Goal: Task Accomplishment & Management: Use online tool/utility

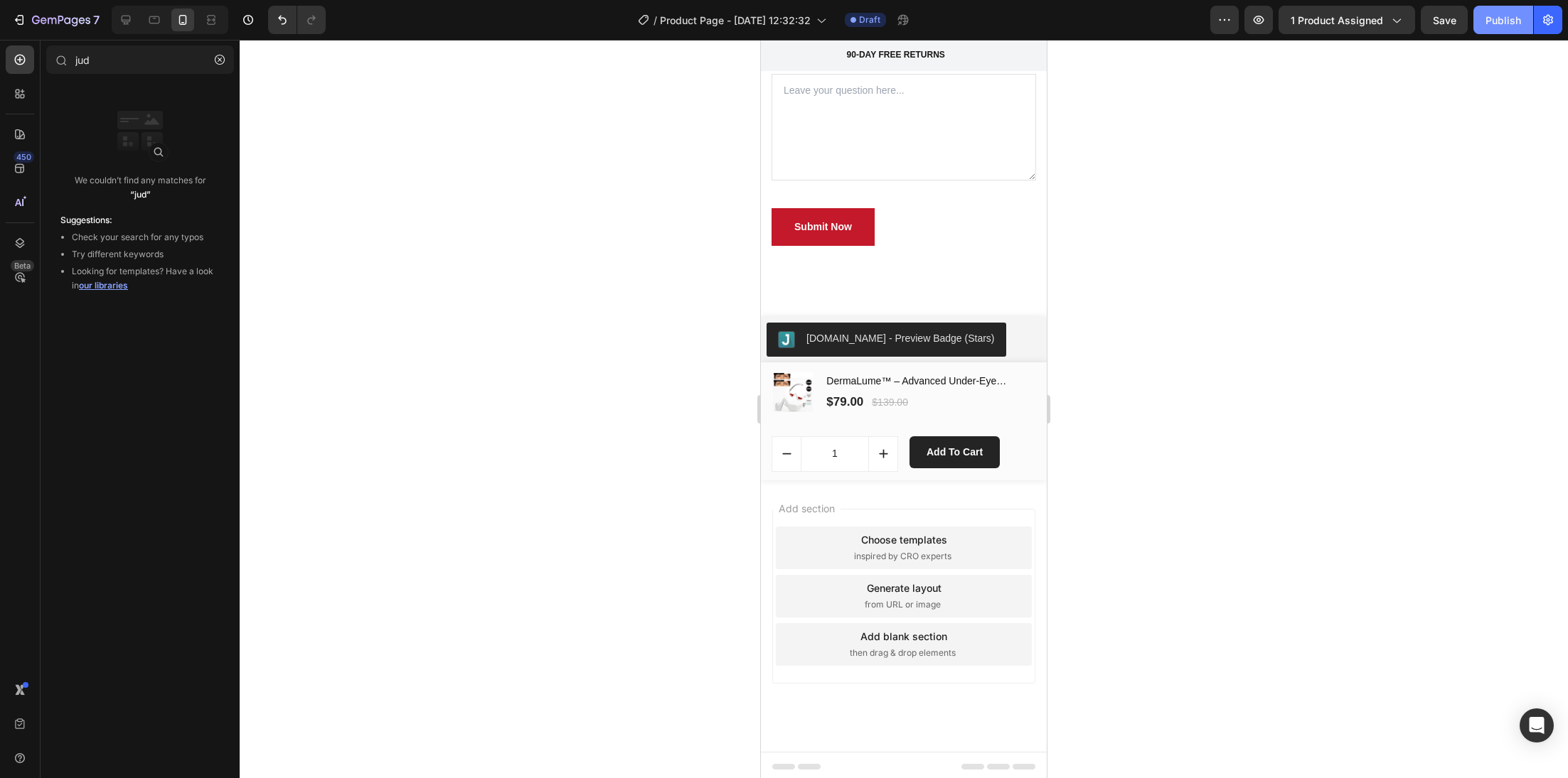
click at [1494, 20] on div "Publish" at bounding box center [1503, 20] width 36 height 15
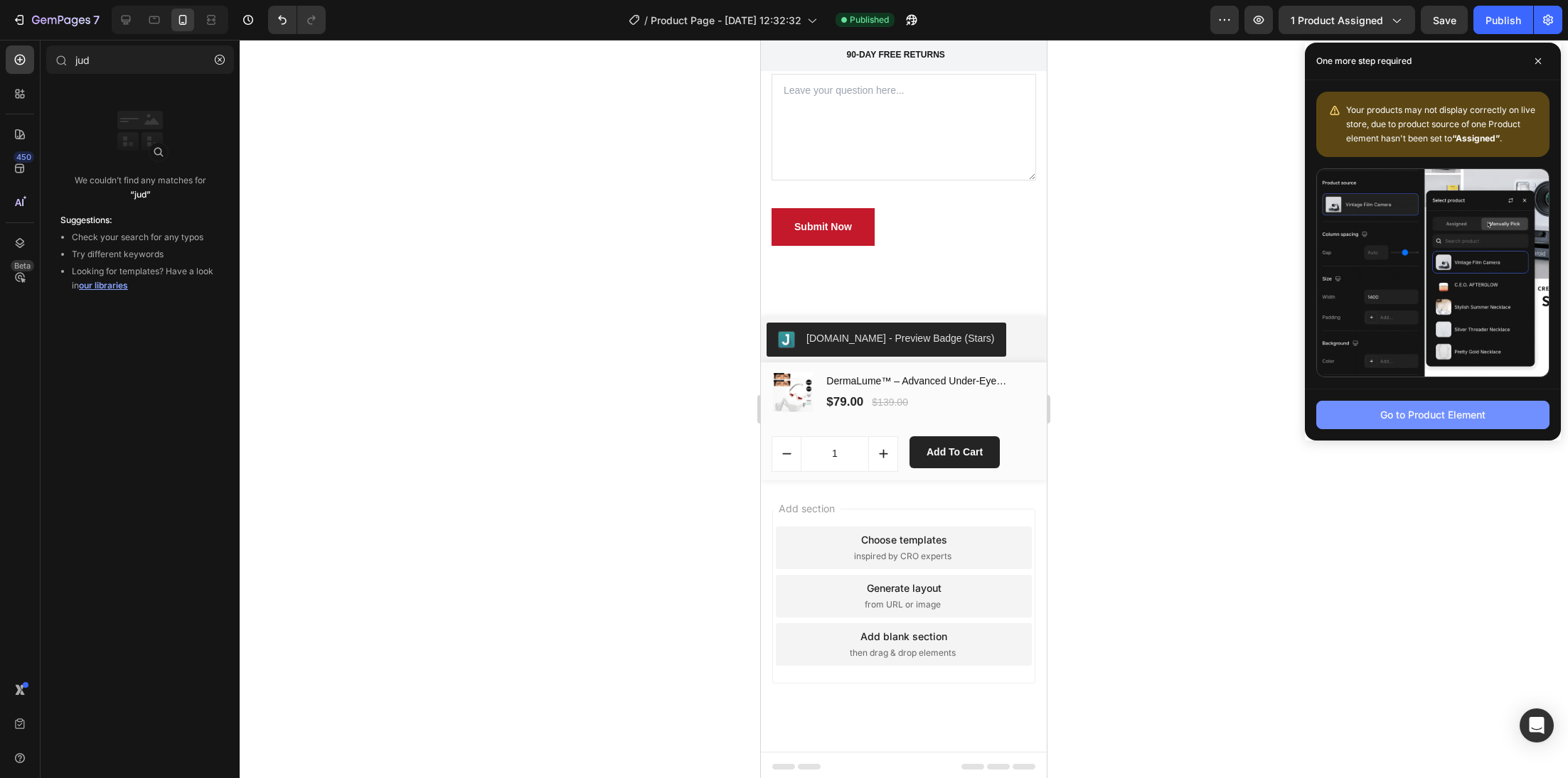
click at [1463, 423] on button "Go to Product Element" at bounding box center [1433, 414] width 233 height 28
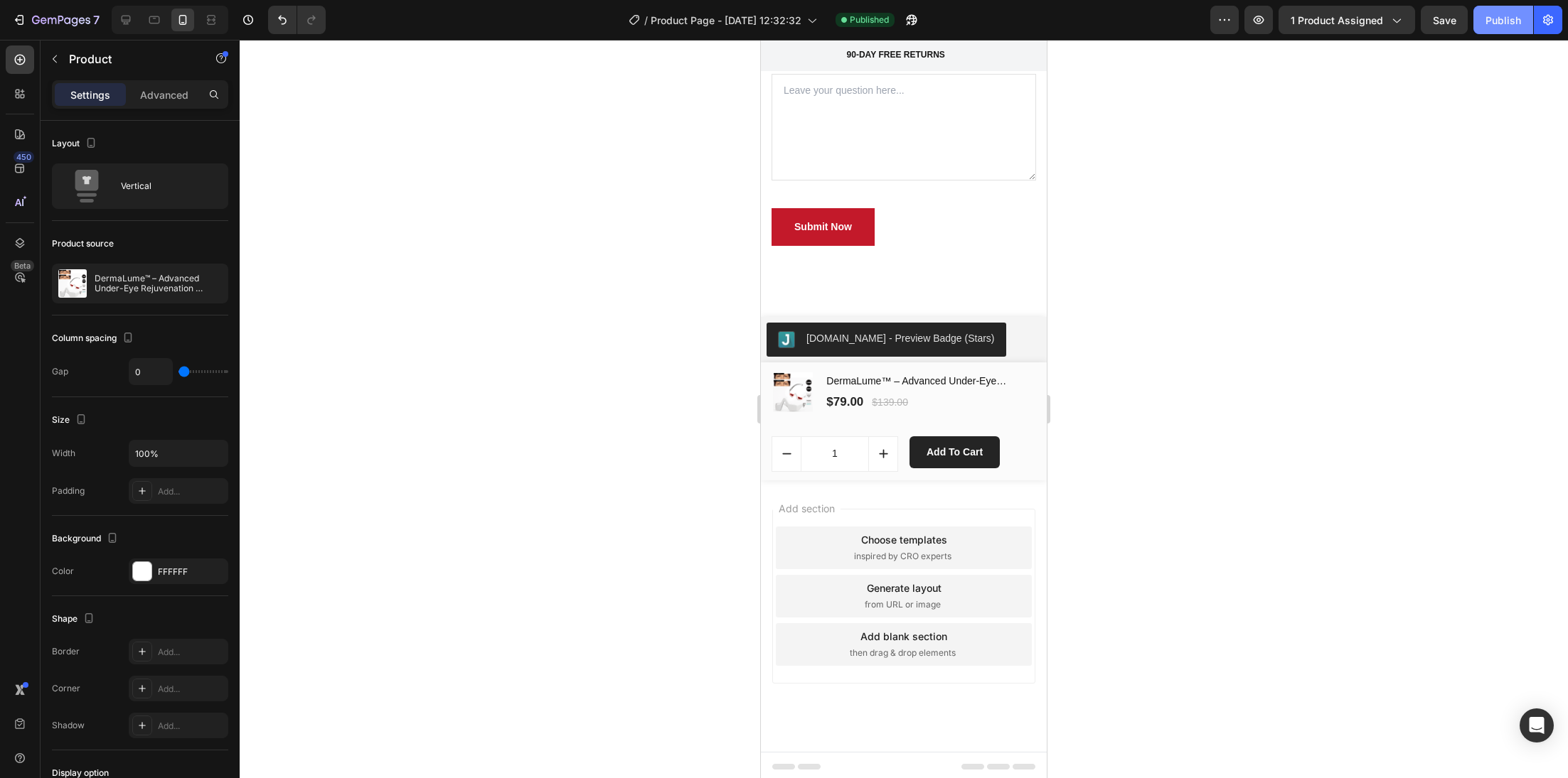
click at [1508, 17] on div "Publish" at bounding box center [1503, 20] width 36 height 15
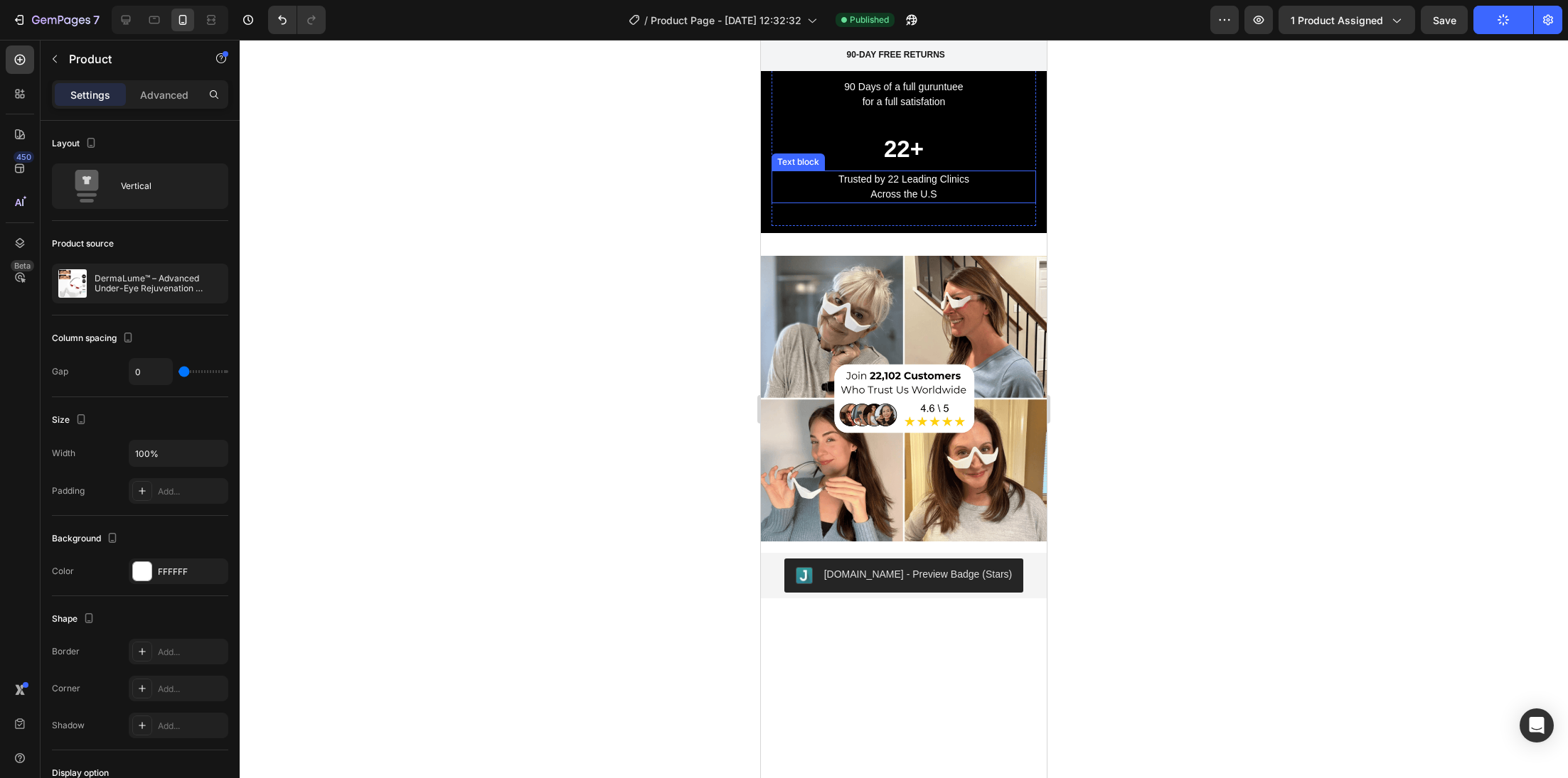
scroll to position [5155, 0]
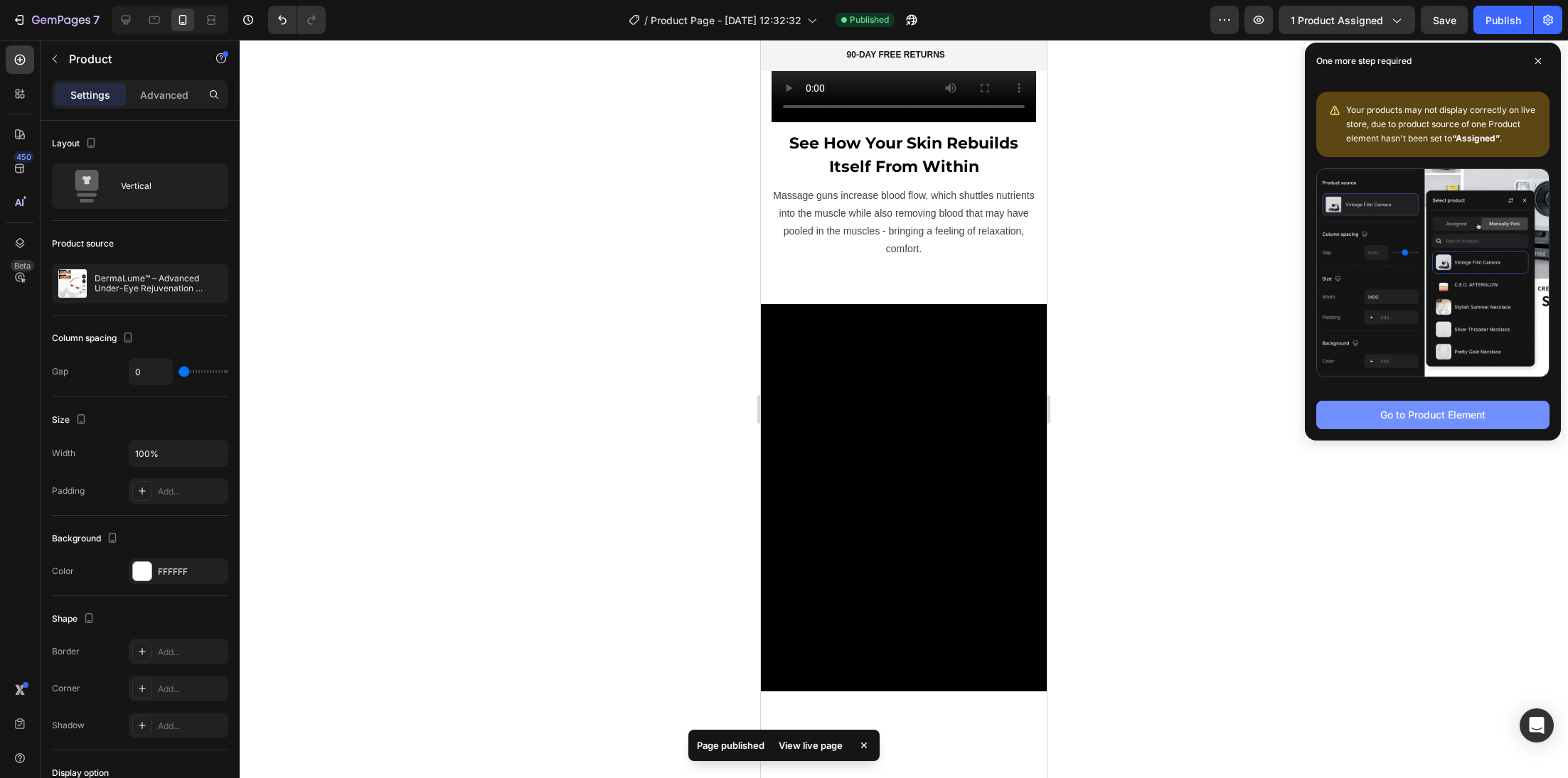
click at [1375, 415] on button "Go to Product Element" at bounding box center [1433, 414] width 233 height 28
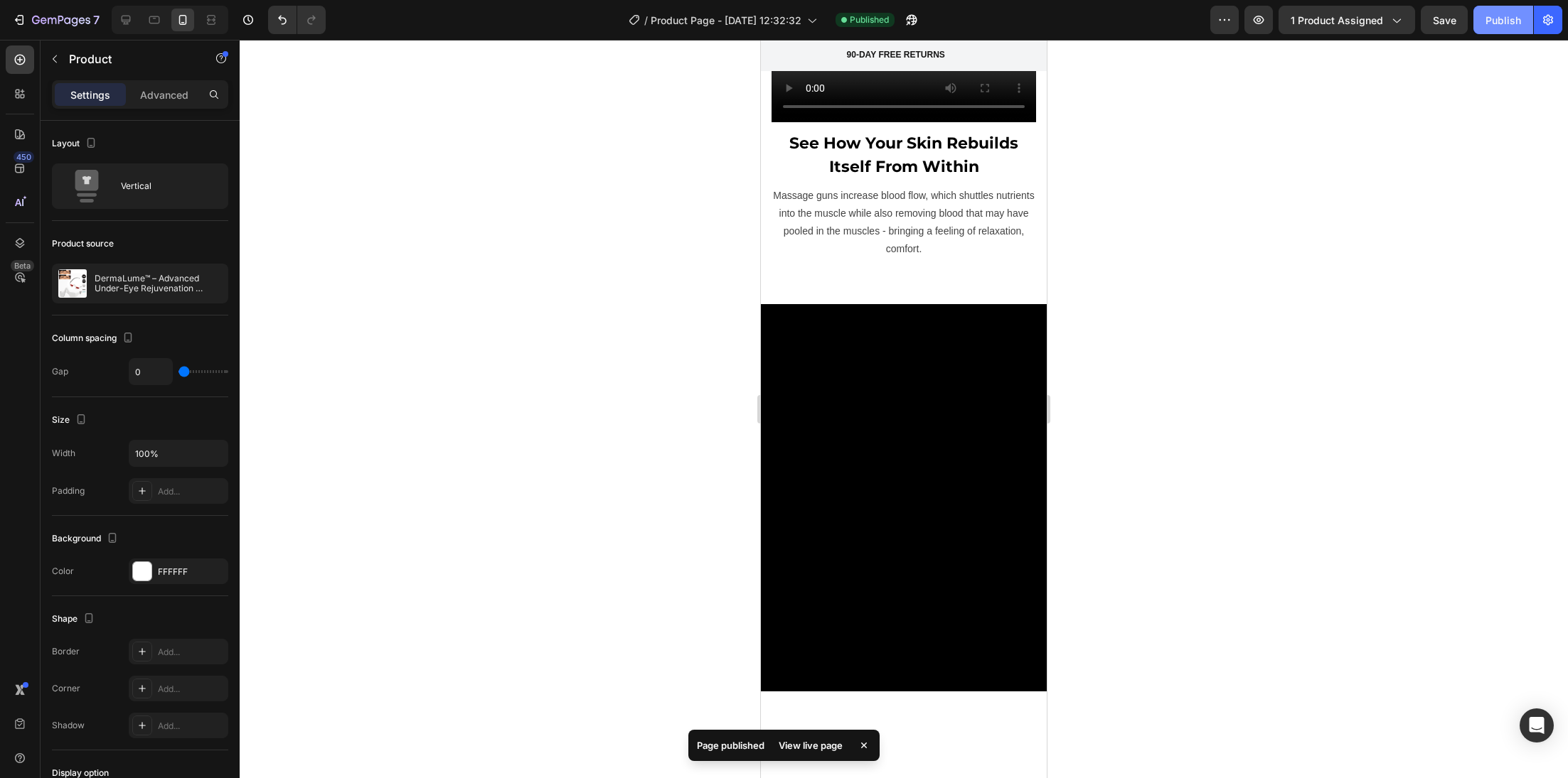
click at [1497, 28] on button "Publish" at bounding box center [1503, 20] width 60 height 28
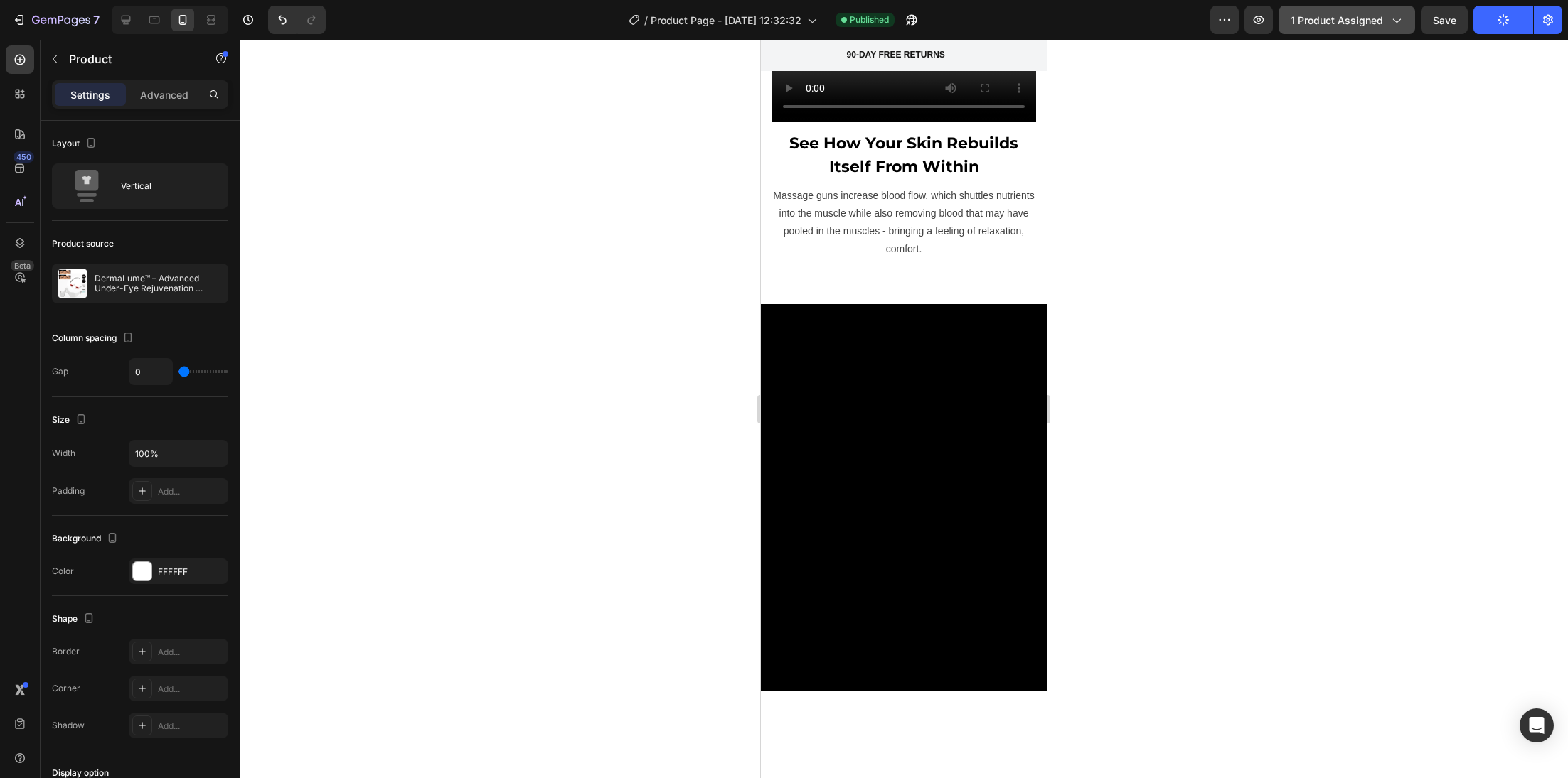
click at [1383, 32] on button "1 product assigned" at bounding box center [1347, 20] width 136 height 28
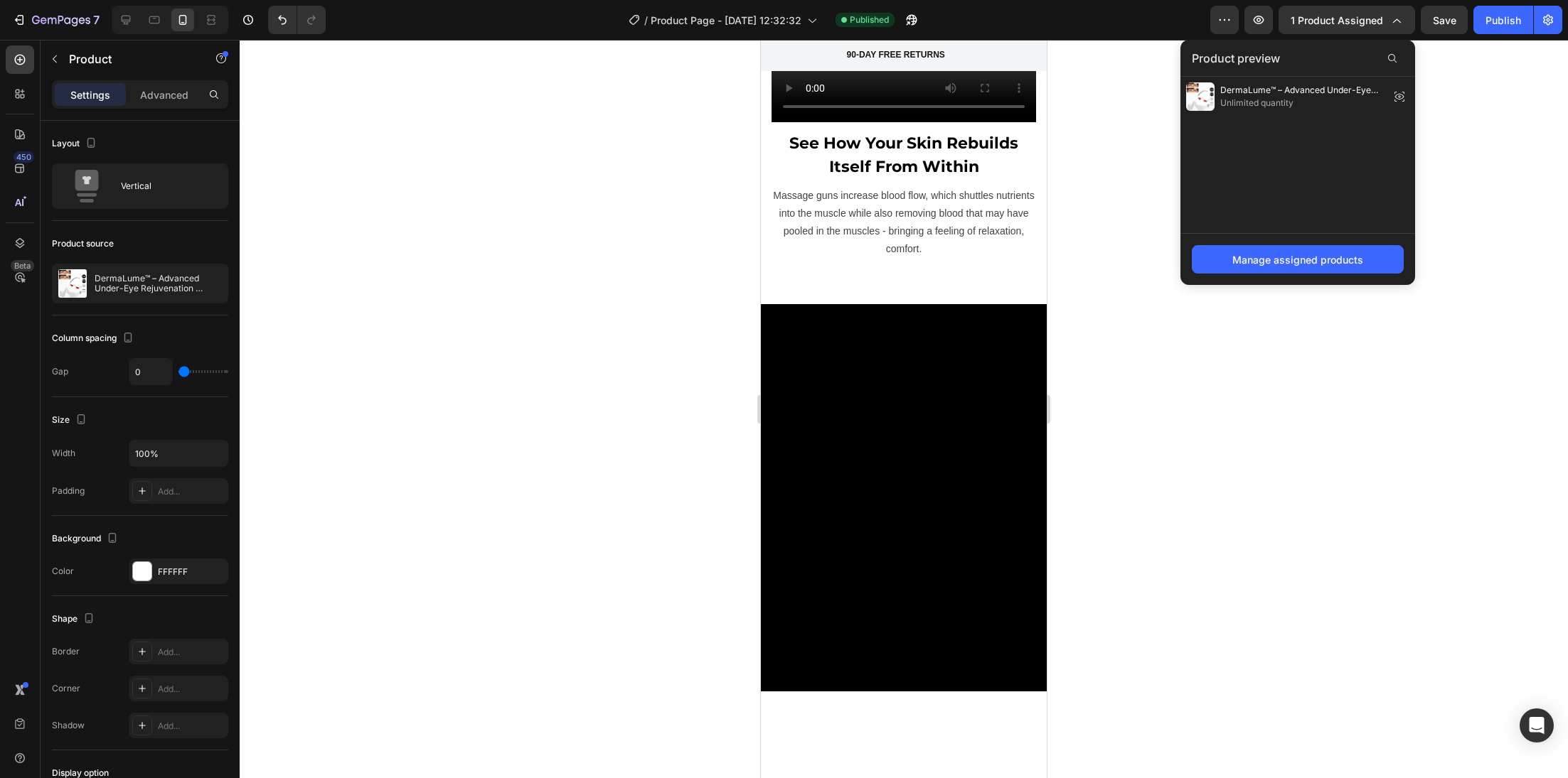
click at [1235, 168] on div "DermaLume™ – Advanced Under-Eye Rejuvenation Technology Unlimited quantity" at bounding box center [1297, 155] width 235 height 156
click at [1255, 99] on span "Unlimited quantity" at bounding box center [1302, 103] width 163 height 13
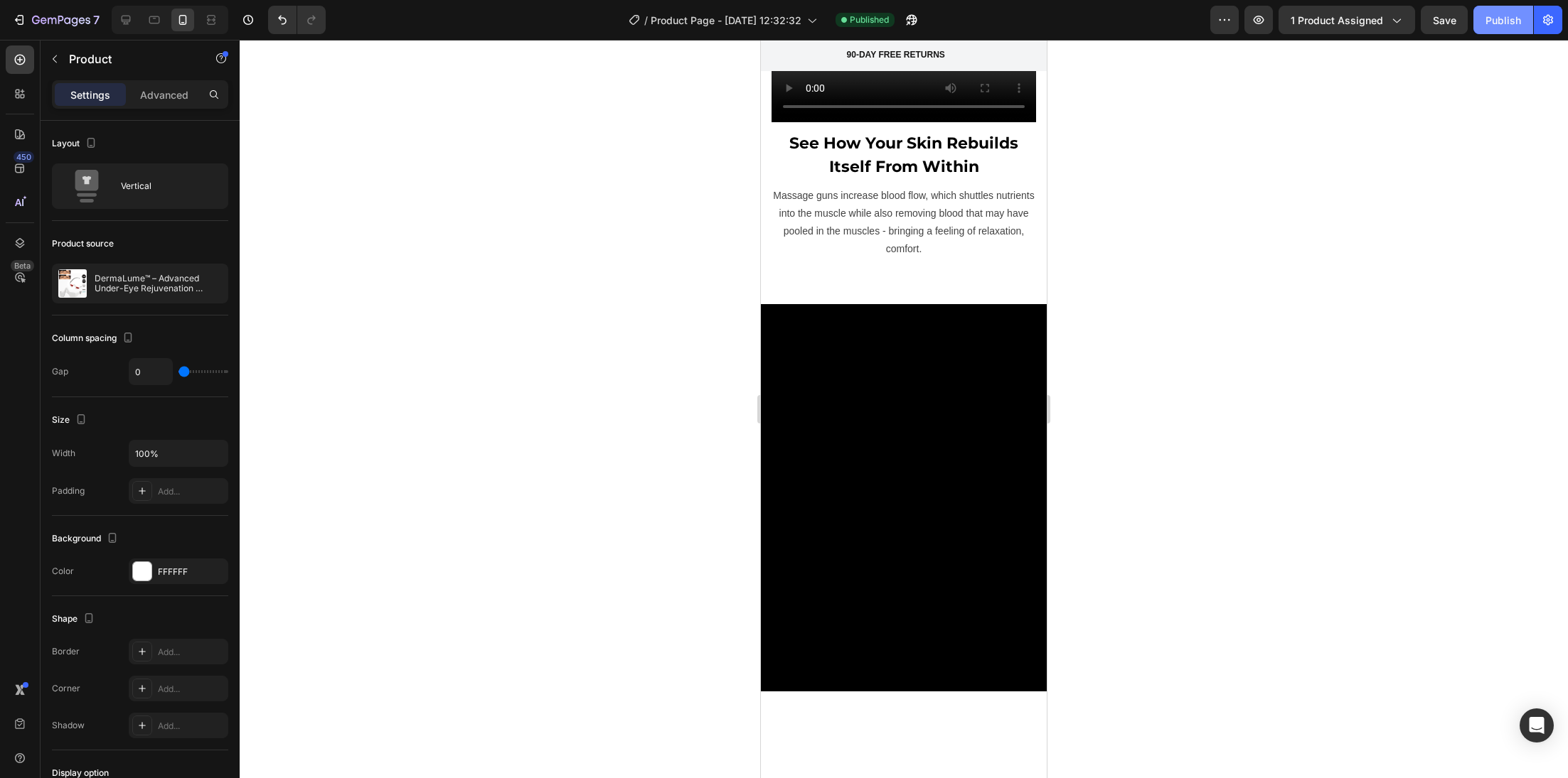
click at [1511, 26] on div "Publish" at bounding box center [1503, 20] width 36 height 15
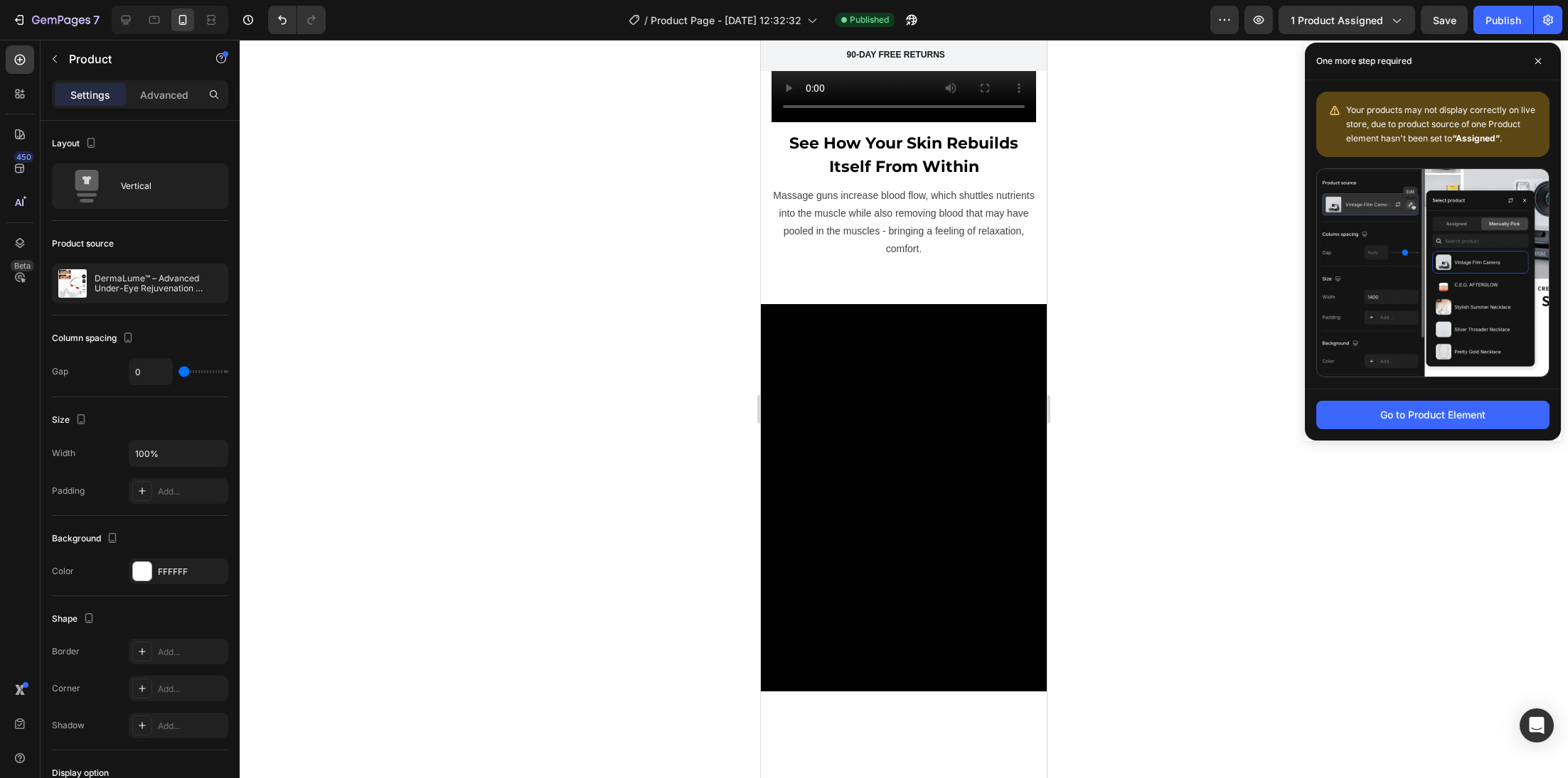
click at [1155, 304] on div at bounding box center [904, 409] width 1328 height 738
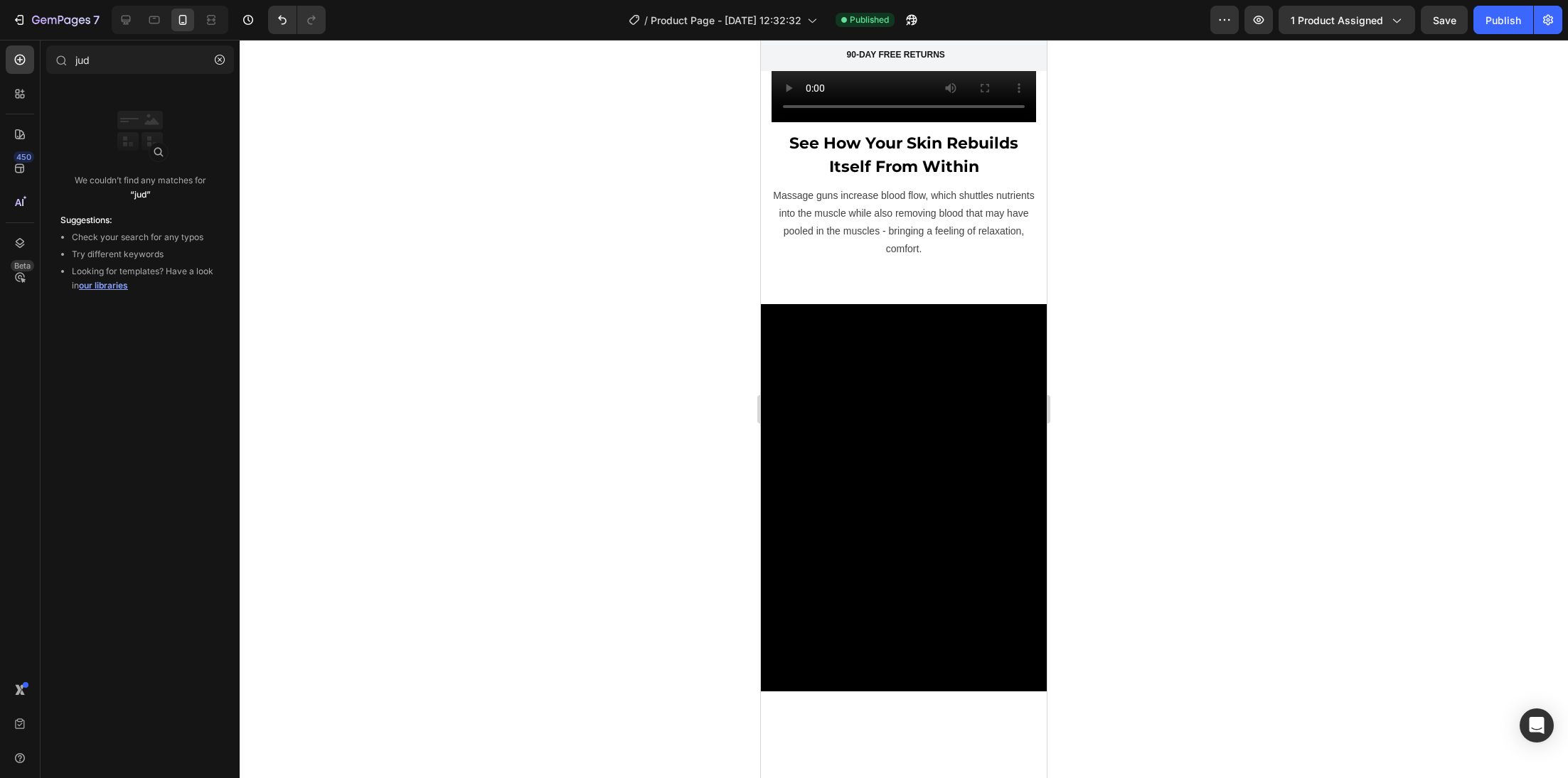
click at [462, 158] on div at bounding box center [904, 409] width 1328 height 738
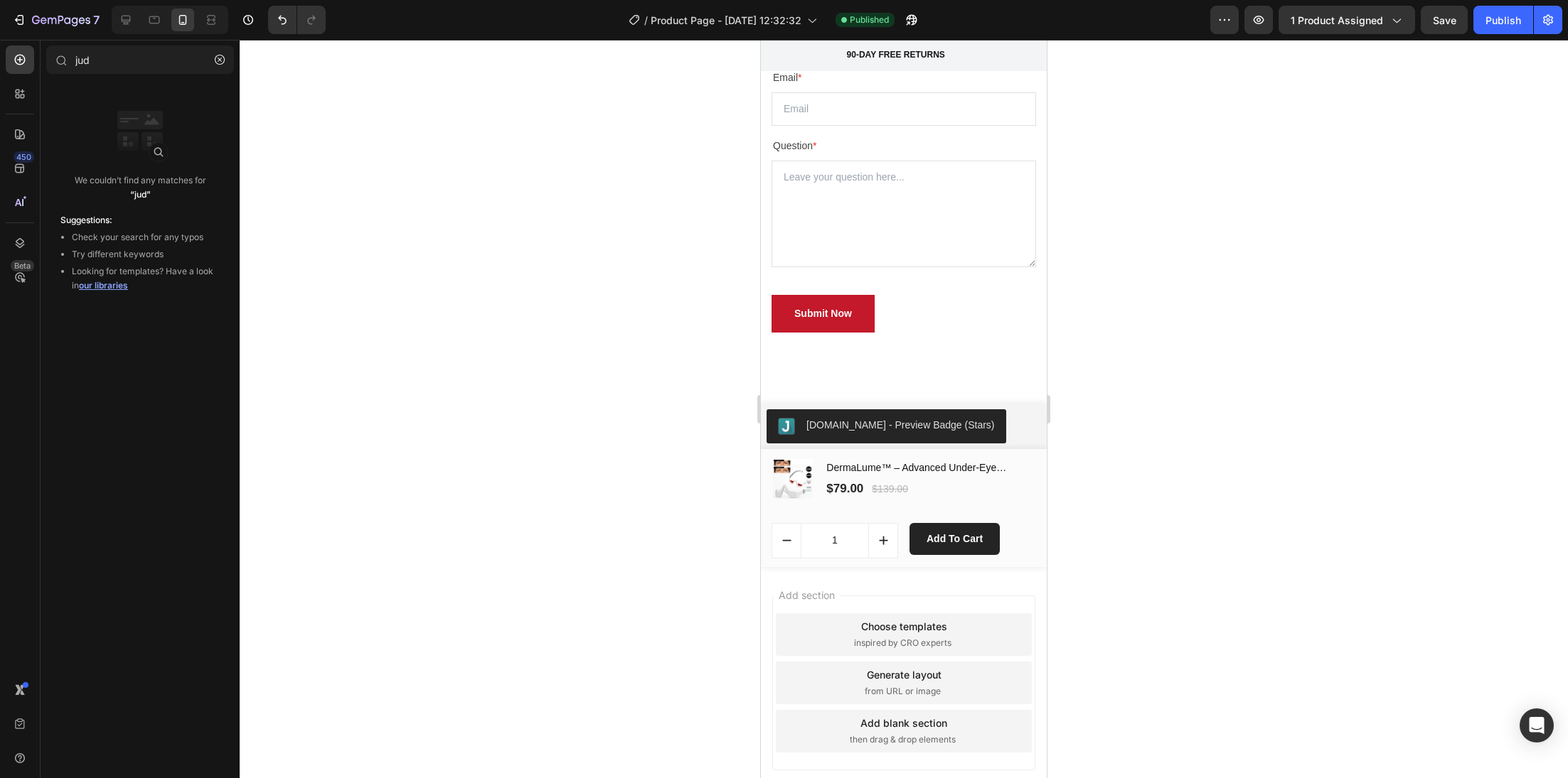
scroll to position [7390, 0]
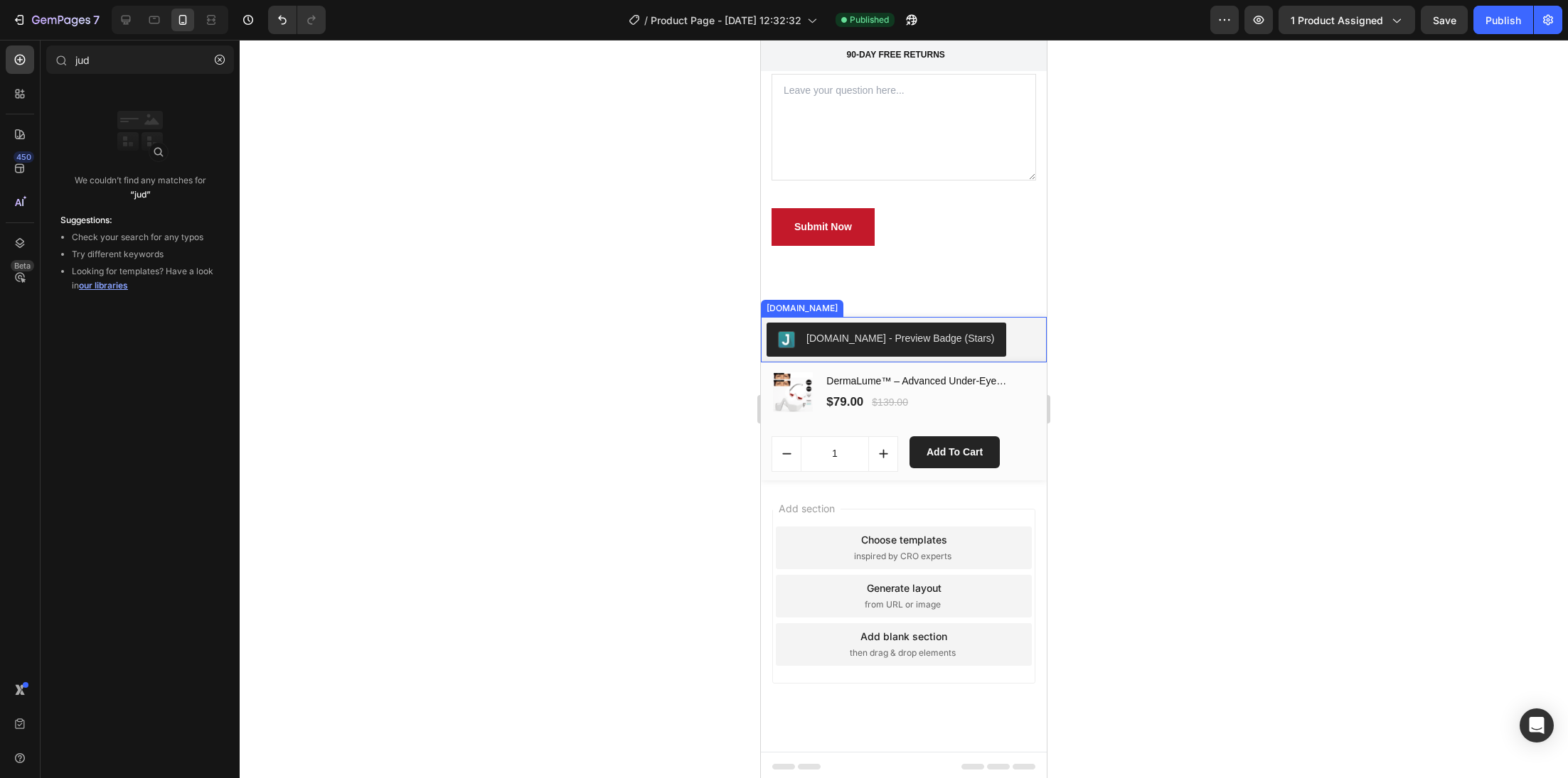
click at [888, 324] on button "[DOMAIN_NAME] - Preview Badge (Stars)" at bounding box center [887, 339] width 240 height 34
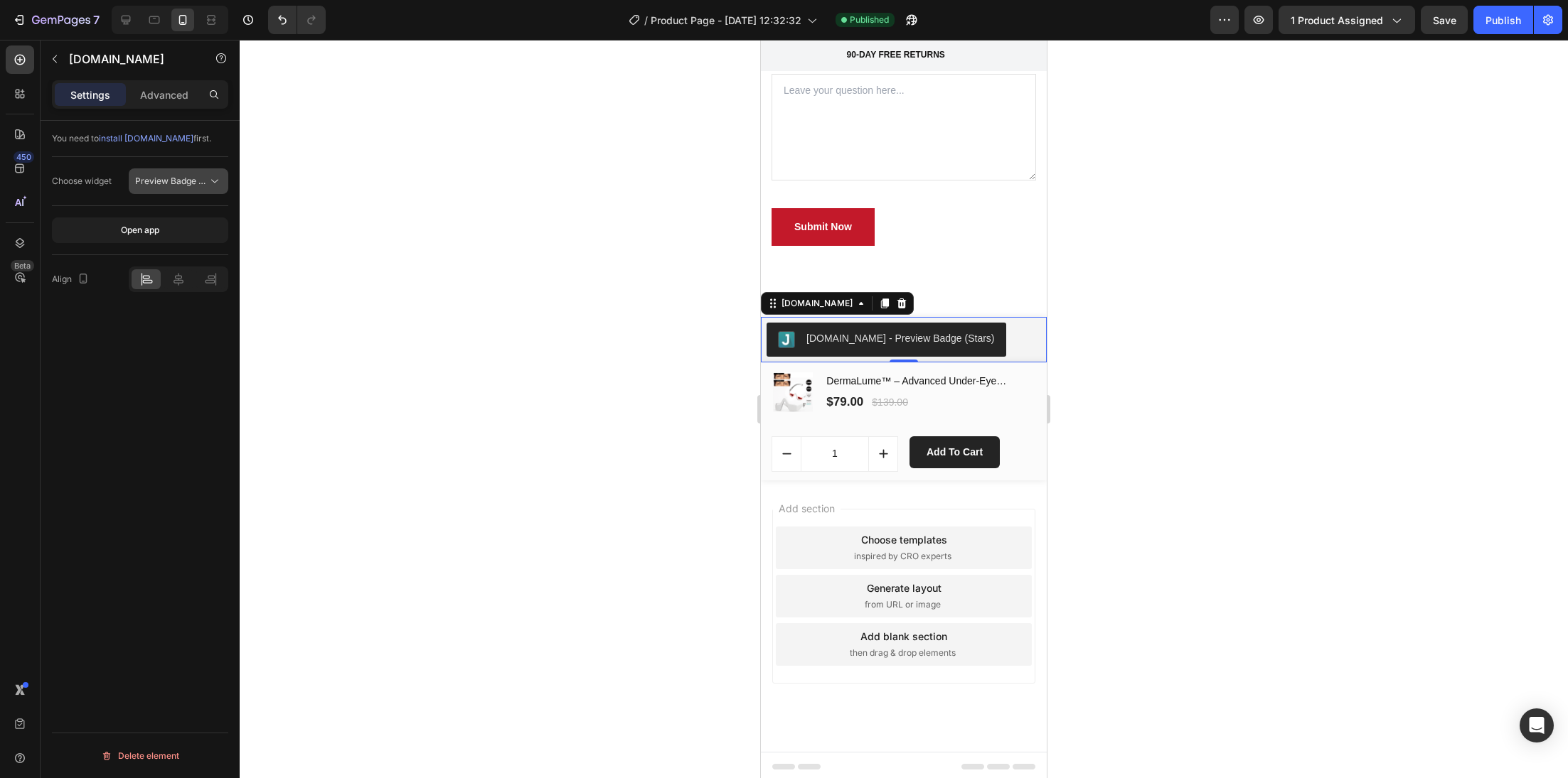
click at [182, 188] on button "Preview Badge (Stars)" at bounding box center [178, 181] width 100 height 26
click at [144, 140] on span "install Judge.me" at bounding box center [145, 138] width 94 height 11
click at [182, 193] on button "Preview Badge (Stars)" at bounding box center [178, 181] width 100 height 26
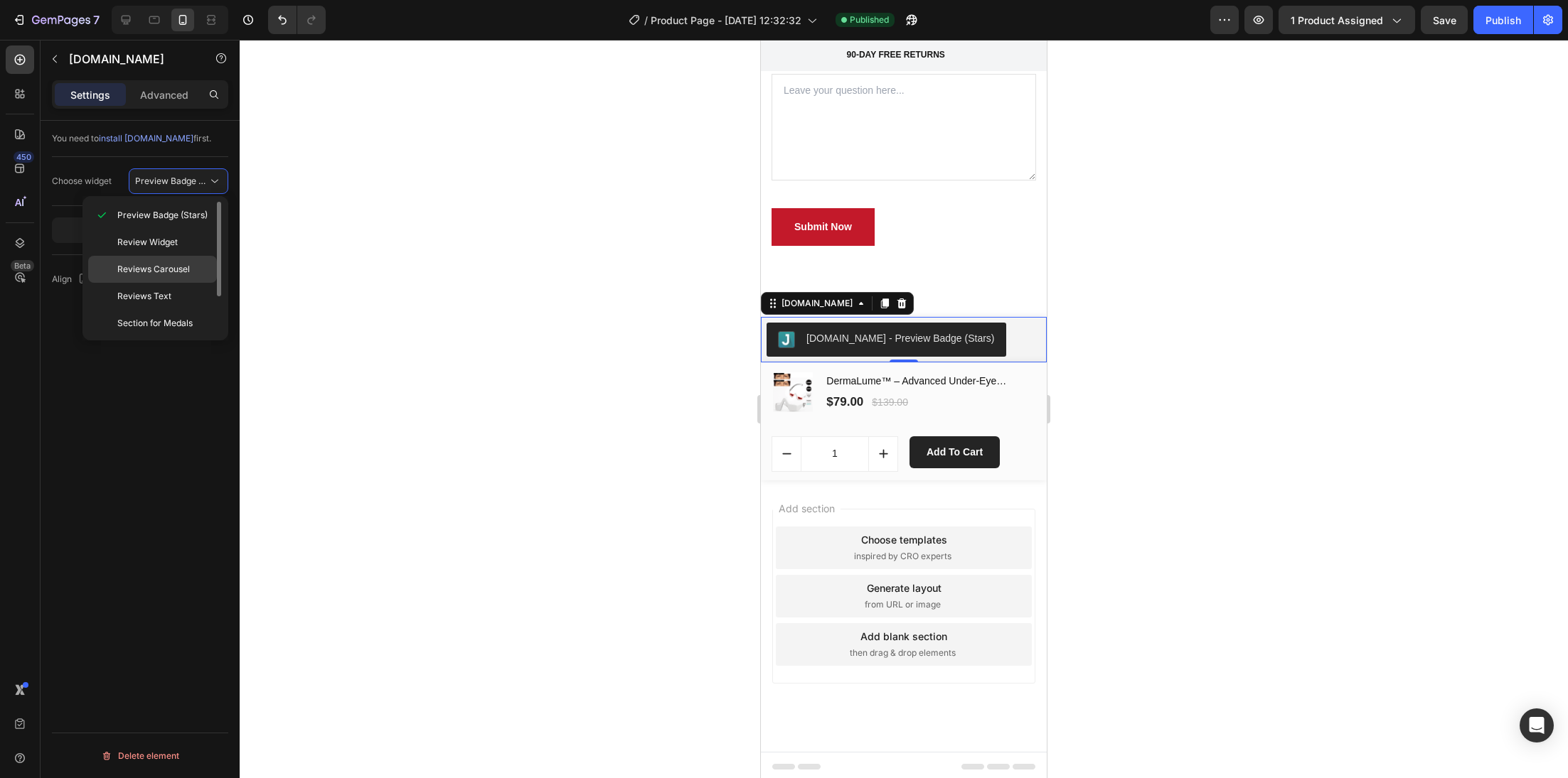
click at [188, 268] on span "Reviews Carousel" at bounding box center [153, 269] width 72 height 13
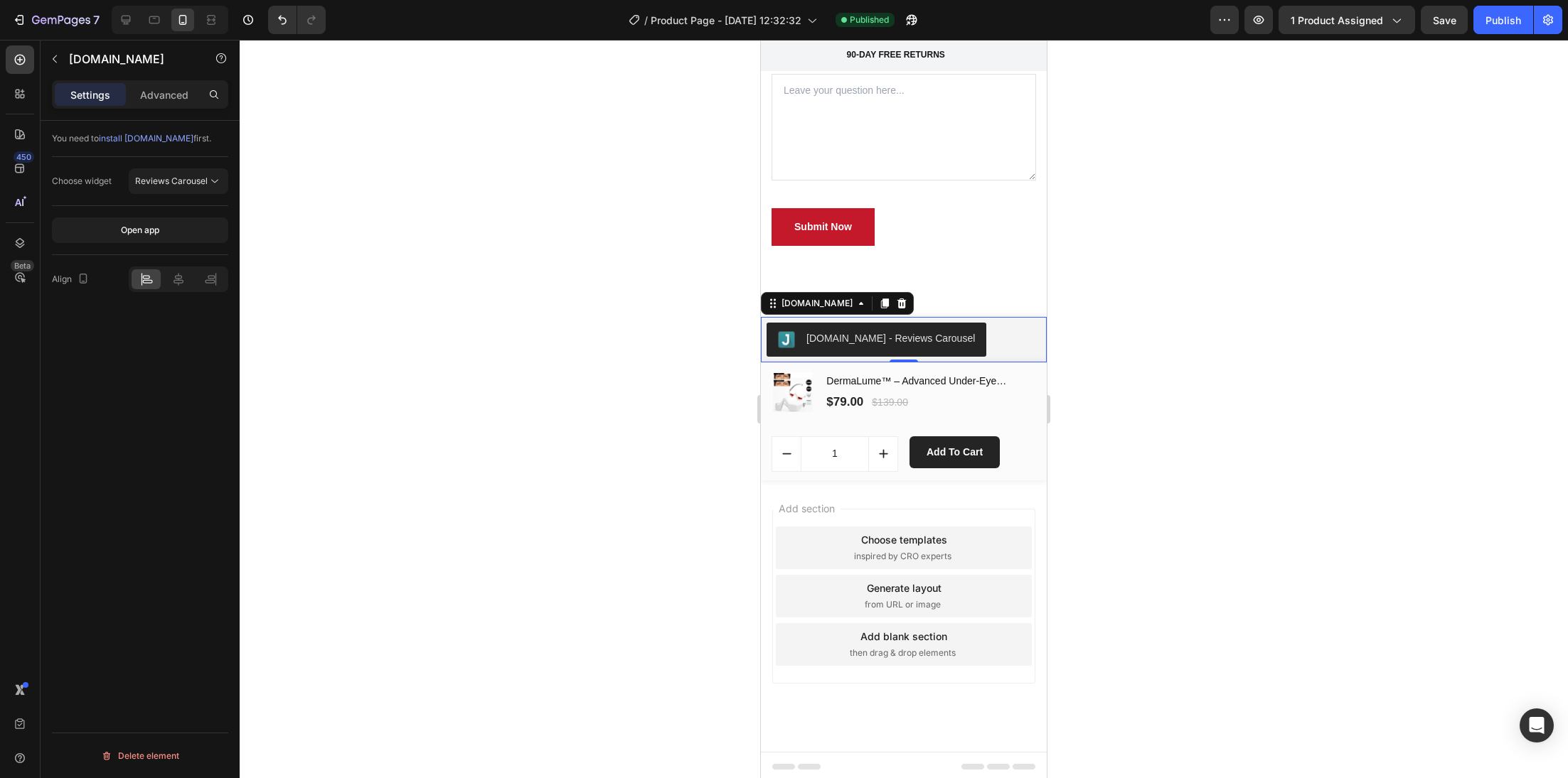
click at [624, 281] on div at bounding box center [904, 409] width 1328 height 738
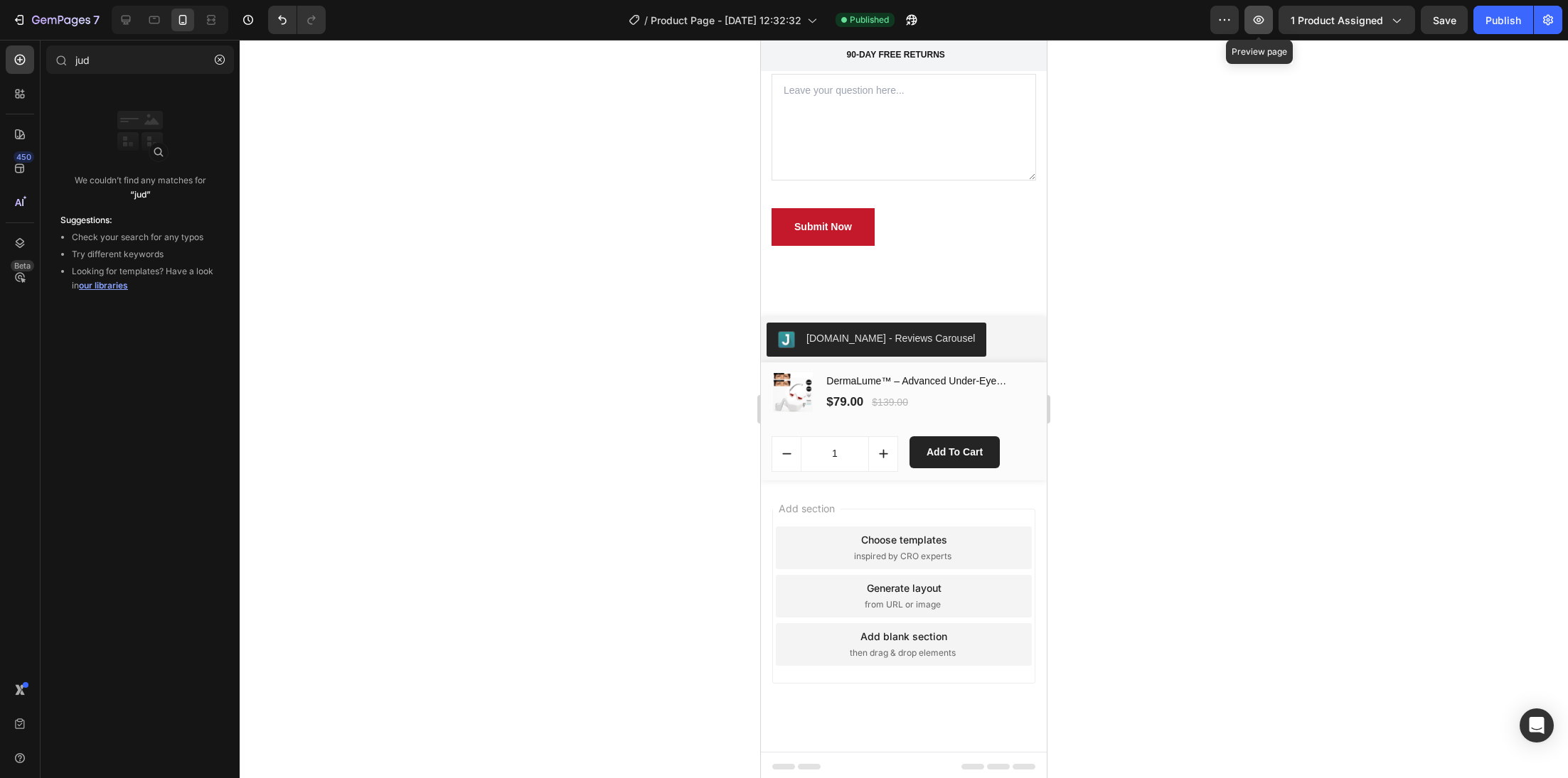
click at [1256, 29] on button "button" at bounding box center [1258, 20] width 28 height 28
click at [29, 96] on div at bounding box center [20, 94] width 28 height 28
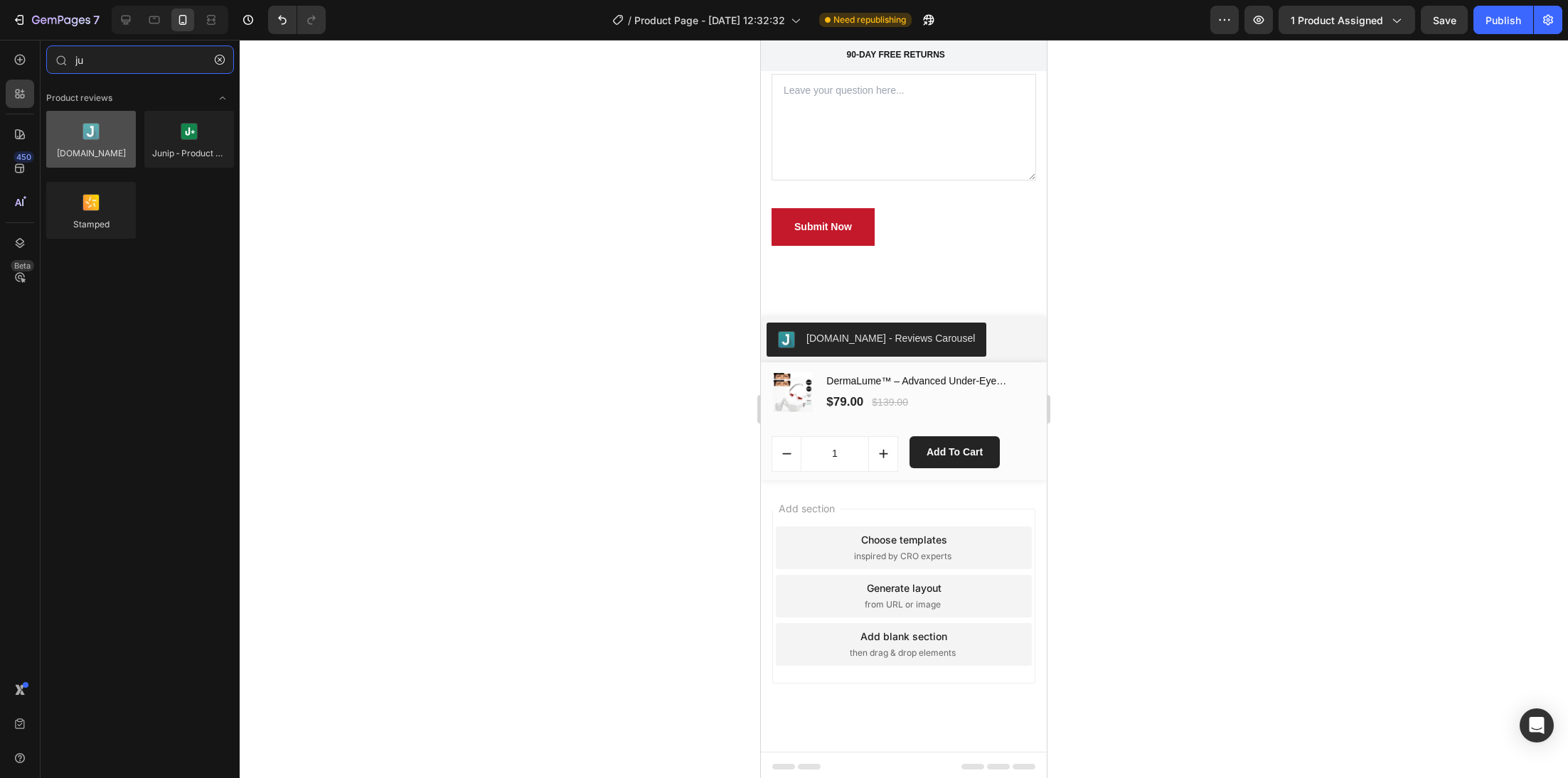
type input "ju"
click at [93, 137] on div at bounding box center [90, 139] width 89 height 57
click at [85, 146] on div at bounding box center [90, 139] width 89 height 57
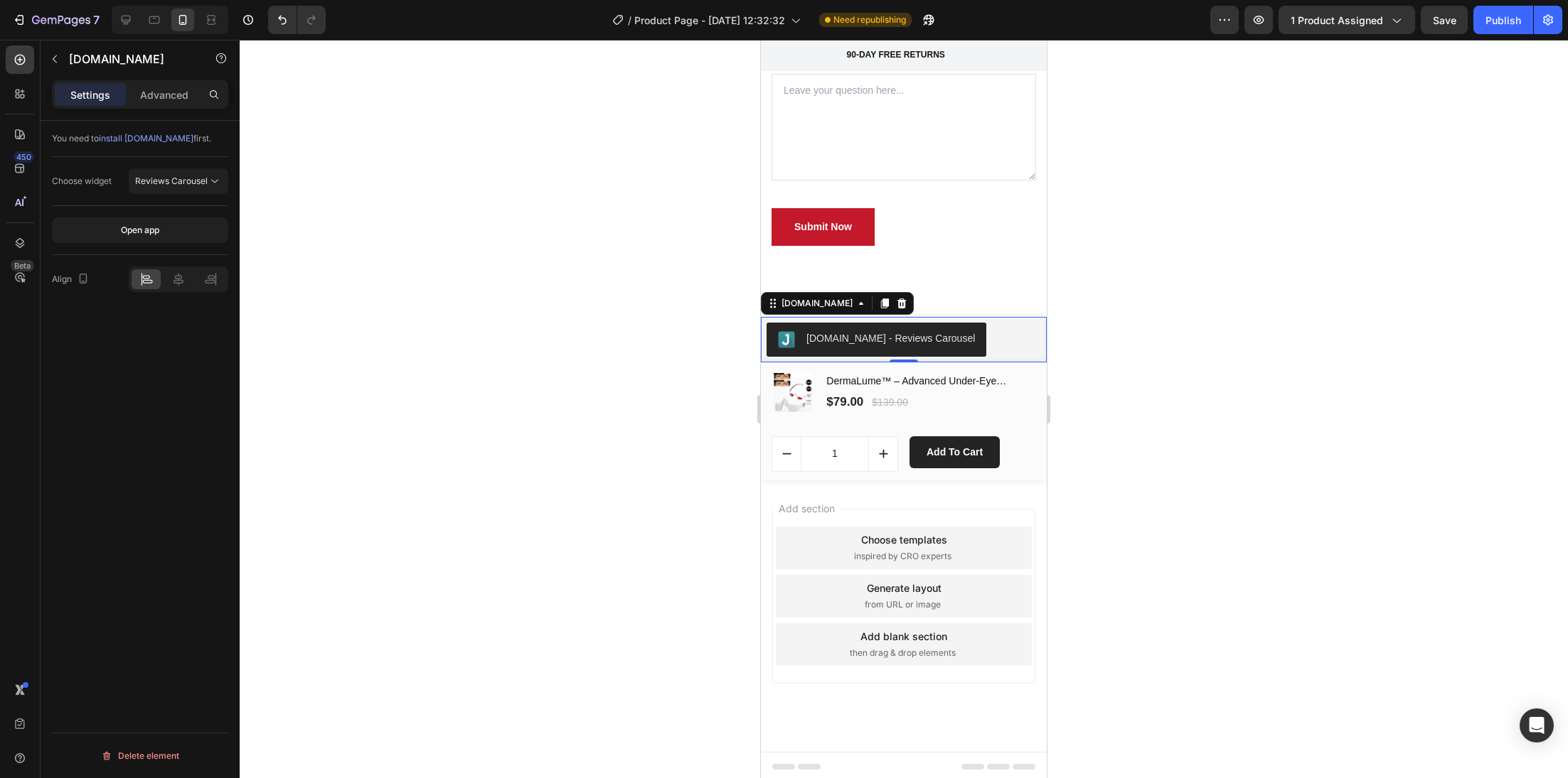
click at [830, 327] on button "Judge.me - Reviews Carousel" at bounding box center [876, 339] width 220 height 34
click at [204, 188] on button "Reviews Carousel" at bounding box center [178, 181] width 100 height 26
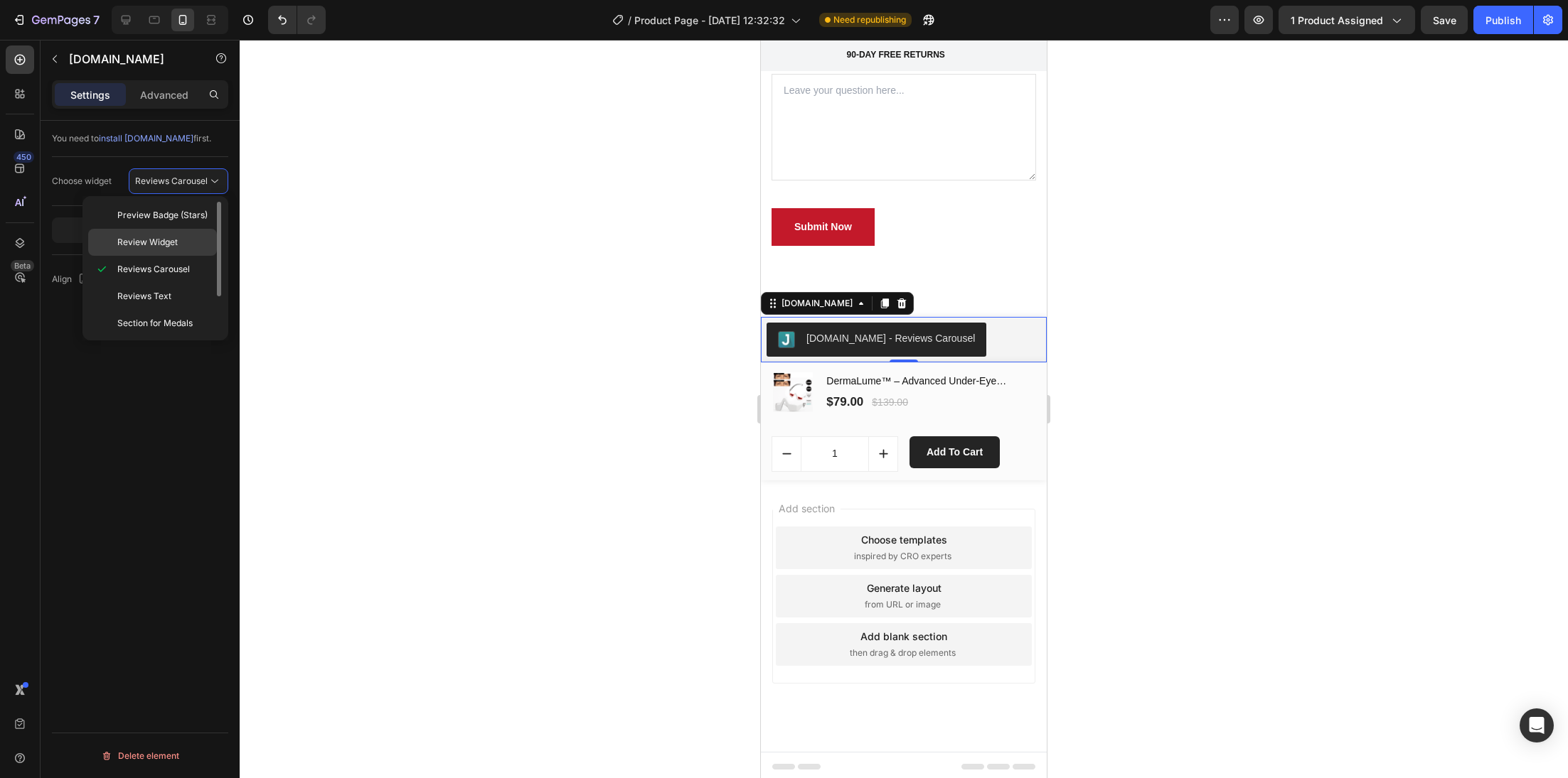
click at [197, 244] on p "Review Widget" at bounding box center [163, 241] width 93 height 13
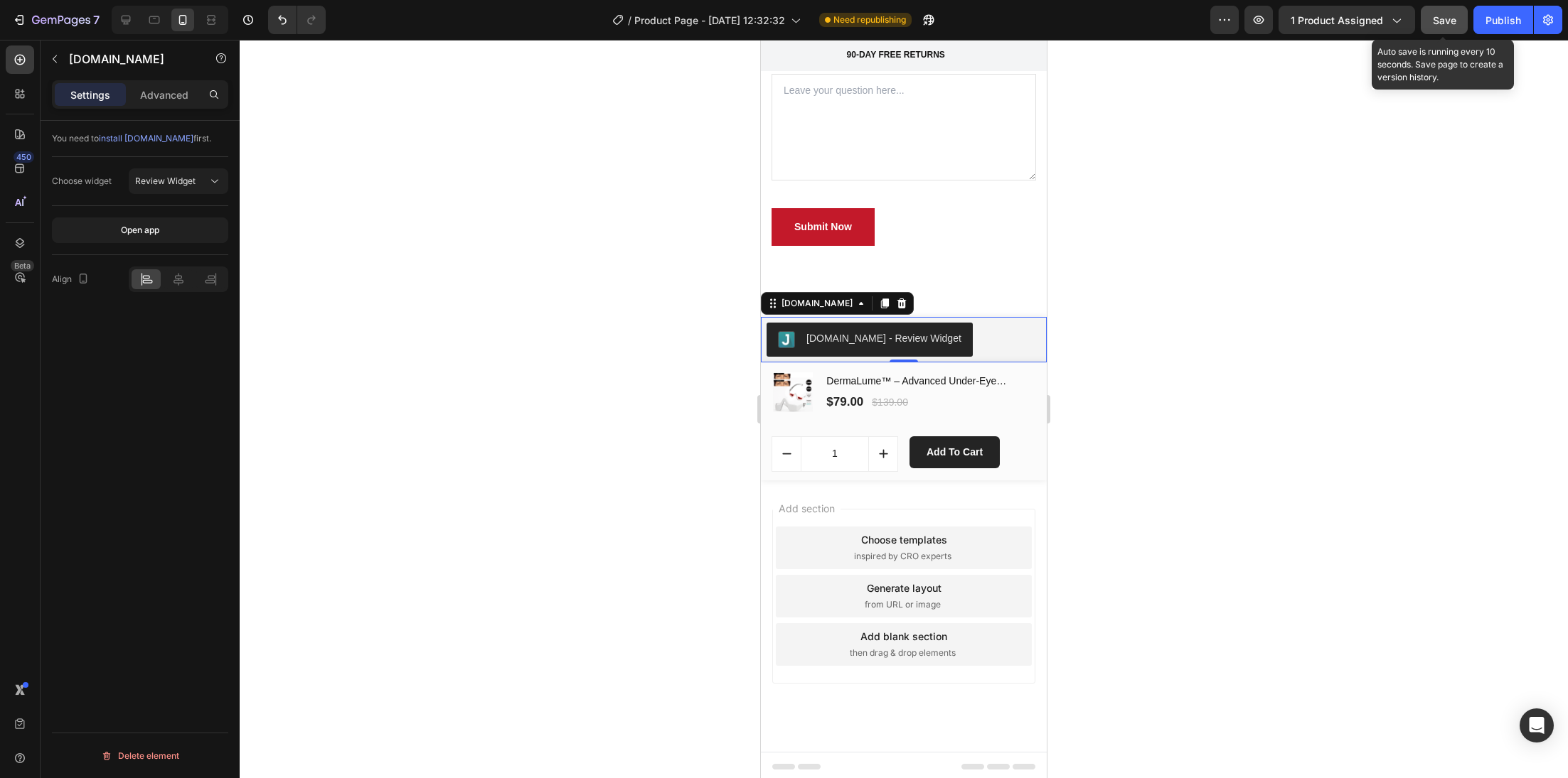
click at [1455, 15] on span "Save" at bounding box center [1445, 20] width 24 height 12
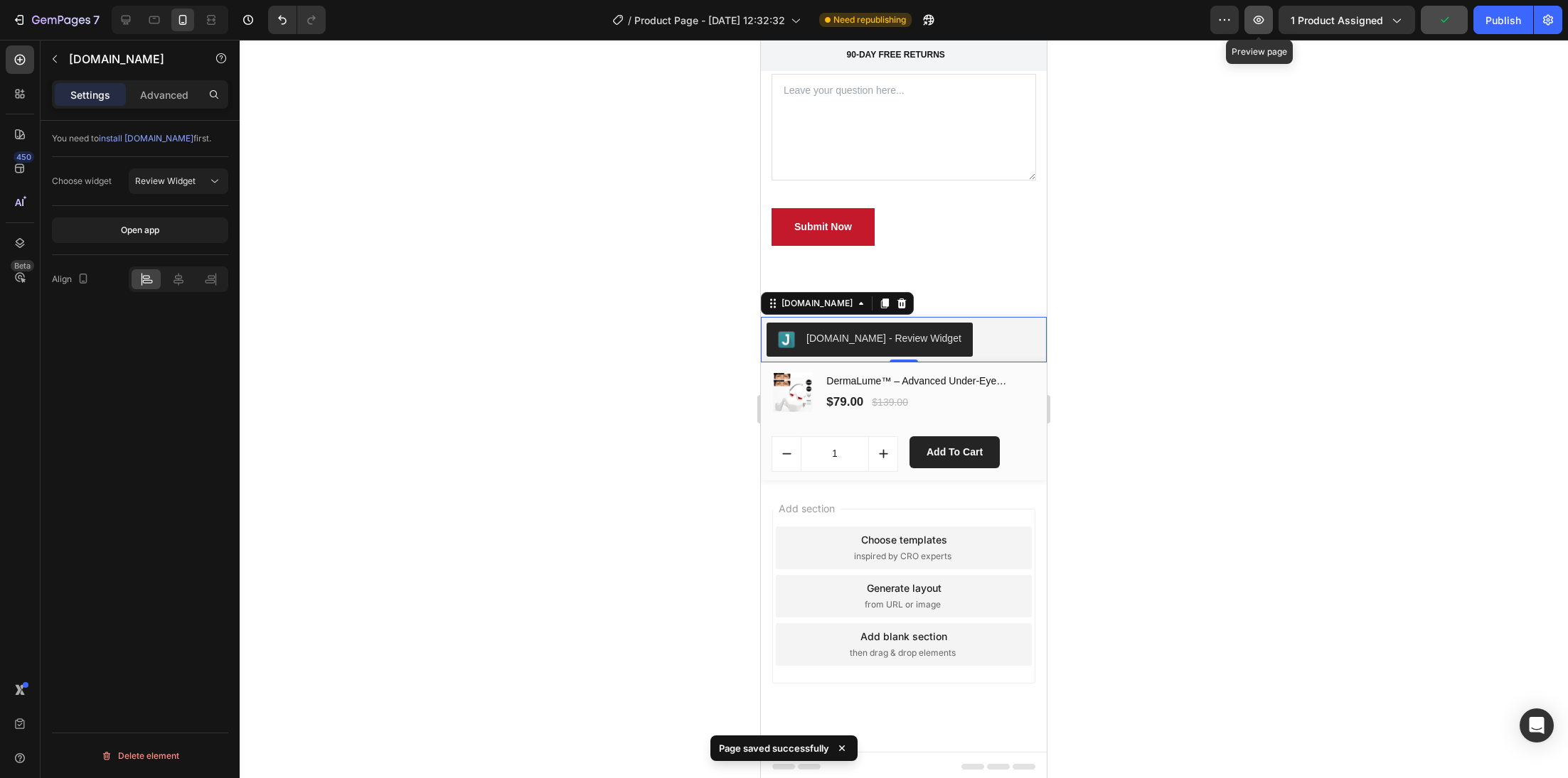
click at [1266, 25] on icon "button" at bounding box center [1258, 20] width 14 height 14
click at [1021, 365] on div "(P) Images & Gallery DermaLume™ – Advanced Under-Eye Rejuvenation Technology (P…" at bounding box center [904, 421] width 286 height 118
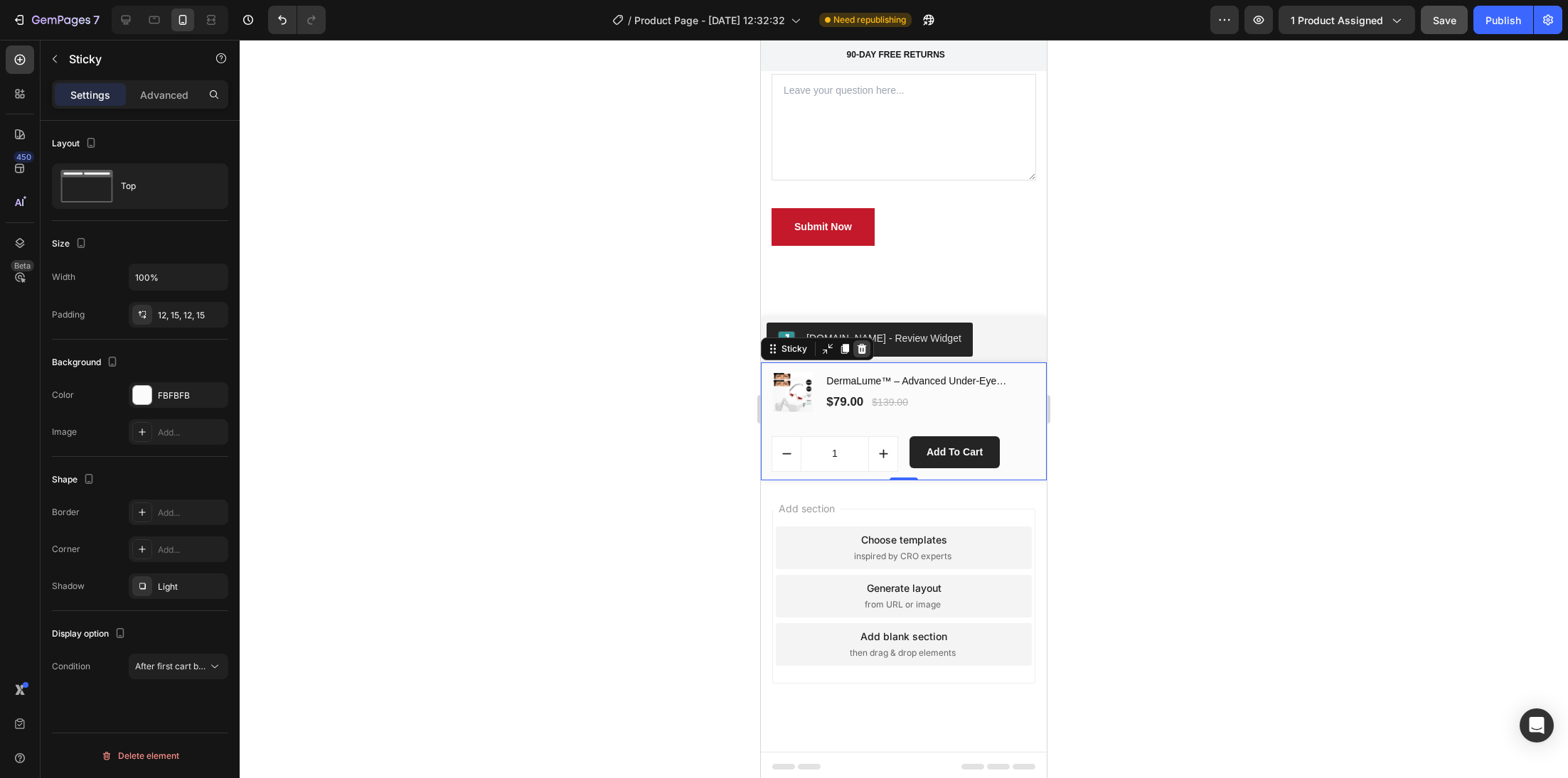
click at [859, 345] on icon at bounding box center [861, 349] width 11 height 11
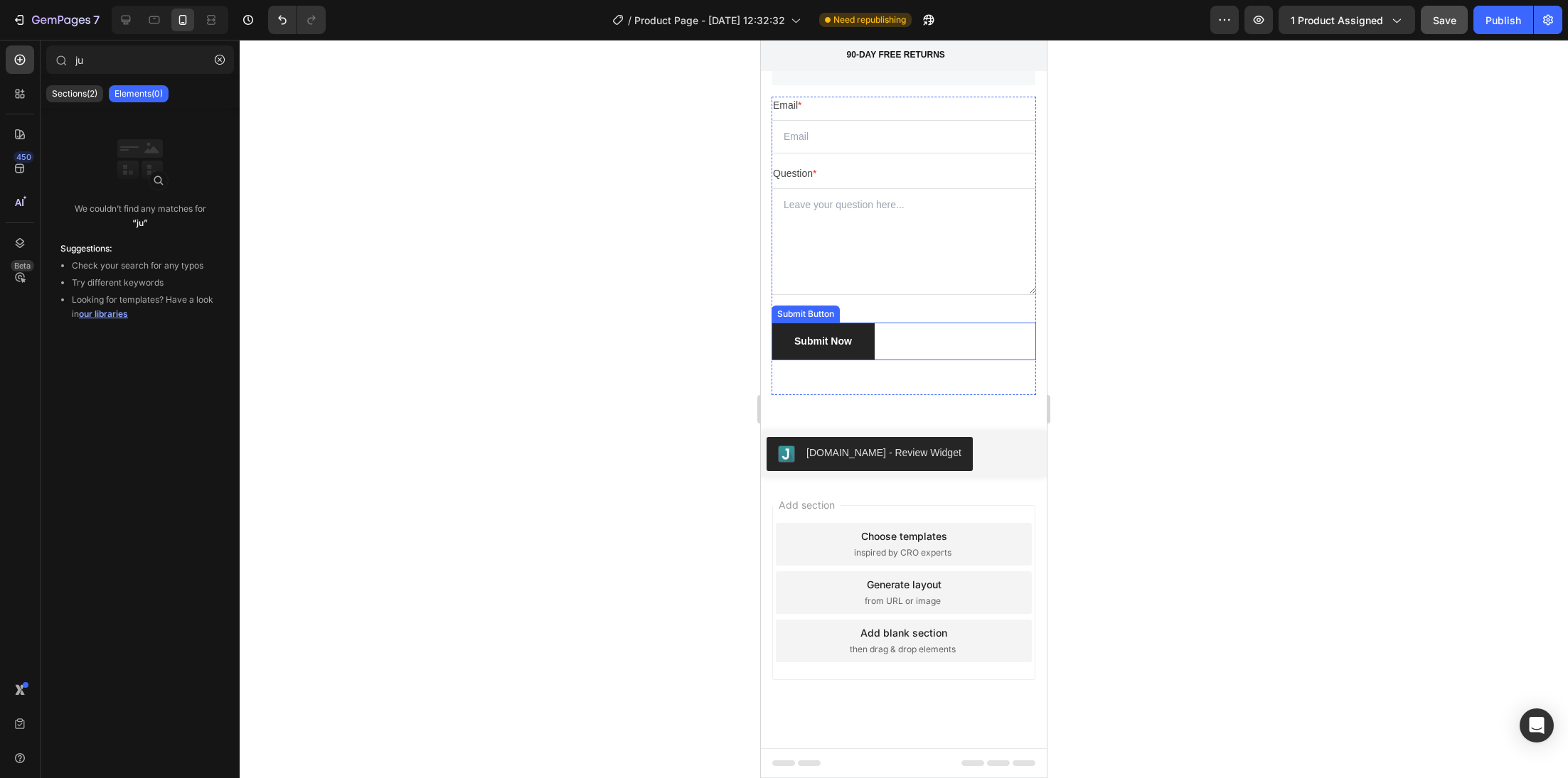
scroll to position [7272, 0]
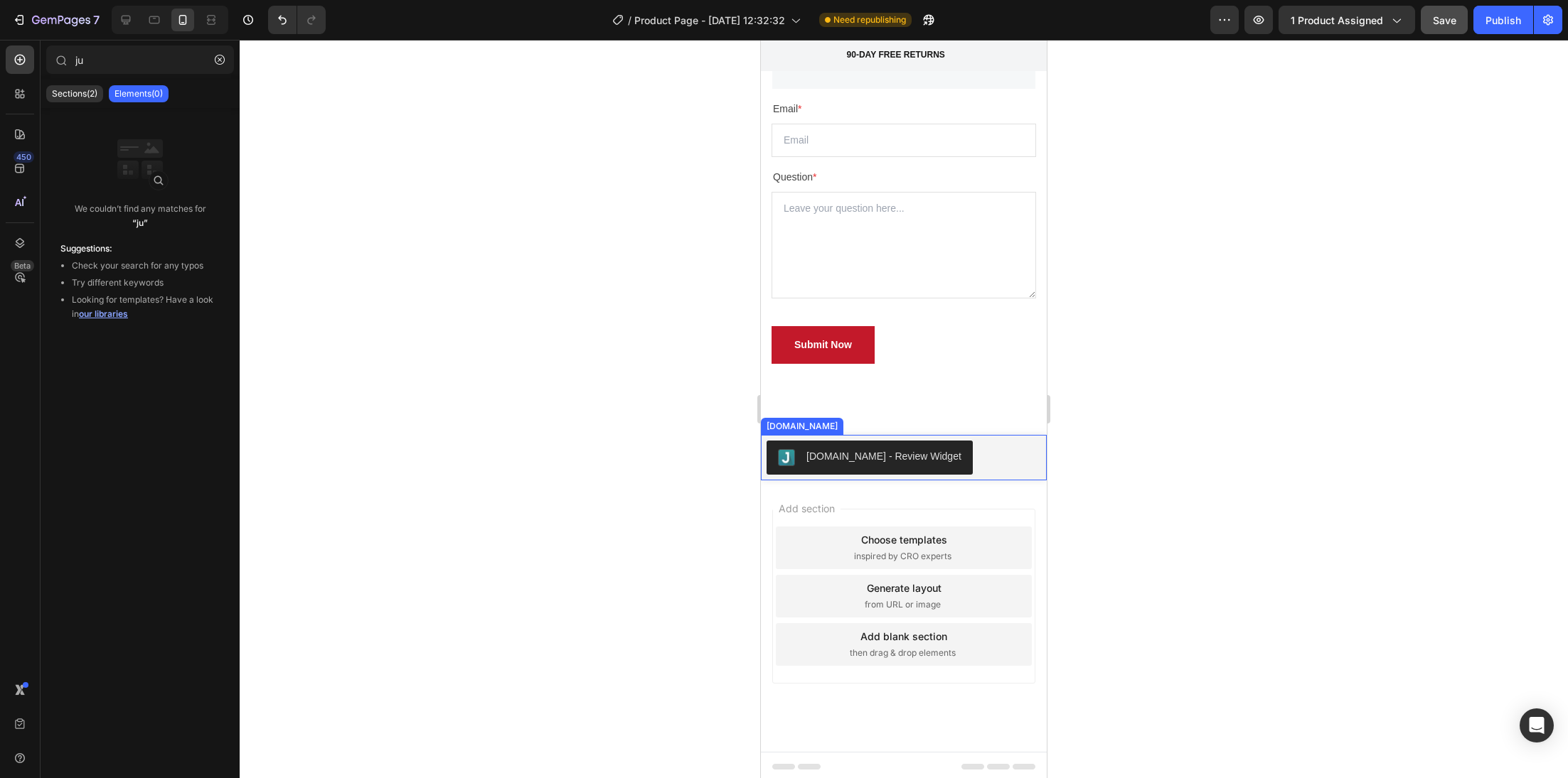
click at [1014, 444] on div "[DOMAIN_NAME] - Review Widget" at bounding box center [904, 457] width 275 height 34
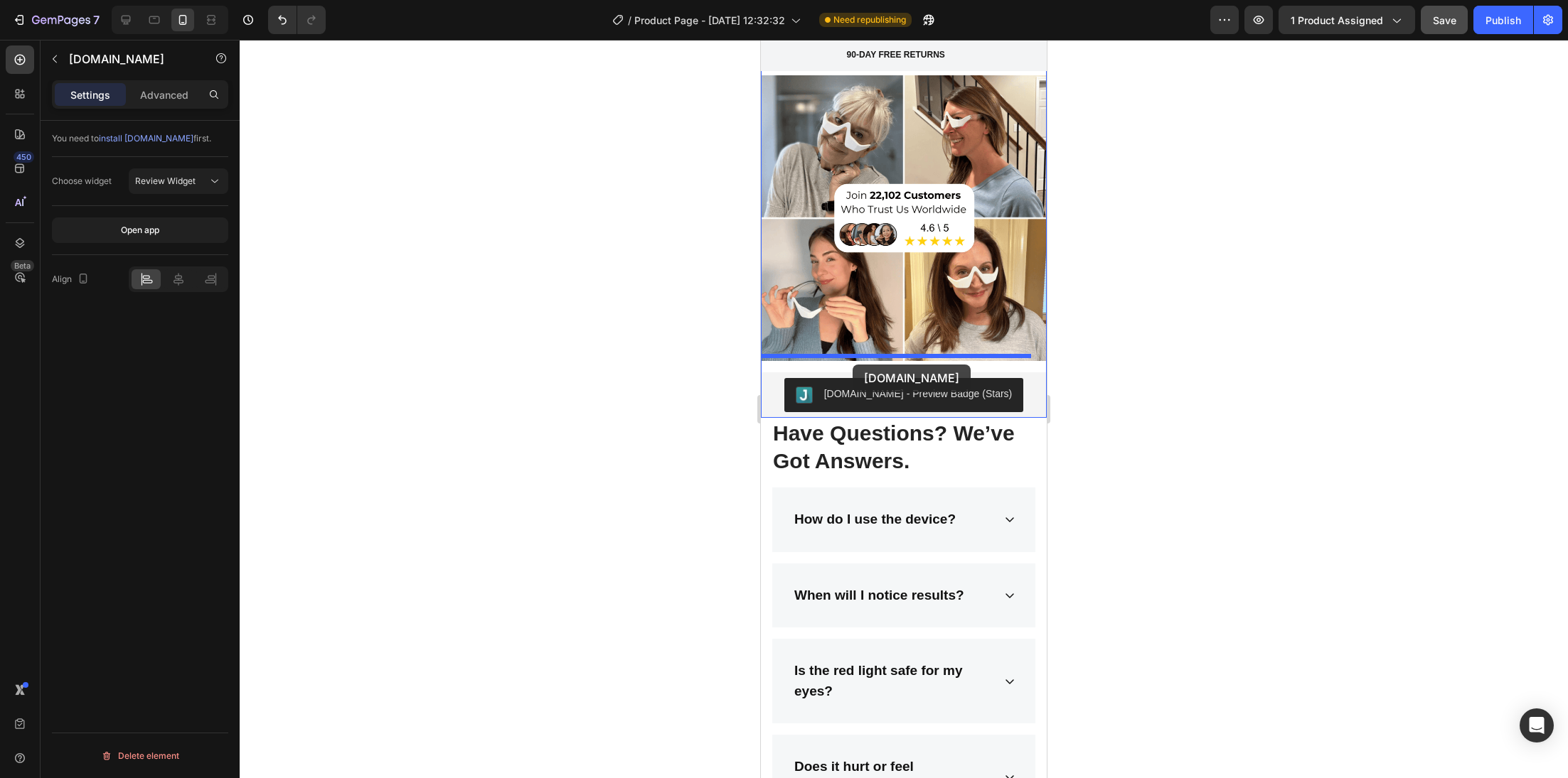
scroll to position [6249, 0]
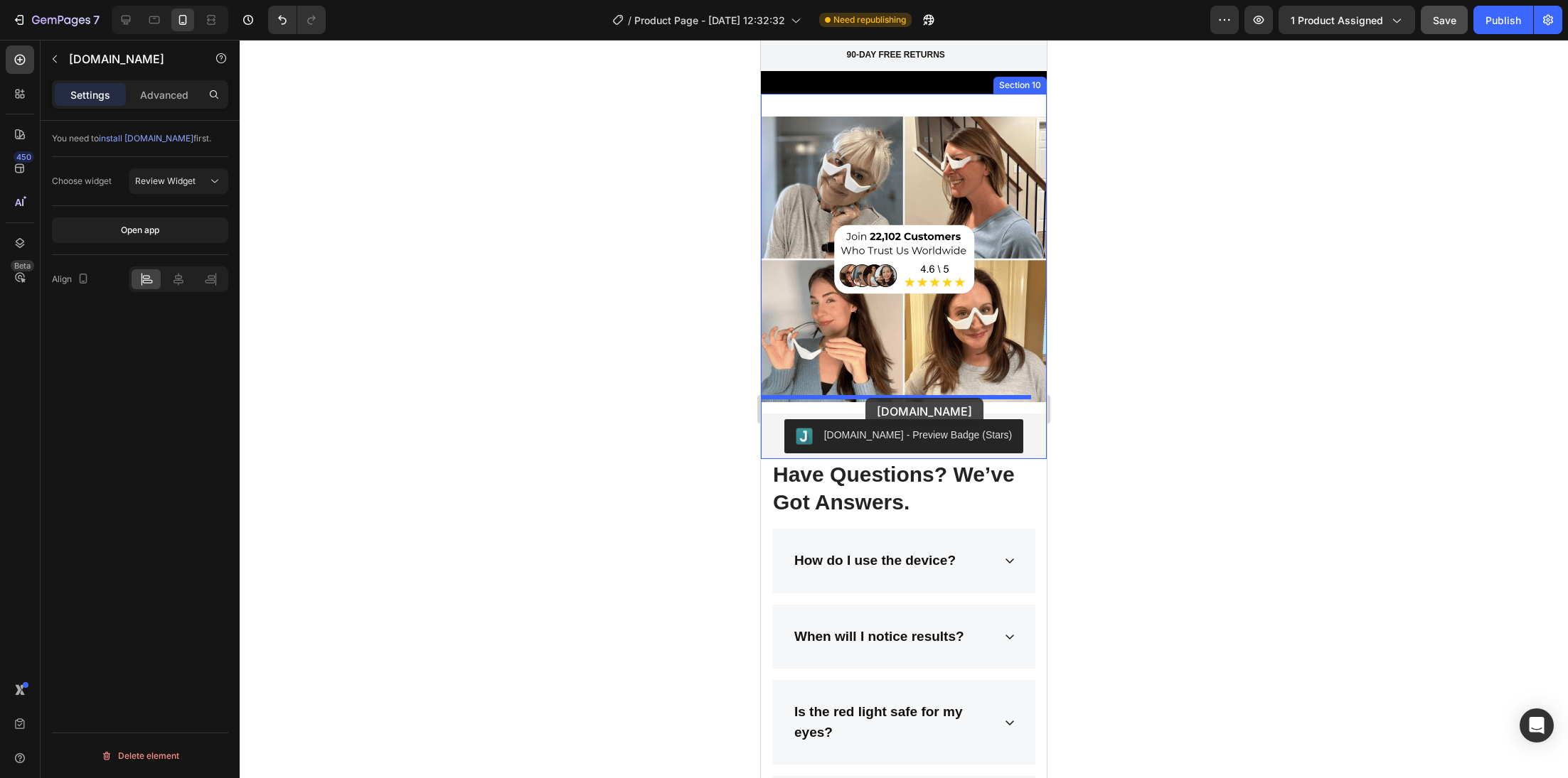
drag, startPoint x: 773, startPoint y: 414, endPoint x: 865, endPoint y: 398, distance: 93.4
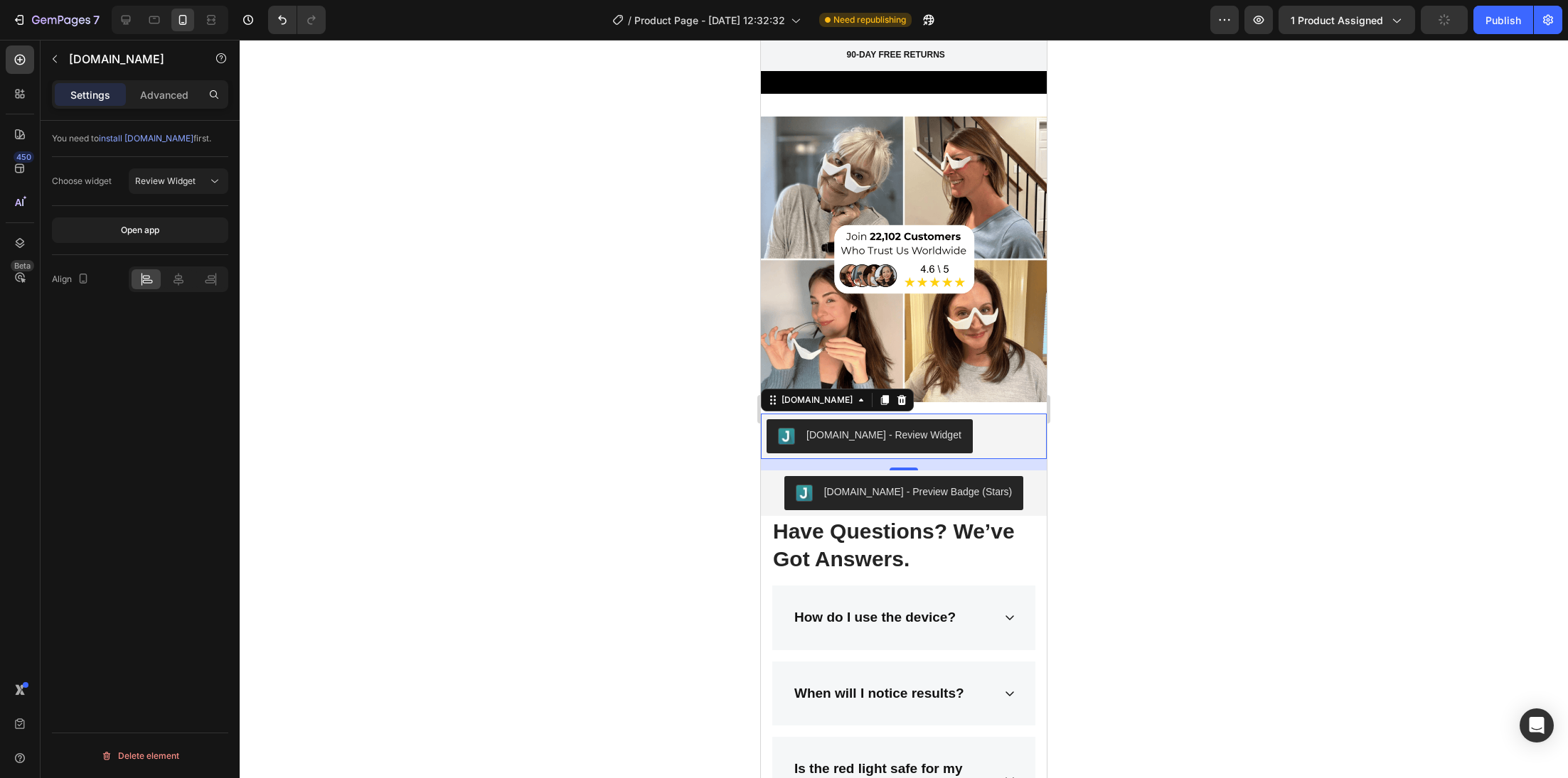
click at [695, 464] on div at bounding box center [904, 409] width 1328 height 738
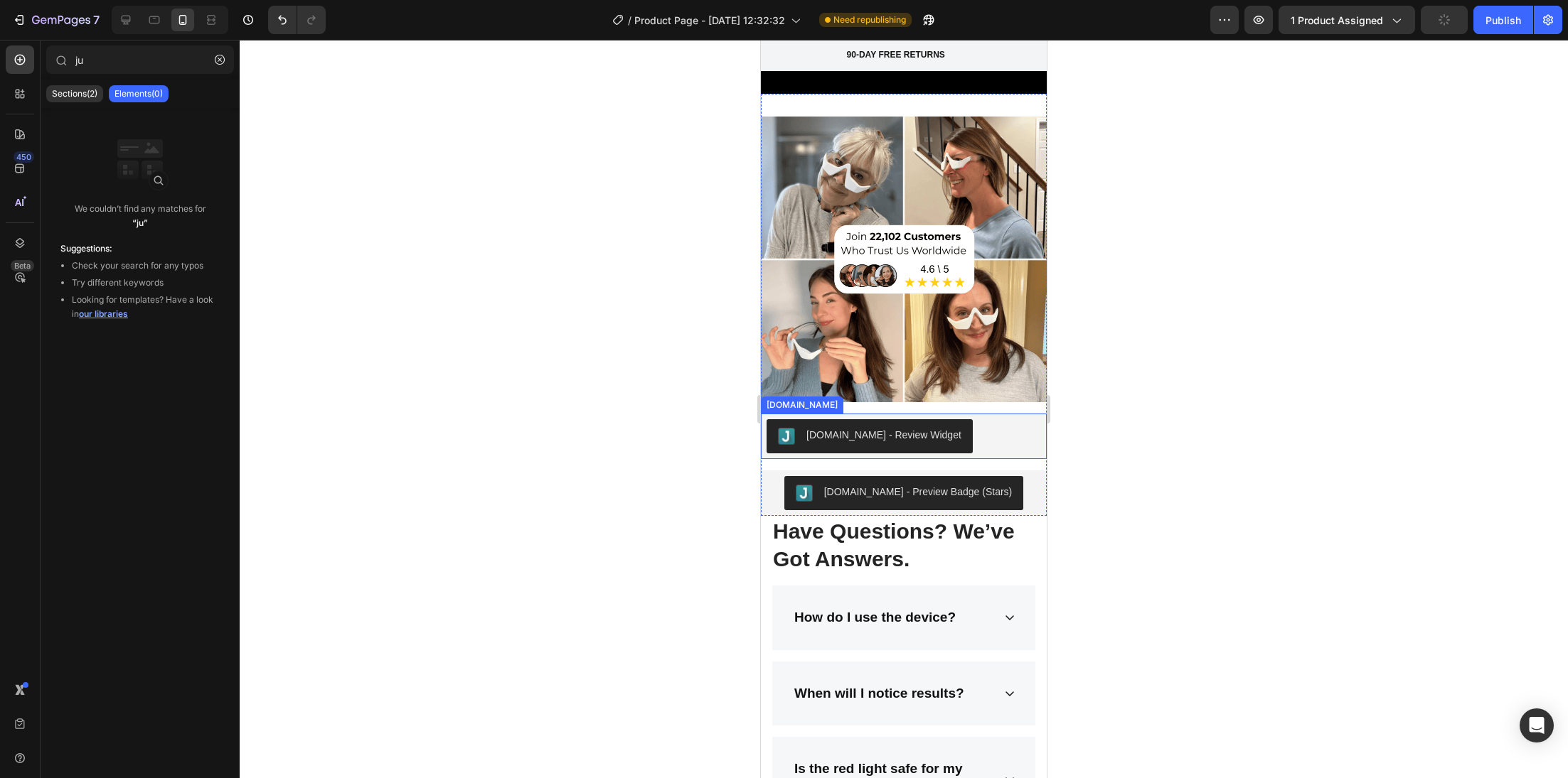
click at [808, 428] on div "[DOMAIN_NAME] - Review Widget" at bounding box center [884, 435] width 155 height 15
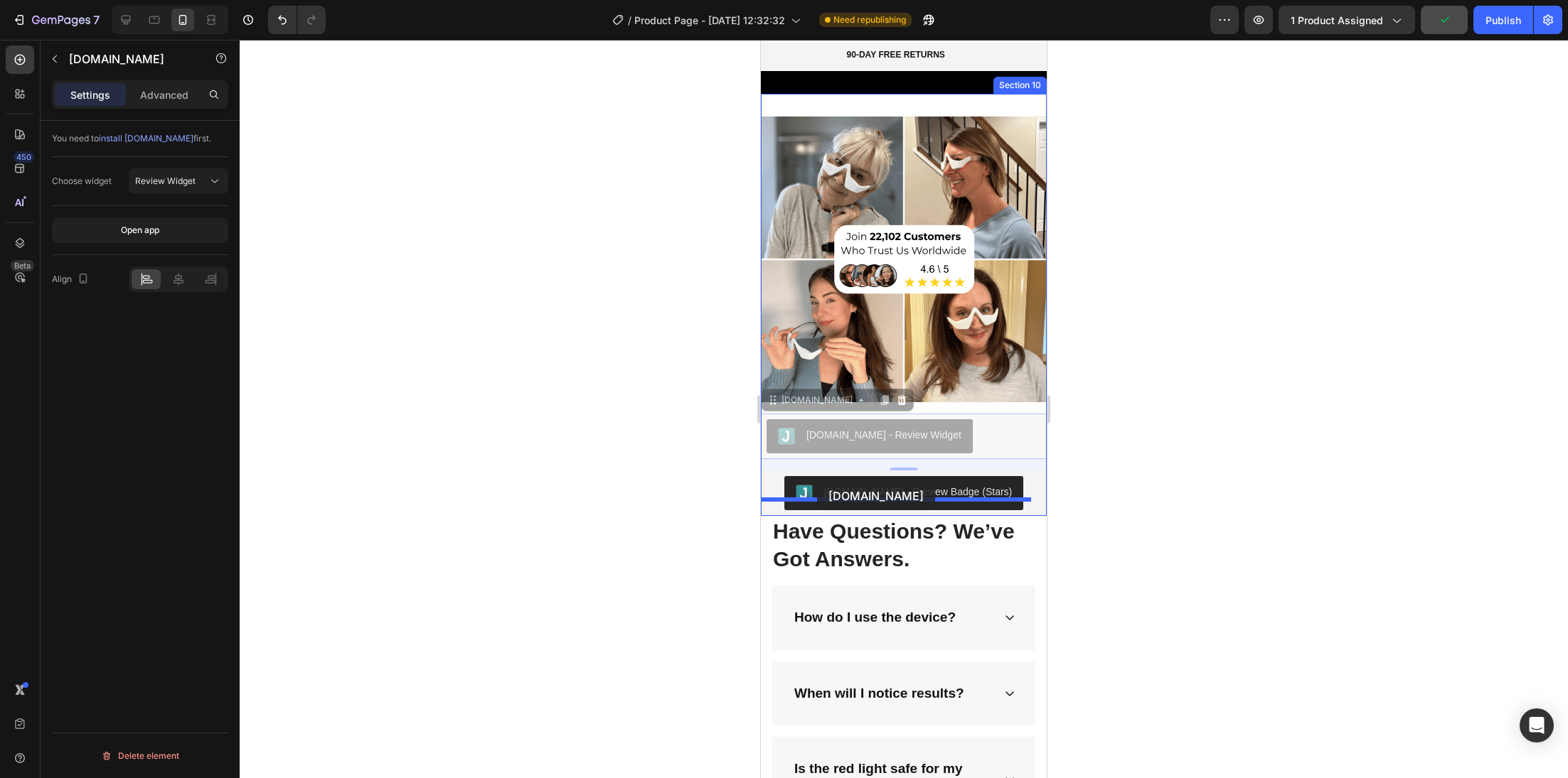
drag, startPoint x: 776, startPoint y: 383, endPoint x: 817, endPoint y: 483, distance: 108.1
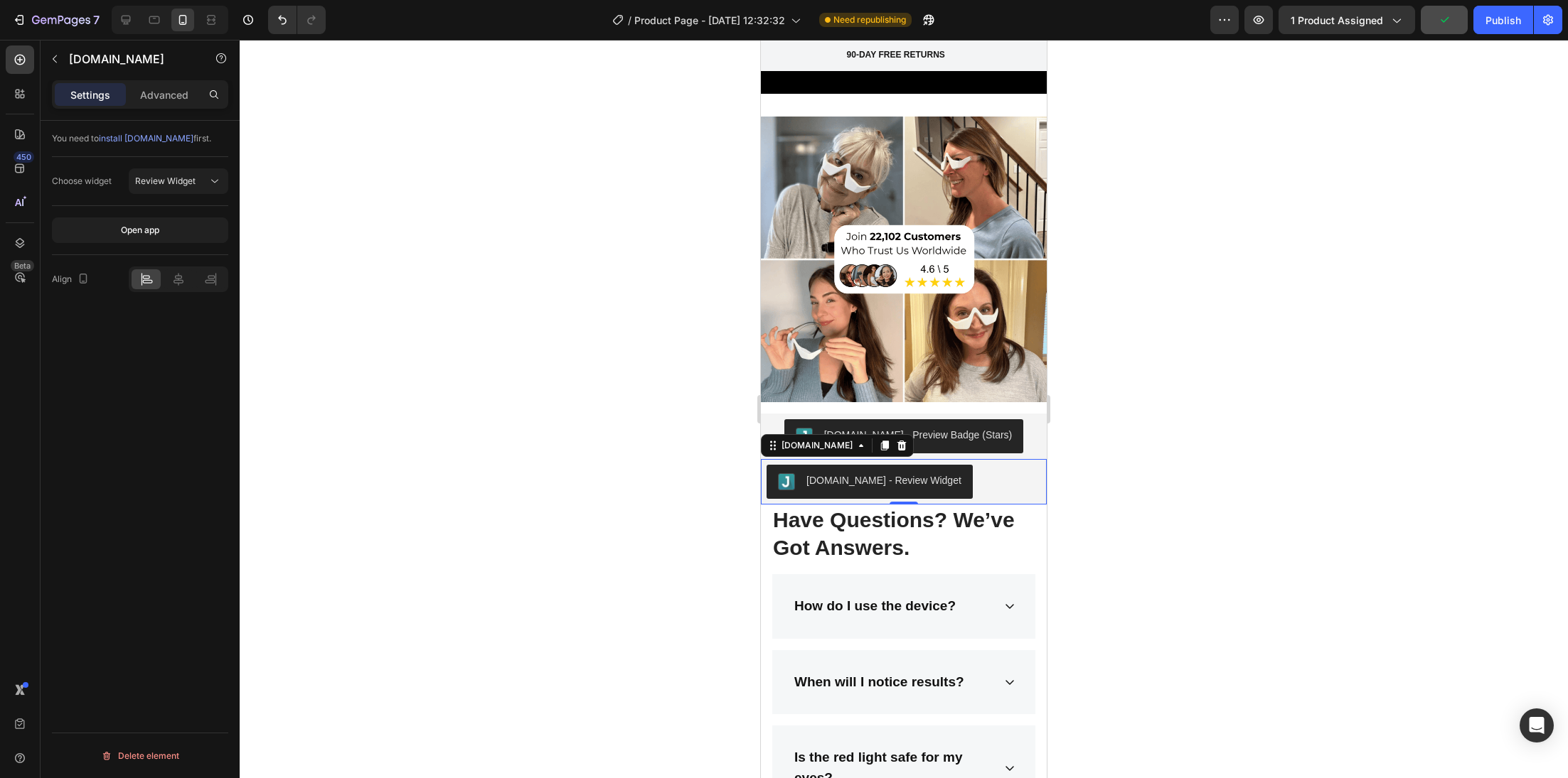
click at [676, 474] on div at bounding box center [904, 409] width 1328 height 738
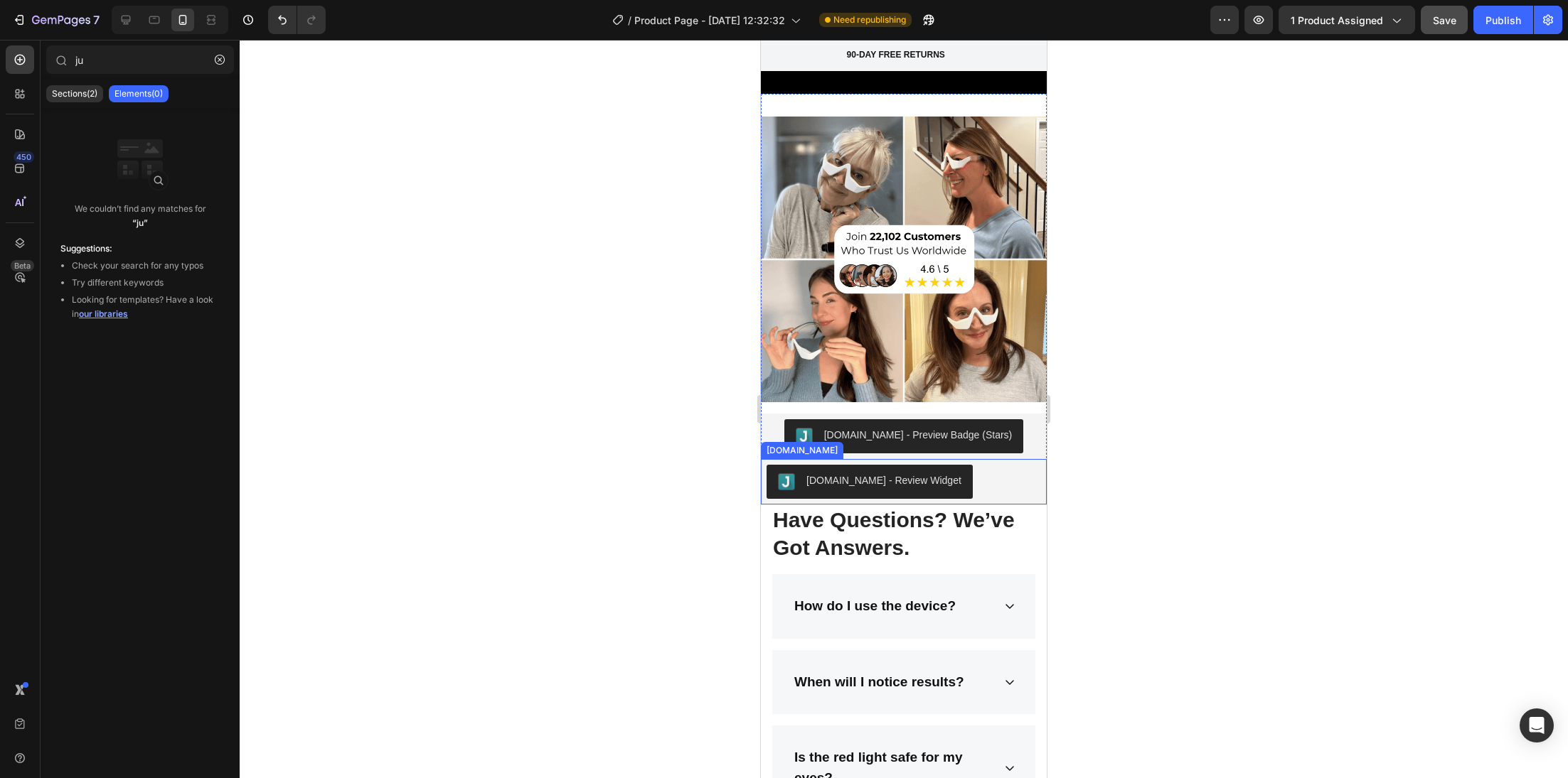
click at [776, 465] on button "[DOMAIN_NAME] - Review Widget" at bounding box center [870, 482] width 206 height 34
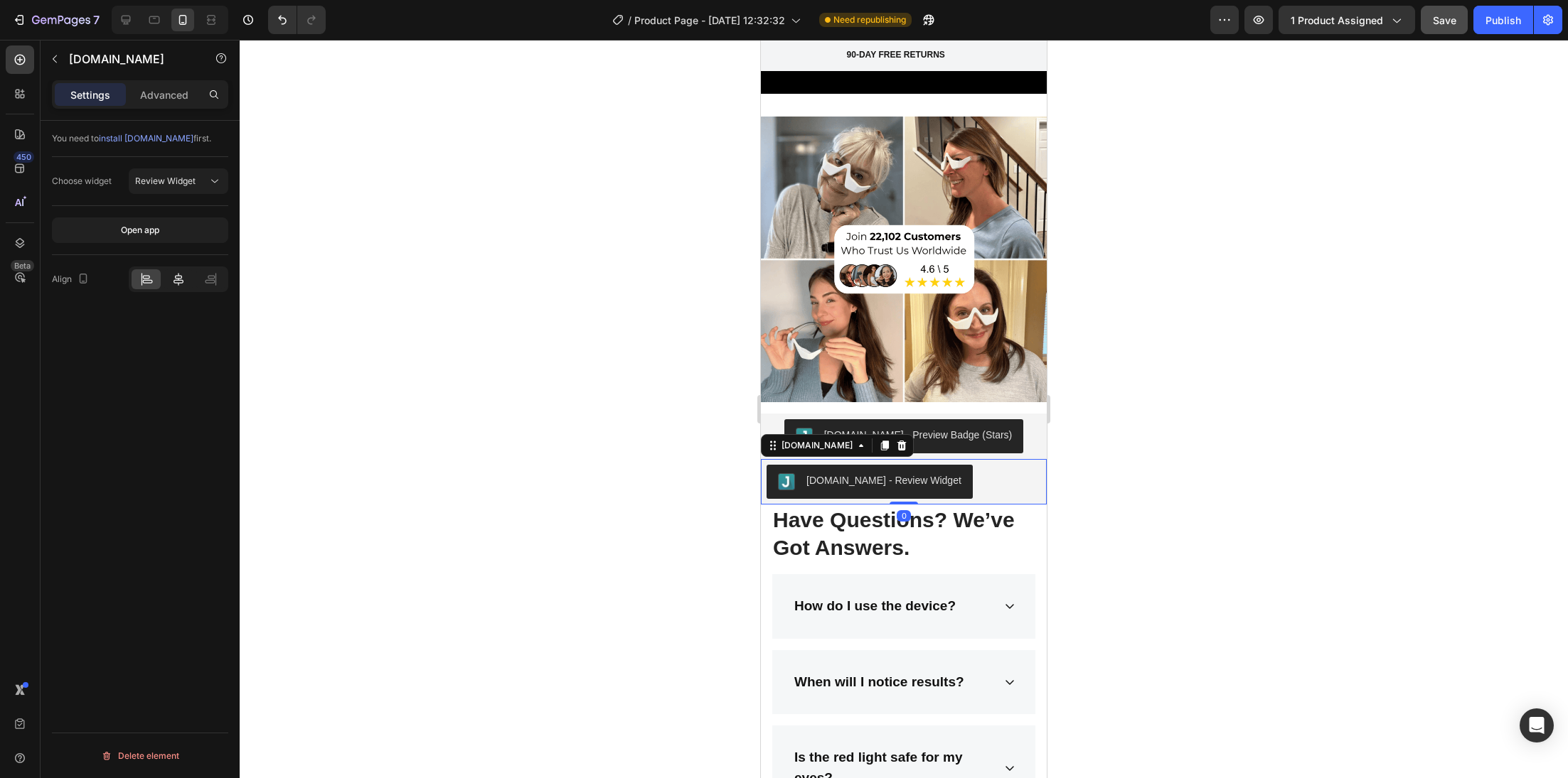
click at [175, 274] on icon at bounding box center [178, 279] width 14 height 14
click at [714, 595] on div at bounding box center [904, 409] width 1328 height 738
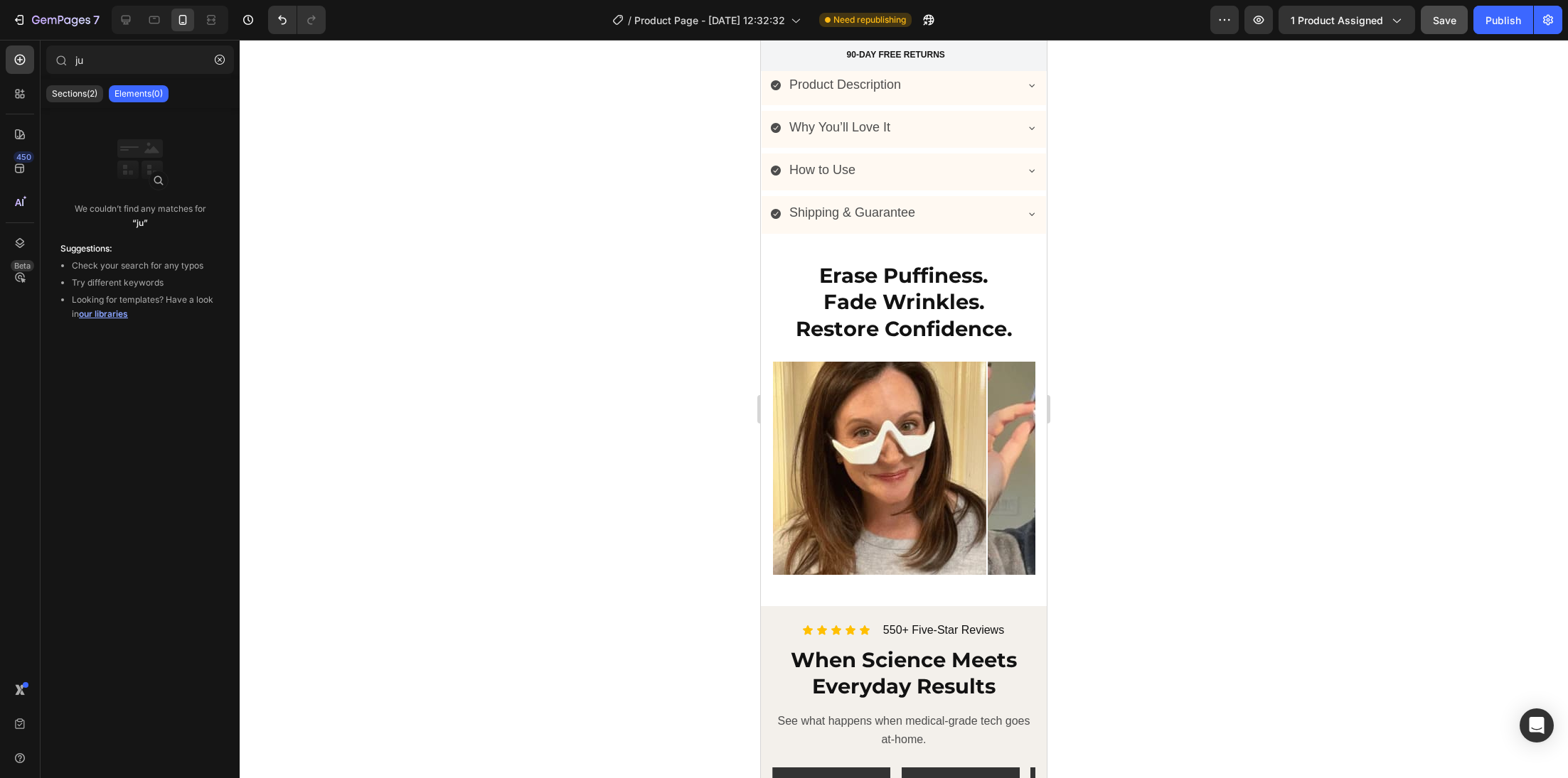
scroll to position [759, 0]
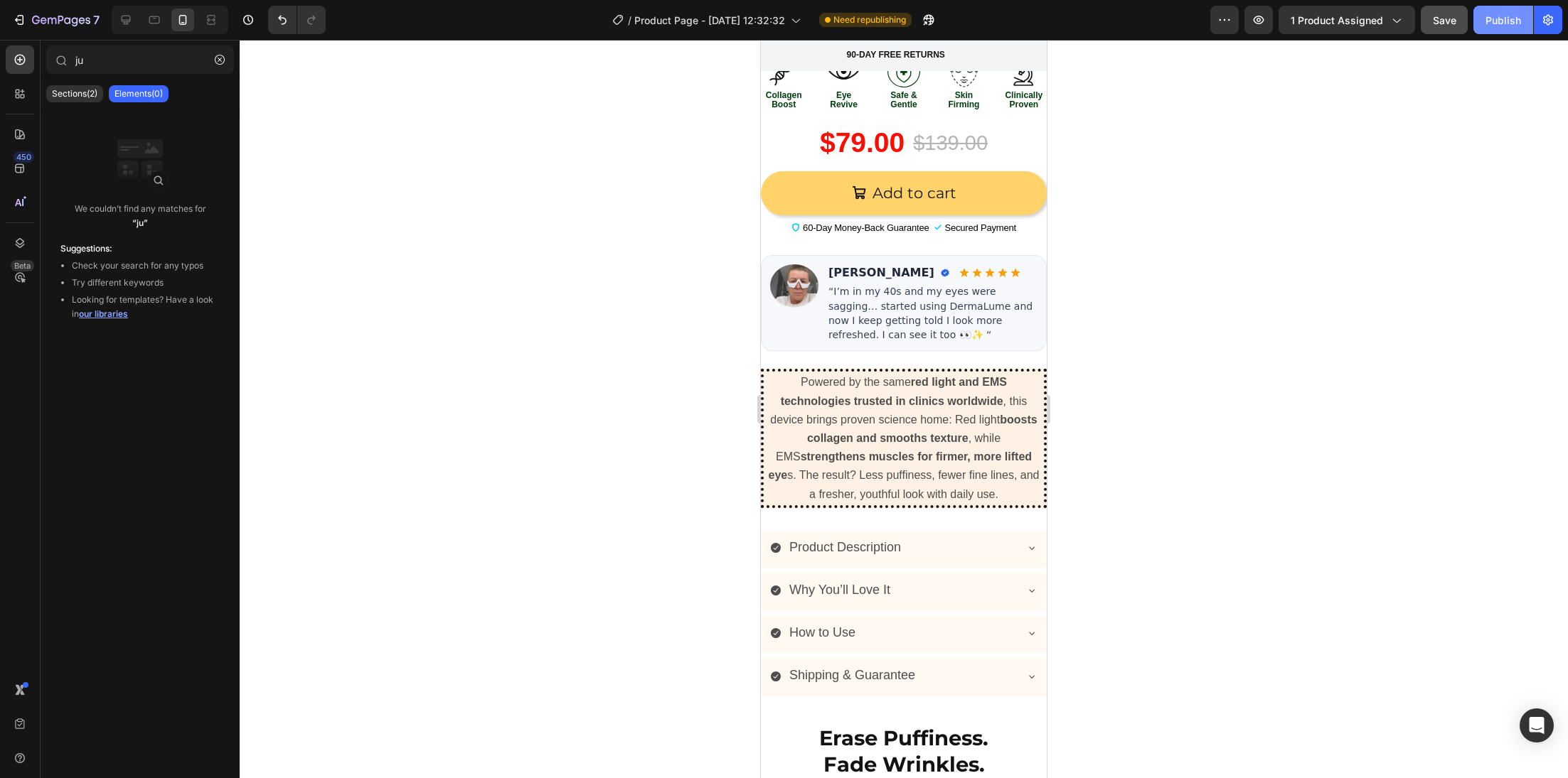
click at [1503, 28] on button "Publish" at bounding box center [1503, 20] width 60 height 28
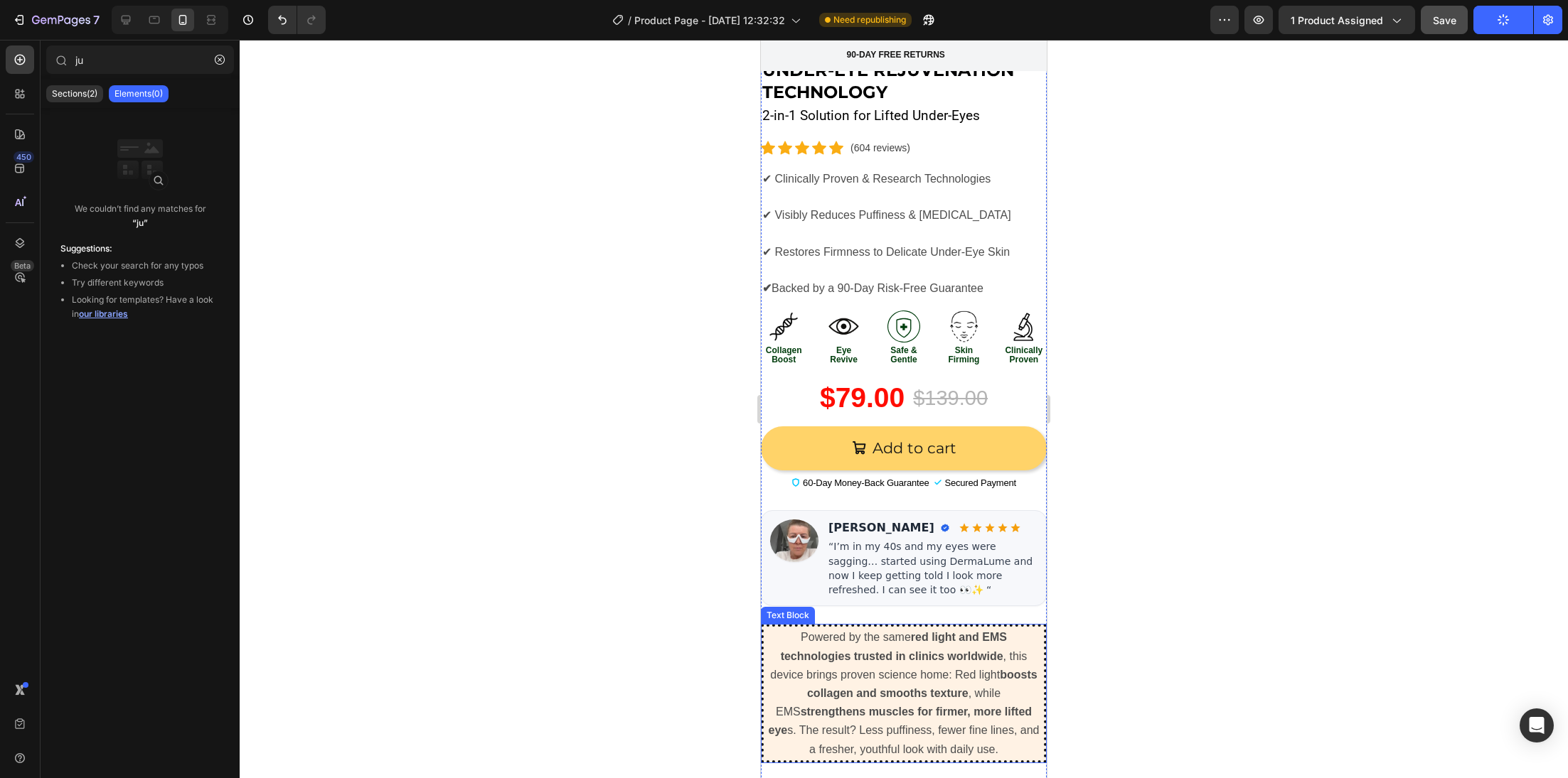
scroll to position [491, 0]
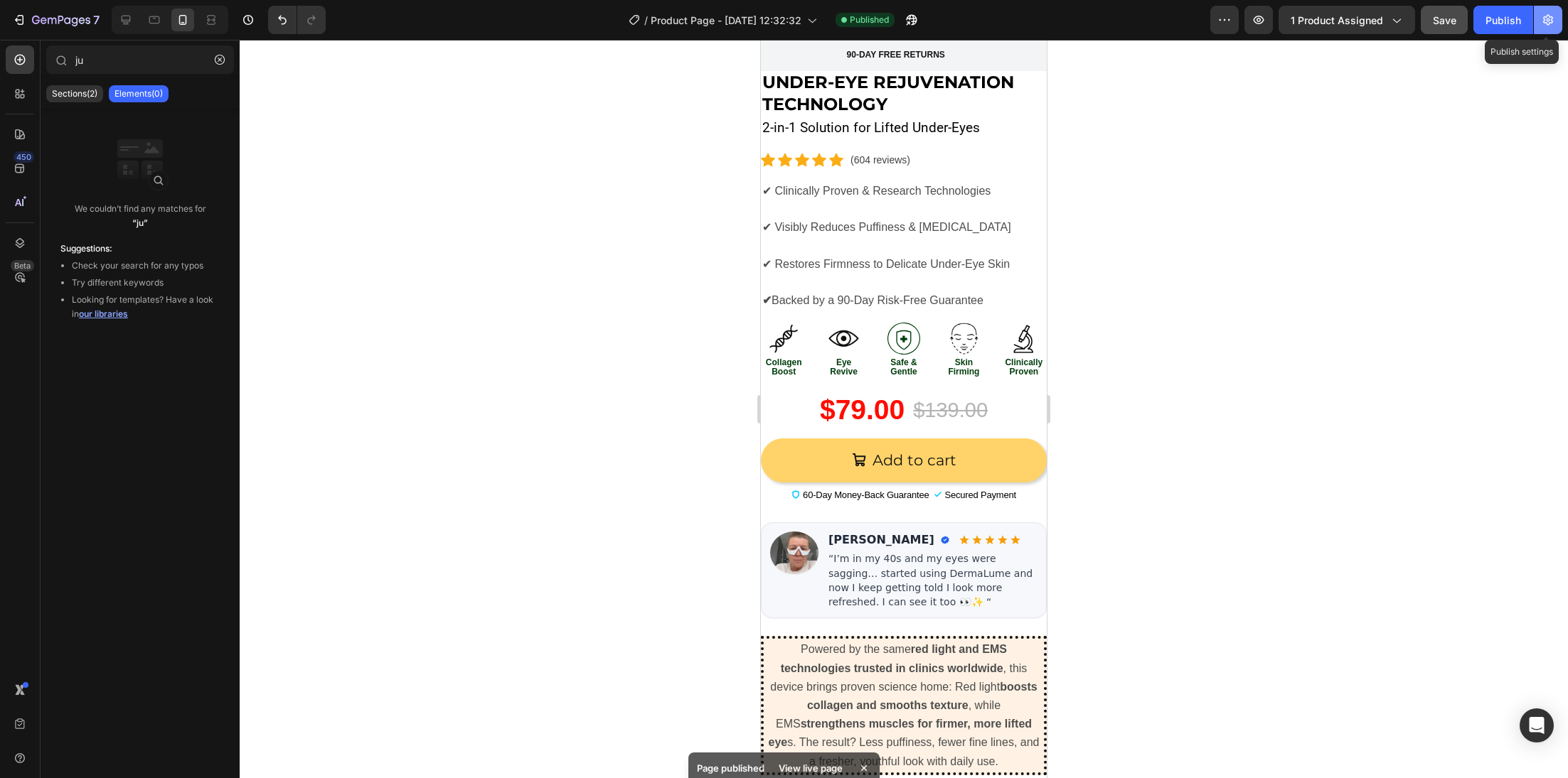
click at [1542, 15] on icon "button" at bounding box center [1548, 20] width 14 height 14
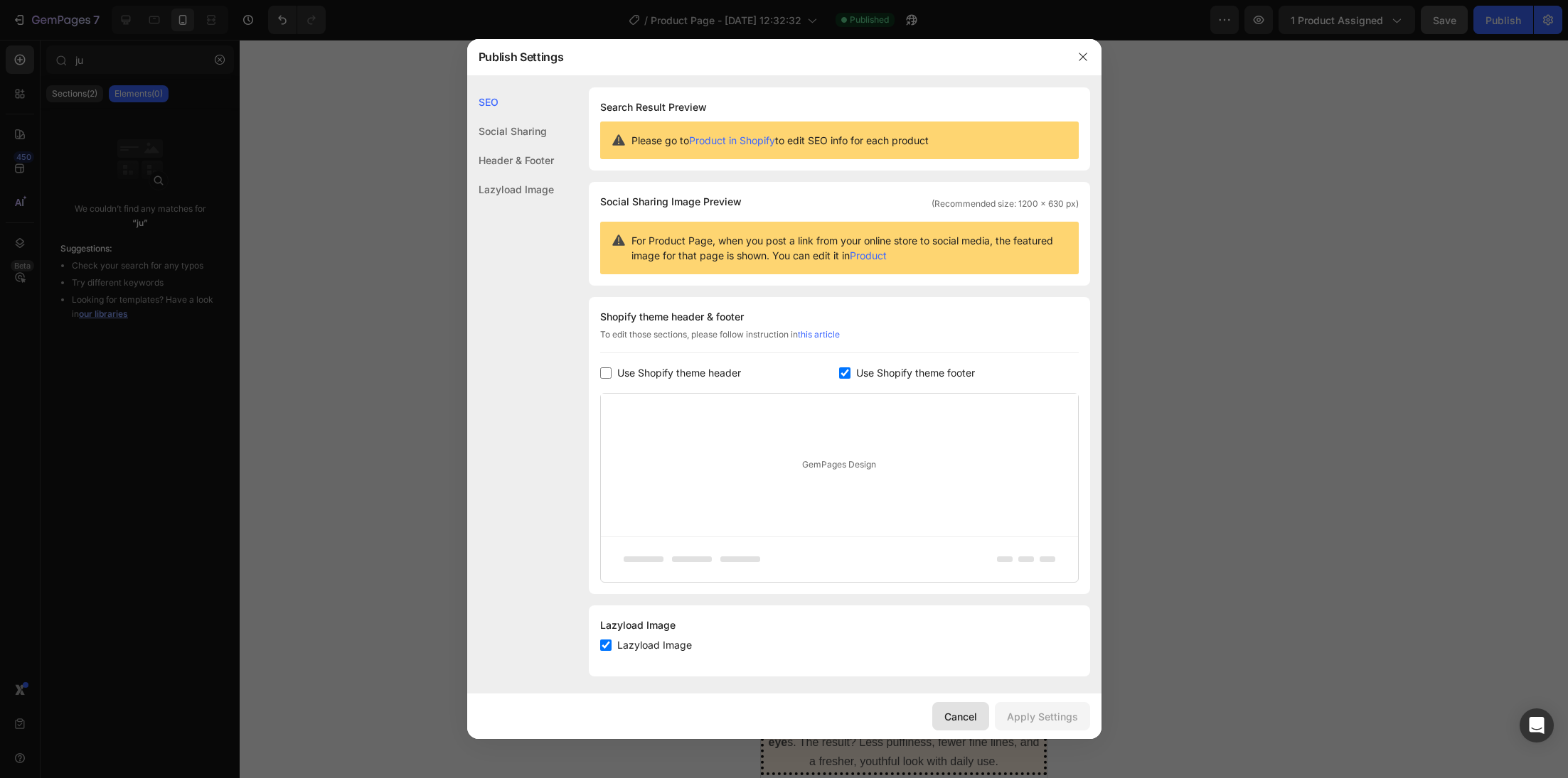
click at [956, 715] on div "Cancel" at bounding box center [961, 717] width 32 height 15
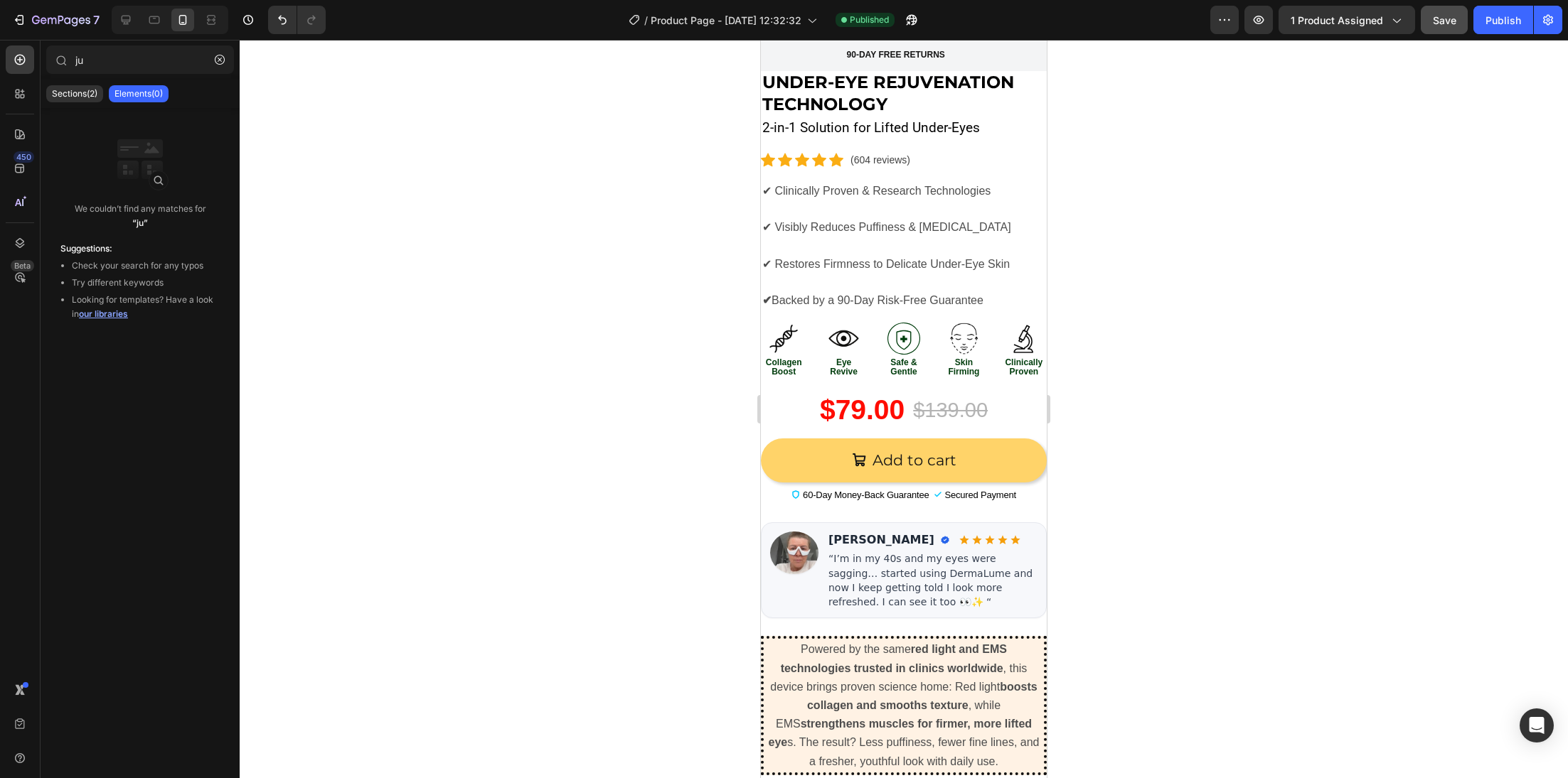
click at [1241, 20] on div "Preview 1 product assigned Save Publish" at bounding box center [1387, 20] width 352 height 28
click at [1237, 20] on button "button" at bounding box center [1224, 20] width 28 height 28
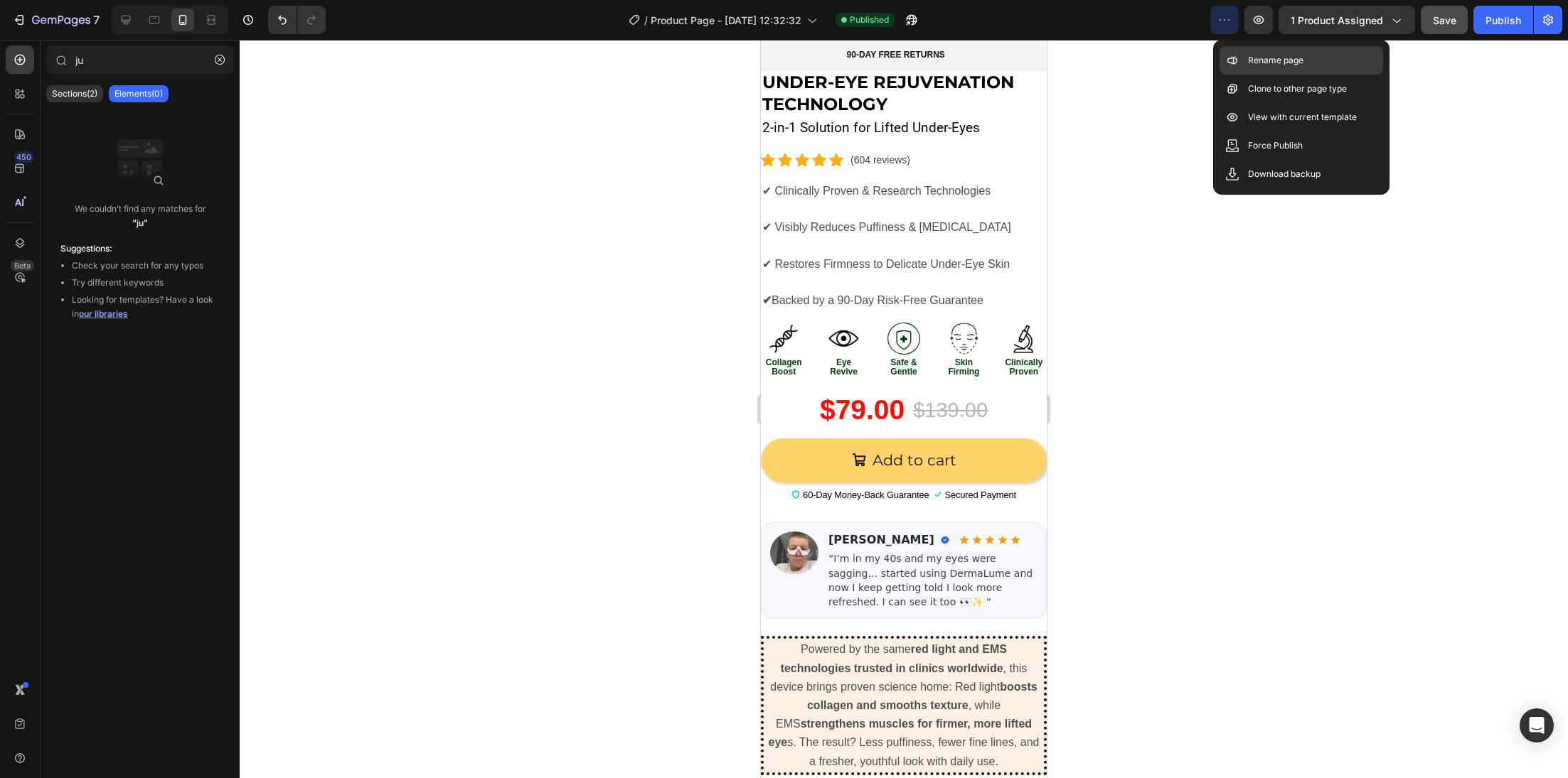
click at [1348, 75] on div "Rename page" at bounding box center [1301, 88] width 163 height 28
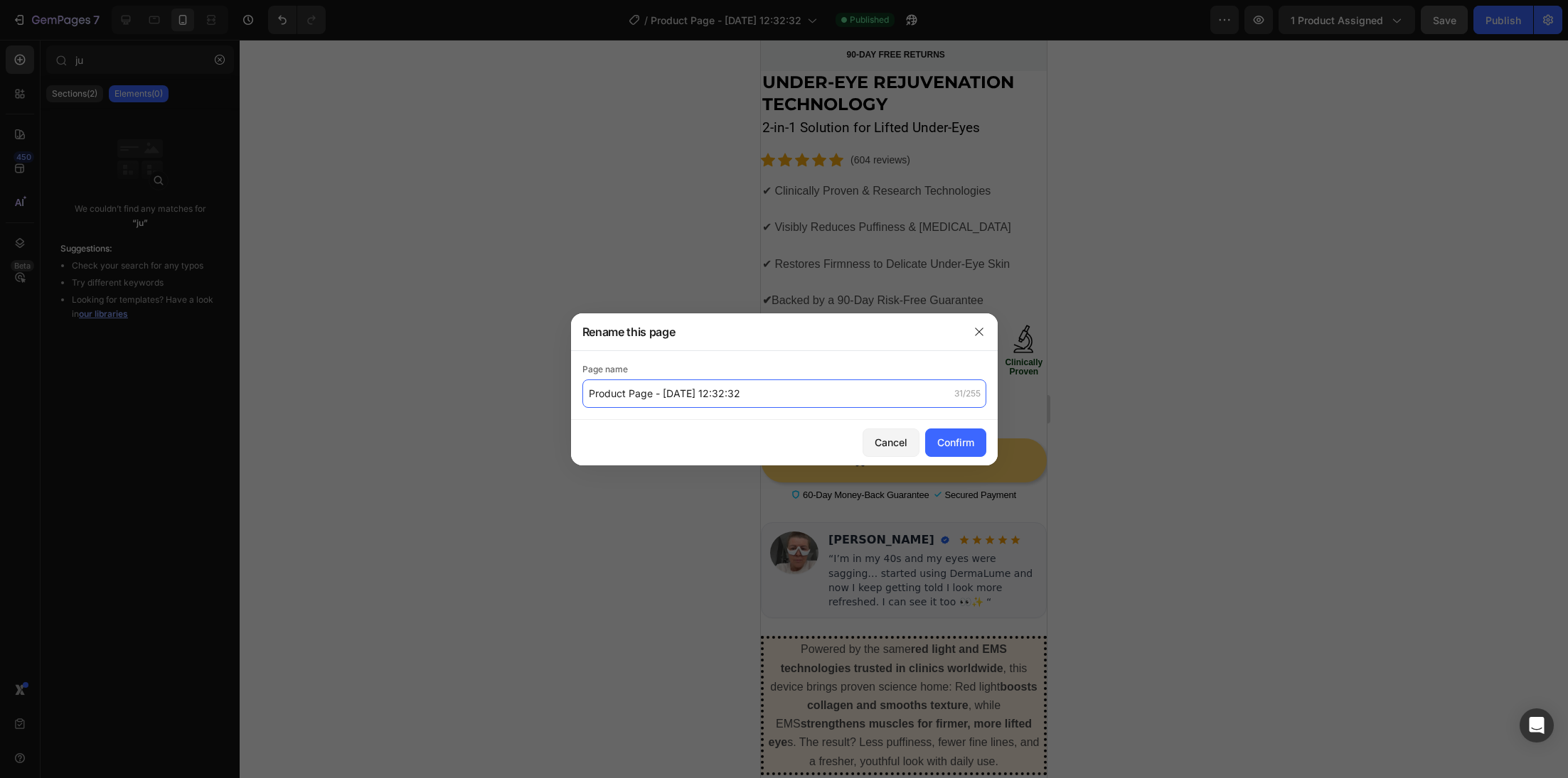
click at [764, 391] on input "Product Page - Aug 25, 12:32:32" at bounding box center [784, 393] width 404 height 28
type input "nexo dermalume"
click at [949, 457] on div "Cancel Confirm" at bounding box center [784, 442] width 426 height 45
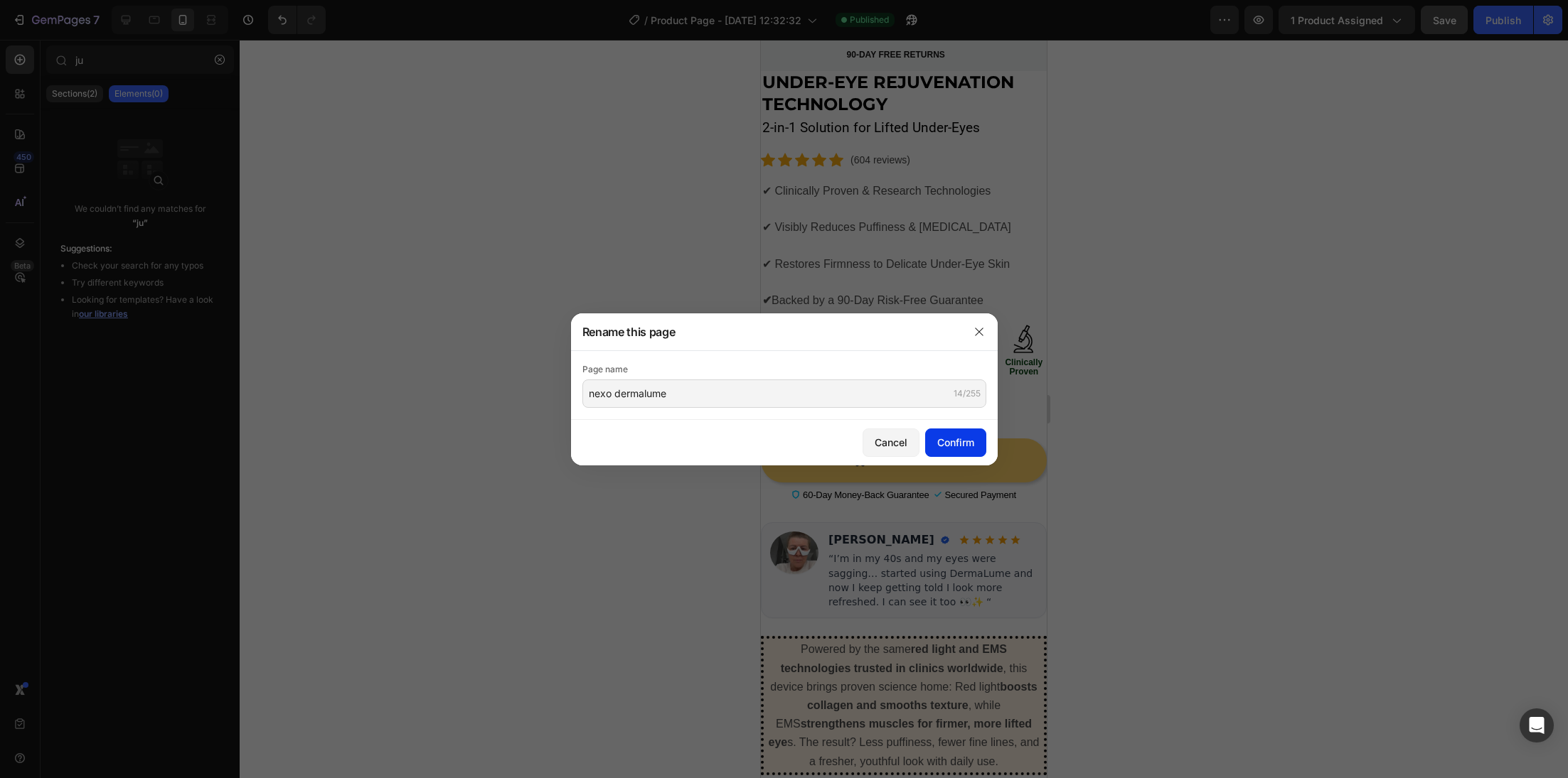
click at [947, 445] on div "Confirm" at bounding box center [955, 443] width 37 height 15
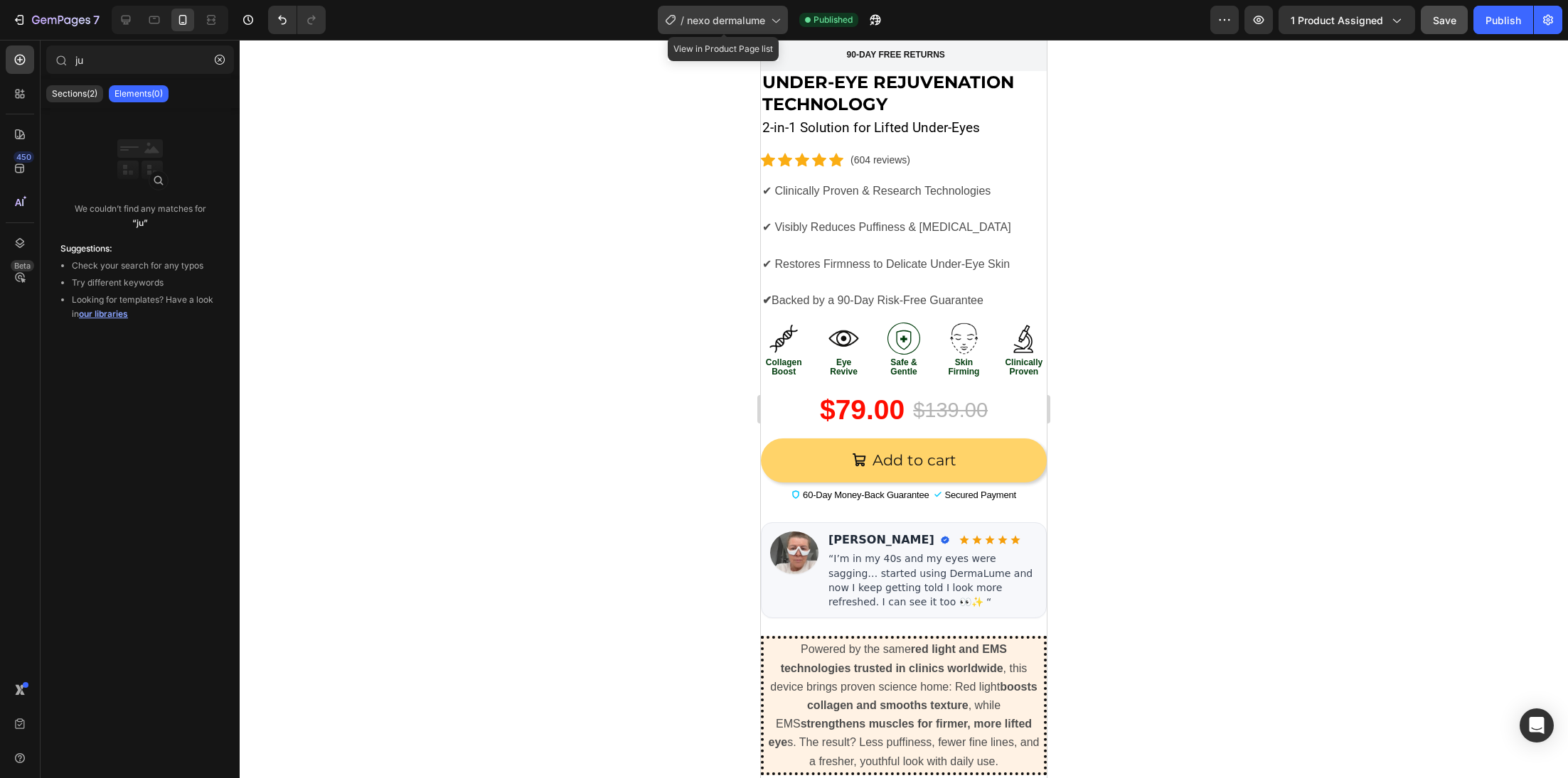
click at [719, 22] on span "nexo dermalume" at bounding box center [726, 20] width 78 height 15
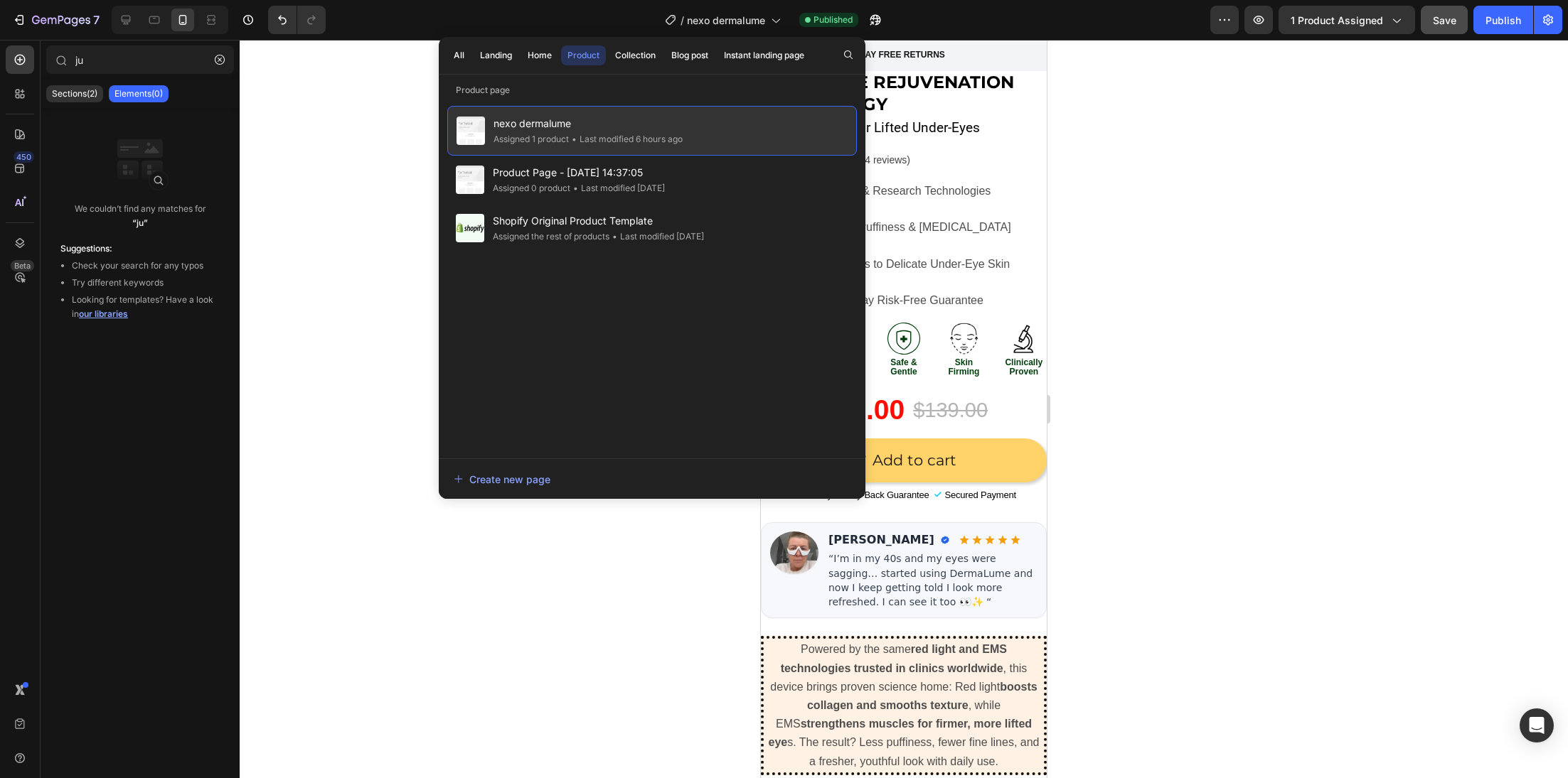
click at [613, 146] on div "nexo dermalume Assigned 1 product • Last modified 6 hours ago" at bounding box center [652, 131] width 409 height 50
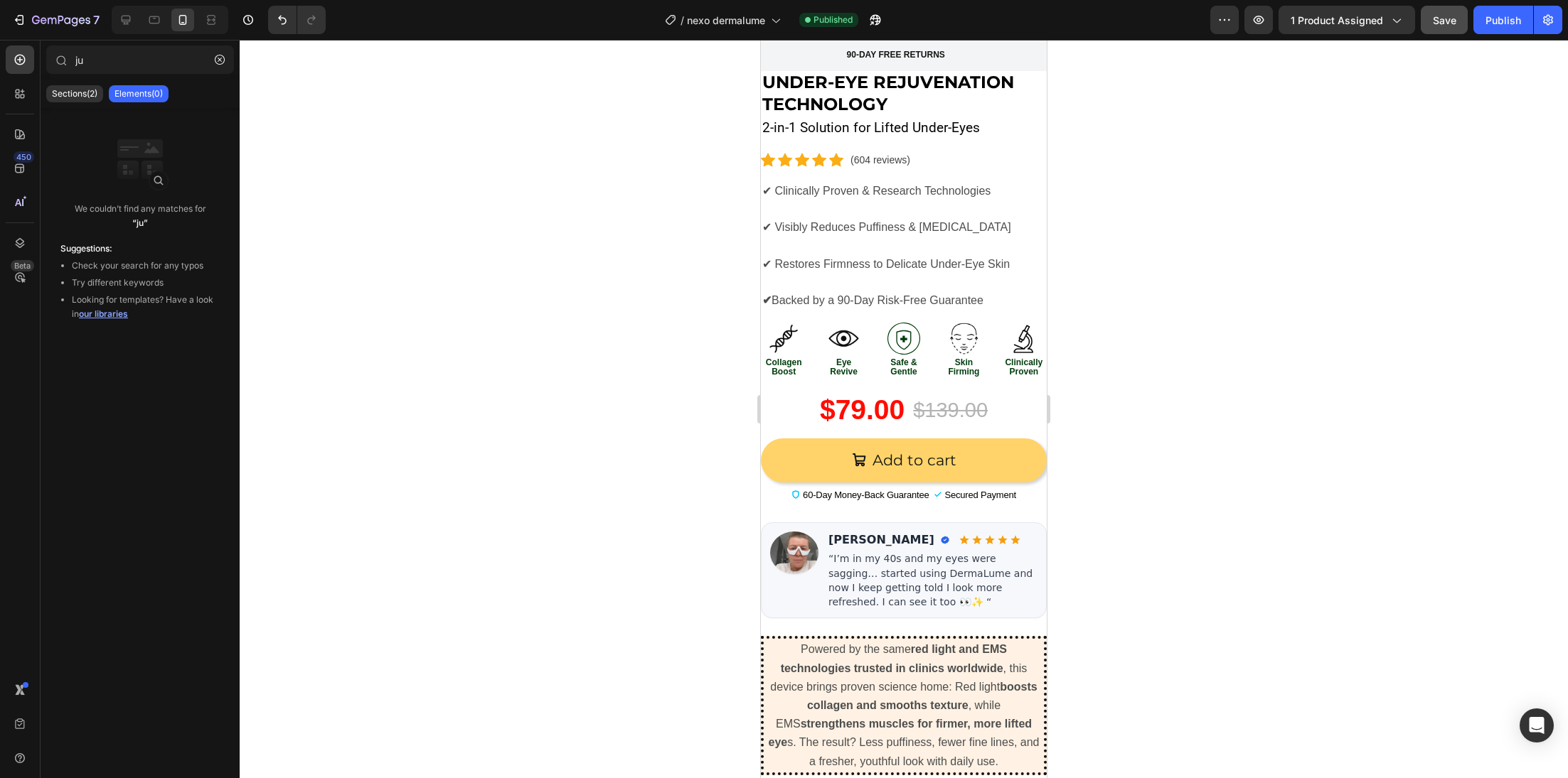
click at [591, 168] on div at bounding box center [904, 409] width 1328 height 738
click at [1211, 24] on div "/ nexo dermalume Published" at bounding box center [773, 20] width 873 height 28
click at [1222, 24] on icon "button" at bounding box center [1224, 20] width 14 height 14
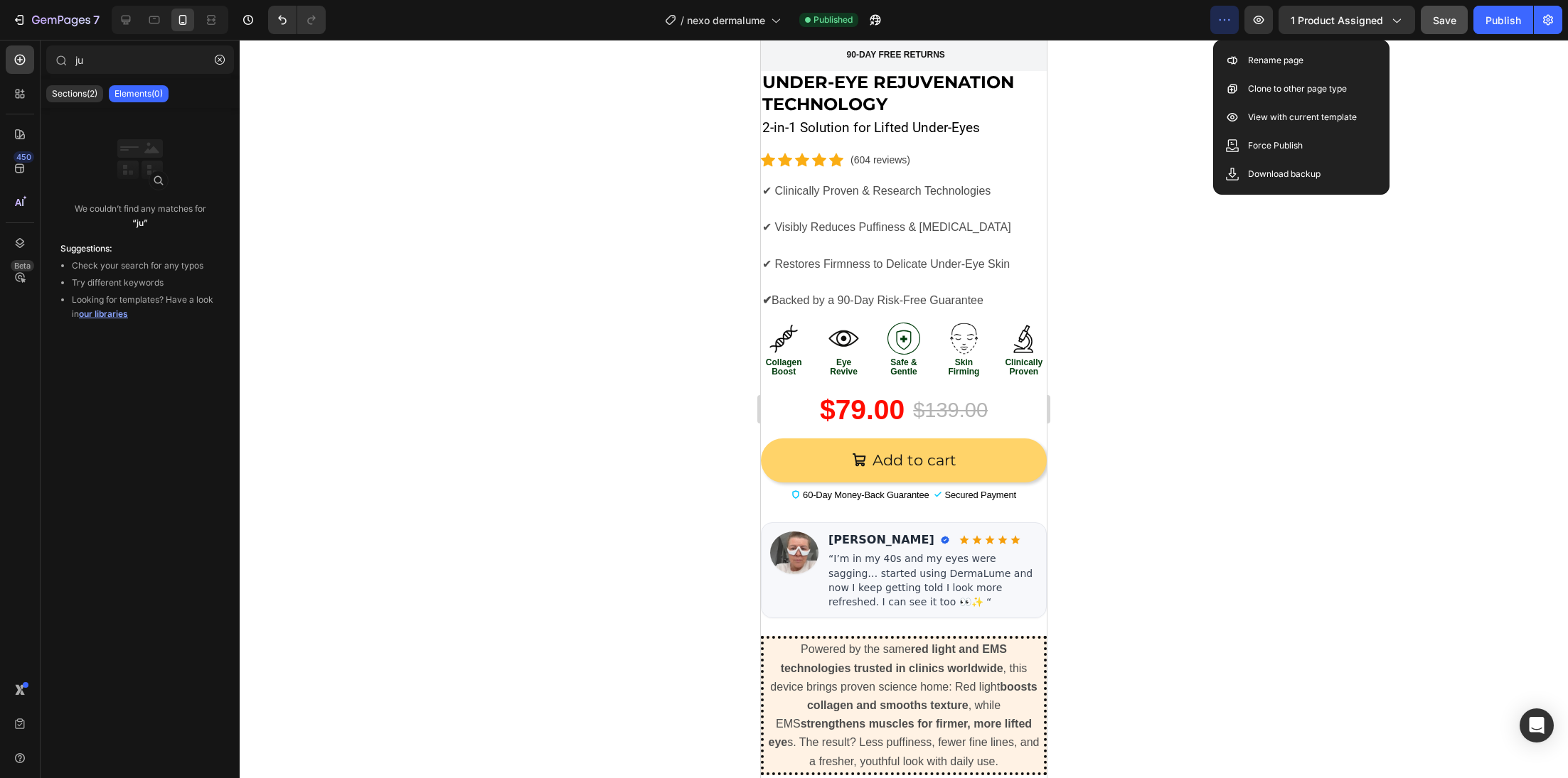
click at [1331, 224] on div at bounding box center [904, 409] width 1328 height 738
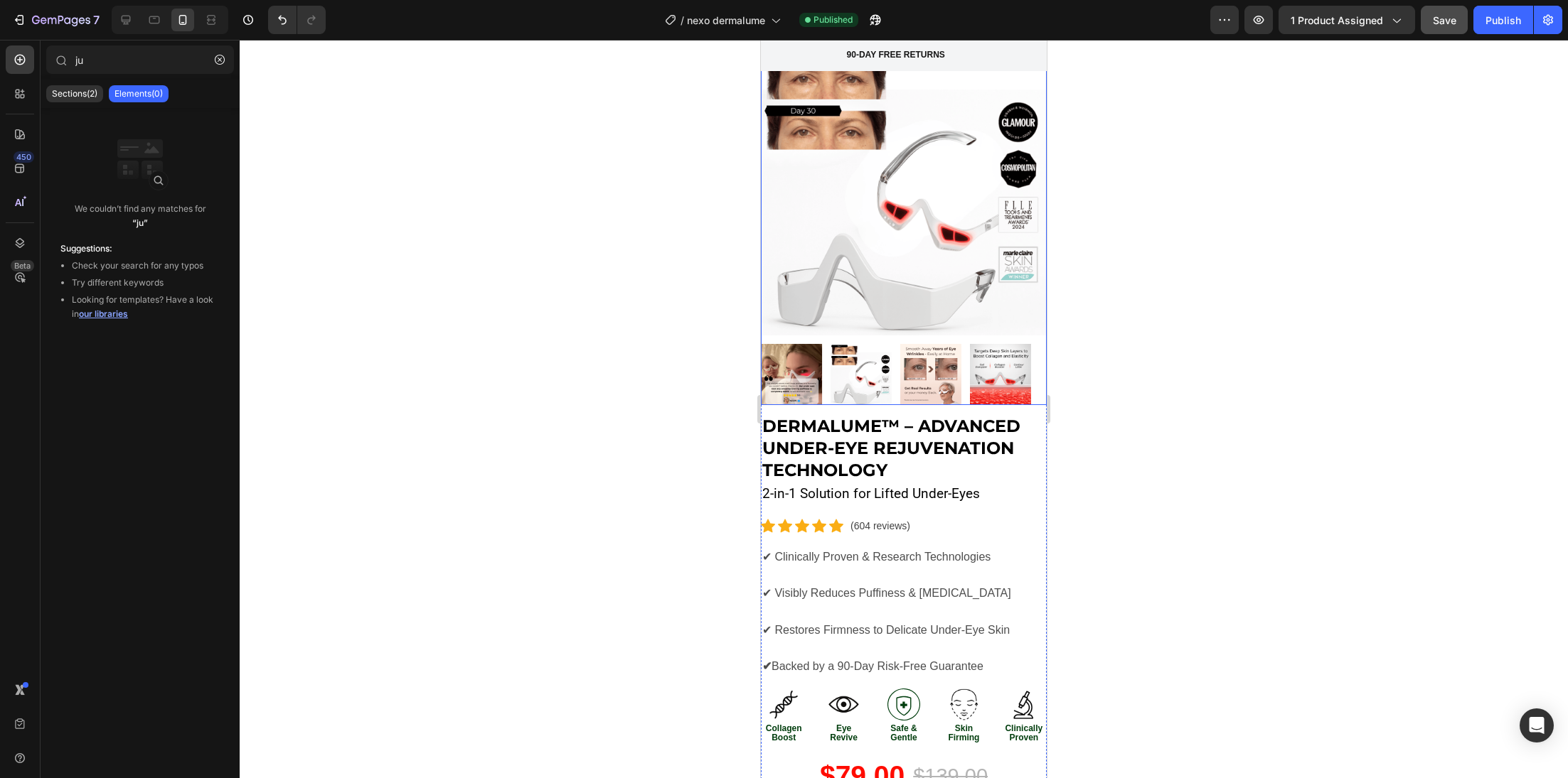
scroll to position [0, 0]
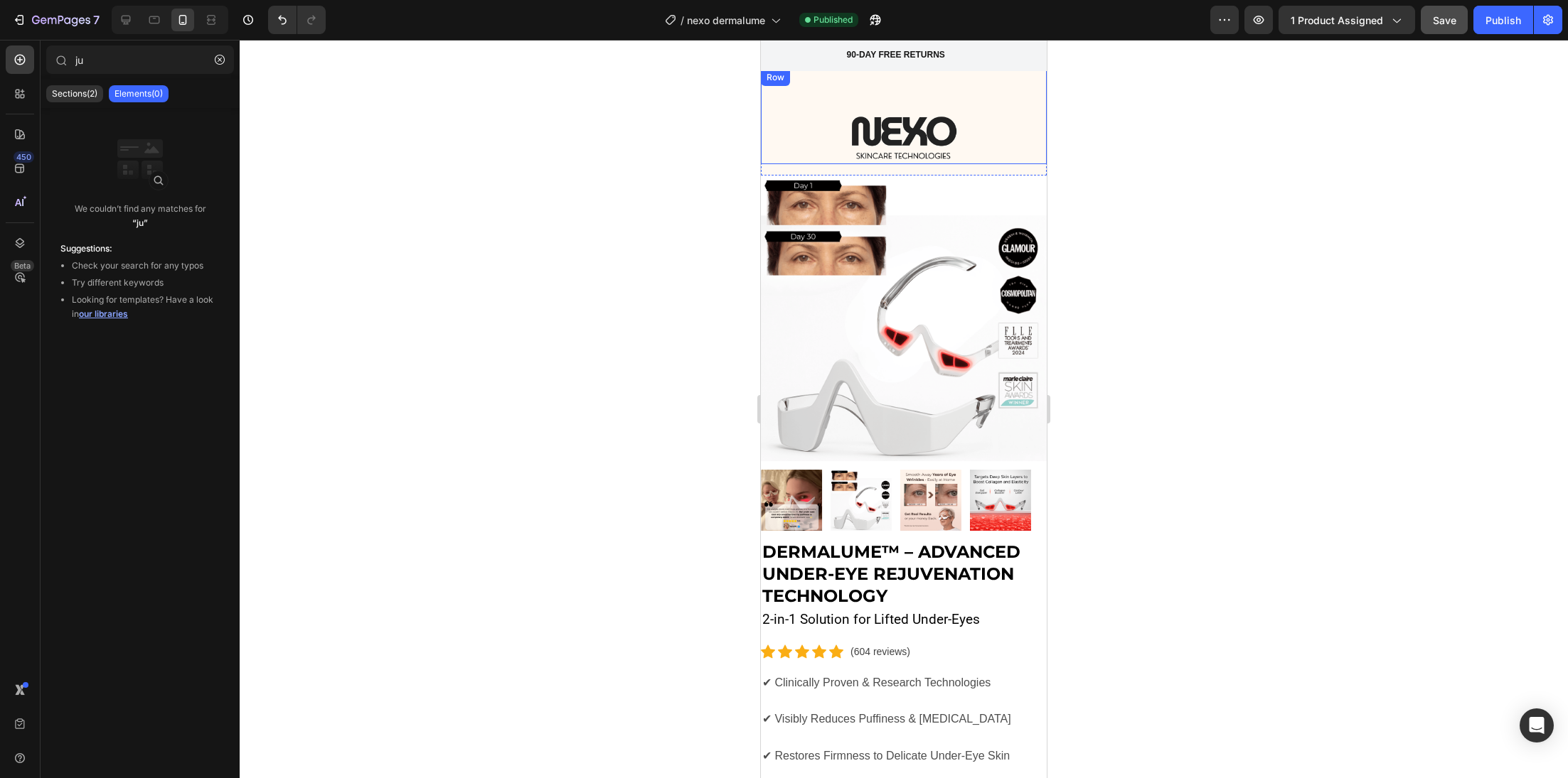
click at [839, 91] on div "Image" at bounding box center [904, 116] width 286 height 95
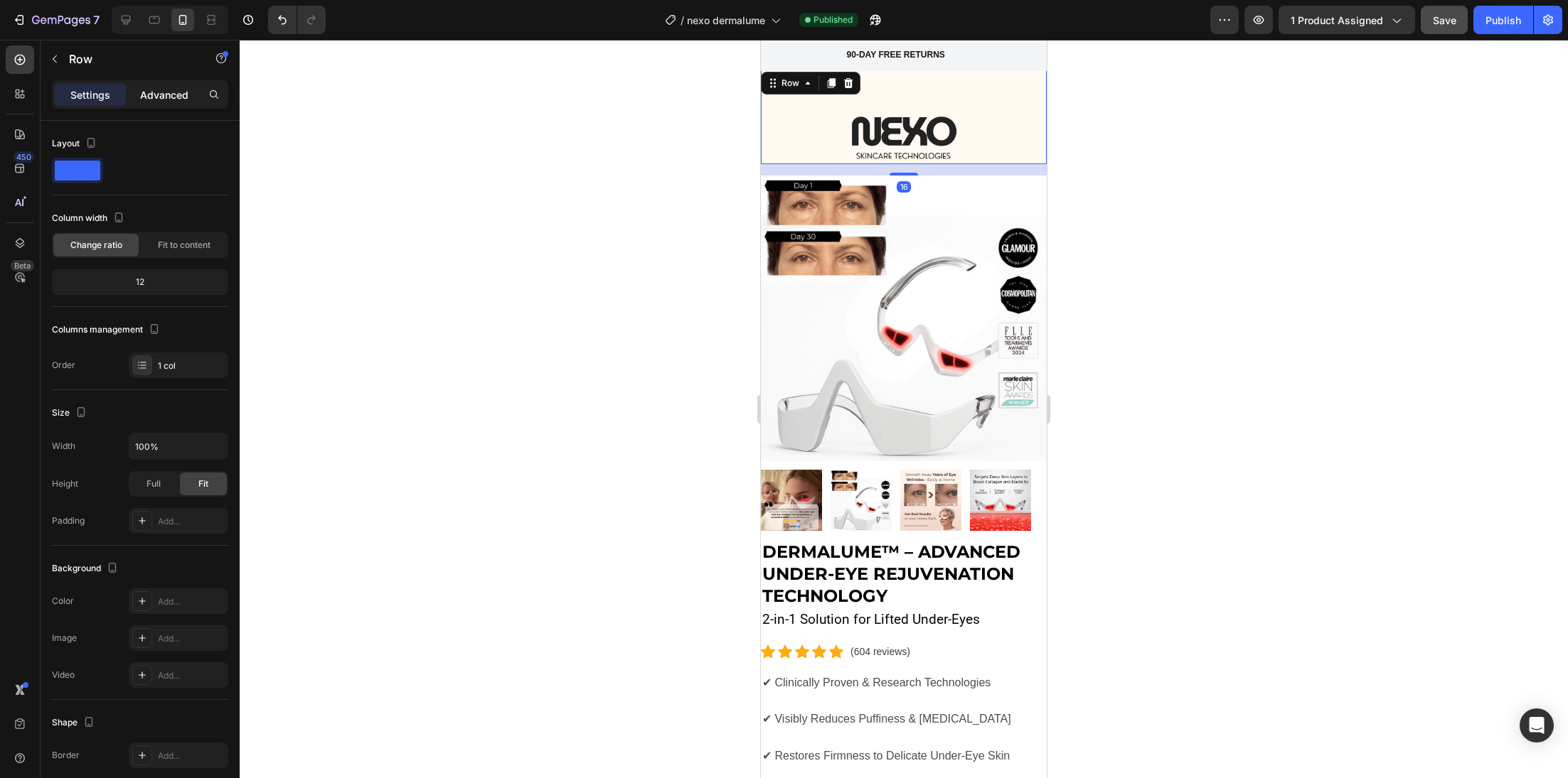
click at [145, 105] on div "Advanced" at bounding box center [164, 94] width 71 height 23
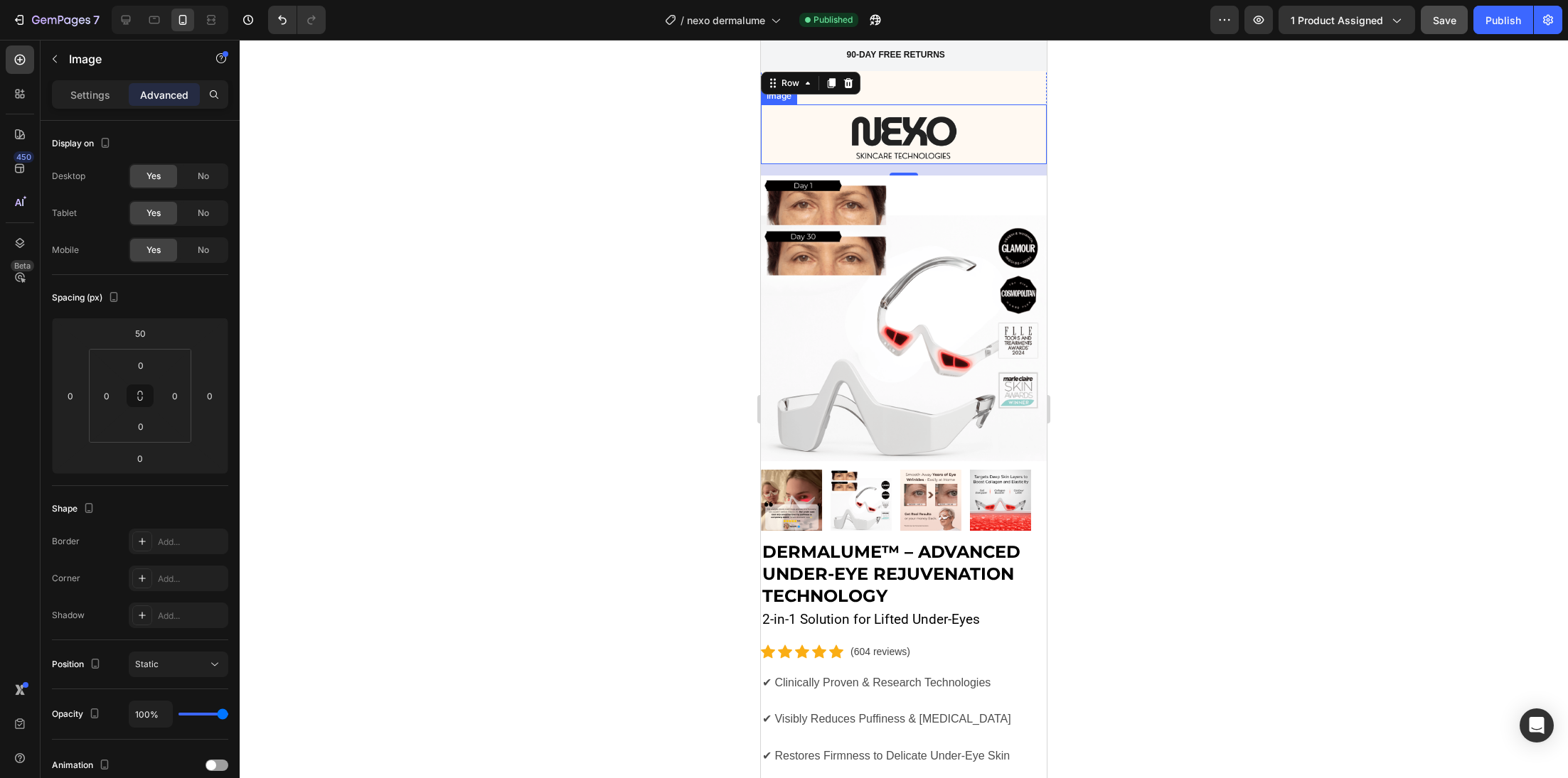
click at [803, 133] on div at bounding box center [904, 134] width 286 height 60
click at [907, 97] on div "Image" at bounding box center [904, 116] width 286 height 95
click at [851, 149] on img at bounding box center [904, 134] width 106 height 60
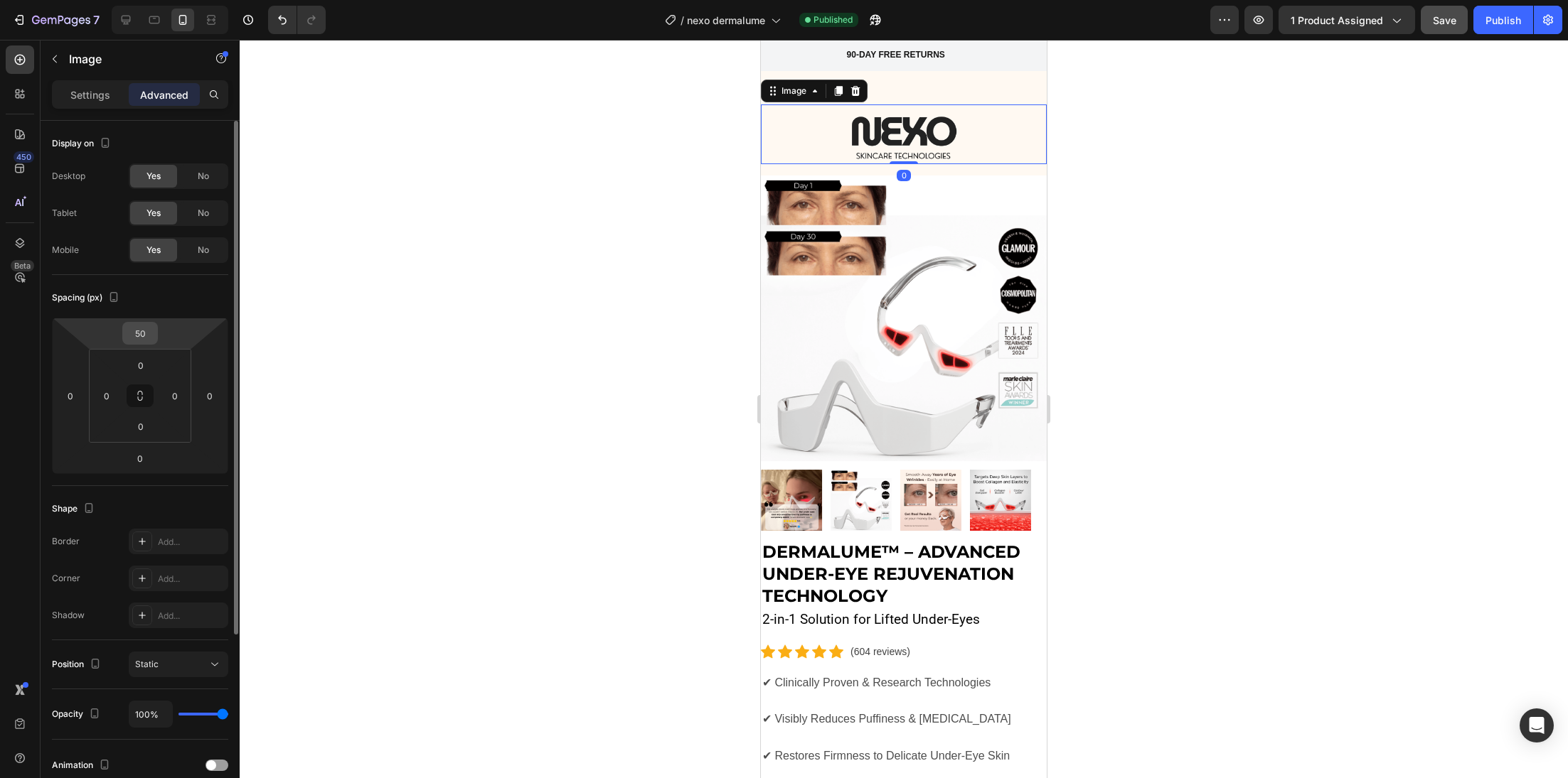
click at [157, 336] on div "50" at bounding box center [140, 333] width 36 height 23
click at [148, 332] on input "50" at bounding box center [140, 332] width 28 height 21
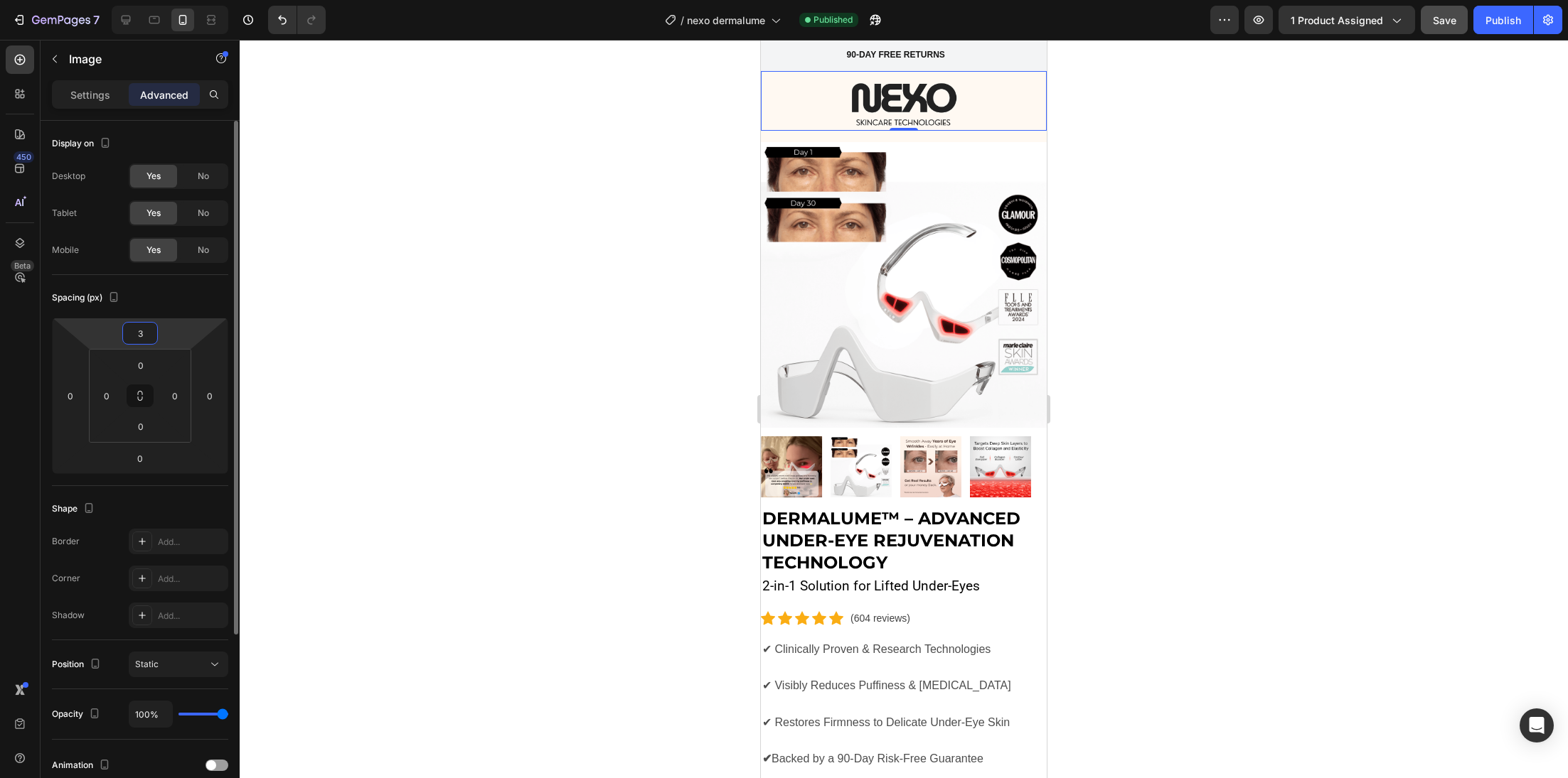
type input "30"
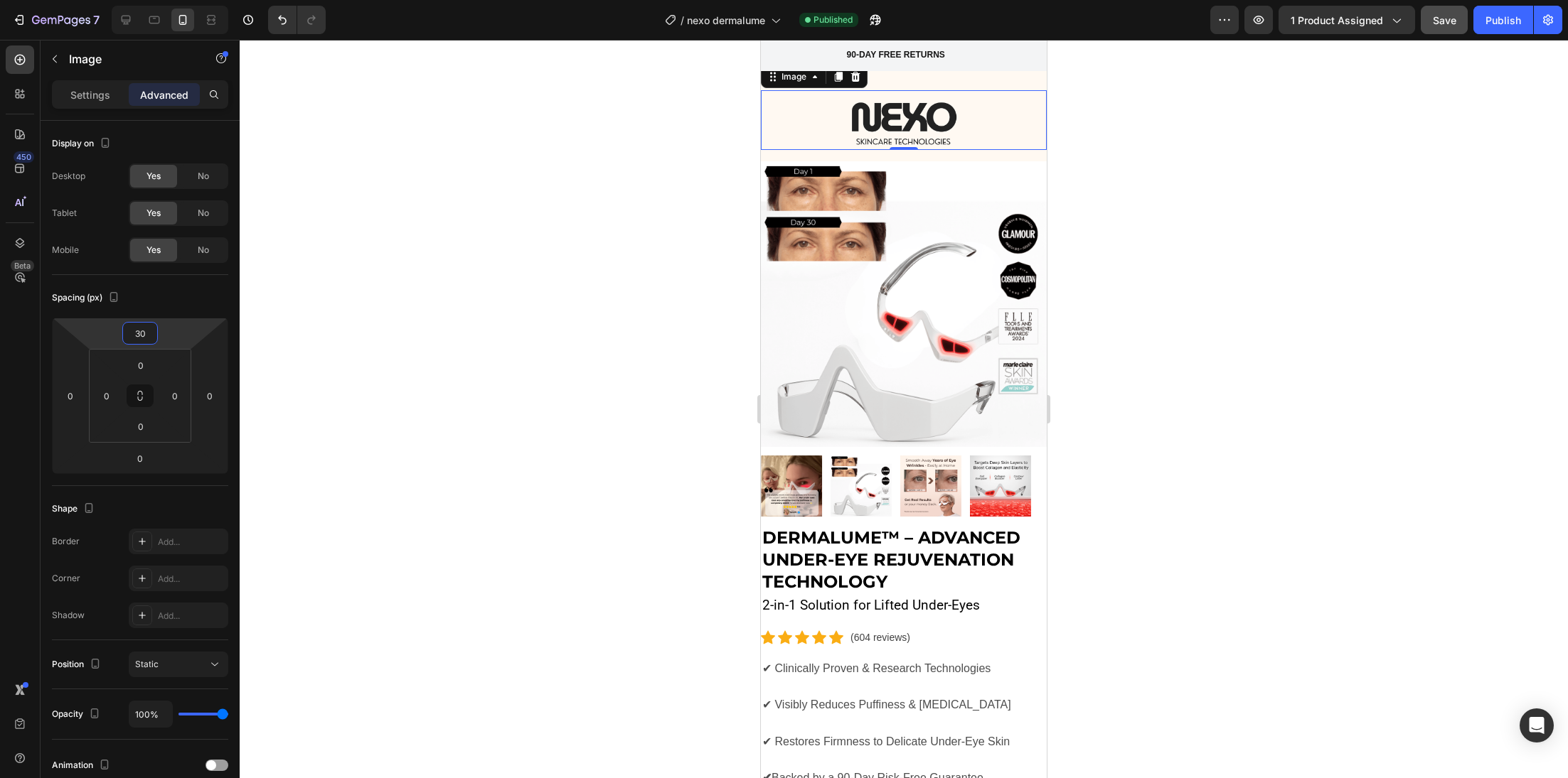
click at [385, 243] on div at bounding box center [904, 409] width 1328 height 738
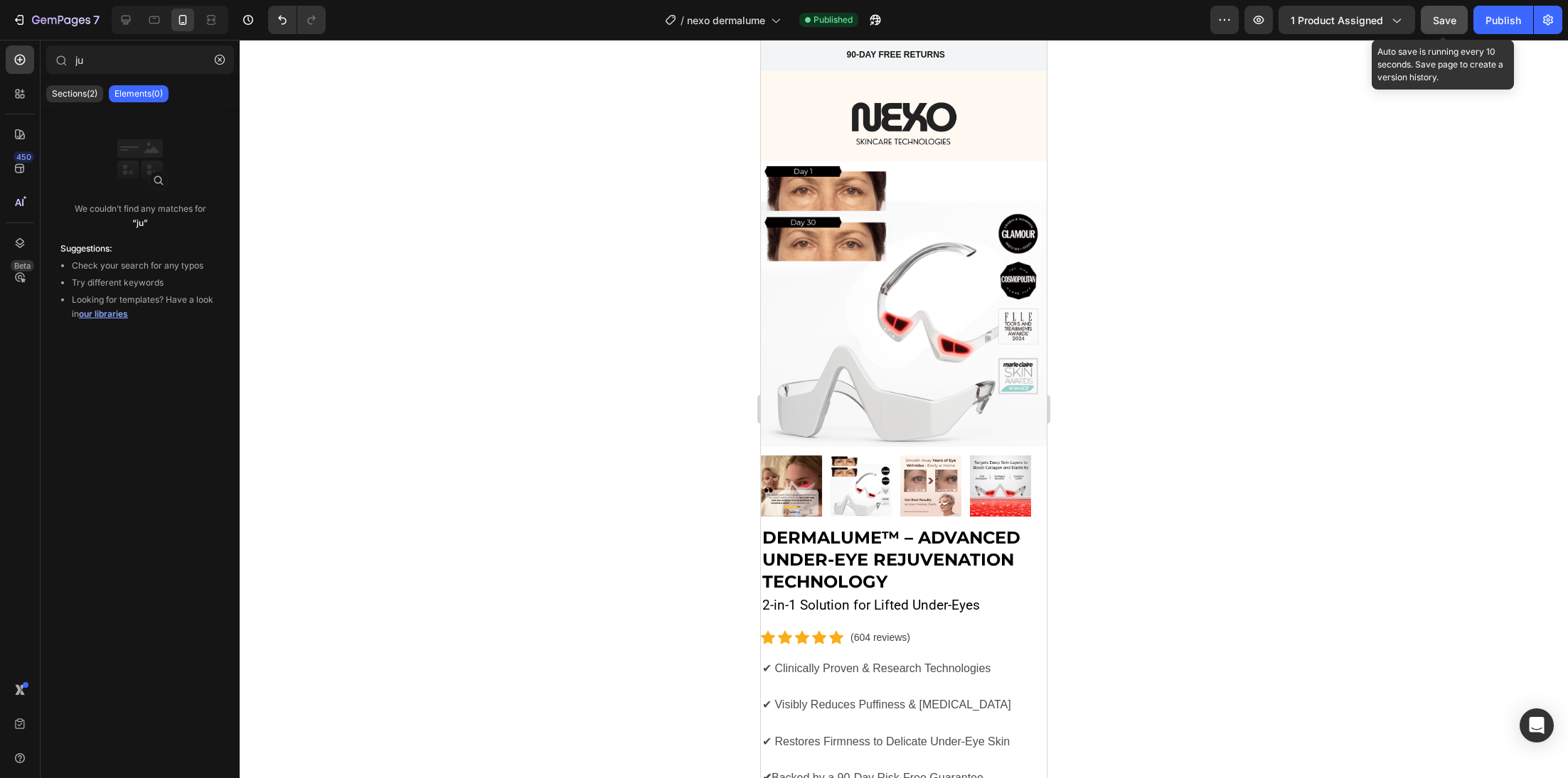
click at [1445, 20] on span "Save" at bounding box center [1445, 20] width 24 height 12
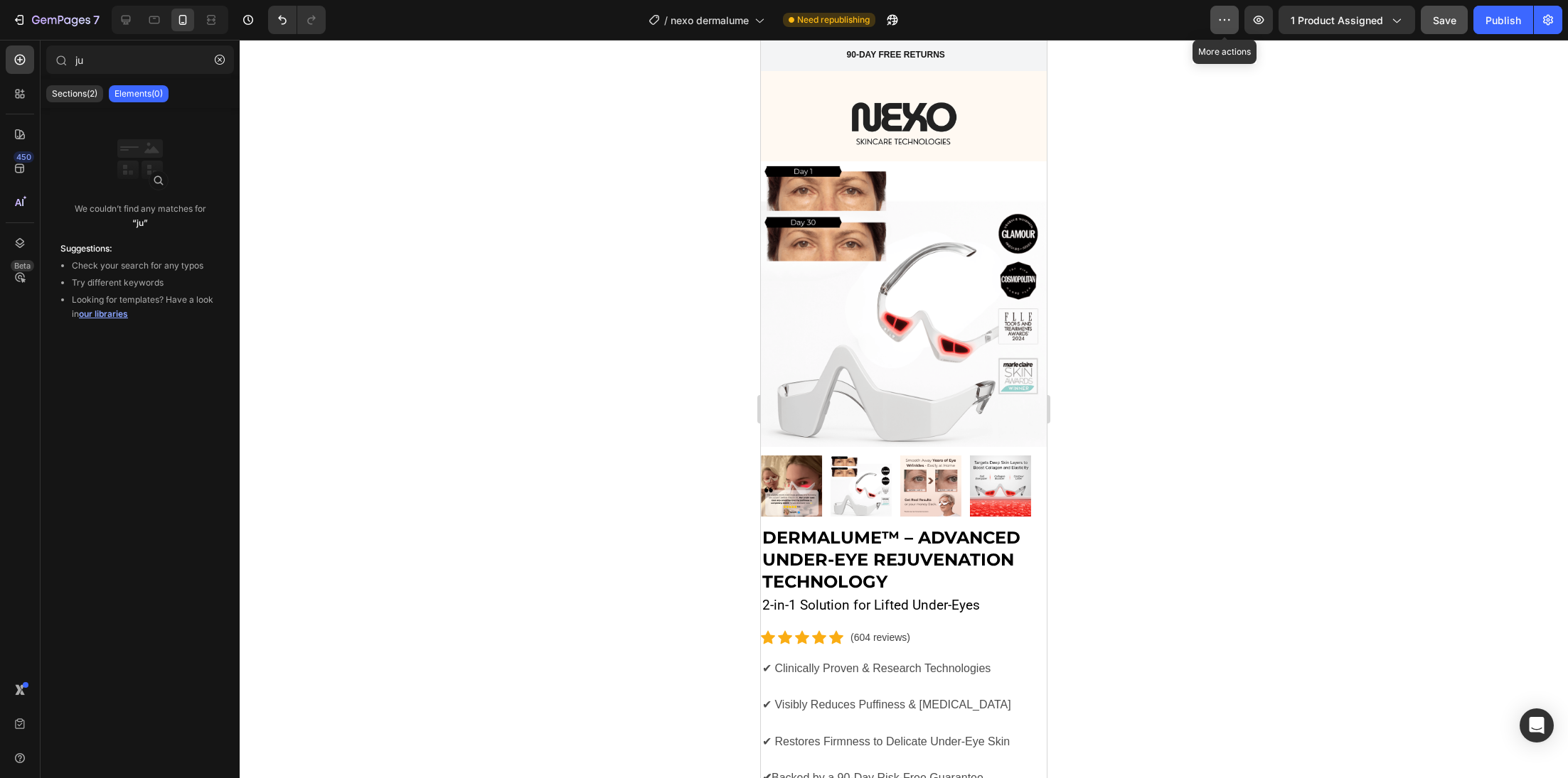
click at [1231, 19] on icon "button" at bounding box center [1224, 20] width 14 height 14
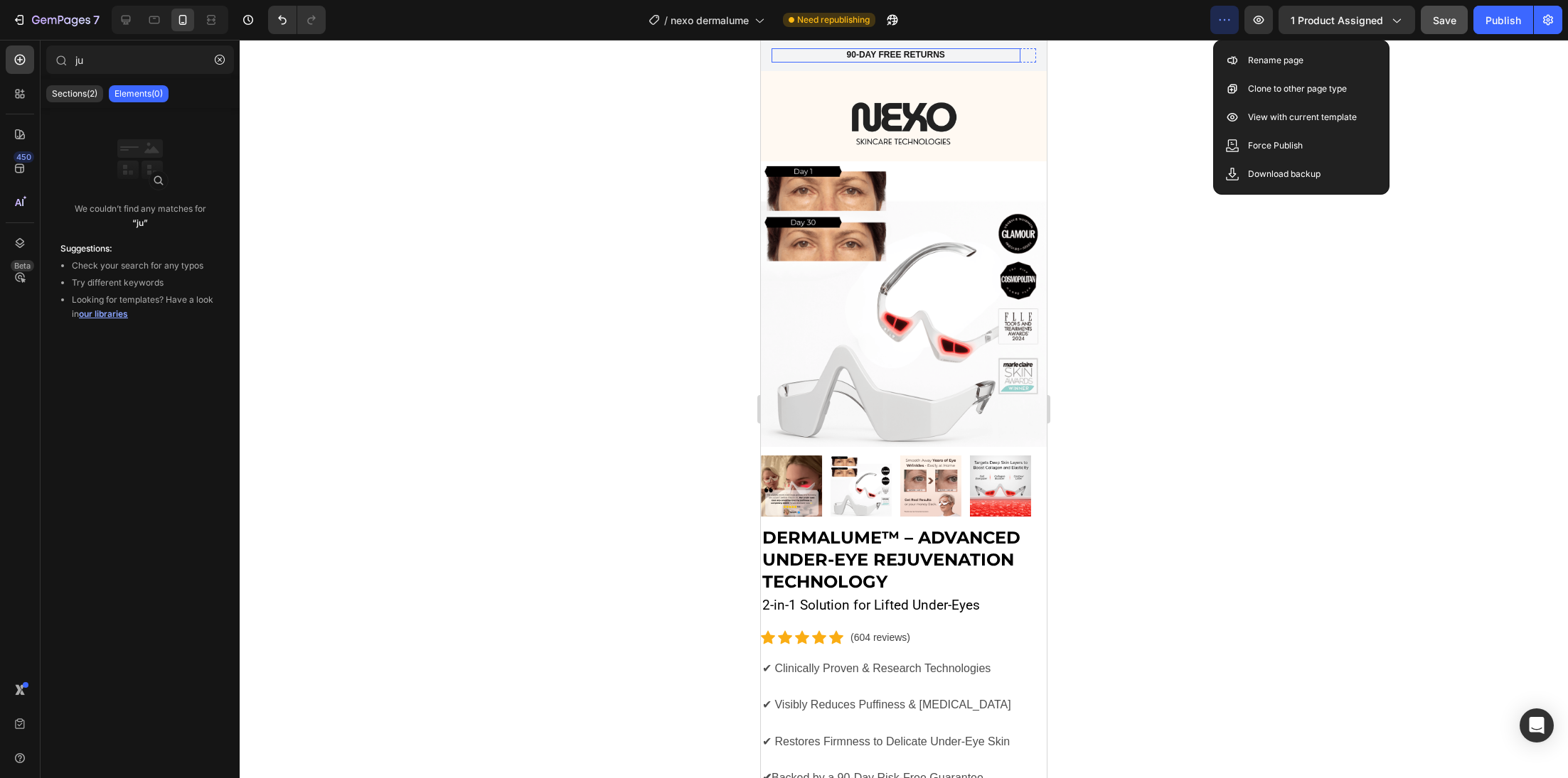
click at [970, 46] on div "90-DAY FREE RETURNS Heading Row 600+ Heading Icon Icon Icon Icon Icon Icon List…" at bounding box center [904, 55] width 286 height 31
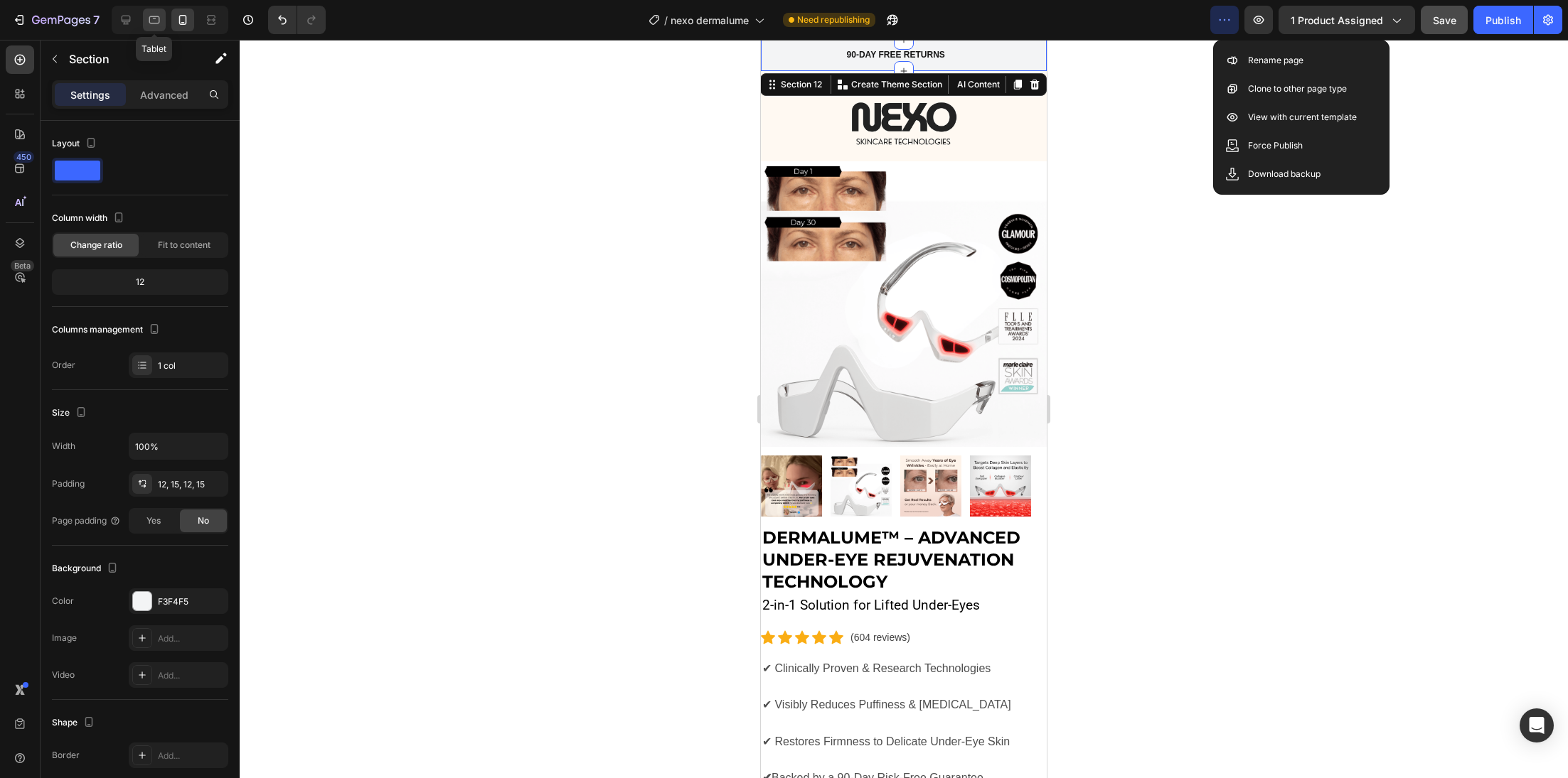
click at [149, 12] on div at bounding box center [154, 20] width 23 height 23
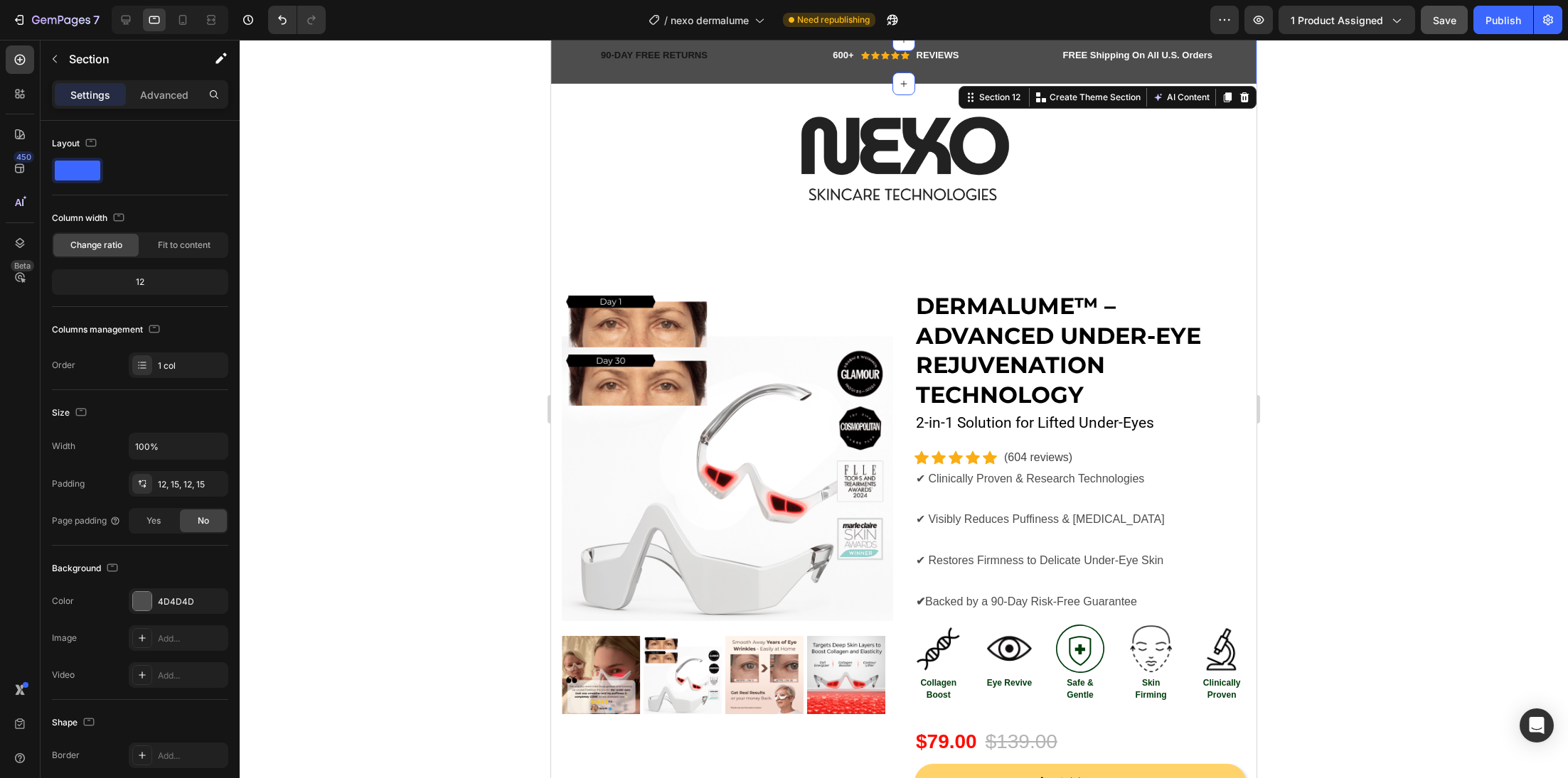
click at [388, 179] on div at bounding box center [904, 409] width 1328 height 738
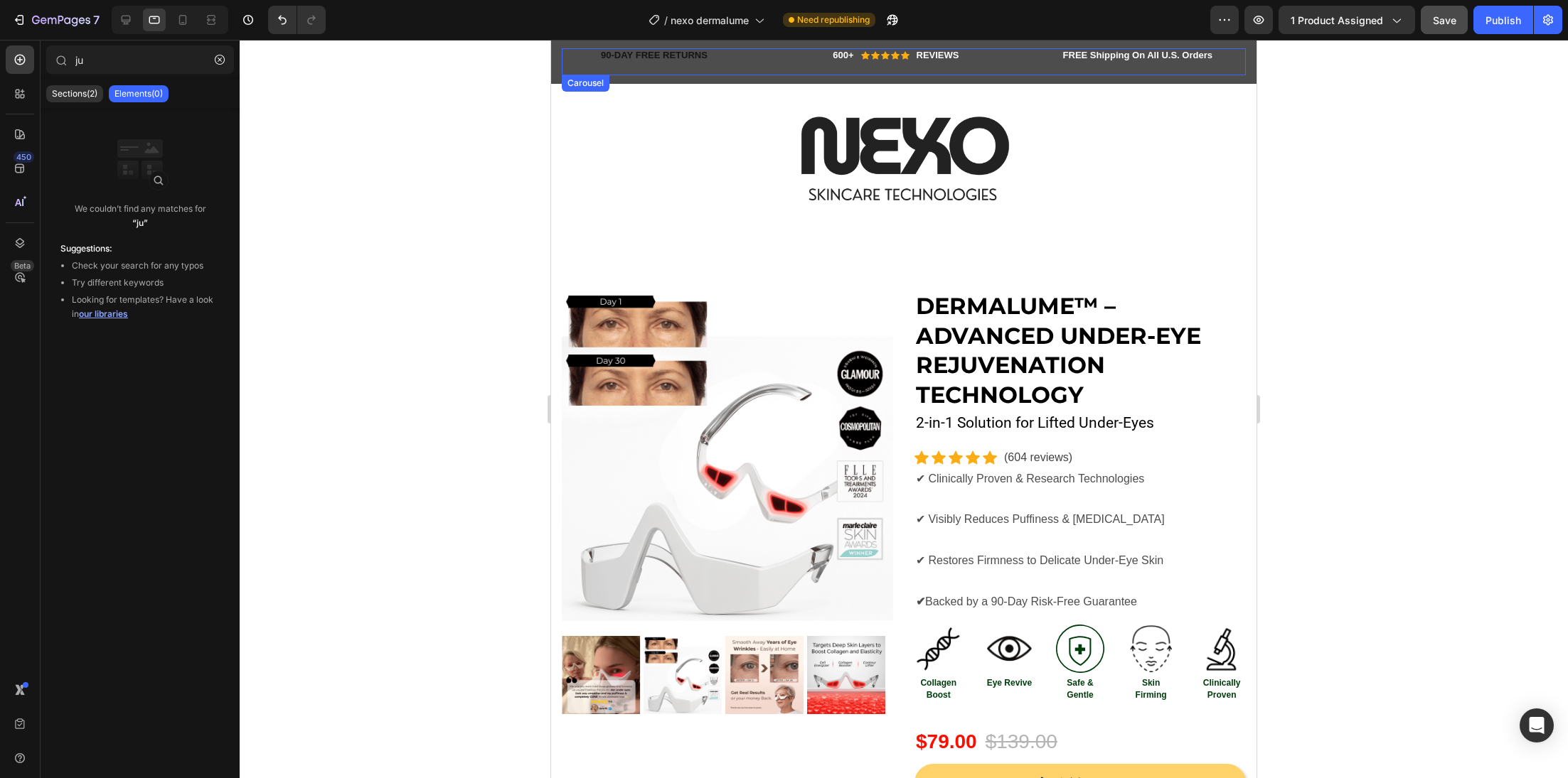
click at [939, 61] on p "REVIEWS" at bounding box center [938, 56] width 43 height 12
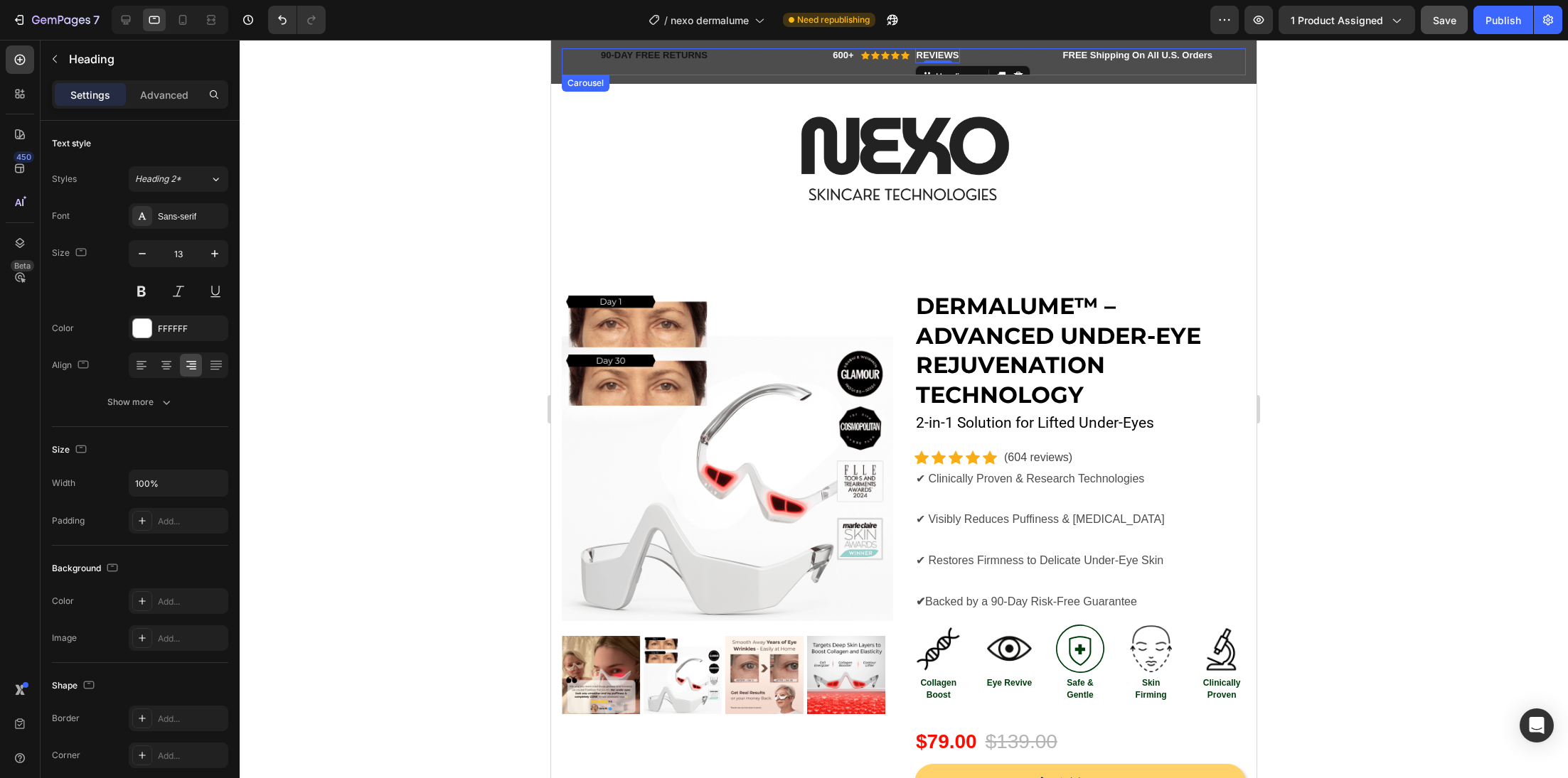
click at [767, 70] on div "90-DAY FREE RETURNS Heading Row 600+ Heading Icon Icon Icon Icon Icon Icon List…" at bounding box center [904, 62] width 684 height 27
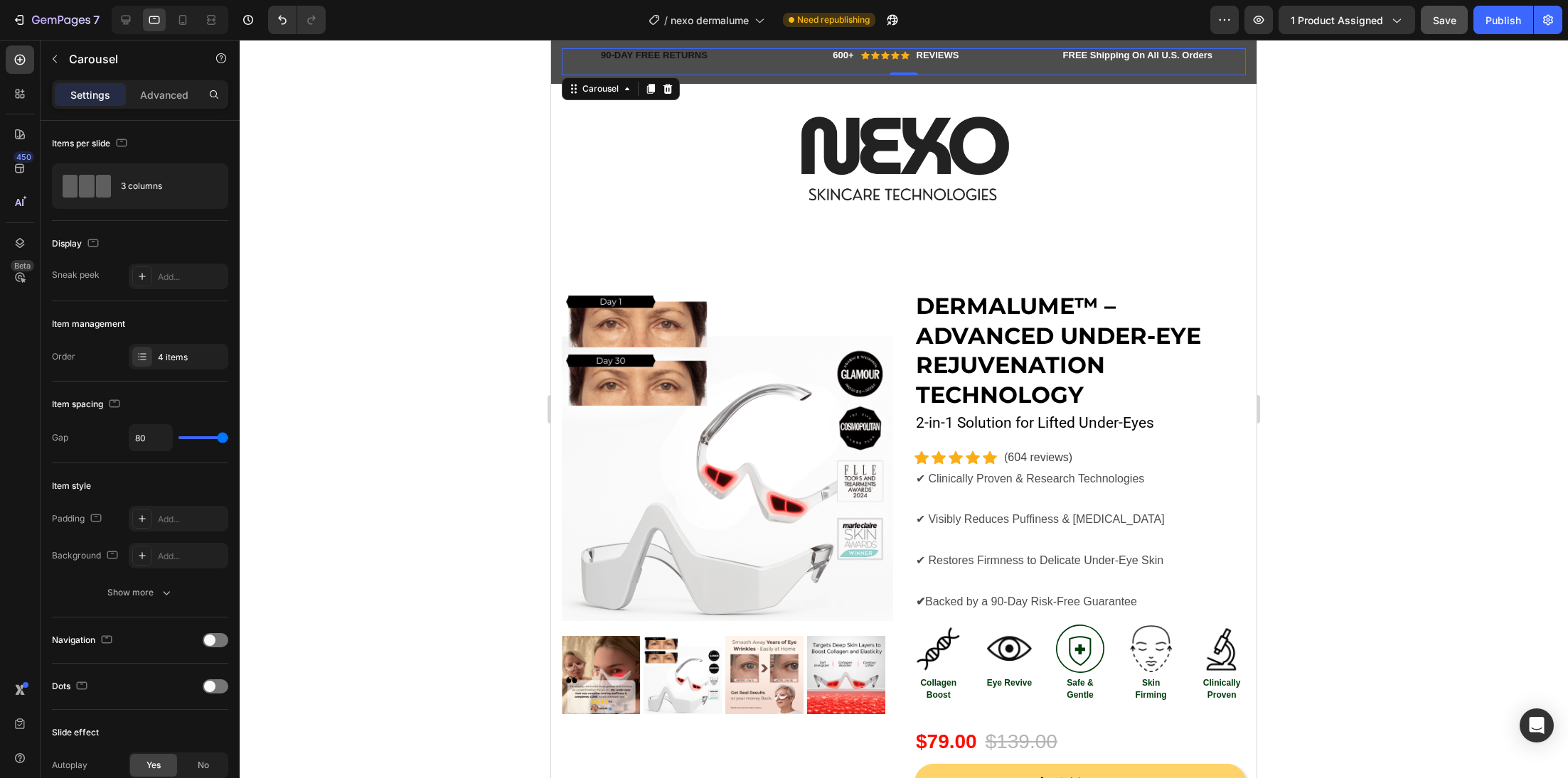
click at [136, 23] on div at bounding box center [169, 20] width 117 height 28
click at [128, 19] on icon at bounding box center [126, 20] width 14 height 14
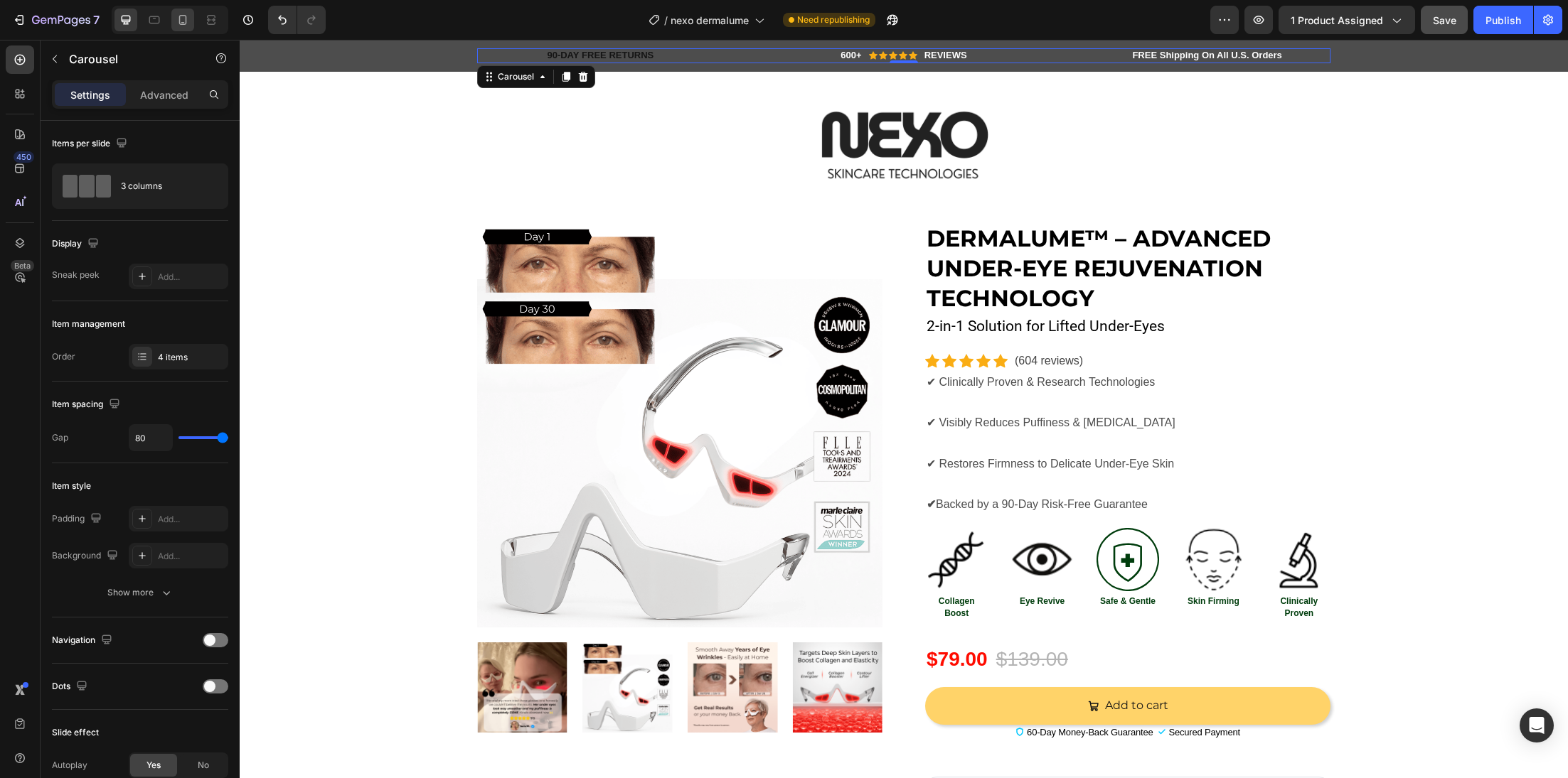
click at [192, 22] on div at bounding box center [182, 20] width 23 height 23
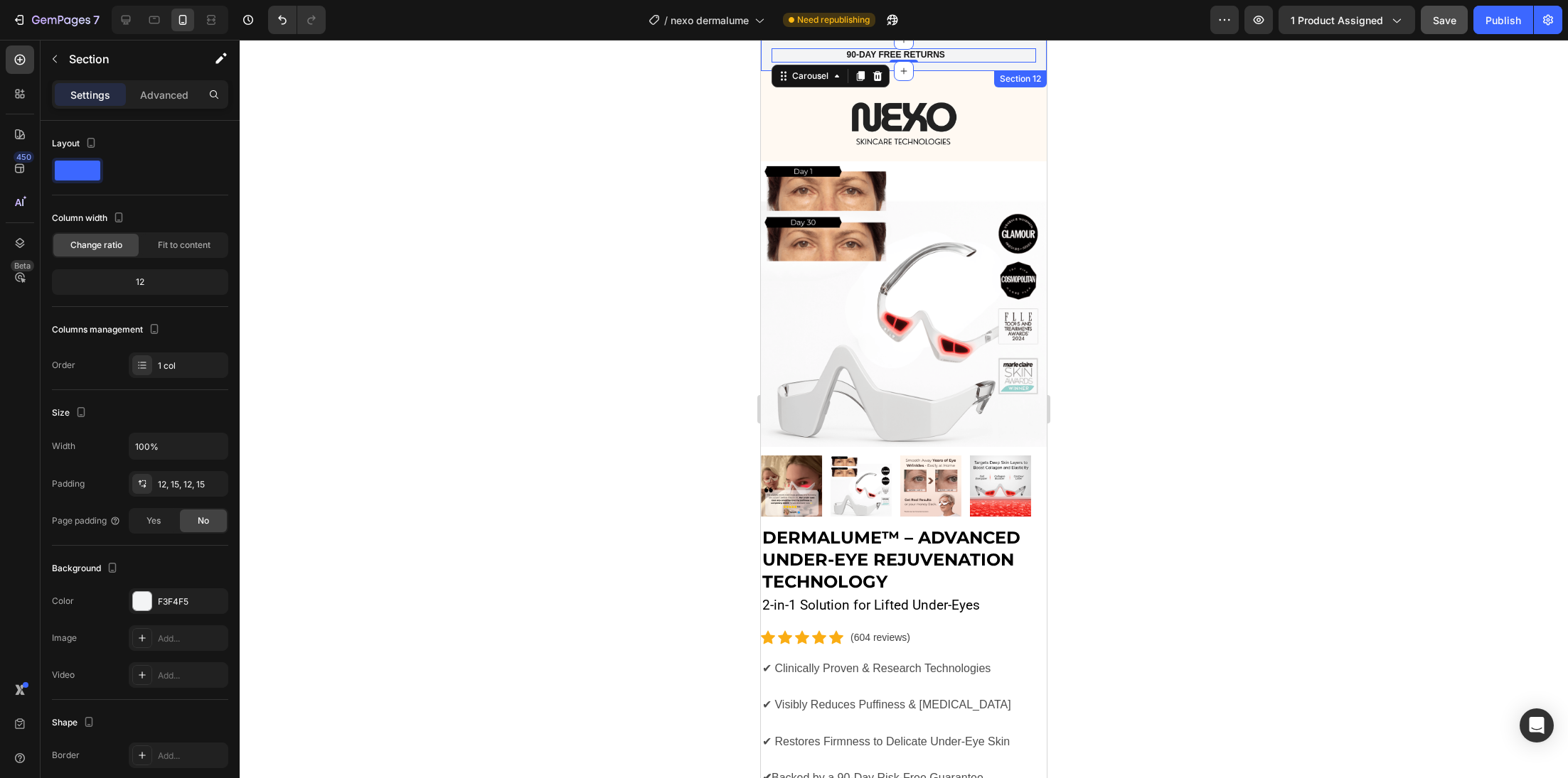
click at [764, 54] on div "90-DAY FREE RETURNS Heading Row 600+ Heading Icon Icon Icon Icon Icon Icon List…" at bounding box center [904, 55] width 286 height 31
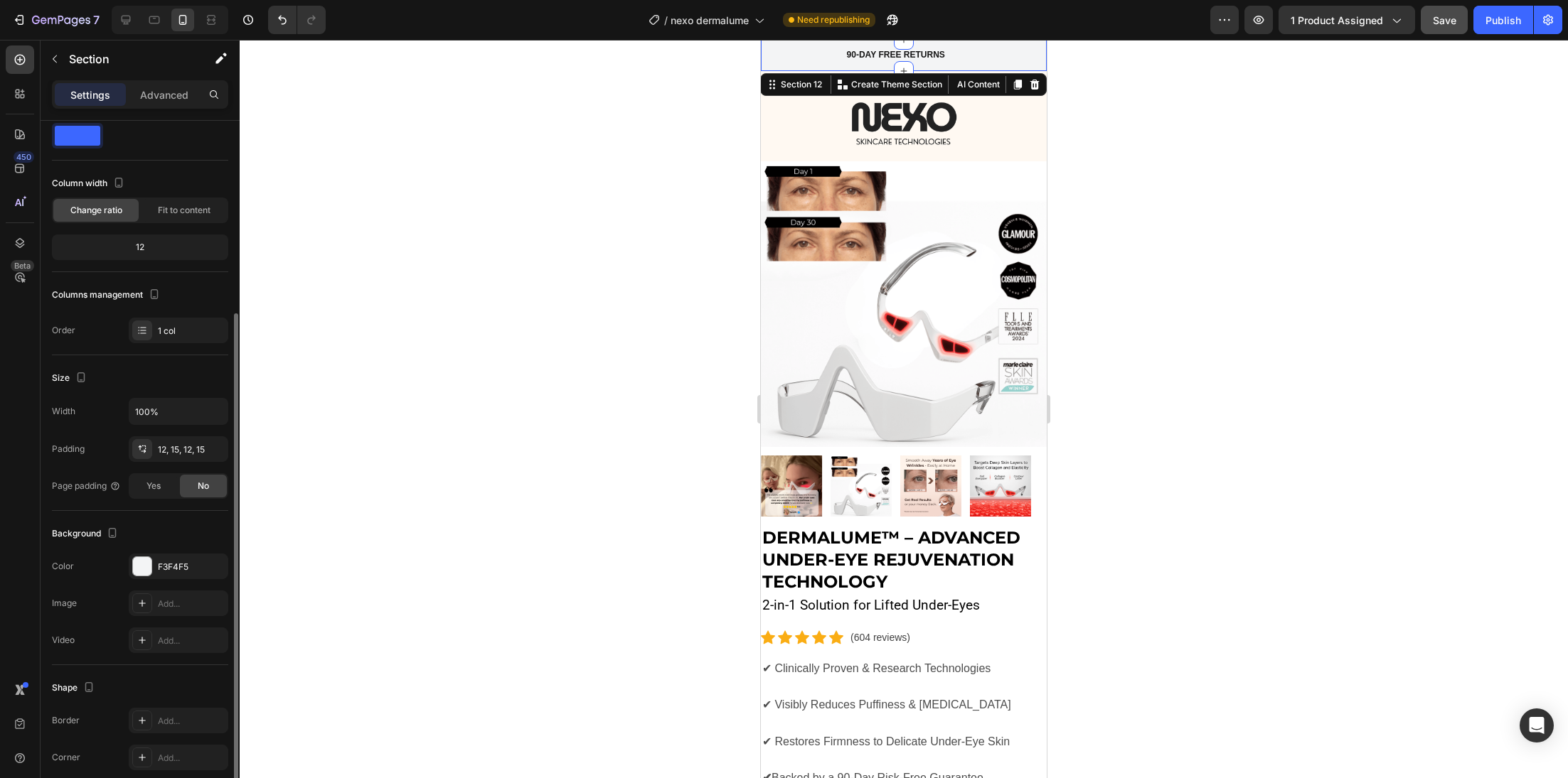
scroll to position [123, 0]
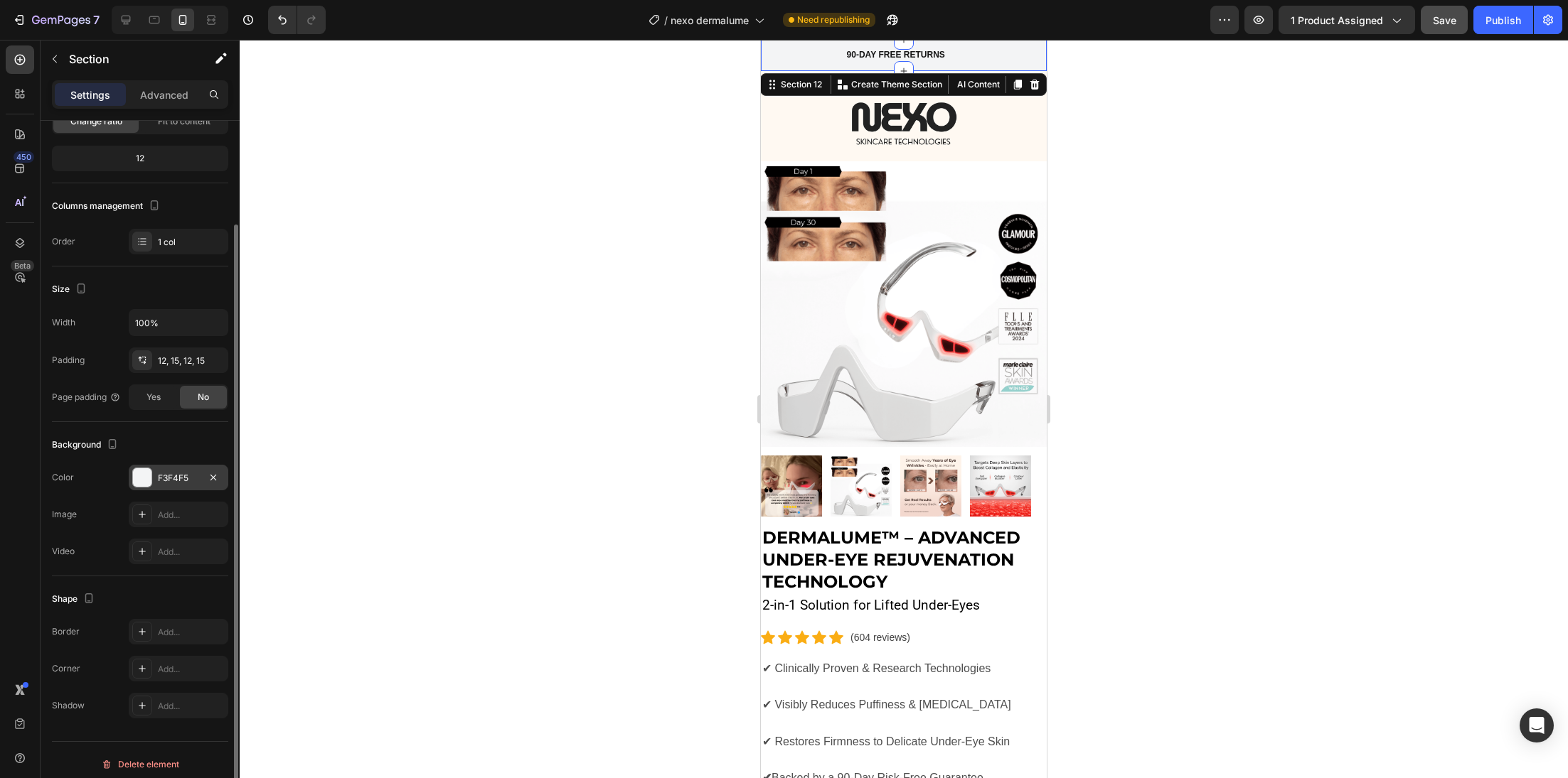
click at [137, 474] on div at bounding box center [142, 478] width 19 height 19
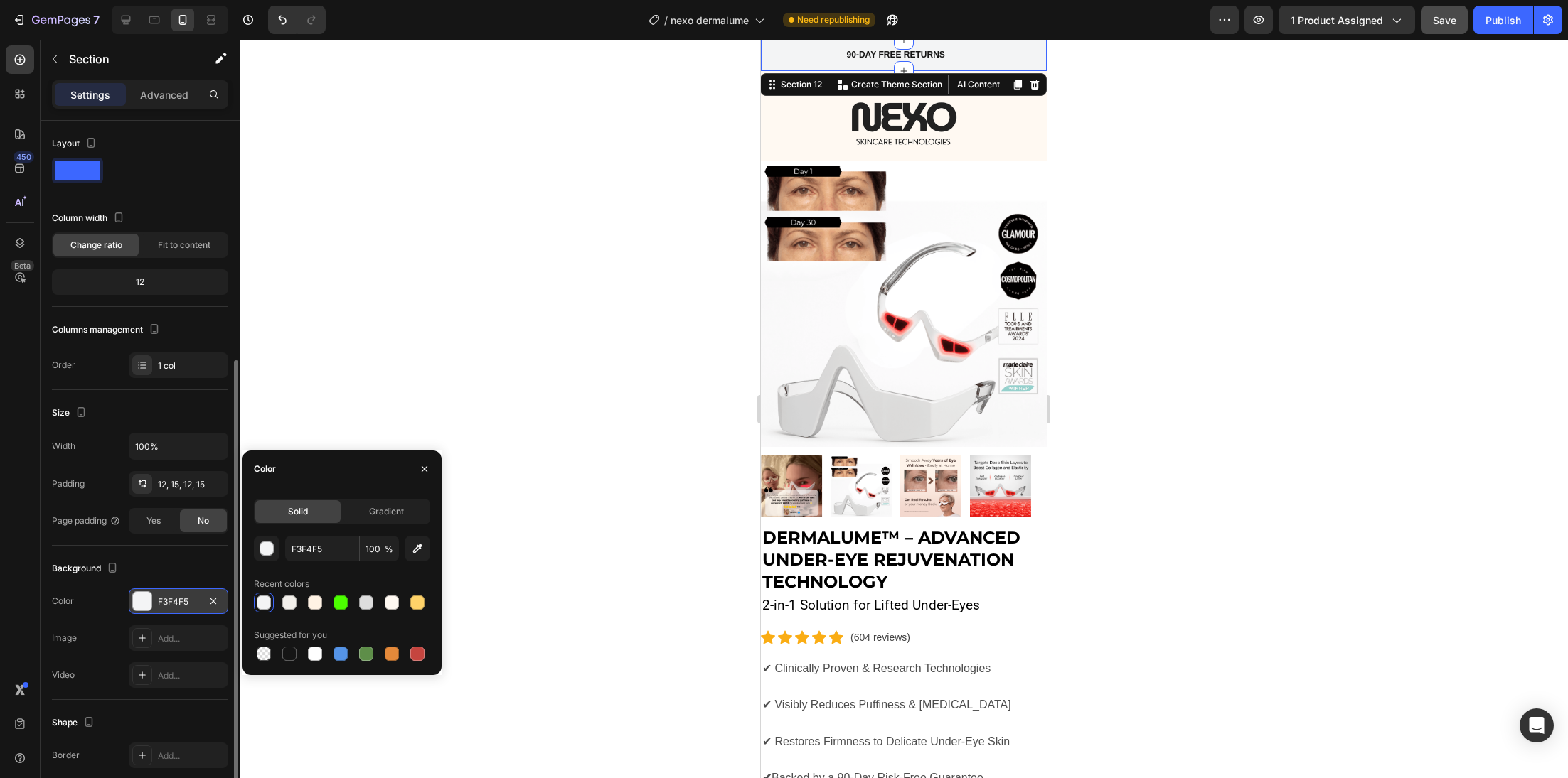
scroll to position [130, 0]
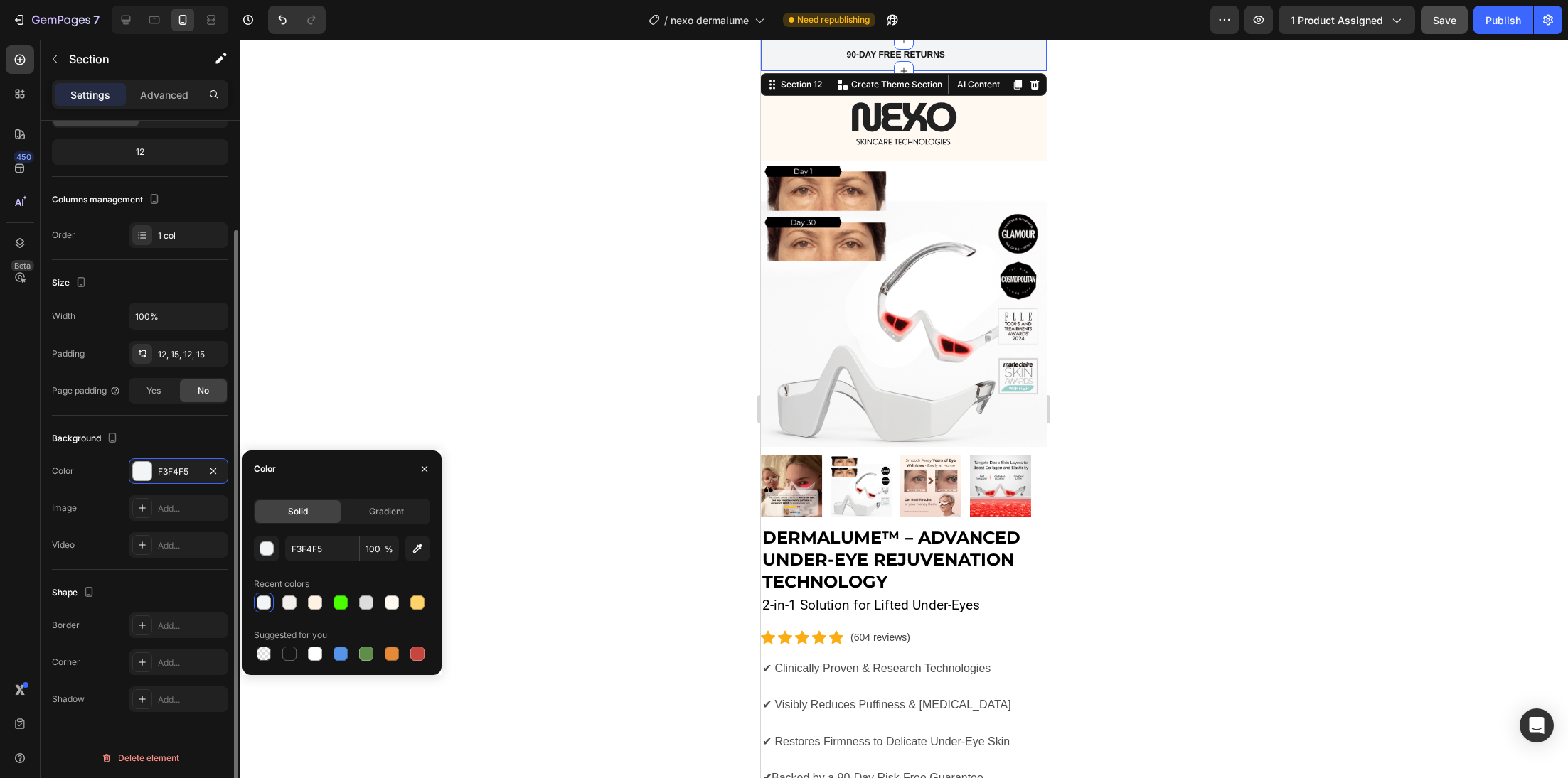
click at [44, 526] on div "Layout Column width Change ratio Fit to content 12 Columns management Order 1 c…" at bounding box center [140, 406] width 199 height 830
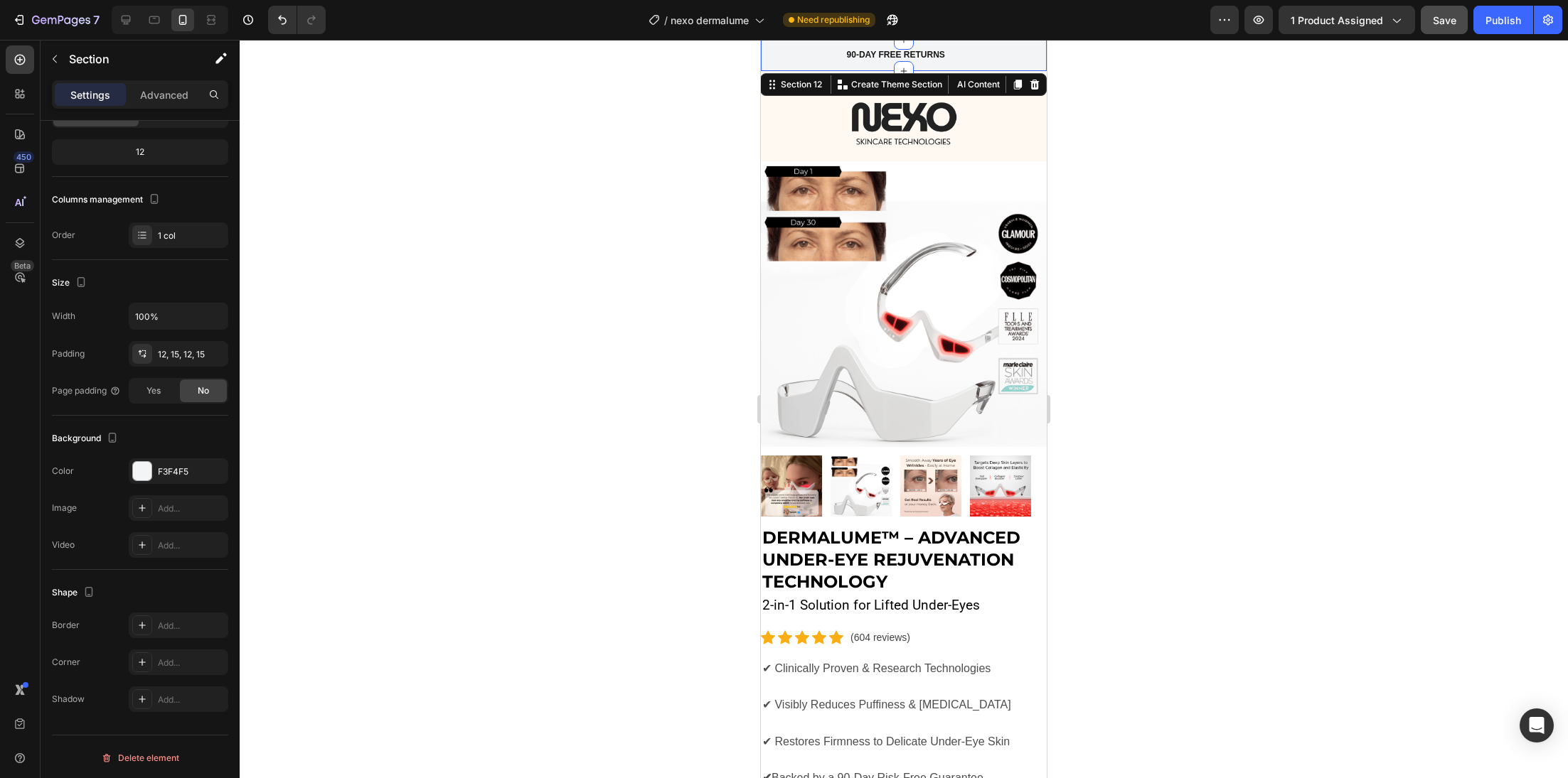
scroll to position [126, 0]
click at [763, 57] on div "90-DAY FREE RETURNS Heading Row 600+ Heading Icon Icon Icon Icon Icon Icon List…" at bounding box center [904, 55] width 286 height 31
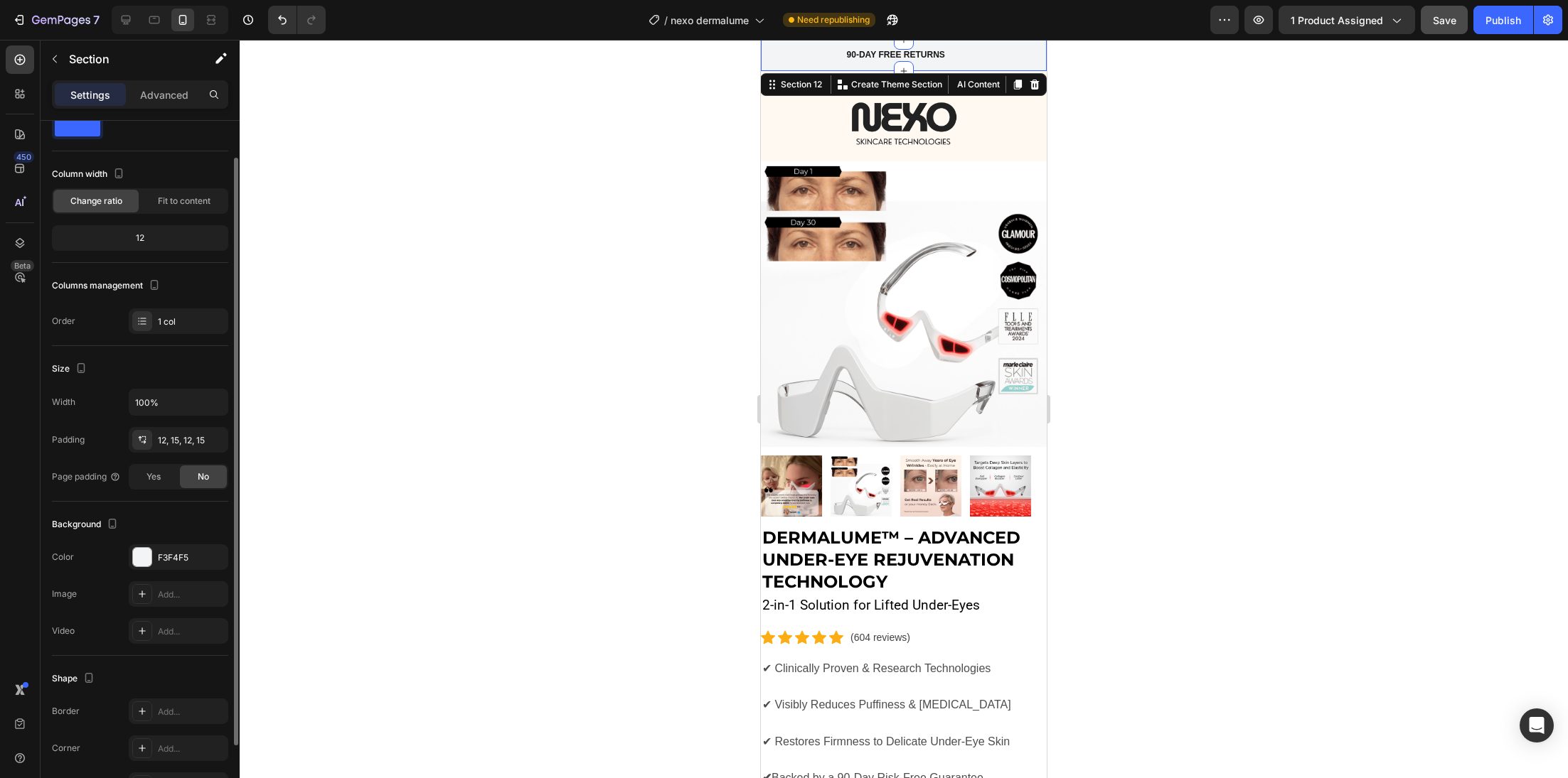
scroll to position [0, 0]
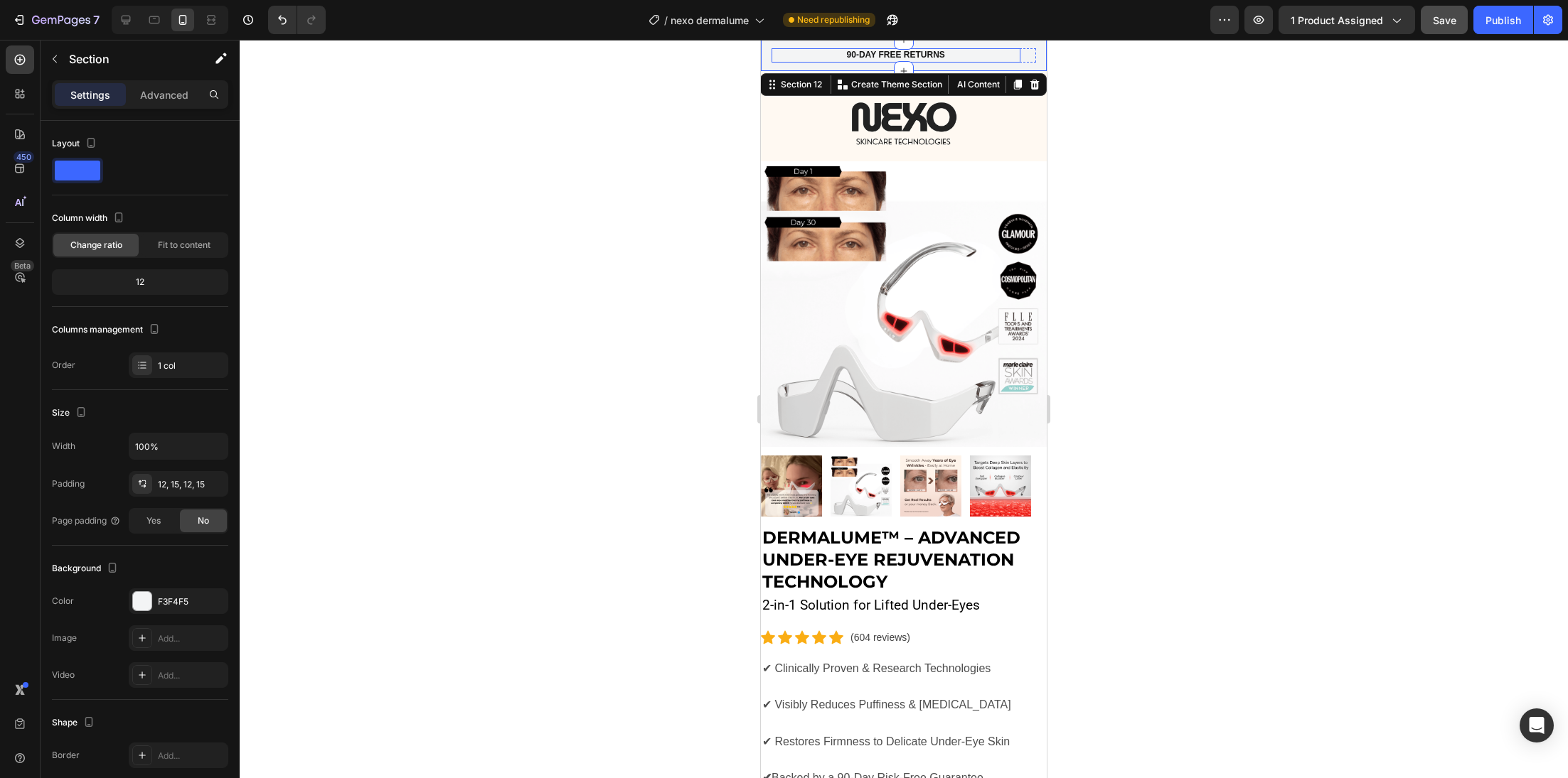
click at [790, 50] on div "90-DAY FREE RETURNS Heading Row" at bounding box center [896, 55] width 249 height 14
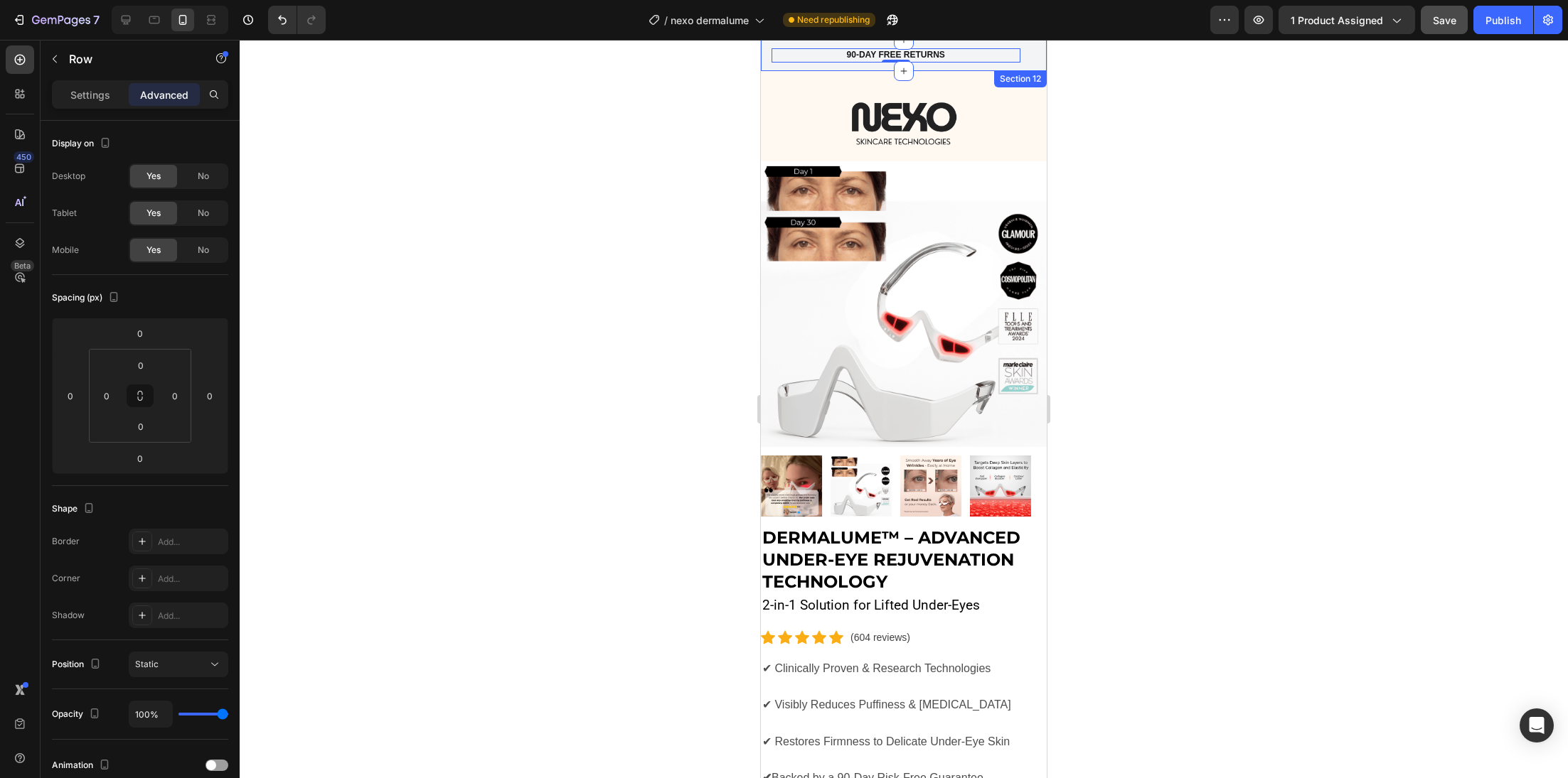
click at [767, 51] on div "90-DAY FREE RETURNS Heading Row 0 600+ Heading Icon Icon Icon Icon Icon Icon Li…" at bounding box center [904, 55] width 286 height 31
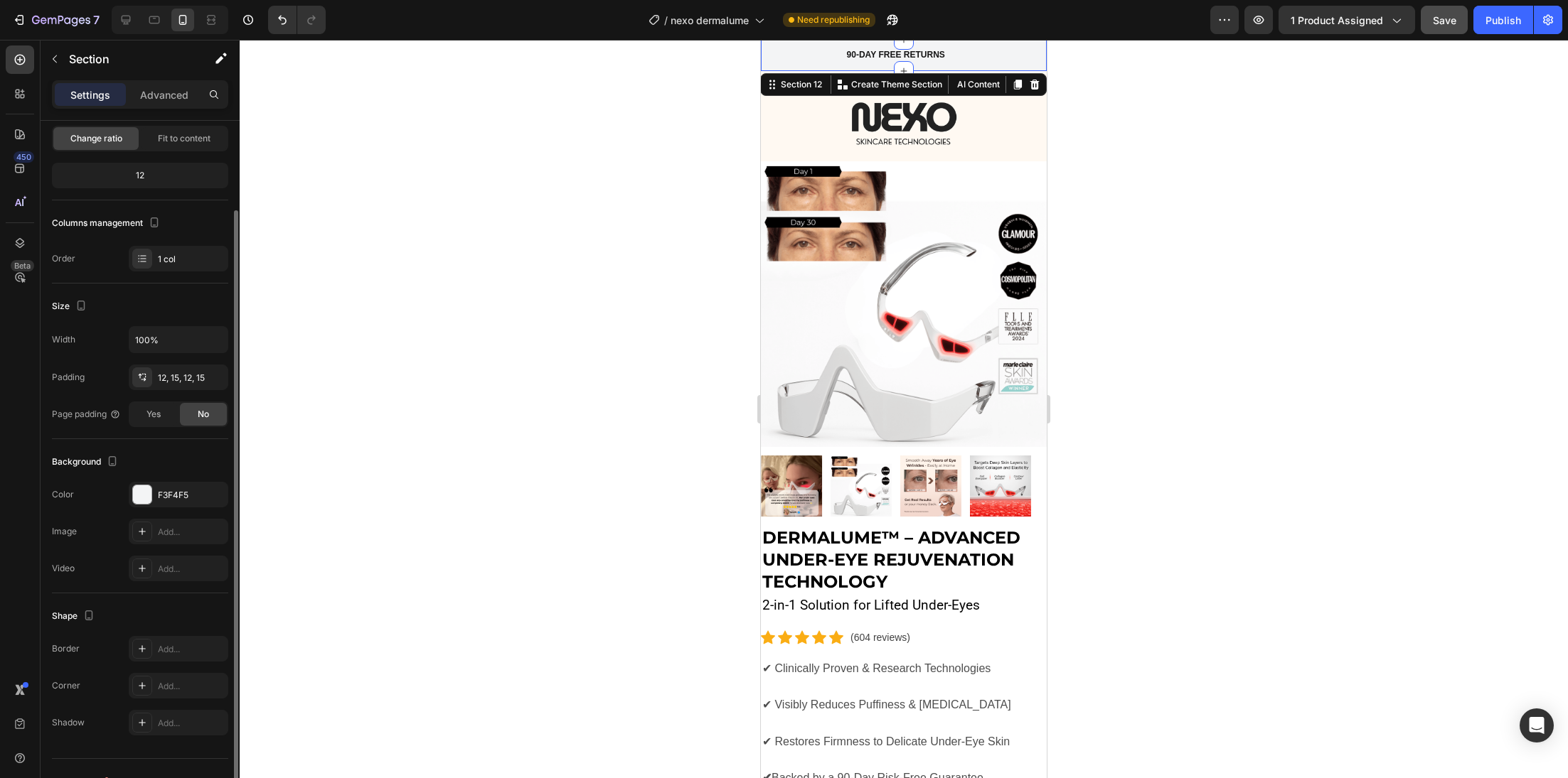
scroll to position [130, 0]
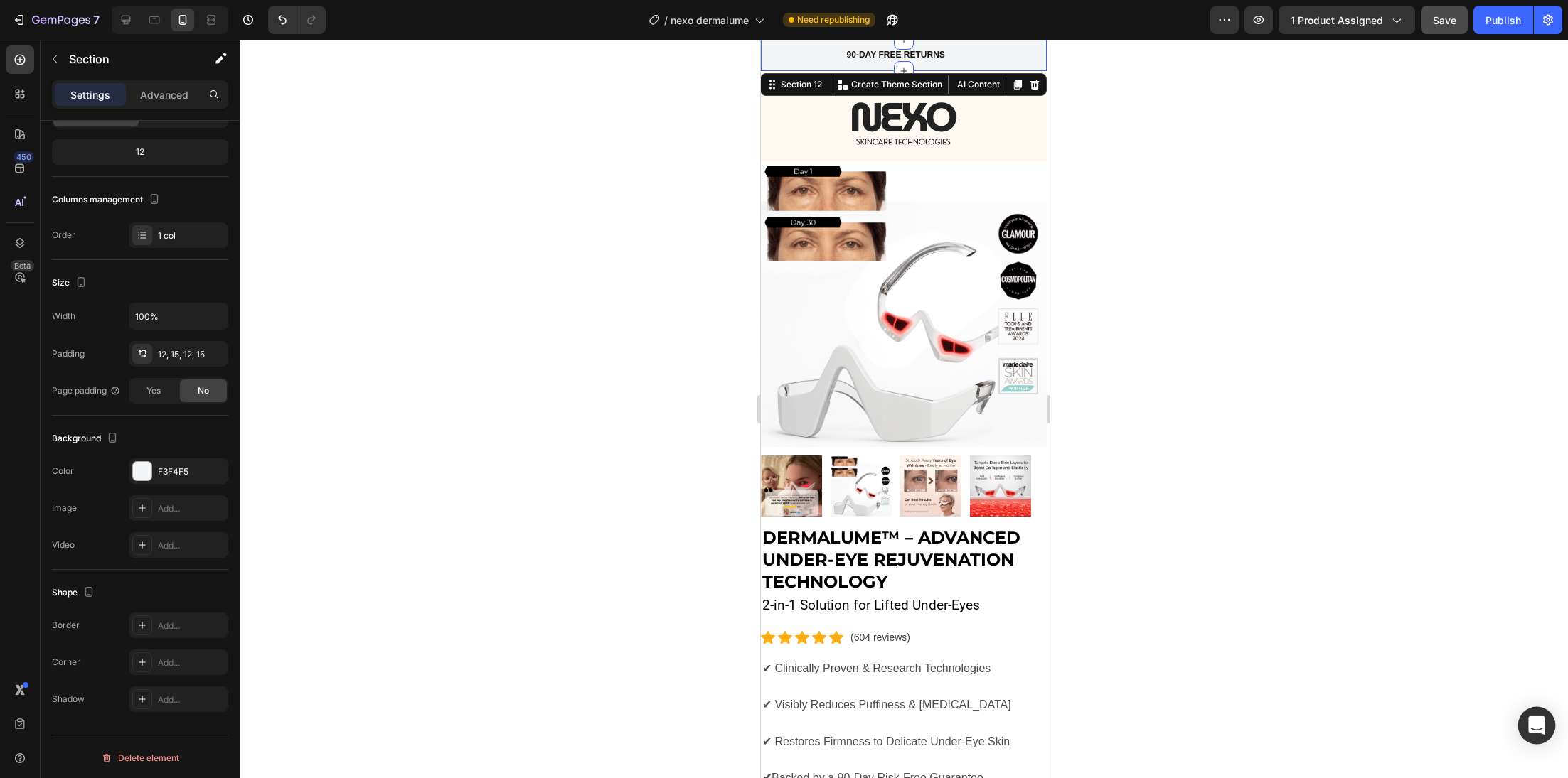
click at [1534, 736] on div "Open Intercom Messenger" at bounding box center [1537, 726] width 37 height 37
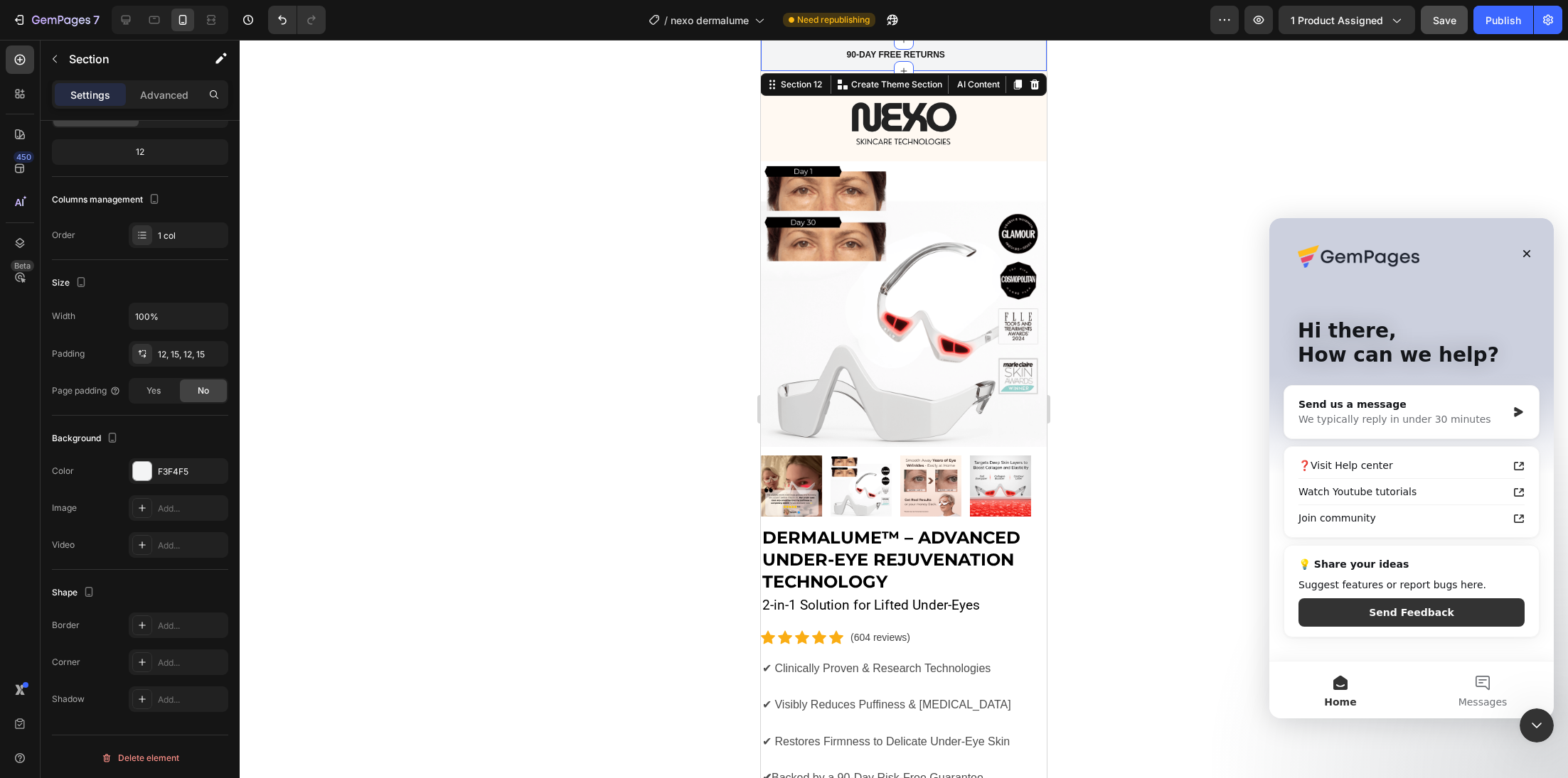
scroll to position [0, 0]
click at [1371, 399] on div "Send us a message" at bounding box center [1402, 405] width 208 height 15
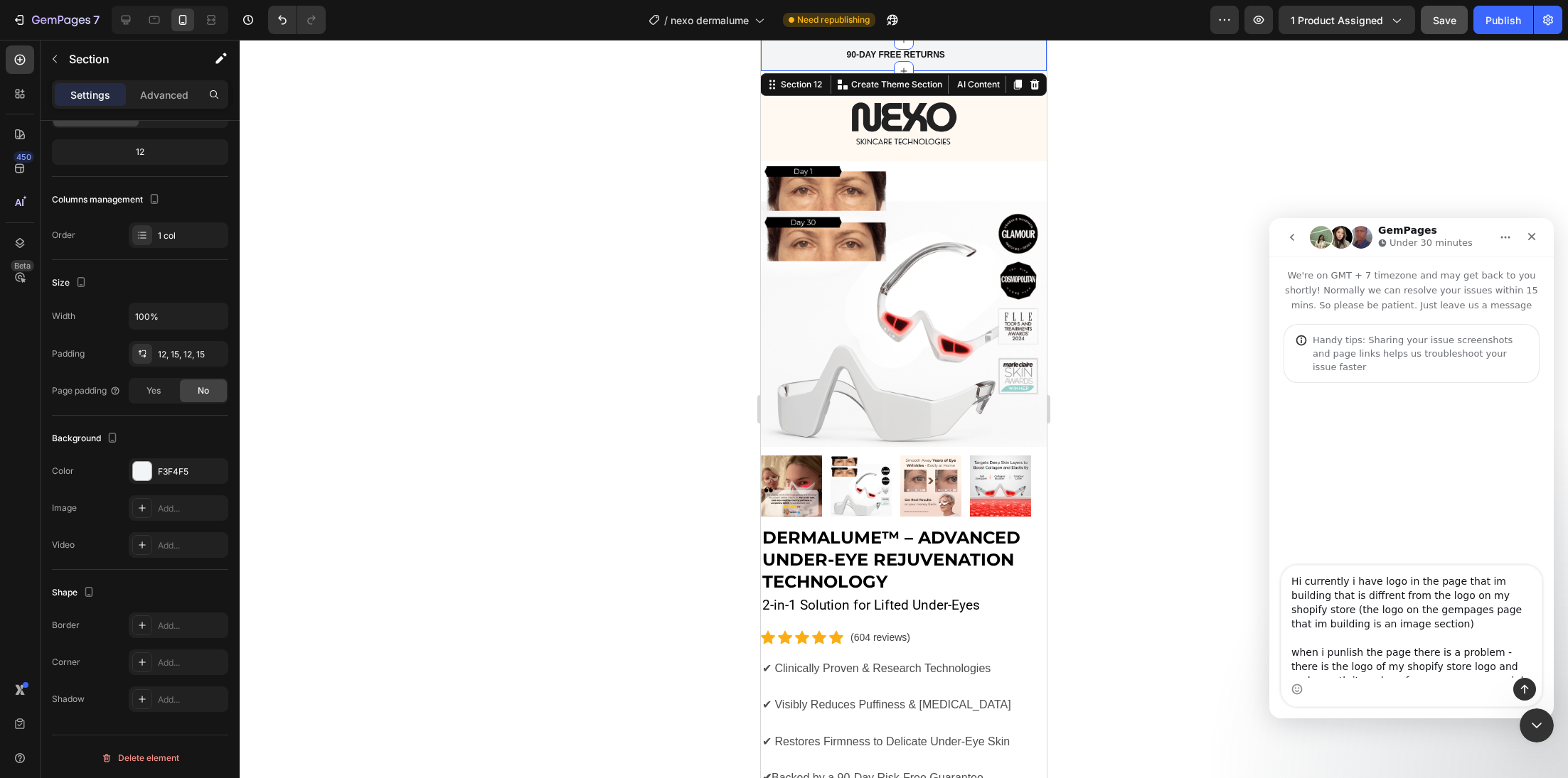
click at [1402, 620] on textarea "Hi currently i have logo in the page that im building that is diffrent from the…" at bounding box center [1411, 622] width 260 height 112
click at [1402, 619] on textarea "Hi currently i have logo in the page that im building that is diffrent from the…" at bounding box center [1411, 622] width 260 height 112
click at [1401, 620] on textarea "Hi currently i have logo in the page that im building that is diffrent from the…" at bounding box center [1411, 622] width 260 height 112
type textarea "Hi few questions: 1. the top bar where its written 90 days free return look dif…"
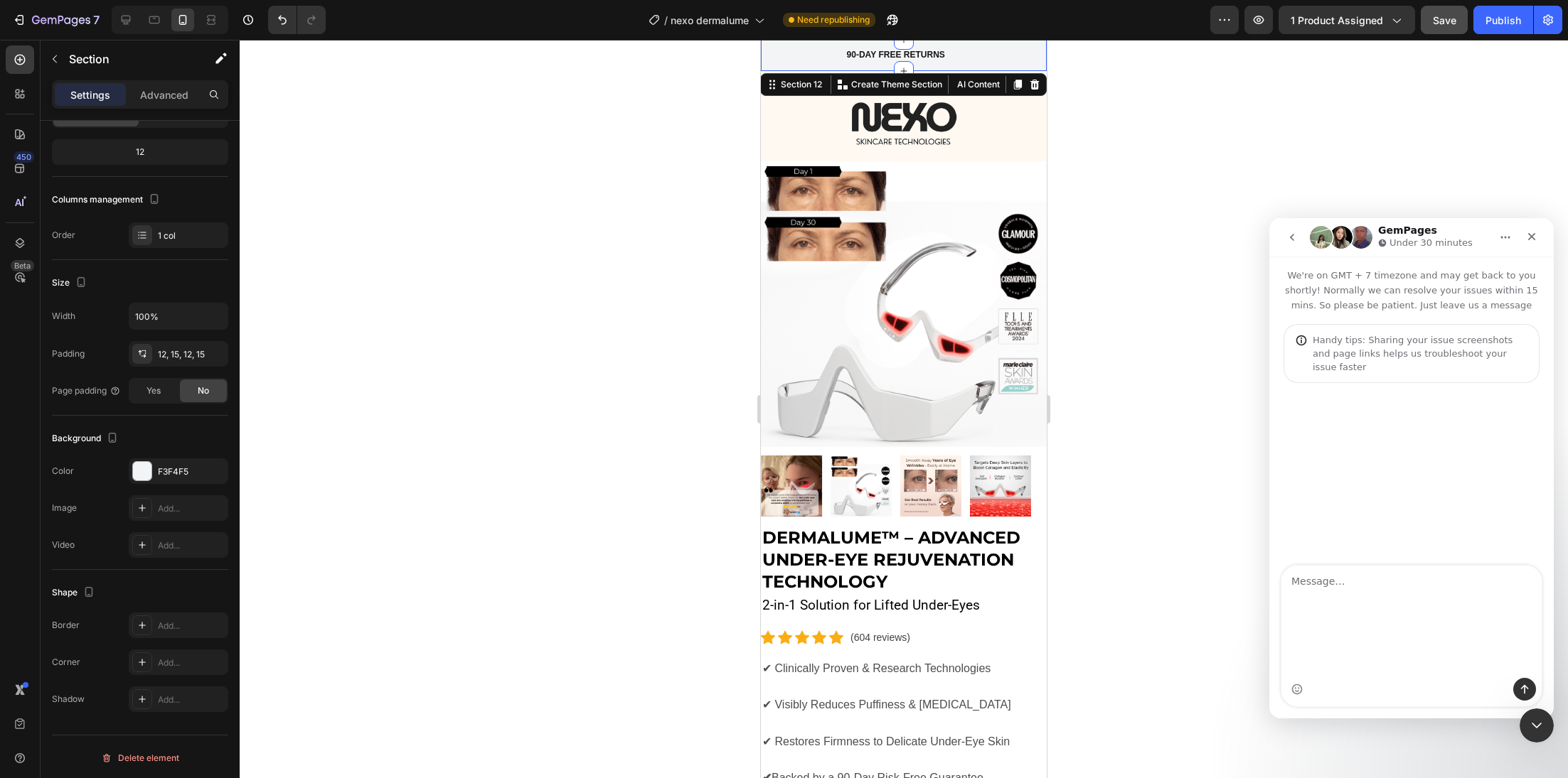
scroll to position [0, 0]
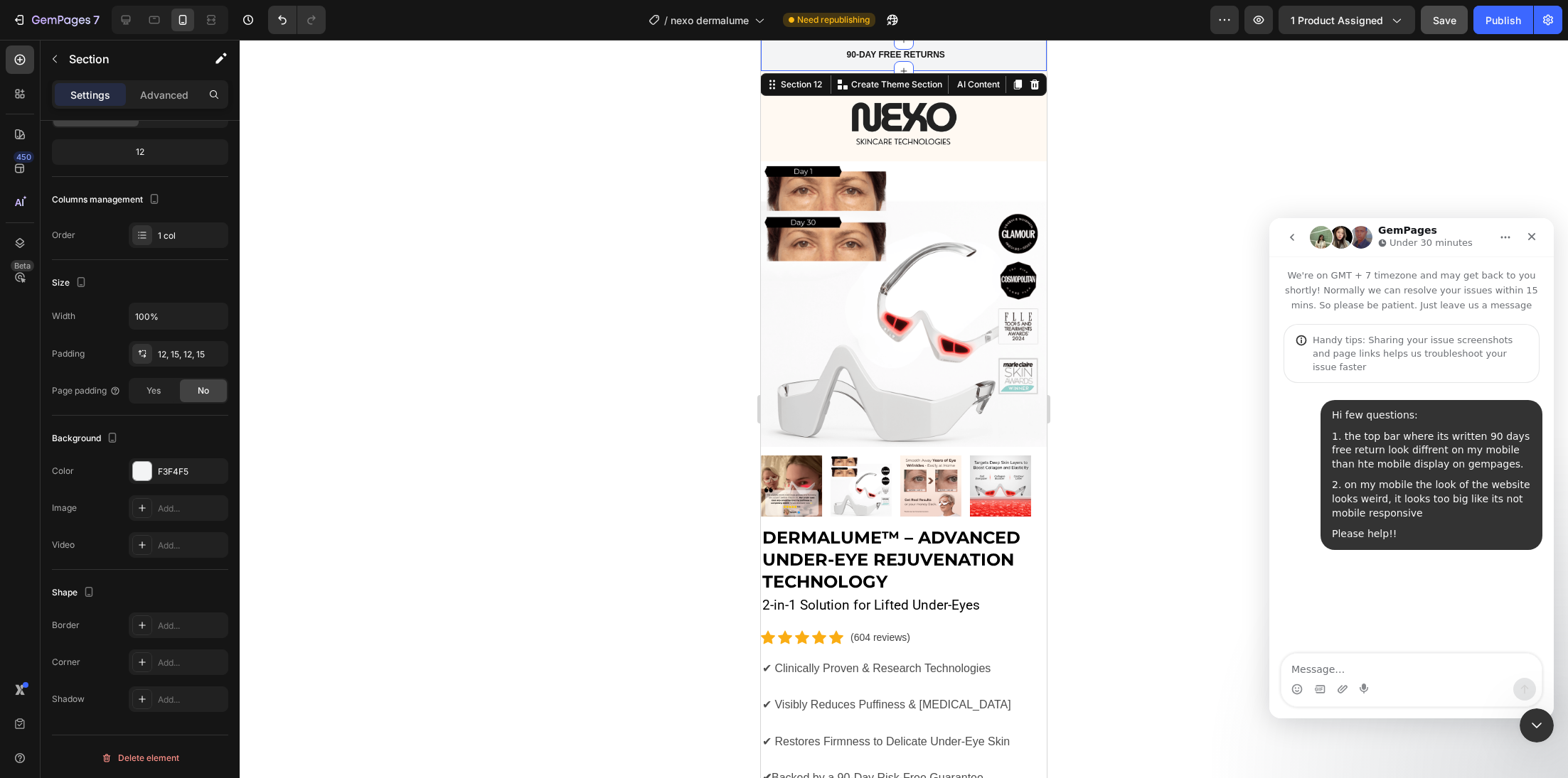
click at [1171, 678] on div at bounding box center [904, 409] width 1328 height 738
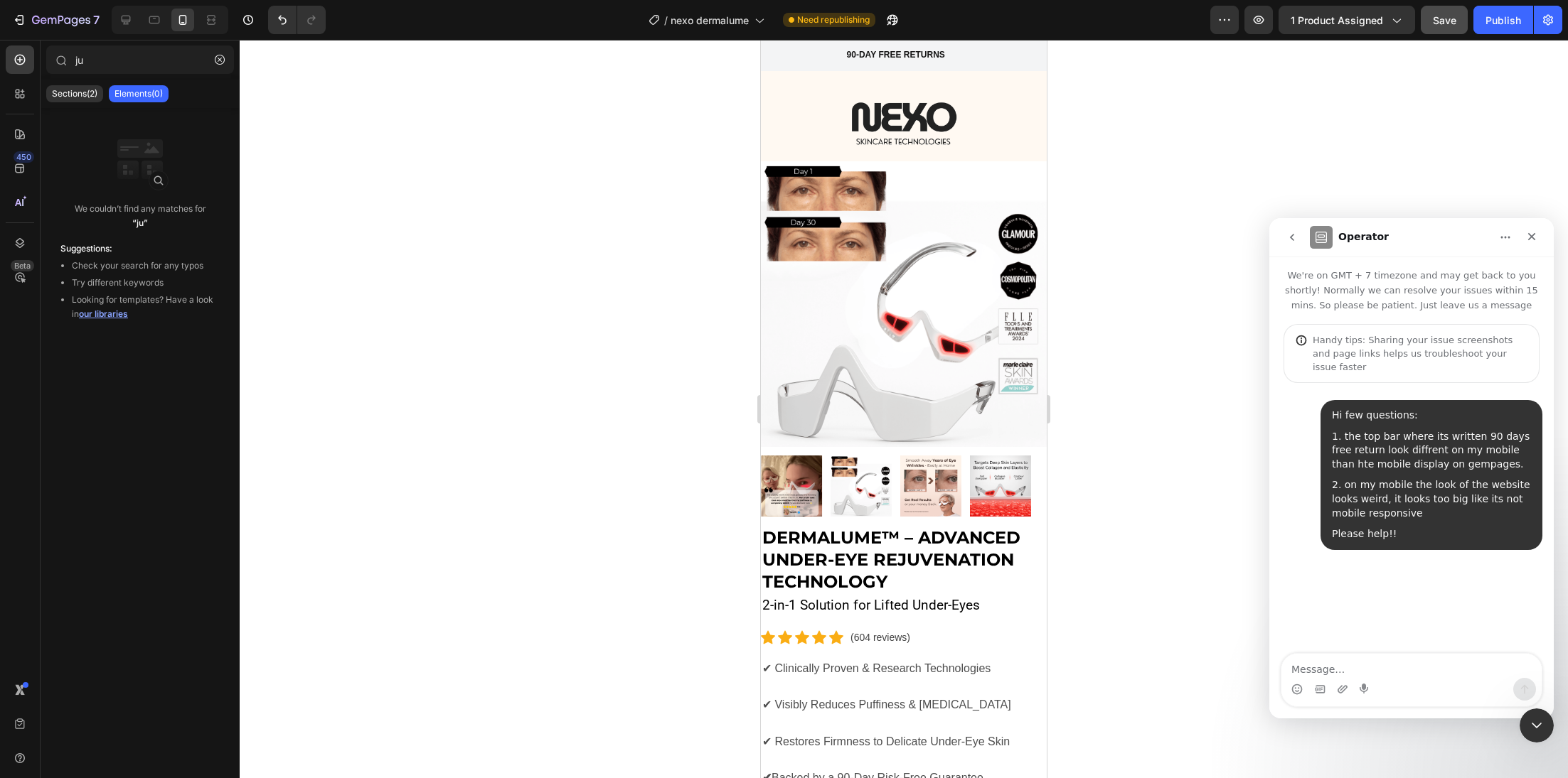
click at [634, 247] on div at bounding box center [904, 409] width 1328 height 738
click at [1153, 171] on div at bounding box center [904, 409] width 1328 height 738
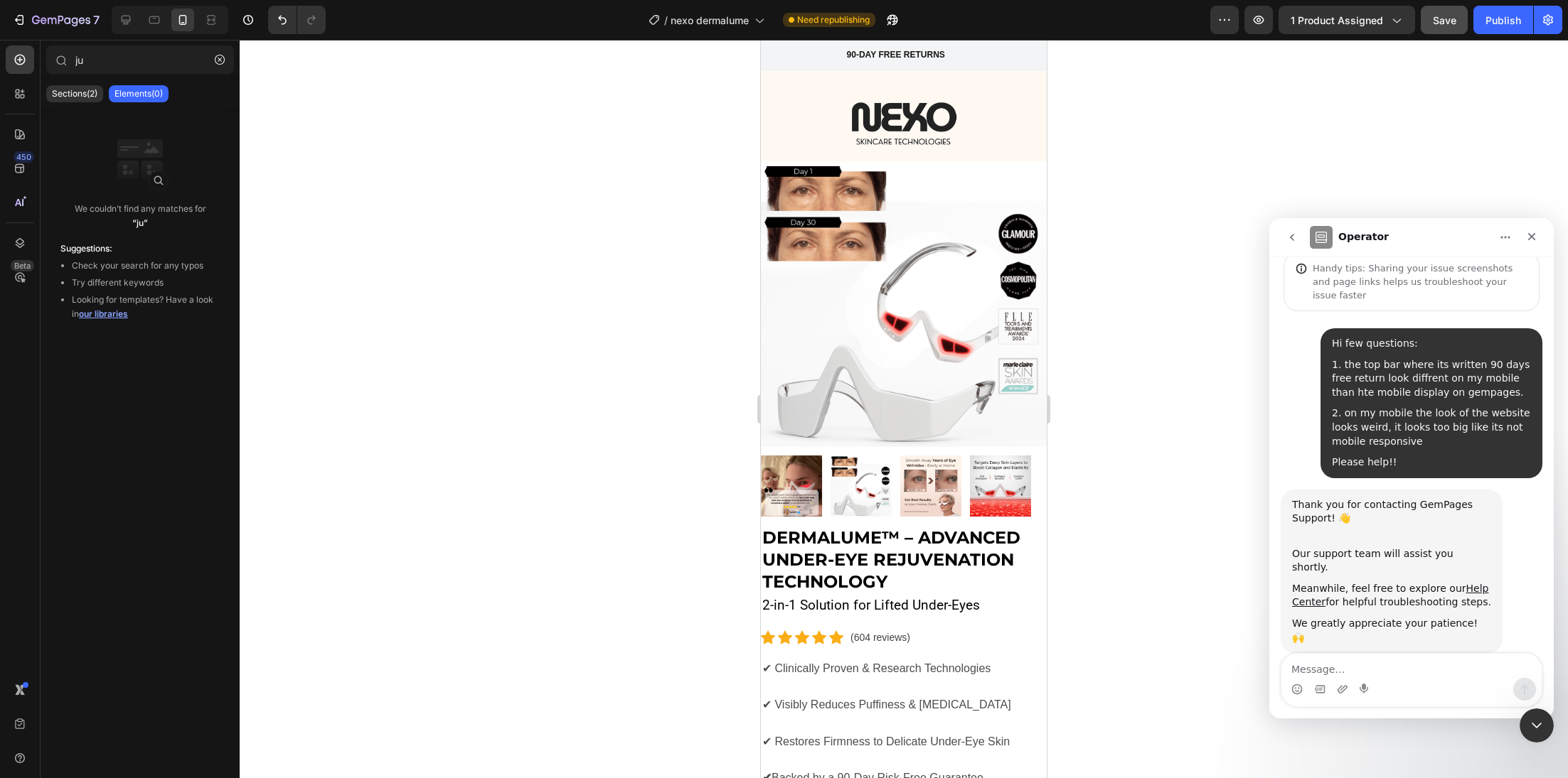
click at [1140, 151] on div at bounding box center [904, 409] width 1328 height 738
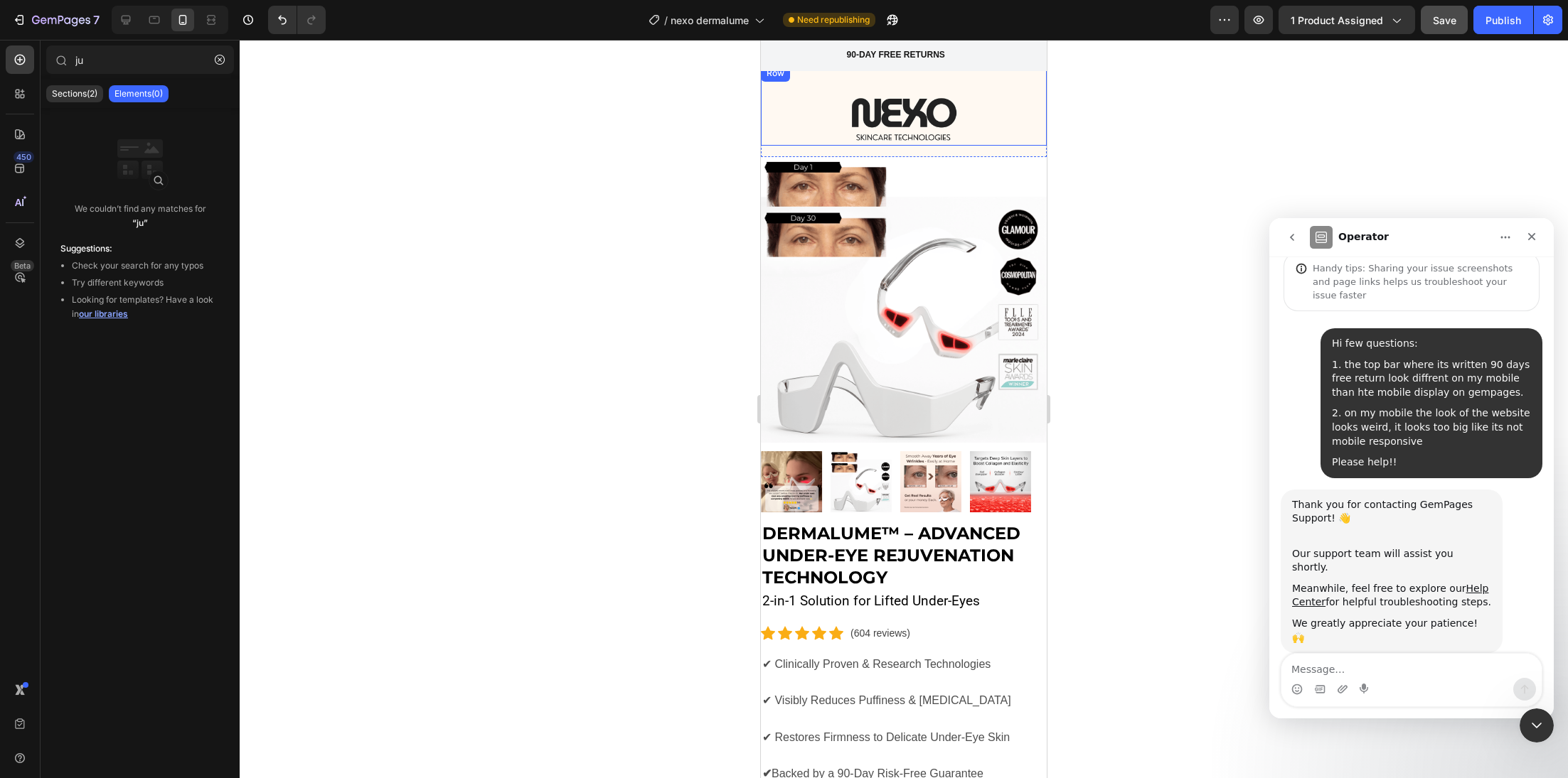
click at [825, 81] on div "Image" at bounding box center [904, 105] width 286 height 81
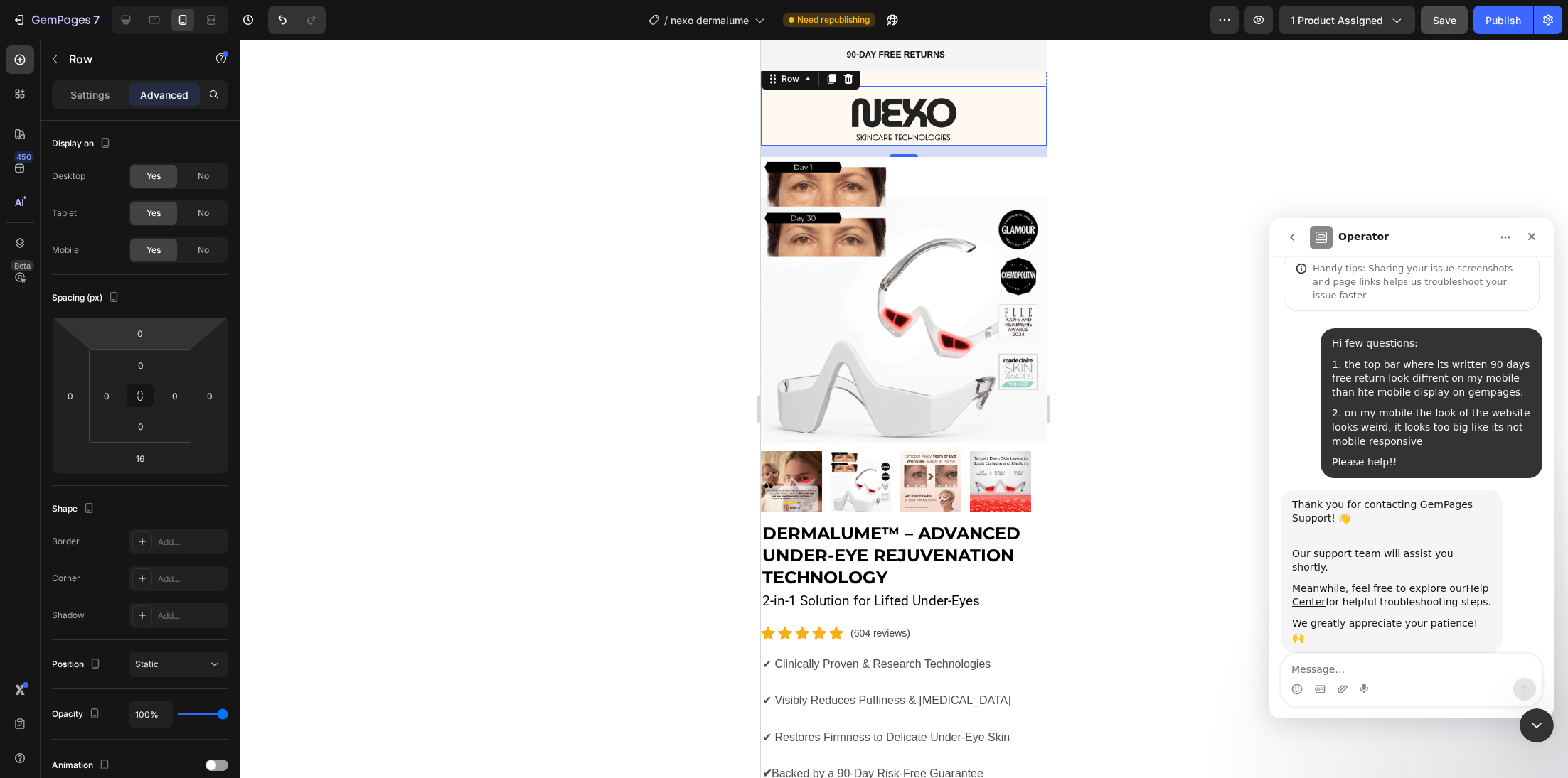
click at [851, 119] on img at bounding box center [904, 116] width 106 height 60
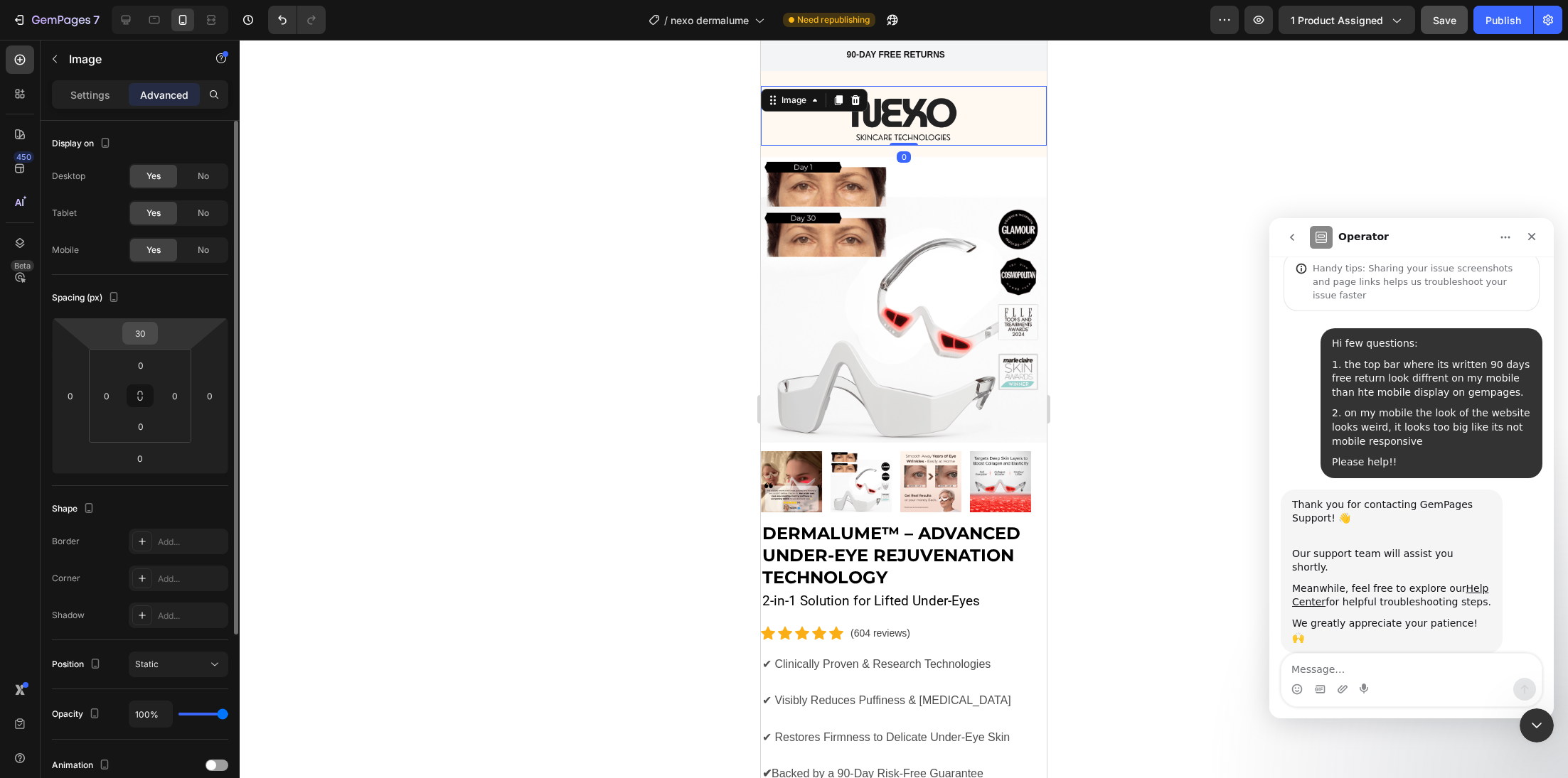
click at [154, 340] on input "30" at bounding box center [140, 332] width 28 height 21
type input "10"
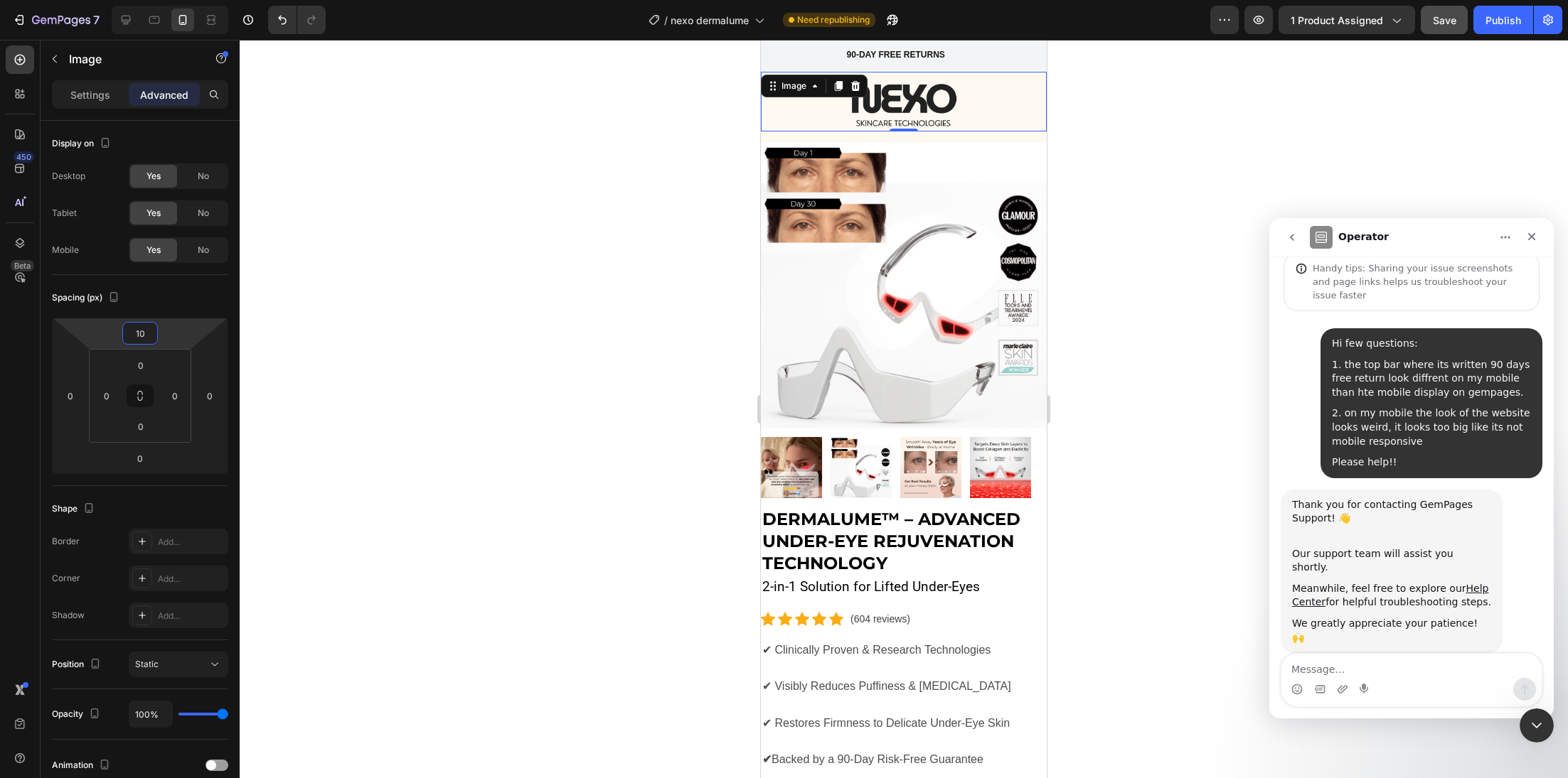
click at [509, 241] on div at bounding box center [904, 409] width 1328 height 738
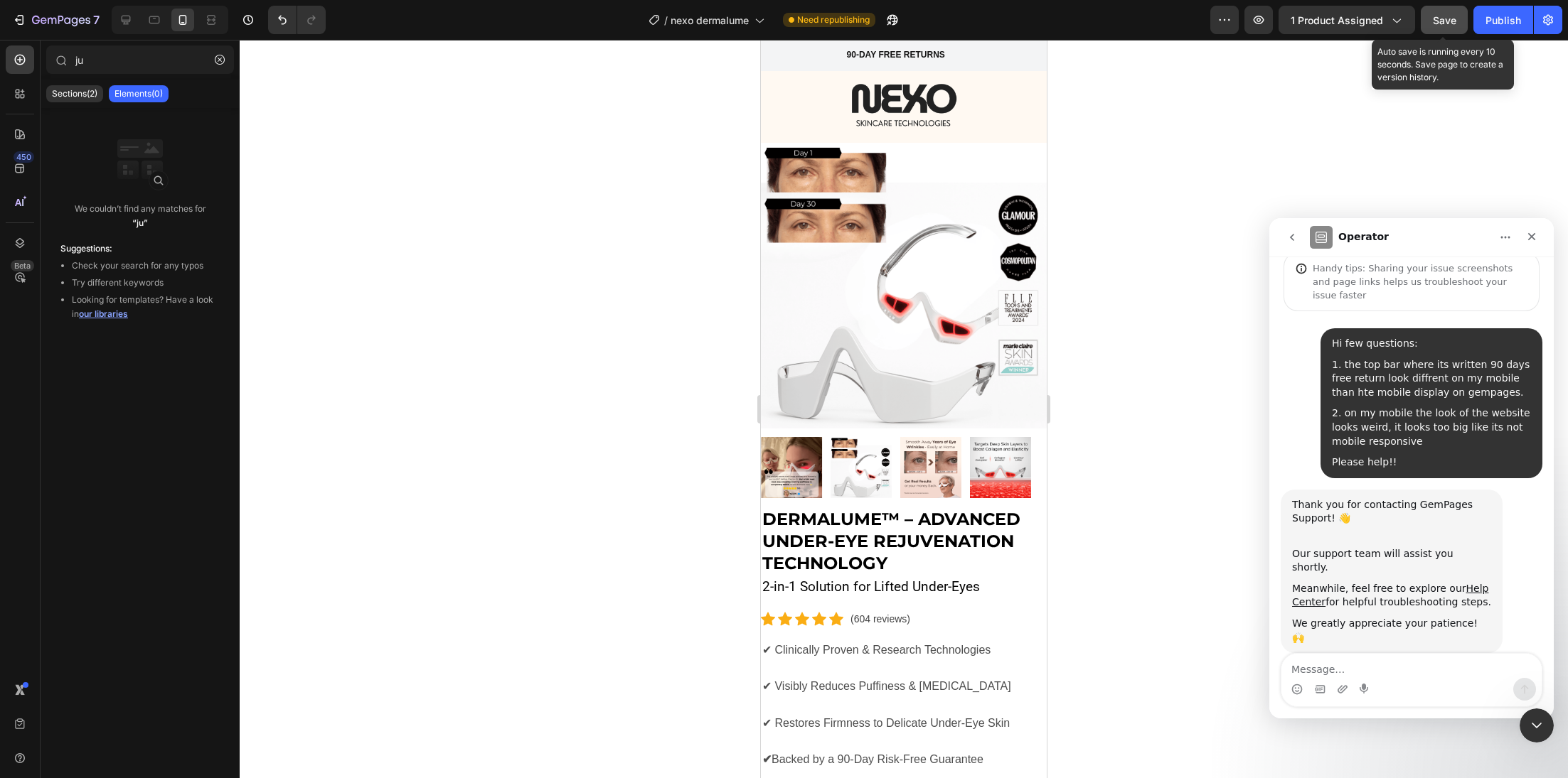
click at [1443, 24] on span "Save" at bounding box center [1445, 20] width 24 height 12
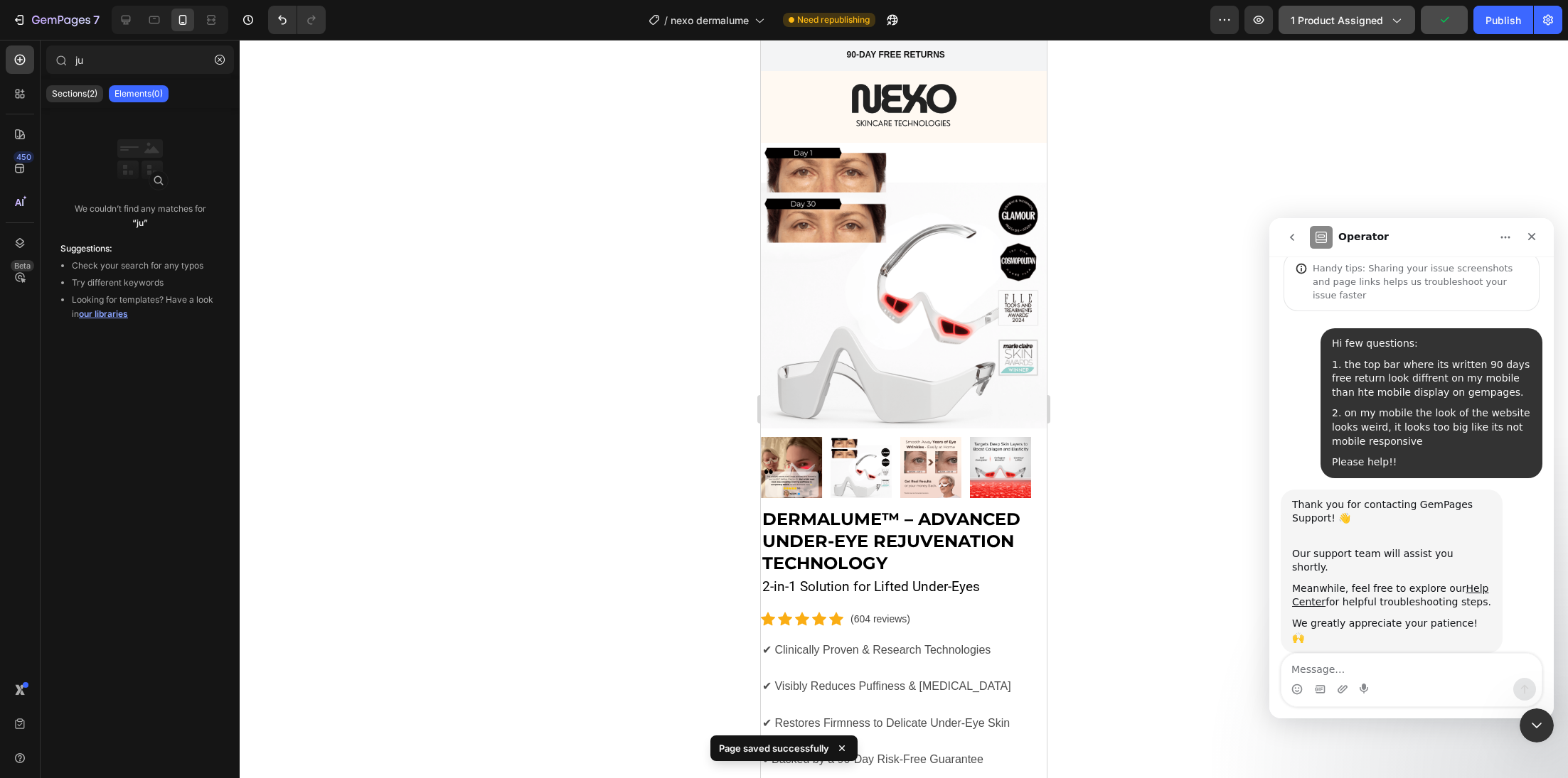
click at [1359, 28] on button "1 product assigned" at bounding box center [1347, 20] width 136 height 28
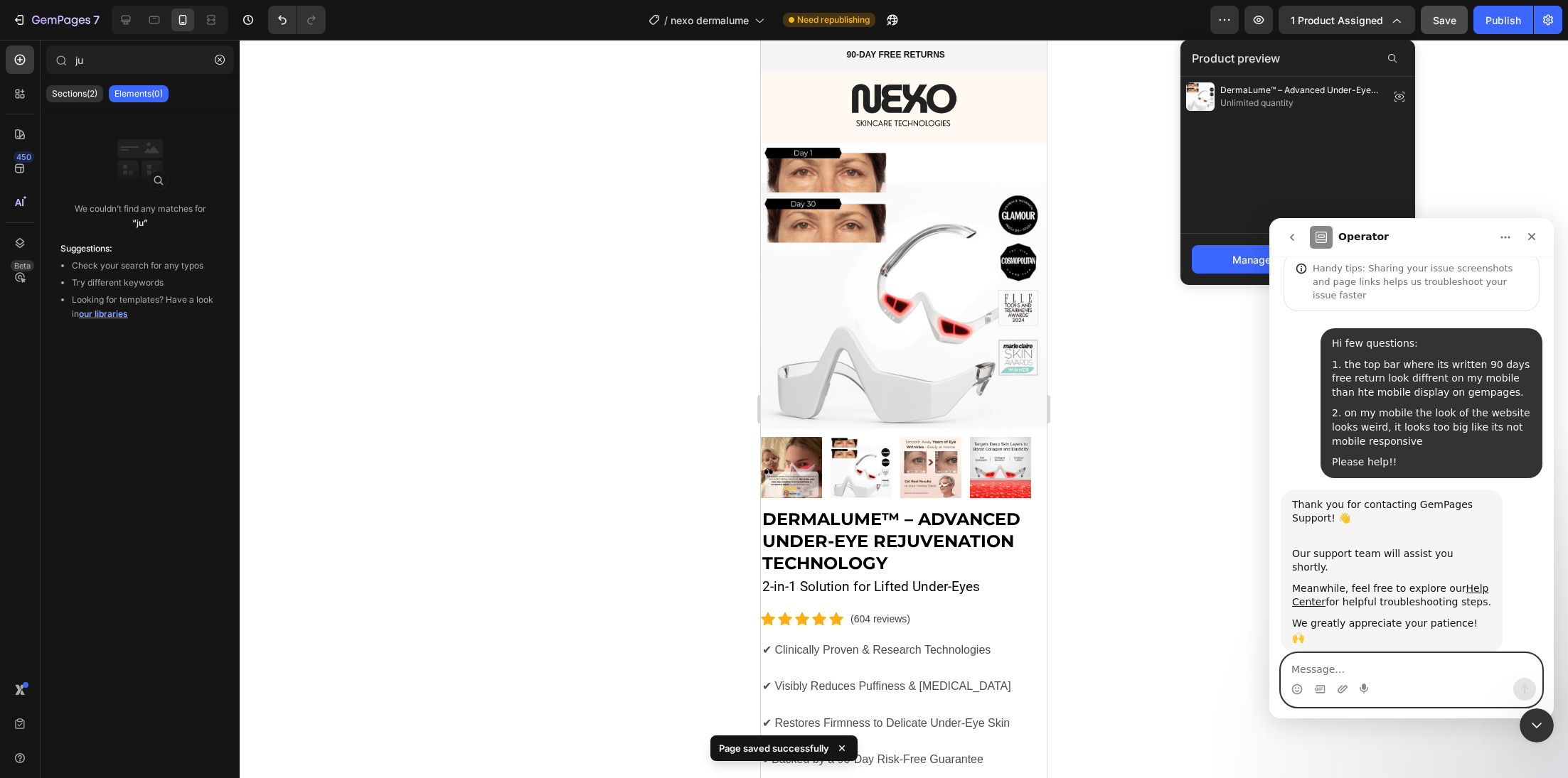
click at [1440, 663] on textarea "Message…" at bounding box center [1411, 666] width 260 height 24
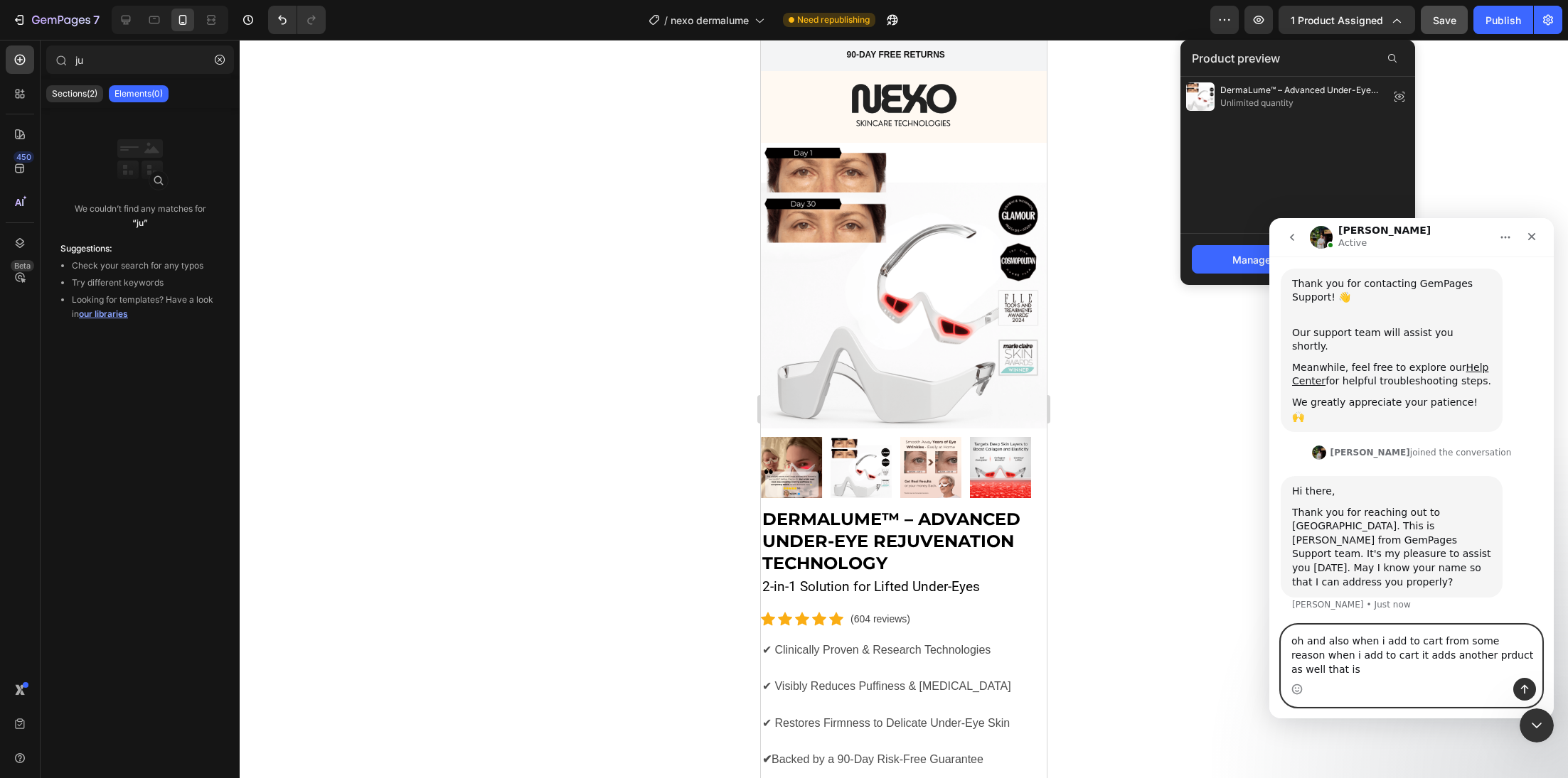
scroll to position [307, 0]
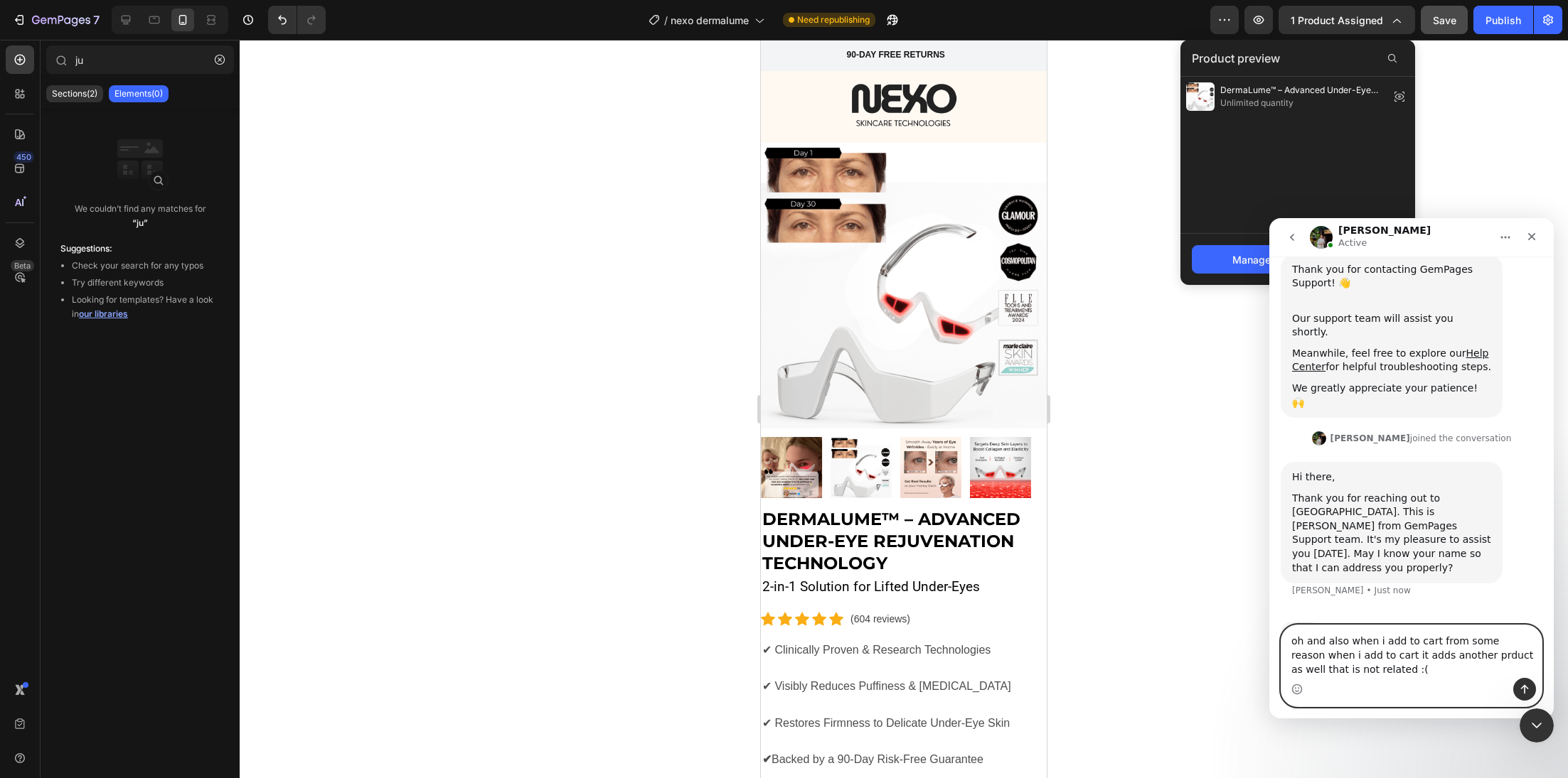
type textarea "oh and also when i add to cart from some reason when i add to cart it adds anot…"
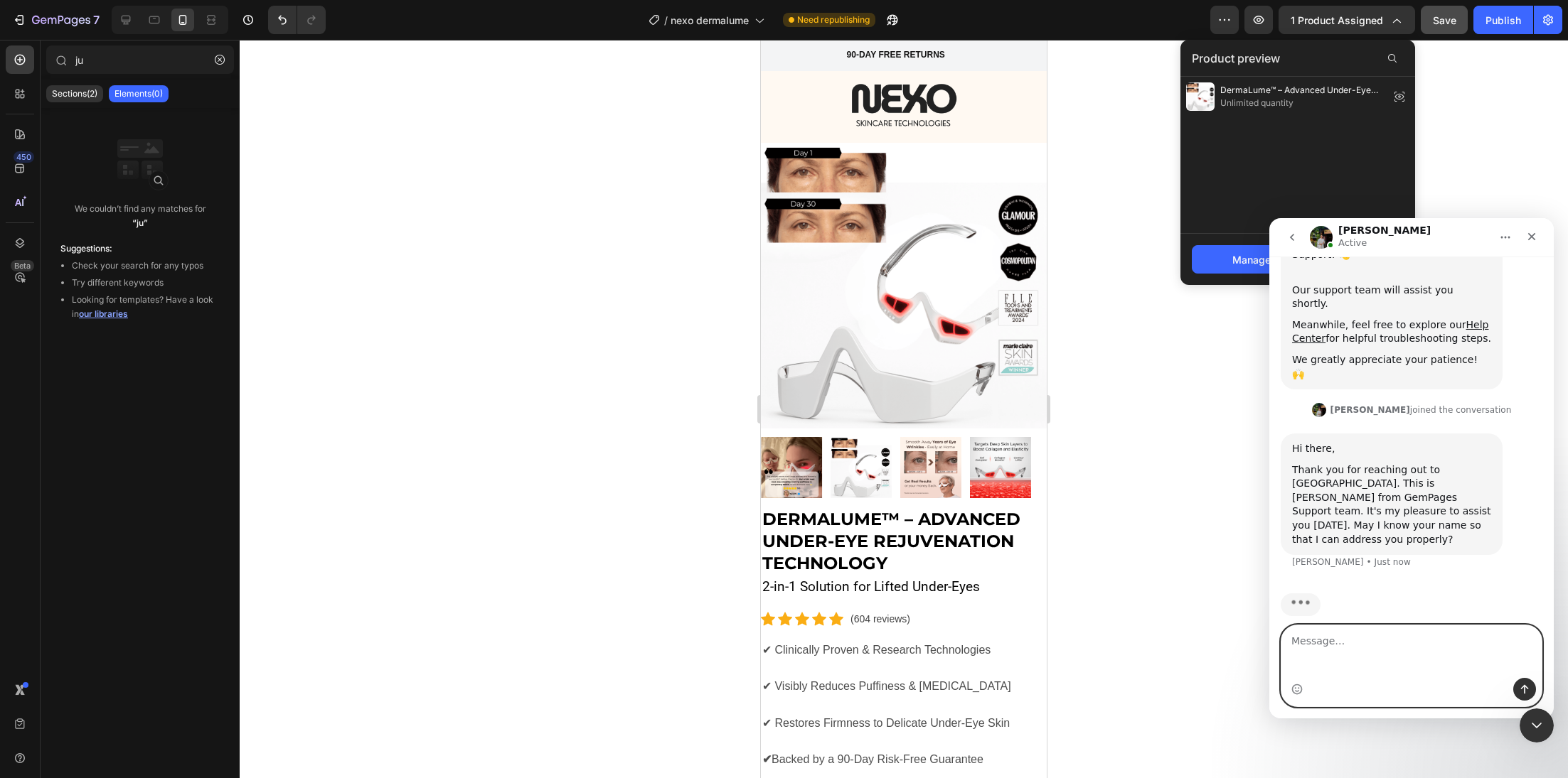
scroll to position [349, 0]
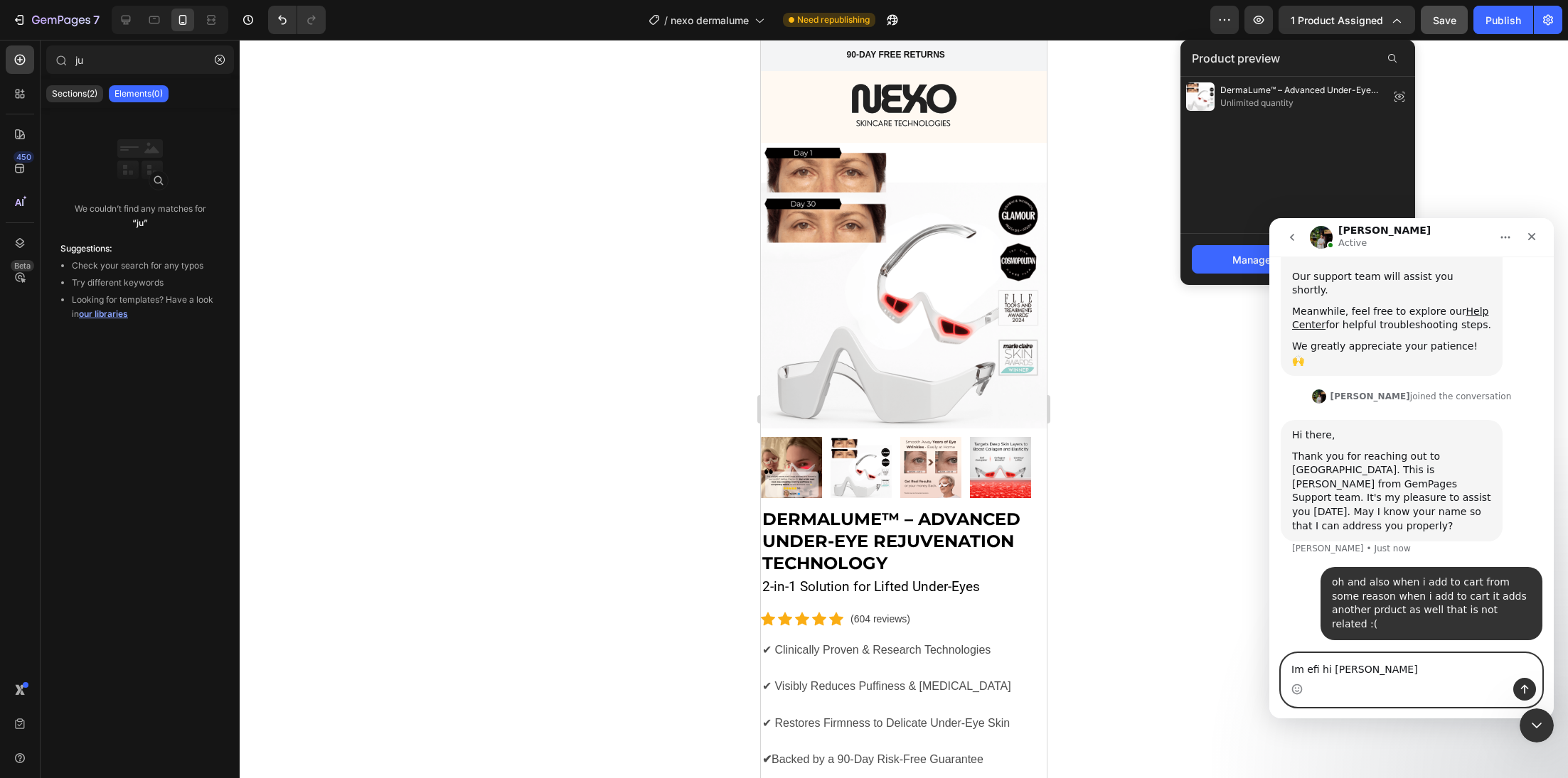
type textarea "Im efi hi [PERSON_NAME]"
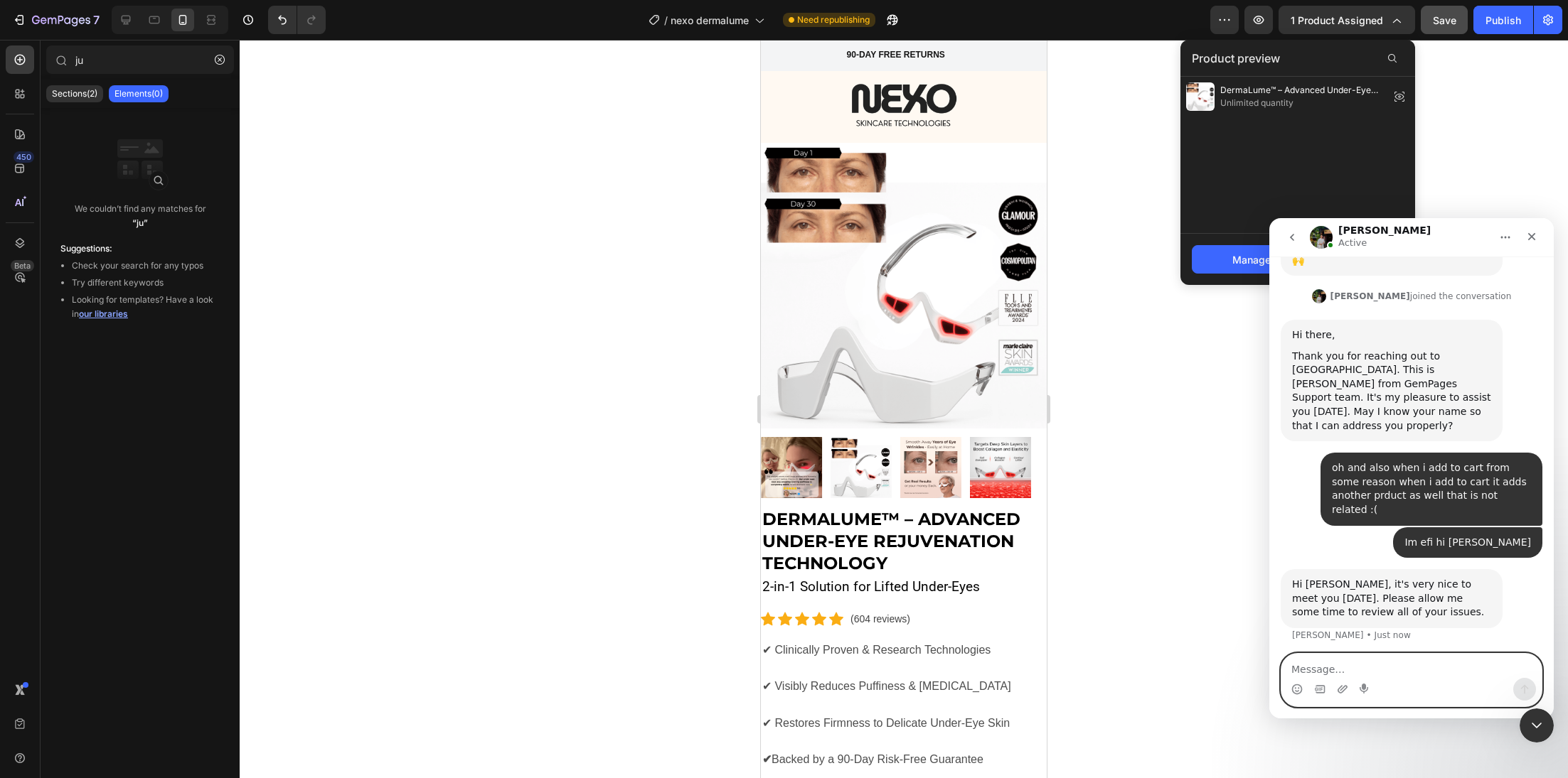
scroll to position [451, 0]
type textarea "ok"
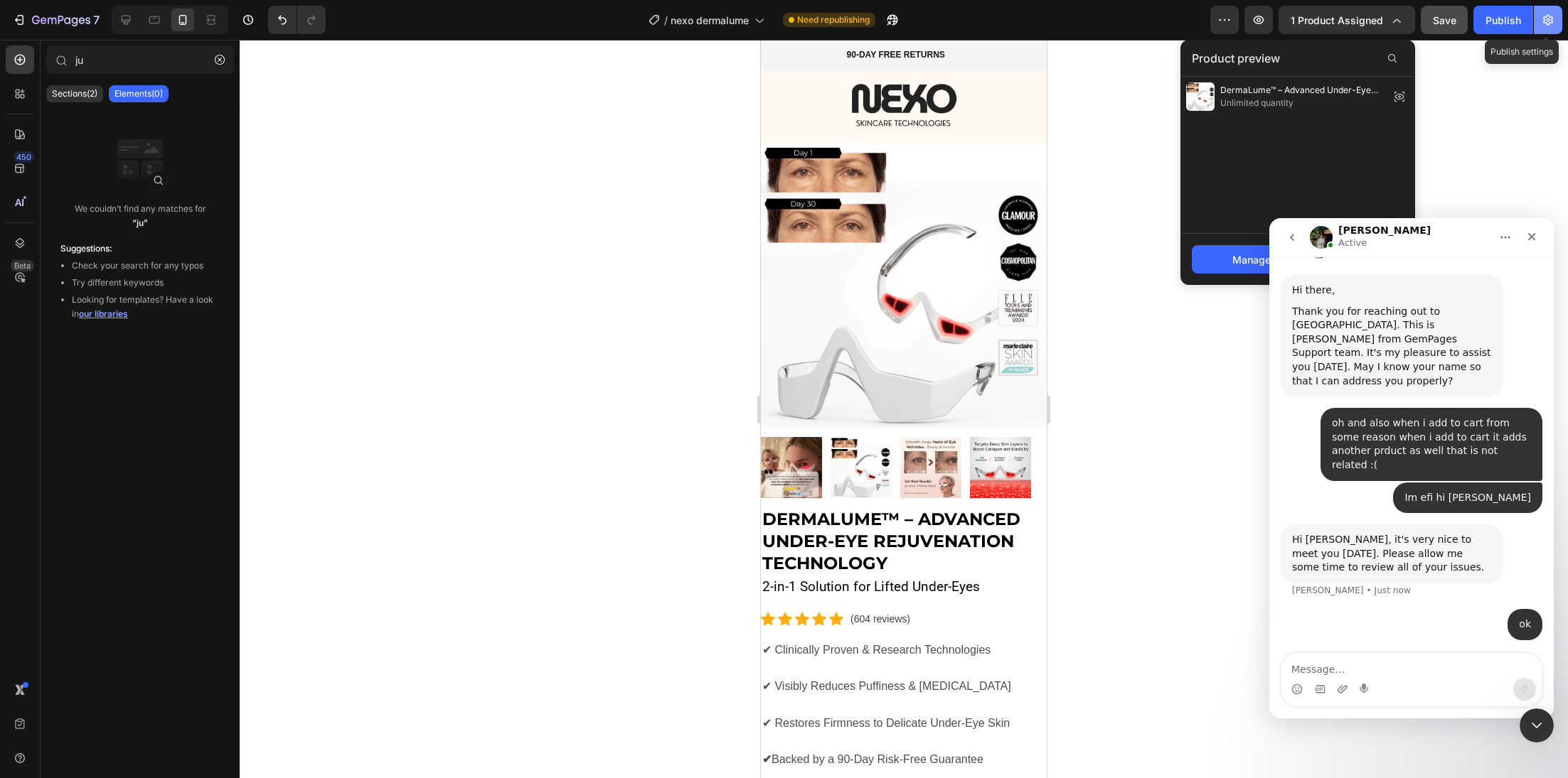
click at [1544, 20] on icon "button" at bounding box center [1548, 20] width 10 height 11
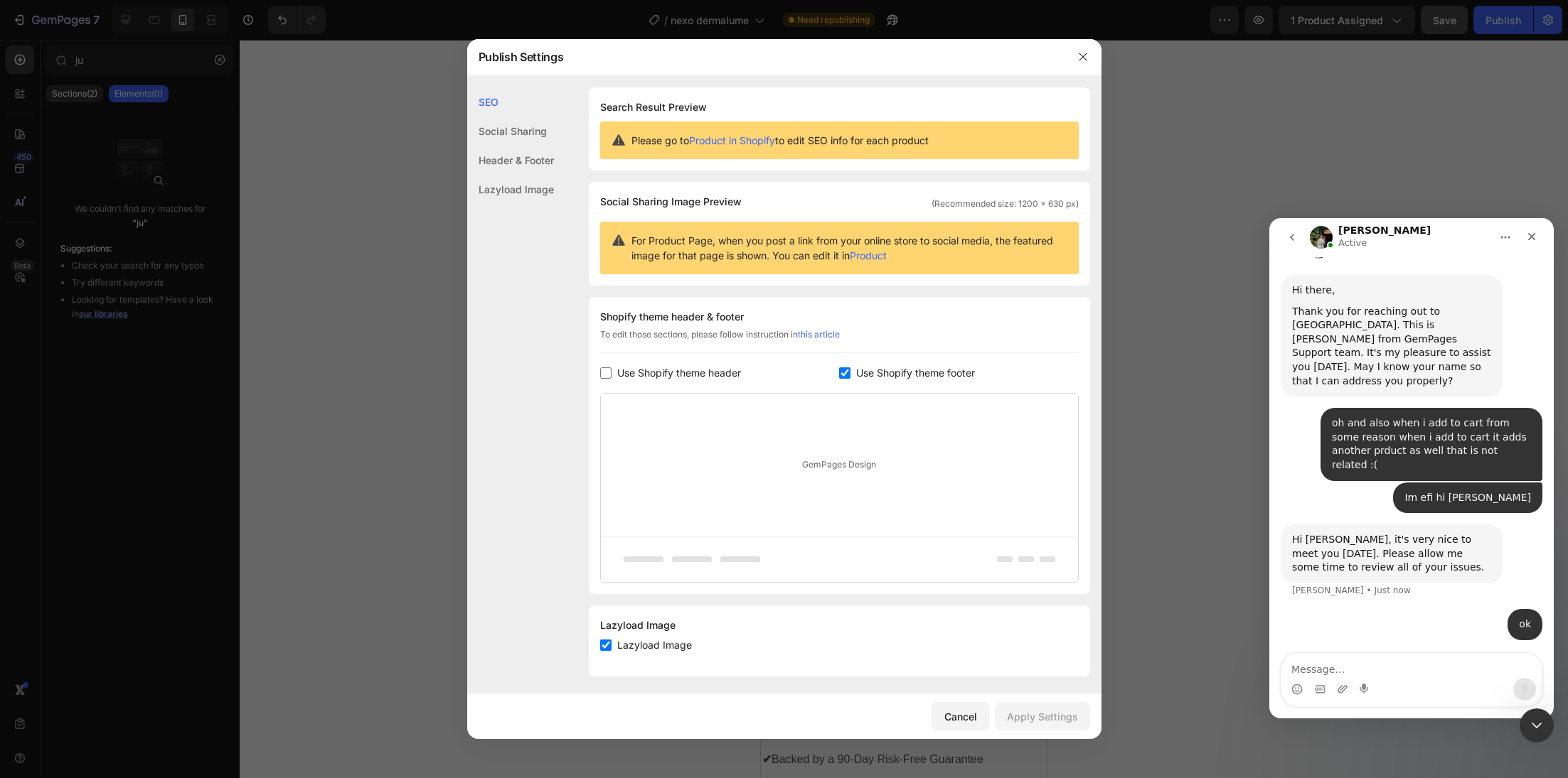
click at [532, 190] on div "Lazyload Image" at bounding box center [510, 190] width 87 height 29
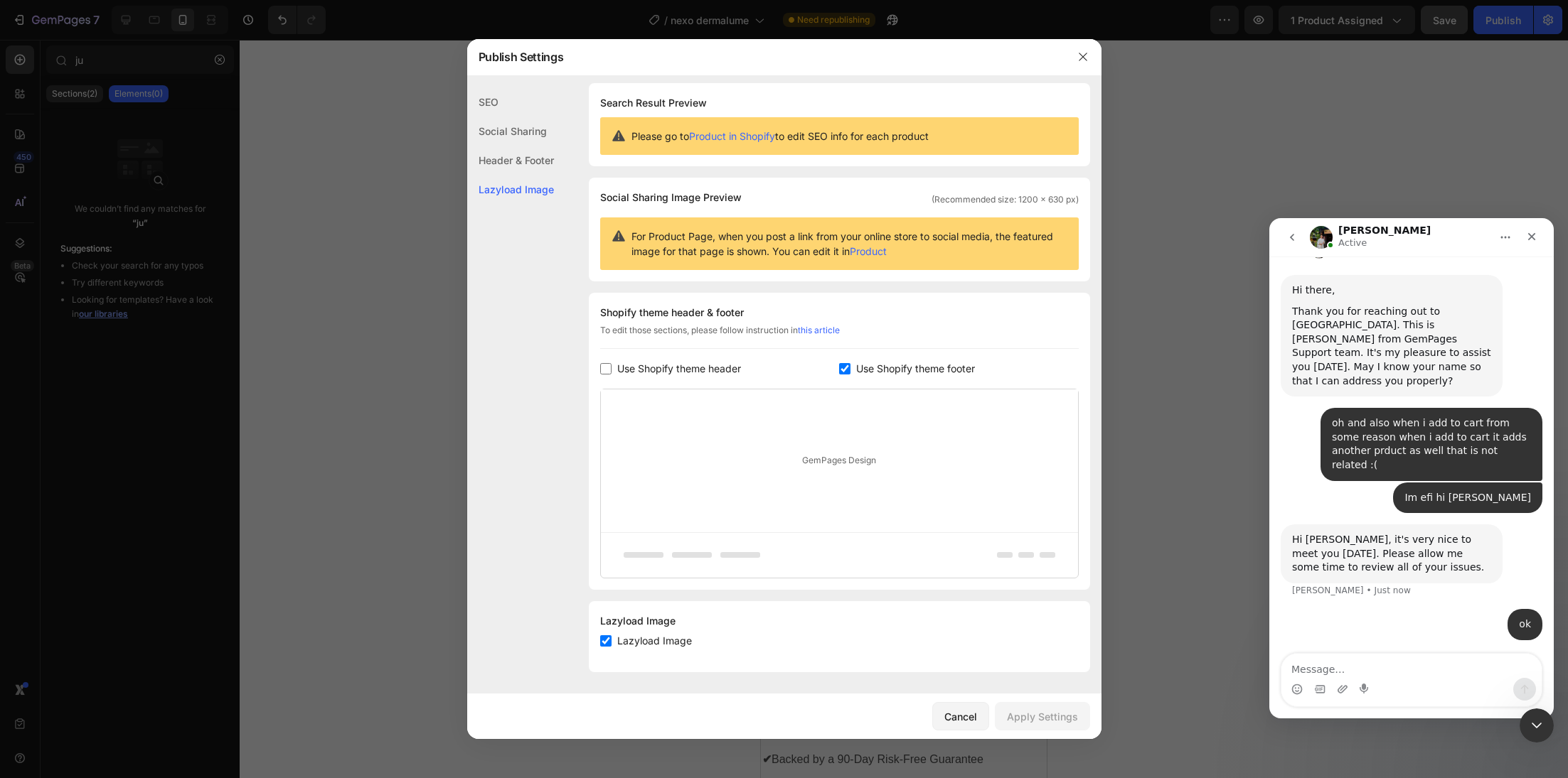
click at [531, 175] on div "Header & Footer" at bounding box center [510, 190] width 87 height 29
click at [519, 145] on div "Social Sharing" at bounding box center [510, 160] width 87 height 29
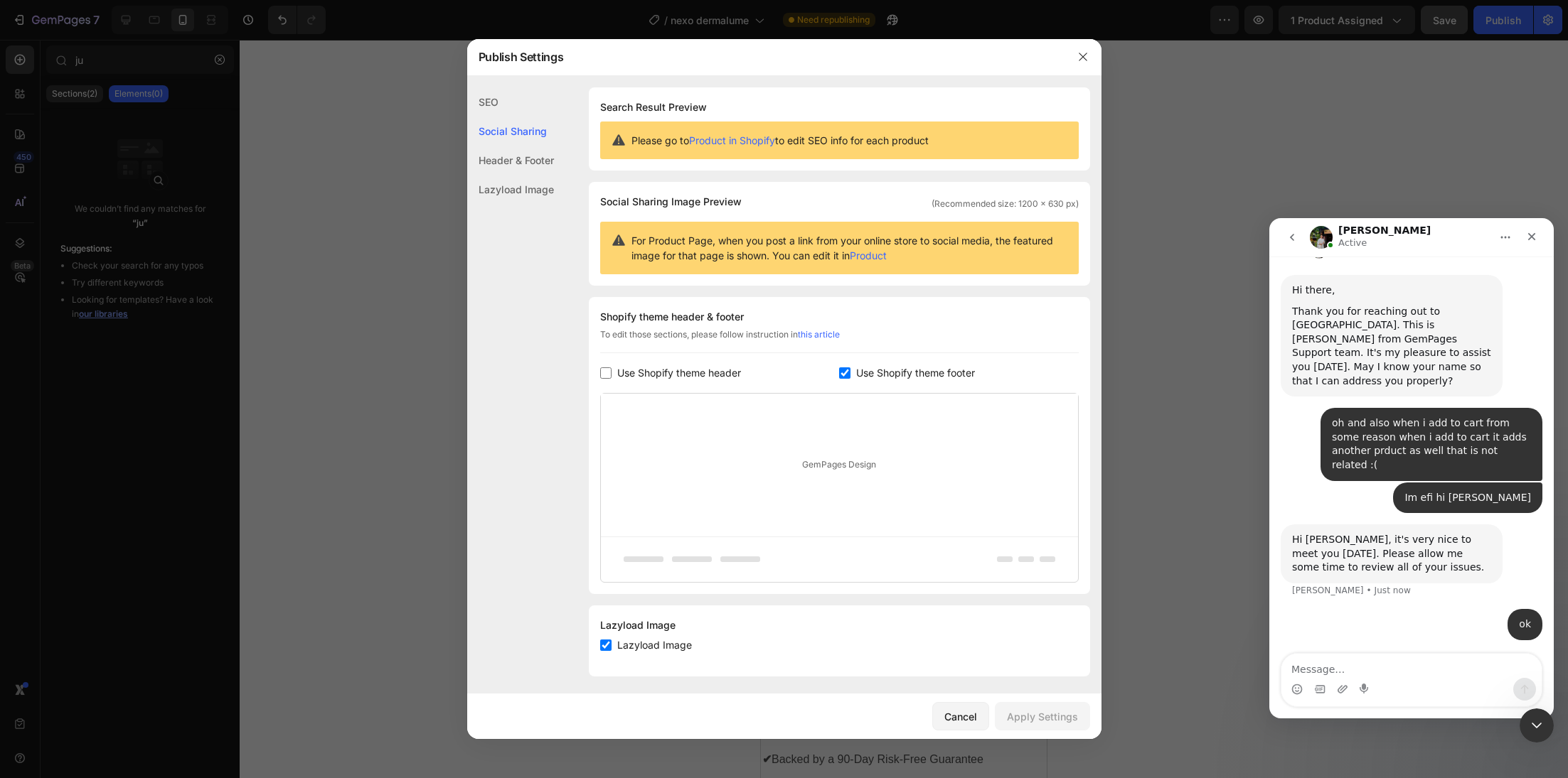
click at [531, 394] on div "SEO Social Sharing Header & Footer Lazyload Image" at bounding box center [510, 438] width 87 height 701
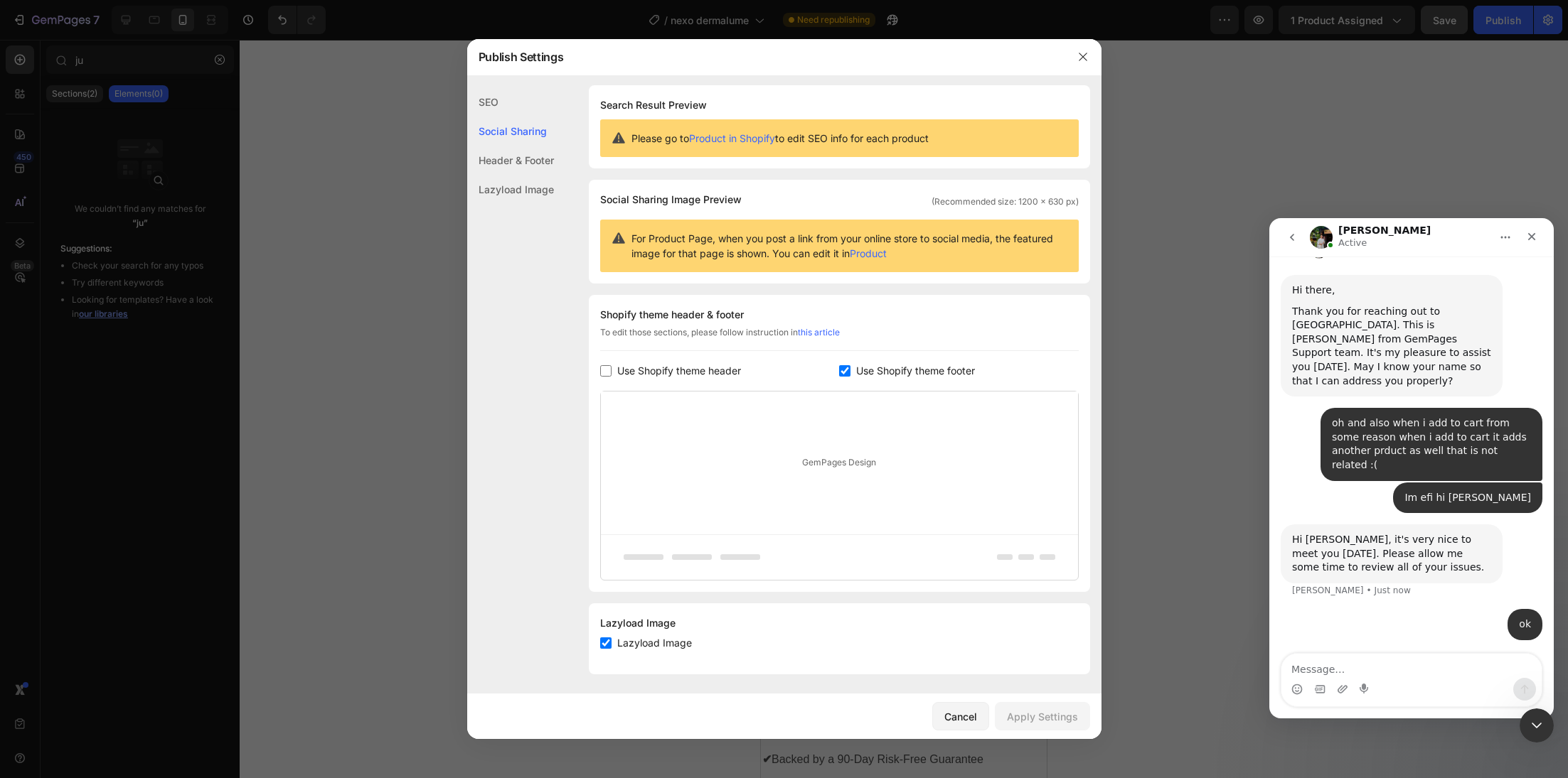
scroll to position [4, 0]
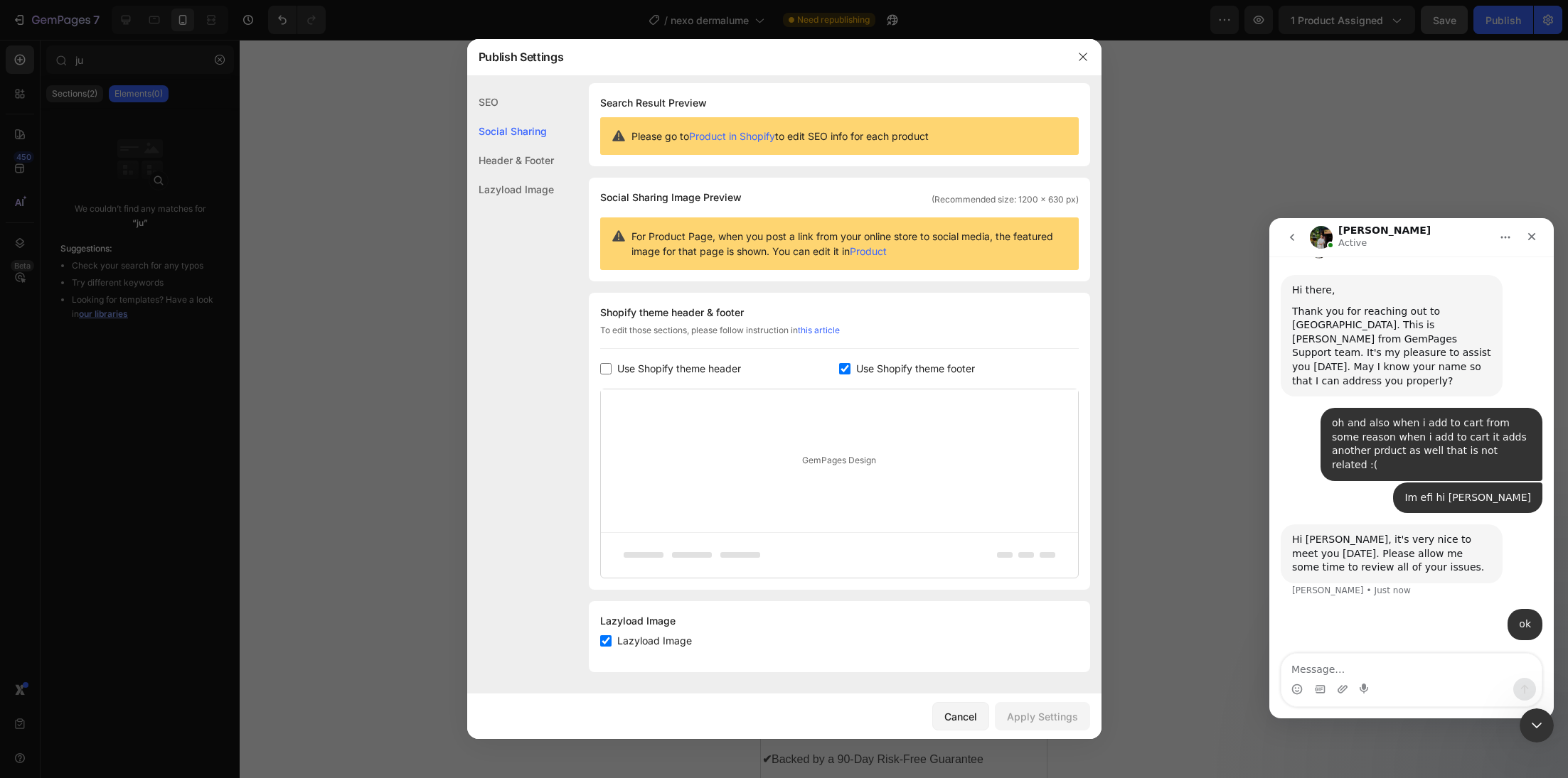
click at [510, 116] on div "SEO" at bounding box center [510, 131] width 87 height 29
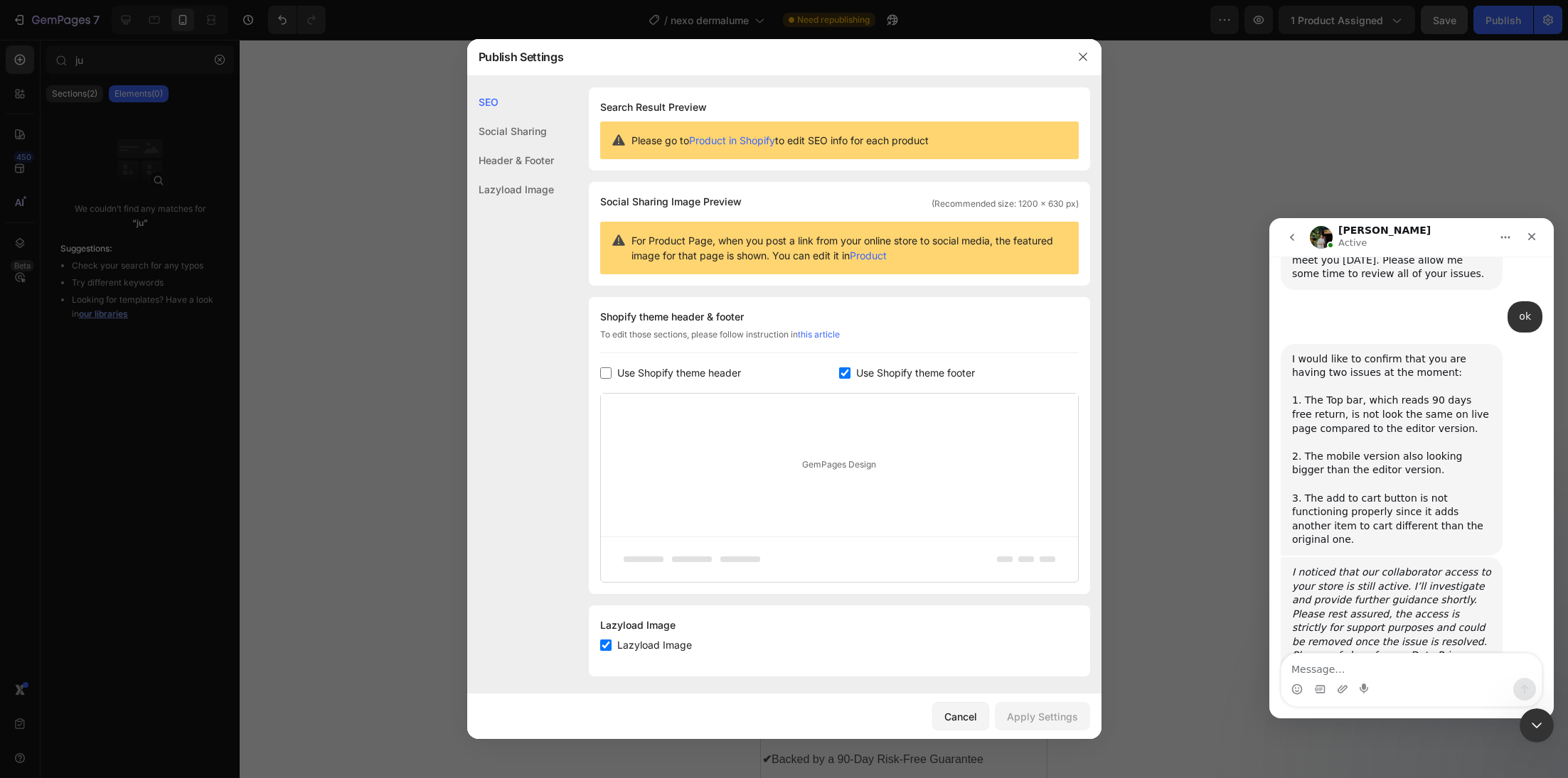
scroll to position [799, 0]
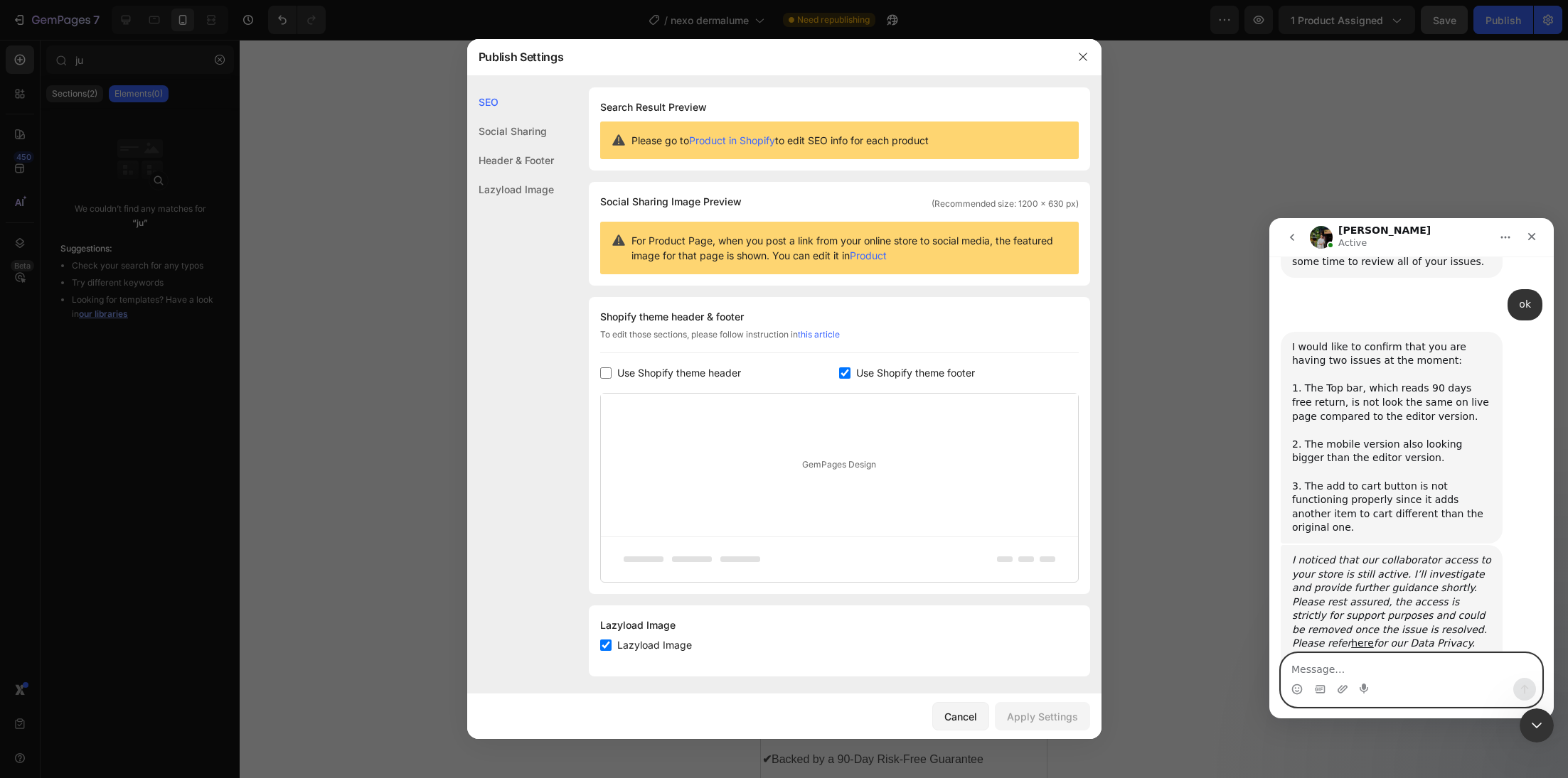
click at [1338, 669] on textarea "Message…" at bounding box center [1411, 666] width 260 height 24
type textarea "yes these are my issues"
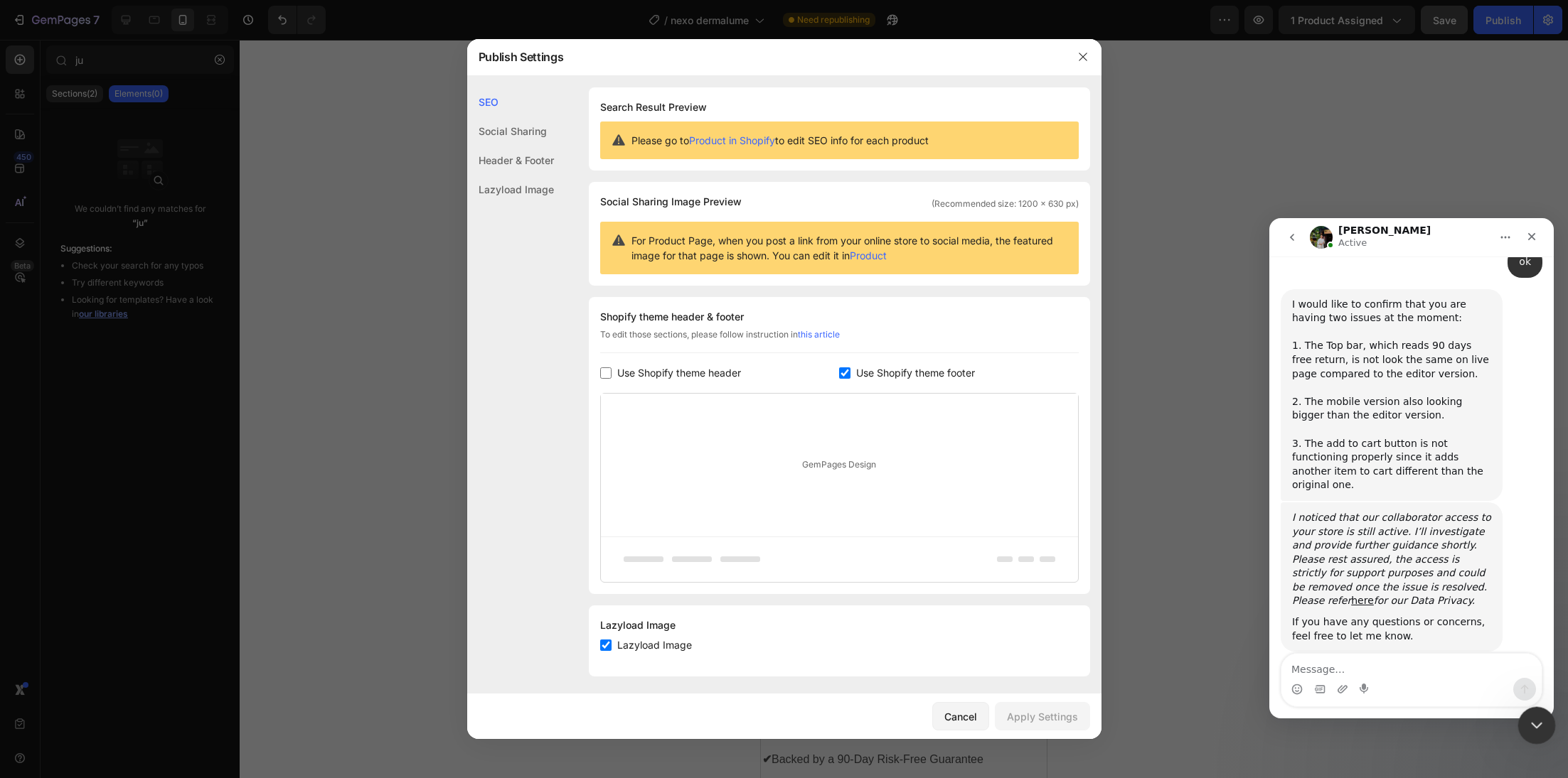
click at [1531, 732] on div "Close Intercom Messenger" at bounding box center [1535, 724] width 34 height 34
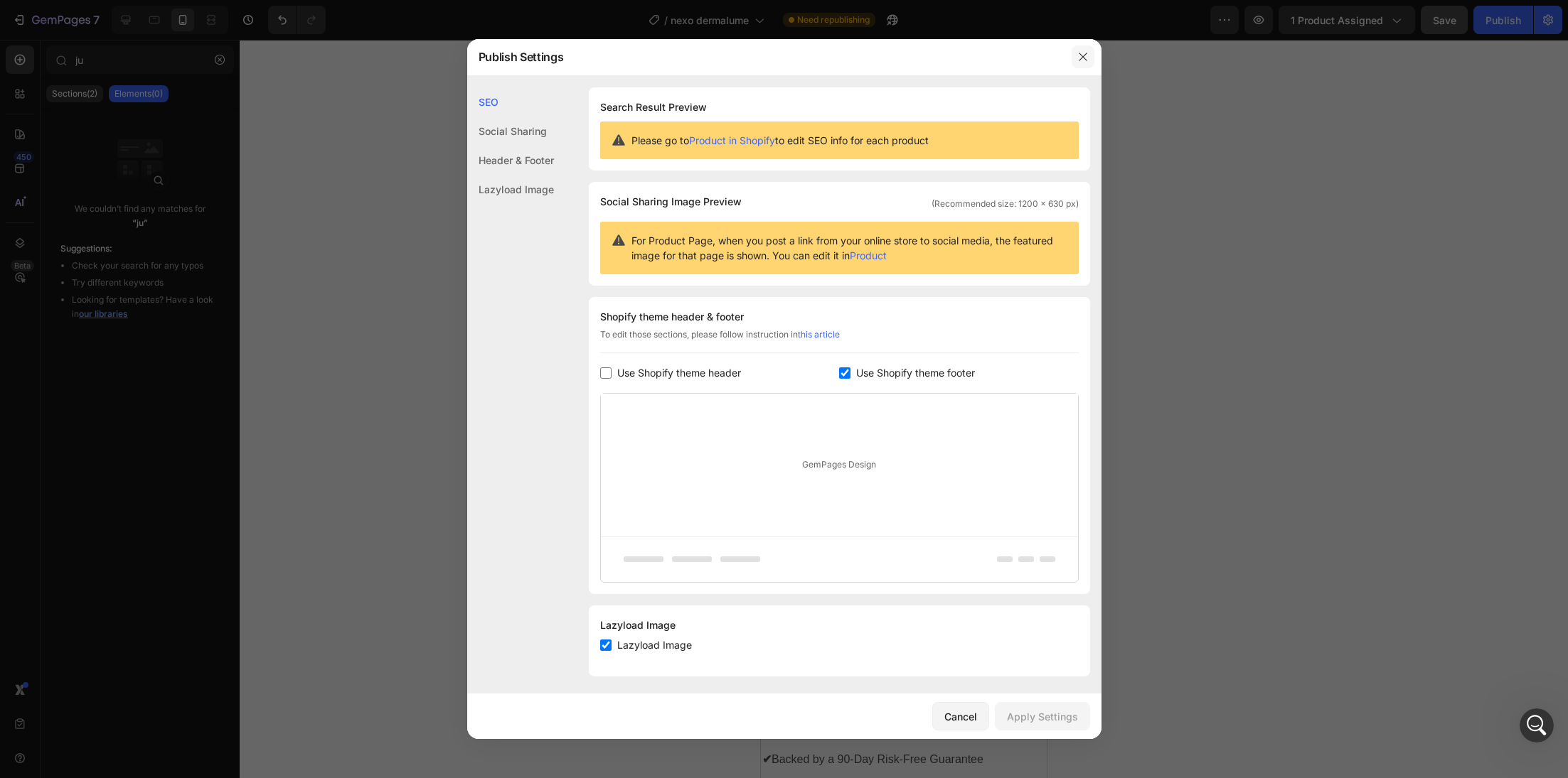
click at [1083, 57] on icon "button" at bounding box center [1082, 57] width 8 height 8
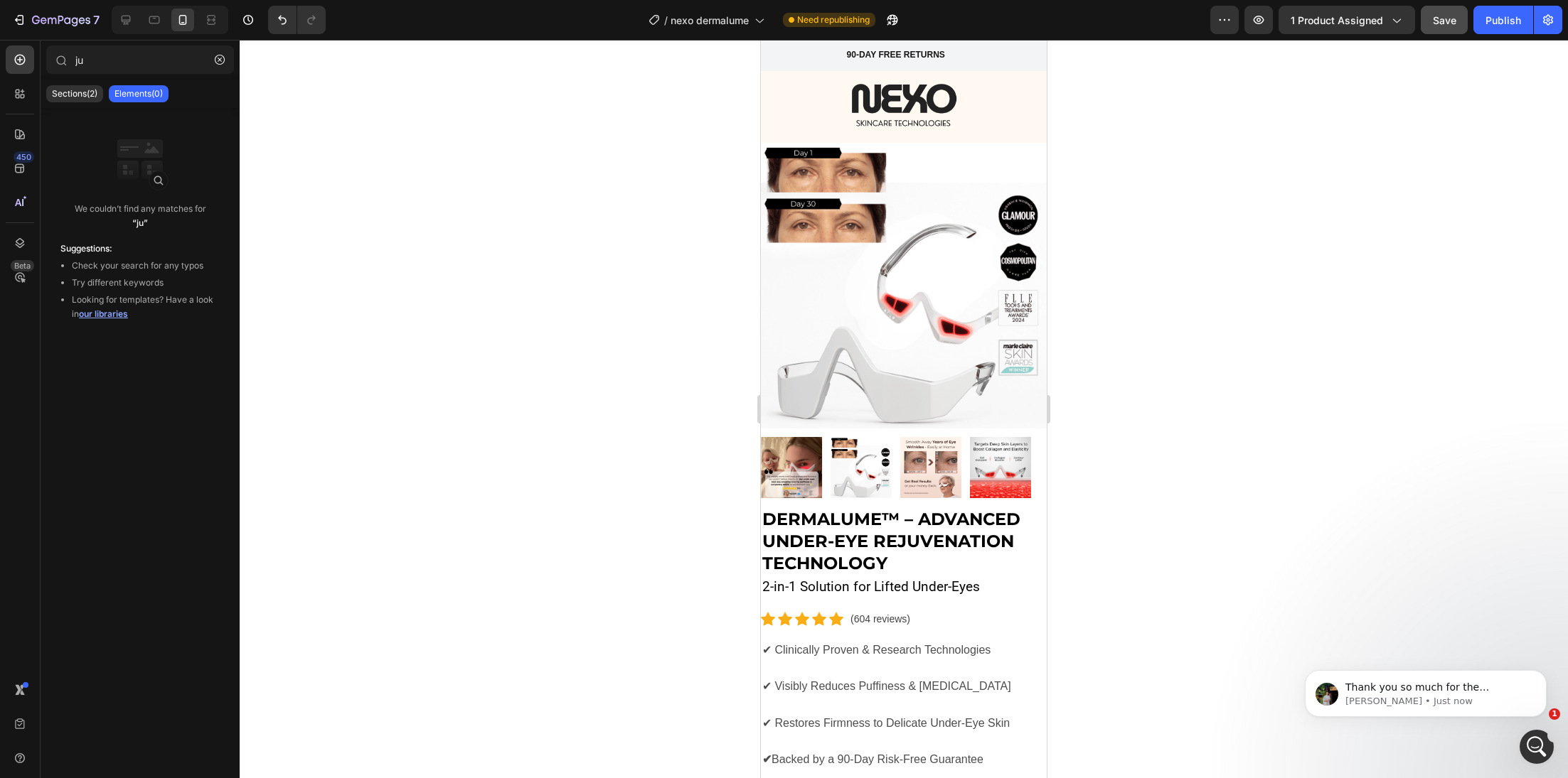
scroll to position [898, 0]
click at [215, 27] on div at bounding box center [211, 20] width 23 height 23
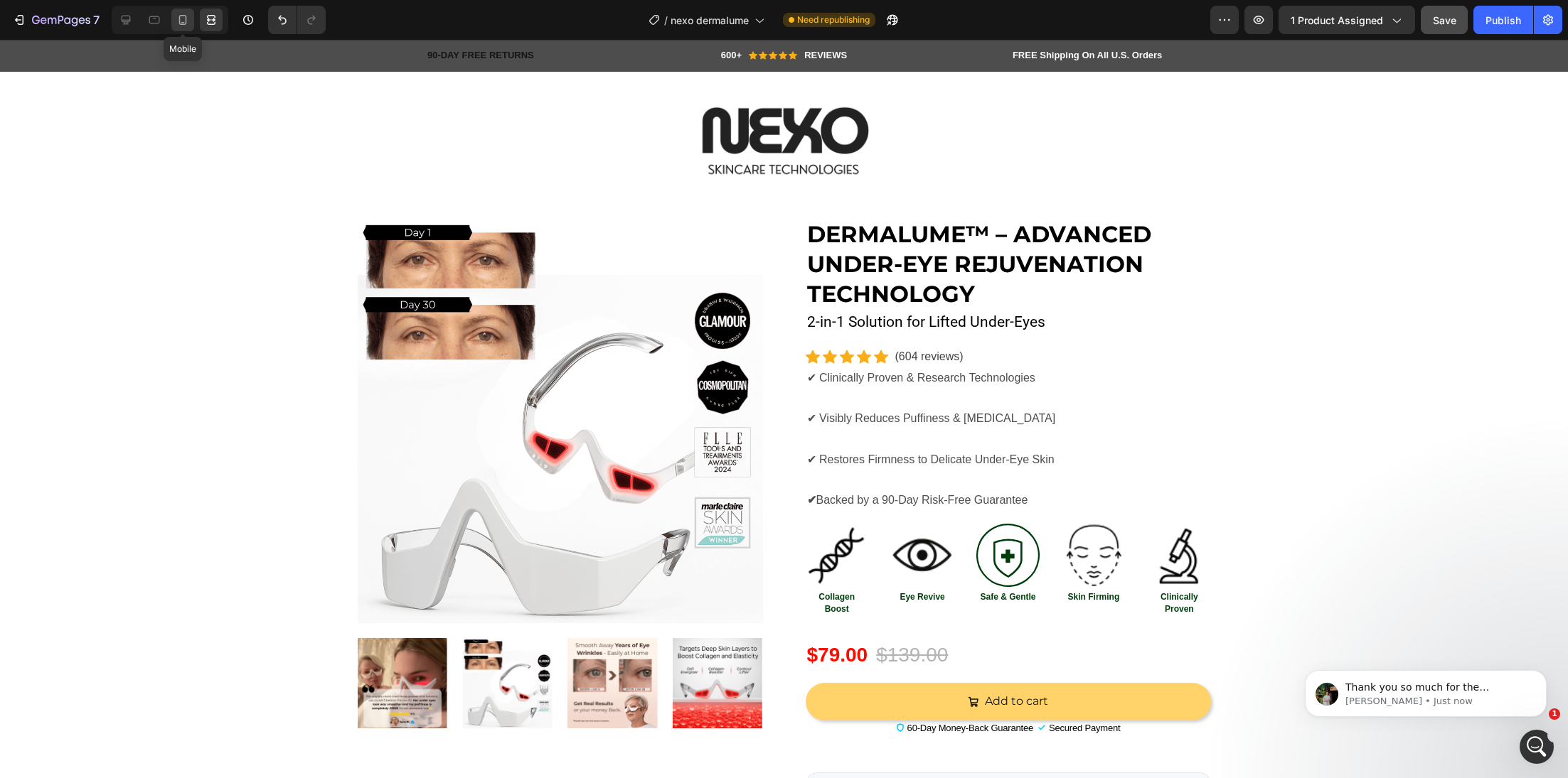
click at [190, 23] on div at bounding box center [182, 20] width 23 height 23
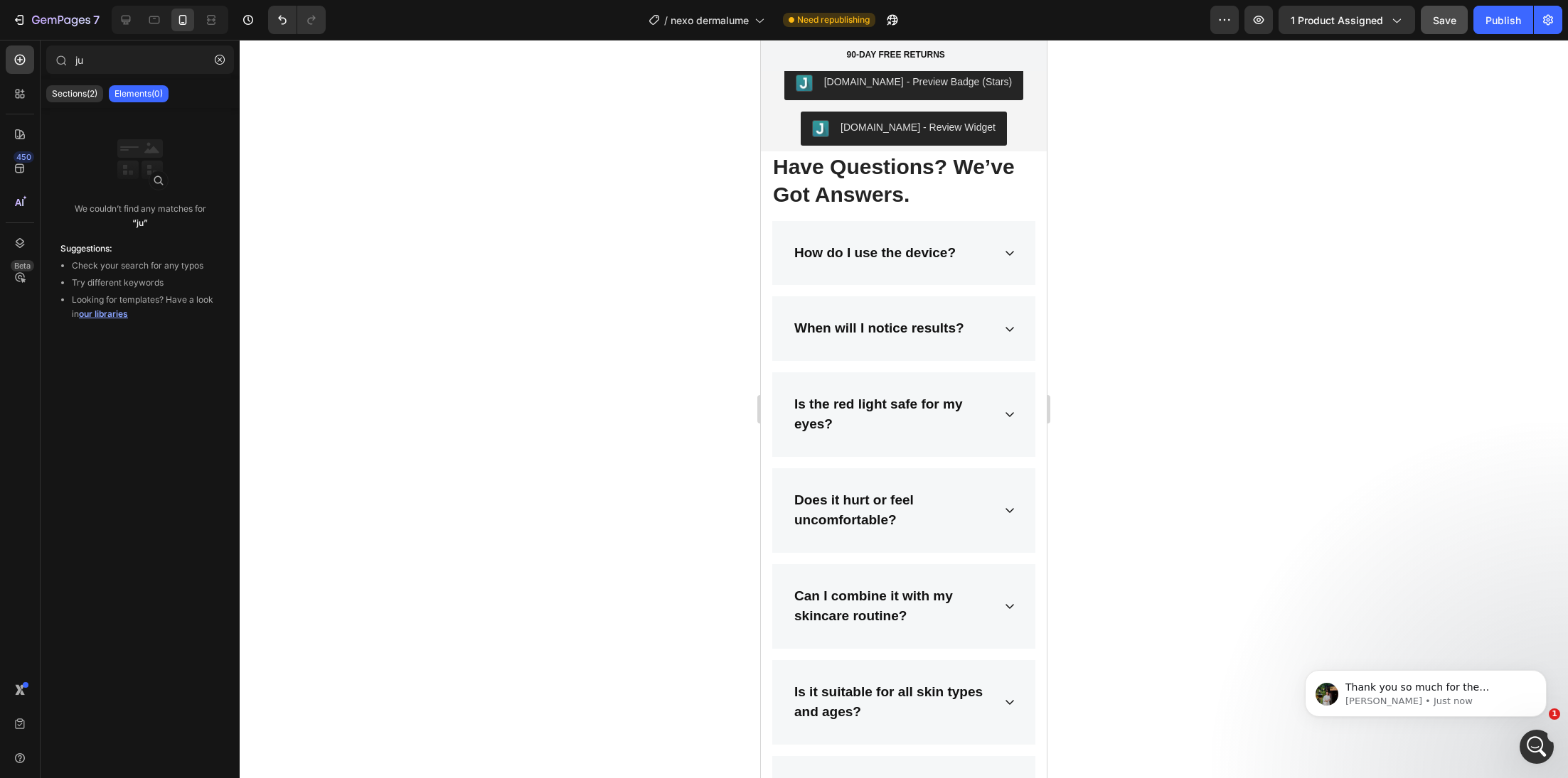
scroll to position [6535, 0]
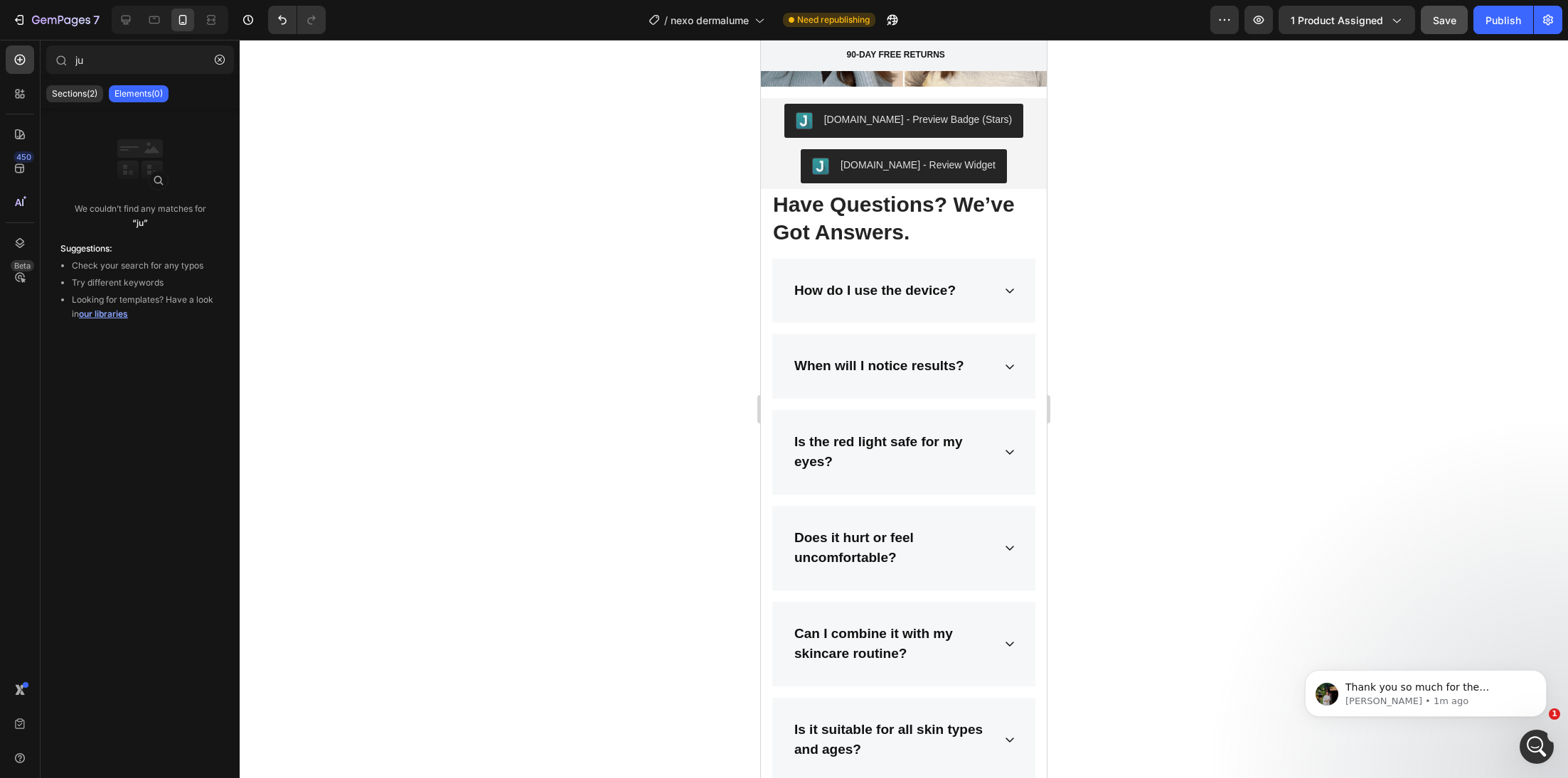
click at [1510, 734] on body "Thank you so much for the confirmation. I will check it all now. Jeremy • 1m ago" at bounding box center [1425, 690] width 273 height 88
click at [1531, 735] on icon "Open Intercom Messenger" at bounding box center [1535, 746] width 24 height 24
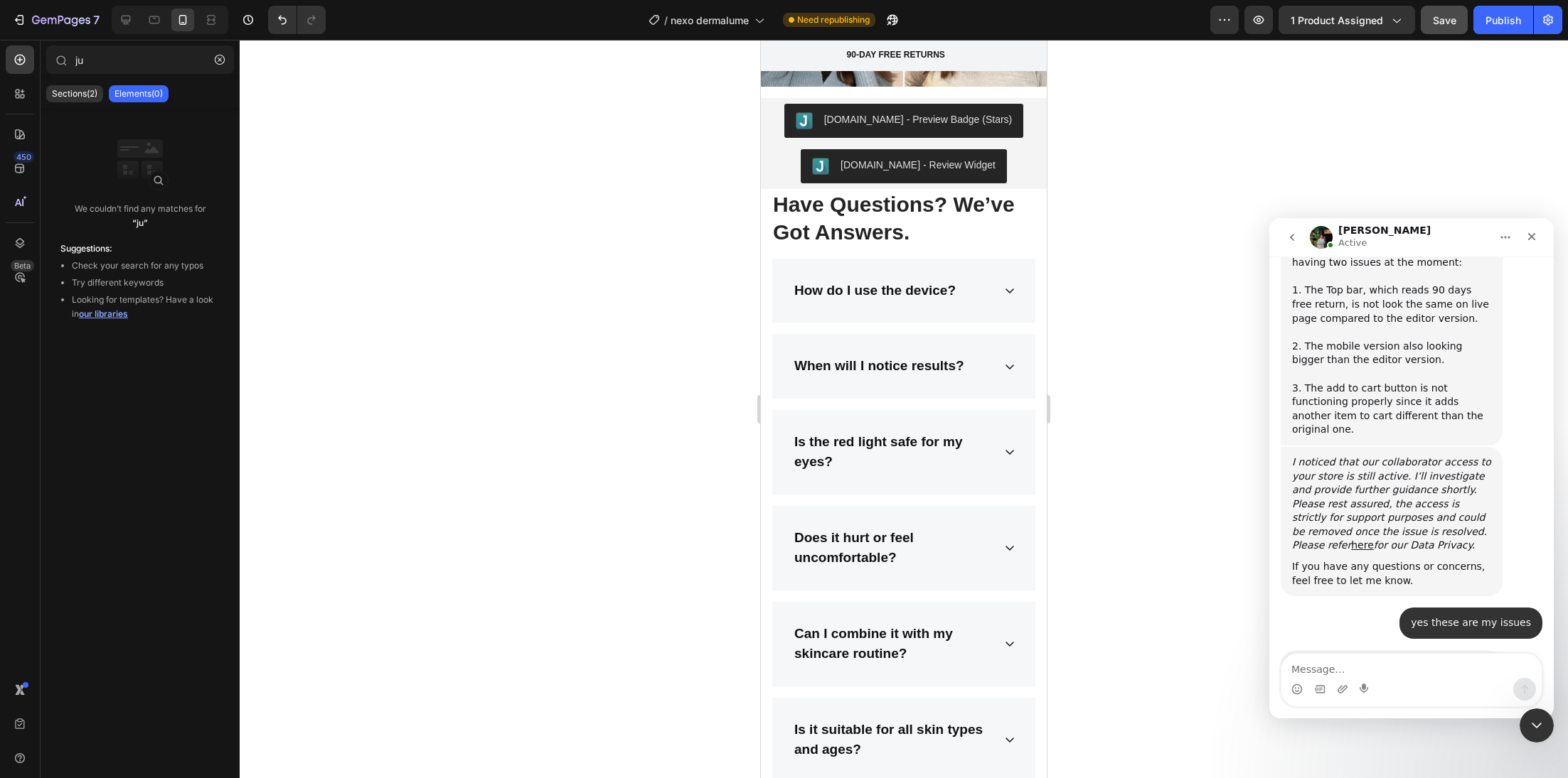
scroll to position [898, 0]
type textarea "thanks"
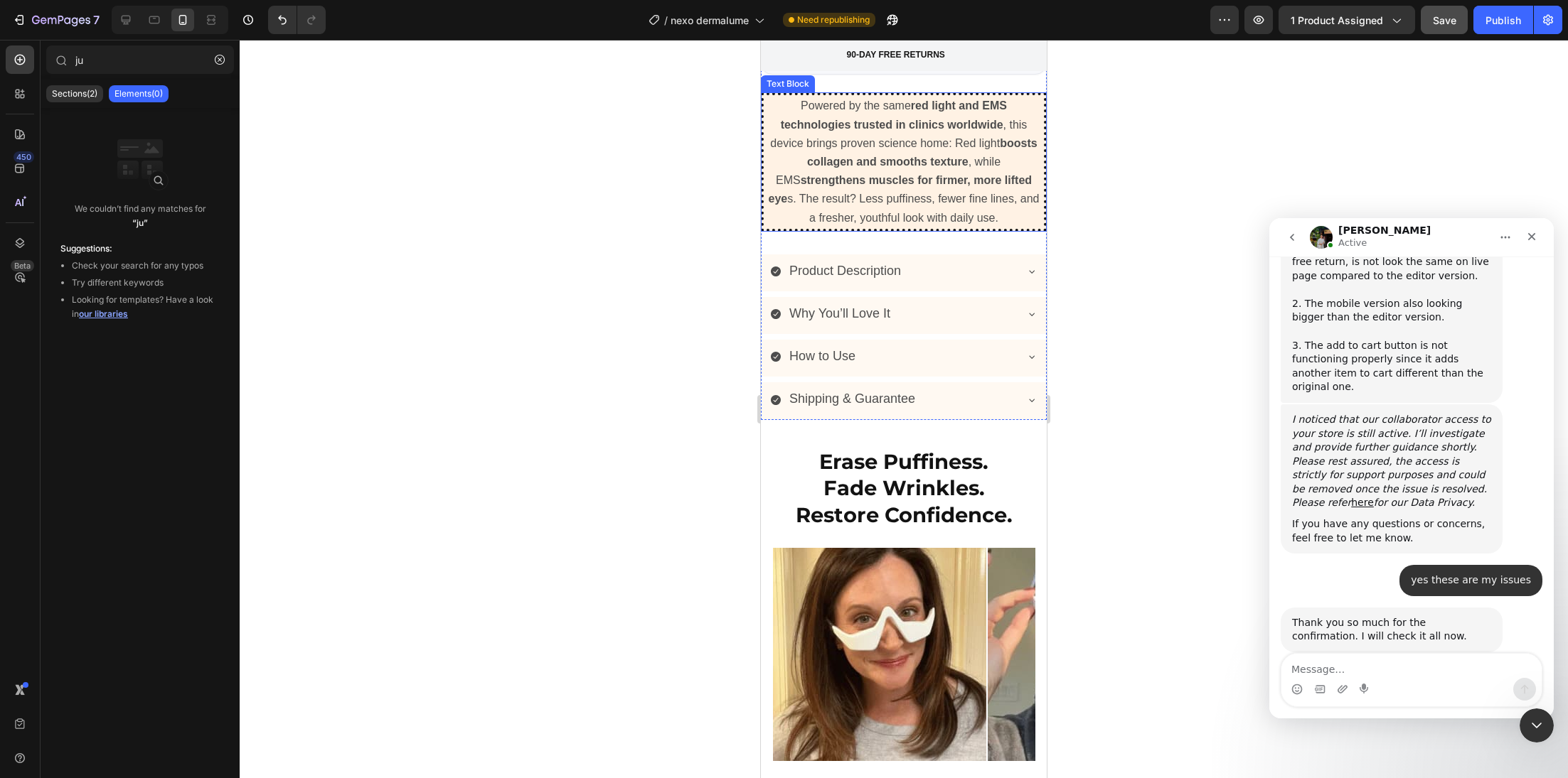
scroll to position [1158, 0]
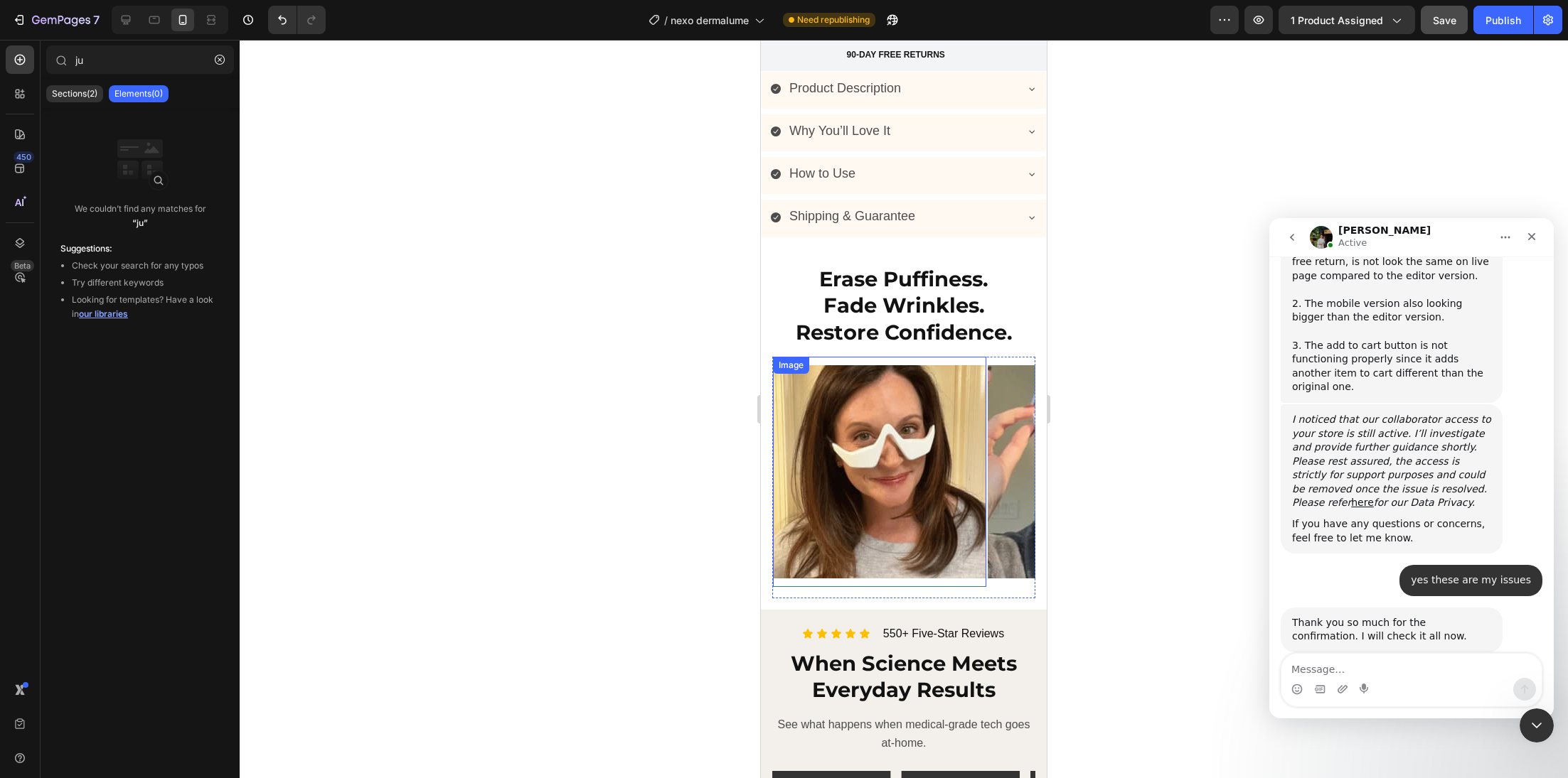
click at [817, 361] on div "Image" at bounding box center [880, 472] width 214 height 230
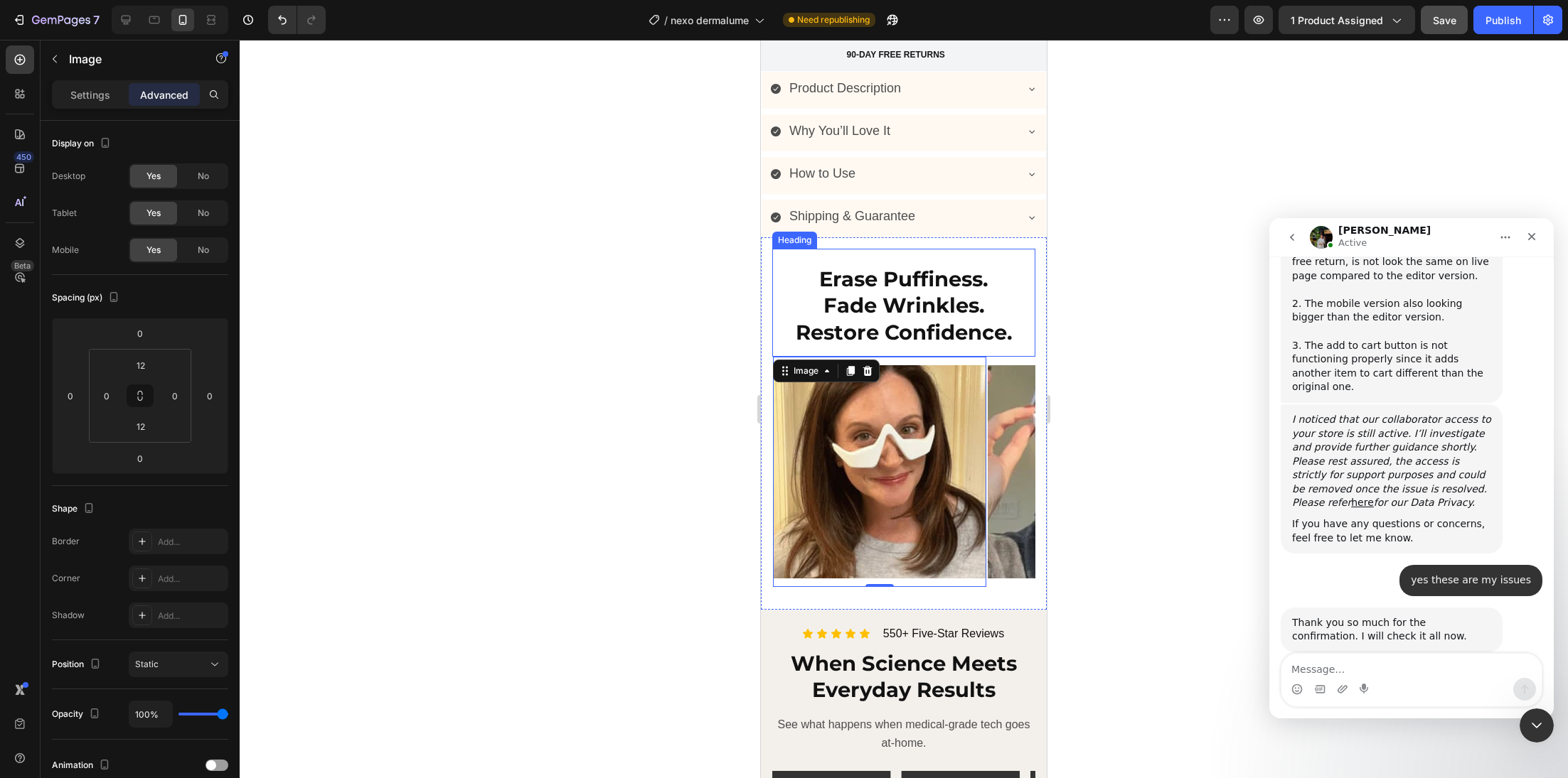
click at [871, 353] on div "Erase Puffiness. Fade Wrinkles. Restore Confidence. Heading" at bounding box center [904, 303] width 263 height 108
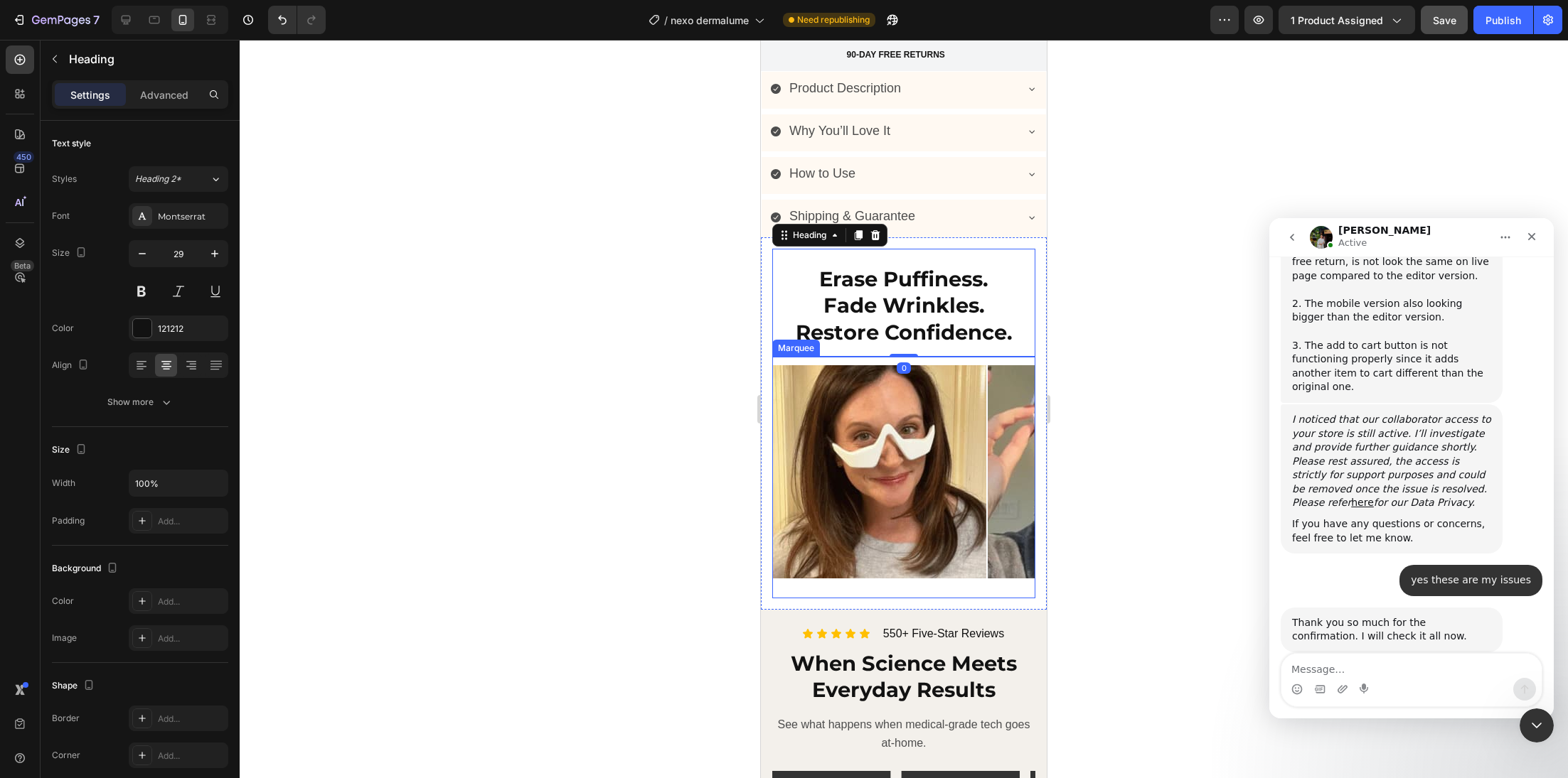
click at [965, 593] on div "Image Image Image Image Image Image Image Image Image Image Image Image Image I…" at bounding box center [904, 478] width 263 height 241
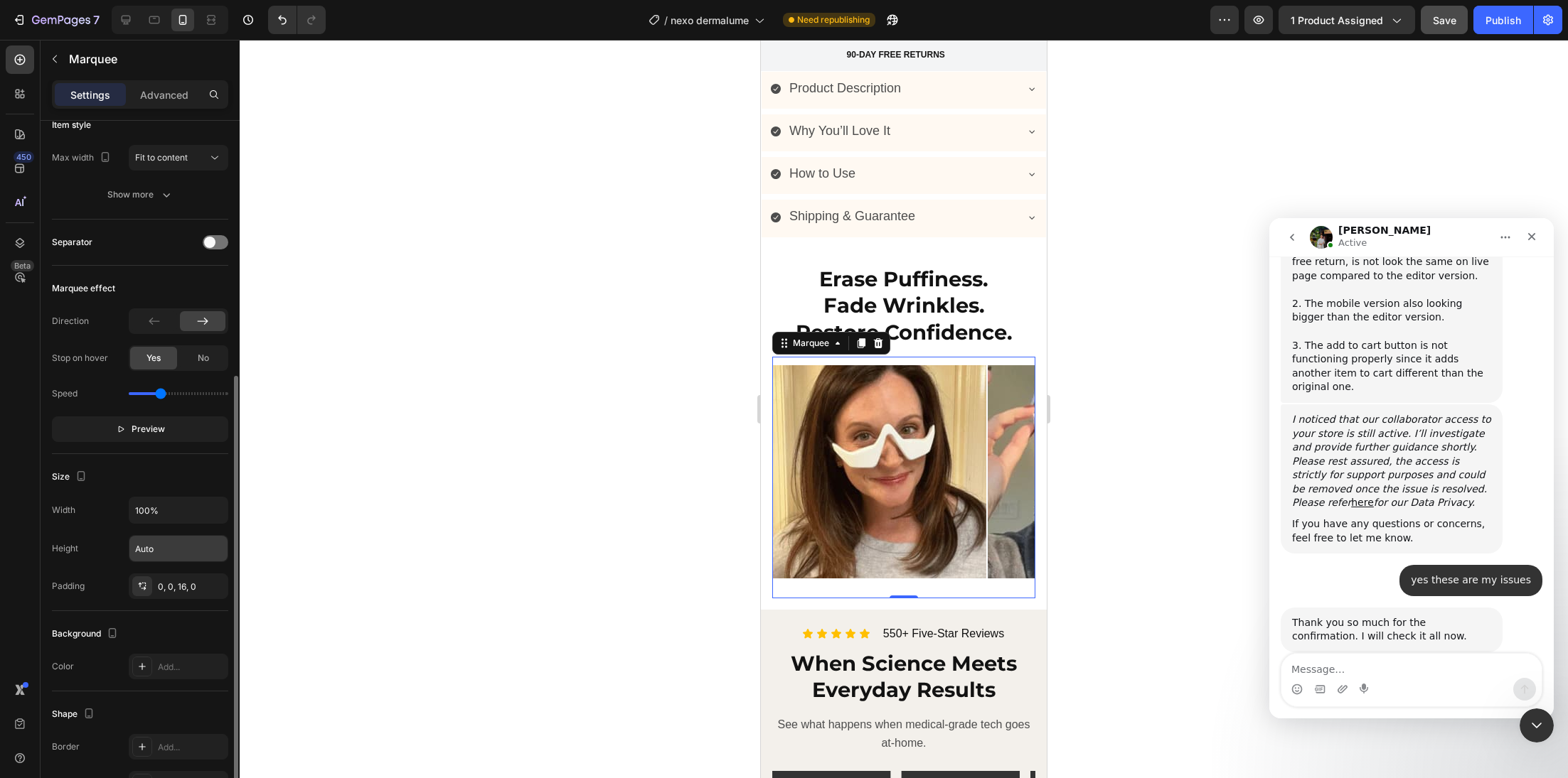
scroll to position [262, 0]
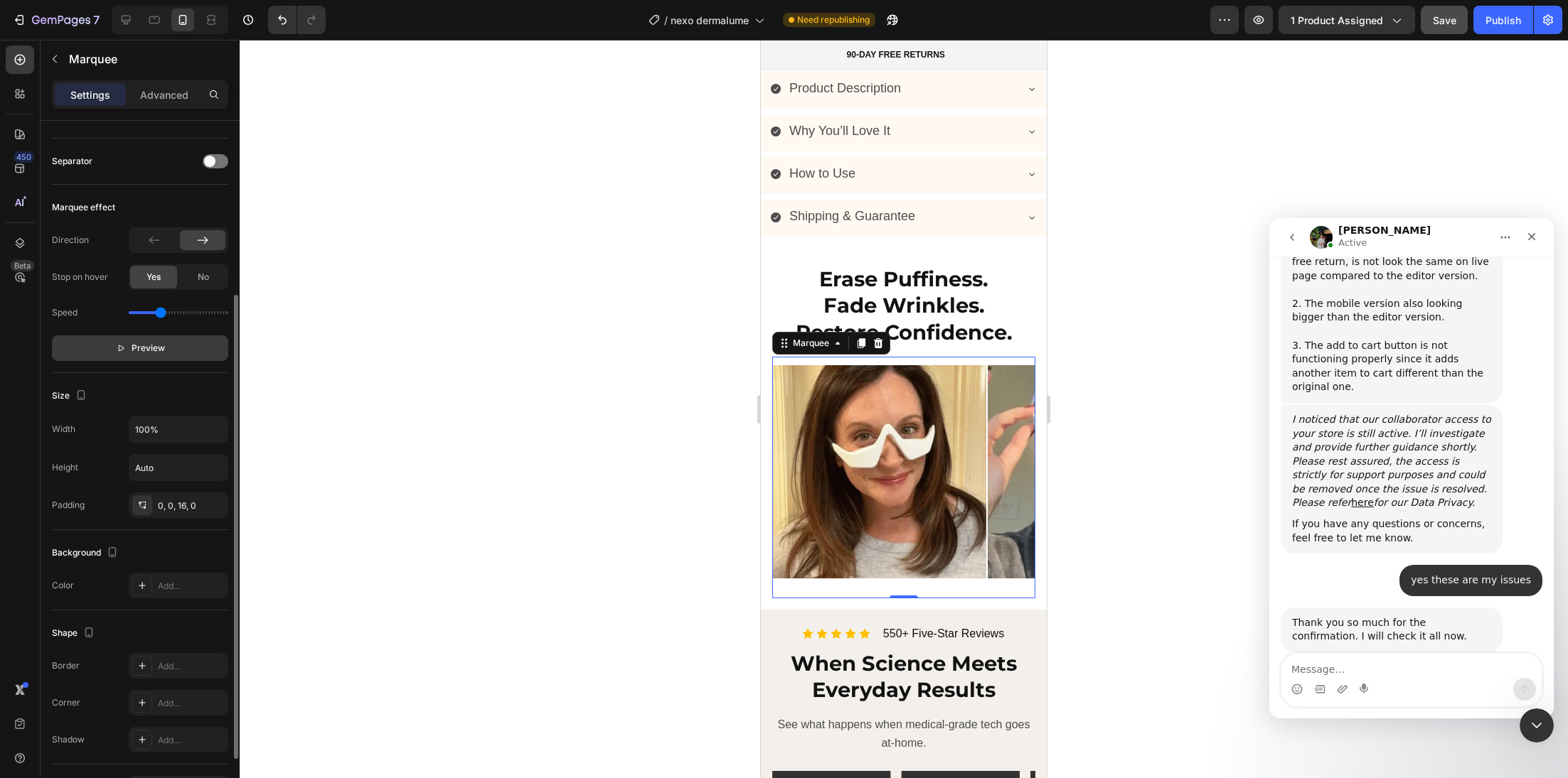
click at [157, 342] on span "Preview" at bounding box center [148, 348] width 33 height 14
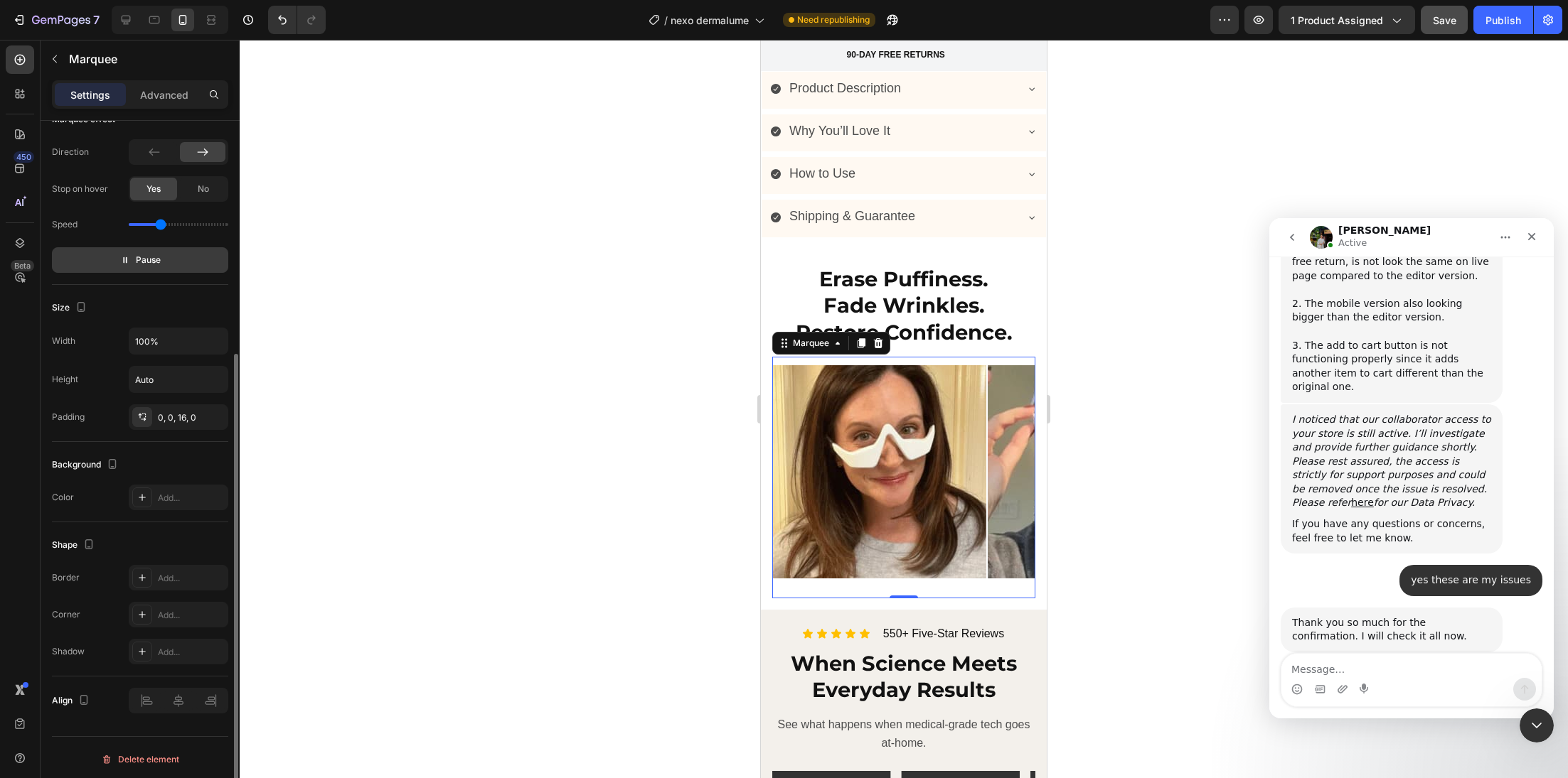
scroll to position [0, 0]
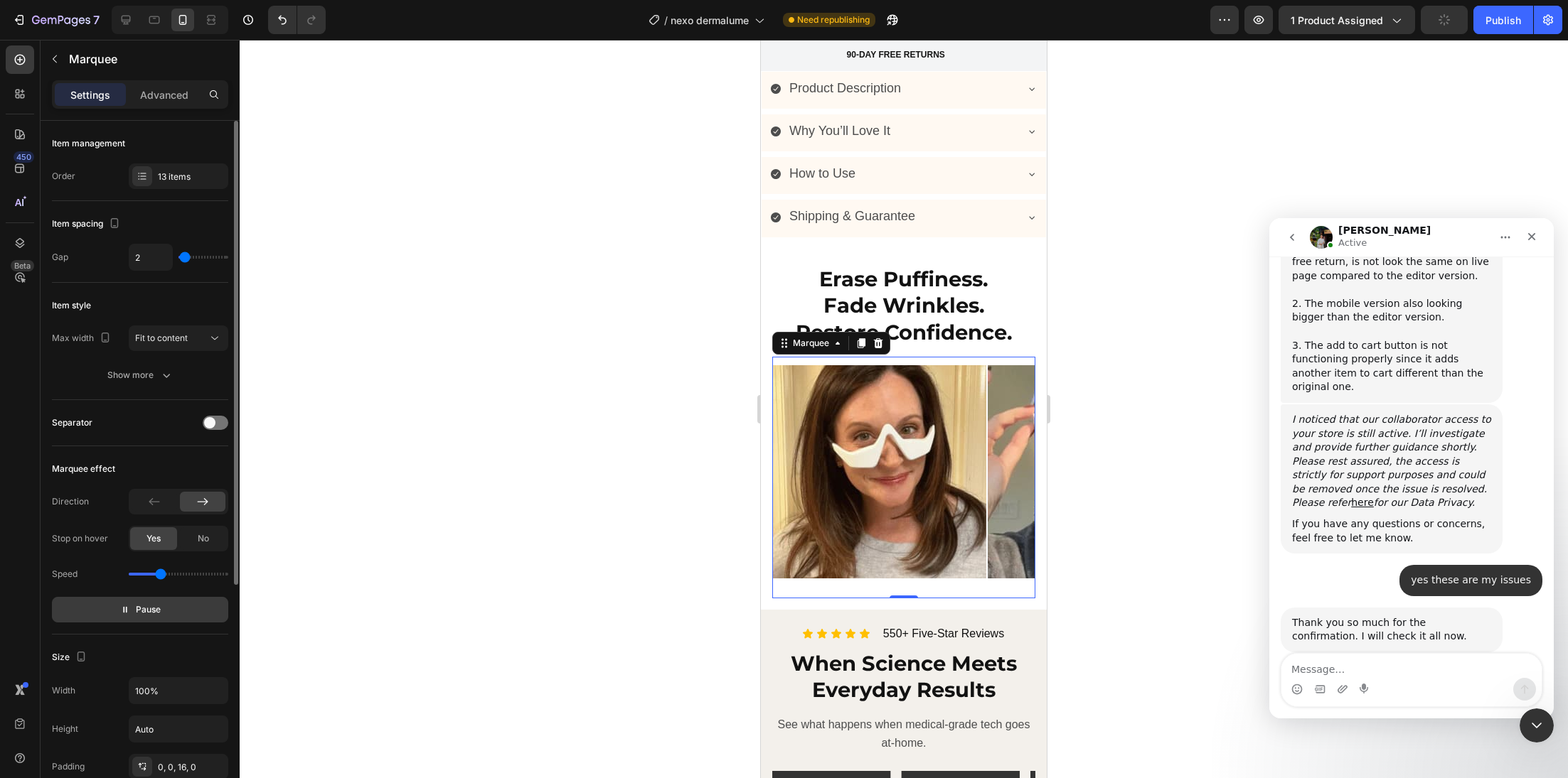
type input "0"
type input "2"
type input "3"
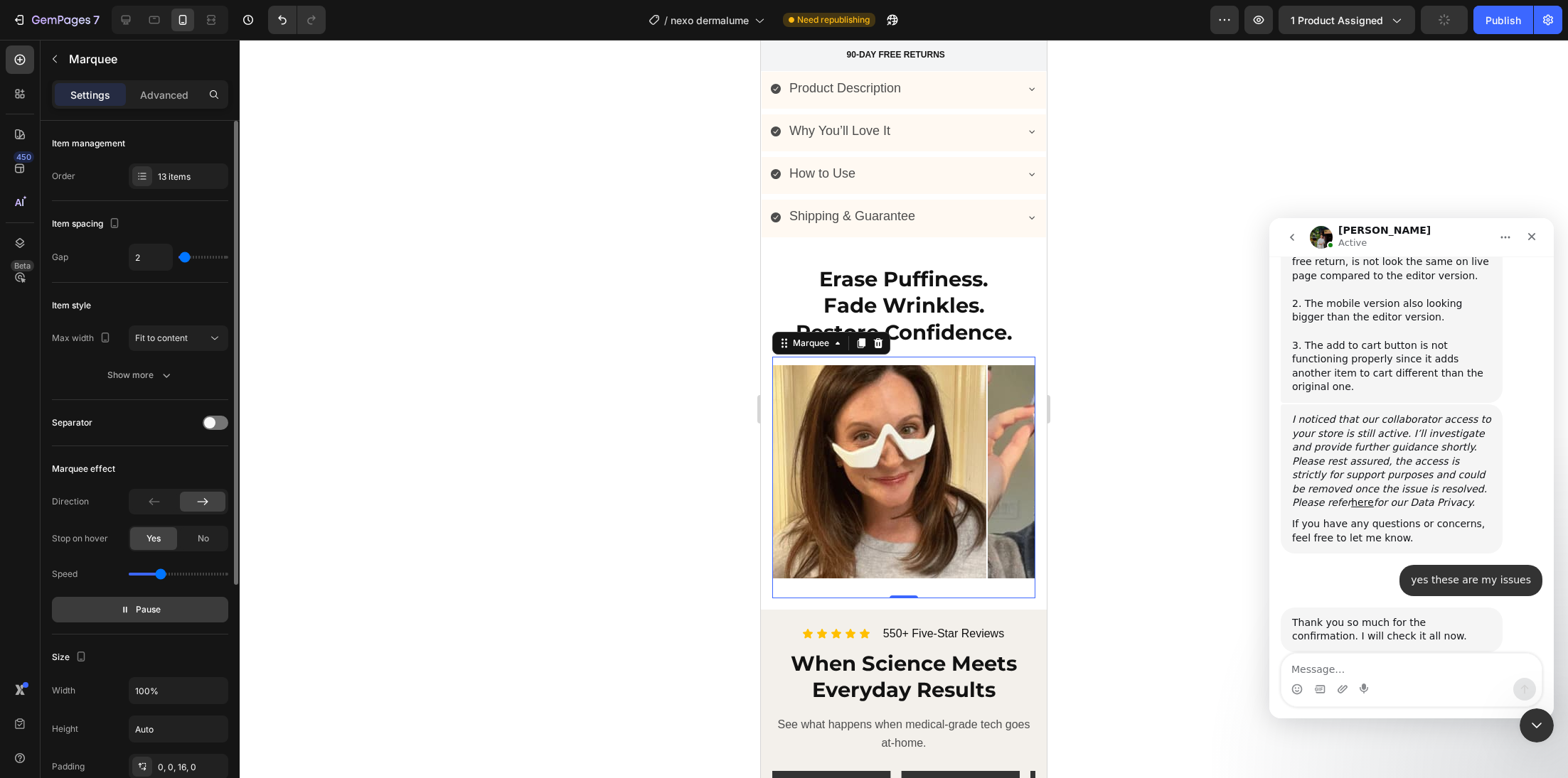
type input "3"
type input "4"
type input "5"
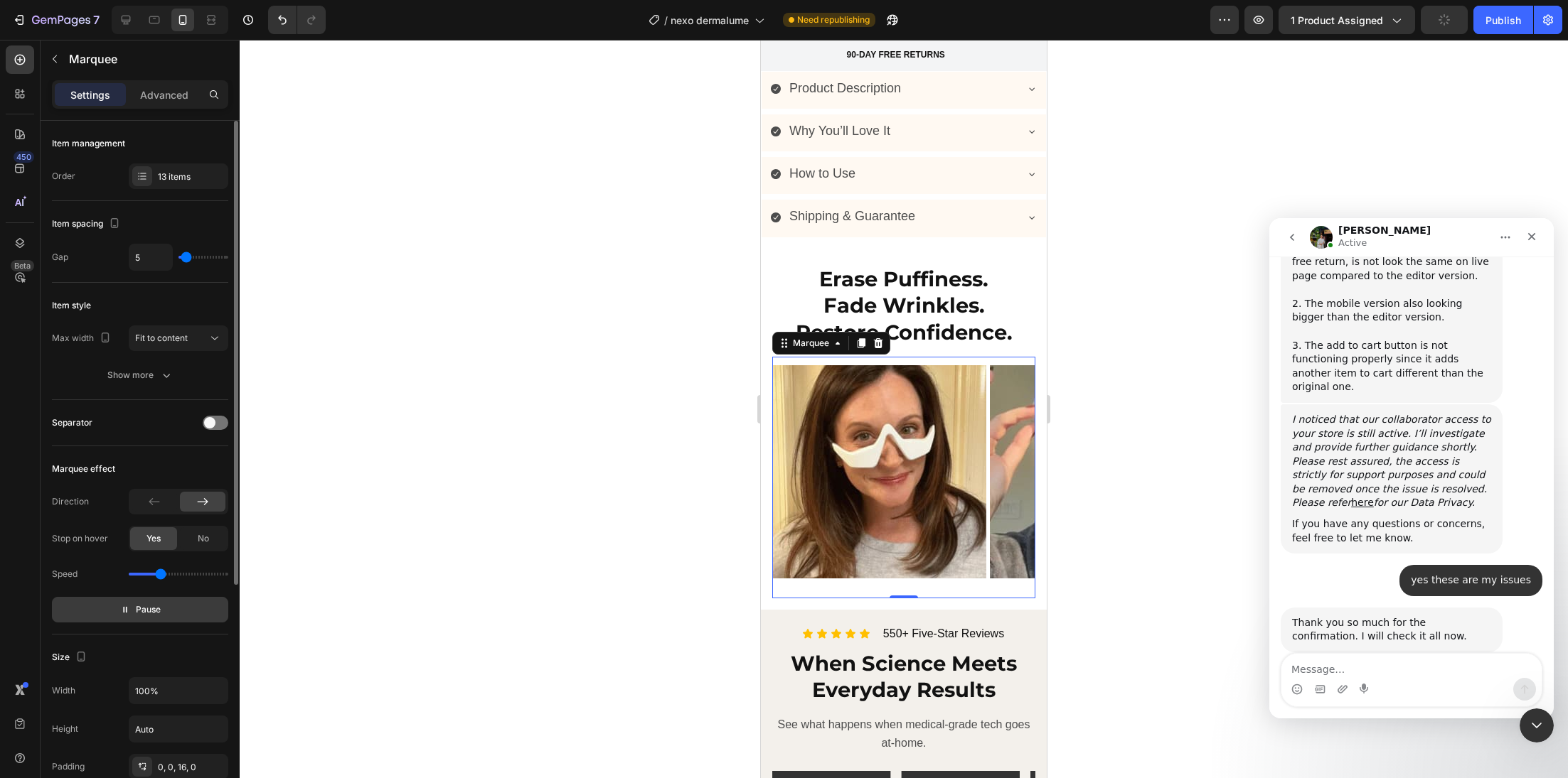
type input "4"
type input "3"
click at [185, 258] on input "range" at bounding box center [203, 257] width 50 height 3
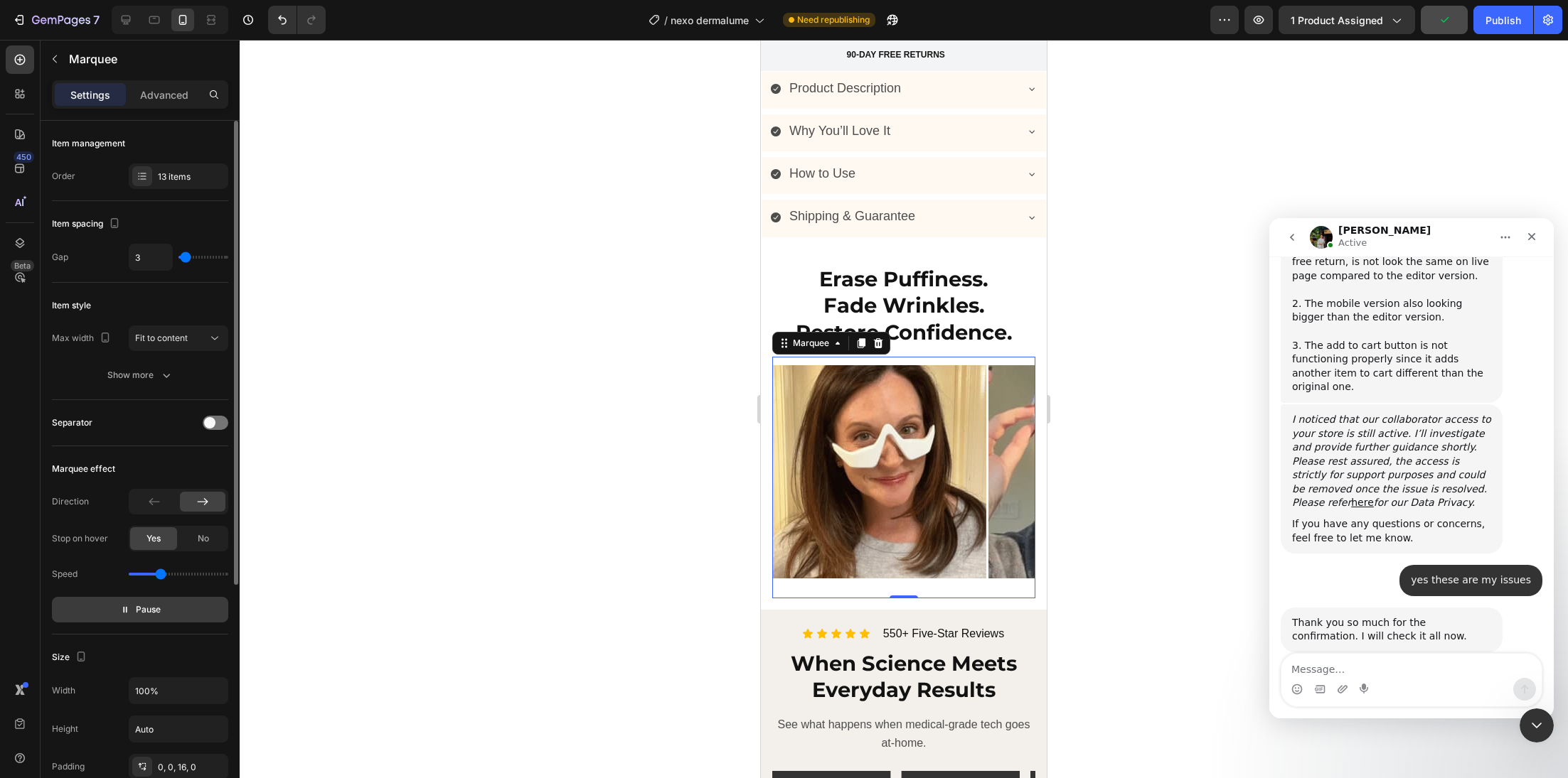
click at [193, 221] on div "Item spacing" at bounding box center [140, 224] width 176 height 23
click at [1442, 34] on div "7 Version history / nexo dermalume Need republishing Preview 1 product assigned…" at bounding box center [784, 20] width 1568 height 41
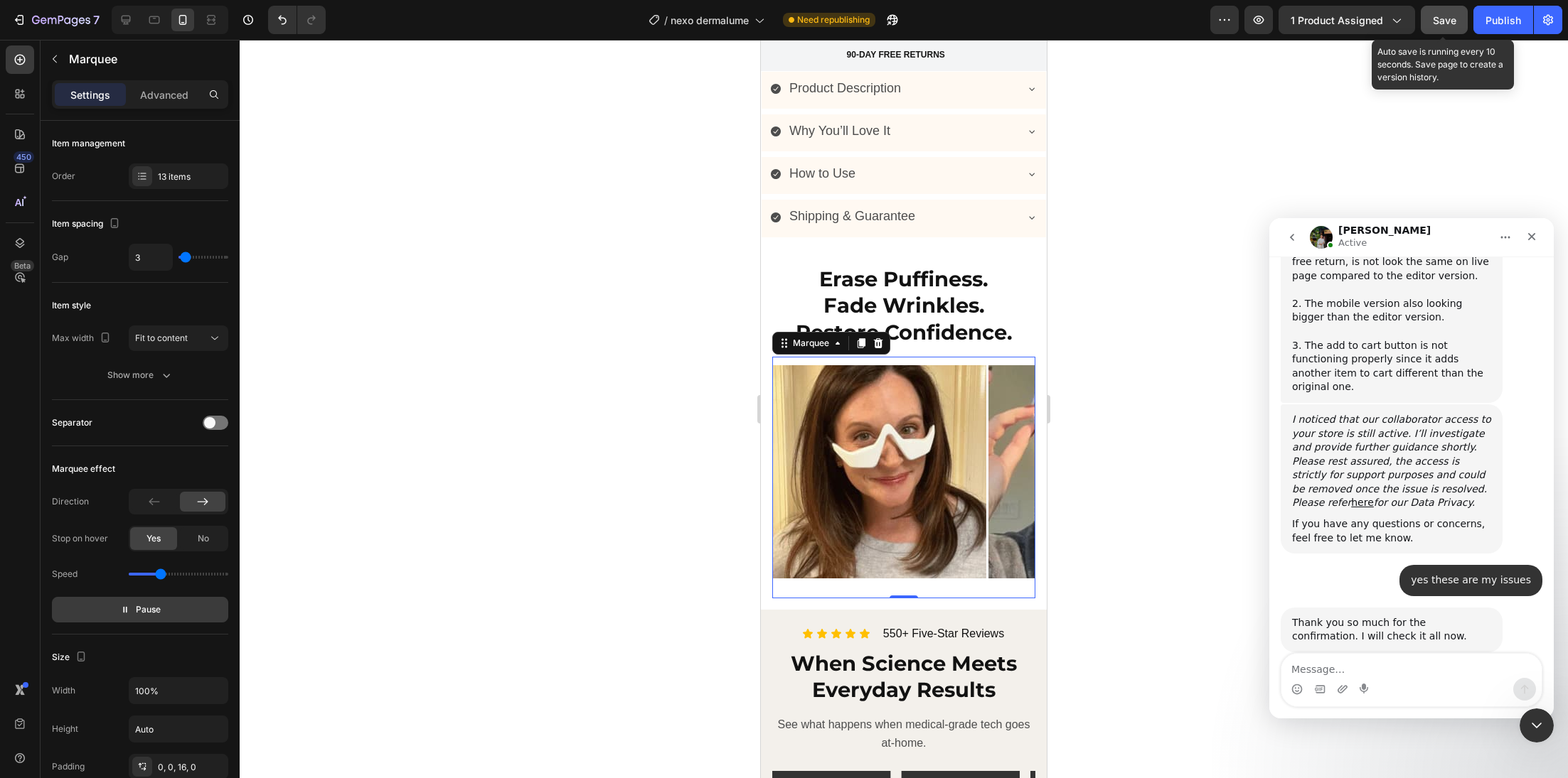
click at [1443, 31] on button "Save" at bounding box center [1444, 20] width 47 height 28
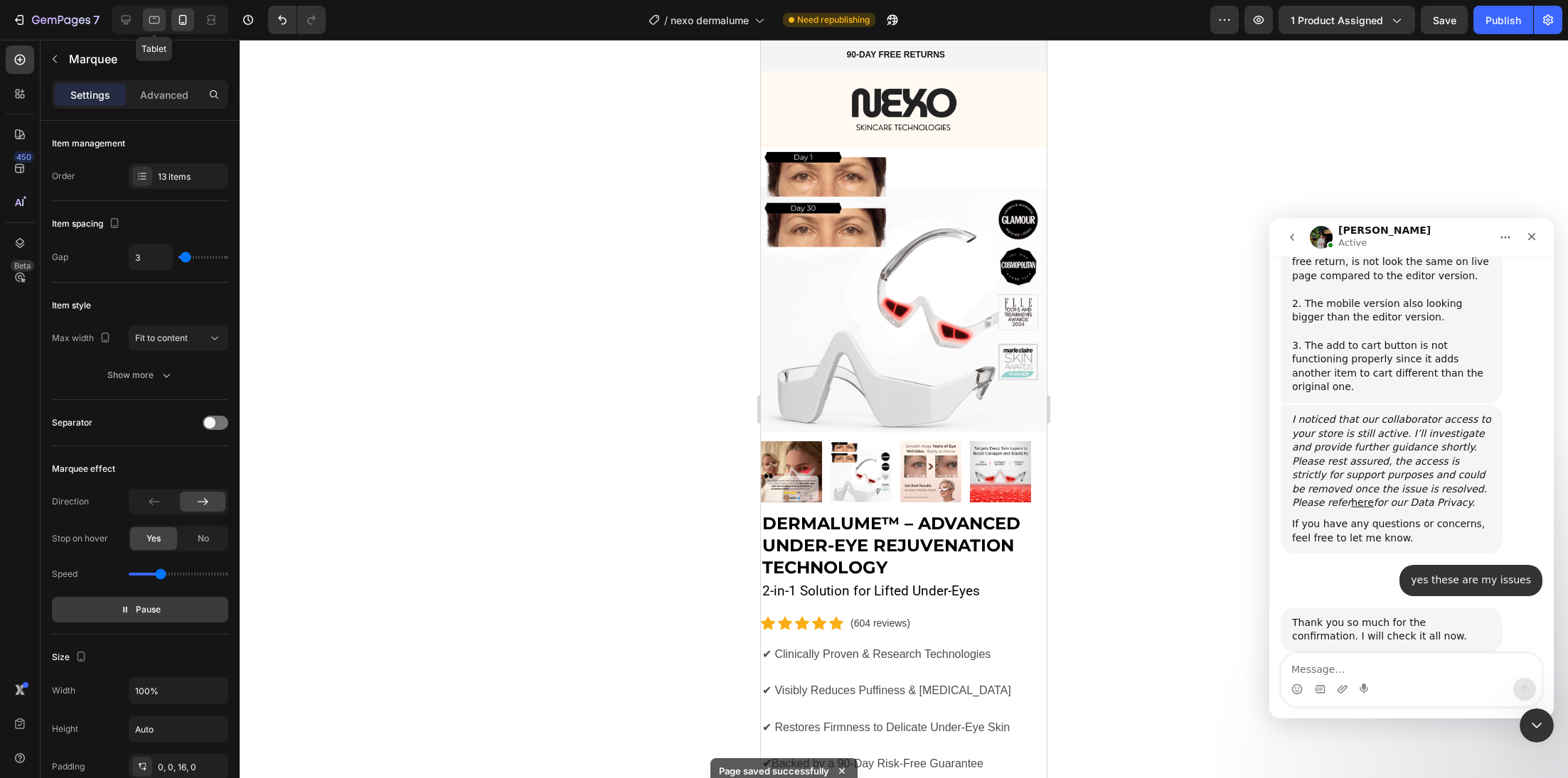
click at [160, 25] on icon at bounding box center [154, 20] width 14 height 14
type input "2"
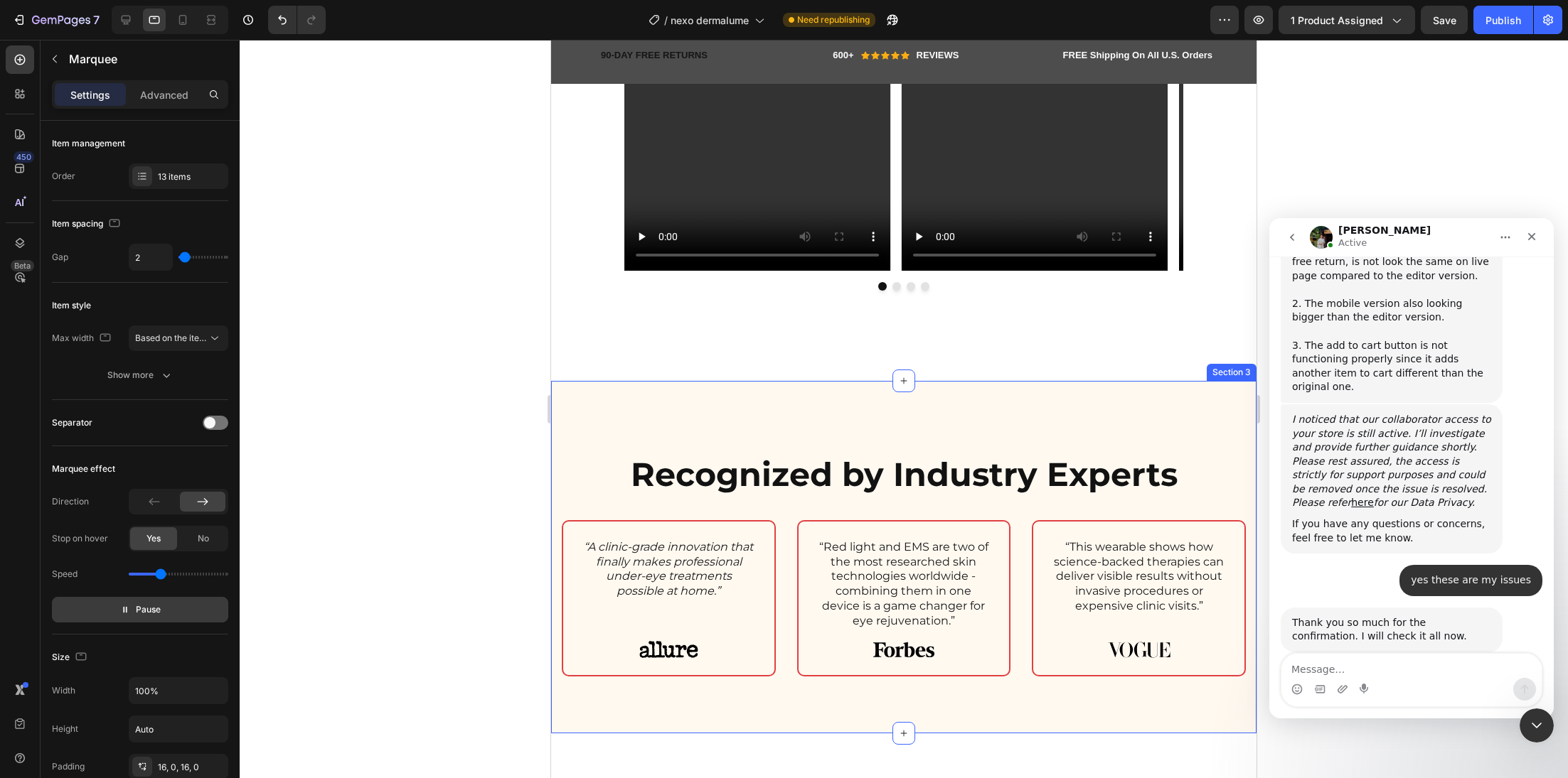
scroll to position [2004, 0]
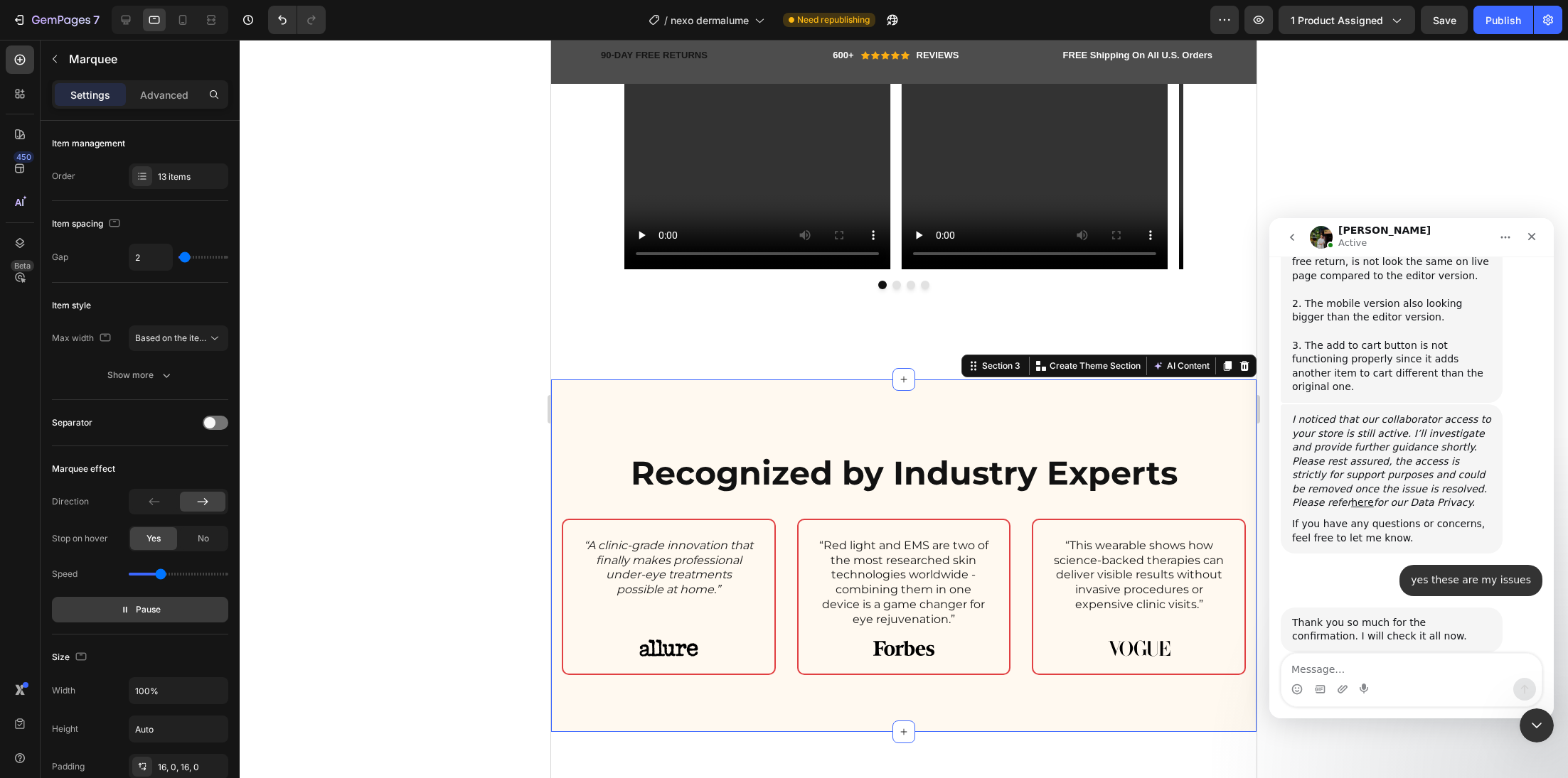
click at [595, 388] on div "Heading Recognized by Industry Experts Heading Row “A clinic-grade innovation t…" at bounding box center [904, 555] width 705 height 353
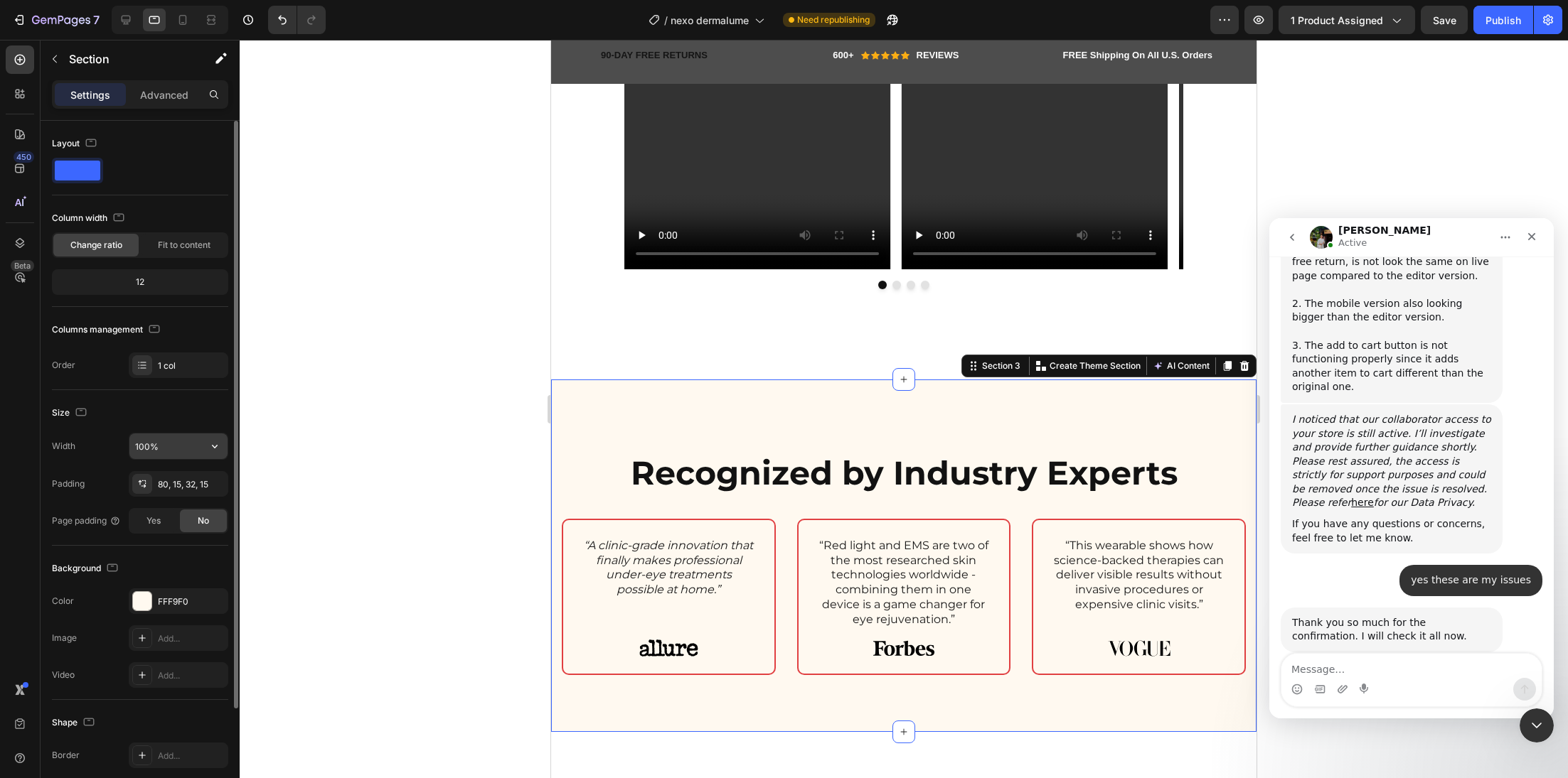
click at [176, 448] on input "100%" at bounding box center [178, 446] width 98 height 26
click at [220, 446] on icon "button" at bounding box center [214, 446] width 14 height 14
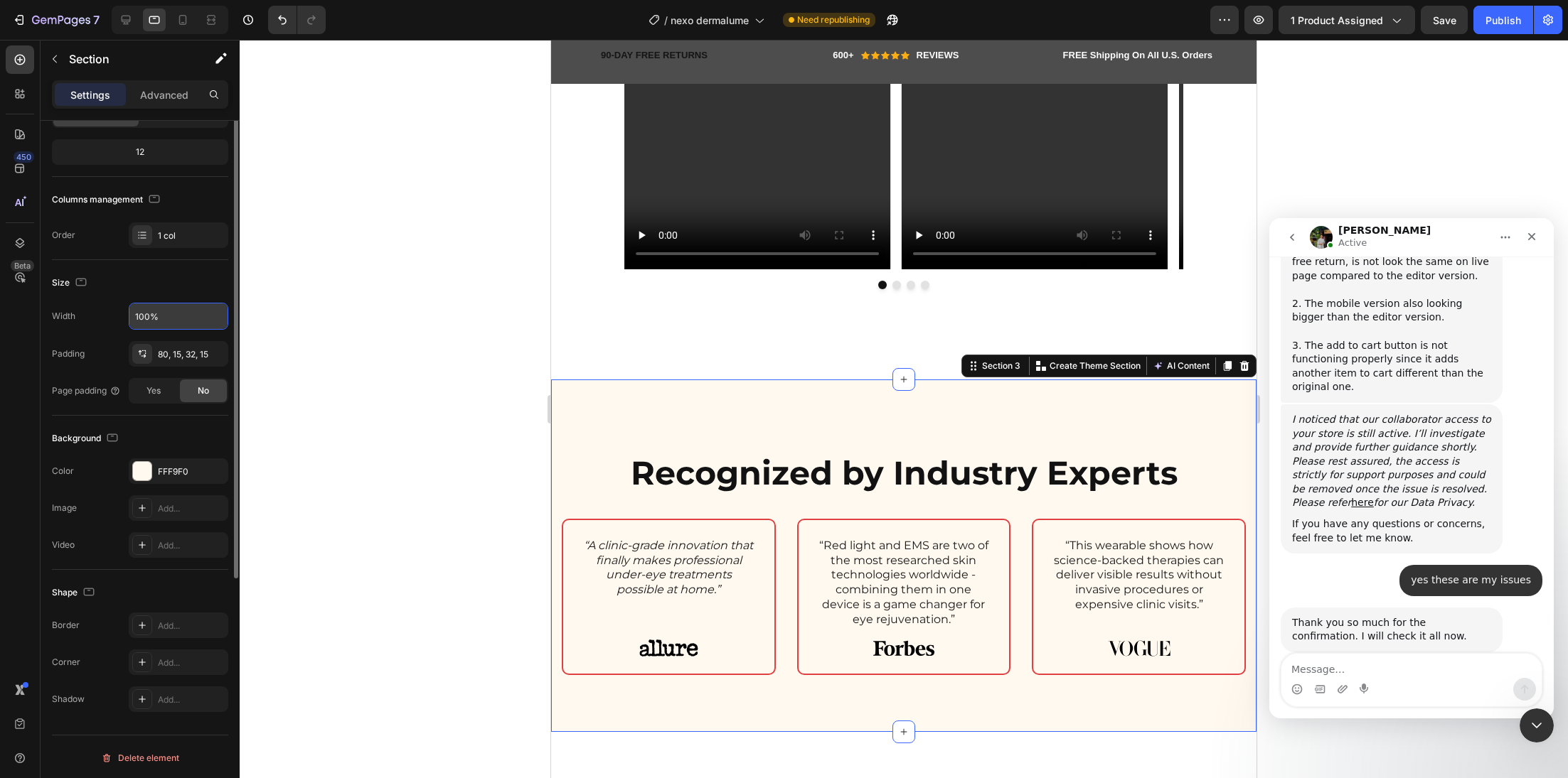
scroll to position [0, 0]
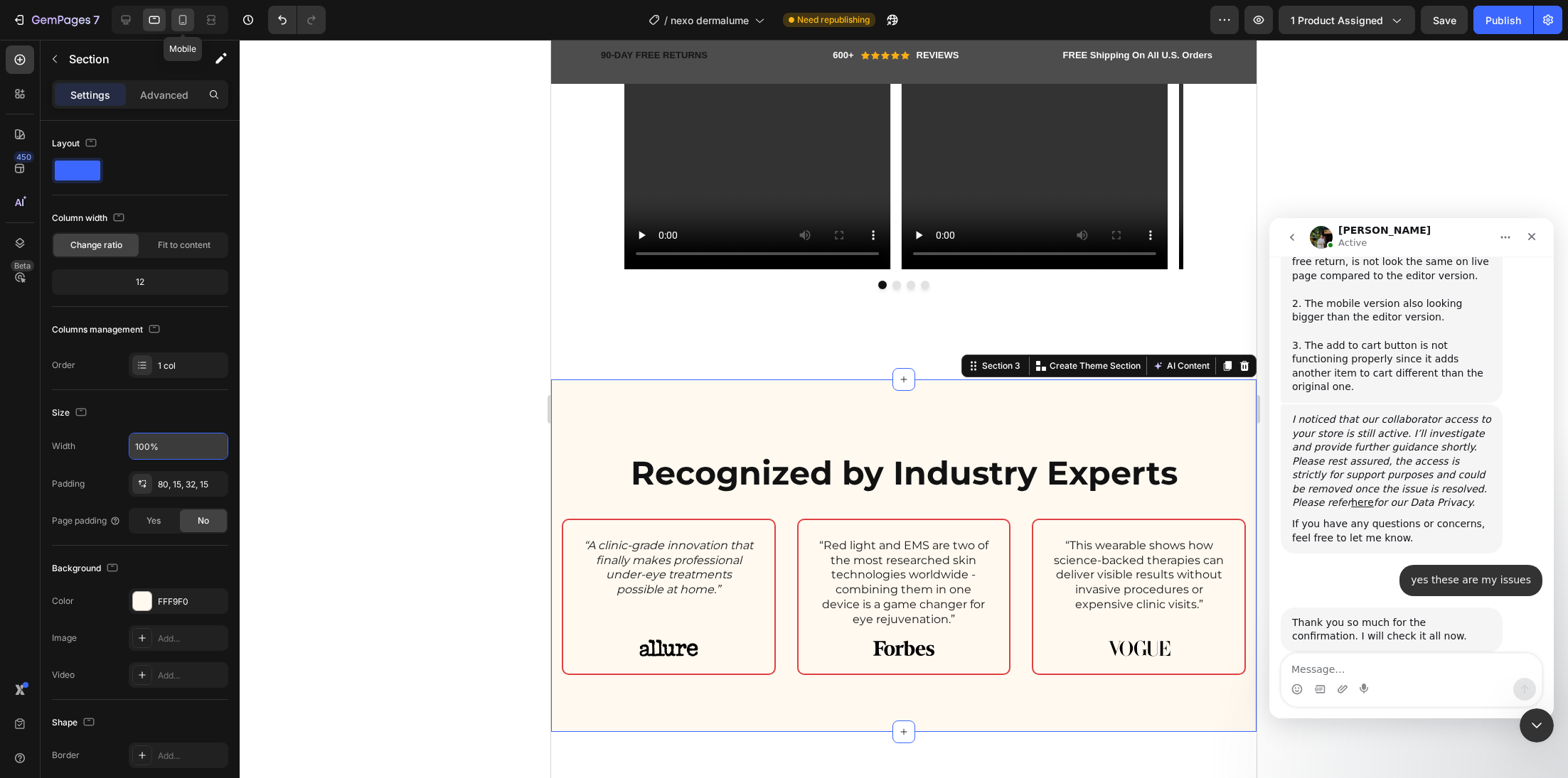
click at [180, 20] on icon at bounding box center [182, 20] width 14 height 14
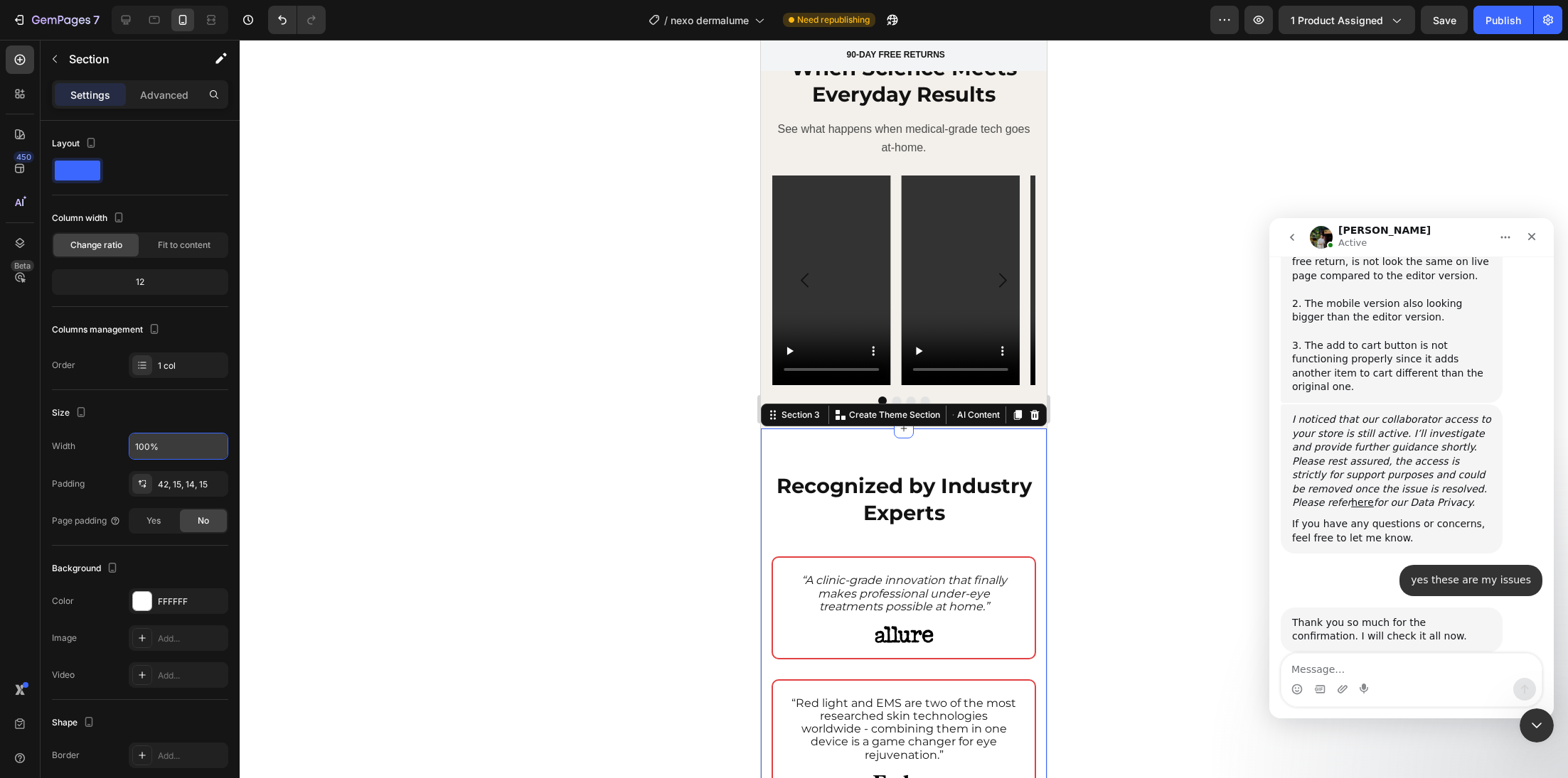
scroll to position [983, 0]
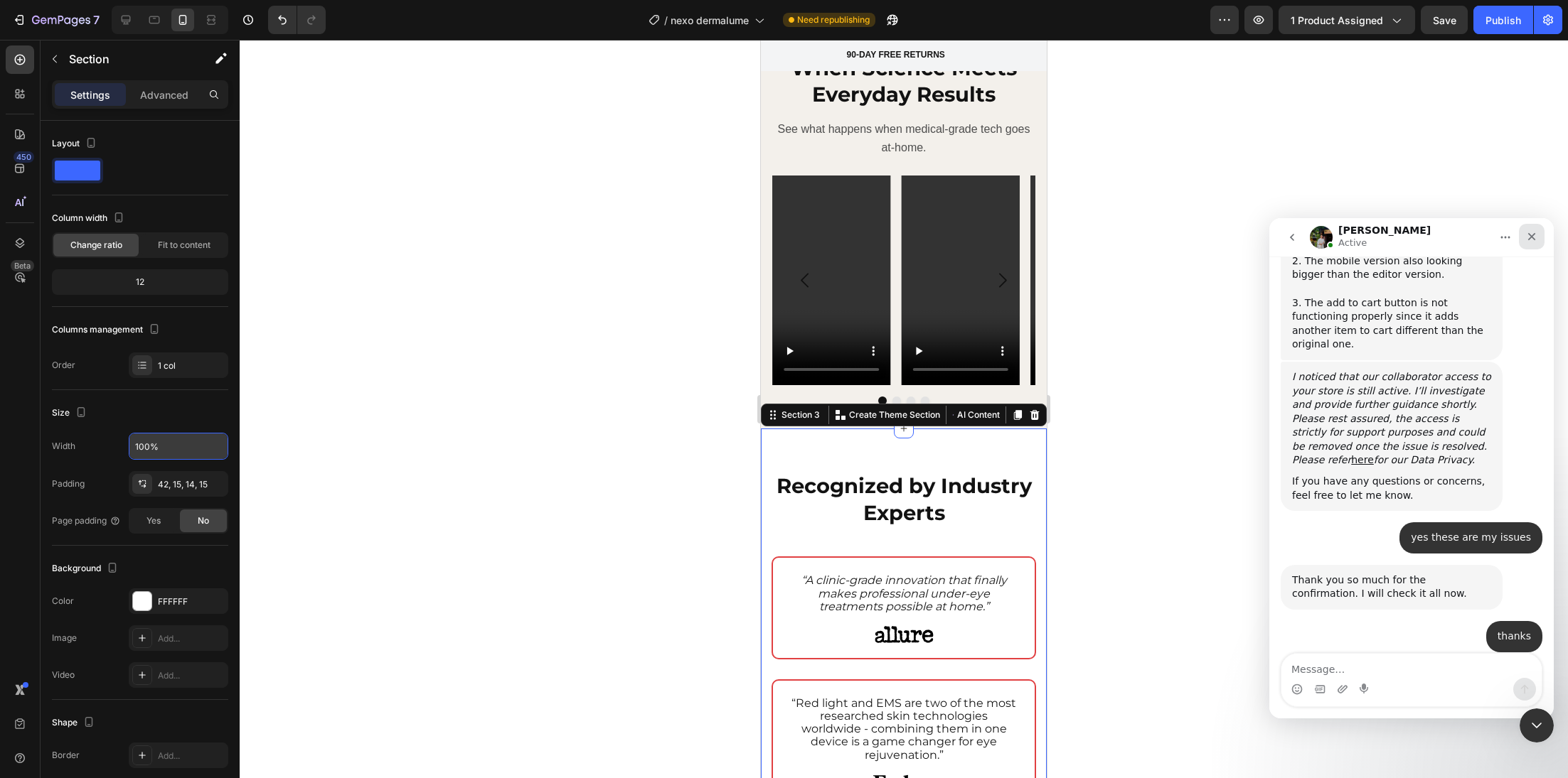
click at [1531, 244] on div "Close" at bounding box center [1531, 236] width 26 height 26
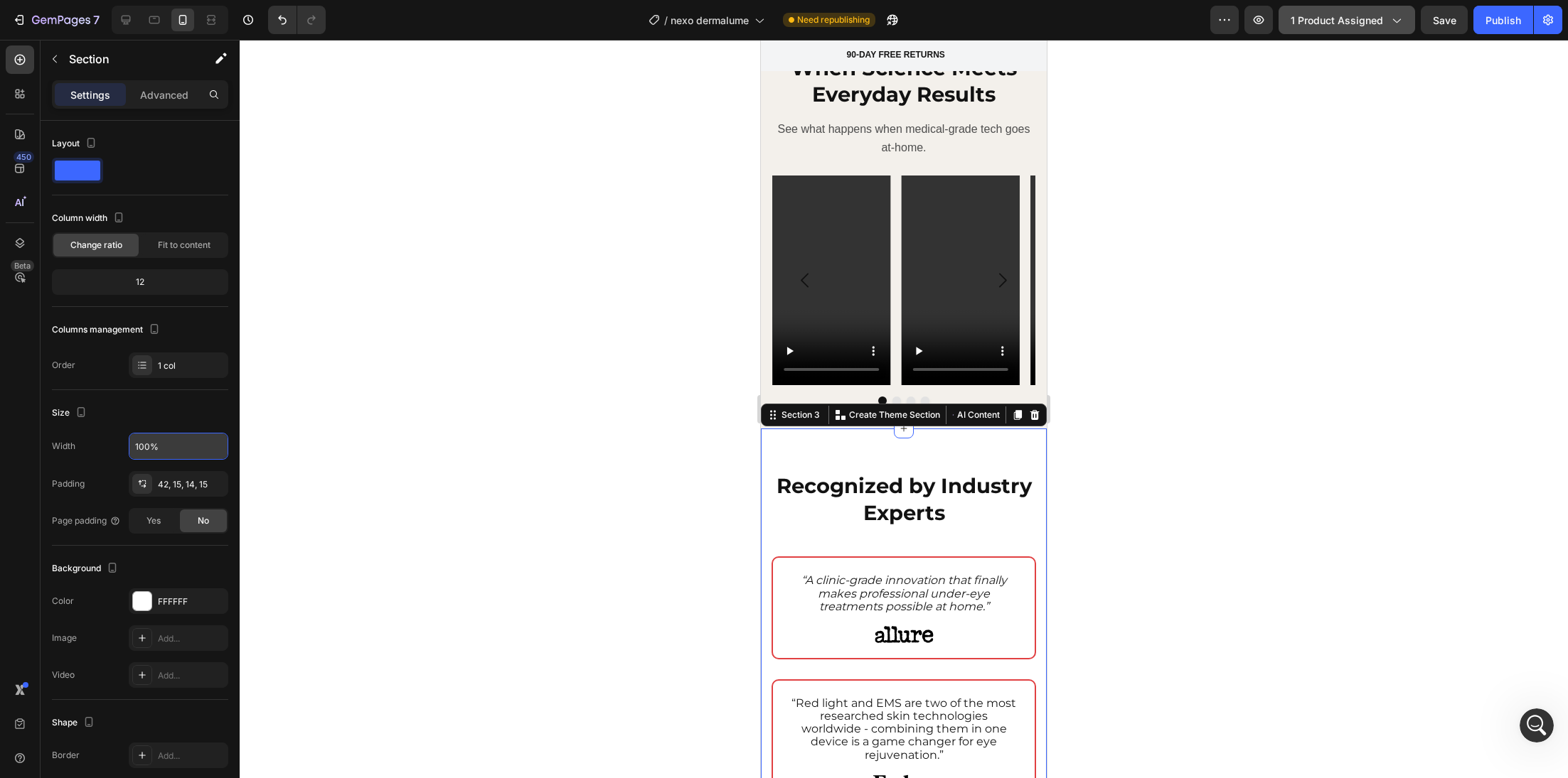
click at [1307, 21] on span "1 product assigned" at bounding box center [1337, 20] width 93 height 15
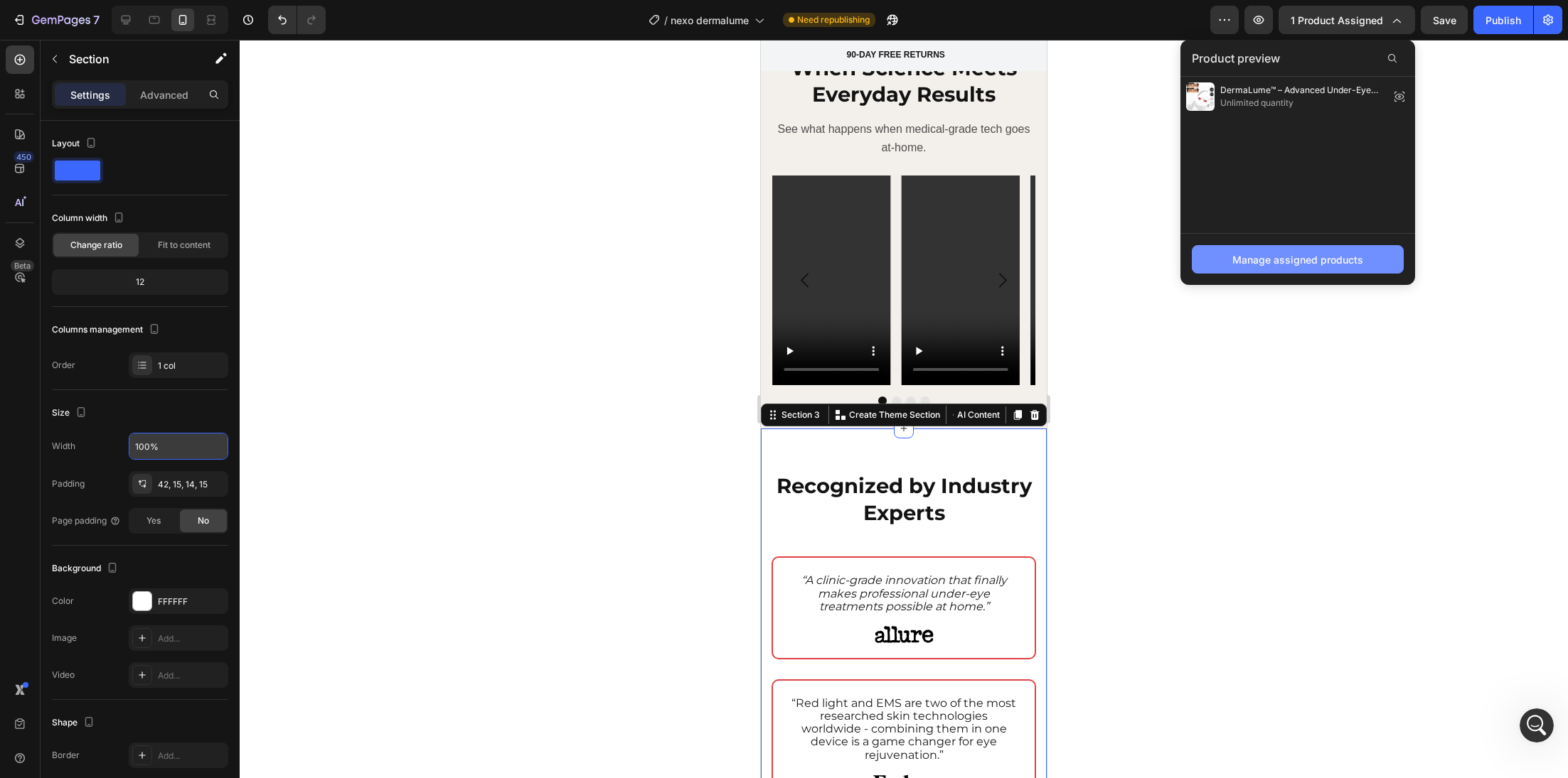
click at [1305, 264] on div "Manage assigned products" at bounding box center [1297, 260] width 131 height 15
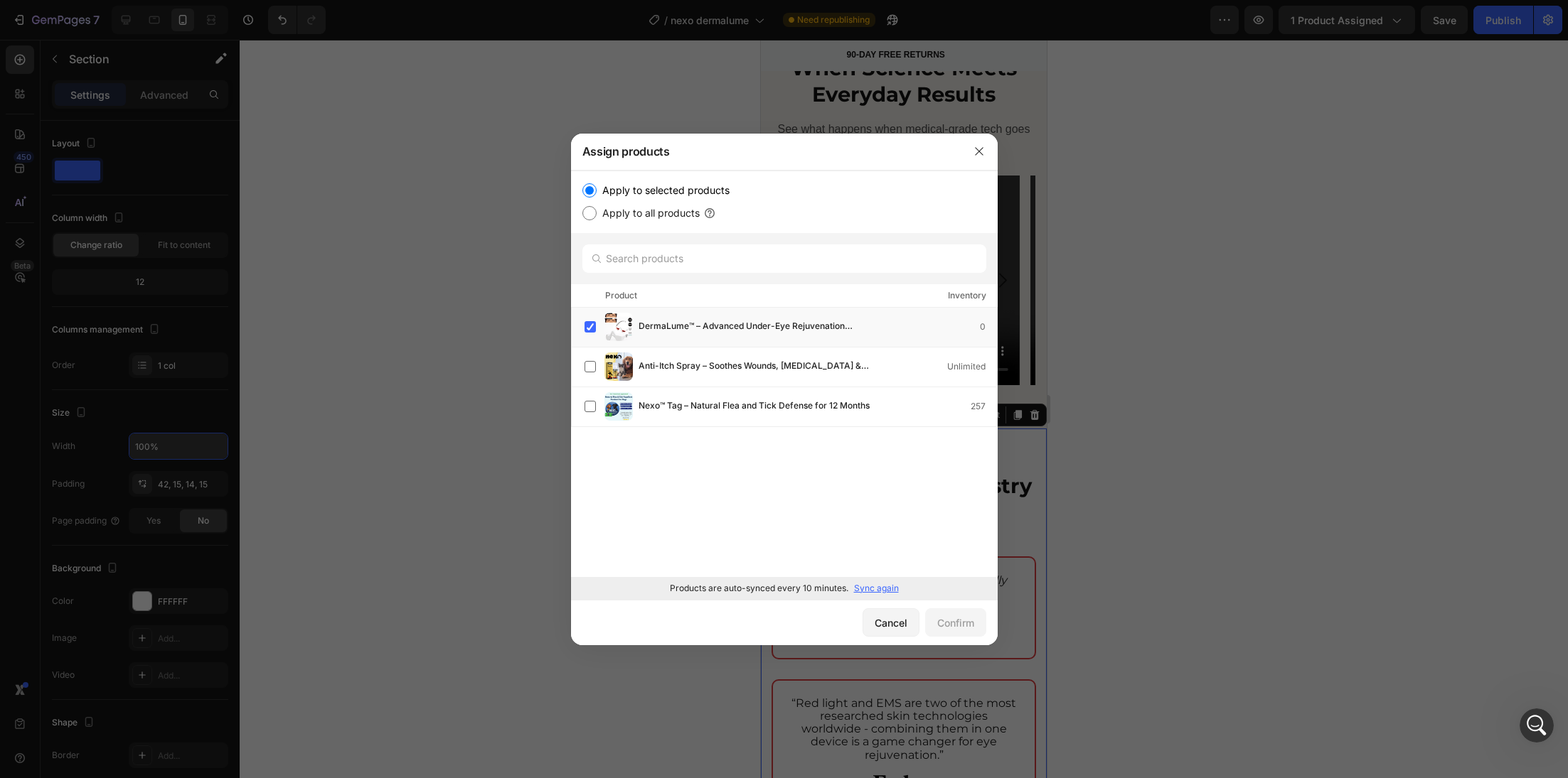
click at [873, 590] on p "Sync again" at bounding box center [876, 588] width 45 height 13
drag, startPoint x: 817, startPoint y: 622, endPoint x: 830, endPoint y: 611, distance: 17.0
click at [817, 622] on div "Cancel Confirm" at bounding box center [784, 622] width 426 height 45
click at [976, 151] on icon "button" at bounding box center [978, 150] width 11 height 11
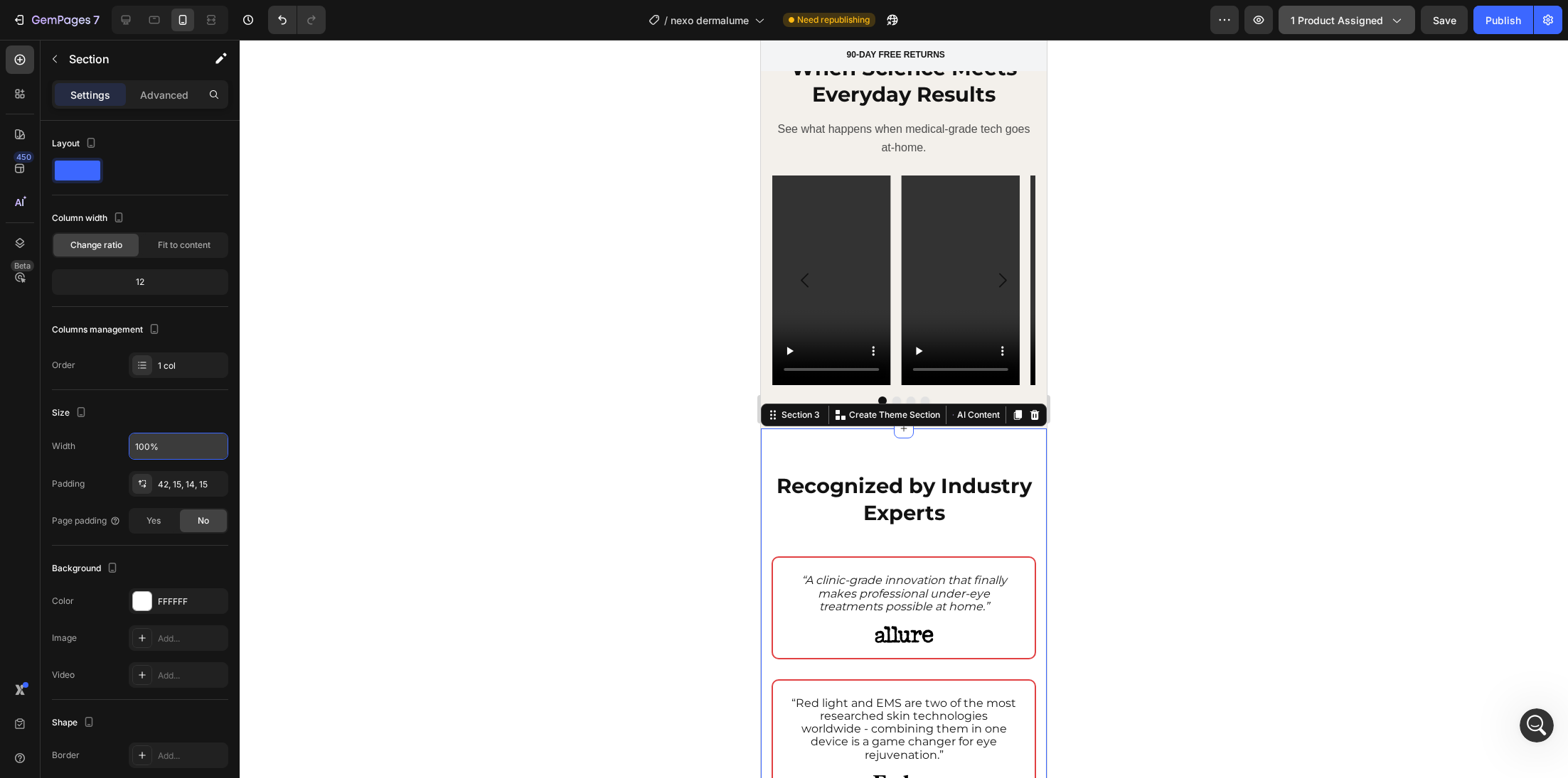
click at [1315, 16] on span "1 product assigned" at bounding box center [1337, 20] width 93 height 15
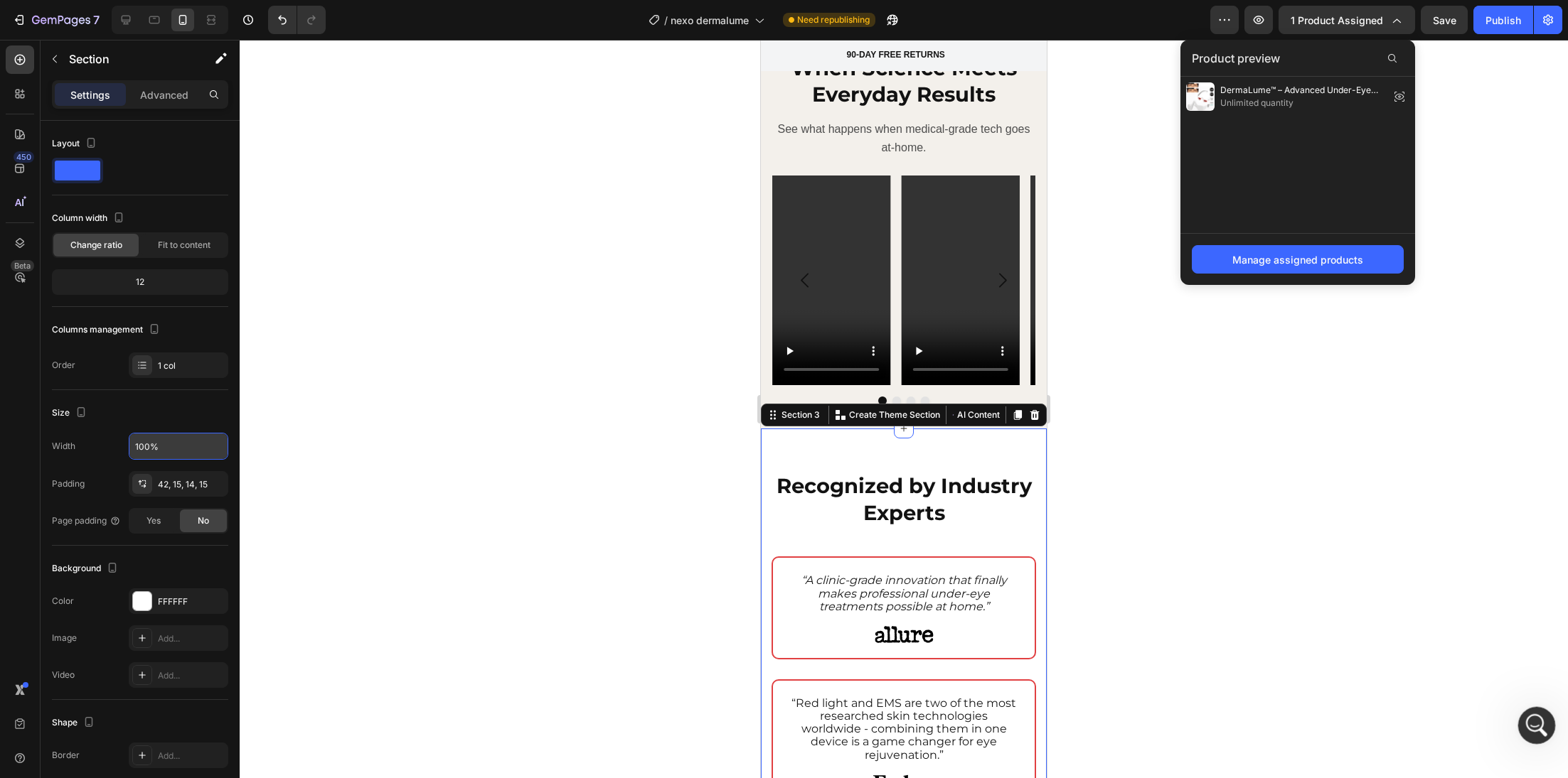
click at [1540, 725] on icon "Open Intercom Messenger" at bounding box center [1535, 724] width 24 height 24
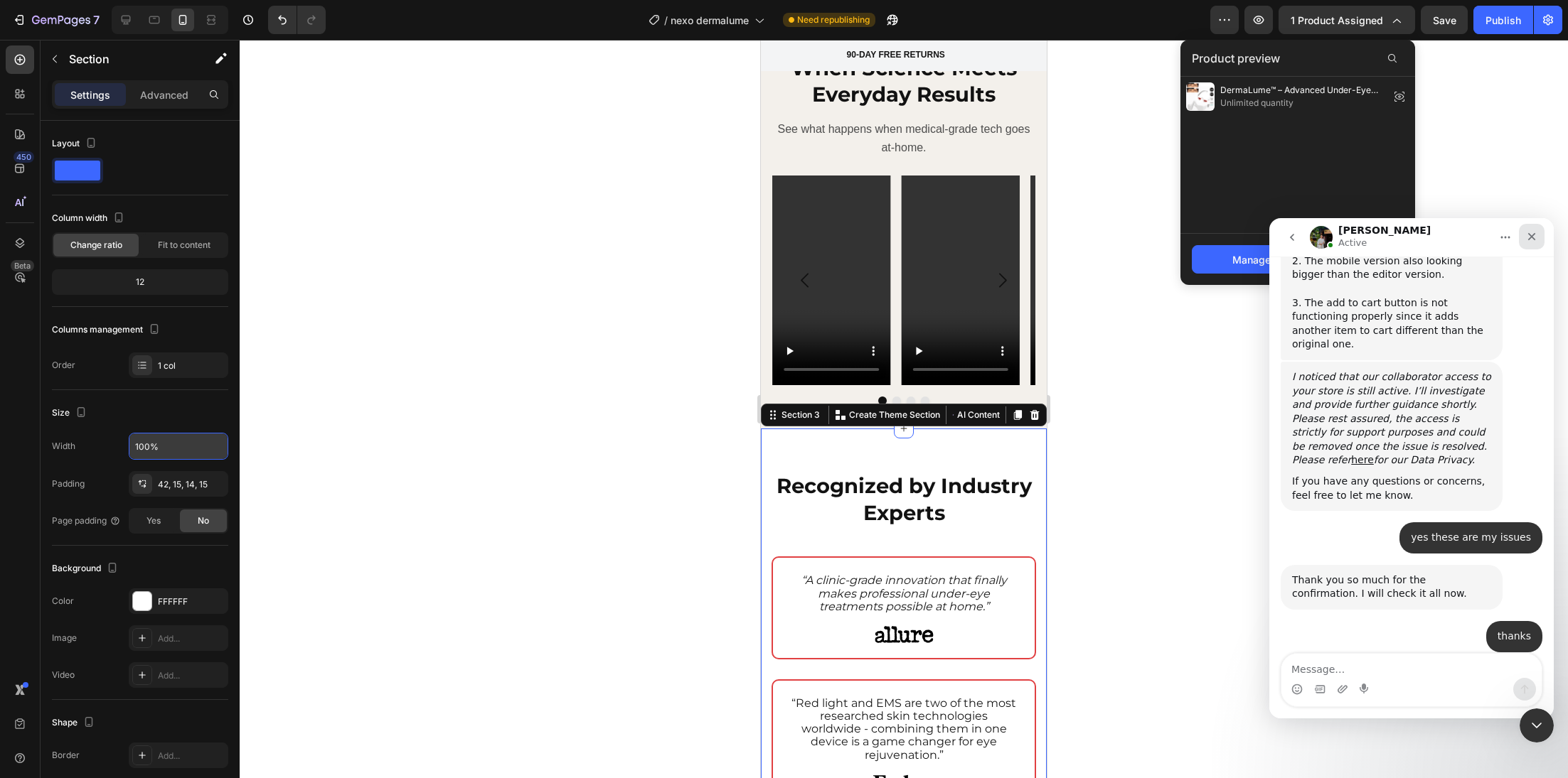
click at [1534, 240] on icon "Close" at bounding box center [1531, 236] width 8 height 8
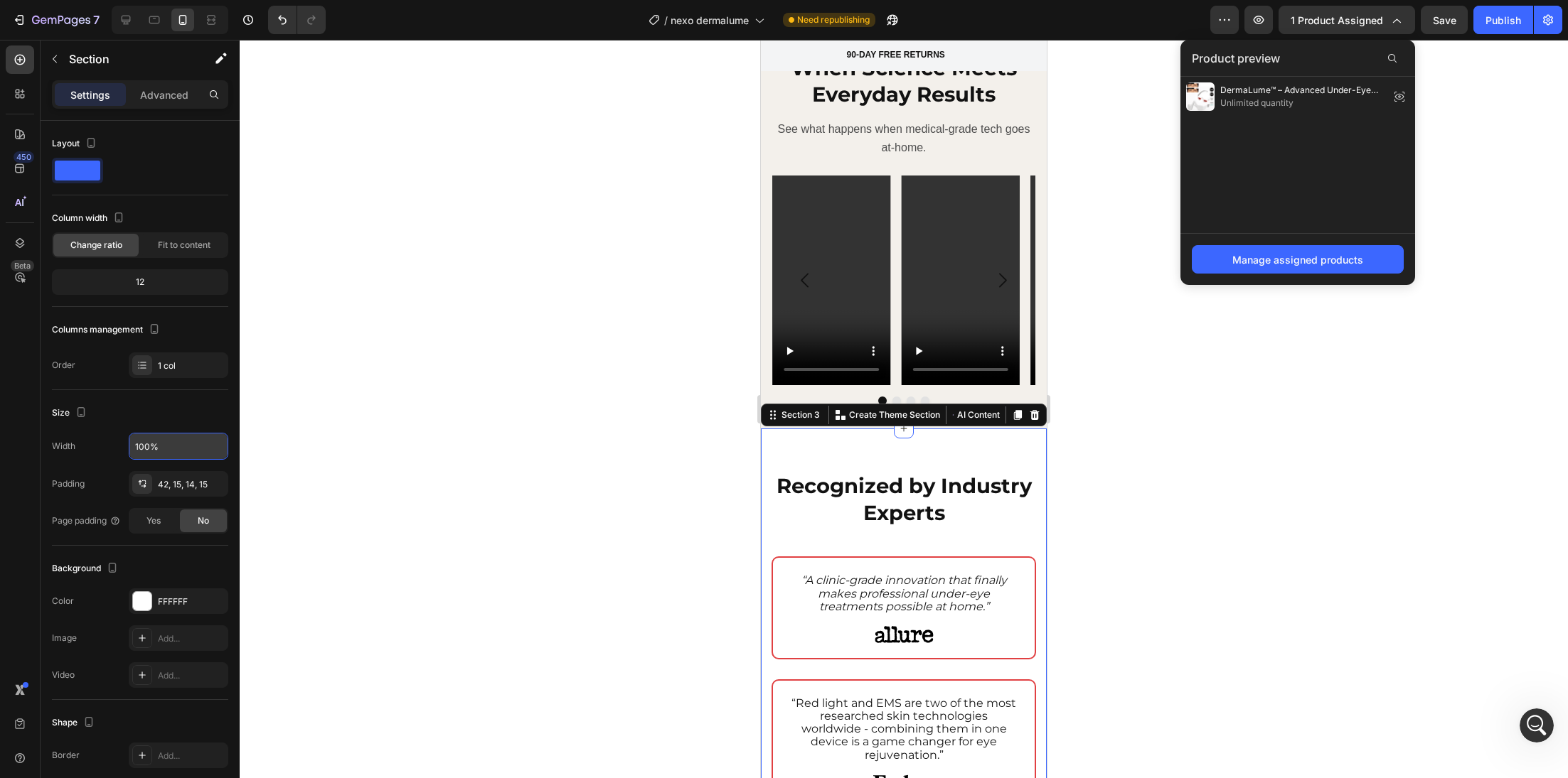
click at [608, 403] on div at bounding box center [904, 409] width 1328 height 738
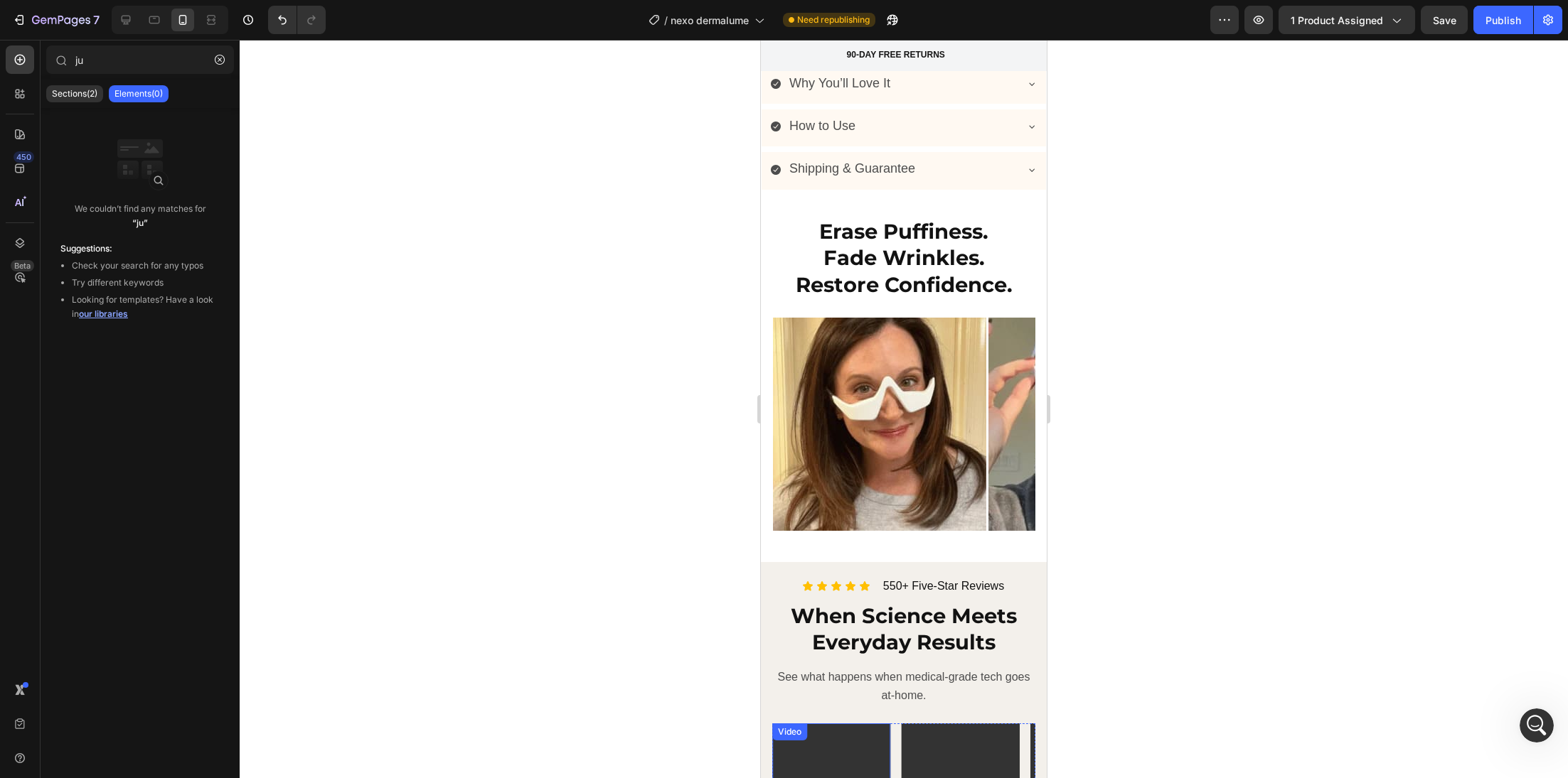
scroll to position [1872, 0]
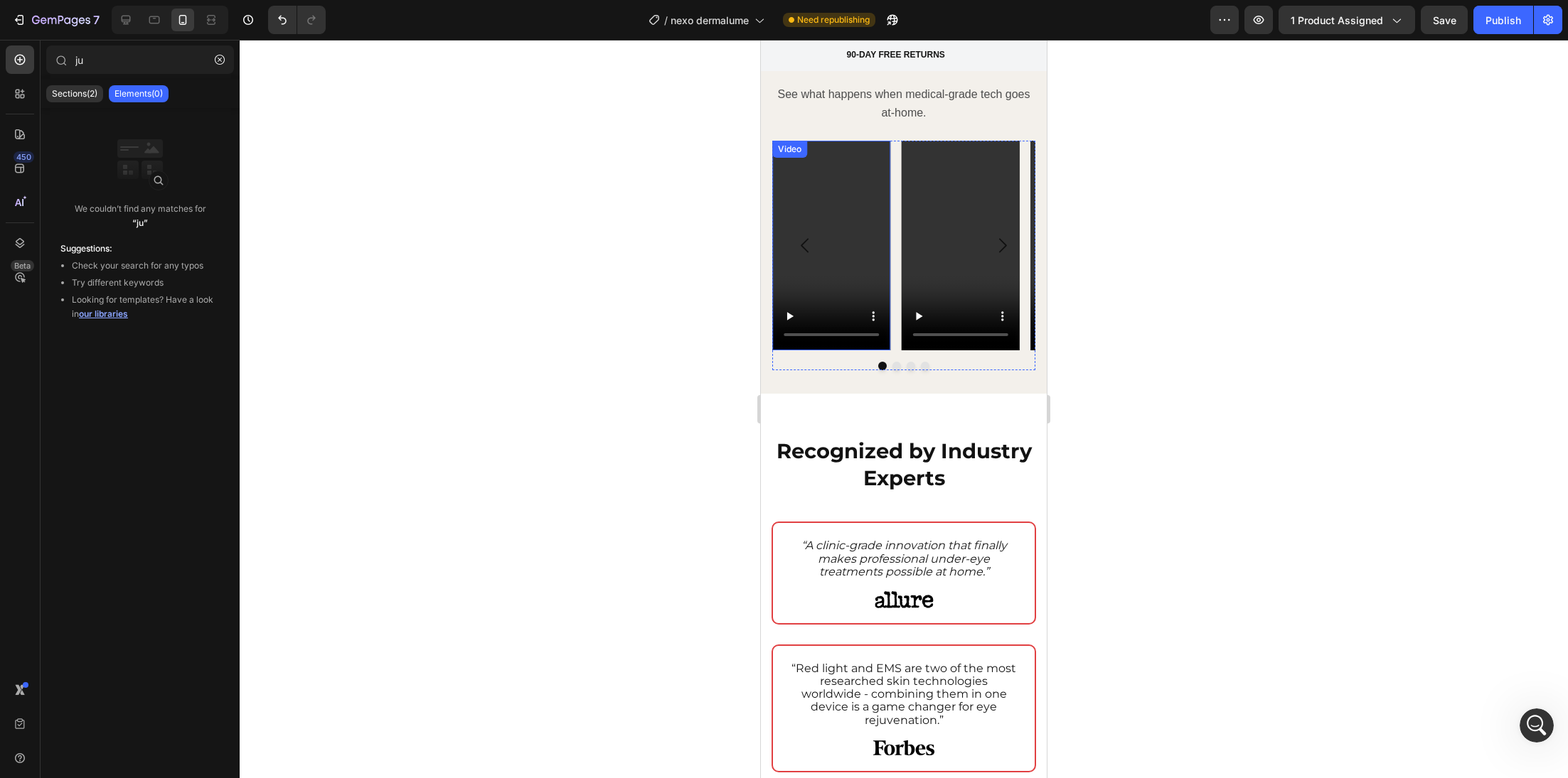
click at [807, 152] on video at bounding box center [831, 245] width 118 height 210
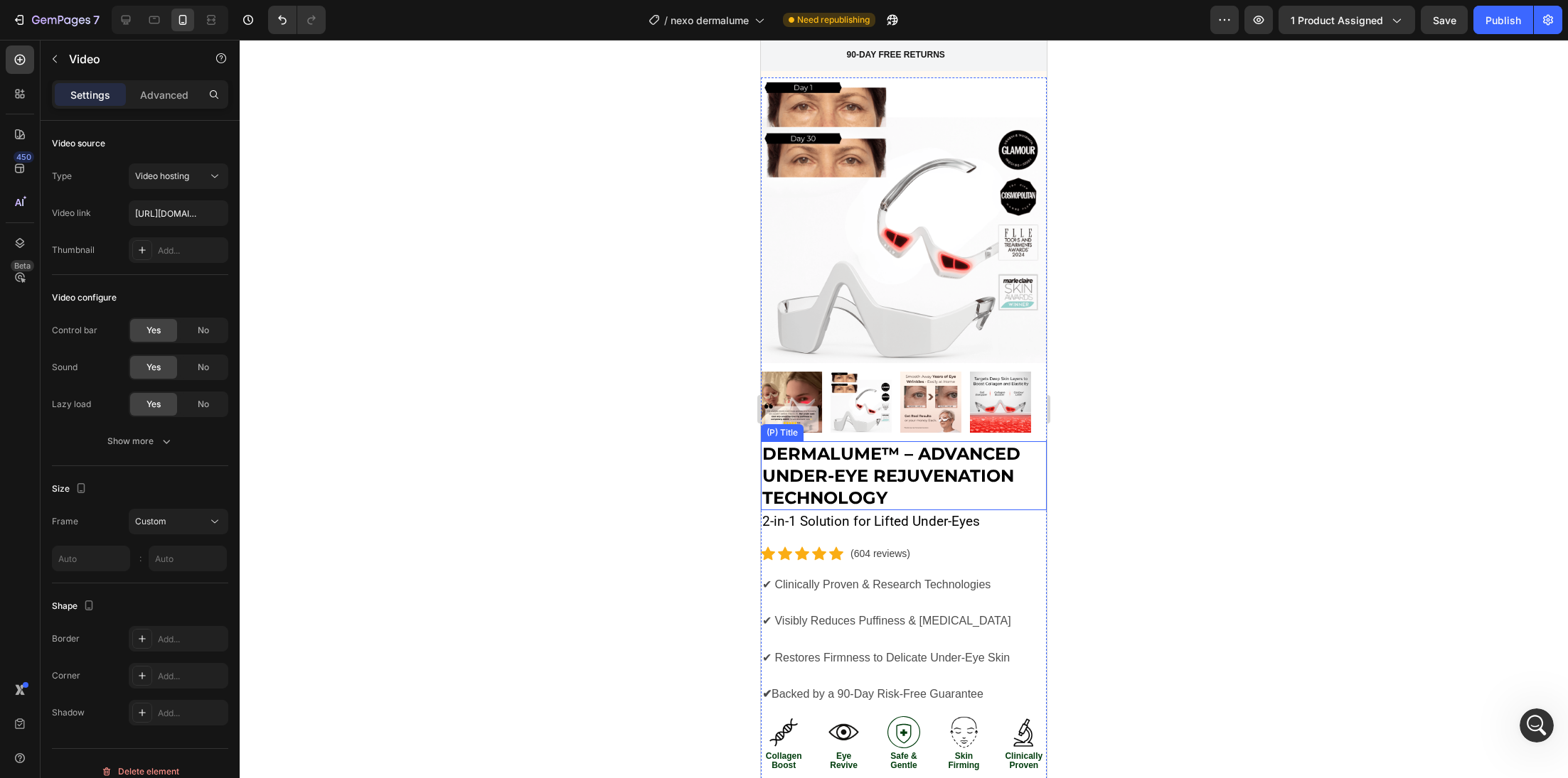
scroll to position [0, 0]
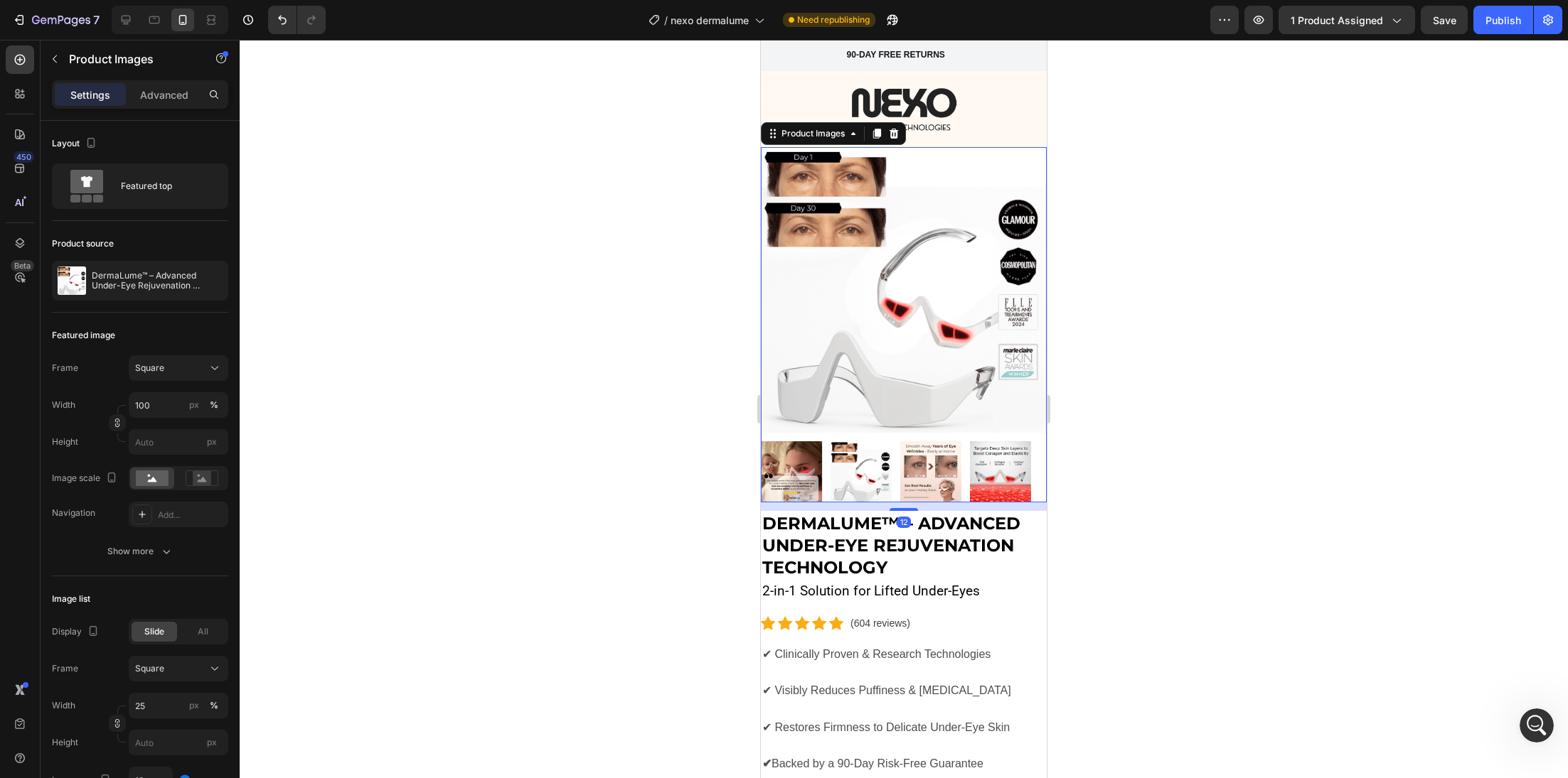
click at [830, 219] on img at bounding box center [904, 290] width 286 height 286
click at [712, 249] on div at bounding box center [904, 409] width 1328 height 738
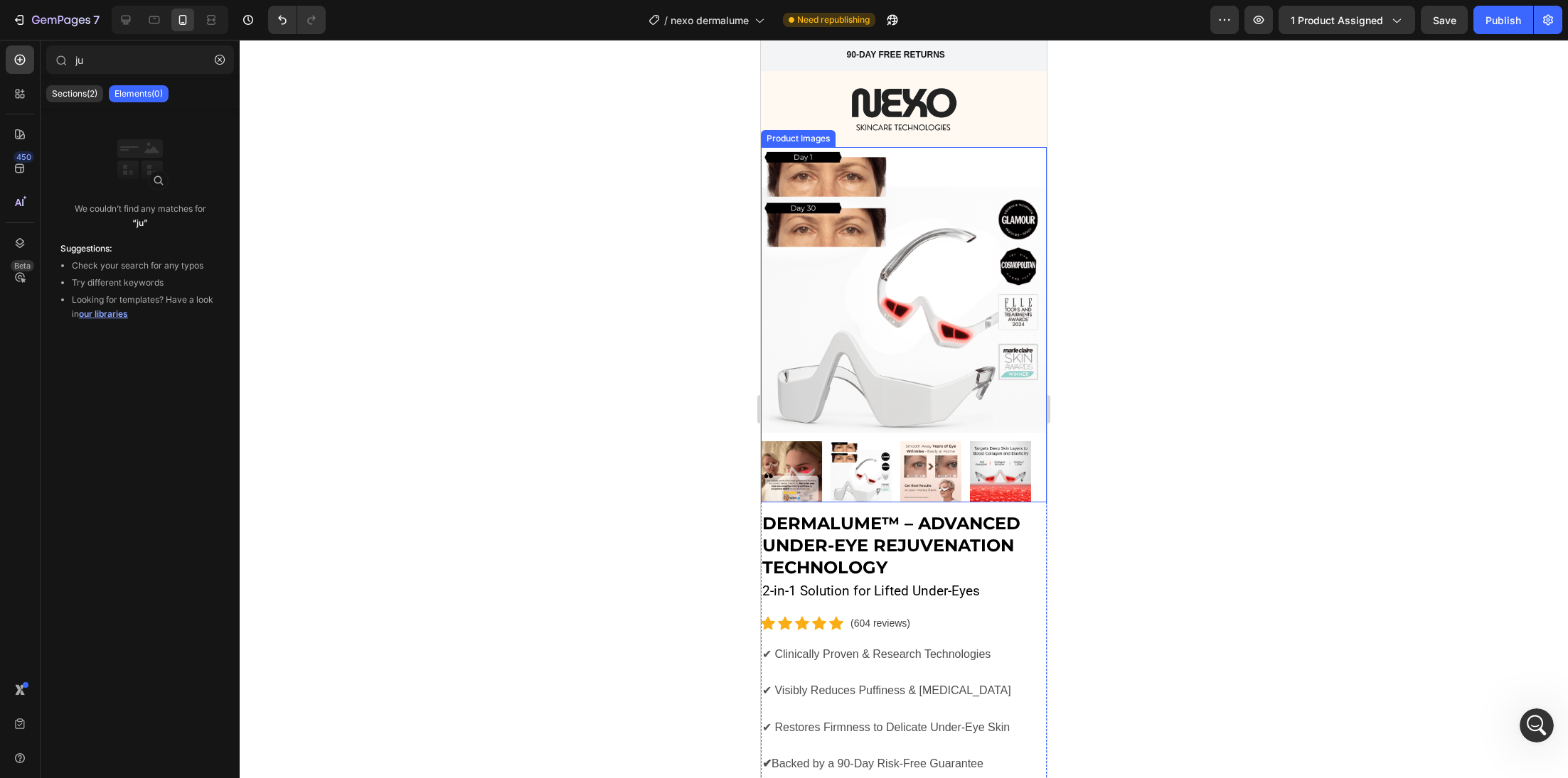
click at [950, 321] on img at bounding box center [904, 290] width 286 height 286
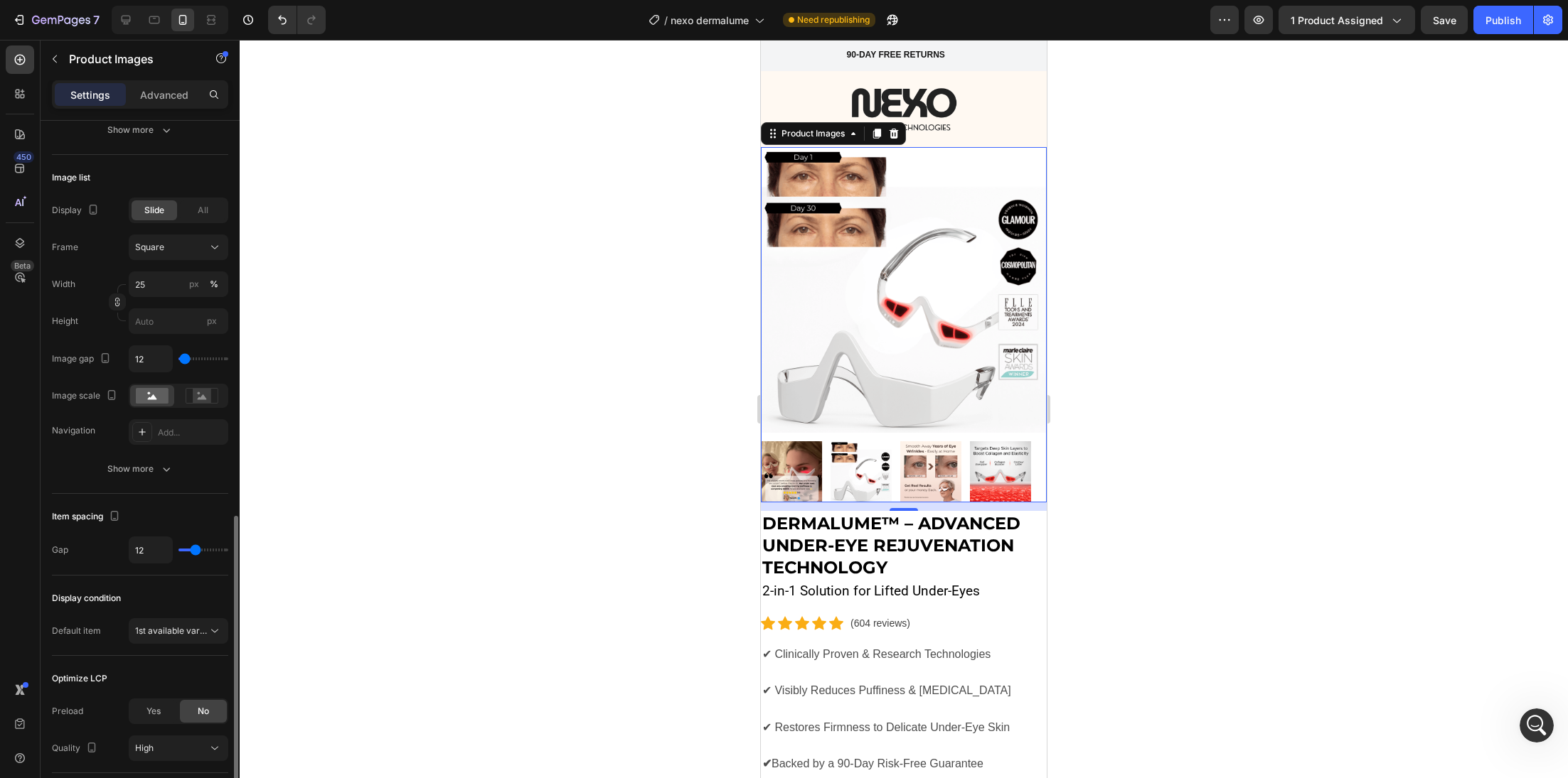
scroll to position [519, 0]
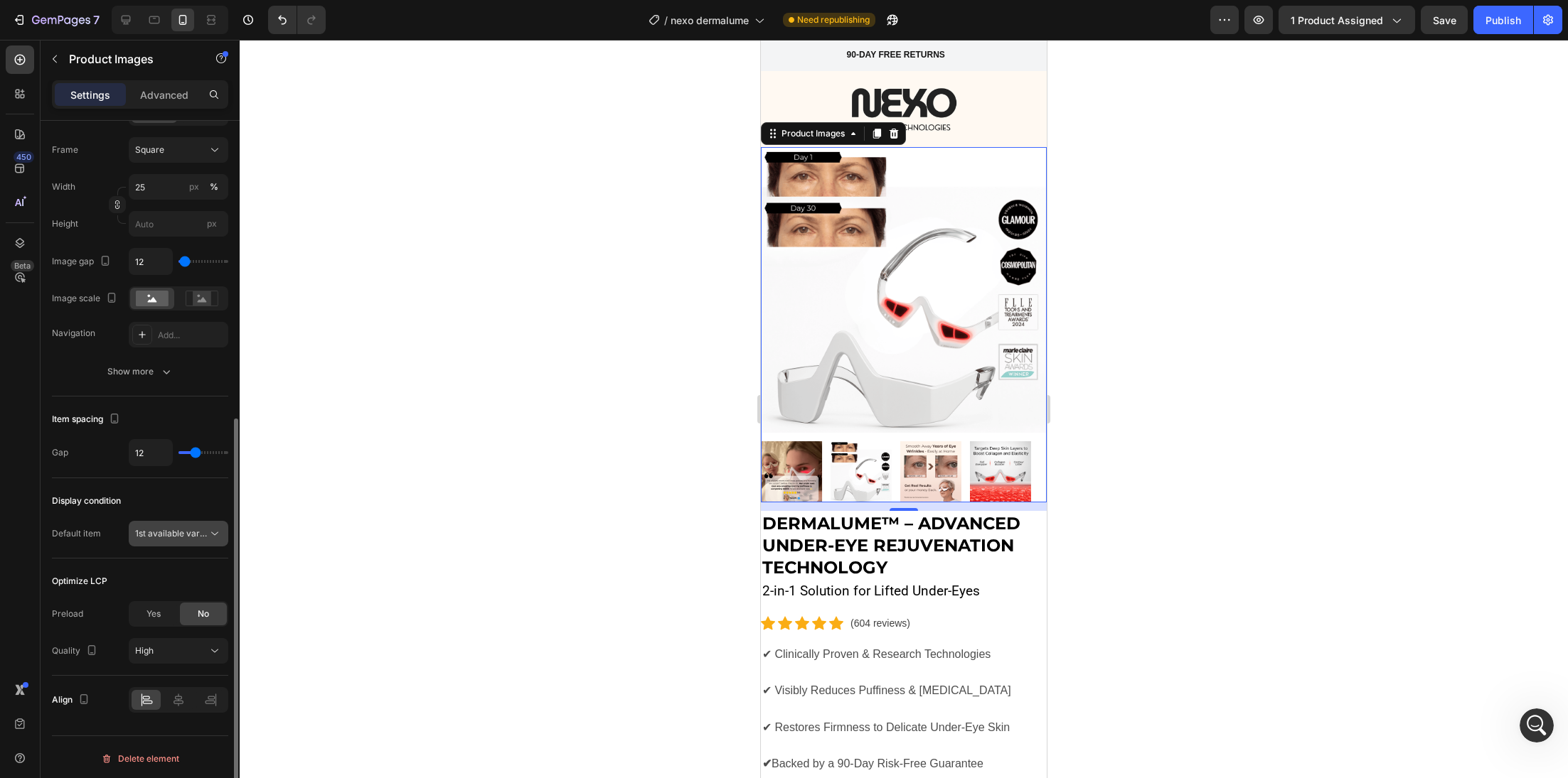
click at [184, 531] on span "1st available variant" at bounding box center [175, 533] width 80 height 11
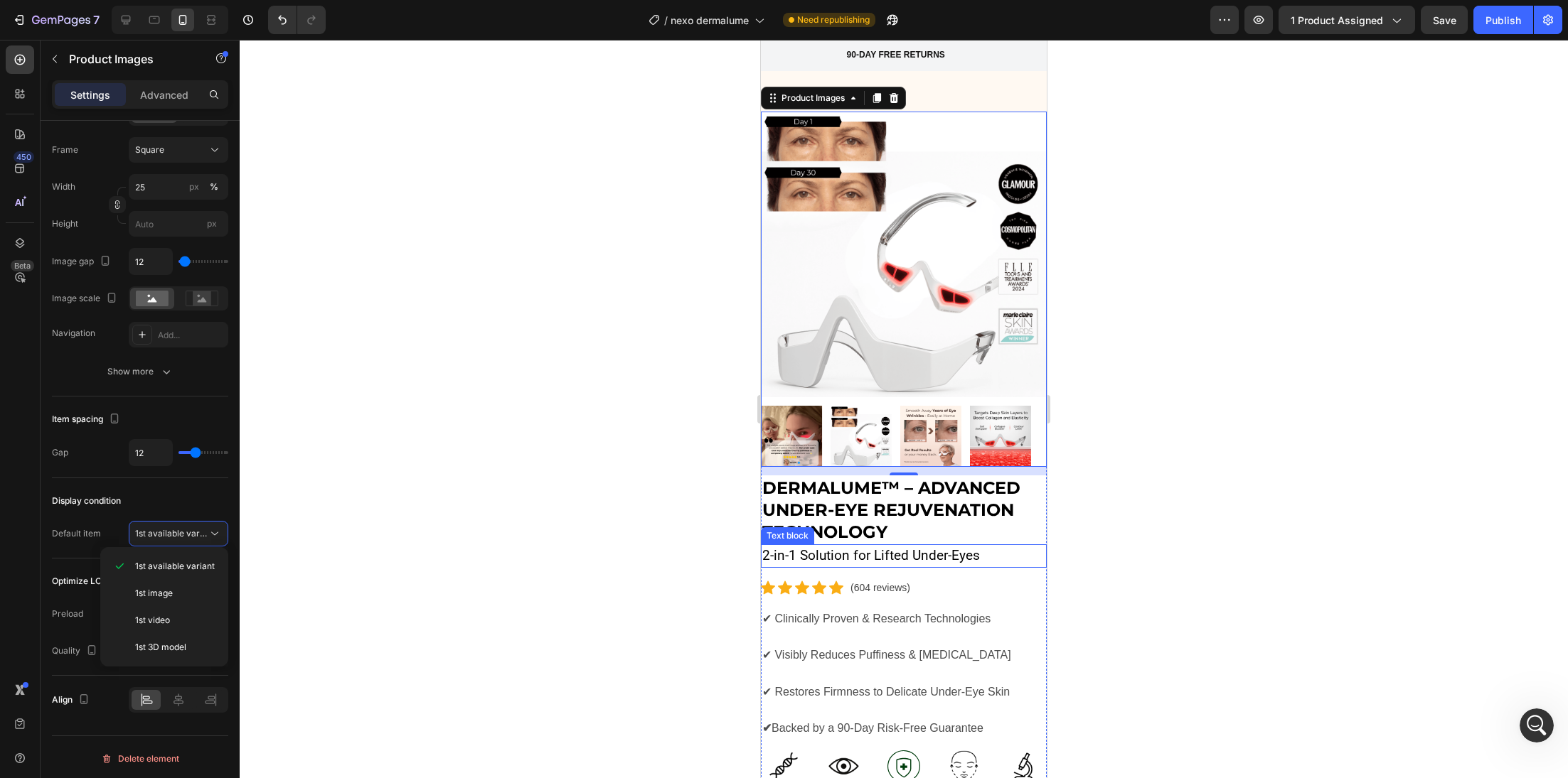
scroll to position [288, 0]
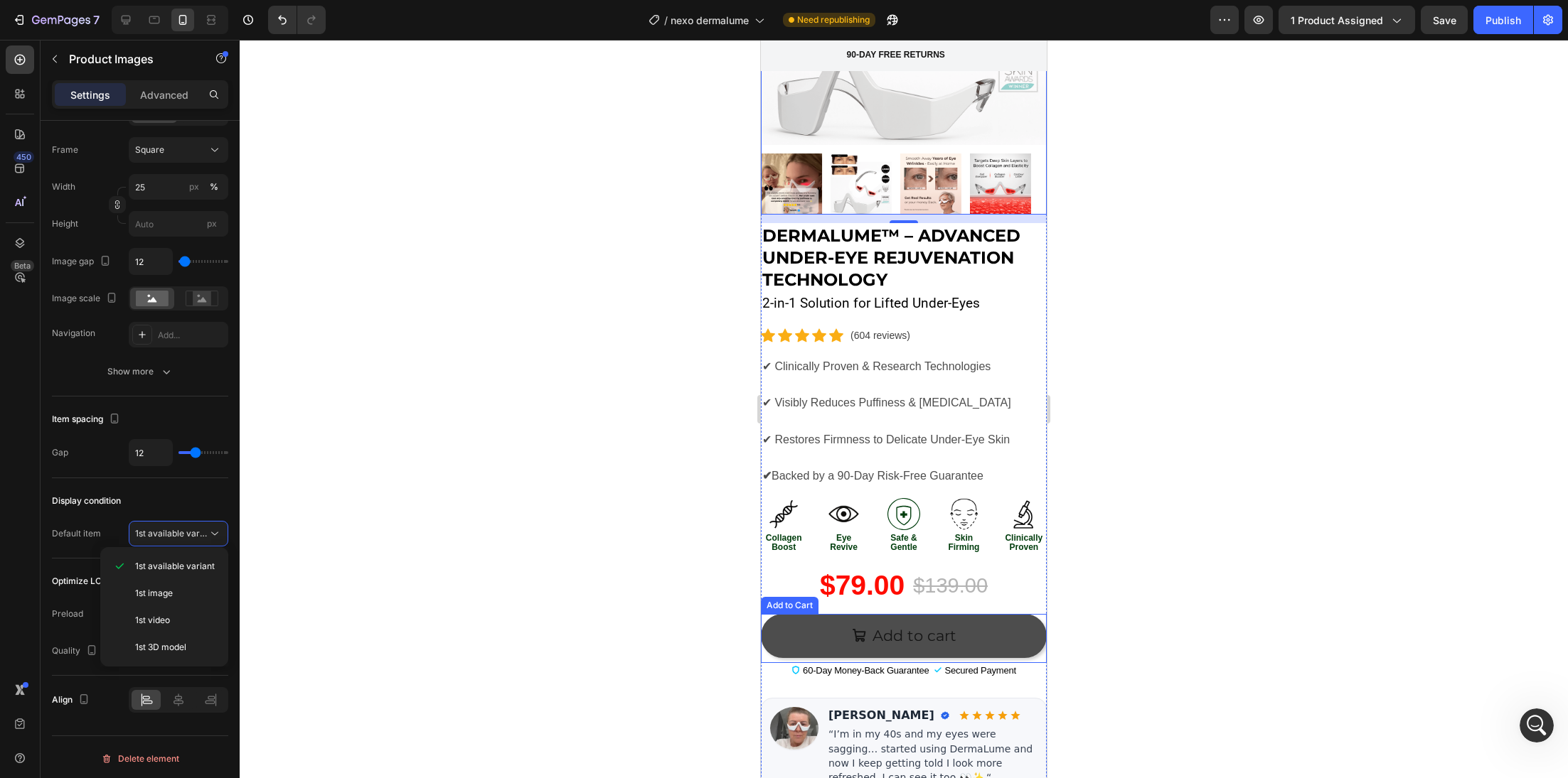
click at [797, 617] on button "Add to cart" at bounding box center [904, 636] width 286 height 44
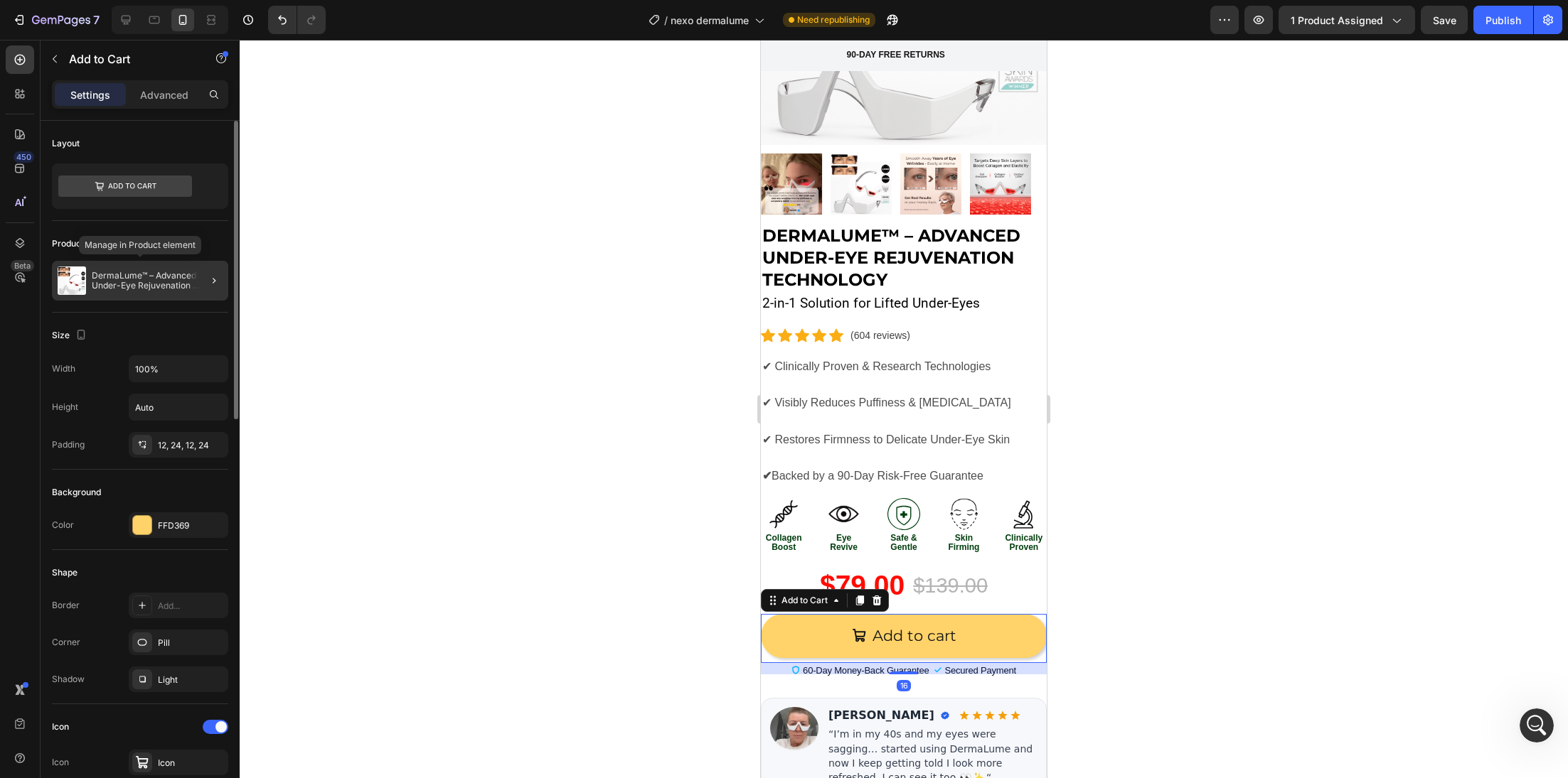
click at [173, 270] on p "DermaLume™ – Advanced Under-Eye Rejuvenation Technology" at bounding box center [157, 280] width 131 height 20
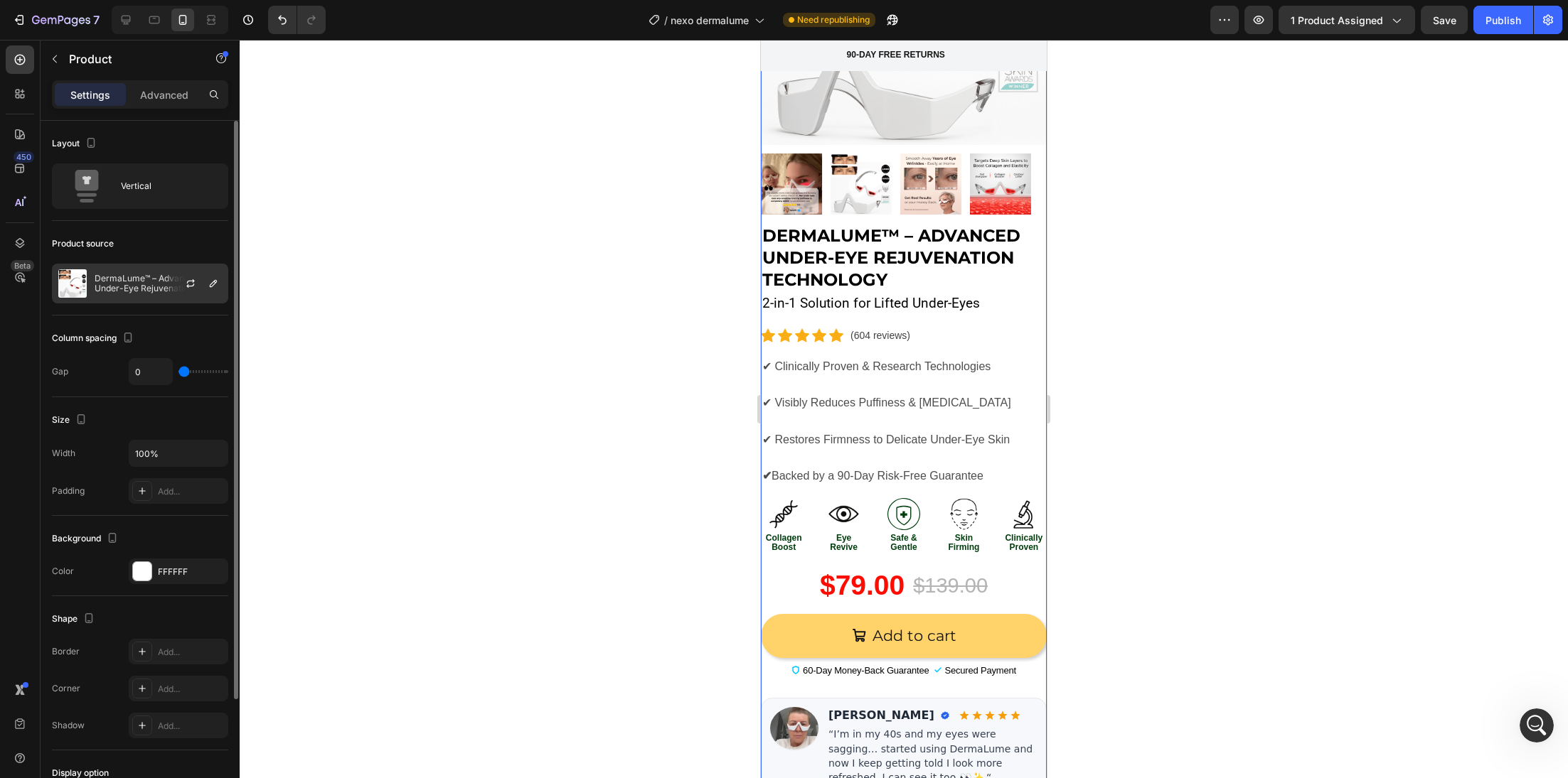
click at [201, 282] on div at bounding box center [197, 283] width 63 height 38
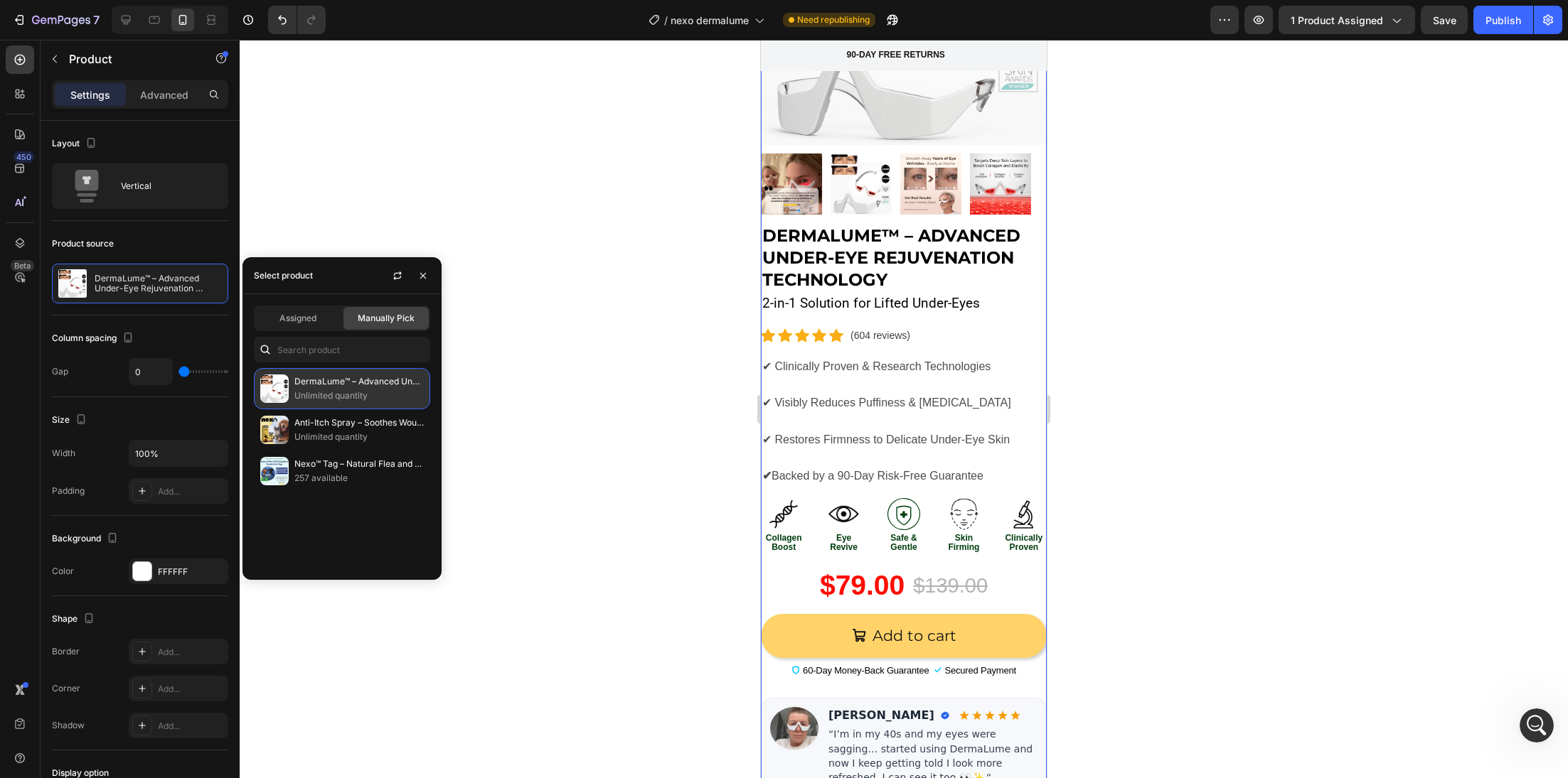
click at [317, 387] on p "DermaLume™ – Advanced Under-Eye Rejuvenation Technology" at bounding box center [359, 381] width 129 height 14
click at [297, 319] on span "Assigned" at bounding box center [297, 318] width 37 height 13
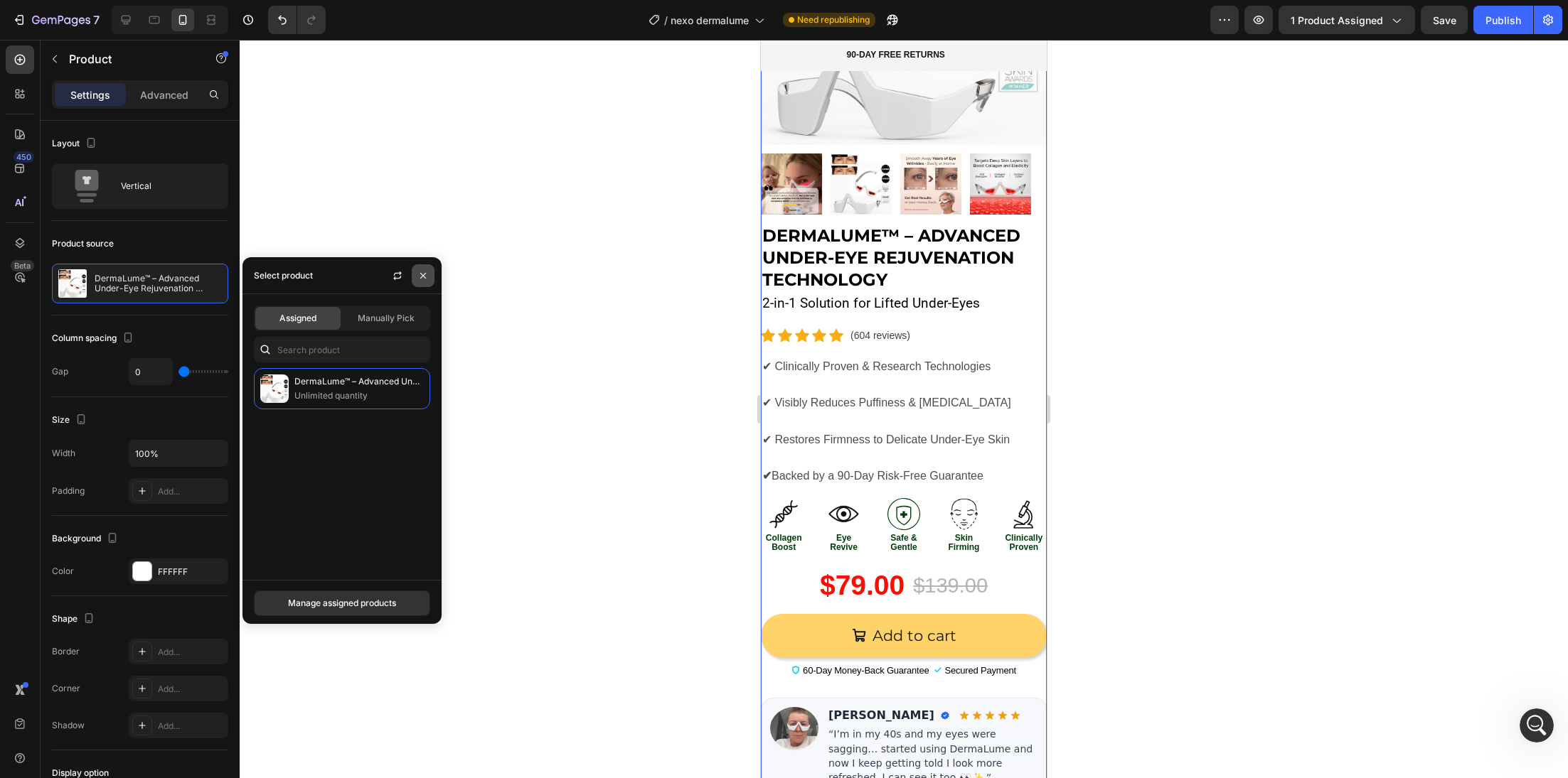
click at [430, 279] on button "button" at bounding box center [423, 275] width 23 height 23
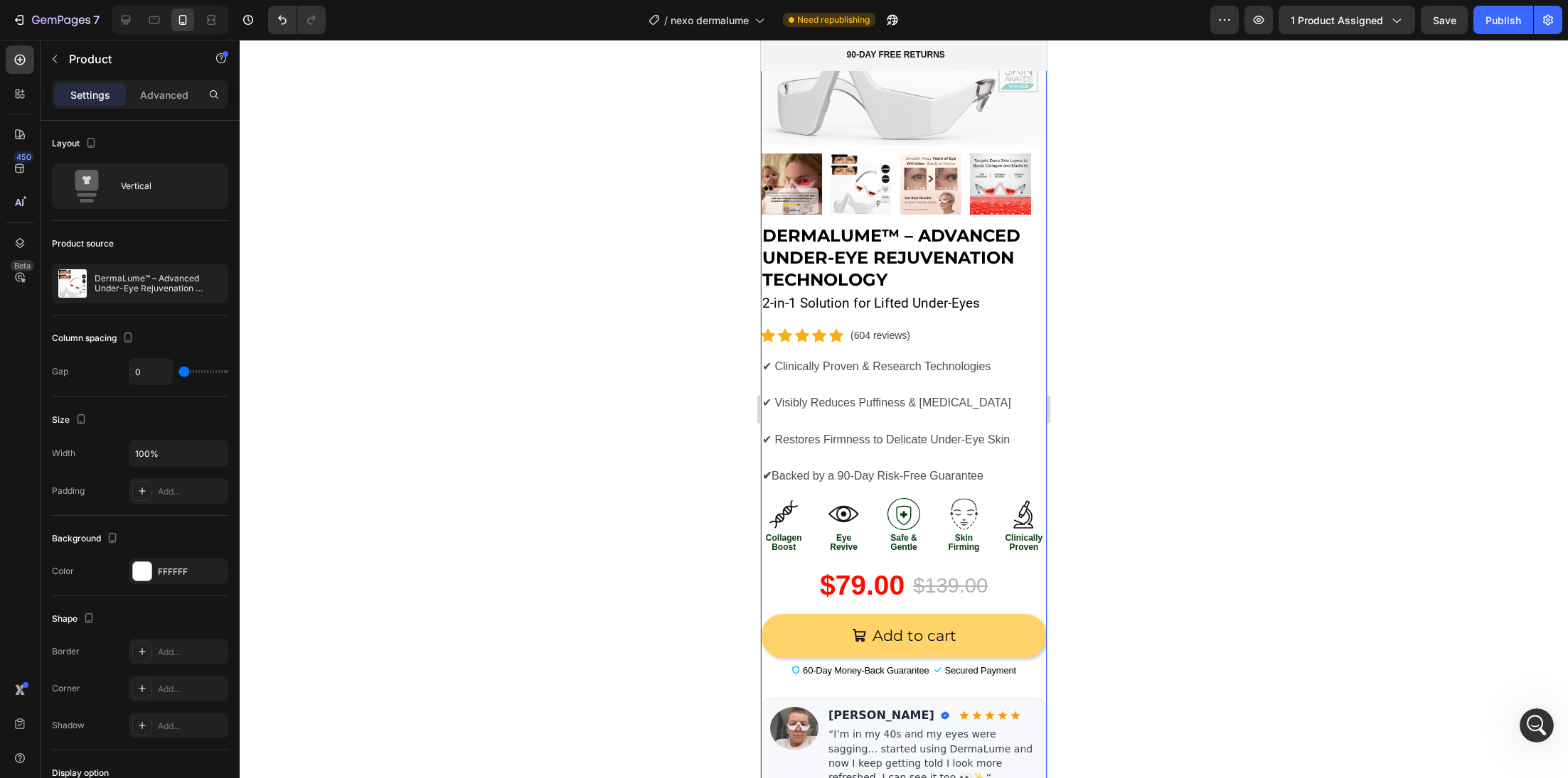
click at [637, 396] on div at bounding box center [904, 409] width 1328 height 738
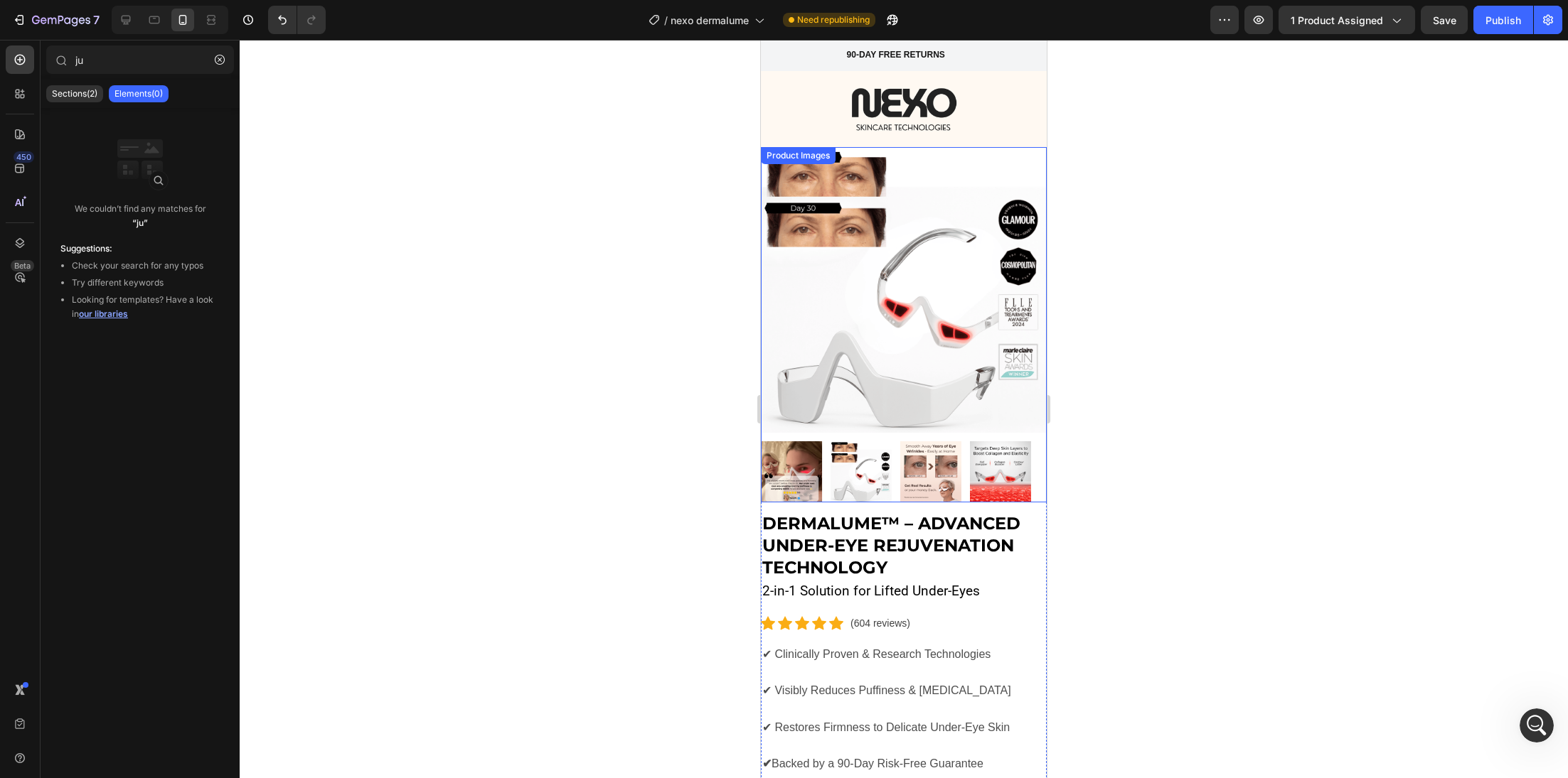
click at [832, 236] on img at bounding box center [904, 290] width 286 height 286
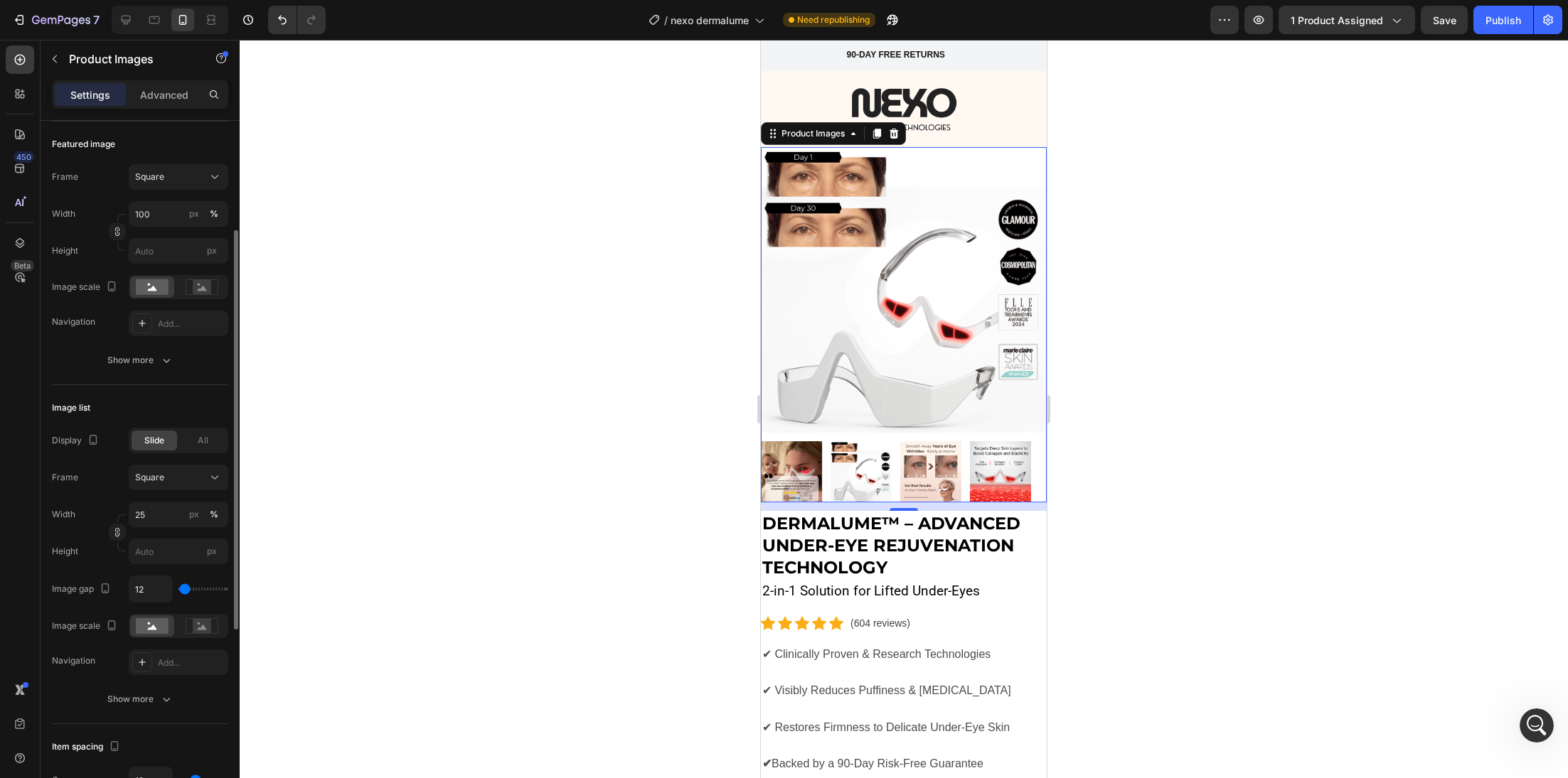
scroll to position [196, 0]
click at [1000, 645] on p "✔ Clinically Proven & Research Technologies" at bounding box center [904, 663] width 283 height 37
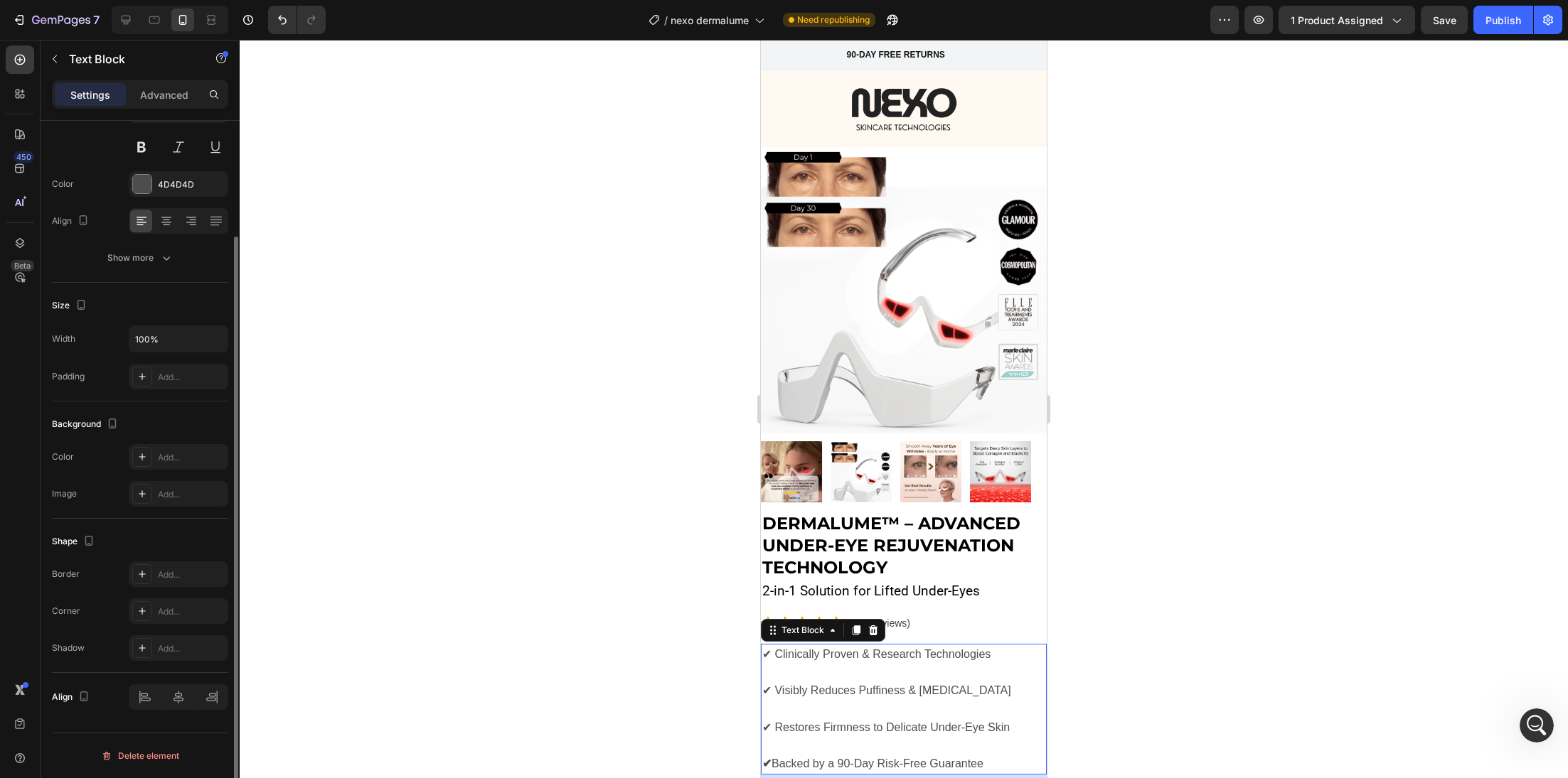
scroll to position [0, 0]
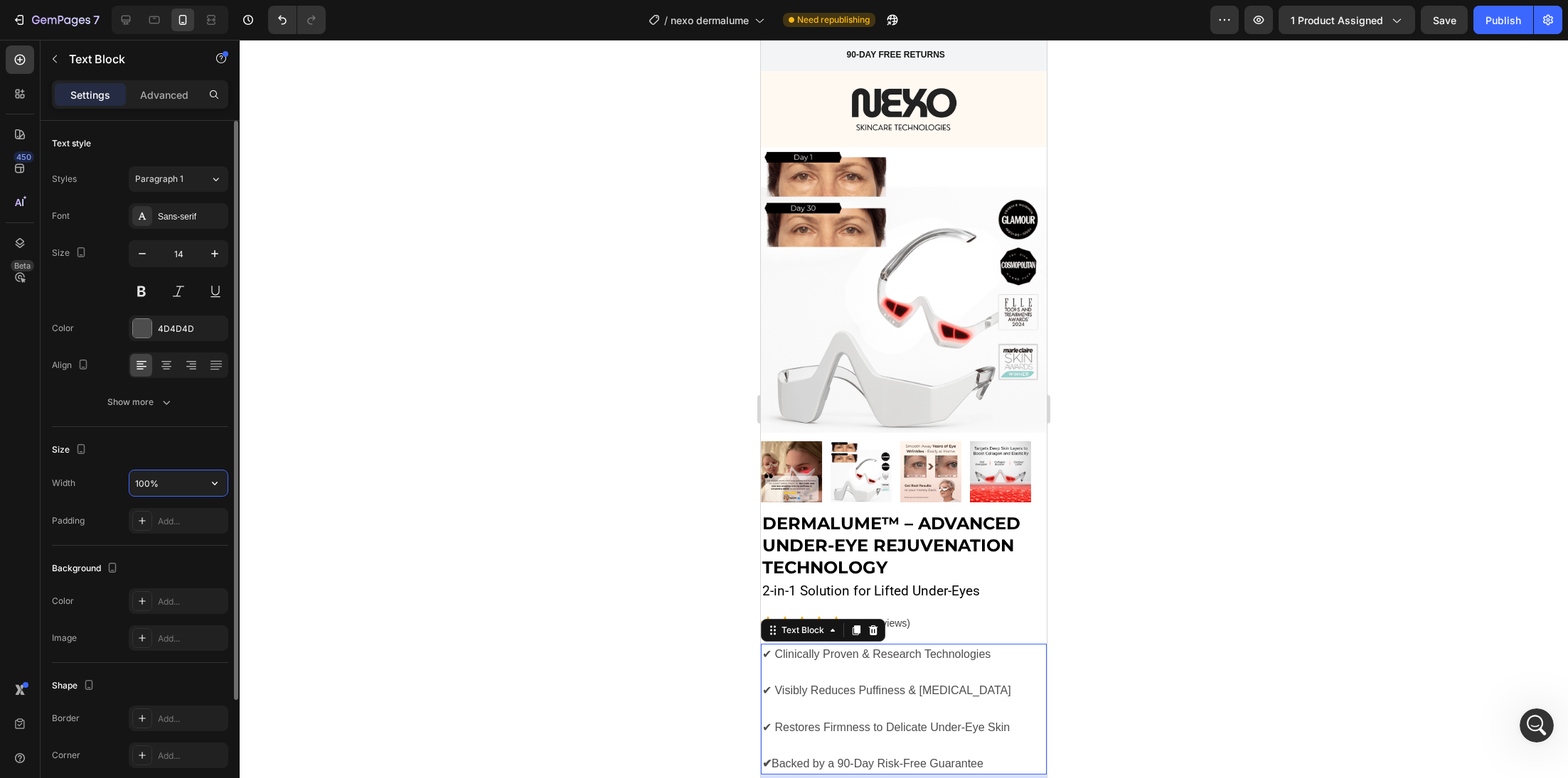
click at [186, 474] on input "100%" at bounding box center [178, 483] width 98 height 26
click at [213, 492] on button "button" at bounding box center [214, 483] width 26 height 26
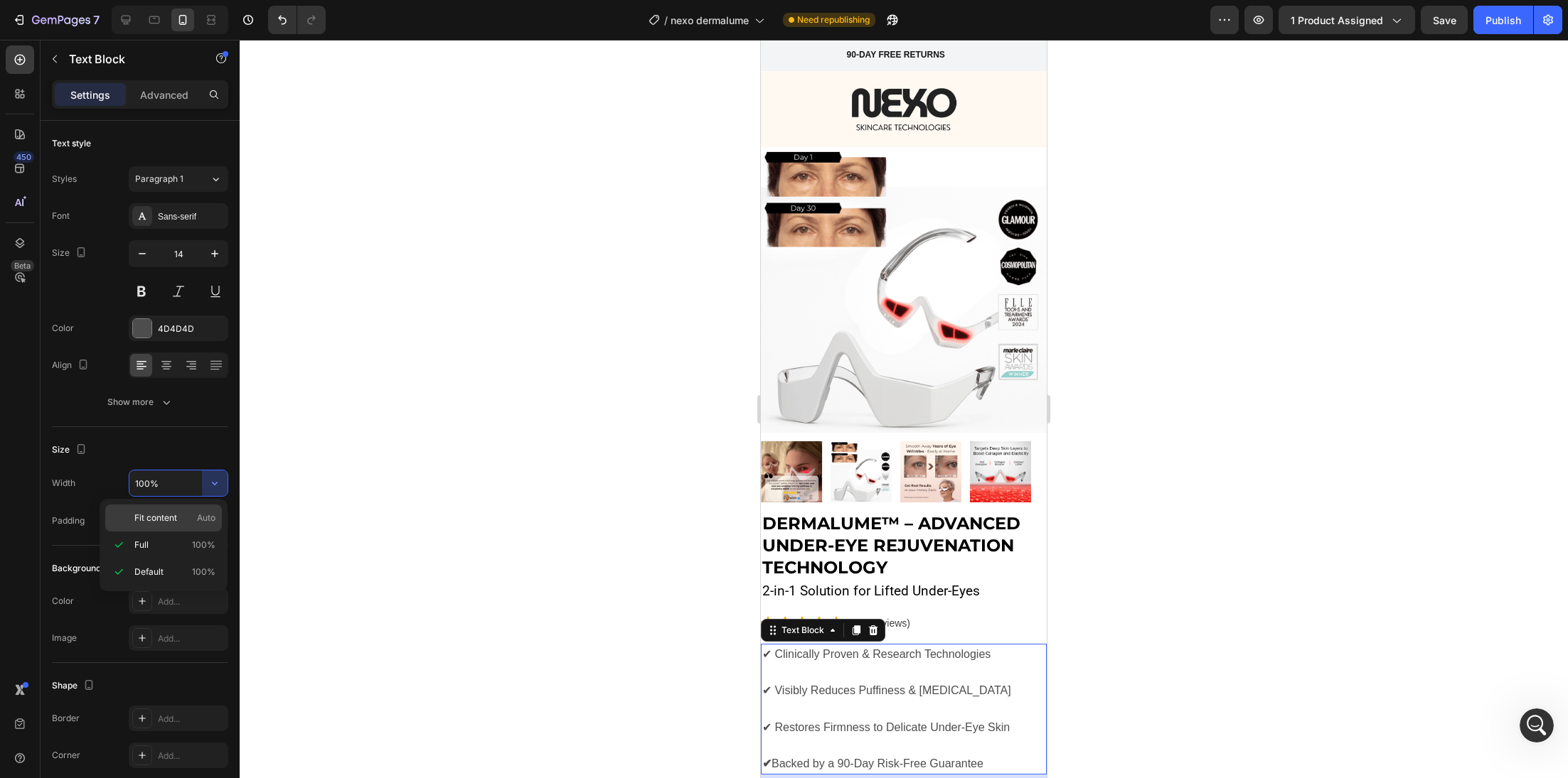
click at [194, 515] on p "Fit content Auto" at bounding box center [174, 518] width 81 height 13
type input "Auto"
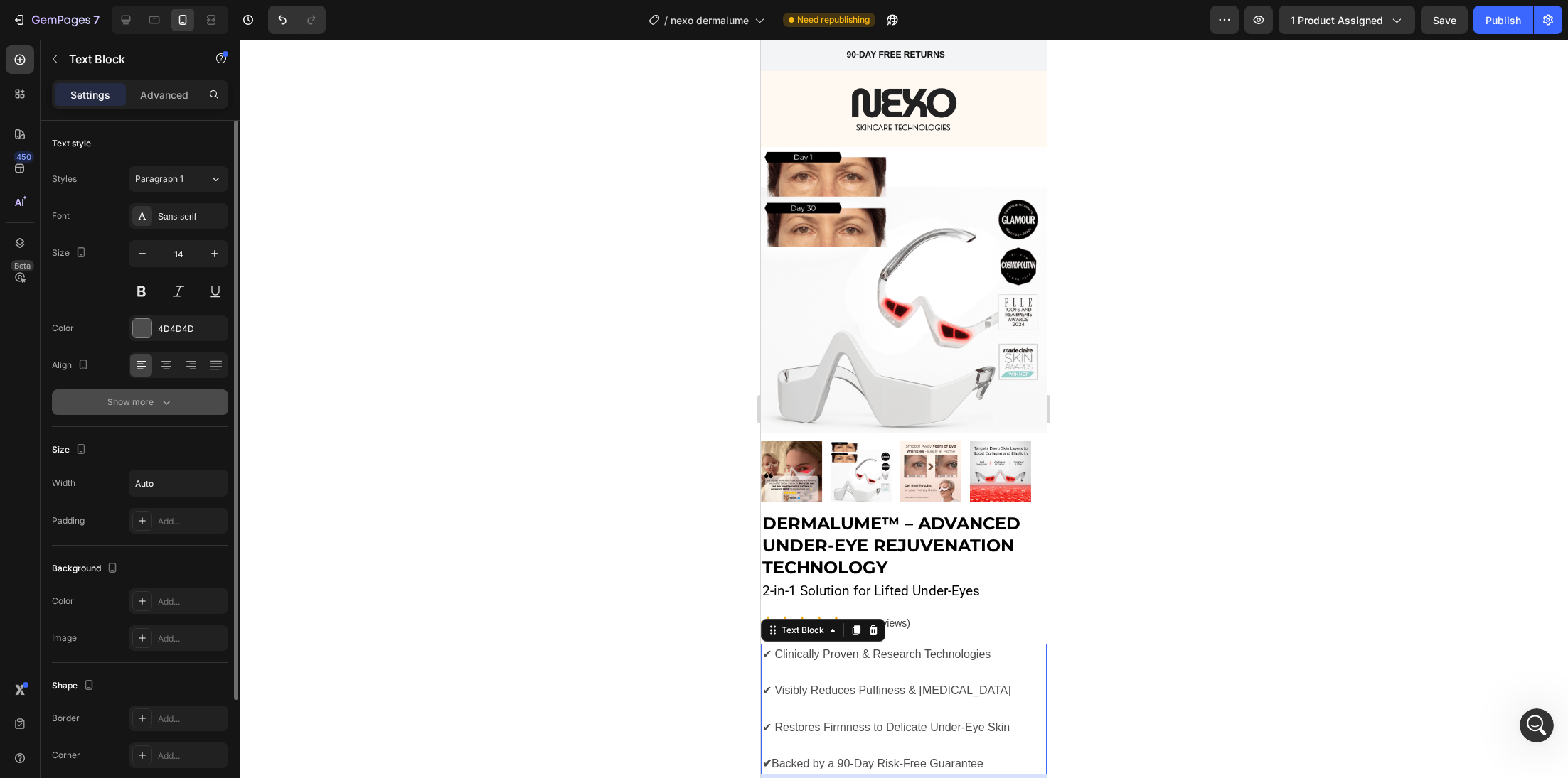
scroll to position [24, 0]
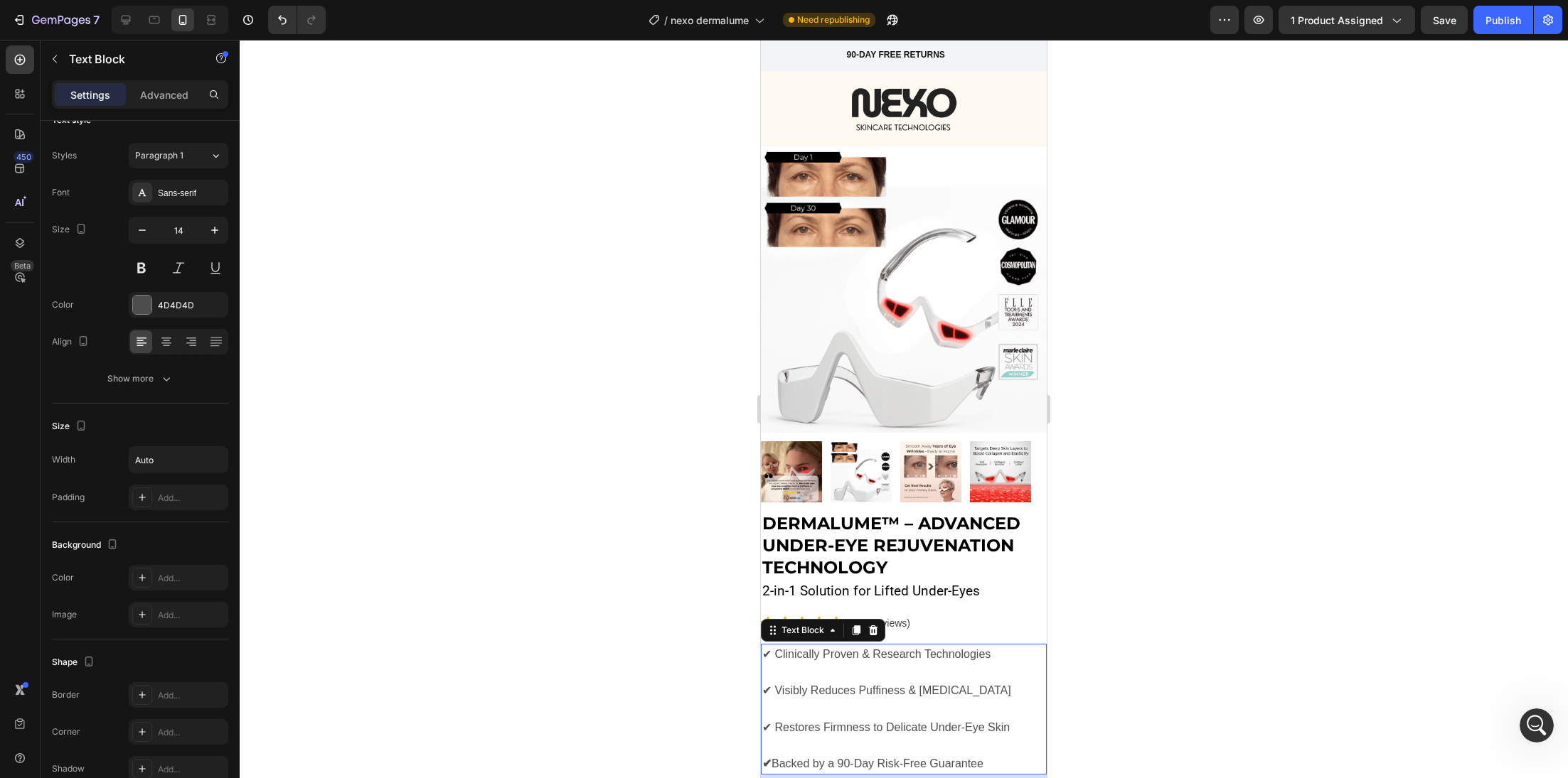
click at [618, 599] on div at bounding box center [904, 409] width 1328 height 738
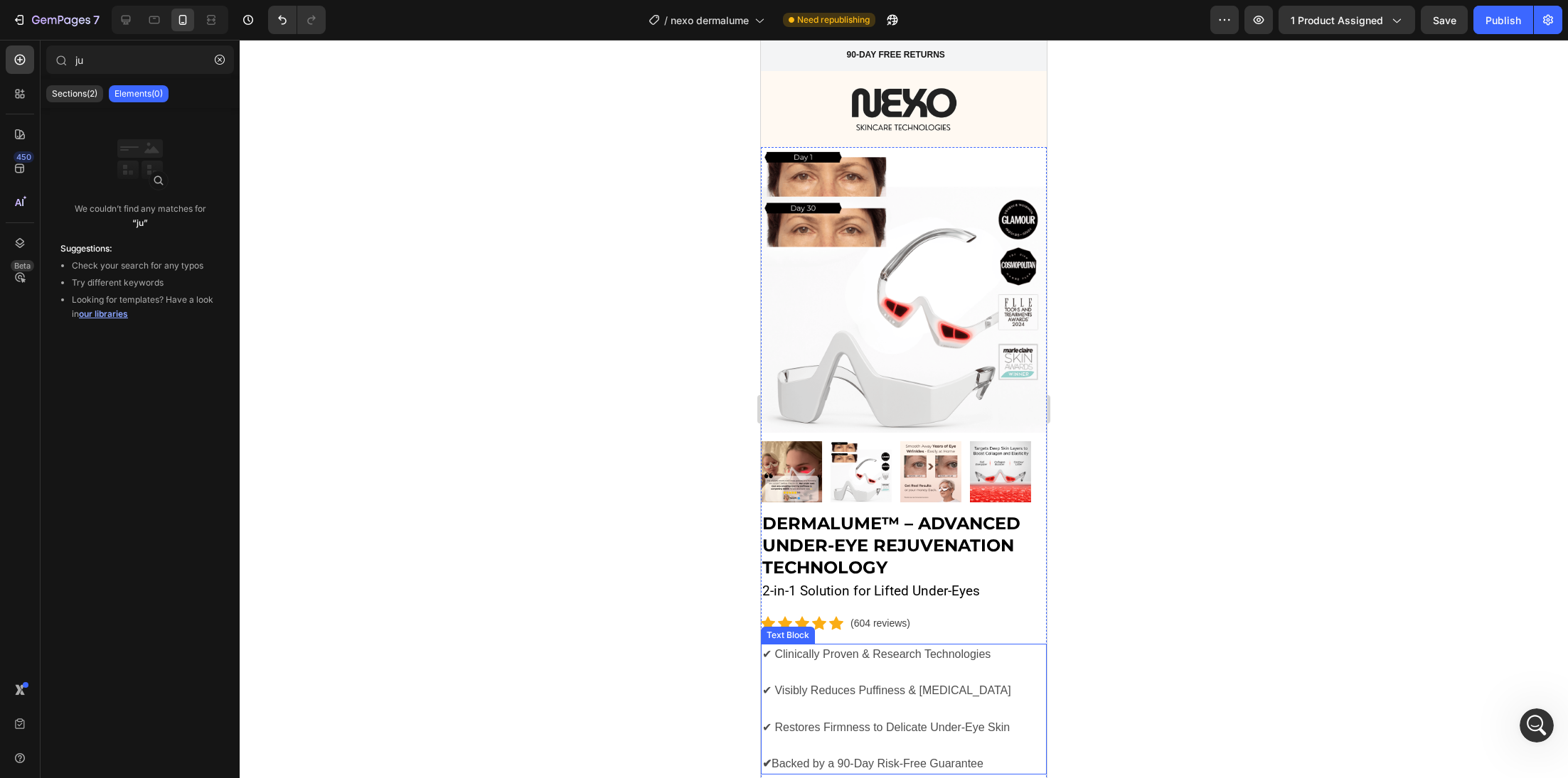
click at [998, 645] on p "✔ Clinically Proven & Research Technologies" at bounding box center [887, 663] width 249 height 37
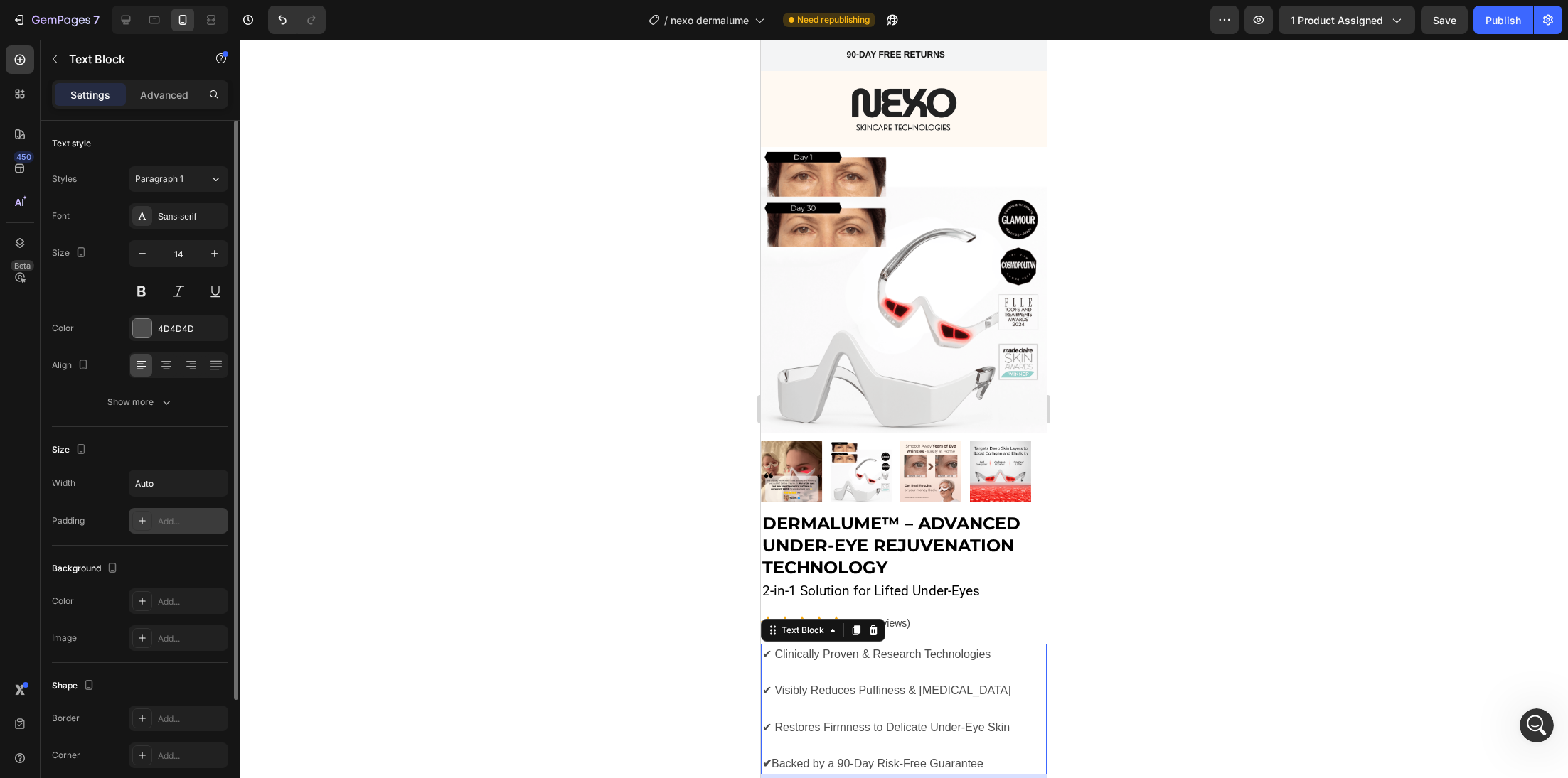
click at [180, 528] on div "Add..." at bounding box center [178, 521] width 100 height 26
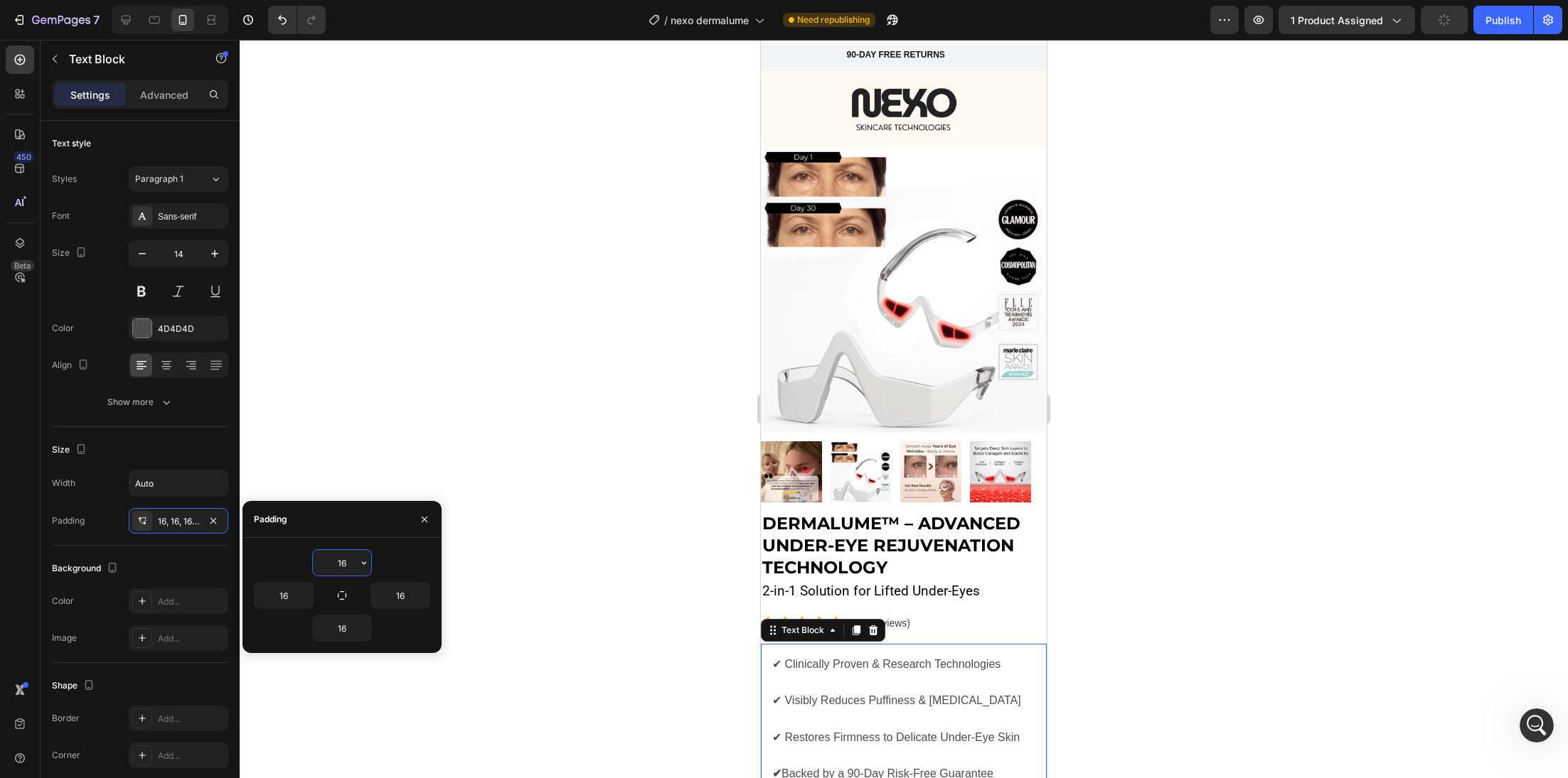
click at [611, 530] on div at bounding box center [904, 409] width 1328 height 738
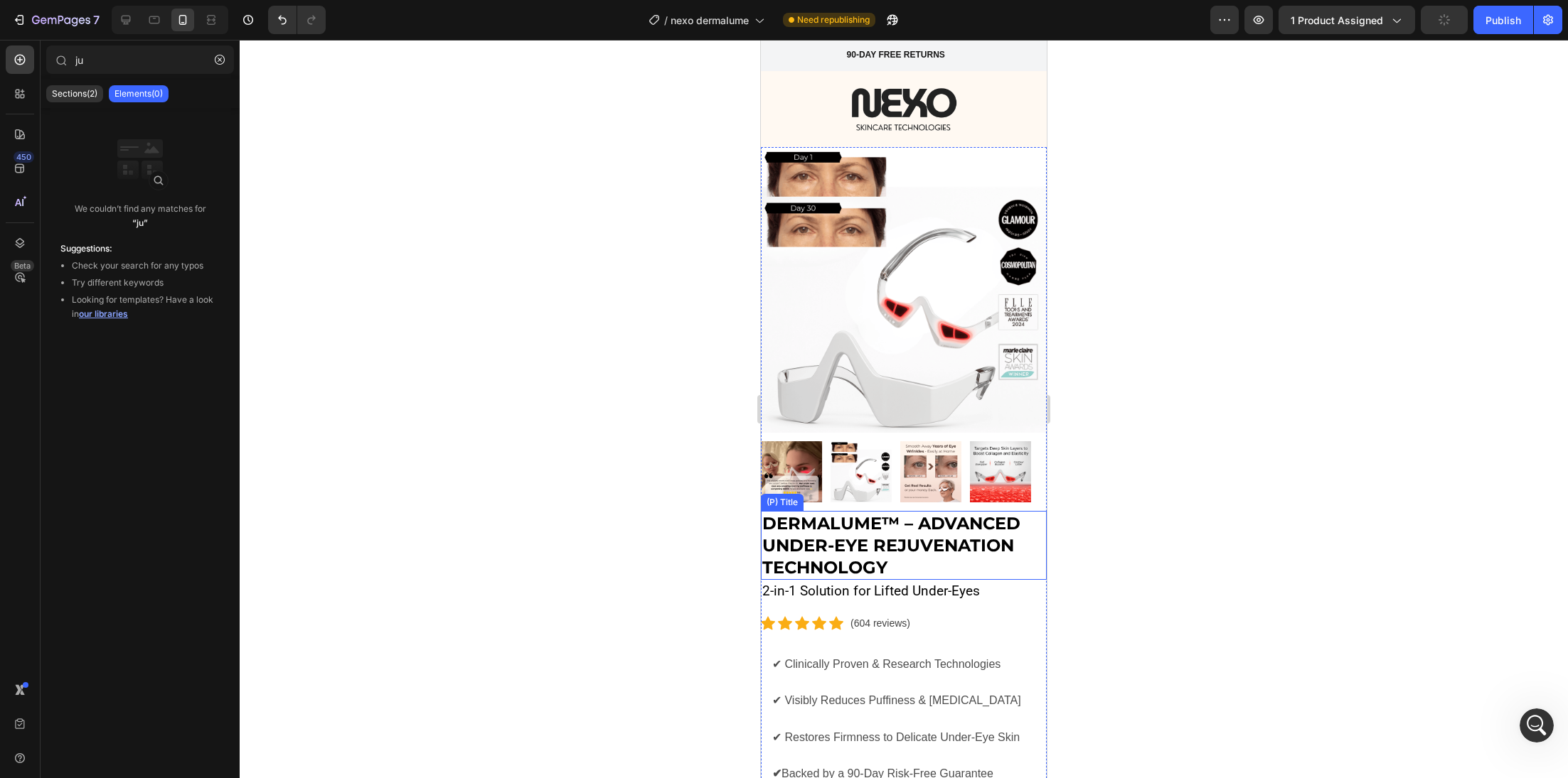
click at [856, 543] on h2 "DermaLume™ – Advanced Under-Eye Rejuvenation Technology" at bounding box center [904, 546] width 286 height 70
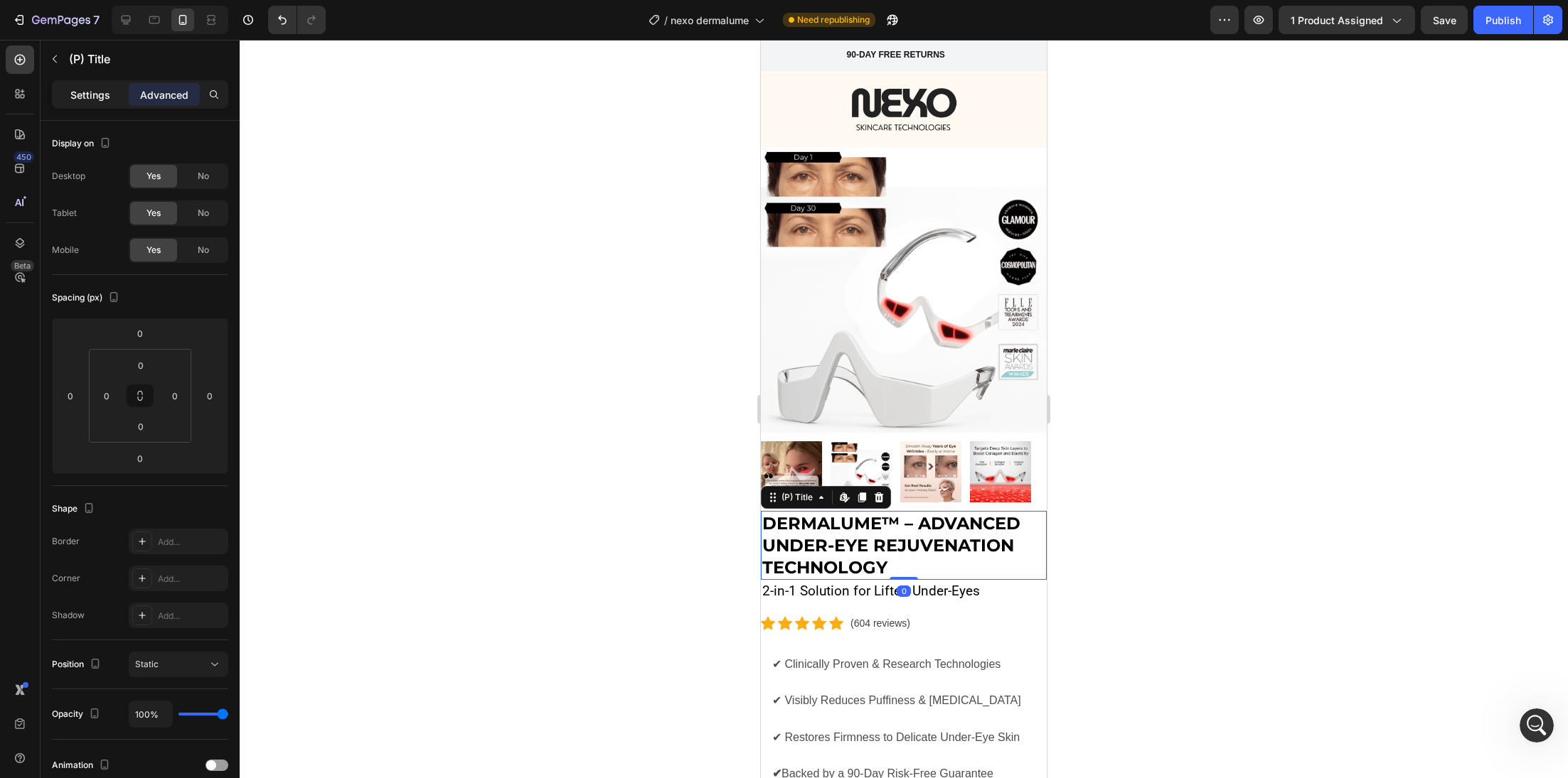
click at [86, 93] on p "Settings" at bounding box center [90, 95] width 40 height 15
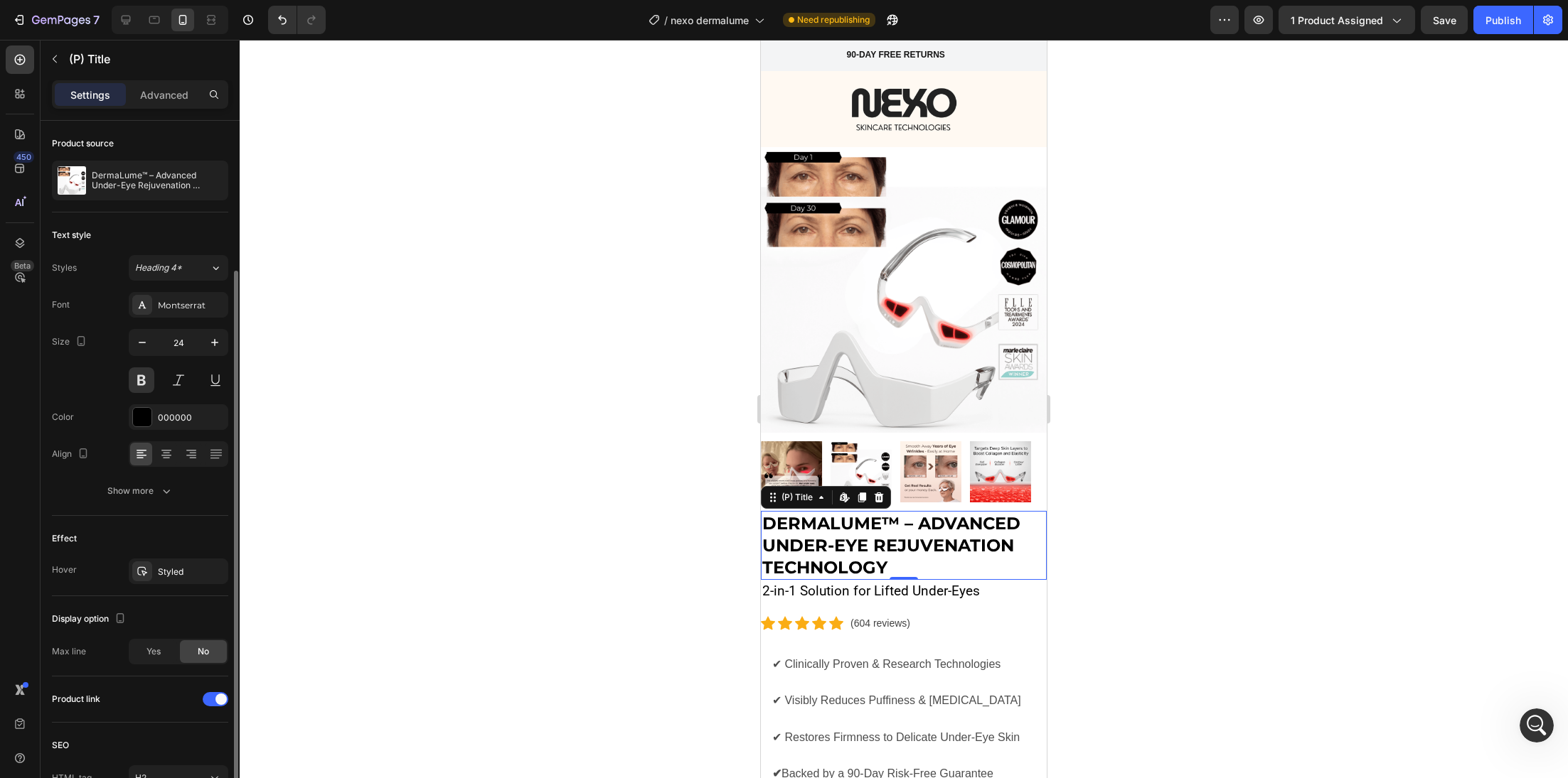
scroll to position [79, 0]
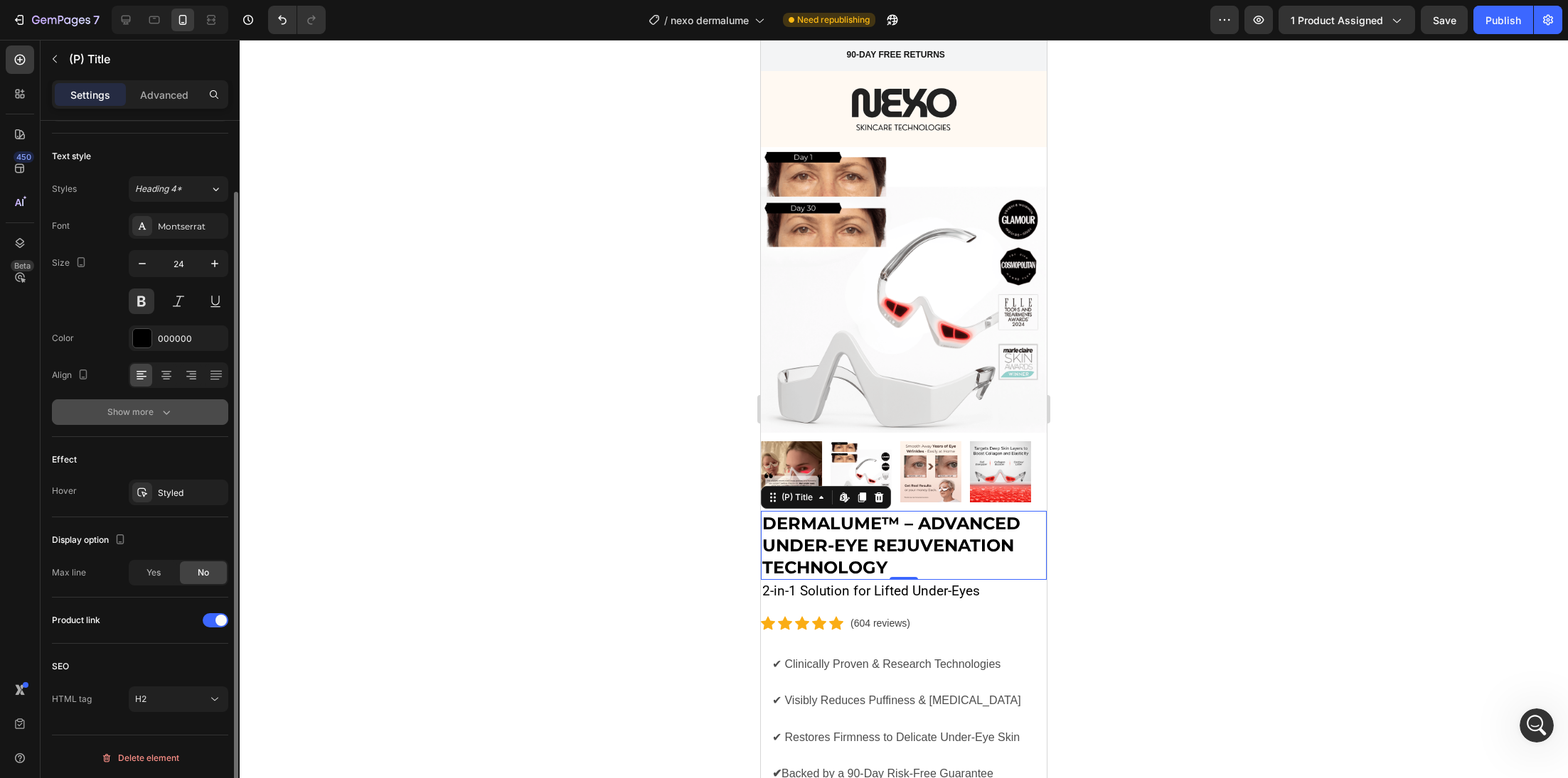
click at [169, 419] on button "Show more" at bounding box center [140, 412] width 176 height 26
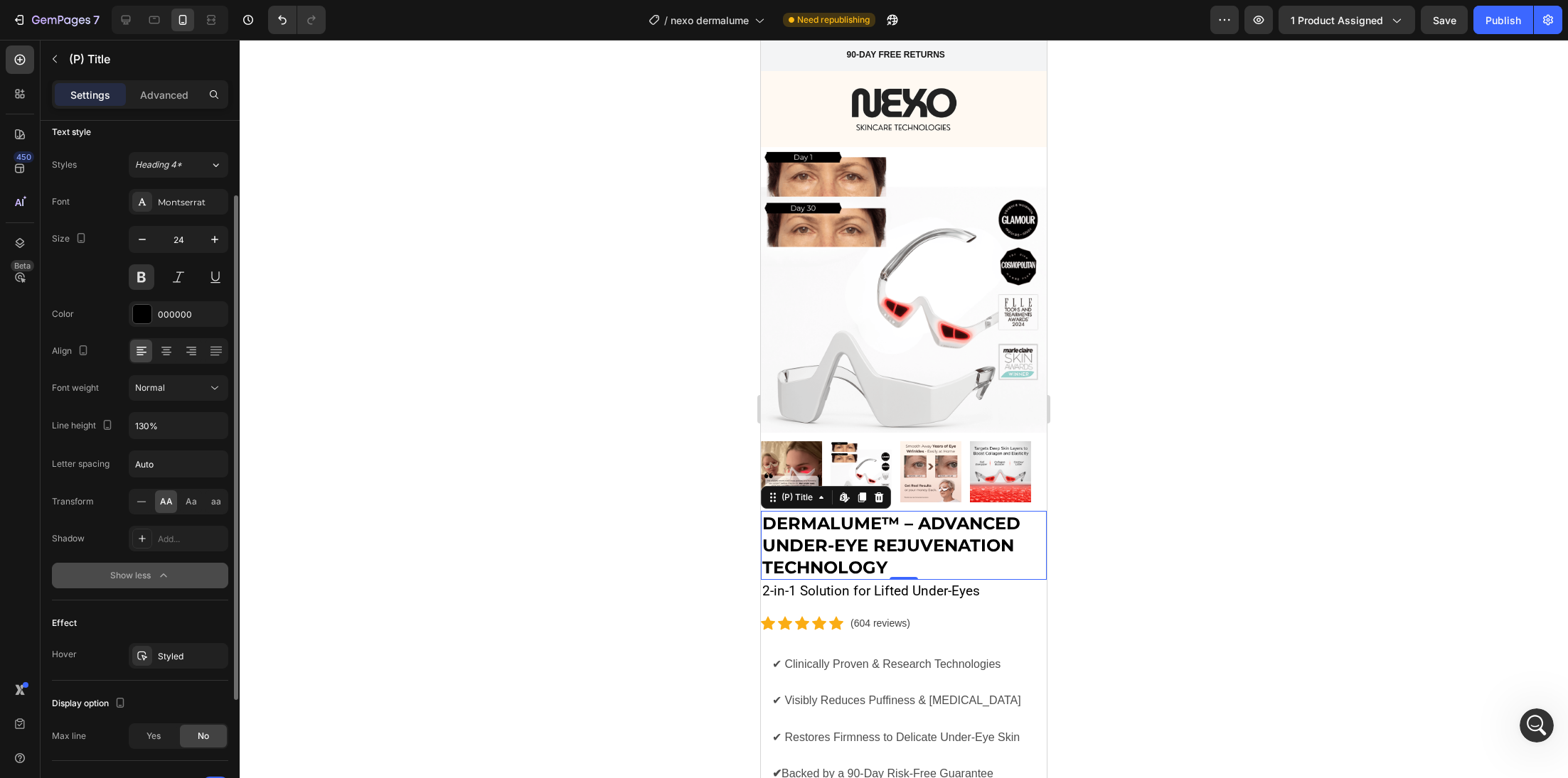
scroll to position [266, 0]
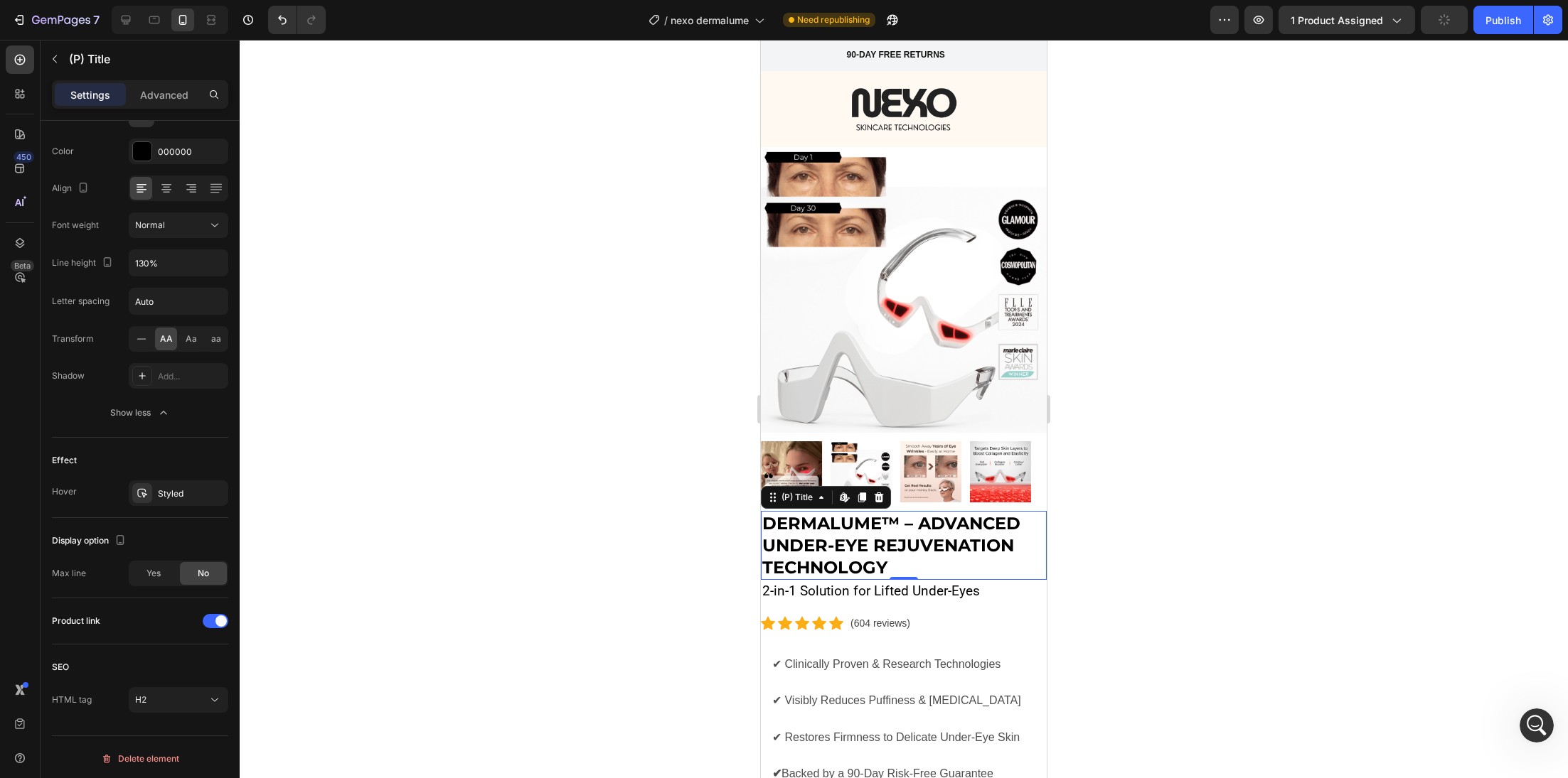
click at [903, 511] on h2 "DermaLume™ – Advanced Under-Eye Rejuvenation Technology" at bounding box center [904, 546] width 286 height 70
click at [552, 552] on div at bounding box center [904, 409] width 1328 height 738
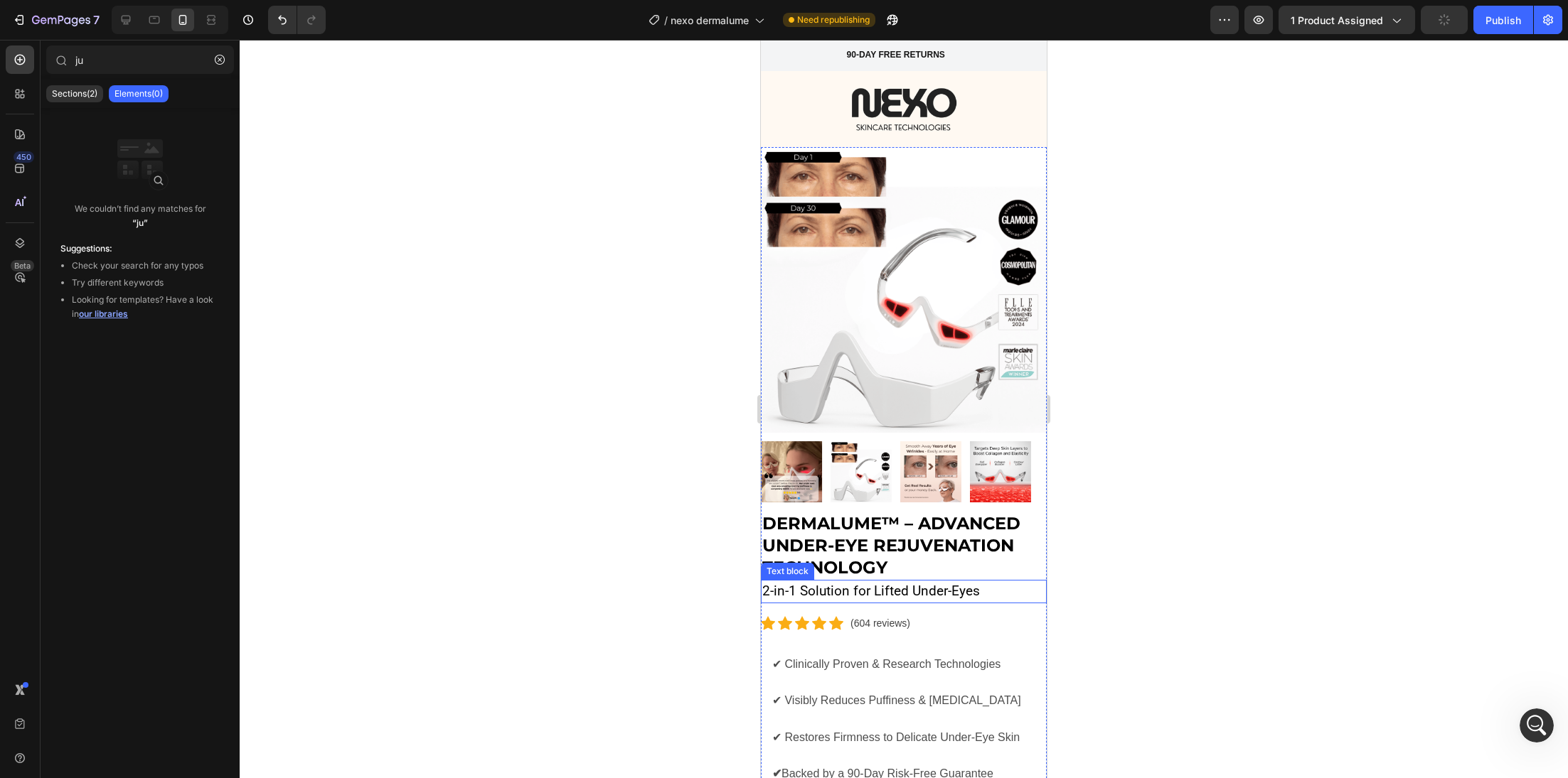
click at [864, 582] on p "2-in-1 Solution for Lifted Under-Eyes" at bounding box center [904, 592] width 283 height 20
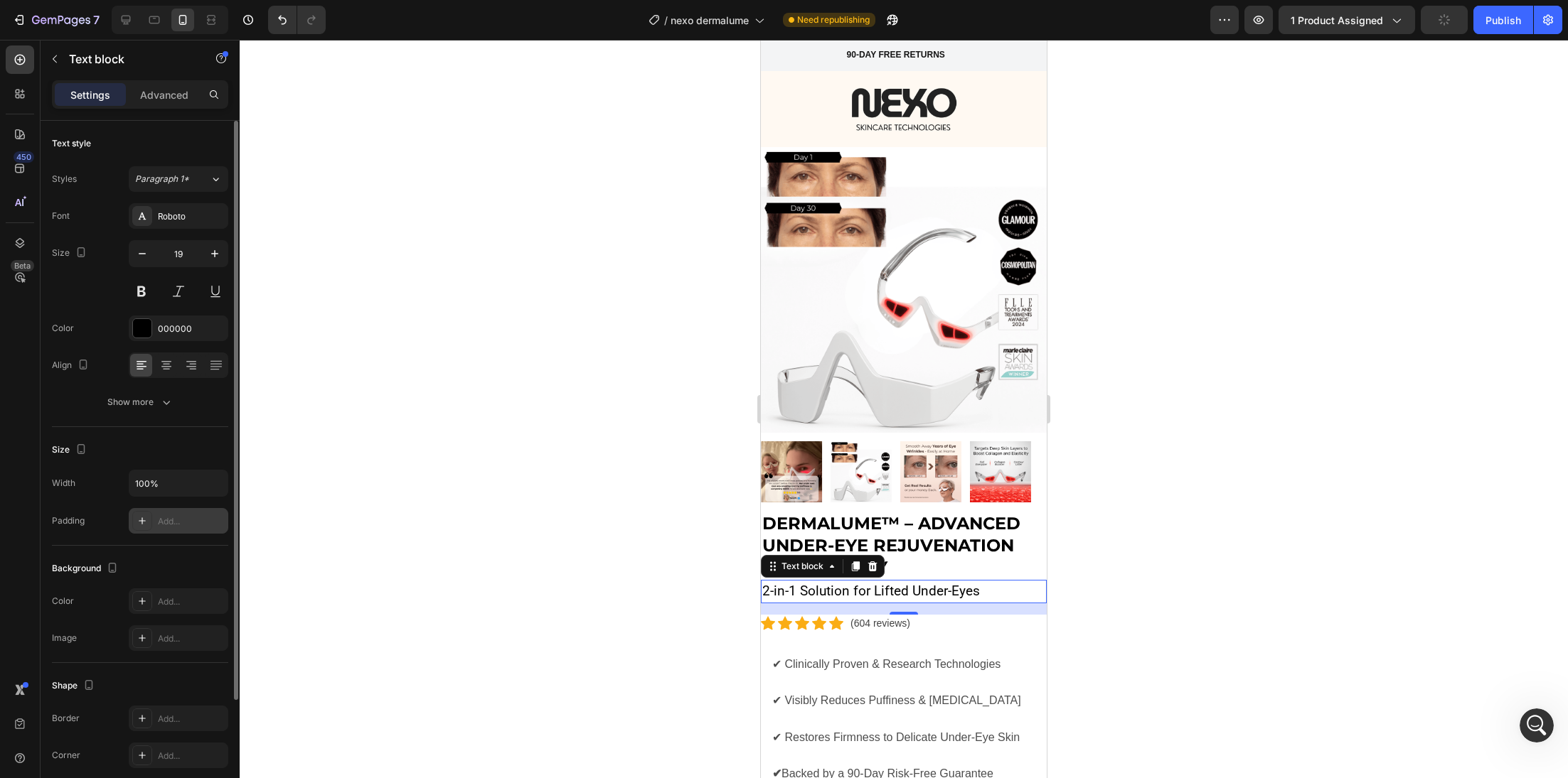
click at [193, 525] on div "Add..." at bounding box center [191, 521] width 67 height 13
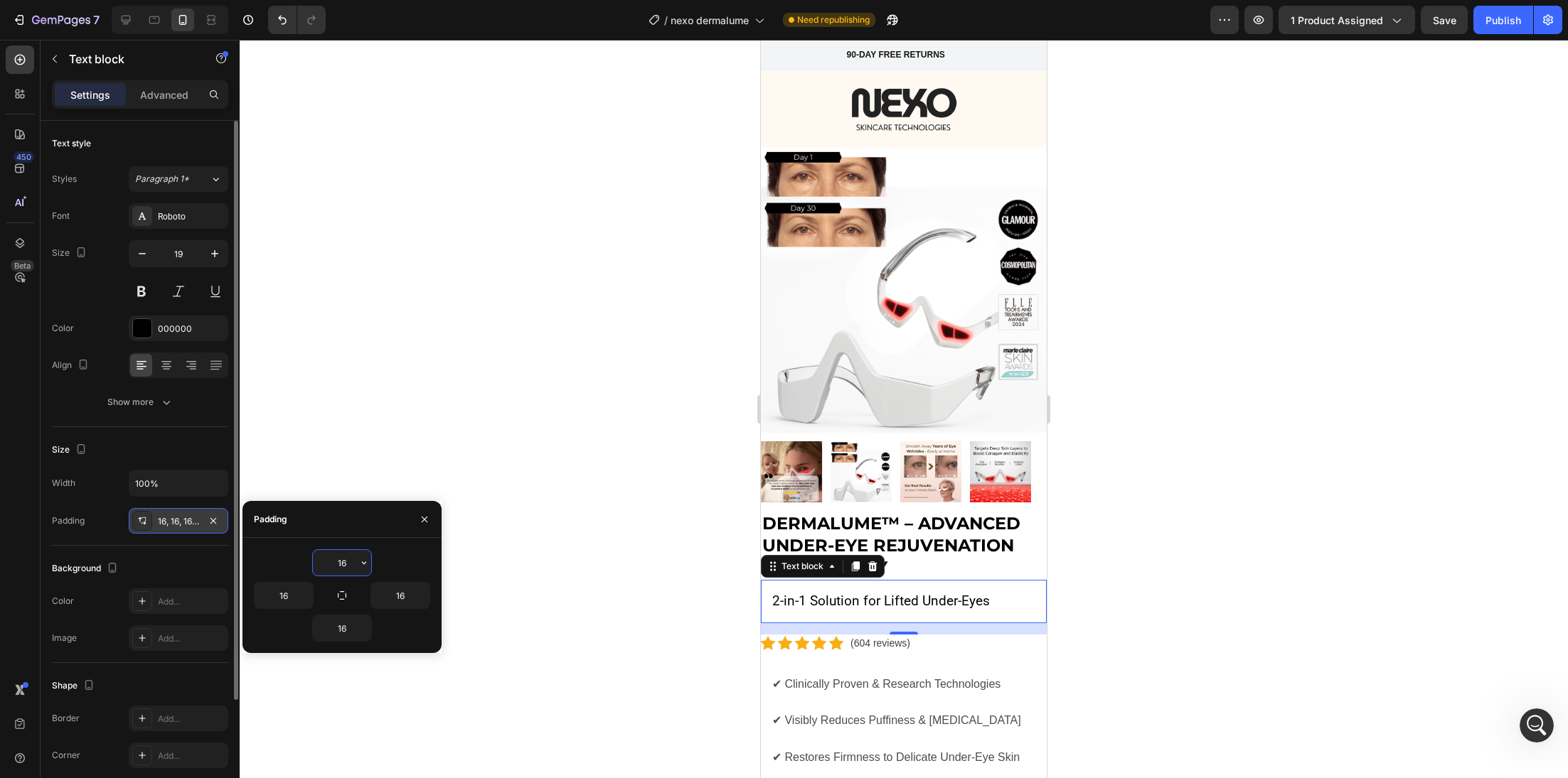
click at [462, 454] on div at bounding box center [904, 409] width 1328 height 738
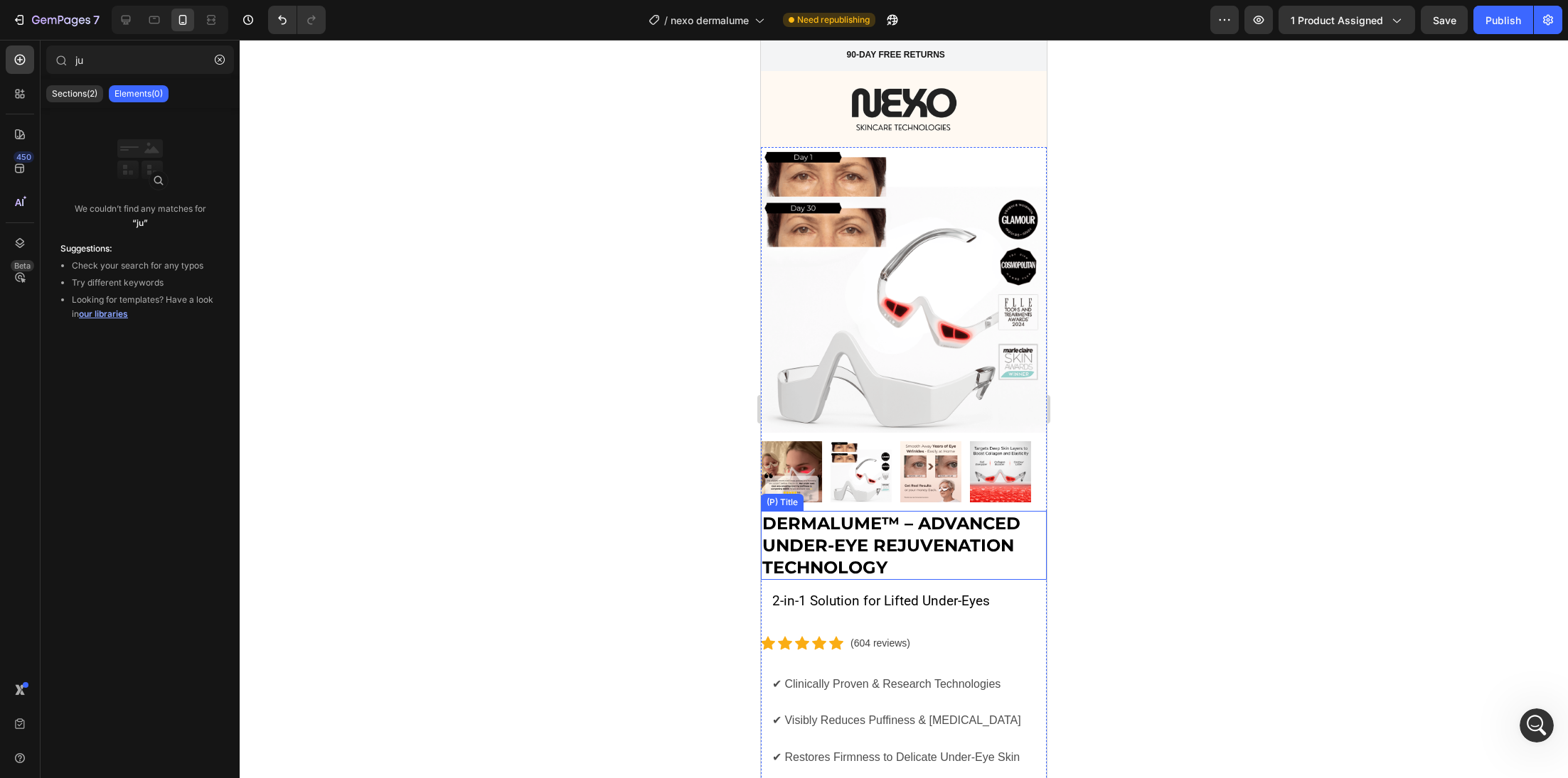
click at [839, 548] on h2 "DermaLume™ – Advanced Under-Eye Rejuvenation Technology" at bounding box center [904, 546] width 286 height 70
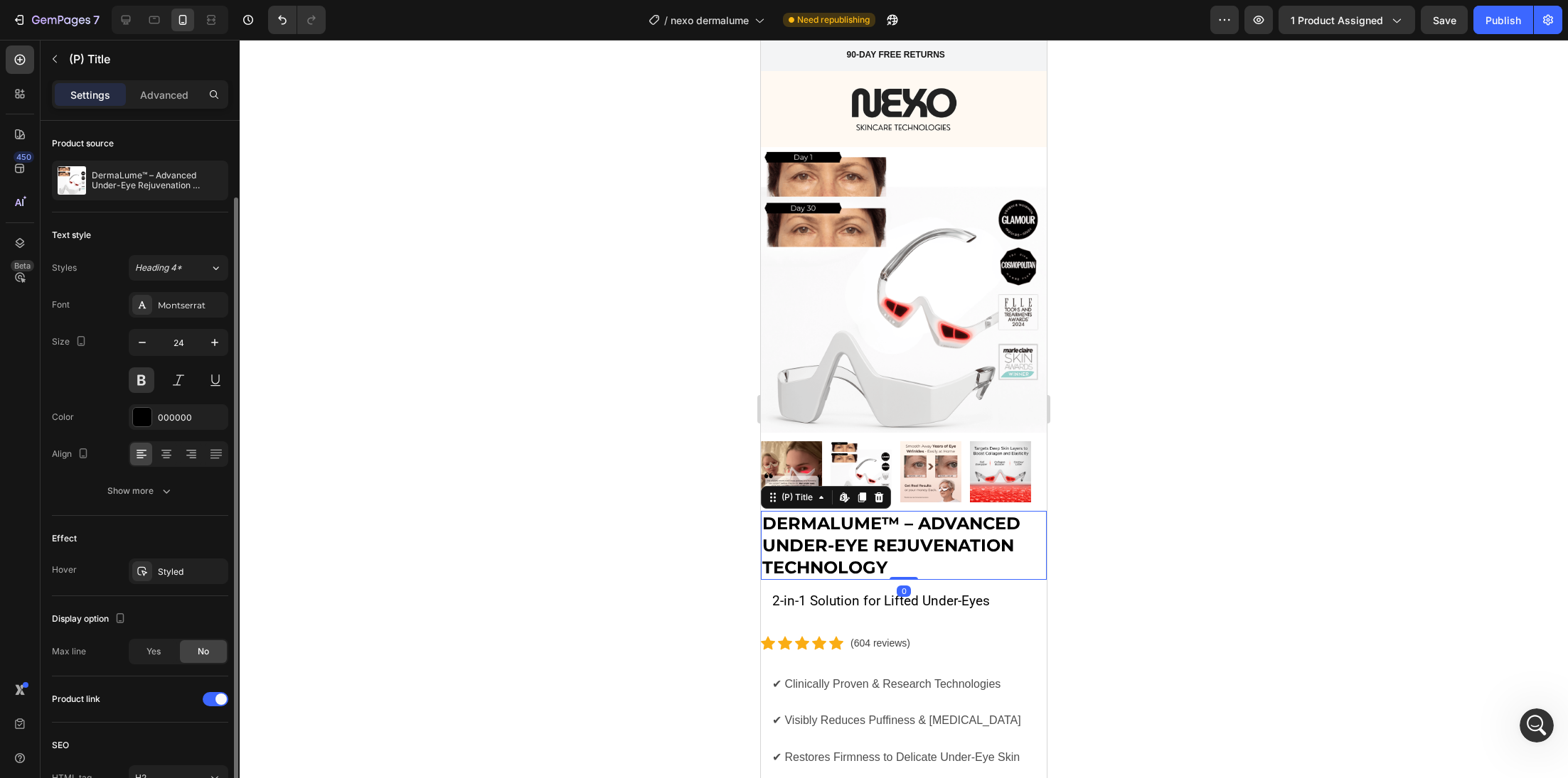
scroll to position [79, 0]
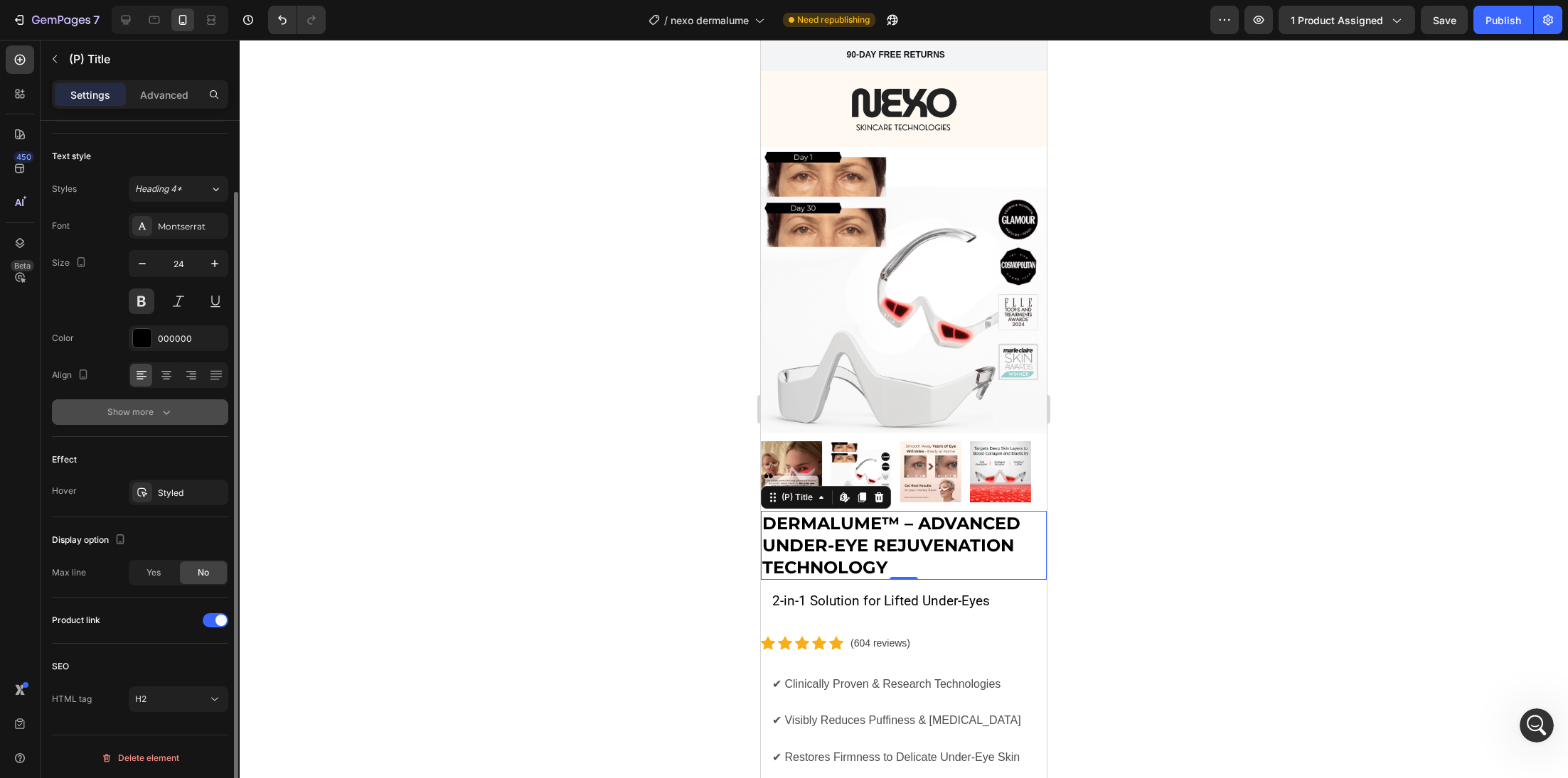
click at [159, 411] on icon "button" at bounding box center [166, 412] width 14 height 14
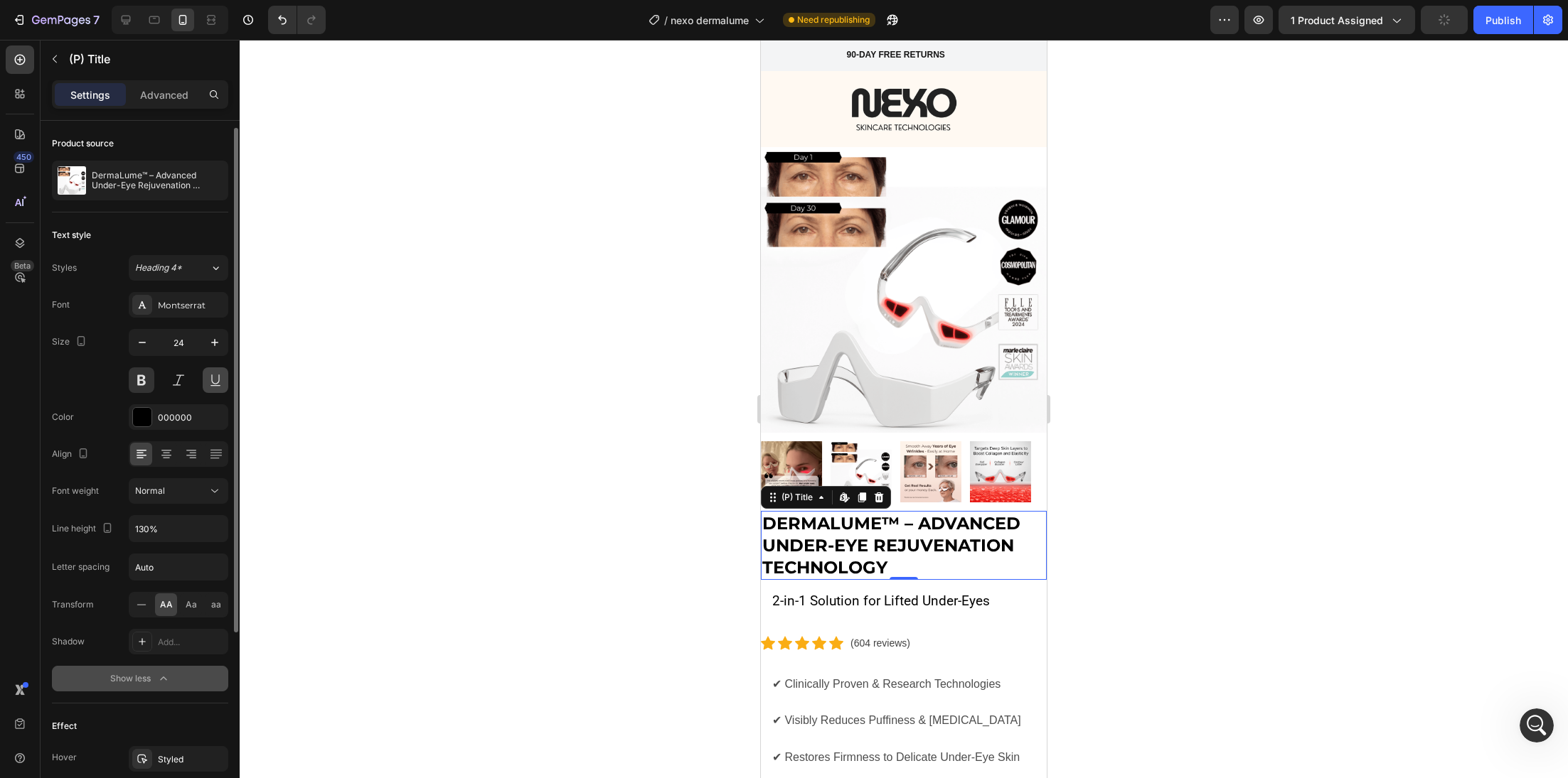
scroll to position [4, 0]
click at [174, 105] on div "Advanced" at bounding box center [164, 94] width 71 height 23
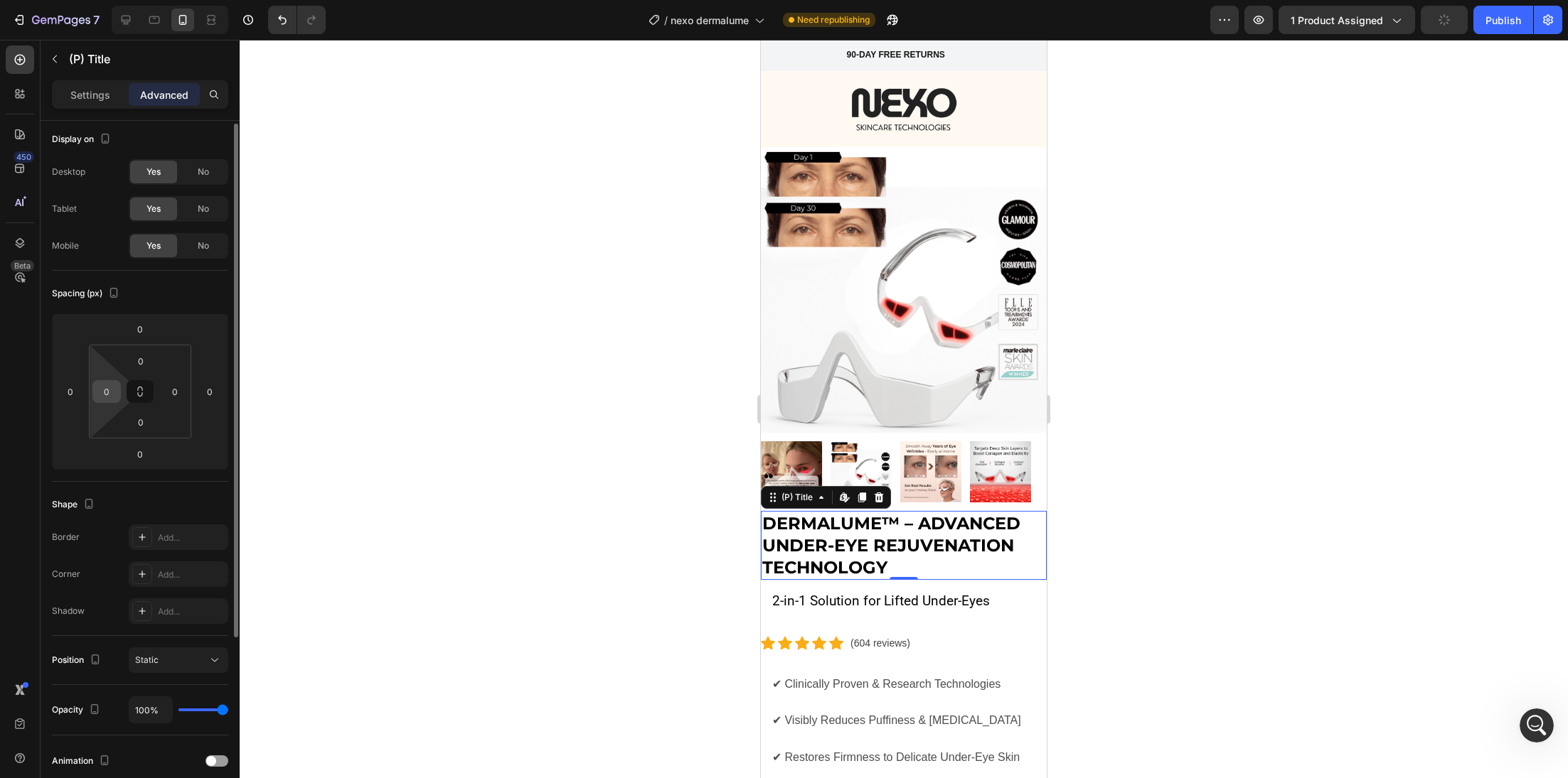
click at [114, 387] on input "0" at bounding box center [106, 391] width 21 height 21
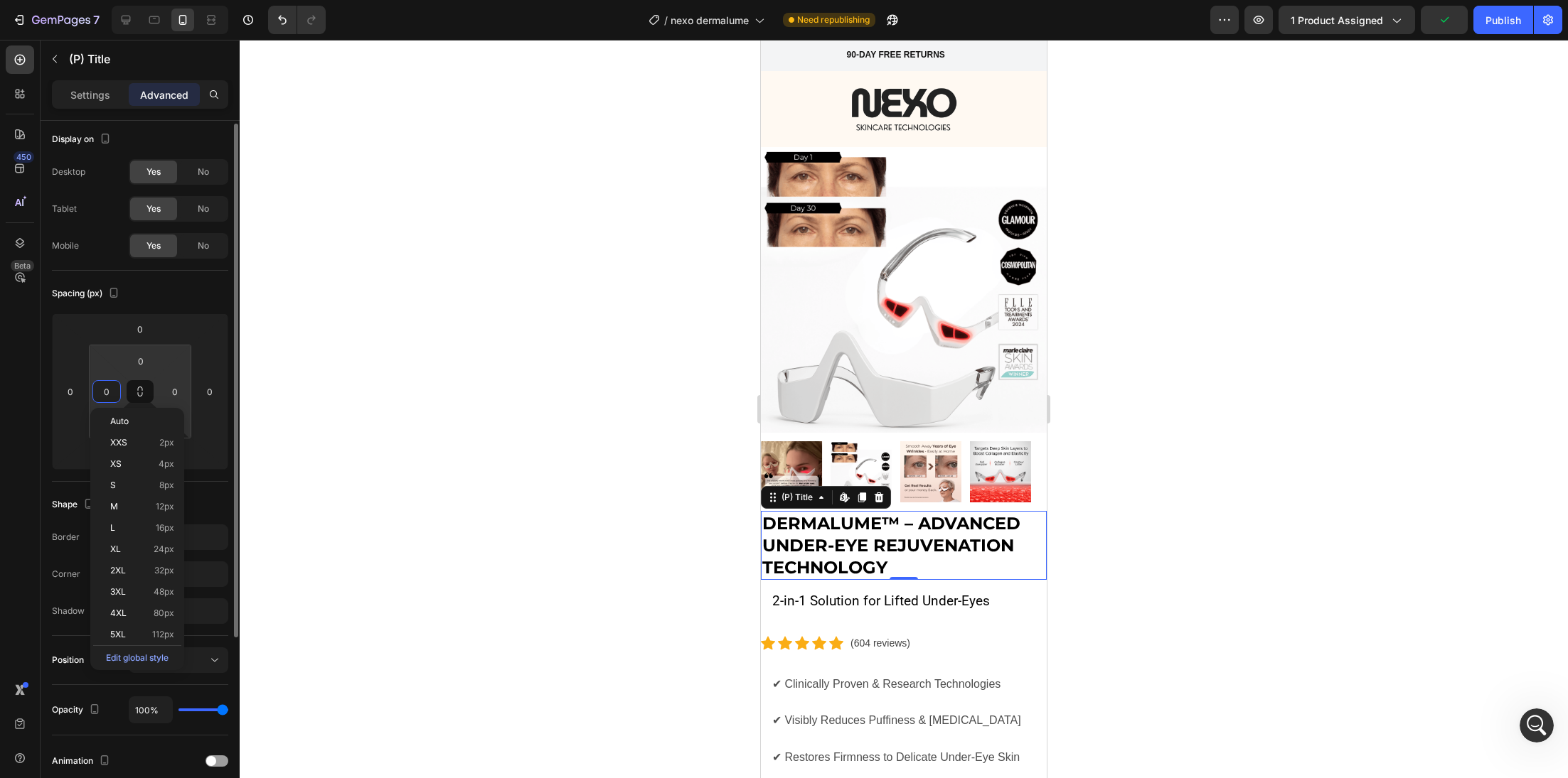
type input "5"
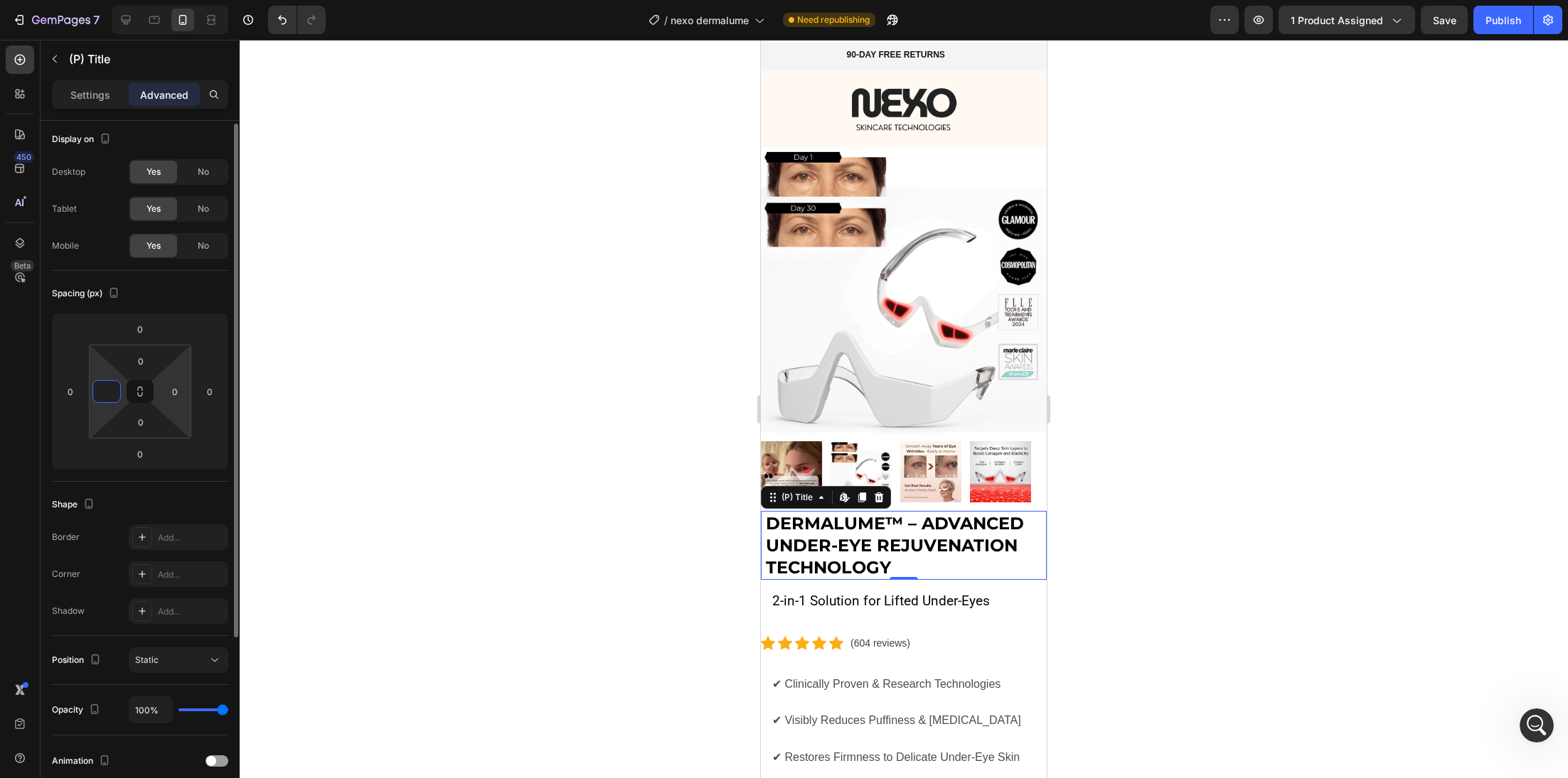
scroll to position [1037, 0]
type input "9"
type input "10"
click at [378, 453] on div at bounding box center [904, 409] width 1328 height 738
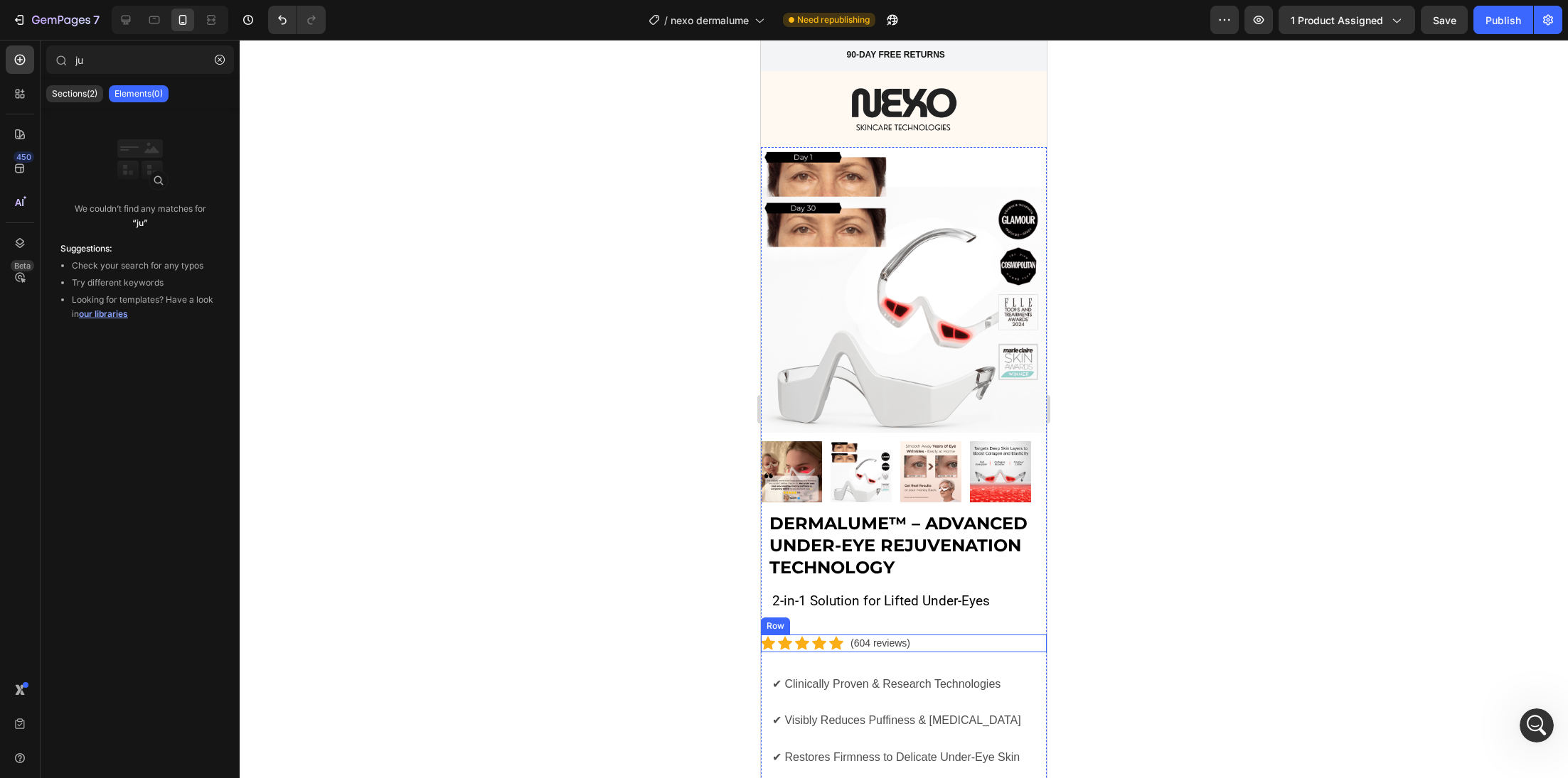
click at [937, 634] on div "Icon Icon Icon Icon Icon Icon List Hoz (604 reviews) Text block Row" at bounding box center [904, 643] width 286 height 18
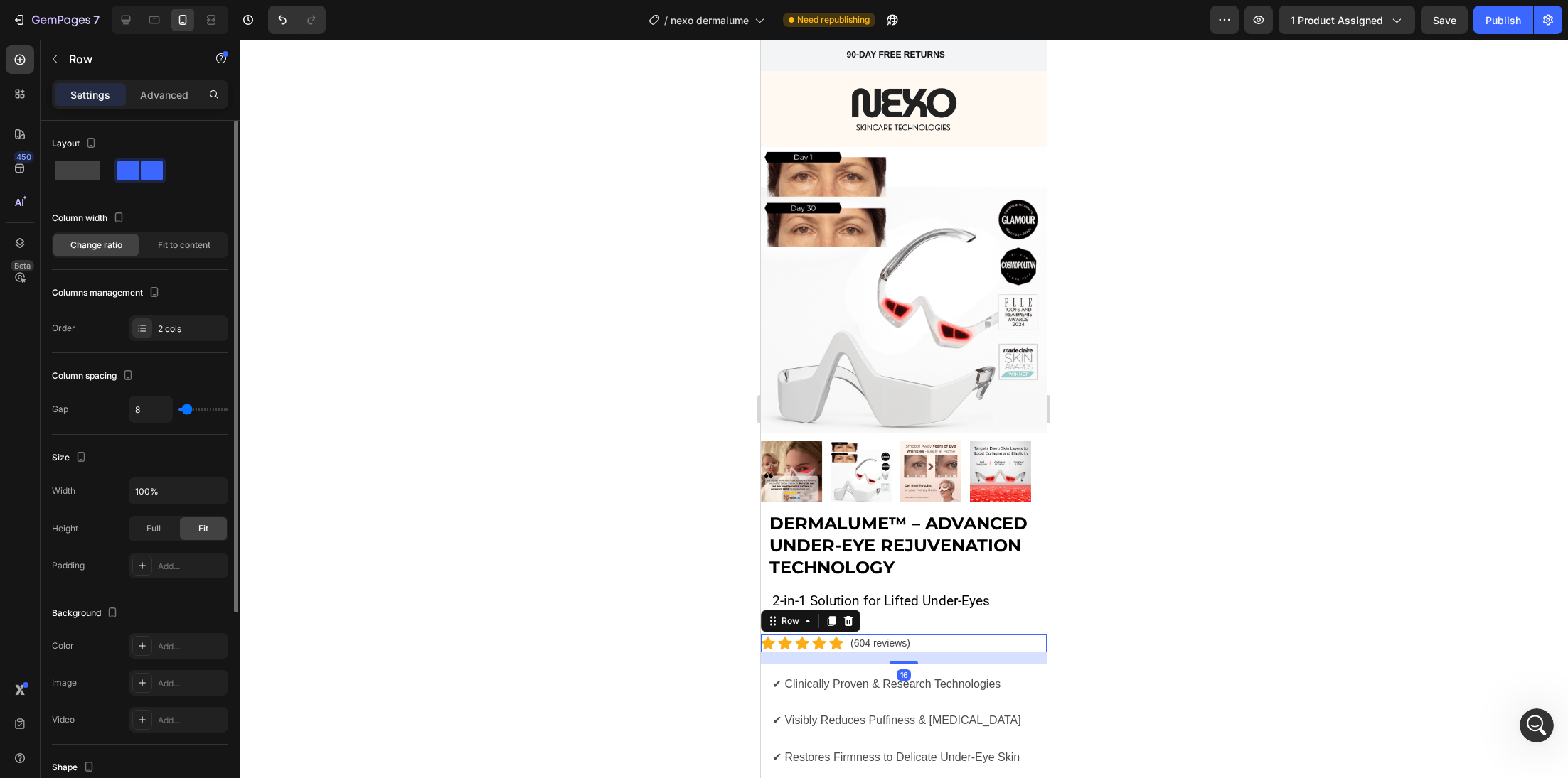
scroll to position [130, 0]
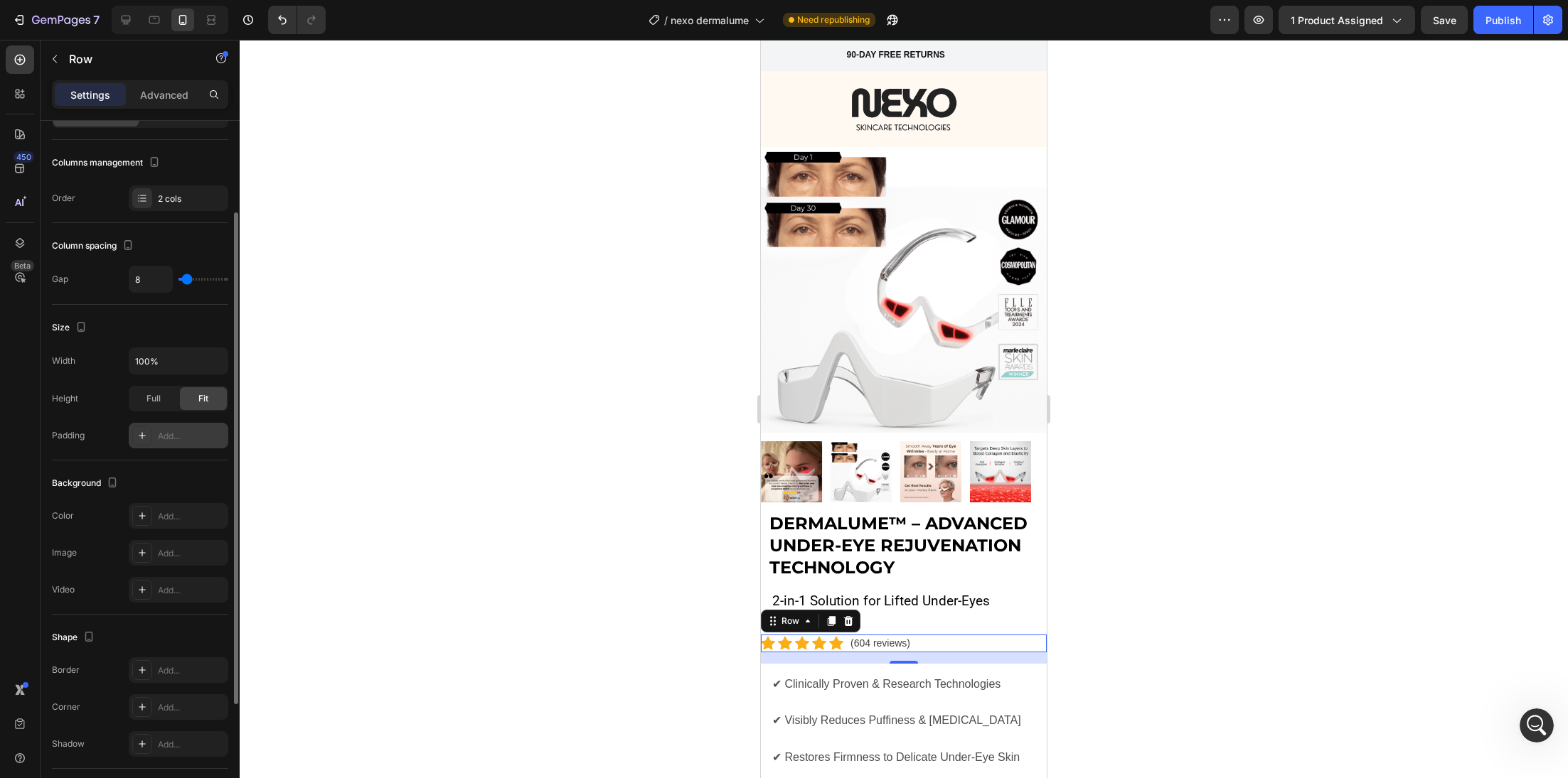
click at [188, 440] on div "Add..." at bounding box center [191, 436] width 67 height 13
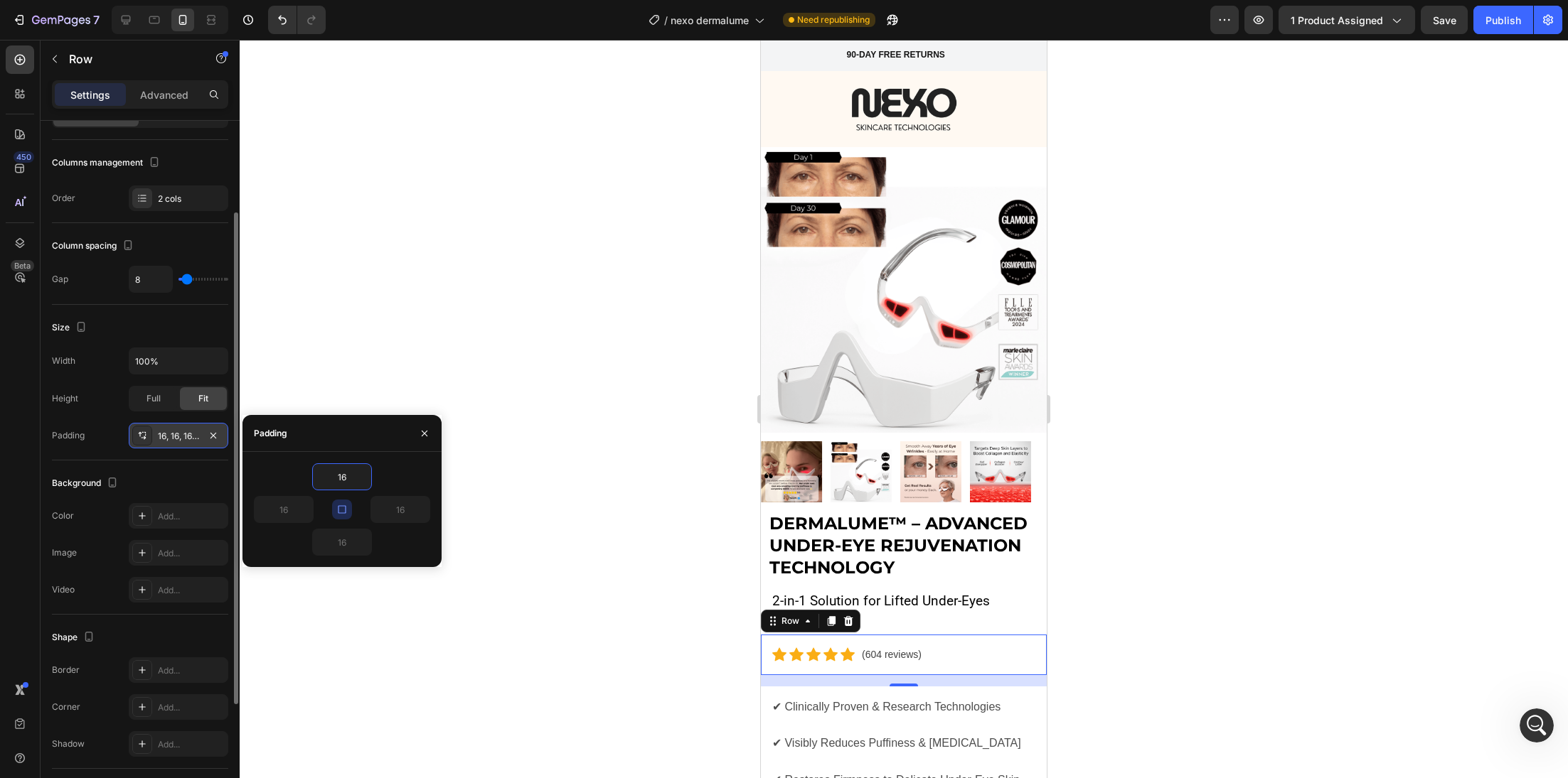
click at [527, 542] on div at bounding box center [904, 409] width 1328 height 738
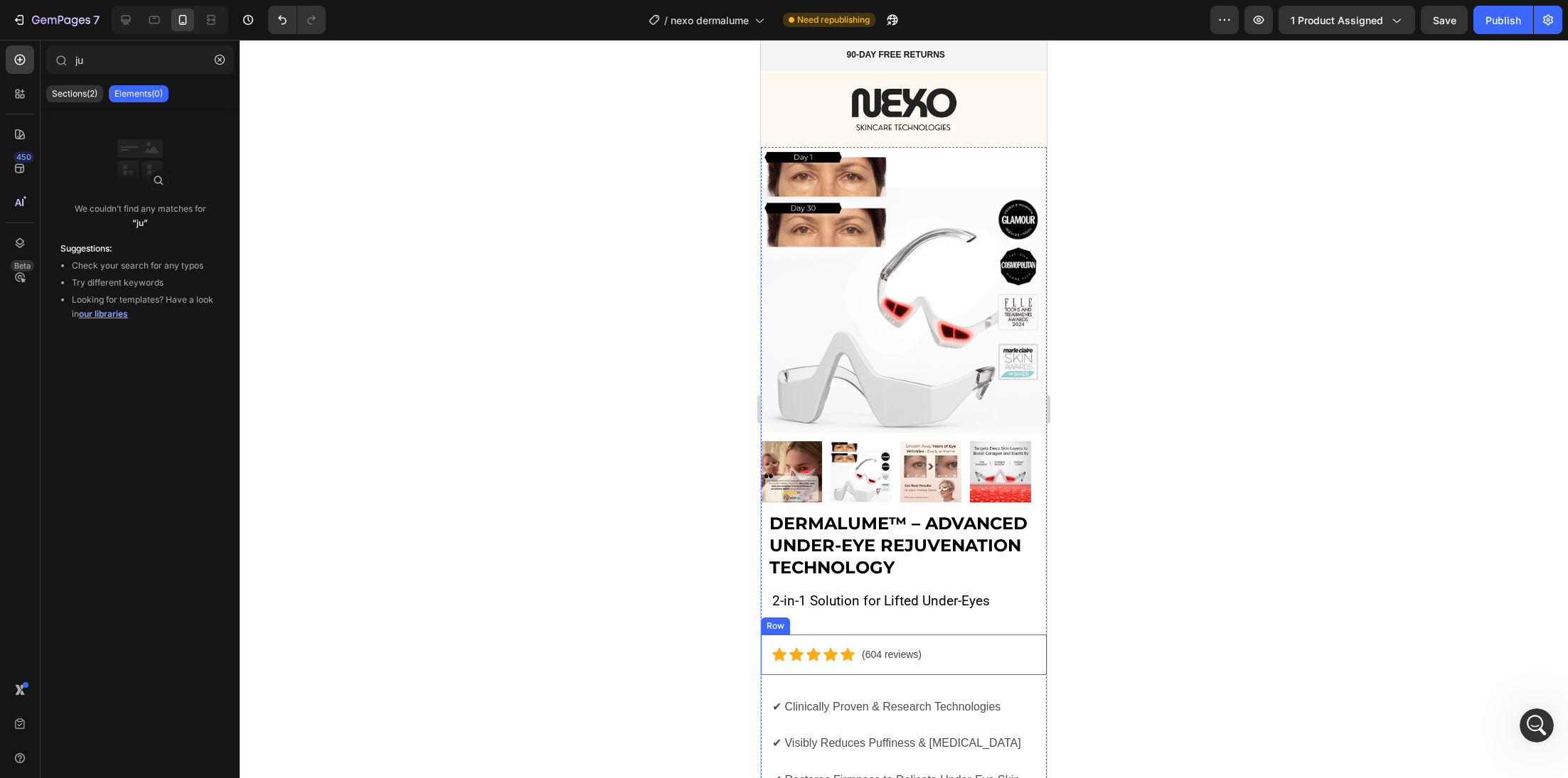
click at [830, 634] on div "Icon Icon Icon Icon Icon Icon List Hoz (604 reviews) Text block Row" at bounding box center [904, 655] width 286 height 41
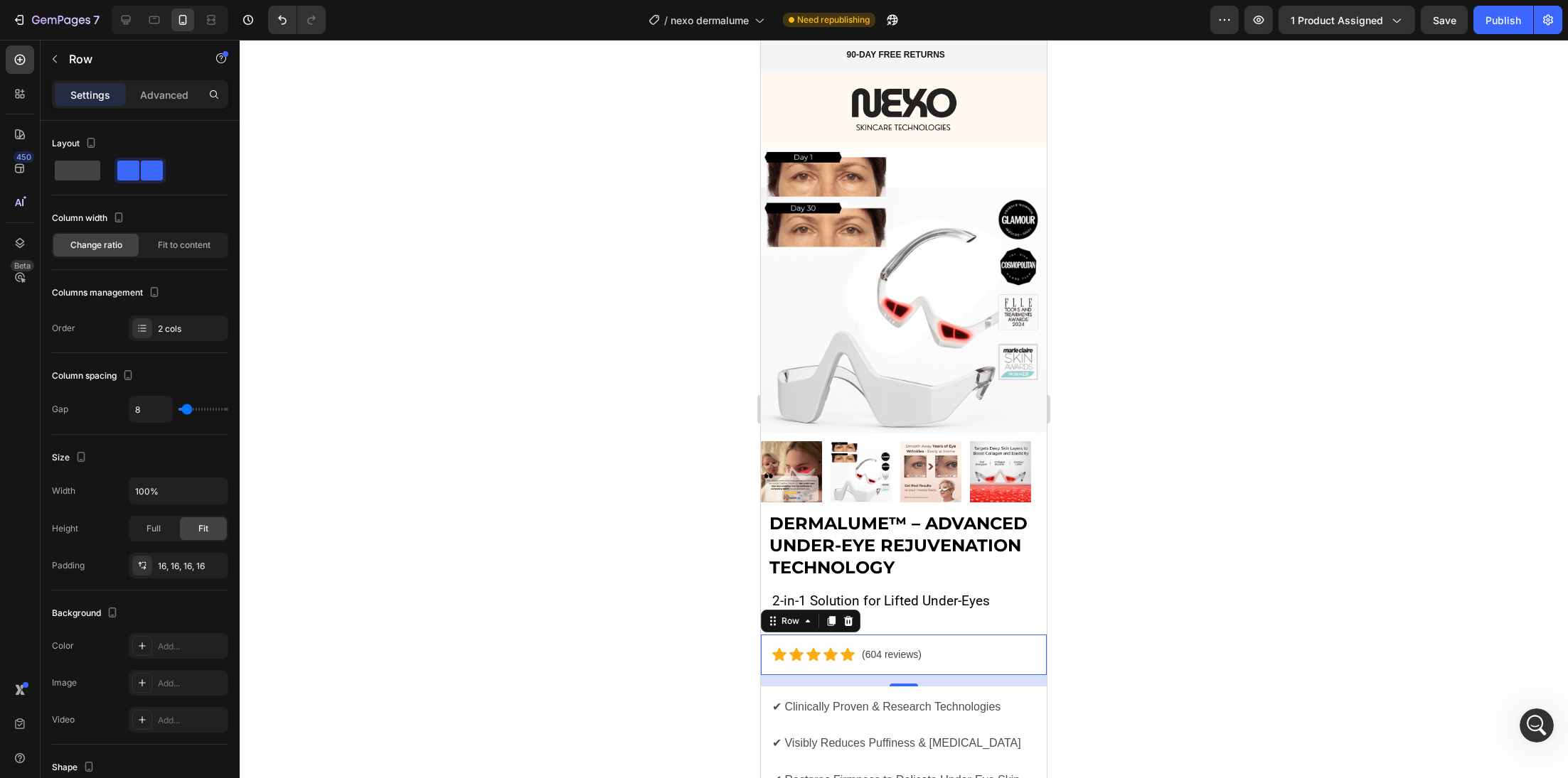
click at [834, 634] on div "Icon Icon Icon Icon Icon Icon List Hoz (604 reviews) Text block Row 0" at bounding box center [904, 655] width 286 height 41
click at [172, 94] on p "Advanced" at bounding box center [164, 95] width 48 height 15
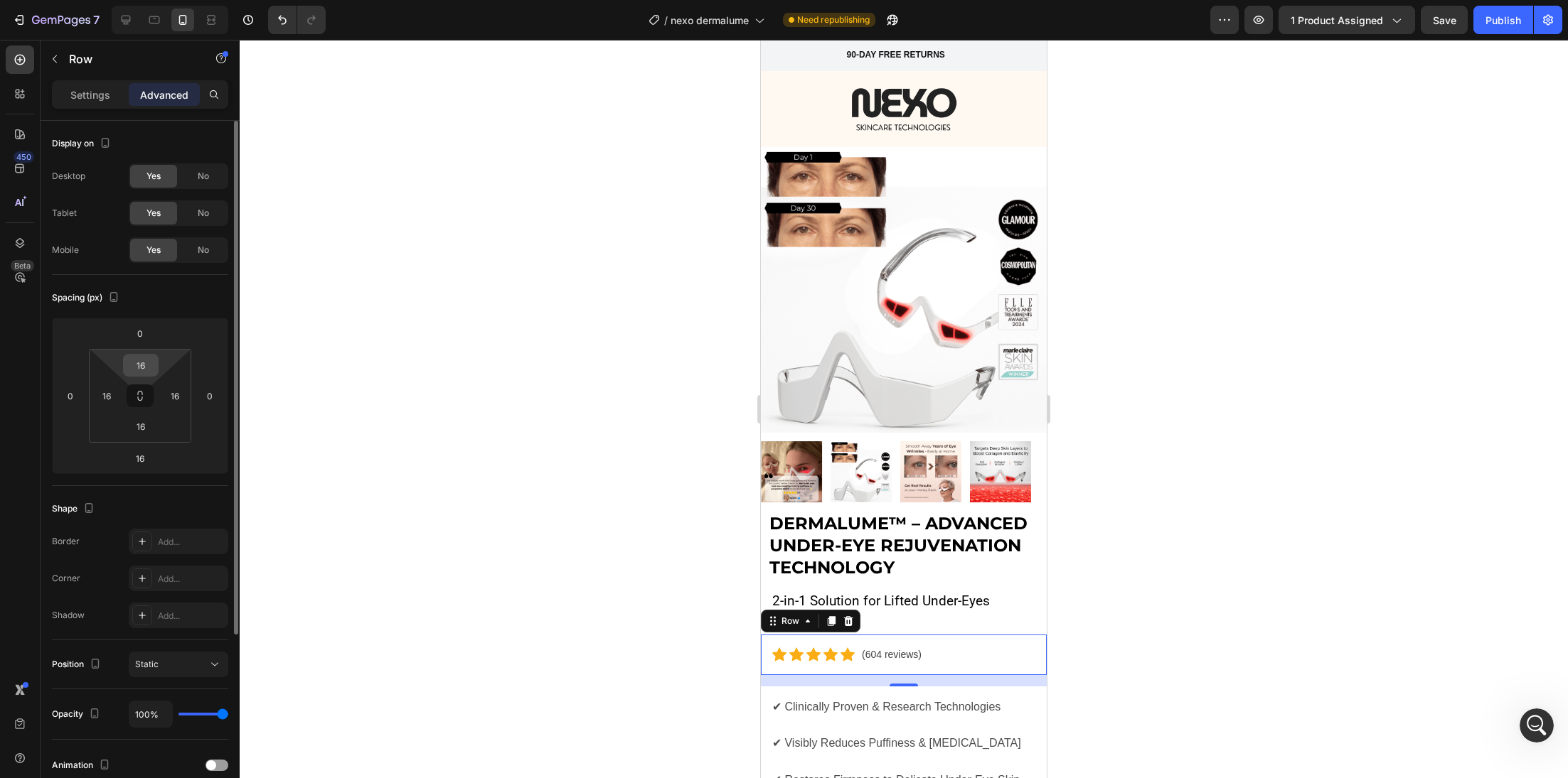
click at [157, 366] on div "16" at bounding box center [141, 365] width 36 height 23
click at [150, 363] on input "16" at bounding box center [140, 365] width 28 height 21
click at [149, 366] on input "16" at bounding box center [140, 365] width 28 height 21
type input "0"
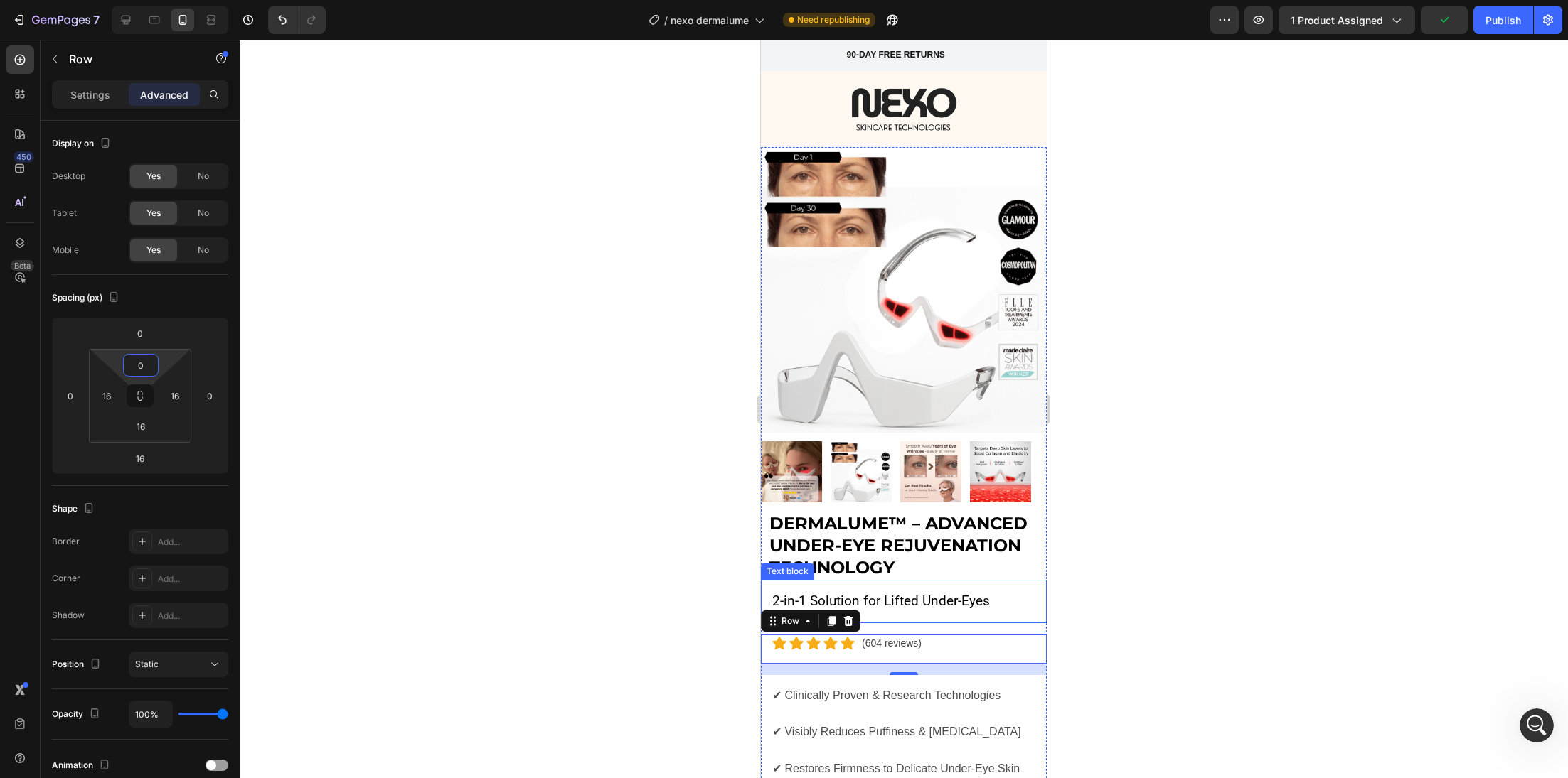
click at [960, 591] on p "2-in-1 Solution for Lifted Under-Eyes" at bounding box center [904, 601] width 263 height 20
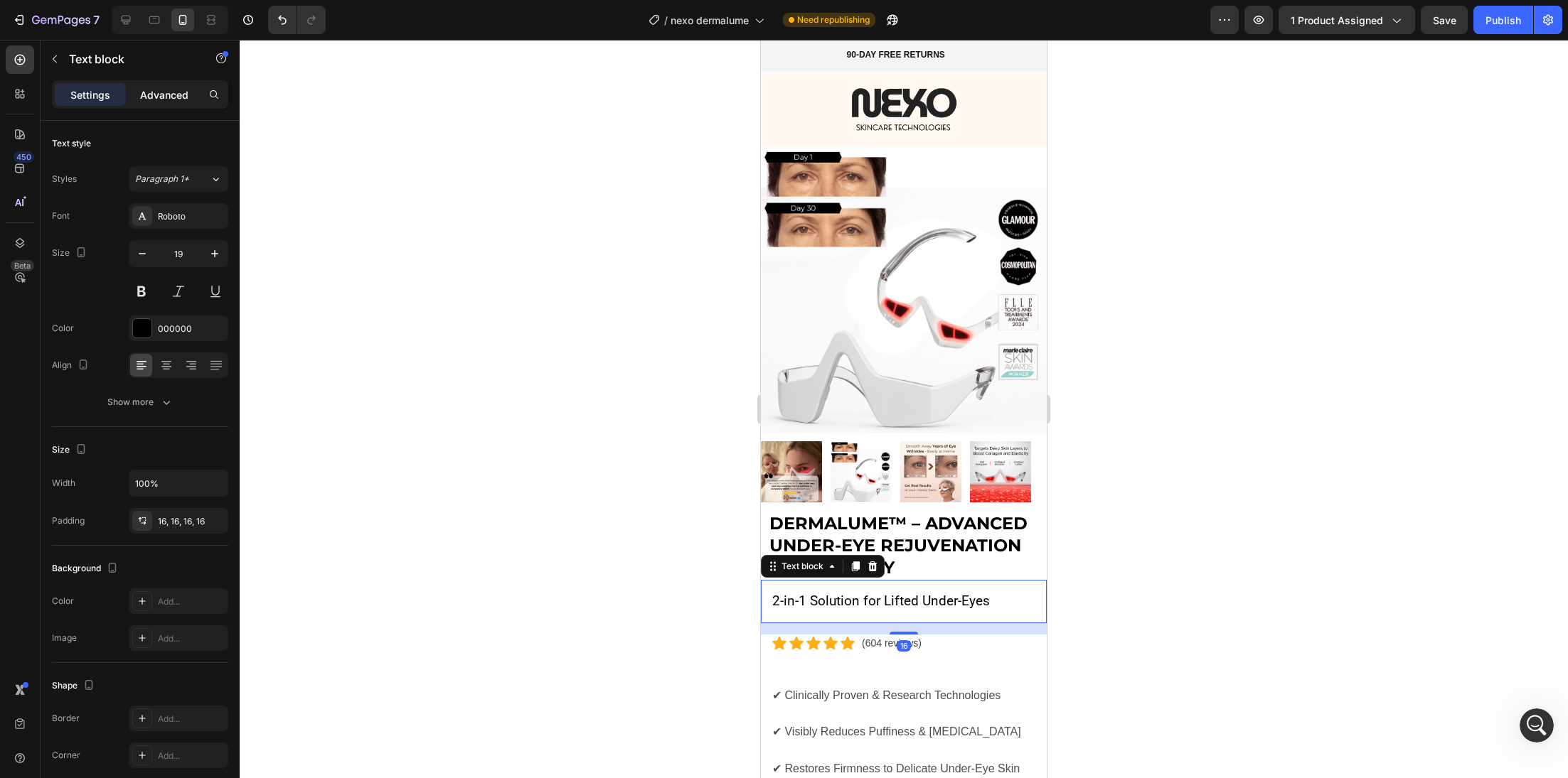
click at [178, 98] on p "Advanced" at bounding box center [164, 95] width 48 height 15
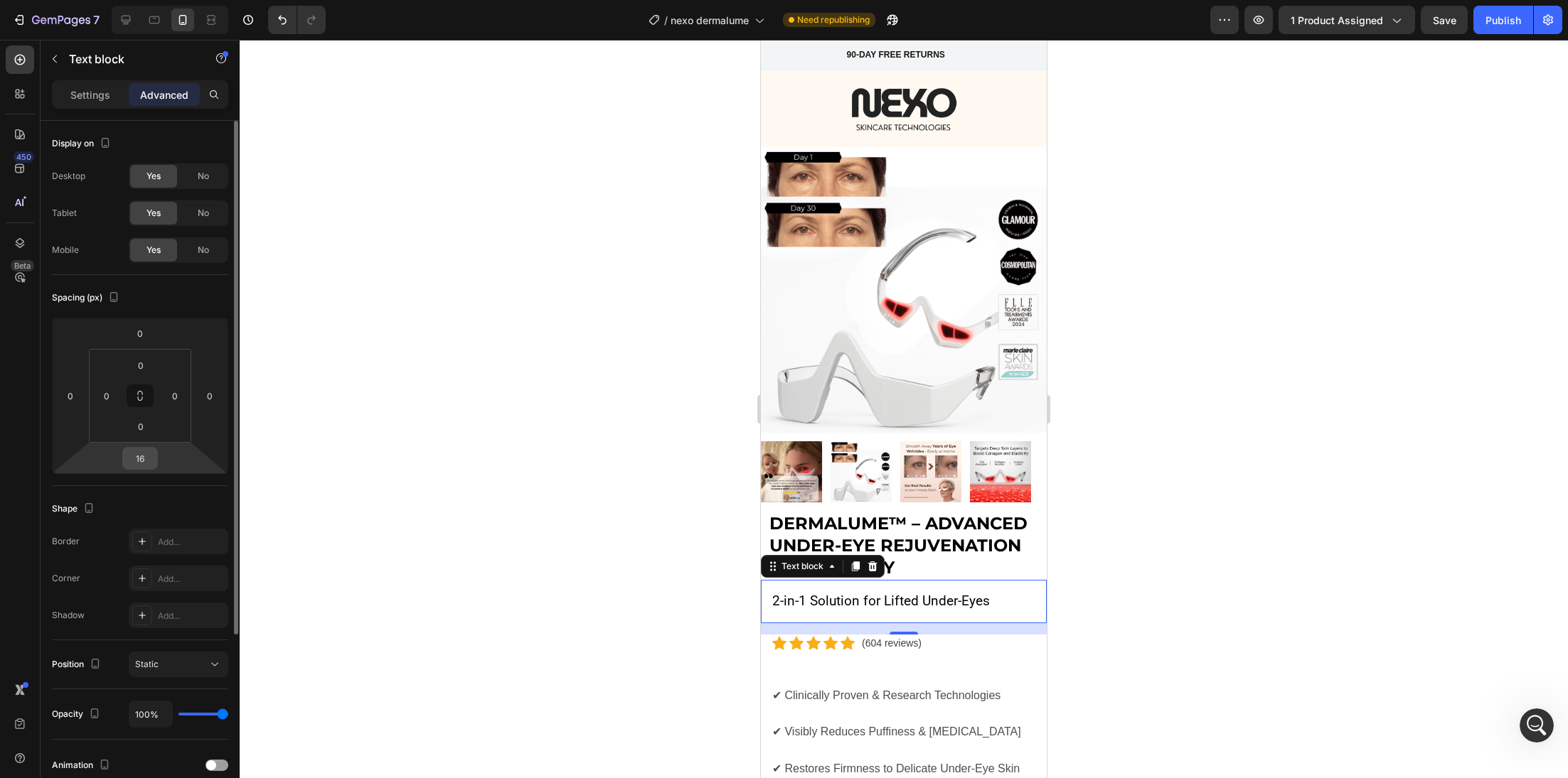
click at [143, 464] on input "16" at bounding box center [140, 458] width 28 height 21
type input "0"
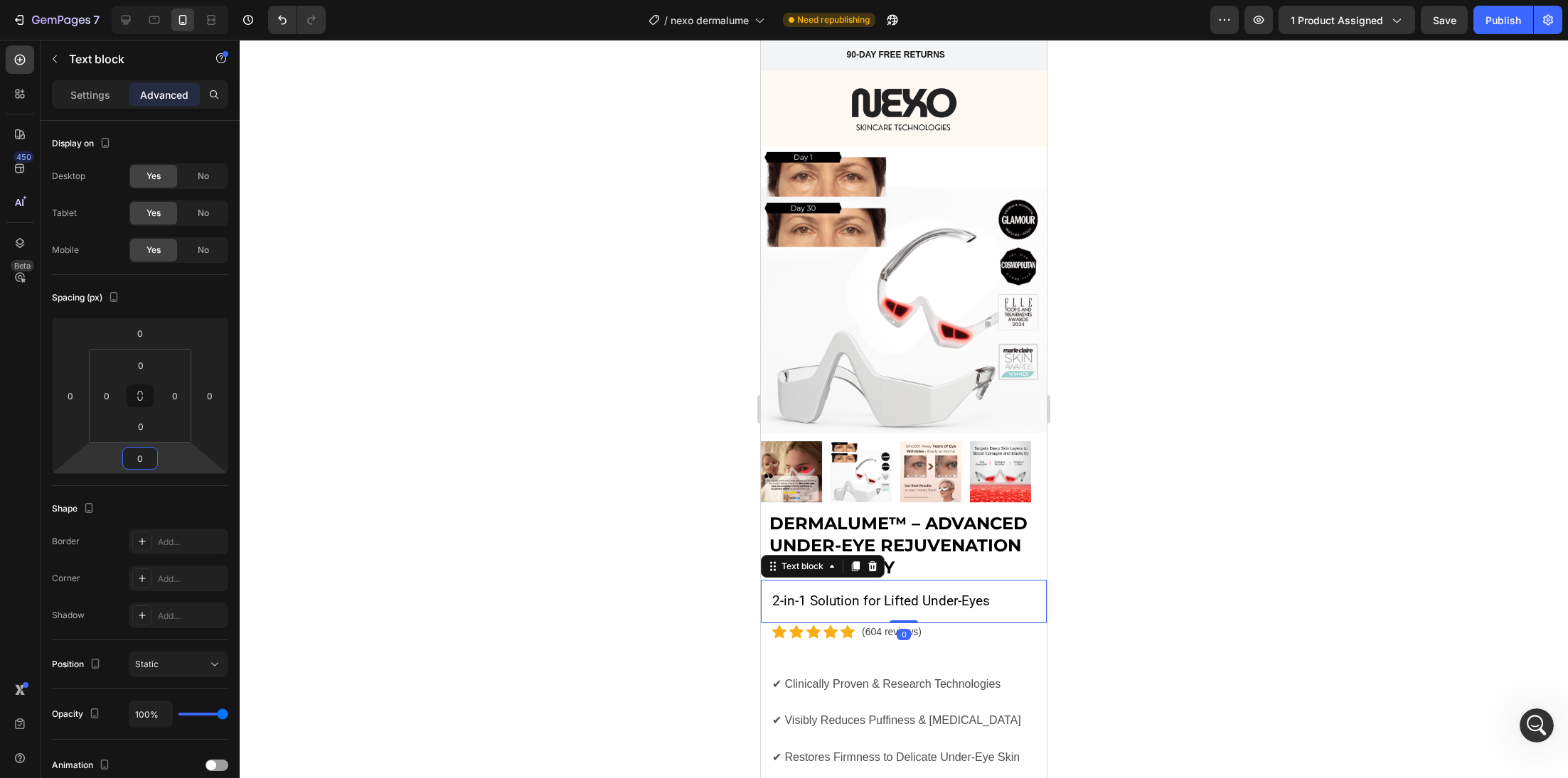
click at [656, 569] on div at bounding box center [904, 409] width 1328 height 738
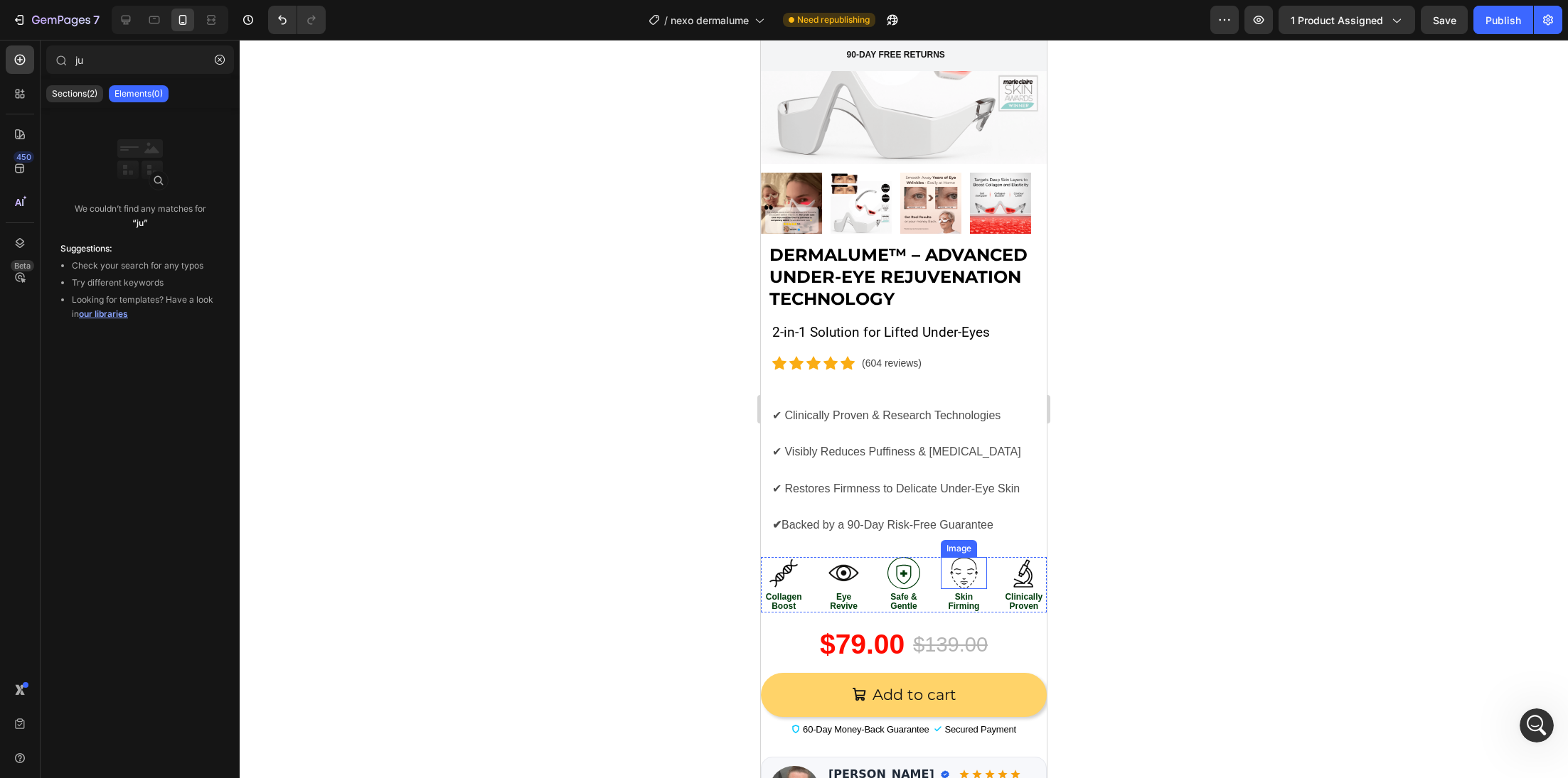
scroll to position [270, 0]
click at [978, 560] on div "Image Collagen Boost Text Block Image Eye Revive Text Block Image Safe & Gentle…" at bounding box center [904, 583] width 286 height 55
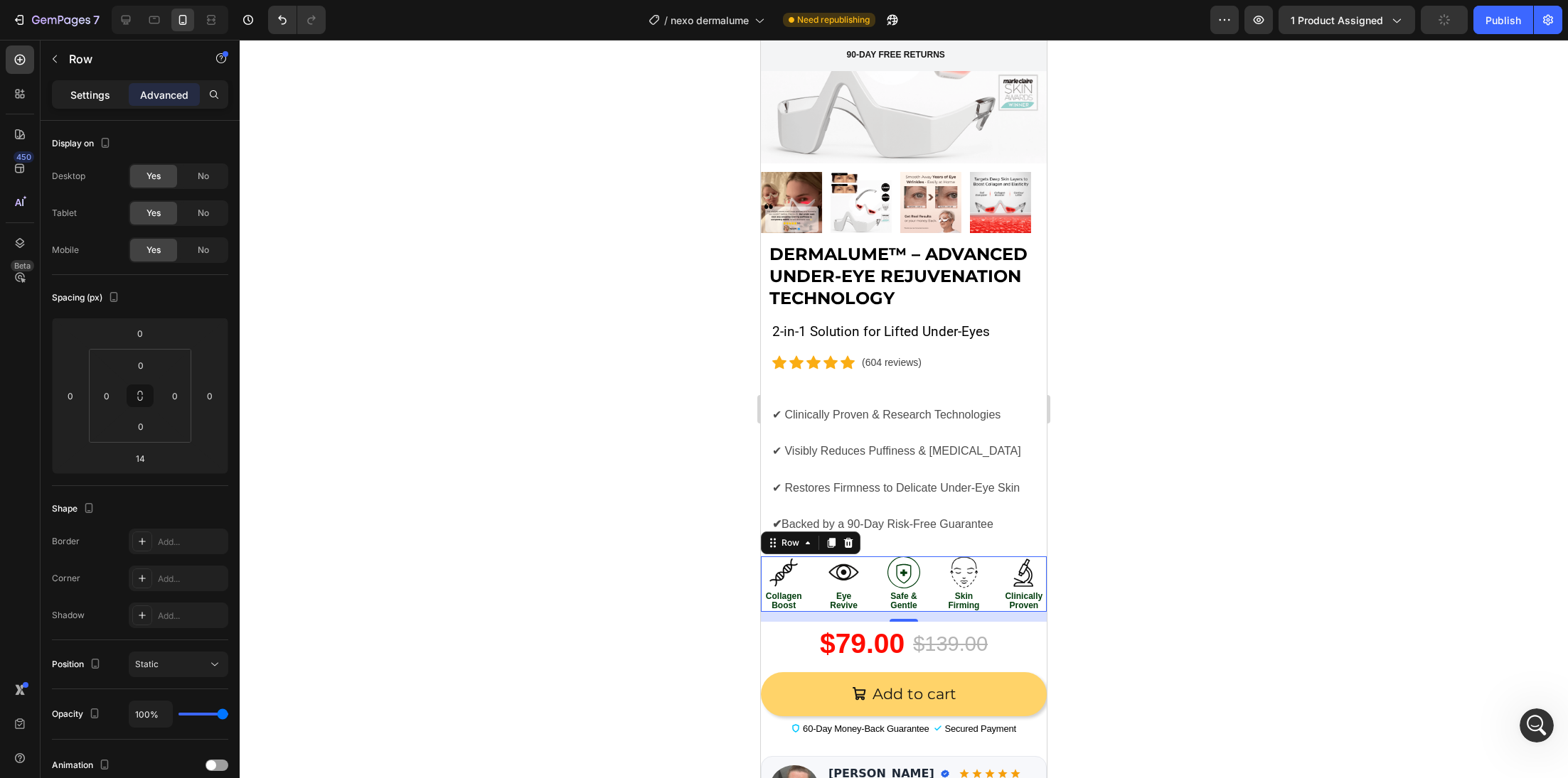
click at [111, 88] on div "Settings" at bounding box center [90, 94] width 71 height 23
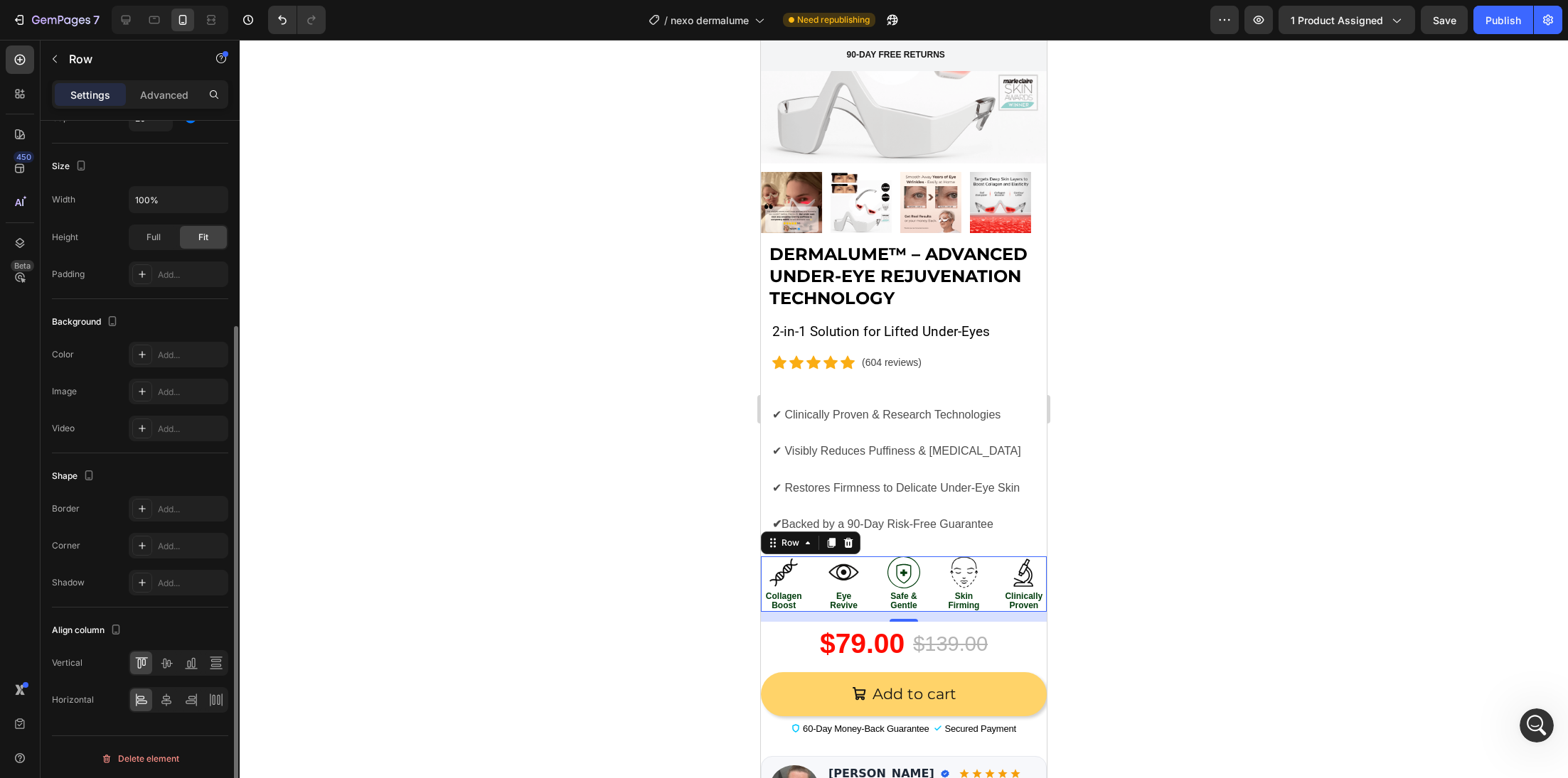
scroll to position [0, 0]
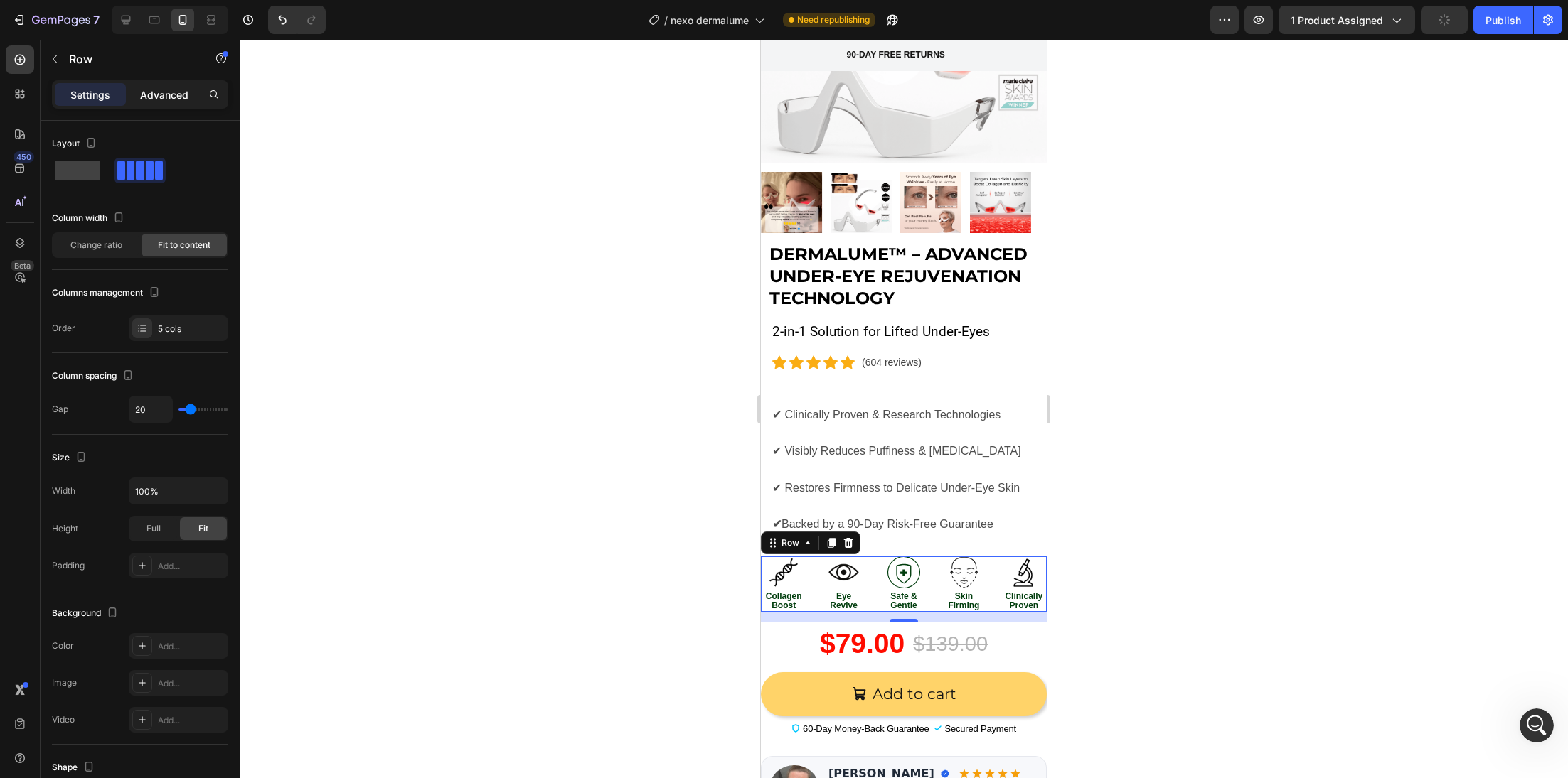
drag, startPoint x: 173, startPoint y: 89, endPoint x: 171, endPoint y: 99, distance: 10.2
click at [174, 89] on p "Advanced" at bounding box center [164, 95] width 48 height 15
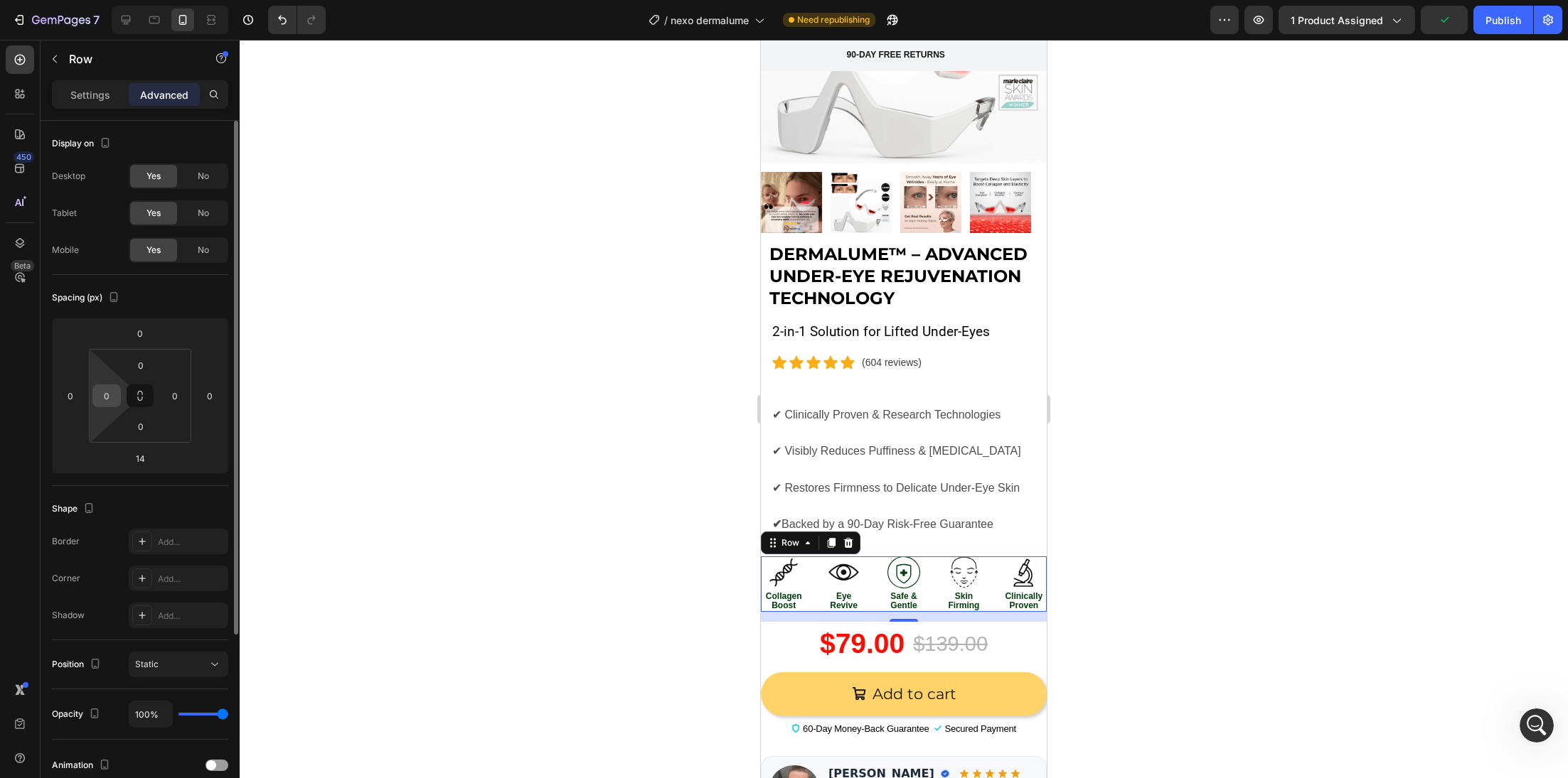
click at [112, 396] on input "0" at bounding box center [106, 395] width 21 height 21
type input "9"
click at [184, 394] on input "0" at bounding box center [174, 395] width 21 height 21
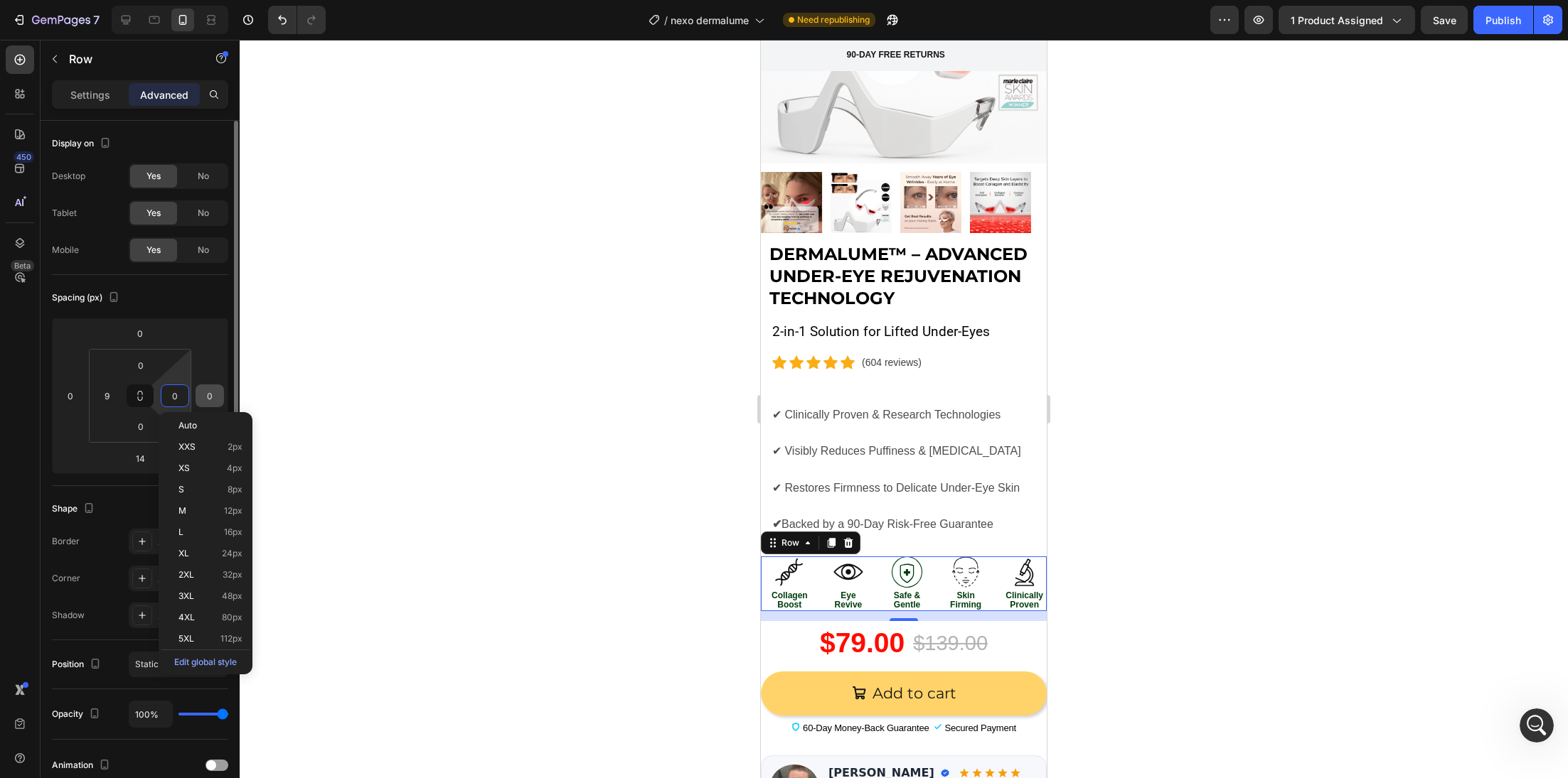
type input "9"
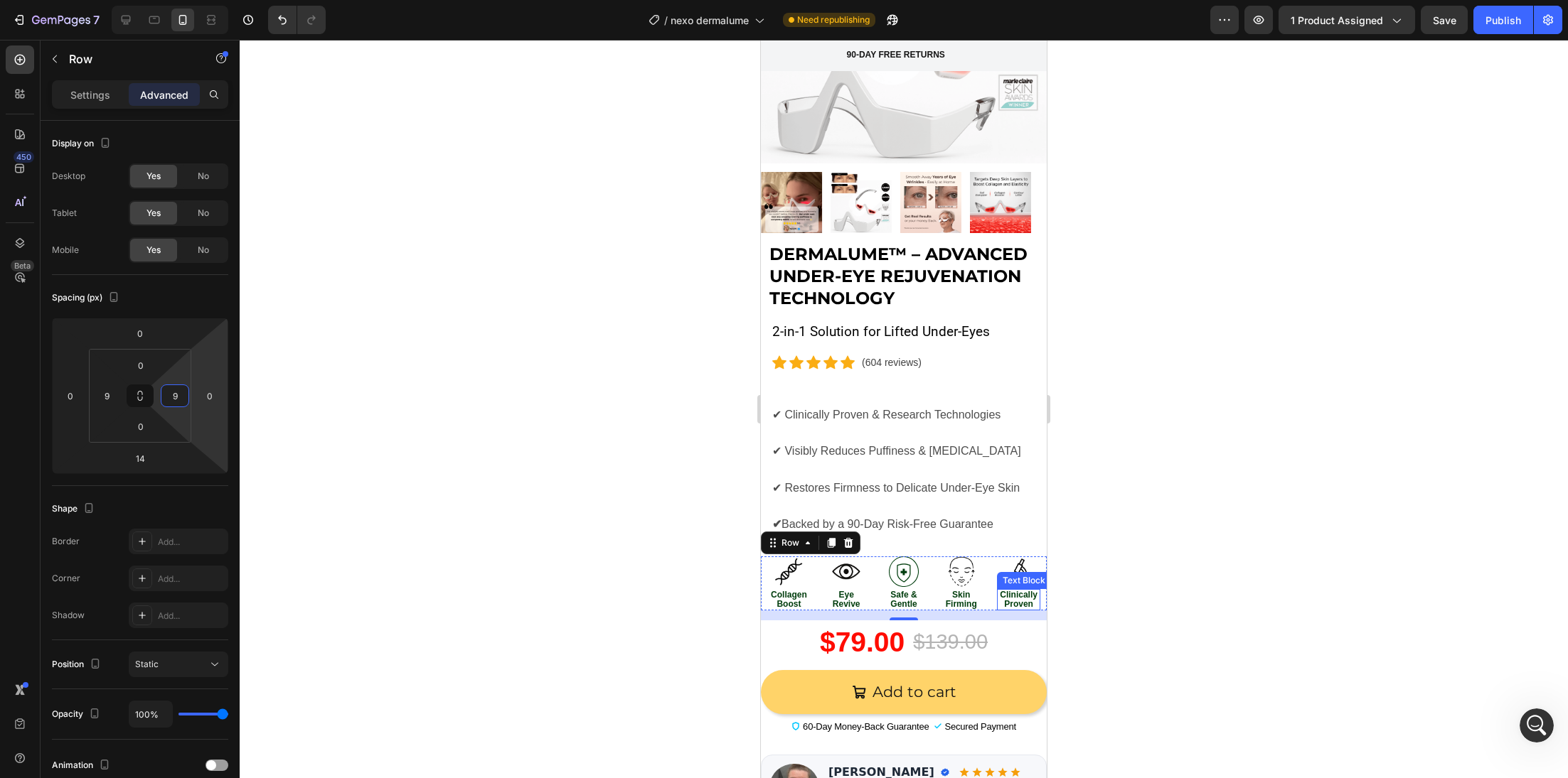
click at [1006, 593] on strong "Clinically Proven" at bounding box center [1018, 599] width 37 height 20
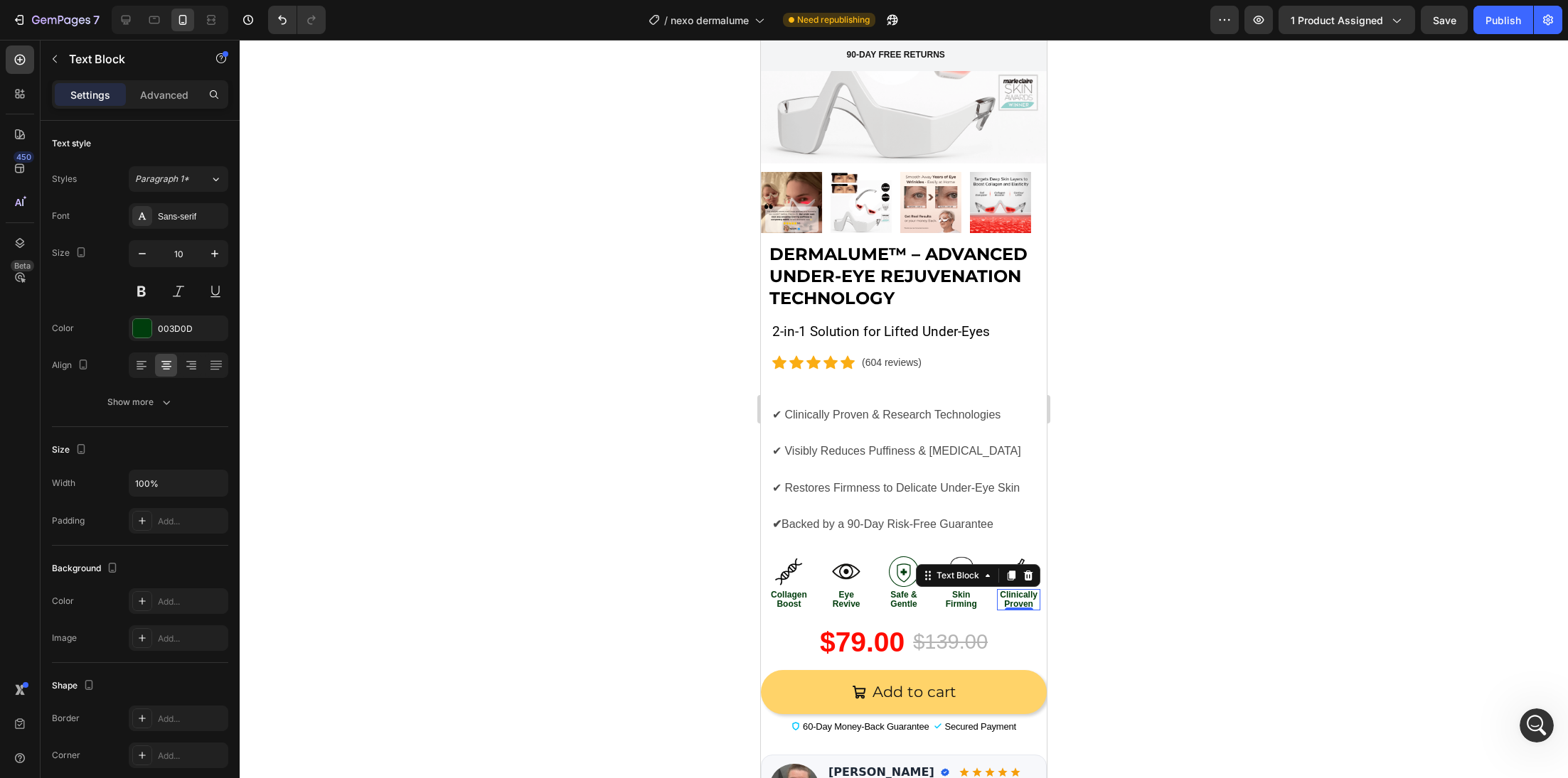
click at [1004, 599] on strong "Clinically Proven" at bounding box center [1018, 599] width 37 height 20
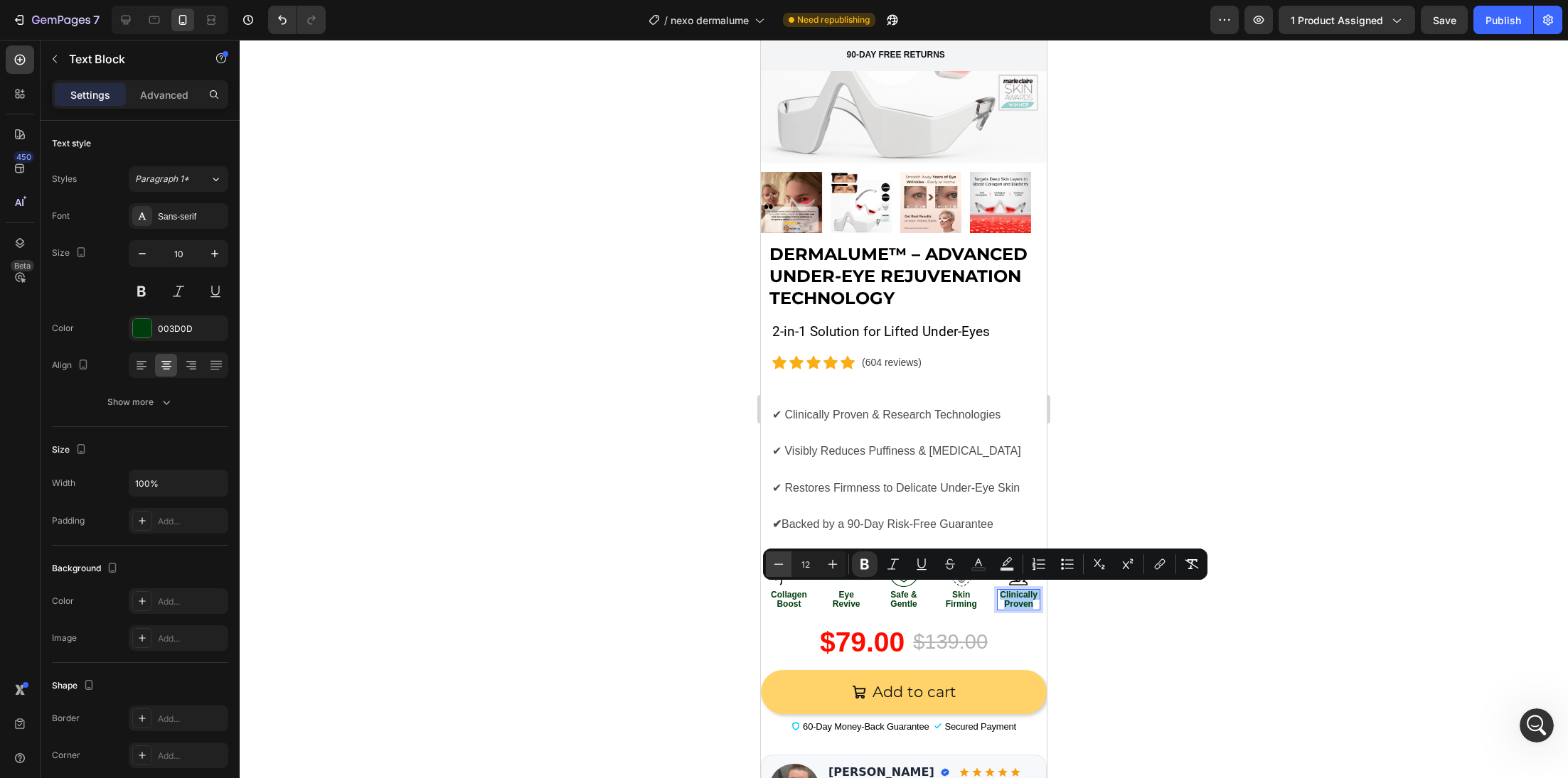
click at [778, 563] on icon "Editor contextual toolbar" at bounding box center [778, 564] width 14 height 14
type input "11"
click at [737, 586] on div at bounding box center [904, 409] width 1328 height 738
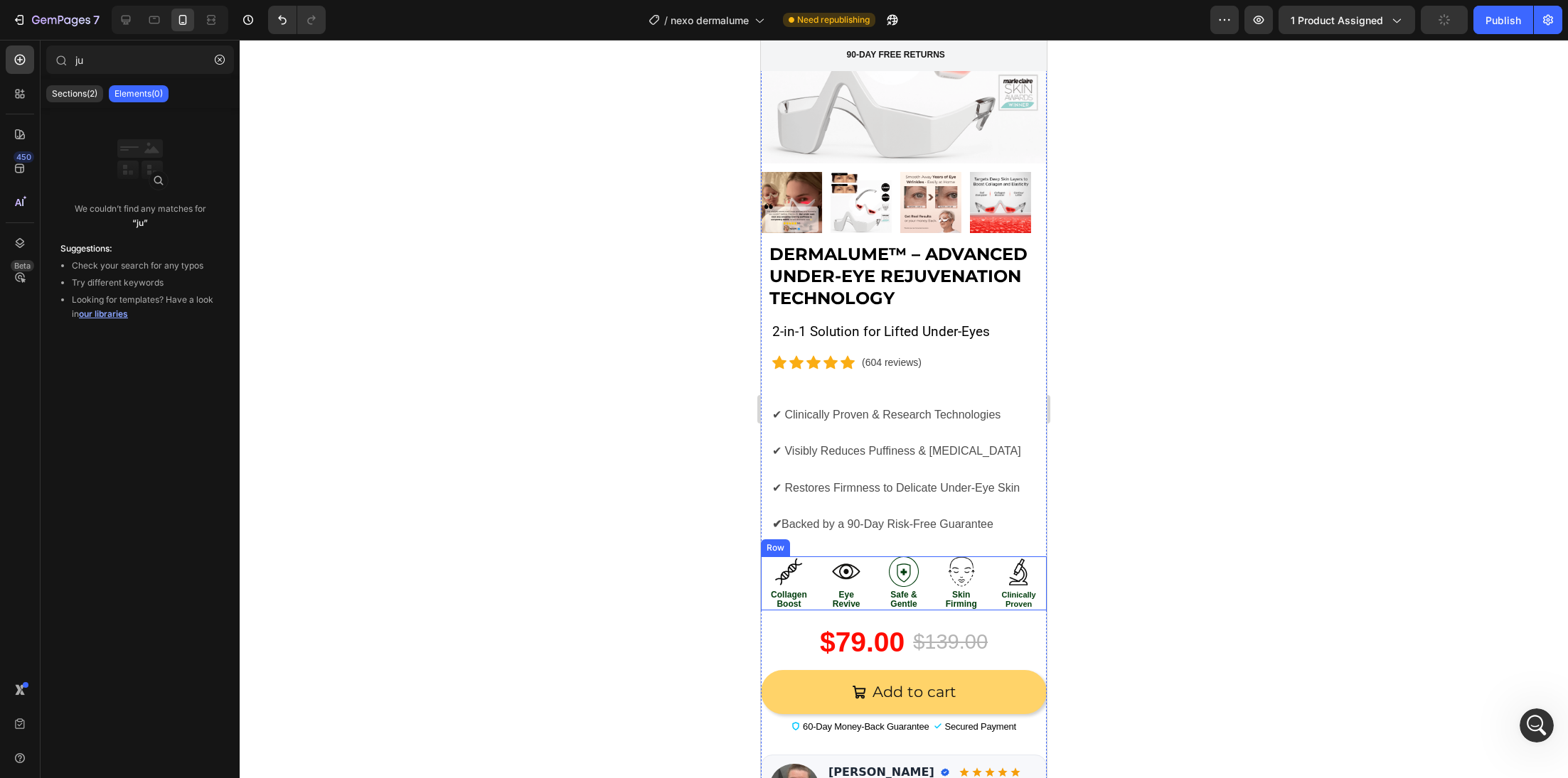
click at [673, 604] on div at bounding box center [904, 409] width 1328 height 738
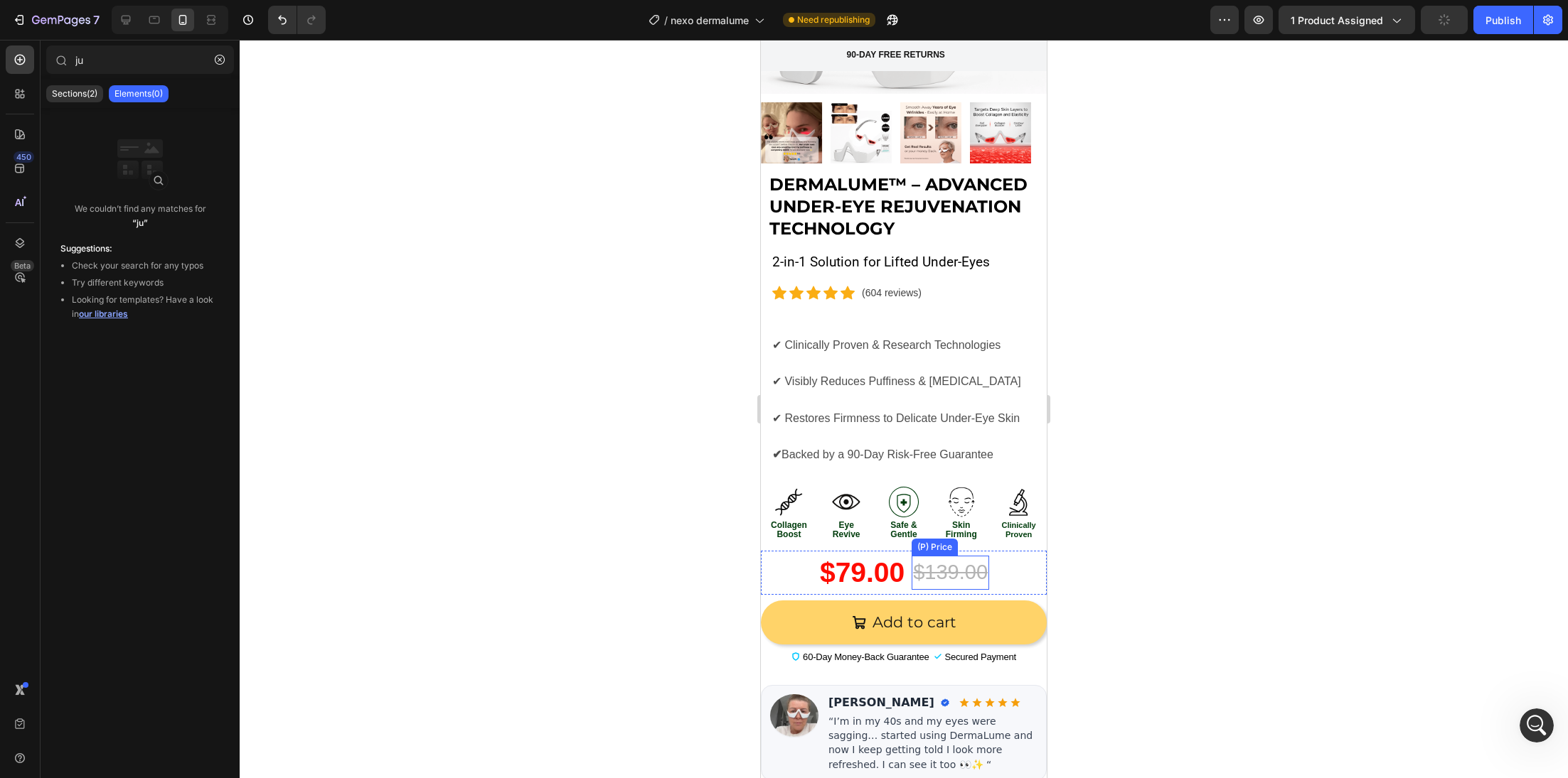
scroll to position [429, 0]
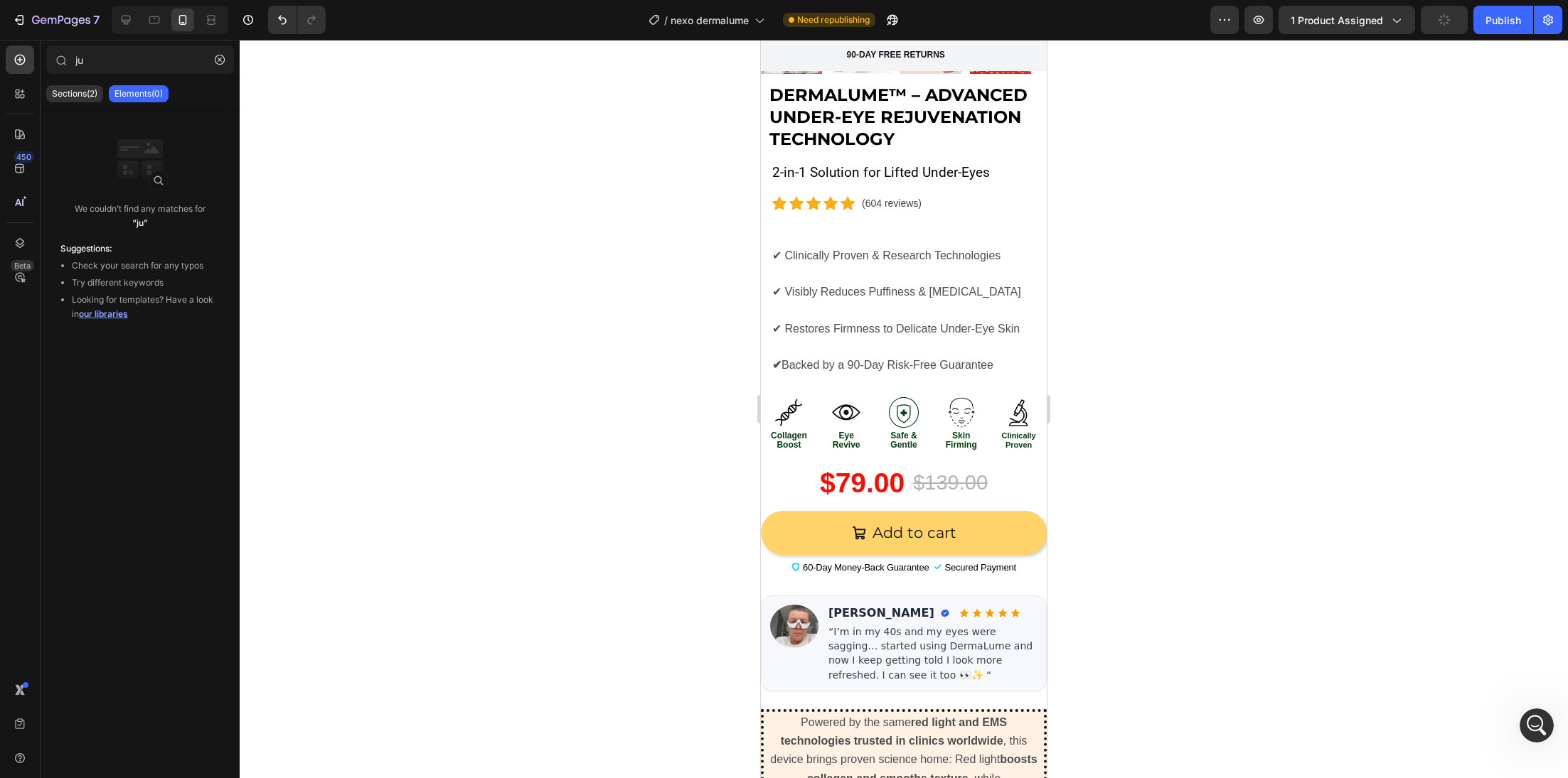
click at [1140, 612] on div at bounding box center [904, 409] width 1328 height 738
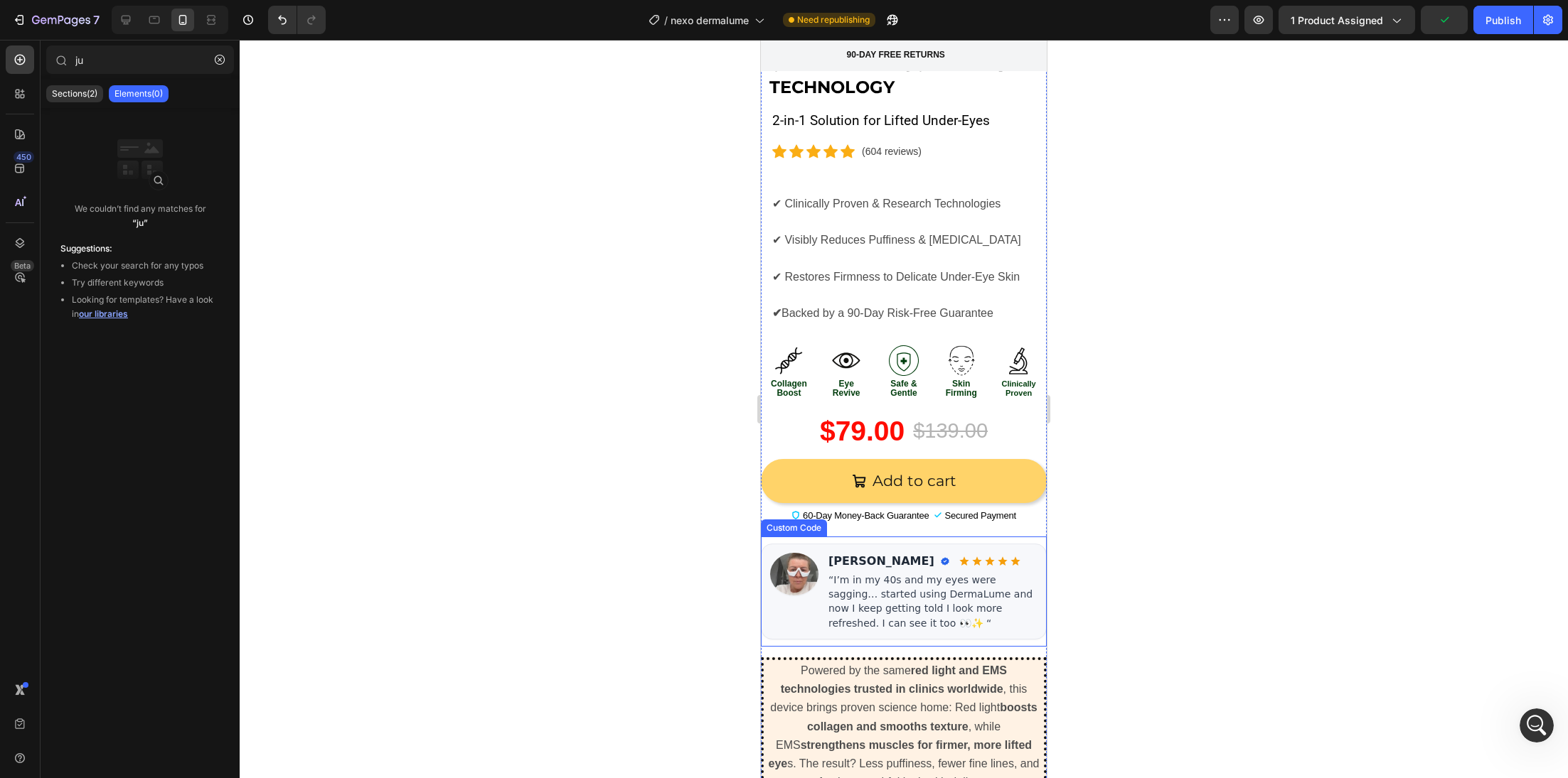
scroll to position [526, 0]
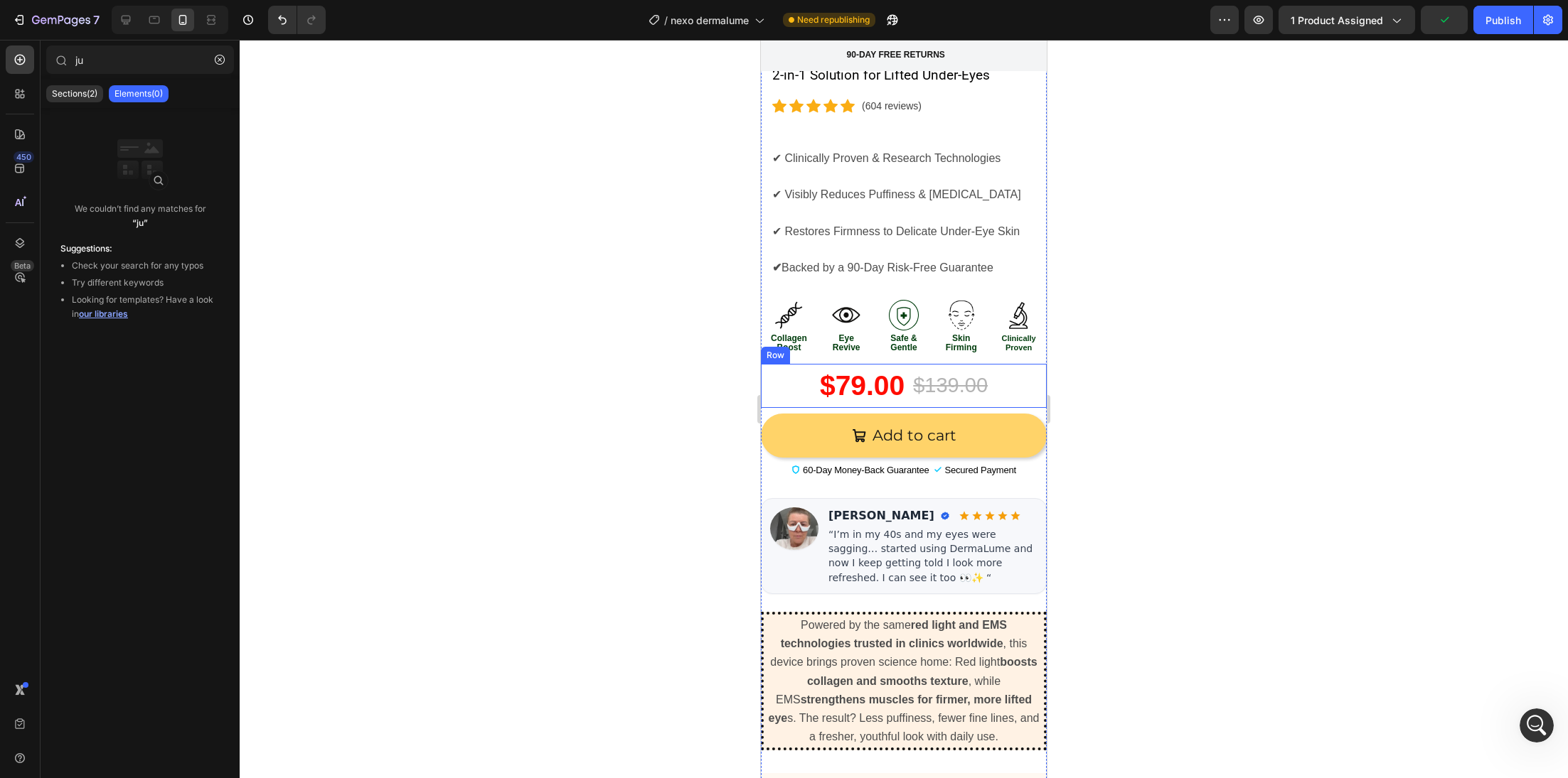
click at [774, 378] on div "$79.00 (P) Price (P) Price $139.00 (P) Price (P) Price Row" at bounding box center [904, 386] width 286 height 45
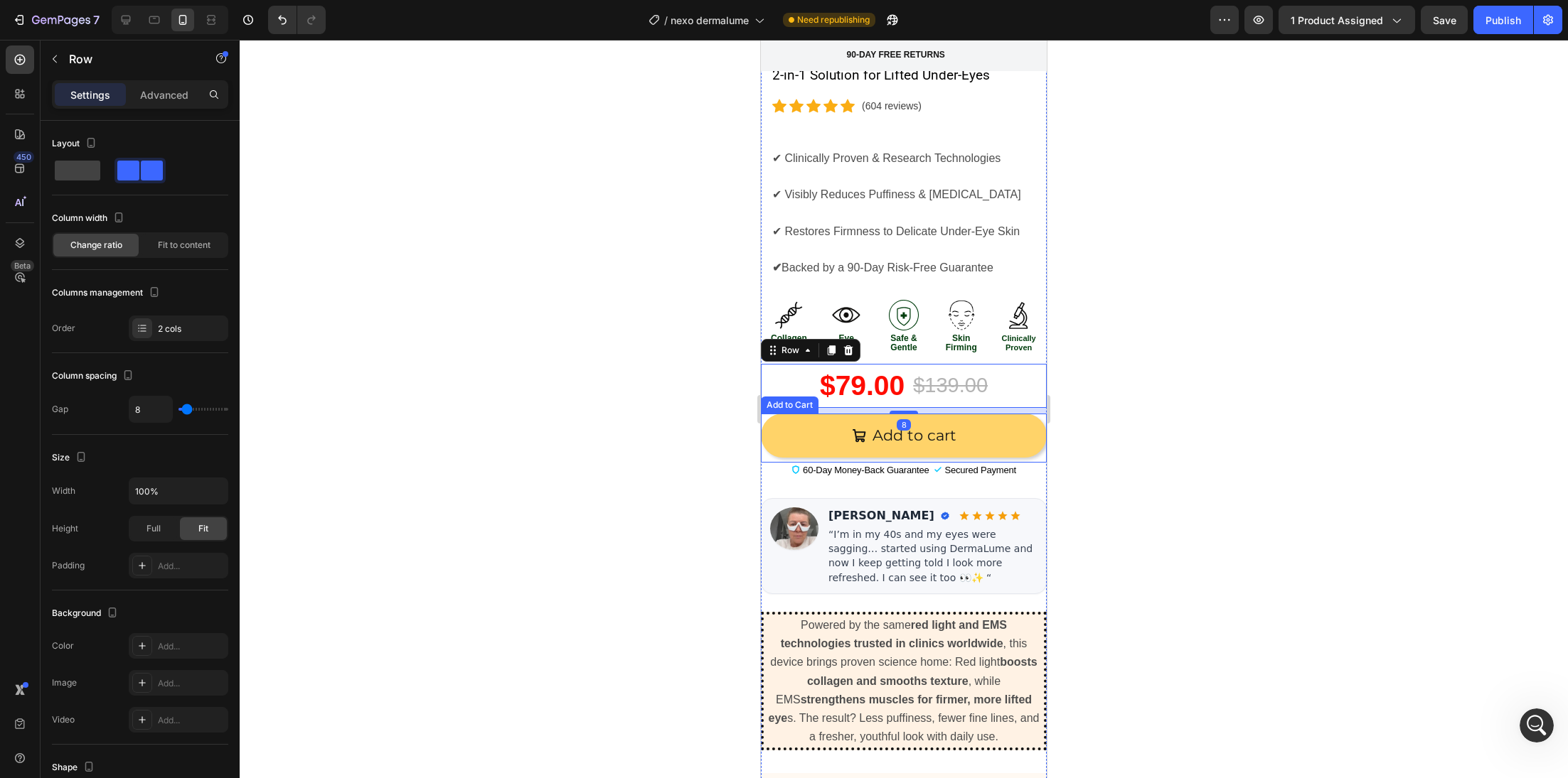
click at [768, 457] on div "Add to cart Add to Cart" at bounding box center [904, 438] width 286 height 49
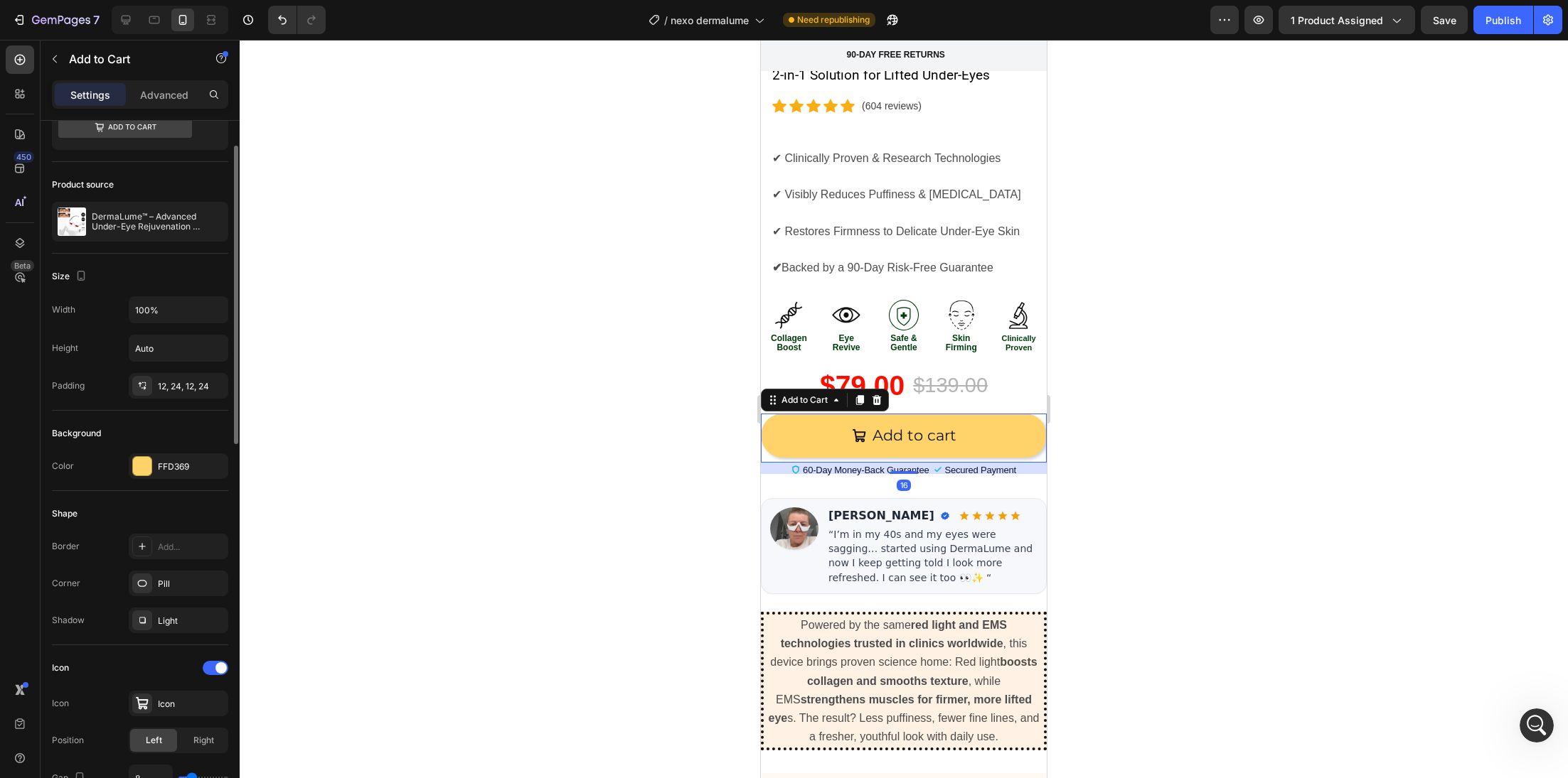
scroll to position [63, 0]
click at [778, 374] on div "$79.00 (P) Price (P) Price $139.00 (P) Price (P) Price Row" at bounding box center [904, 386] width 286 height 45
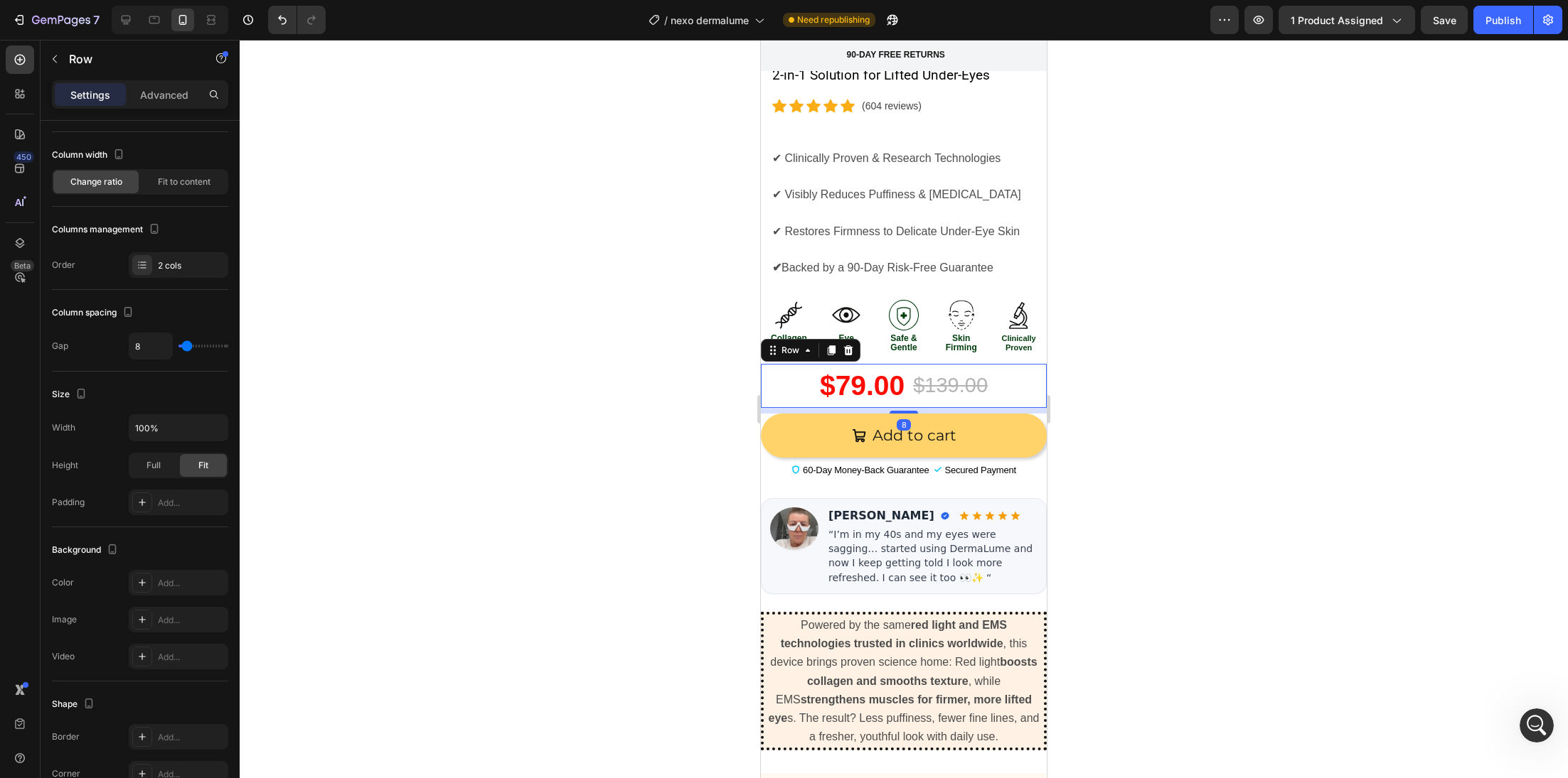
scroll to position [0, 0]
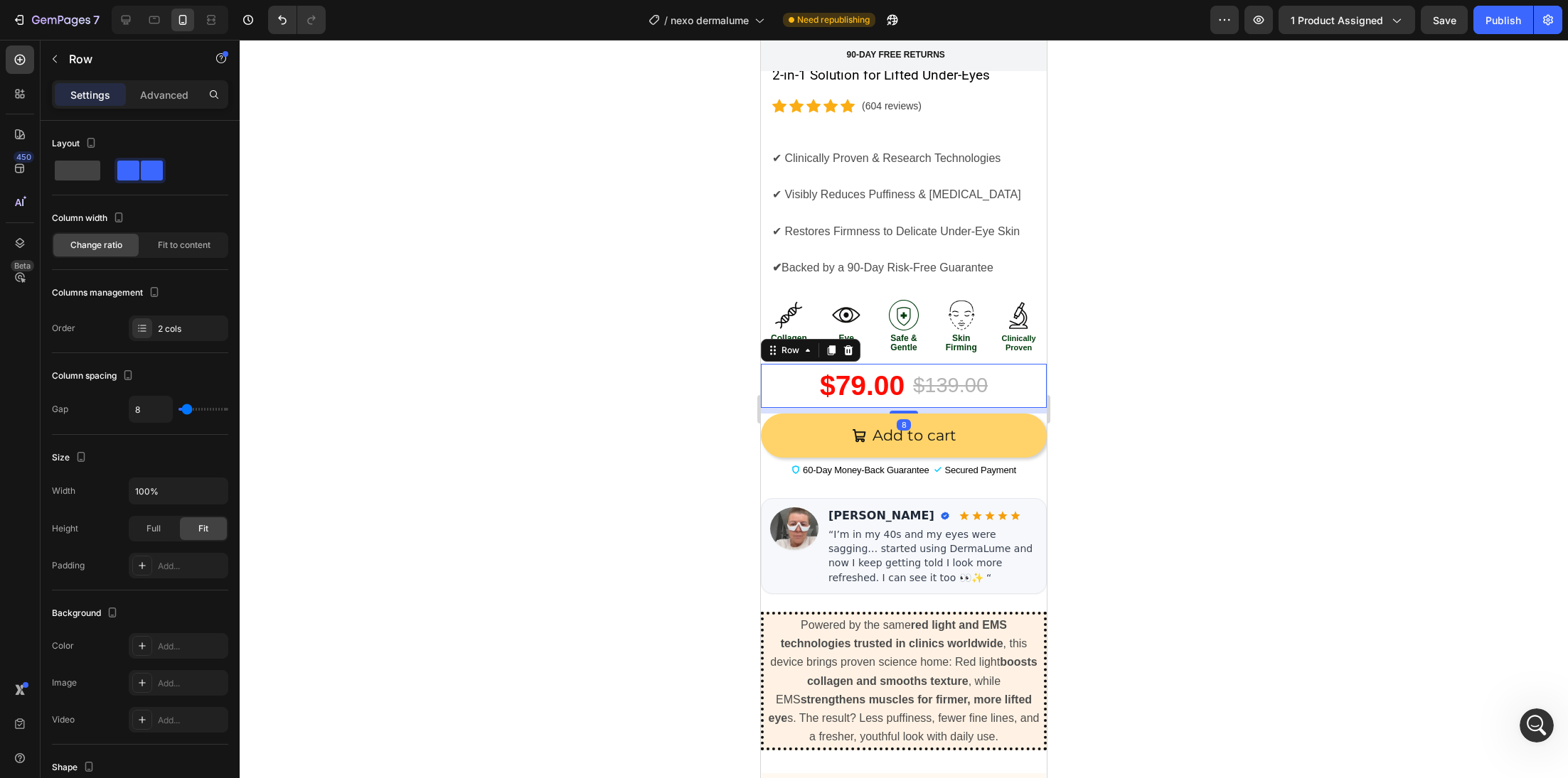
click at [808, 378] on div "$79.00 (P) Price (P) Price $139.00 (P) Price (P) Price Row 8" at bounding box center [904, 386] width 286 height 45
click at [826, 380] on div "$79.00" at bounding box center [862, 386] width 88 height 45
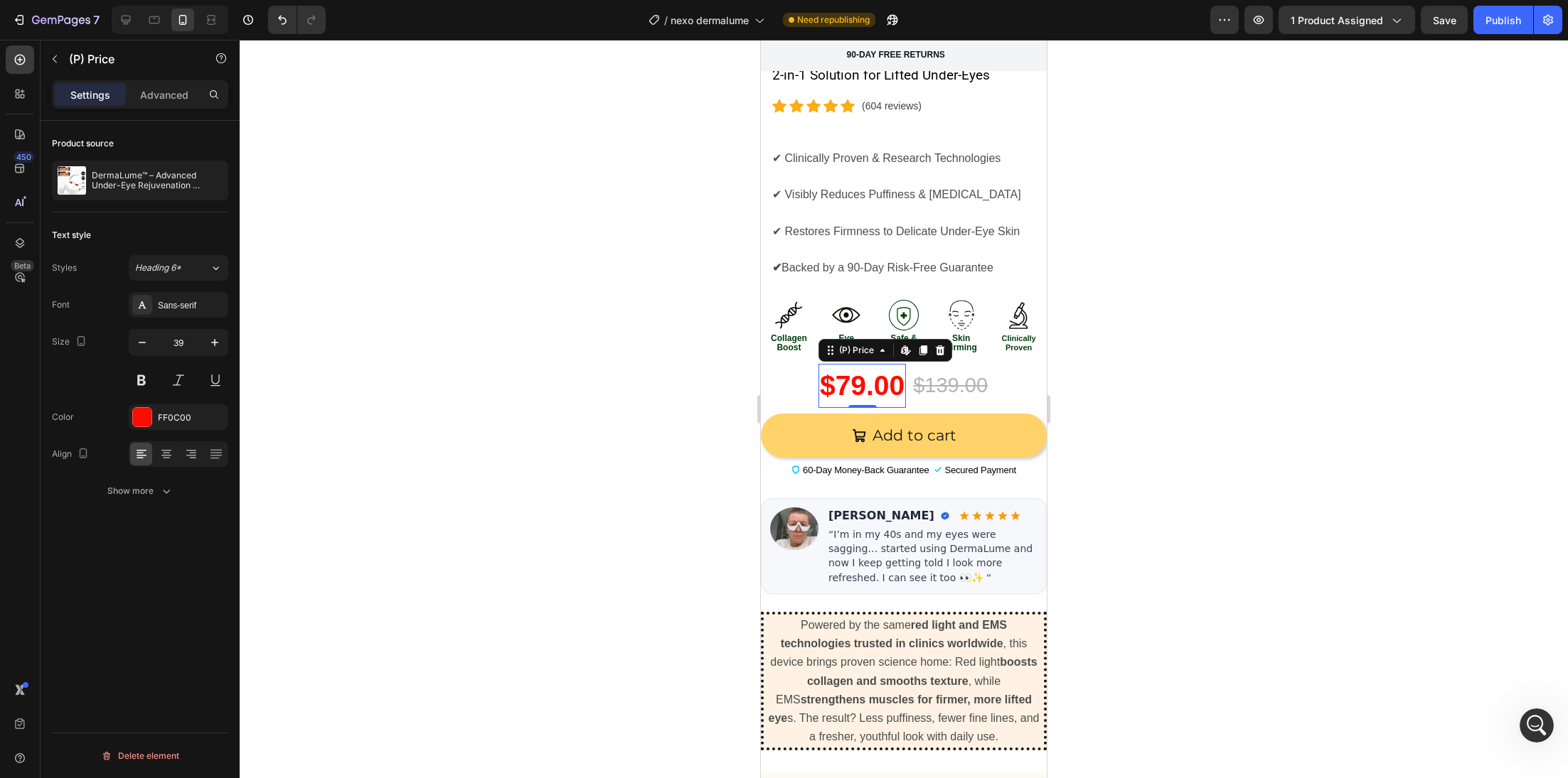
click at [826, 380] on div "$79.00" at bounding box center [862, 386] width 88 height 45
click at [145, 339] on icon "button" at bounding box center [142, 343] width 14 height 14
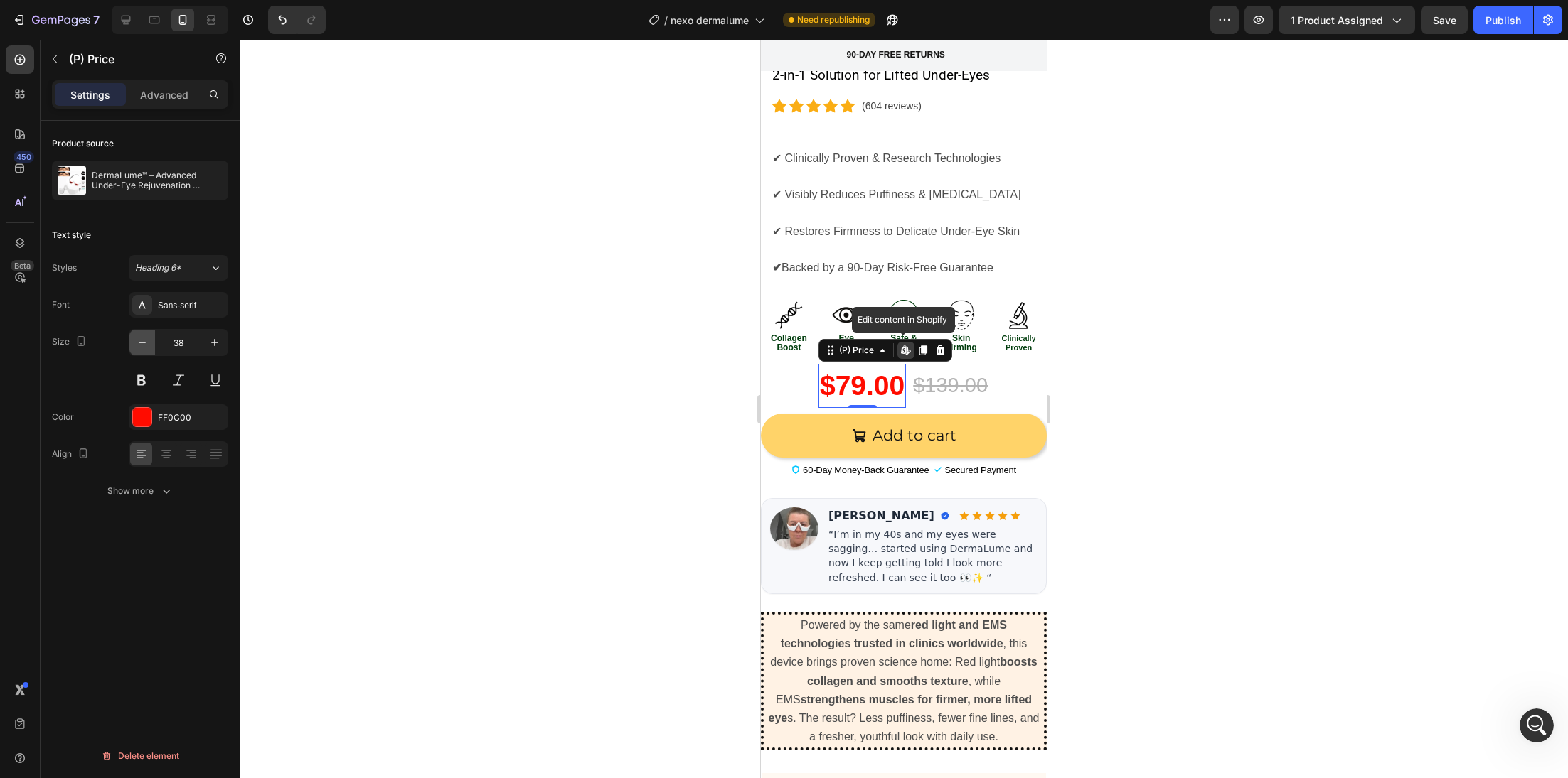
click at [145, 339] on icon "button" at bounding box center [142, 343] width 14 height 14
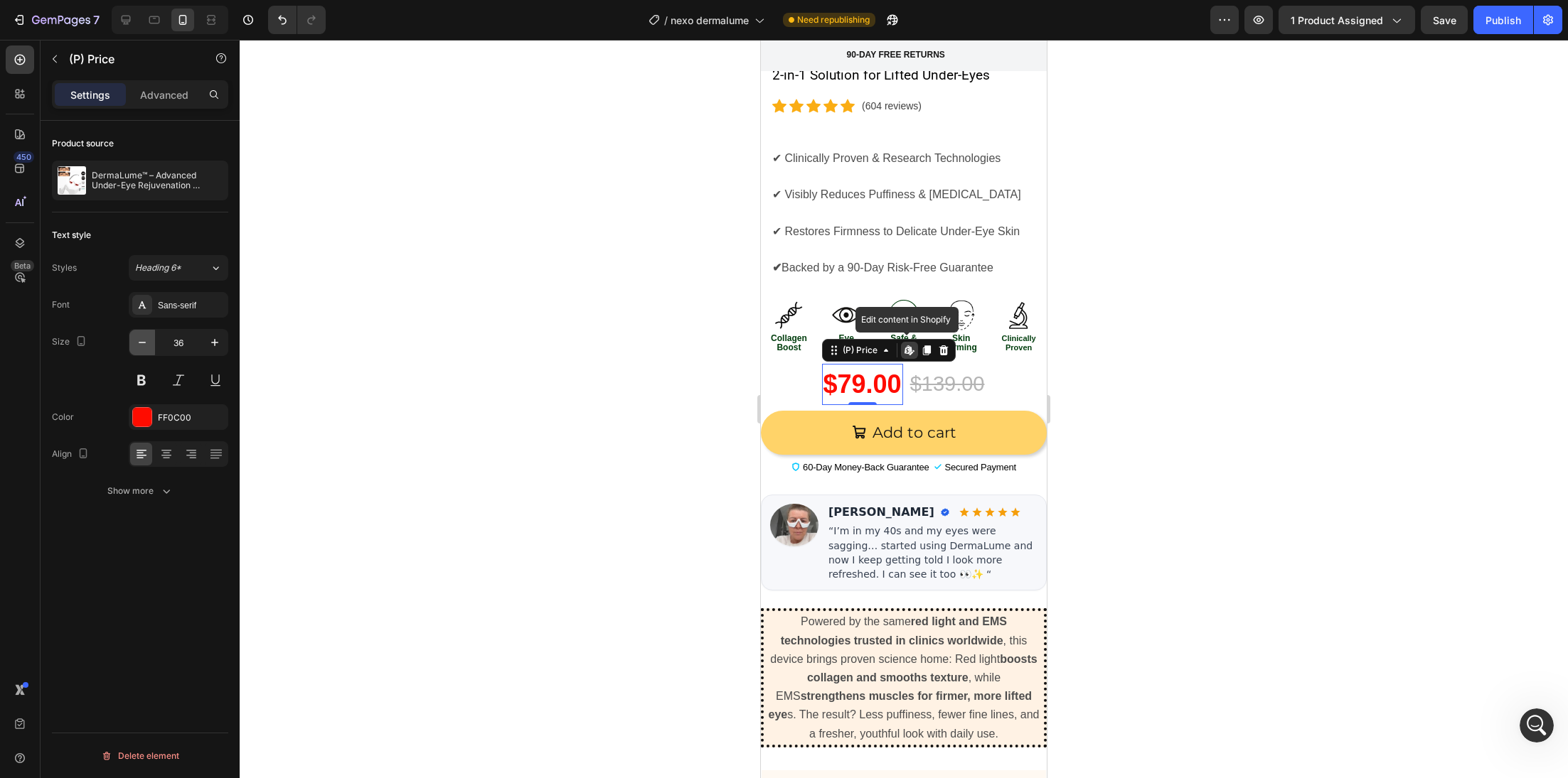
click at [145, 339] on icon "button" at bounding box center [142, 343] width 14 height 14
click at [146, 339] on icon "button" at bounding box center [142, 343] width 14 height 14
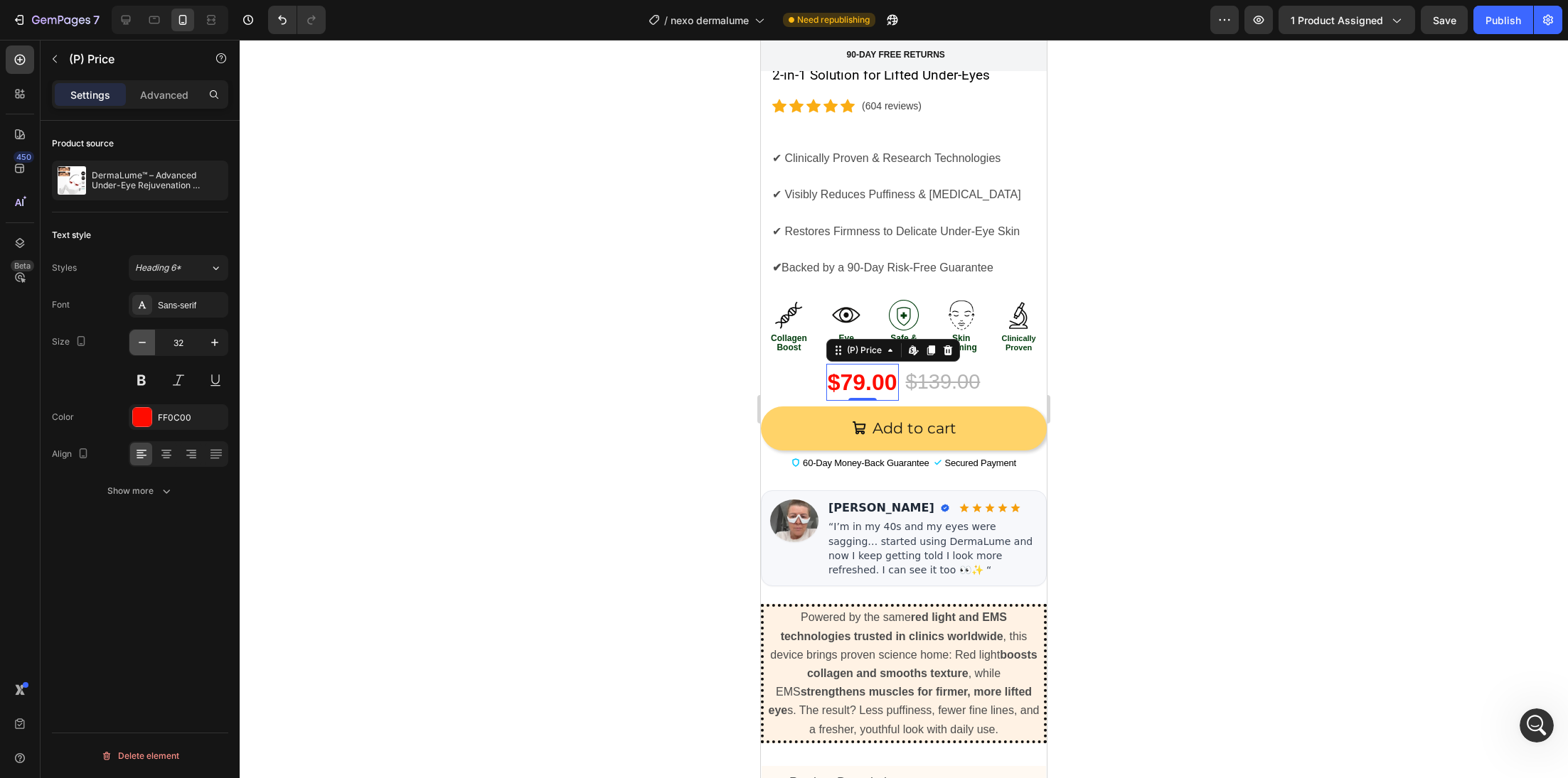
click at [146, 339] on icon "button" at bounding box center [142, 343] width 14 height 14
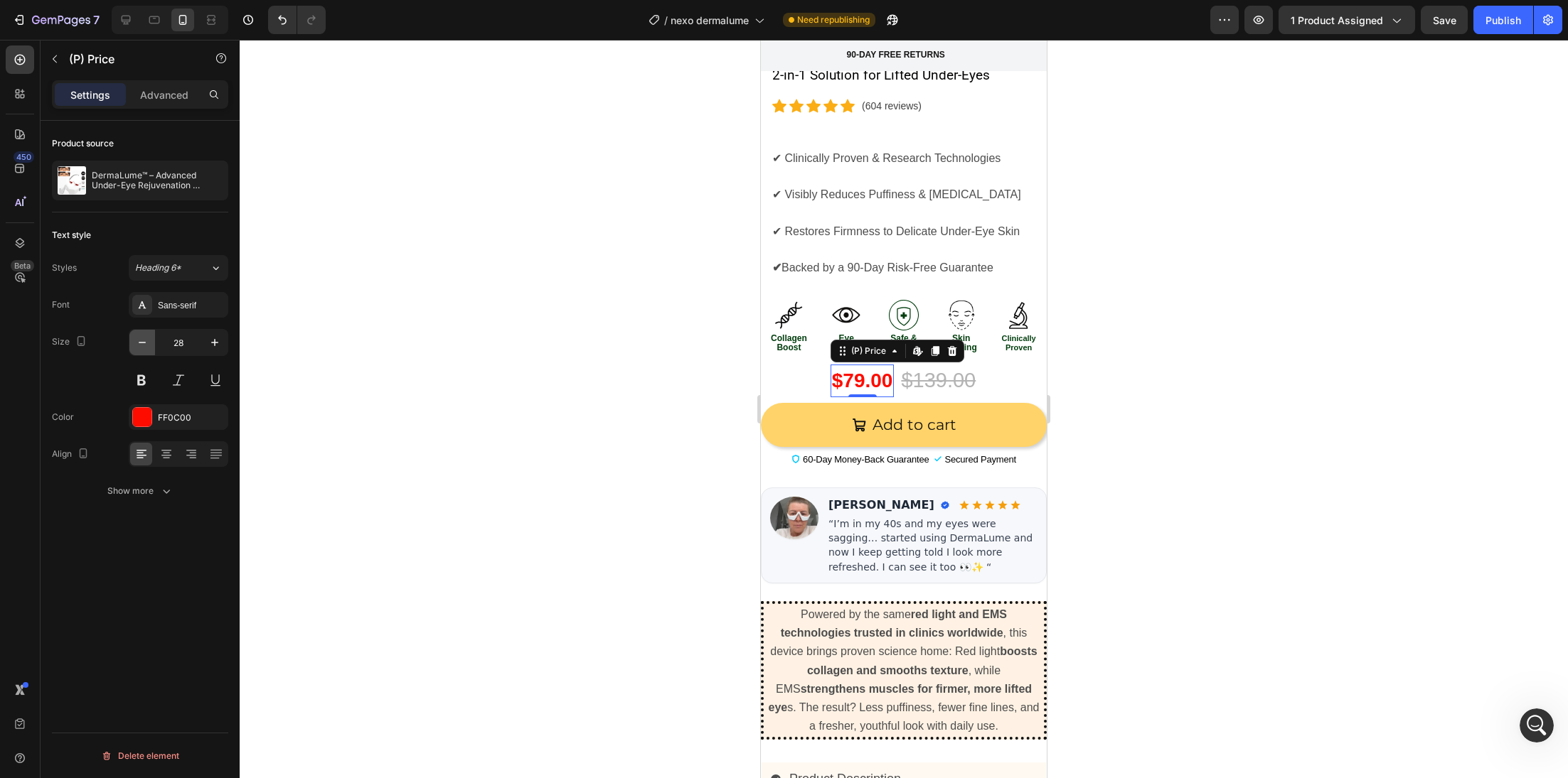
click at [146, 339] on icon "button" at bounding box center [142, 343] width 14 height 14
type input "25"
click at [540, 403] on div at bounding box center [904, 409] width 1328 height 738
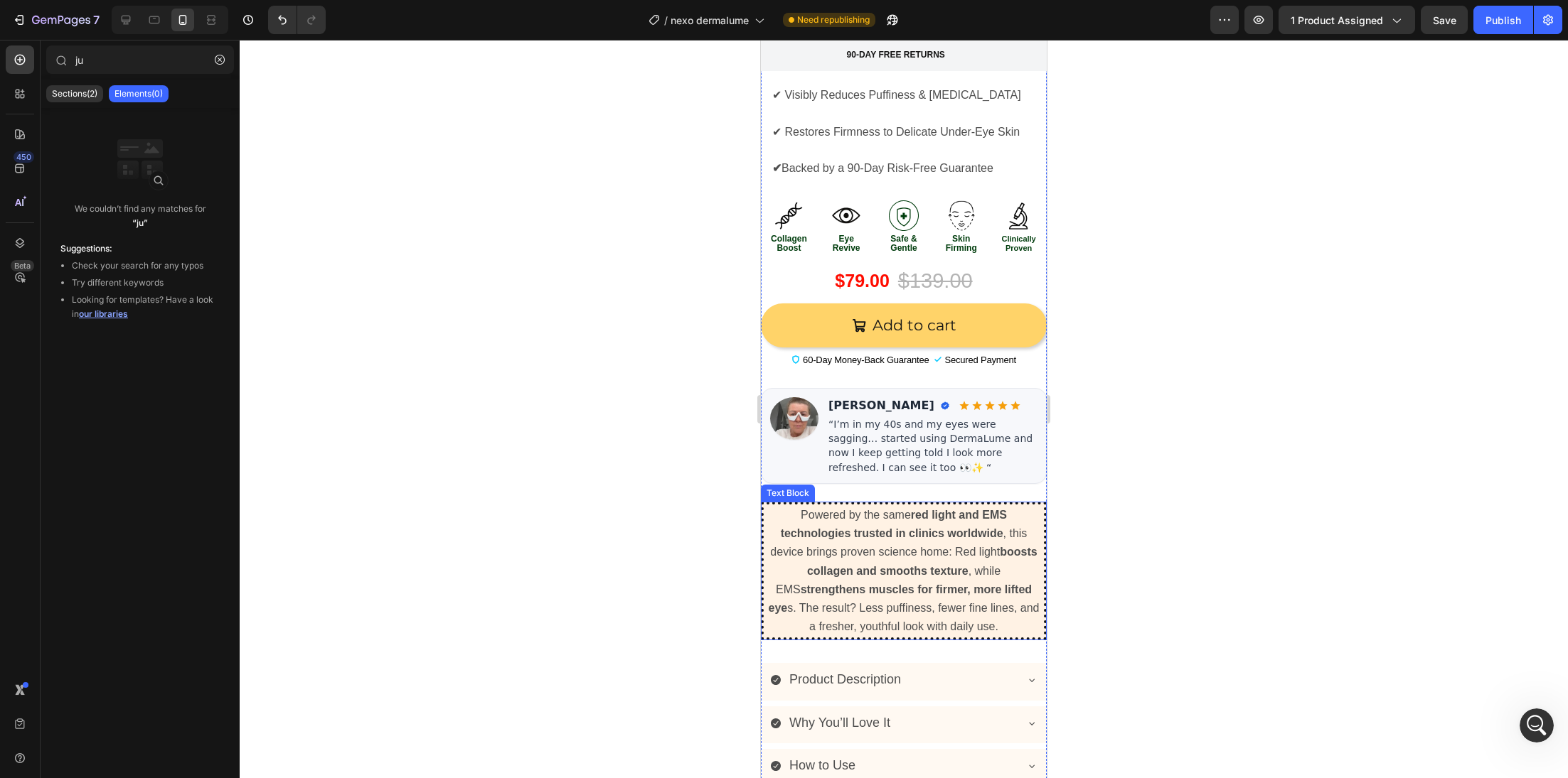
scroll to position [699, 0]
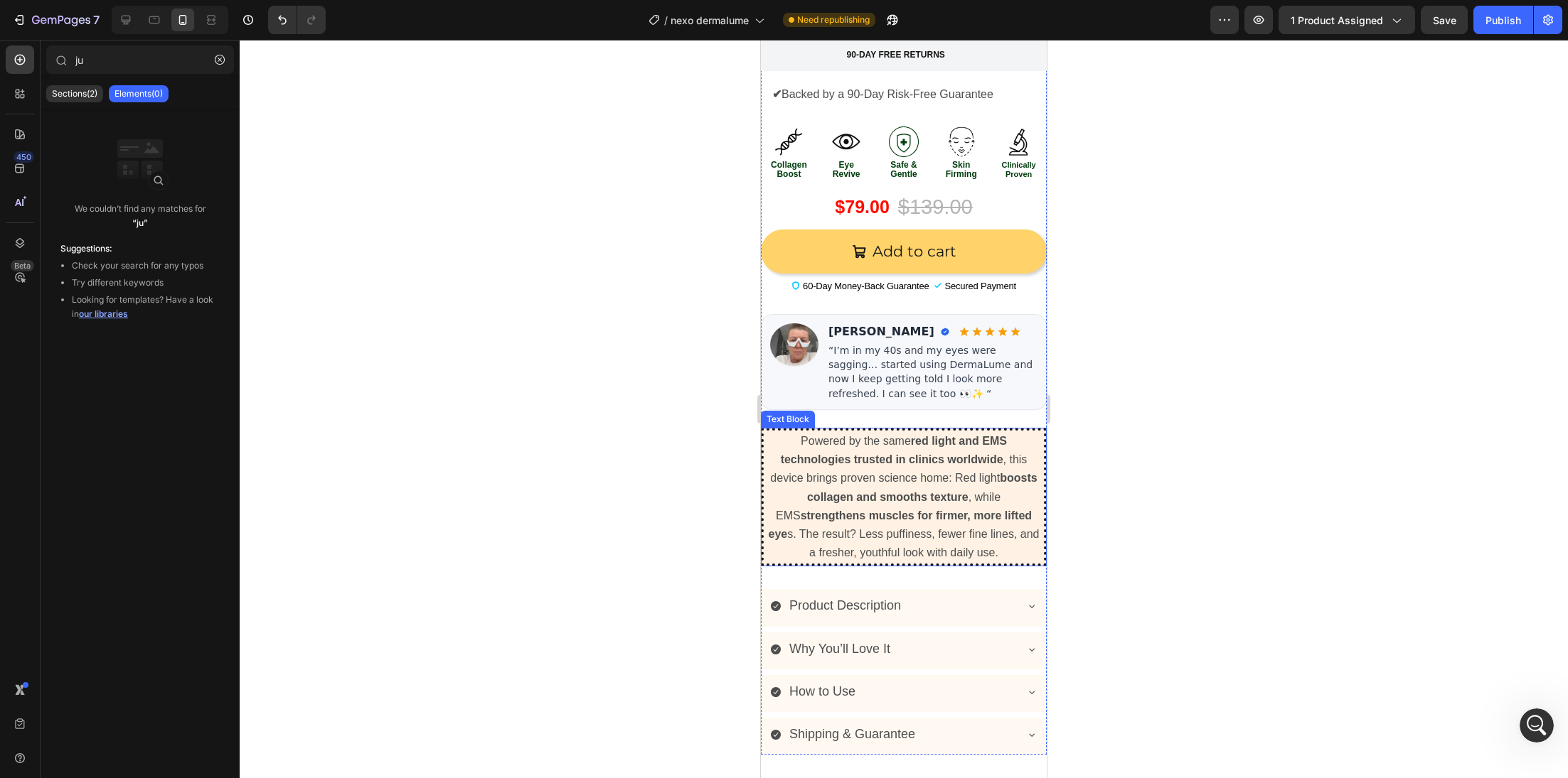
click at [775, 522] on strong "strengthens muscles for firmer, more lifted eye" at bounding box center [901, 525] width 264 height 31
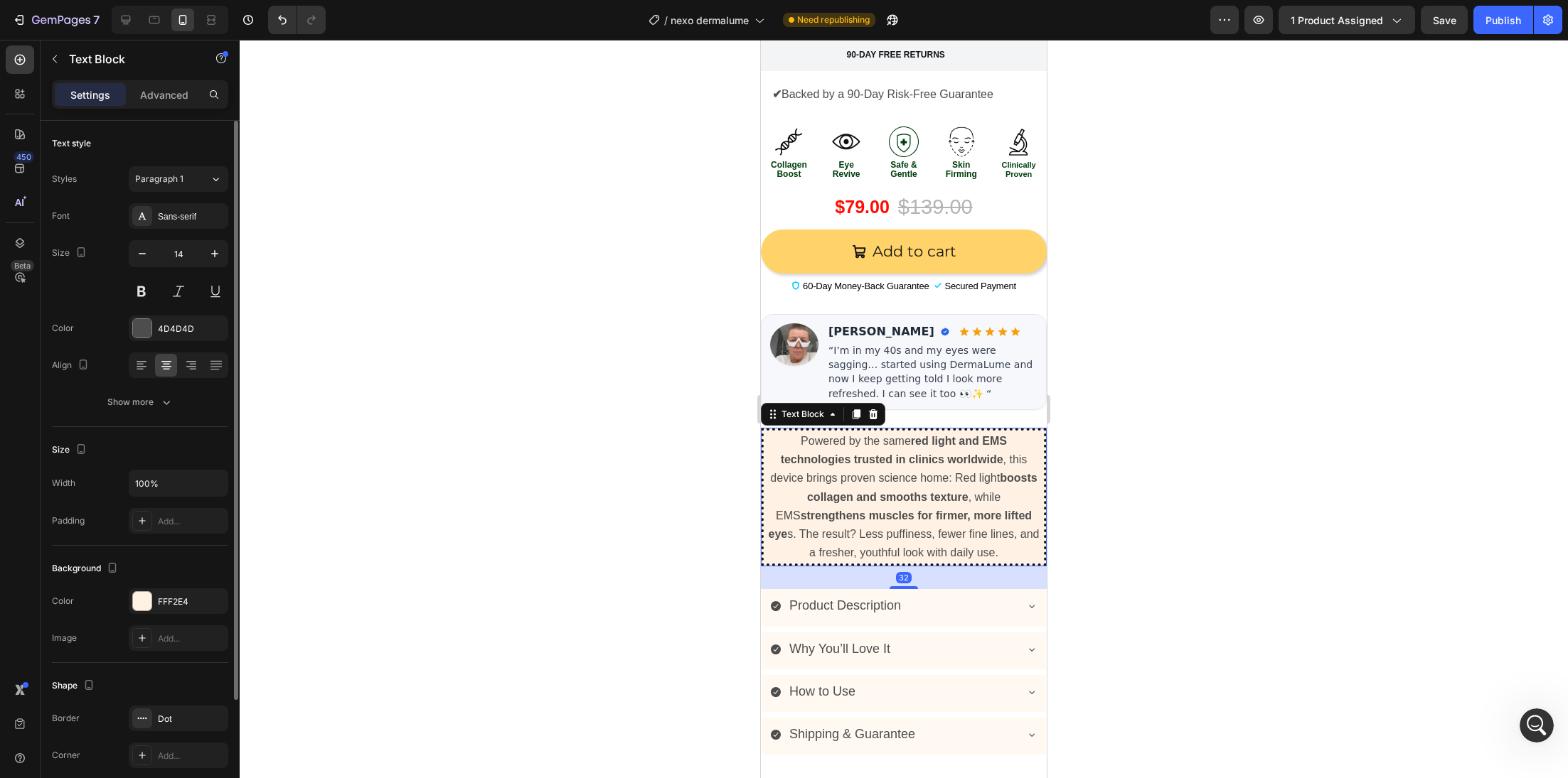
scroll to position [142, 0]
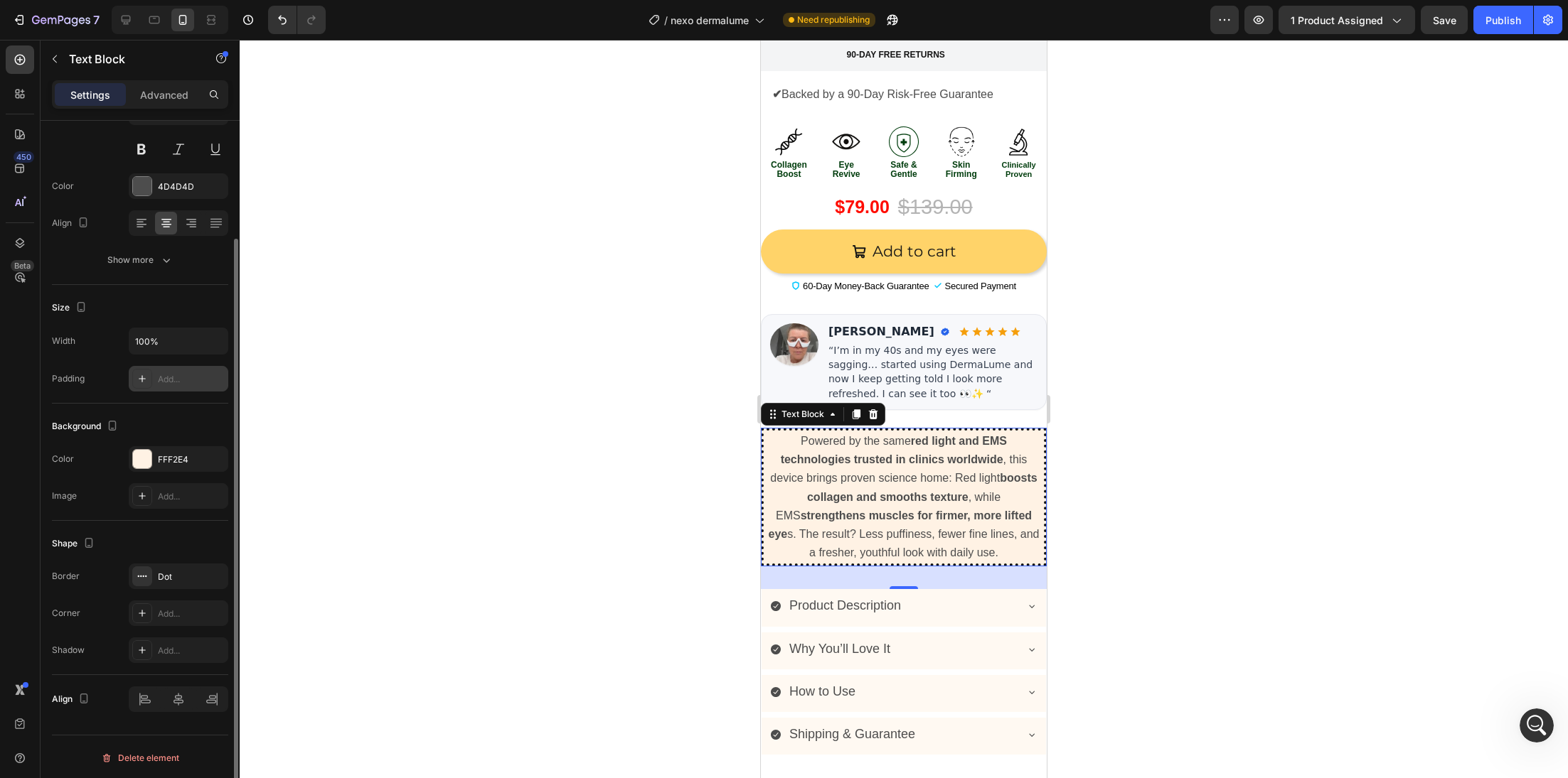
click at [173, 383] on div "Add..." at bounding box center [178, 378] width 100 height 26
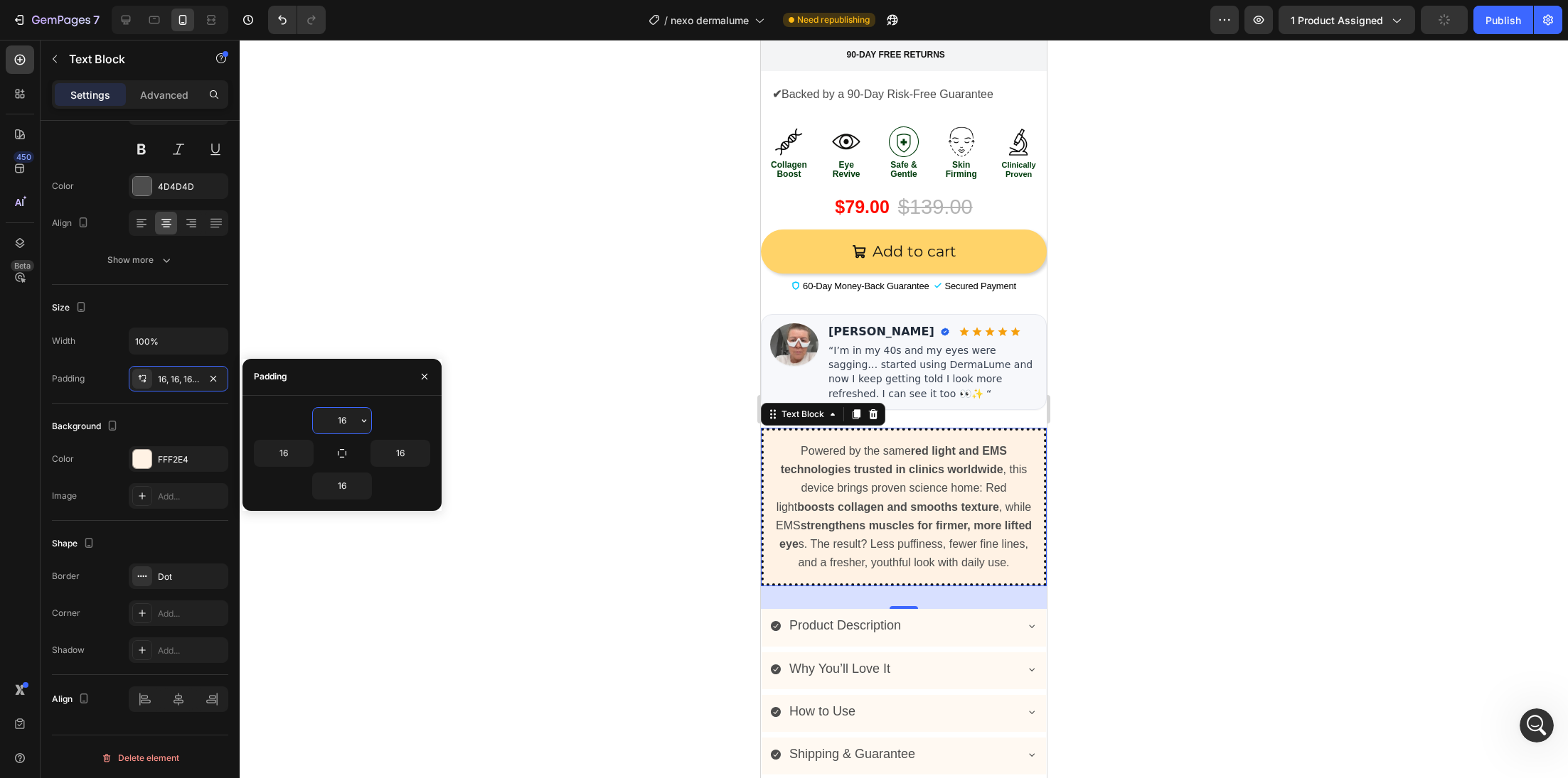
click at [637, 508] on div at bounding box center [904, 409] width 1328 height 738
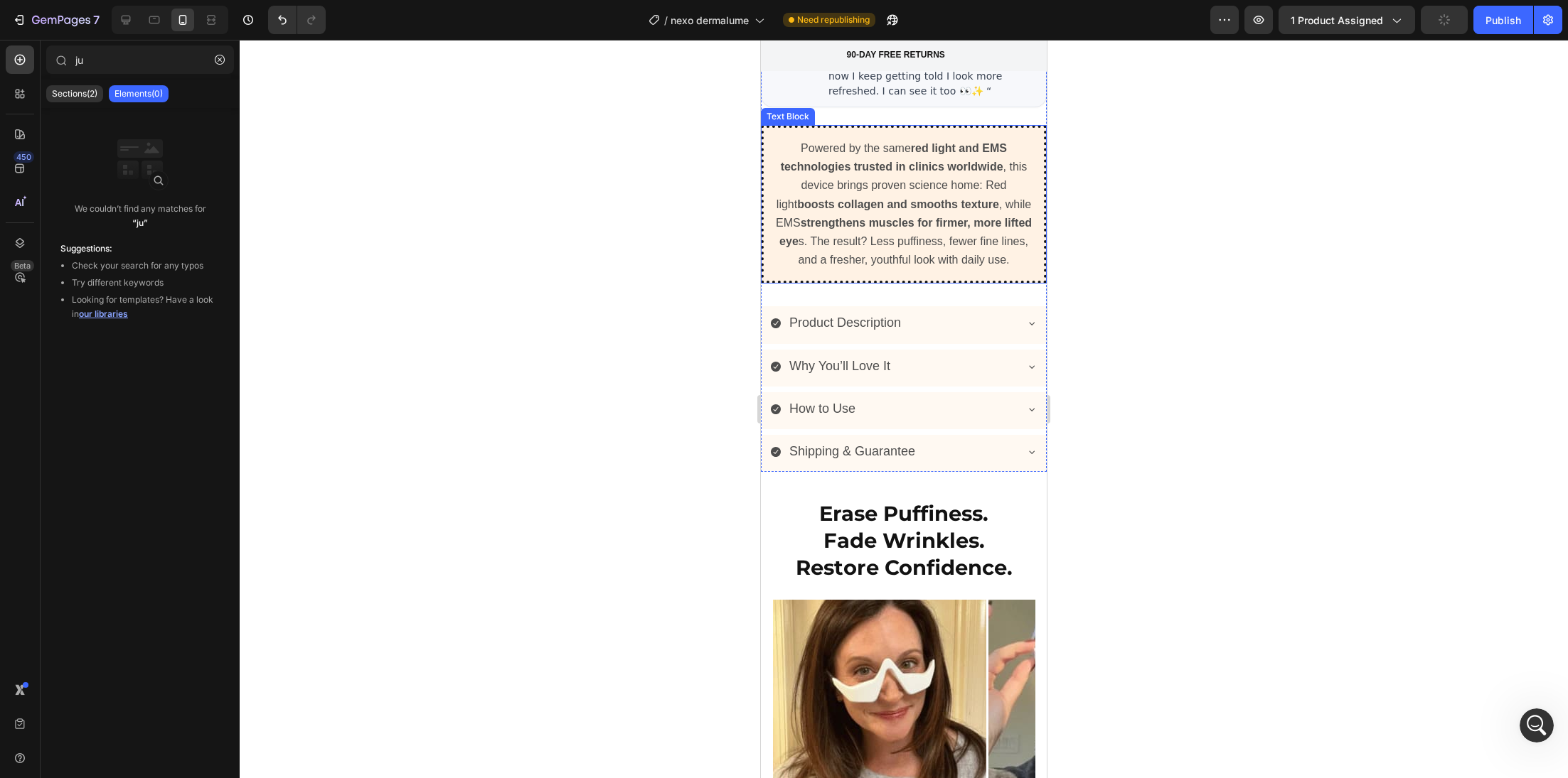
scroll to position [1122, 0]
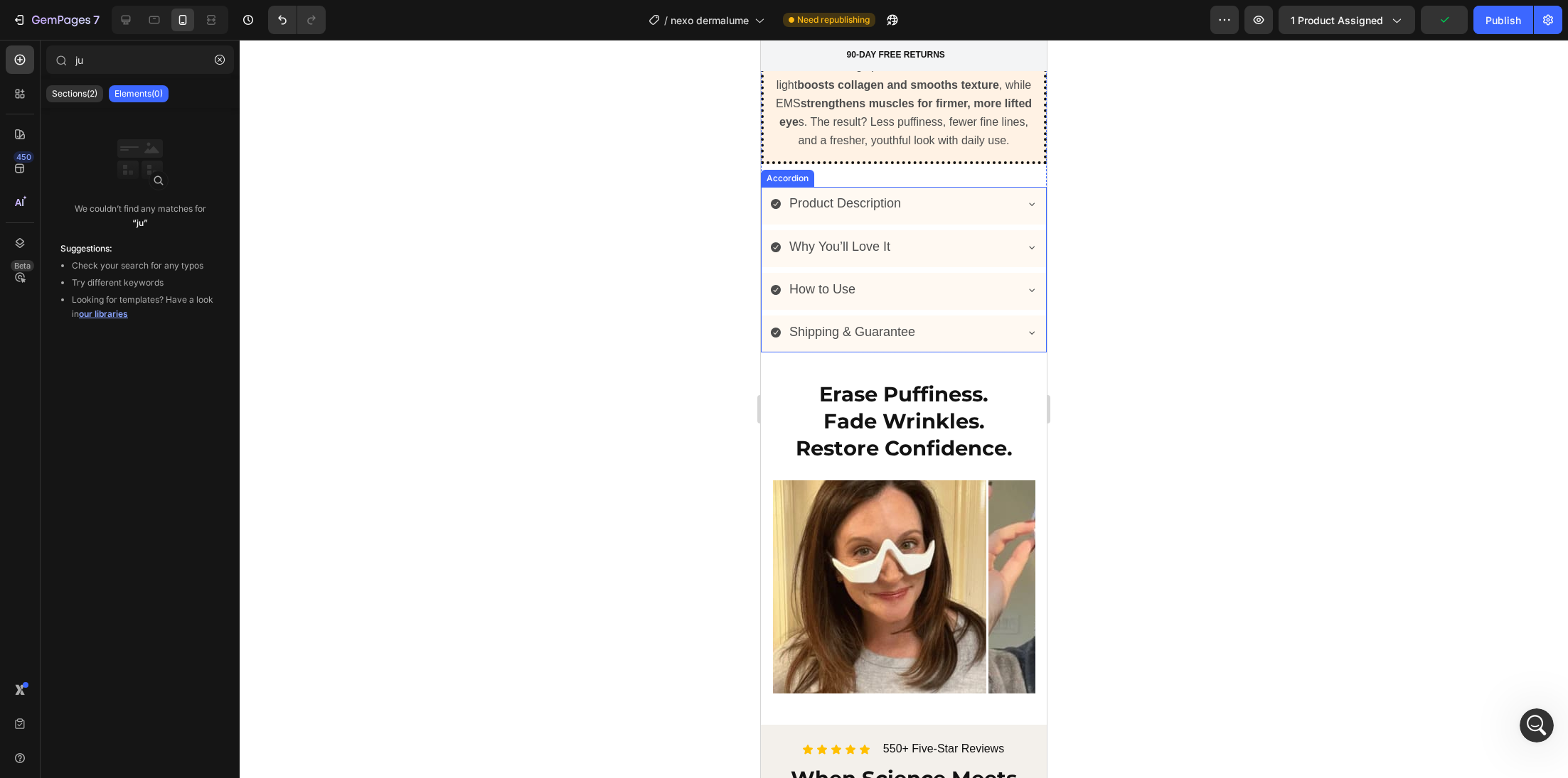
click at [935, 203] on div "Product Description" at bounding box center [892, 204] width 245 height 23
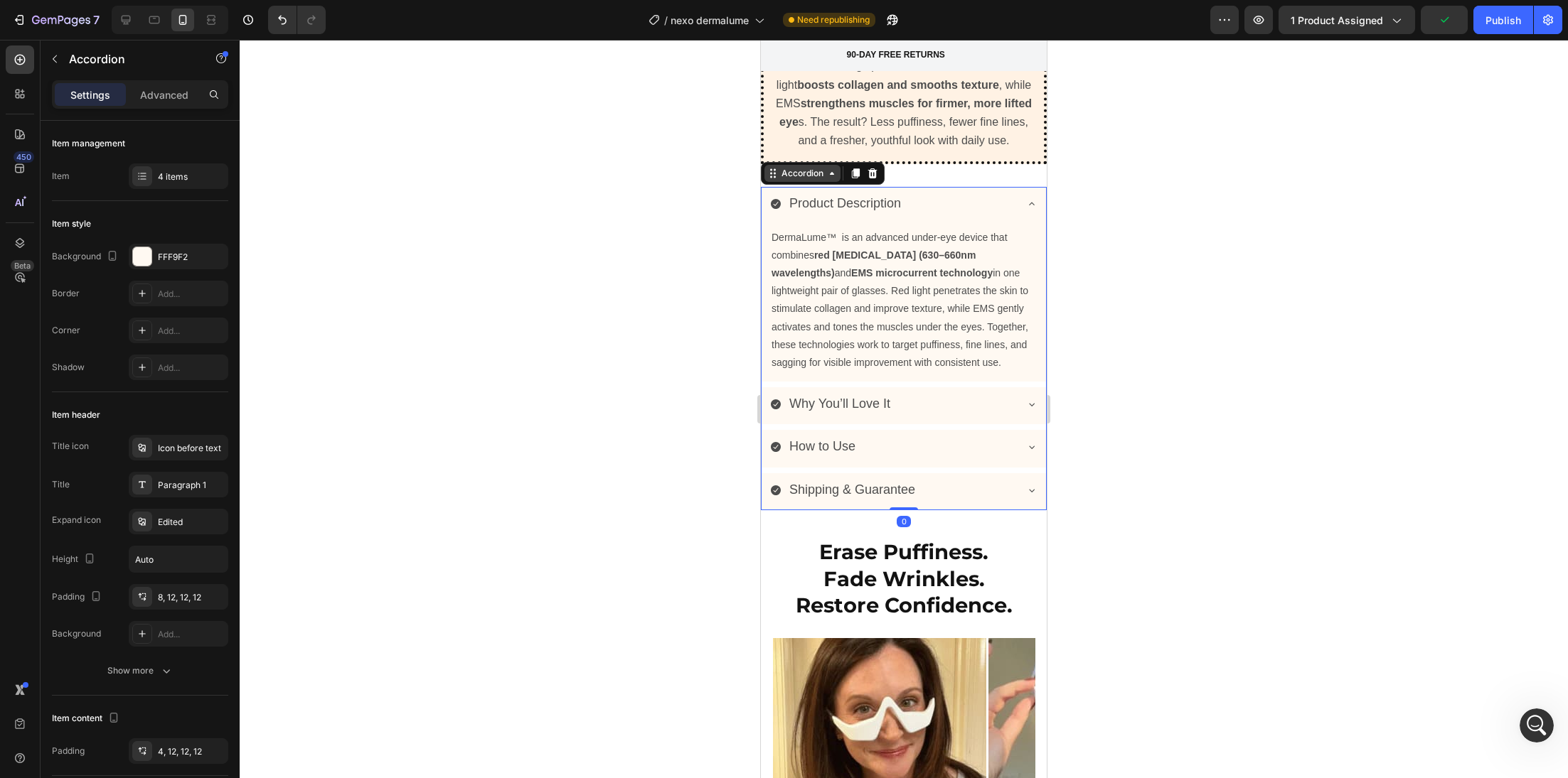
click at [810, 179] on div "Accordion" at bounding box center [802, 173] width 48 height 13
click at [571, 425] on div at bounding box center [904, 409] width 1328 height 738
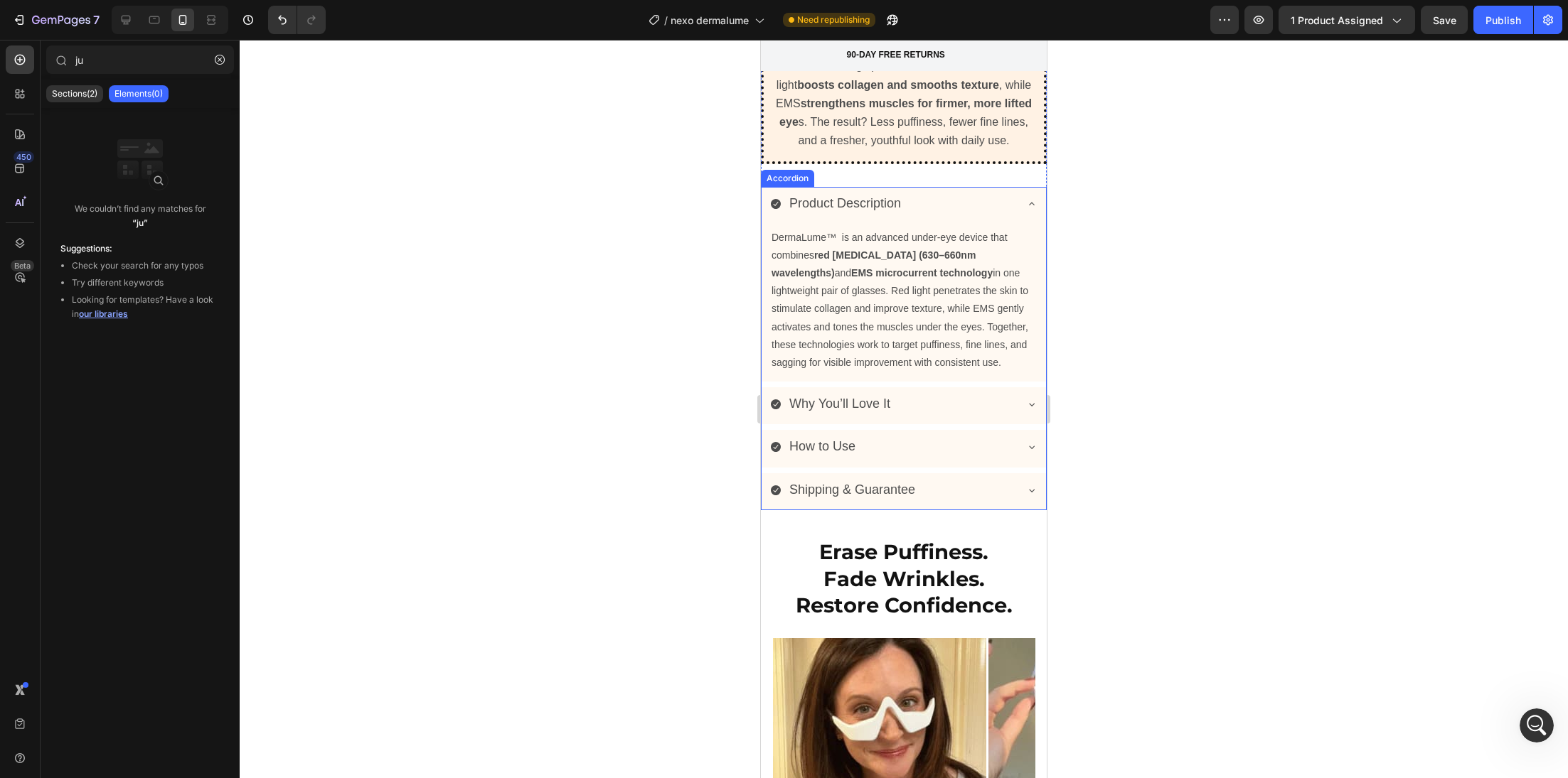
click at [782, 198] on div "Product Description" at bounding box center [904, 205] width 284 height 37
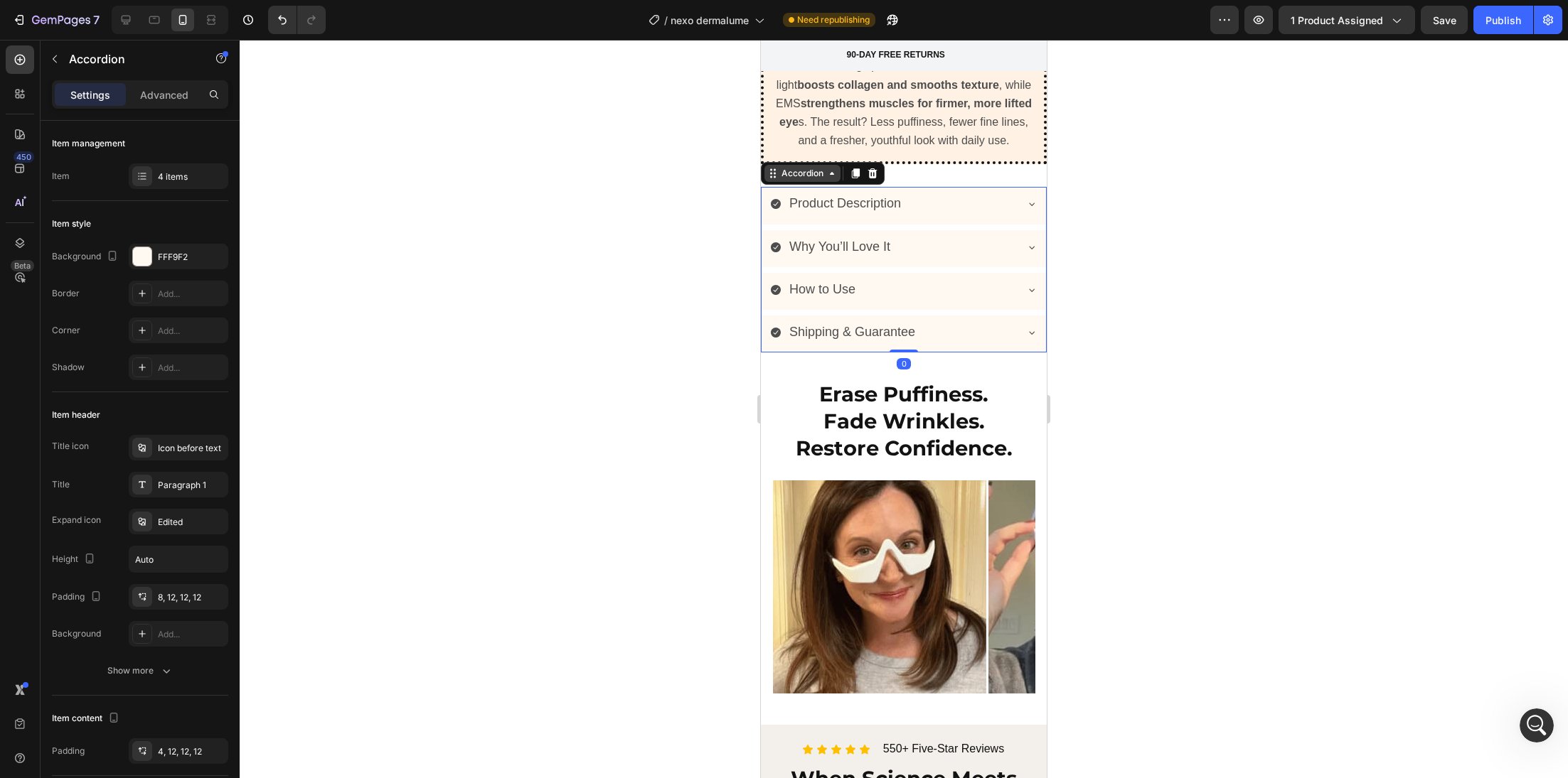
click at [784, 179] on div "Accordion" at bounding box center [802, 173] width 48 height 13
click at [175, 600] on div "8, 12, 12, 12" at bounding box center [179, 597] width 41 height 13
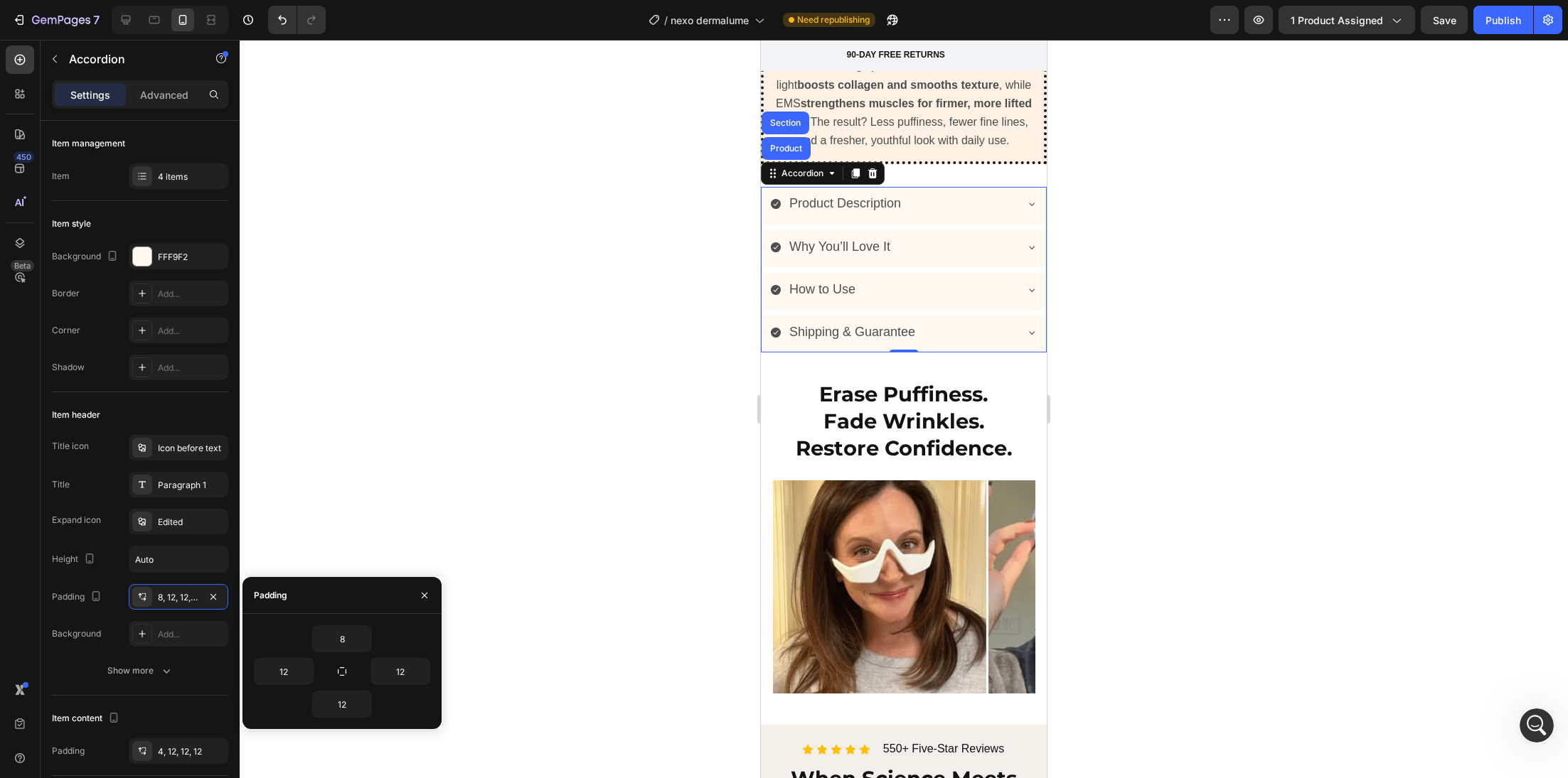
click at [413, 486] on div at bounding box center [904, 409] width 1328 height 738
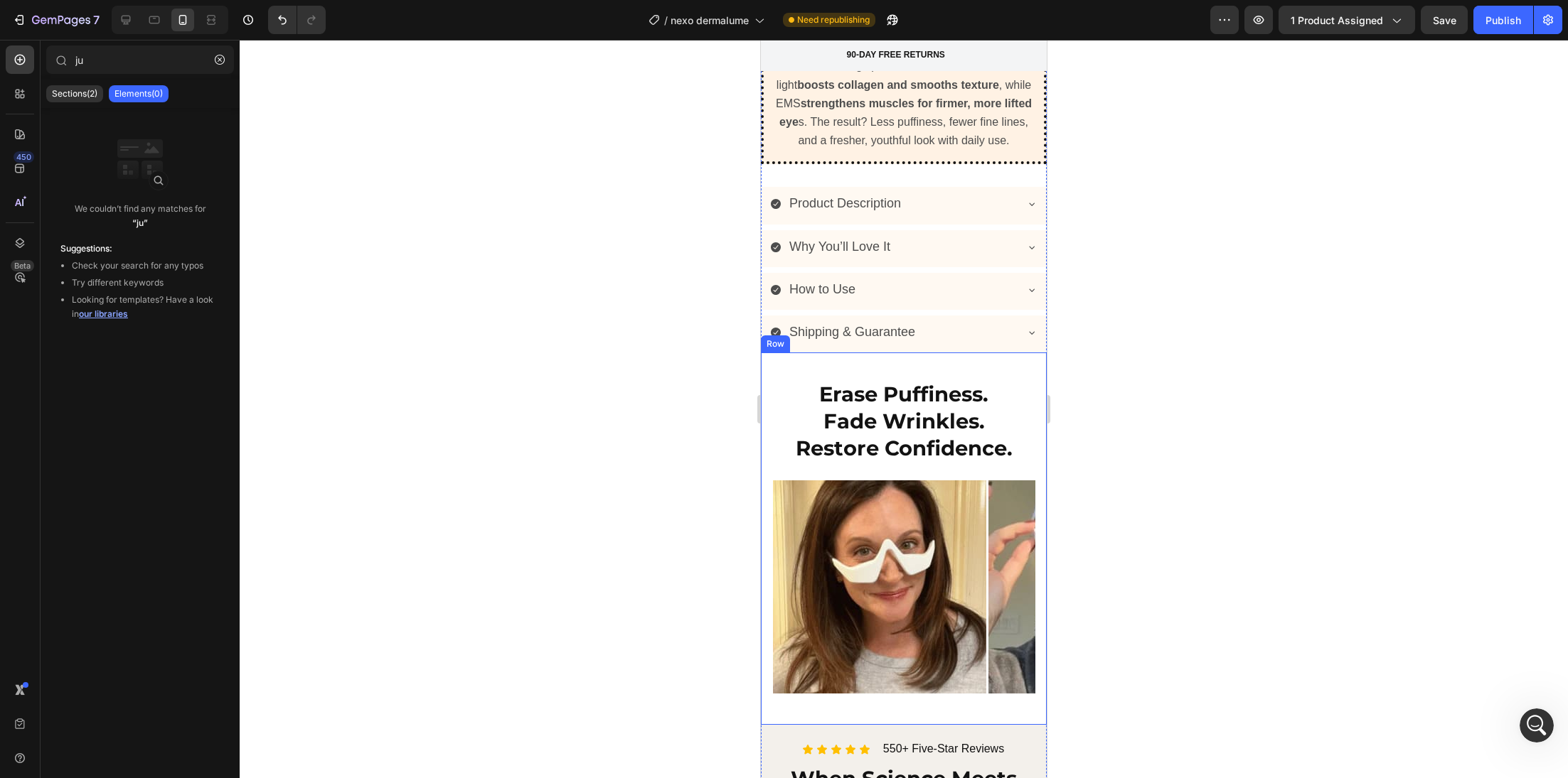
click at [767, 483] on div "Erase Puffiness. Fade Wrinkles. Restore Confidence. Heading Image Image Image I…" at bounding box center [904, 539] width 286 height 372
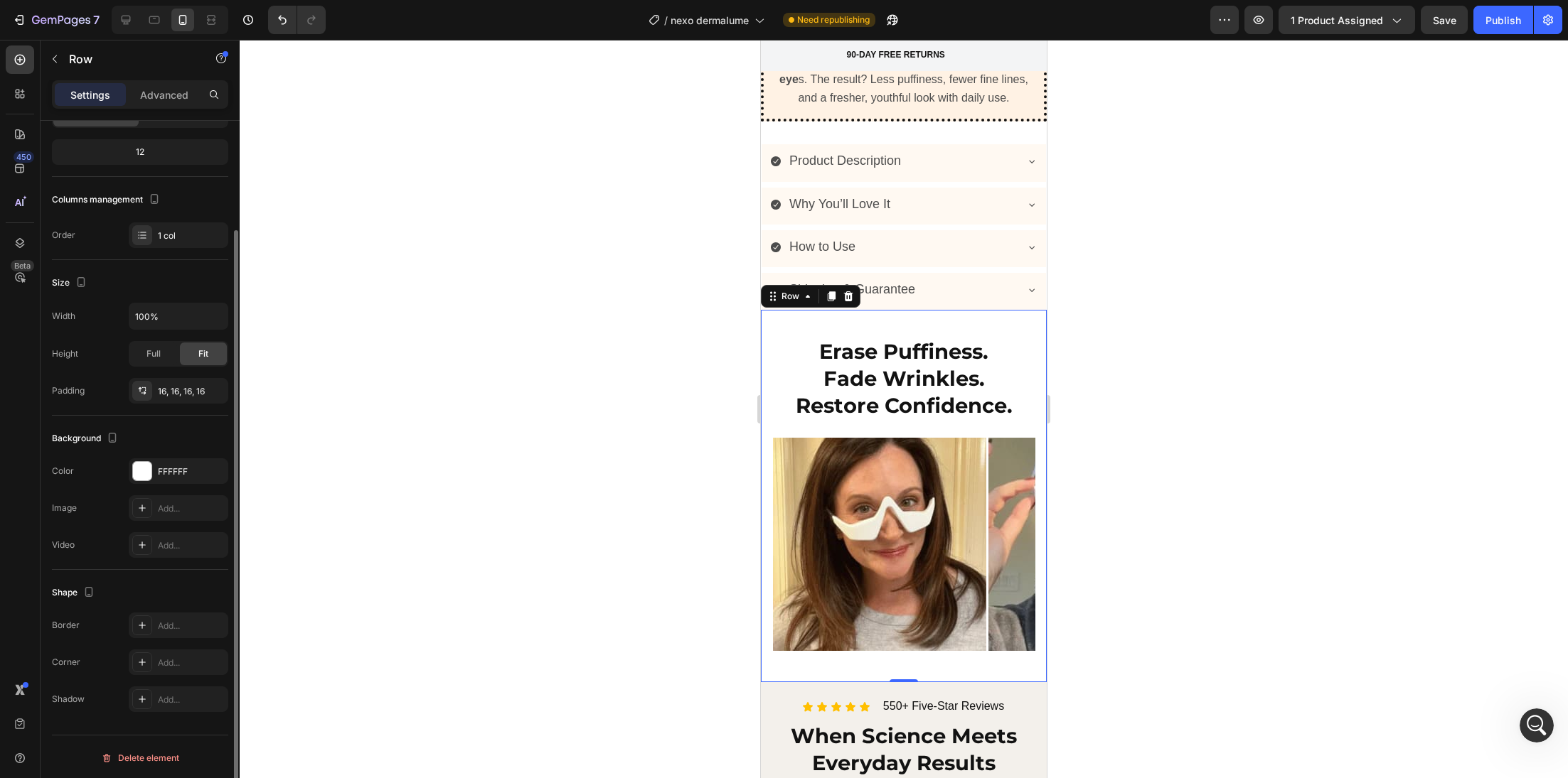
scroll to position [0, 0]
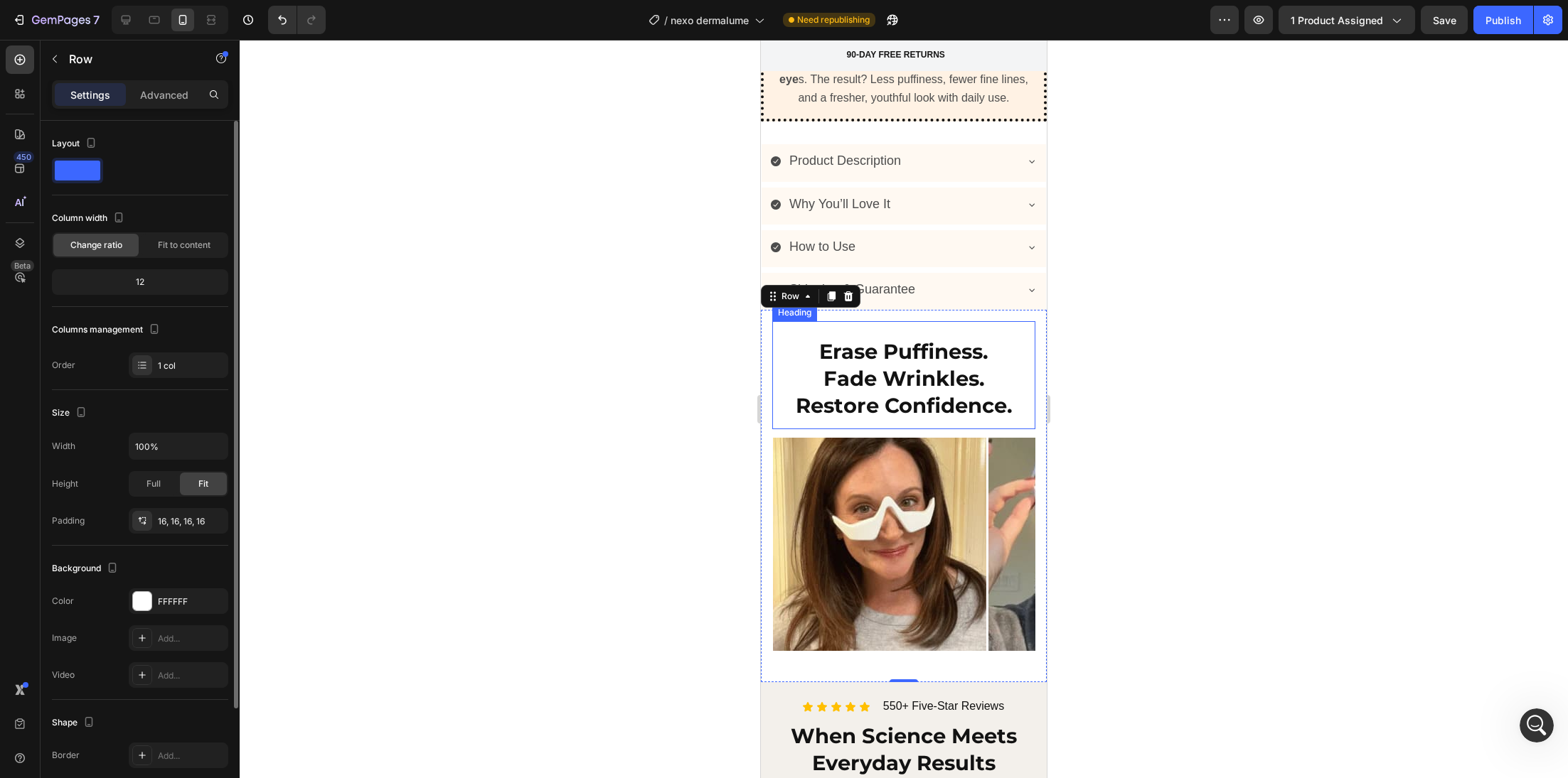
click at [778, 383] on h2 "Erase Puffiness. Fade Wrinkles. Restore Confidence." at bounding box center [904, 378] width 263 height 83
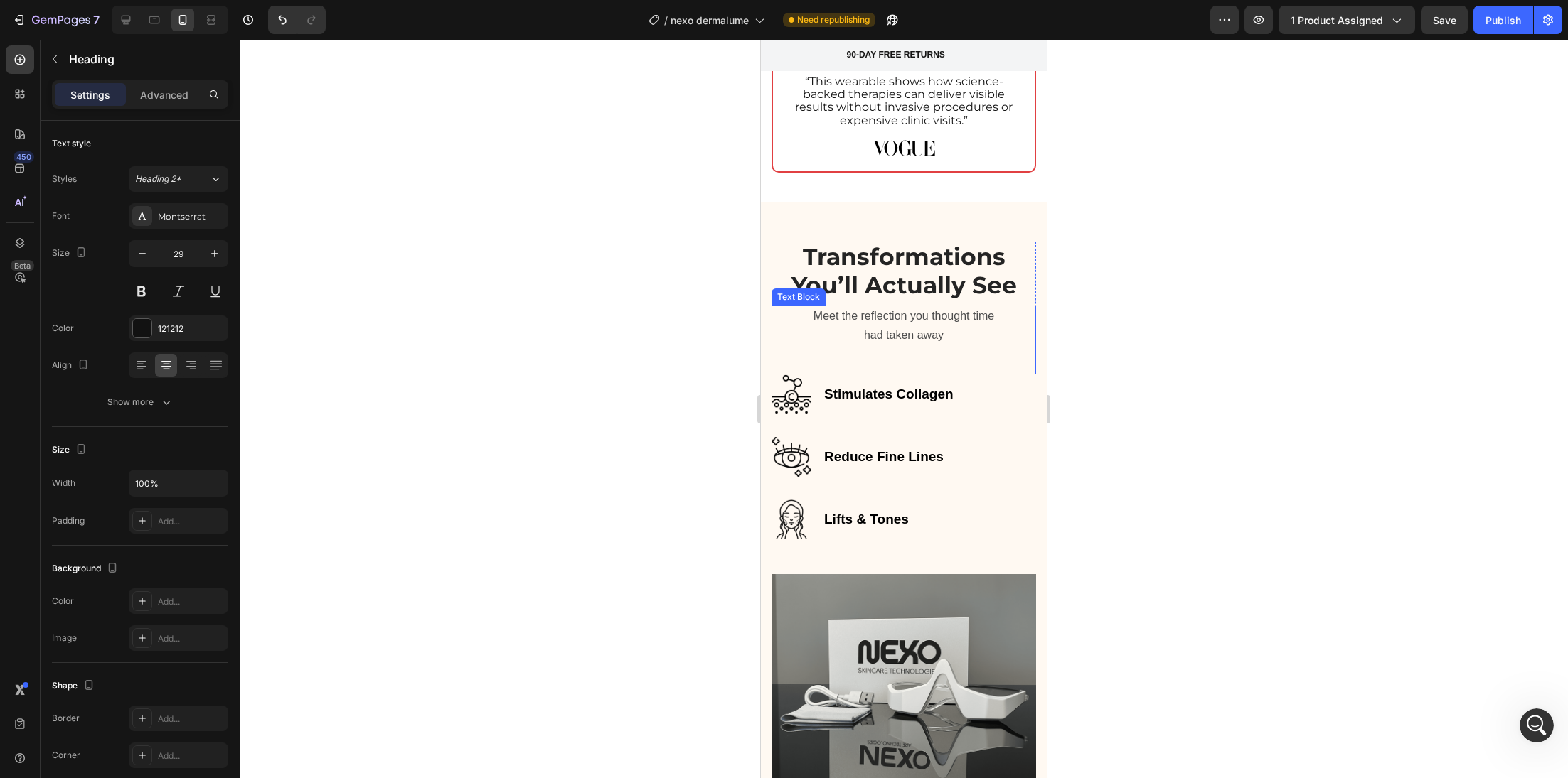
scroll to position [2837, 0]
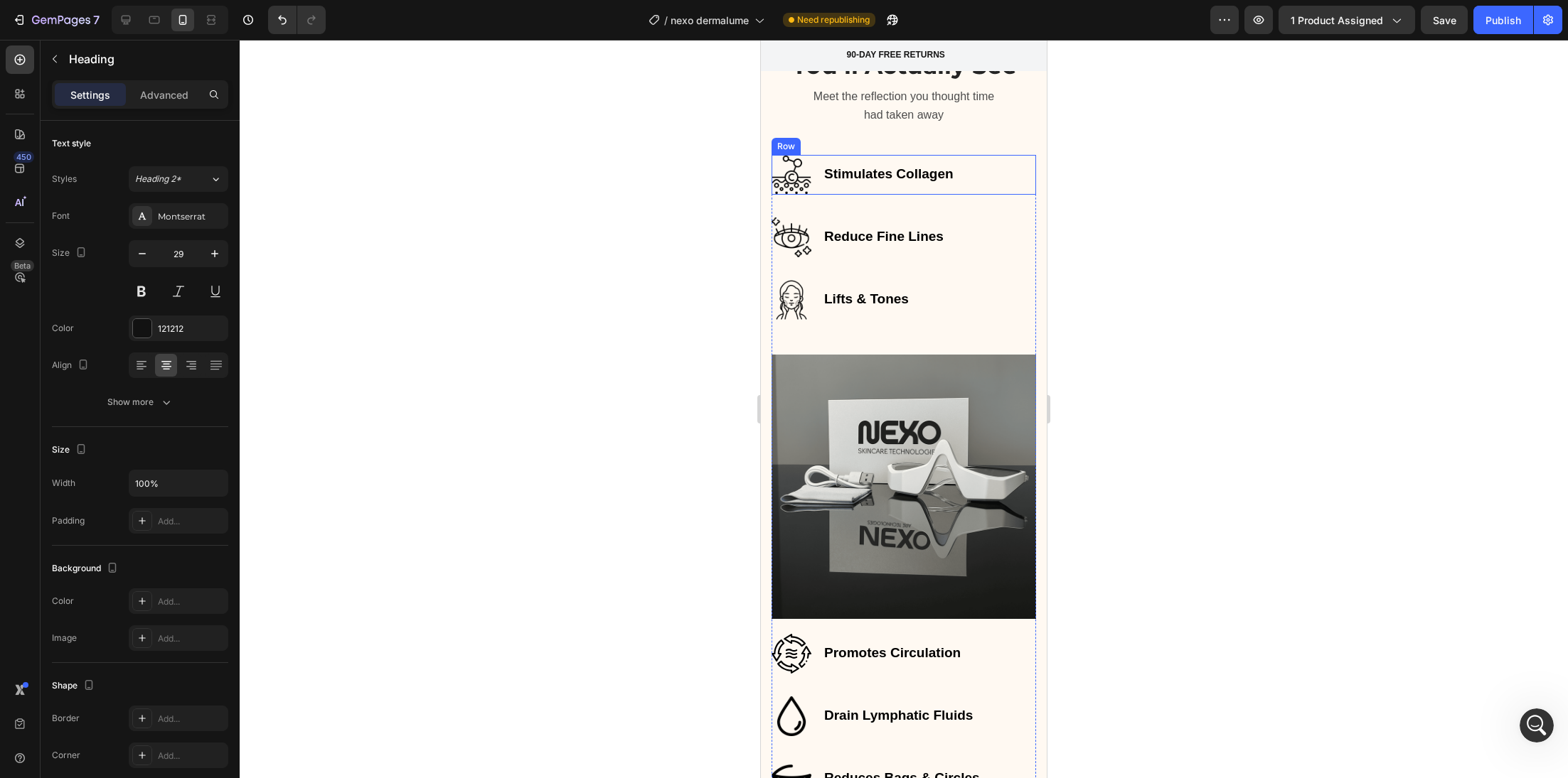
click at [999, 158] on div "Stimulates Collagen Text block Image Row" at bounding box center [904, 174] width 265 height 40
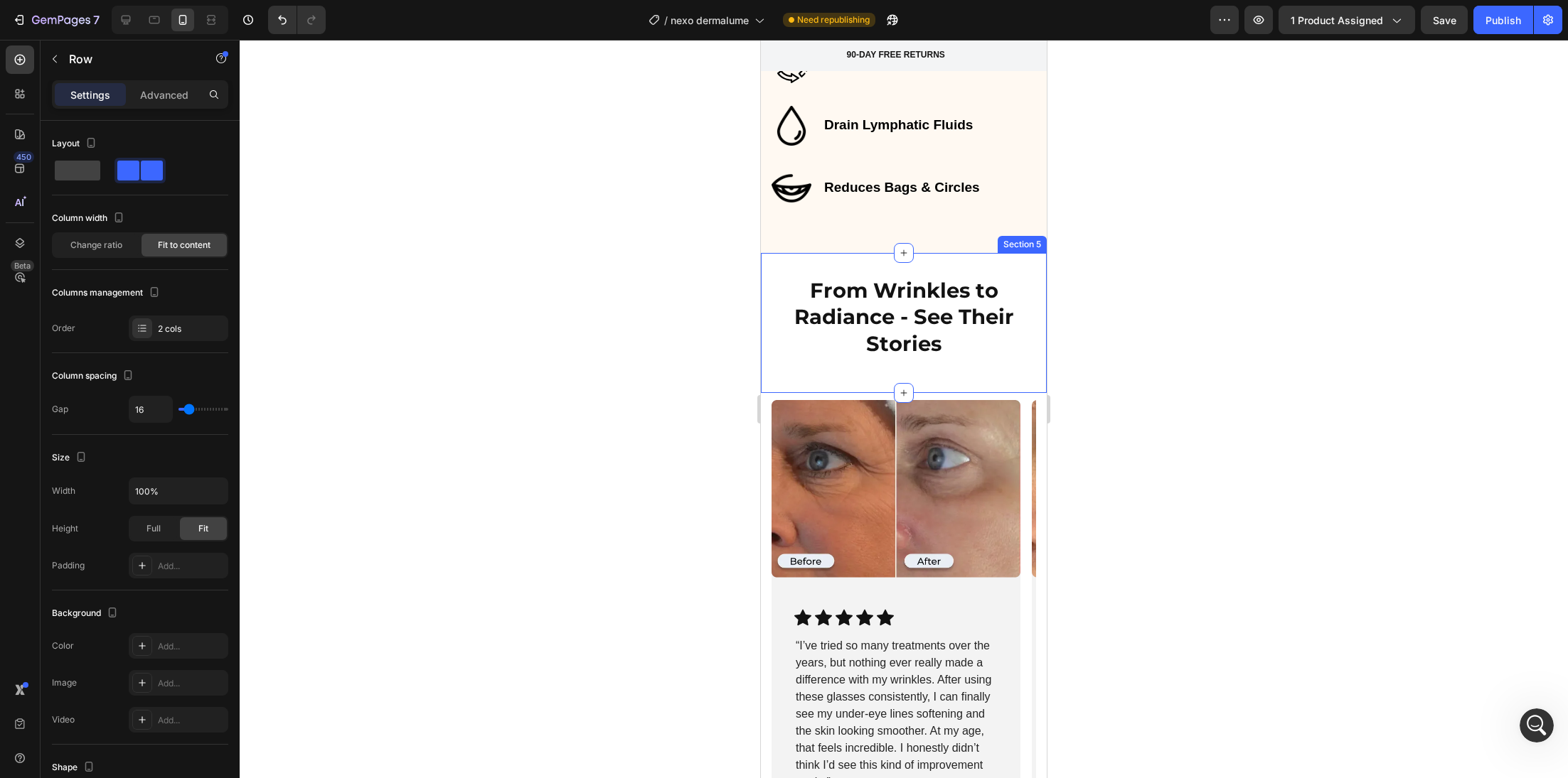
scroll to position [3257, 0]
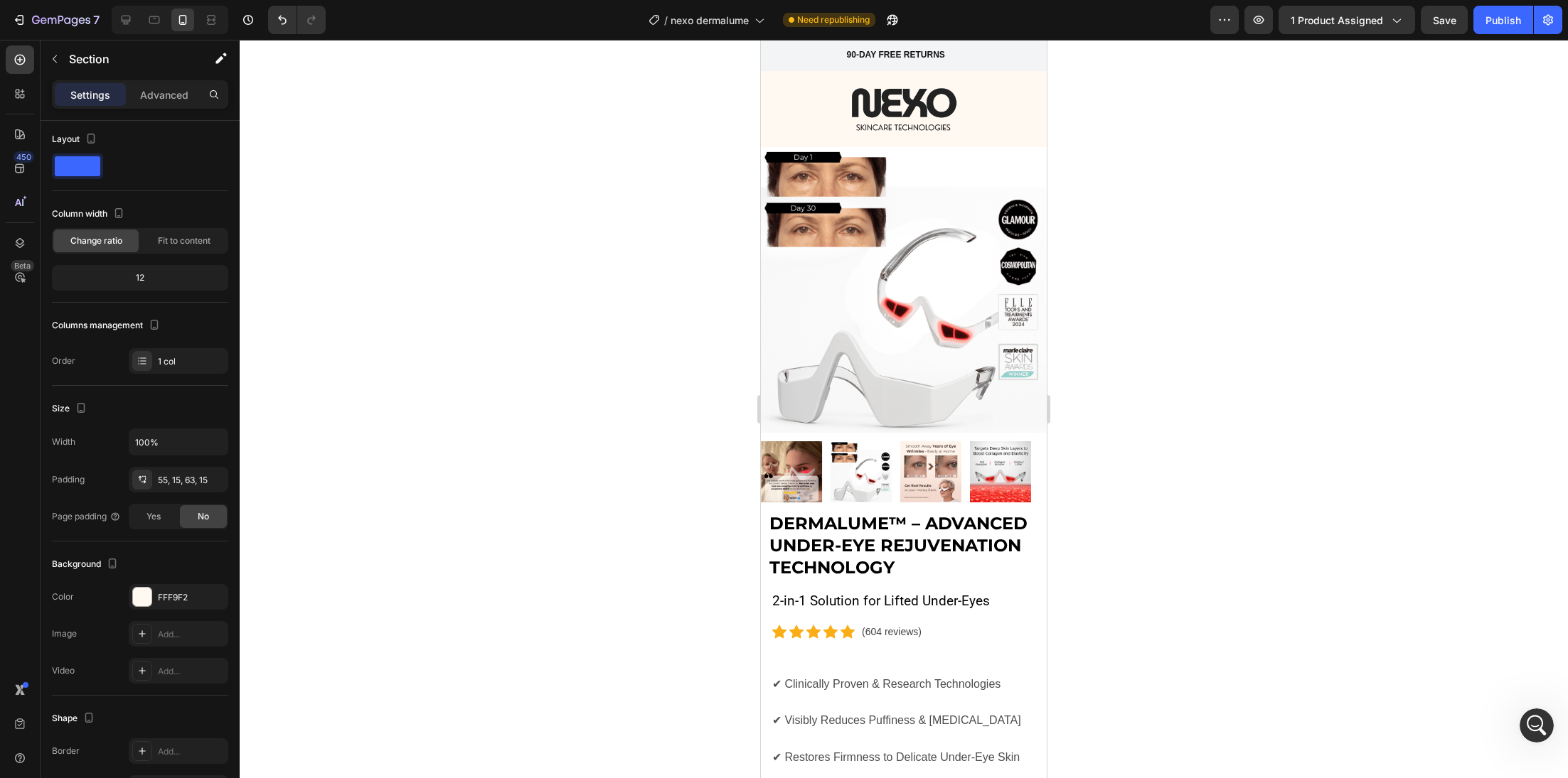
scroll to position [1037, 0]
click at [933, 534] on h2 "DermaLume™ – Advanced Under-Eye Rejuvenation Technology" at bounding box center [908, 546] width 279 height 70
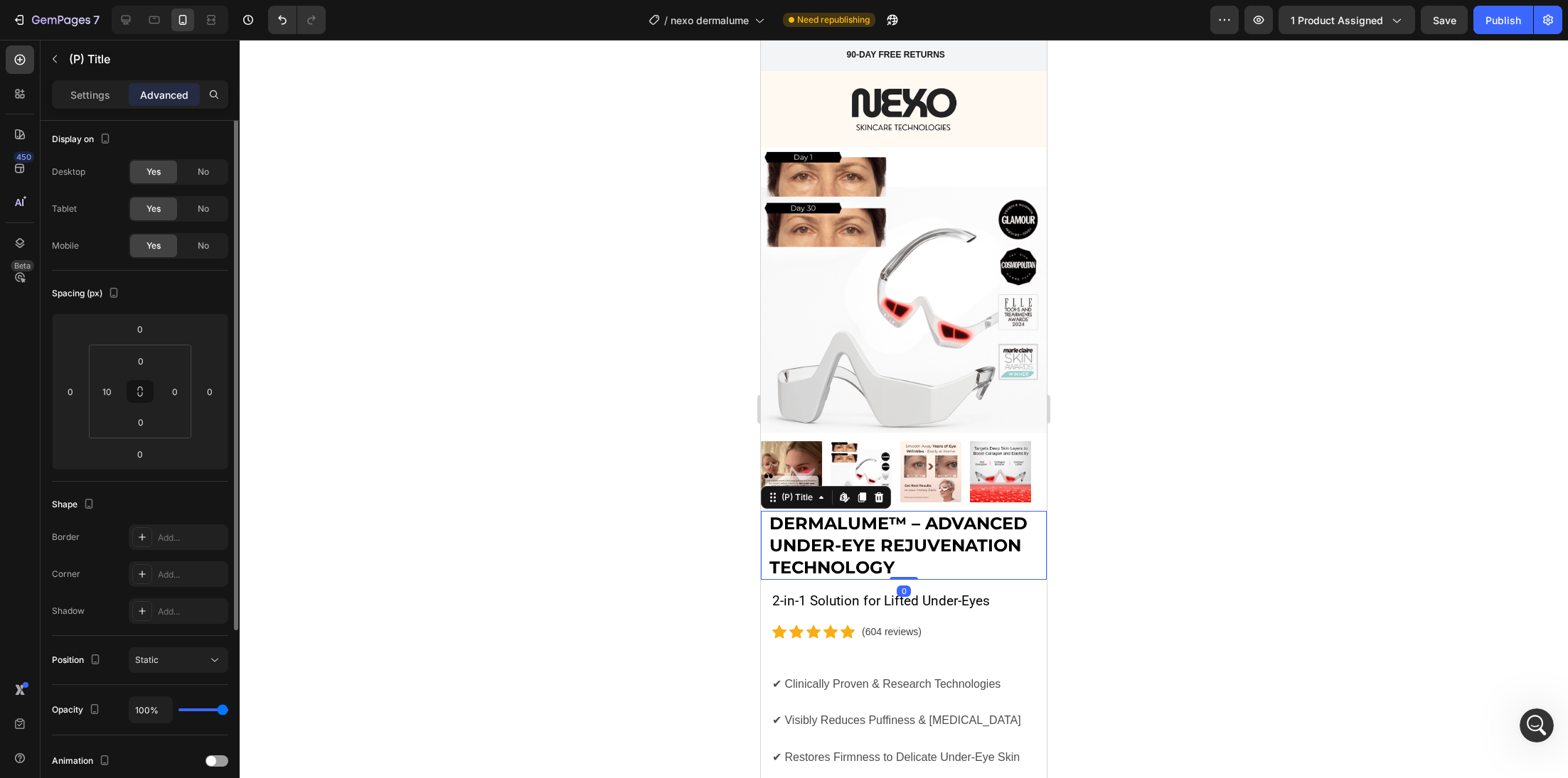
scroll to position [0, 0]
click at [88, 73] on div "(P) Title" at bounding box center [133, 59] width 185 height 37
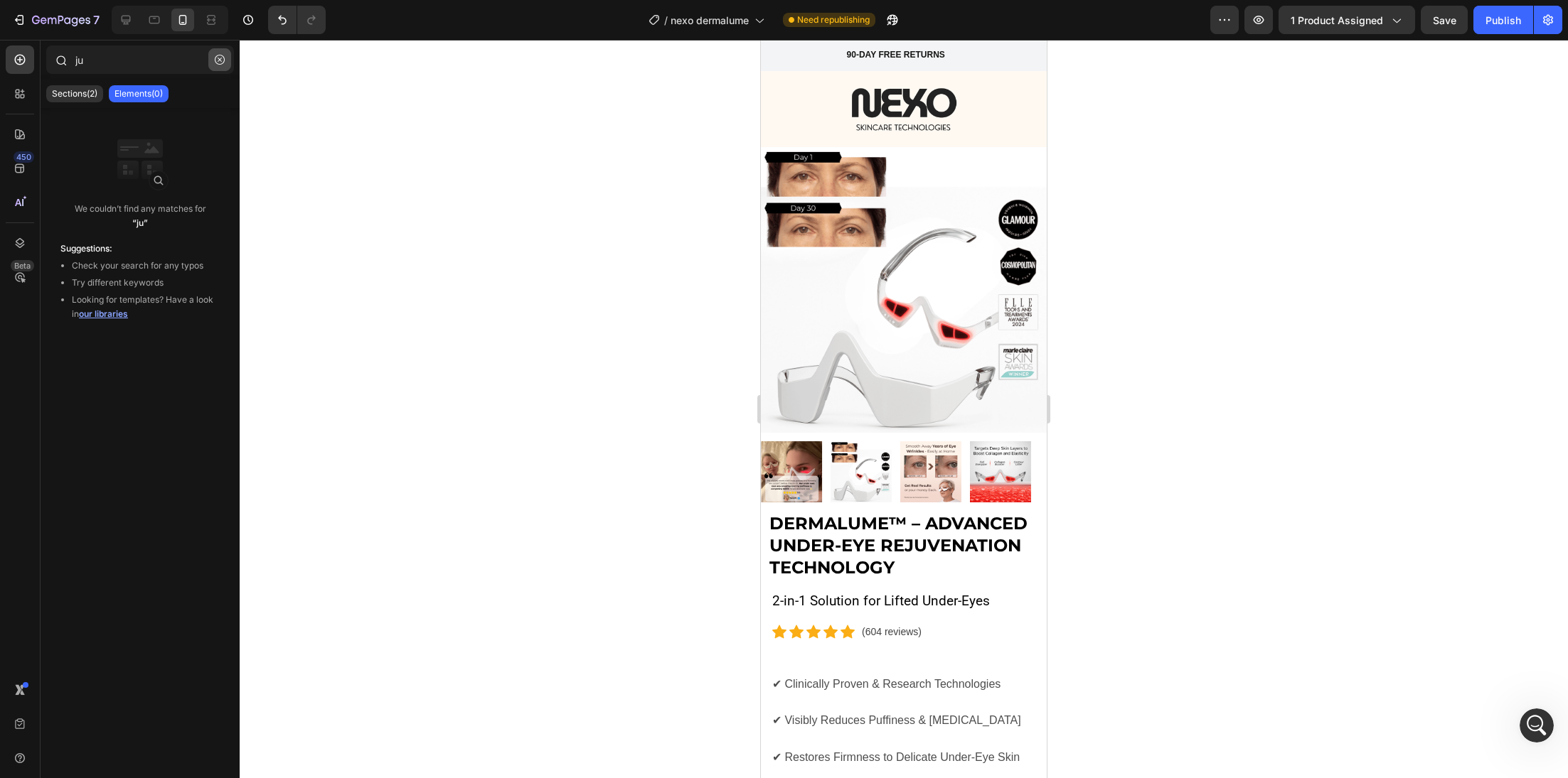
click at [224, 56] on icon "button" at bounding box center [220, 60] width 10 height 10
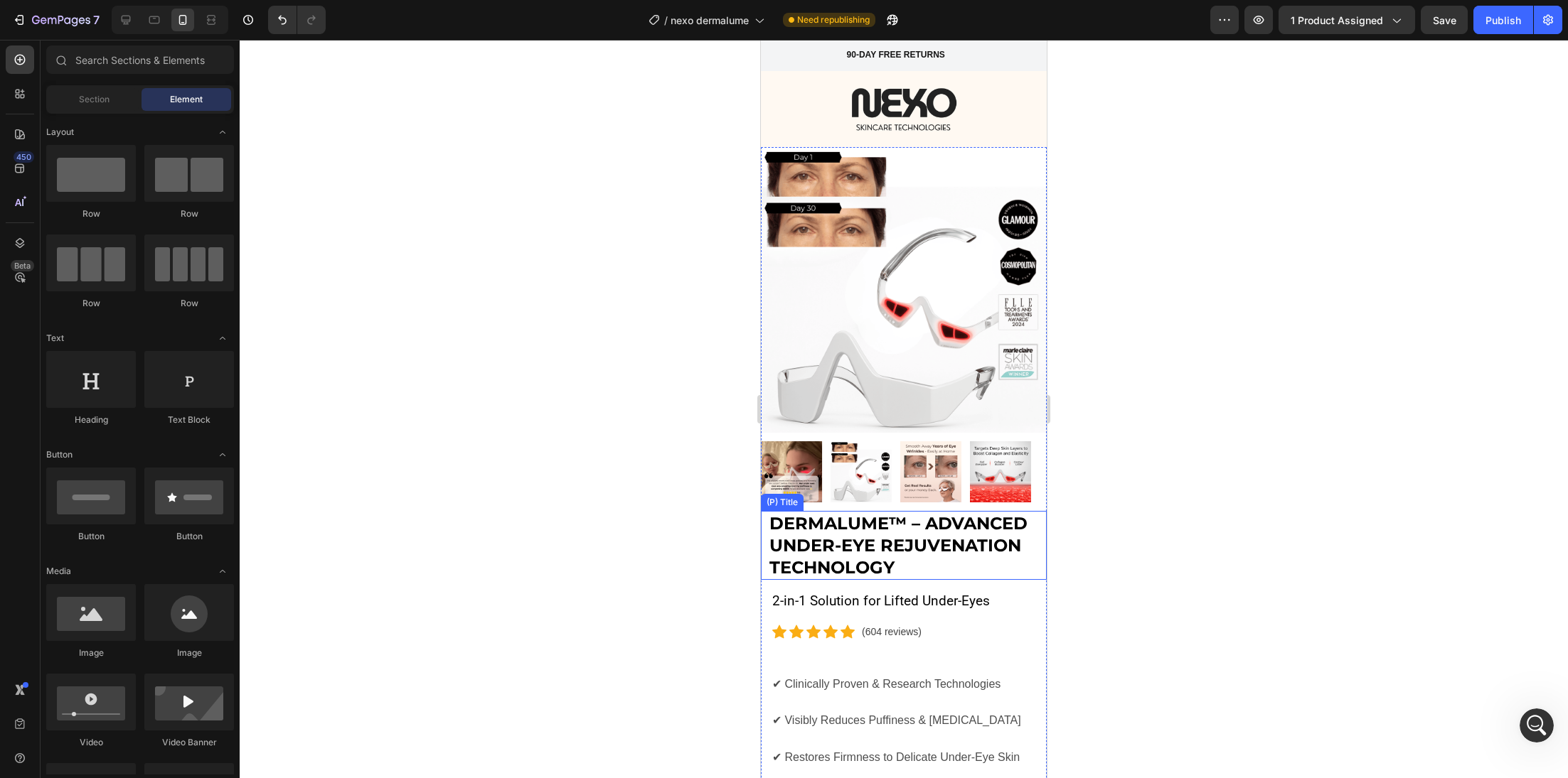
click at [901, 517] on h2 "DermaLume™ – Advanced Under-Eye Rejuvenation Technology" at bounding box center [908, 546] width 279 height 70
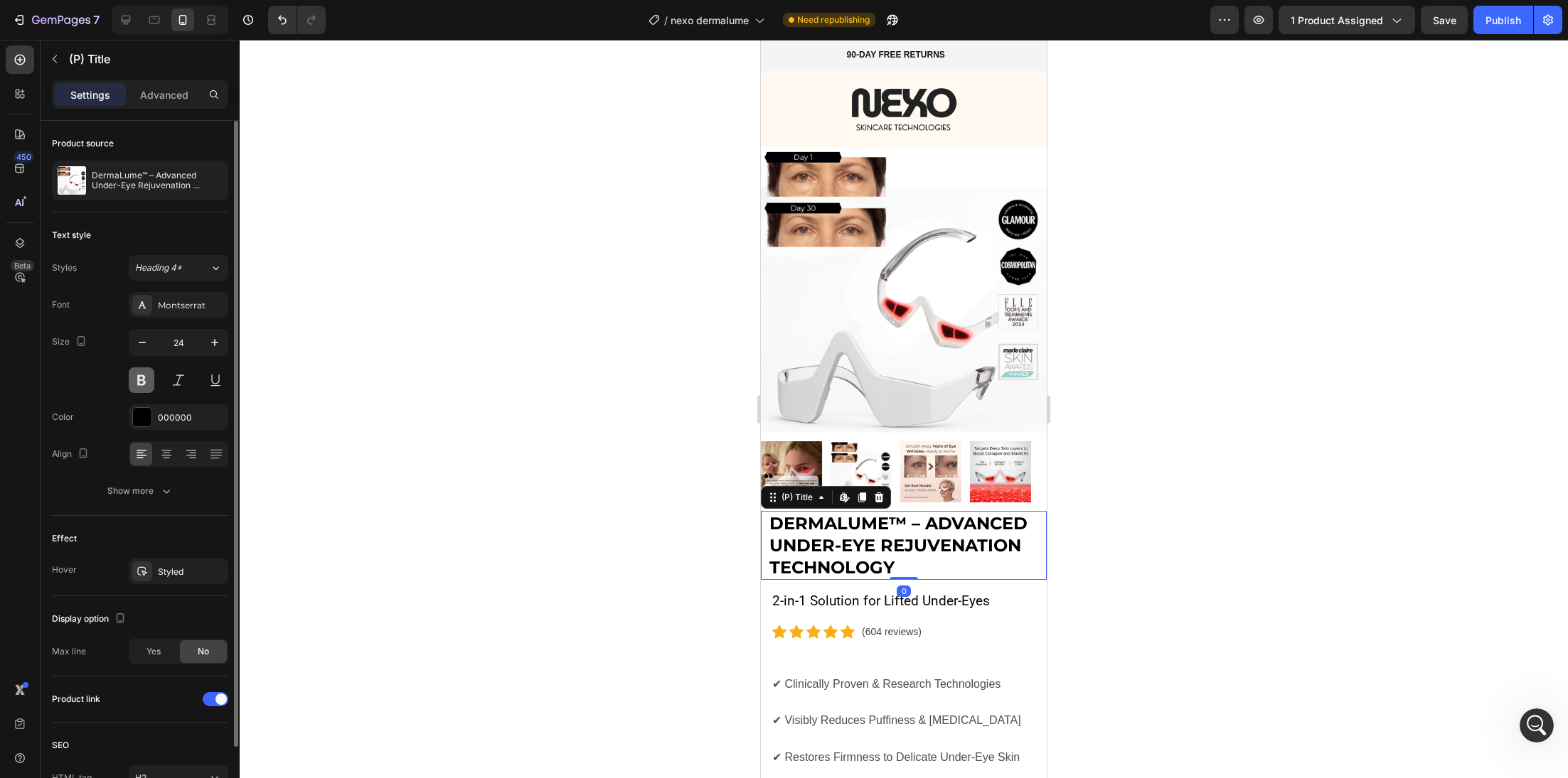
scroll to position [1037, 0]
click at [145, 346] on icon "button" at bounding box center [142, 343] width 14 height 14
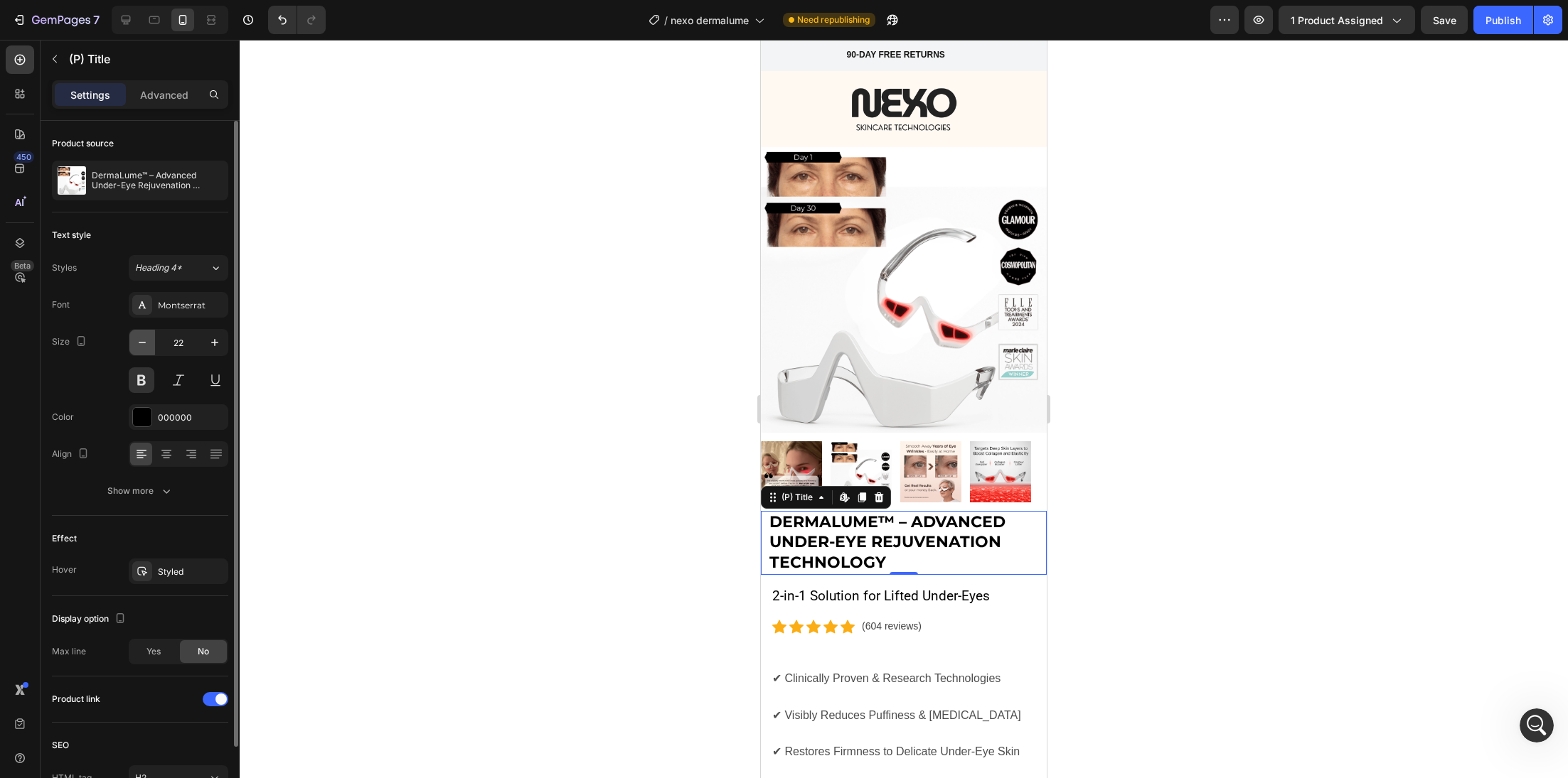
click at [145, 346] on icon "button" at bounding box center [142, 343] width 14 height 14
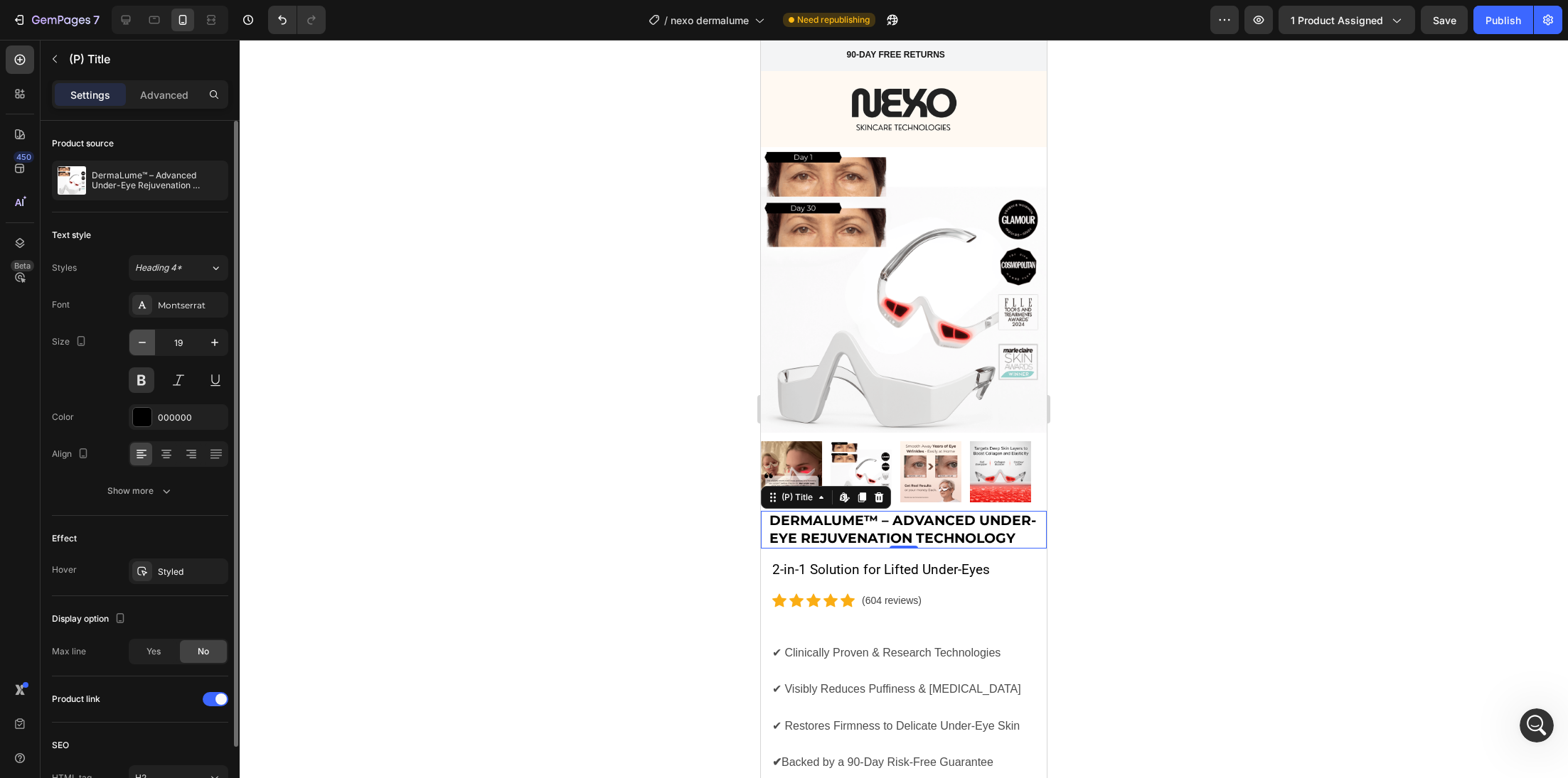
click at [145, 346] on icon "button" at bounding box center [142, 343] width 14 height 14
type input "18"
click at [452, 549] on div at bounding box center [904, 409] width 1328 height 738
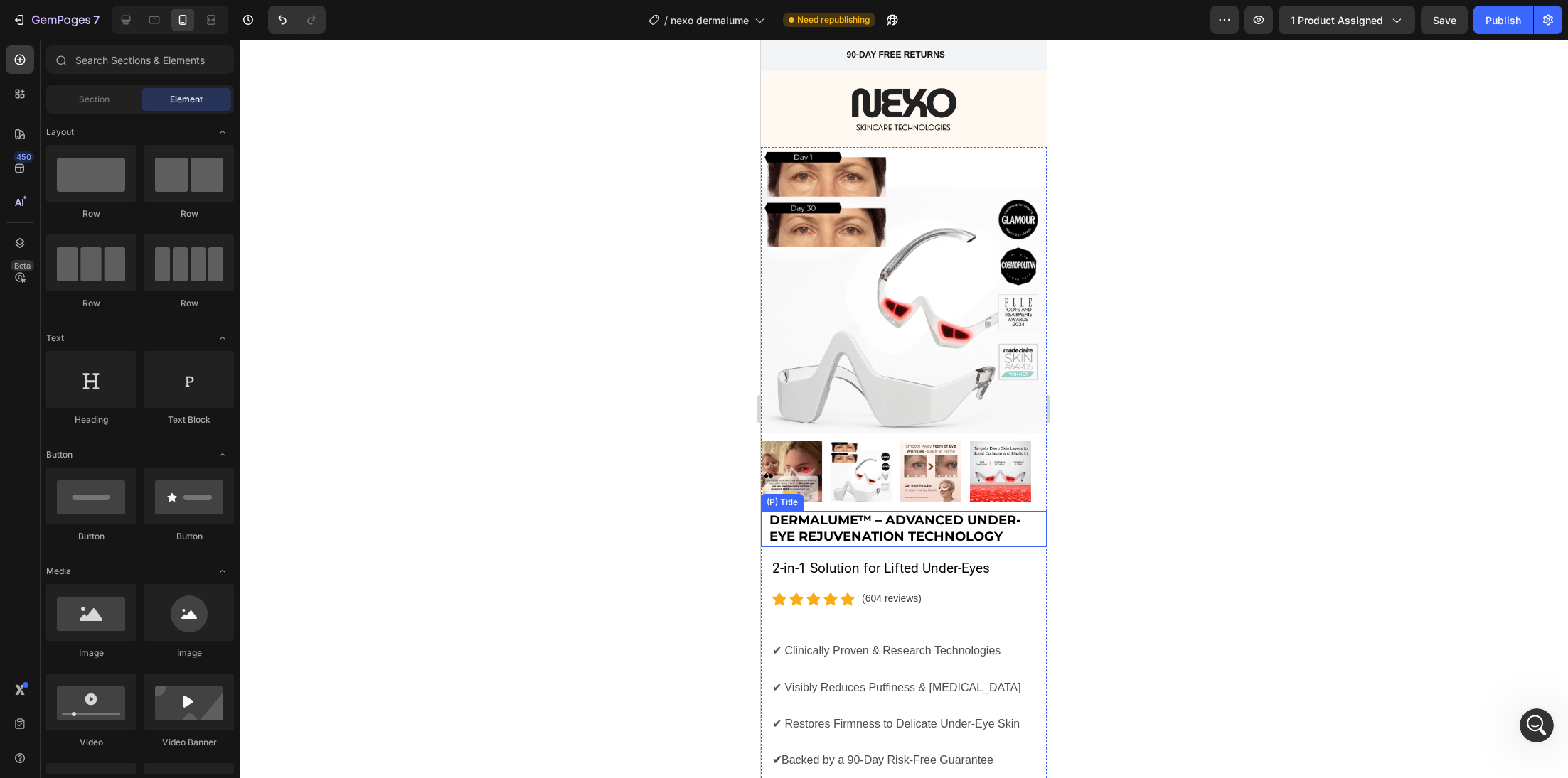
click at [795, 511] on h2 "DermaLume™ – Advanced Under-Eye Rejuvenation Technology" at bounding box center [908, 529] width 279 height 37
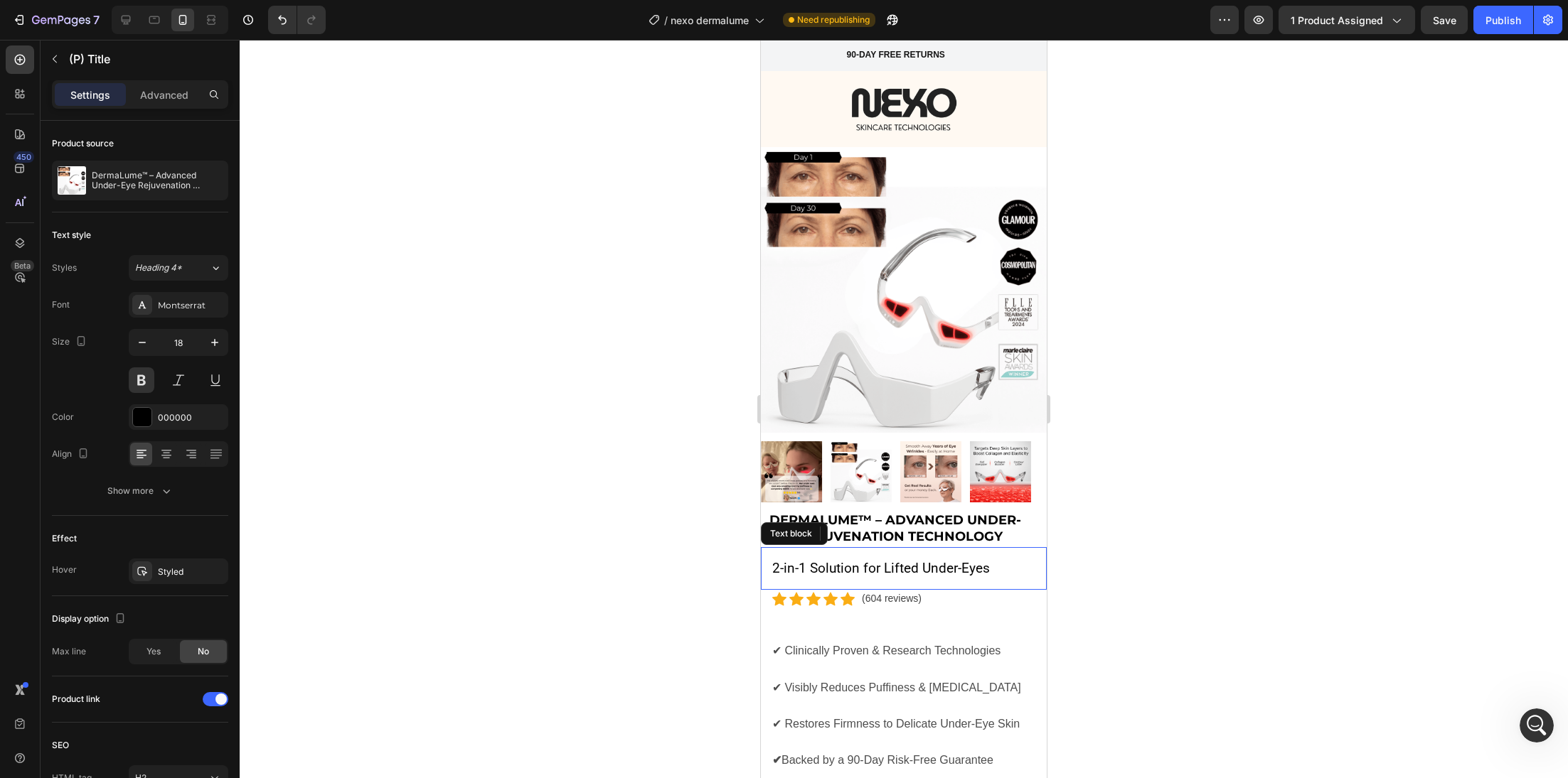
click at [801, 559] on p "2-in-1 Solution for Lifted Under-Eyes" at bounding box center [904, 569] width 263 height 20
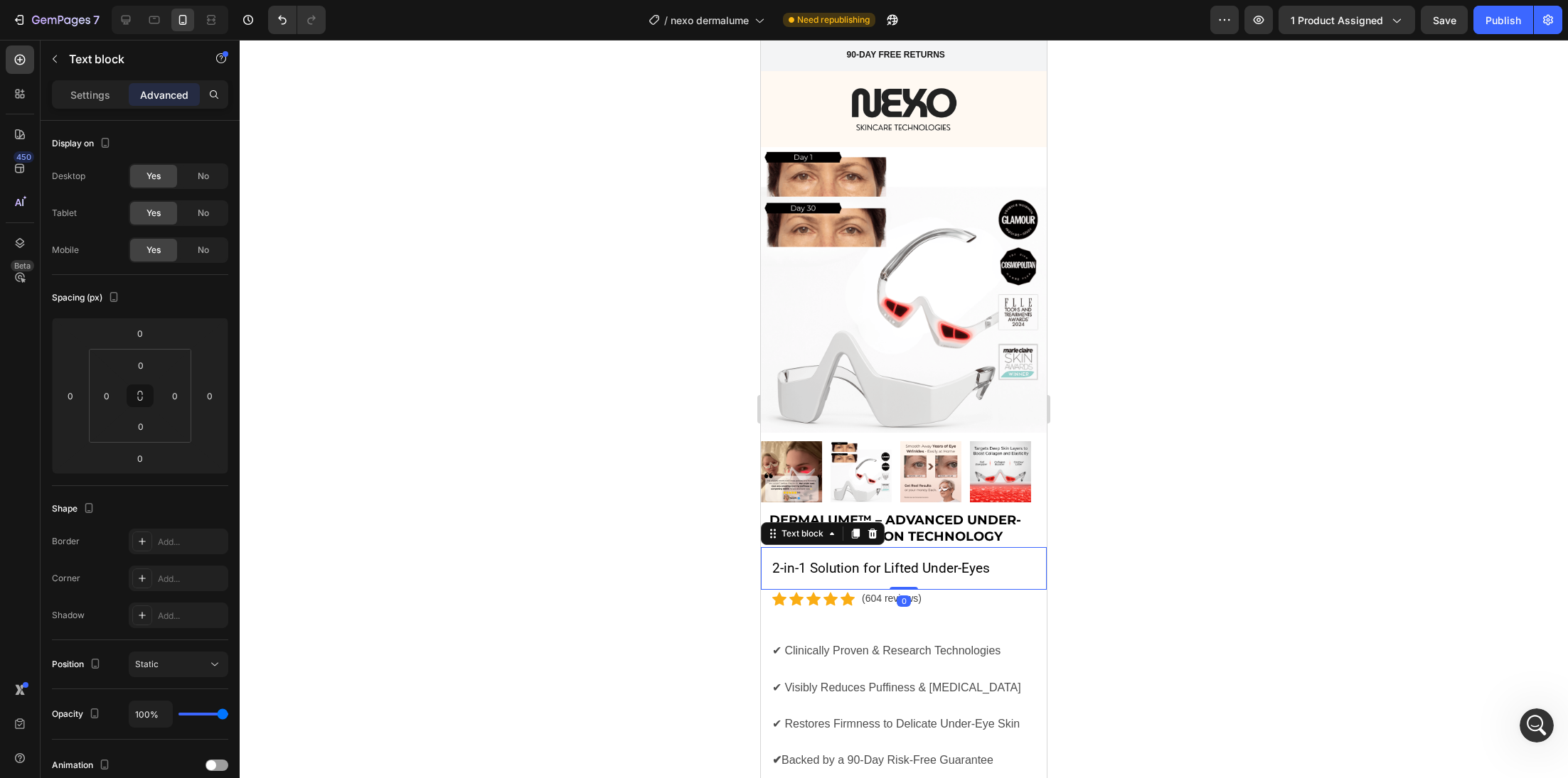
click at [801, 559] on p "2-in-1 Solution for Lifted Under-Eyes" at bounding box center [904, 569] width 263 height 20
click at [67, 94] on div "Settings" at bounding box center [90, 94] width 71 height 23
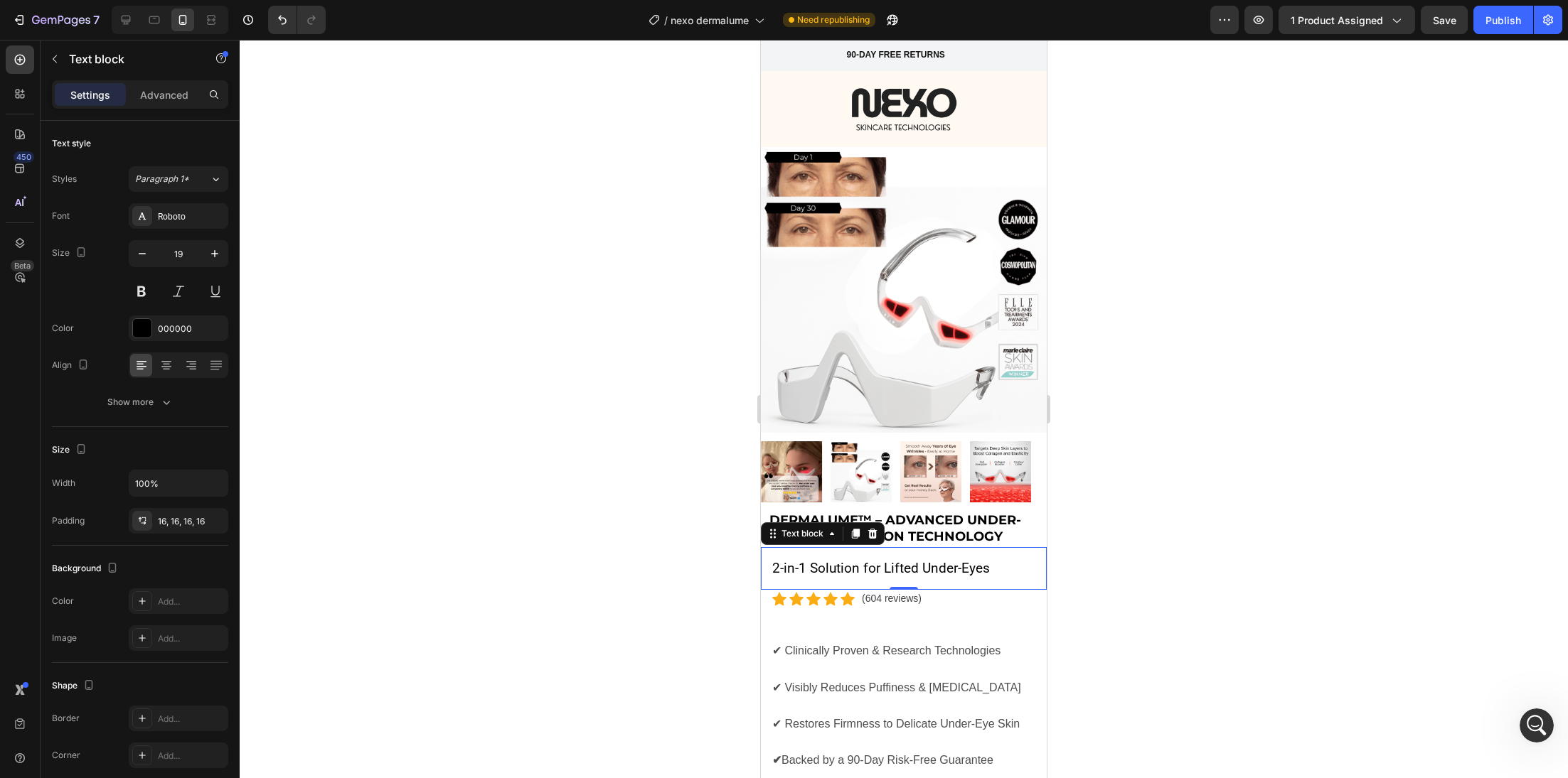
click at [535, 497] on div at bounding box center [904, 409] width 1328 height 738
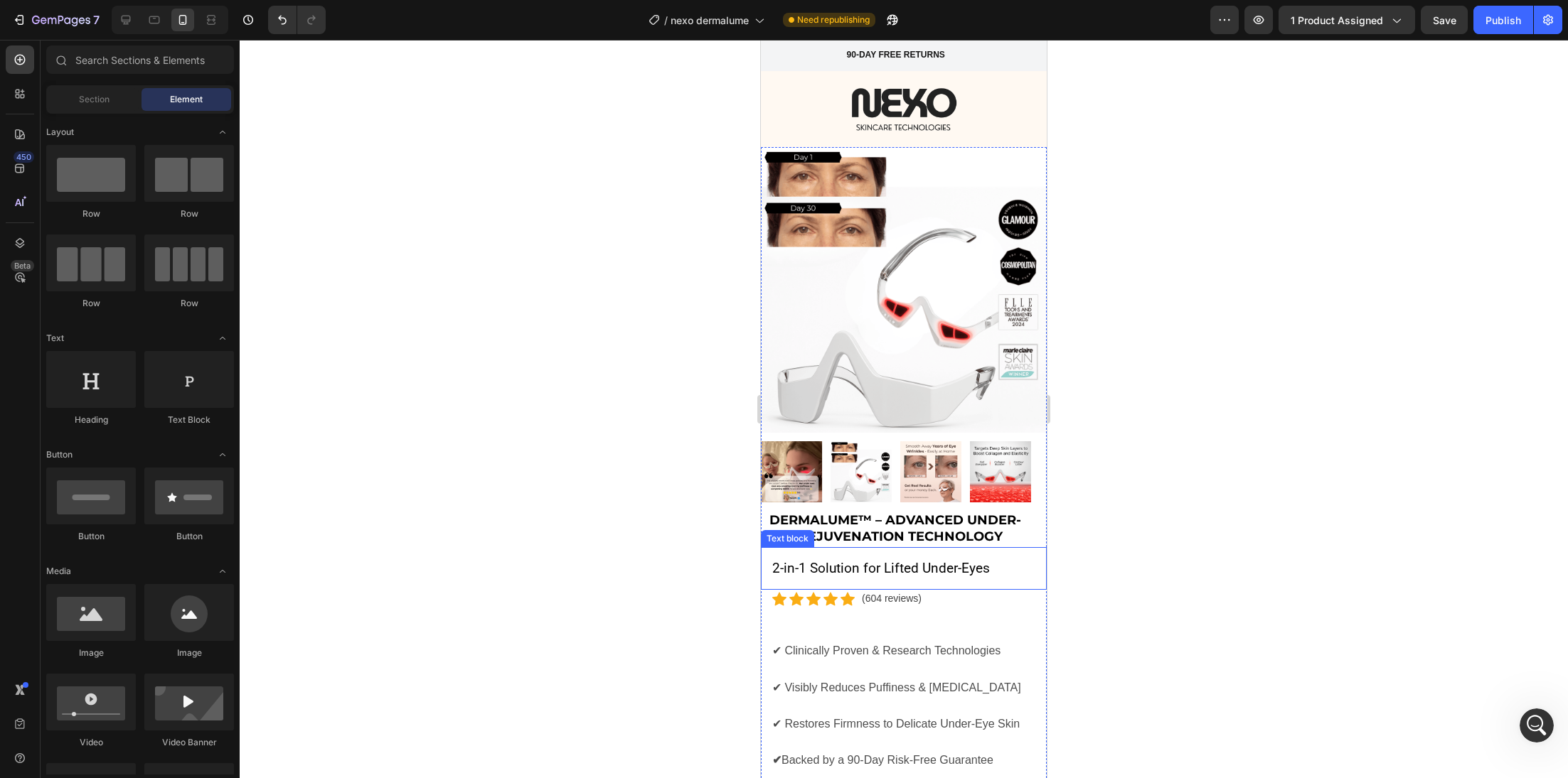
drag, startPoint x: 947, startPoint y: 551, endPoint x: 934, endPoint y: 548, distance: 13.3
click at [947, 559] on p "2-in-1 Solution for Lifted Under-Eyes" at bounding box center [904, 569] width 263 height 20
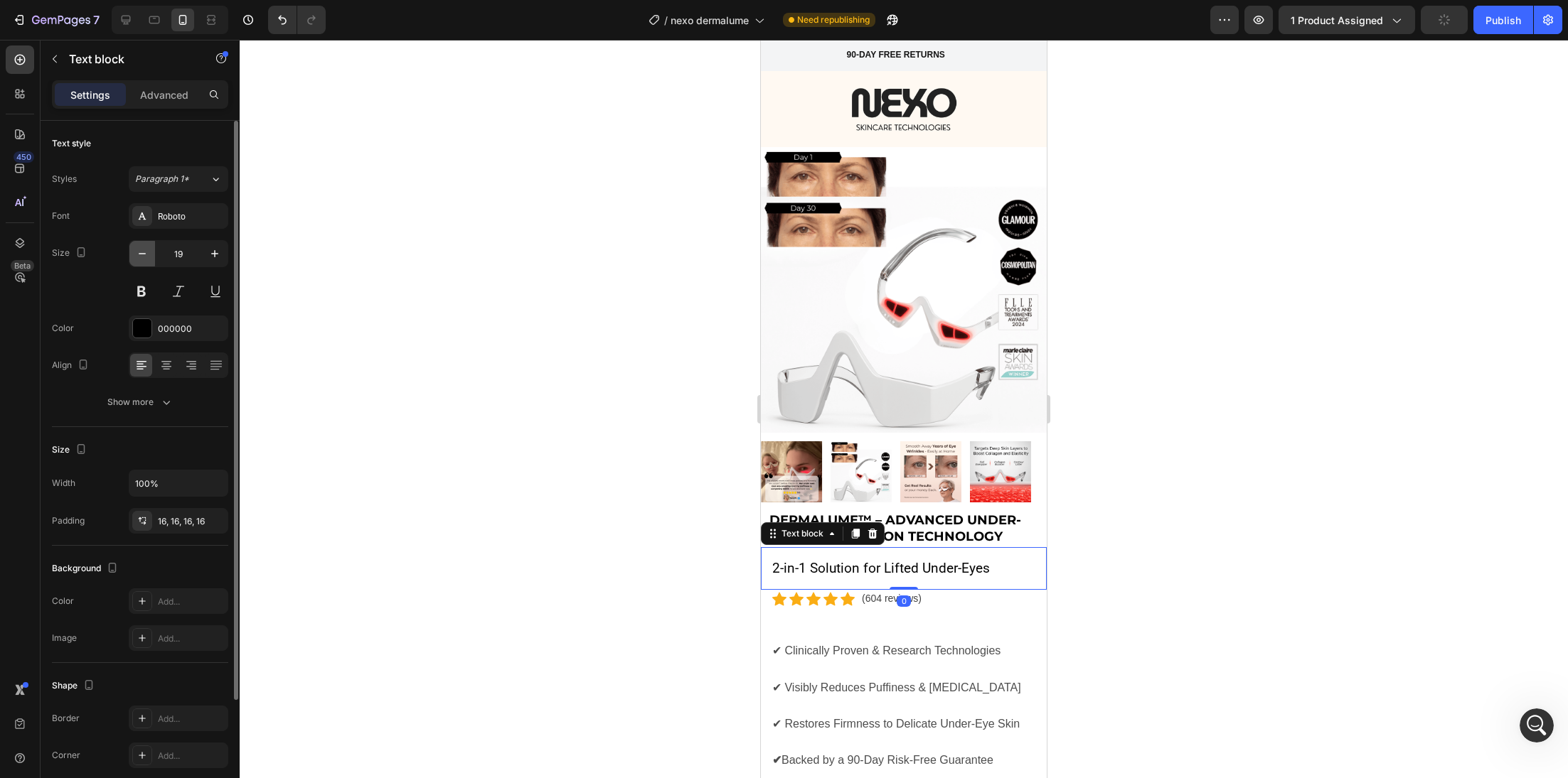
click at [141, 250] on icon "button" at bounding box center [142, 253] width 14 height 14
click at [142, 250] on icon "button" at bounding box center [142, 253] width 14 height 14
type input "16"
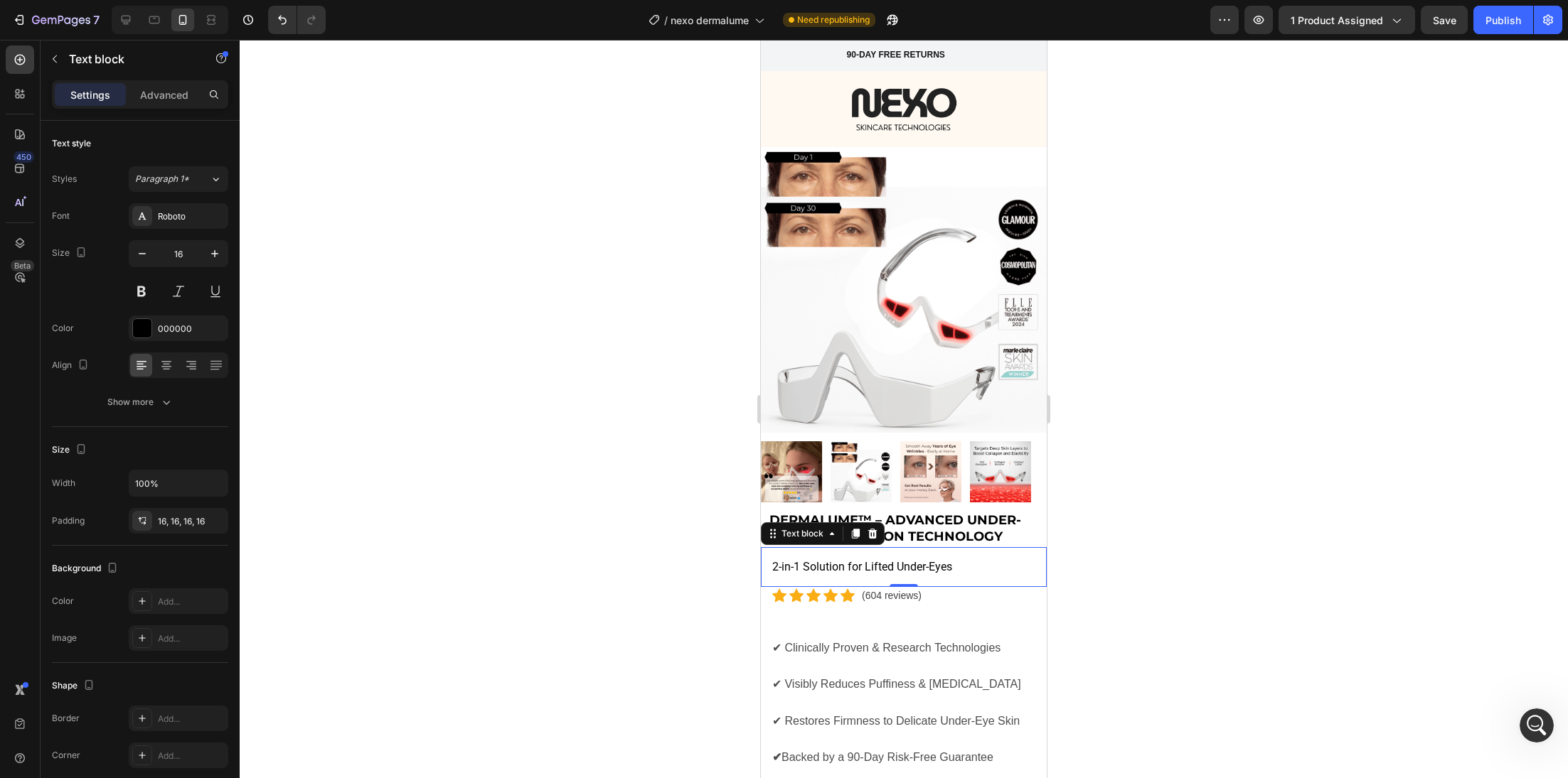
click at [357, 368] on div at bounding box center [904, 409] width 1328 height 738
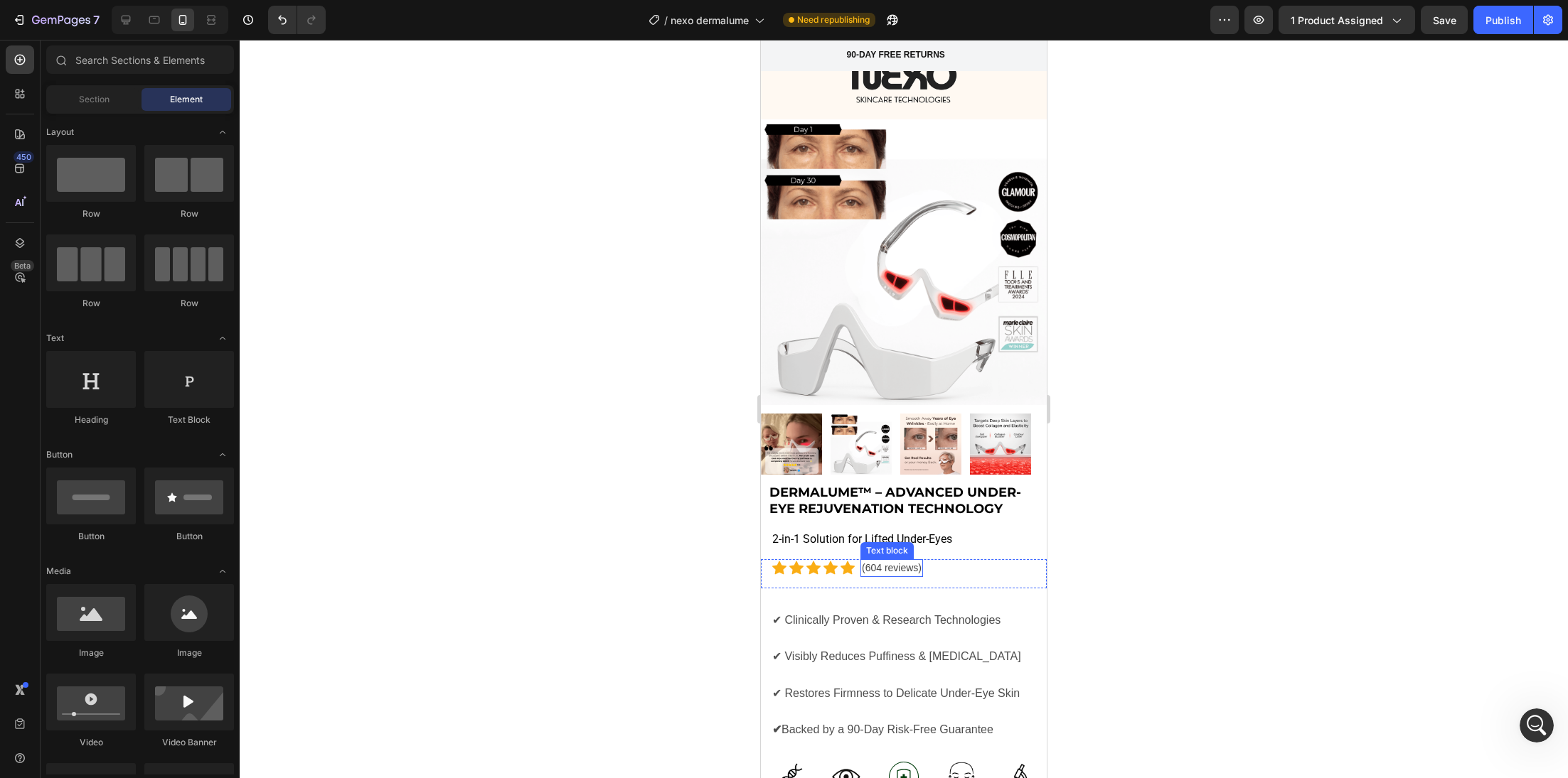
scroll to position [28, 0]
click at [941, 483] on h2 "DermaLume™ – Advanced Under-Eye Rejuvenation Technology" at bounding box center [908, 501] width 279 height 37
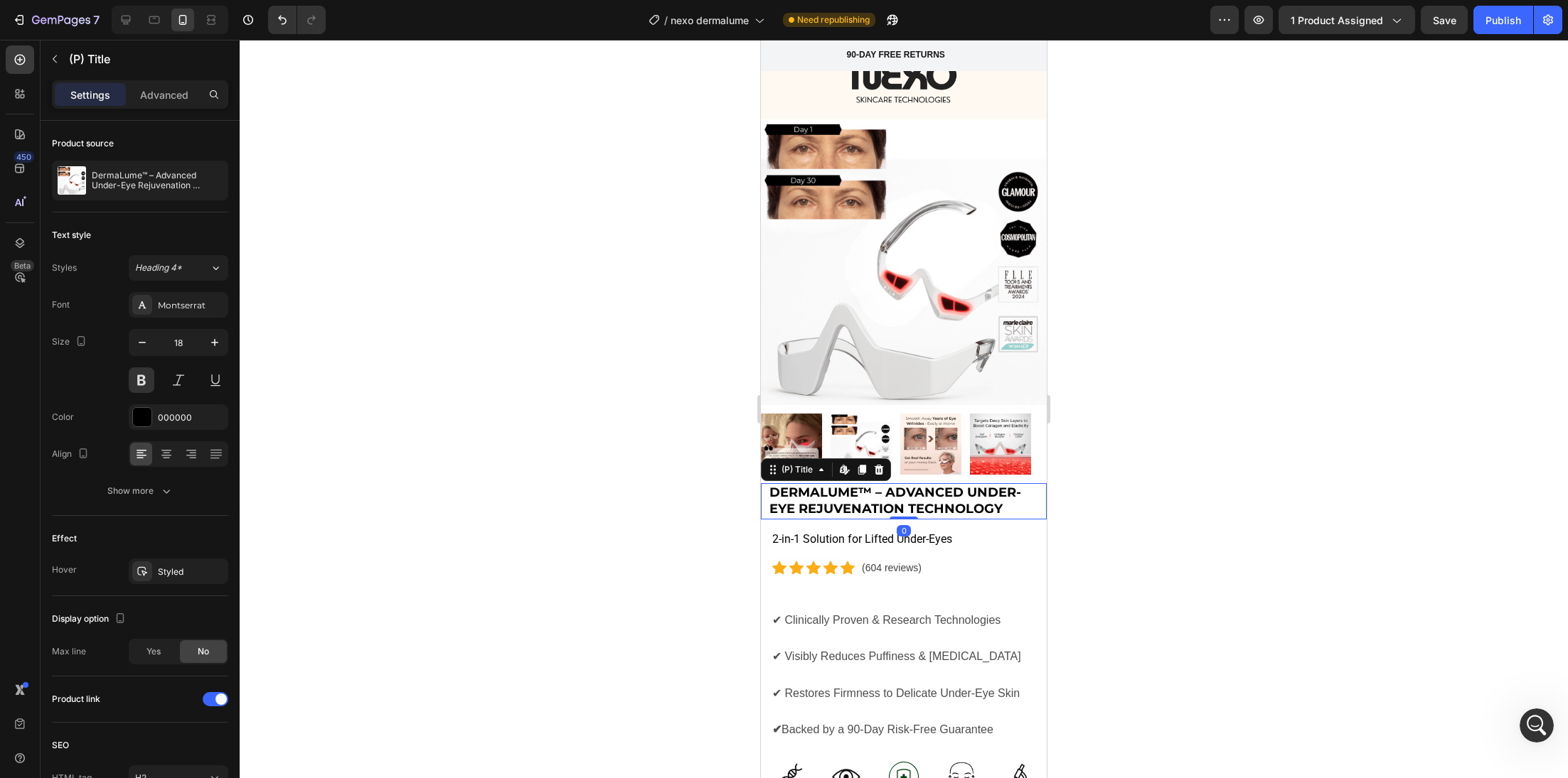
click at [972, 483] on h2 "DermaLume™ – Advanced Under-Eye Rejuvenation Technology" at bounding box center [908, 501] width 279 height 37
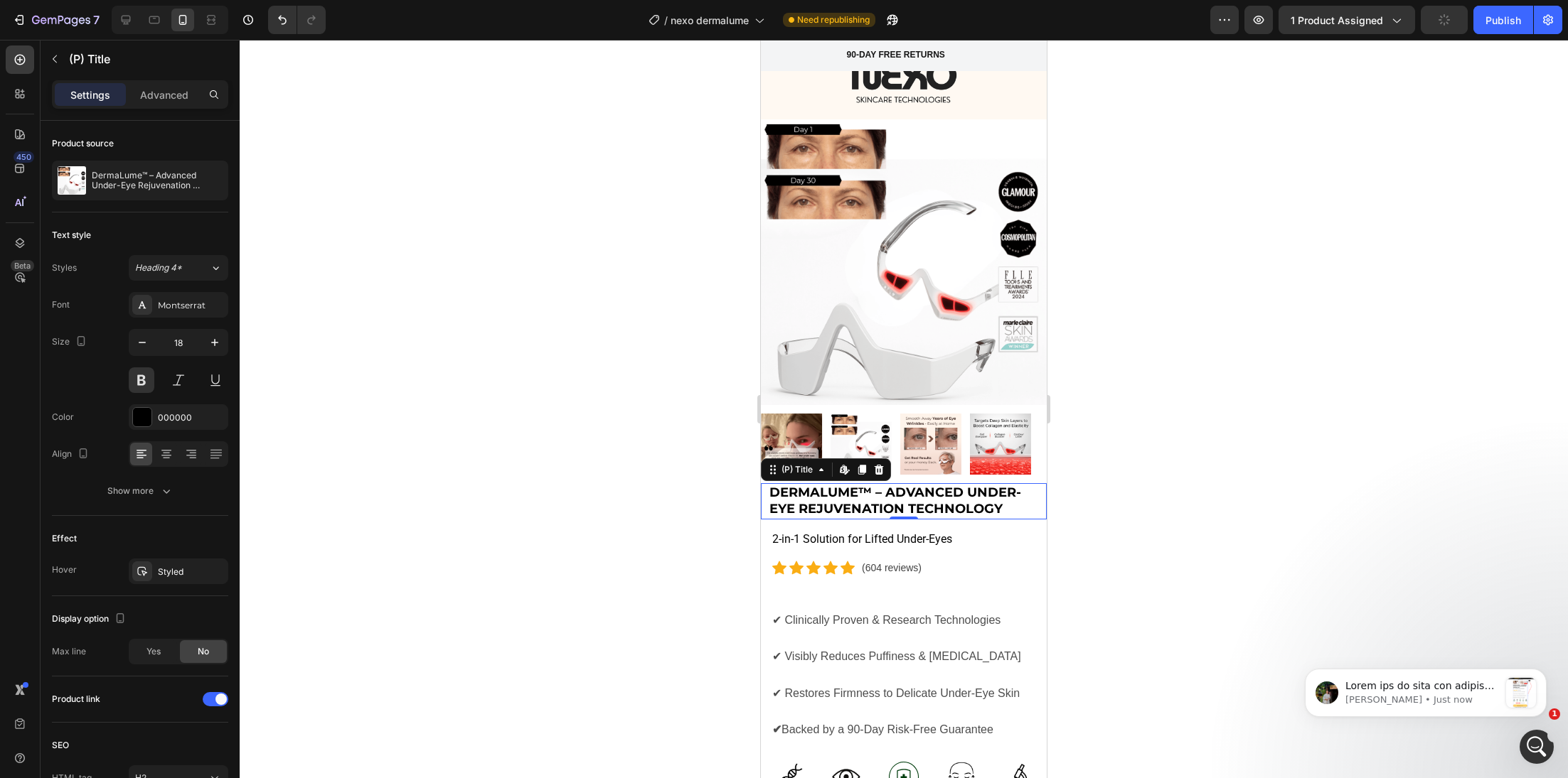
scroll to position [1697, 0]
click at [1394, 531] on div at bounding box center [904, 409] width 1328 height 738
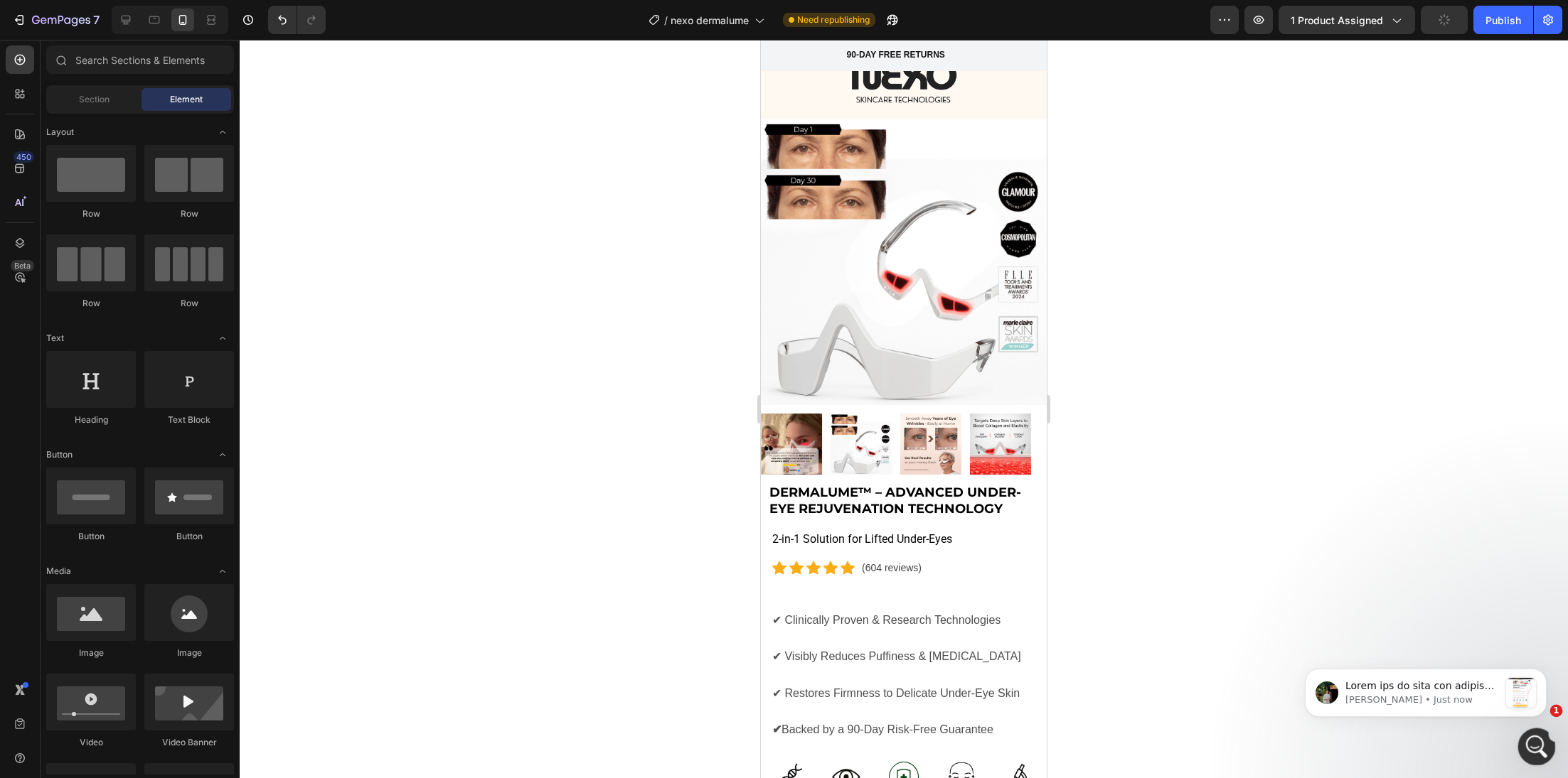
click at [1540, 757] on div "Open Intercom Messenger" at bounding box center [1534, 744] width 47 height 47
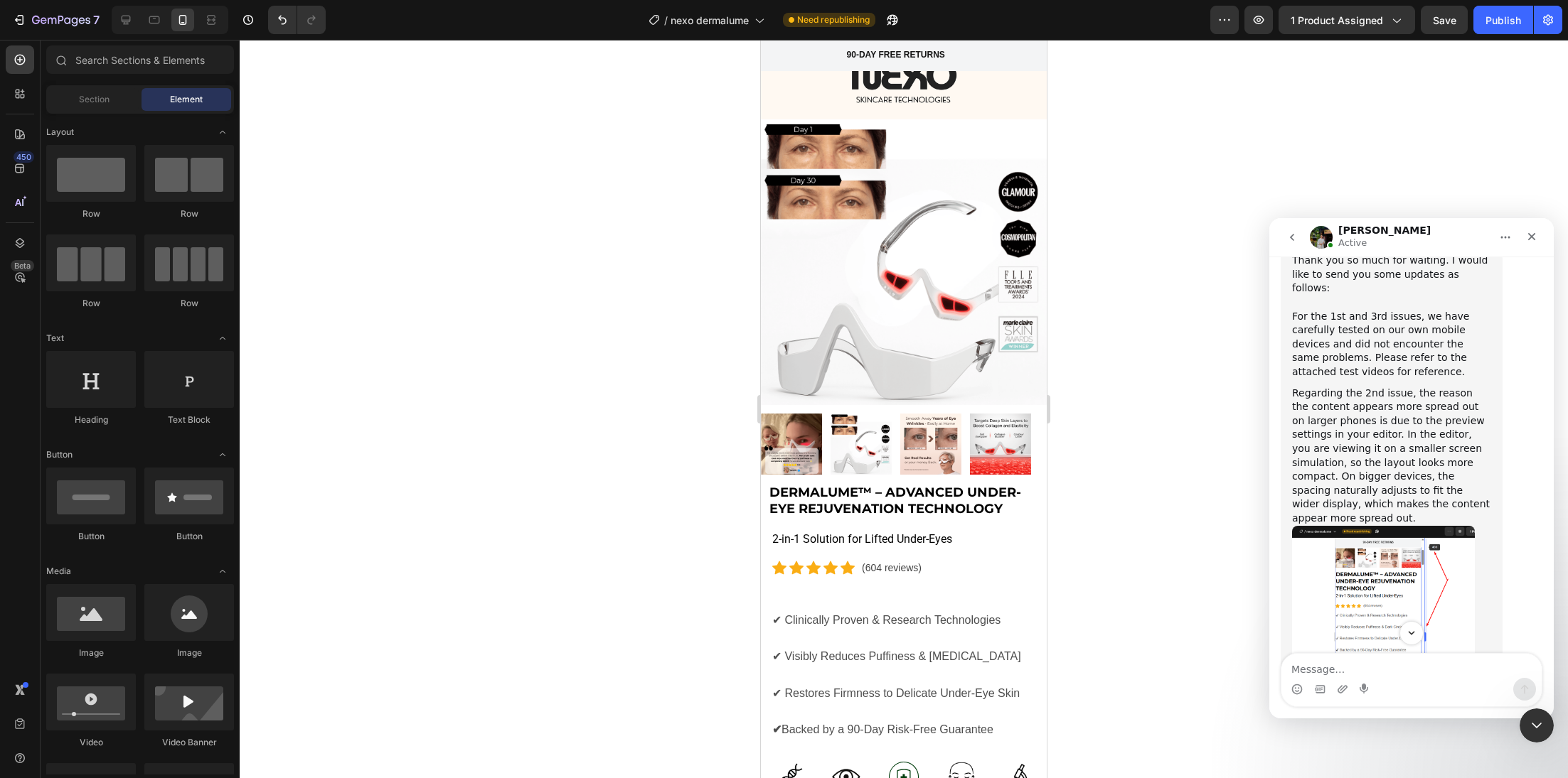
scroll to position [1474, 0]
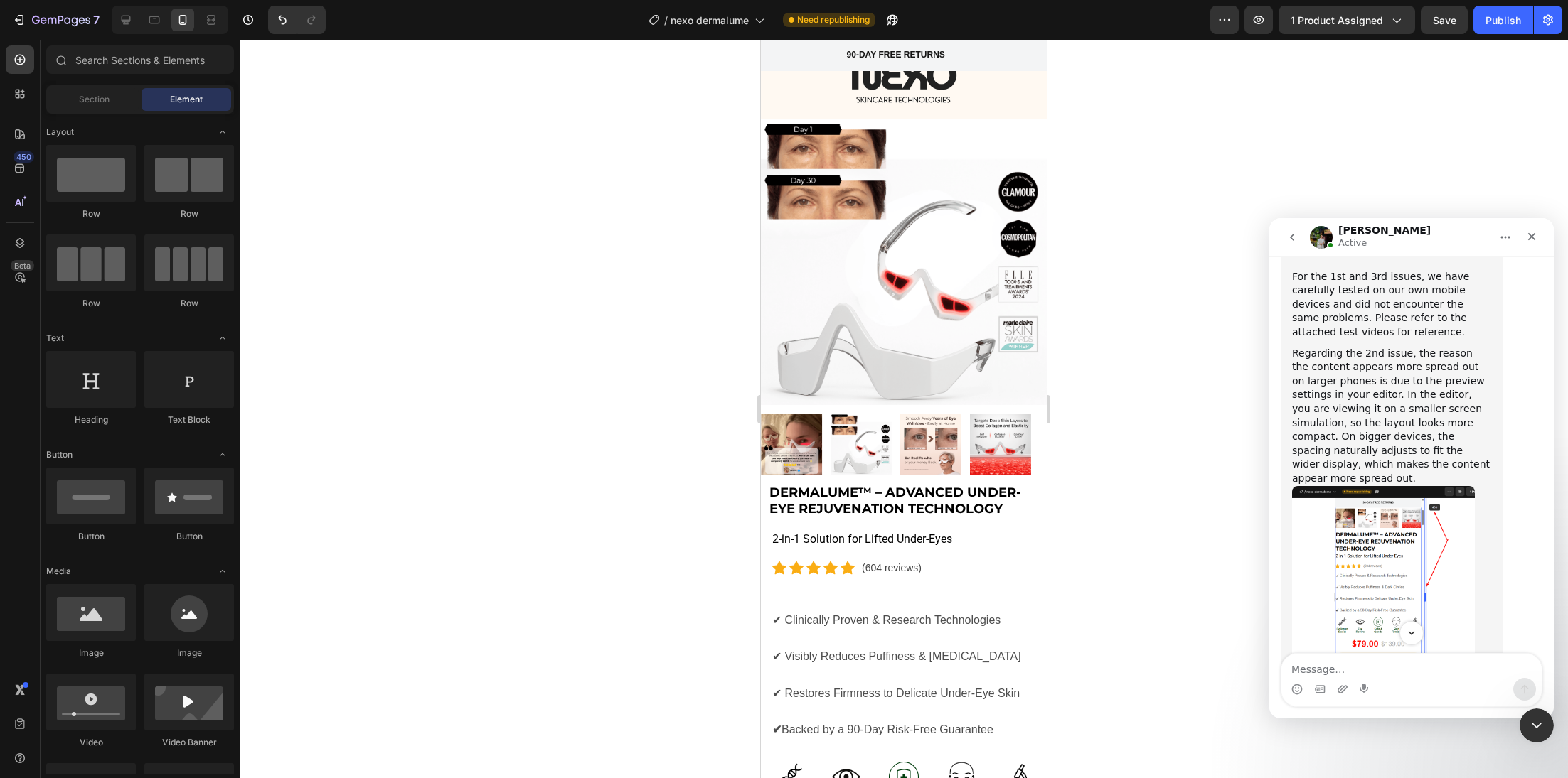
click at [1430, 486] on img "Jeremy says…" at bounding box center [1383, 582] width 183 height 190
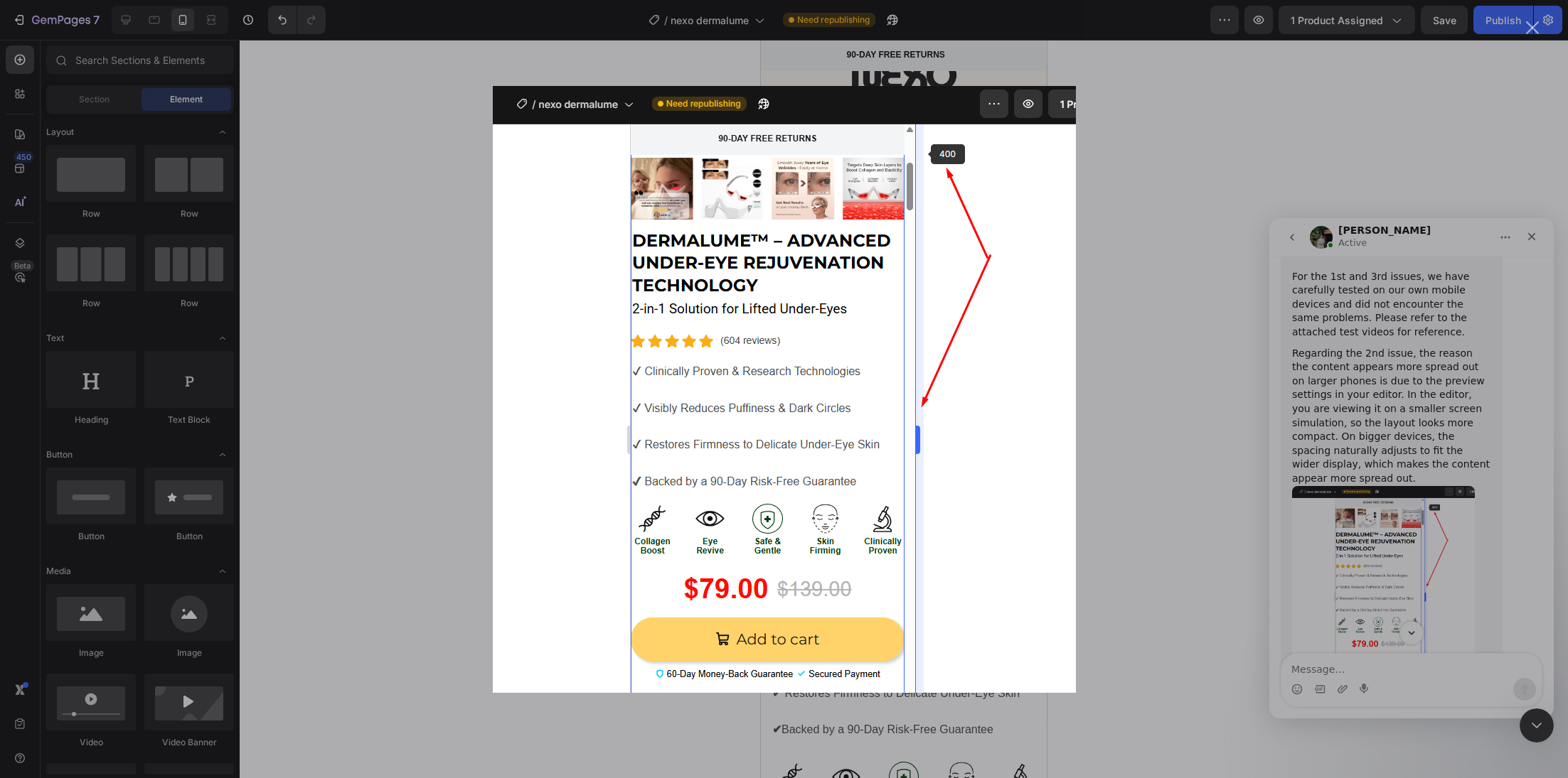
click at [1351, 454] on div "Intercom messenger" at bounding box center [784, 389] width 1568 height 778
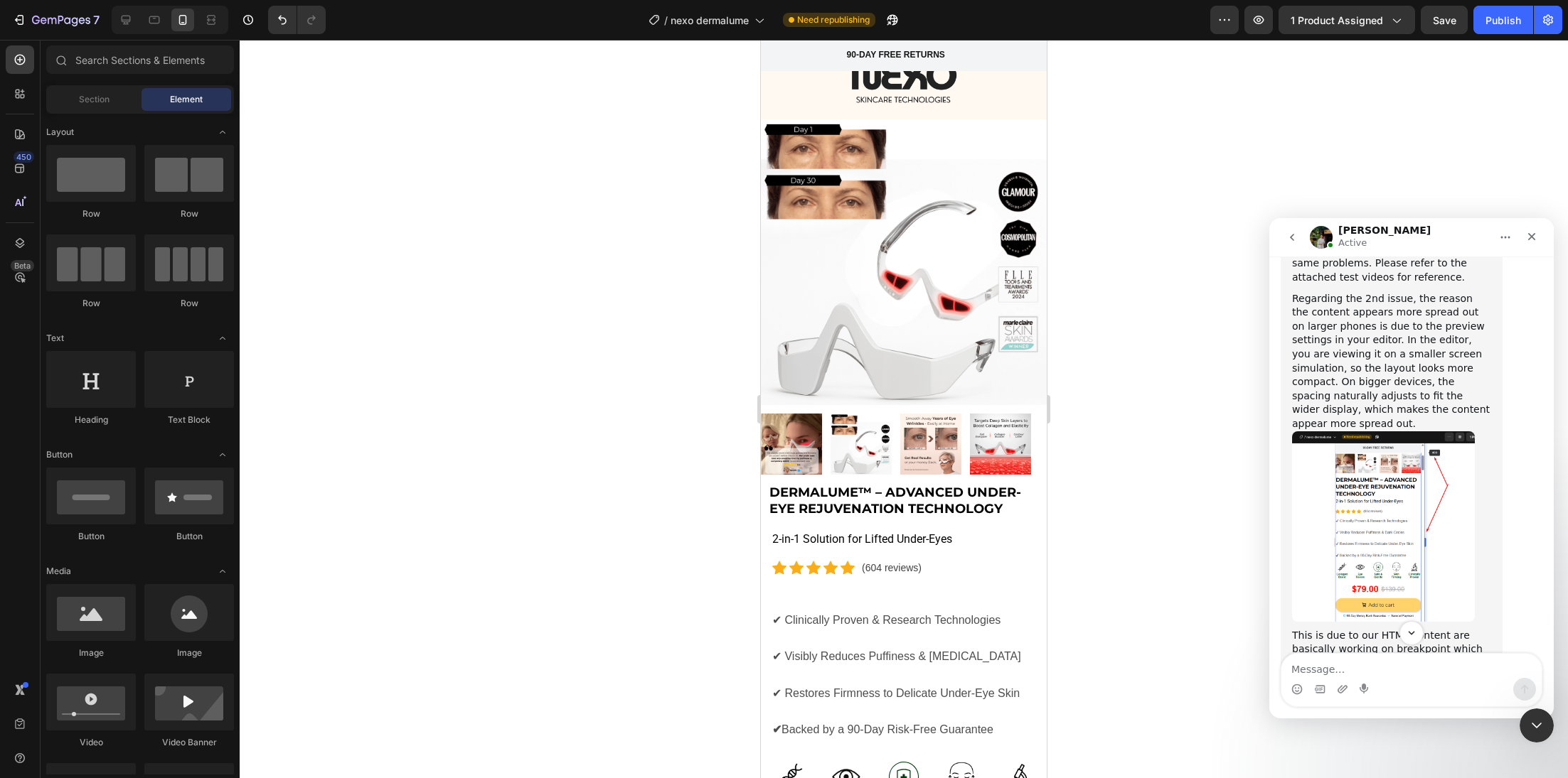
scroll to position [1697, 0]
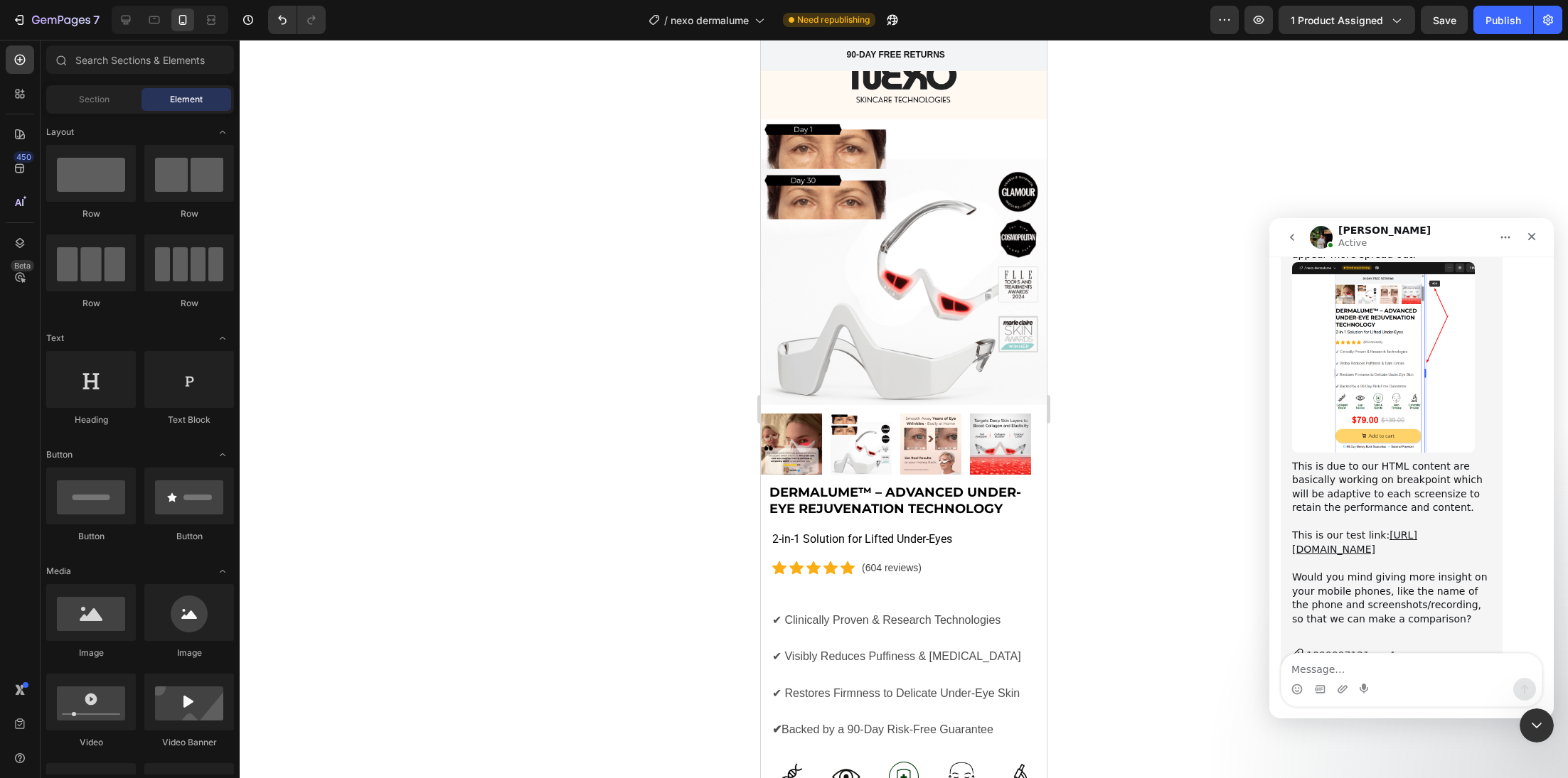
click at [1354, 648] on div "1000007121.mp4" at bounding box center [1350, 656] width 88 height 15
click at [834, 59] on div "90-DAY FREE RETURNS Heading Row" at bounding box center [896, 55] width 249 height 14
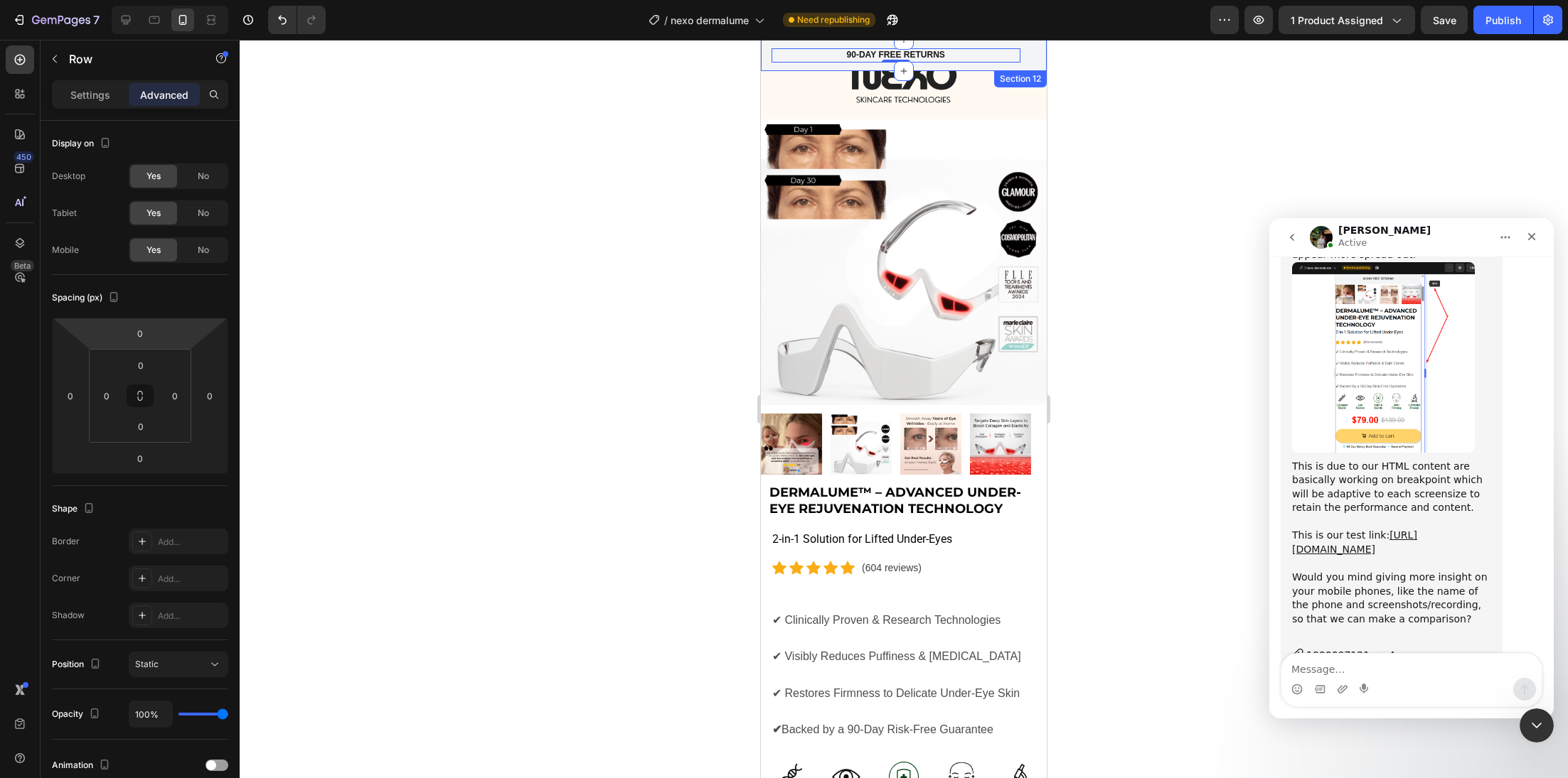
click at [765, 48] on div "90-DAY FREE RETURNS Heading Row 0 600+ Heading Icon Icon Icon Icon Icon Icon Li…" at bounding box center [904, 55] width 286 height 31
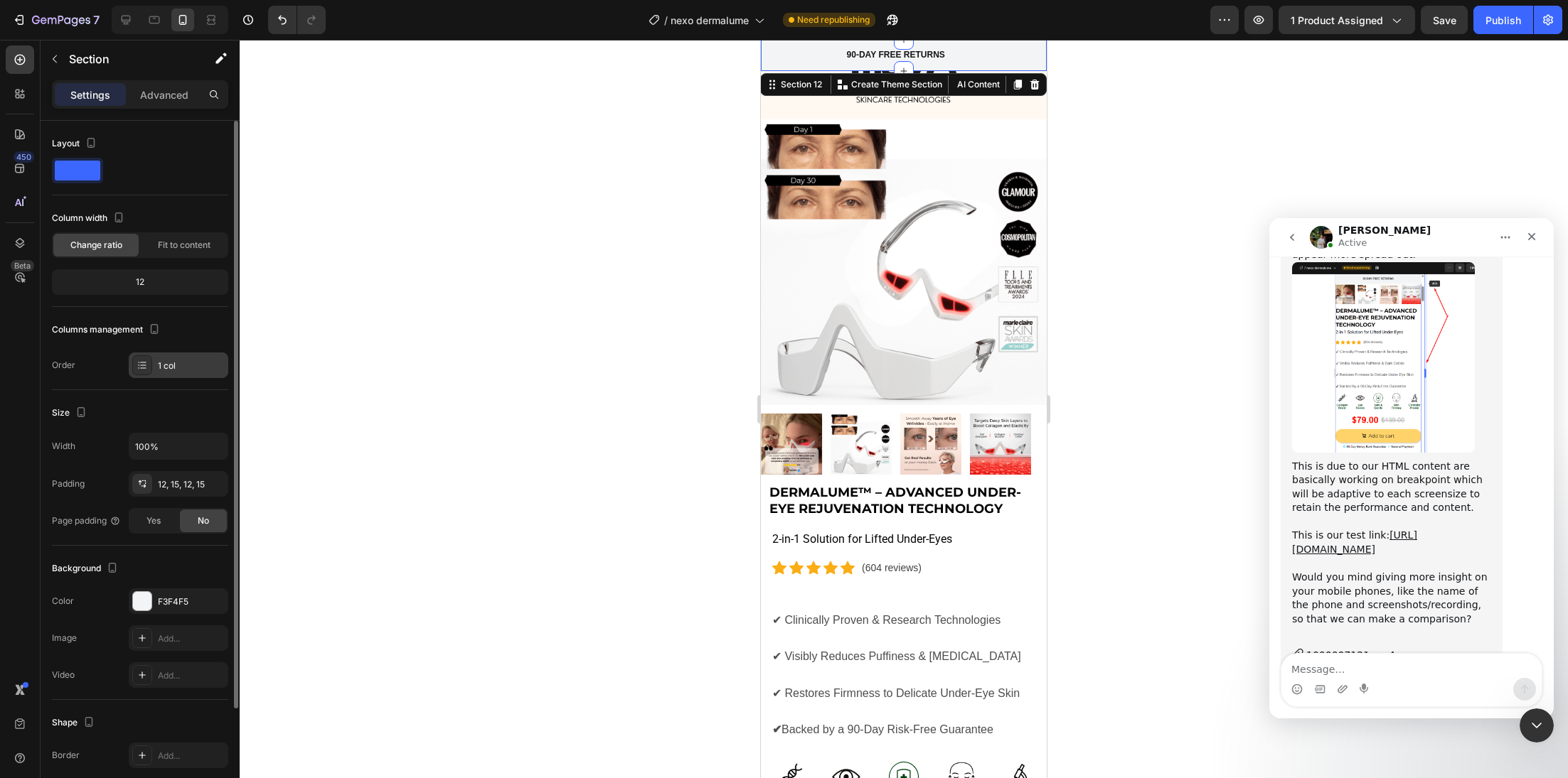
click at [175, 361] on div "1 col" at bounding box center [191, 366] width 67 height 13
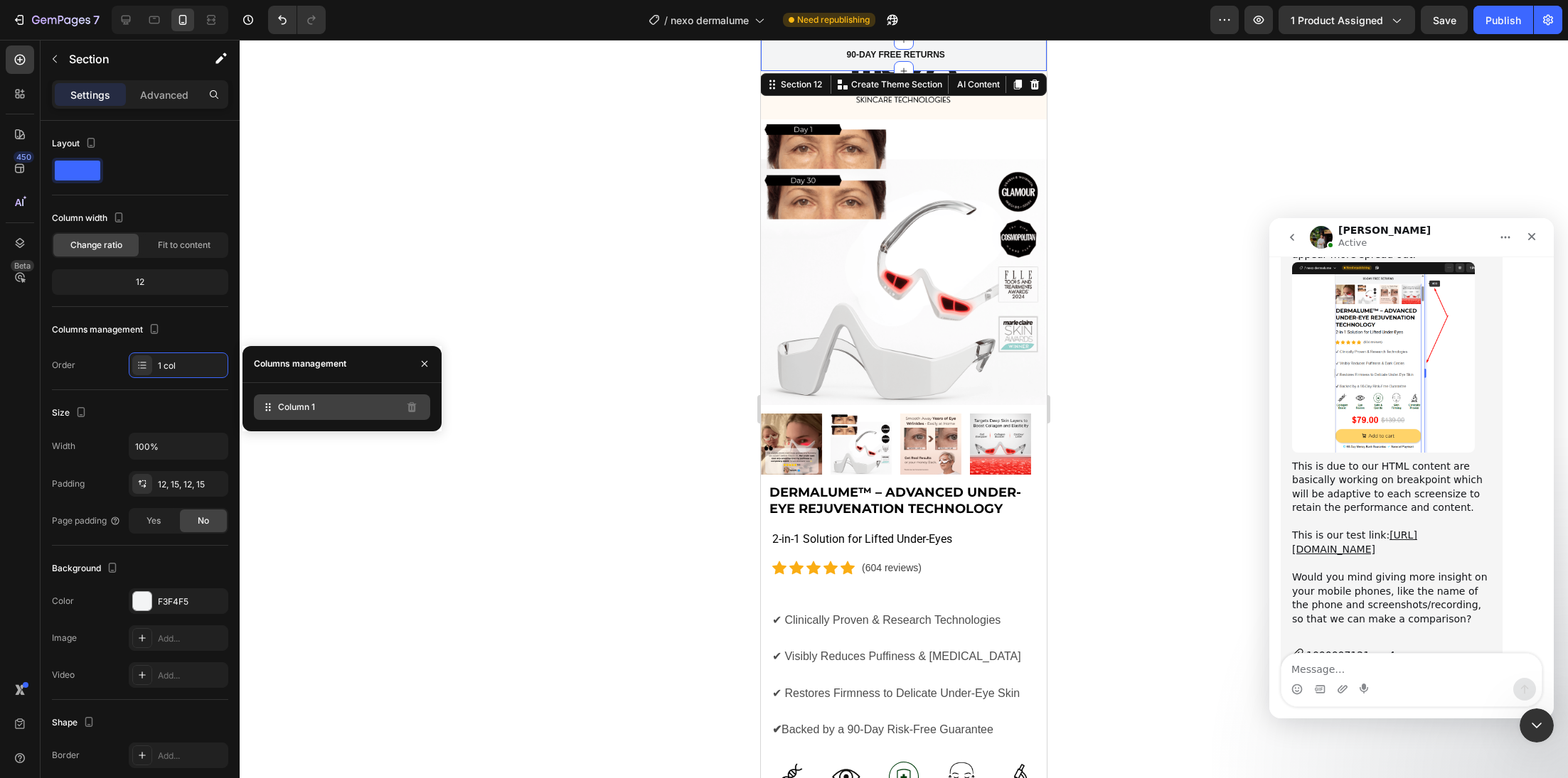
click at [362, 411] on div "Column 1" at bounding box center [341, 407] width 176 height 26
click at [855, 51] on h2 "90-DAY FREE RETURNS" at bounding box center [896, 55] width 101 height 14
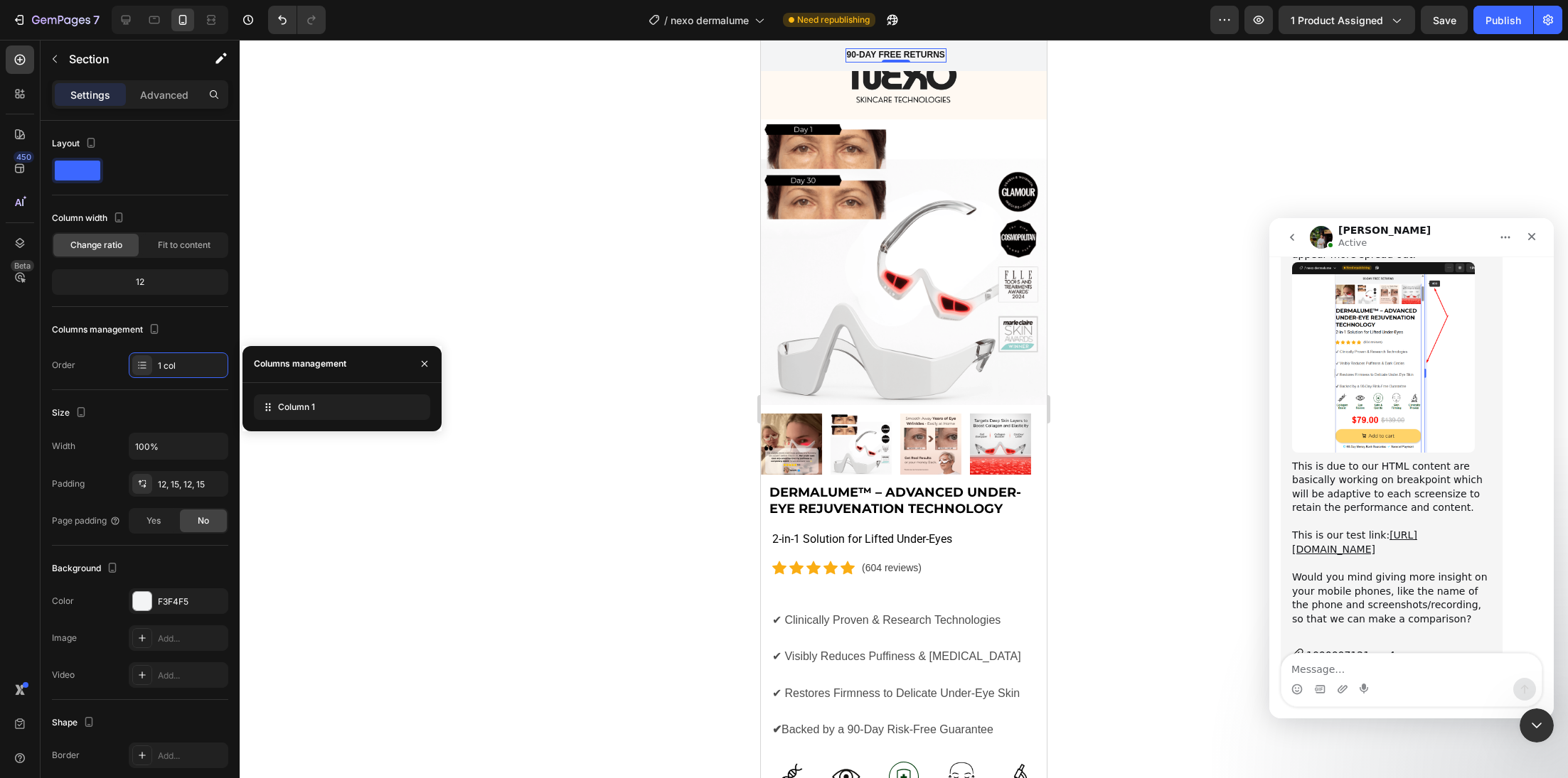
click at [855, 51] on h2 "90-DAY FREE RETURNS" at bounding box center [896, 55] width 101 height 14
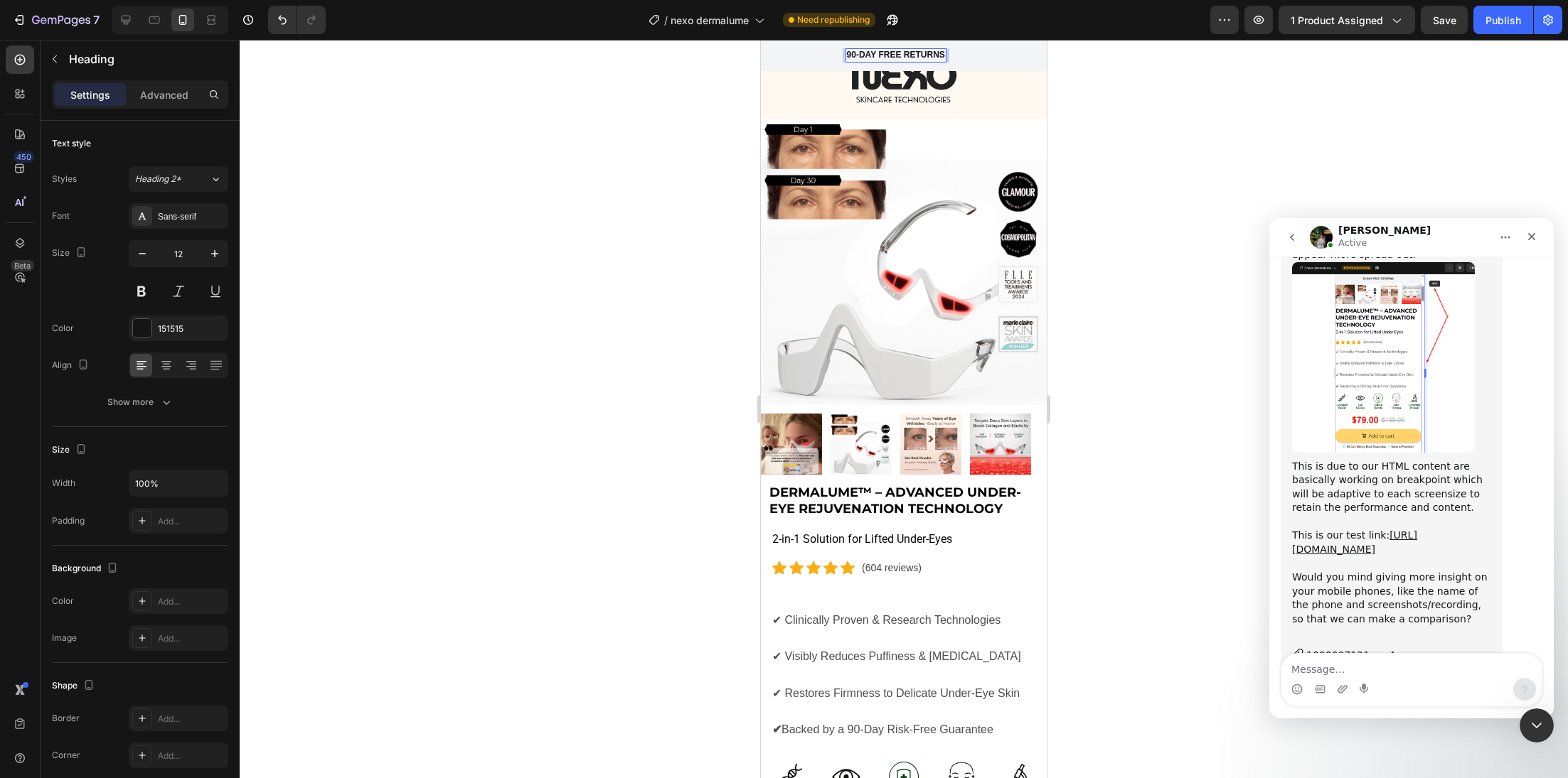
click at [855, 51] on p "90-DAY FREE RETURNS" at bounding box center [895, 55] width 98 height 11
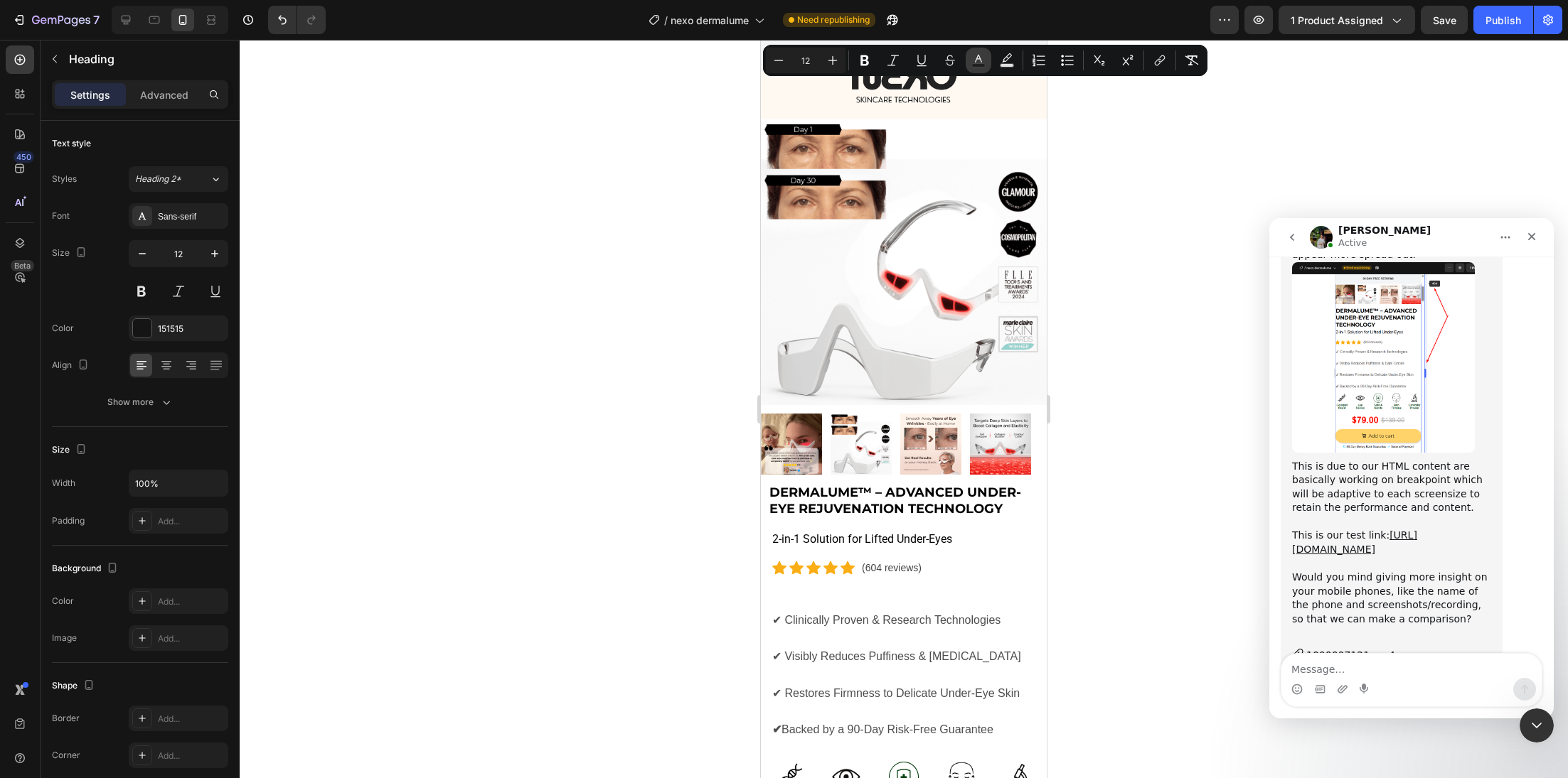
click at [989, 53] on button "Text Color" at bounding box center [978, 60] width 26 height 26
type input "151515"
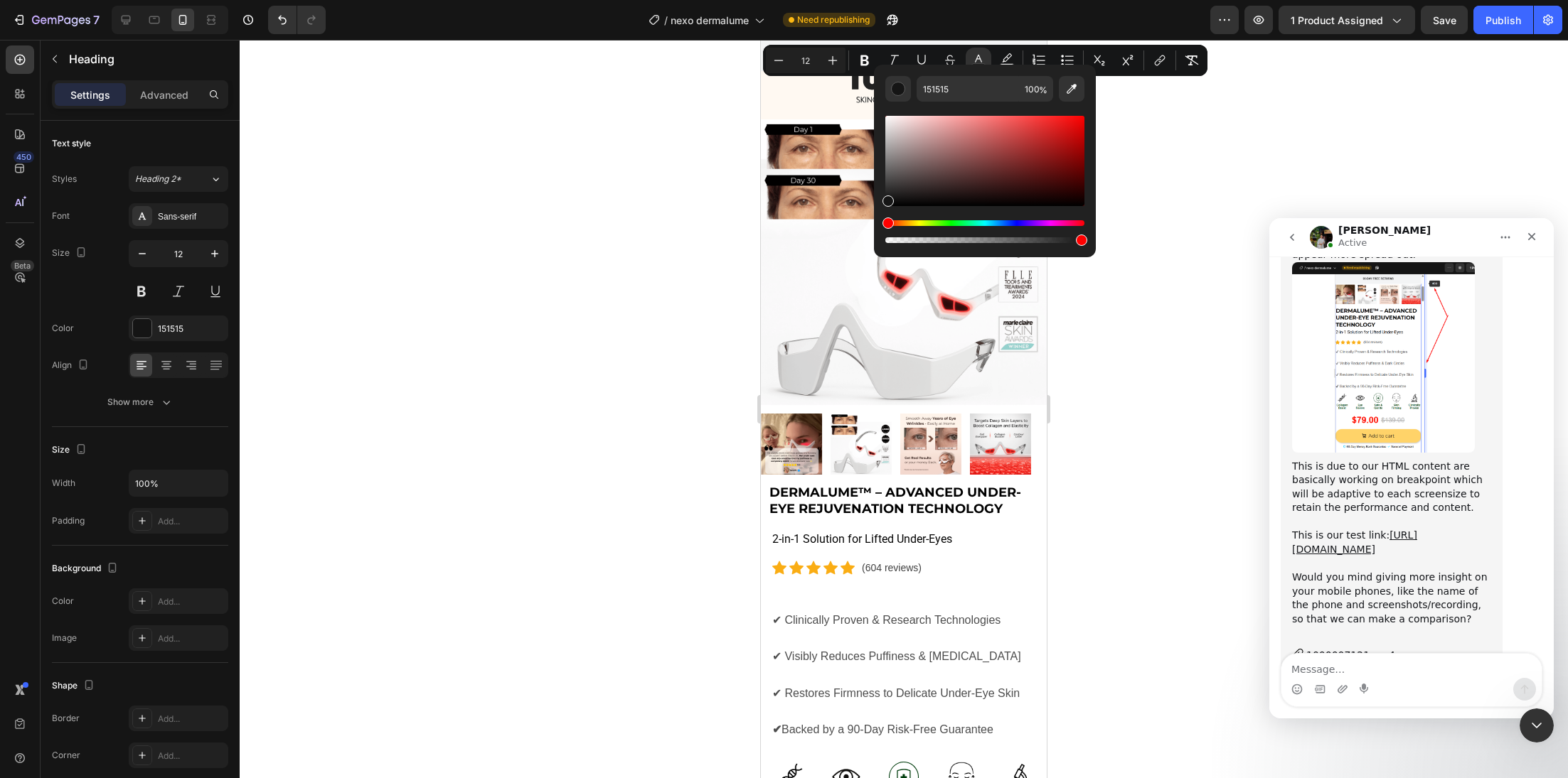
click at [734, 197] on div at bounding box center [904, 409] width 1328 height 738
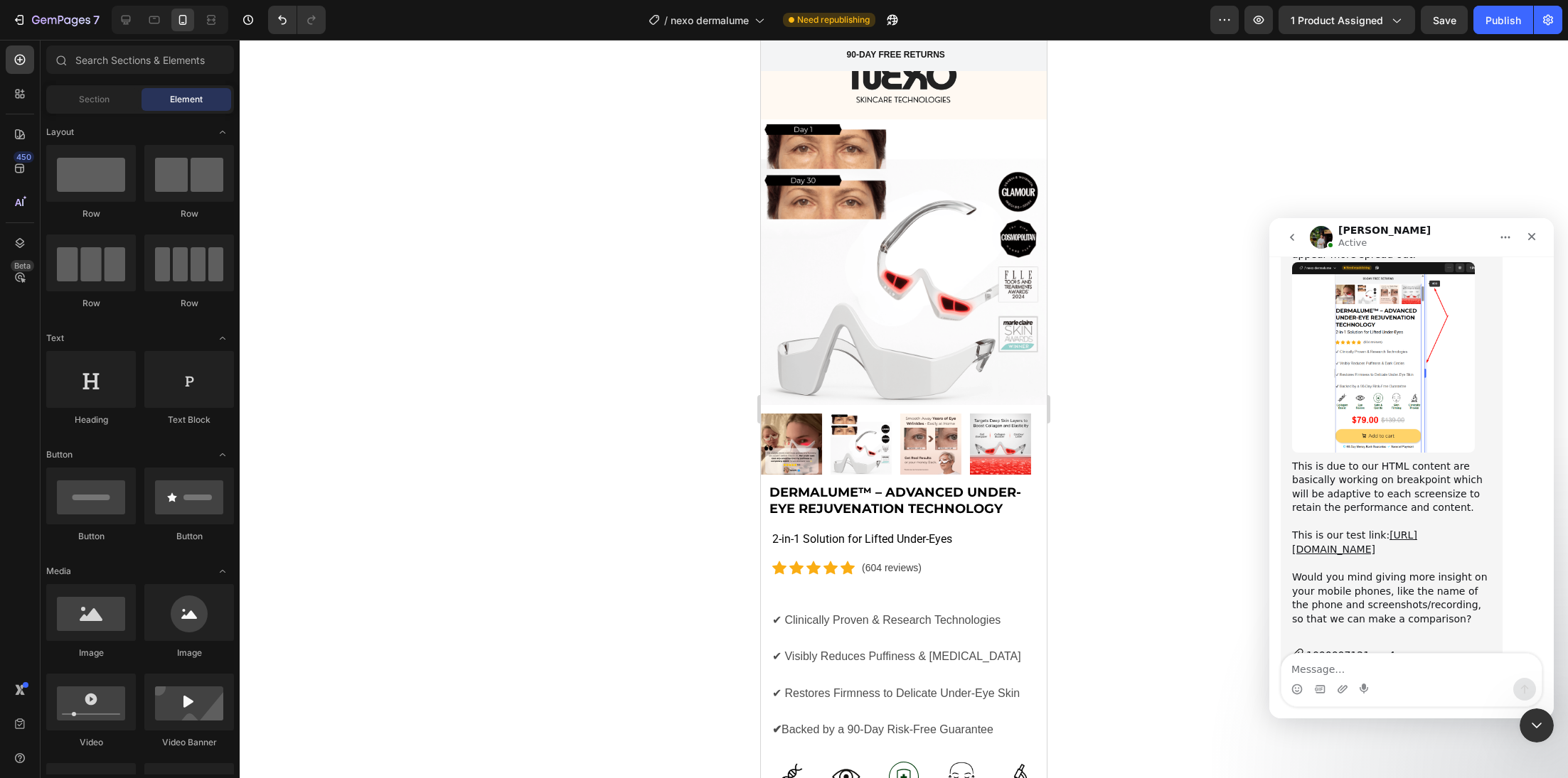
click at [1078, 82] on div at bounding box center [904, 409] width 1328 height 738
click at [891, 50] on p "90-DAY FREE RETURNS" at bounding box center [895, 55] width 98 height 11
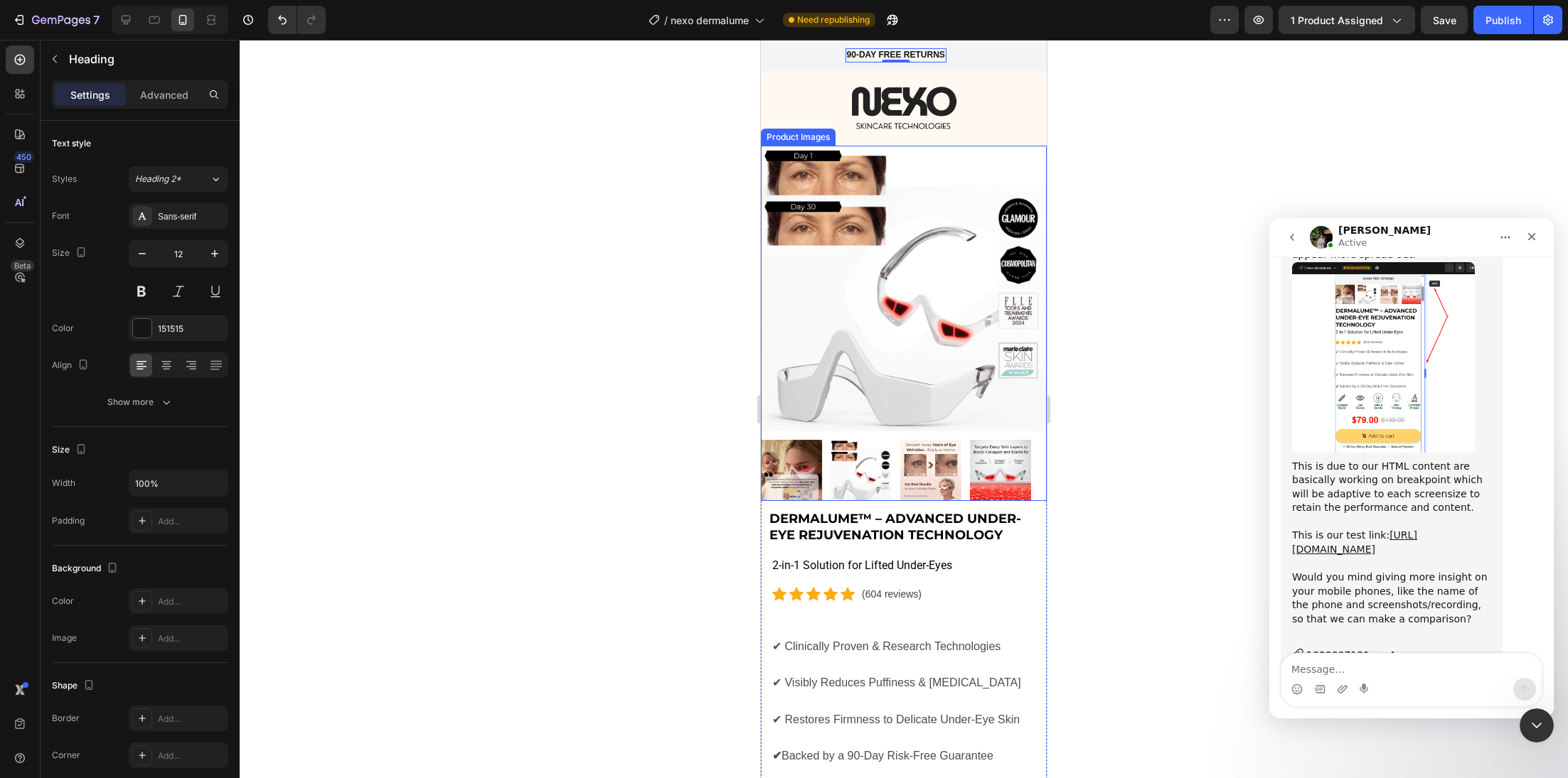
scroll to position [0, 0]
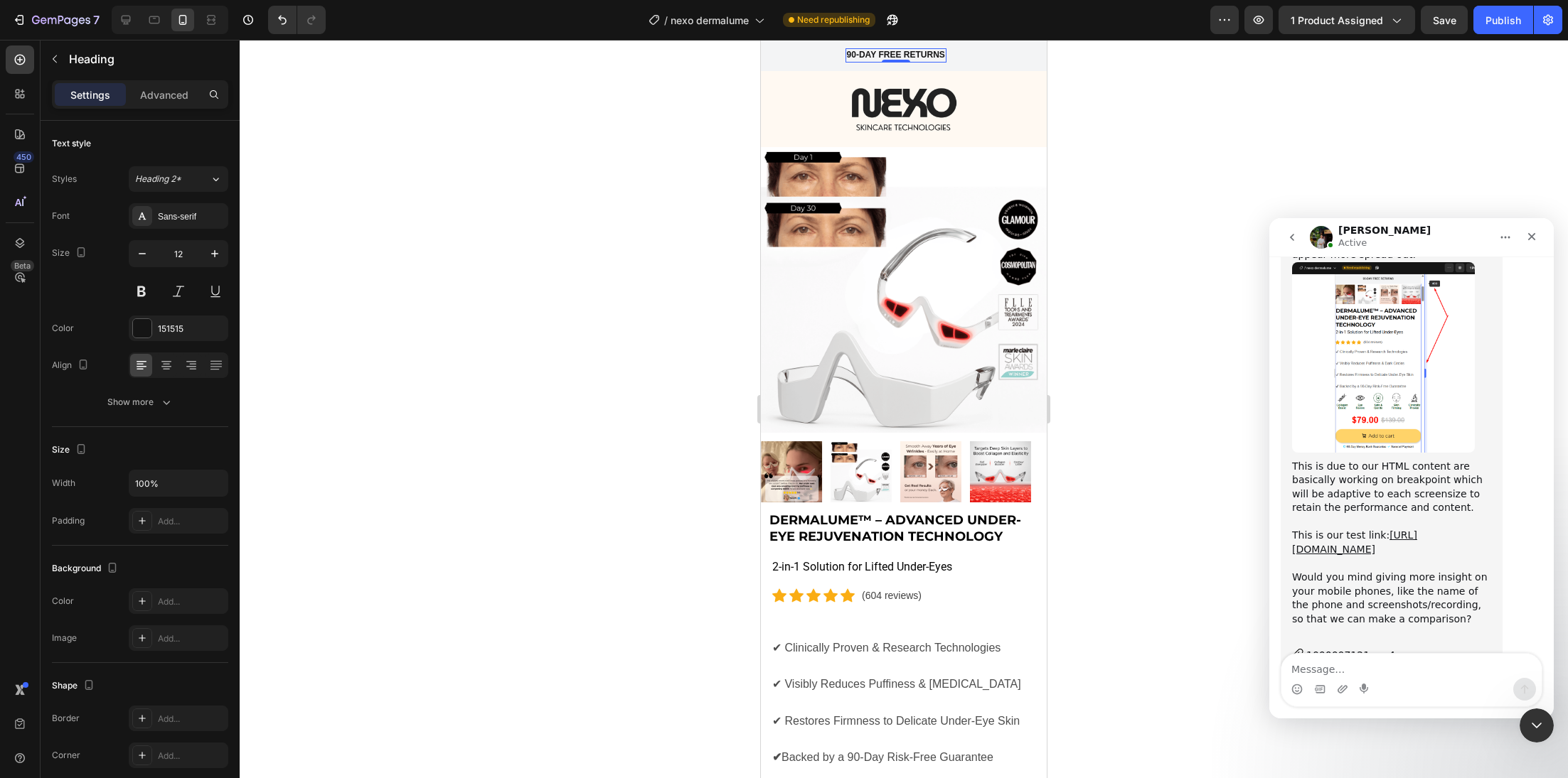
click at [622, 297] on div at bounding box center [904, 409] width 1328 height 738
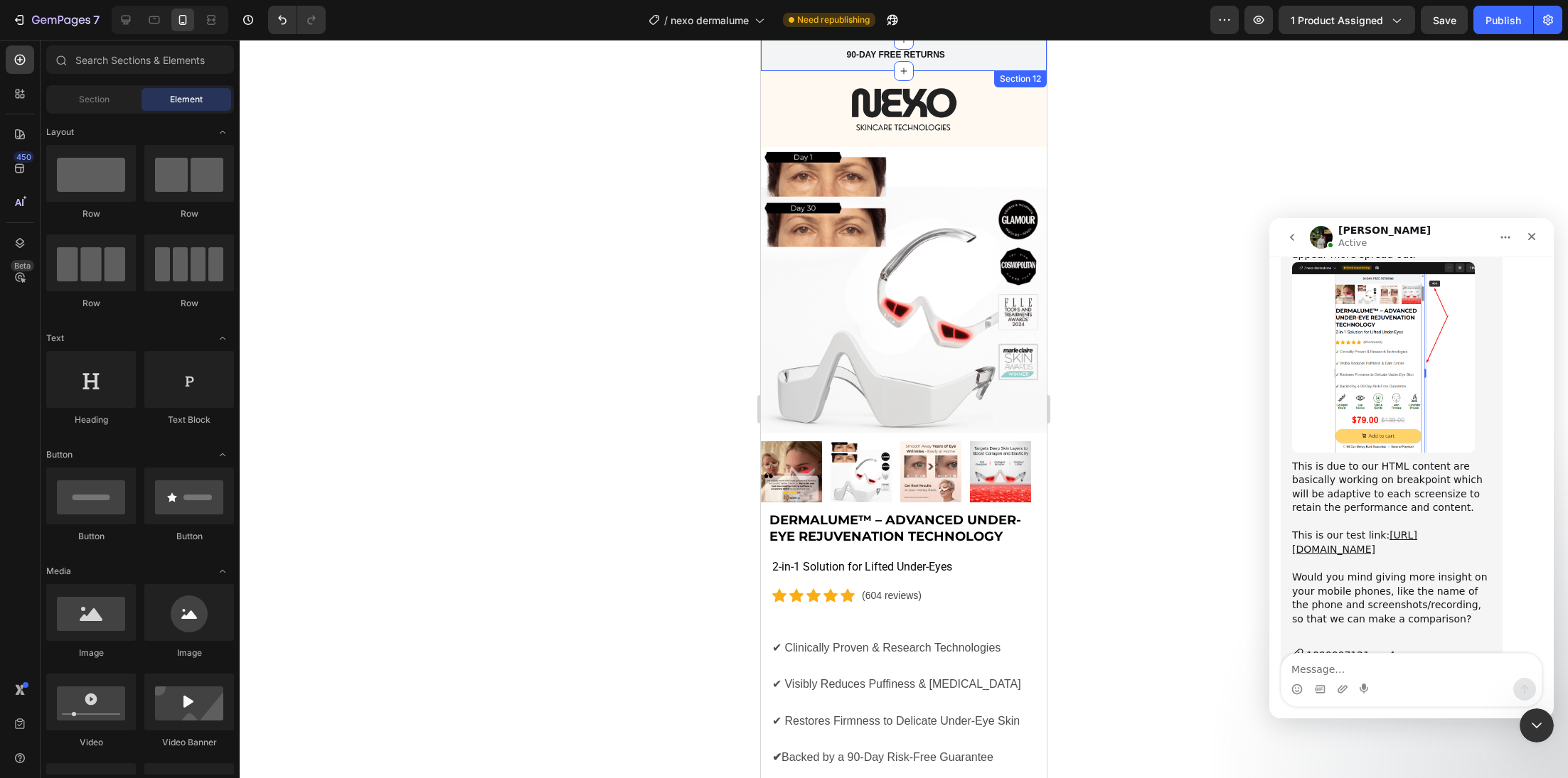
click at [780, 48] on div "90-DAY FREE RETURNS Heading Row 600+ Heading Icon Icon Icon Icon Icon Icon List…" at bounding box center [904, 55] width 286 height 31
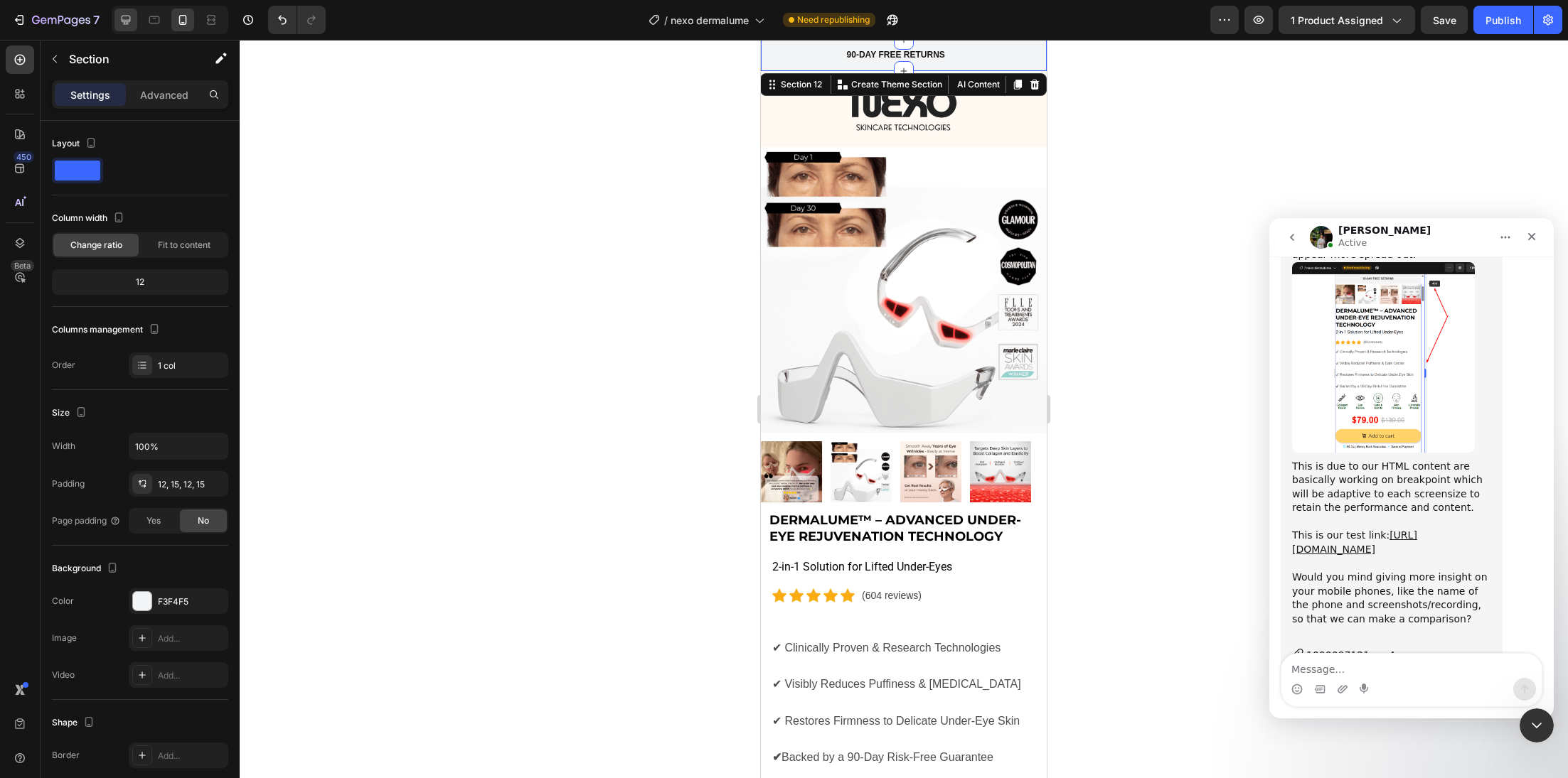
click at [135, 20] on div at bounding box center [126, 20] width 23 height 23
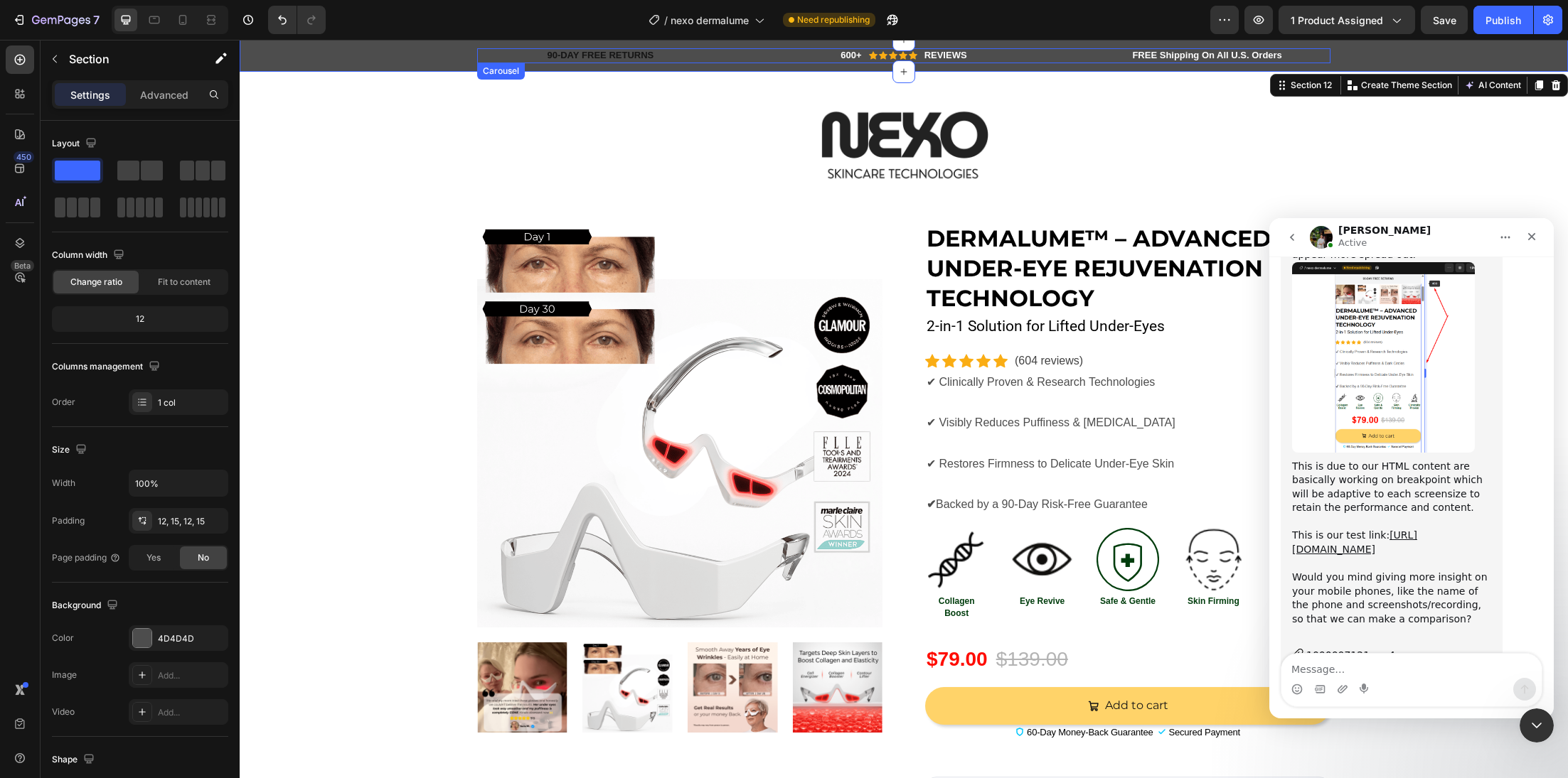
click at [1074, 115] on div at bounding box center [904, 139] width 853 height 95
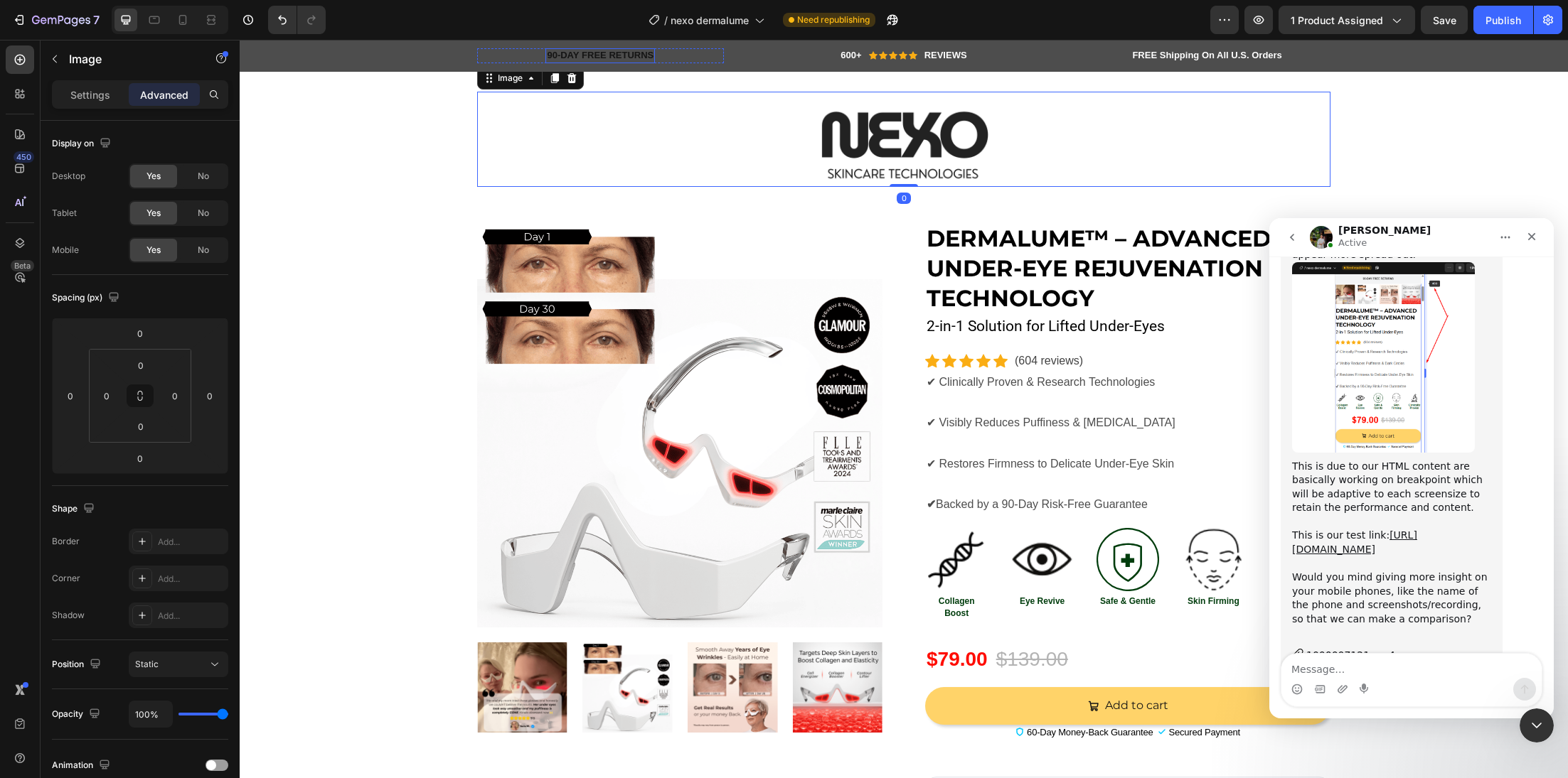
click at [602, 57] on p "90-DAY FREE RETURNS" at bounding box center [600, 56] width 106 height 12
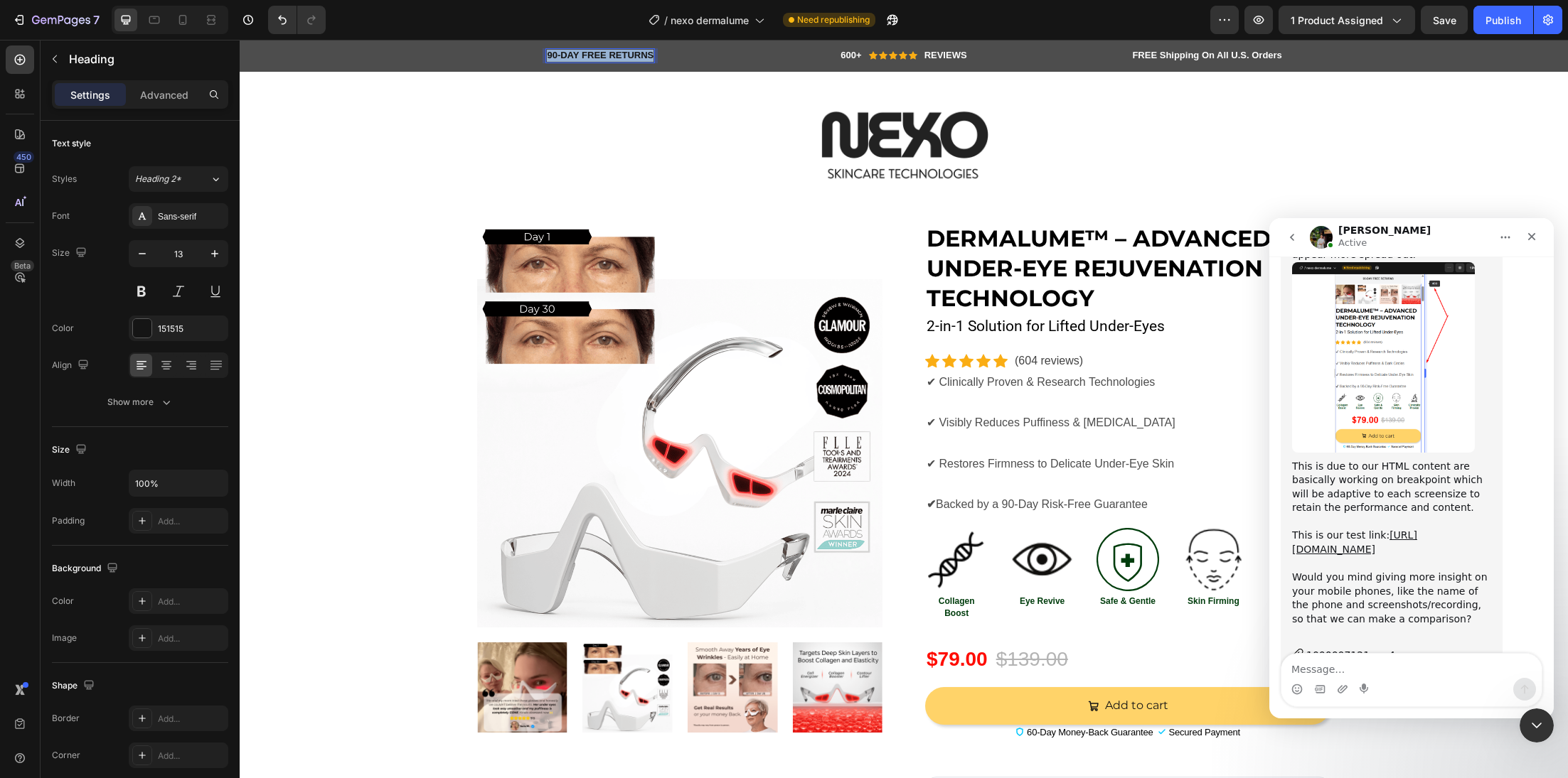
click at [602, 57] on p "90-DAY FREE RETURNS" at bounding box center [600, 56] width 106 height 12
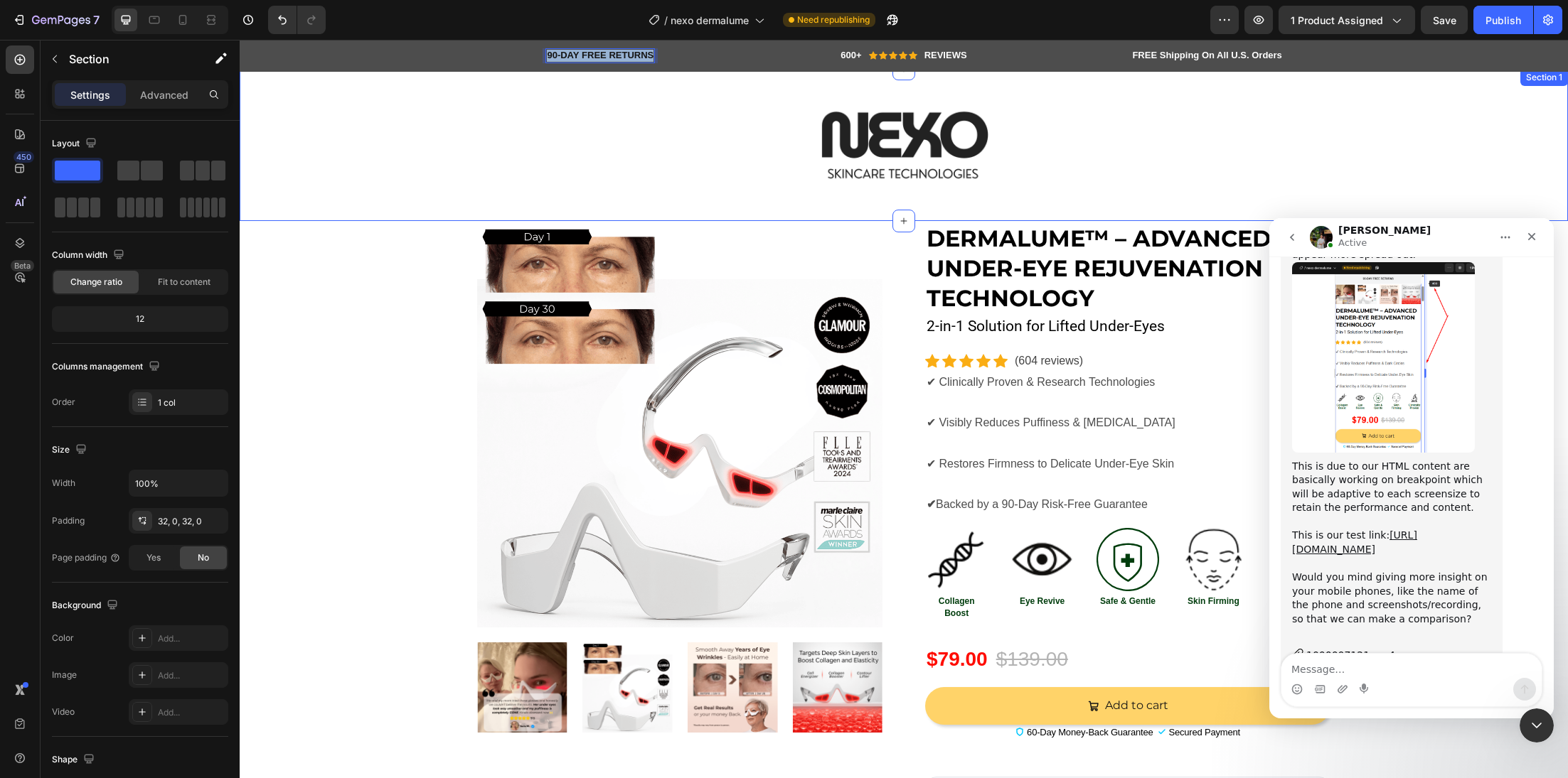
click at [412, 156] on div "Image Row" at bounding box center [904, 145] width 1328 height 106
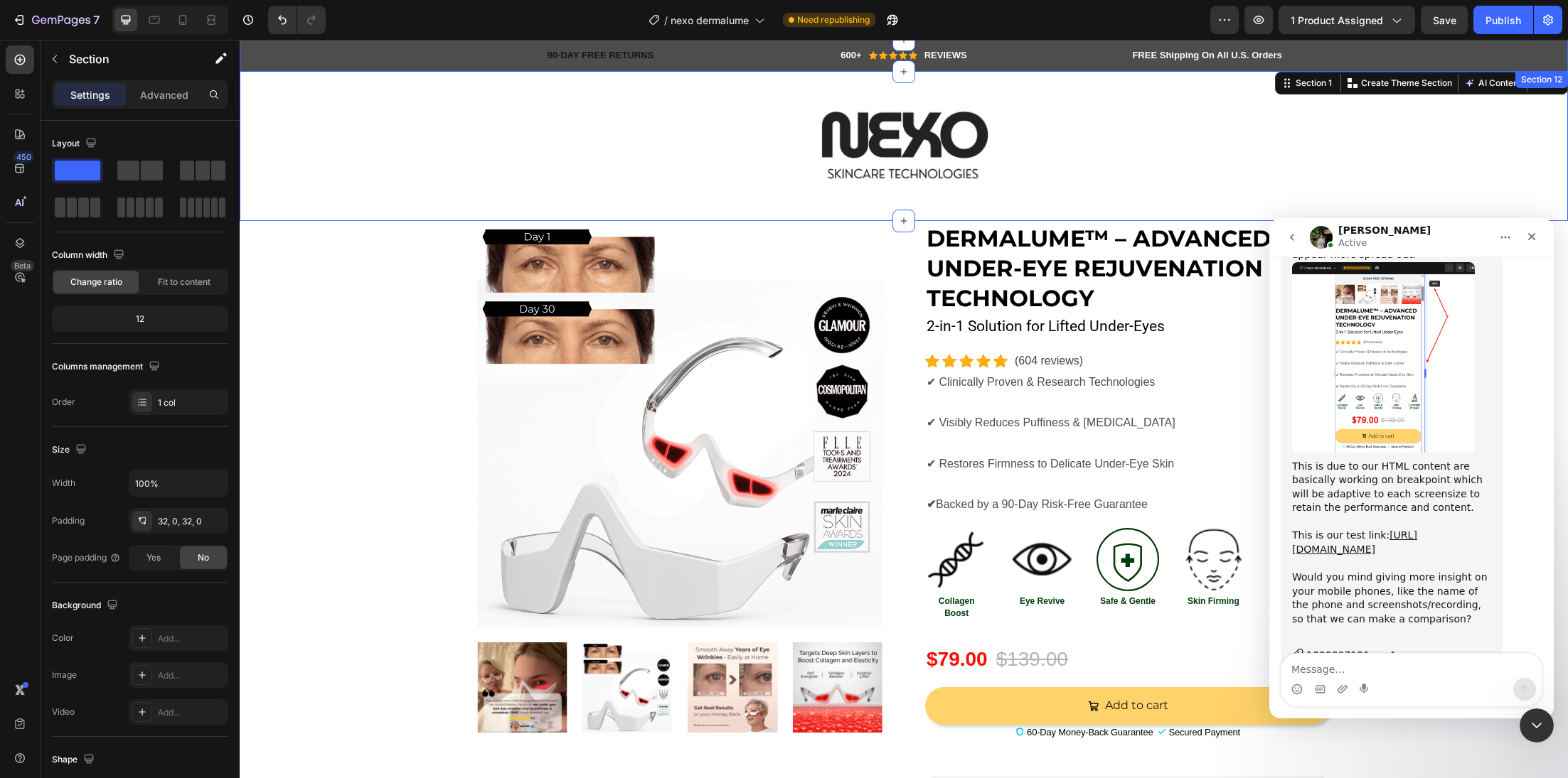
click at [296, 60] on div "90-DAY FREE RETURNS Heading Row 600+ Heading Icon Icon Icon Icon Icon Icon List…" at bounding box center [904, 56] width 1307 height 15
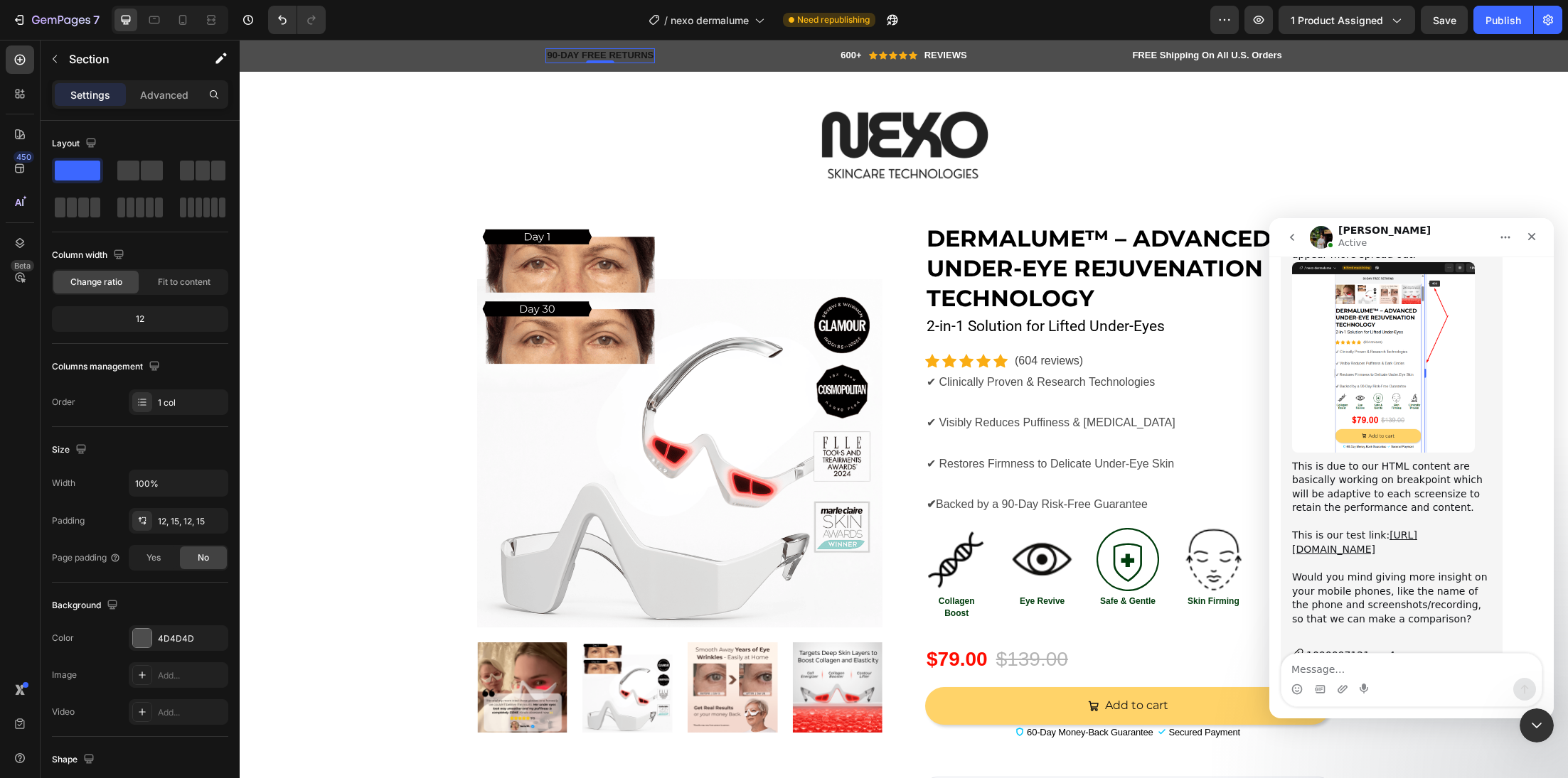
click at [610, 54] on p "90-DAY FREE RETURNS" at bounding box center [600, 56] width 106 height 12
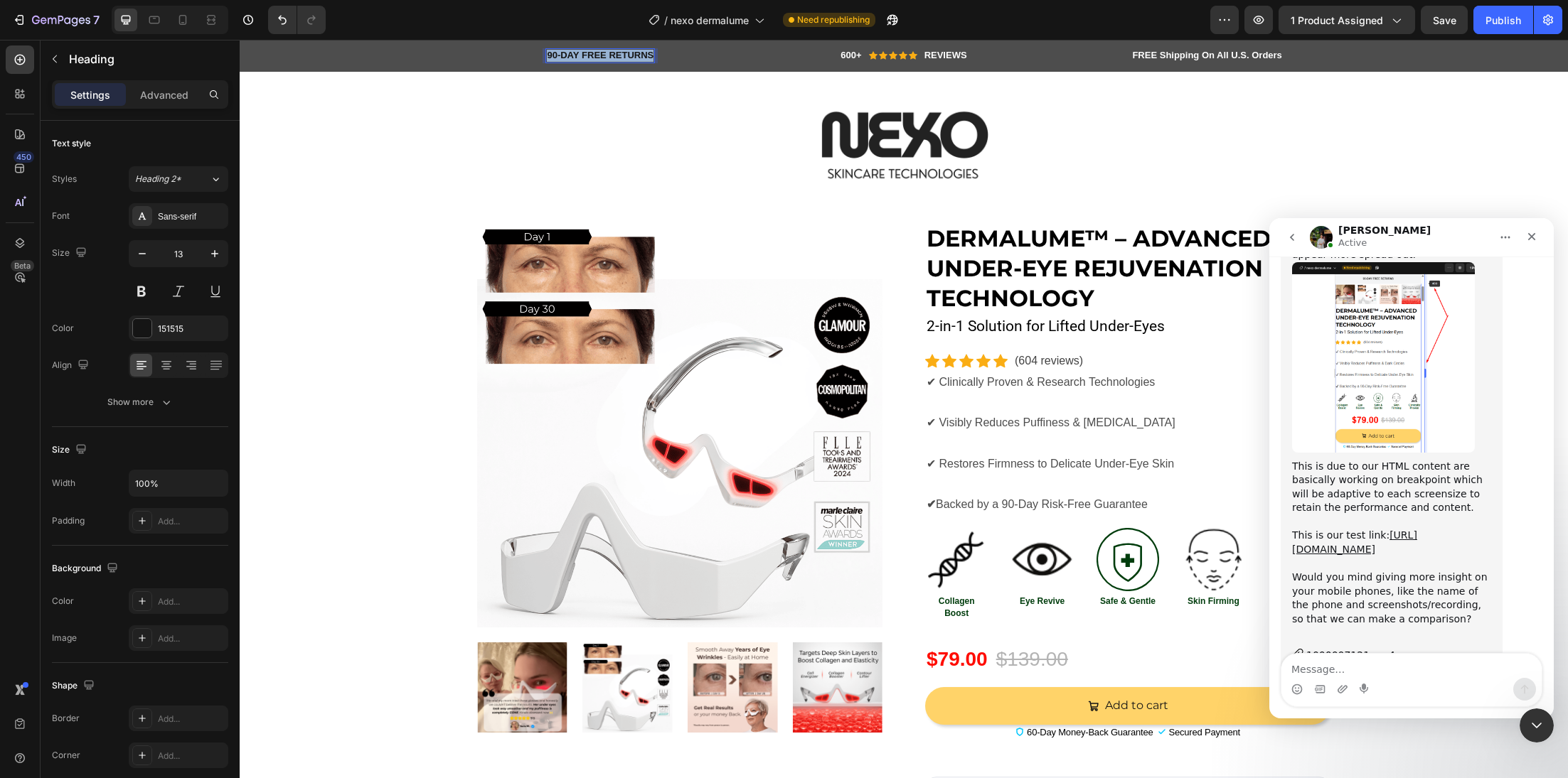
click at [610, 54] on p "90-DAY FREE RETURNS" at bounding box center [600, 56] width 106 height 12
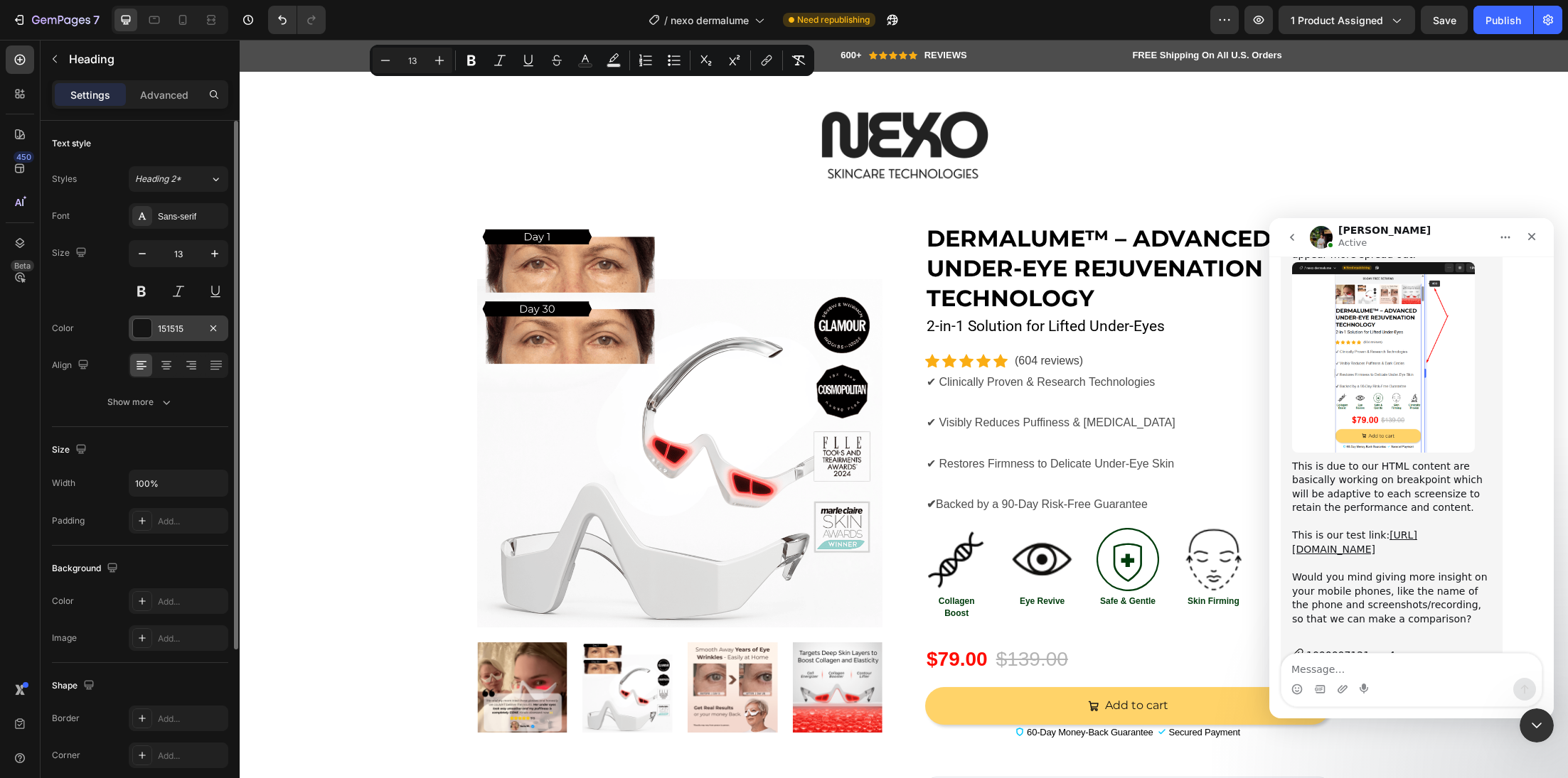
click at [146, 331] on div at bounding box center [142, 328] width 19 height 19
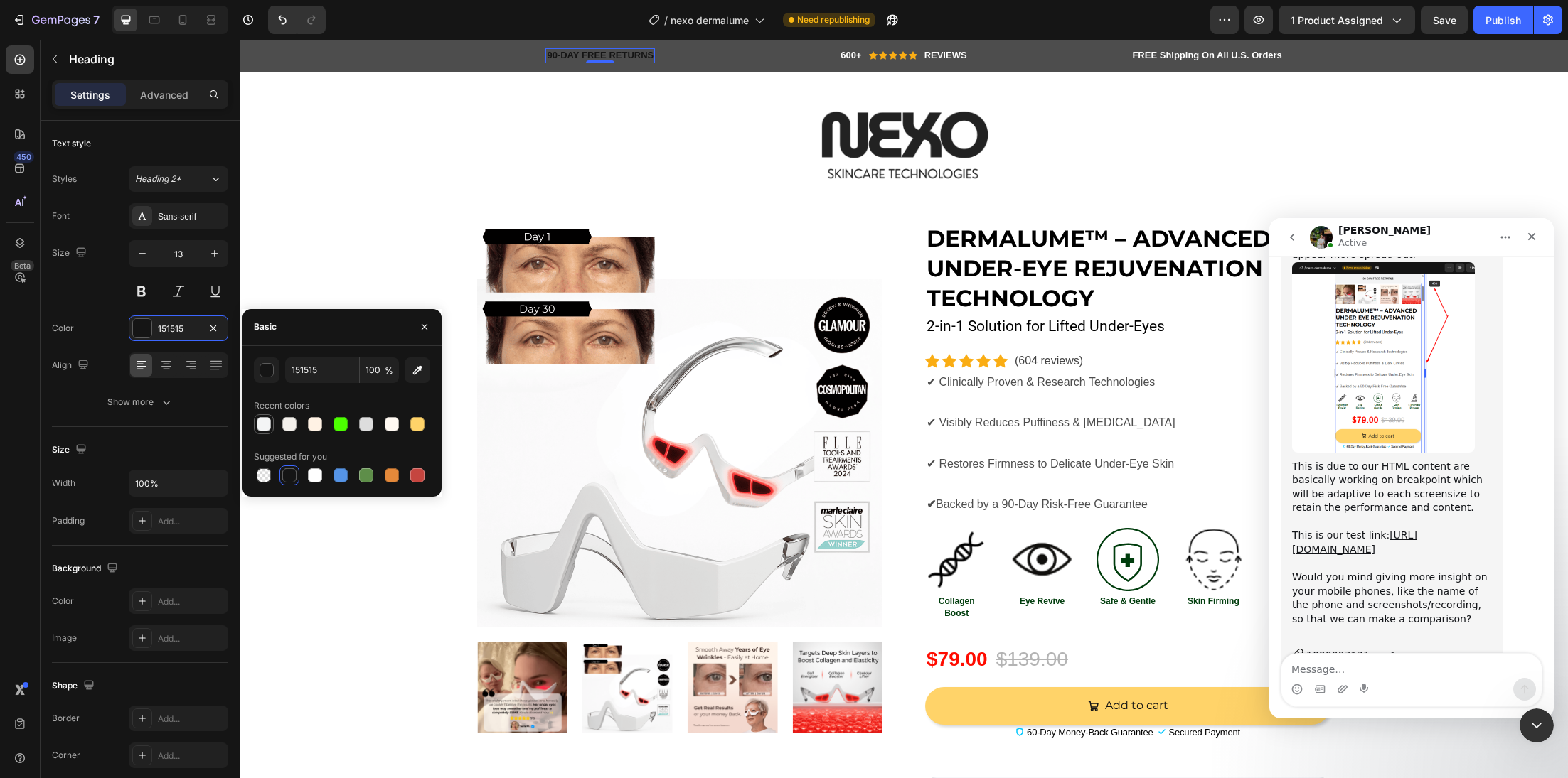
click at [264, 426] on div at bounding box center [264, 424] width 14 height 14
type input "F3F4F5"
click at [383, 210] on div "Image Row Section 1" at bounding box center [904, 145] width 1328 height 152
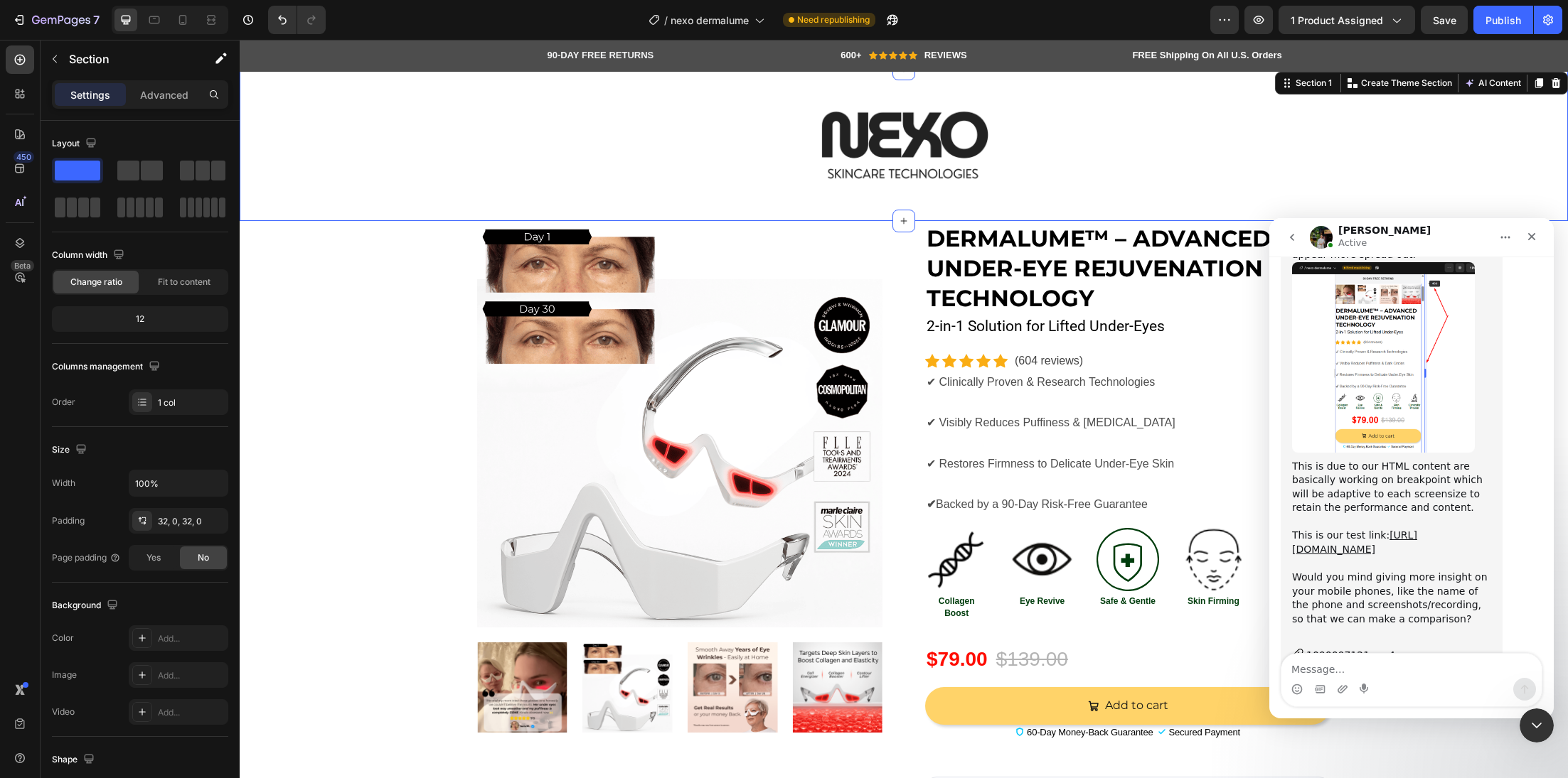
click at [1388, 131] on div "Image Row" at bounding box center [904, 145] width 1328 height 106
click at [189, 18] on div at bounding box center [182, 20] width 23 height 23
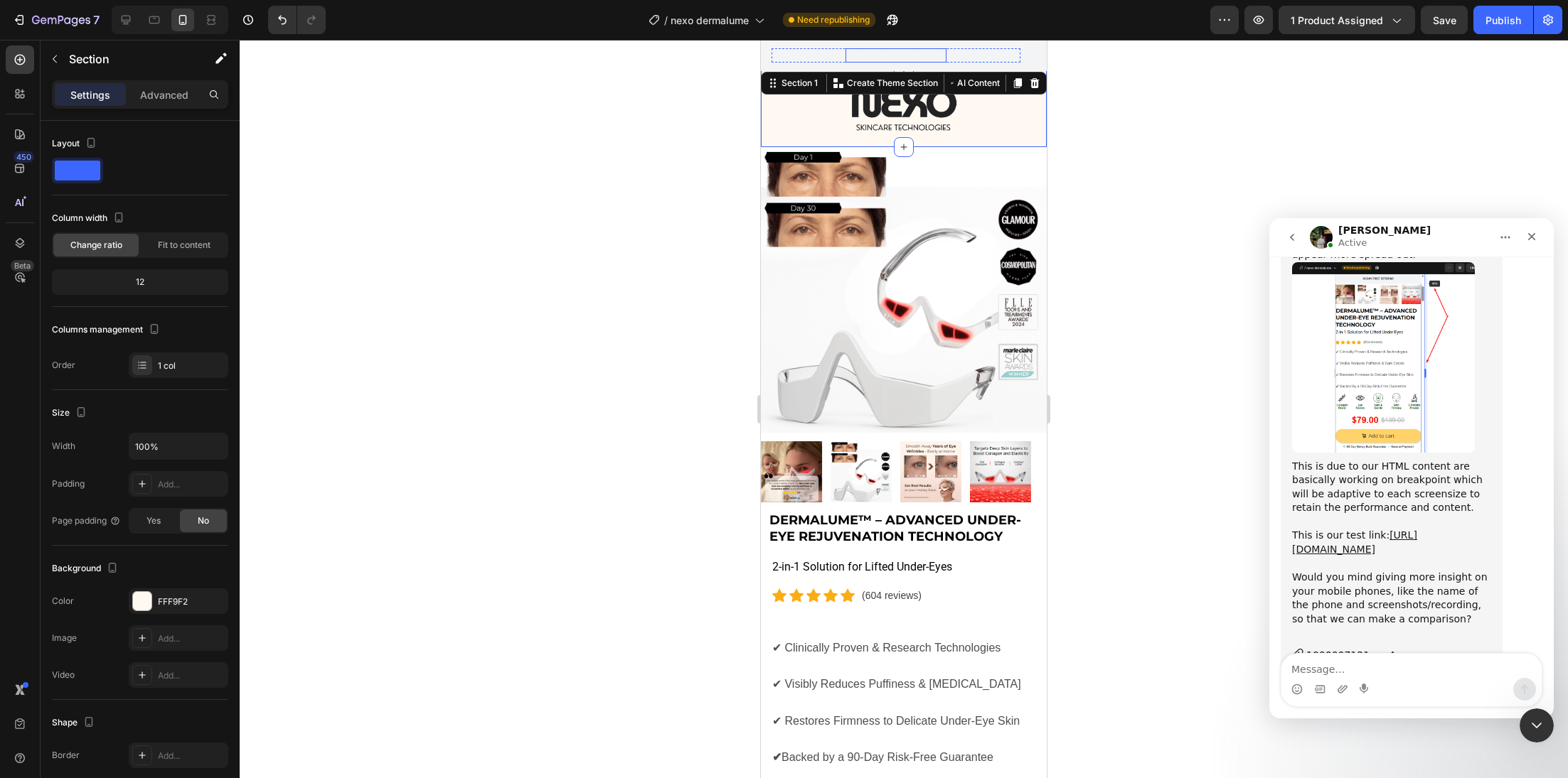
click at [817, 54] on div "90-DAY FREE RETURNS Heading Row" at bounding box center [896, 55] width 249 height 14
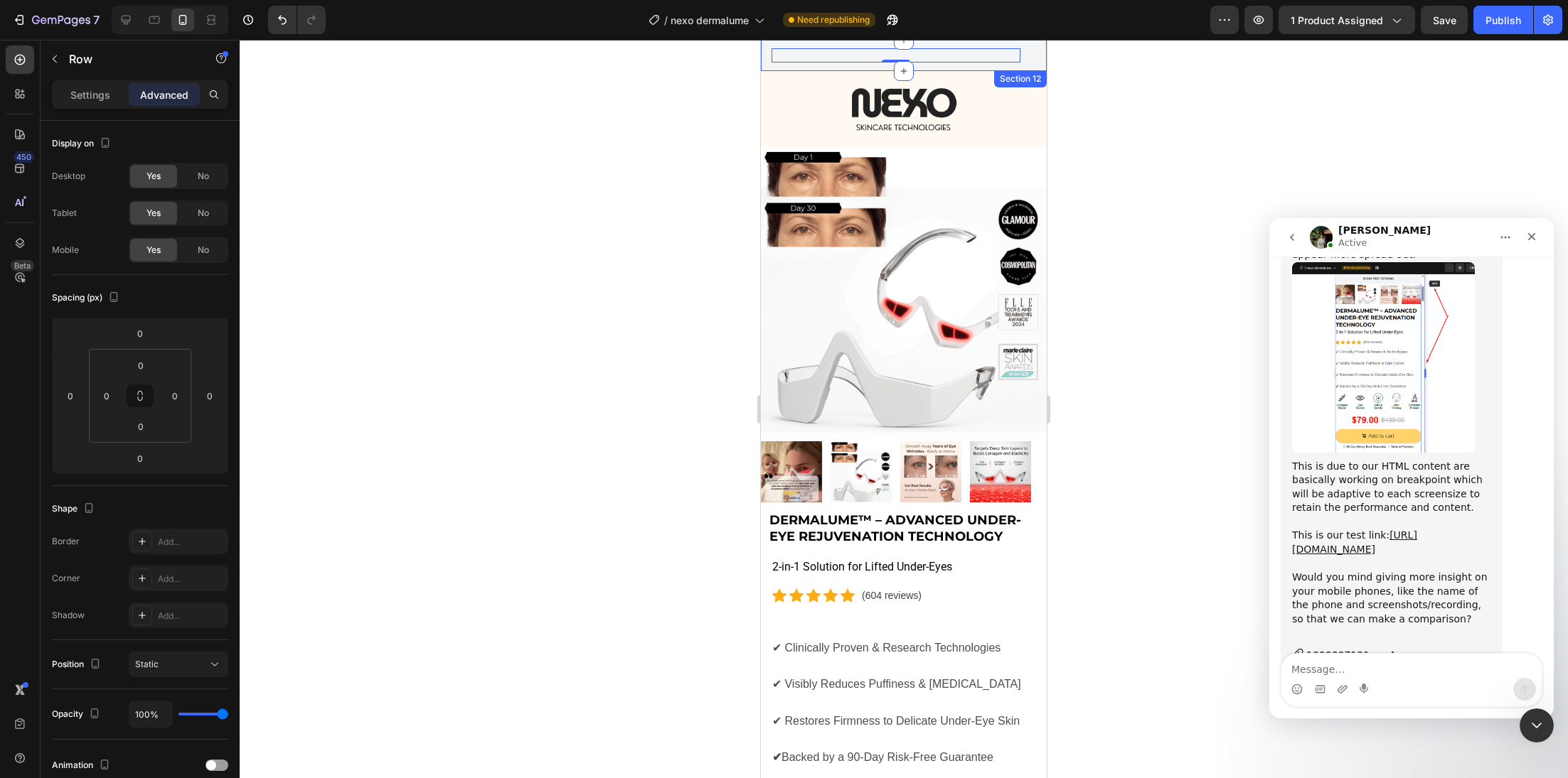
click at [763, 65] on div "90-DAY FREE RETURNS Heading Row 0 600+ Heading Icon Icon Icon Icon Icon Icon Li…" at bounding box center [904, 55] width 286 height 31
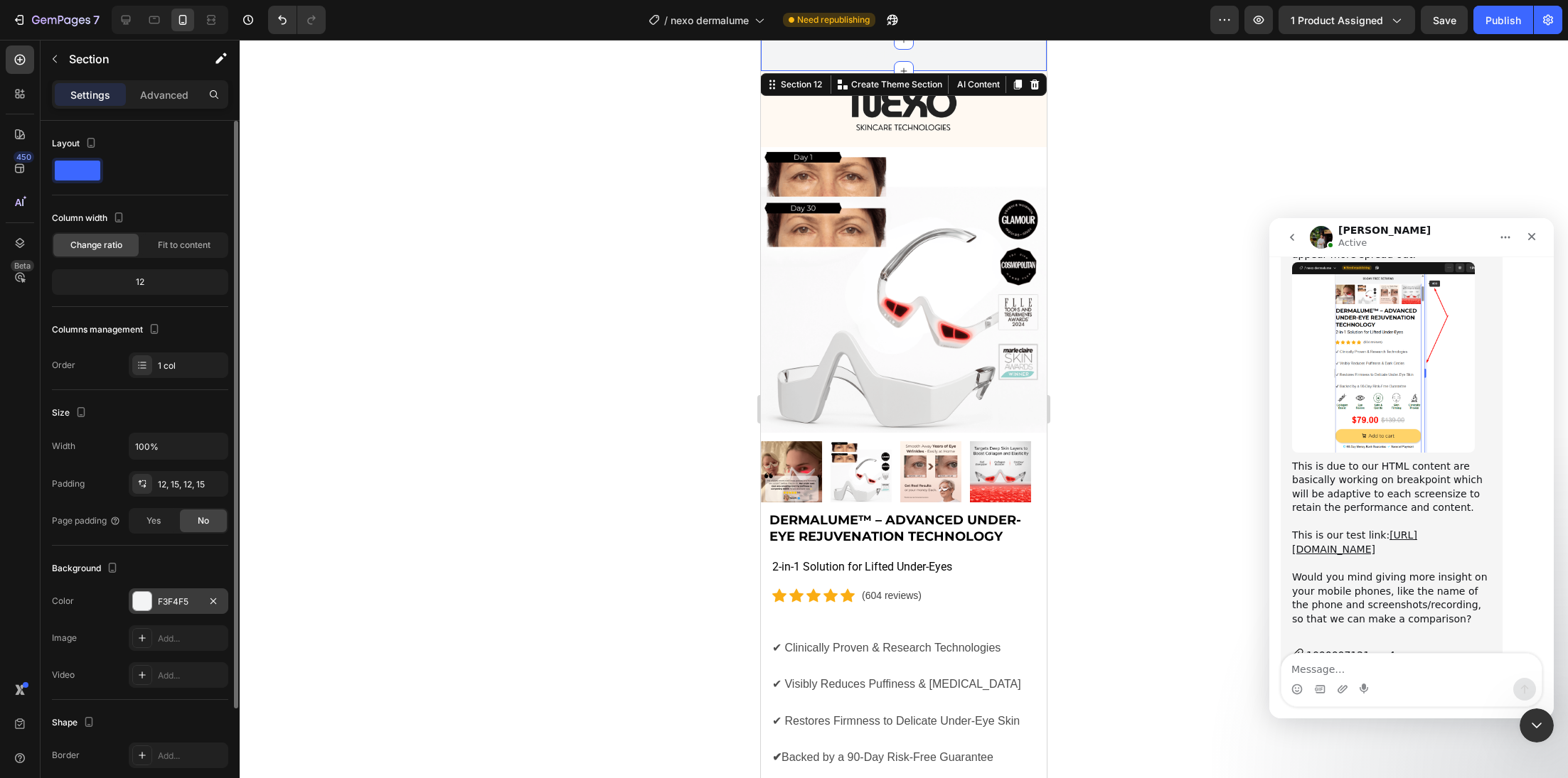
click at [145, 593] on div at bounding box center [142, 601] width 19 height 19
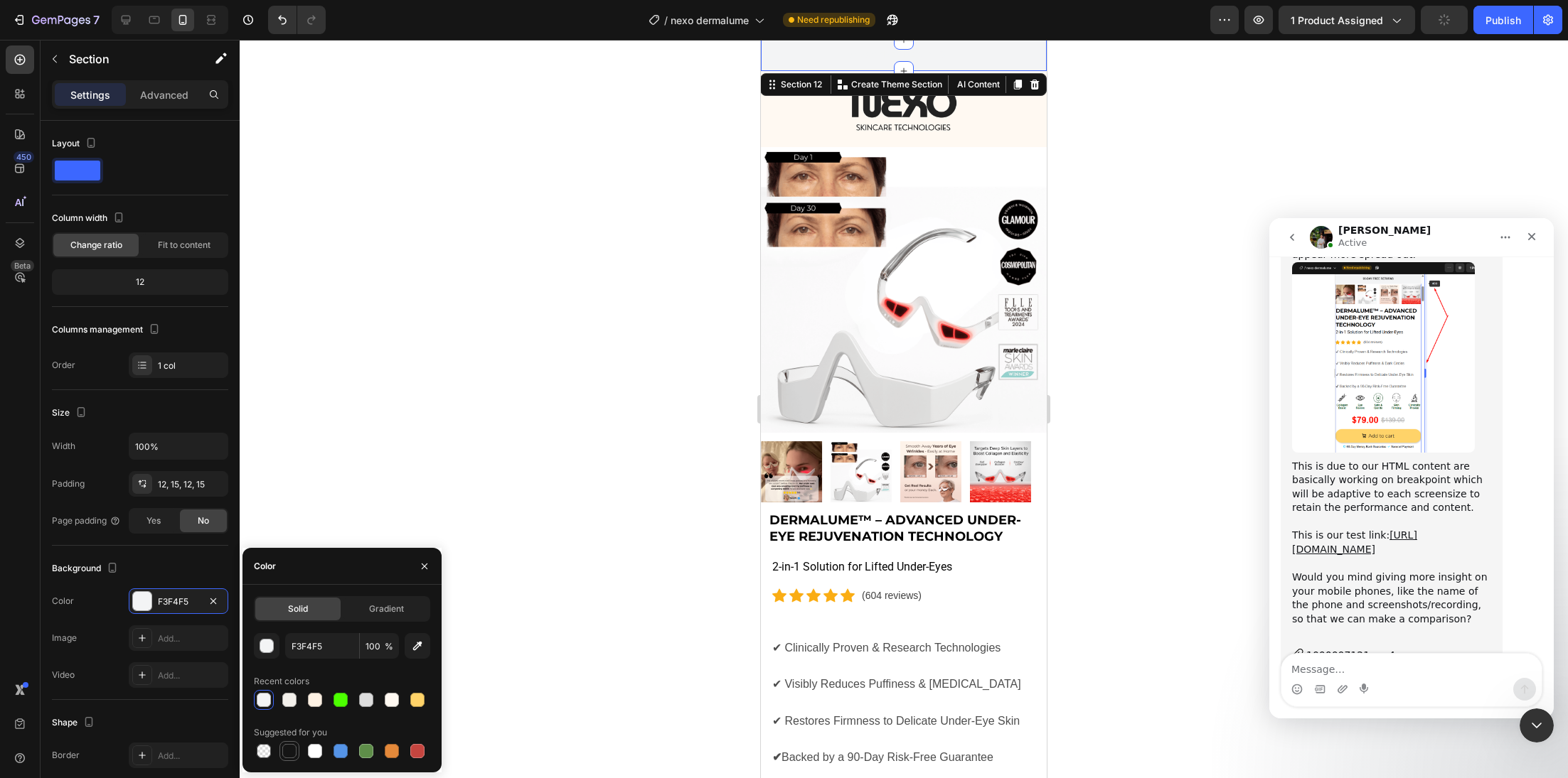
click at [293, 745] on div at bounding box center [289, 751] width 14 height 14
type input "151515"
click at [444, 327] on div at bounding box center [904, 409] width 1328 height 738
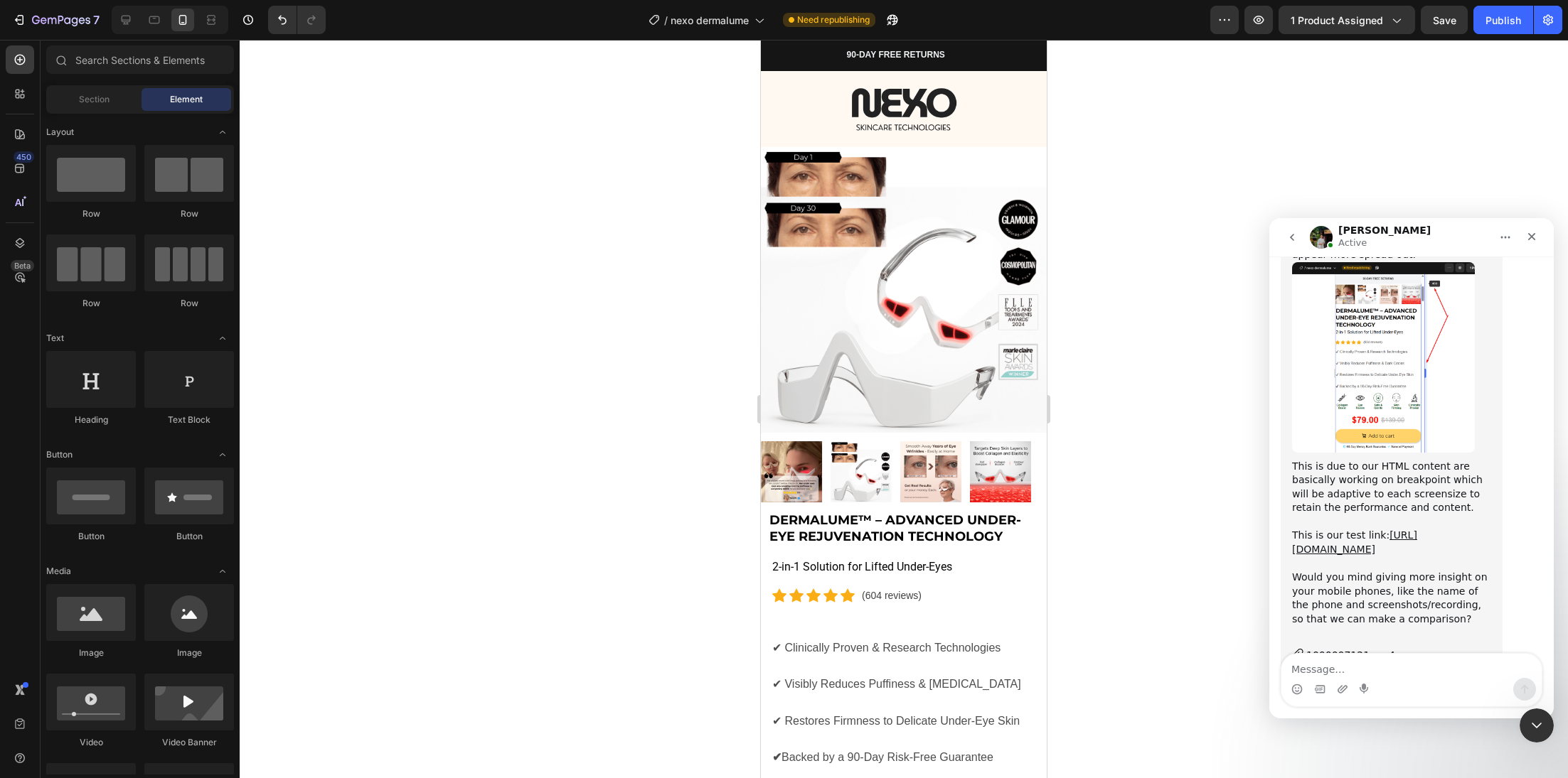
click at [444, 327] on div at bounding box center [904, 409] width 1328 height 738
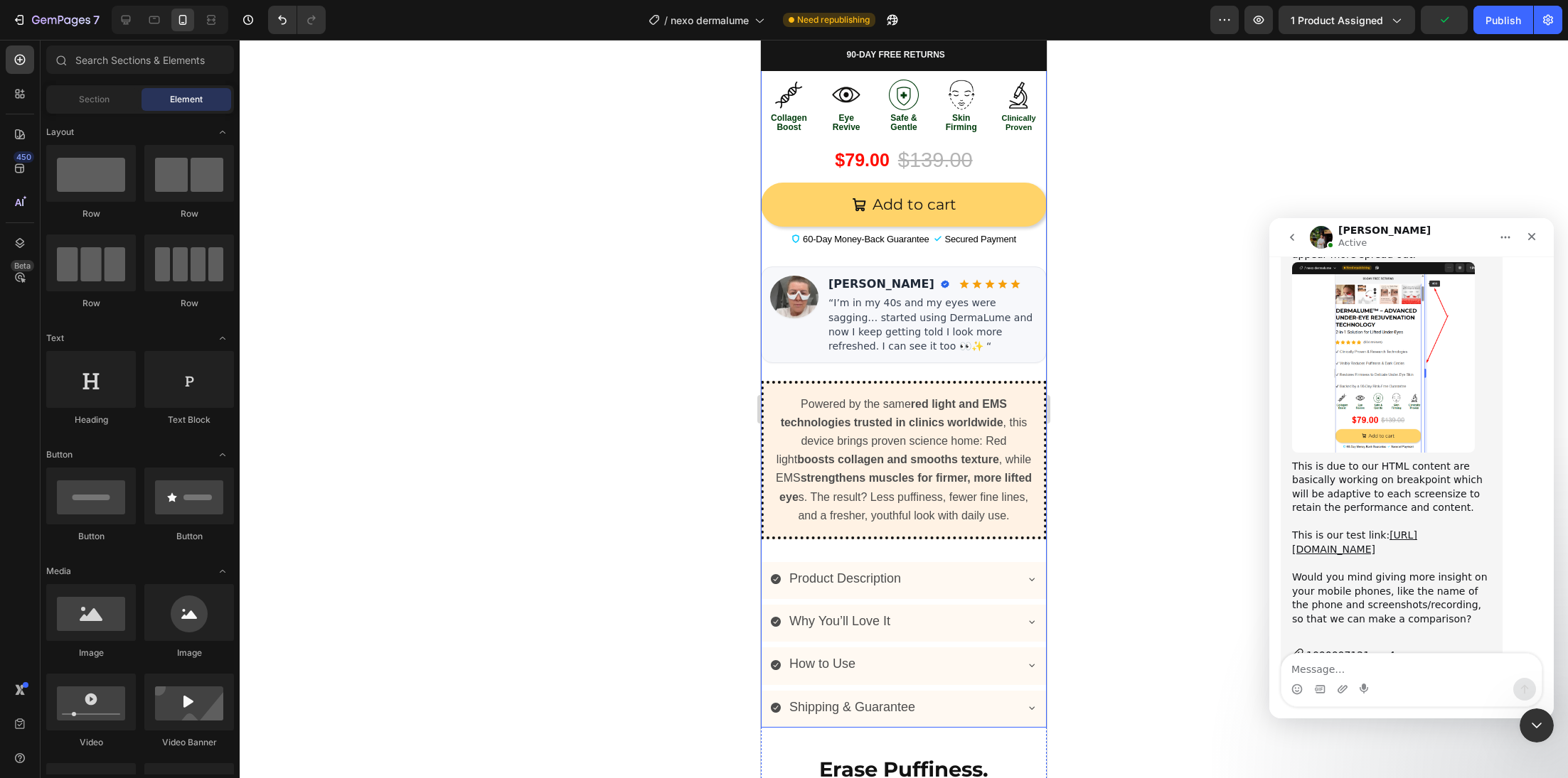
scroll to position [724, 0]
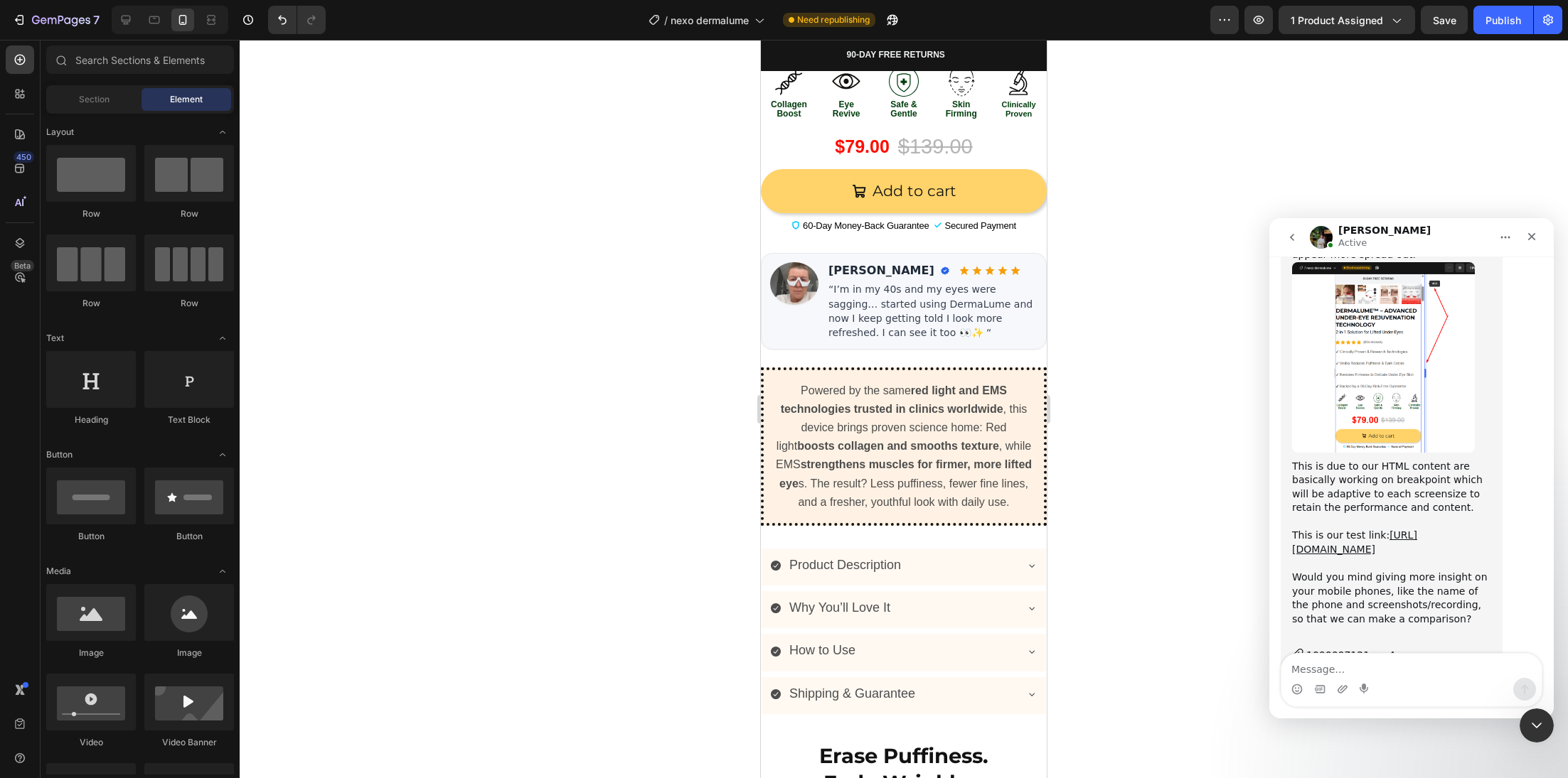
click at [1380, 671] on div "1000007120.mp4" at bounding box center [1350, 679] width 88 height 15
click at [1505, 26] on div "Publish" at bounding box center [1503, 20] width 36 height 15
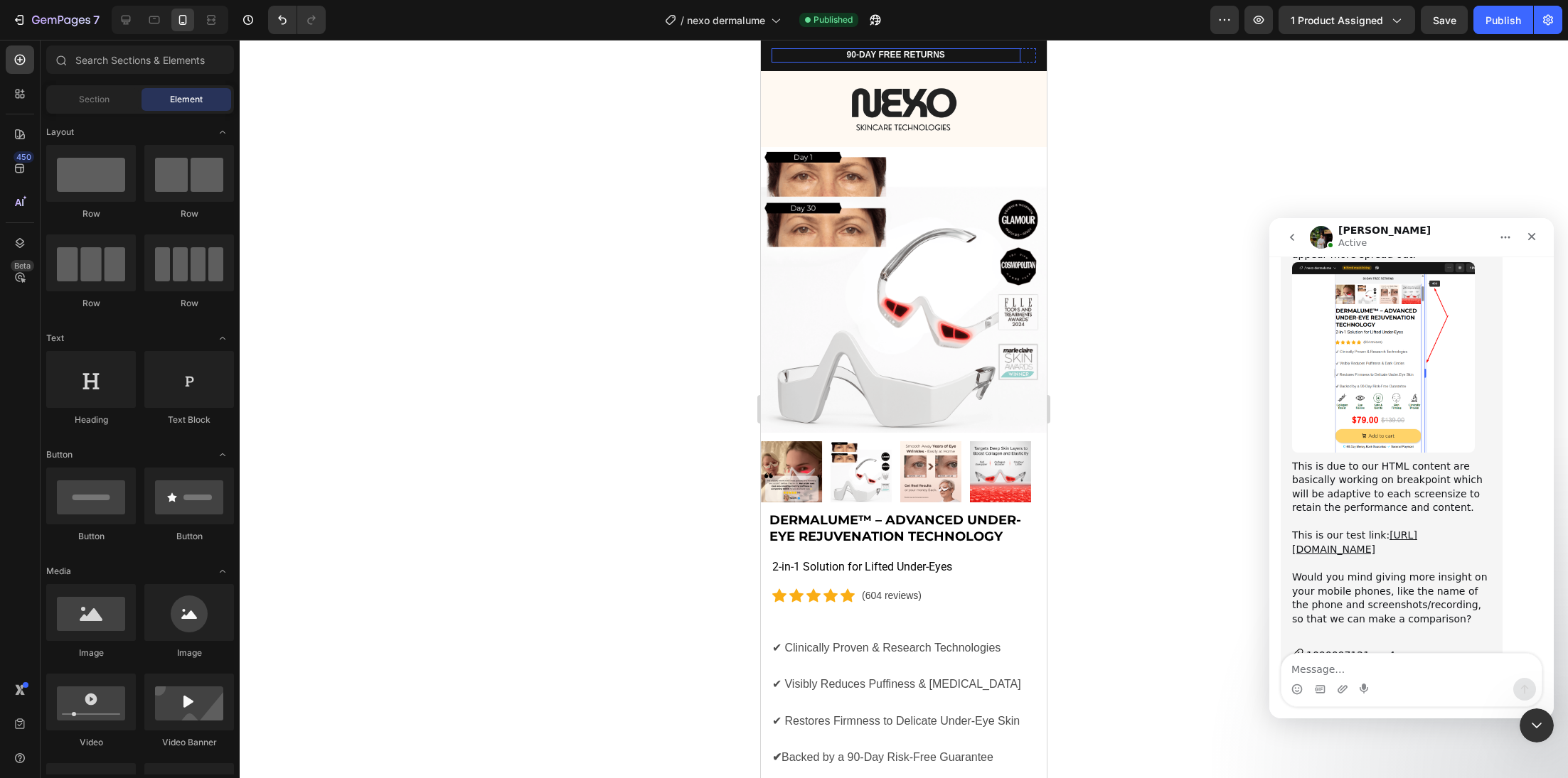
click at [793, 60] on div "90-DAY FREE RETURNS Heading Row" at bounding box center [896, 55] width 249 height 14
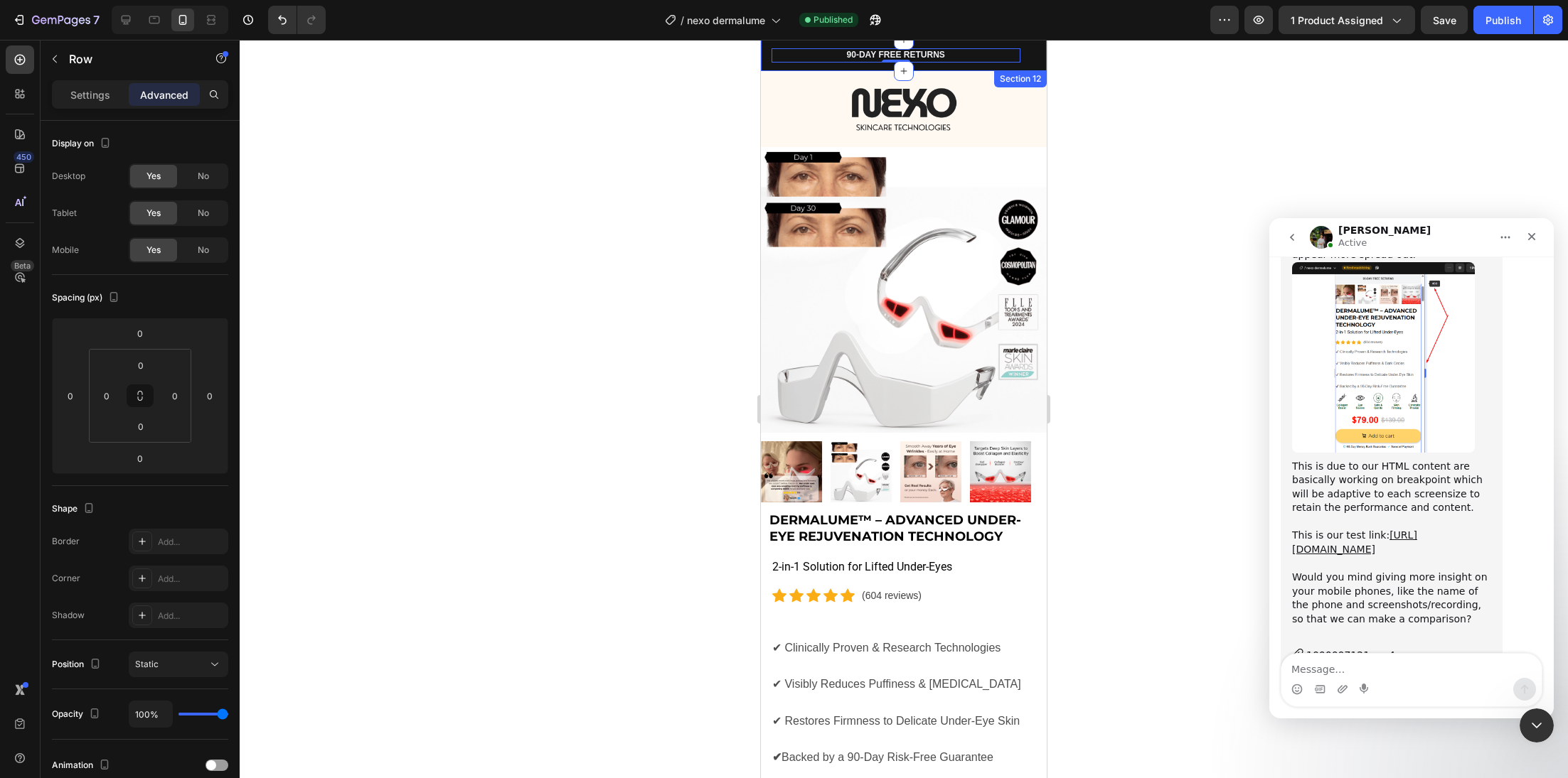
click at [767, 65] on div "90-DAY FREE RETURNS Heading Row 0 600+ Heading Icon Icon Icon Icon Icon Icon Li…" at bounding box center [904, 55] width 286 height 31
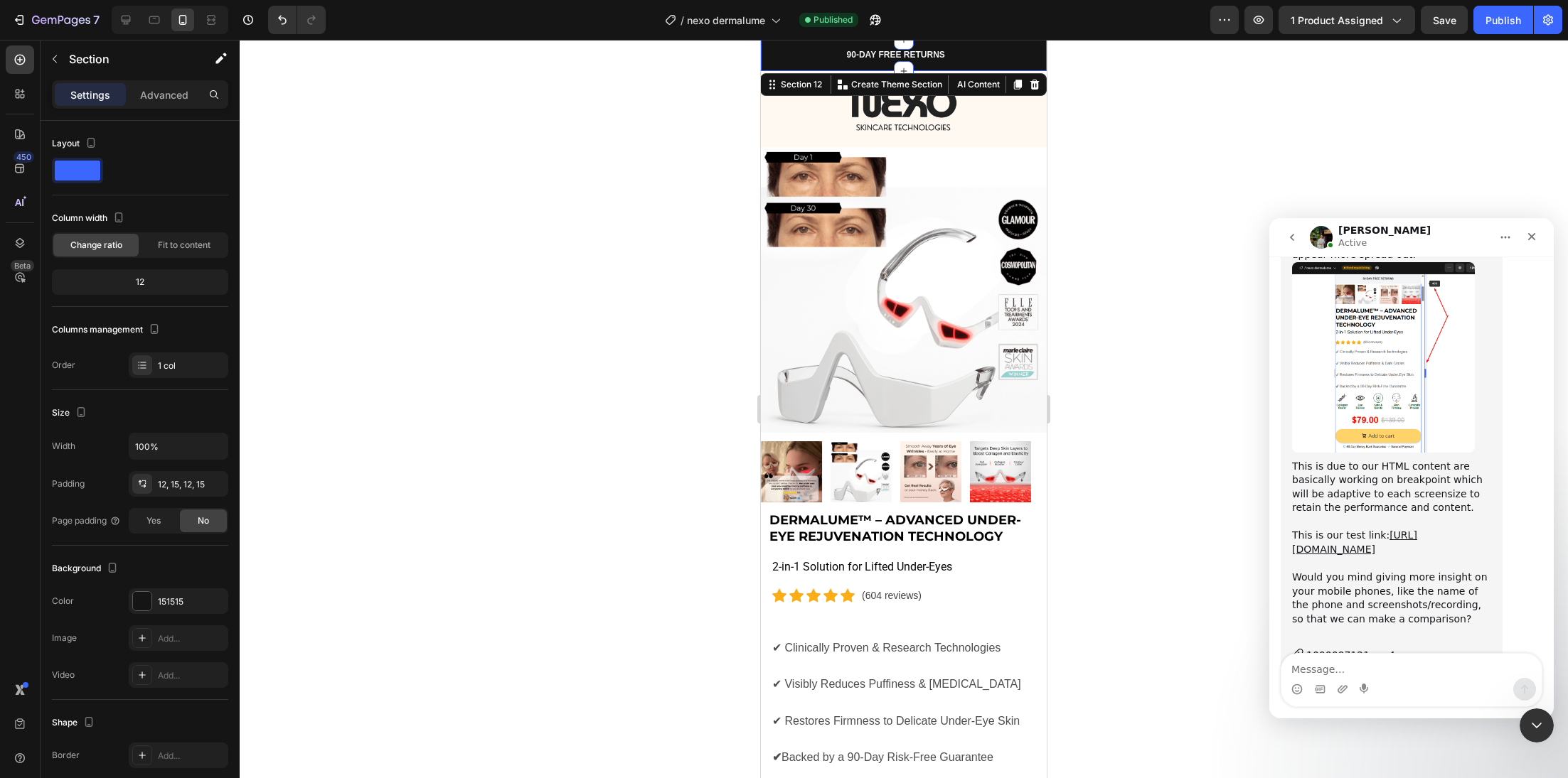
drag, startPoint x: 1433, startPoint y: 683, endPoint x: 1436, endPoint y: 676, distance: 7.6
click at [1433, 683] on div "Intercom messenger" at bounding box center [1411, 689] width 260 height 23
click at [1435, 673] on textarea "Message…" at bounding box center [1411, 666] width 260 height 24
type textarea "t"
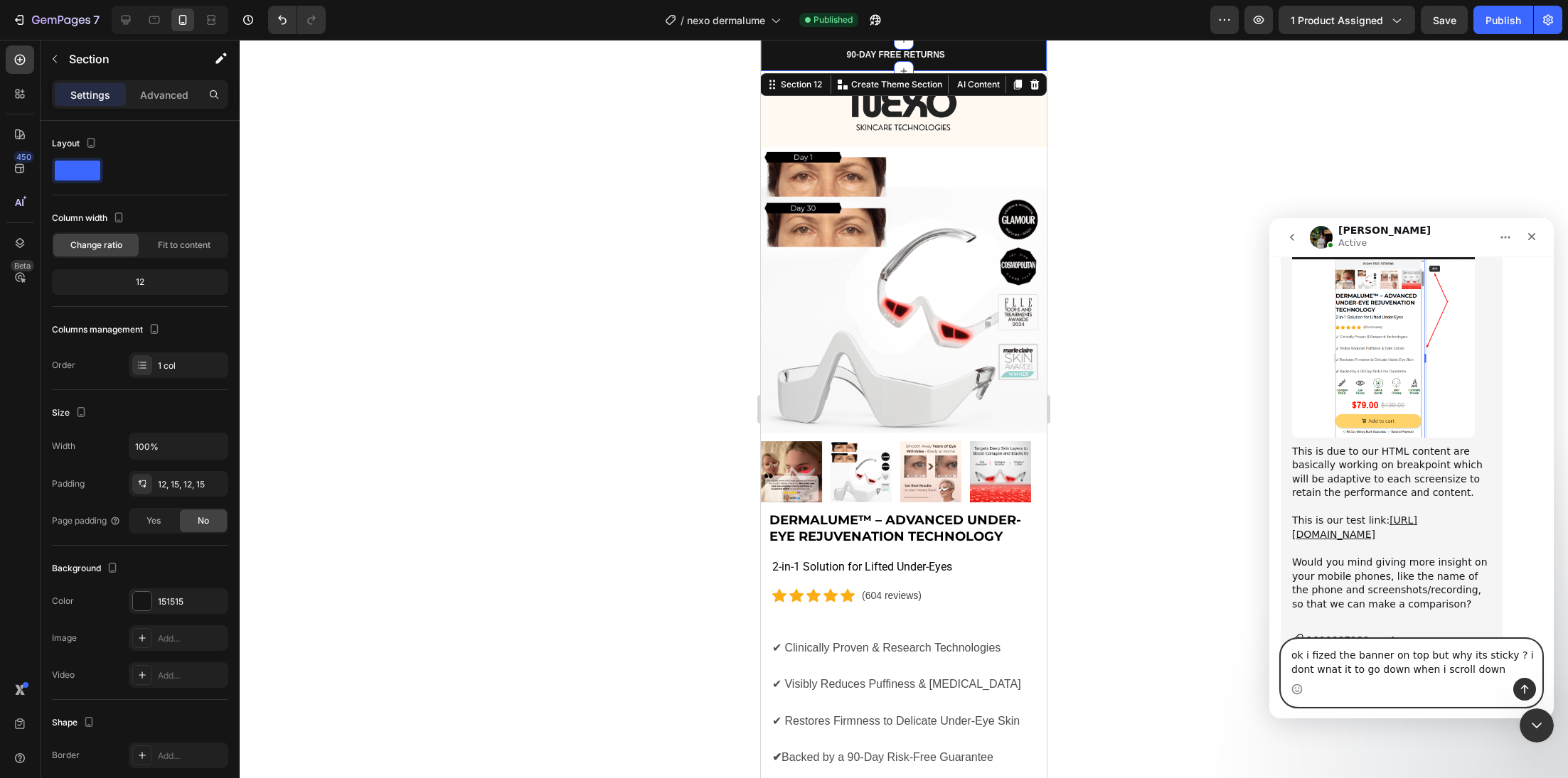
type textarea "ok i fized the banner on top but why its sticky ? i dont wnat it to go down whe…"
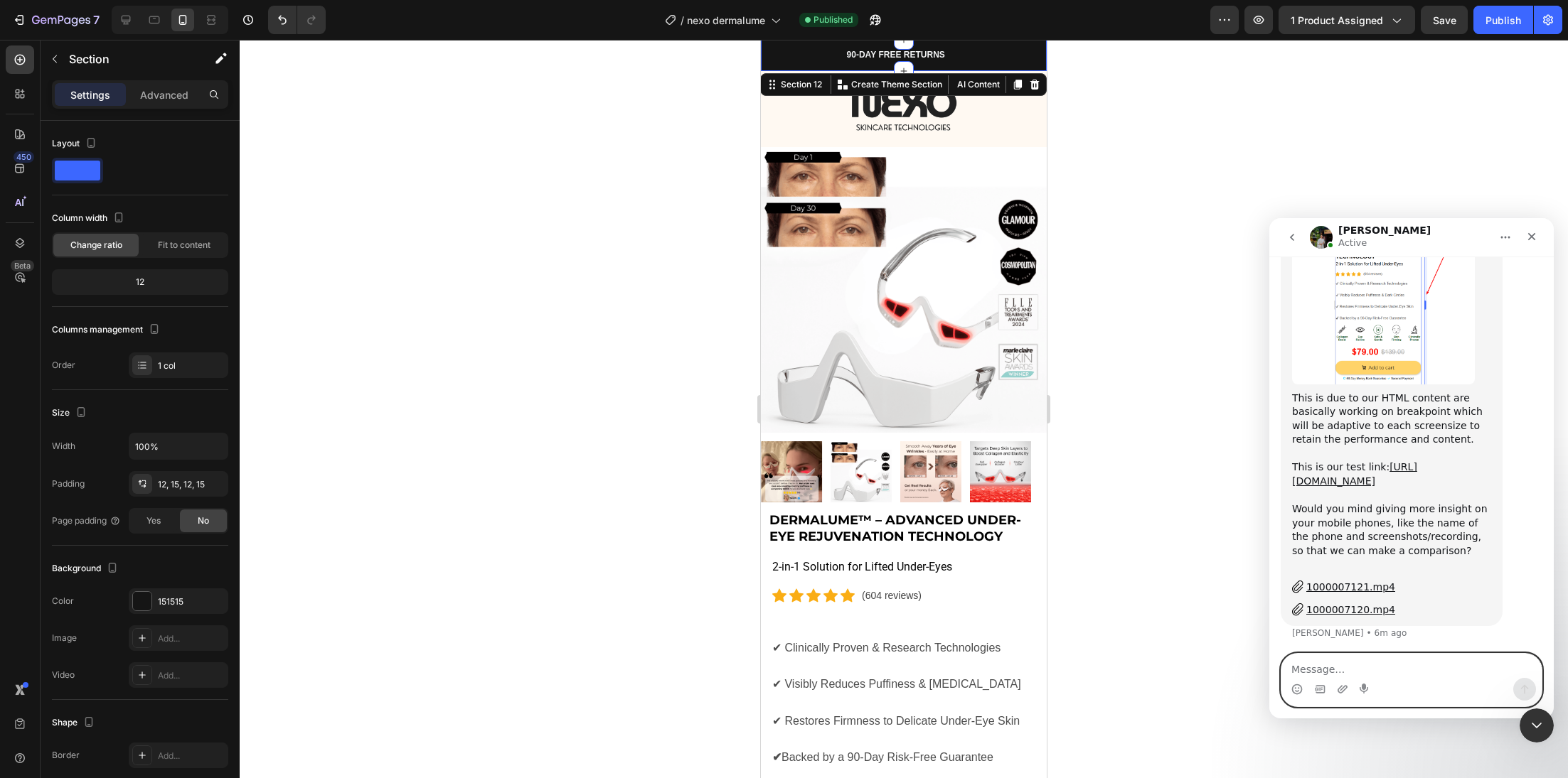
scroll to position [1768, 0]
click at [1523, 234] on div "Close" at bounding box center [1531, 236] width 26 height 26
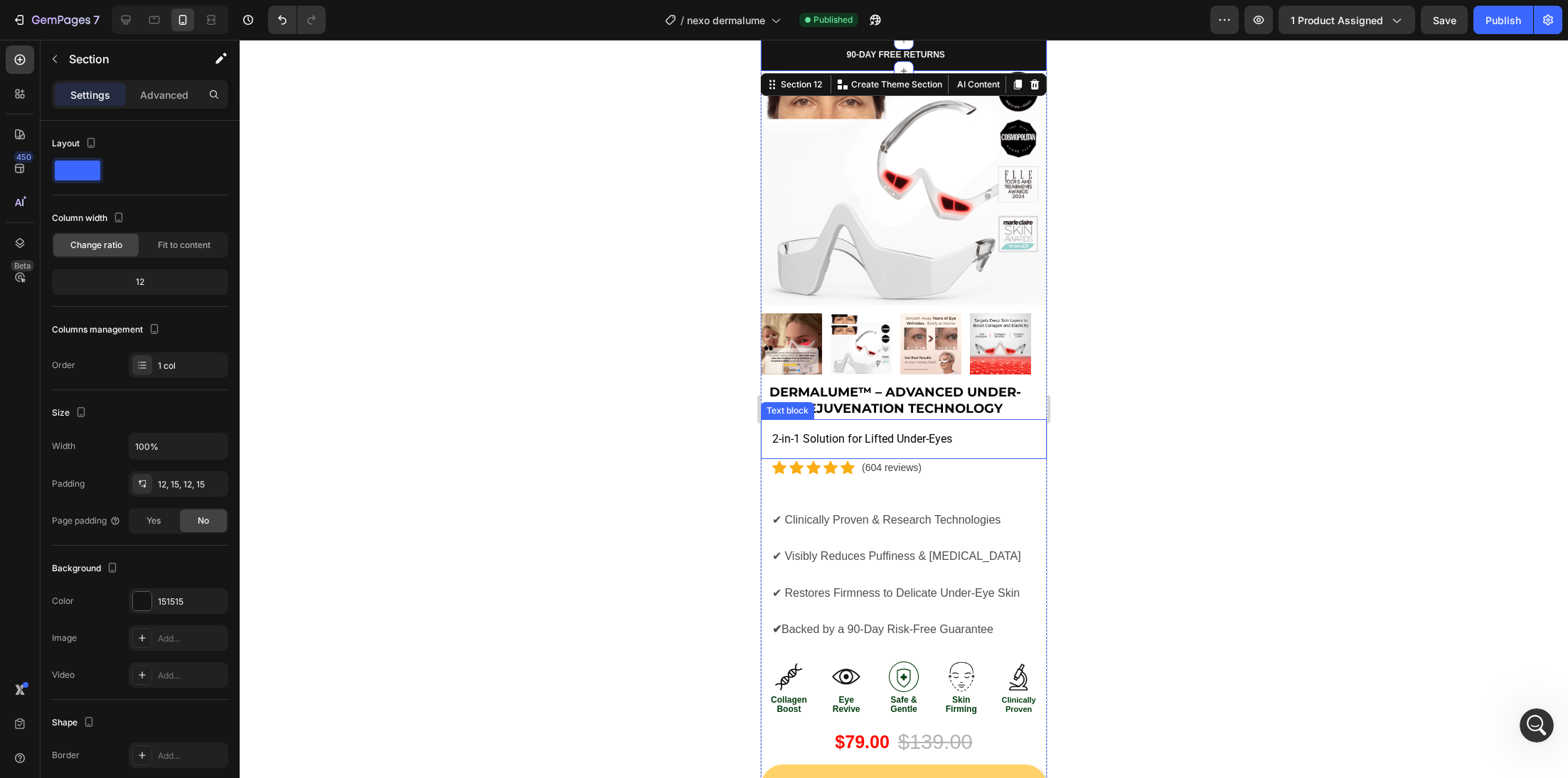
scroll to position [147, 0]
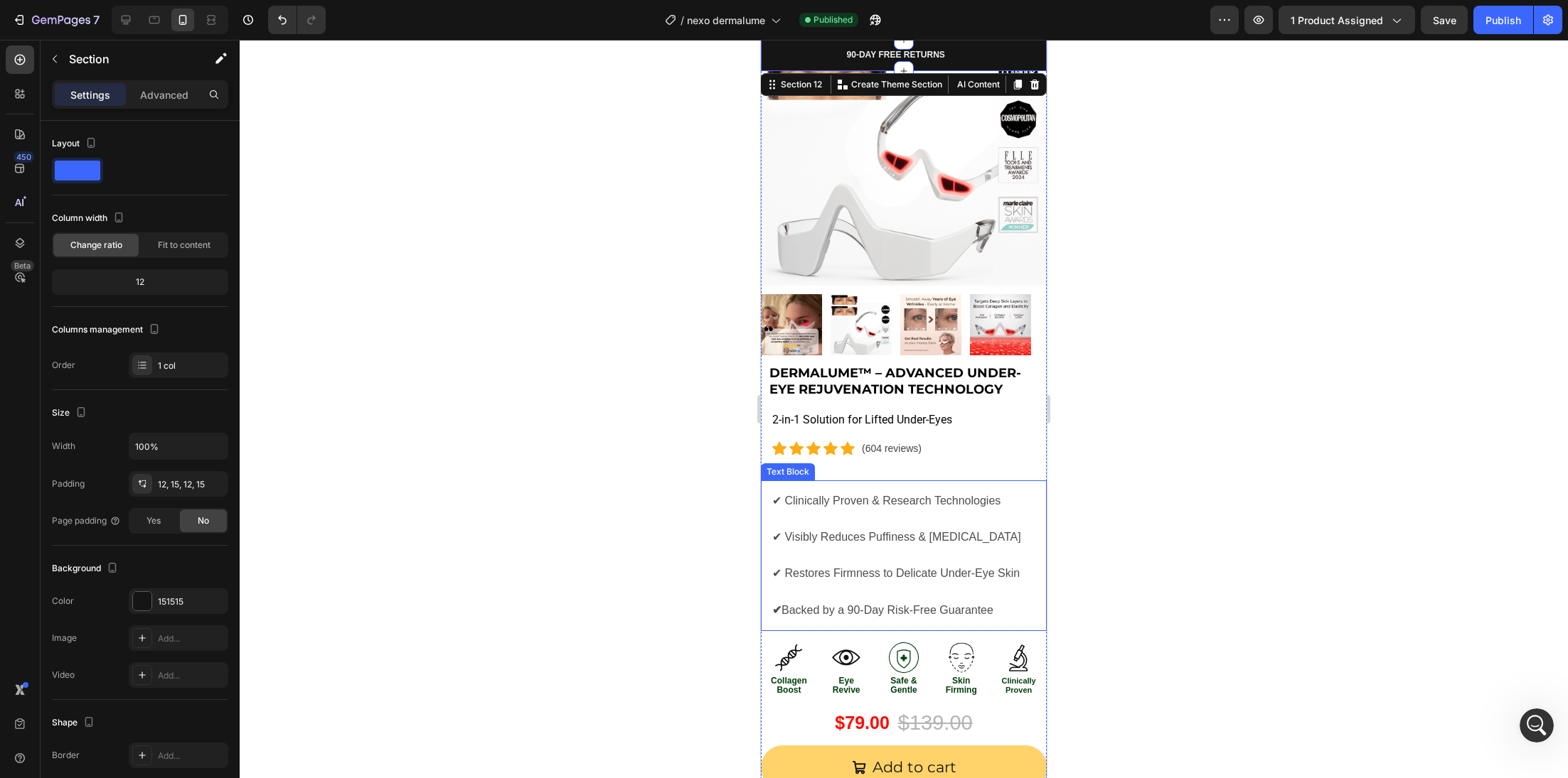
click at [887, 495] on span "✔ Clinically Proven & Research Technologies" at bounding box center [887, 501] width 228 height 12
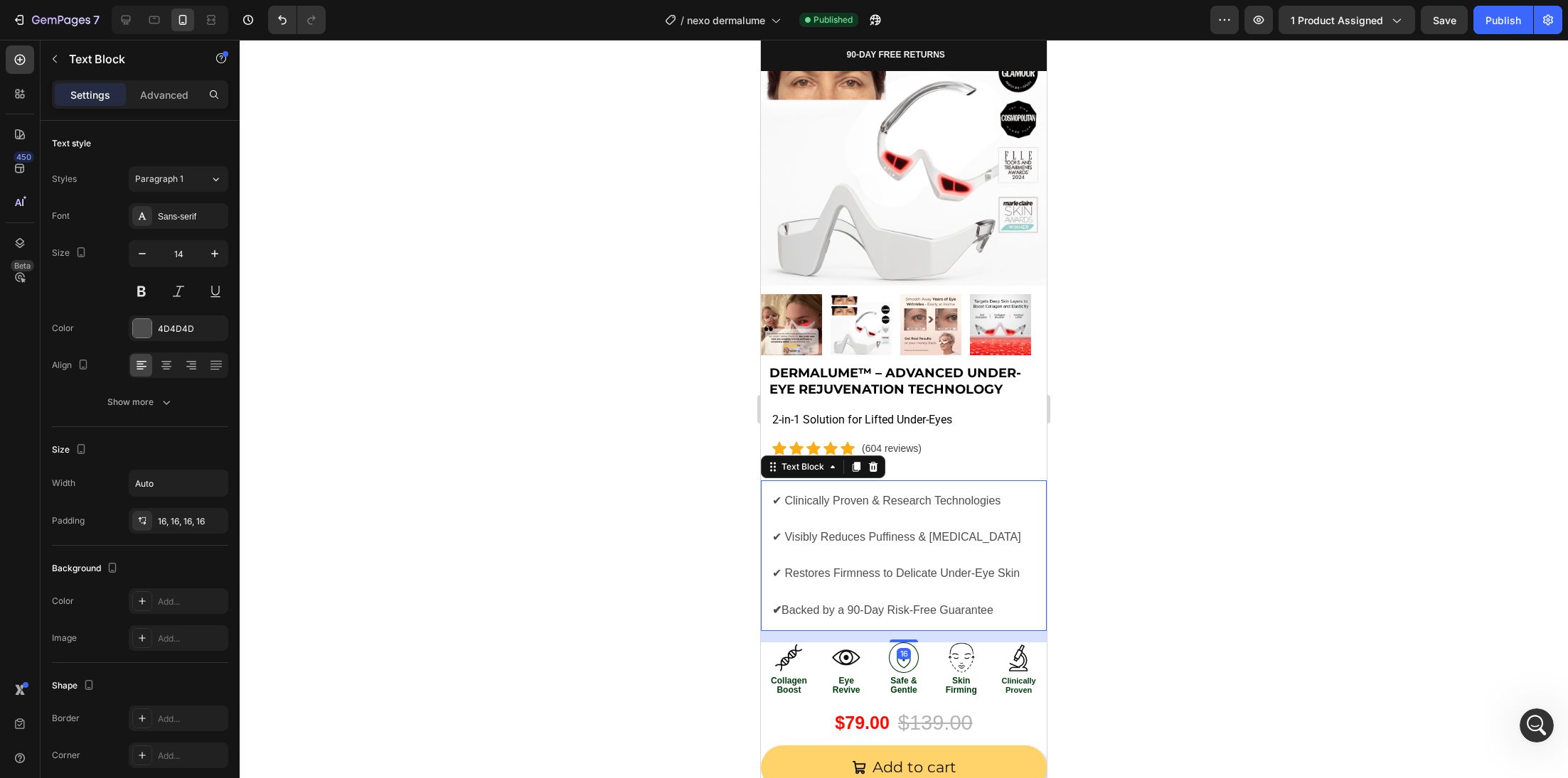
click at [882, 495] on span "✔ Clinically Proven & Research Technologies" at bounding box center [887, 501] width 228 height 12
click at [883, 495] on span "✔ Clinically Proven & Research Technologies" at bounding box center [887, 501] width 228 height 12
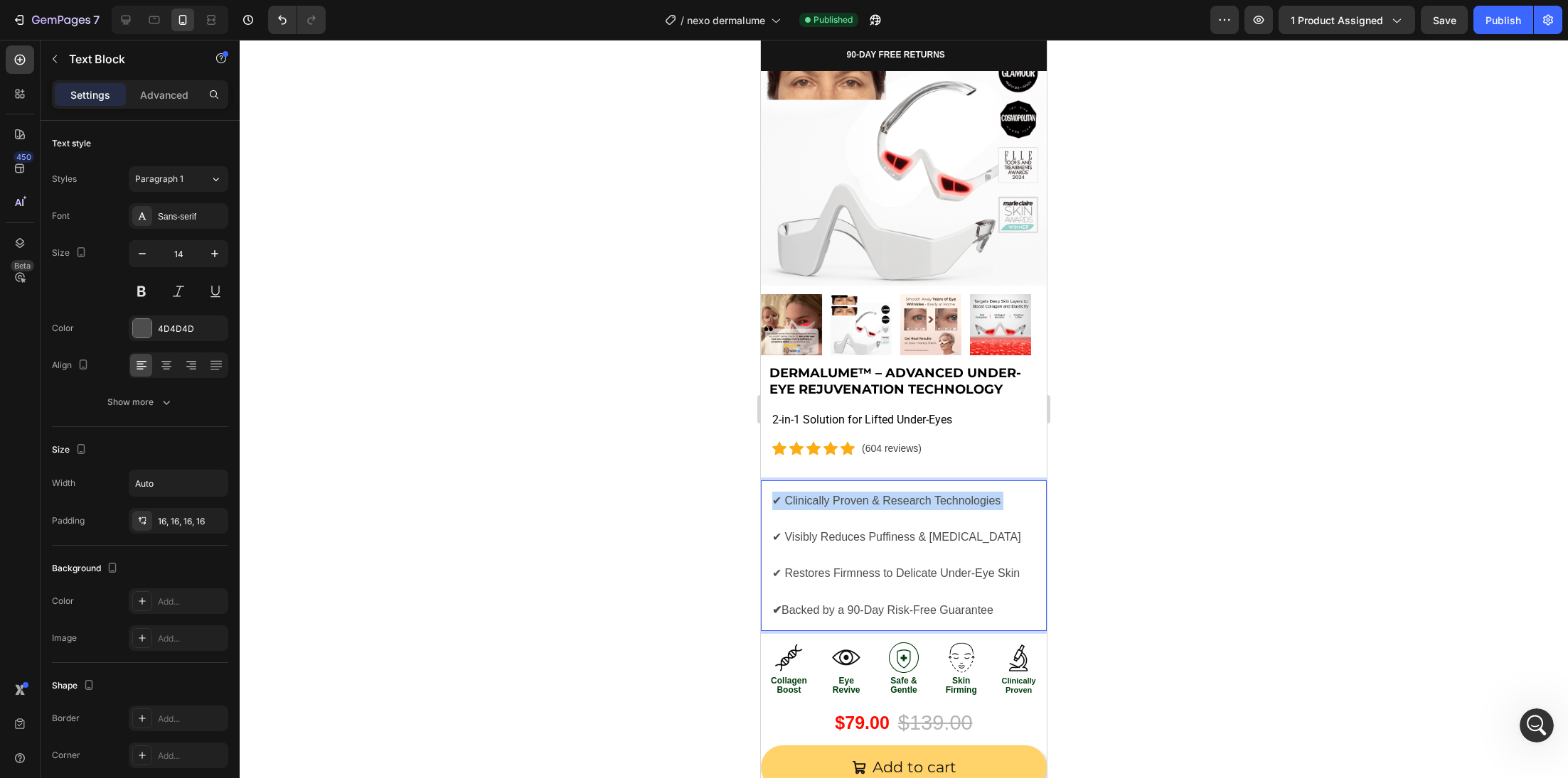
click at [883, 495] on span "✔ Clinically Proven & Research Technologies" at bounding box center [887, 501] width 228 height 12
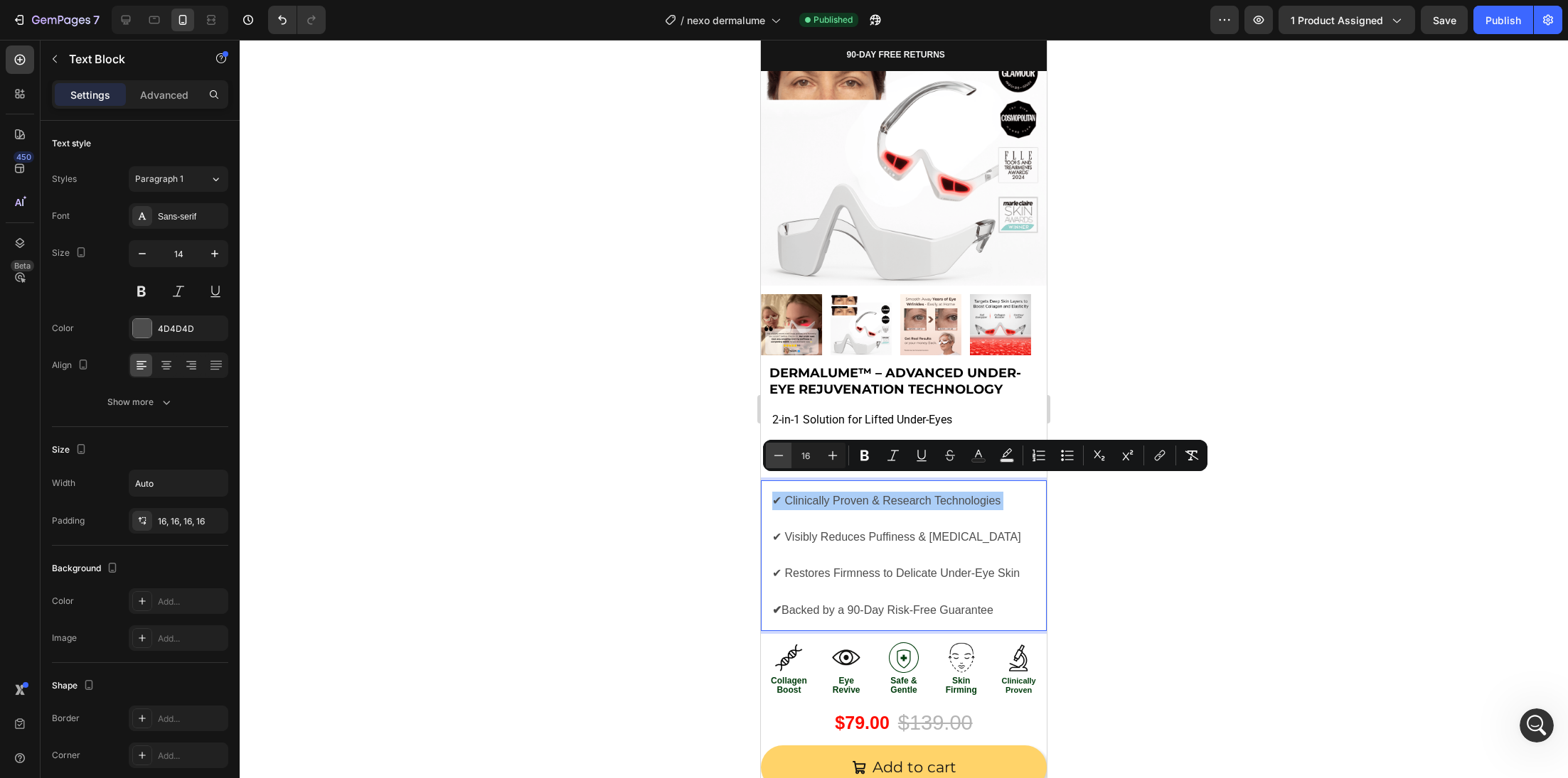
click at [783, 457] on icon "Editor contextual toolbar" at bounding box center [778, 455] width 14 height 14
type input "14"
click at [813, 531] on span "✔ Visibly Reduces Puffiness & [MEDICAL_DATA]" at bounding box center [897, 537] width 249 height 12
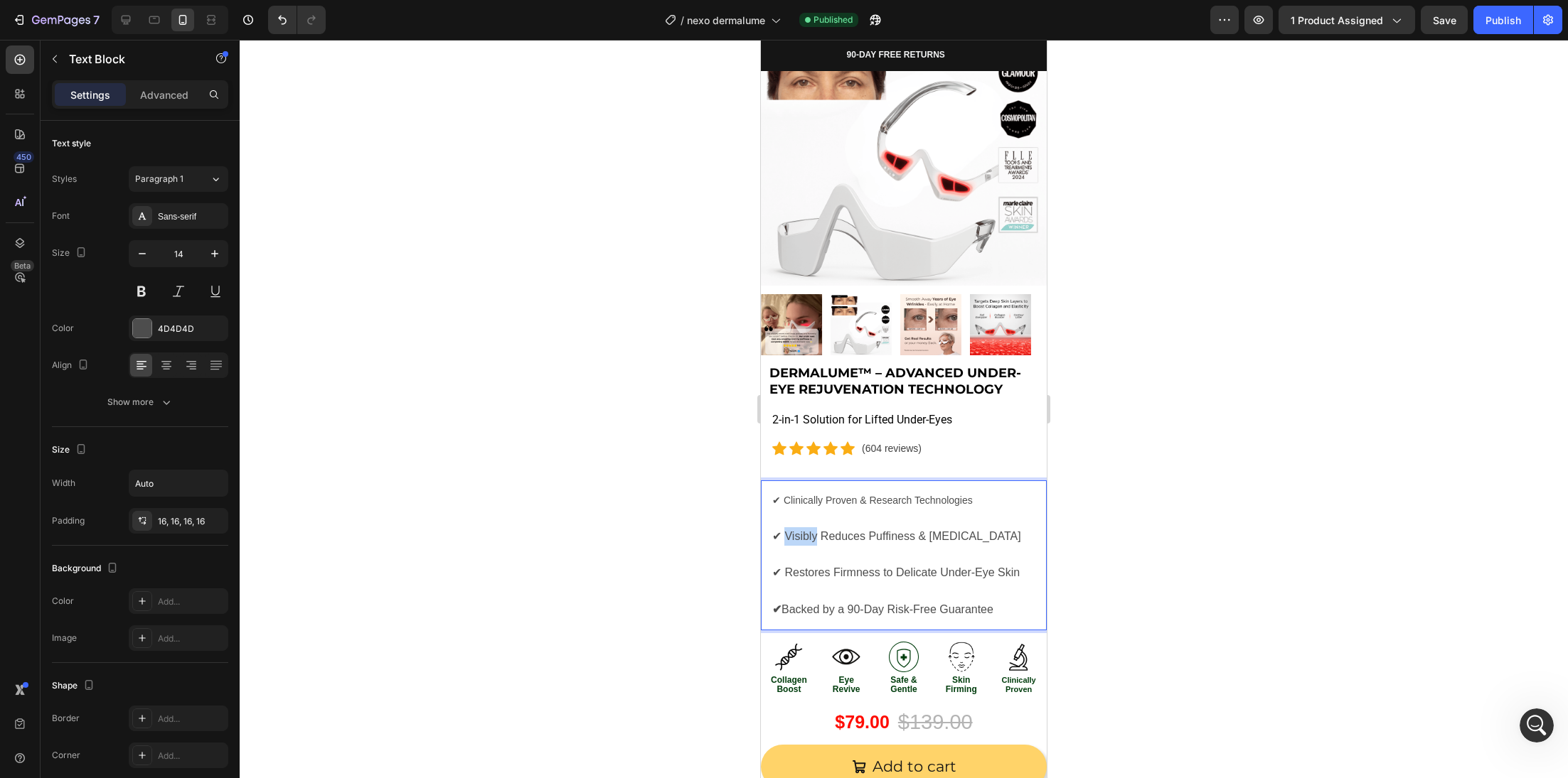
click at [813, 531] on span "✔ Visibly Reduces Puffiness & [MEDICAL_DATA]" at bounding box center [897, 537] width 249 height 12
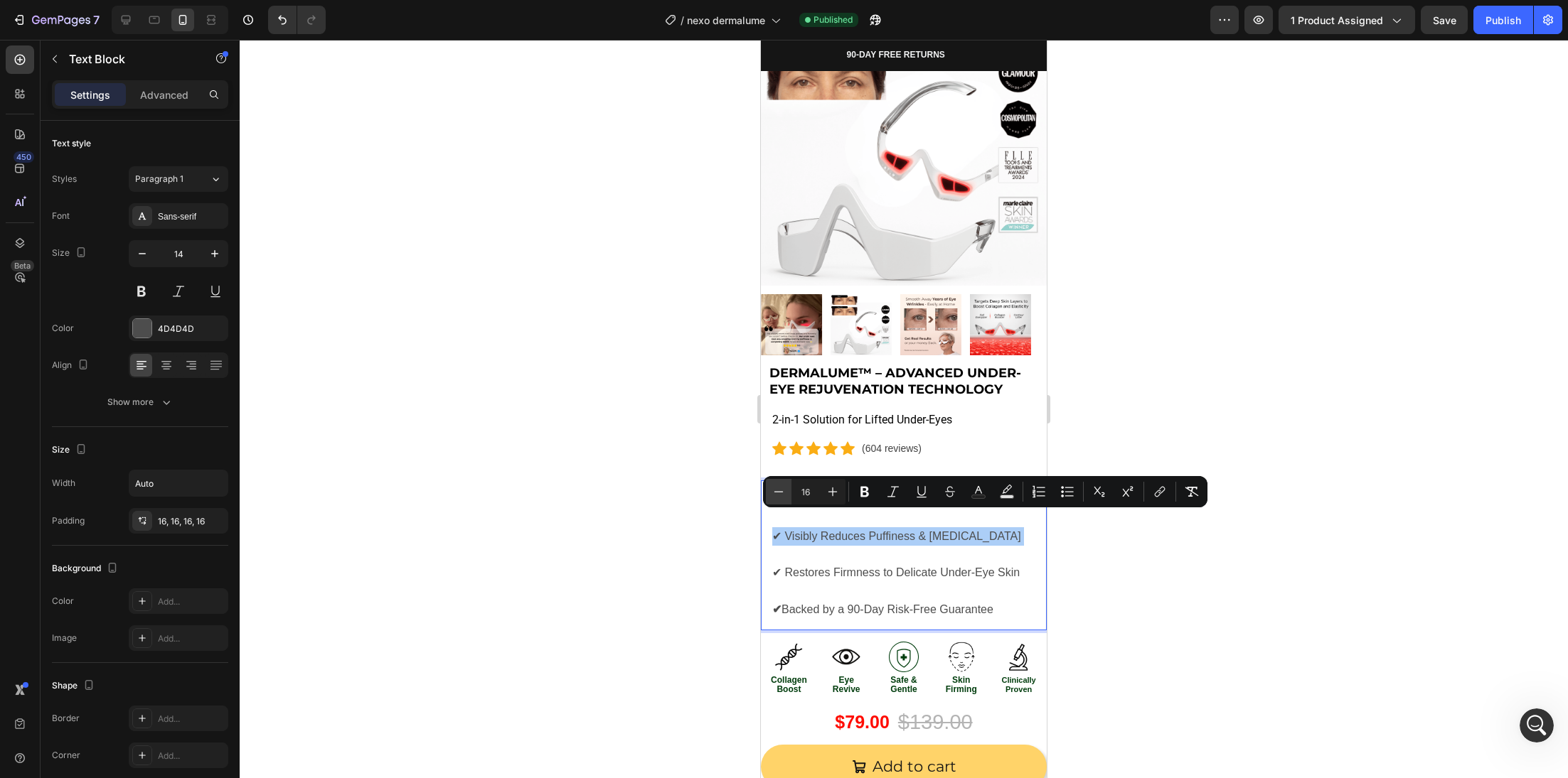
click at [777, 492] on icon "Editor contextual toolbar" at bounding box center [778, 491] width 14 height 14
type input "16"
click at [791, 565] on span "✔ Restores Firmness to Delicate Under-Eye Skin" at bounding box center [896, 571] width 248 height 12
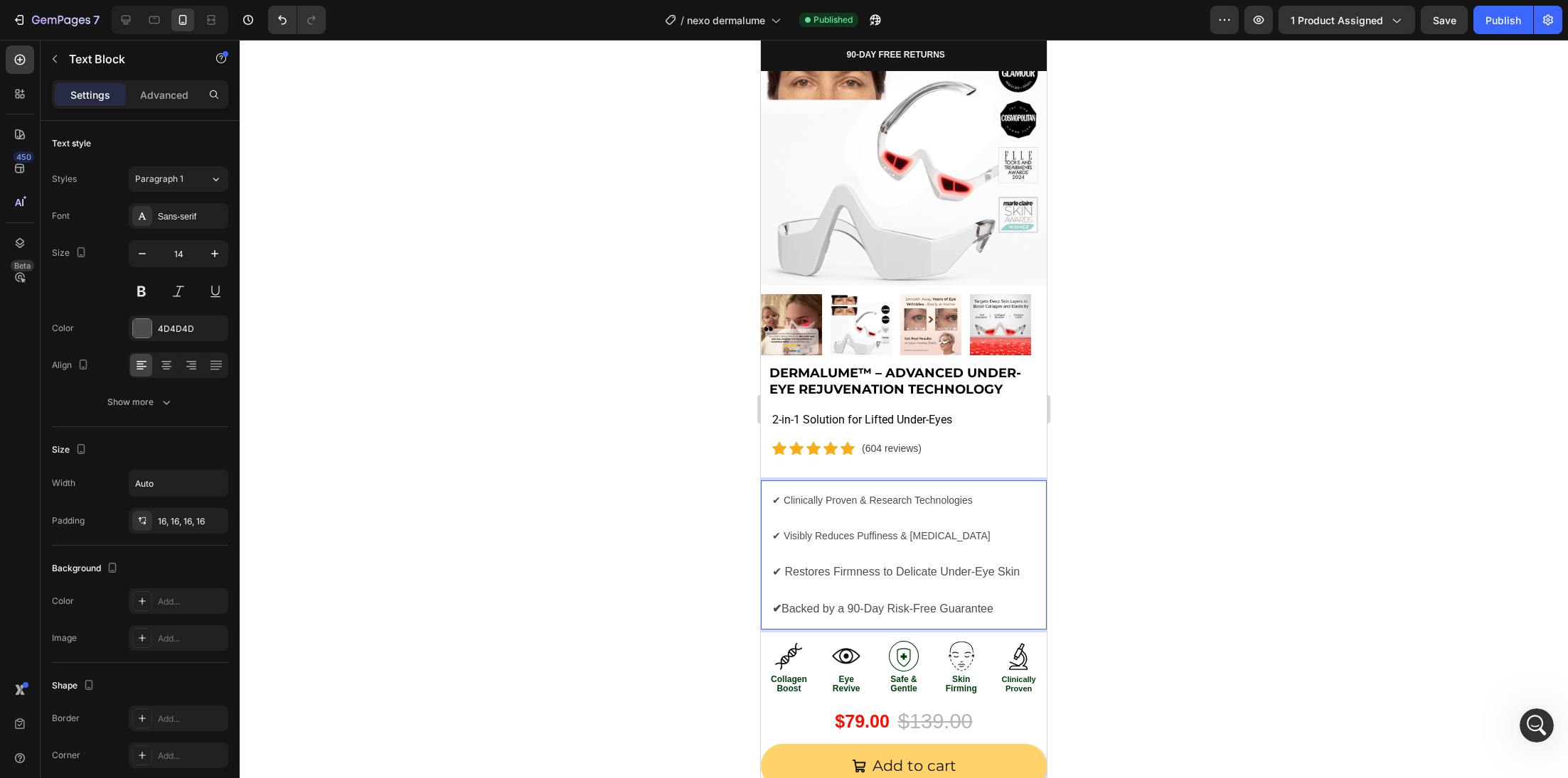
click at [791, 563] on p "✔ Restores Firmness to Delicate Under-Eye Skin" at bounding box center [896, 581] width 248 height 37
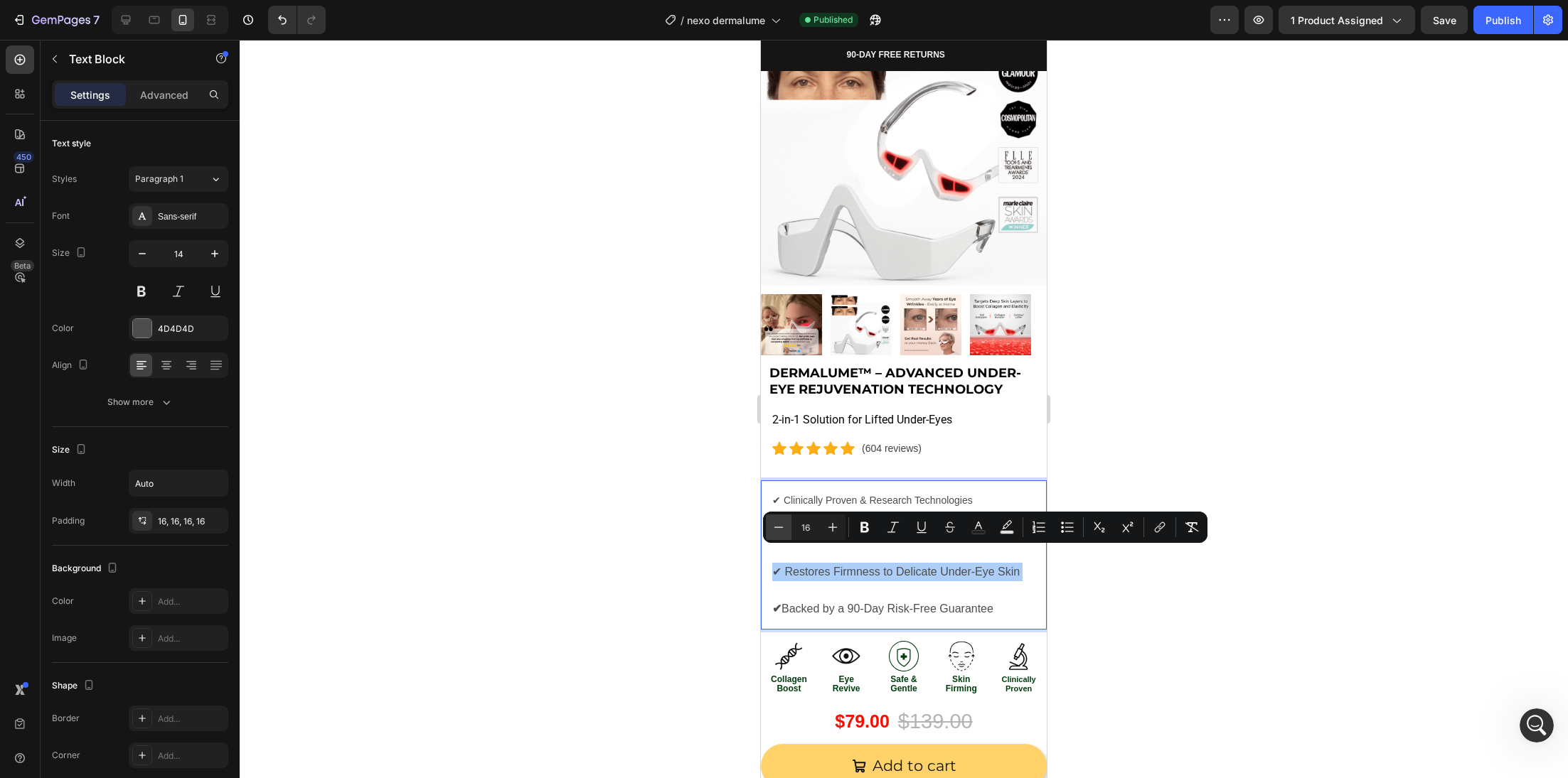
click at [782, 520] on icon "Editor contextual toolbar" at bounding box center [778, 527] width 14 height 14
type input "16"
click at [791, 602] on span "✔ Backed by a 90-Day Risk-Free Guarantee" at bounding box center [883, 608] width 221 height 12
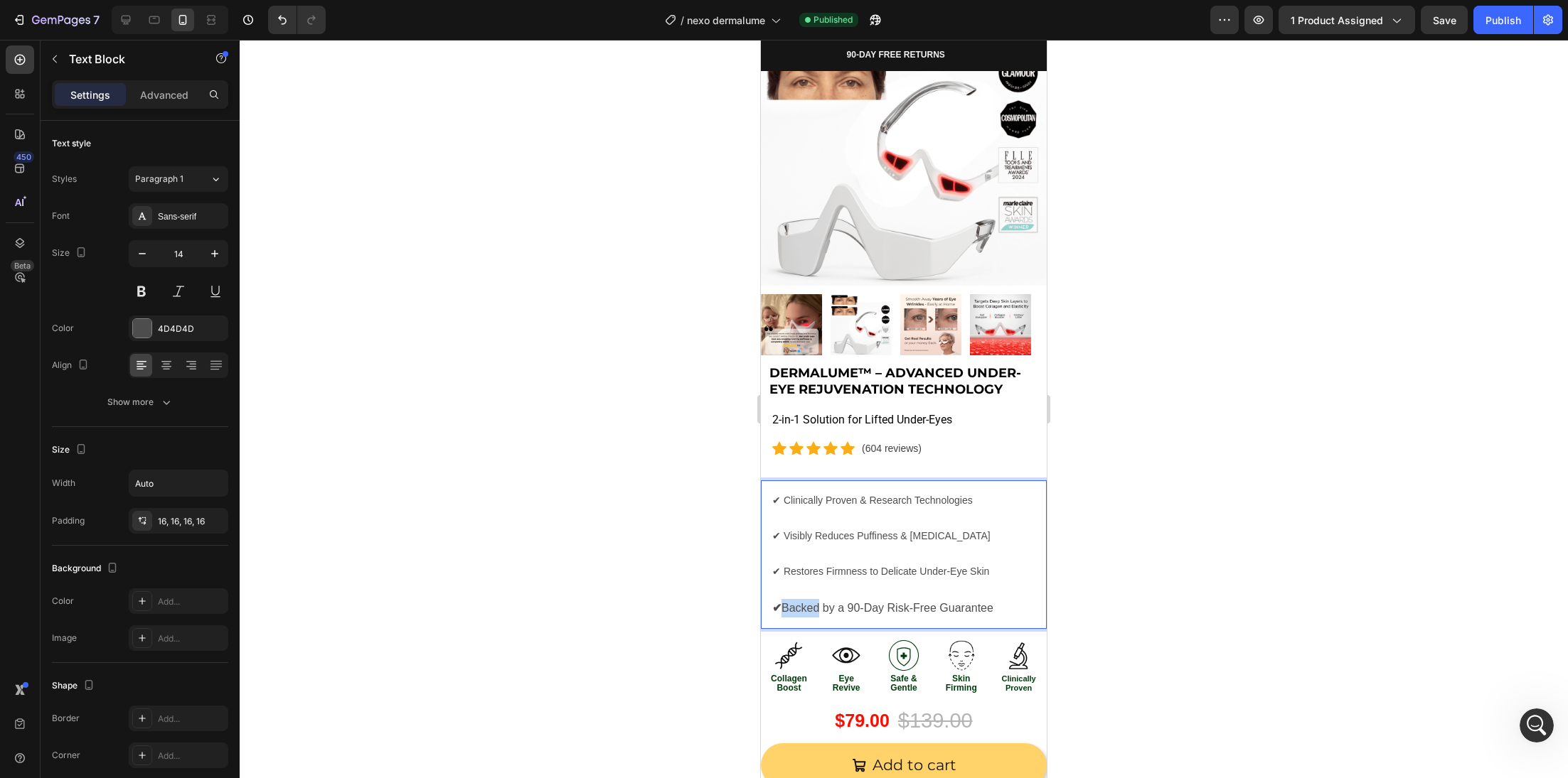
click at [791, 602] on span "✔ Backed by a 90-Day Risk-Free Guarantee" at bounding box center [883, 608] width 221 height 12
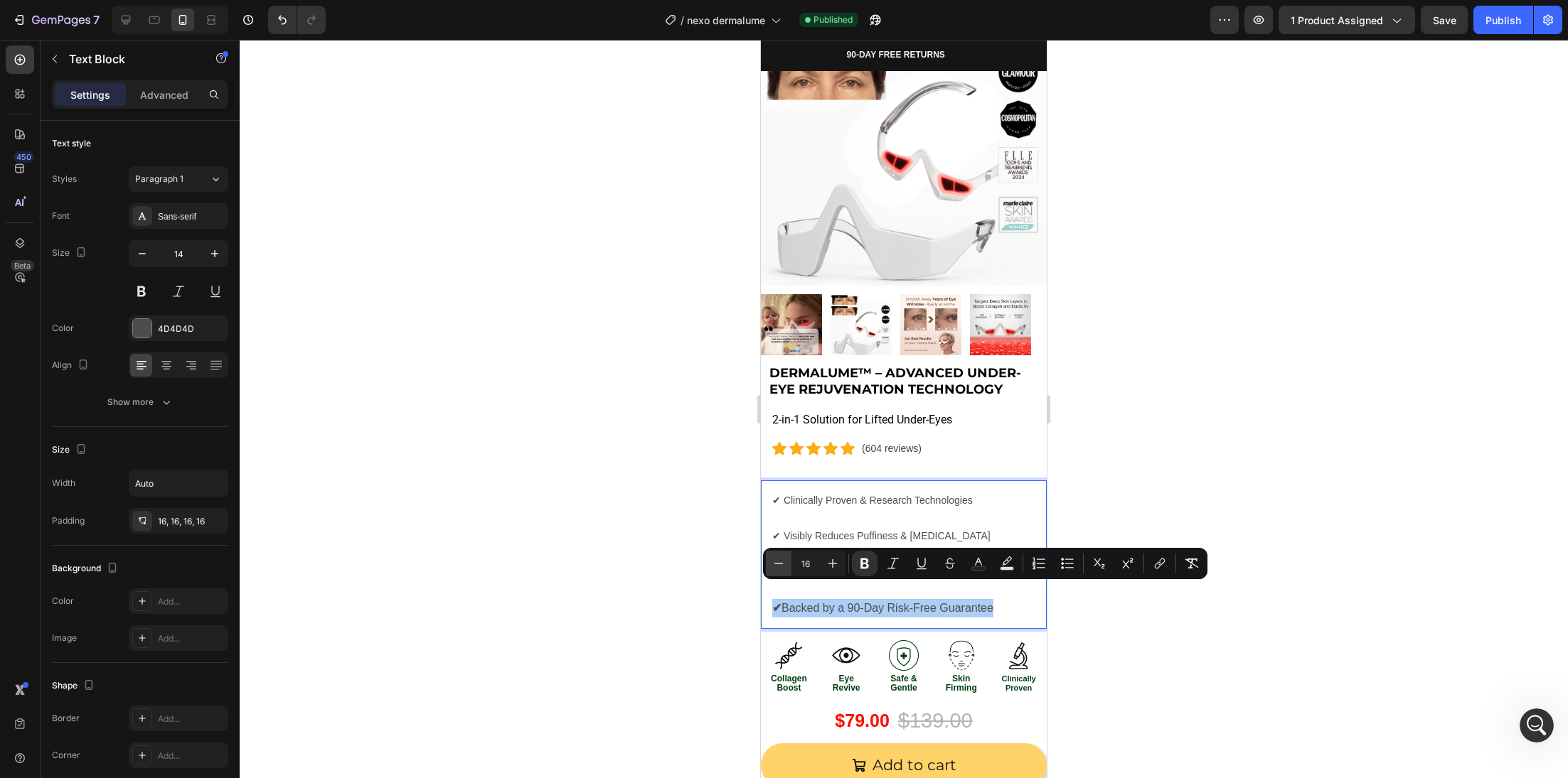
click at [782, 565] on icon "Editor contextual toolbar" at bounding box center [778, 563] width 14 height 14
type input "14"
click at [695, 573] on div at bounding box center [904, 409] width 1328 height 738
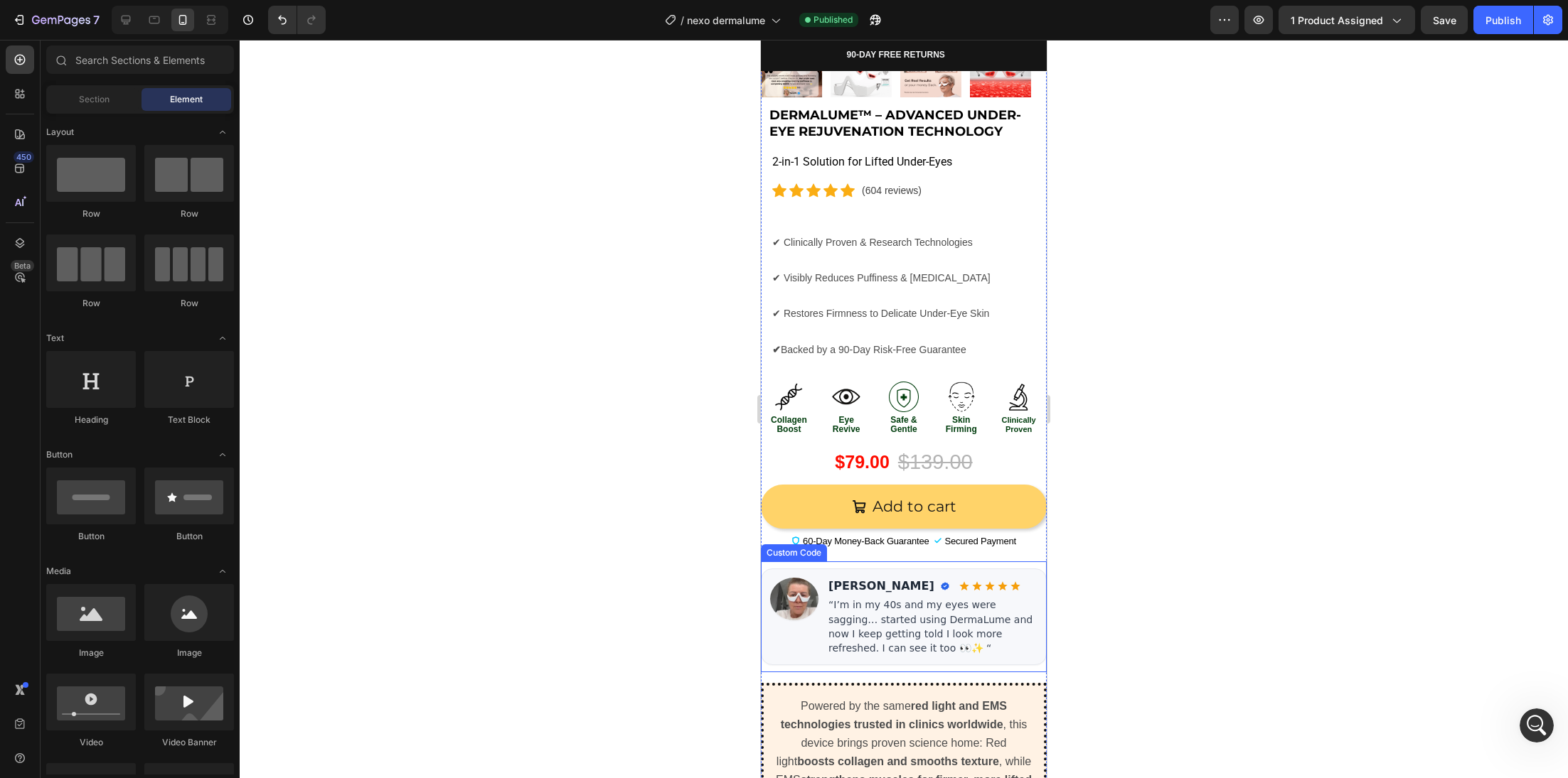
scroll to position [512, 0]
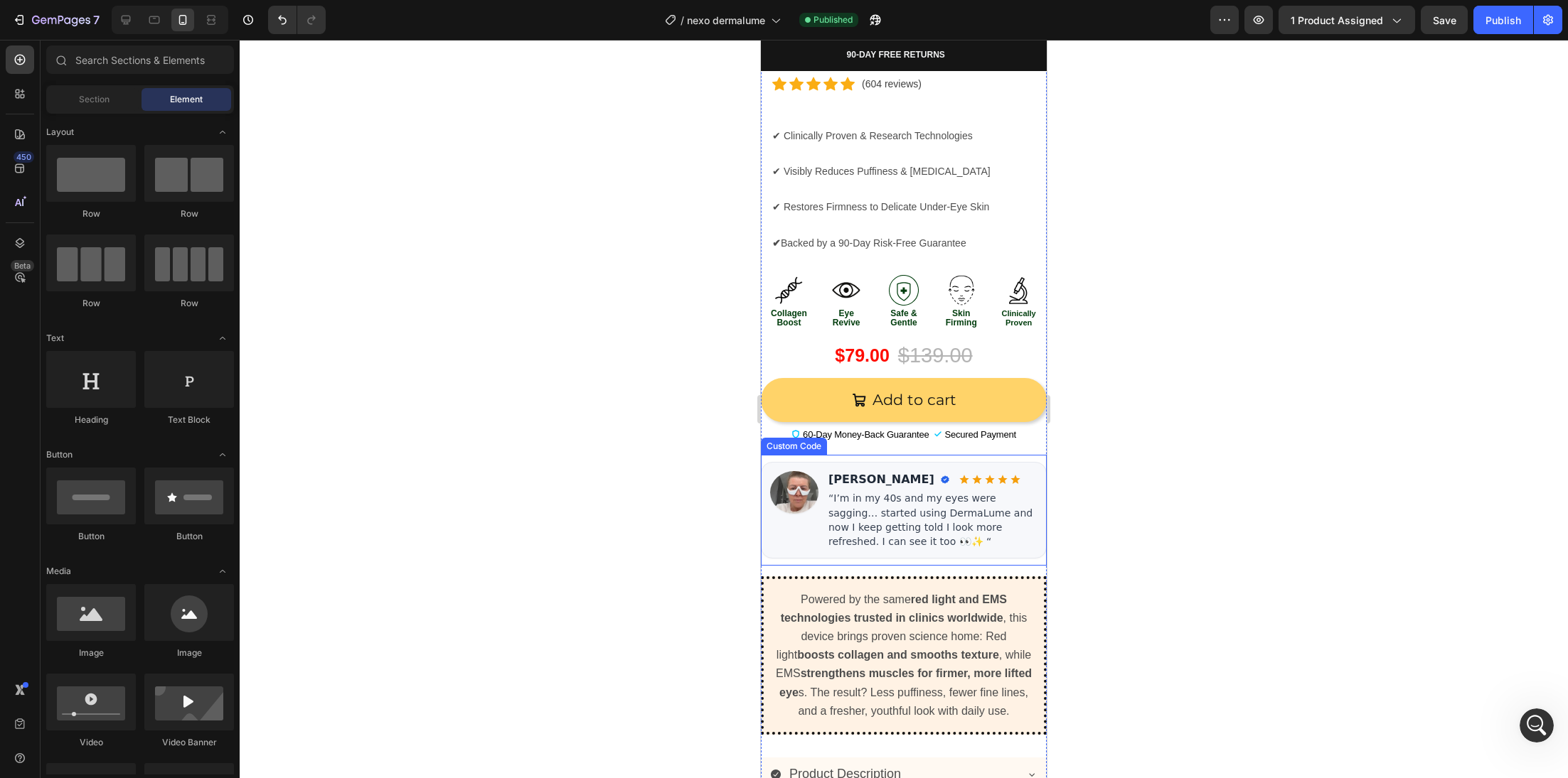
click at [905, 508] on div "“I’m in my 40s and my eyes were sagging… started using DermaLume and now I keep…" at bounding box center [933, 520] width 209 height 58
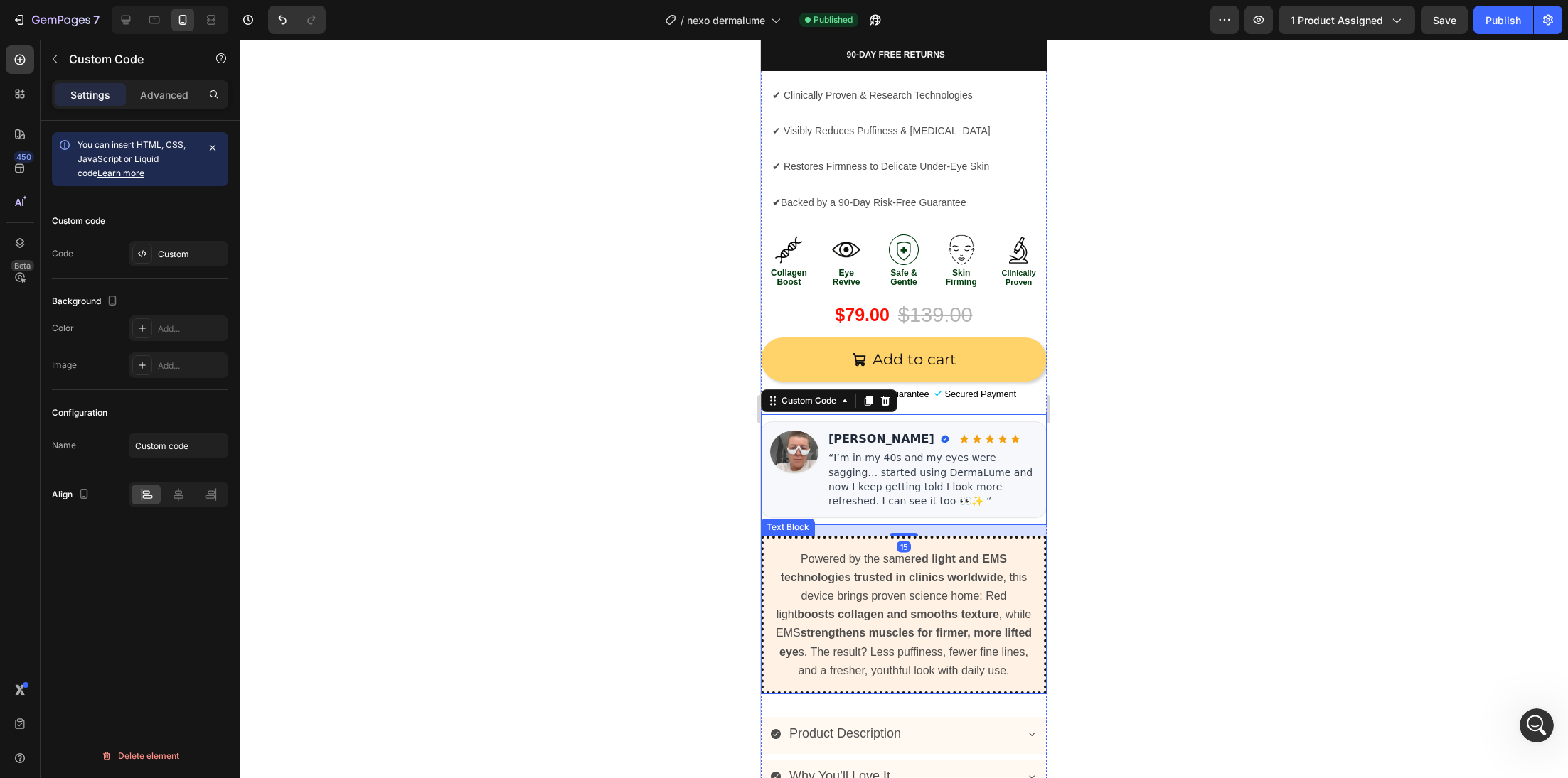
scroll to position [651, 0]
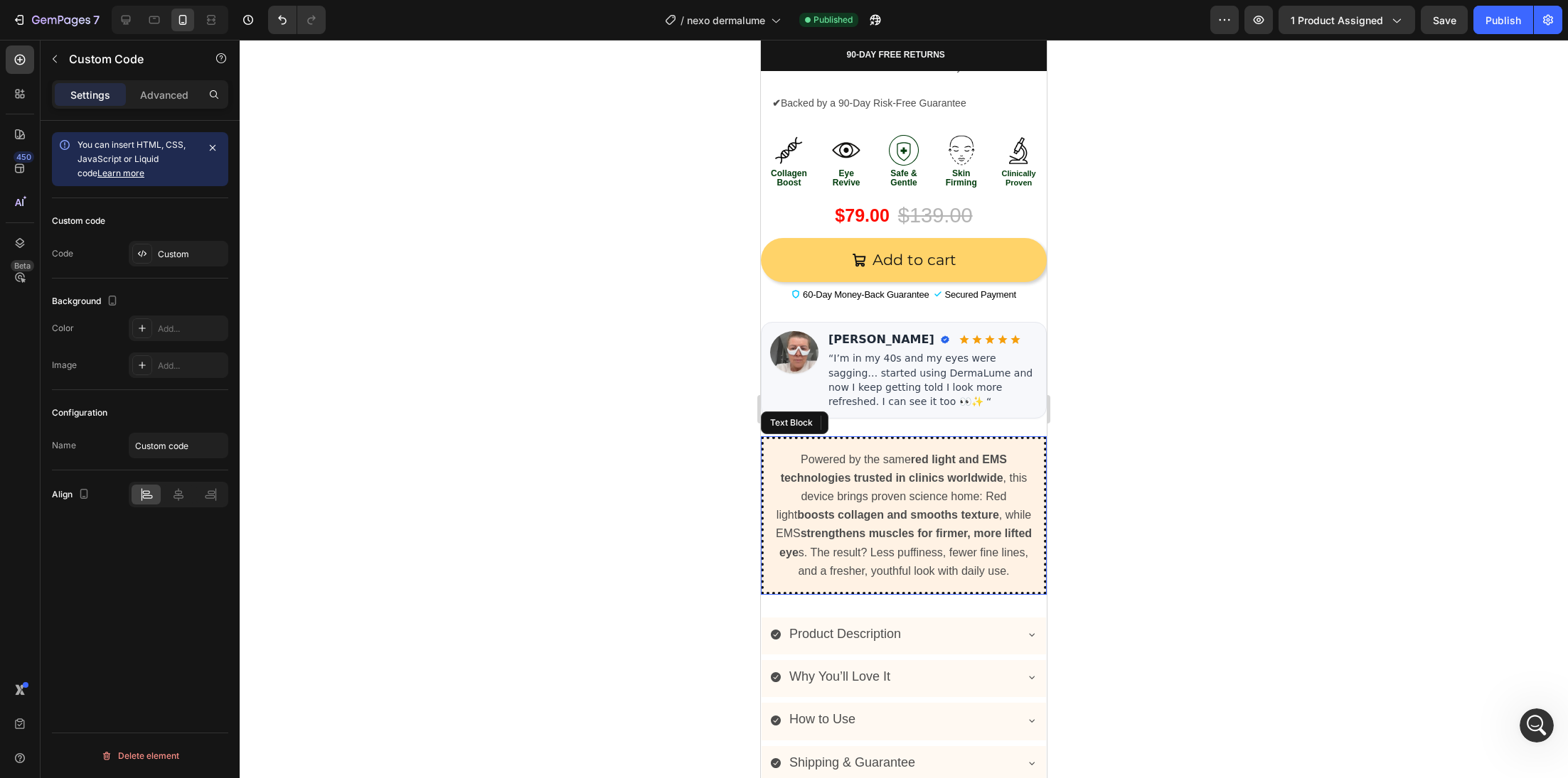
click at [877, 527] on strong "strengthens muscles for firmer, more lifted eye" at bounding box center [905, 542] width 253 height 31
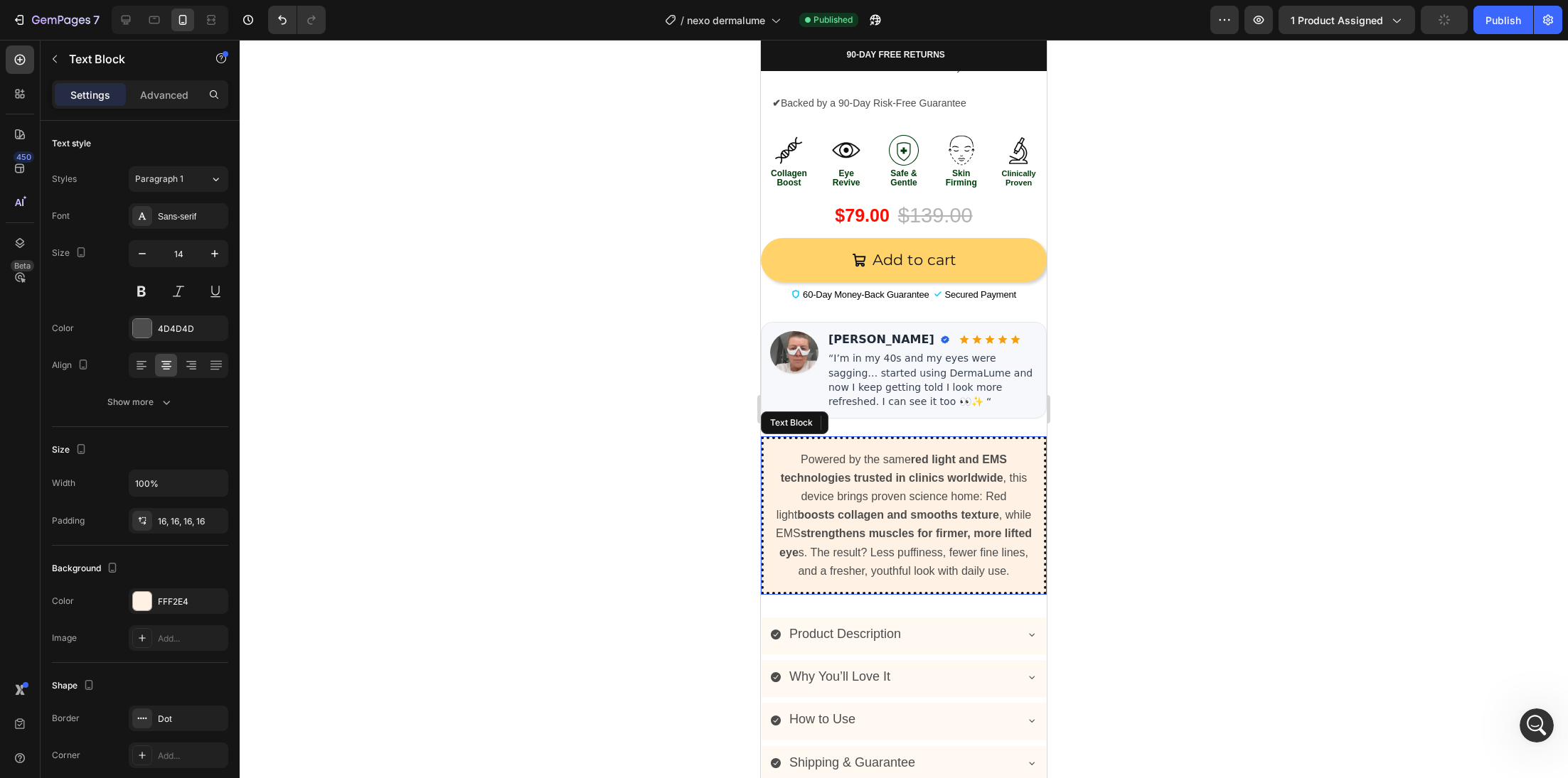
click at [877, 527] on strong "strengthens muscles for firmer, more lifted eye" at bounding box center [905, 542] width 253 height 31
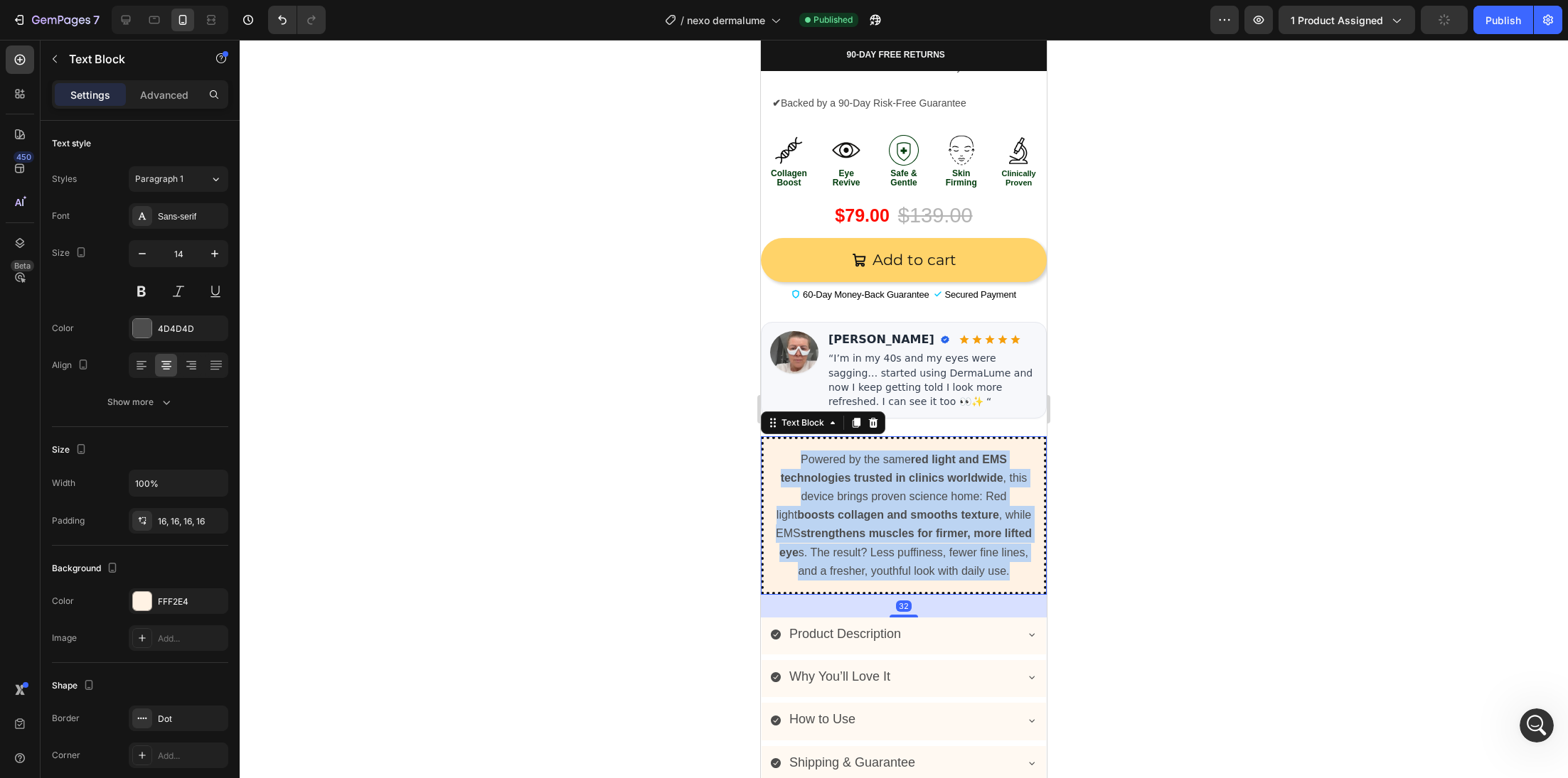
click at [877, 527] on strong "strengthens muscles for firmer, more lifted eye" at bounding box center [905, 542] width 253 height 31
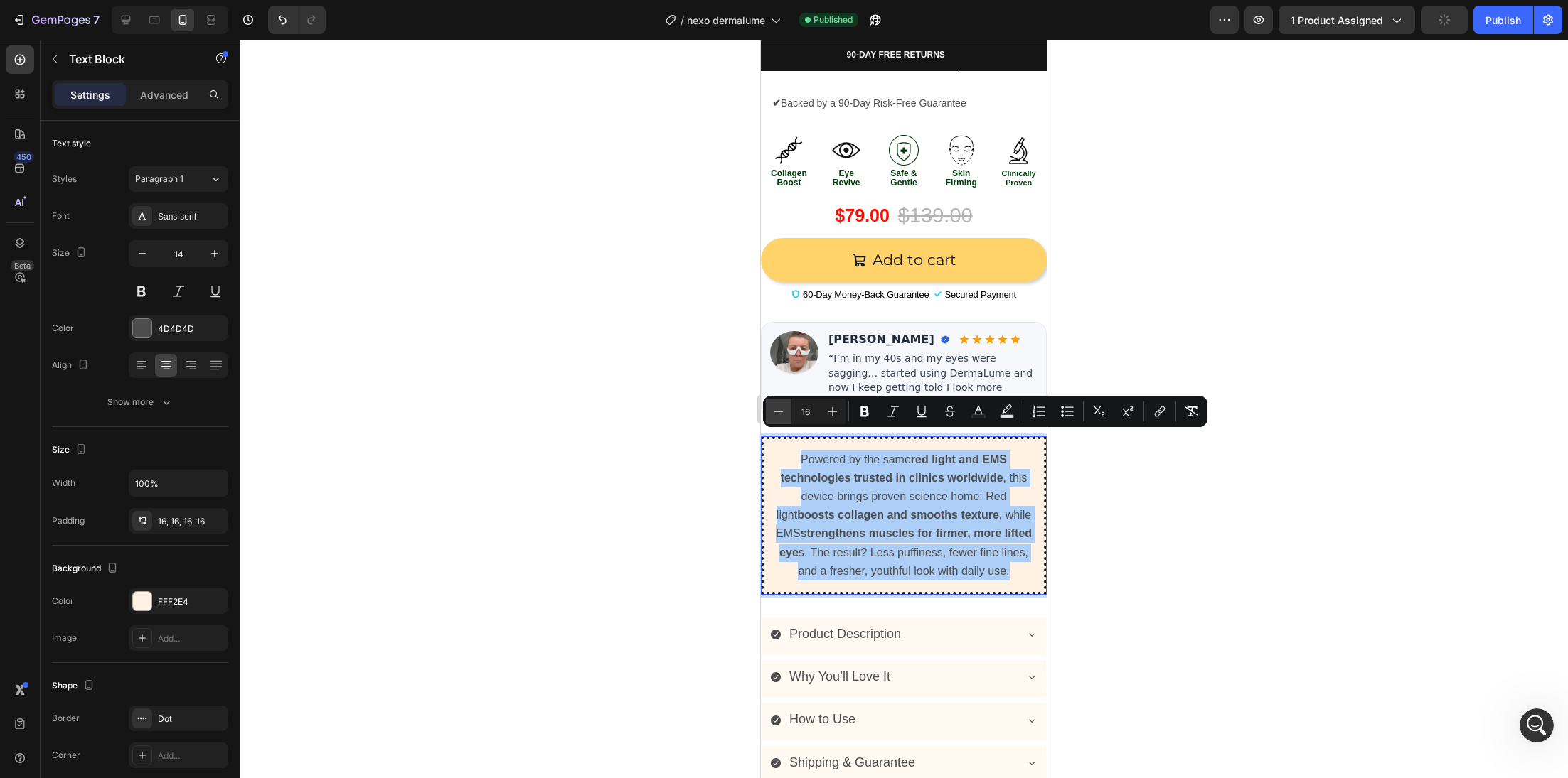
click at [778, 407] on icon "Editor contextual toolbar" at bounding box center [778, 412] width 14 height 14
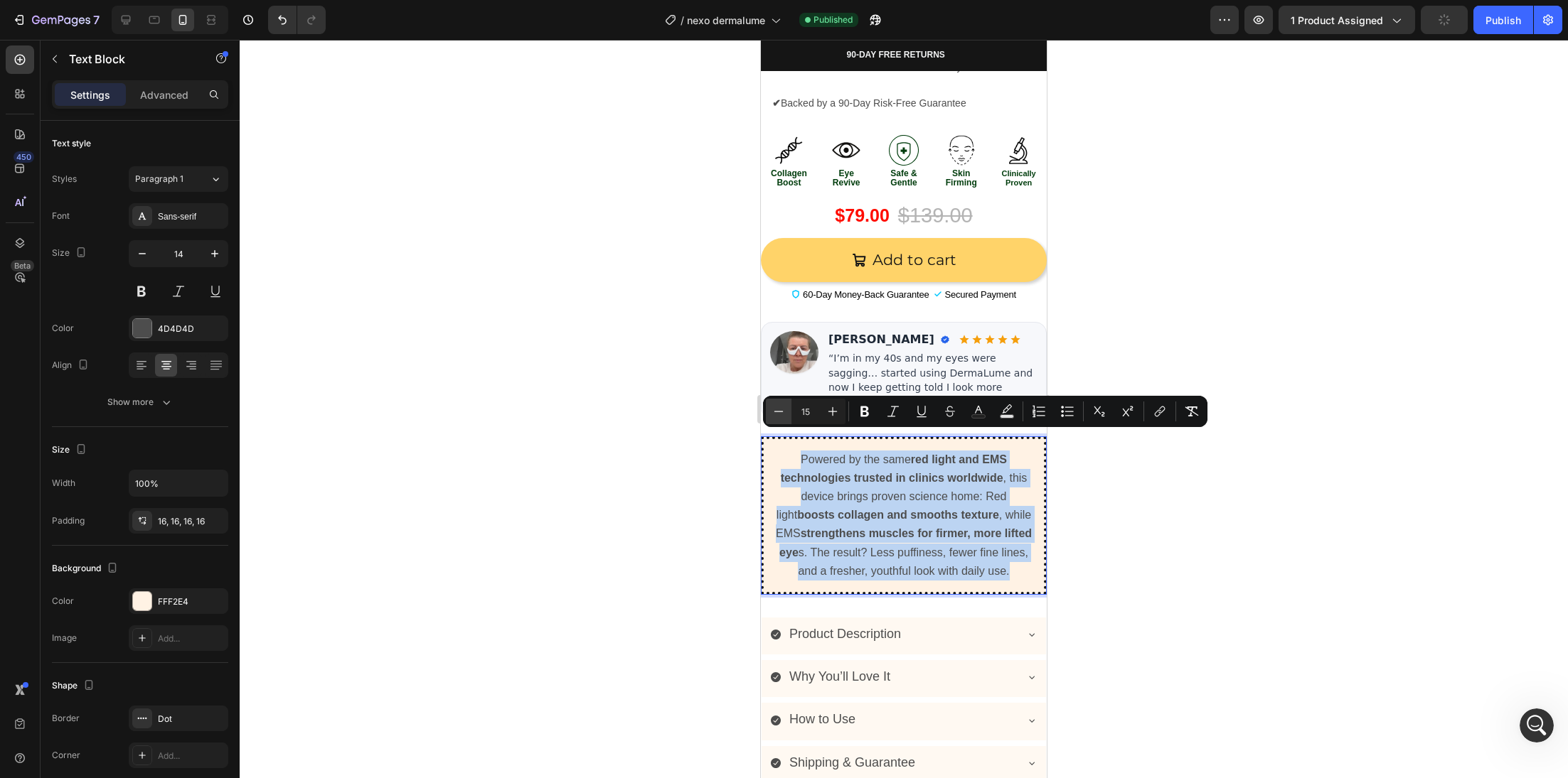
type input "14"
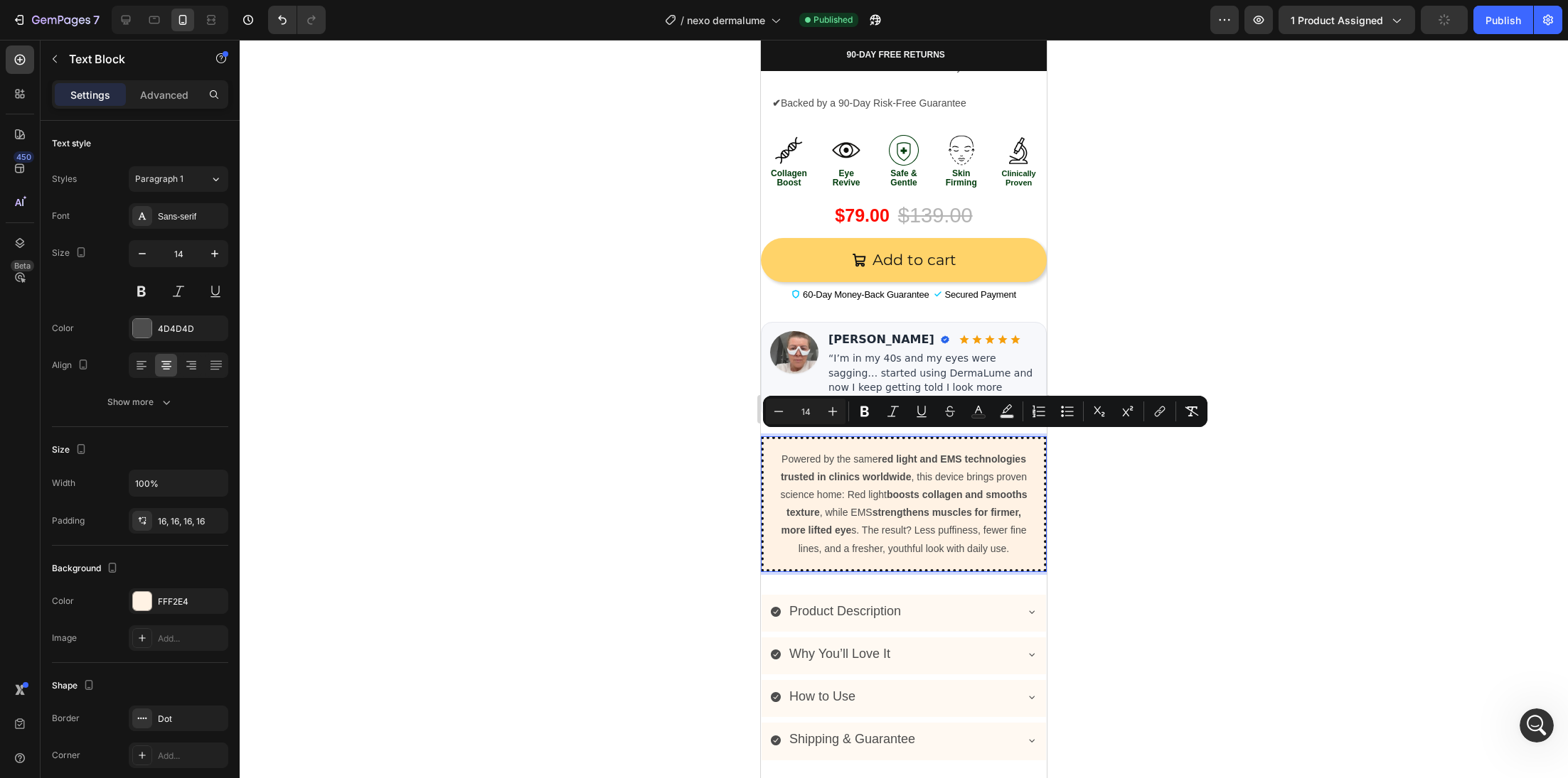
click at [678, 469] on div at bounding box center [904, 409] width 1328 height 738
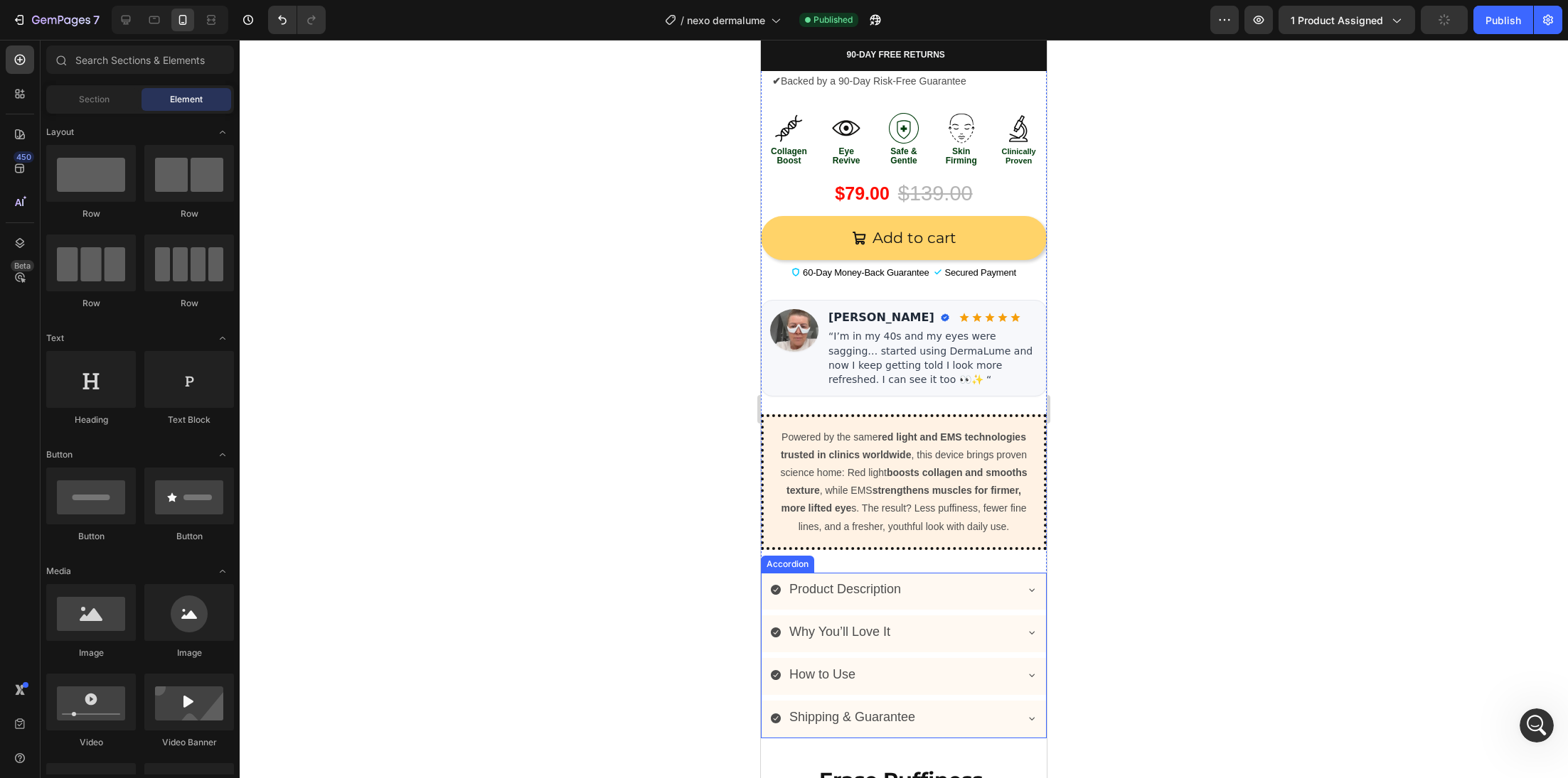
scroll to position [709, 0]
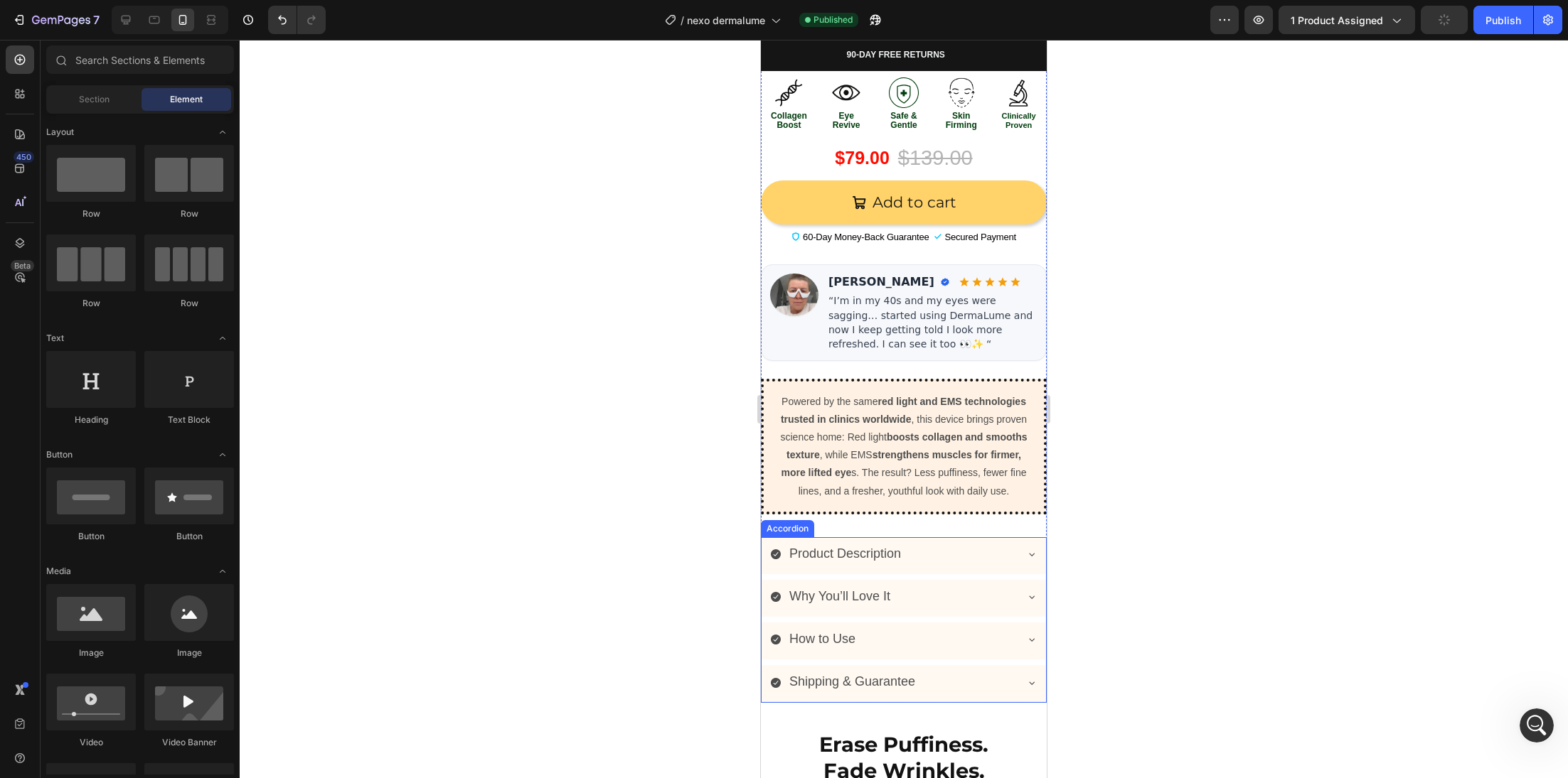
click at [868, 552] on span "Product Description" at bounding box center [845, 554] width 111 height 14
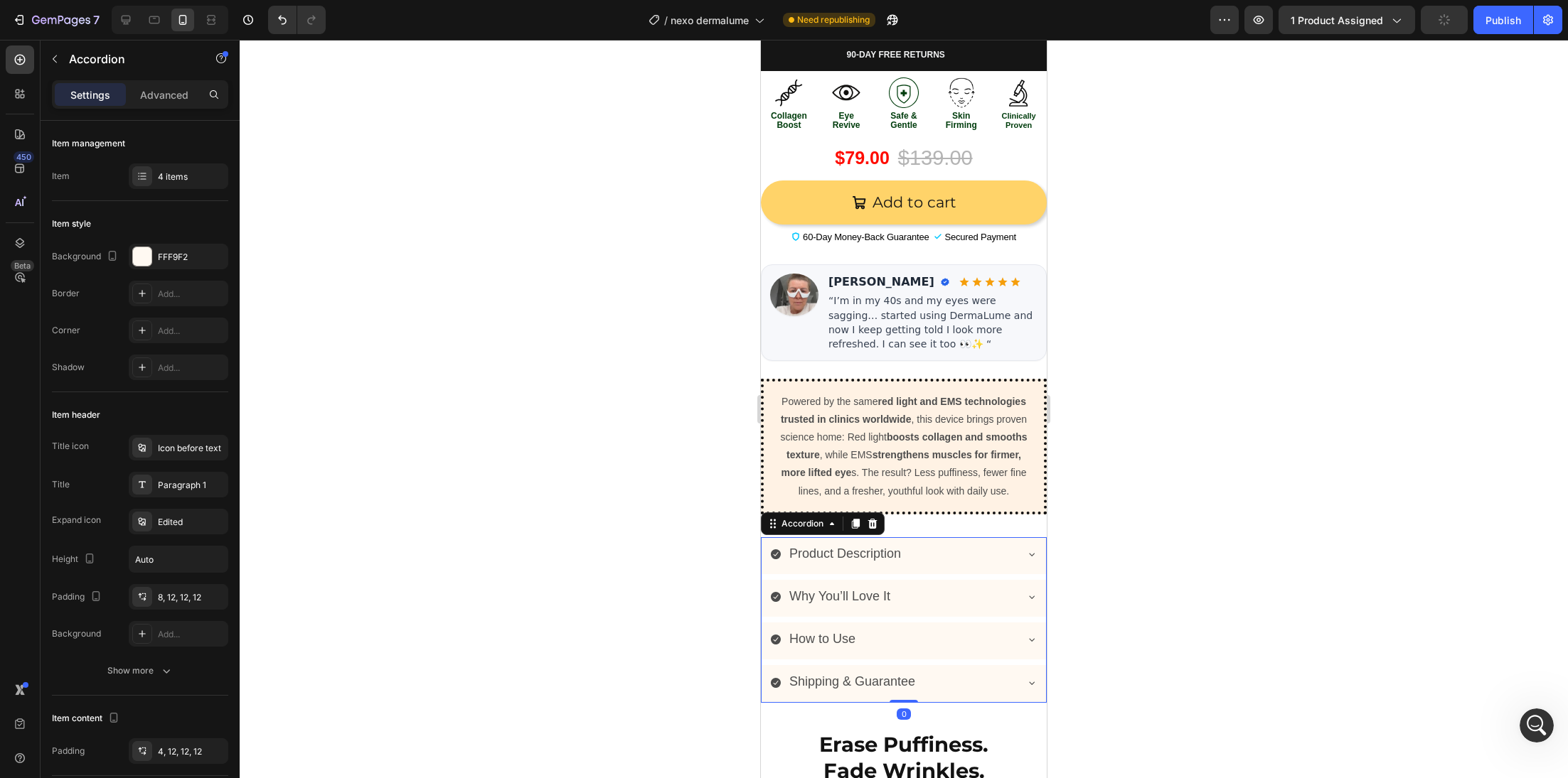
click at [868, 552] on span "Product Description" at bounding box center [845, 554] width 111 height 14
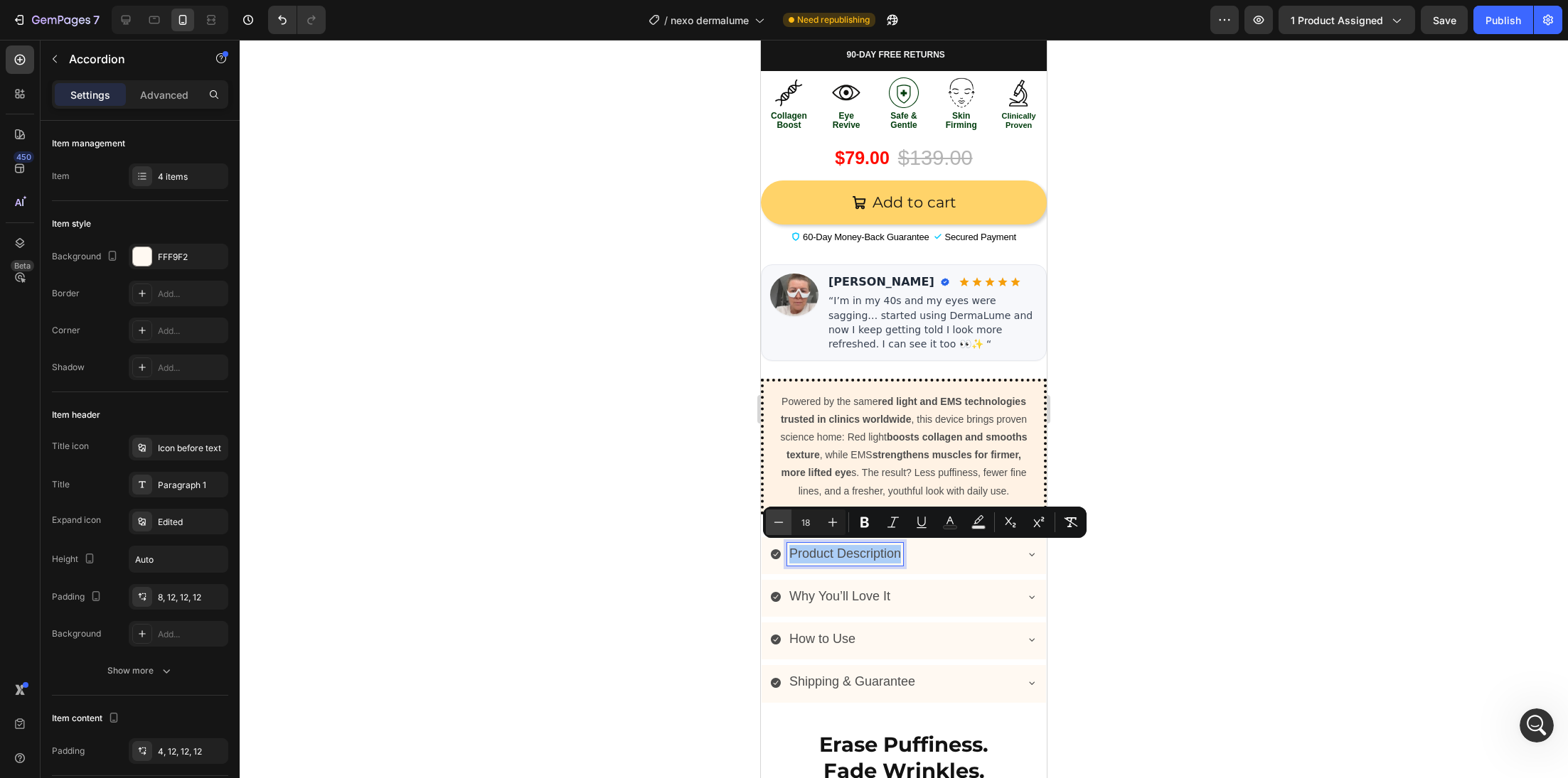
click at [783, 524] on icon "Editor contextual toolbar" at bounding box center [778, 522] width 14 height 14
click at [783, 525] on icon "Editor contextual toolbar" at bounding box center [778, 522] width 14 height 14
click at [778, 524] on icon "Editor contextual toolbar" at bounding box center [778, 522] width 14 height 14
type input "14"
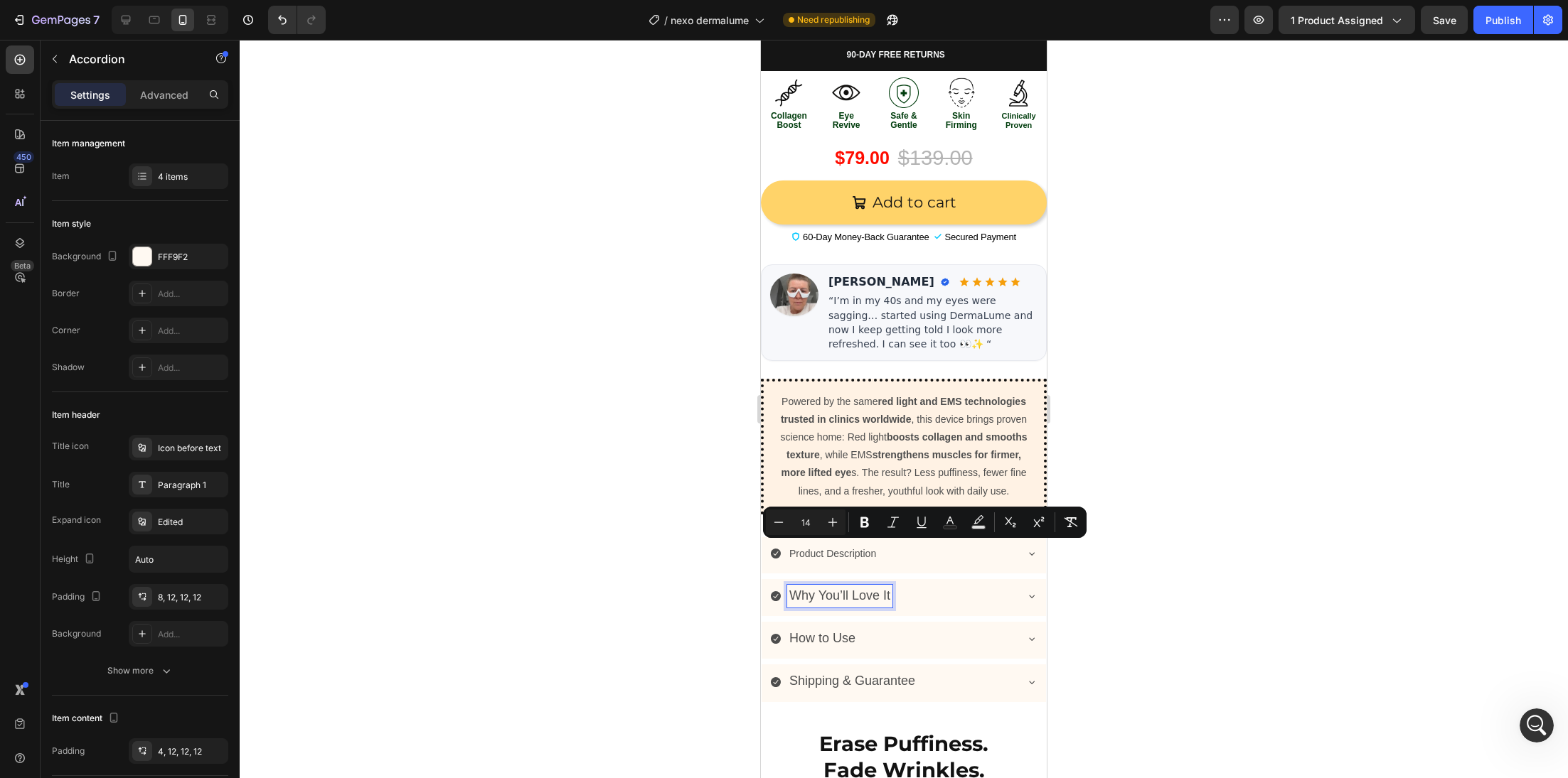
click at [802, 593] on span "Why You’ll Love It" at bounding box center [840, 595] width 101 height 14
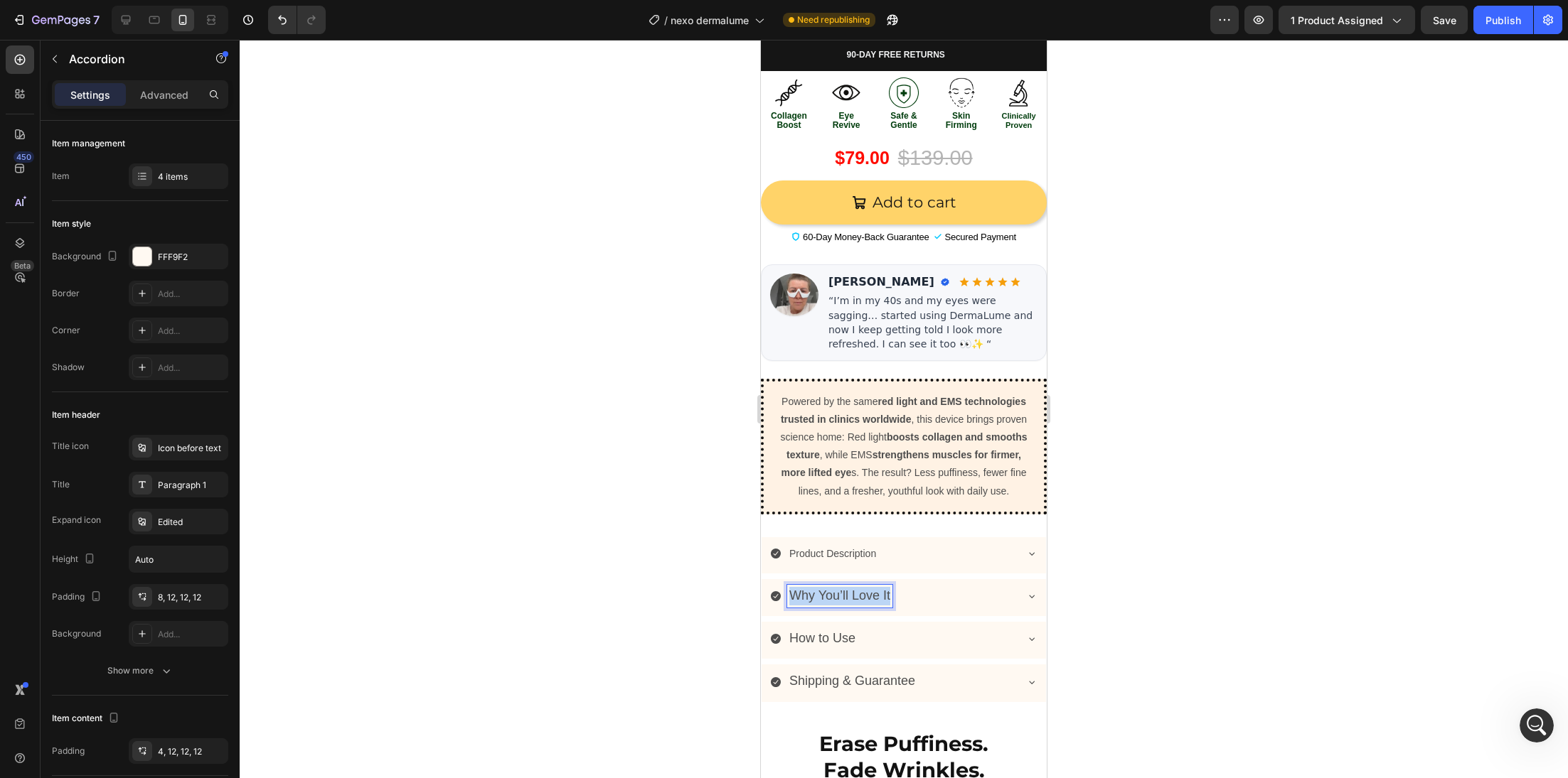
click at [802, 593] on span "Why You’ll Love It" at bounding box center [840, 595] width 101 height 14
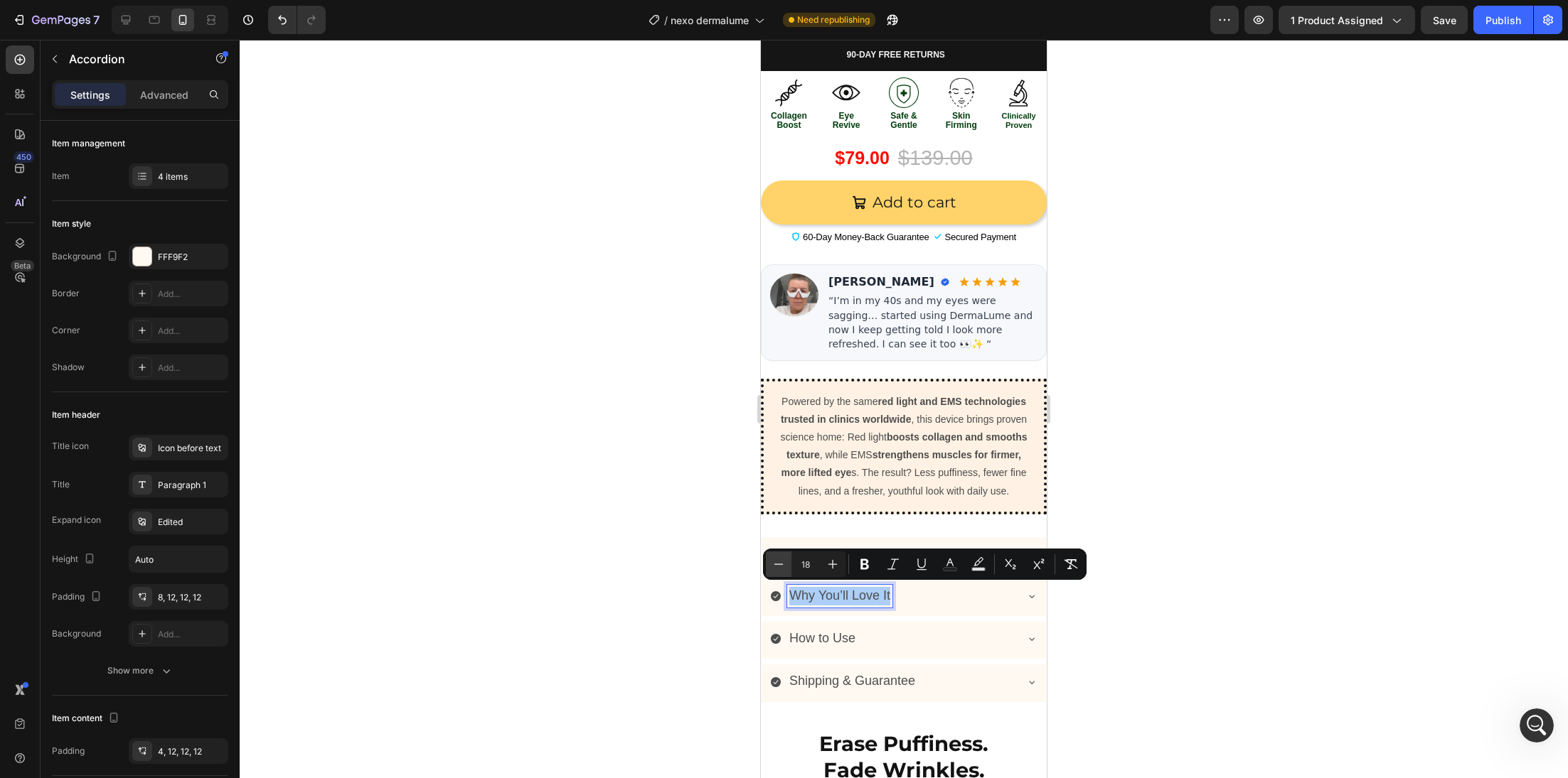
click at [782, 563] on icon "Editor contextual toolbar" at bounding box center [778, 564] width 14 height 14
click at [771, 564] on button "Minus" at bounding box center [778, 565] width 26 height 26
type input "14"
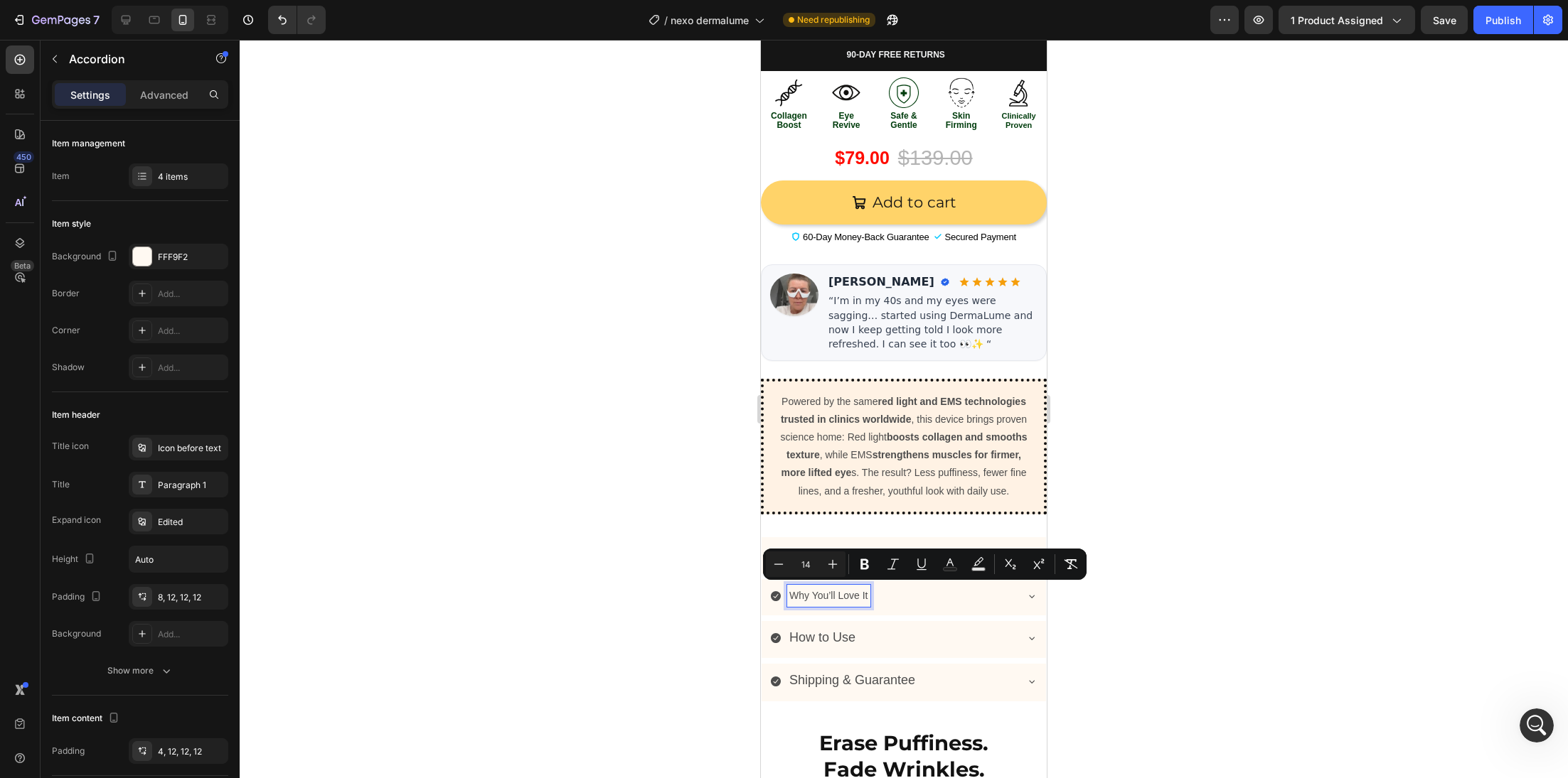
click at [828, 640] on span "How to Use" at bounding box center [823, 637] width 66 height 14
click at [828, 639] on span "How to Use" at bounding box center [823, 637] width 66 height 14
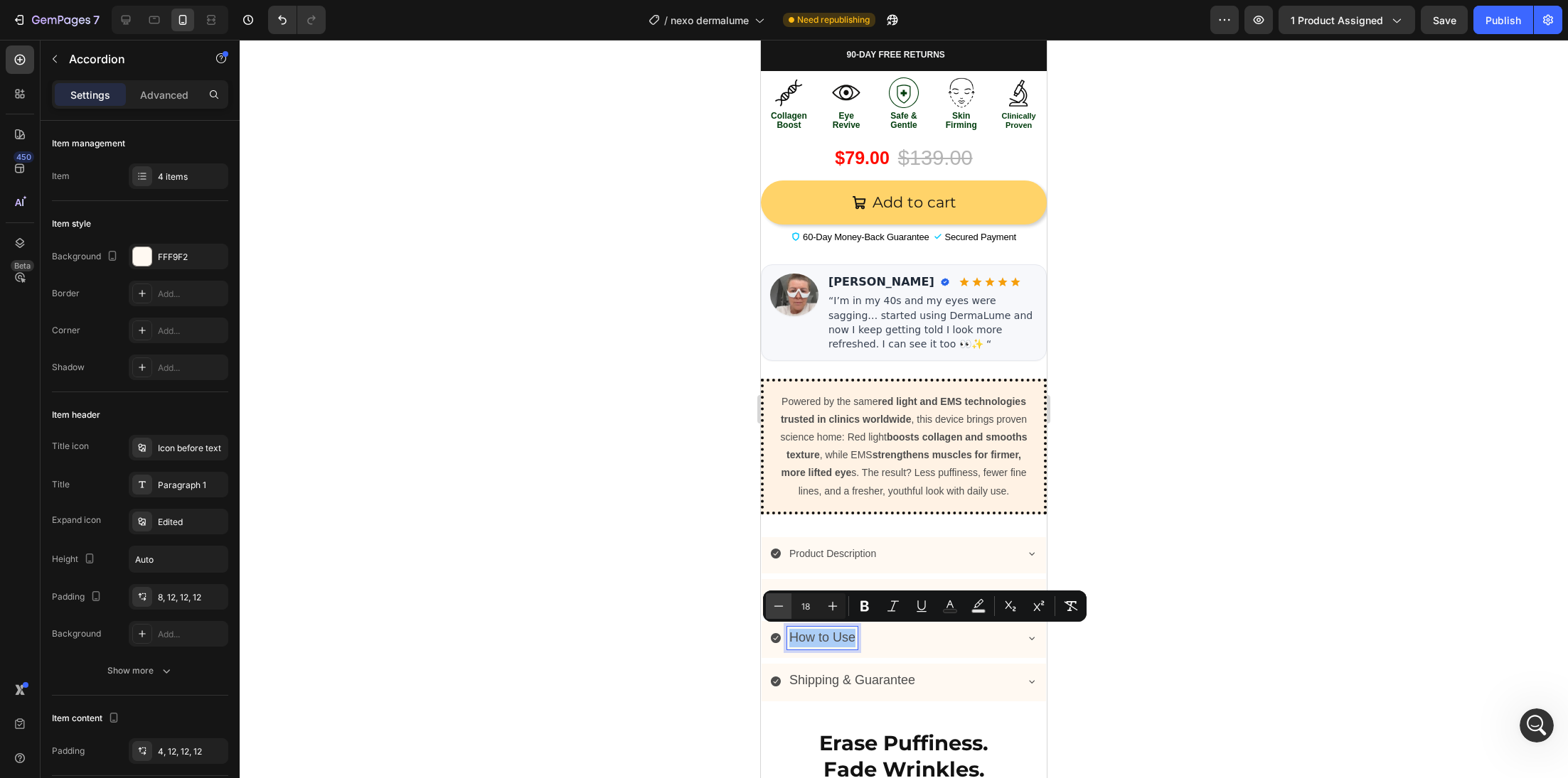
click at [787, 605] on button "Minus" at bounding box center [778, 606] width 26 height 26
click at [787, 606] on button "Minus" at bounding box center [778, 606] width 26 height 26
click at [770, 606] on button "Minus" at bounding box center [778, 606] width 26 height 26
type input "14"
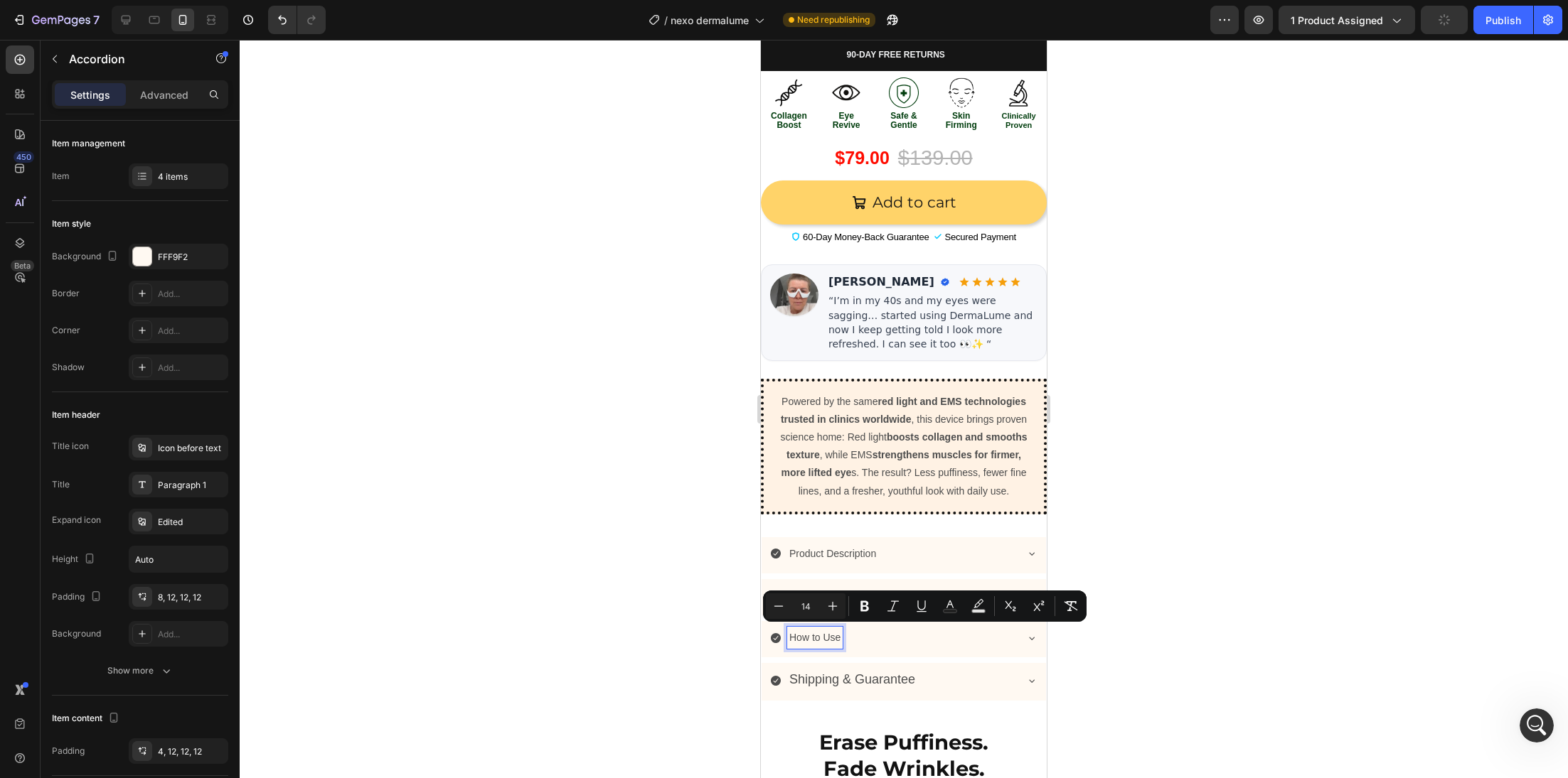
click at [1183, 235] on div at bounding box center [904, 409] width 1328 height 738
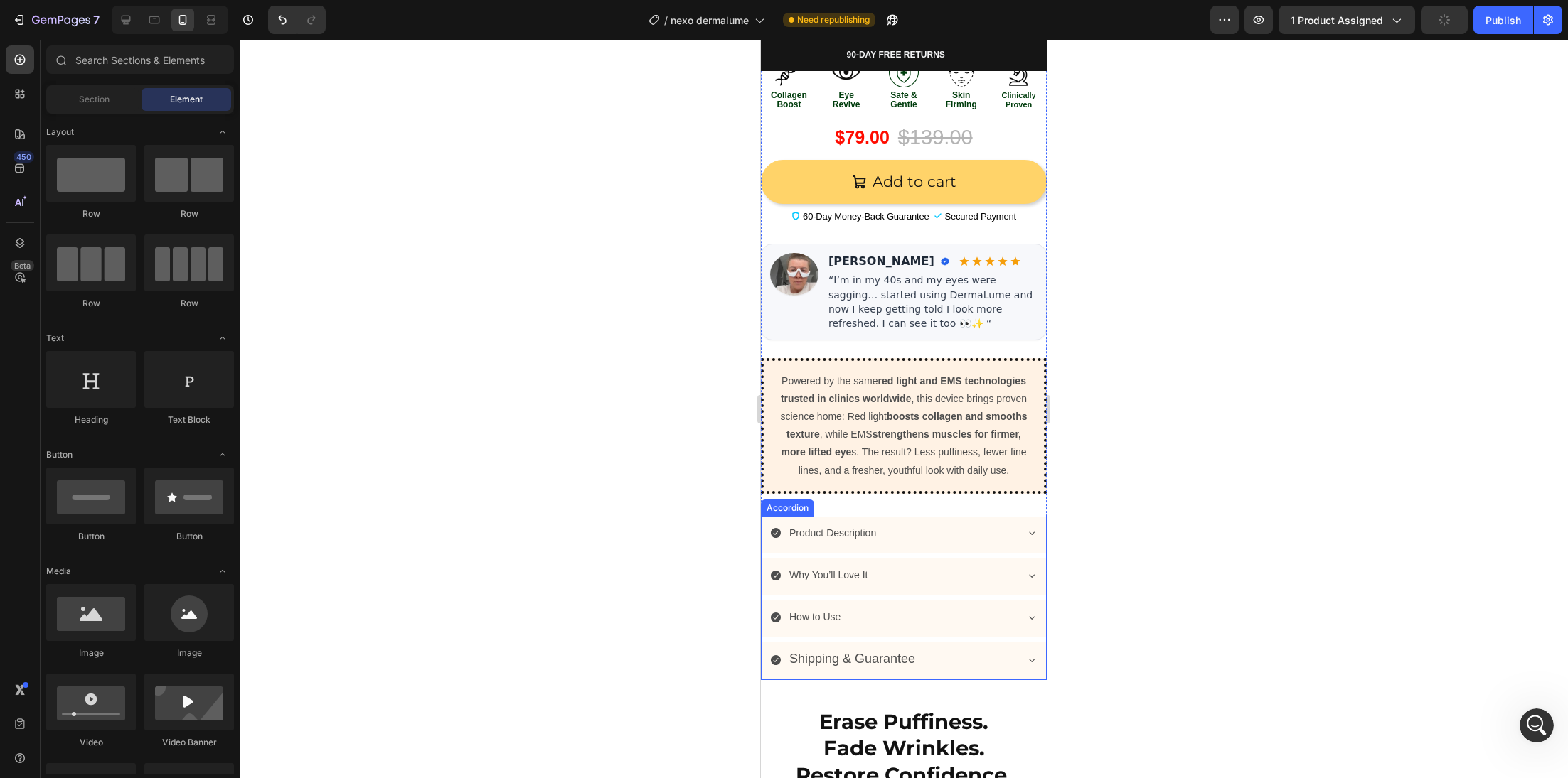
scroll to position [735, 0]
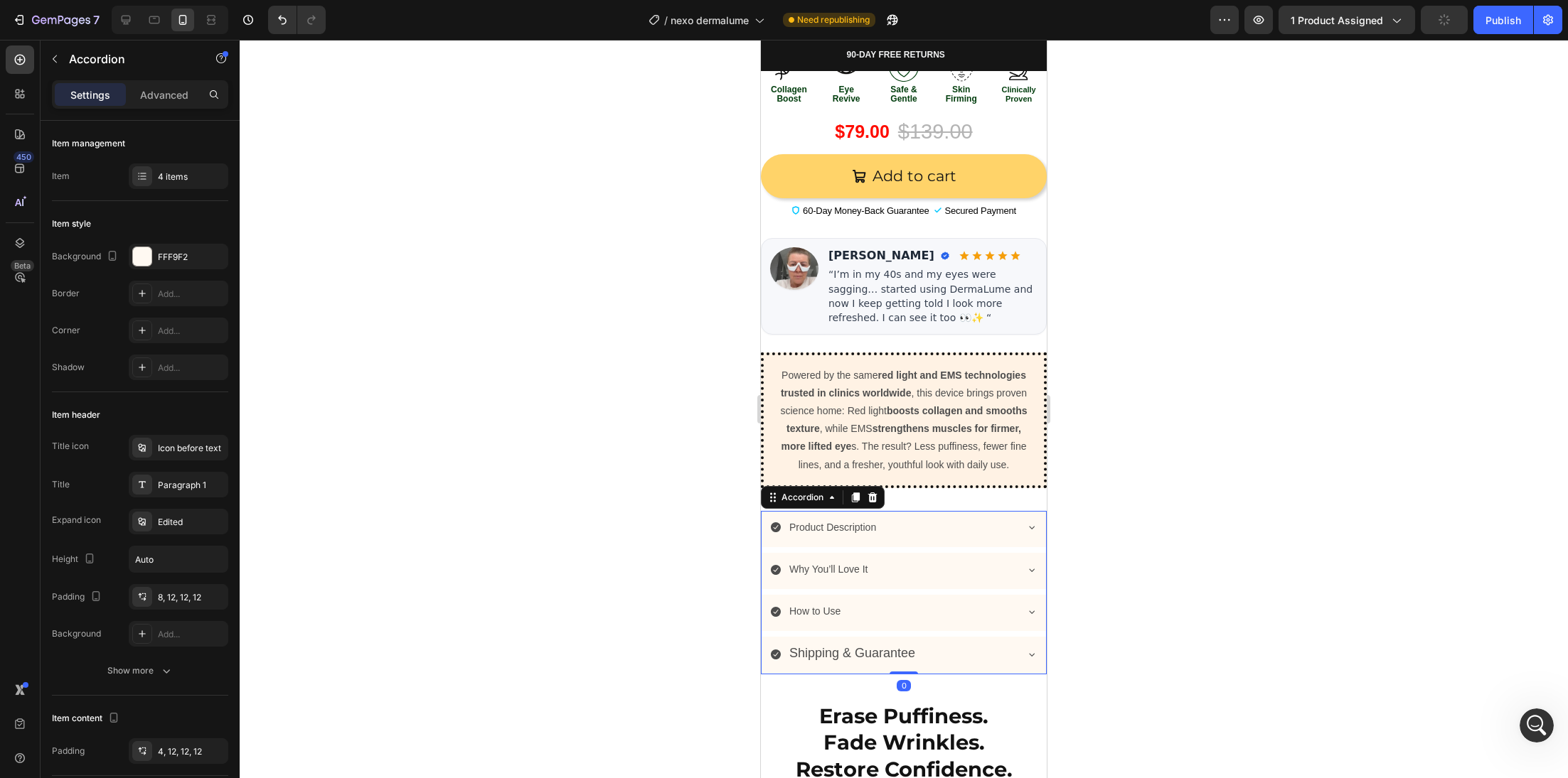
click at [856, 653] on span "Shipping & Guarantee" at bounding box center [852, 653] width 126 height 14
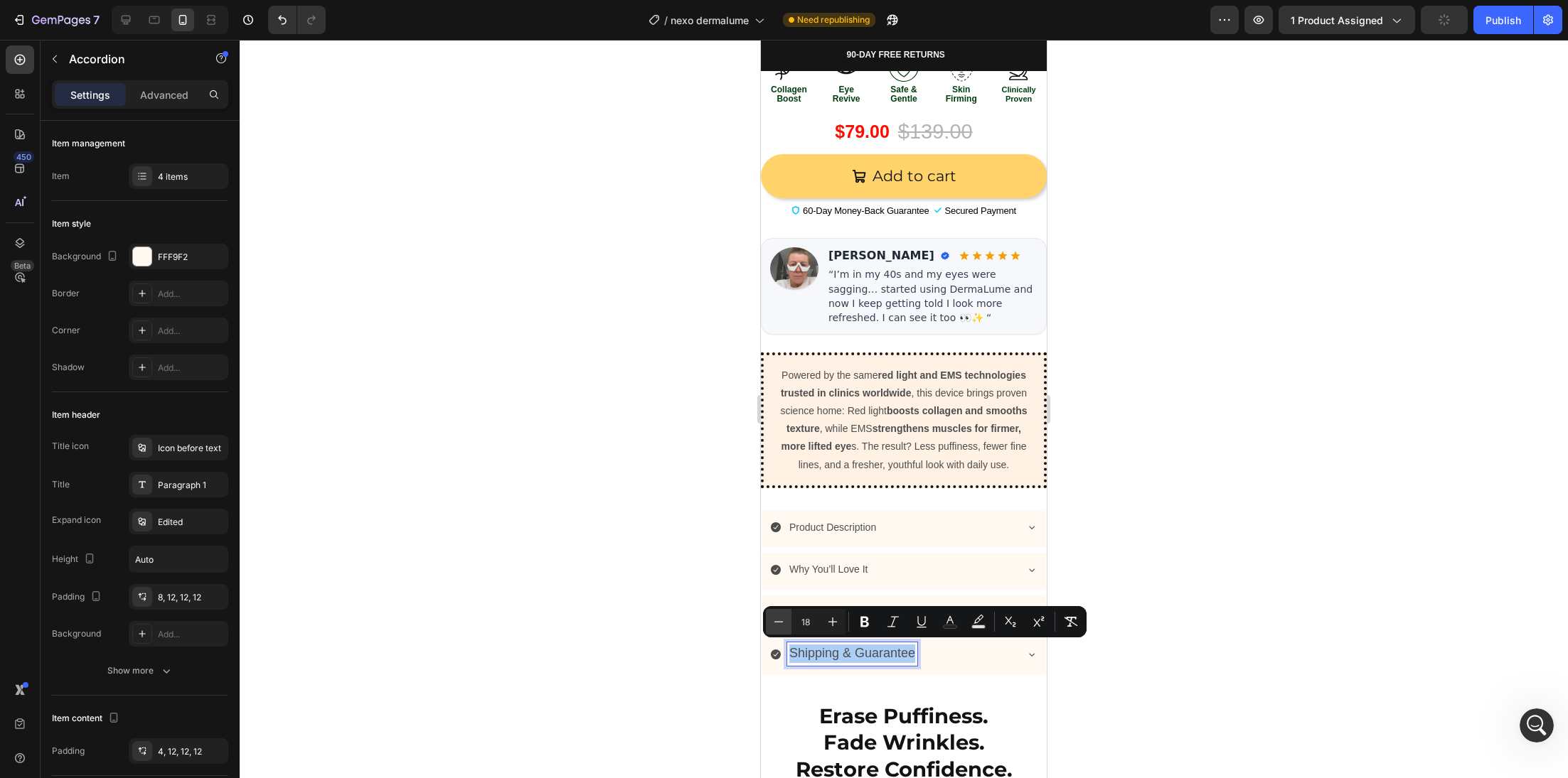
click at [781, 622] on icon "Editor contextual toolbar" at bounding box center [778, 622] width 9 height 1
click at [782, 622] on icon "Editor contextual toolbar" at bounding box center [778, 622] width 14 height 14
type input "14"
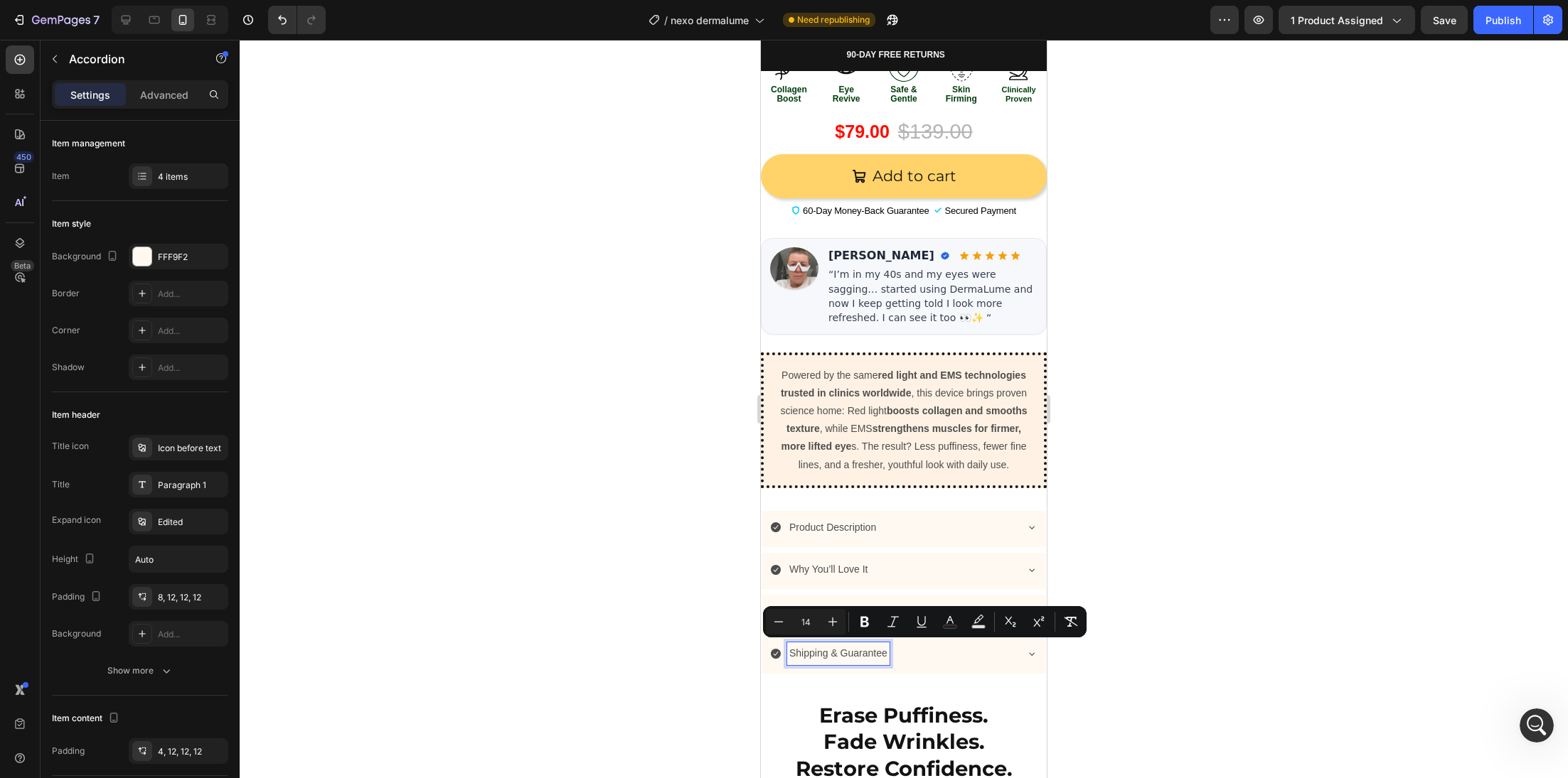
click at [695, 629] on div at bounding box center [904, 409] width 1328 height 738
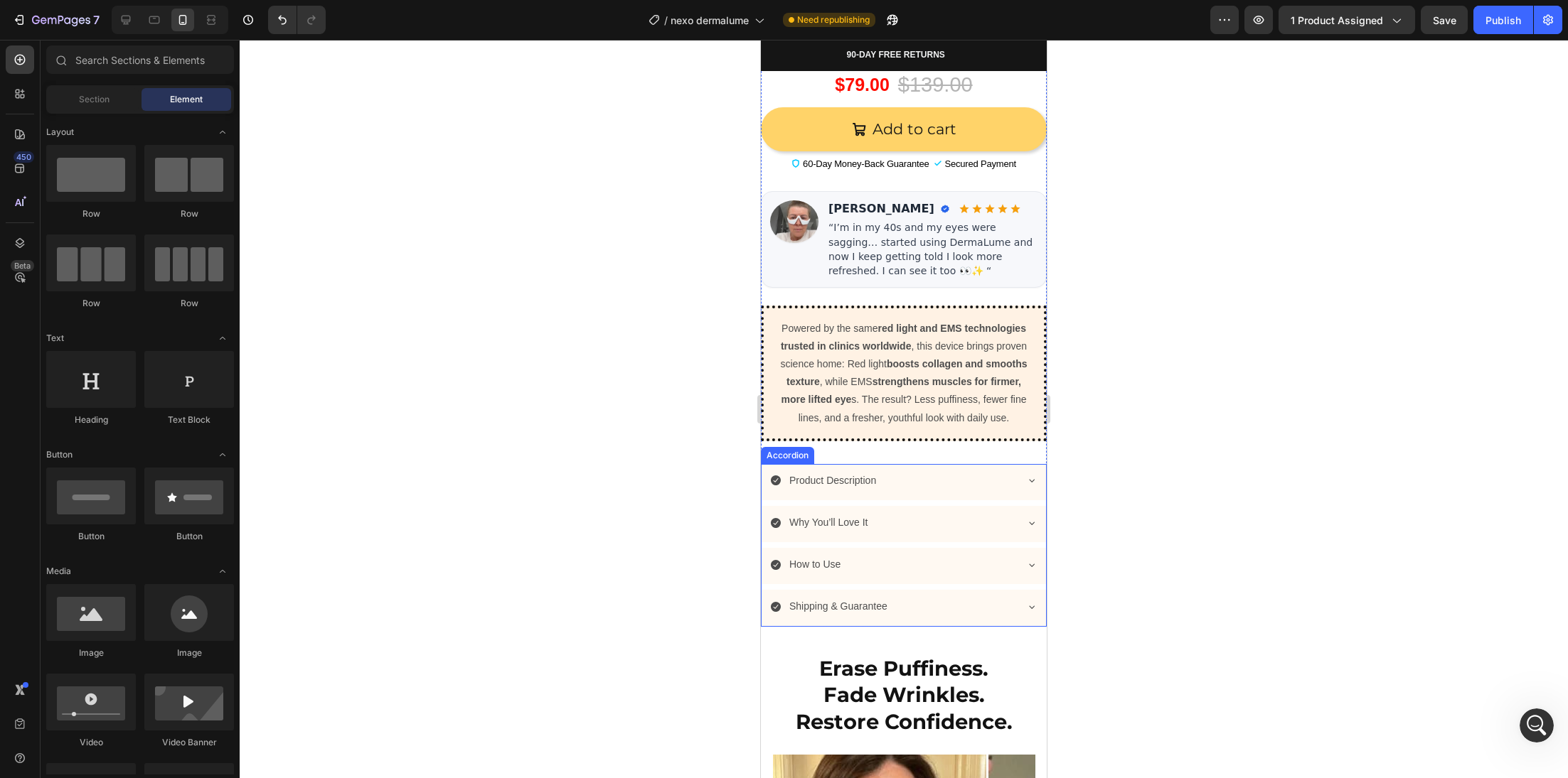
scroll to position [1014, 0]
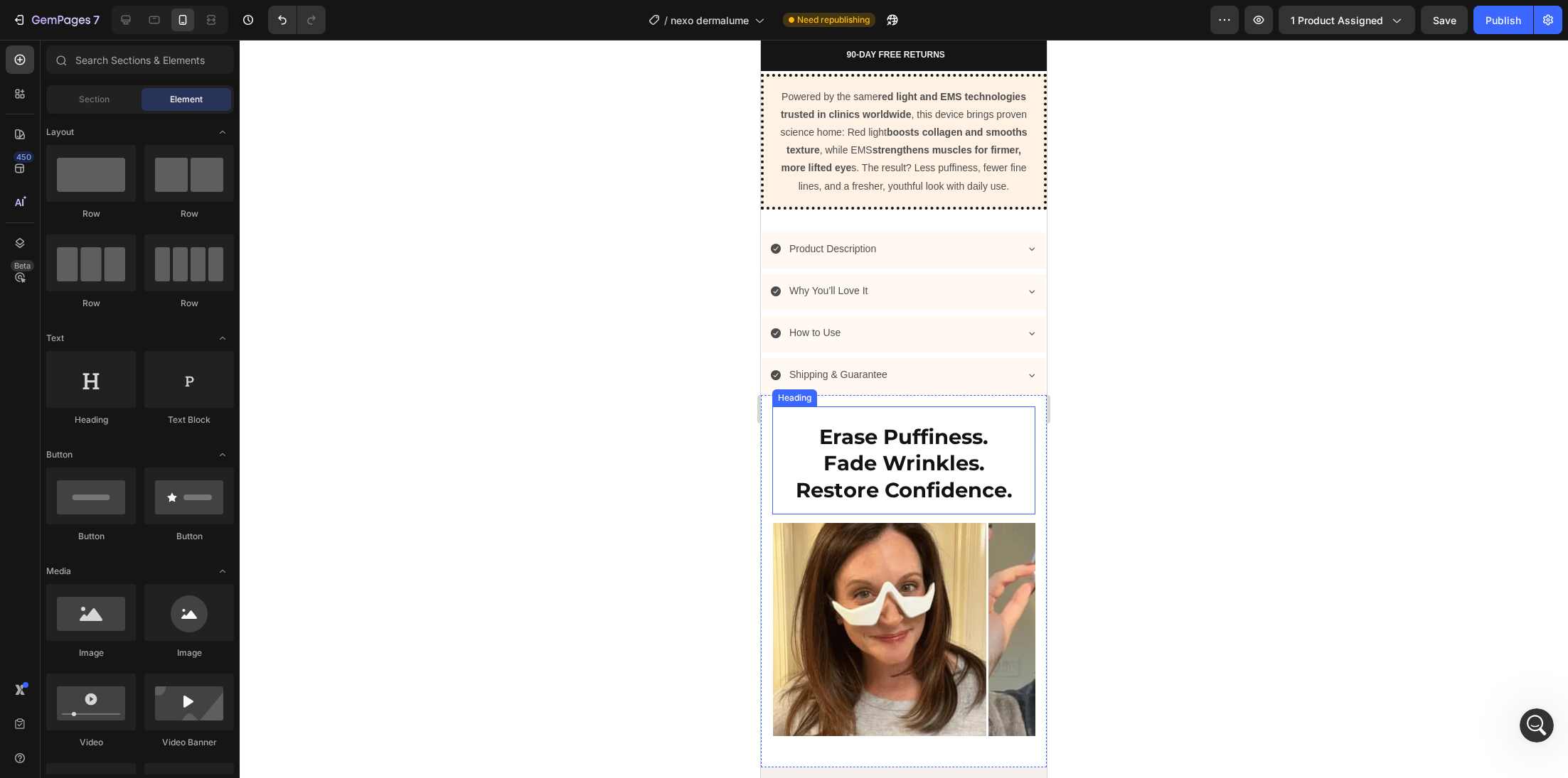
click at [916, 446] on h2 "Erase Puffiness. Fade Wrinkles. Restore Confidence." at bounding box center [904, 463] width 263 height 83
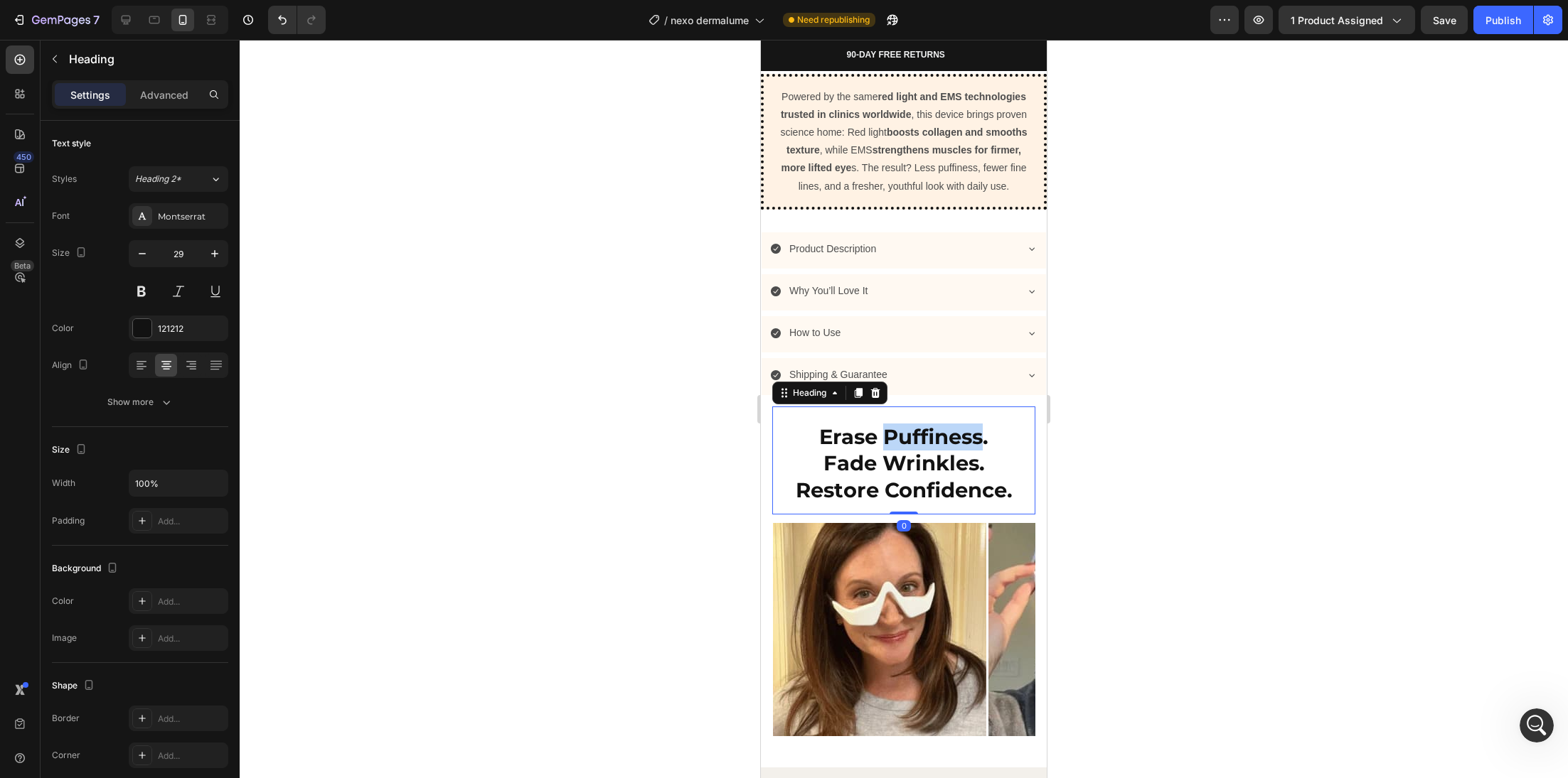
click at [914, 444] on strong "Erase Puffiness." at bounding box center [904, 436] width 169 height 25
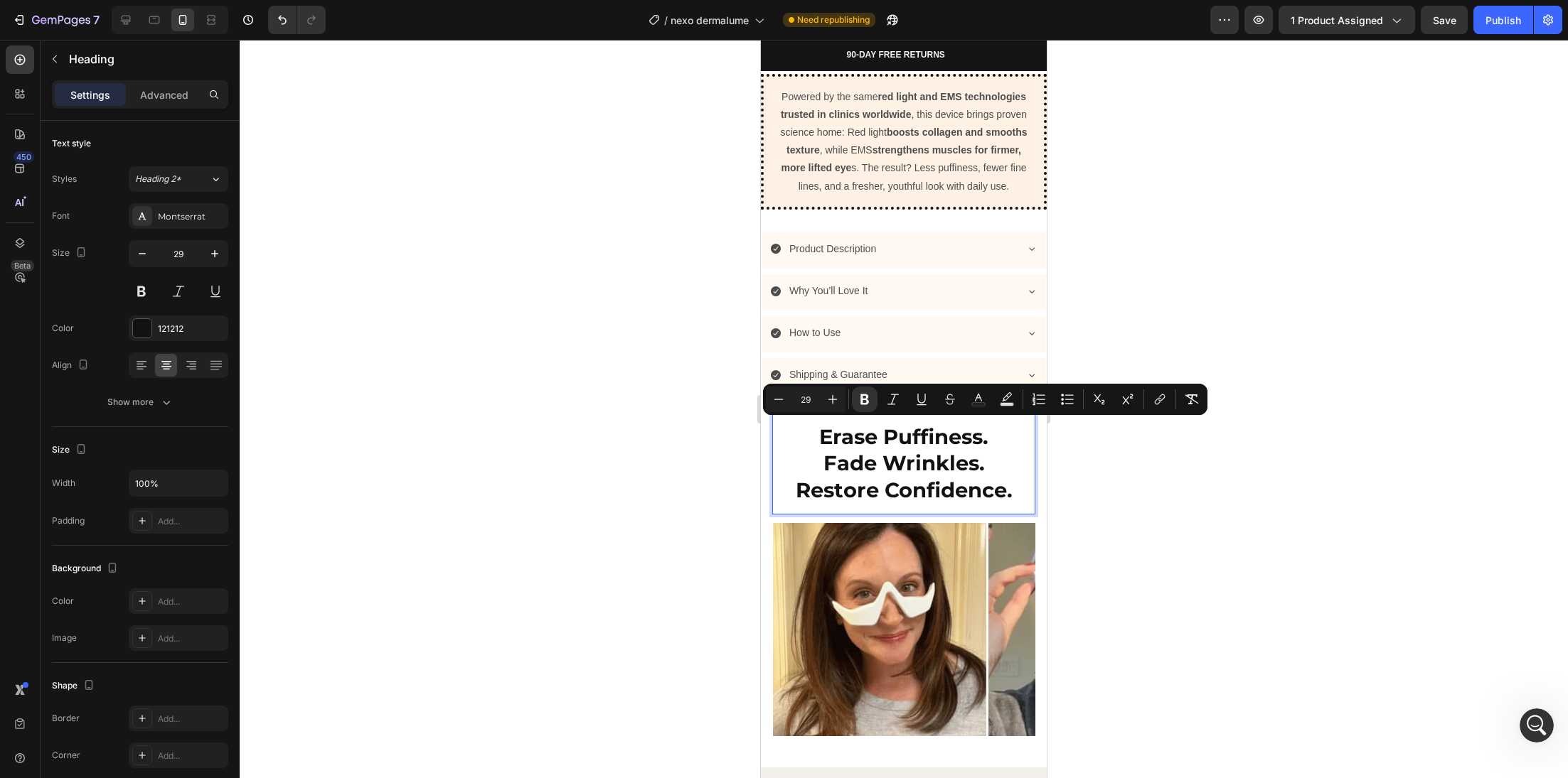
click at [877, 470] on strong "Fade Wrinkles." at bounding box center [904, 463] width 162 height 25
click at [877, 471] on strong "Fade Wrinkles." at bounding box center [904, 463] width 162 height 25
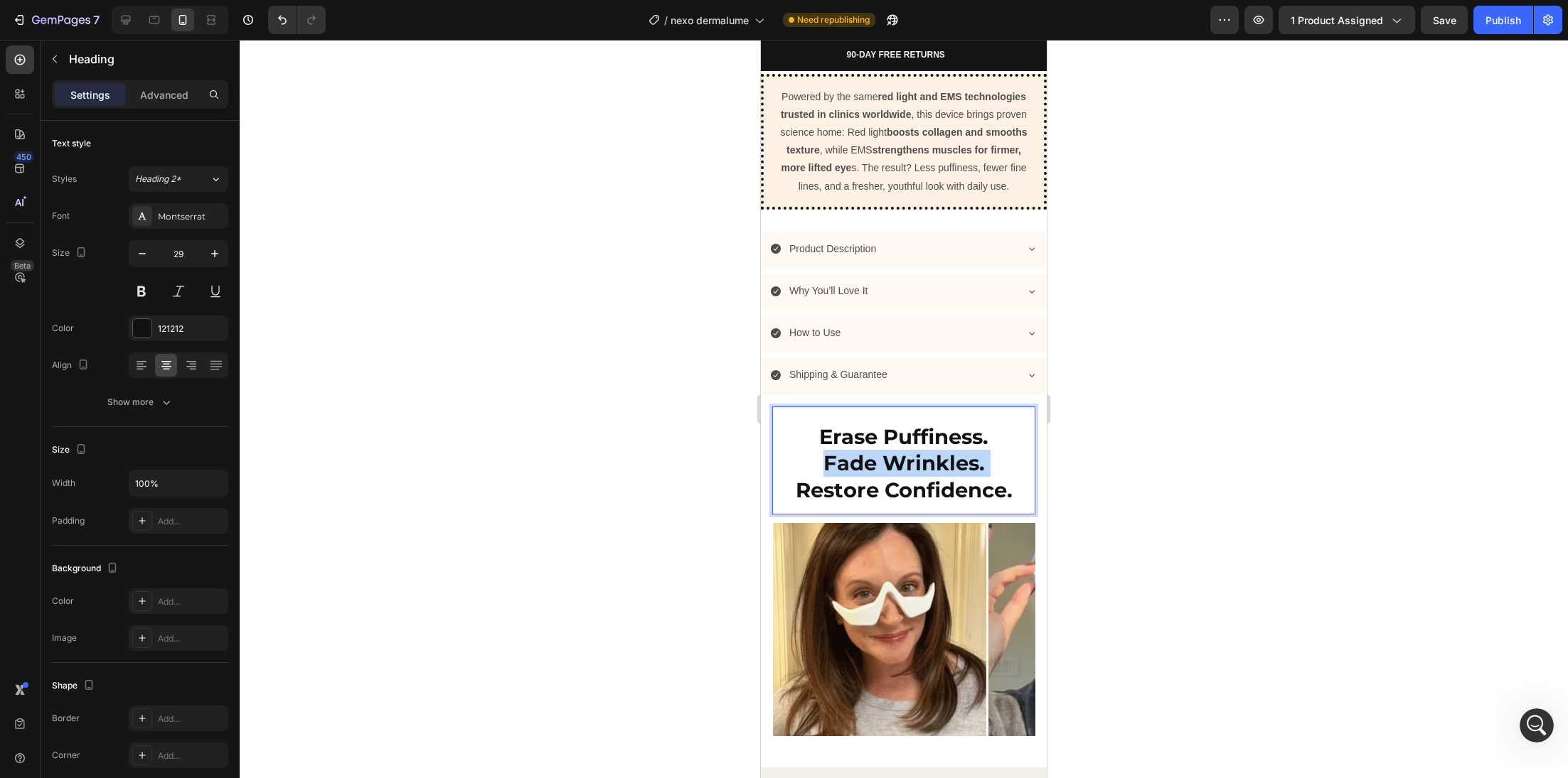
click at [877, 470] on strong "Fade Wrinkles." at bounding box center [904, 463] width 162 height 25
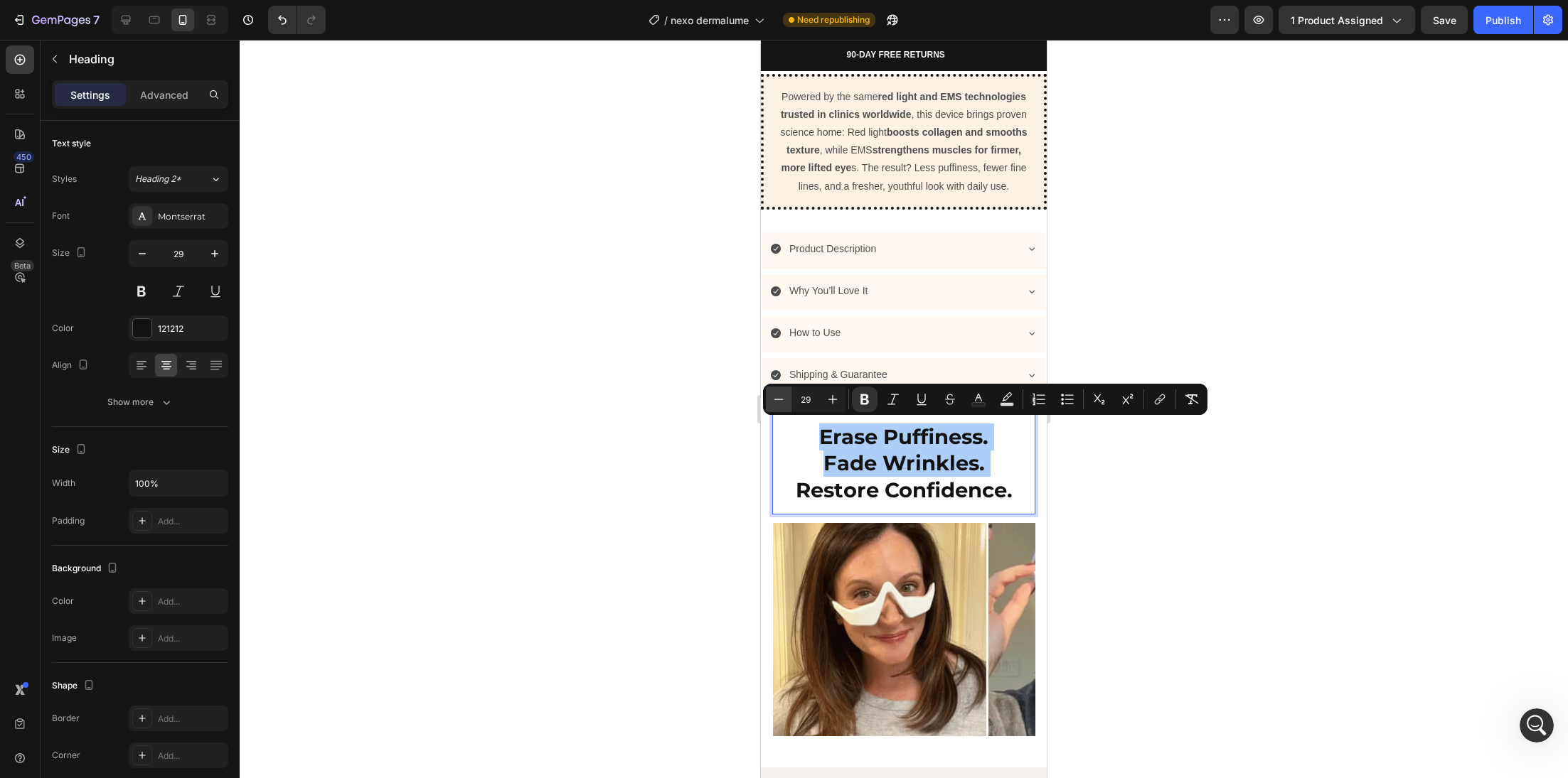
click at [772, 400] on icon "Editor contextual toolbar" at bounding box center [778, 399] width 14 height 14
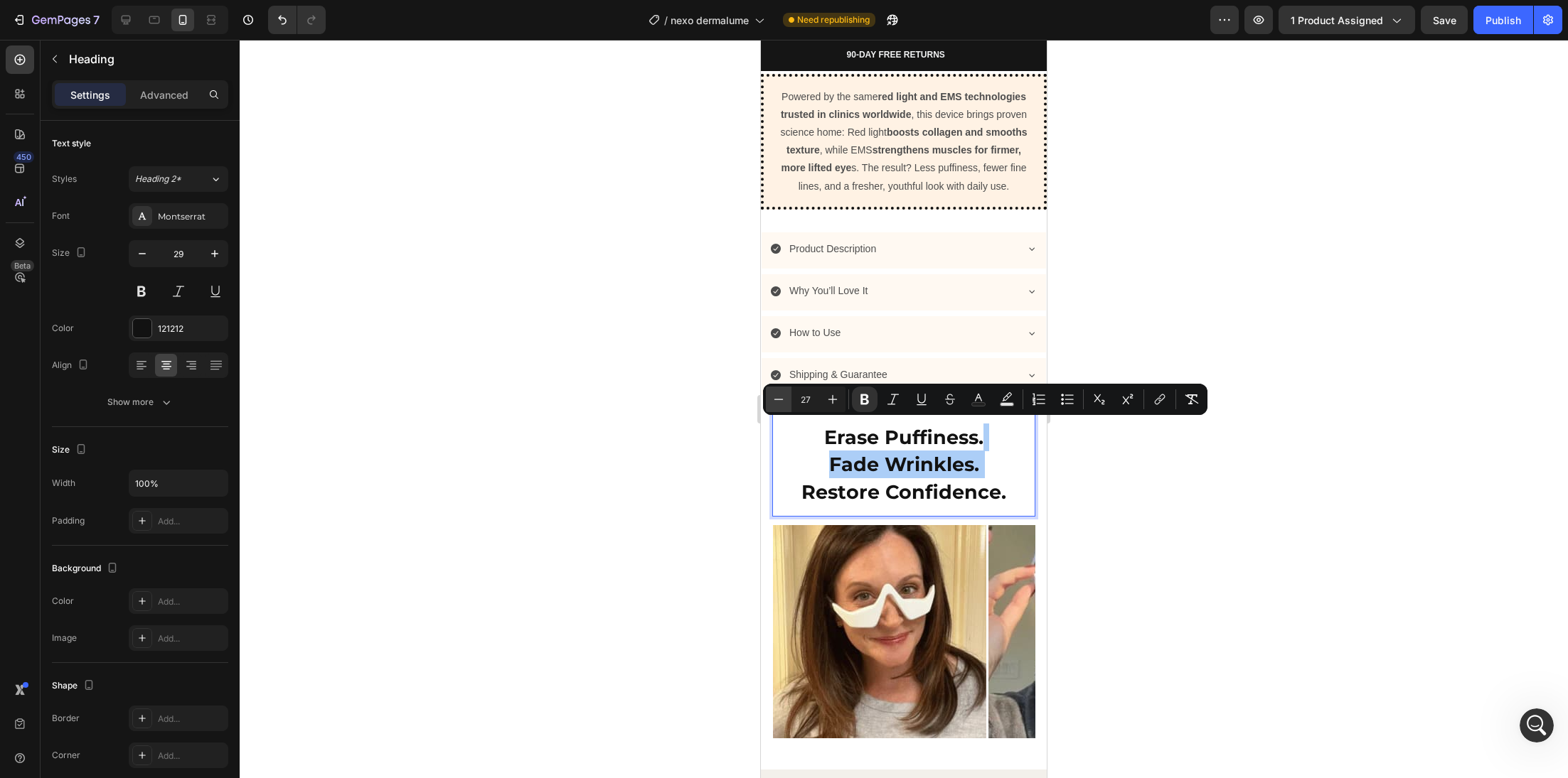
click at [772, 400] on icon "Editor contextual toolbar" at bounding box center [778, 399] width 14 height 14
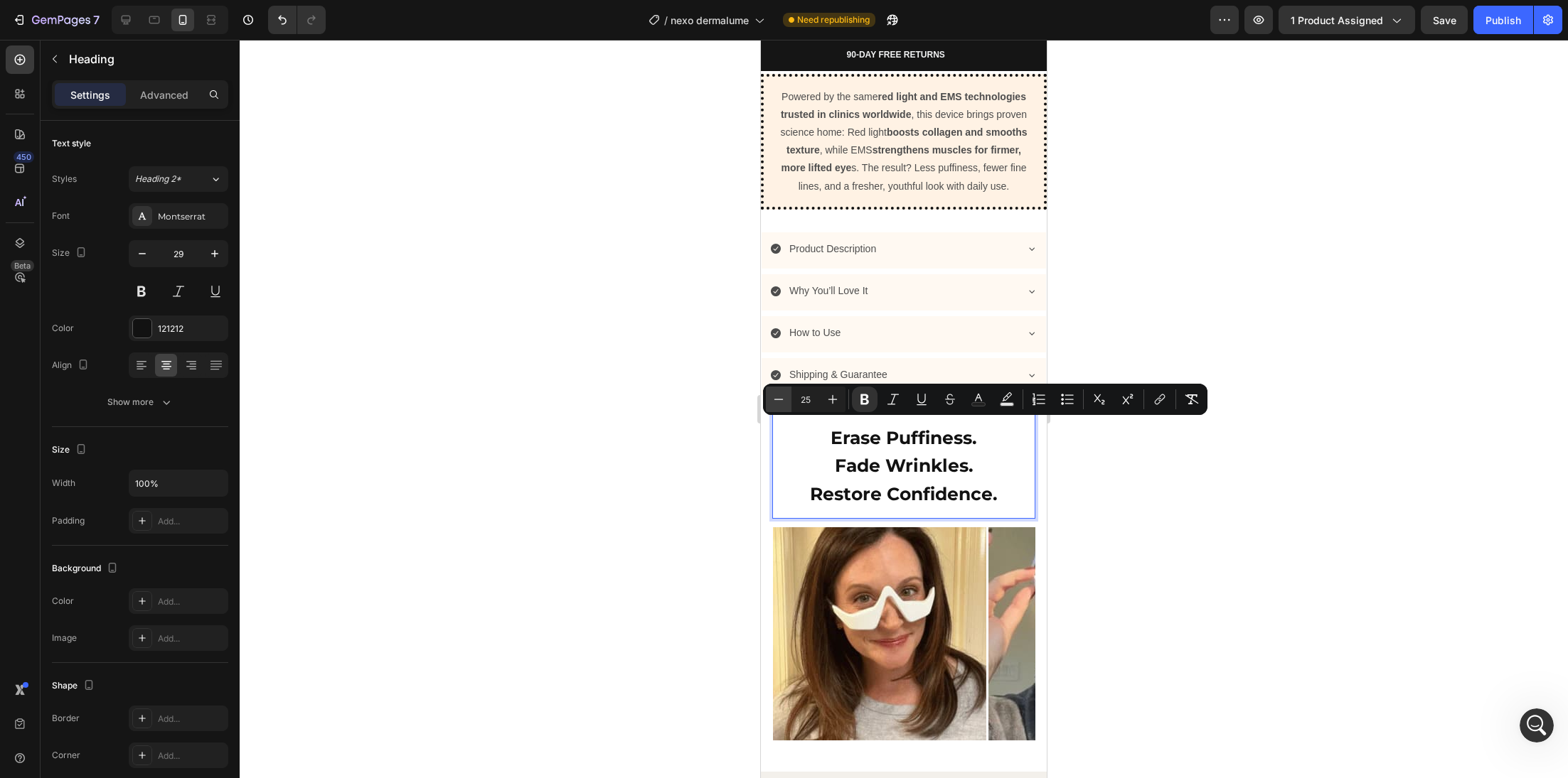
click at [772, 400] on icon "Editor contextual toolbar" at bounding box center [778, 399] width 14 height 14
type input "24"
click at [1527, 719] on icon "Open Intercom Messenger" at bounding box center [1535, 724] width 24 height 24
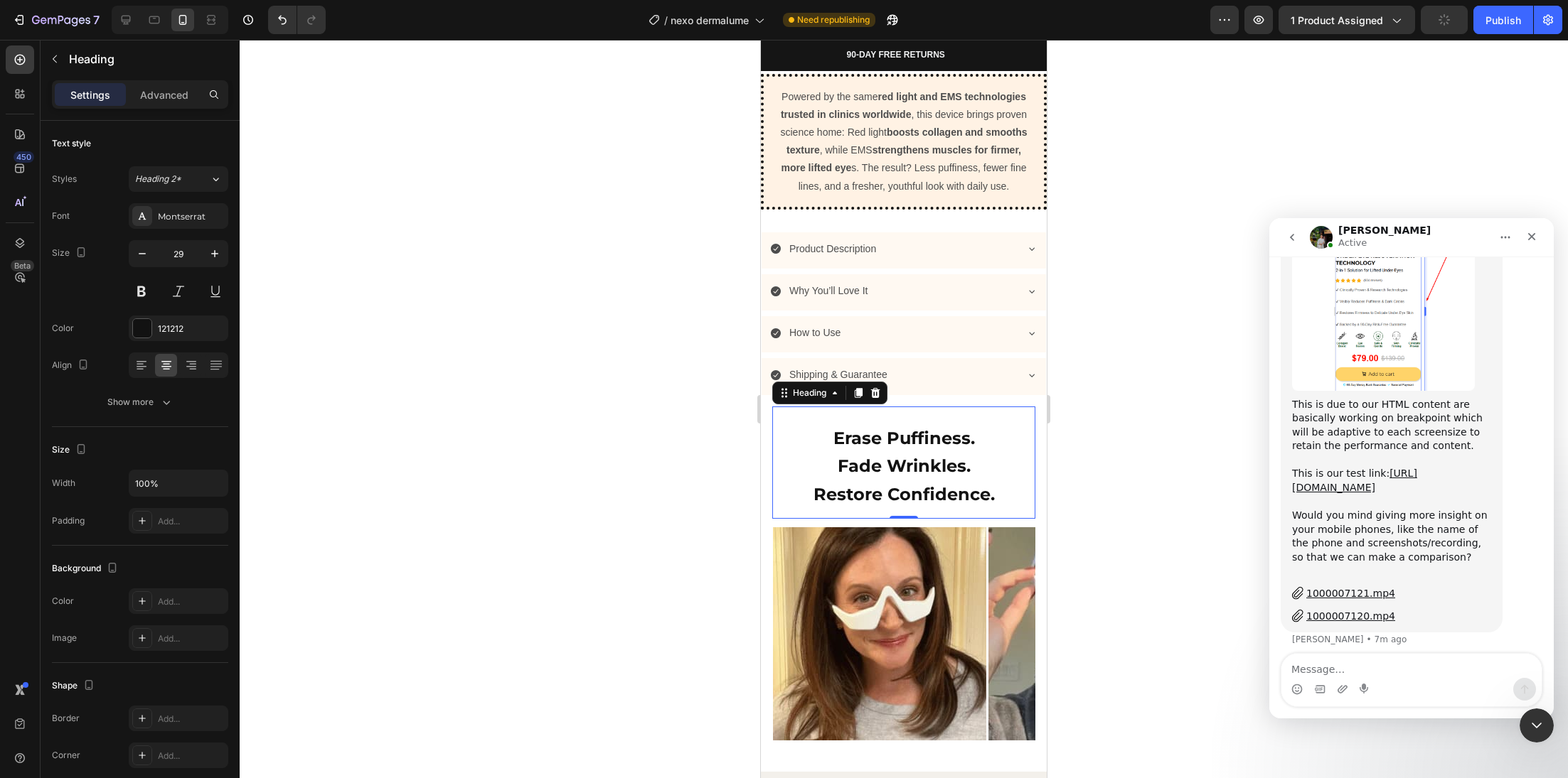
scroll to position [1768, 0]
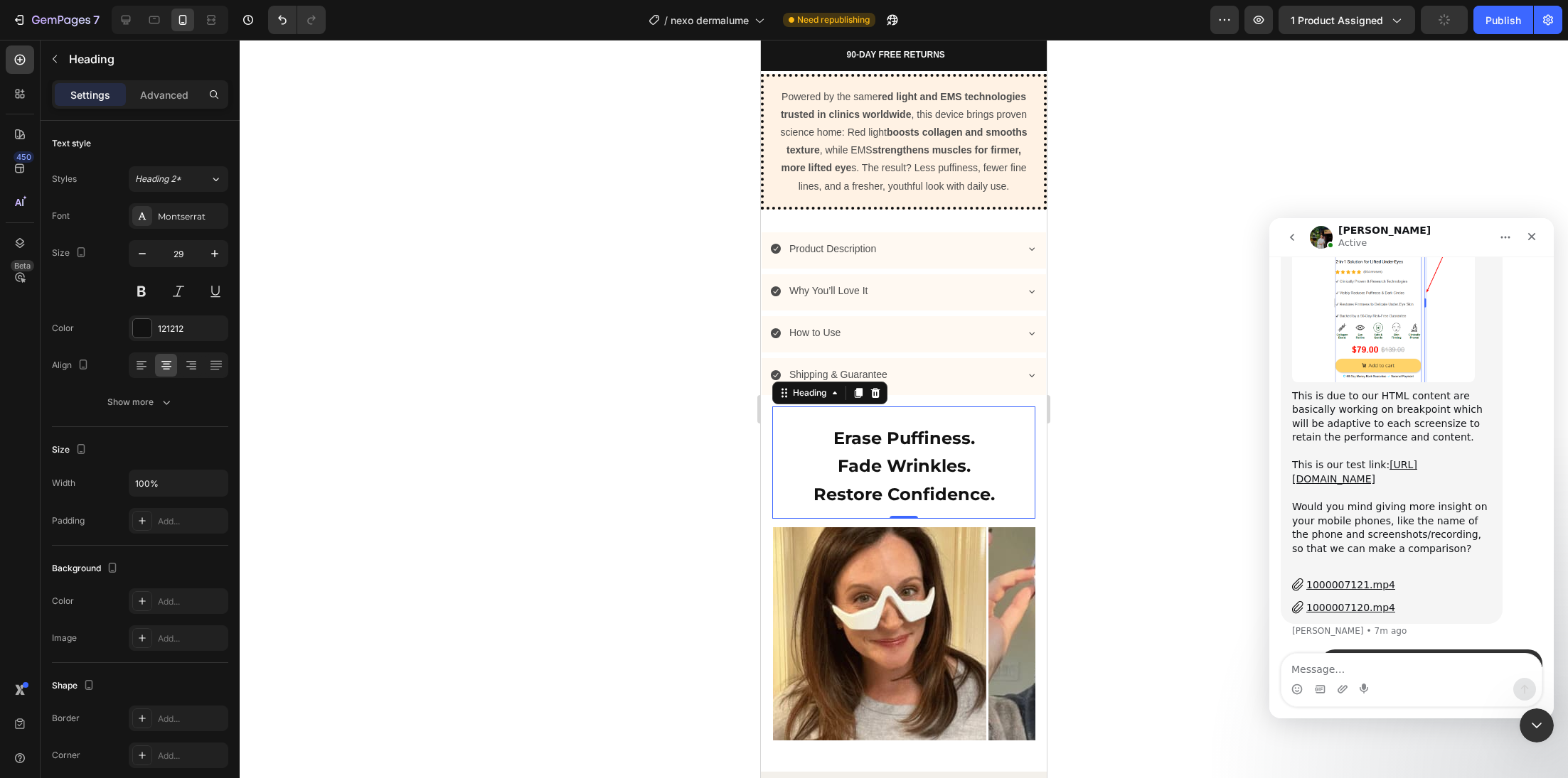
click at [1405, 682] on div "Intercom messenger" at bounding box center [1411, 689] width 260 height 23
click at [1308, 679] on div "Intercom messenger" at bounding box center [1411, 689] width 260 height 23
click at [1306, 674] on textarea "Message…" at bounding box center [1411, 666] width 260 height 24
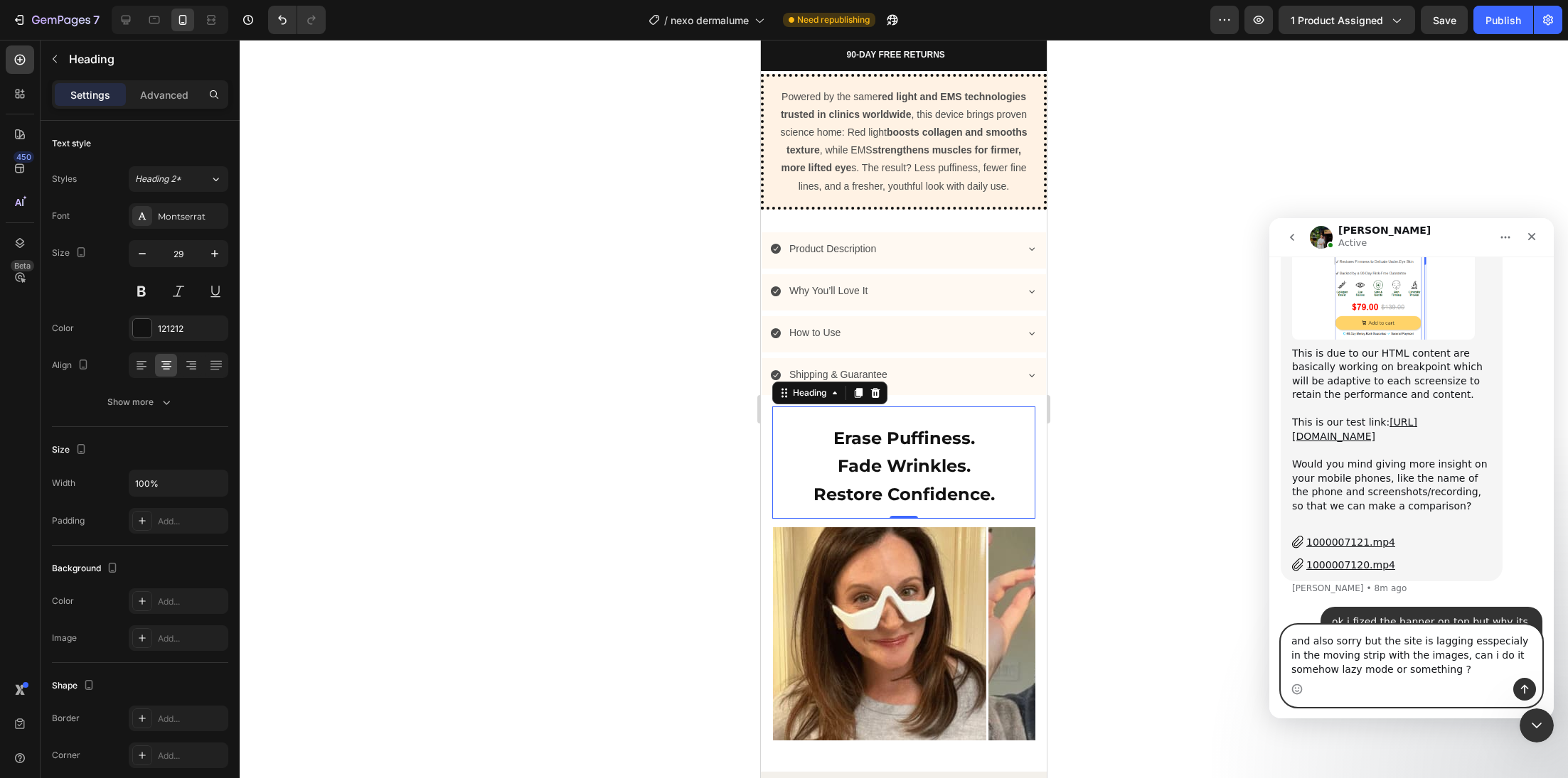
scroll to position [1825, 0]
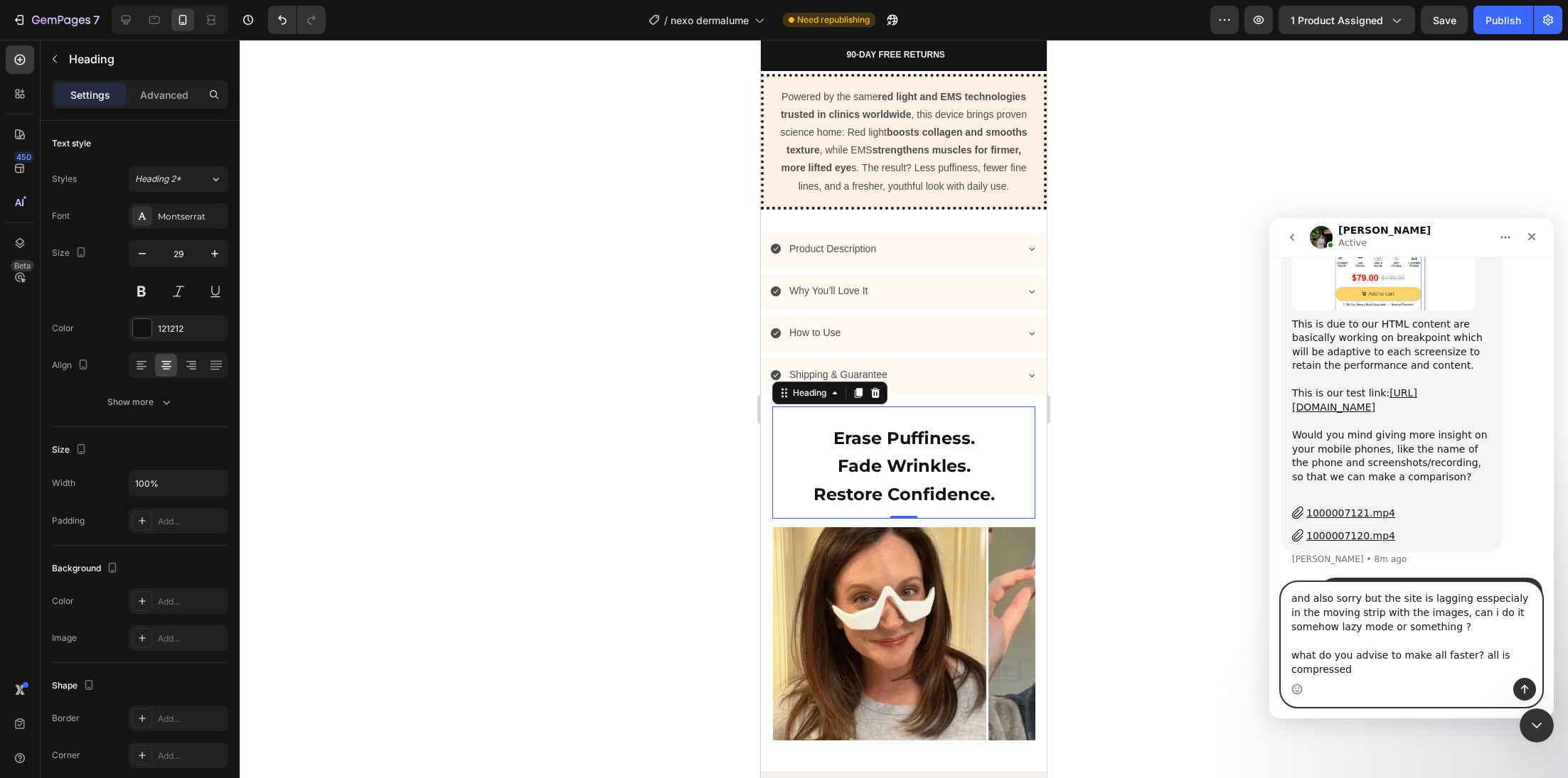
type textarea "and also sorry but the site is lagging esspecialy in the moving strip with the …"
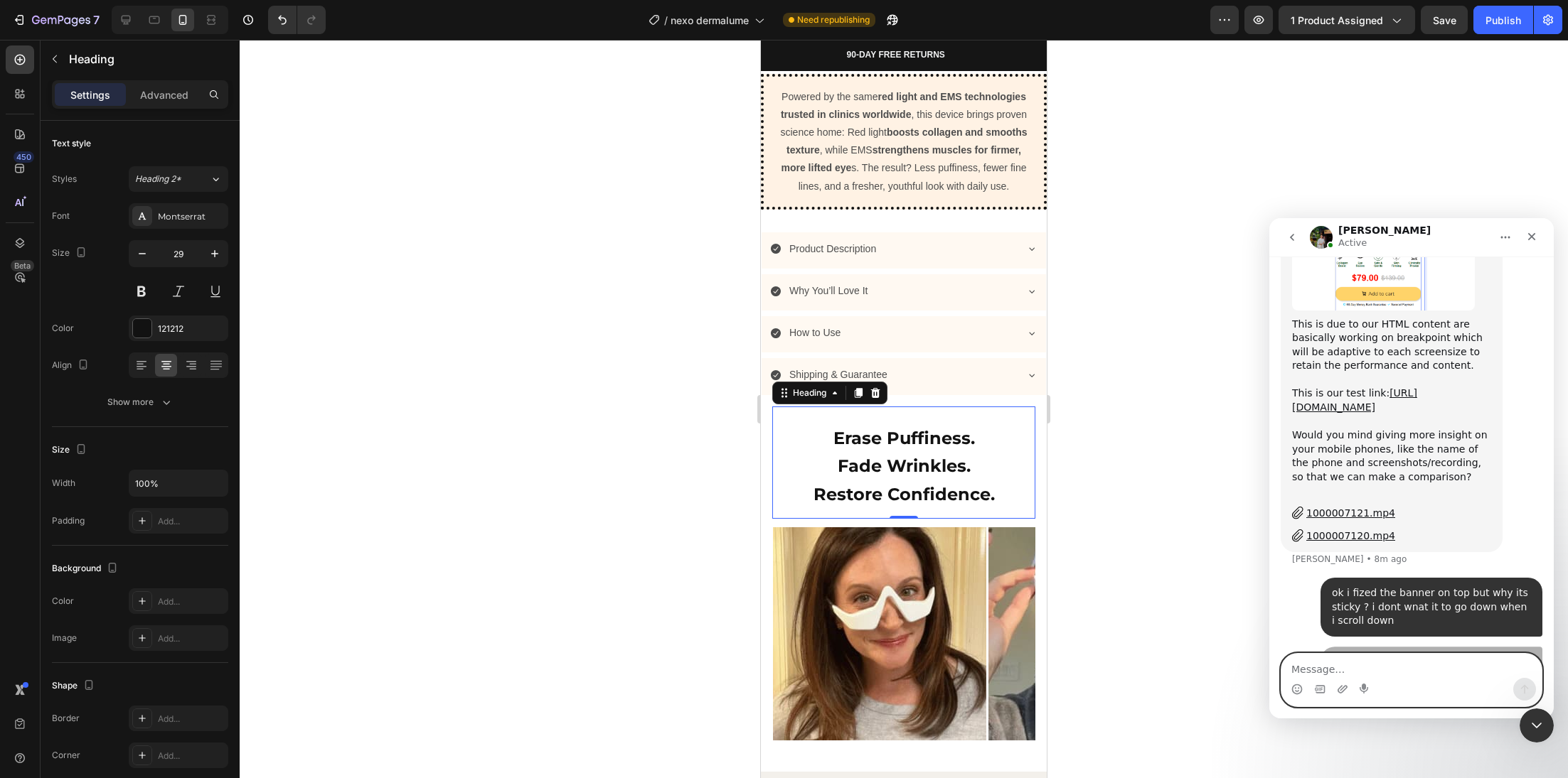
scroll to position [1877, 0]
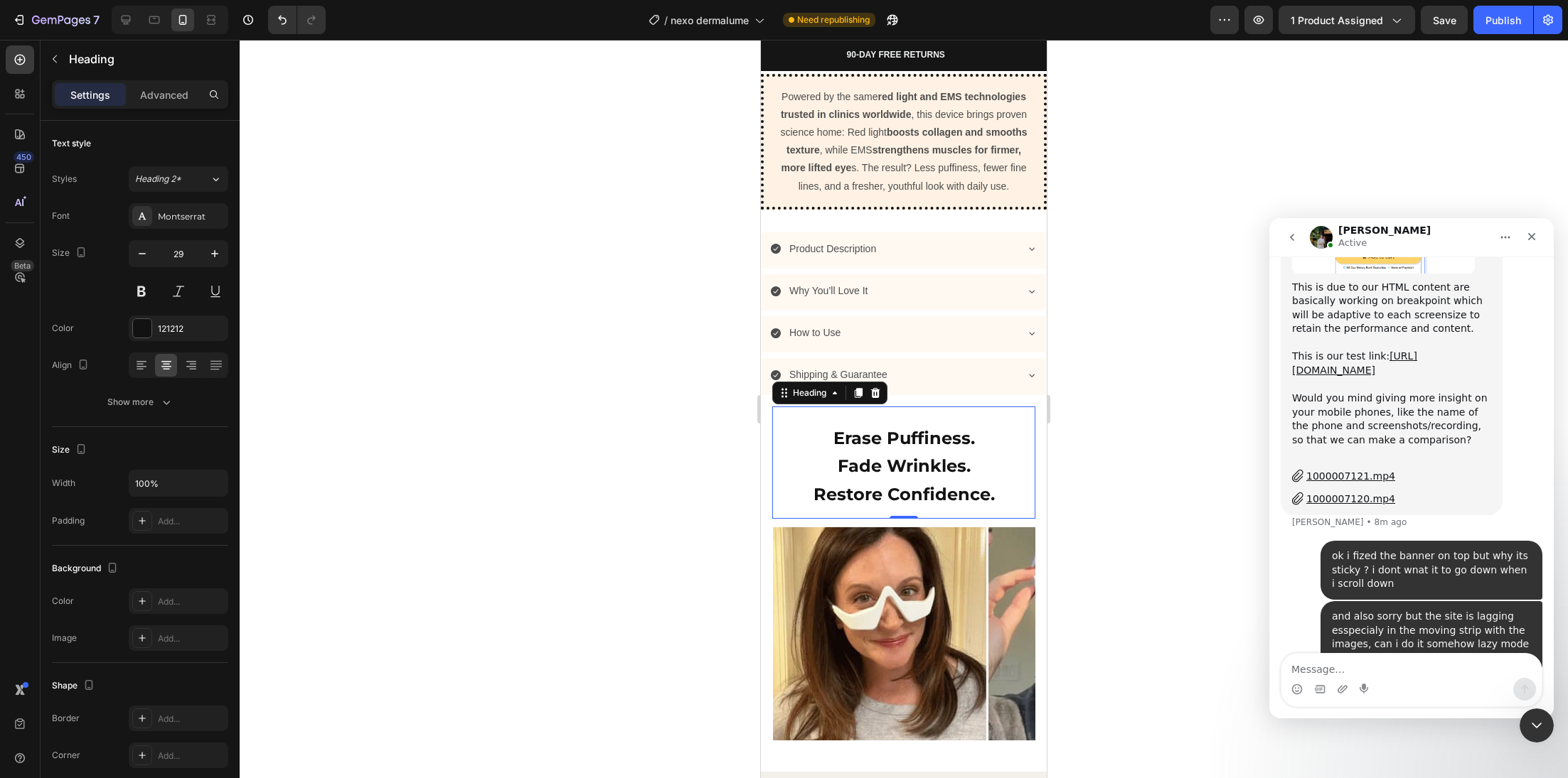
click at [657, 476] on div at bounding box center [904, 409] width 1328 height 738
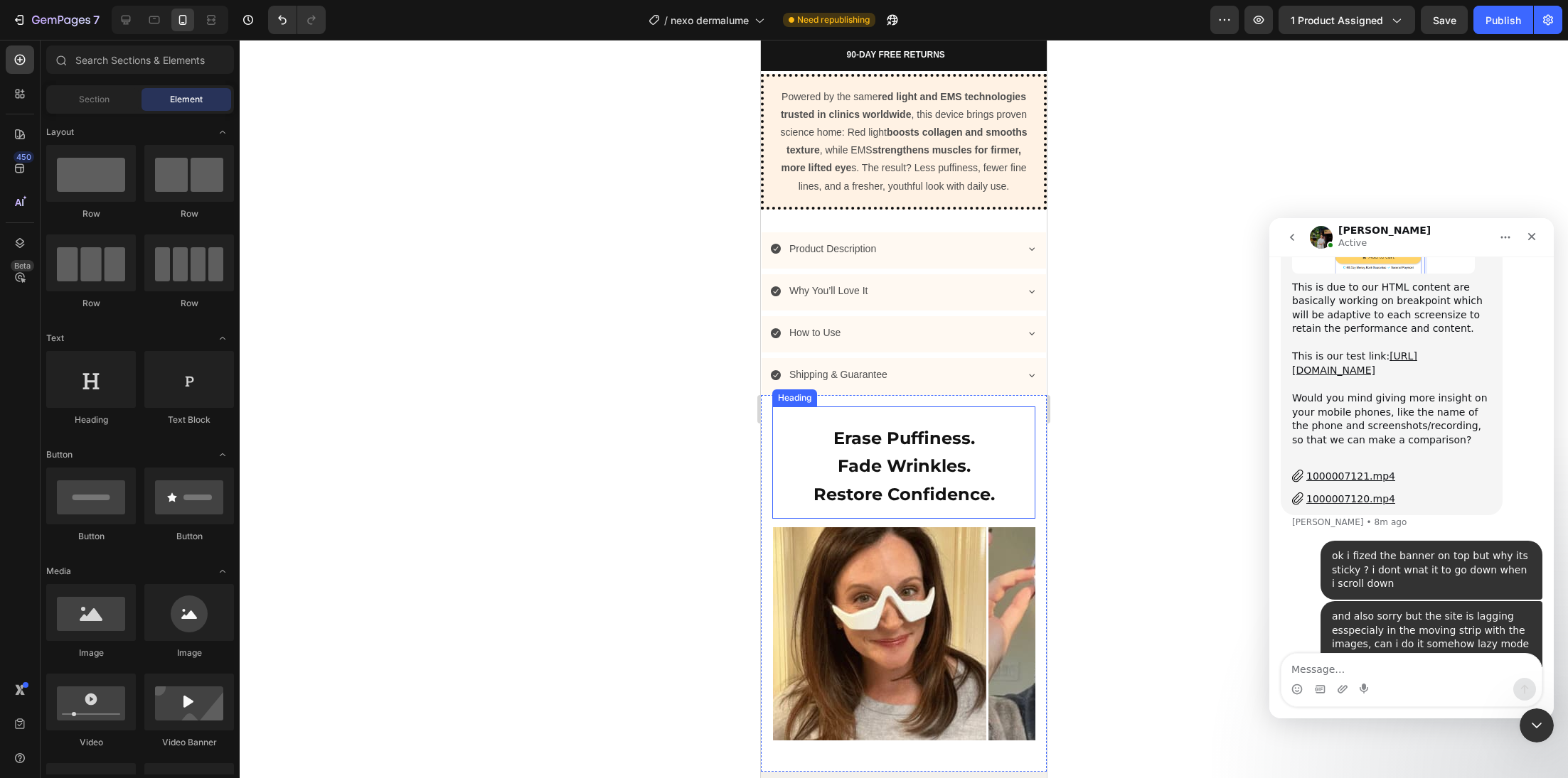
click at [904, 489] on strong "Restore Confidence." at bounding box center [904, 494] width 181 height 20
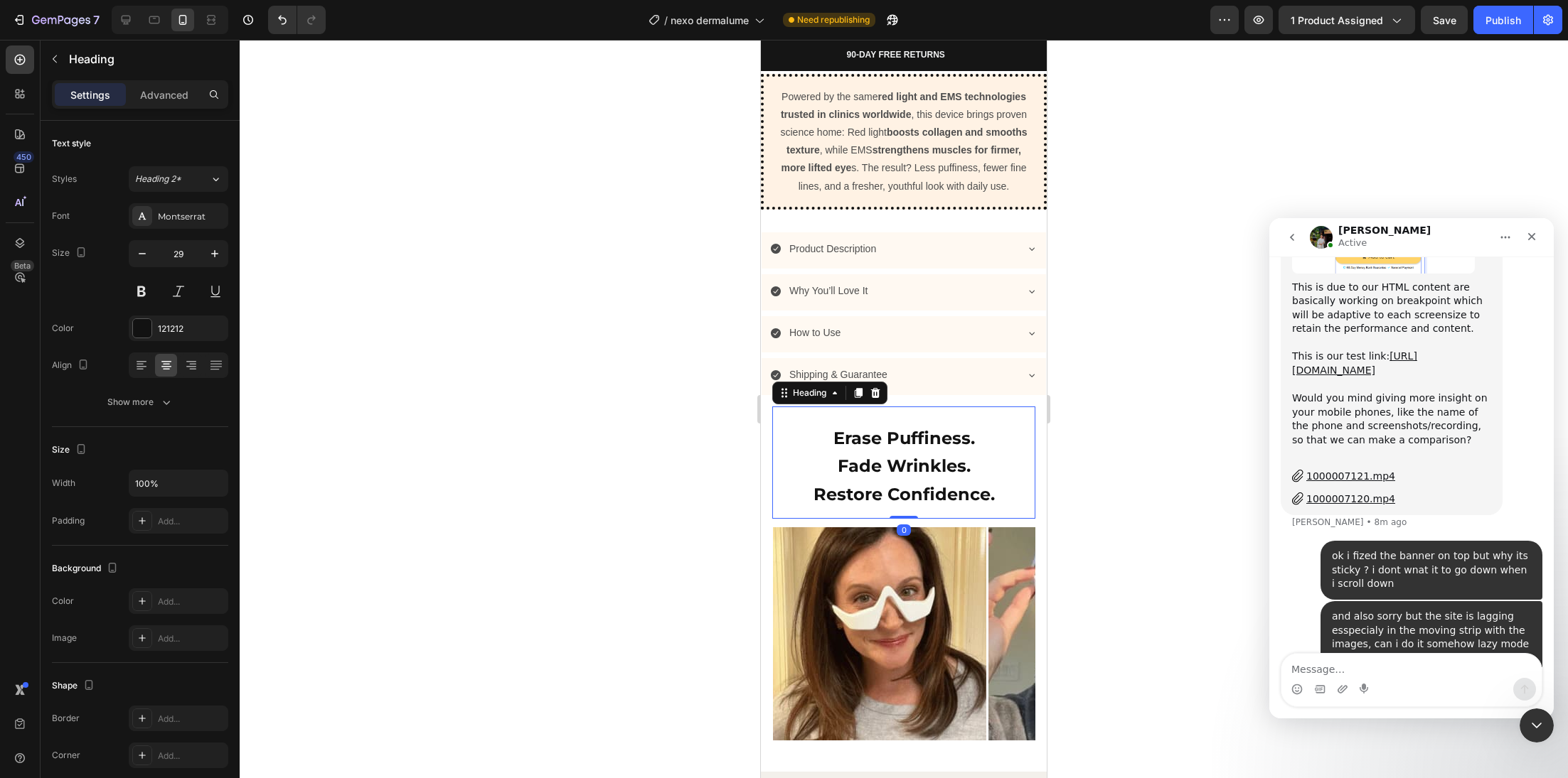
click at [903, 491] on strong "Restore Confidence." at bounding box center [904, 494] width 181 height 20
click at [905, 478] on p "Erase Puffiness. Fade Wrinkles. Restore Confidence." at bounding box center [904, 465] width 260 height 84
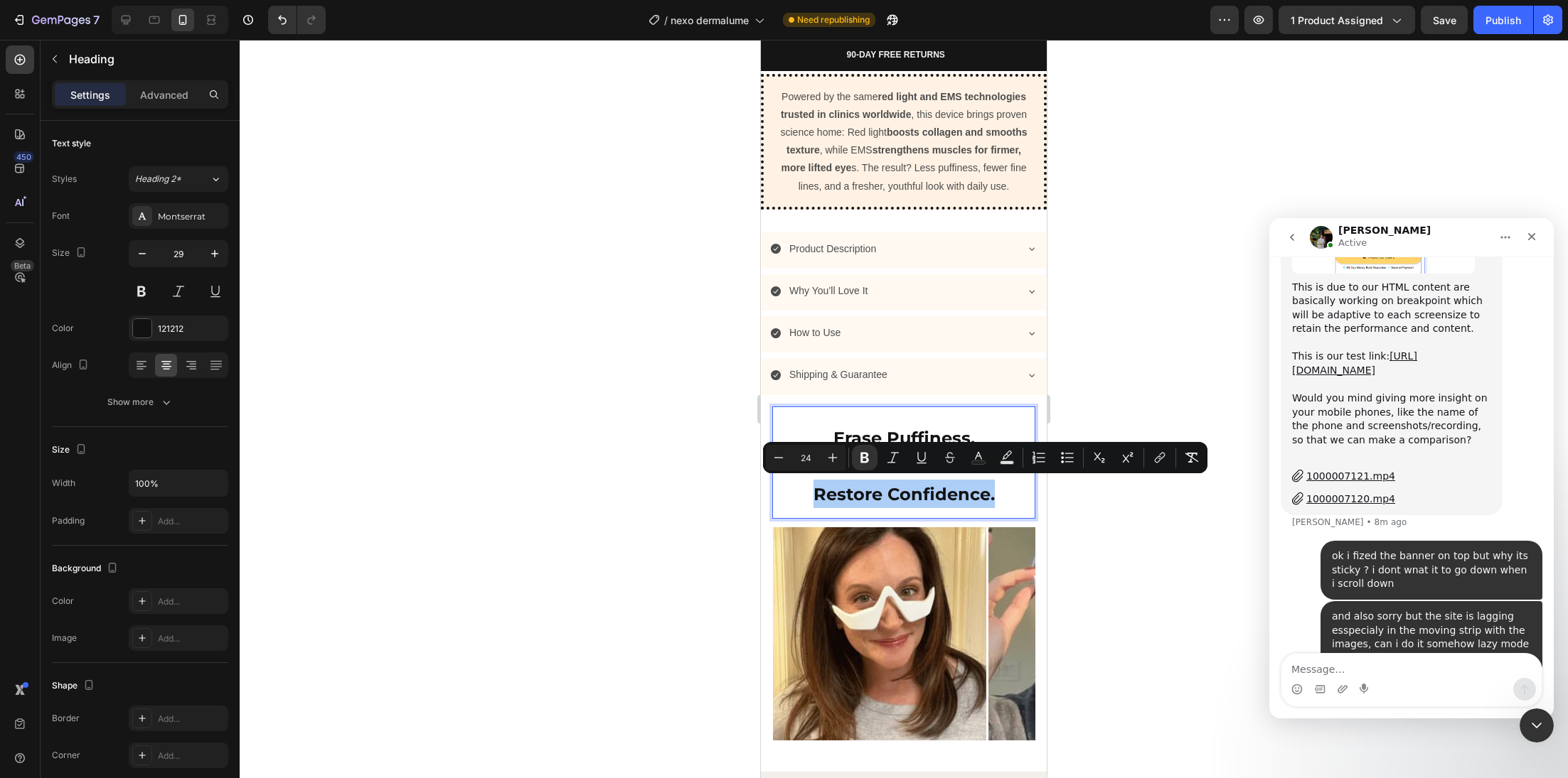
click at [668, 524] on div at bounding box center [904, 409] width 1328 height 738
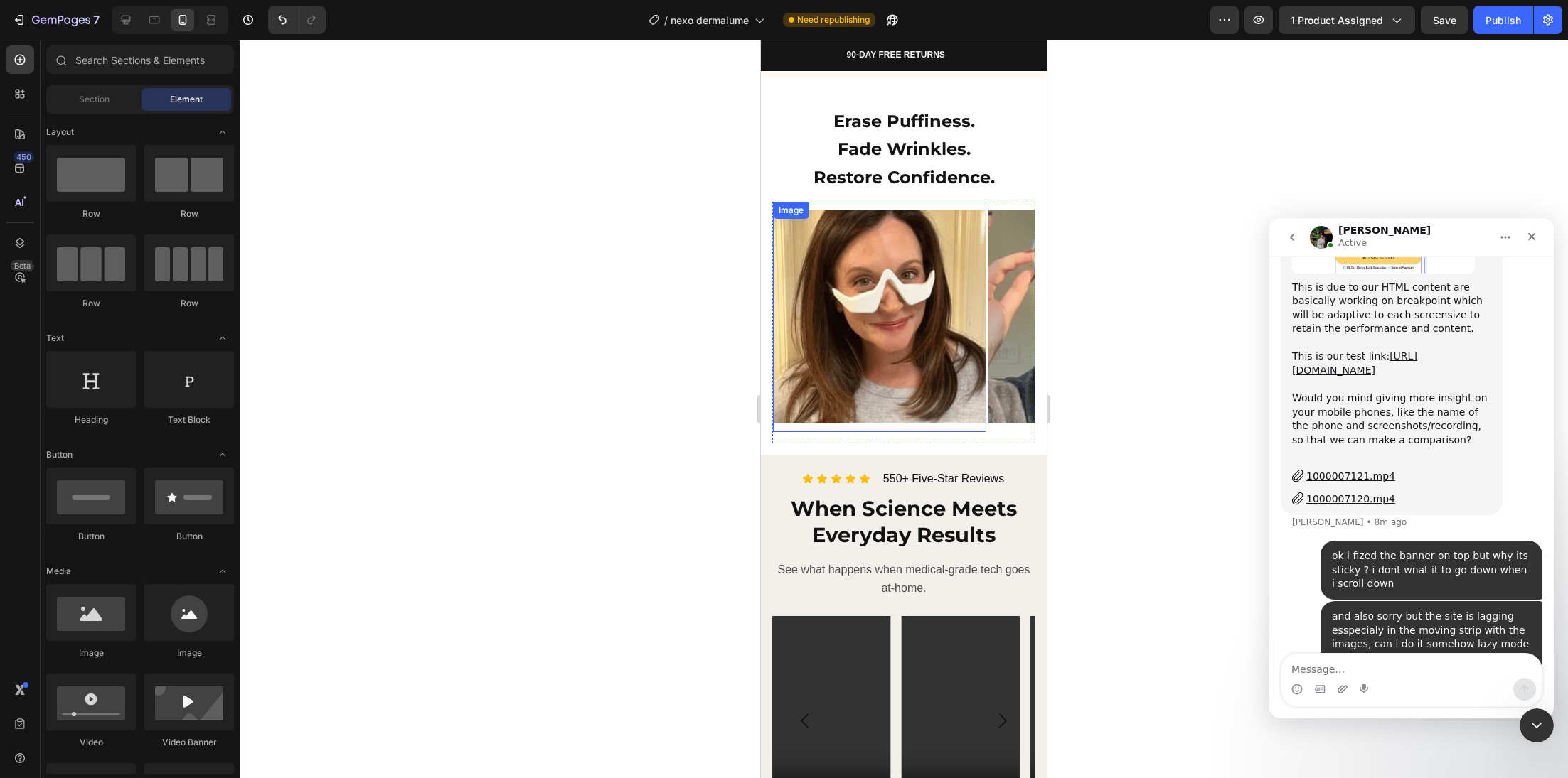
scroll to position [1360, 0]
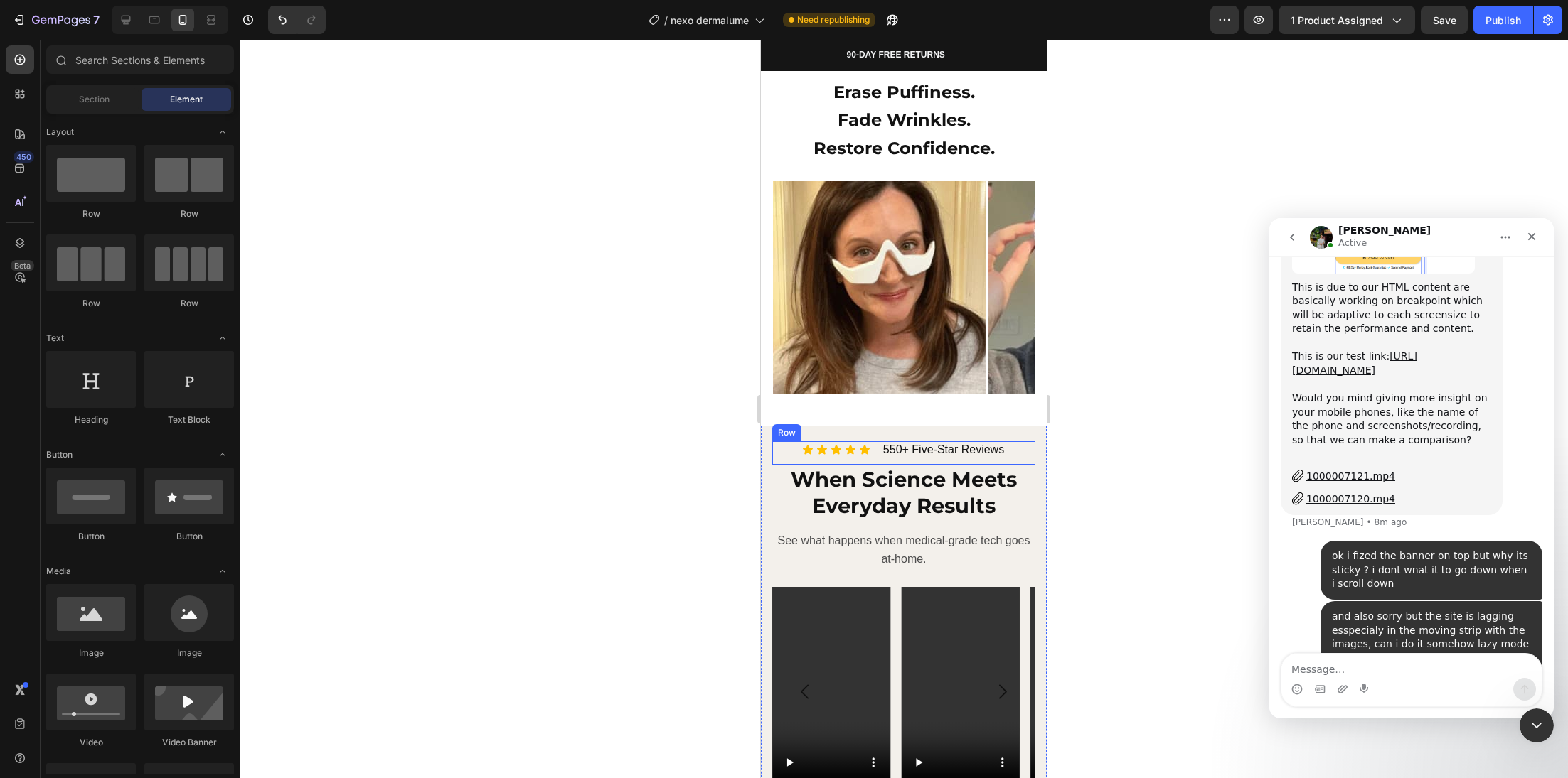
click at [936, 450] on div "550+ Five-Star Reviews Heading" at bounding box center [943, 450] width 123 height 18
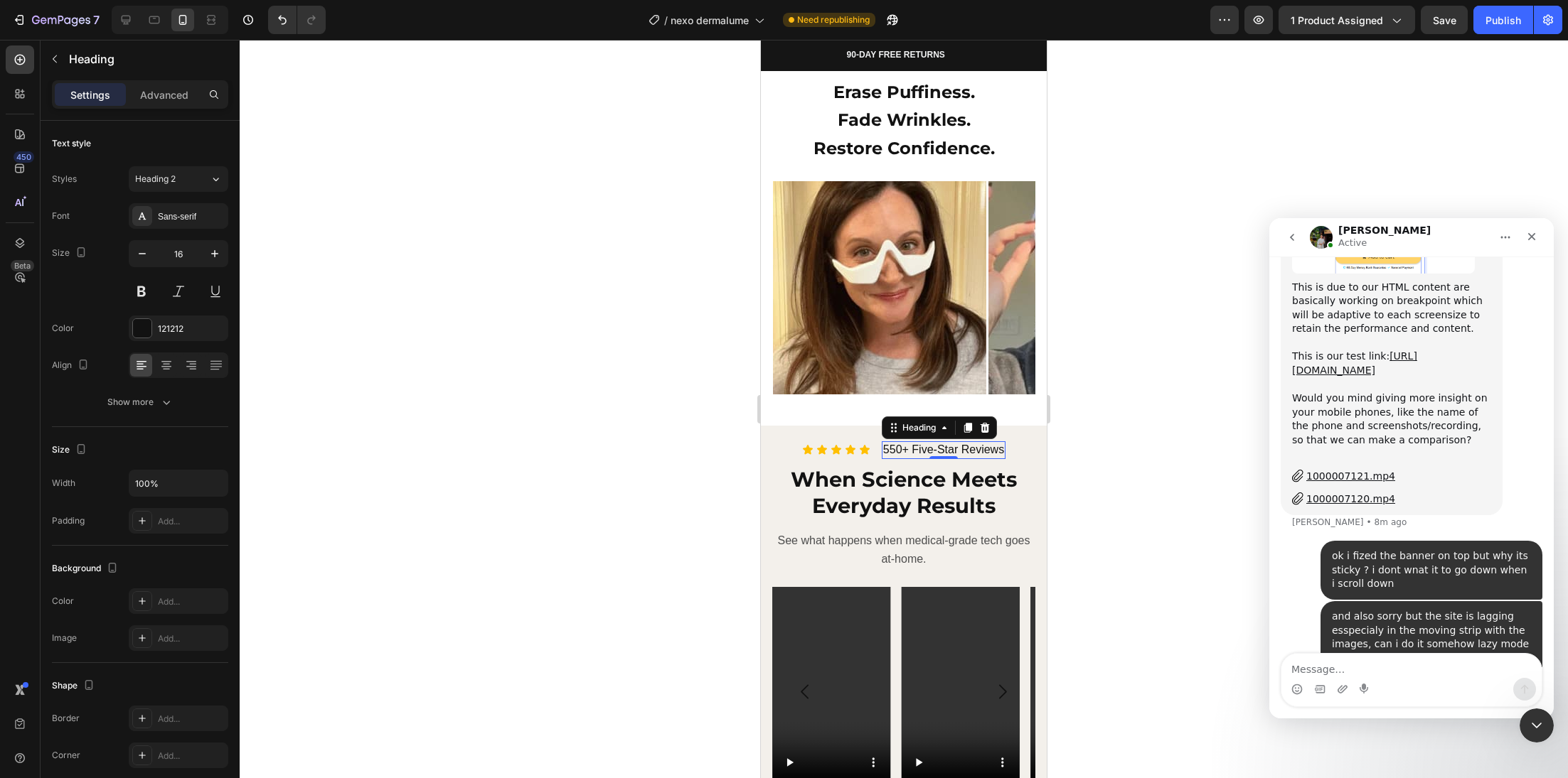
click at [900, 448] on h2 "550+ Five-Star Reviews" at bounding box center [943, 450] width 123 height 18
click at [900, 448] on p "550+ Five-Star Reviews" at bounding box center [944, 451] width 121 height 15
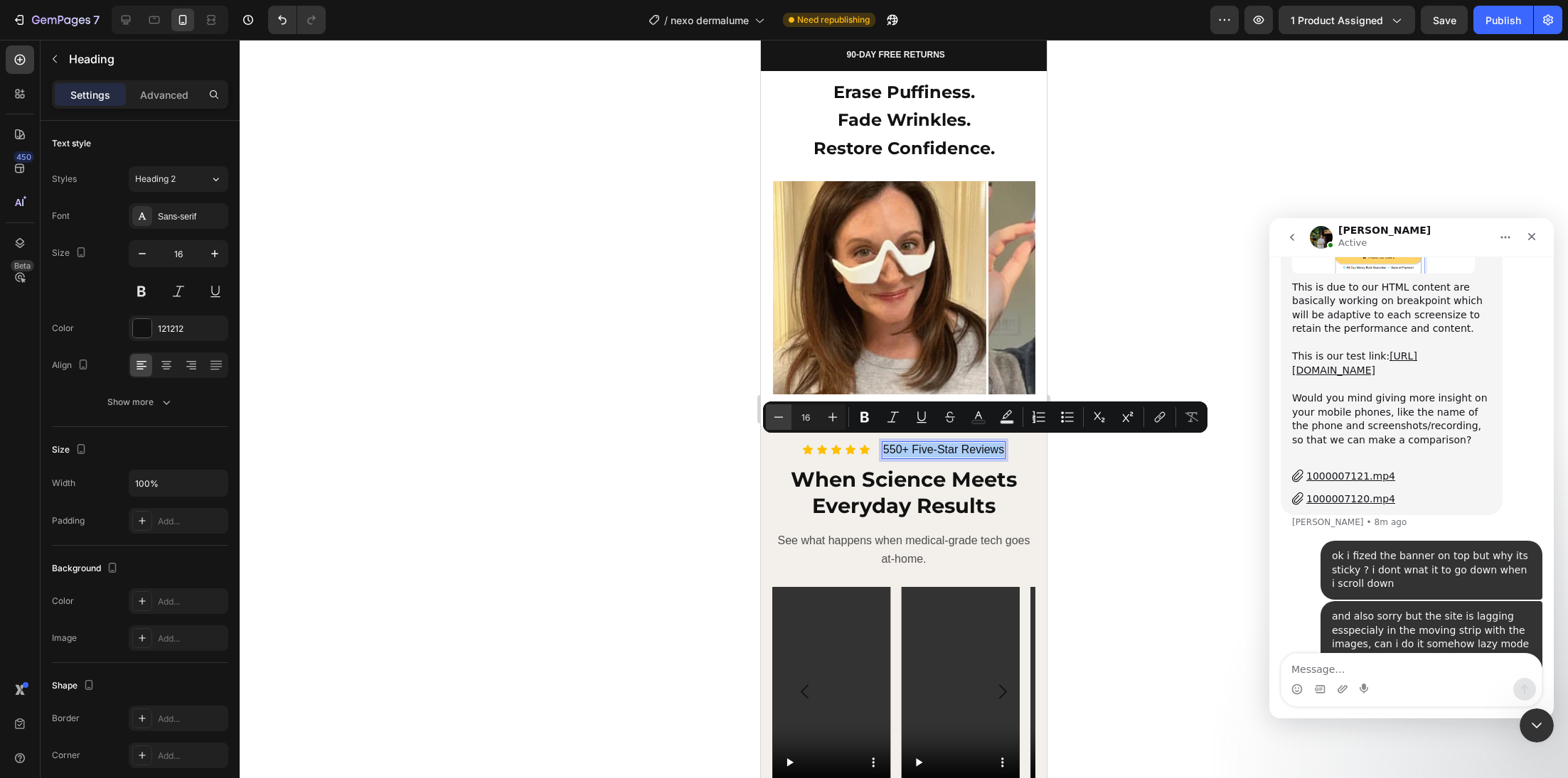
click at [775, 420] on icon "Editor contextual toolbar" at bounding box center [778, 417] width 14 height 14
type input "14"
click at [813, 474] on strong "When Science Meets Everyday Results" at bounding box center [904, 492] width 226 height 52
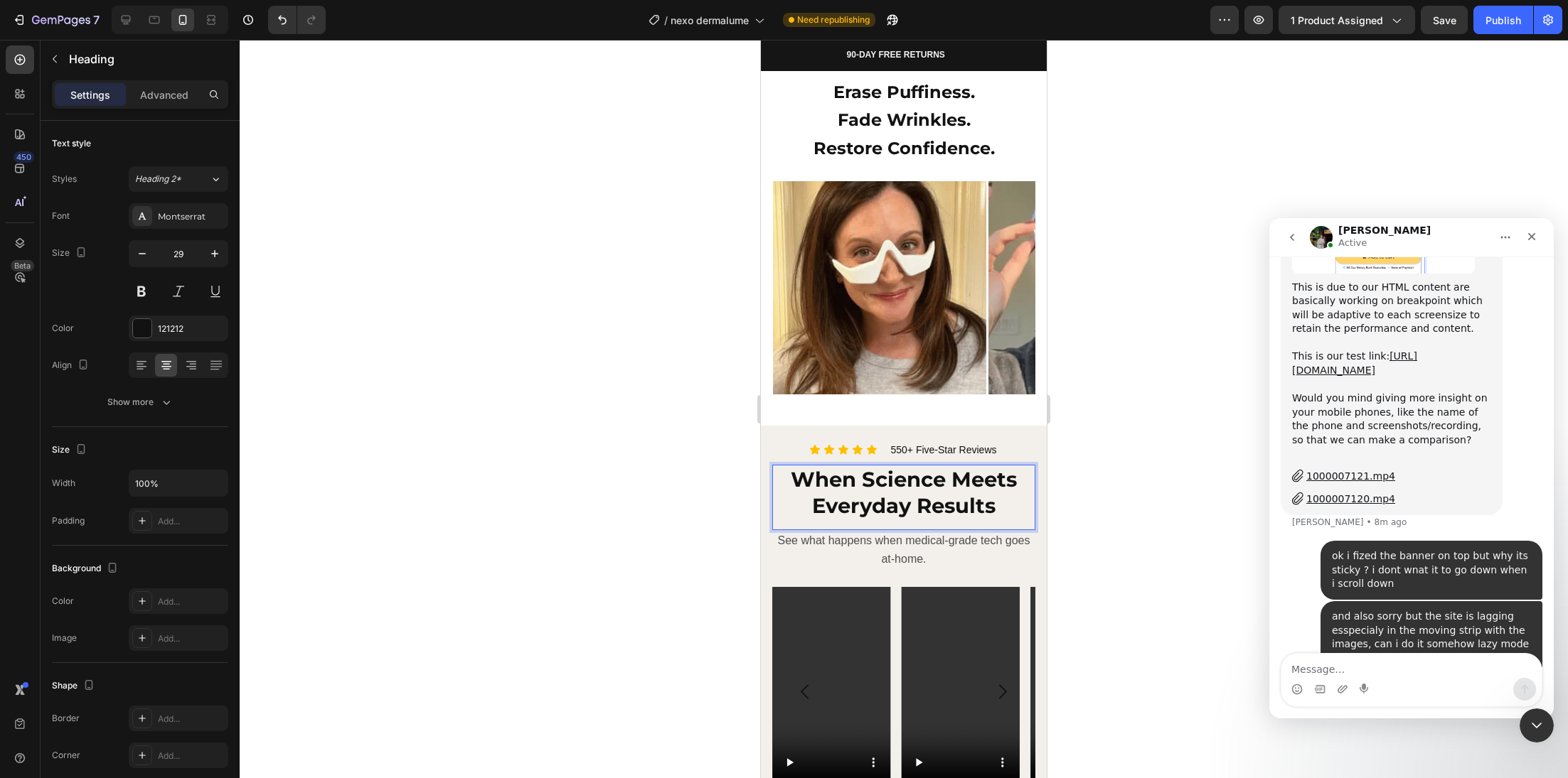
click at [813, 474] on strong "When Science Meets Everyday Results" at bounding box center [904, 492] width 226 height 52
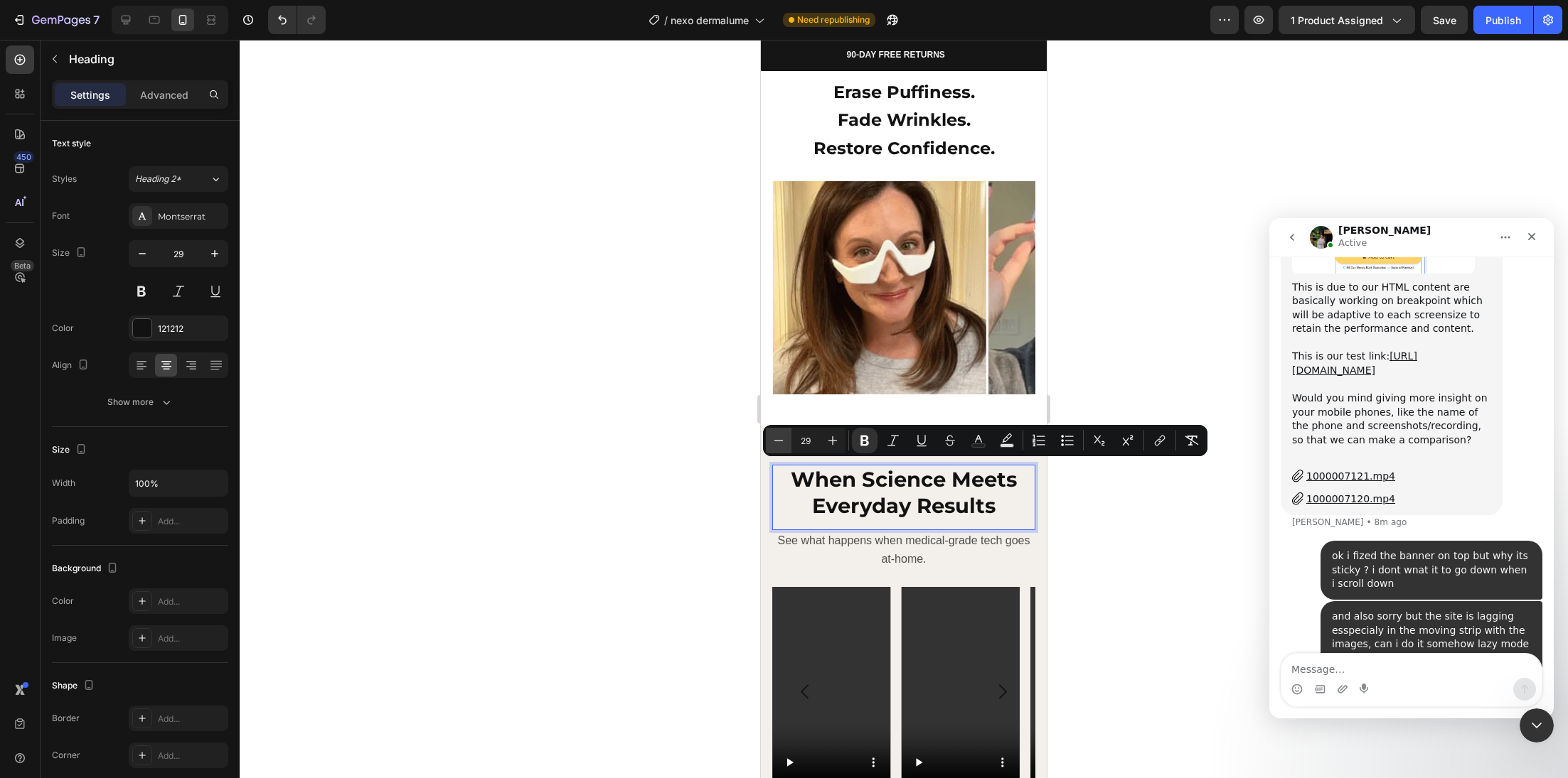
click at [772, 440] on icon "Editor contextual toolbar" at bounding box center [778, 440] width 14 height 14
type input "25"
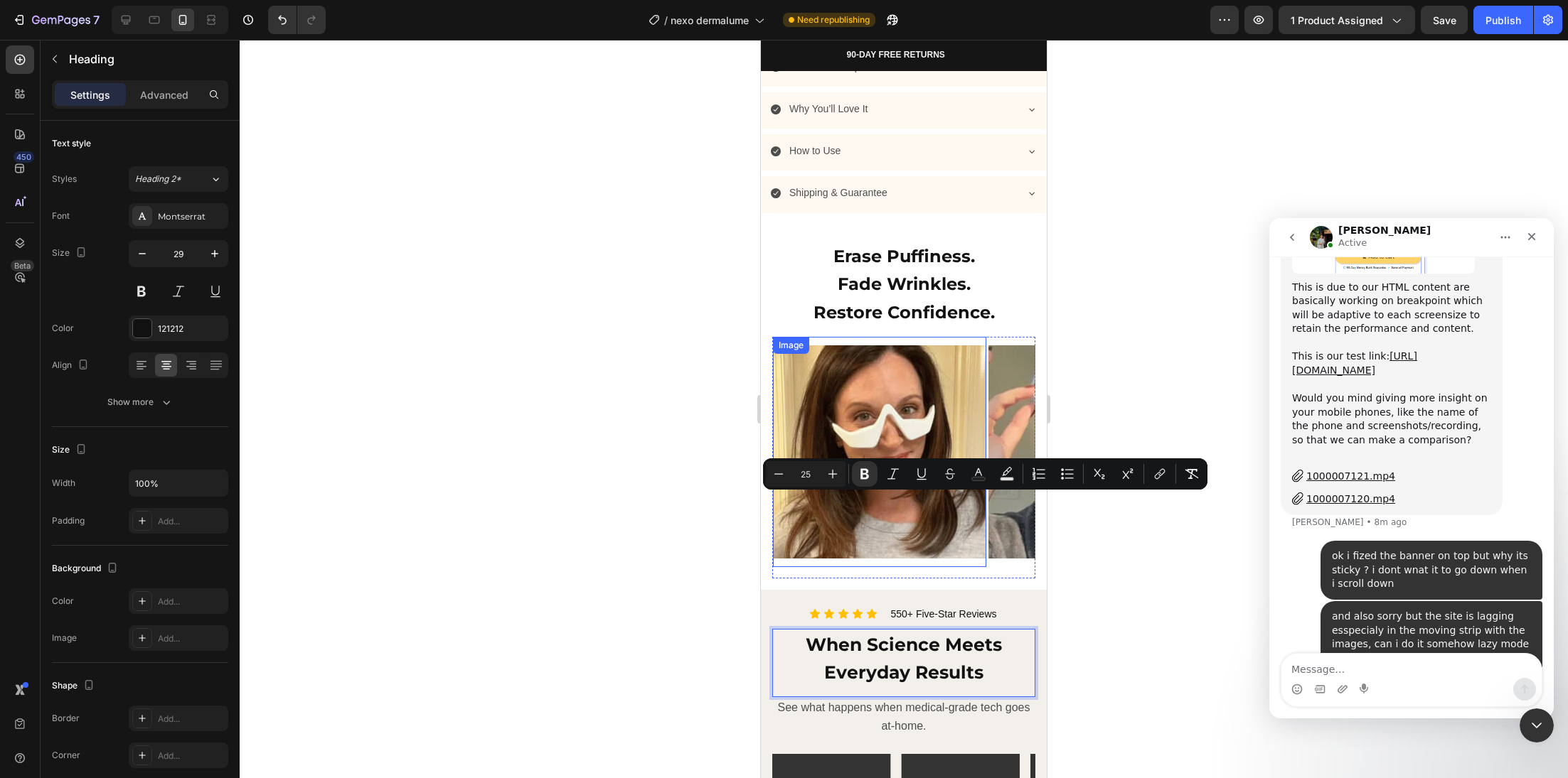
scroll to position [1184, 0]
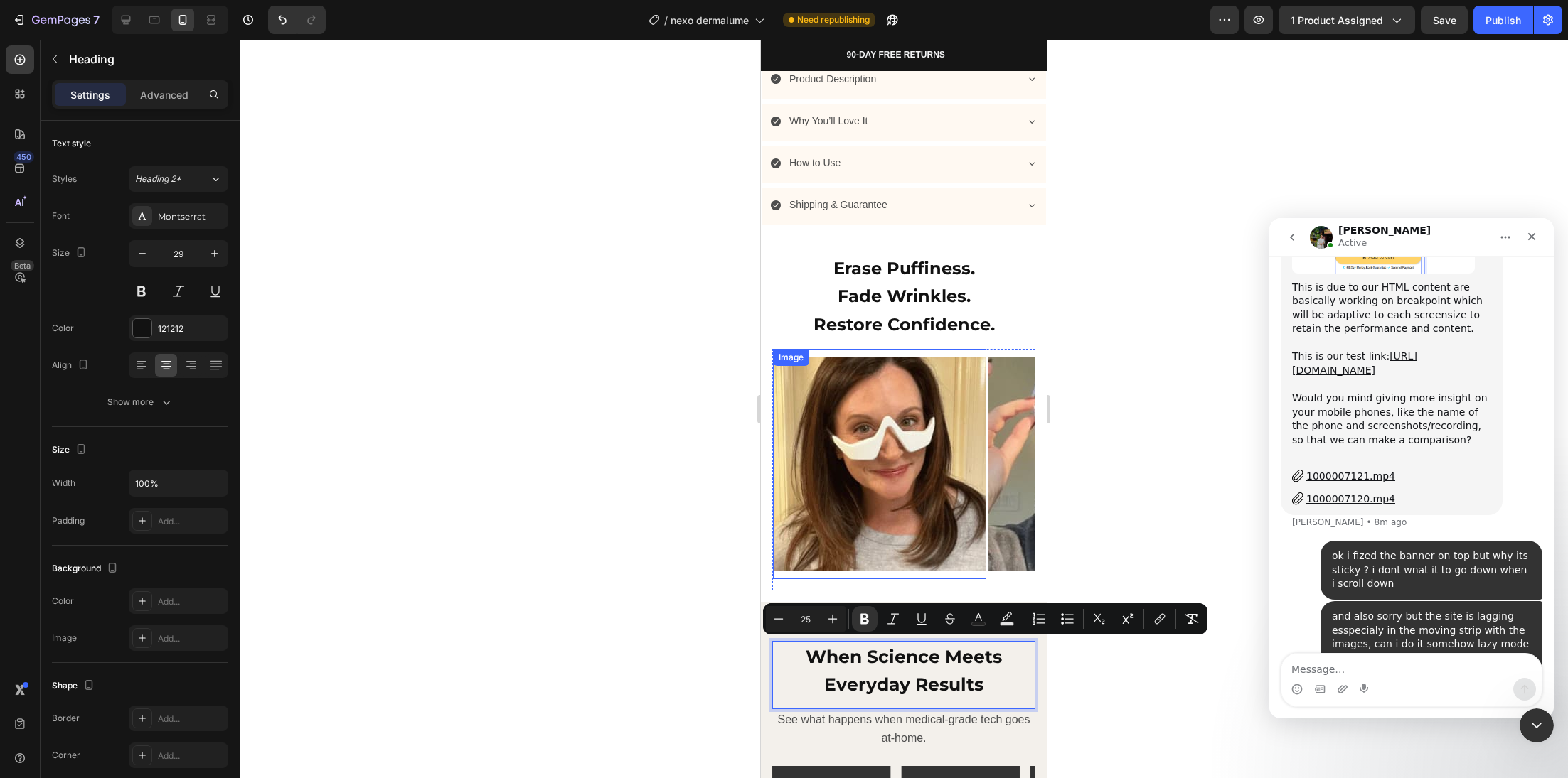
click at [878, 322] on strong "Restore Confidence." at bounding box center [904, 324] width 181 height 20
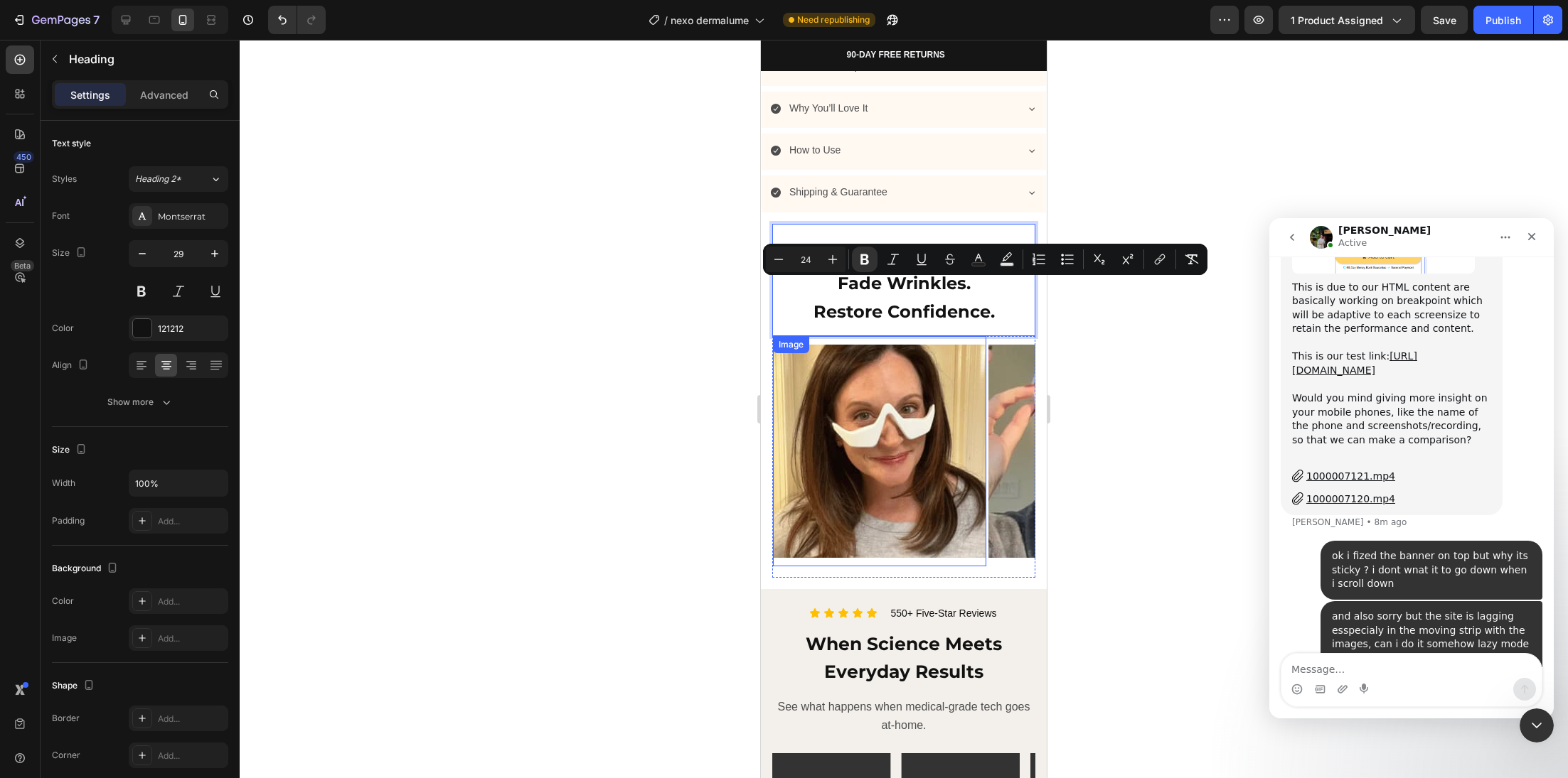
scroll to position [1217, 0]
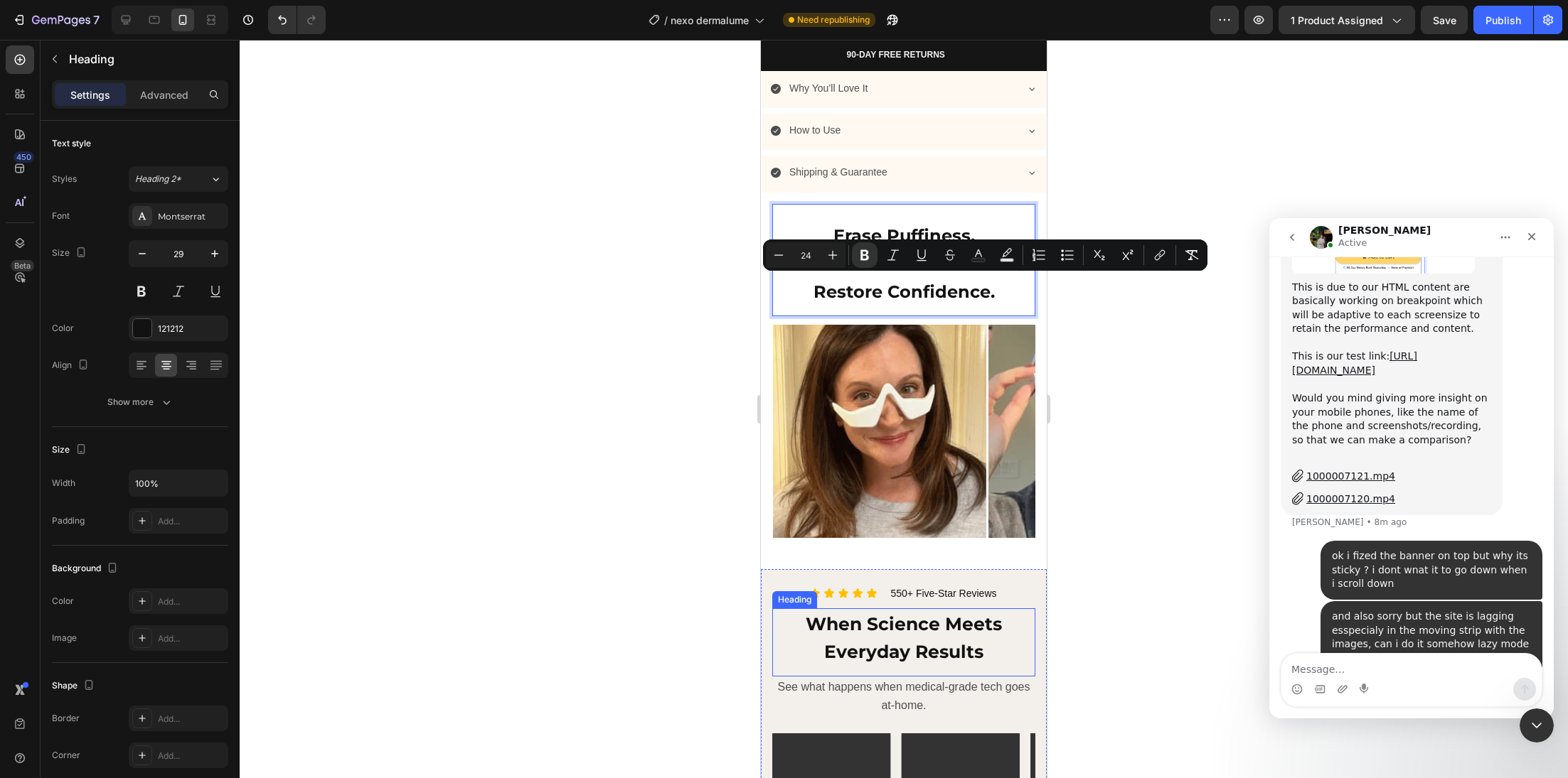
click at [870, 619] on strong "When Science Meets Everyday Results" at bounding box center [904, 638] width 197 height 50
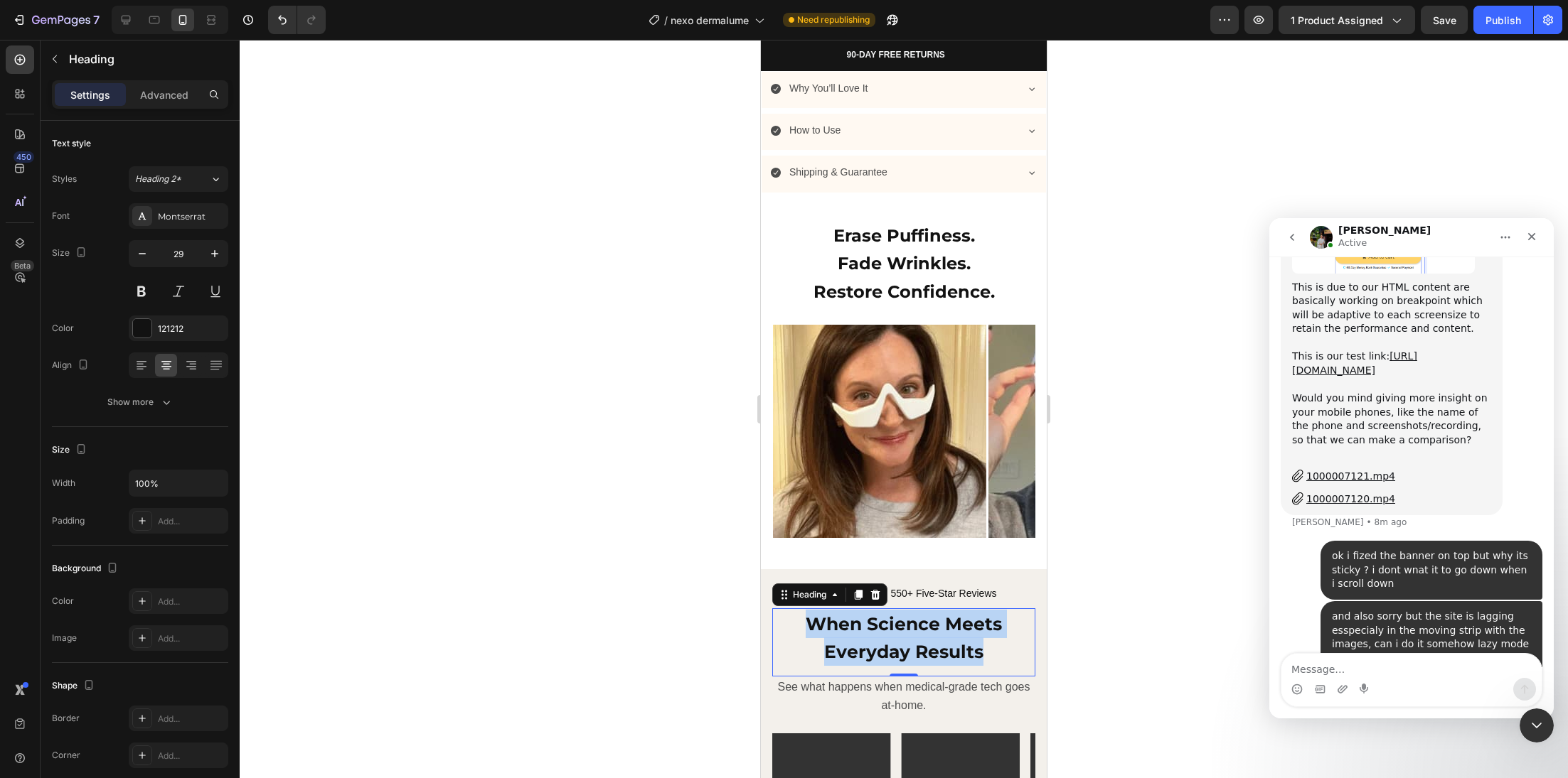
click at [870, 619] on strong "When Science Meets Everyday Results" at bounding box center [904, 638] width 197 height 50
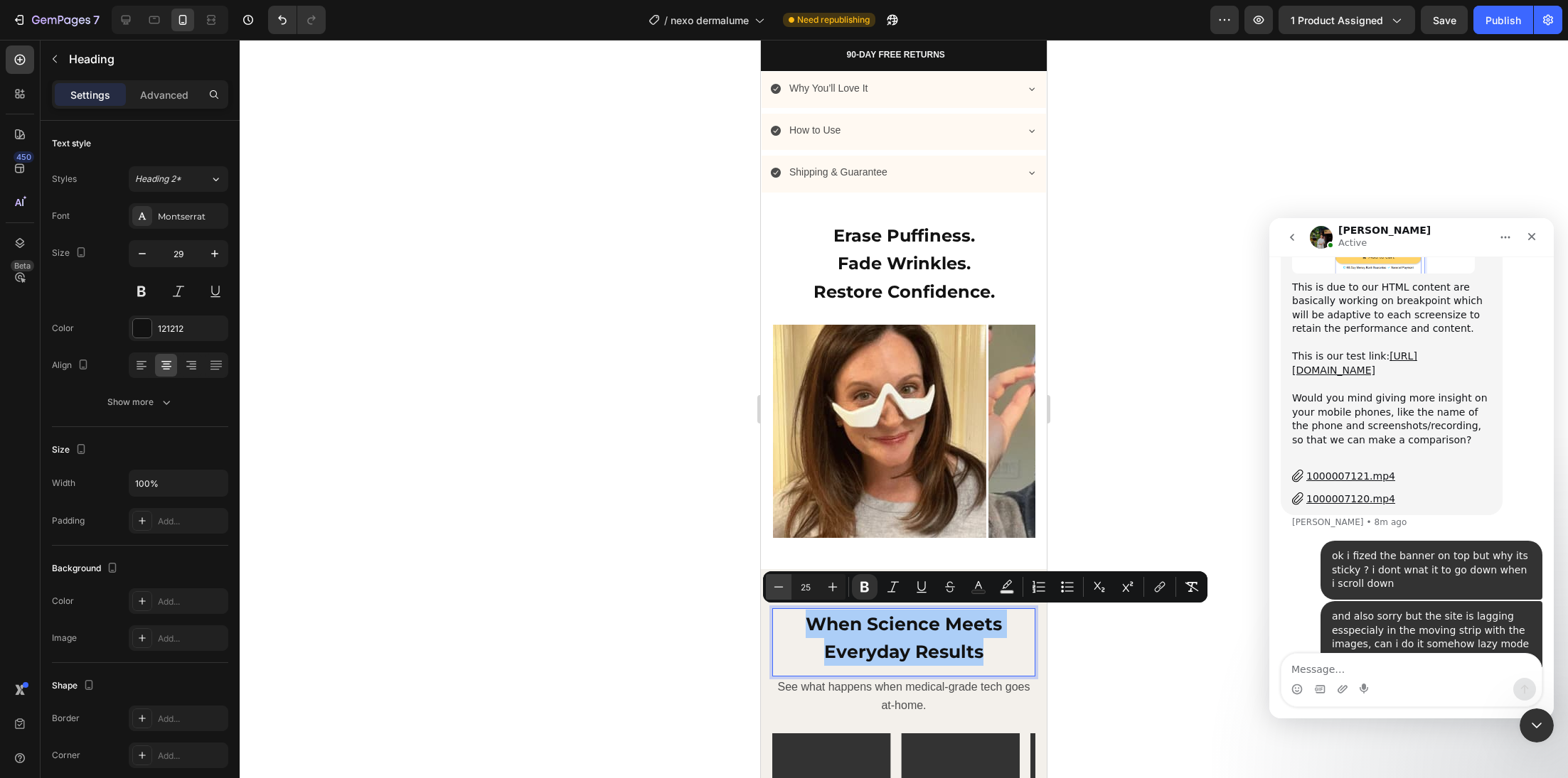
click at [778, 589] on icon "Editor contextual toolbar" at bounding box center [778, 587] width 14 height 14
type input "24"
click at [721, 602] on div at bounding box center [904, 409] width 1328 height 738
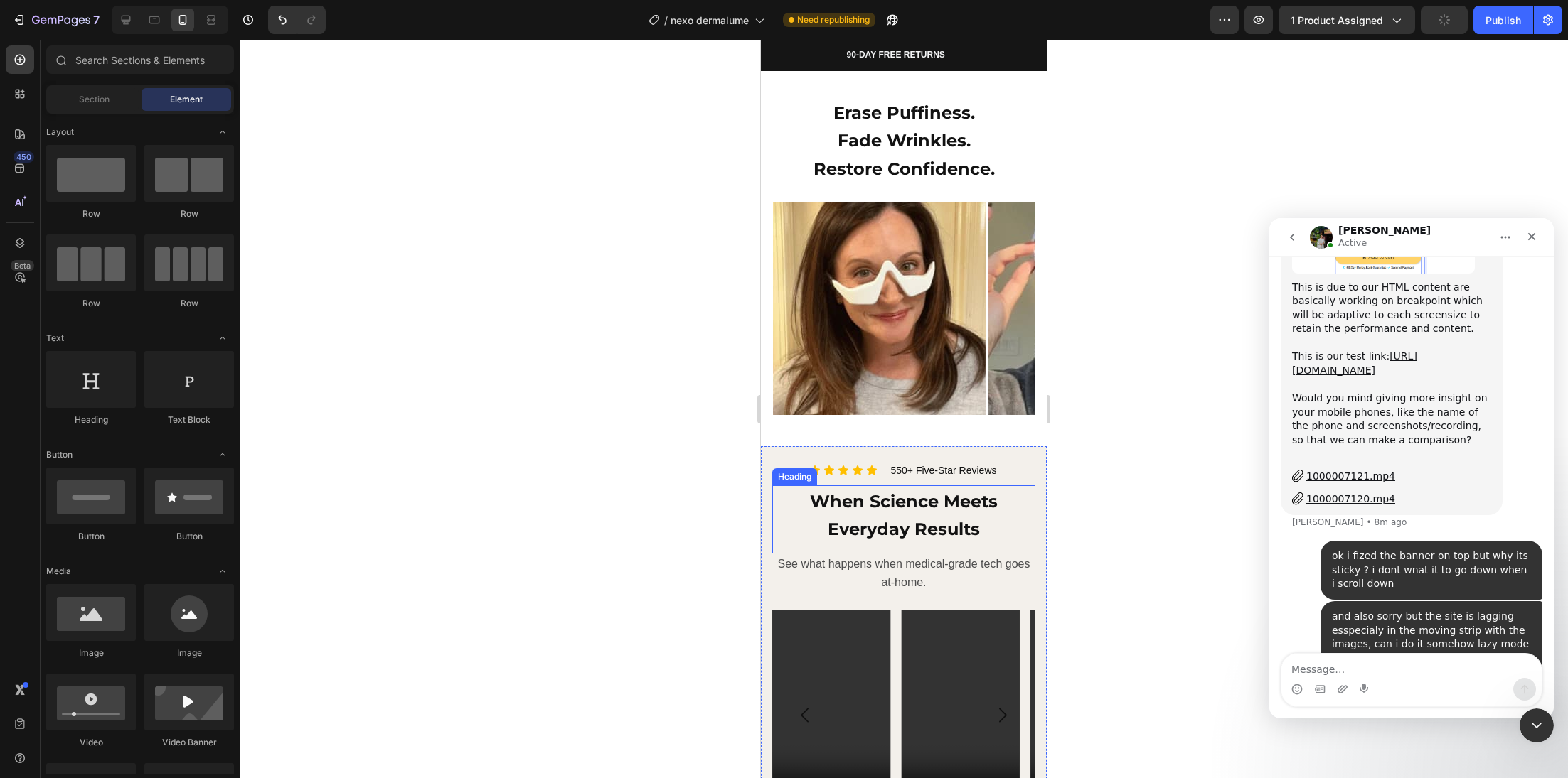
scroll to position [1349, 0]
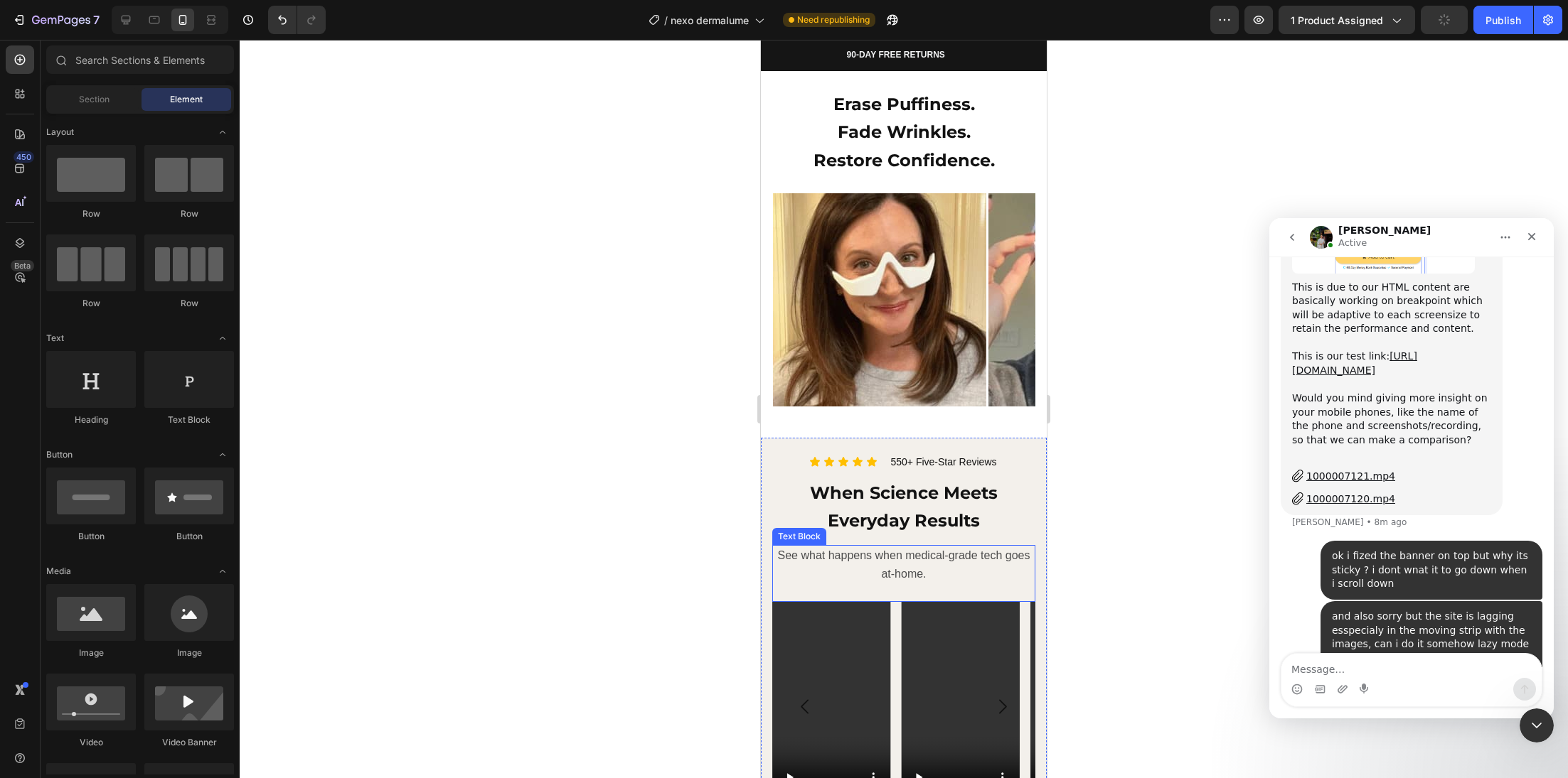
click at [904, 559] on p "See what happens when medical-grade tech goes at-home." at bounding box center [904, 565] width 260 height 37
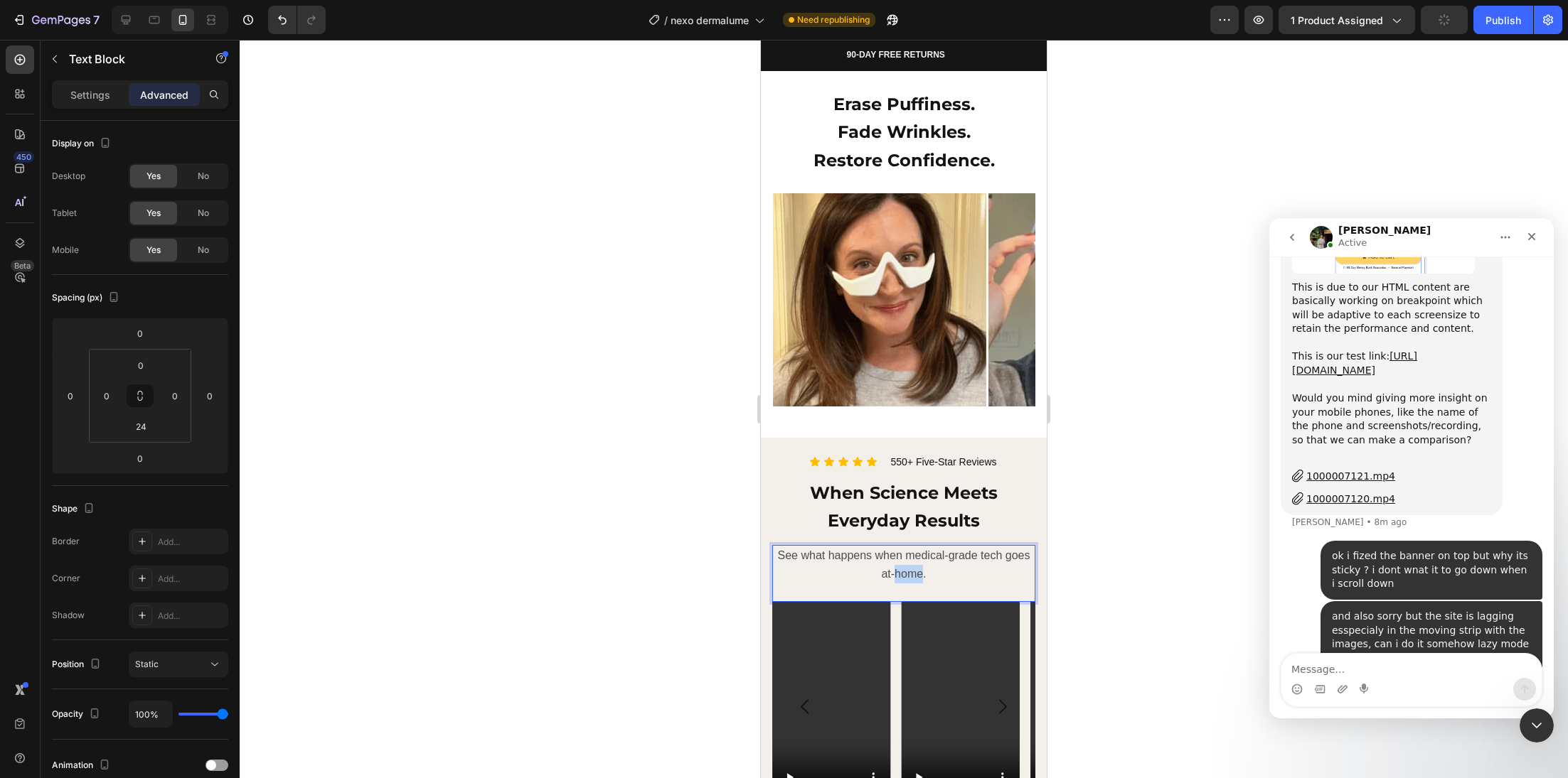
click at [904, 559] on p "See what happens when medical-grade tech goes at-home." at bounding box center [904, 565] width 260 height 37
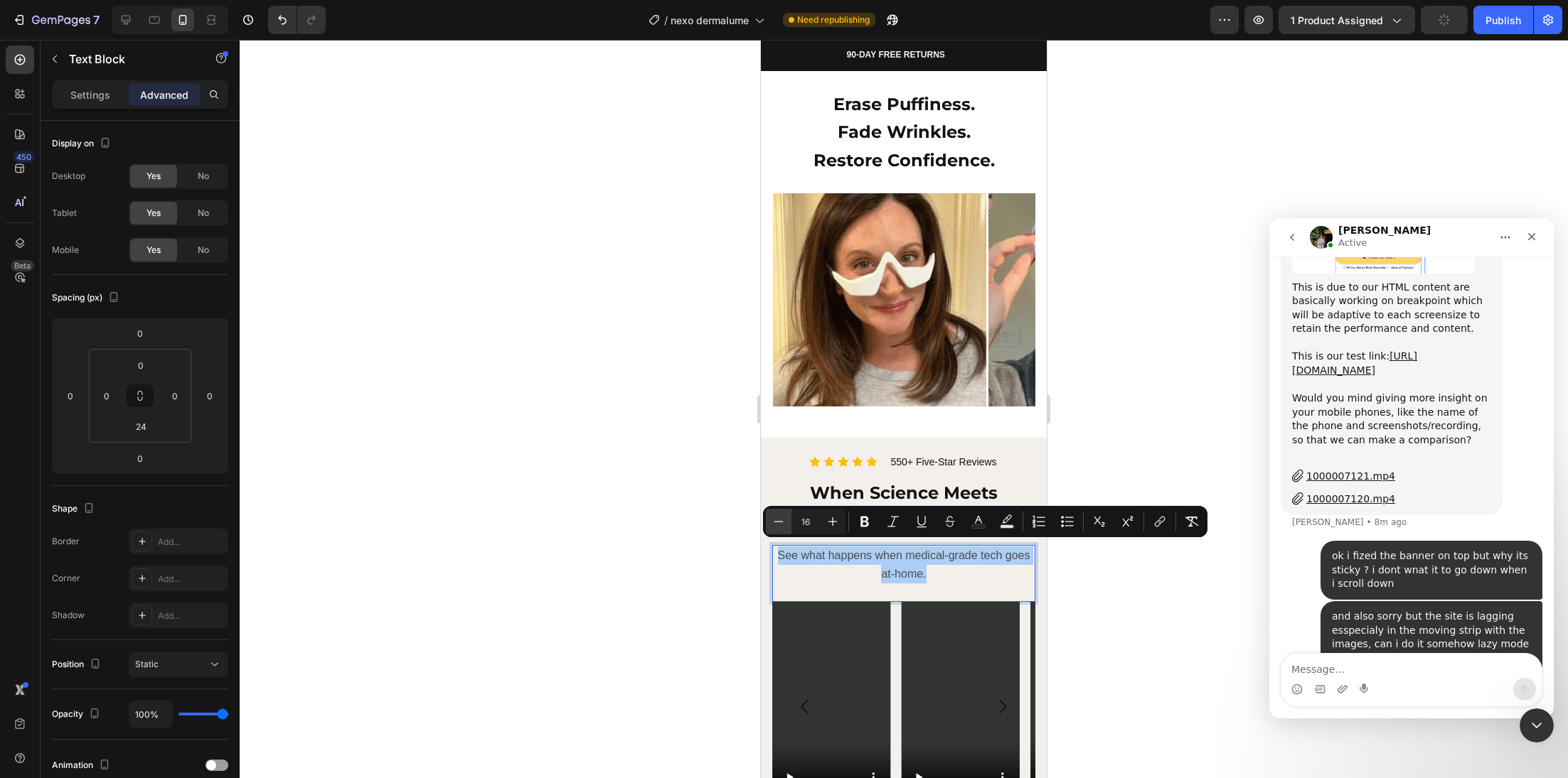
click at [772, 524] on icon "Editor contextual toolbar" at bounding box center [778, 521] width 14 height 14
type input "14"
click at [696, 539] on div at bounding box center [904, 409] width 1328 height 738
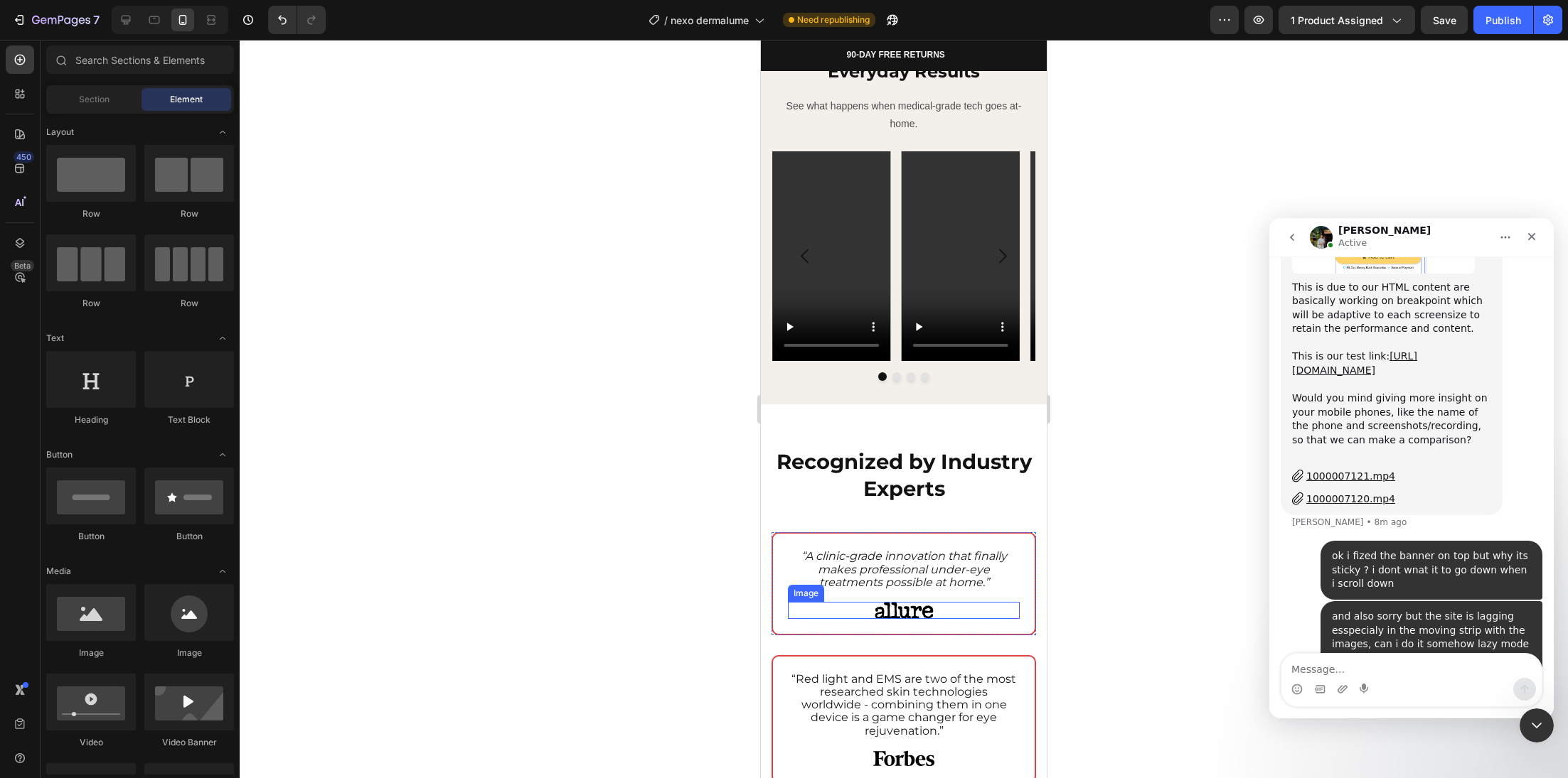
scroll to position [1797, 0]
click at [929, 480] on strong "Recognized by Industry Experts" at bounding box center [904, 474] width 255 height 52
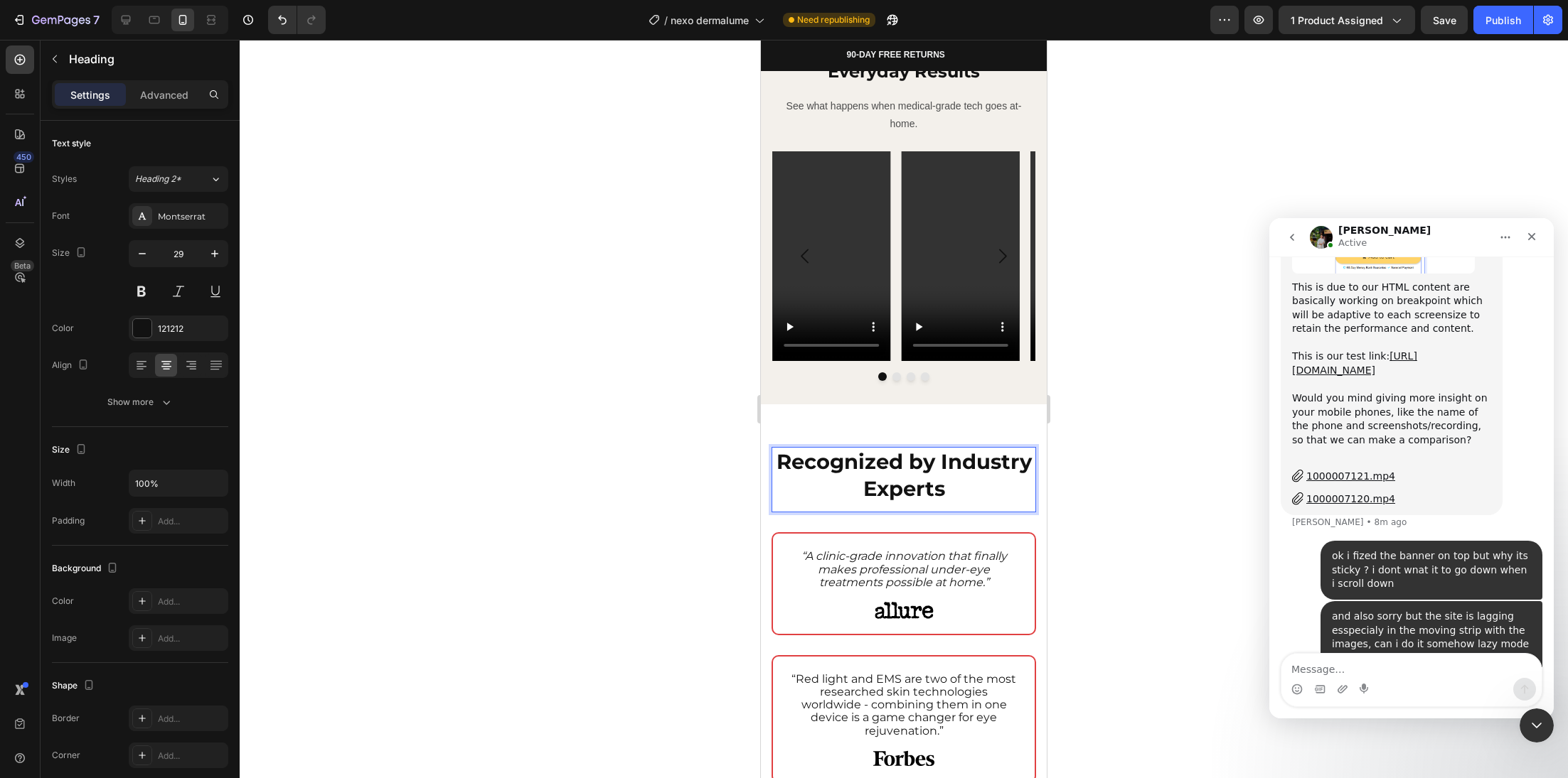
click at [929, 480] on strong "Recognized by Industry Experts" at bounding box center [904, 474] width 255 height 52
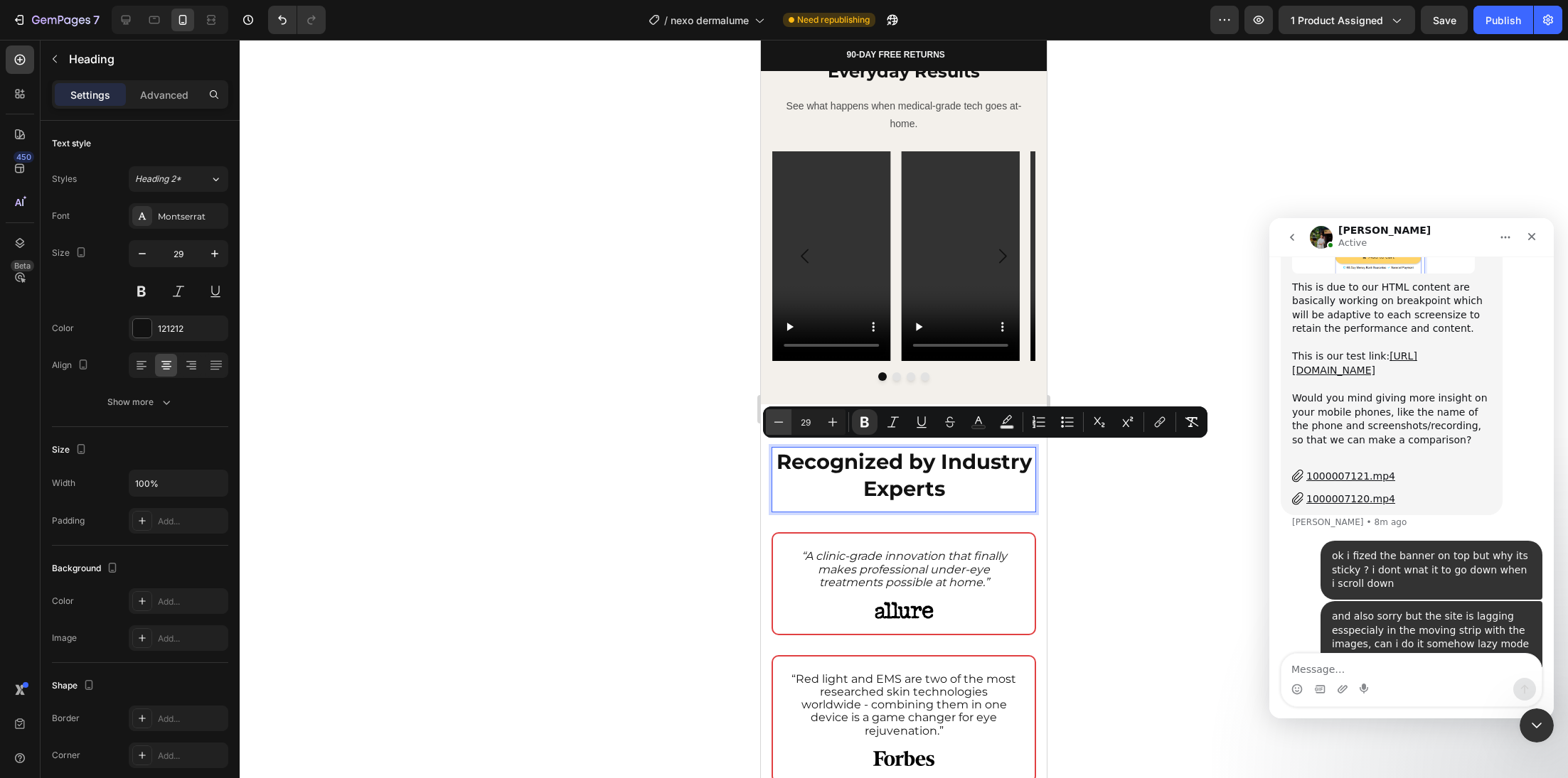
click at [781, 427] on icon "Editor contextual toolbar" at bounding box center [778, 422] width 14 height 14
click at [774, 423] on icon "Editor contextual toolbar" at bounding box center [778, 422] width 14 height 14
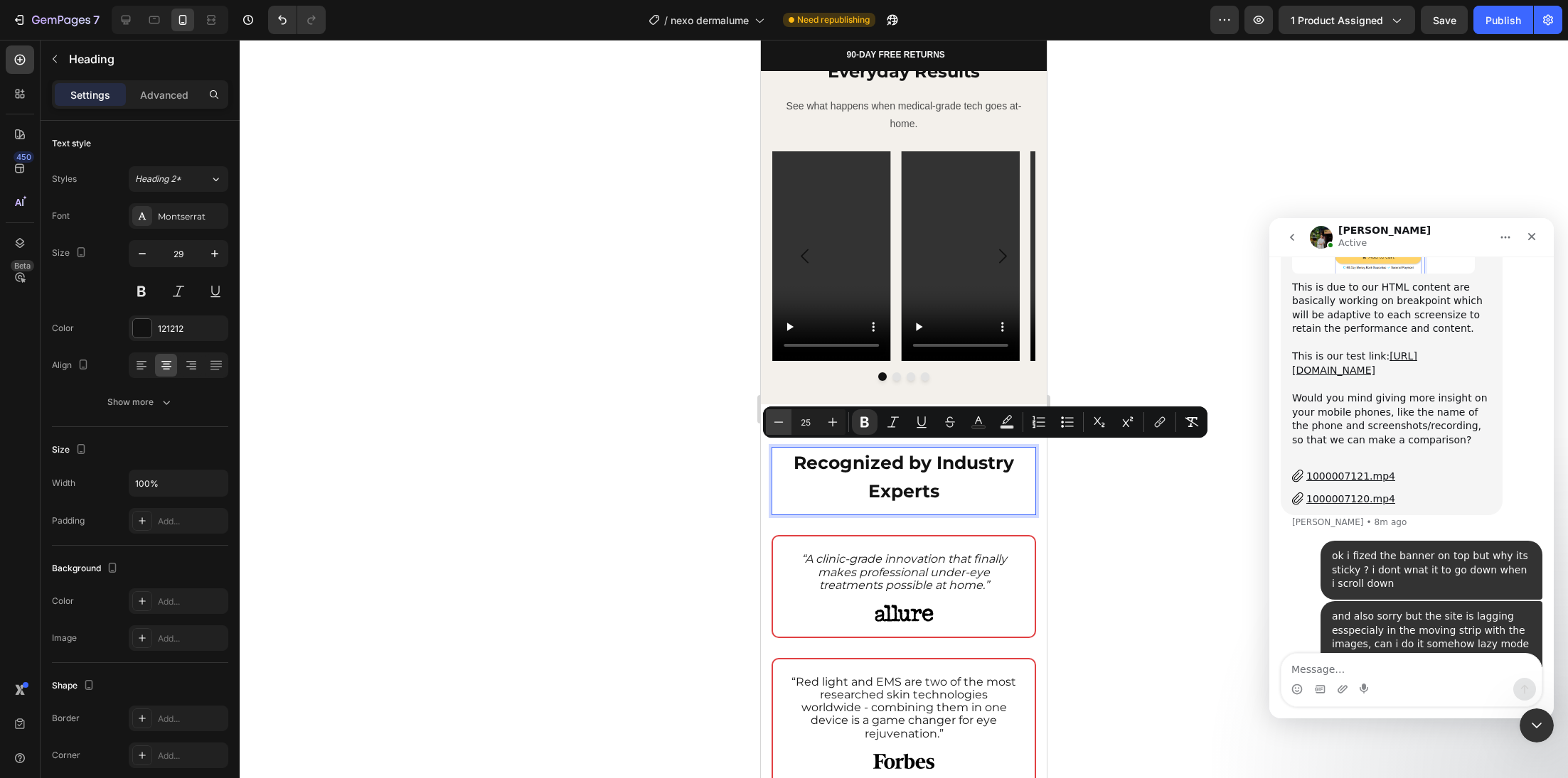
type input "24"
click at [680, 458] on div at bounding box center [904, 409] width 1328 height 738
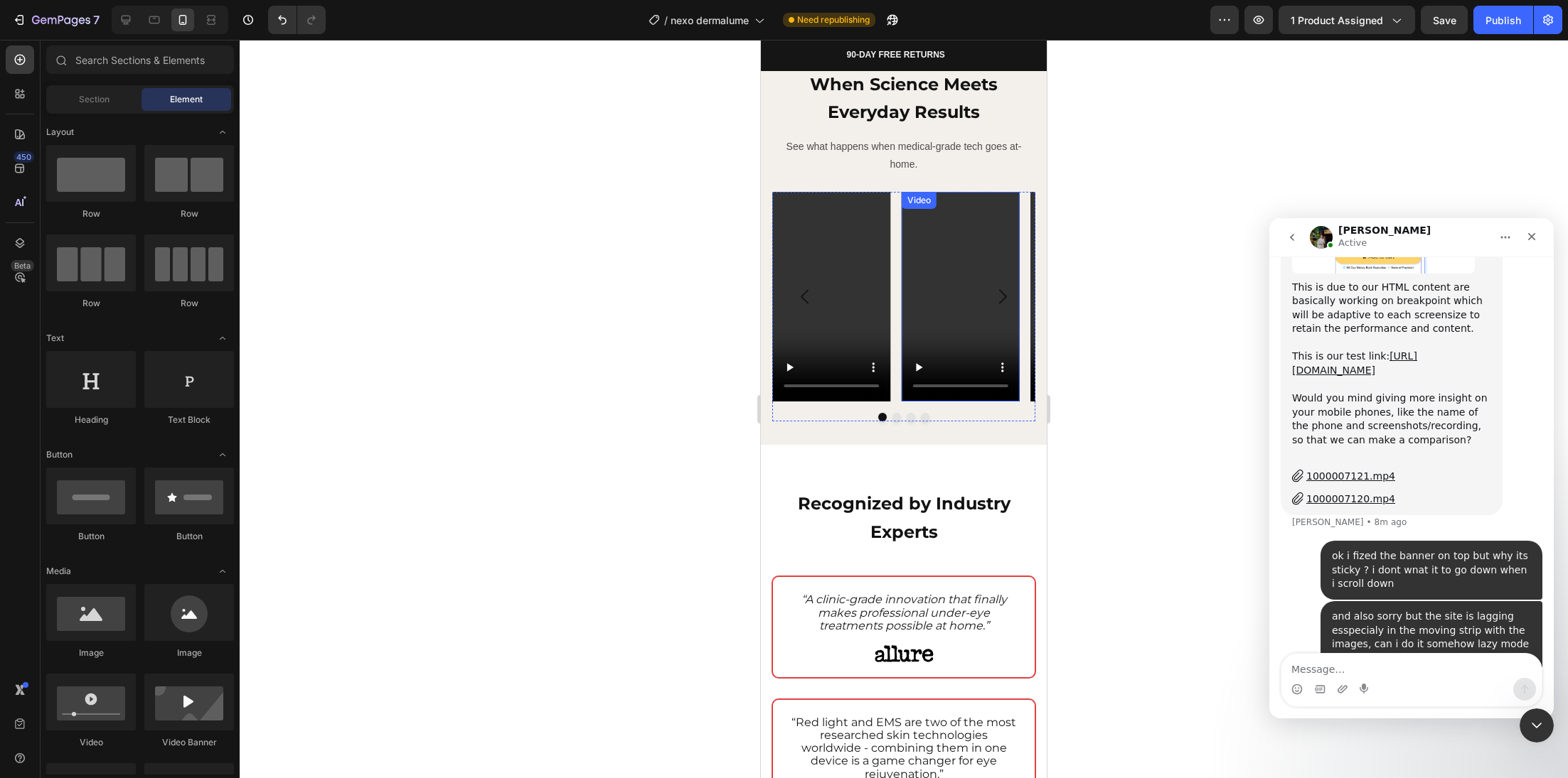
scroll to position [1705, 0]
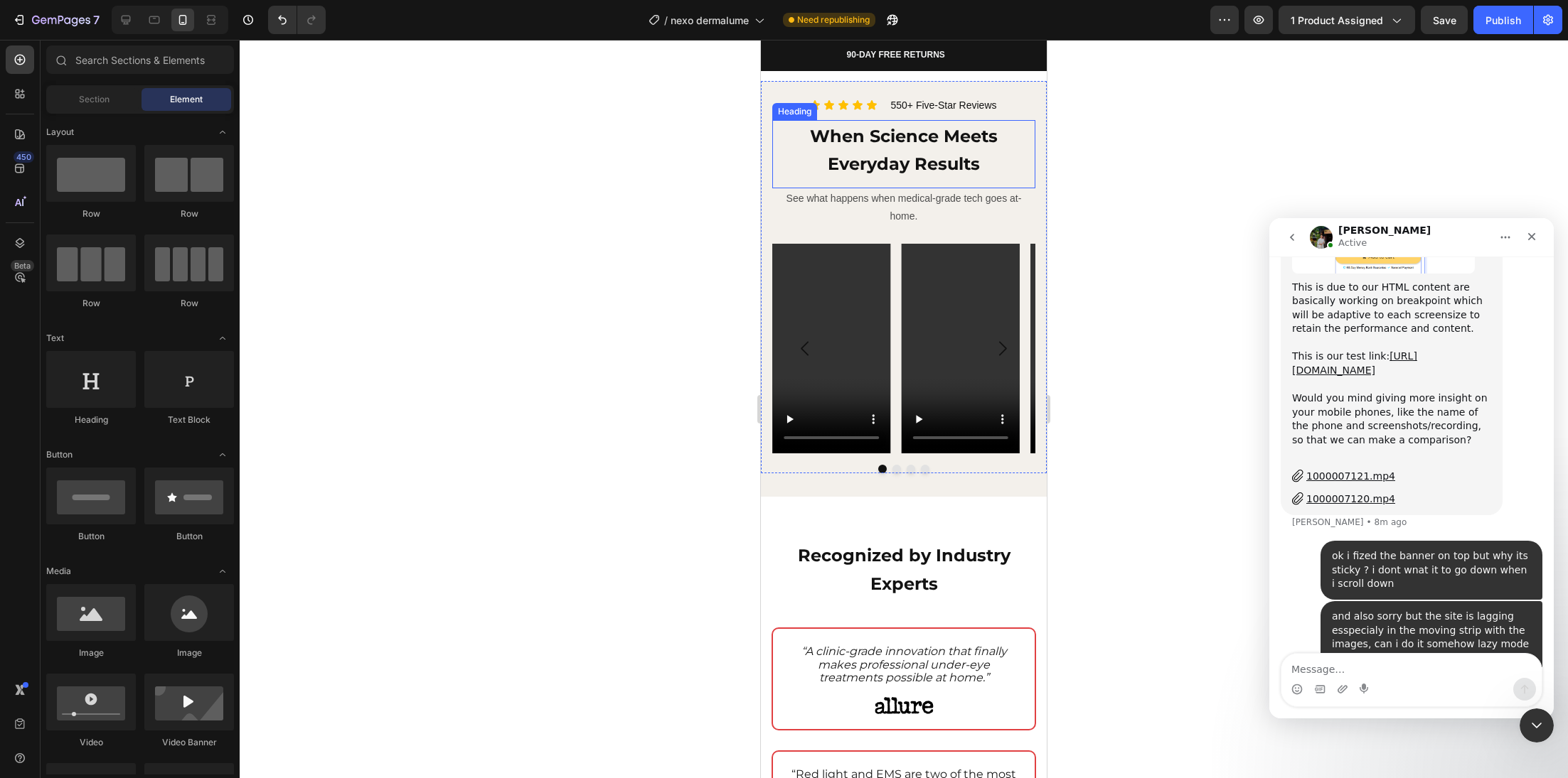
click at [915, 154] on strong "When Science Meets Everyday Results" at bounding box center [904, 150] width 188 height 49
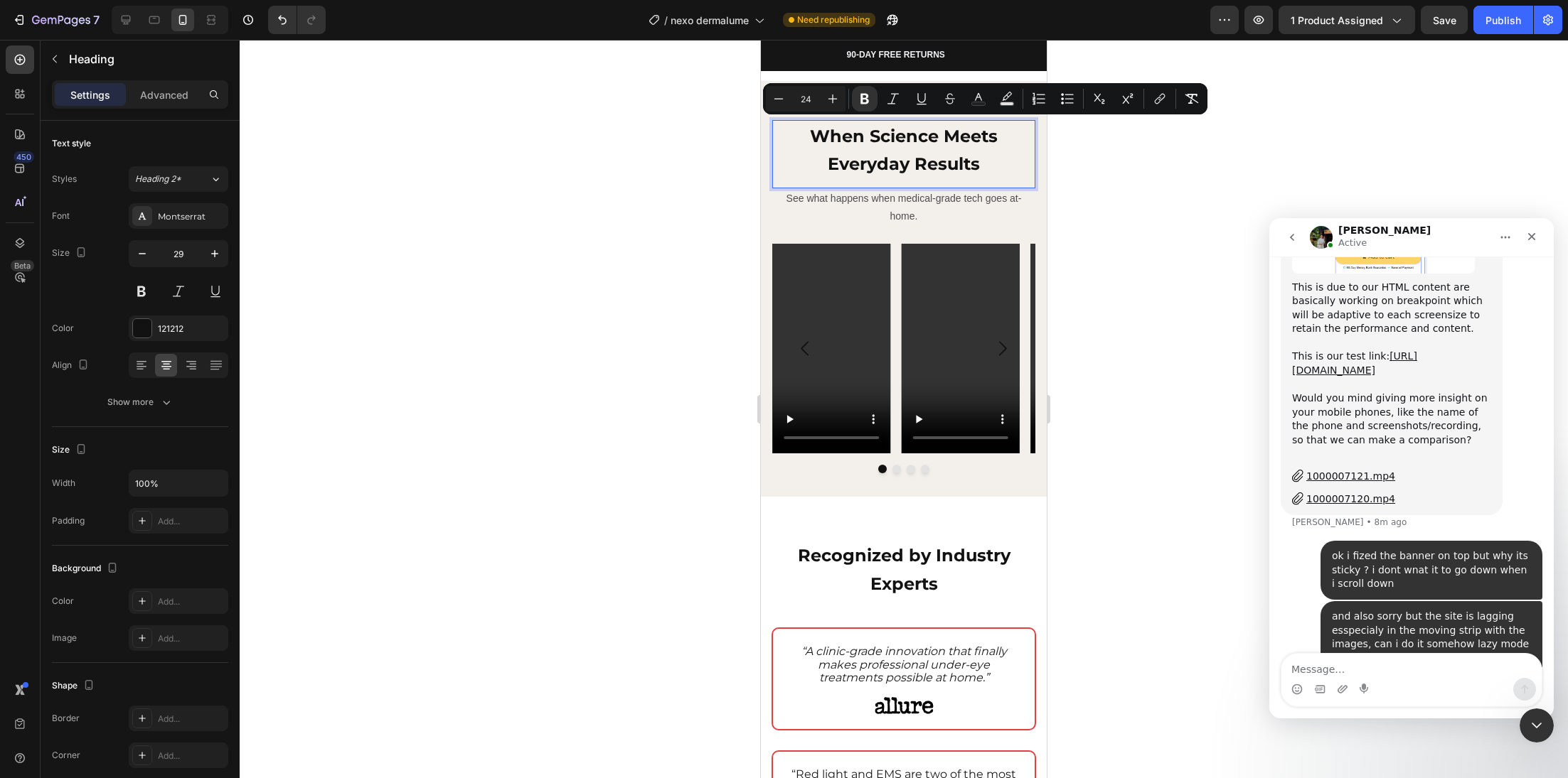
click at [707, 347] on div at bounding box center [904, 409] width 1328 height 738
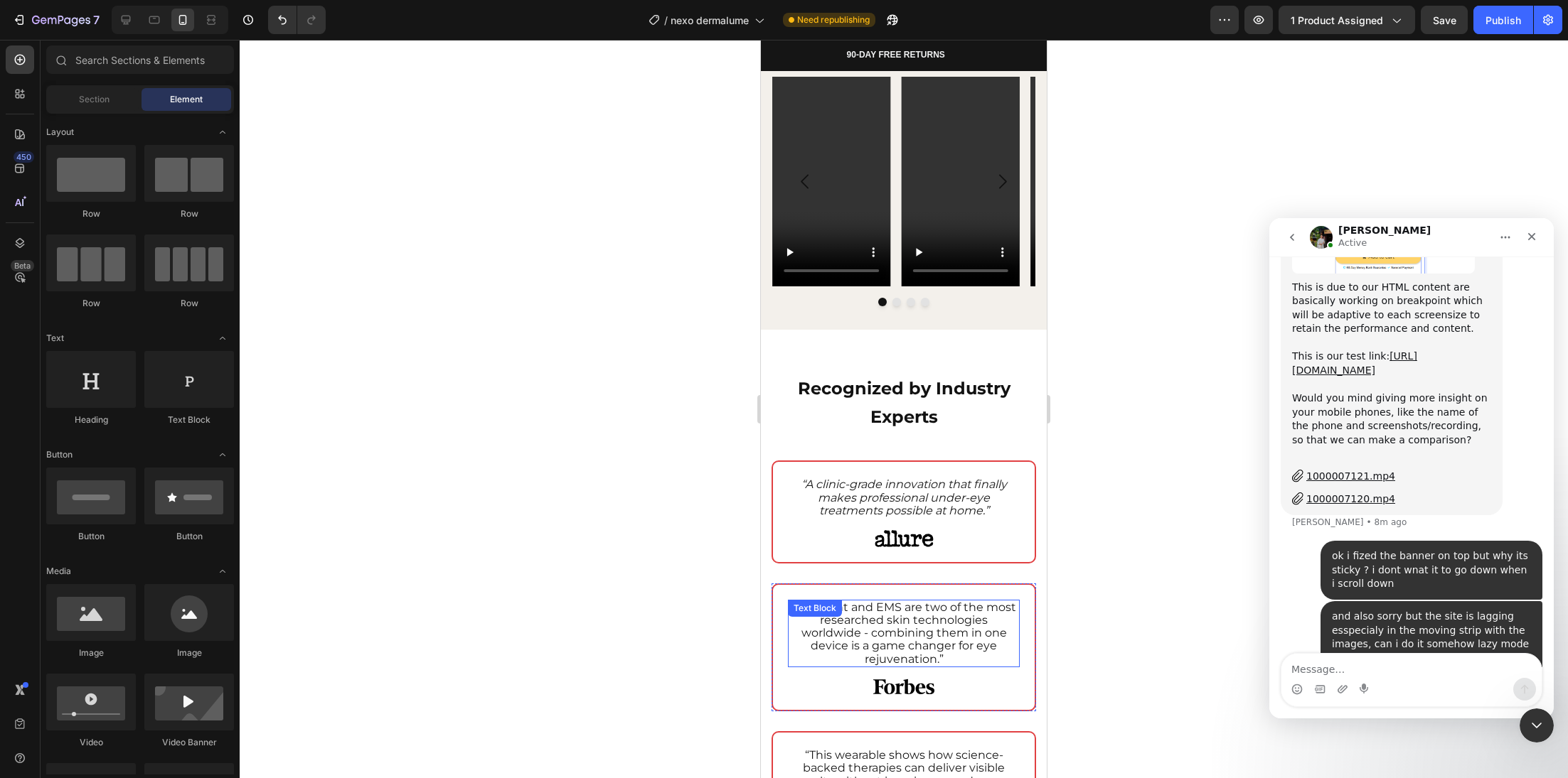
scroll to position [1966, 0]
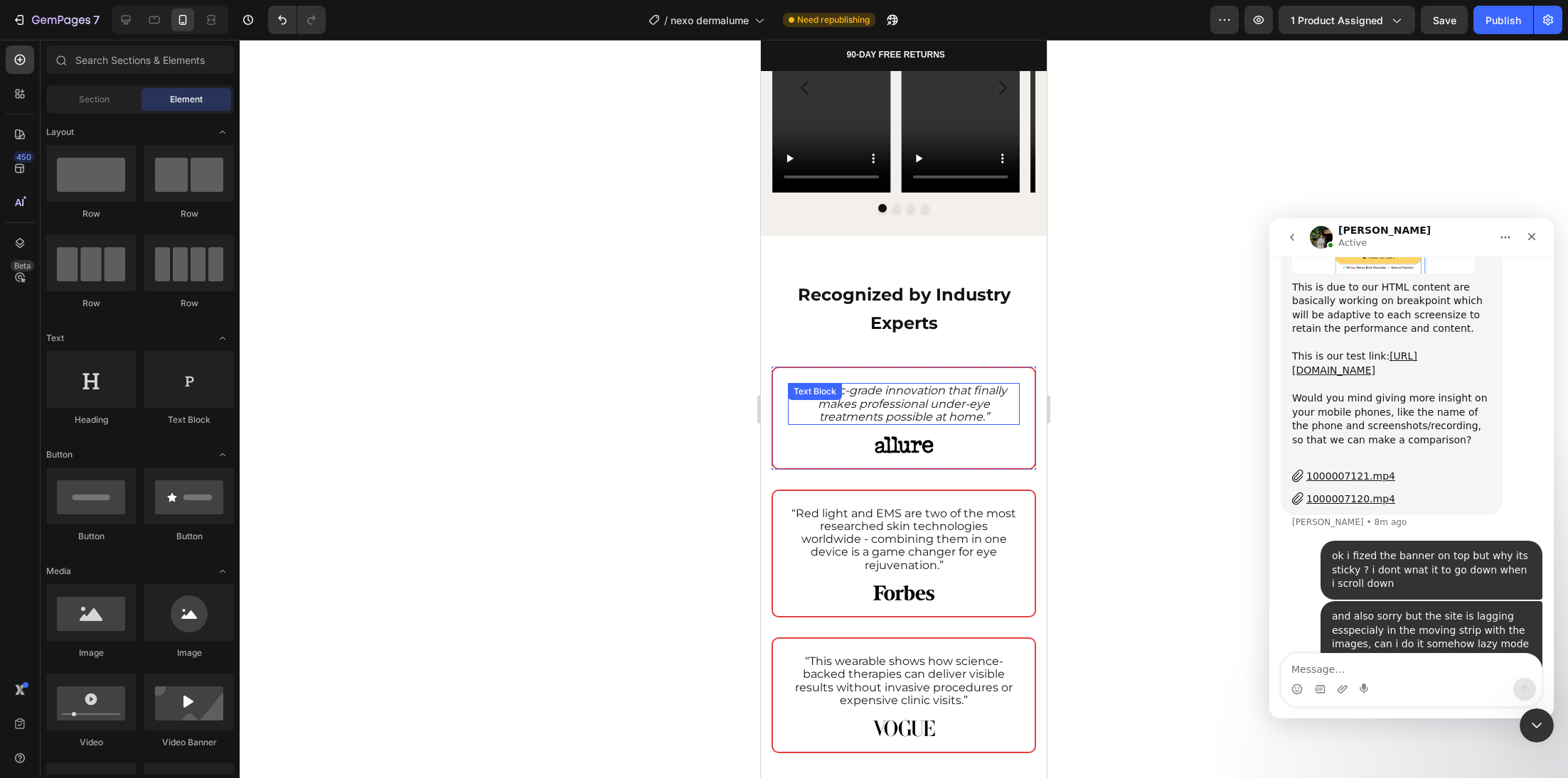
click at [882, 405] on icon "“A clinic-grade innovation that finally makes professional under-eye treatments…" at bounding box center [904, 403] width 206 height 39
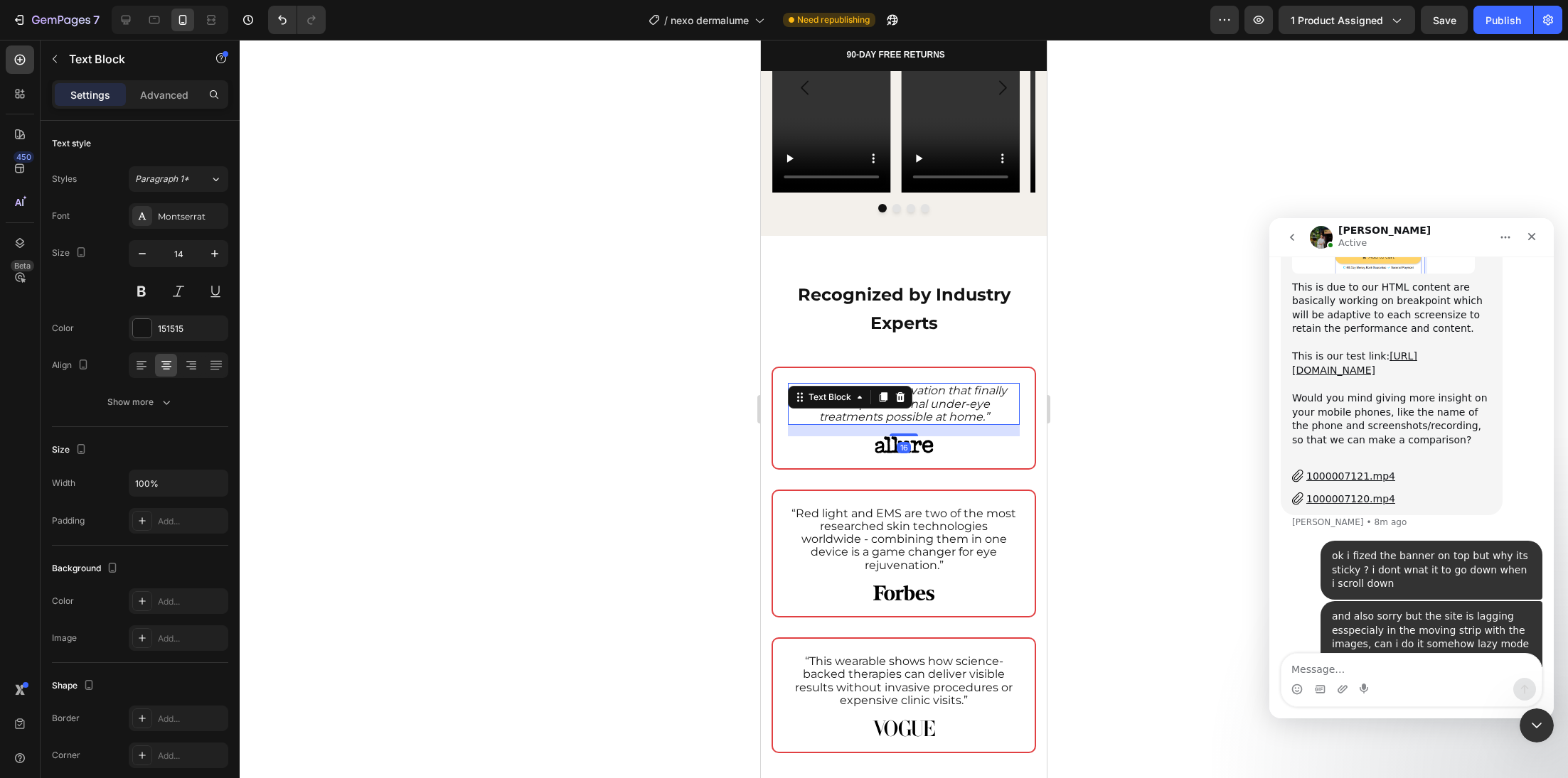
click at [882, 405] on icon "“A clinic-grade innovation that finally makes professional under-eye treatments…" at bounding box center [904, 403] width 206 height 39
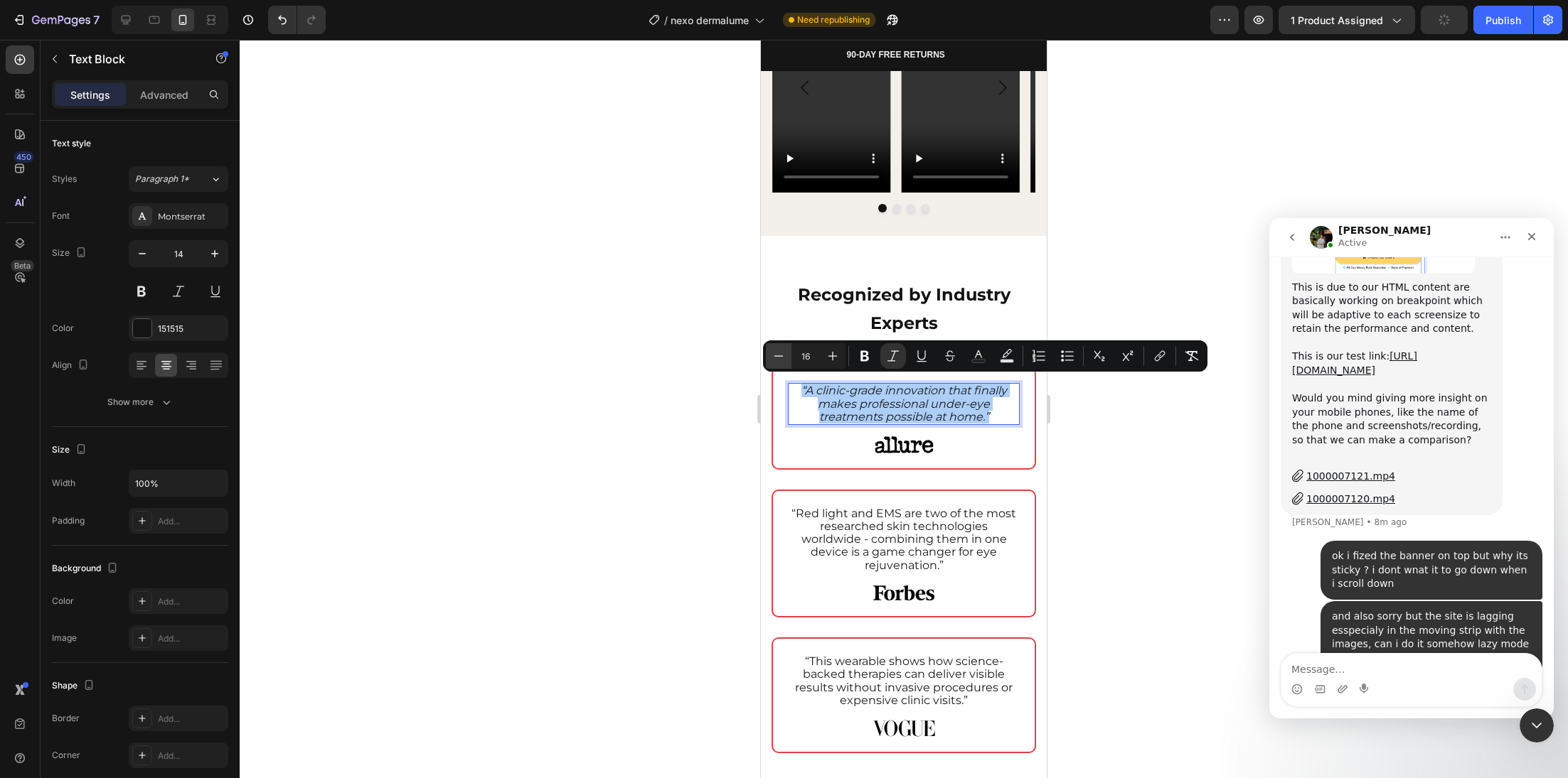
click at [778, 357] on icon "Editor contextual toolbar" at bounding box center [778, 355] width 14 height 14
type input "14"
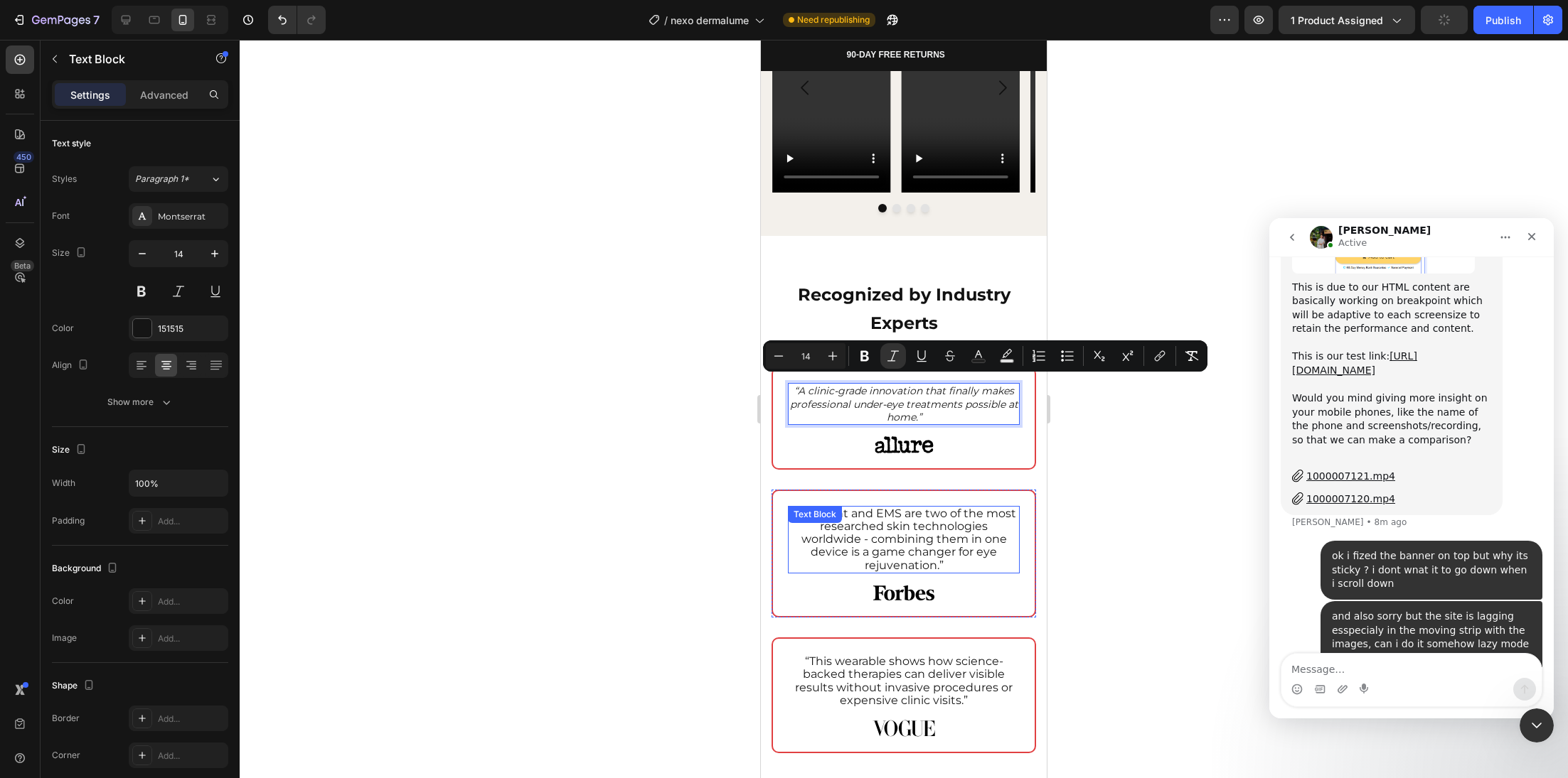
click at [898, 525] on span "“Red light and EMS are two of the most researched skin technologies worldwide -…" at bounding box center [904, 539] width 225 height 65
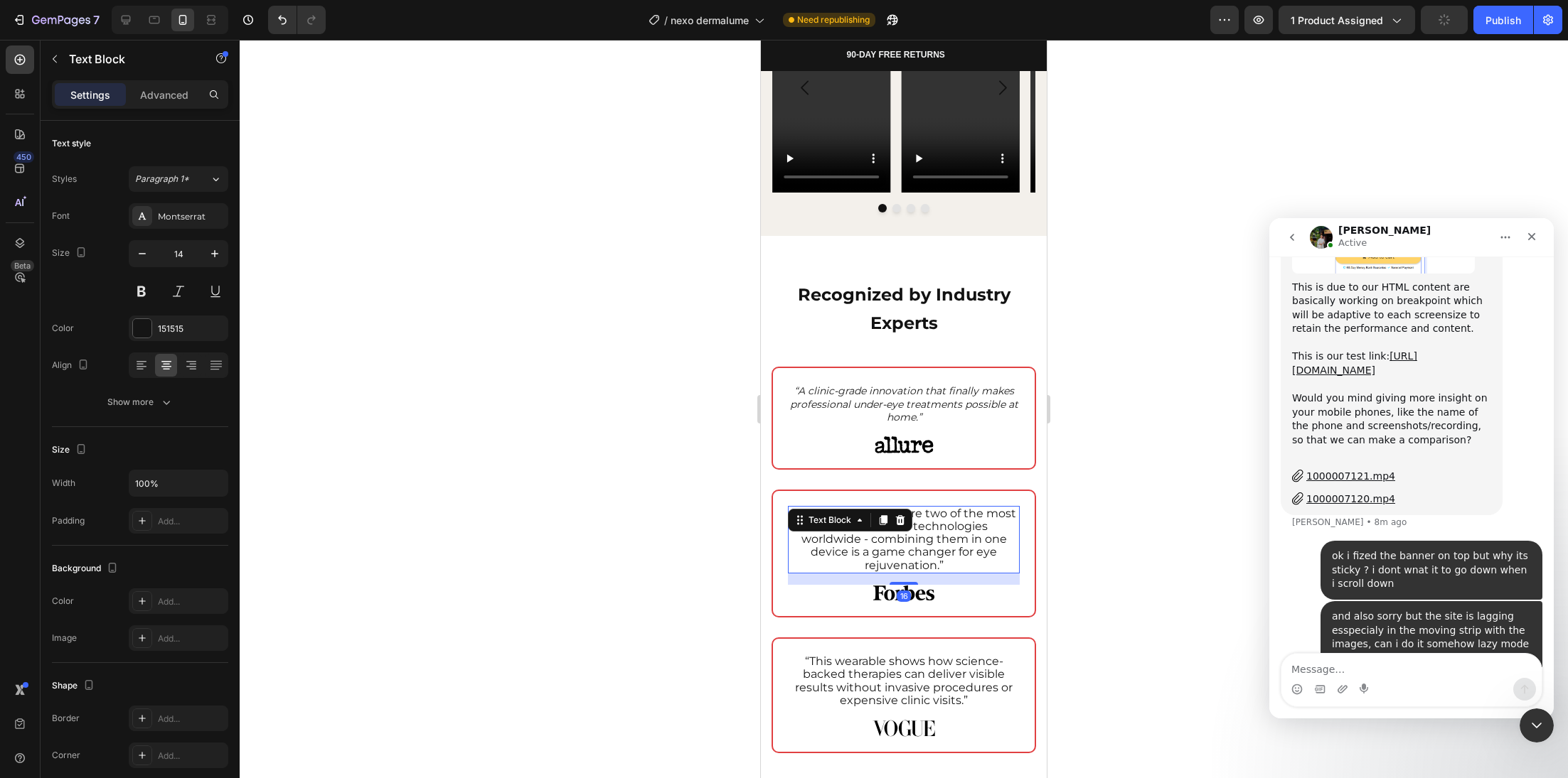
click at [898, 525] on span "“Red light and EMS are two of the most researched skin technologies worldwide -…" at bounding box center [904, 539] width 225 height 65
click at [898, 525] on span "“Red light and EMS are two of the most researched skin technologies worldwide -…" at bounding box center [904, 539] width 225 height 65
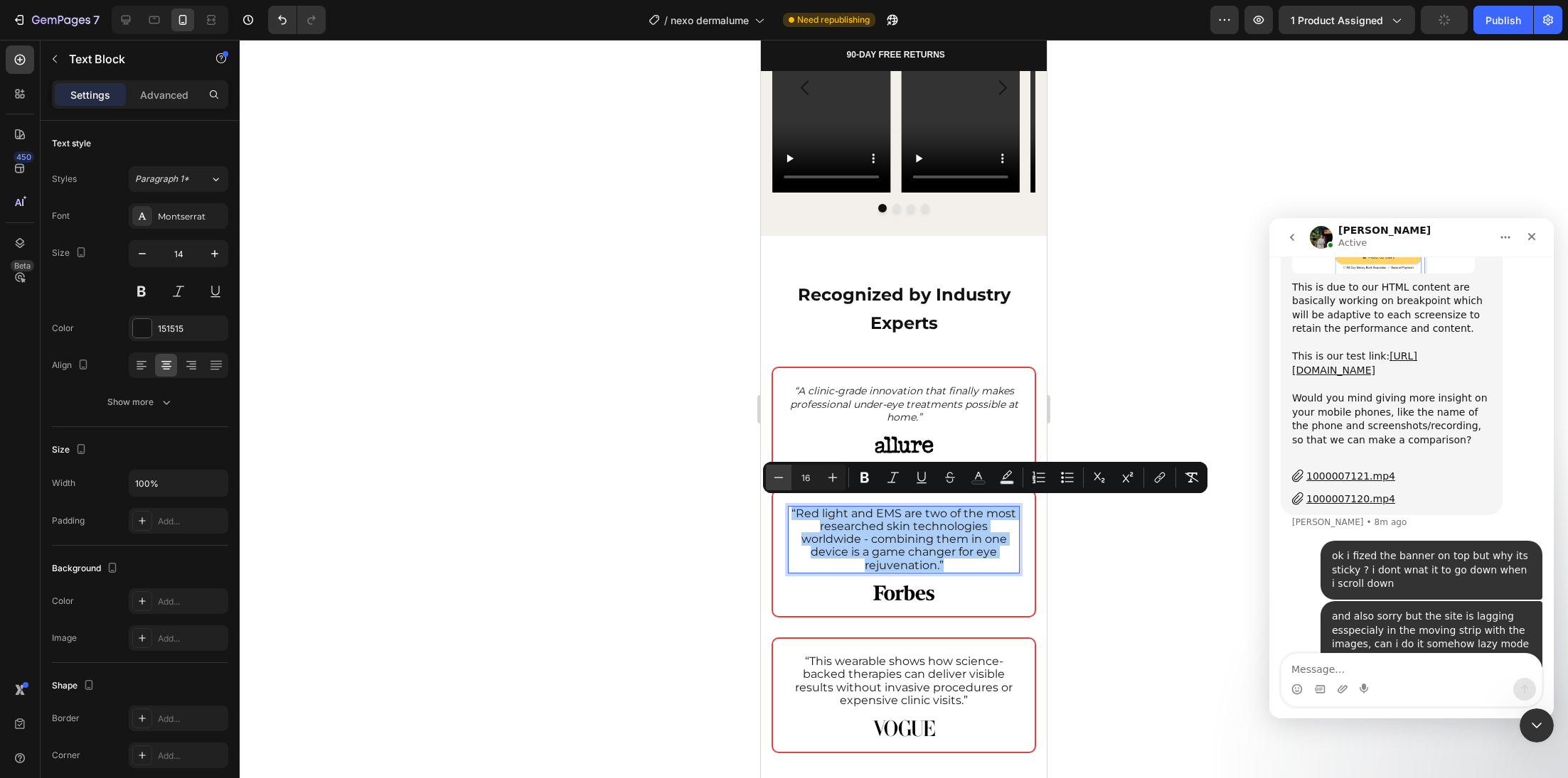
click at [776, 481] on icon "Editor contextual toolbar" at bounding box center [778, 477] width 14 height 14
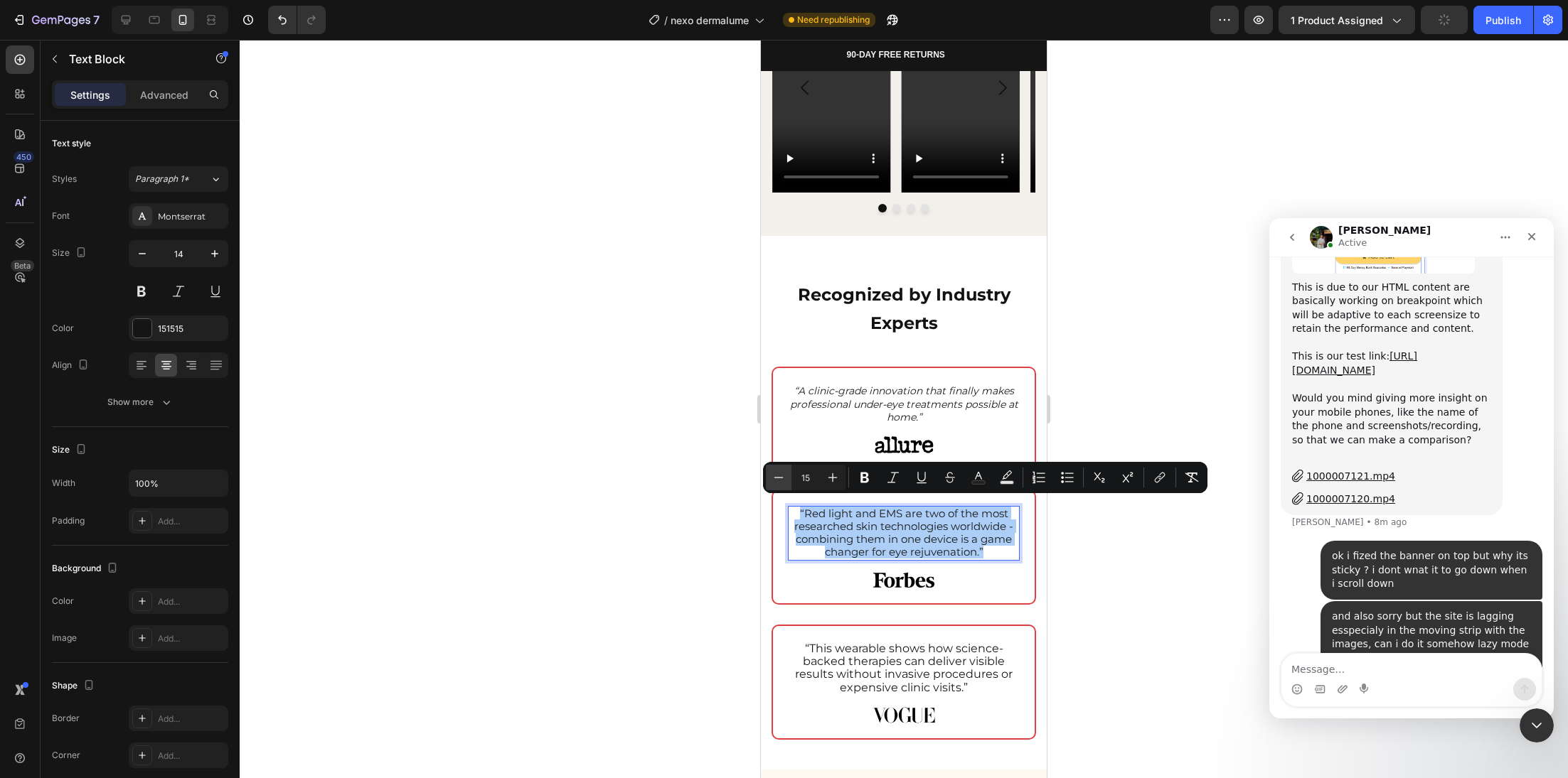
click at [776, 481] on icon "Editor contextual toolbar" at bounding box center [778, 477] width 14 height 14
type input "14"
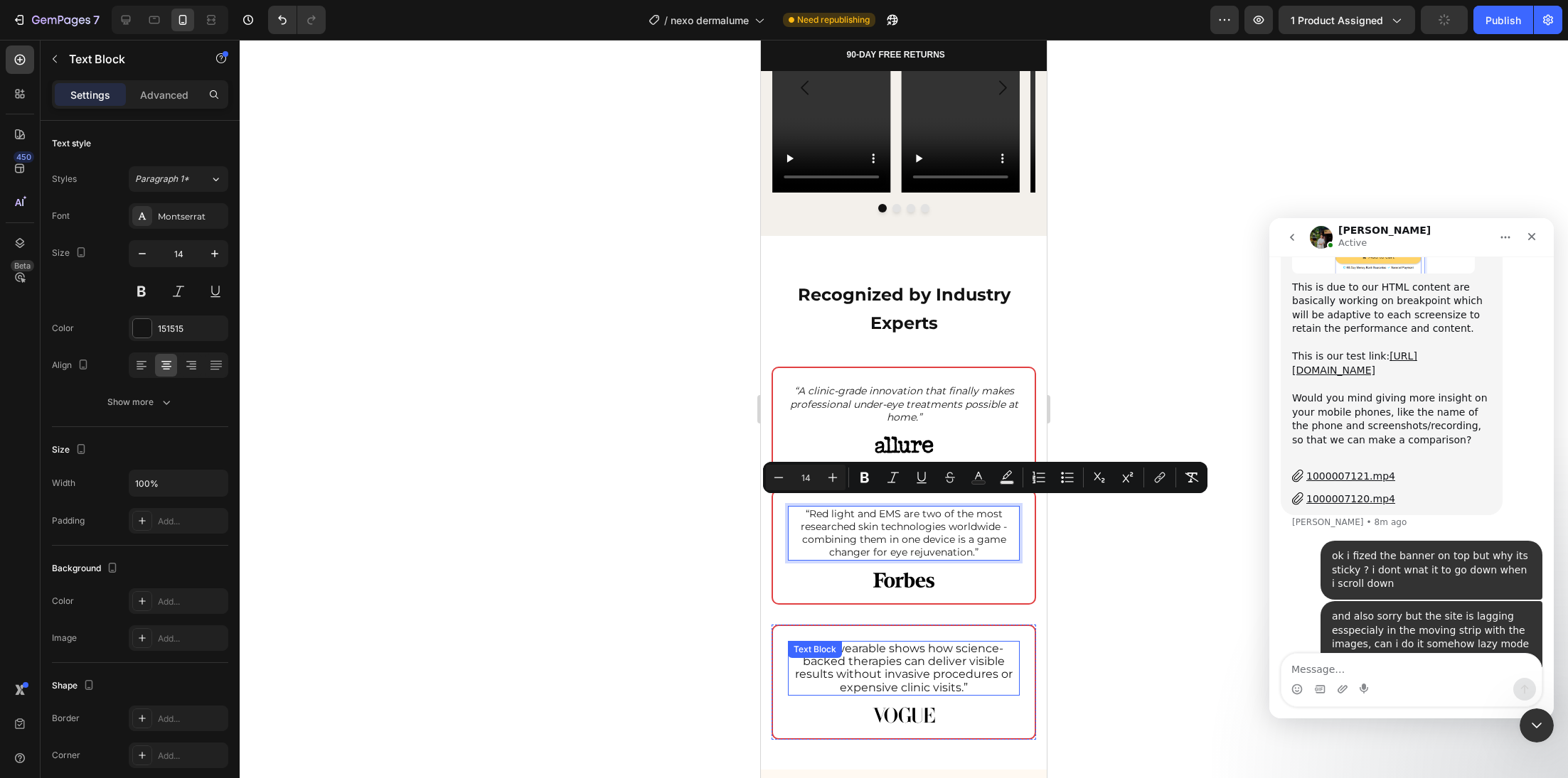
click at [874, 652] on div "“This wearable shows how science-backed therapies can deliver visible results w…" at bounding box center [904, 668] width 231 height 54
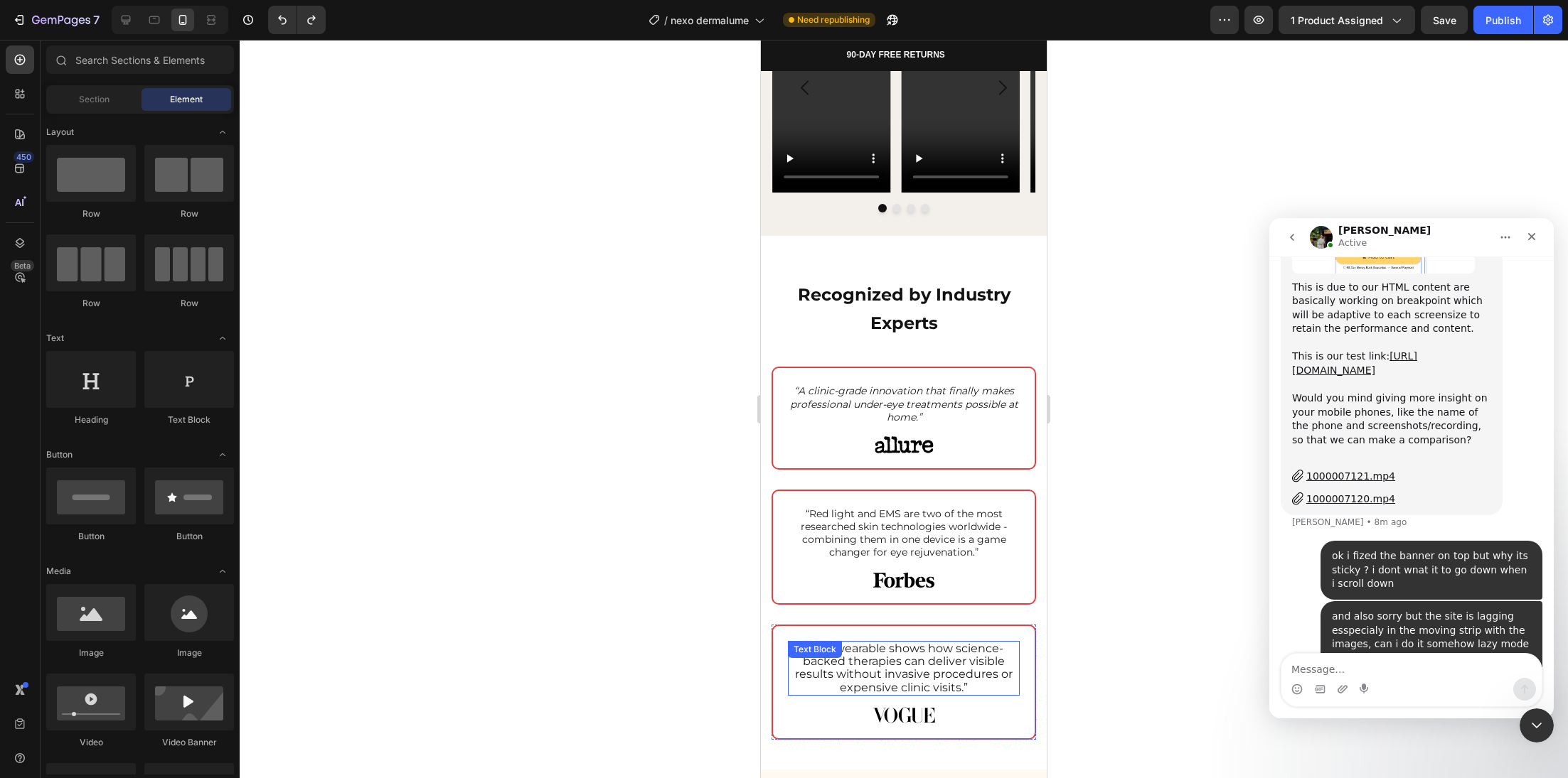
click at [946, 646] on span "“This wearable shows how science-backed therapies can deliver visible results w…" at bounding box center [904, 668] width 218 height 53
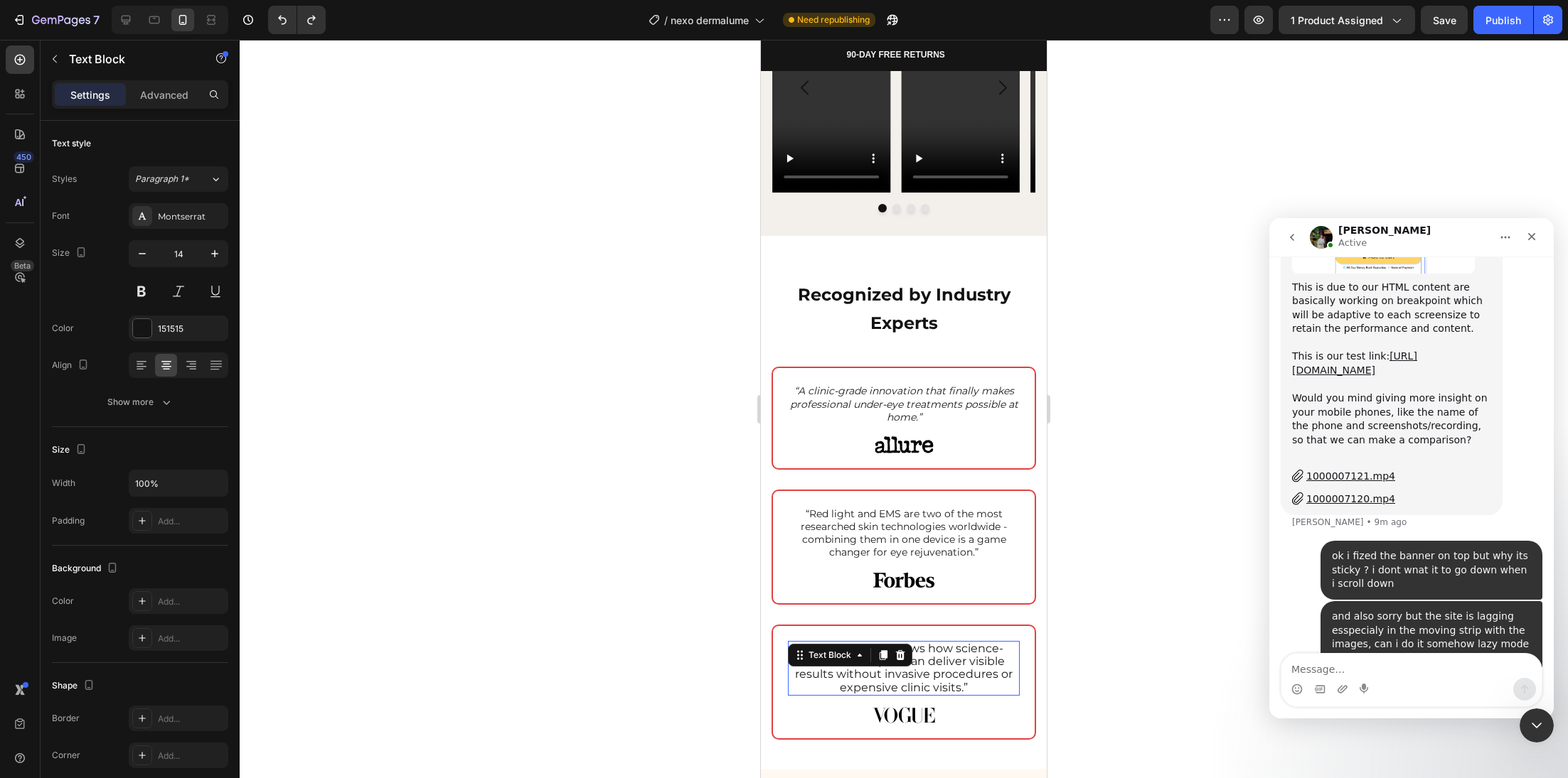
click at [946, 646] on span "“This wearable shows how science-backed therapies can deliver visible results w…" at bounding box center [904, 668] width 218 height 53
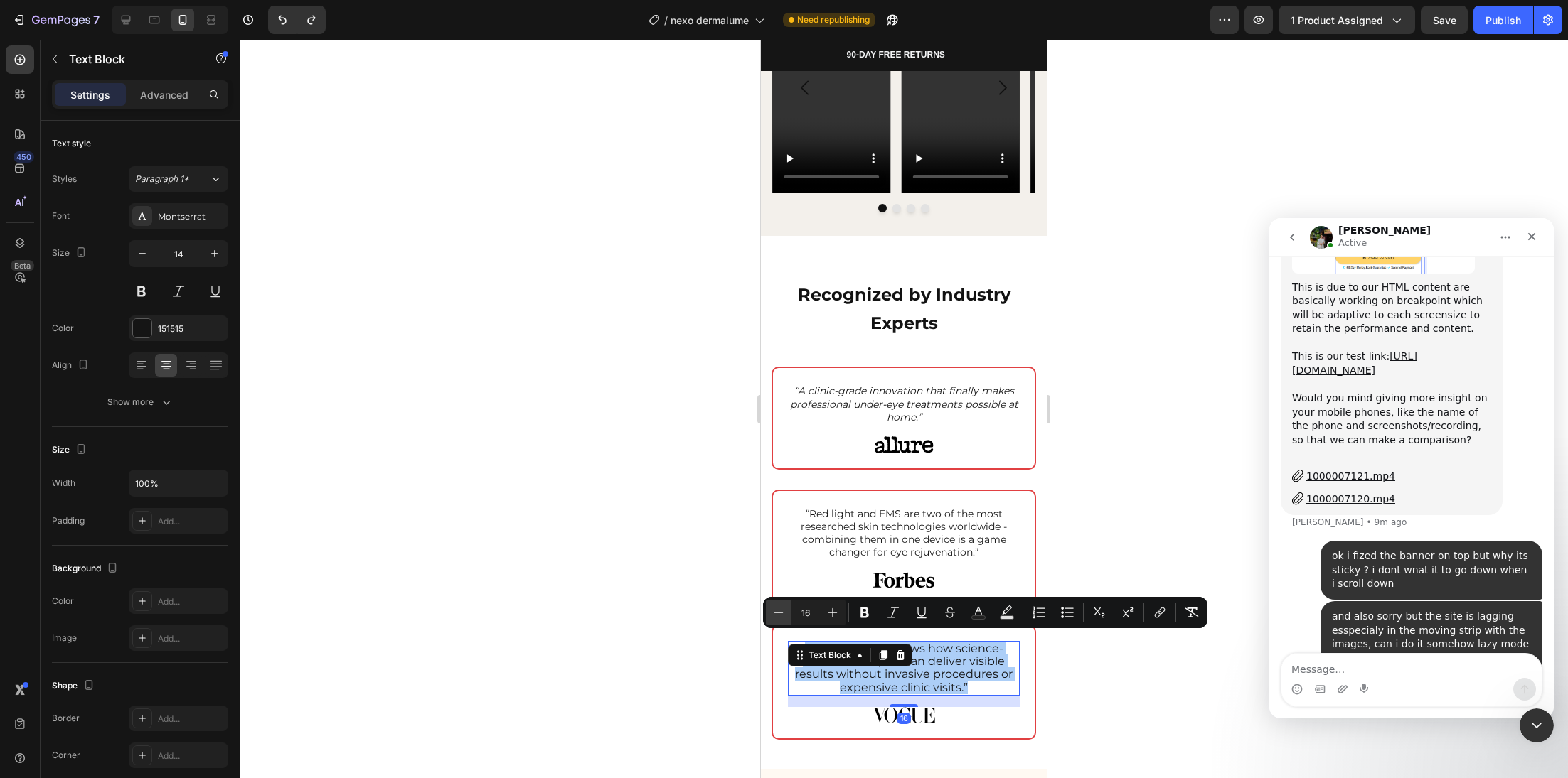
click at [779, 610] on icon "Editor contextual toolbar" at bounding box center [778, 612] width 14 height 14
type input "14"
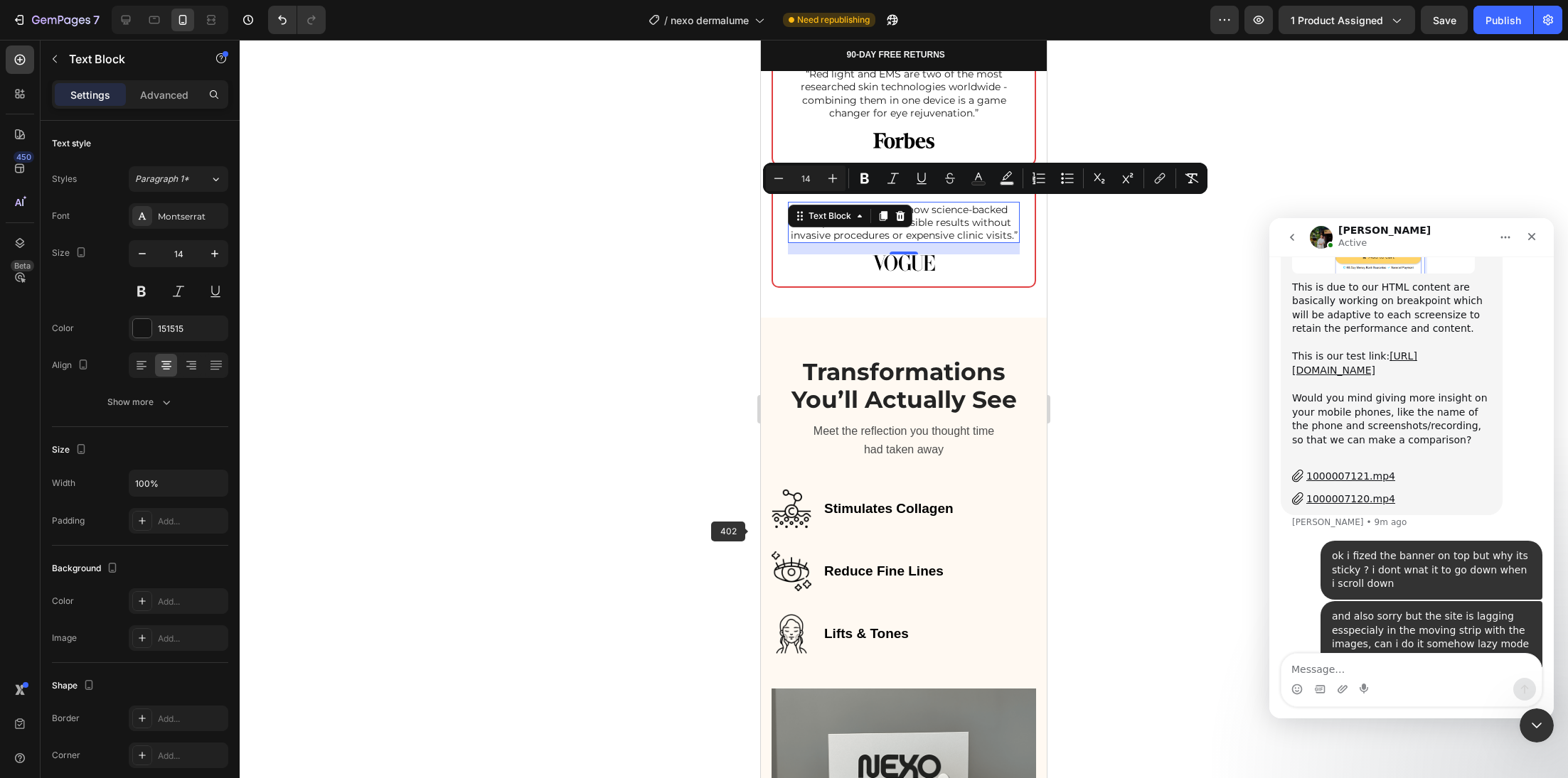
scroll to position [2400, 0]
click at [594, 496] on div at bounding box center [904, 409] width 1328 height 738
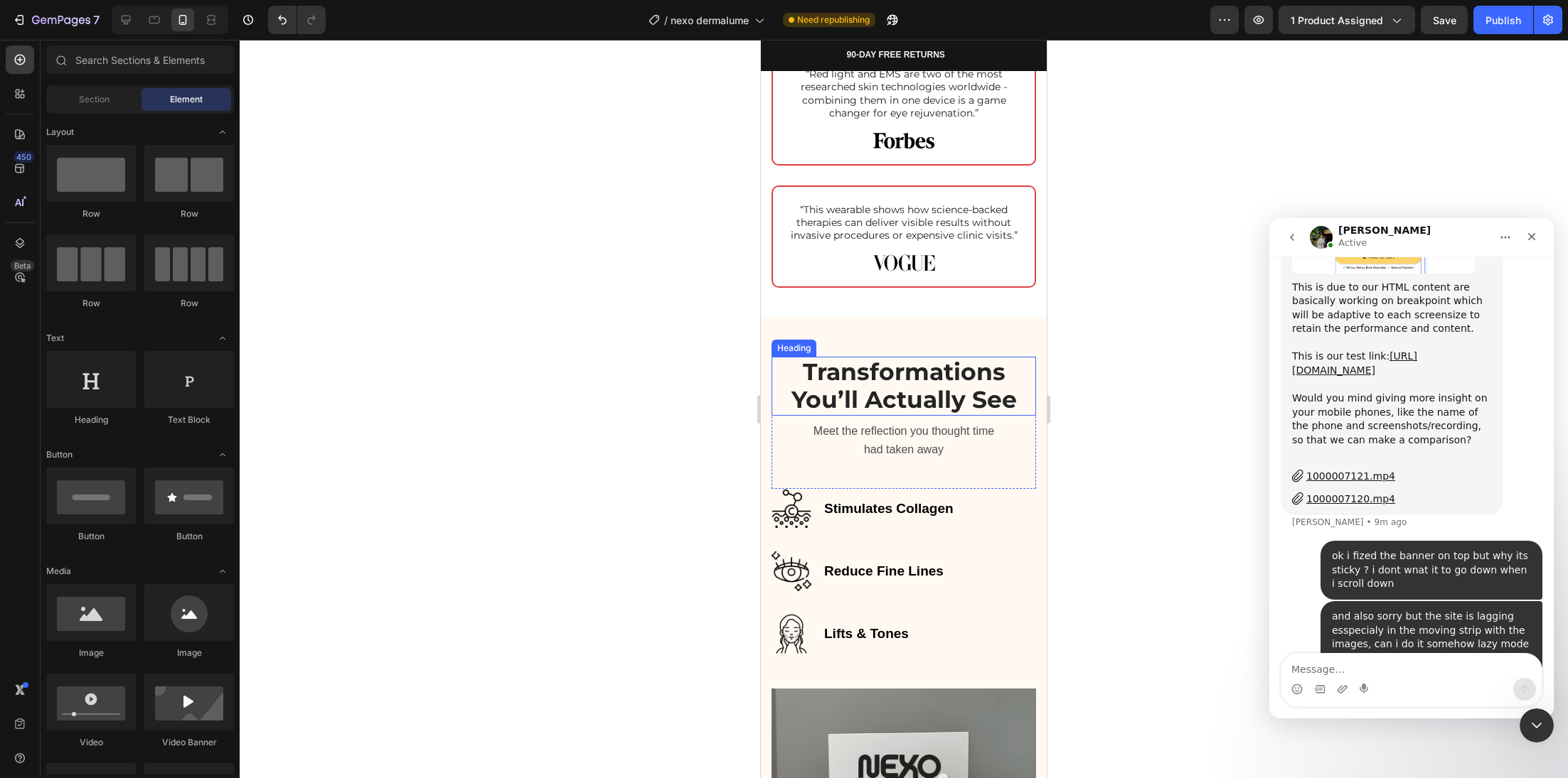
click at [927, 406] on strong "Transformations You’ll Actually See" at bounding box center [904, 385] width 225 height 57
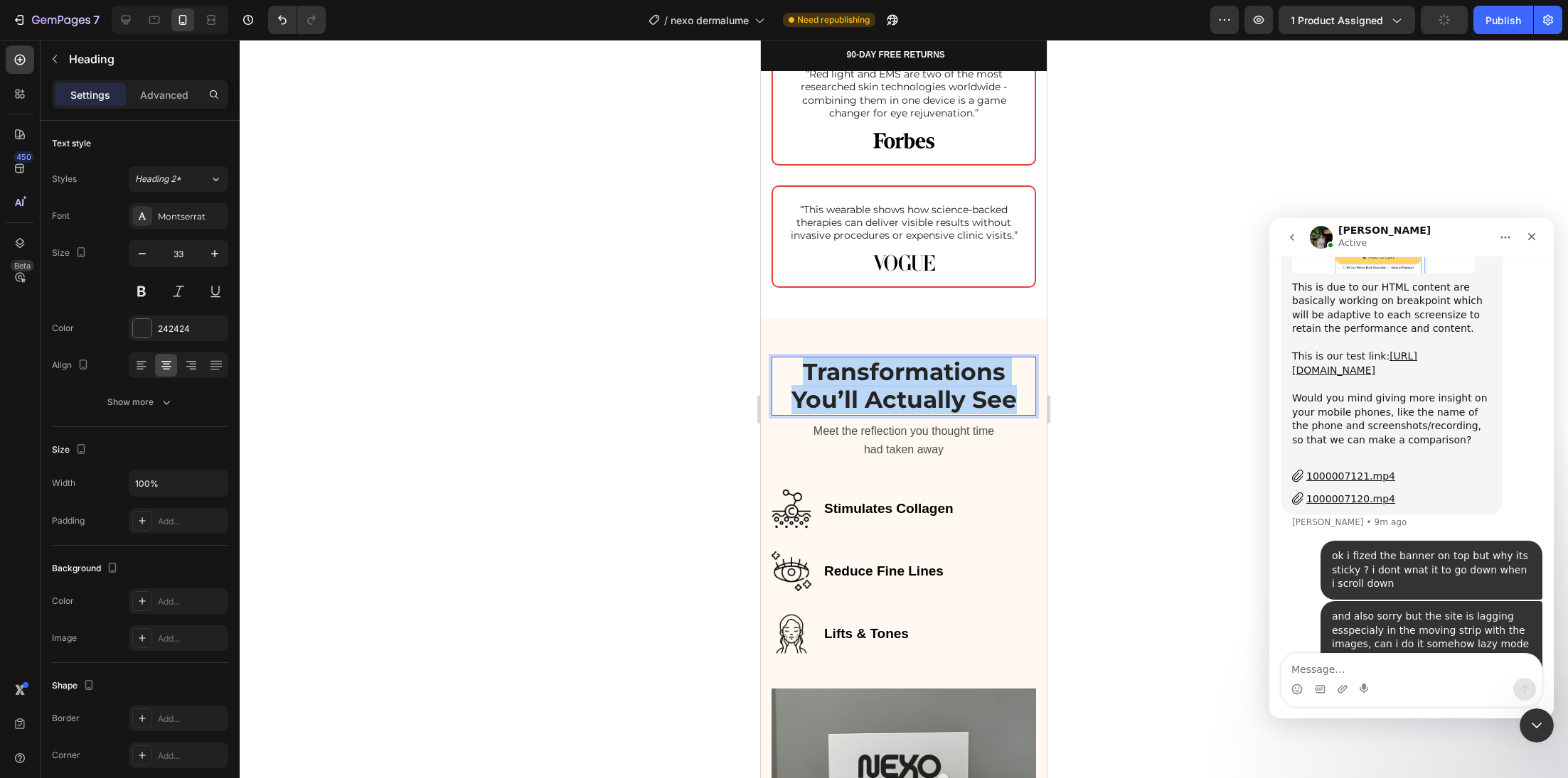
click at [927, 406] on strong "Transformations You’ll Actually See" at bounding box center [904, 385] width 225 height 57
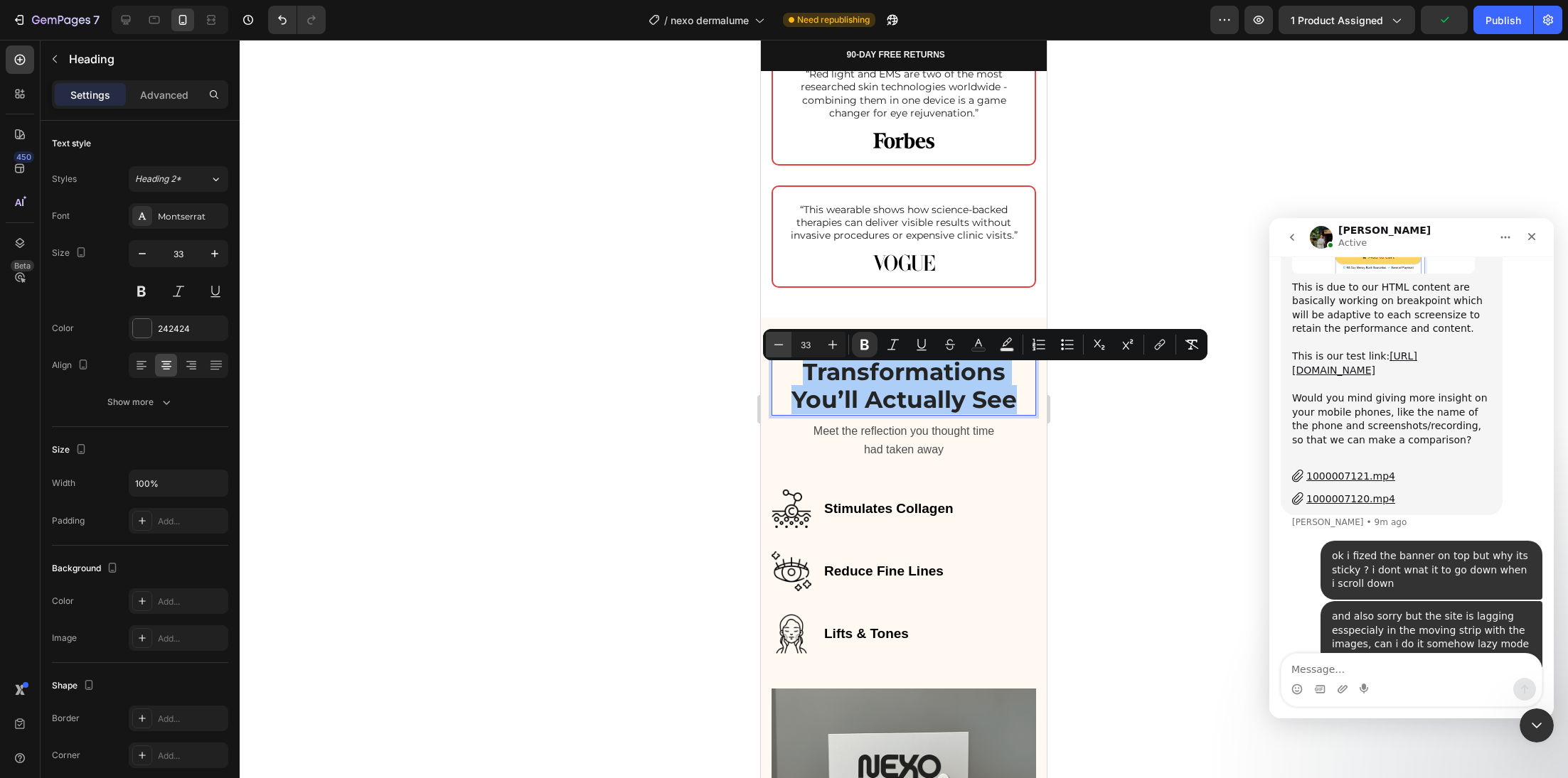
click at [778, 348] on icon "Editor contextual toolbar" at bounding box center [778, 344] width 14 height 14
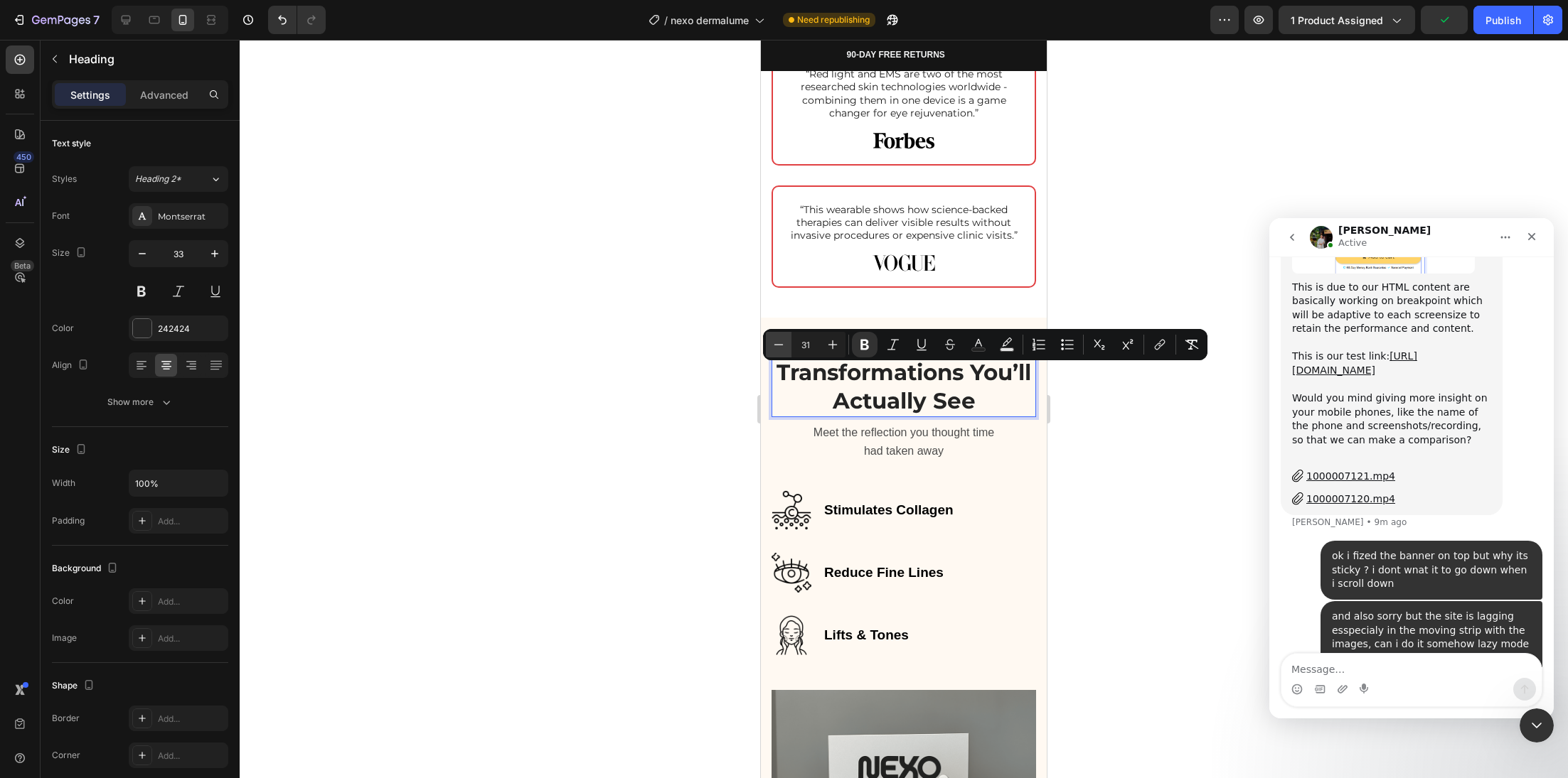
click at [778, 348] on icon "Editor contextual toolbar" at bounding box center [778, 344] width 14 height 14
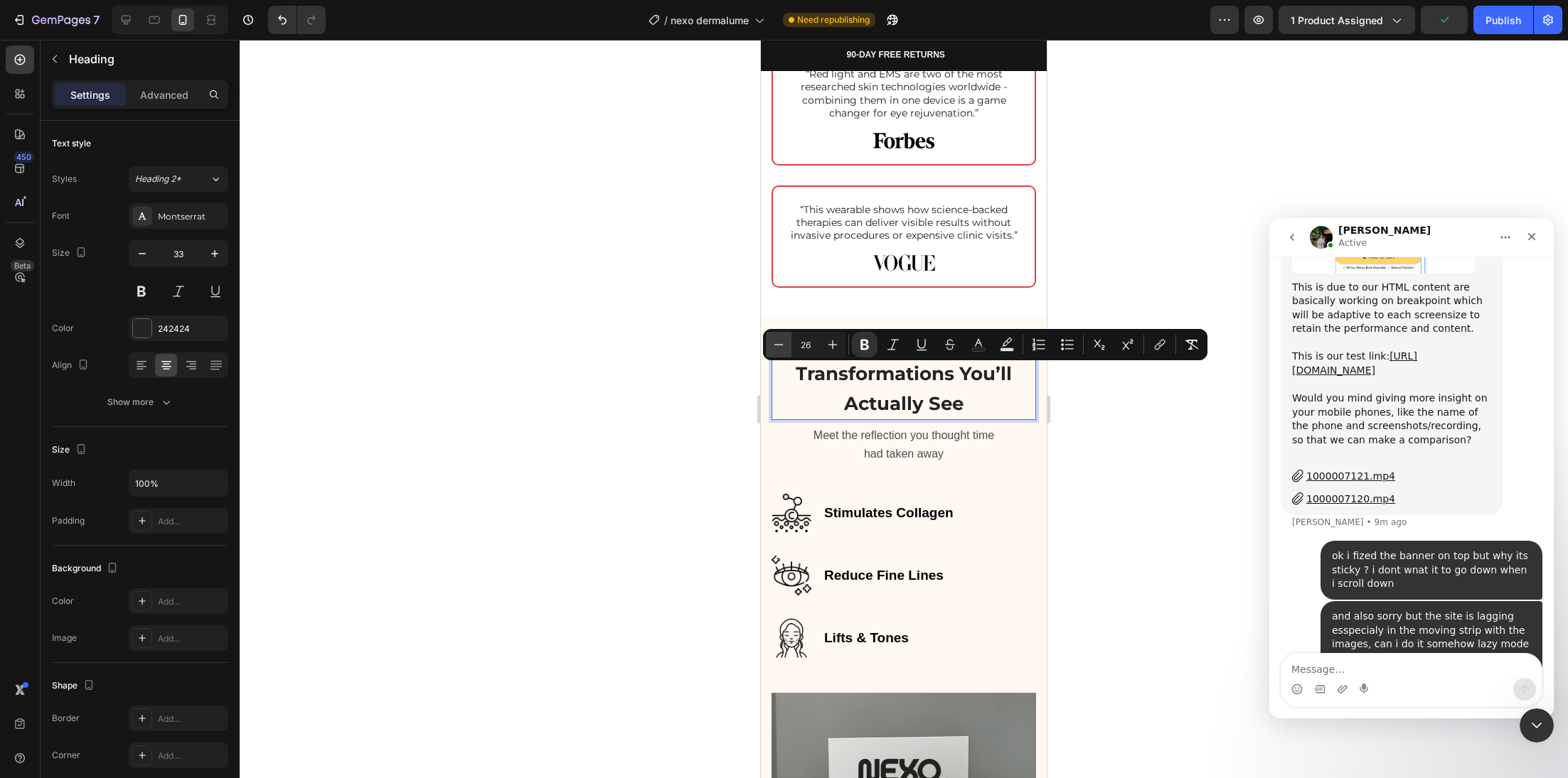
click at [778, 348] on icon "Editor contextual toolbar" at bounding box center [778, 344] width 14 height 14
click at [778, 348] on icon "Editor contextual toolbar" at bounding box center [778, 344] width 14 height 14
type input "24"
click at [668, 498] on div at bounding box center [904, 409] width 1328 height 738
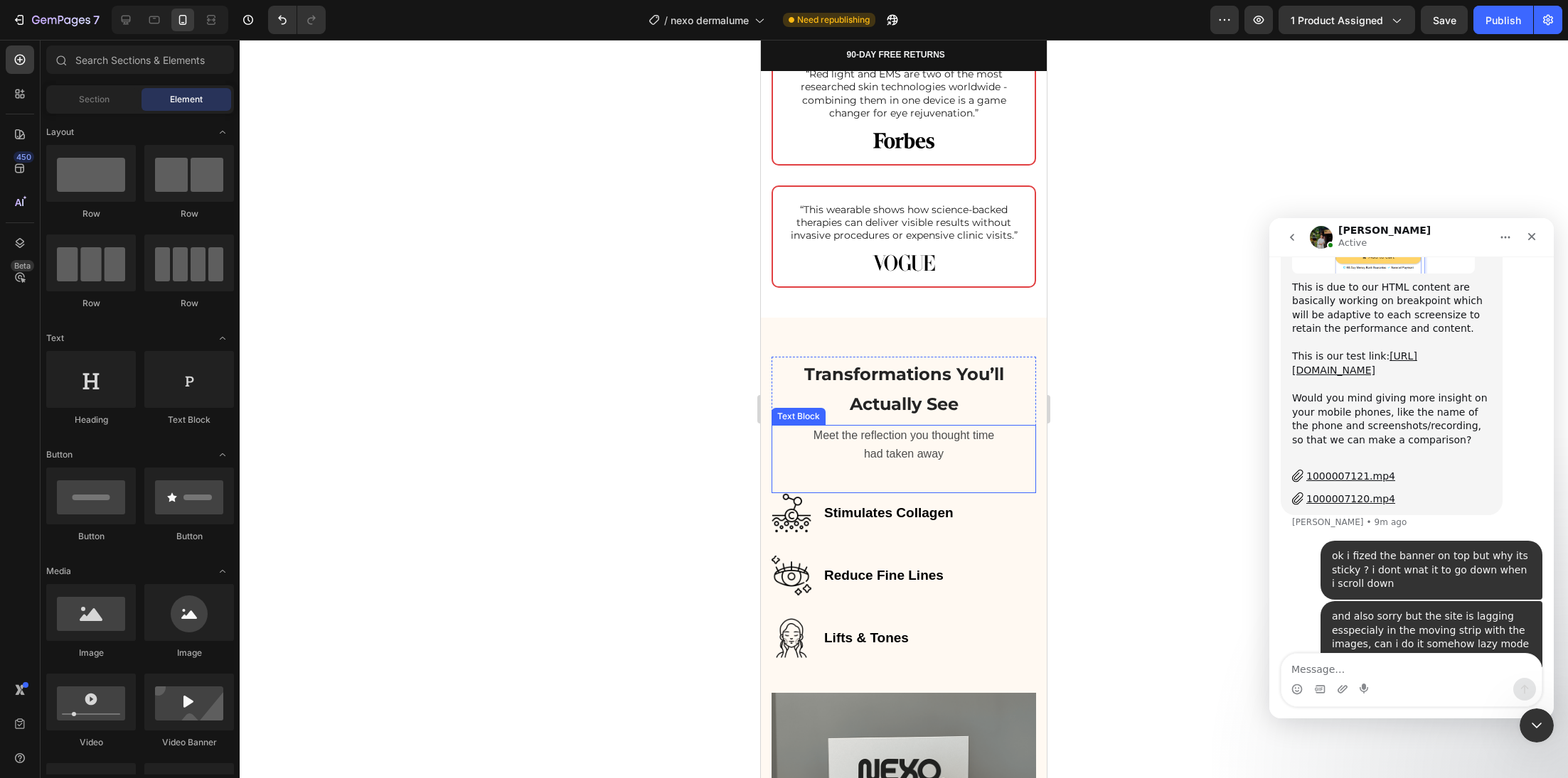
click at [837, 445] on p "Meet the reflection you thought time" at bounding box center [904, 435] width 262 height 19
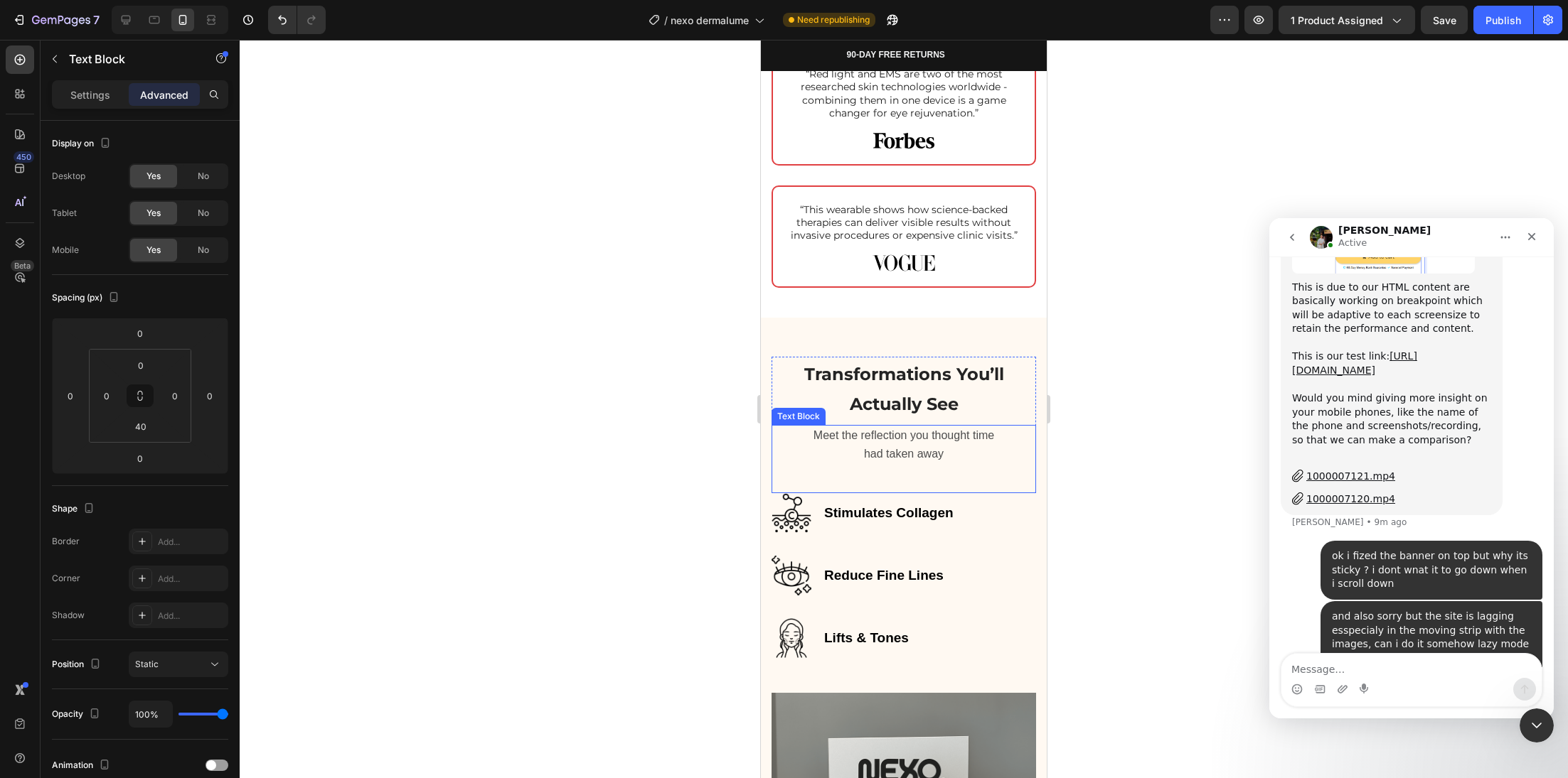
click at [836, 445] on p "Meet the reflection you thought time" at bounding box center [904, 435] width 262 height 19
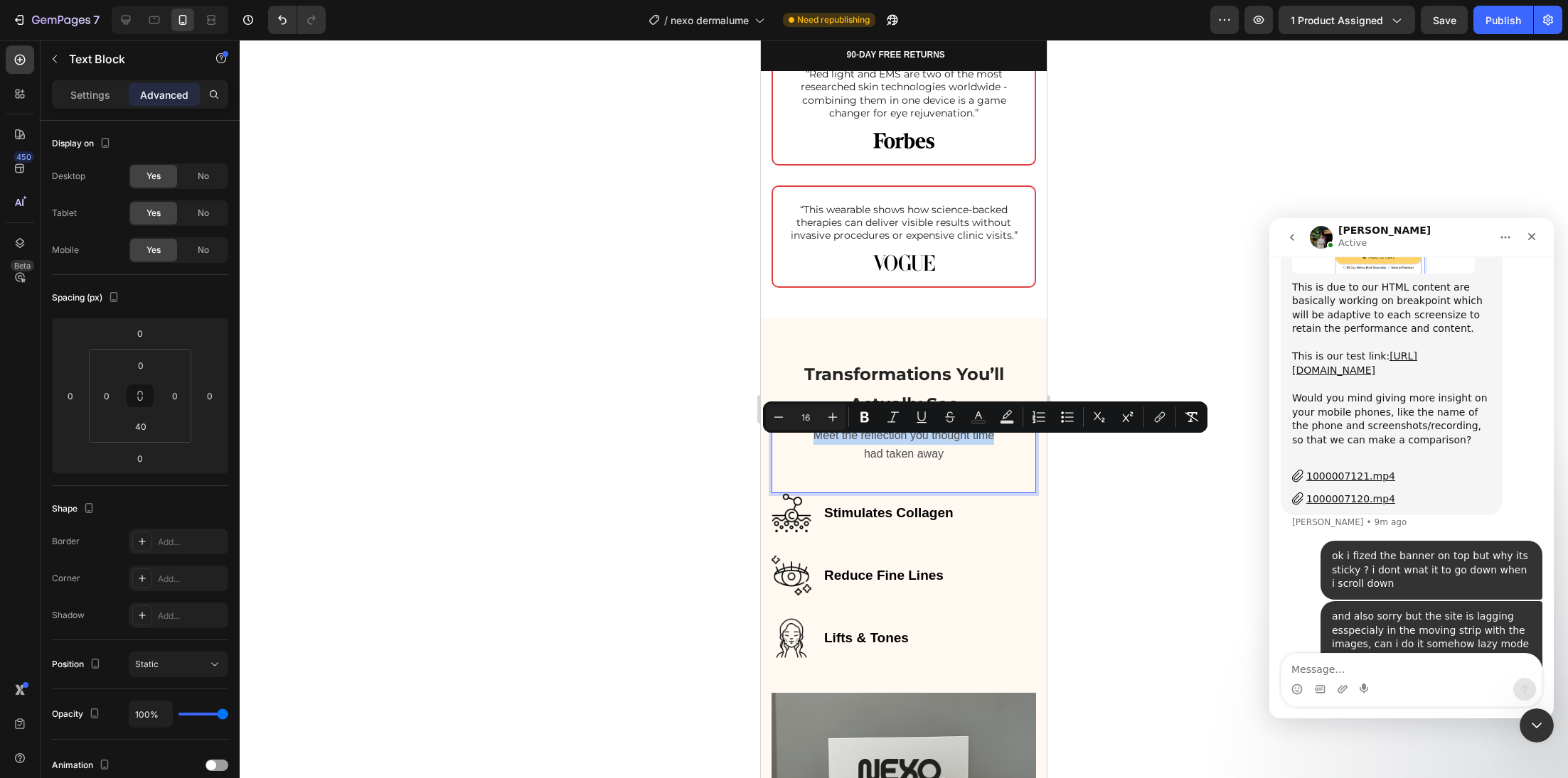
click at [837, 445] on p "Meet the reflection you thought time" at bounding box center [904, 435] width 262 height 19
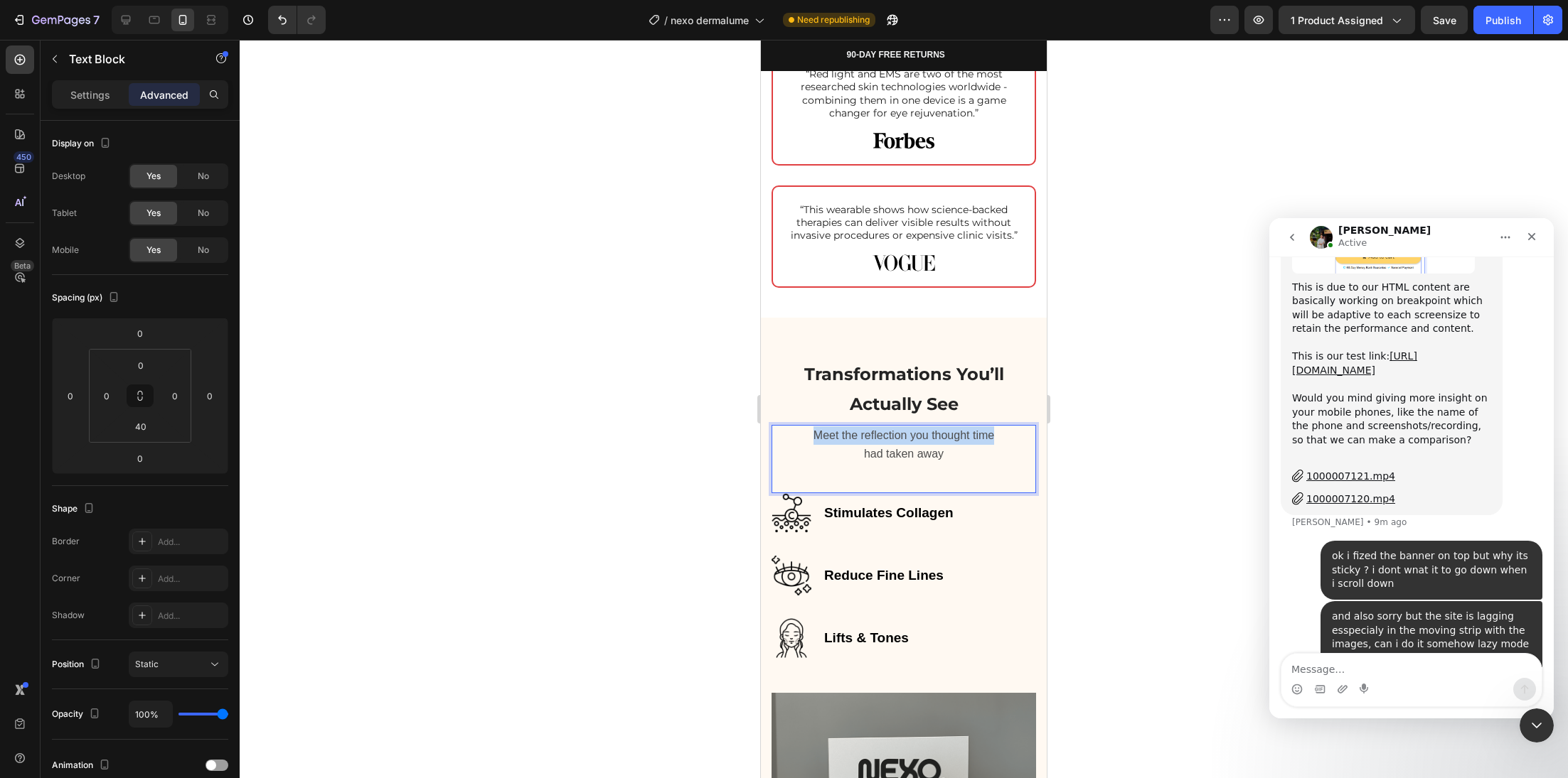
click at [837, 445] on p "Meet the reflection you thought time" at bounding box center [904, 435] width 262 height 19
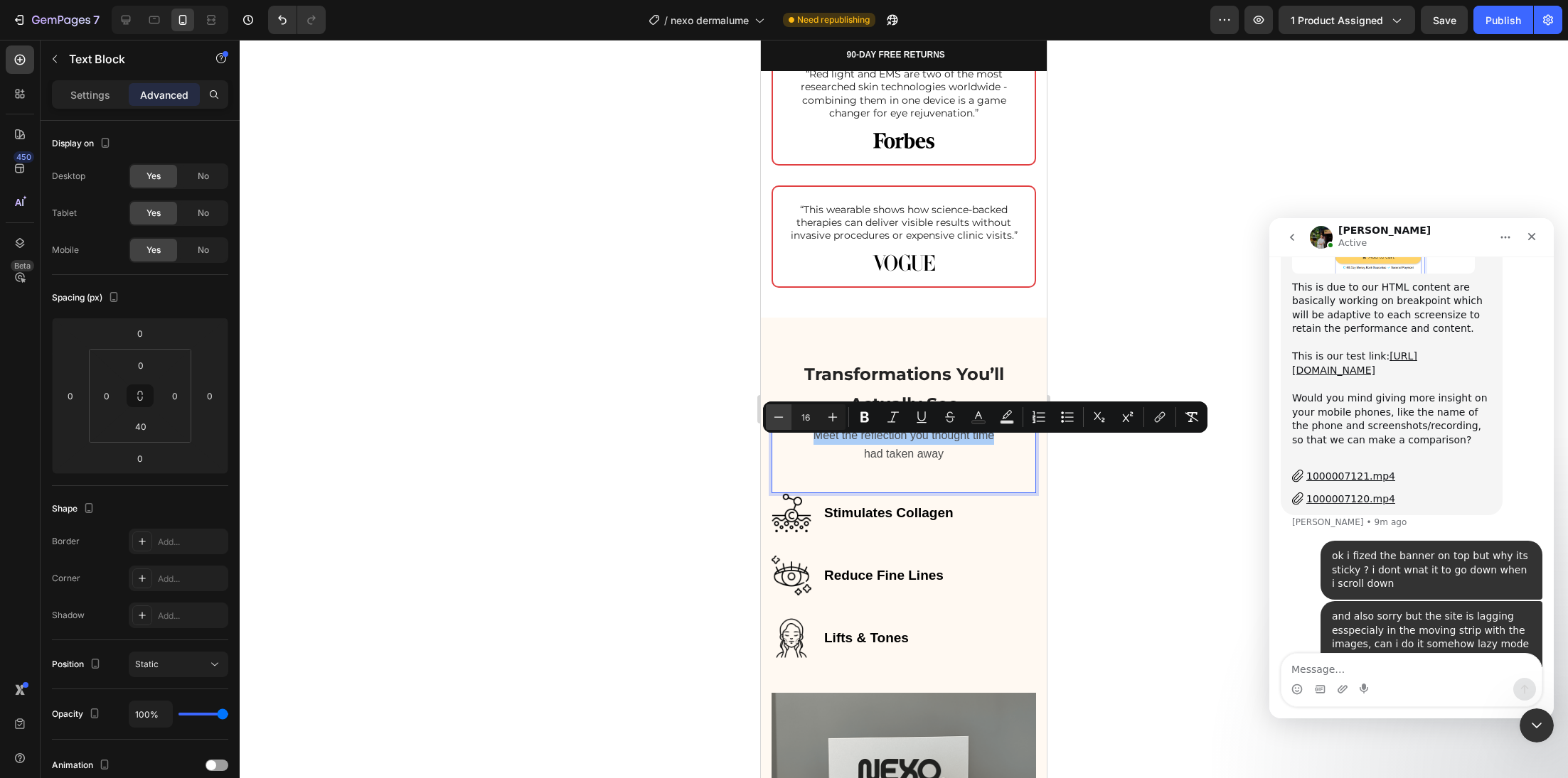
click at [780, 417] on icon "Editor contextual toolbar" at bounding box center [778, 417] width 9 height 1
click at [780, 417] on icon "Editor contextual toolbar" at bounding box center [778, 417] width 9 height 1
type input "16"
click at [864, 459] on span "had taken away" at bounding box center [904, 453] width 80 height 12
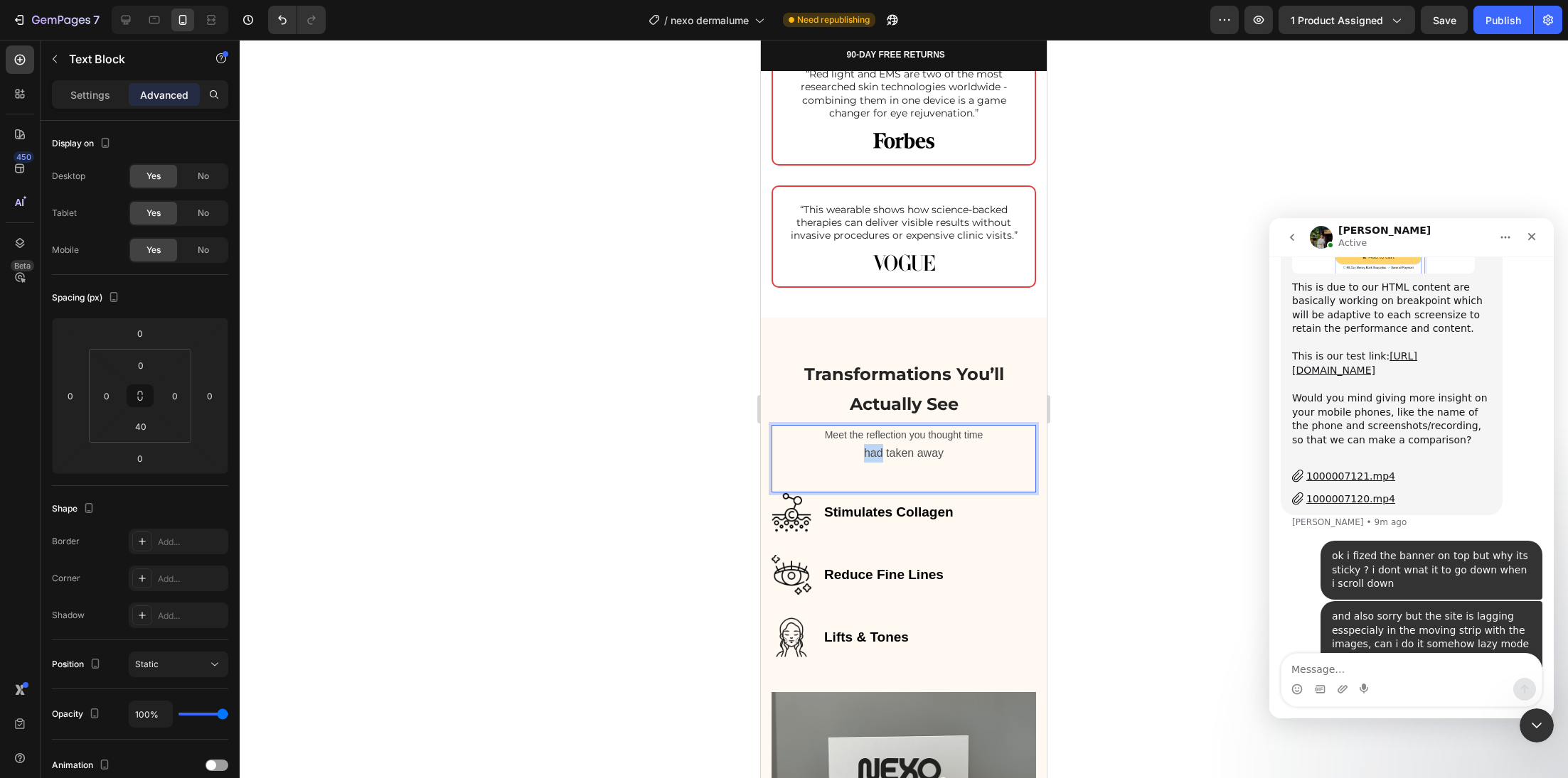
click at [864, 459] on span "had taken away" at bounding box center [904, 453] width 80 height 12
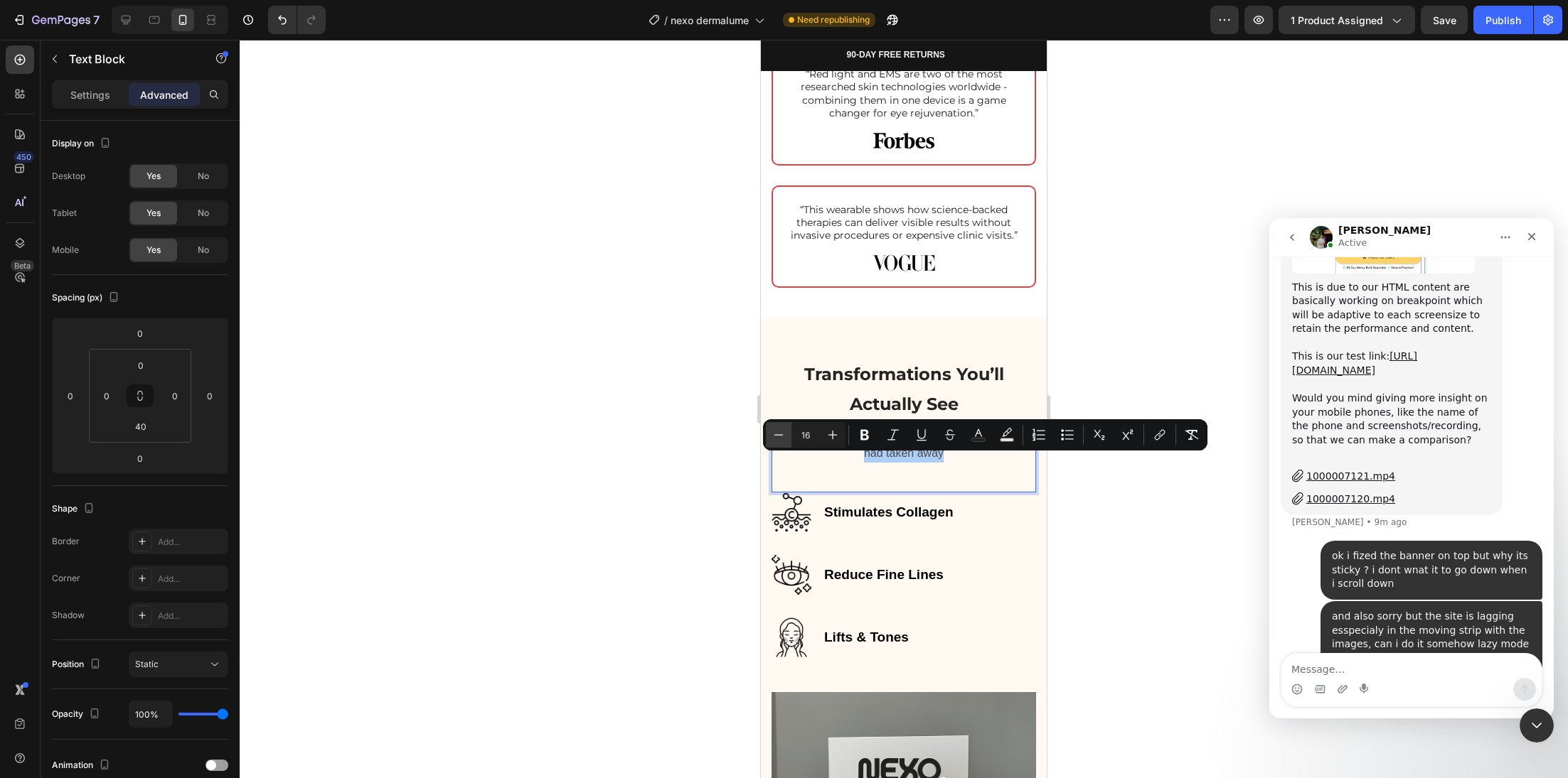
click at [781, 431] on icon "Editor contextual toolbar" at bounding box center [778, 434] width 14 height 14
click at [782, 431] on icon "Editor contextual toolbar" at bounding box center [778, 434] width 14 height 14
type input "14"
click at [892, 519] on strong "Stimulates Collagen" at bounding box center [889, 512] width 129 height 15
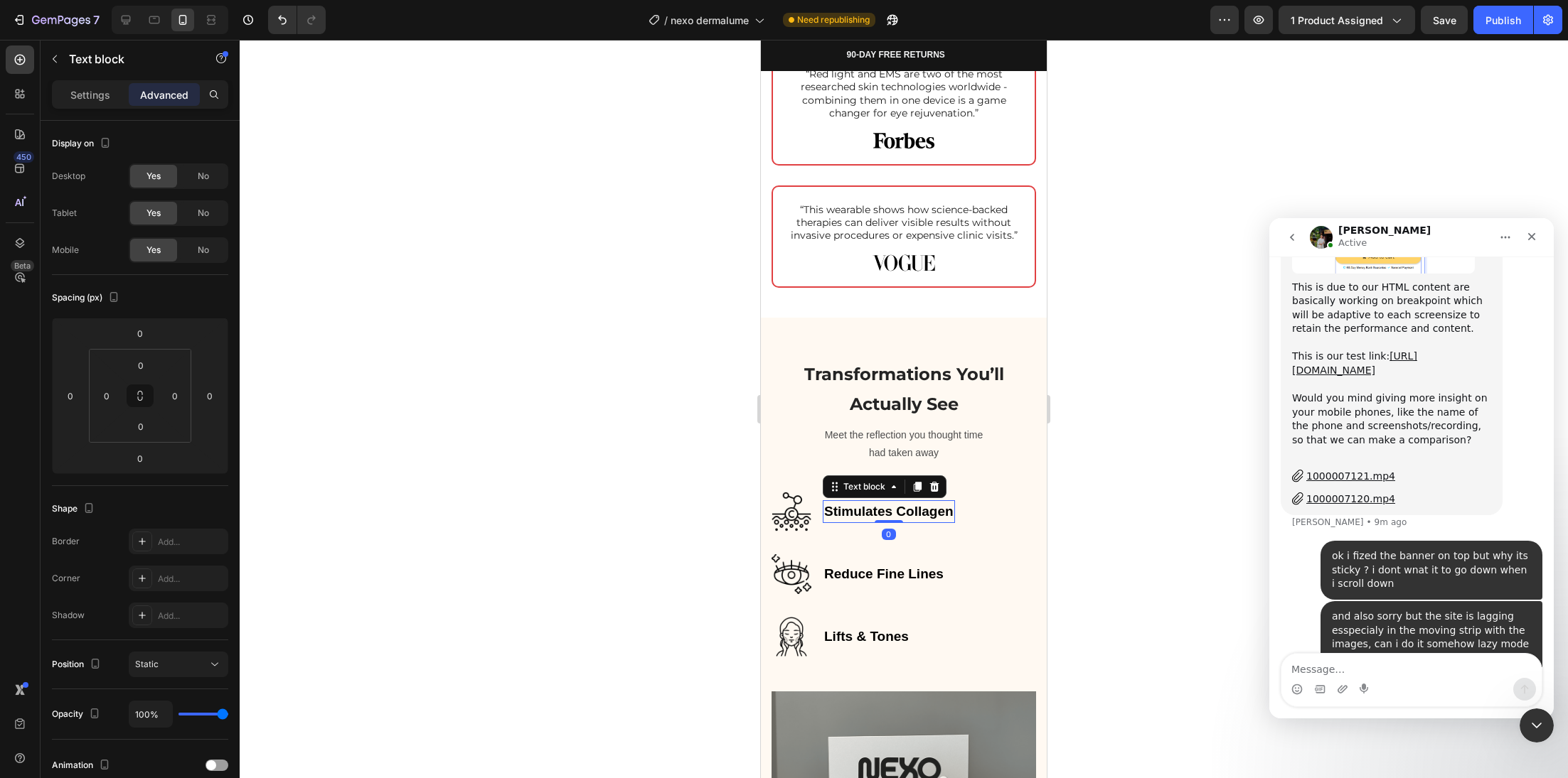
click at [892, 519] on strong "Stimulates Collagen" at bounding box center [889, 512] width 129 height 15
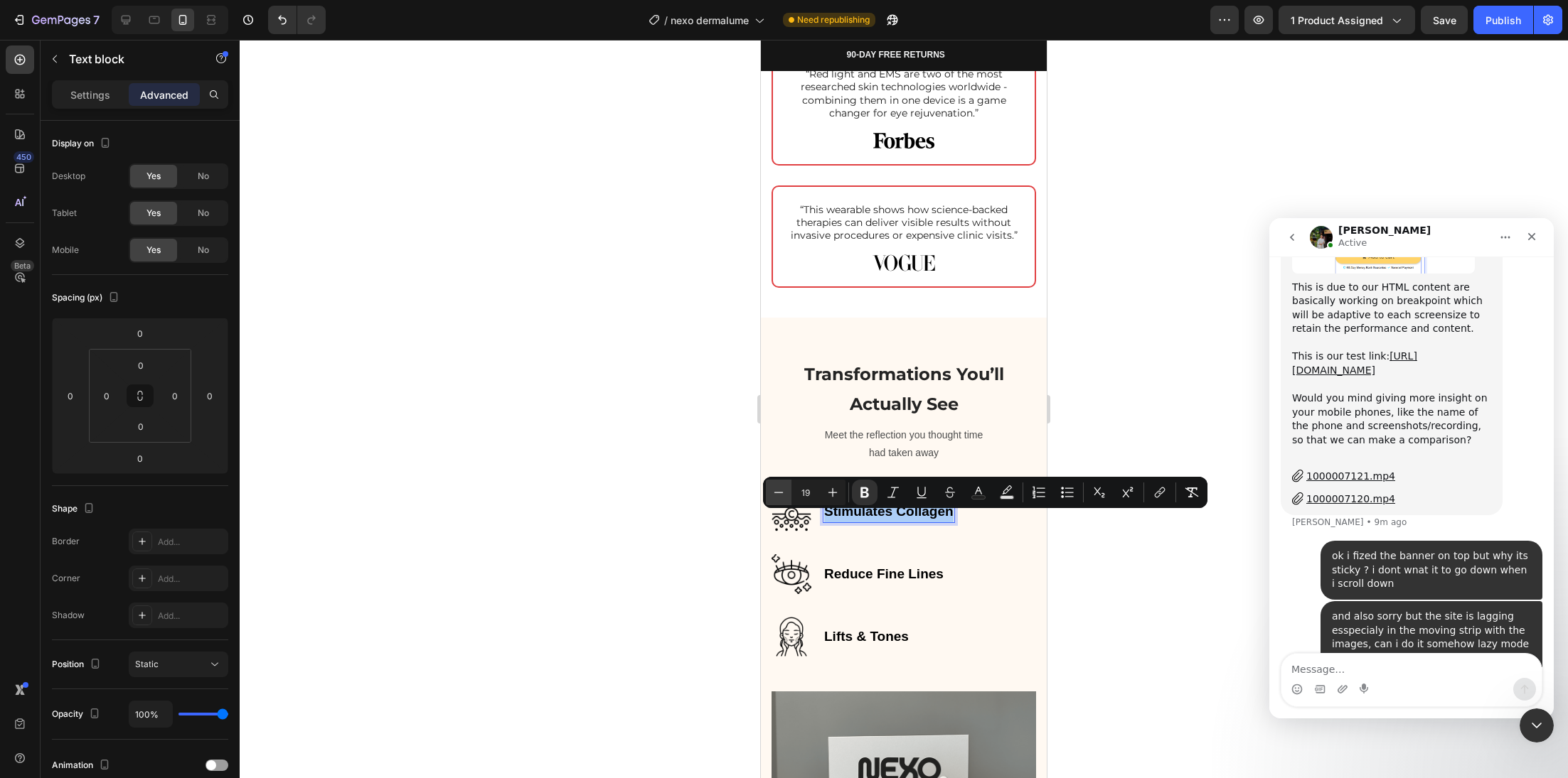
click at [782, 491] on icon "Editor contextual toolbar" at bounding box center [778, 492] width 14 height 14
type input "18"
click at [782, 491] on icon "Editor contextual toolbar" at bounding box center [778, 492] width 14 height 14
click at [782, 491] on div "Meet the reflection you thought time had taken away Text Block" at bounding box center [904, 458] width 265 height 67
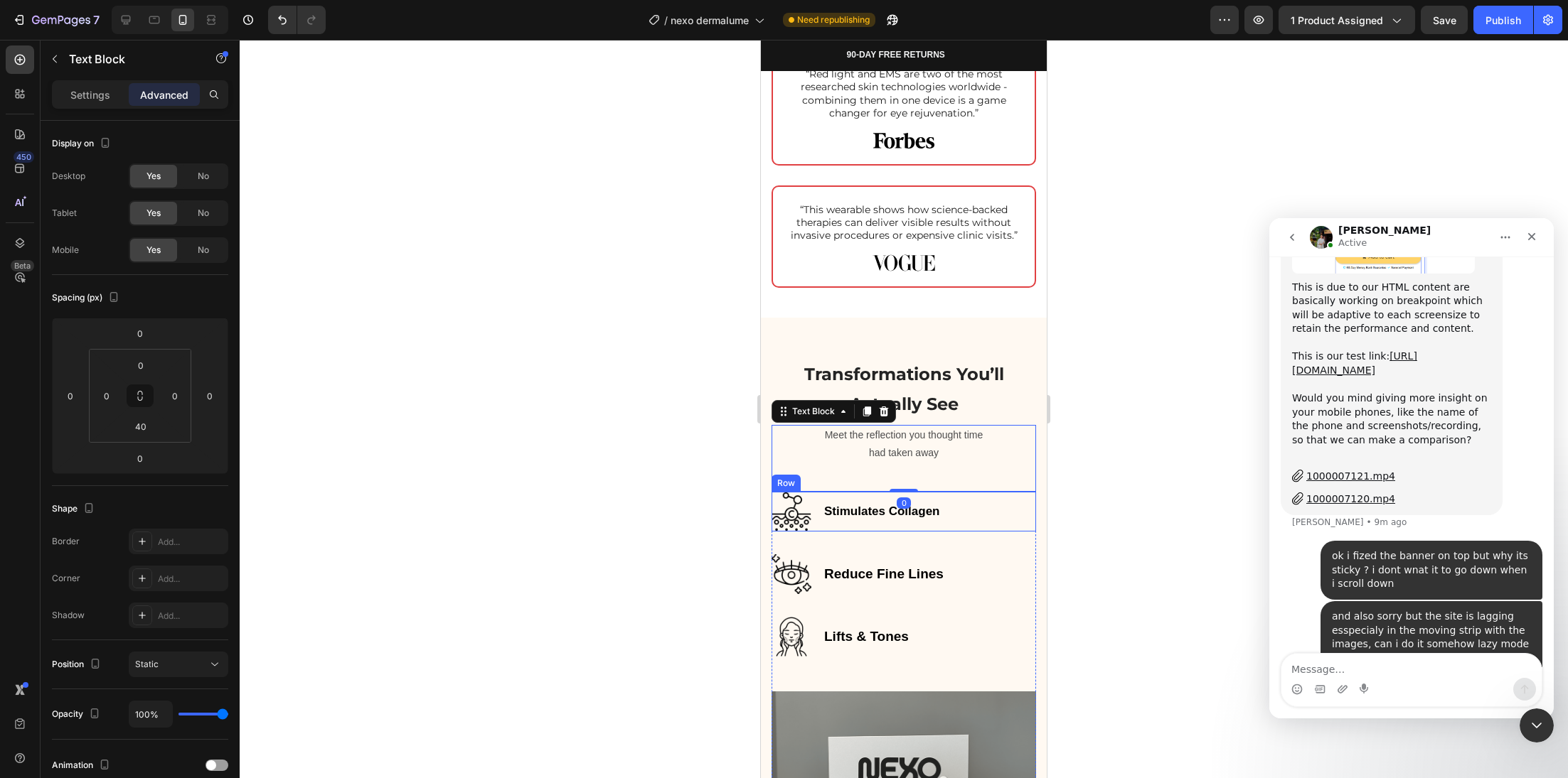
click at [834, 518] on strong "Stimulates Collagen" at bounding box center [881, 511] width 115 height 14
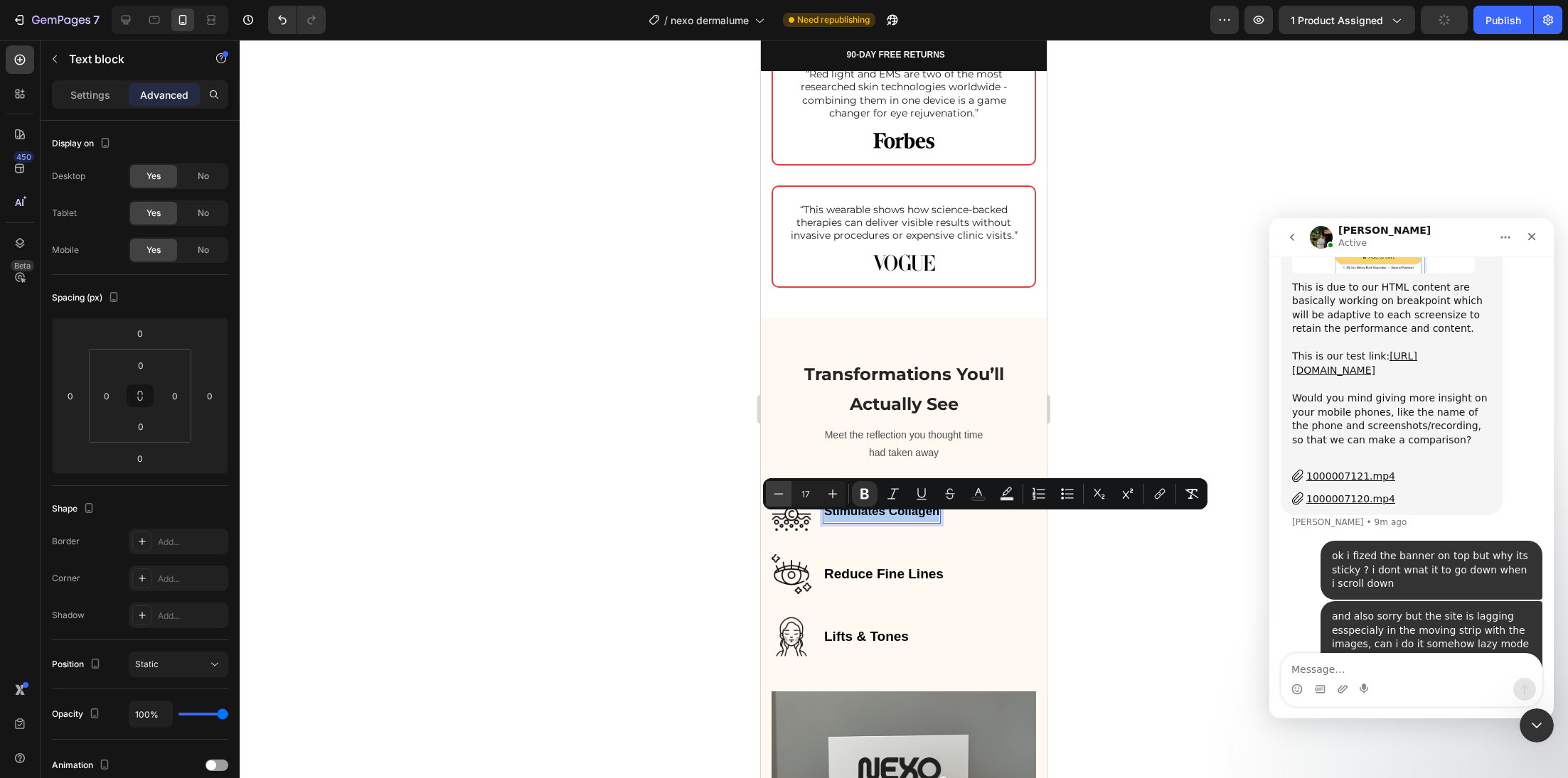
click at [771, 496] on button "Minus" at bounding box center [778, 494] width 26 height 26
type input "16"
click at [641, 604] on div at bounding box center [904, 409] width 1328 height 738
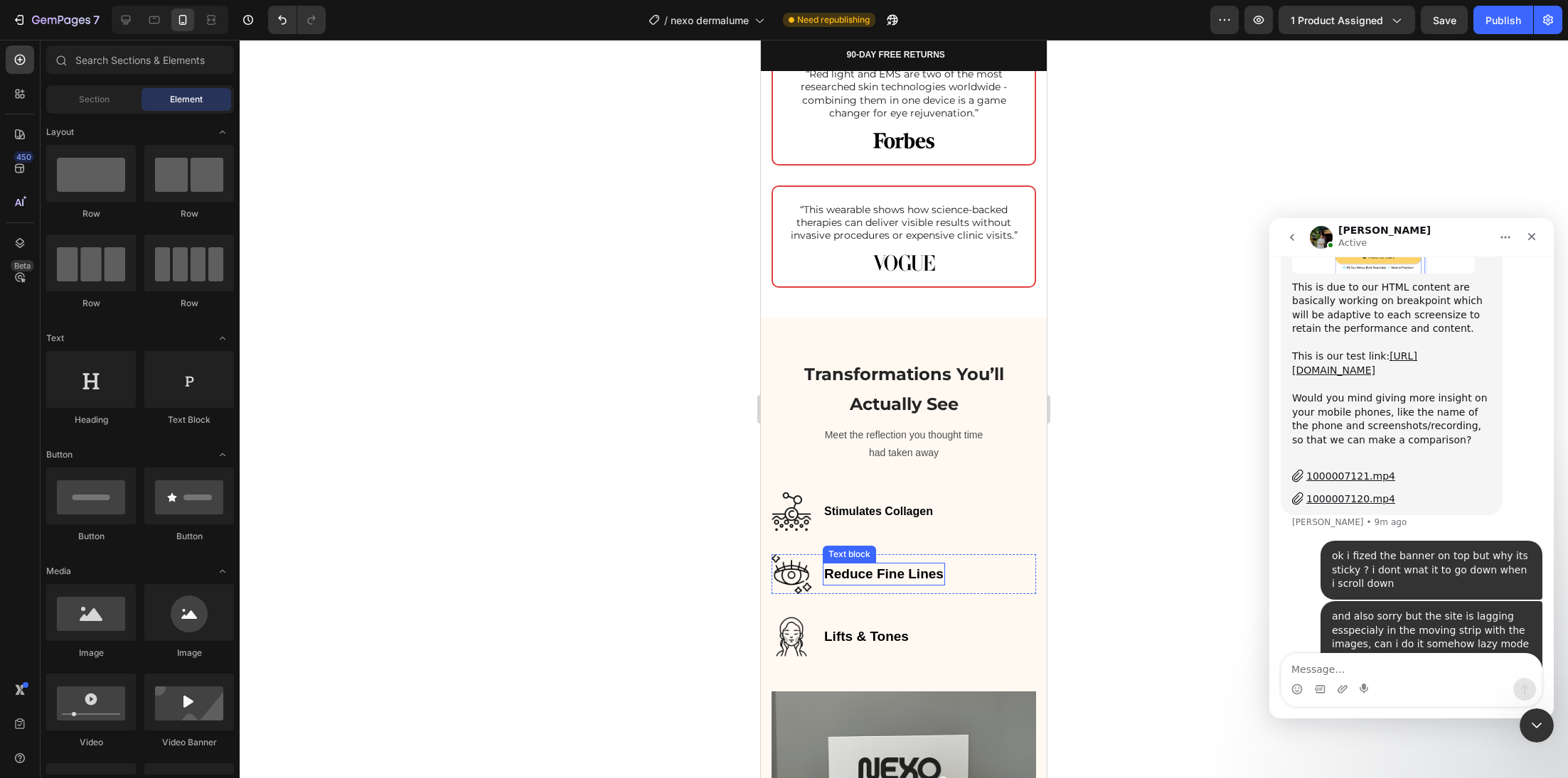
click at [865, 582] on strong "Reduce Fine Lines" at bounding box center [884, 574] width 119 height 15
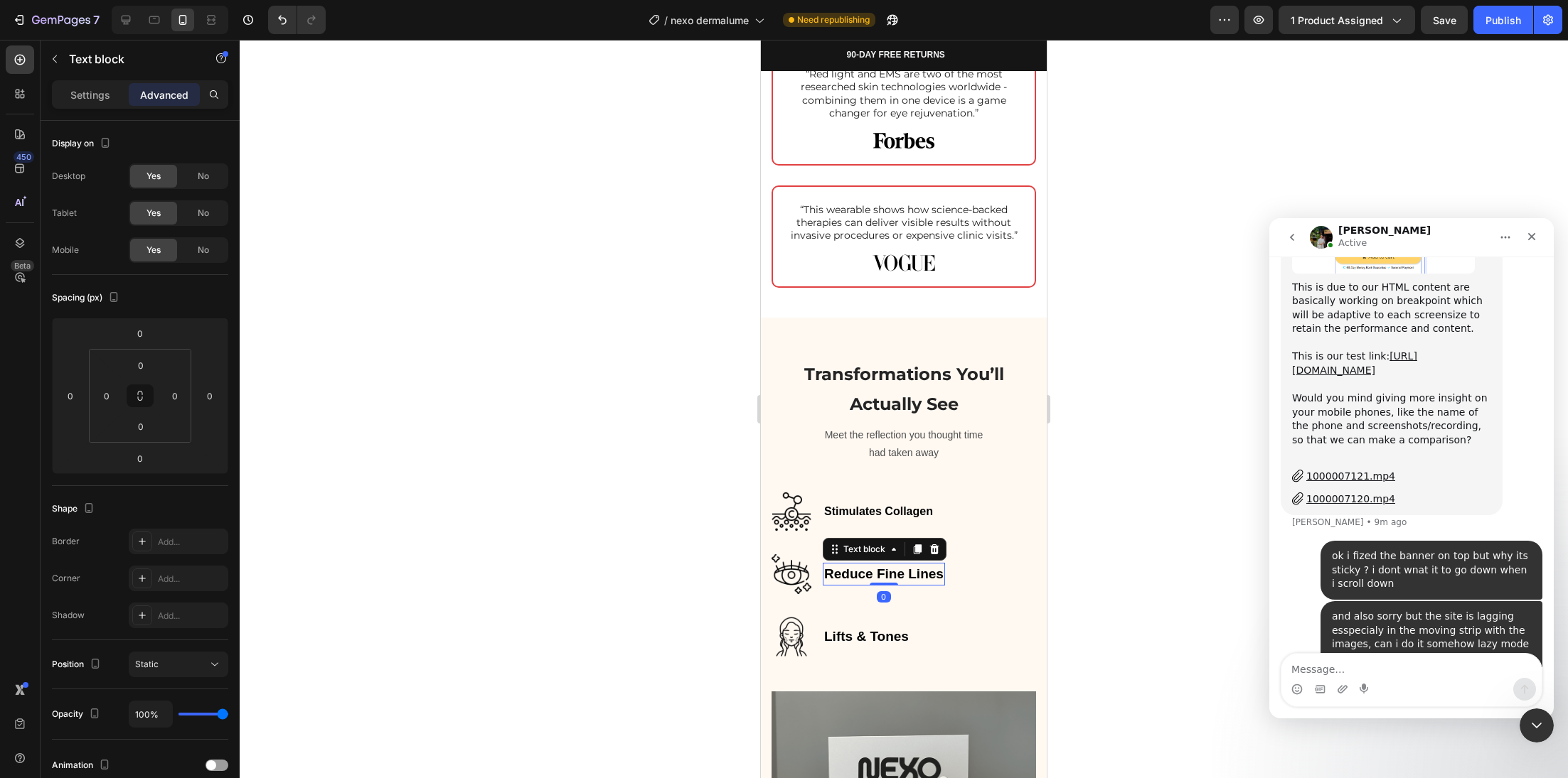
click at [865, 582] on strong "Reduce Fine Lines" at bounding box center [884, 574] width 119 height 15
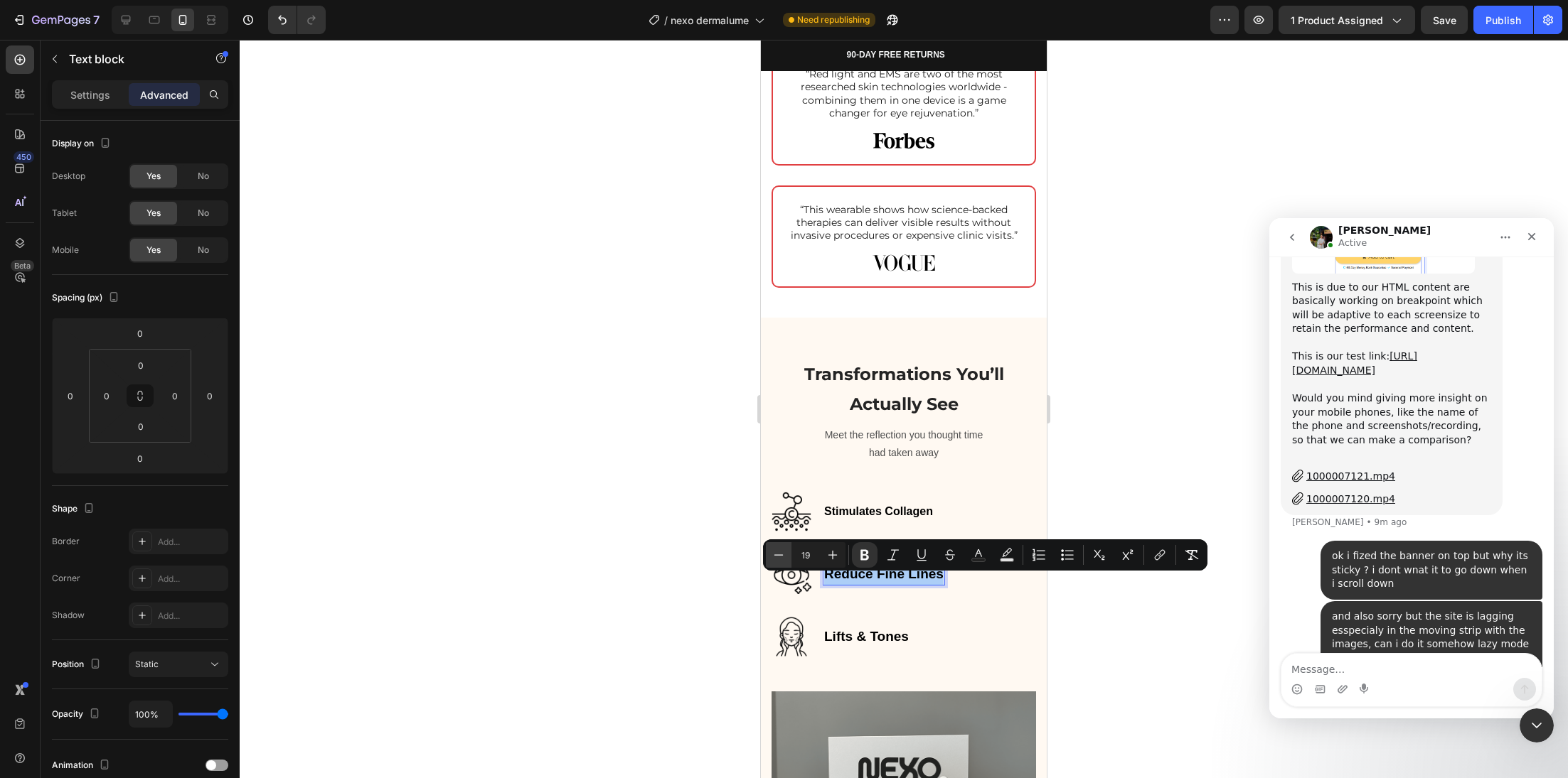
click at [773, 554] on icon "Editor contextual toolbar" at bounding box center [778, 554] width 14 height 14
type input "18"
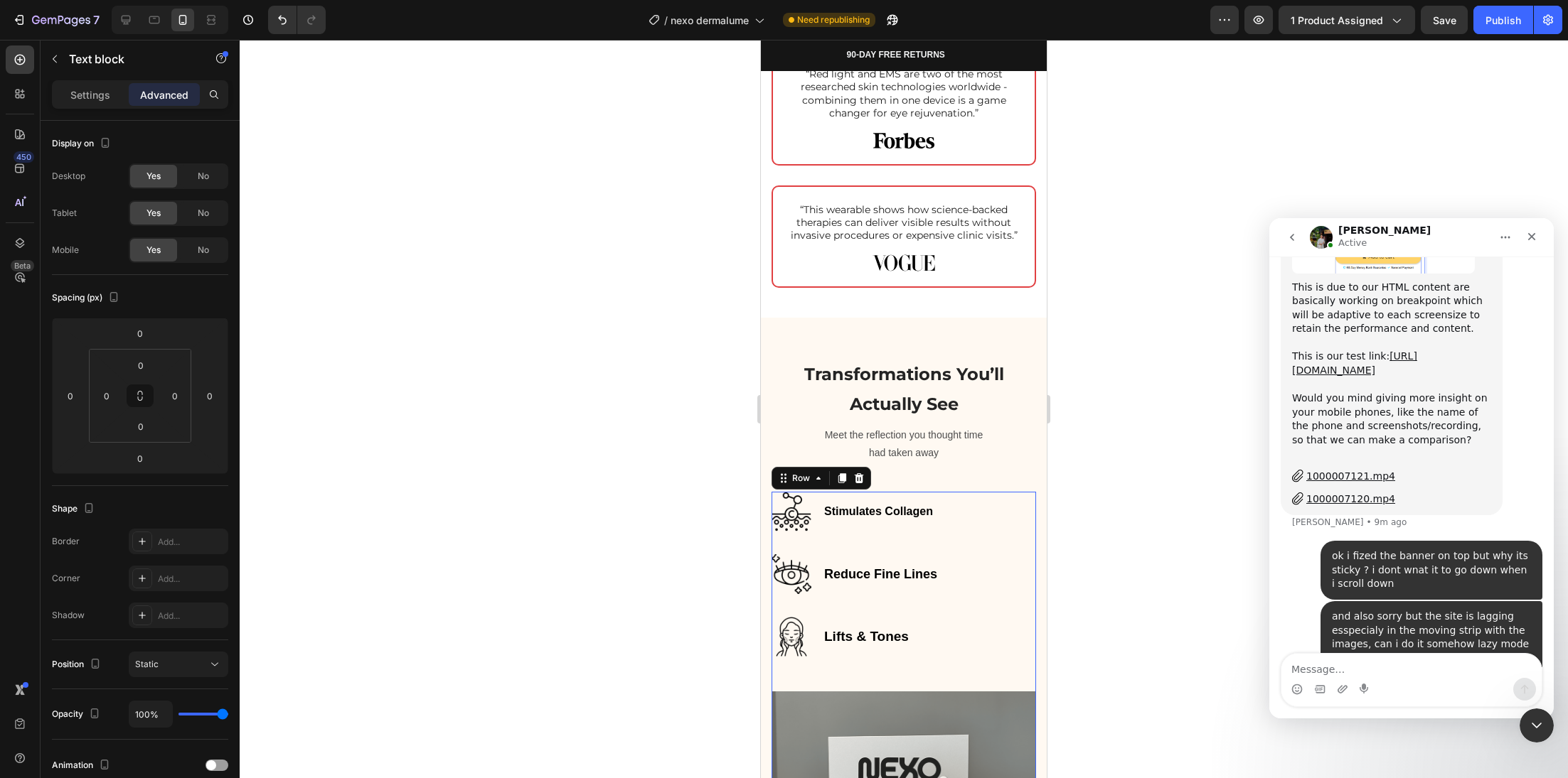
click at [773, 554] on div "Stimulates Collagen Text block Image Row Reduce Fine Lines Text block Image Row…" at bounding box center [904, 591] width 265 height 200
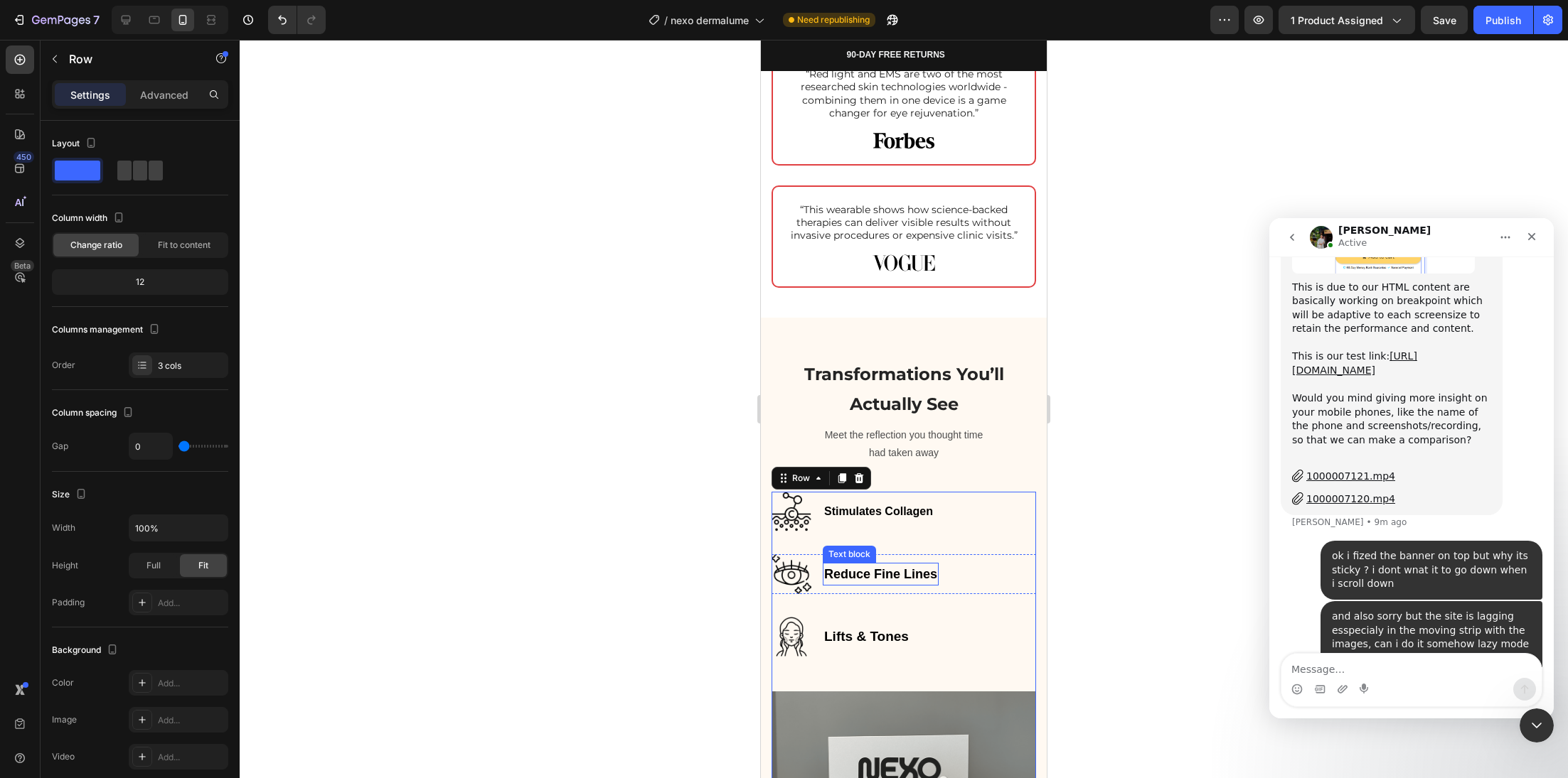
click at [850, 582] on strong "Reduce Fine Lines" at bounding box center [881, 574] width 113 height 14
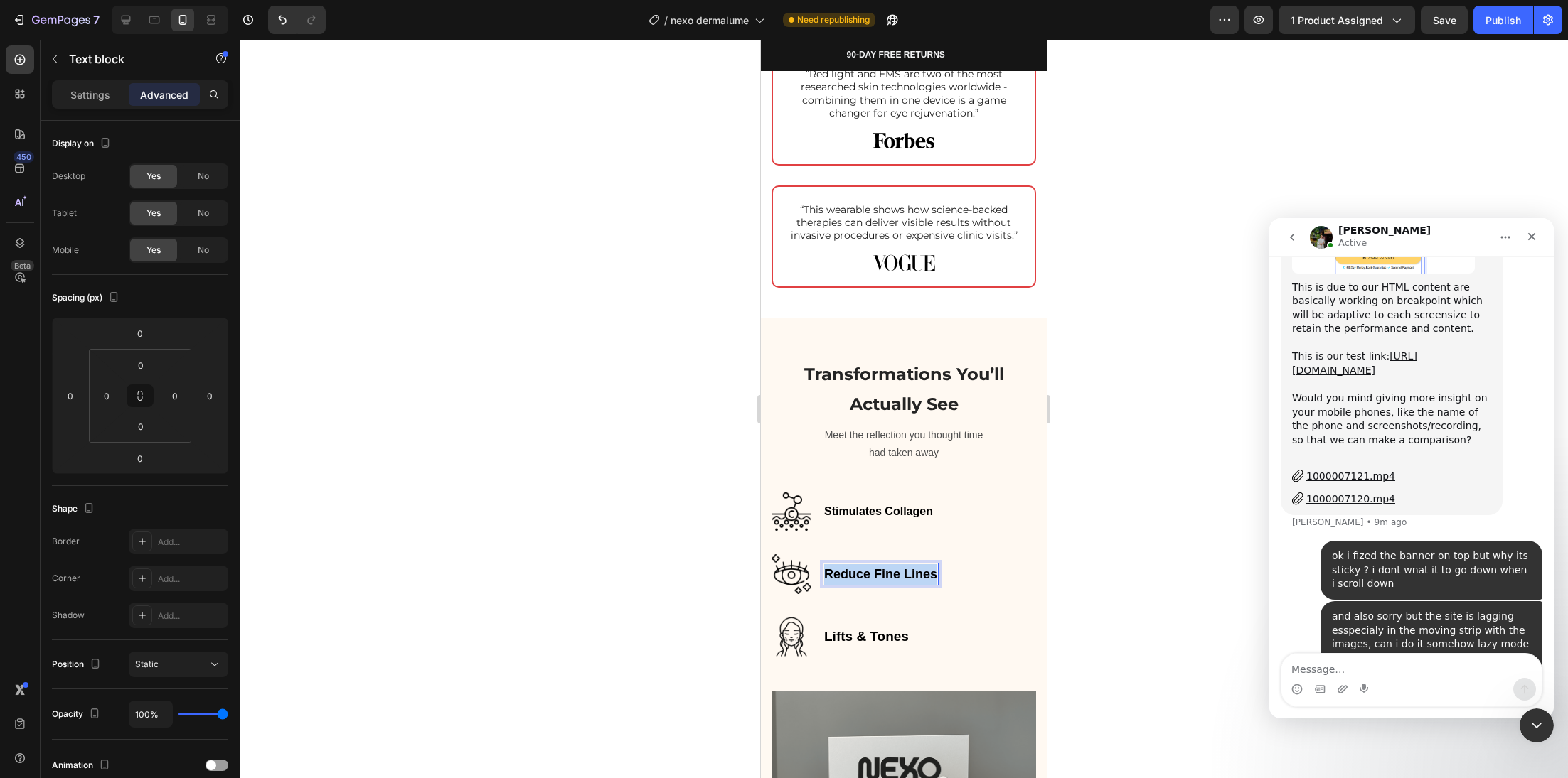
click at [850, 582] on strong "Reduce Fine Lines" at bounding box center [881, 574] width 113 height 14
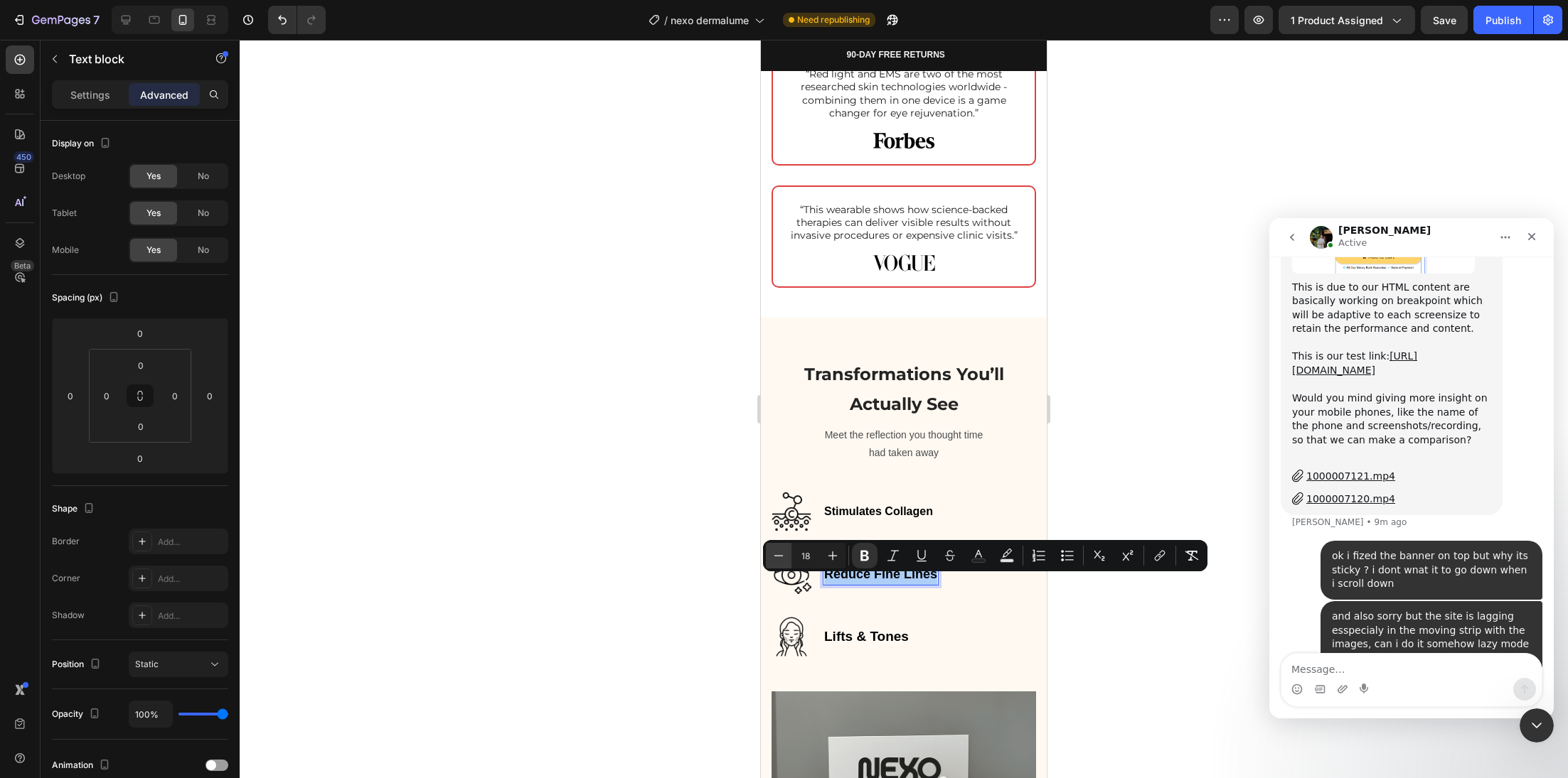
click at [774, 560] on icon "Editor contextual toolbar" at bounding box center [778, 555] width 14 height 14
type input "16"
click at [856, 644] on strong "Lifts & Tones" at bounding box center [866, 637] width 84 height 15
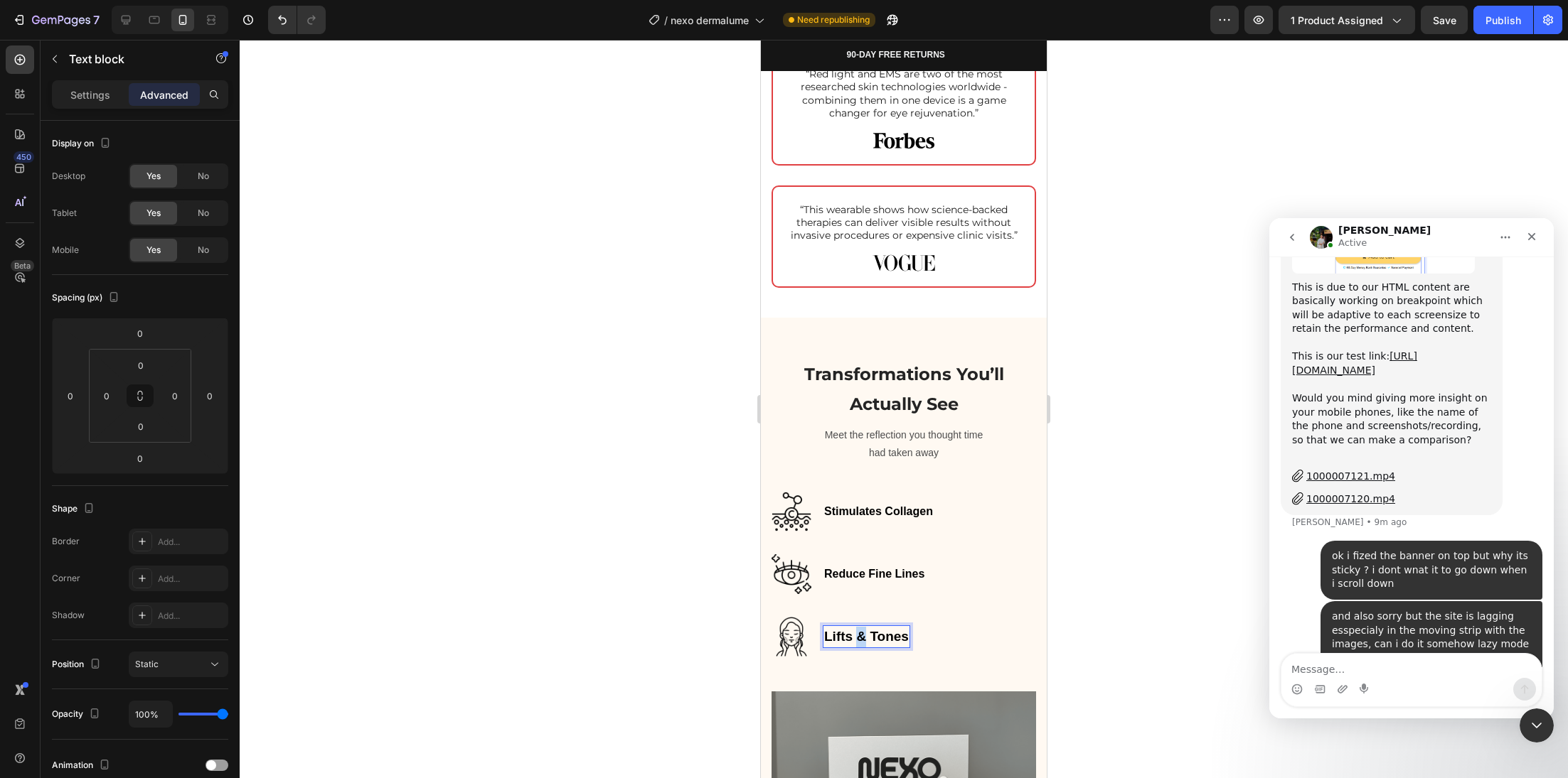
click at [856, 644] on strong "Lifts & Tones" at bounding box center [866, 637] width 84 height 15
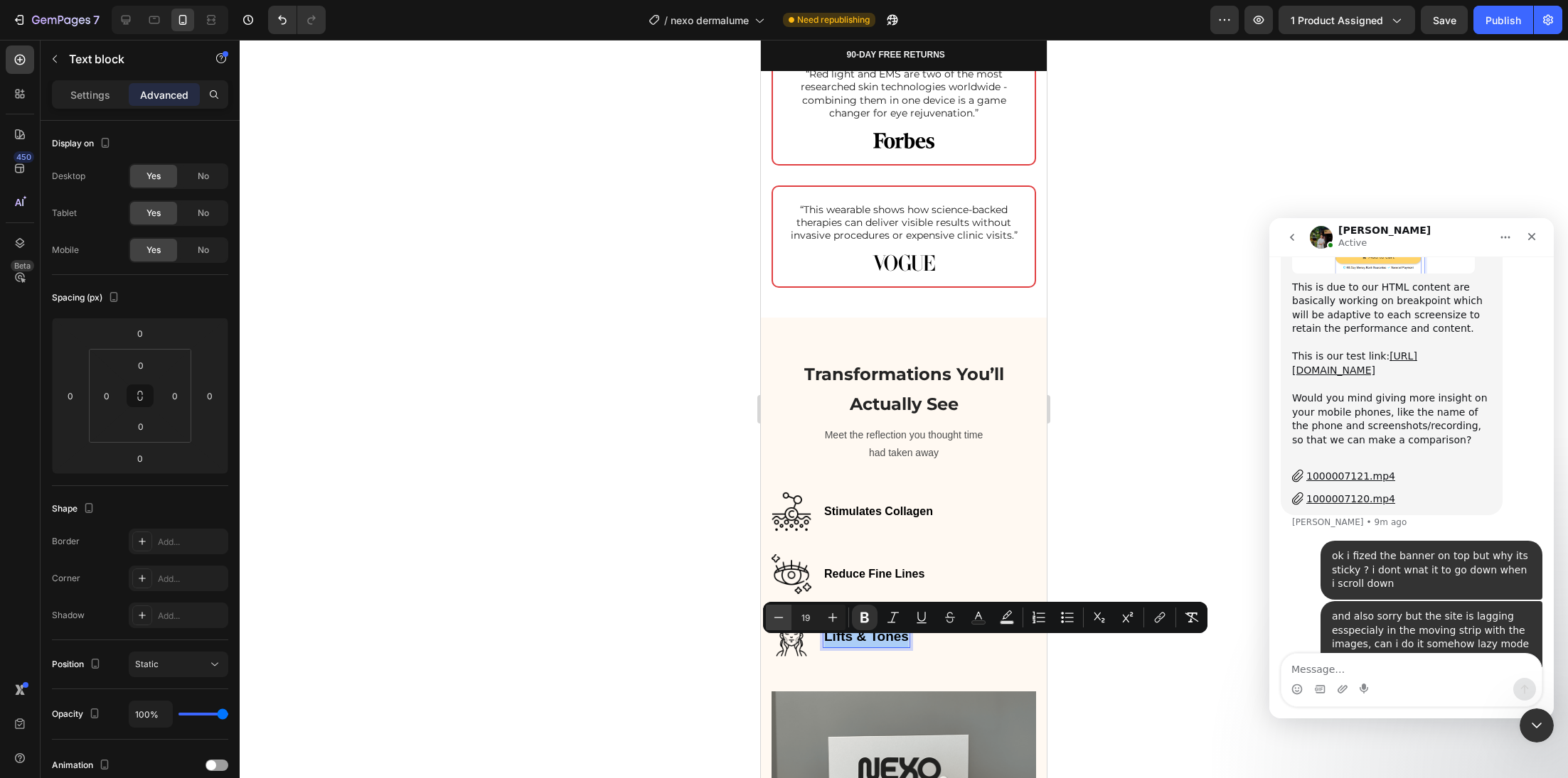
click at [788, 618] on button "Minus" at bounding box center [778, 617] width 26 height 26
type input "18"
click at [788, 618] on button "Minus" at bounding box center [778, 617] width 26 height 26
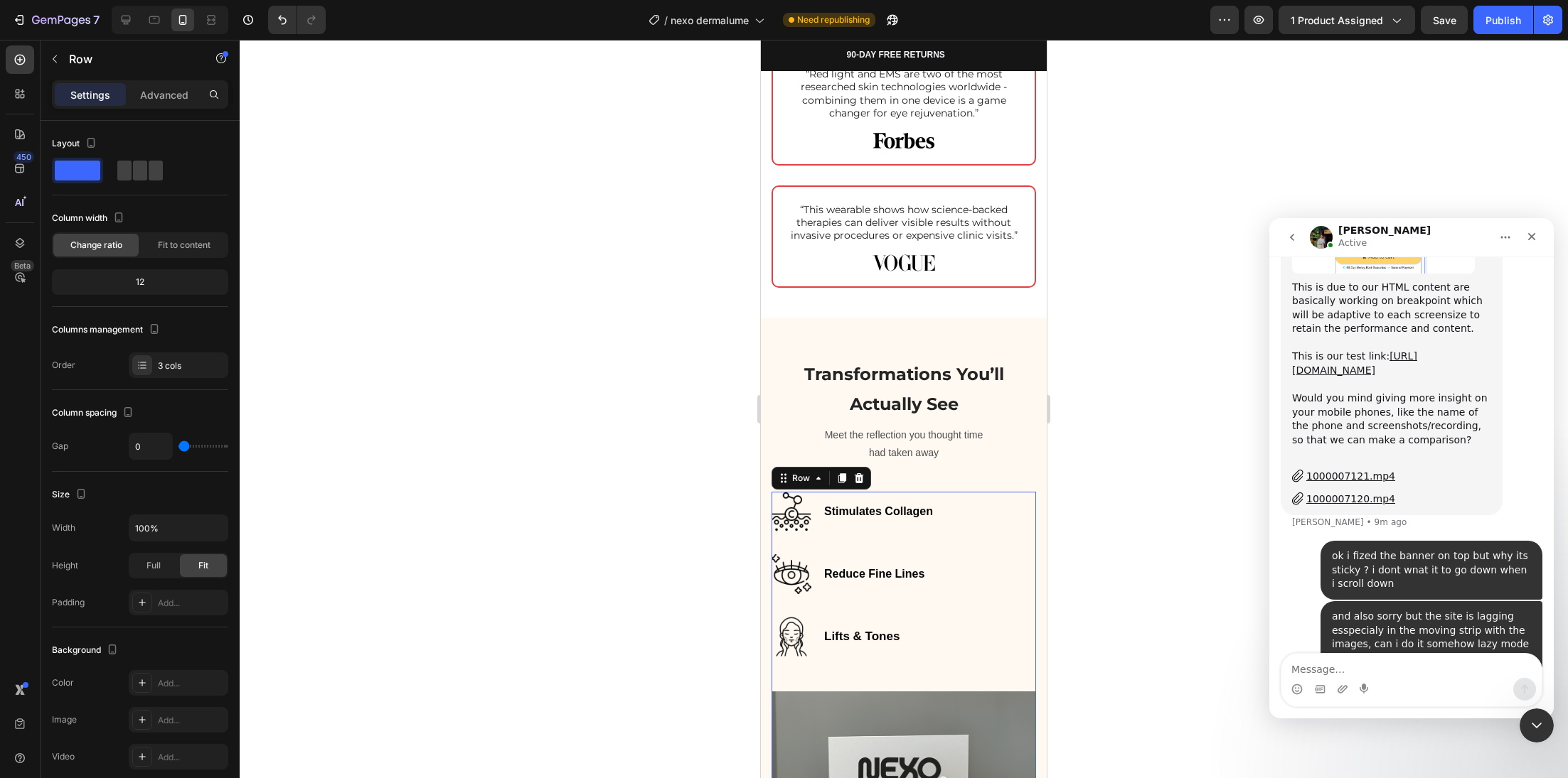
click at [788, 618] on div "Stimulates Collagen Text block Image Row Reduce Fine Lines Text block Image Row…" at bounding box center [904, 591] width 265 height 200
click at [833, 643] on strong "Lifts & Tones" at bounding box center [862, 637] width 76 height 14
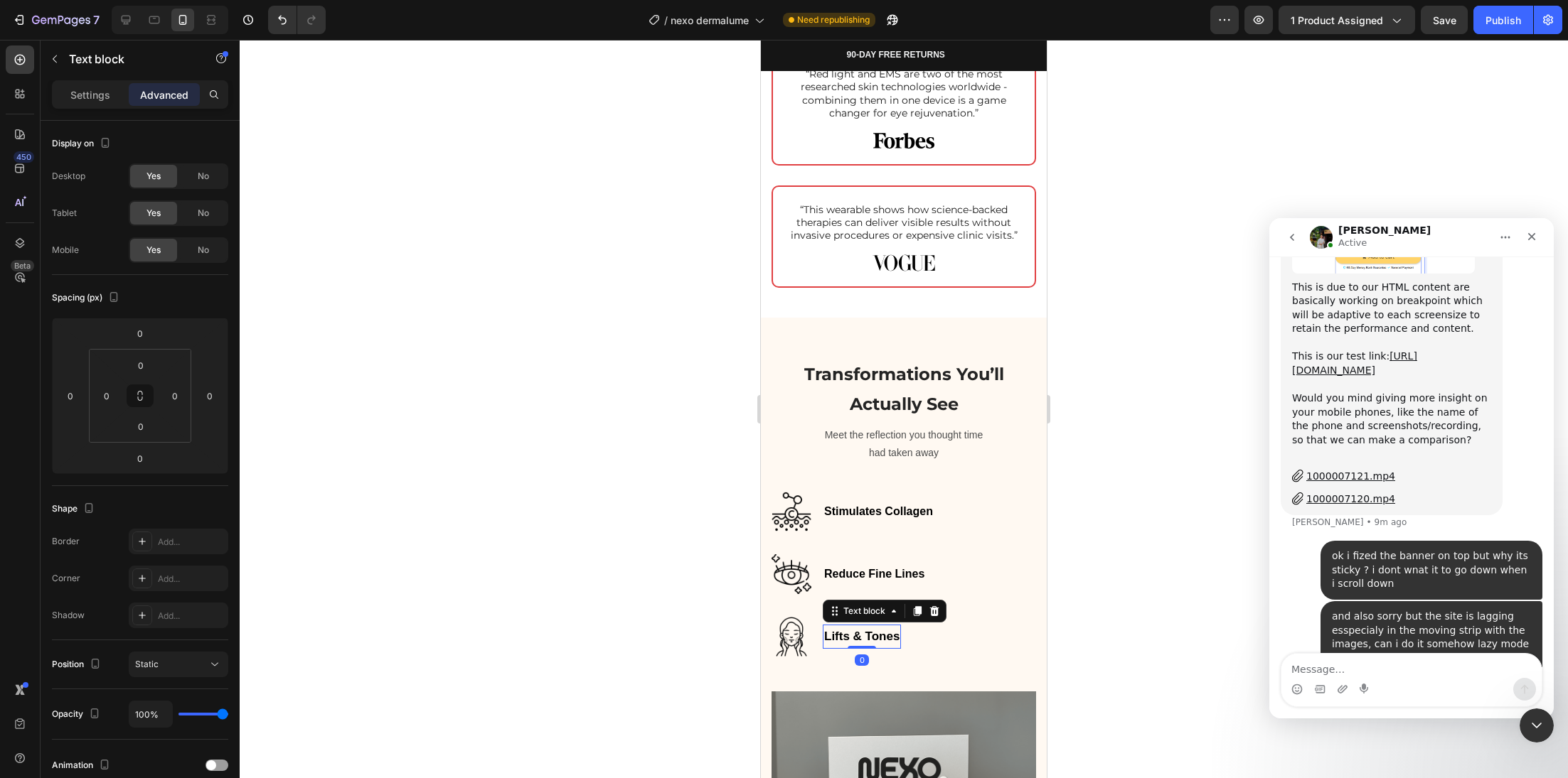
click at [833, 643] on strong "Lifts & Tones" at bounding box center [862, 637] width 76 height 14
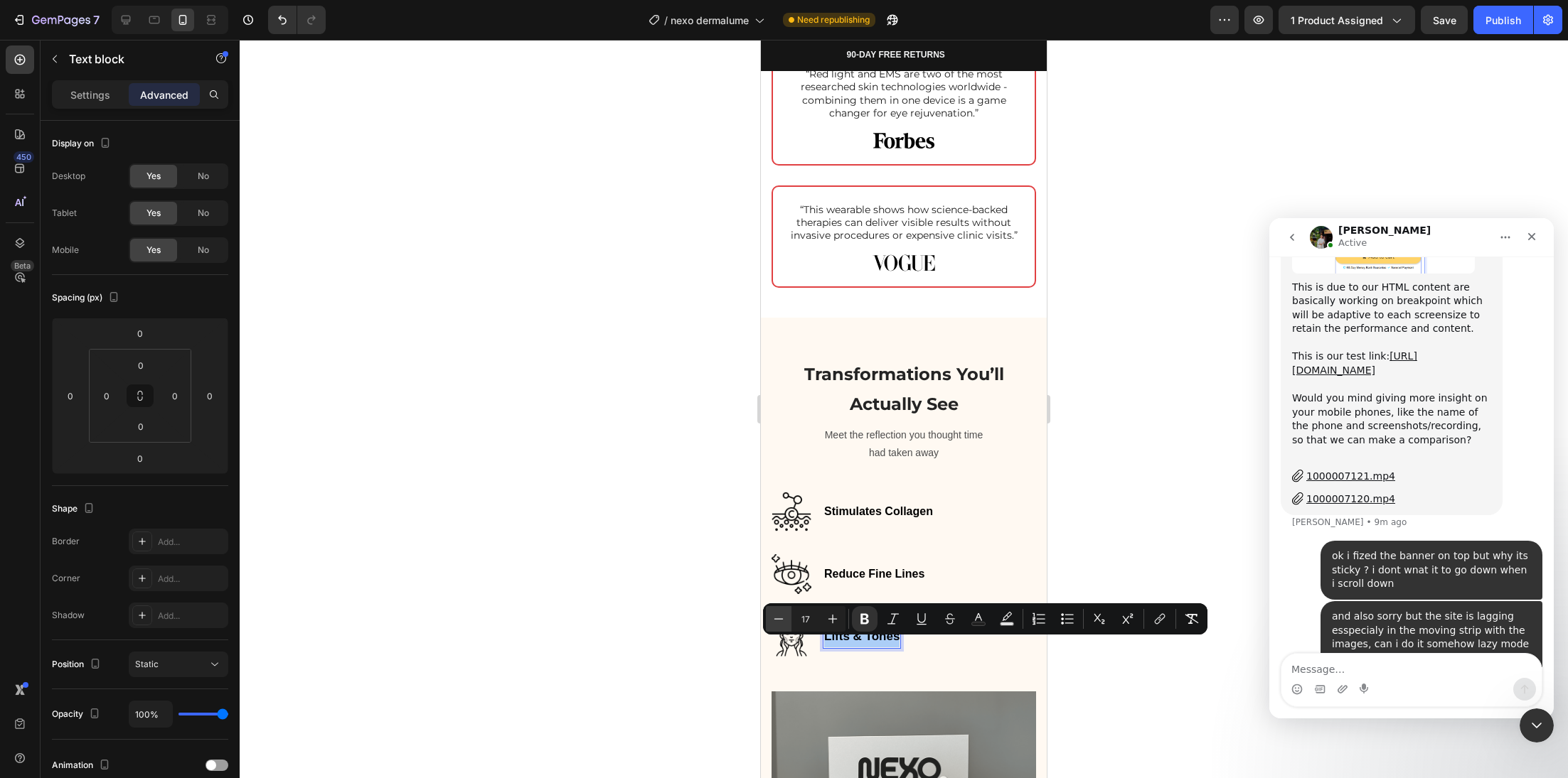
click at [775, 617] on icon "Editor contextual toolbar" at bounding box center [778, 619] width 14 height 14
type input "15"
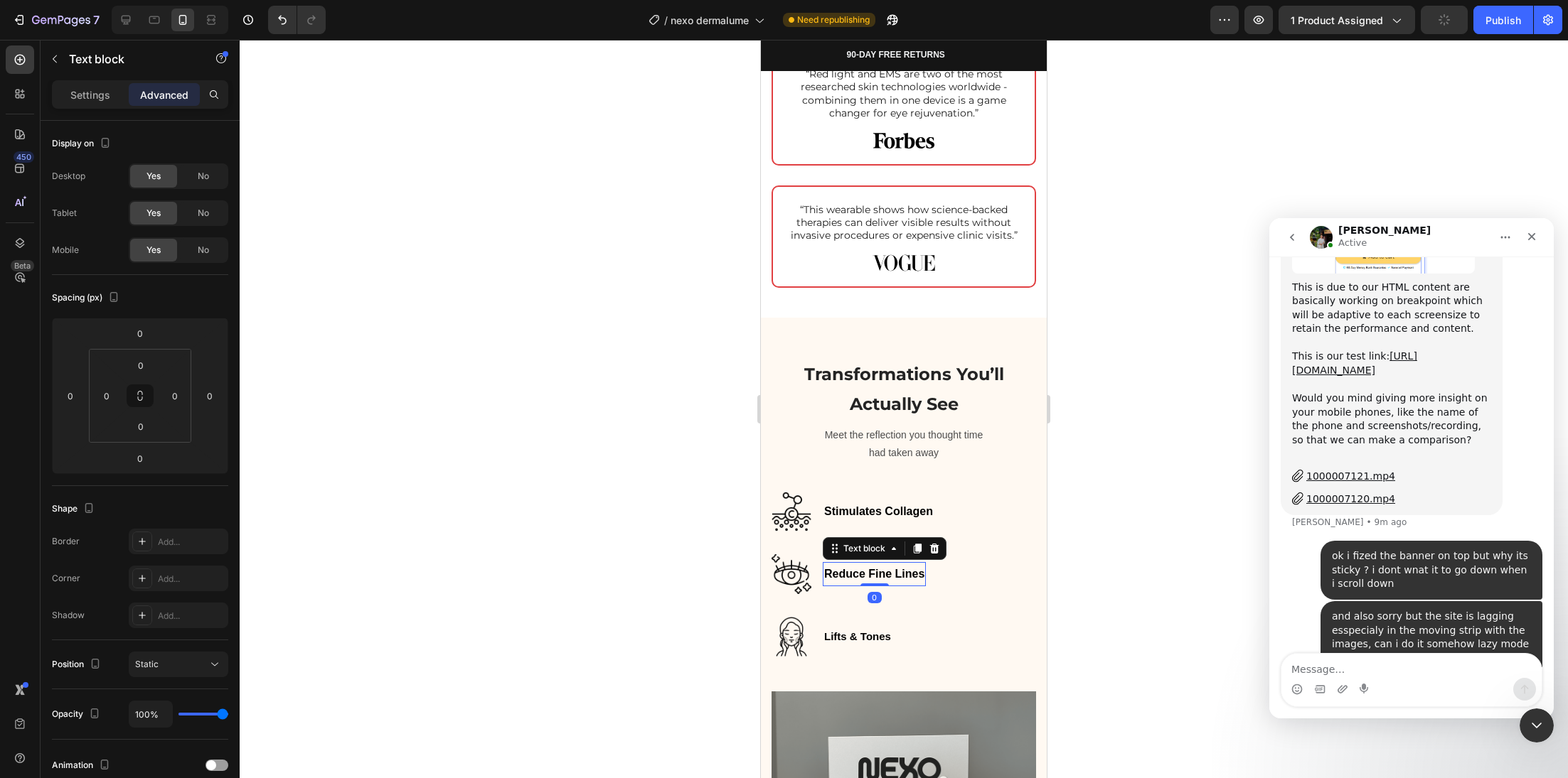
click at [878, 580] on strong "Reduce Fine Lines" at bounding box center [875, 574] width 100 height 12
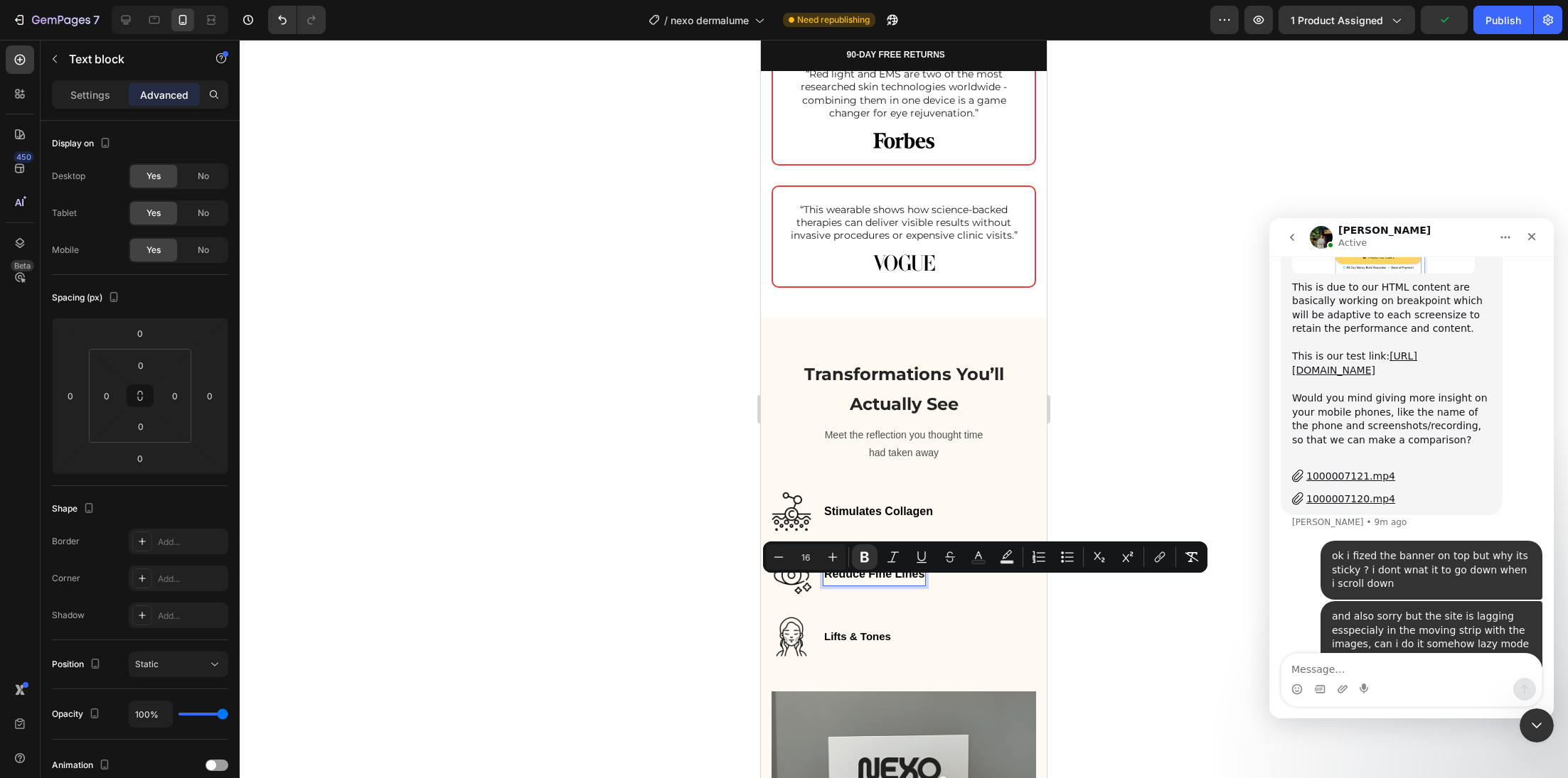
click at [681, 603] on div at bounding box center [904, 409] width 1328 height 738
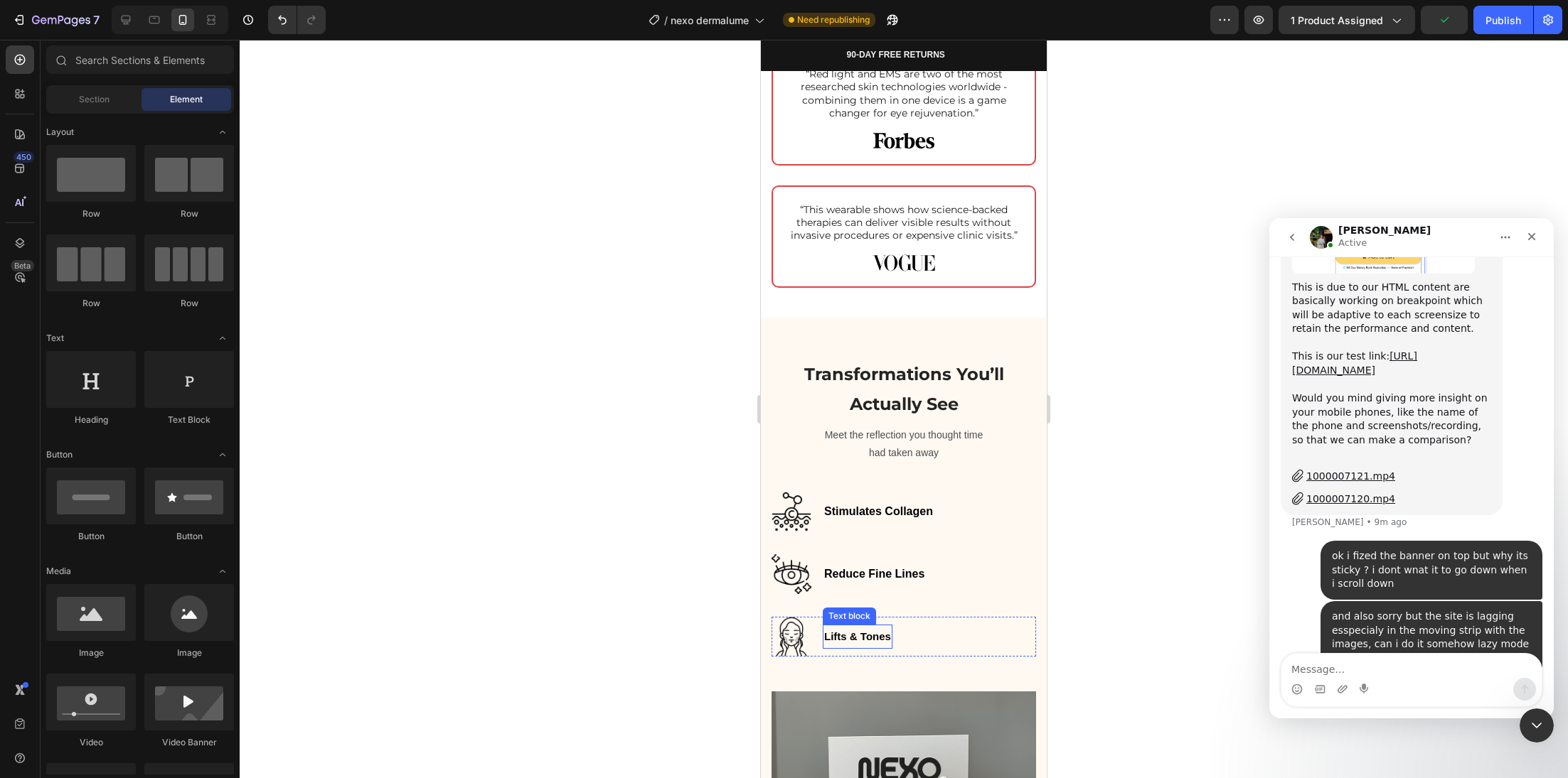
click at [852, 643] on strong "Lifts & Tones" at bounding box center [858, 636] width 67 height 12
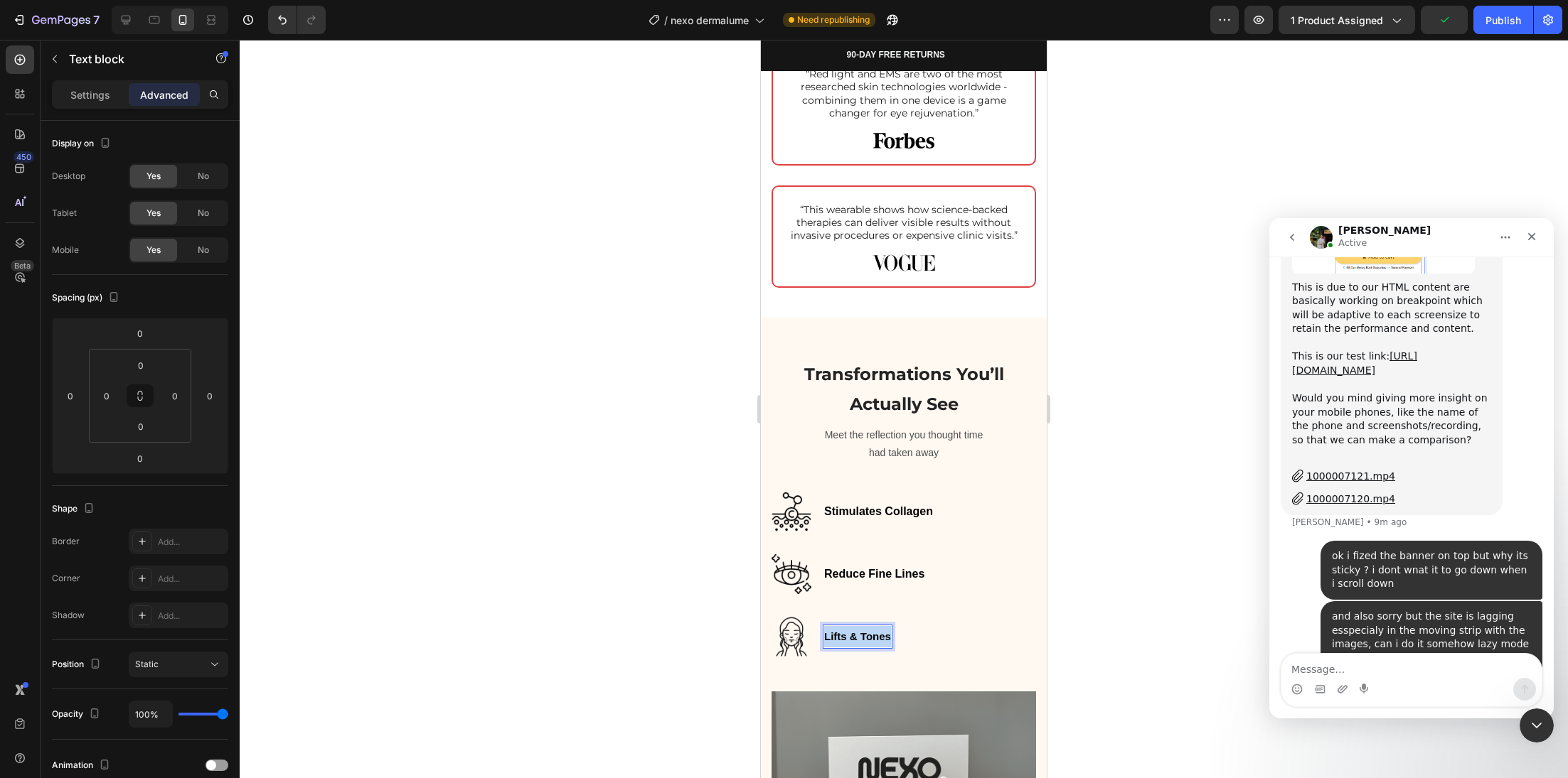
click at [851, 643] on strong "Lifts & Tones" at bounding box center [858, 636] width 67 height 12
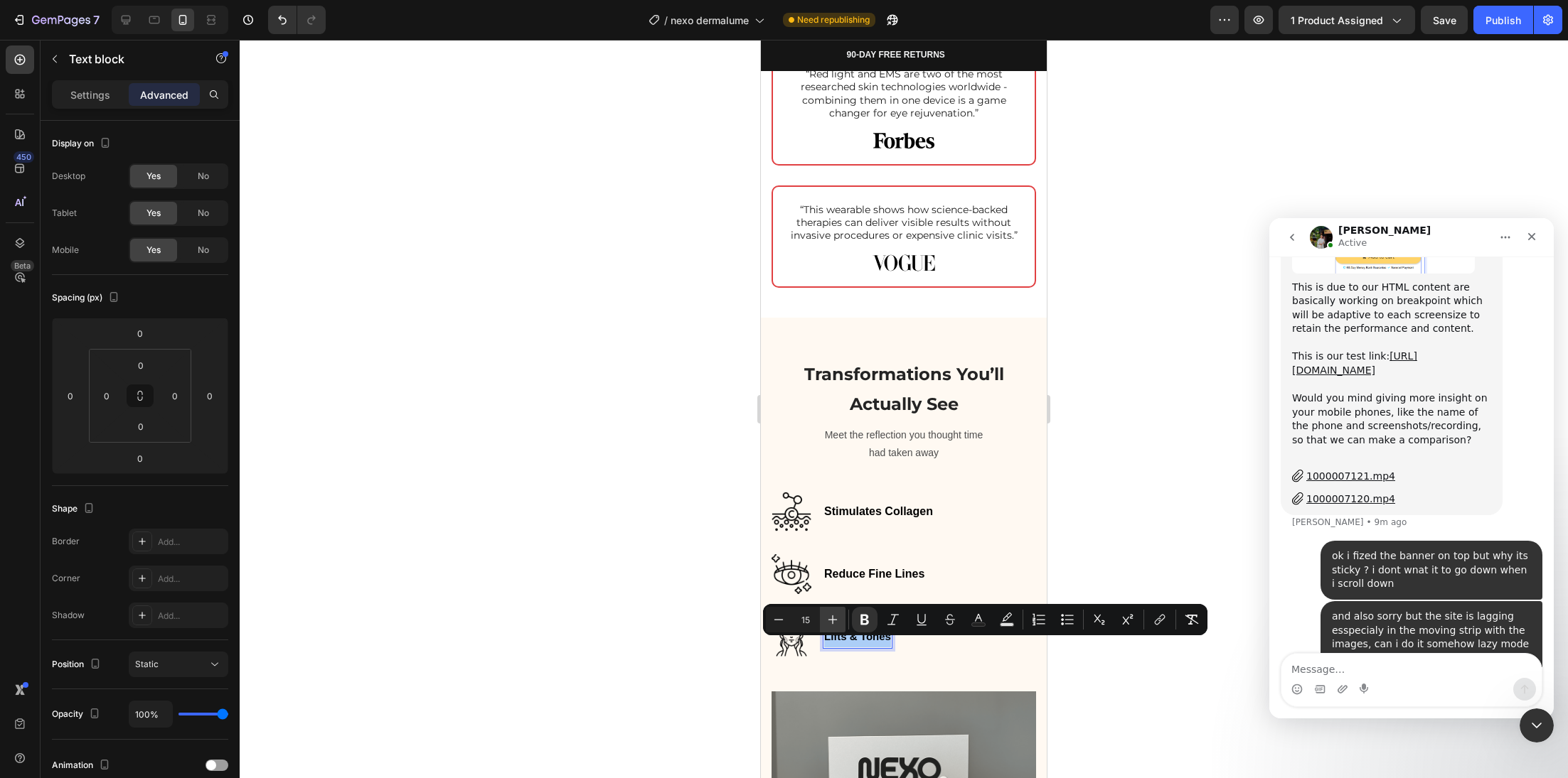
click at [834, 616] on icon "Editor contextual toolbar" at bounding box center [832, 619] width 14 height 14
type input "16"
drag, startPoint x: 652, startPoint y: 634, endPoint x: 677, endPoint y: 634, distance: 25.0
click at [653, 634] on div at bounding box center [904, 409] width 1328 height 738
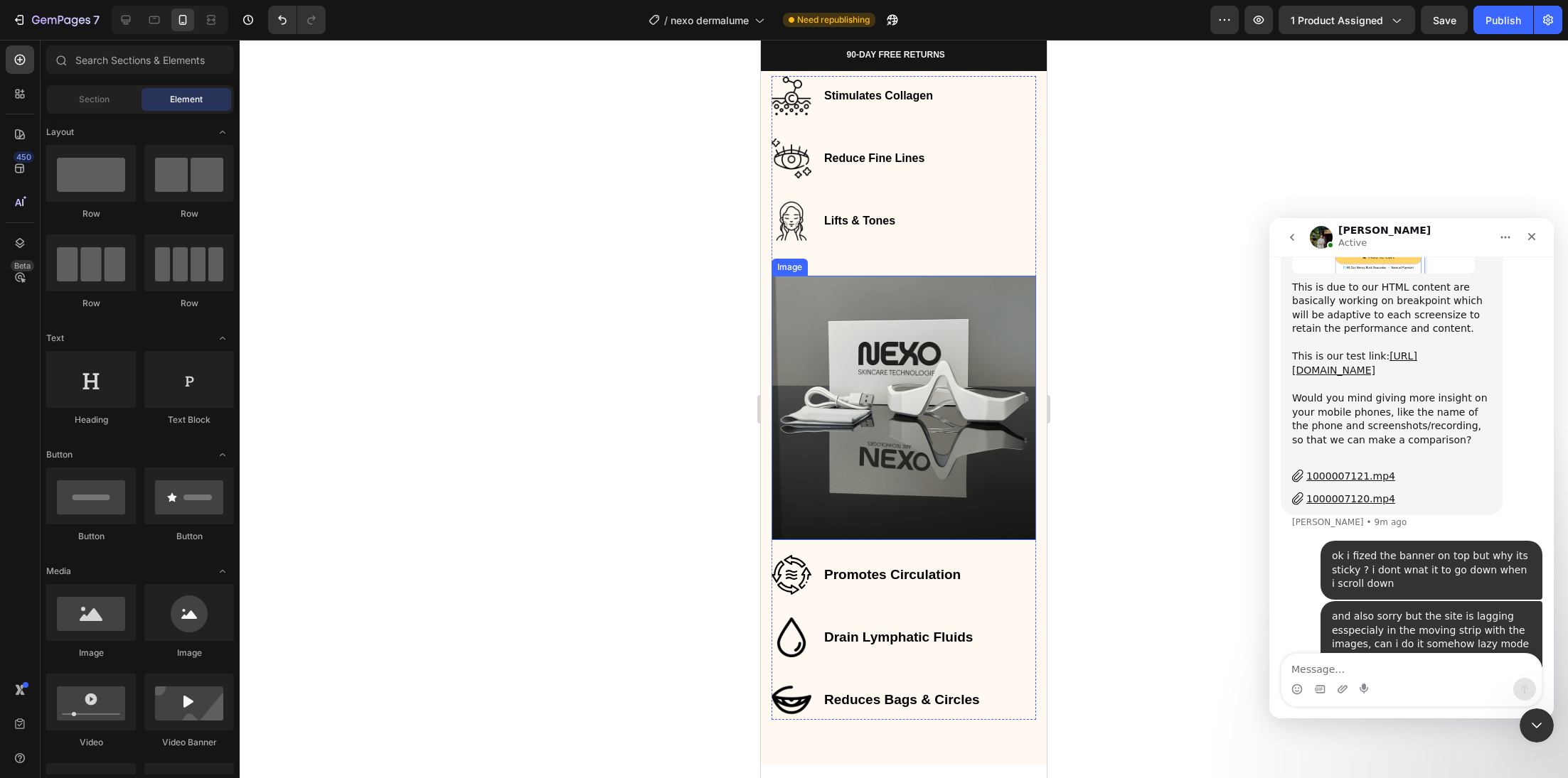
scroll to position [2896, 0]
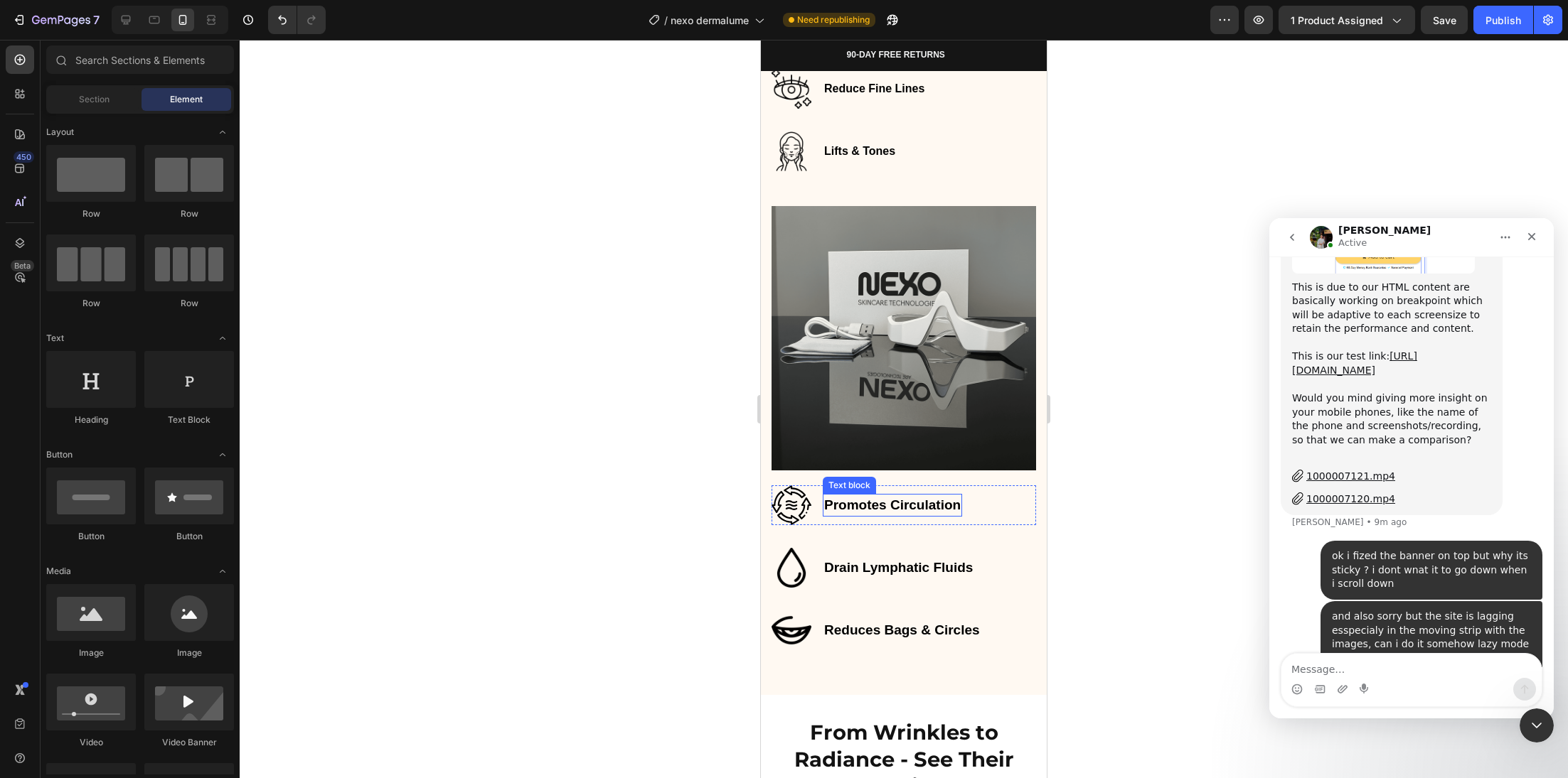
click at [903, 497] on strong "Promotes Circulation" at bounding box center [892, 505] width 136 height 15
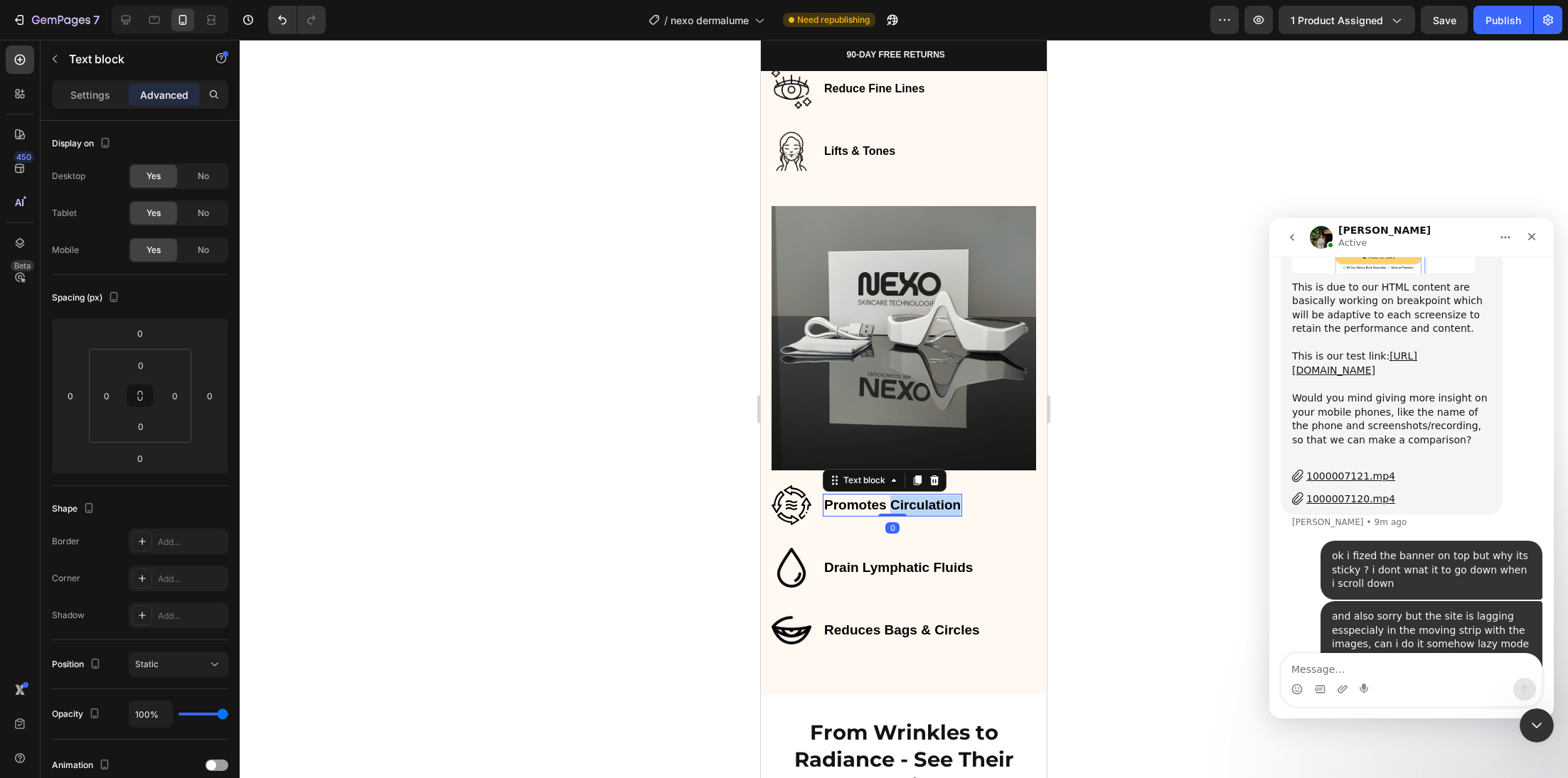
click at [903, 497] on strong "Promotes Circulation" at bounding box center [892, 505] width 136 height 15
click at [902, 497] on strong "Promotes Circulation" at bounding box center [892, 505] width 136 height 15
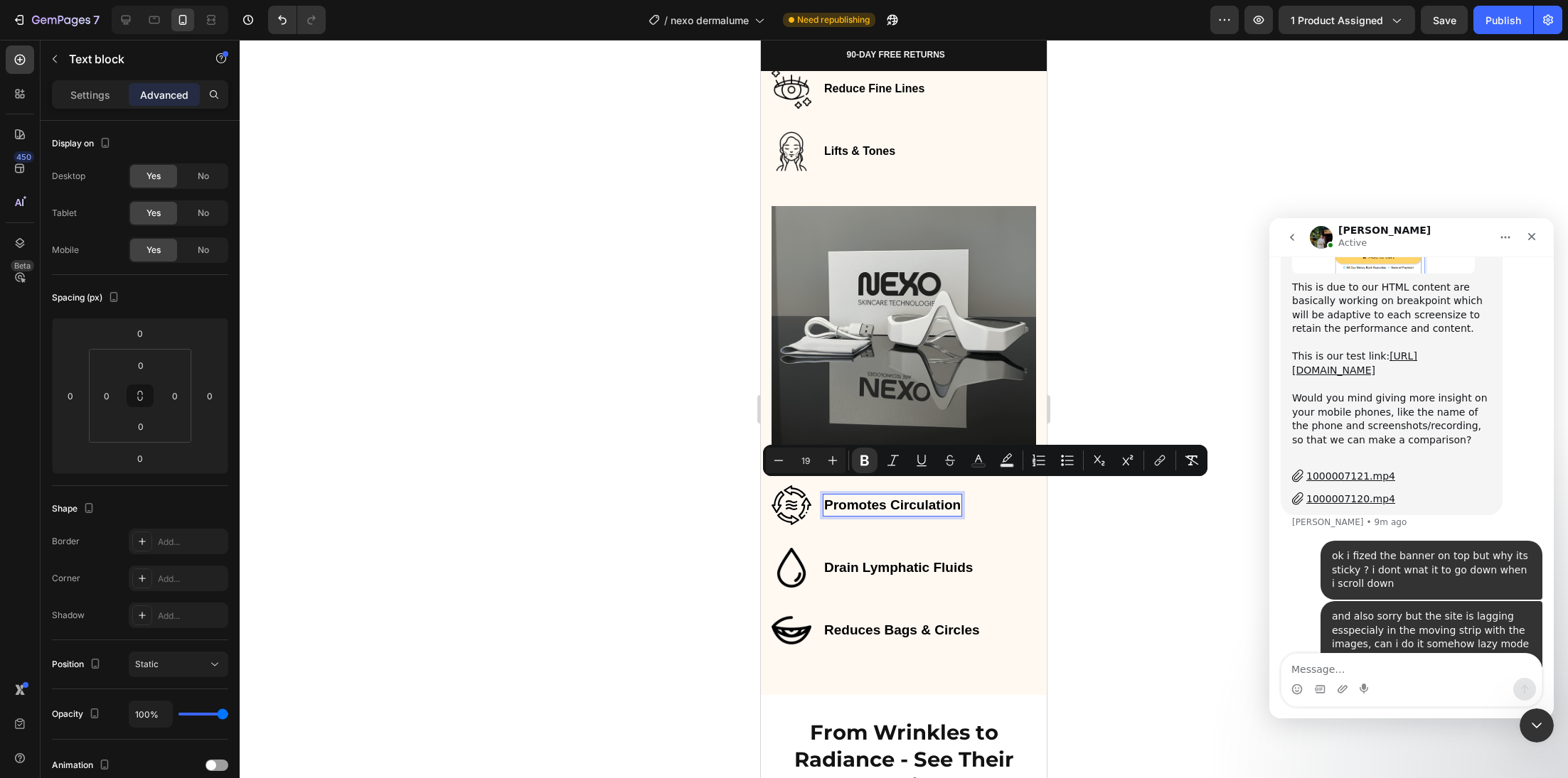
click at [883, 497] on strong "Promotes Circulation" at bounding box center [892, 505] width 136 height 15
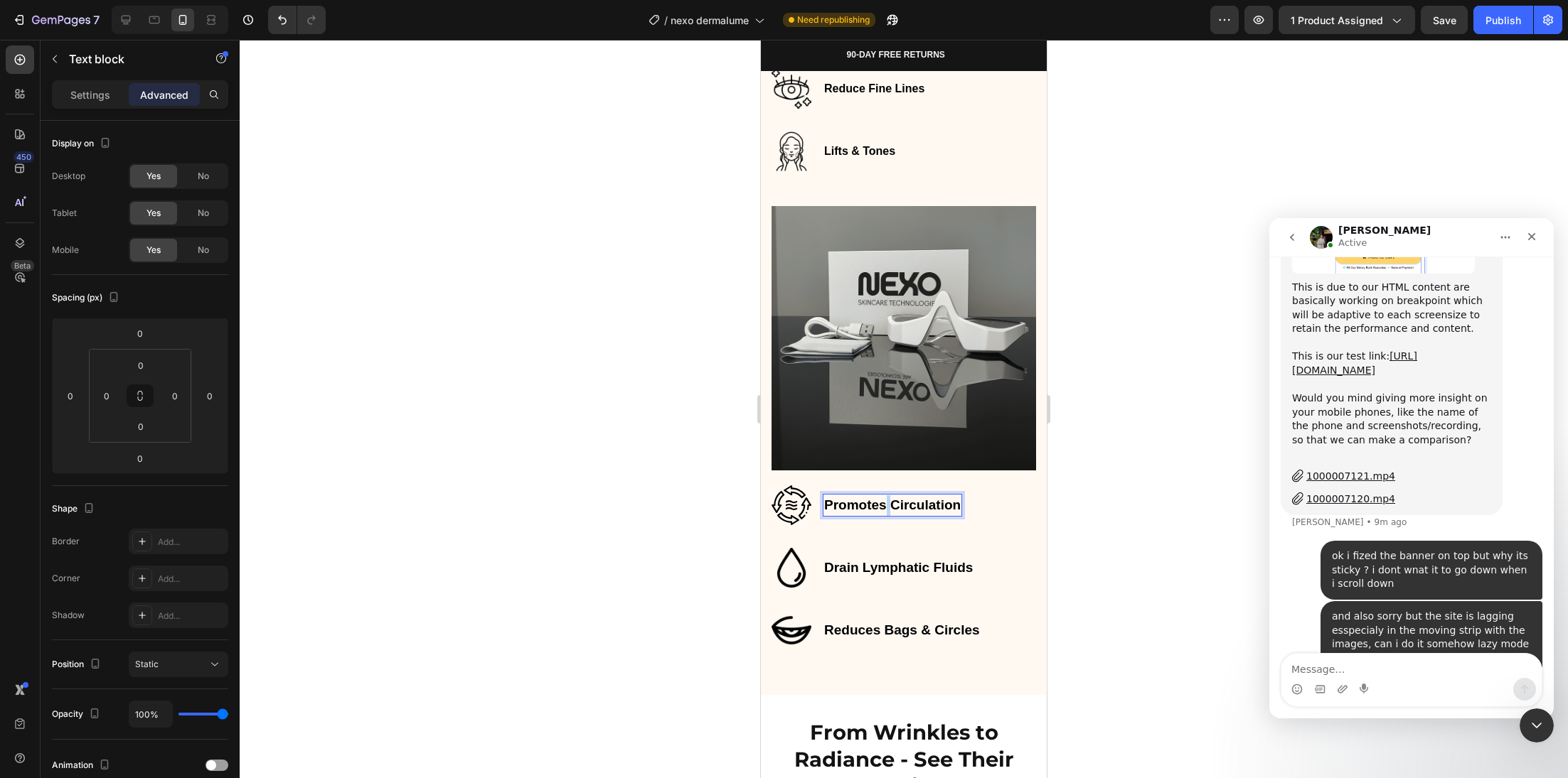
click at [883, 497] on strong "Promotes Circulation" at bounding box center [892, 505] width 136 height 15
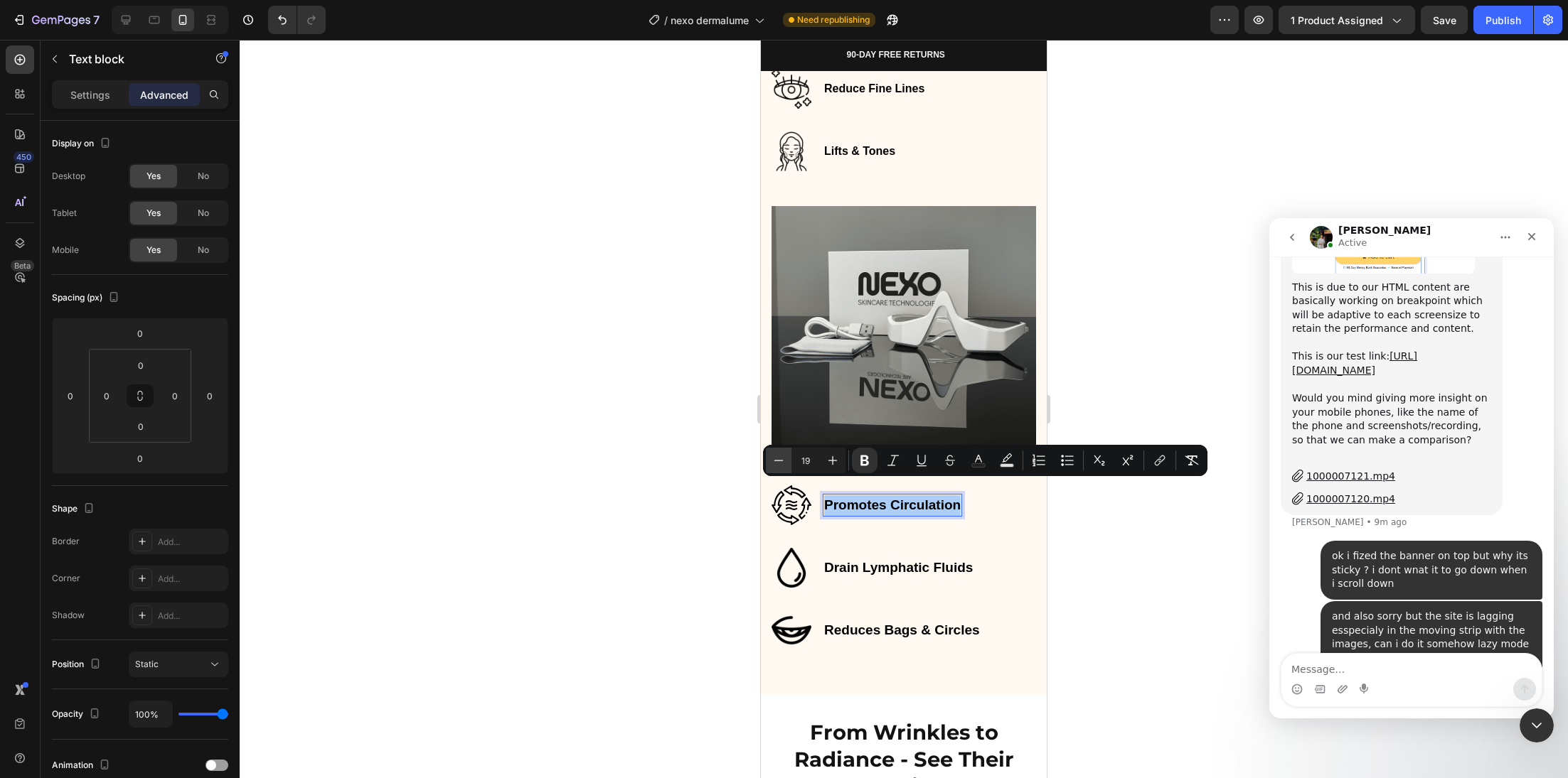
click at [776, 460] on icon "Editor contextual toolbar" at bounding box center [778, 460] width 14 height 14
type input "15"
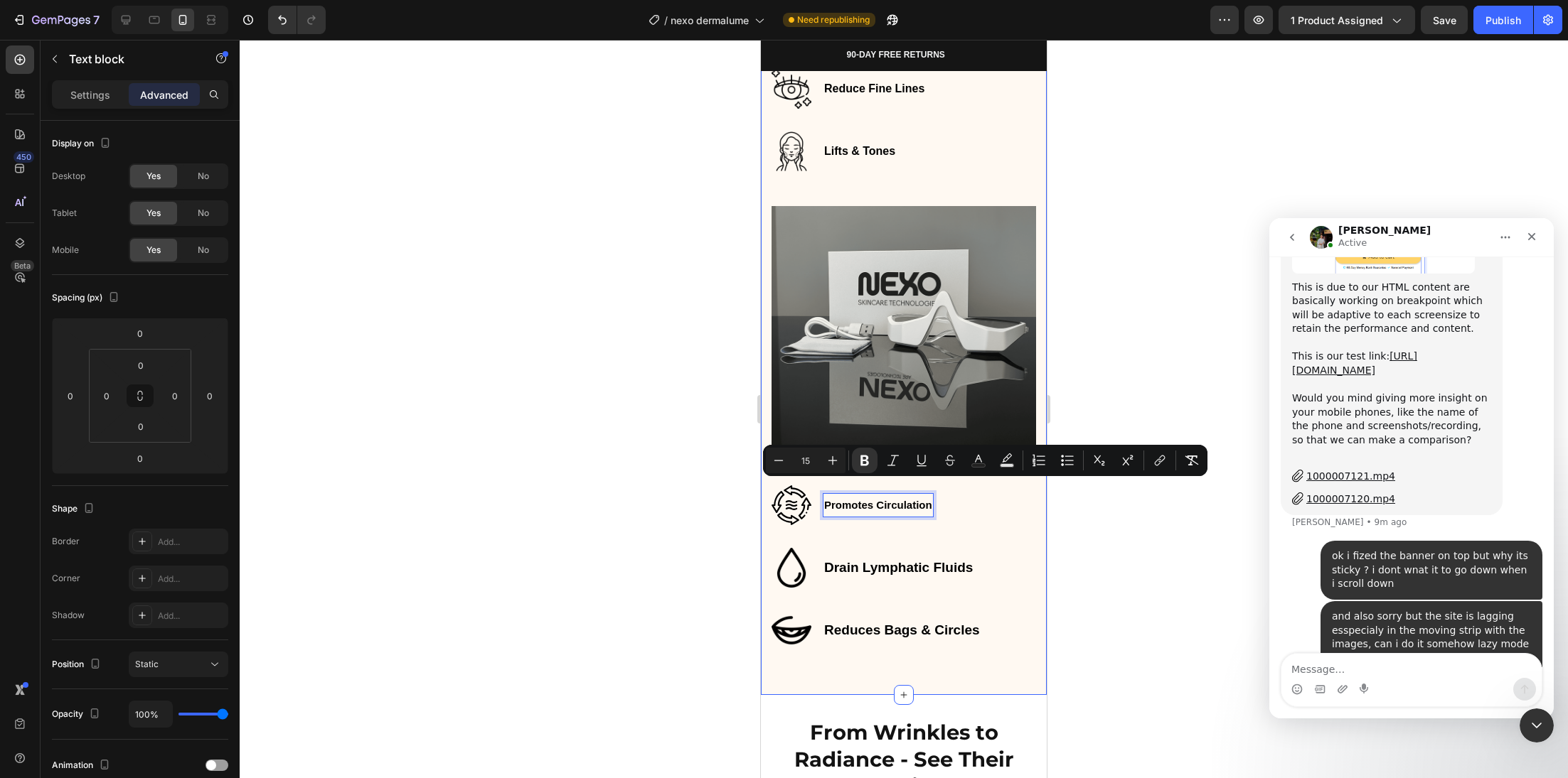
drag, startPoint x: 678, startPoint y: 527, endPoint x: 738, endPoint y: 524, distance: 60.1
click at [679, 528] on div at bounding box center [904, 409] width 1328 height 738
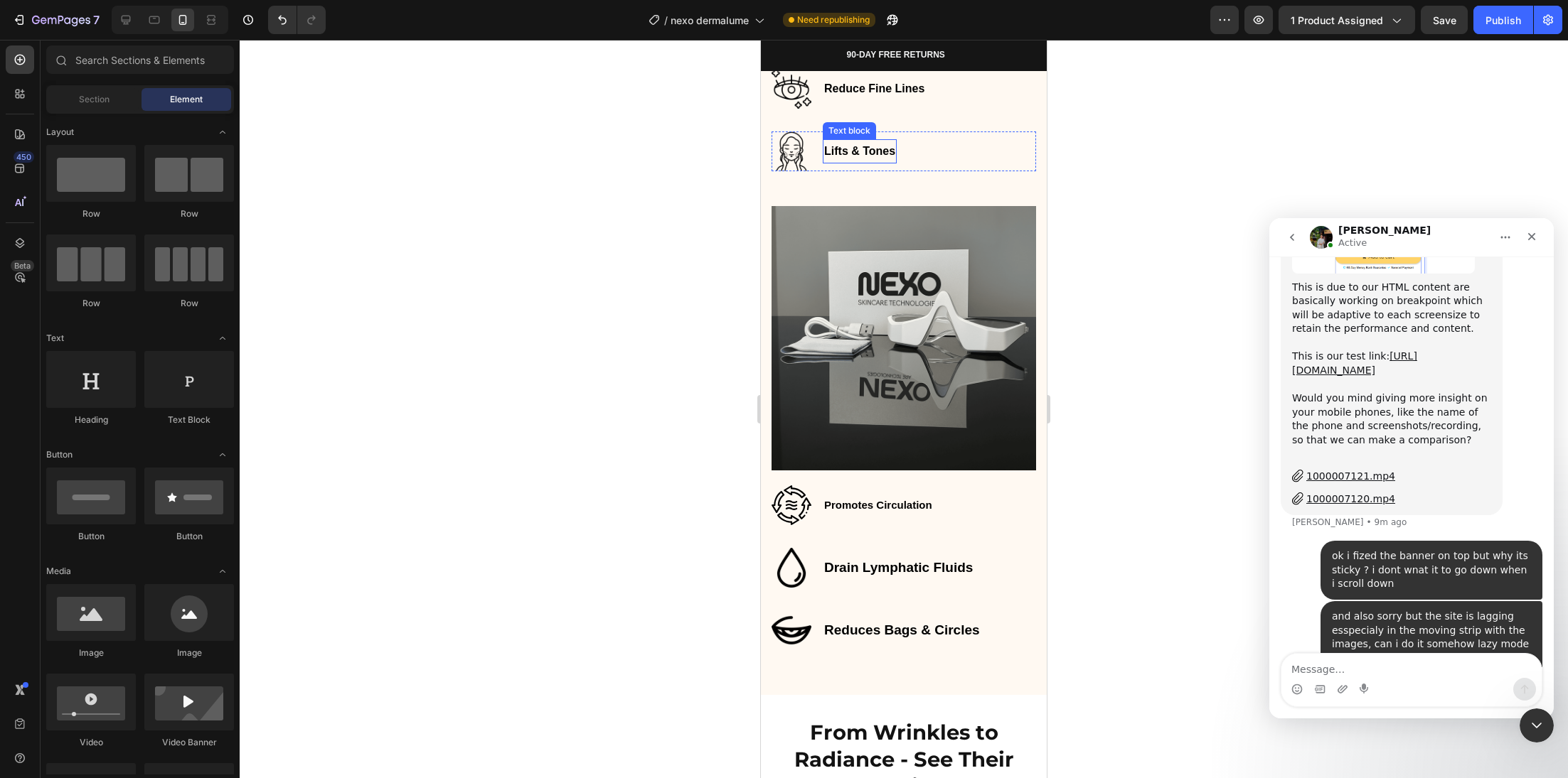
click at [859, 155] on strong "Lifts & Tones" at bounding box center [860, 151] width 71 height 12
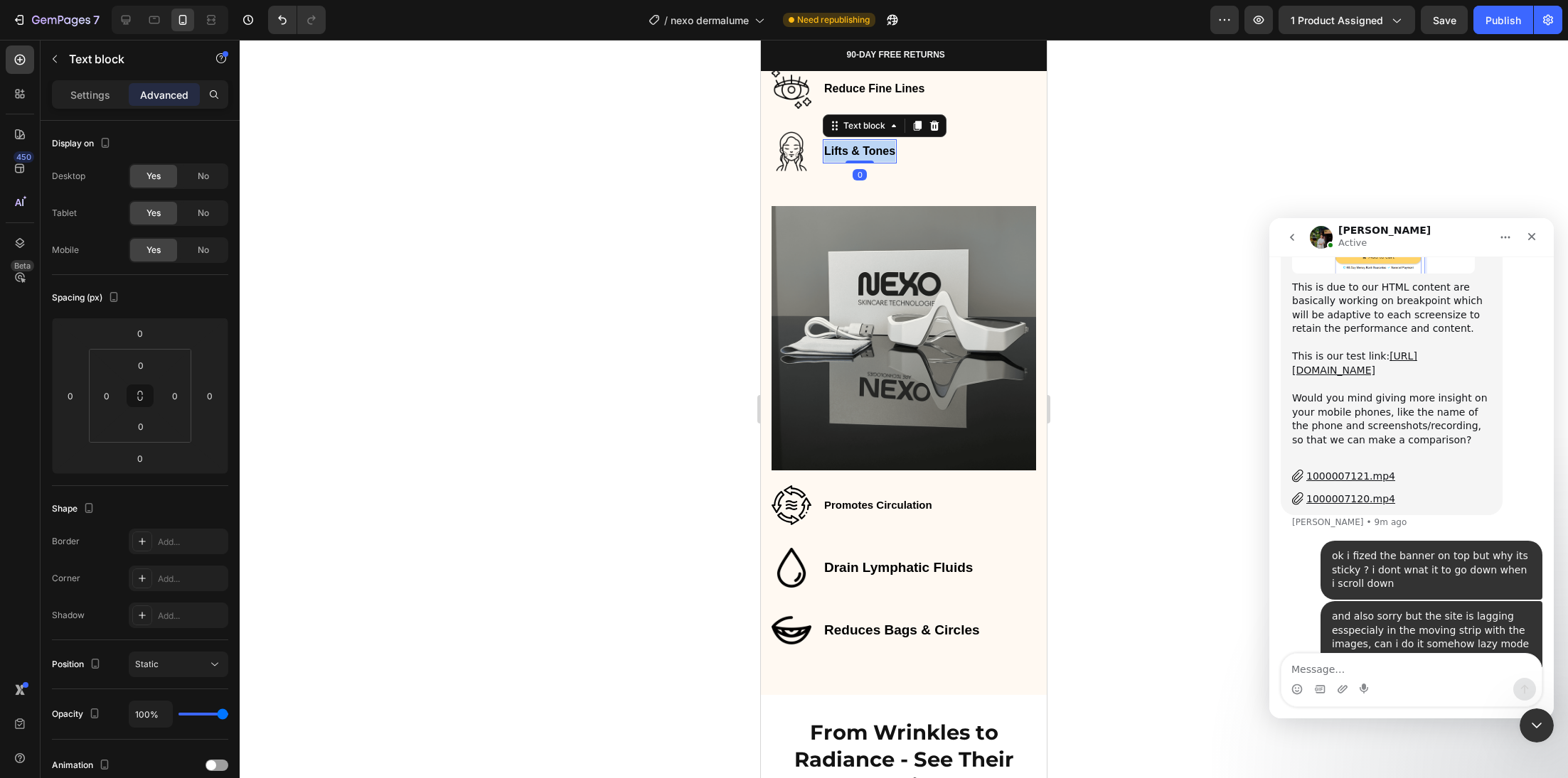
click at [859, 155] on strong "Lifts & Tones" at bounding box center [860, 151] width 71 height 12
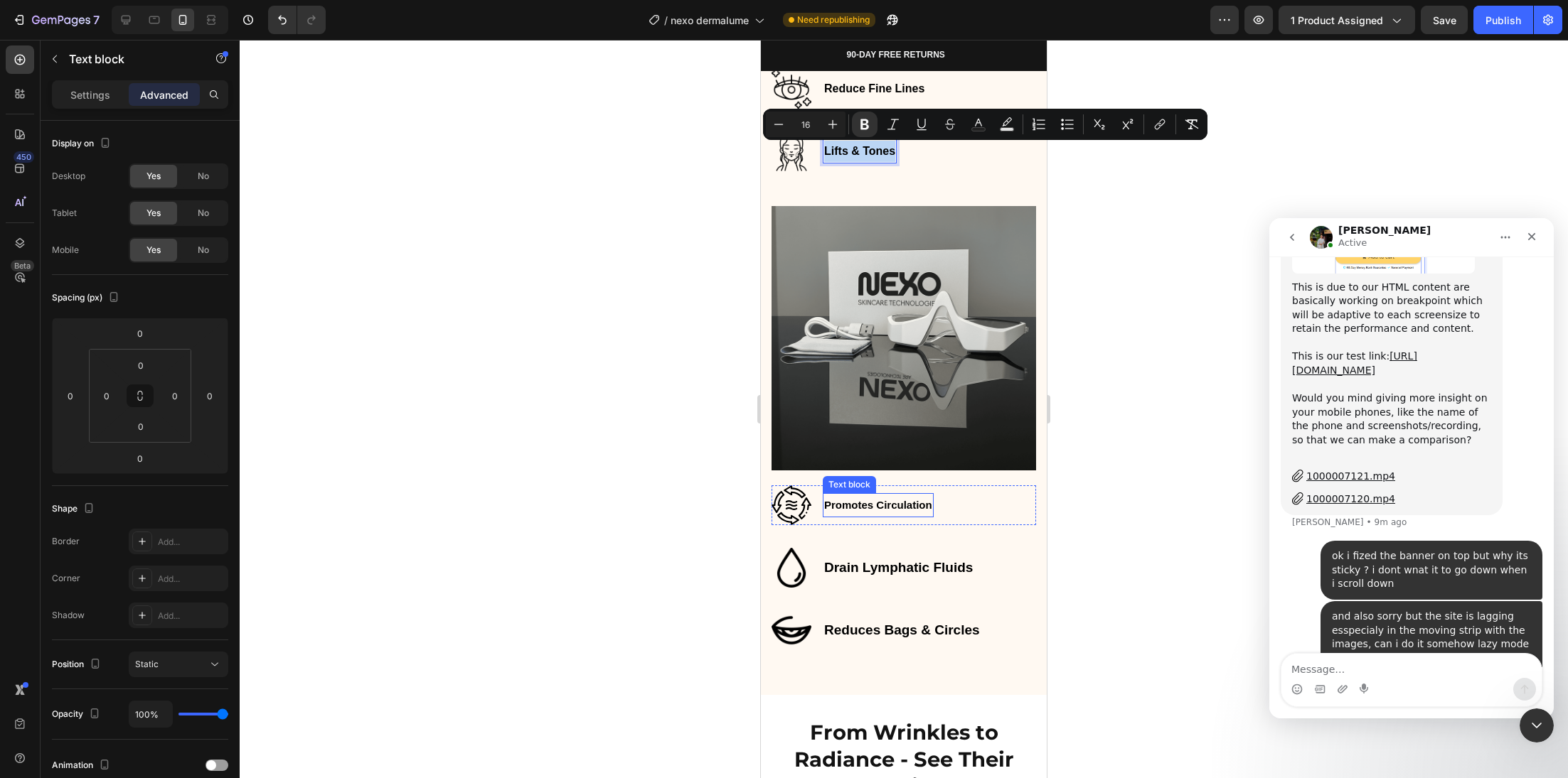
click at [871, 499] on strong "Promotes Circulation" at bounding box center [878, 505] width 108 height 12
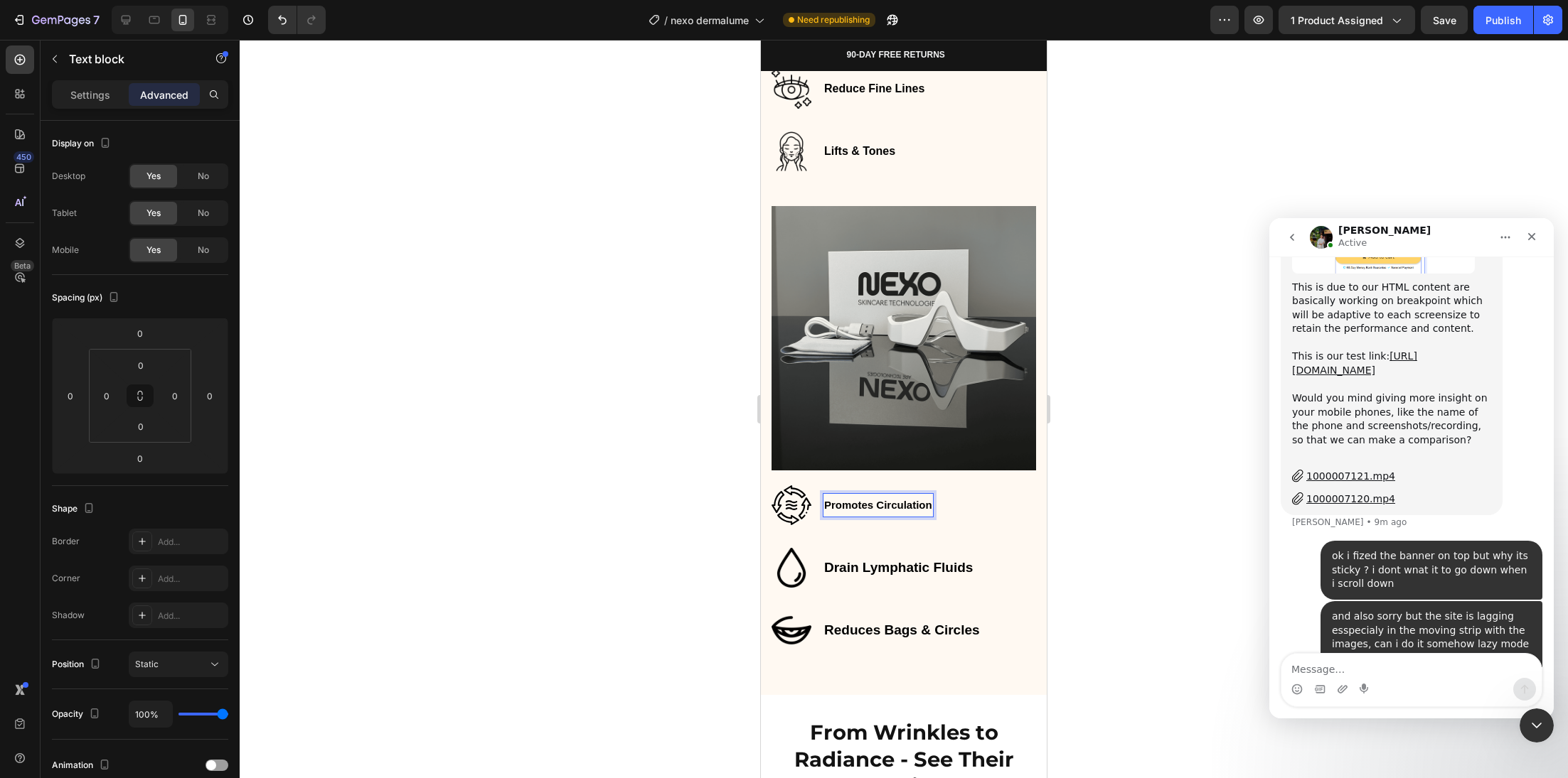
click at [872, 499] on strong "Promotes Circulation" at bounding box center [878, 505] width 108 height 12
click at [873, 499] on strong "Promotes Circulation" at bounding box center [878, 505] width 108 height 12
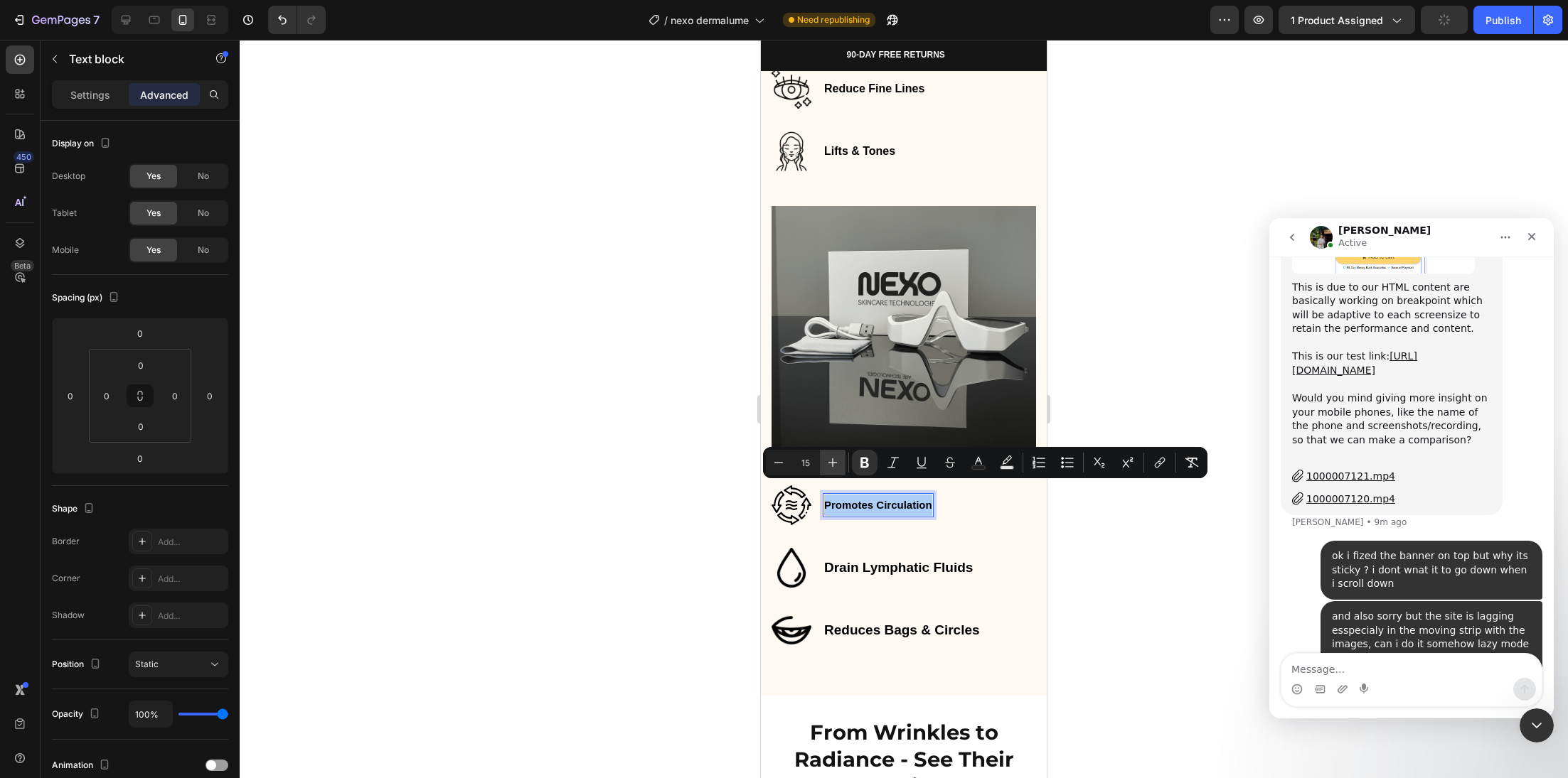
click at [826, 463] on icon "Editor contextual toolbar" at bounding box center [832, 463] width 14 height 14
type input "16"
click at [860, 560] on strong "Drain Lymphatic Fluids" at bounding box center [898, 568] width 149 height 15
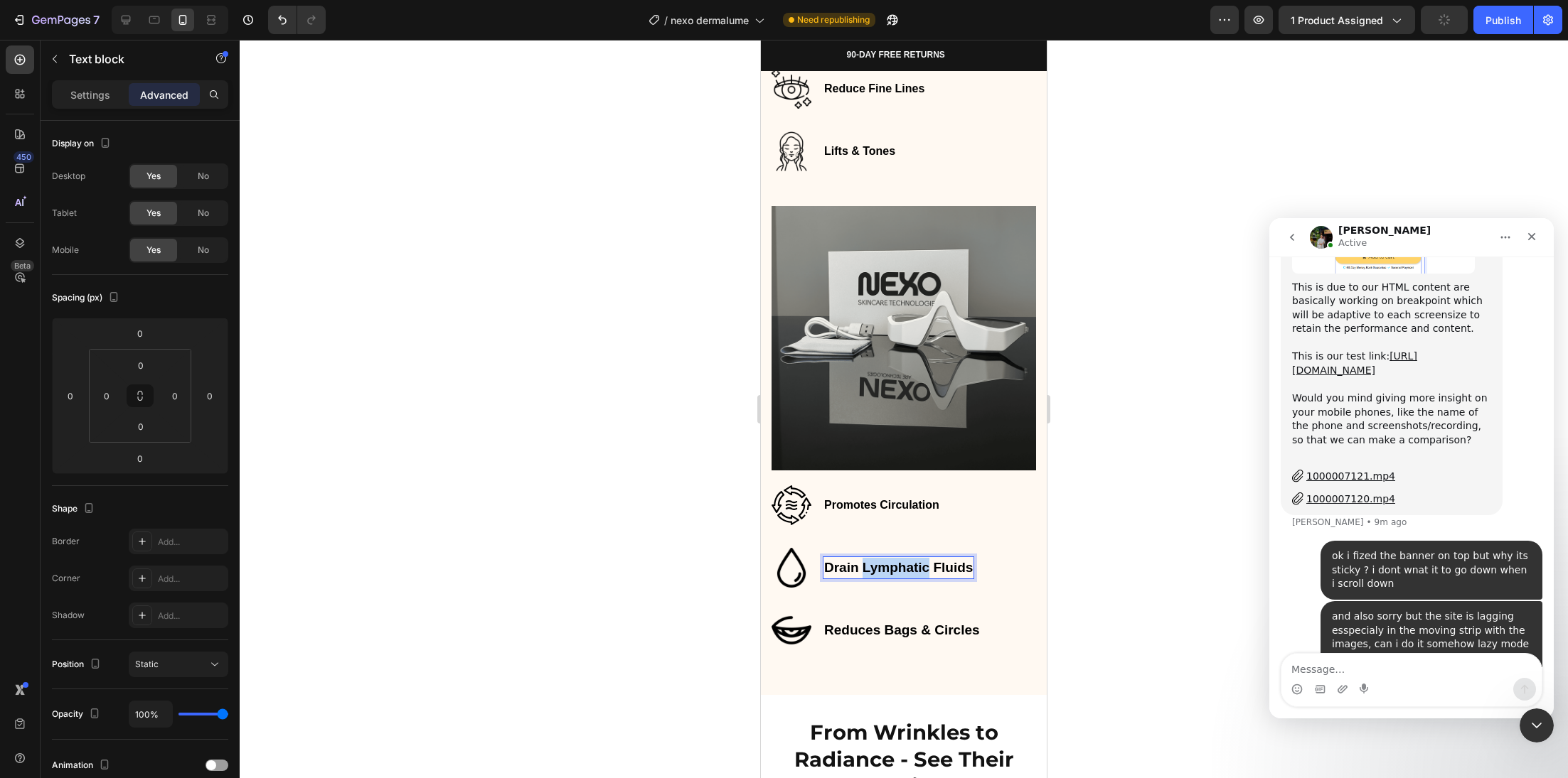
click at [860, 560] on strong "Drain Lymphatic Fluids" at bounding box center [898, 568] width 149 height 15
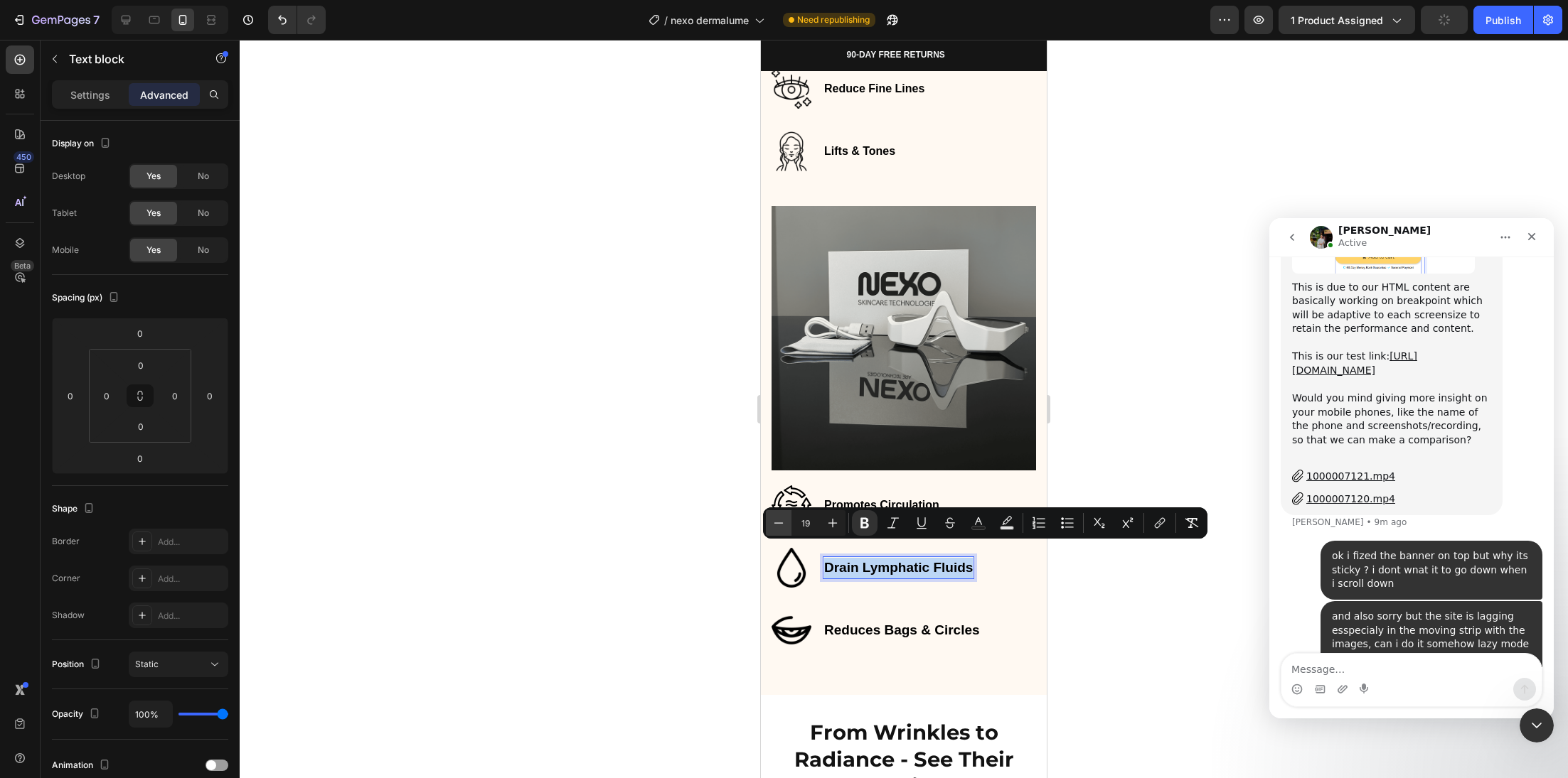
click at [779, 520] on icon "Editor contextual toolbar" at bounding box center [778, 523] width 14 height 14
type input "18"
click at [779, 520] on icon "Editor contextual toolbar" at bounding box center [778, 523] width 14 height 14
click at [779, 520] on div "Image Promotes Circulation Text block Row Image Drain Lymphatic Fluids Text blo…" at bounding box center [904, 568] width 265 height 165
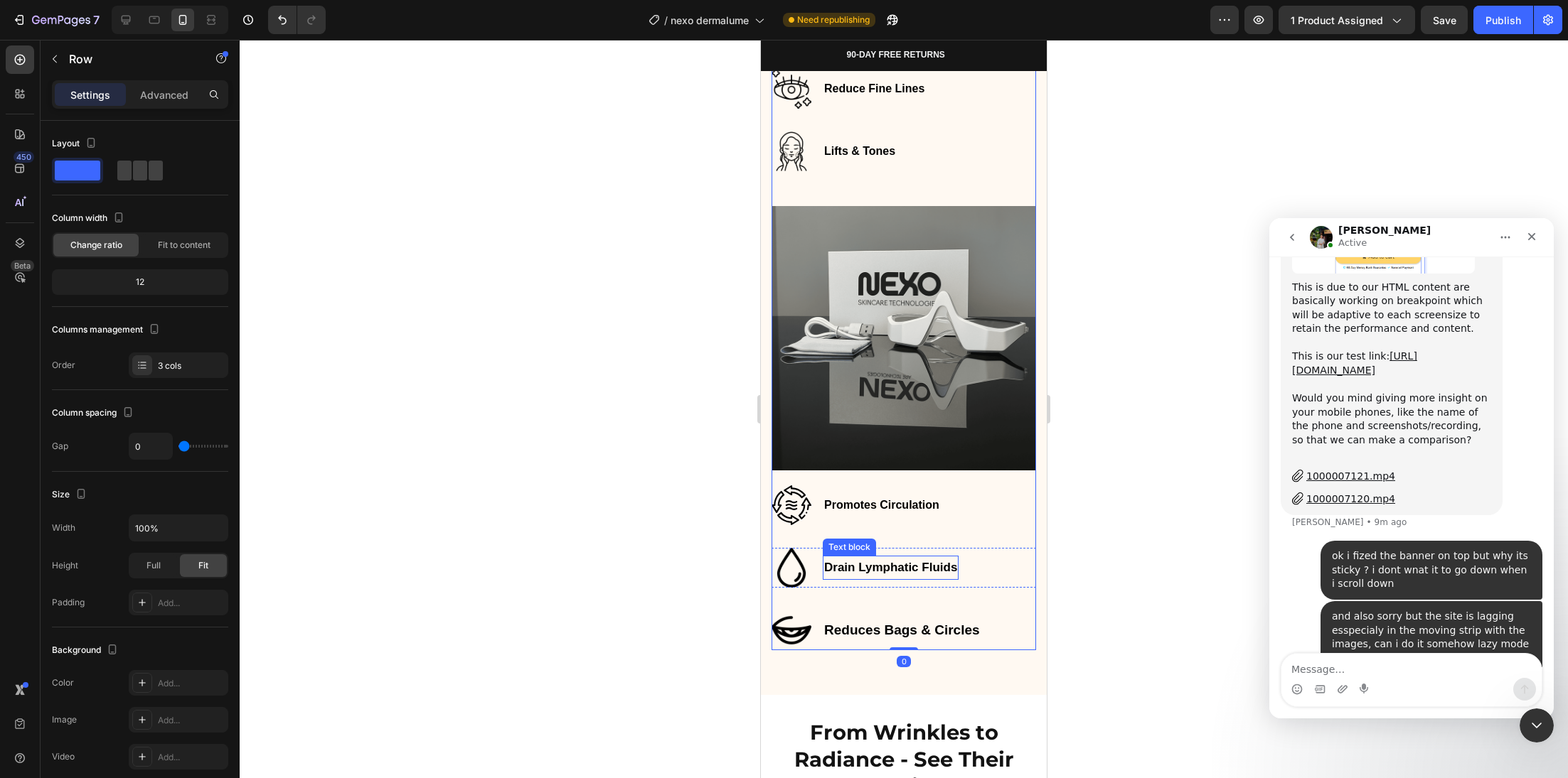
click at [855, 560] on strong "Drain Lymphatic Fluids" at bounding box center [891, 567] width 133 height 14
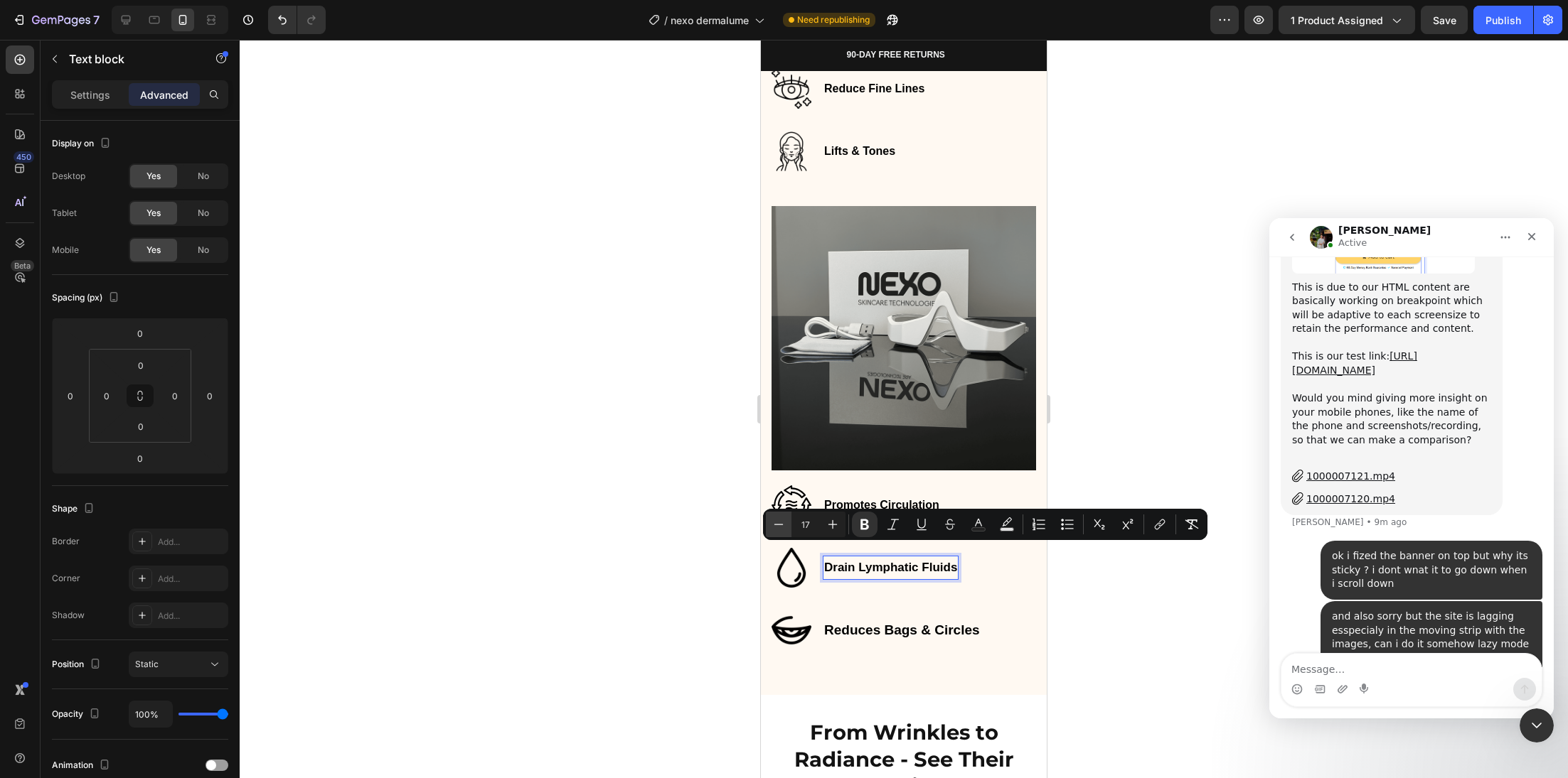
click at [778, 526] on icon "Editor contextual toolbar" at bounding box center [778, 524] width 14 height 14
type input "16"
click at [864, 622] on strong "Reduces Bags & Circles" at bounding box center [902, 630] width 156 height 15
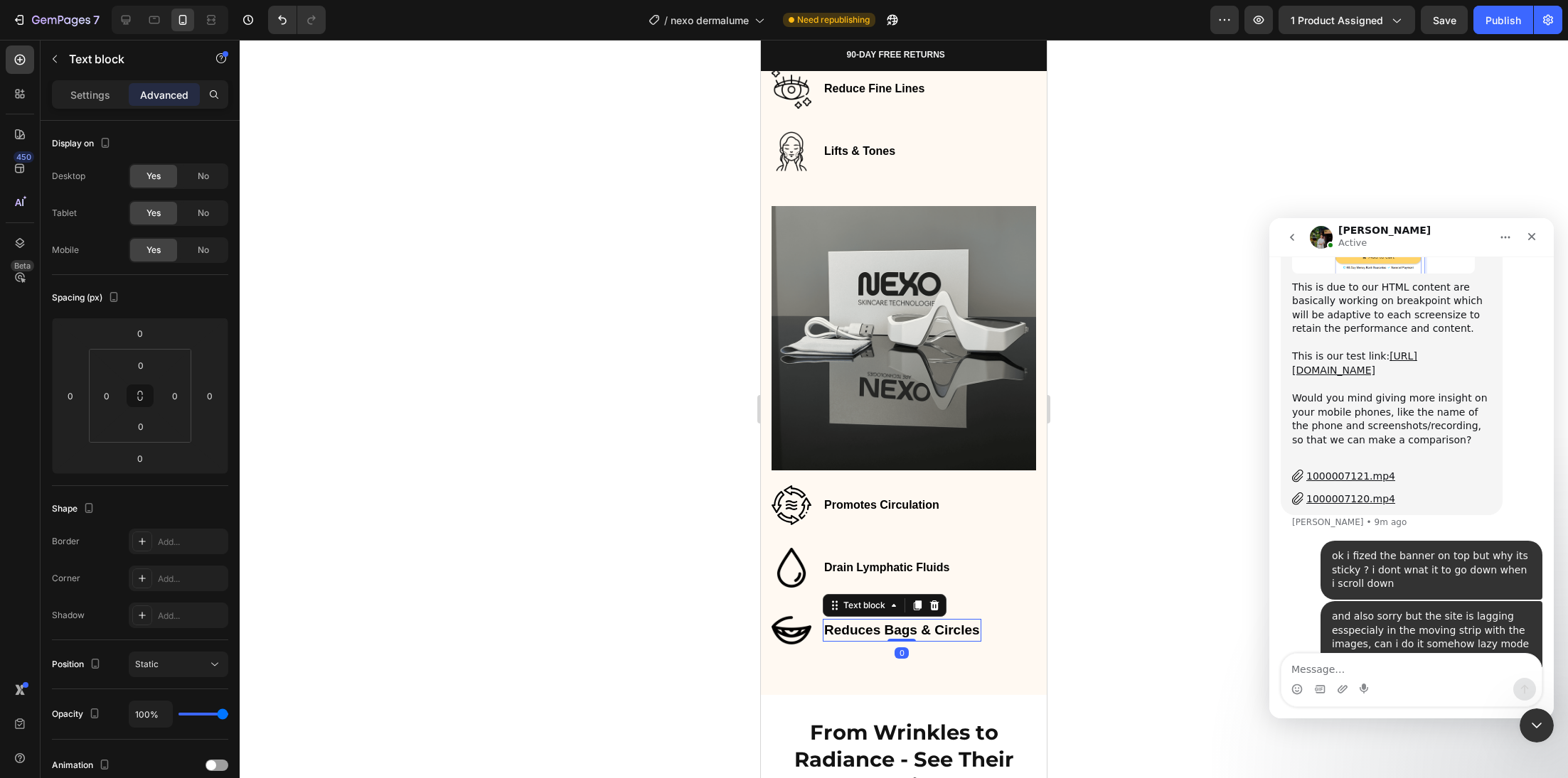
click at [864, 622] on strong "Reduces Bags & Circles" at bounding box center [902, 630] width 156 height 15
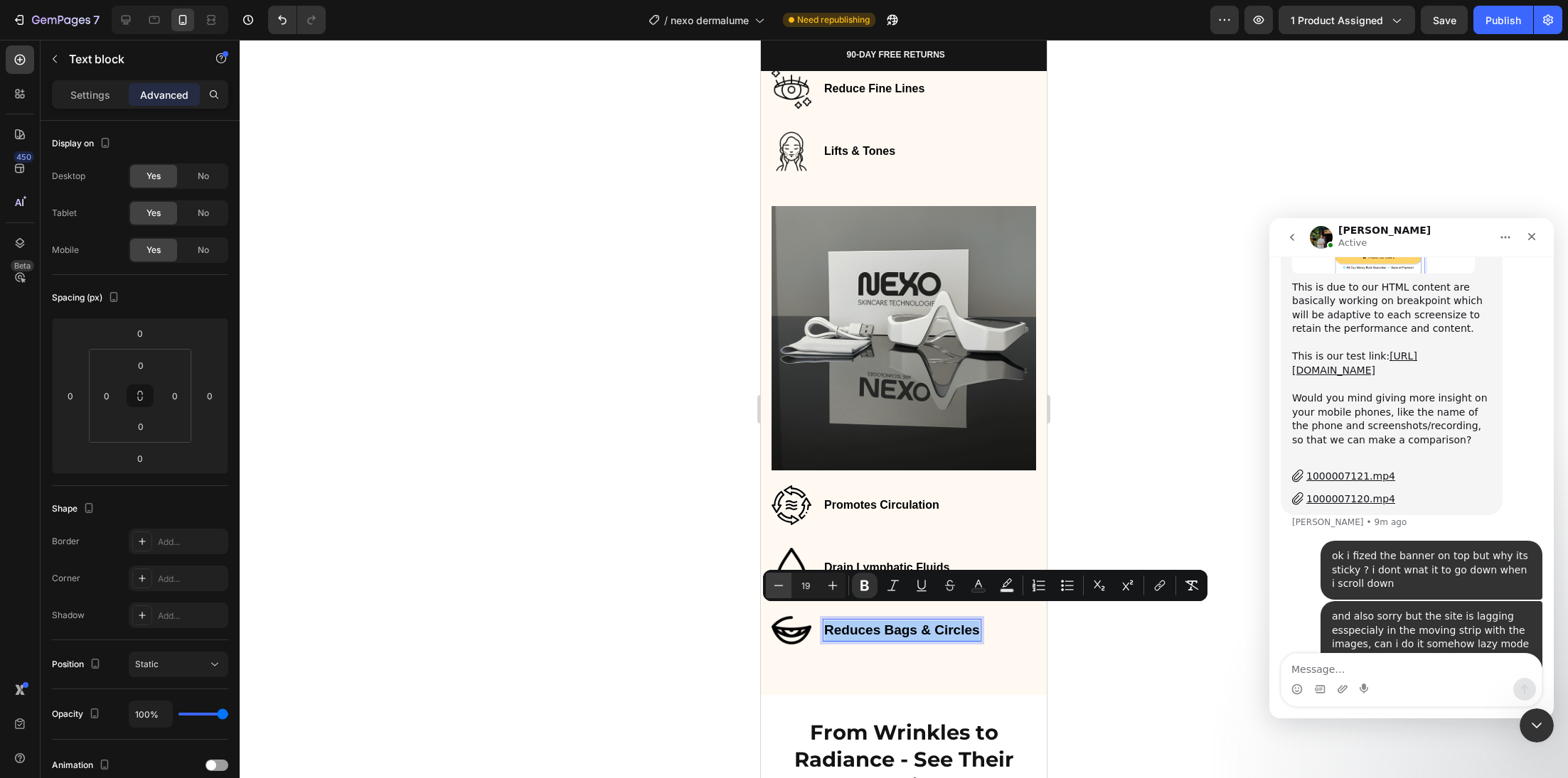
click at [777, 587] on icon "Editor contextual toolbar" at bounding box center [778, 585] width 14 height 14
type input "18"
click at [777, 587] on icon "Editor contextual toolbar" at bounding box center [778, 585] width 14 height 14
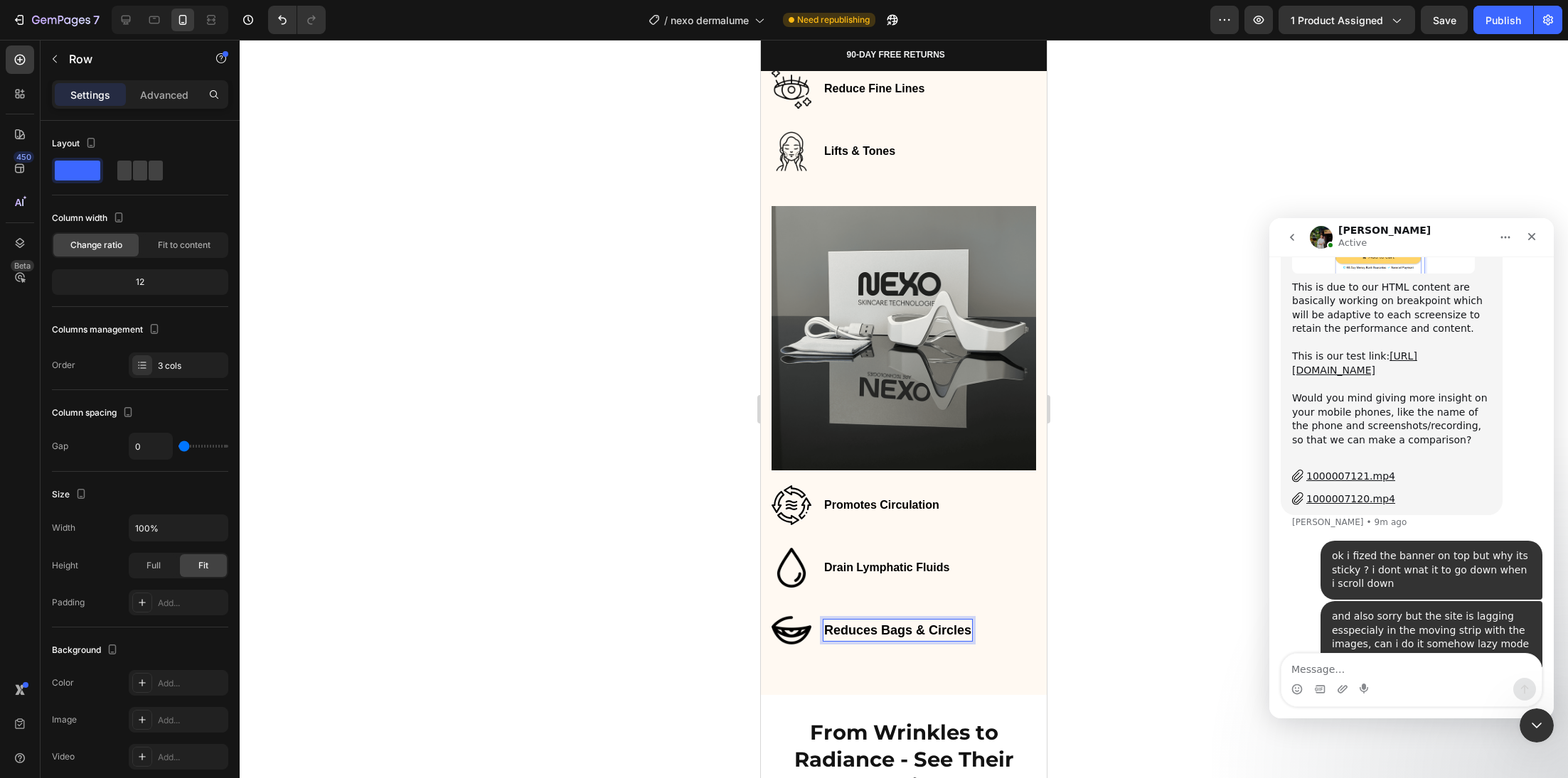
click at [777, 587] on div "Image Promotes Circulation Text block Row Image Drain Lymphatic Fluids Text blo…" at bounding box center [904, 568] width 265 height 165
click at [864, 623] on strong "Reduces Bags & Circles" at bounding box center [894, 630] width 140 height 14
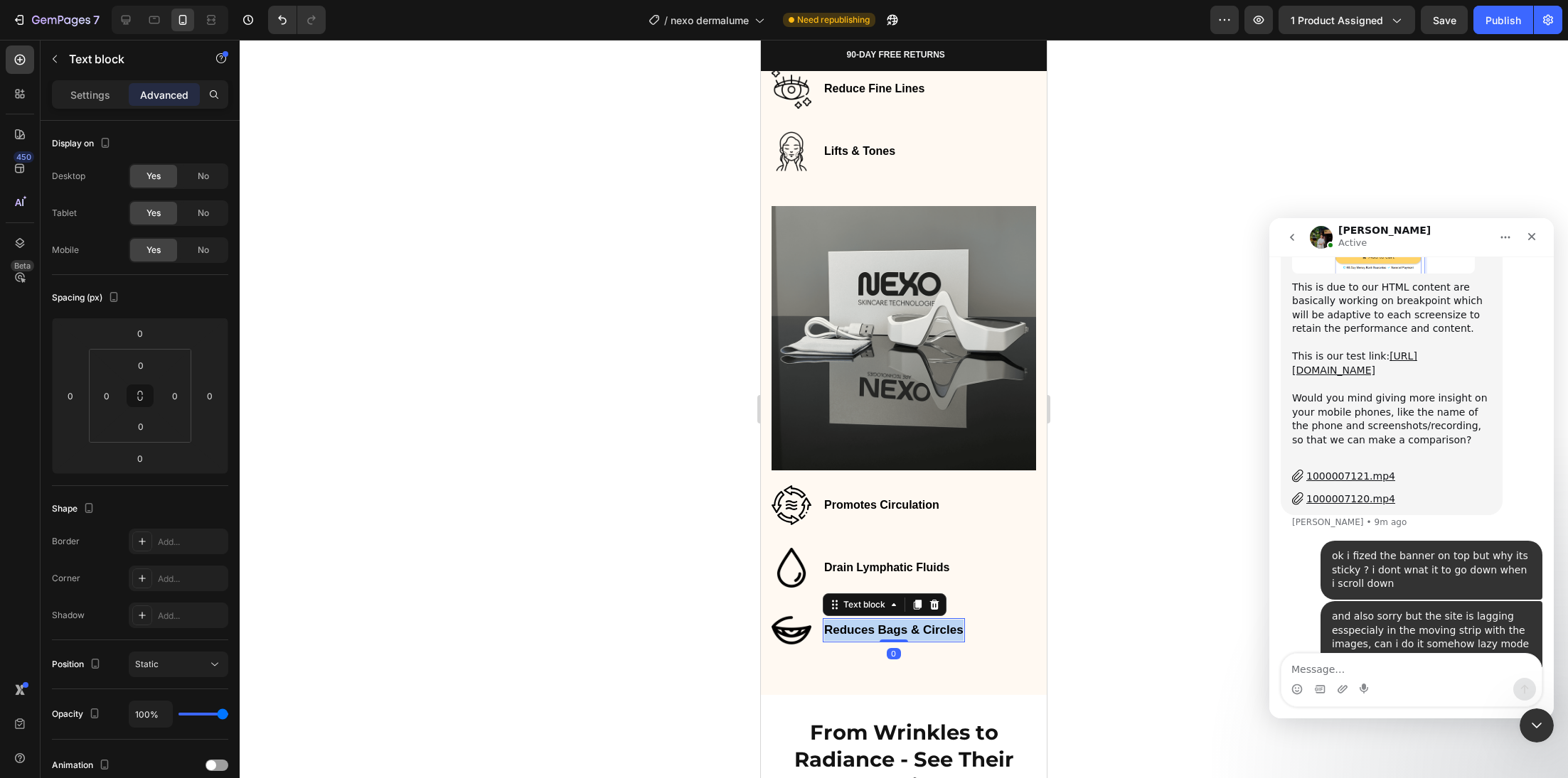
click at [864, 623] on strong "Reduces Bags & Circles" at bounding box center [894, 630] width 140 height 14
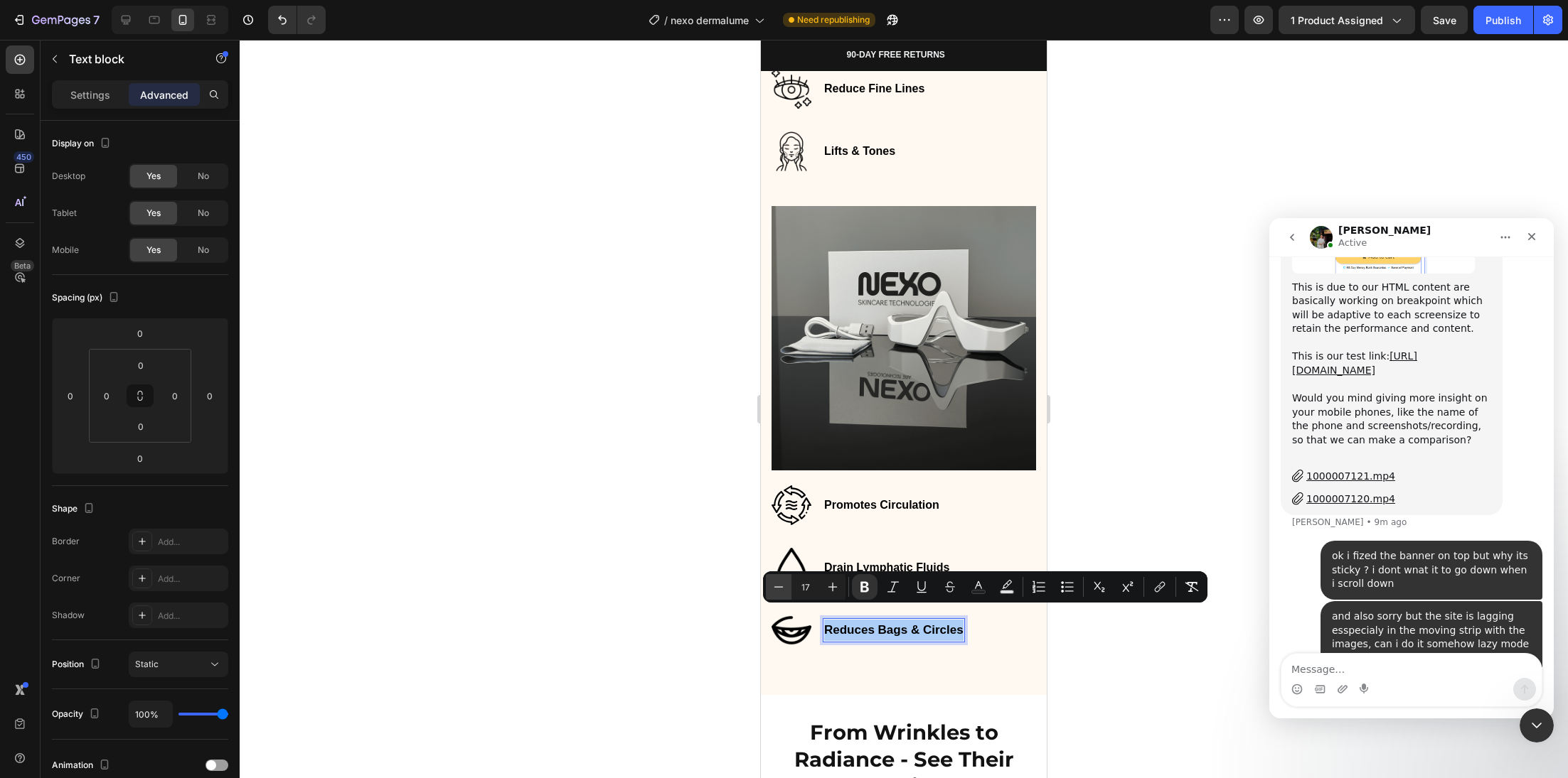
click at [778, 578] on button "Minus" at bounding box center [778, 587] width 26 height 26
type input "16"
click at [701, 616] on div at bounding box center [904, 409] width 1328 height 738
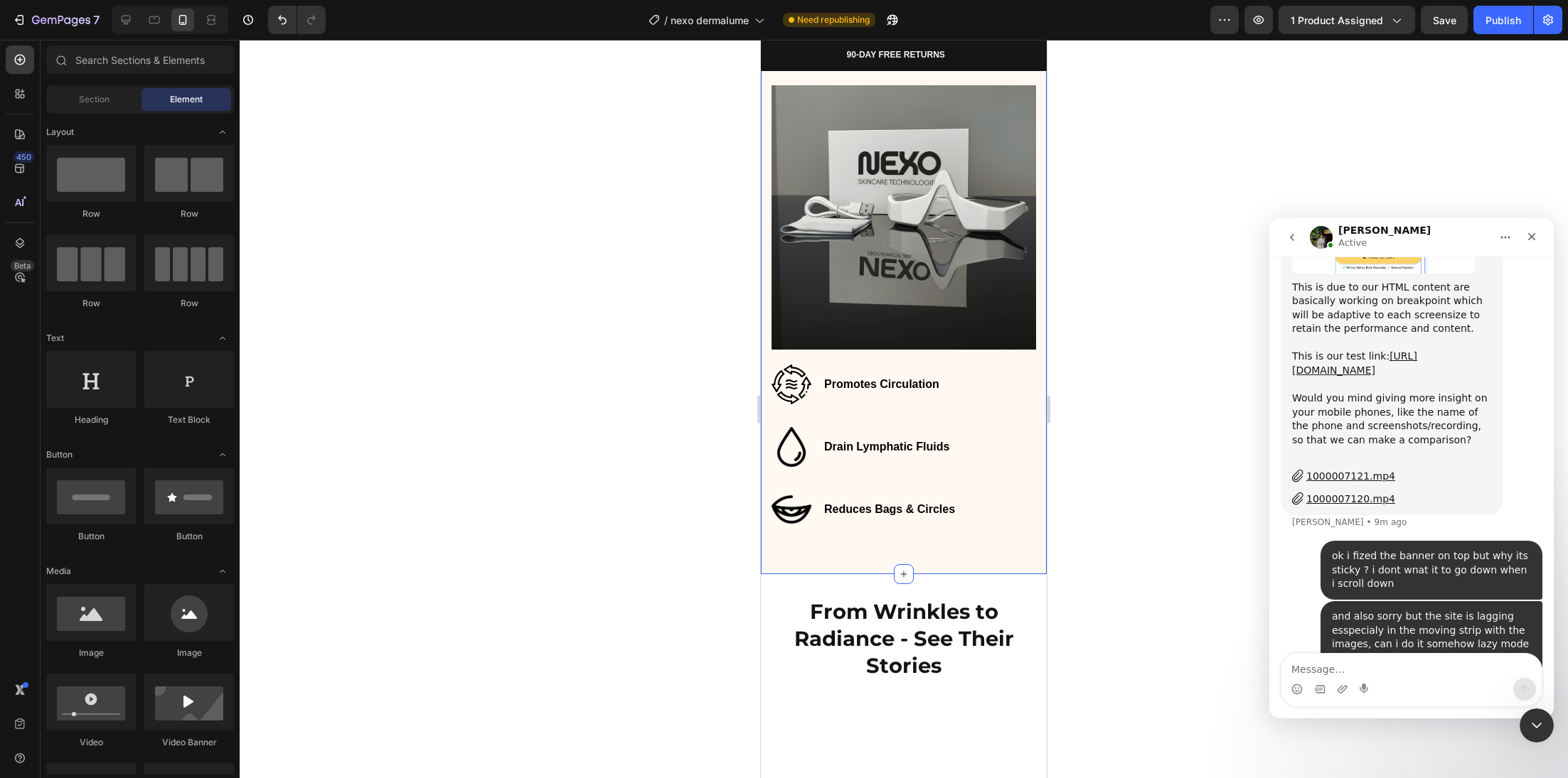
scroll to position [3018, 0]
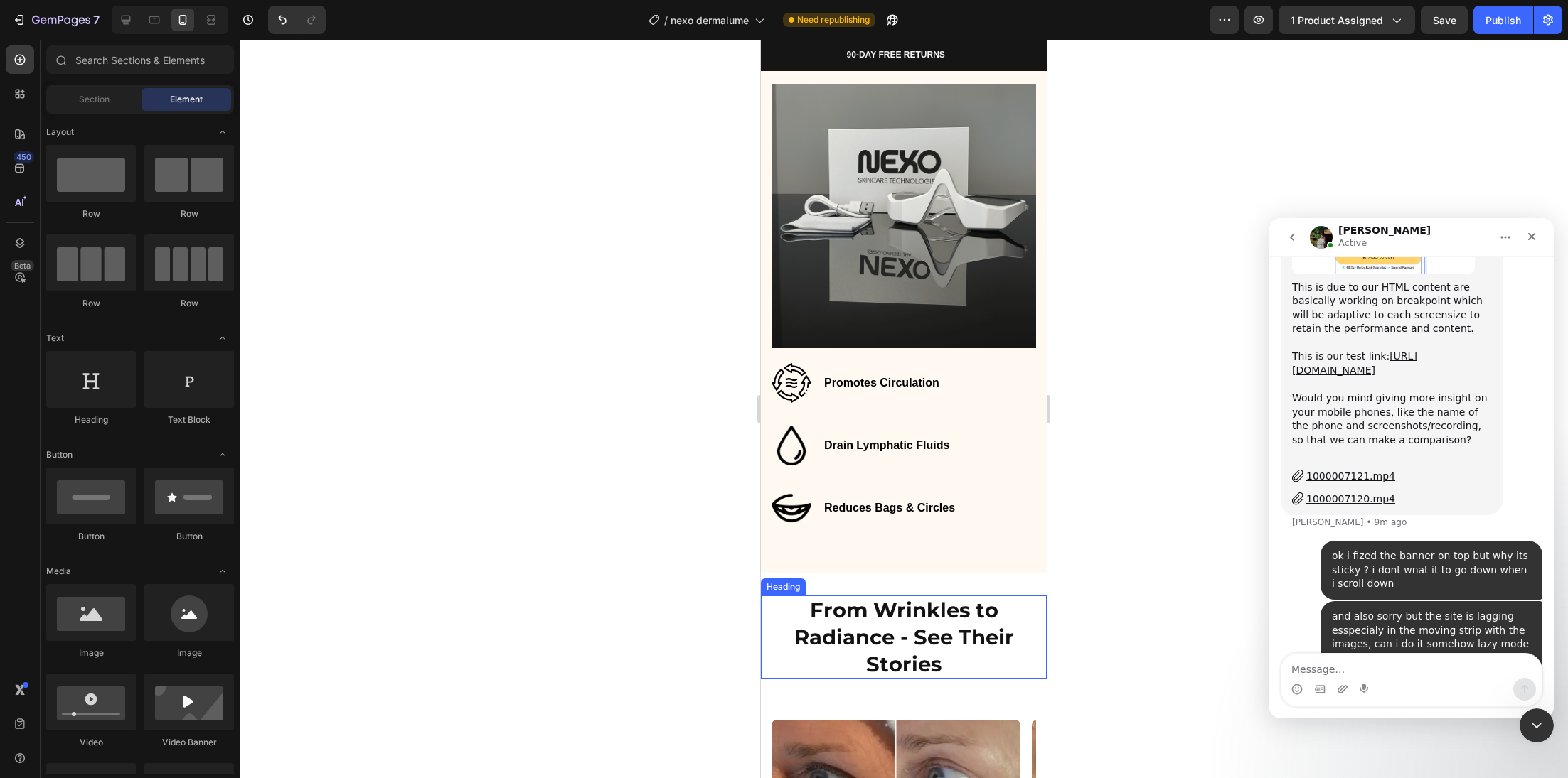
click at [846, 616] on strong "From Wrinkles to Radiance - See Their Stories" at bounding box center [904, 637] width 220 height 78
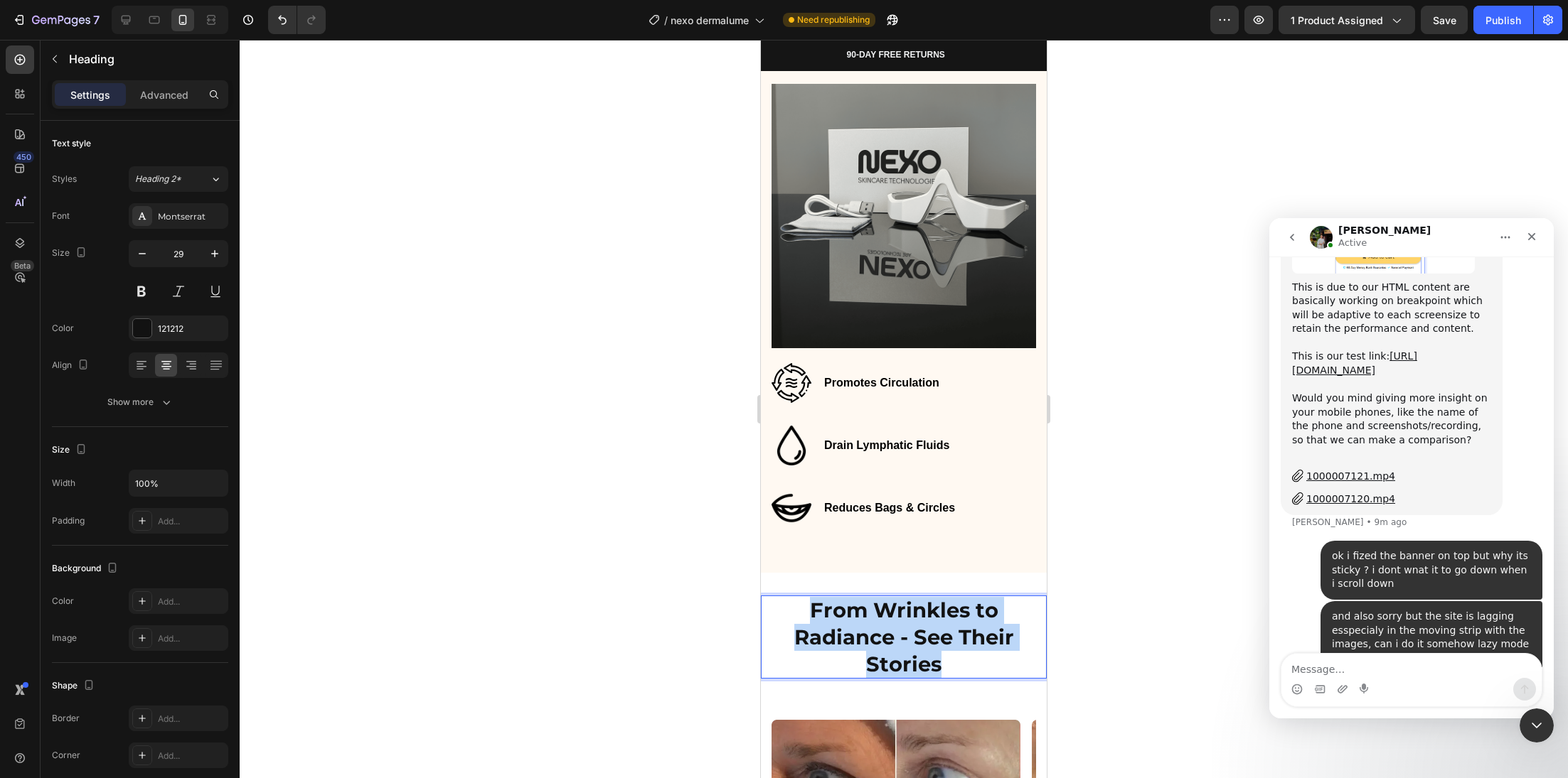
click at [846, 615] on strong "From Wrinkles to Radiance - See Their Stories" at bounding box center [904, 637] width 220 height 78
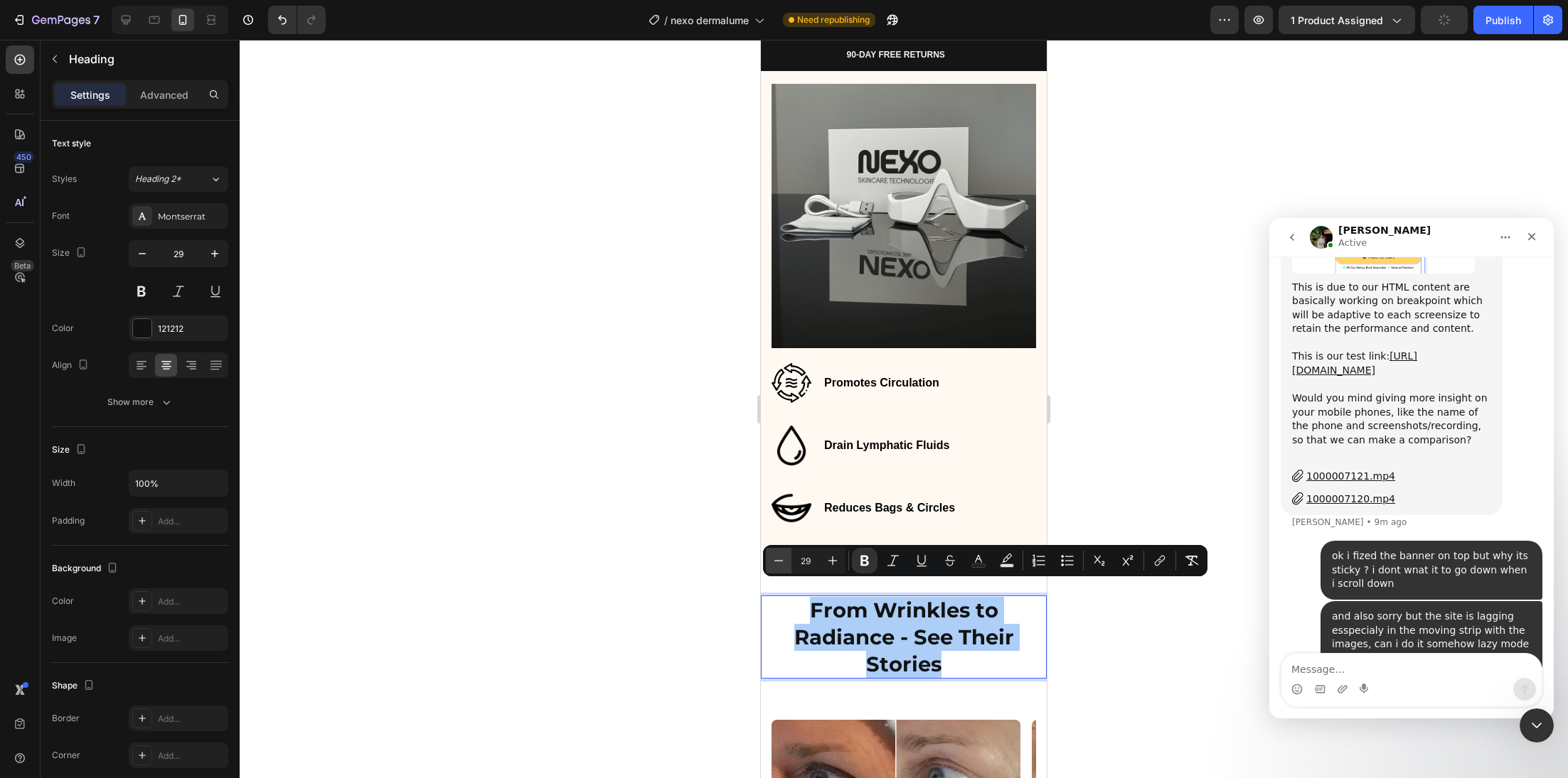
click at [769, 561] on button "Minus" at bounding box center [778, 560] width 26 height 26
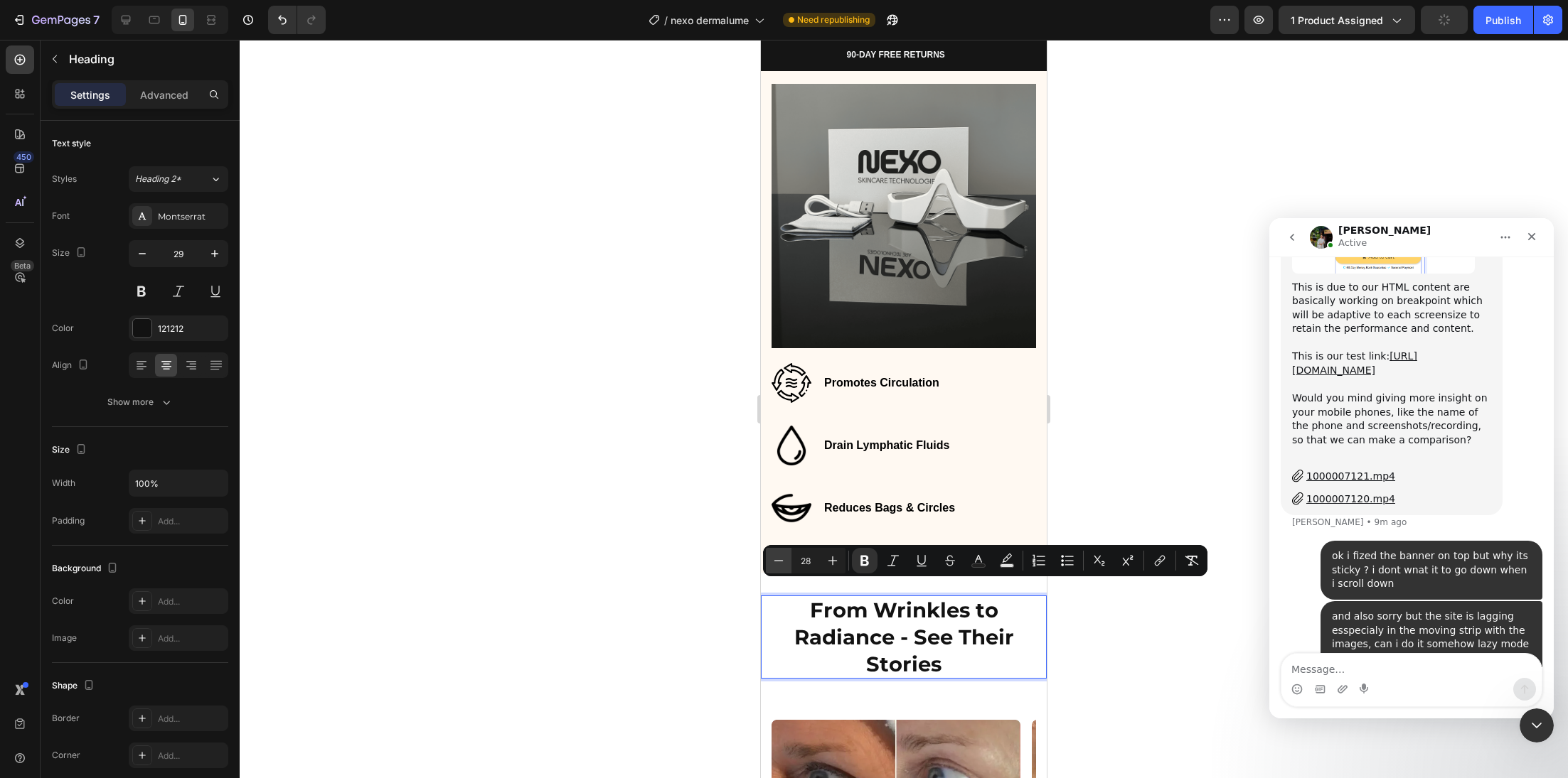
drag, startPoint x: 0, startPoint y: 522, endPoint x: 769, endPoint y: 561, distance: 770.0
click at [769, 561] on button "Minus" at bounding box center [778, 560] width 26 height 26
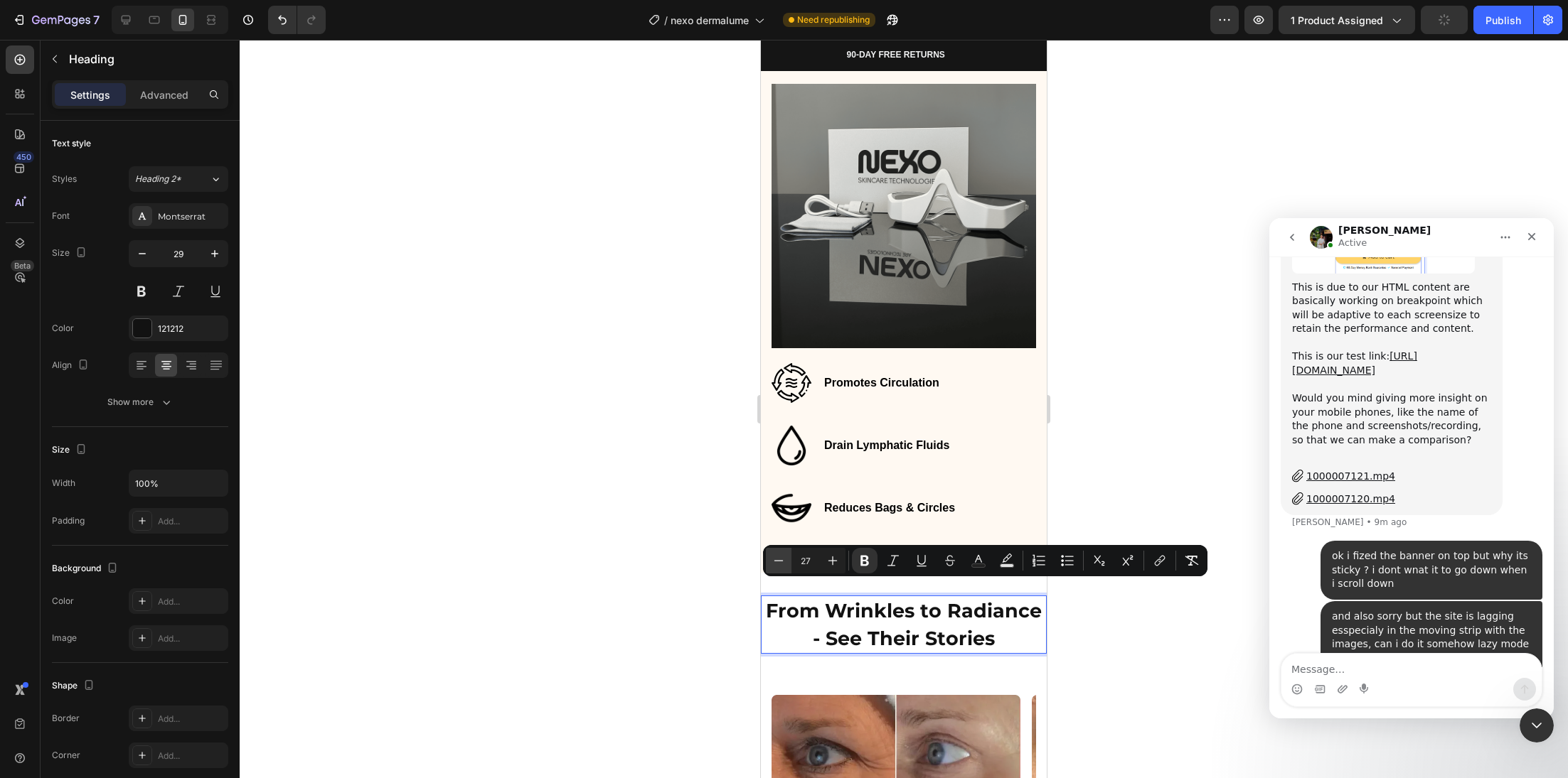
click at [769, 561] on button "Minus" at bounding box center [778, 560] width 26 height 26
type input "24"
click at [672, 641] on div at bounding box center [904, 409] width 1328 height 738
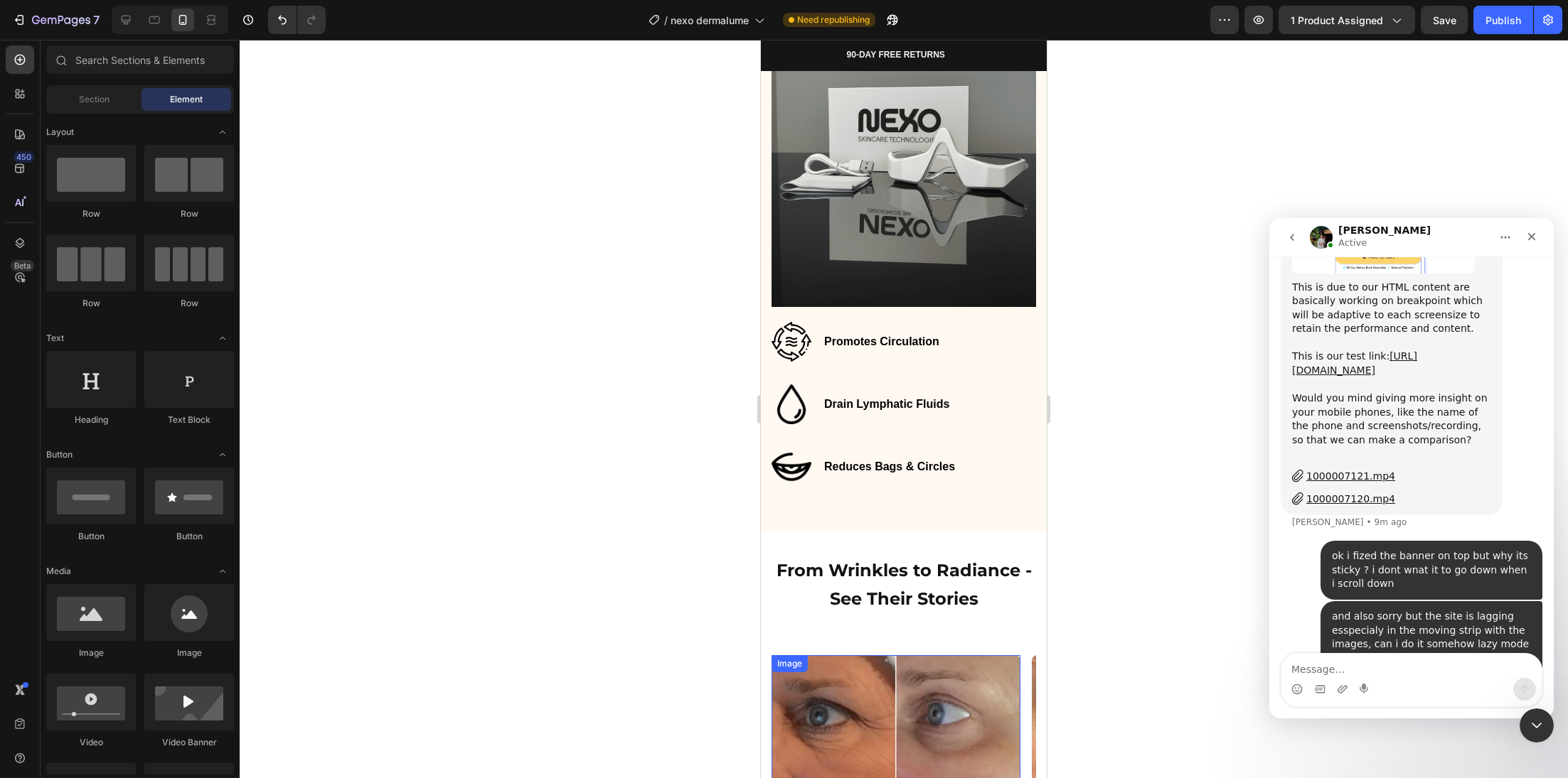
scroll to position [3064, 0]
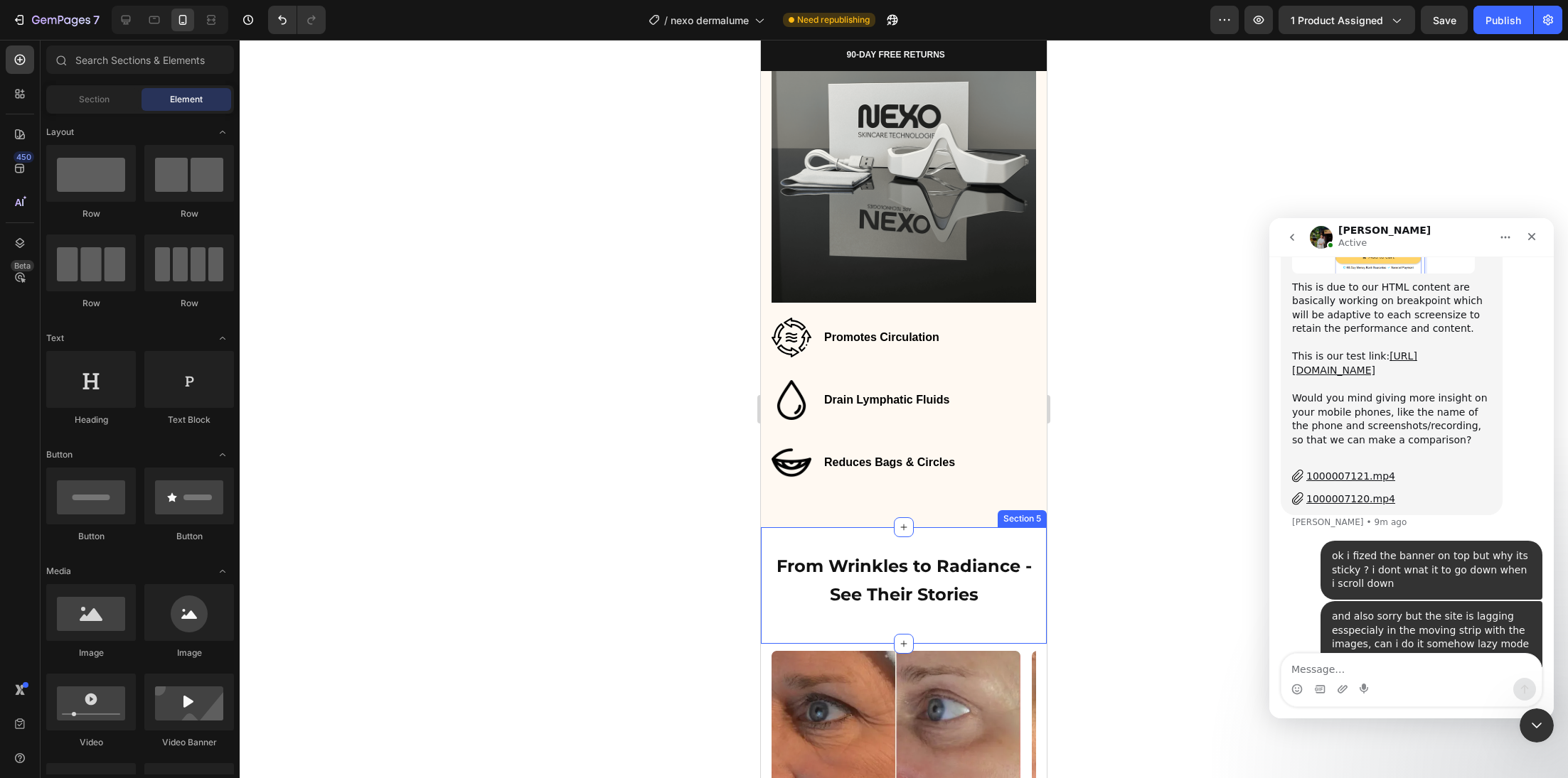
click at [930, 613] on div "⁠⁠⁠⁠⁠⁠⁠ From Wrinkles to Radiance - See Their Stories Heading Row Section 5" at bounding box center [904, 585] width 286 height 116
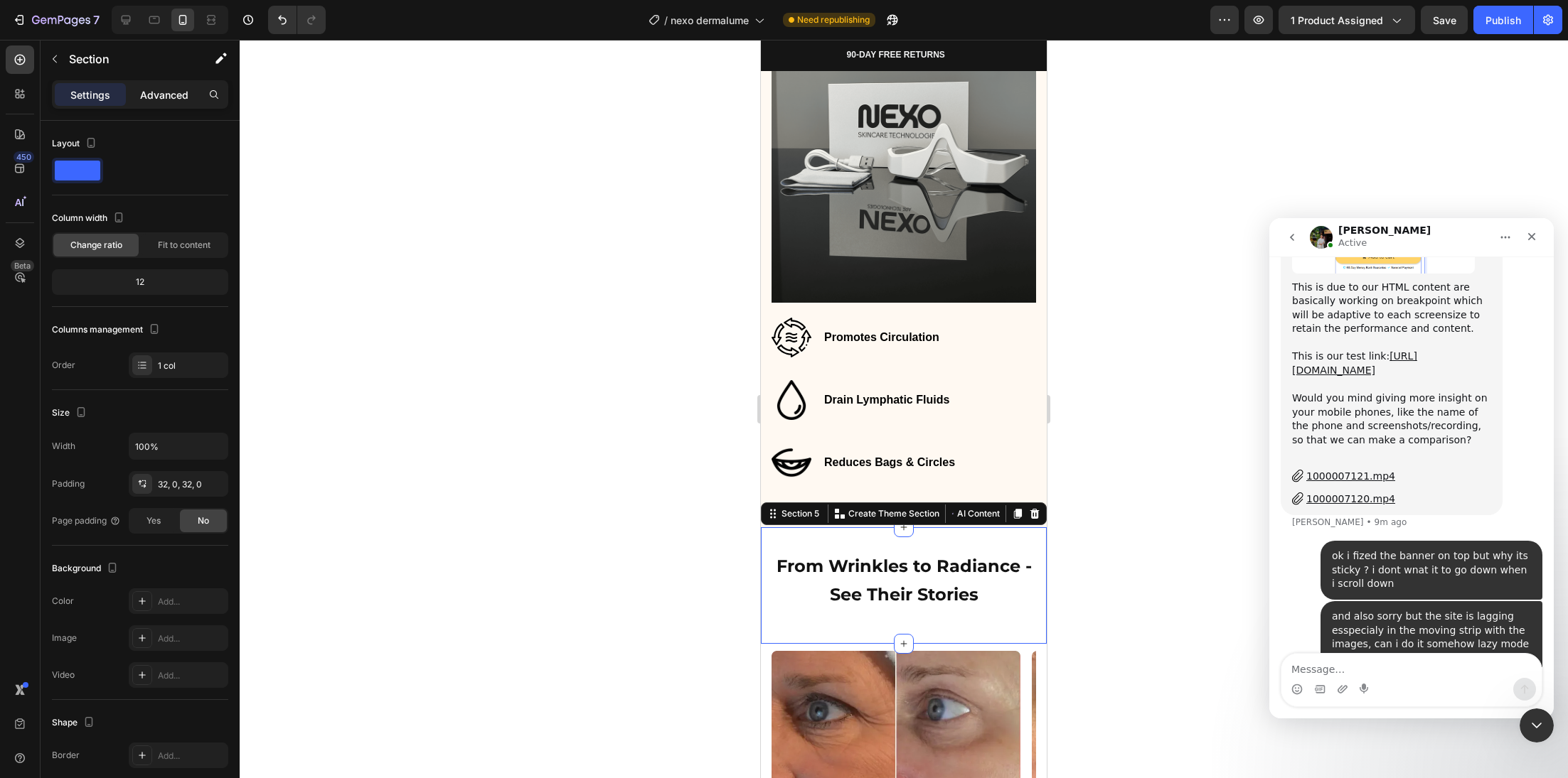
click at [163, 104] on div "Advanced" at bounding box center [164, 94] width 71 height 23
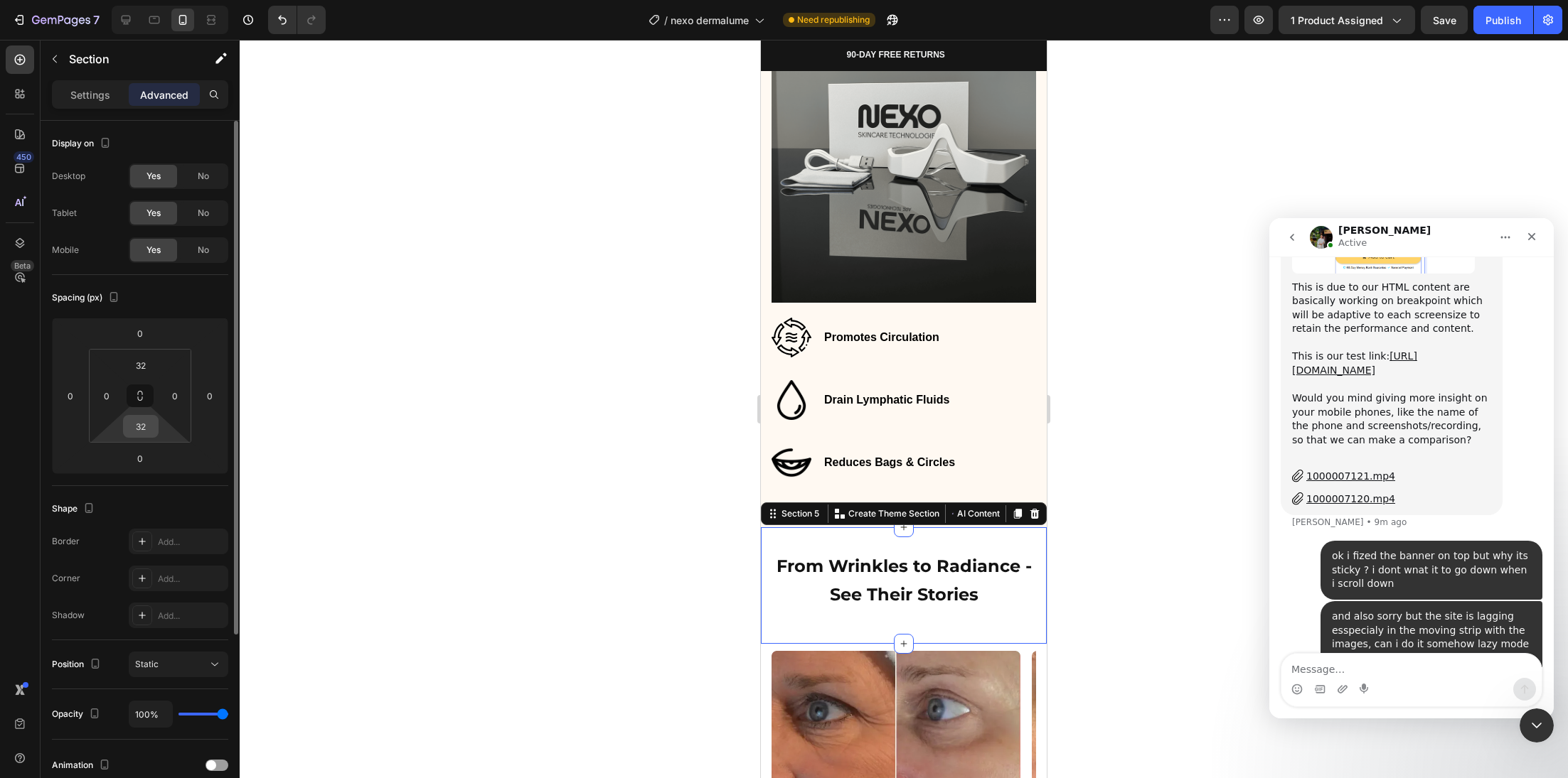
click at [141, 424] on input "32" at bounding box center [140, 426] width 28 height 21
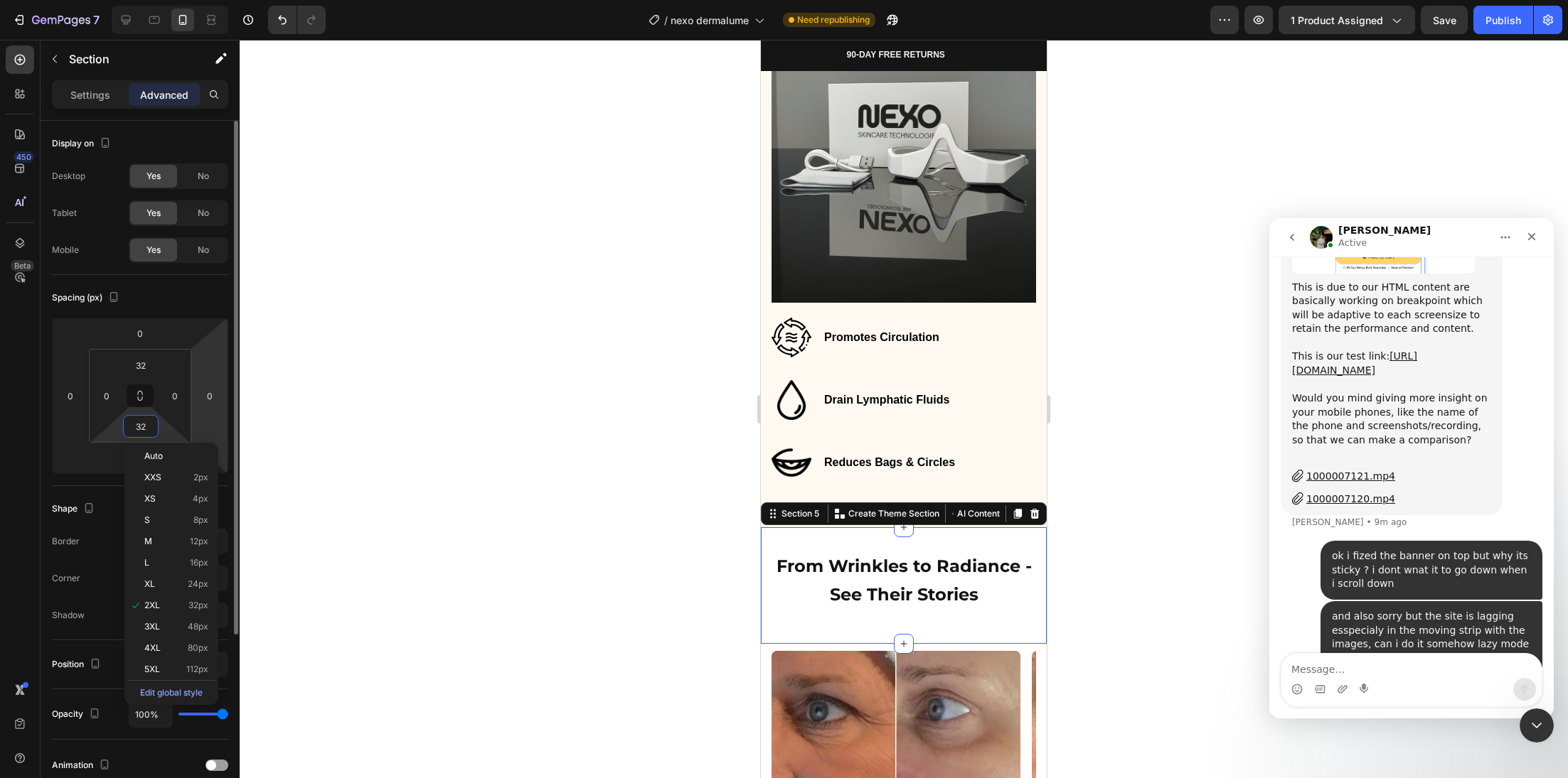
type input "9"
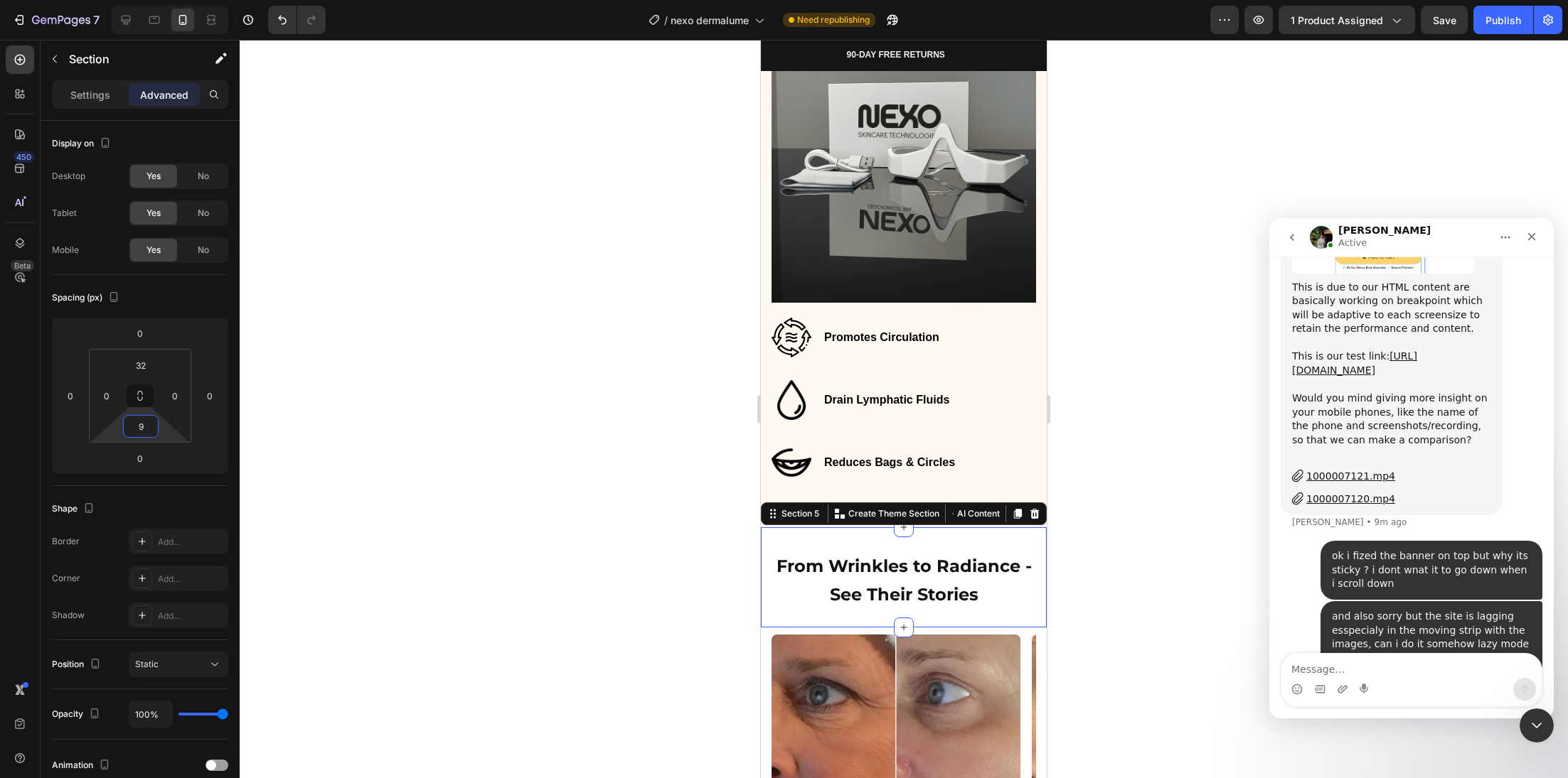
click at [547, 522] on div at bounding box center [904, 409] width 1328 height 738
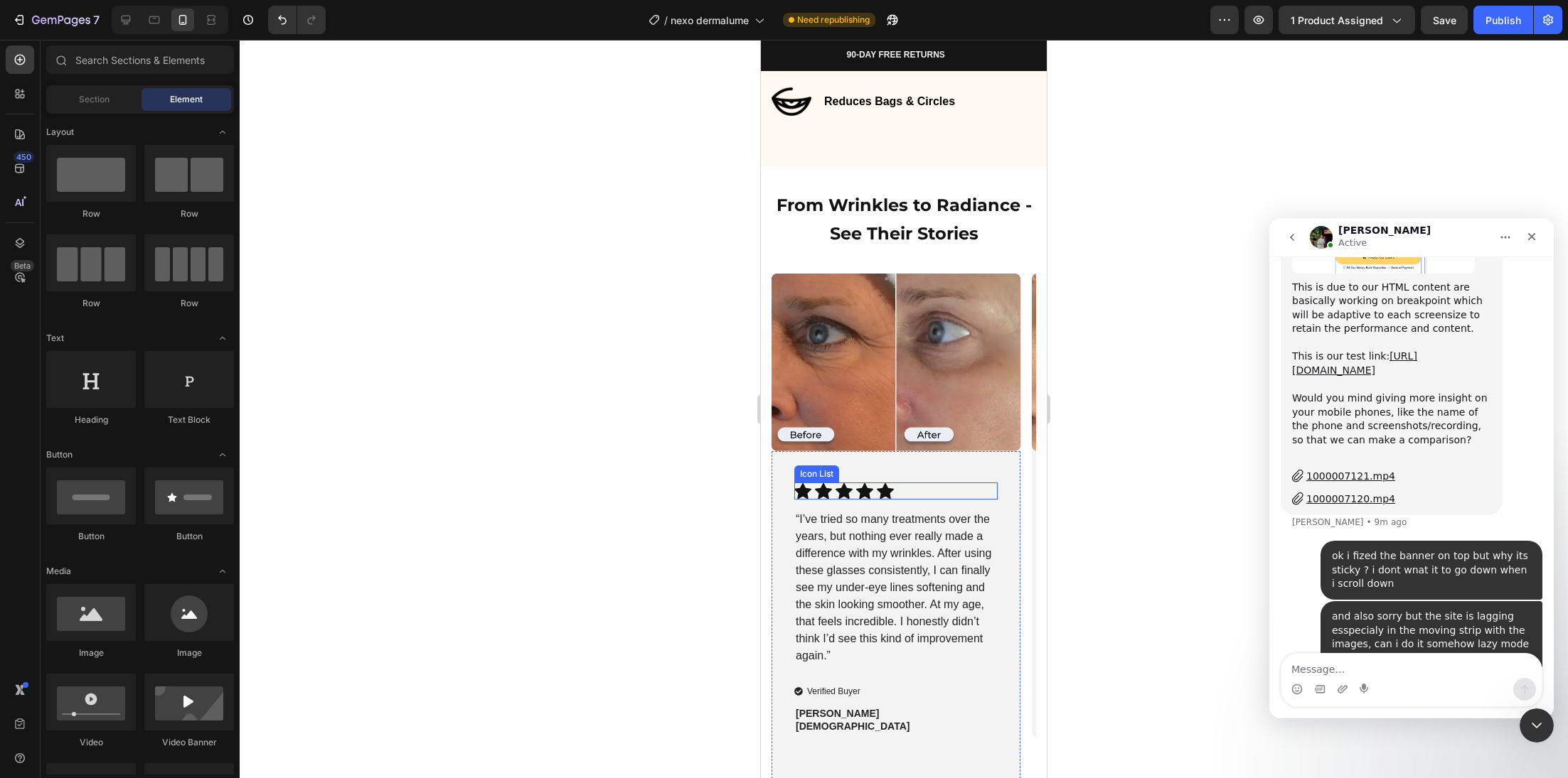
scroll to position [3435, 0]
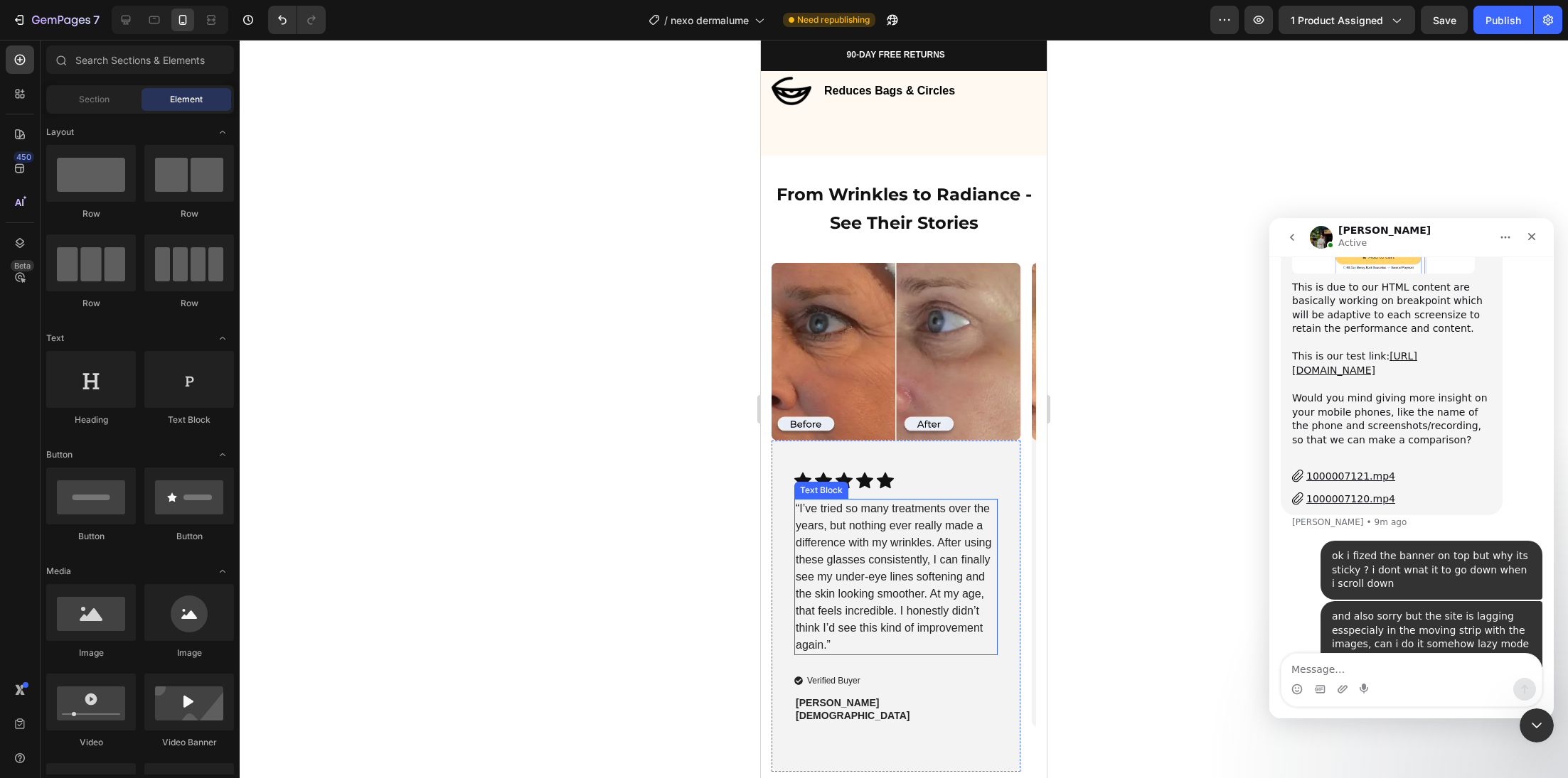
click at [939, 569] on p "“I’ve tried so many treatments over the years, but nothing ever really made a d…" at bounding box center [896, 576] width 201 height 154
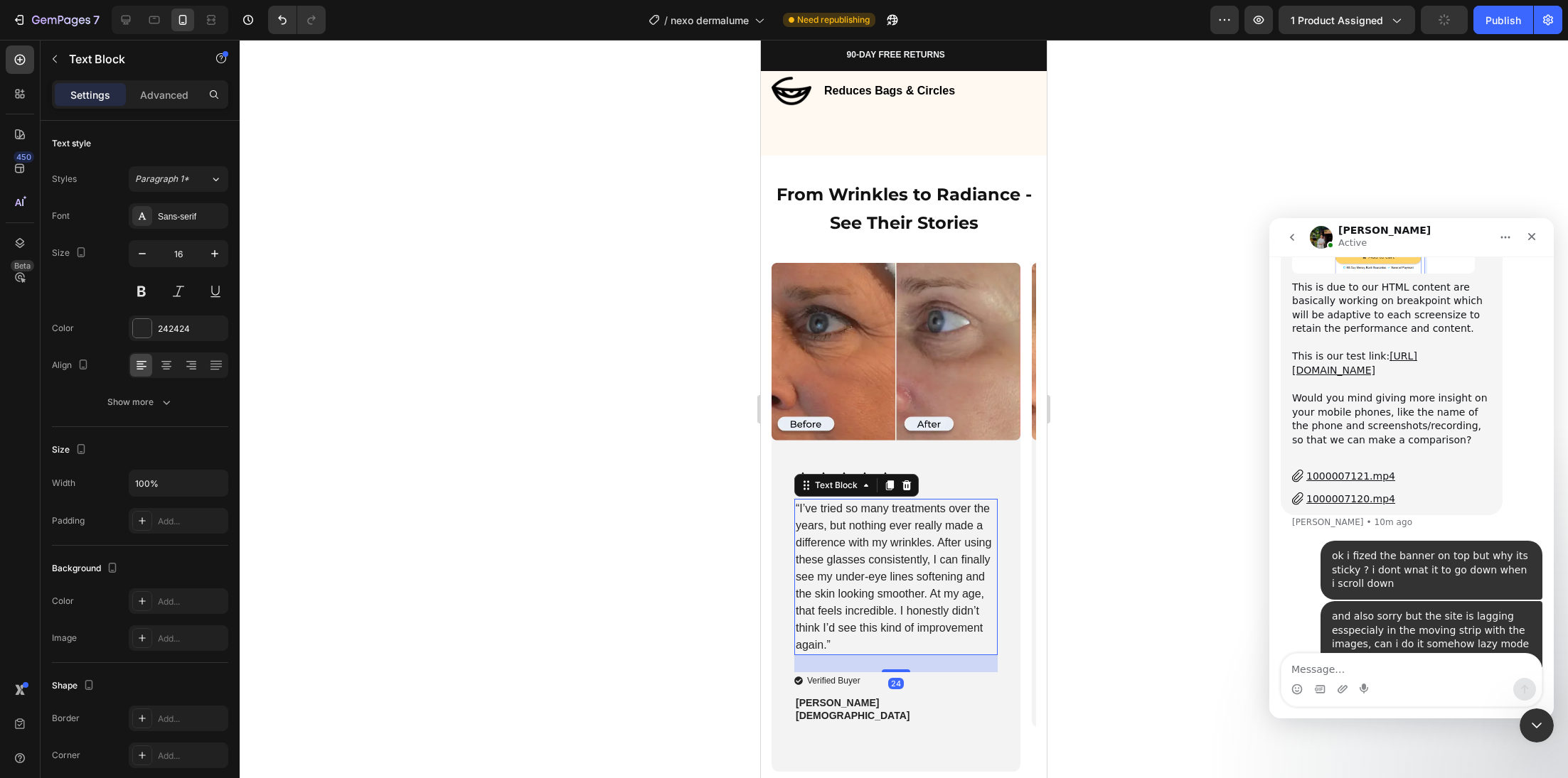
click at [939, 569] on p "“I’ve tried so many treatments over the years, but nothing ever really made a d…" at bounding box center [896, 576] width 201 height 154
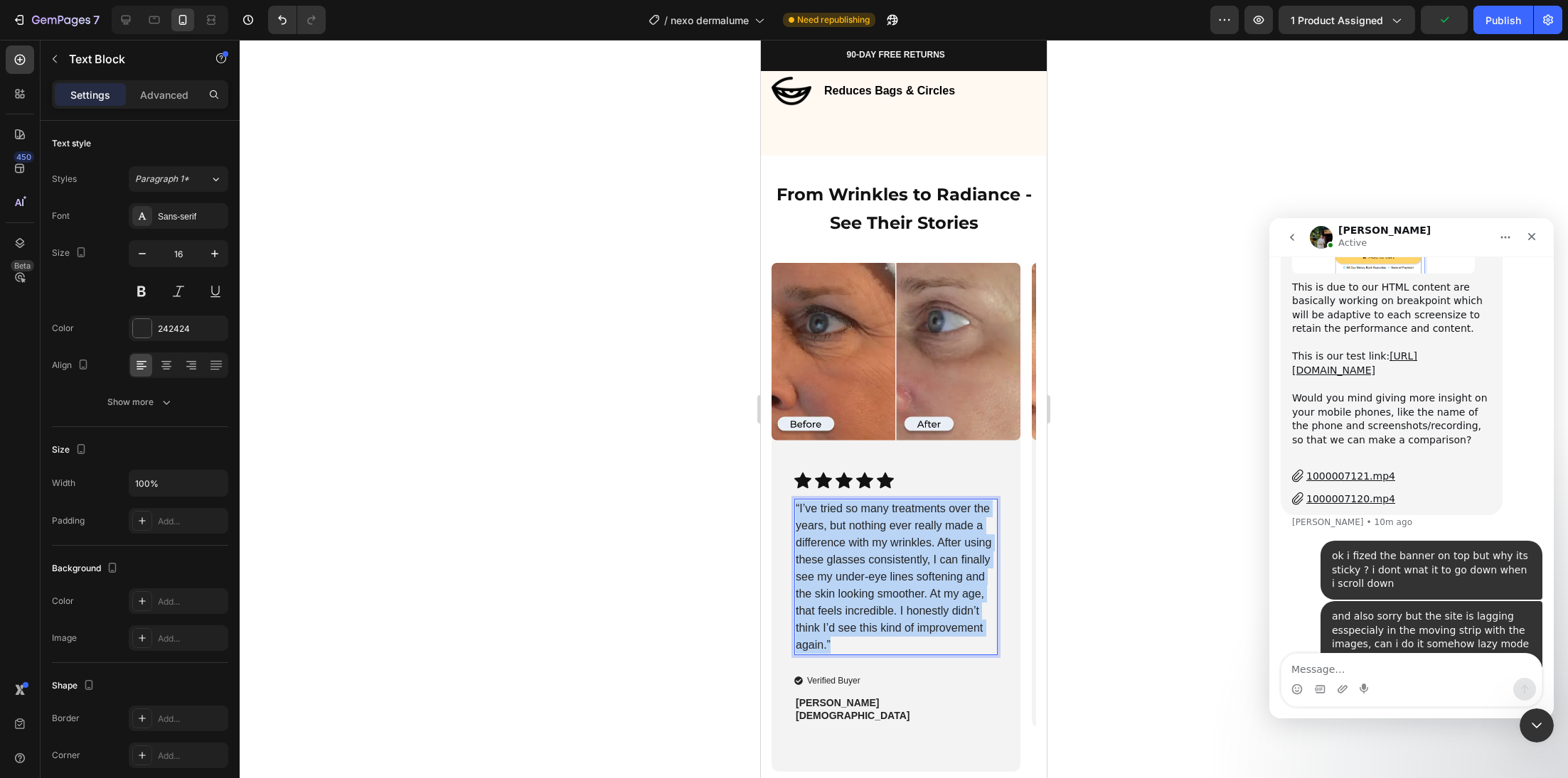
click at [939, 569] on p "“I’ve tried so many treatments over the years, but nothing ever really made a d…" at bounding box center [896, 576] width 201 height 154
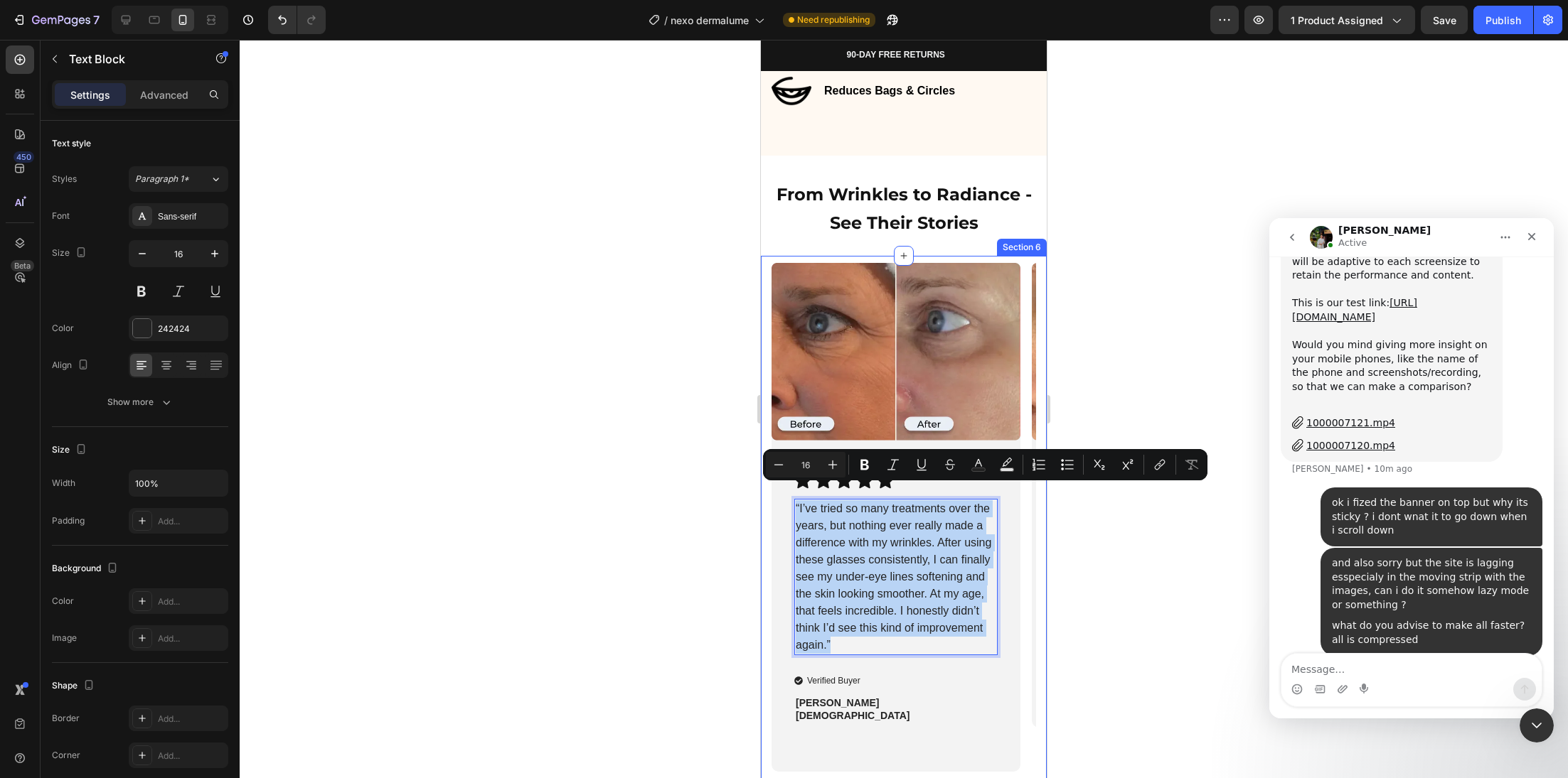
scroll to position [1932, 0]
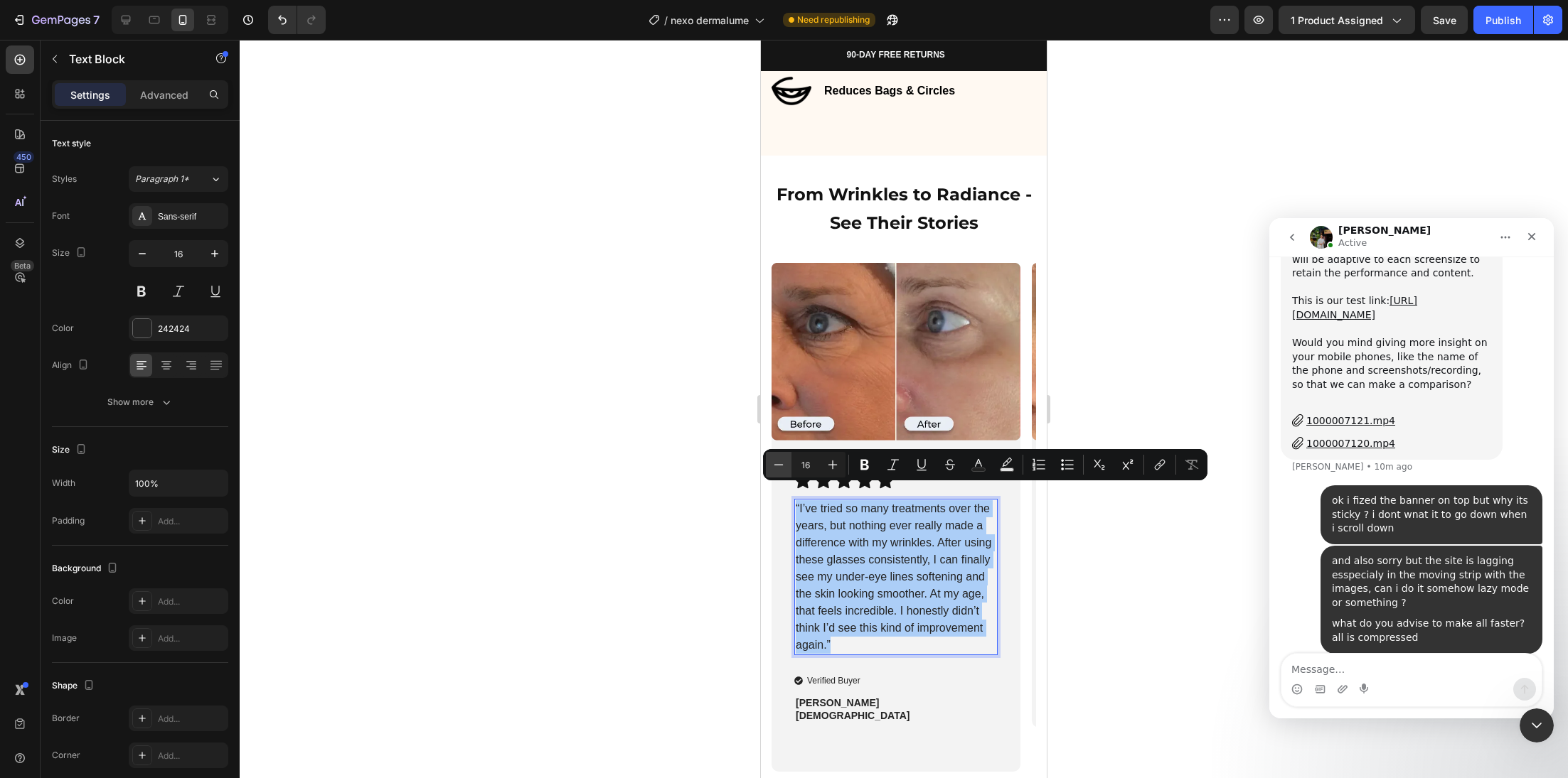
click at [778, 468] on icon "Editor contextual toolbar" at bounding box center [778, 464] width 14 height 14
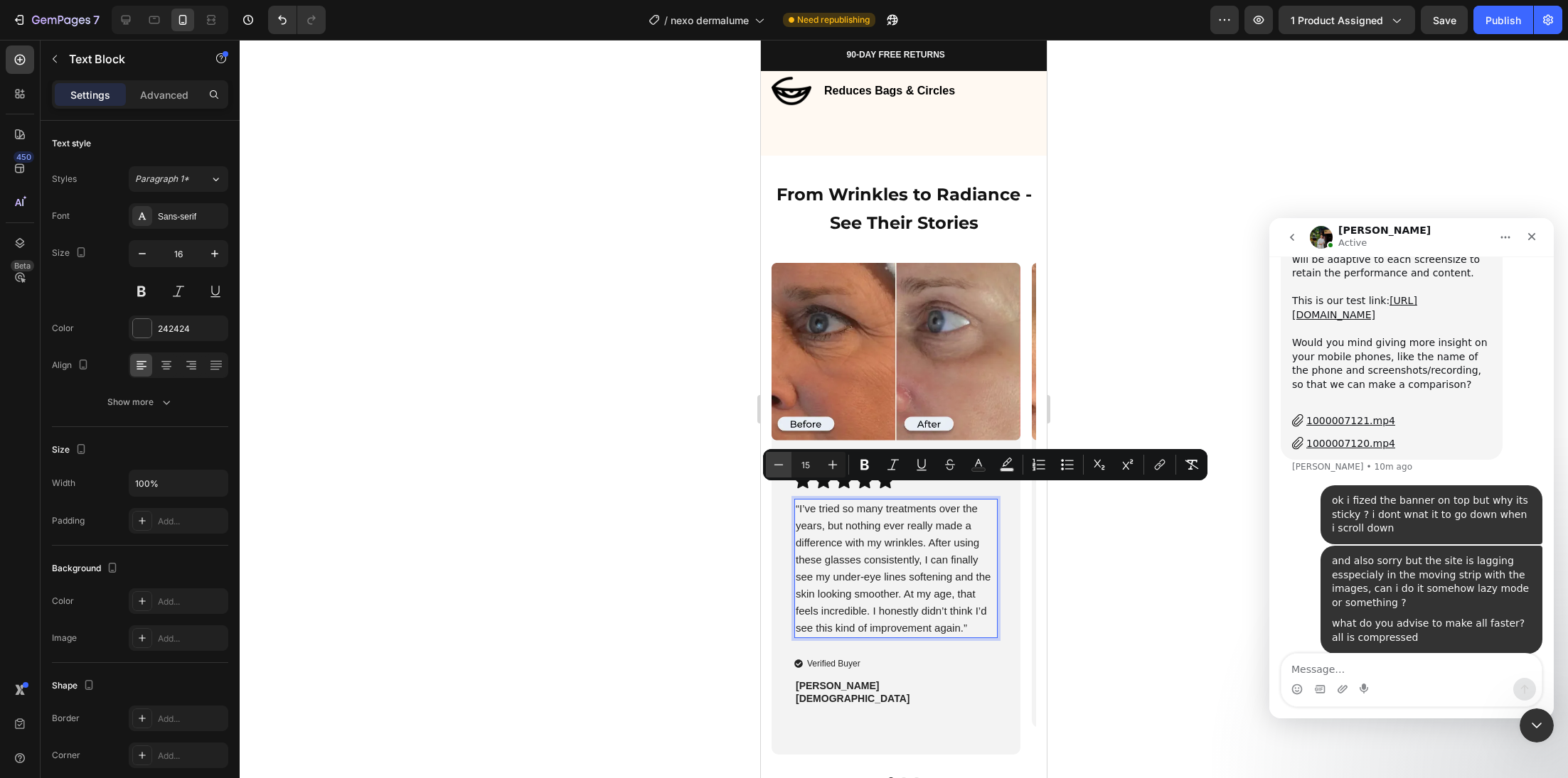
click at [778, 468] on icon "Editor contextual toolbar" at bounding box center [778, 464] width 14 height 14
type input "14"
click at [630, 578] on div at bounding box center [904, 409] width 1328 height 738
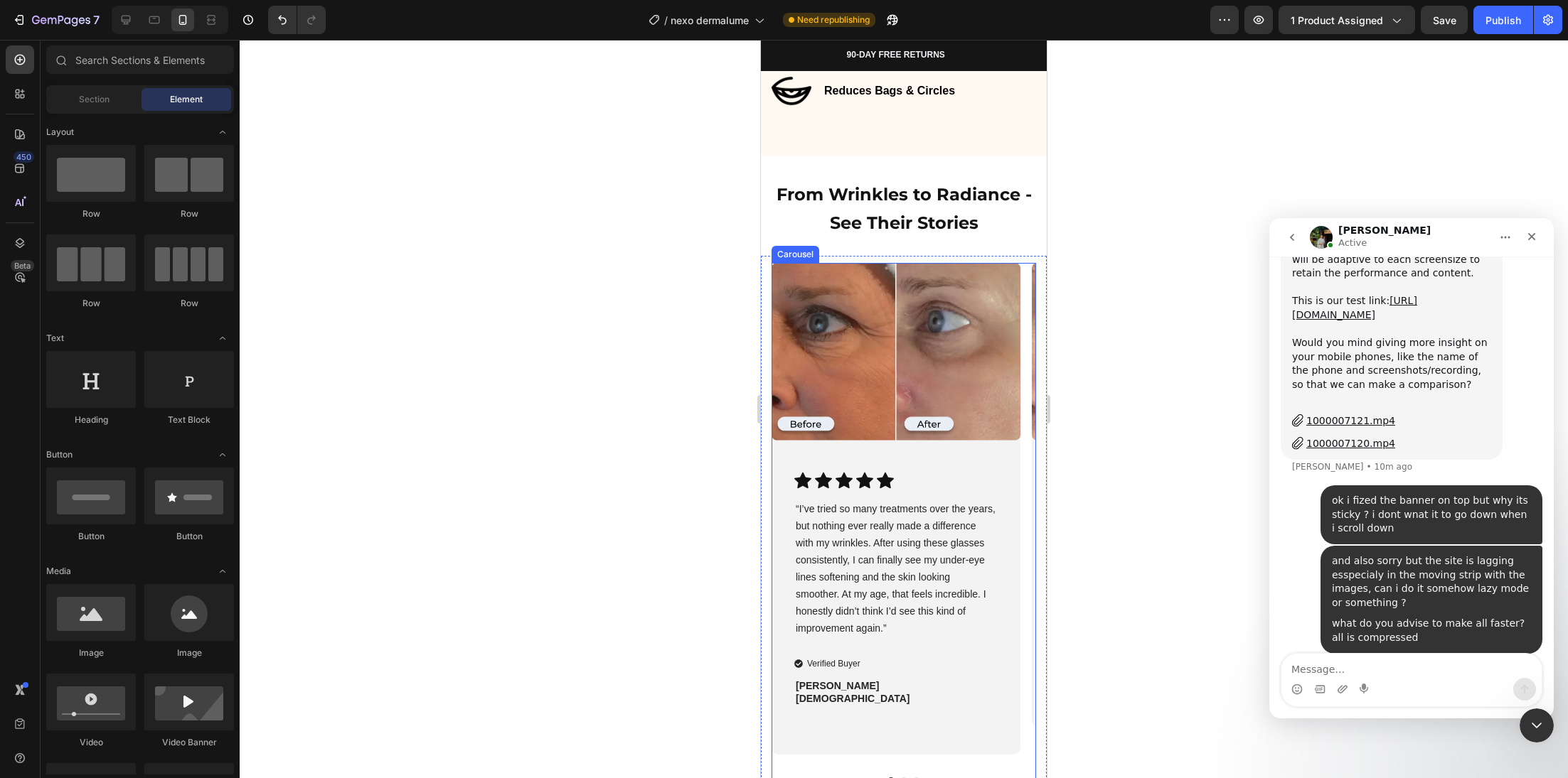
click at [900, 777] on button "Dot" at bounding box center [904, 781] width 7 height 7
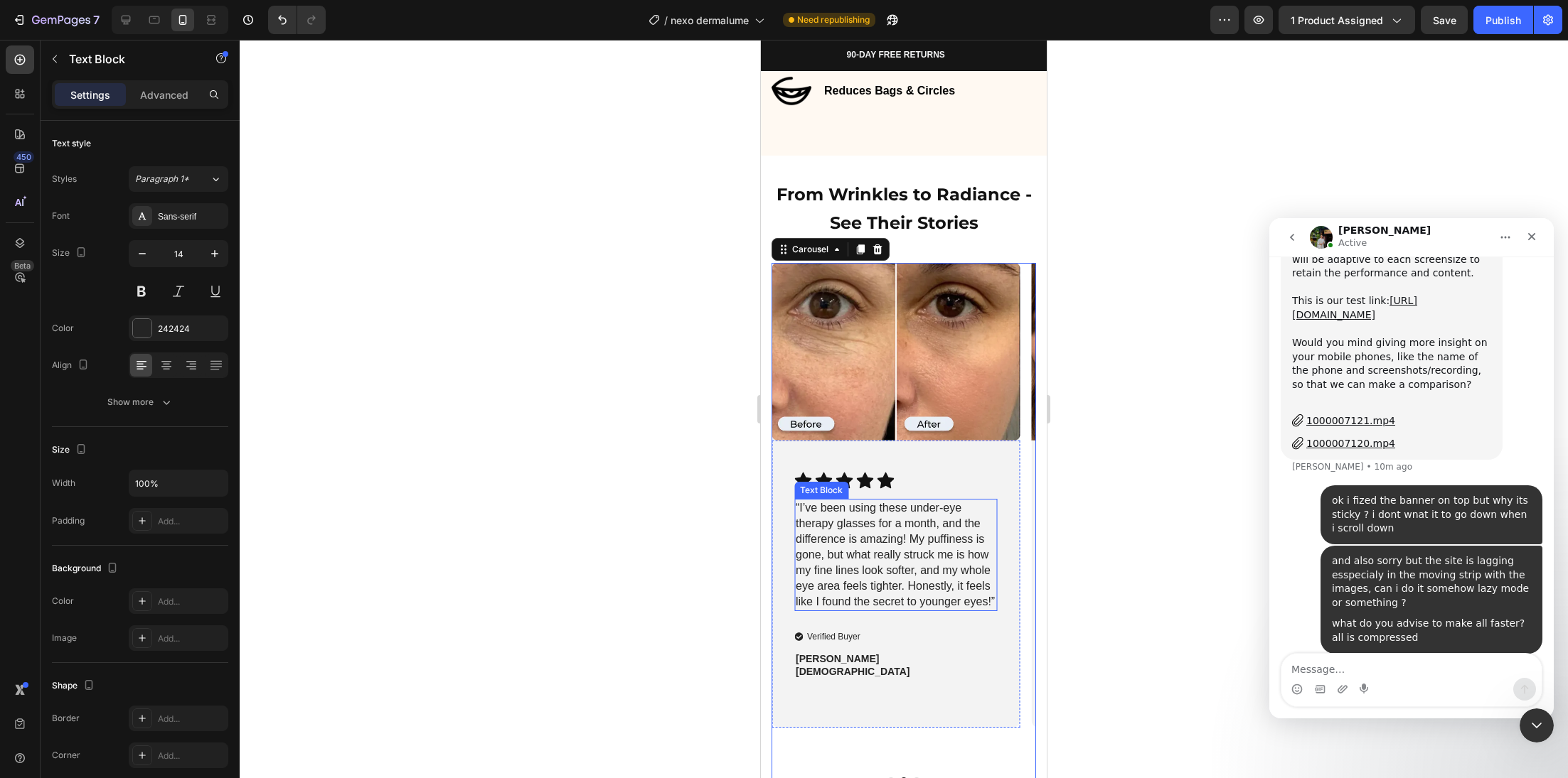
click at [890, 548] on span "“I’ve been using these under-eye therapy glasses for a month, and the differenc…" at bounding box center [895, 554] width 199 height 106
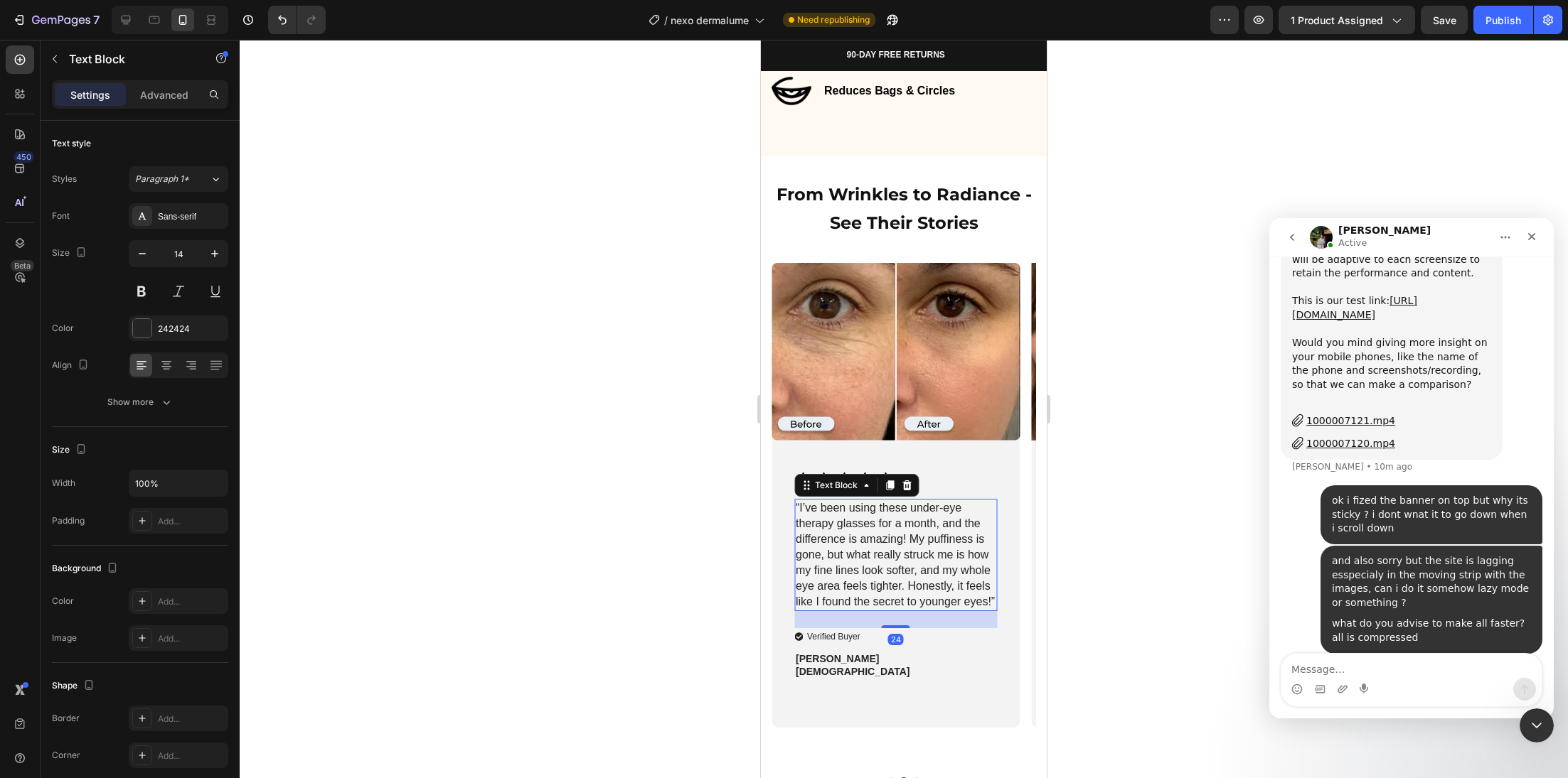
click at [889, 548] on span "“I’ve been using these under-eye therapy glasses for a month, and the differenc…" at bounding box center [895, 554] width 199 height 106
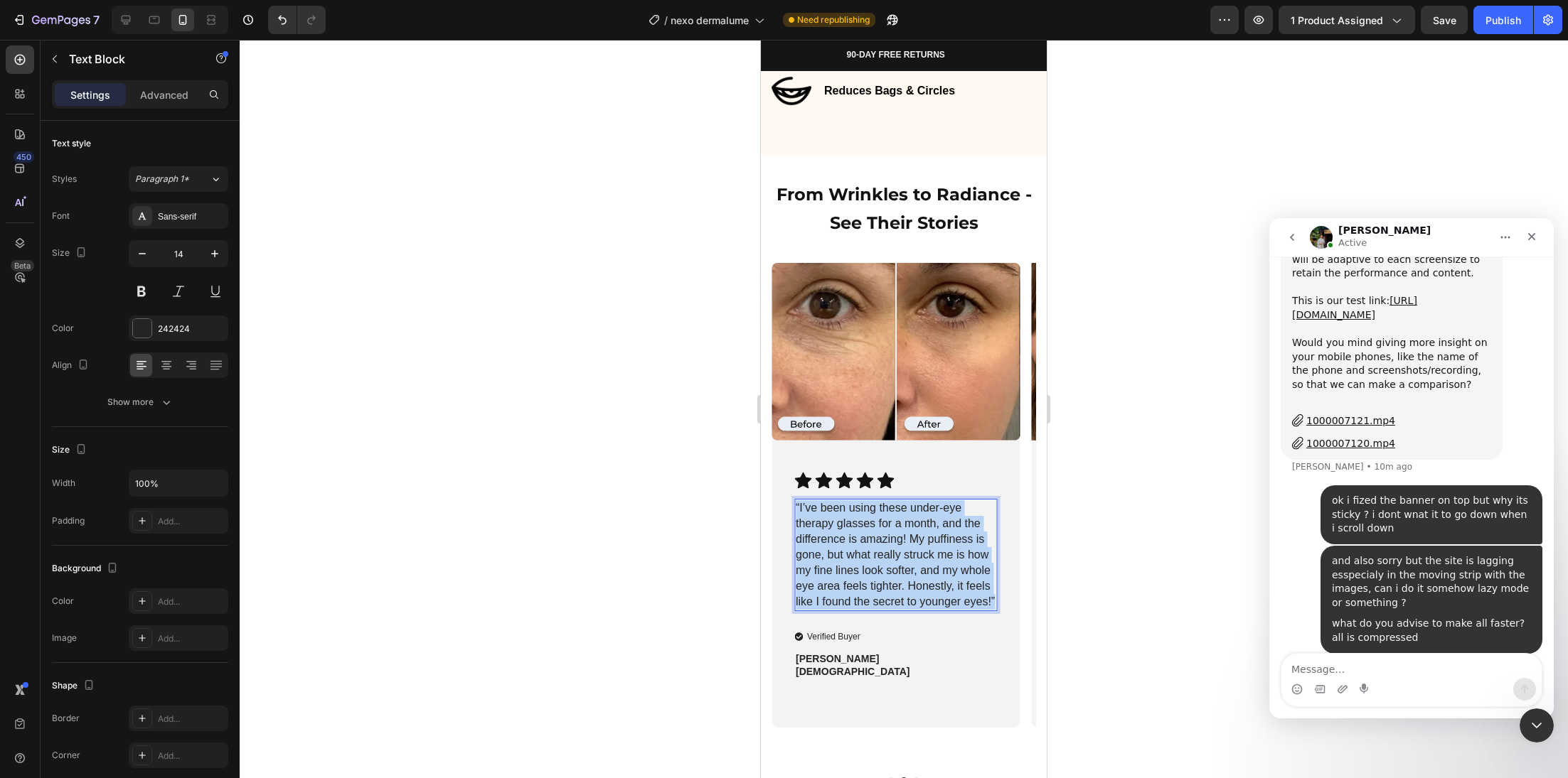
click at [889, 548] on span "“I’ve been using these under-eye therapy glasses for a month, and the differenc…" at bounding box center [895, 554] width 199 height 106
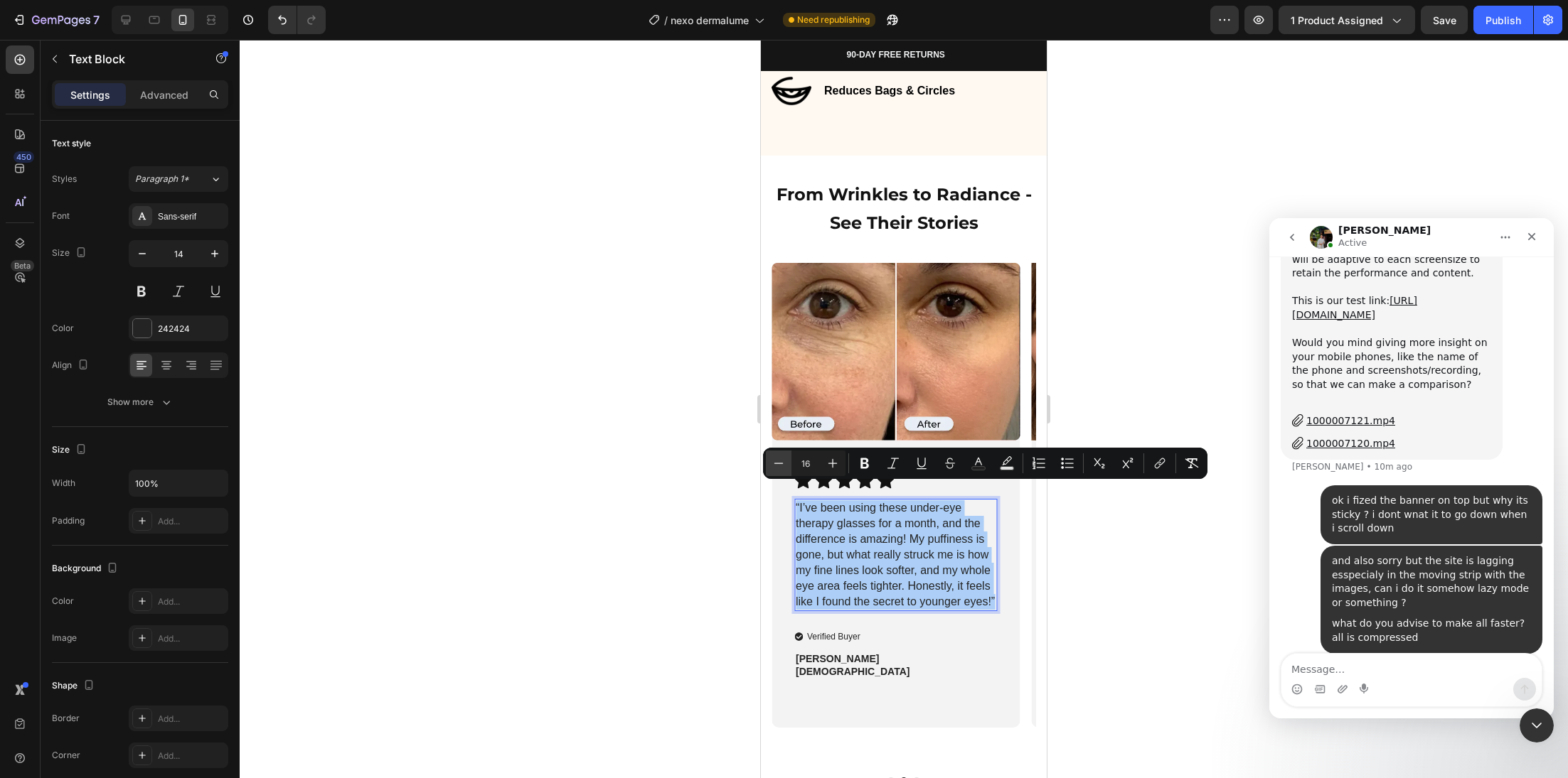
click at [774, 466] on icon "Editor contextual toolbar" at bounding box center [778, 463] width 14 height 14
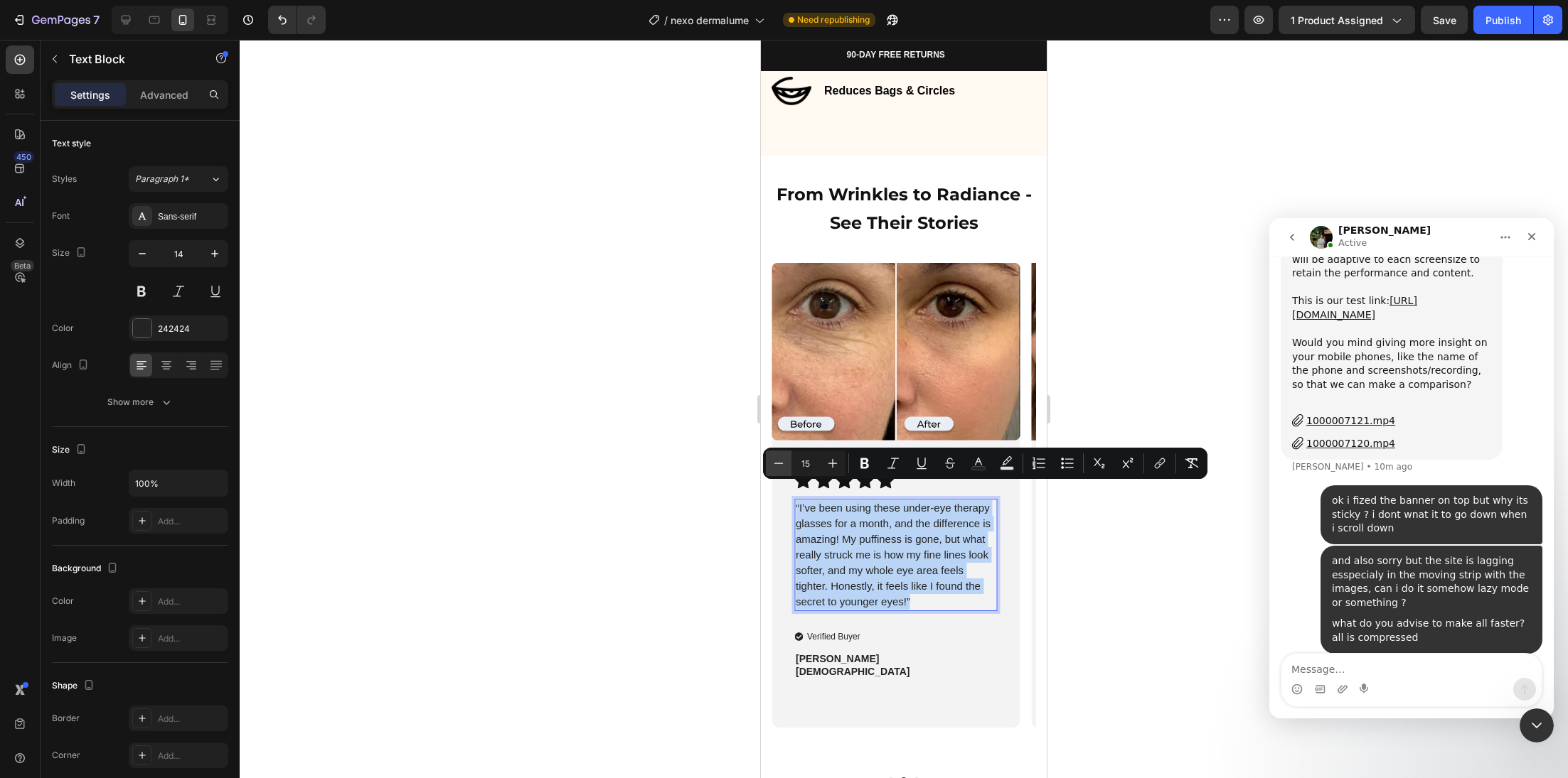
type input "14"
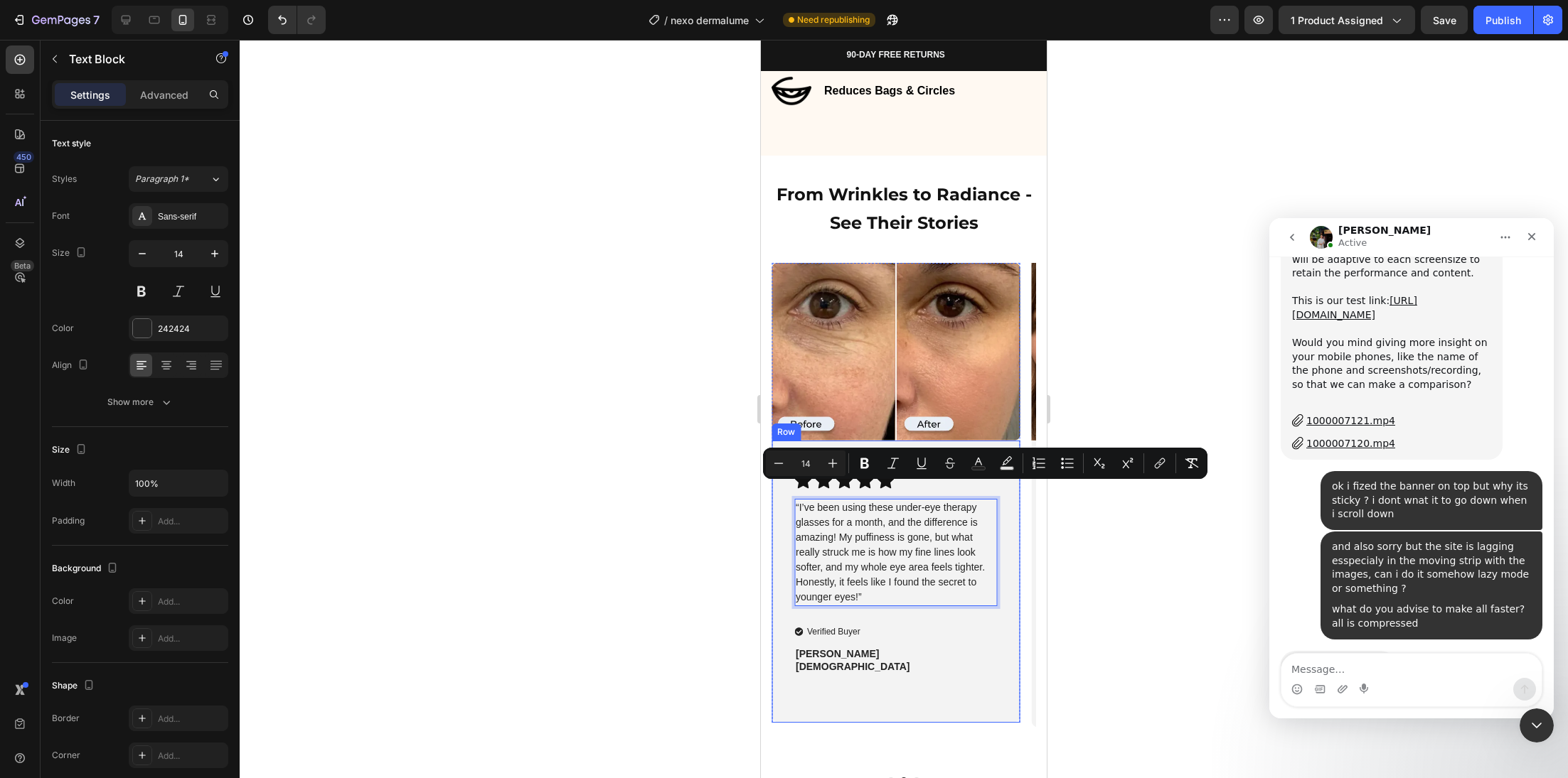
click at [946, 678] on div "Icon Icon Icon Icon Icon Icon List “I’ve been using these under-eye therapy gla…" at bounding box center [896, 582] width 249 height 282
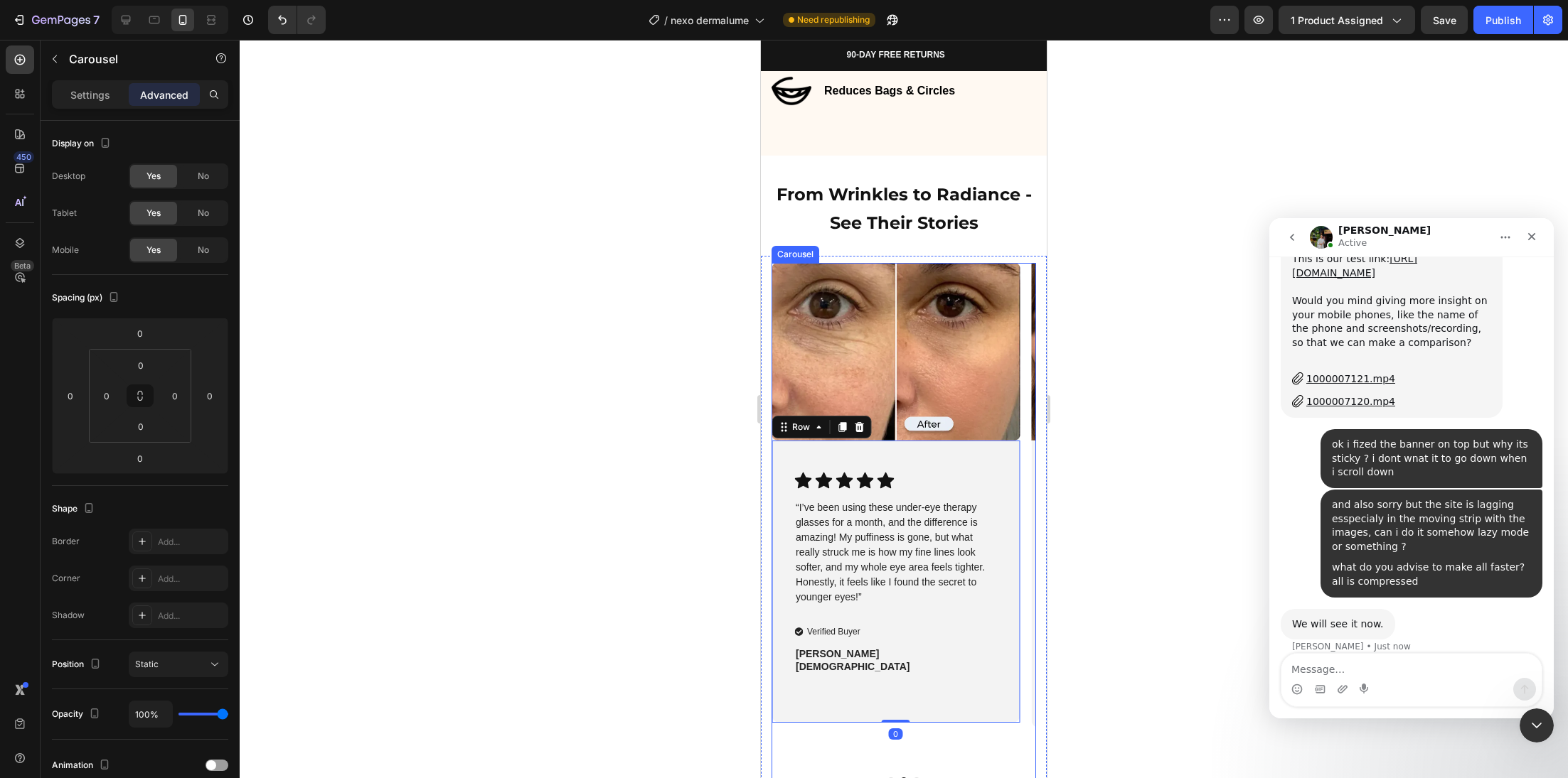
click at [913, 777] on button "Dot" at bounding box center [916, 781] width 7 height 7
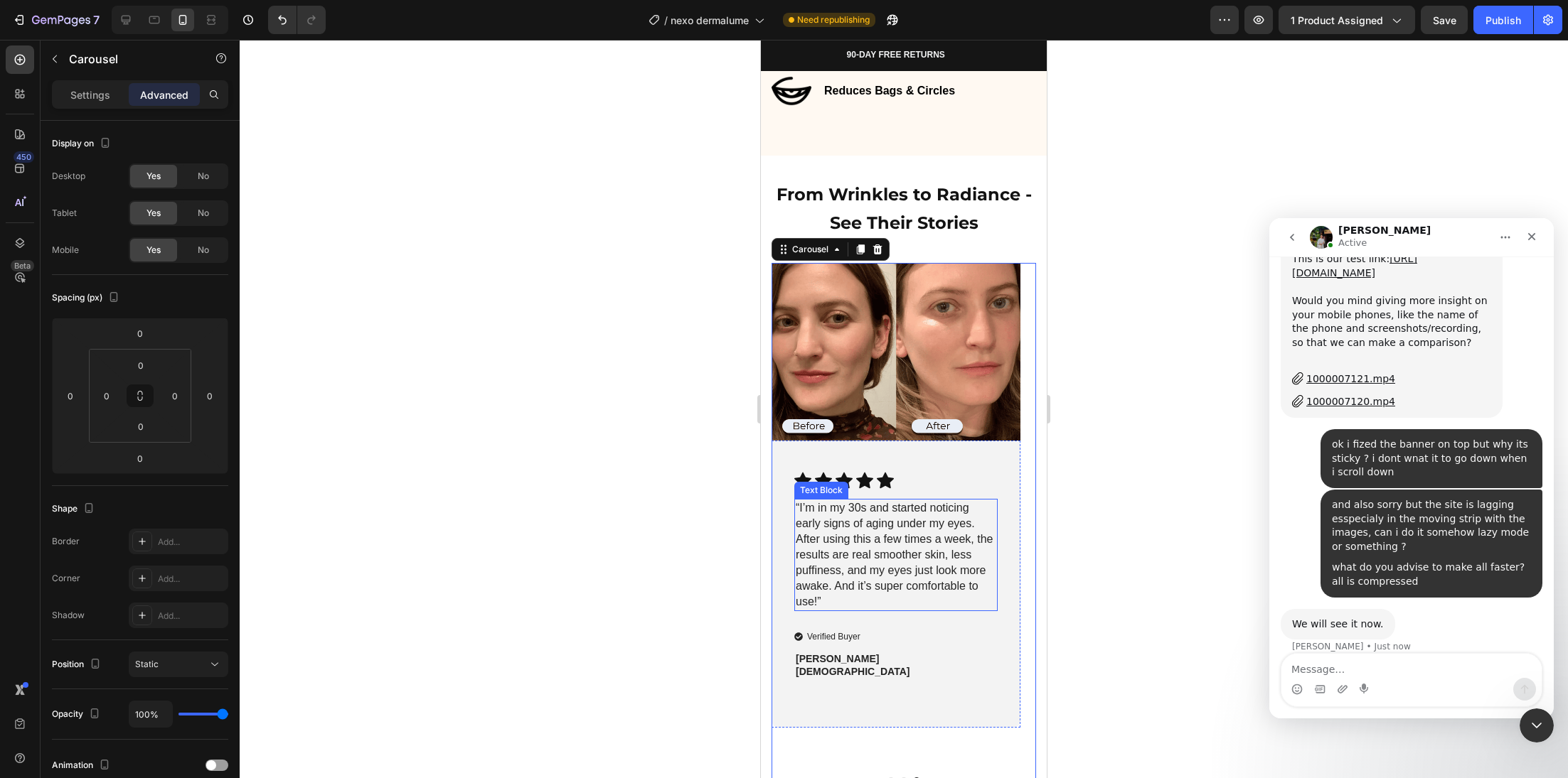
click at [887, 543] on span "“I’m in my 30s and started noticing early signs of aging under my eyes. After u…" at bounding box center [894, 554] width 197 height 106
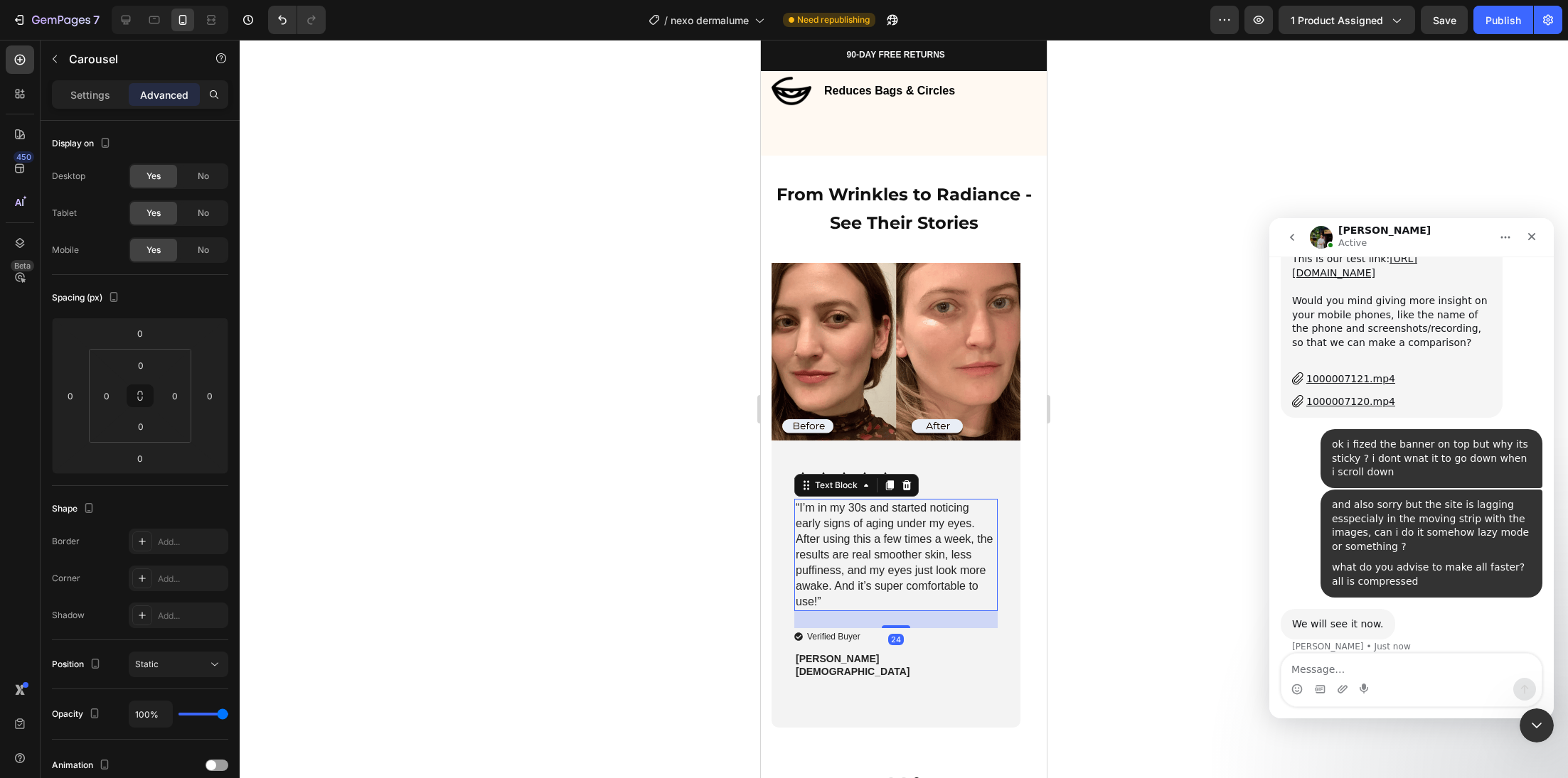
click at [887, 543] on span "“I’m in my 30s and started noticing early signs of aging under my eyes. After u…" at bounding box center [894, 554] width 197 height 106
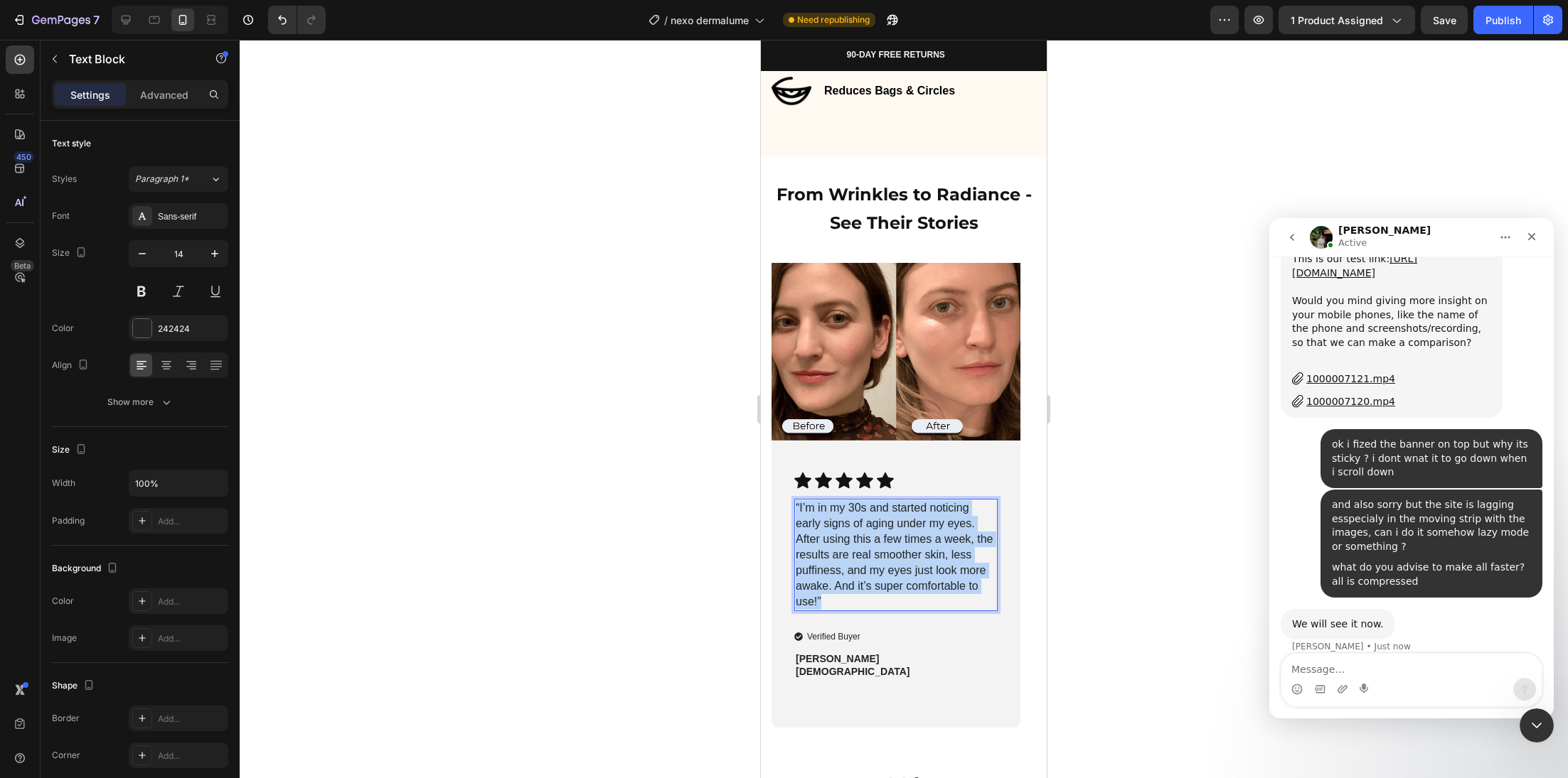
click at [887, 543] on span "“I’m in my 30s and started noticing early signs of aging under my eyes. After u…" at bounding box center [894, 554] width 197 height 106
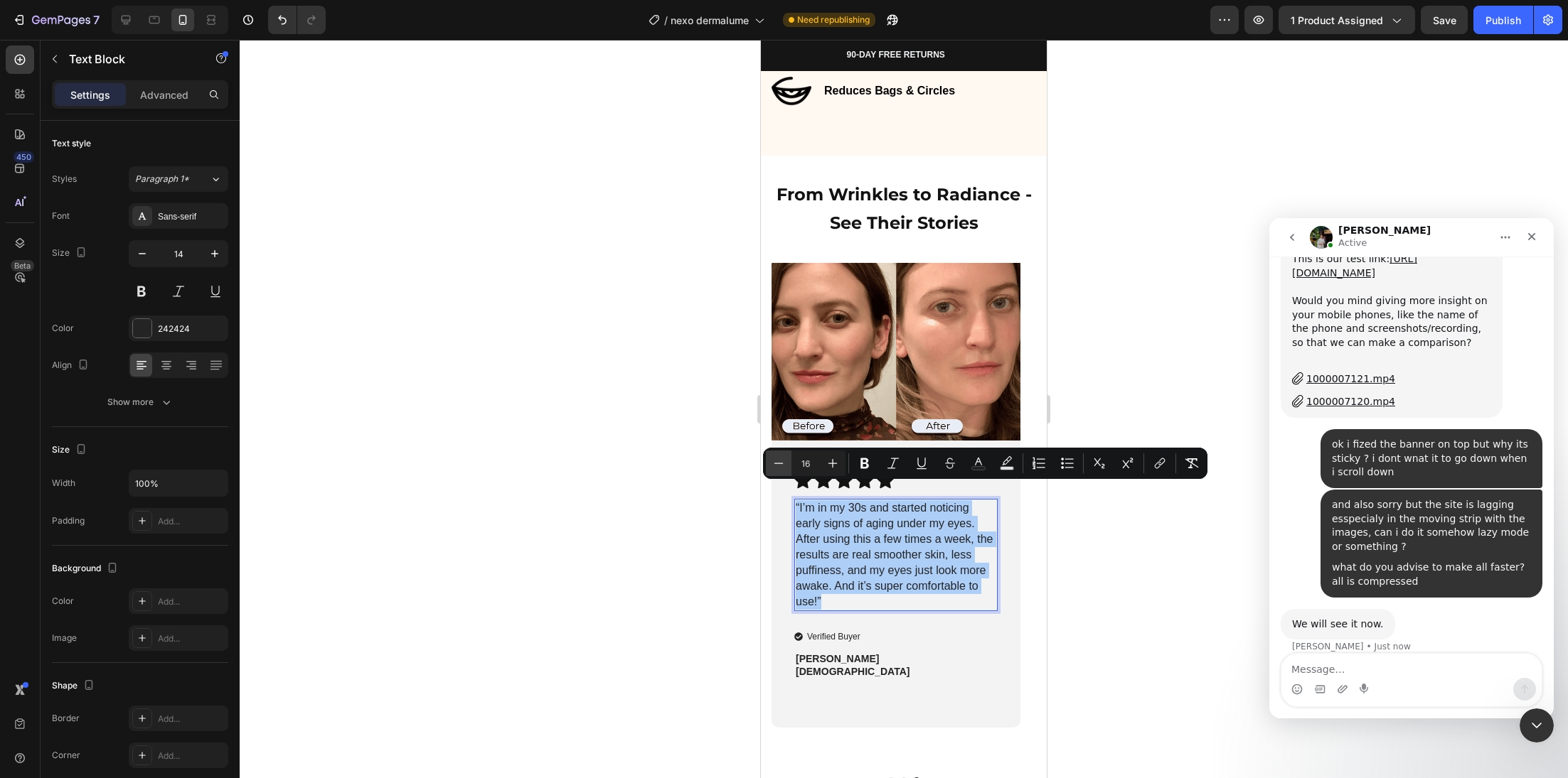
click at [773, 465] on icon "Editor contextual toolbar" at bounding box center [778, 463] width 14 height 14
type input "14"
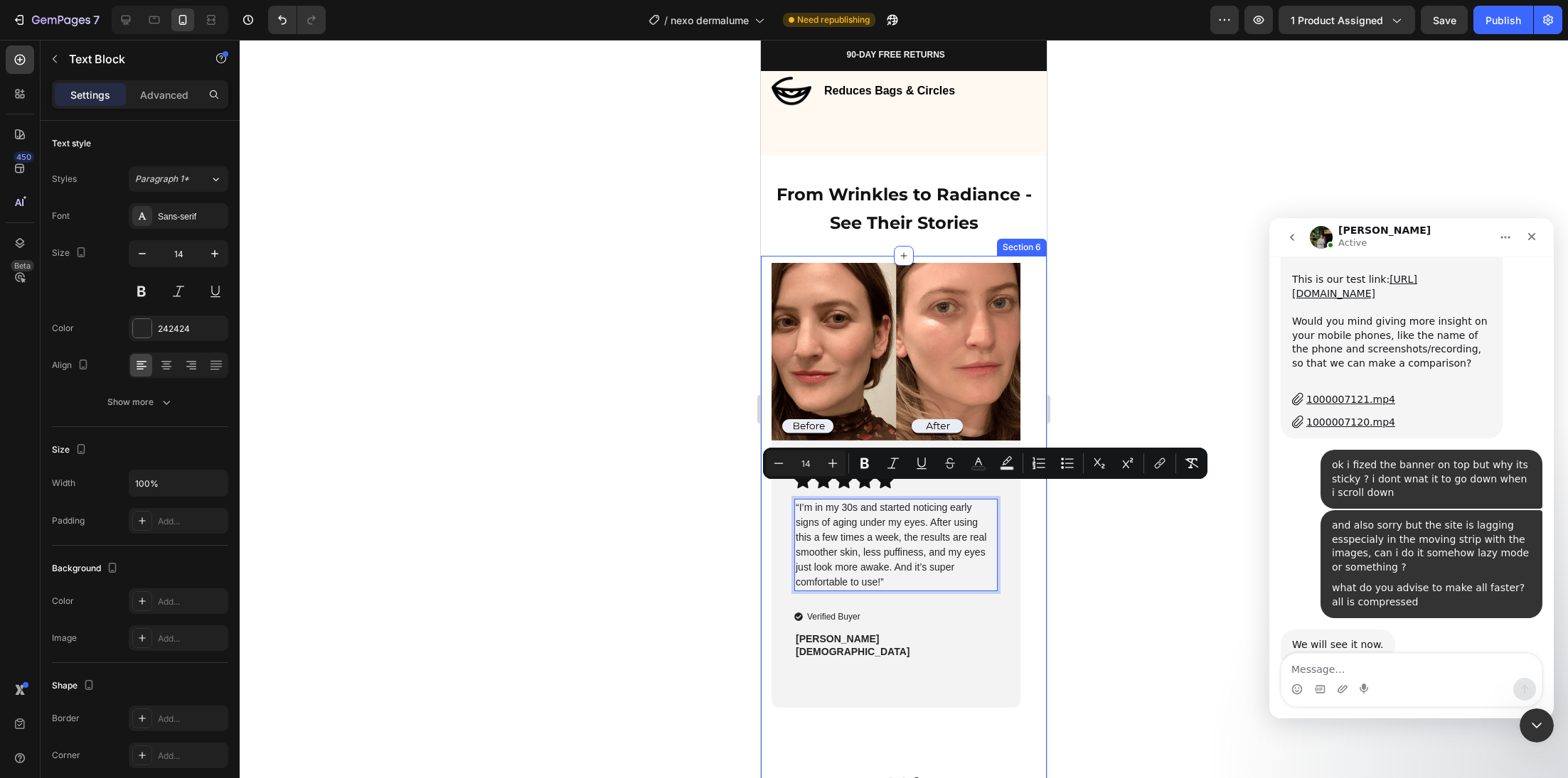
scroll to position [1951, 0]
click at [701, 520] on div at bounding box center [904, 409] width 1328 height 738
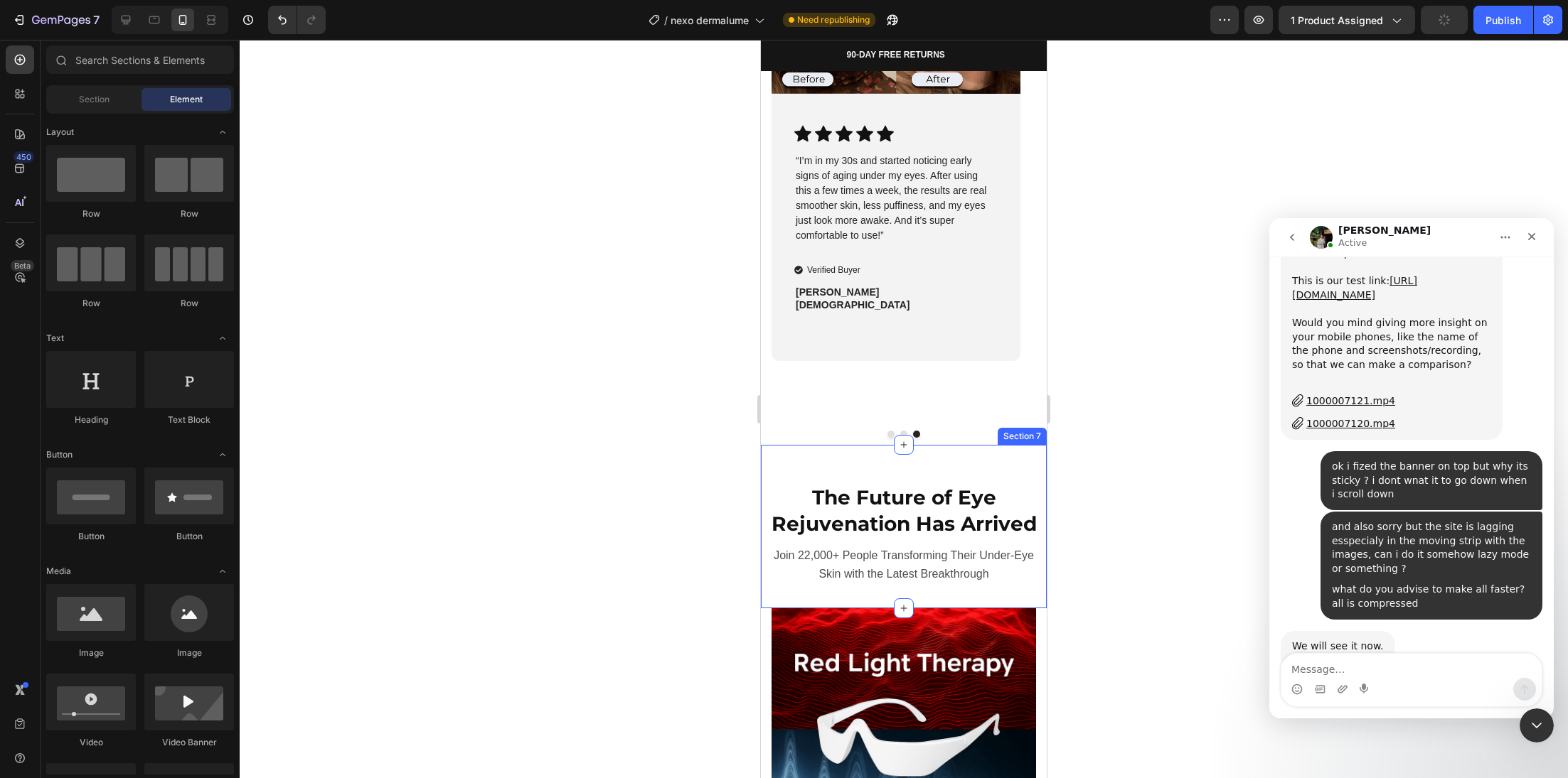
scroll to position [3804, 0]
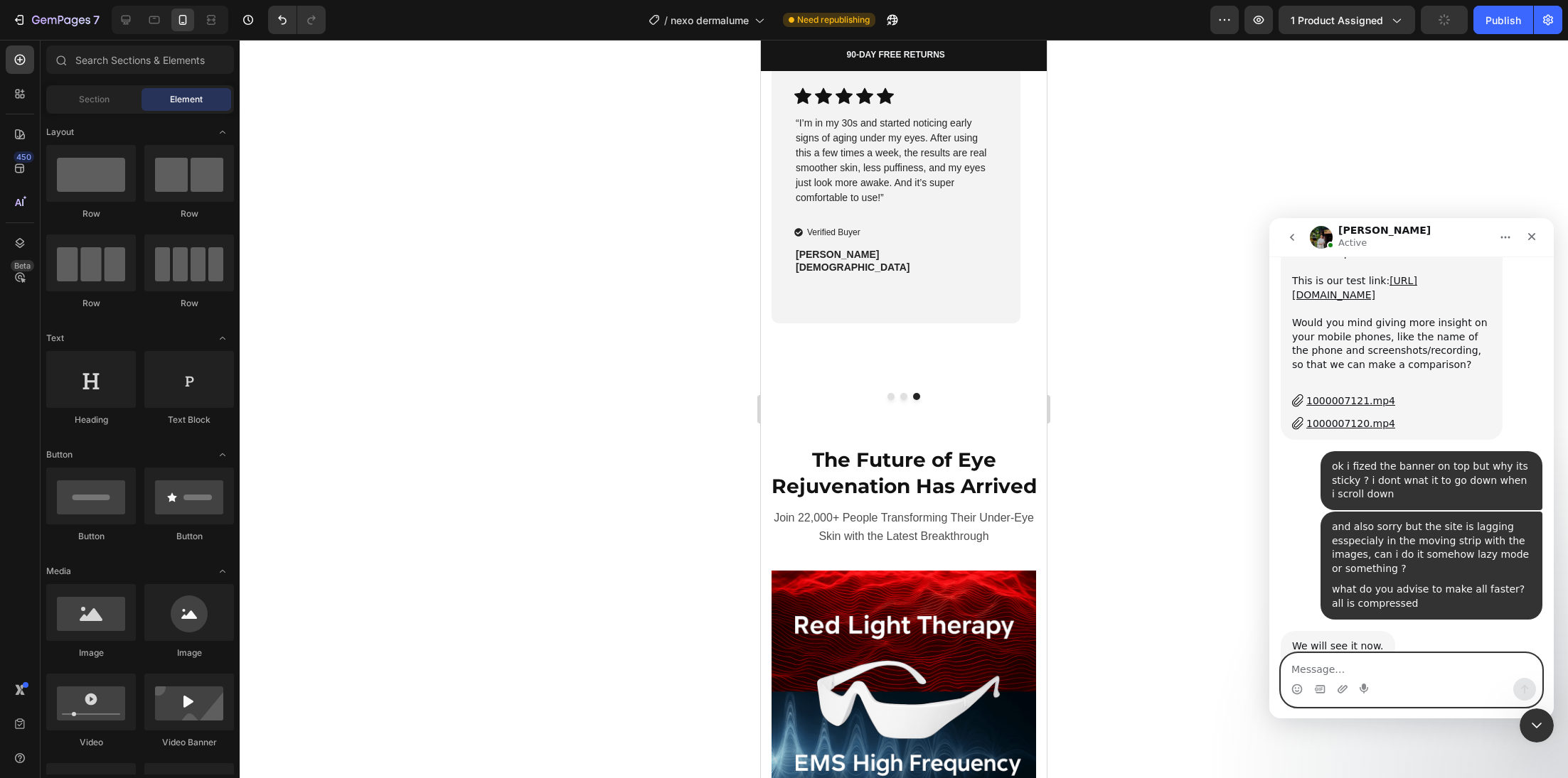
click at [1381, 670] on textarea "Message…" at bounding box center [1411, 666] width 260 height 24
type textarea "ok thank you for your help"
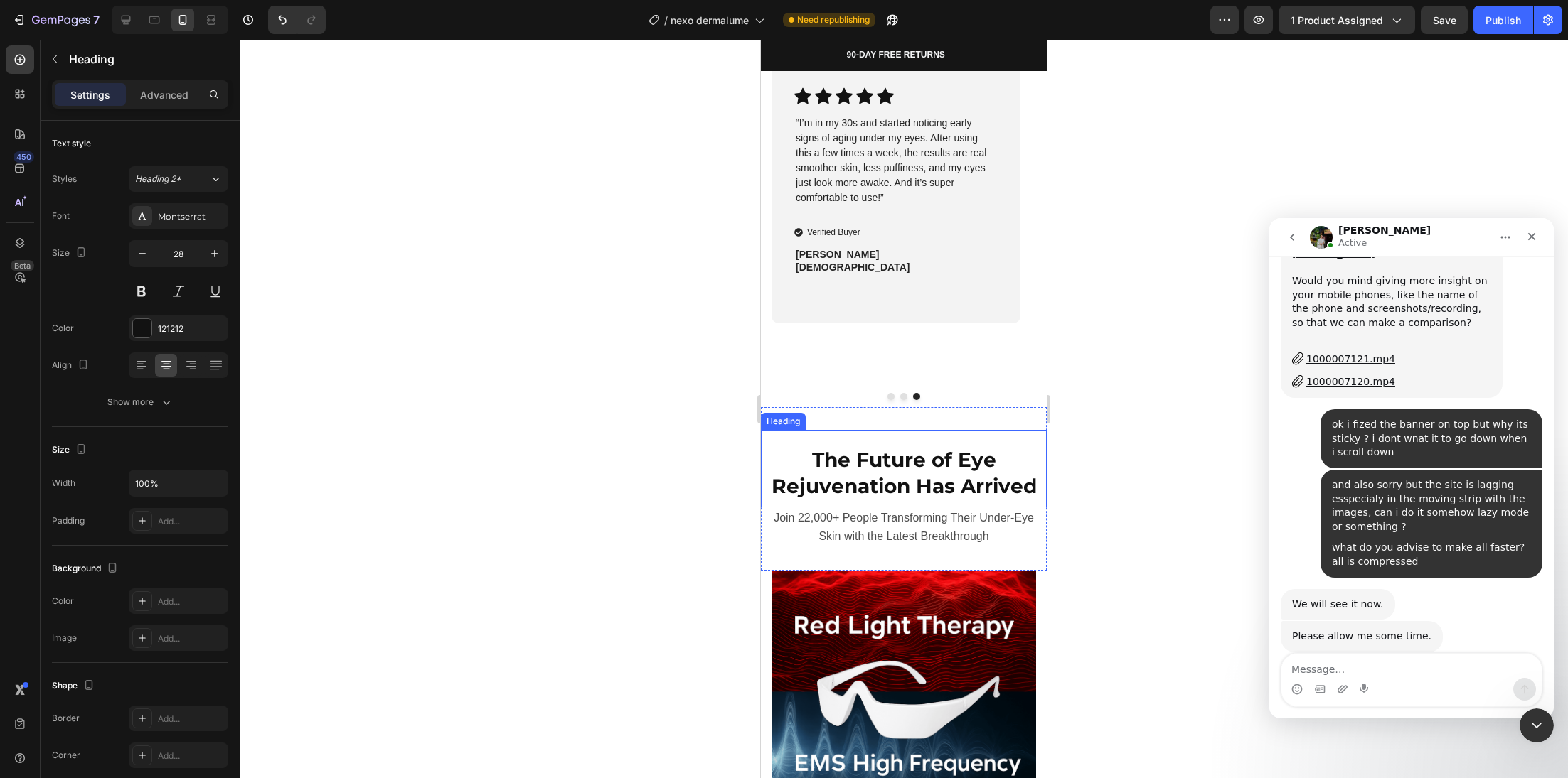
click at [892, 483] on strong "The Future of Eye Rejuvenation Has Arrived" at bounding box center [904, 473] width 265 height 50
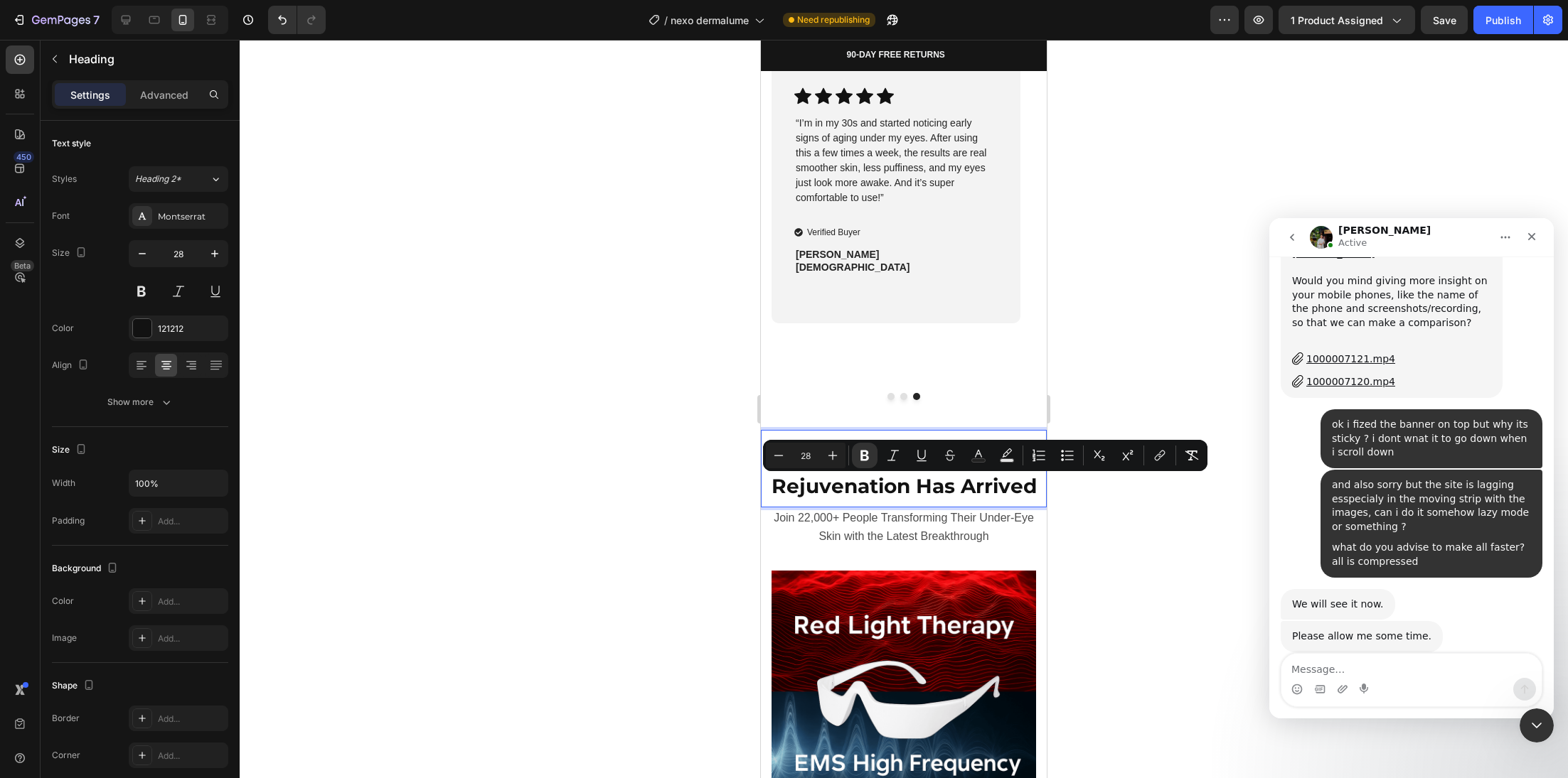
click at [892, 479] on strong "The Future of Eye Rejuvenation Has Arrived" at bounding box center [904, 473] width 265 height 50
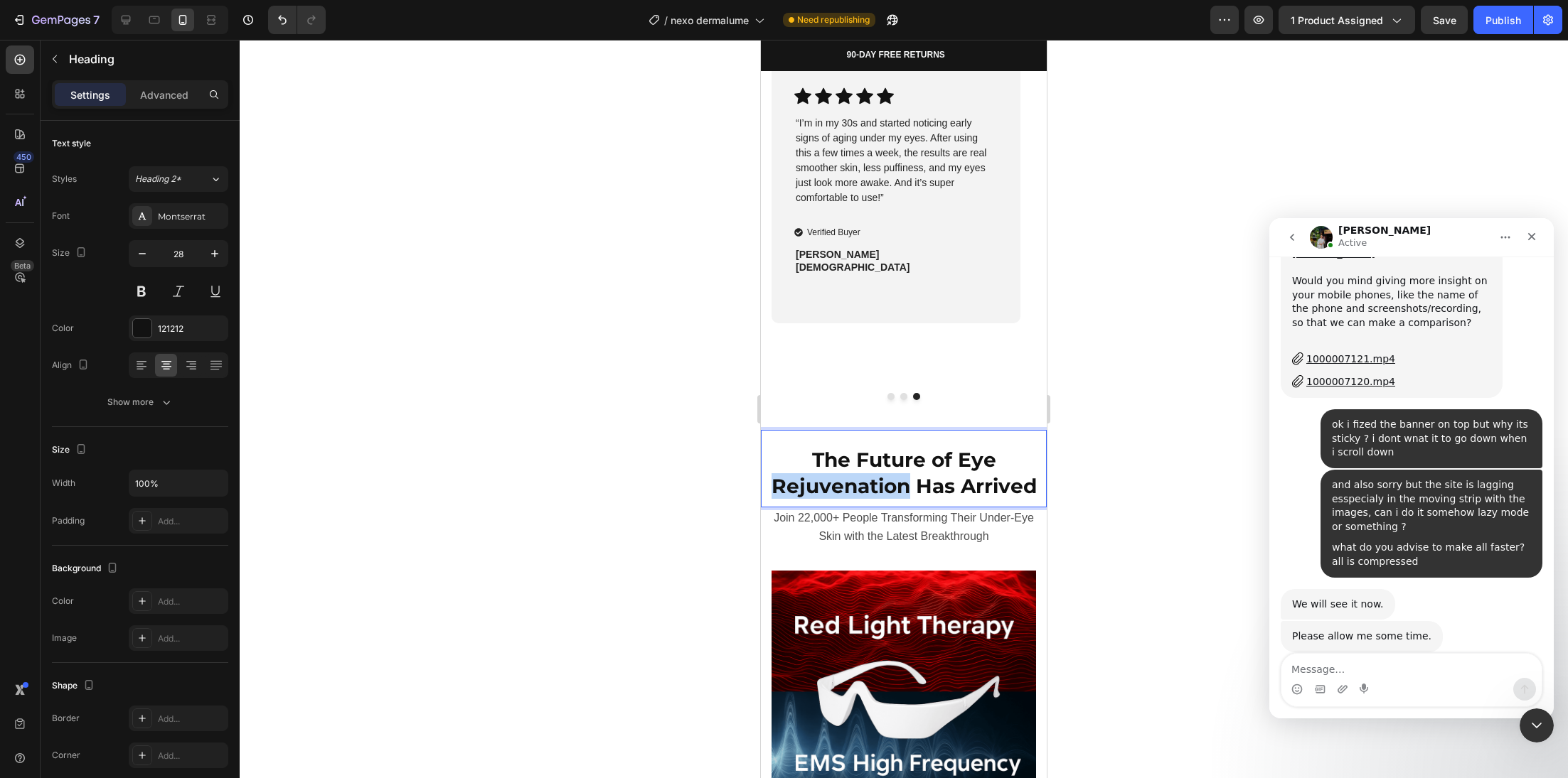
click at [892, 479] on strong "The Future of Eye Rejuvenation Has Arrived" at bounding box center [904, 473] width 265 height 50
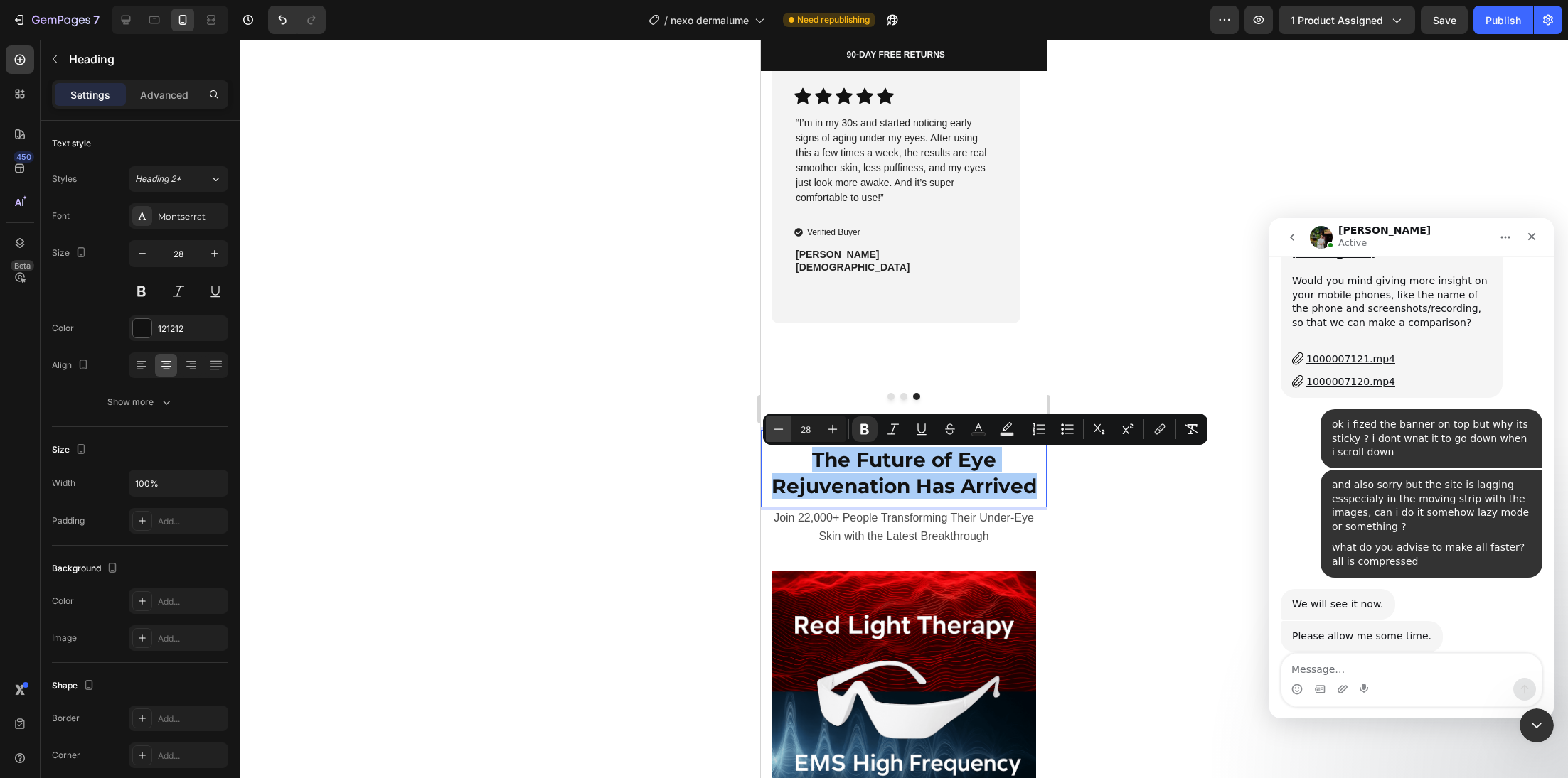
click at [782, 434] on icon "Editor contextual toolbar" at bounding box center [778, 429] width 14 height 14
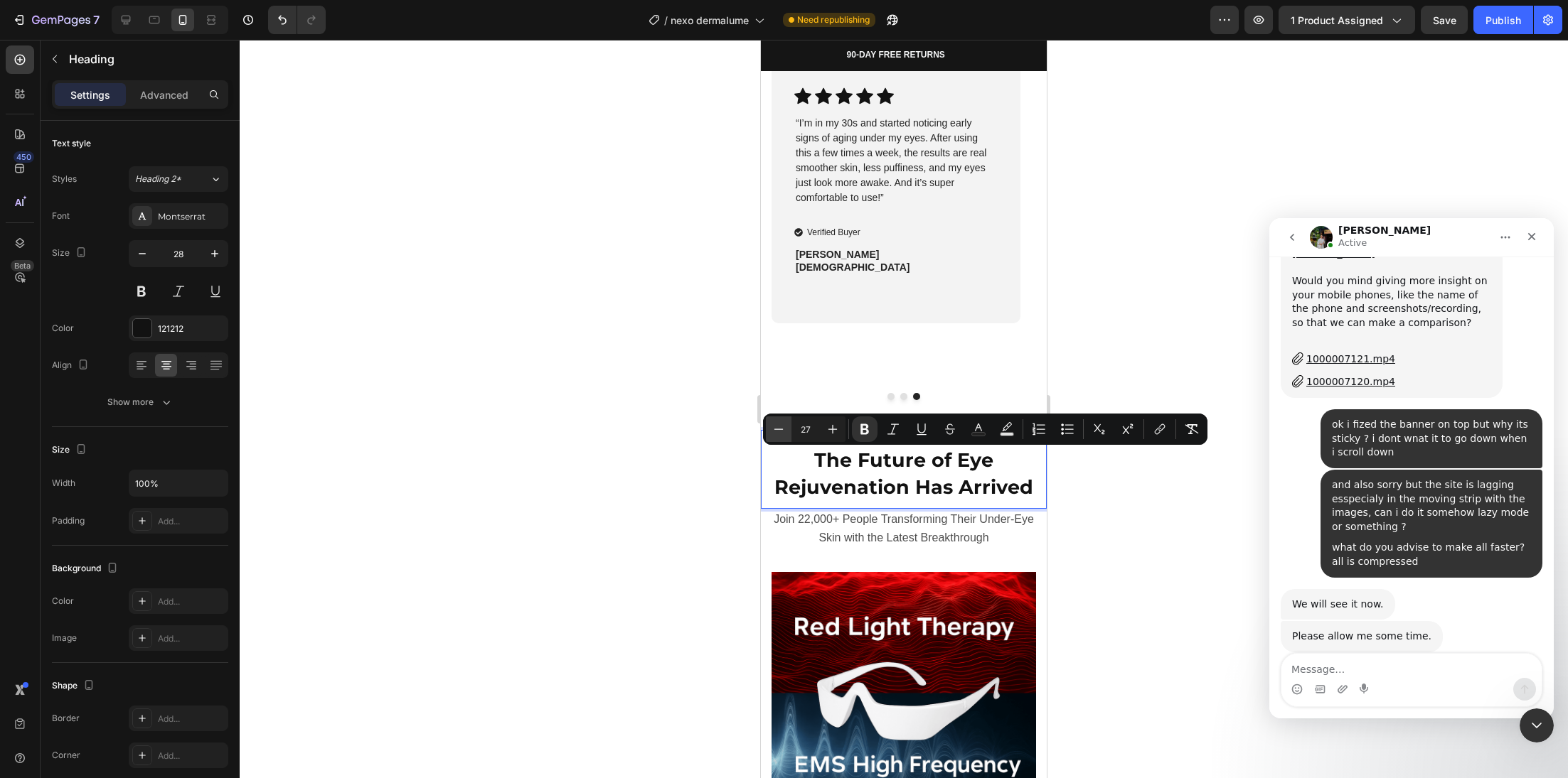
click at [782, 434] on icon "Editor contextual toolbar" at bounding box center [778, 429] width 14 height 14
type input "24"
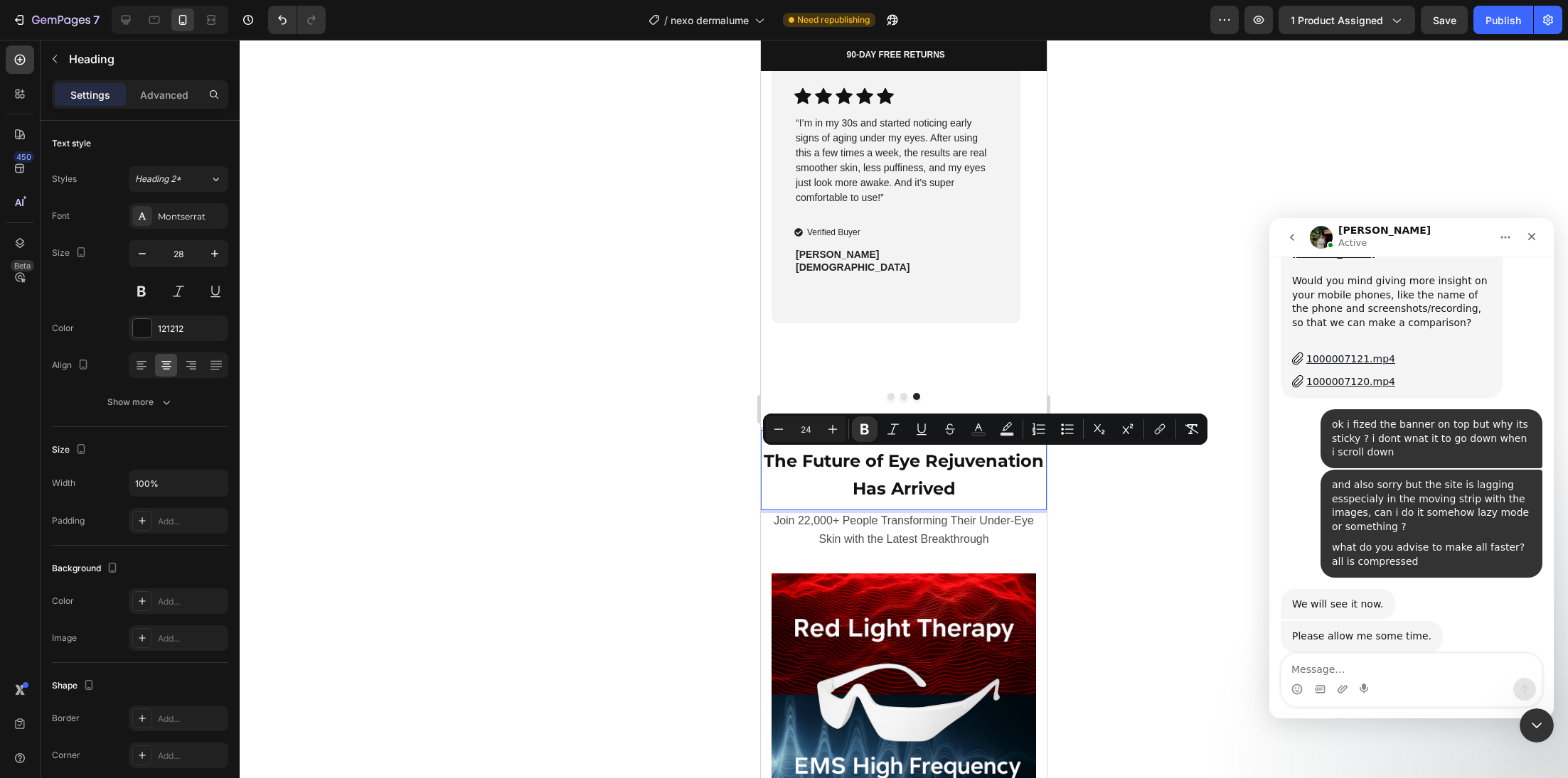
click at [680, 535] on div at bounding box center [904, 409] width 1328 height 738
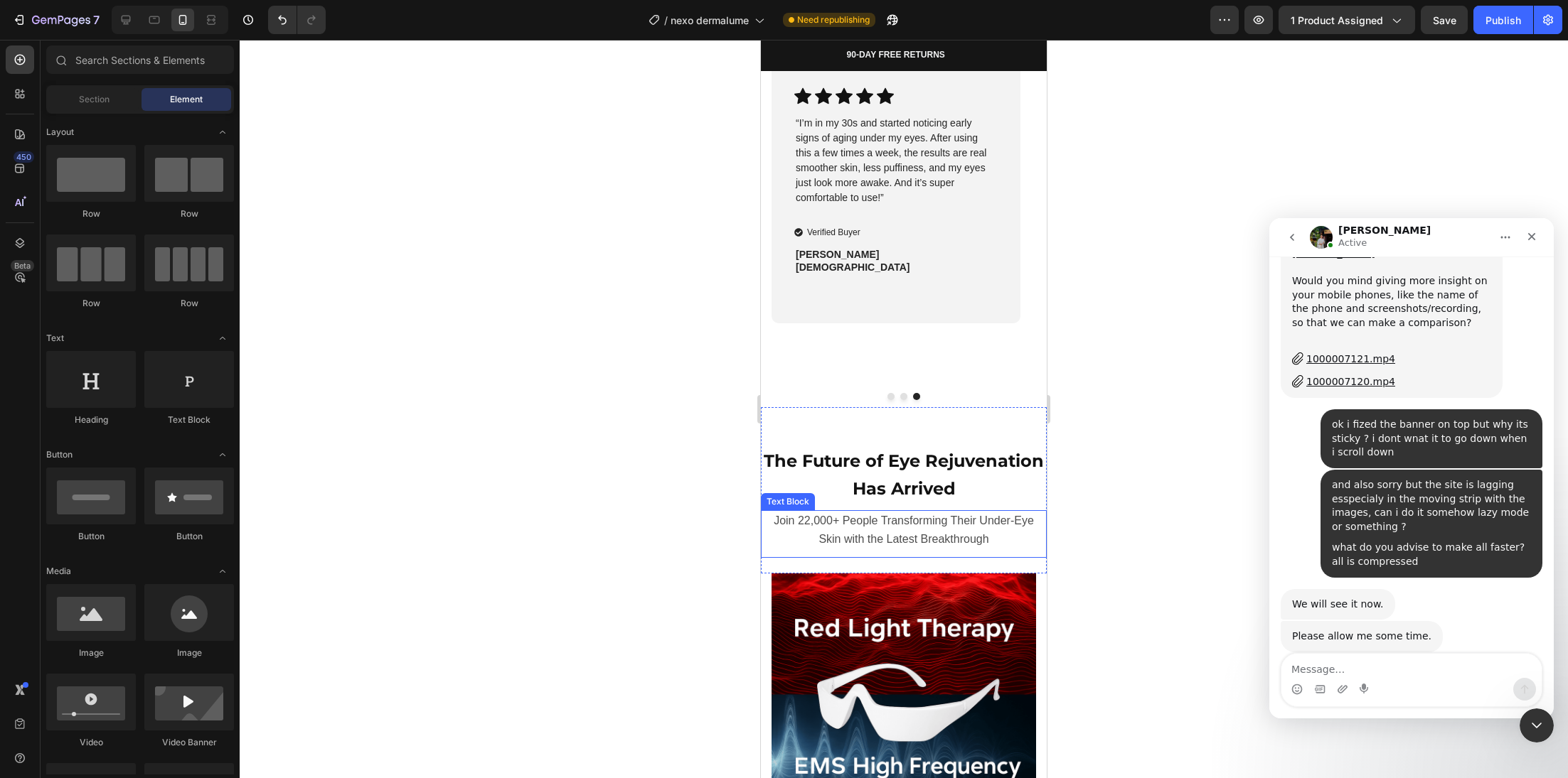
click at [840, 523] on span "Join 22,000+ People Transforming Their Under-Eye Skin with the Latest Breakthro…" at bounding box center [904, 530] width 260 height 31
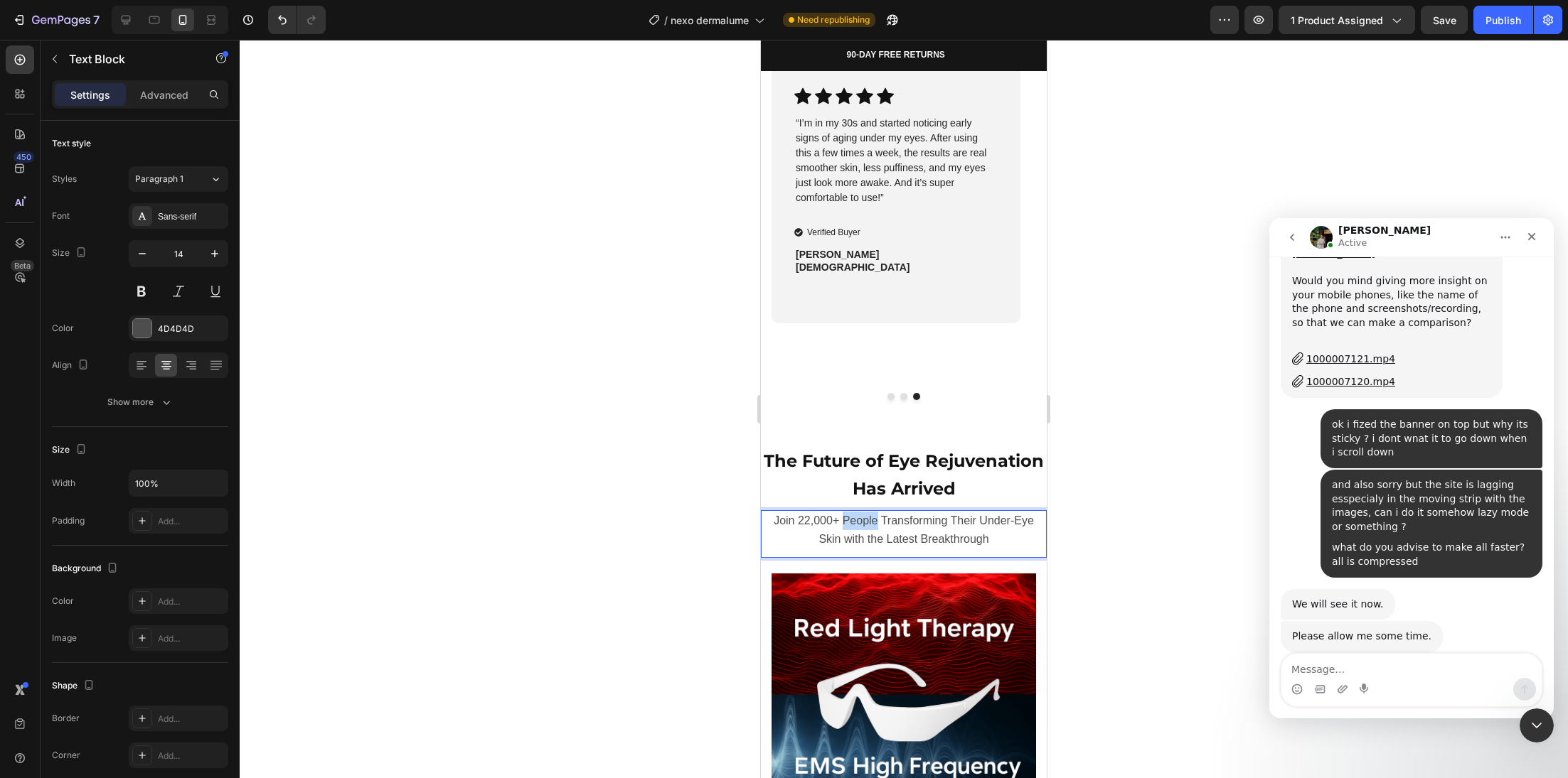
click at [840, 523] on span "Join 22,000+ People Transforming Their Under-Eye Skin with the Latest Breakthro…" at bounding box center [904, 530] width 260 height 31
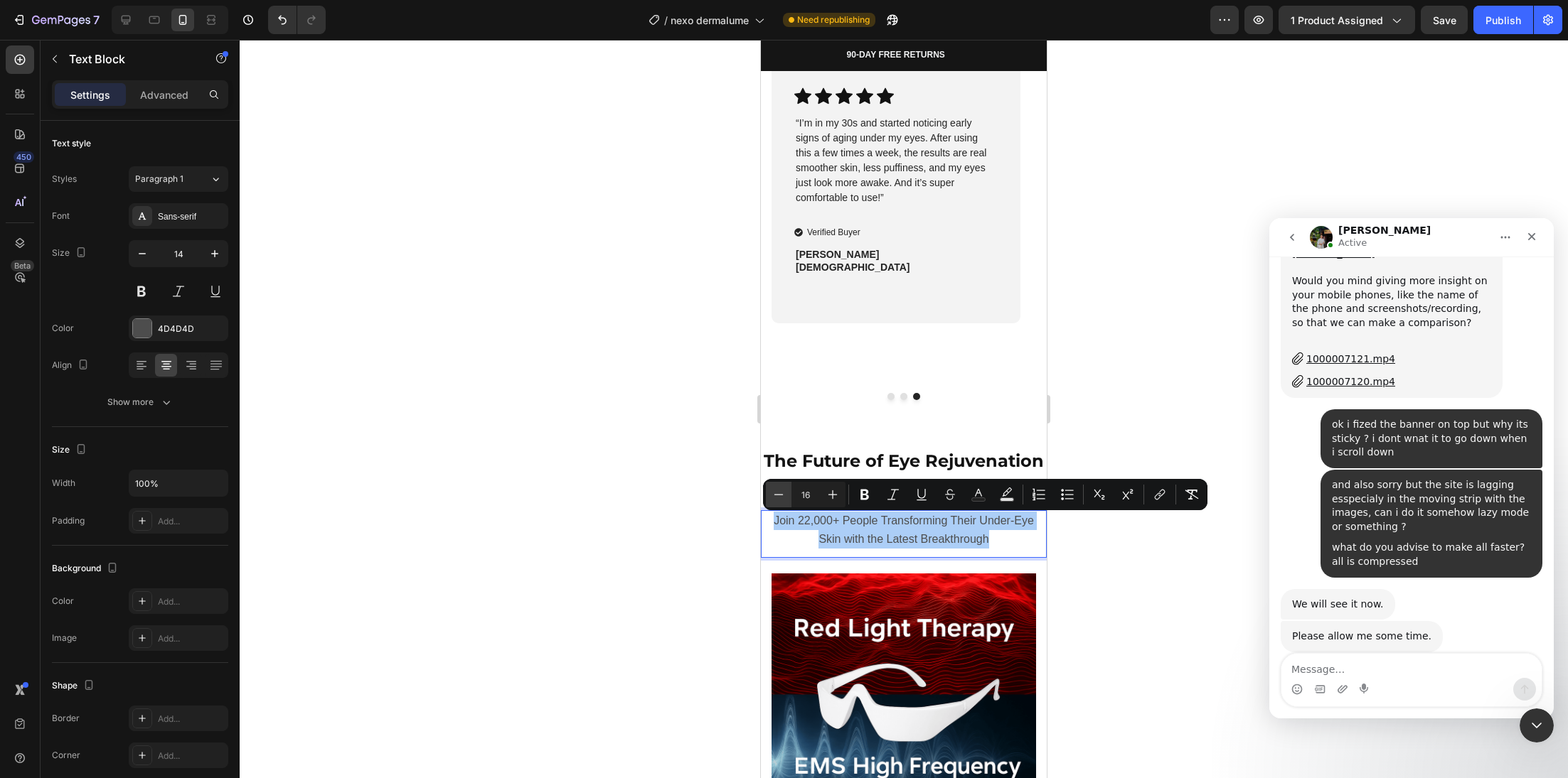
click at [773, 503] on button "Minus" at bounding box center [778, 495] width 26 height 26
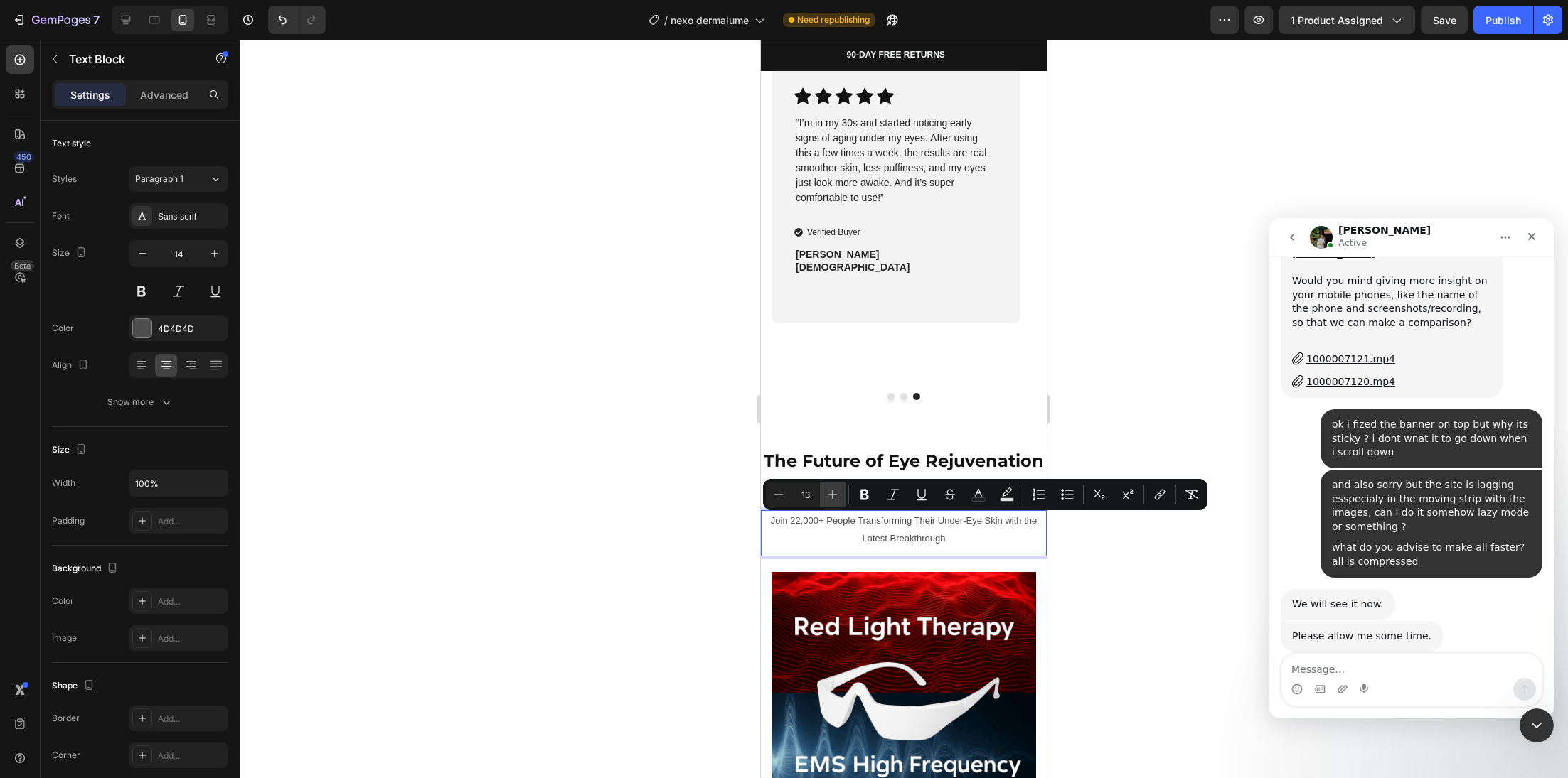
click at [830, 488] on icon "Editor contextual toolbar" at bounding box center [832, 494] width 14 height 14
type input "14"
click at [638, 508] on div at bounding box center [904, 409] width 1328 height 738
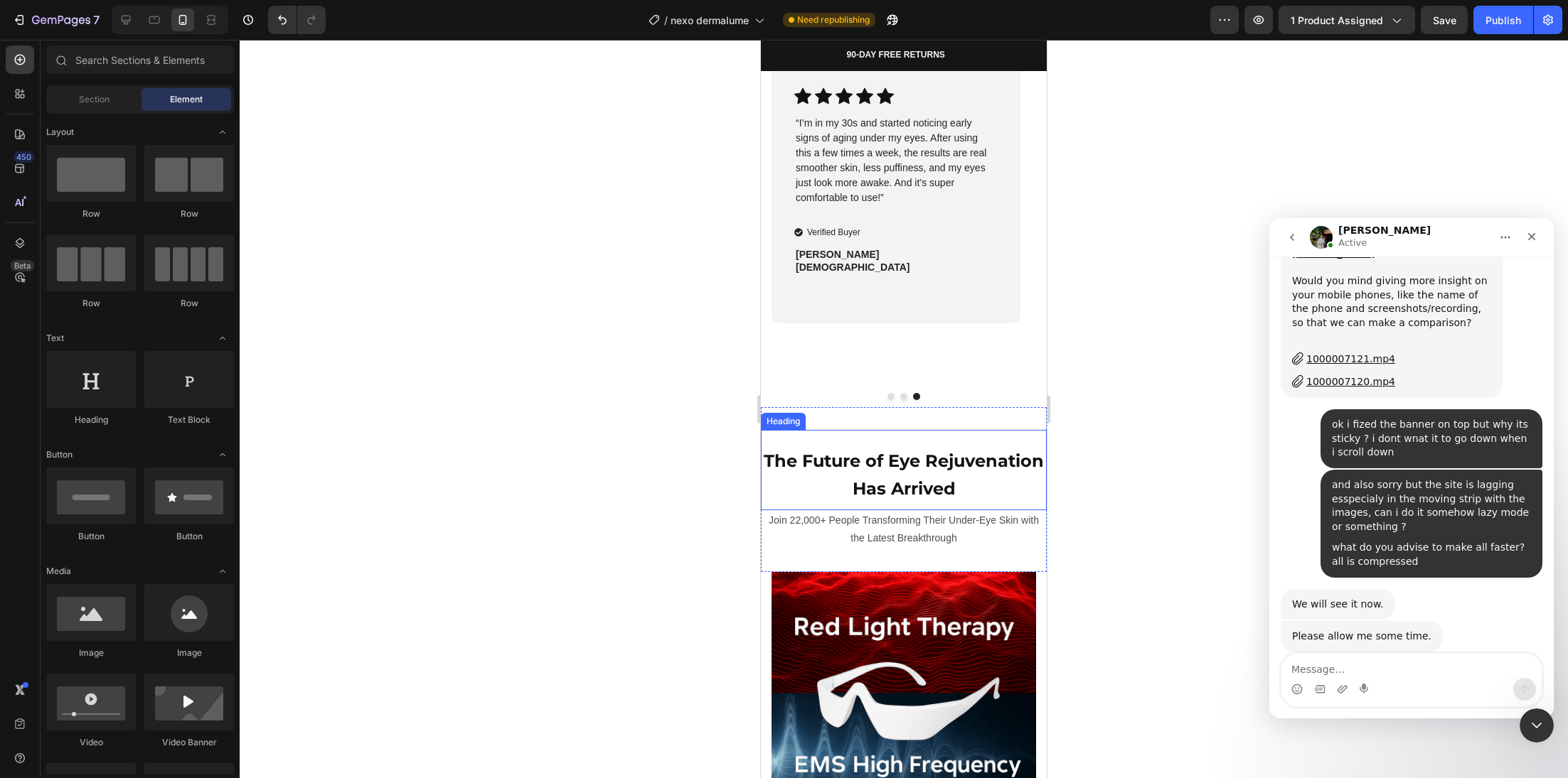
click at [781, 469] on p "⁠⁠⁠⁠⁠⁠⁠ The Future of Eye Rejuvenation Has Arrived" at bounding box center [904, 474] width 283 height 54
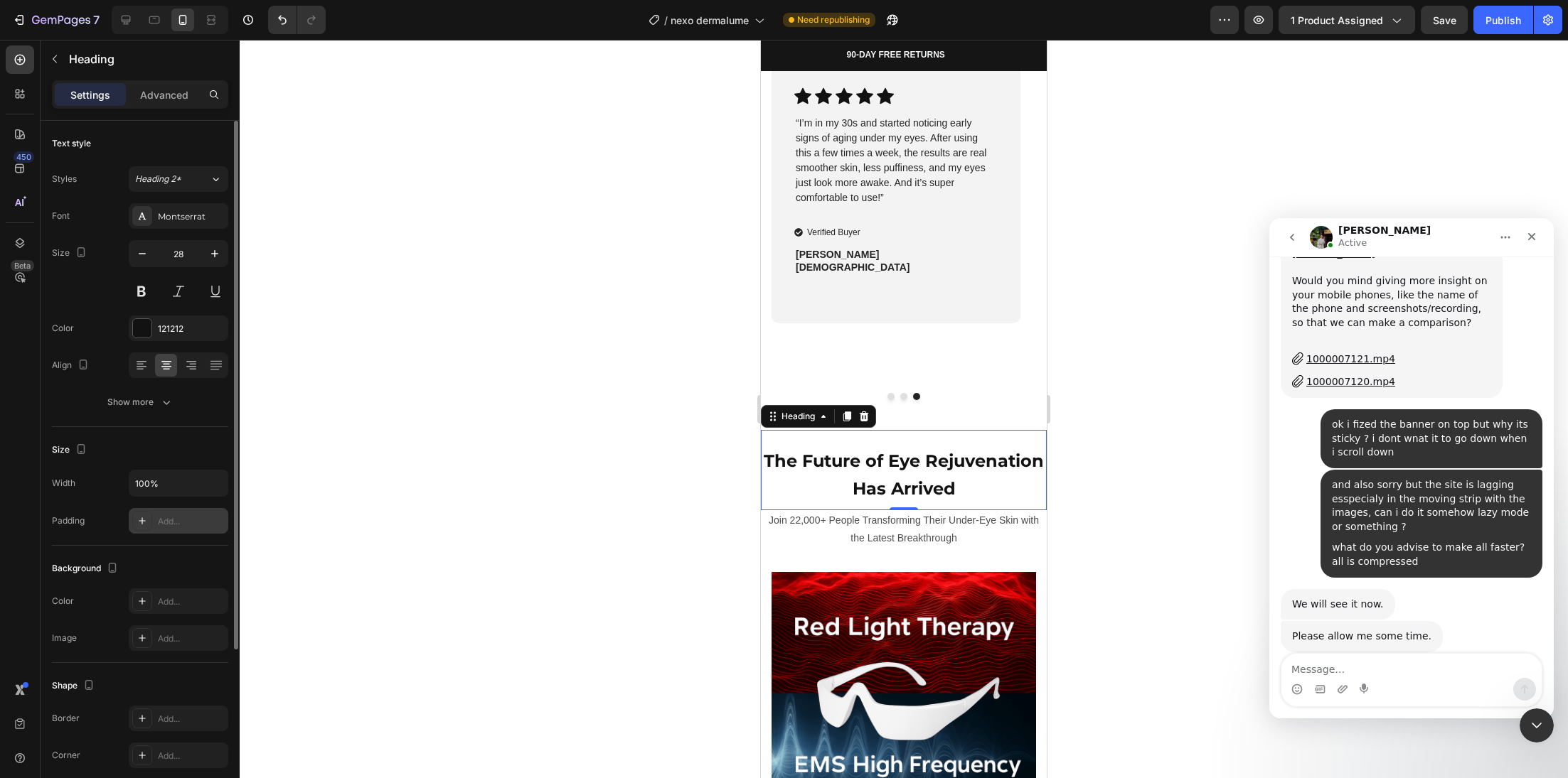
click at [167, 520] on div "Add..." at bounding box center [191, 521] width 67 height 13
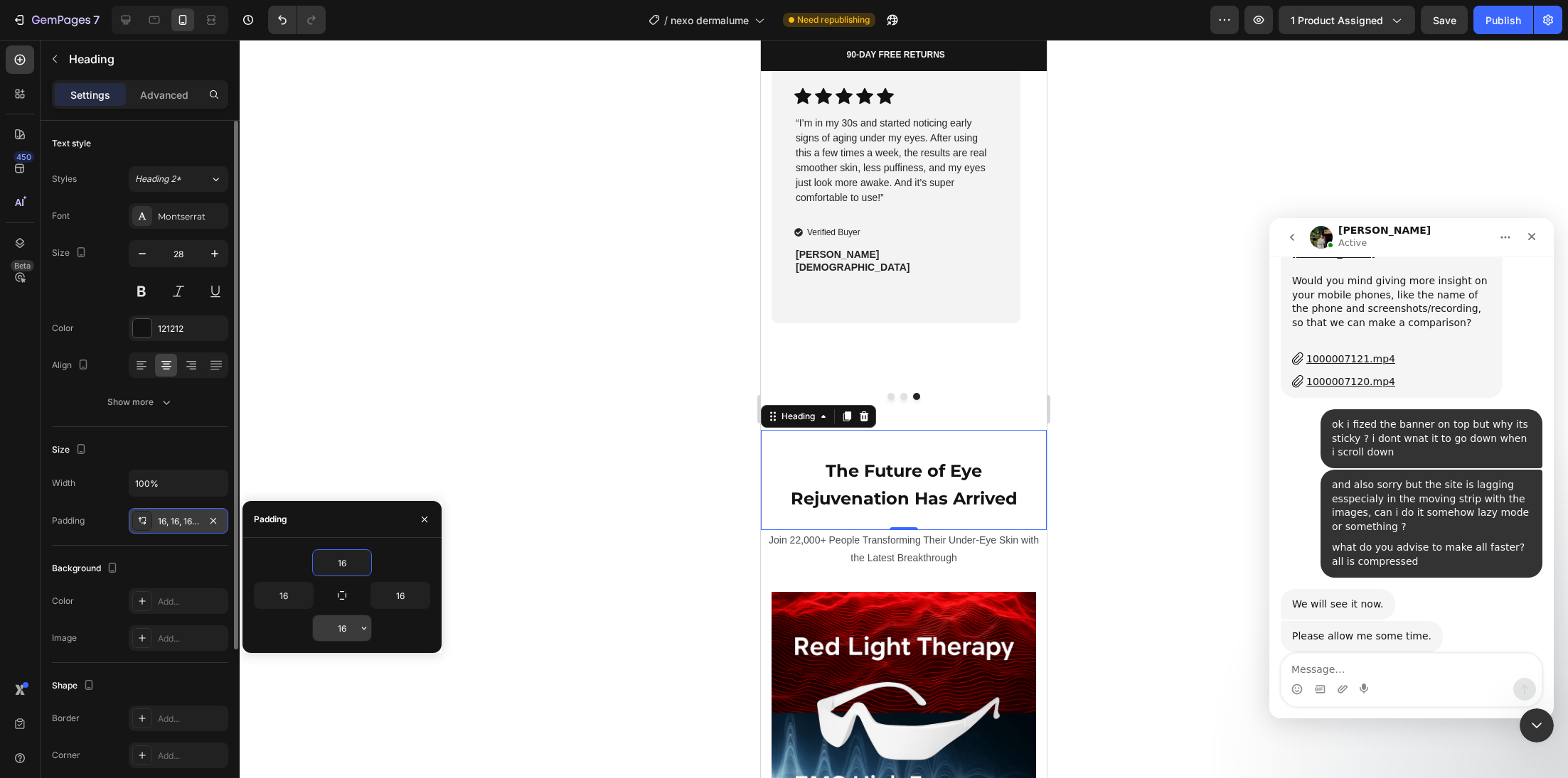
click at [337, 632] on input "16" at bounding box center [342, 628] width 59 height 26
type input "0"
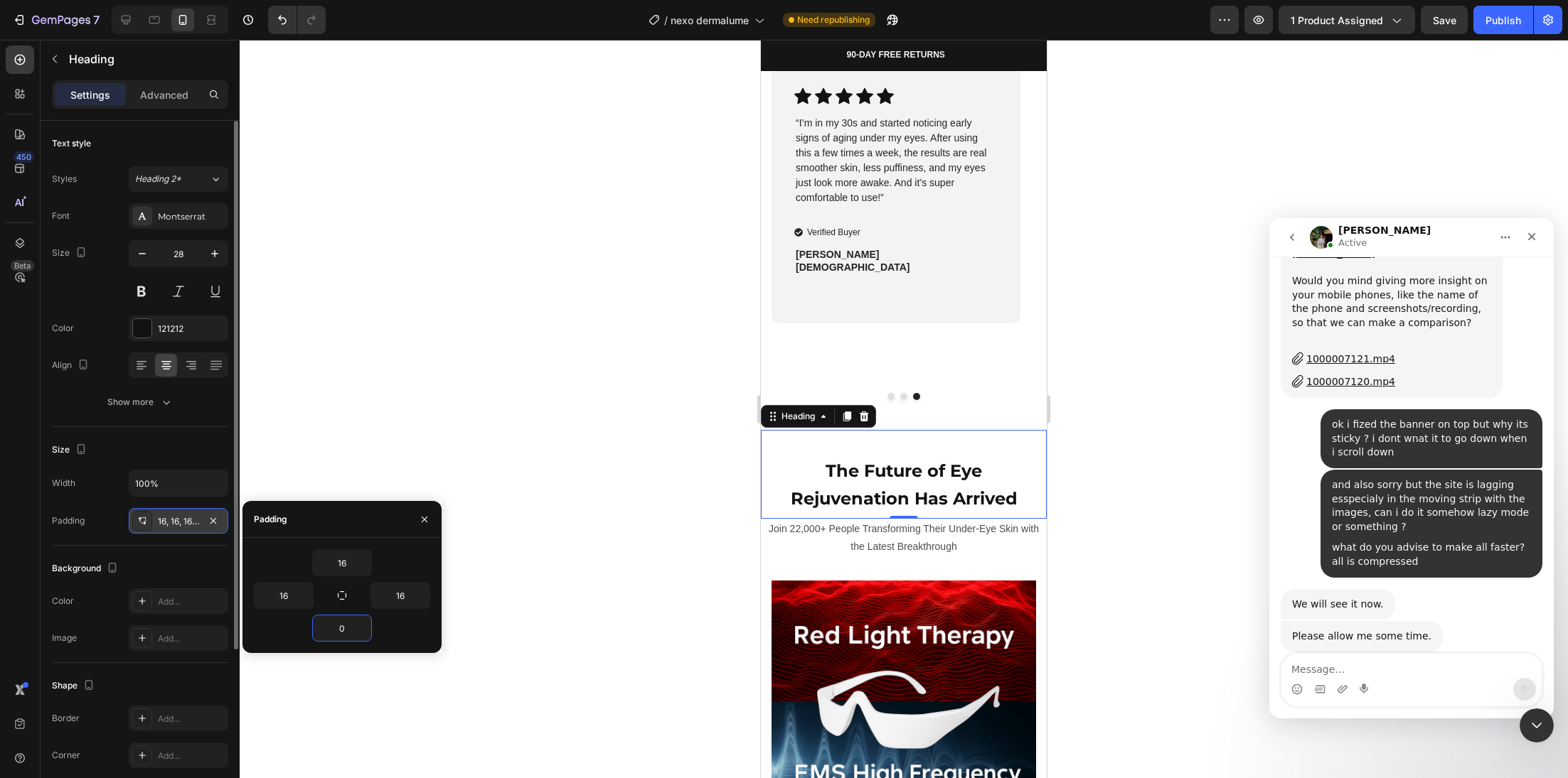
click at [699, 519] on div at bounding box center [904, 409] width 1328 height 738
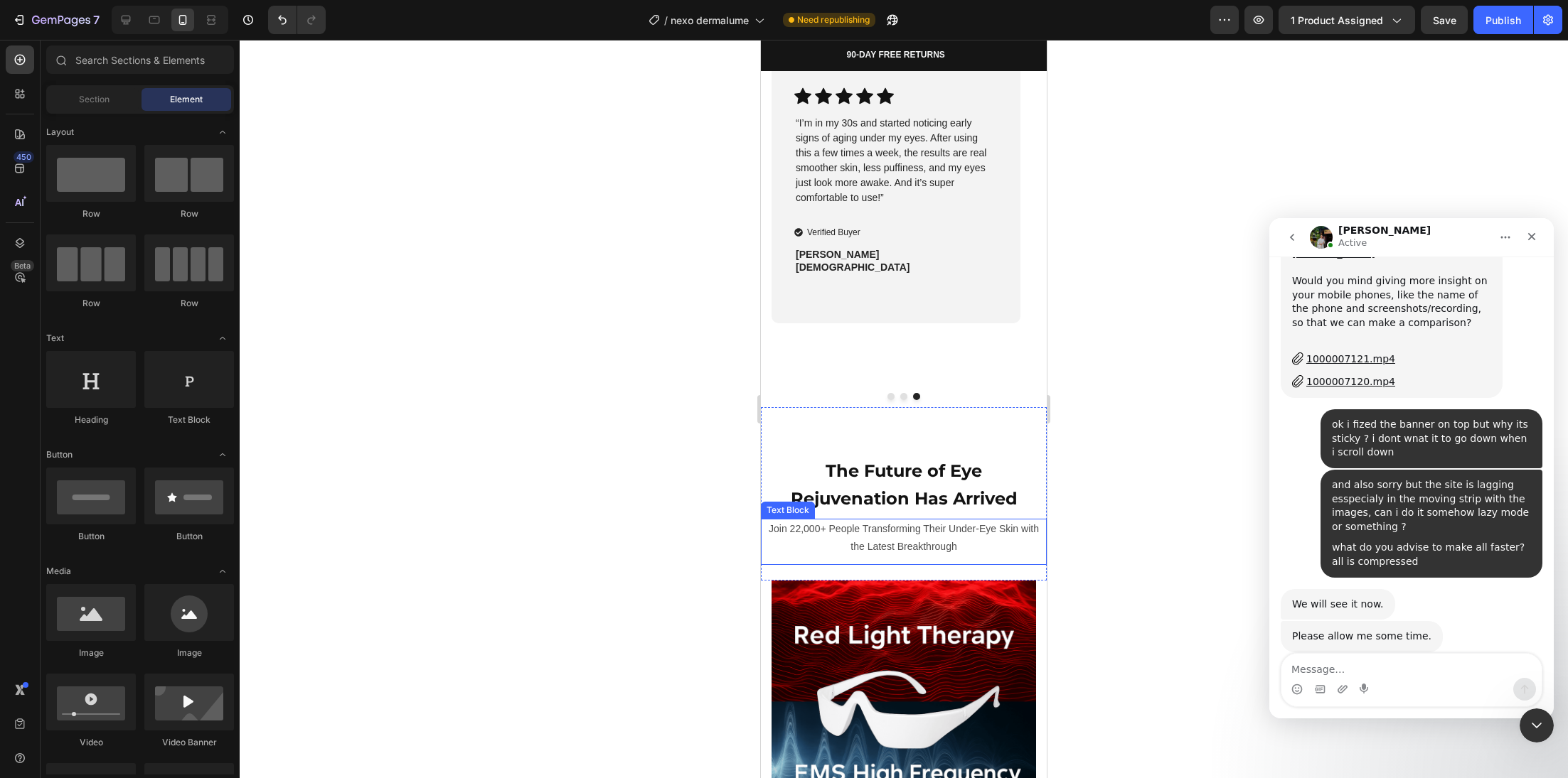
click at [860, 535] on span "Join 22,000+ People Transforming Their Under-Eye Skin with the Latest Breakthro…" at bounding box center [904, 537] width 271 height 29
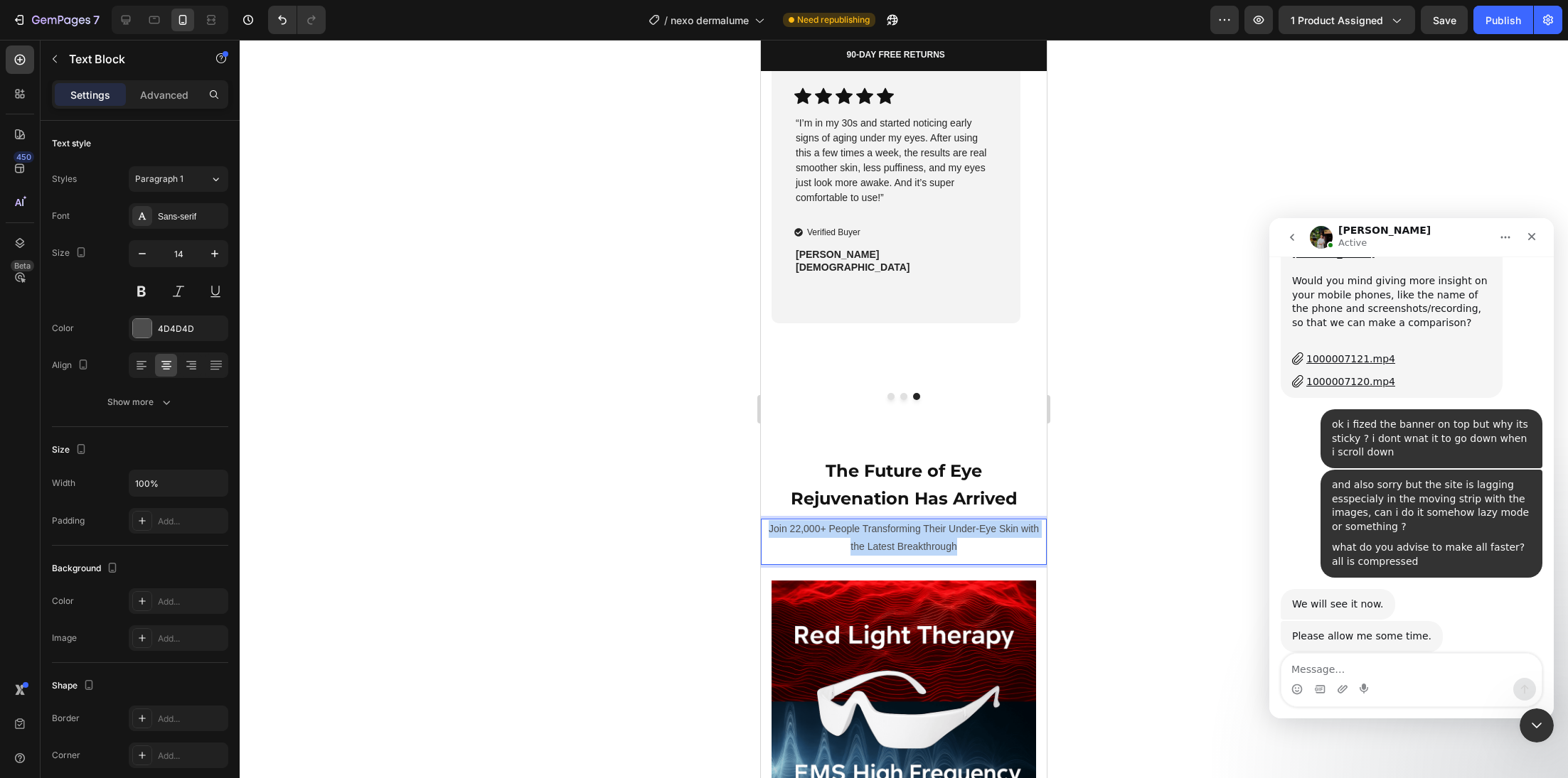
click at [860, 535] on span "Join 22,000+ People Transforming Their Under-Eye Skin with the Latest Breakthro…" at bounding box center [904, 537] width 271 height 29
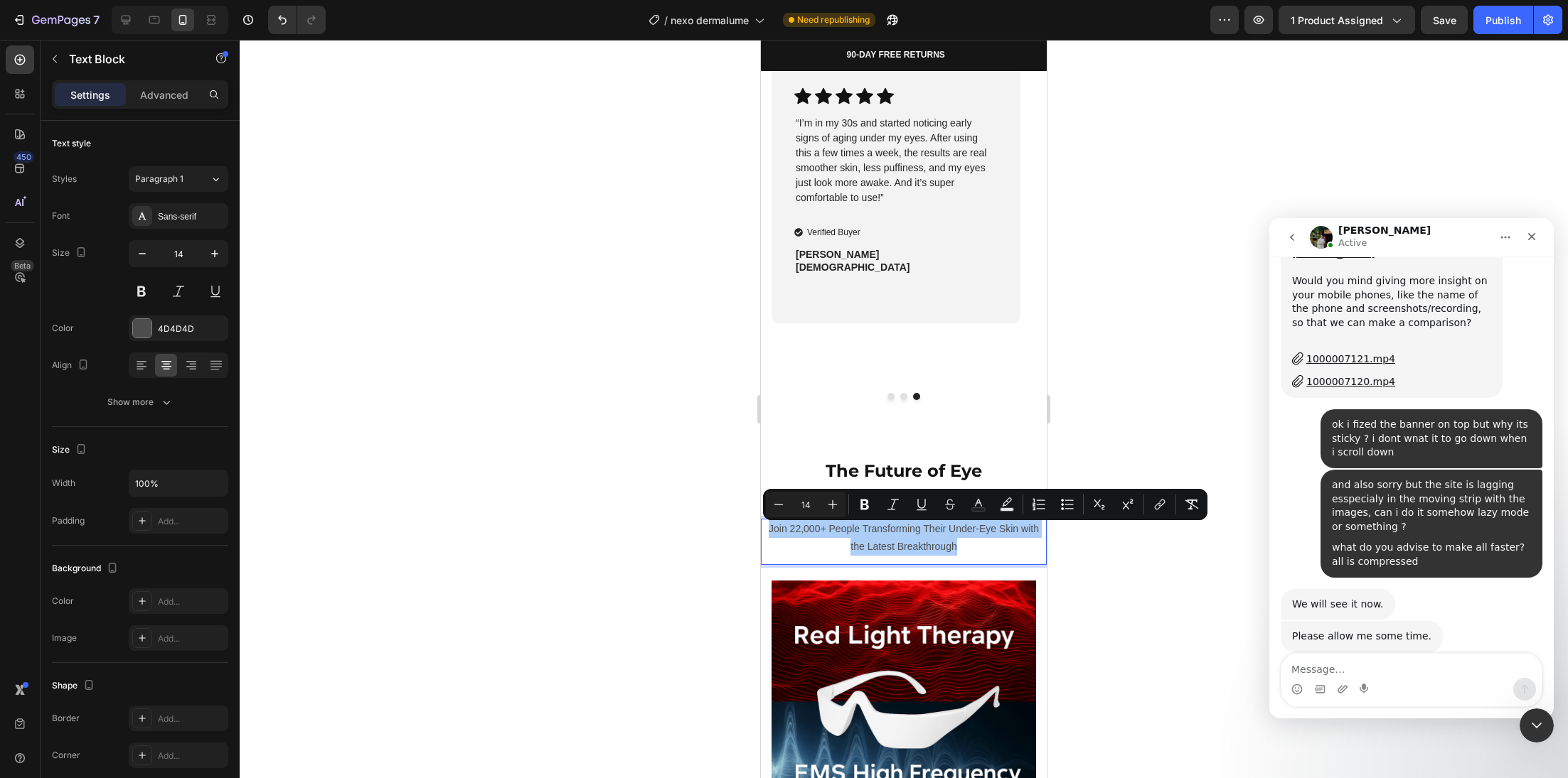
click at [679, 560] on div at bounding box center [904, 409] width 1328 height 738
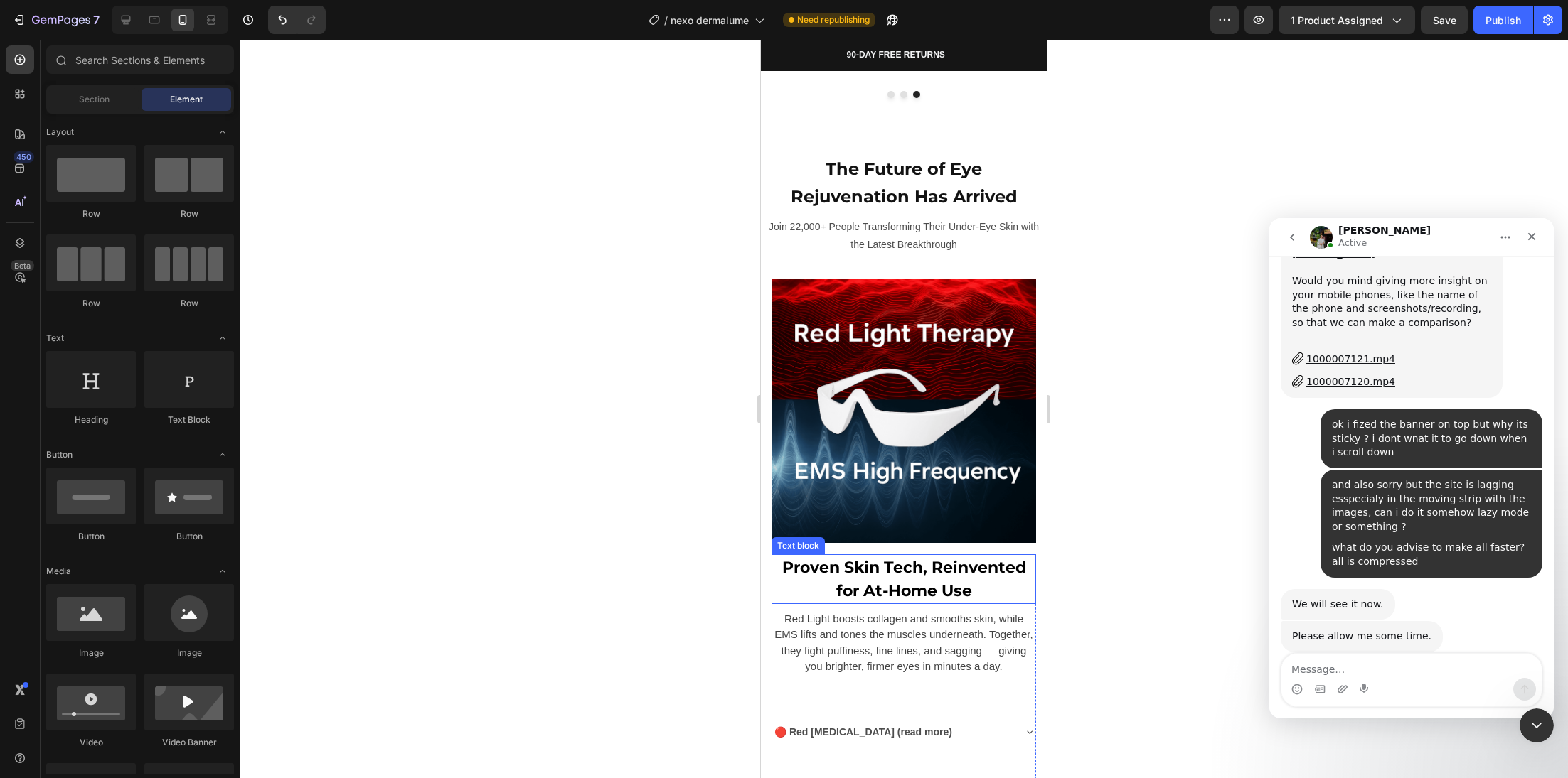
scroll to position [4108, 0]
click at [944, 567] on strong "Proven Skin Tech, Reinvented for At-Home Use" at bounding box center [904, 577] width 244 height 43
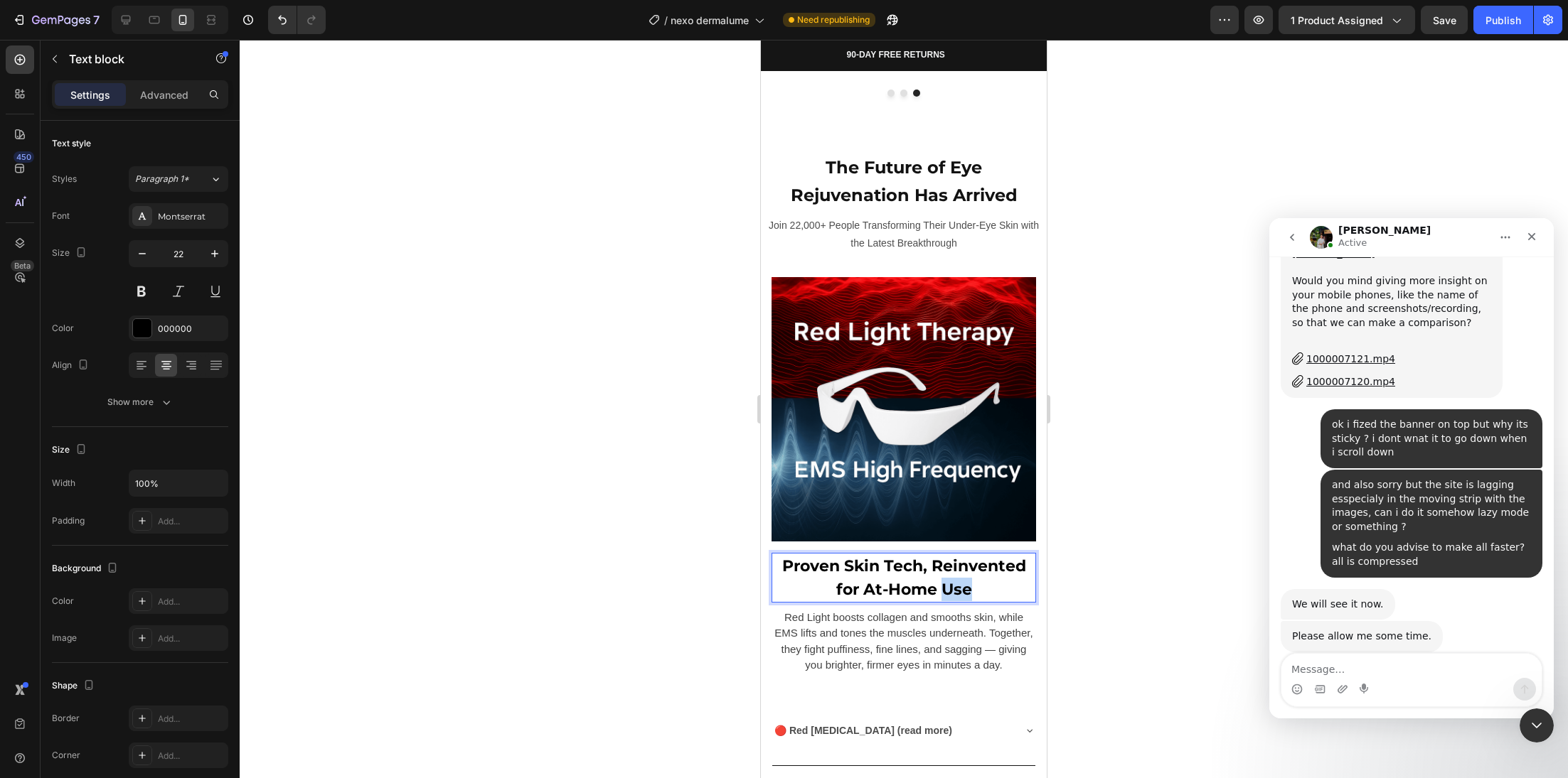
click at [944, 567] on strong "Proven Skin Tech, Reinvented for At-Home Use" at bounding box center [904, 577] width 244 height 43
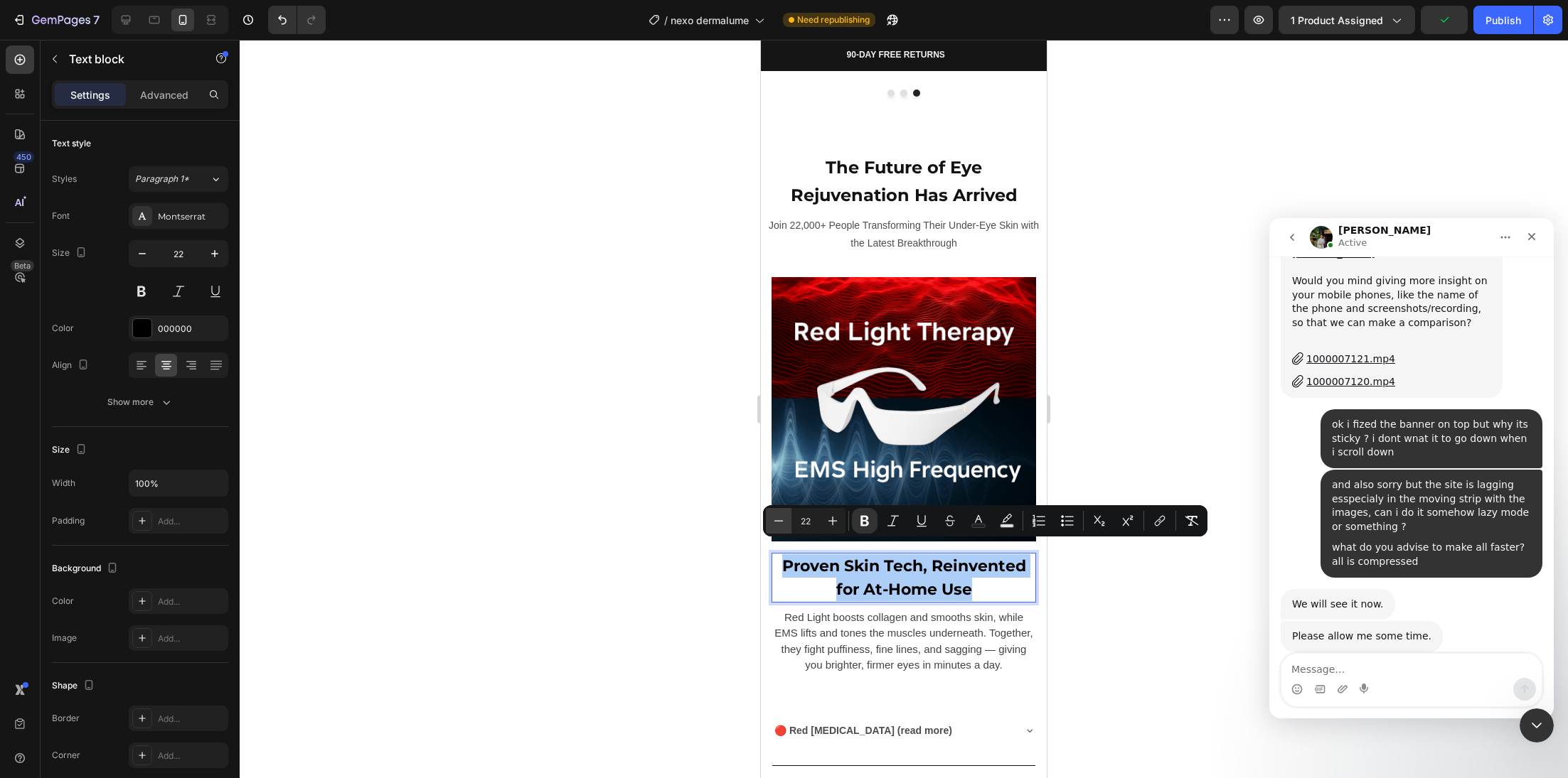
click at [781, 522] on icon "Editor contextual toolbar" at bounding box center [778, 520] width 14 height 14
click at [780, 522] on icon "Editor contextual toolbar" at bounding box center [778, 520] width 14 height 14
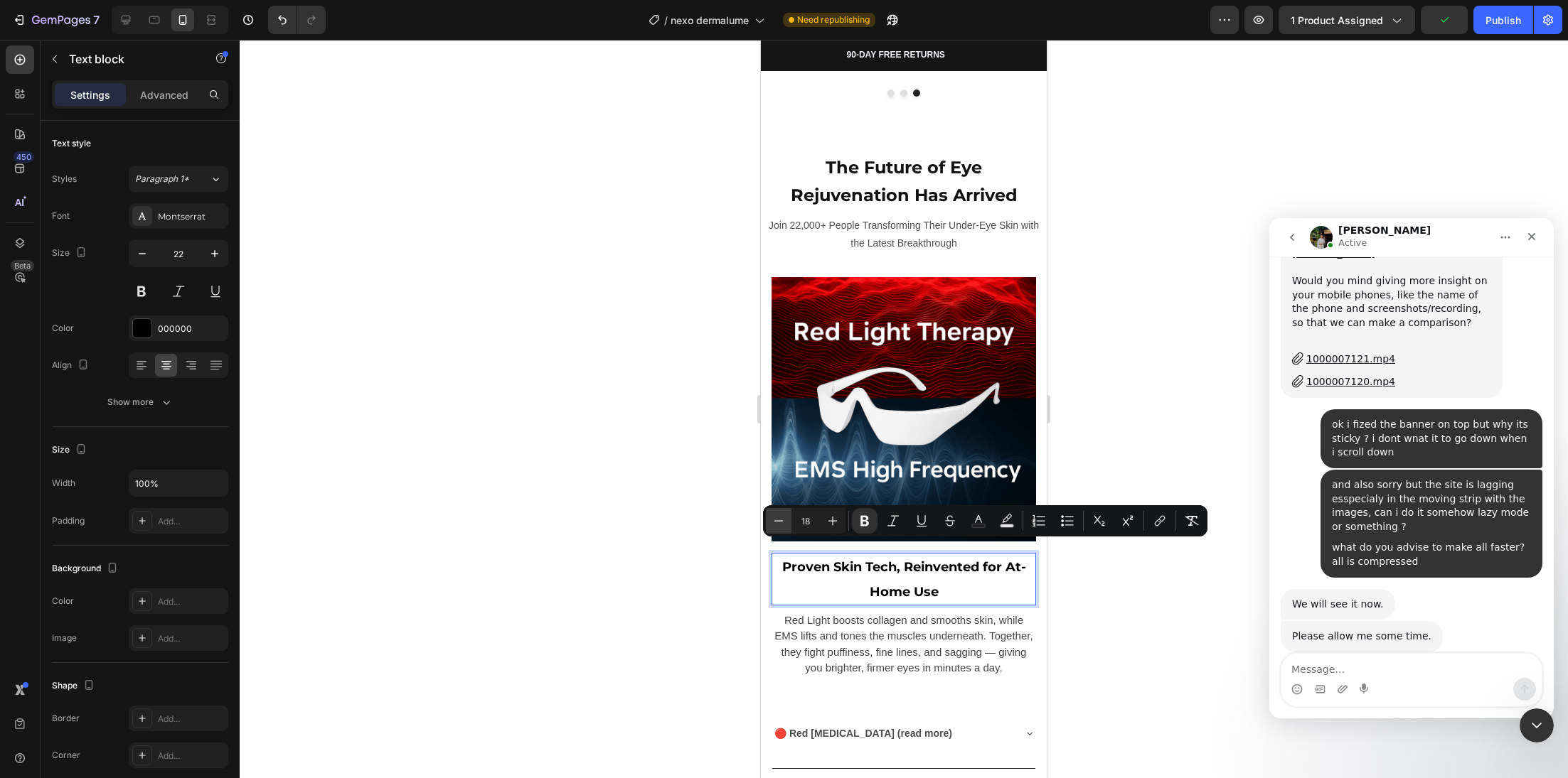
type input "17"
click at [725, 559] on div at bounding box center [904, 409] width 1328 height 738
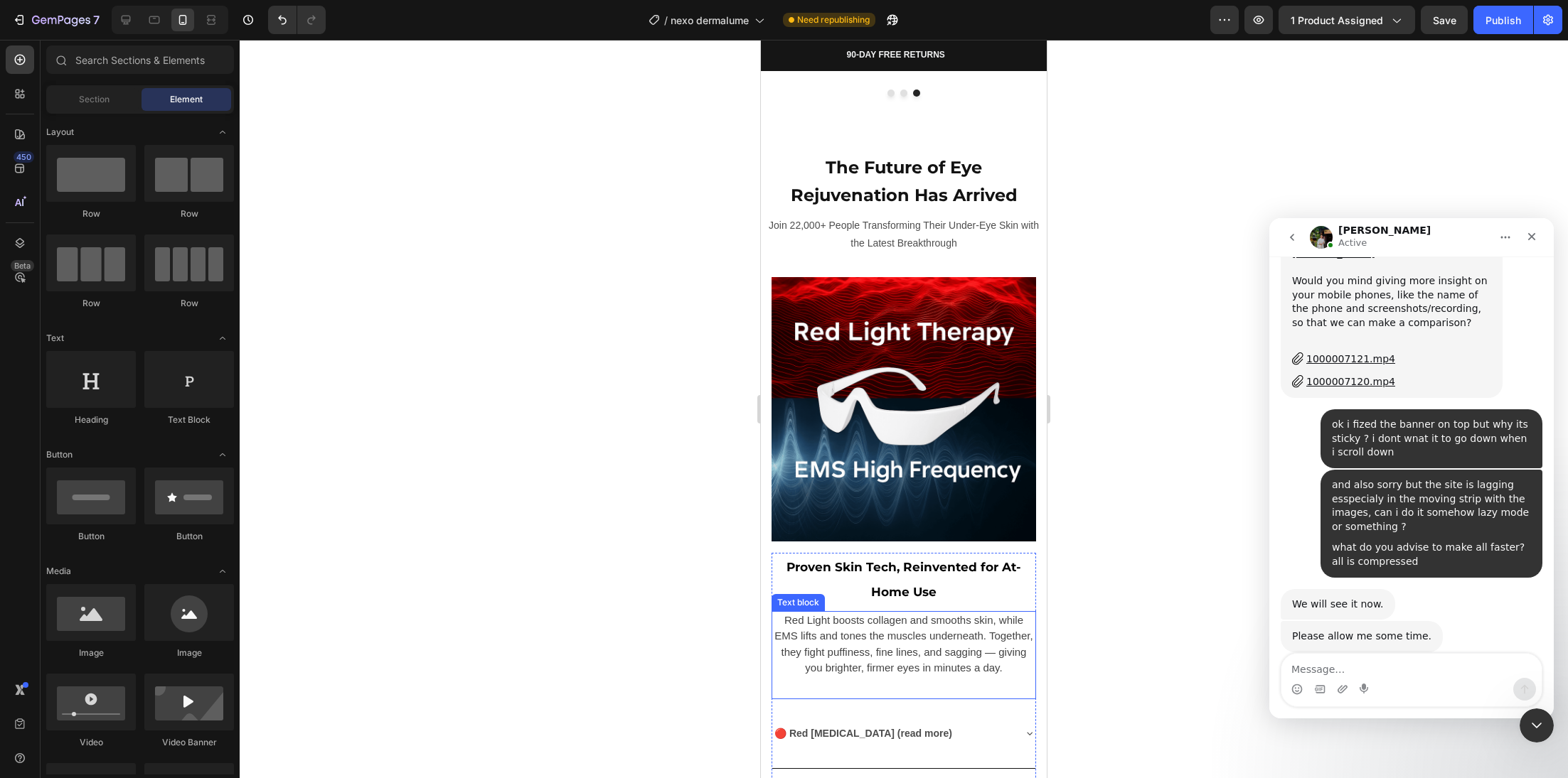
click at [858, 627] on p "Red Light boosts collagen and smooths skin, while EMS lifts and tones the muscl…" at bounding box center [904, 644] width 262 height 64
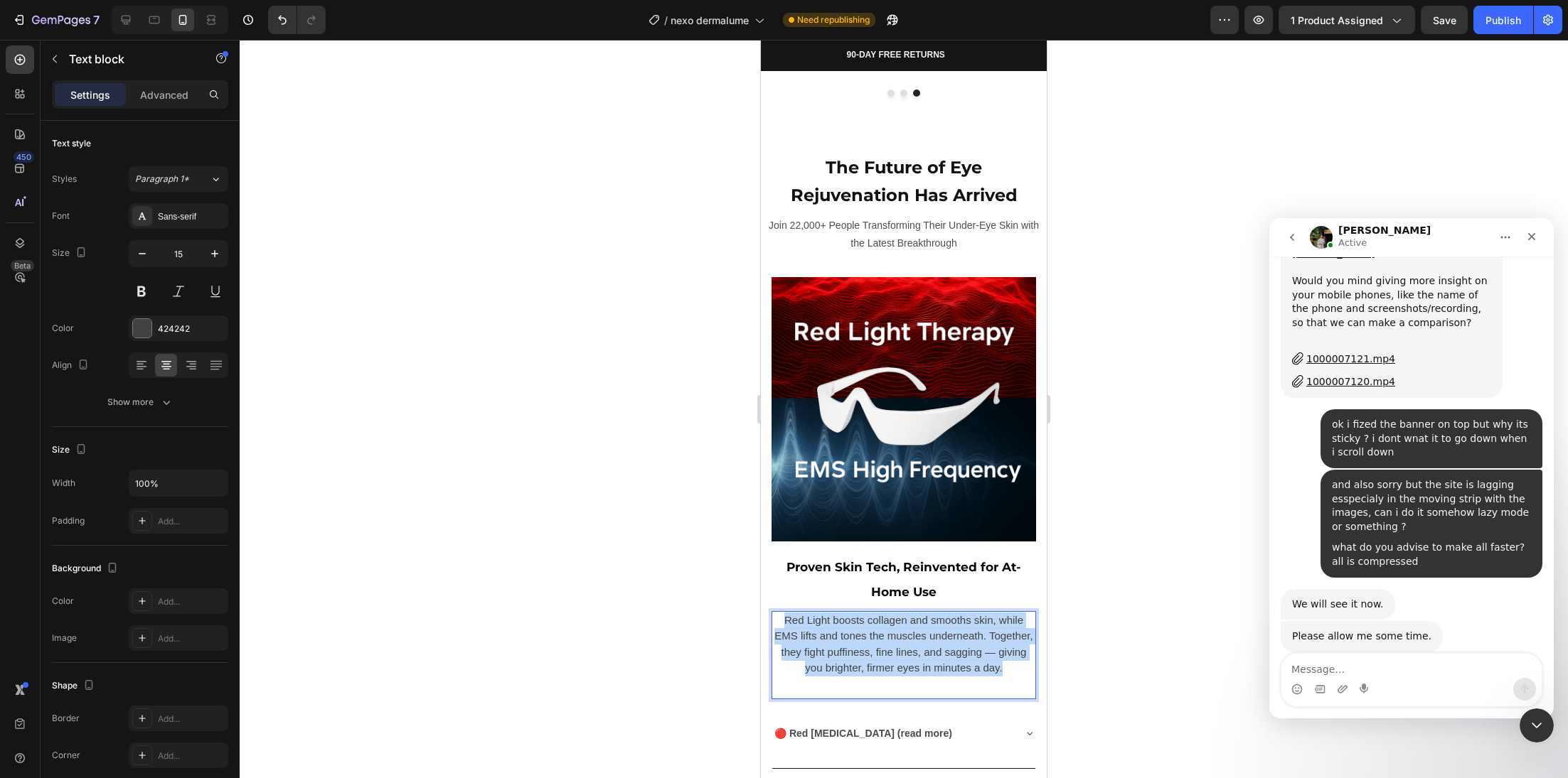
click at [858, 627] on p "Red Light boosts collagen and smooths skin, while EMS lifts and tones the muscl…" at bounding box center [904, 644] width 262 height 64
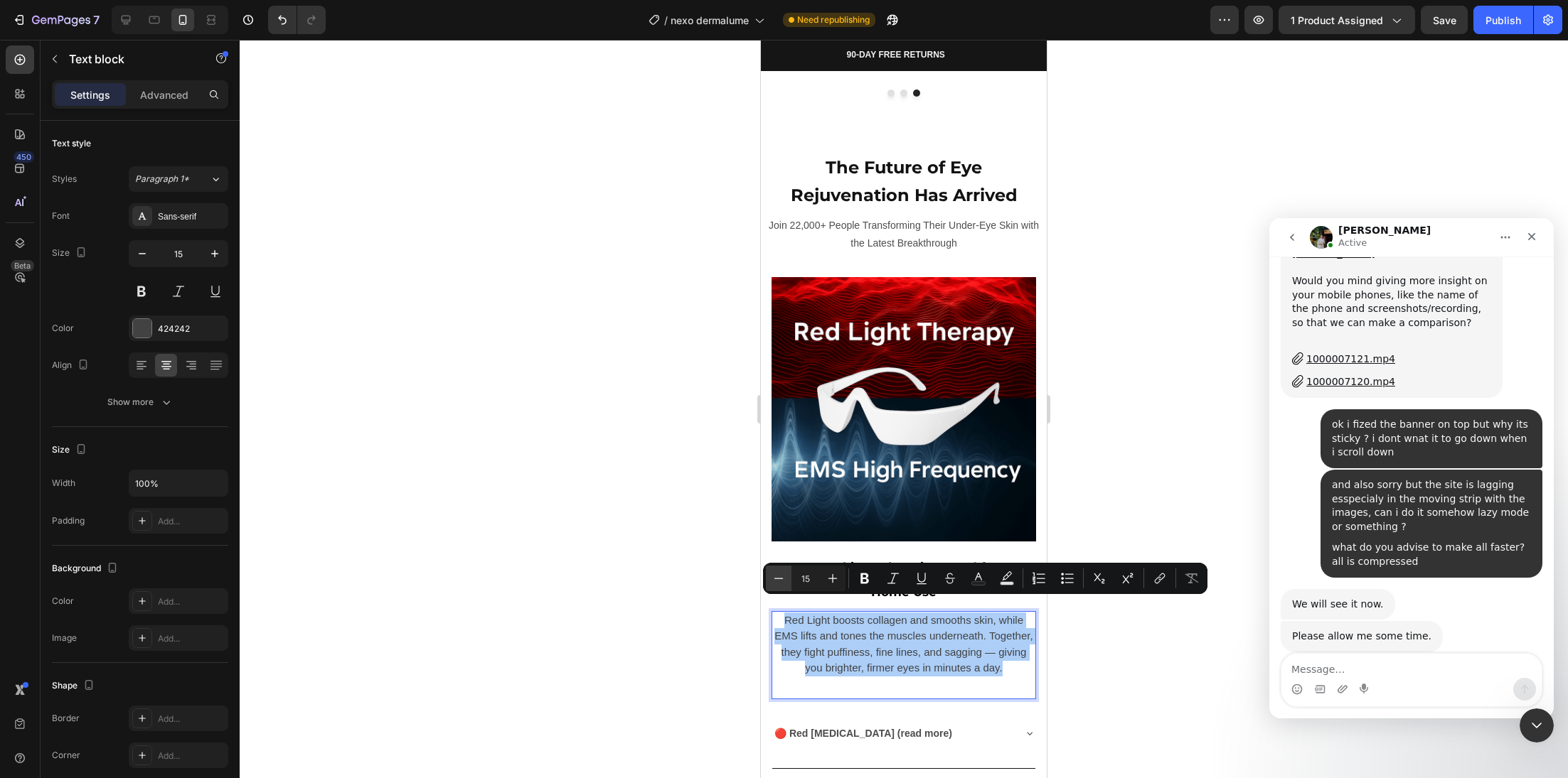
click at [781, 587] on button "Minus" at bounding box center [778, 578] width 26 height 26
type input "14"
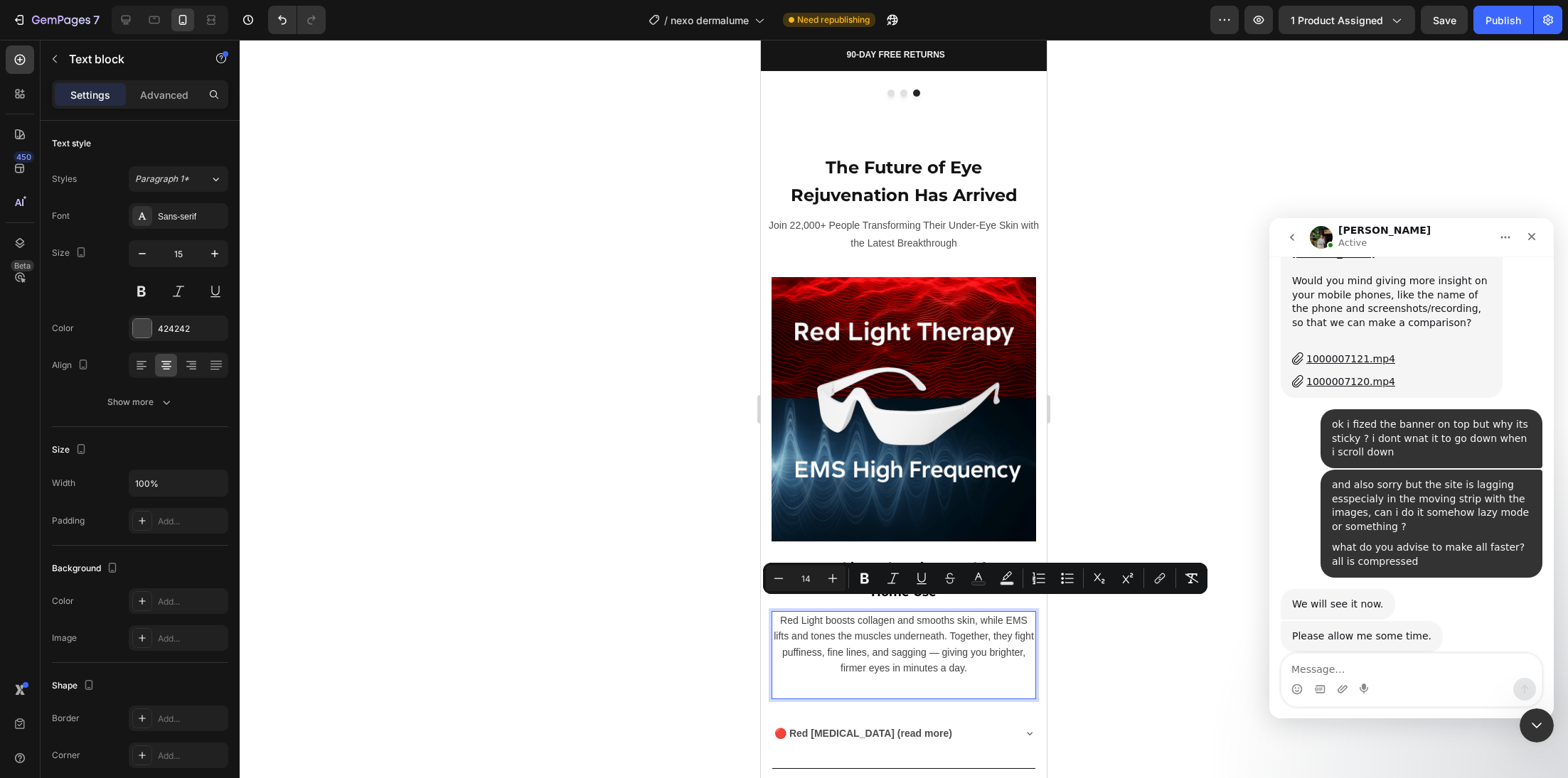
drag, startPoint x: 693, startPoint y: 616, endPoint x: 2, endPoint y: 554, distance: 693.8
click at [693, 616] on div at bounding box center [904, 409] width 1328 height 738
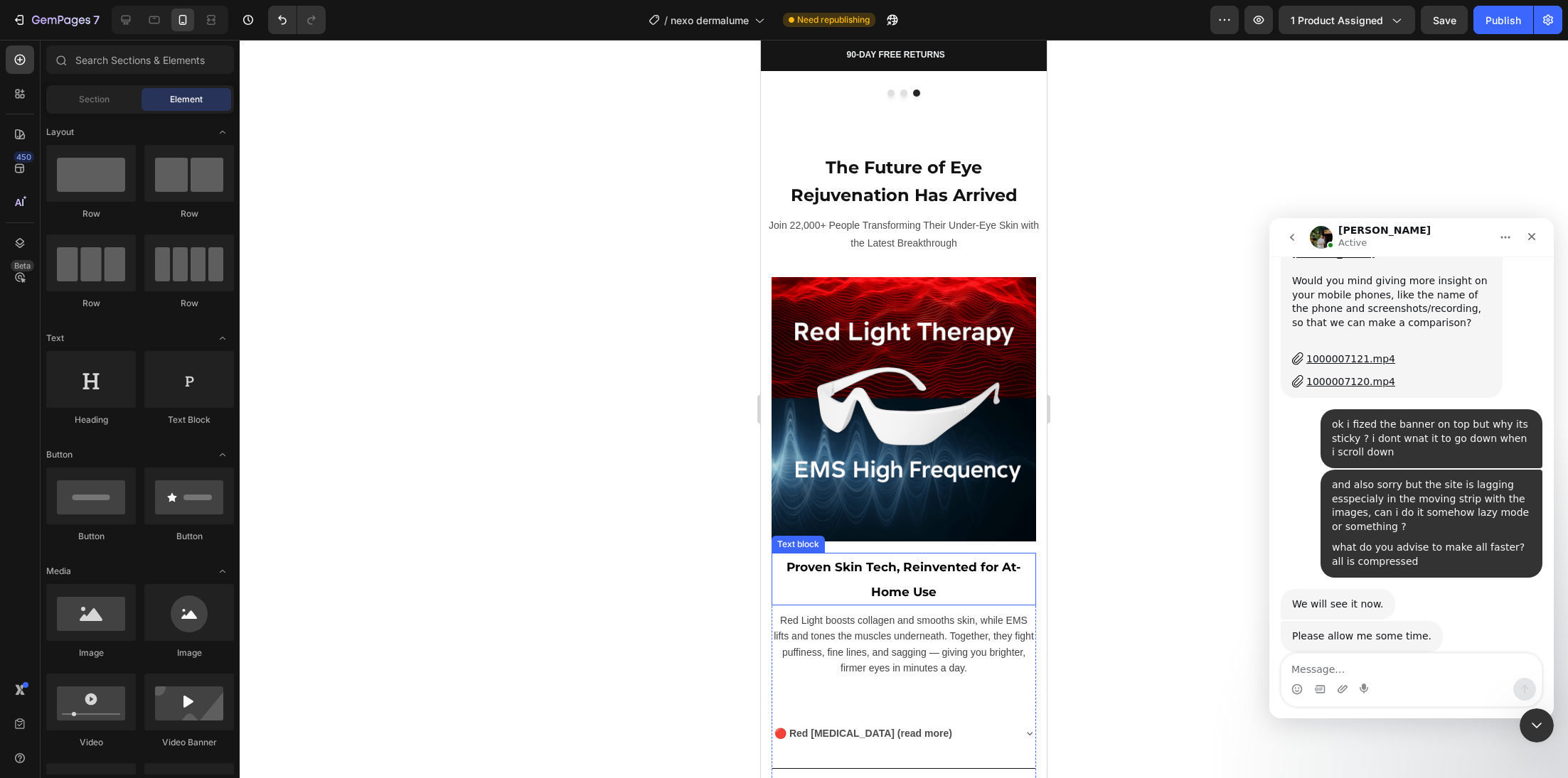
click at [828, 570] on p "Proven Skin Tech, Reinvented for At-Home Use" at bounding box center [904, 579] width 262 height 50
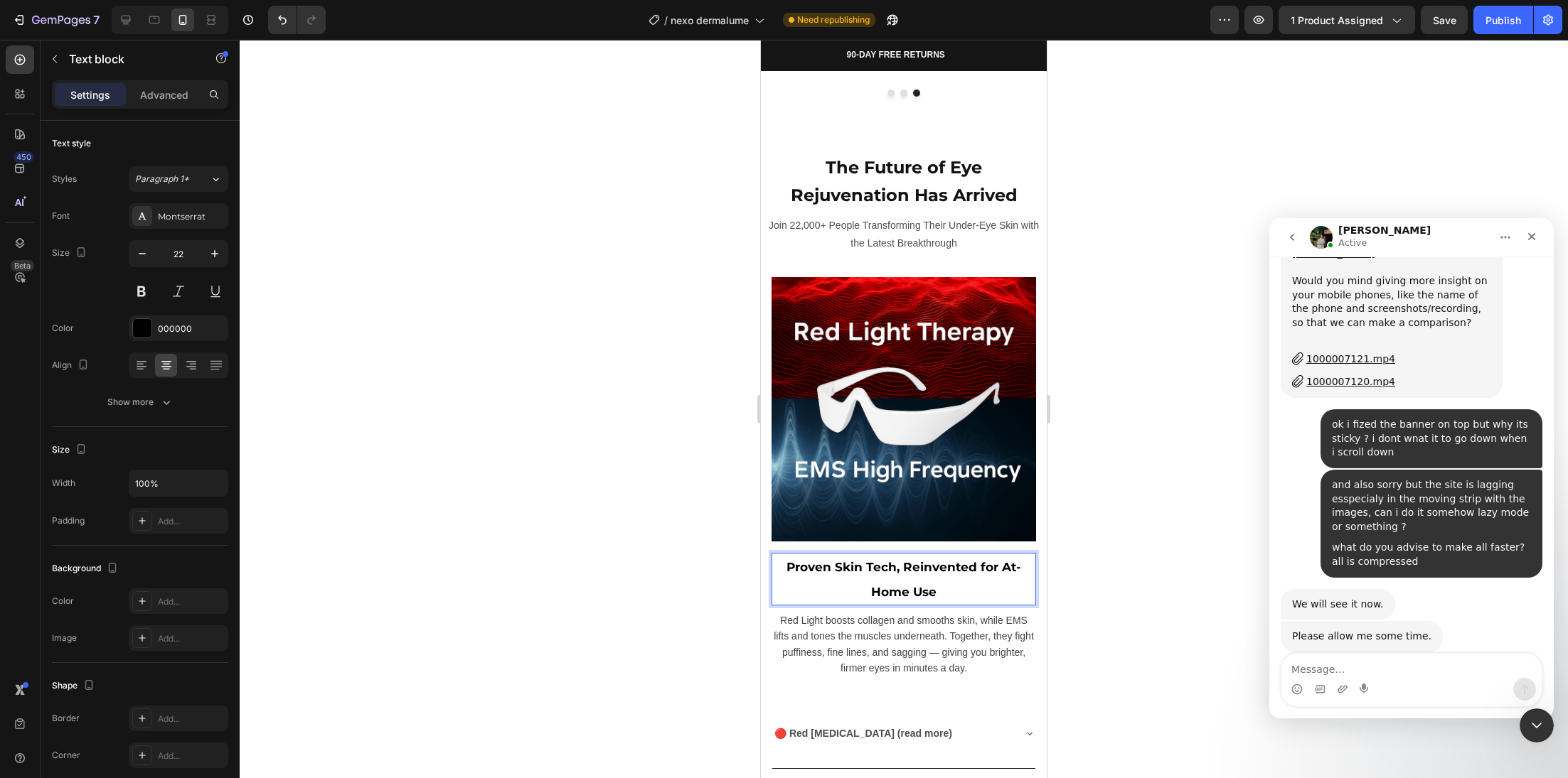
click at [828, 570] on p "Proven Skin Tech, Reinvented for At-Home Use" at bounding box center [904, 579] width 262 height 50
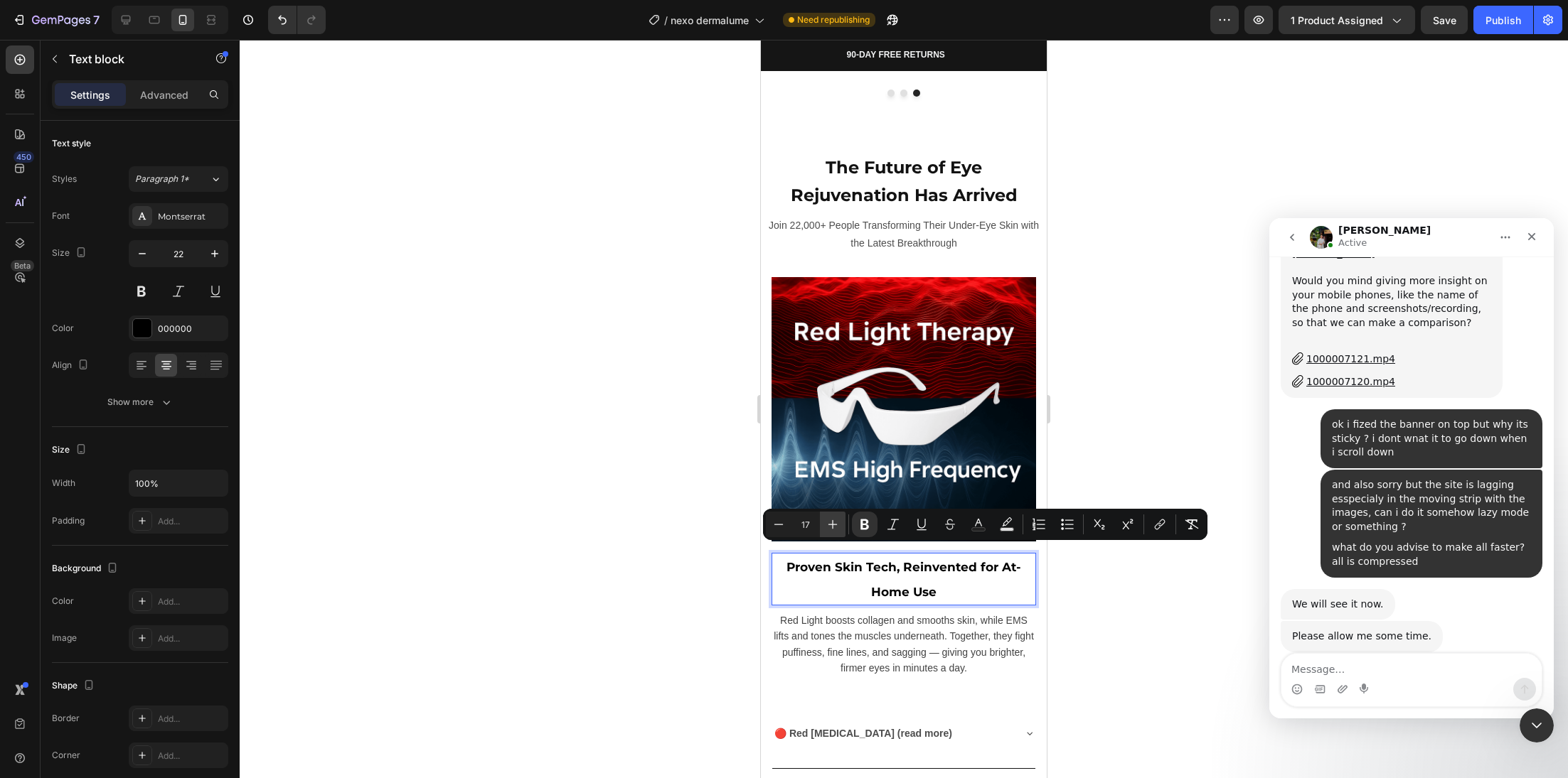
click at [830, 531] on button "Plus" at bounding box center [833, 525] width 26 height 26
type input "18"
click at [677, 582] on div at bounding box center [904, 409] width 1328 height 738
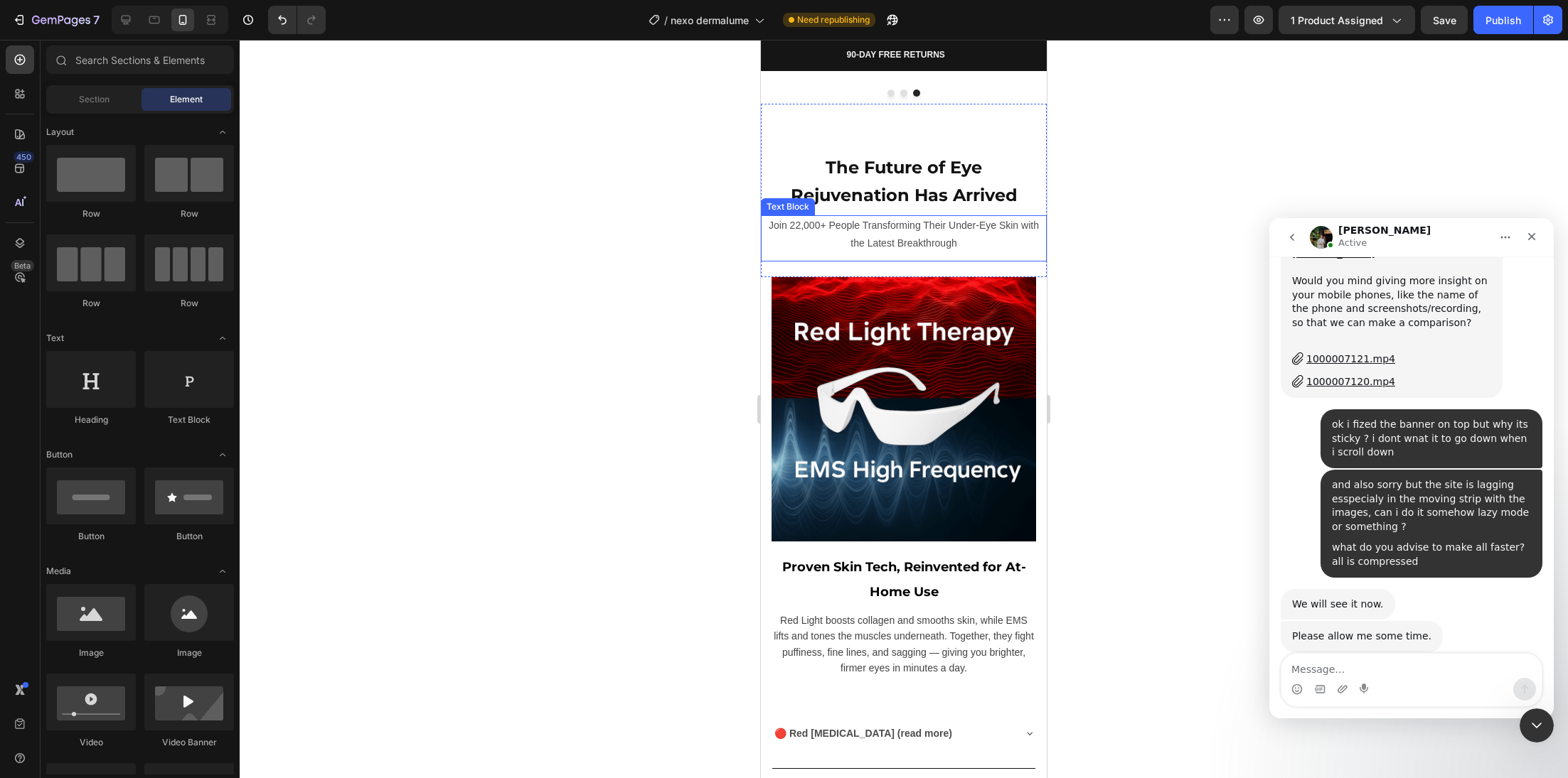
click at [883, 196] on strong "The Future of Eye Rejuvenation Has Arrived" at bounding box center [904, 181] width 227 height 48
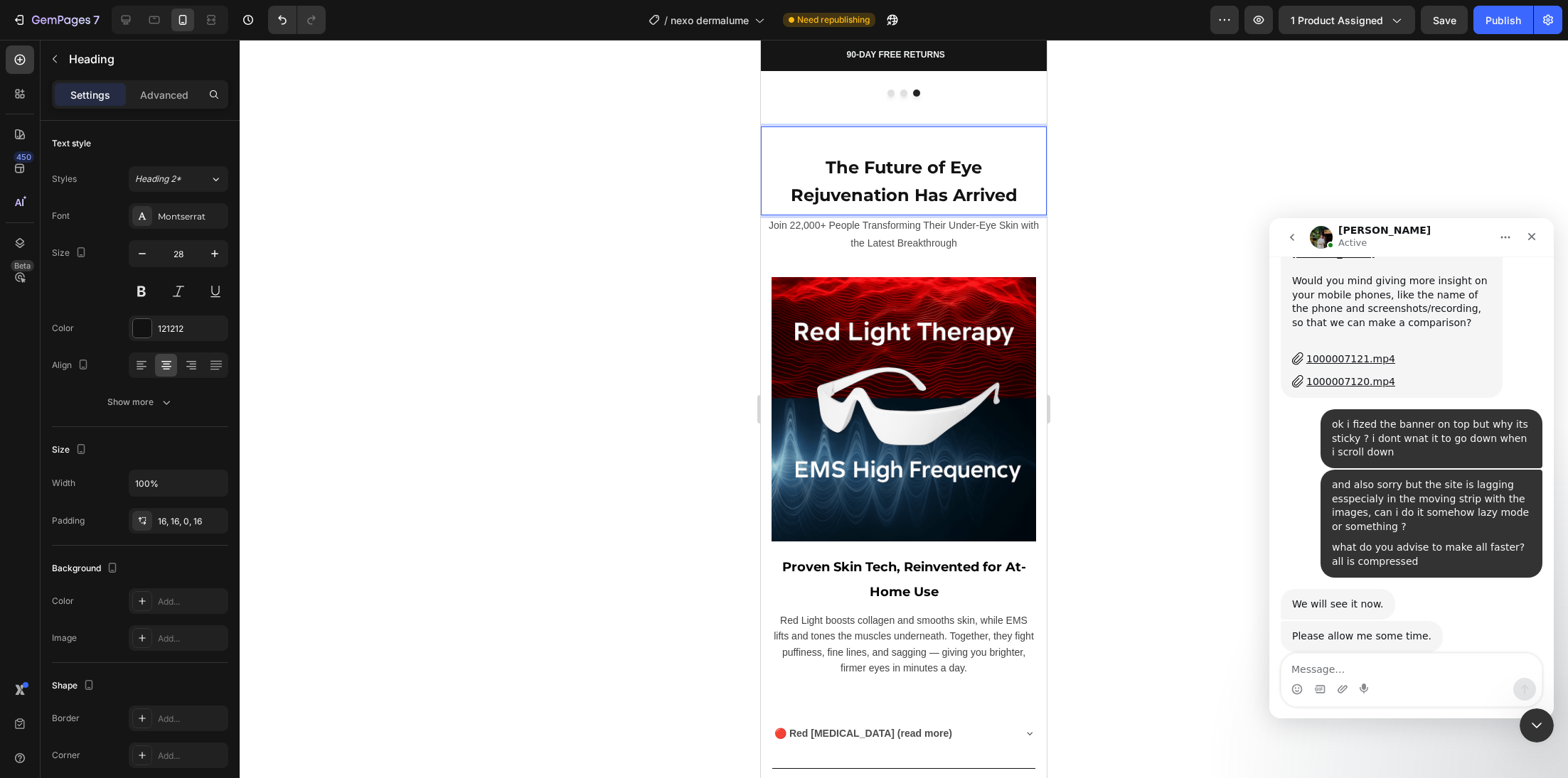
click at [883, 196] on strong "The Future of Eye Rejuvenation Has Arrived" at bounding box center [904, 181] width 227 height 48
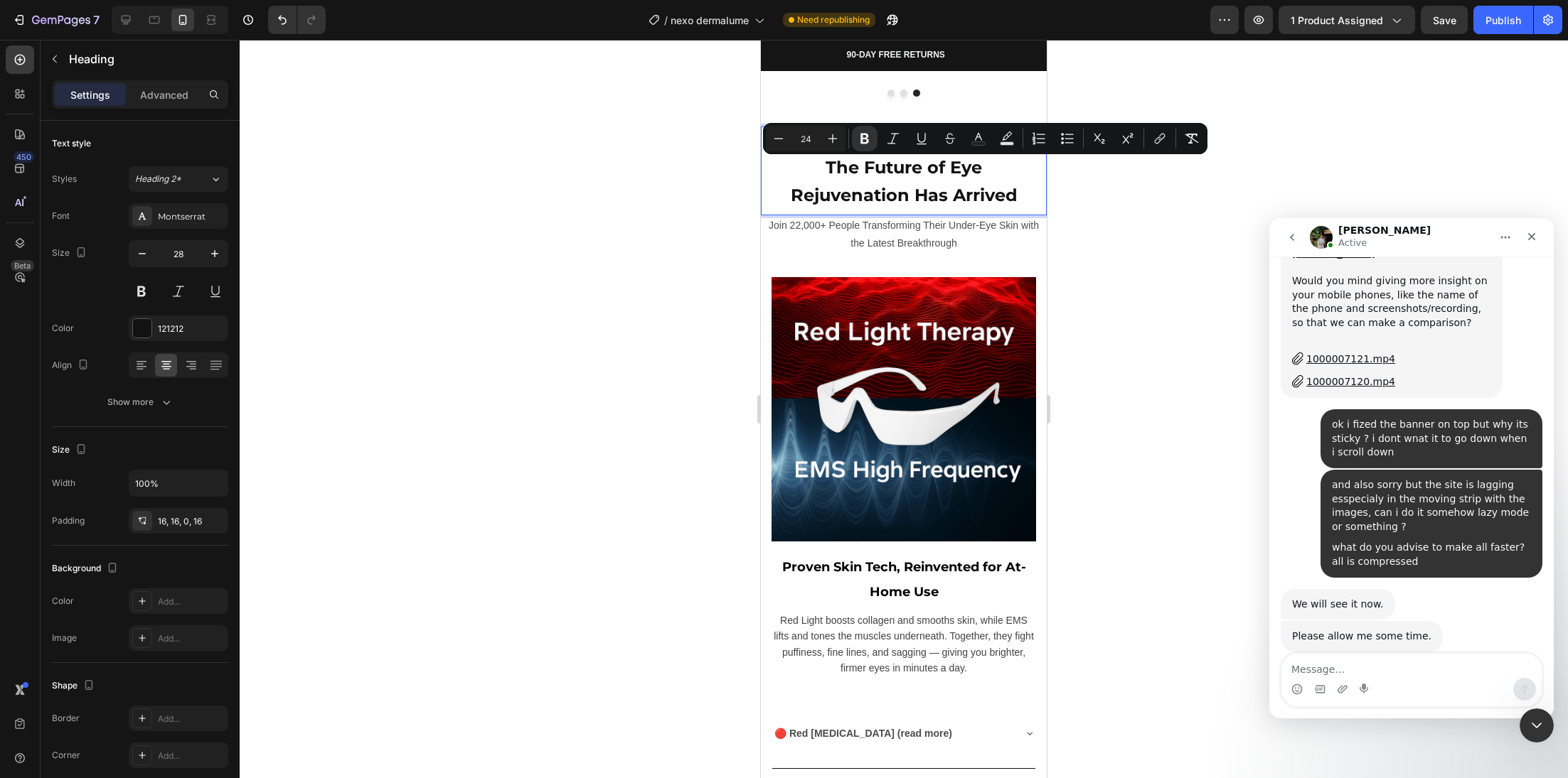
click at [693, 314] on div at bounding box center [904, 409] width 1328 height 738
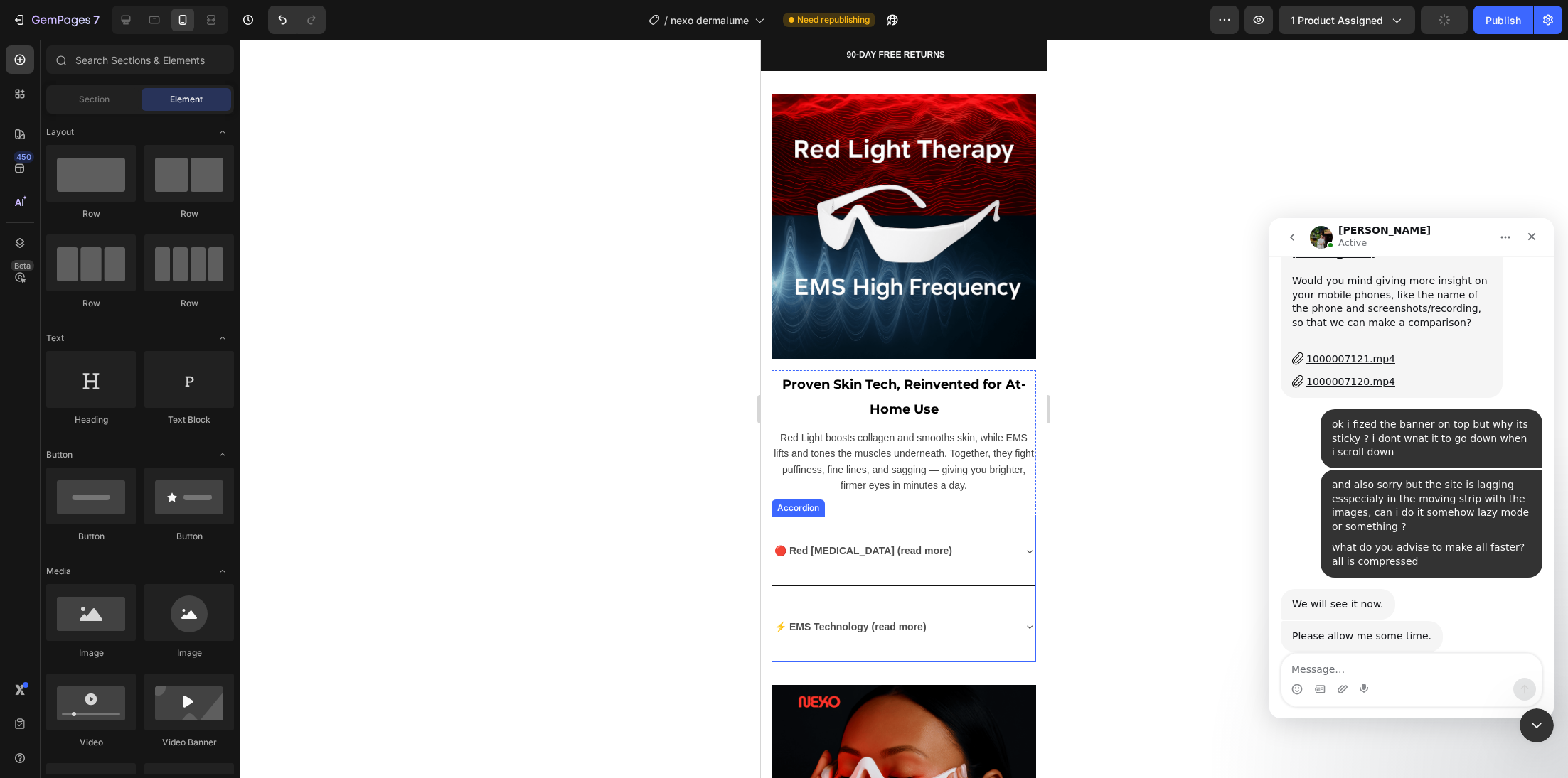
scroll to position [4336, 0]
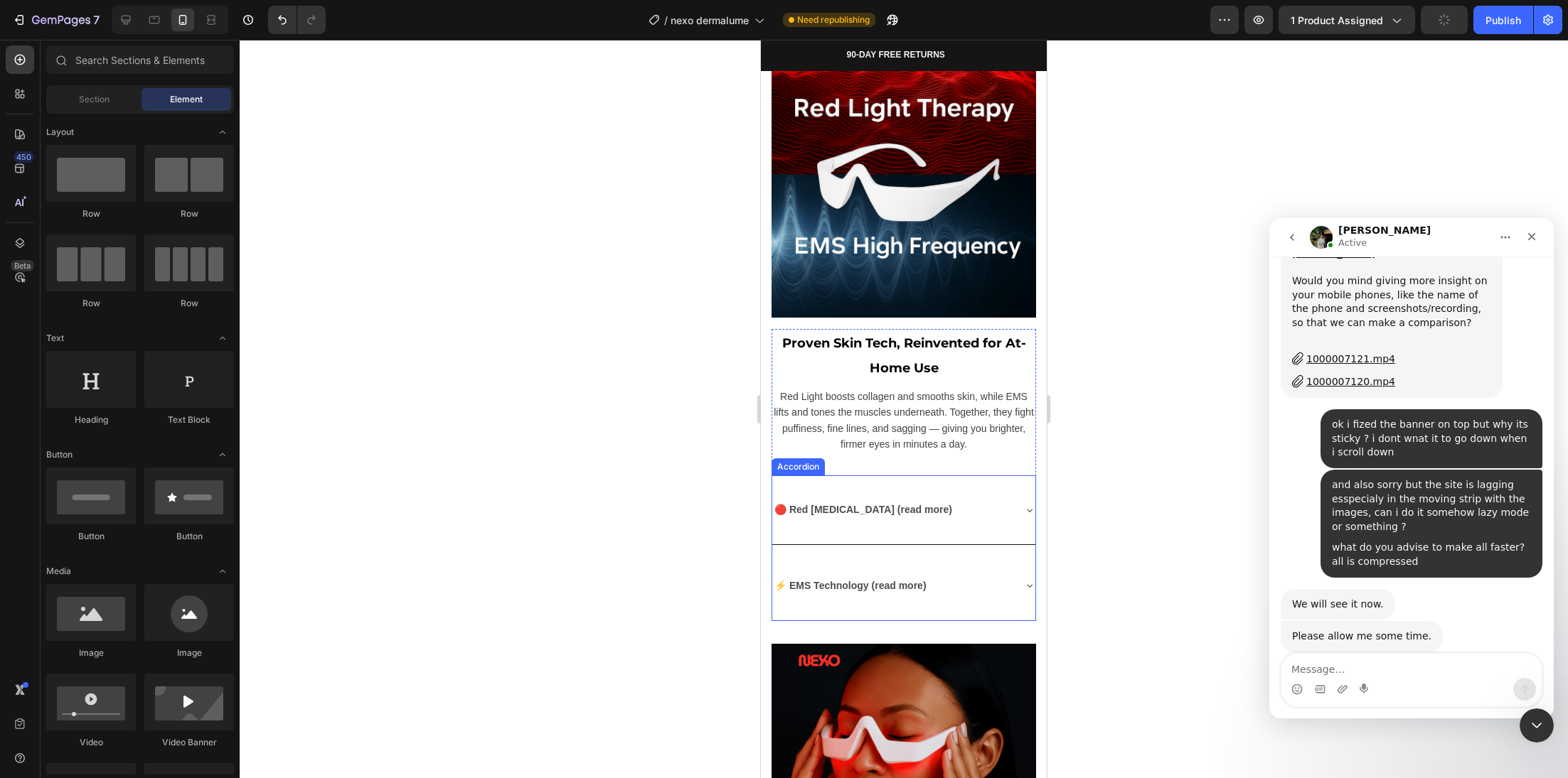
click at [877, 504] on strong "🔴 Red Light Therapy (read more)" at bounding box center [863, 509] width 178 height 11
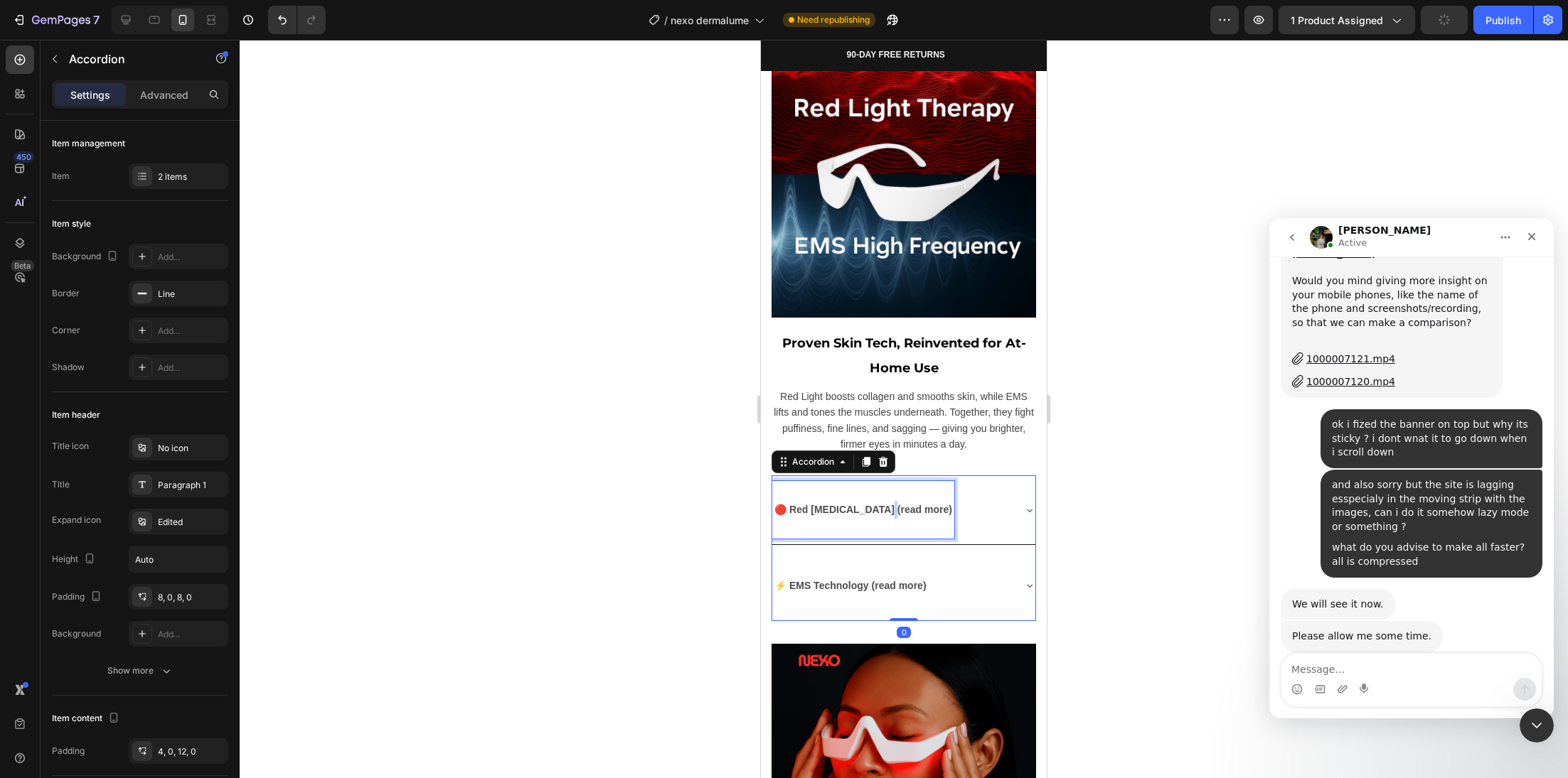
click at [877, 504] on strong "🔴 Red Light Therapy (read more)" at bounding box center [863, 509] width 178 height 11
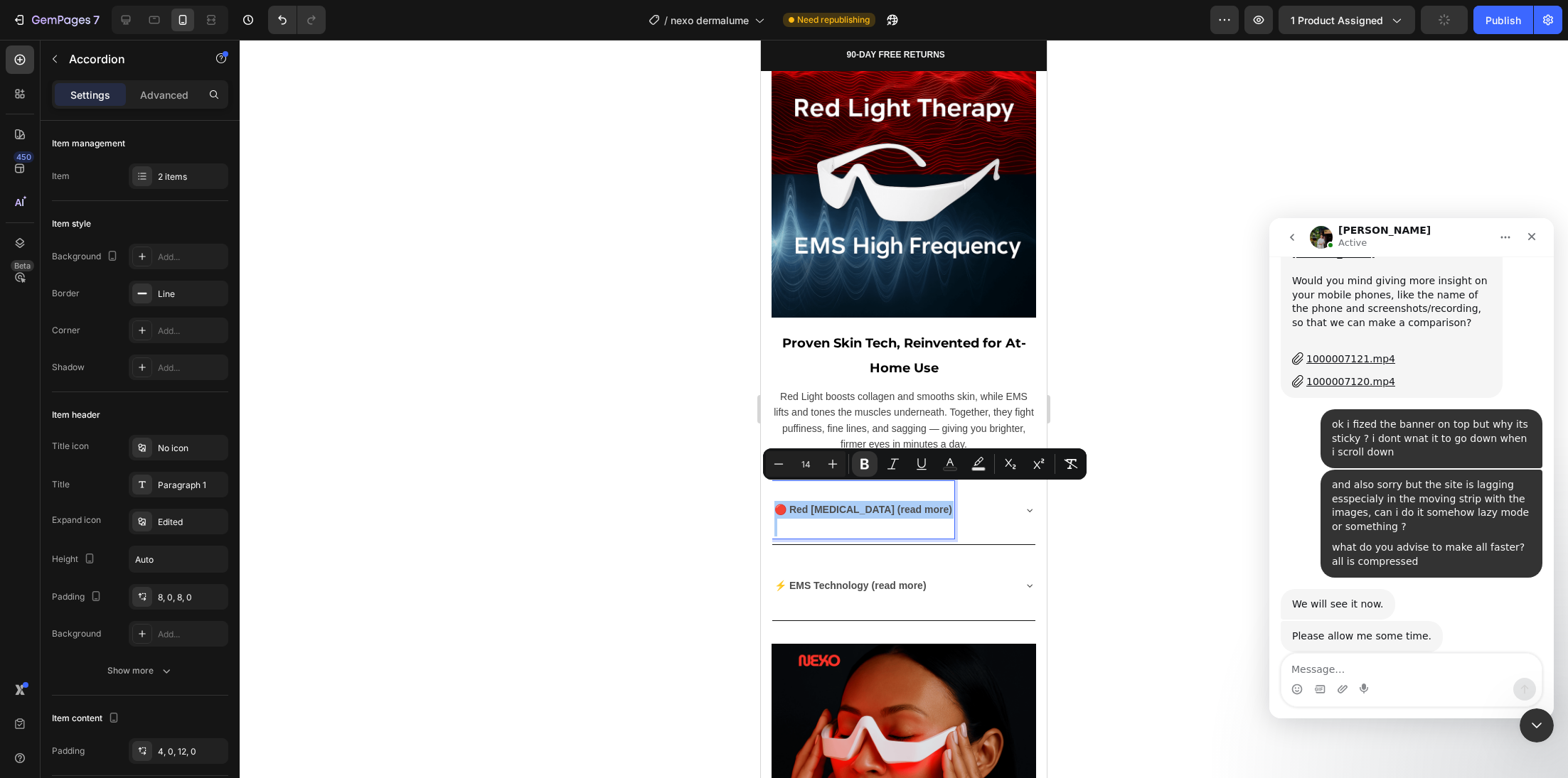
drag, startPoint x: 715, startPoint y: 503, endPoint x: 717, endPoint y: 510, distance: 7.3
click at [715, 504] on div at bounding box center [904, 409] width 1328 height 738
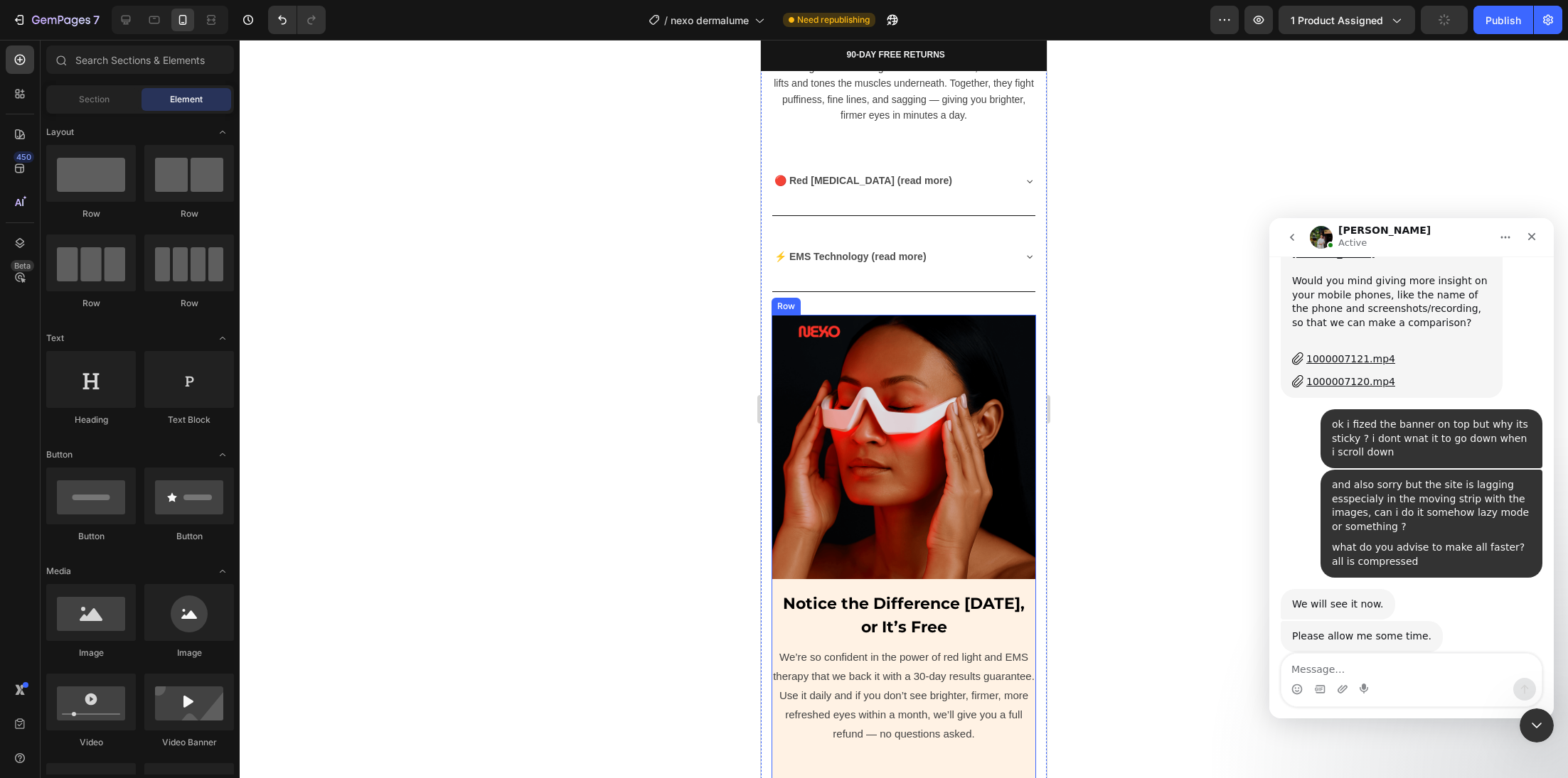
scroll to position [4756, 0]
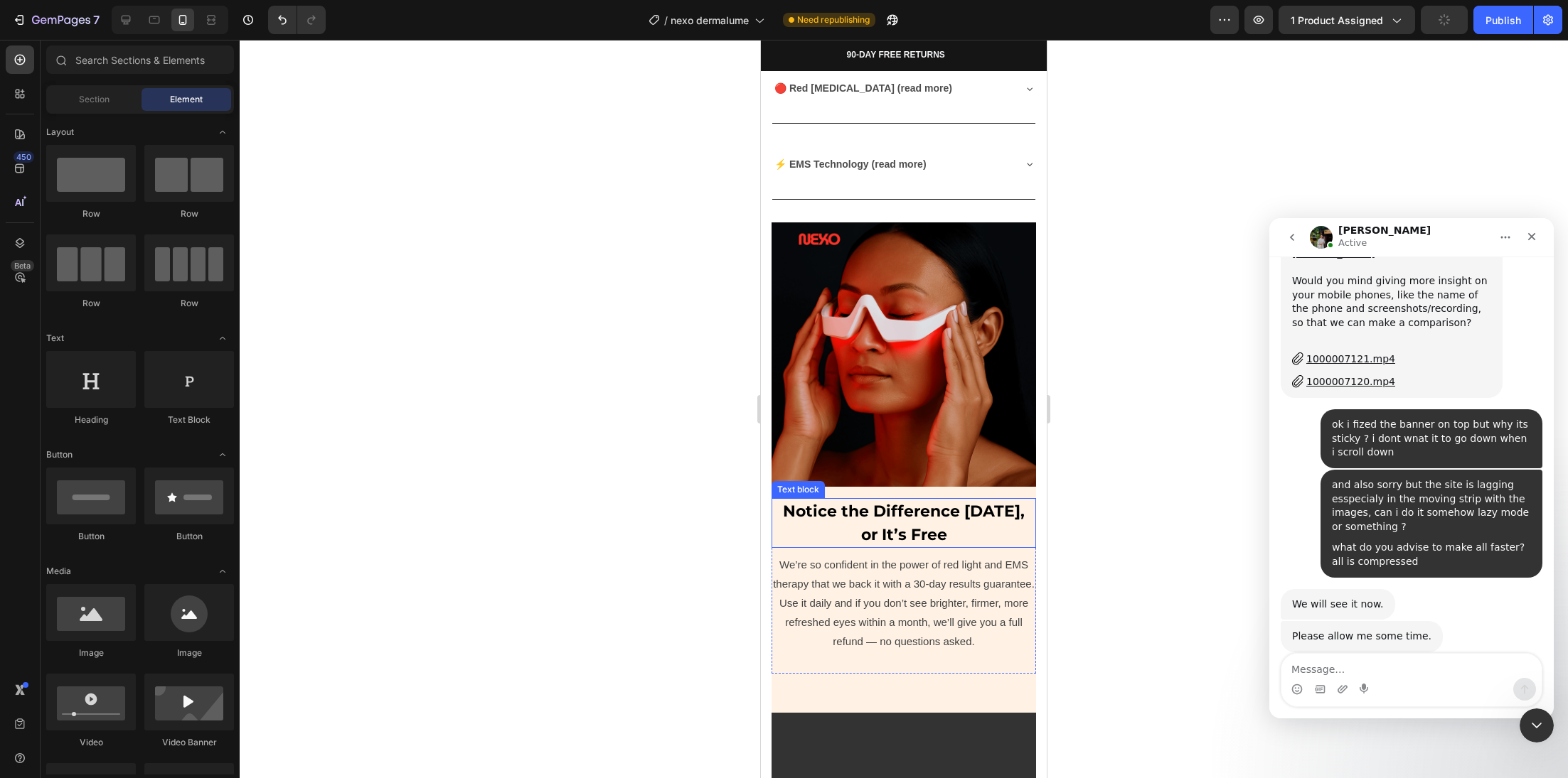
click at [912, 502] on strong "Notice the Difference in 30 Days, or It’s Free" at bounding box center [904, 523] width 242 height 43
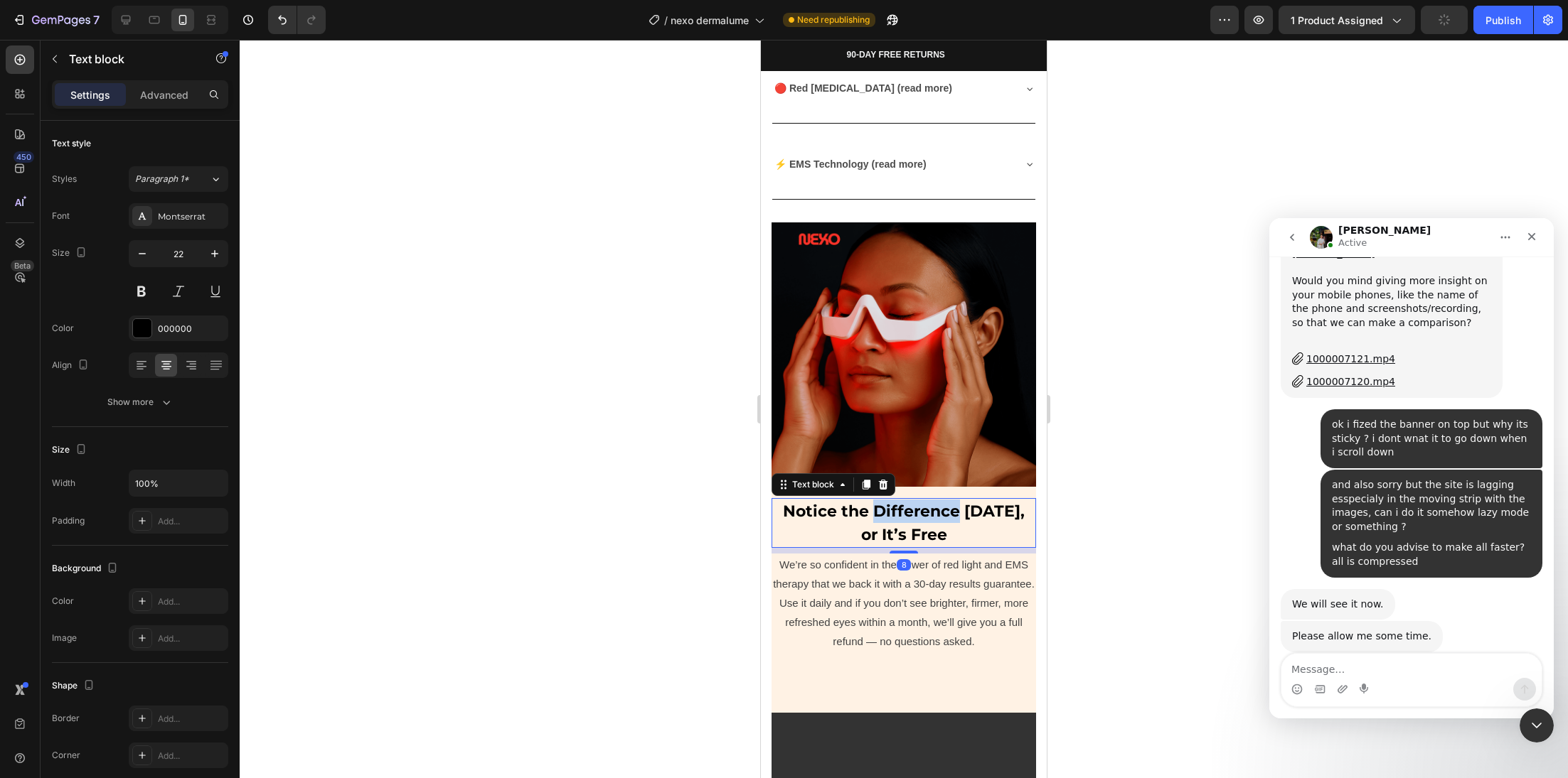
click at [912, 502] on strong "Notice the Difference in 30 Days, or It’s Free" at bounding box center [904, 523] width 242 height 43
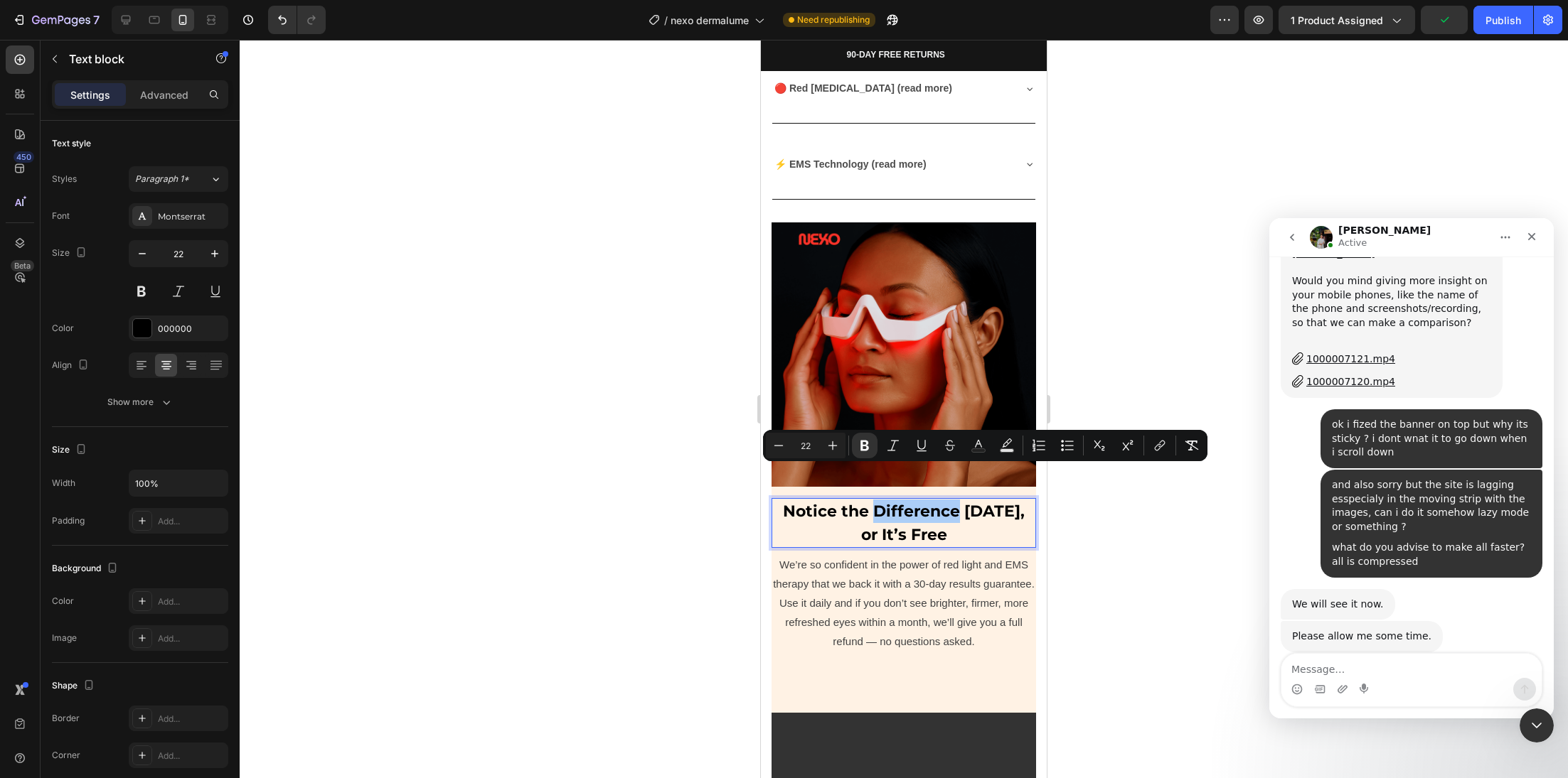
click at [685, 345] on div at bounding box center [904, 409] width 1328 height 738
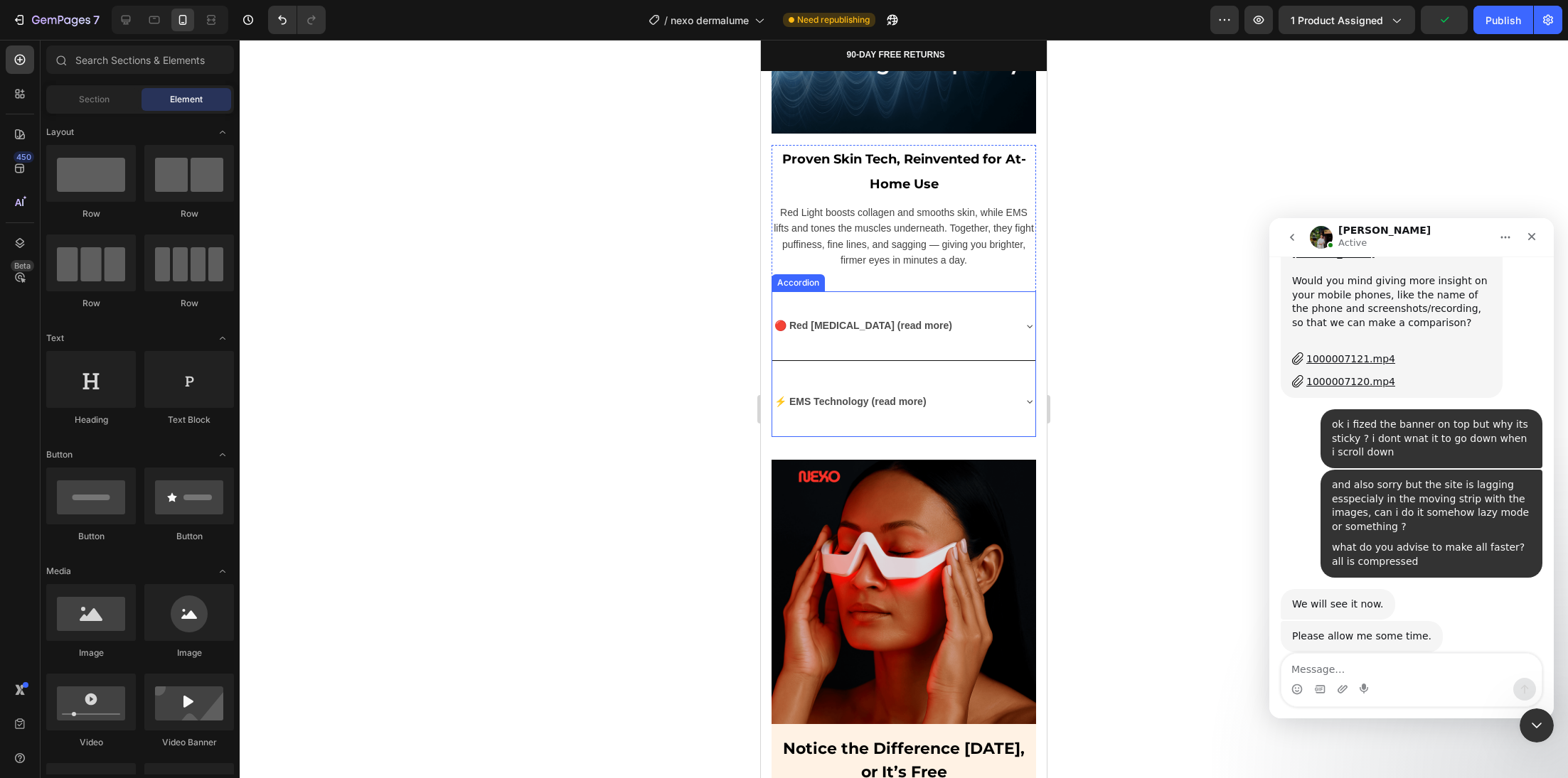
scroll to position [4360, 0]
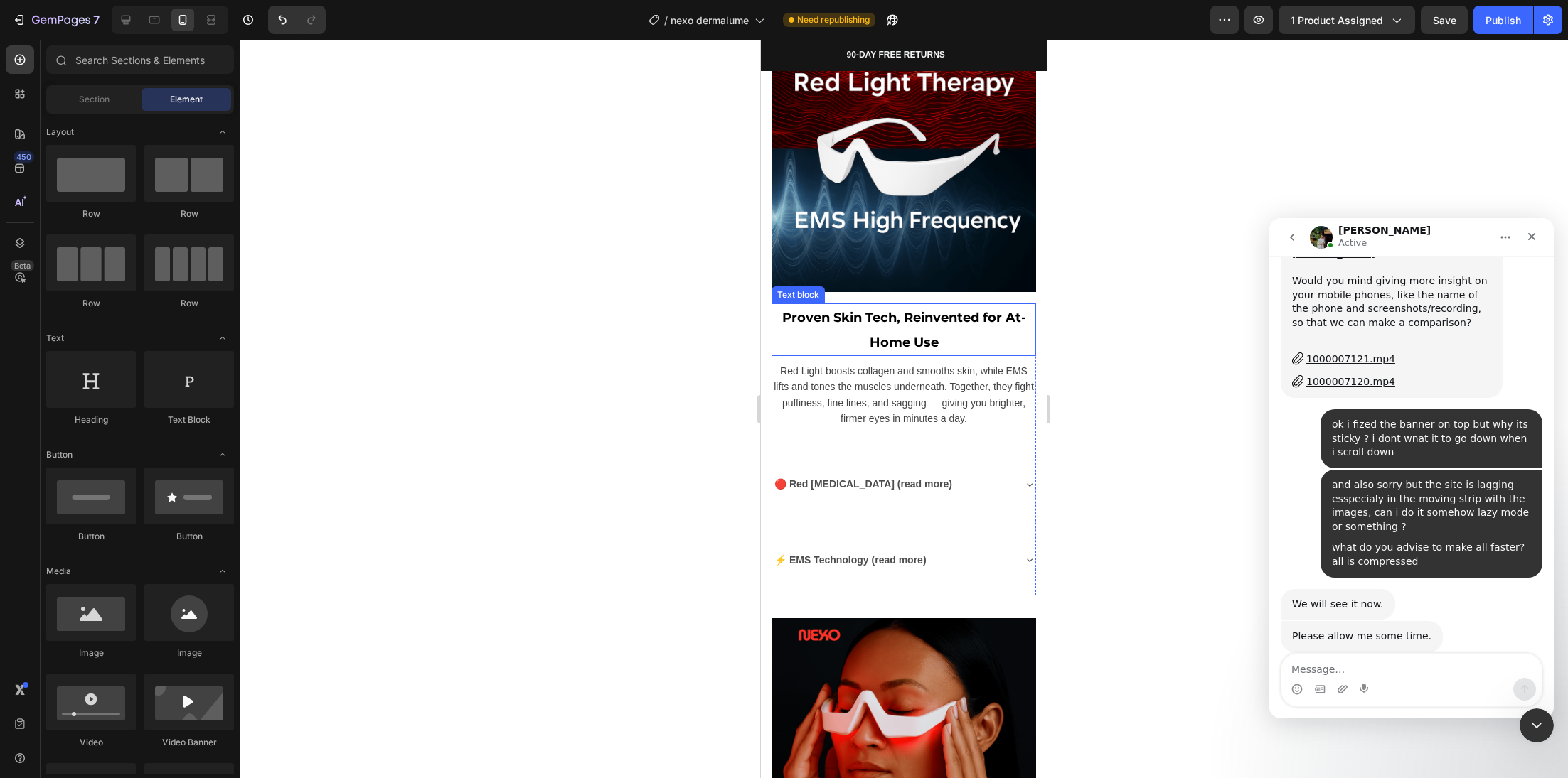
click at [891, 317] on p "Proven Skin Tech, Reinvented for At-Home Use" at bounding box center [904, 330] width 262 height 50
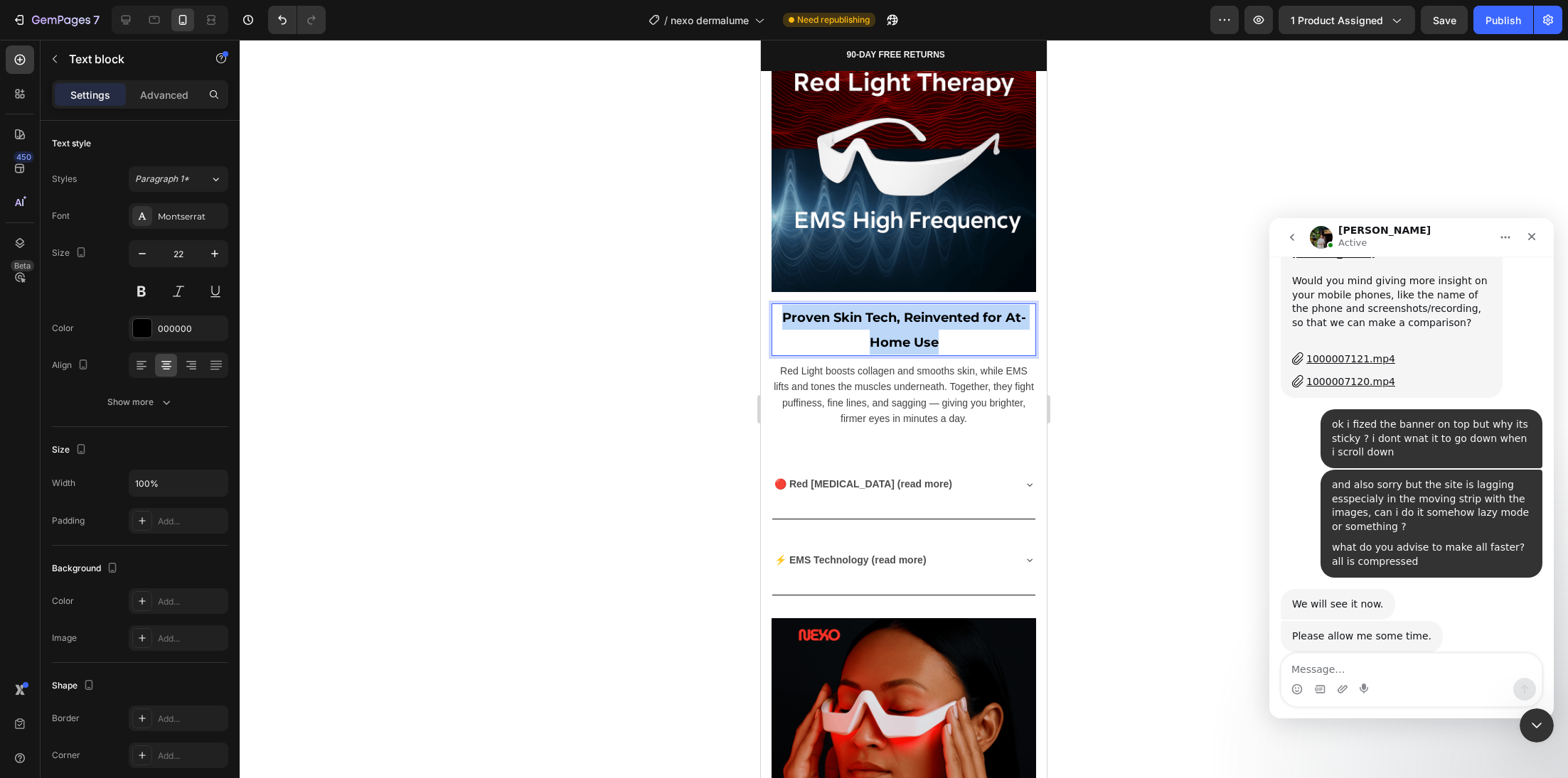
click at [891, 317] on p "Proven Skin Tech, Reinvented for At-Home Use" at bounding box center [904, 330] width 262 height 50
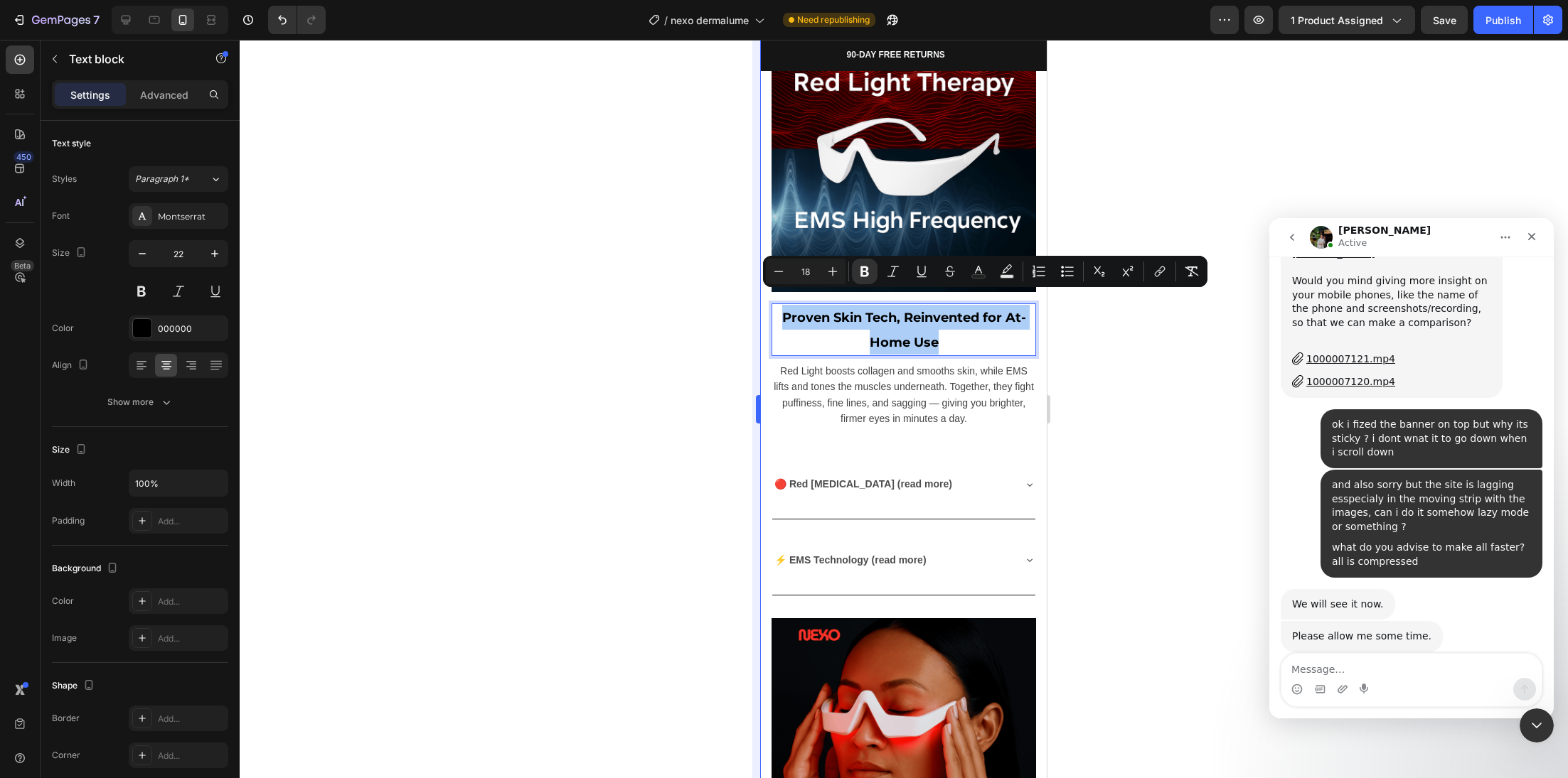
drag, startPoint x: 680, startPoint y: 357, endPoint x: 752, endPoint y: 508, distance: 167.3
click at [680, 357] on div at bounding box center [904, 409] width 1328 height 738
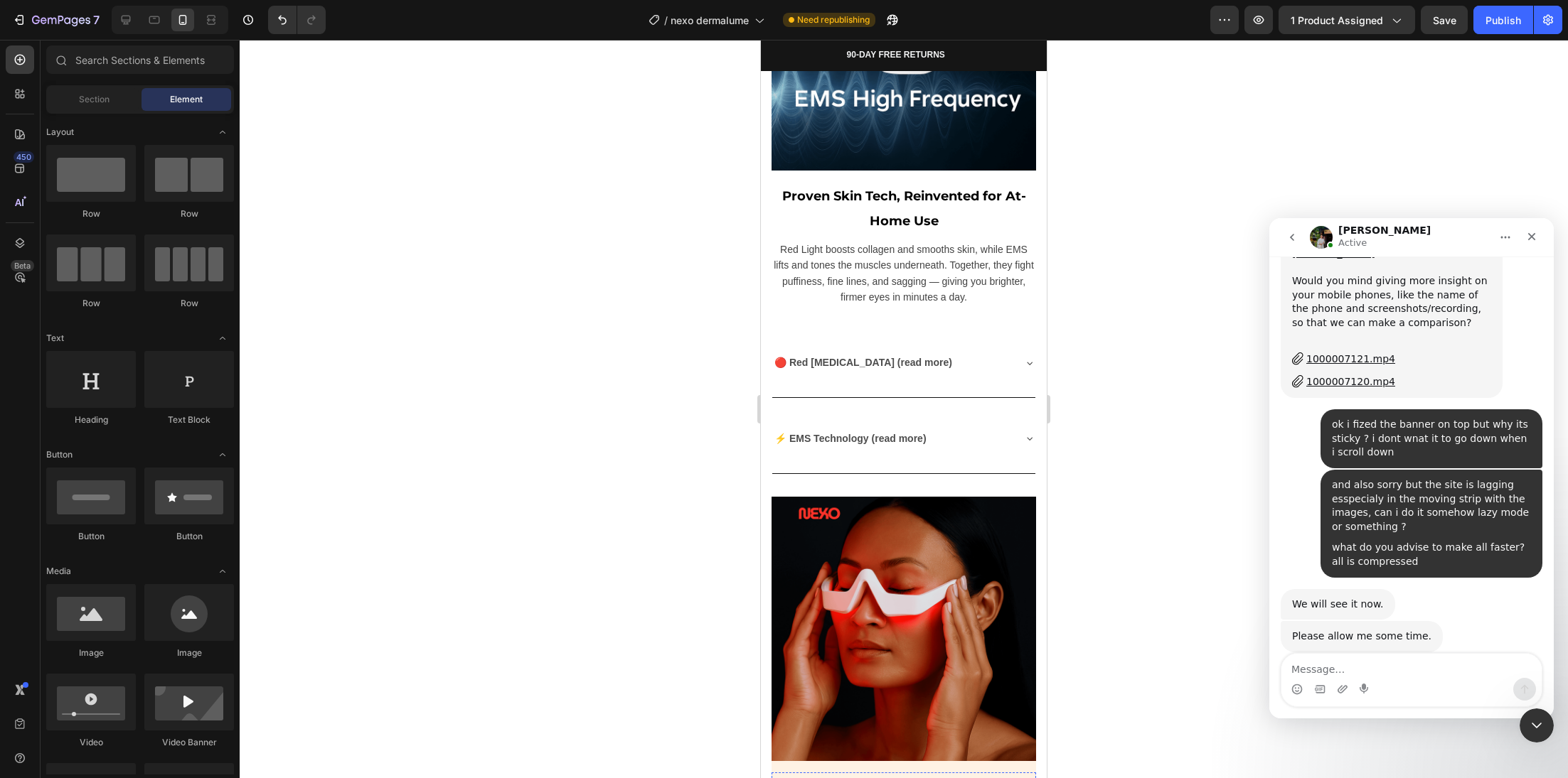
scroll to position [4761, 0]
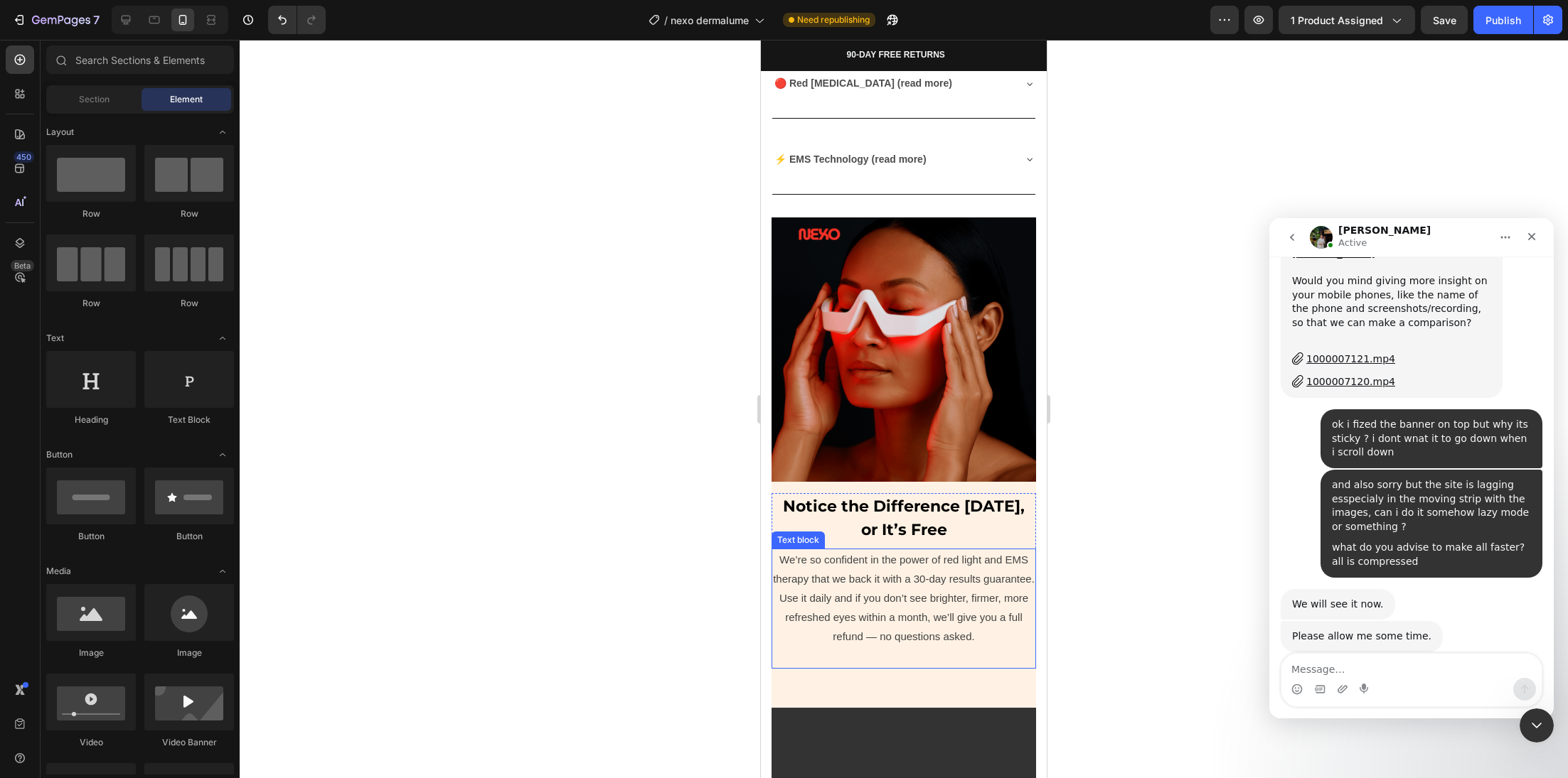
click at [904, 497] on strong "Notice the Difference in 30 Days, or It’s Free" at bounding box center [904, 518] width 242 height 43
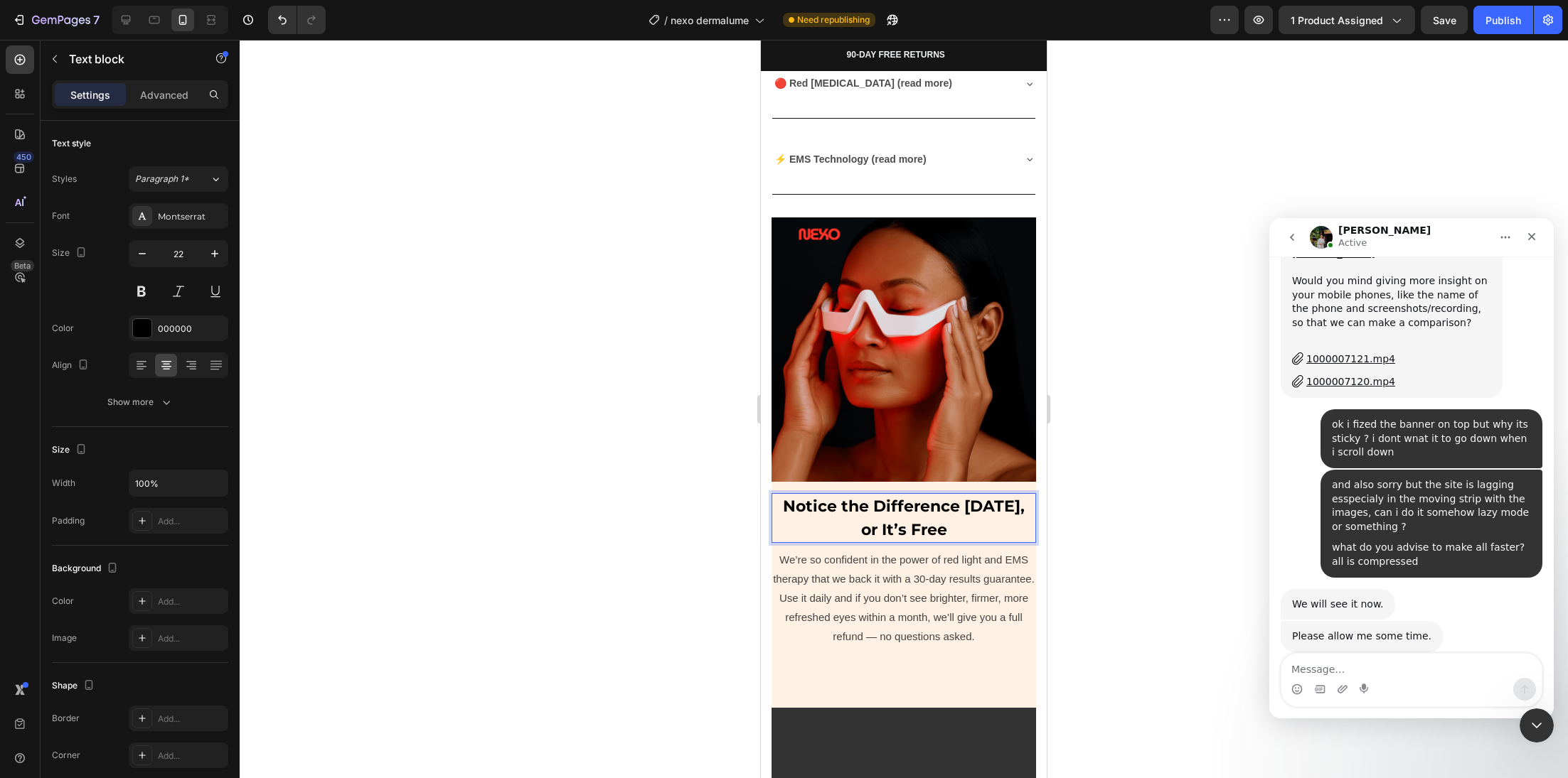
click at [904, 497] on strong "Notice the Difference in 30 Days, or It’s Free" at bounding box center [904, 518] width 242 height 43
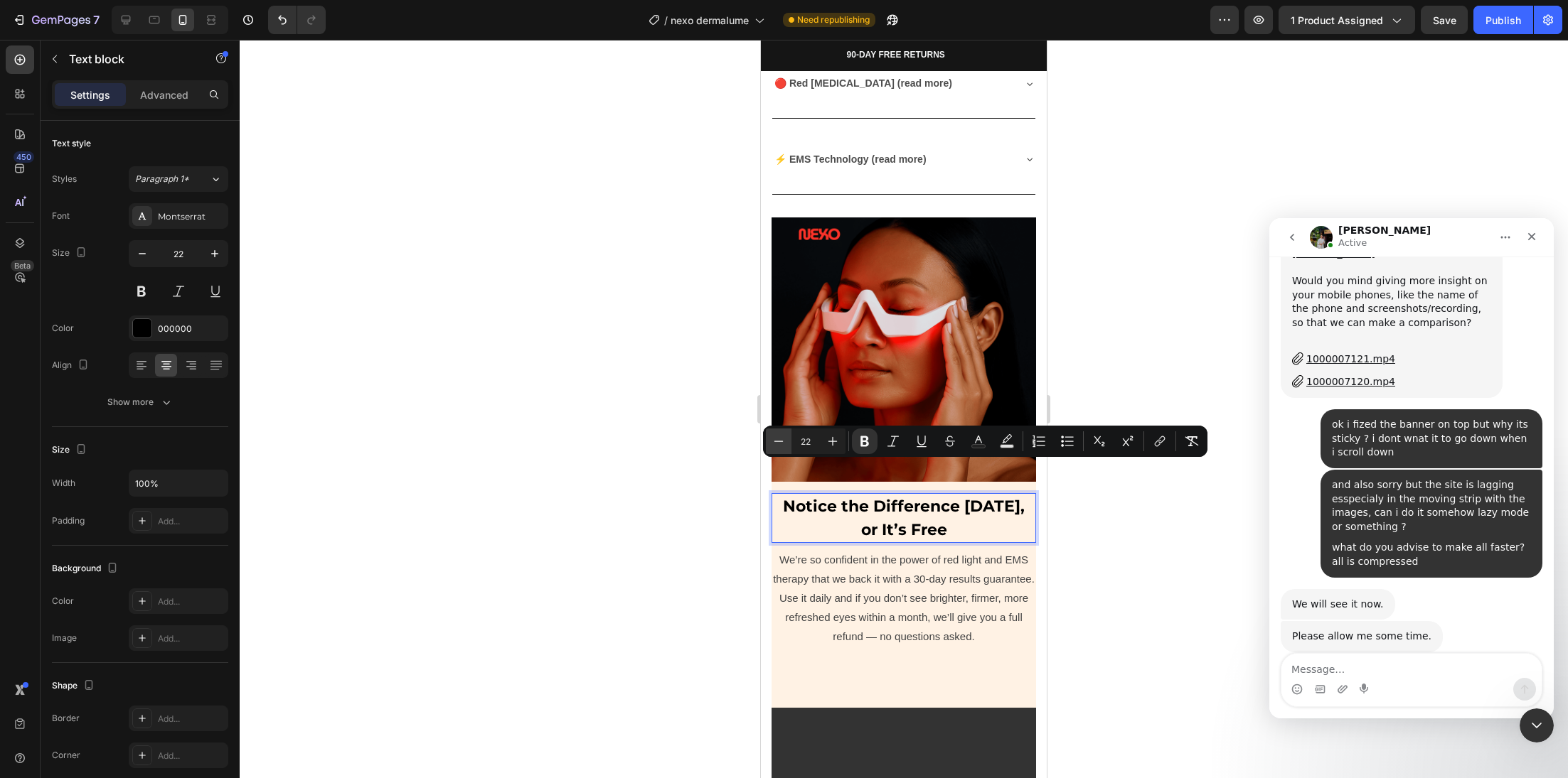
click at [779, 441] on icon "Editor contextual toolbar" at bounding box center [778, 440] width 9 height 1
type input "18"
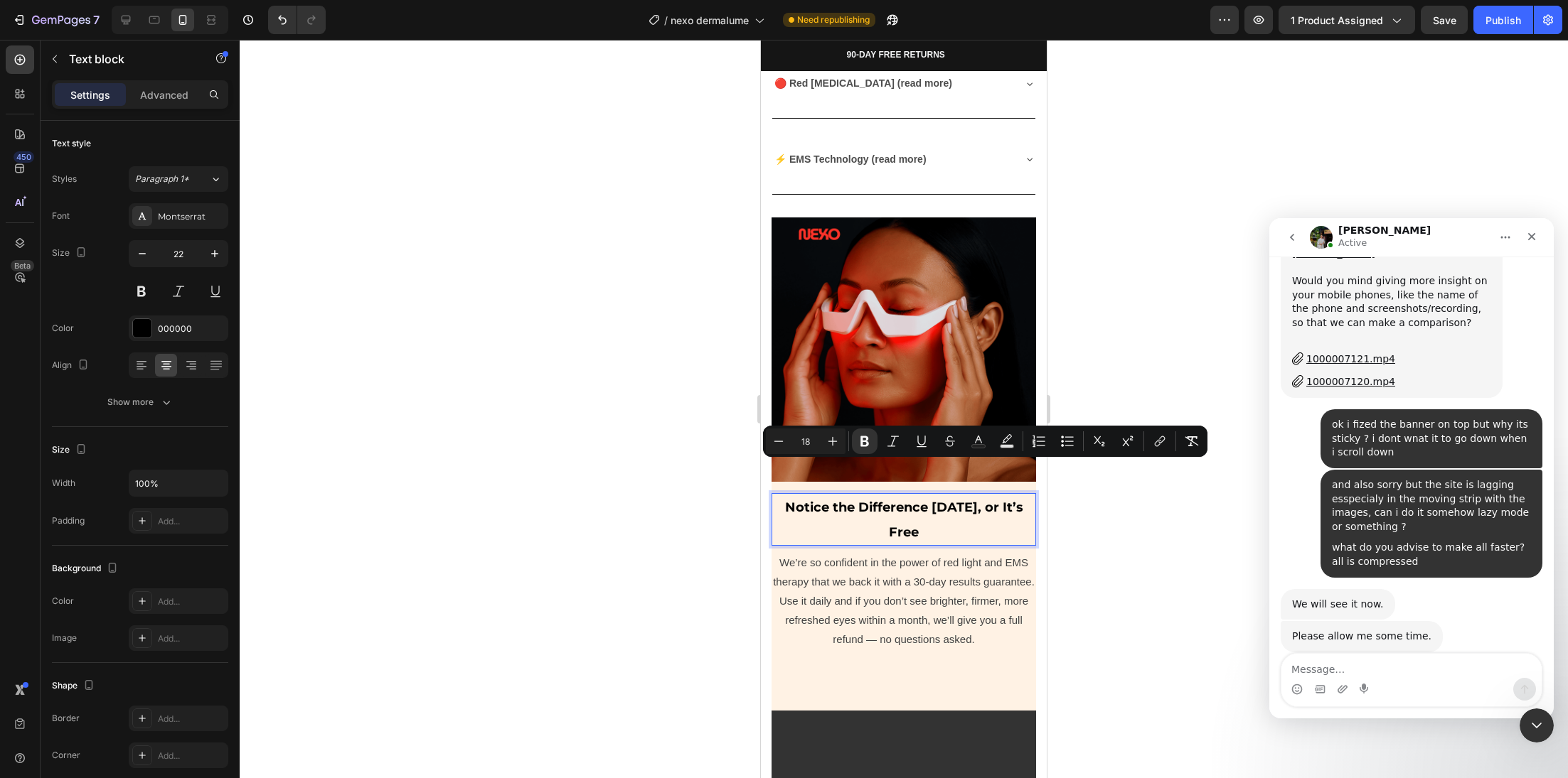
click at [688, 518] on div at bounding box center [904, 409] width 1328 height 738
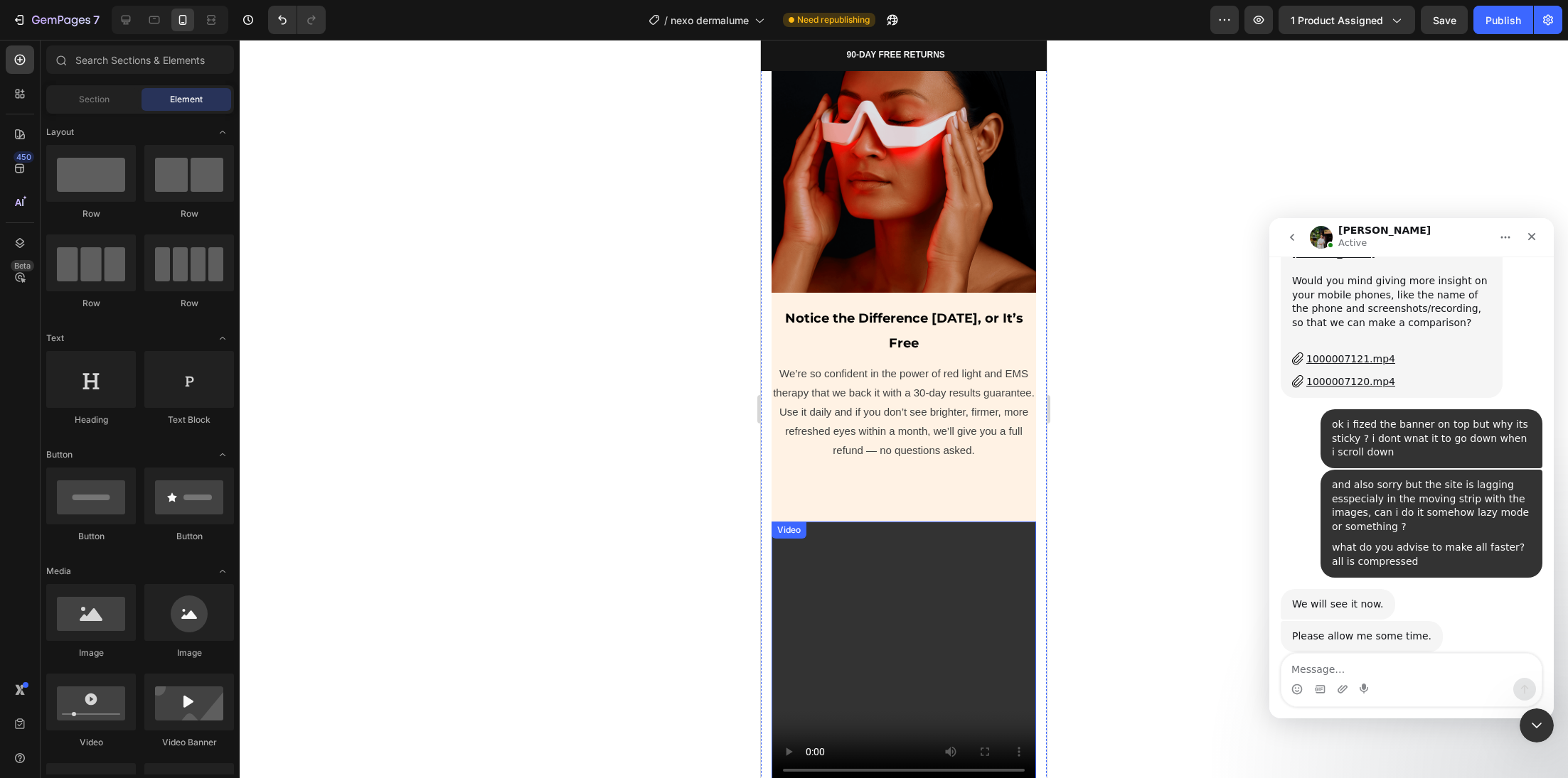
scroll to position [5010, 0]
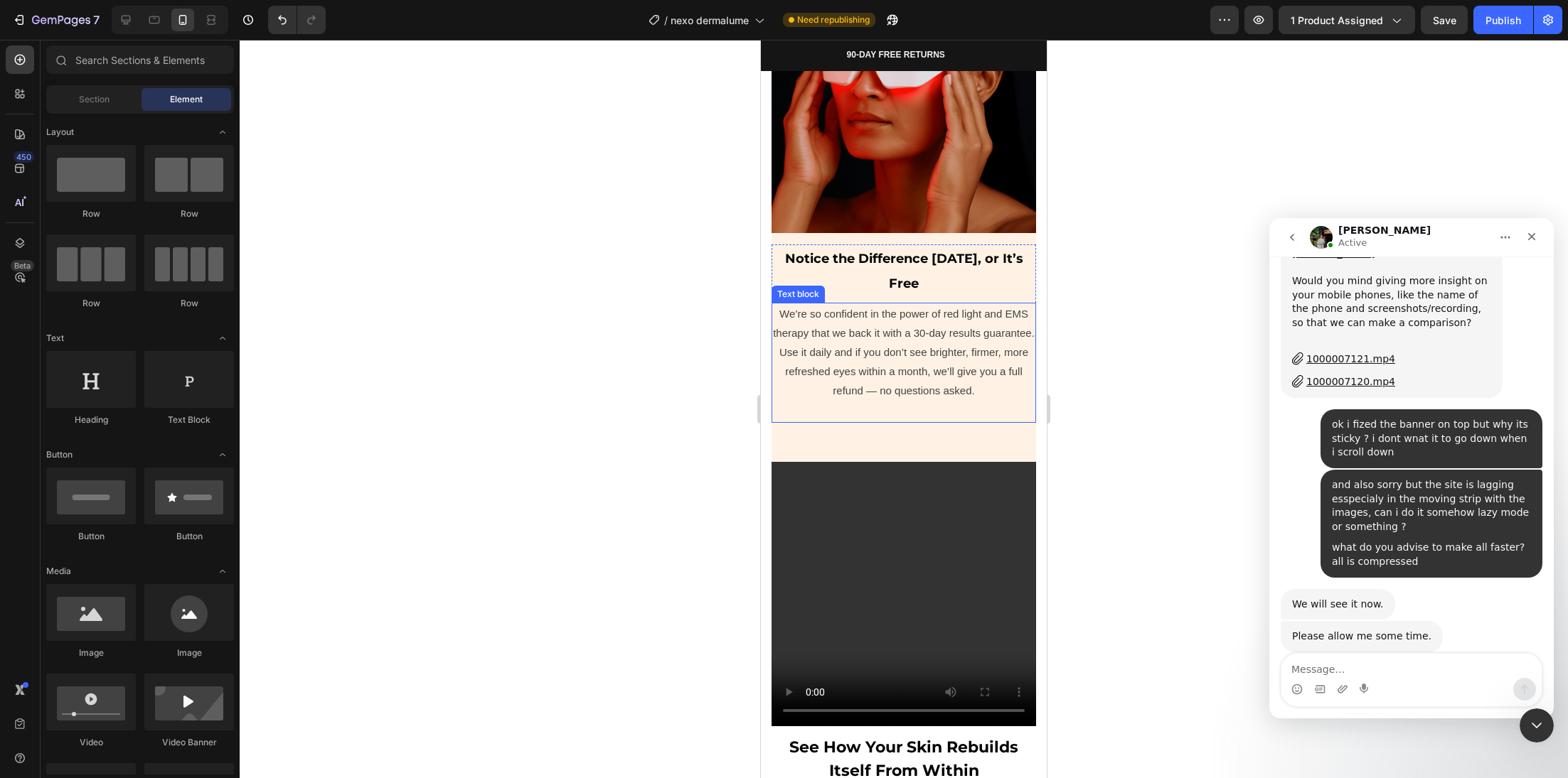
click at [871, 346] on p "We’re so confident in the power of red light and EMS therapy that we back it wi…" at bounding box center [904, 352] width 262 height 96
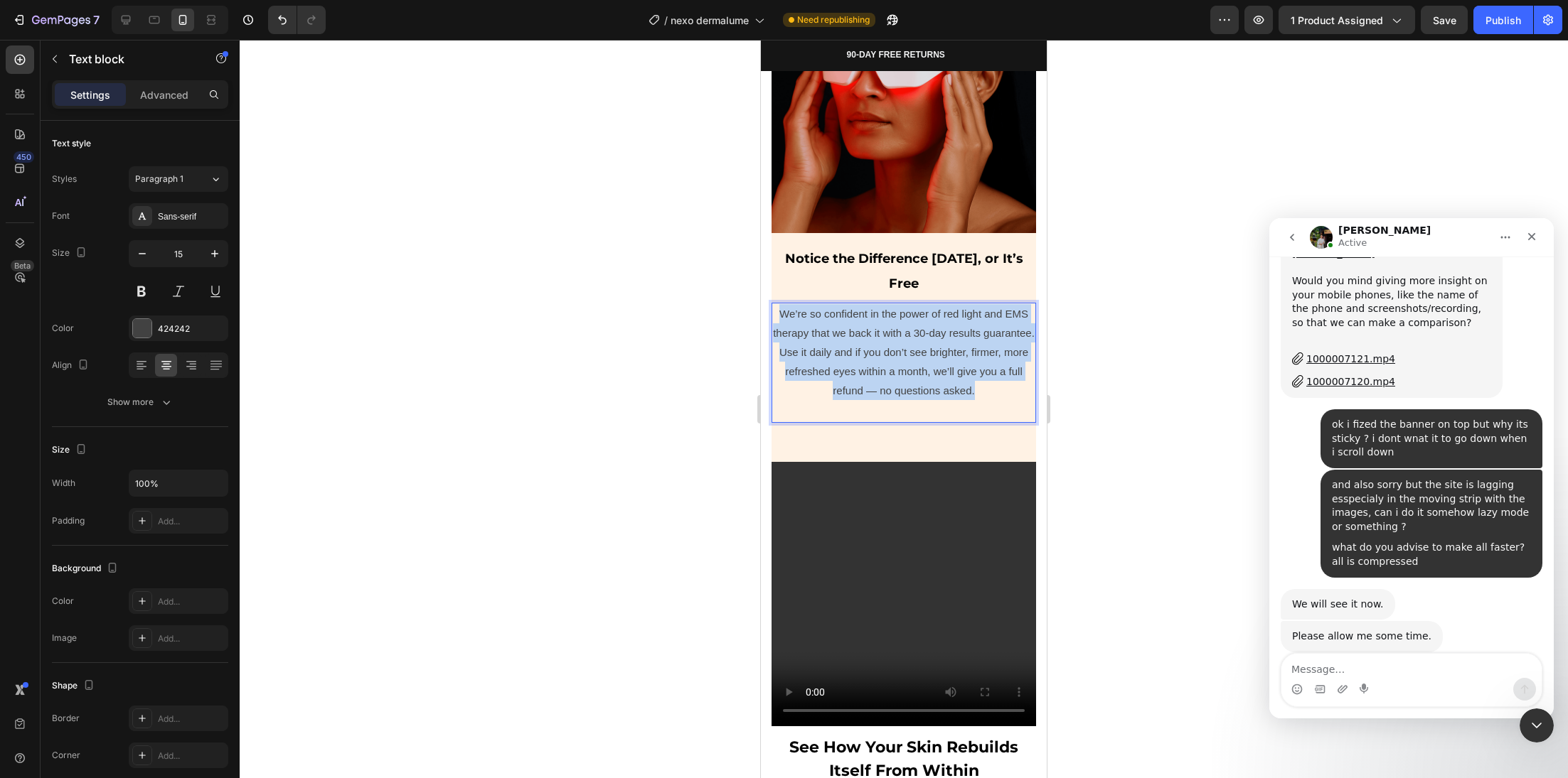
click at [871, 346] on p "We’re so confident in the power of red light and EMS therapy that we back it wi…" at bounding box center [904, 352] width 262 height 96
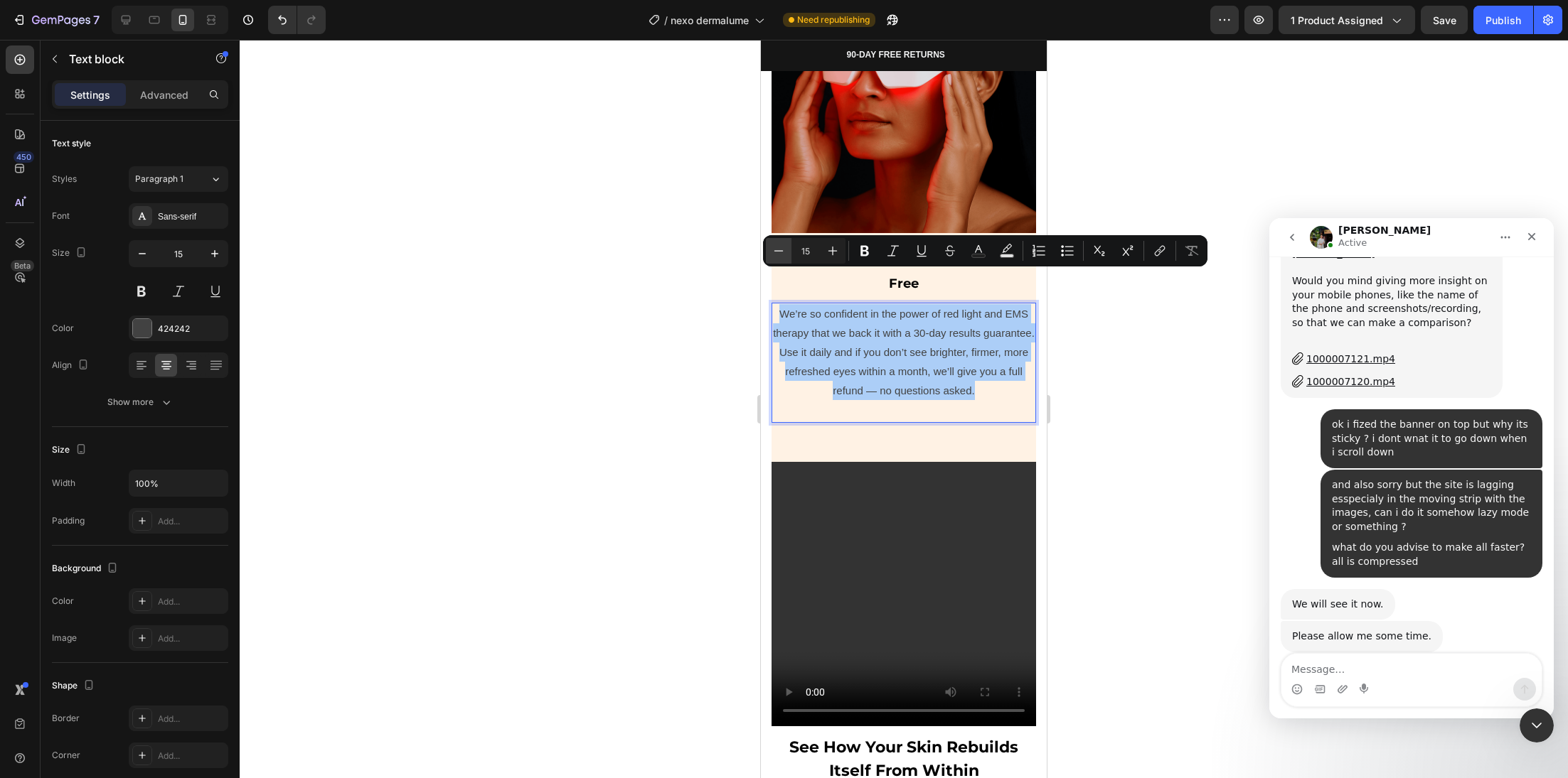
click at [784, 251] on icon "Editor contextual toolbar" at bounding box center [778, 251] width 14 height 14
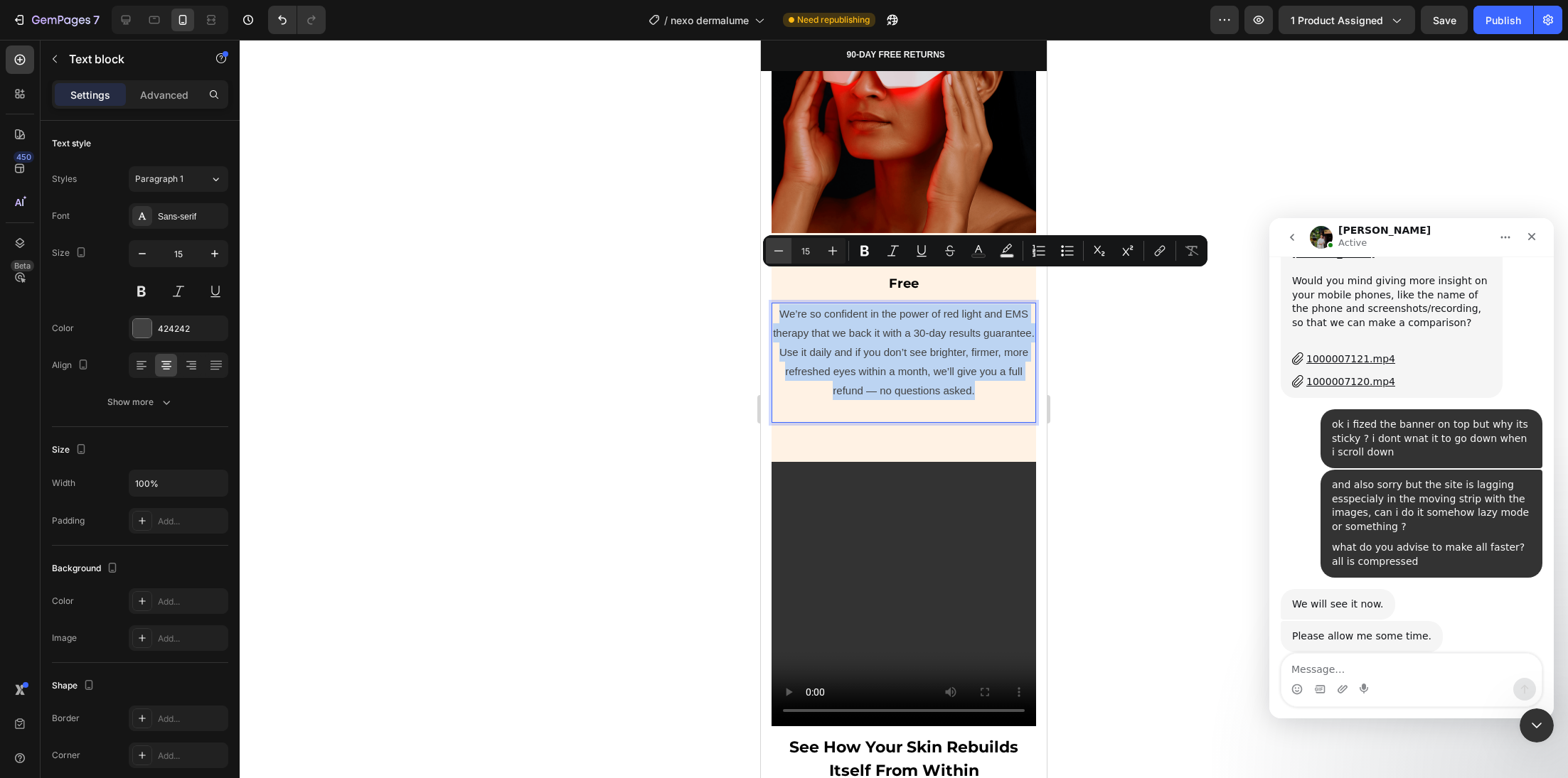
type input "14"
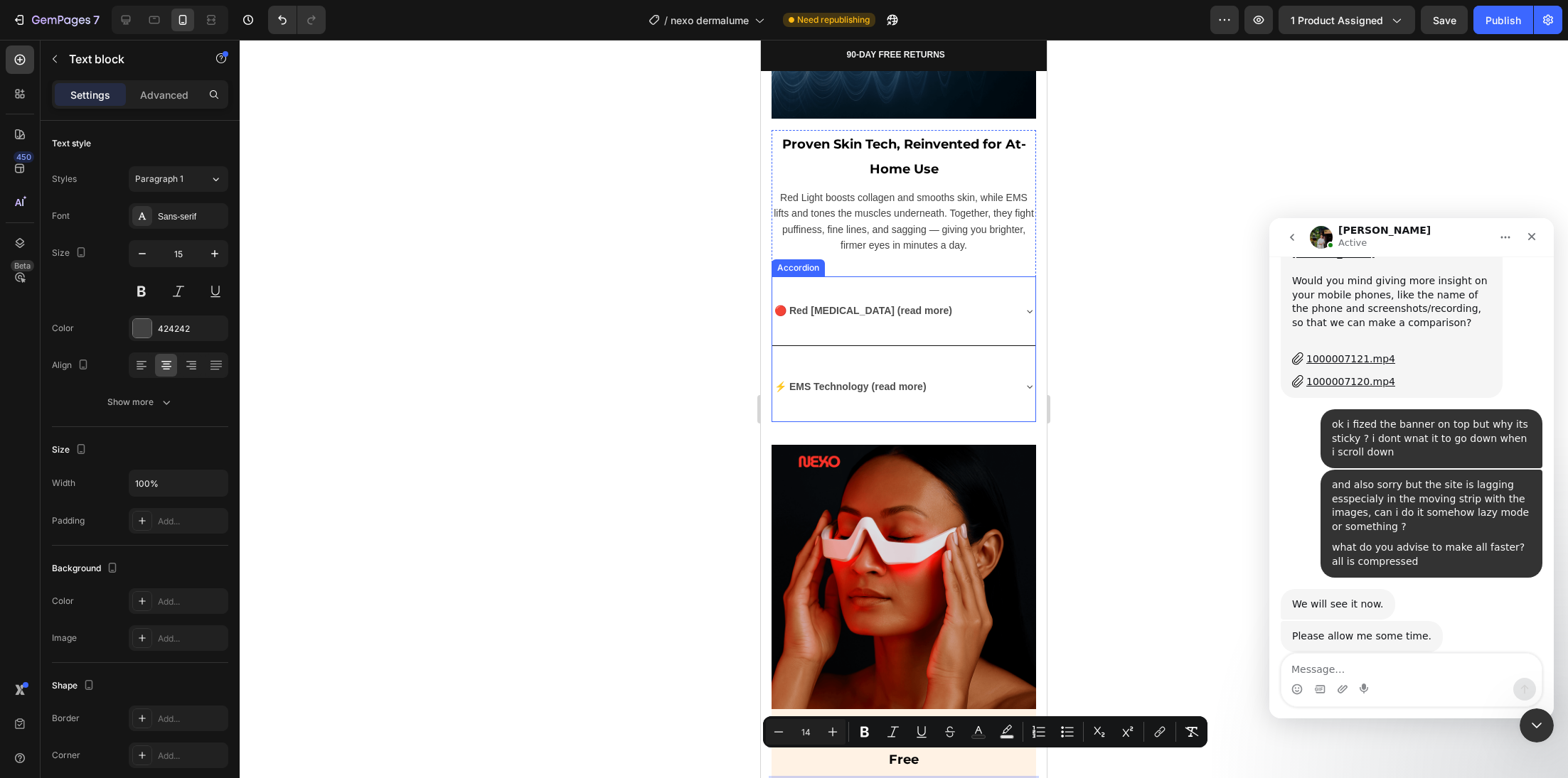
scroll to position [4529, 0]
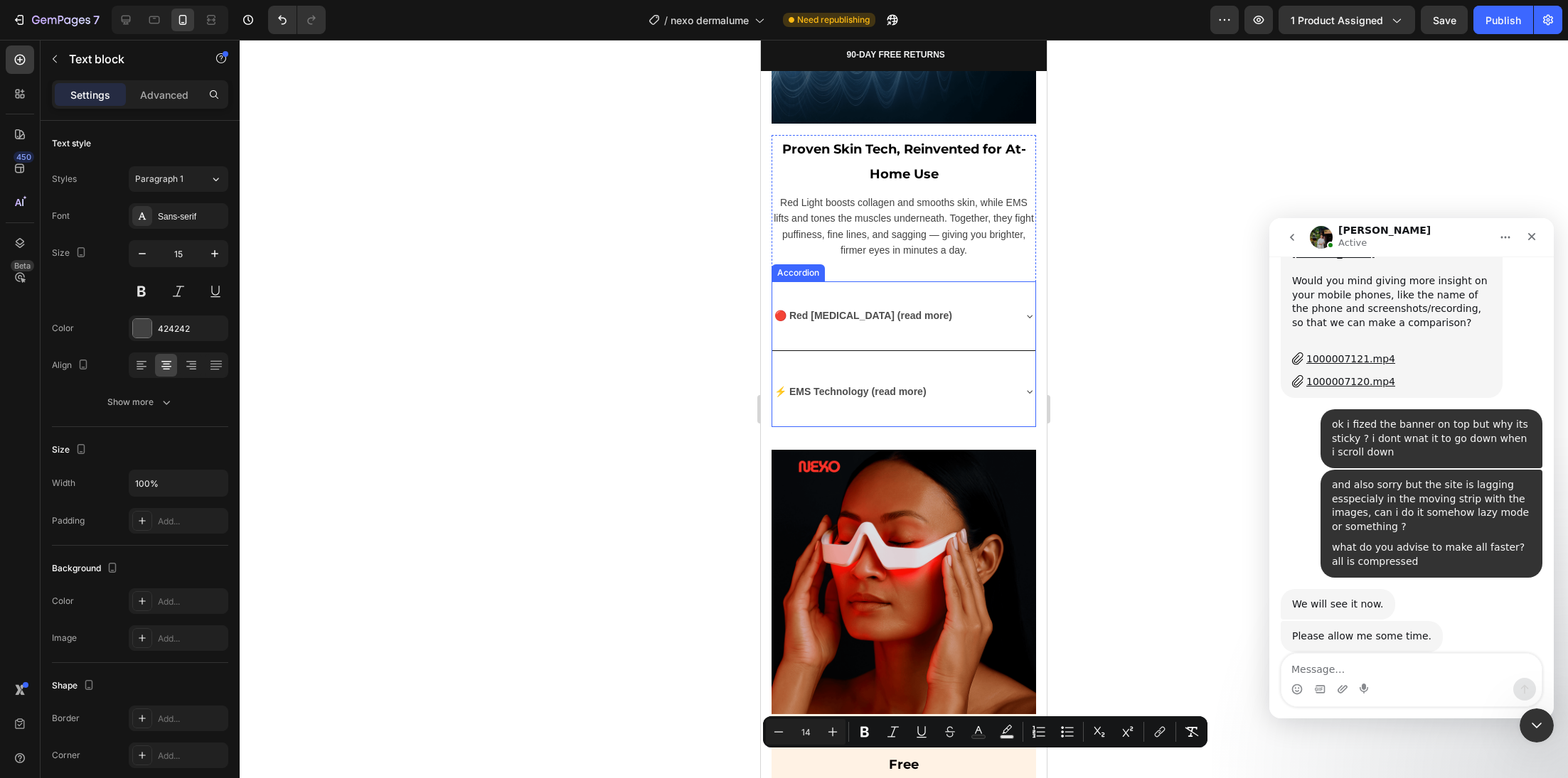
click at [868, 202] on span "Red Light boosts collagen and smooths skin, while EMS lifts and tones the muscl…" at bounding box center [904, 227] width 260 height 60
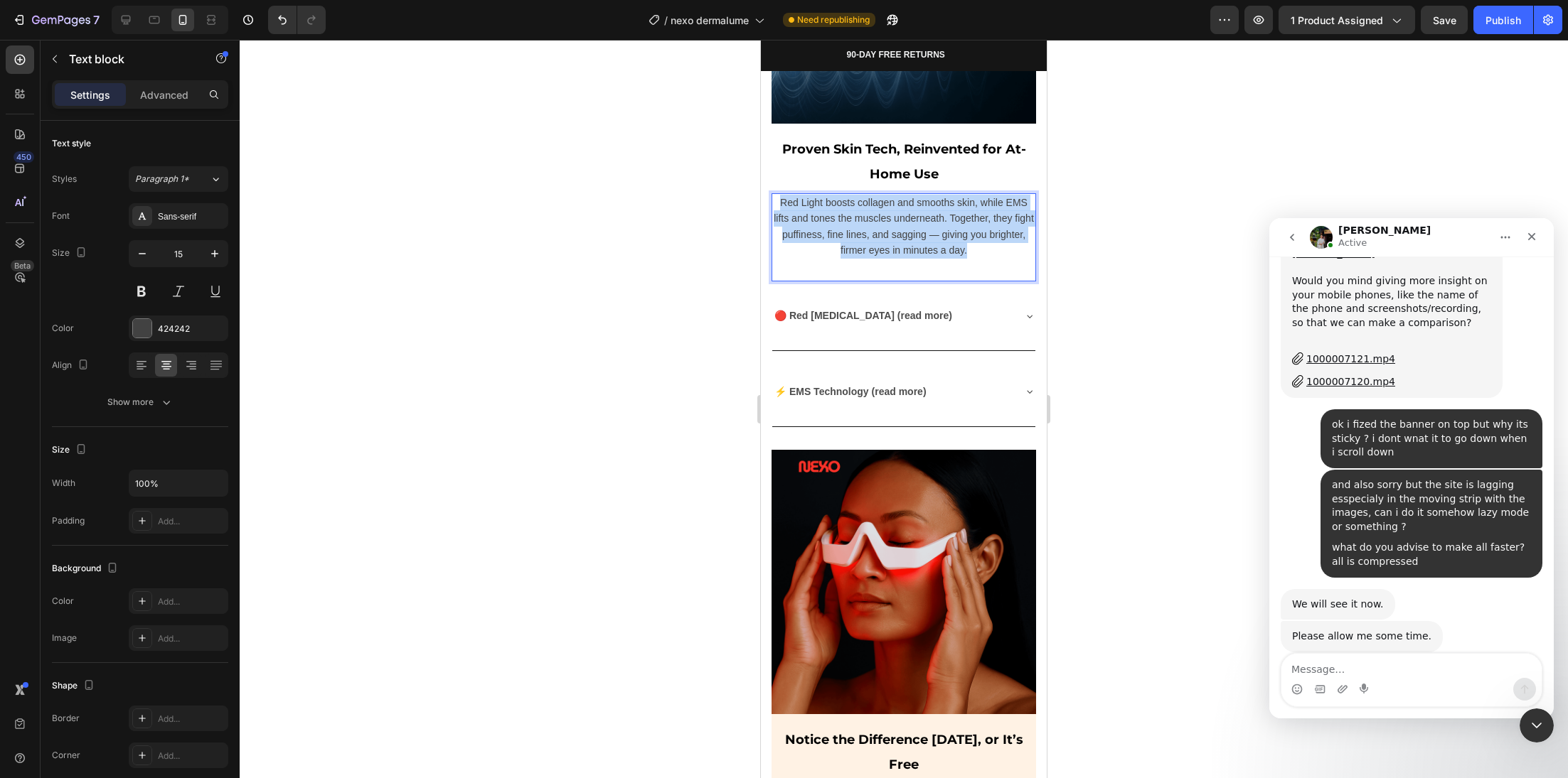
click at [868, 202] on span "Red Light boosts collagen and smooths skin, while EMS lifts and tones the muscl…" at bounding box center [904, 227] width 260 height 60
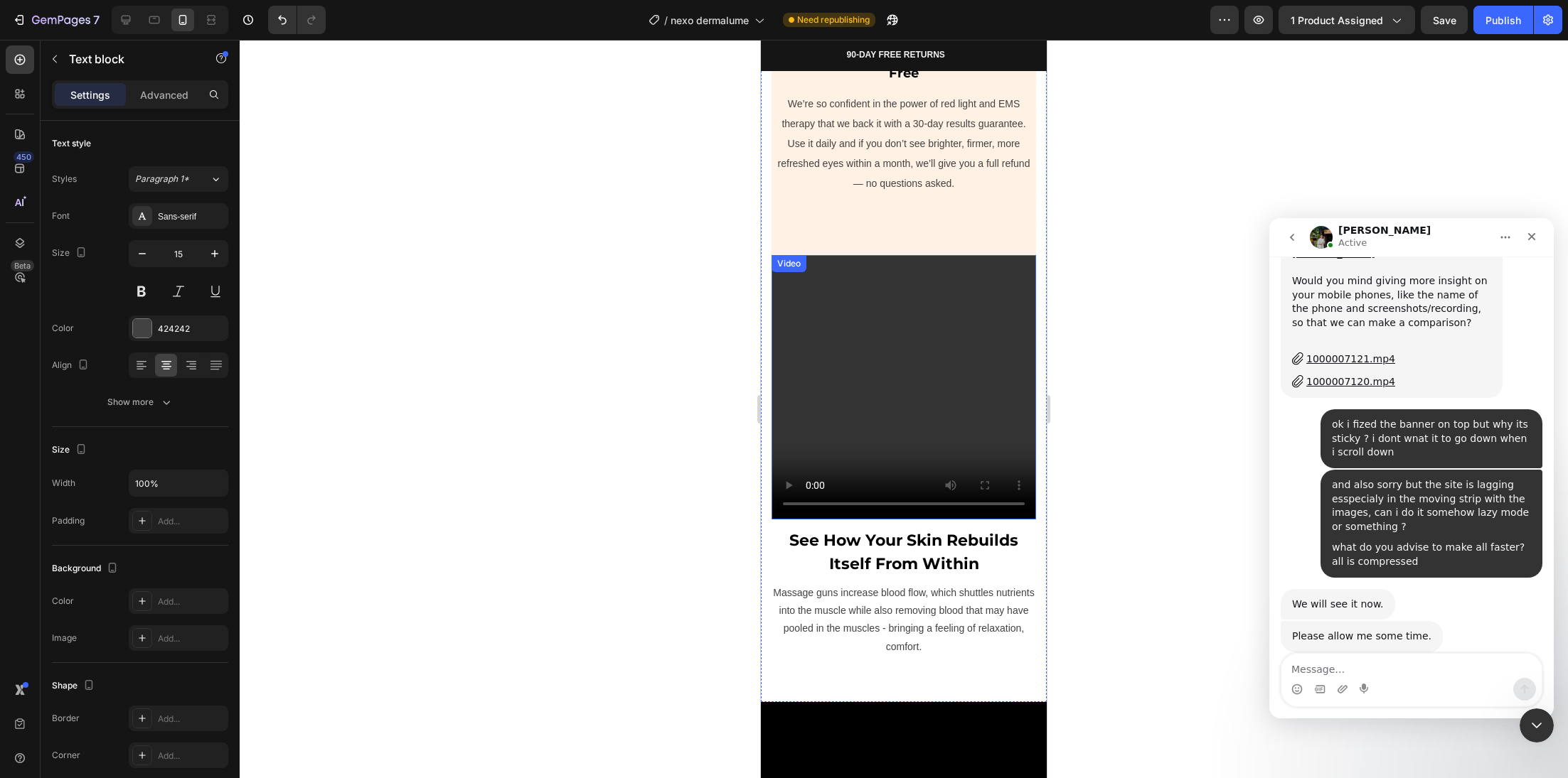
scroll to position [5306, 0]
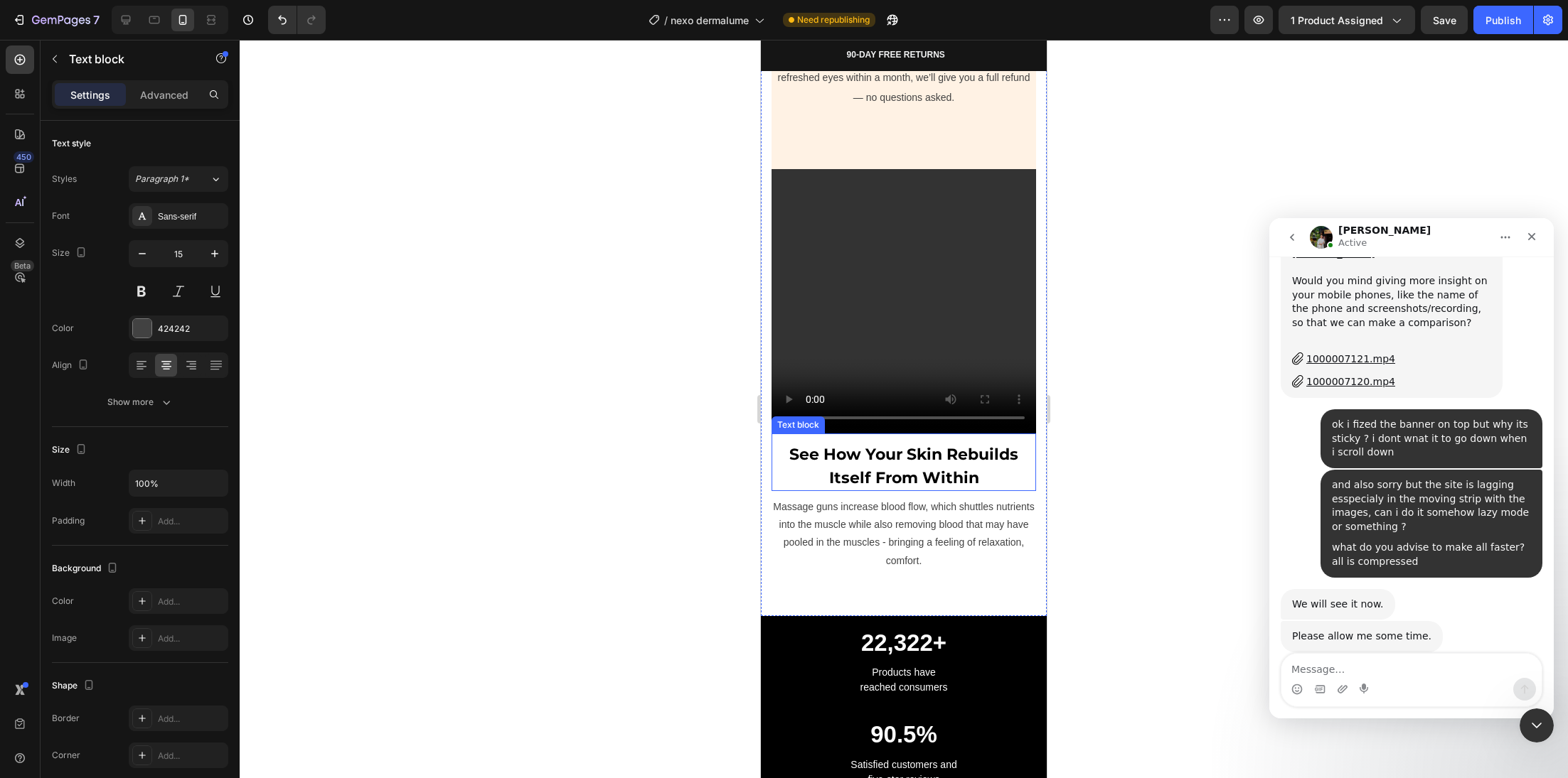
click at [894, 445] on strong "See How Your Skin Rebuilds Itself From Within" at bounding box center [904, 466] width 229 height 43
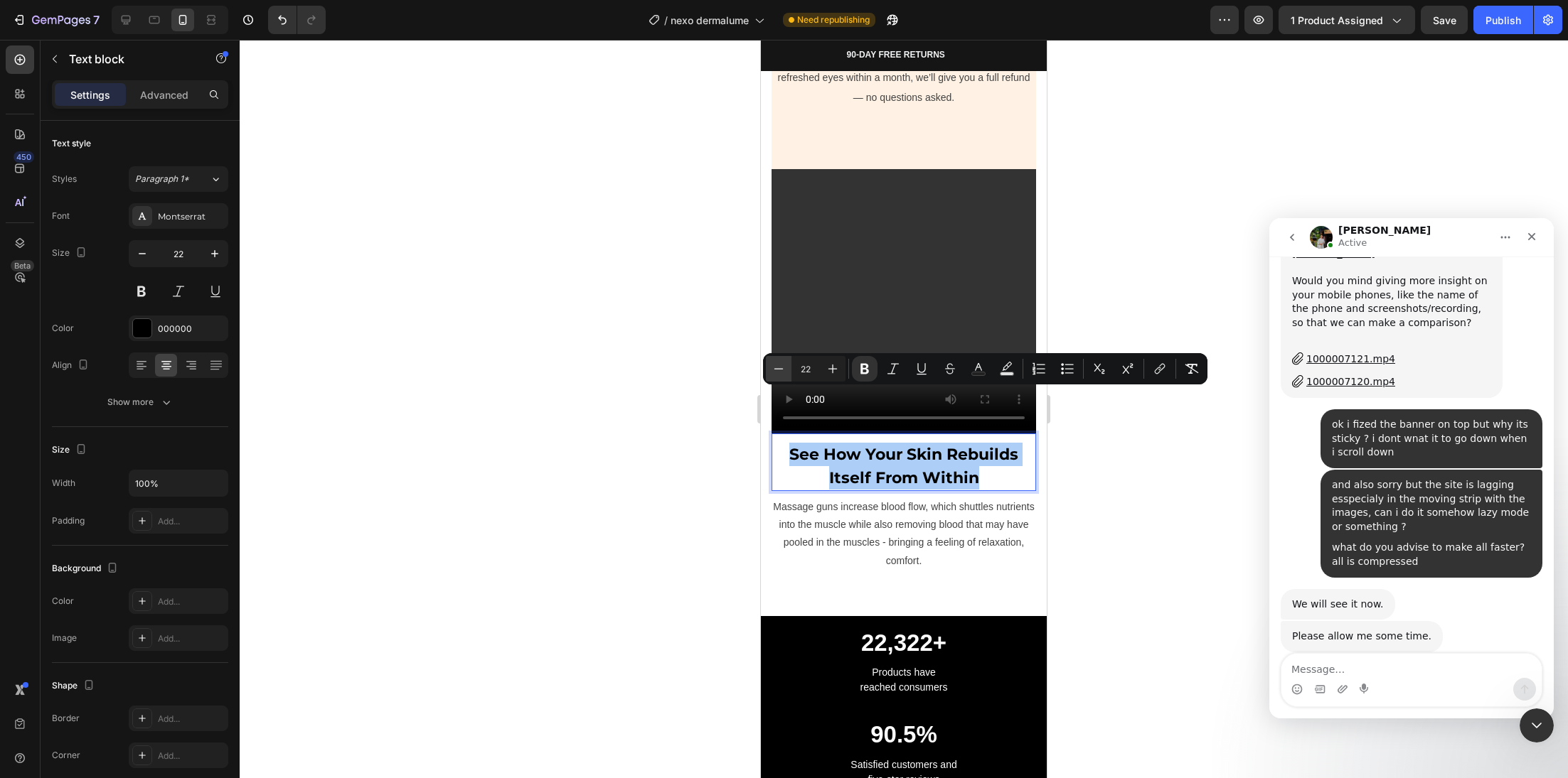
click at [785, 374] on icon "Editor contextual toolbar" at bounding box center [778, 368] width 14 height 14
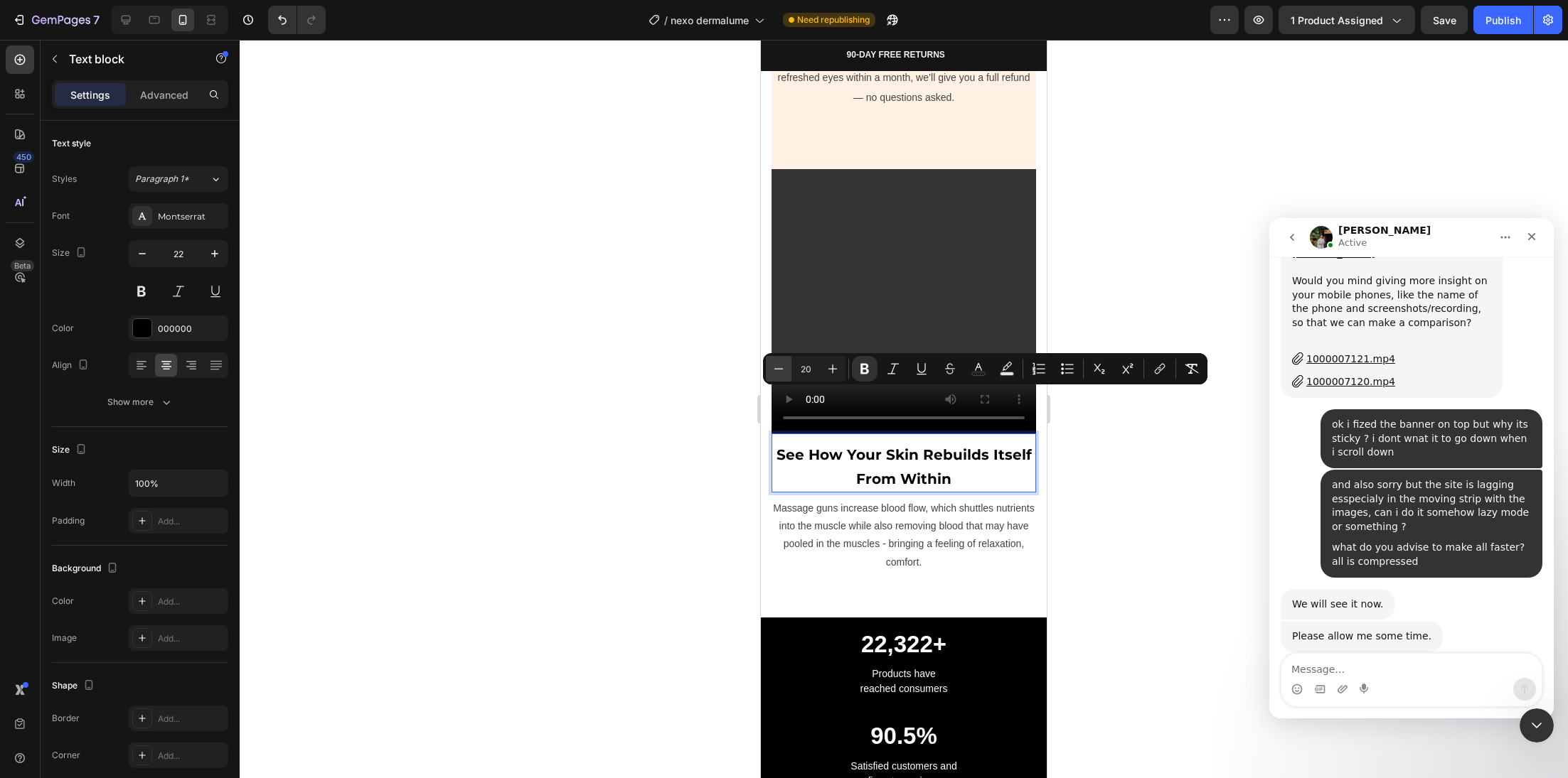
click at [785, 374] on icon "Editor contextual toolbar" at bounding box center [778, 368] width 14 height 14
type input "18"
click at [689, 404] on div at bounding box center [904, 409] width 1328 height 738
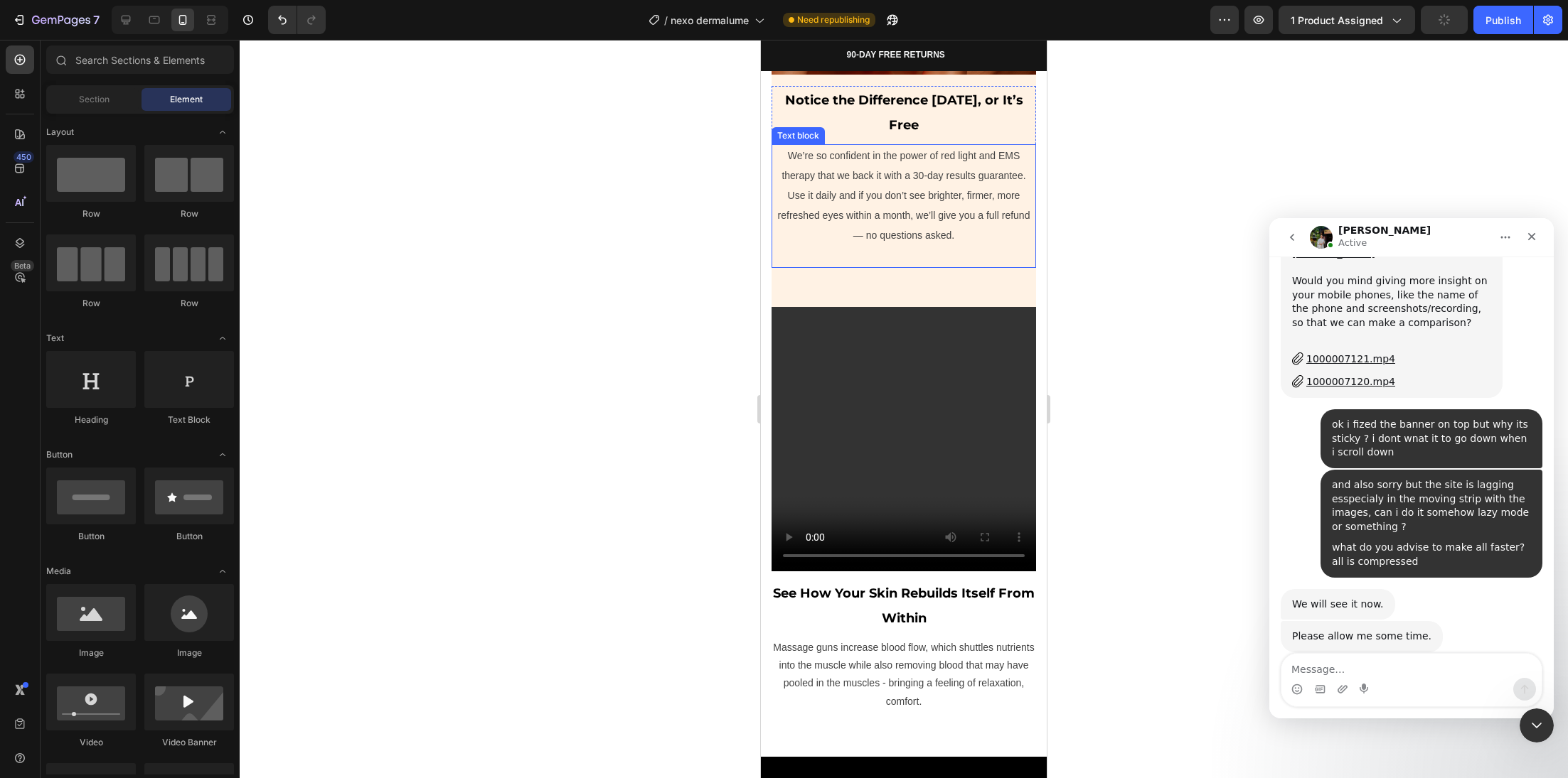
scroll to position [4943, 0]
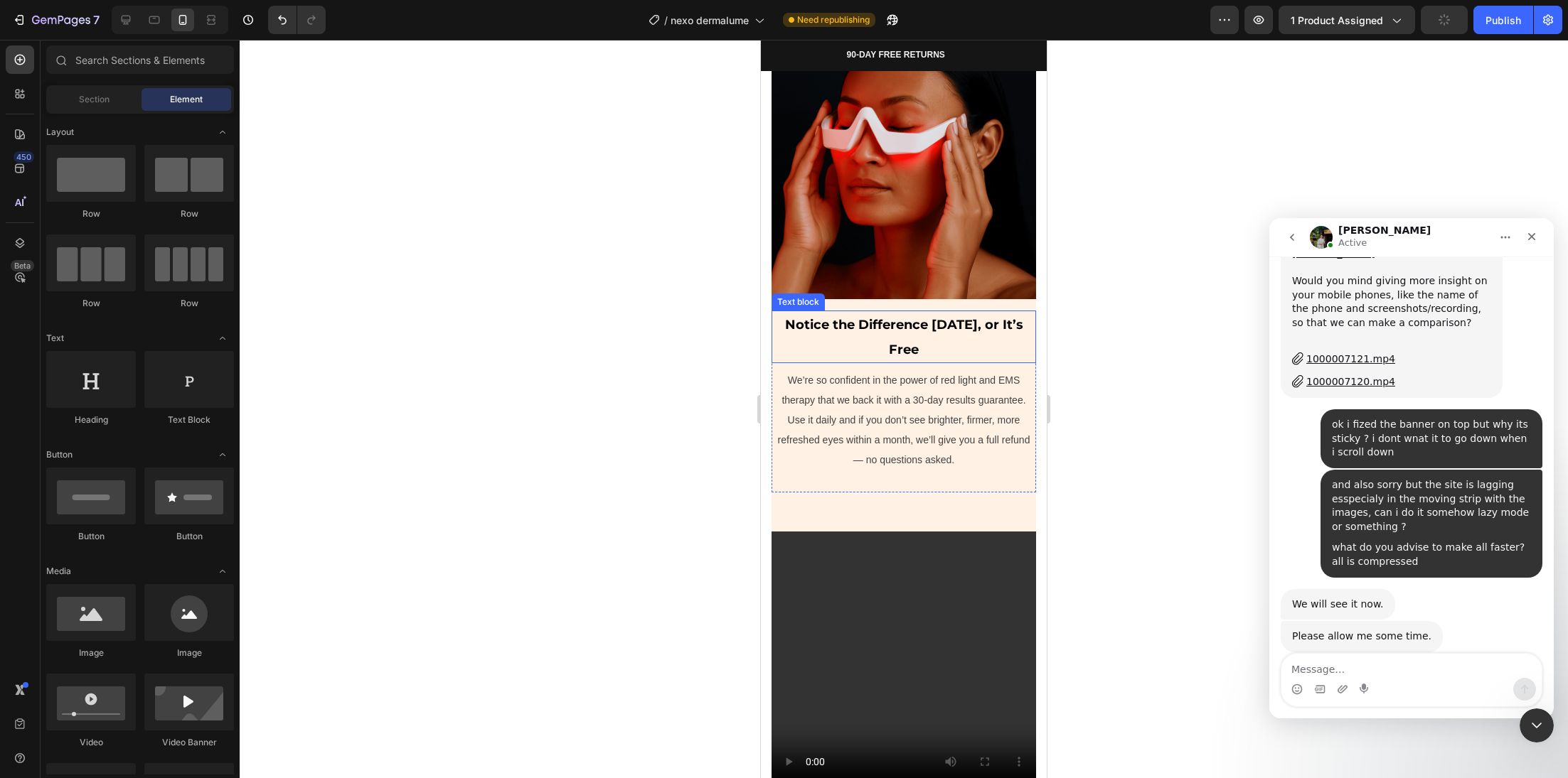
click at [898, 317] on strong "Notice the Difference in 30 Days, or It’s Free" at bounding box center [904, 338] width 238 height 41
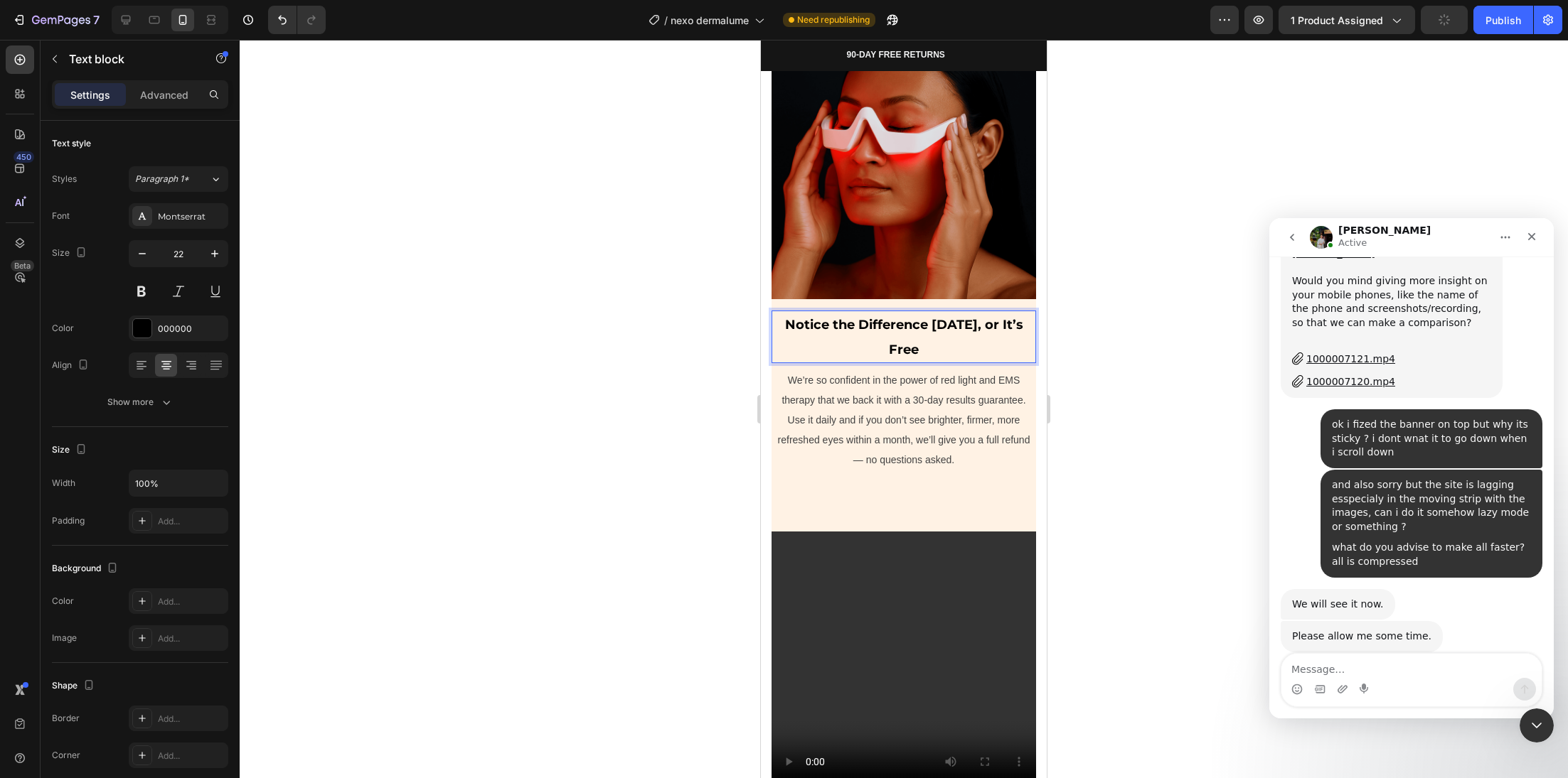
click at [898, 317] on strong "Notice the Difference in 30 Days, or It’s Free" at bounding box center [904, 338] width 238 height 41
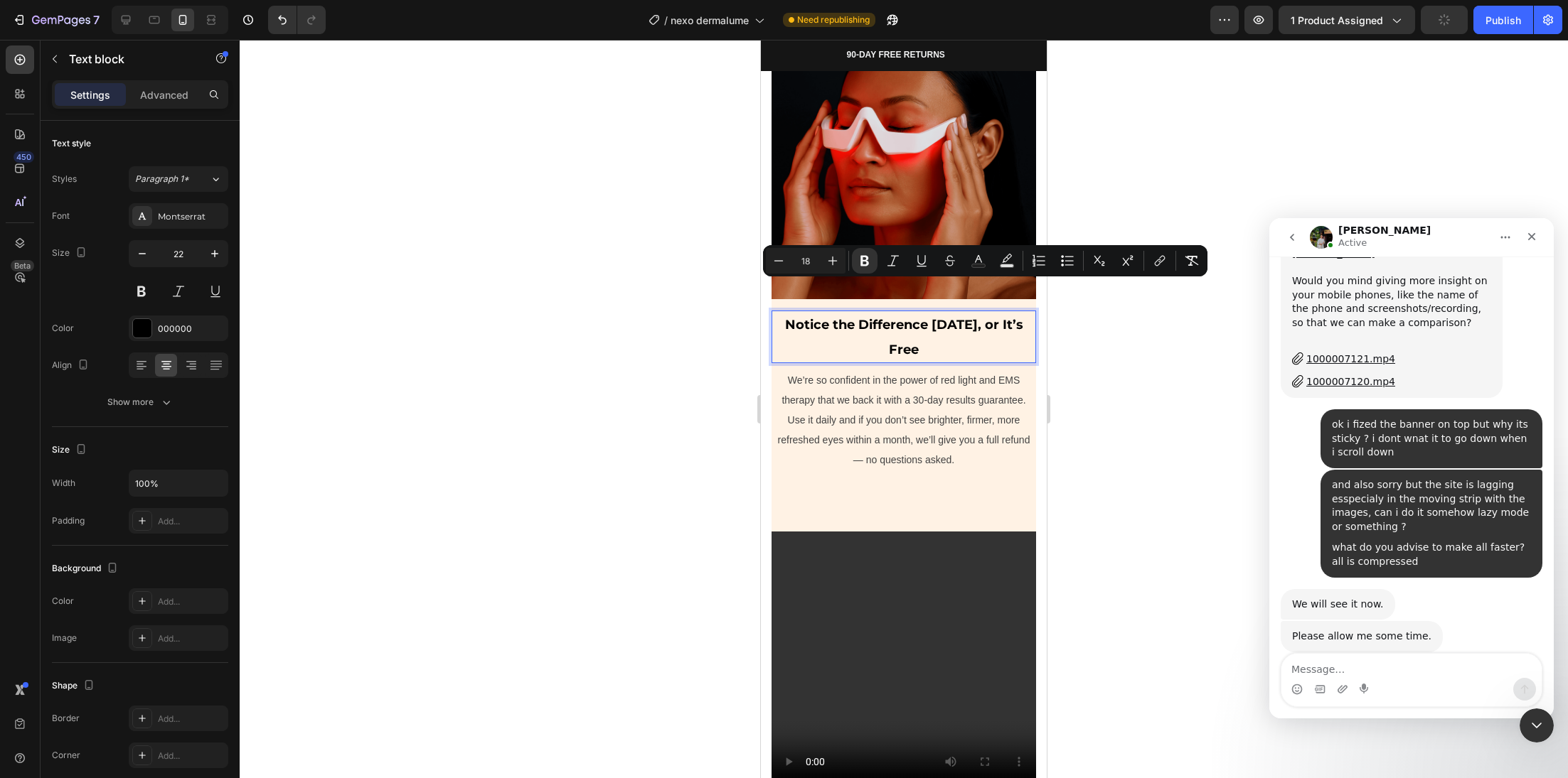
click at [702, 355] on div at bounding box center [904, 409] width 1328 height 738
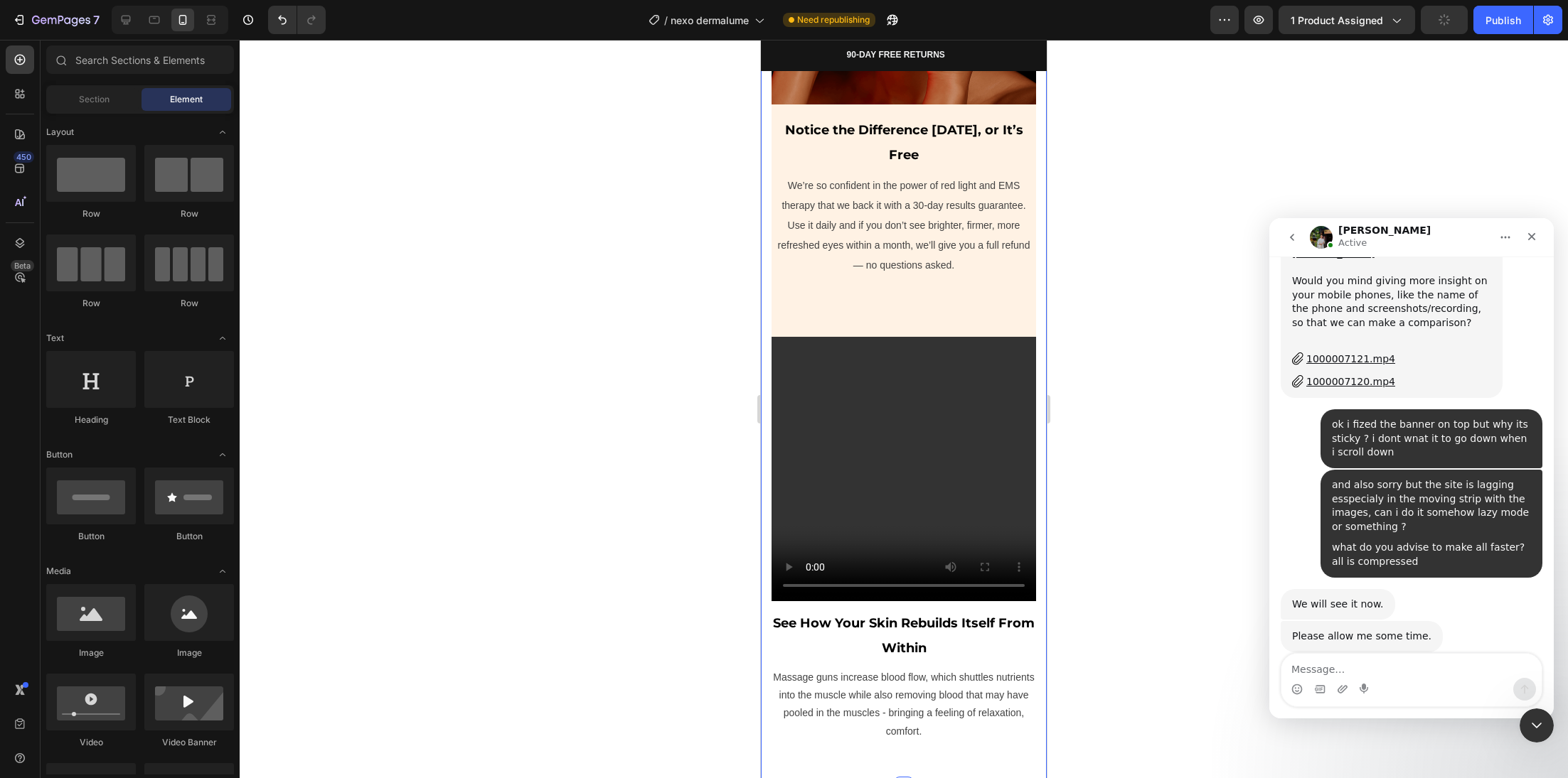
scroll to position [5265, 0]
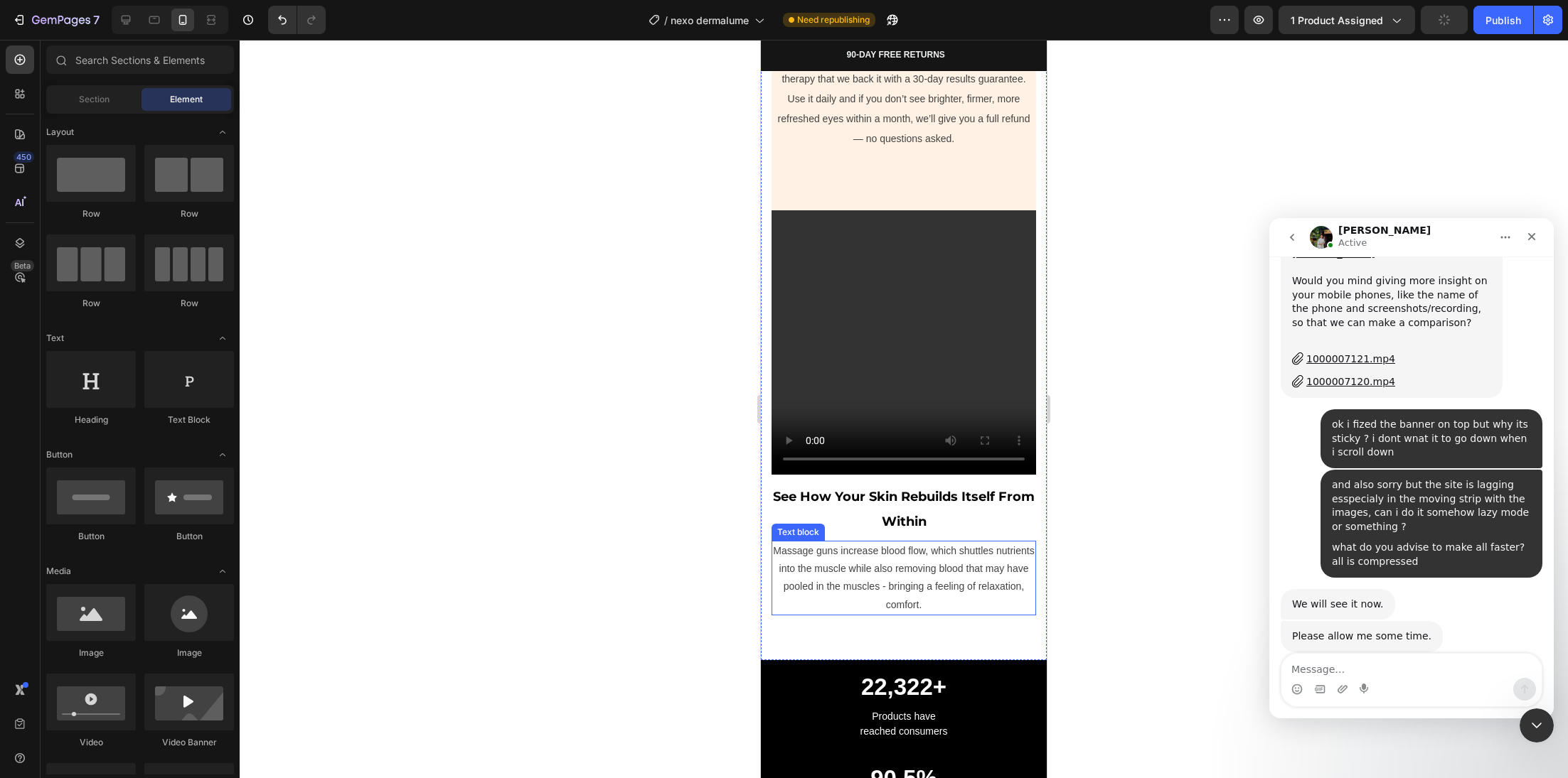
click at [893, 542] on p "Massage guns increase blood flow, which shuttles nutrients into the muscle whil…" at bounding box center [904, 578] width 262 height 71
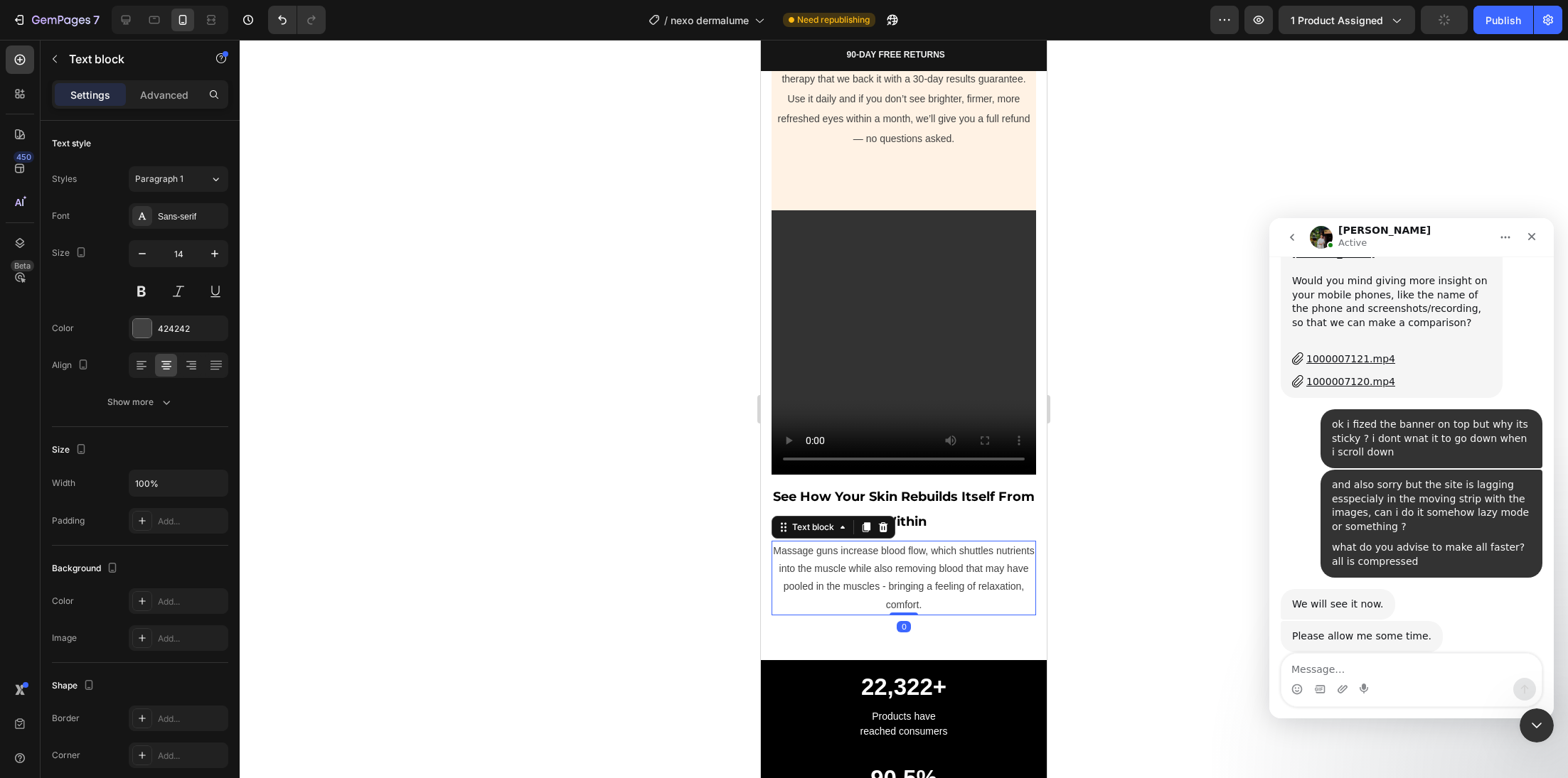
click at [893, 542] on p "Massage guns increase blood flow, which shuttles nutrients into the muscle whil…" at bounding box center [904, 578] width 262 height 71
click at [894, 542] on p "Massage guns increase blood flow, which shuttles nutrients into the muscle whil…" at bounding box center [904, 578] width 262 height 71
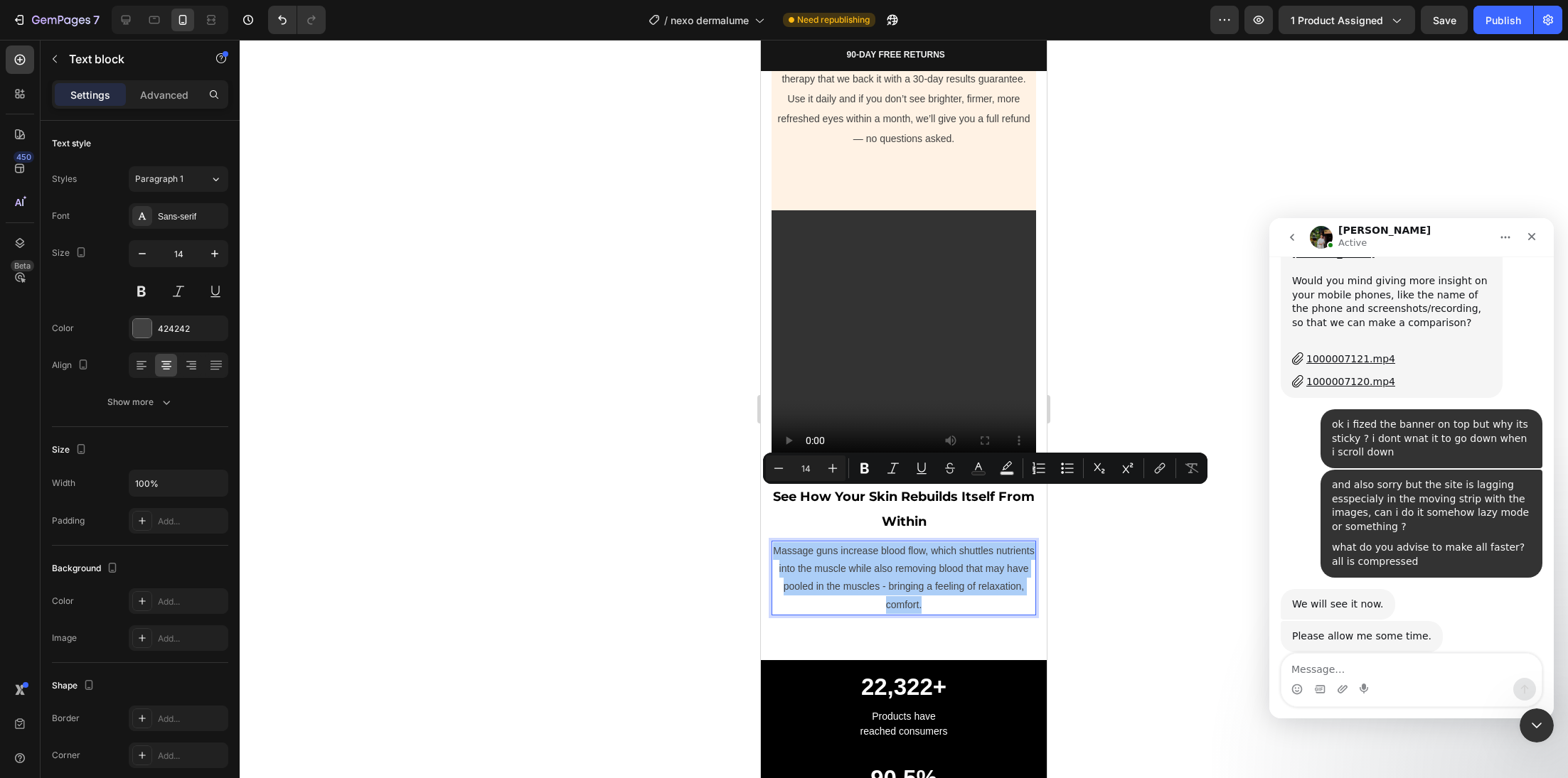
click at [715, 537] on div at bounding box center [904, 409] width 1328 height 738
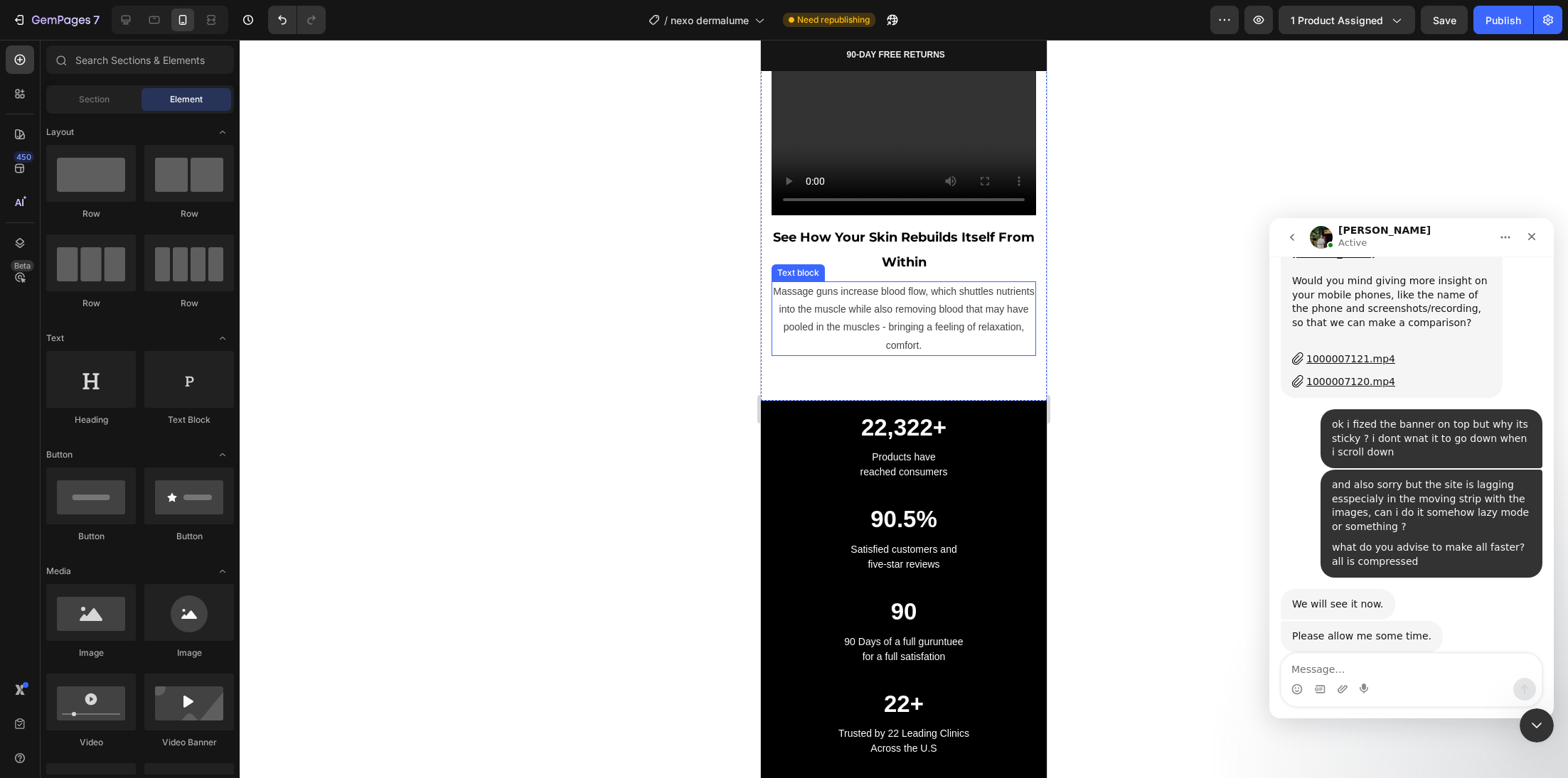
scroll to position [5594, 0]
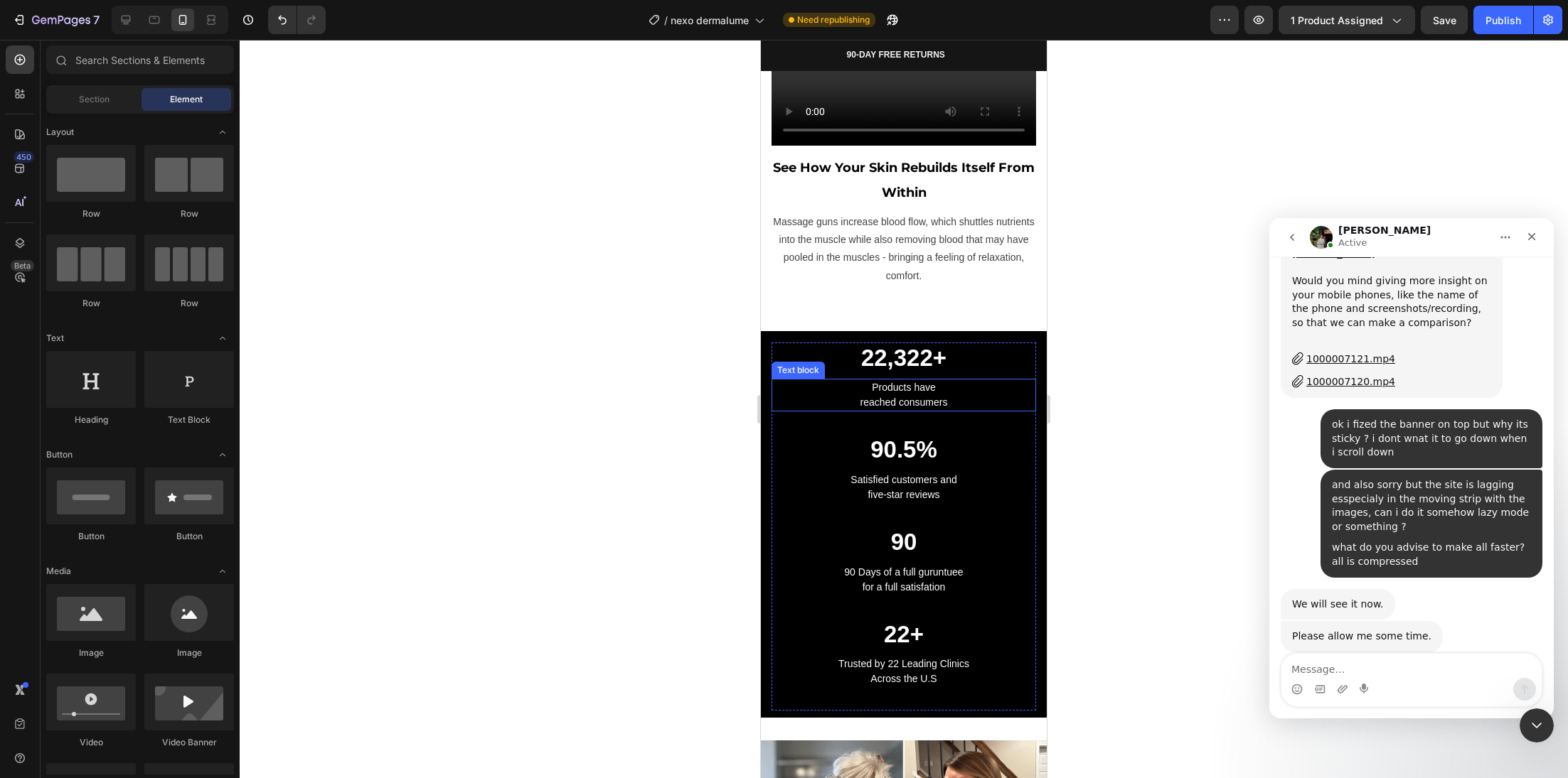
click at [910, 380] on p "Products have reached consumers" at bounding box center [904, 395] width 262 height 30
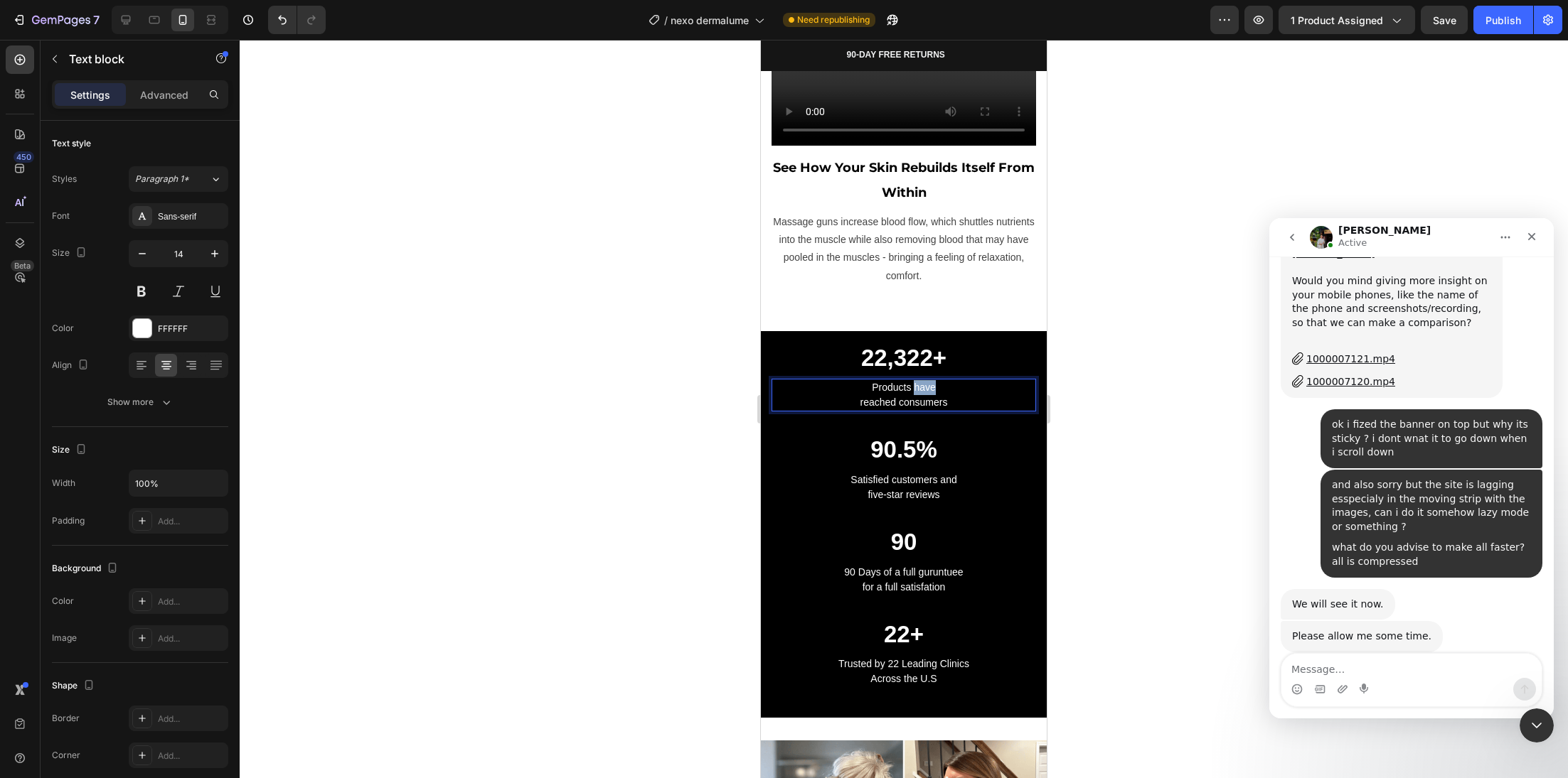
click at [910, 380] on p "Products have reached consumers" at bounding box center [904, 395] width 262 height 30
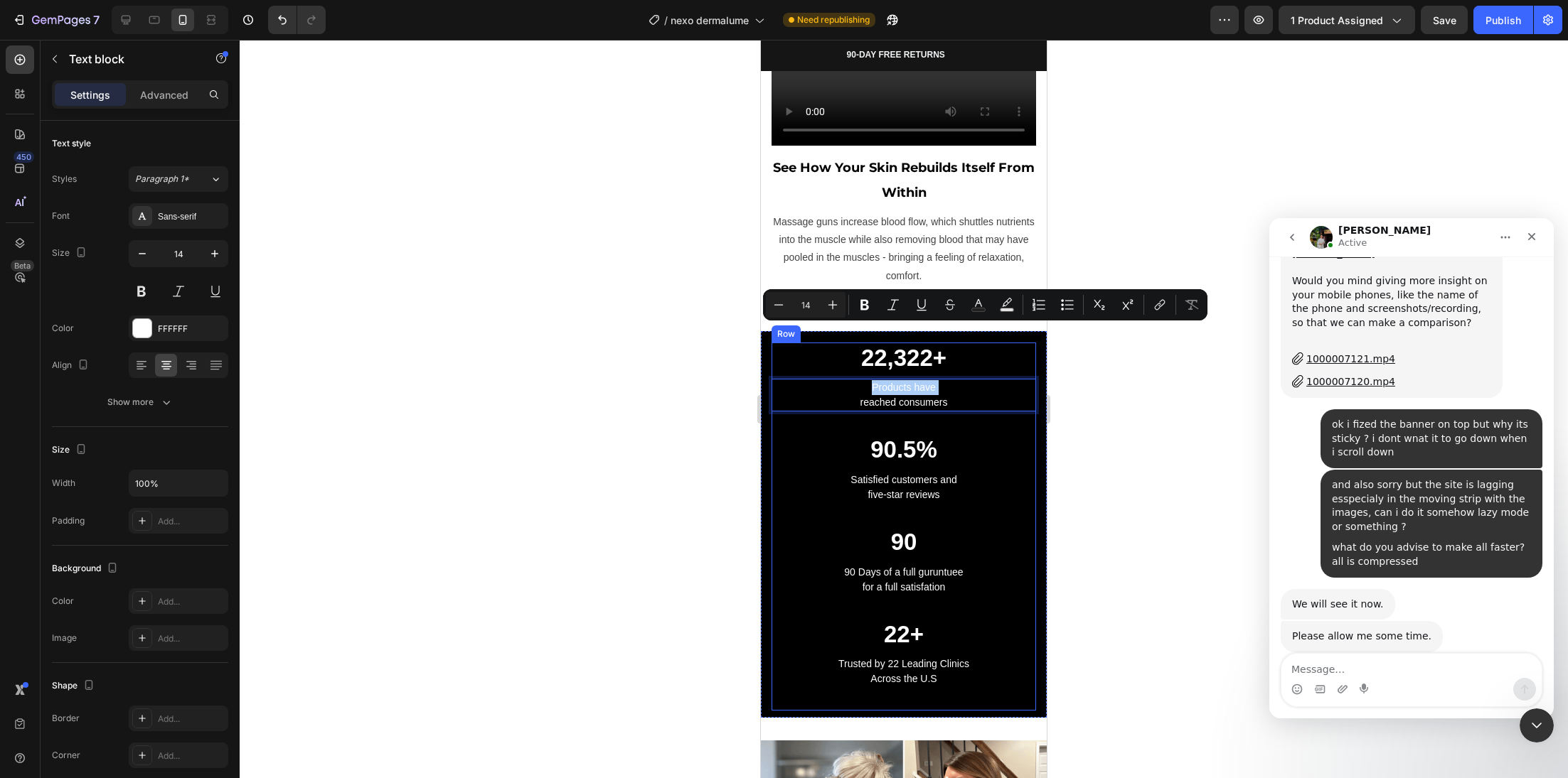
click at [711, 387] on div at bounding box center [904, 409] width 1328 height 738
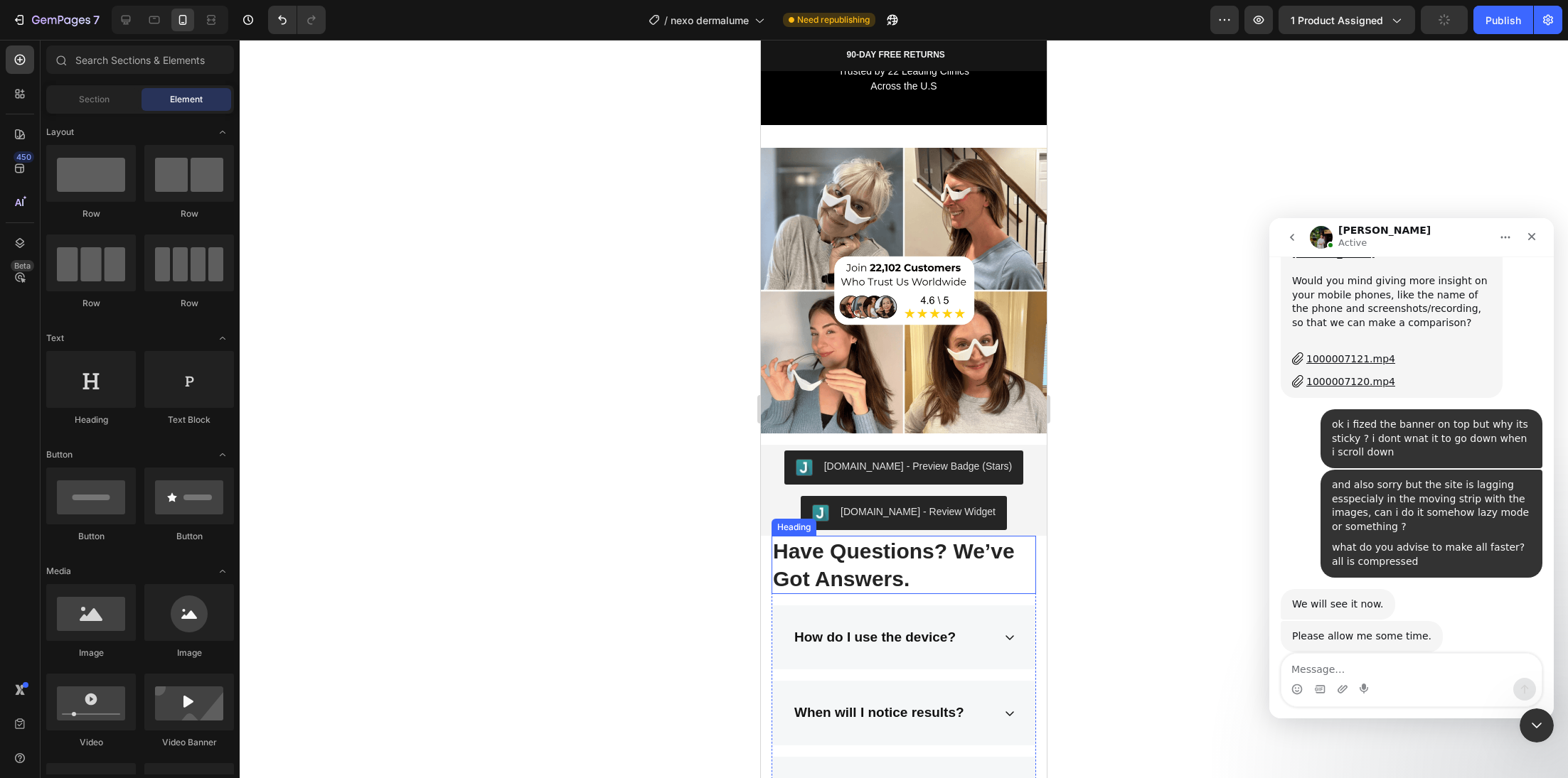
scroll to position [6167, 0]
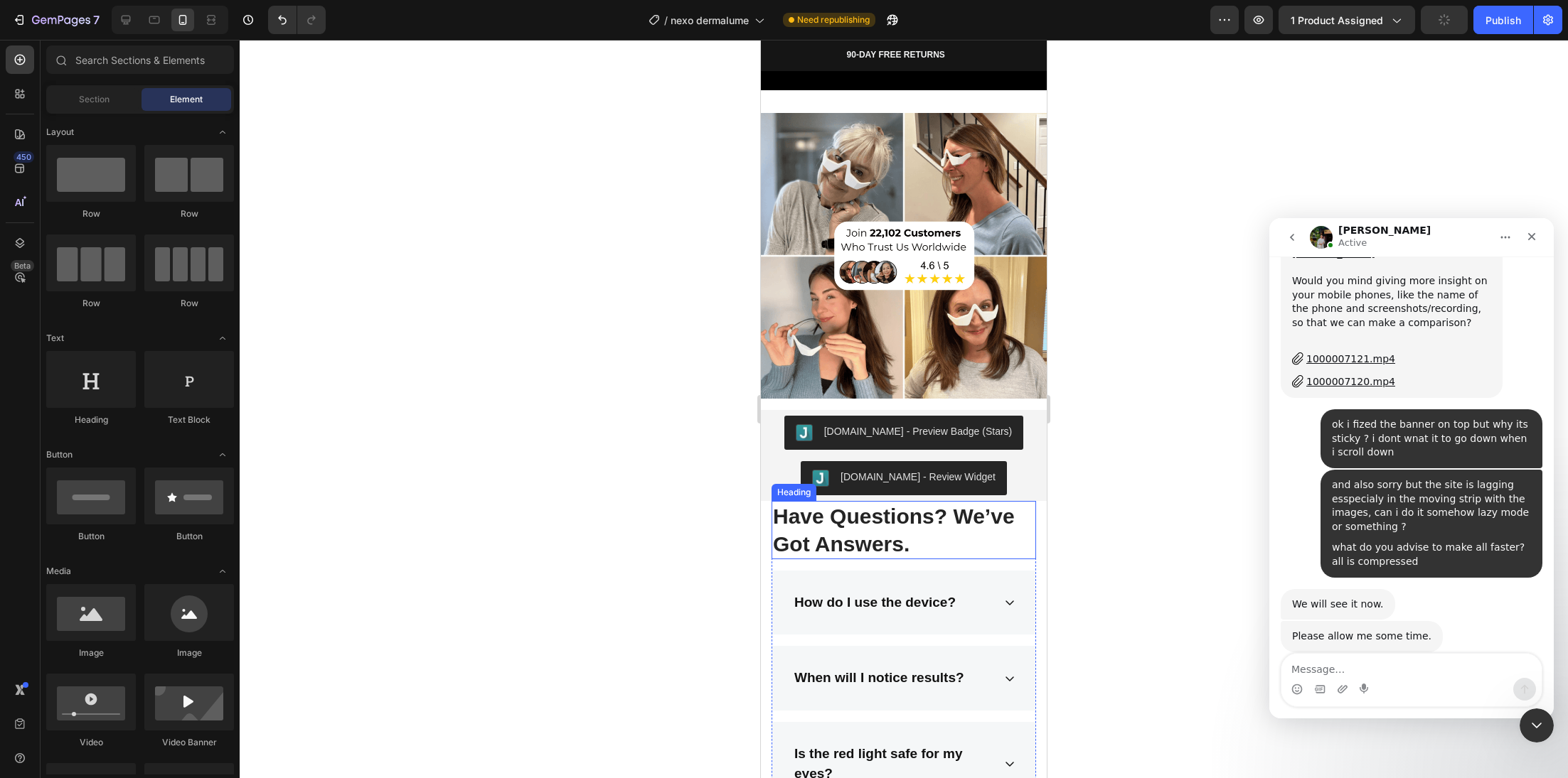
click at [896, 517] on h2 "Have Questions? We’ve Got Answers." at bounding box center [904, 530] width 265 height 59
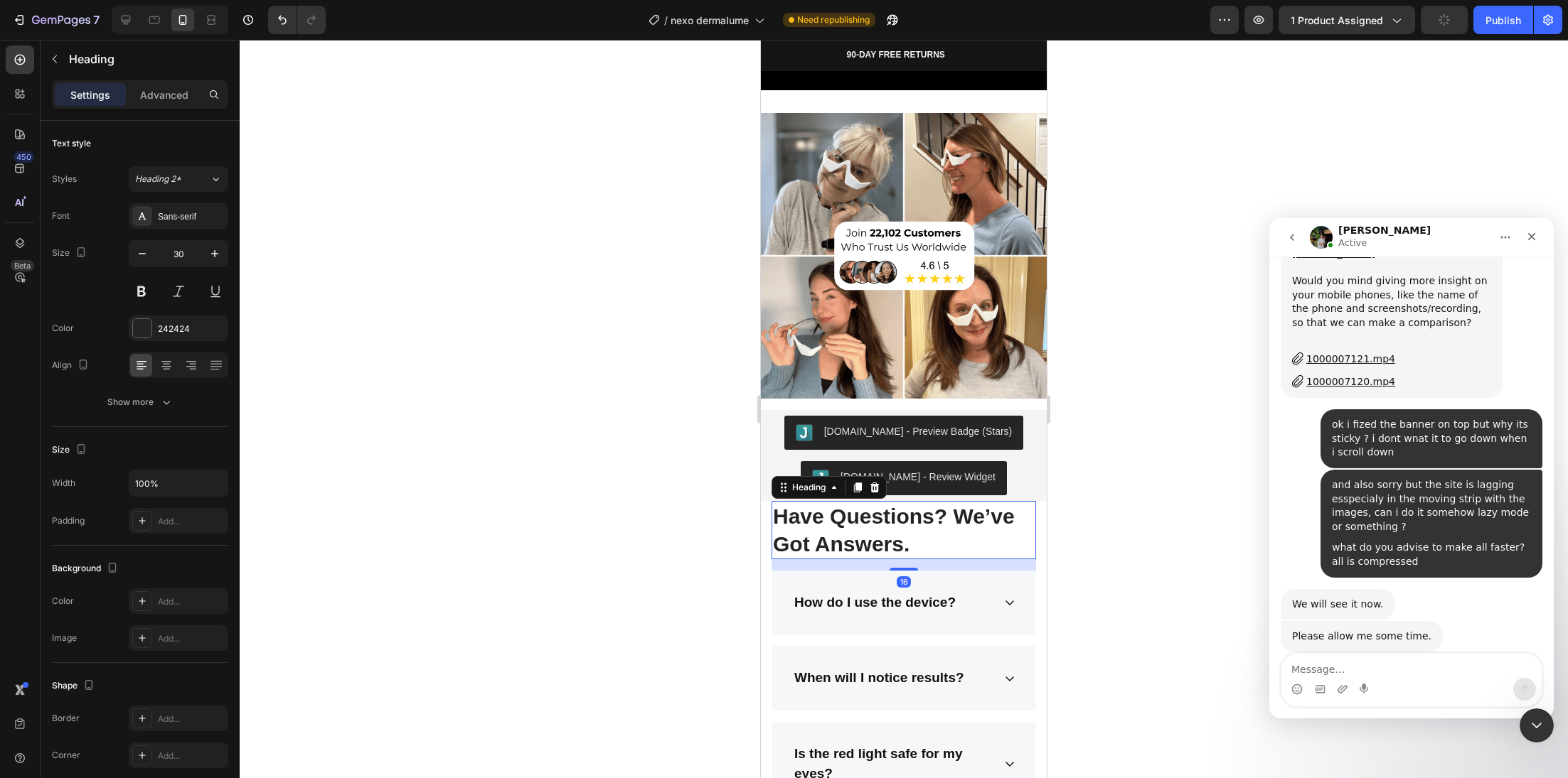
click at [896, 516] on h2 "Have Questions? We’ve Got Answers." at bounding box center [904, 530] width 265 height 59
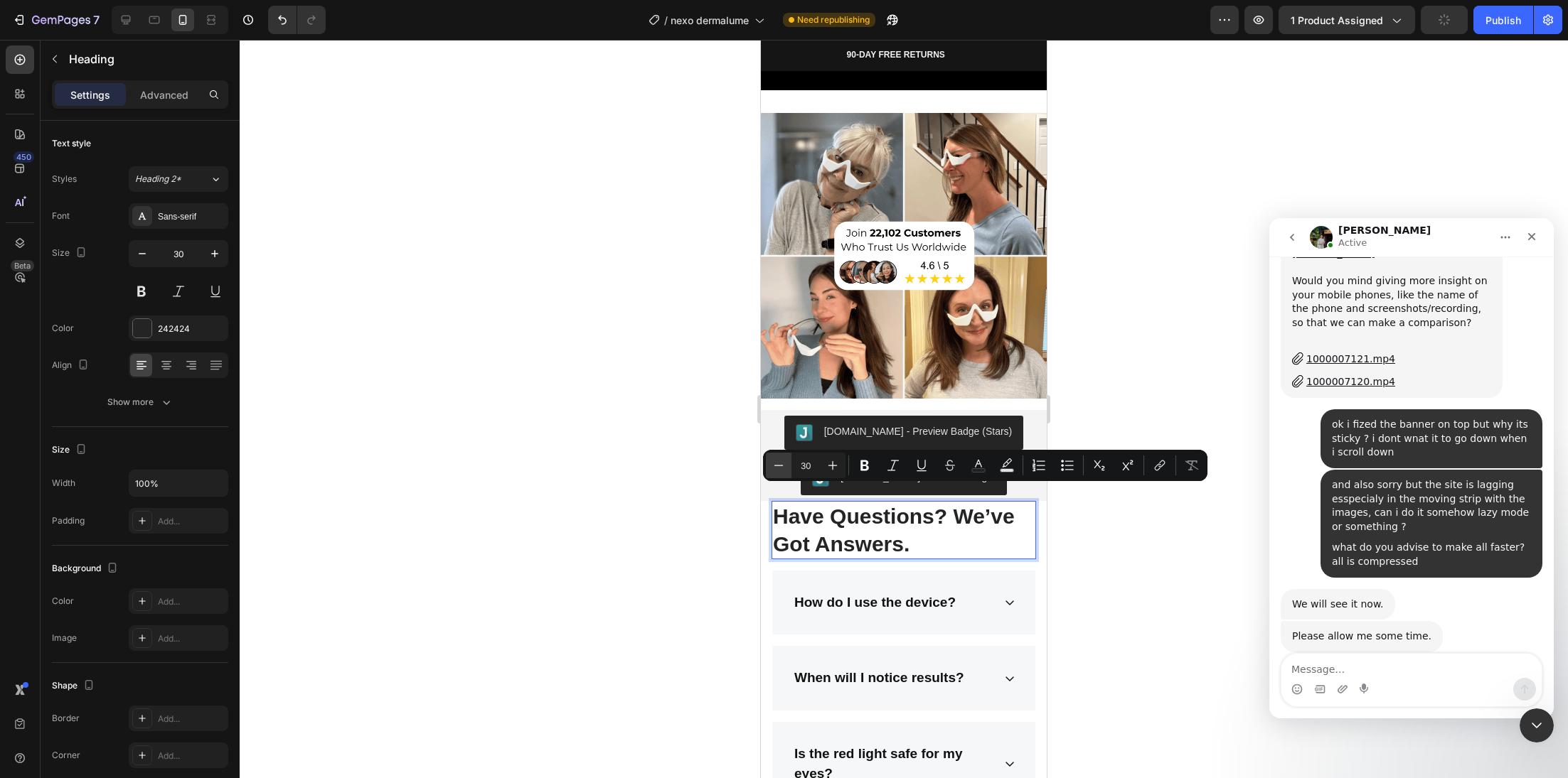
click at [773, 461] on icon "Editor contextual toolbar" at bounding box center [778, 465] width 14 height 14
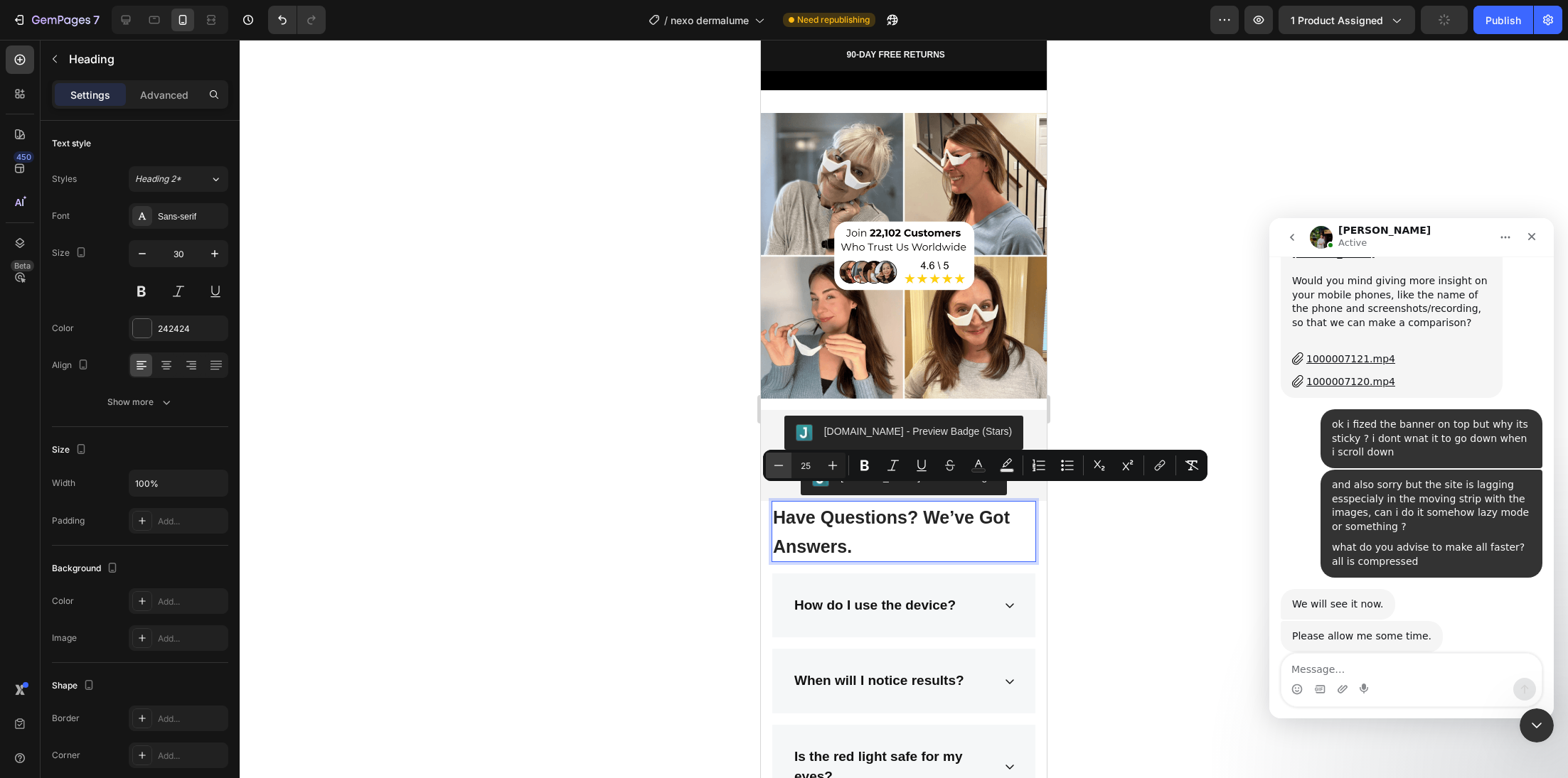
click at [773, 461] on icon "Editor contextual toolbar" at bounding box center [778, 465] width 14 height 14
type input "24"
click at [163, 366] on icon at bounding box center [166, 365] width 14 height 14
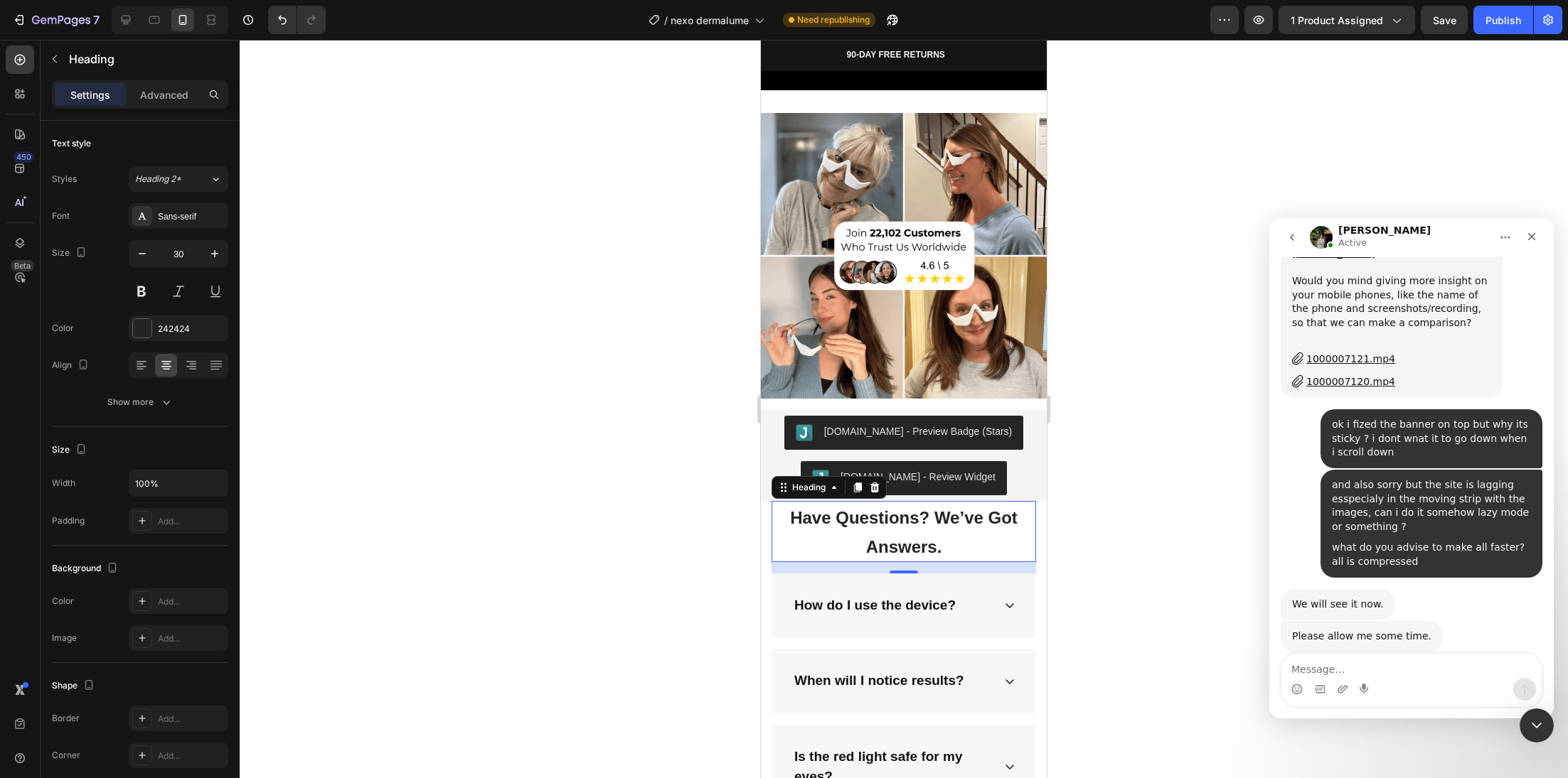
click at [548, 430] on div at bounding box center [904, 409] width 1328 height 738
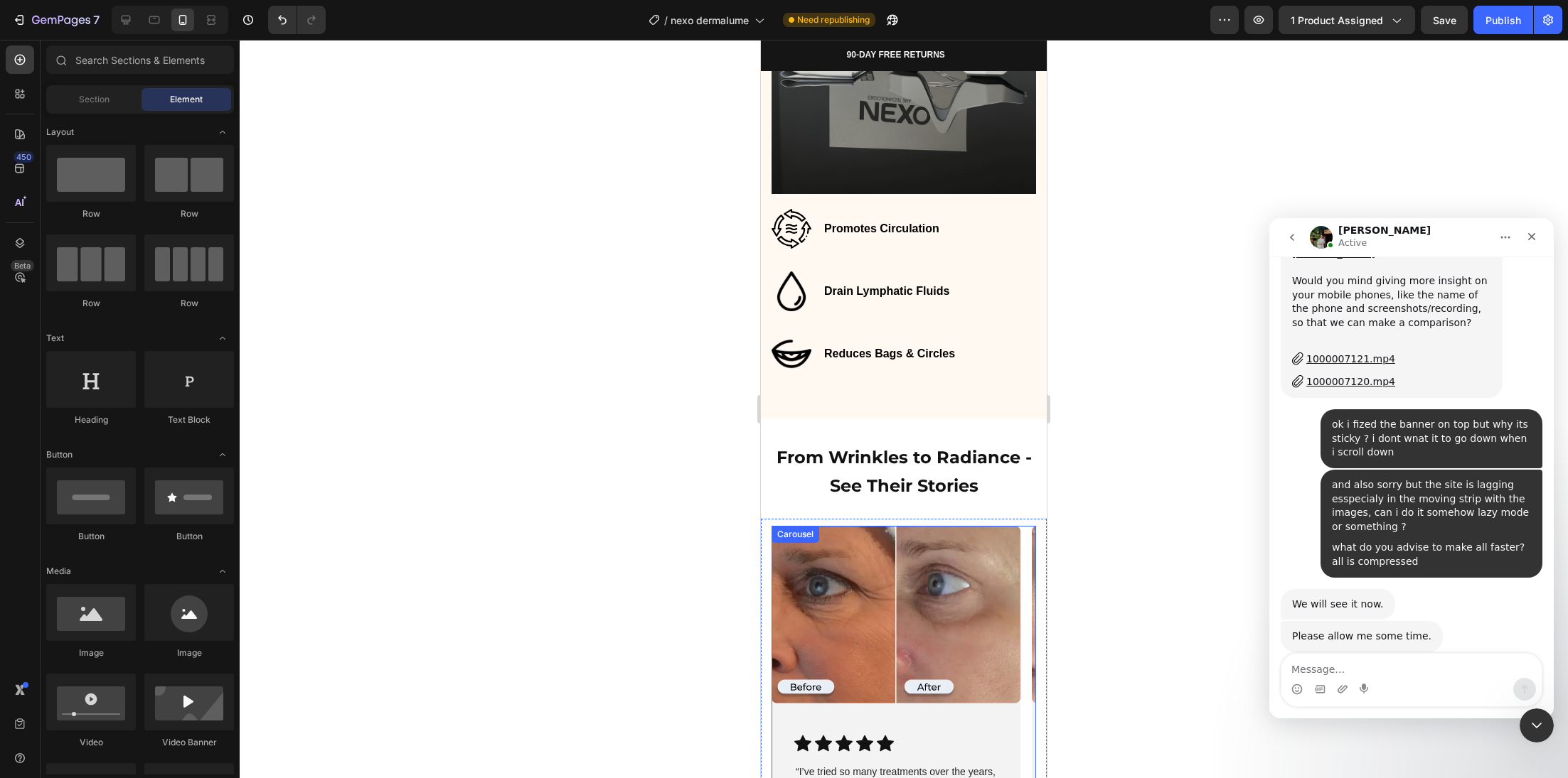
scroll to position [3871, 0]
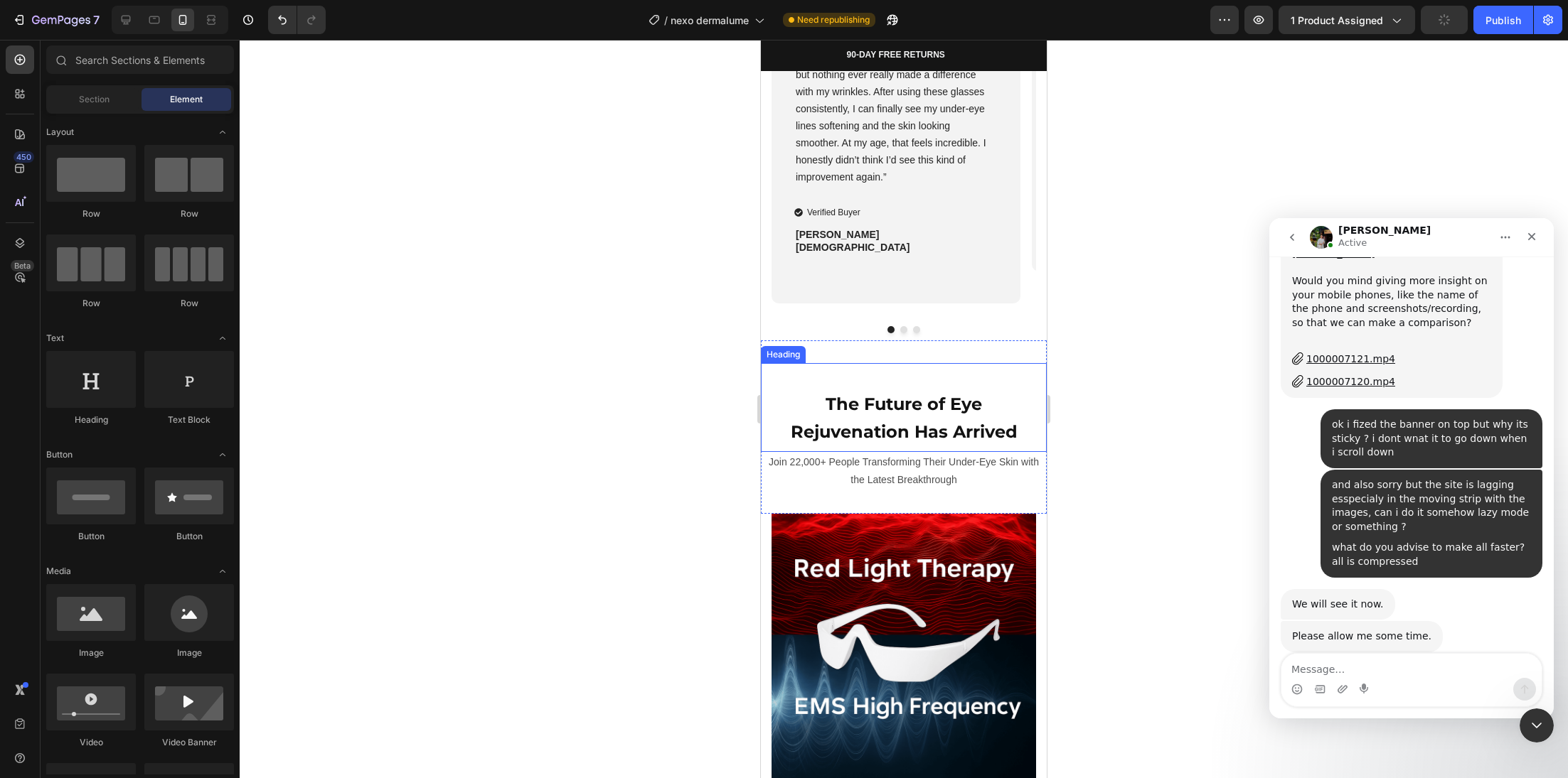
click at [949, 366] on div "The Future of Eye Rejuvenation Has Arrived Heading" at bounding box center [904, 407] width 286 height 88
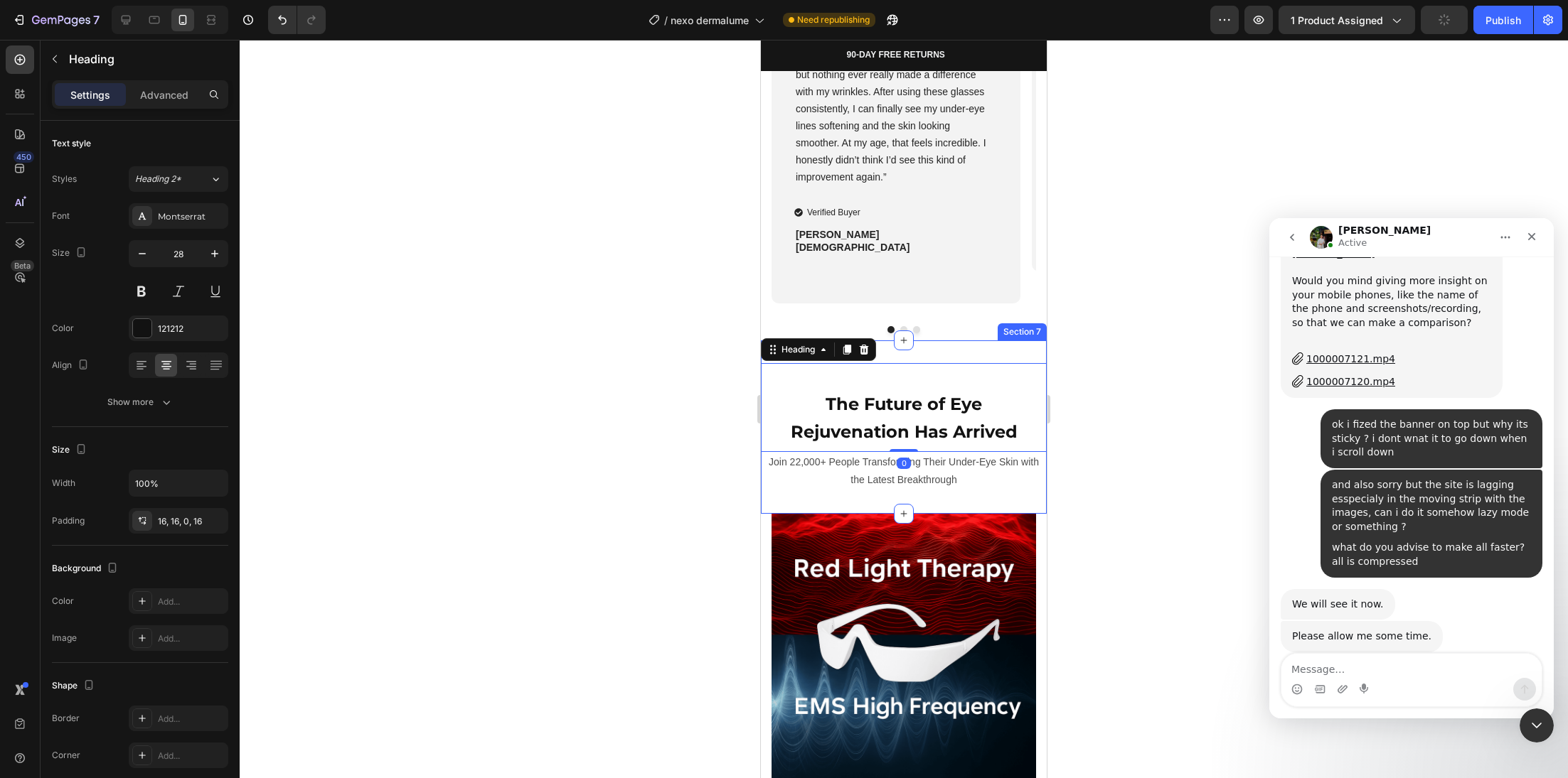
click at [947, 358] on div "The Future of Eye Rejuvenation Has Arrived Heading 0 Join 22,000+ People Transf…" at bounding box center [904, 426] width 286 height 173
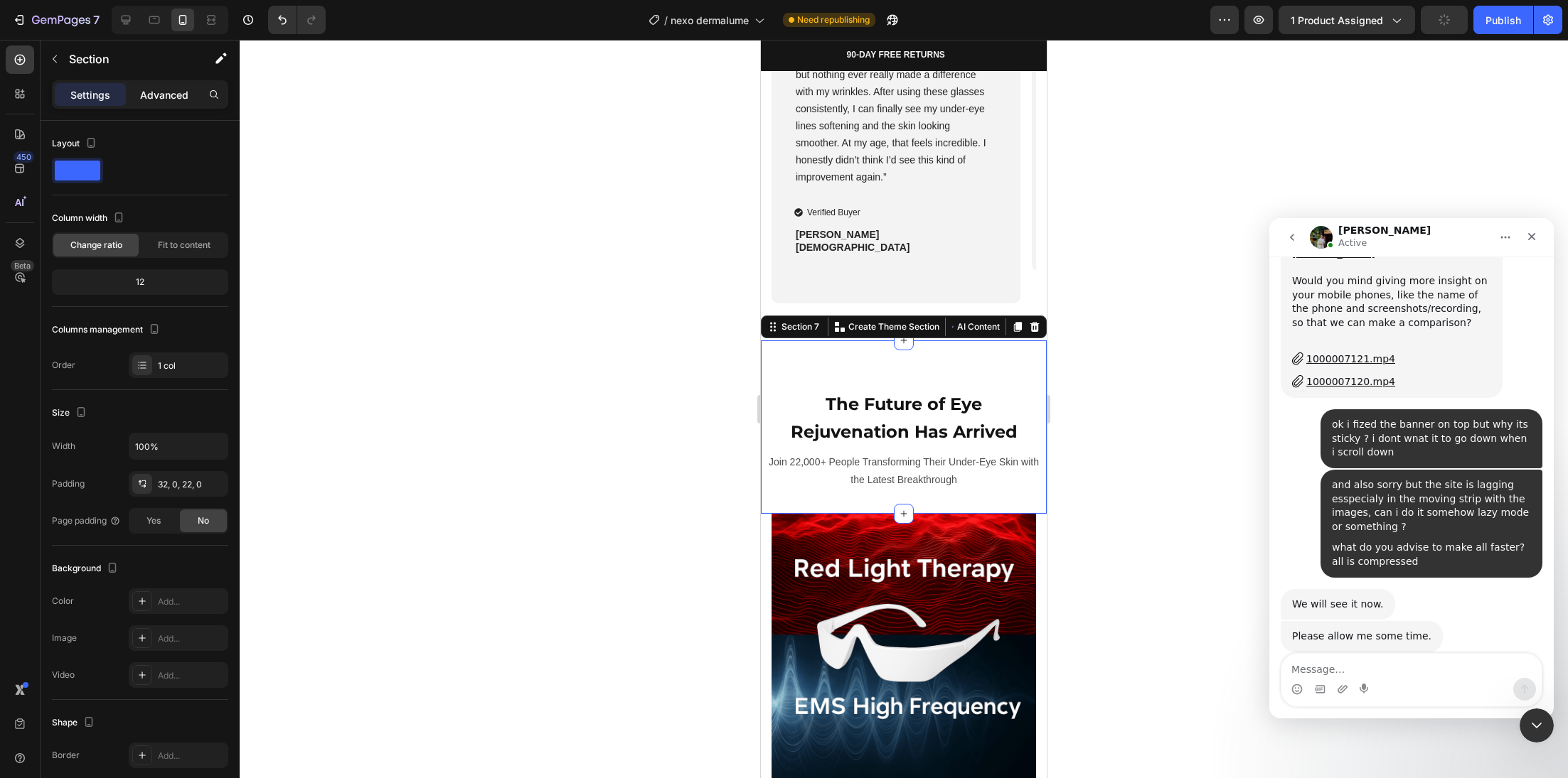
click at [170, 90] on p "Advanced" at bounding box center [164, 95] width 48 height 15
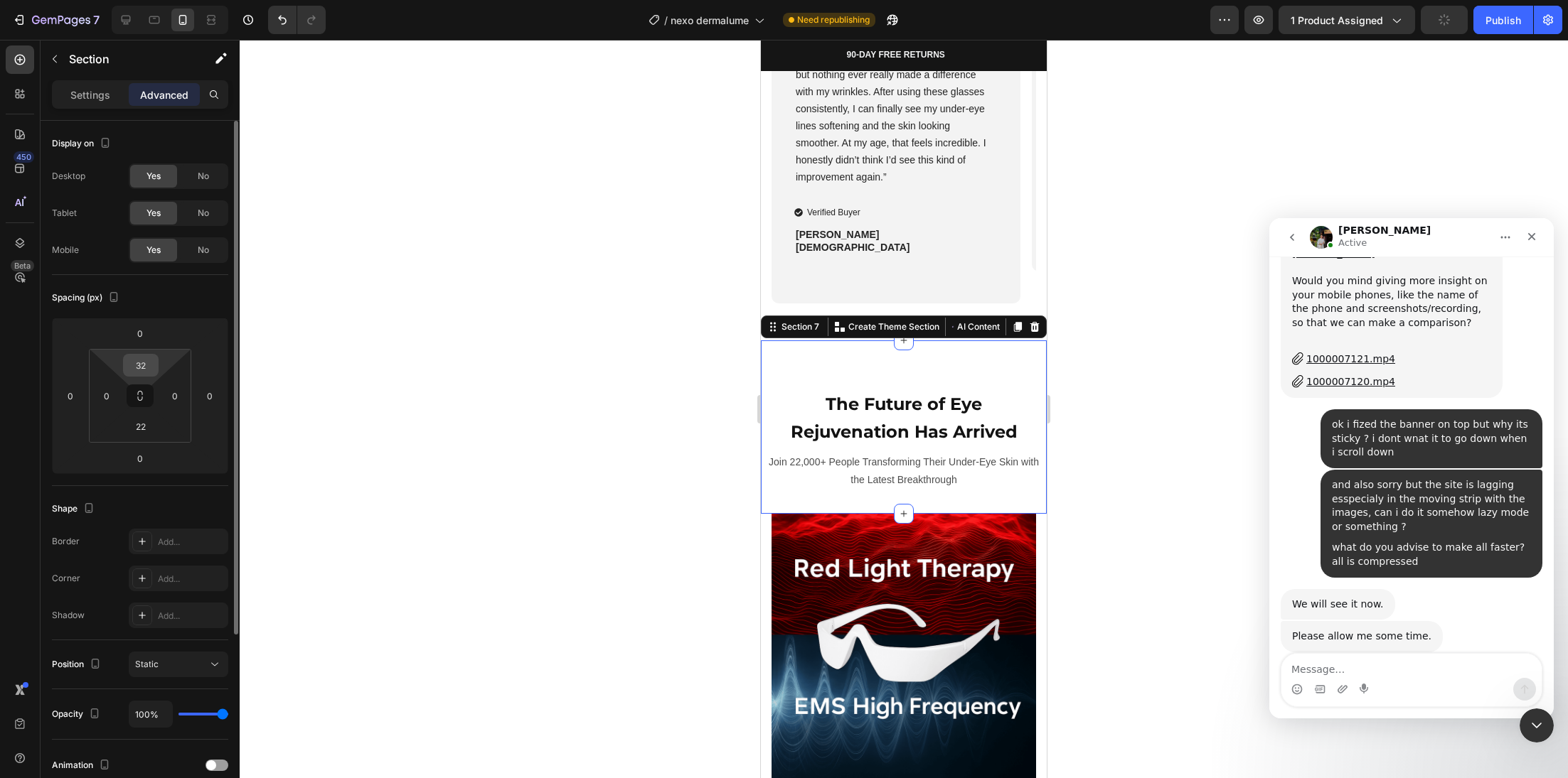
click at [154, 370] on input "32" at bounding box center [140, 365] width 28 height 21
type input "0"
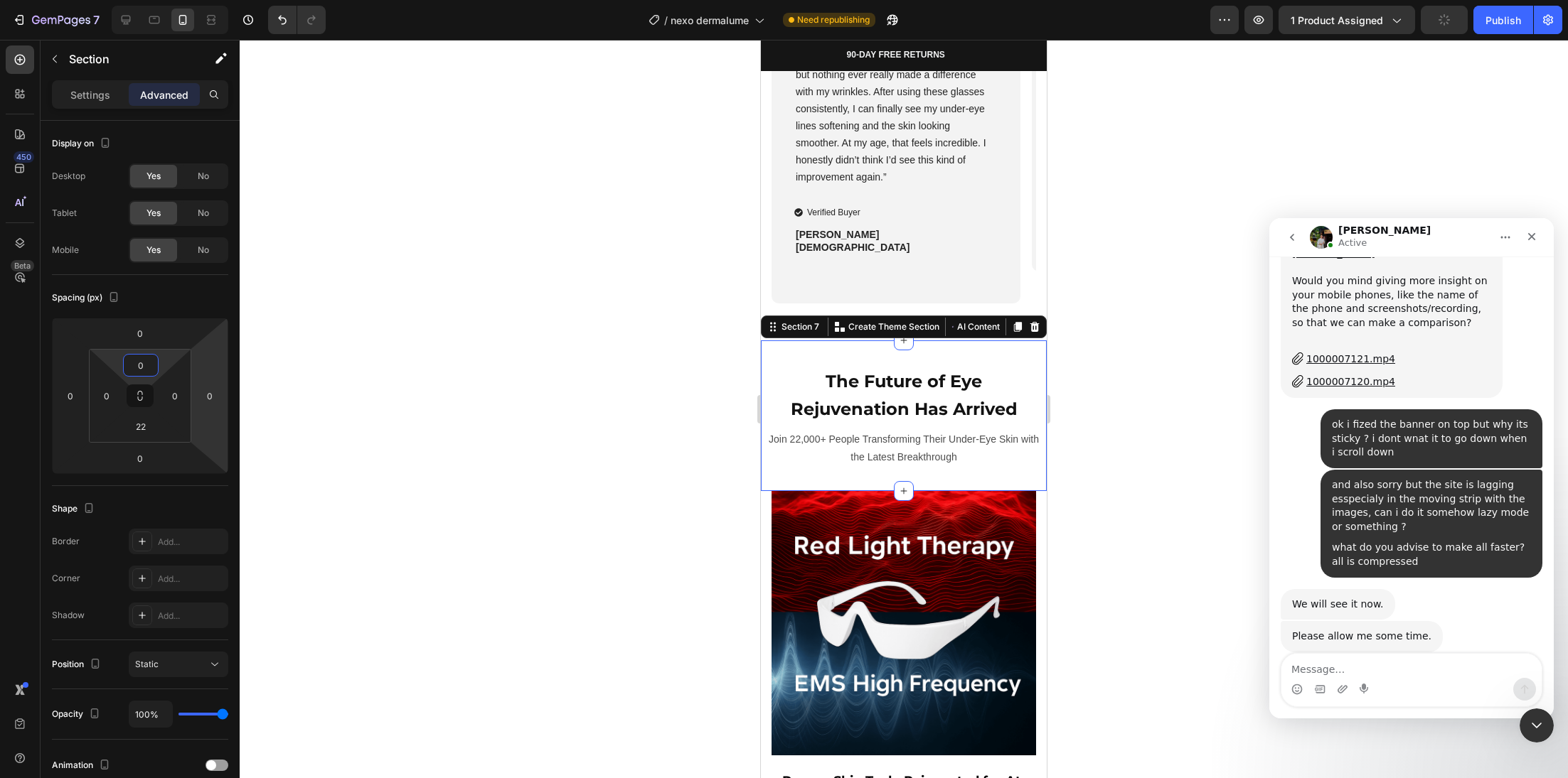
click at [493, 345] on div at bounding box center [904, 409] width 1328 height 738
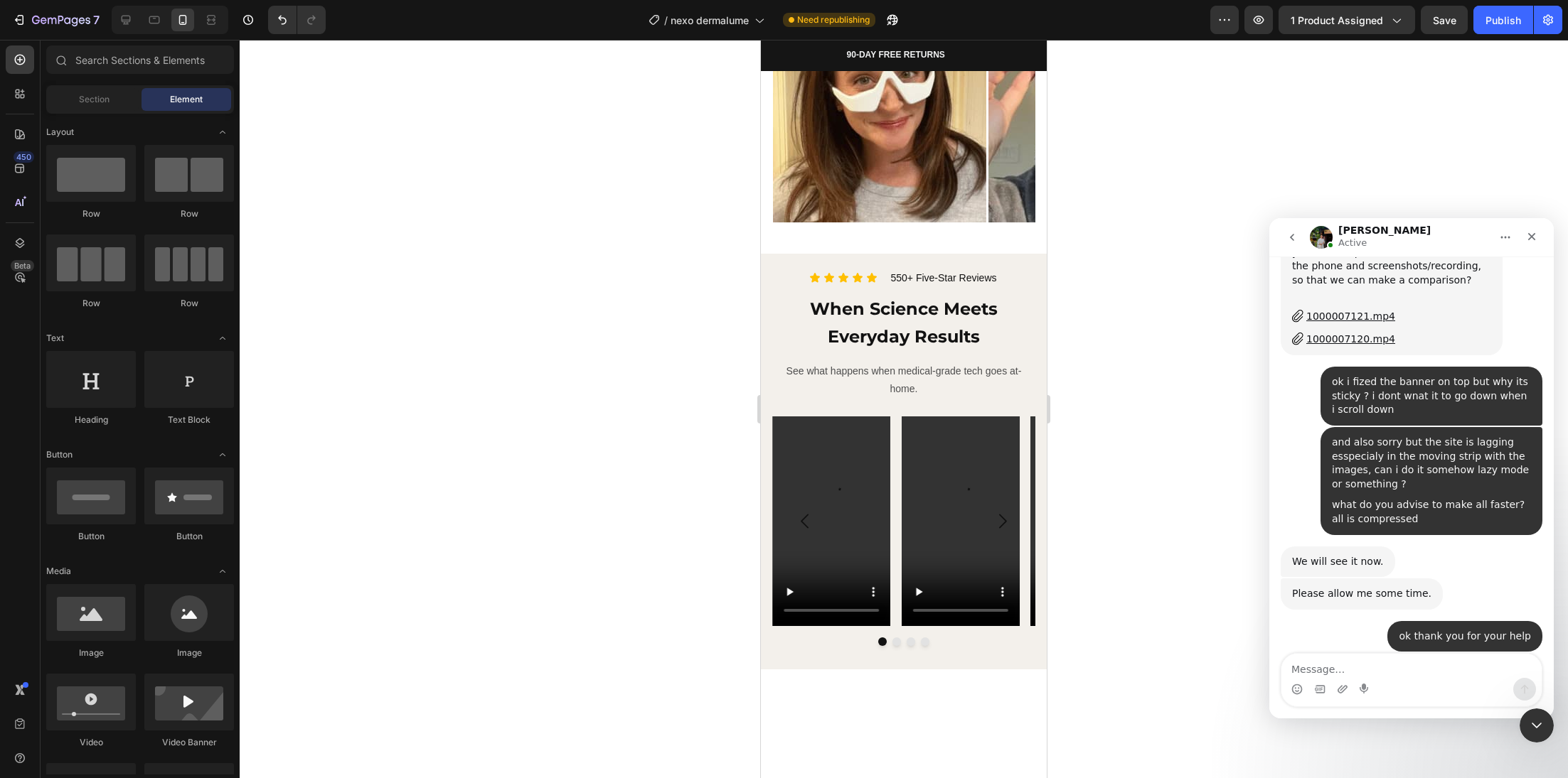
scroll to position [0, 0]
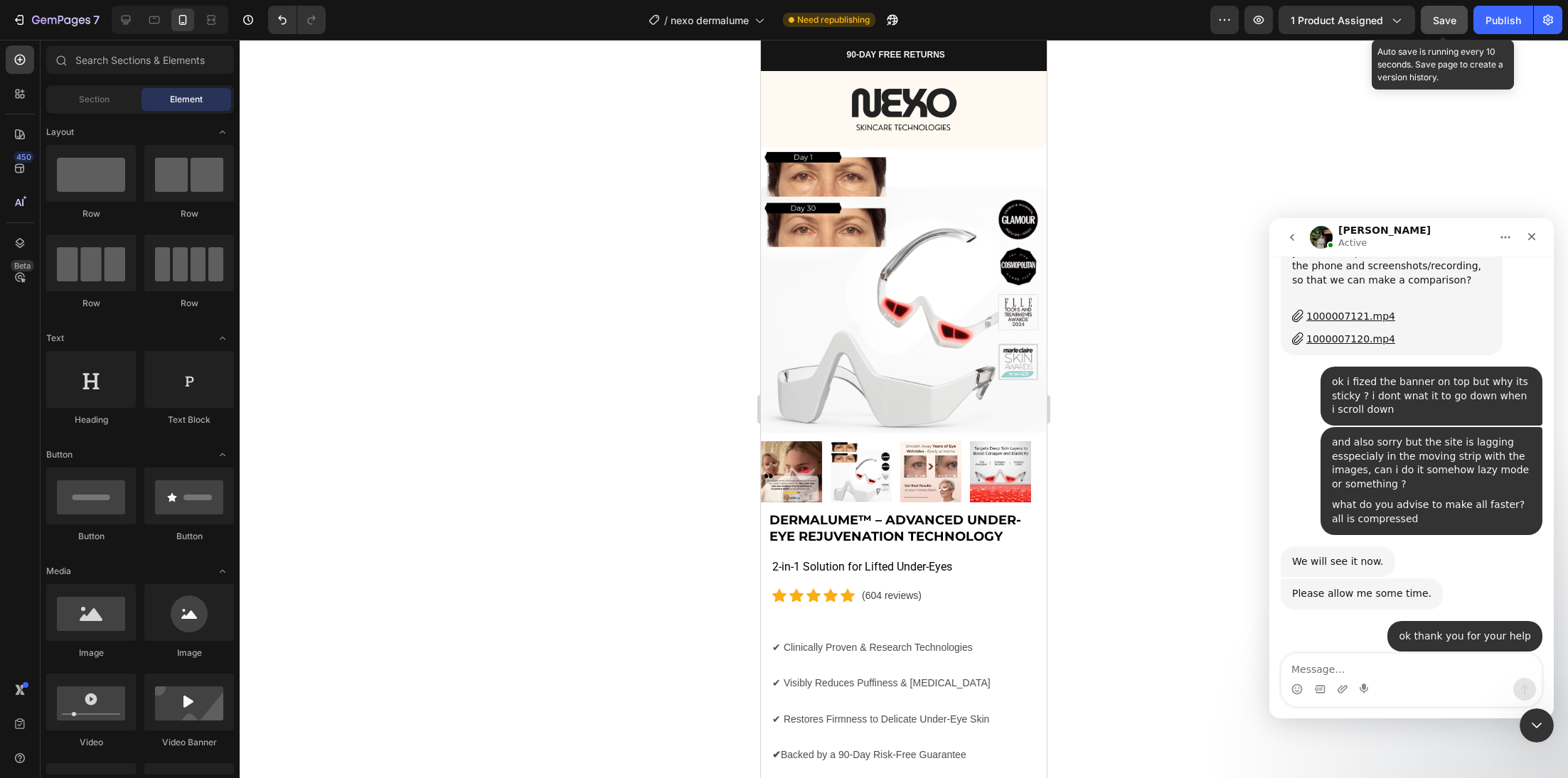
click at [1457, 27] on button "Save" at bounding box center [1444, 20] width 47 height 28
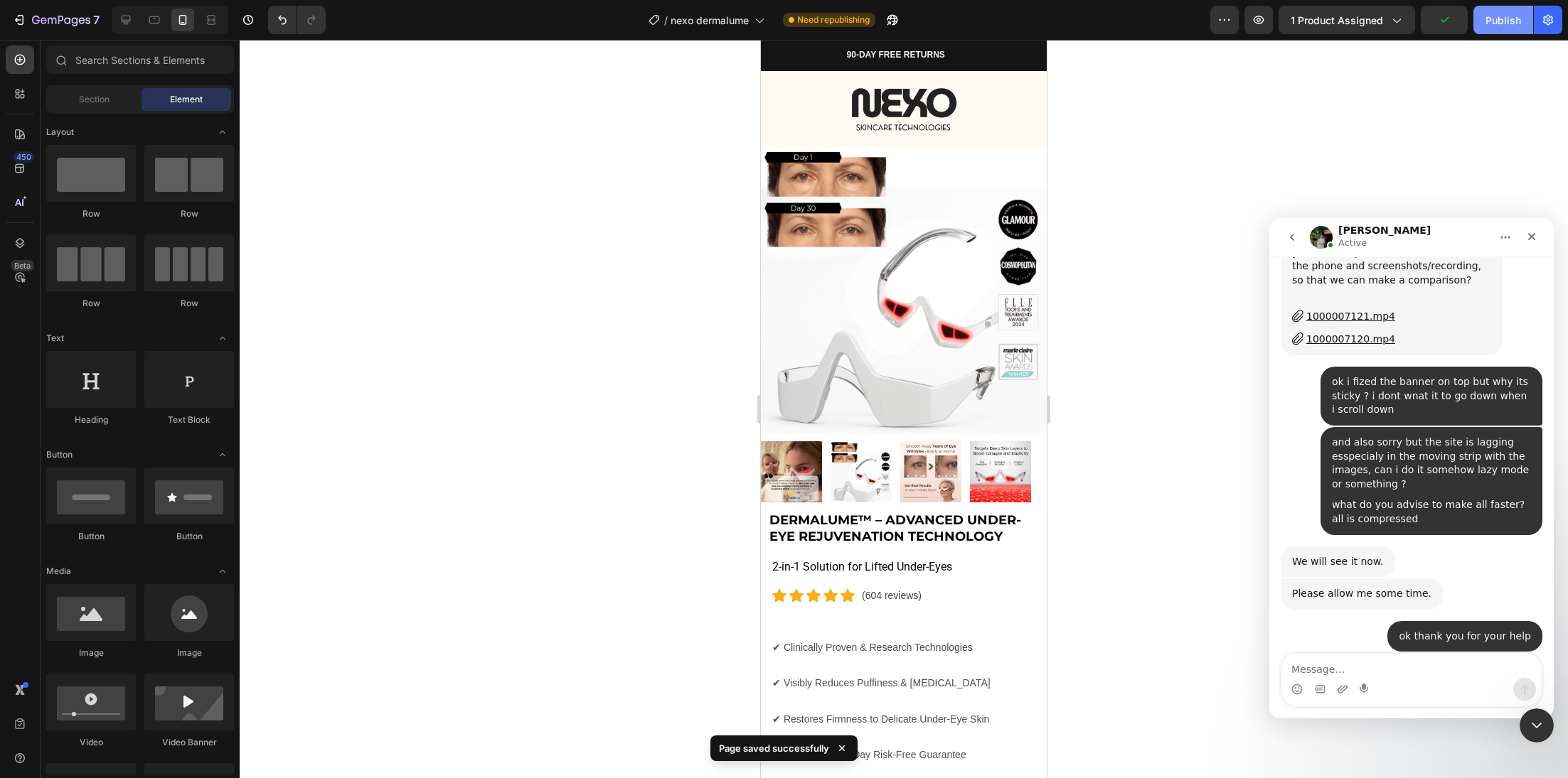
click at [1497, 24] on div "Publish" at bounding box center [1503, 20] width 36 height 15
click at [103, 54] on input "text" at bounding box center [140, 59] width 188 height 28
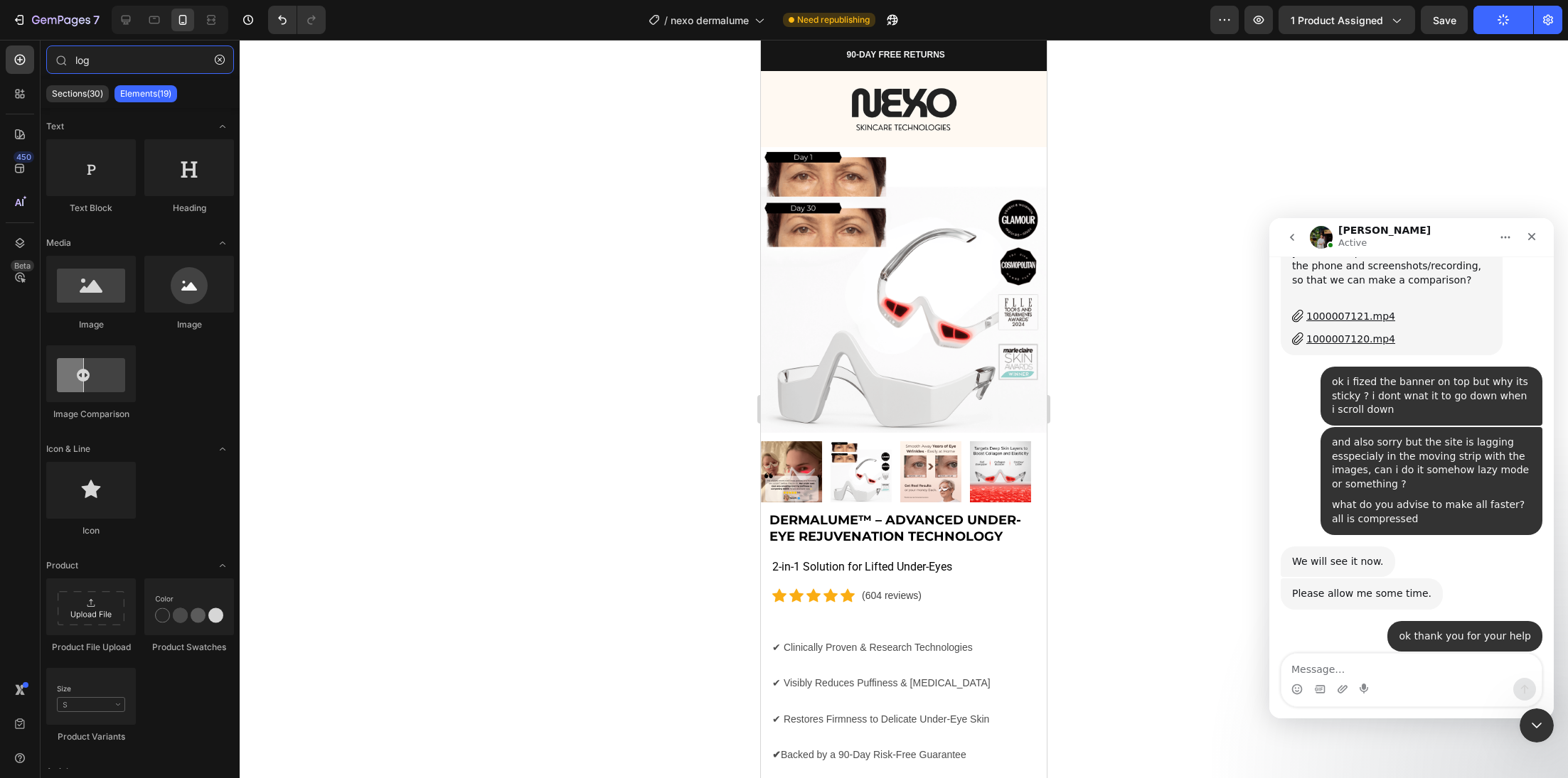
type input "logo"
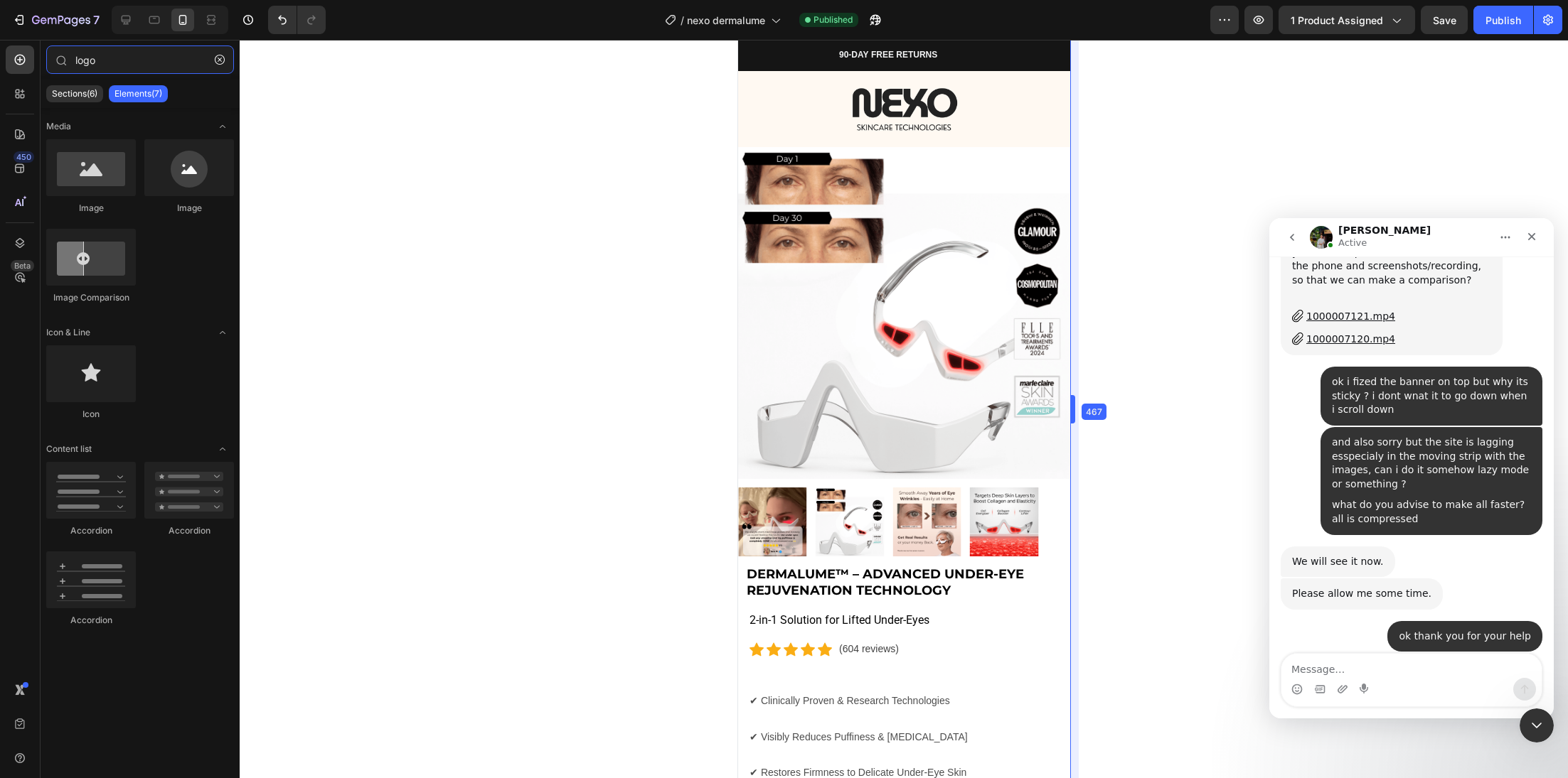
drag, startPoint x: 1047, startPoint y: 279, endPoint x: 1094, endPoint y: 260, distance: 50.7
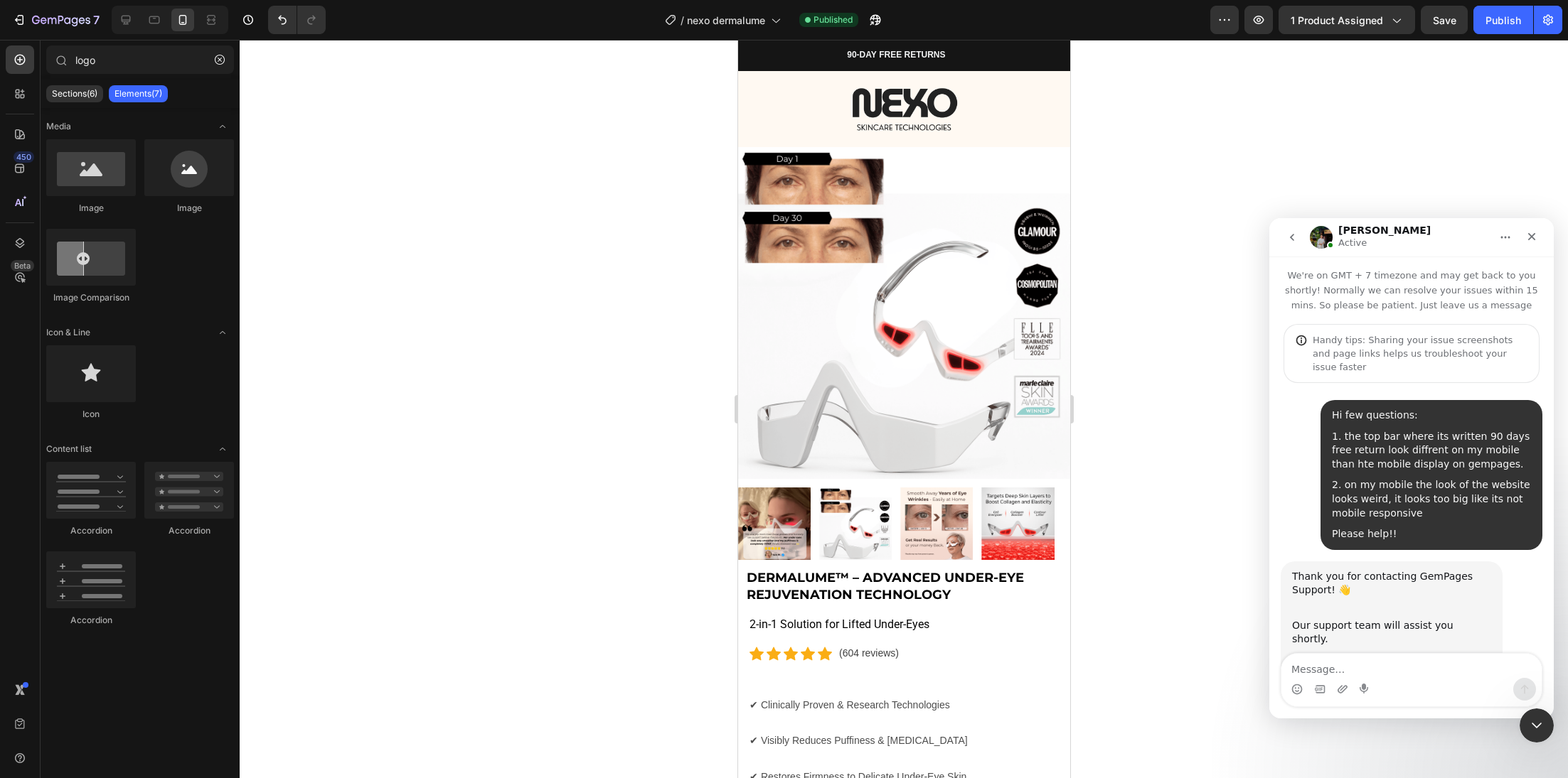
scroll to position [2036, 0]
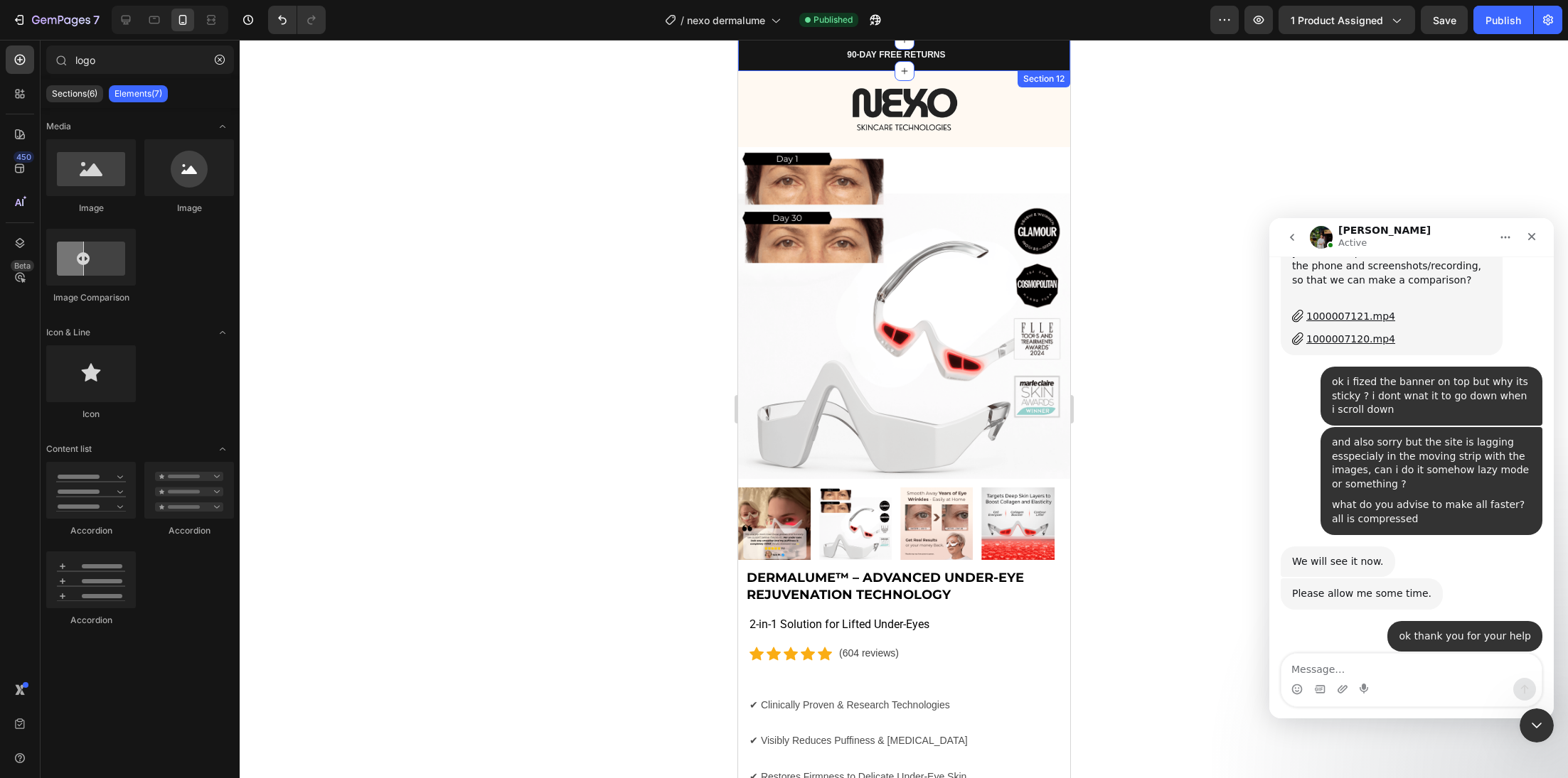
click at [743, 60] on div "90-DAY FREE RETURNS Heading Row 600+ Heading Icon Icon Icon Icon Icon Icon List…" at bounding box center [904, 55] width 332 height 31
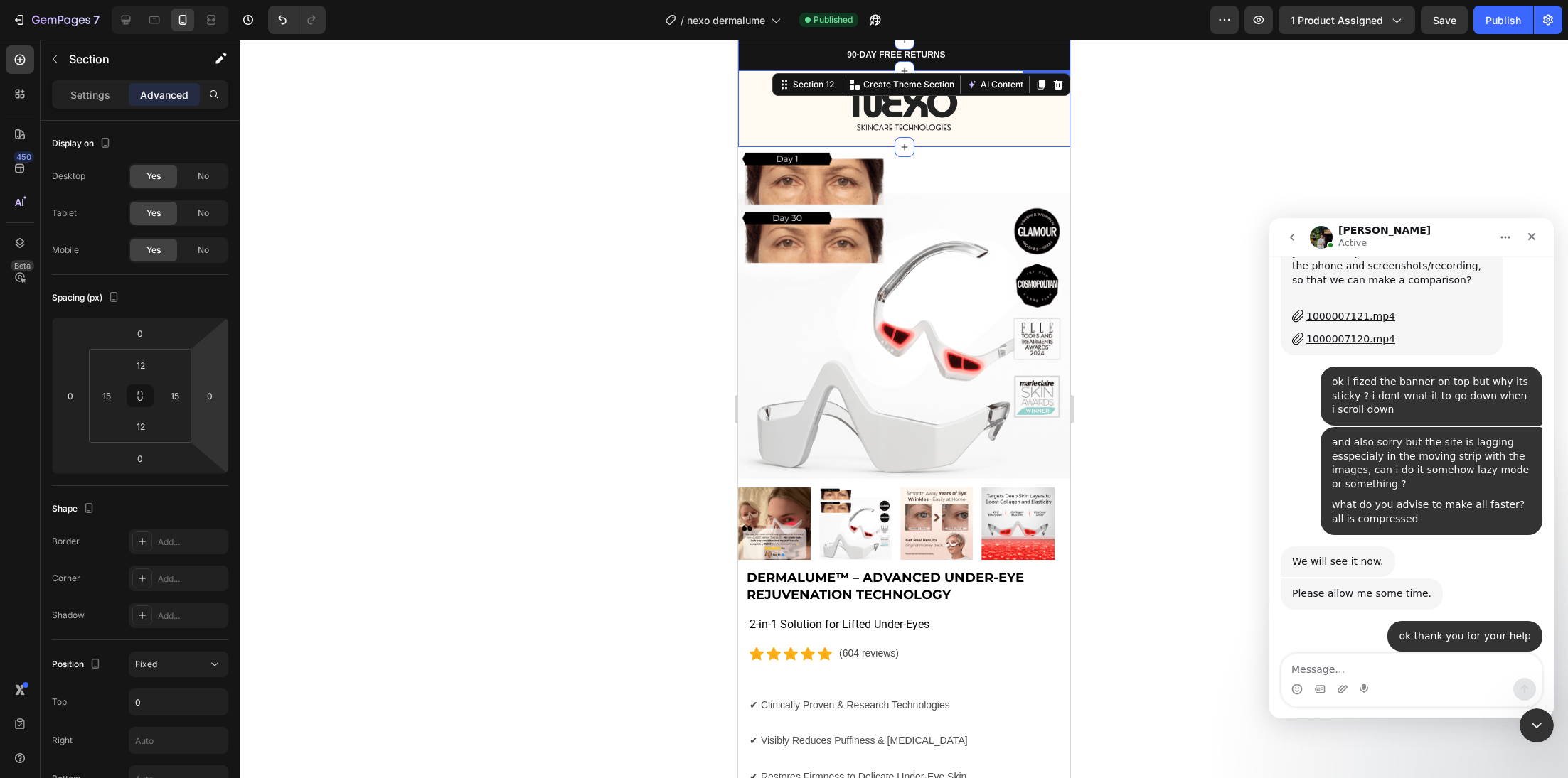
click at [1032, 140] on div "Image Row" at bounding box center [904, 108] width 332 height 78
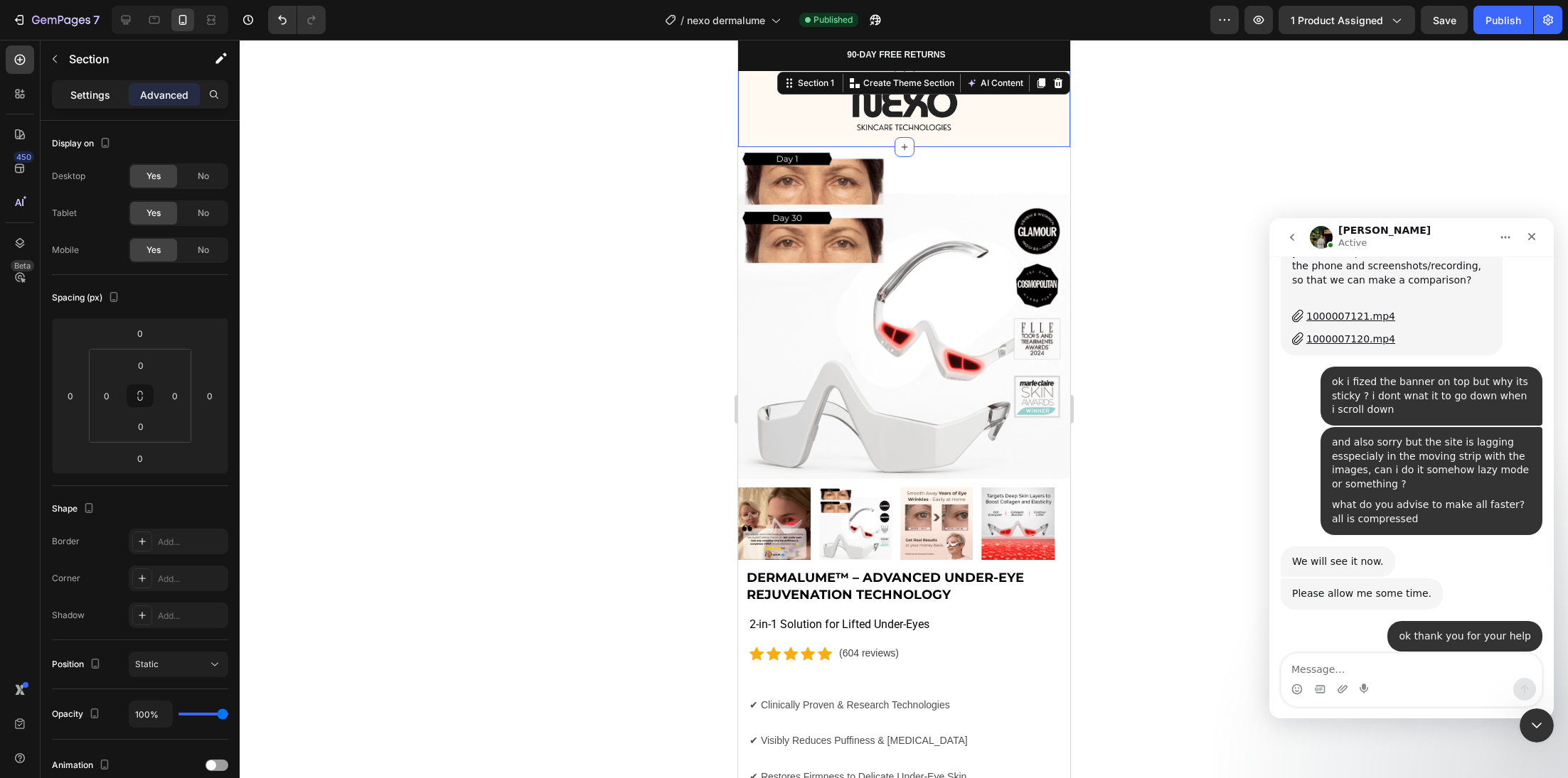
click at [87, 94] on p "Settings" at bounding box center [90, 95] width 40 height 15
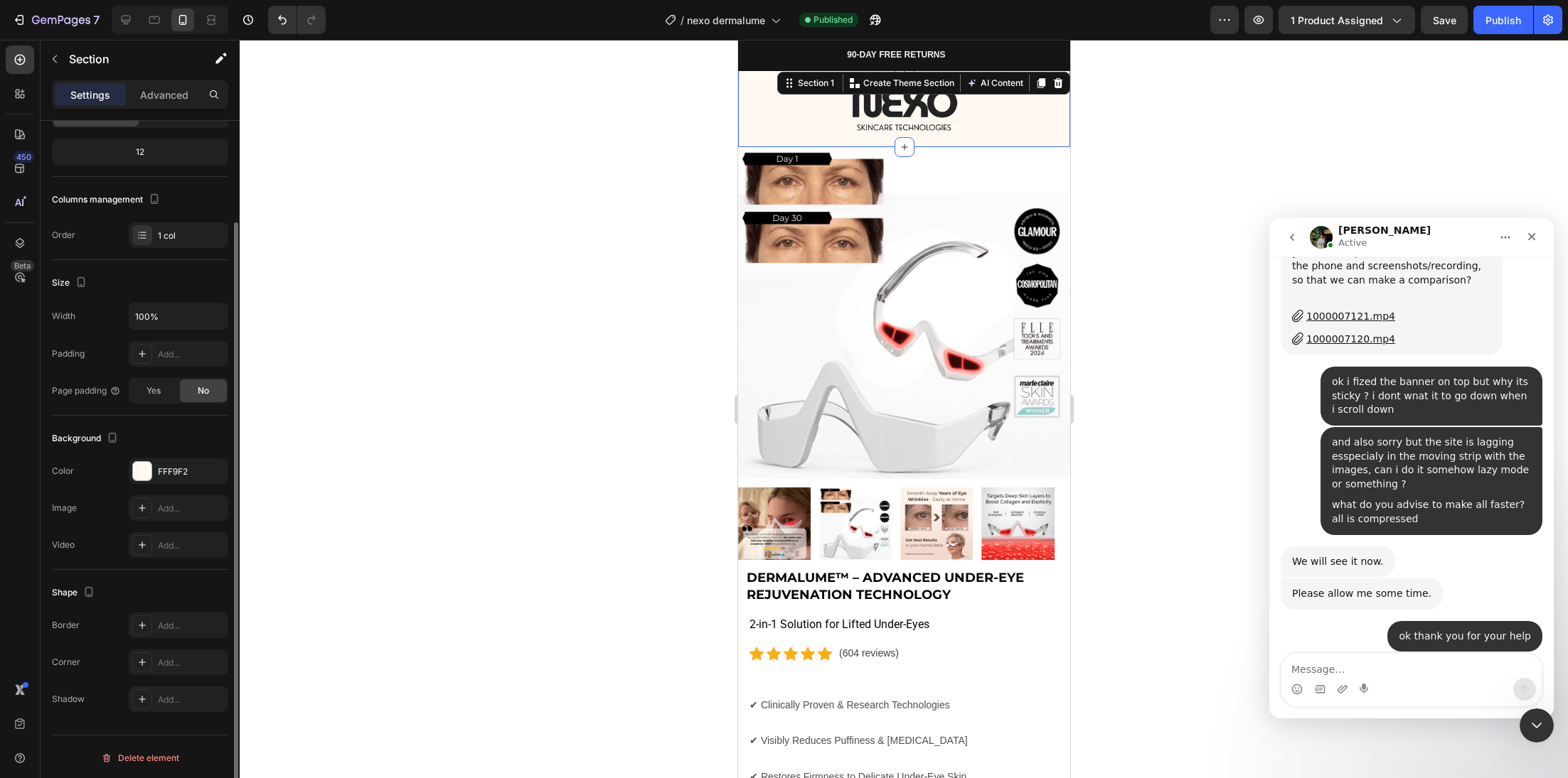
scroll to position [126, 0]
click at [158, 354] on div "Add..." at bounding box center [191, 359] width 67 height 13
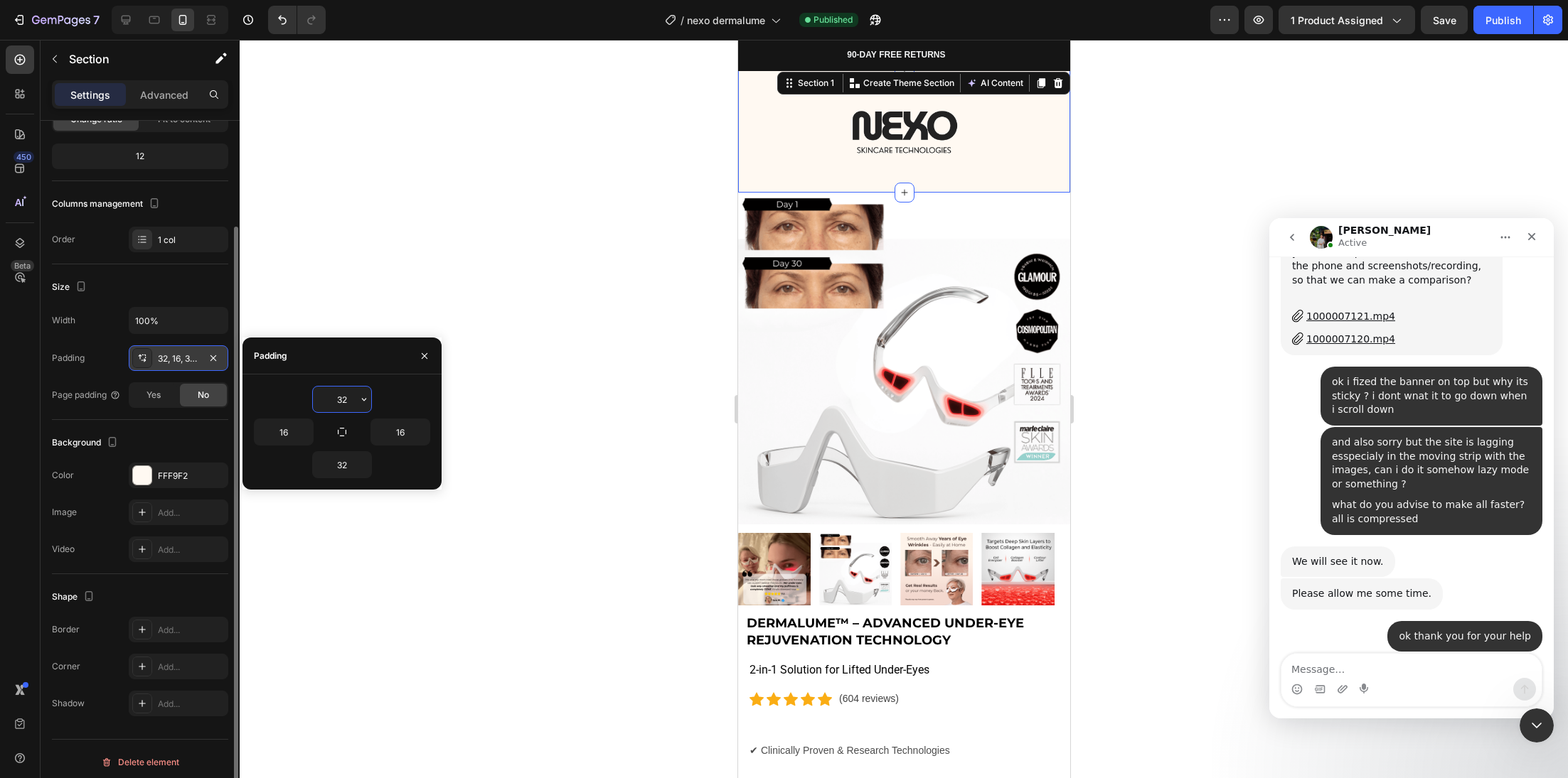
click at [444, 240] on div at bounding box center [904, 409] width 1328 height 738
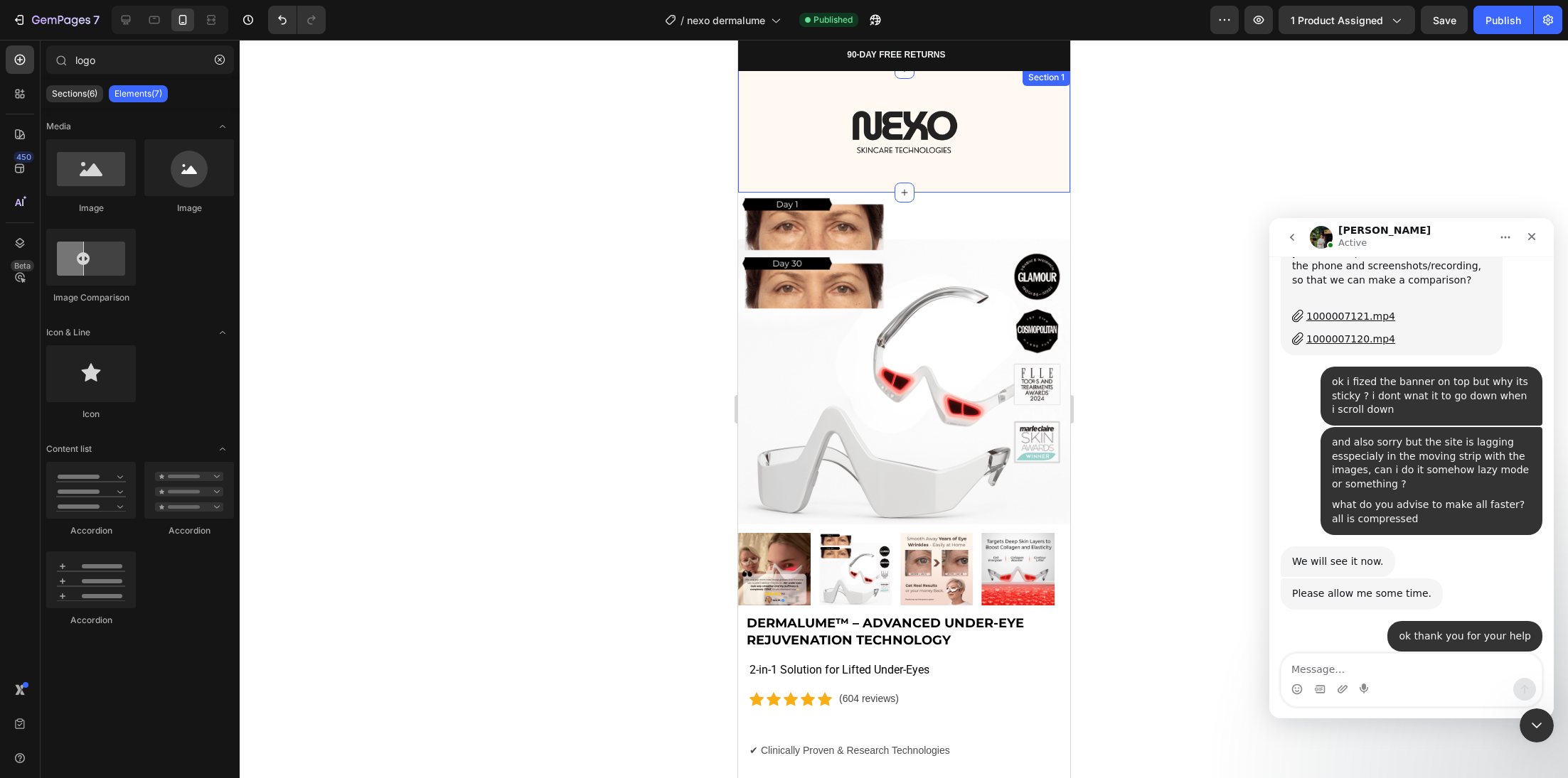
click at [764, 179] on div "Image Row Section 1" at bounding box center [904, 130] width 332 height 123
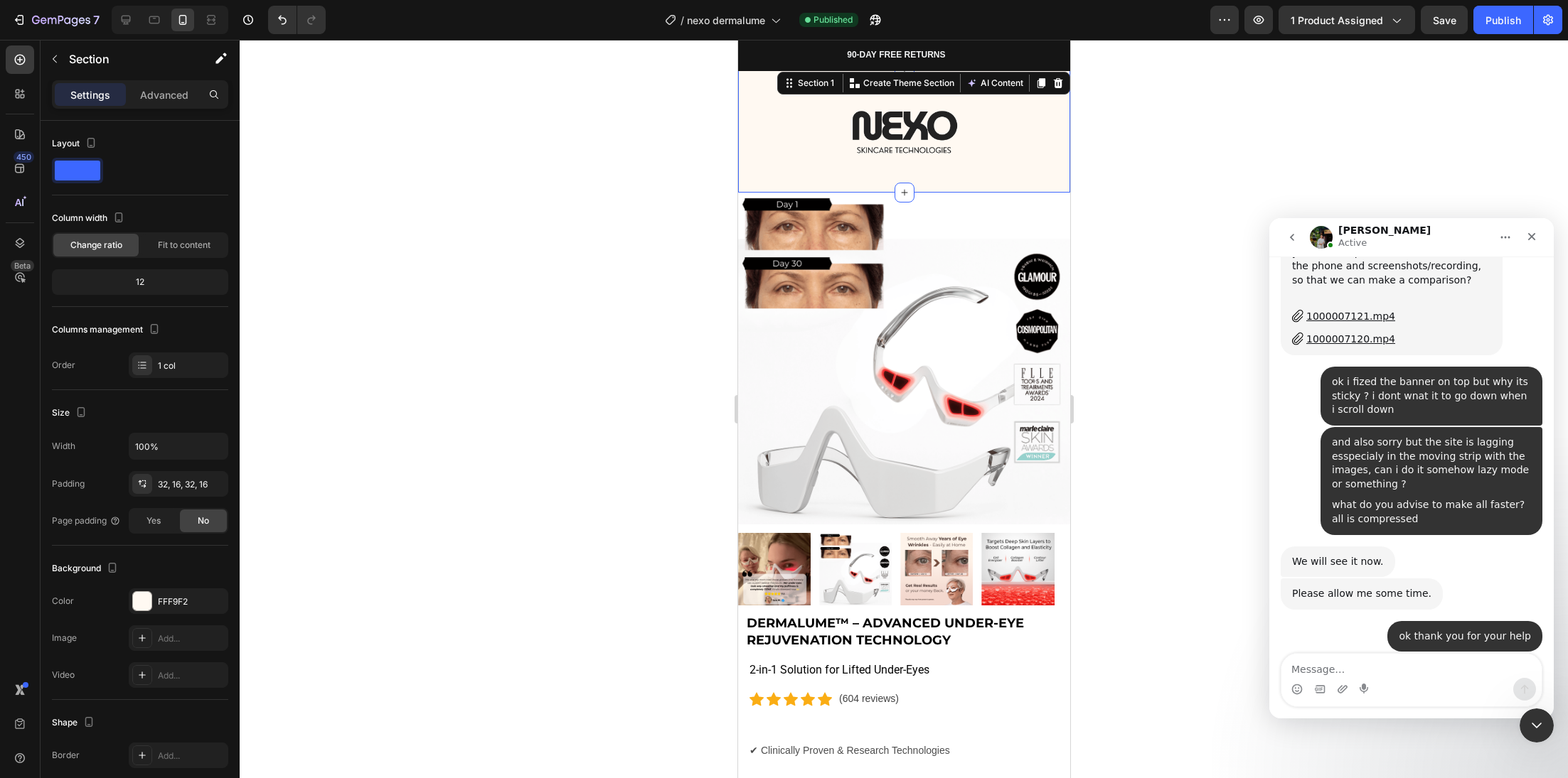
click at [434, 207] on div at bounding box center [904, 409] width 1328 height 738
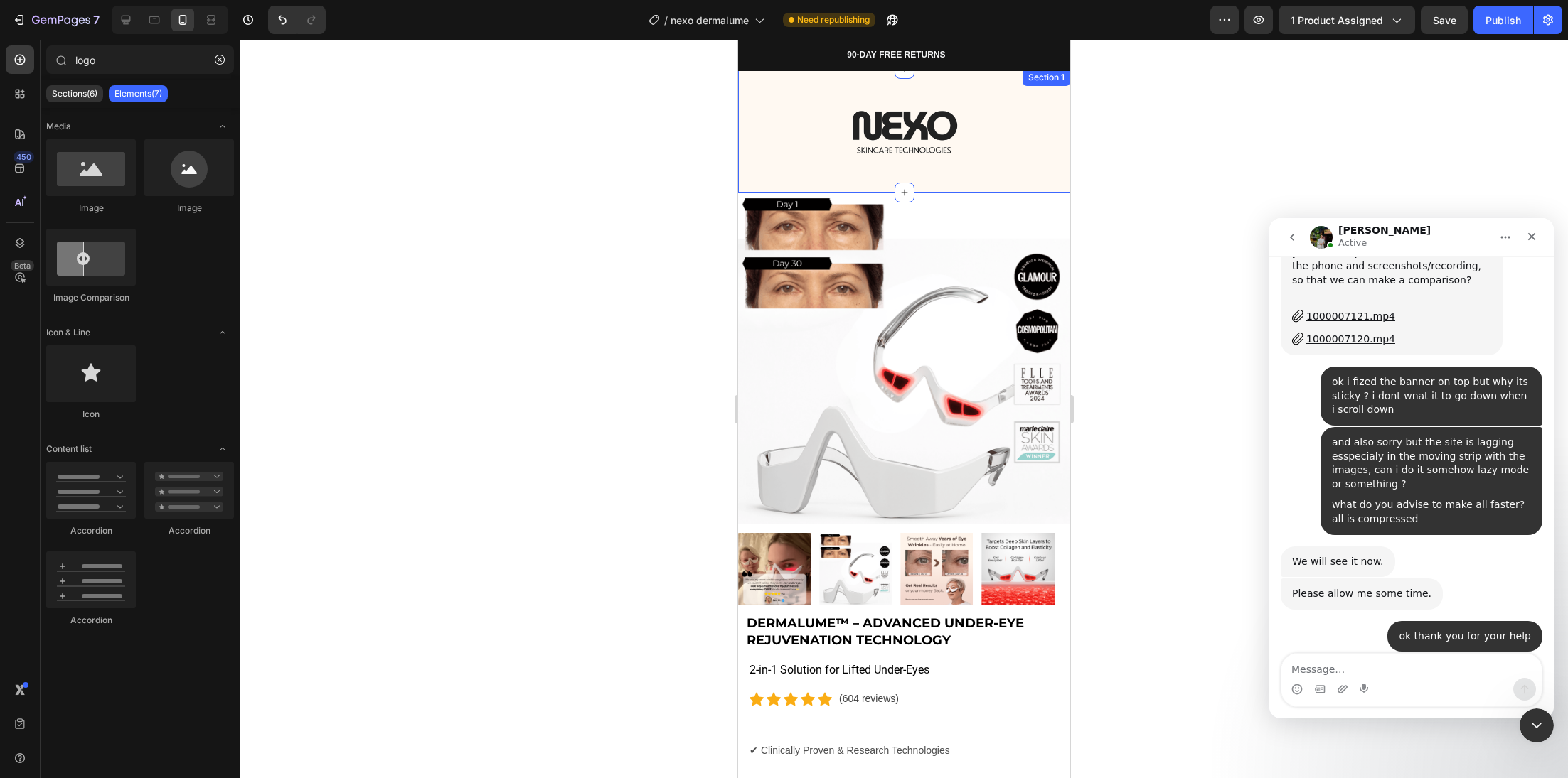
click at [743, 89] on div "Image Row Section 1" at bounding box center [904, 130] width 332 height 123
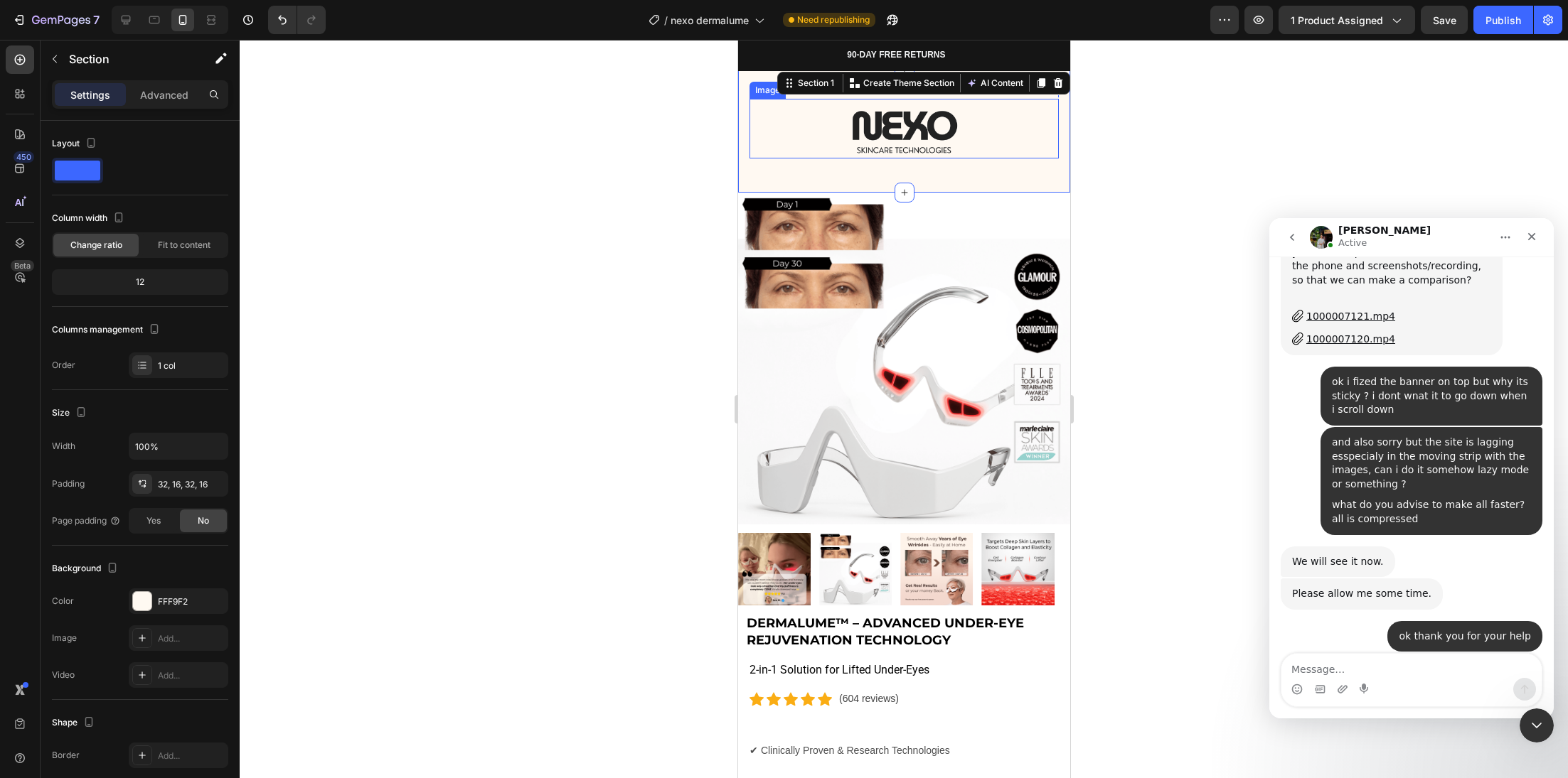
click at [931, 102] on img at bounding box center [904, 128] width 106 height 60
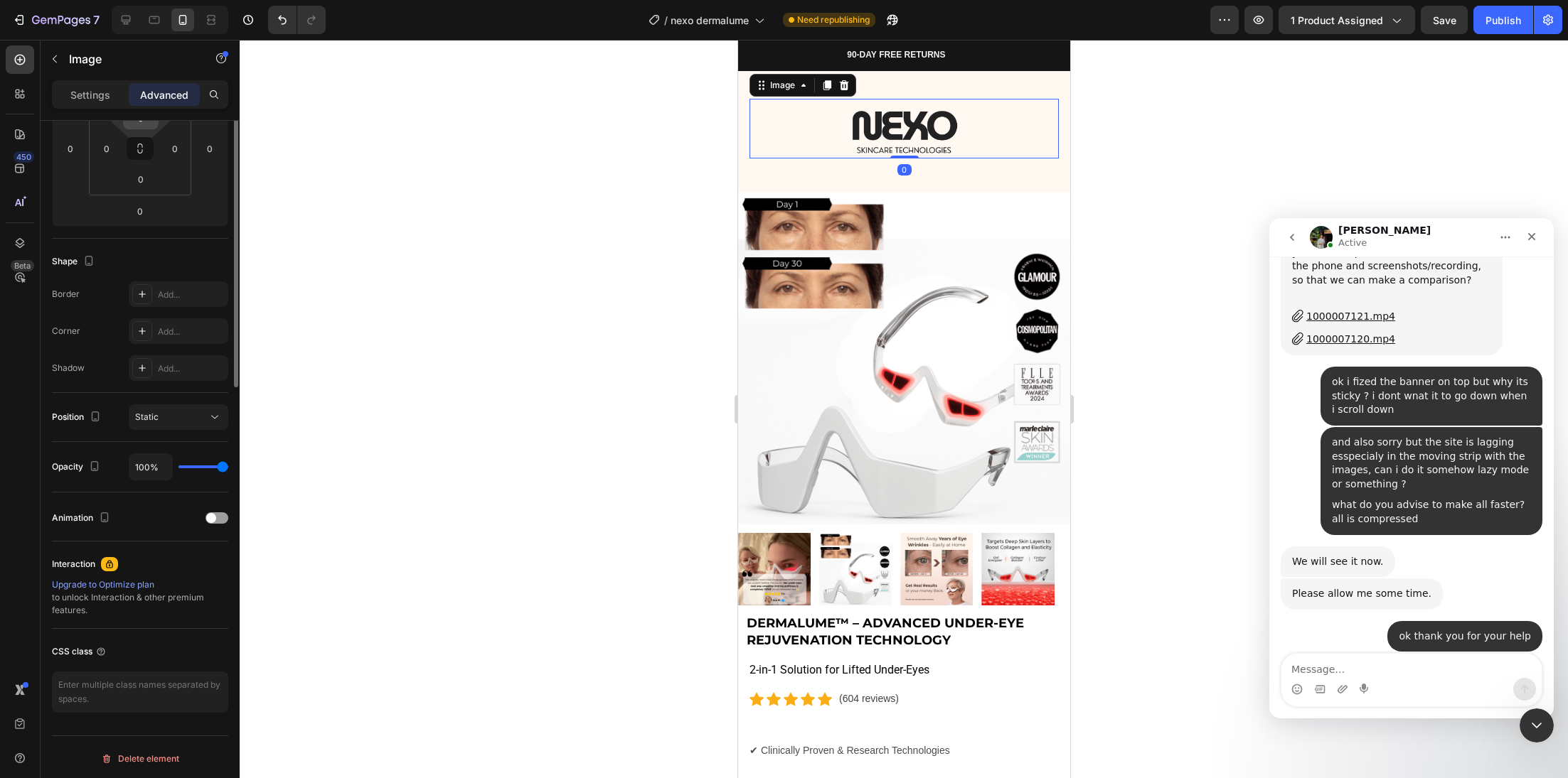
scroll to position [0, 0]
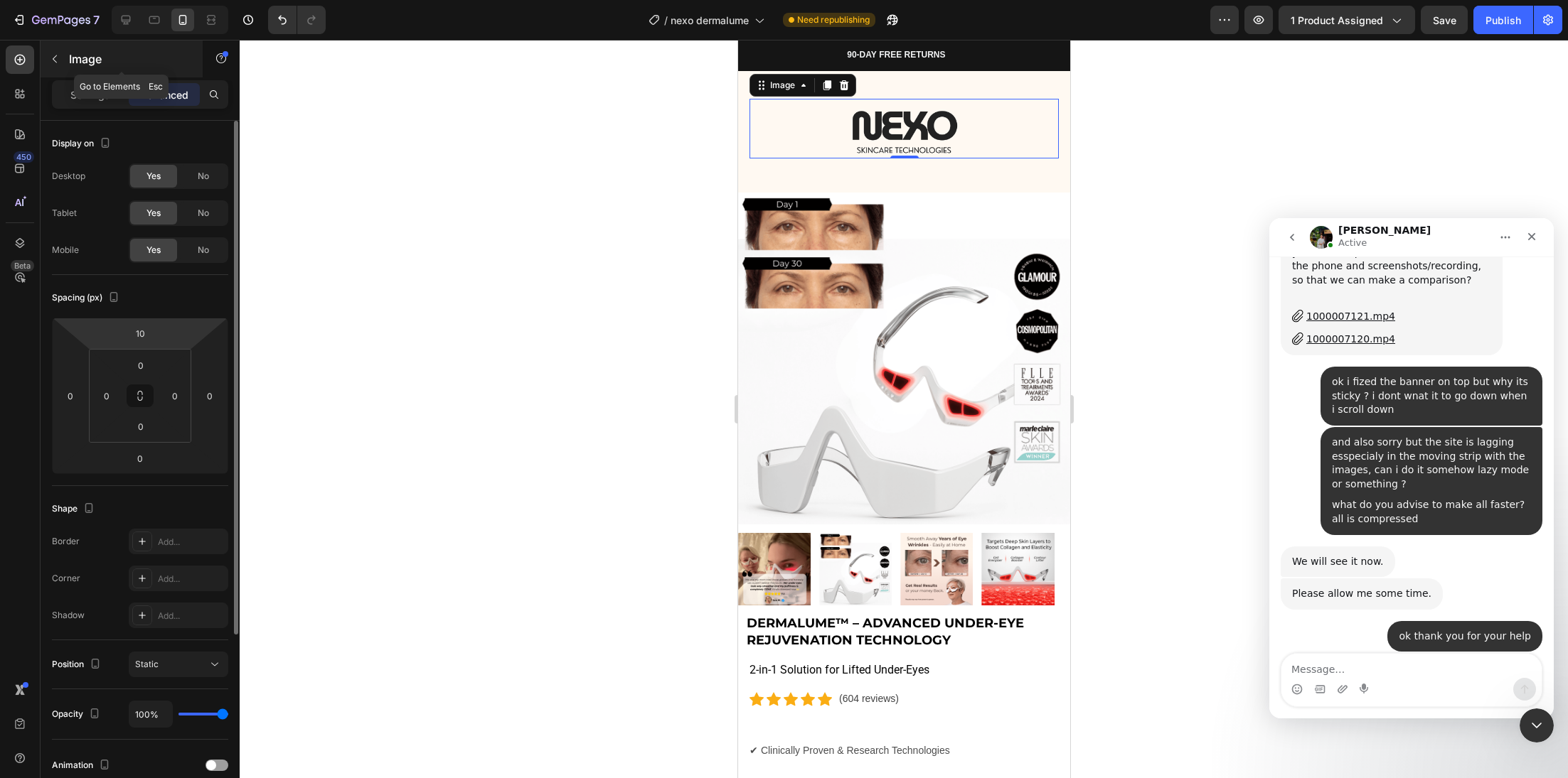
click at [94, 71] on div "Image" at bounding box center [122, 59] width 163 height 37
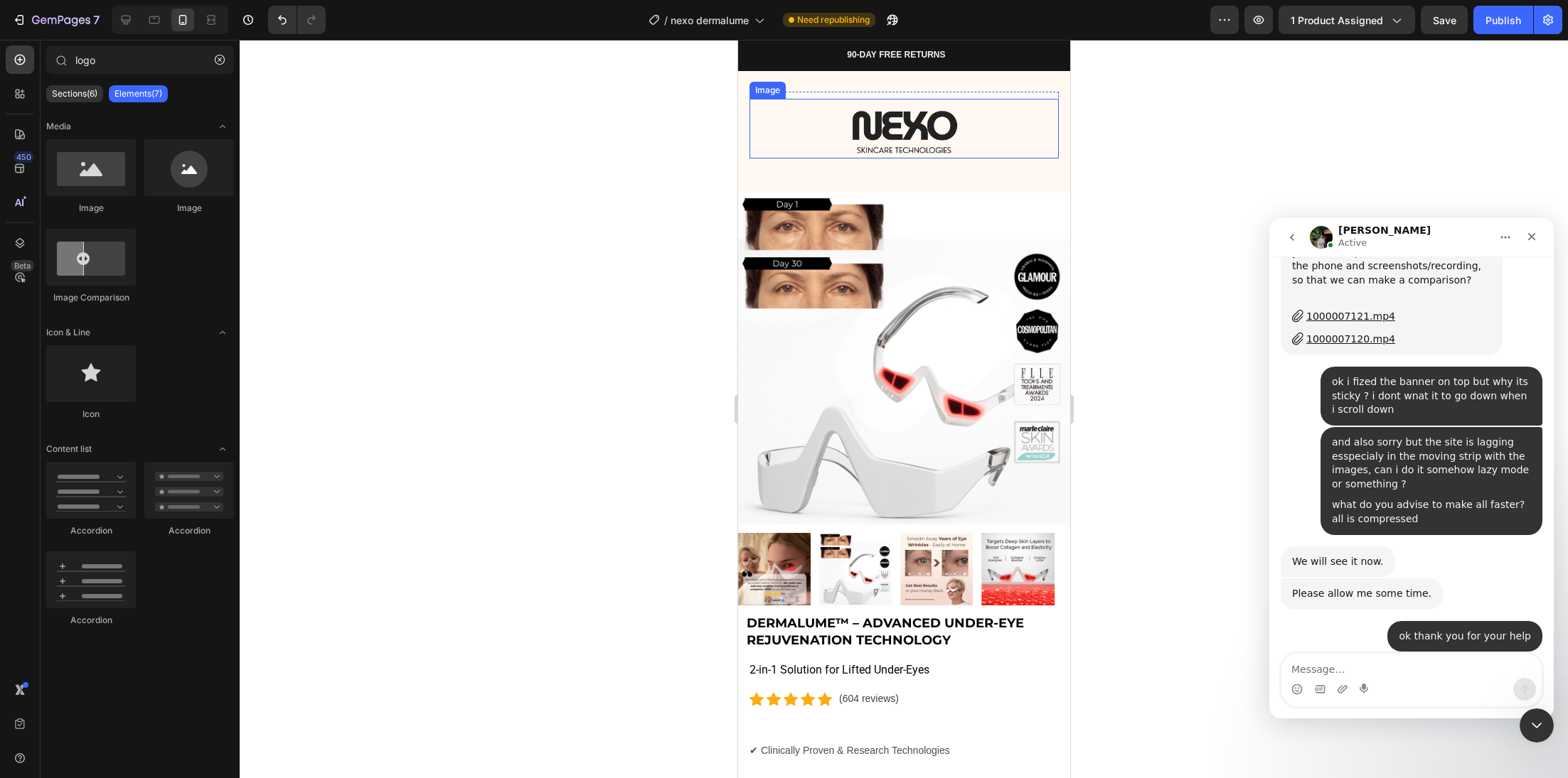
click at [877, 125] on img at bounding box center [904, 128] width 106 height 60
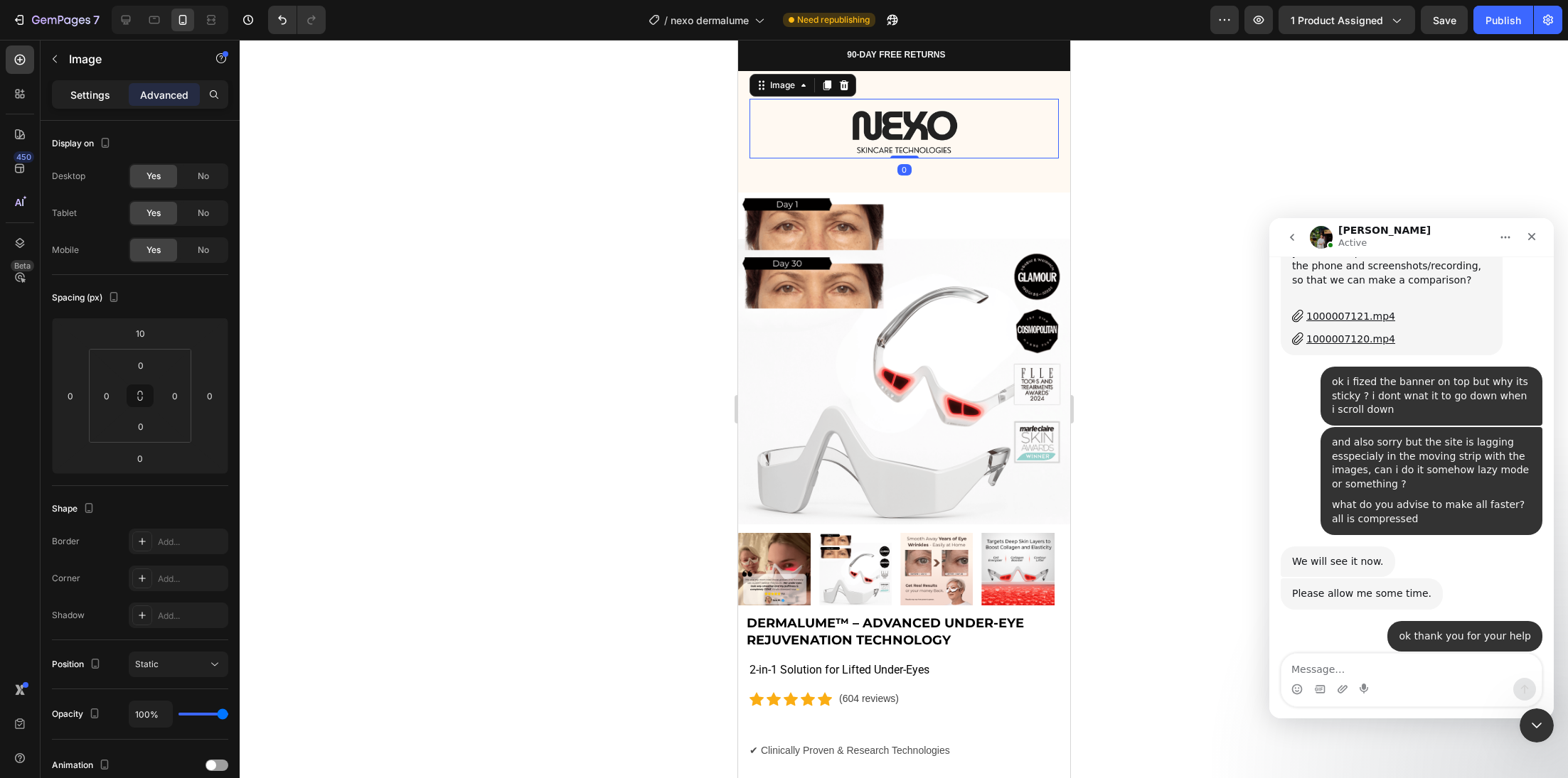
click at [101, 93] on p "Settings" at bounding box center [90, 95] width 40 height 15
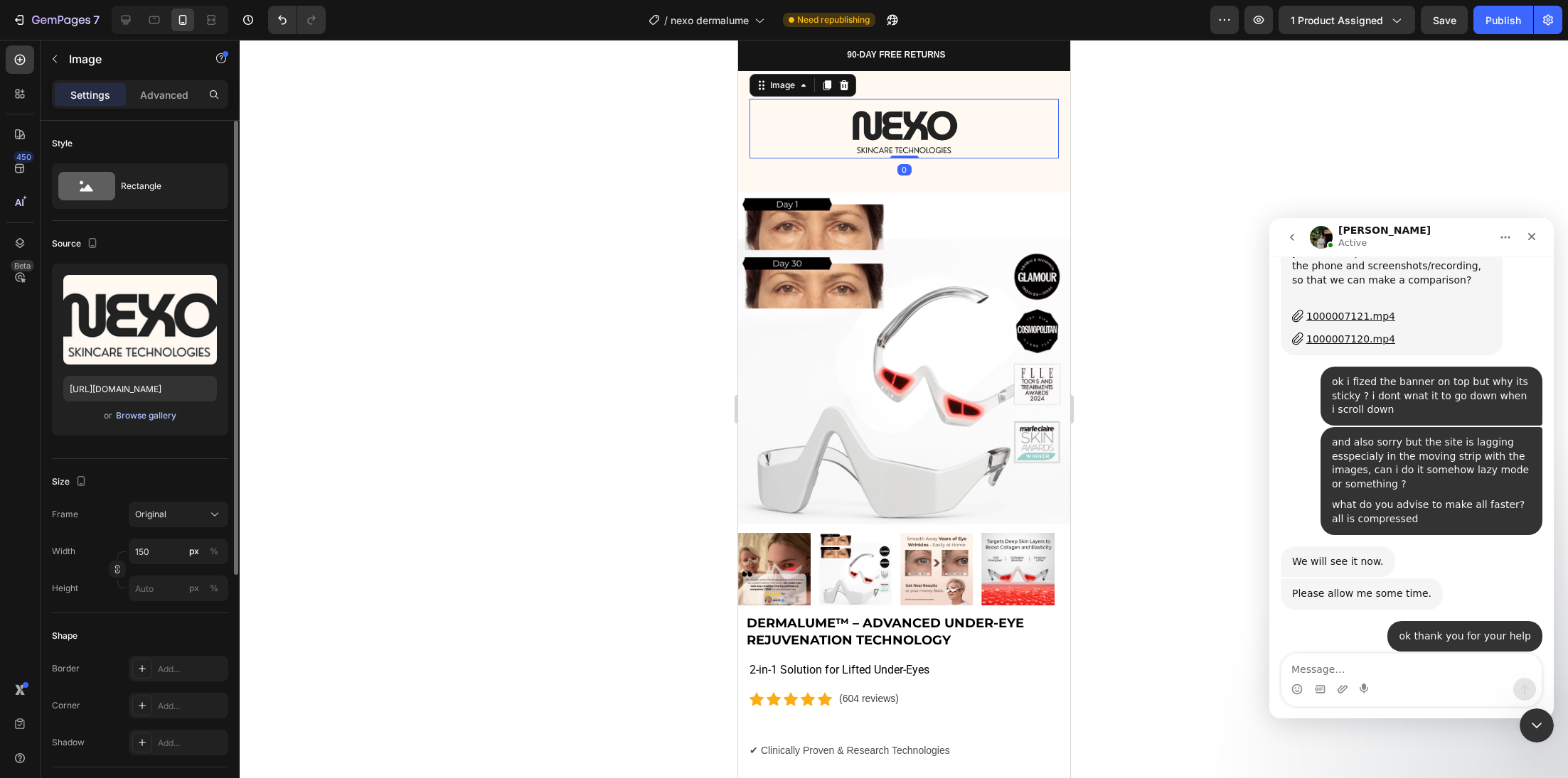
click at [132, 417] on div "Browse gallery" at bounding box center [145, 415] width 60 height 13
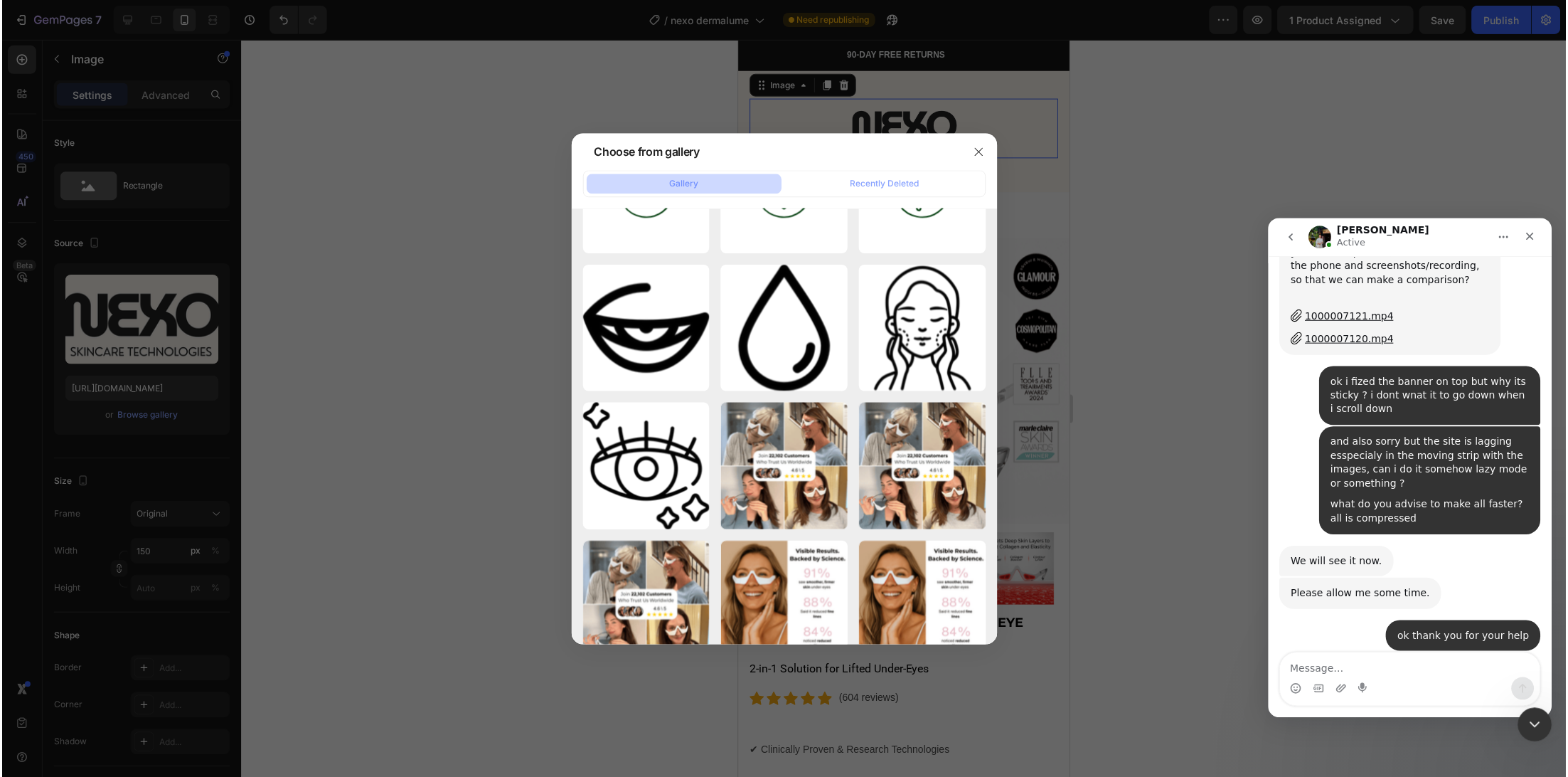
scroll to position [2198, 0]
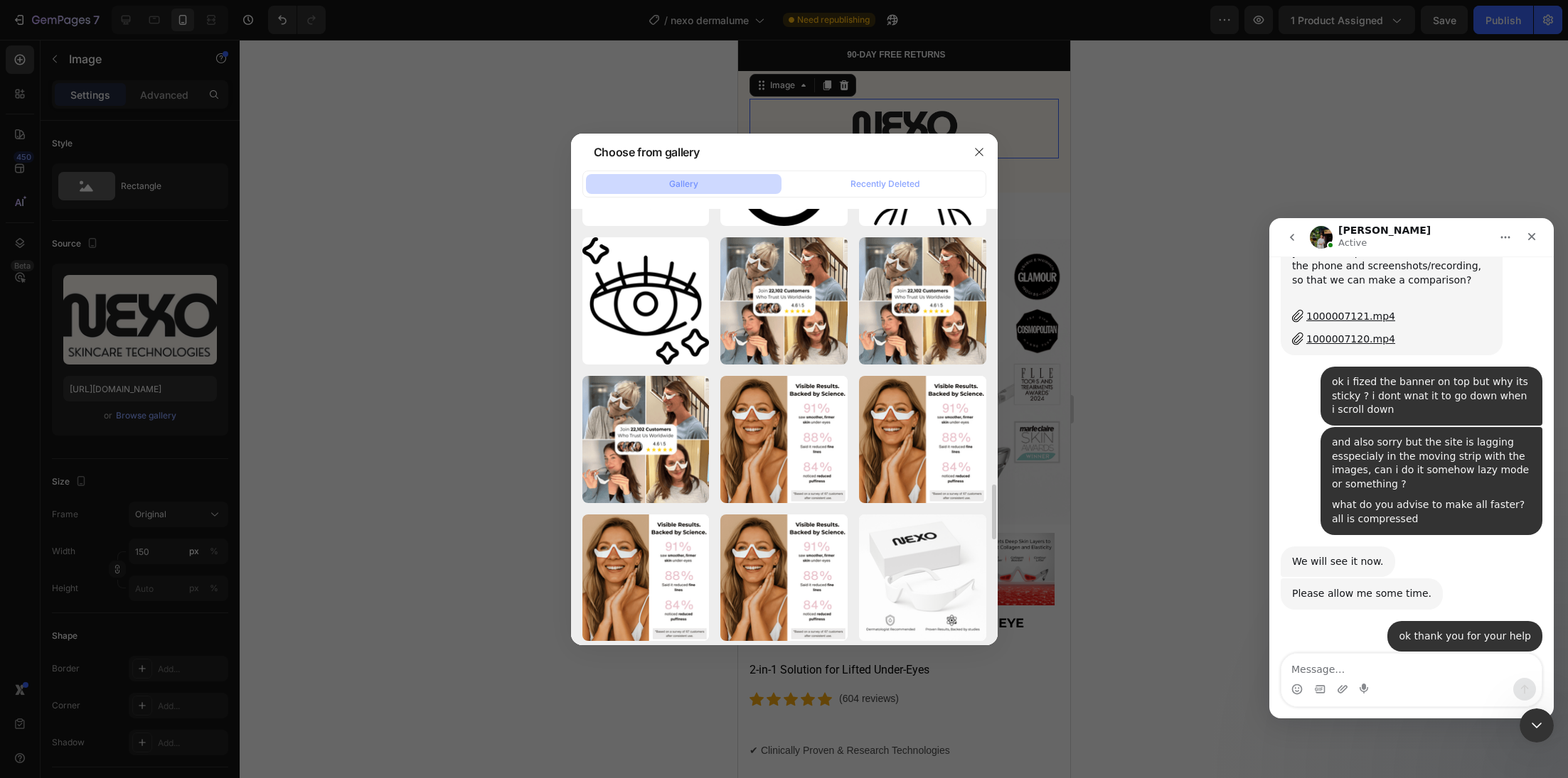
click at [508, 437] on div at bounding box center [784, 389] width 1568 height 778
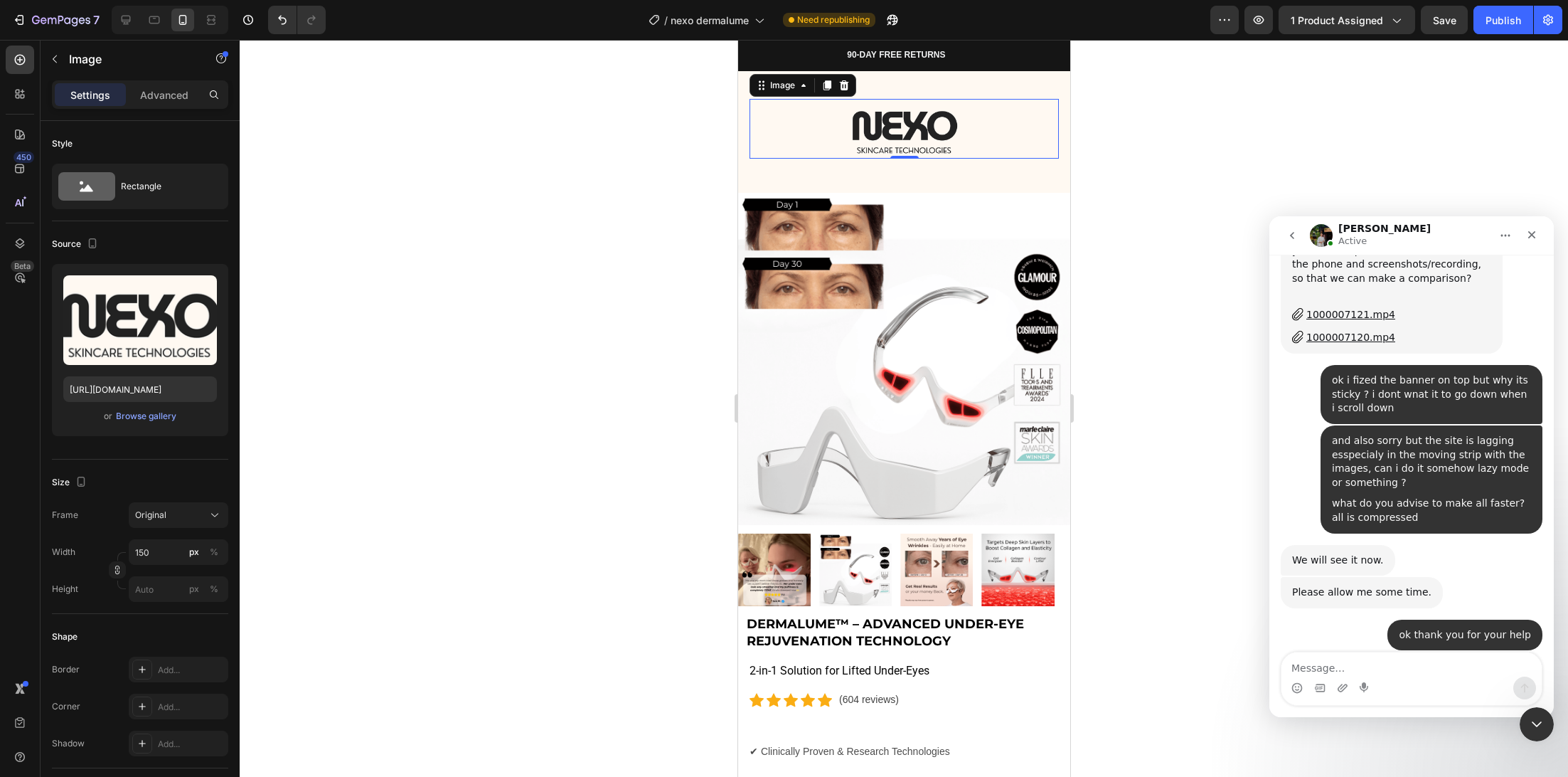
scroll to position [2093, 0]
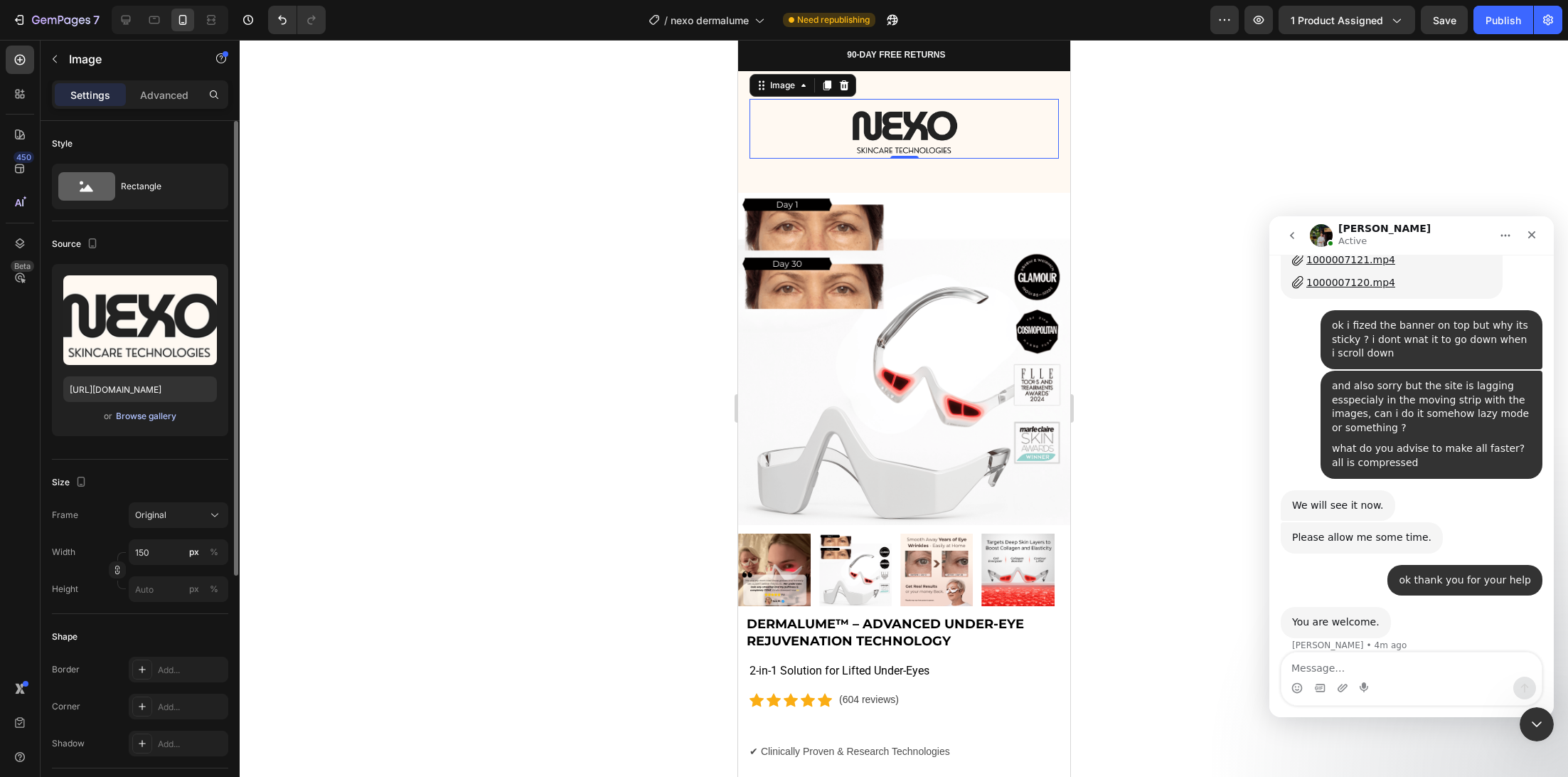
click at [134, 419] on div "Browse gallery" at bounding box center [145, 415] width 60 height 13
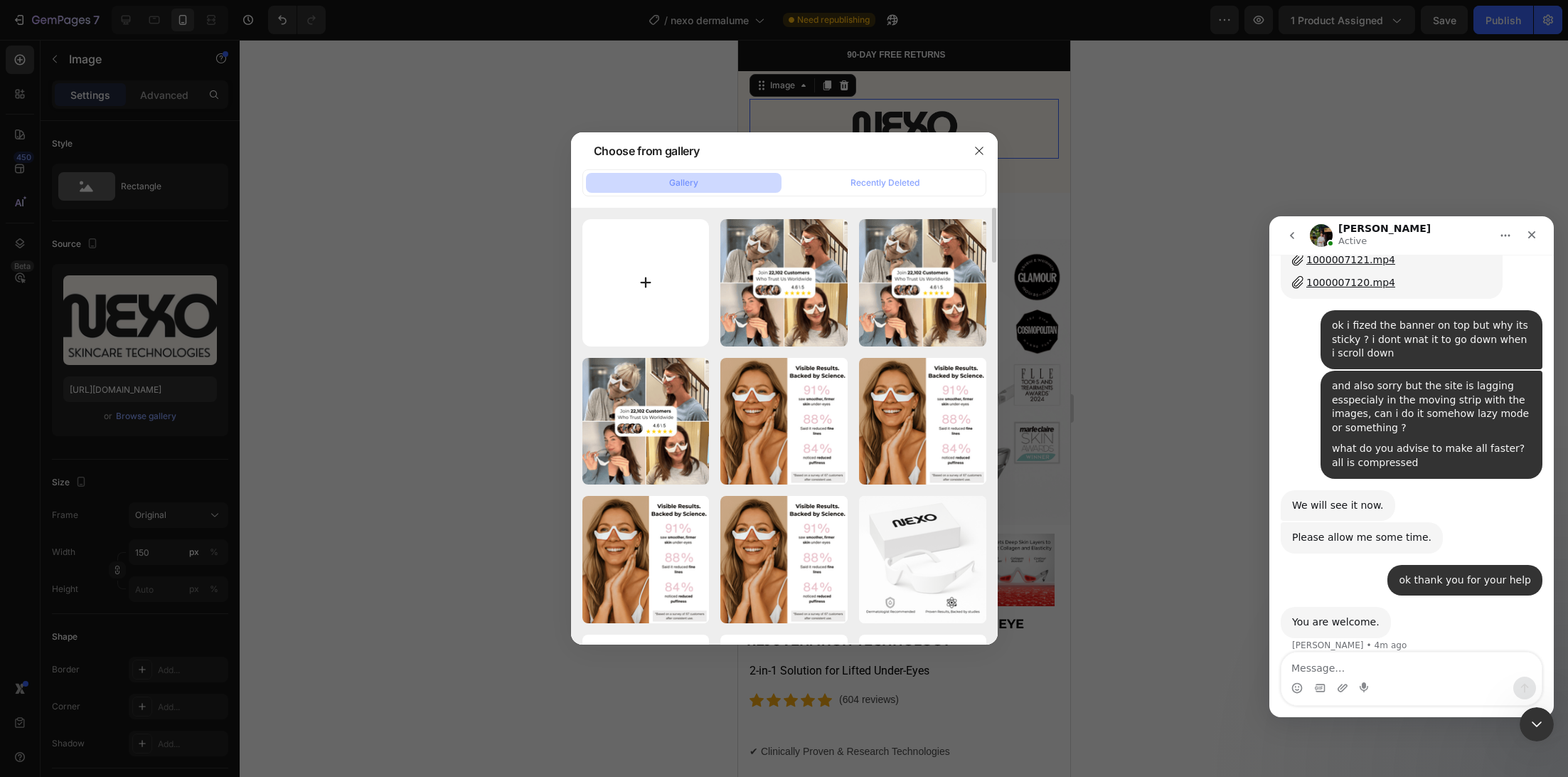
click at [638, 303] on input "file" at bounding box center [647, 283] width 128 height 128
type input "C:\fakepath\0000000rrrrrr.png"
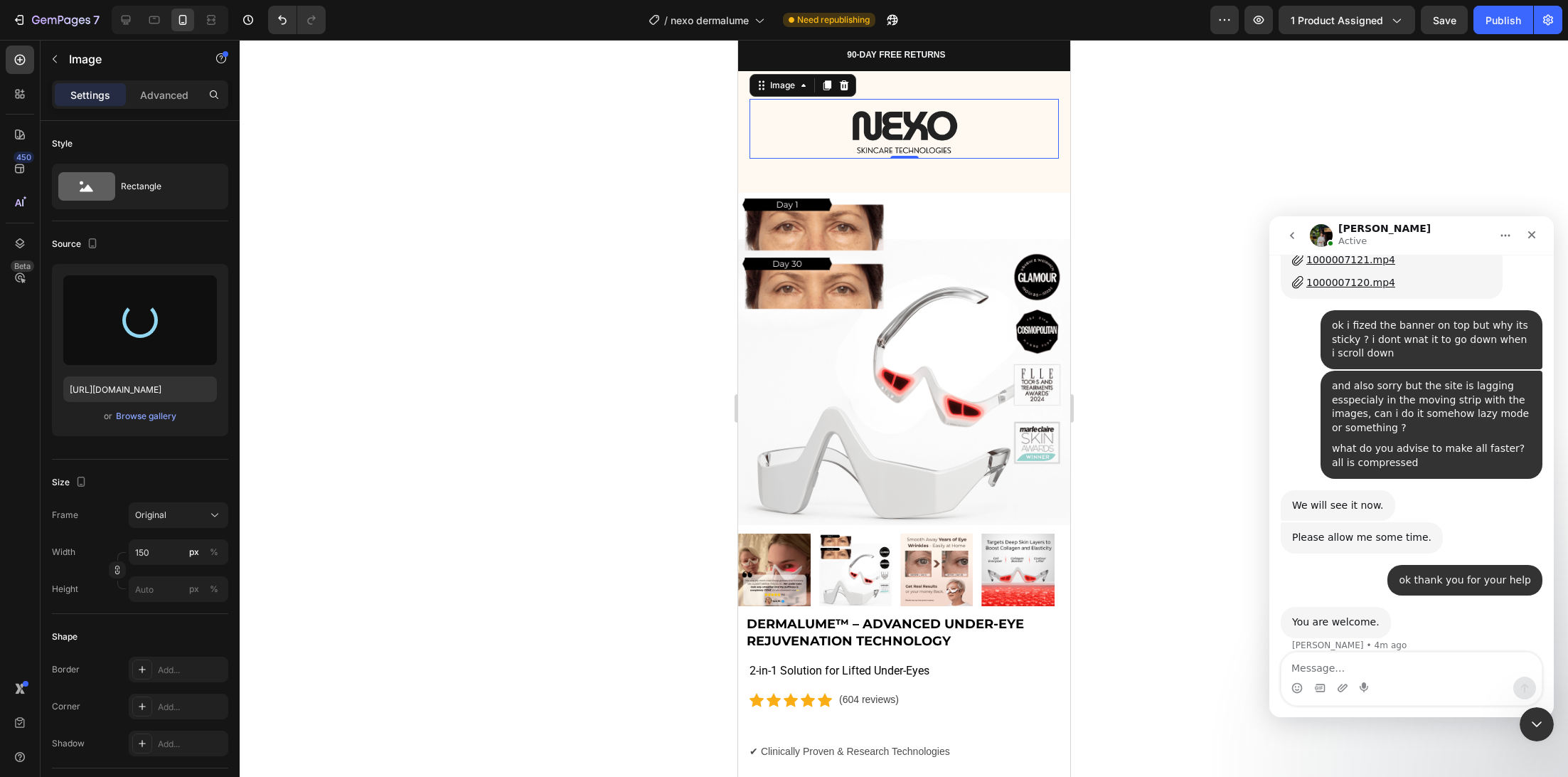
type input "https://cdn.shopify.com/s/files/1/0745/5834/1341/files/gempages_579627086029783…"
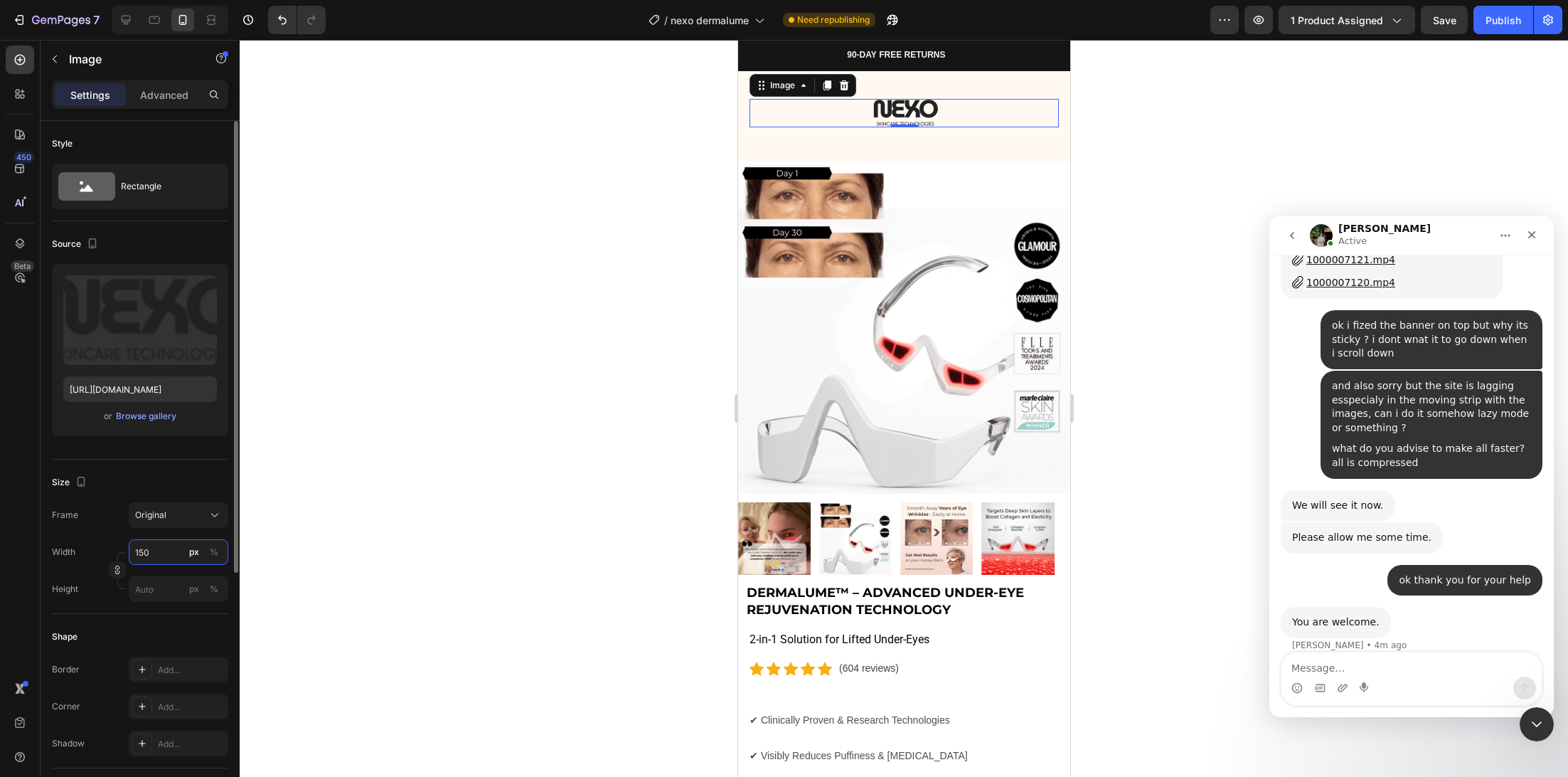
click at [158, 556] on input "150" at bounding box center [178, 552] width 100 height 26
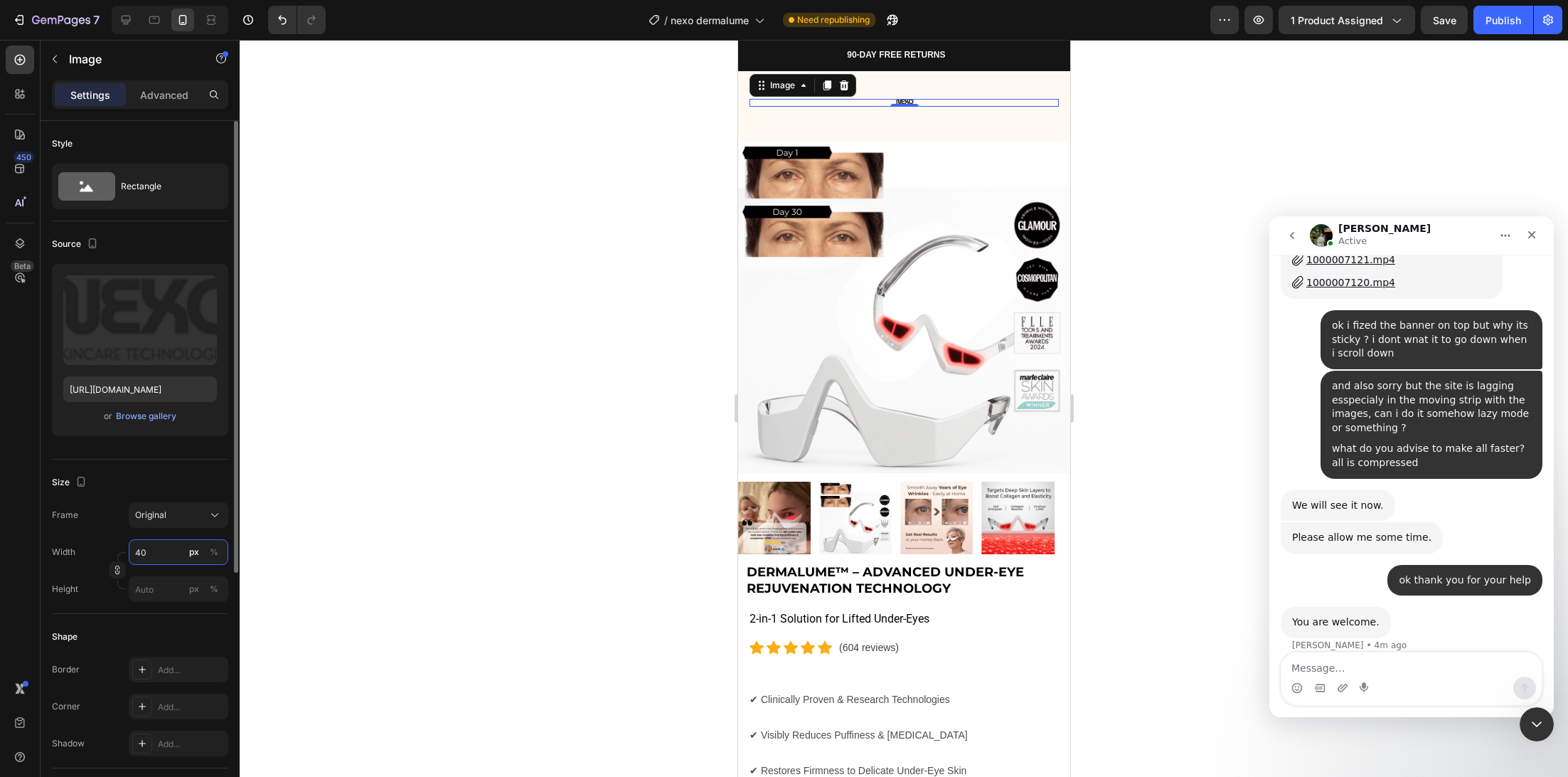
type input "4"
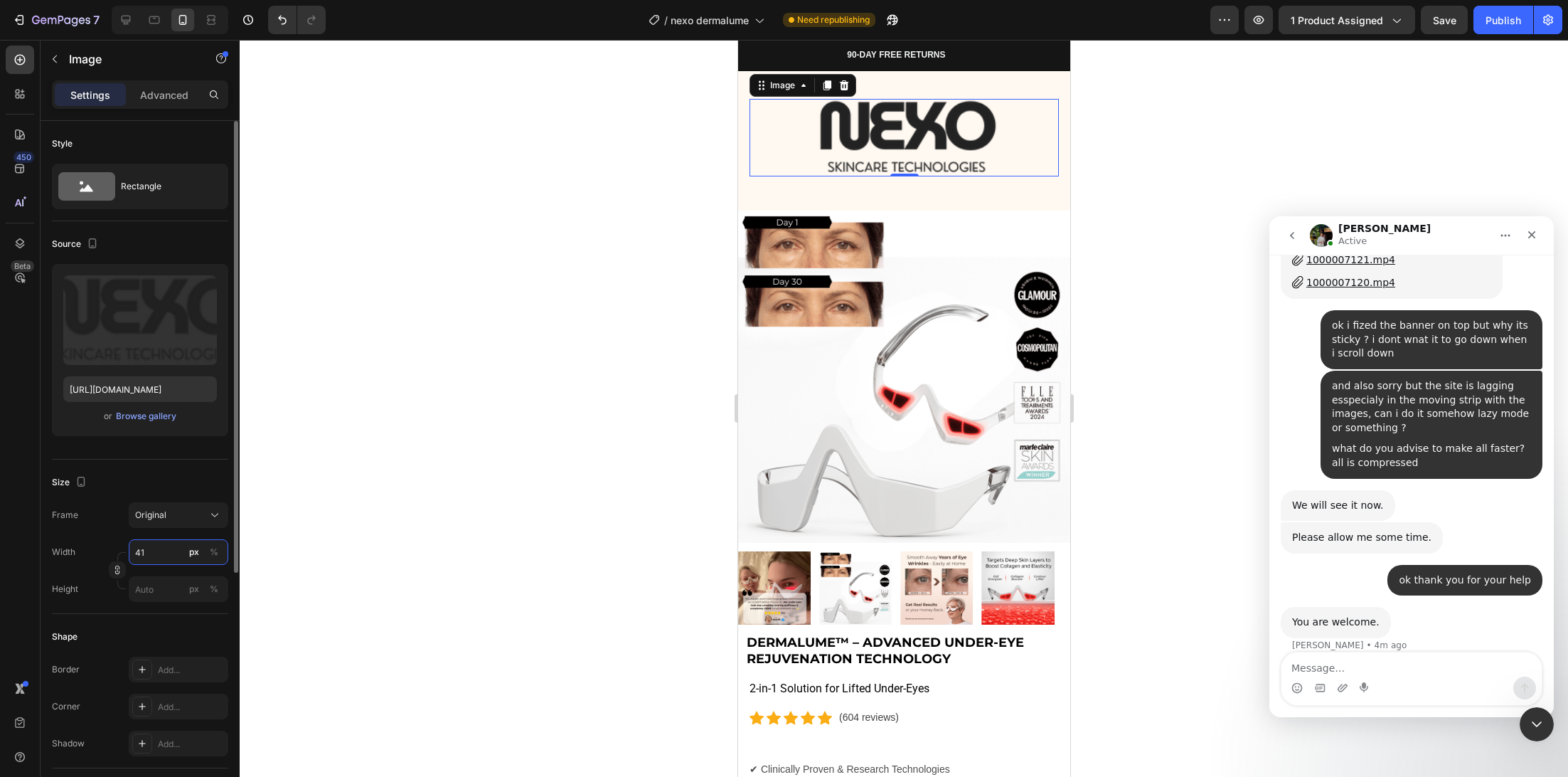
type input "4"
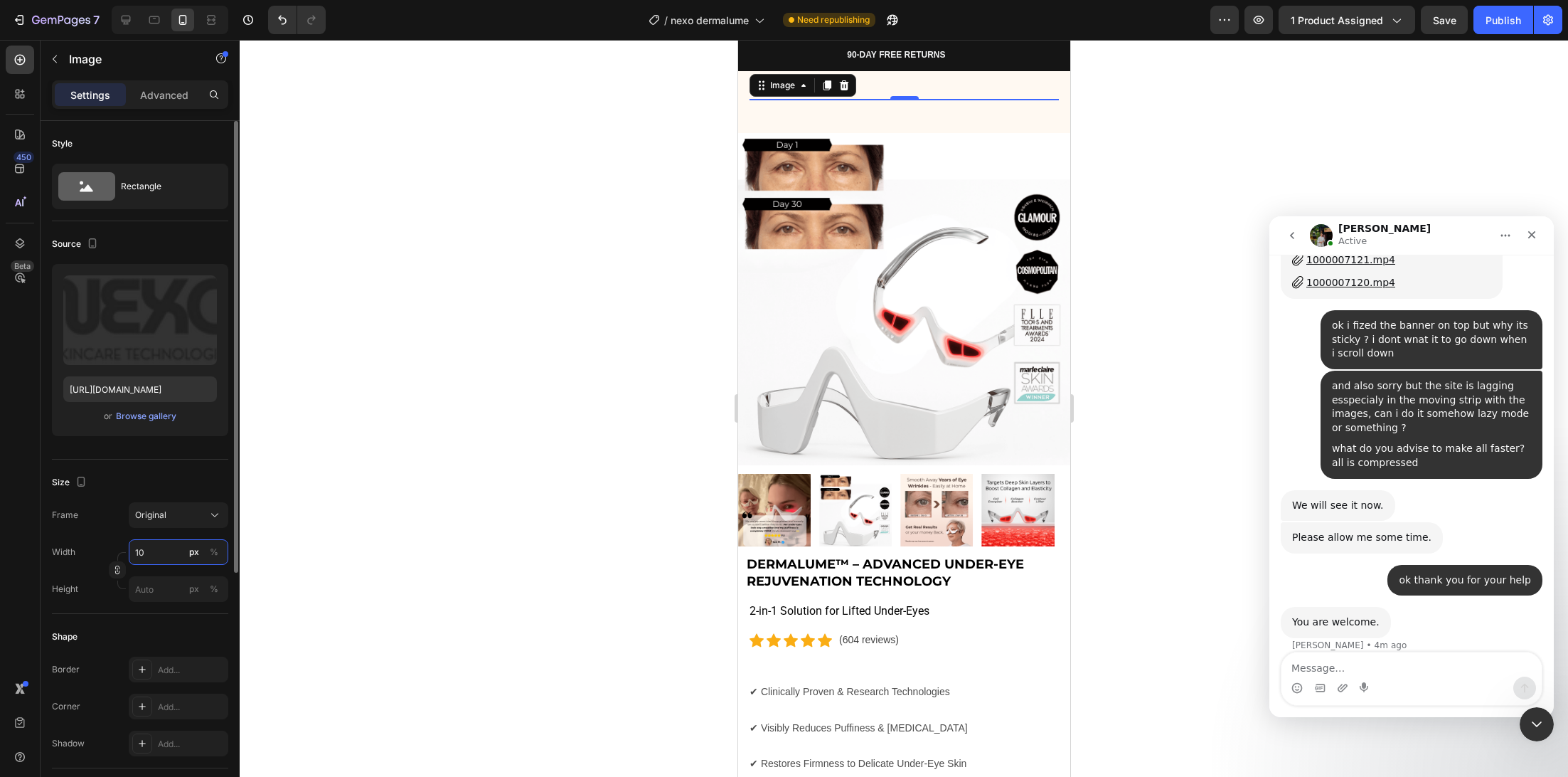
type input "100"
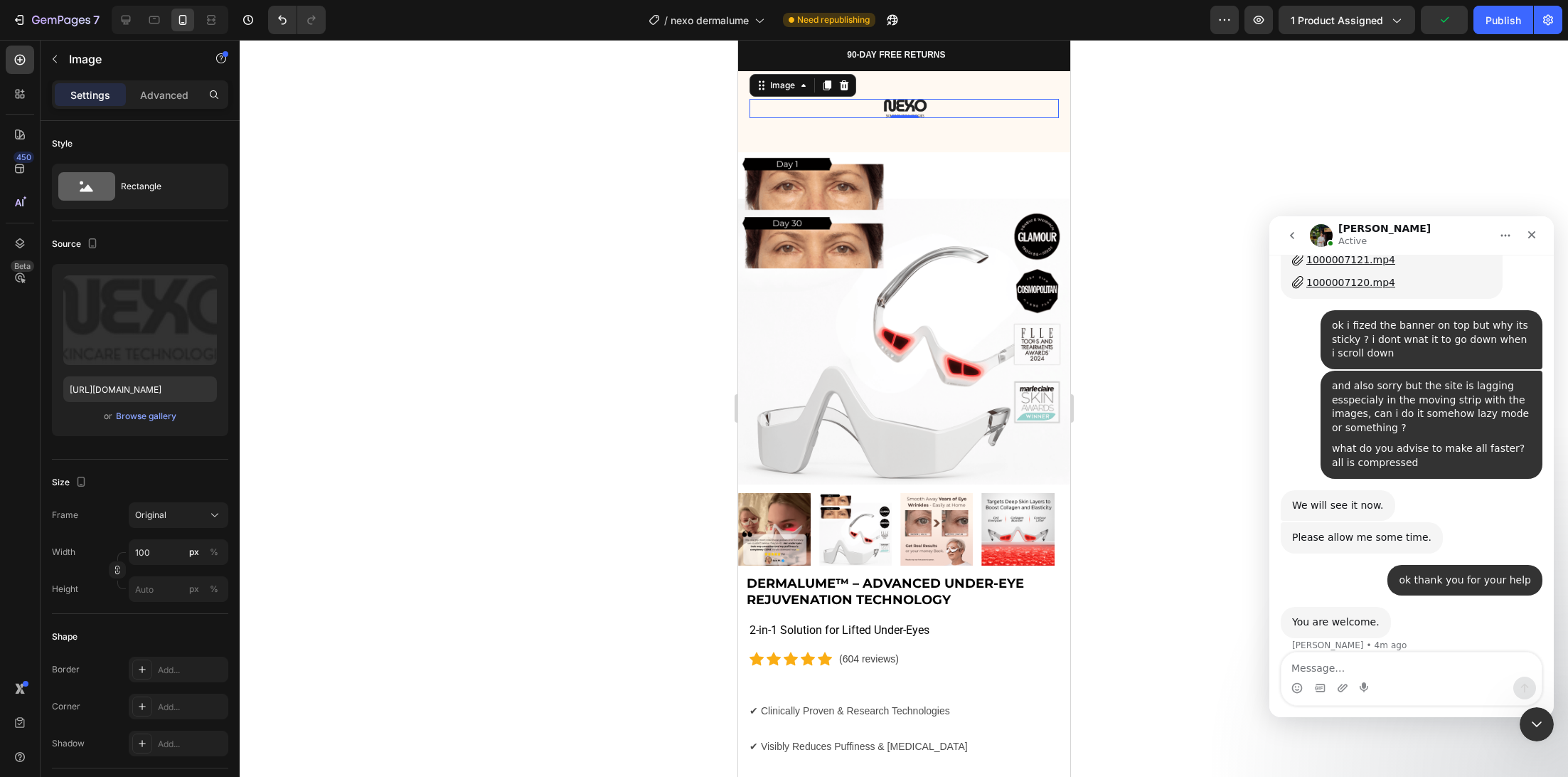
click at [422, 434] on div at bounding box center [904, 408] width 1328 height 737
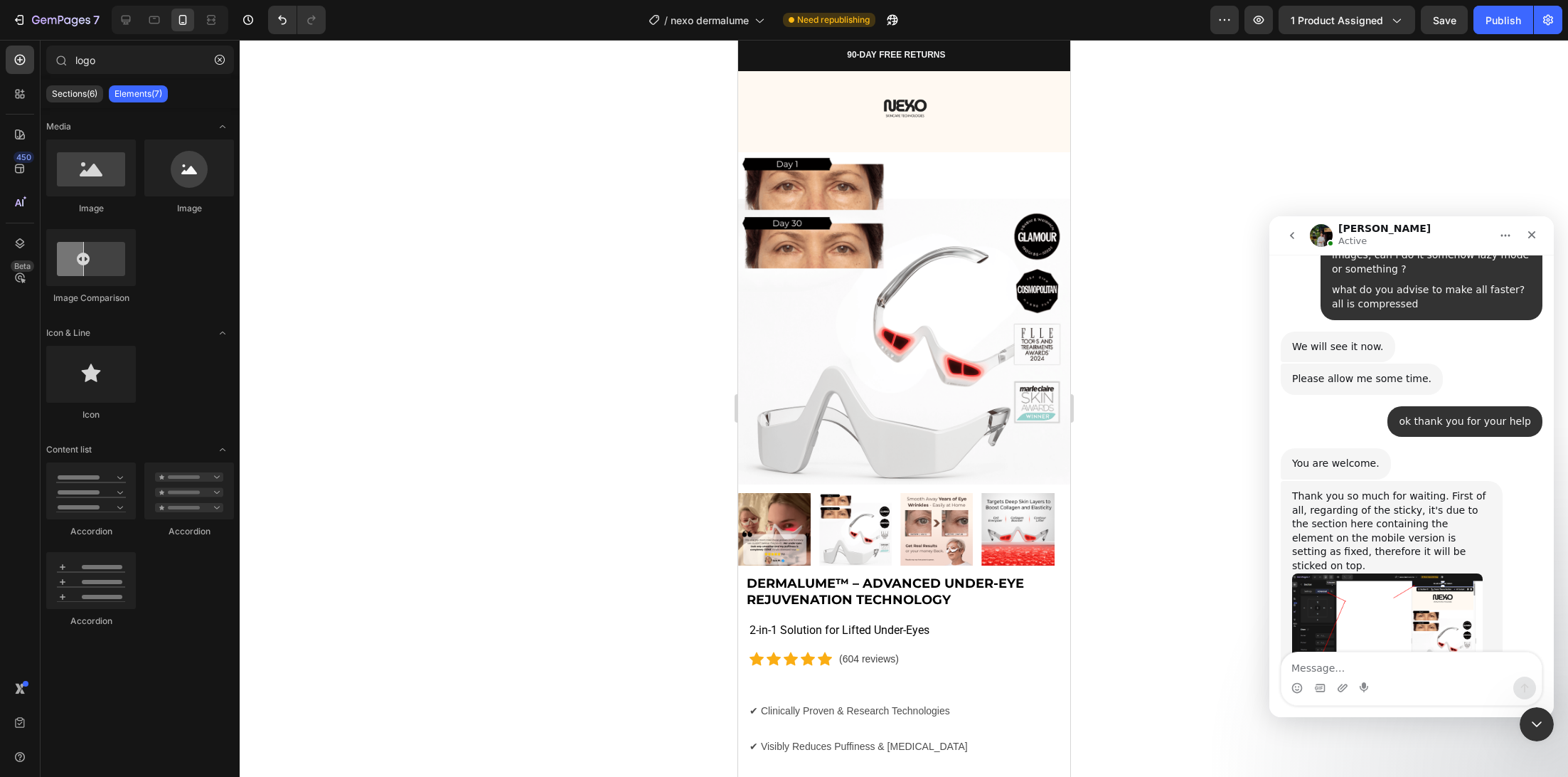
scroll to position [2306, 0]
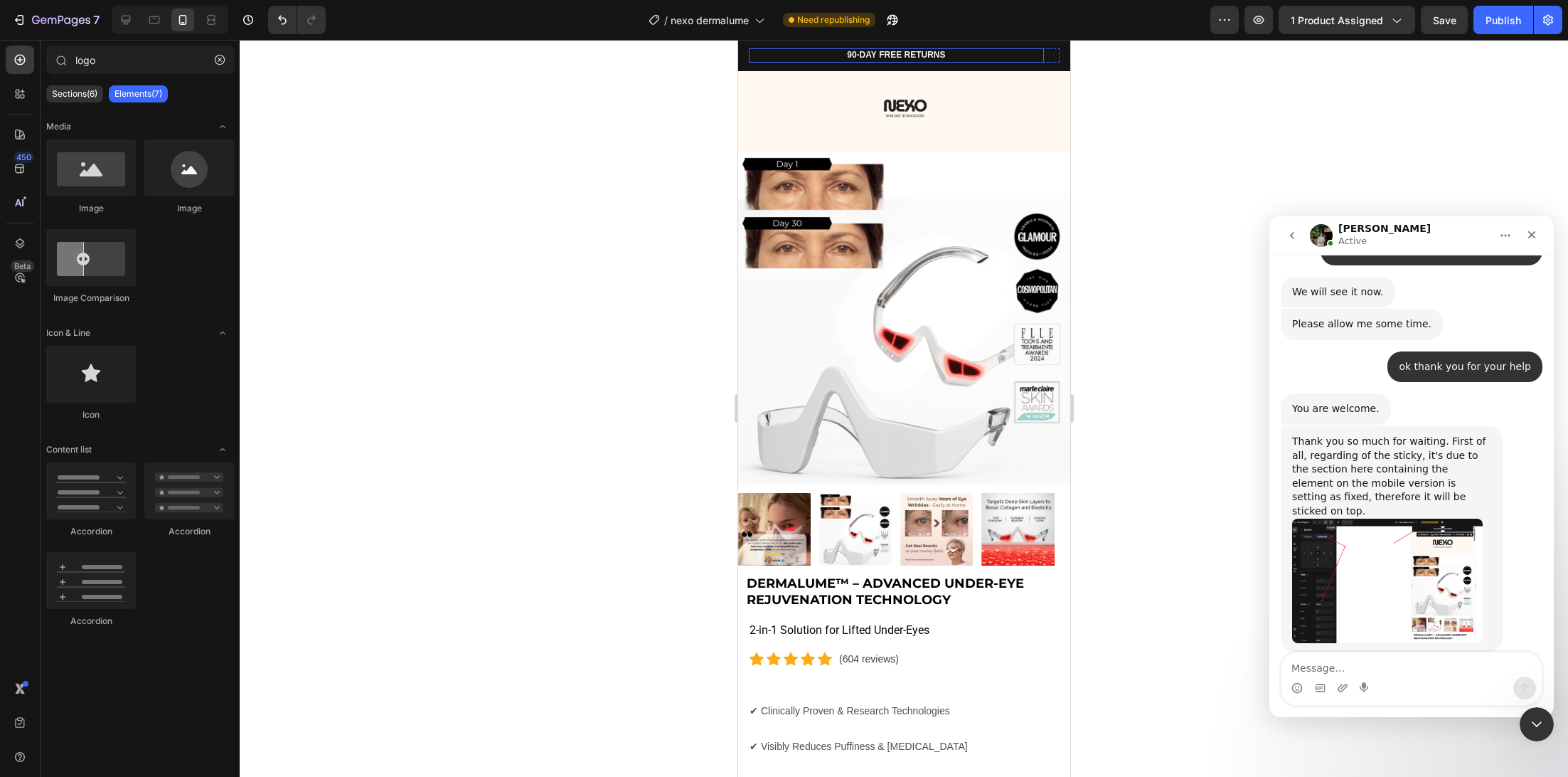
click at [768, 54] on div "90-DAY FREE RETURNS Heading Row" at bounding box center [895, 55] width 295 height 14
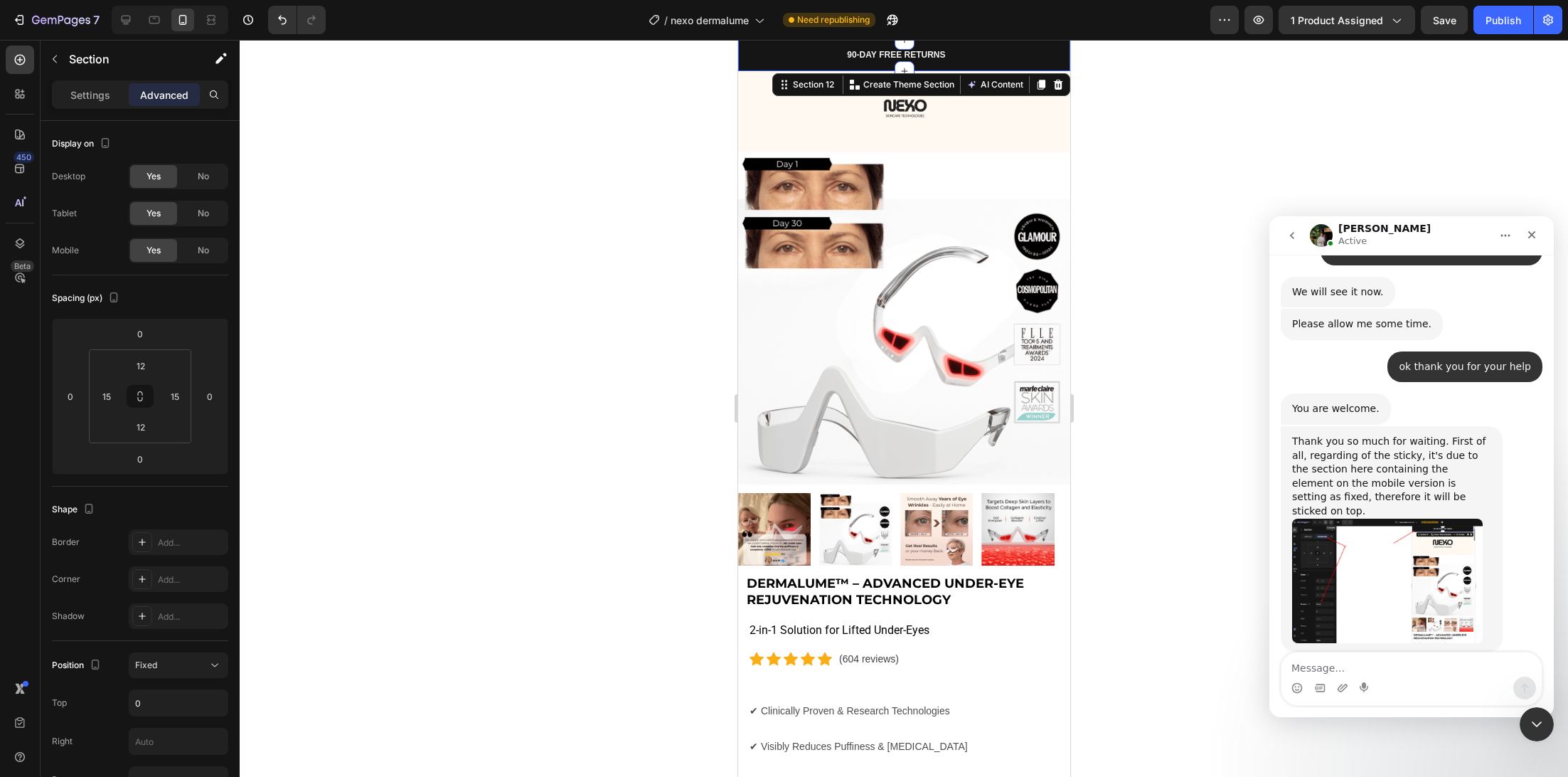
click at [741, 59] on div "90-DAY FREE RETURNS Heading Row 600+ Heading Icon Icon Icon Icon Icon Icon List…" at bounding box center [904, 55] width 332 height 31
click at [743, 60] on div "90-DAY FREE RETURNS Heading Row 600+ Heading Icon Icon Icon Icon Icon Icon List…" at bounding box center [904, 55] width 332 height 31
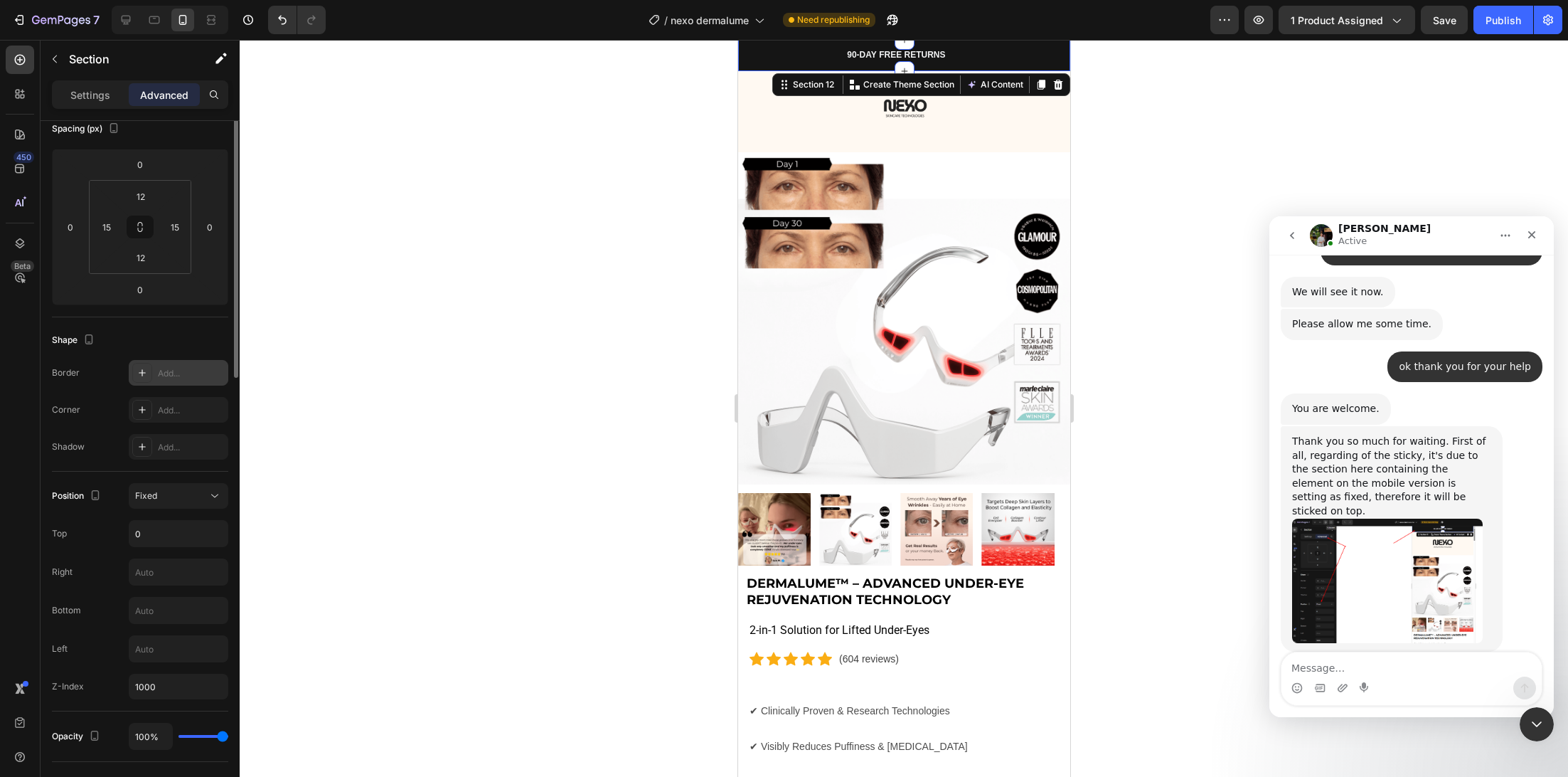
scroll to position [0, 0]
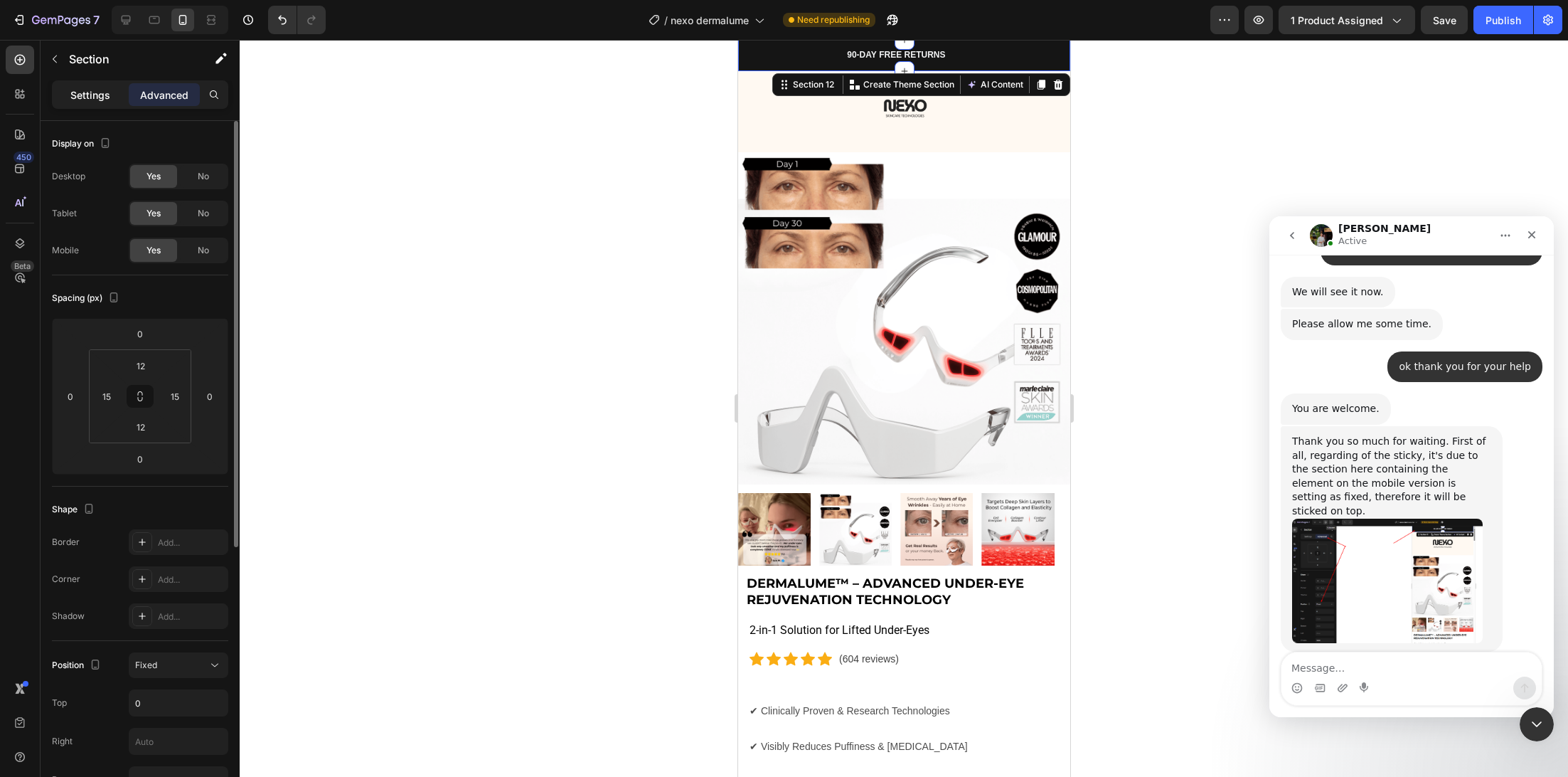
click at [83, 101] on p "Settings" at bounding box center [90, 95] width 40 height 15
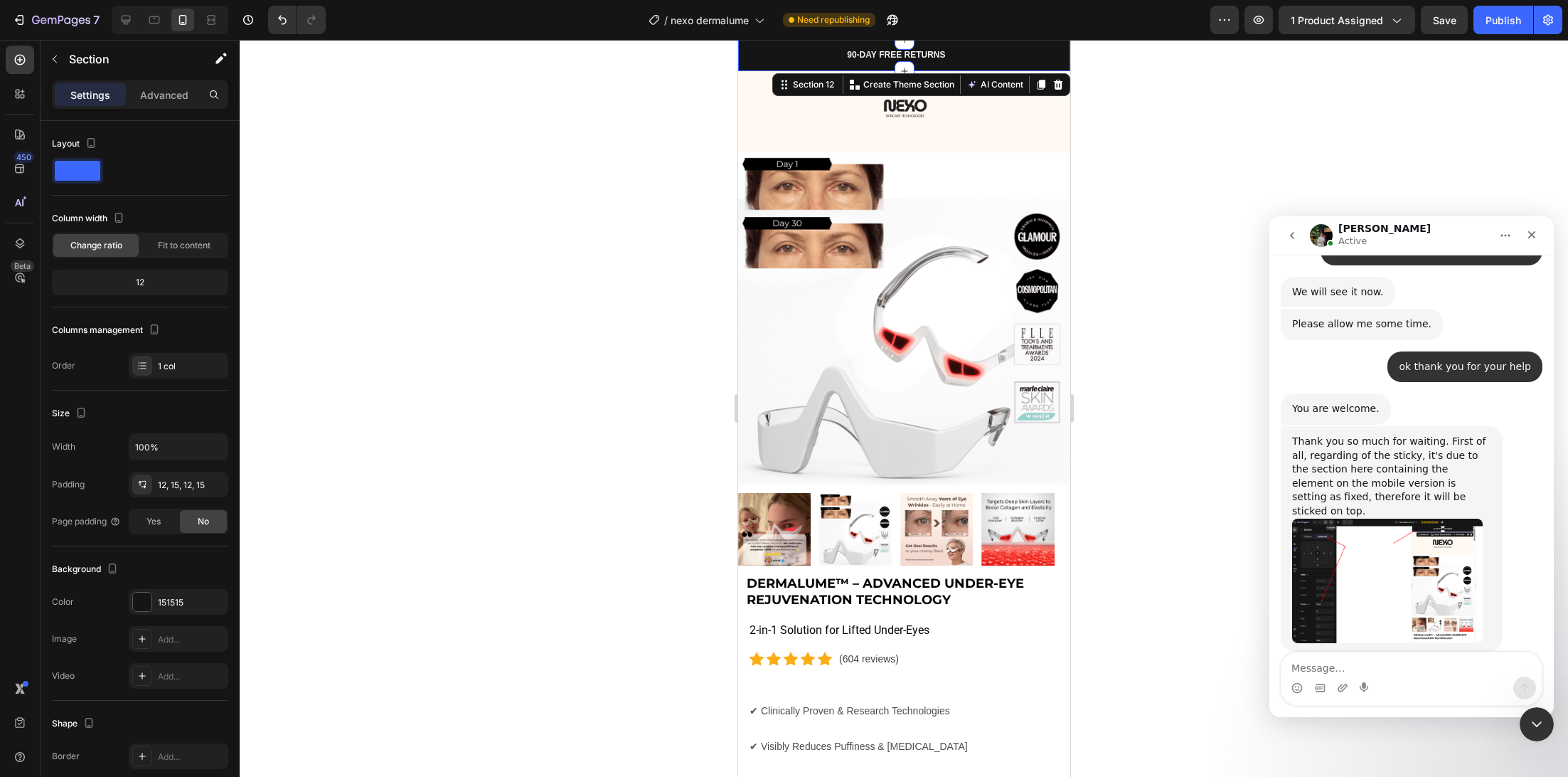
click at [1407, 518] on img "Jeremy says…" at bounding box center [1388, 580] width 191 height 125
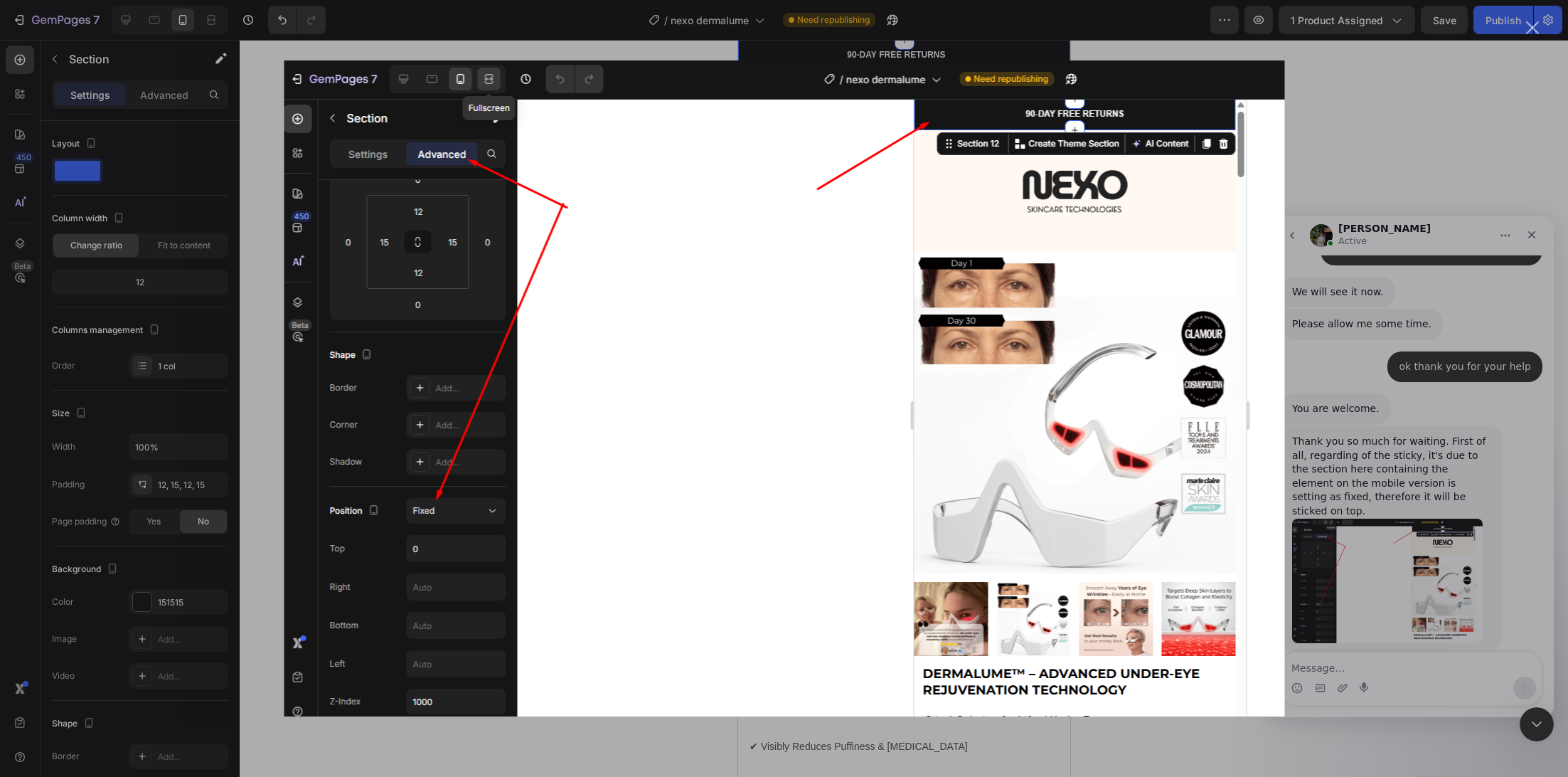
click at [1392, 424] on div "Intercom messenger" at bounding box center [784, 388] width 1568 height 777
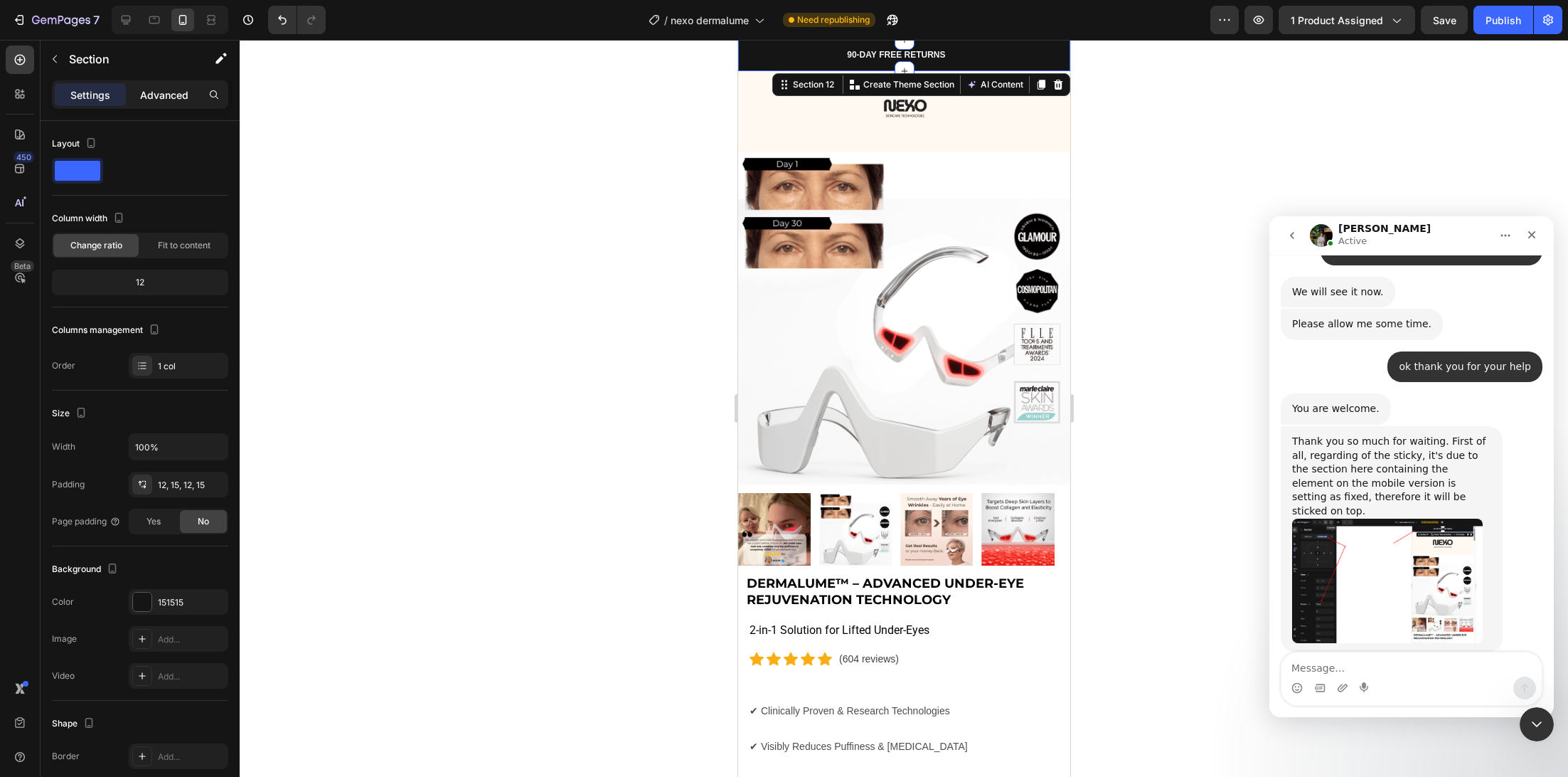
click at [158, 96] on p "Advanced" at bounding box center [164, 95] width 48 height 15
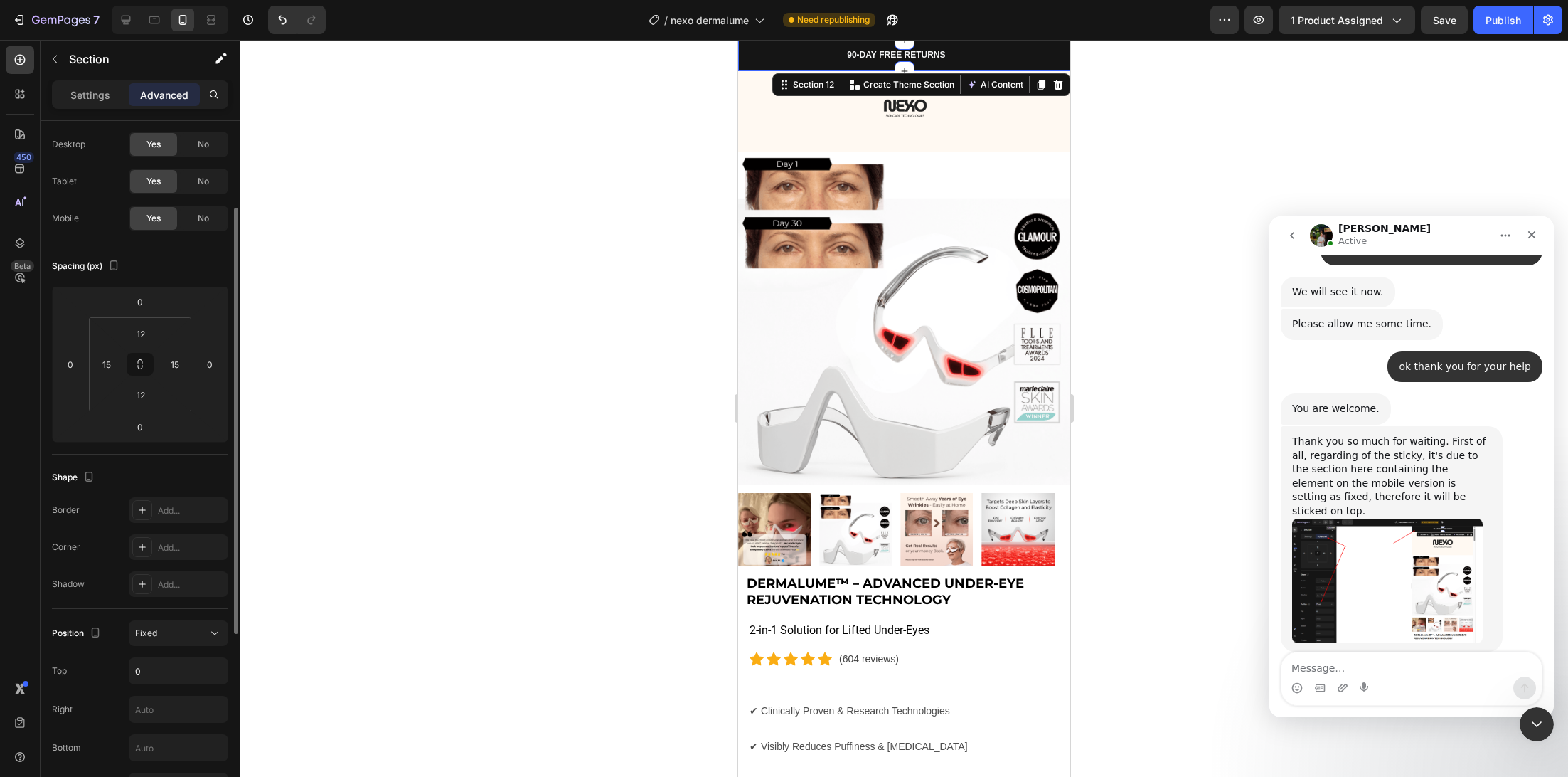
scroll to position [113, 0]
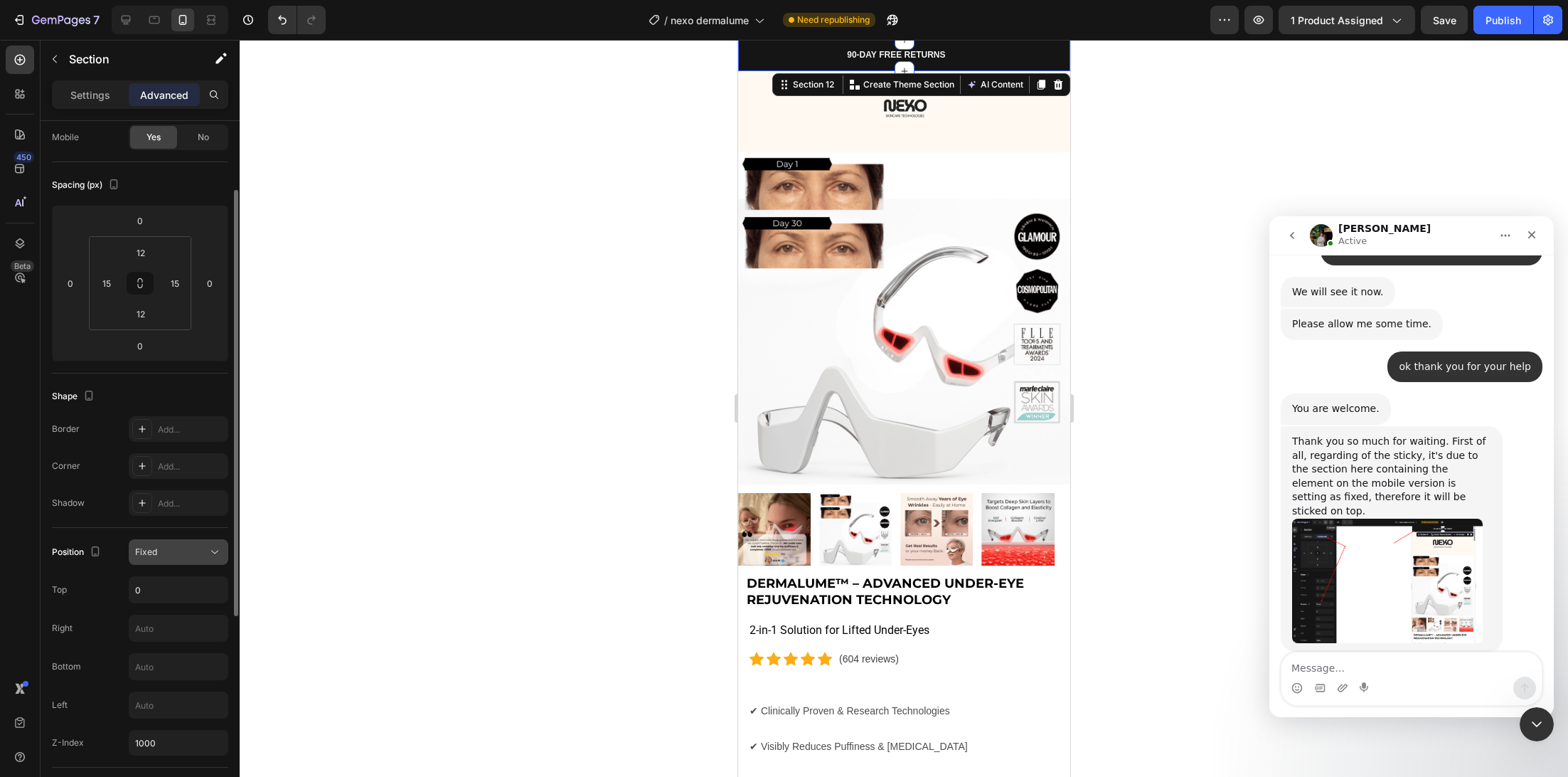
click at [181, 558] on button "Fixed" at bounding box center [178, 552] width 100 height 26
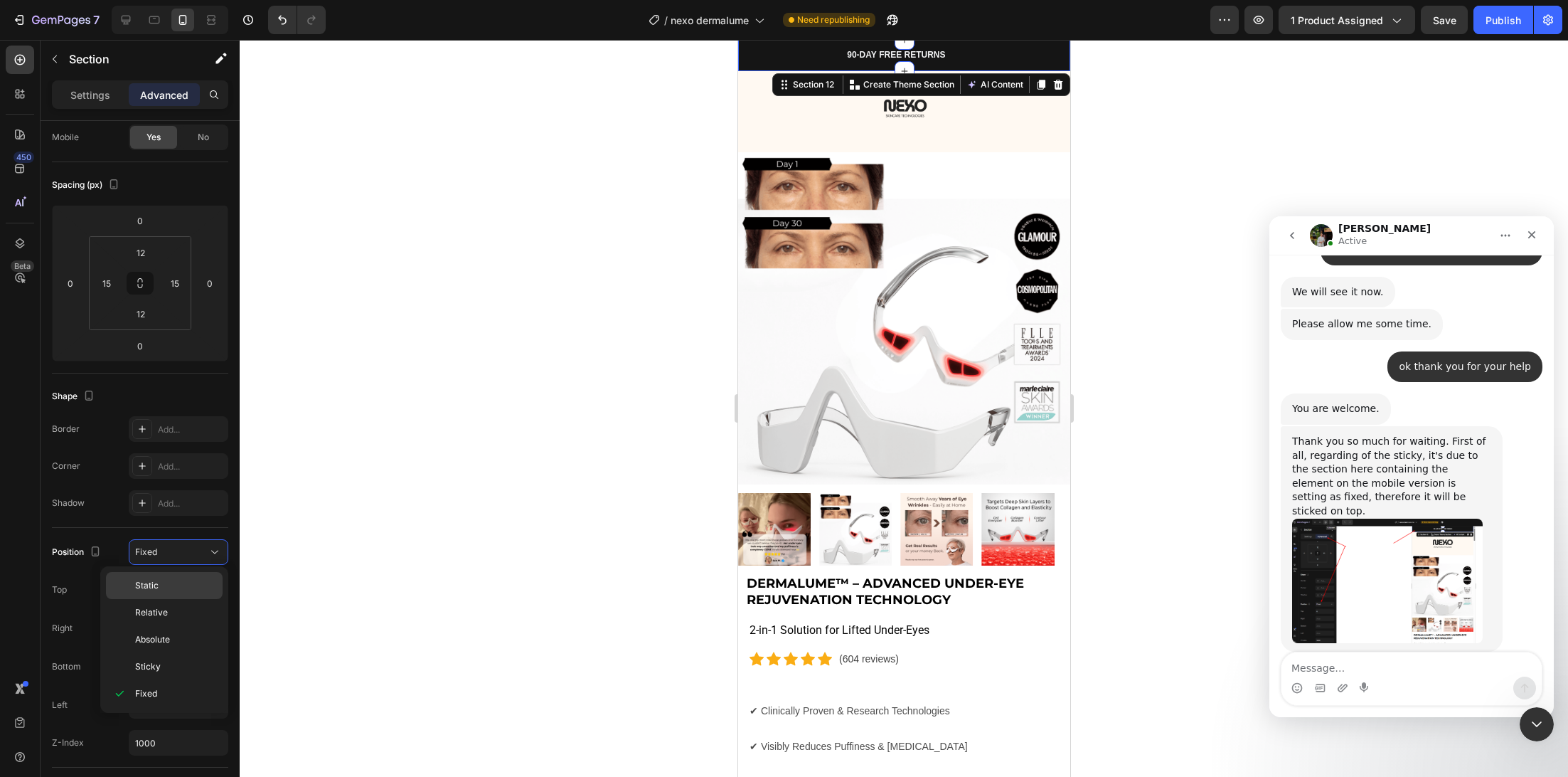
click at [188, 599] on div "Static" at bounding box center [164, 613] width 117 height 27
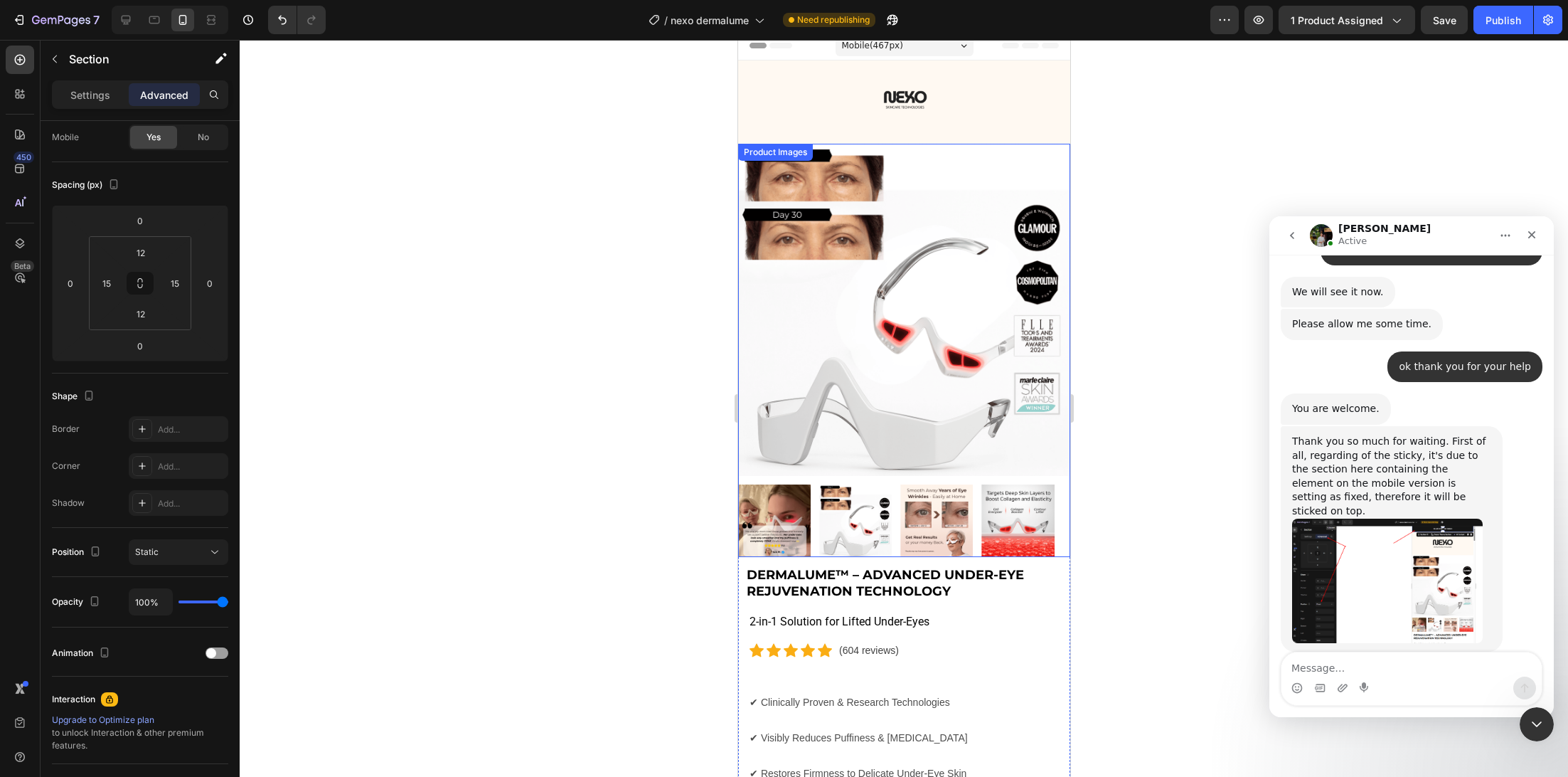
scroll to position [0, 0]
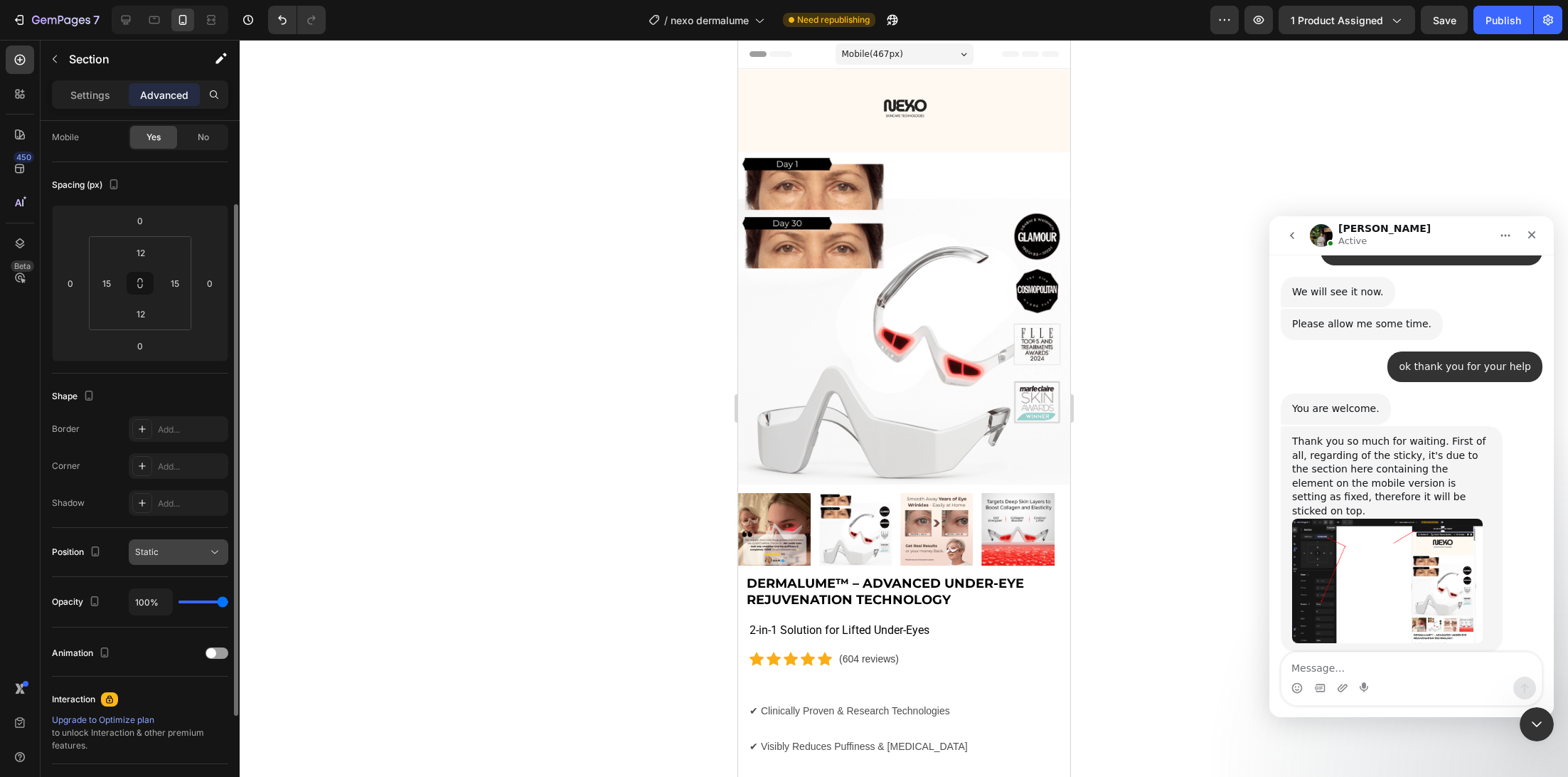
click at [193, 552] on div "Static" at bounding box center [171, 551] width 72 height 13
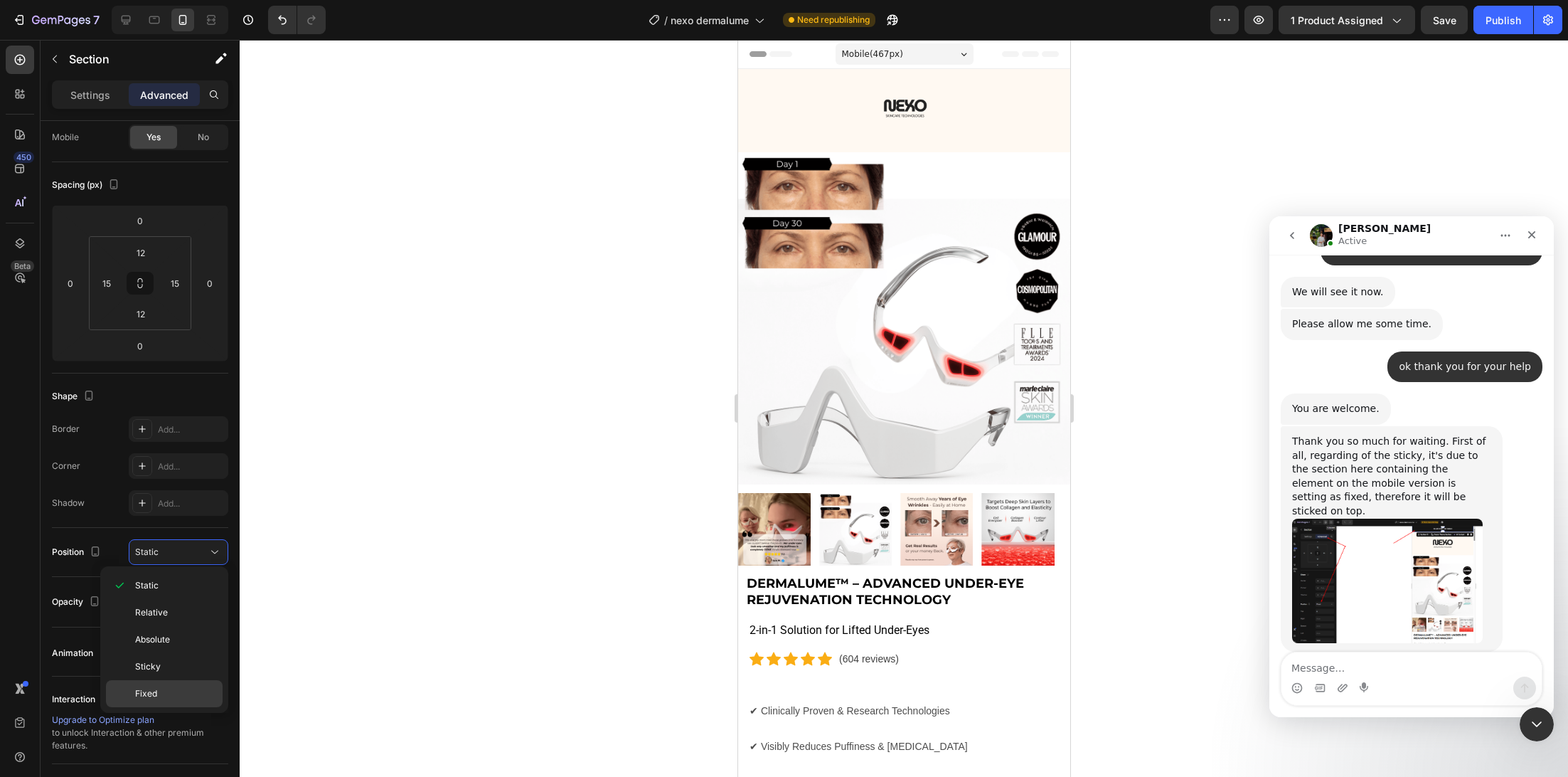
click at [206, 687] on p "Fixed" at bounding box center [175, 693] width 81 height 13
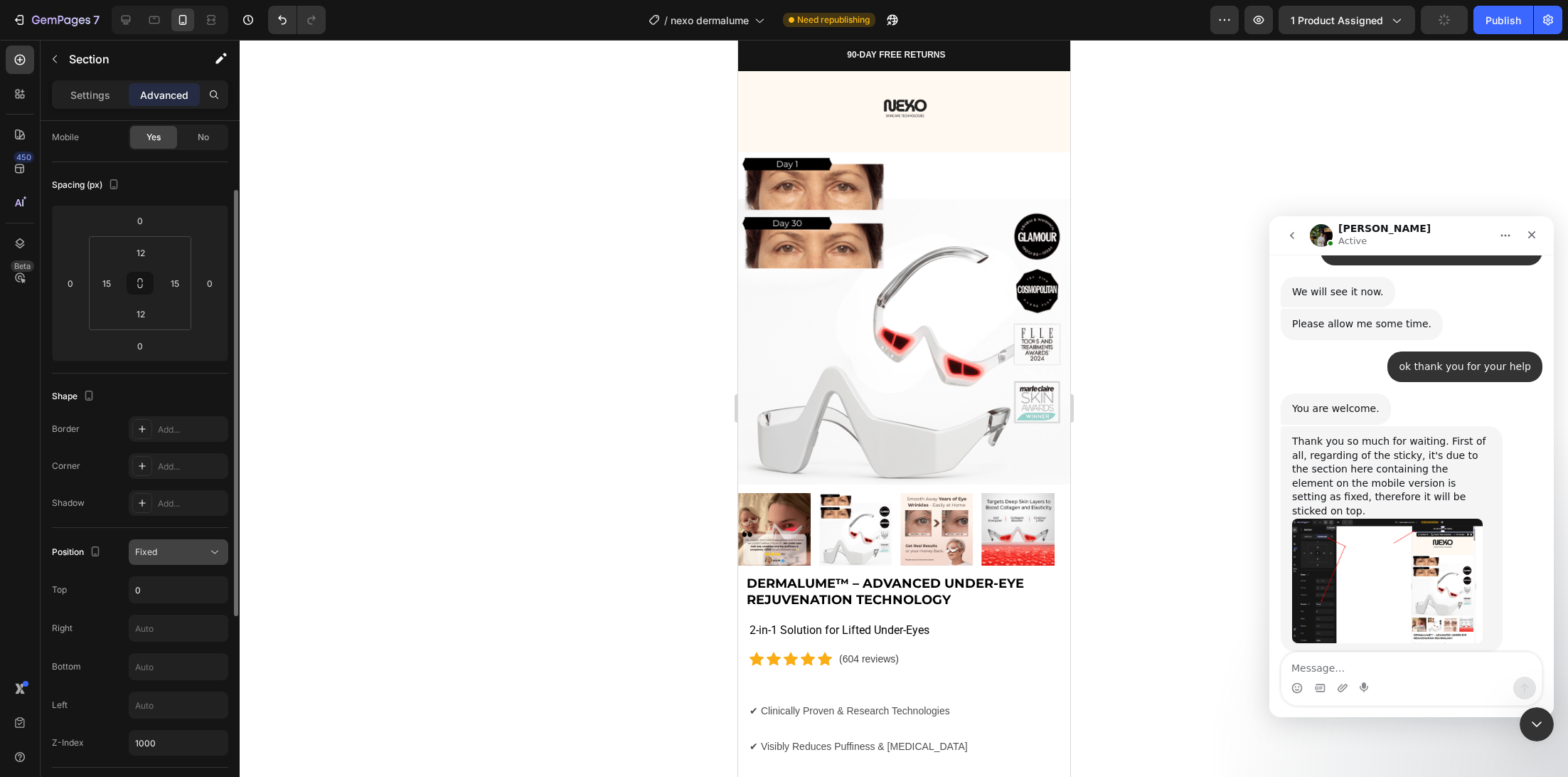
click at [201, 546] on div "Fixed" at bounding box center [171, 551] width 72 height 13
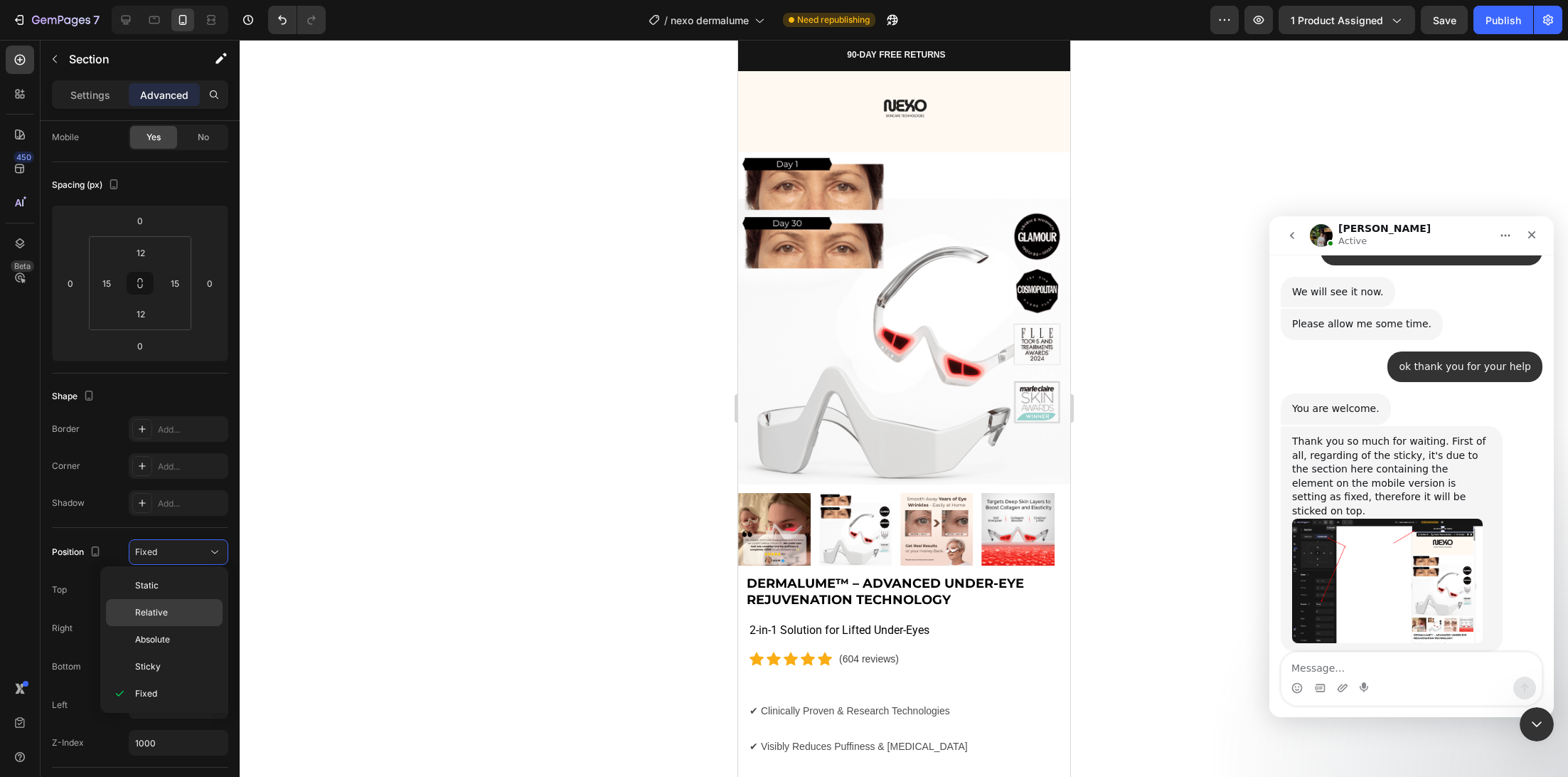
click at [191, 608] on p "Relative" at bounding box center [175, 612] width 81 height 13
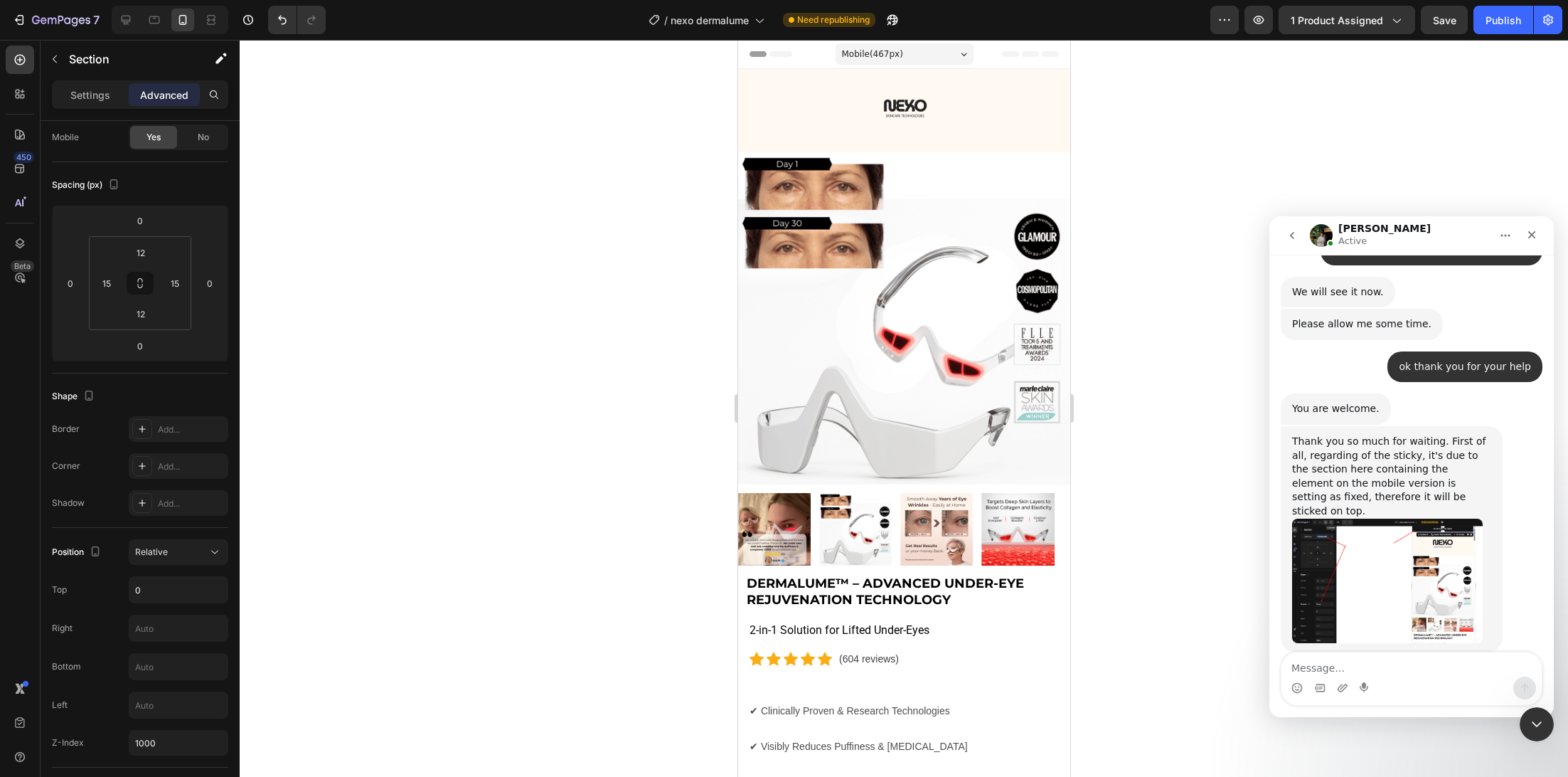
click at [914, 45] on div "Mobile ( 467 px)" at bounding box center [904, 54] width 138 height 21
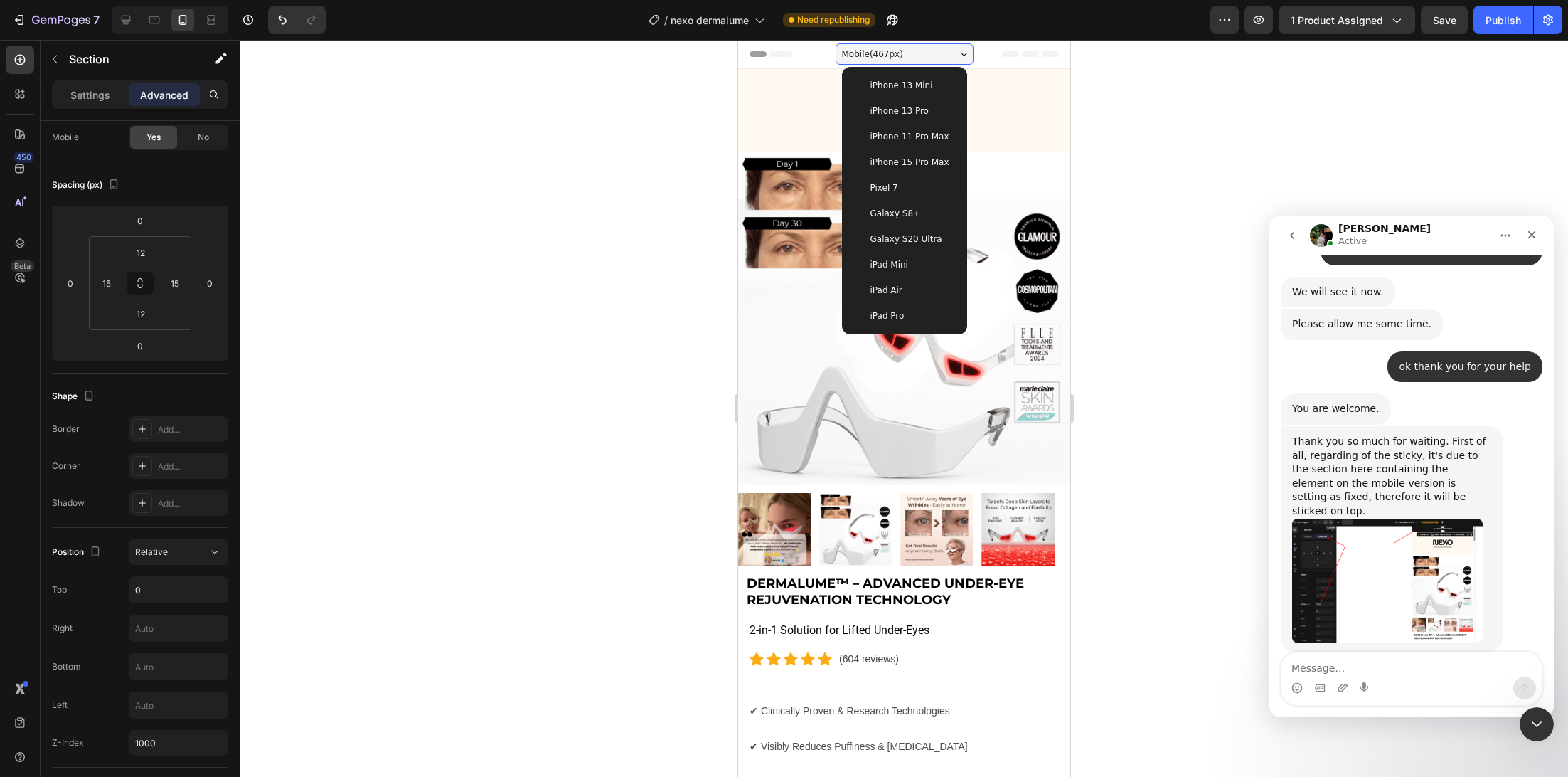
click at [925, 83] on div "iPhone 13 Mini" at bounding box center [904, 85] width 102 height 14
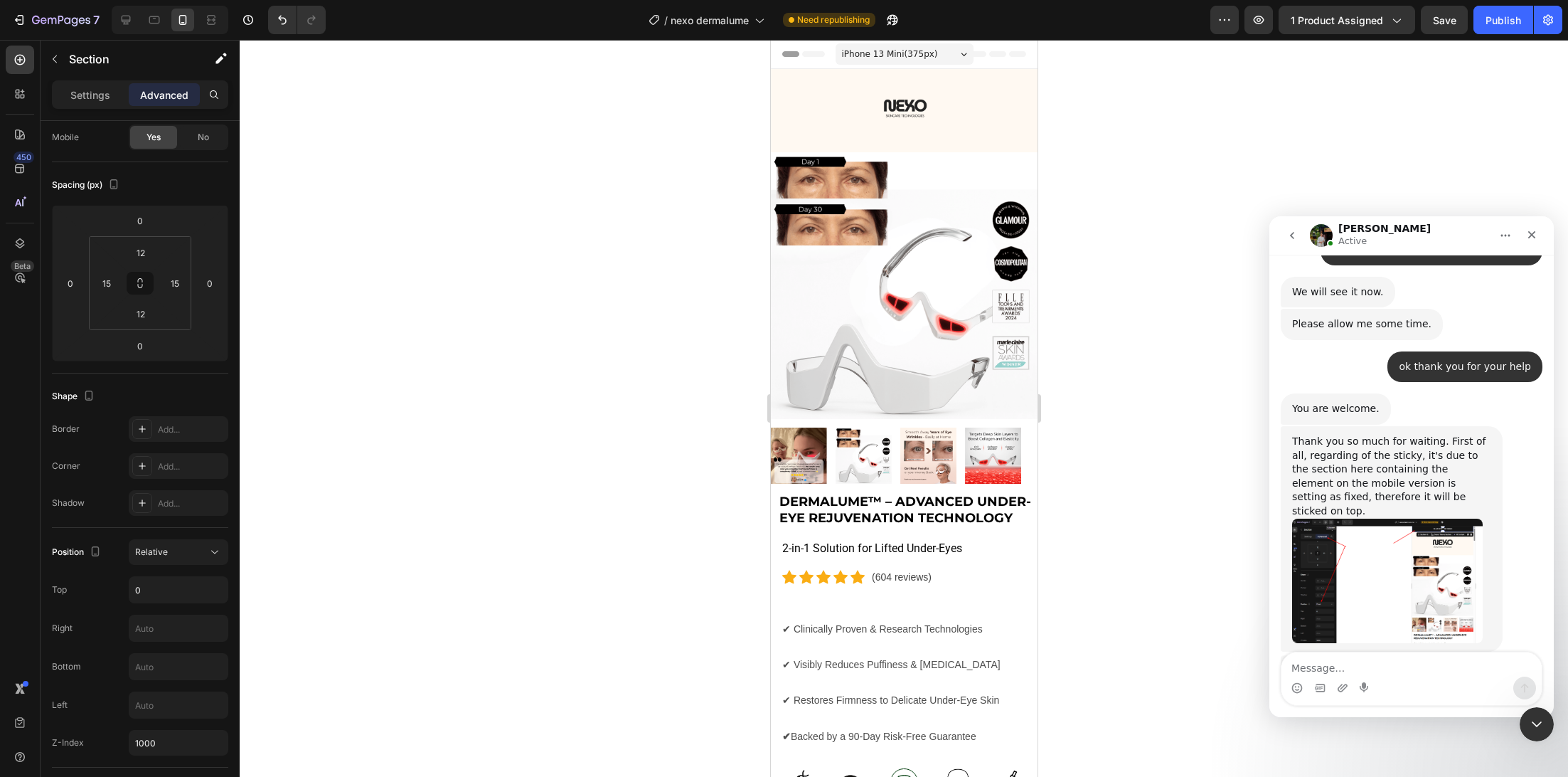
click at [926, 59] on span "iPhone 13 Mini ( 375 px)" at bounding box center [889, 54] width 96 height 14
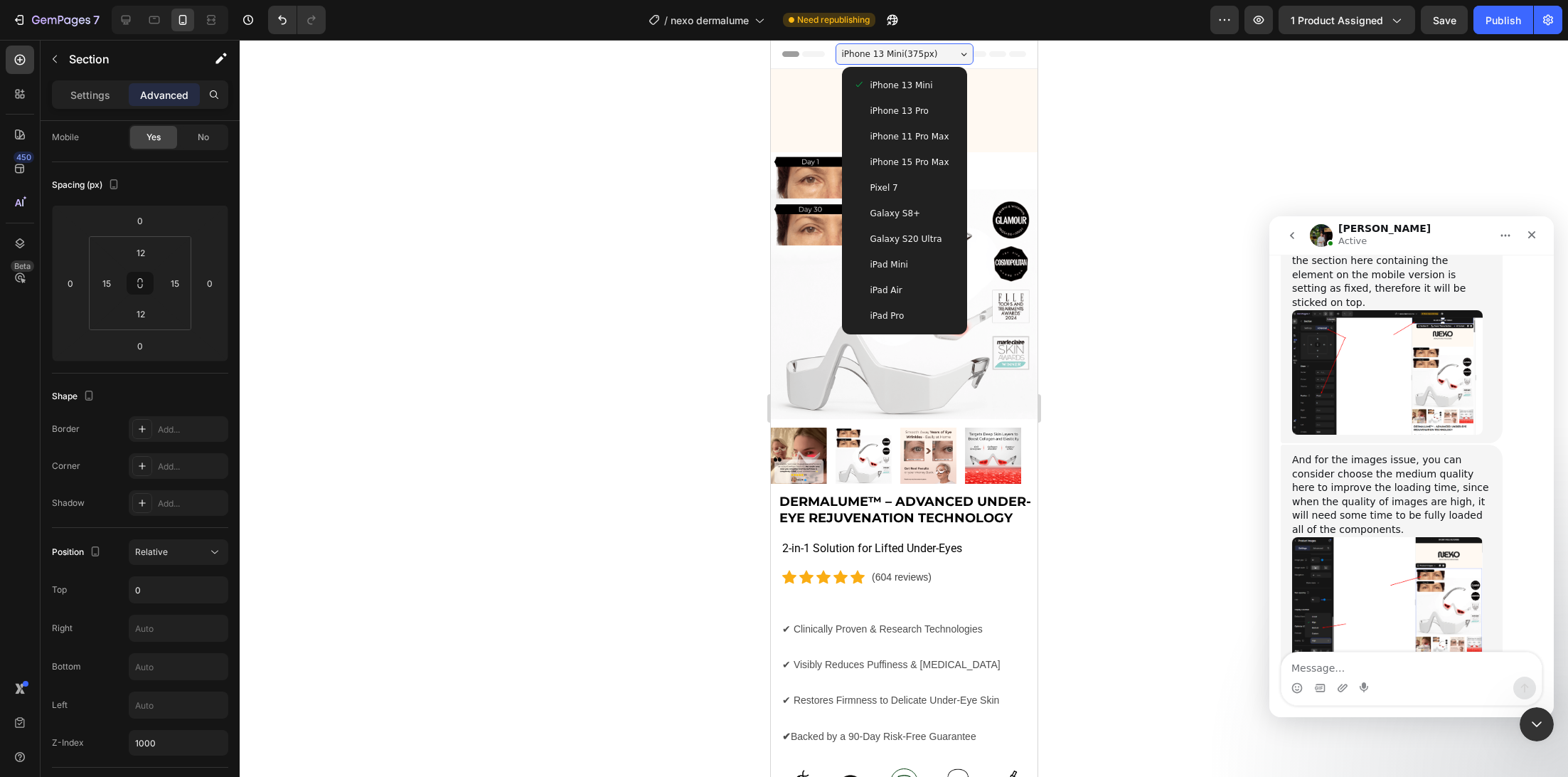
click at [934, 116] on div "iPhone 13 Pro" at bounding box center [904, 111] width 102 height 14
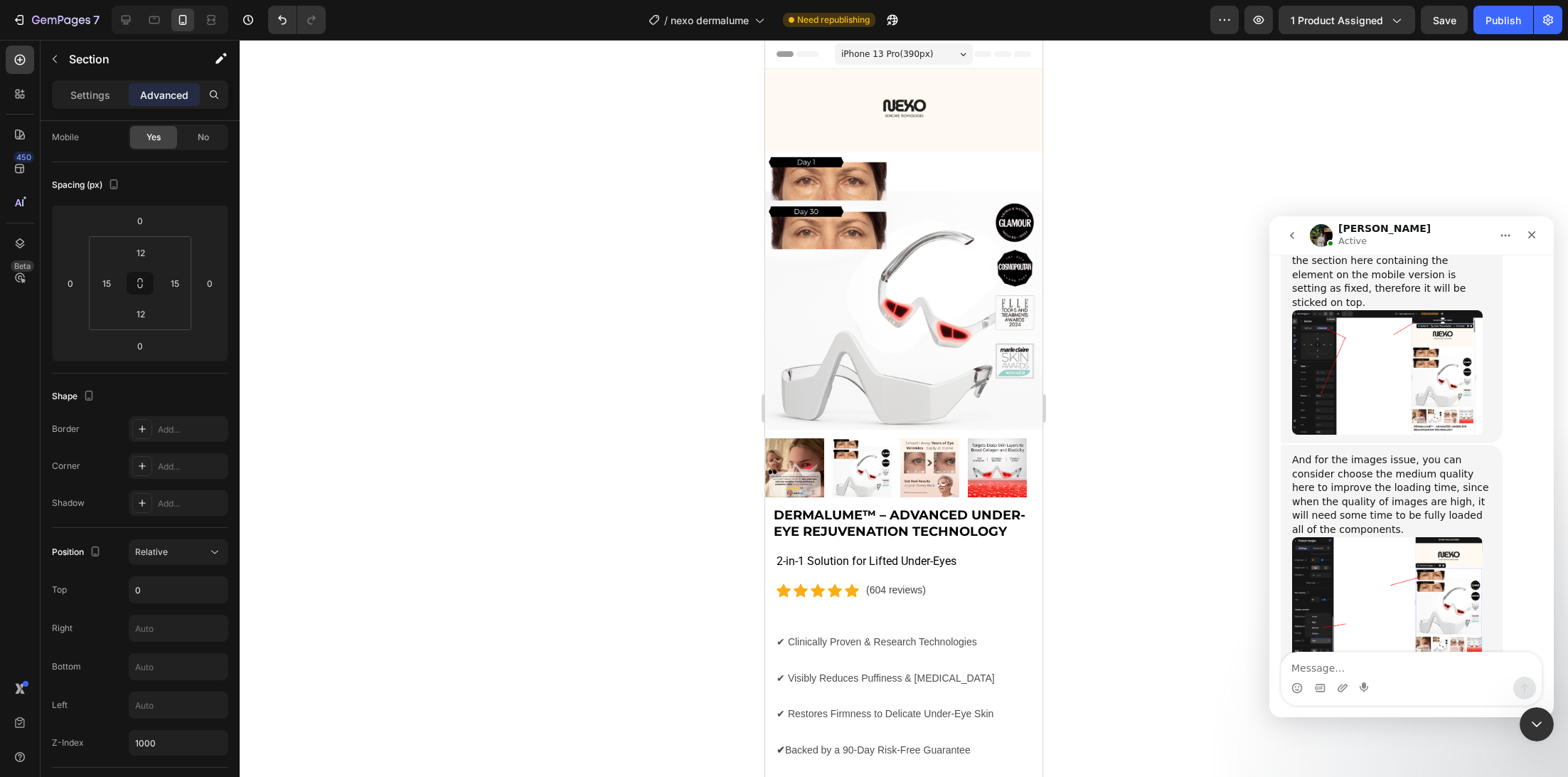
click at [1411, 537] on img "Jeremy says…" at bounding box center [1388, 601] width 191 height 129
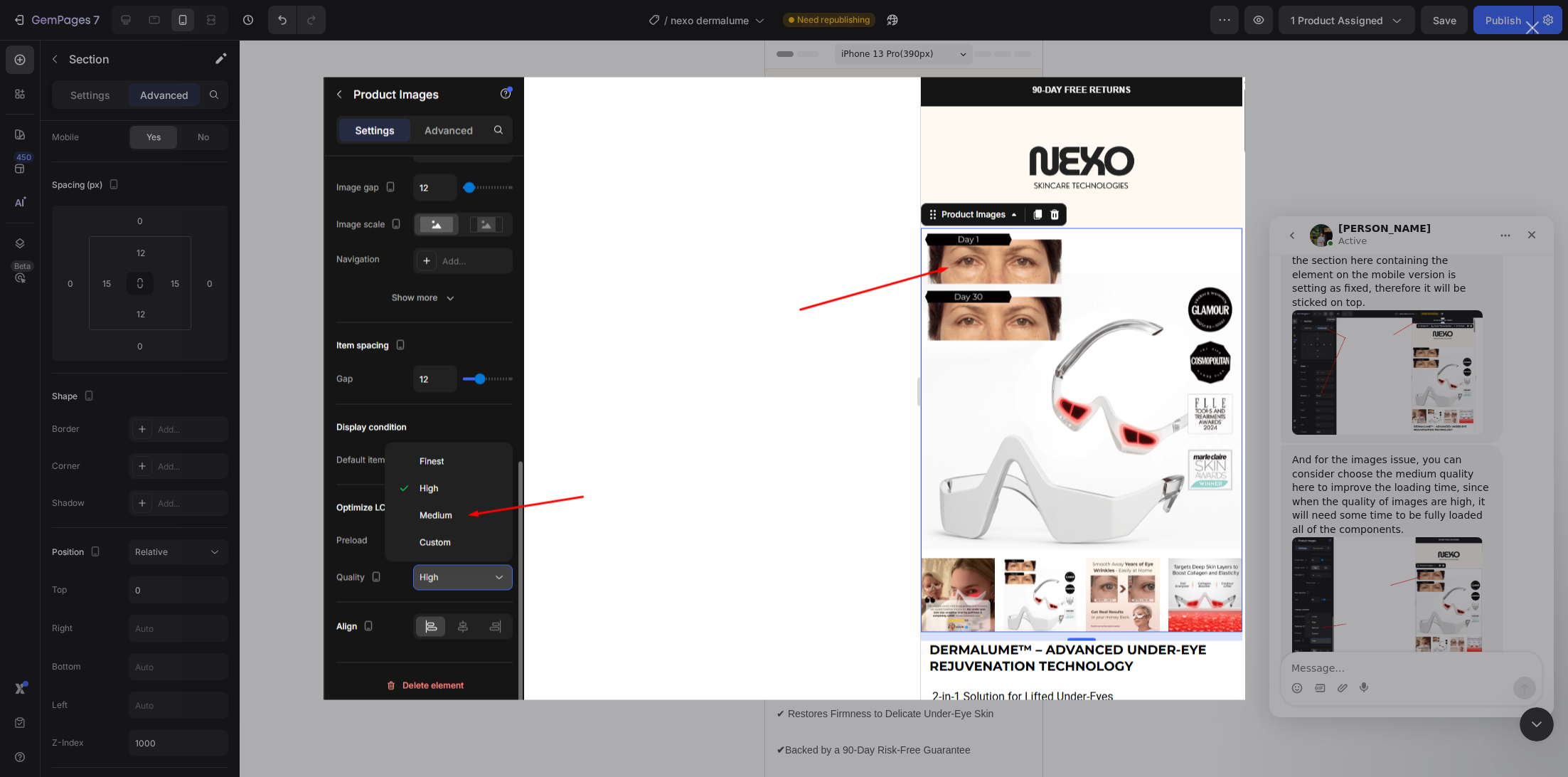
click at [1412, 469] on div "Intercom messenger" at bounding box center [784, 388] width 1568 height 777
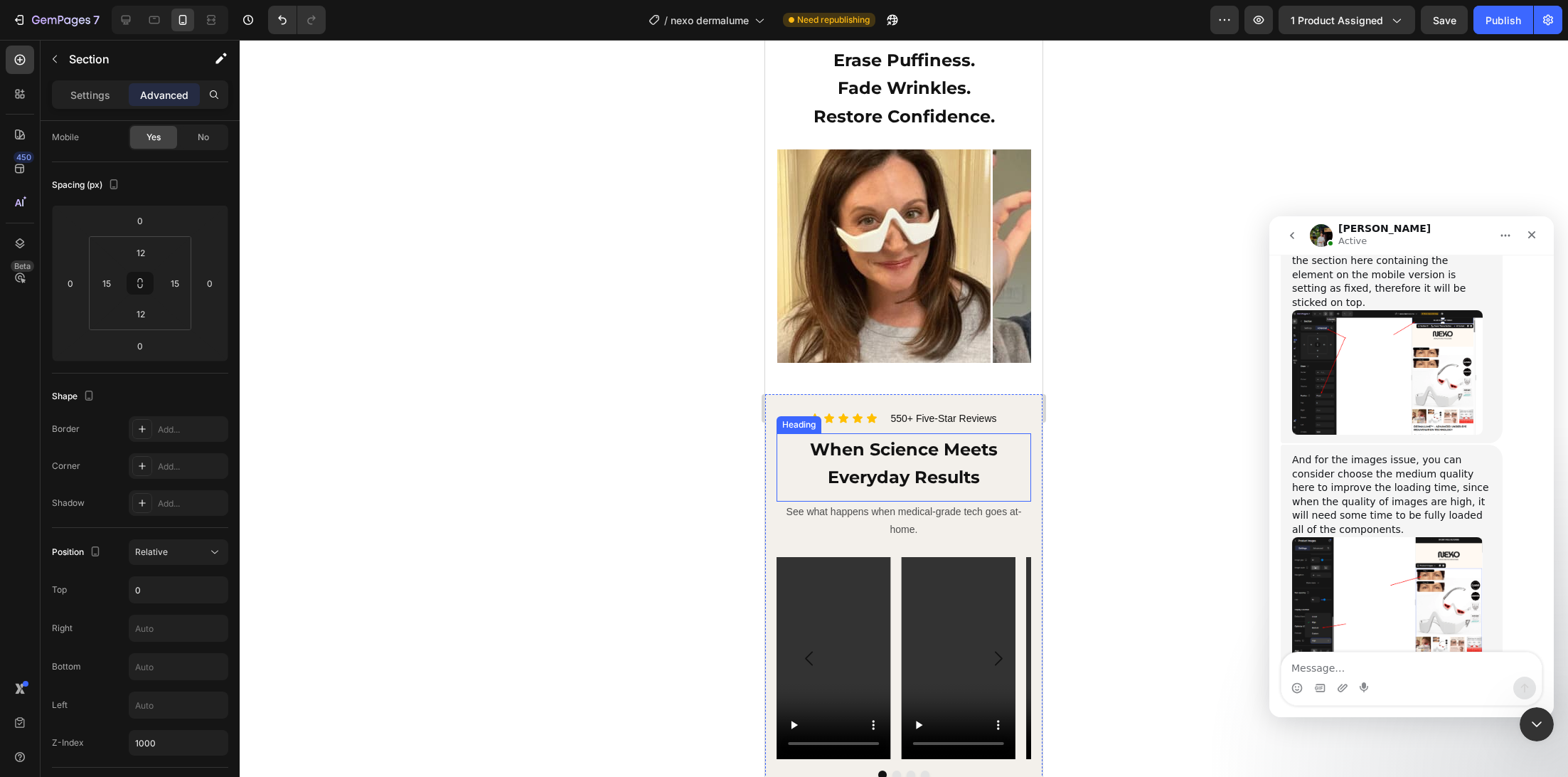
scroll to position [1389, 0]
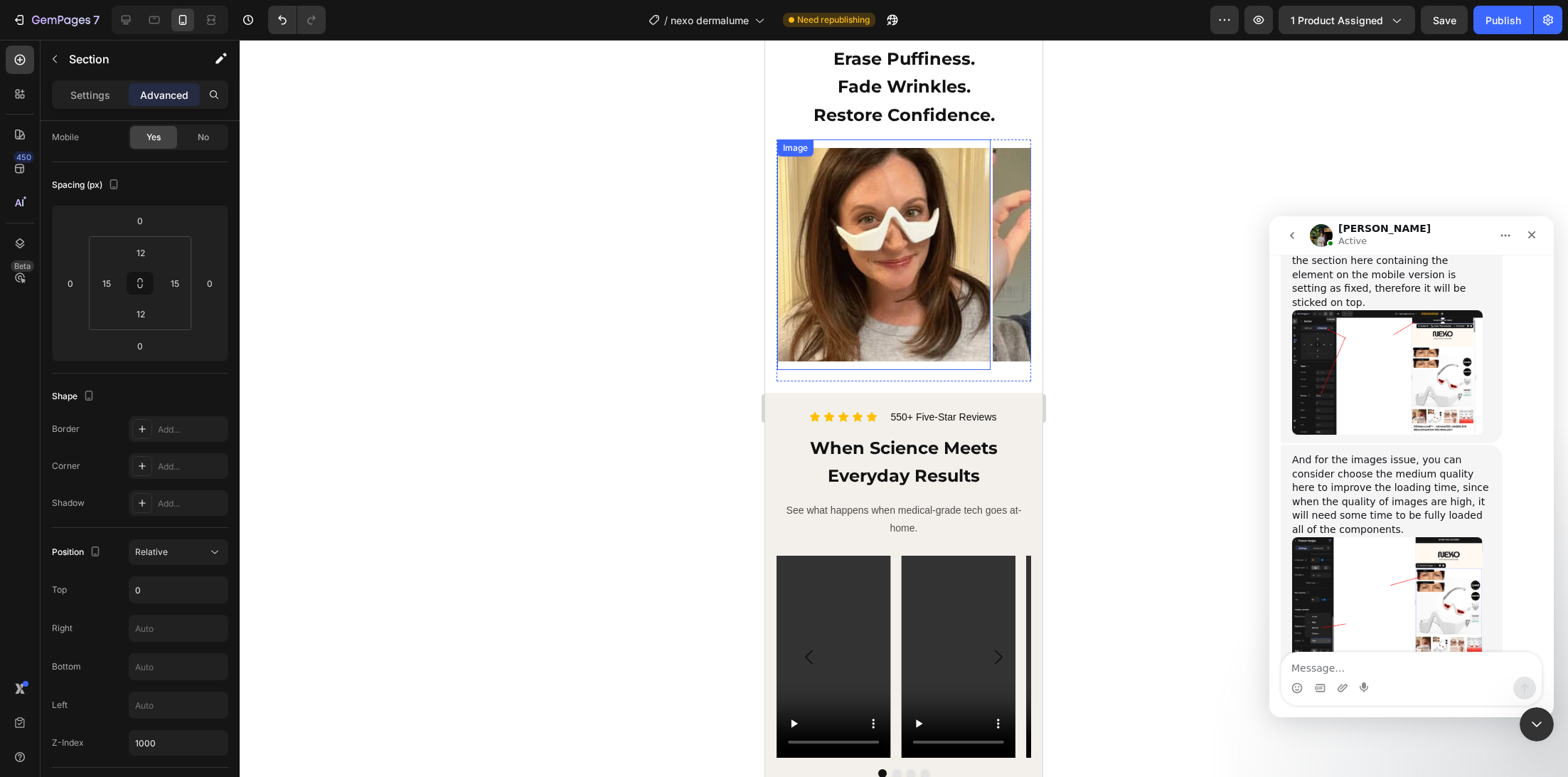
click at [858, 327] on img at bounding box center [884, 254] width 214 height 214
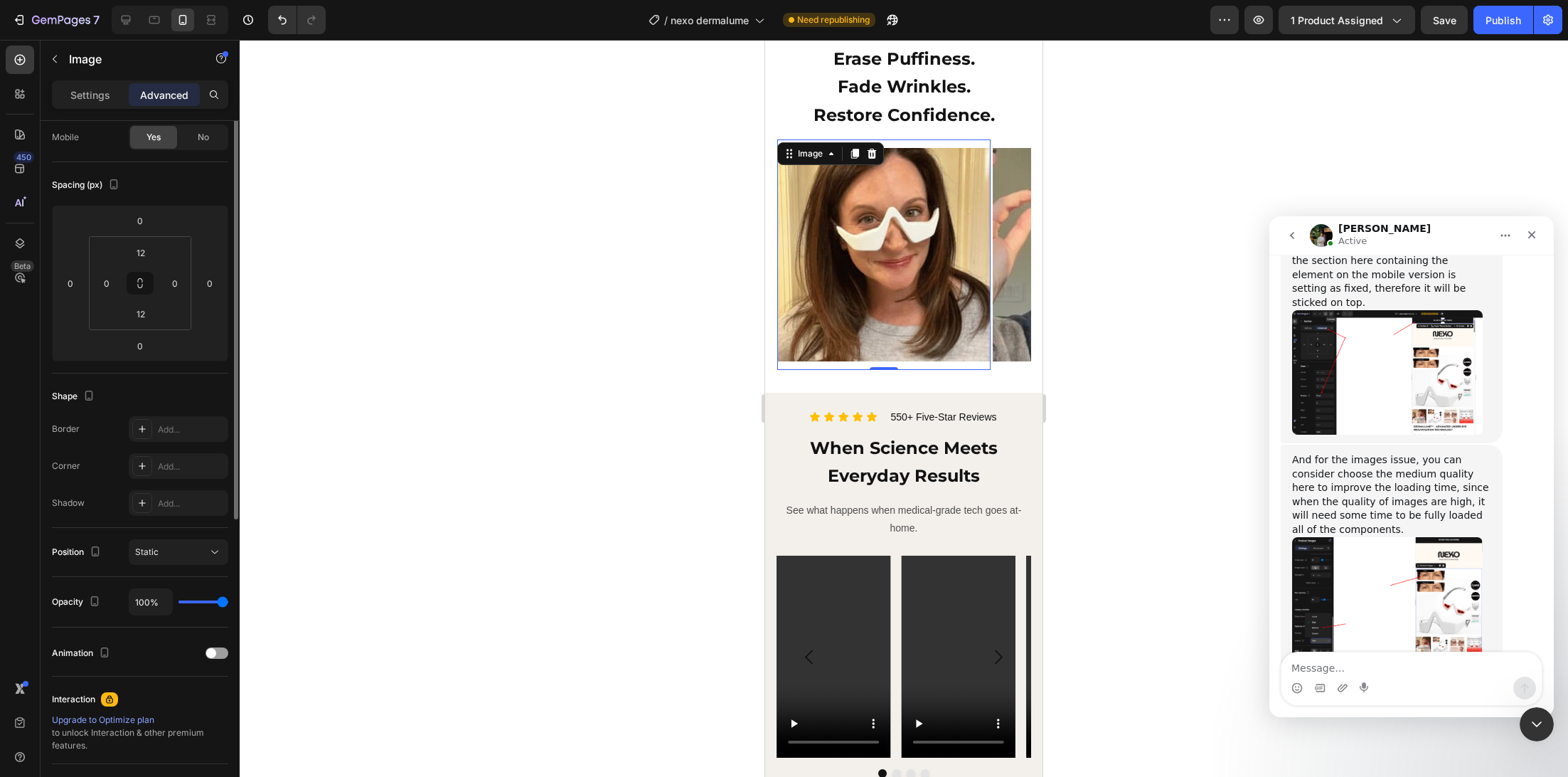
scroll to position [0, 0]
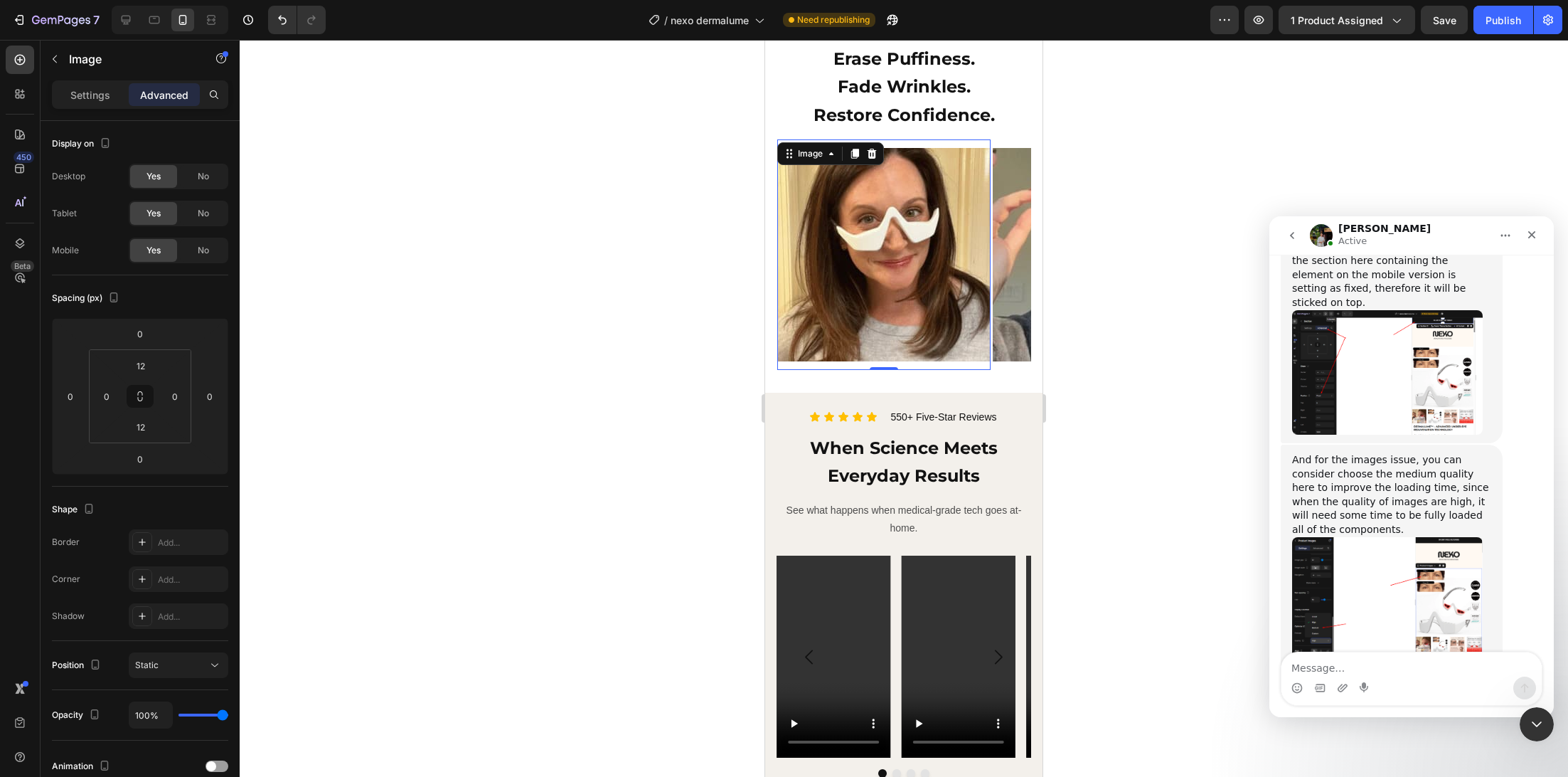
click at [1388, 537] on img "Jeremy says…" at bounding box center [1388, 601] width 191 height 129
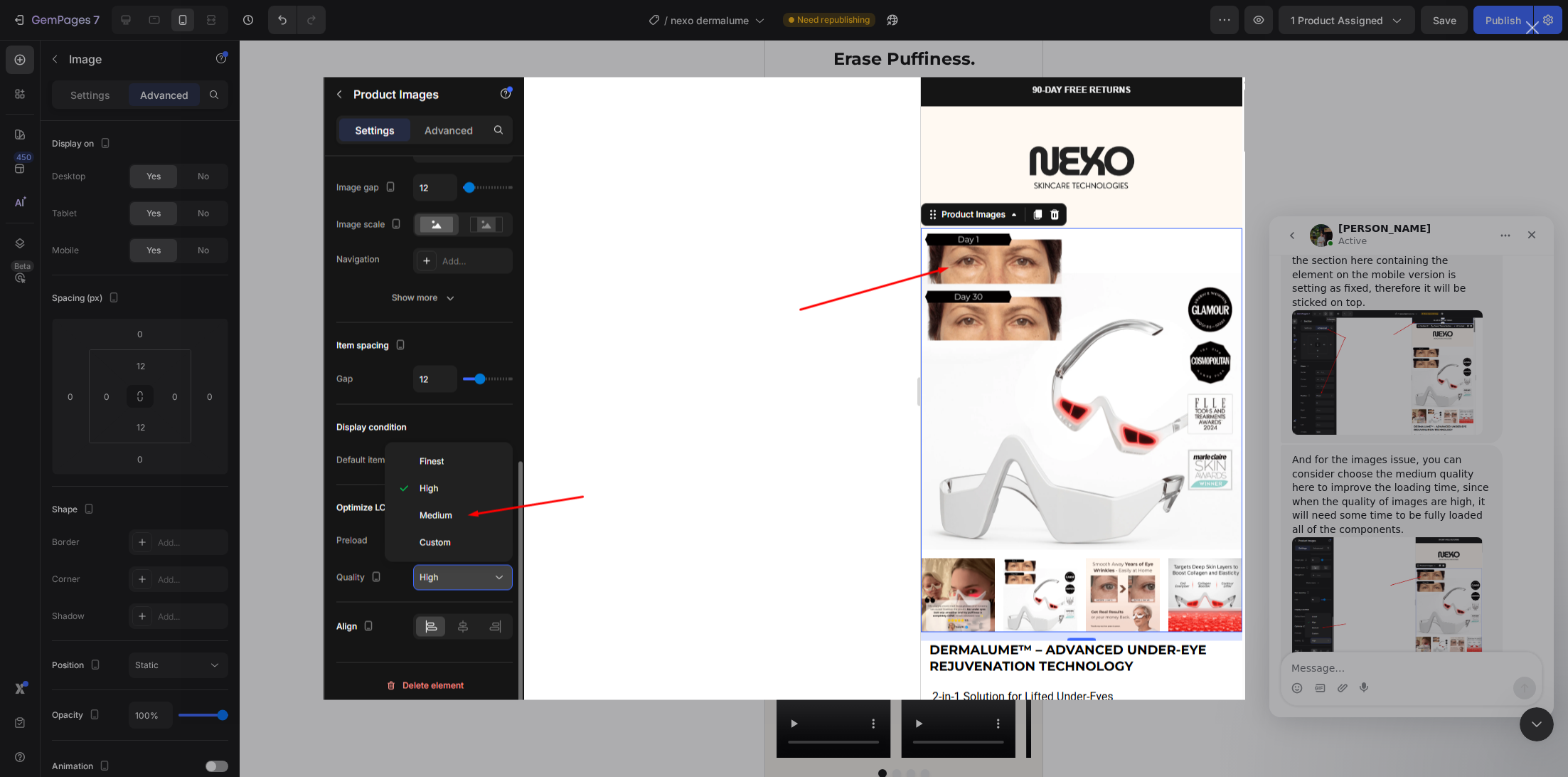
click at [1386, 458] on div "Intercom messenger" at bounding box center [784, 388] width 1568 height 777
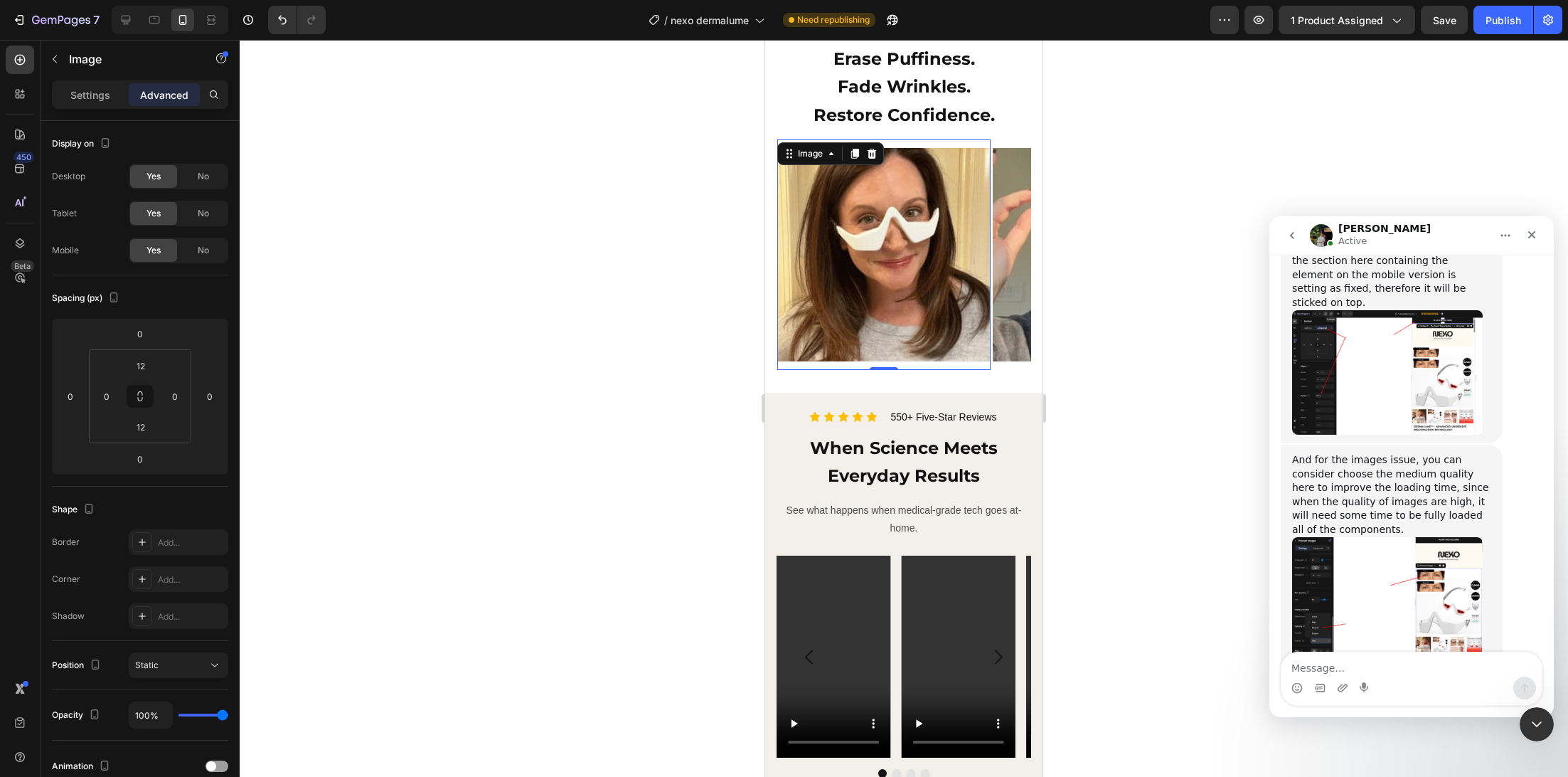
click at [867, 230] on img at bounding box center [884, 254] width 214 height 214
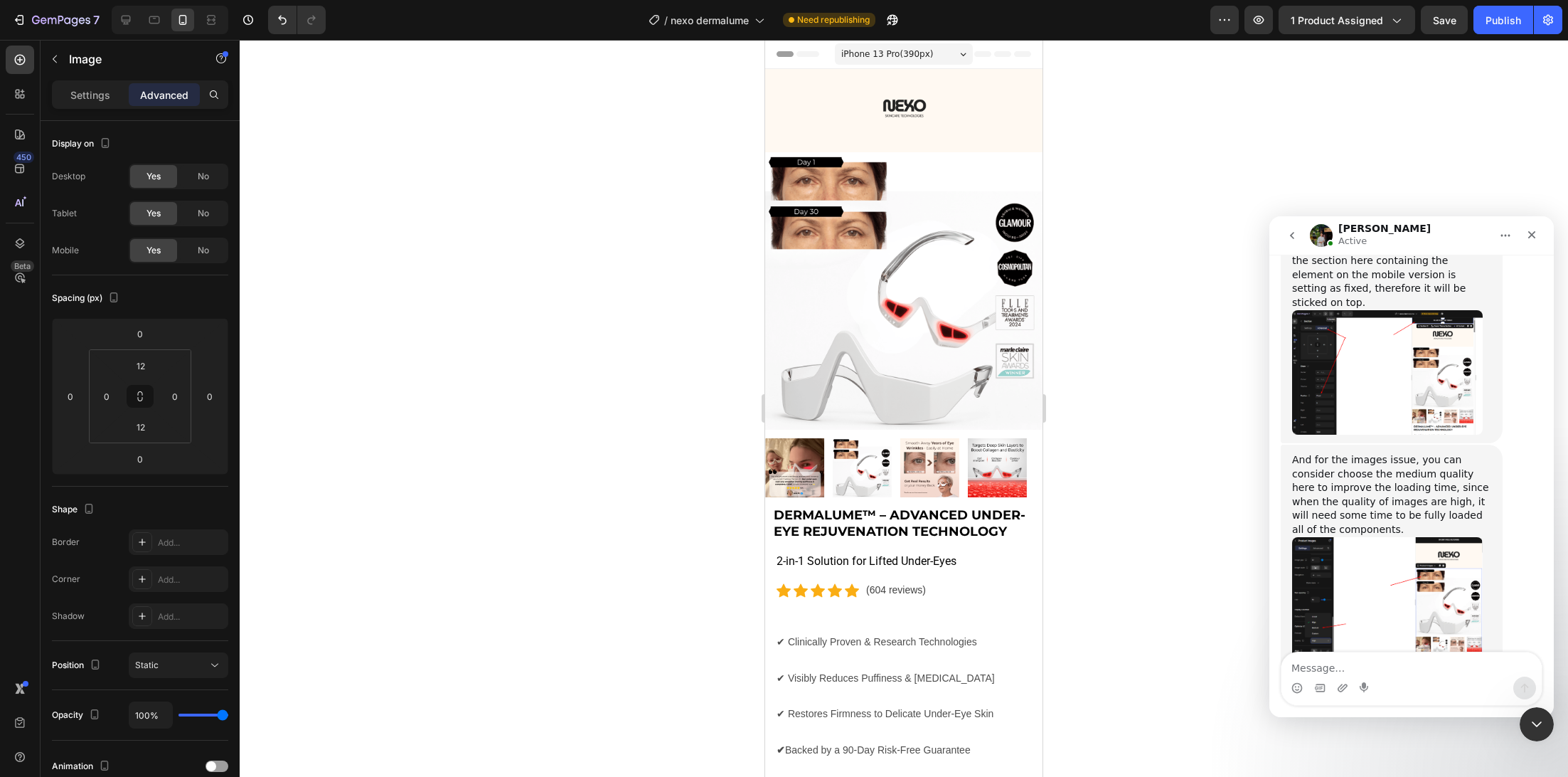
click at [791, 58] on div "Header" at bounding box center [800, 54] width 53 height 17
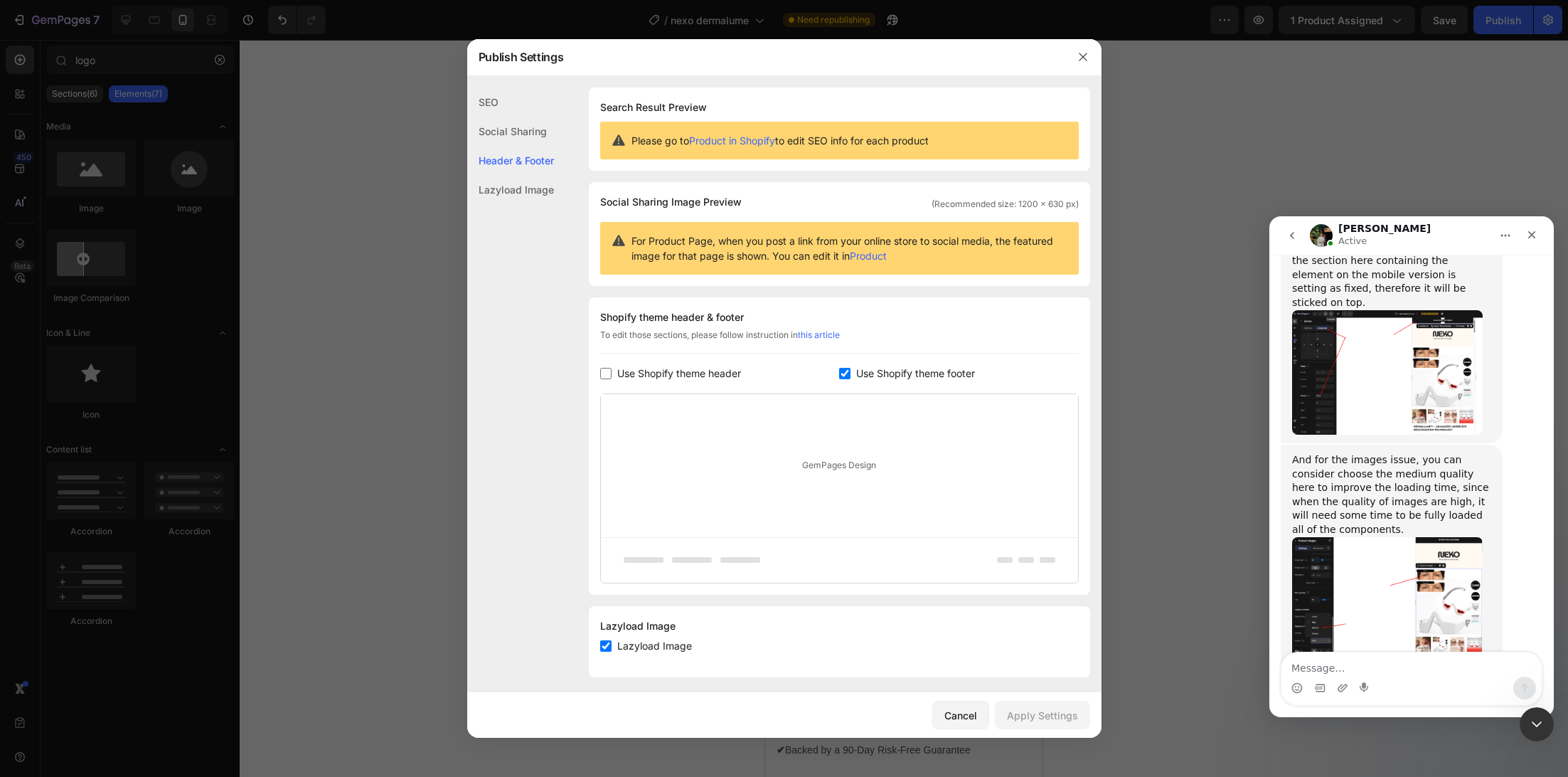
scroll to position [7, 0]
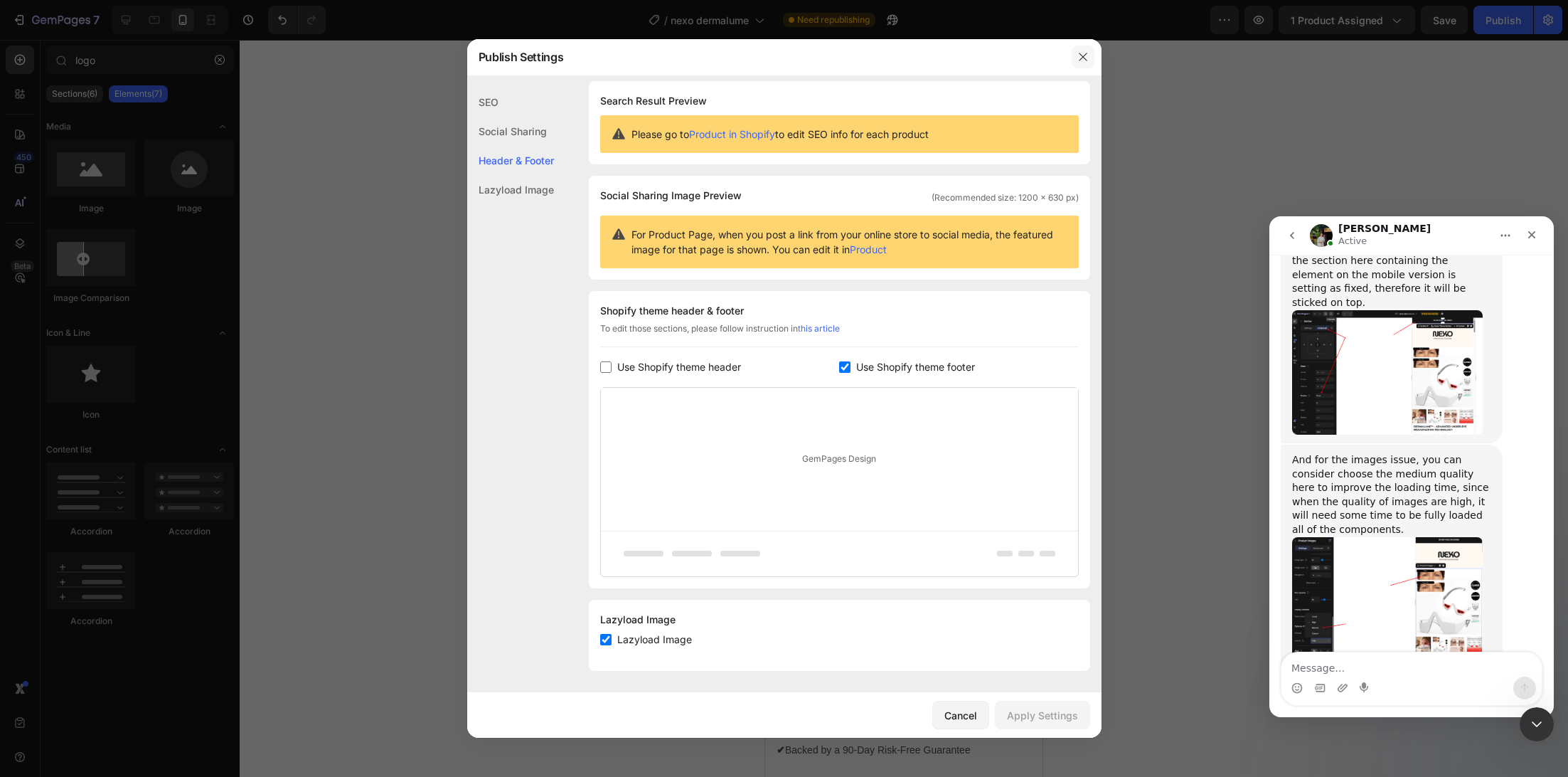
click at [1074, 54] on button "button" at bounding box center [1083, 56] width 23 height 23
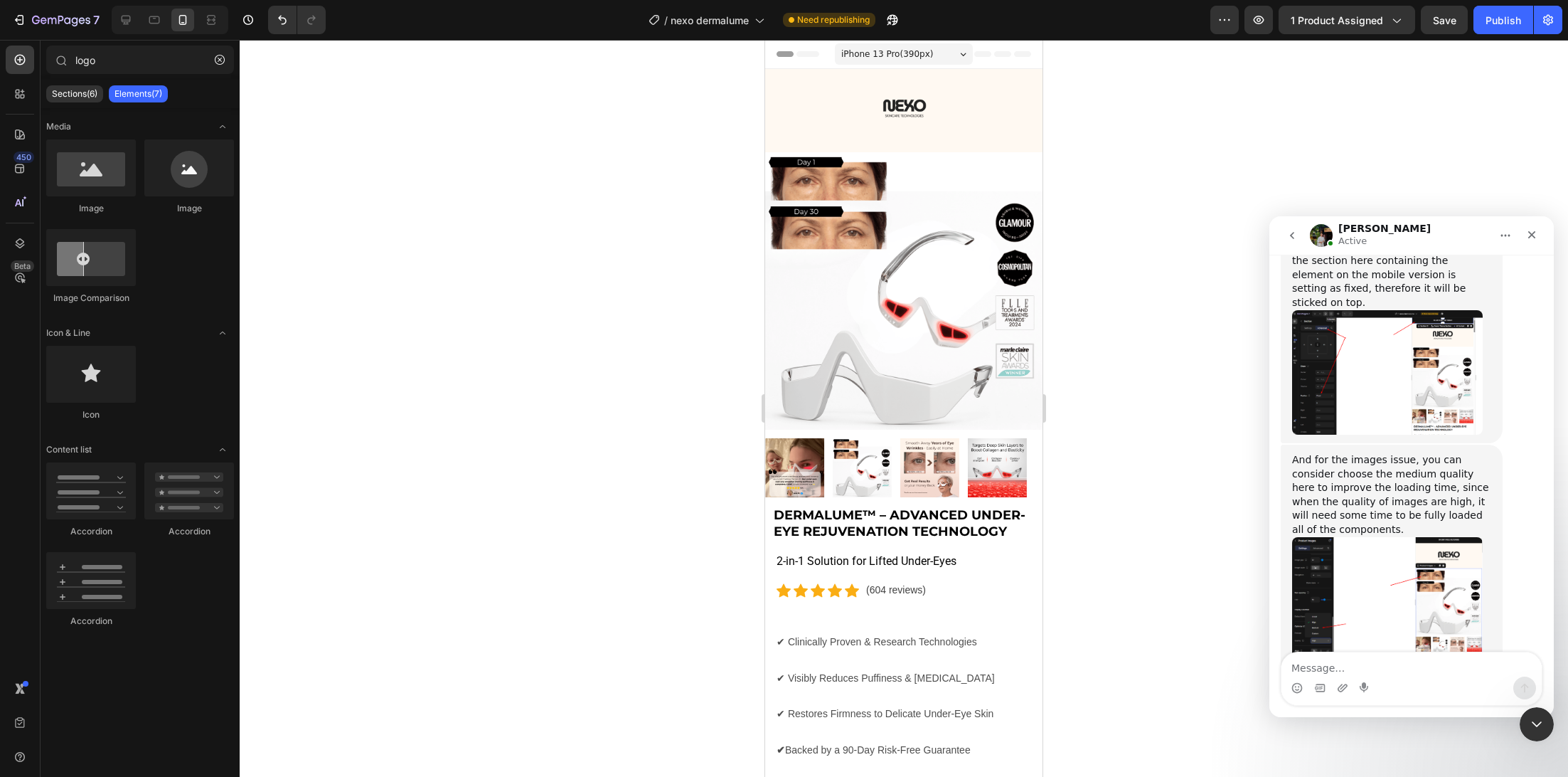
click at [994, 56] on icon at bounding box center [1002, 54] width 17 height 6
click at [803, 61] on div "90-DAY FREE RETURNS Heading Row" at bounding box center [896, 55] width 241 height 14
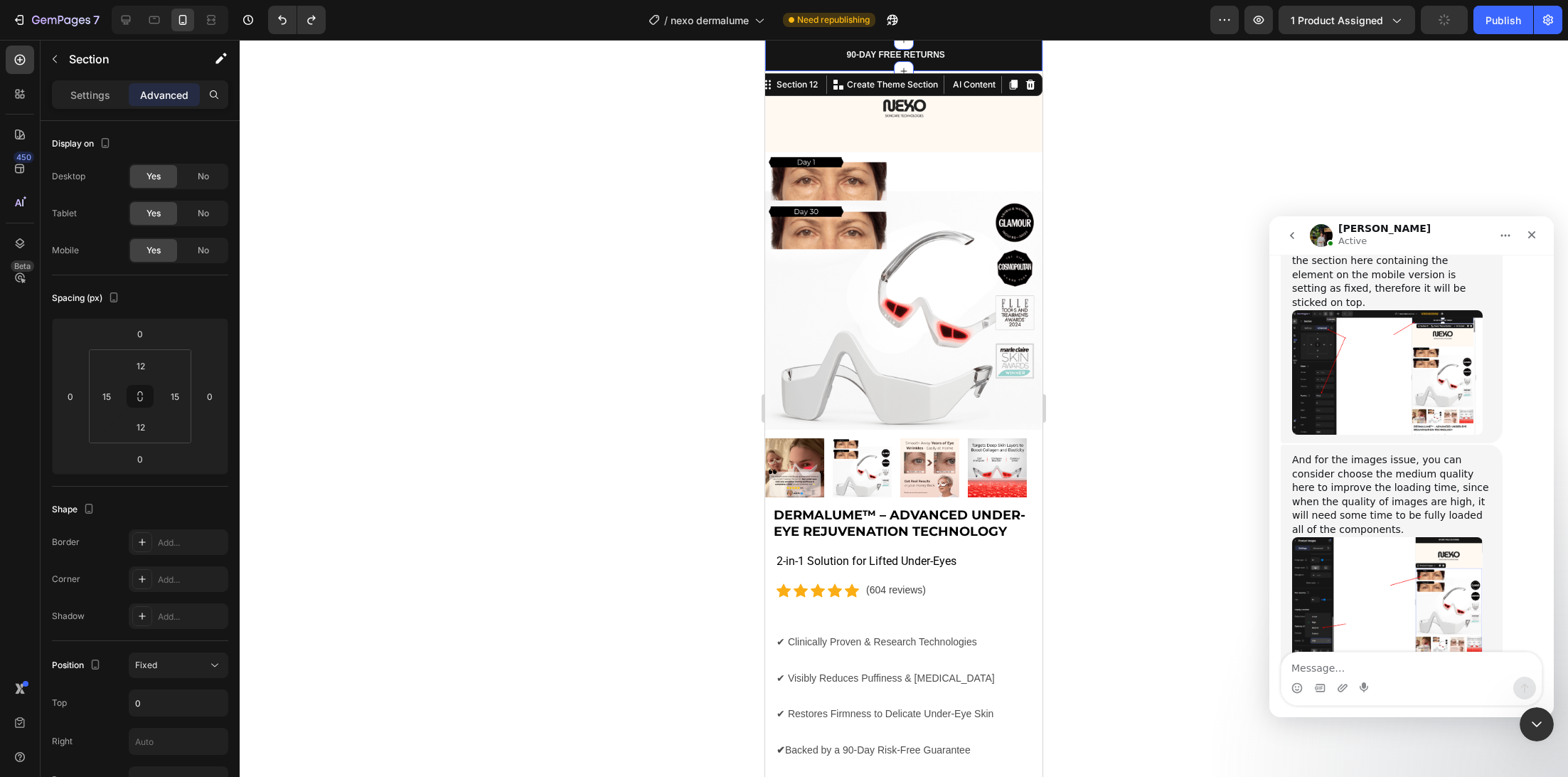
drag, startPoint x: 771, startPoint y: 59, endPoint x: 852, endPoint y: 446, distance: 395.4
click at [771, 59] on div "90-DAY FREE RETURNS Heading Row 600+ Heading Icon Icon Icon Icon Icon Icon List…" at bounding box center [904, 55] width 277 height 31
click at [771, 66] on div "90-DAY FREE RETURNS Heading Row 600+ Heading Icon Icon Icon Icon Icon Icon List…" at bounding box center [904, 55] width 277 height 31
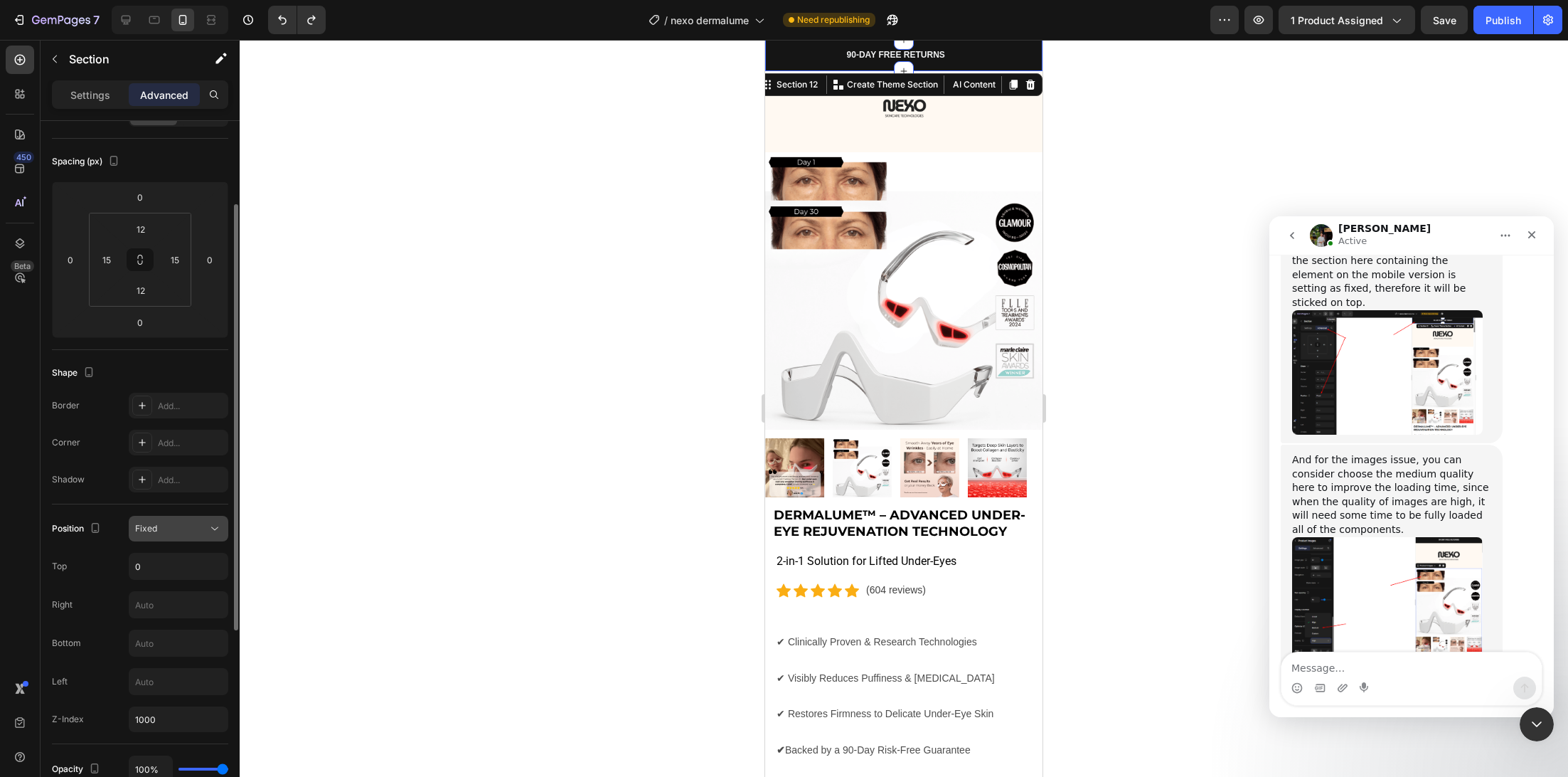
click at [167, 535] on button "Fixed" at bounding box center [178, 528] width 100 height 26
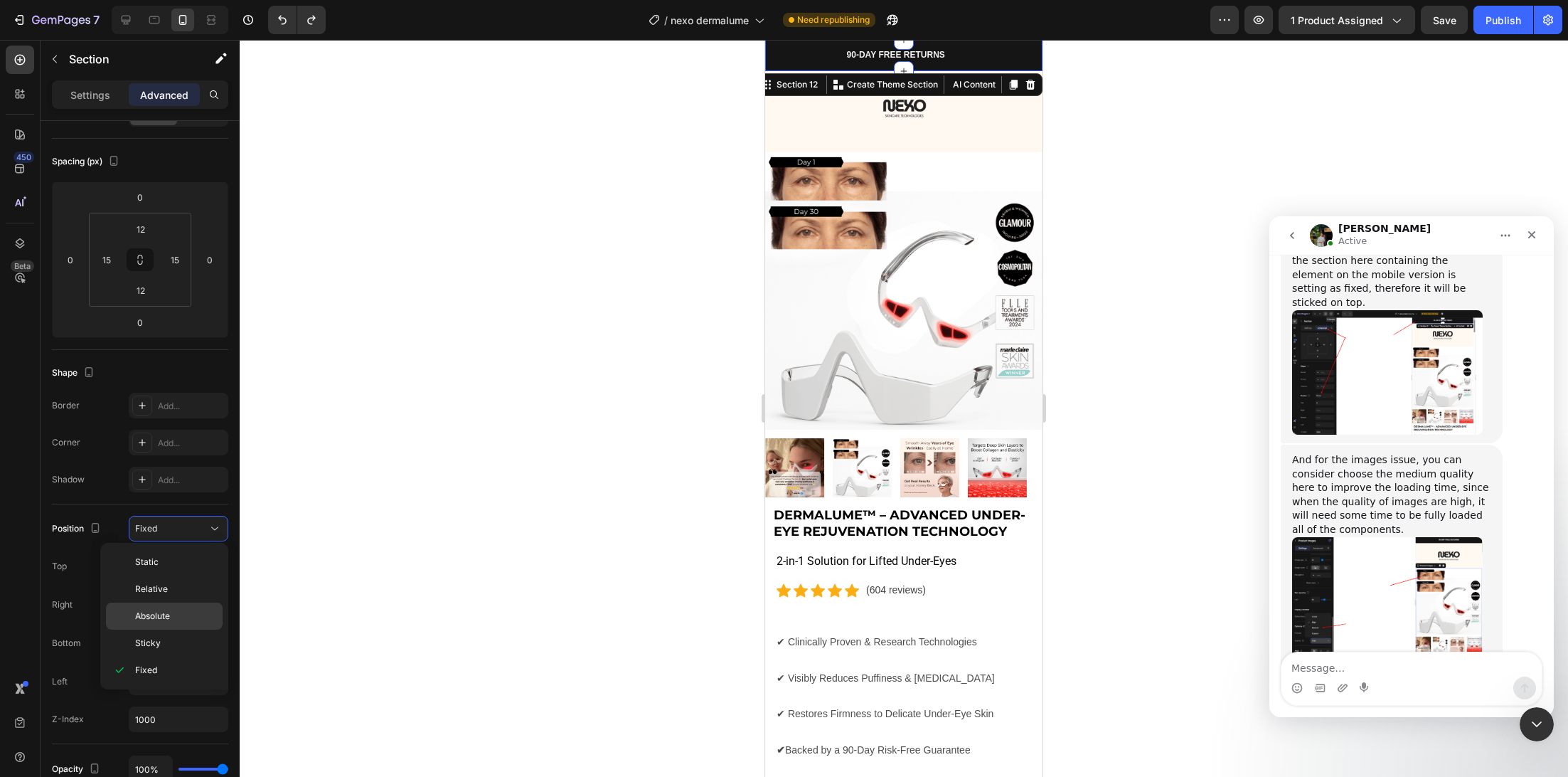
click at [175, 613] on p "Absolute" at bounding box center [175, 615] width 81 height 13
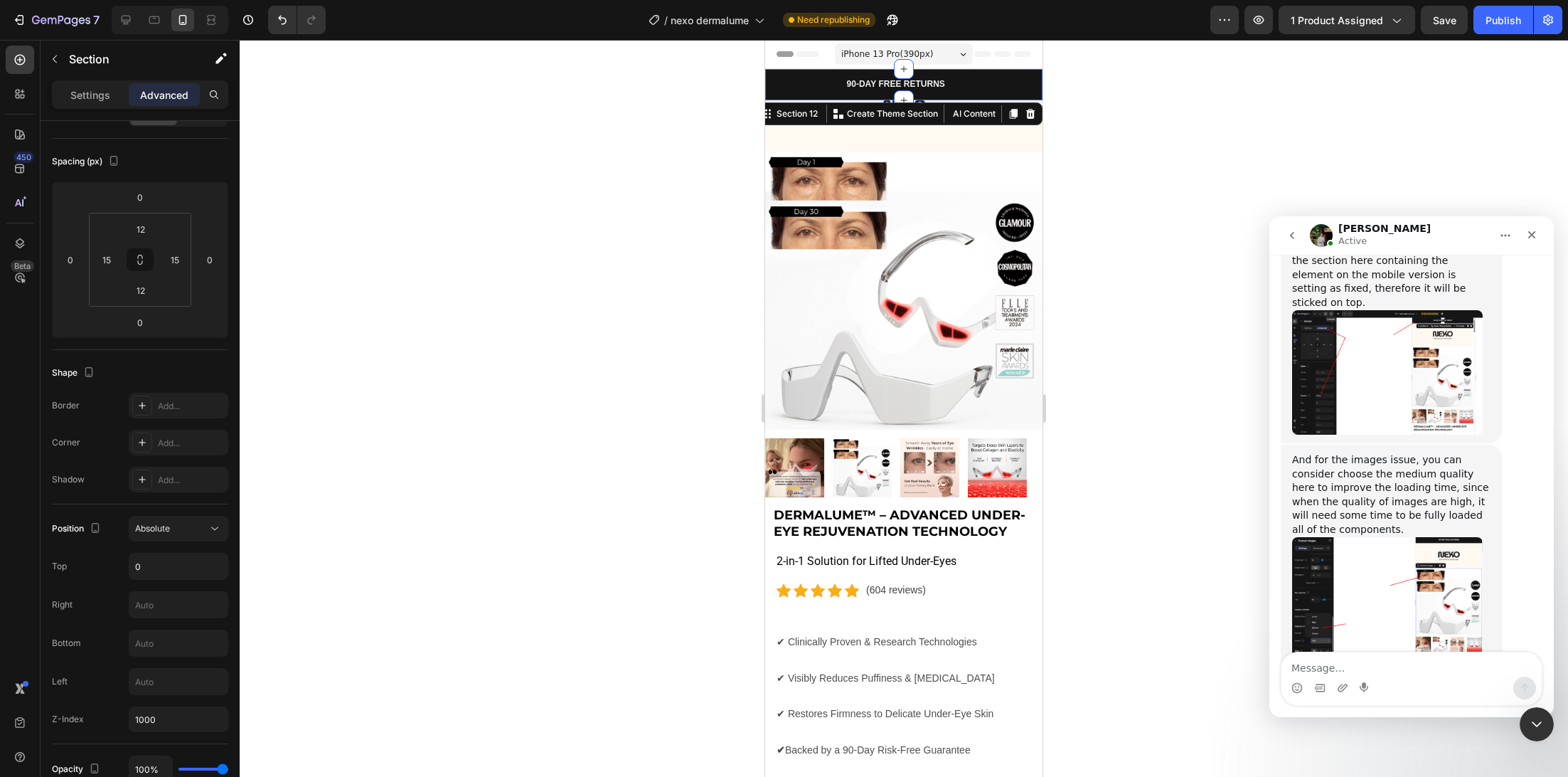
click at [451, 373] on div at bounding box center [904, 408] width 1328 height 737
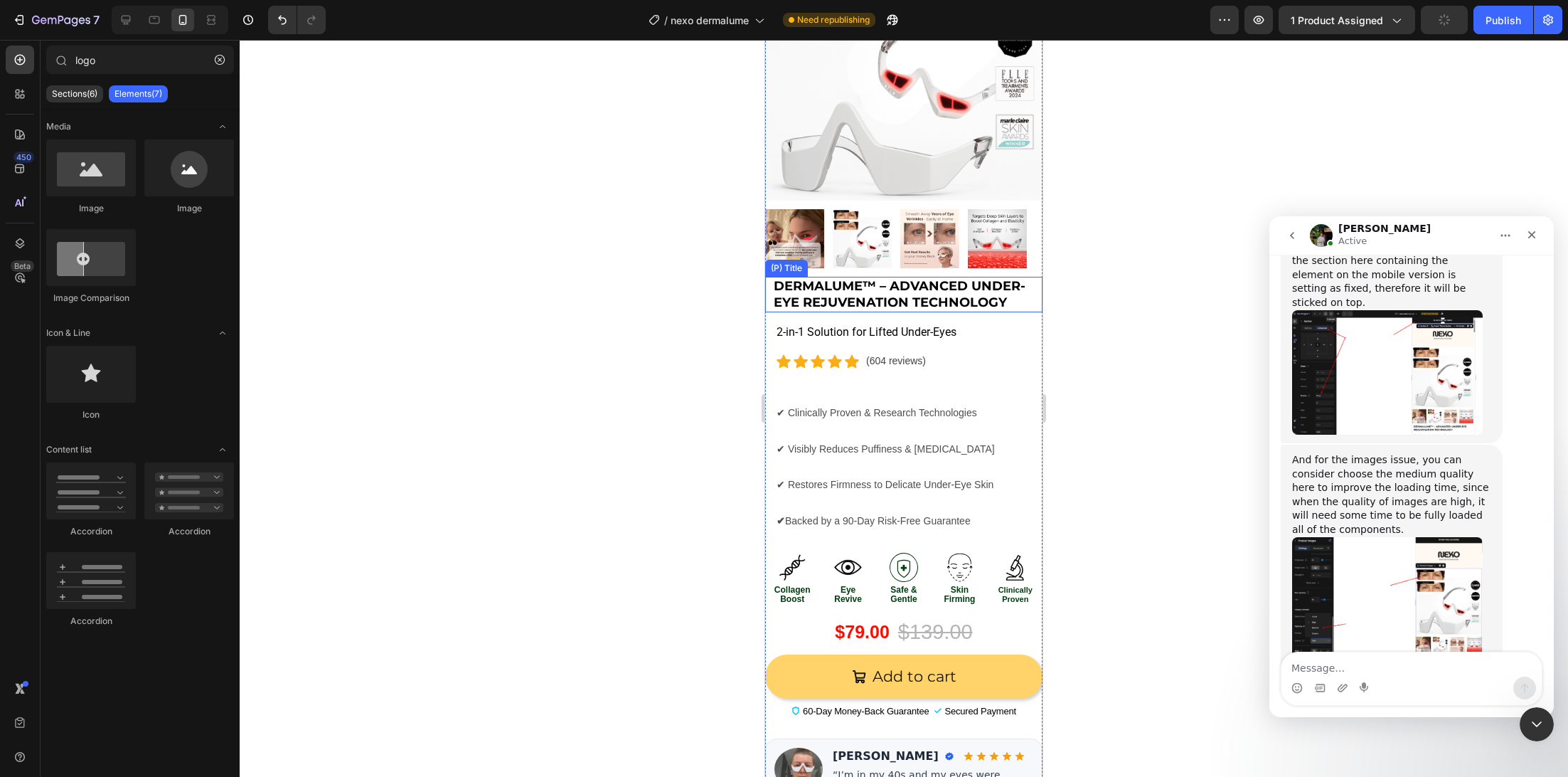
scroll to position [0, 0]
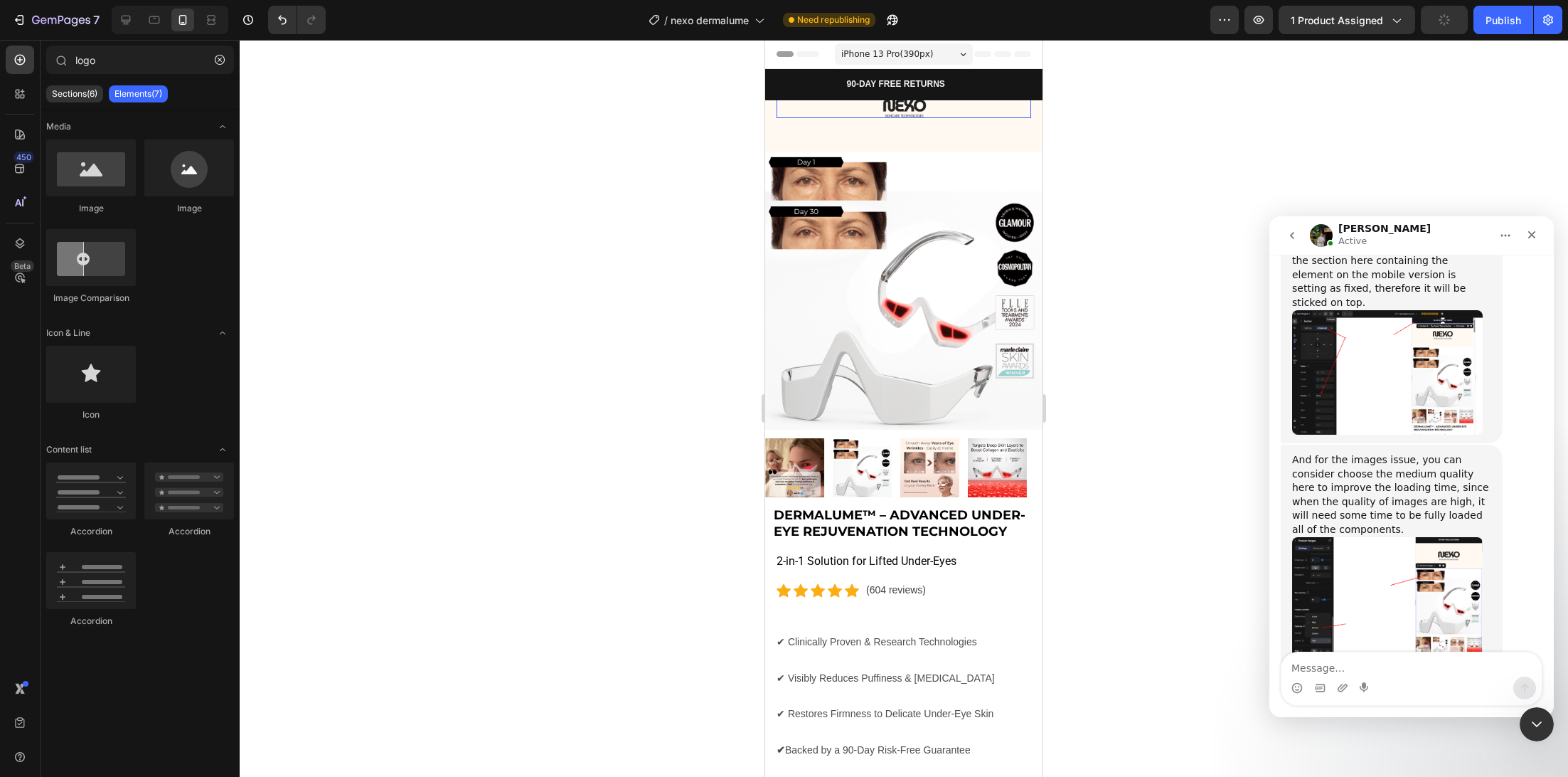
click at [915, 115] on img at bounding box center [904, 108] width 71 height 20
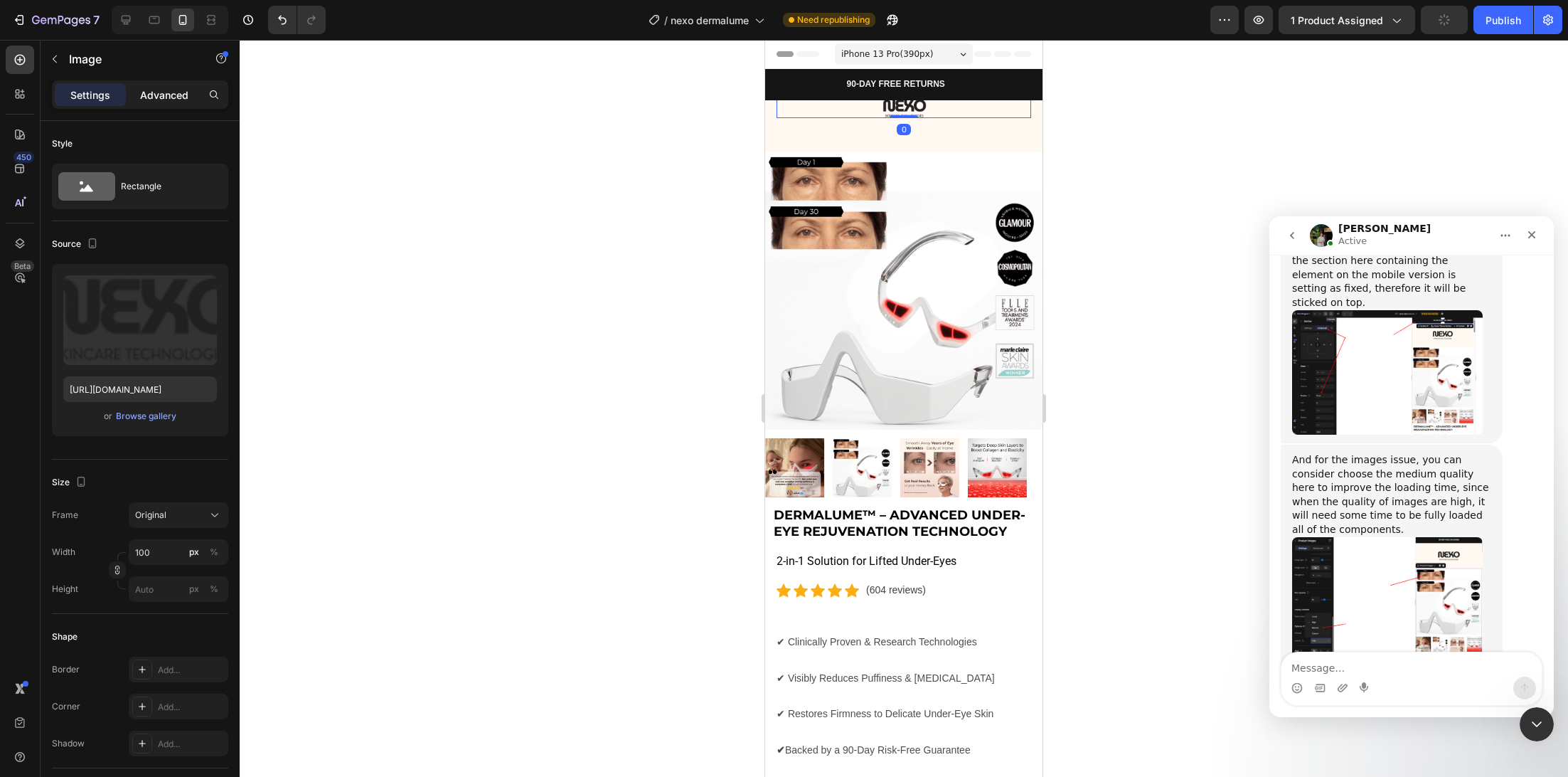
click at [167, 91] on p "Advanced" at bounding box center [164, 95] width 48 height 15
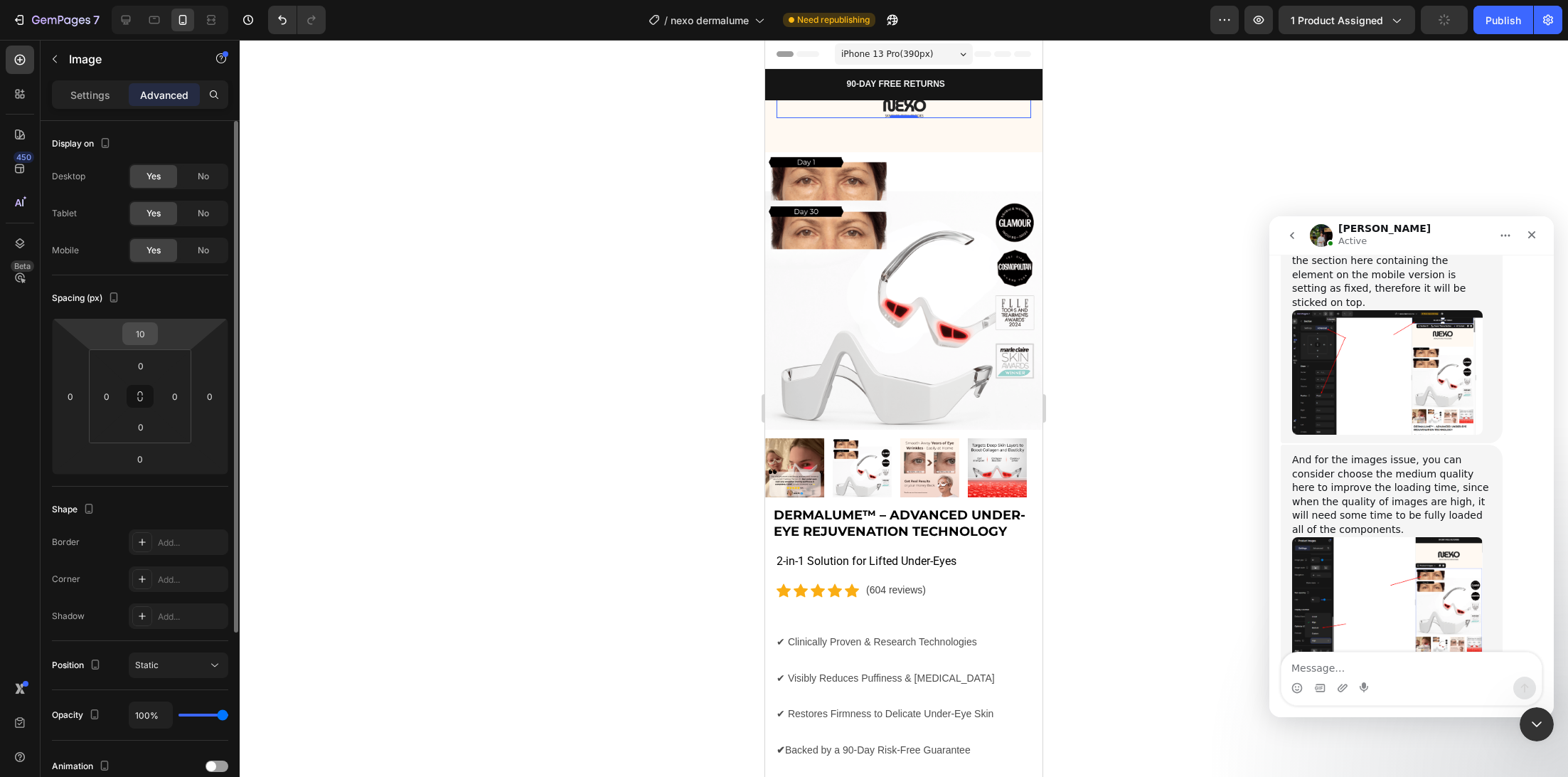
click at [155, 333] on div "10" at bounding box center [140, 334] width 36 height 23
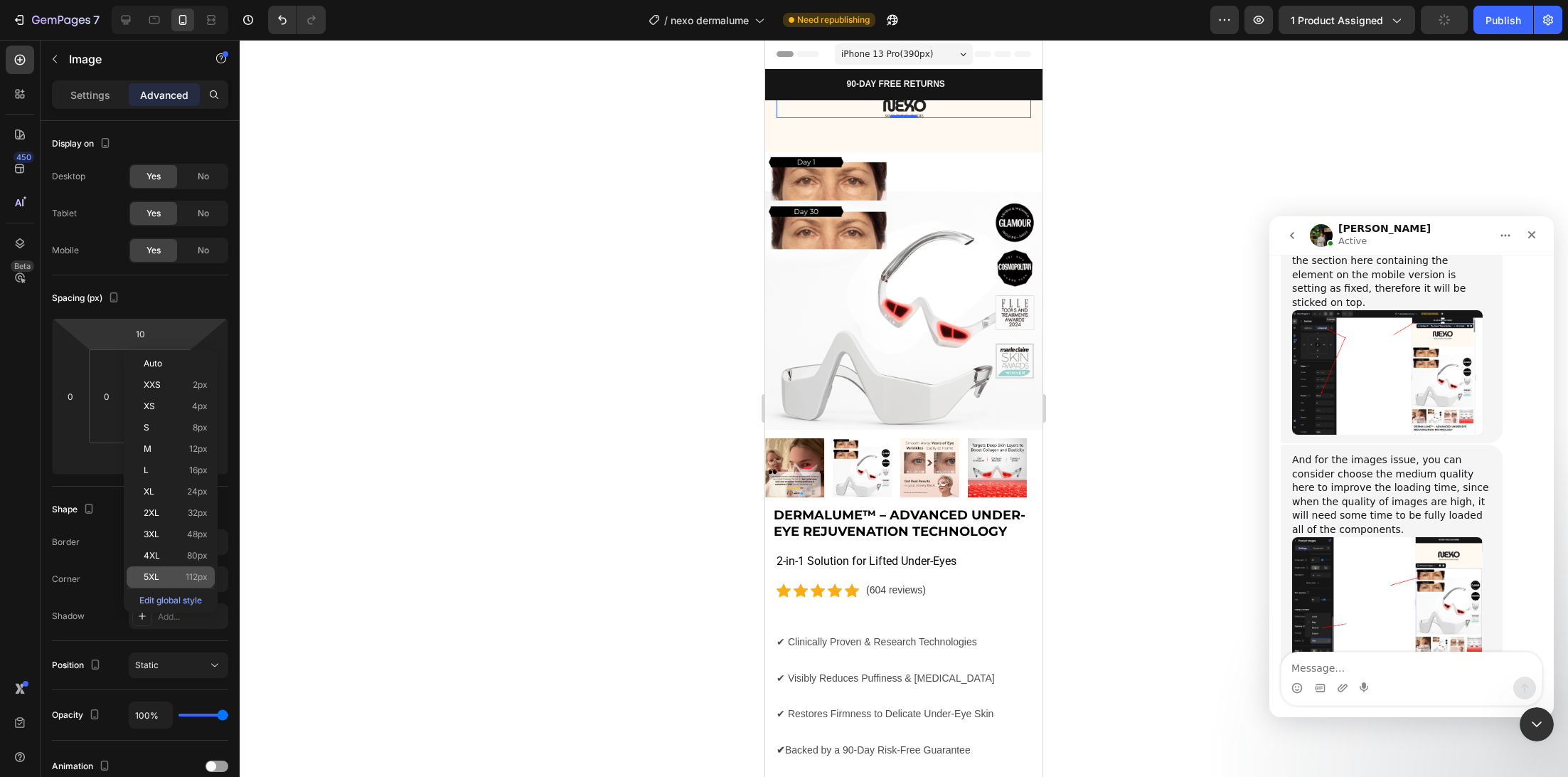
click at [180, 570] on div "5XL 112px" at bounding box center [171, 576] width 88 height 21
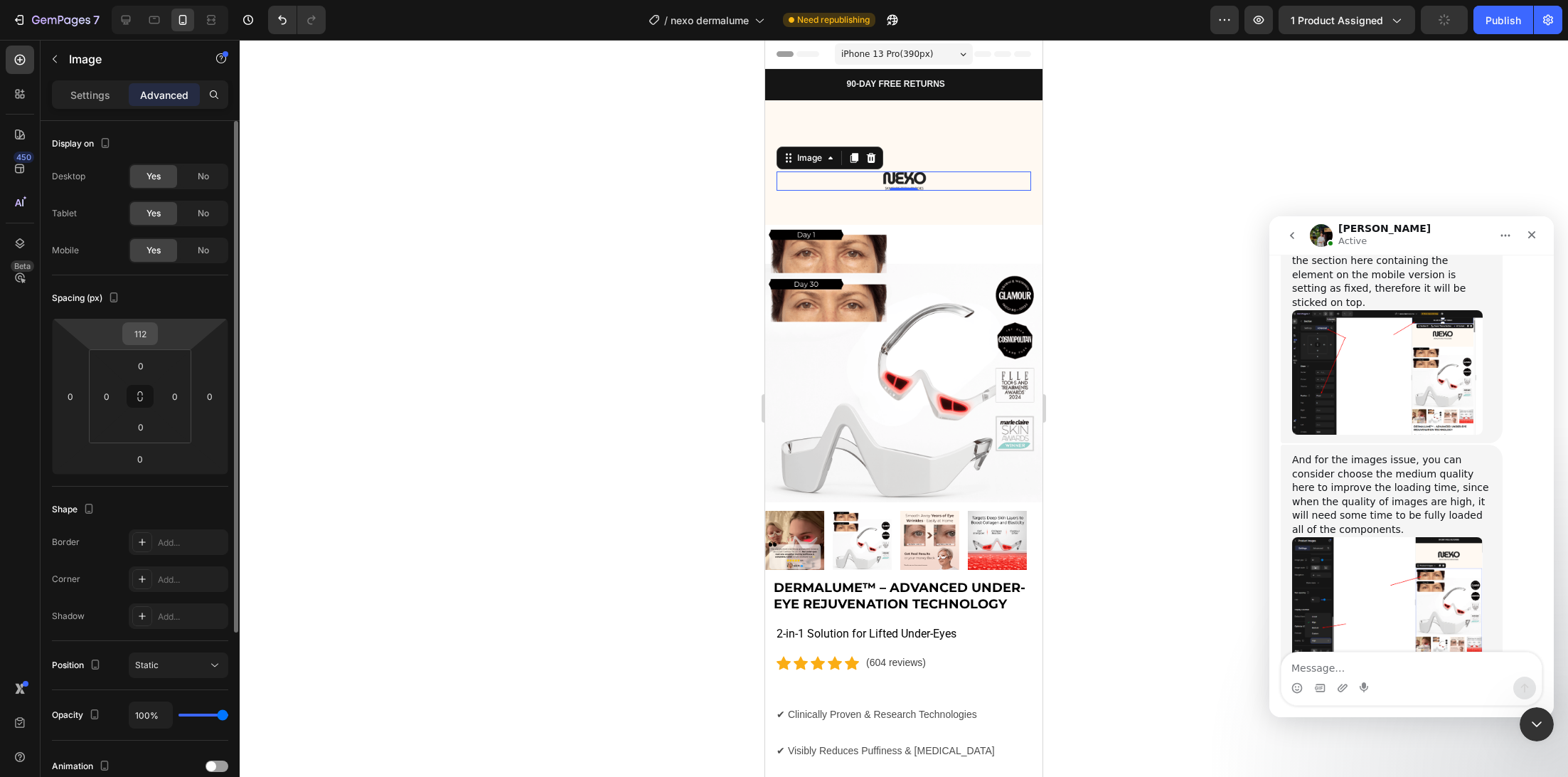
click at [145, 339] on input "112" at bounding box center [140, 333] width 28 height 21
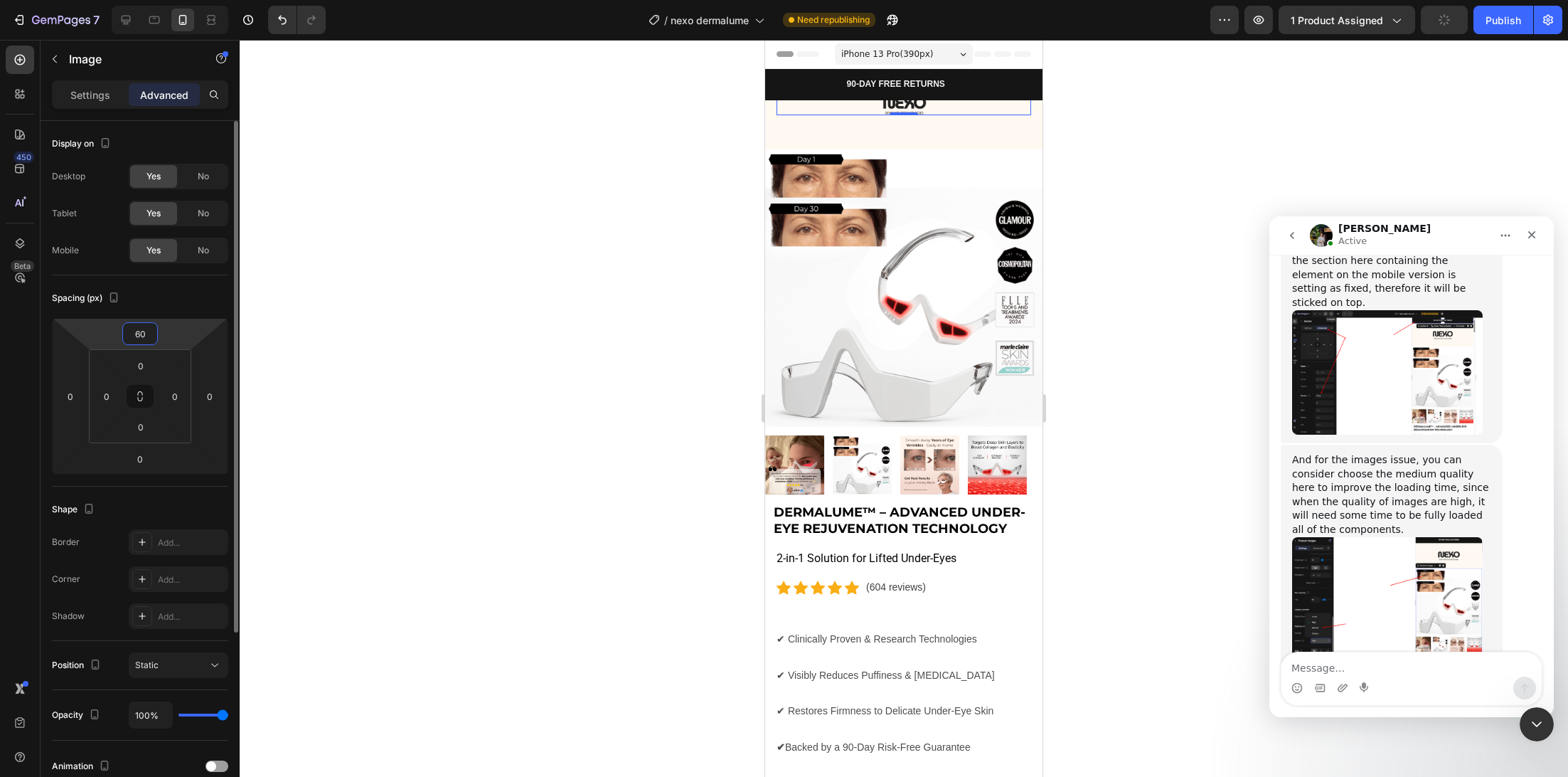
type input "6"
type input "80"
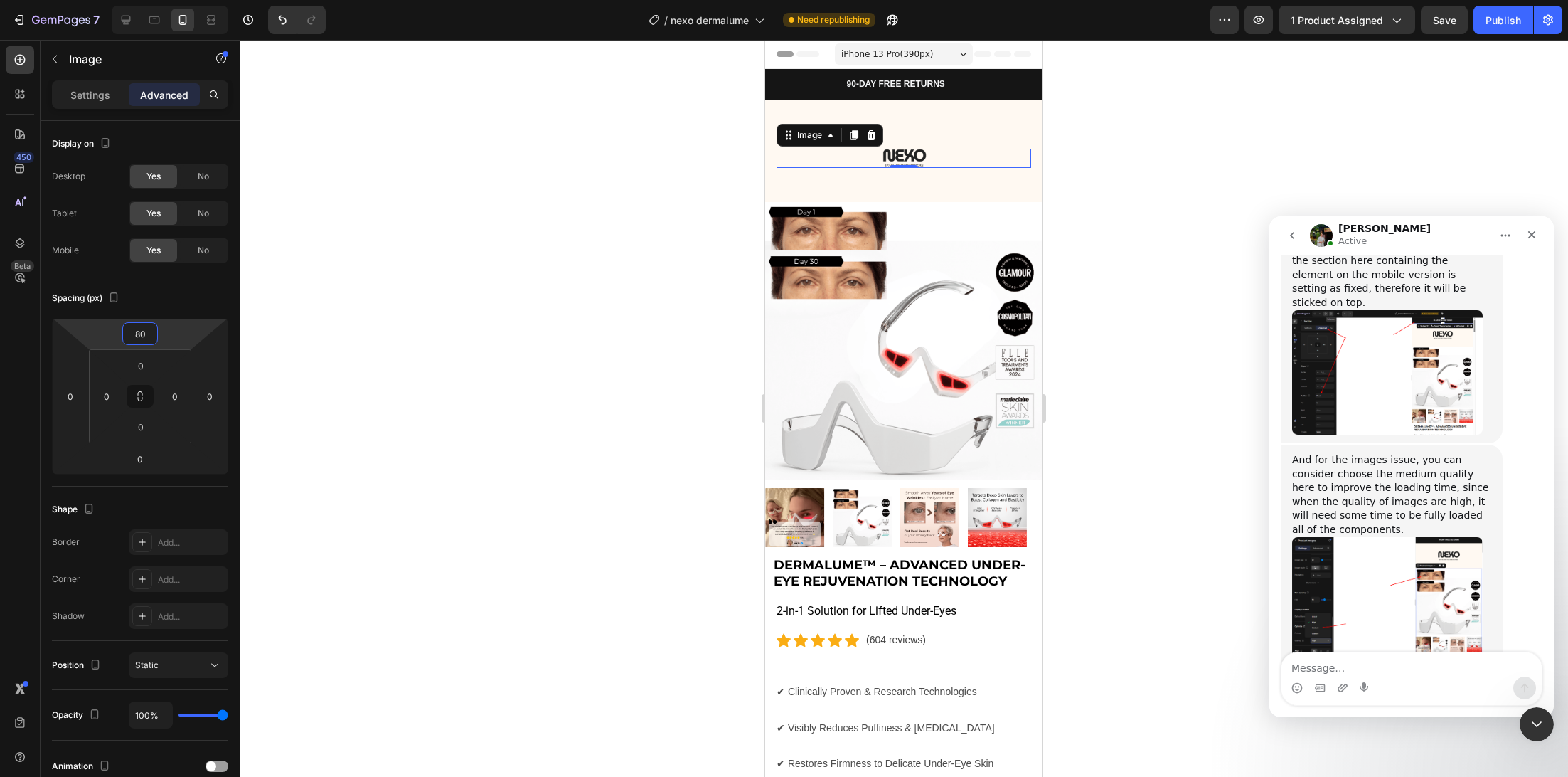
click at [505, 256] on div at bounding box center [904, 408] width 1328 height 737
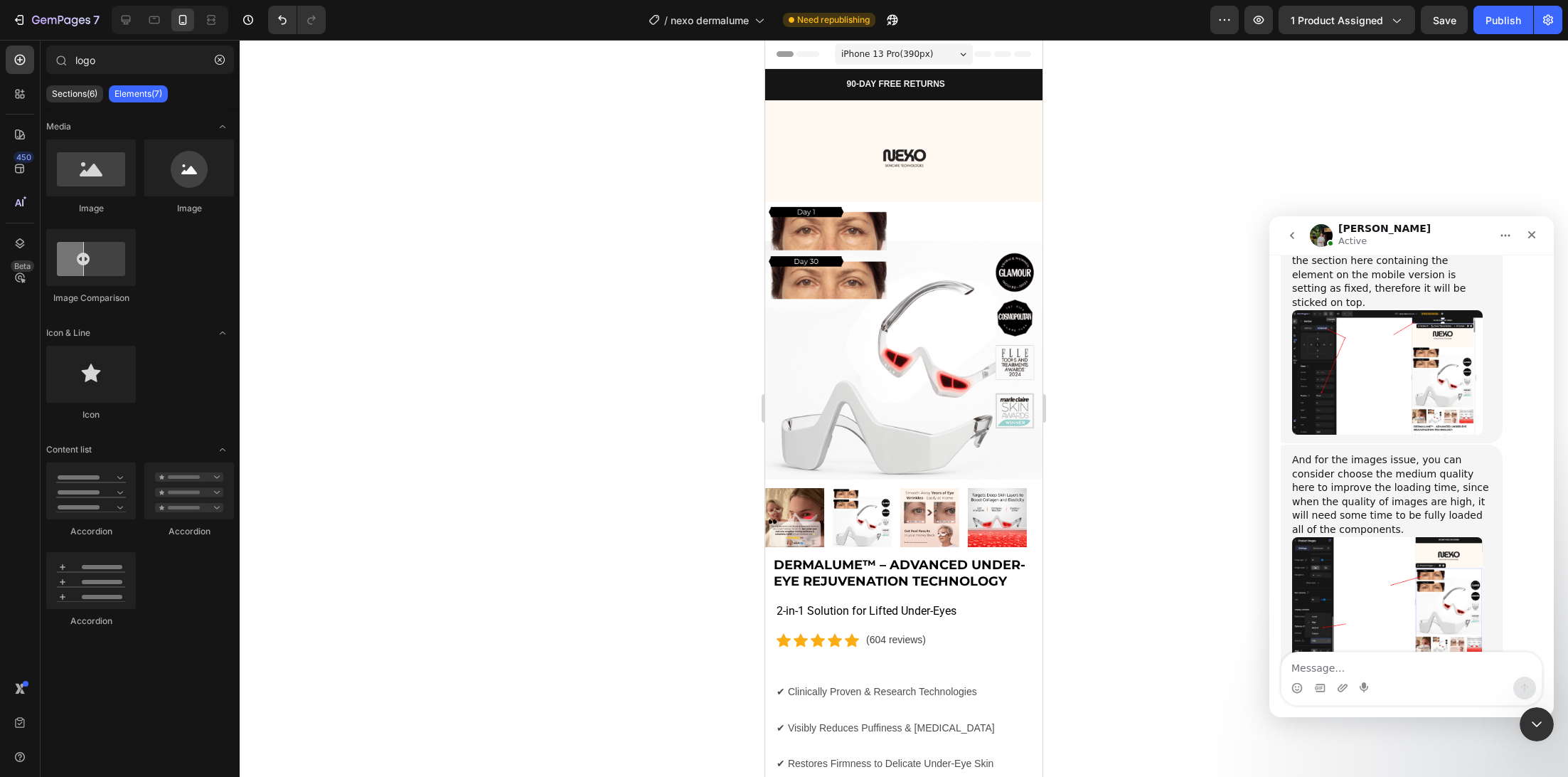
click at [1385, 537] on img "Jeremy says…" at bounding box center [1388, 601] width 191 height 129
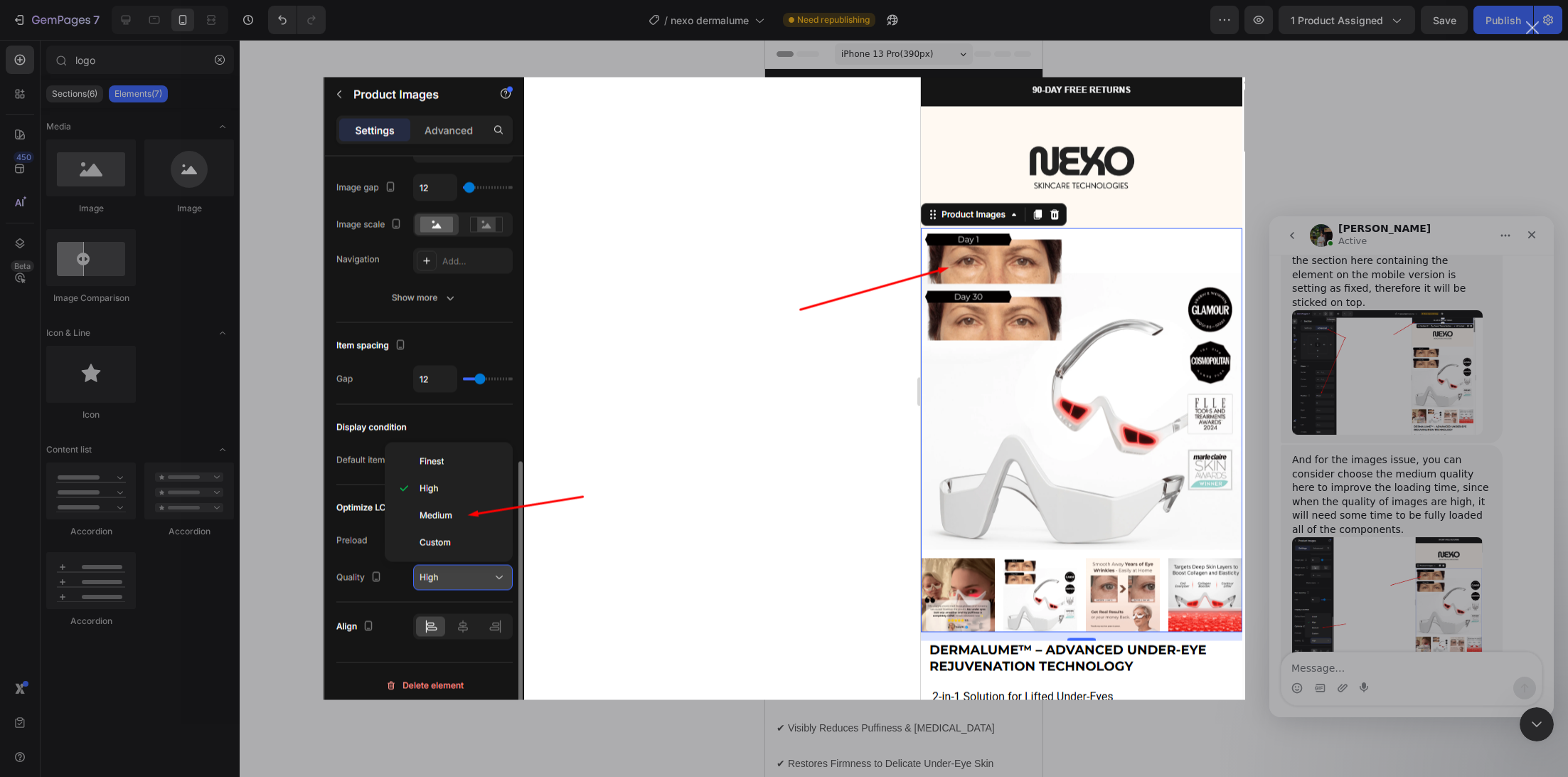
click at [265, 422] on div "Intercom messenger" at bounding box center [784, 388] width 1568 height 777
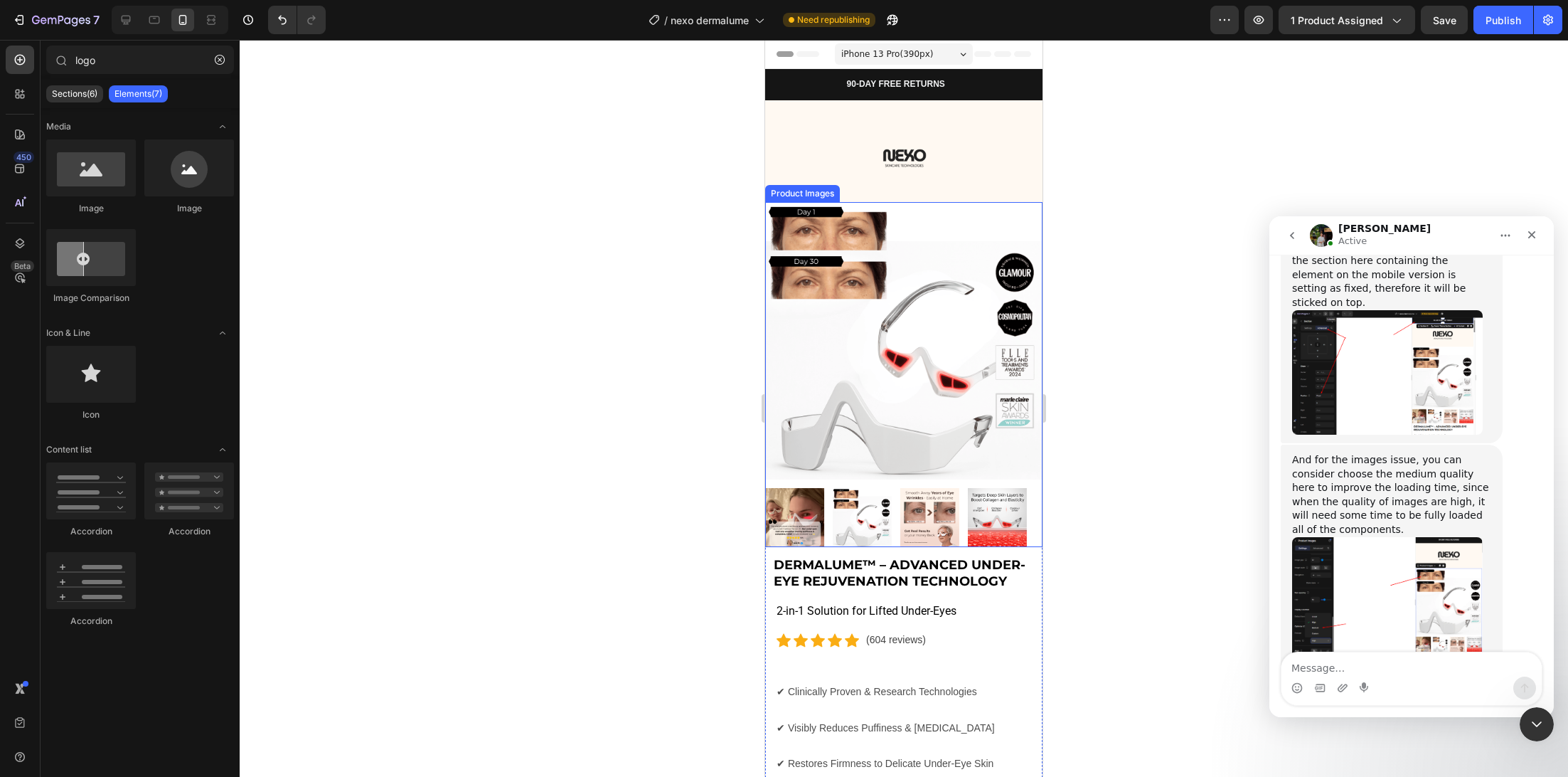
click at [835, 285] on img at bounding box center [904, 340] width 277 height 277
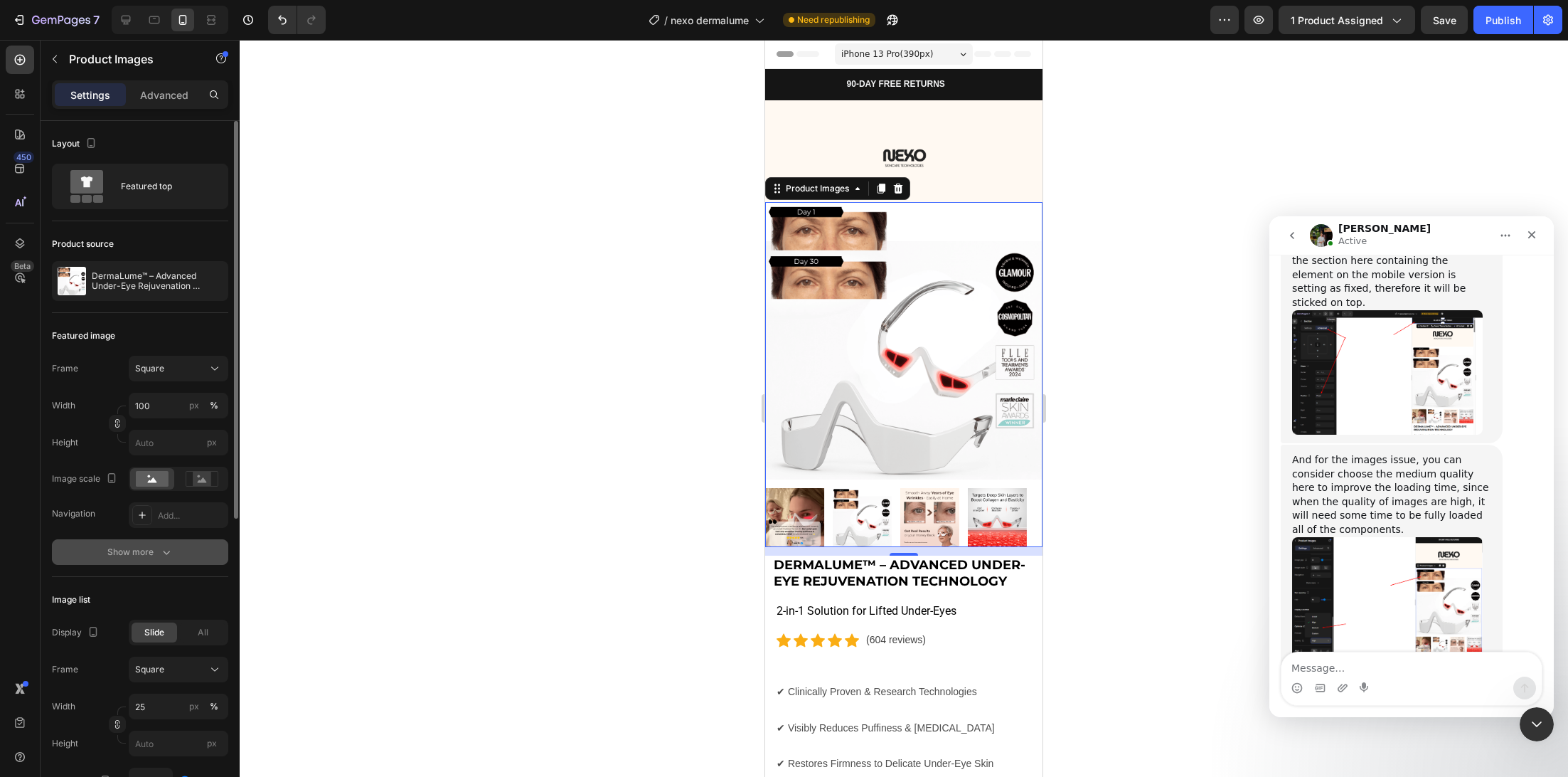
click at [168, 554] on icon "button" at bounding box center [166, 551] width 14 height 14
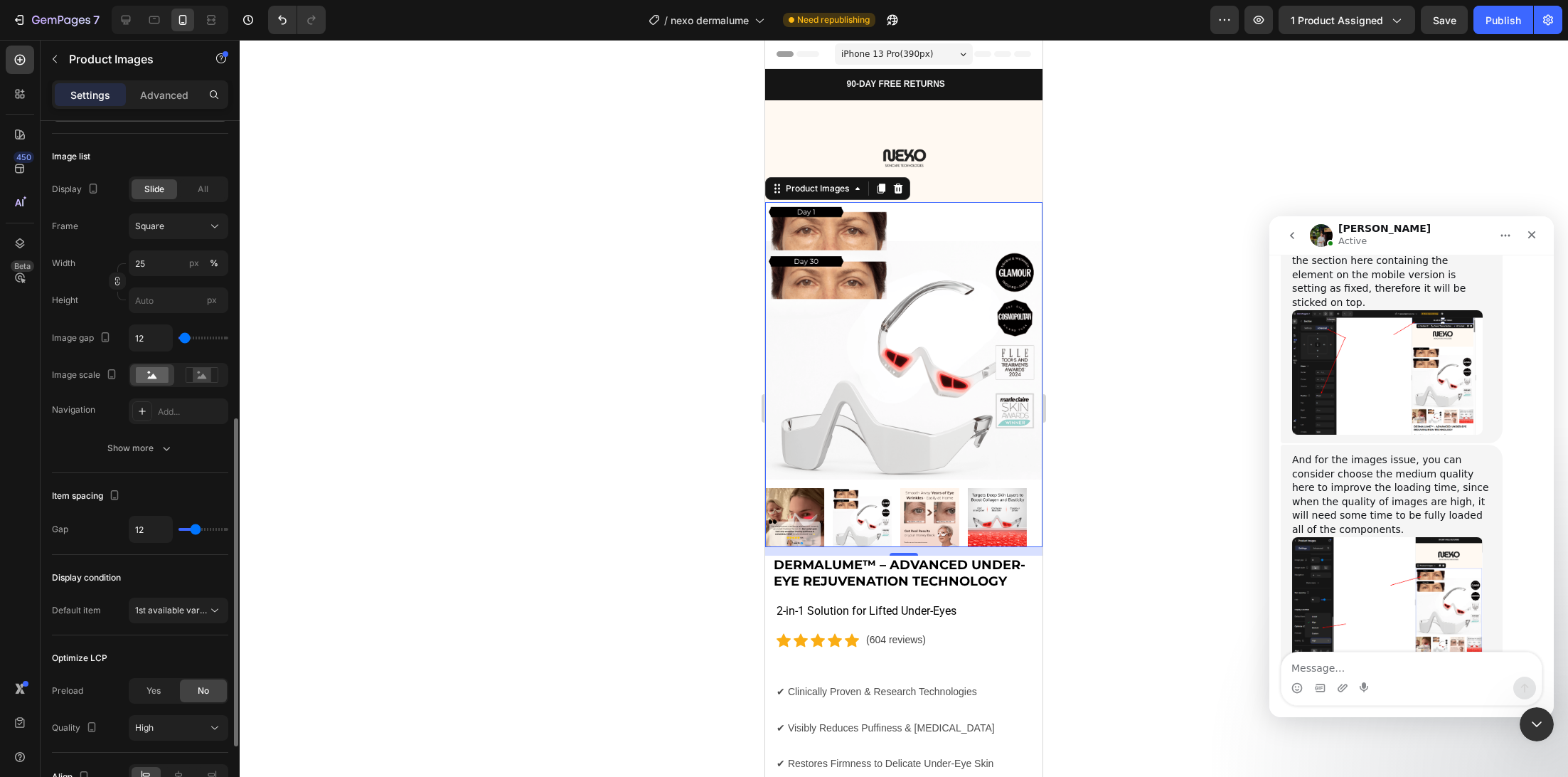
scroll to position [782, 0]
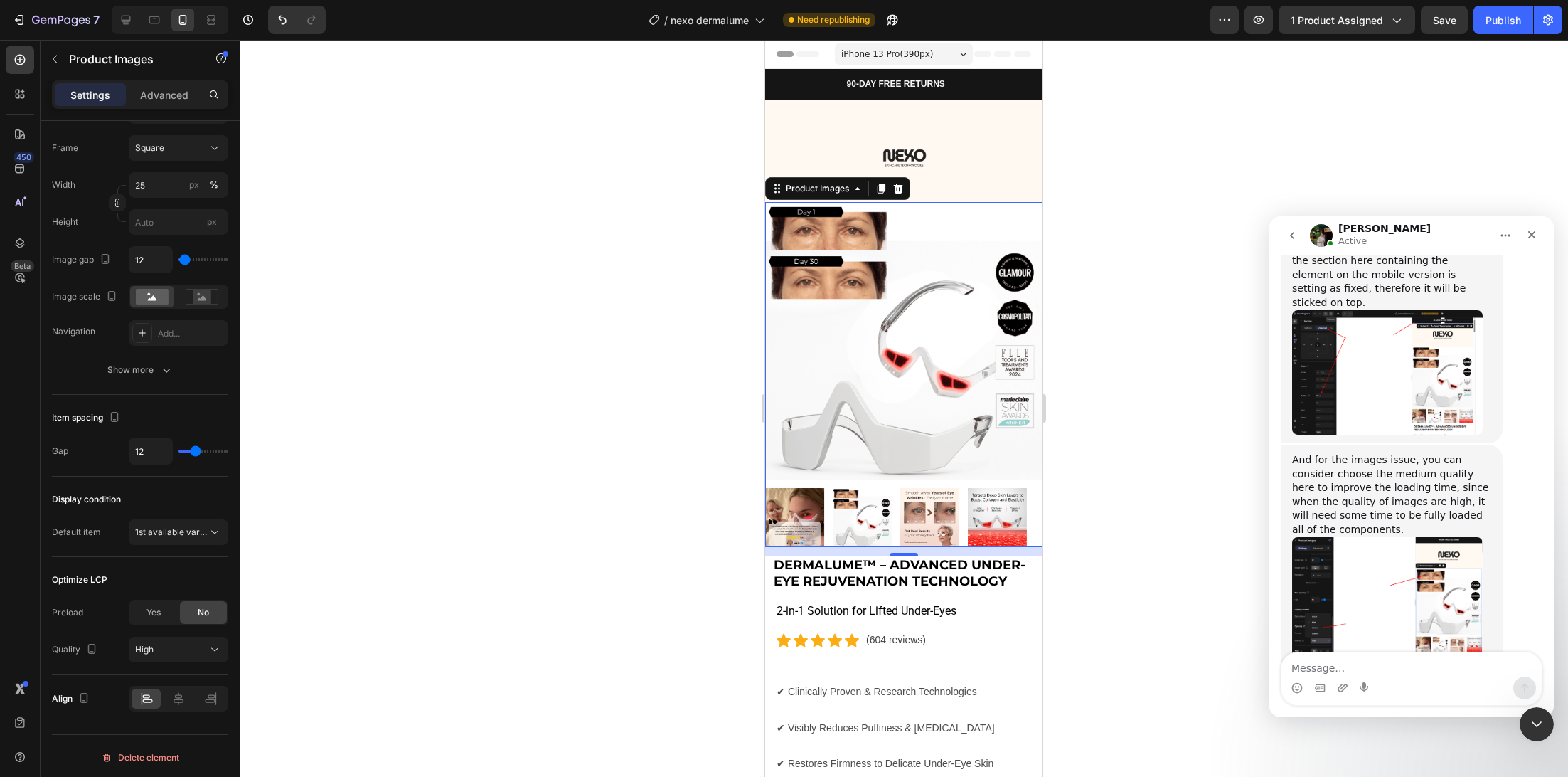
click at [1343, 537] on img "Jeremy says…" at bounding box center [1388, 601] width 191 height 129
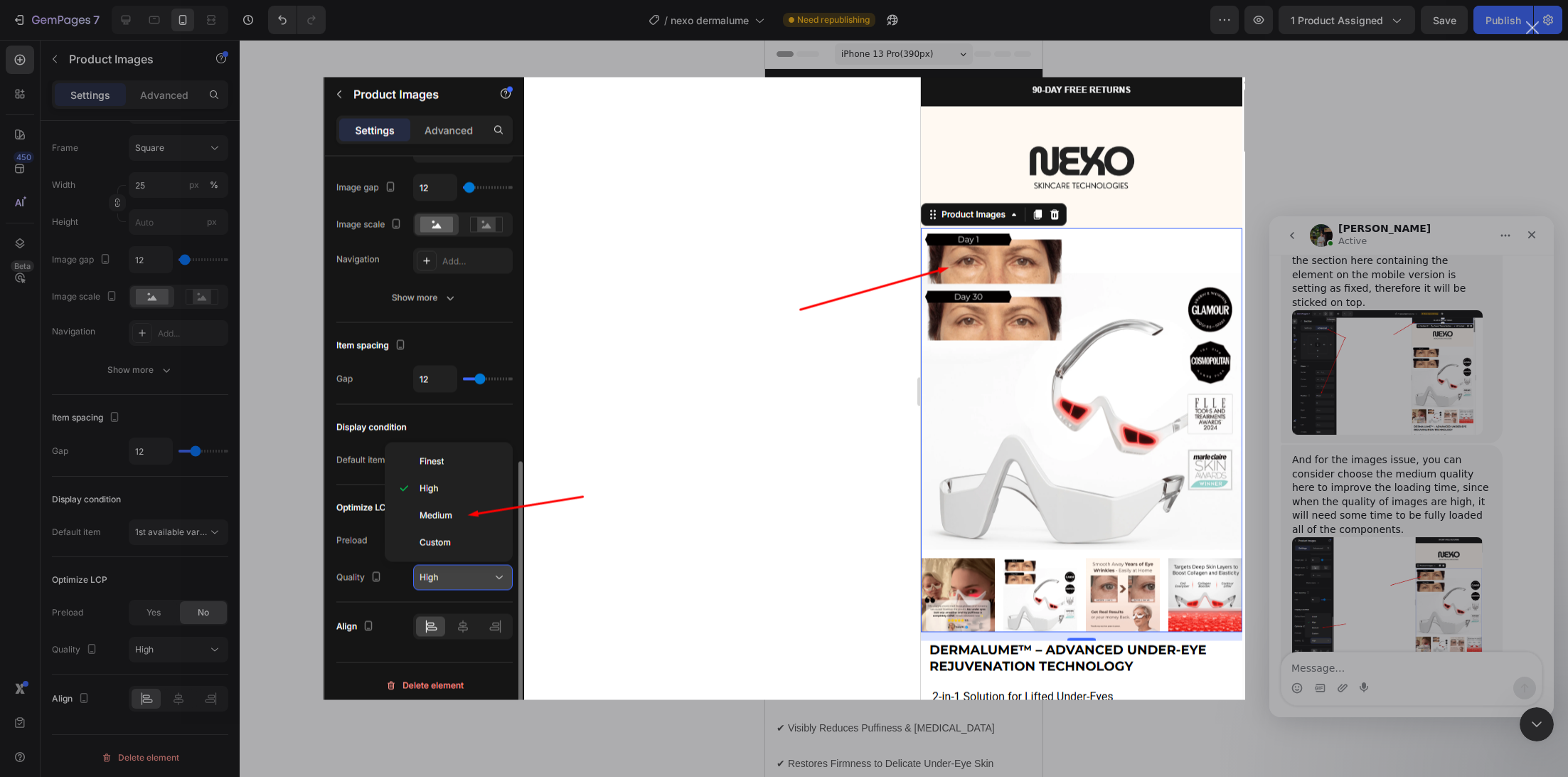
scroll to position [0, 0]
click at [278, 500] on div "Intercom messenger" at bounding box center [784, 388] width 1568 height 777
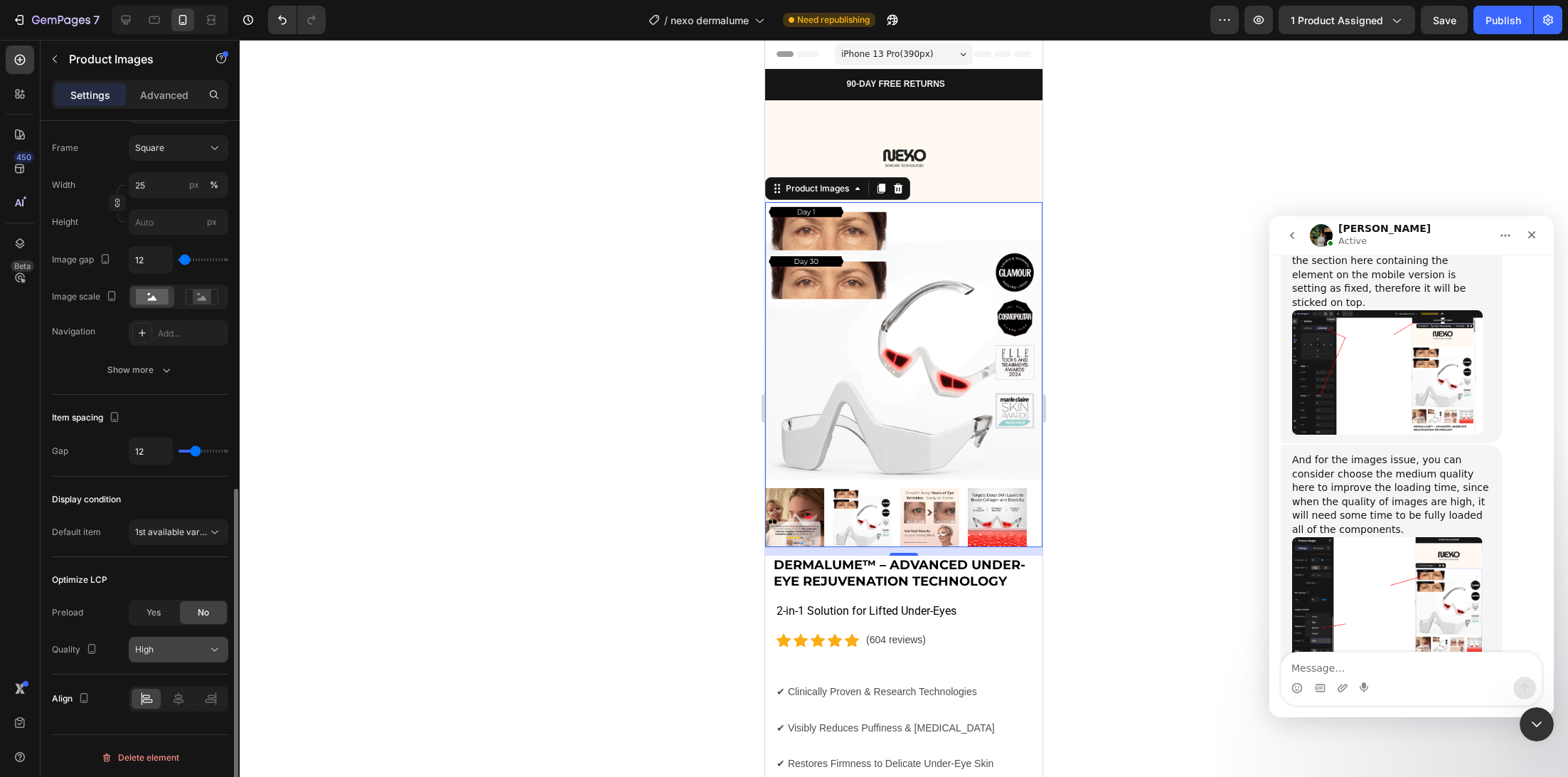
click at [214, 649] on icon at bounding box center [214, 649] width 14 height 14
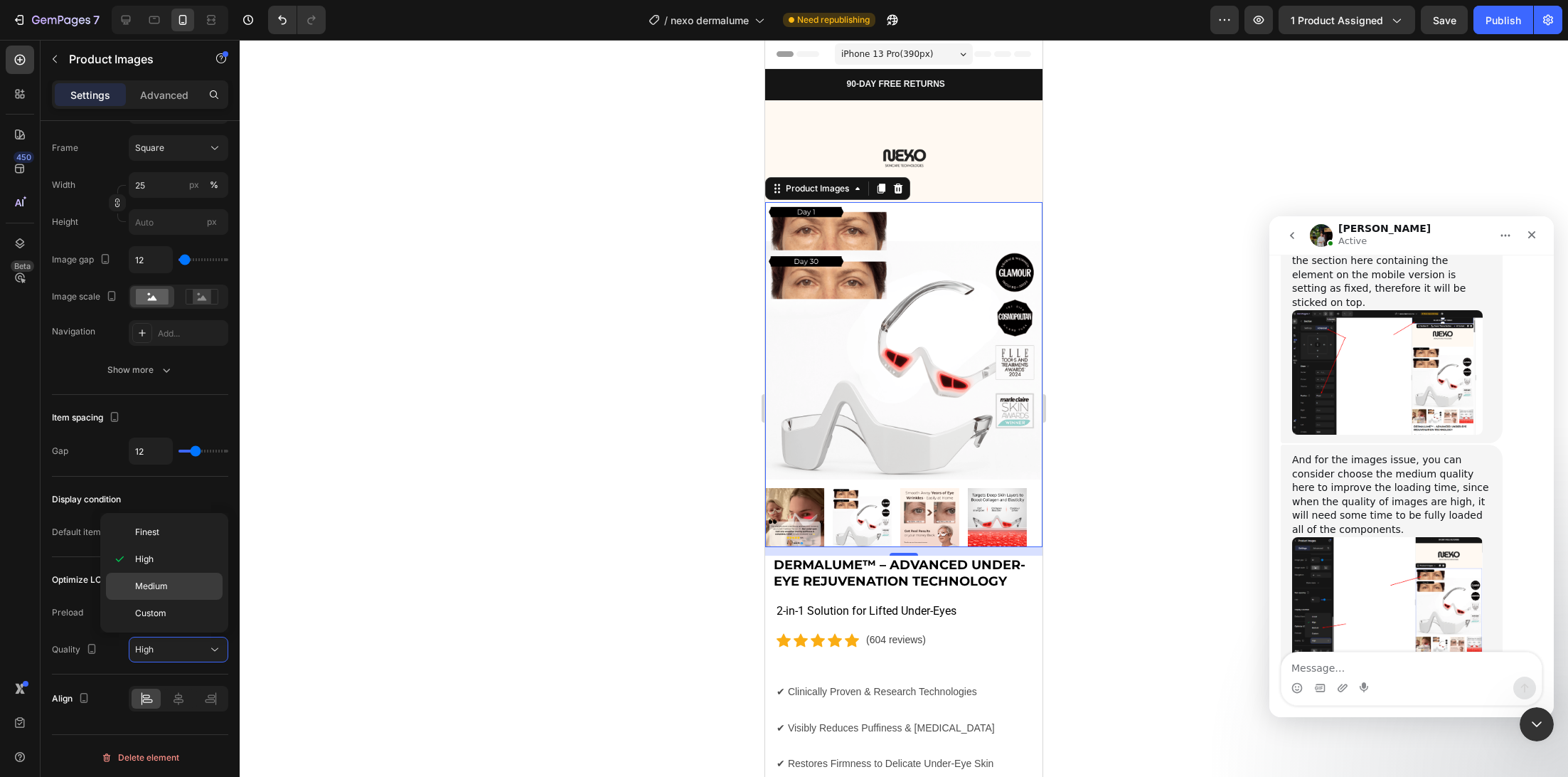
click at [198, 586] on p "Medium" at bounding box center [175, 586] width 81 height 13
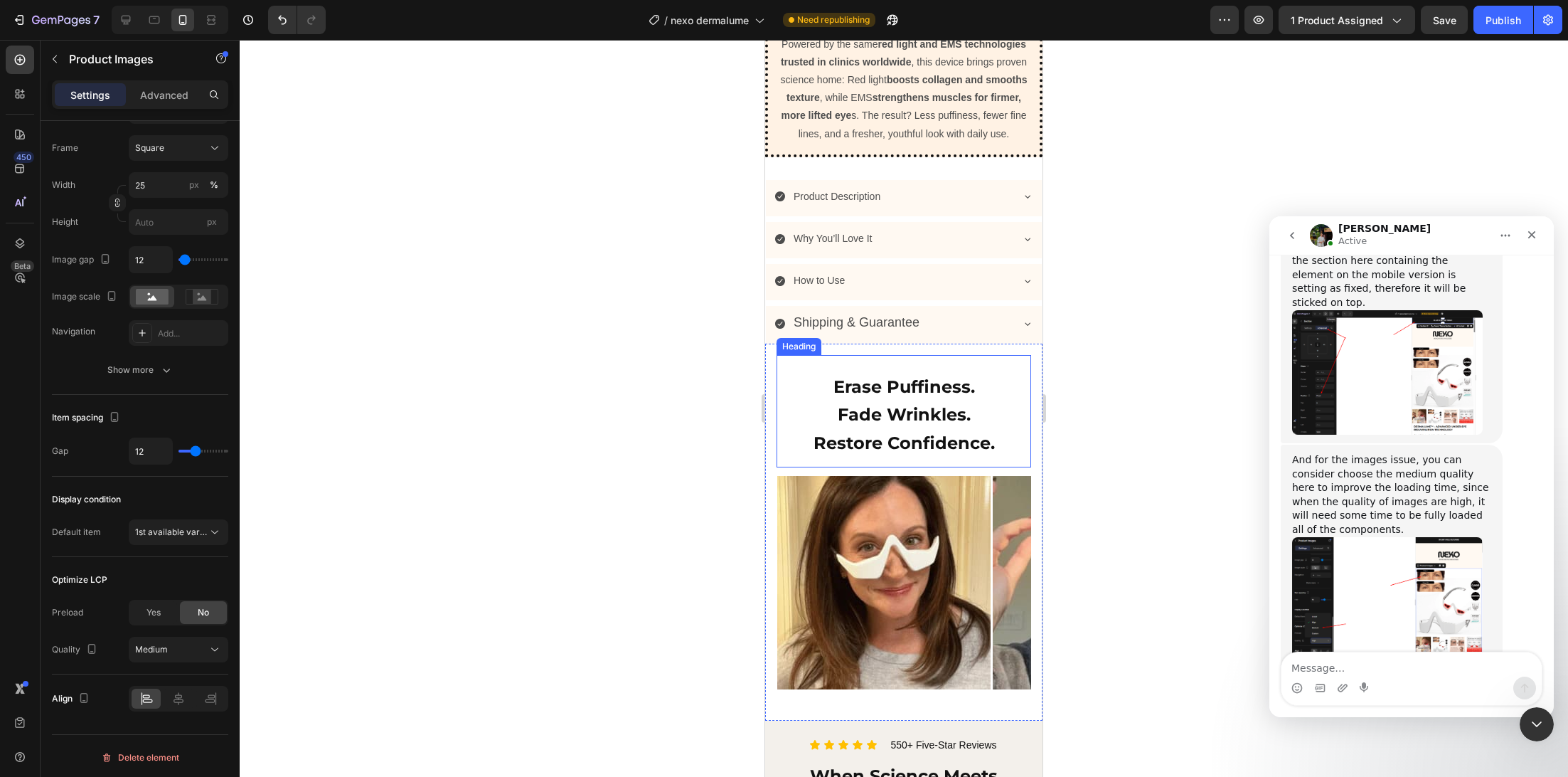
scroll to position [1118, 0]
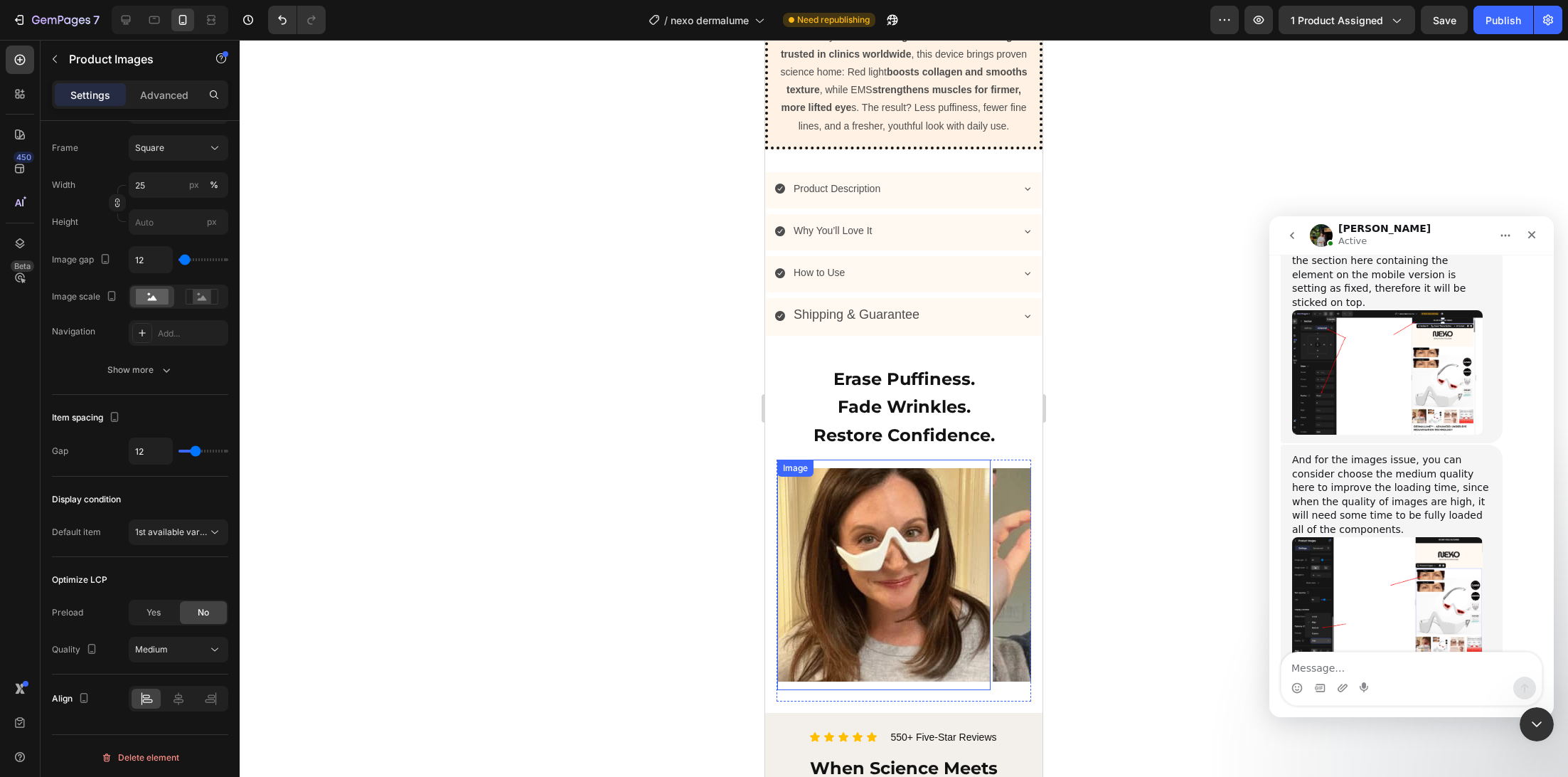
click at [899, 568] on img at bounding box center [884, 574] width 214 height 214
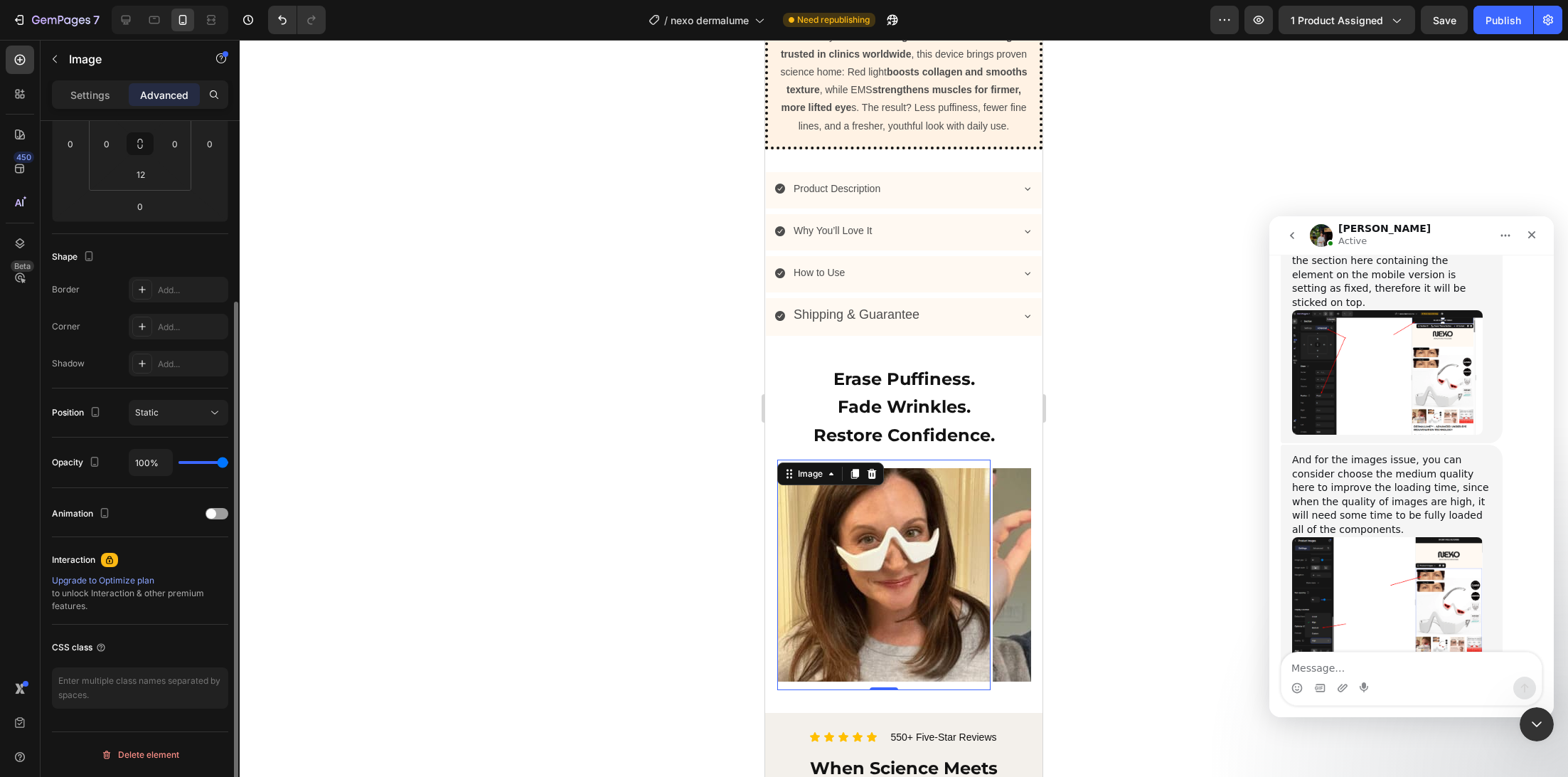
scroll to position [0, 0]
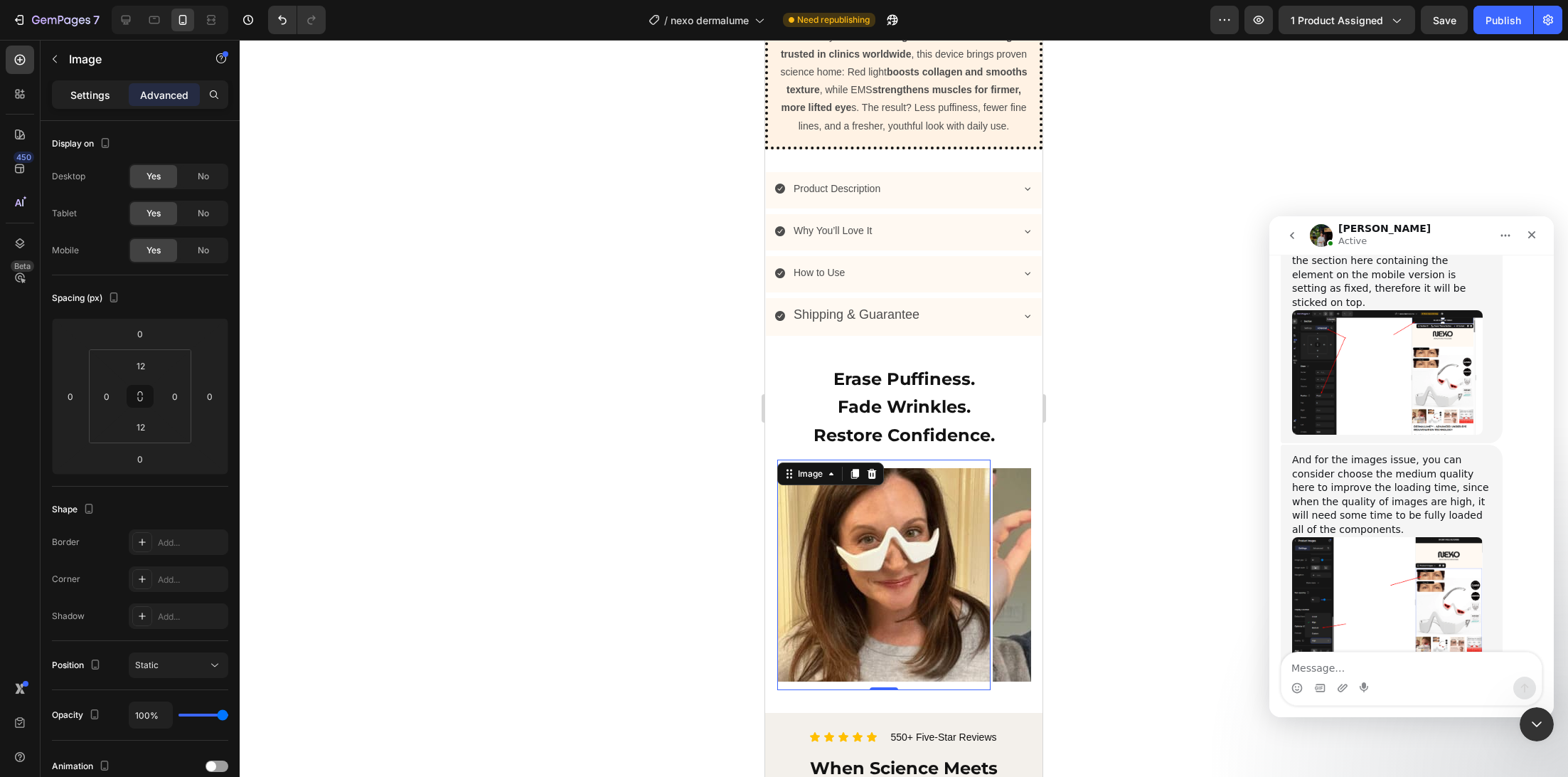
drag, startPoint x: 76, startPoint y: 111, endPoint x: 76, endPoint y: 102, distance: 9.0
click at [76, 111] on div "Settings Advanced" at bounding box center [140, 100] width 199 height 41
click at [76, 102] on div "Settings" at bounding box center [90, 94] width 71 height 23
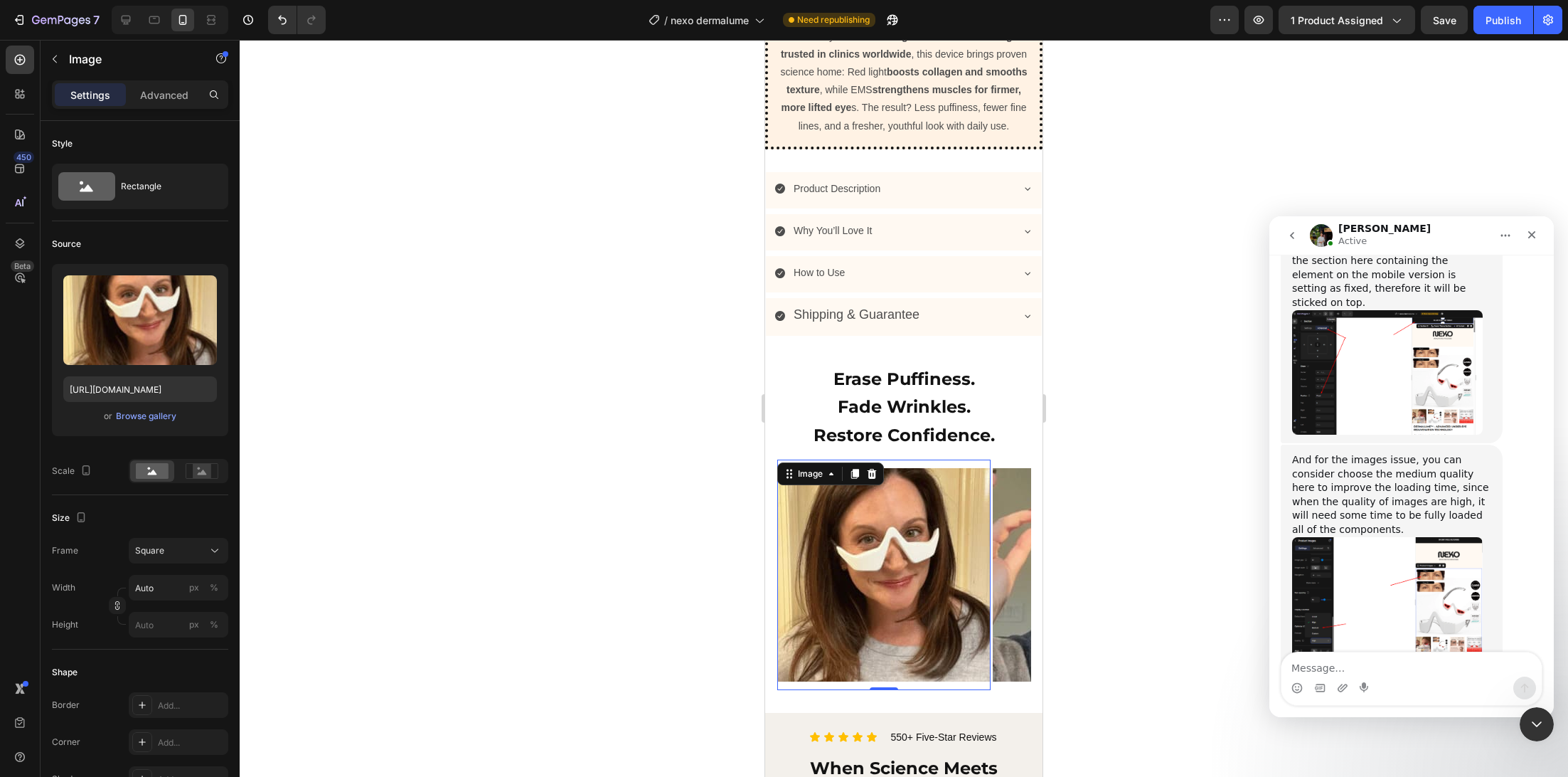
scroll to position [411, 0]
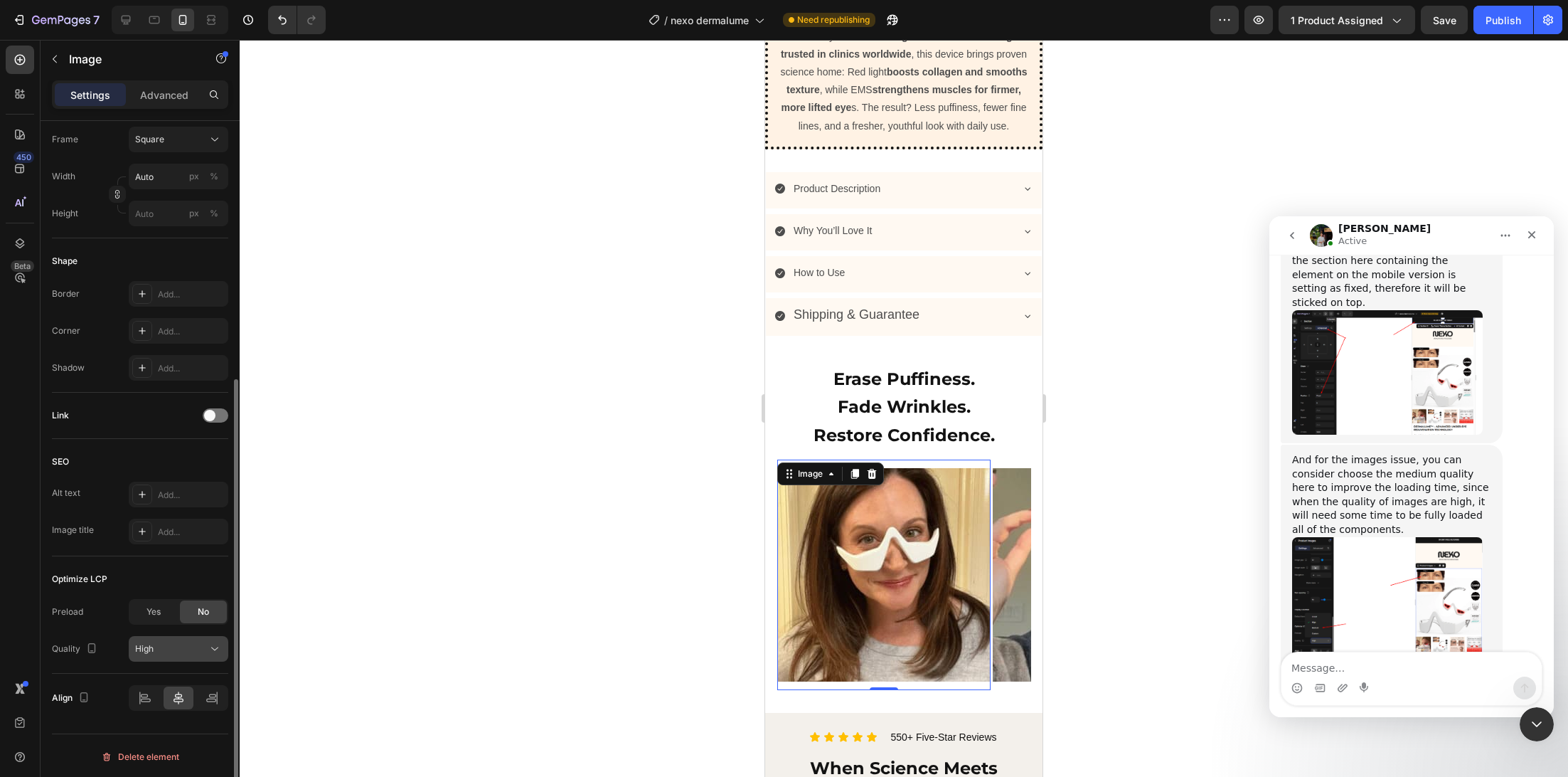
click at [168, 657] on button "High" at bounding box center [178, 648] width 100 height 26
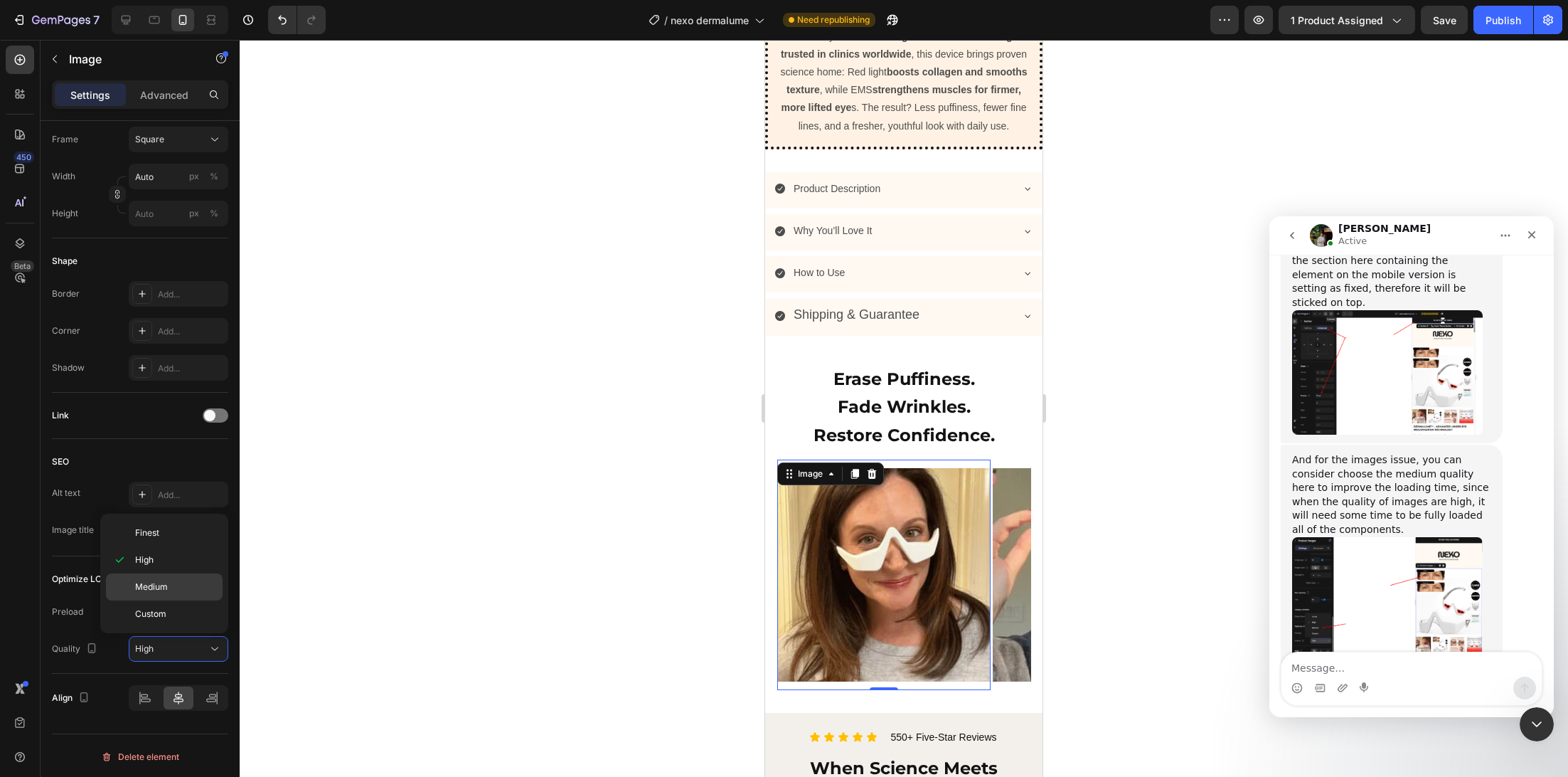
click at [176, 600] on div "Medium" at bounding box center [164, 614] width 117 height 27
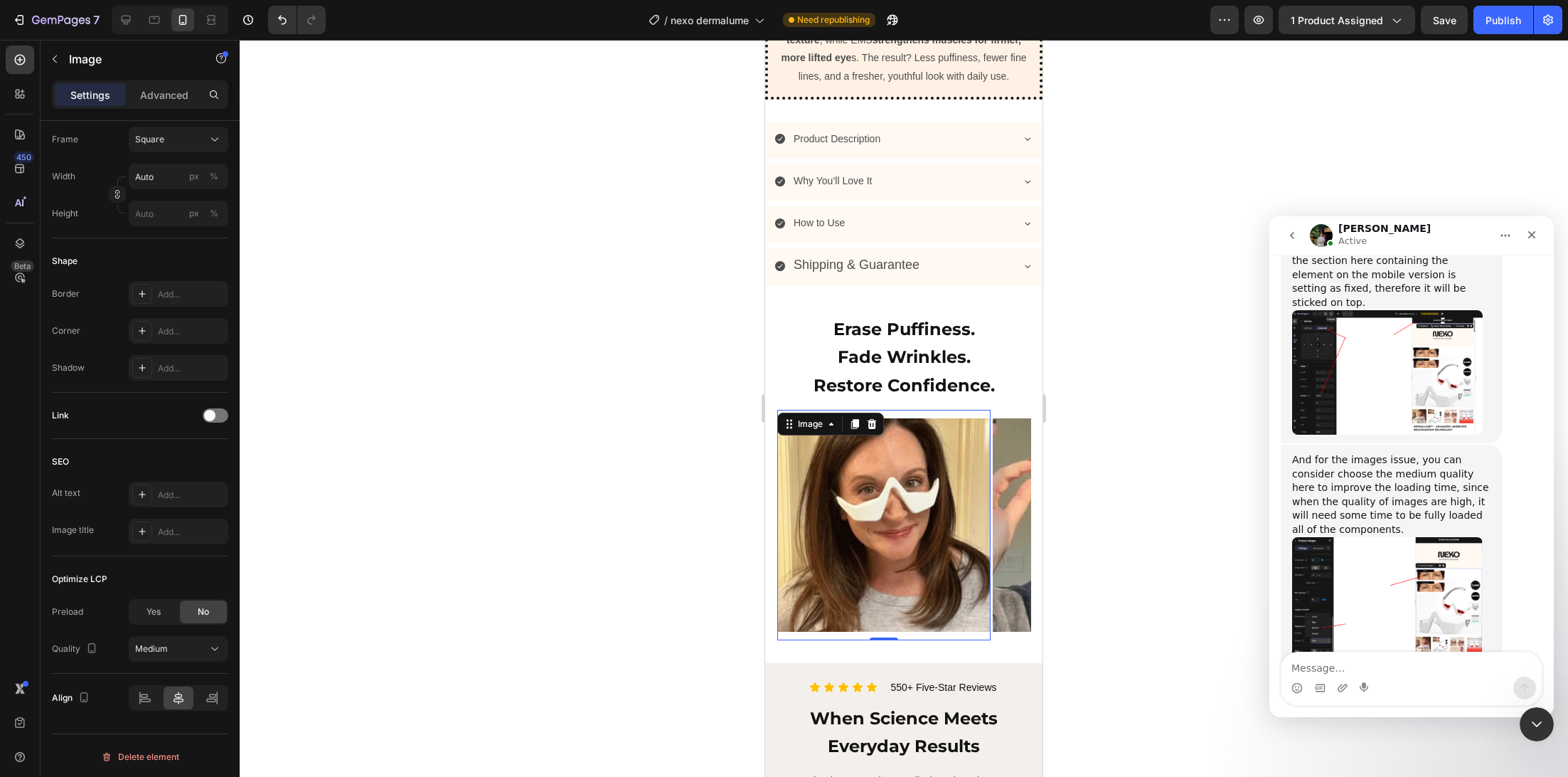
scroll to position [1185, 0]
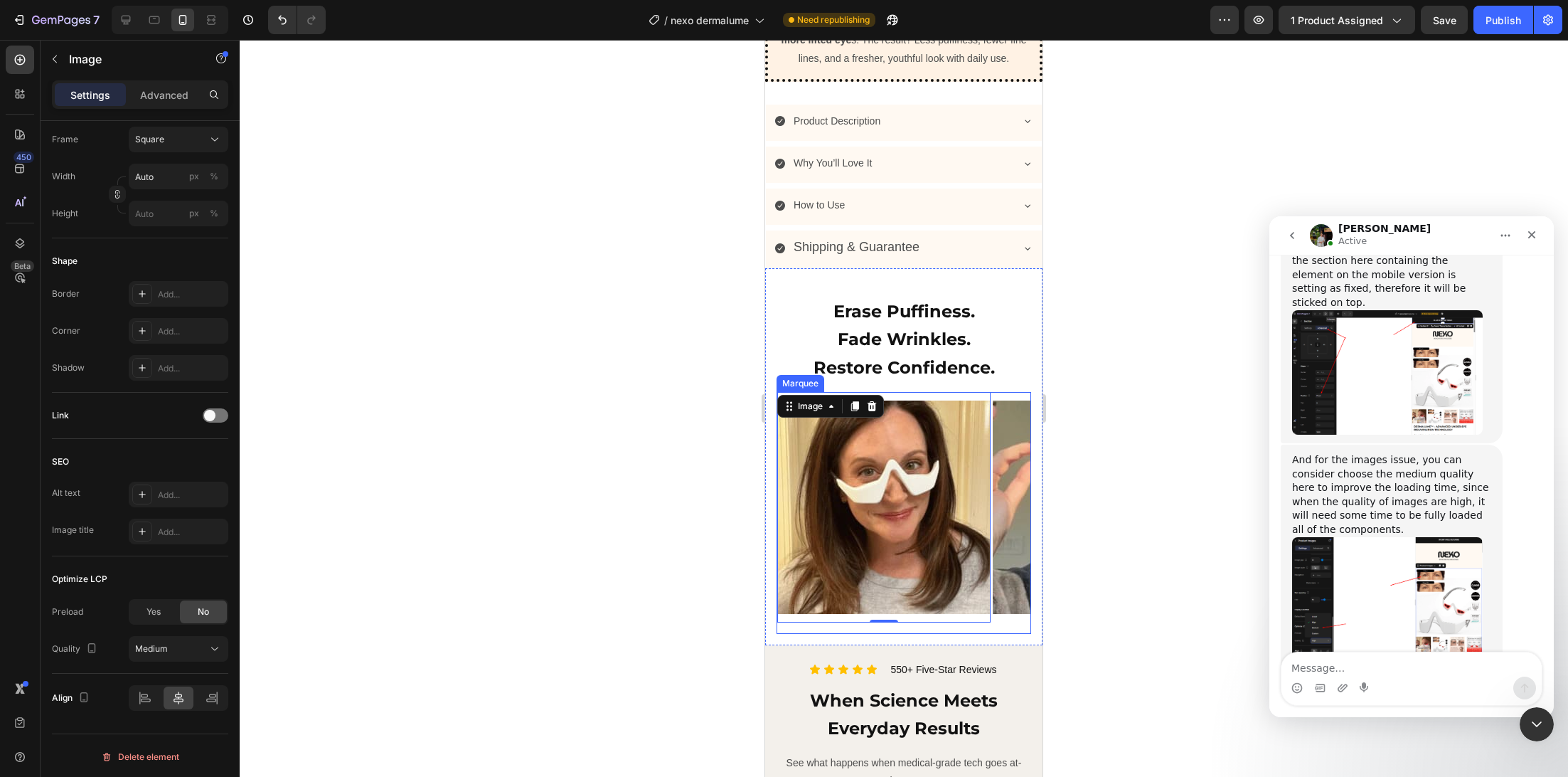
click at [999, 634] on div "Image 0 Image Image Image Image Image Image Image Image Image Image Image Image…" at bounding box center [904, 513] width 254 height 242
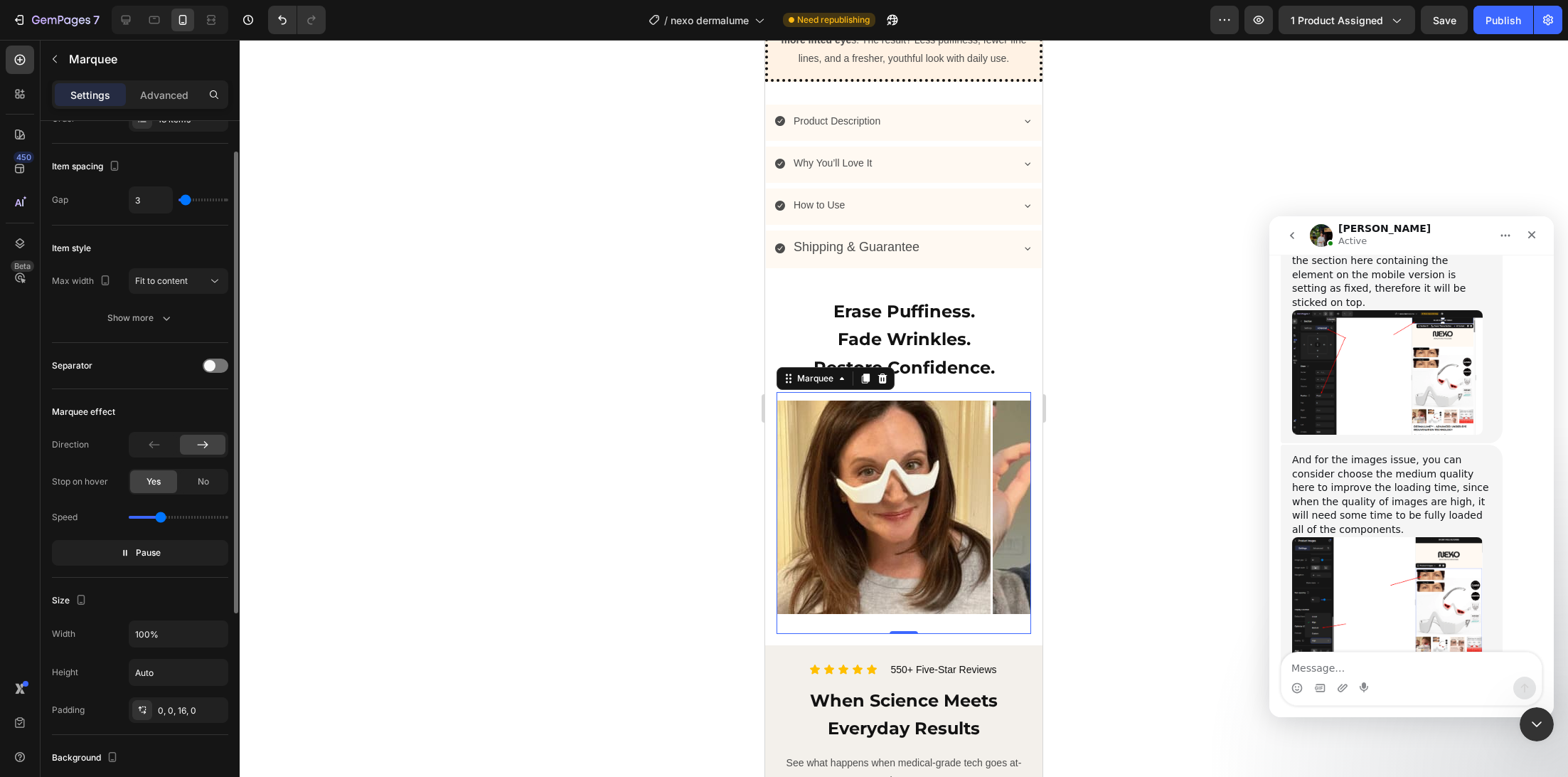
scroll to position [0, 0]
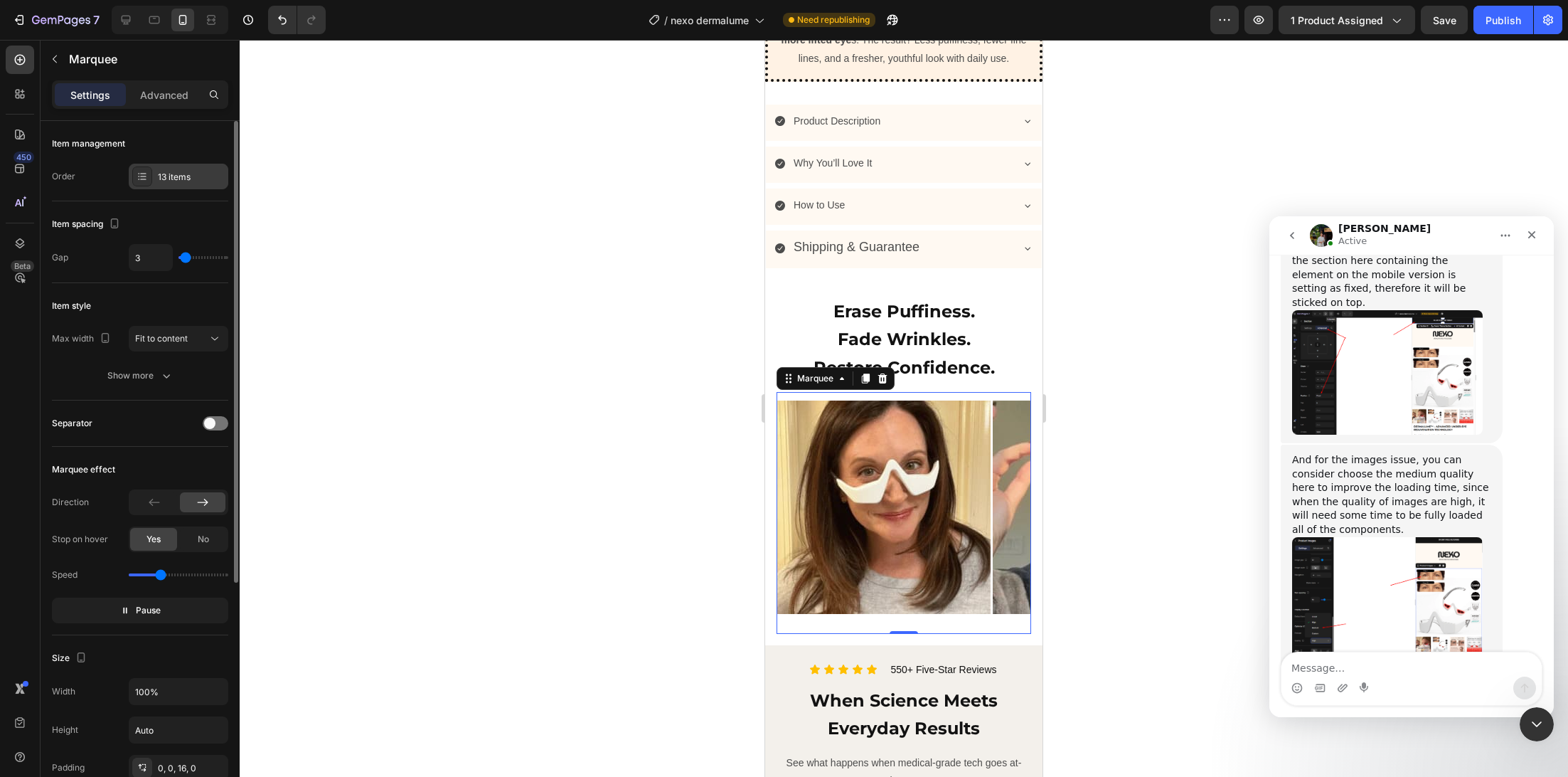
click at [180, 186] on div "13 items" at bounding box center [178, 176] width 100 height 26
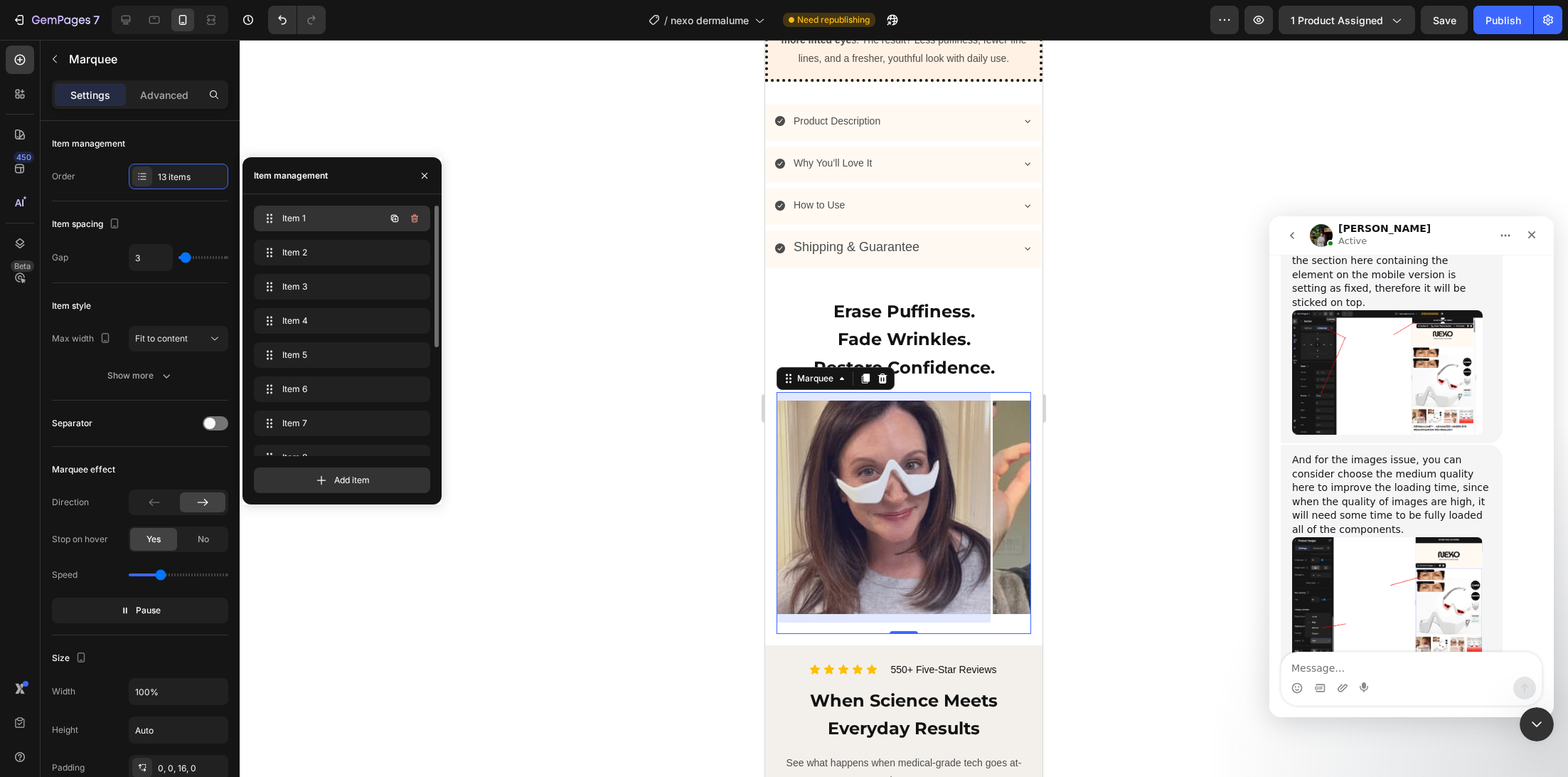
click at [309, 222] on span "Item 1" at bounding box center [322, 218] width 80 height 13
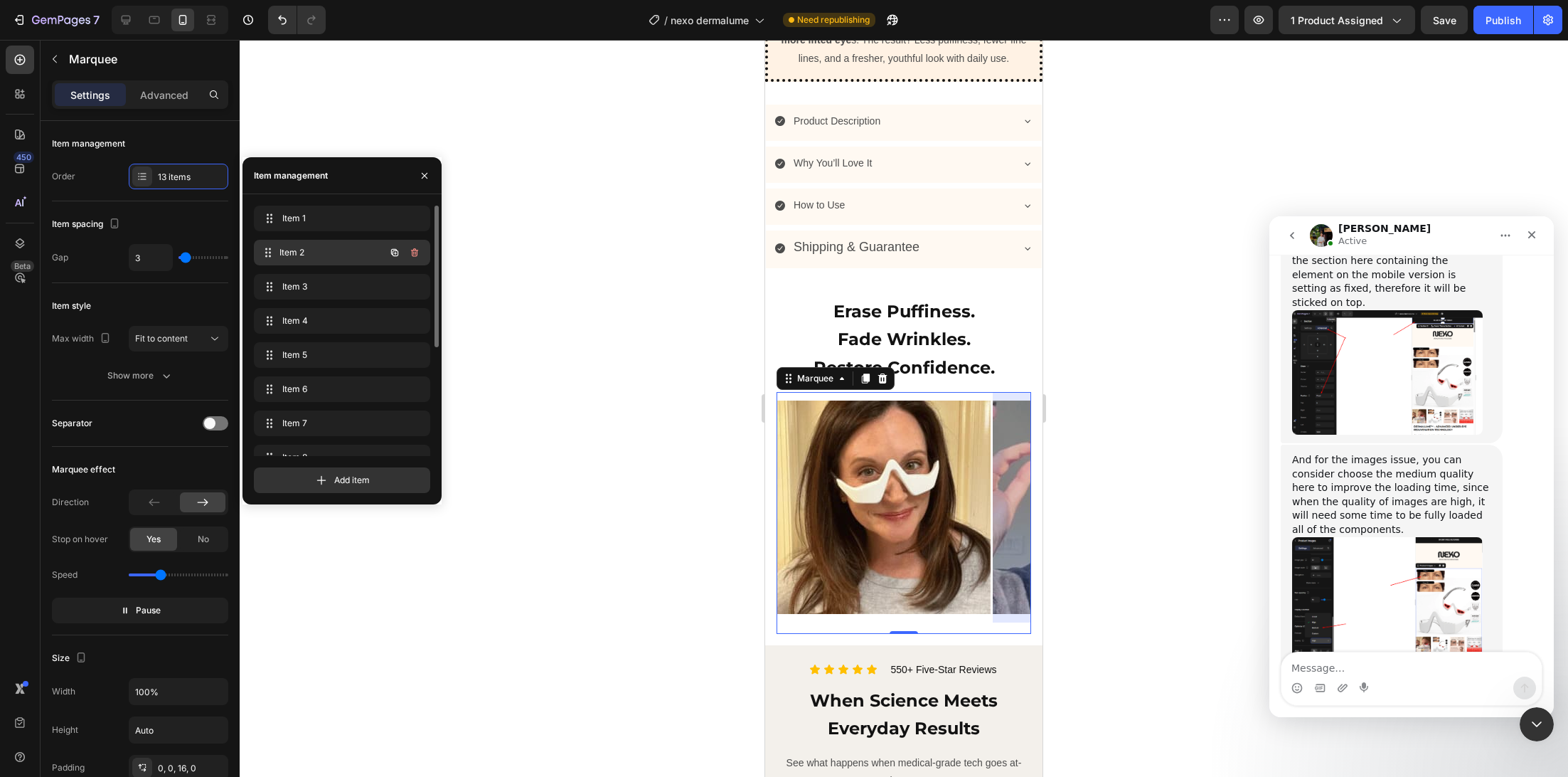
click at [304, 253] on span "Item 2" at bounding box center [332, 252] width 105 height 13
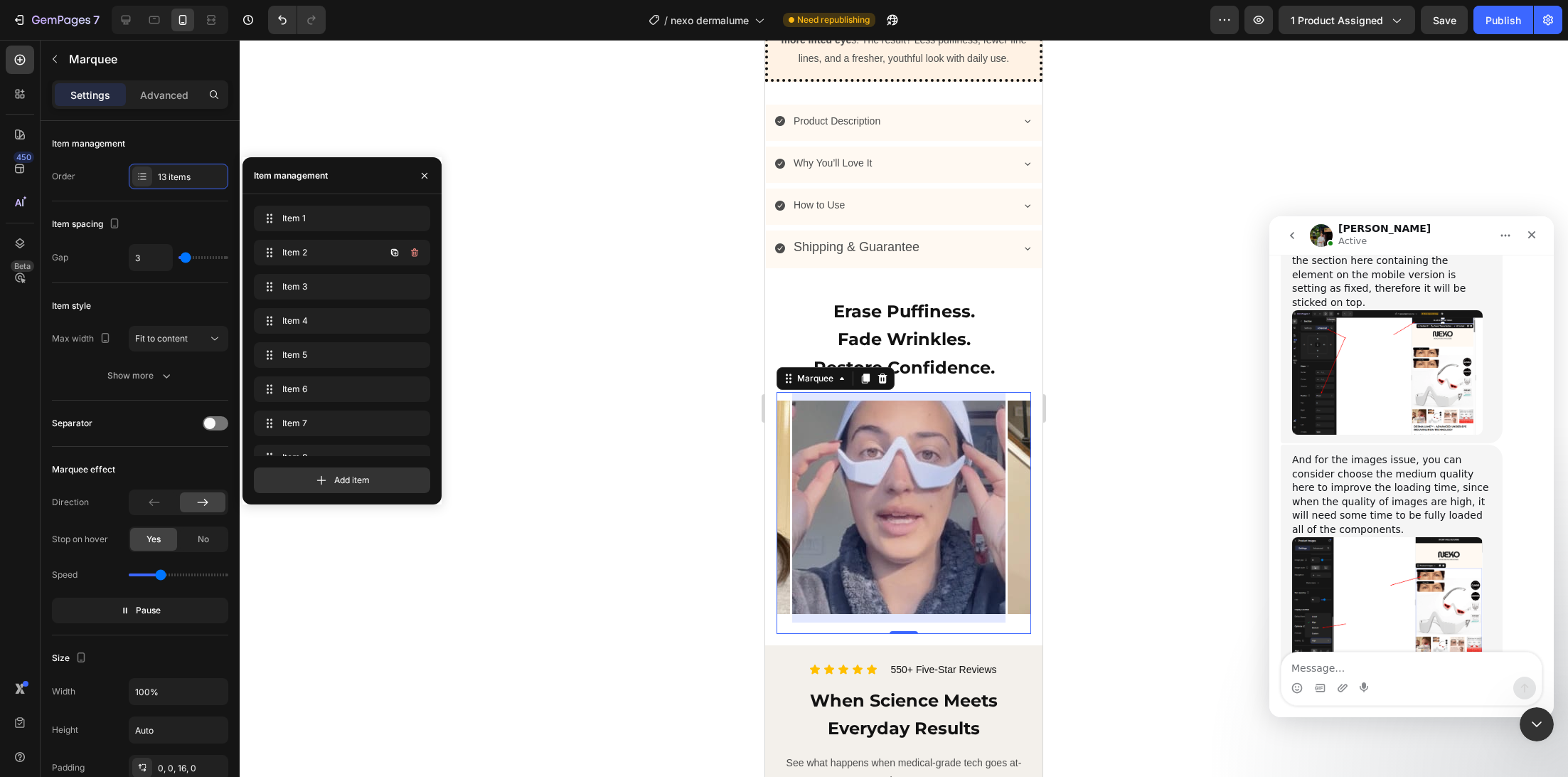
scroll to position [0, 203]
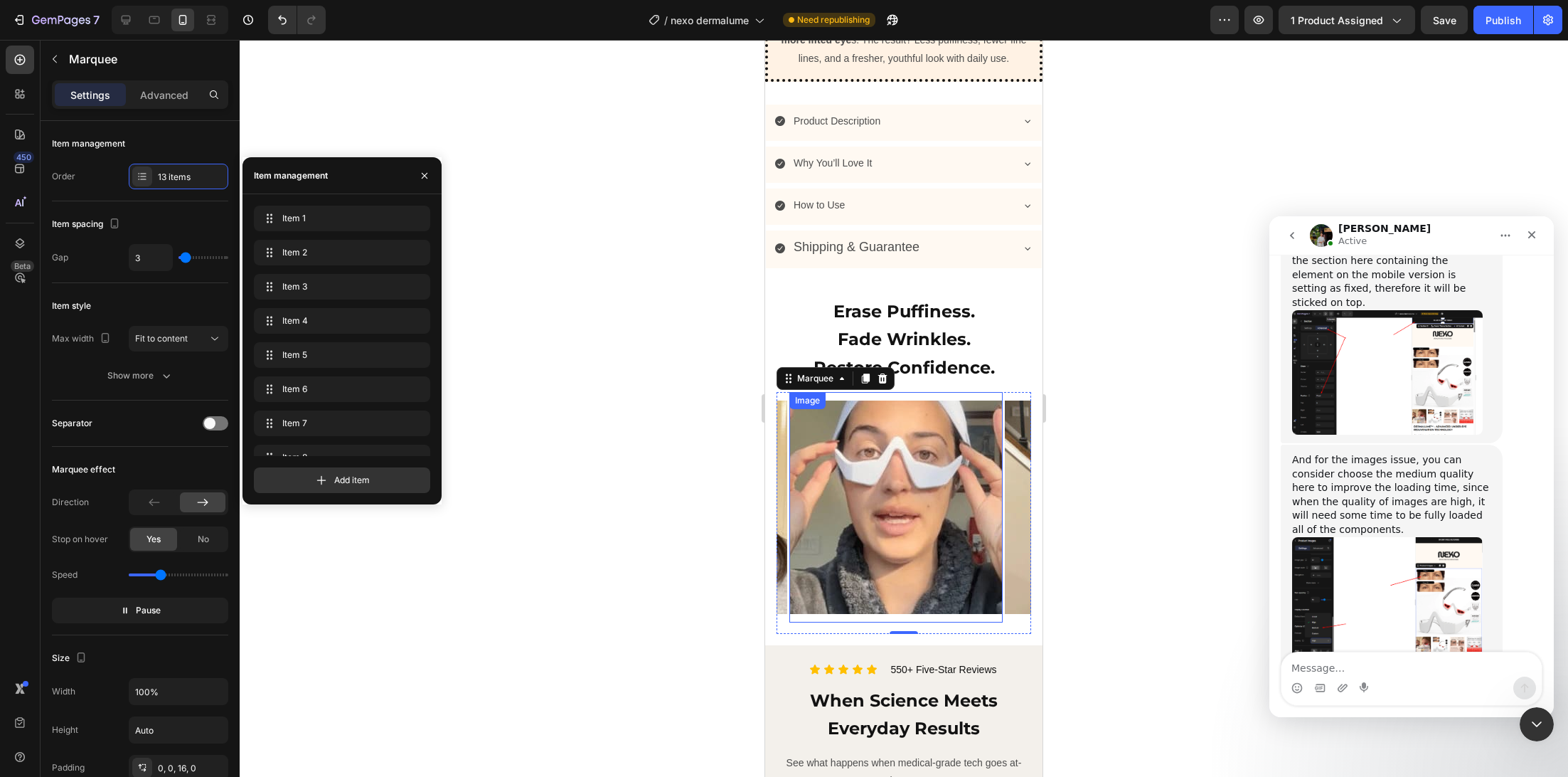
click at [953, 552] on img at bounding box center [896, 507] width 214 height 214
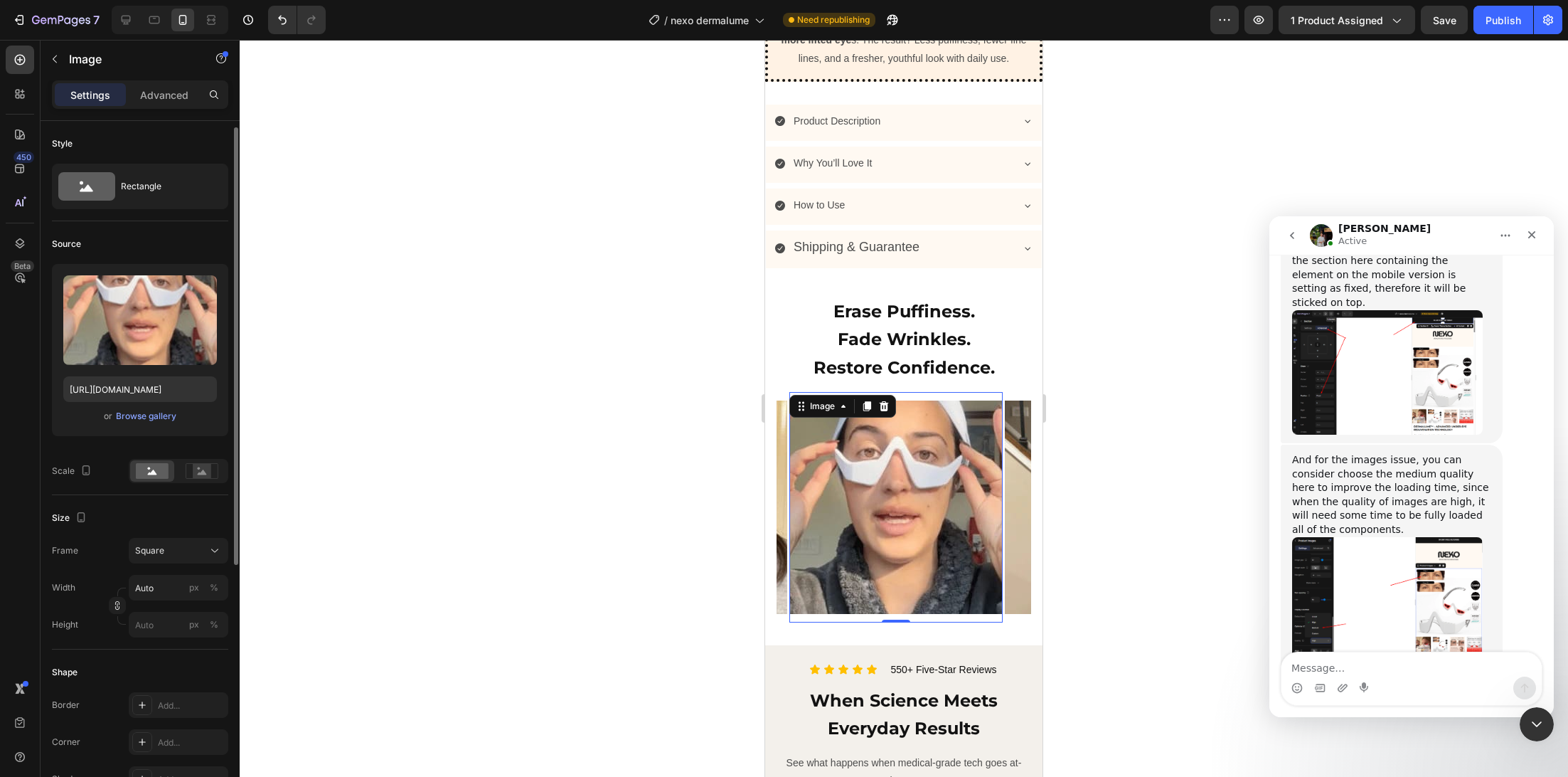
scroll to position [411, 0]
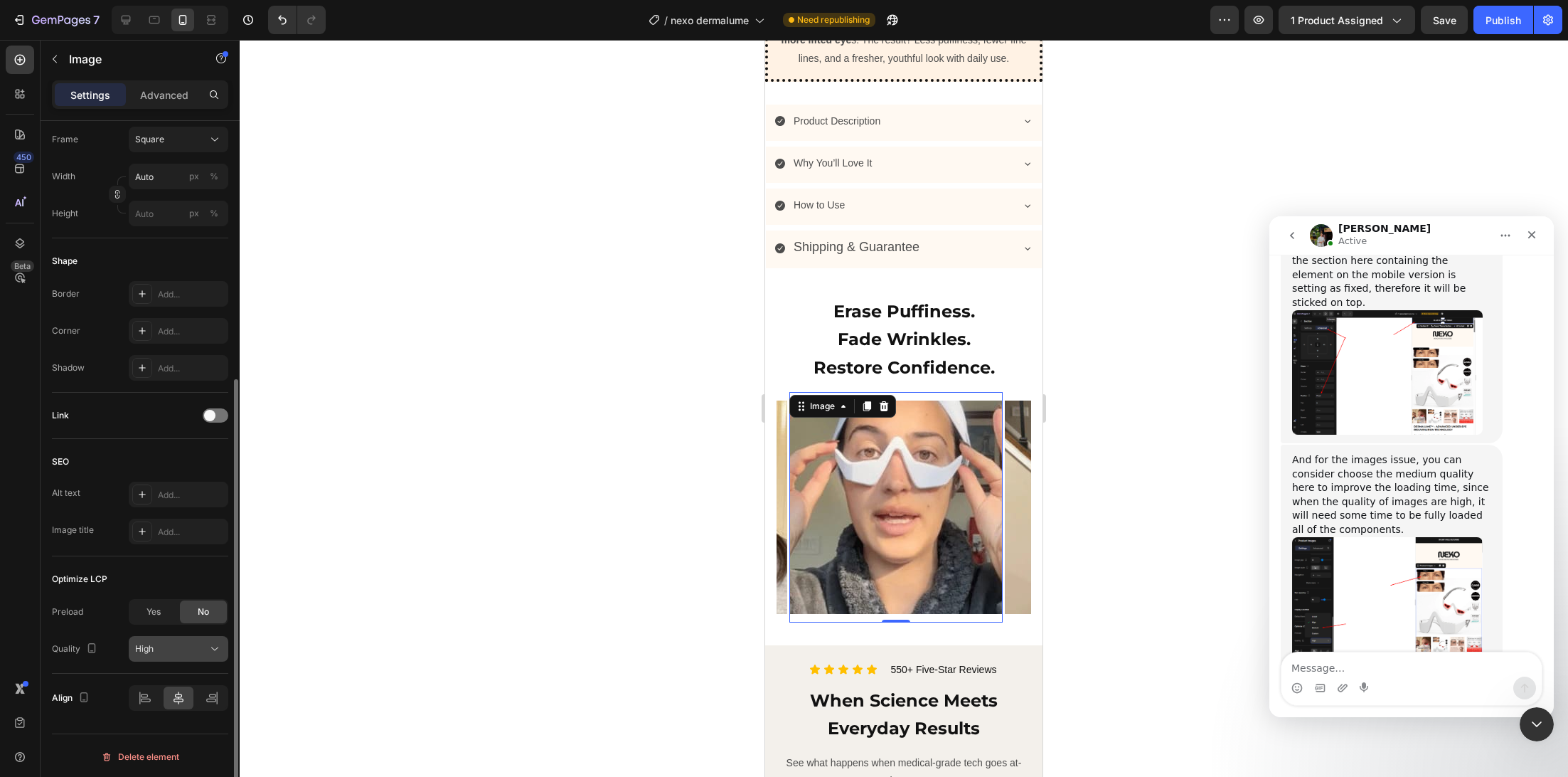
click at [145, 648] on span "High" at bounding box center [145, 648] width 19 height 11
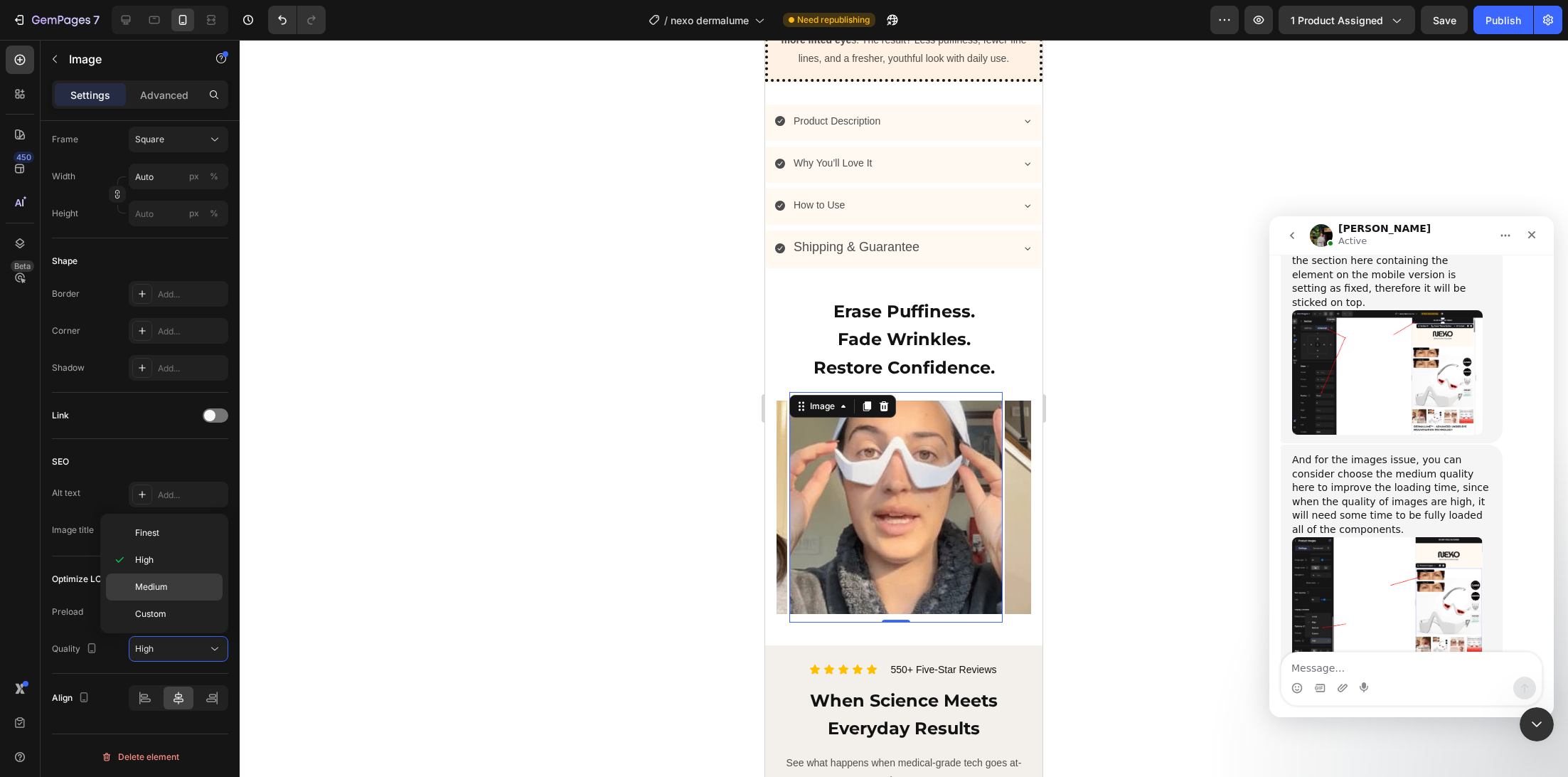
click at [167, 587] on span "Medium" at bounding box center [151, 586] width 32 height 13
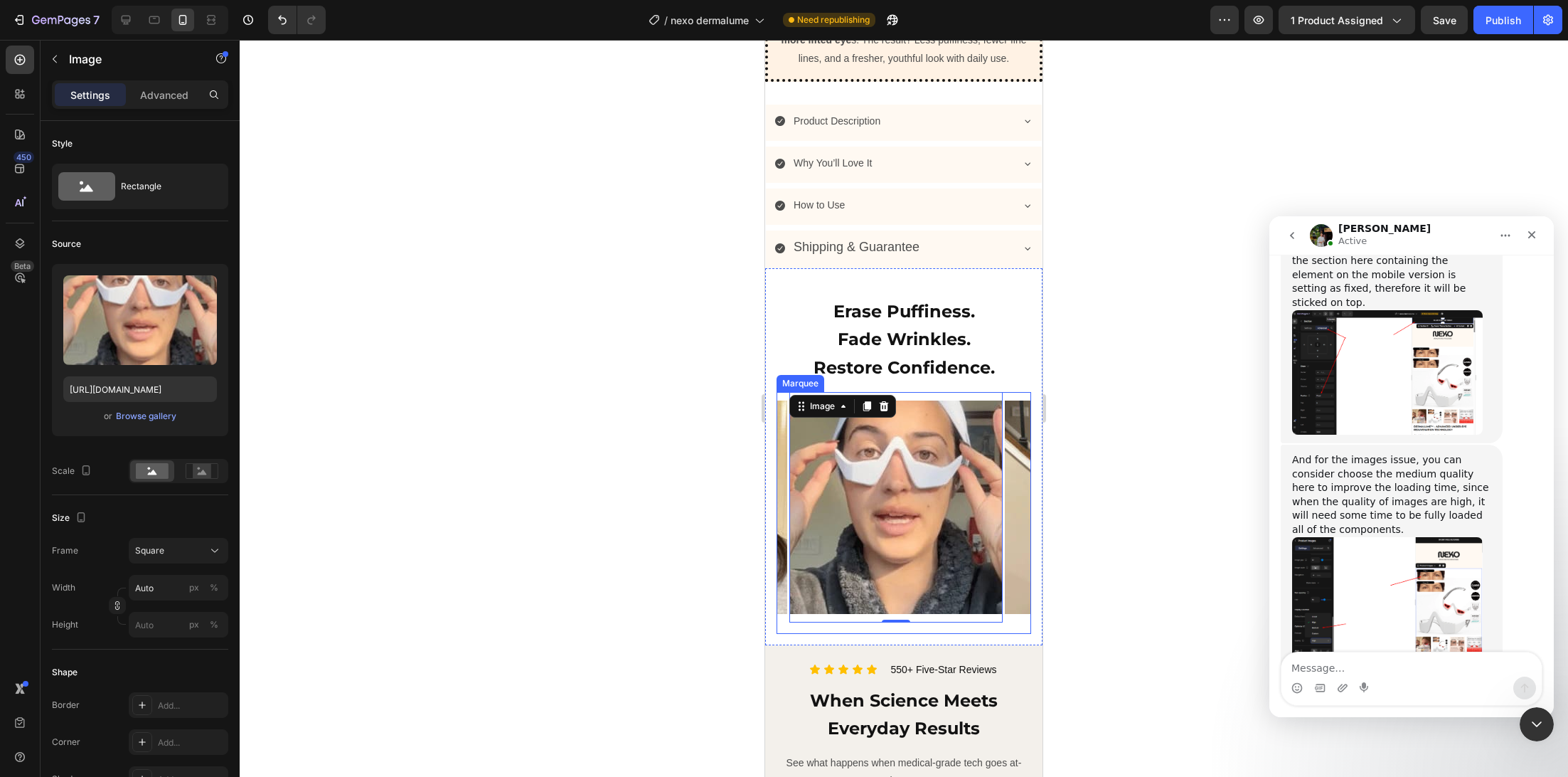
click at [1006, 634] on div "Image Image 0 Image Image Image Image Image Image Image Image Image Image Image…" at bounding box center [904, 513] width 254 height 242
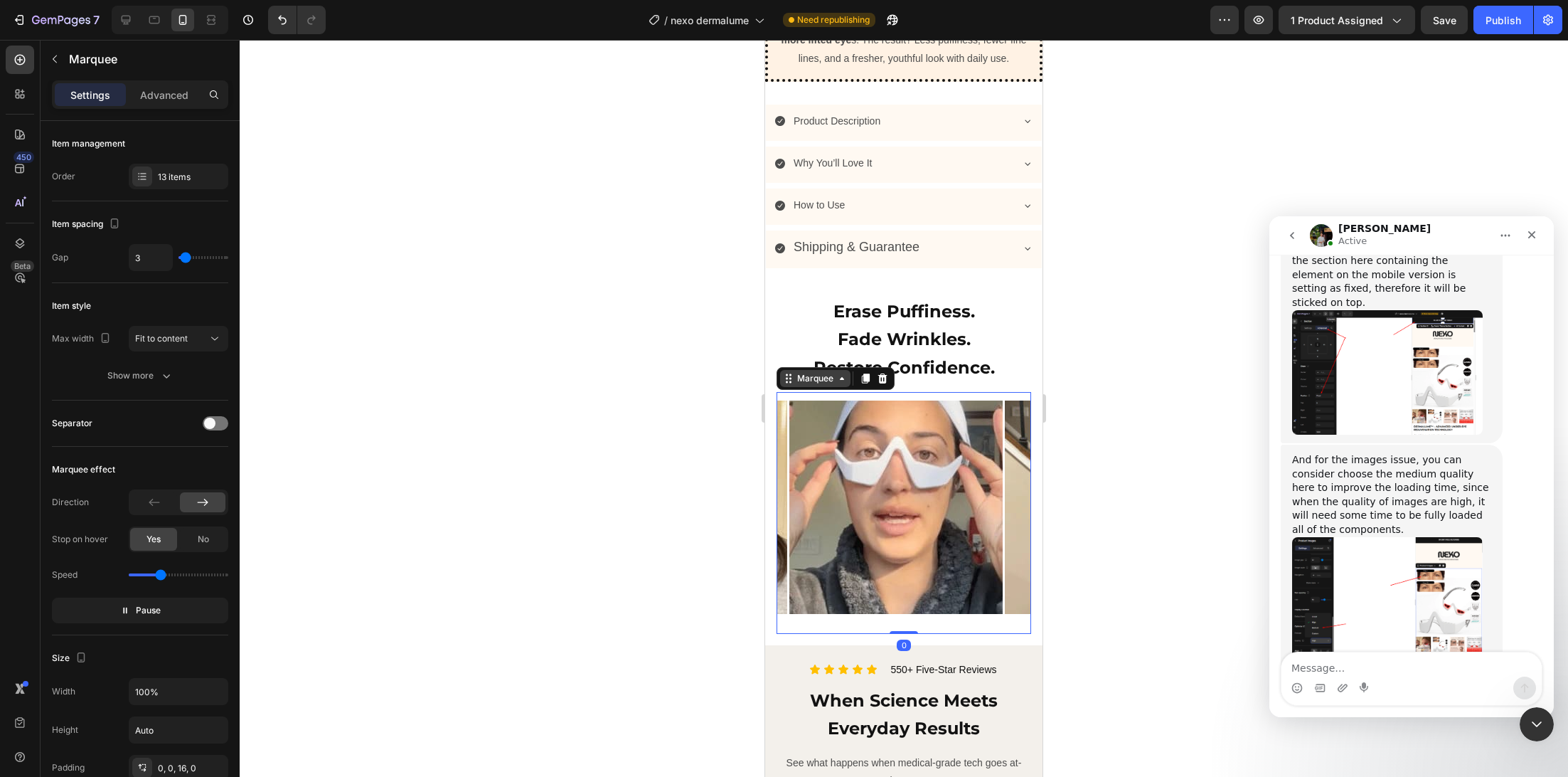
click at [817, 385] on div "Marquee" at bounding box center [815, 378] width 42 height 13
click at [184, 181] on div "13 items" at bounding box center [191, 177] width 67 height 13
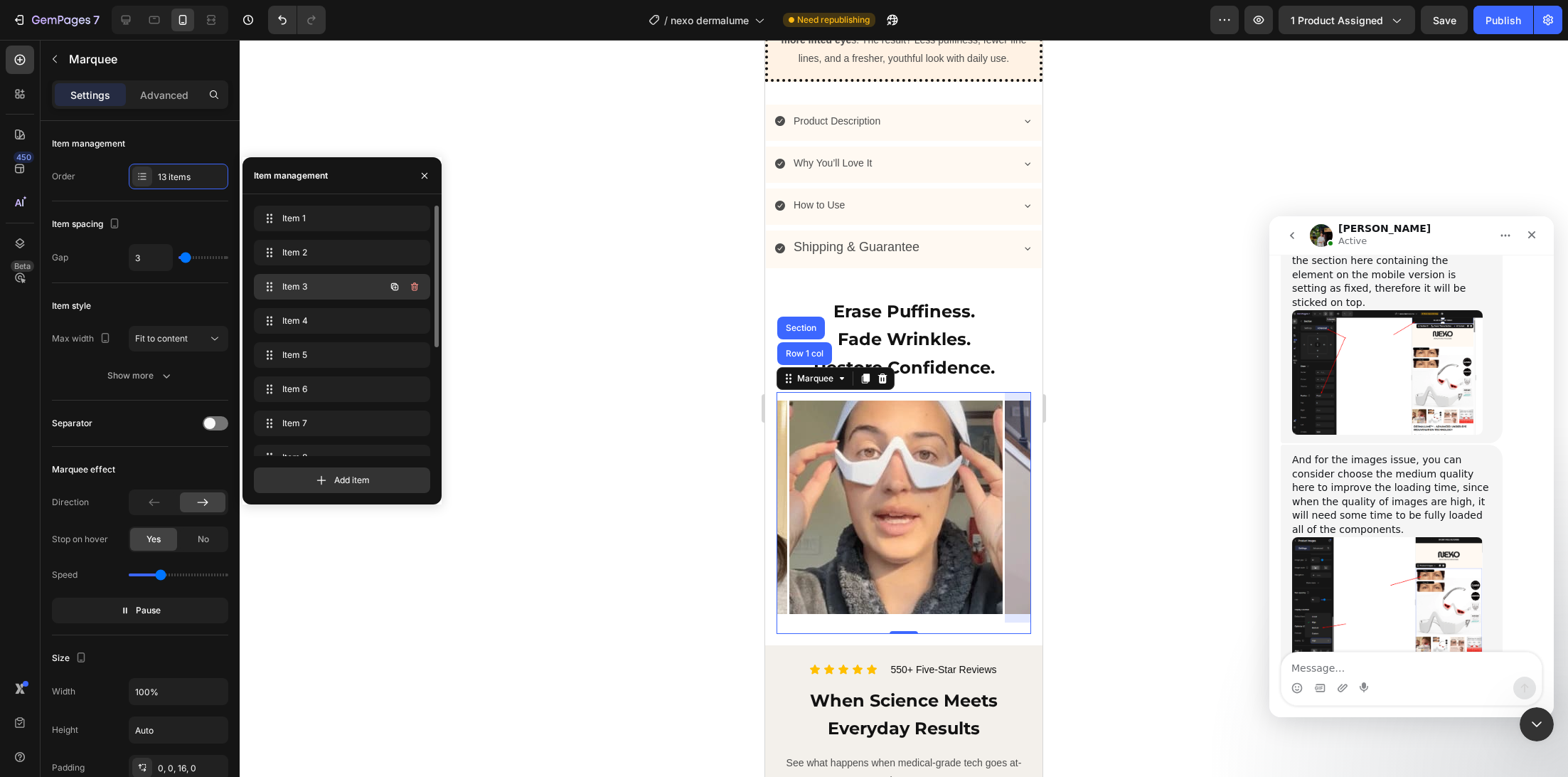
click at [285, 289] on span "Item 3" at bounding box center [322, 286] width 80 height 13
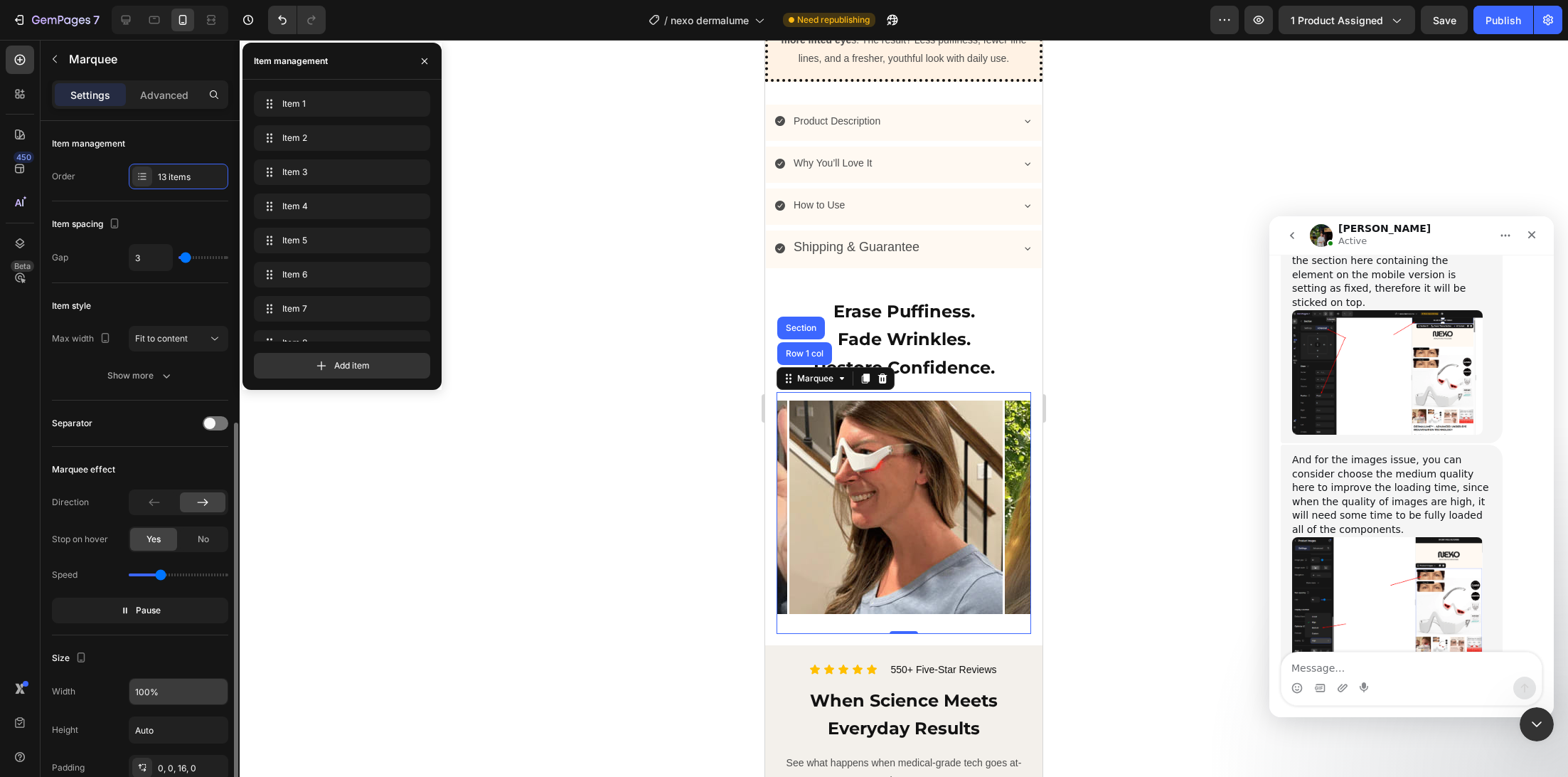
scroll to position [352, 0]
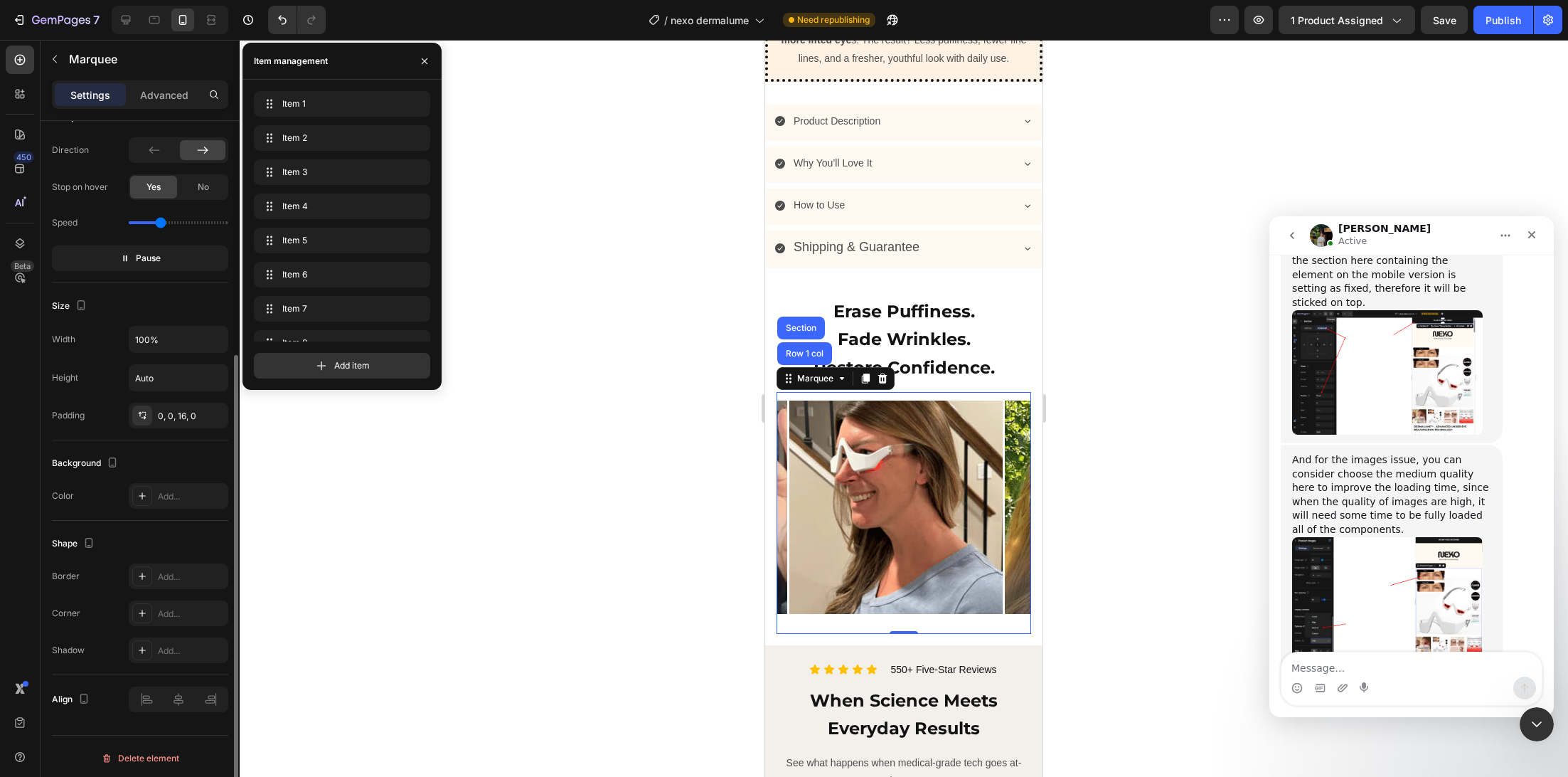
click at [157, 454] on div "Background" at bounding box center [140, 463] width 176 height 23
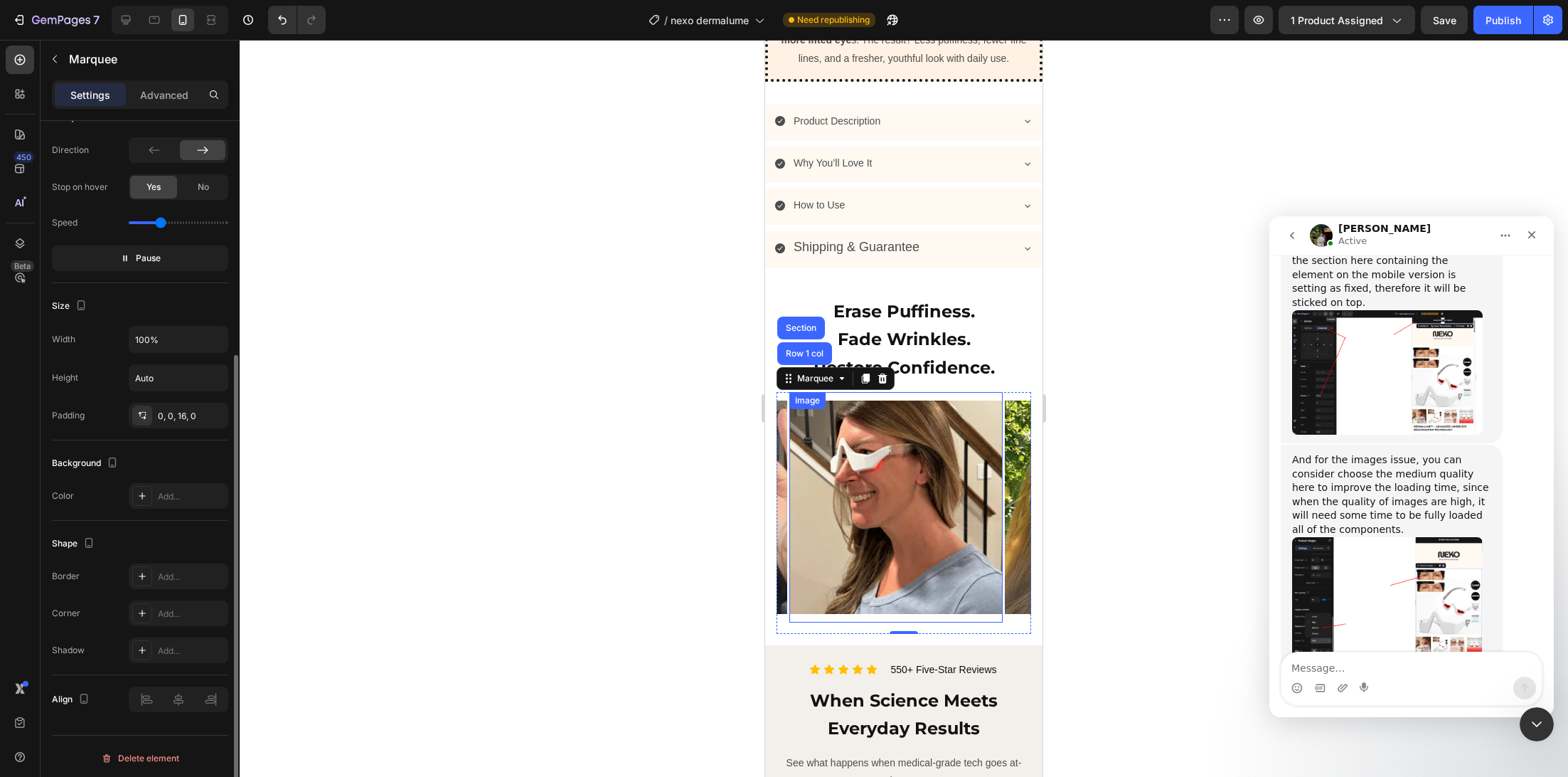
click at [835, 496] on img at bounding box center [896, 507] width 214 height 214
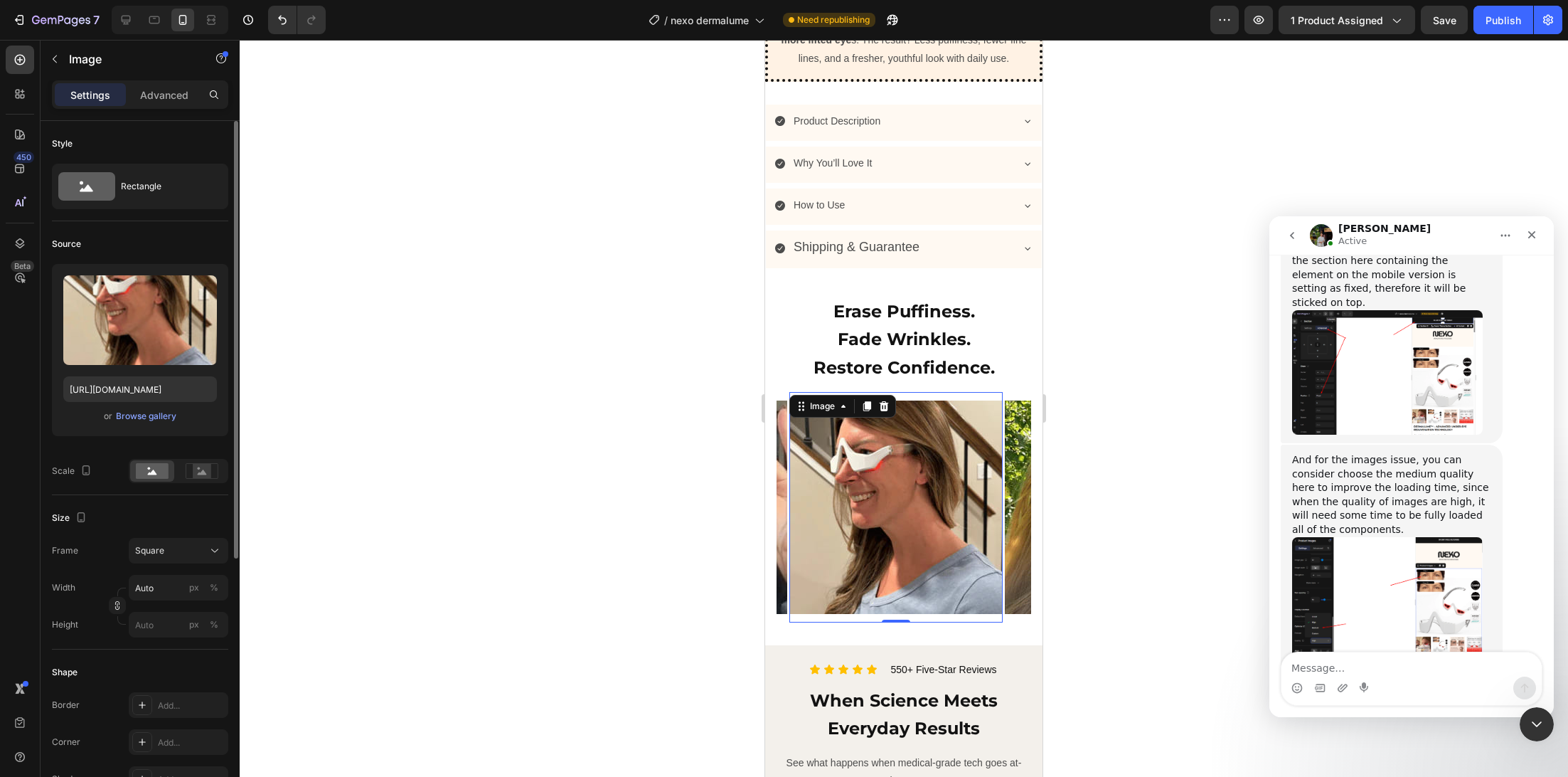
scroll to position [411, 0]
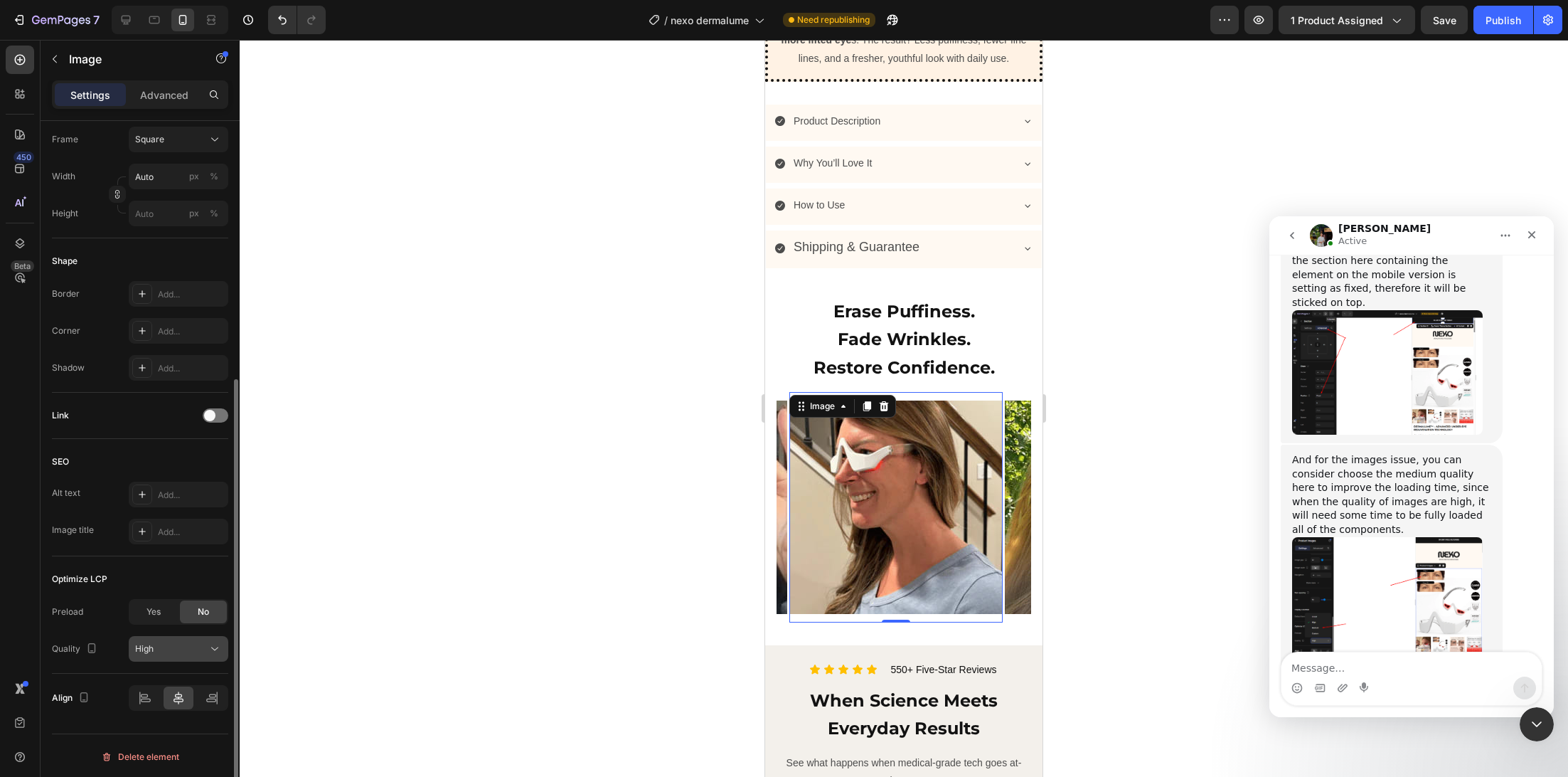
click at [158, 648] on div "High" at bounding box center [171, 648] width 72 height 13
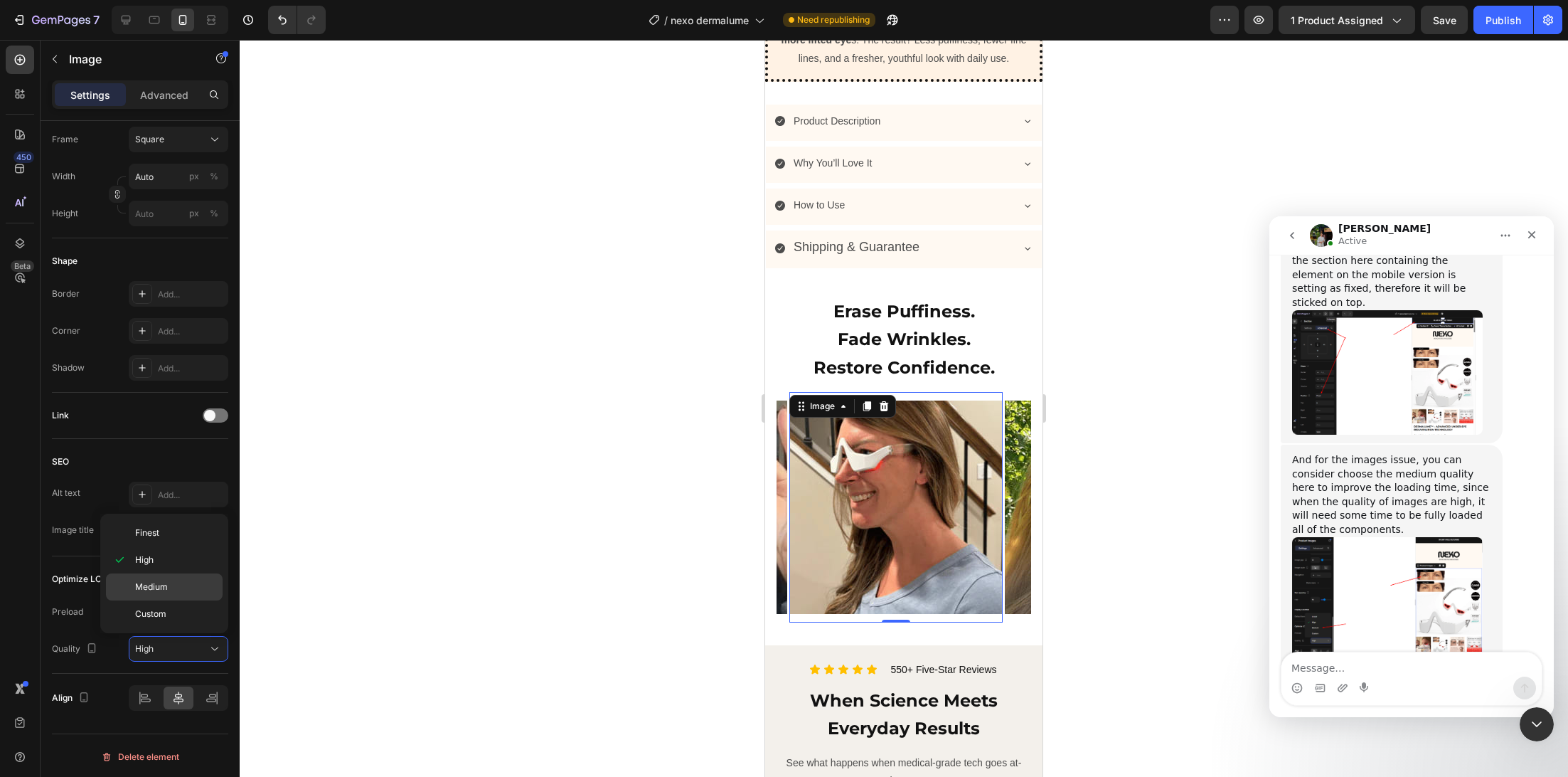
click at [158, 589] on span "Medium" at bounding box center [151, 586] width 32 height 13
click at [1006, 534] on img at bounding box center [1111, 507] width 214 height 214
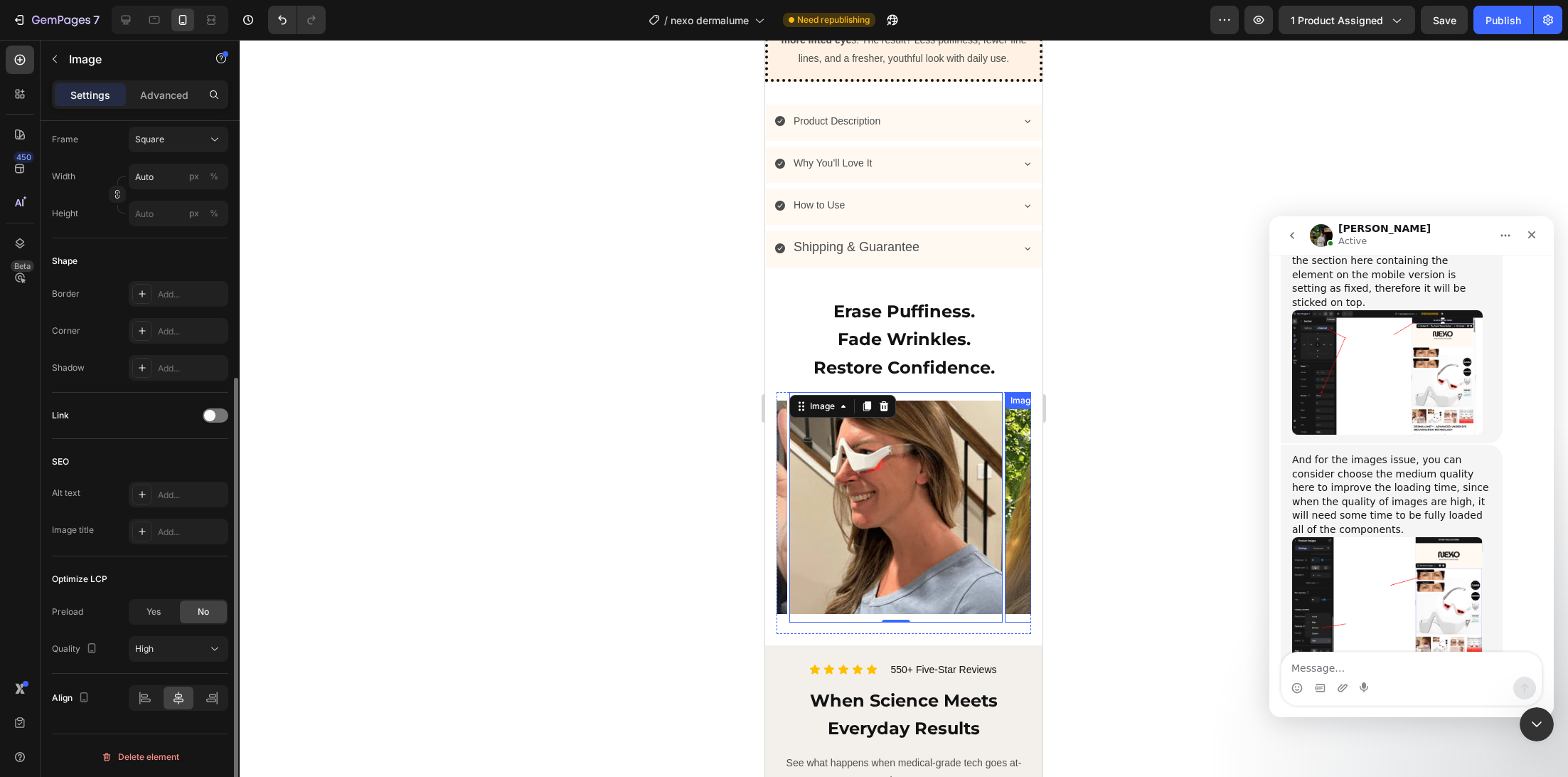
scroll to position [410, 0]
click at [1008, 534] on img at bounding box center [1111, 507] width 214 height 214
click at [1011, 534] on img at bounding box center [1111, 507] width 214 height 214
click at [150, 643] on span "High" at bounding box center [145, 648] width 19 height 11
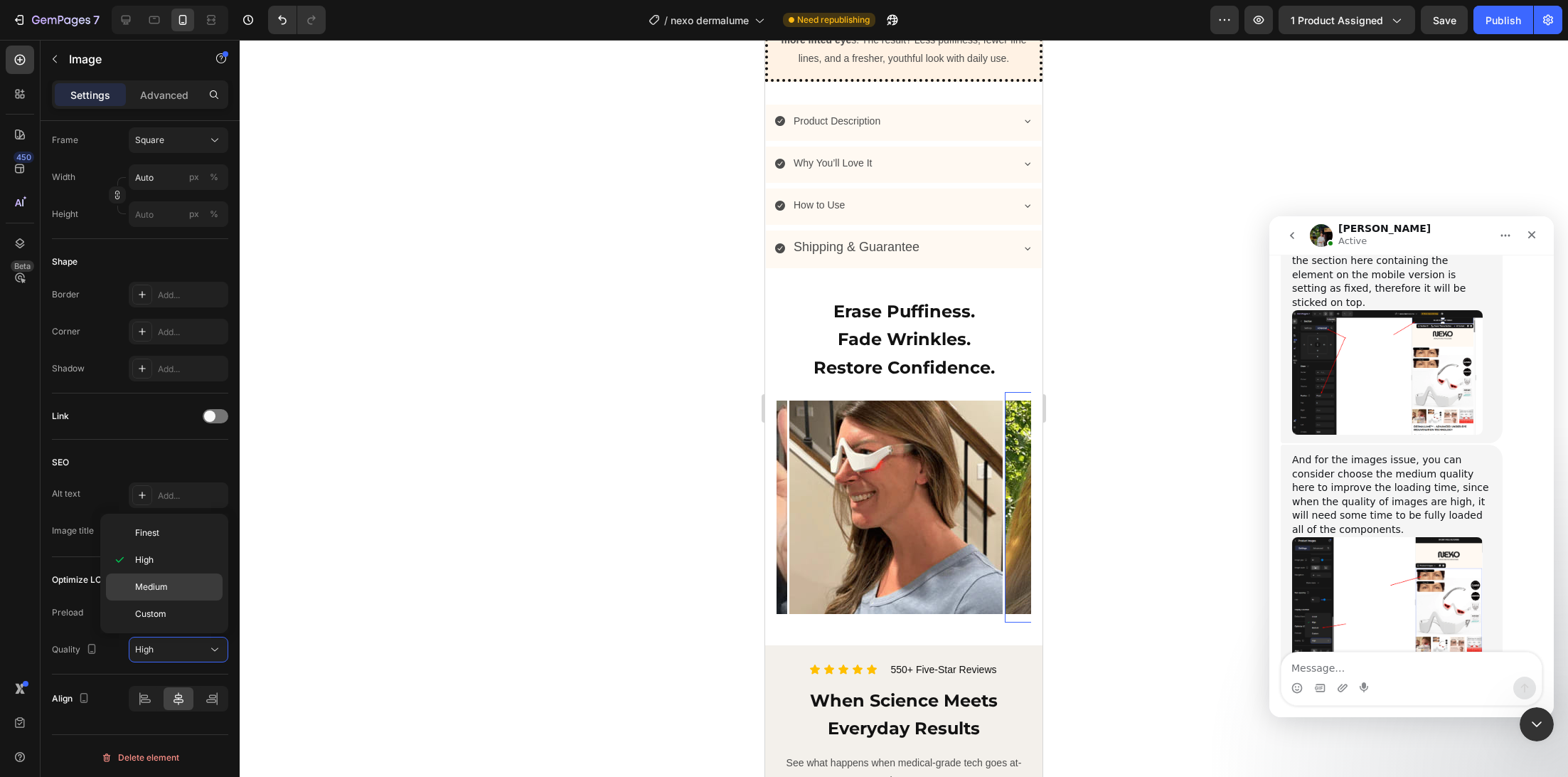
click at [171, 588] on p "Medium" at bounding box center [175, 586] width 81 height 13
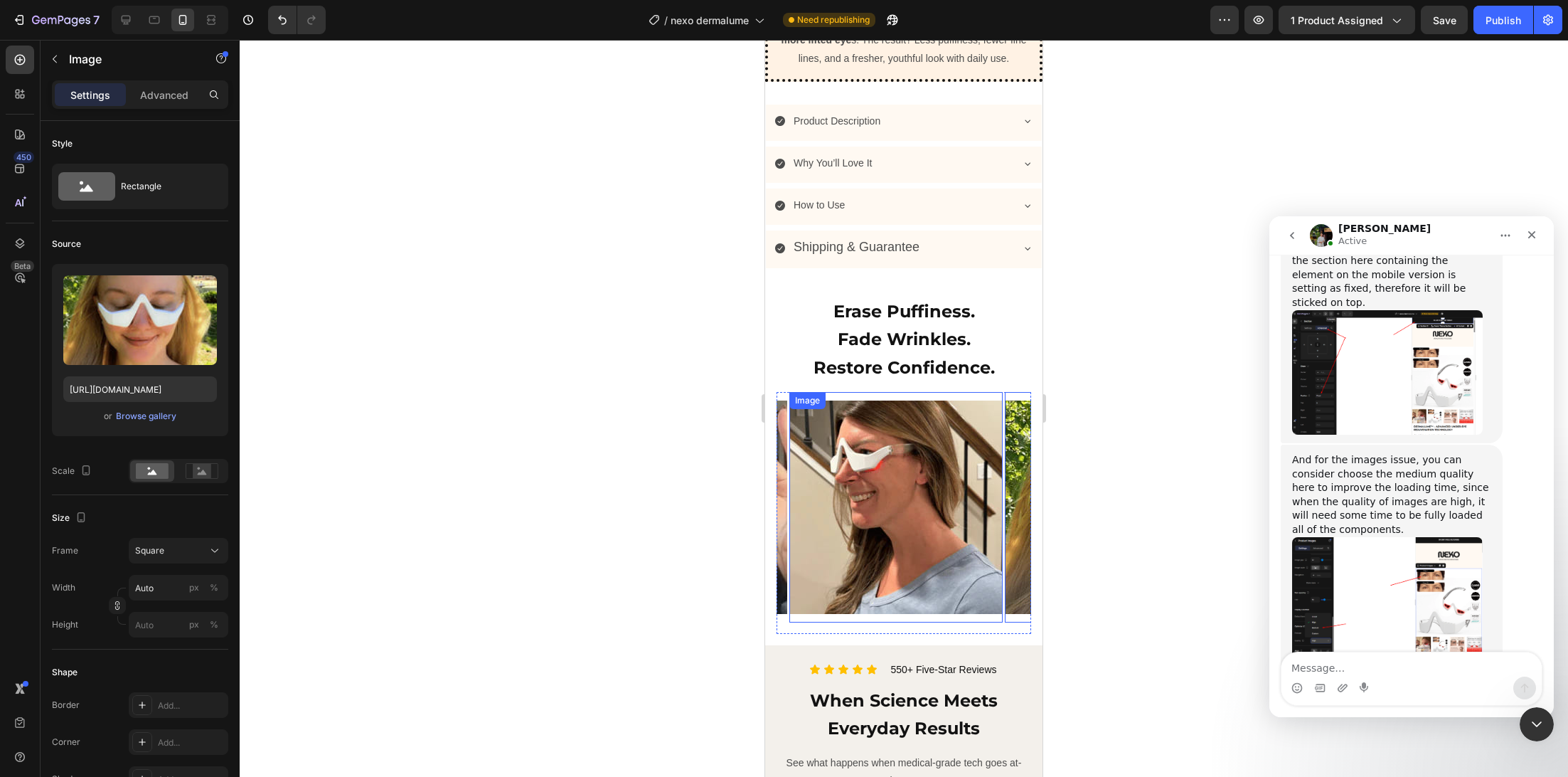
click at [830, 405] on div "Image" at bounding box center [896, 507] width 214 height 231
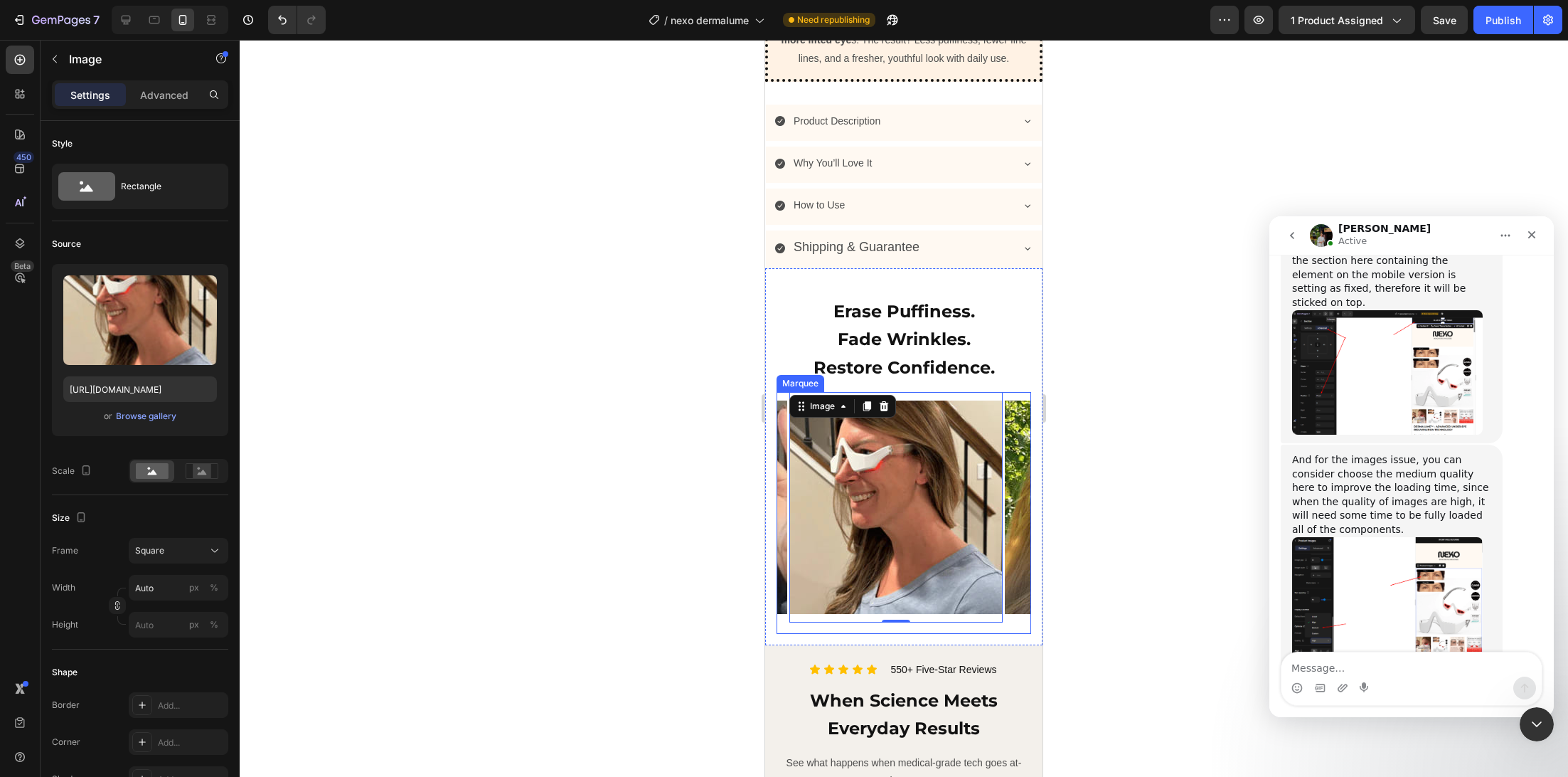
click at [974, 634] on div "Image Image Image 0 Image Image Image Image Image Image Image Image Image Image…" at bounding box center [904, 513] width 254 height 242
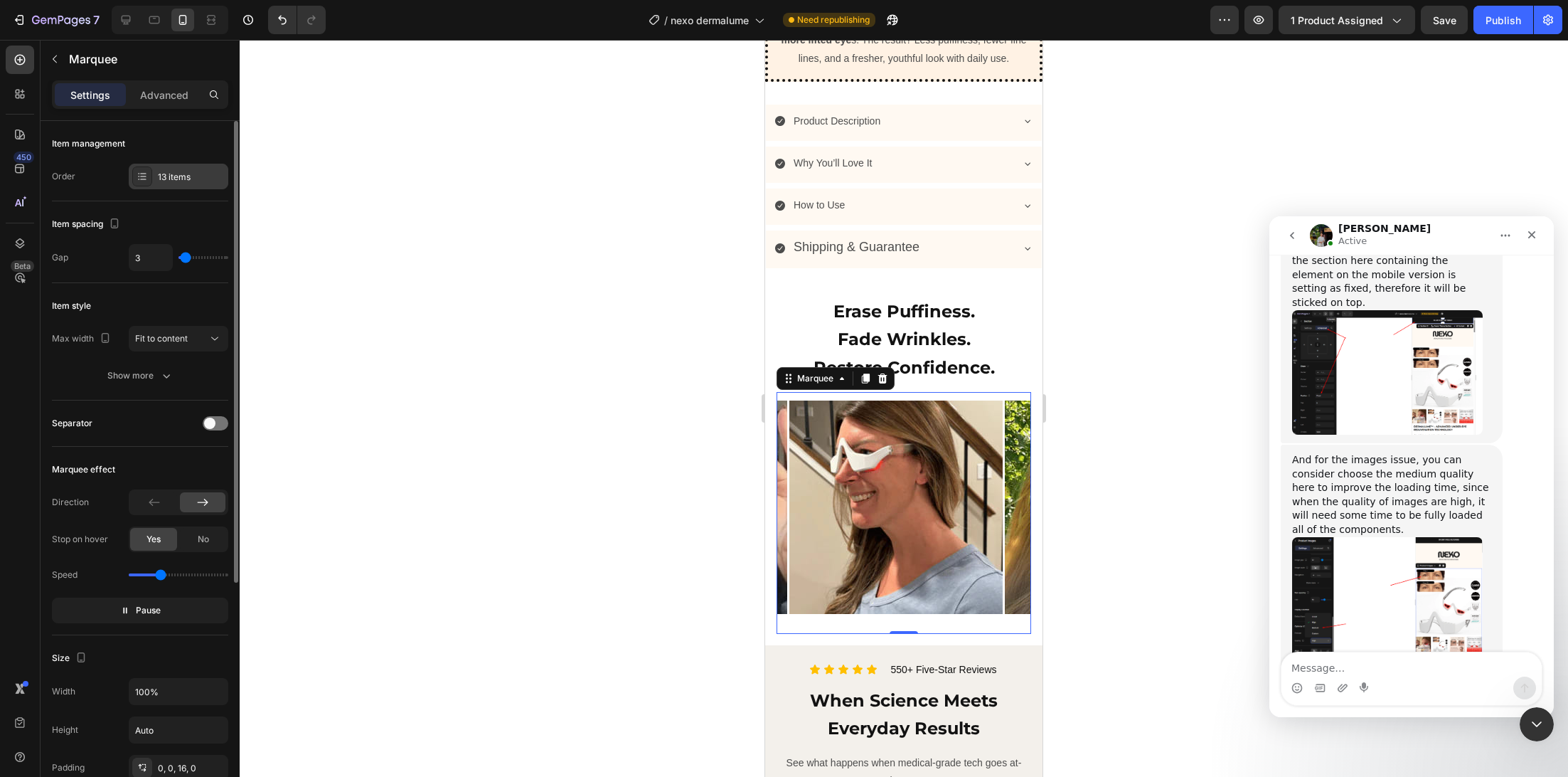
click at [195, 183] on div "13 items" at bounding box center [178, 176] width 100 height 26
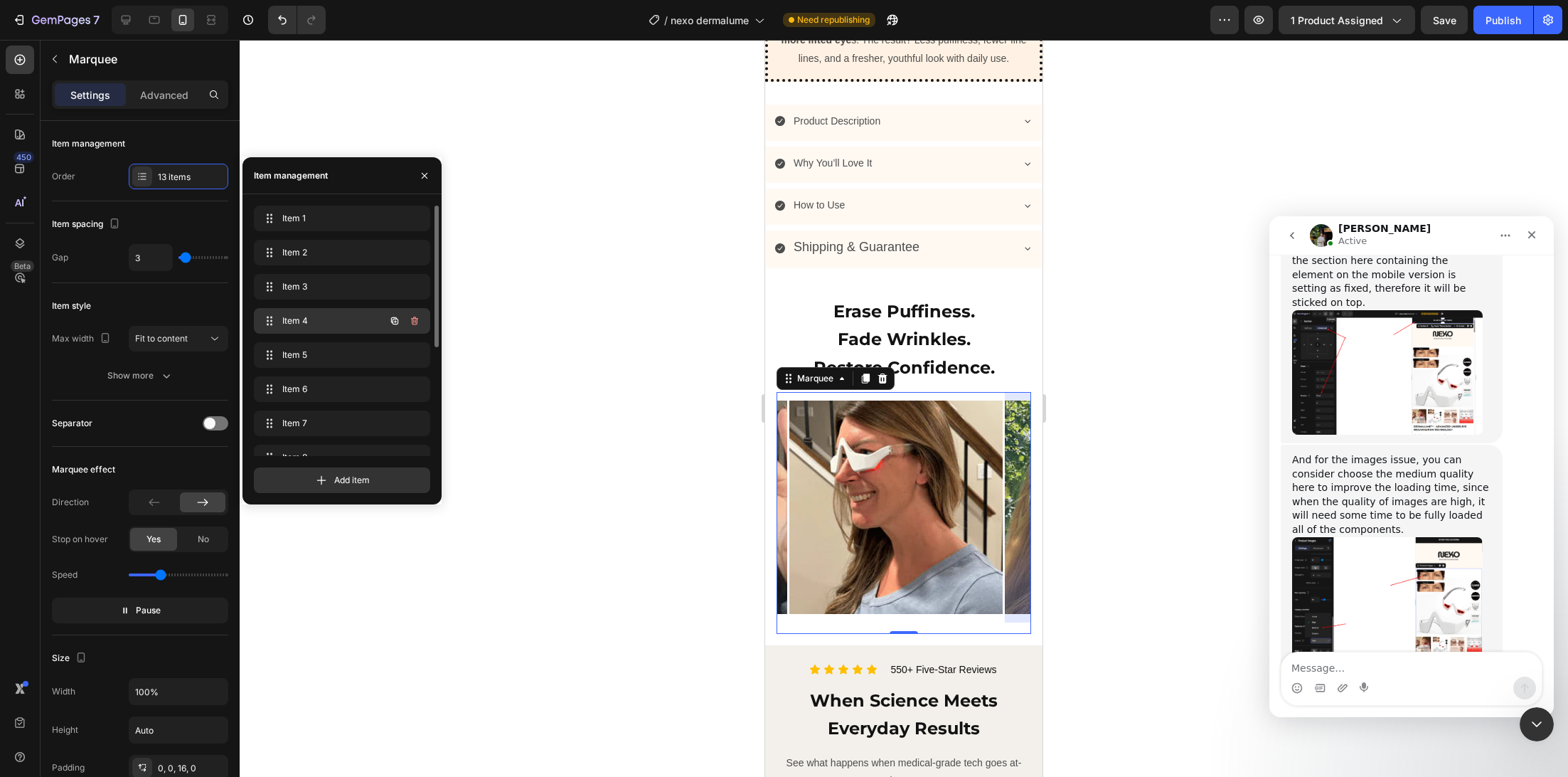
click at [304, 324] on span "Item 4" at bounding box center [322, 320] width 80 height 13
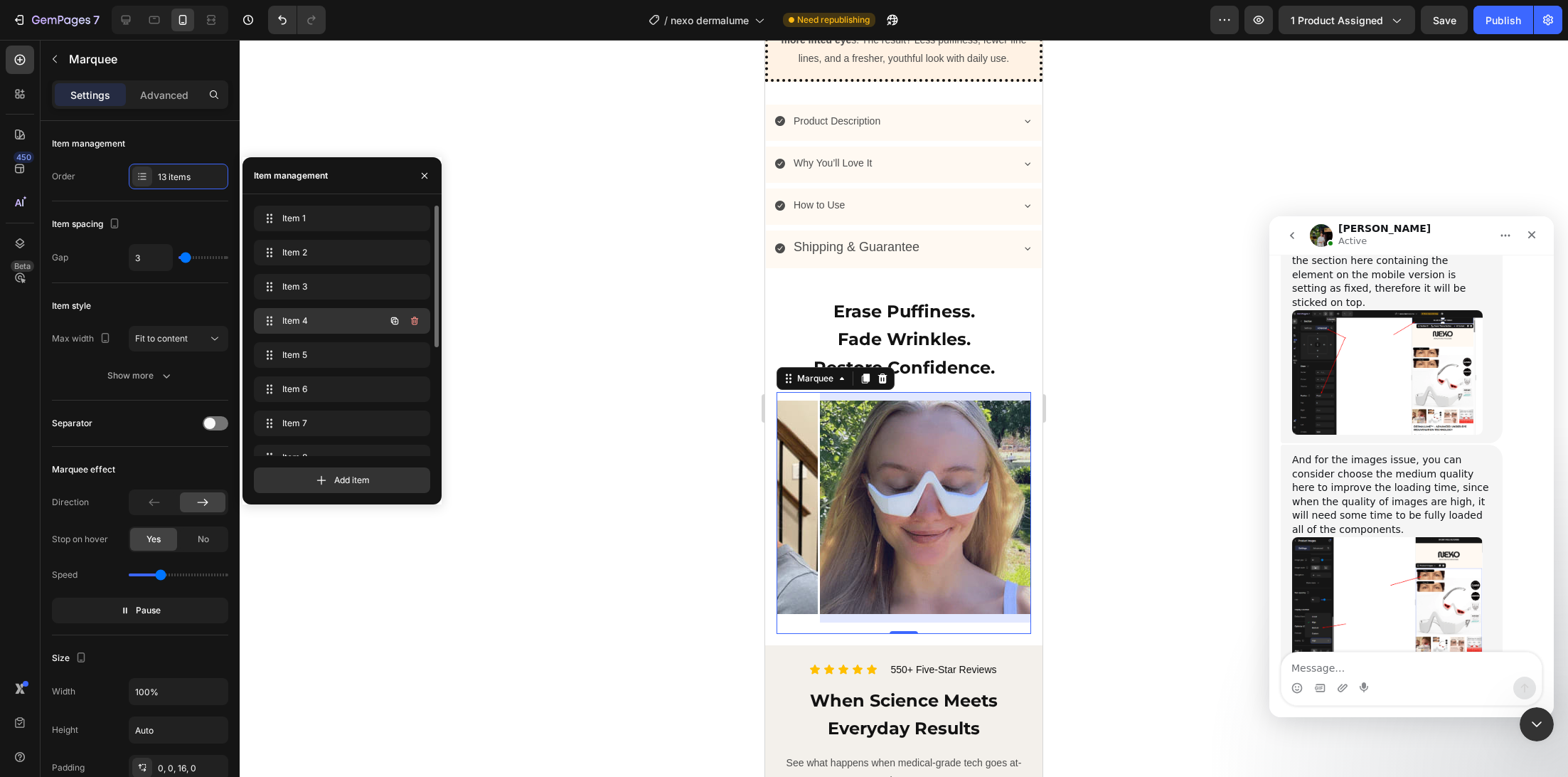
scroll to position [0, 635]
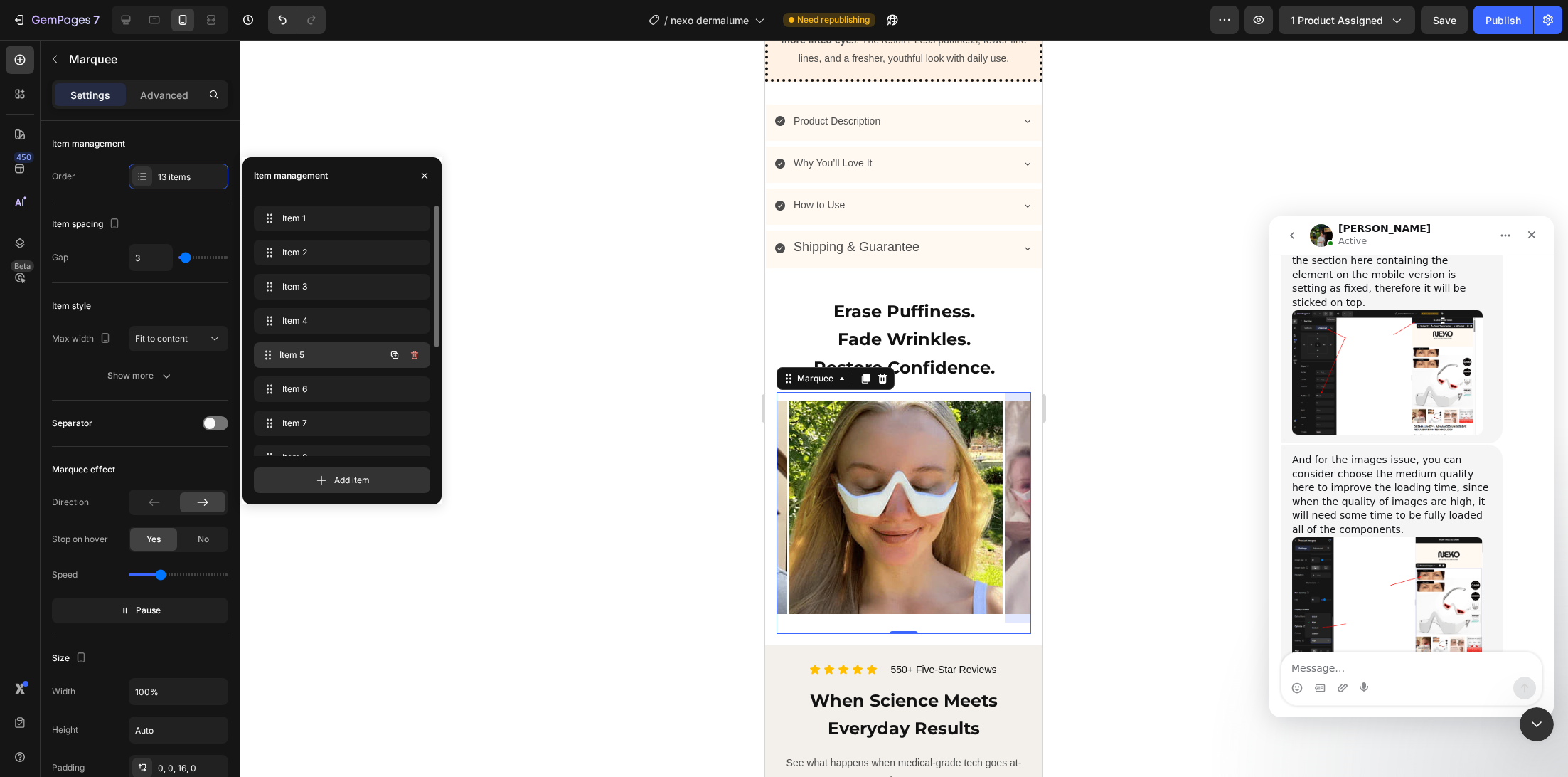
click at [301, 346] on div "Item 5 Item 5" at bounding box center [322, 354] width 125 height 20
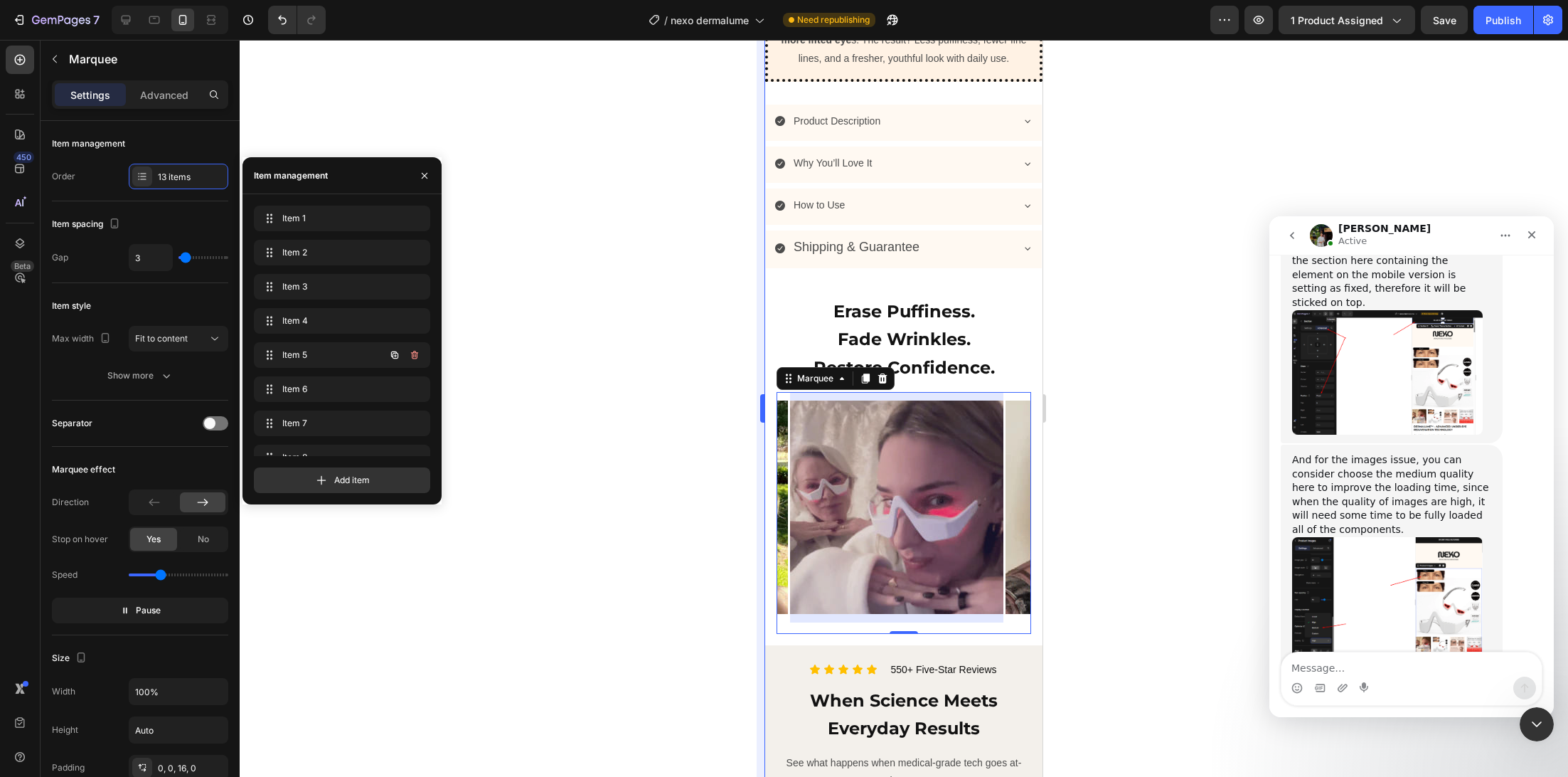
scroll to position [0, 850]
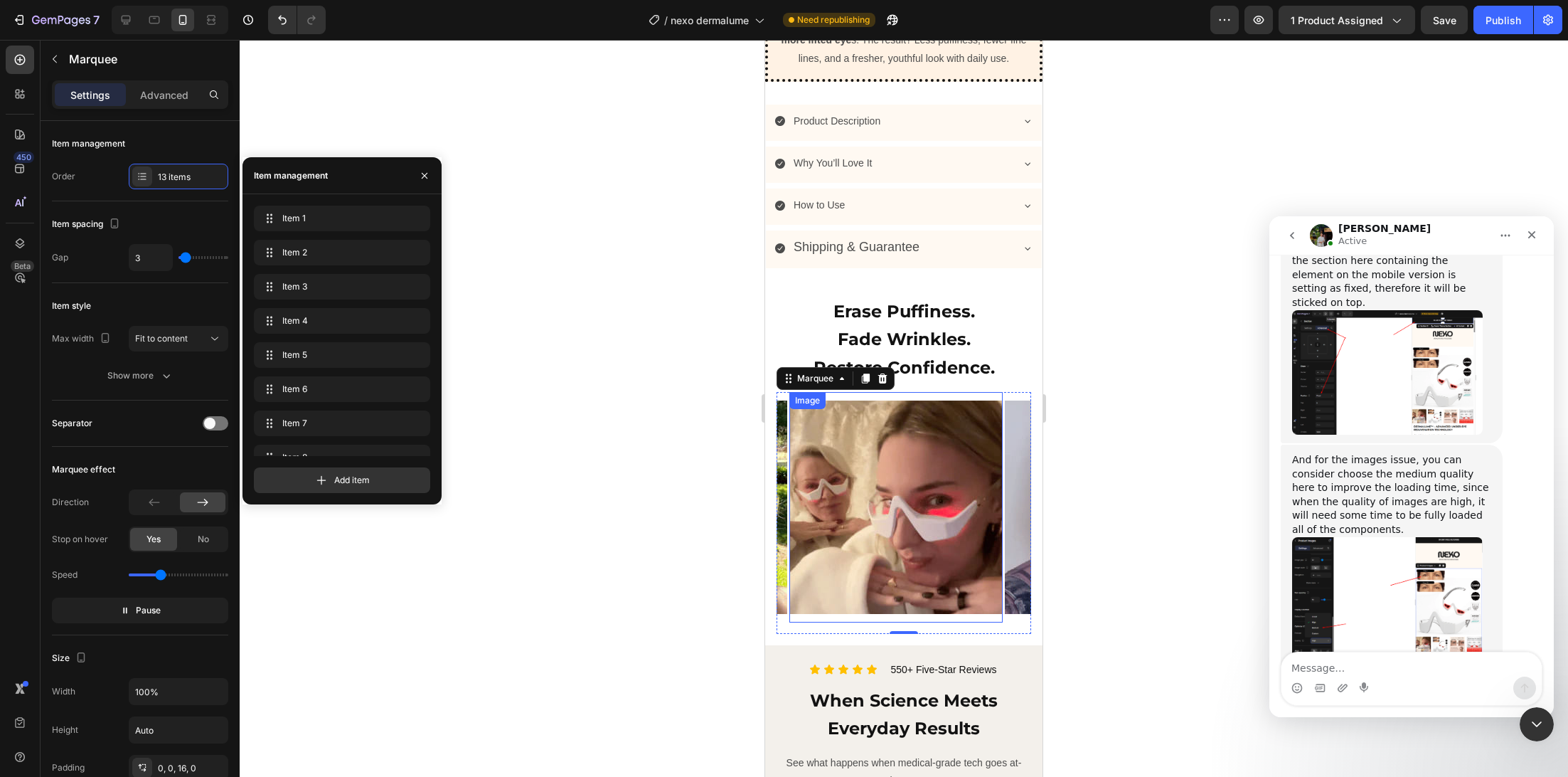
click at [854, 503] on img at bounding box center [896, 507] width 214 height 214
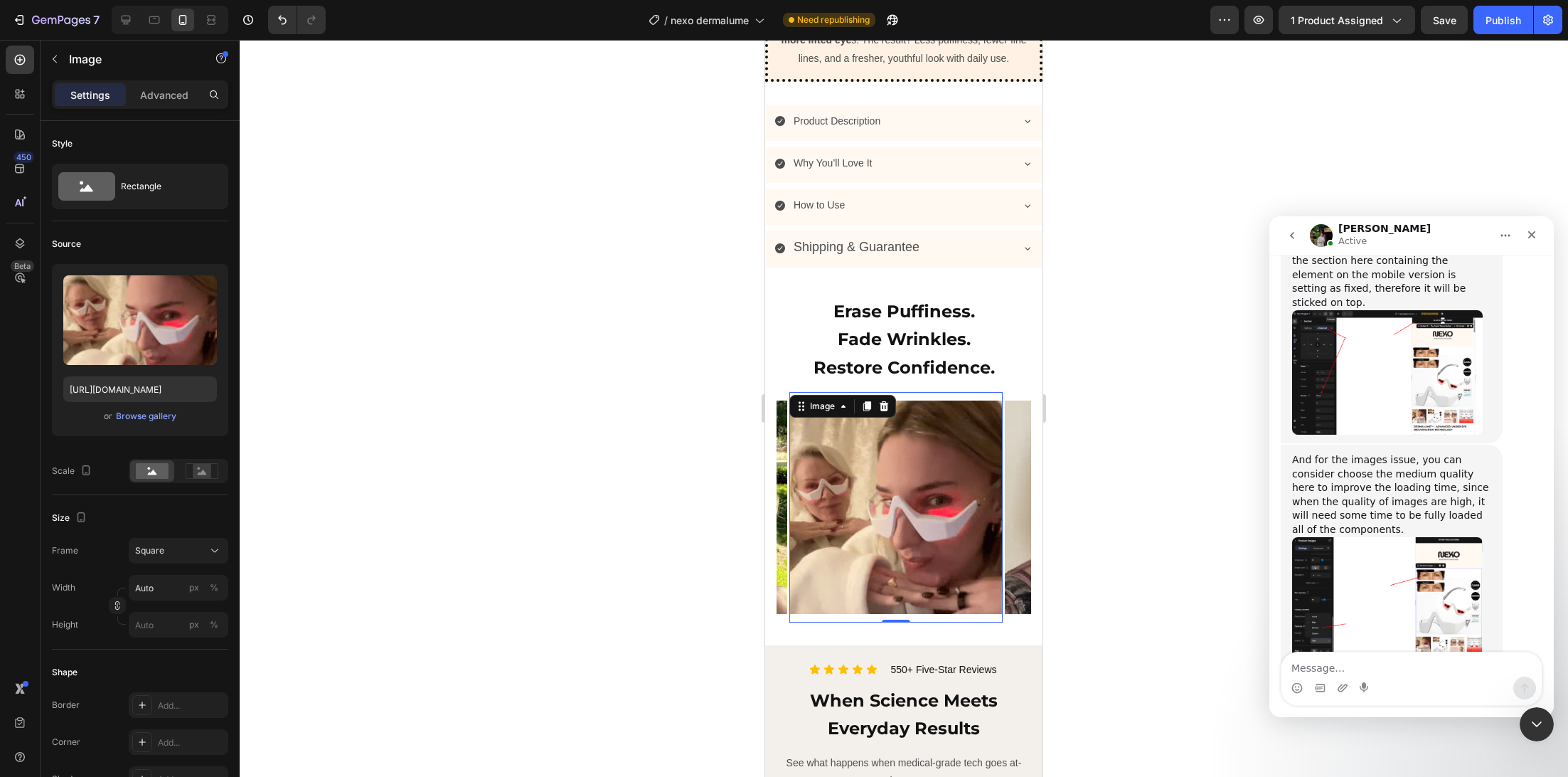
scroll to position [411, 0]
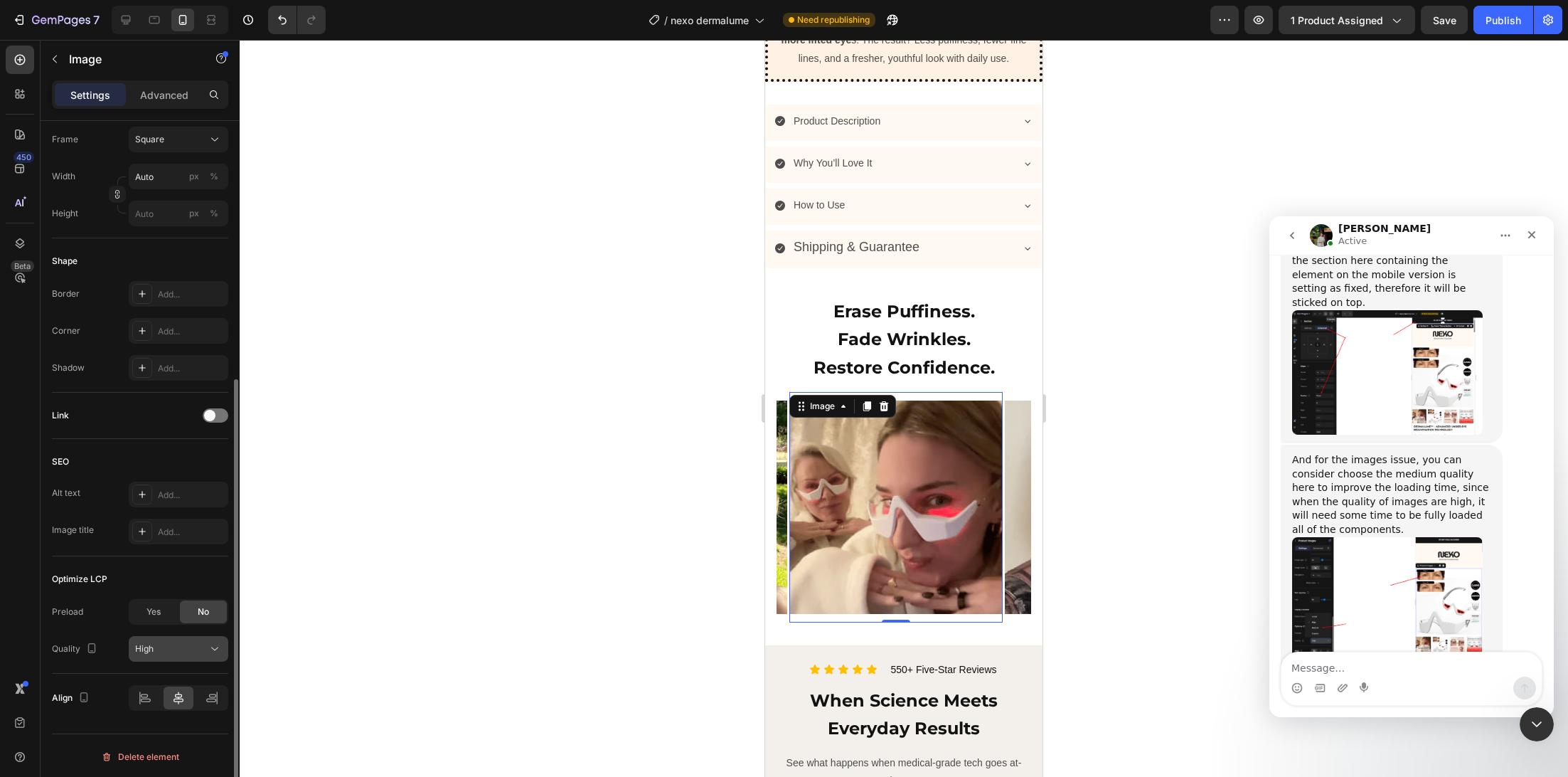
click at [171, 648] on div "High" at bounding box center [171, 648] width 72 height 13
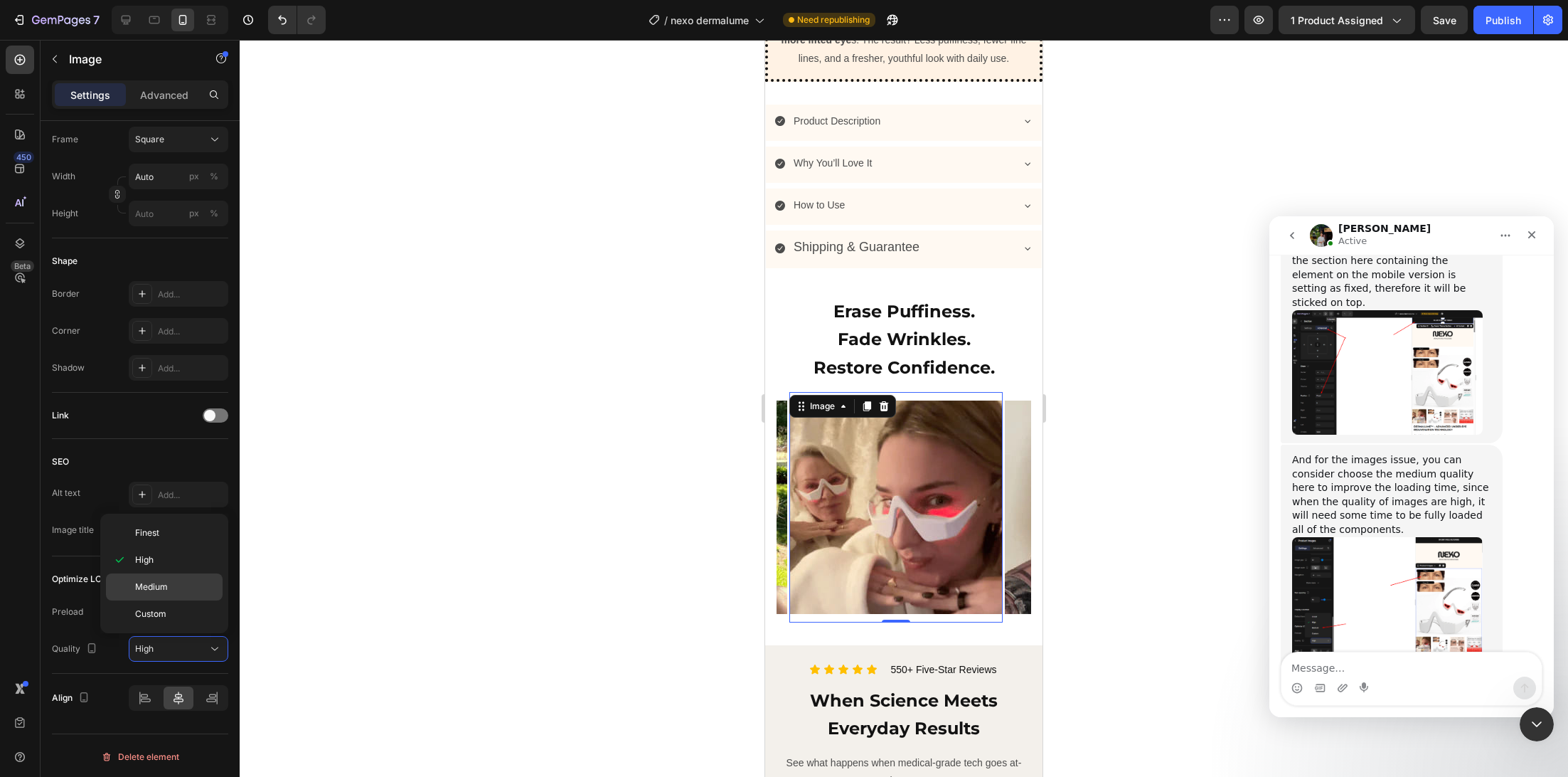
click at [175, 587] on p "Medium" at bounding box center [175, 586] width 81 height 13
click at [782, 574] on img at bounding box center [681, 507] width 214 height 214
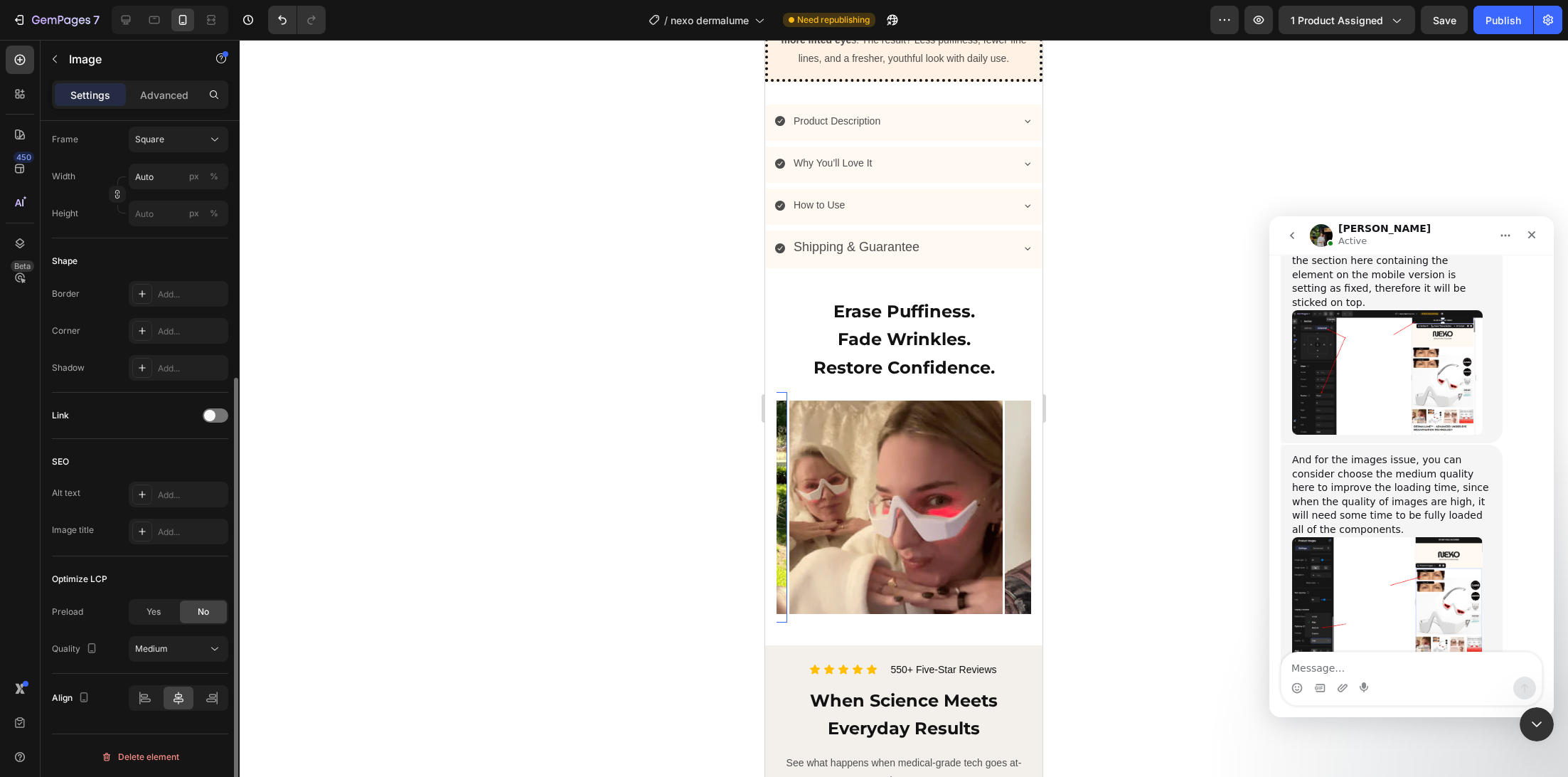
scroll to position [410, 0]
click at [1007, 570] on img at bounding box center [1111, 507] width 214 height 214
click at [191, 643] on div "High" at bounding box center [171, 649] width 72 height 13
click at [193, 601] on div "Medium" at bounding box center [164, 614] width 117 height 27
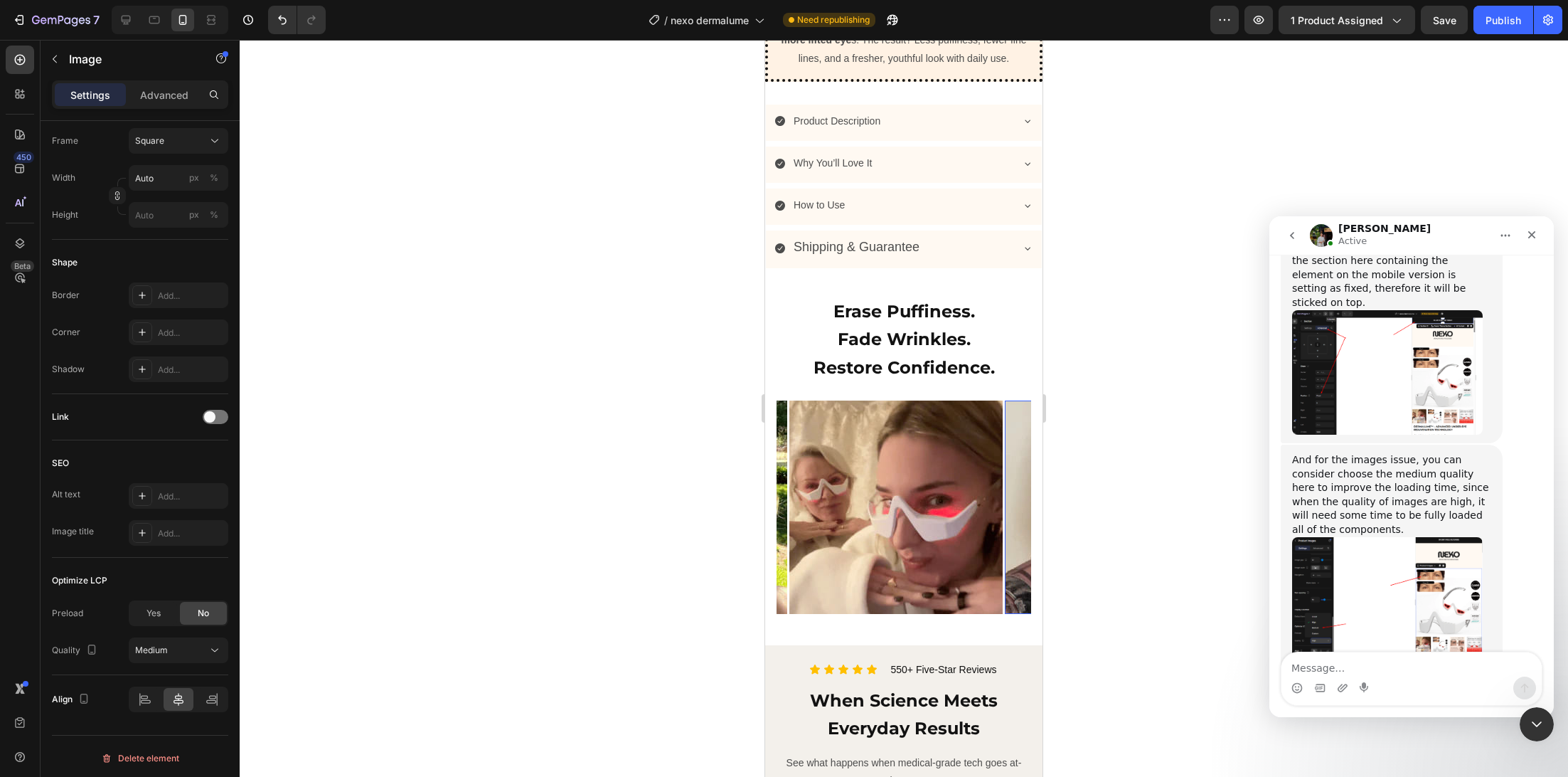
click at [1011, 527] on img at bounding box center [1111, 507] width 214 height 214
click at [904, 531] on img at bounding box center [896, 507] width 214 height 214
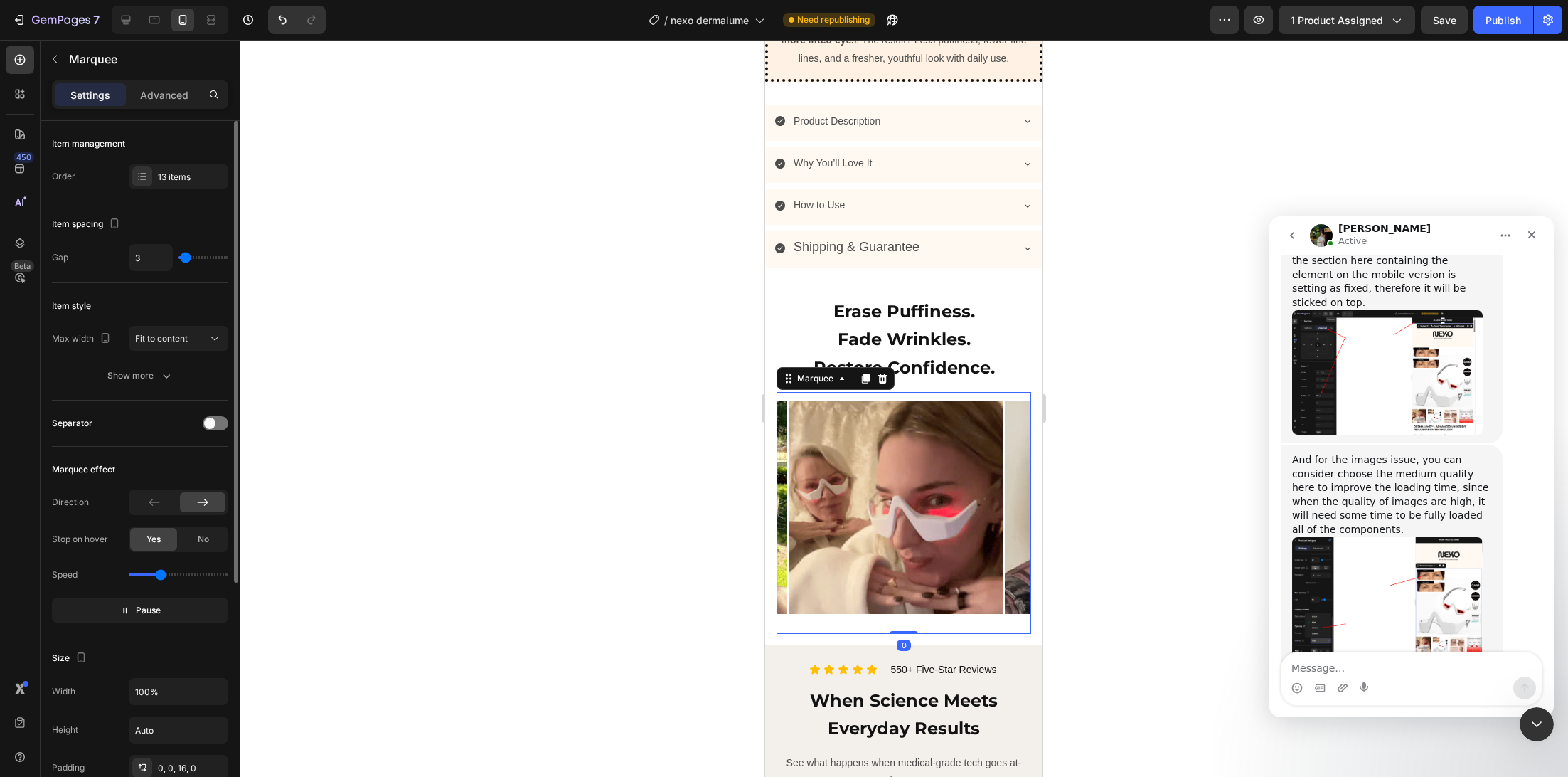
click at [991, 634] on div "Image Image Image Image Image Image Image Image Image Image Image Image Image I…" at bounding box center [904, 513] width 254 height 242
drag, startPoint x: 810, startPoint y: 398, endPoint x: 1260, endPoint y: 310, distance: 458.5
click at [810, 387] on div "Marquee" at bounding box center [815, 379] width 71 height 17
click at [202, 180] on div "13 items" at bounding box center [191, 177] width 67 height 13
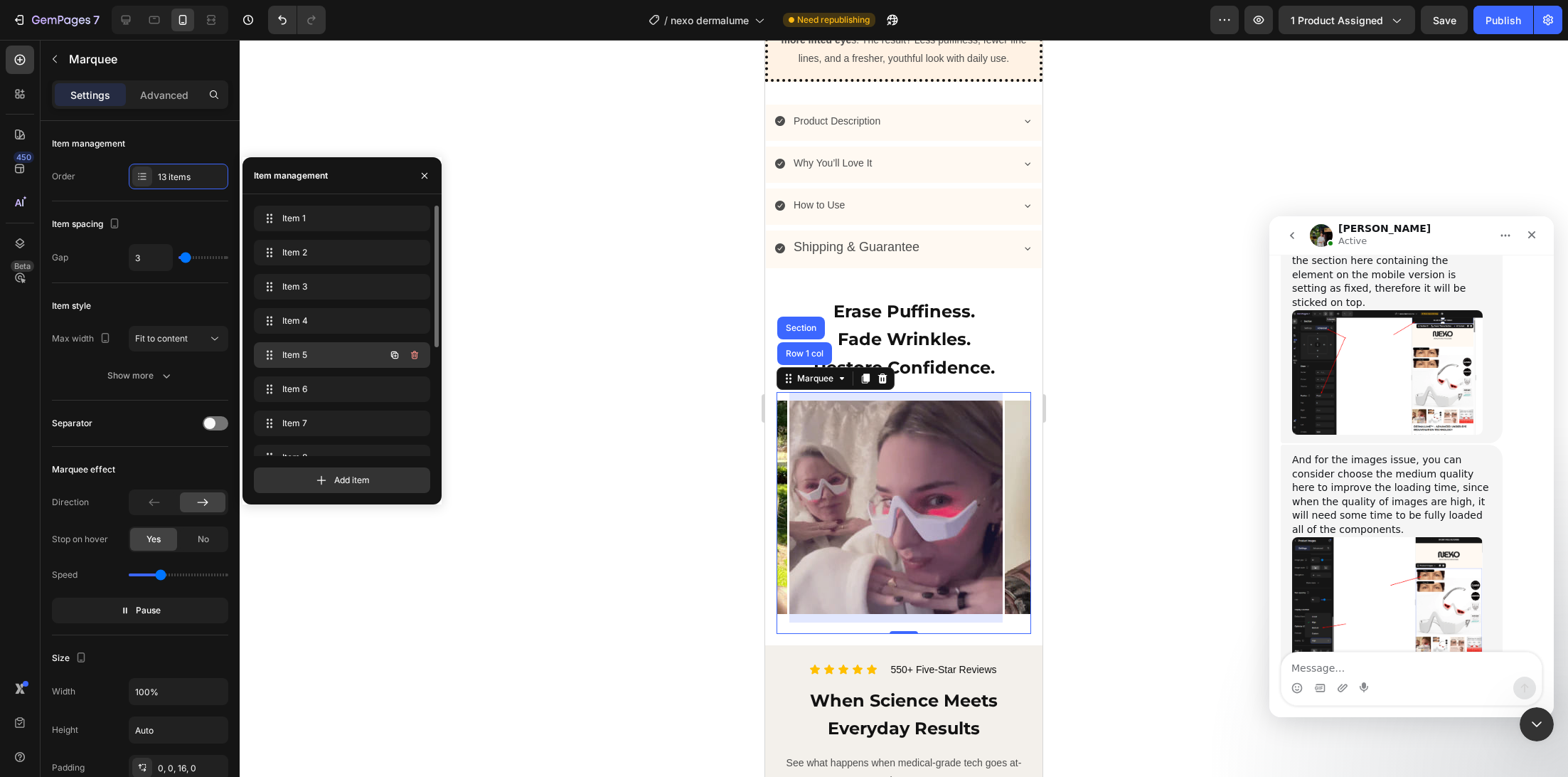
click at [305, 355] on span "Item 5" at bounding box center [322, 355] width 80 height 13
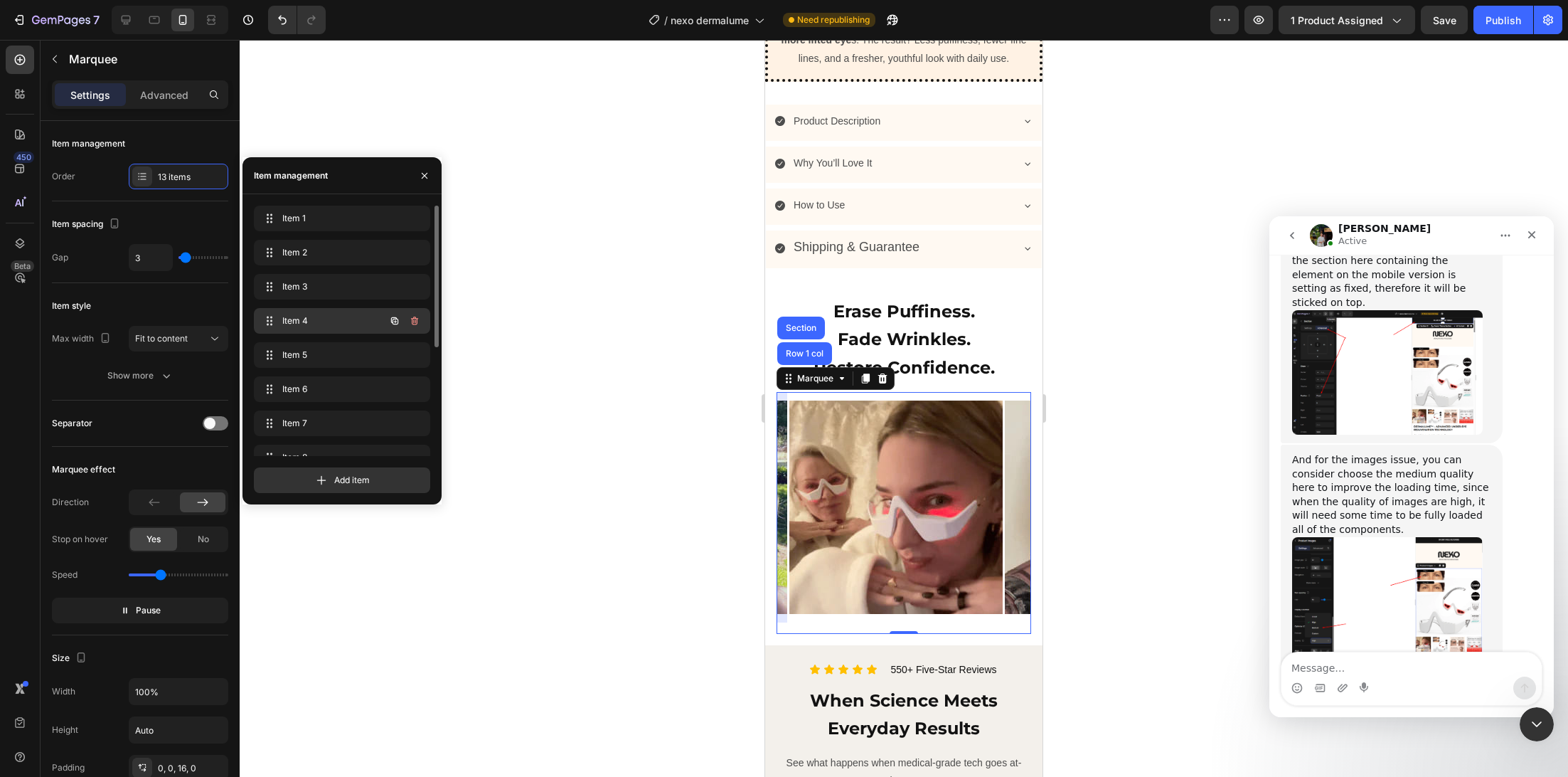
click at [299, 311] on div "Item 4 Item 4" at bounding box center [322, 320] width 125 height 20
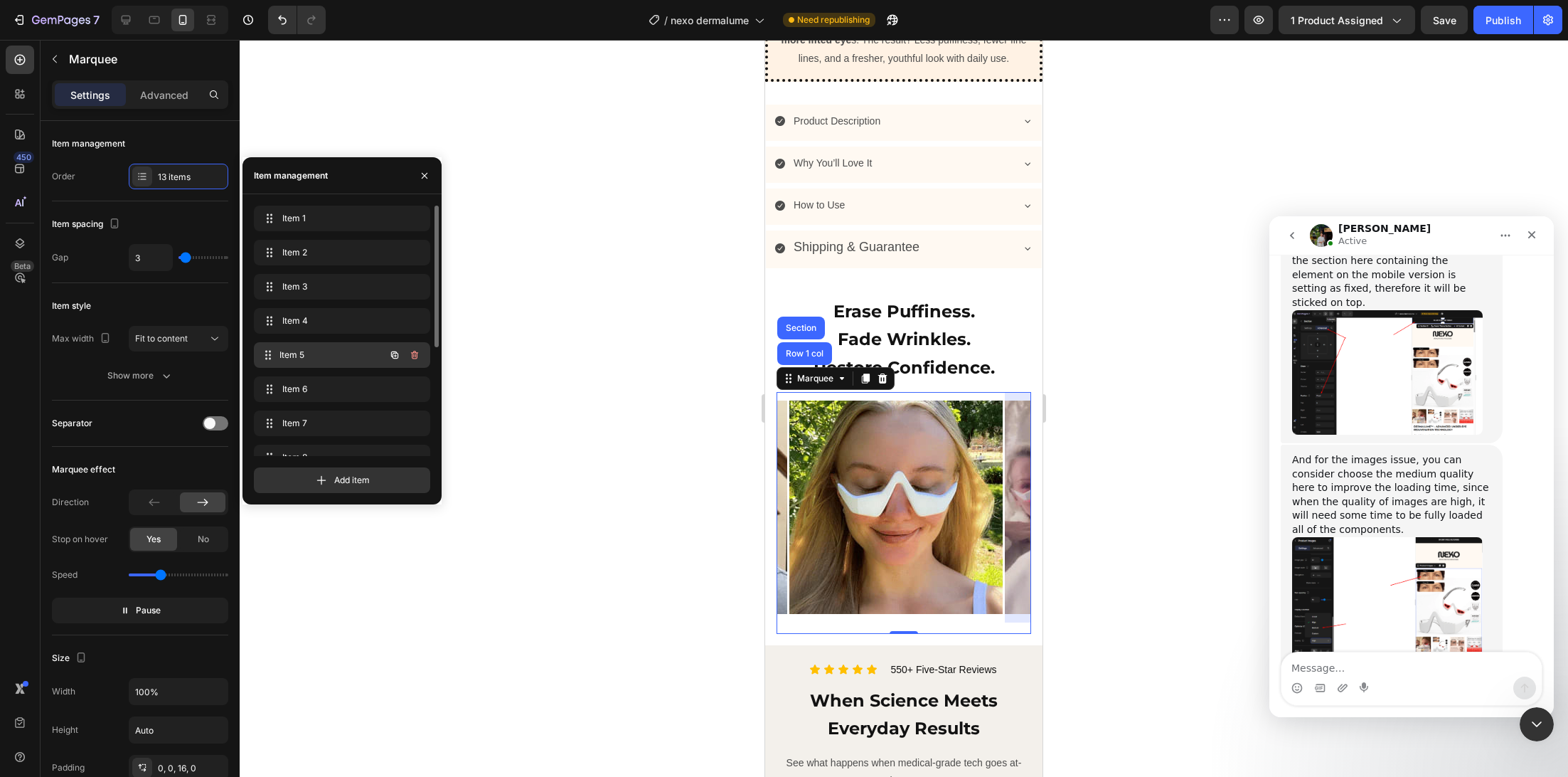
click at [298, 347] on div "Item 5 Item 5" at bounding box center [322, 354] width 125 height 20
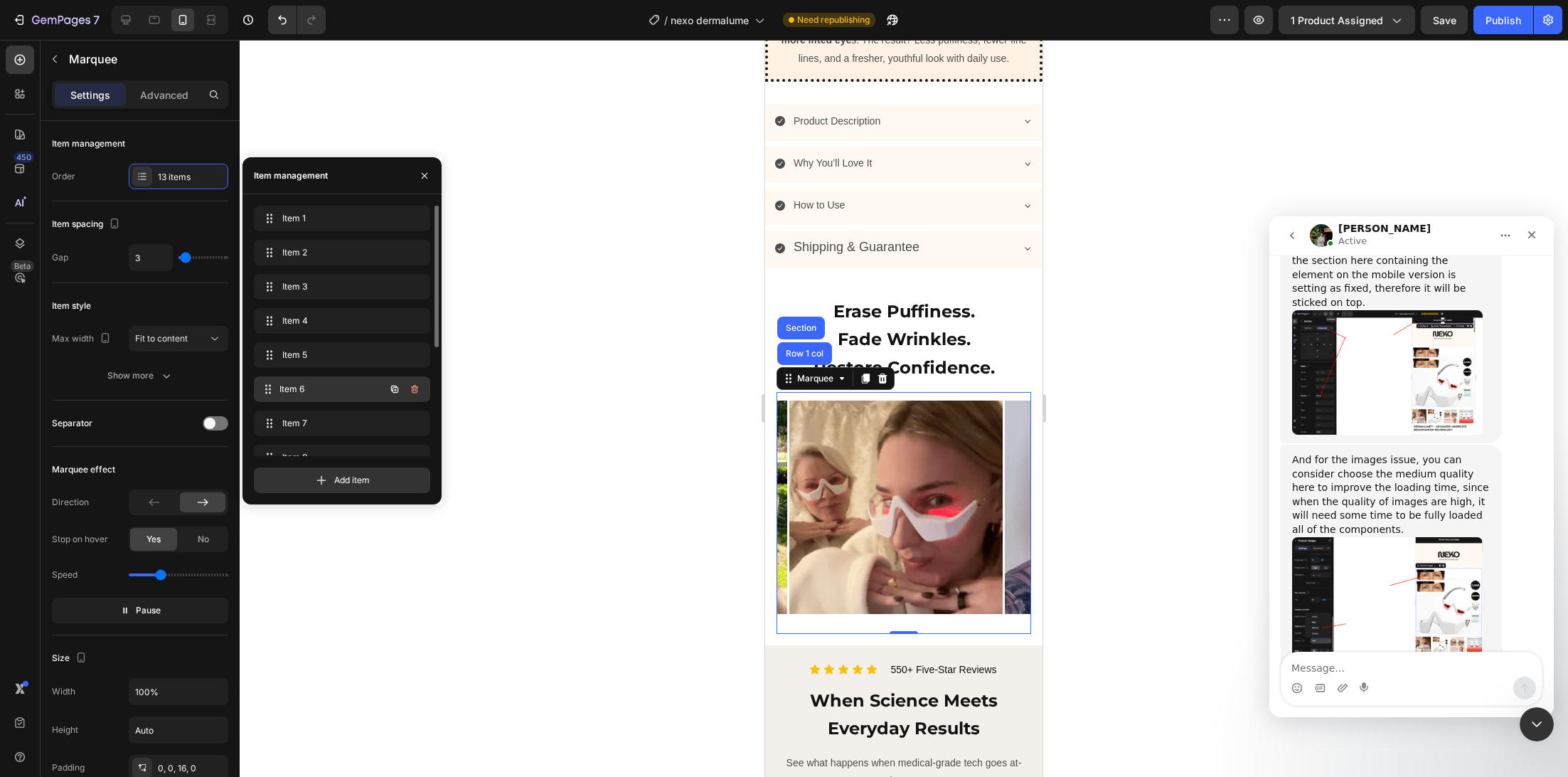
click at [298, 391] on span "Item 6" at bounding box center [332, 389] width 105 height 13
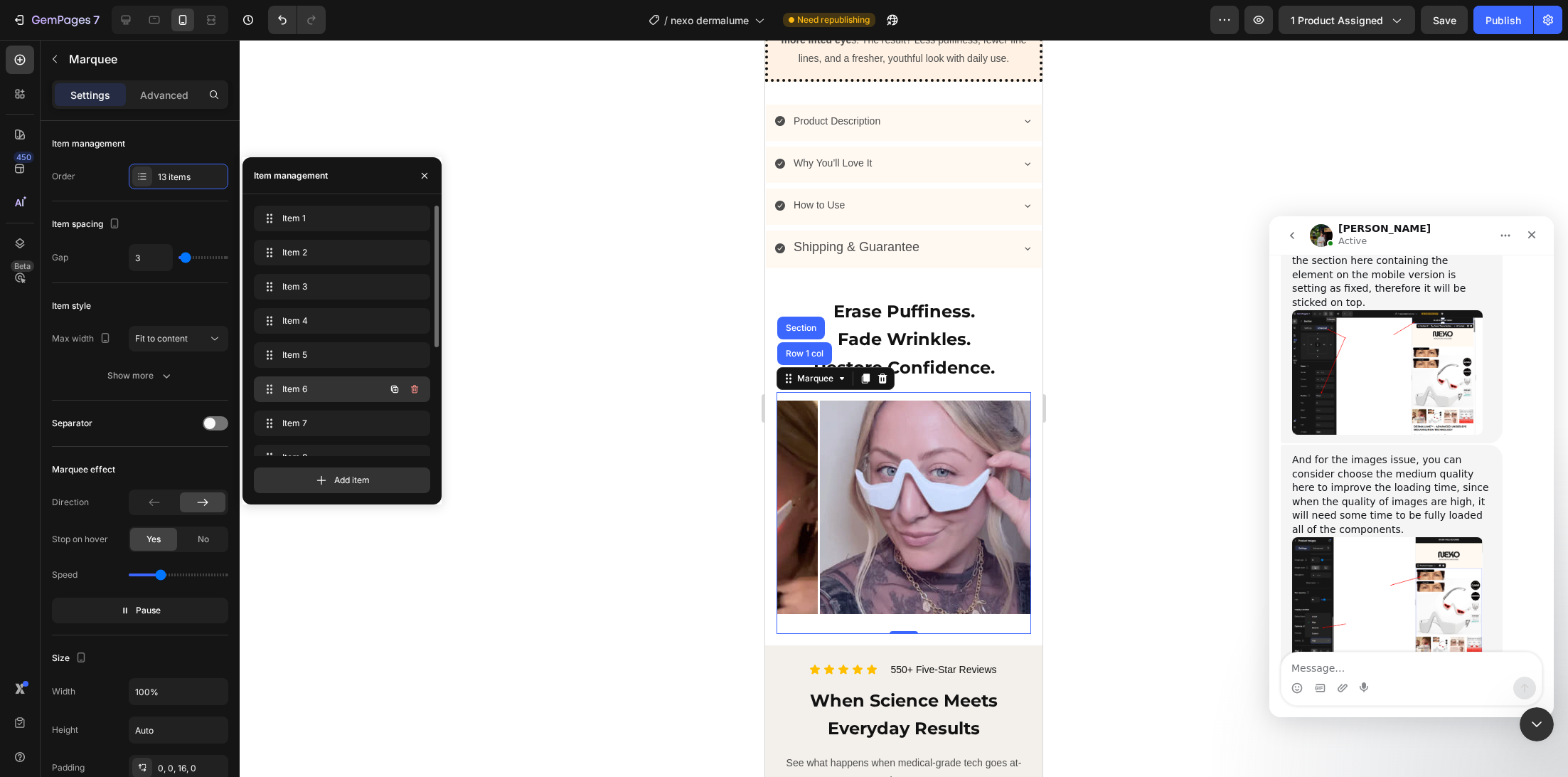
scroll to position [0, 1065]
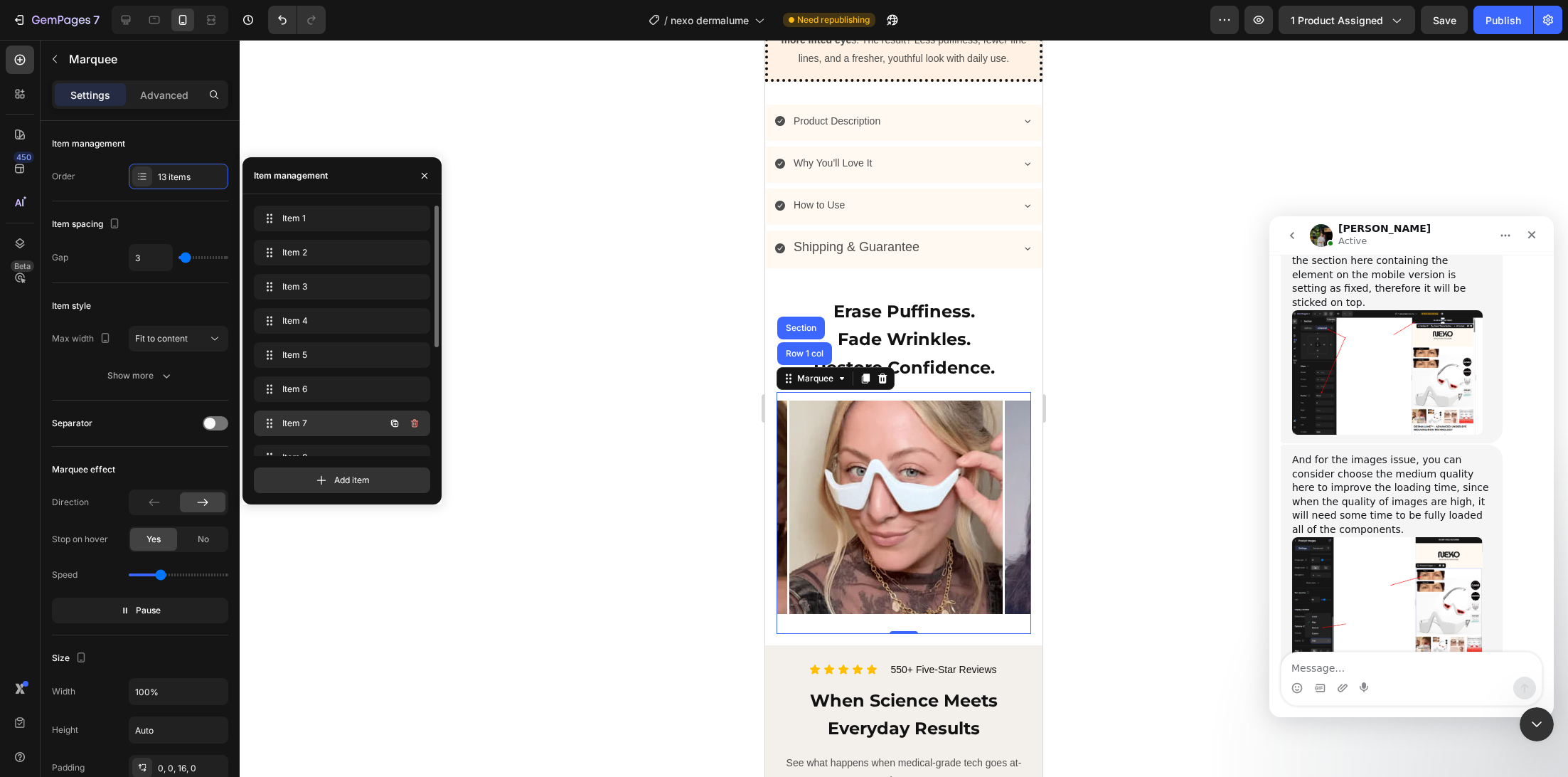
click at [301, 425] on span "Item 7" at bounding box center [322, 423] width 80 height 13
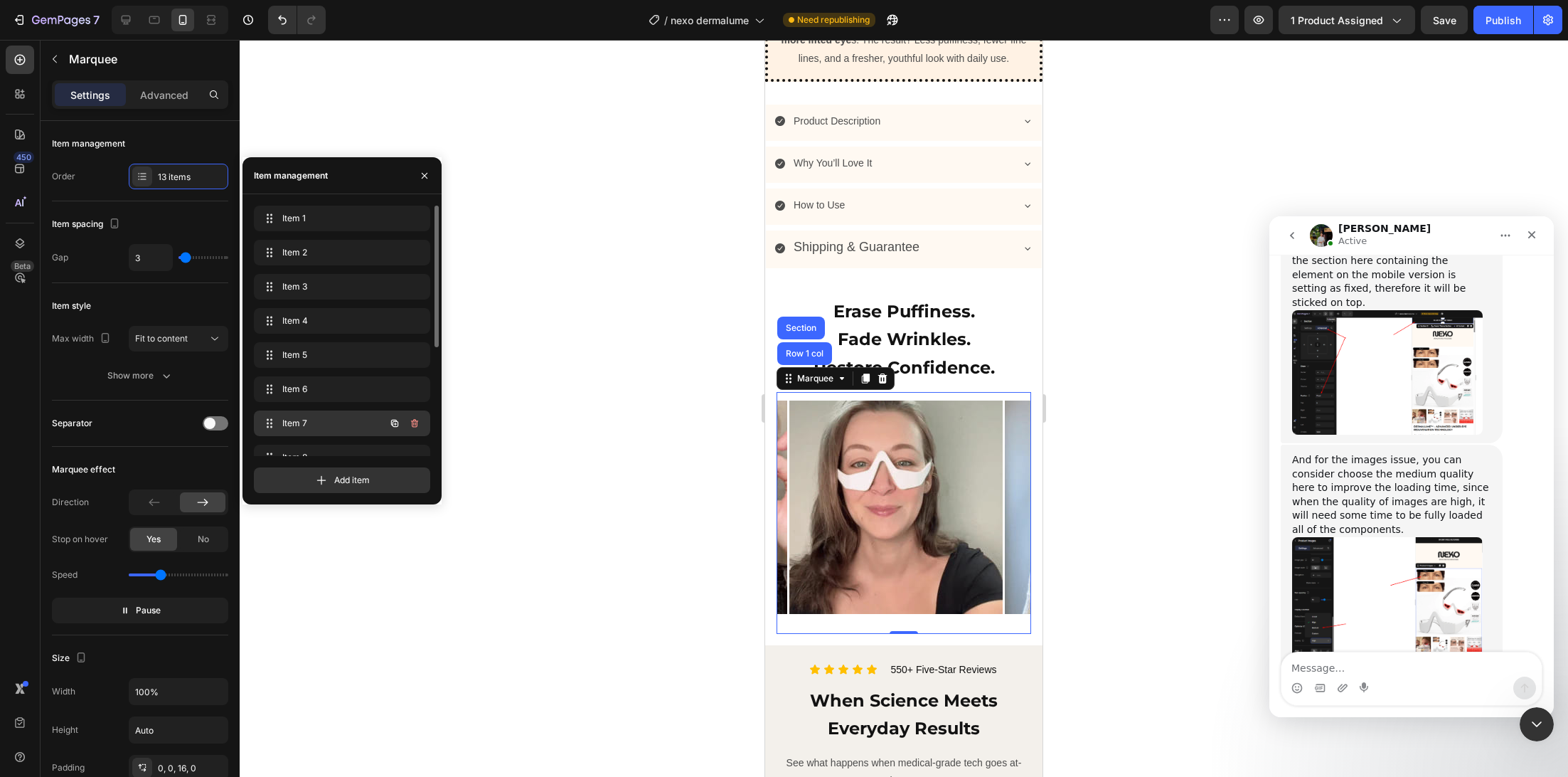
scroll to position [4, 0]
click at [297, 448] on span "Item 8" at bounding box center [322, 453] width 80 height 13
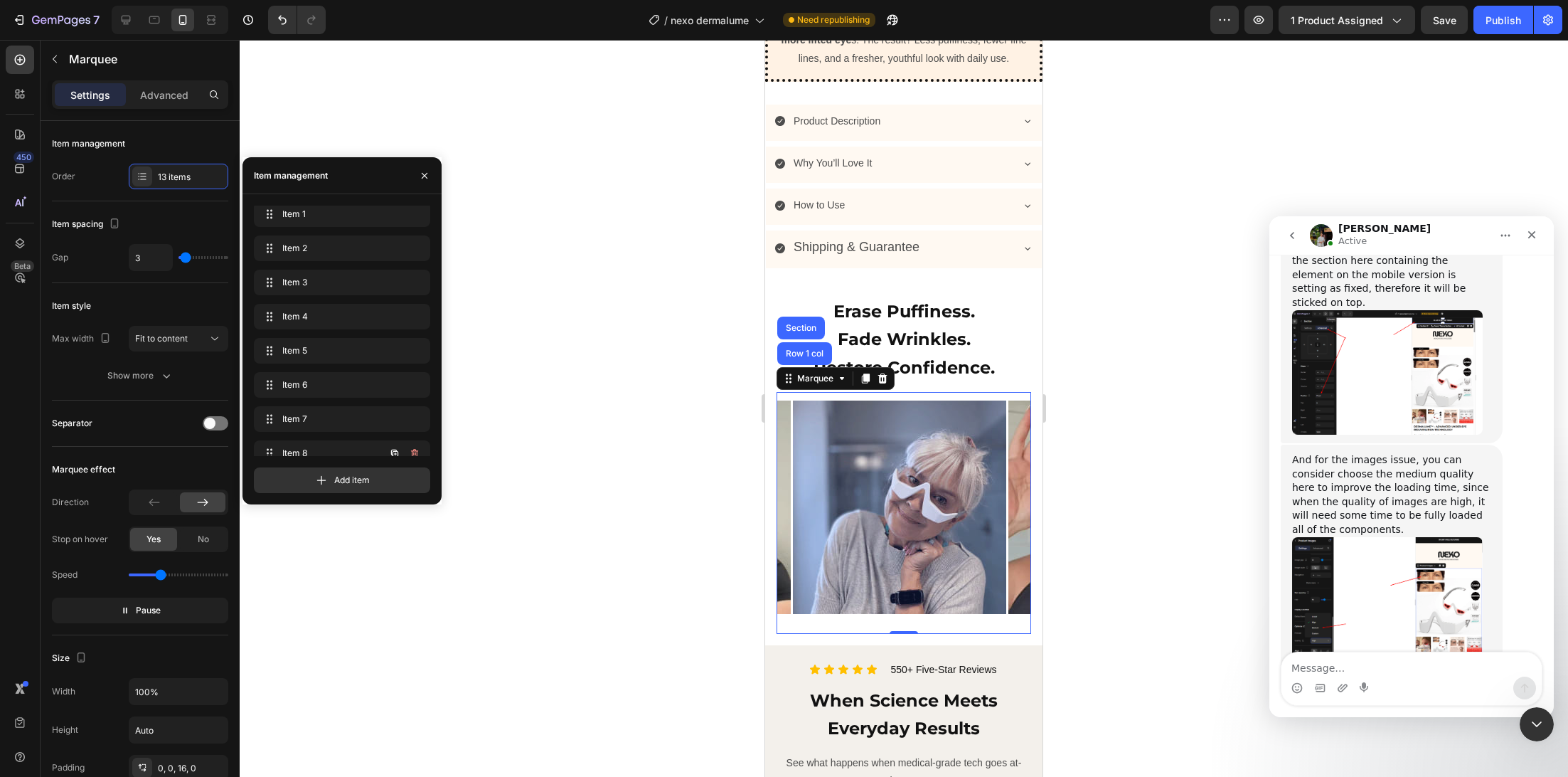
scroll to position [0, 1497]
click at [602, 572] on div at bounding box center [904, 408] width 1328 height 737
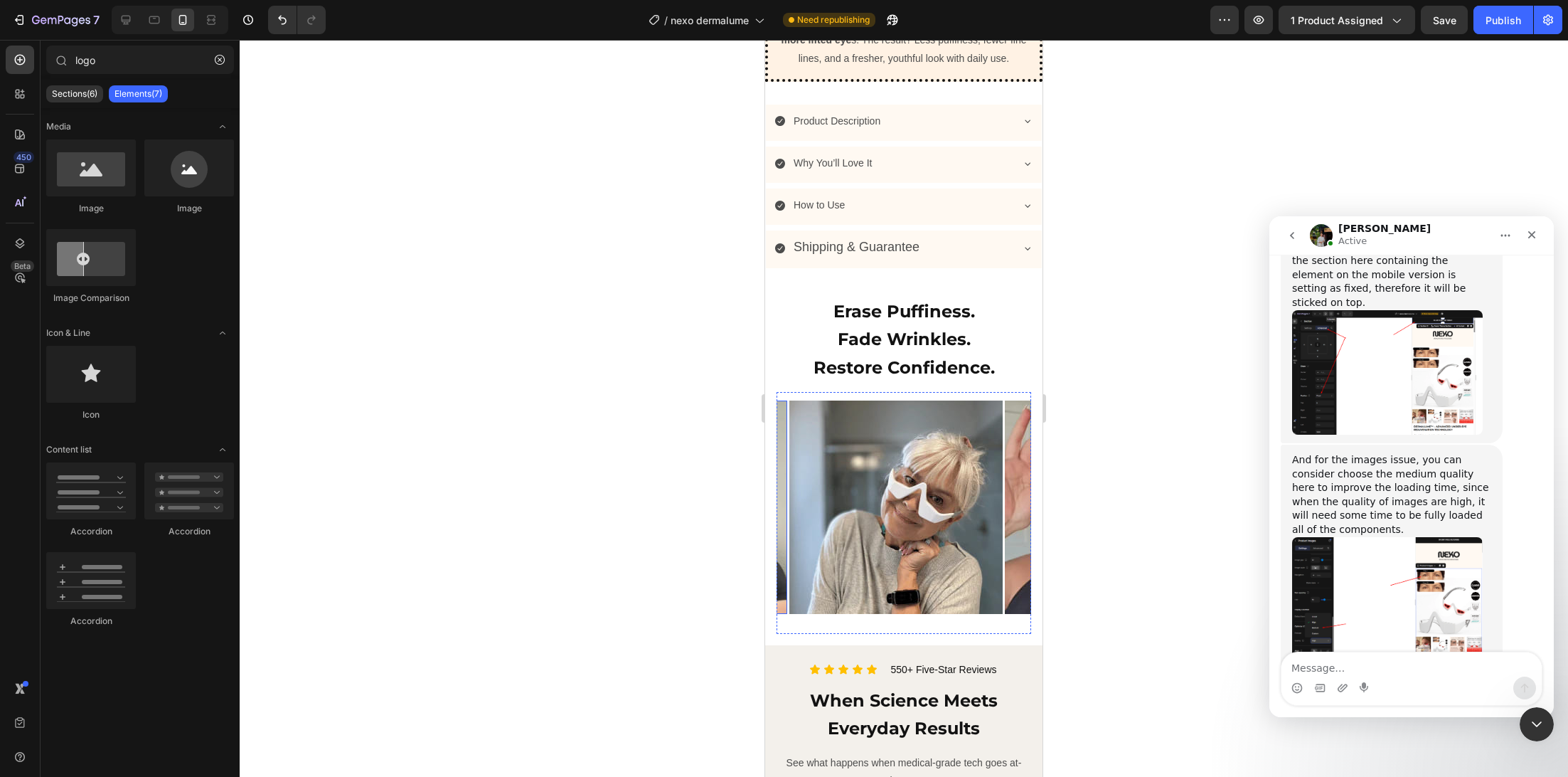
click at [783, 559] on img at bounding box center [681, 507] width 214 height 214
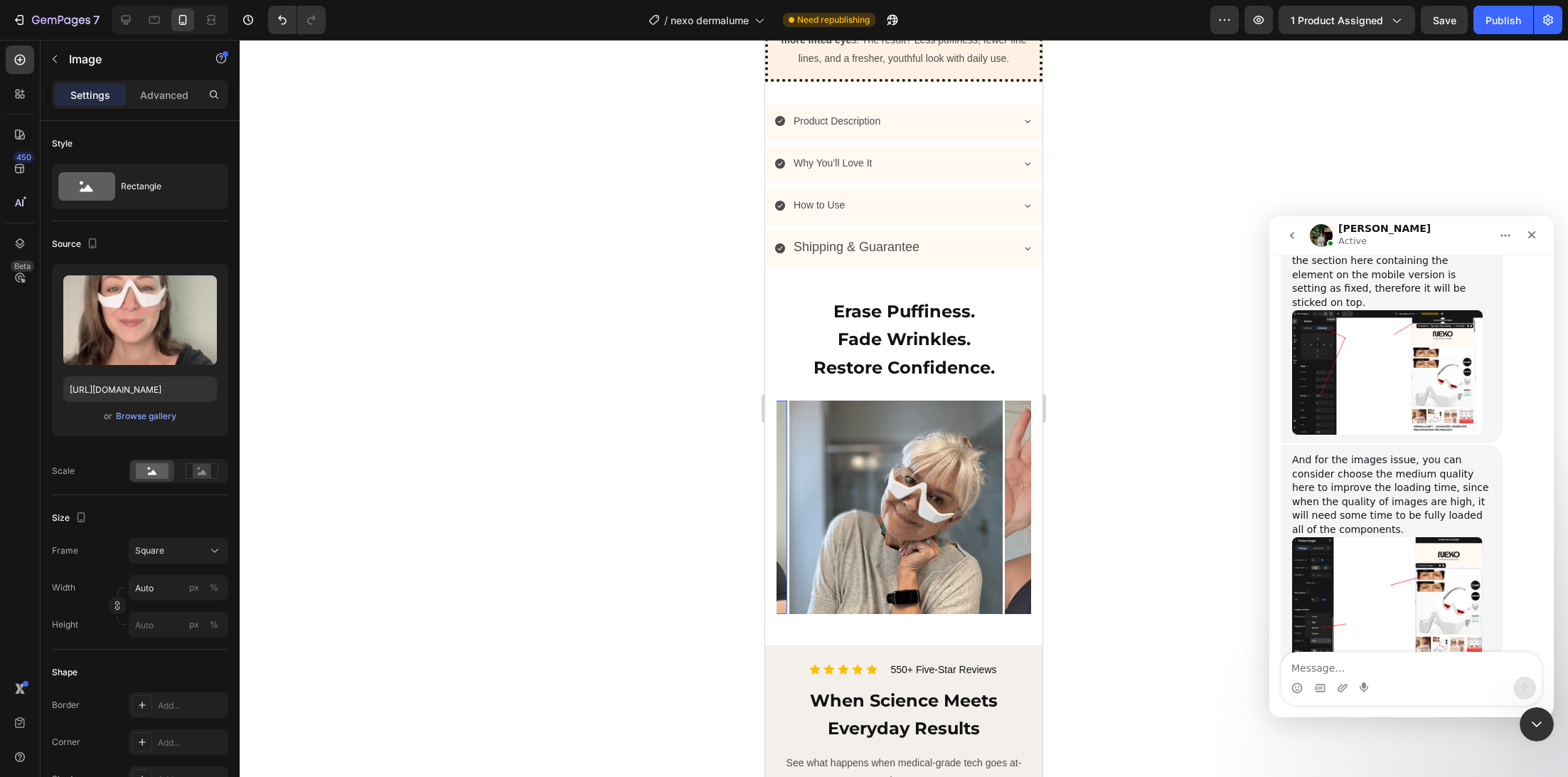
scroll to position [411, 0]
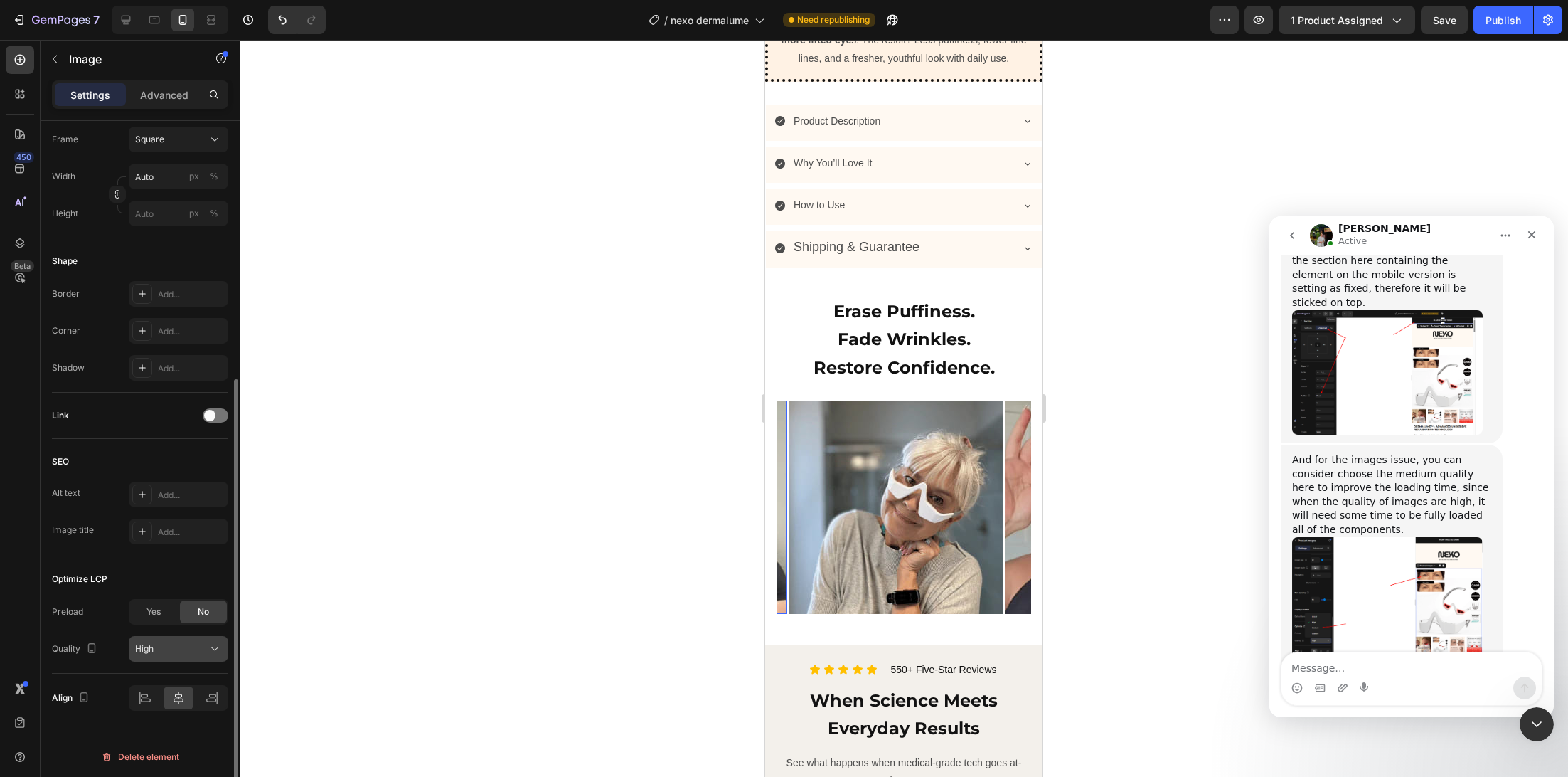
click at [144, 653] on div "High" at bounding box center [179, 648] width 87 height 14
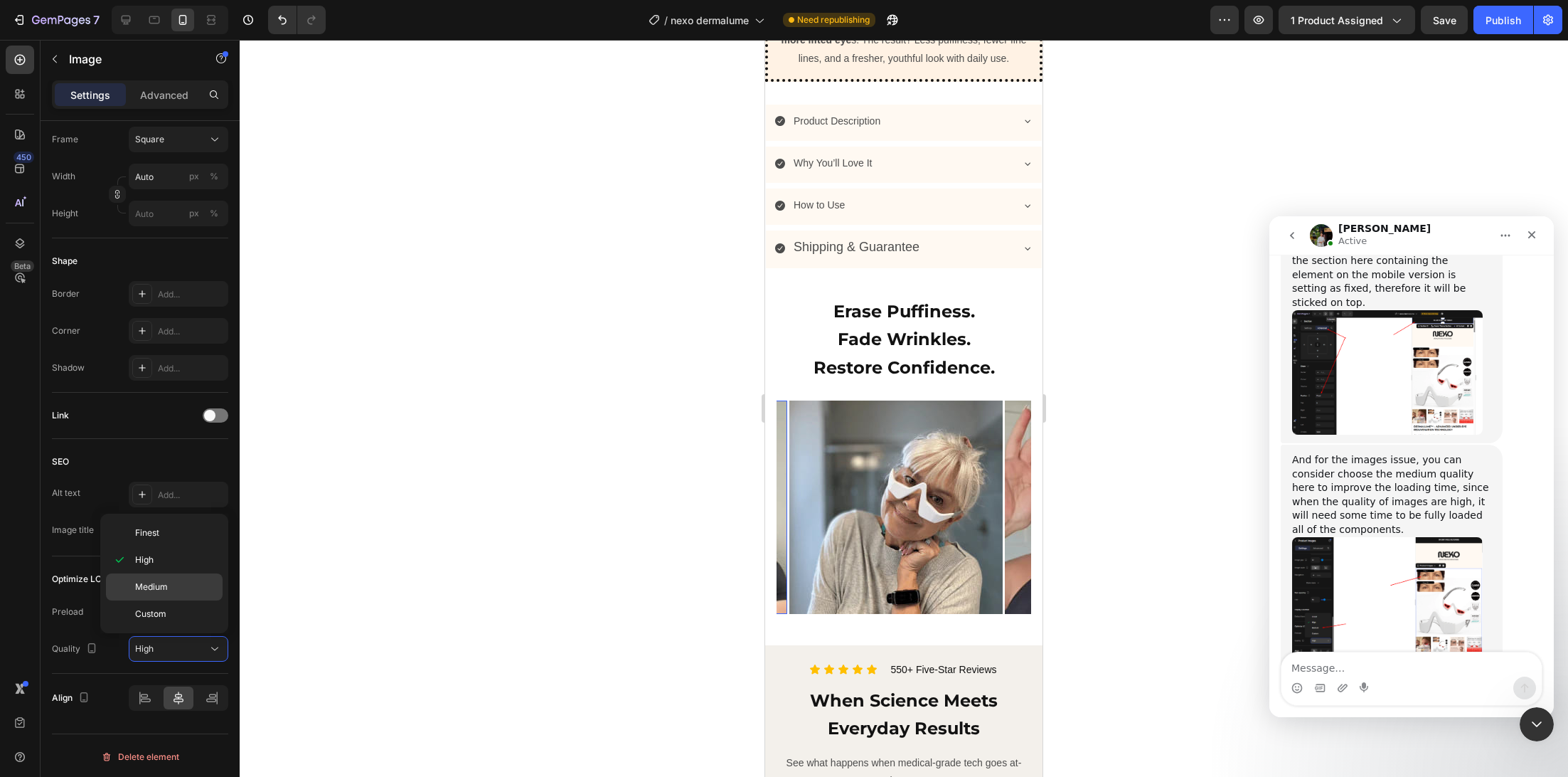
click at [176, 586] on p "Medium" at bounding box center [175, 586] width 81 height 13
click at [903, 562] on img at bounding box center [896, 507] width 214 height 214
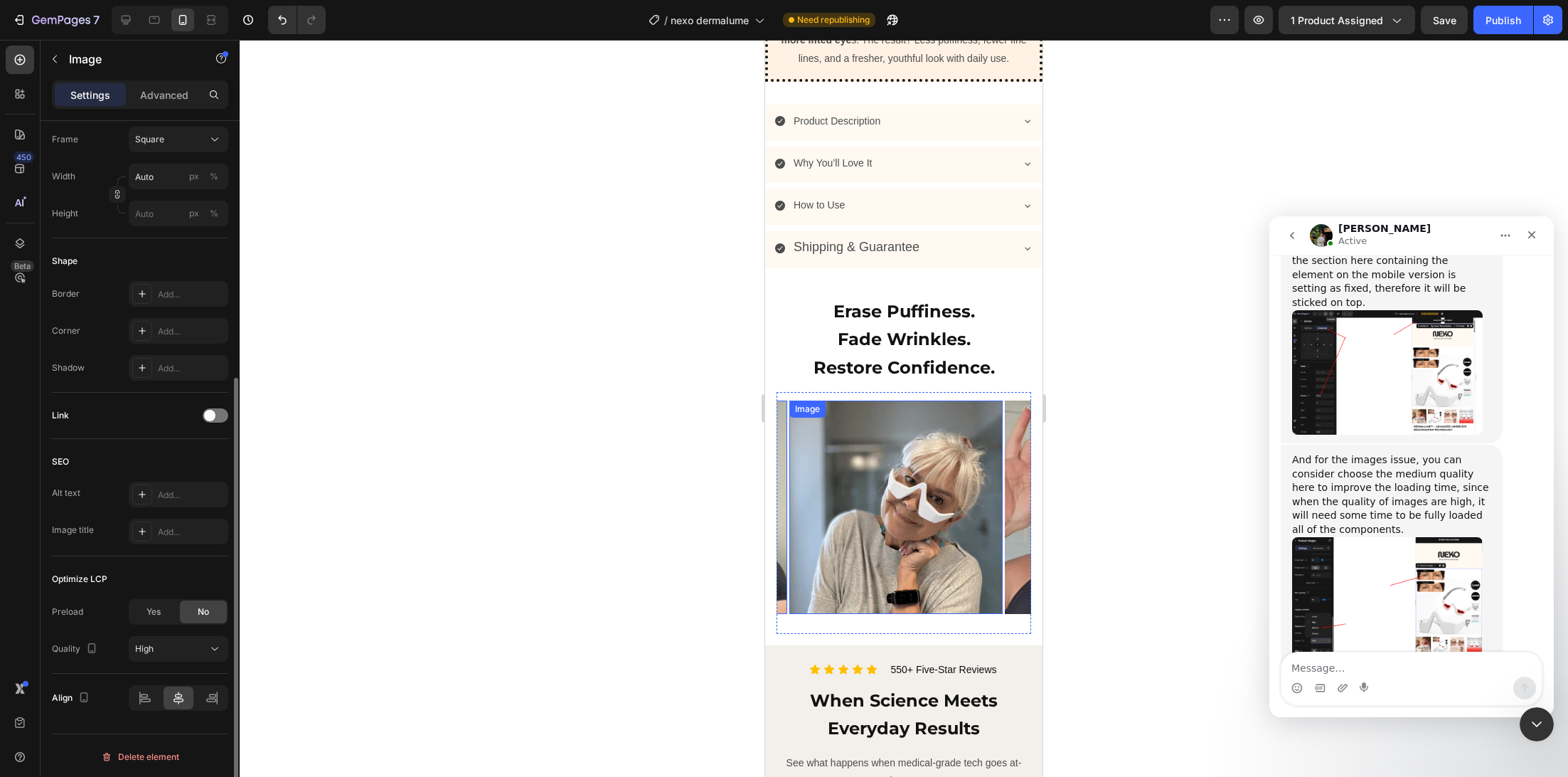
scroll to position [410, 0]
click at [202, 648] on div "High" at bounding box center [171, 649] width 72 height 13
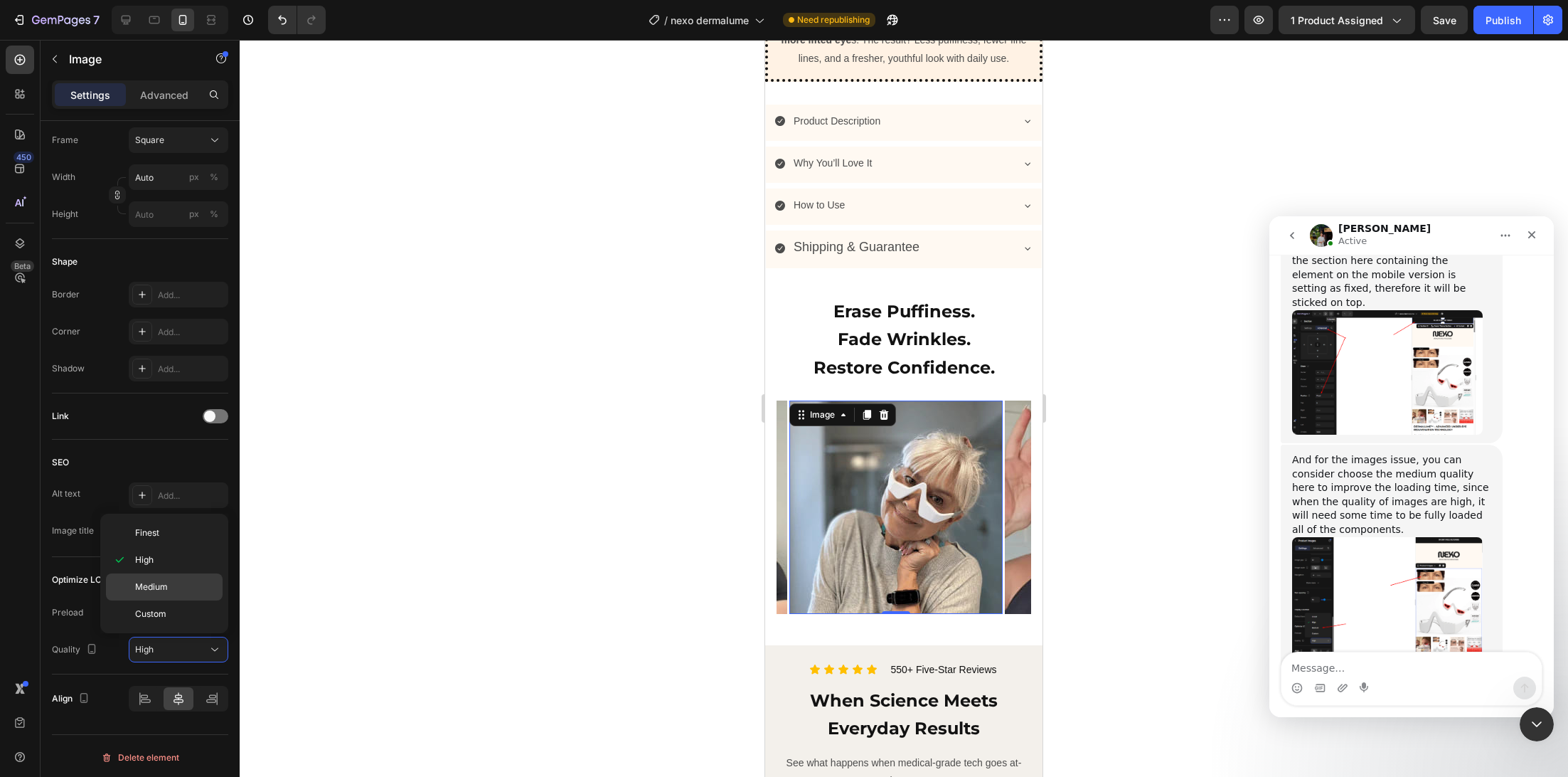
click at [175, 600] on div "Medium" at bounding box center [164, 614] width 117 height 27
click at [1007, 591] on img at bounding box center [1111, 507] width 214 height 214
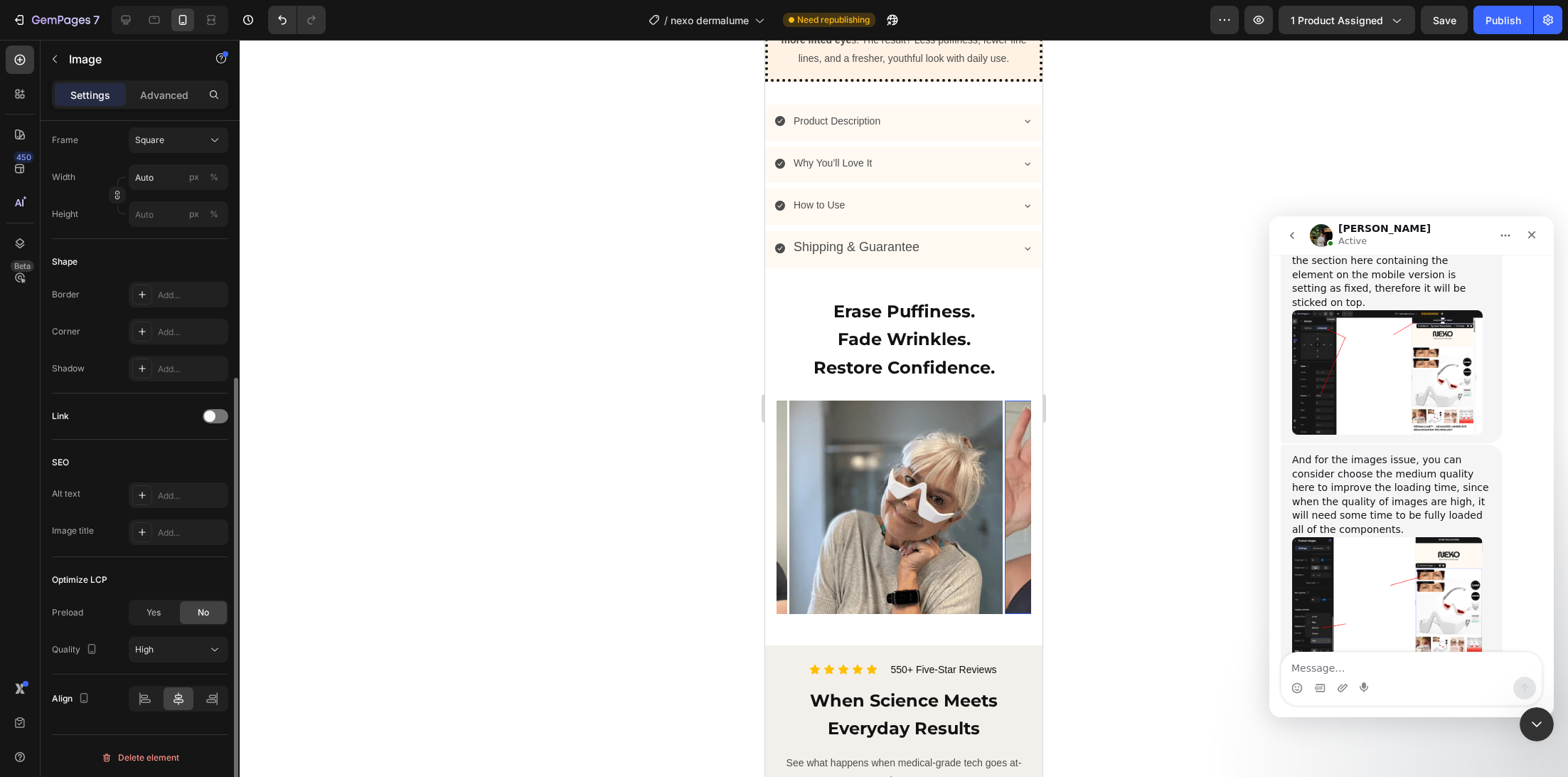
scroll to position [409, 0]
click at [1012, 592] on img at bounding box center [1111, 507] width 214 height 214
click at [180, 648] on div "High" at bounding box center [171, 649] width 72 height 13
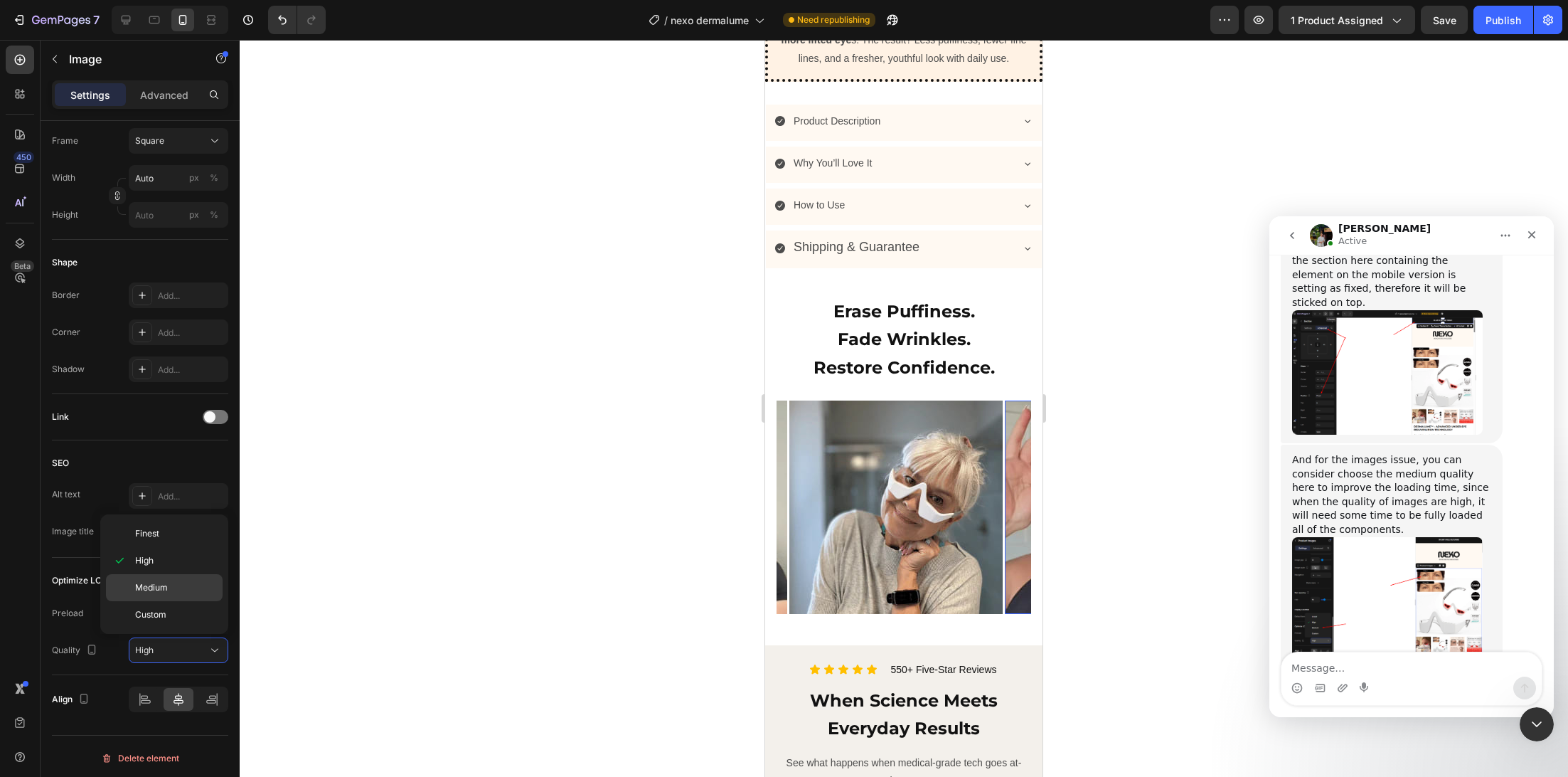
click at [174, 601] on div "Medium" at bounding box center [164, 614] width 117 height 27
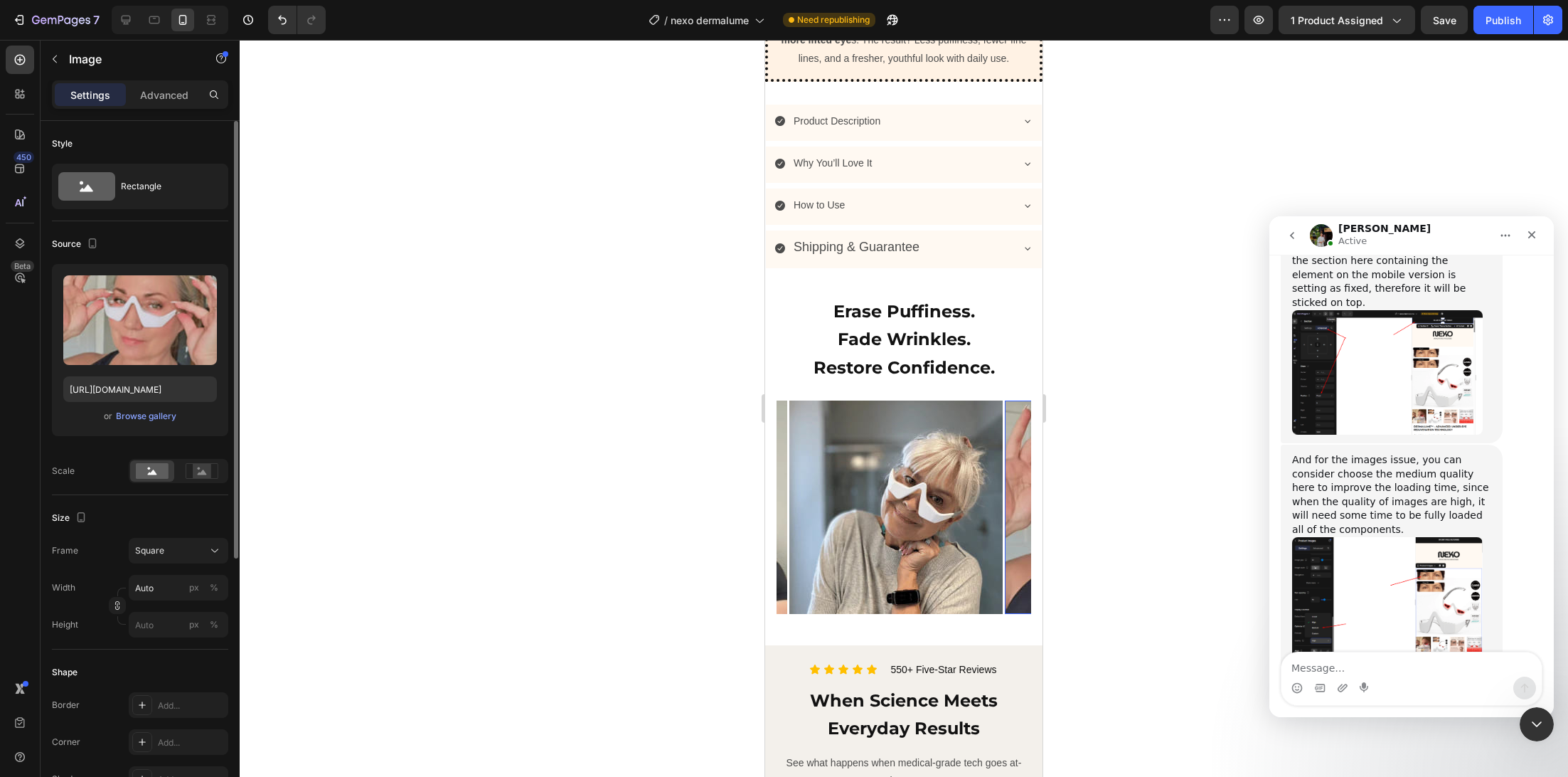
click at [963, 426] on img at bounding box center [896, 507] width 214 height 214
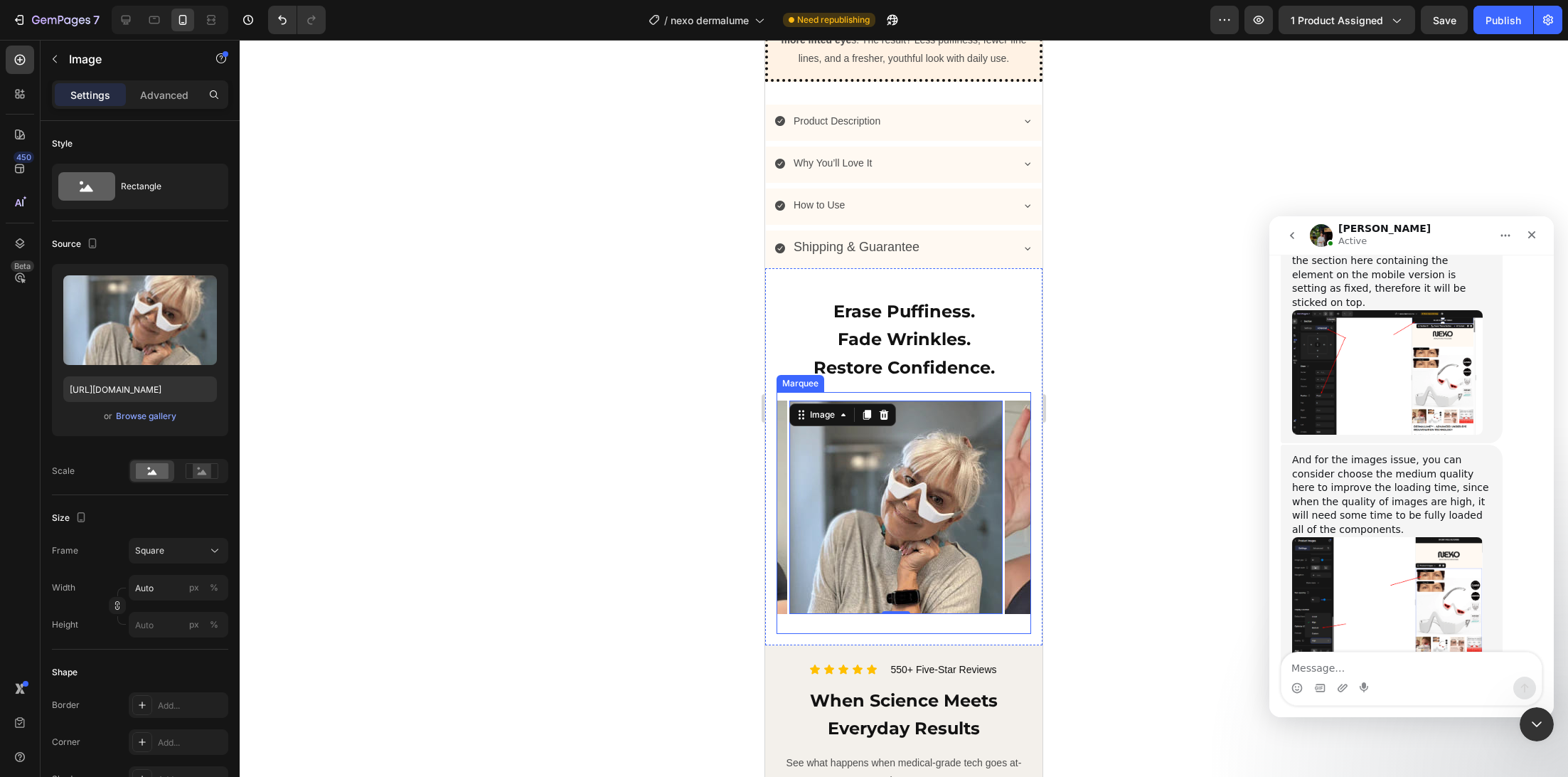
click at [821, 404] on div "Image Image Image Image Image Image Image Image 0 Image Image Image Image Image" at bounding box center [681, 507] width 2801 height 231
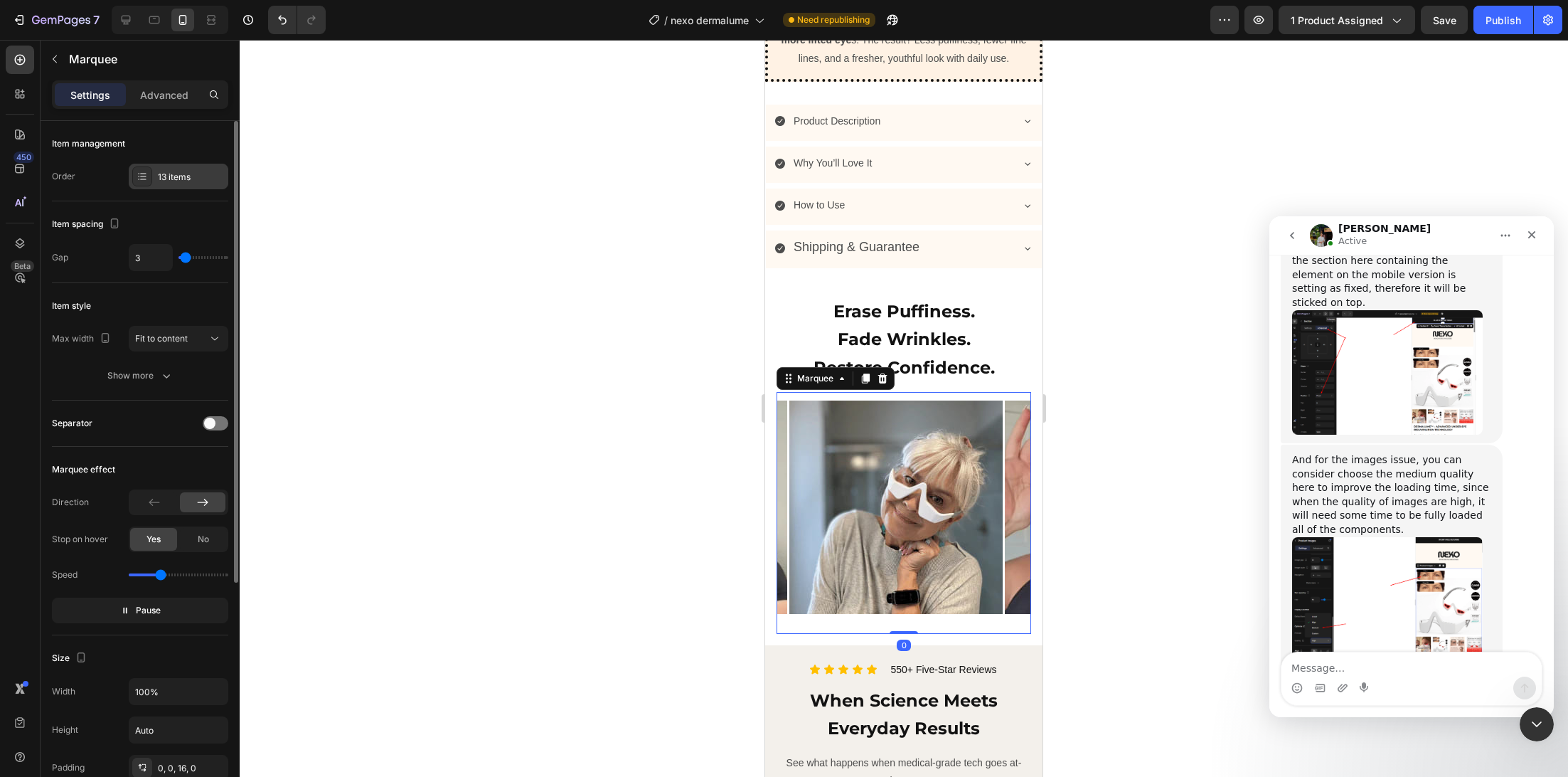
click at [180, 181] on div "13 items" at bounding box center [191, 177] width 67 height 13
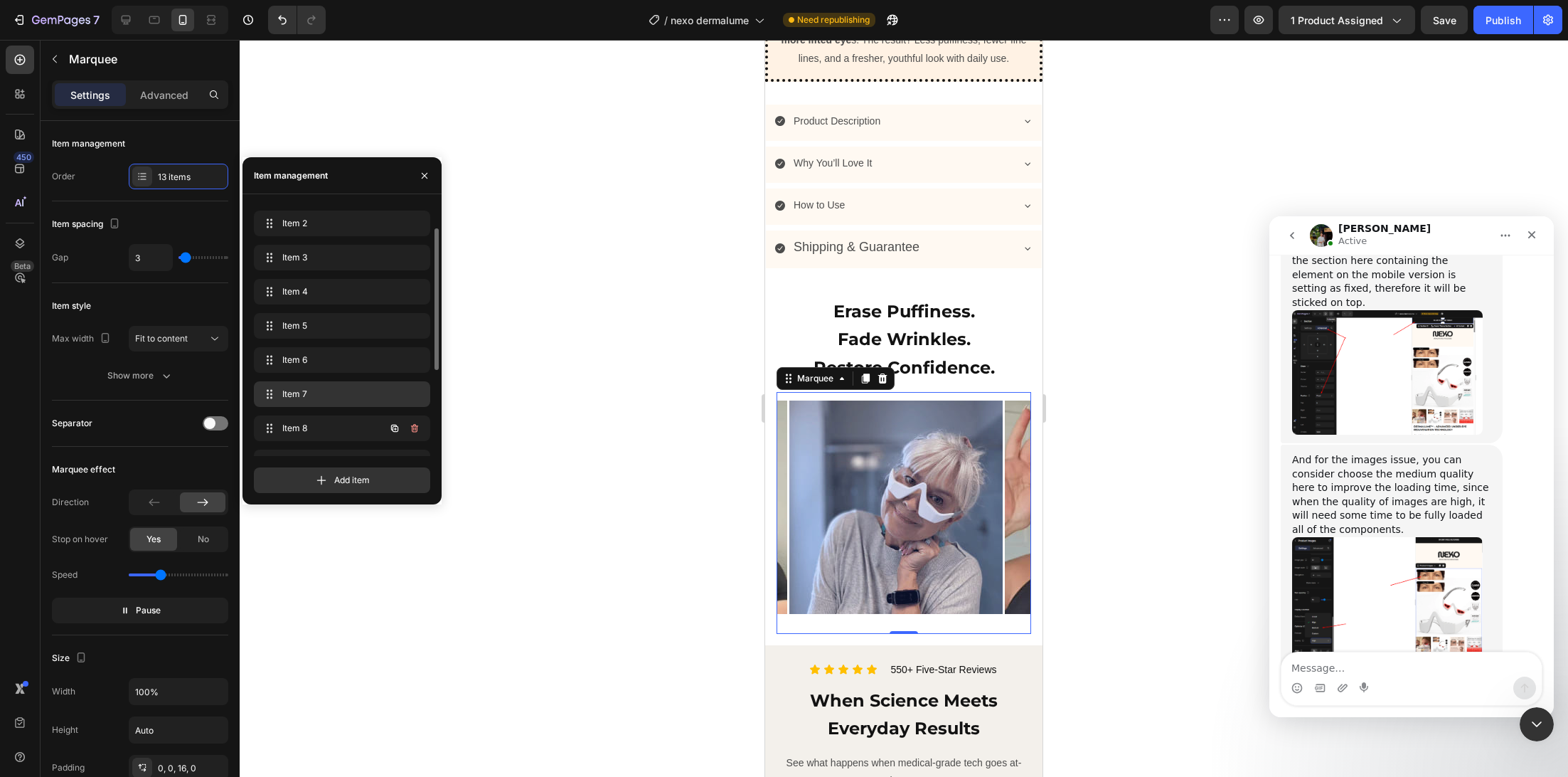
scroll to position [33, 0]
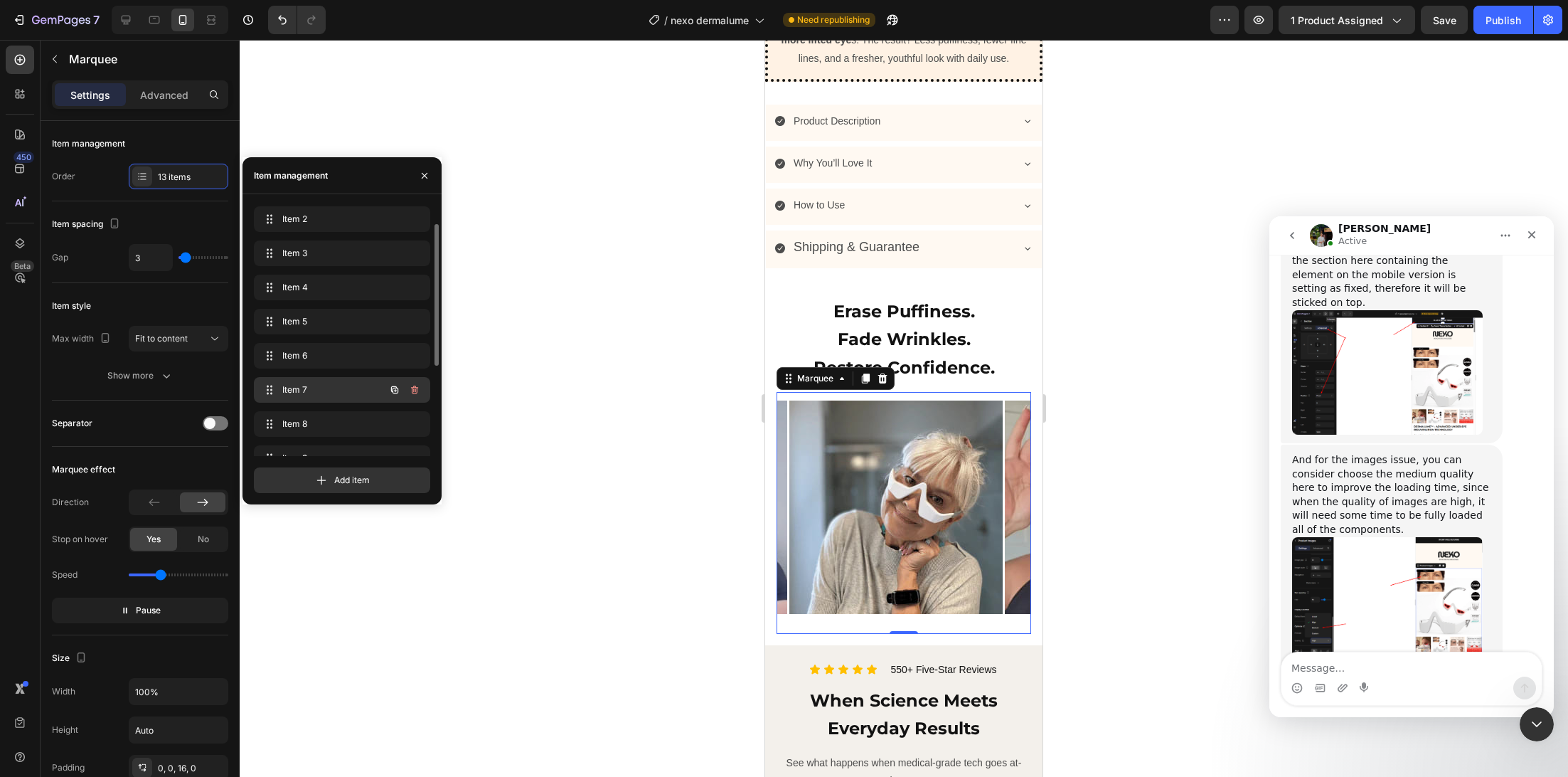
click at [288, 394] on span "Item 7" at bounding box center [322, 390] width 80 height 13
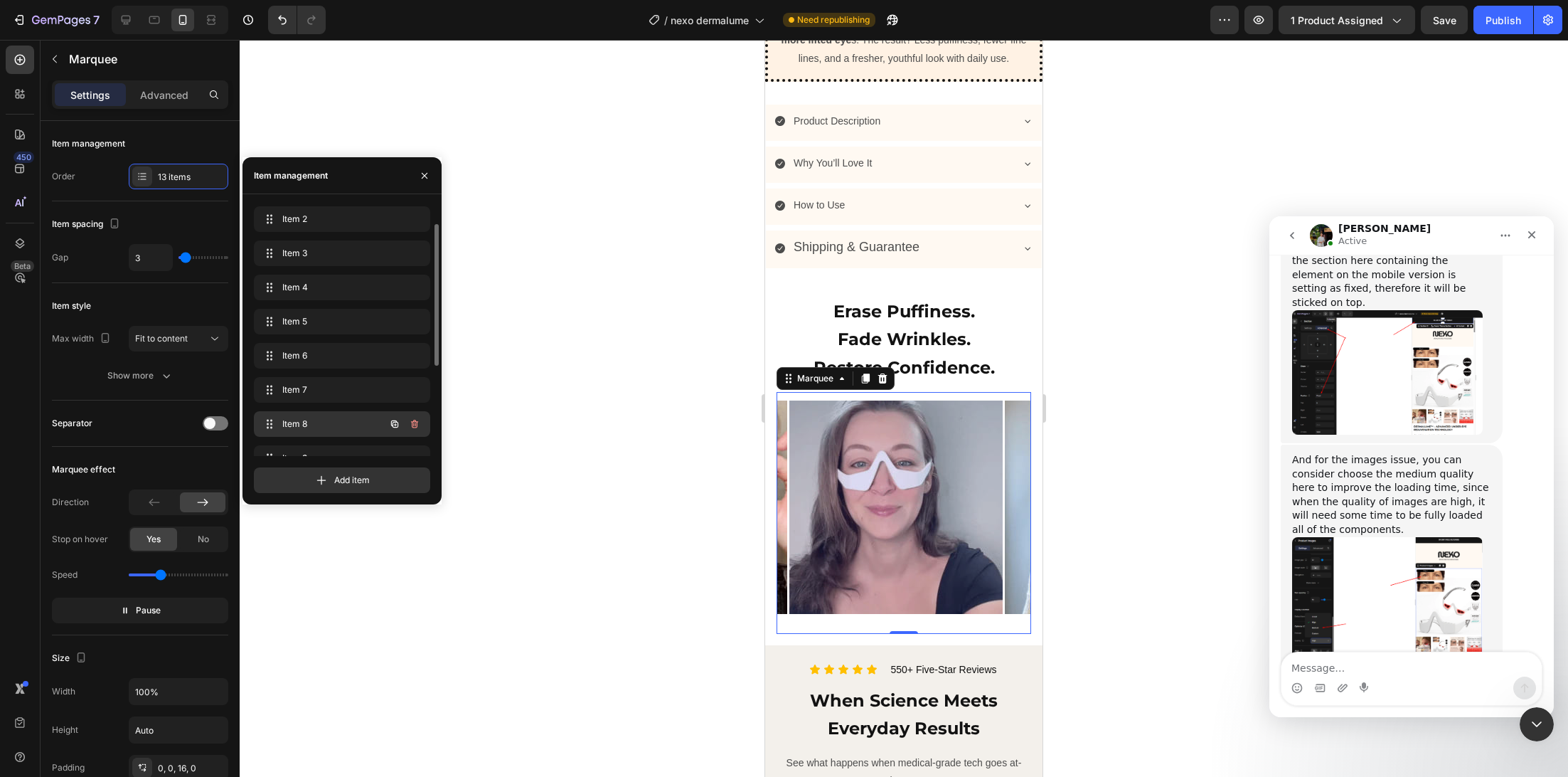
click at [288, 420] on span "Item 8" at bounding box center [322, 424] width 80 height 13
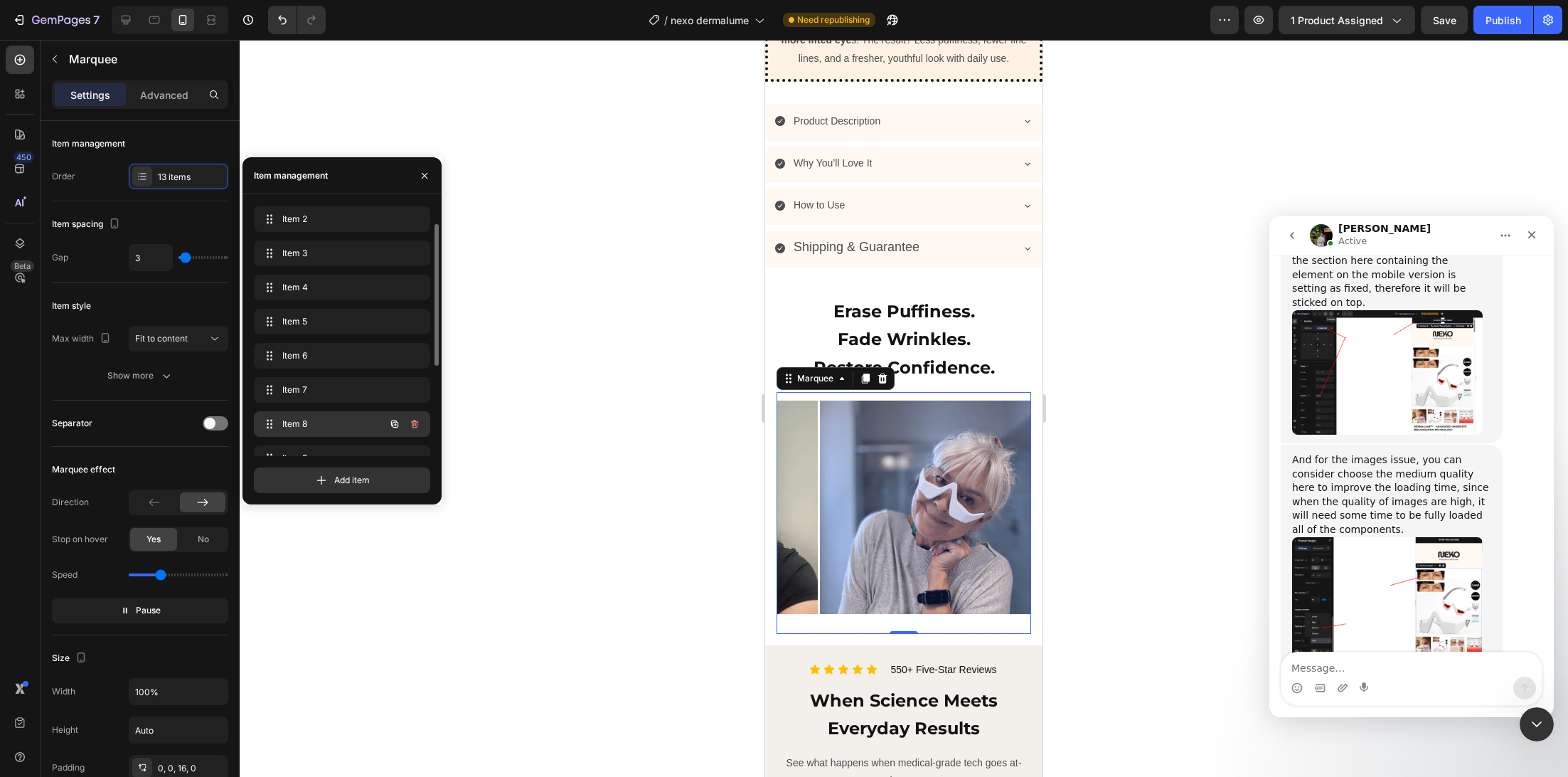
scroll to position [0, 1497]
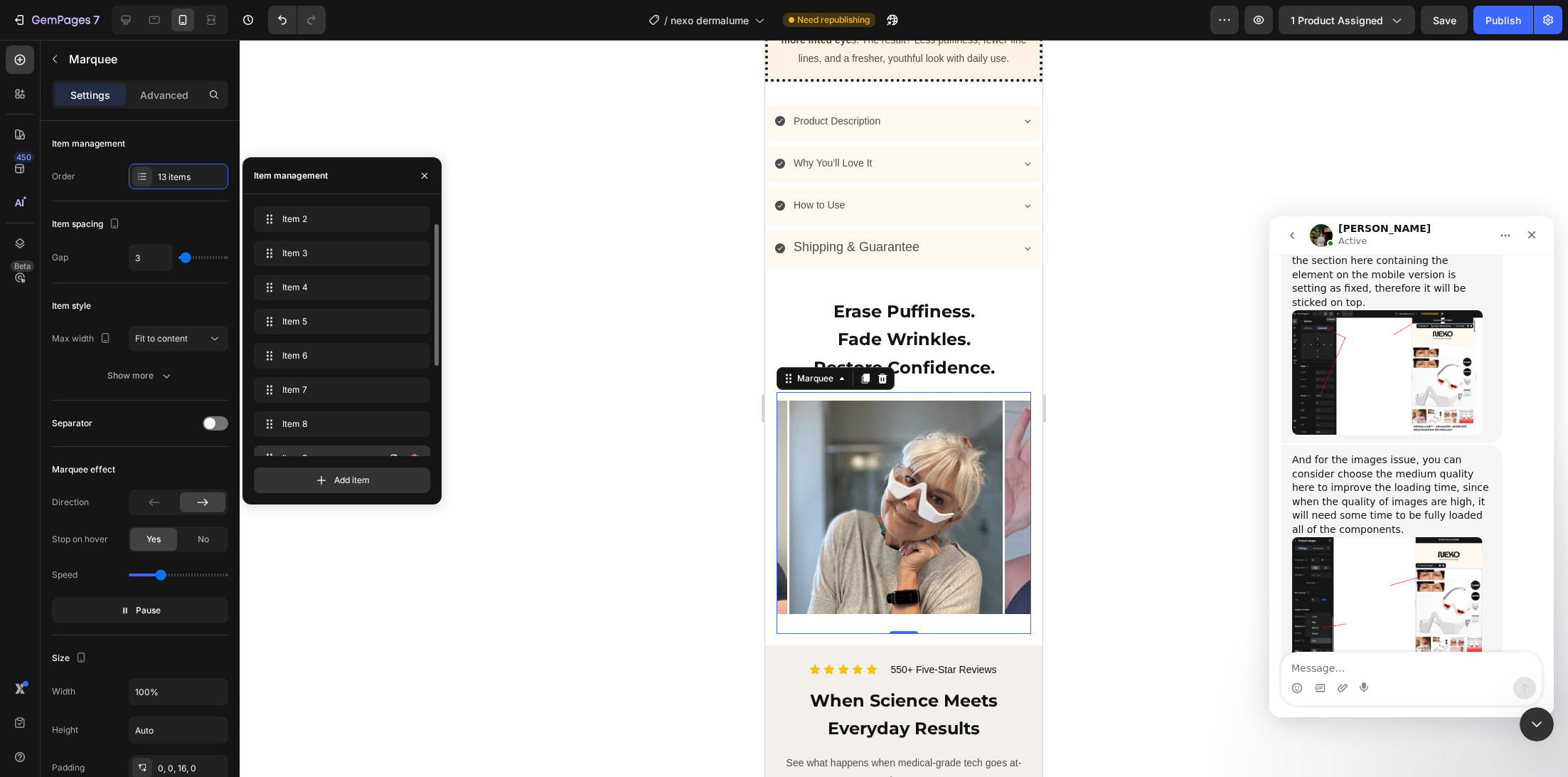
click at [285, 446] on div "Item 9 Item 9" at bounding box center [341, 458] width 176 height 26
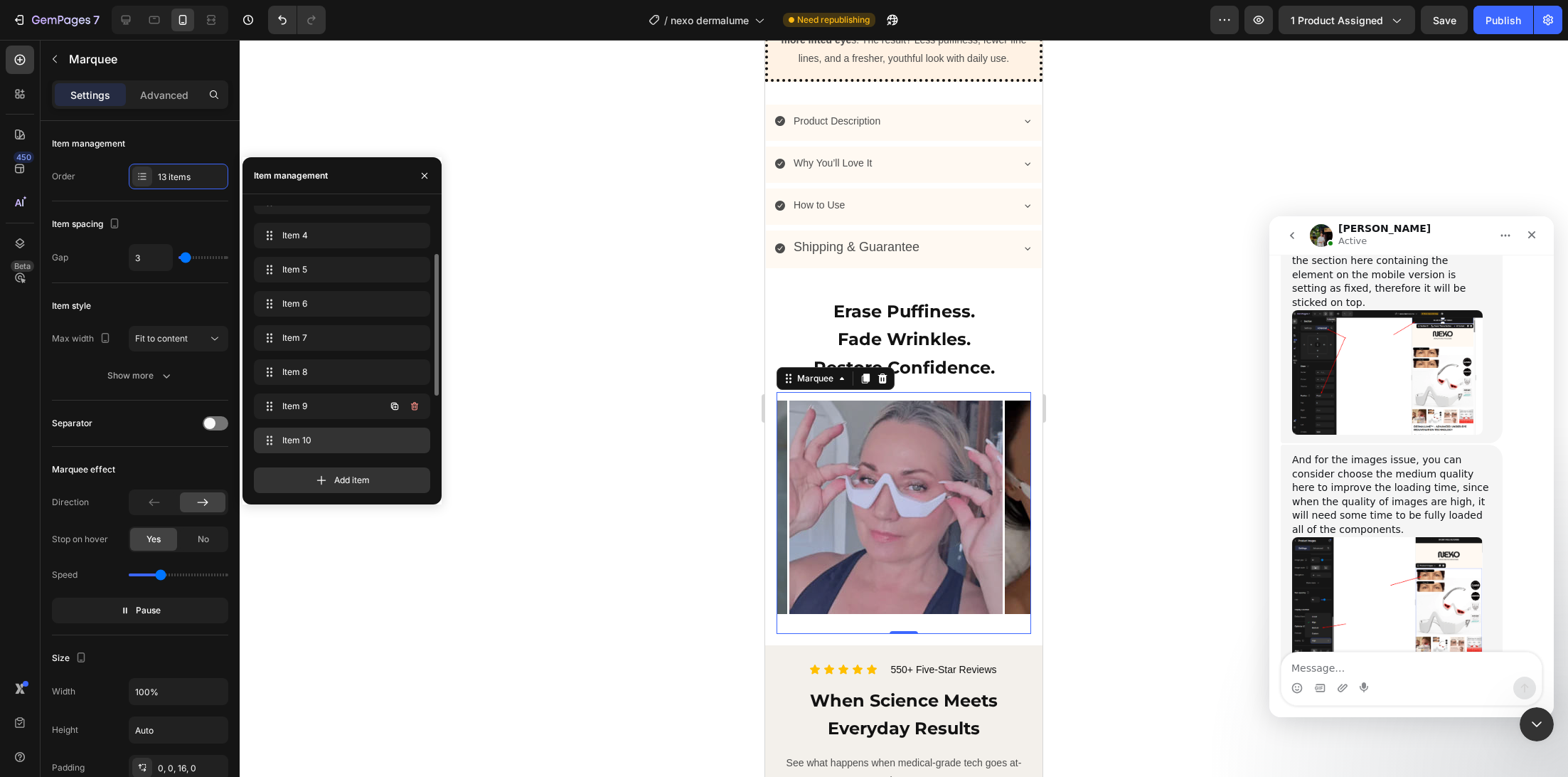
scroll to position [111, 0]
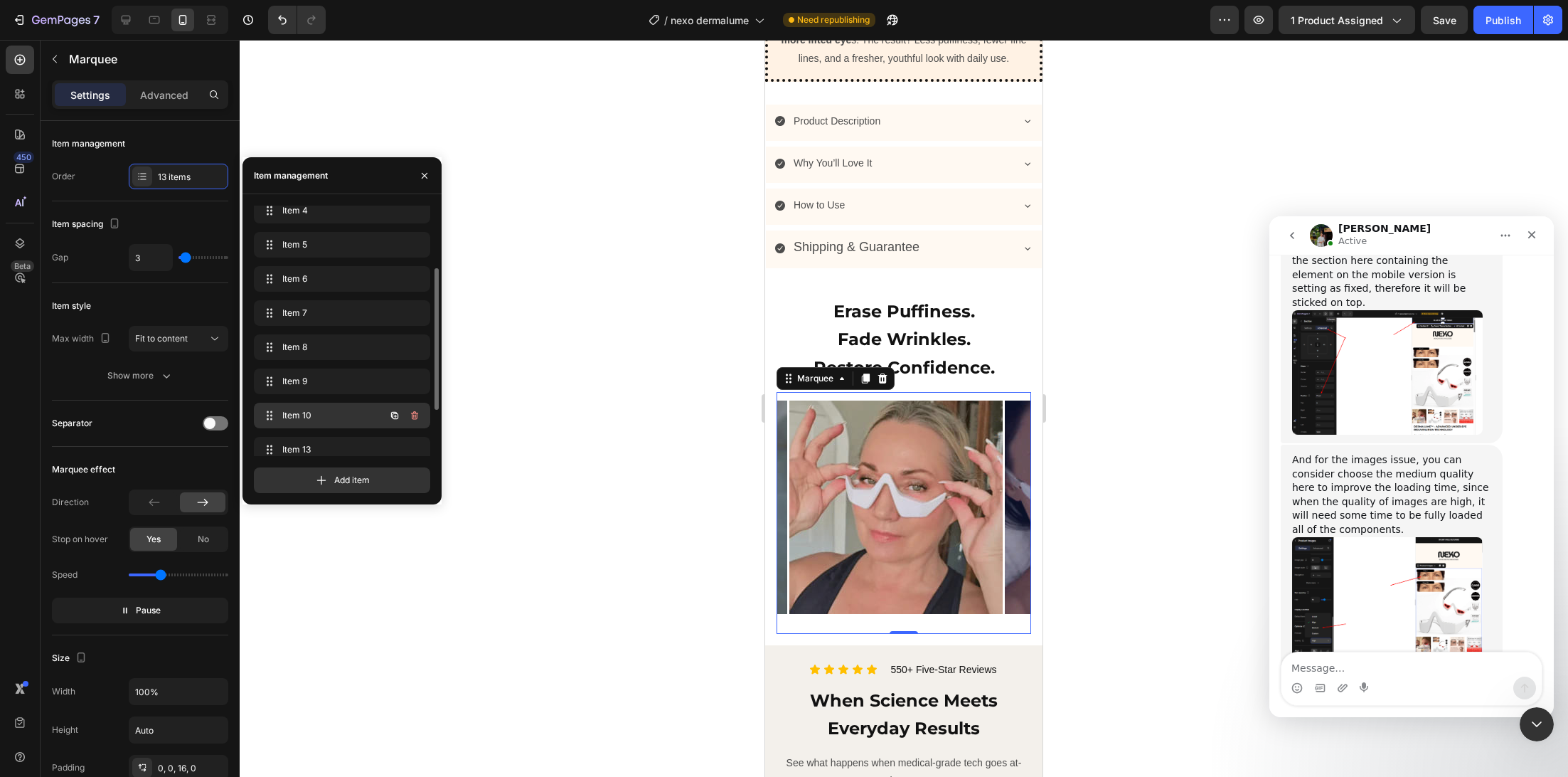
click at [297, 415] on span "Item 10" at bounding box center [322, 415] width 80 height 13
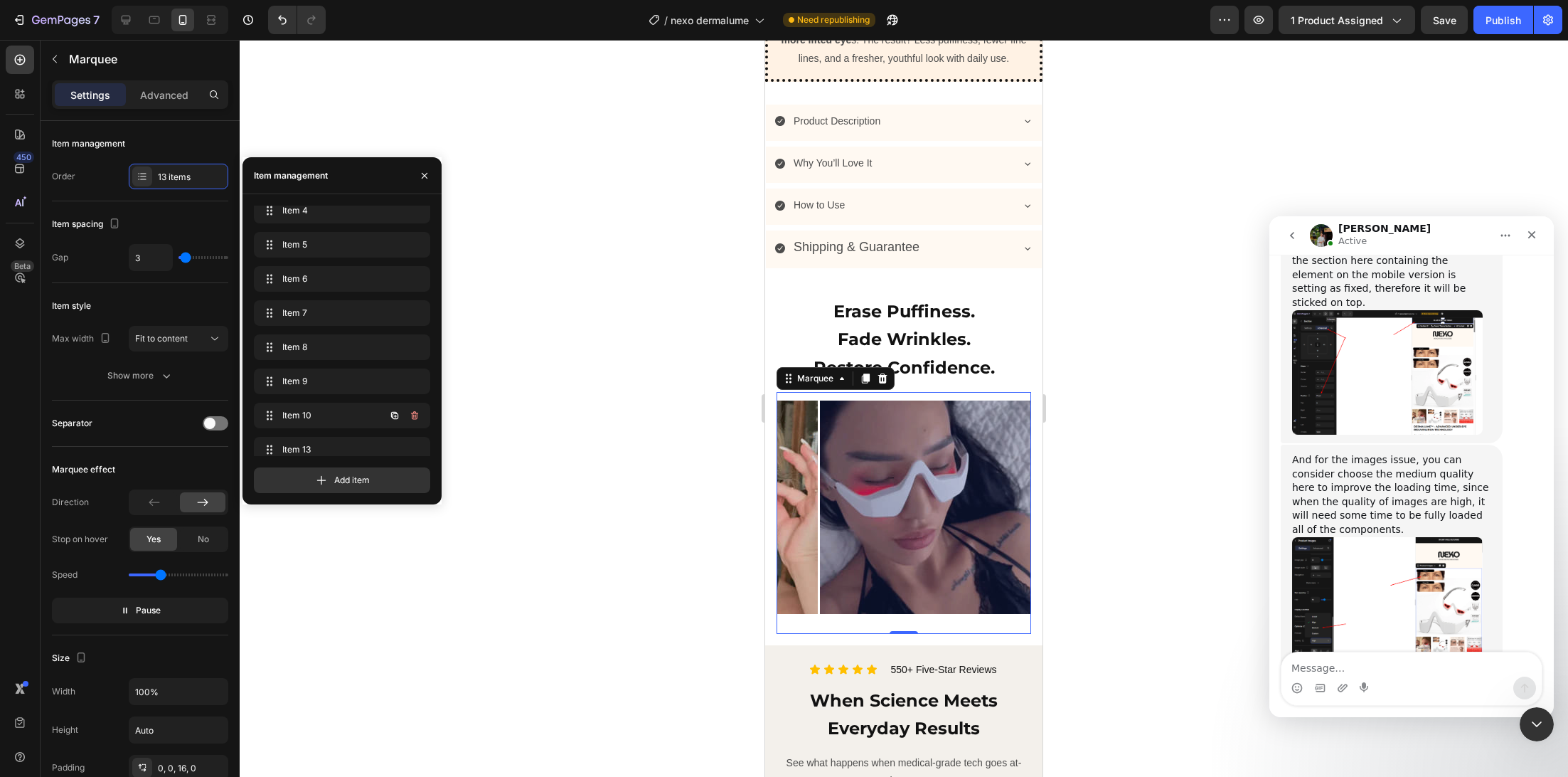
scroll to position [0, 1927]
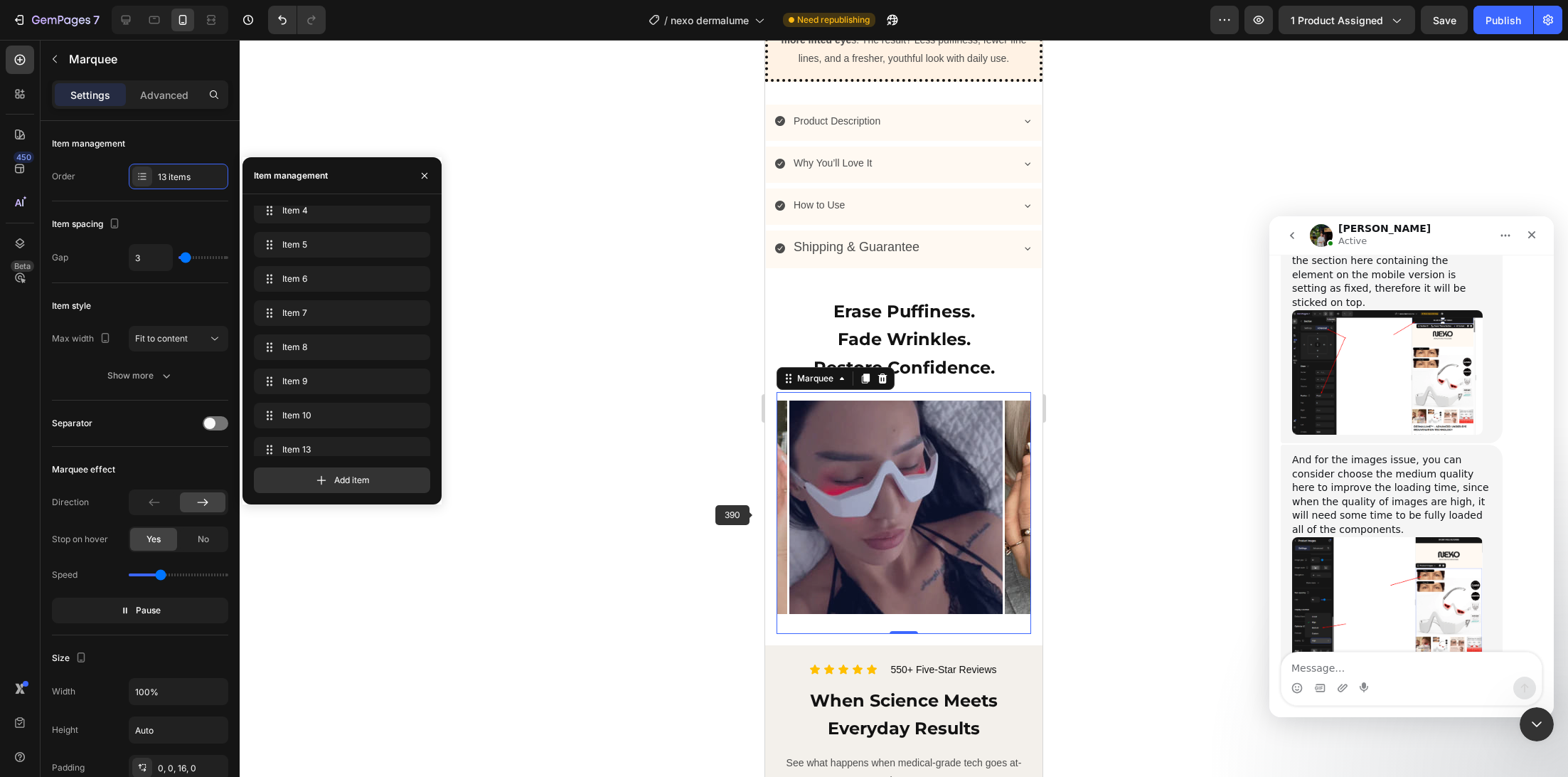
click at [695, 531] on div at bounding box center [904, 408] width 1328 height 737
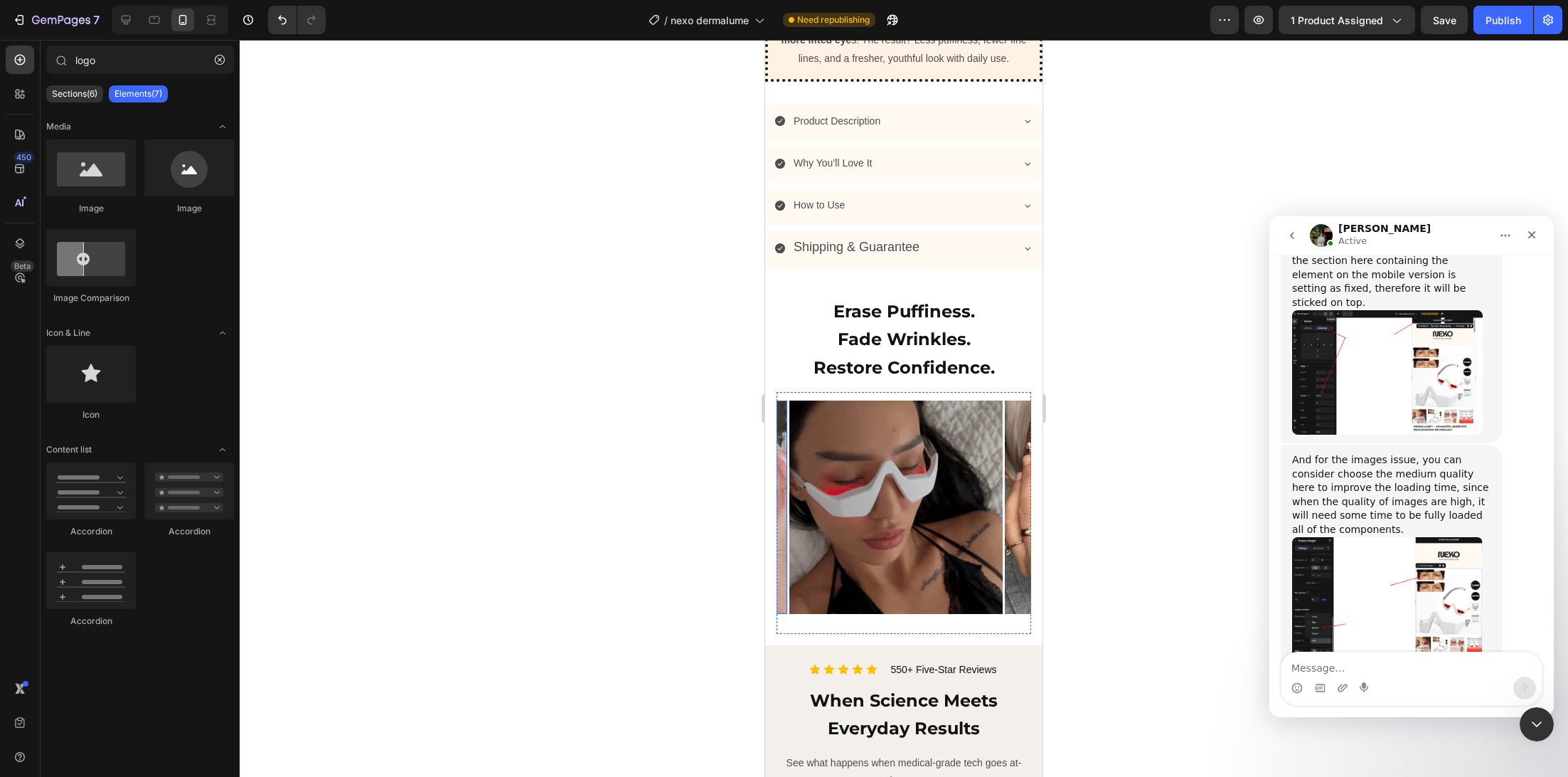
click at [782, 537] on img at bounding box center [681, 507] width 214 height 214
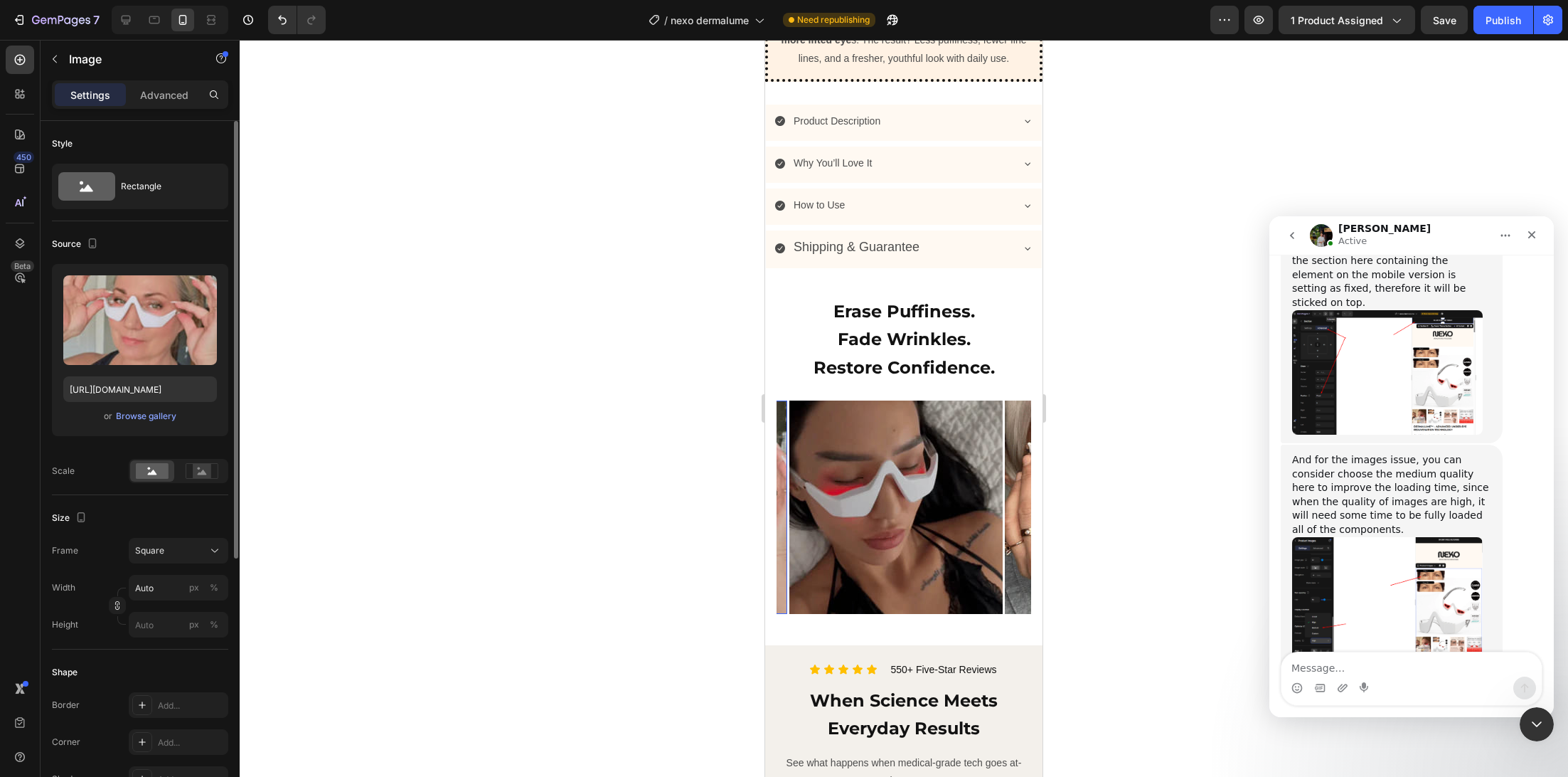
scroll to position [411, 0]
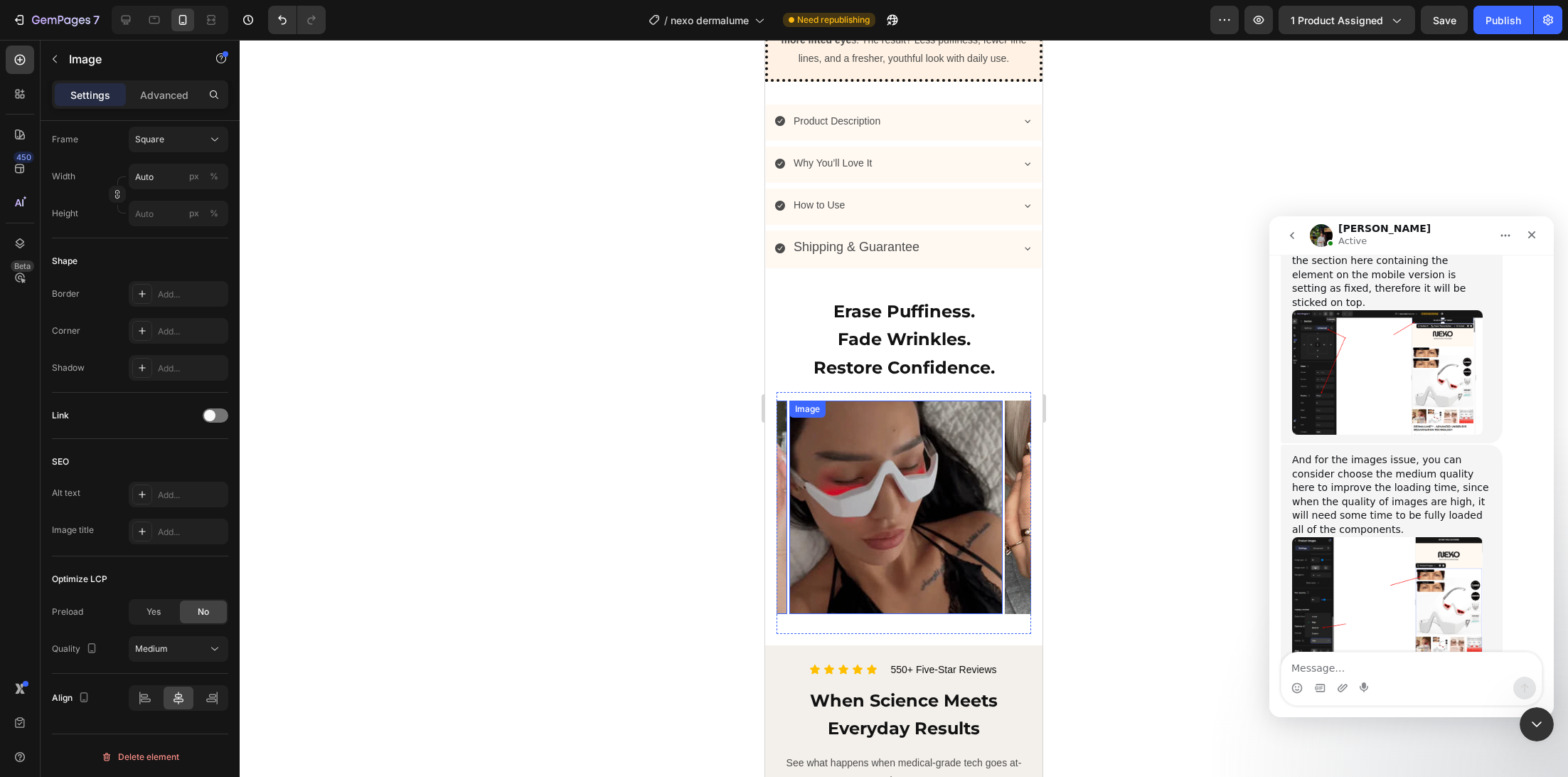
click at [858, 527] on img at bounding box center [896, 507] width 214 height 214
click at [198, 648] on div "High" at bounding box center [171, 649] width 72 height 13
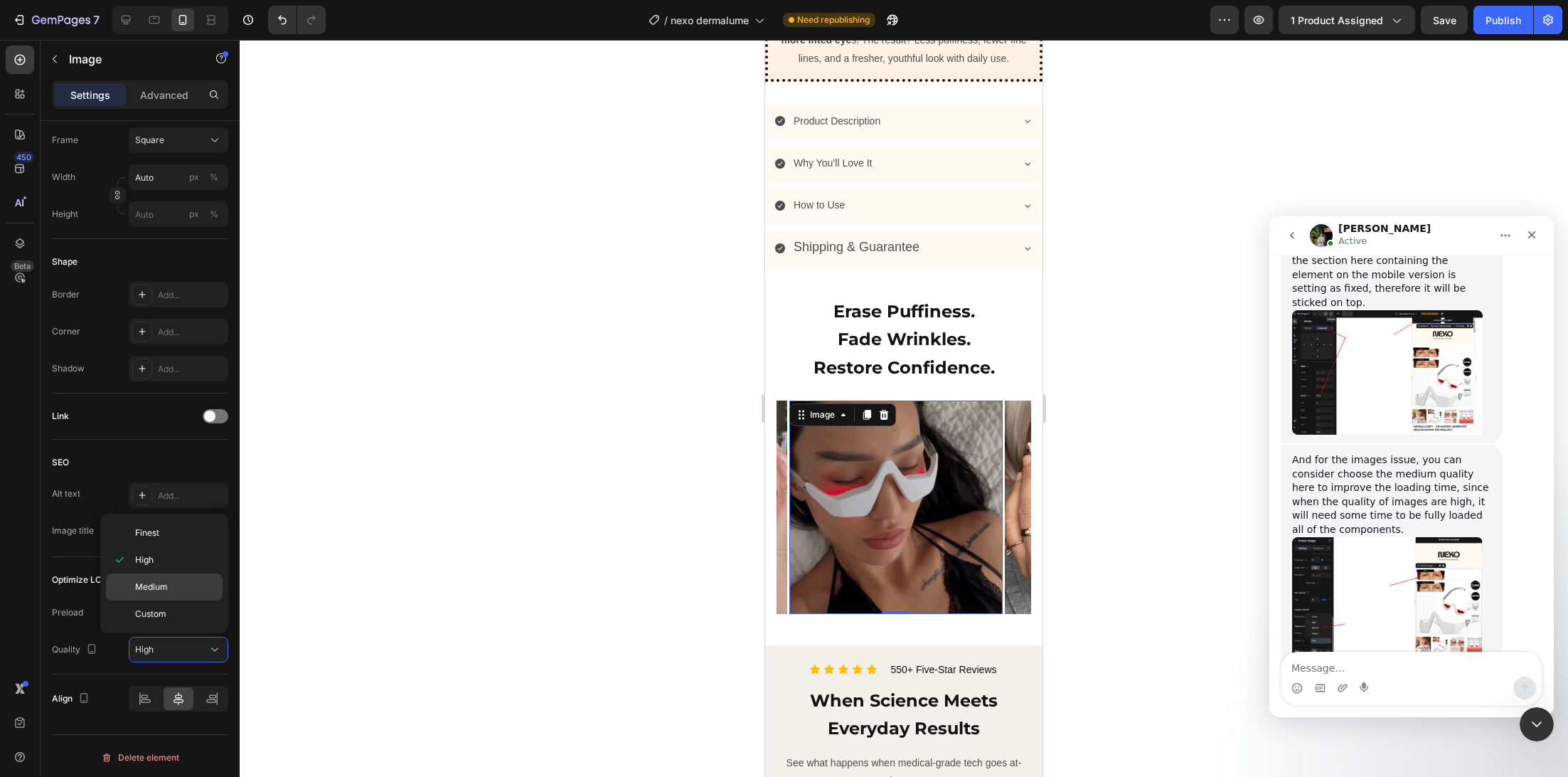
click at [172, 600] on div "Medium" at bounding box center [164, 614] width 117 height 27
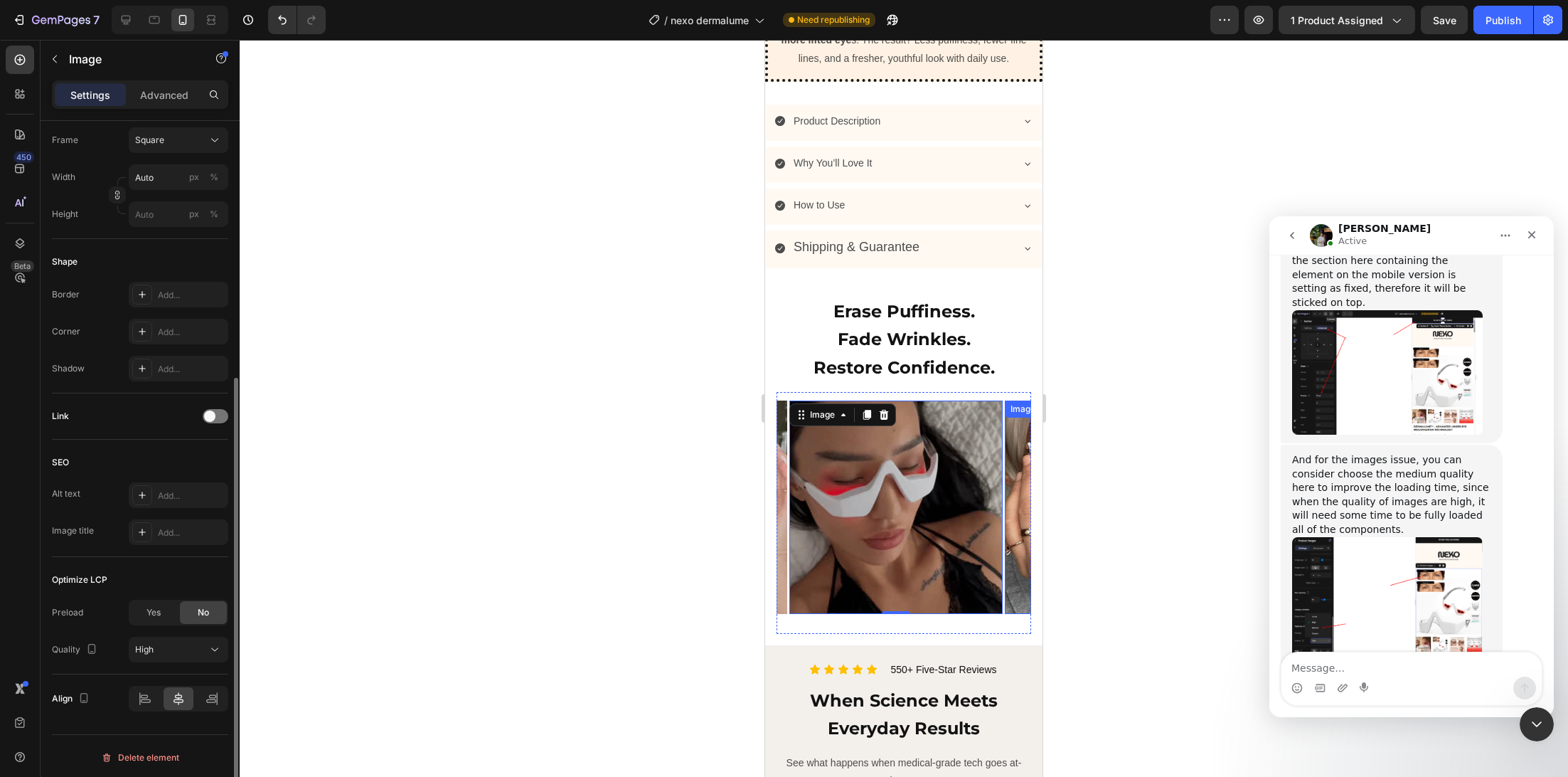
click at [1009, 555] on img at bounding box center [1111, 507] width 214 height 214
click at [200, 659] on button "High" at bounding box center [178, 650] width 100 height 26
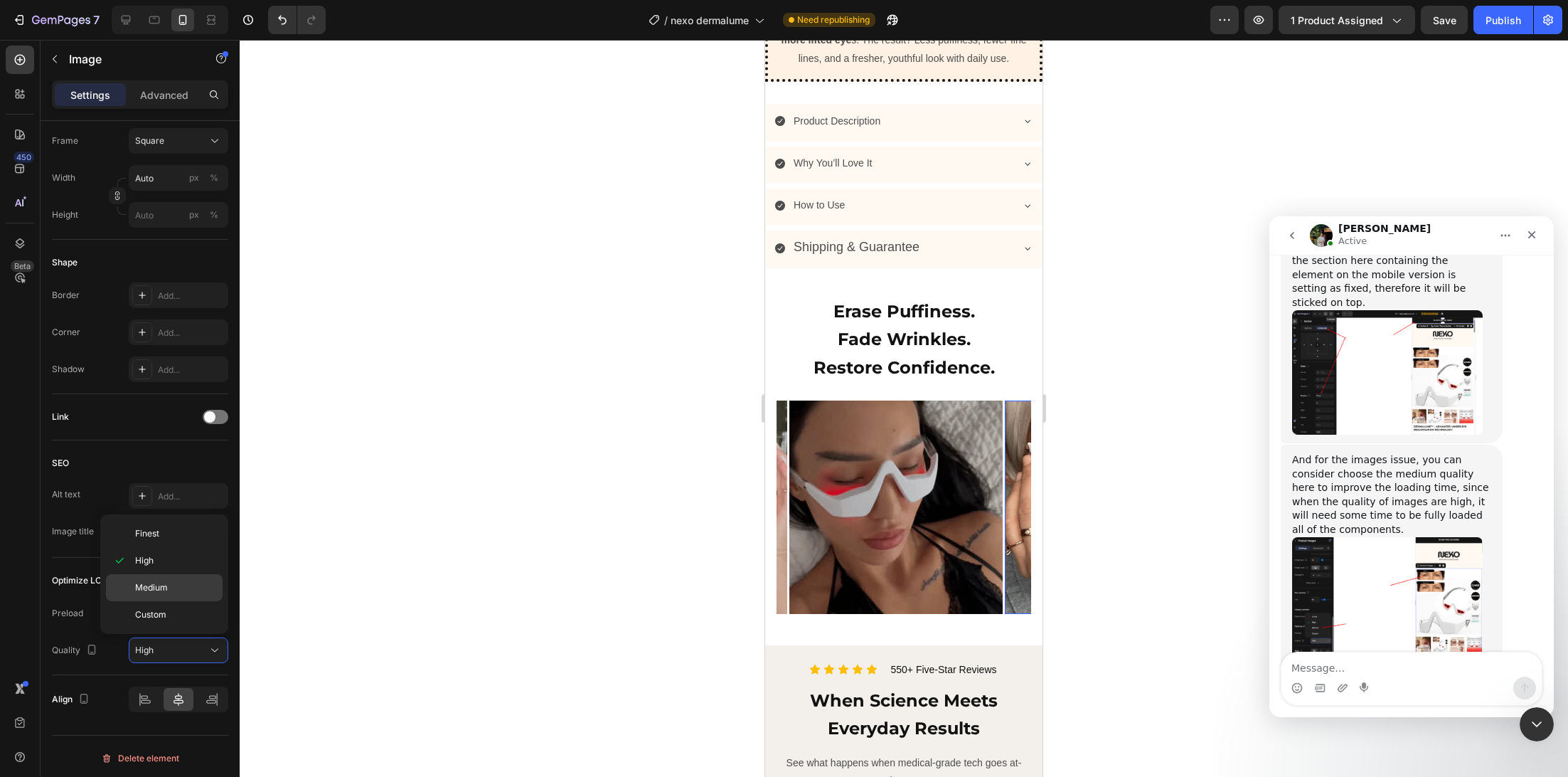
click at [176, 601] on div "Medium" at bounding box center [164, 614] width 117 height 27
click at [921, 405] on div "Image Image Image Image Image Image Image Image Image Image Image 0 Image Image" at bounding box center [250, 507] width 2801 height 231
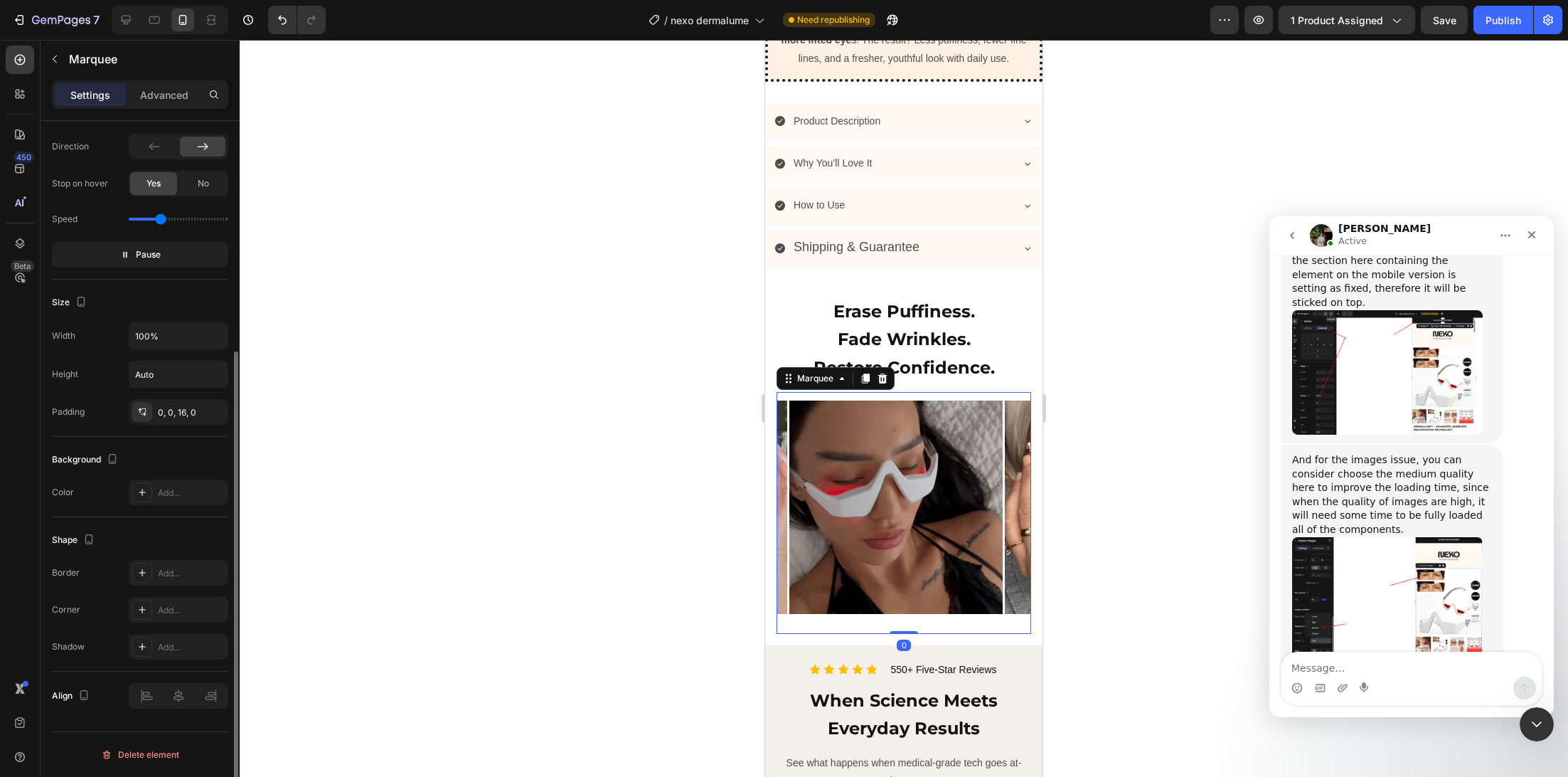
scroll to position [0, 0]
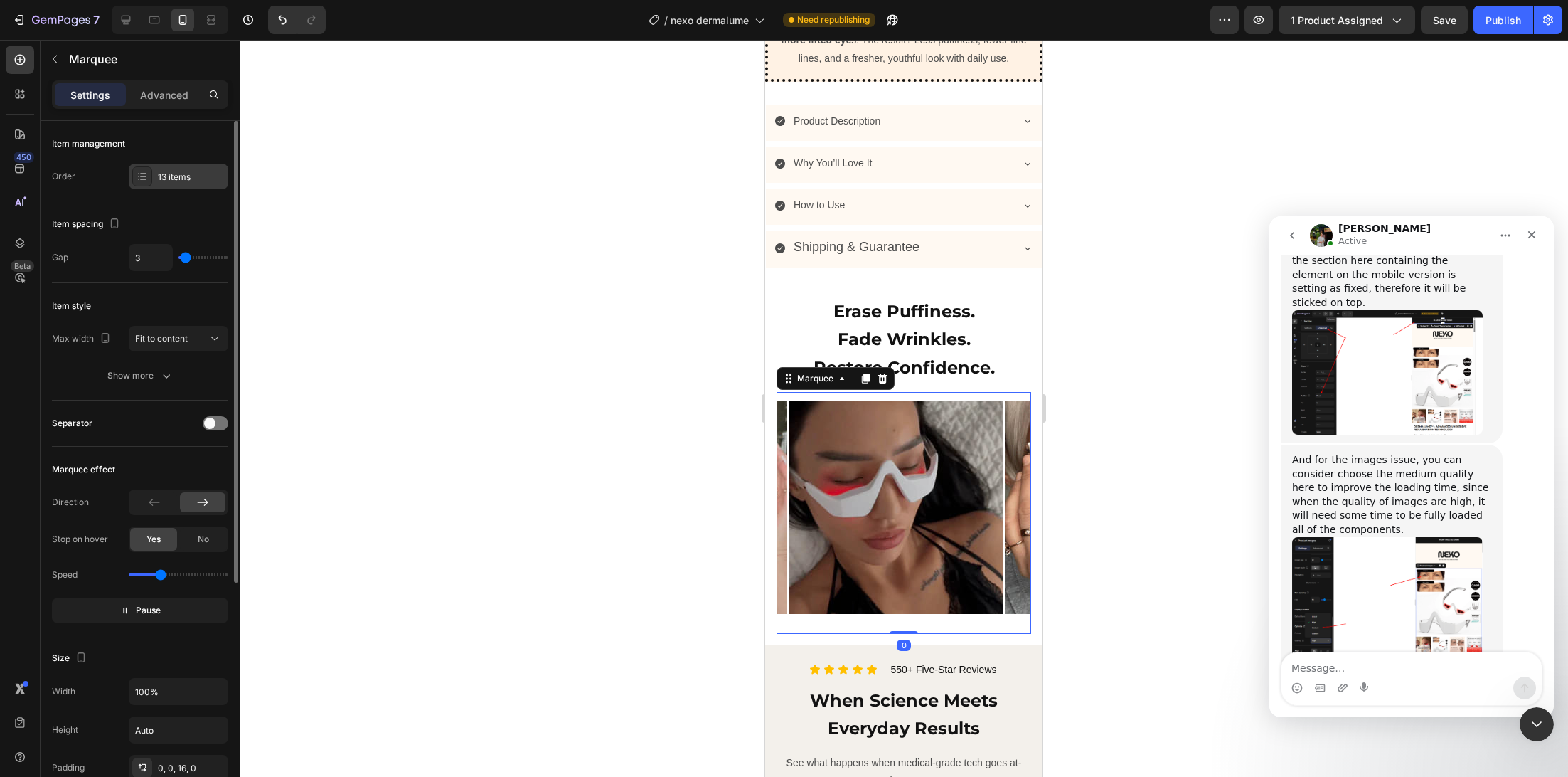
click at [184, 174] on div "13 items" at bounding box center [191, 177] width 67 height 13
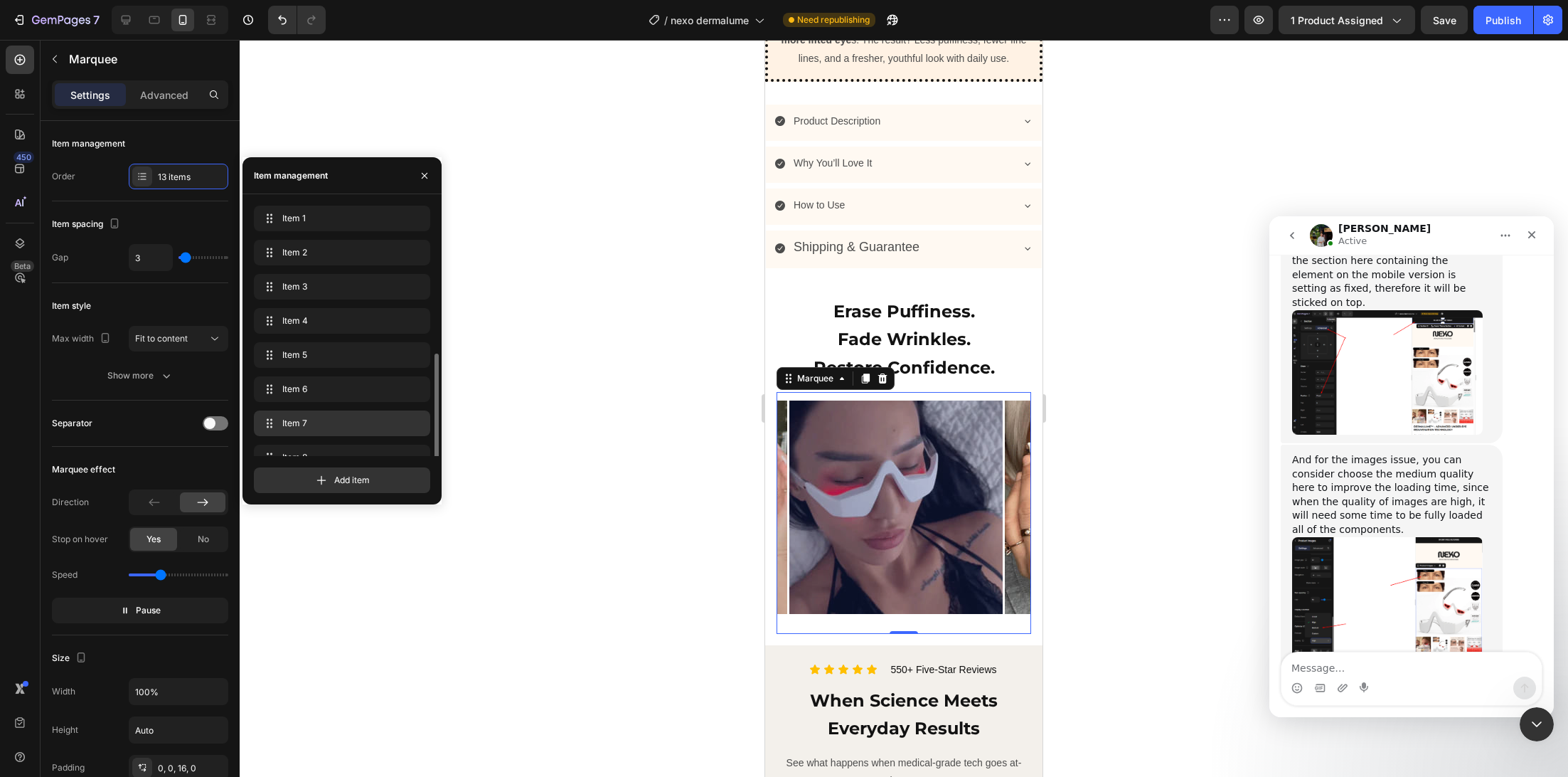
scroll to position [94, 0]
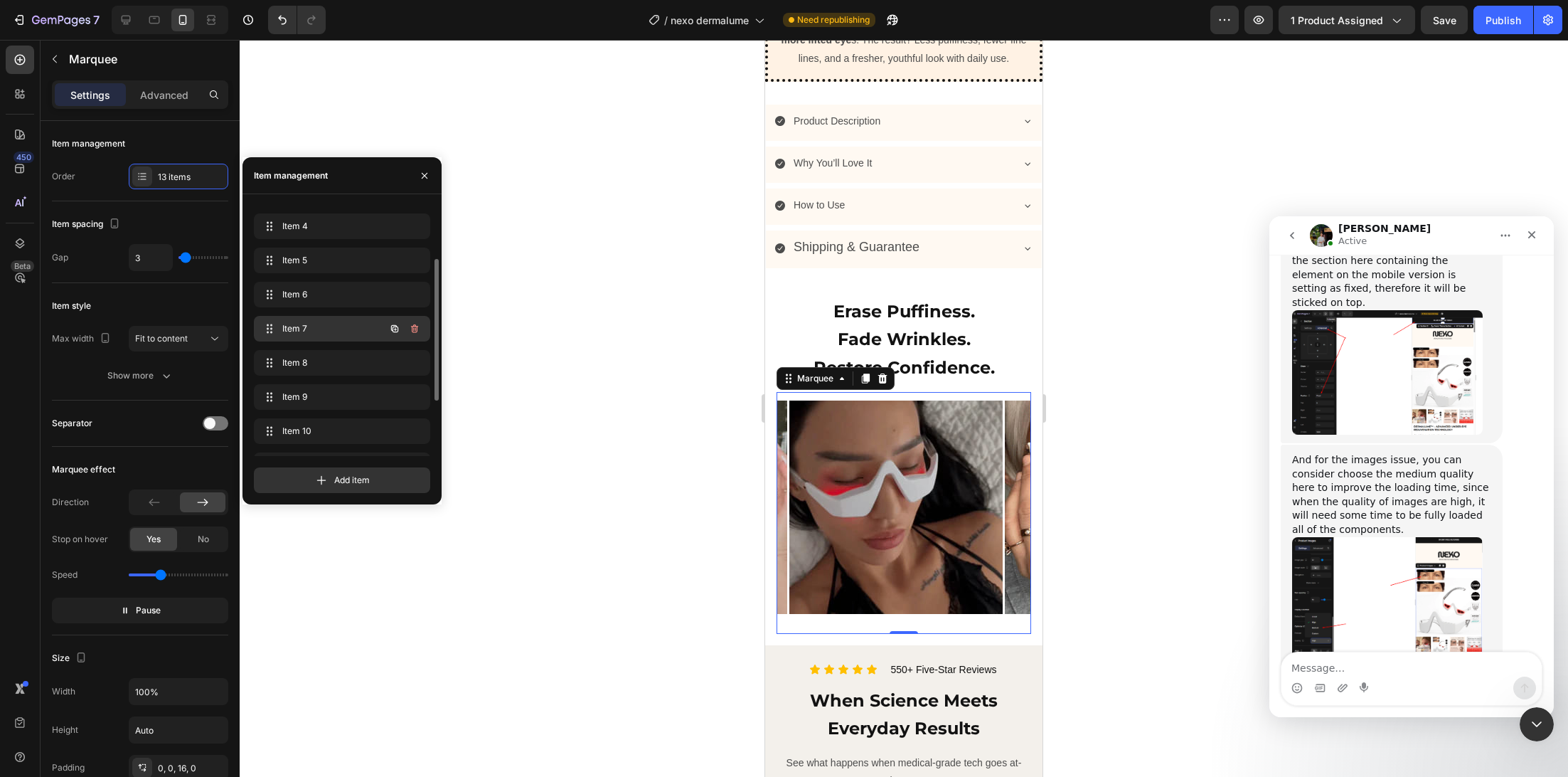
click at [323, 334] on span "Item 7" at bounding box center [322, 329] width 80 height 13
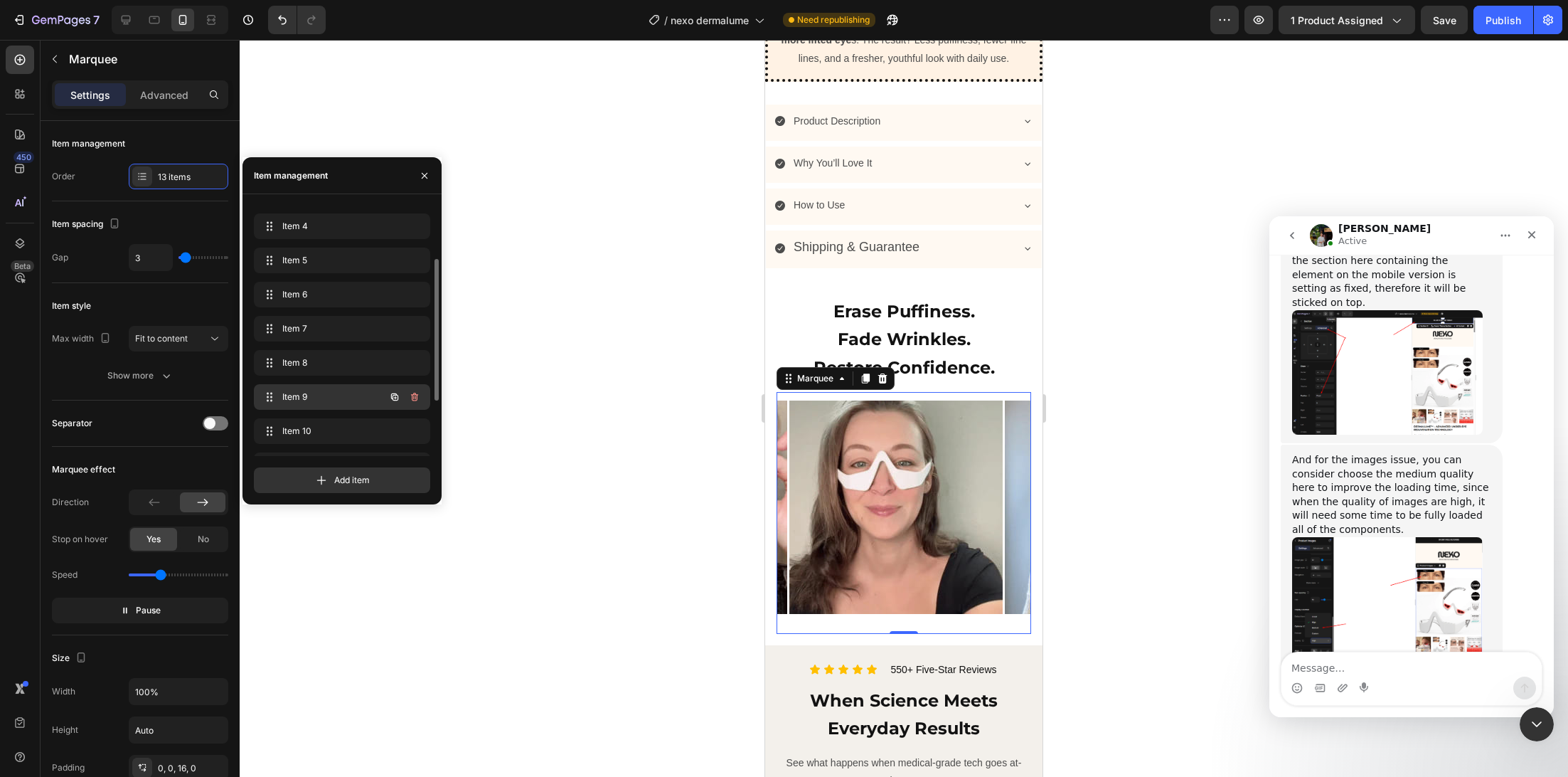
click at [313, 397] on span "Item 9" at bounding box center [322, 397] width 80 height 13
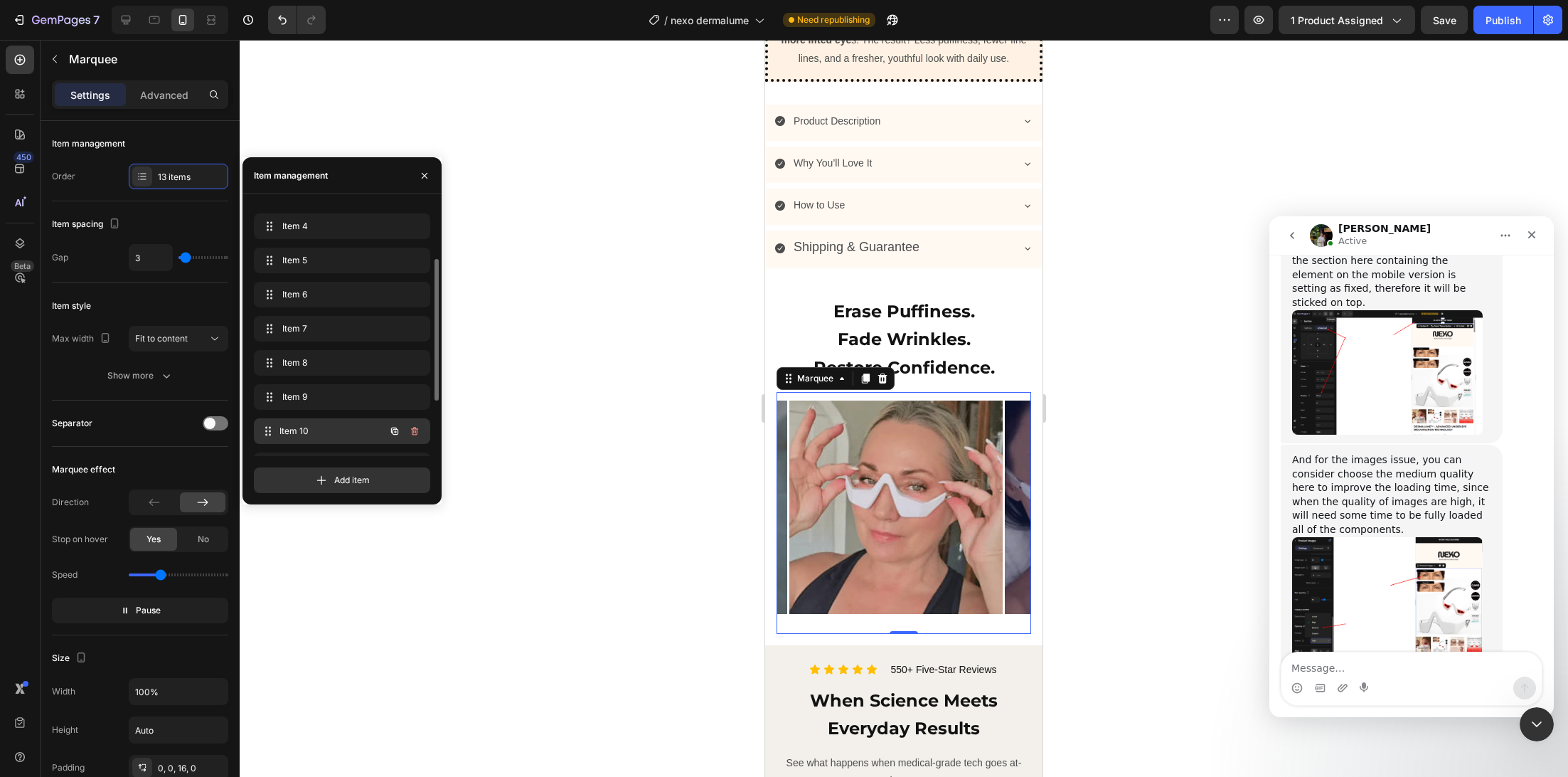
click at [322, 425] on span "Item 10" at bounding box center [332, 431] width 105 height 13
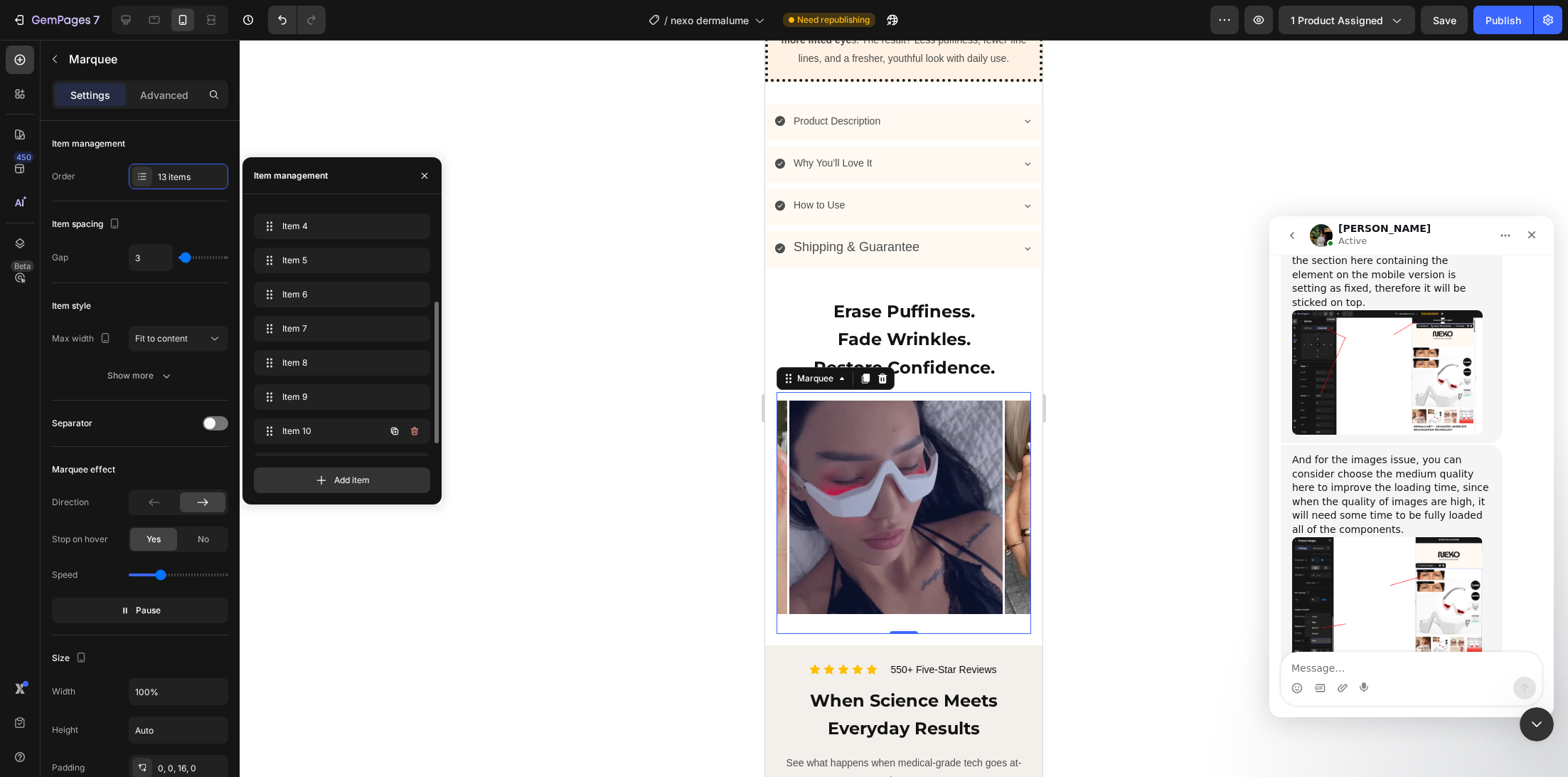
scroll to position [122, 0]
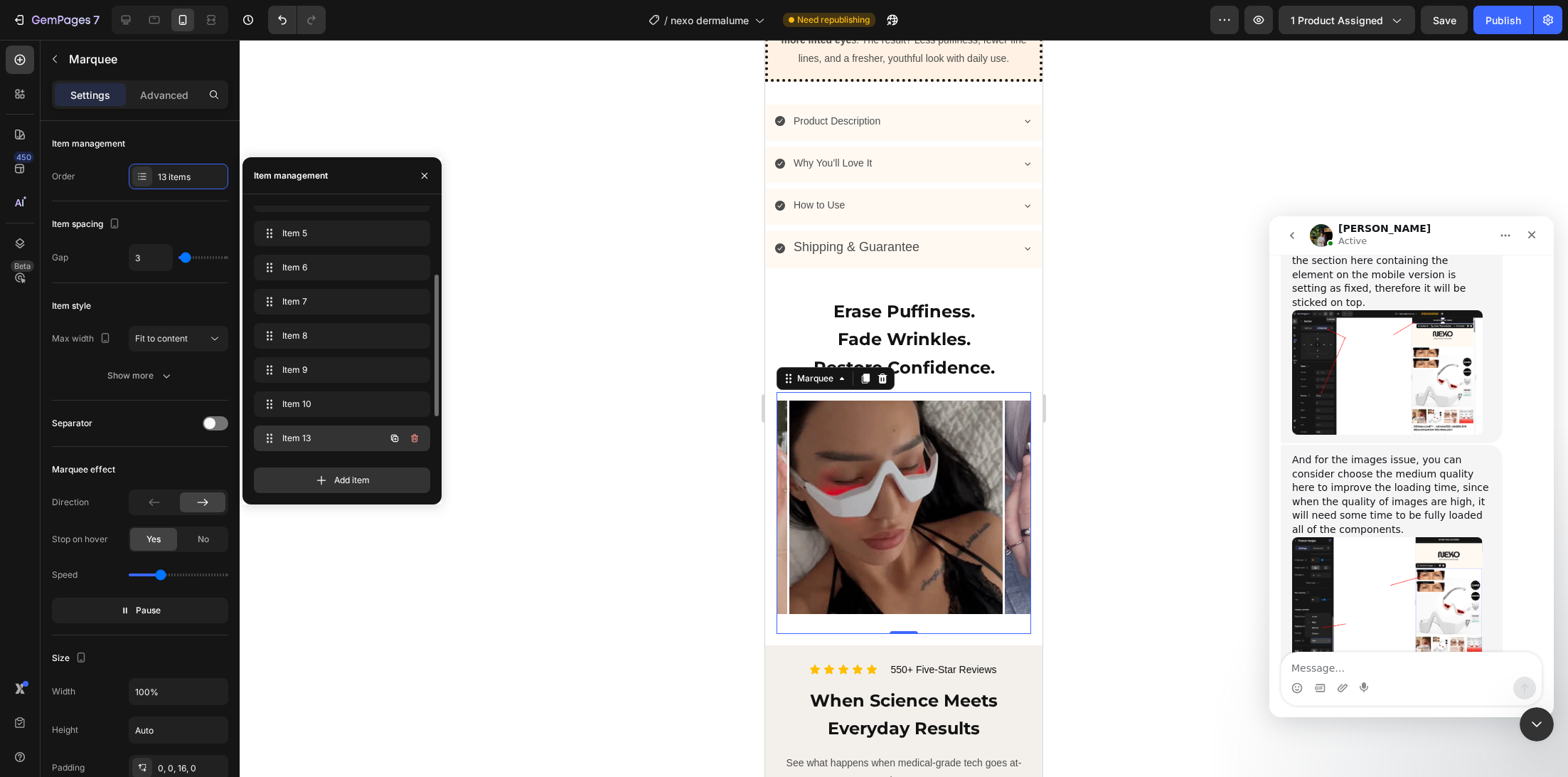
click at [296, 436] on span "Item 13" at bounding box center [322, 437] width 80 height 13
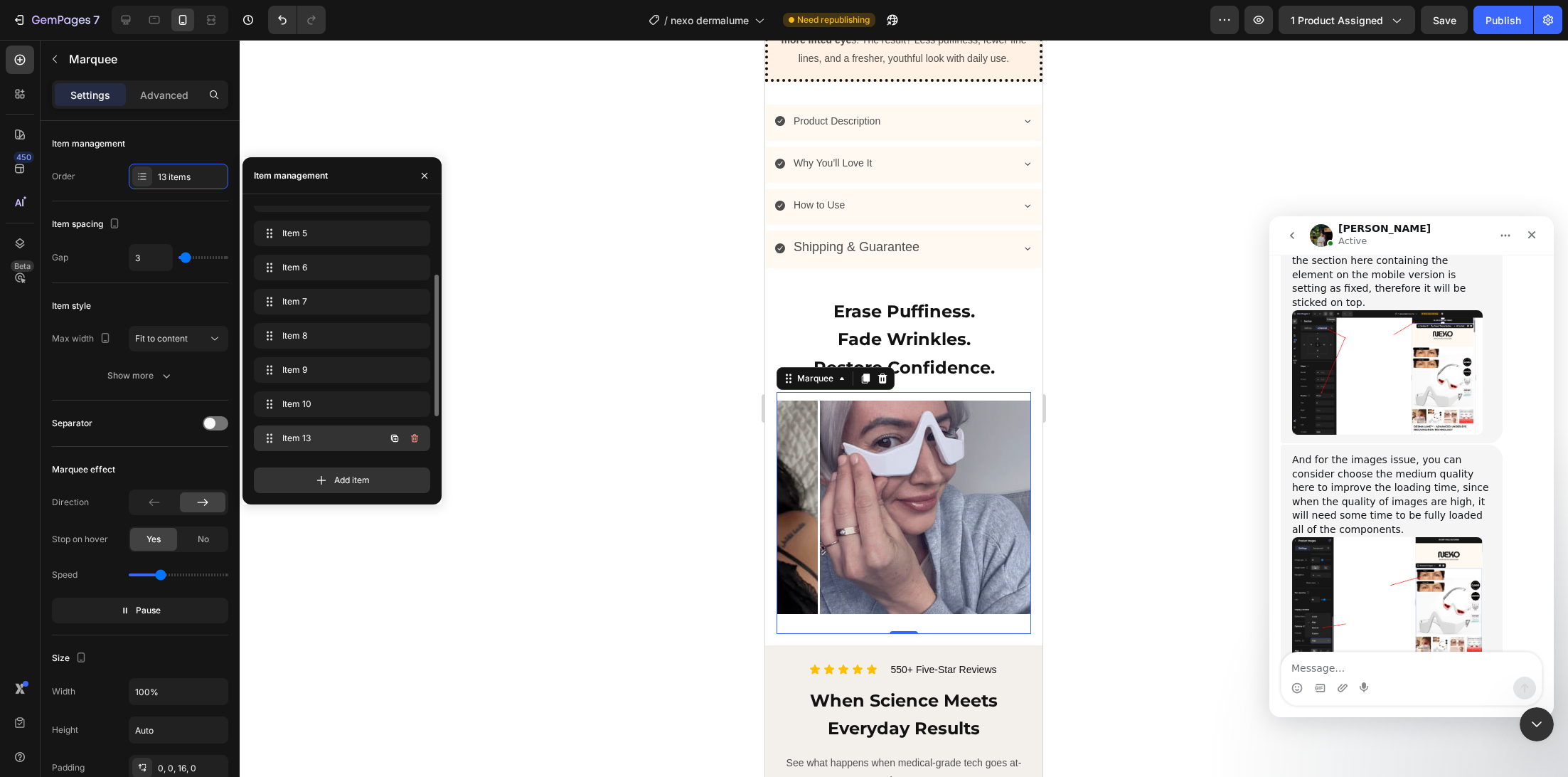
scroll to position [0, 2142]
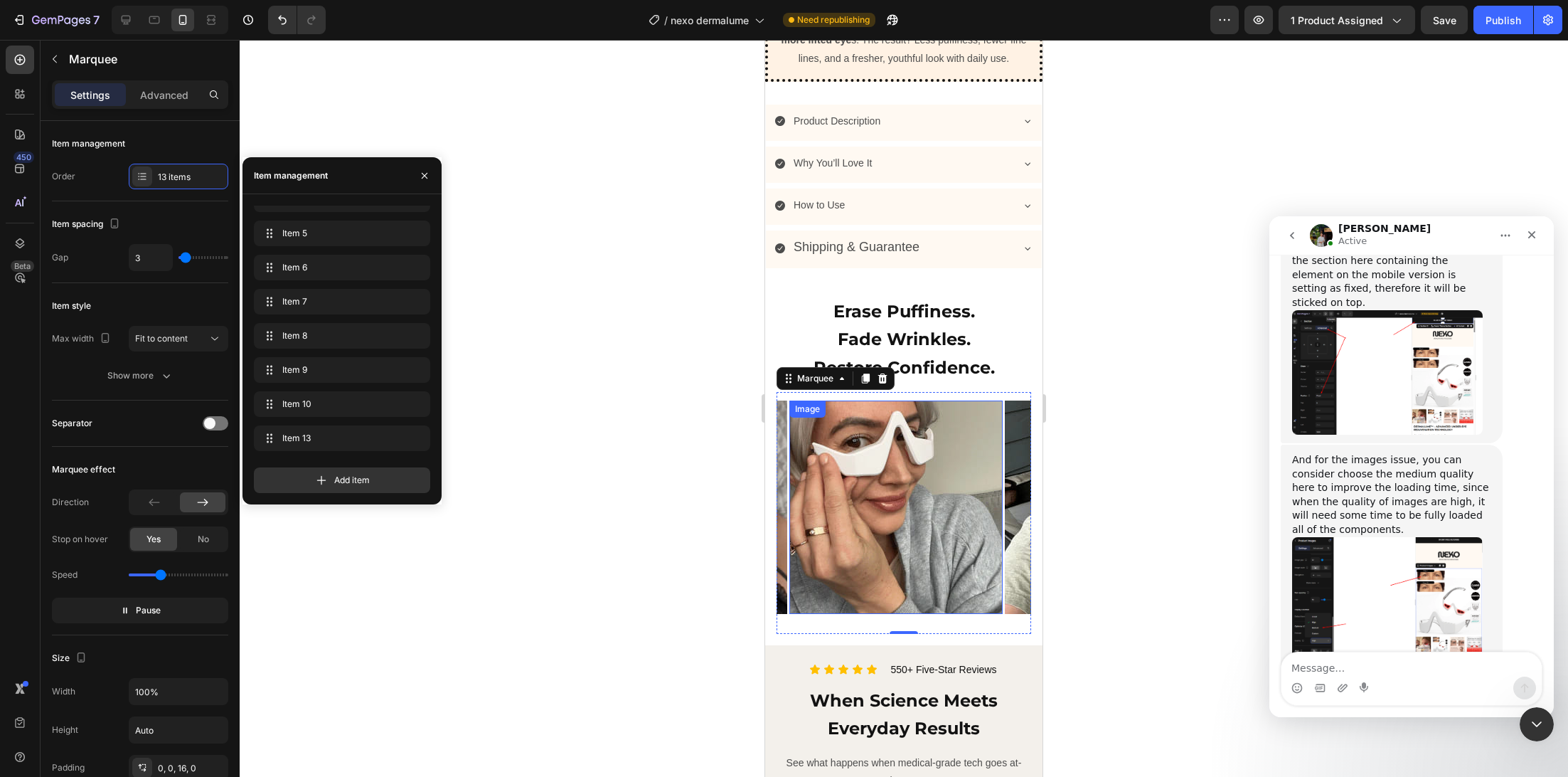
click at [838, 503] on img at bounding box center [896, 507] width 214 height 214
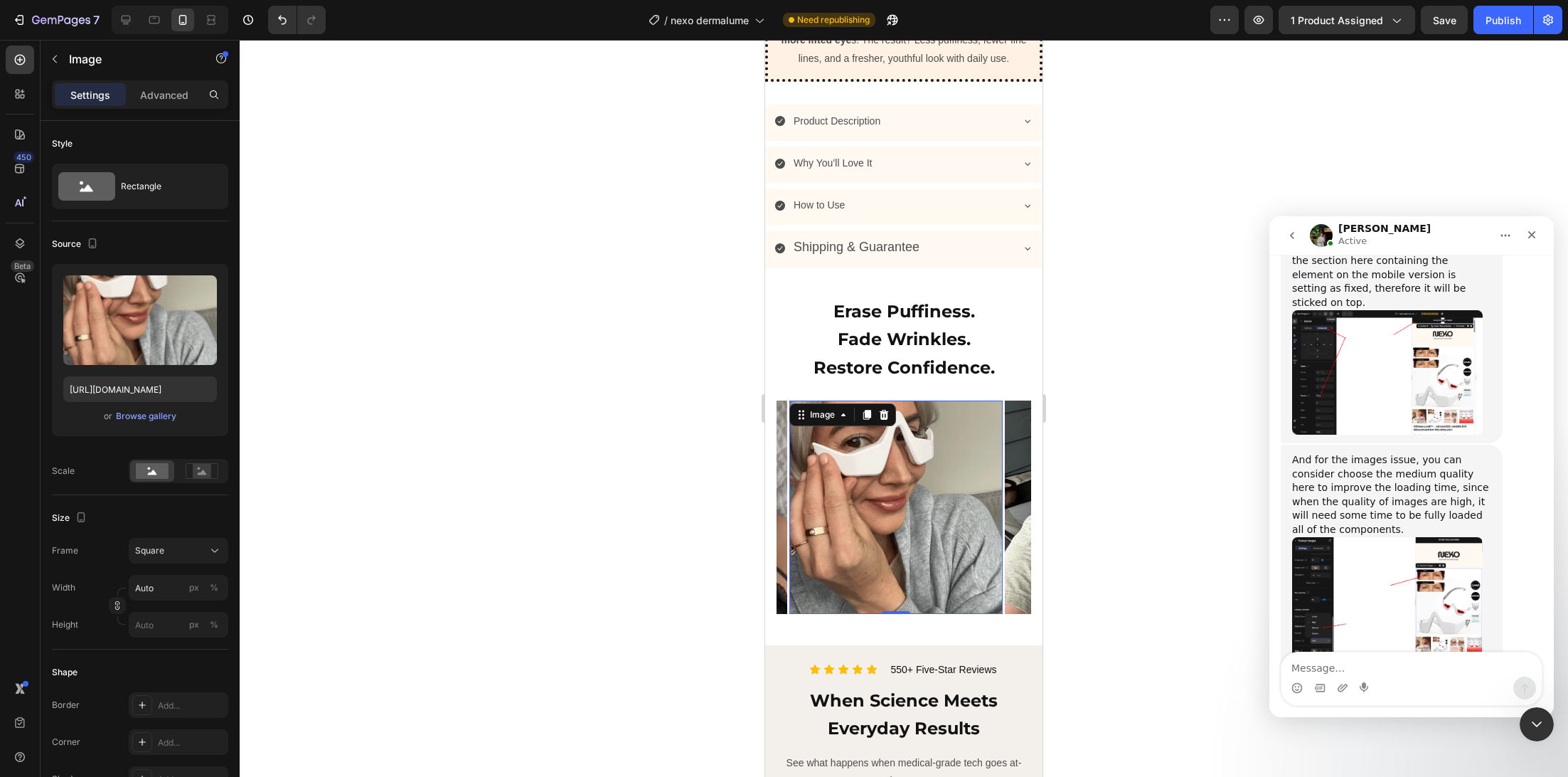
click at [892, 505] on img at bounding box center [896, 507] width 214 height 214
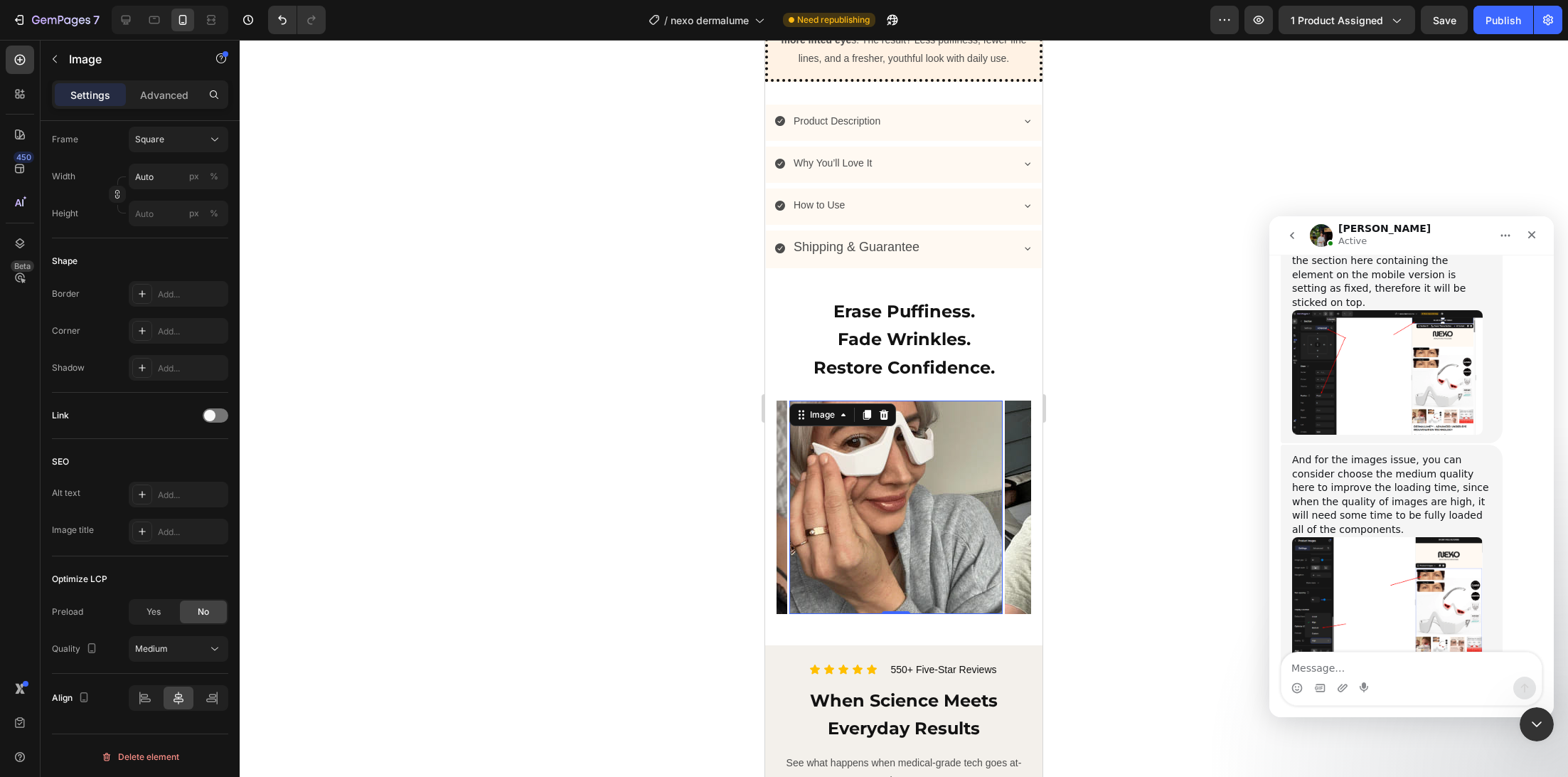
click at [1015, 467] on img at bounding box center [1111, 507] width 214 height 214
click at [1012, 468] on img at bounding box center [1111, 507] width 214 height 214
click at [153, 644] on span "High" at bounding box center [145, 648] width 19 height 11
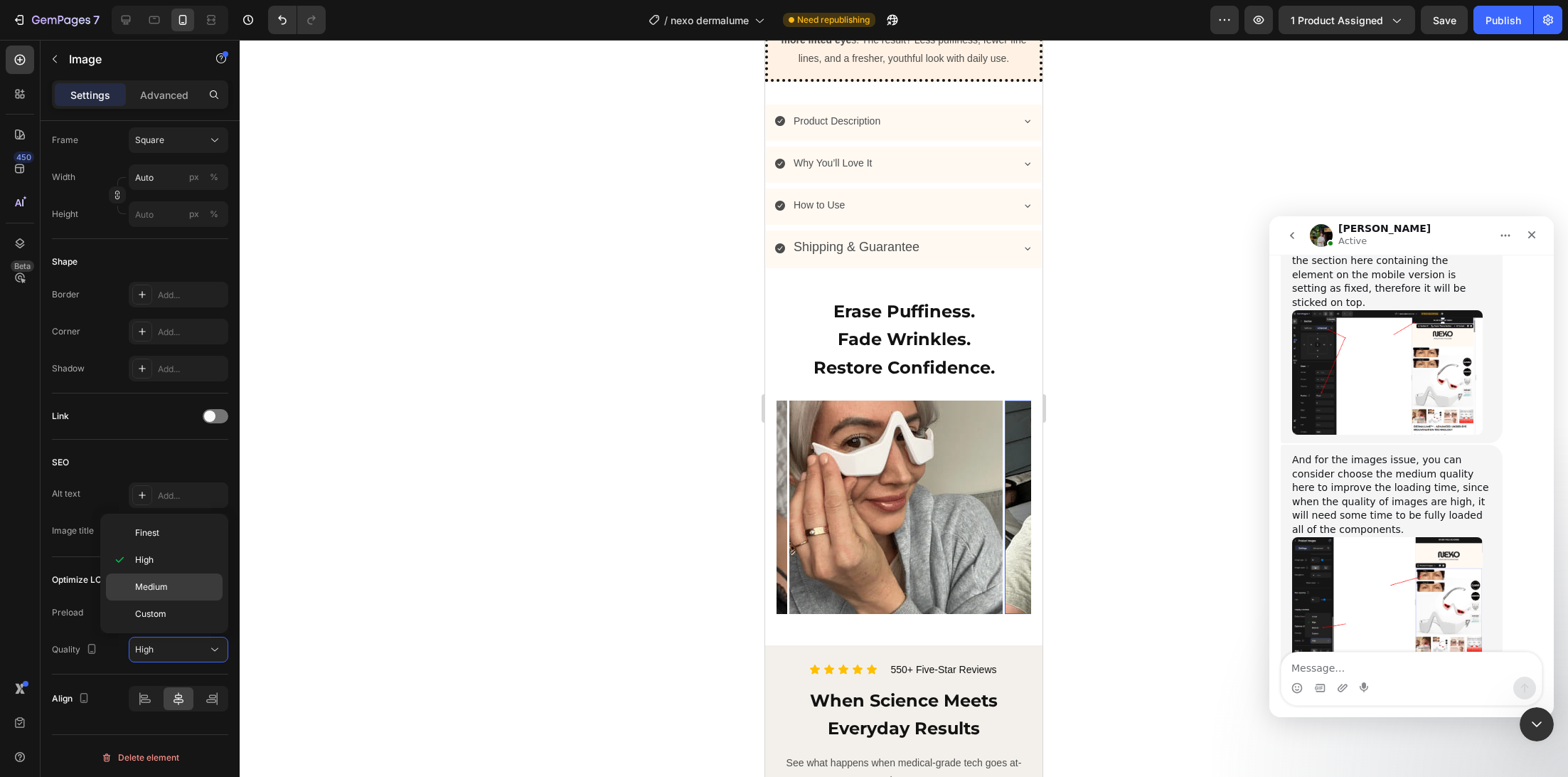
click at [174, 589] on p "Medium" at bounding box center [175, 586] width 81 height 13
click at [869, 411] on div "Image Image Image Image Image Image Image Image Image Image Image Image 0 Image" at bounding box center [35, 507] width 2801 height 231
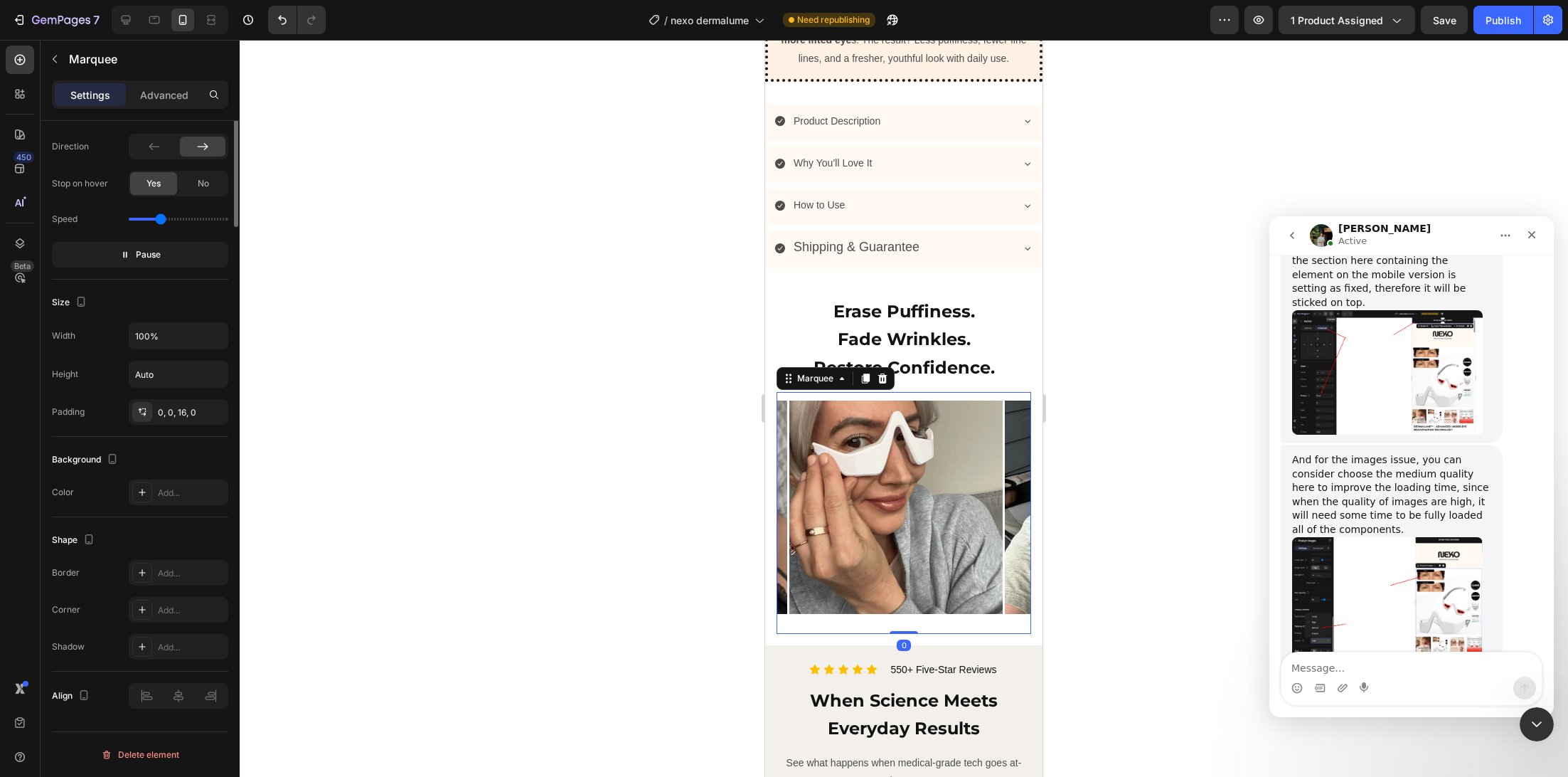
scroll to position [0, 0]
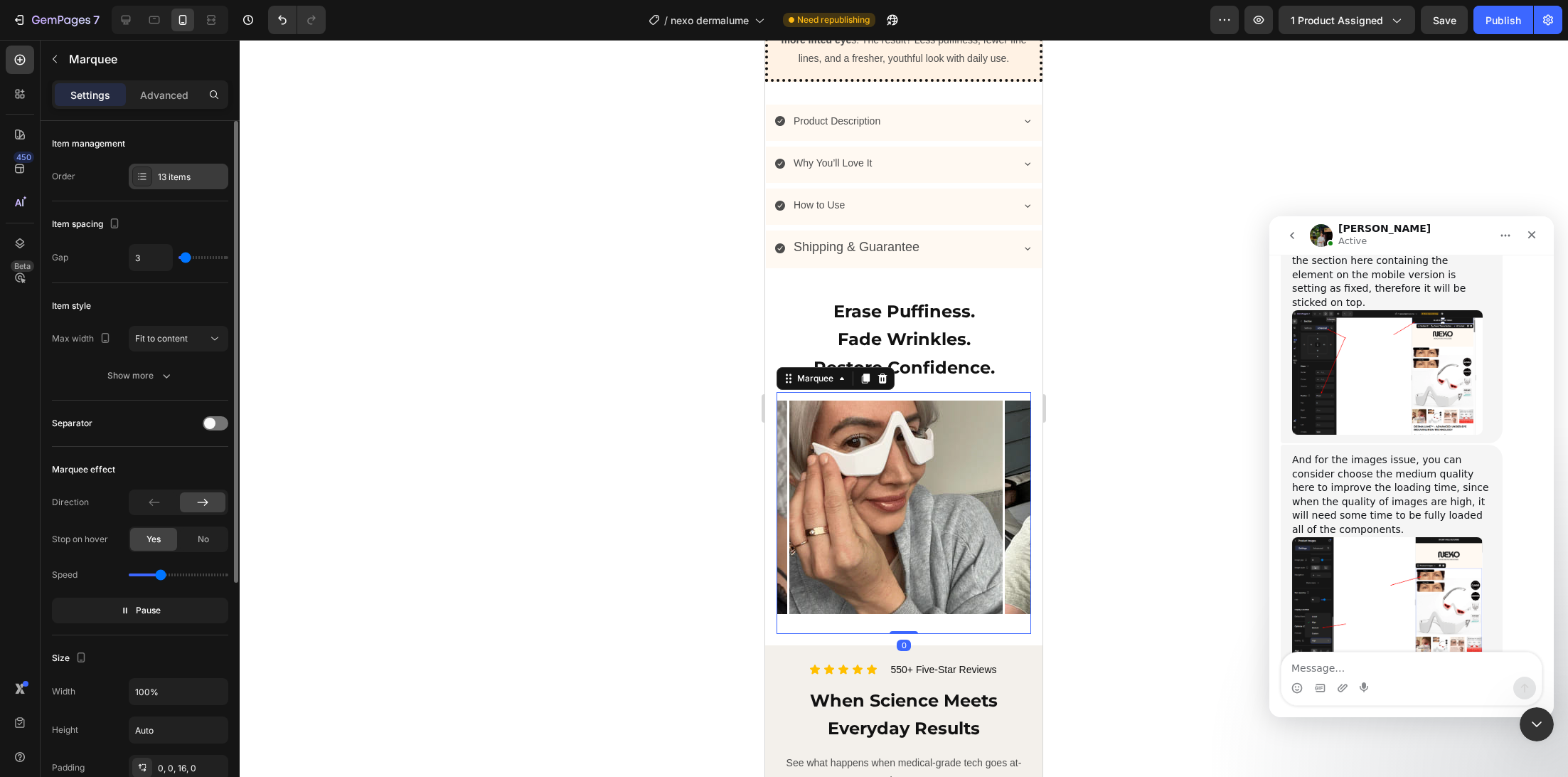
click at [186, 186] on div "13 items" at bounding box center [178, 176] width 100 height 26
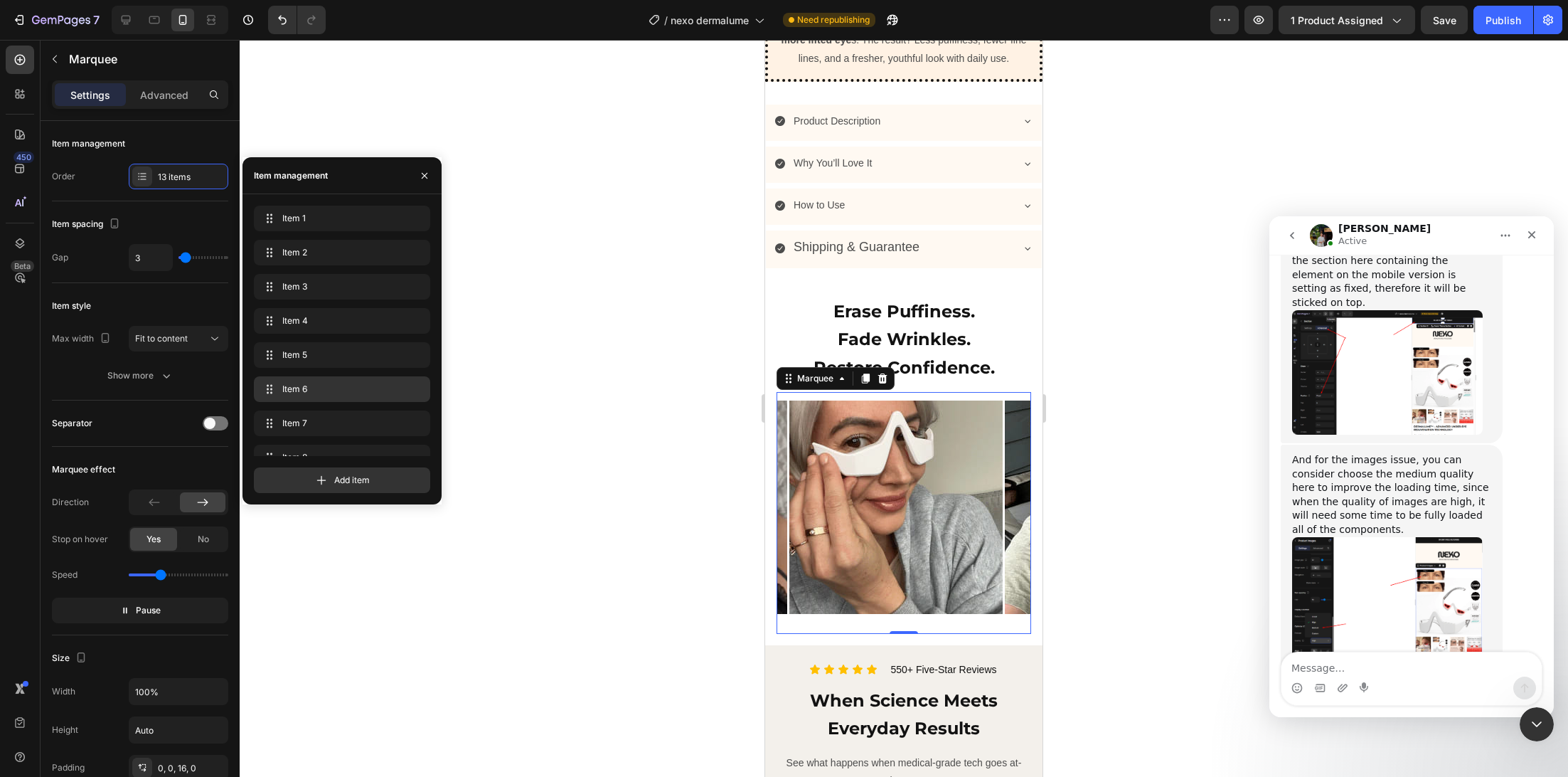
scroll to position [190, 0]
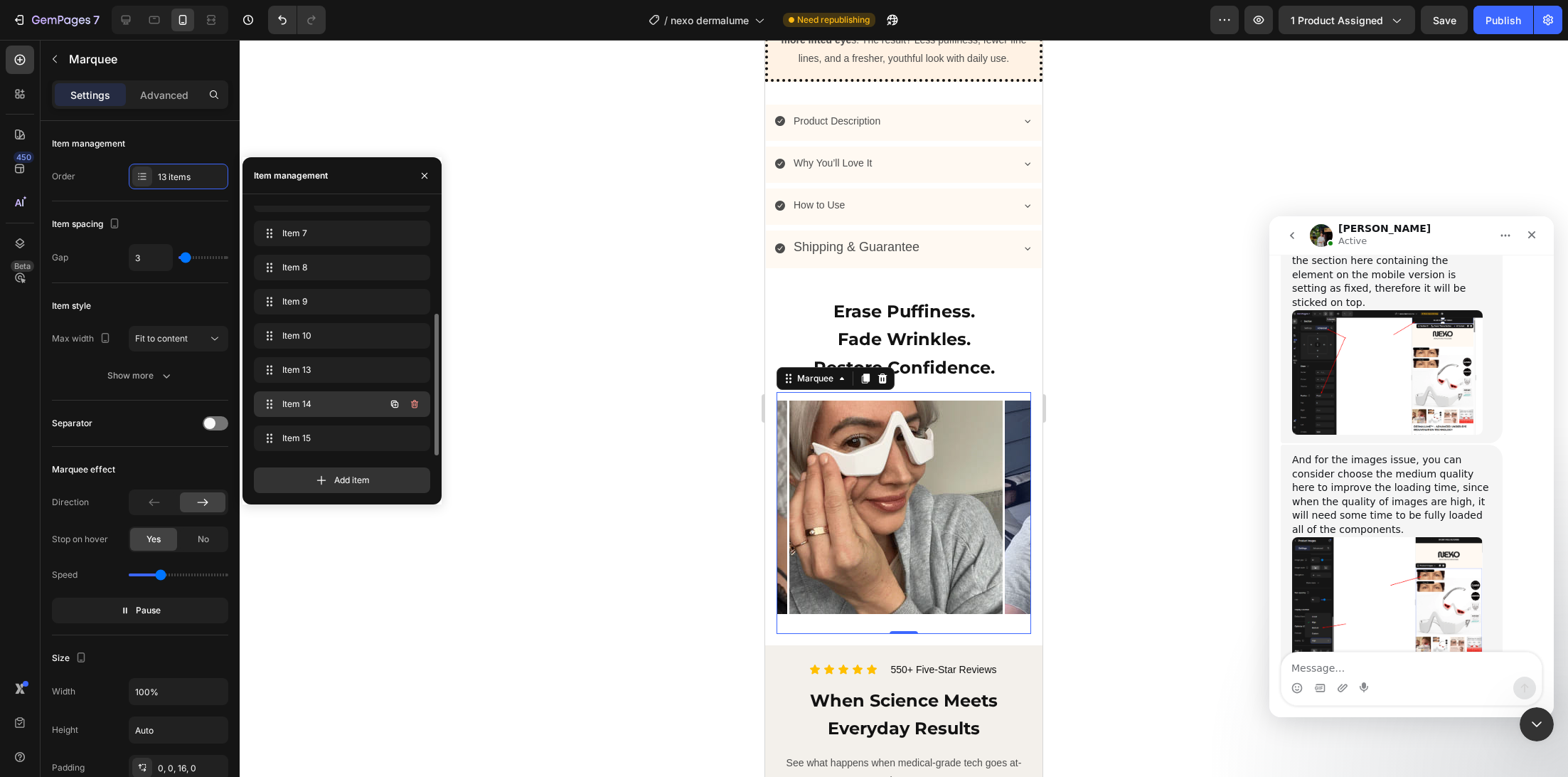
click at [294, 406] on span "Item 14" at bounding box center [322, 403] width 80 height 13
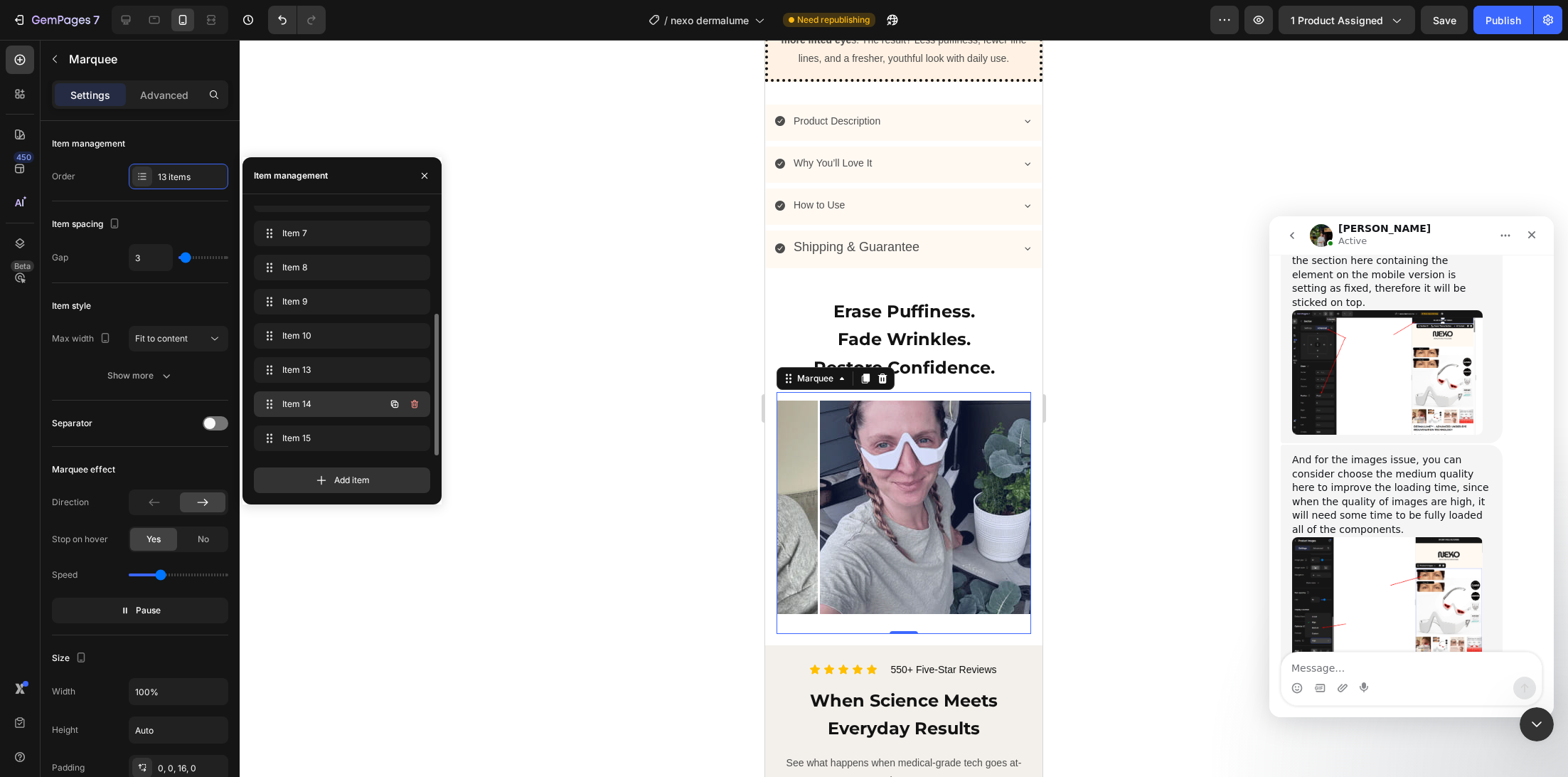
scroll to position [0, 2358]
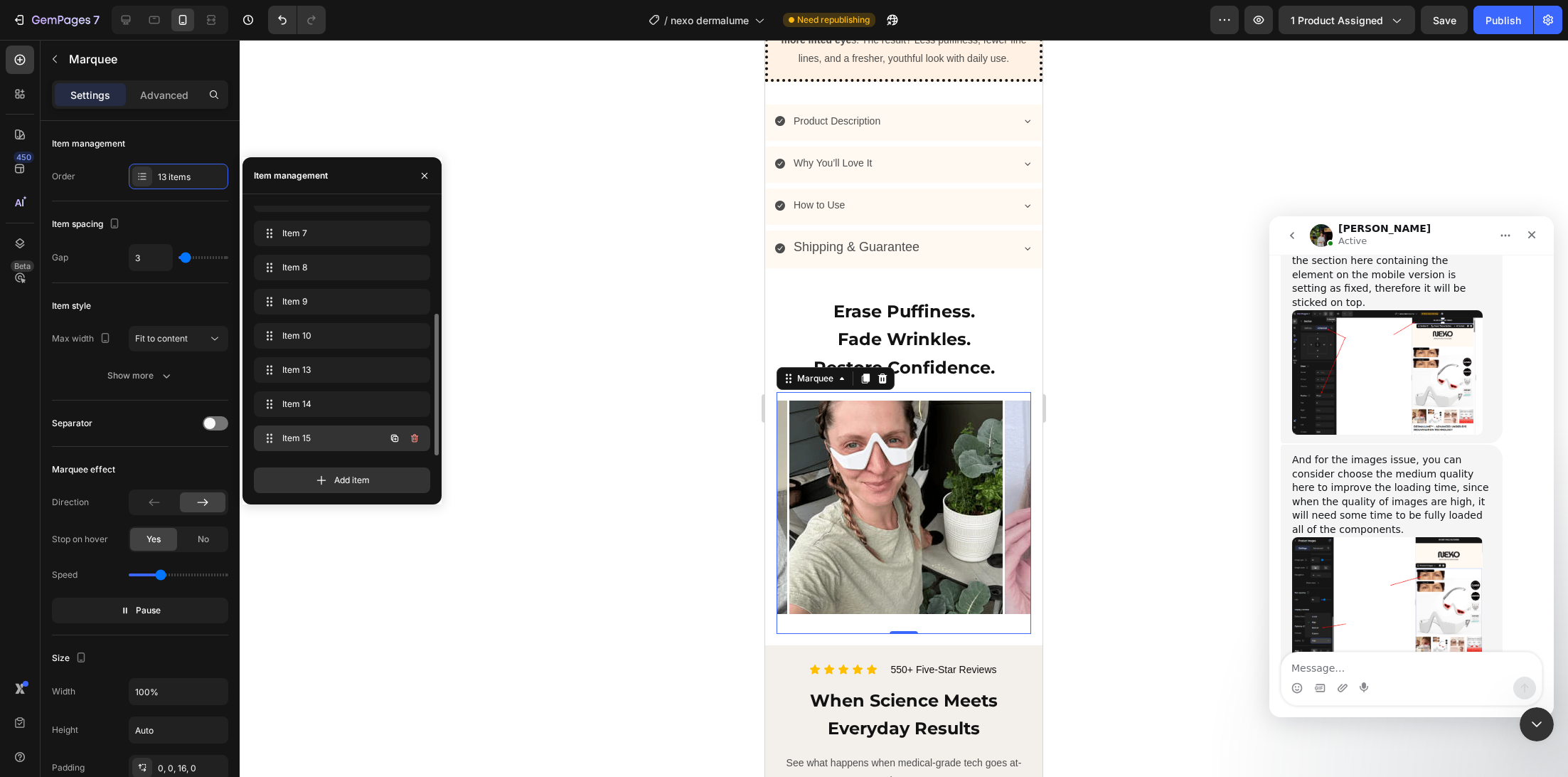
click at [298, 437] on span "Item 15" at bounding box center [322, 437] width 80 height 13
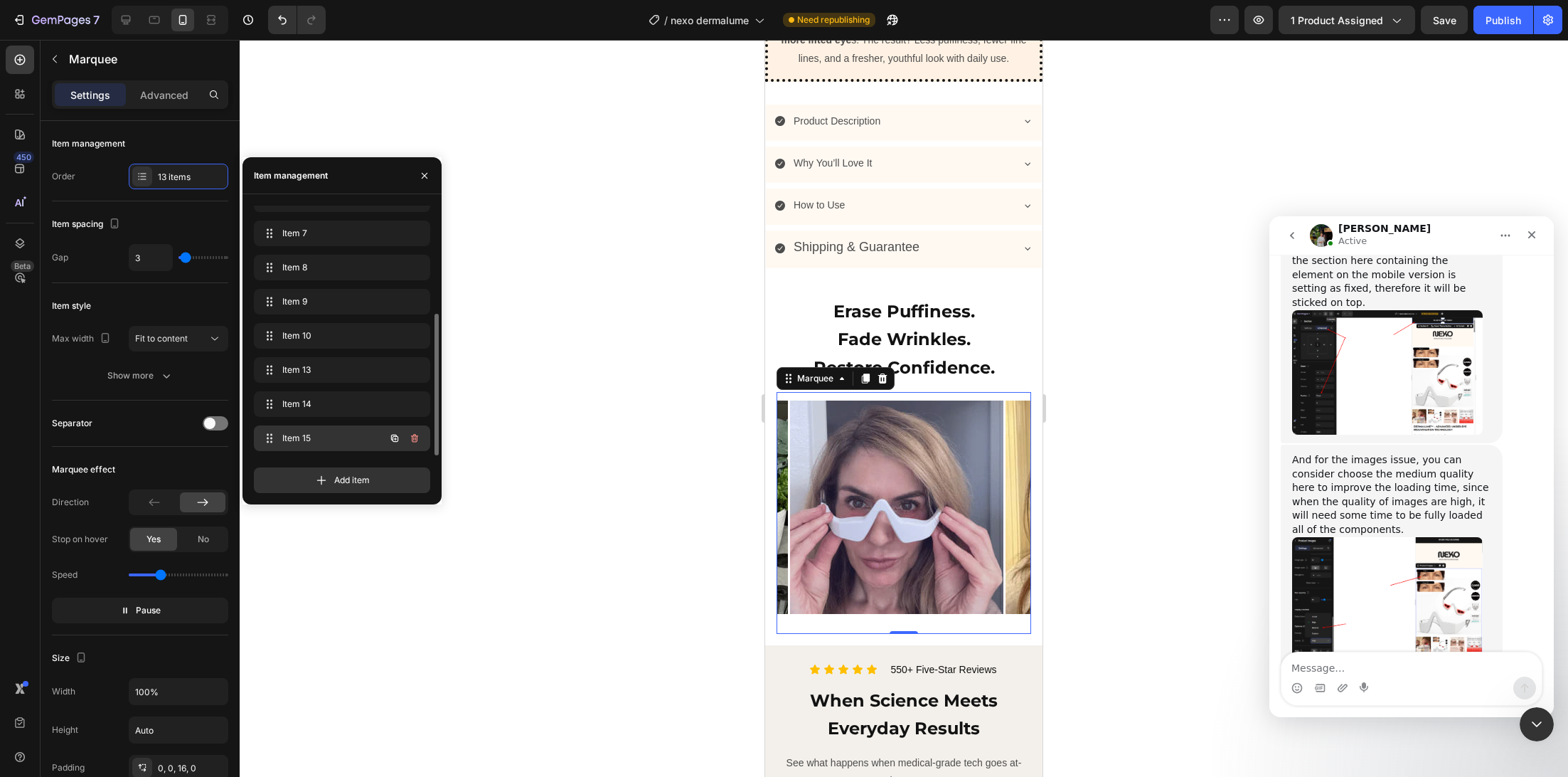
scroll to position [0, 2574]
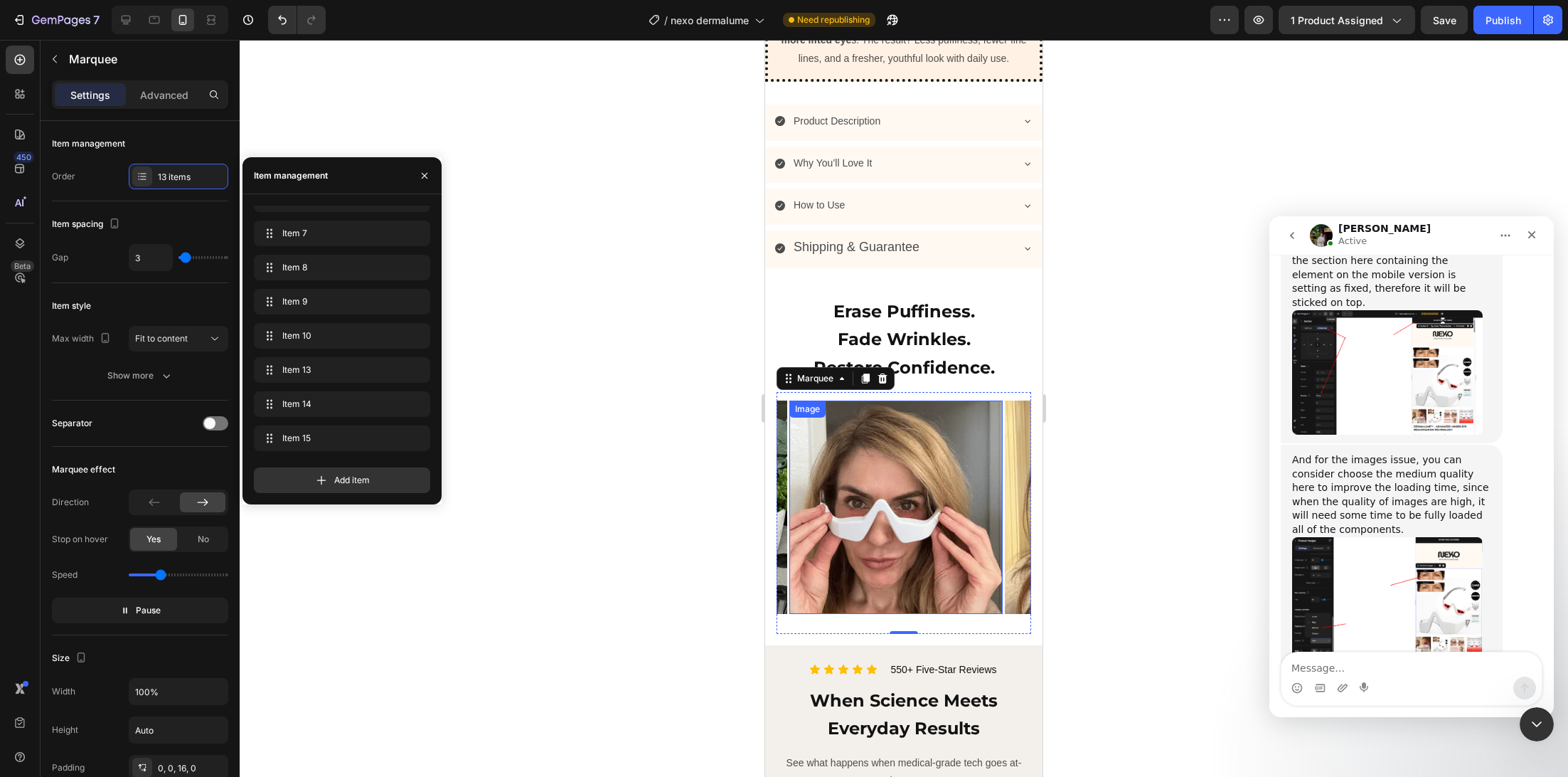
click at [920, 533] on img at bounding box center [896, 507] width 214 height 214
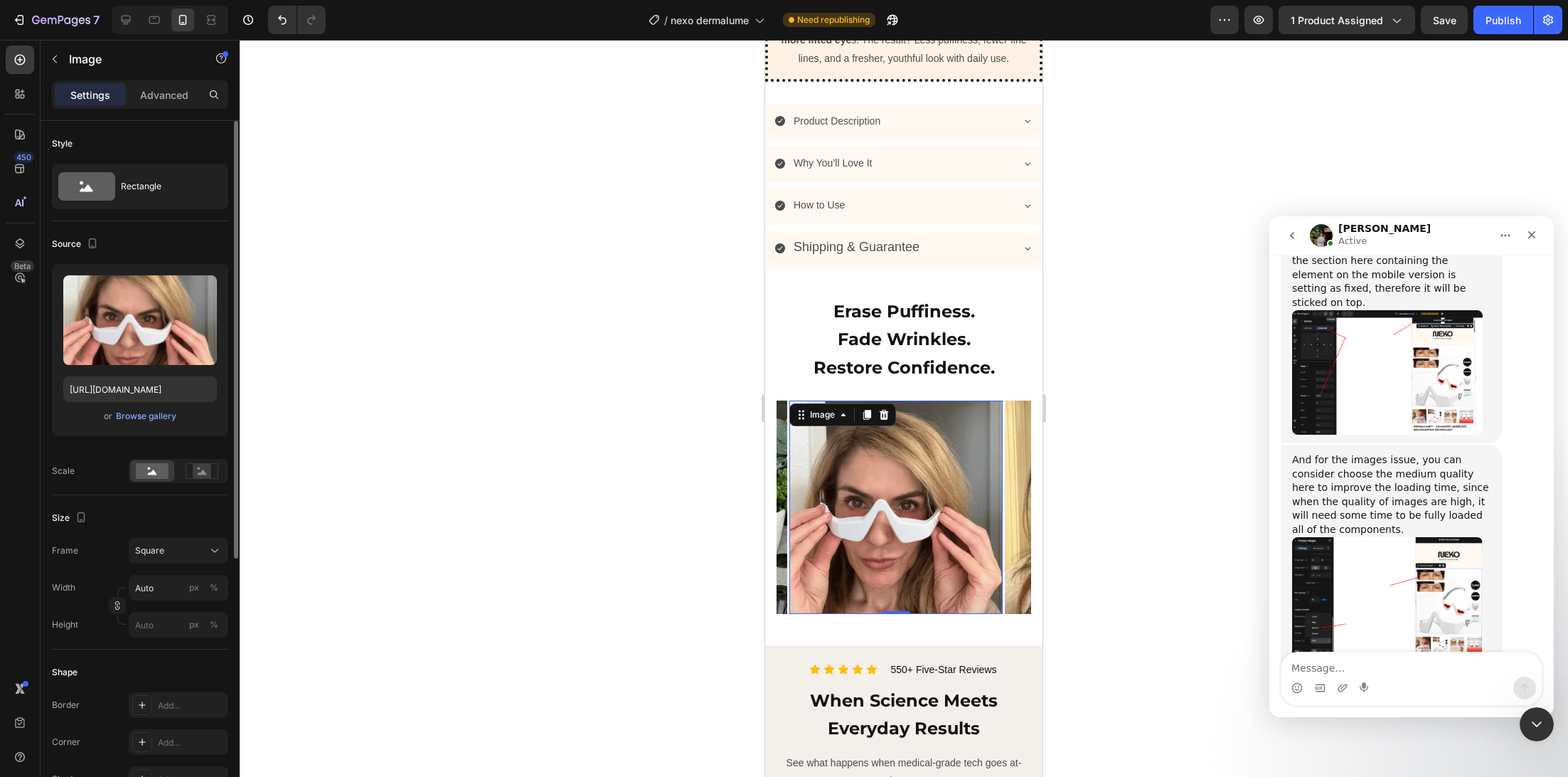
scroll to position [411, 0]
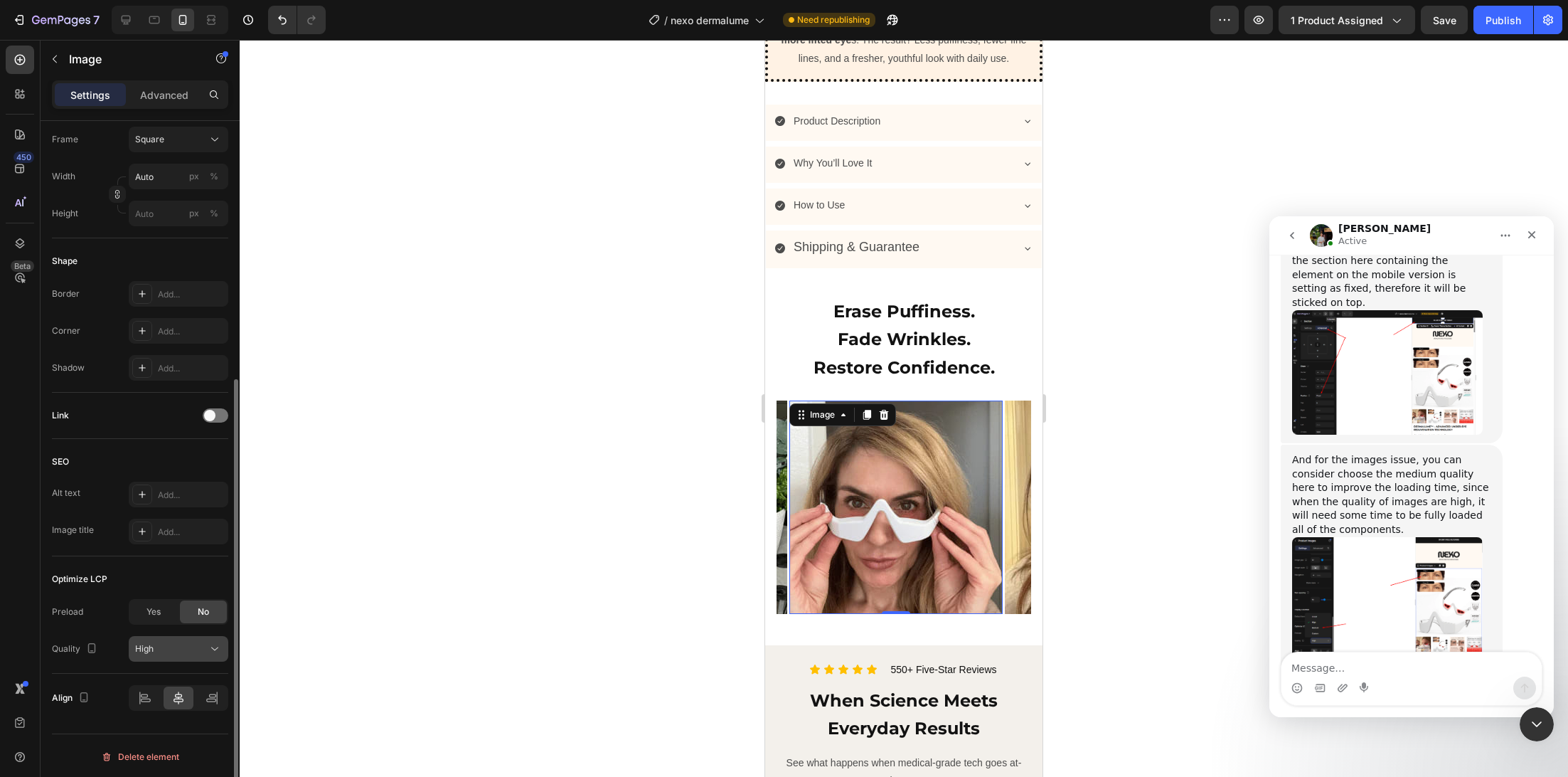
click at [154, 646] on div "High" at bounding box center [171, 648] width 72 height 13
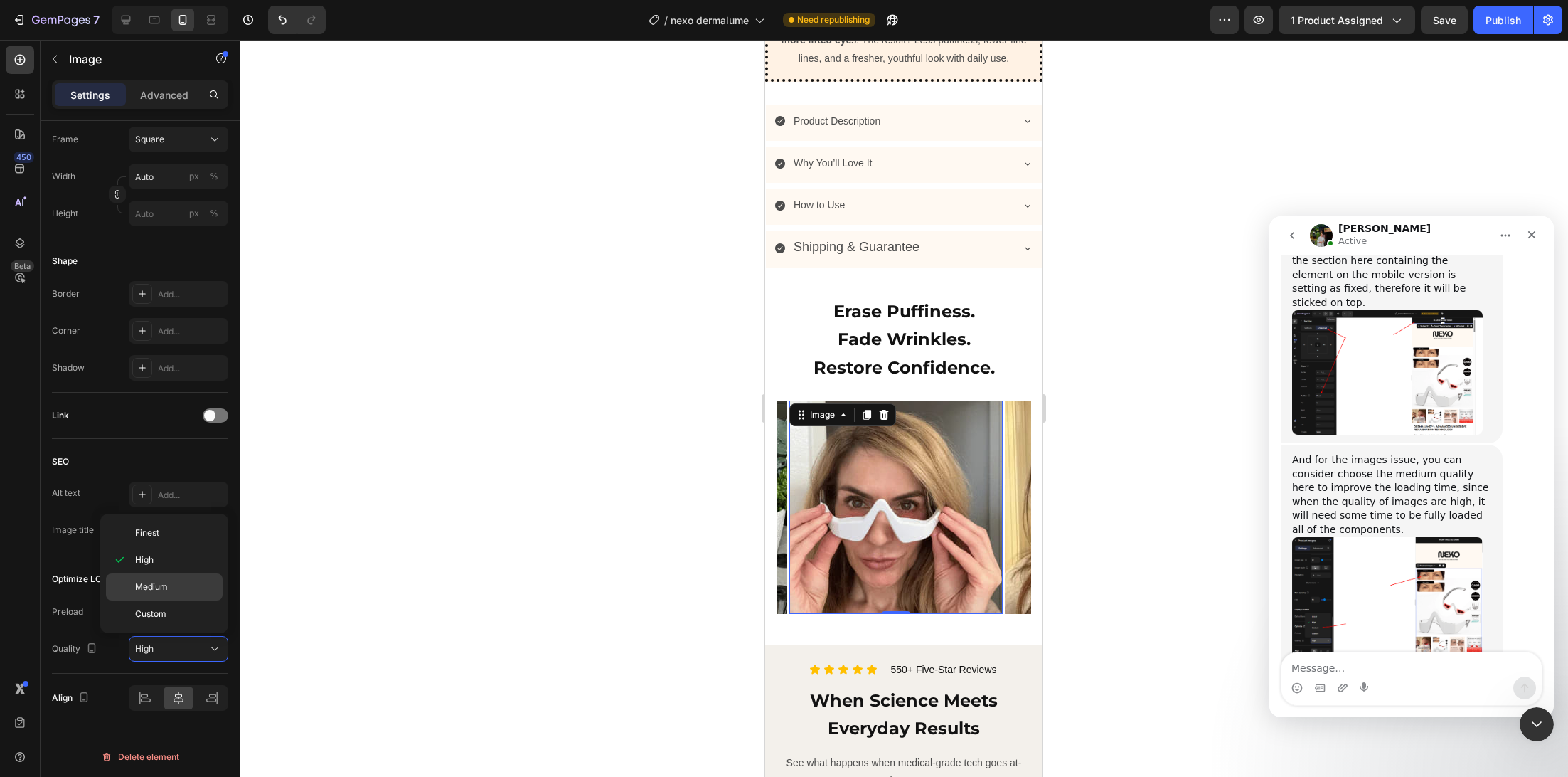
click at [162, 600] on div "Medium" at bounding box center [164, 614] width 117 height 27
click at [780, 548] on img at bounding box center [681, 507] width 214 height 214
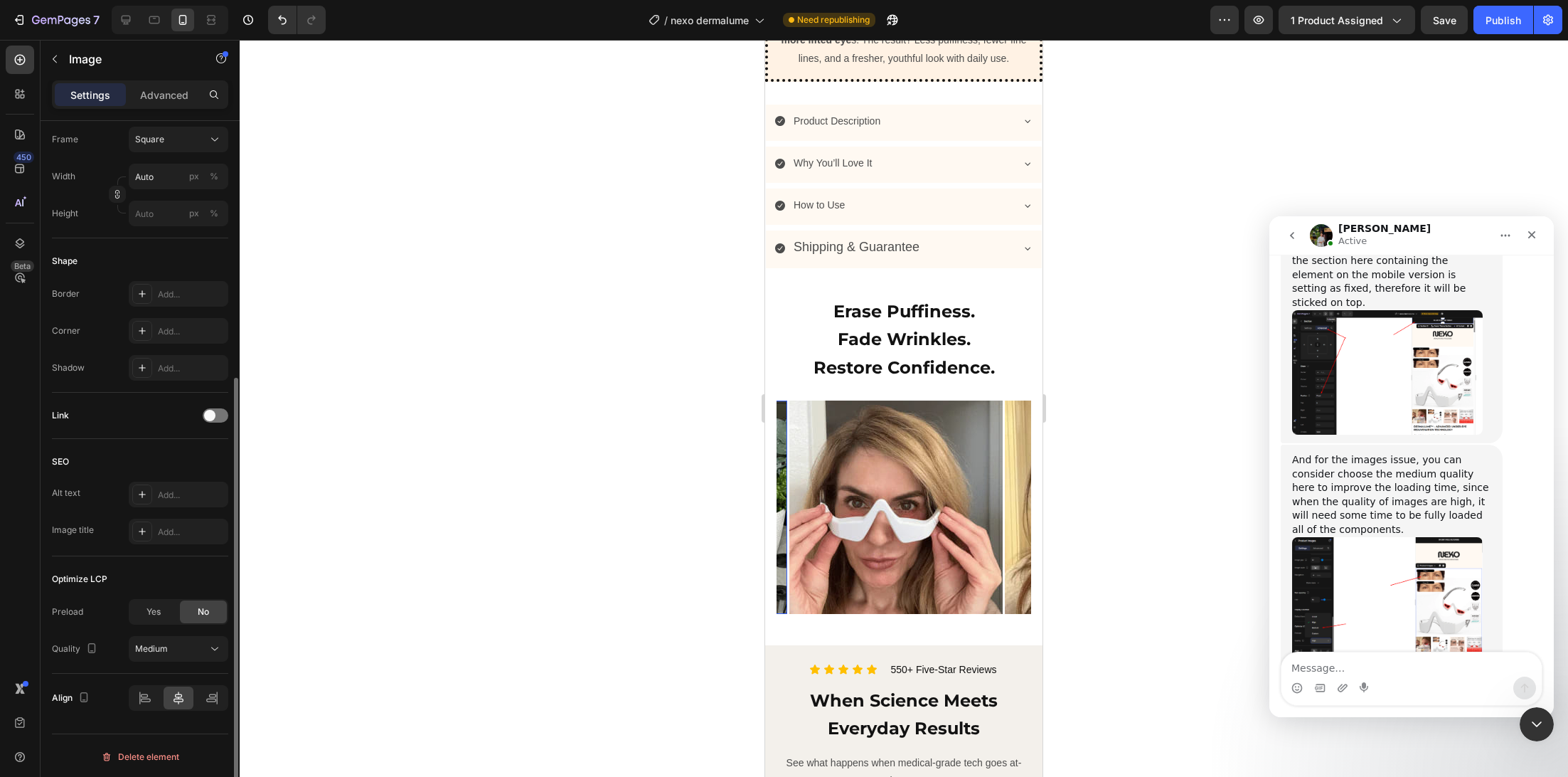
scroll to position [410, 0]
click at [1014, 564] on img at bounding box center [1111, 507] width 214 height 214
click at [1012, 563] on img at bounding box center [1111, 507] width 214 height 214
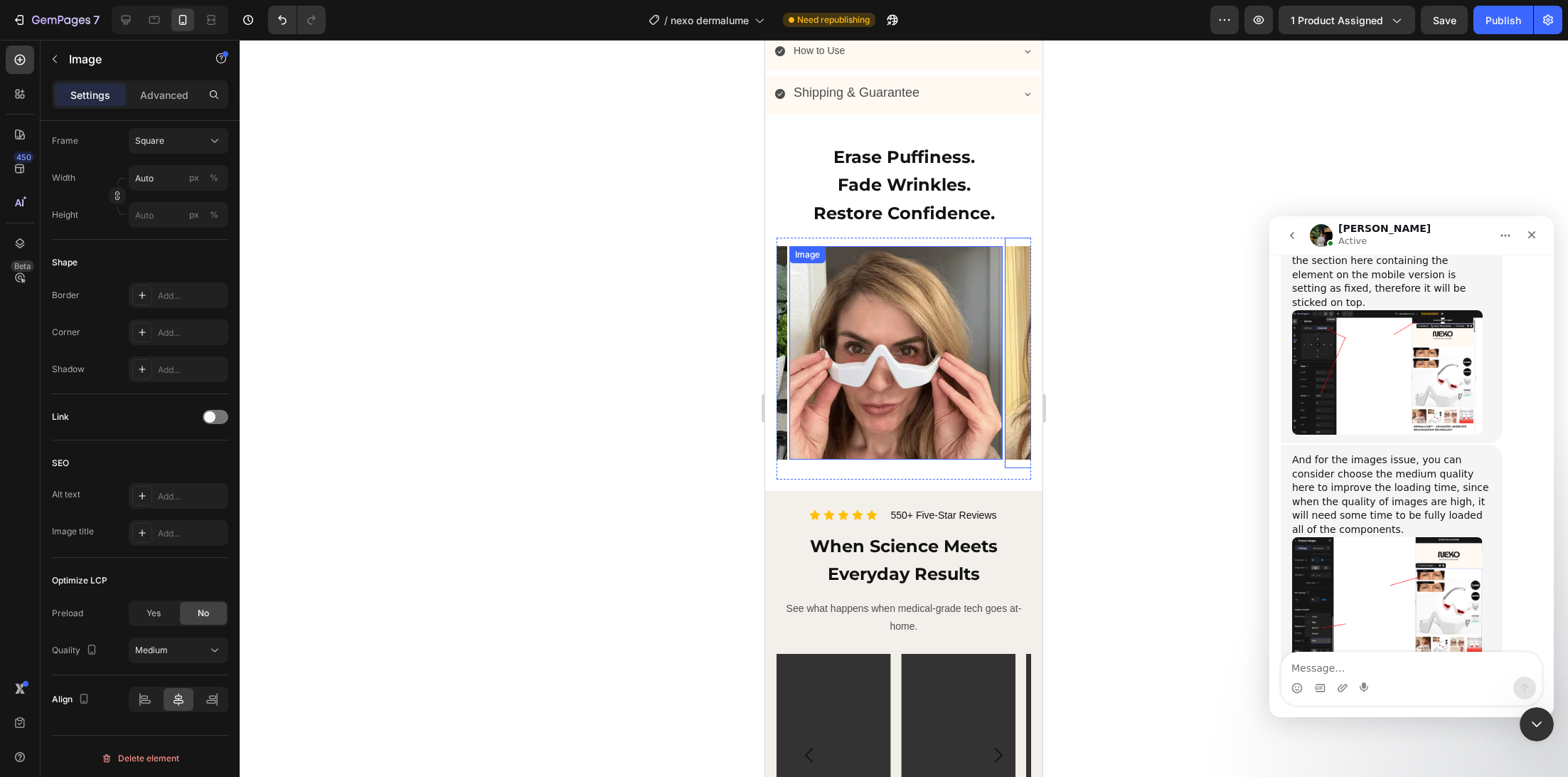
scroll to position [1748, 0]
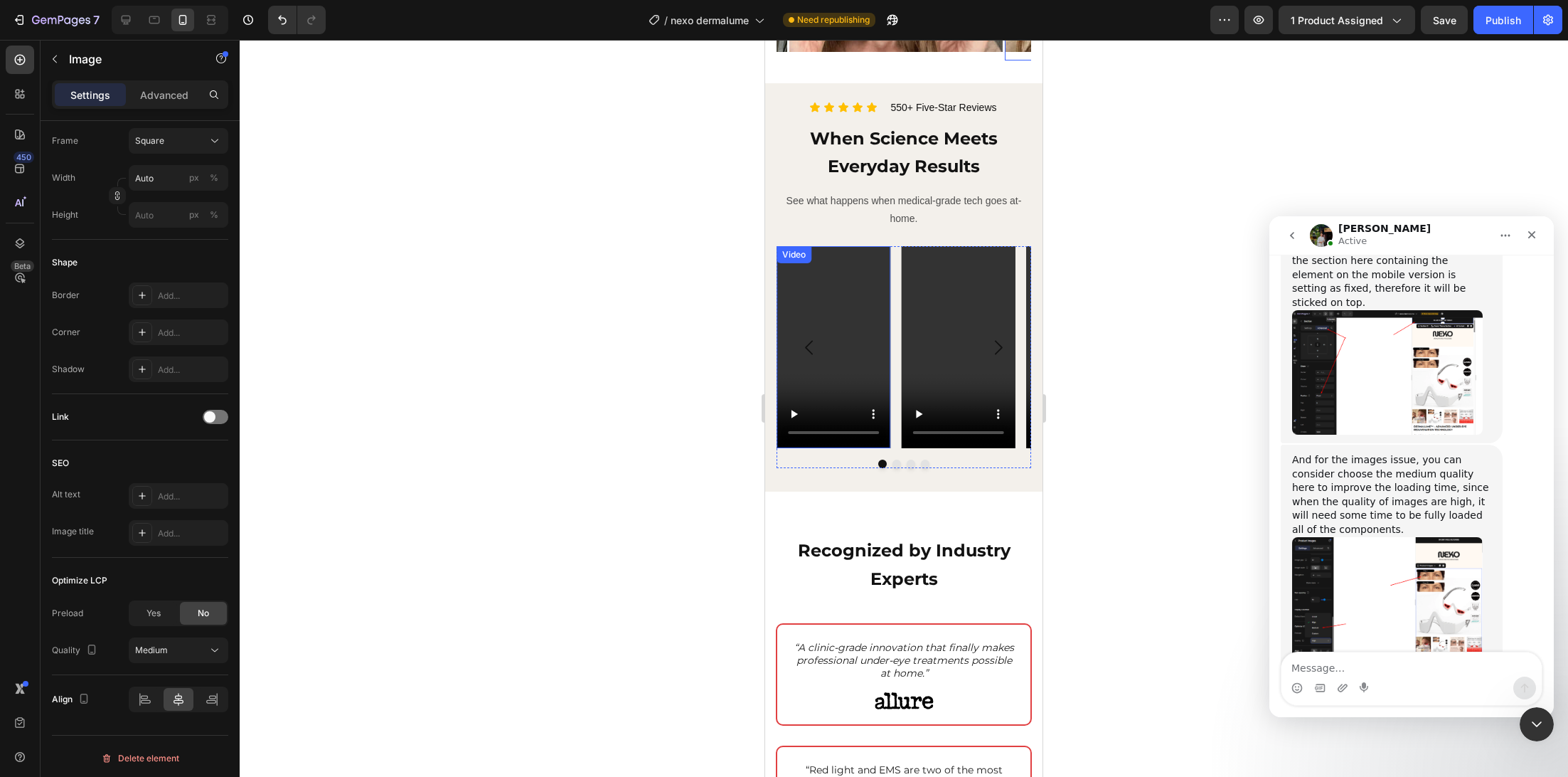
click at [840, 401] on video at bounding box center [834, 346] width 114 height 202
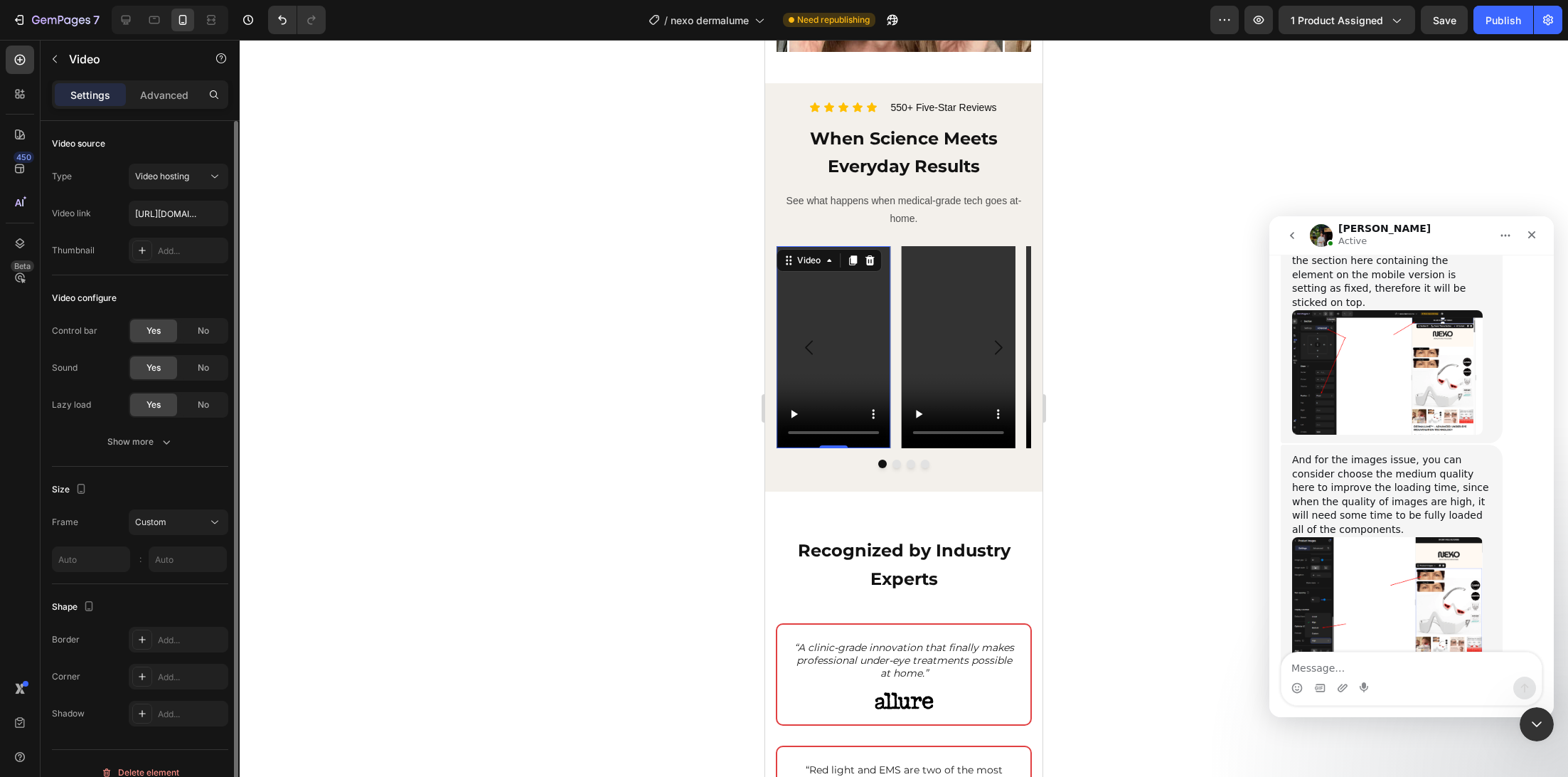
scroll to position [17, 0]
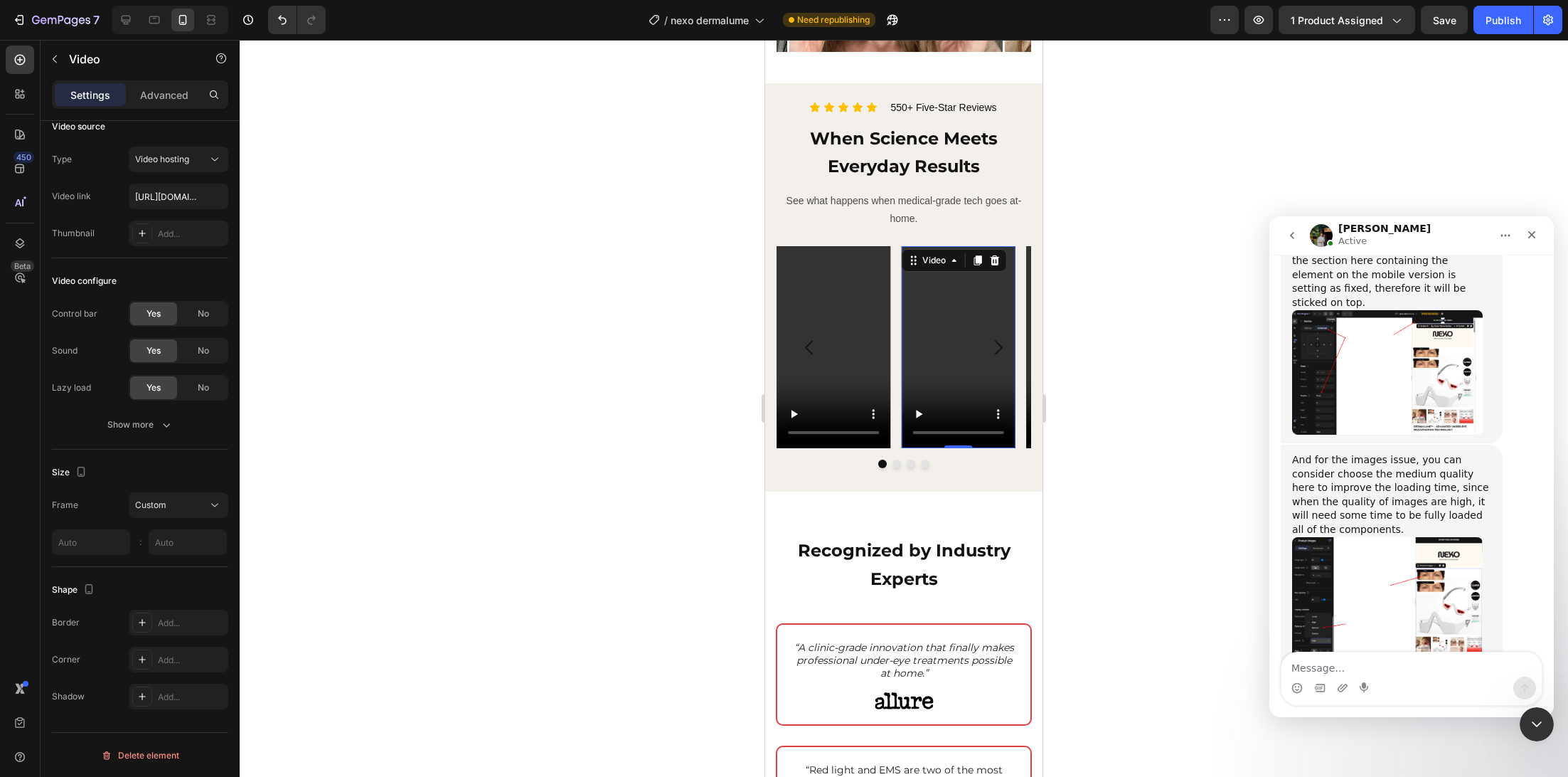
click at [938, 337] on video at bounding box center [959, 346] width 114 height 202
click at [892, 468] on button "Dot" at bounding box center [897, 464] width 9 height 9
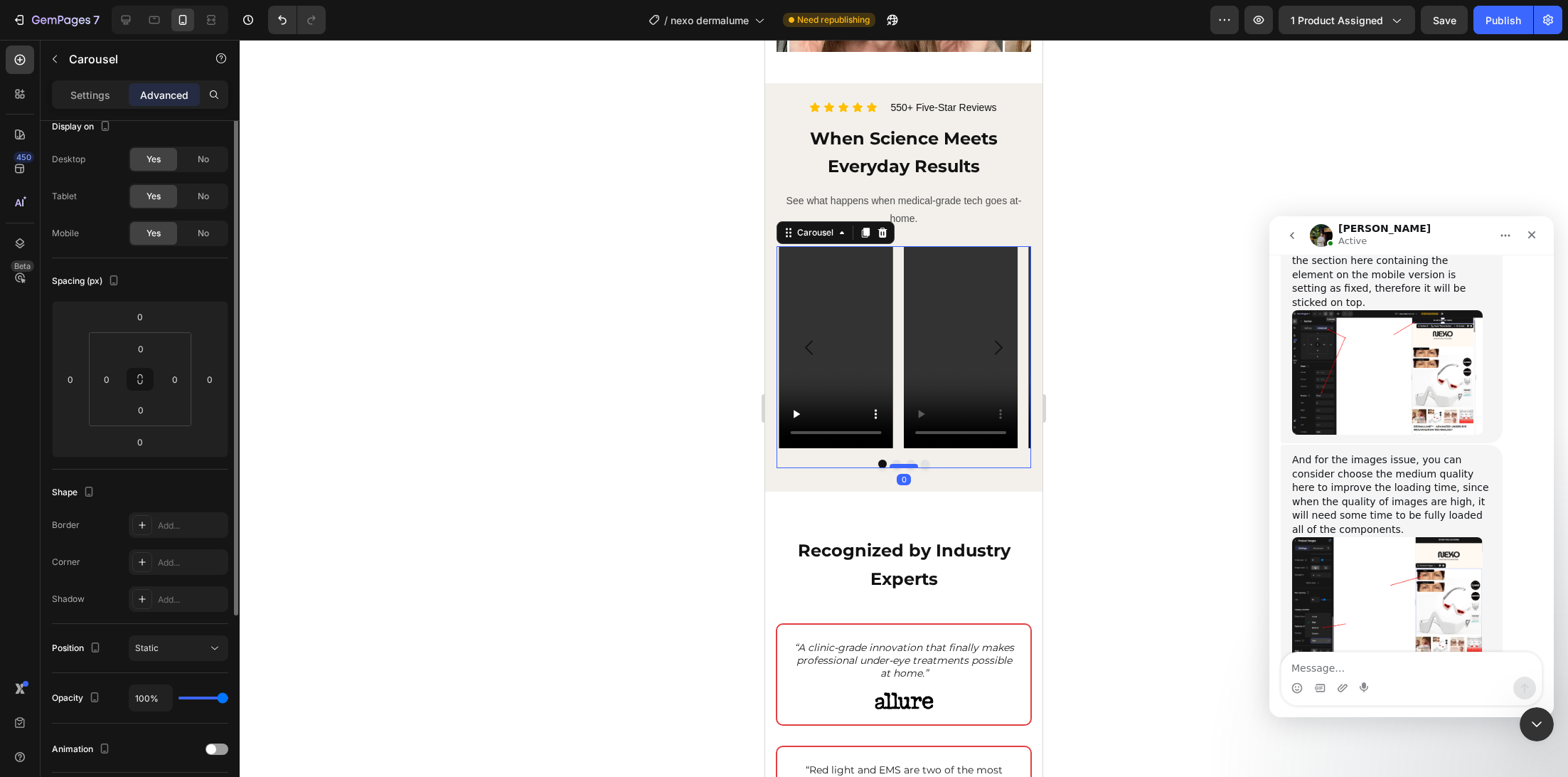
scroll to position [0, 0]
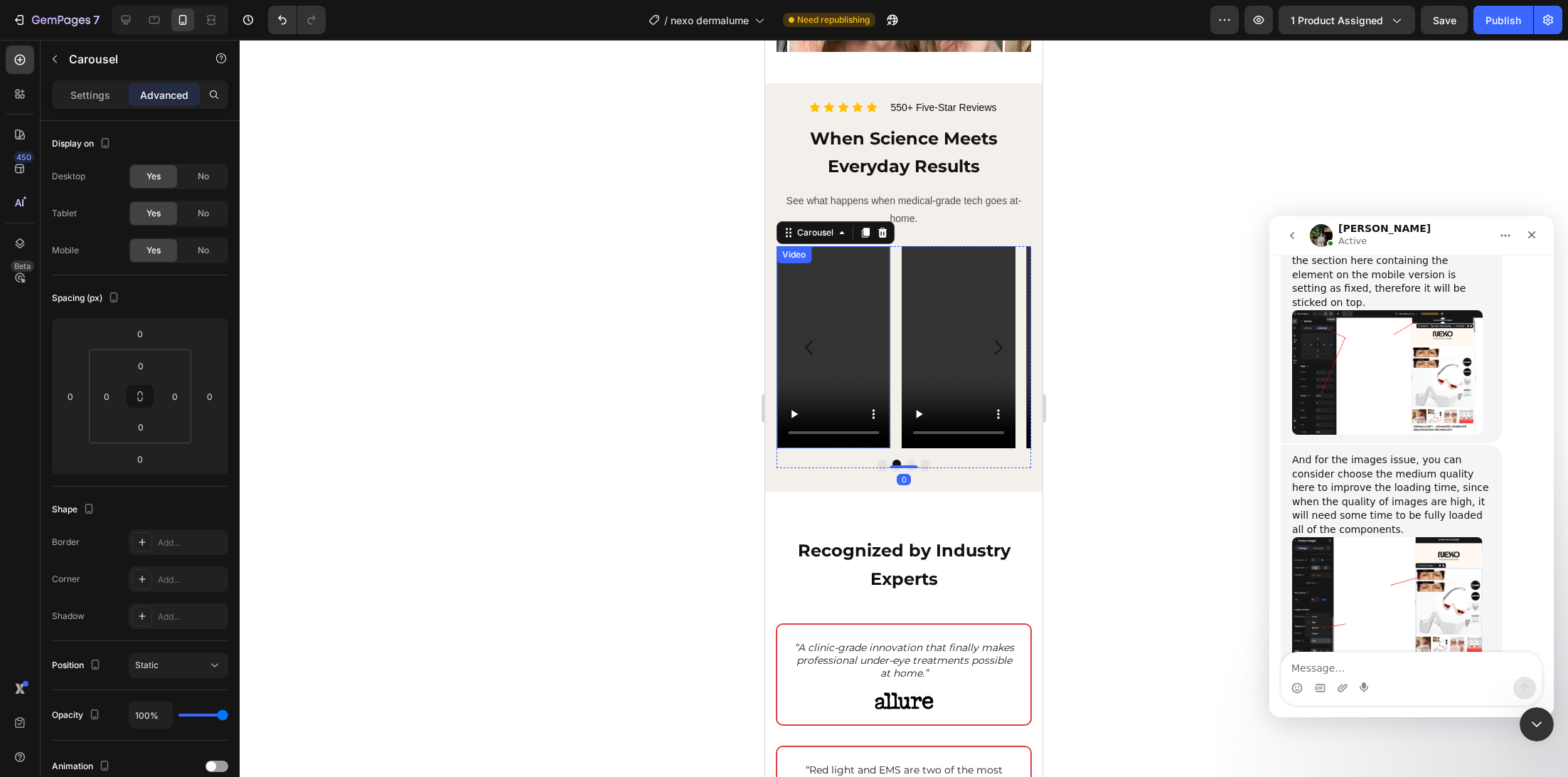
click at [831, 356] on video at bounding box center [834, 346] width 114 height 202
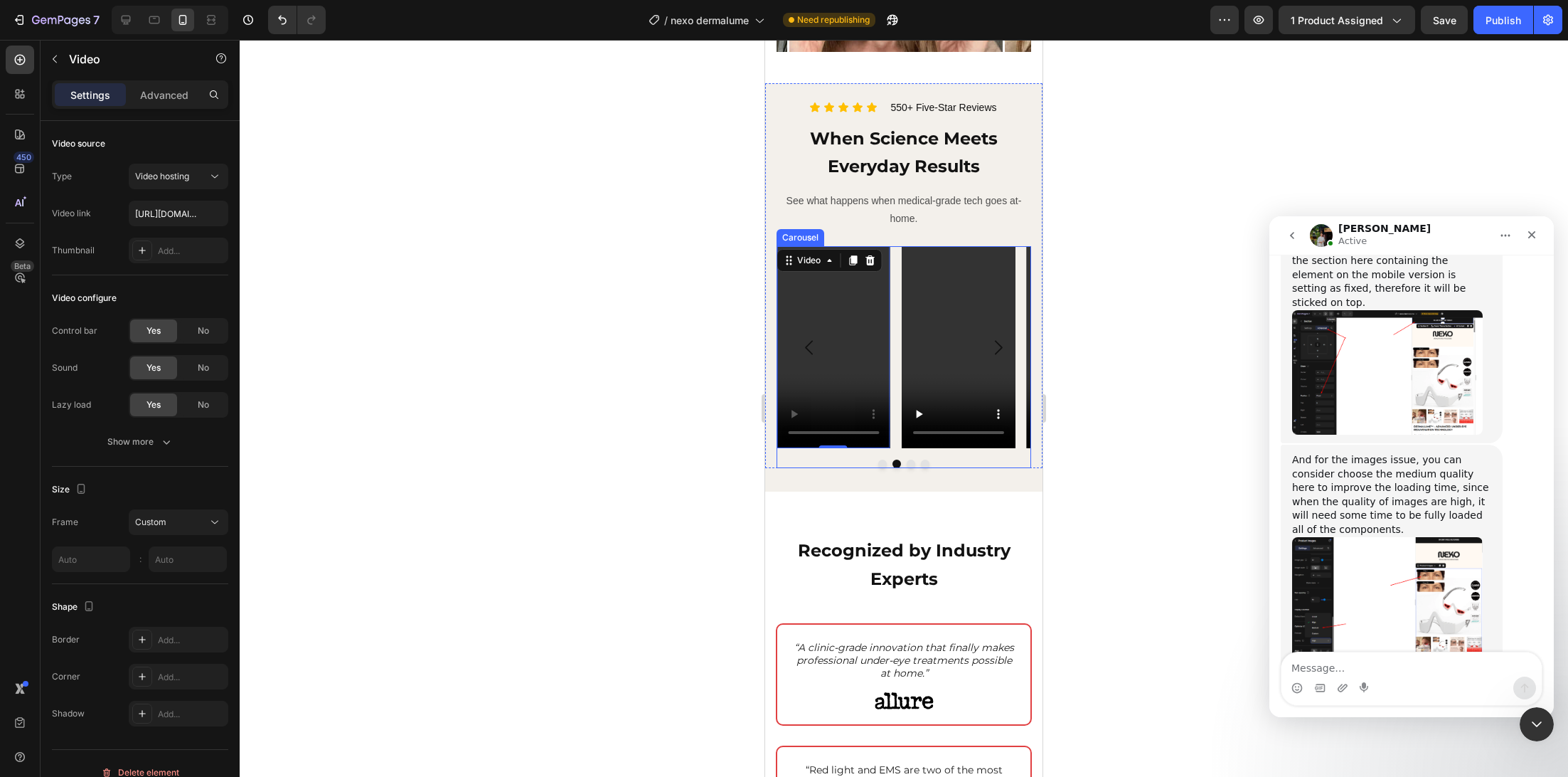
click at [977, 354] on button "Carousel Next Arrow" at bounding box center [998, 347] width 43 height 43
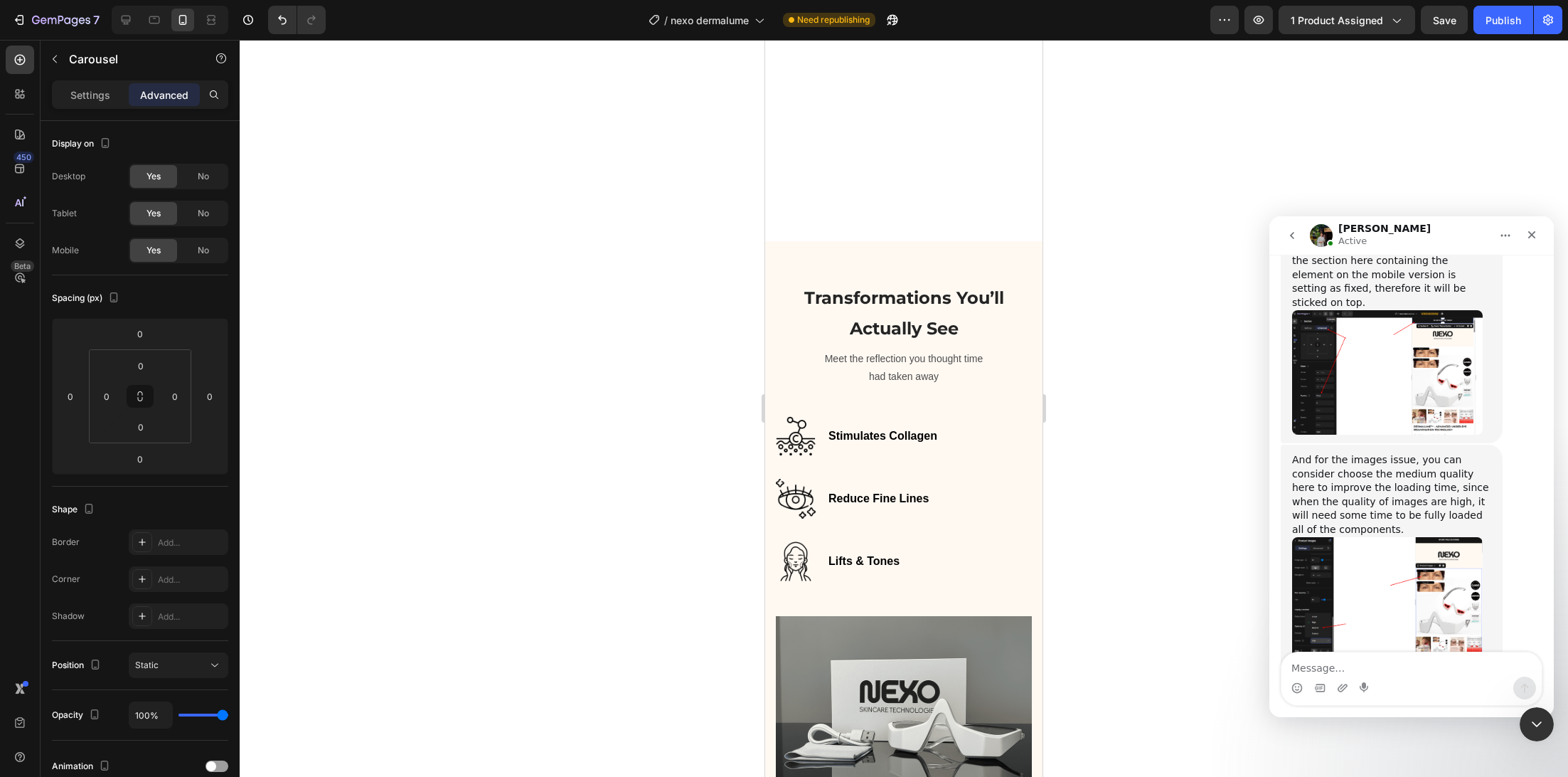
scroll to position [2865, 0]
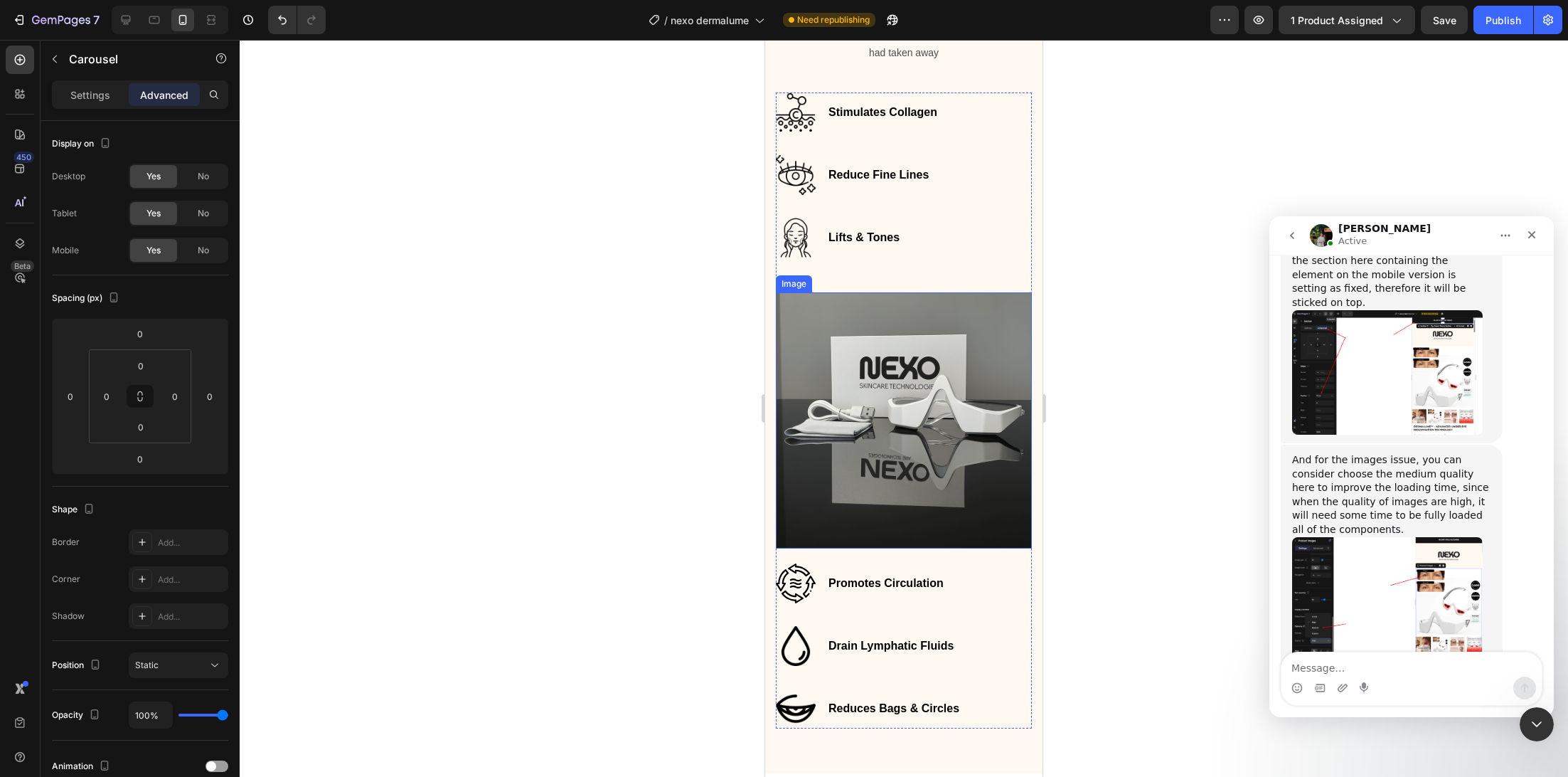
click at [926, 397] on img at bounding box center [904, 420] width 256 height 256
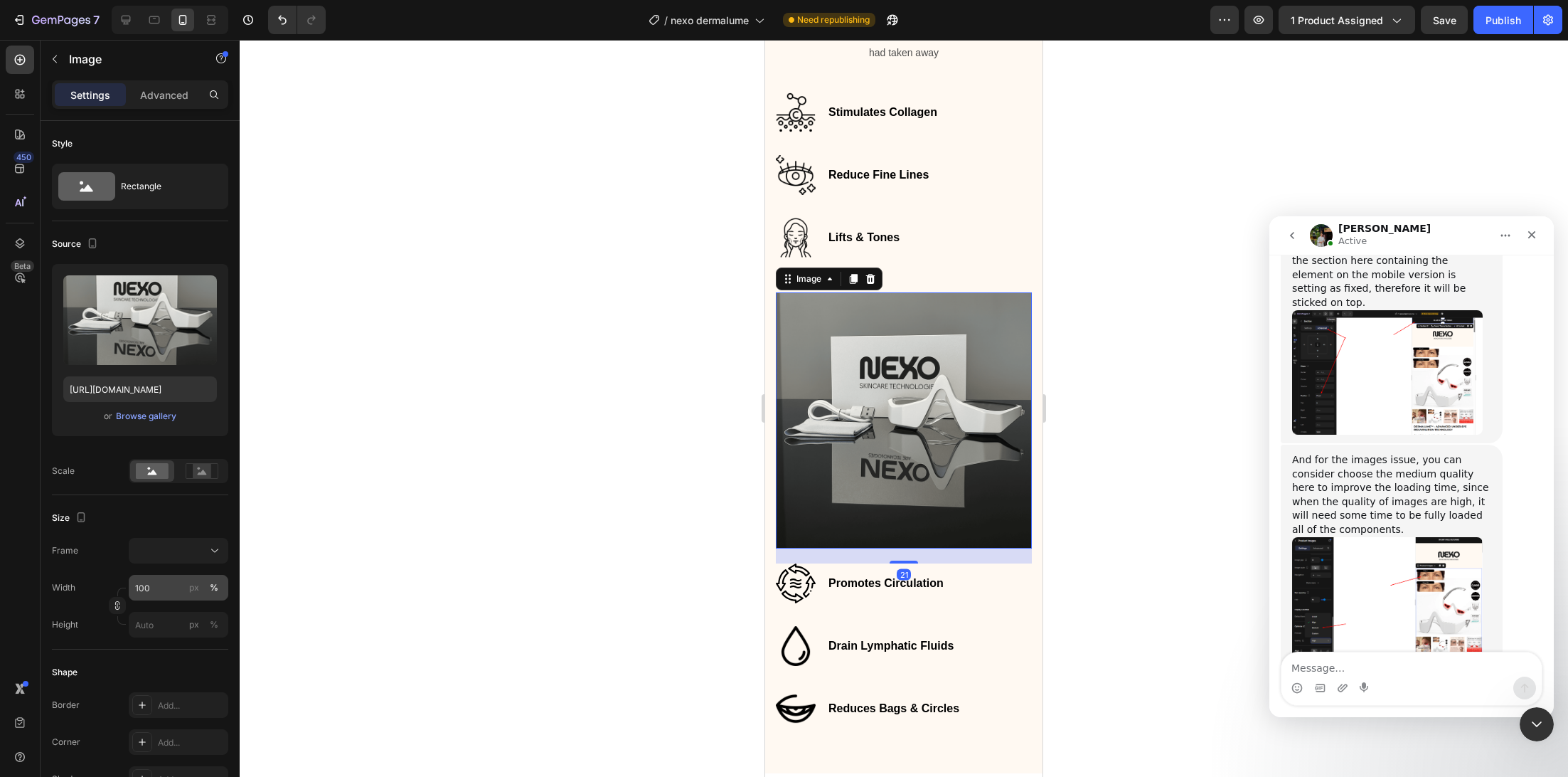
scroll to position [411, 0]
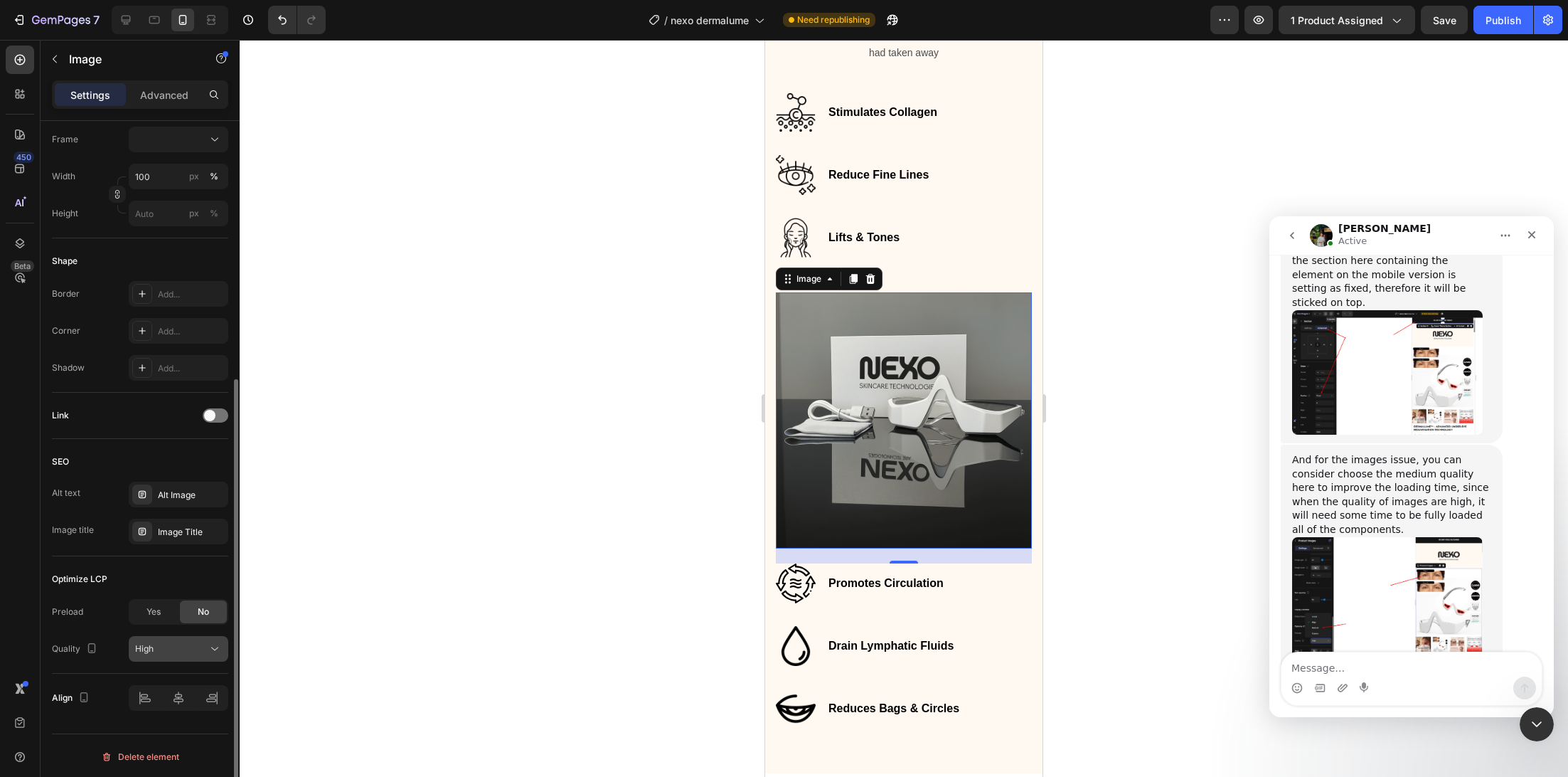
click at [156, 651] on div "High" at bounding box center [171, 648] width 72 height 13
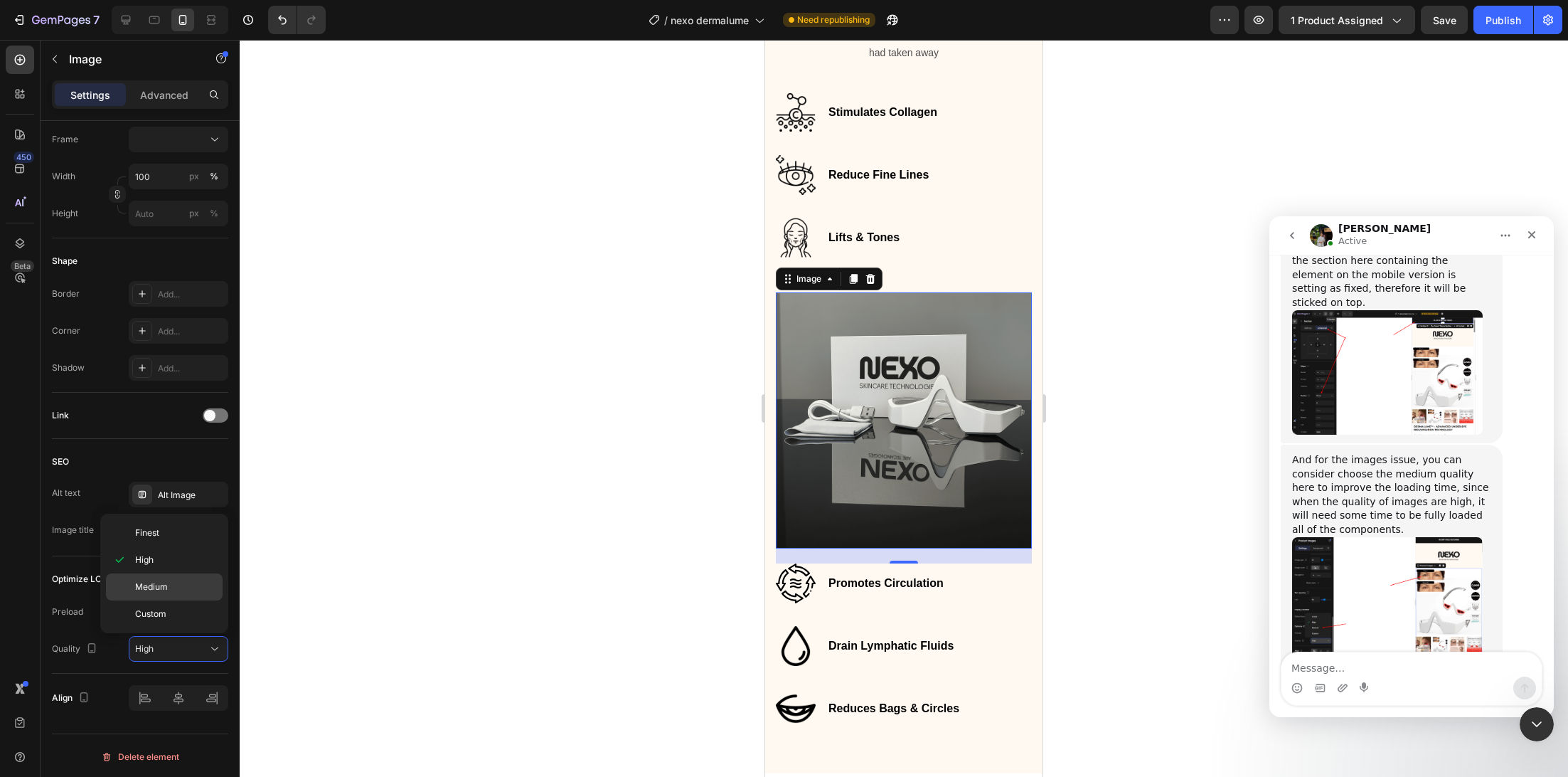
click at [179, 586] on p "Medium" at bounding box center [175, 586] width 81 height 13
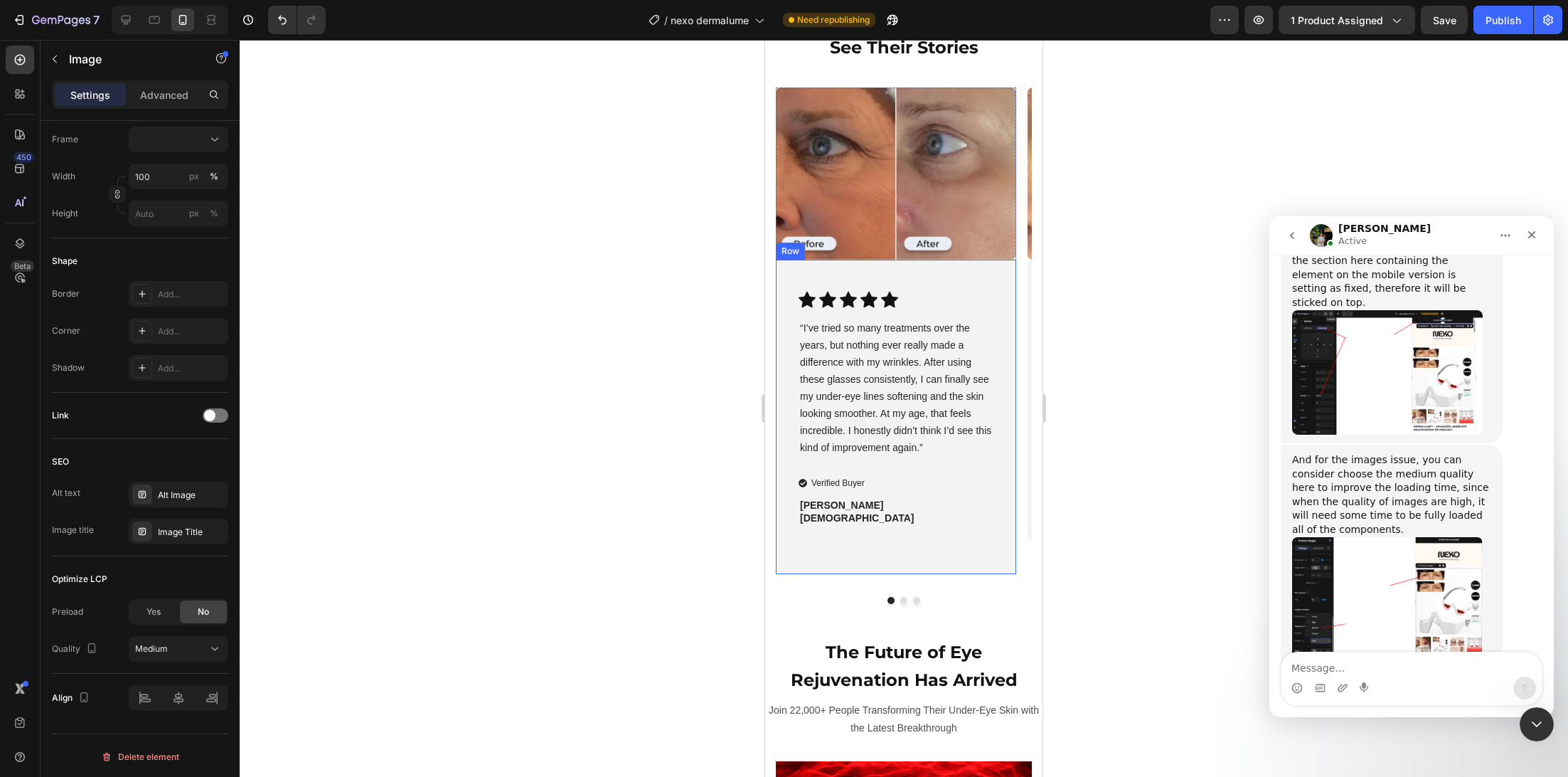
scroll to position [3654, 0]
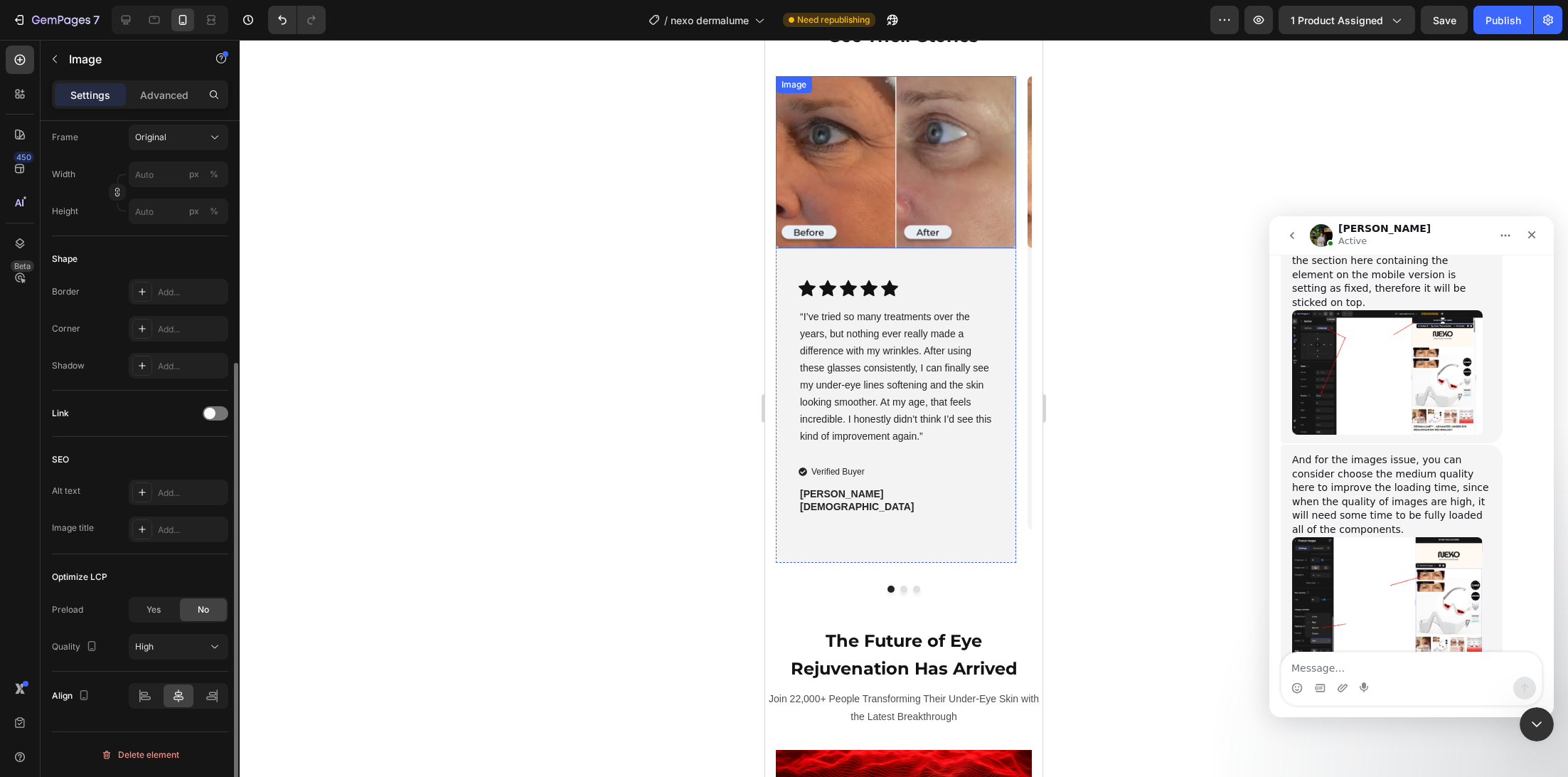
click at [886, 200] on img at bounding box center [896, 162] width 241 height 172
click at [165, 643] on div "High" at bounding box center [171, 648] width 72 height 13
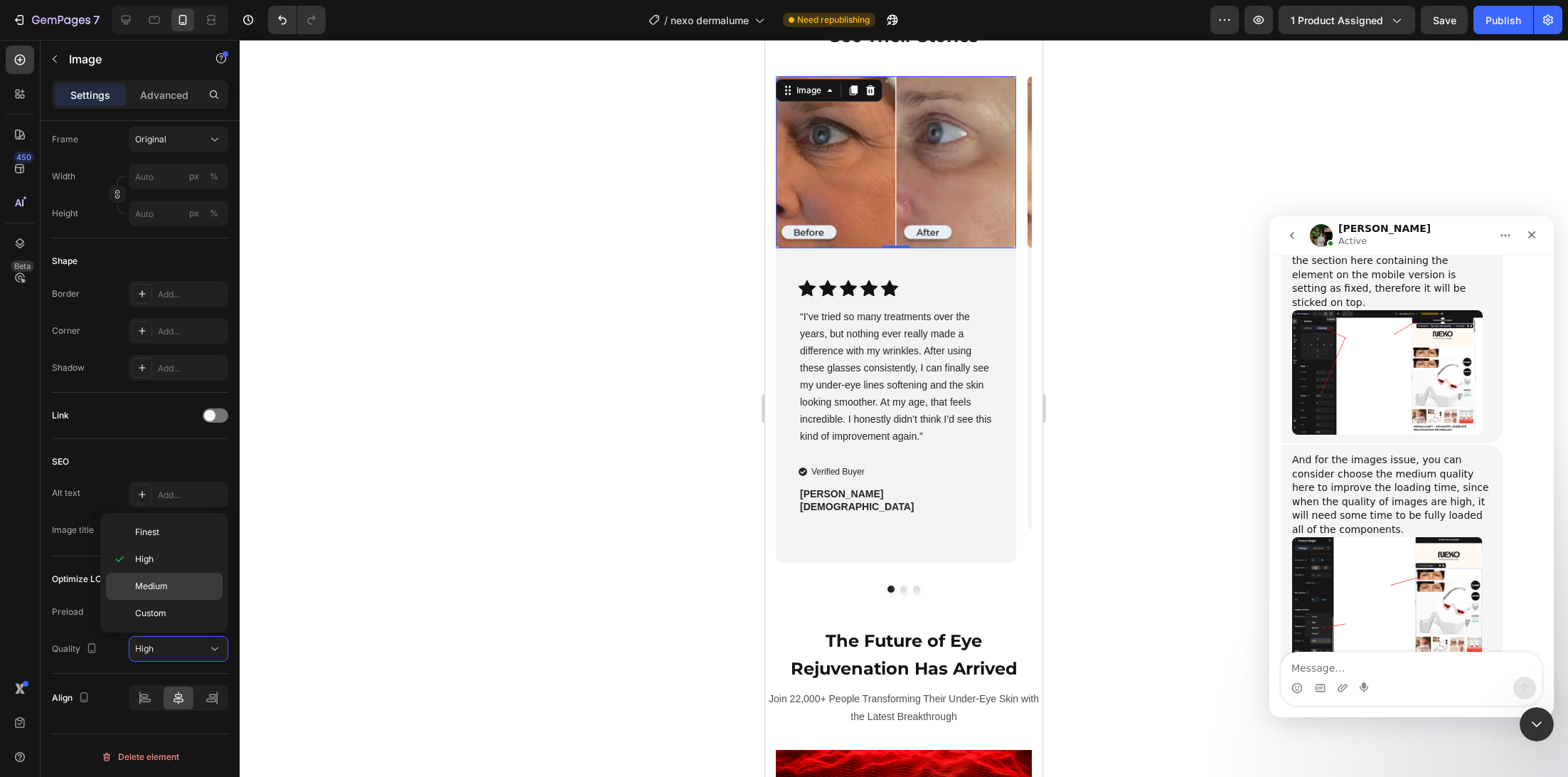
click at [156, 583] on span "Medium" at bounding box center [151, 586] width 32 height 13
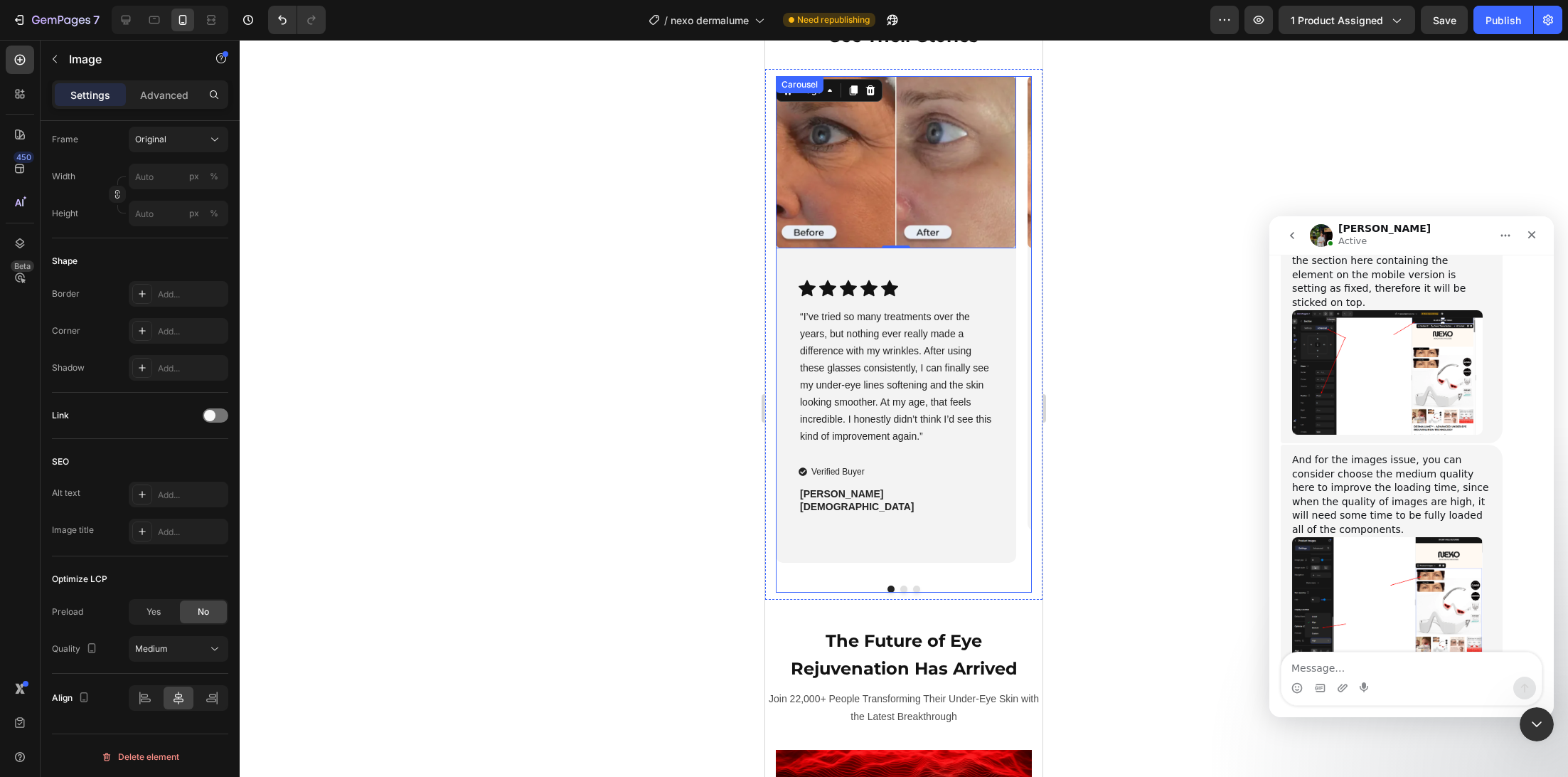
click at [900, 591] on button "Dot" at bounding box center [904, 589] width 7 height 7
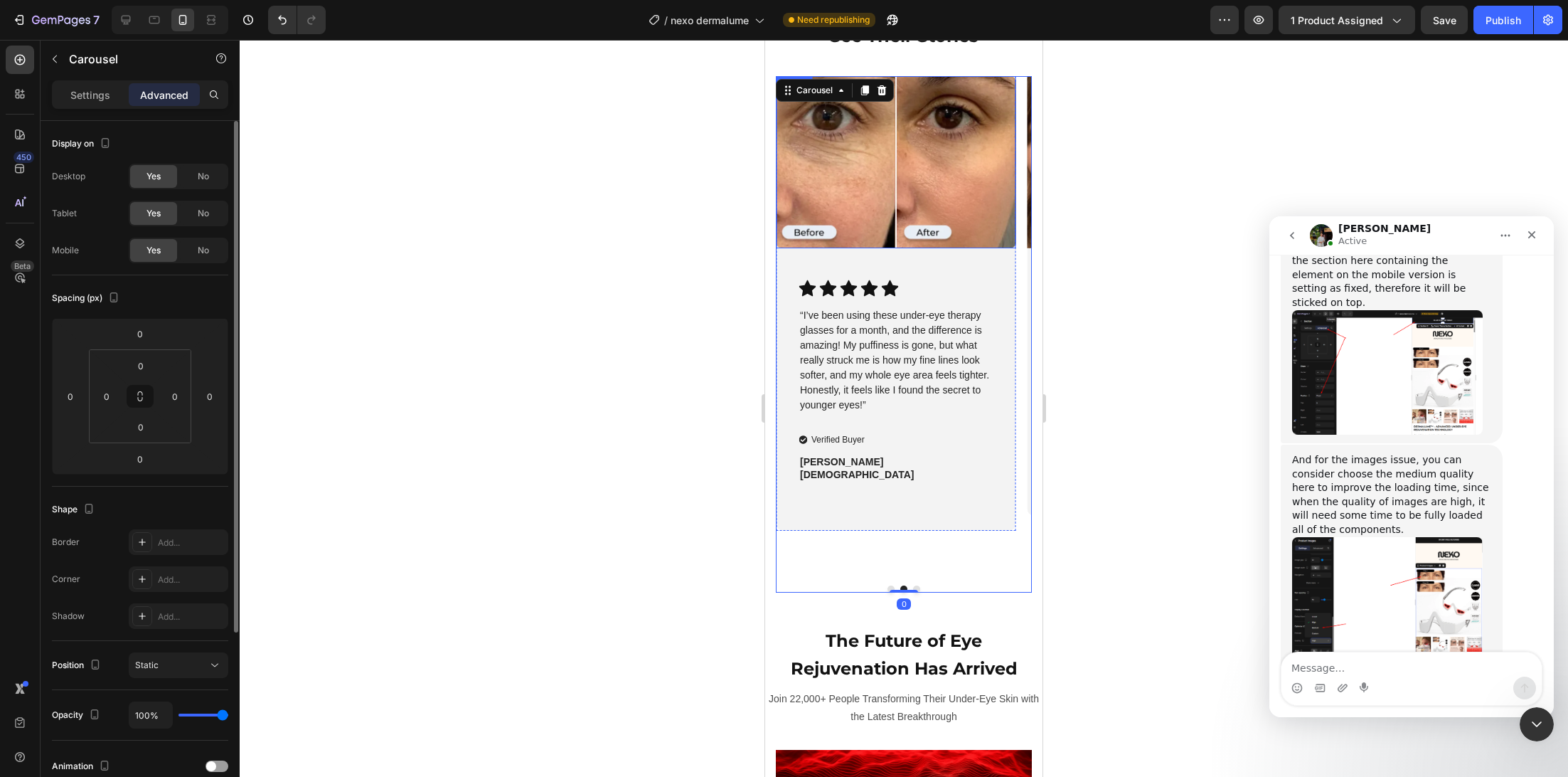
click at [883, 182] on img at bounding box center [896, 162] width 241 height 172
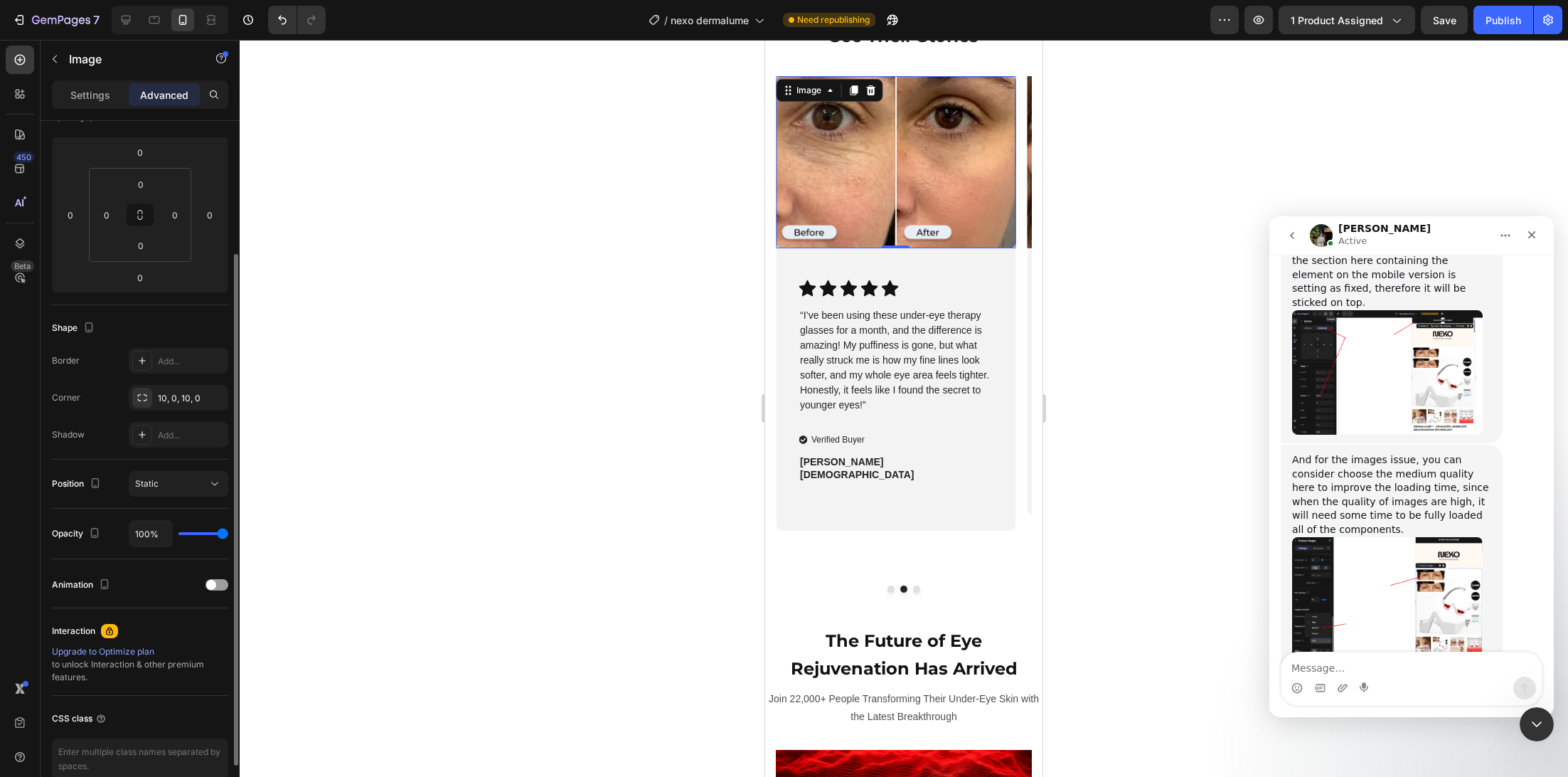
click at [860, 197] on img at bounding box center [896, 162] width 241 height 172
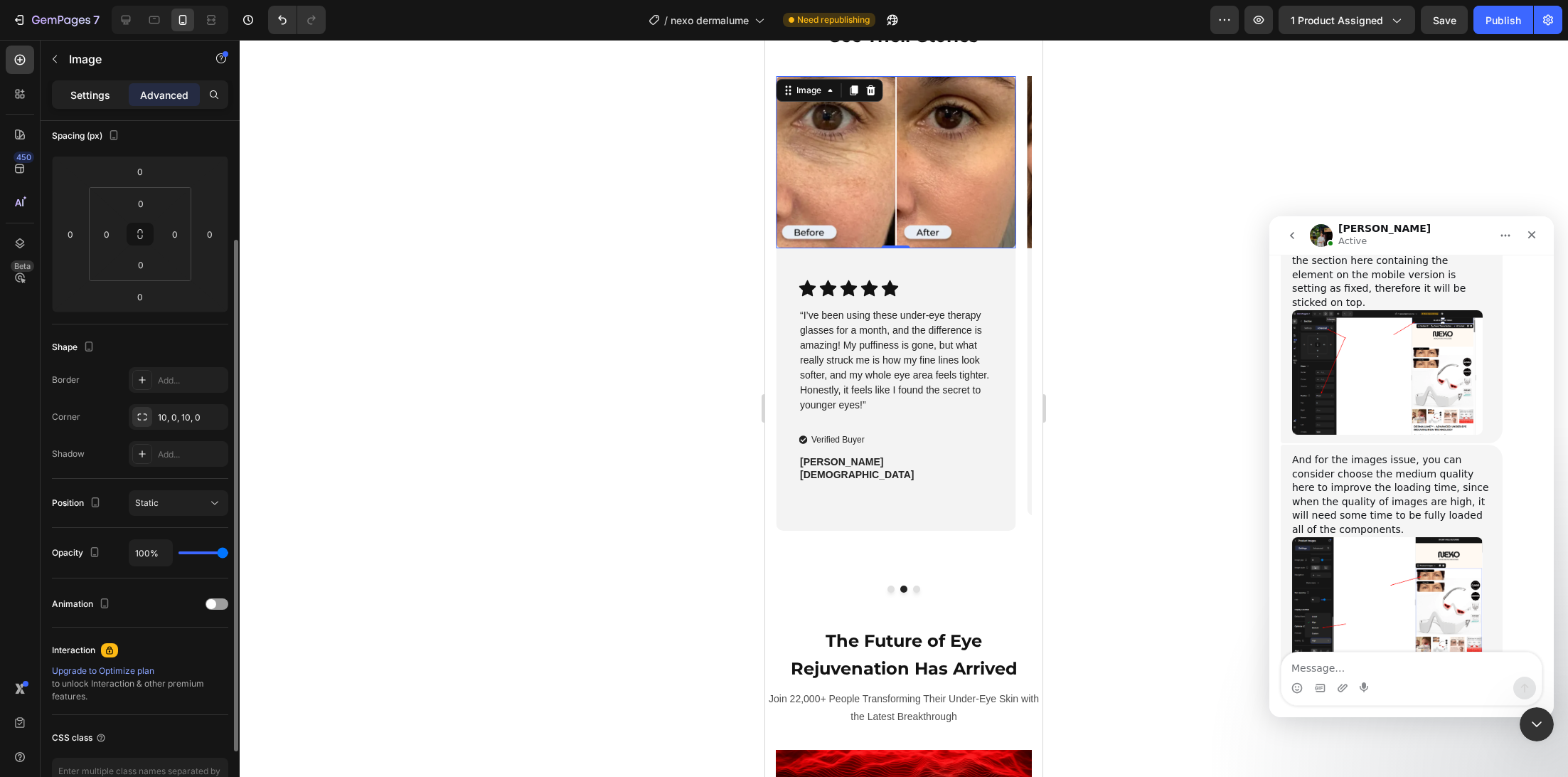
click at [102, 99] on p "Settings" at bounding box center [90, 95] width 40 height 15
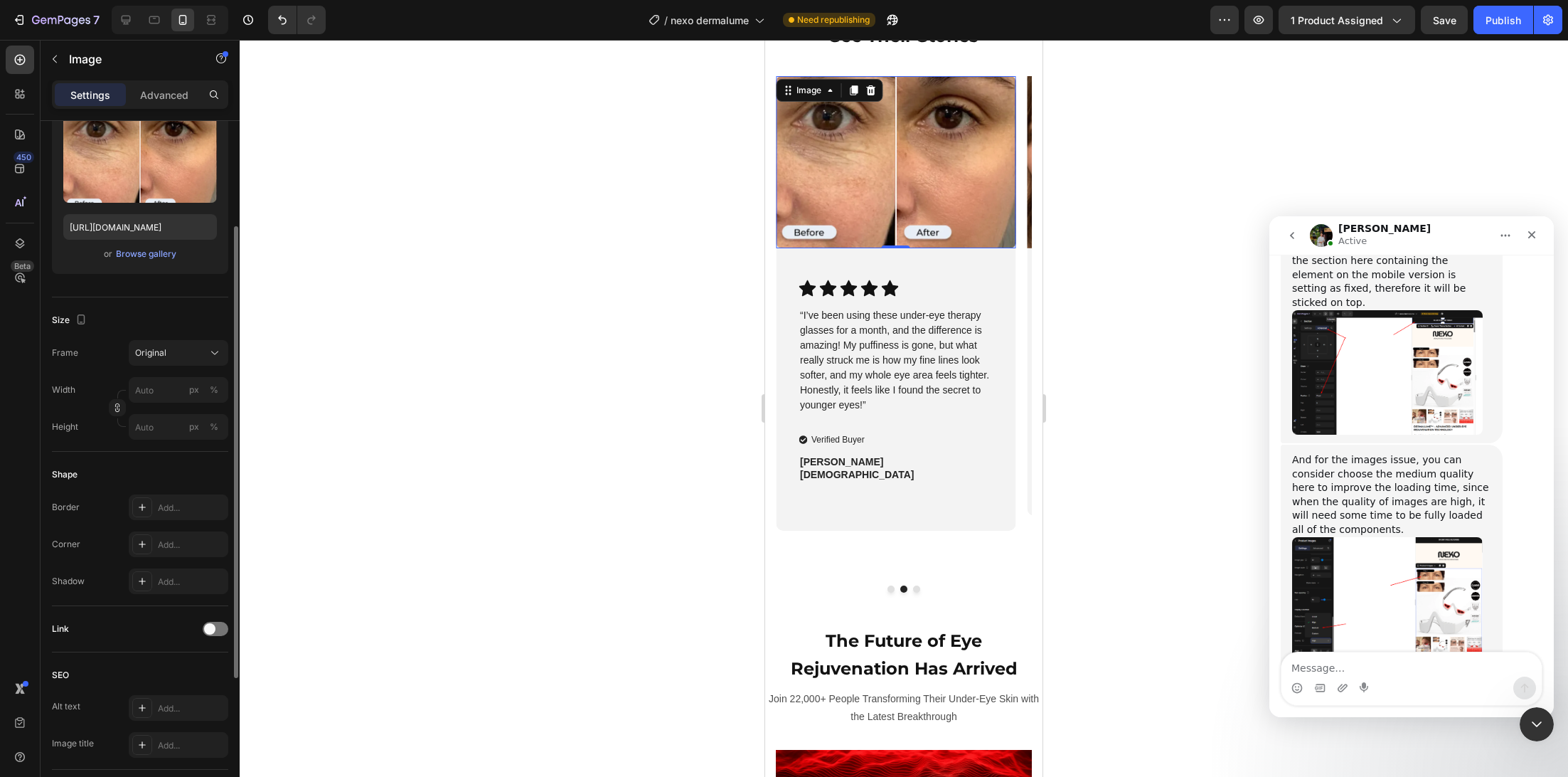
scroll to position [375, 0]
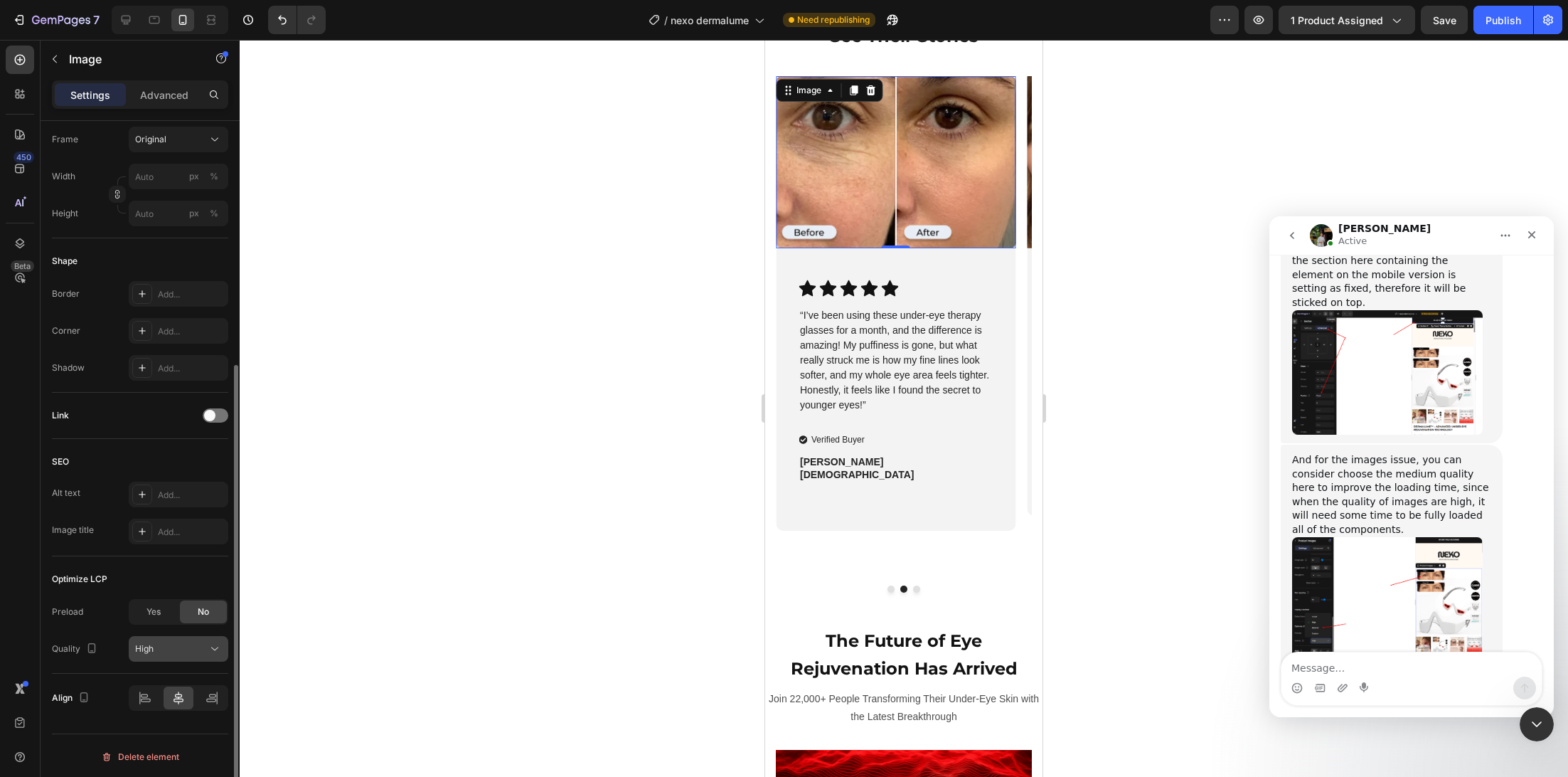
click at [180, 648] on div "High" at bounding box center [171, 648] width 72 height 13
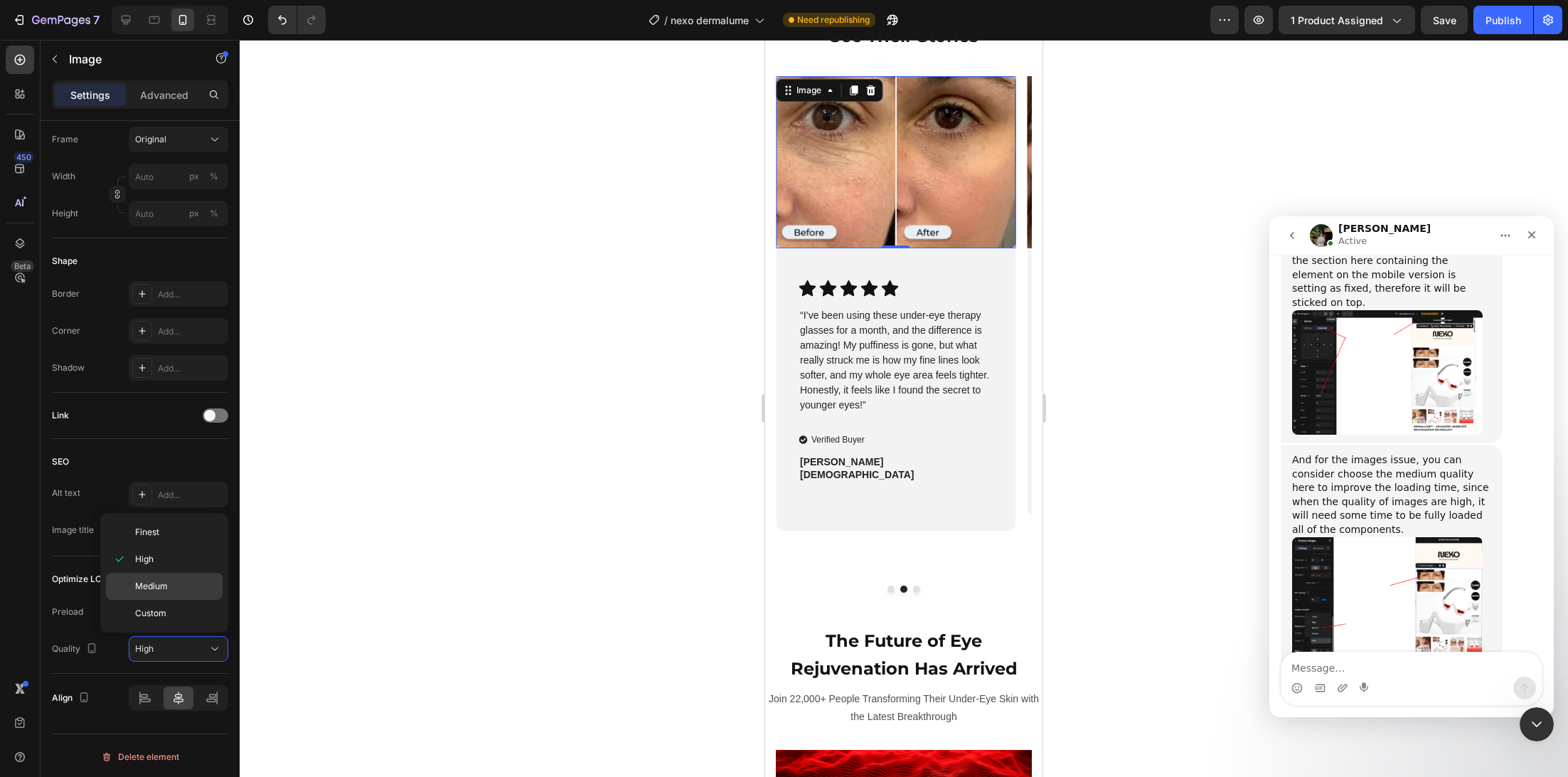
click at [183, 588] on p "Medium" at bounding box center [175, 586] width 81 height 13
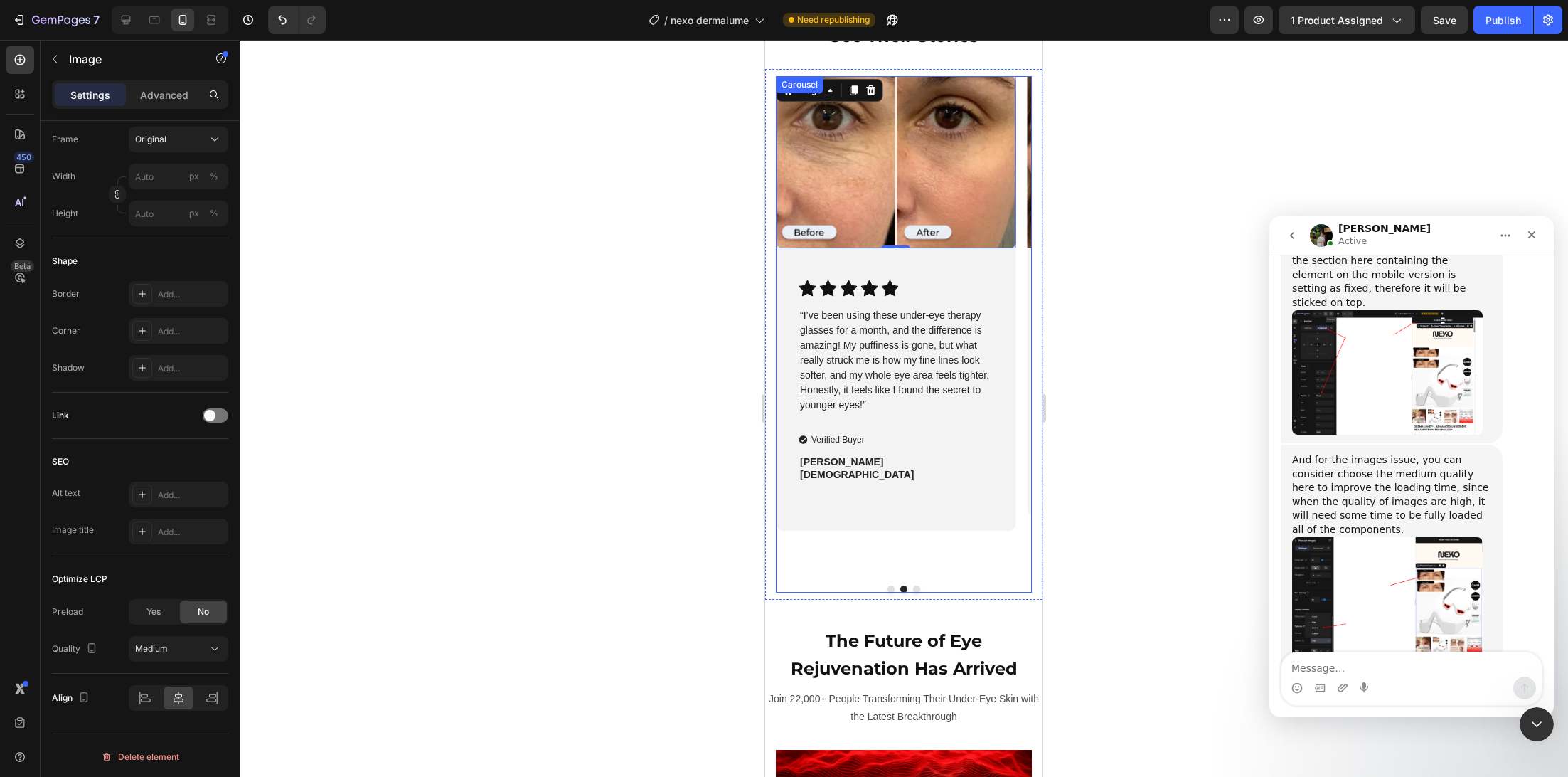
click at [913, 592] on button "Dot" at bounding box center [916, 589] width 7 height 7
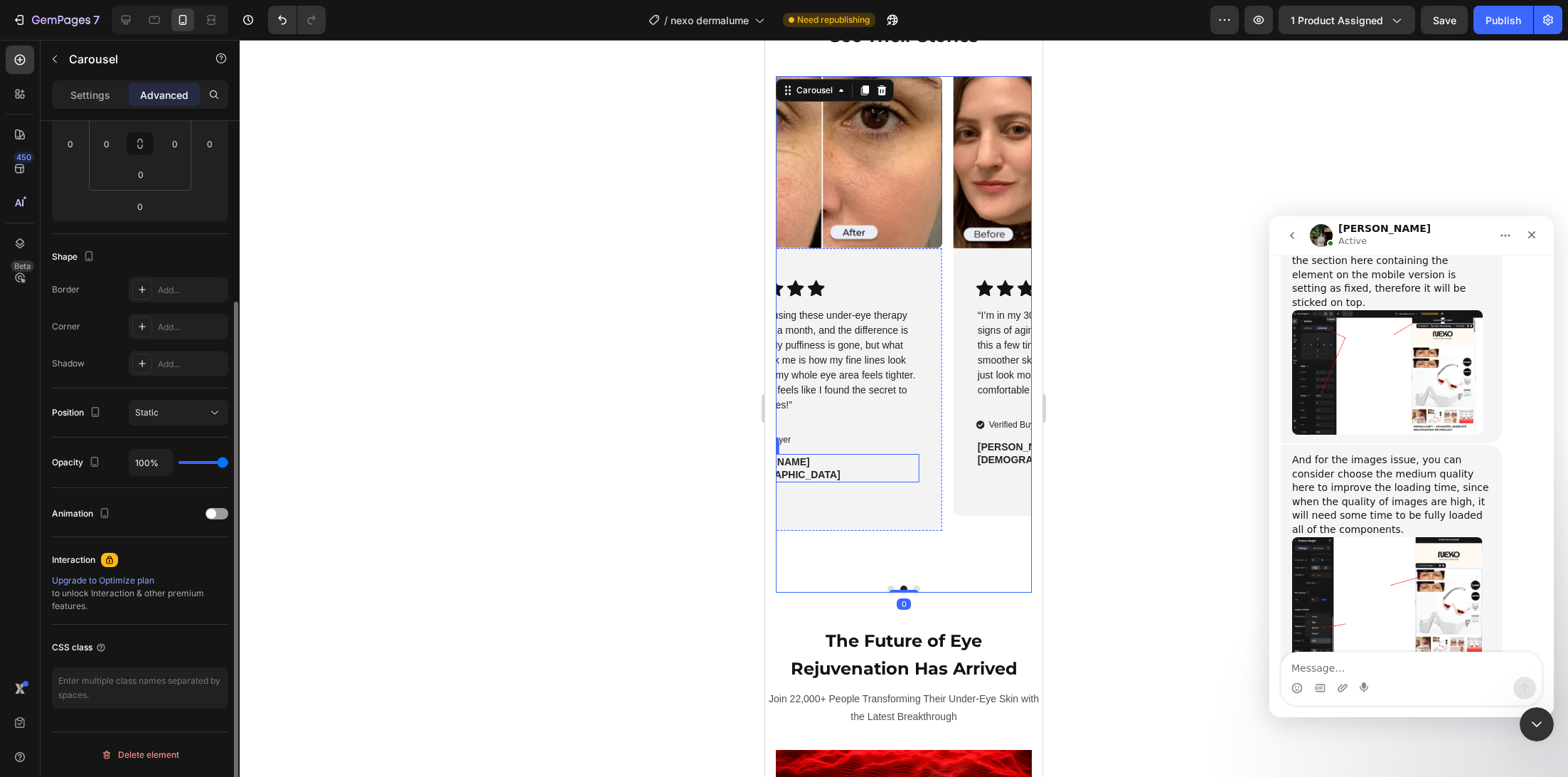
scroll to position [0, 0]
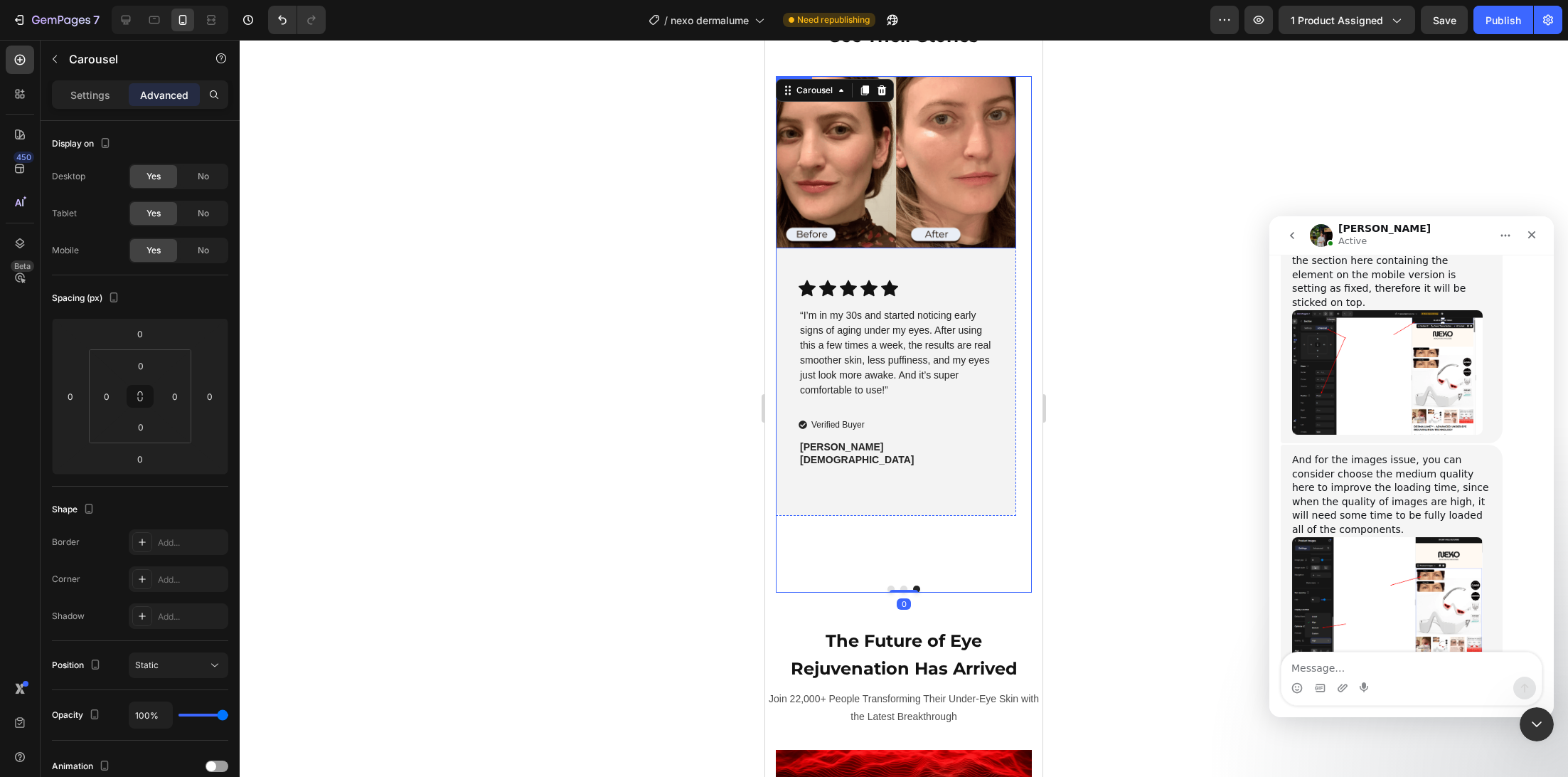
click at [933, 163] on img at bounding box center [896, 162] width 241 height 172
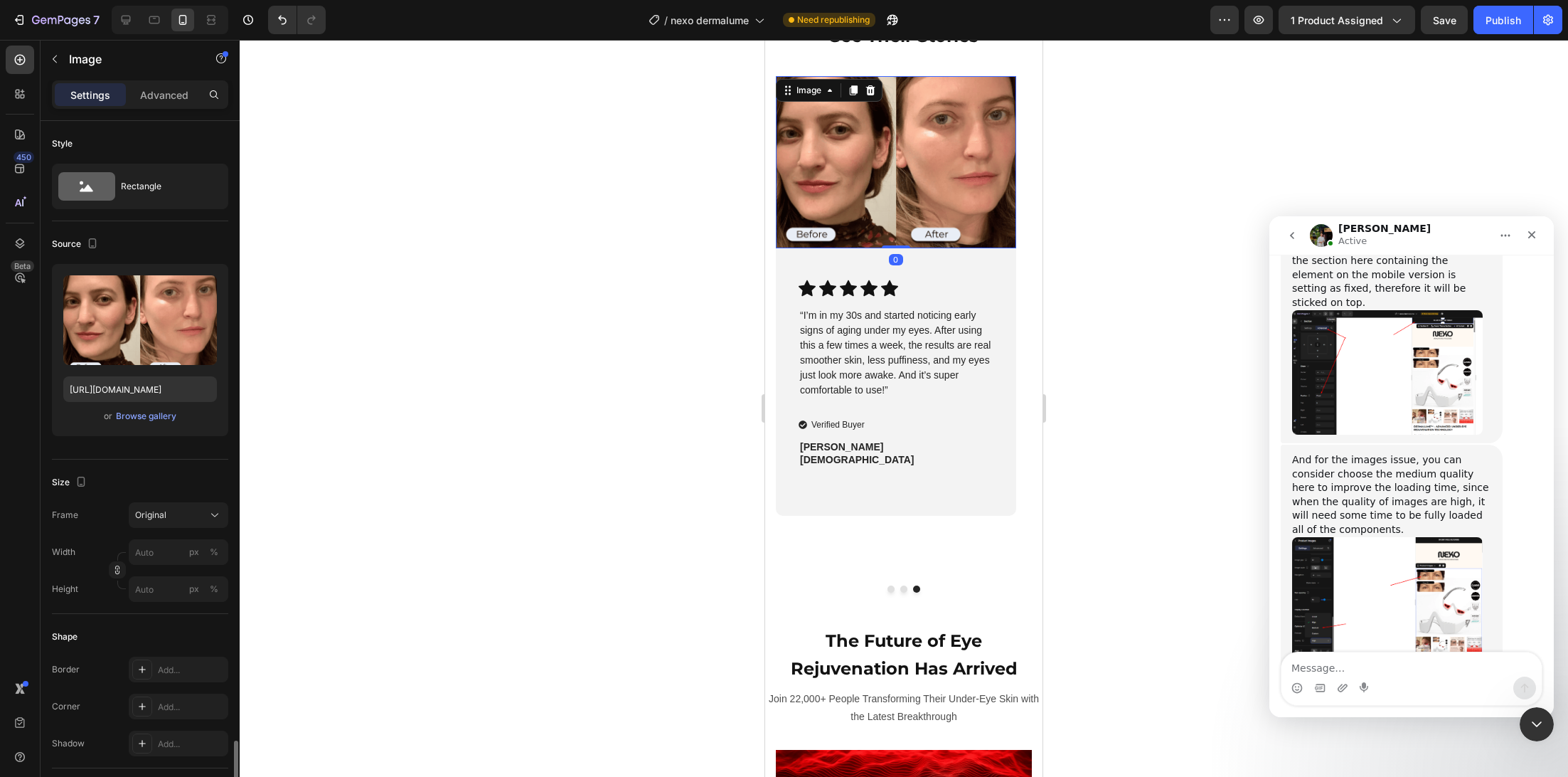
scroll to position [375, 0]
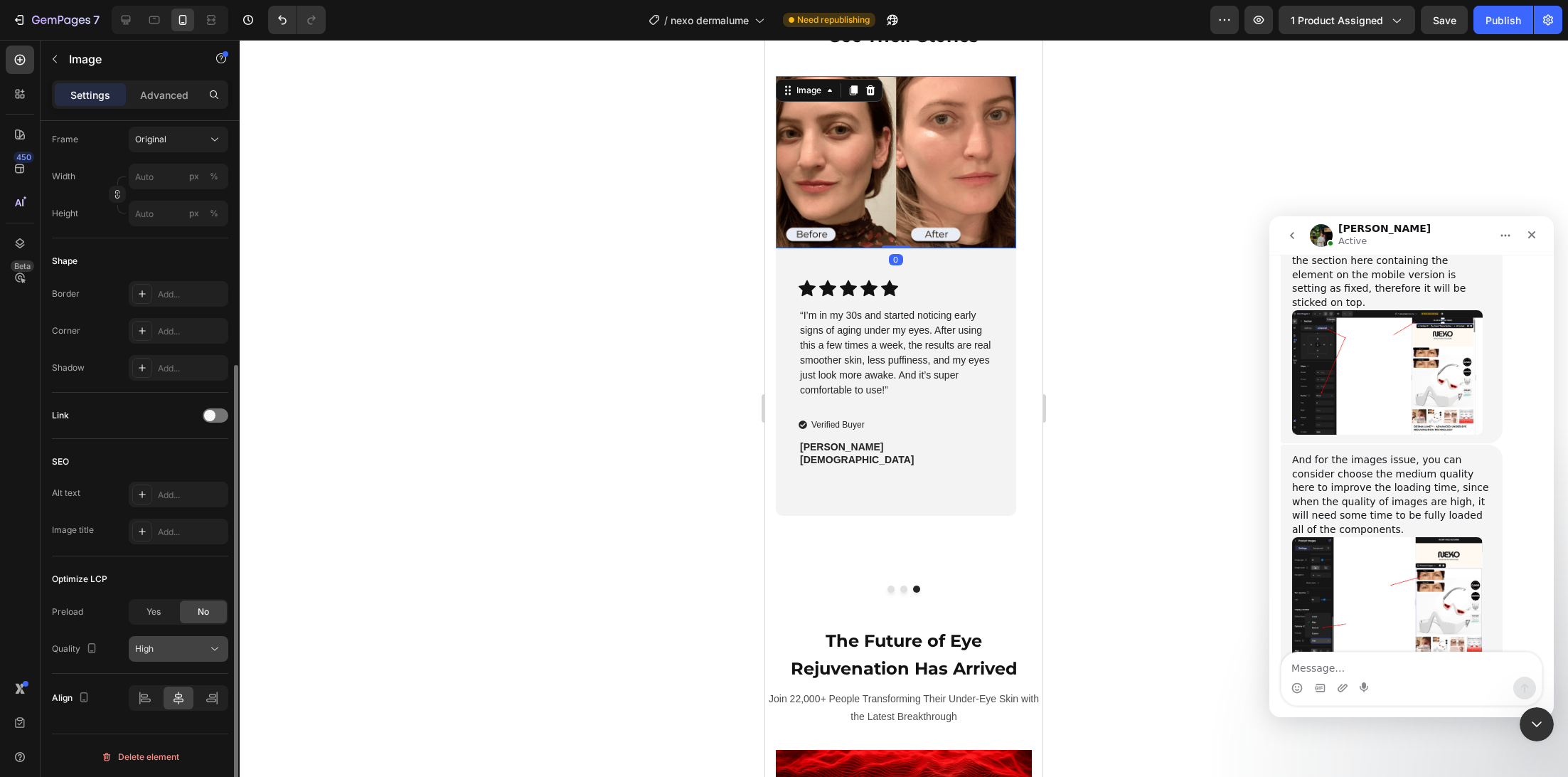
click at [162, 648] on div "High" at bounding box center [171, 648] width 72 height 13
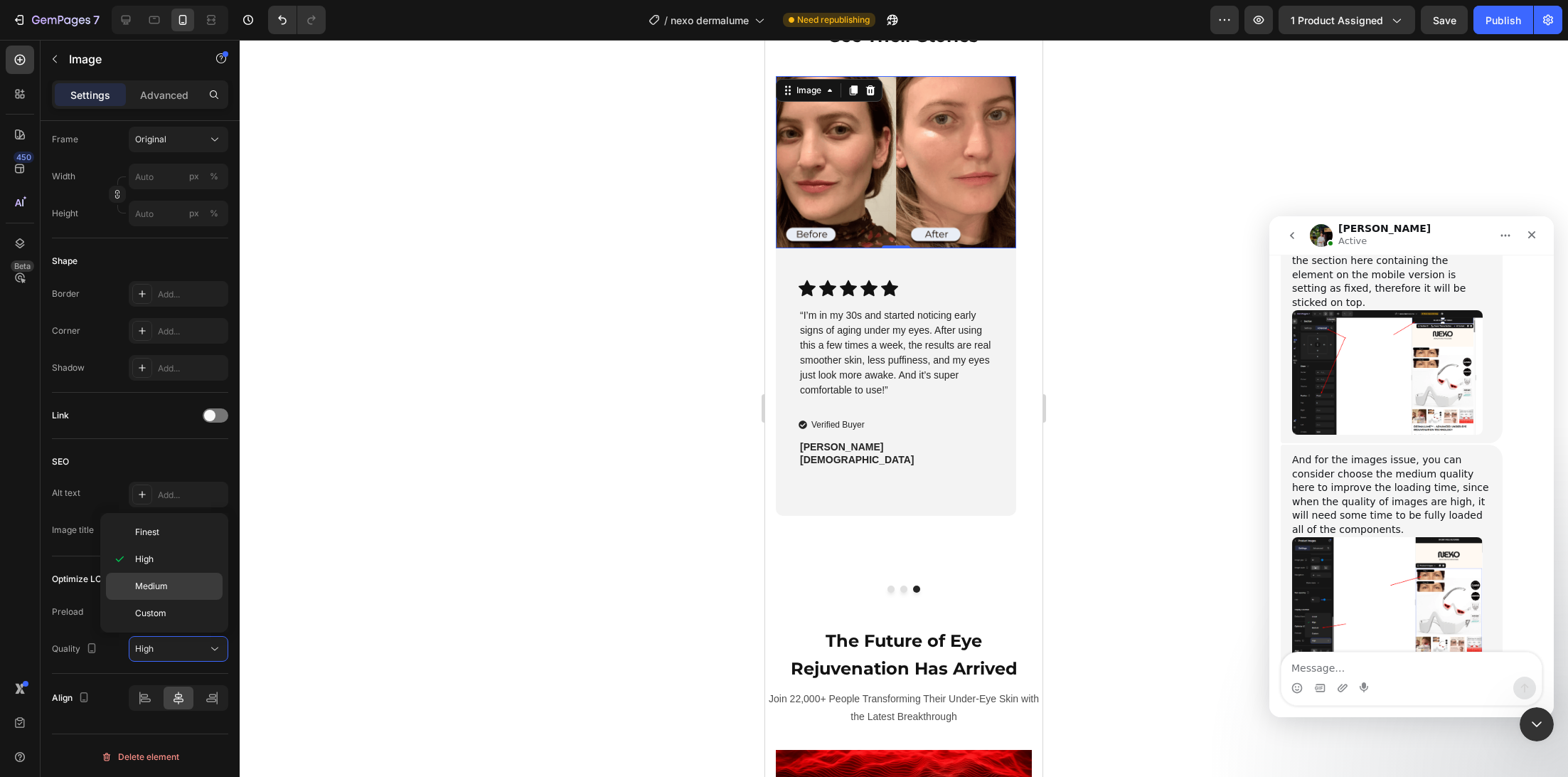
click at [192, 591] on p "Medium" at bounding box center [175, 586] width 81 height 13
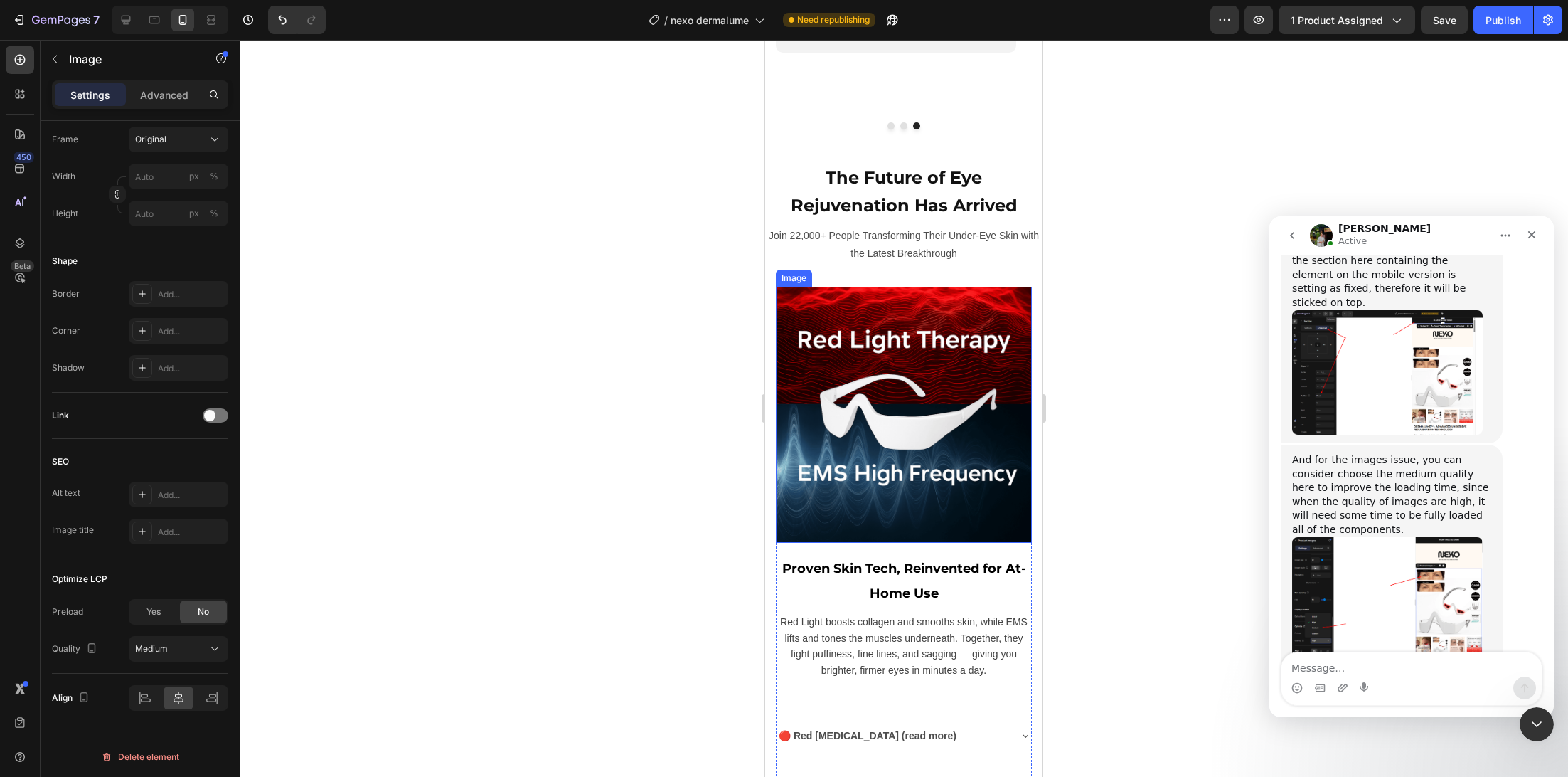
scroll to position [4116, 0]
click at [878, 396] on img at bounding box center [904, 414] width 256 height 256
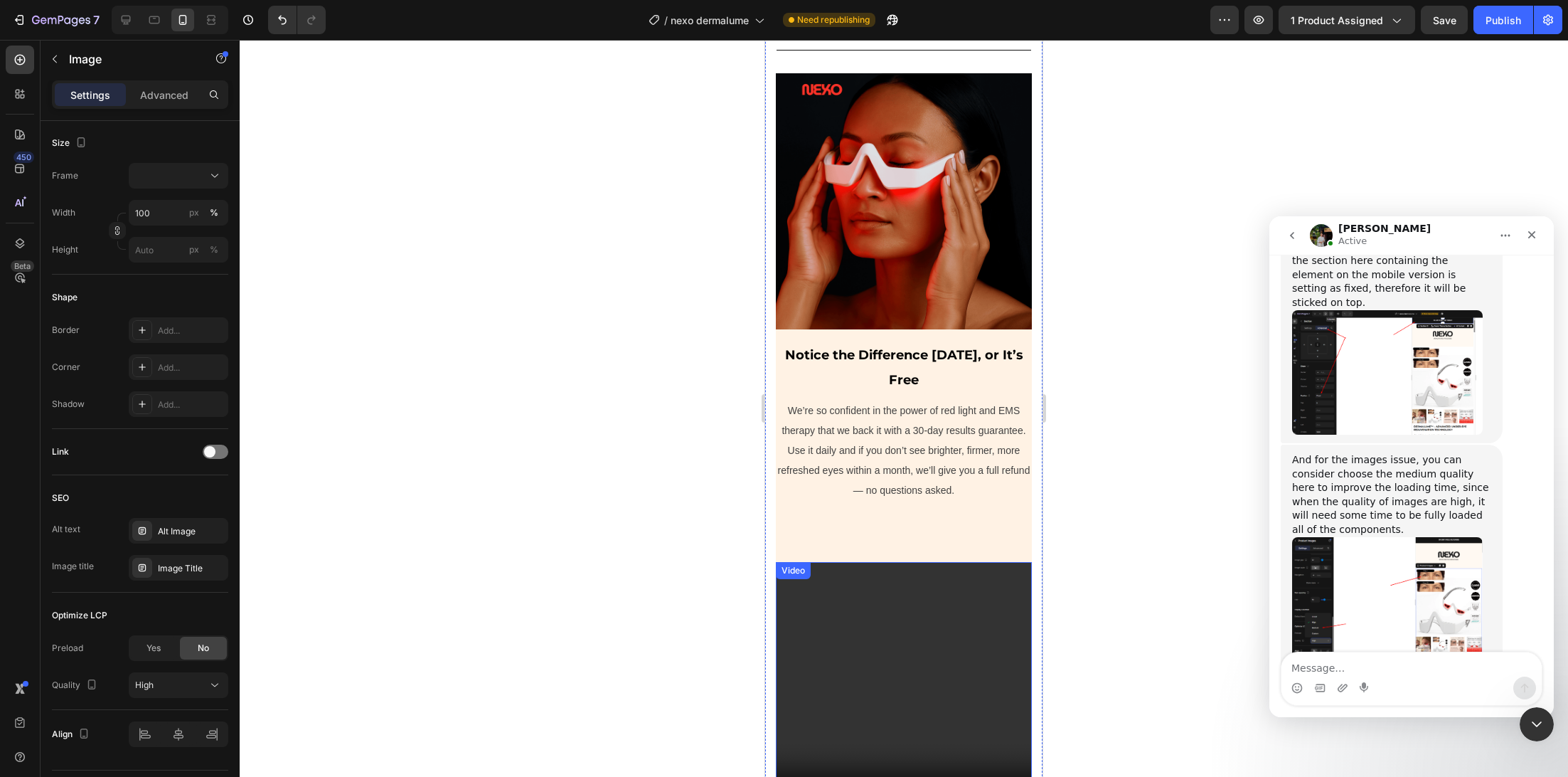
scroll to position [5013, 0]
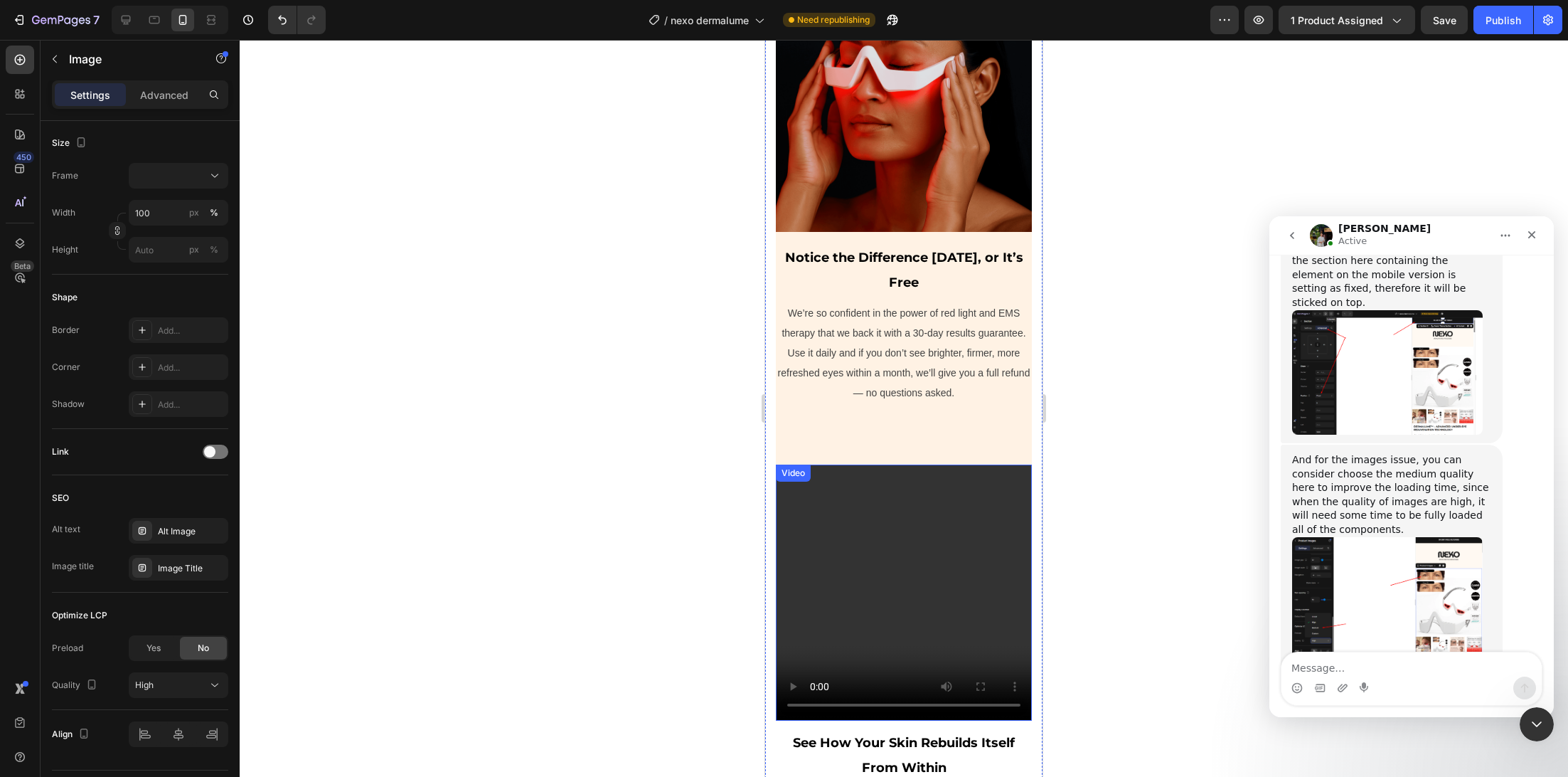
click at [902, 527] on video at bounding box center [904, 592] width 256 height 256
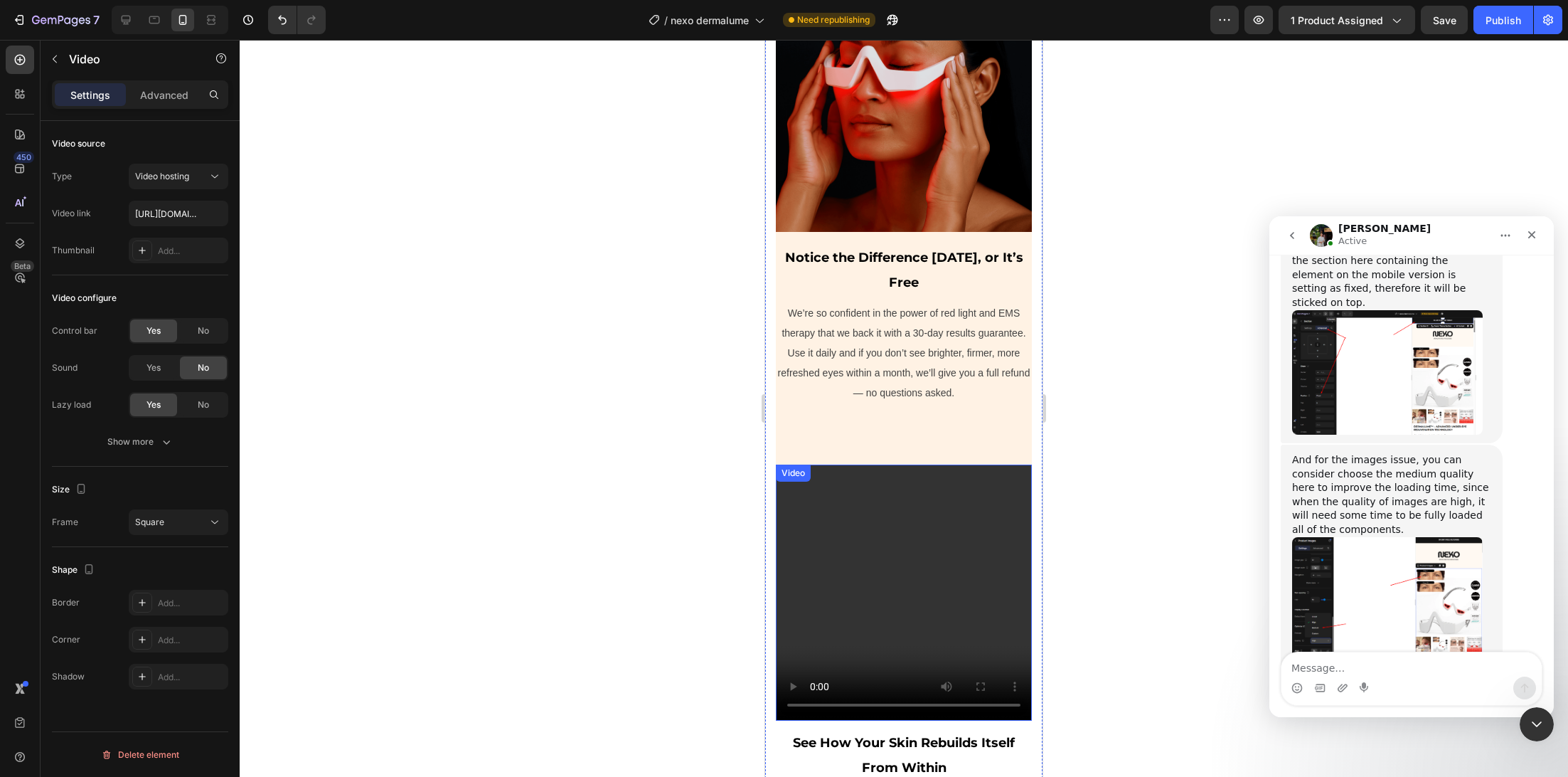
scroll to position [0, 0]
click at [869, 169] on img at bounding box center [904, 104] width 256 height 256
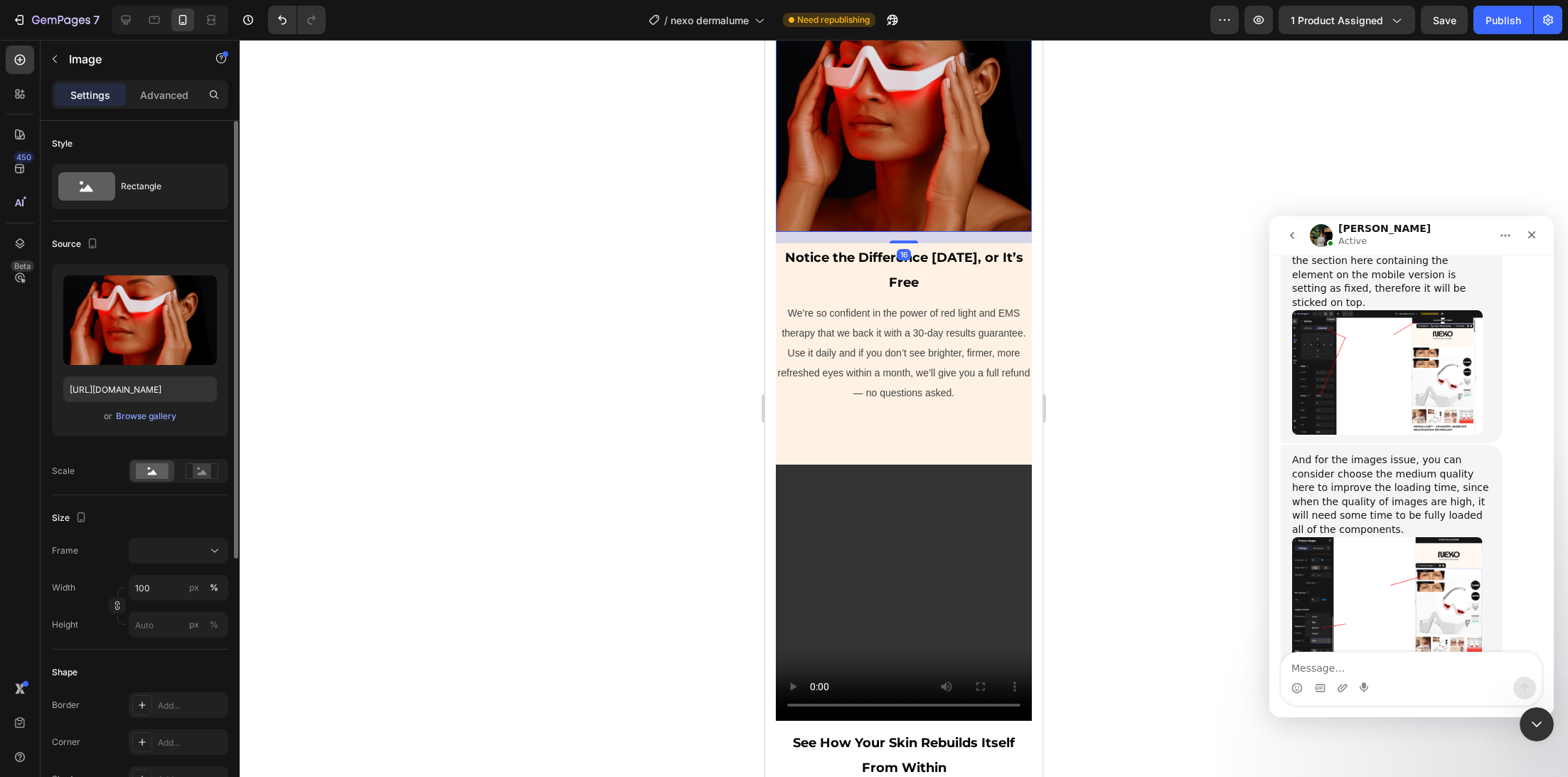
scroll to position [411, 0]
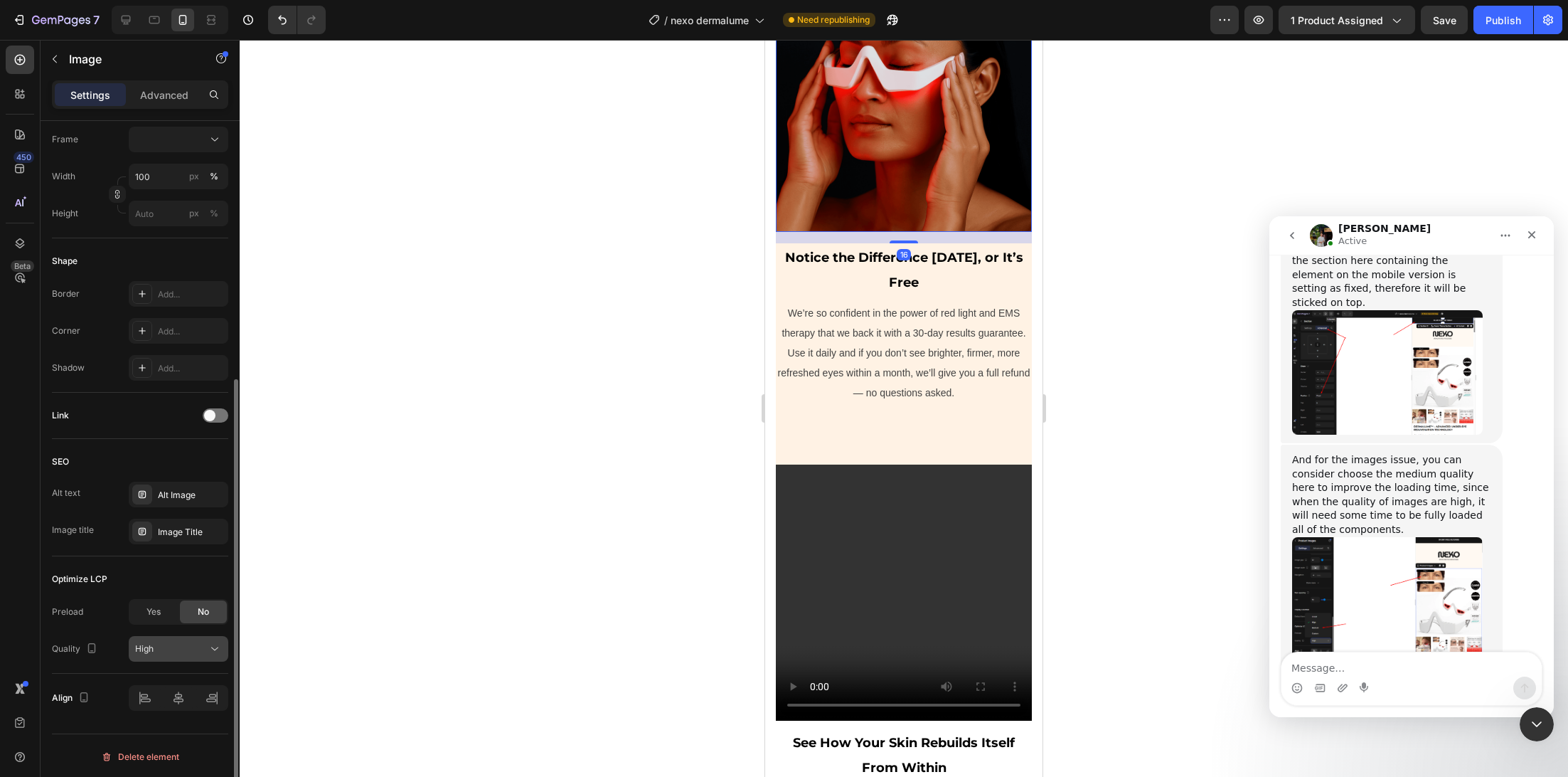
click at [151, 644] on span "High" at bounding box center [145, 648] width 19 height 11
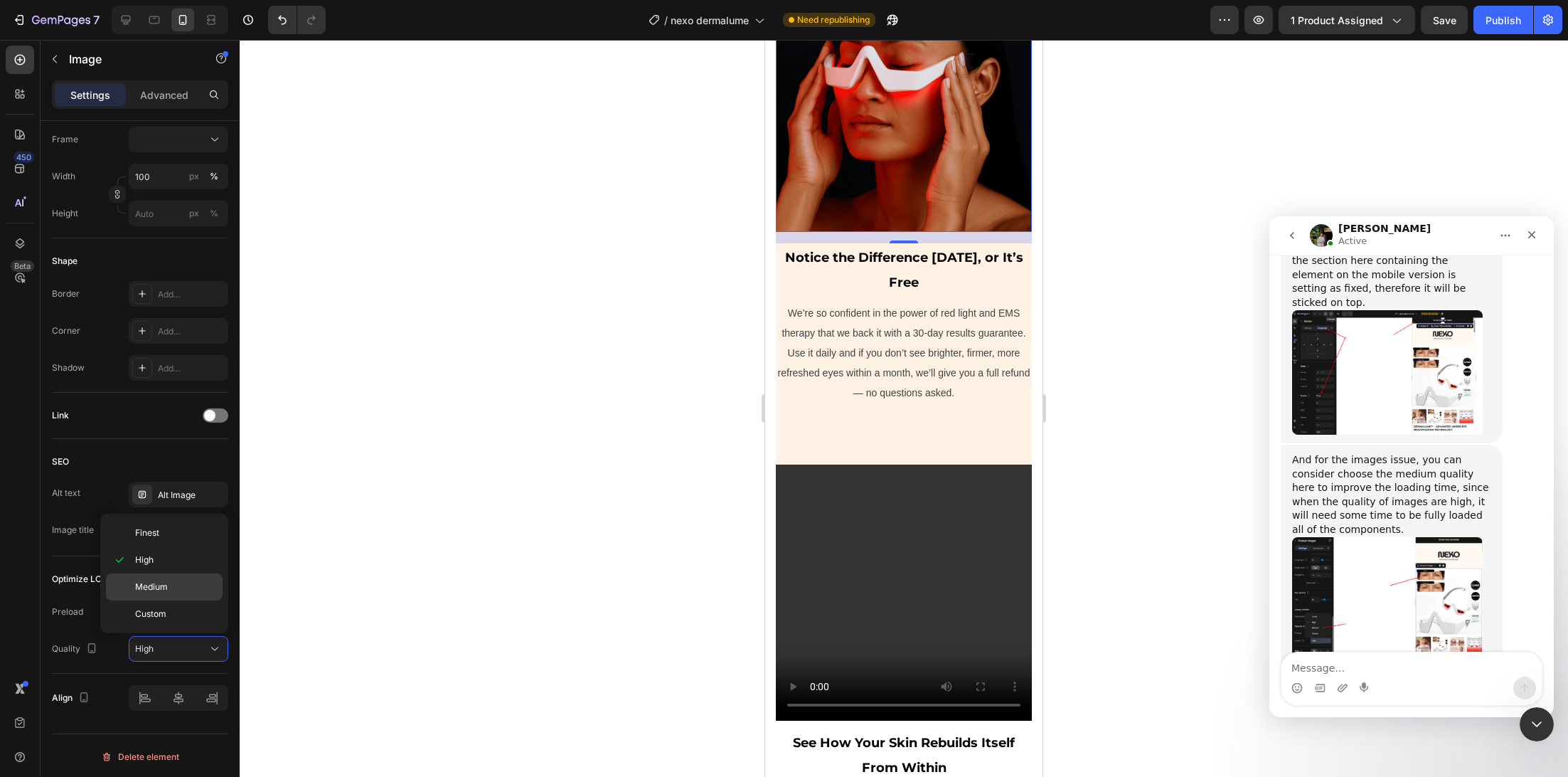
click at [167, 587] on p "Medium" at bounding box center [175, 586] width 81 height 13
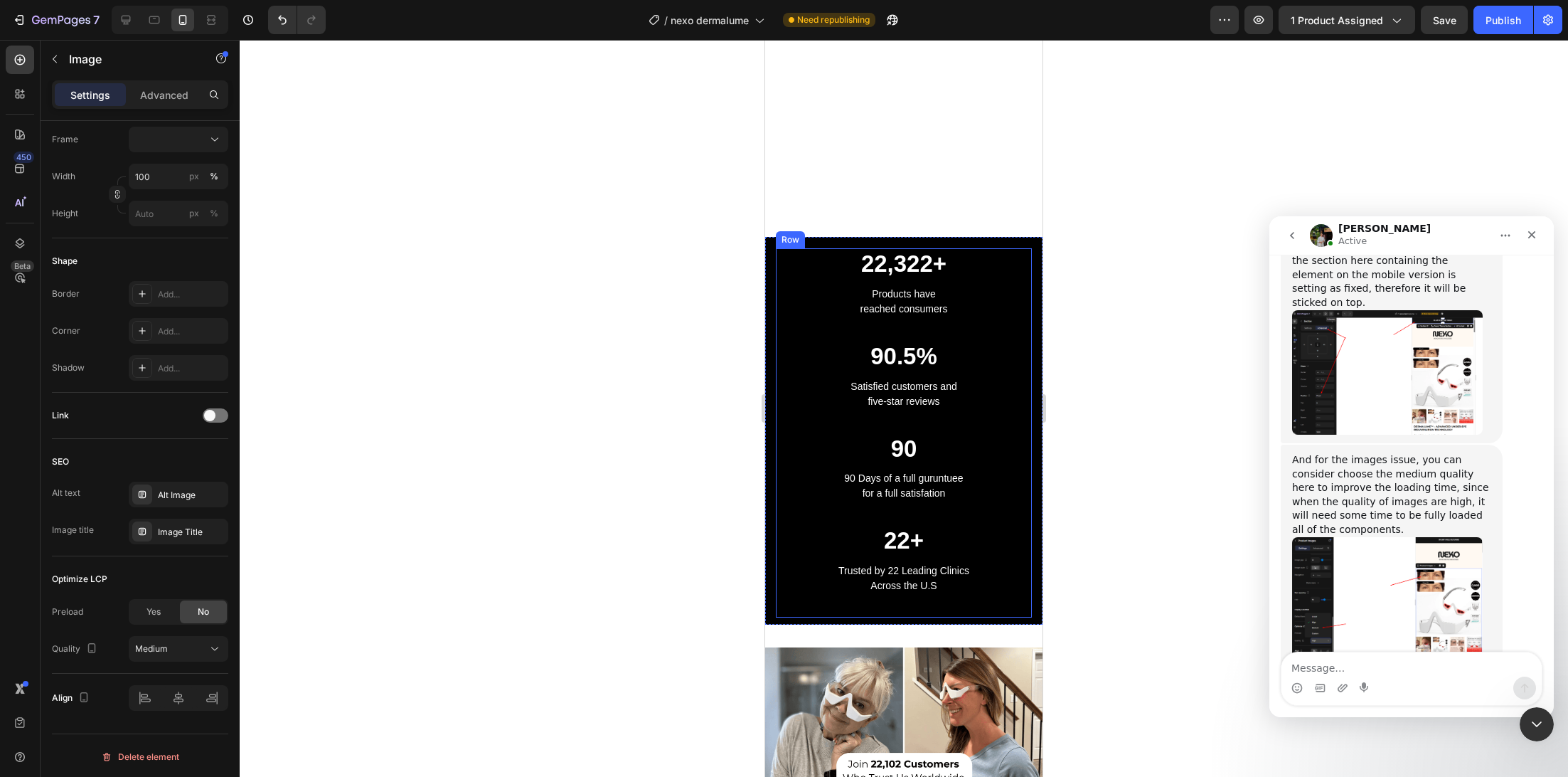
scroll to position [6178, 0]
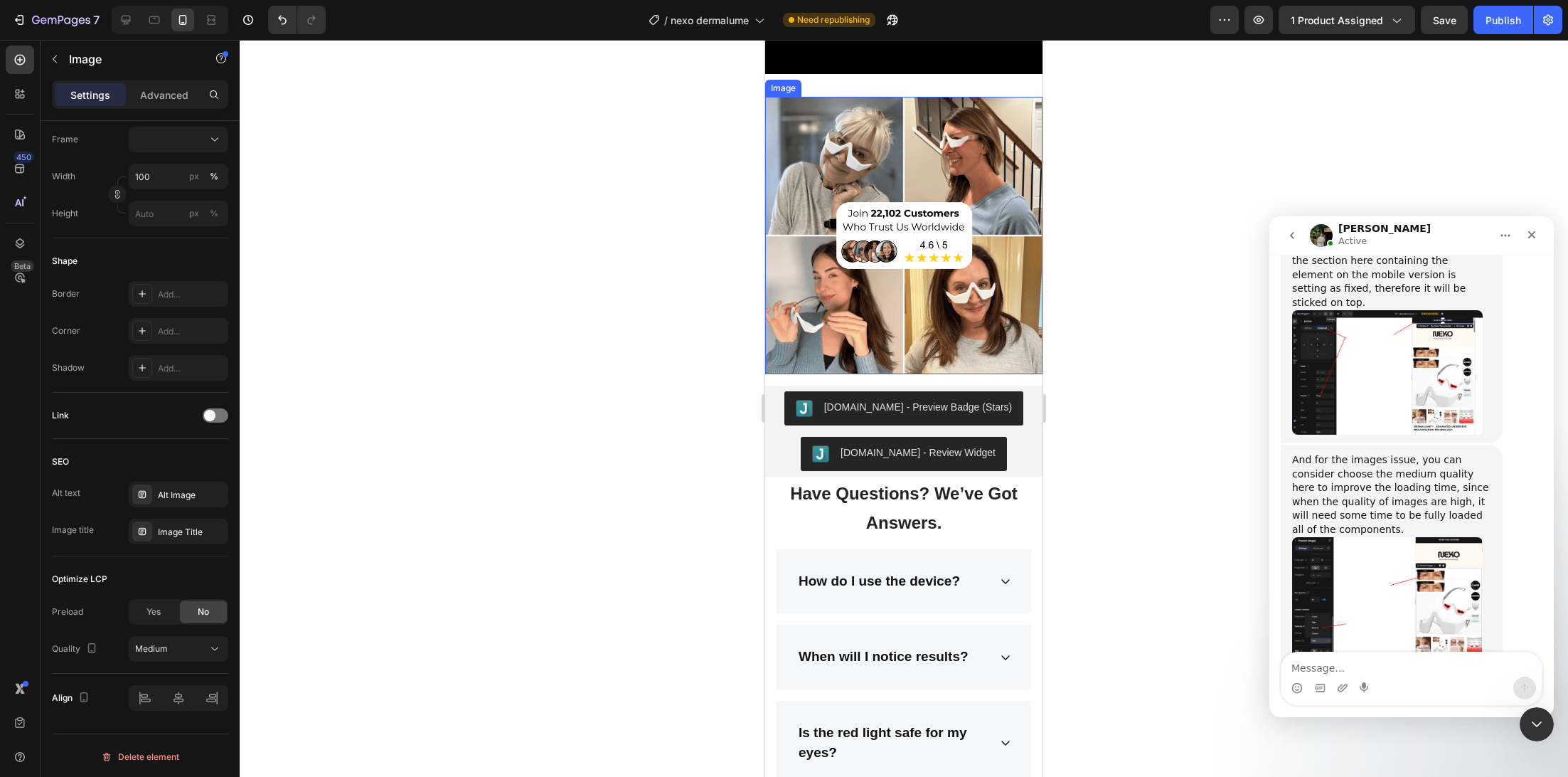
click at [890, 263] on img at bounding box center [904, 236] width 277 height 277
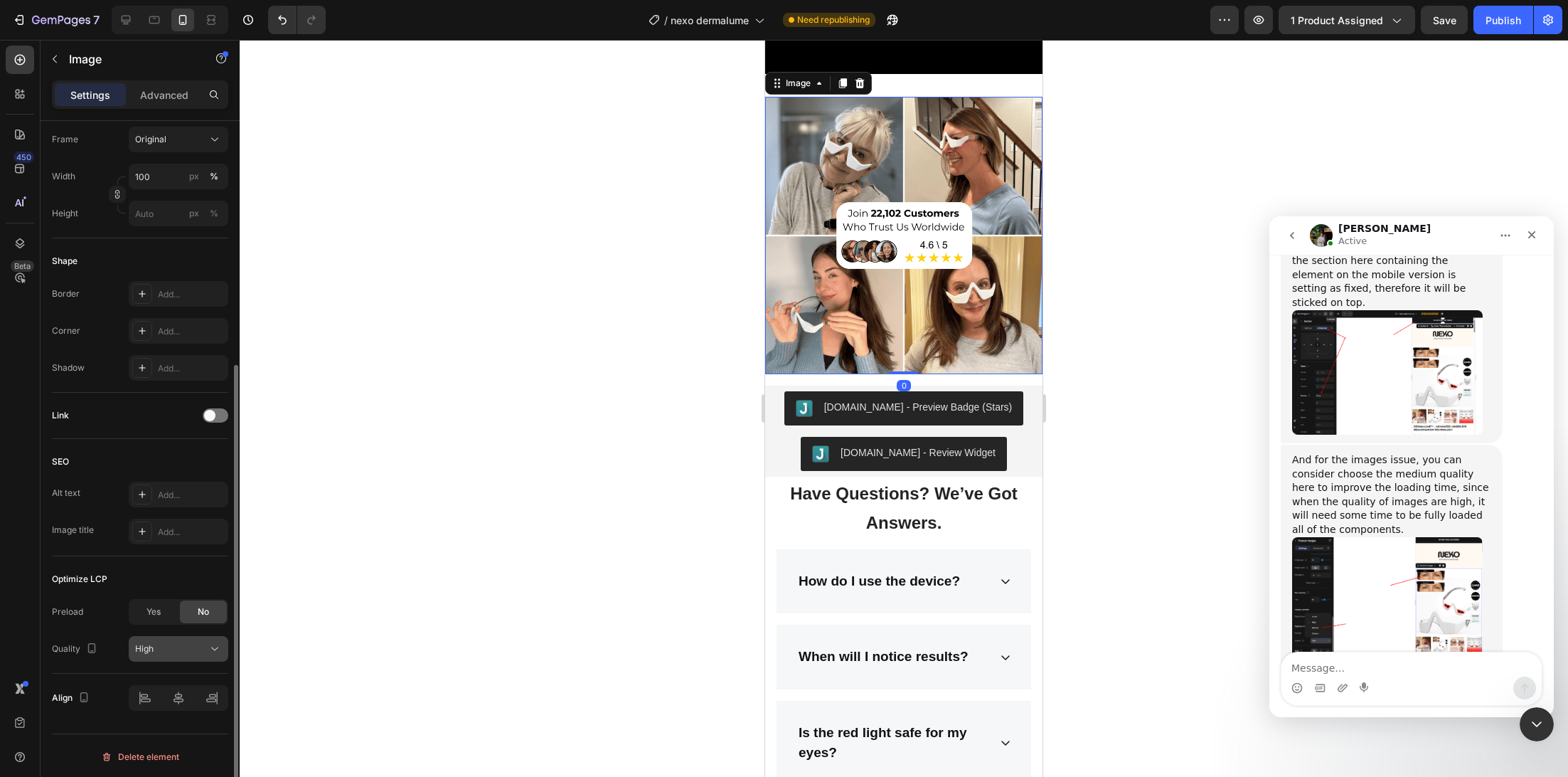
click at [145, 637] on button "High" at bounding box center [178, 648] width 100 height 26
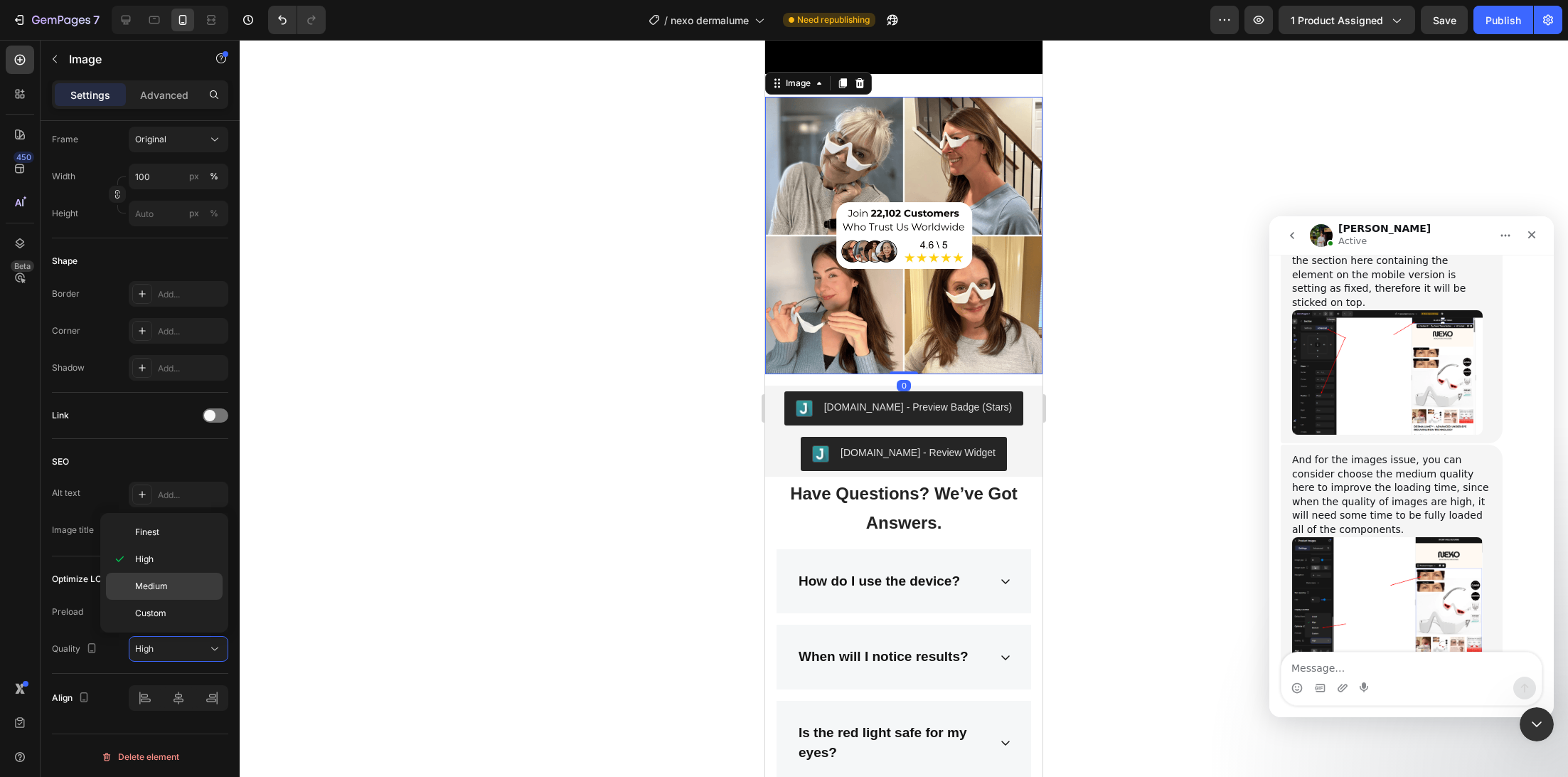
click at [160, 590] on span "Medium" at bounding box center [151, 586] width 32 height 13
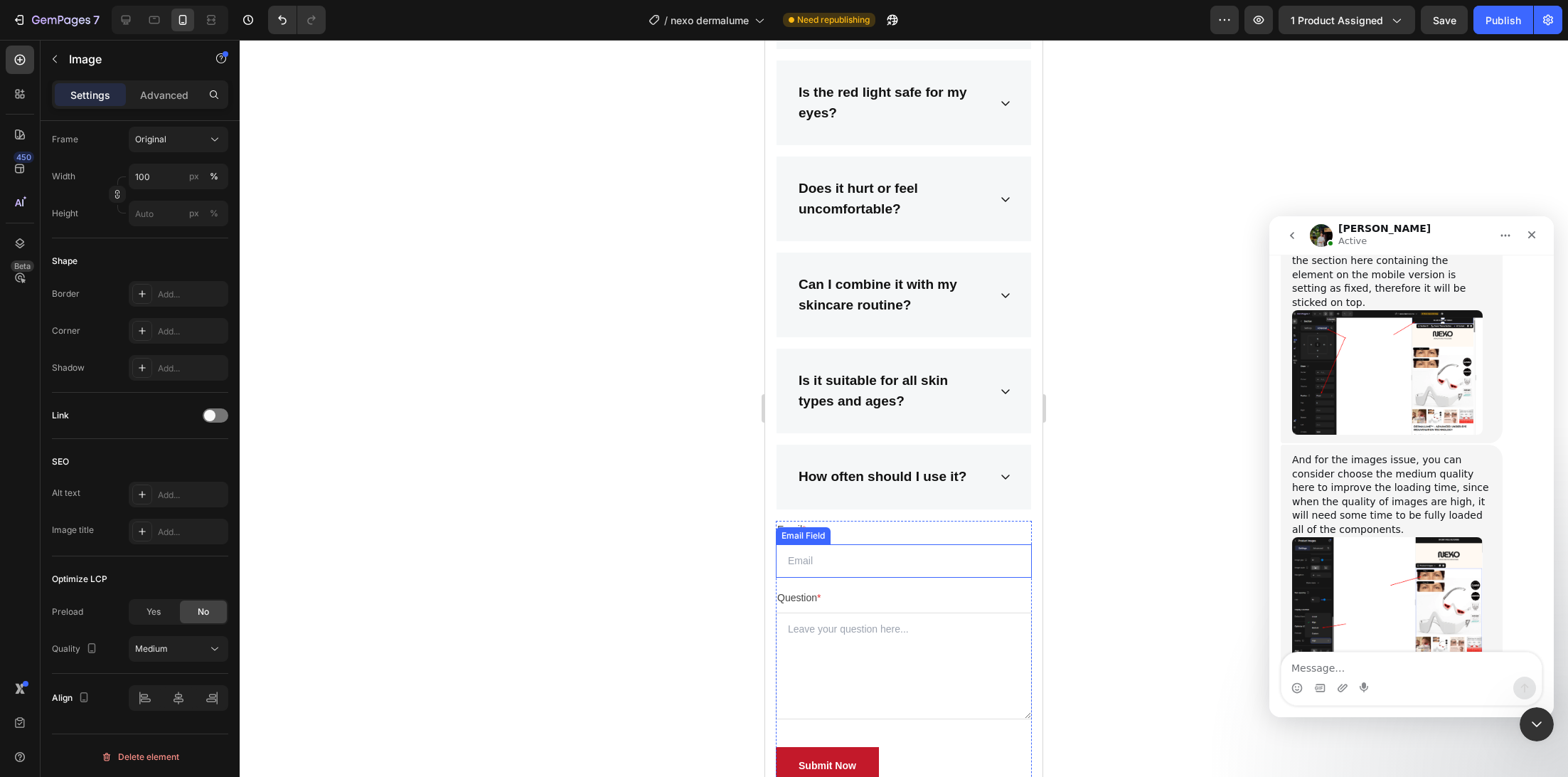
scroll to position [7221, 0]
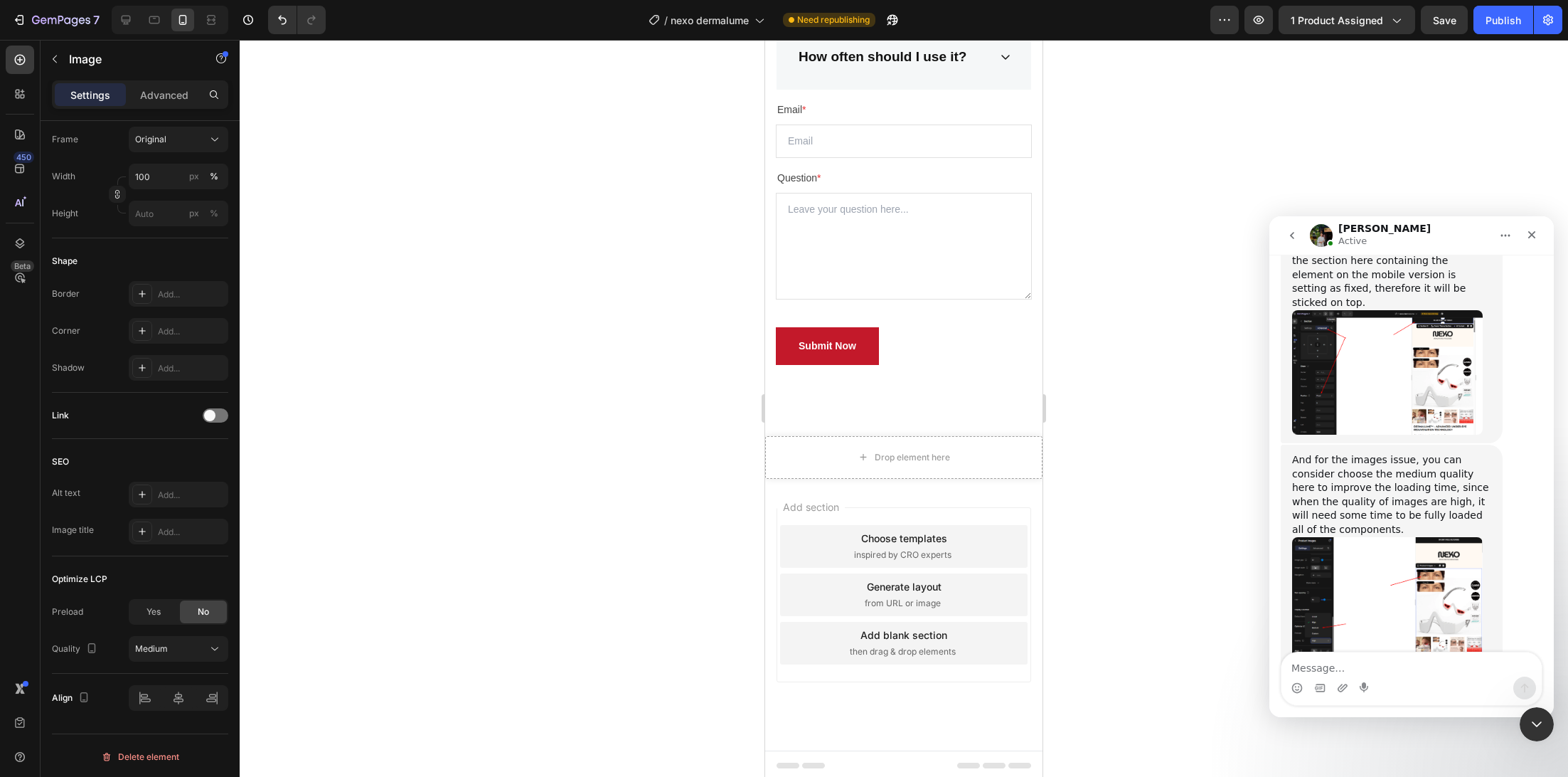
click at [1185, 443] on div at bounding box center [904, 408] width 1328 height 737
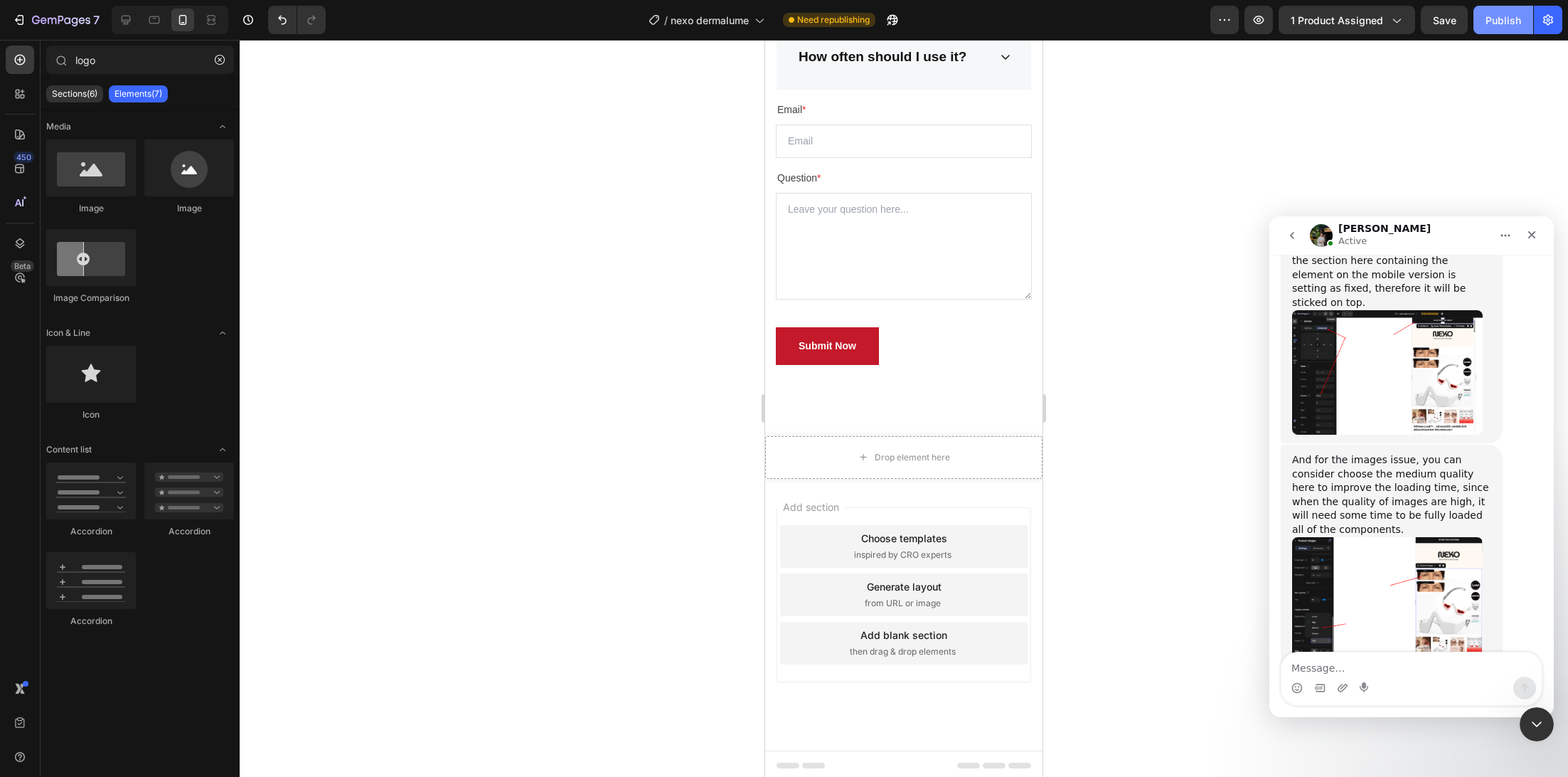
click at [1496, 27] on button "Publish" at bounding box center [1503, 20] width 60 height 28
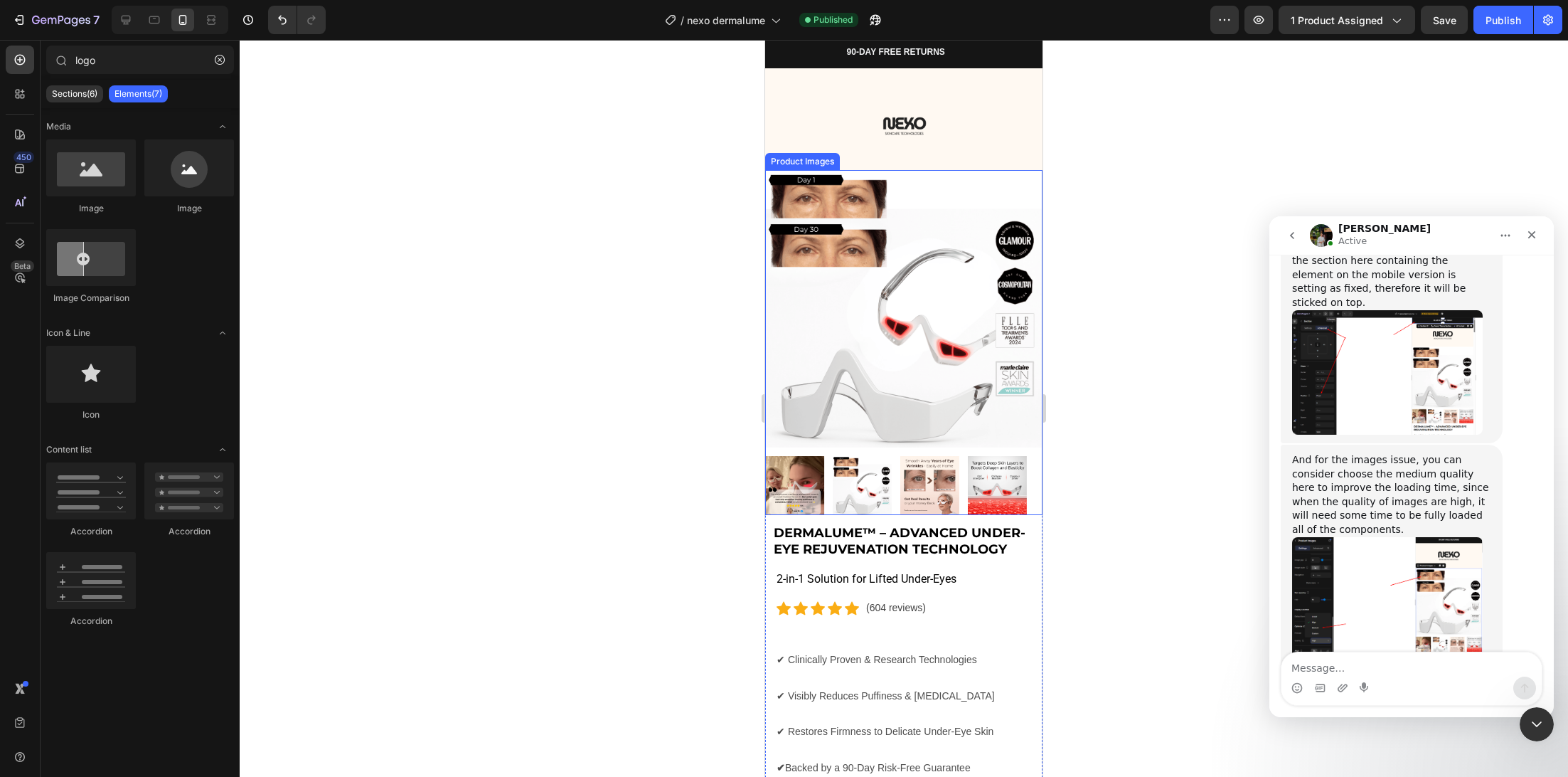
scroll to position [28, 0]
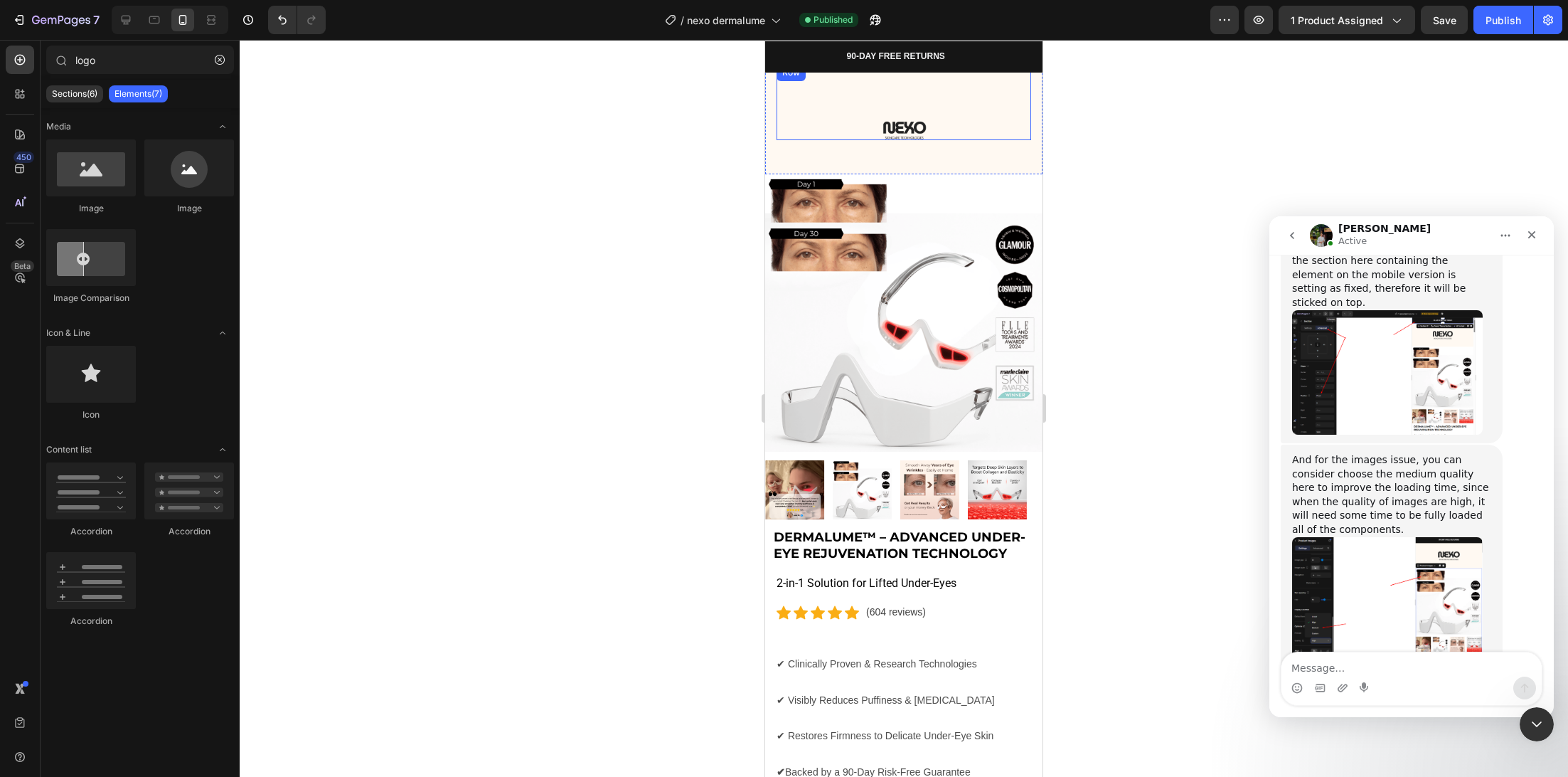
click at [854, 111] on div "Image" at bounding box center [904, 101] width 254 height 76
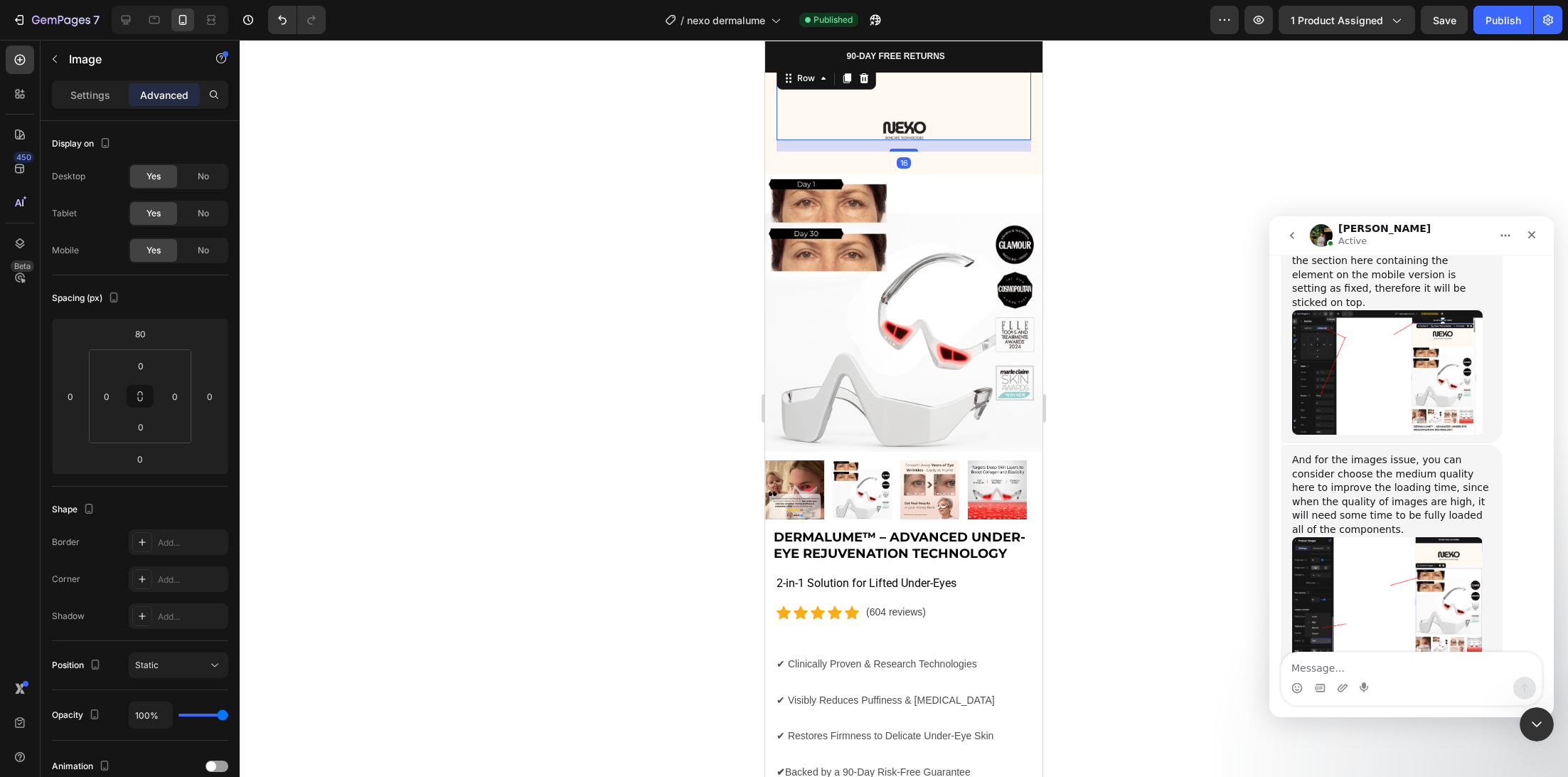
click at [915, 123] on img at bounding box center [904, 130] width 71 height 20
click at [96, 102] on div "Settings" at bounding box center [90, 94] width 71 height 23
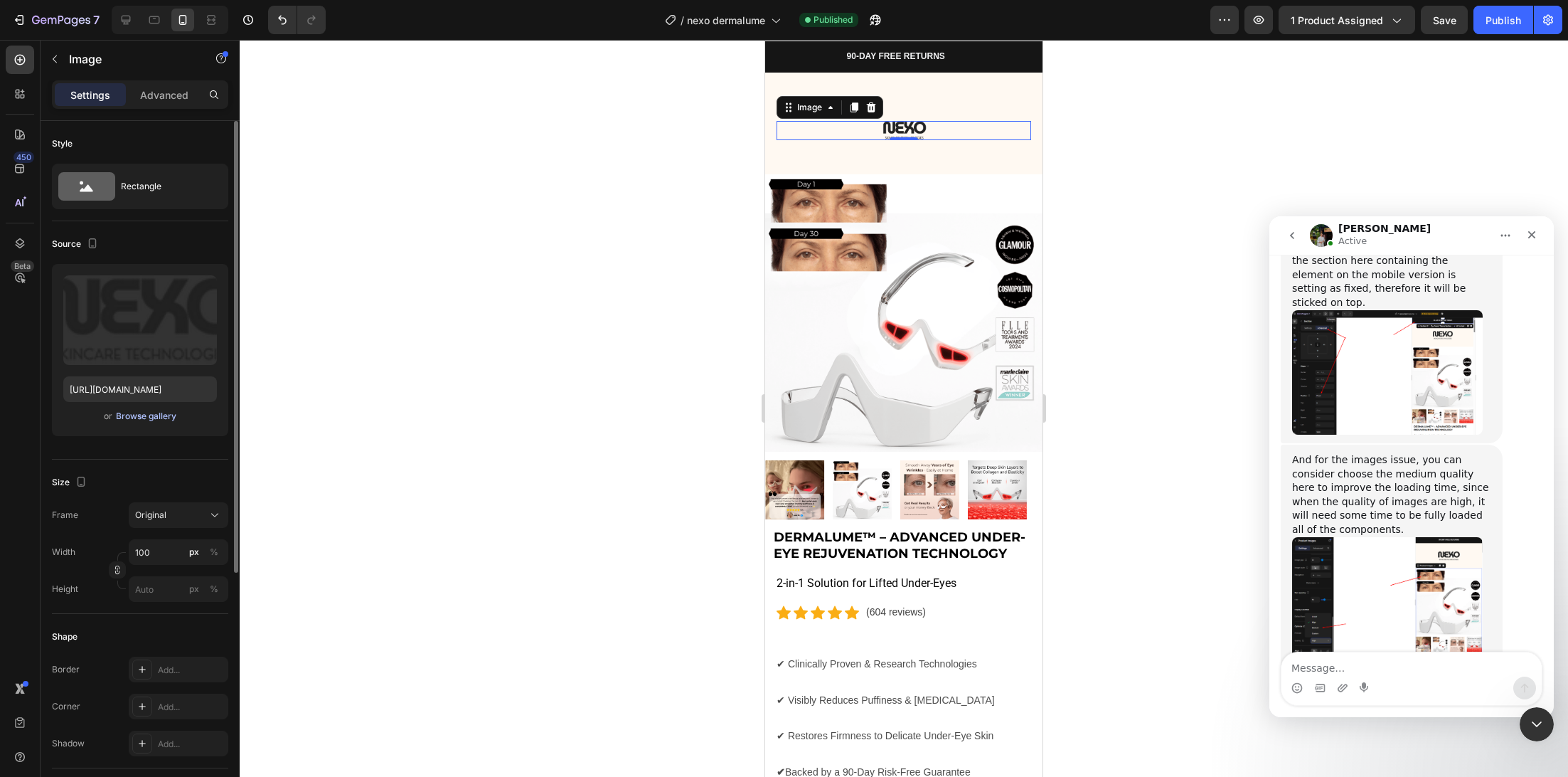
click at [157, 421] on div "Browse gallery" at bounding box center [145, 415] width 60 height 13
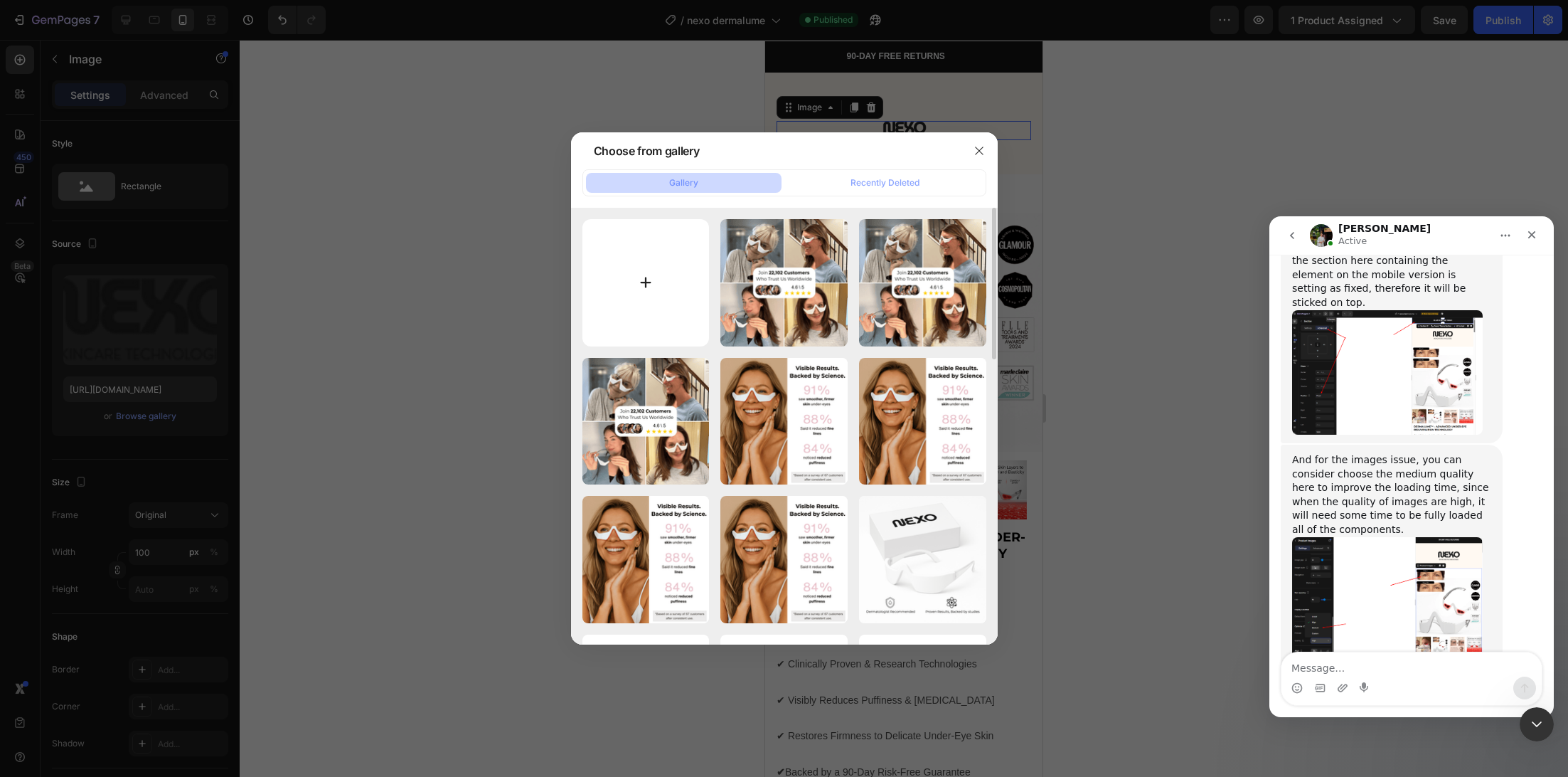
click at [618, 293] on input "file" at bounding box center [647, 283] width 128 height 128
type input "C:\fakepath\x.png"
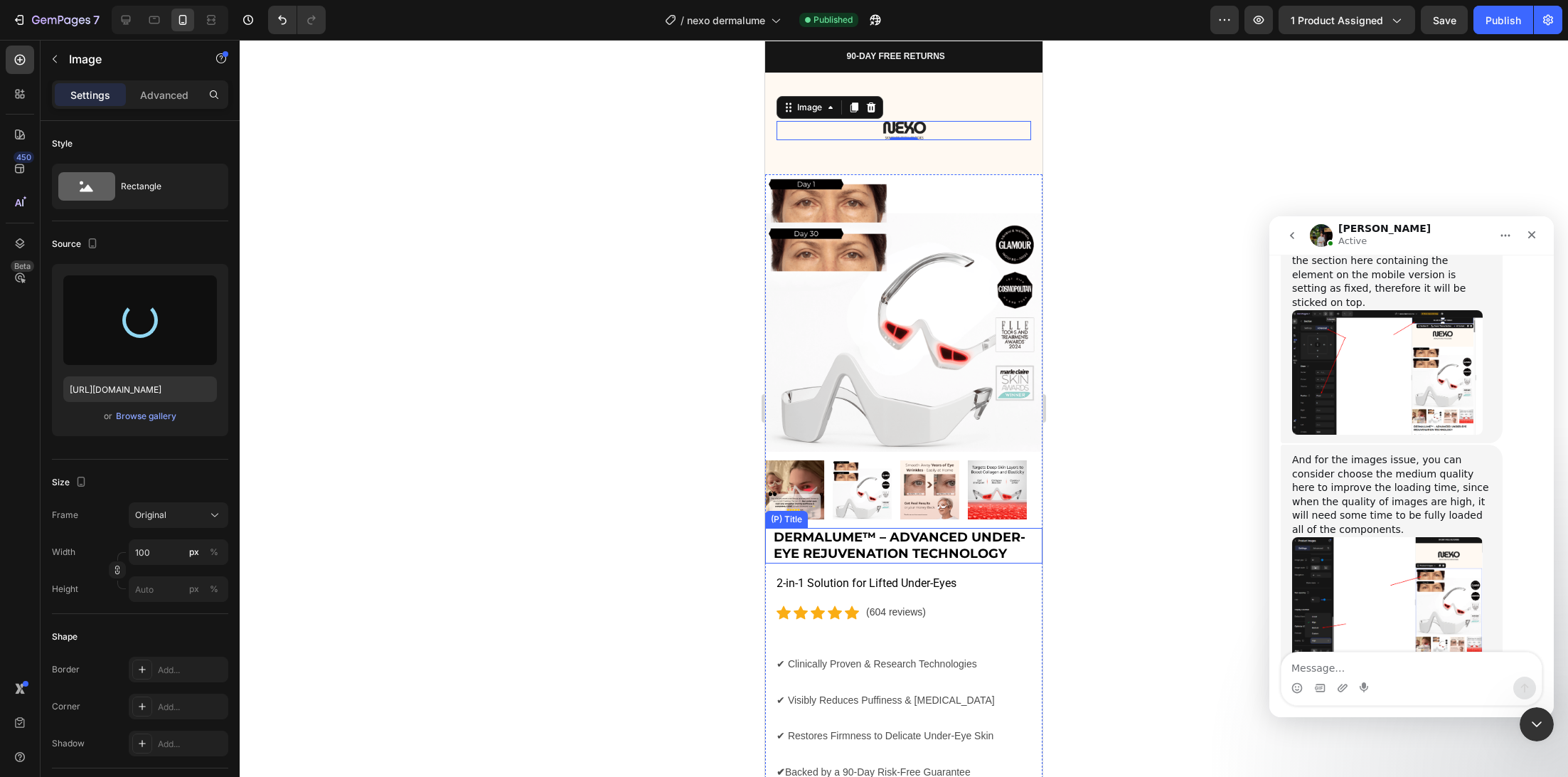
type input "https://cdn.shopify.com/s/files/1/0745/5834/1341/files/gempages_579627086029783…"
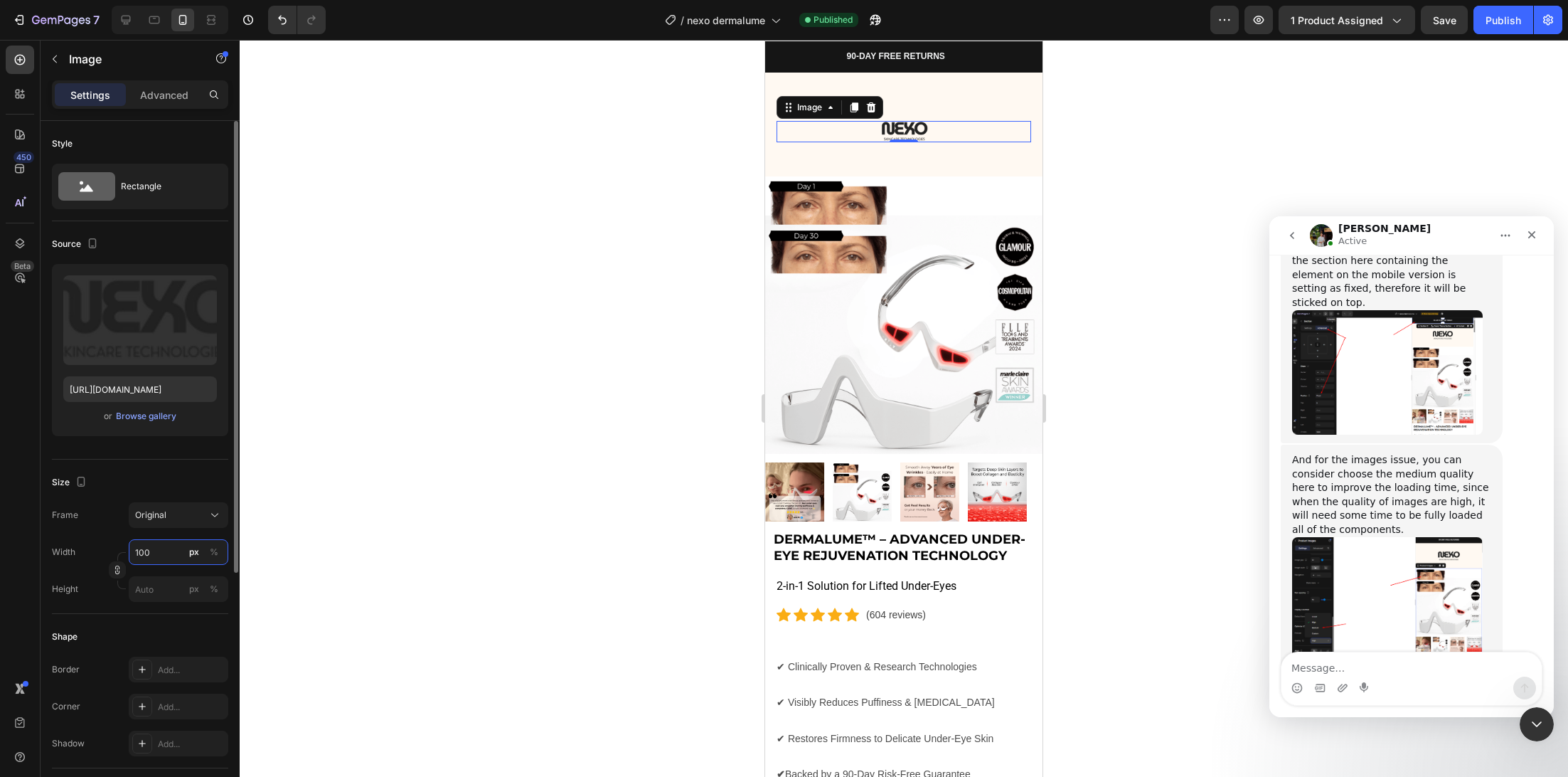
click at [163, 552] on input "100" at bounding box center [178, 552] width 100 height 26
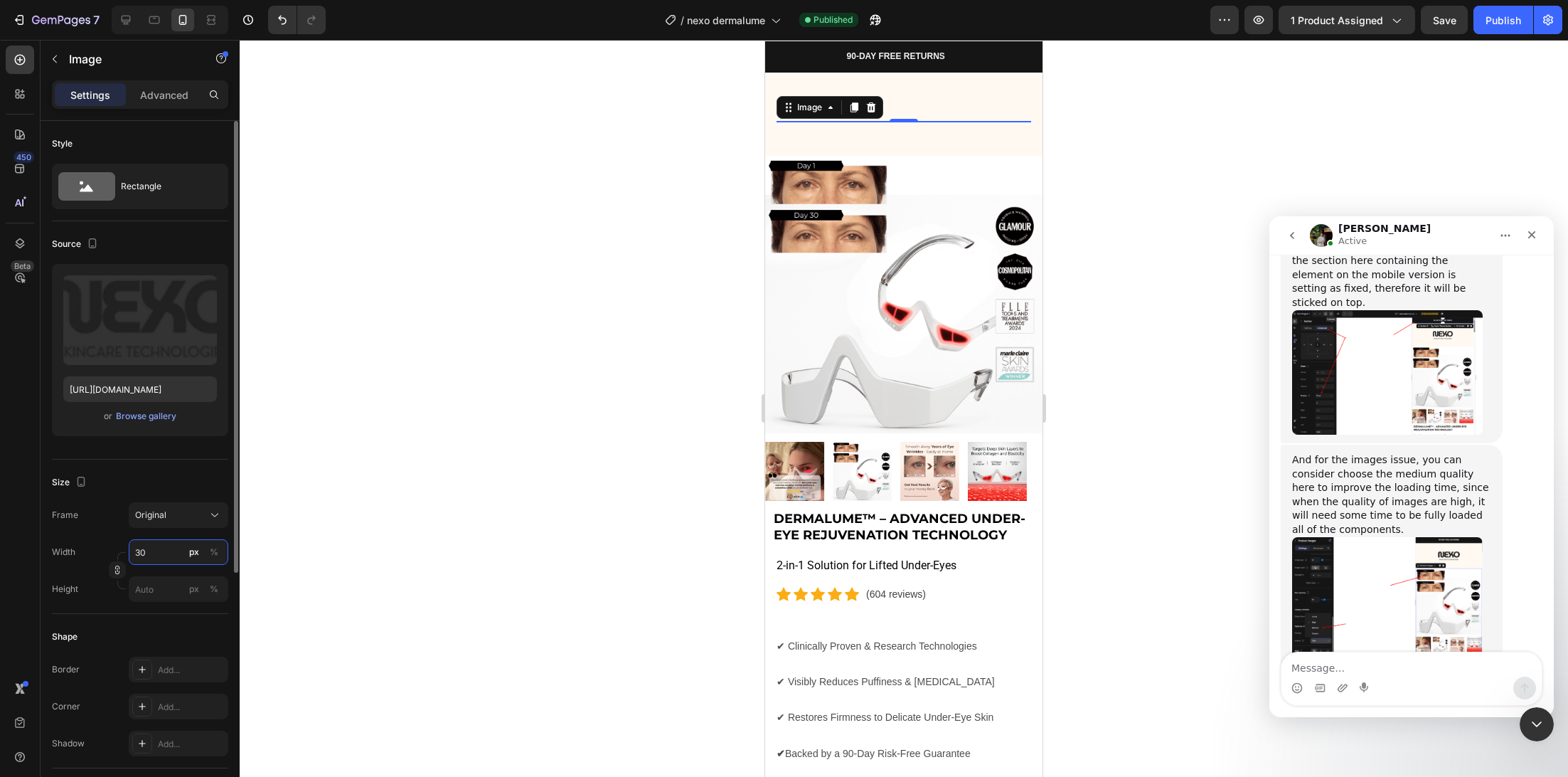
type input "300"
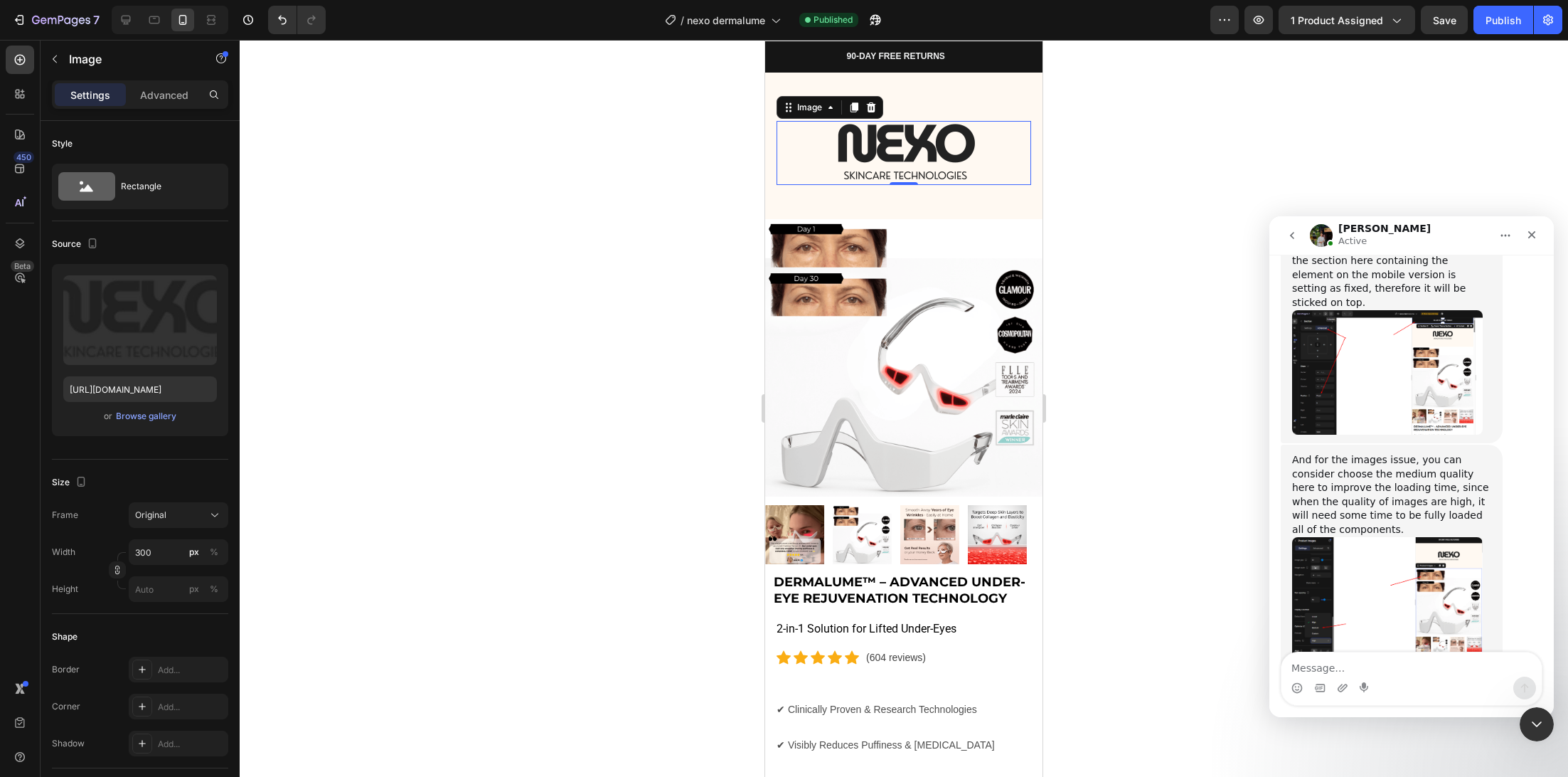
click at [450, 405] on div at bounding box center [904, 408] width 1328 height 737
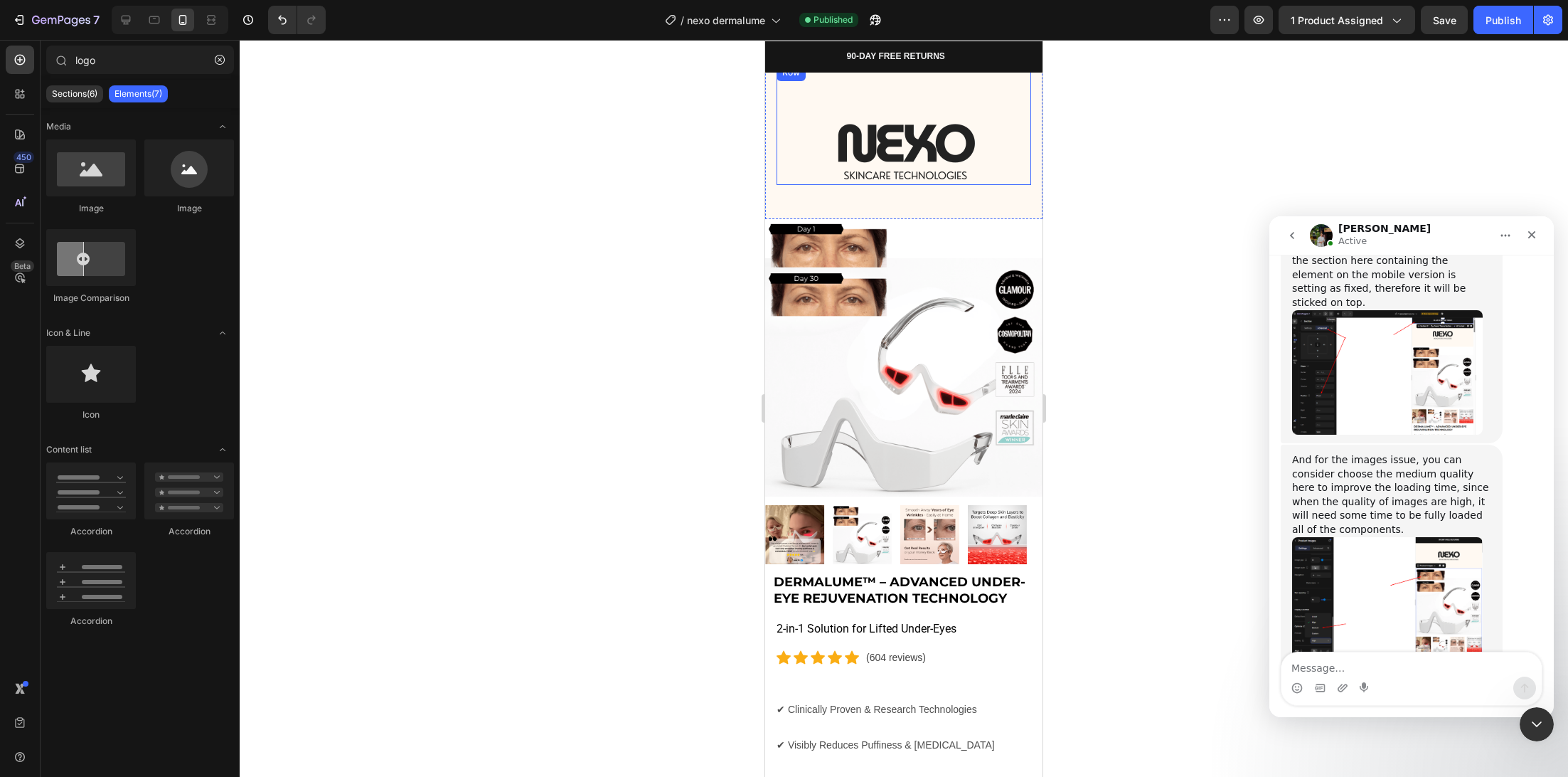
click at [871, 94] on div "Image" at bounding box center [904, 124] width 254 height 121
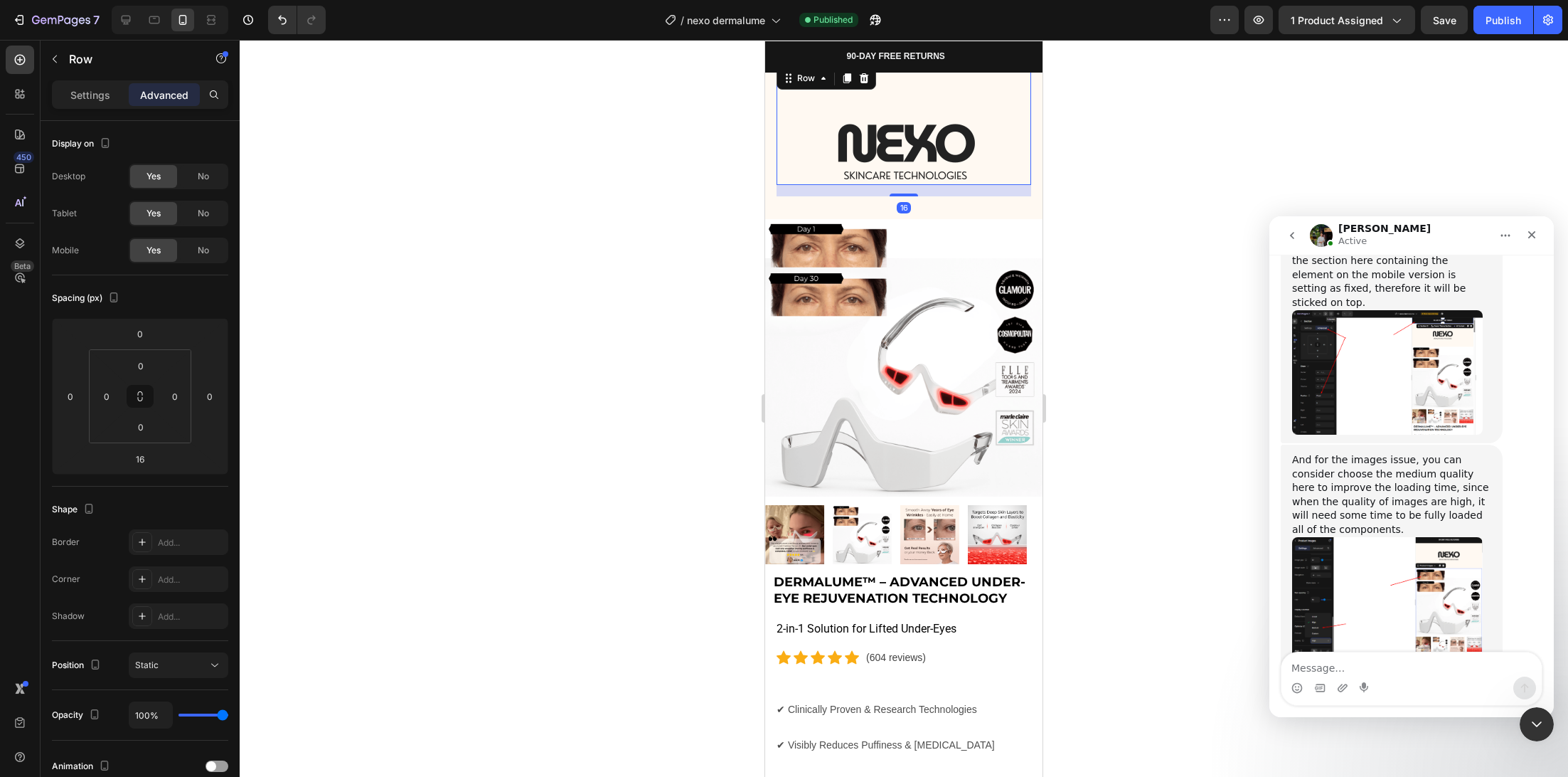
click at [943, 78] on div "Image" at bounding box center [904, 124] width 254 height 121
click at [888, 84] on div "Image" at bounding box center [904, 124] width 254 height 121
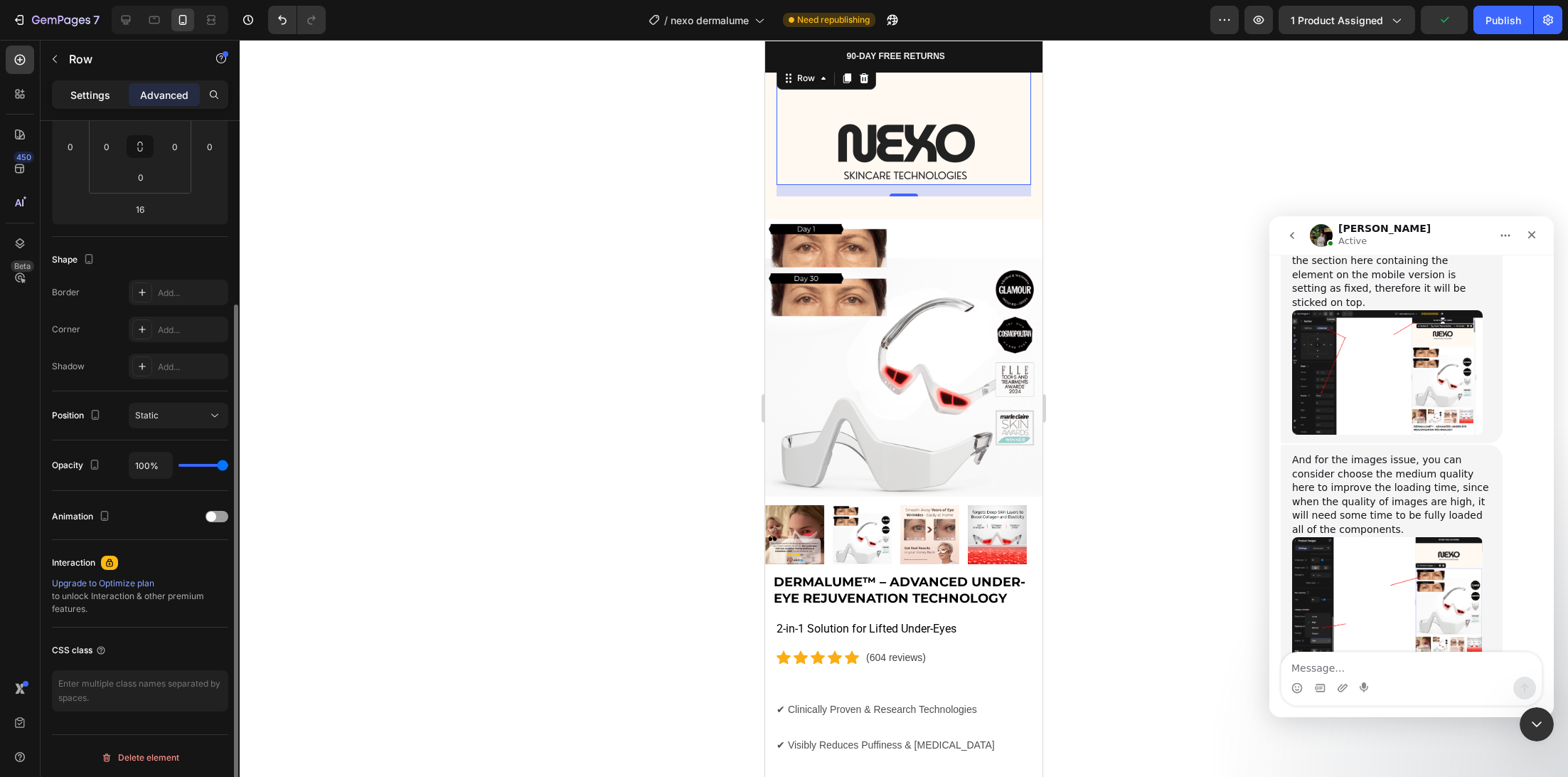
click at [77, 98] on p "Settings" at bounding box center [90, 95] width 40 height 15
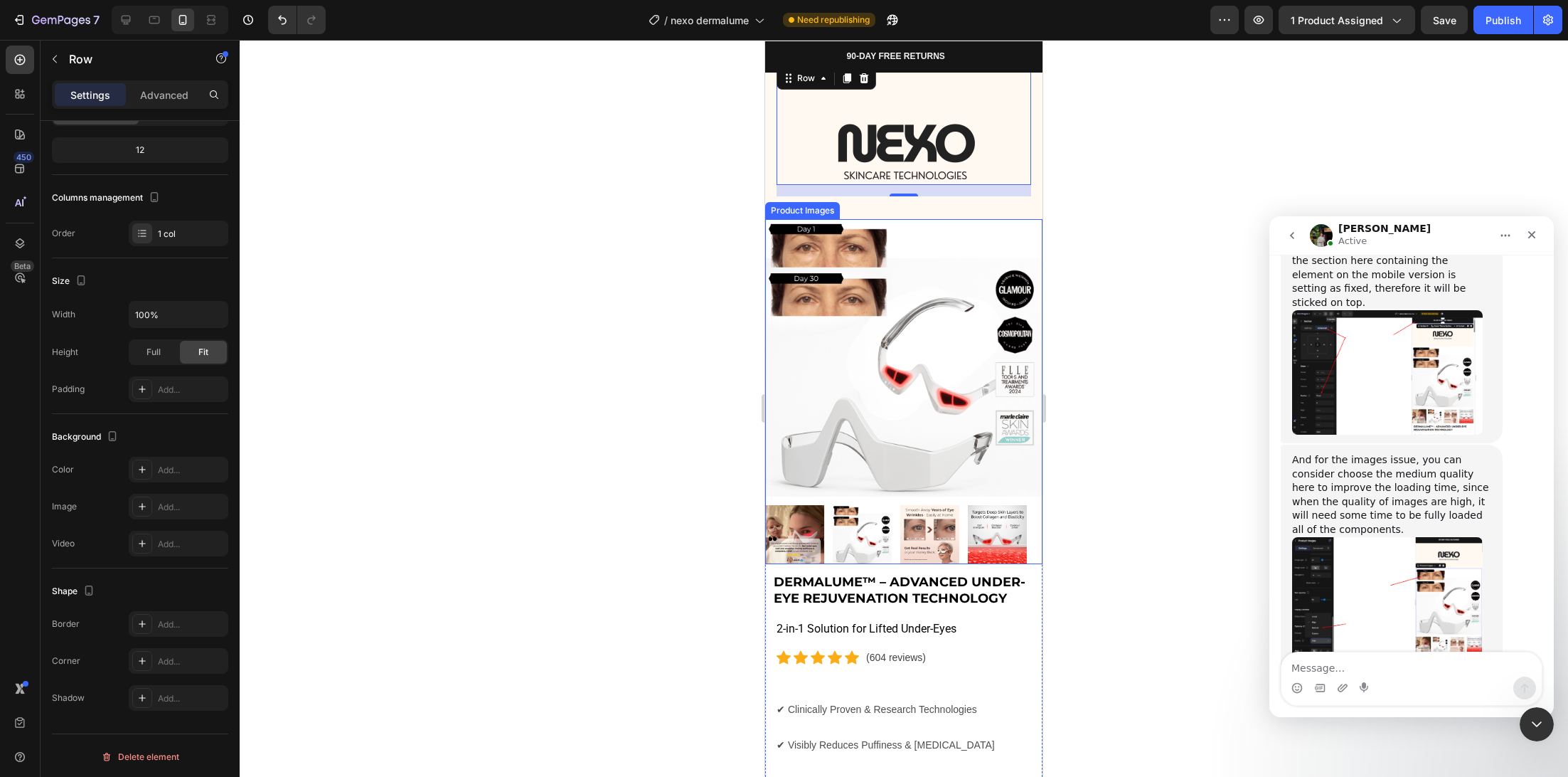
click at [604, 261] on div at bounding box center [904, 408] width 1328 height 737
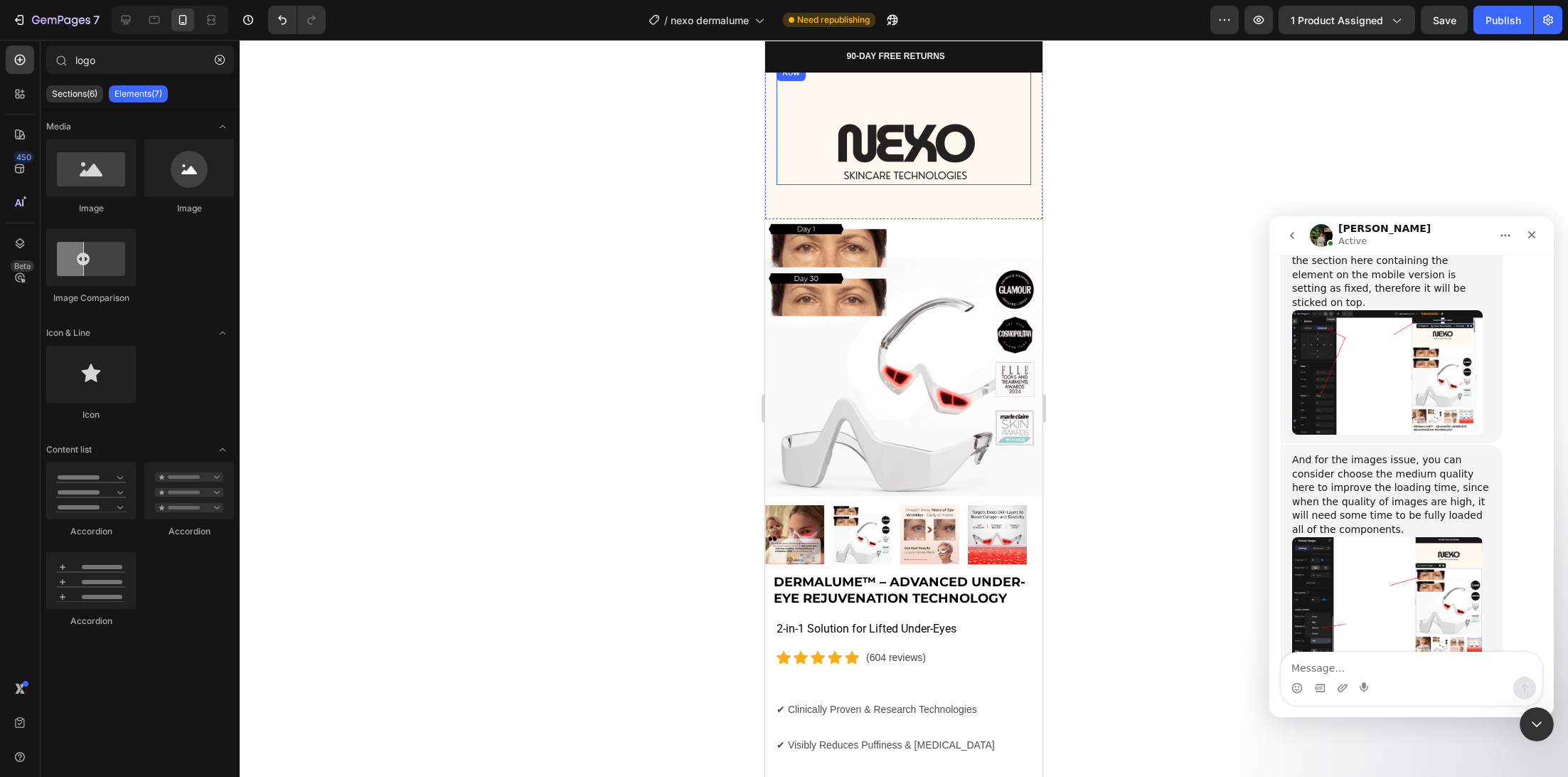
click at [1000, 93] on div "Image" at bounding box center [904, 124] width 254 height 121
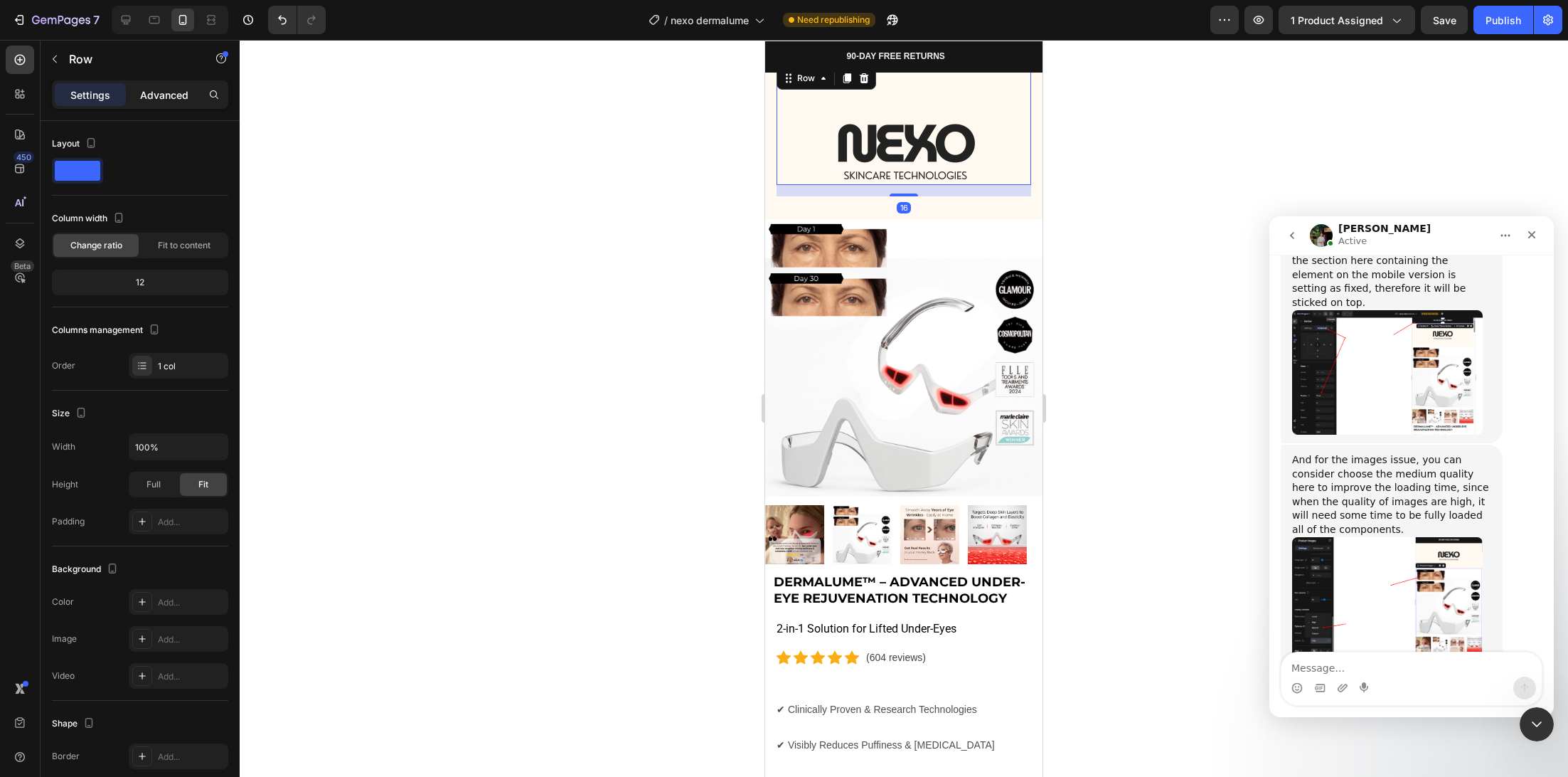
click at [158, 96] on p "Advanced" at bounding box center [164, 95] width 48 height 15
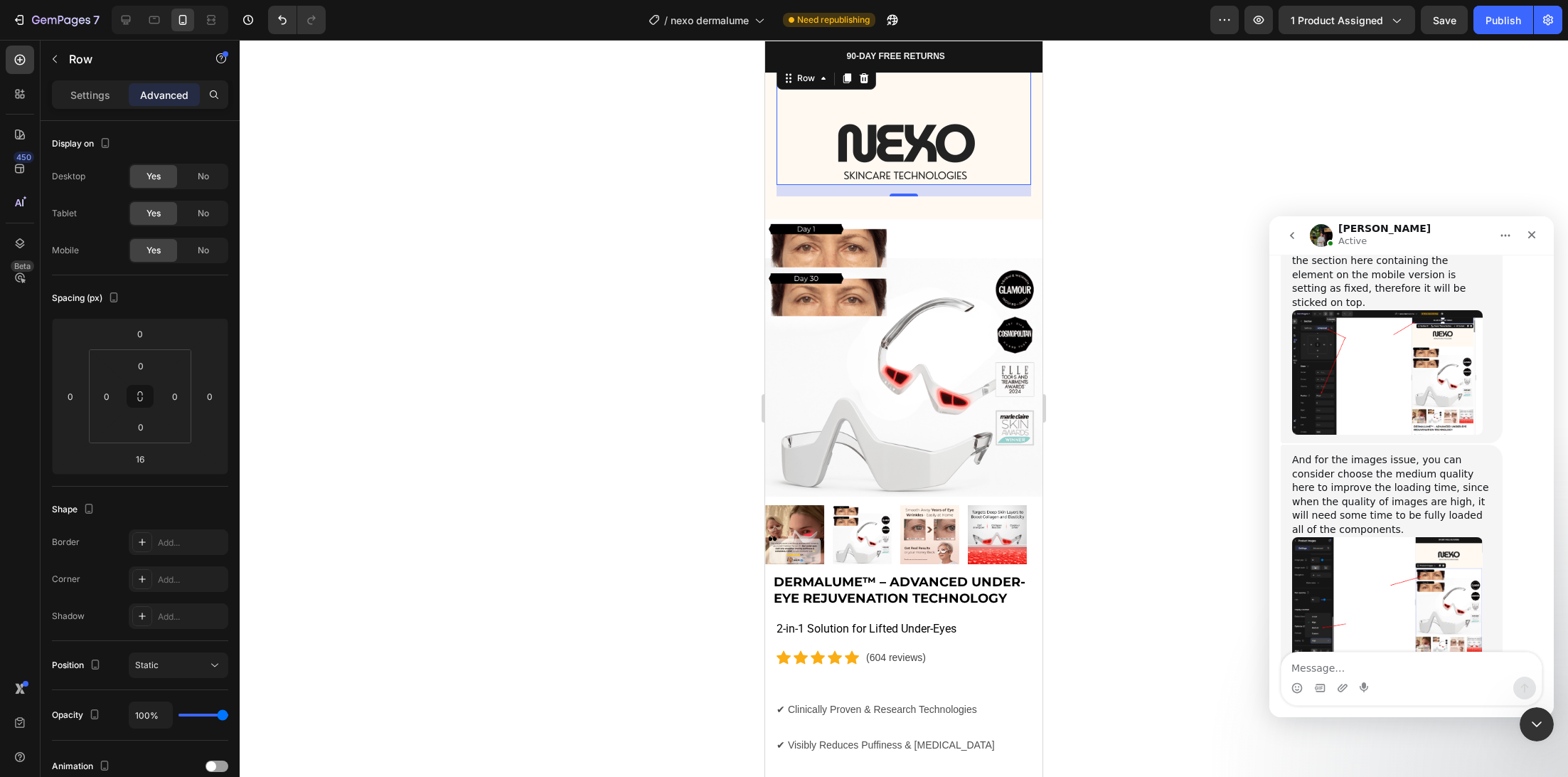
drag, startPoint x: 897, startPoint y: 194, endPoint x: 907, endPoint y: 175, distance: 21.5
click at [907, 175] on div "Image Row 16" at bounding box center [904, 124] width 254 height 121
type input "0"
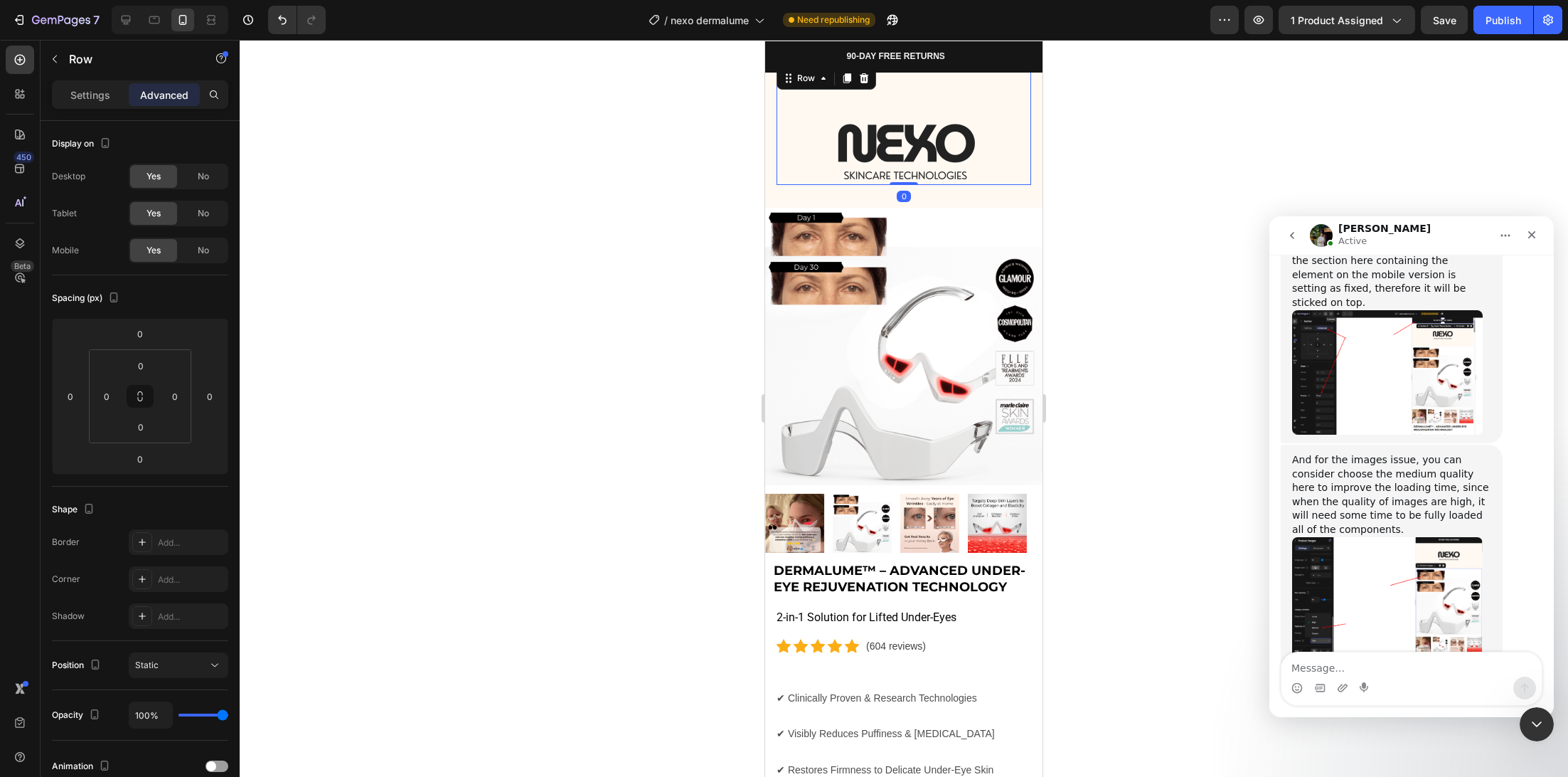
click at [638, 229] on div at bounding box center [904, 408] width 1328 height 737
click at [885, 102] on div "Image" at bounding box center [904, 124] width 254 height 121
click at [892, 97] on div "Image" at bounding box center [904, 124] width 254 height 121
click at [805, 80] on div "Row" at bounding box center [807, 77] width 24 height 13
click at [102, 100] on p "Settings" at bounding box center [90, 95] width 40 height 15
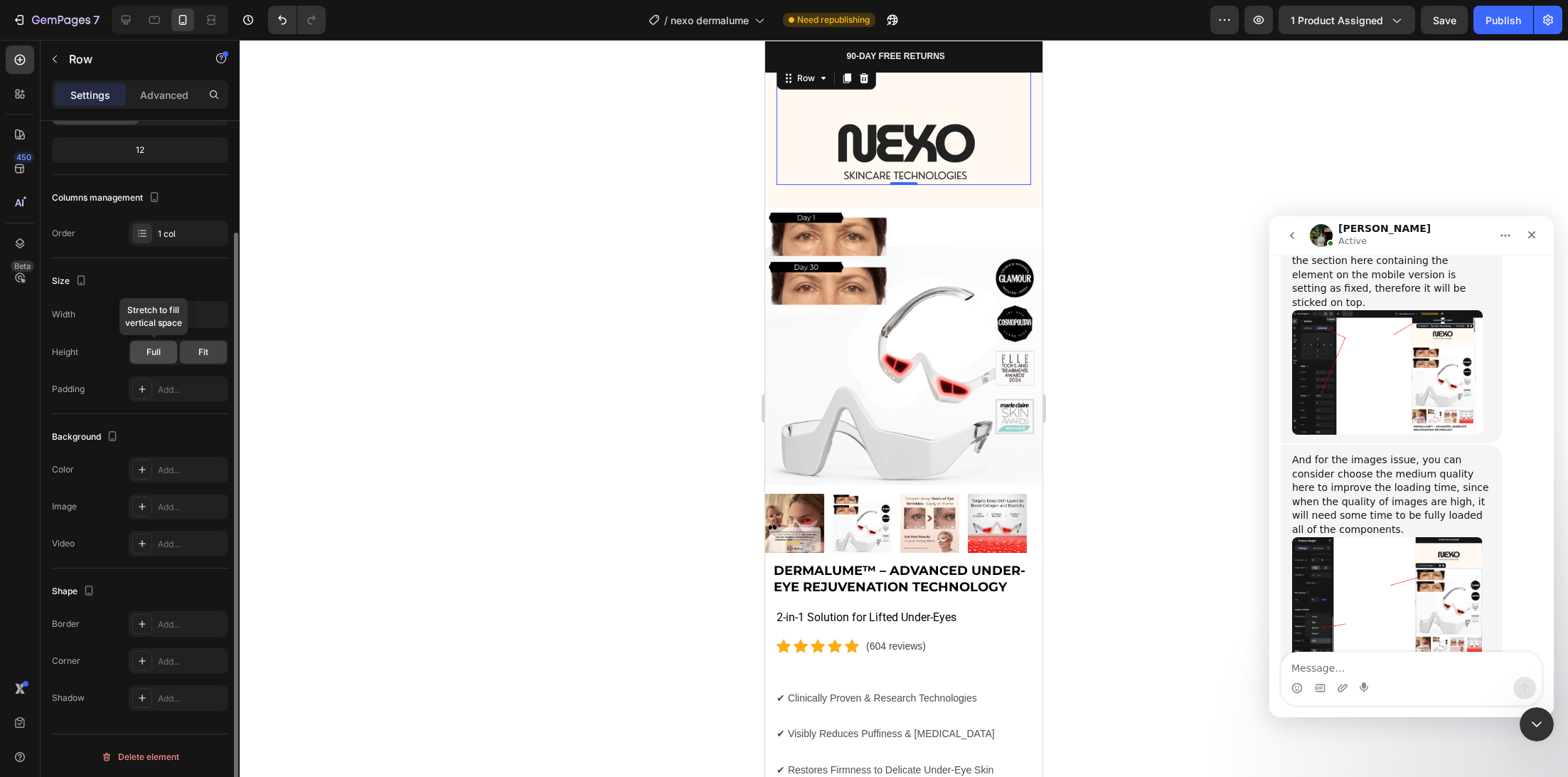
click at [155, 348] on span "Full" at bounding box center [153, 351] width 14 height 13
click at [213, 357] on div "Fit" at bounding box center [202, 351] width 47 height 23
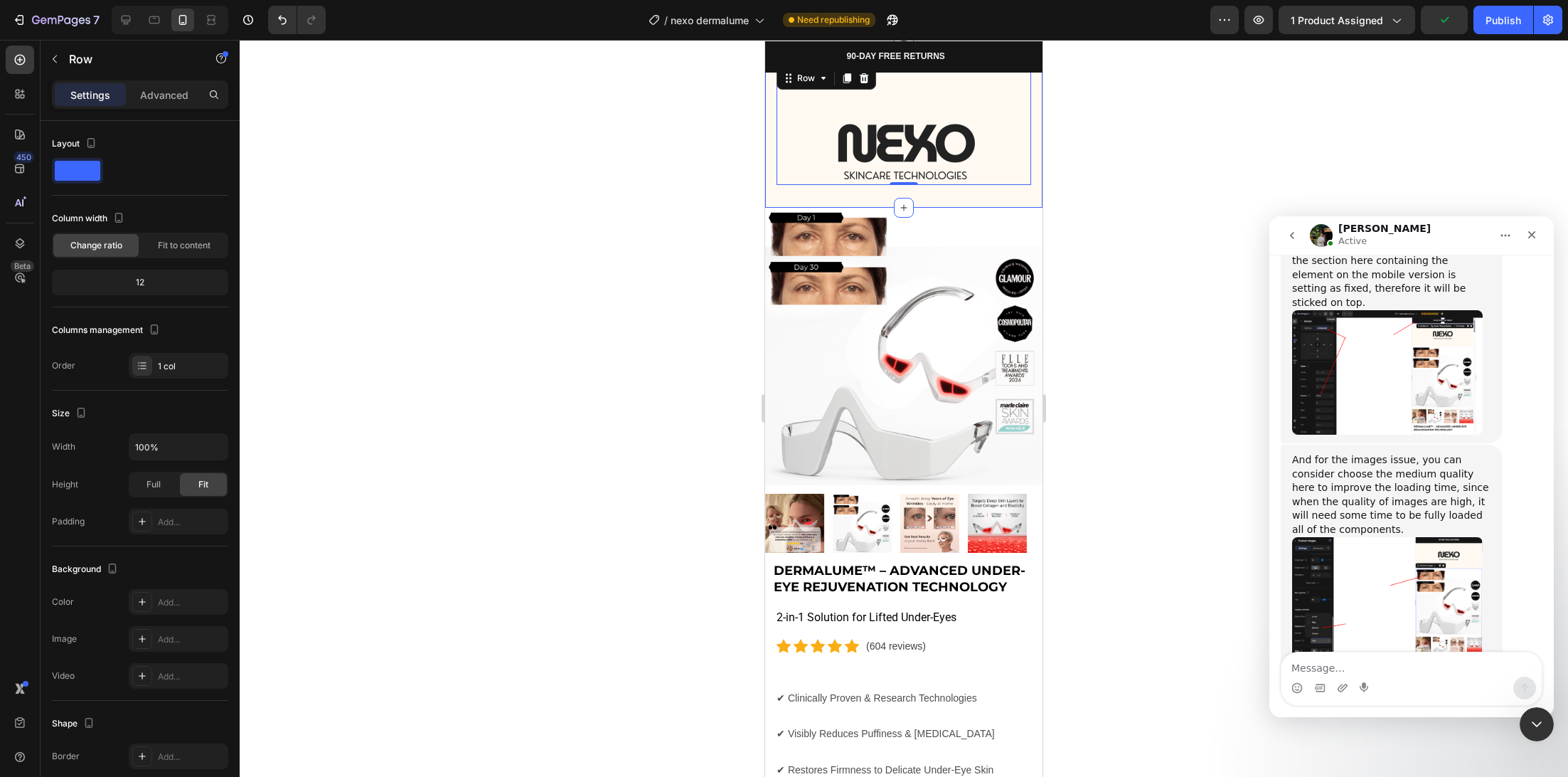
click at [682, 207] on div at bounding box center [904, 408] width 1328 height 737
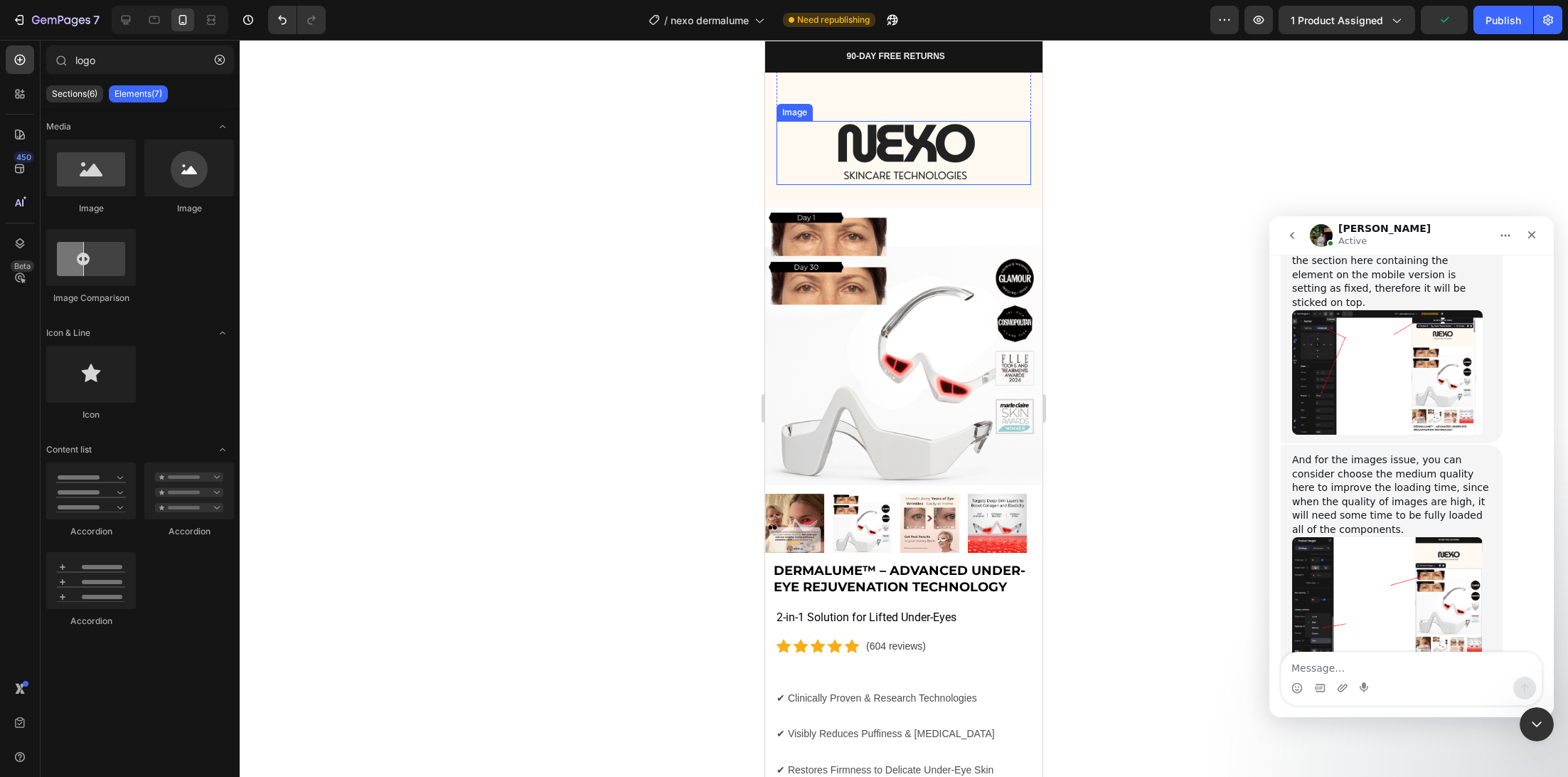
click at [843, 140] on img at bounding box center [904, 152] width 214 height 64
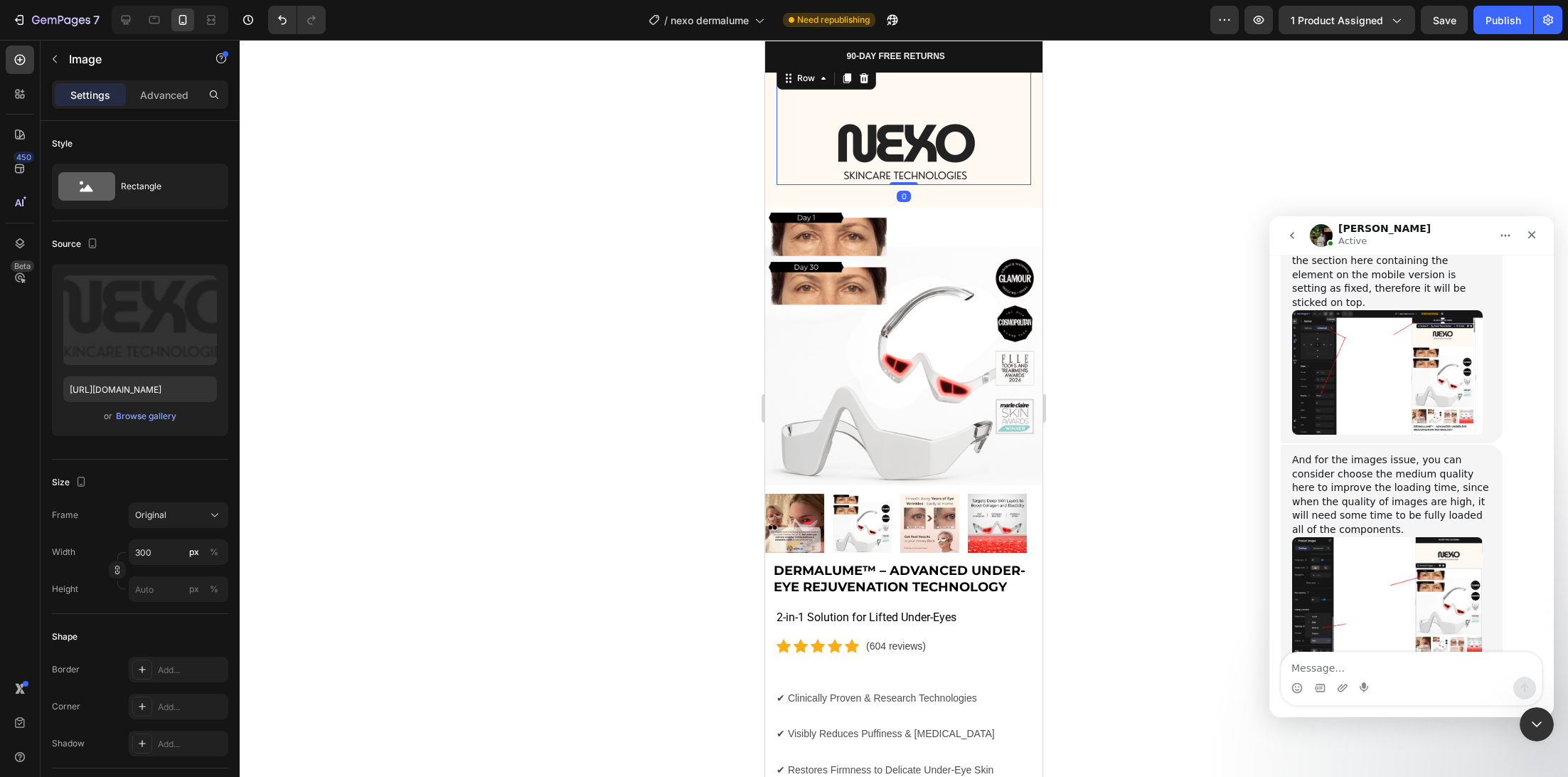
click at [904, 93] on div "Image" at bounding box center [904, 124] width 254 height 121
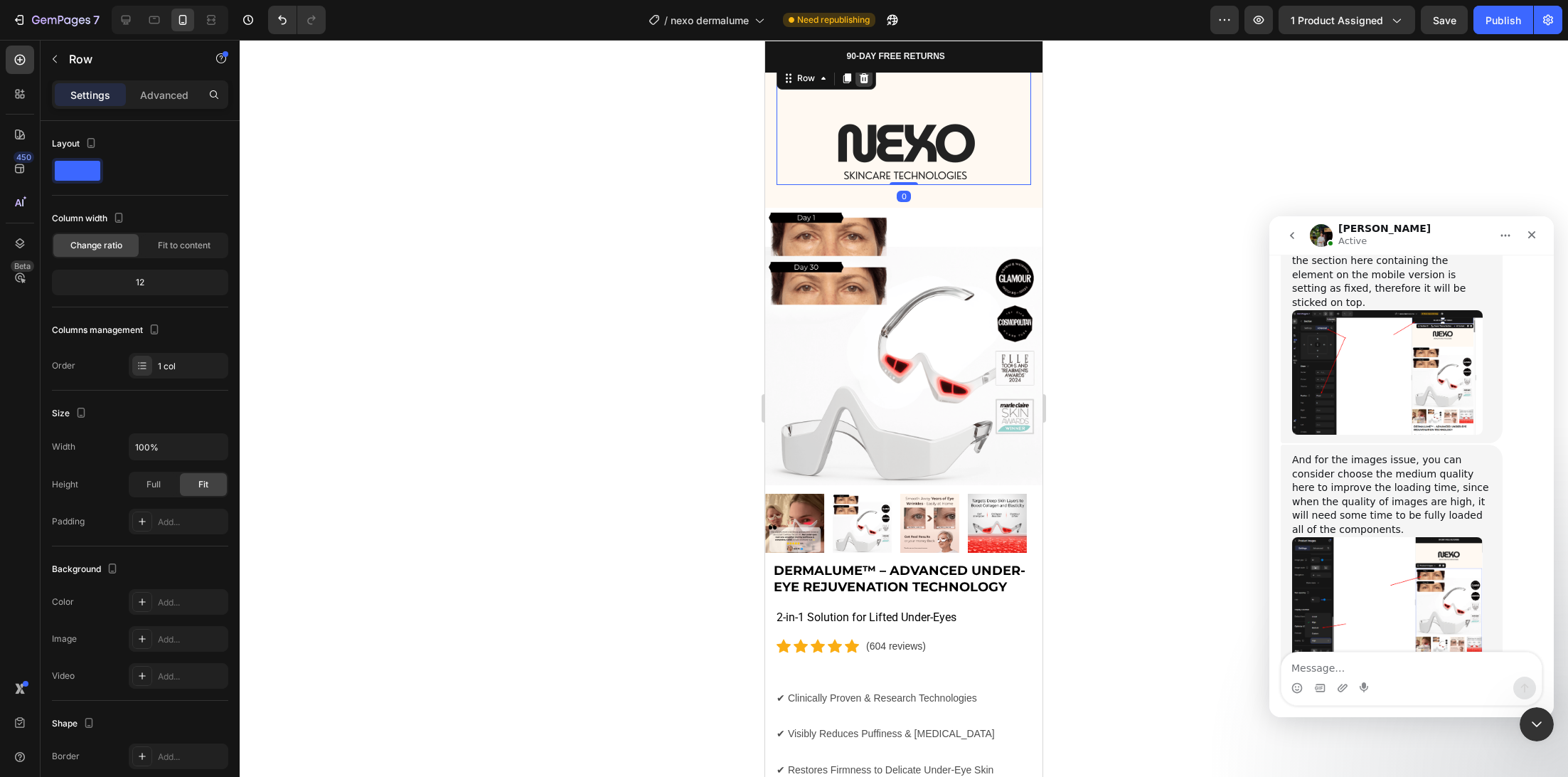
click at [870, 77] on div at bounding box center [864, 78] width 17 height 17
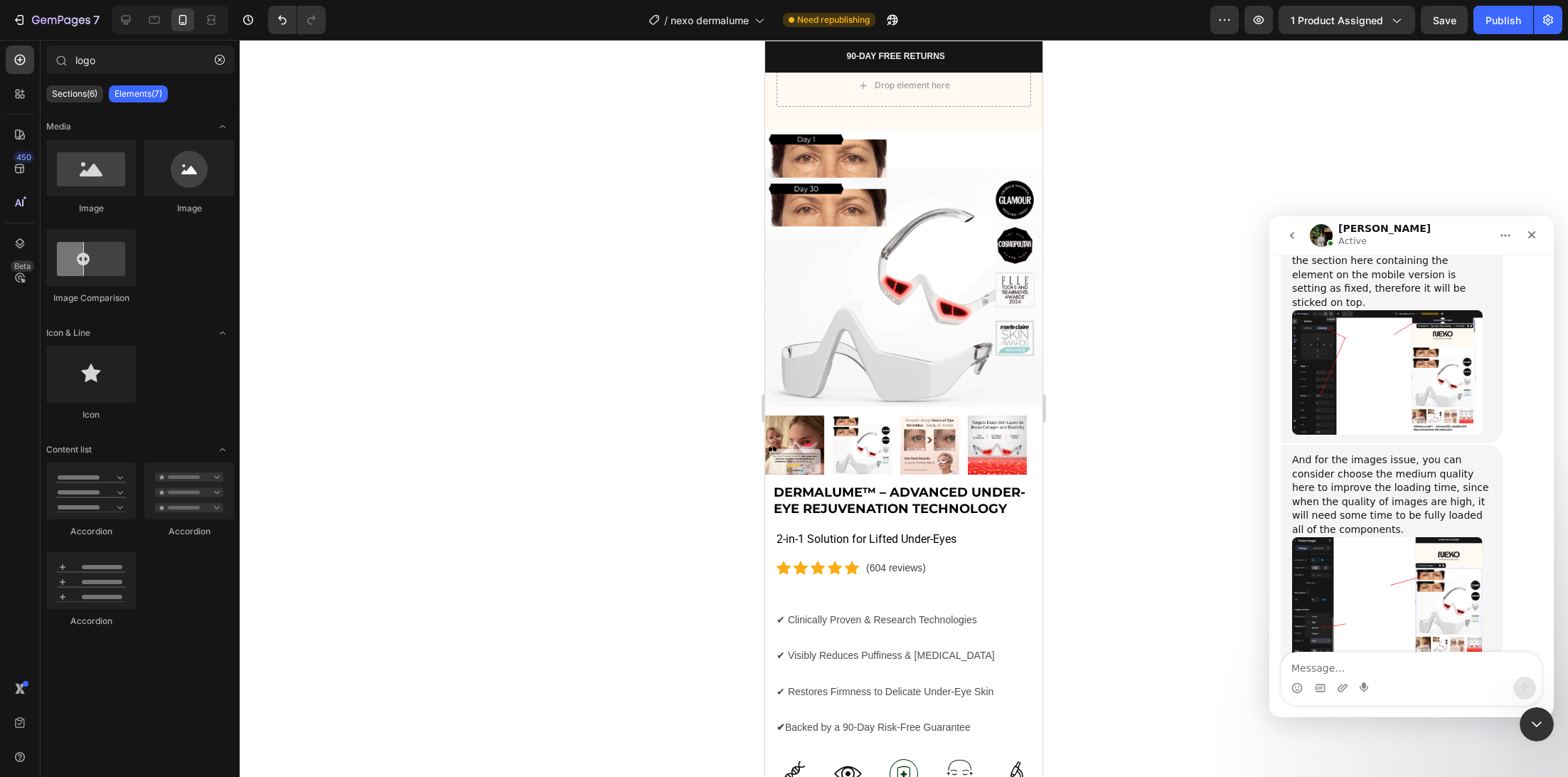
click at [712, 133] on div at bounding box center [904, 408] width 1328 height 737
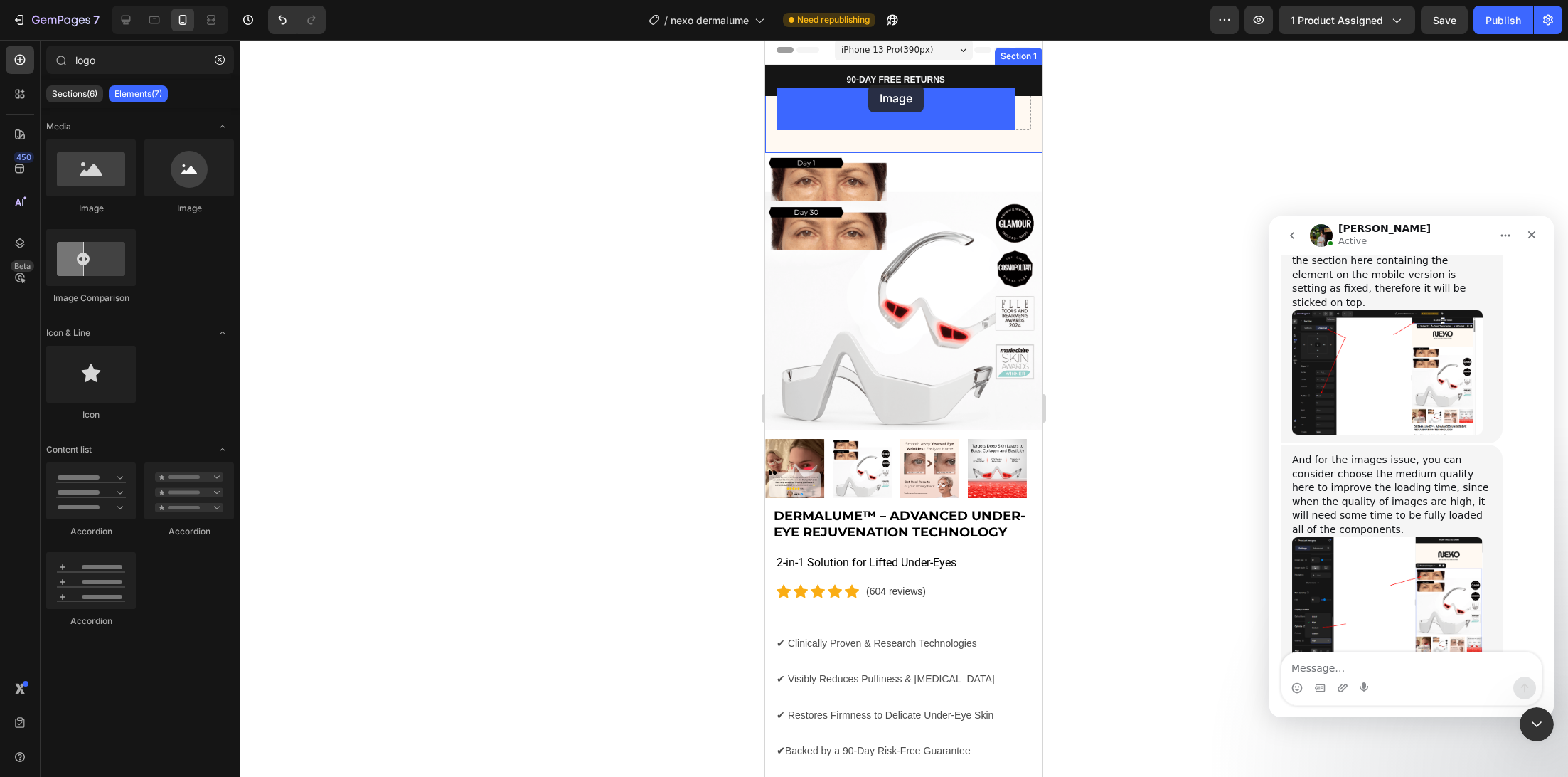
drag, startPoint x: 857, startPoint y: 214, endPoint x: 851, endPoint y: 115, distance: 99.2
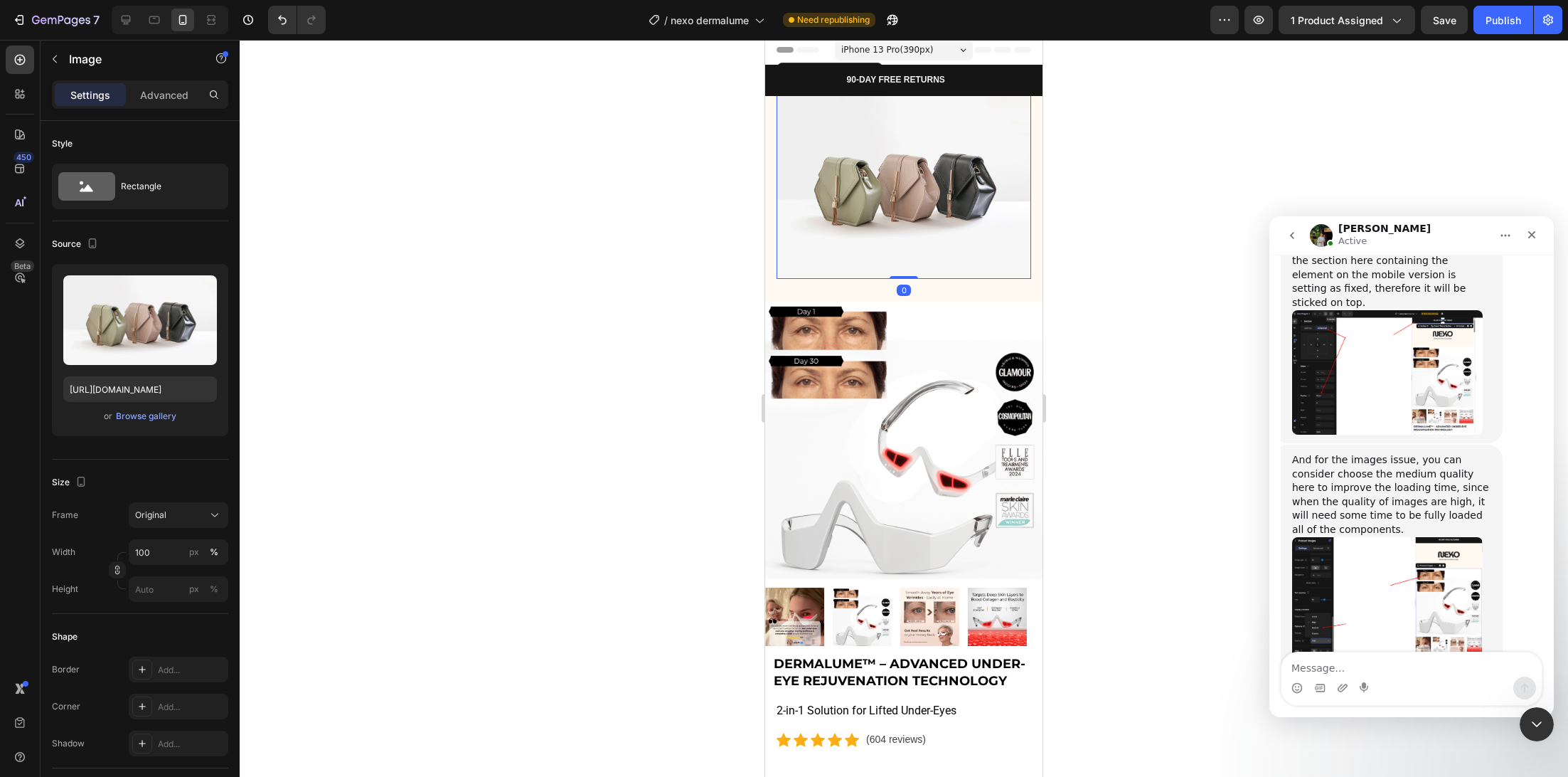
scroll to position [0, 0]
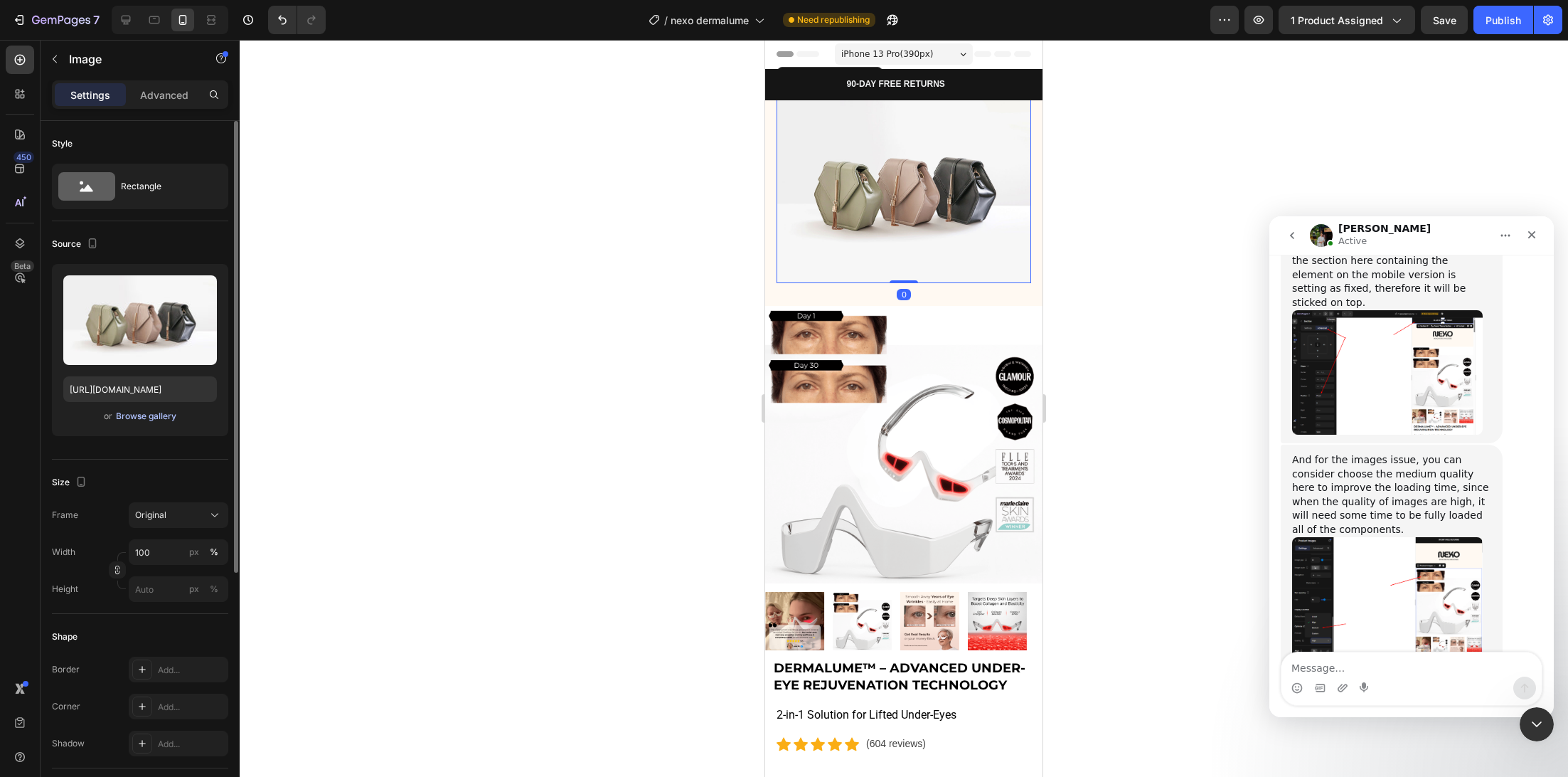
click at [151, 420] on div "Browse gallery" at bounding box center [145, 415] width 60 height 13
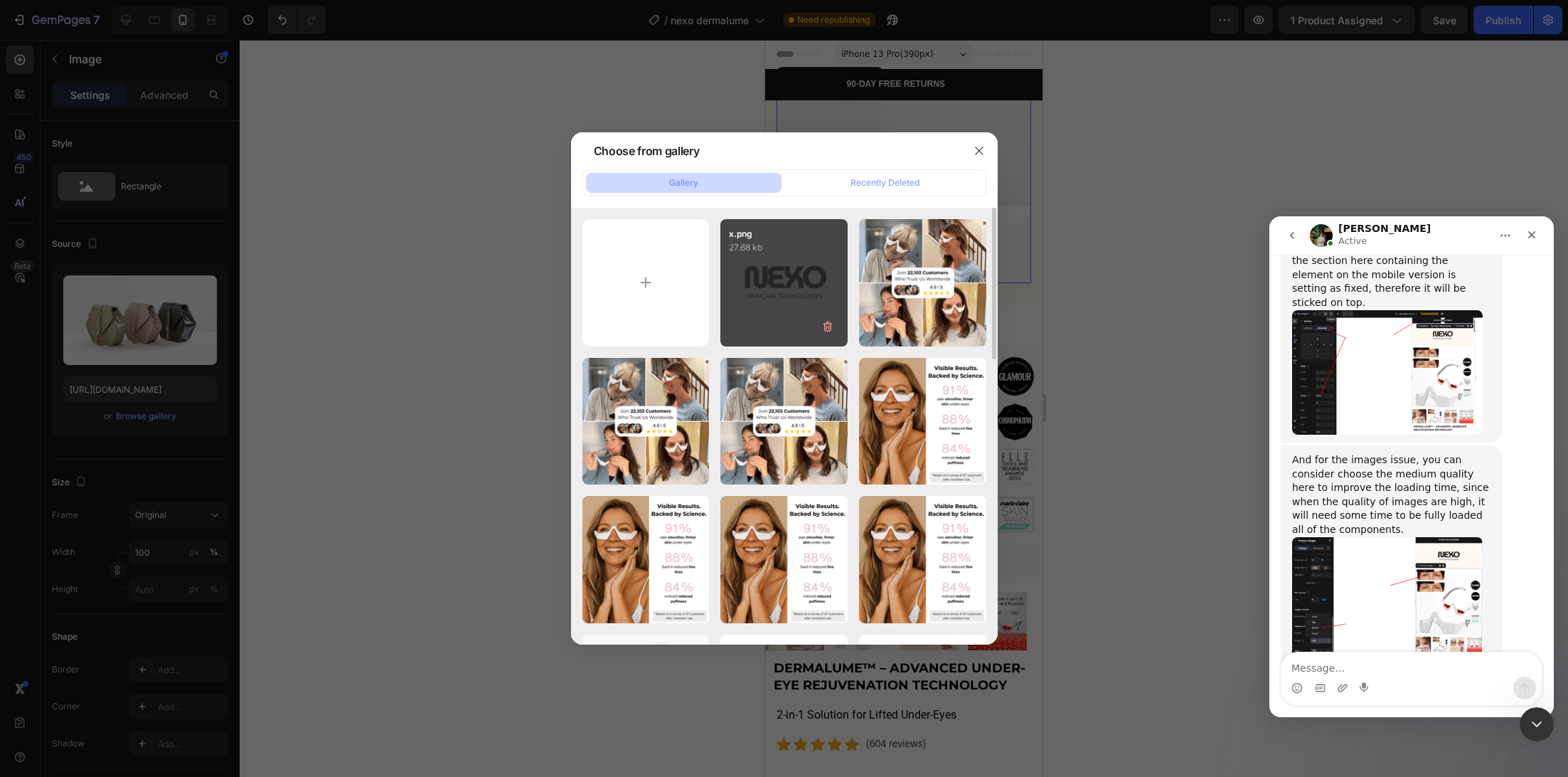
click at [766, 294] on div "x.png 27.68 kb" at bounding box center [784, 283] width 128 height 128
type input "https://cdn.shopify.com/s/files/1/0745/5834/1341/files/gempages_579627086029783…"
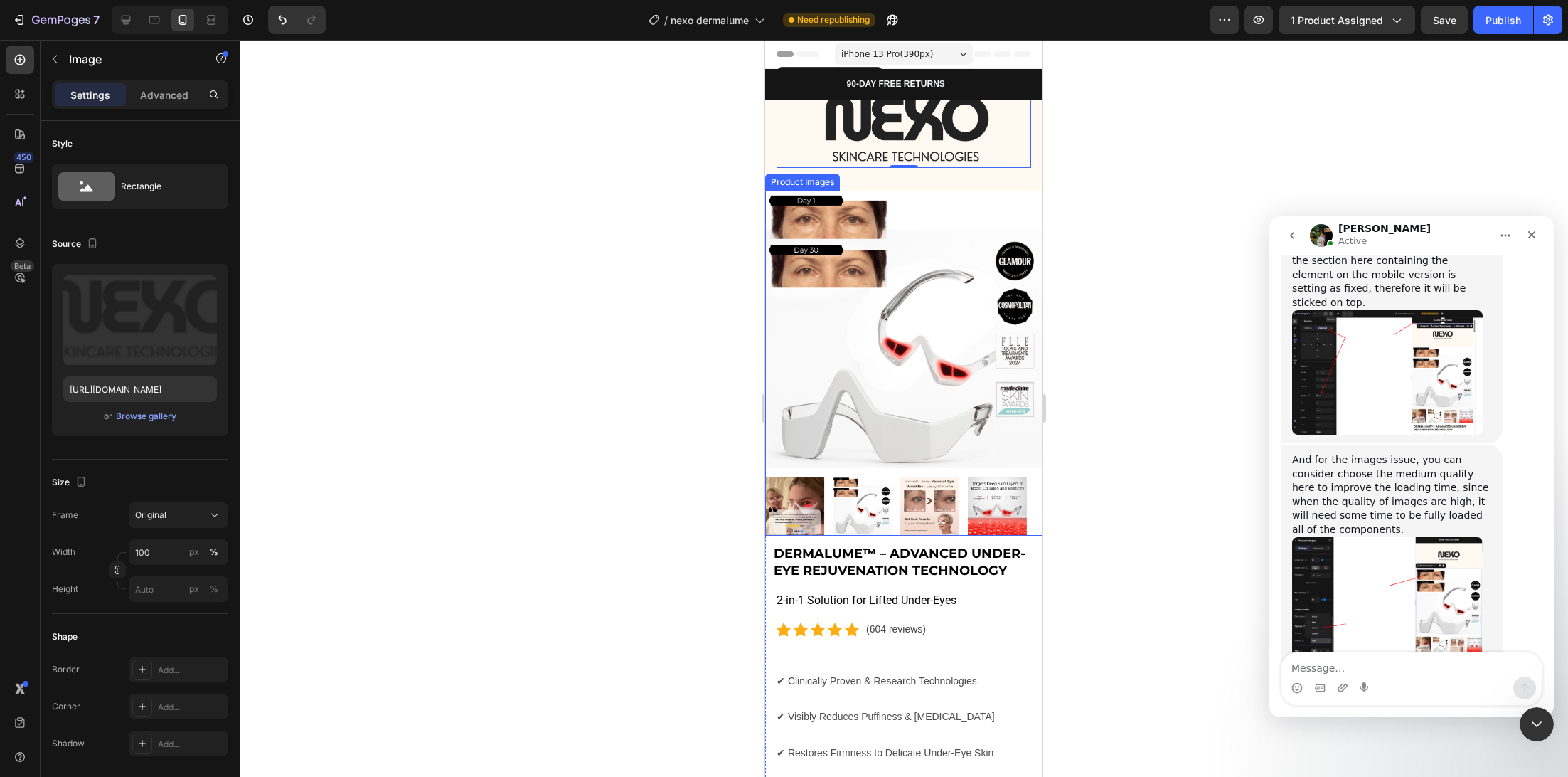
drag, startPoint x: 641, startPoint y: 271, endPoint x: 744, endPoint y: 260, distance: 103.6
click at [644, 272] on div at bounding box center [904, 408] width 1328 height 737
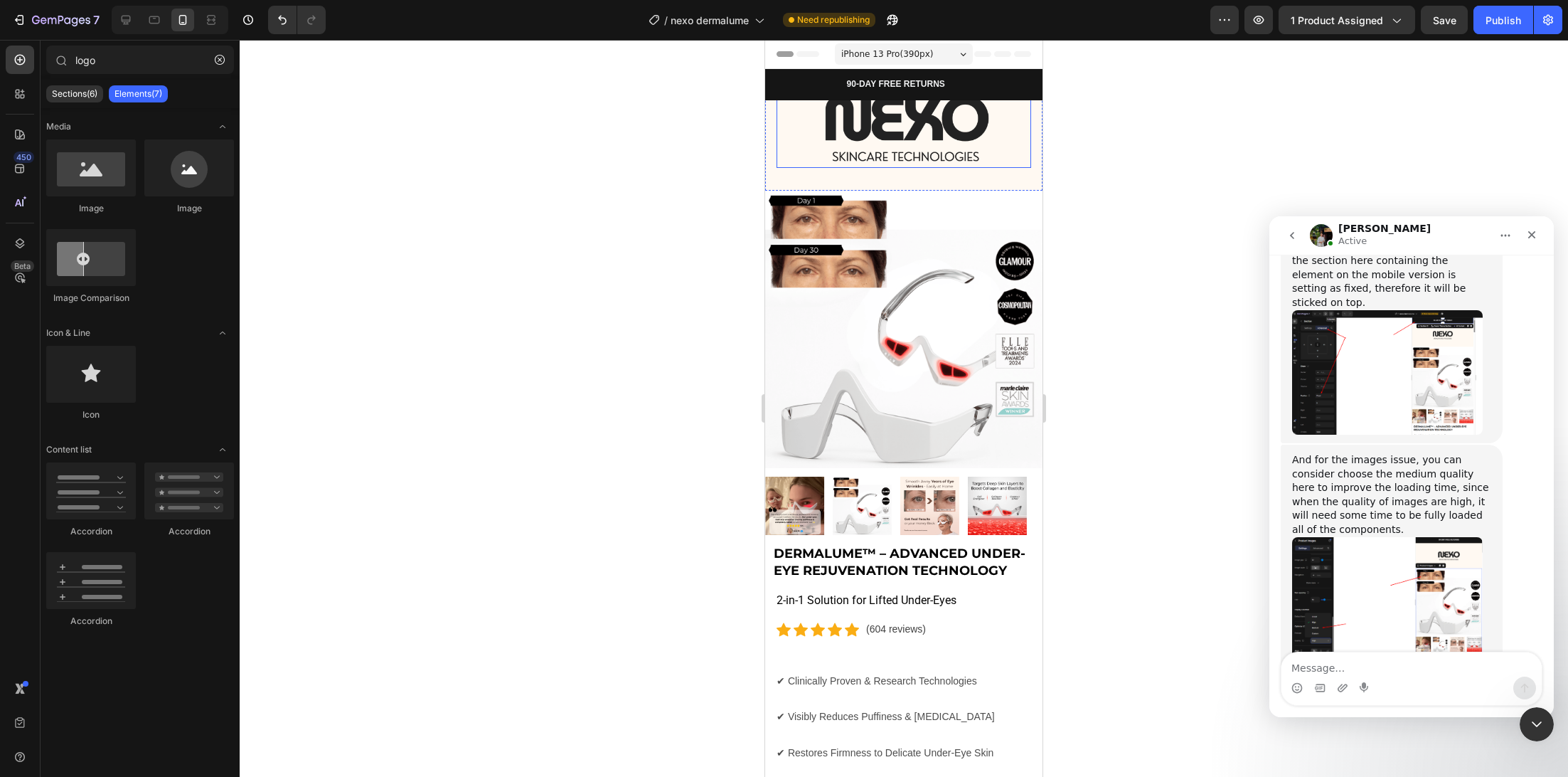
click at [985, 127] on img at bounding box center [904, 129] width 254 height 76
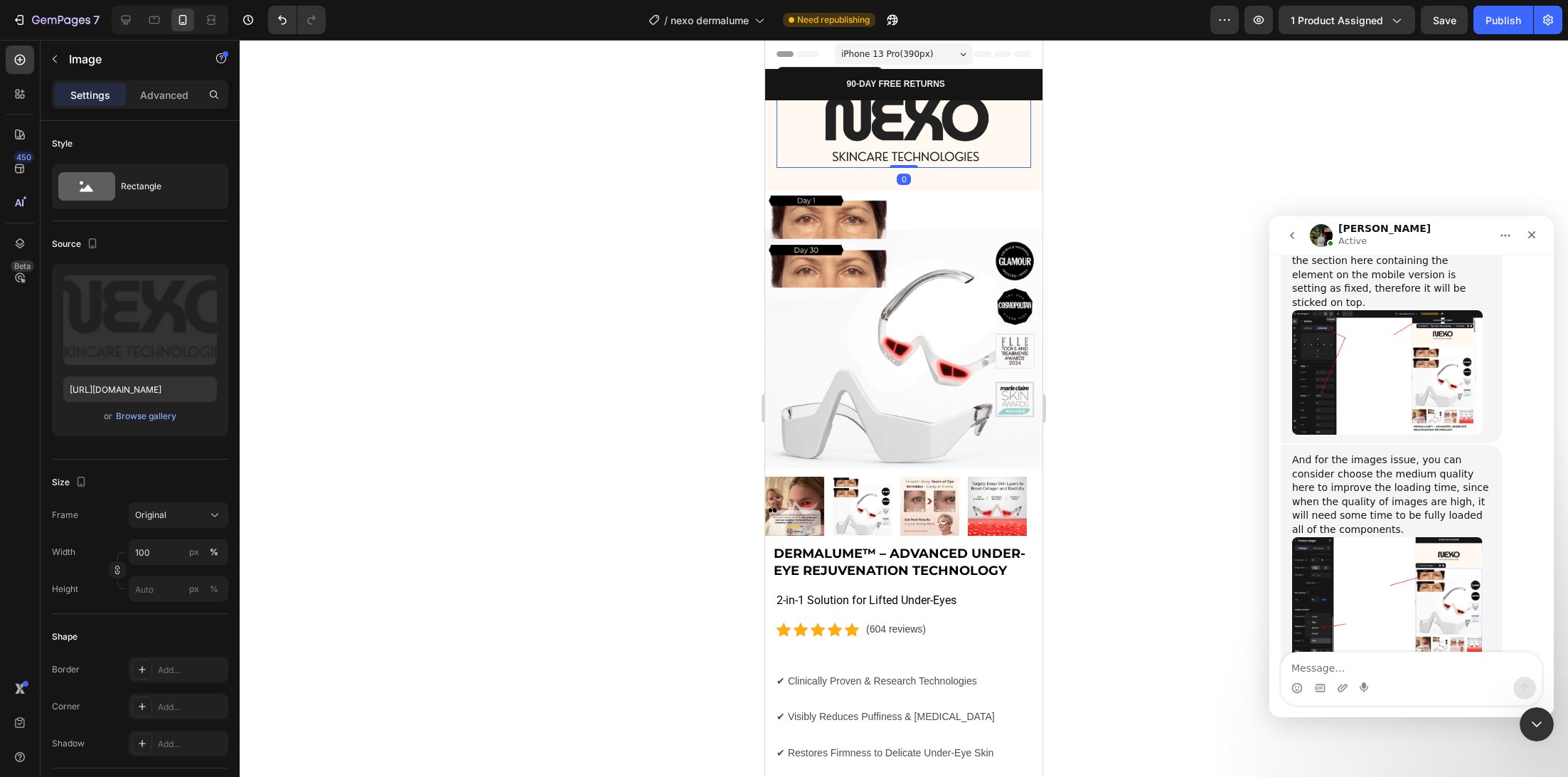
click at [165, 106] on div "Settings Advanced" at bounding box center [140, 94] width 176 height 28
click at [167, 103] on div "Advanced" at bounding box center [164, 94] width 71 height 23
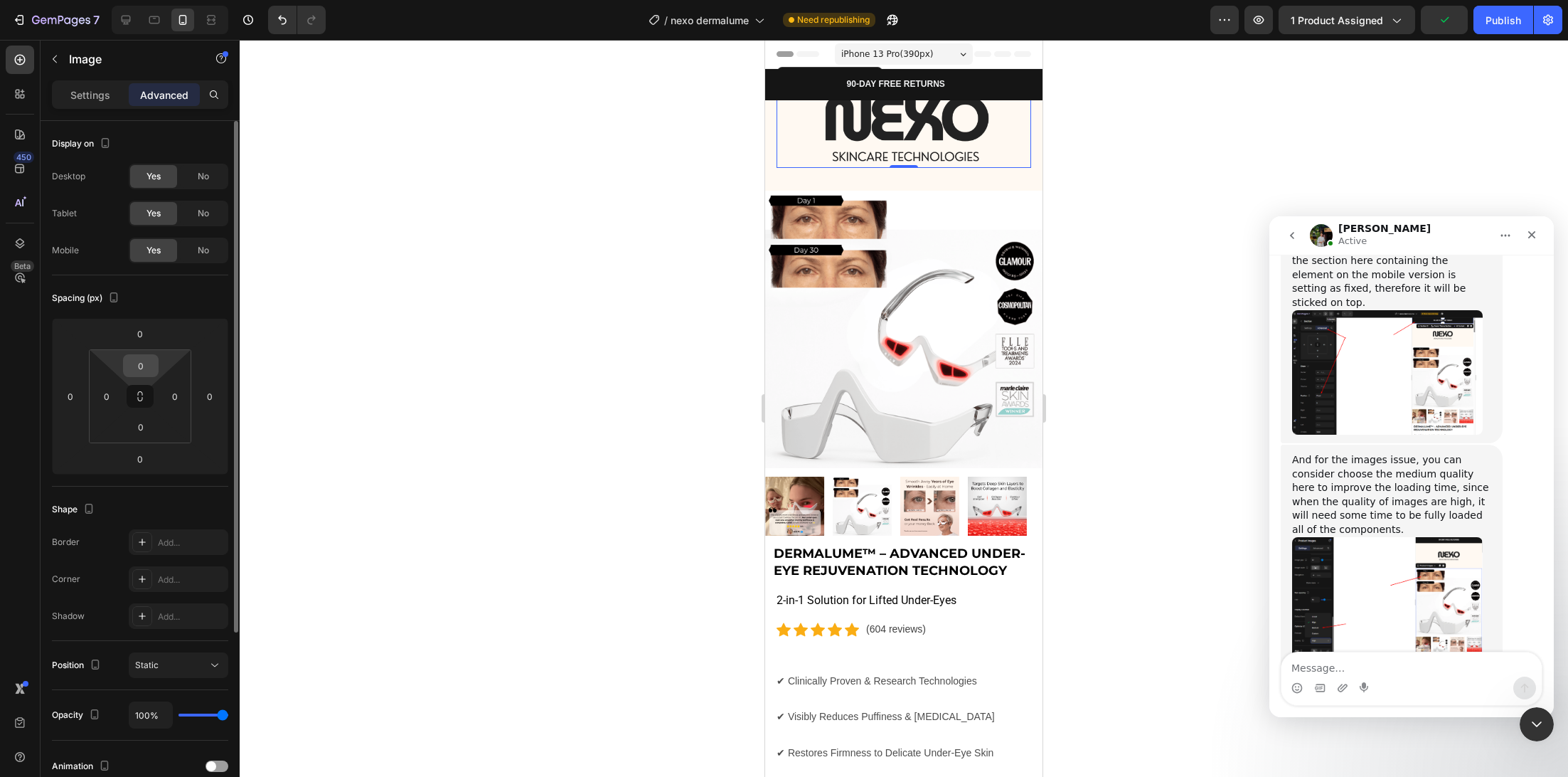
click at [132, 368] on input "0" at bounding box center [140, 365] width 28 height 21
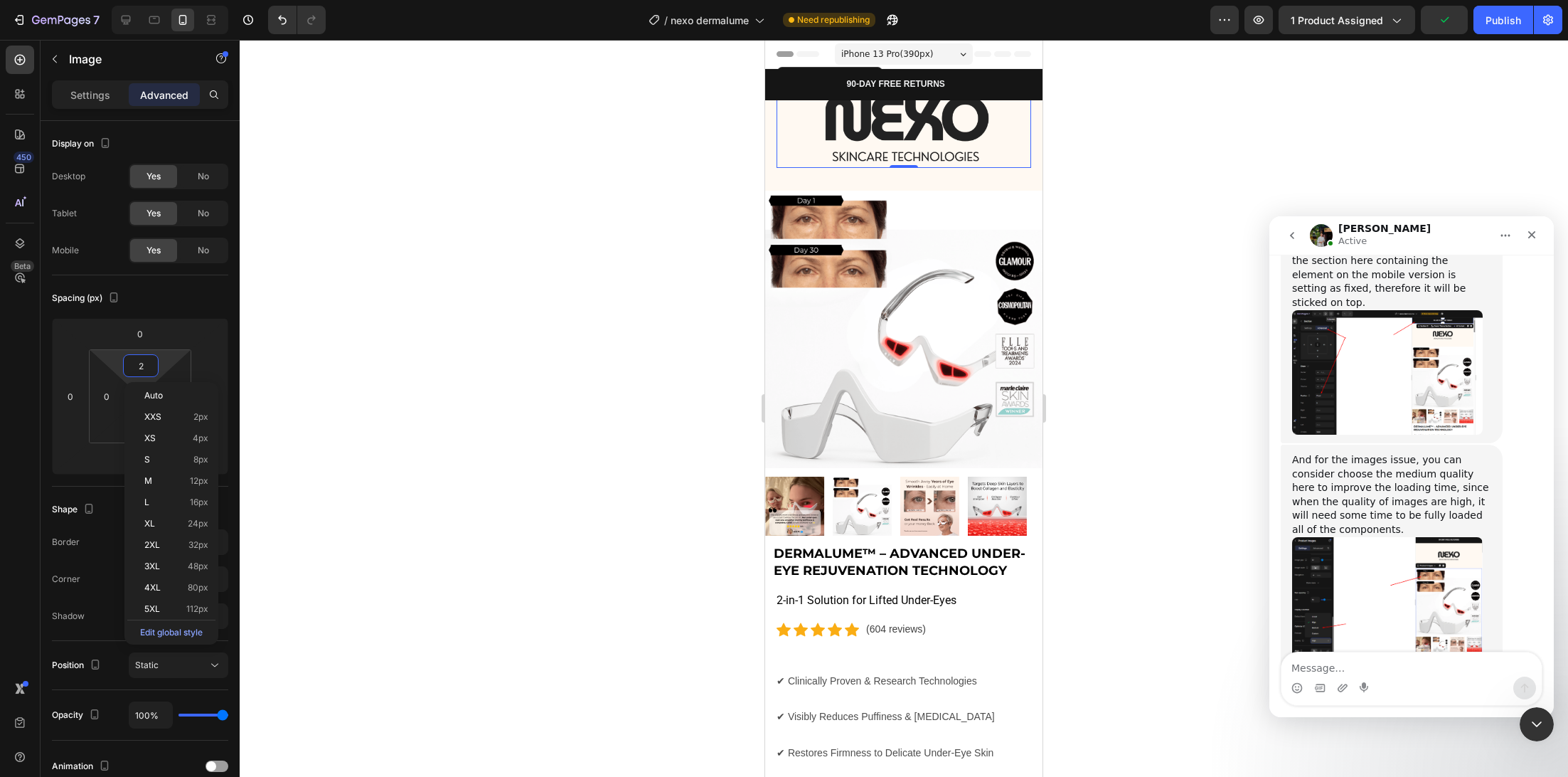
type input "20"
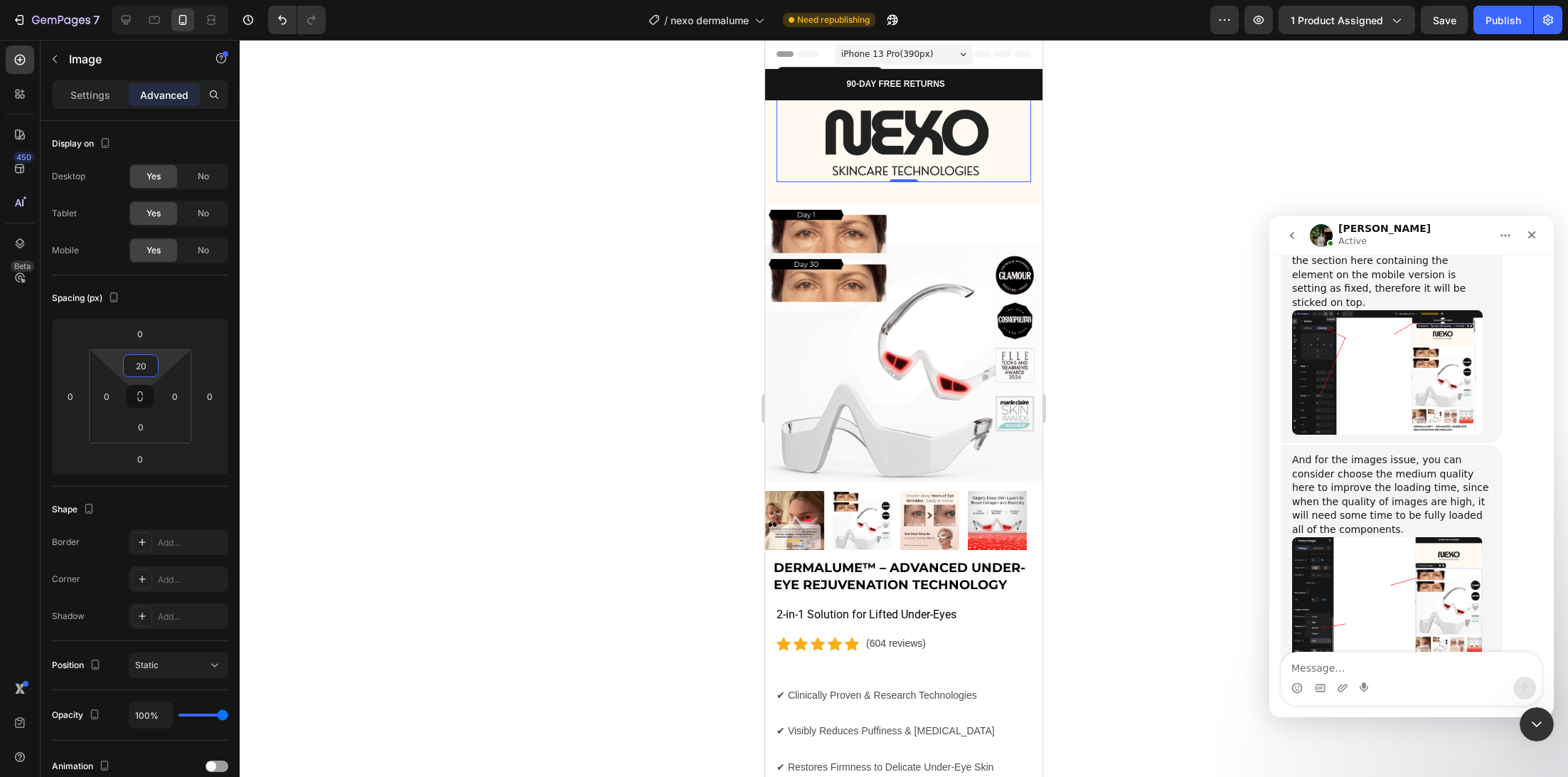
click at [596, 283] on div at bounding box center [904, 408] width 1328 height 737
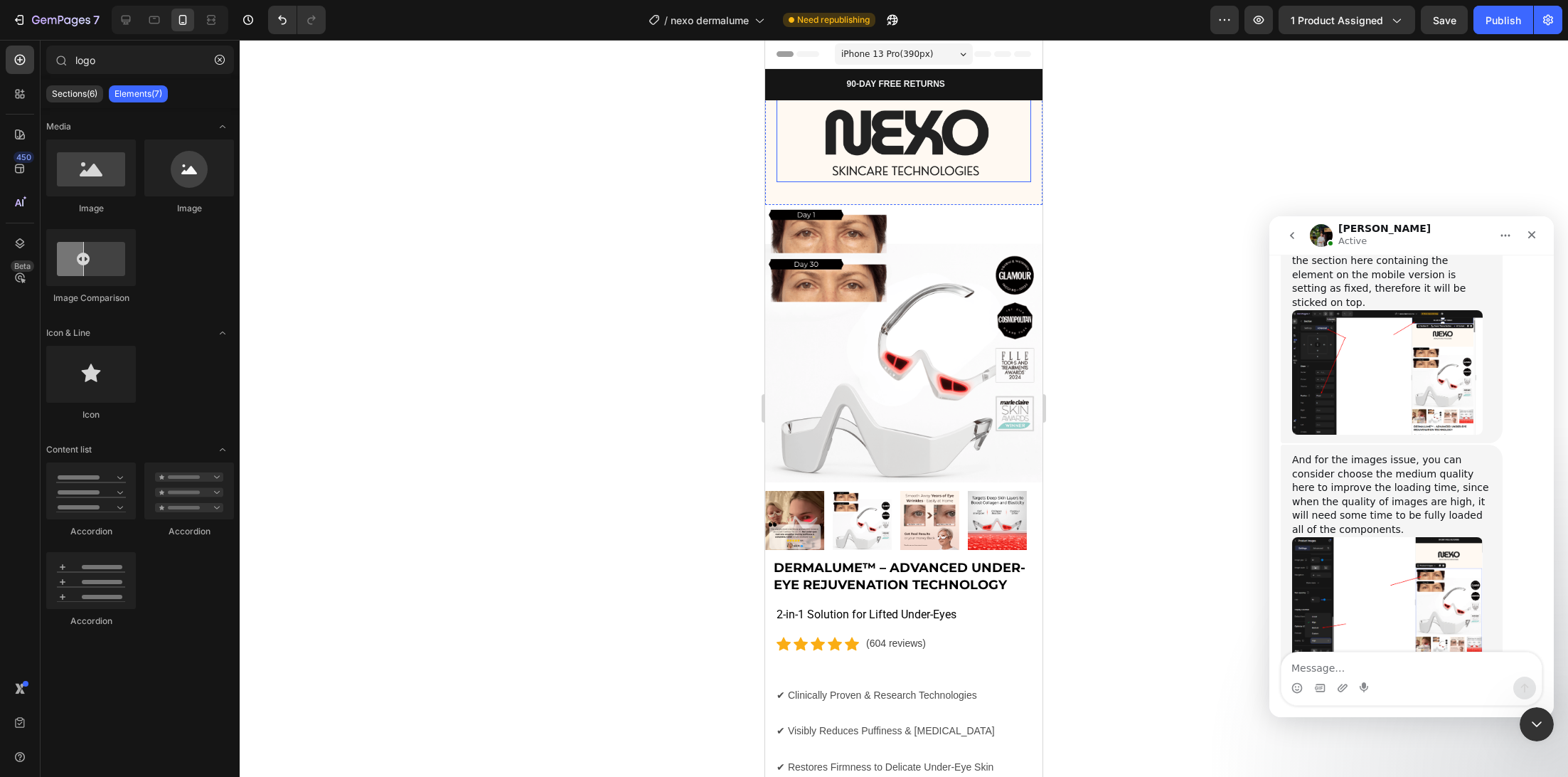
click at [908, 128] on img at bounding box center [904, 144] width 254 height 76
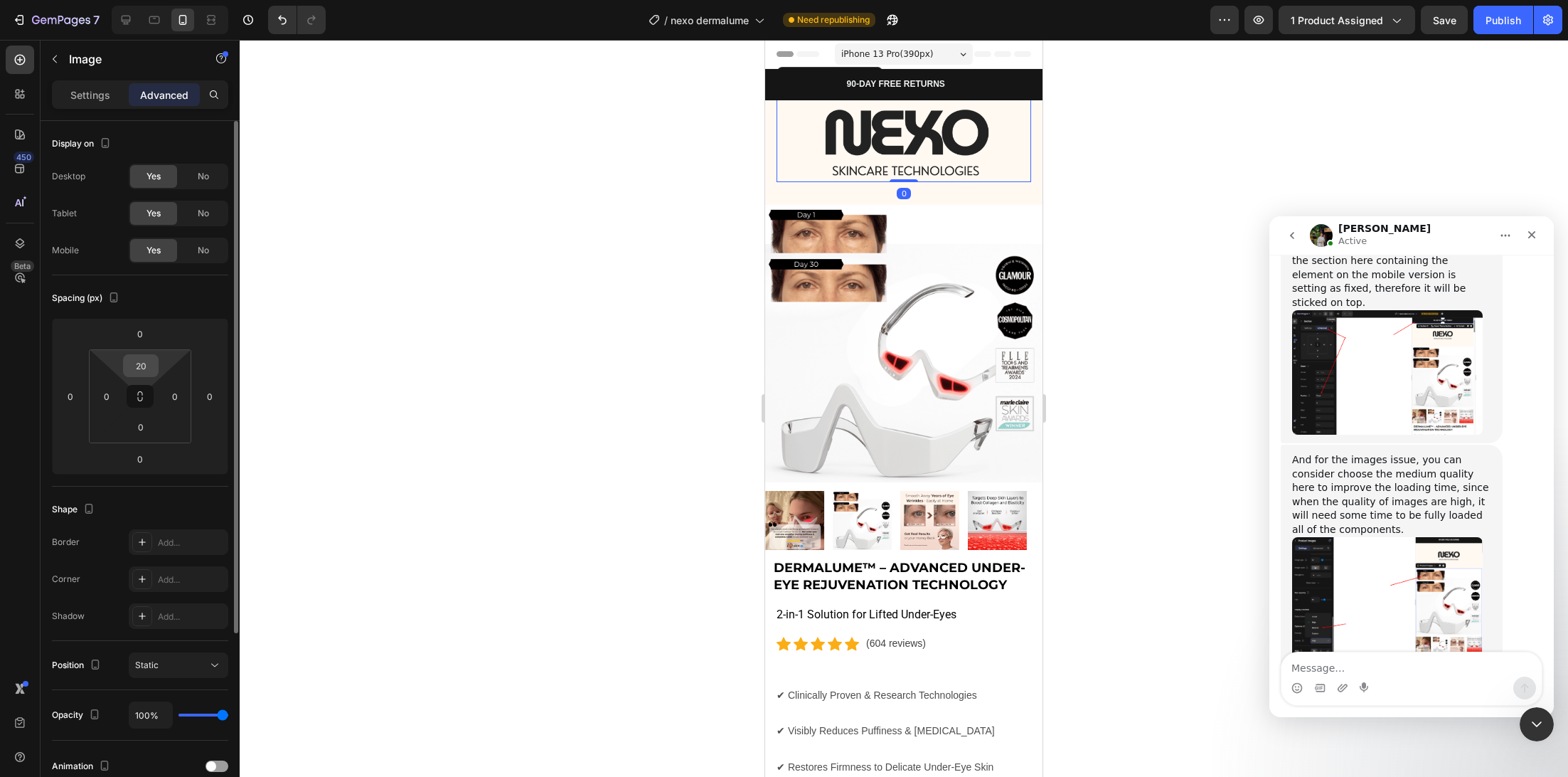
click at [149, 363] on input "20" at bounding box center [140, 365] width 28 height 21
type input "30"
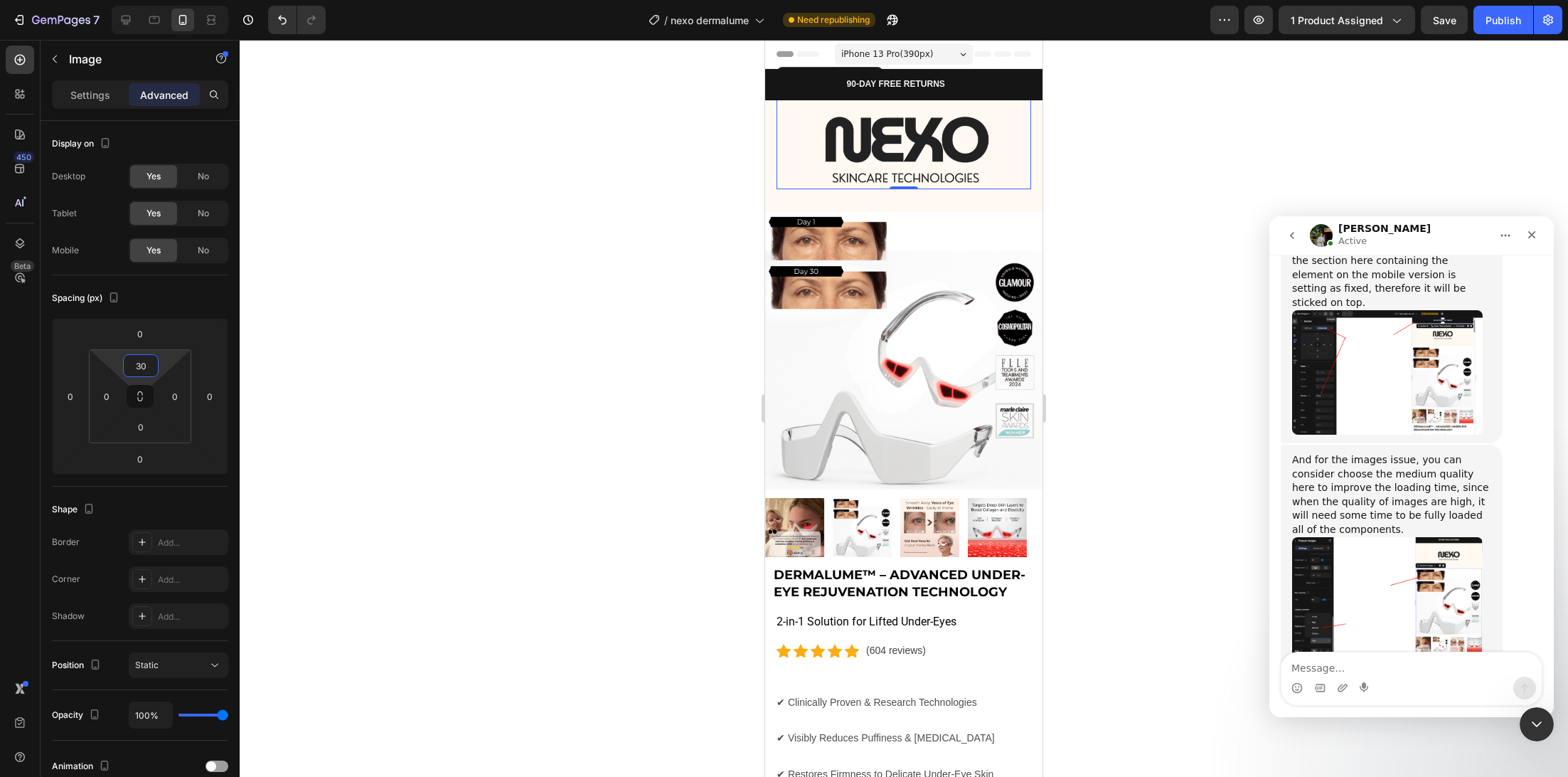
drag, startPoint x: 619, startPoint y: 250, endPoint x: 590, endPoint y: 267, distance: 33.6
click at [619, 254] on div at bounding box center [904, 408] width 1328 height 737
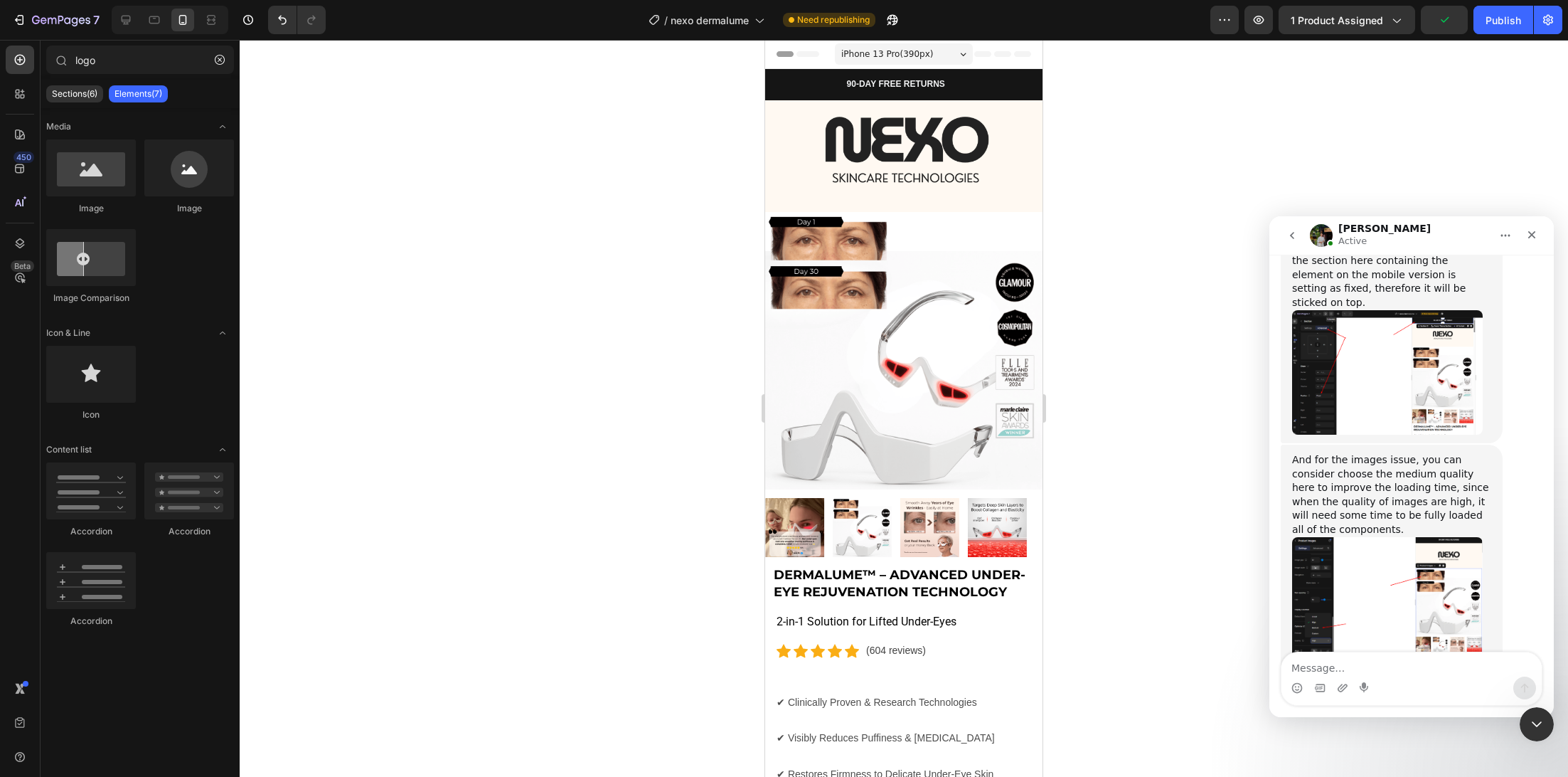
click at [923, 56] on span "iPhone 13 Pro ( 390 px)" at bounding box center [887, 54] width 92 height 14
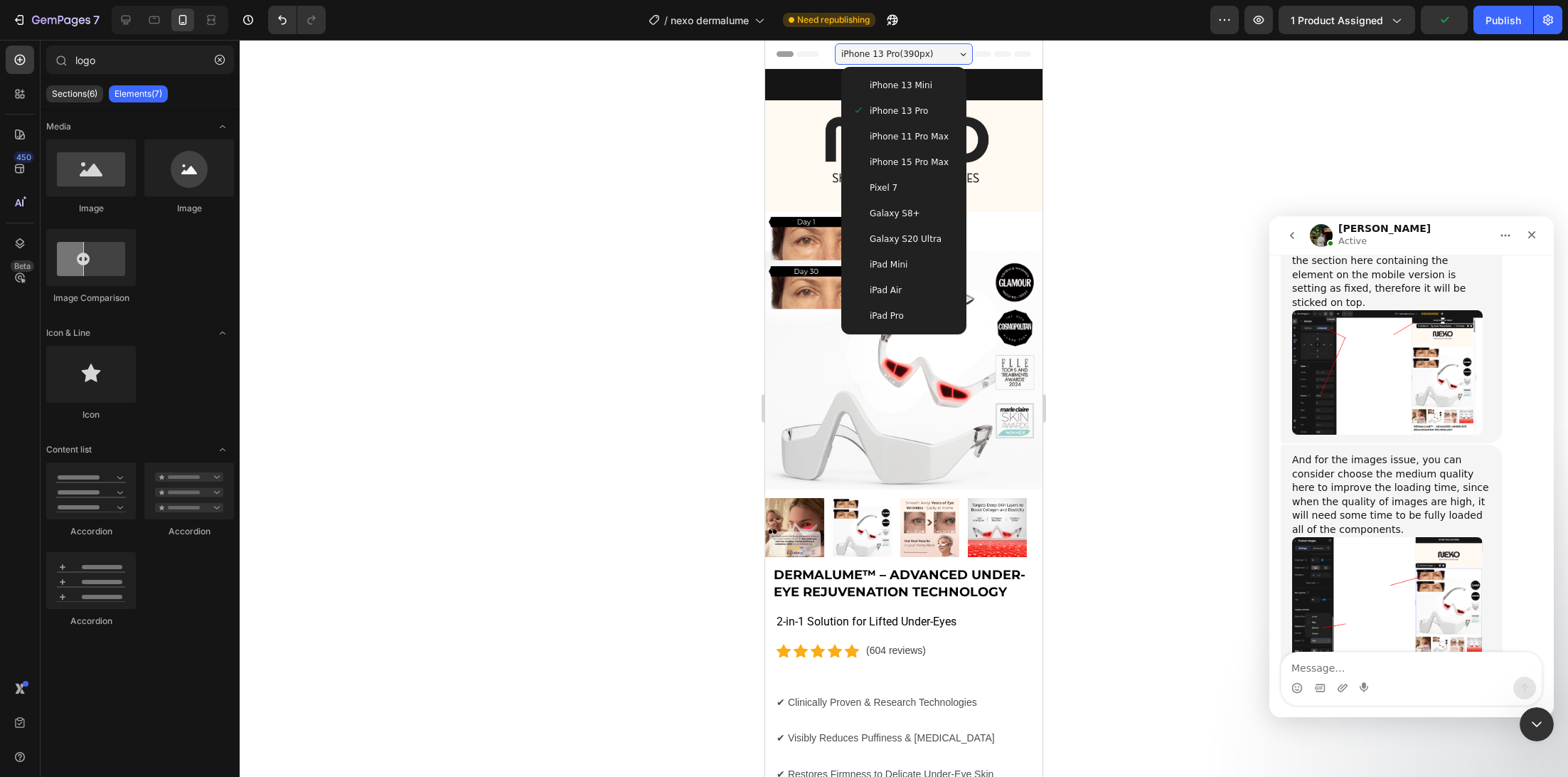
click at [911, 157] on span "iPhone 15 Pro Max" at bounding box center [909, 162] width 79 height 14
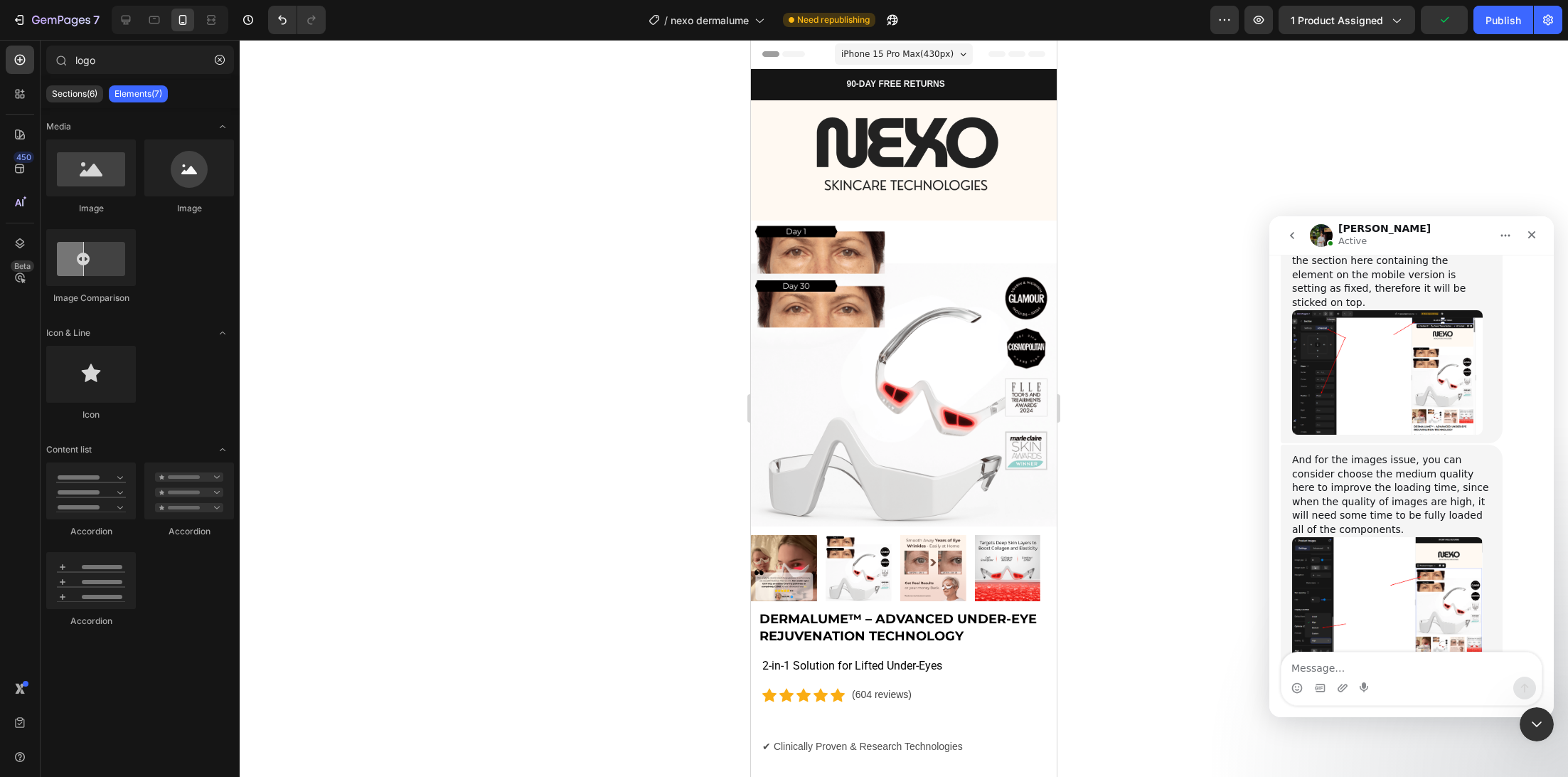
drag, startPoint x: 906, startPoint y: 45, endPoint x: 902, endPoint y: 63, distance: 18.4
click at [906, 46] on div "iPhone 15 Pro Max ( 430 px)" at bounding box center [904, 54] width 138 height 21
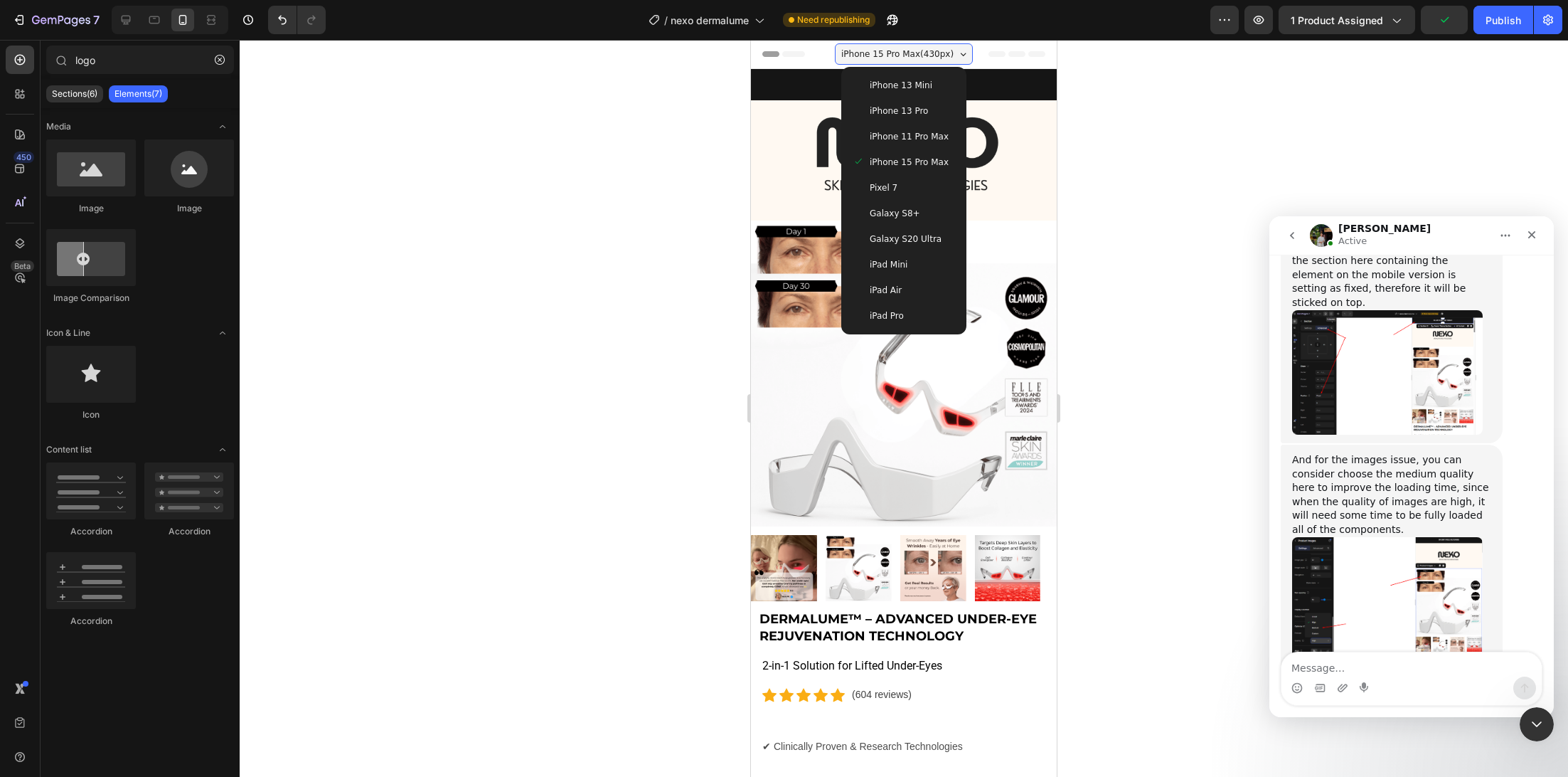
drag, startPoint x: 881, startPoint y: 212, endPoint x: 857, endPoint y: 209, distance: 24.2
click at [881, 213] on span "Galaxy S8+" at bounding box center [894, 213] width 50 height 14
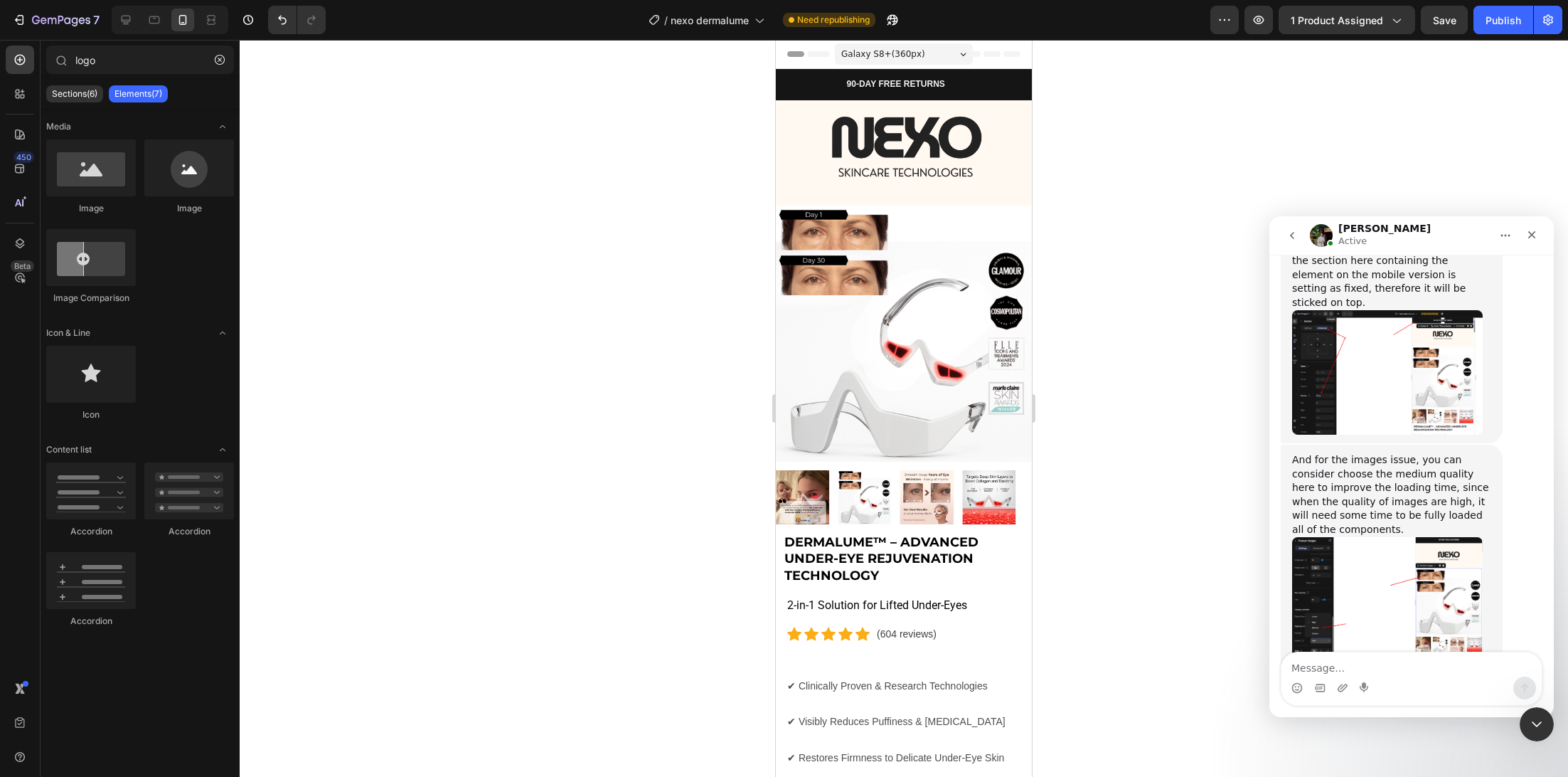
click at [921, 51] on div "Galaxy S8+ ( 360 px)" at bounding box center [904, 54] width 138 height 21
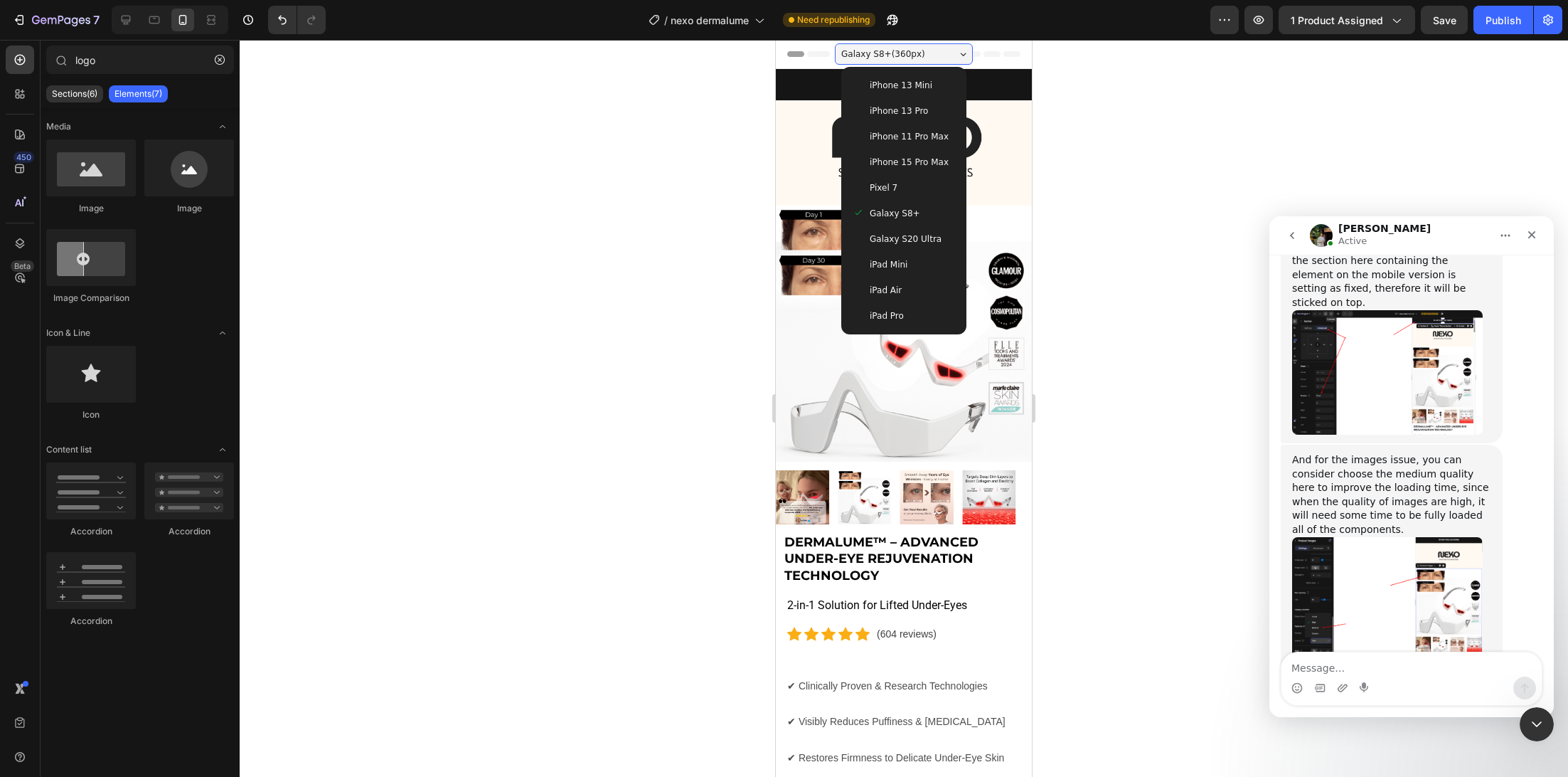
click at [879, 258] on span "iPad Mini" at bounding box center [888, 265] width 37 height 14
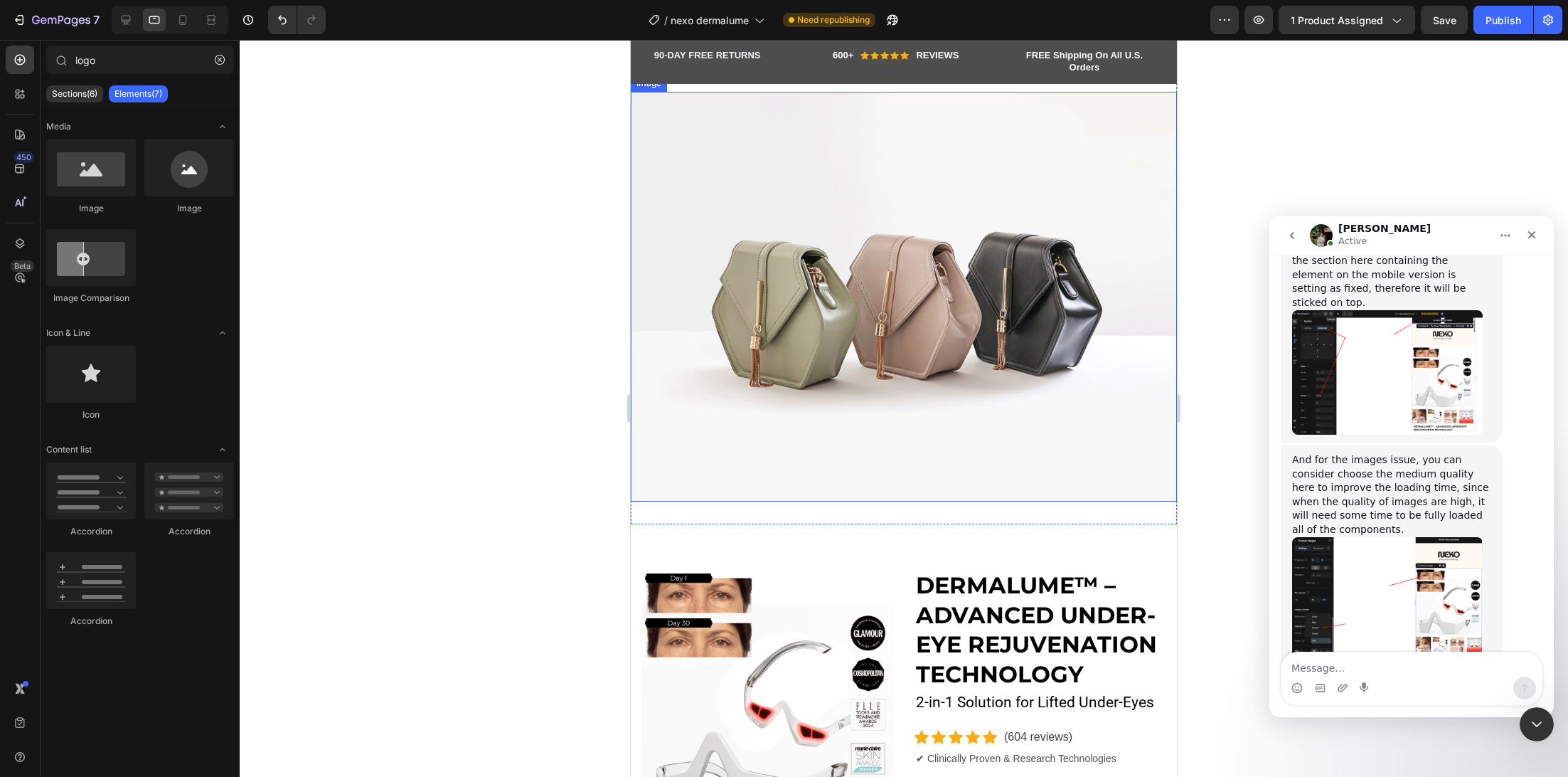
click at [898, 297] on img at bounding box center [904, 296] width 546 height 409
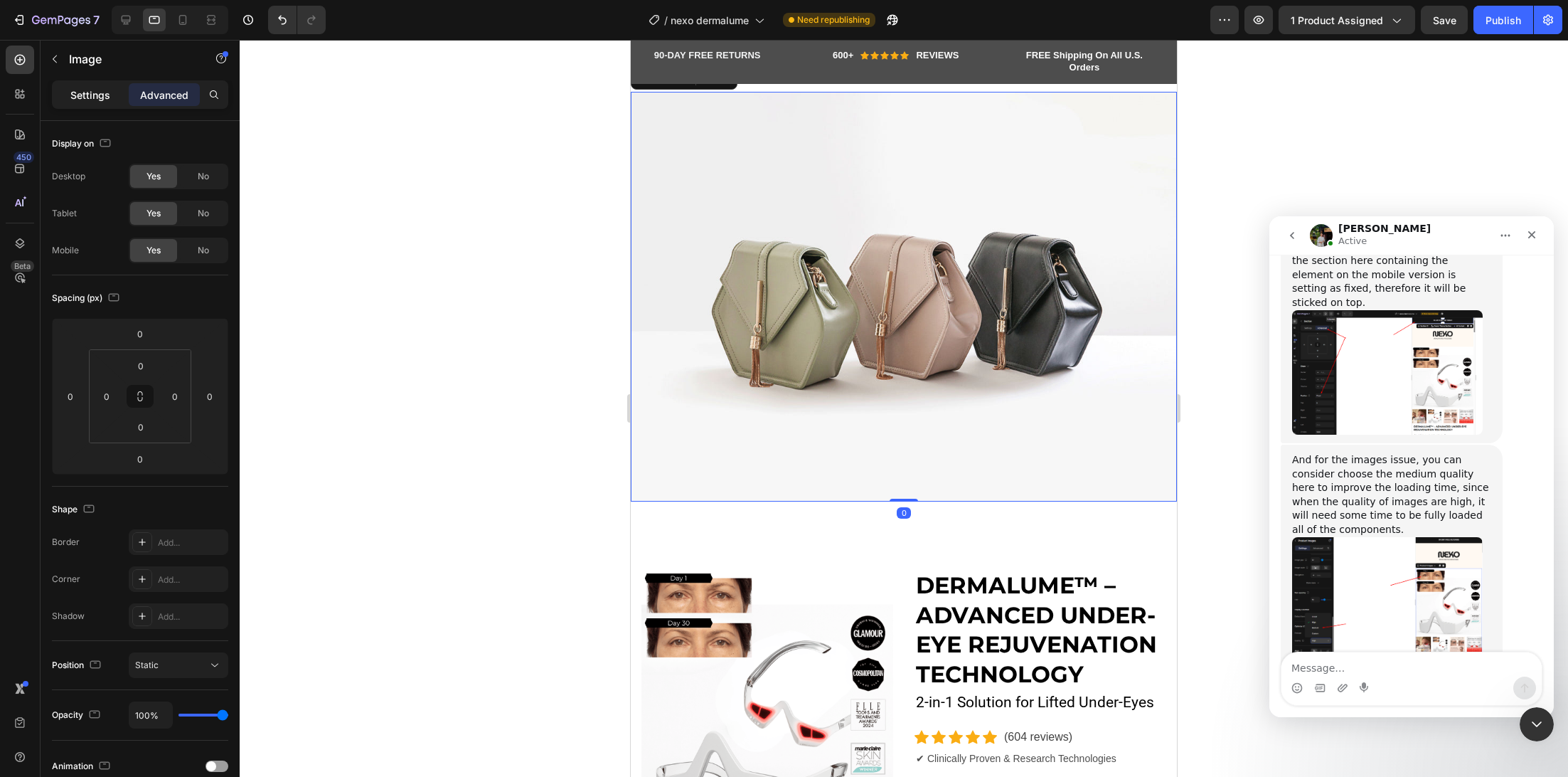
click at [94, 100] on p "Settings" at bounding box center [90, 95] width 40 height 15
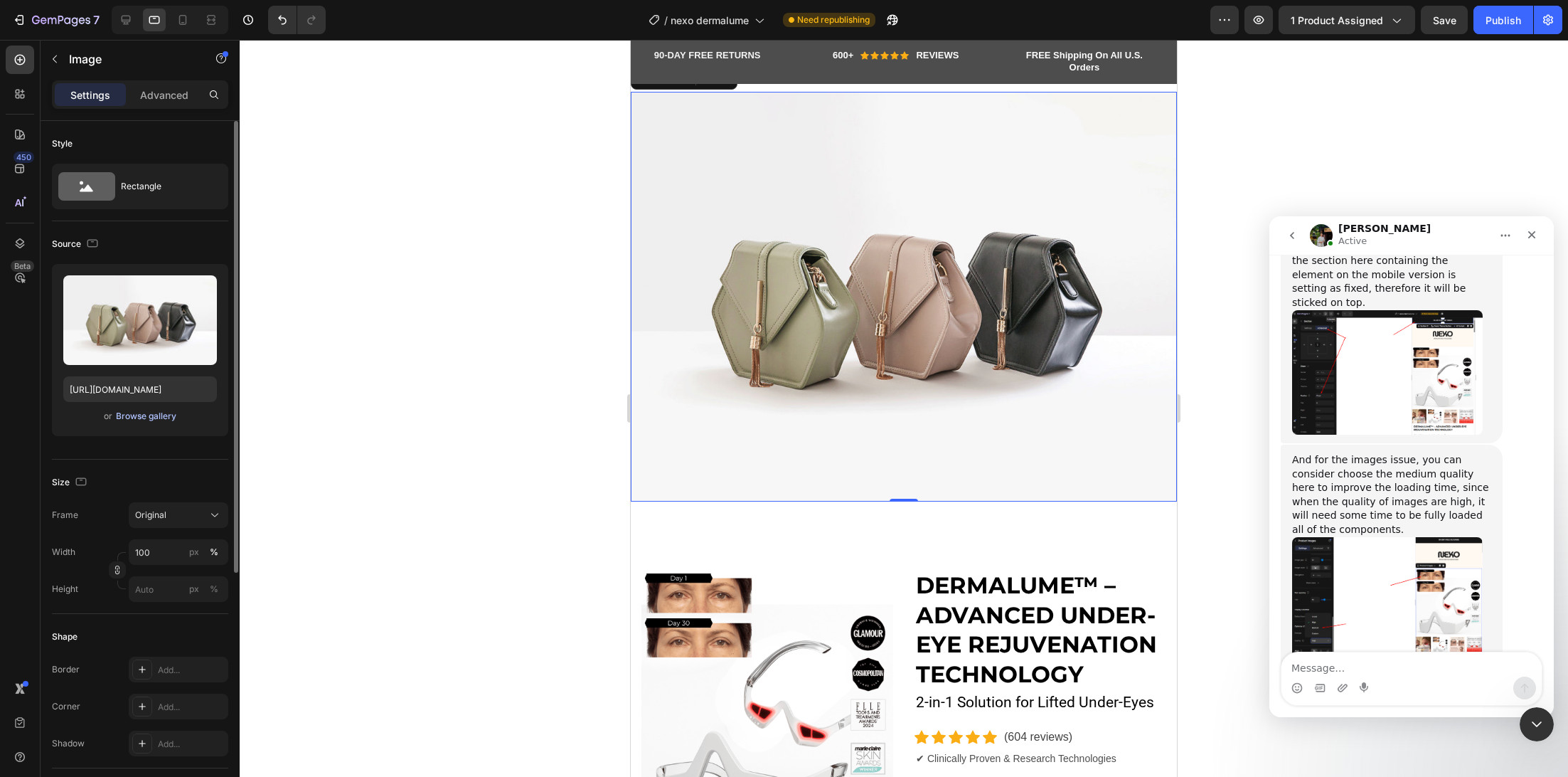
click at [162, 414] on div "Browse gallery" at bounding box center [145, 415] width 60 height 13
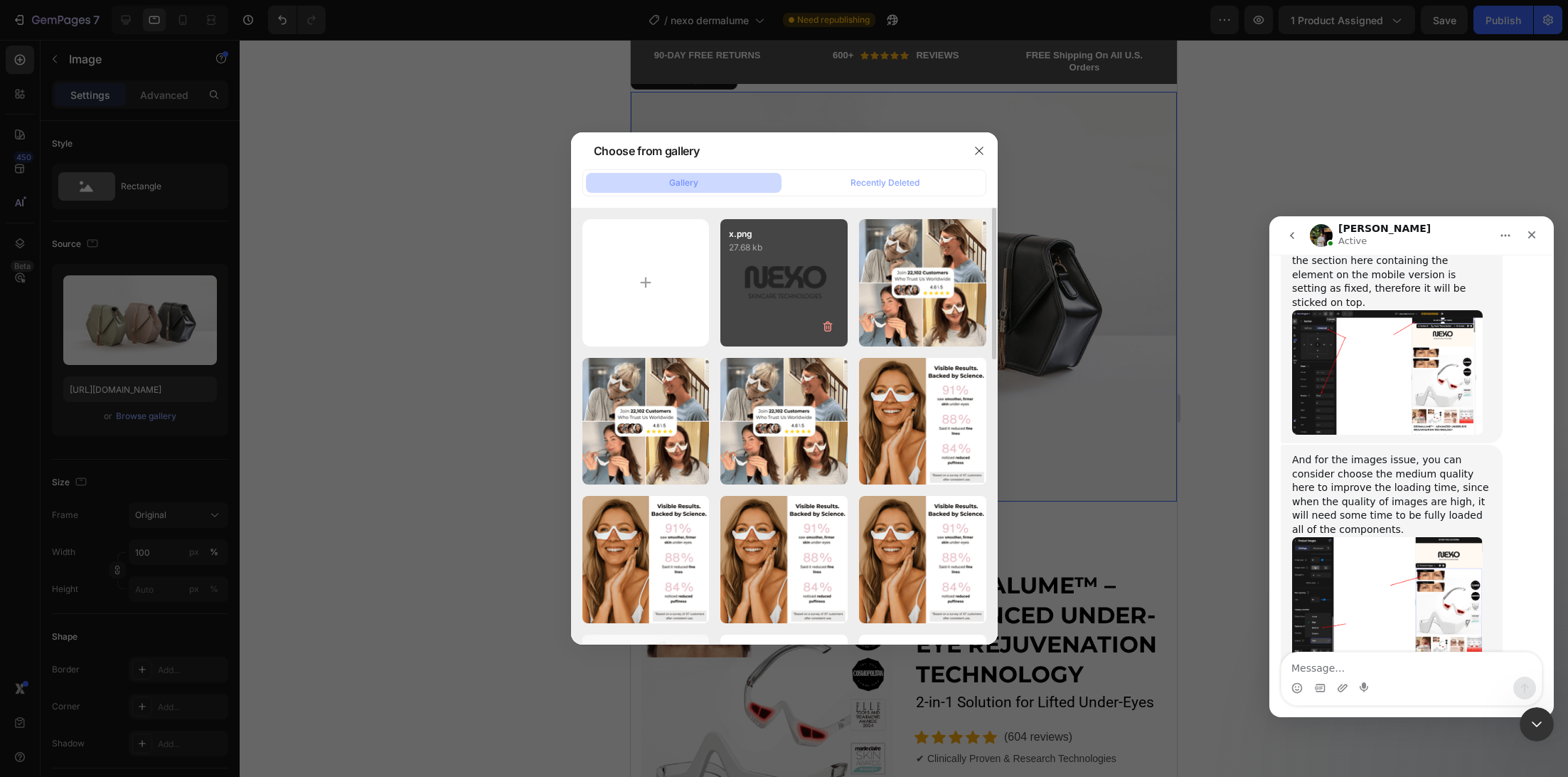
click at [755, 299] on div "x.png 27.68 kb" at bounding box center [784, 283] width 128 height 128
type input "https://cdn.shopify.com/s/files/1/0745/5834/1341/files/gempages_579627086029783…"
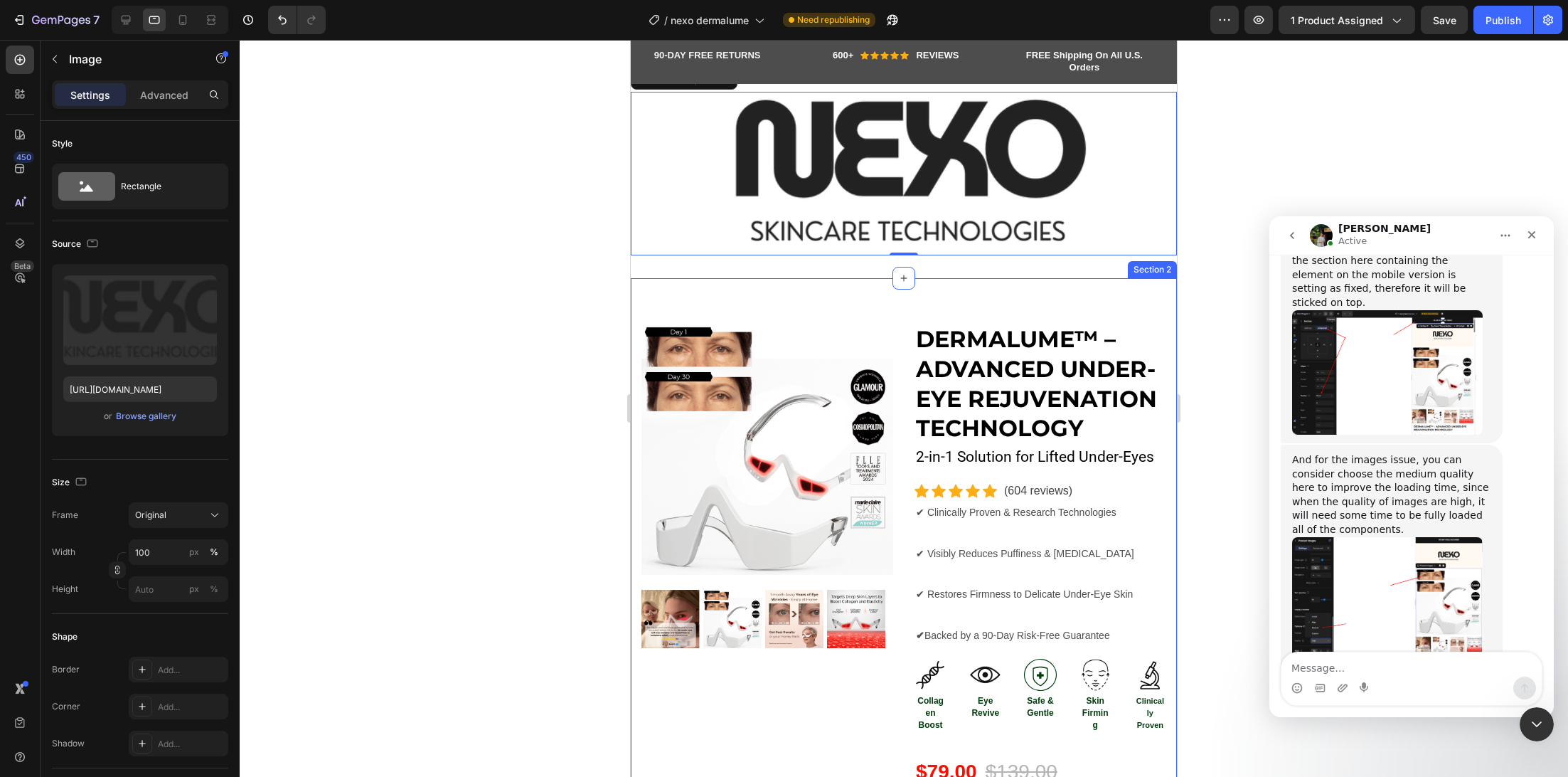
click at [461, 271] on div at bounding box center [904, 408] width 1328 height 737
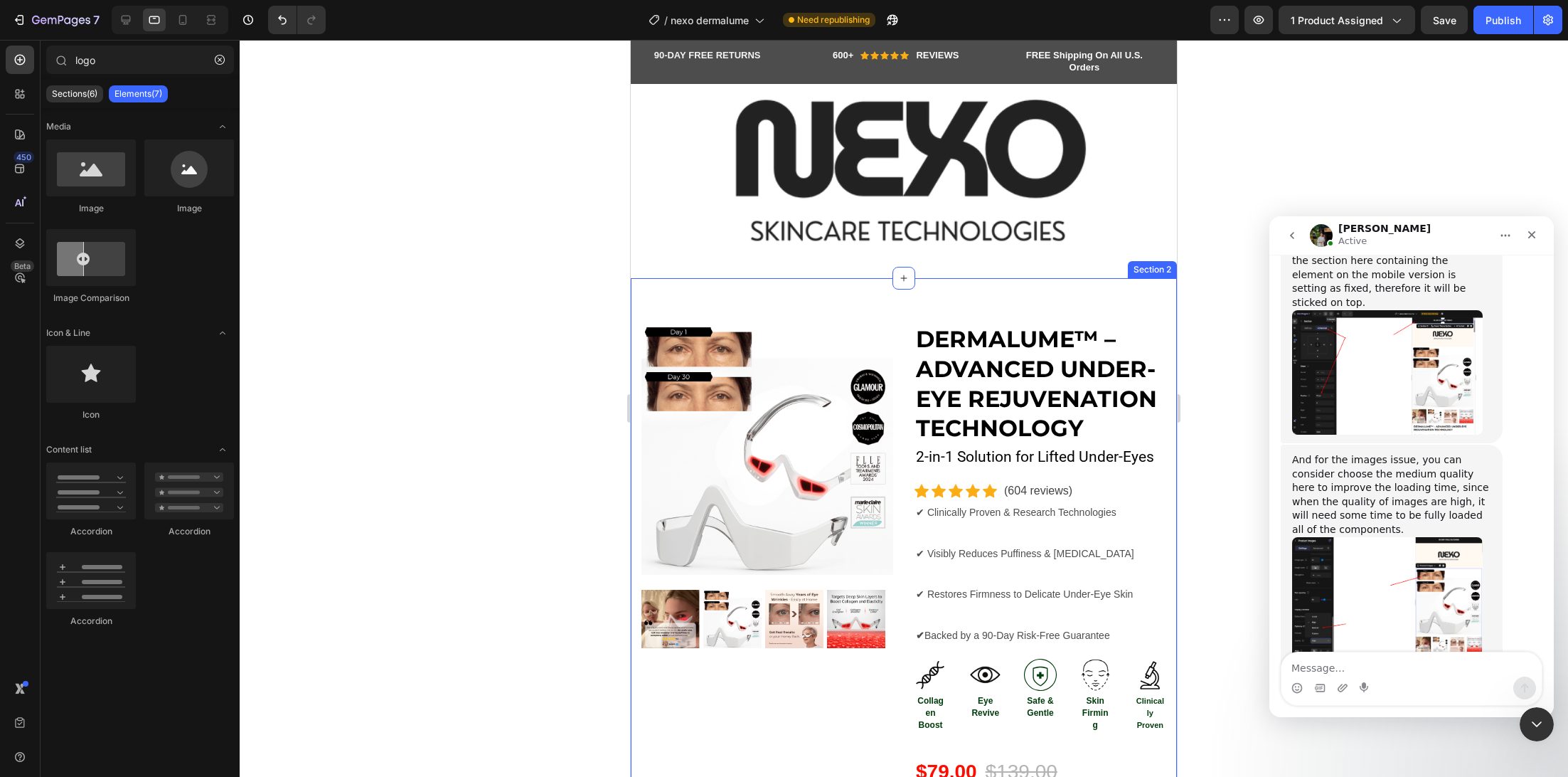
click at [534, 290] on div at bounding box center [904, 408] width 1328 height 737
click at [795, 151] on img at bounding box center [904, 174] width 546 height 163
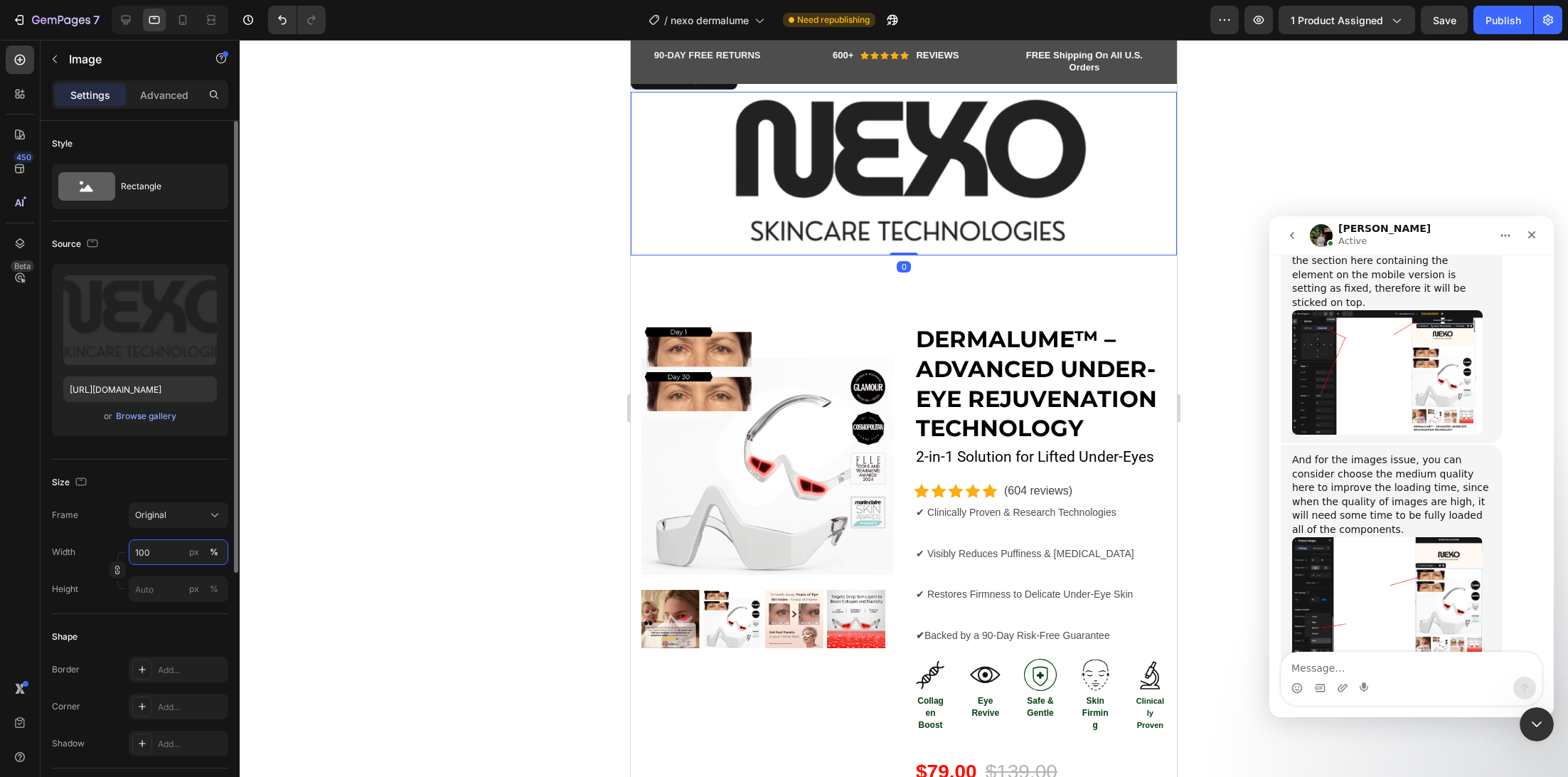
click at [150, 544] on input "100" at bounding box center [178, 552] width 100 height 26
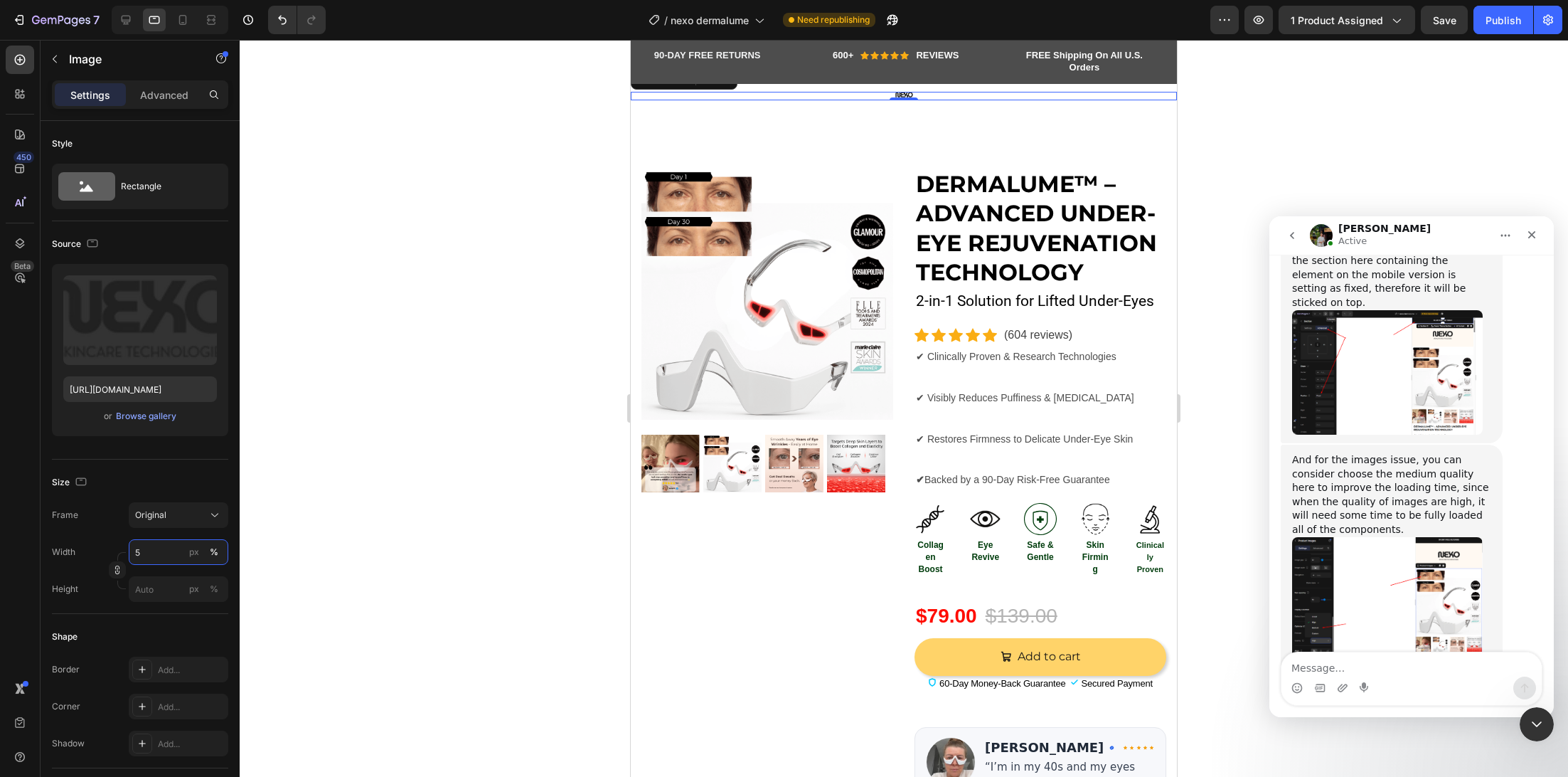
type input "50"
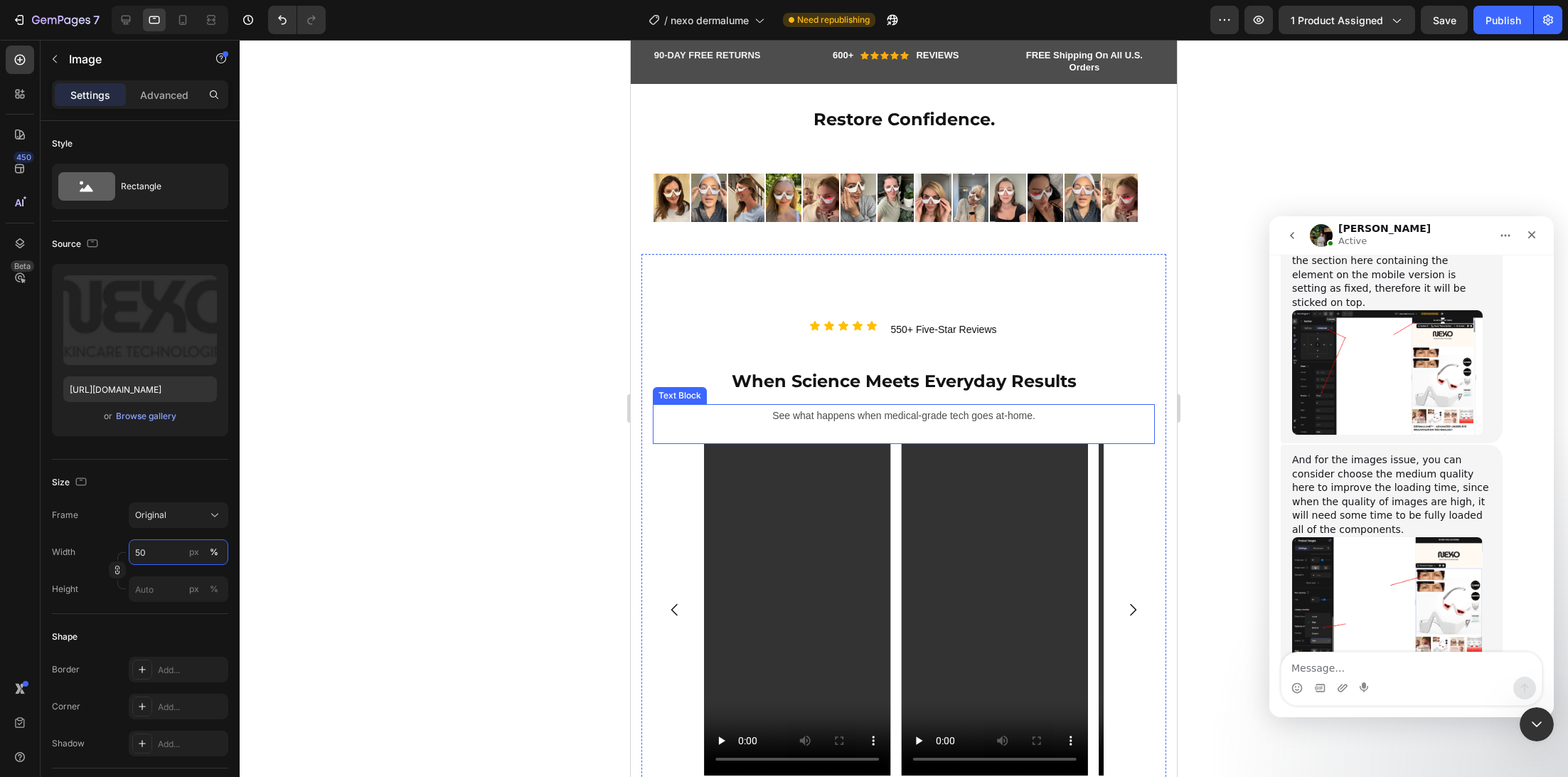
scroll to position [1298, 0]
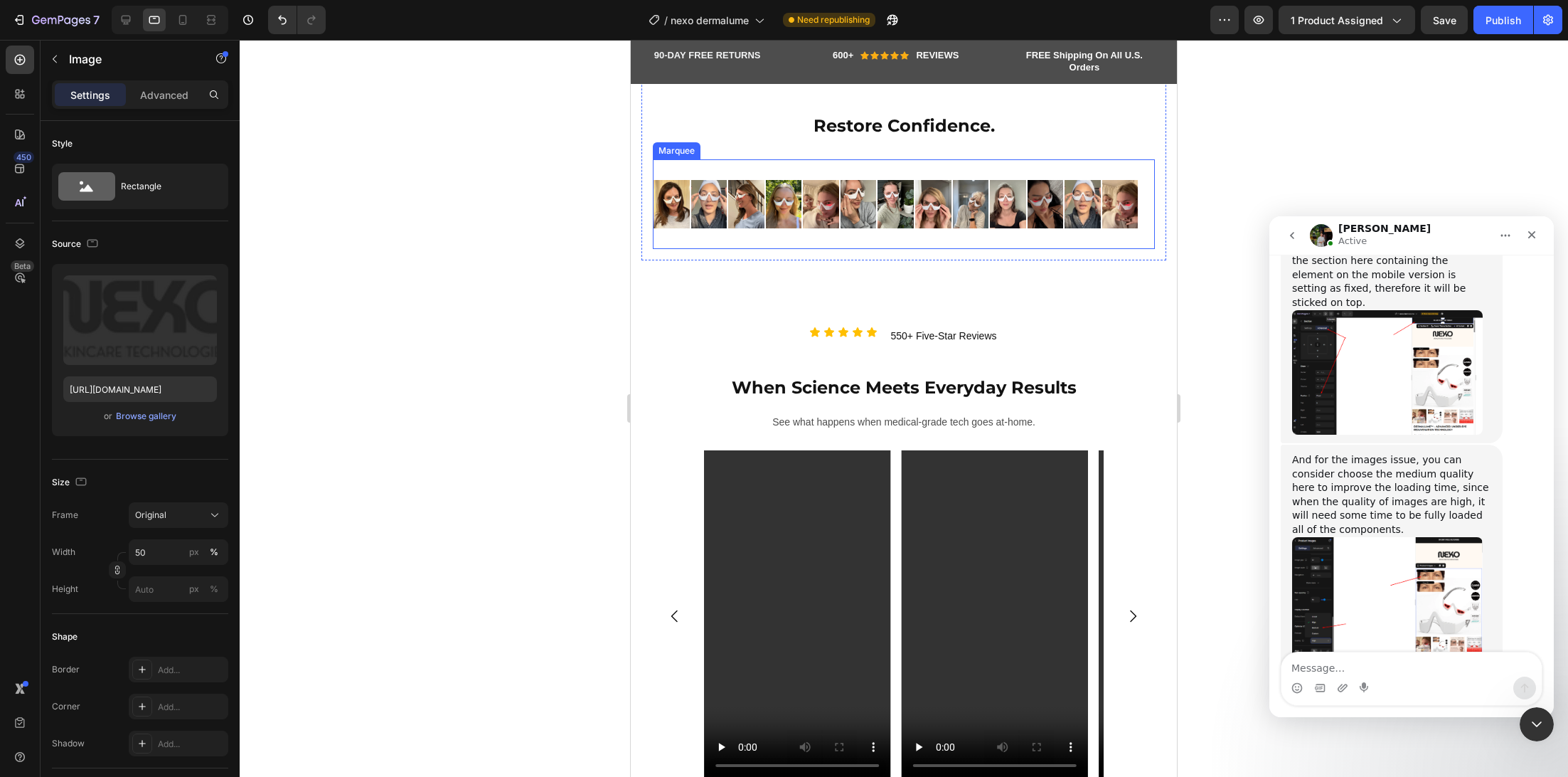
click at [687, 177] on div "Image Image Image Image Image Image Image Image Image Image Image Image Image I…" at bounding box center [904, 203] width 502 height 89
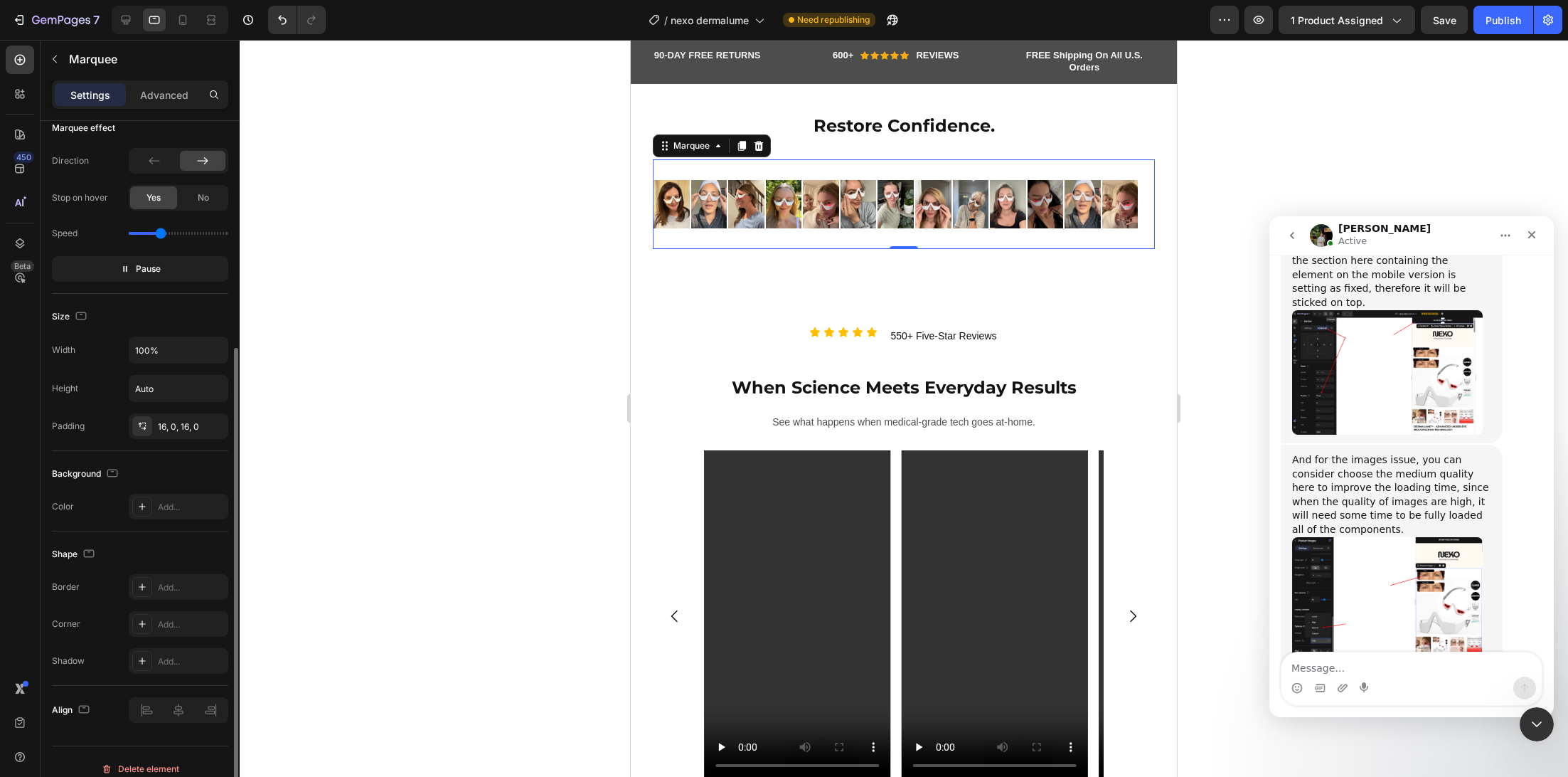
scroll to position [352, 0]
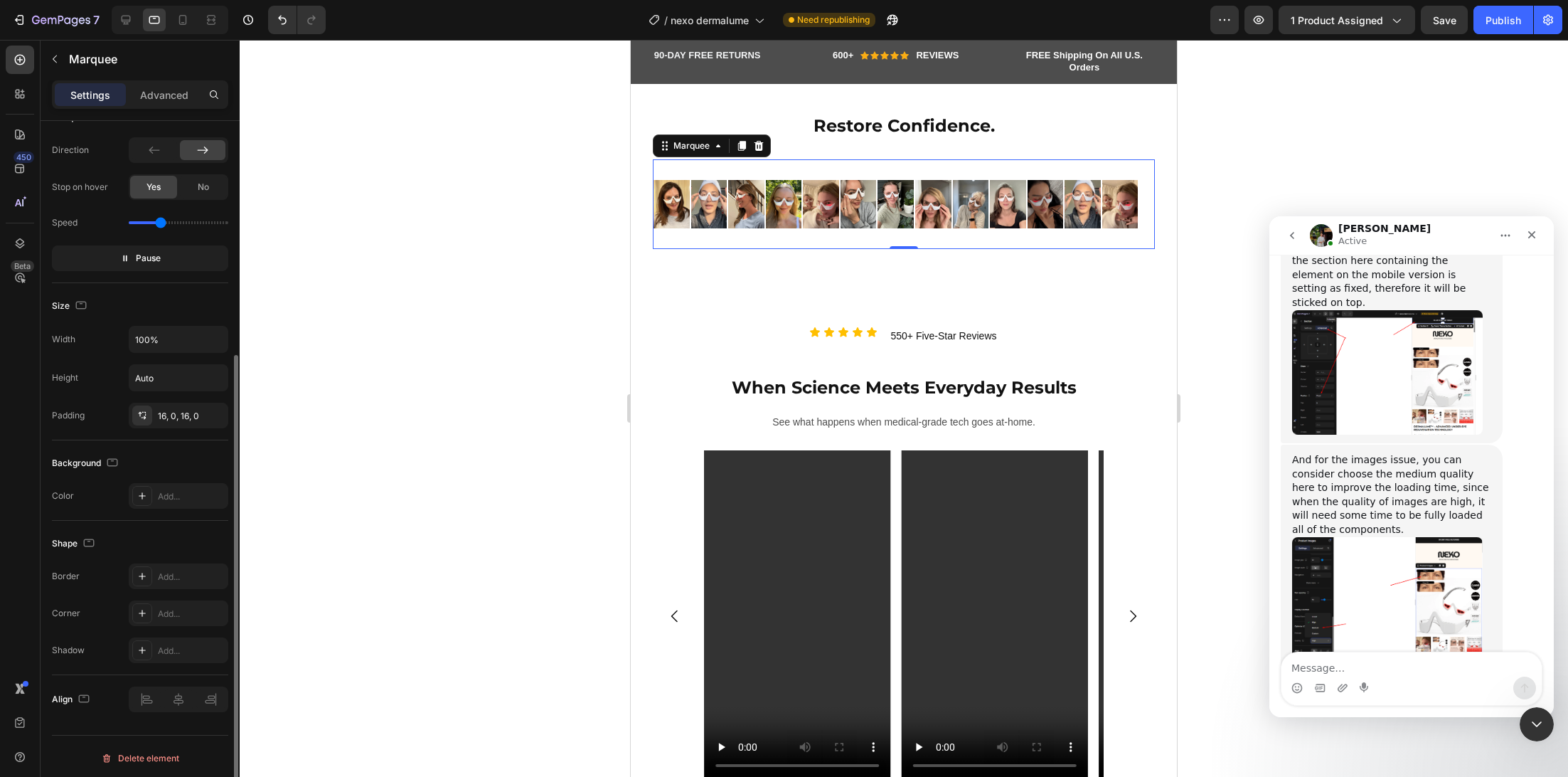
click at [528, 438] on div at bounding box center [904, 408] width 1328 height 737
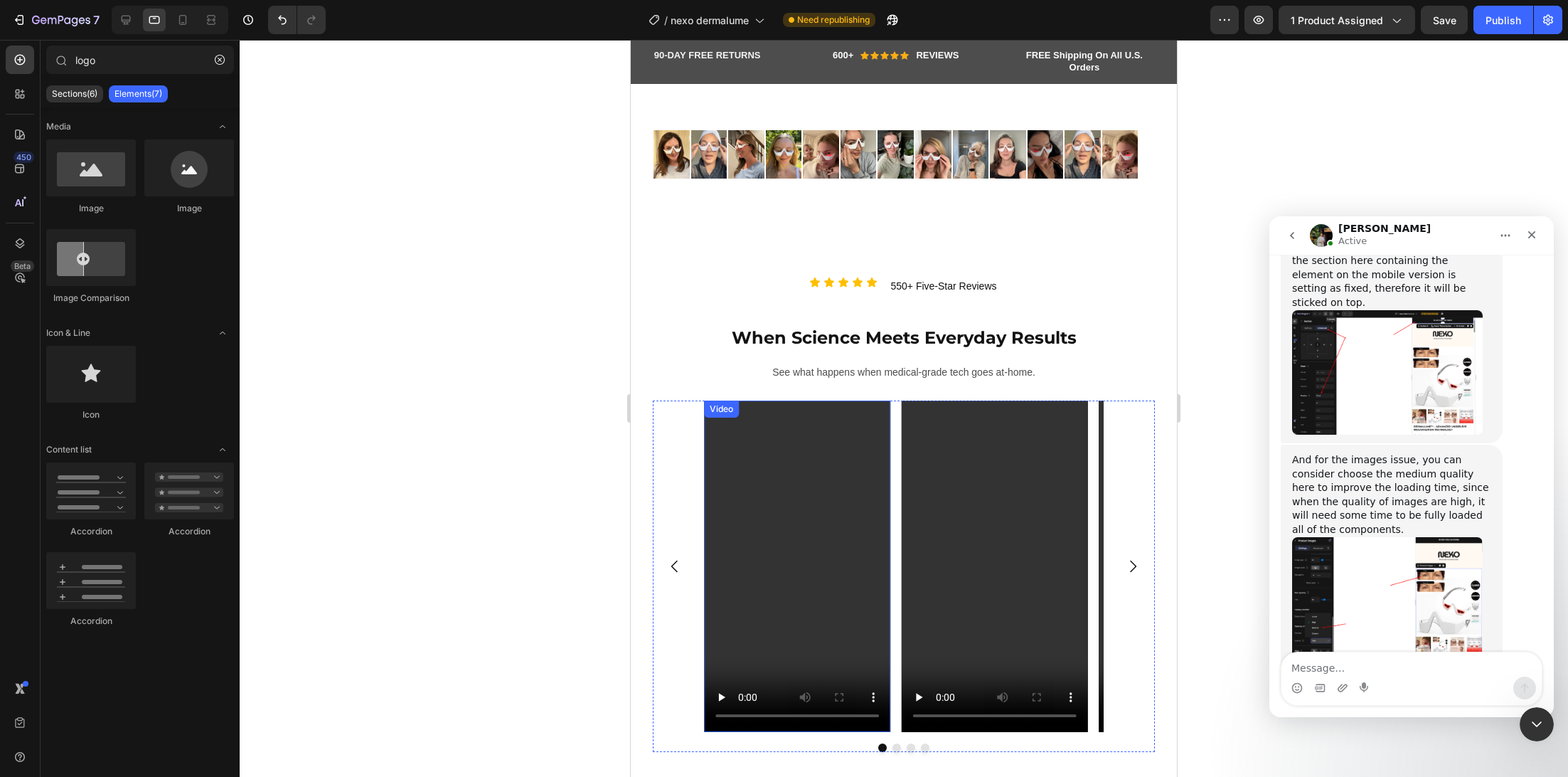
scroll to position [1349, 0]
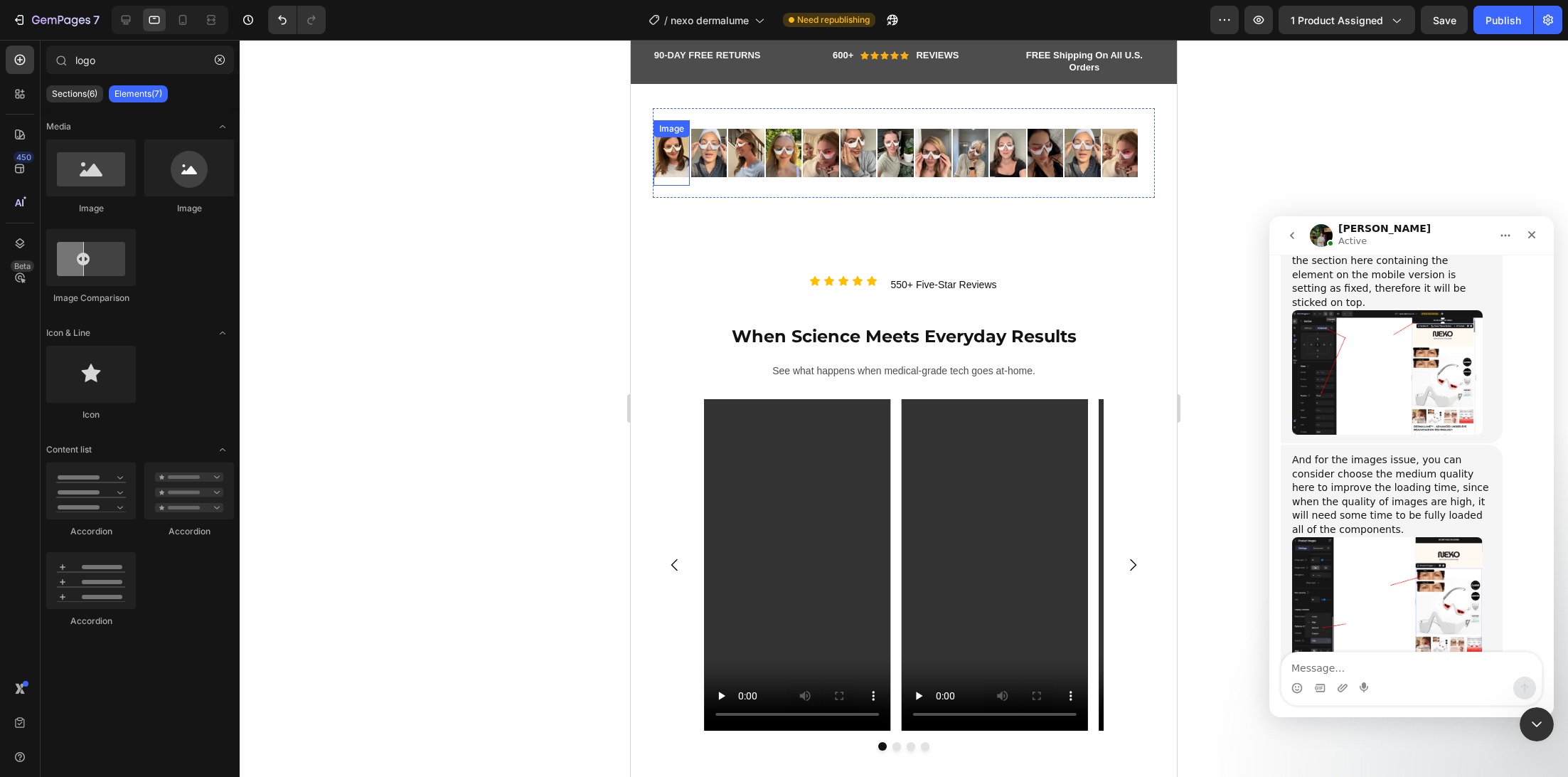
click at [661, 173] on img at bounding box center [671, 152] width 37 height 48
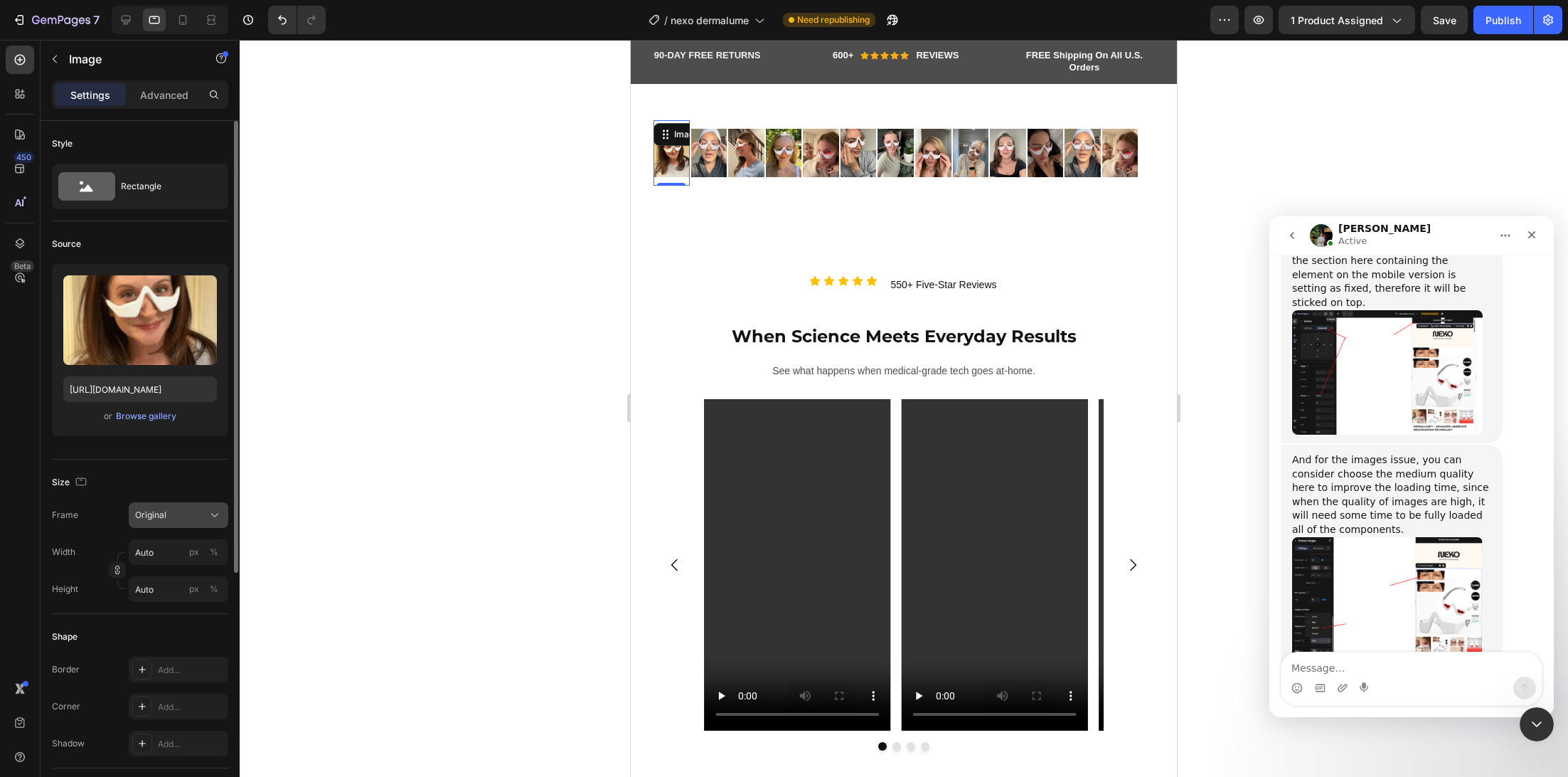
click at [188, 516] on div "Original" at bounding box center [170, 515] width 70 height 13
click at [202, 557] on div "Square" at bounding box center [166, 550] width 114 height 27
click at [202, 557] on button "Square" at bounding box center [178, 551] width 100 height 26
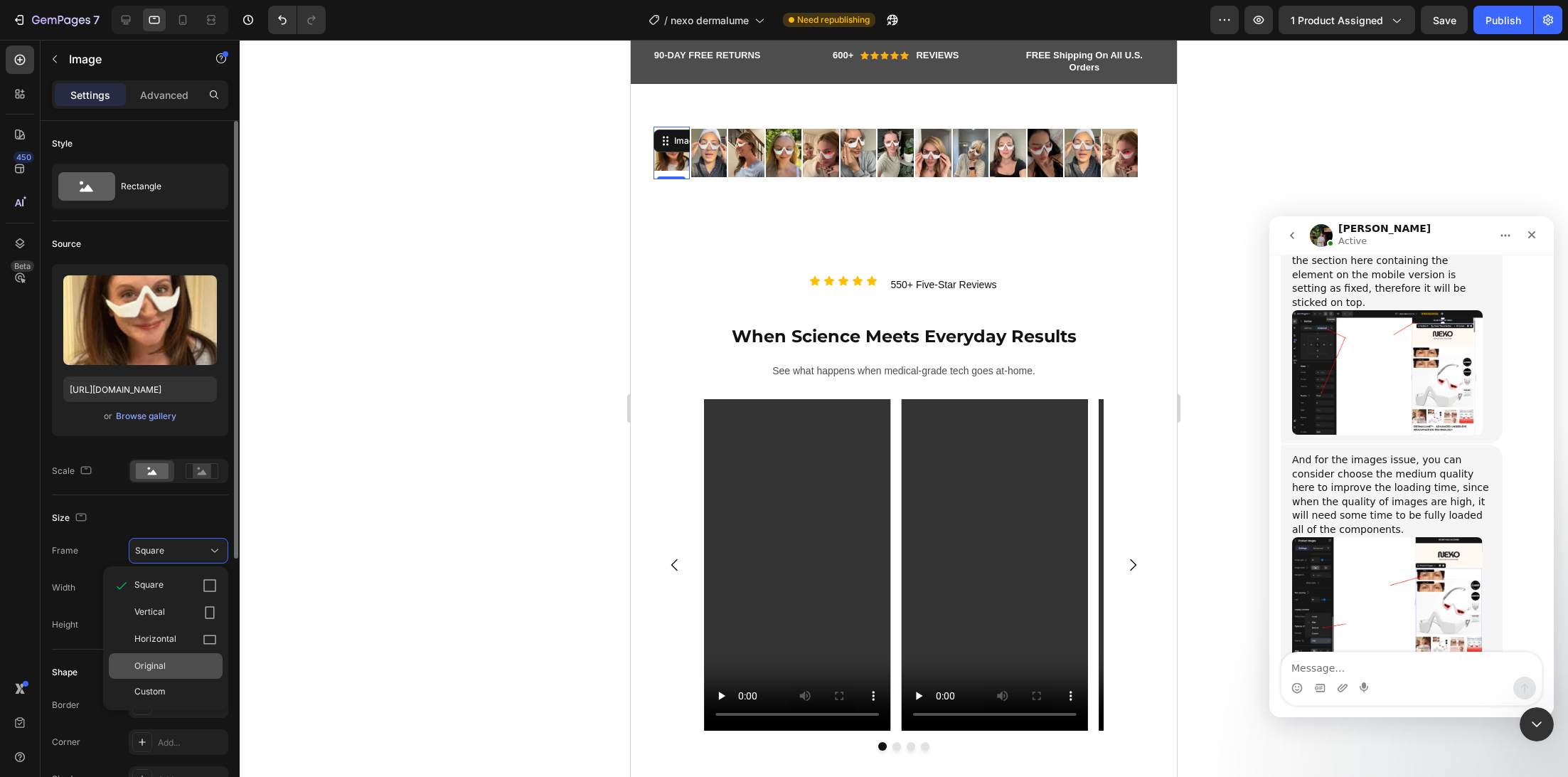
click at [202, 654] on div "Original" at bounding box center [166, 666] width 114 height 26
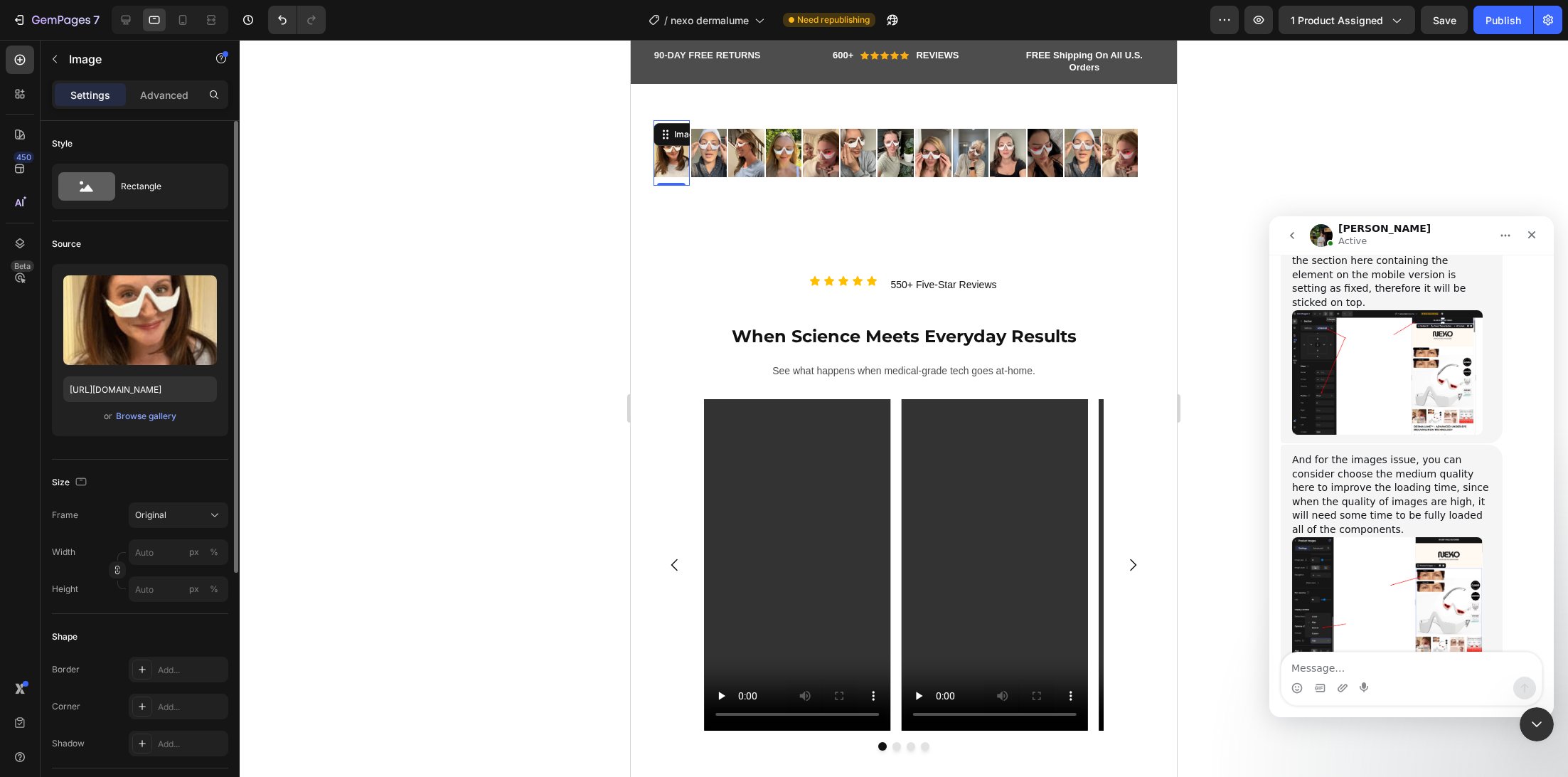
click at [493, 283] on div at bounding box center [904, 408] width 1328 height 737
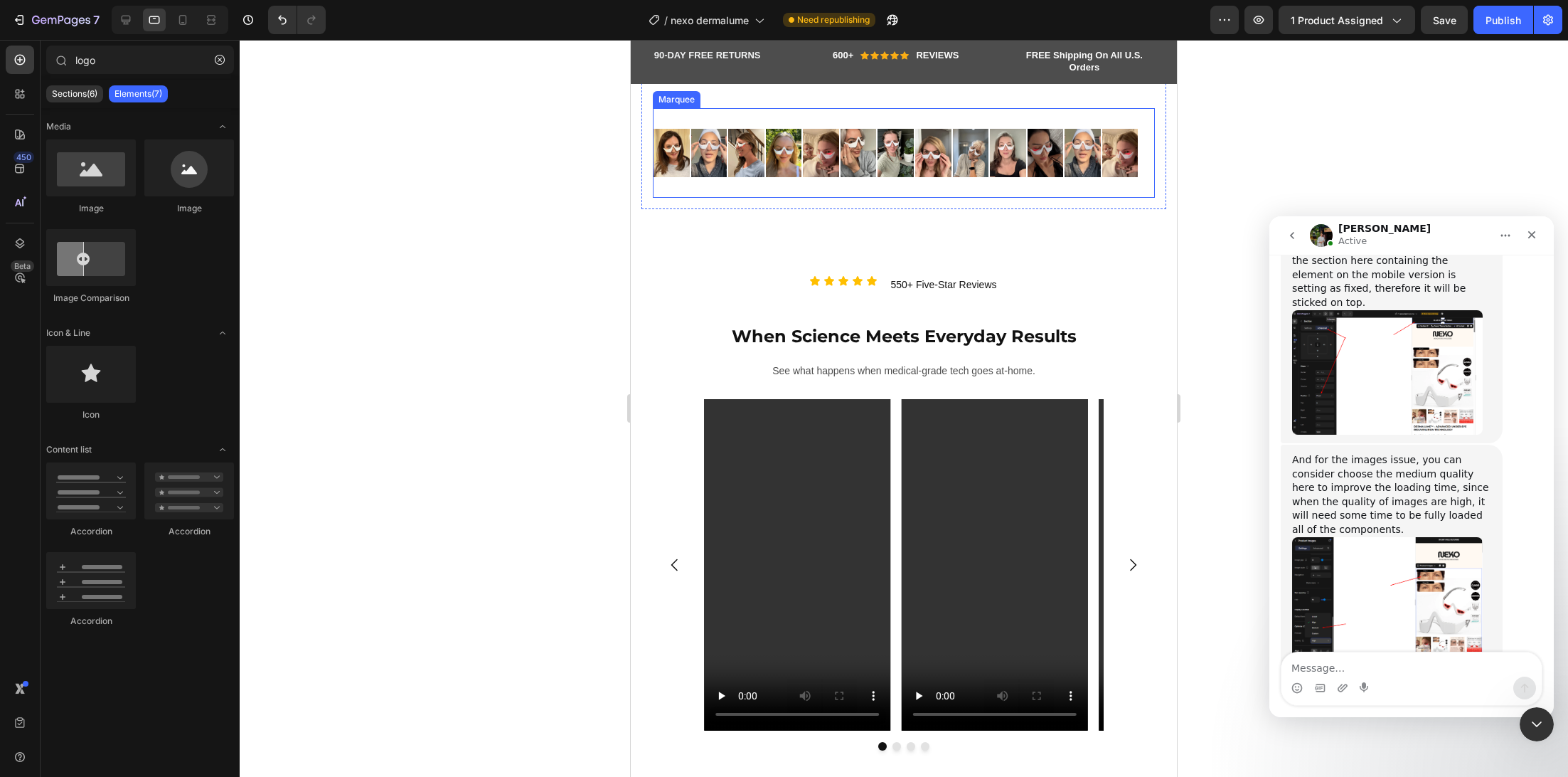
click at [918, 129] on div "Image Image Image Image Image Image Image Image Image Image Image Image Image" at bounding box center [897, 152] width 487 height 65
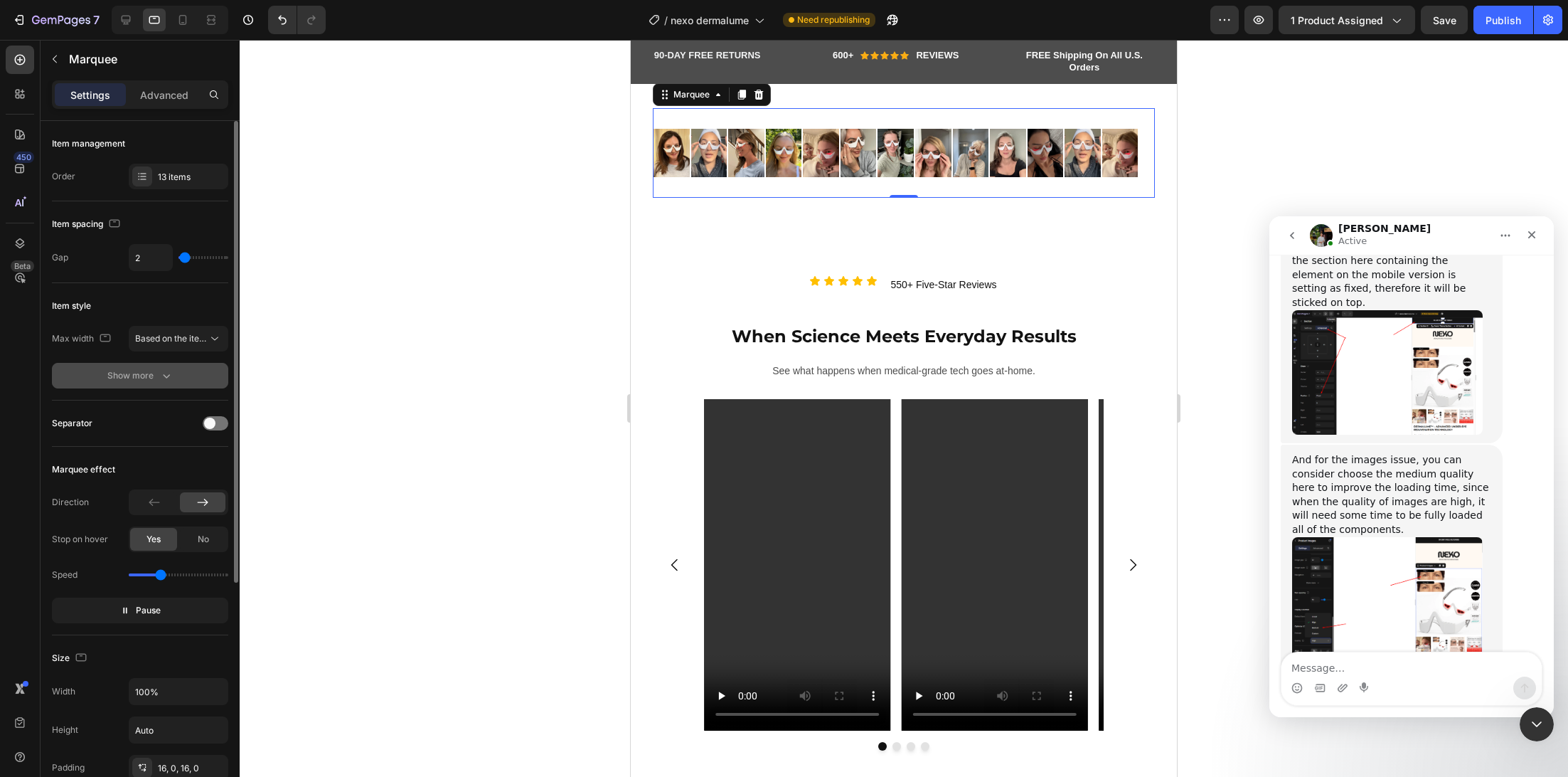
click at [164, 381] on icon "button" at bounding box center [166, 375] width 14 height 14
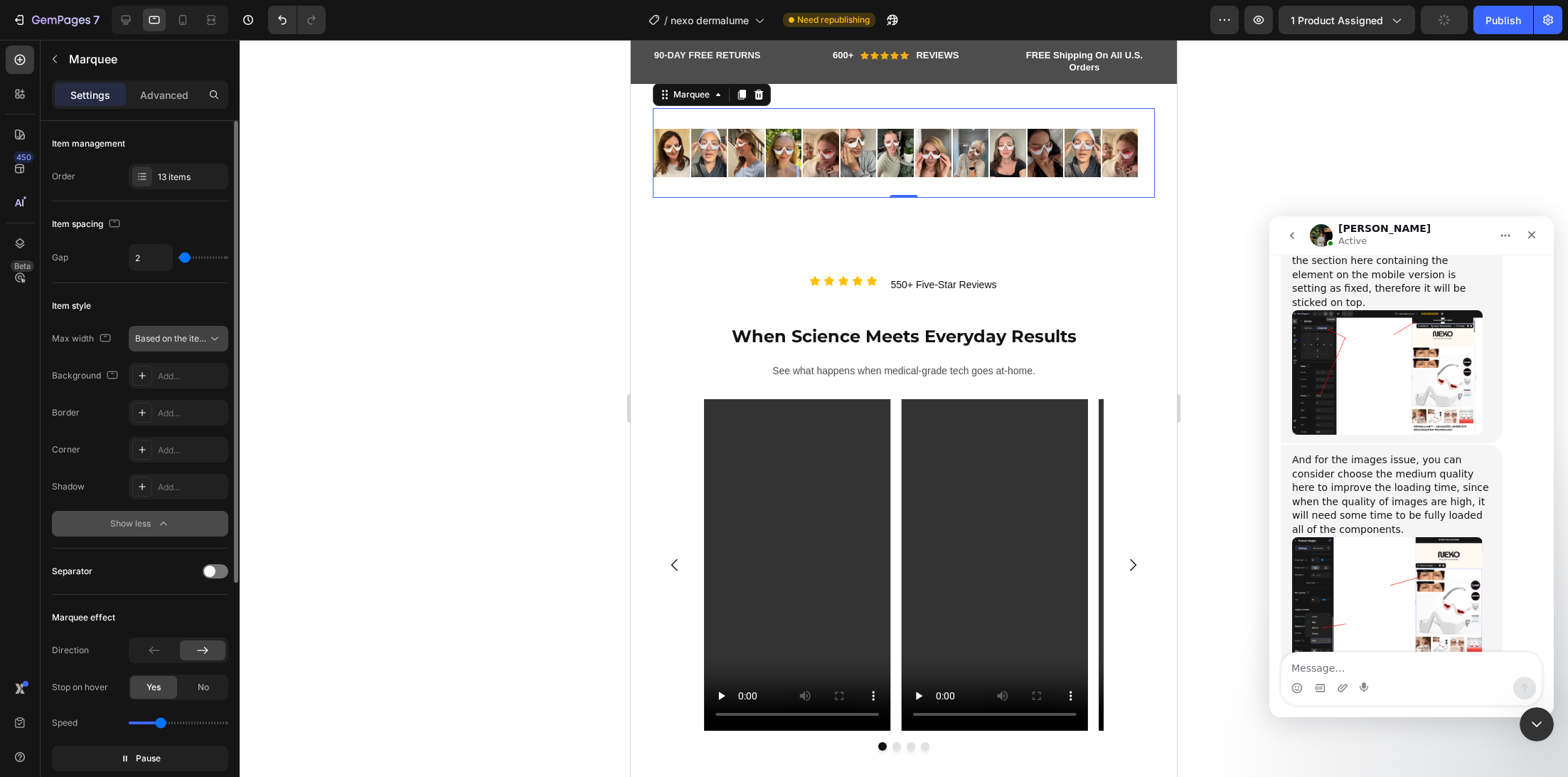
click at [188, 338] on span "Based on the item count" at bounding box center [184, 338] width 97 height 11
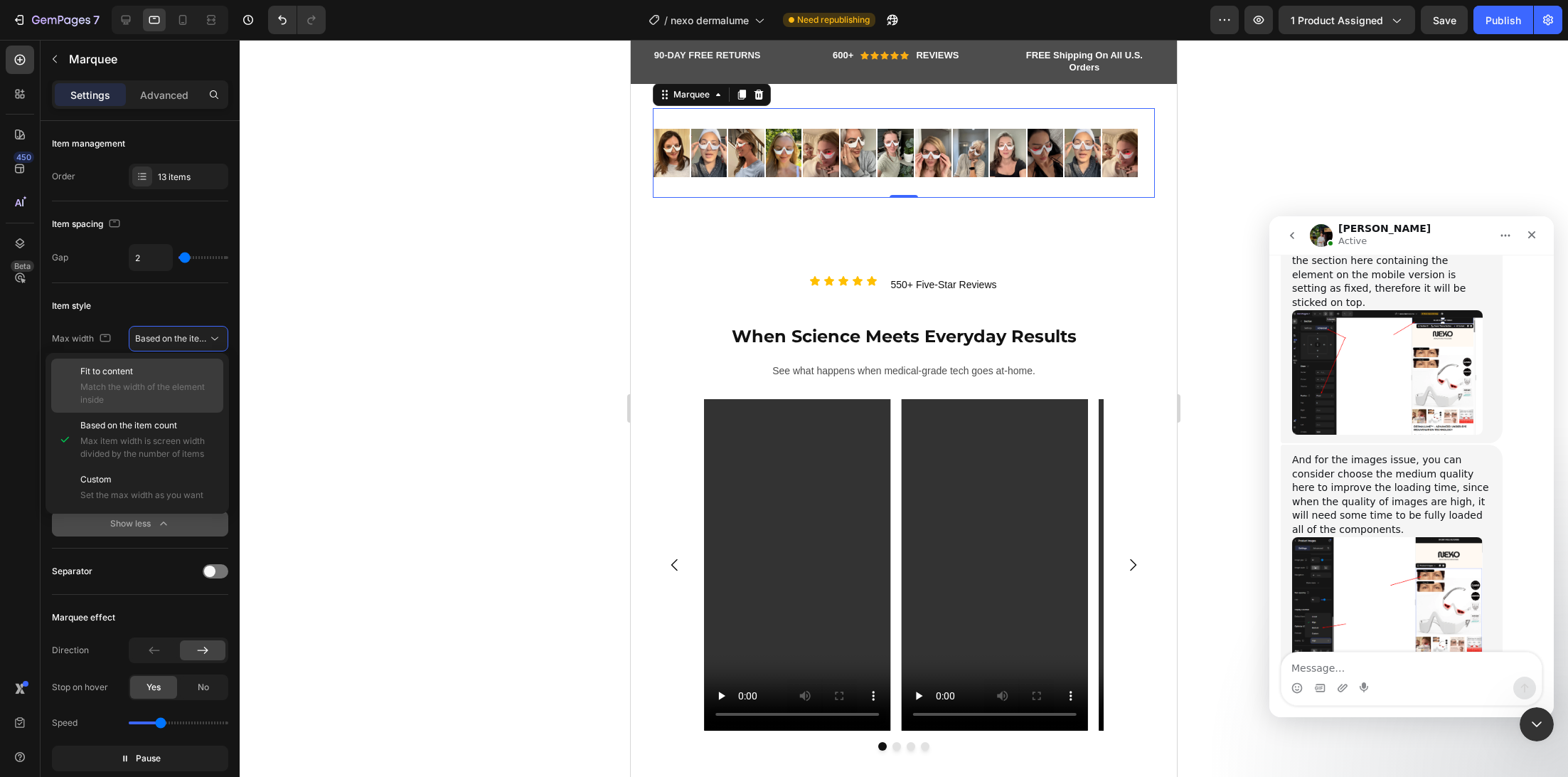
click at [194, 388] on span "Match the width of the element inside" at bounding box center [148, 393] width 136 height 26
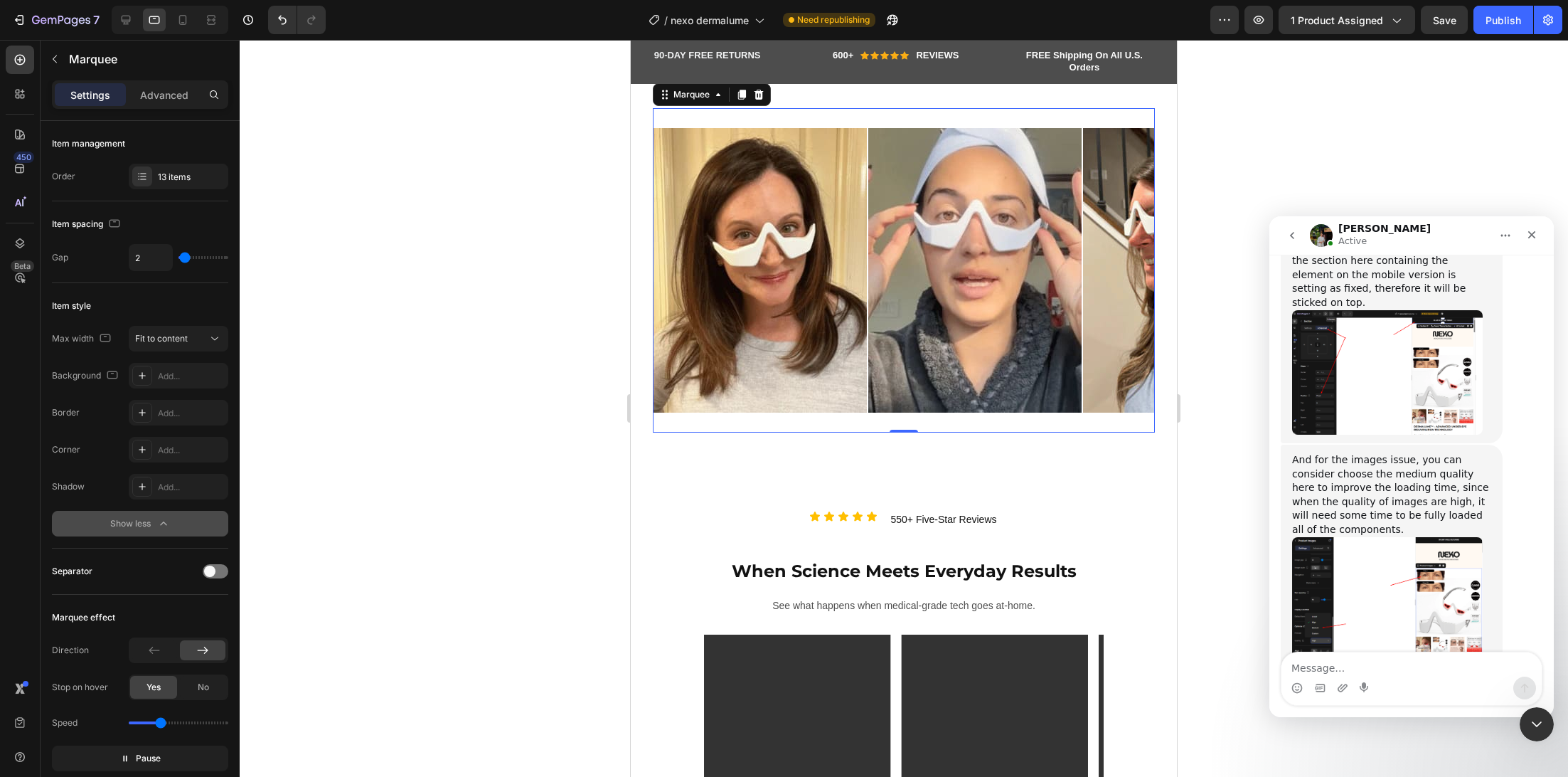
click at [511, 391] on div at bounding box center [904, 408] width 1328 height 737
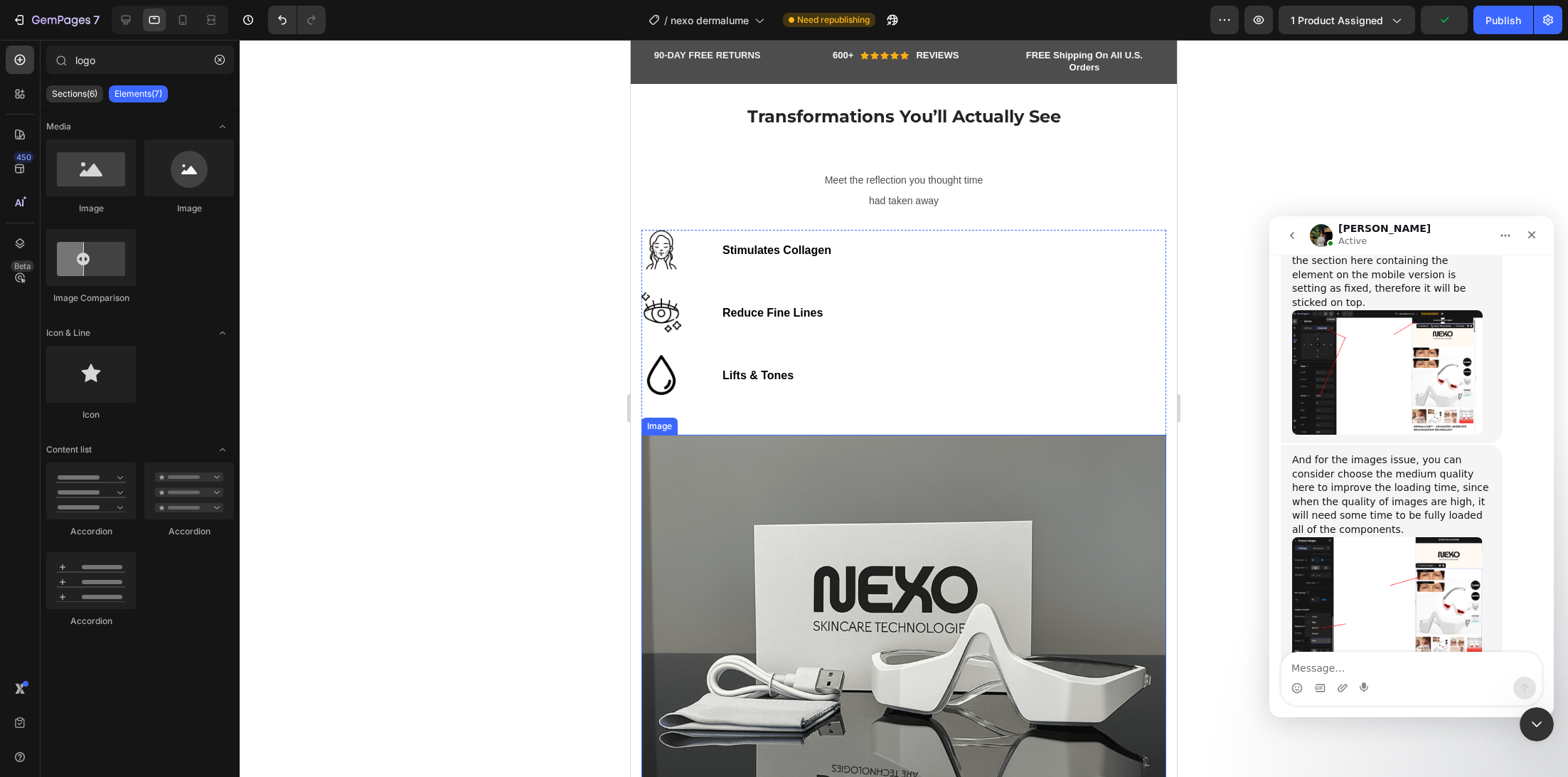
scroll to position [2768, 0]
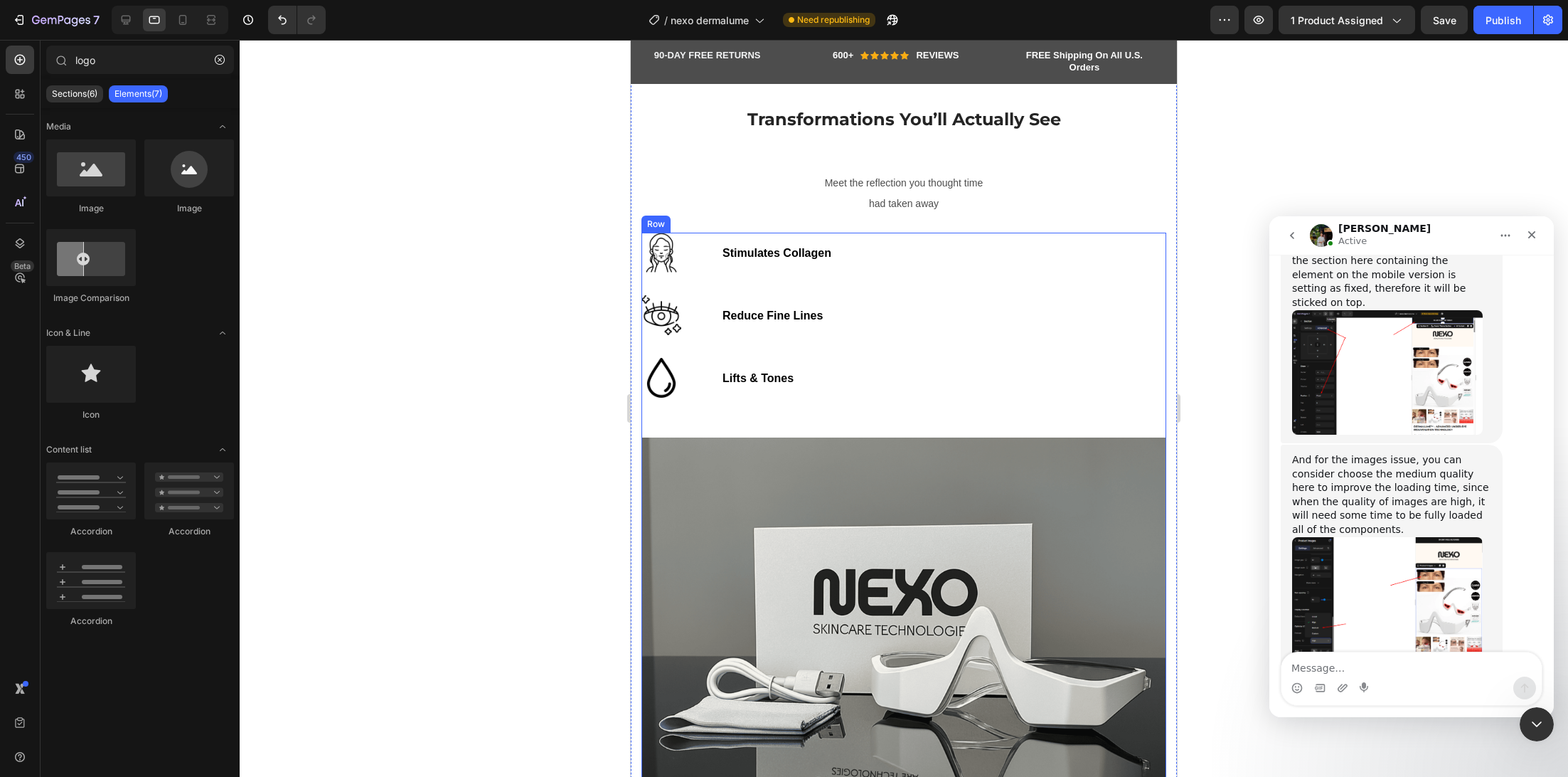
click at [697, 418] on div "Stimulates Collagen Text block Image Row Reduce Fine Lines Text block Image Row…" at bounding box center [904, 334] width 525 height 205
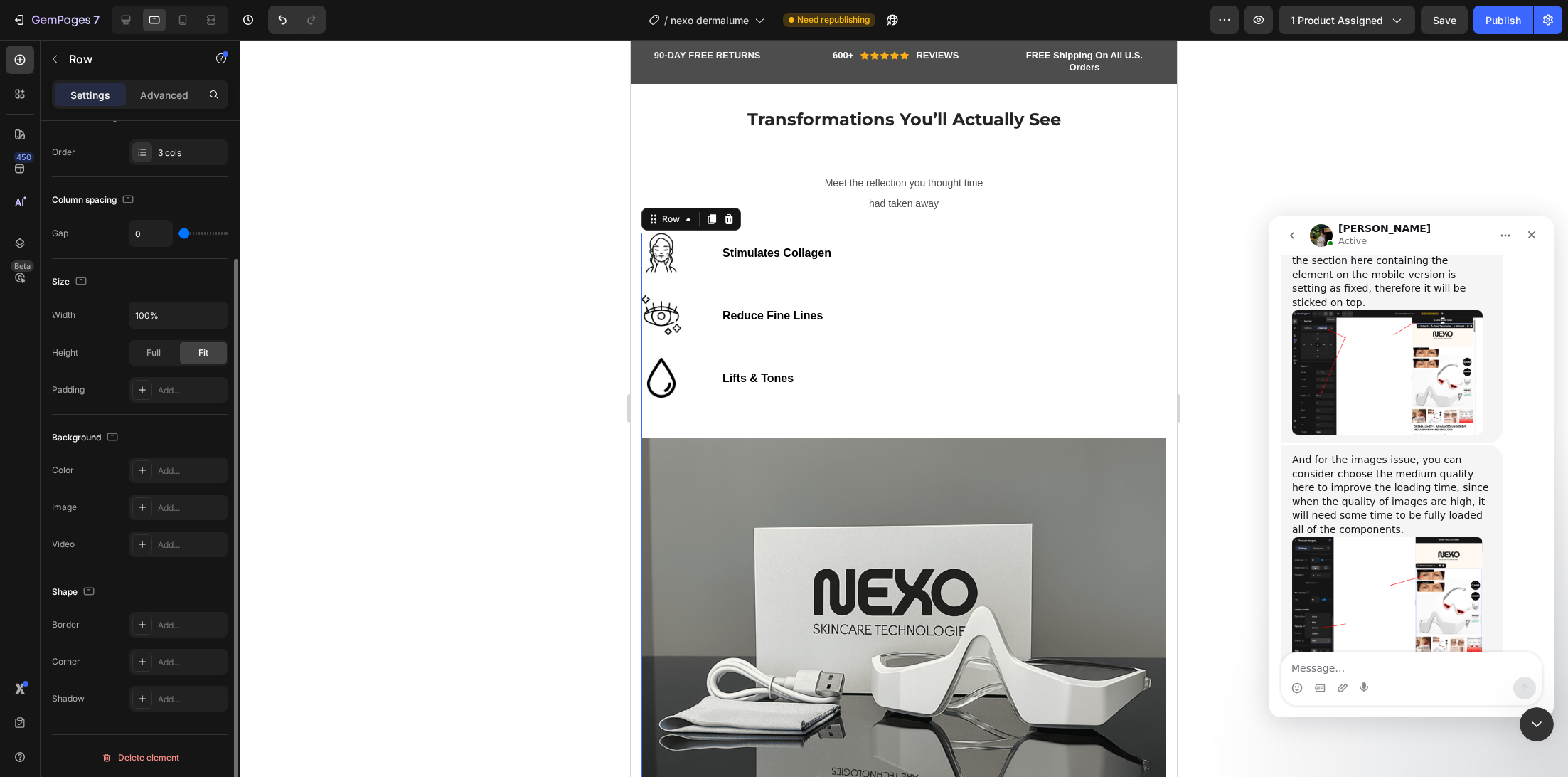
scroll to position [0, 0]
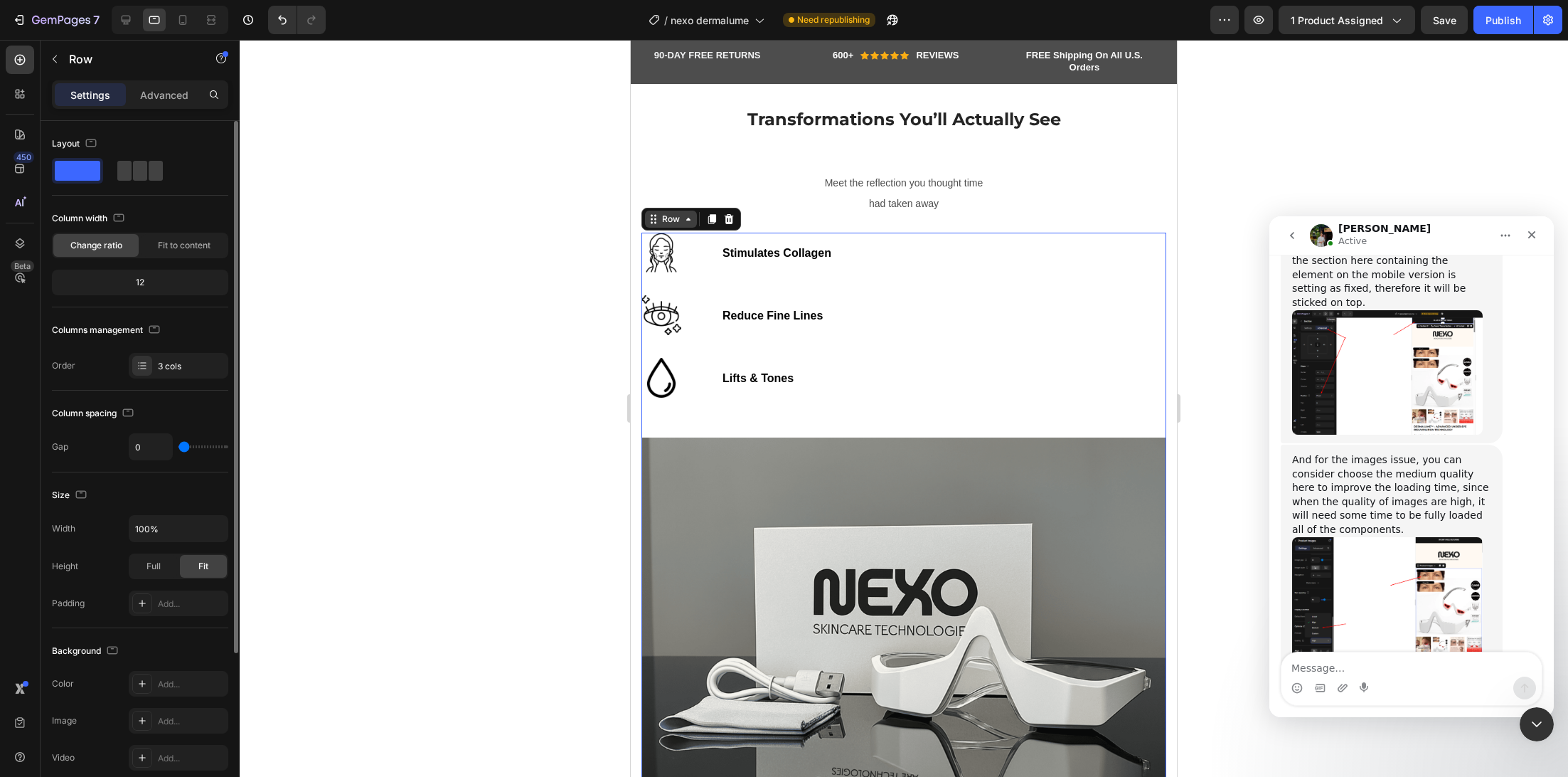
click at [653, 225] on icon at bounding box center [653, 219] width 11 height 11
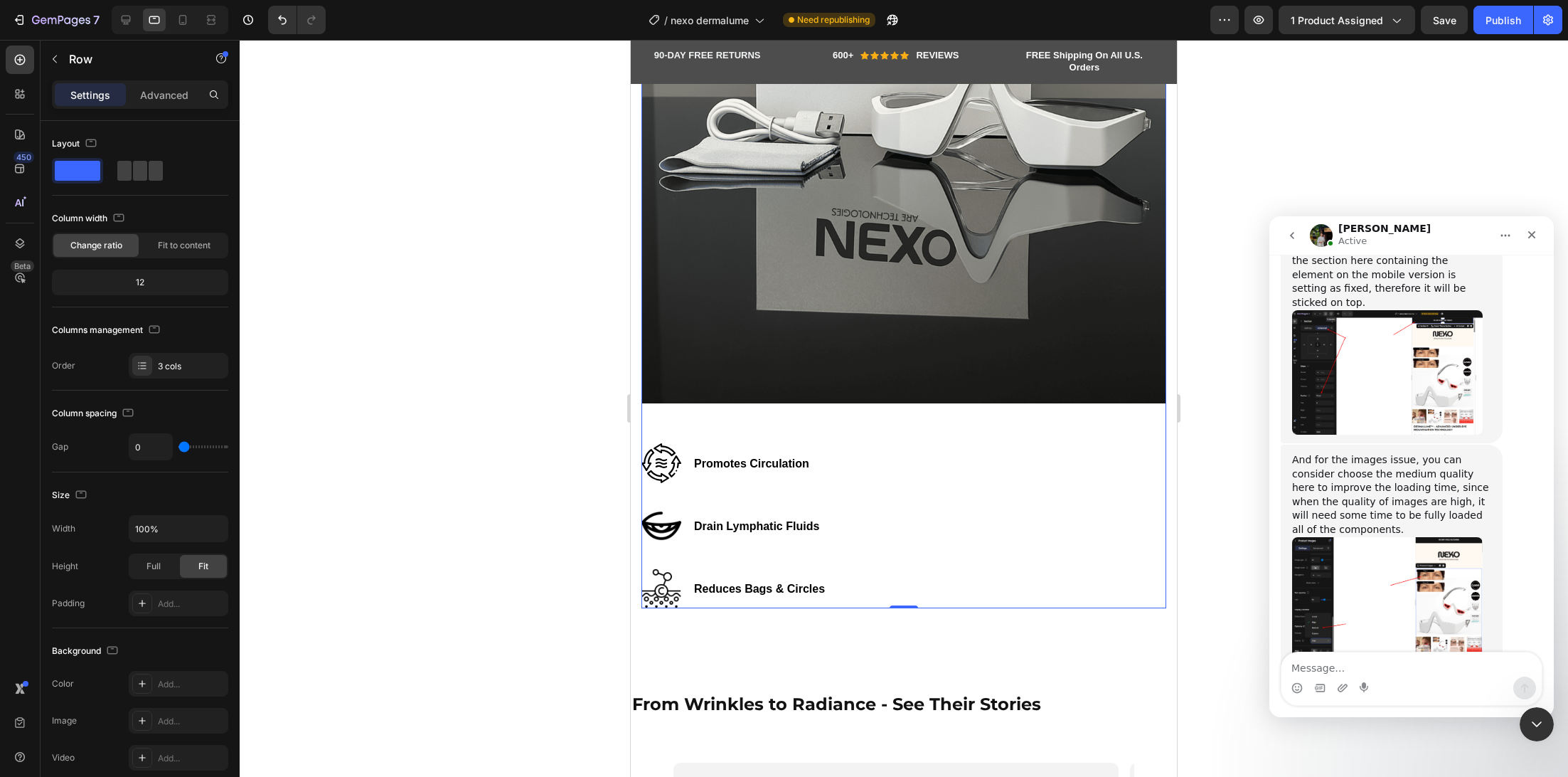
scroll to position [3459, 0]
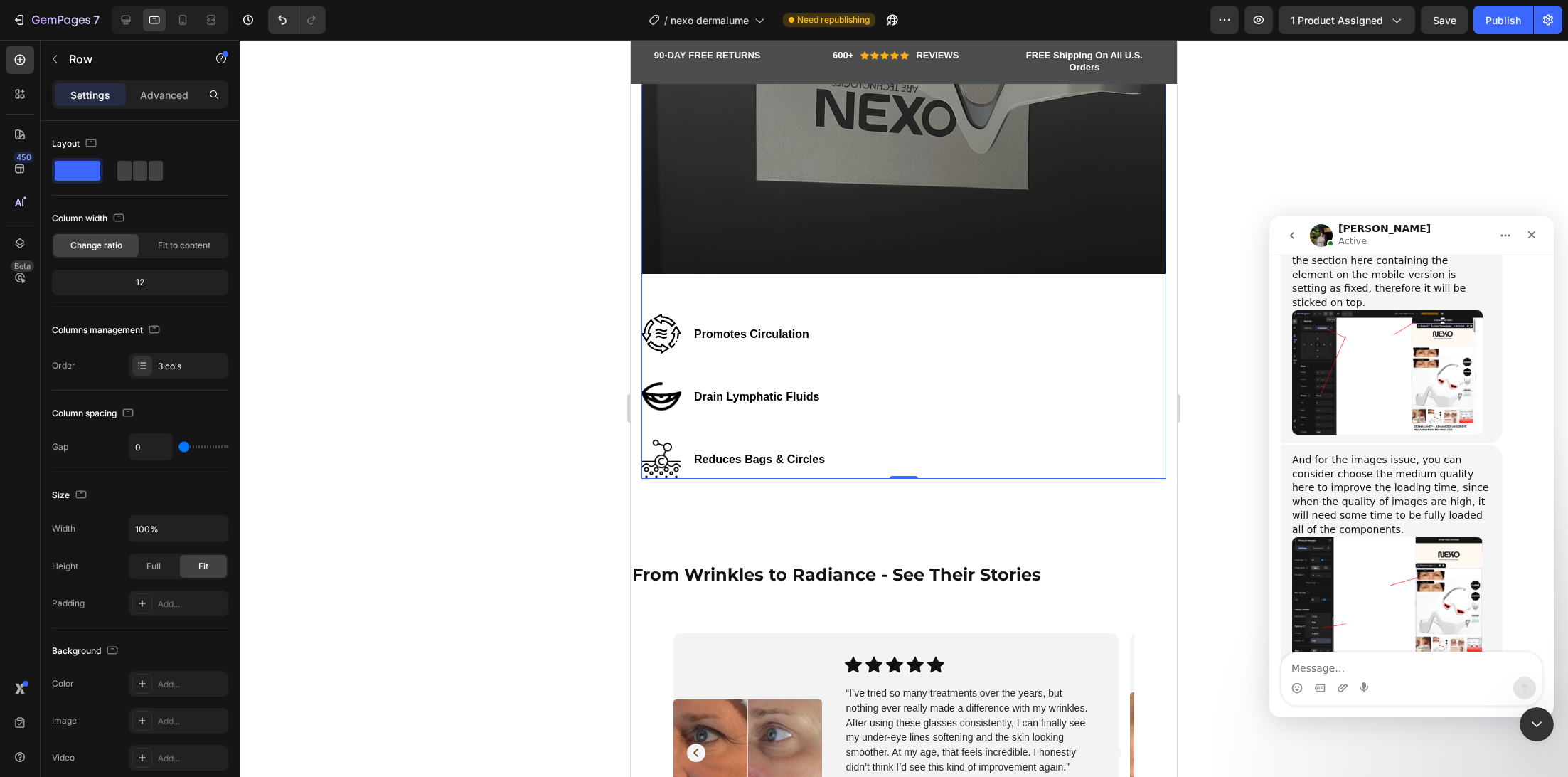
click at [1142, 344] on div "Image Promotes Circulation Text block Row Image Drain Lymphatic Fluids Text blo…" at bounding box center [904, 397] width 525 height 165
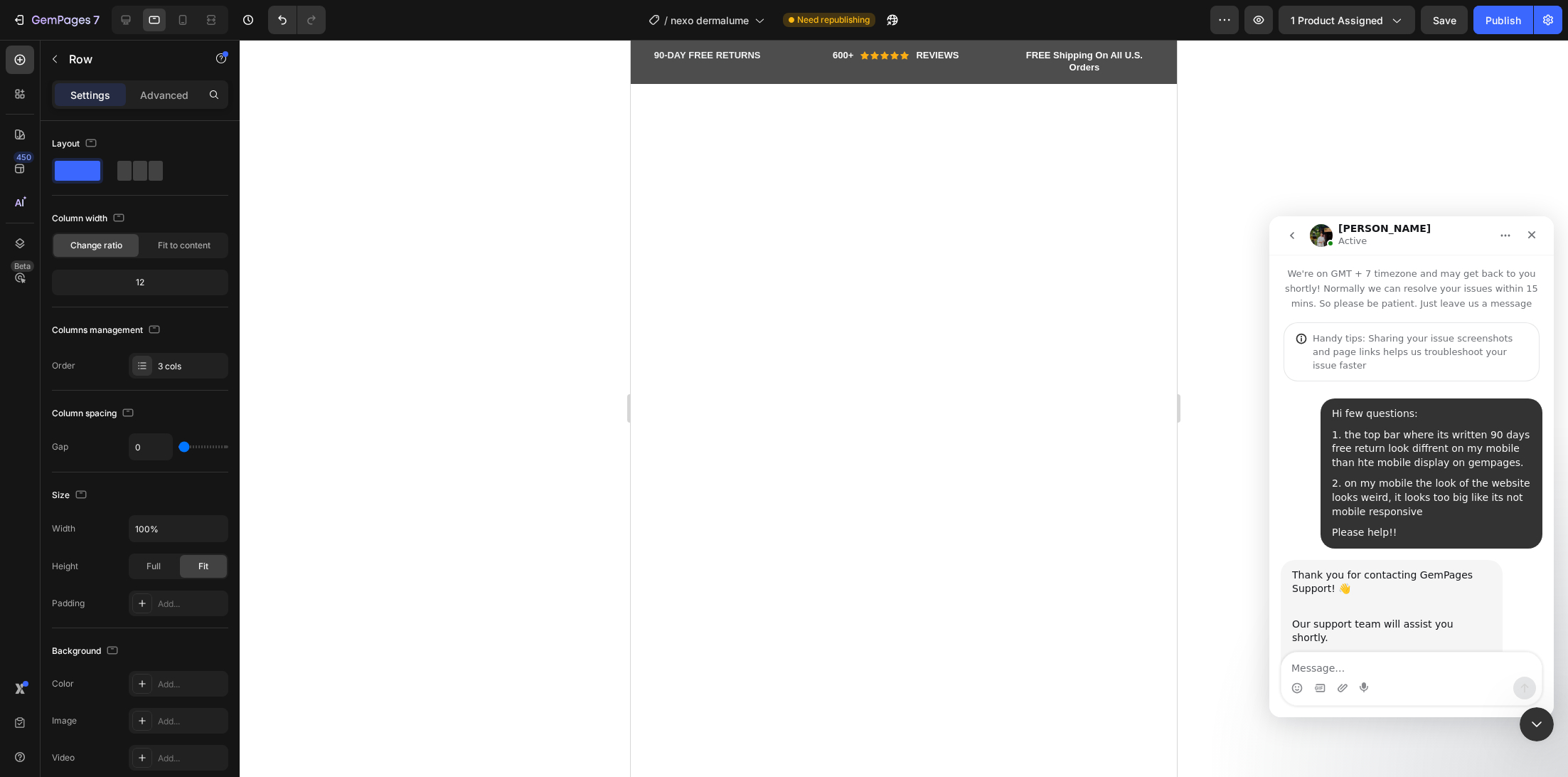
scroll to position [0, 0]
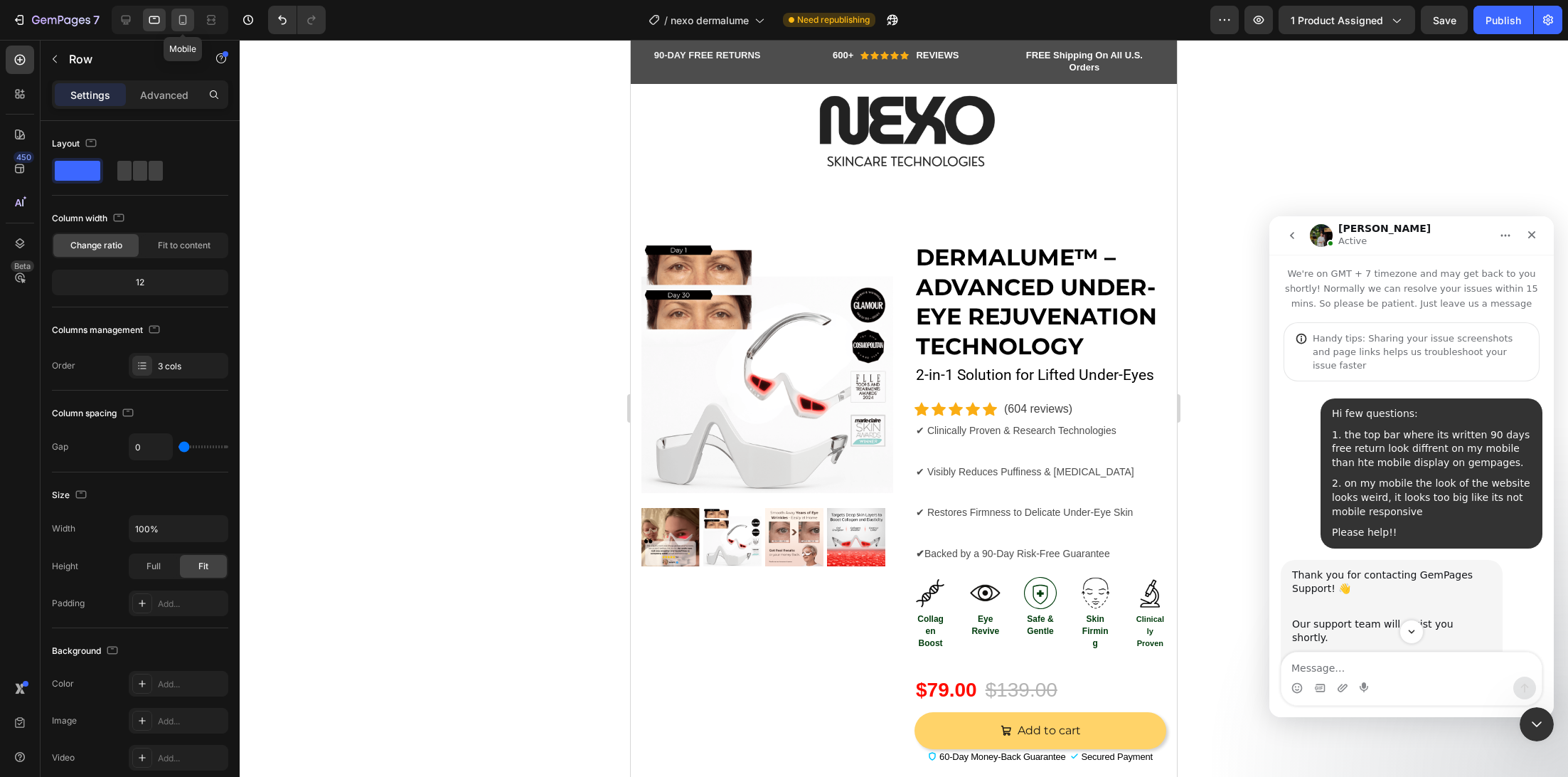
click at [177, 21] on icon at bounding box center [182, 20] width 14 height 14
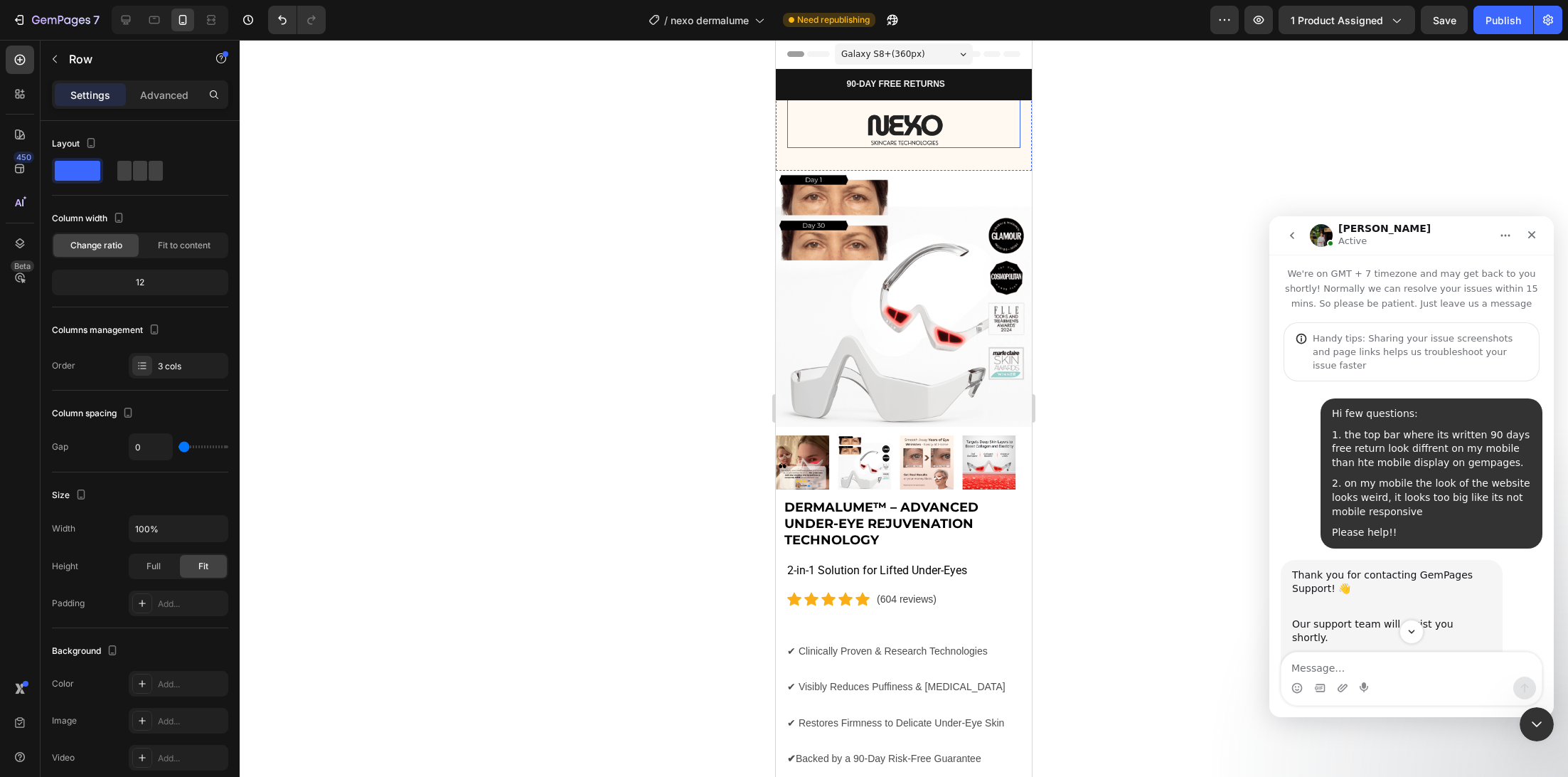
click at [882, 128] on img at bounding box center [904, 130] width 117 height 35
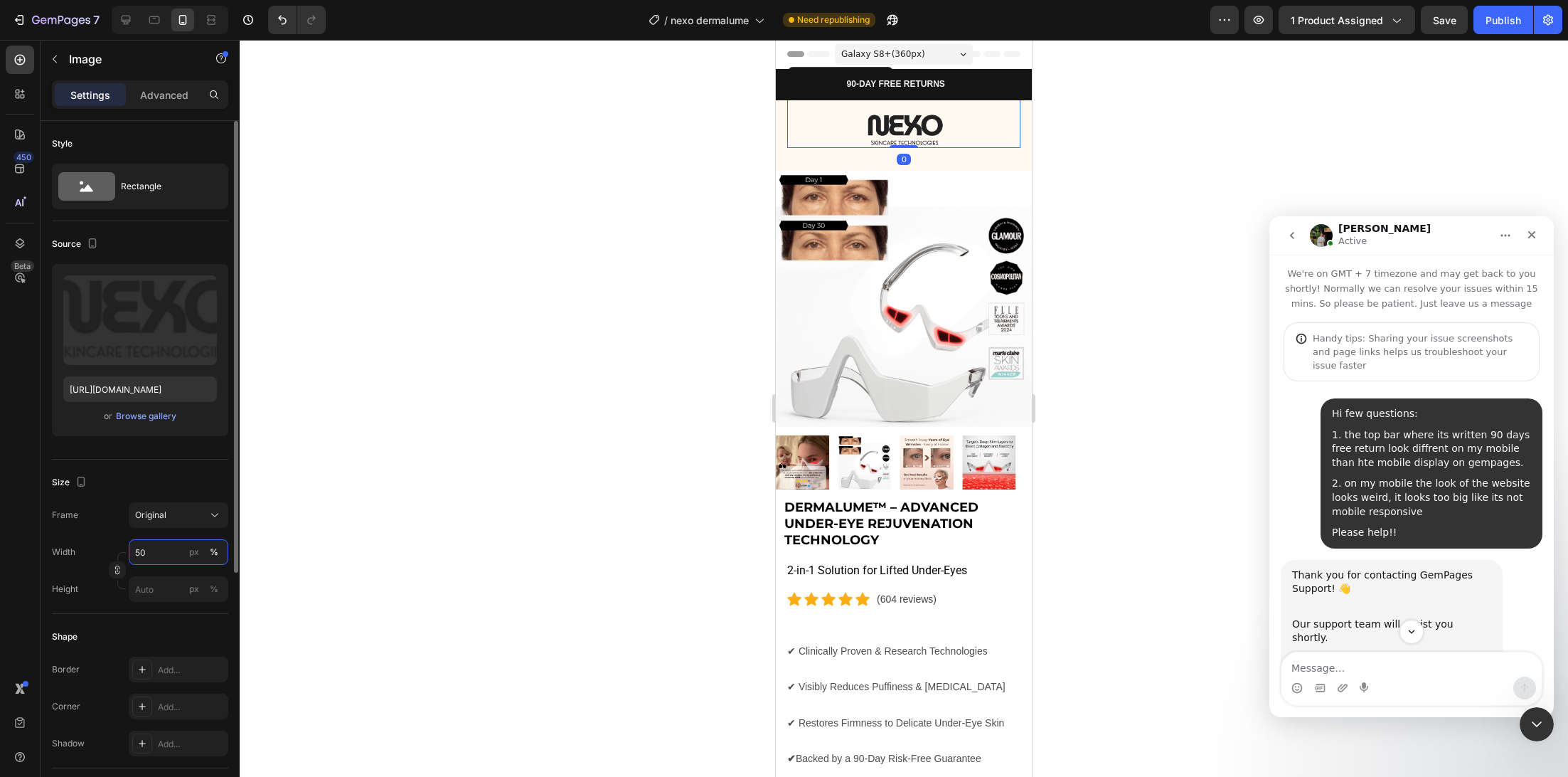
click at [154, 545] on input "50" at bounding box center [178, 552] width 100 height 26
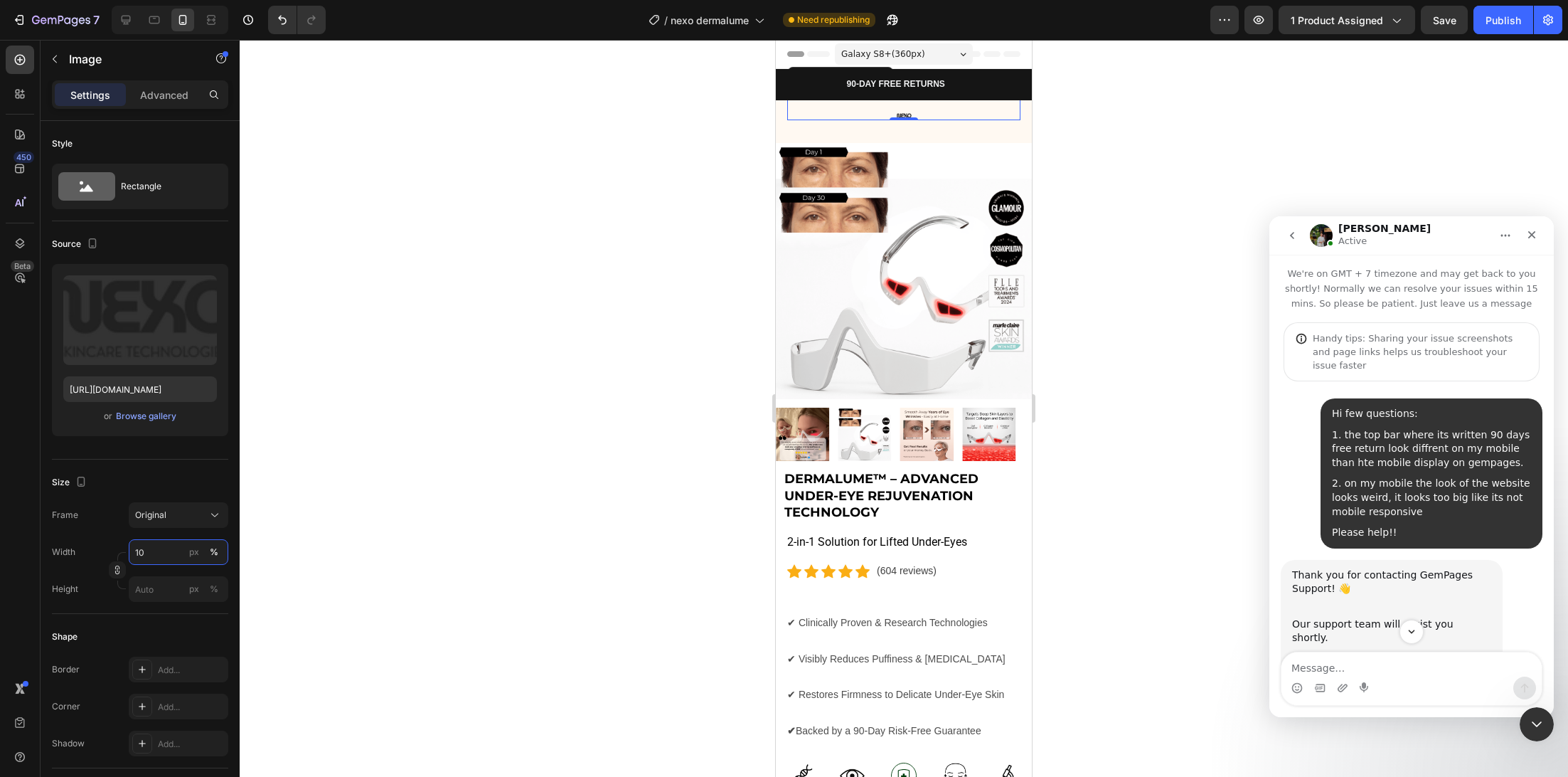
type input "100"
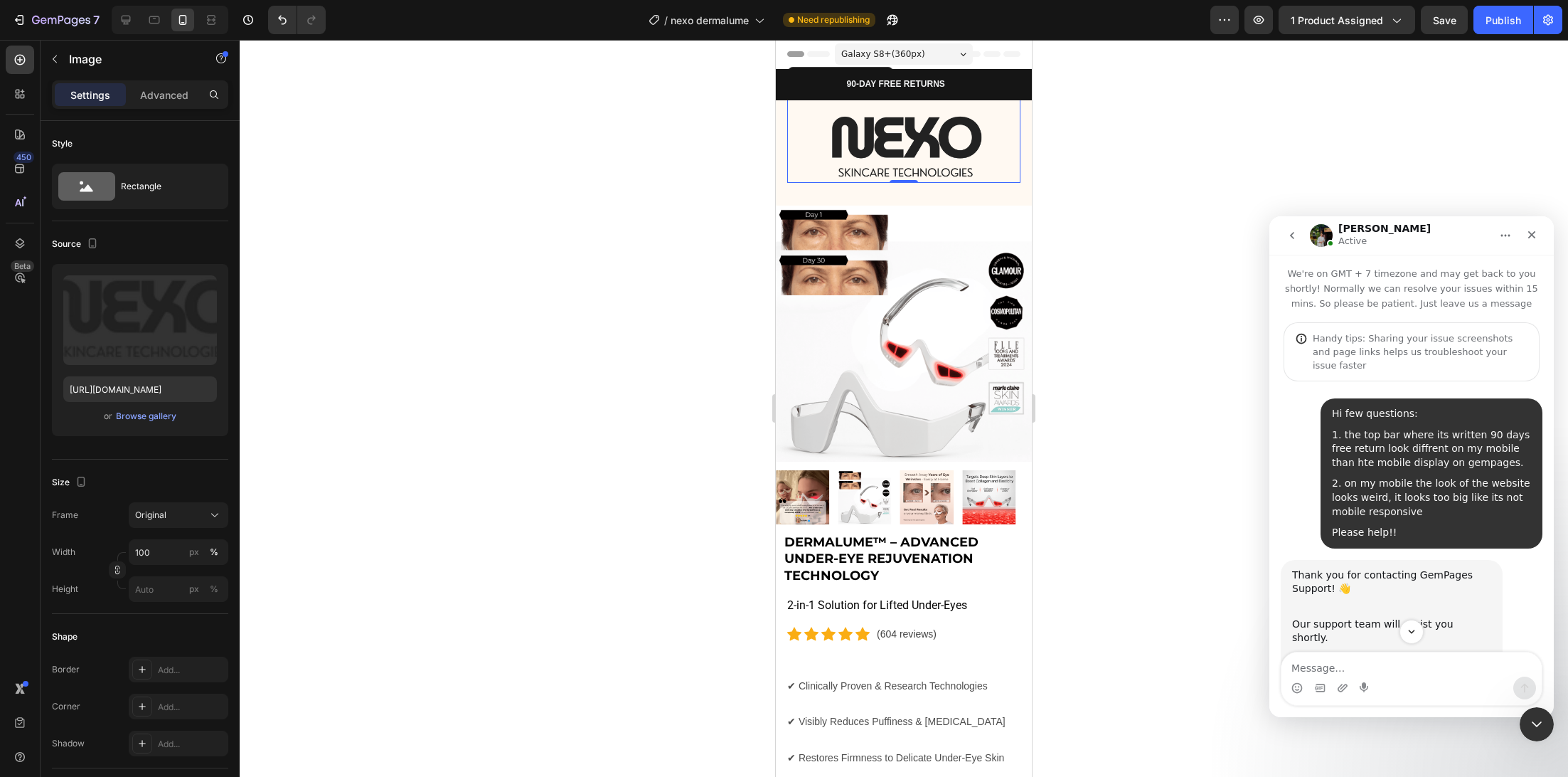
click at [600, 371] on div at bounding box center [904, 408] width 1328 height 737
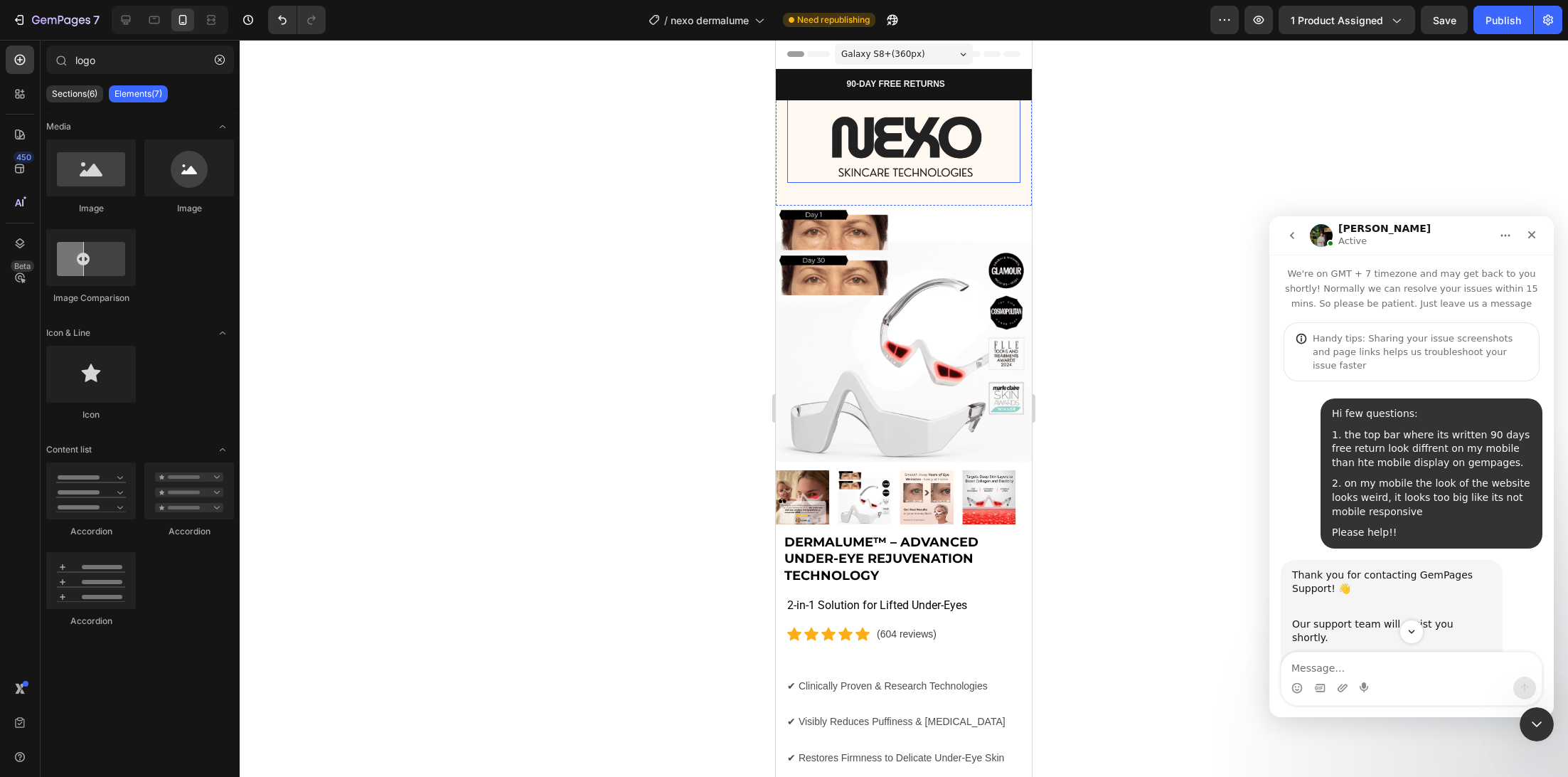
click at [856, 142] on img at bounding box center [904, 148] width 233 height 70
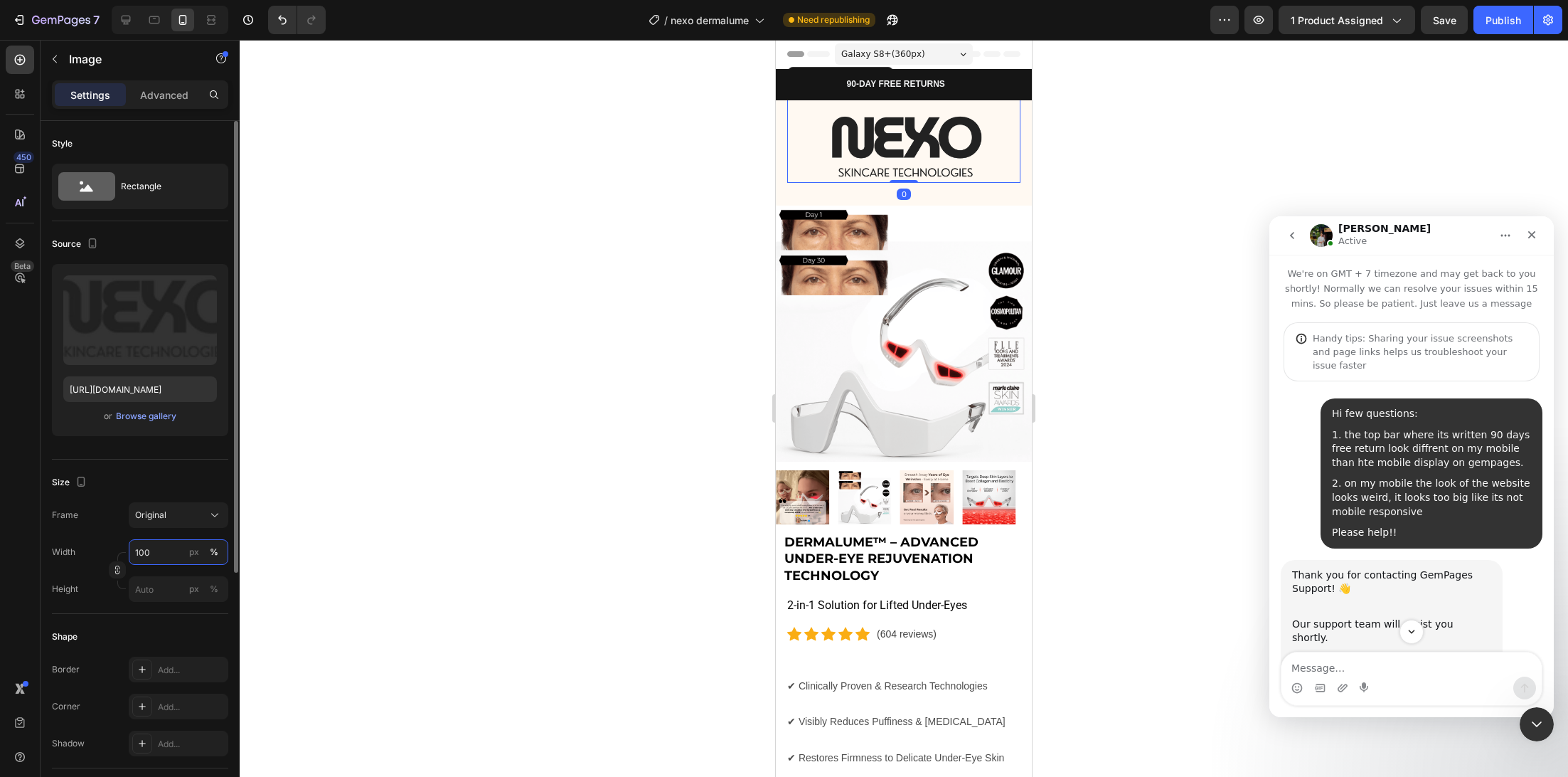
click at [168, 548] on input "100" at bounding box center [178, 552] width 100 height 26
type input "60"
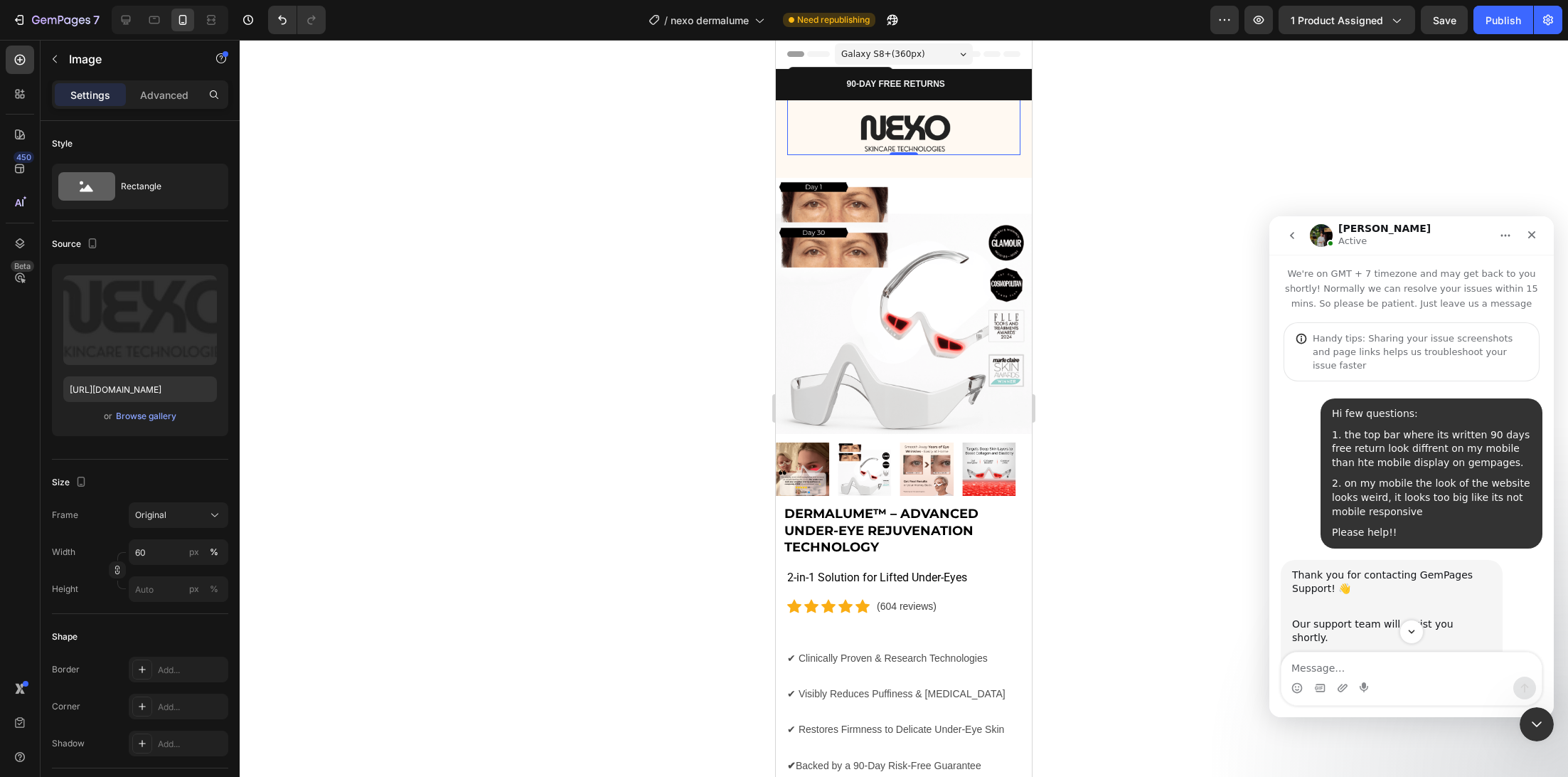
click at [548, 392] on div at bounding box center [904, 408] width 1328 height 737
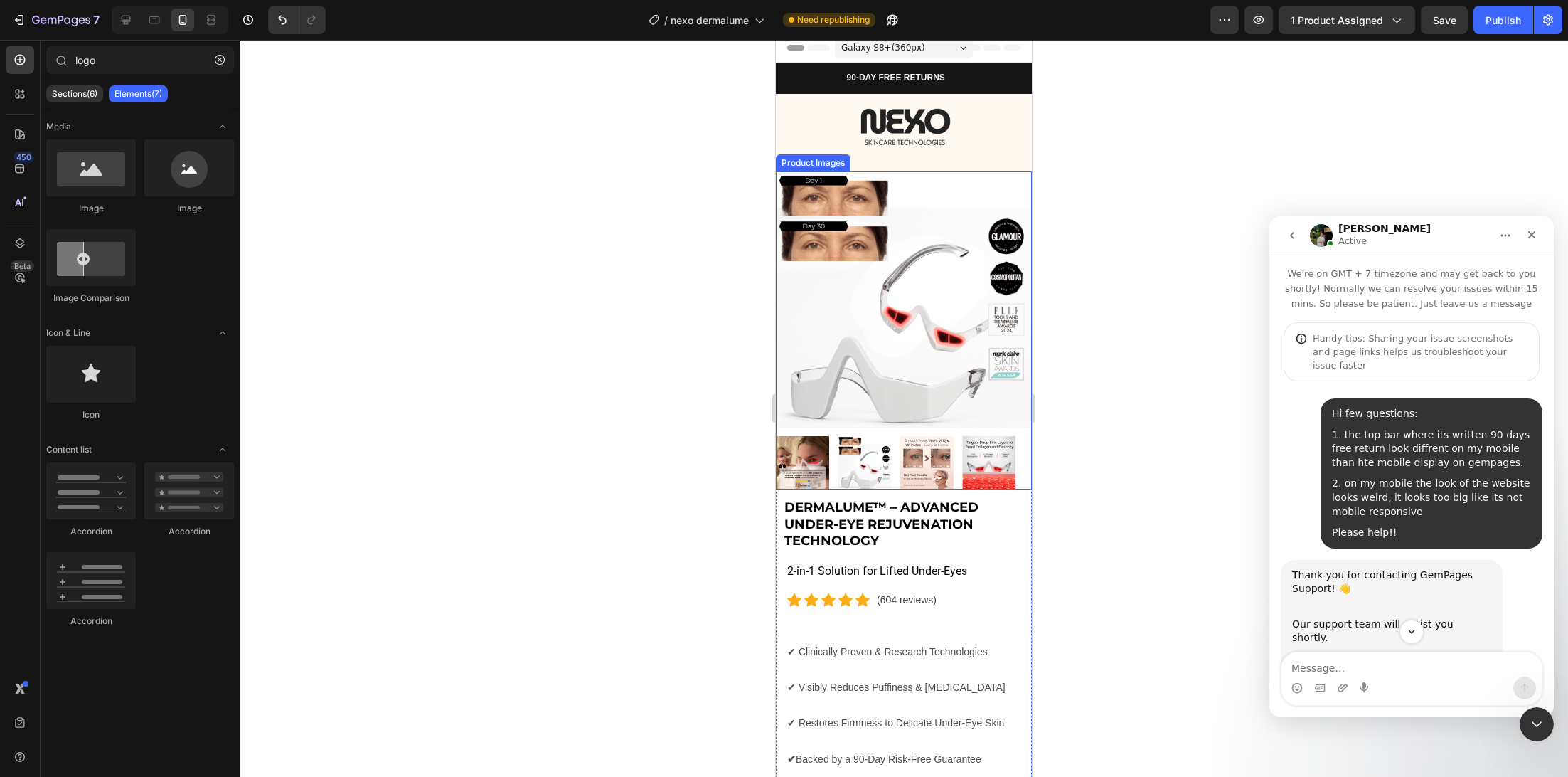
scroll to position [408, 0]
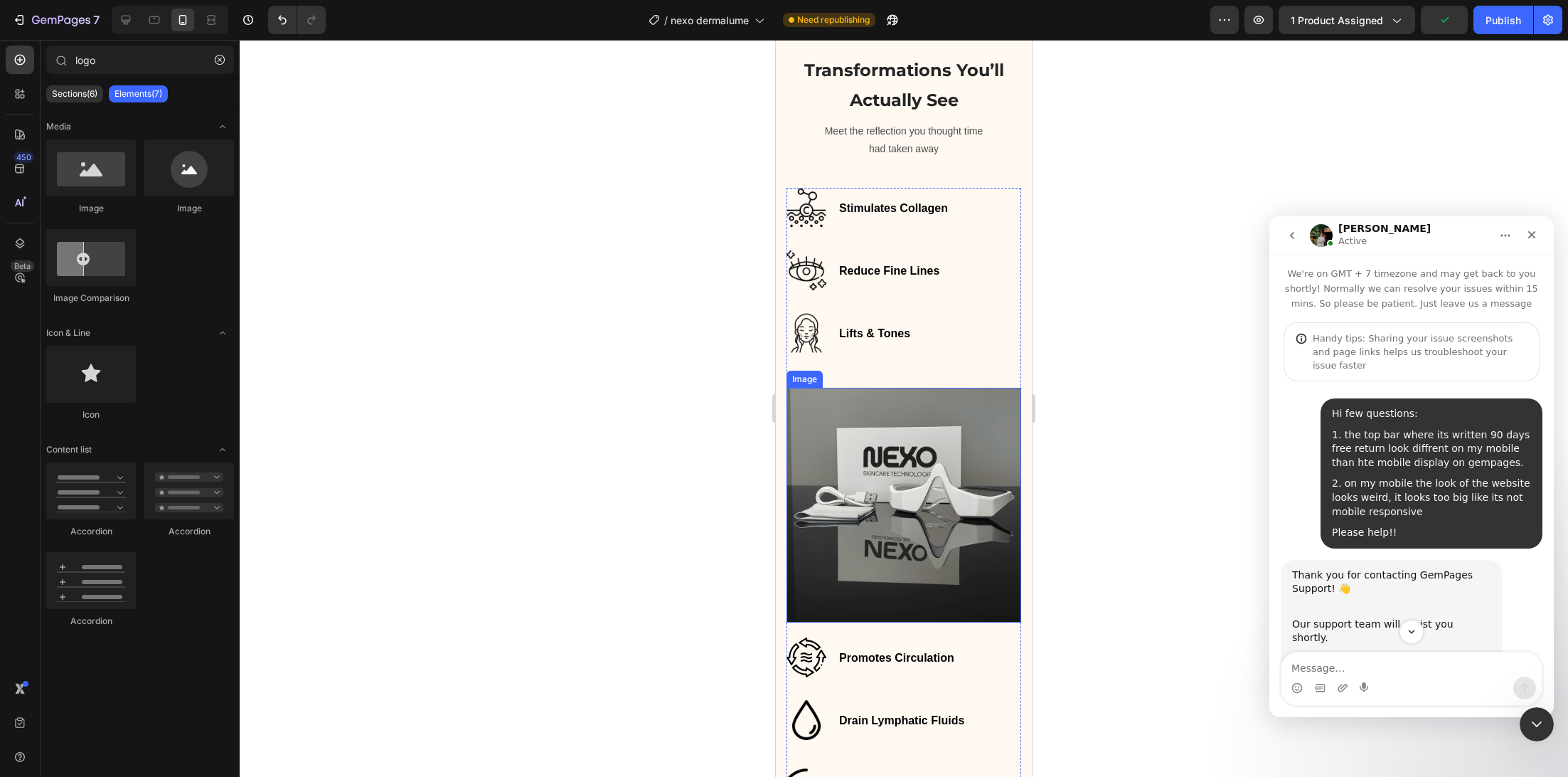
scroll to position [2945, 0]
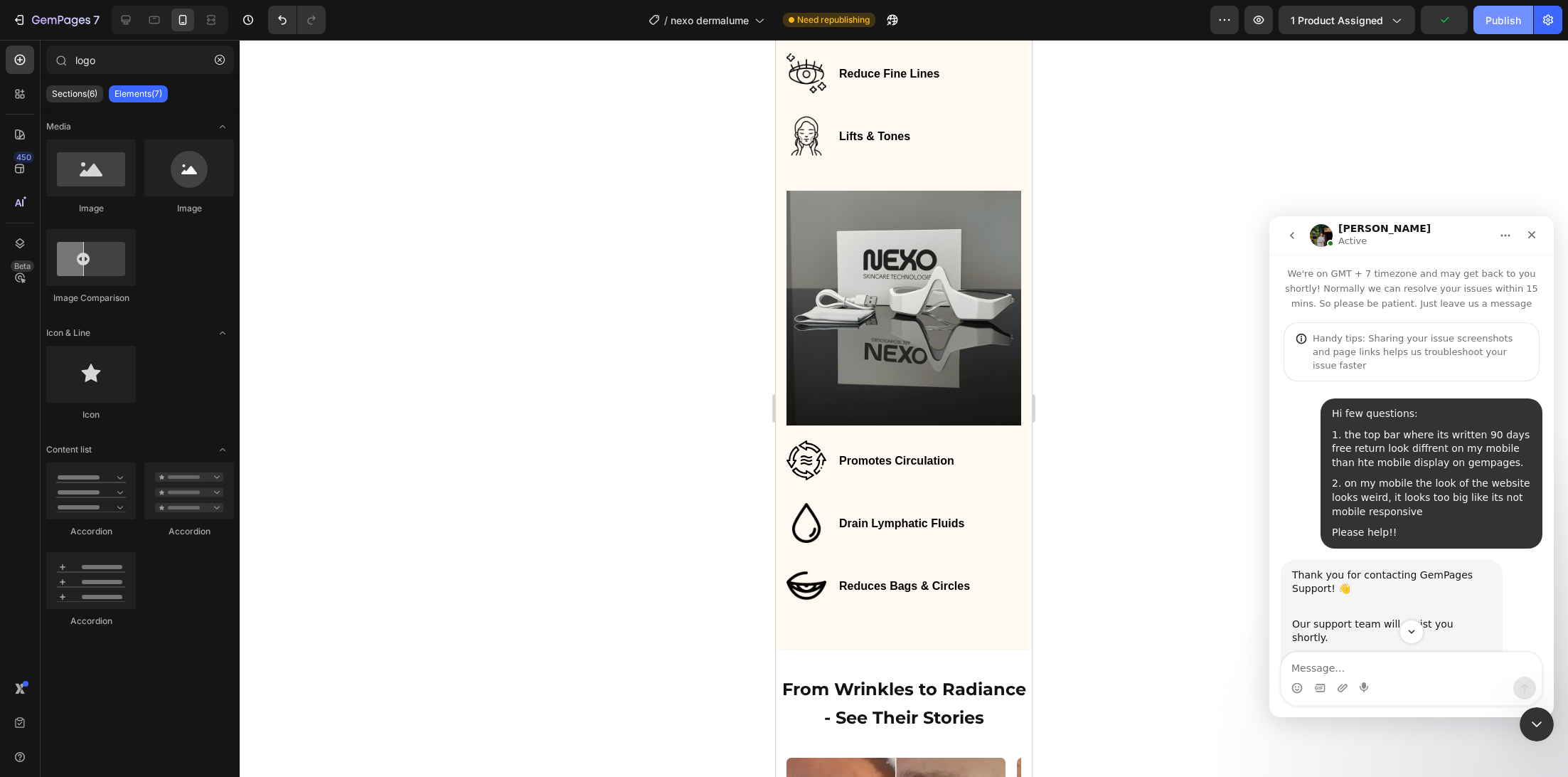
click at [1504, 26] on div "Publish" at bounding box center [1503, 20] width 36 height 15
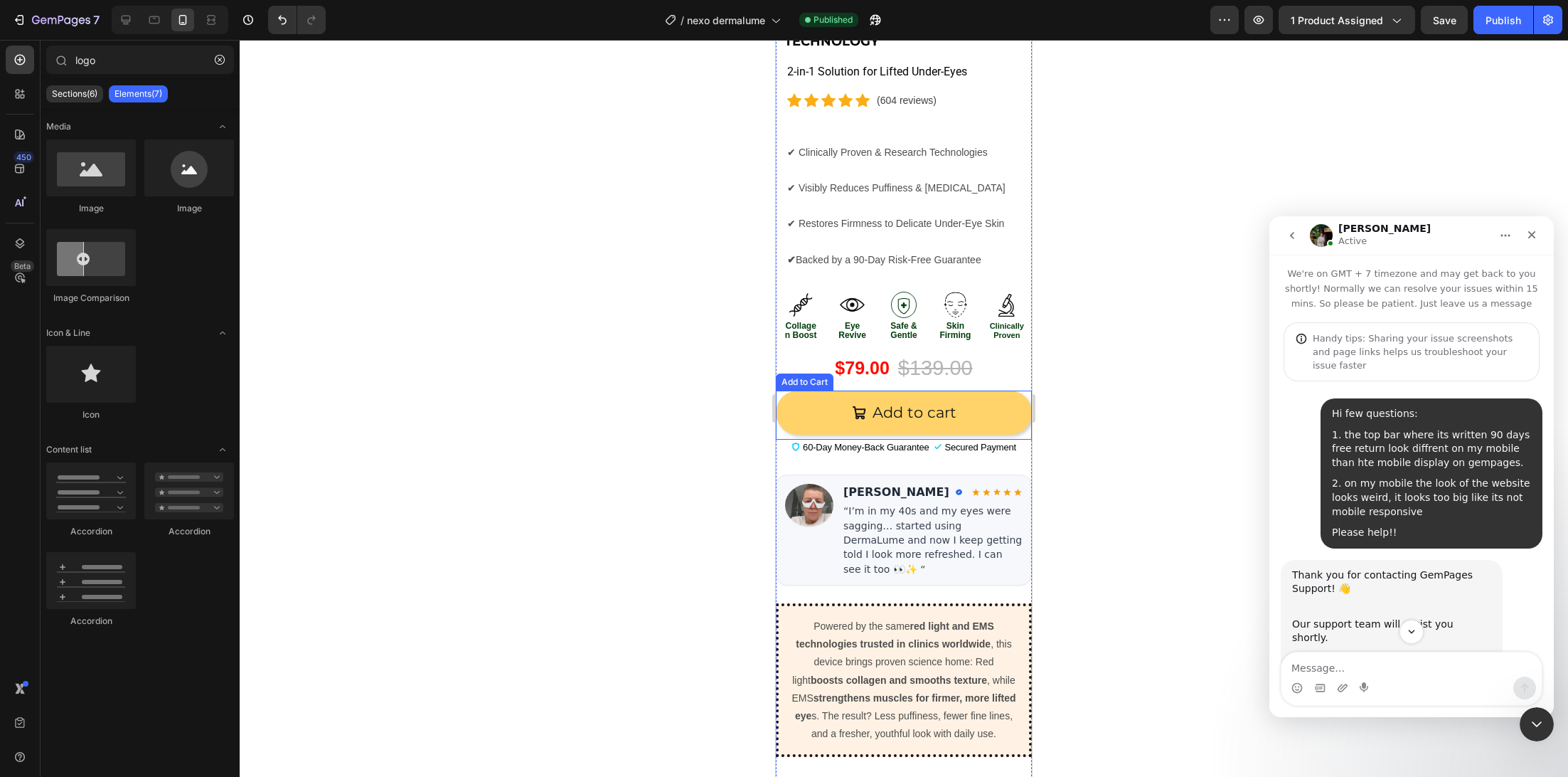
scroll to position [537, 0]
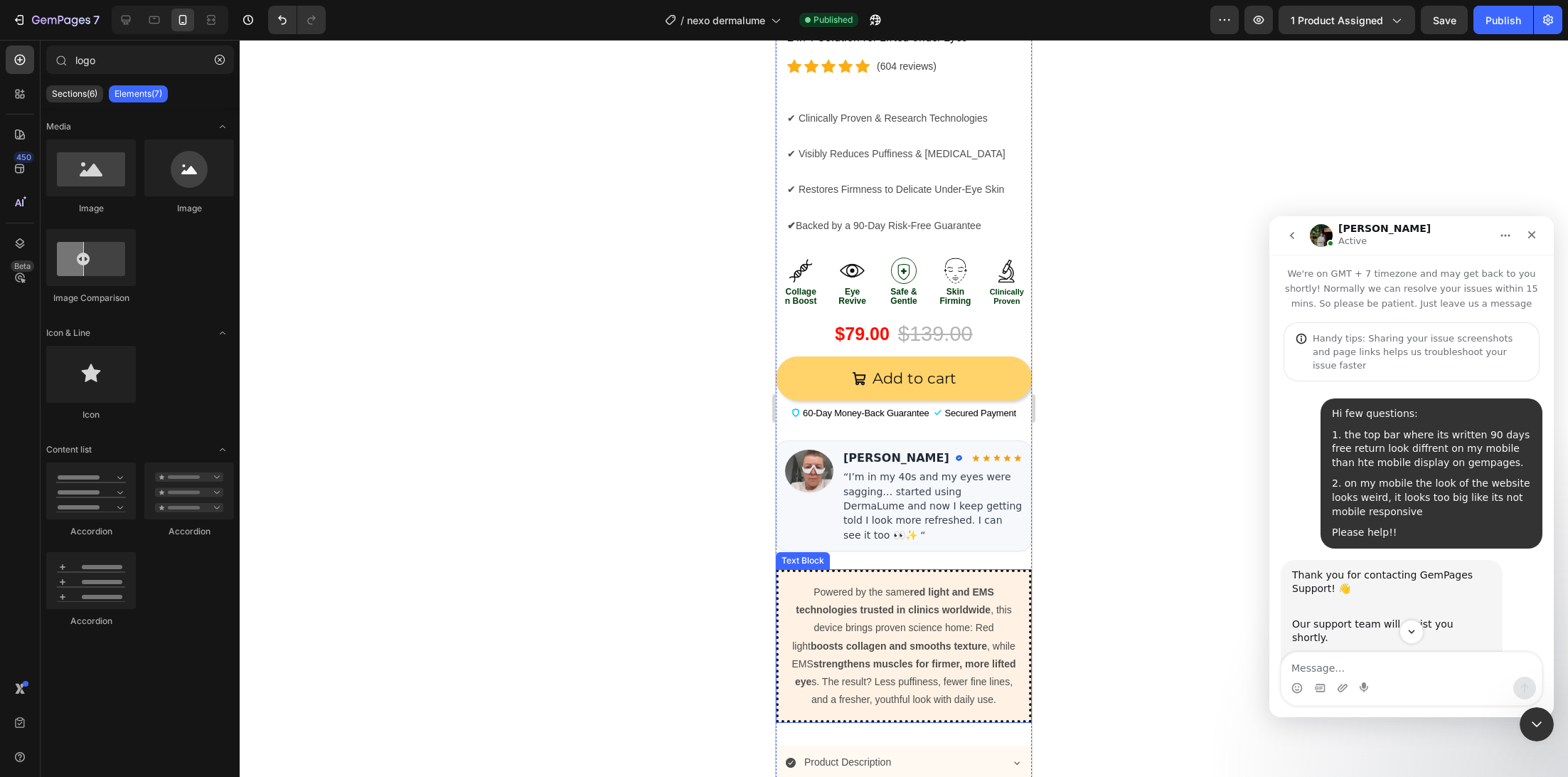
click at [799, 569] on div "Powered by the same red light and EMS technologies trusted in clinics worldwide…" at bounding box center [904, 646] width 256 height 154
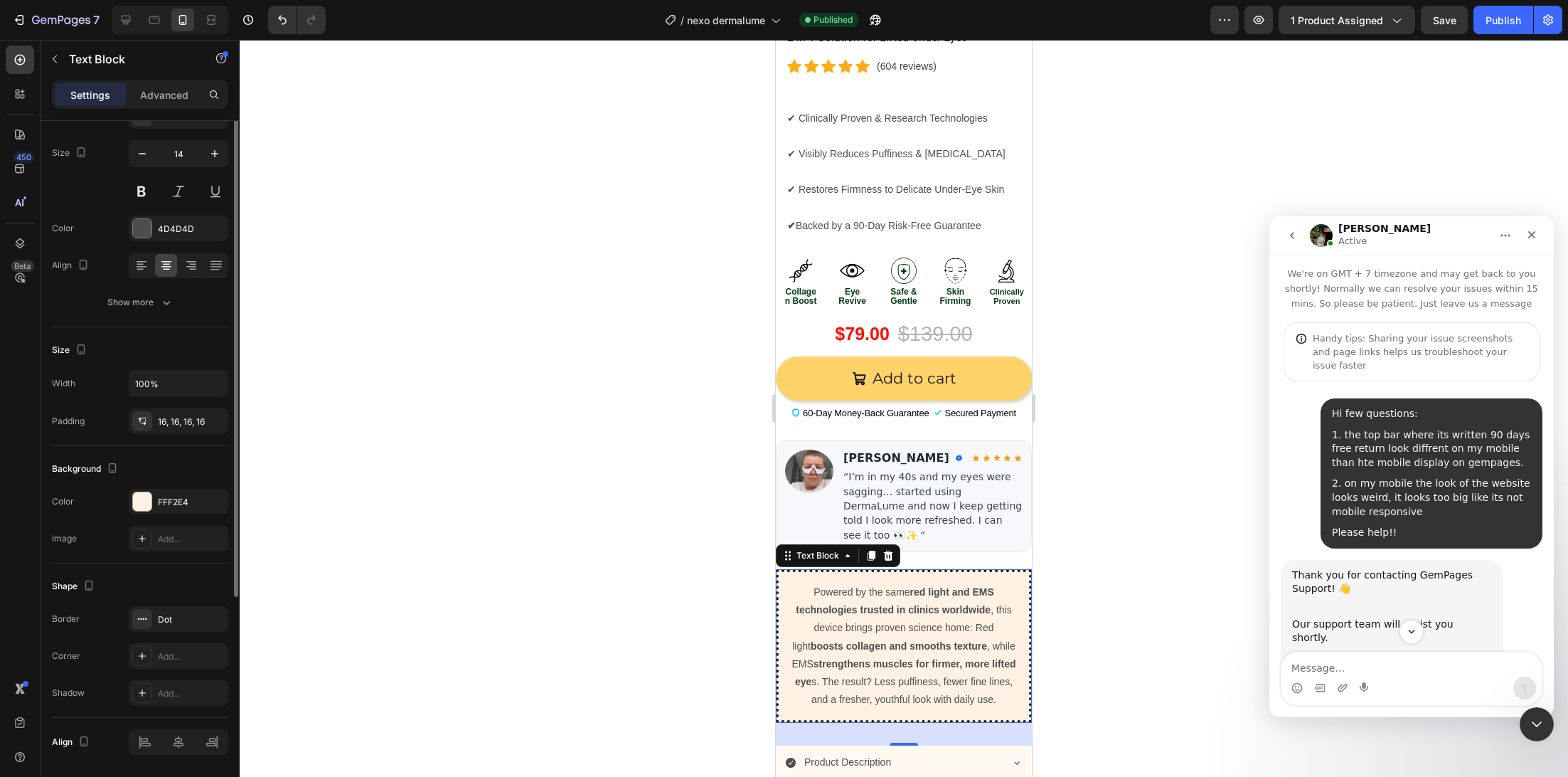
scroll to position [0, 0]
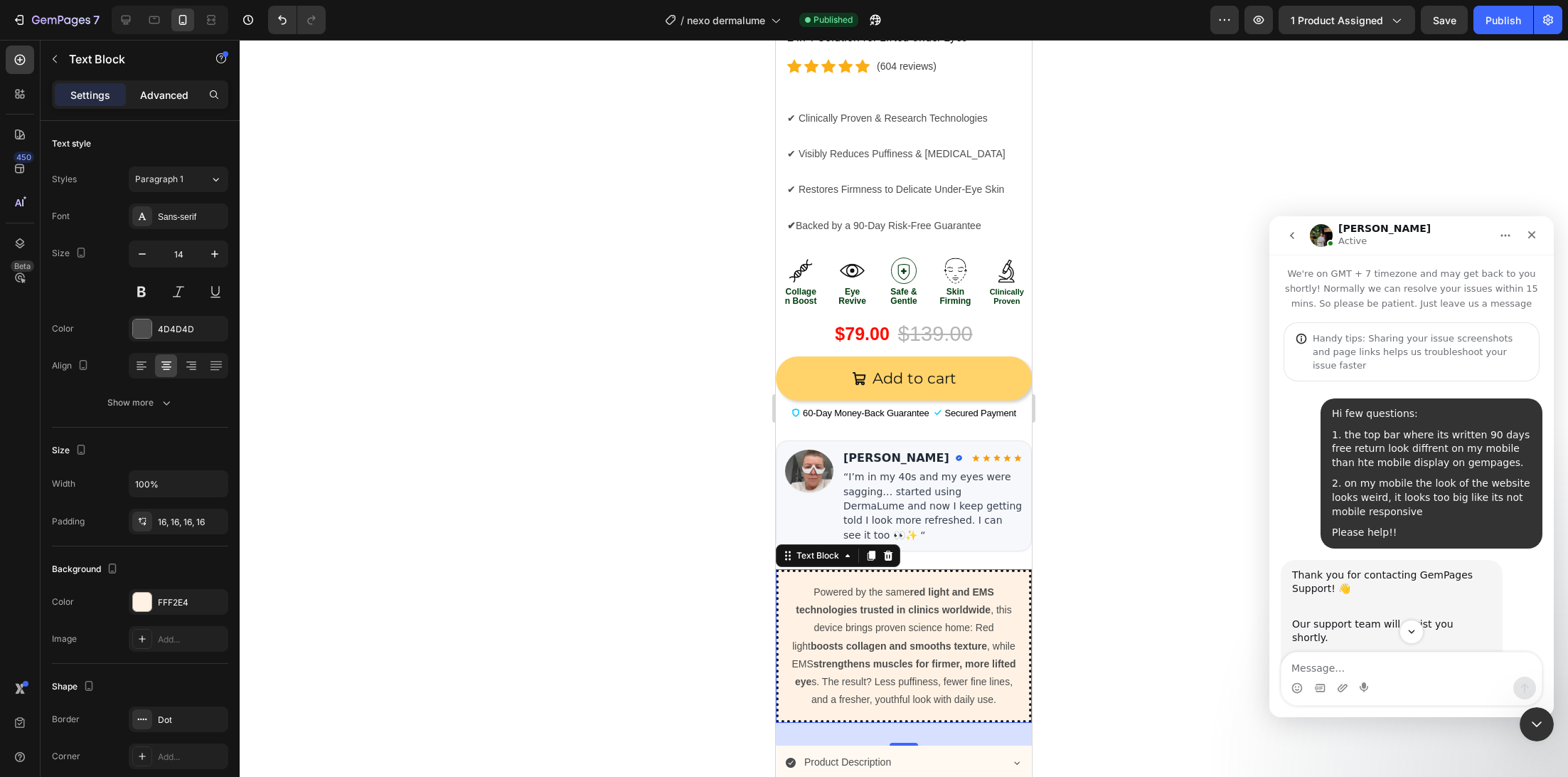
click at [163, 85] on div "Advanced" at bounding box center [164, 94] width 71 height 23
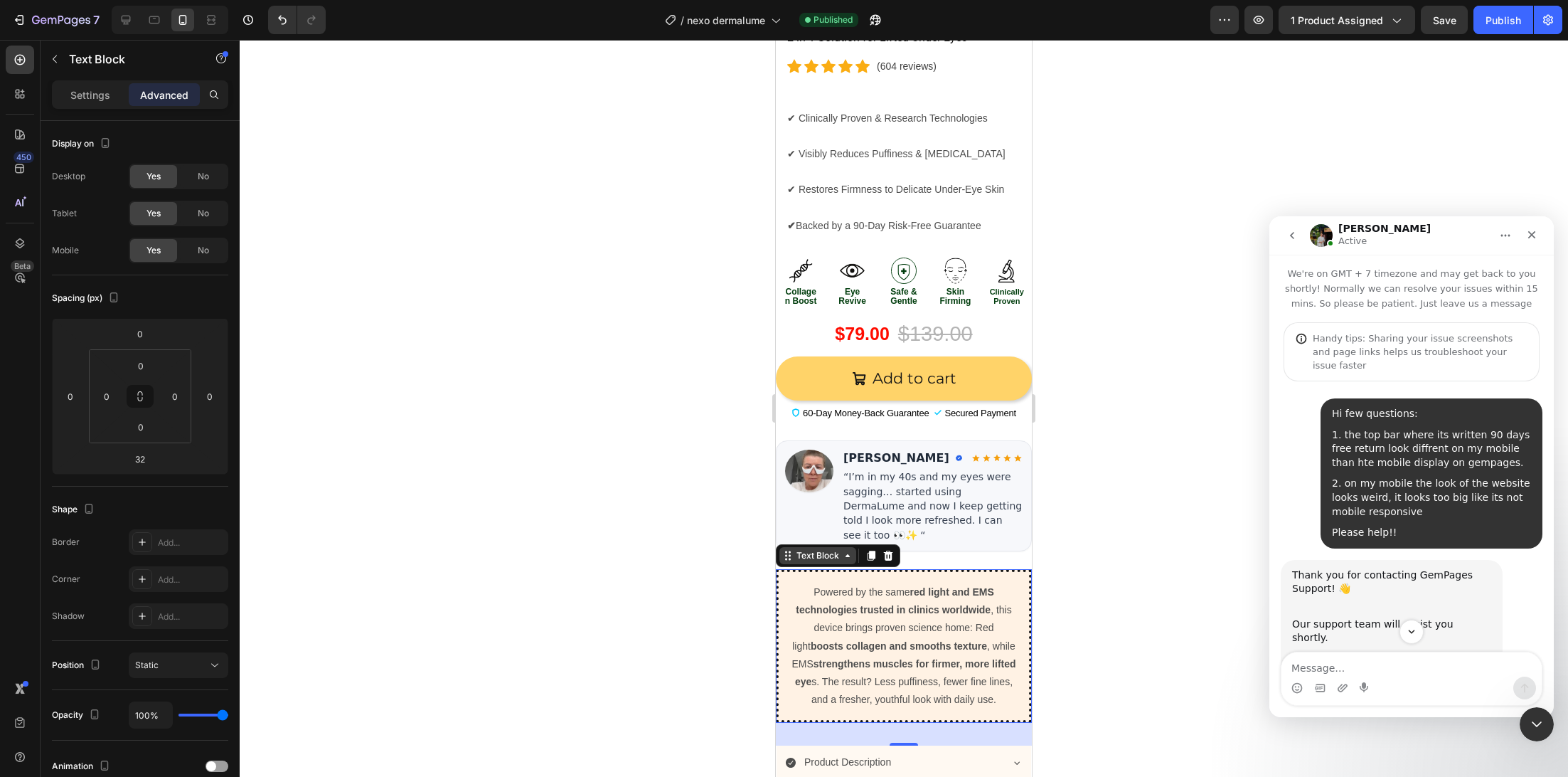
click at [816, 549] on div "Text Block" at bounding box center [818, 555] width 48 height 13
click at [105, 97] on p "Settings" at bounding box center [90, 95] width 40 height 15
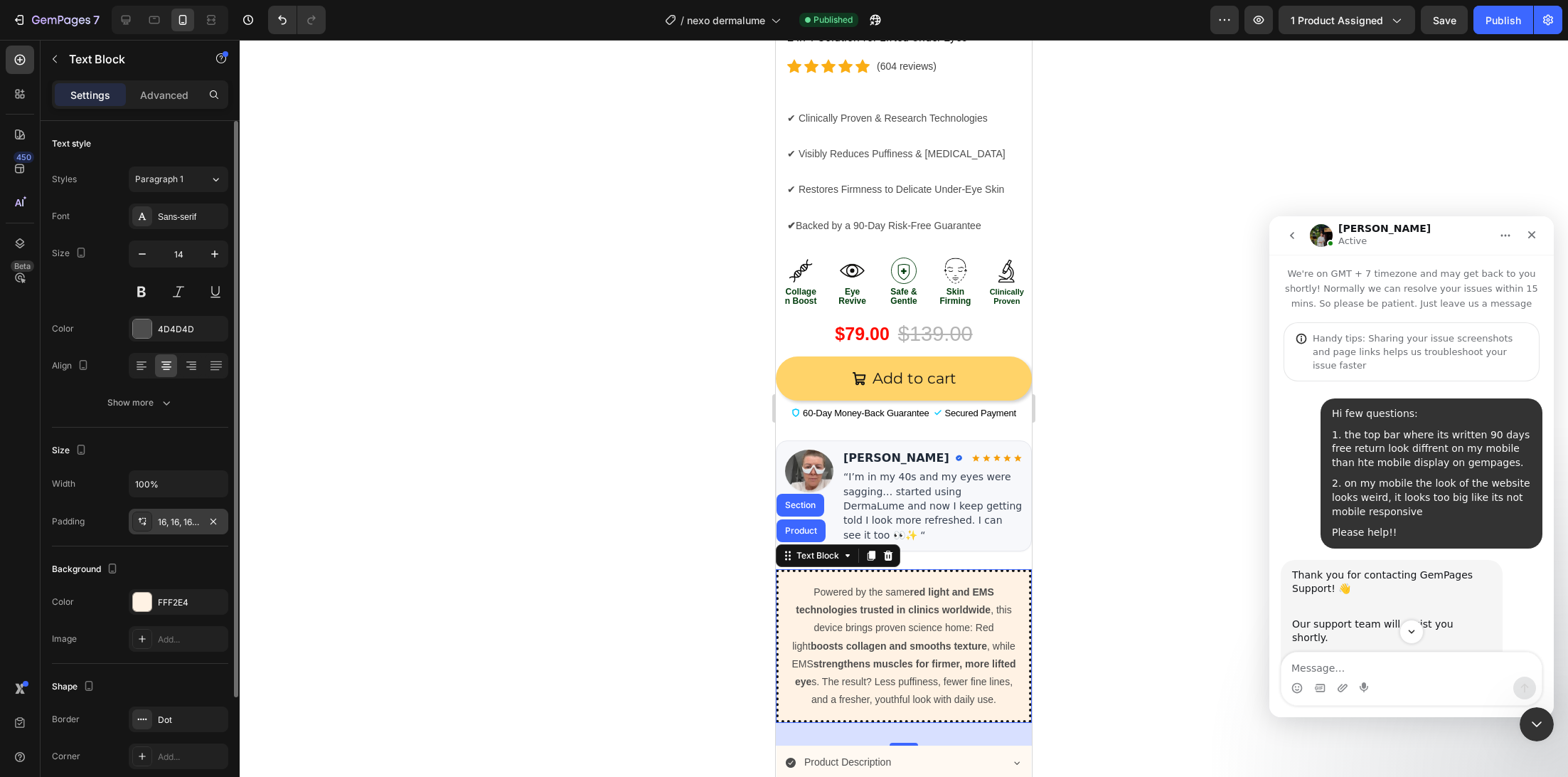
click at [185, 523] on div "16, 16, 16, 16" at bounding box center [179, 522] width 41 height 13
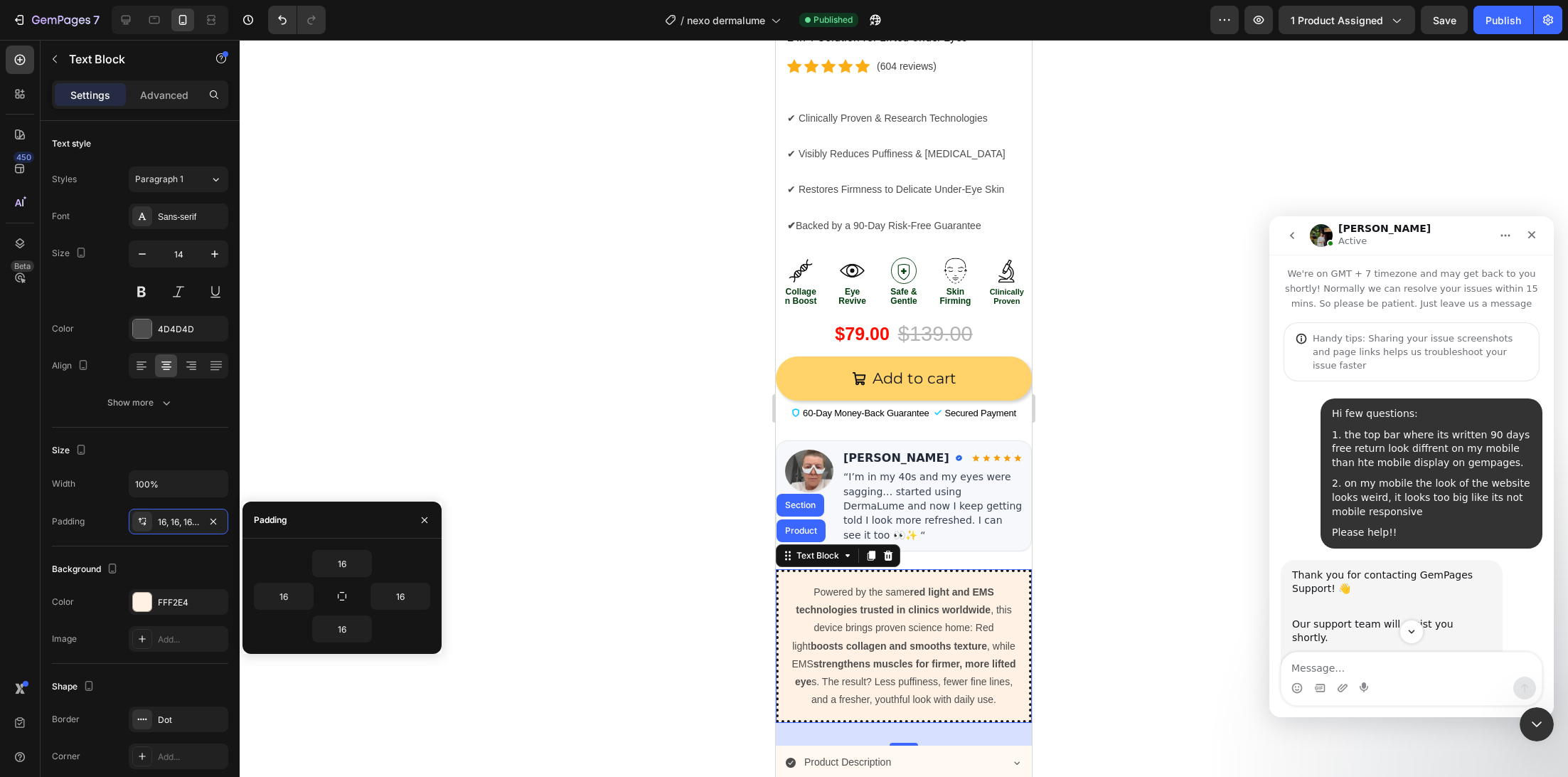
click at [990, 738] on div "32" at bounding box center [904, 734] width 256 height 23
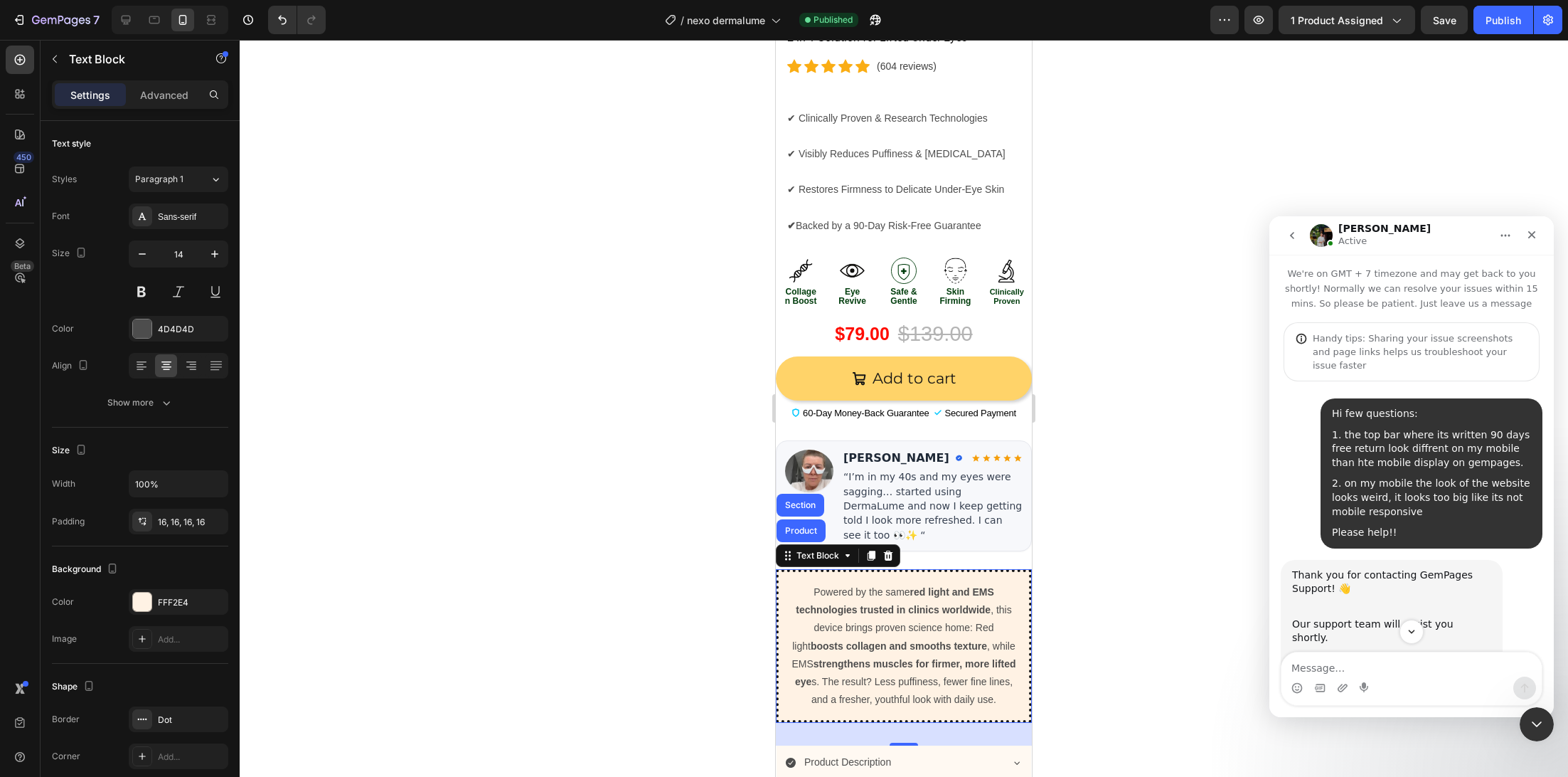
click at [1043, 730] on div at bounding box center [904, 408] width 1328 height 737
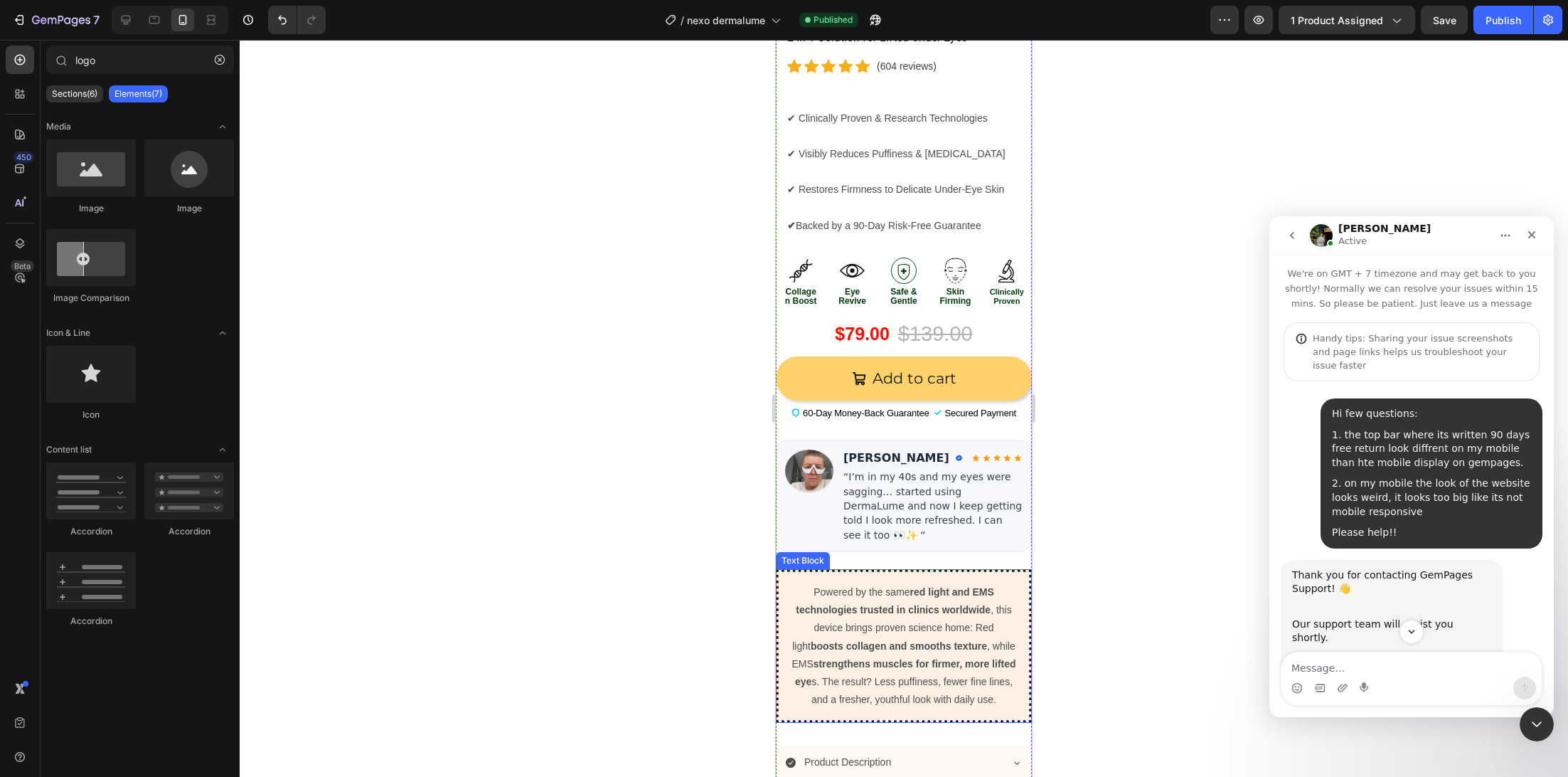
scroll to position [760, 0]
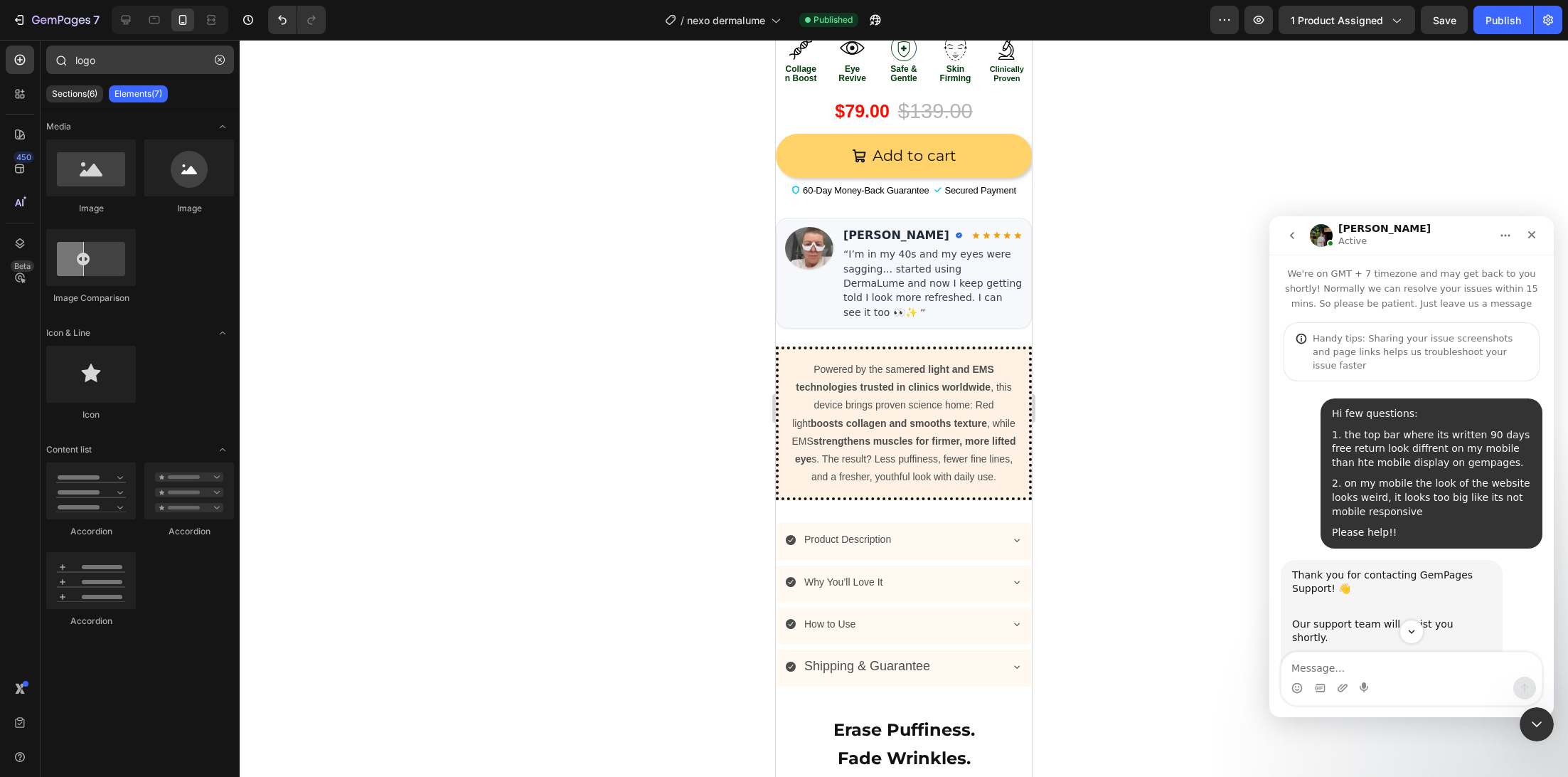
click at [227, 62] on button "button" at bounding box center [220, 60] width 23 height 23
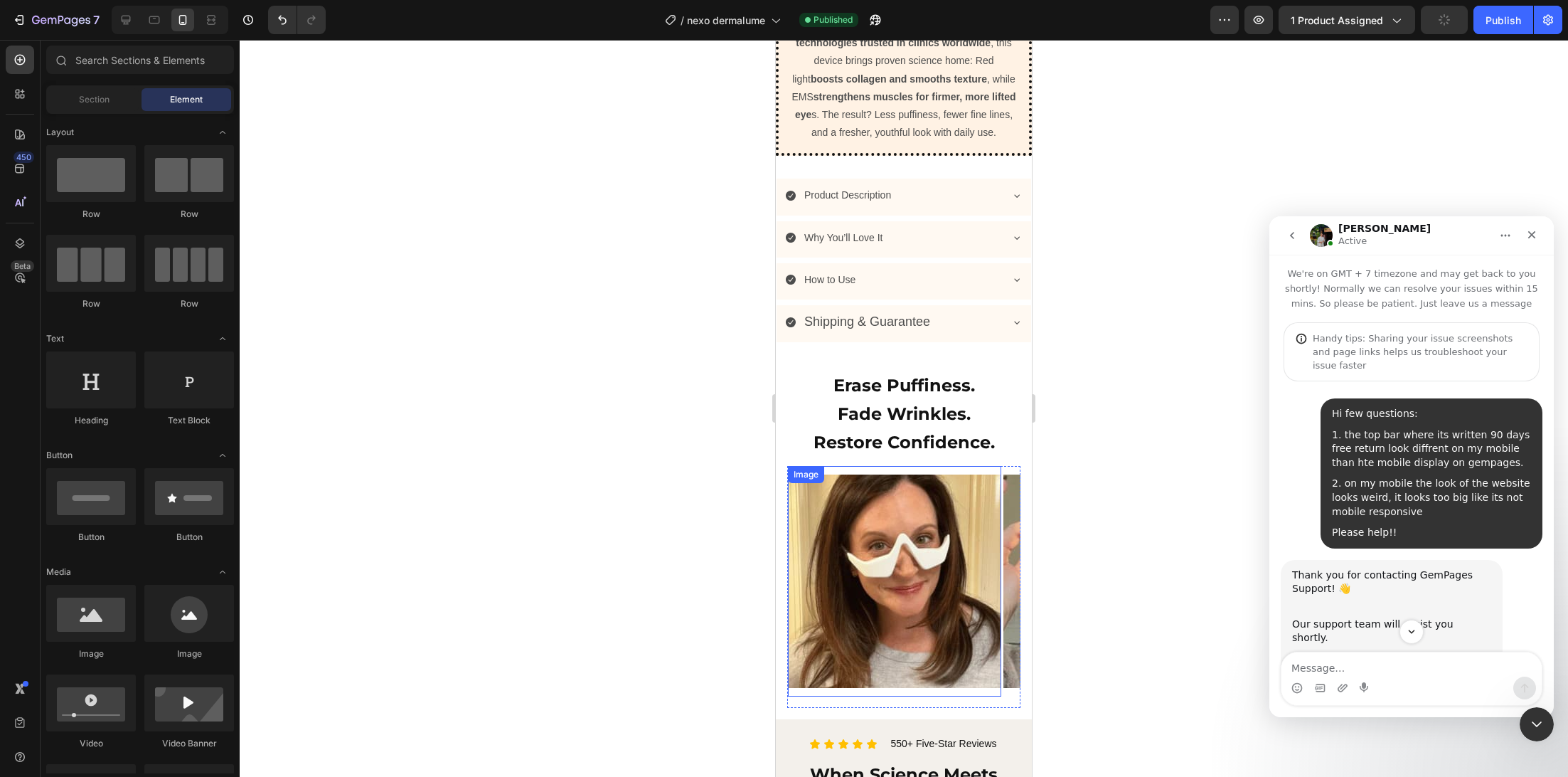
scroll to position [1117, 0]
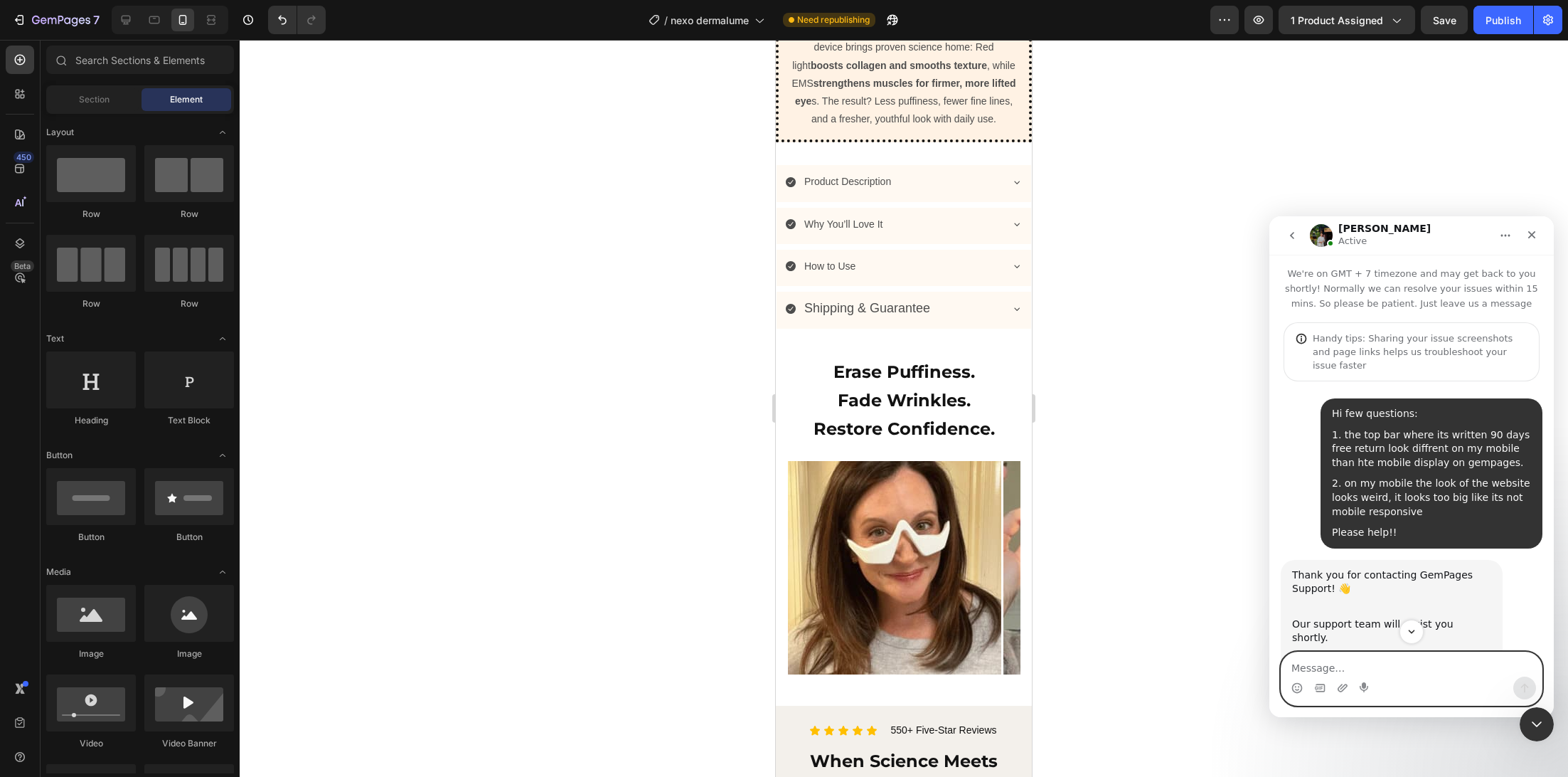
click at [1334, 669] on textarea "Message…" at bounding box center [1411, 664] width 260 height 24
type textarea "all is very lagging.... really cant publish this page"
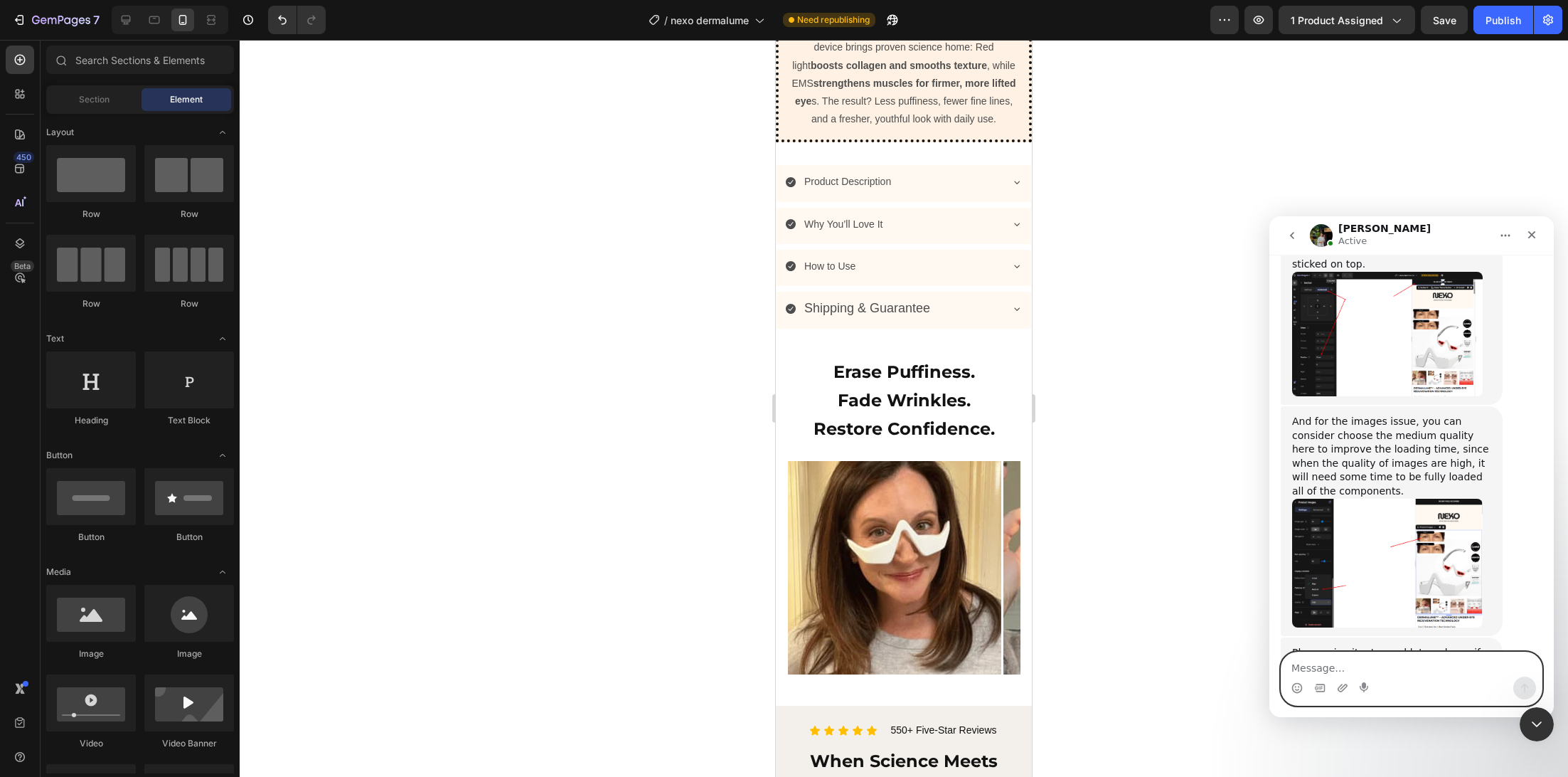
scroll to position [2571, 0]
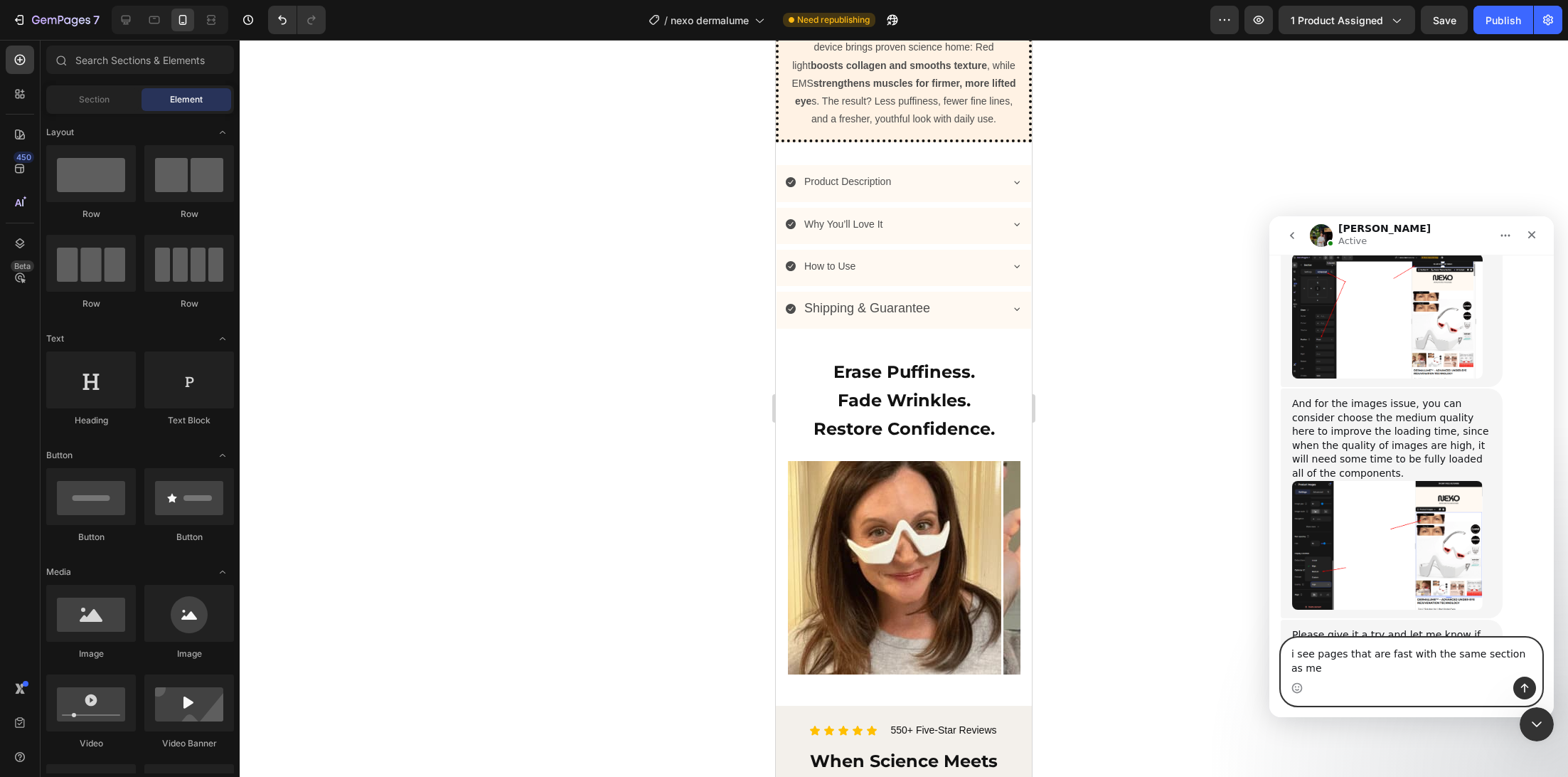
type textarea "i see pages that are fast with the same section as me"
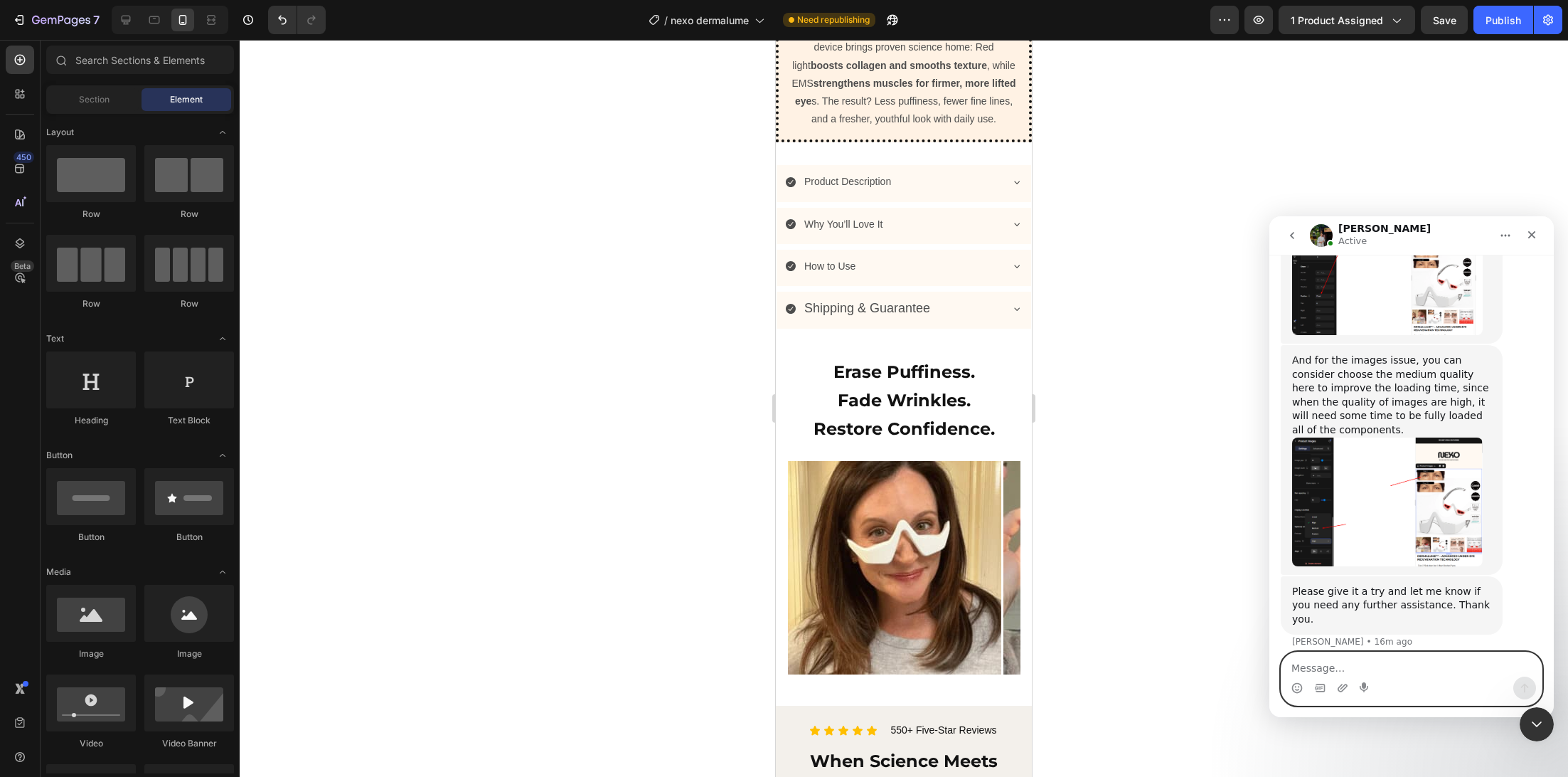
scroll to position [2617, 0]
type textarea "i chaged all pics to medium quality"
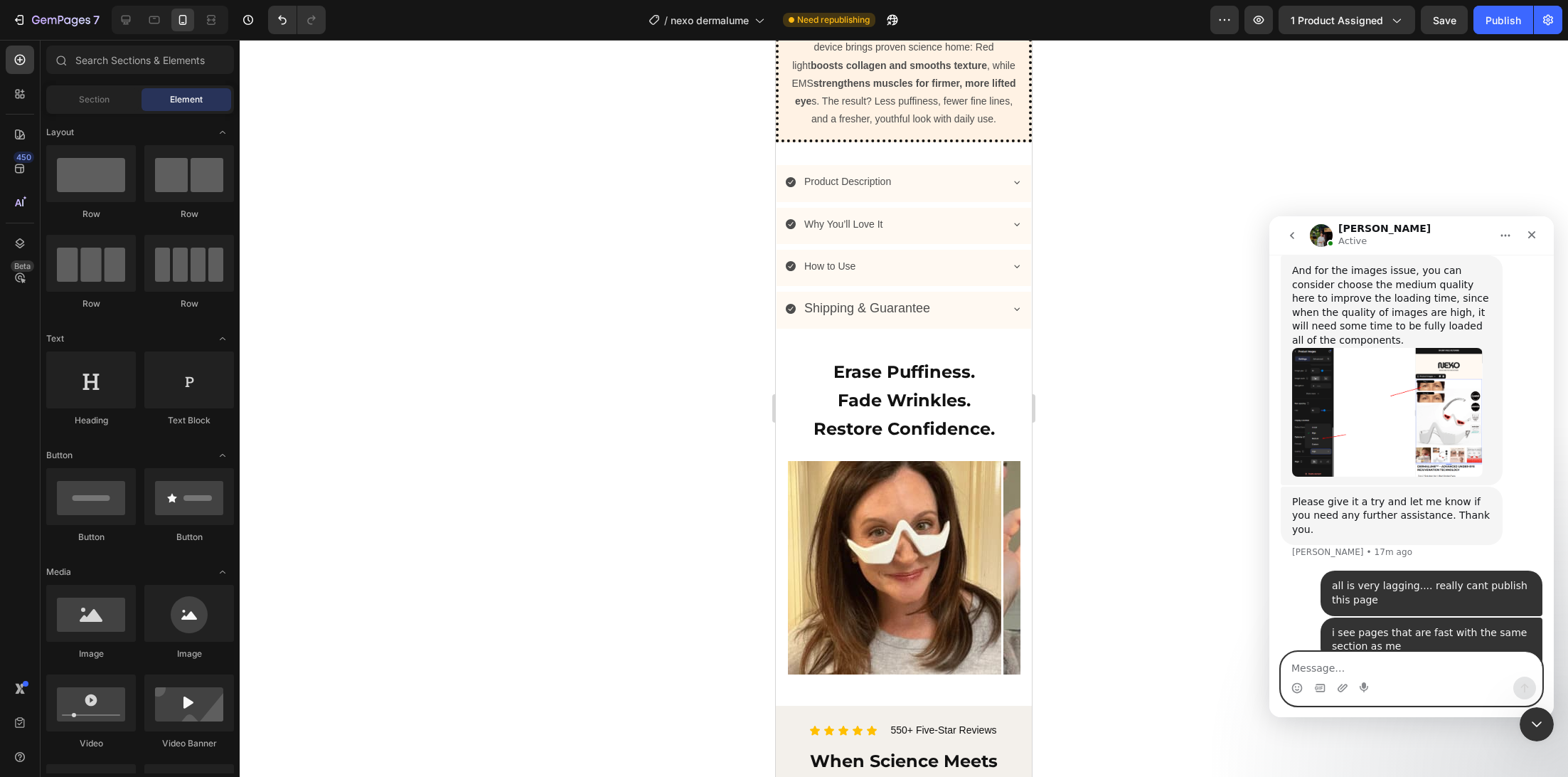
scroll to position [2705, 0]
click at [674, 382] on div at bounding box center [904, 408] width 1328 height 737
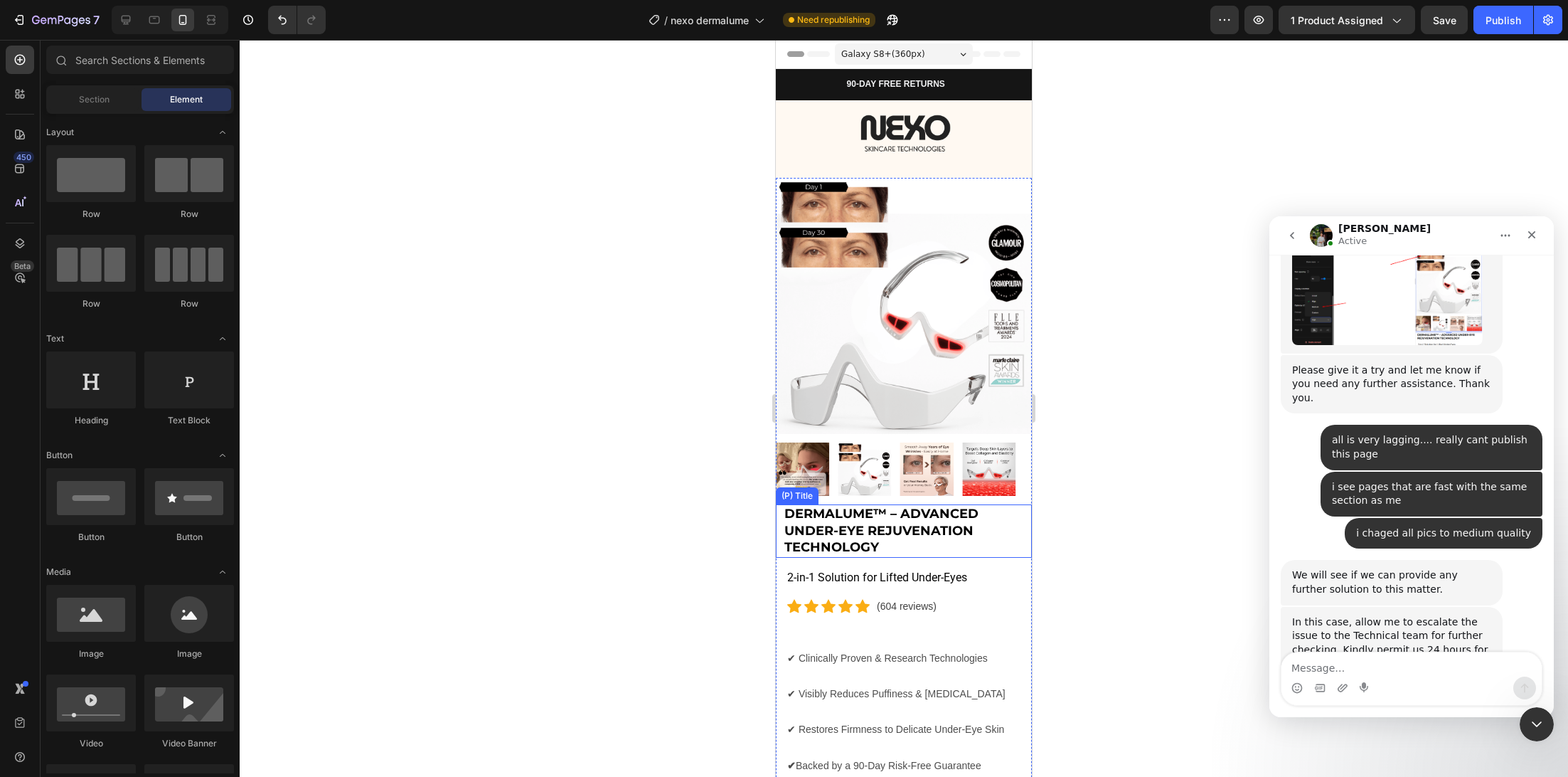
scroll to position [2836, 0]
click at [959, 456] on div at bounding box center [904, 469] width 256 height 54
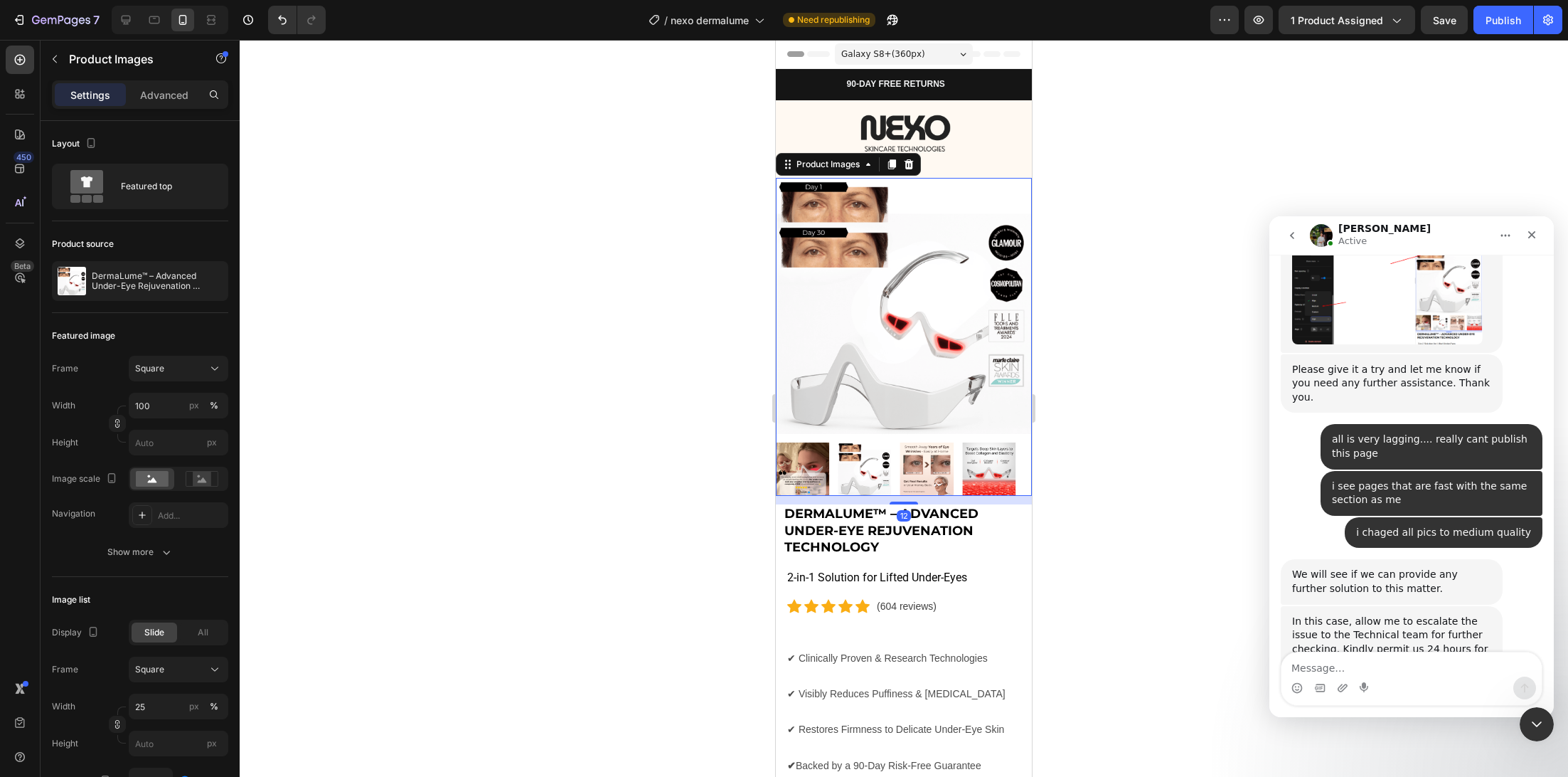
click at [966, 455] on img at bounding box center [989, 469] width 54 height 54
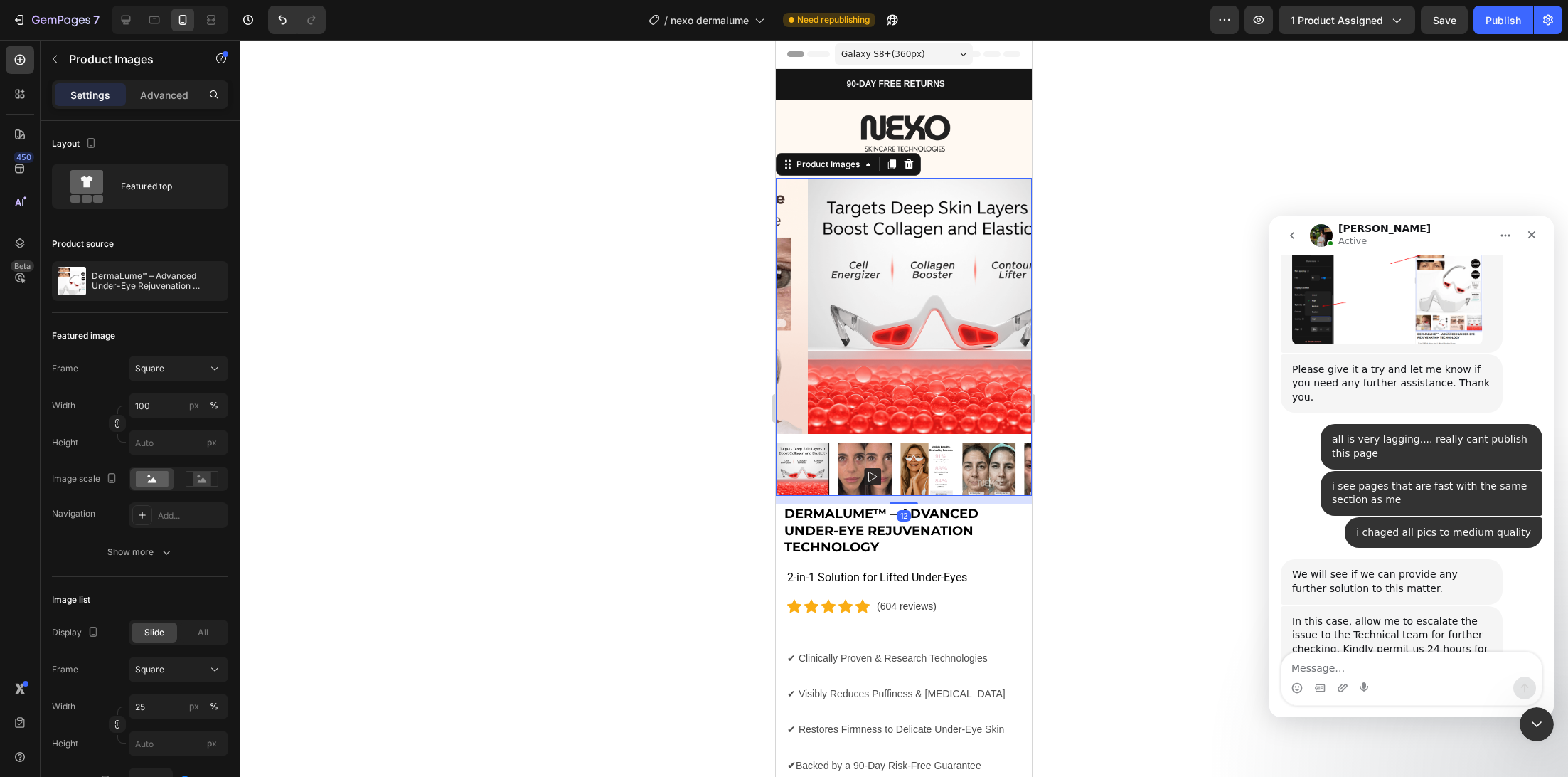
click at [870, 446] on img at bounding box center [864, 469] width 54 height 54
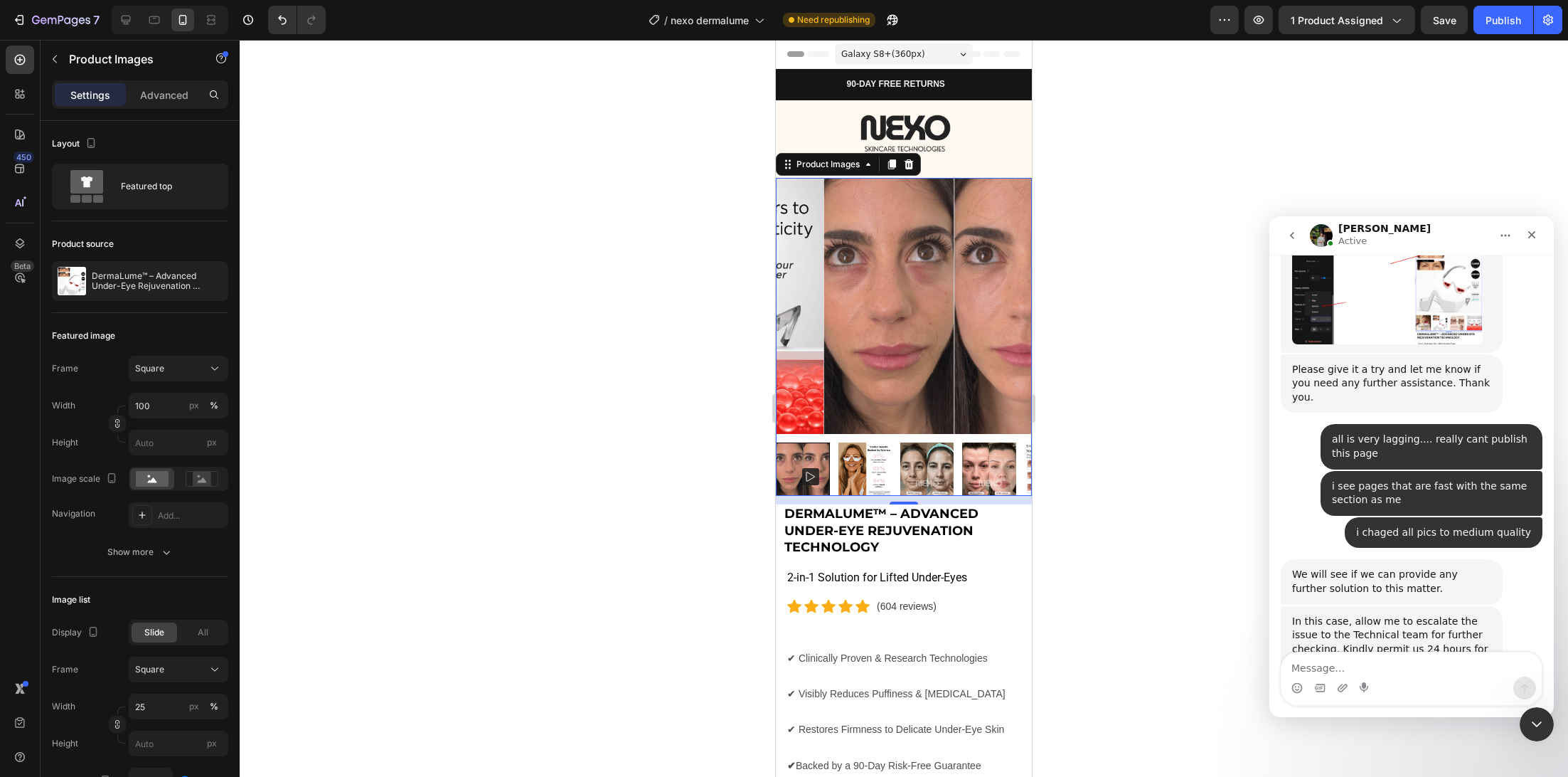
click at [864, 249] on img at bounding box center [952, 306] width 256 height 256
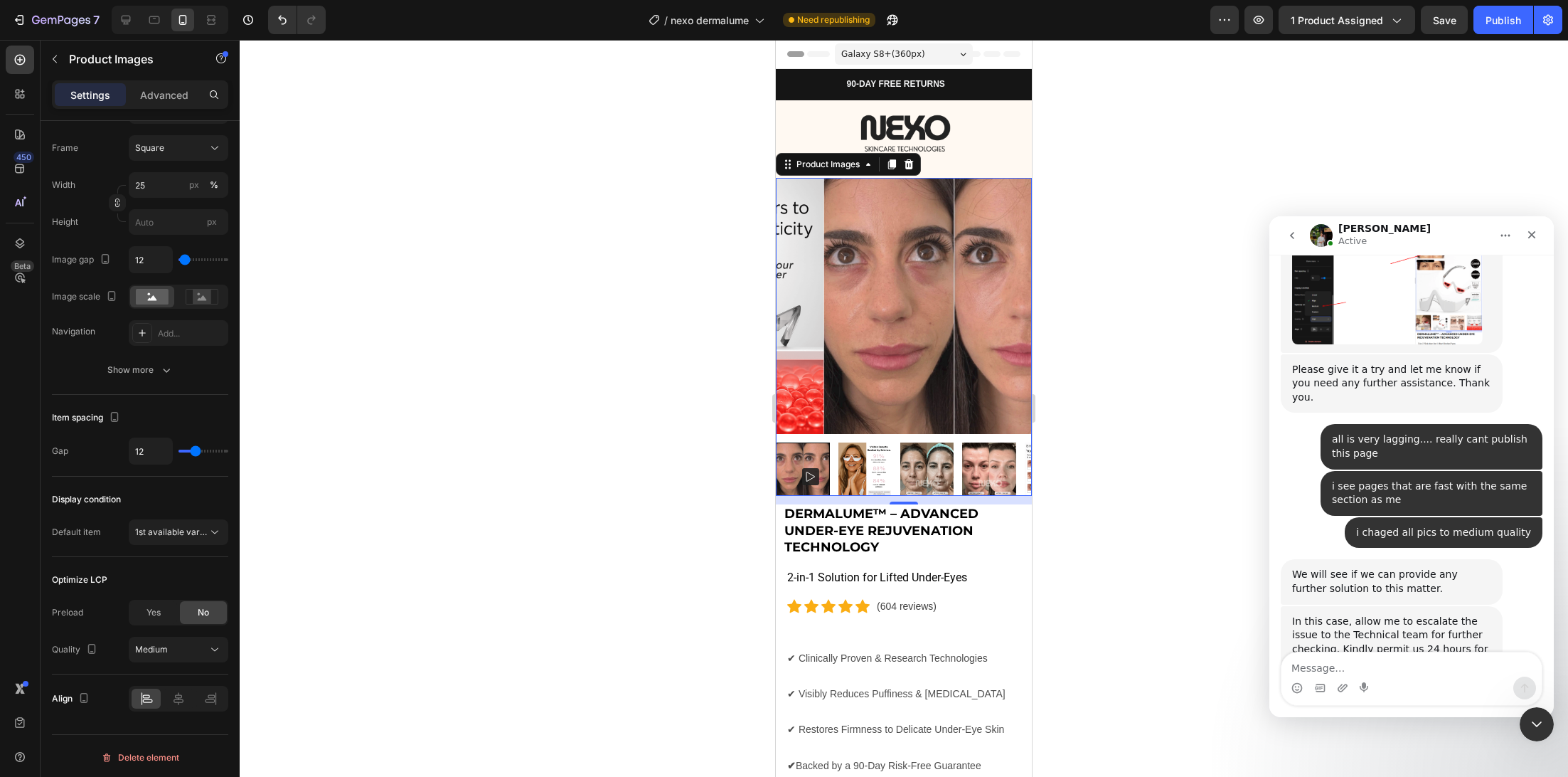
click at [916, 459] on img at bounding box center [927, 469] width 54 height 54
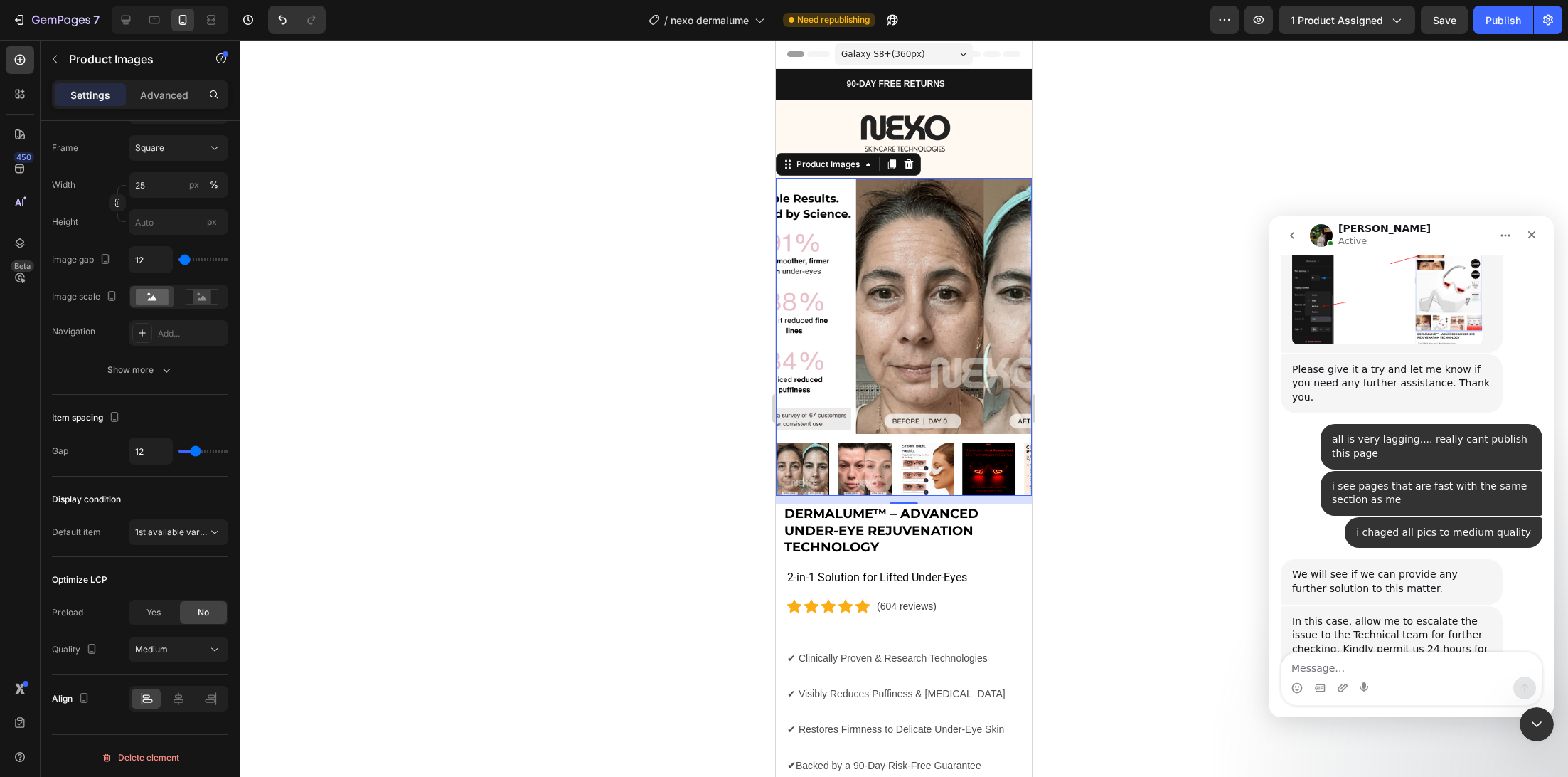
click at [916, 346] on img at bounding box center [984, 306] width 256 height 256
click at [915, 332] on img at bounding box center [984, 306] width 256 height 256
click at [989, 443] on img at bounding box center [989, 469] width 54 height 54
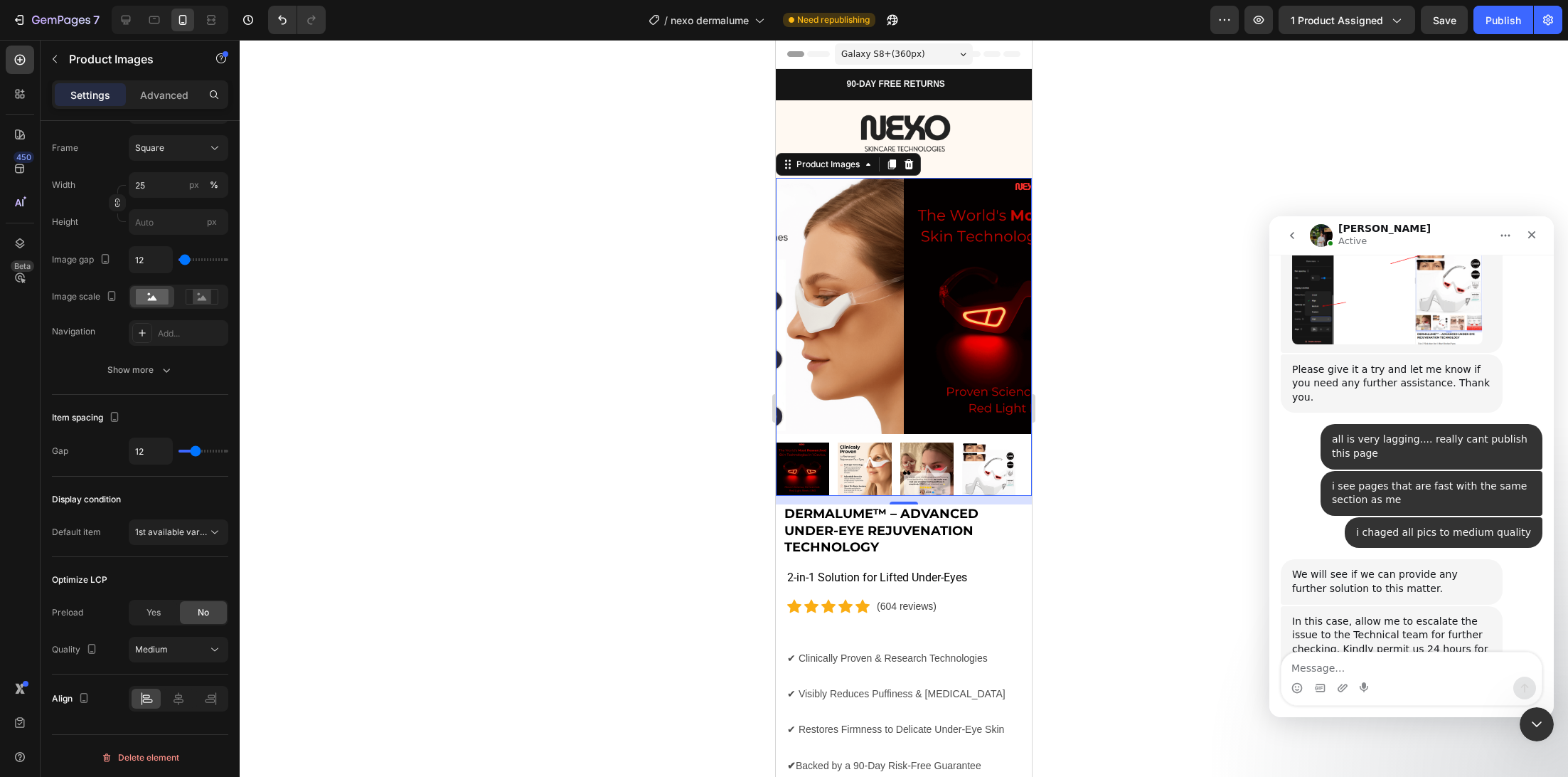
click at [904, 342] on img at bounding box center [1031, 306] width 256 height 256
click at [1303, 661] on textarea "Message…" at bounding box center [1411, 664] width 260 height 24
click at [1312, 666] on textarea "ok i will get answer" at bounding box center [1411, 664] width 260 height 24
click at [1311, 673] on textarea "ok i where iwill get answer" at bounding box center [1411, 664] width 260 height 24
type textarea "ok where iwill get answer"
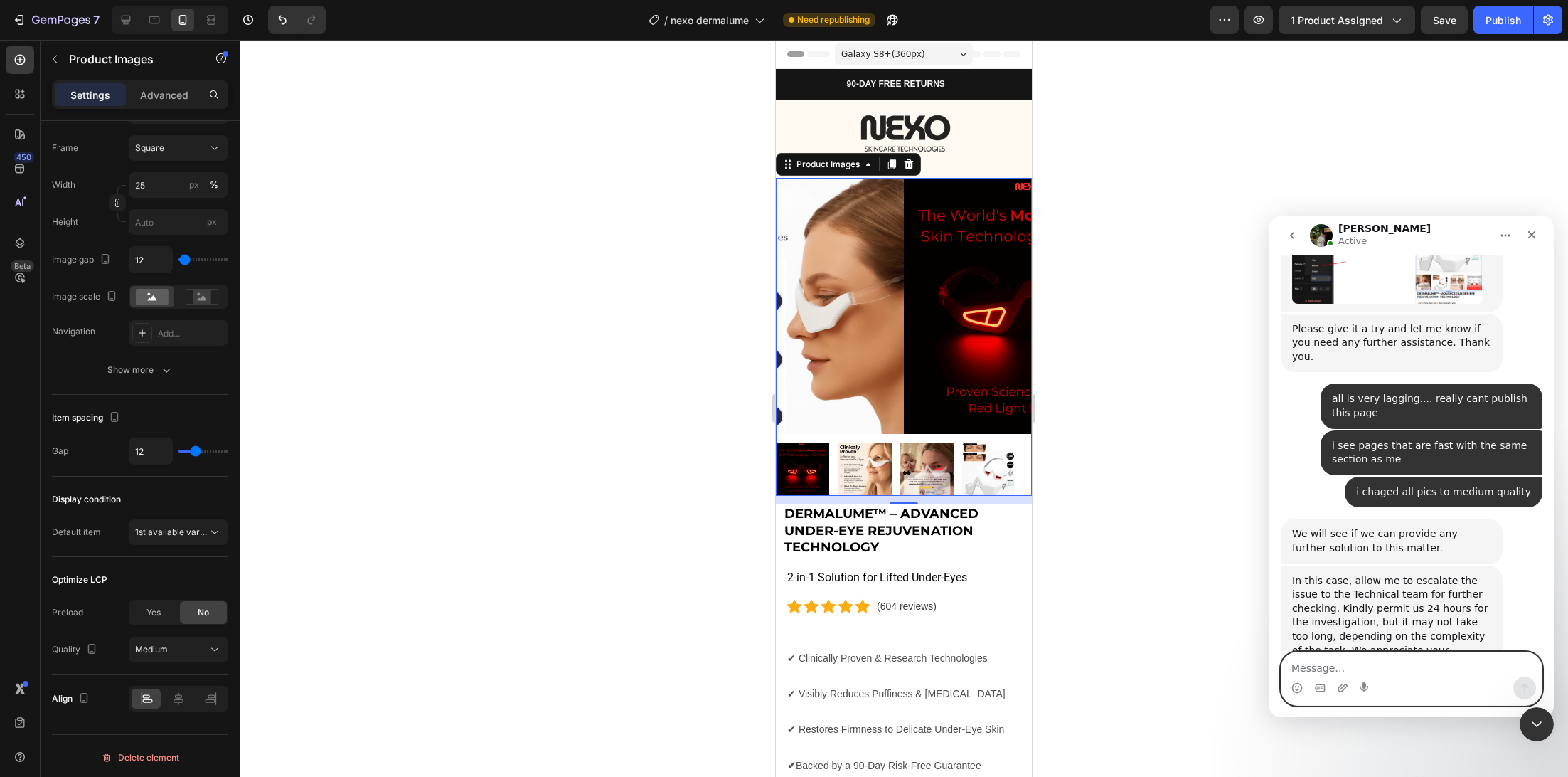
scroll to position [2879, 0]
click at [1375, 666] on textarea "Message…" at bounding box center [1411, 664] width 260 height 24
type textarea "email? here?"
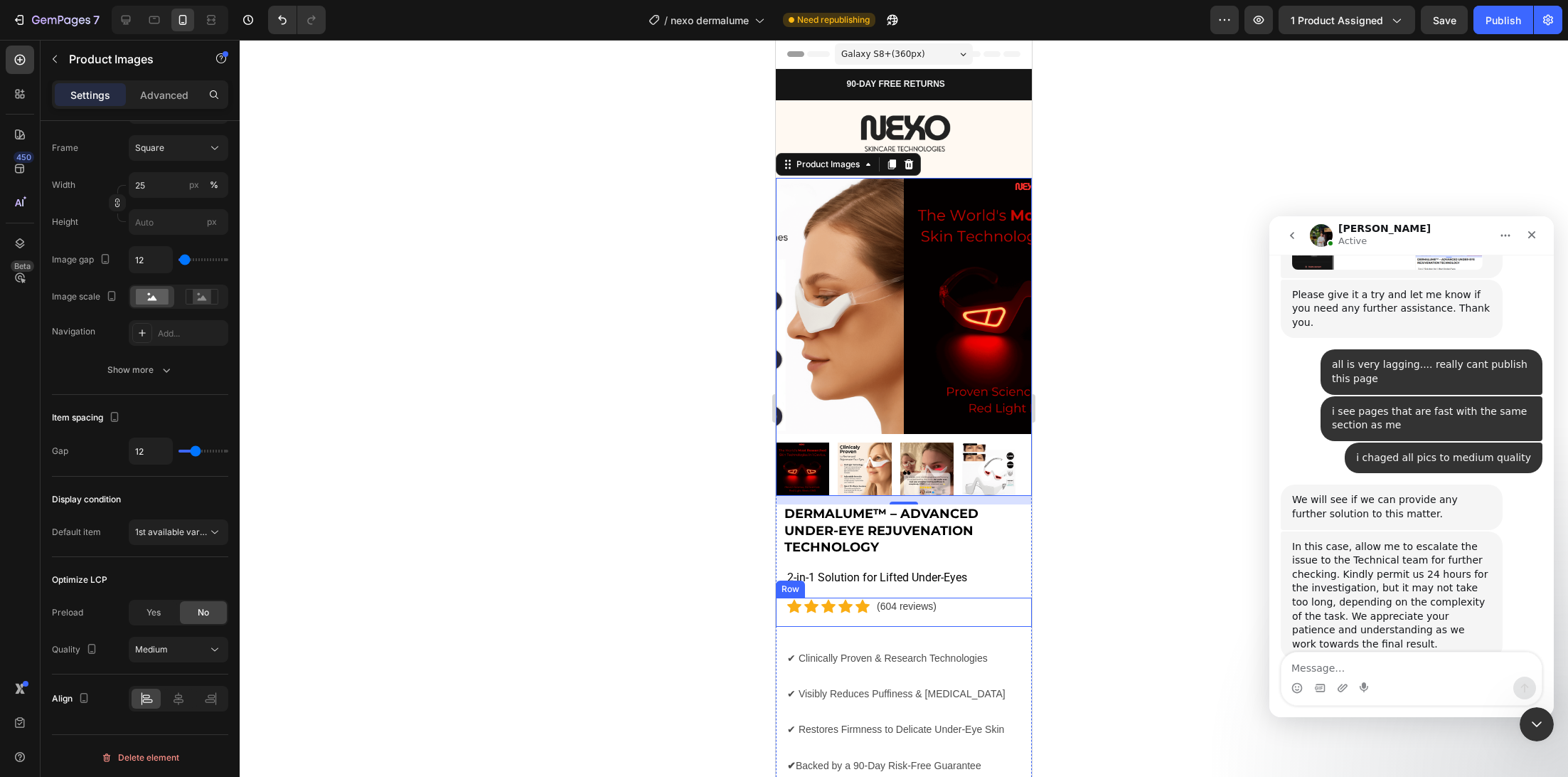
click at [747, 551] on div at bounding box center [904, 408] width 1328 height 737
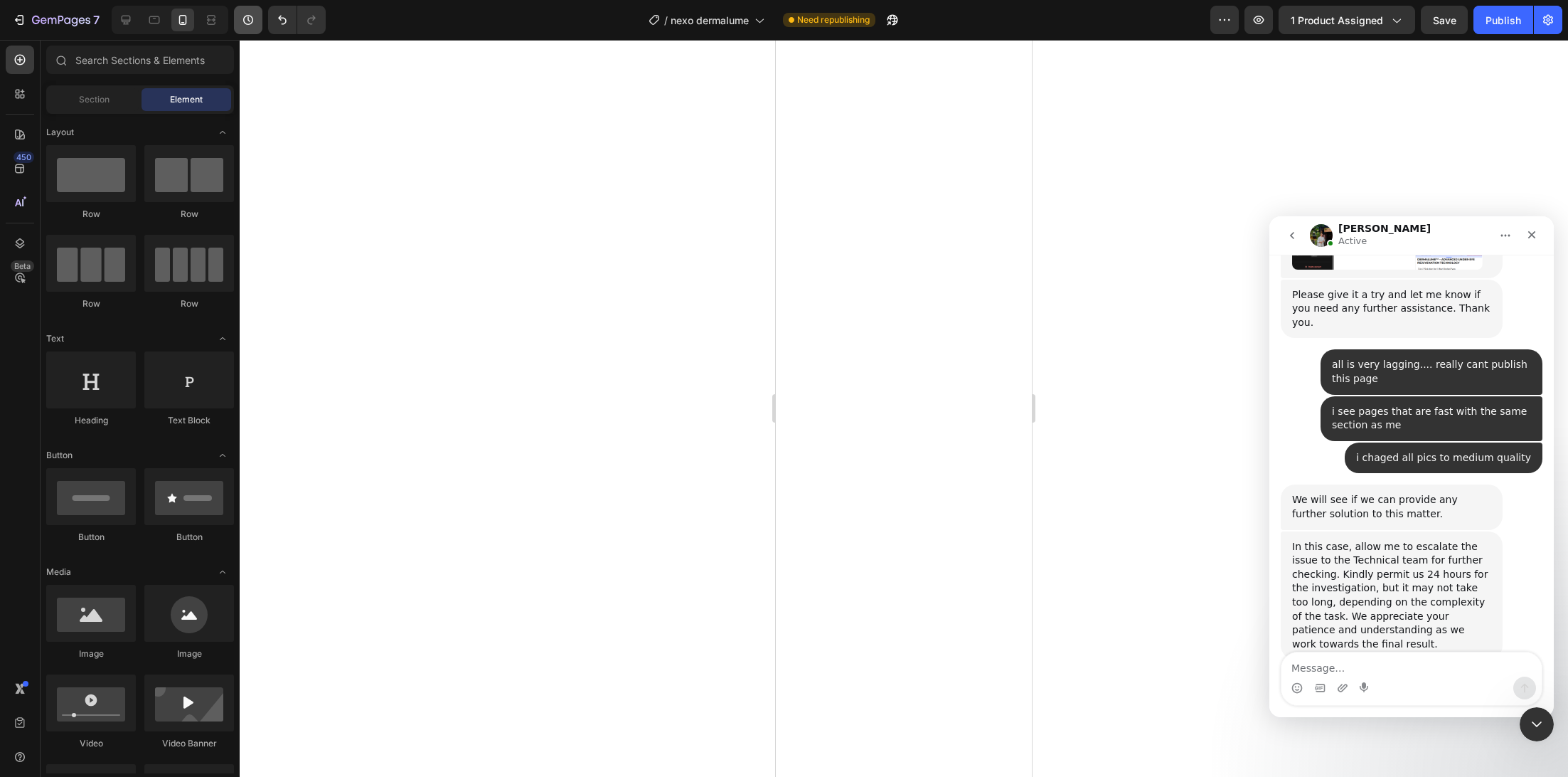
scroll to position [1809, 0]
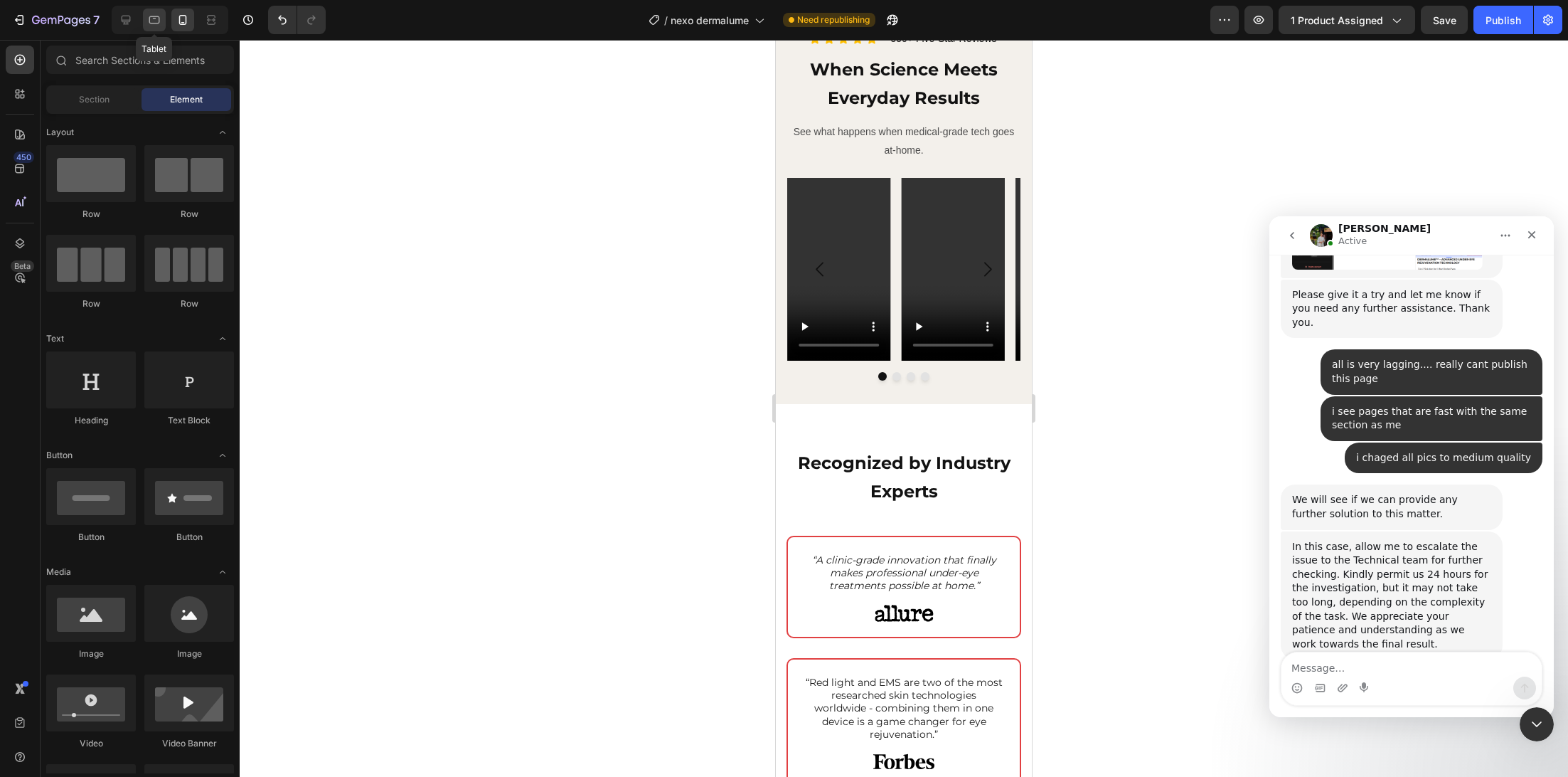
click at [147, 13] on icon at bounding box center [154, 20] width 14 height 14
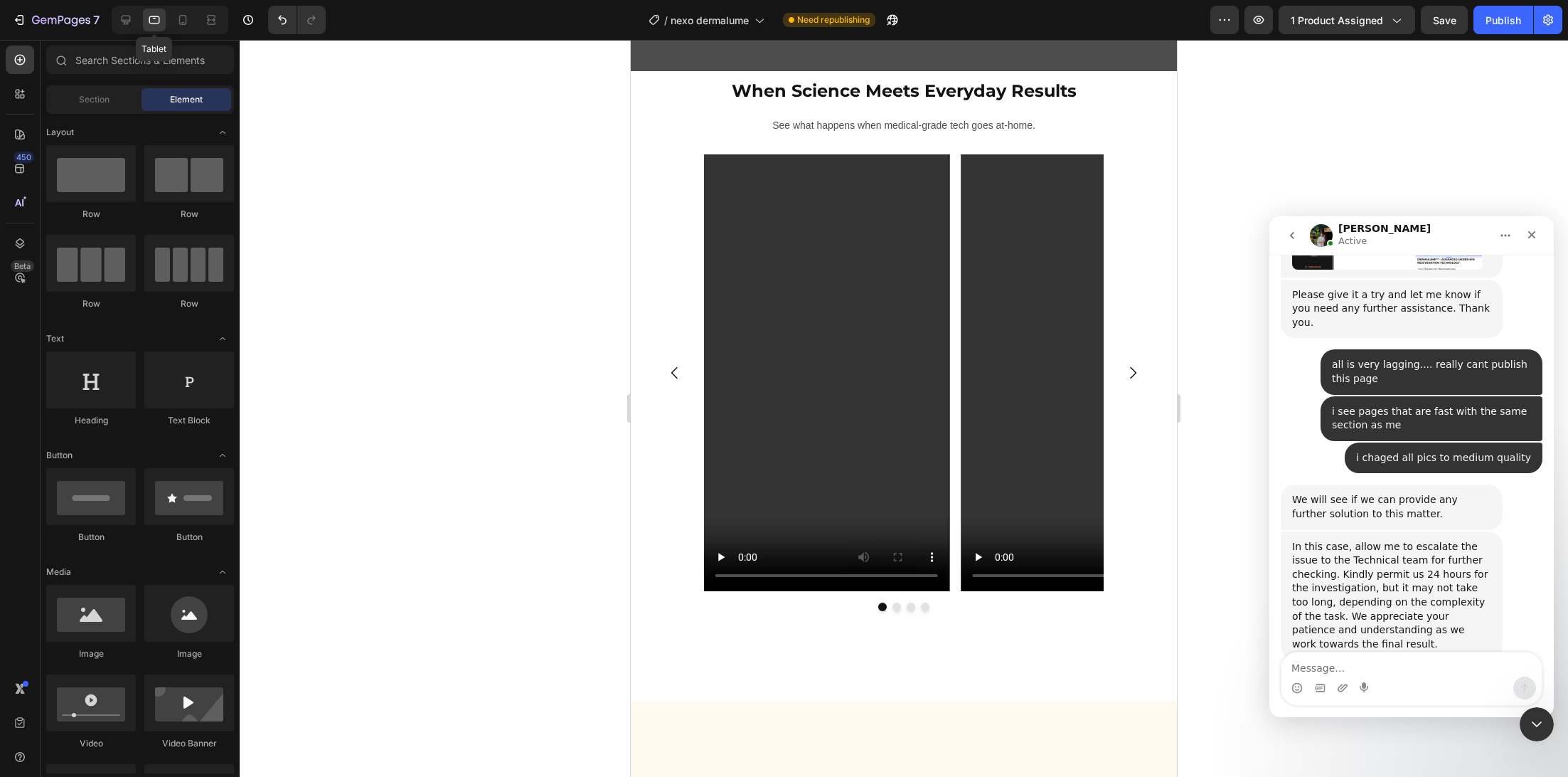
scroll to position [1957, 0]
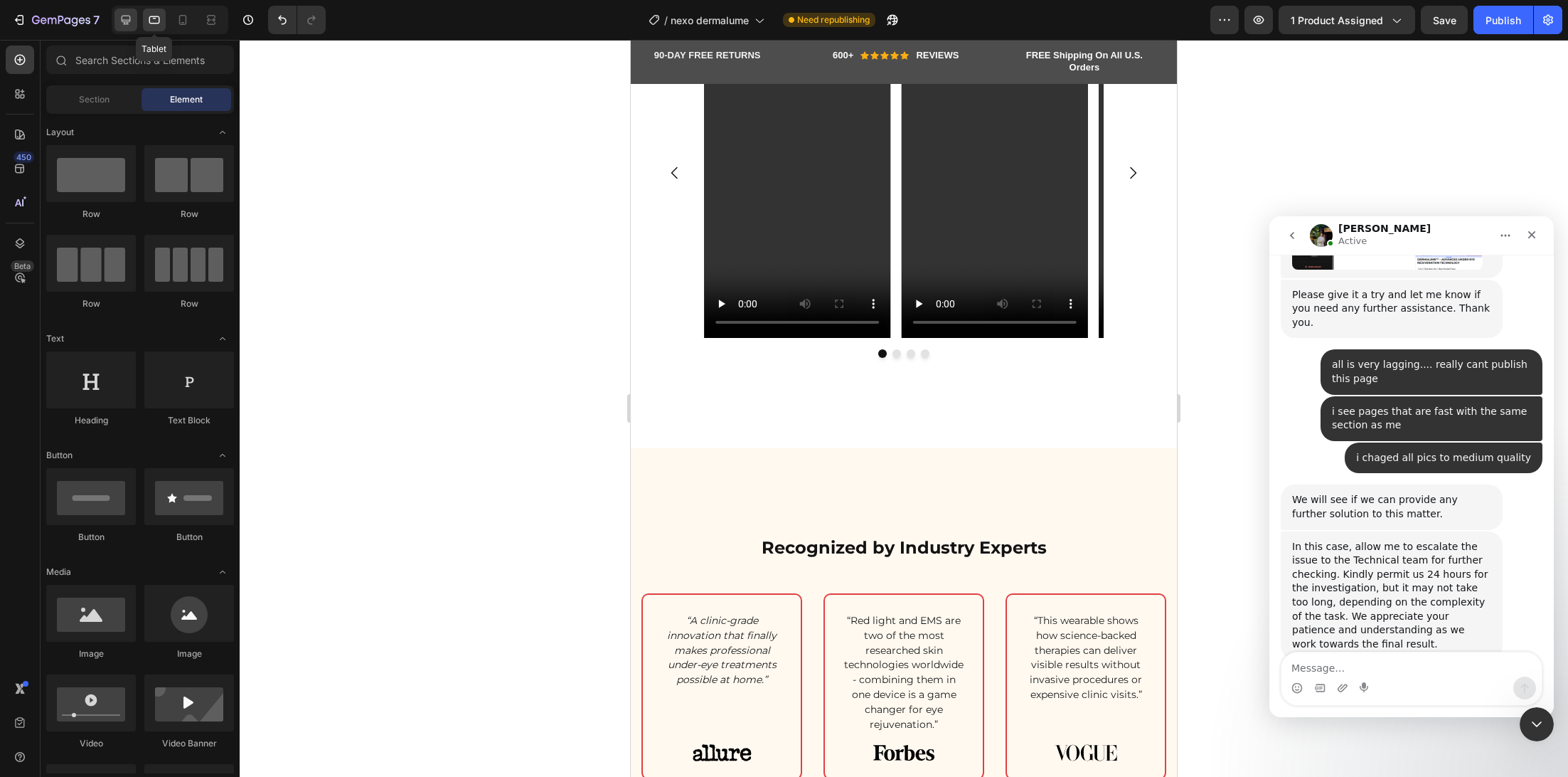
click at [112, 20] on div "Tablet" at bounding box center [169, 20] width 117 height 28
click at [117, 22] on div at bounding box center [126, 20] width 23 height 23
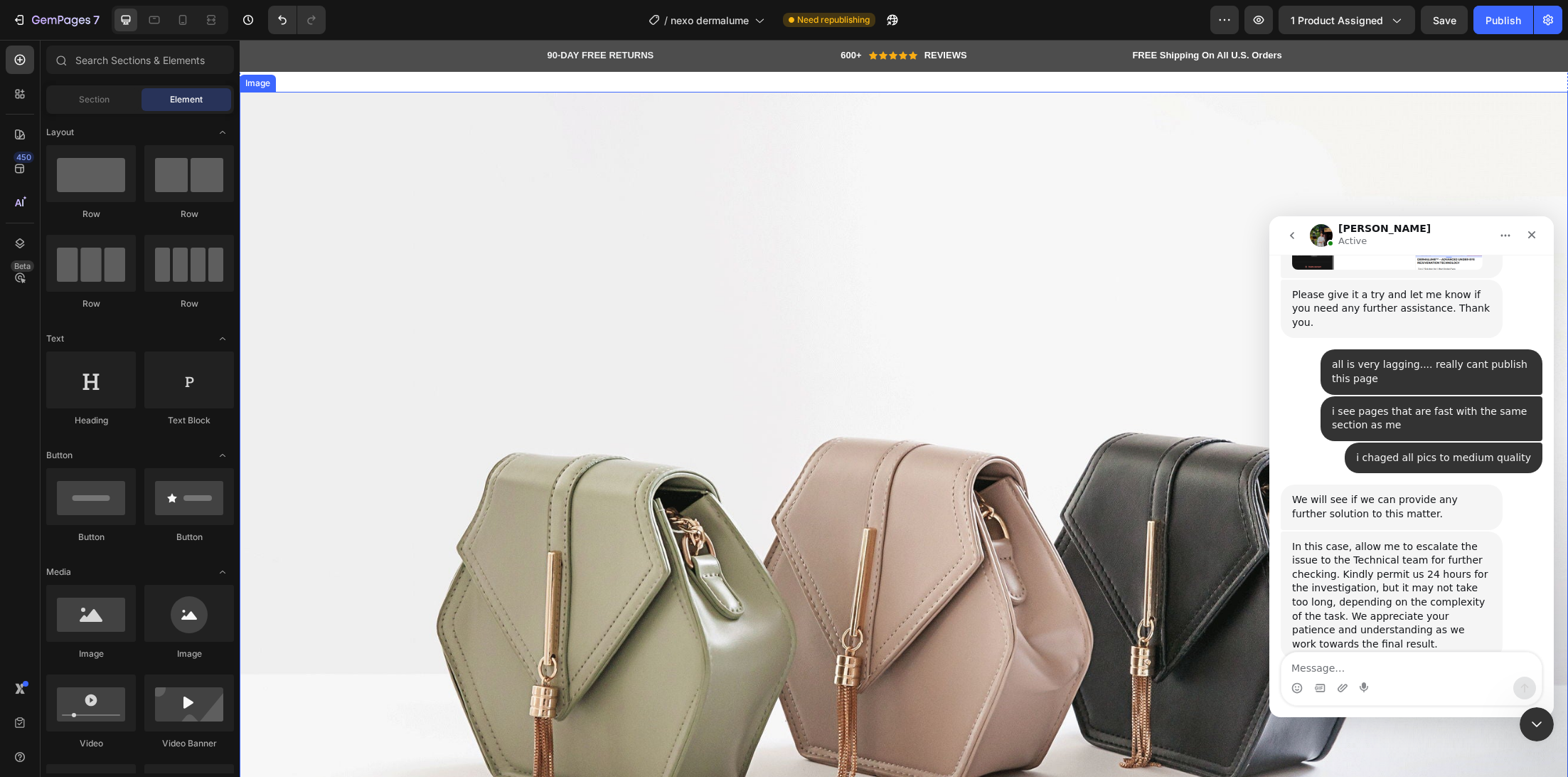
click at [761, 357] on img at bounding box center [904, 590] width 1328 height 997
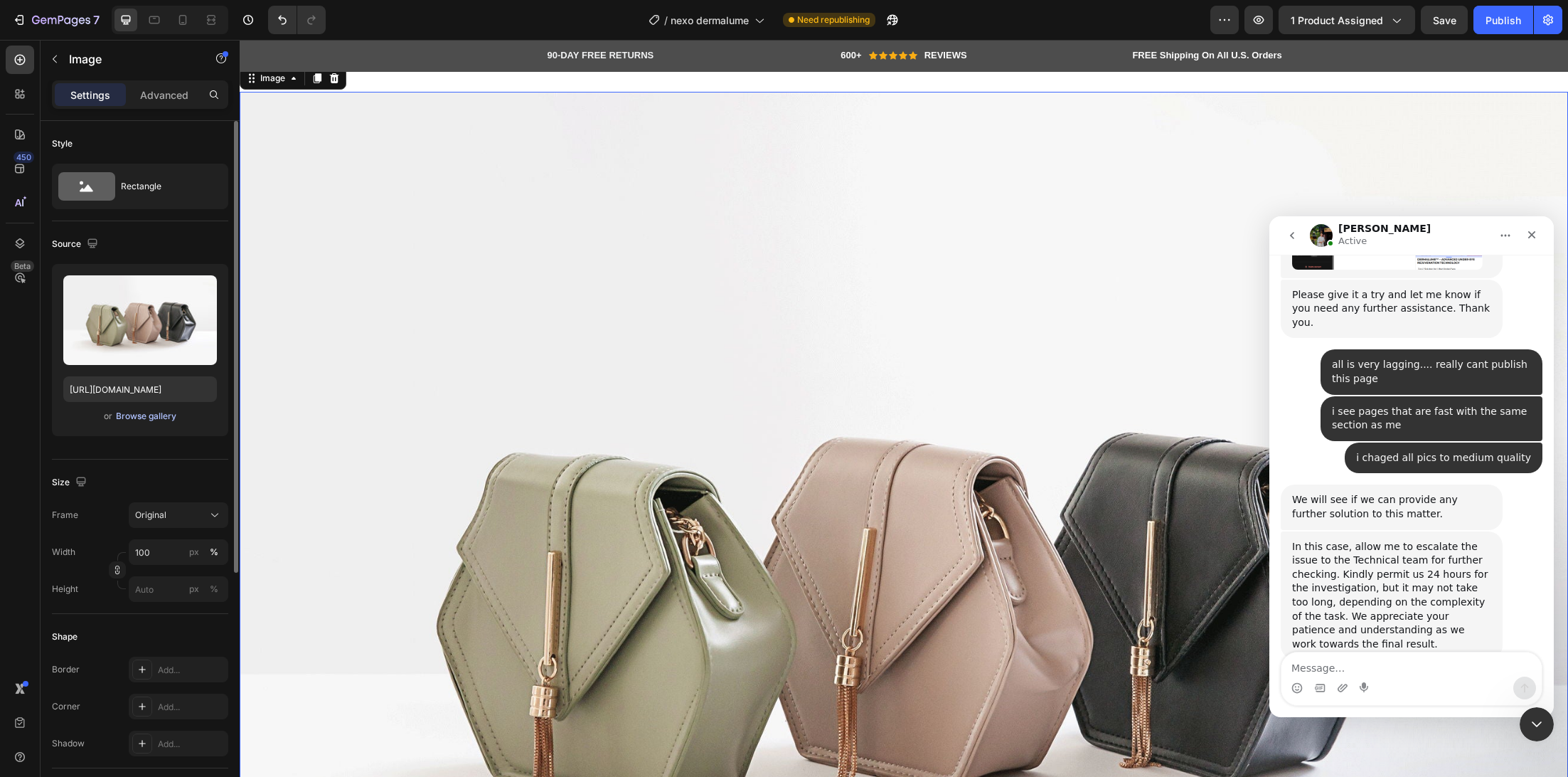
click at [161, 408] on div "or Browse gallery" at bounding box center [140, 416] width 154 height 17
click at [158, 413] on div "Browse gallery" at bounding box center [145, 415] width 60 height 13
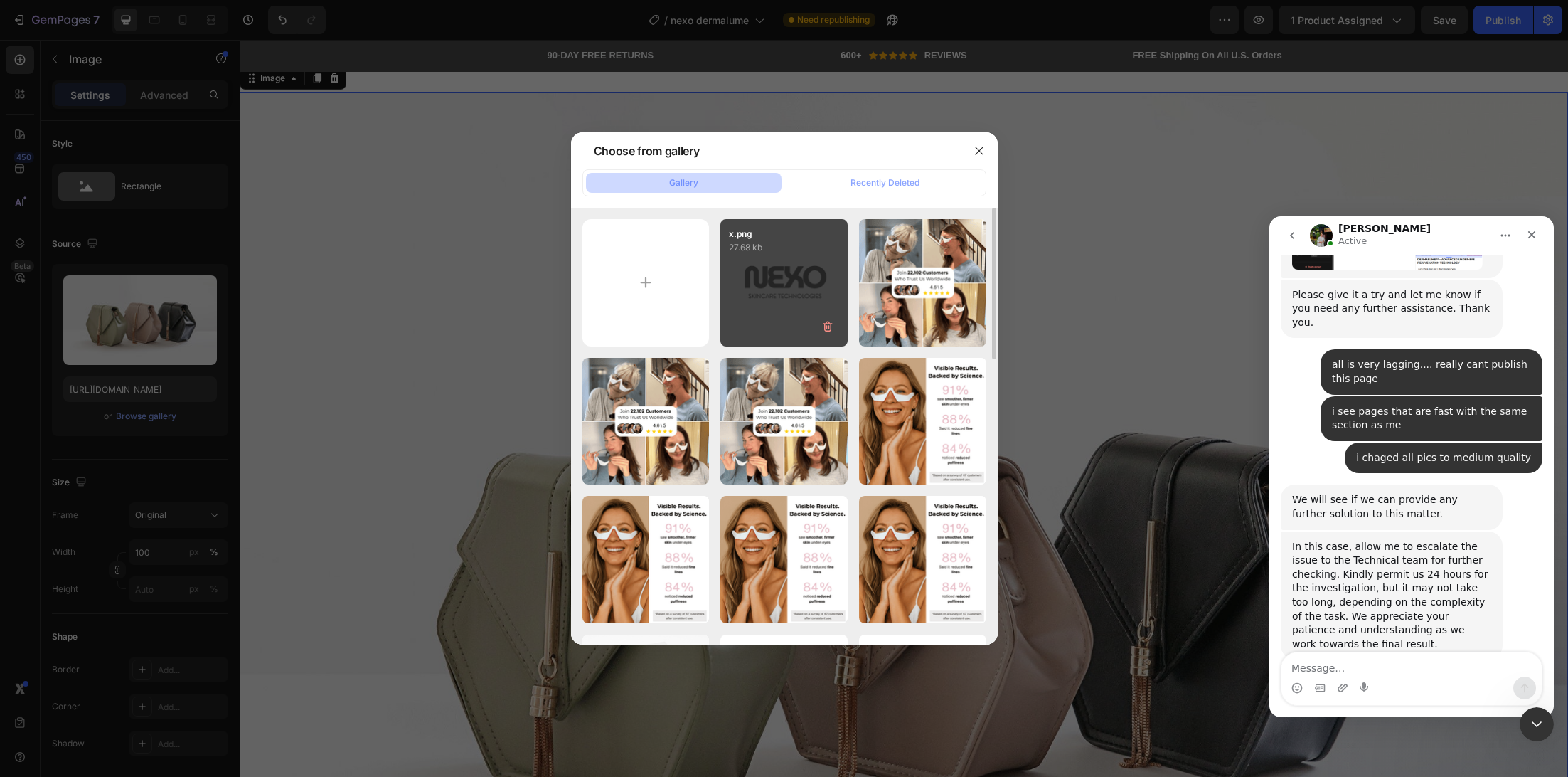
click at [779, 287] on div "x.png 27.68 kb" at bounding box center [784, 283] width 128 height 128
type input "https://cdn.shopify.com/s/files/1/0745/5834/1341/files/gempages_579627086029783…"
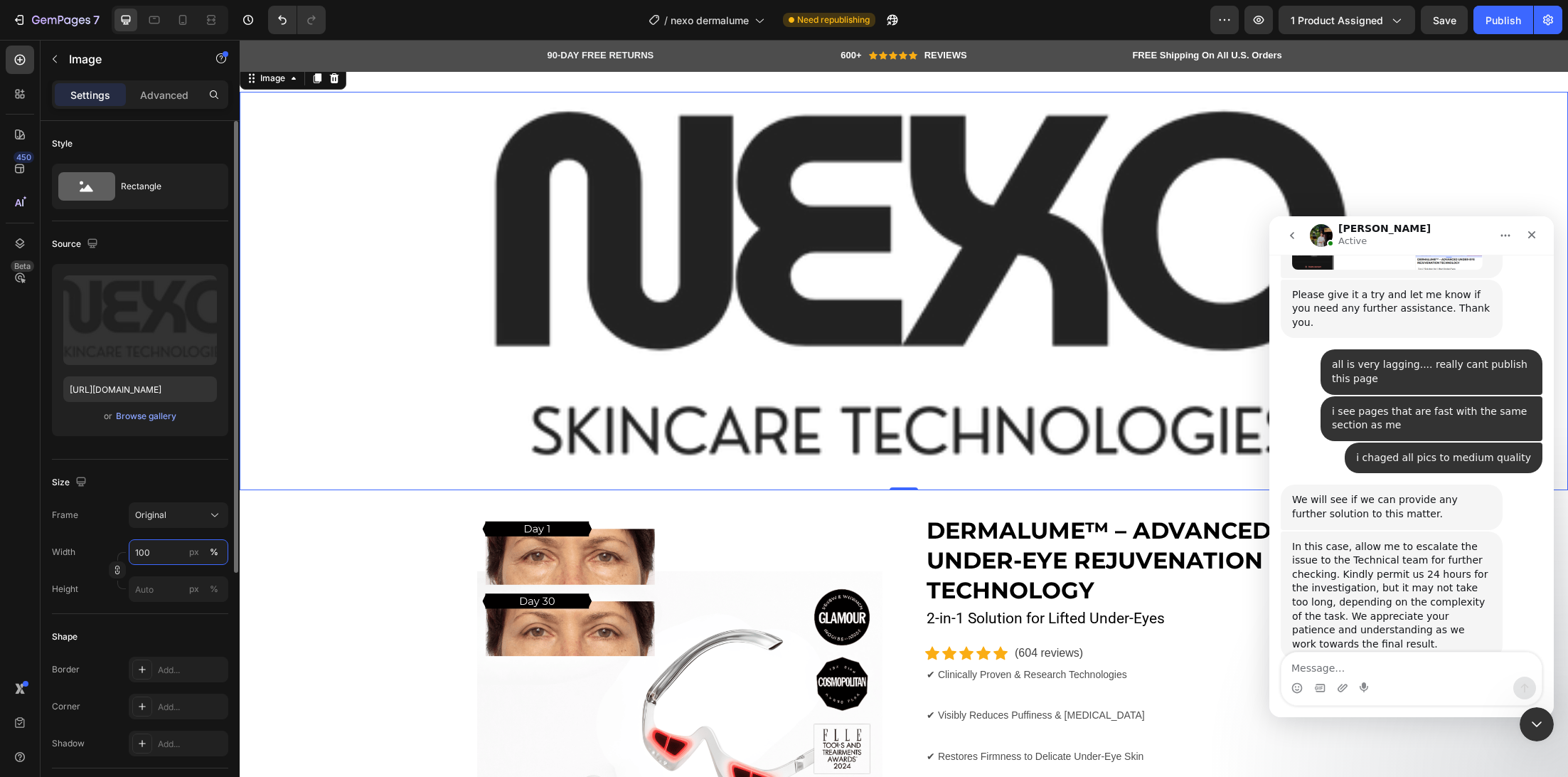
click at [162, 553] on input "100" at bounding box center [178, 552] width 100 height 26
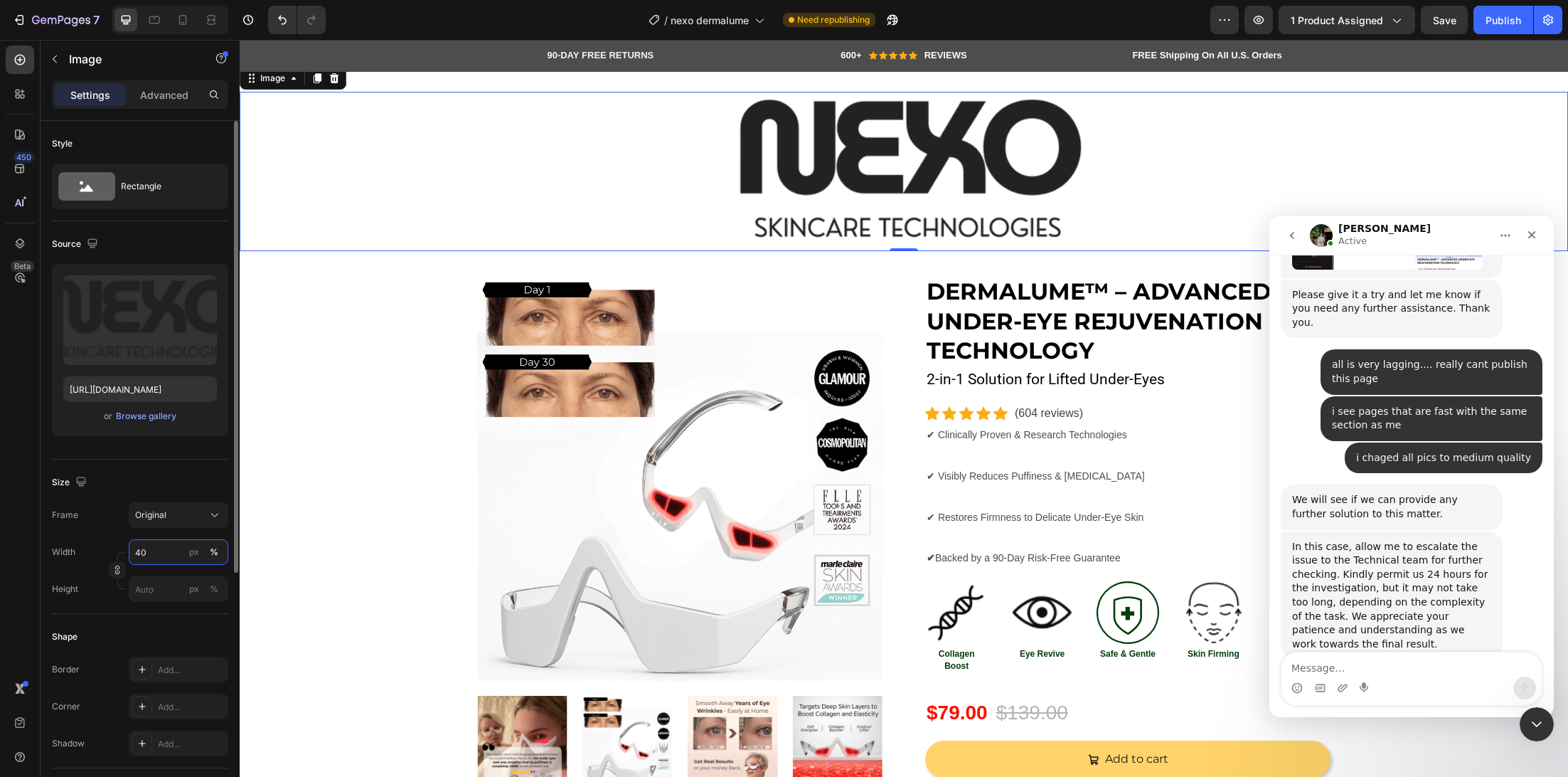
type input "4"
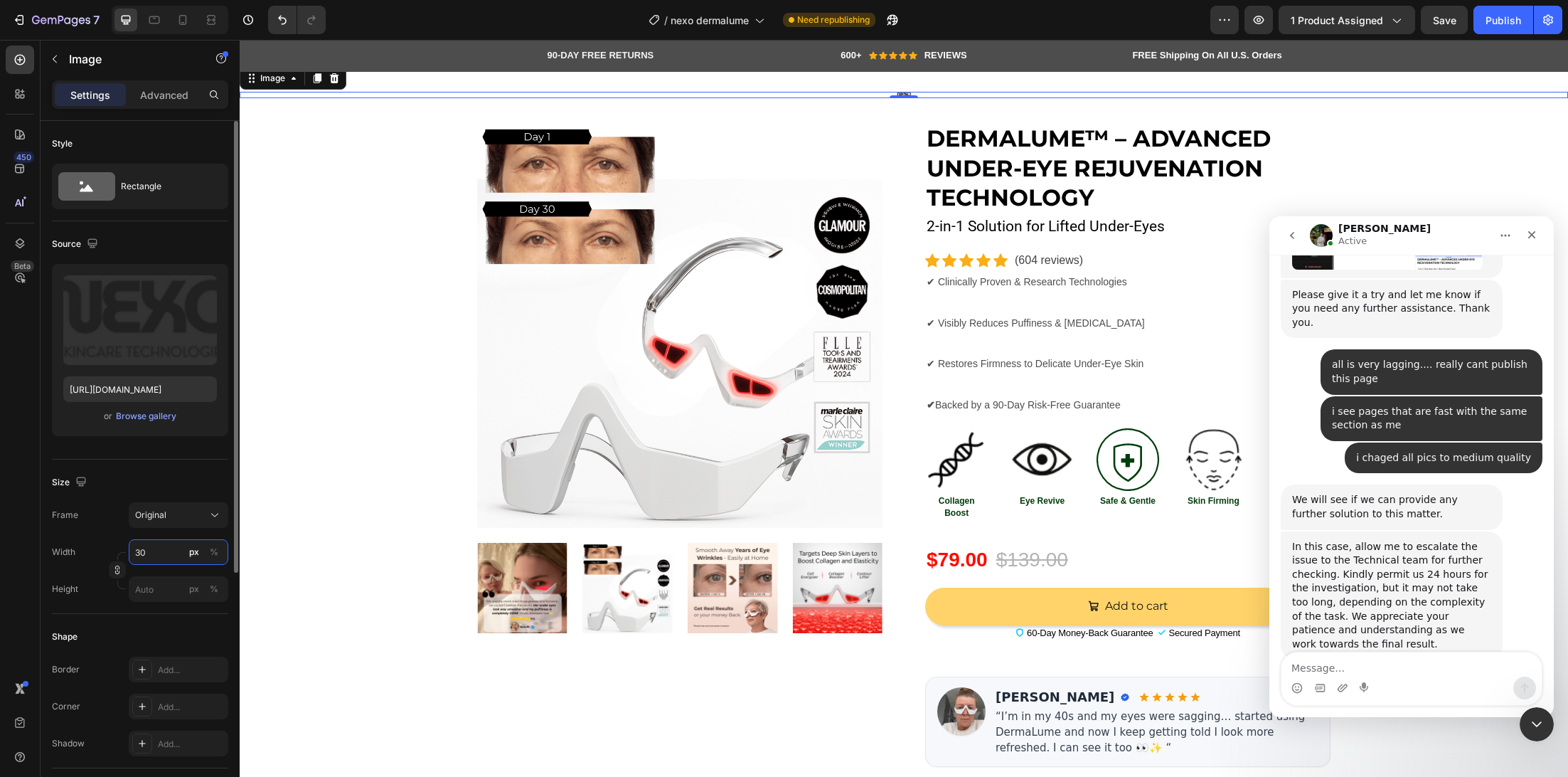
type input "3"
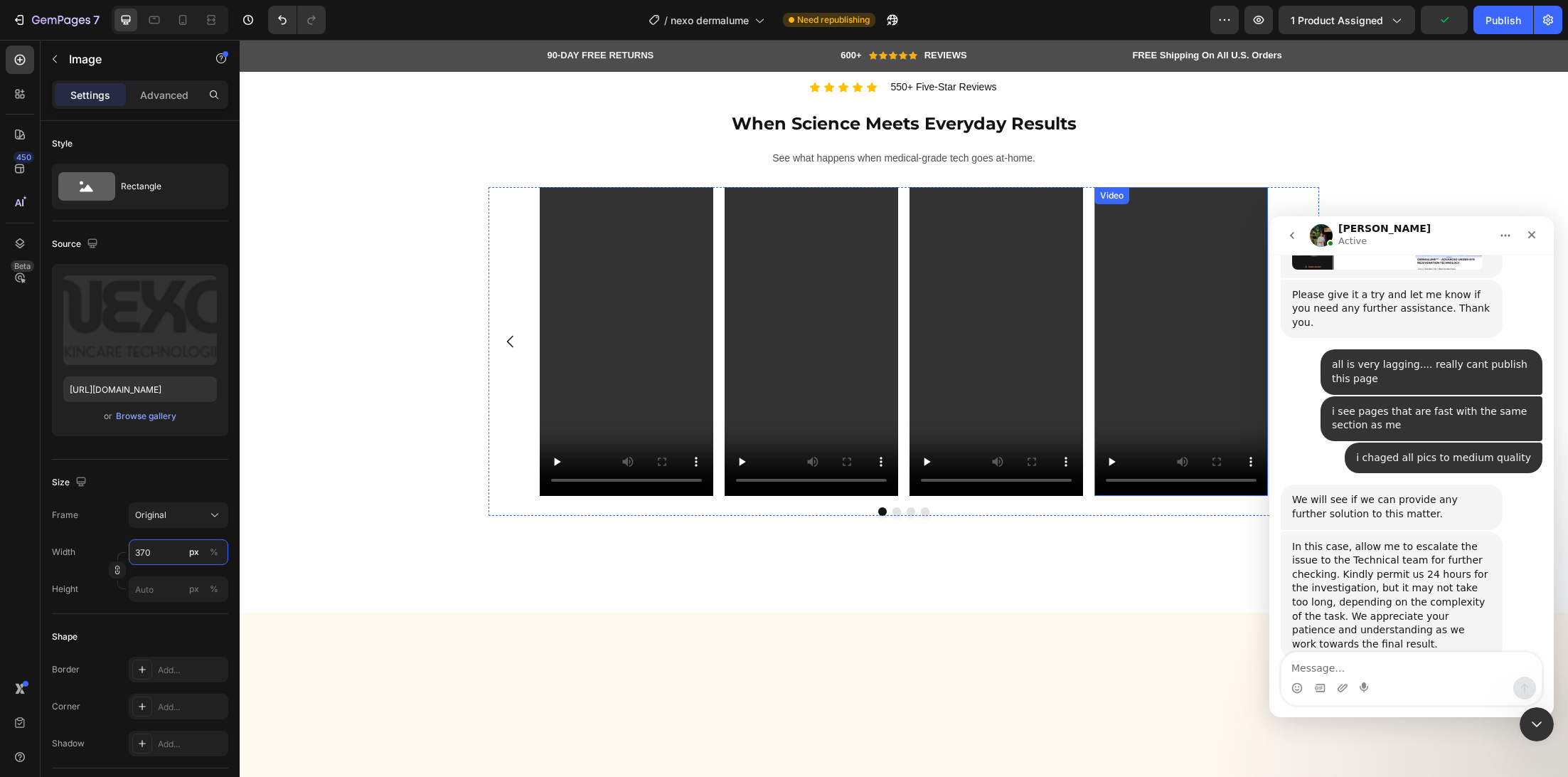
scroll to position [999, 0]
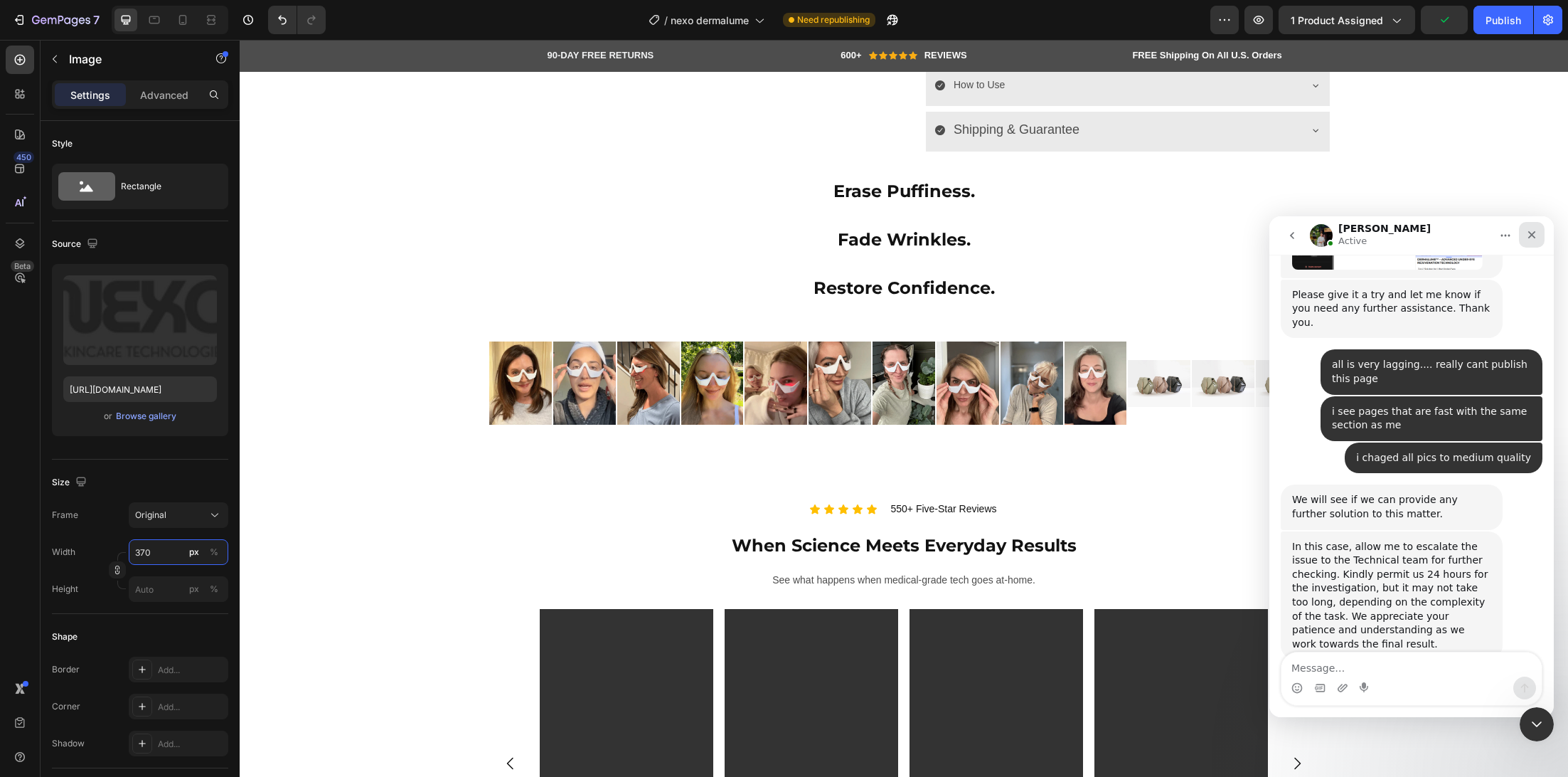
type input "370"
click at [1526, 231] on icon "Close" at bounding box center [1531, 234] width 11 height 11
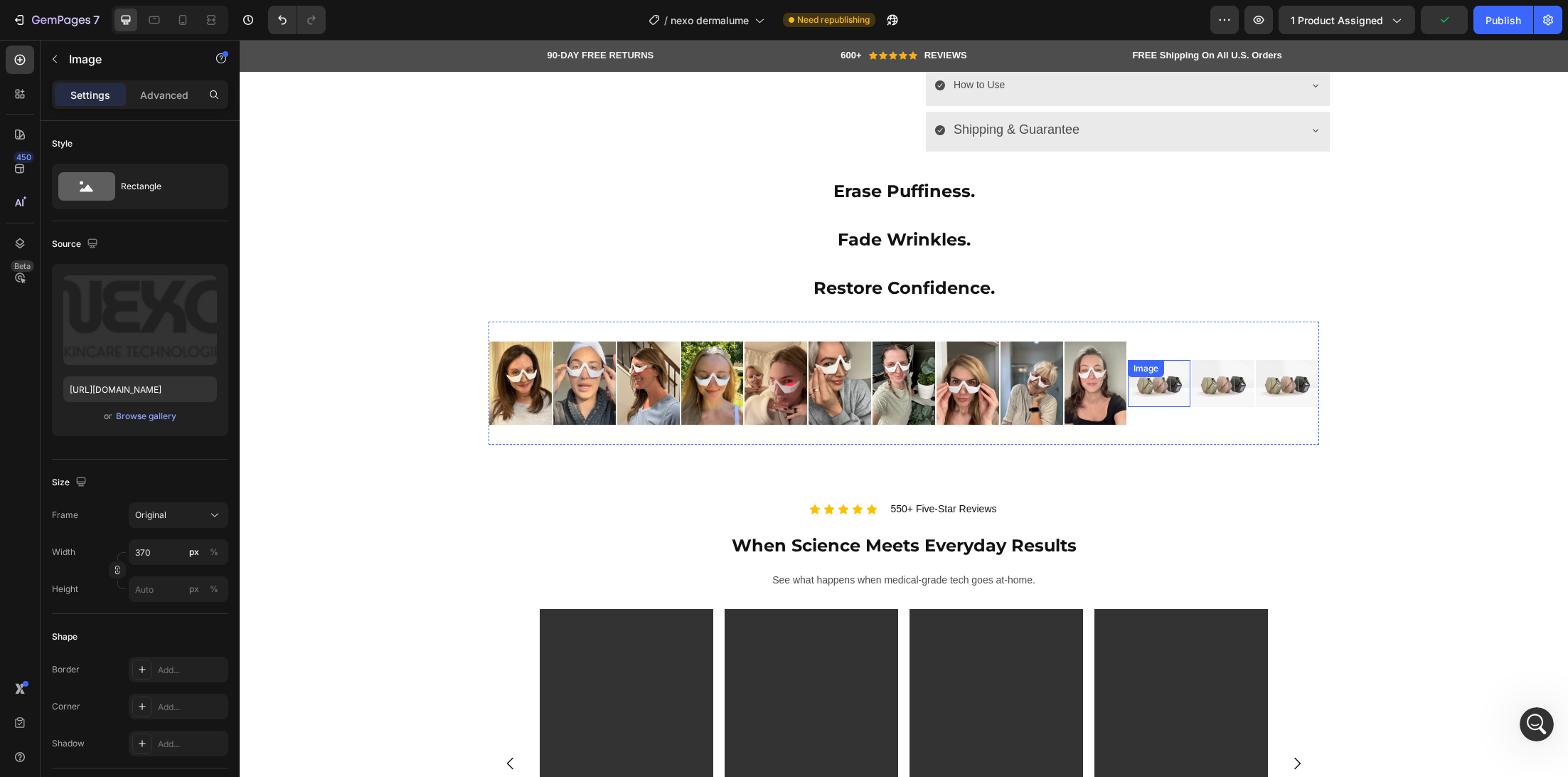
click at [1149, 394] on img at bounding box center [1160, 383] width 63 height 47
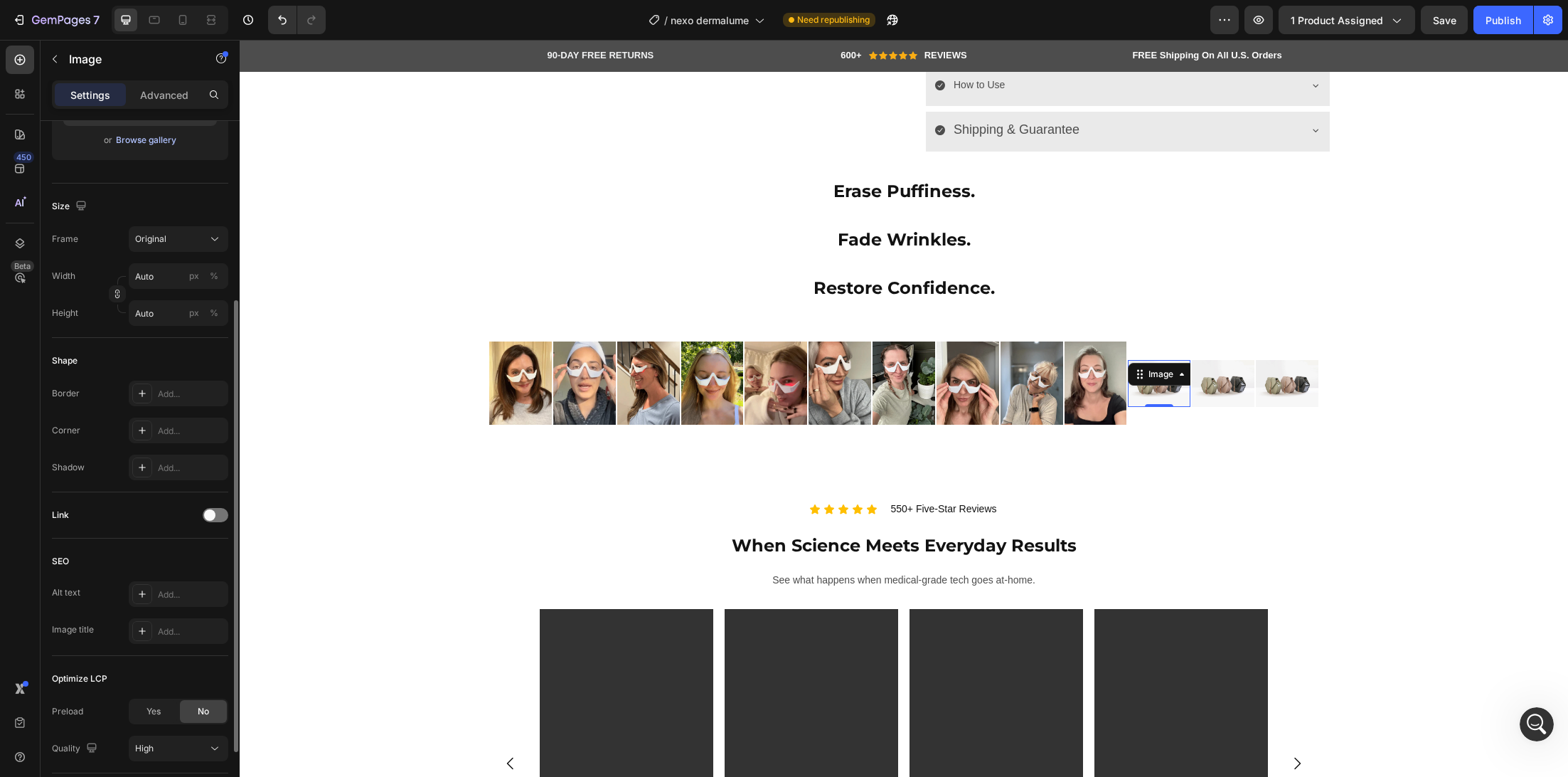
click at [153, 145] on div "Browse gallery" at bounding box center [145, 140] width 60 height 13
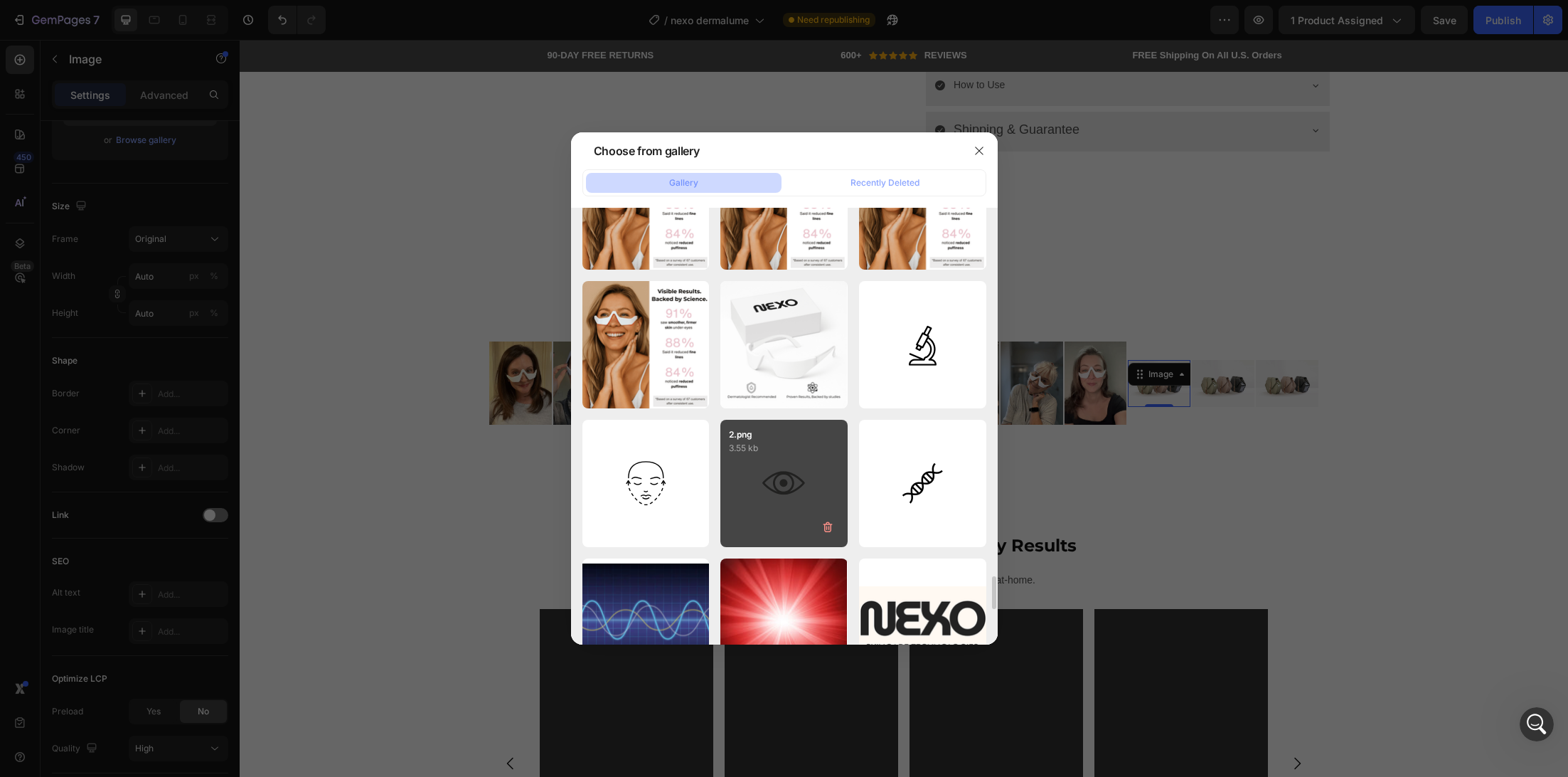
scroll to position [5651, 0]
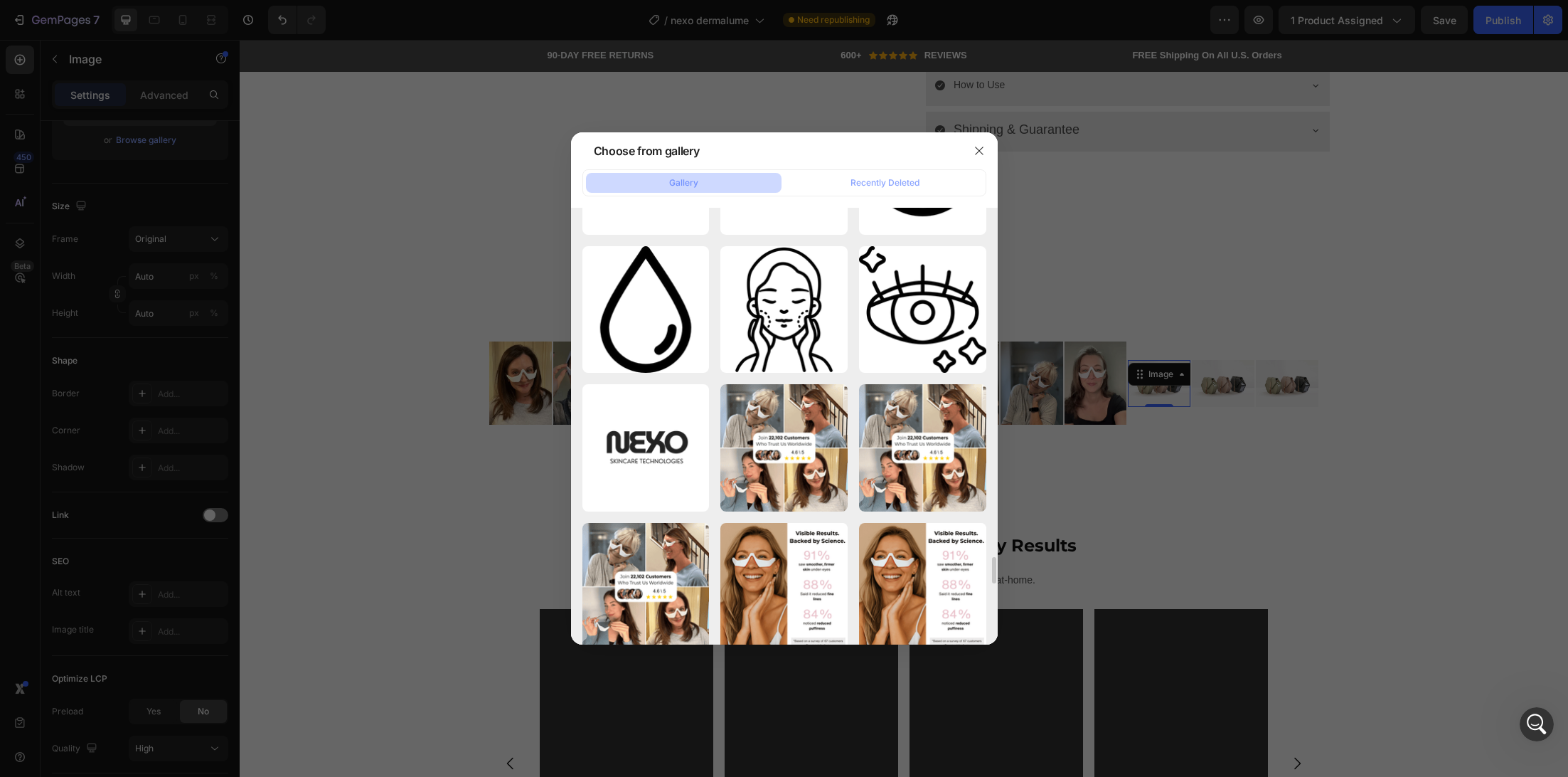
click at [414, 462] on div at bounding box center [784, 388] width 1568 height 777
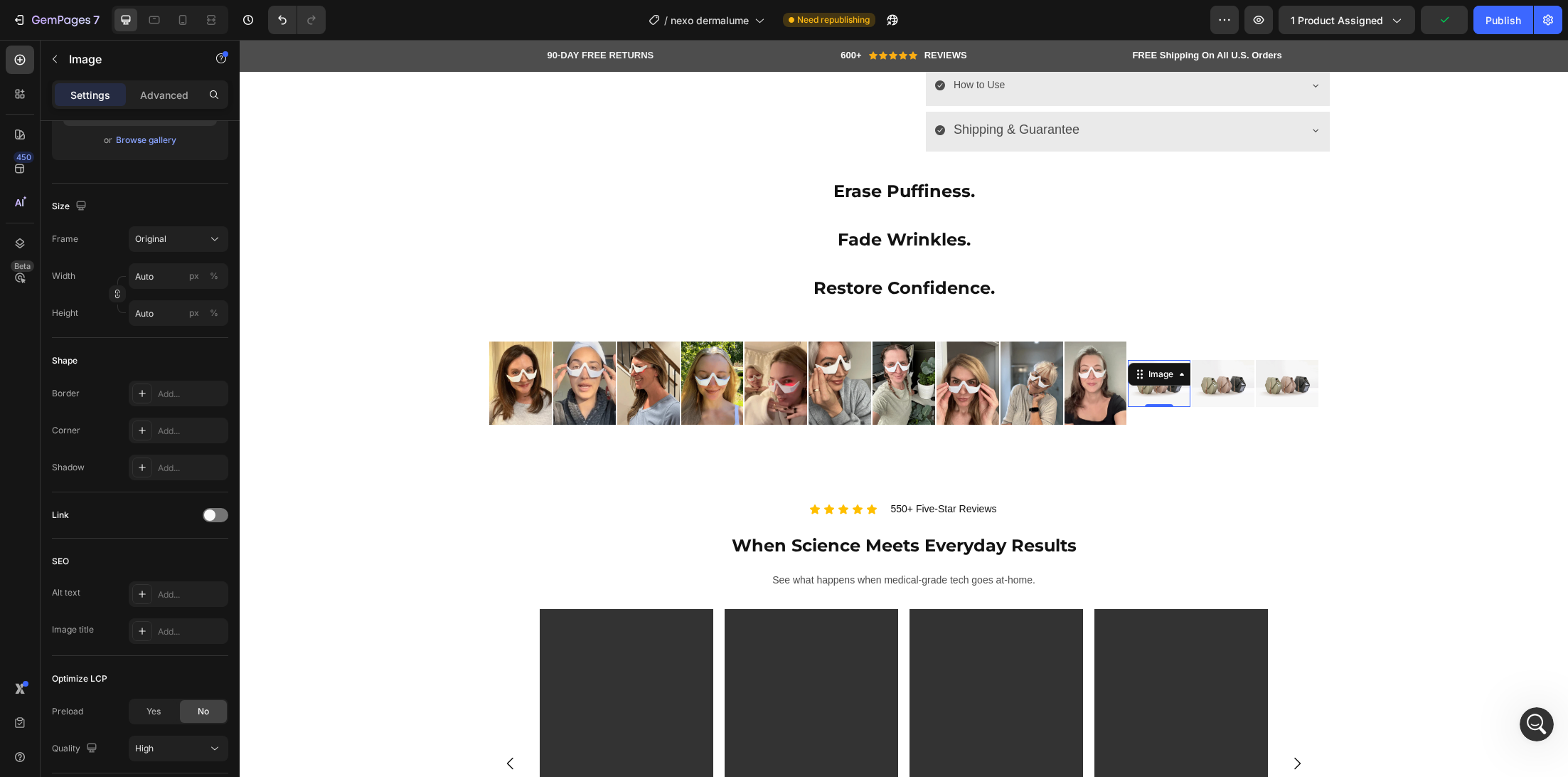
click at [1155, 403] on img at bounding box center [1160, 383] width 63 height 47
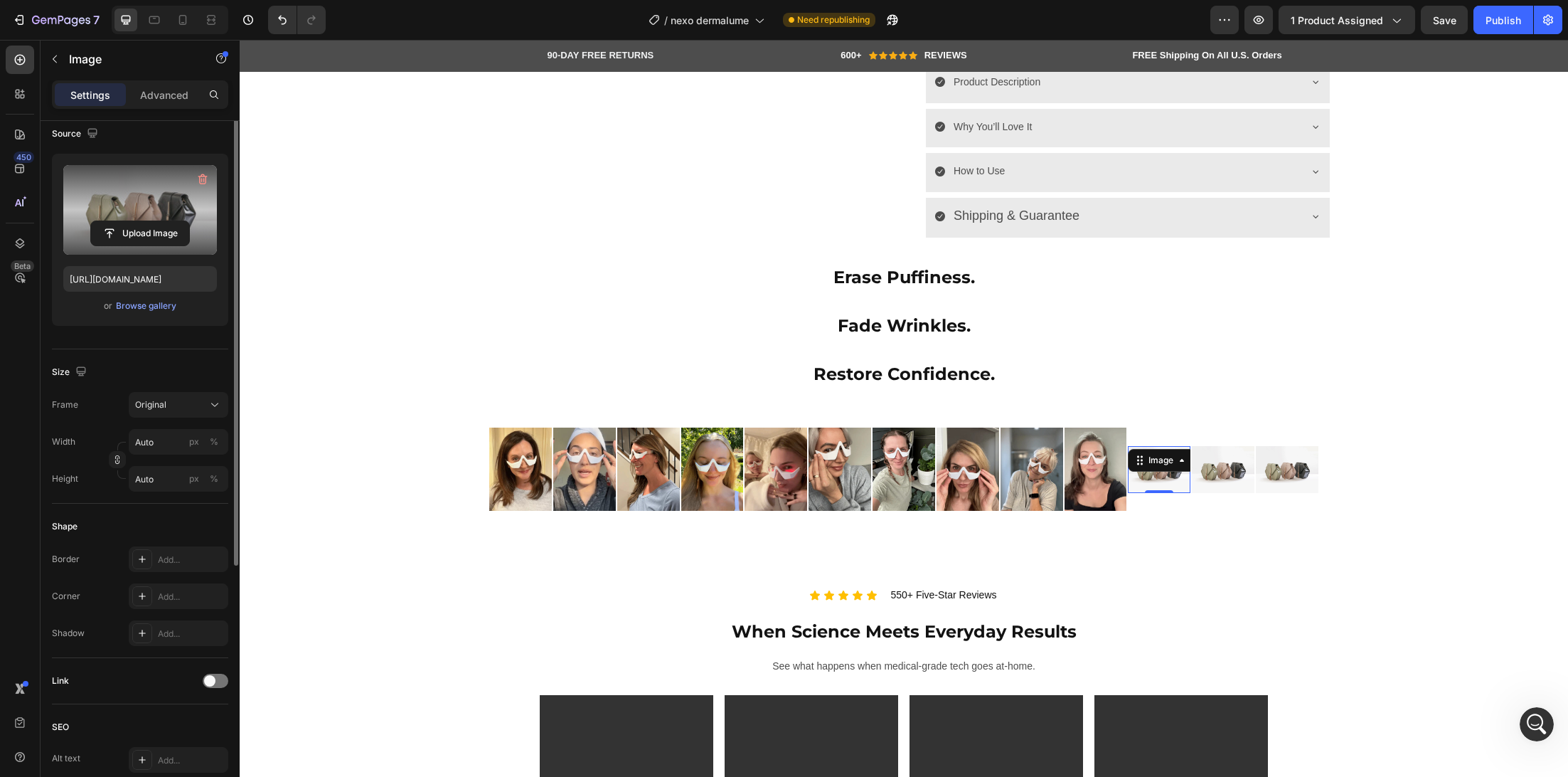
scroll to position [0, 0]
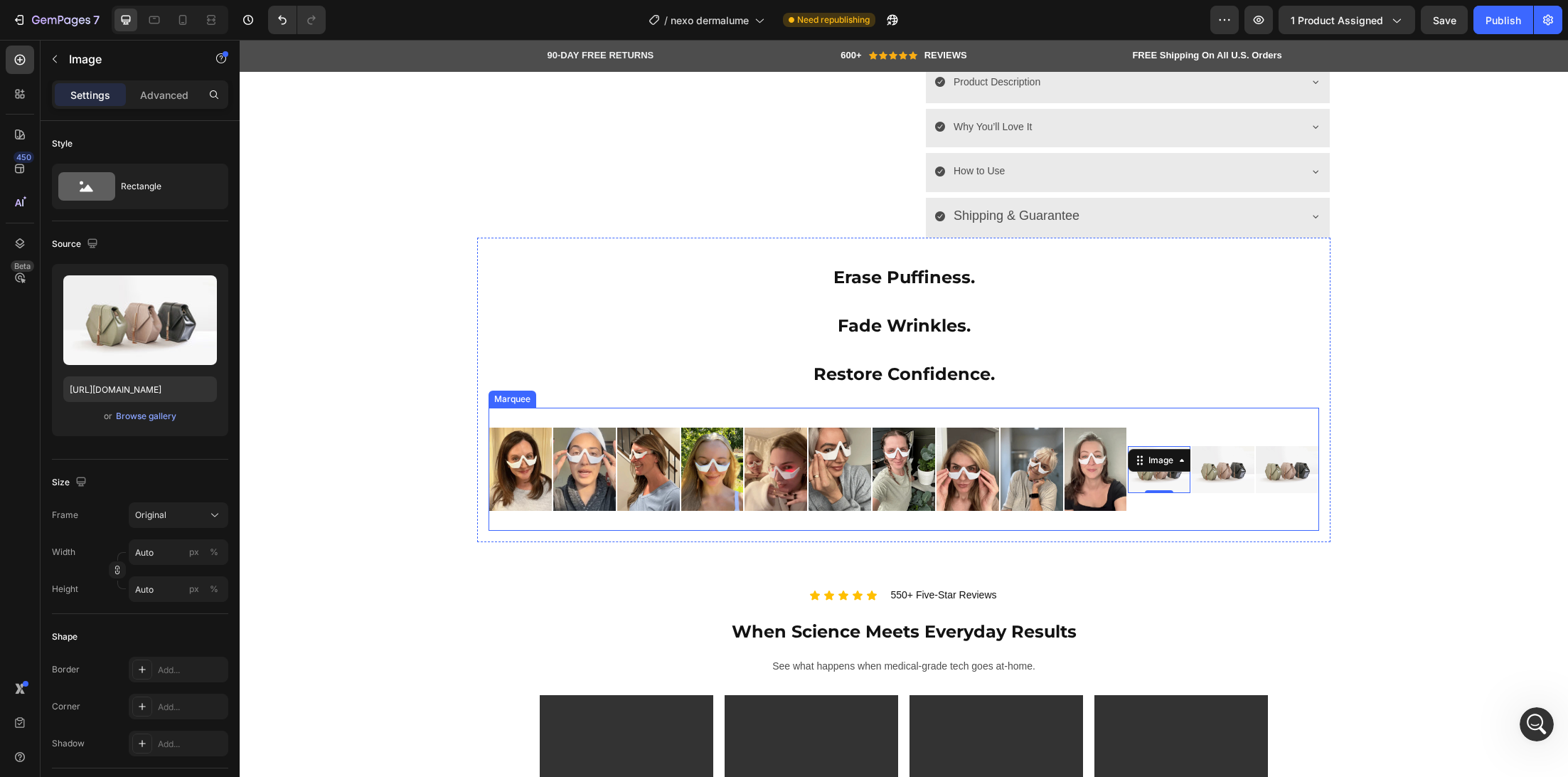
click at [698, 415] on div "Image Image Image Image Image Image Image Image Image Image Image 0 Image Image…" at bounding box center [904, 469] width 830 height 123
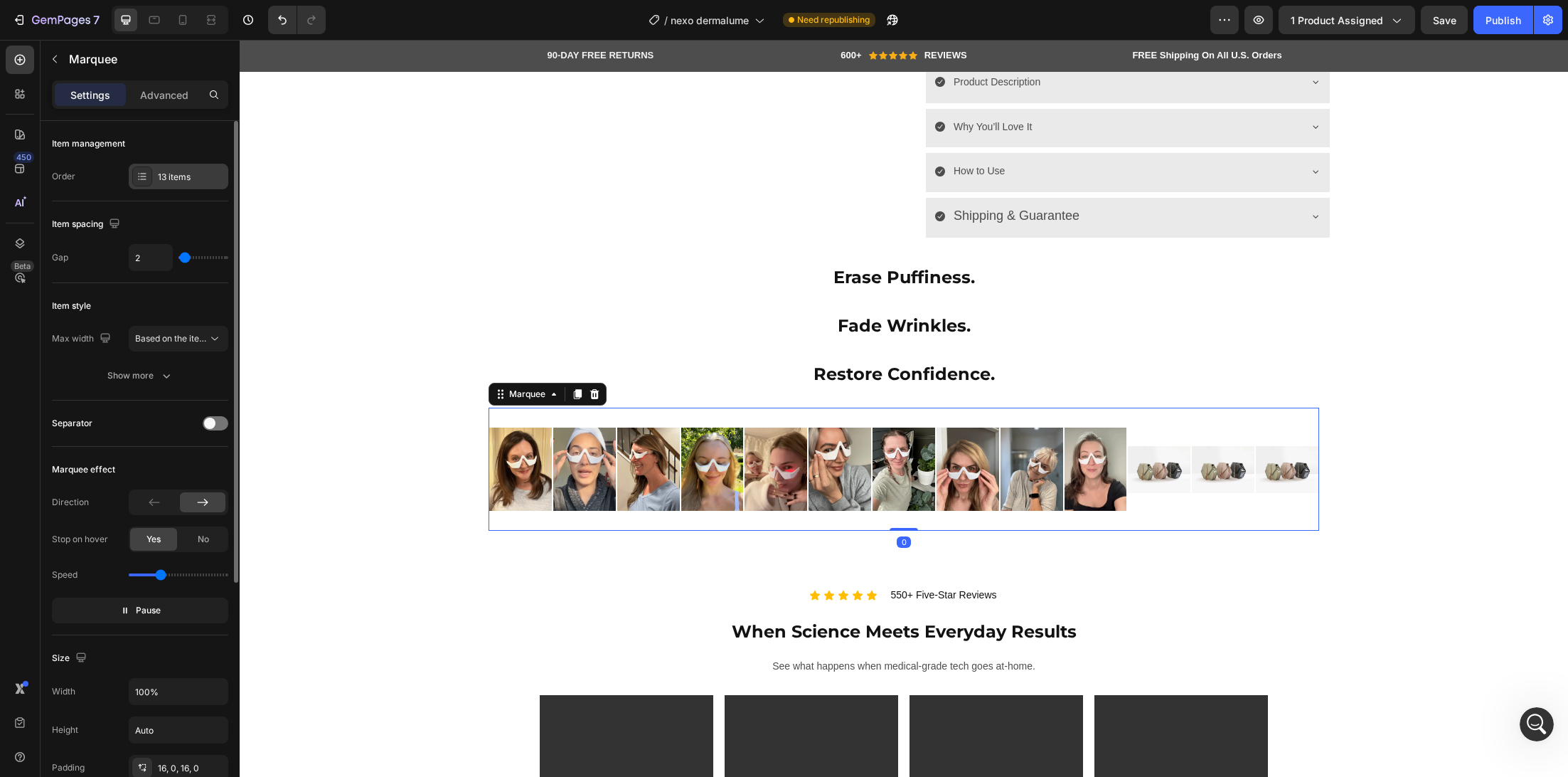
click at [178, 187] on div "13 items" at bounding box center [178, 176] width 100 height 26
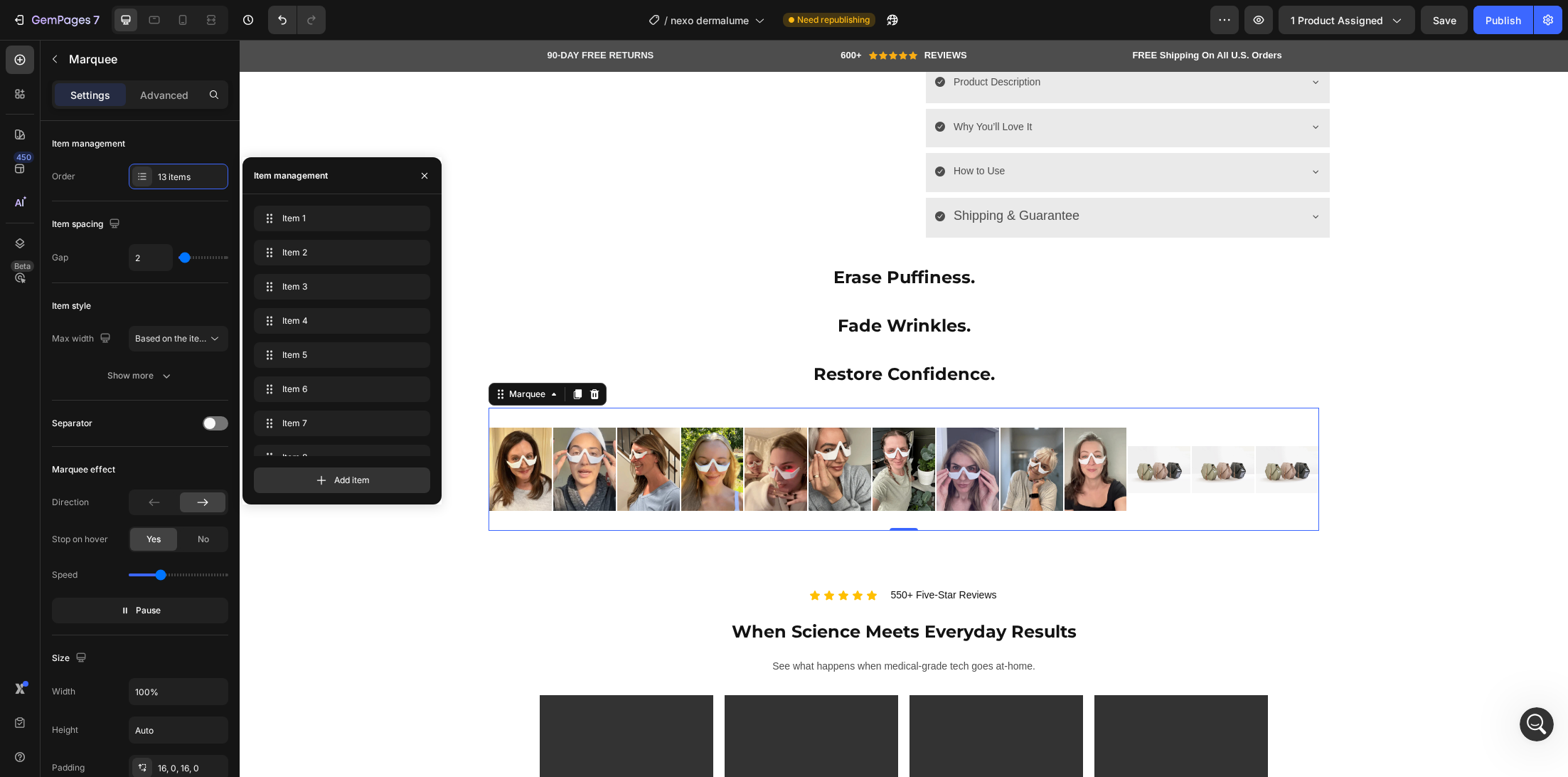
scroll to position [190, 0]
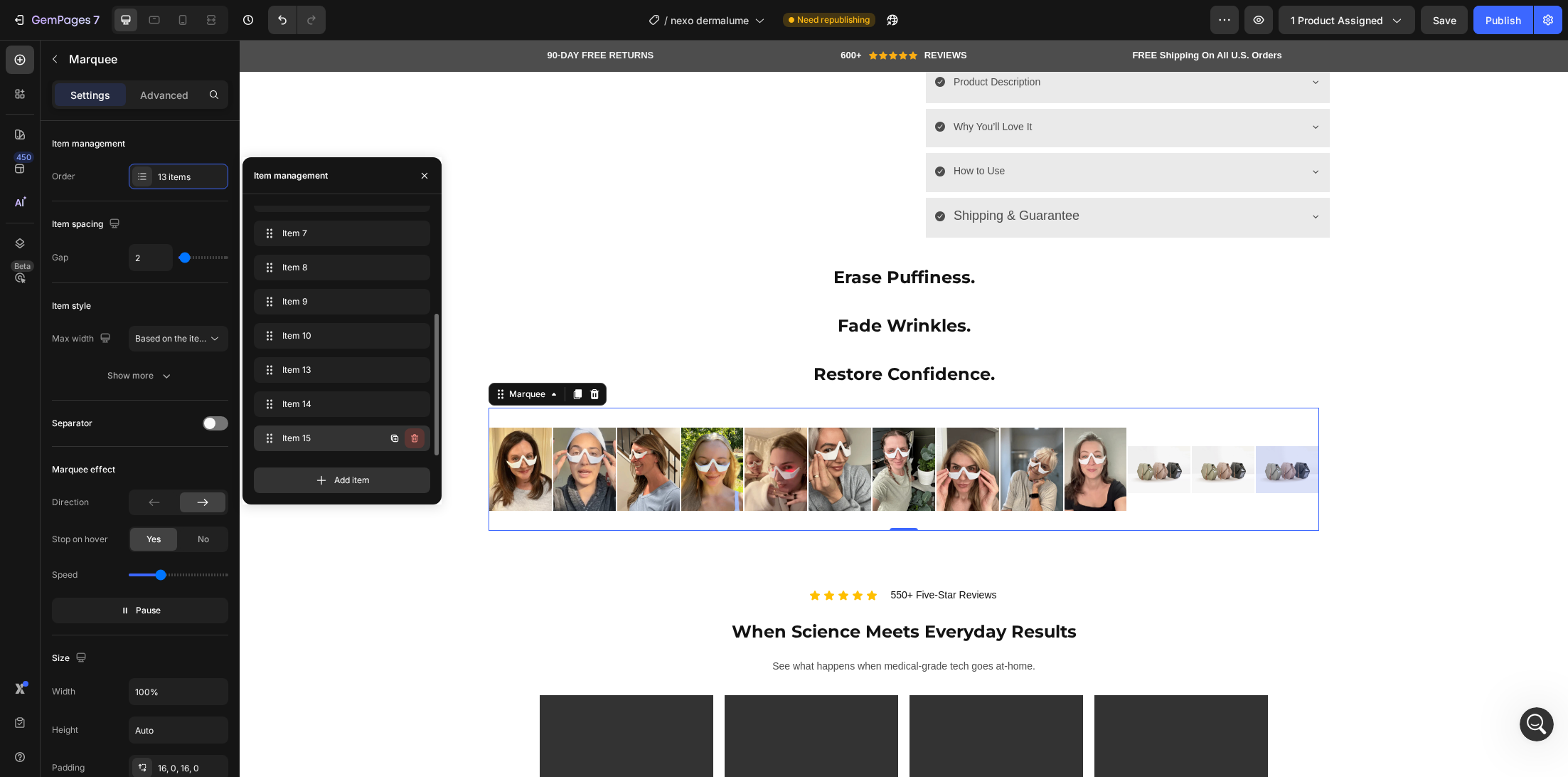
click at [419, 435] on icon "button" at bounding box center [414, 437] width 11 height 11
click at [418, 431] on button "Delete" at bounding box center [405, 437] width 39 height 20
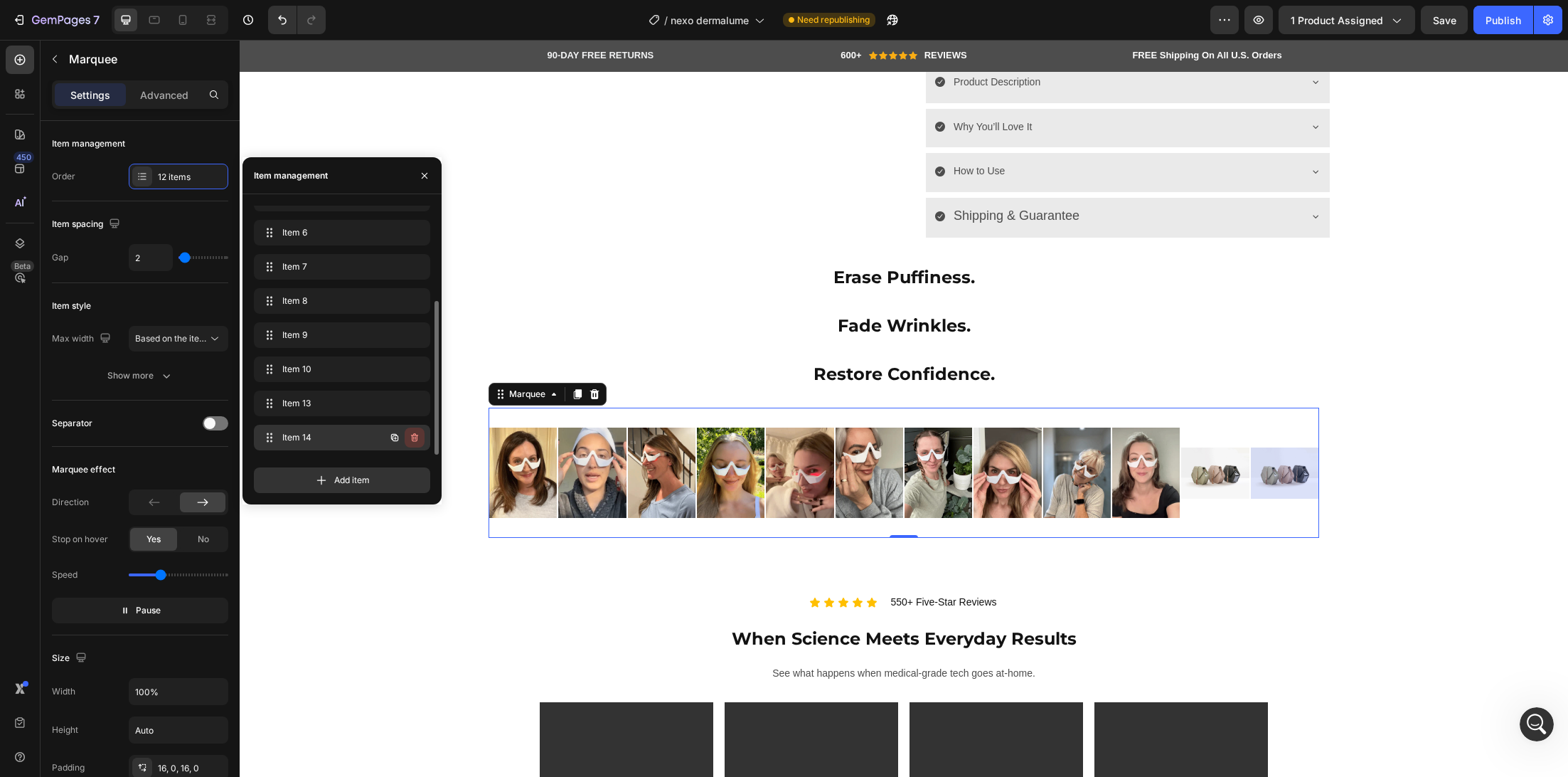
scroll to position [156, 0]
click at [413, 435] on icon "button" at bounding box center [414, 437] width 11 height 11
click at [413, 435] on div "Delete" at bounding box center [405, 437] width 26 height 13
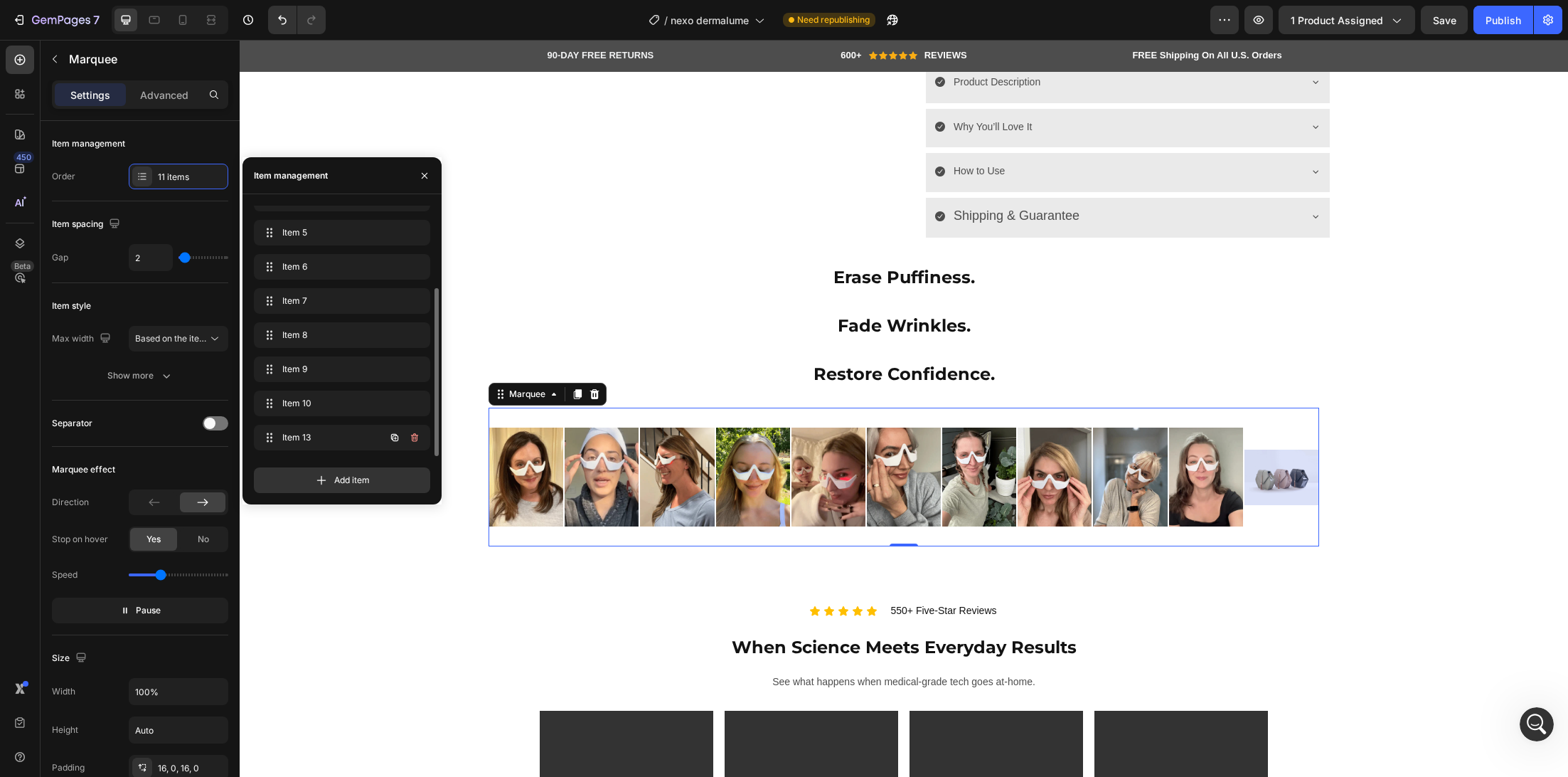
scroll to position [123, 0]
click at [413, 435] on icon "button" at bounding box center [414, 437] width 7 height 9
click at [414, 436] on div "Delete" at bounding box center [405, 437] width 26 height 13
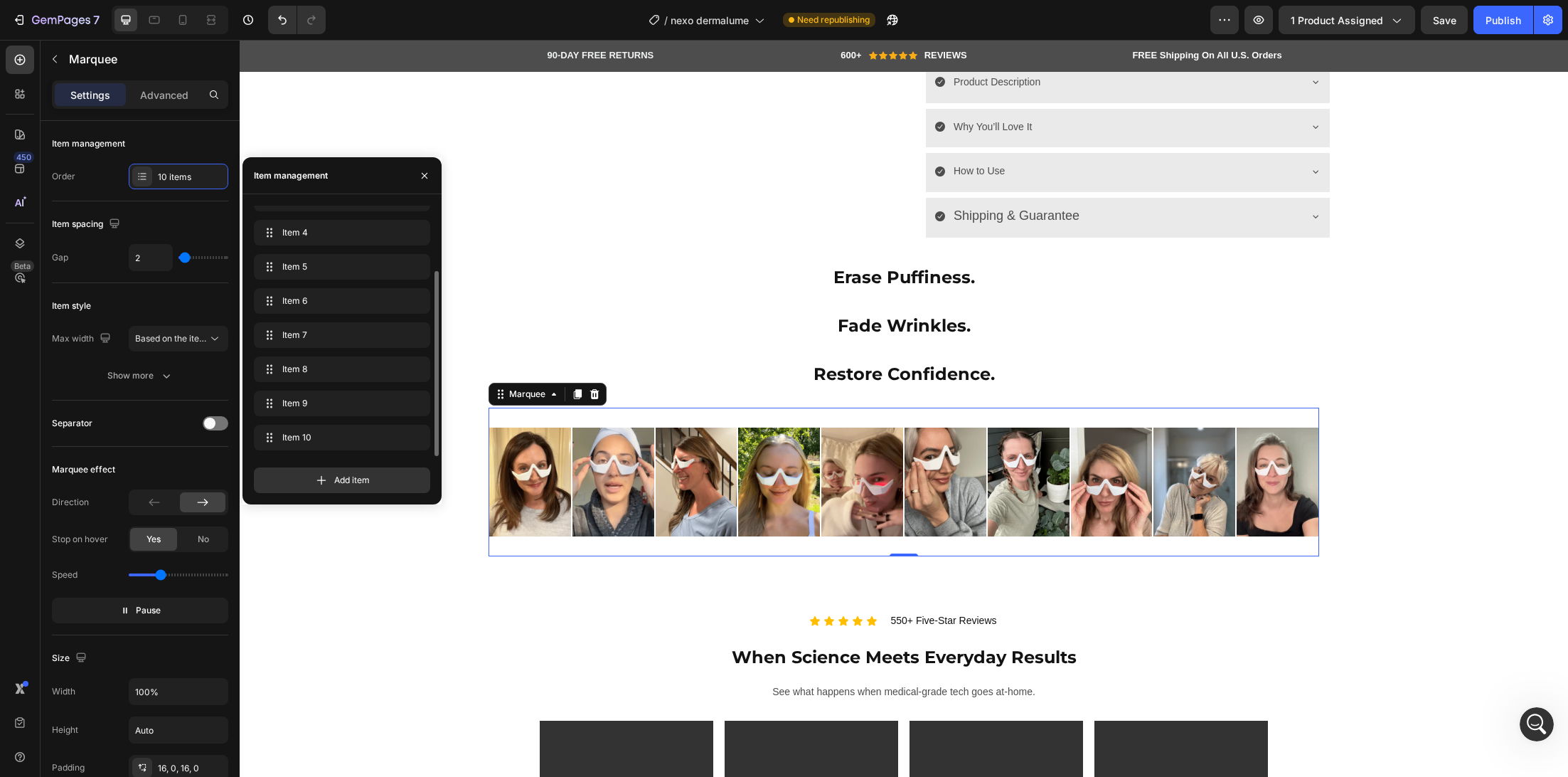
scroll to position [0, 0]
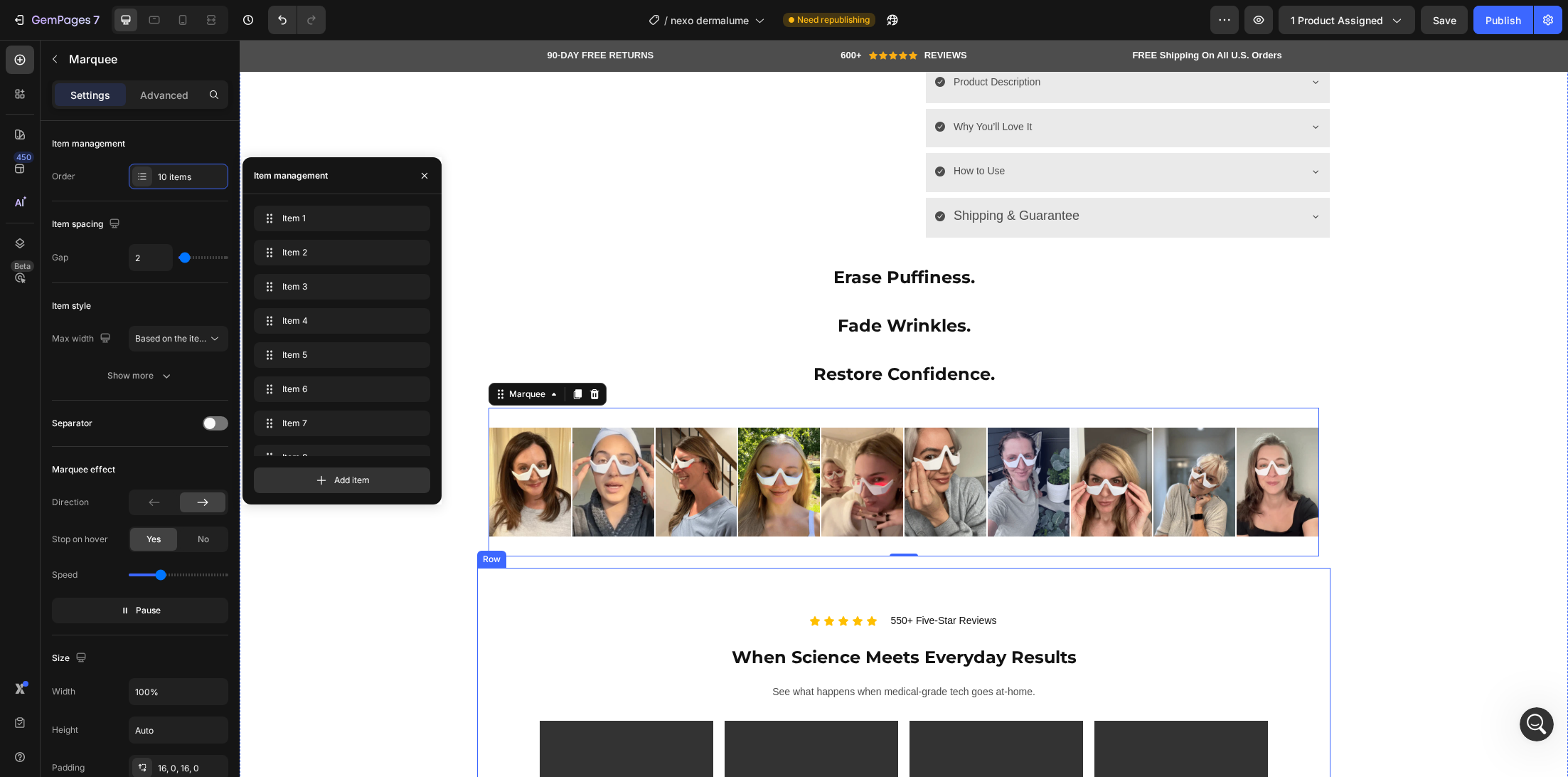
click at [1445, 603] on div "Product Images DermaLume™ – Advanced Under-Eye Rejuvenation Technology (P) Titl…" at bounding box center [904, 189] width 1307 height 1813
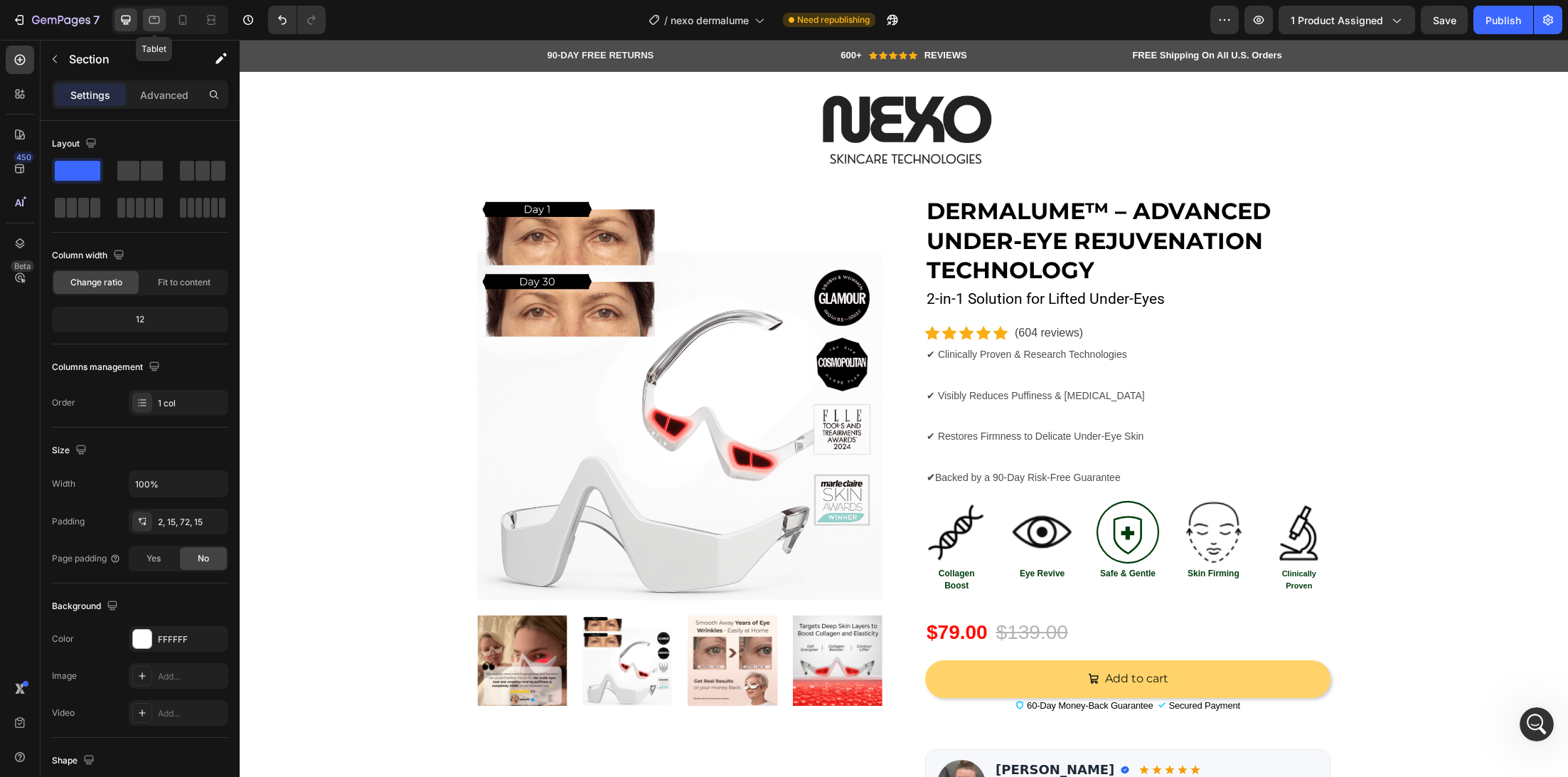
click at [154, 27] on div at bounding box center [154, 20] width 23 height 23
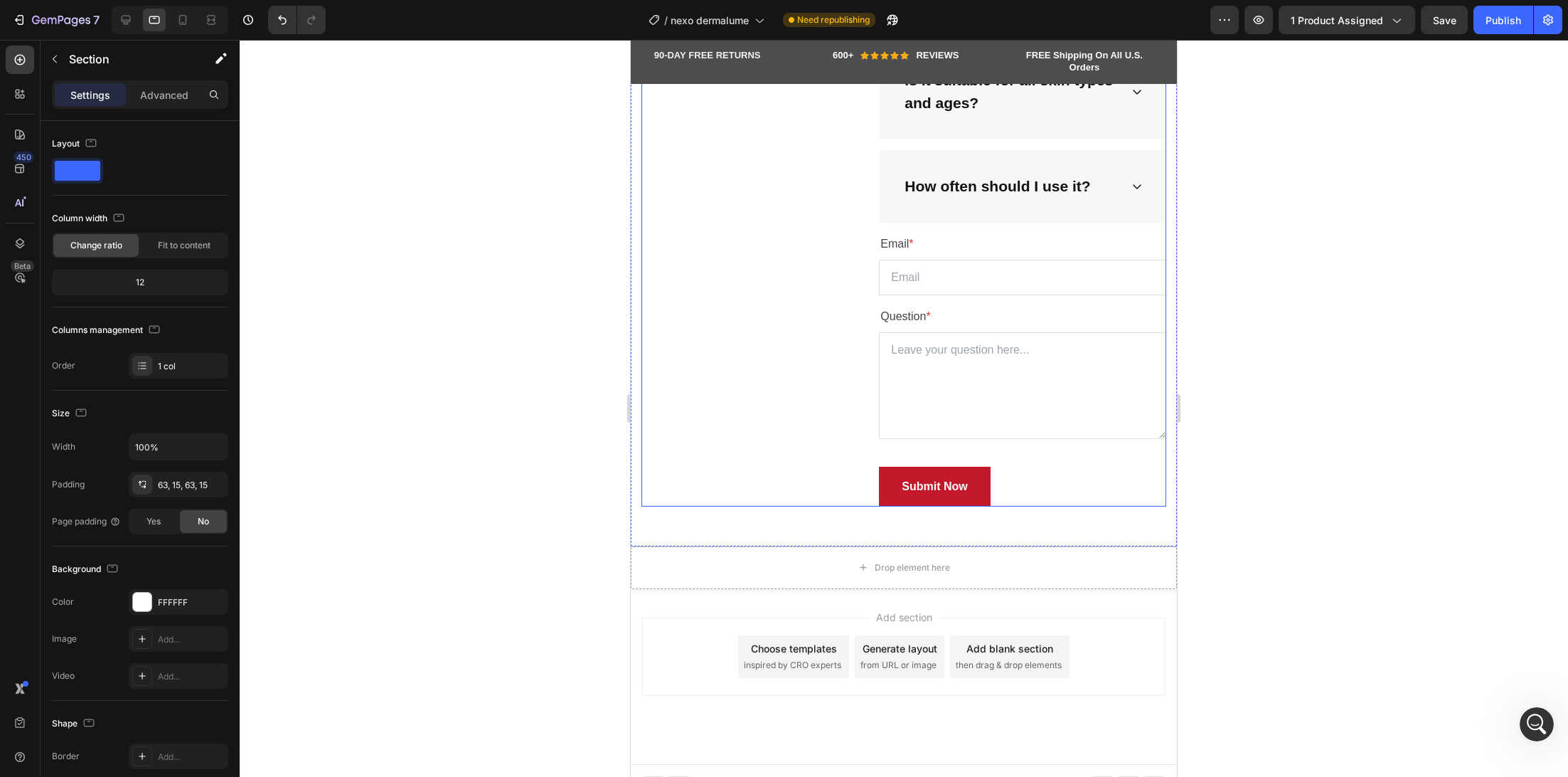
scroll to position [7036, 0]
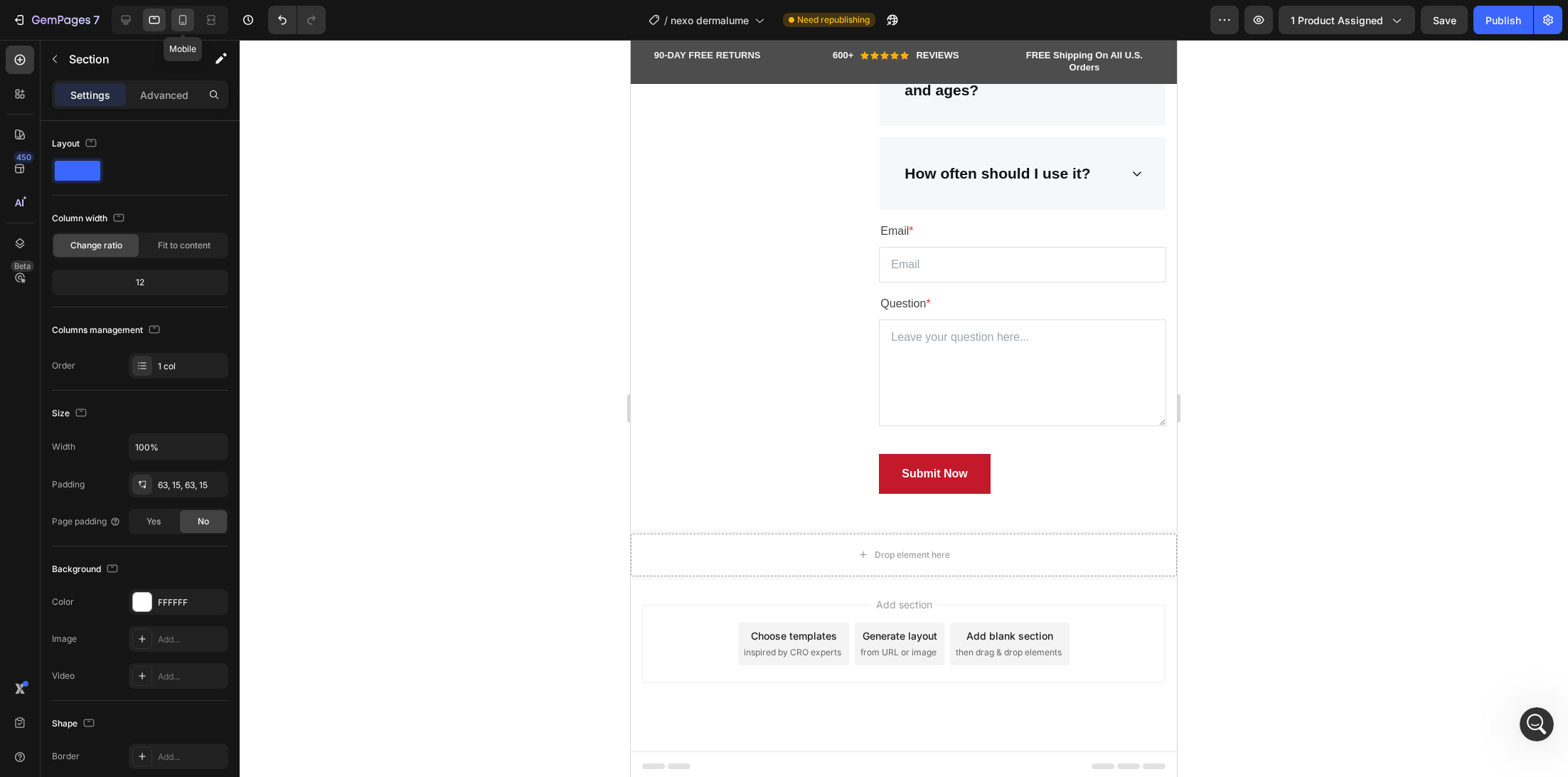
click at [190, 24] on div at bounding box center [182, 20] width 23 height 23
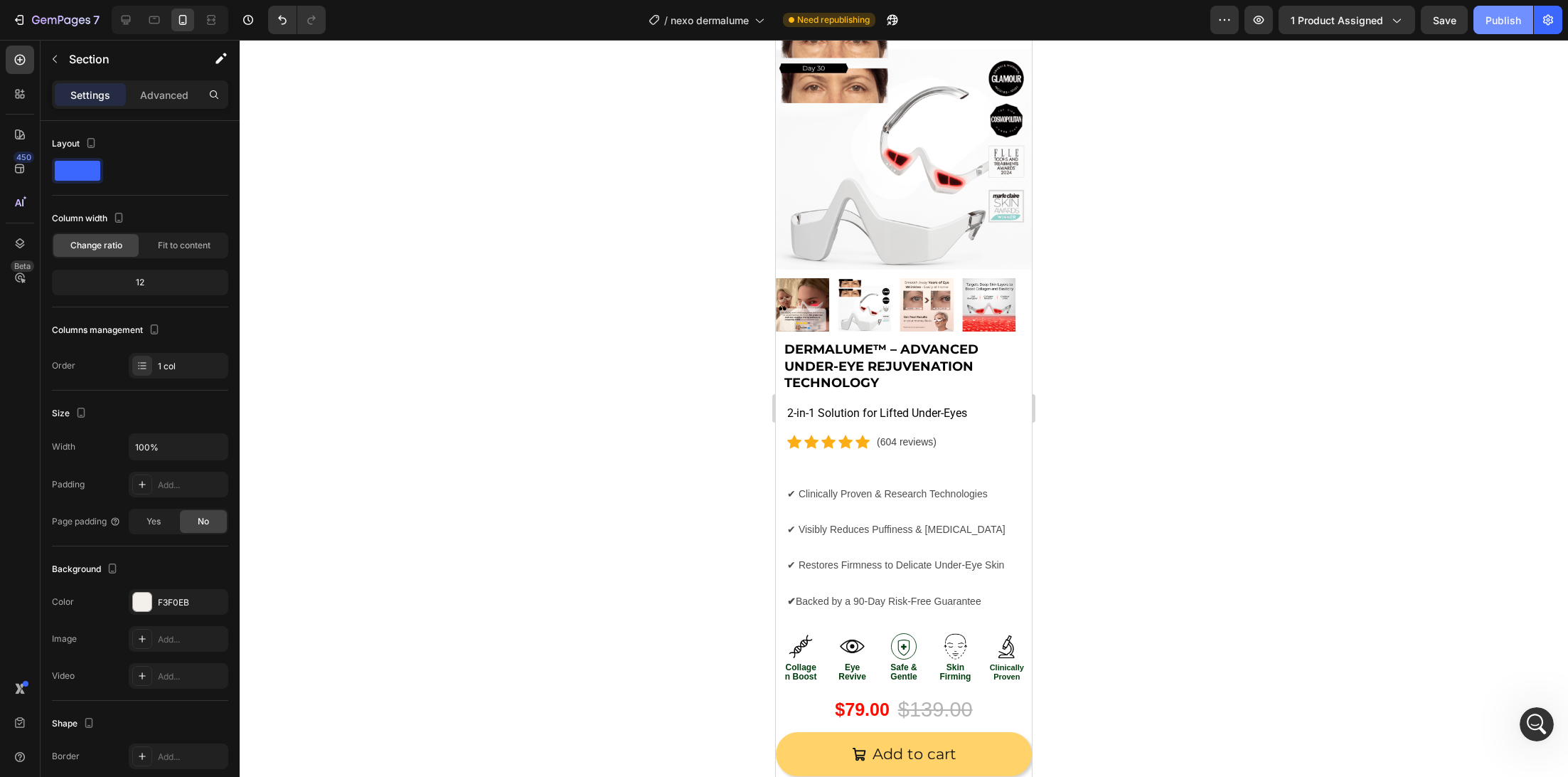
scroll to position [104, 0]
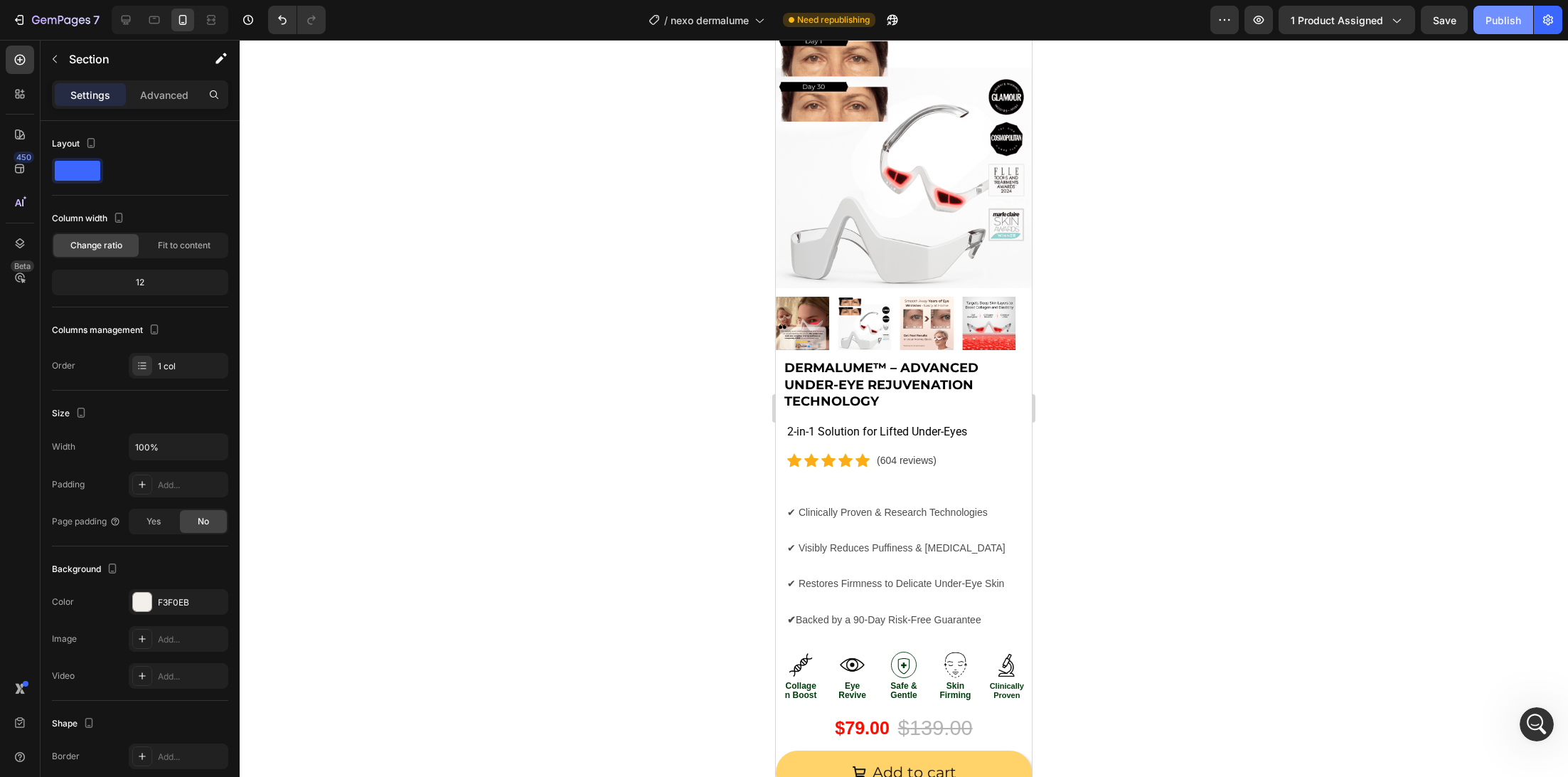
click at [1514, 14] on div "Publish" at bounding box center [1503, 20] width 36 height 15
click at [1525, 705] on div "Open Intercom Messenger" at bounding box center [1534, 722] width 47 height 47
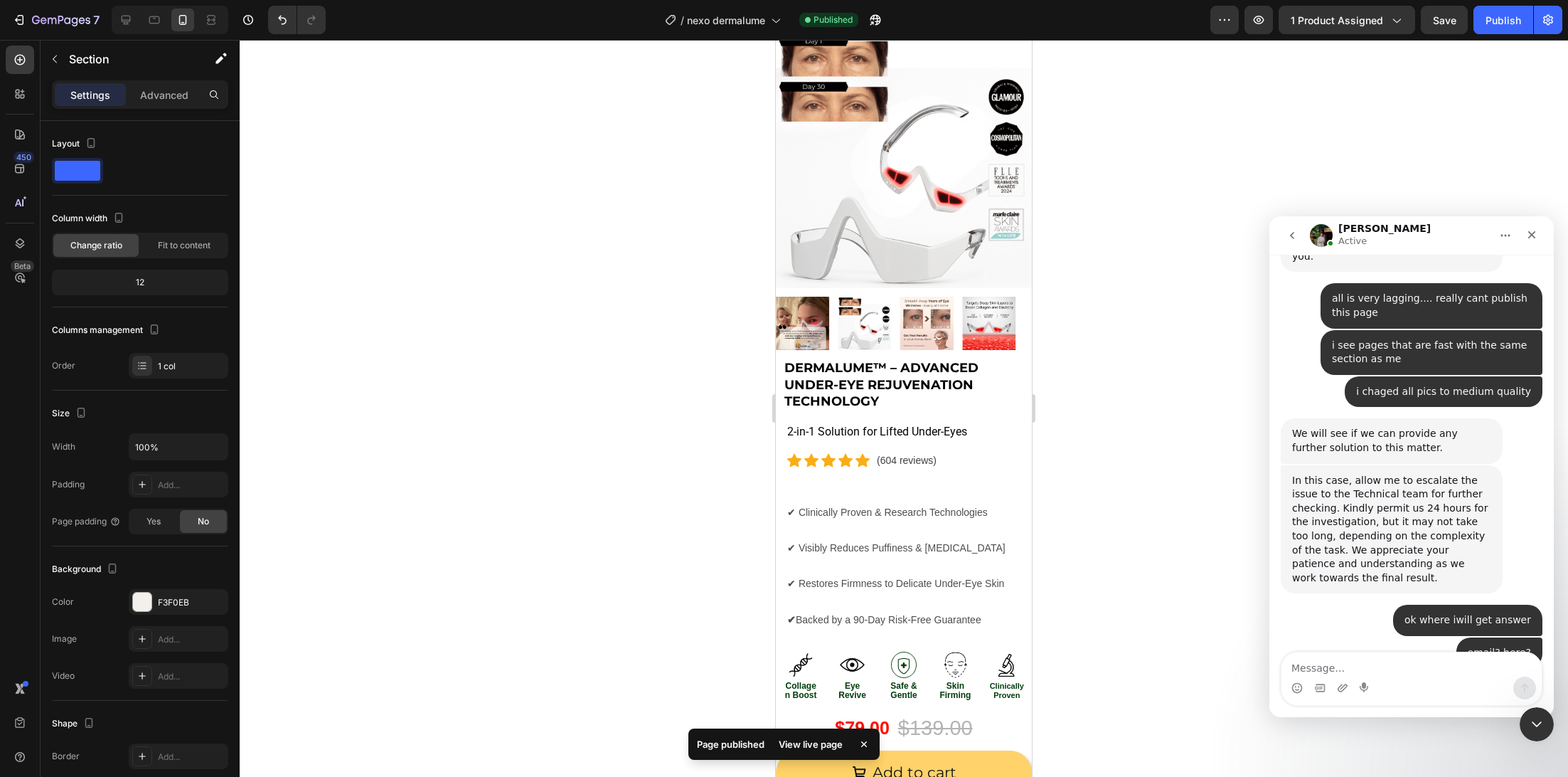
scroll to position [2977, 0]
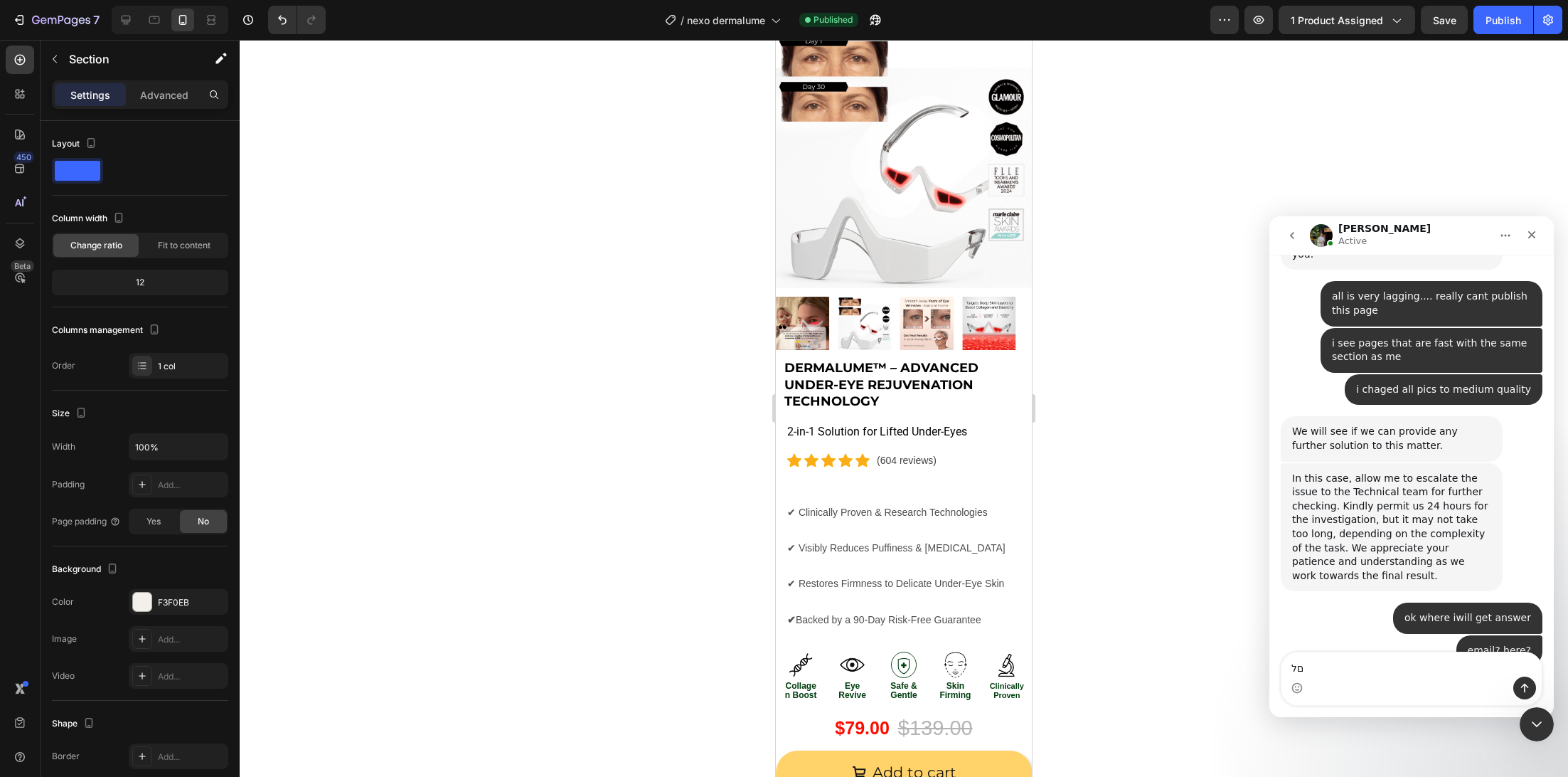
type textarea "ם"
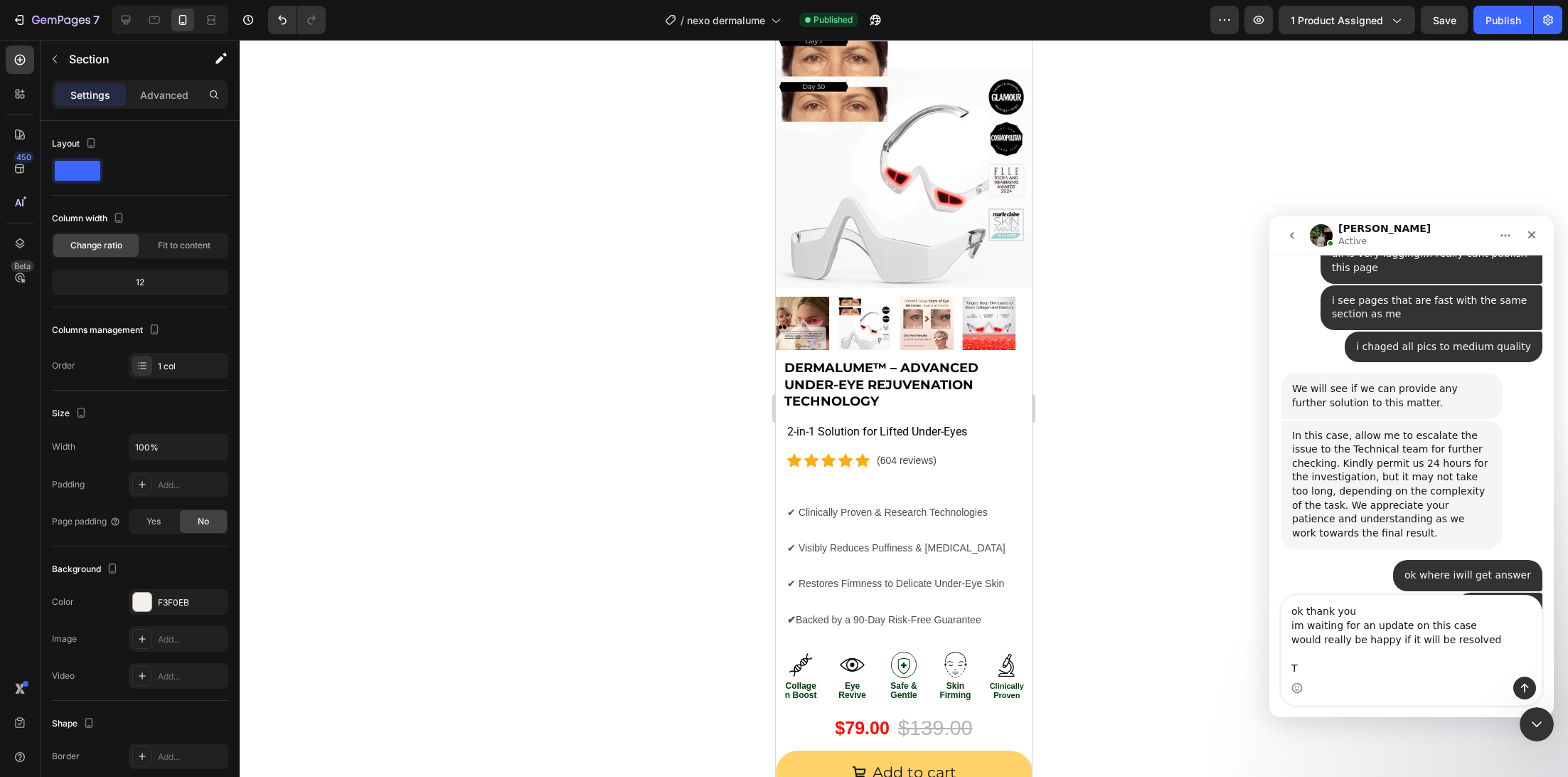
scroll to position [3034, 0]
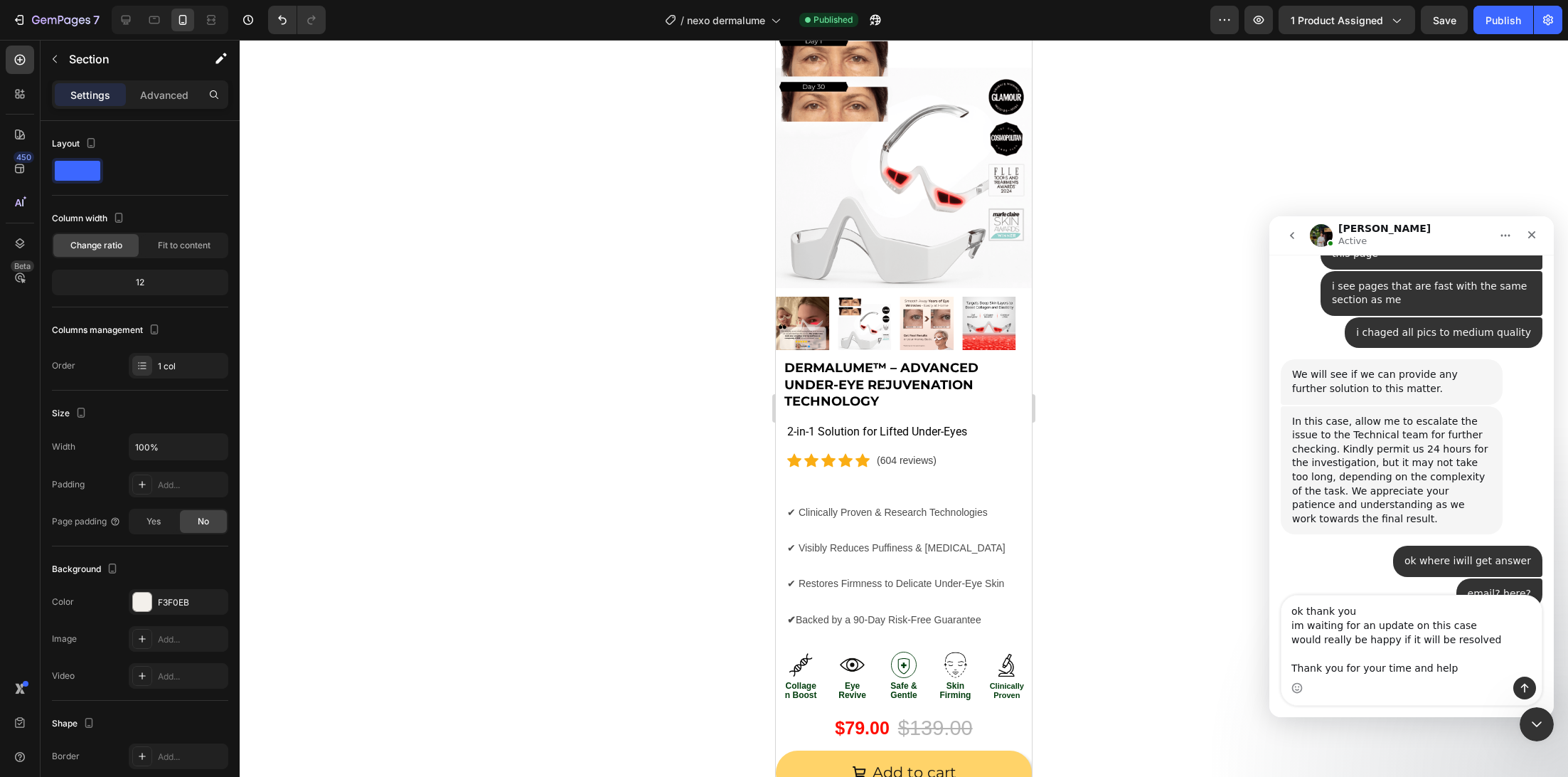
type textarea "ok thank you im waiting for an update on this case would really be happy if it …"
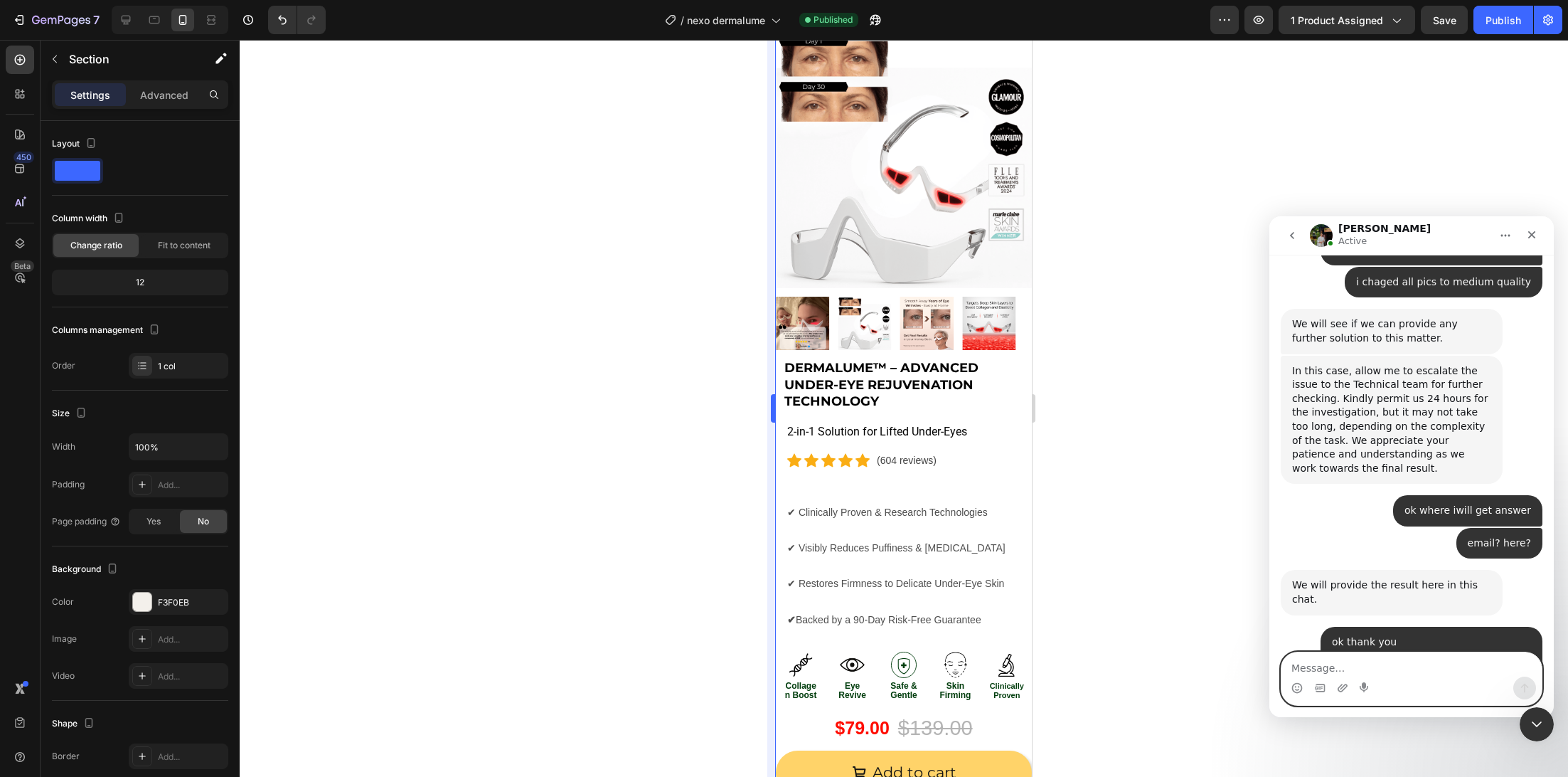
scroll to position [3088, 0]
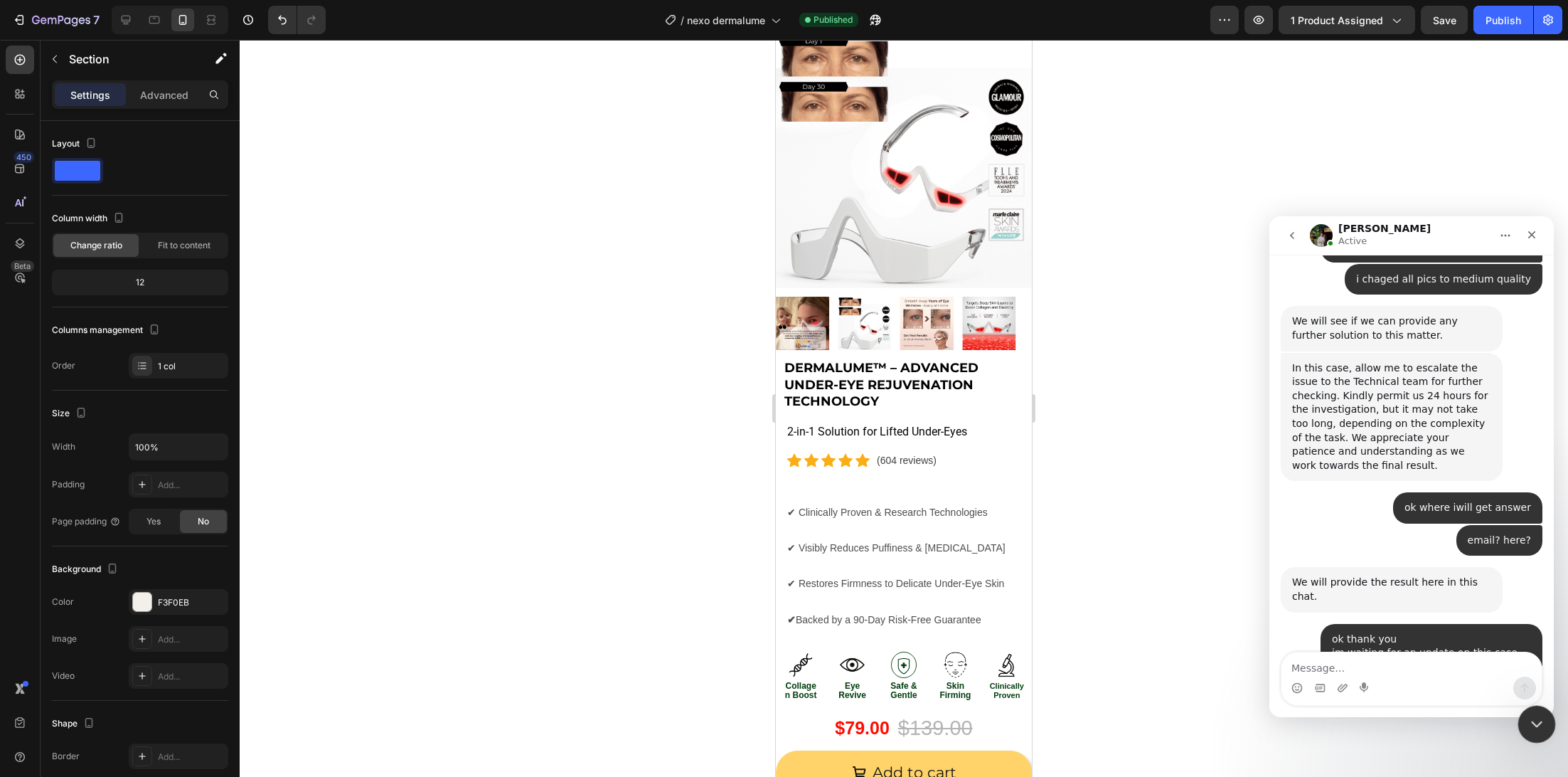
click at [1537, 709] on div "Close Intercom Messenger" at bounding box center [1535, 722] width 34 height 34
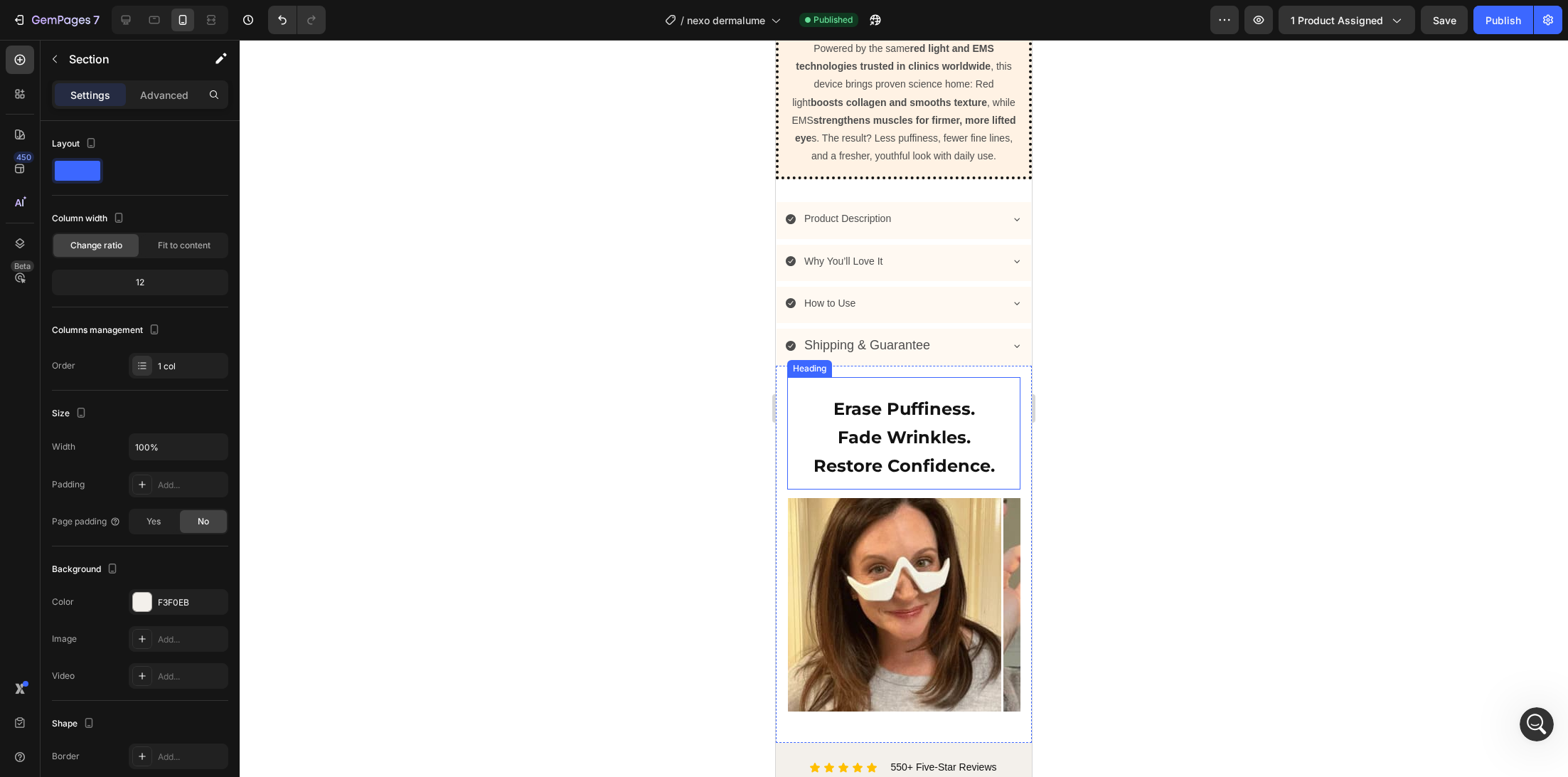
scroll to position [1328, 0]
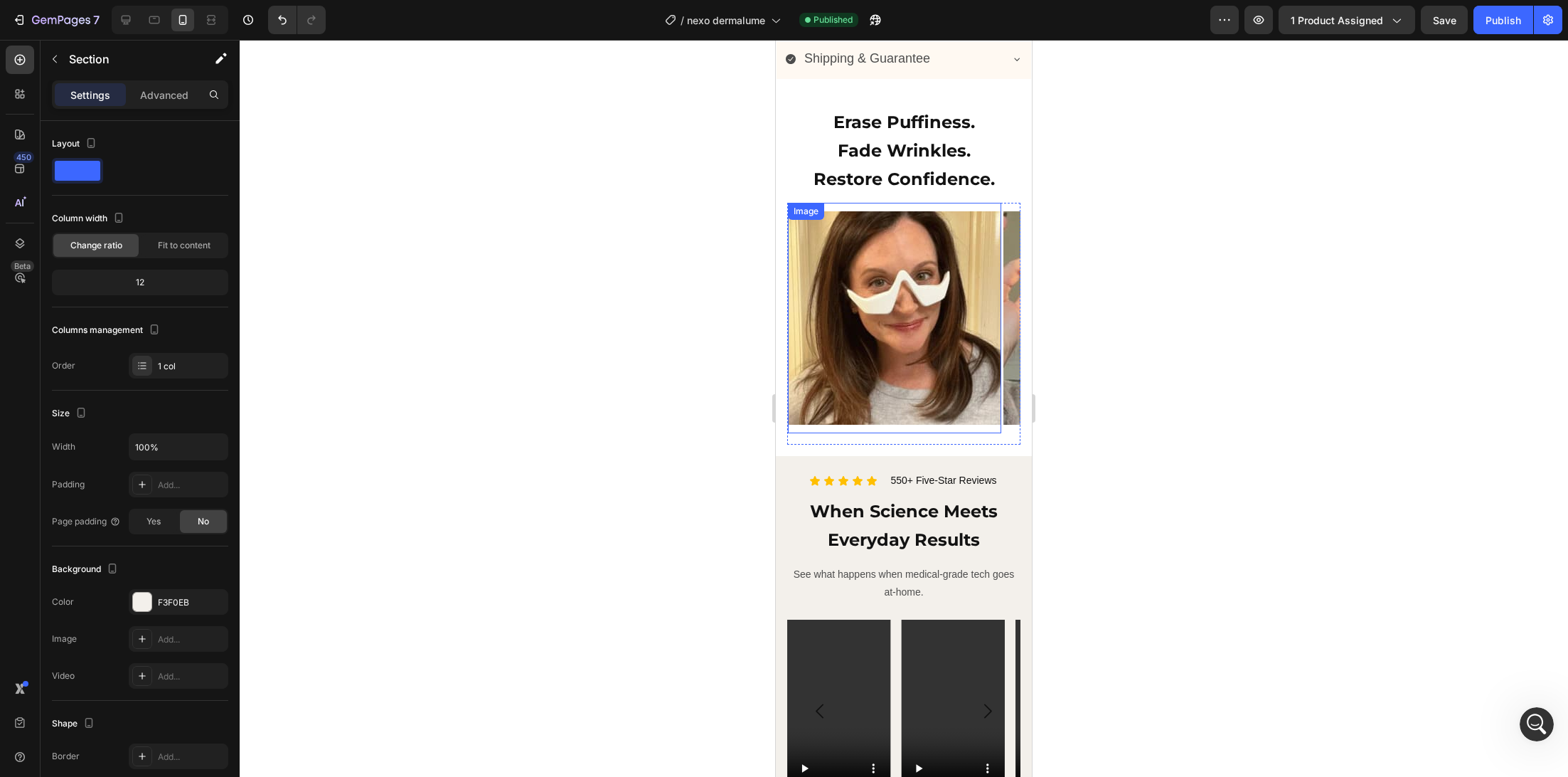
click at [881, 391] on img at bounding box center [894, 317] width 214 height 214
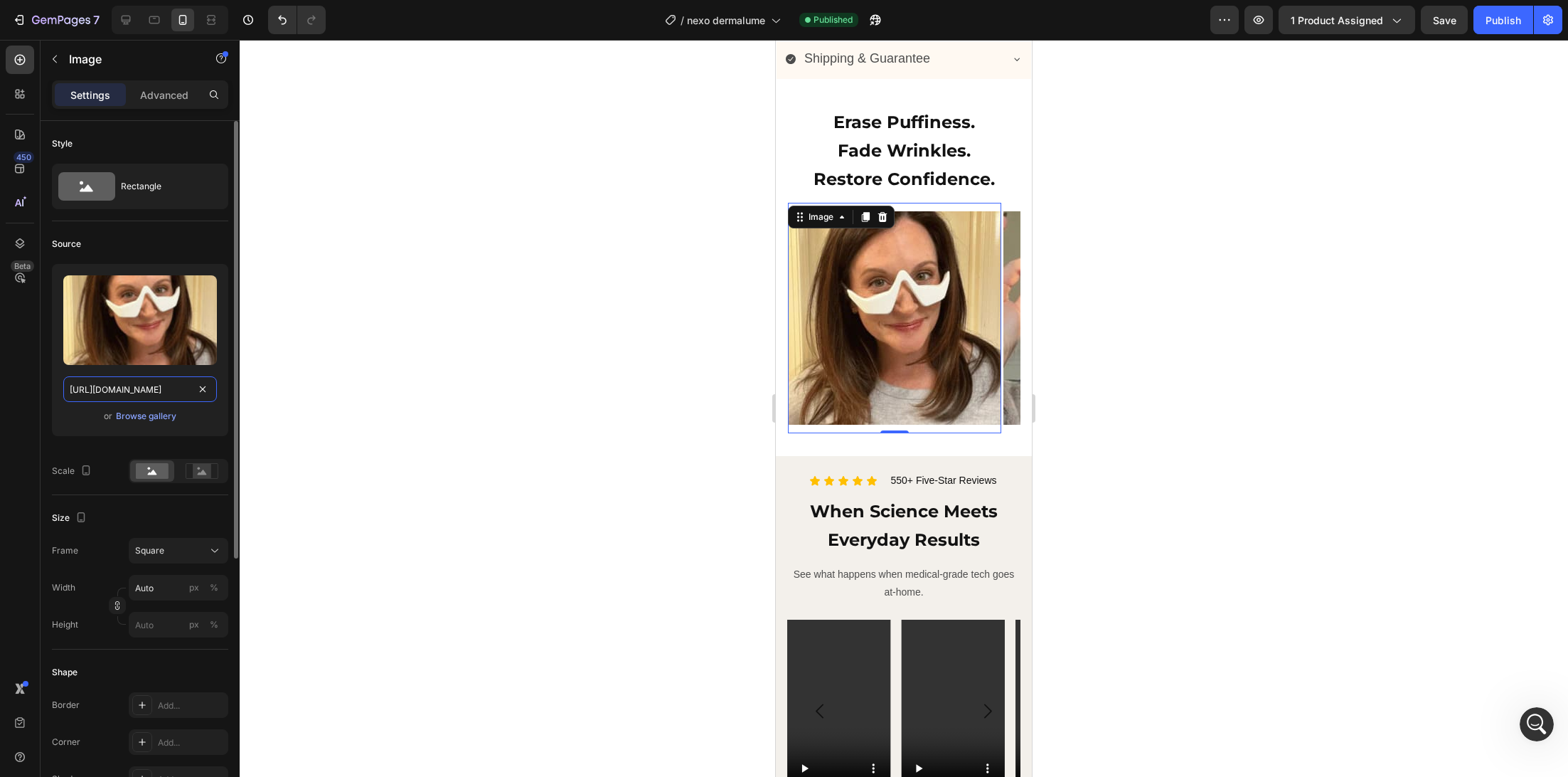
click at [165, 384] on input "https://cdn.shopify.com/s/files/1/0745/5834/1341/files/gempages_579627086029783…" at bounding box center [140, 389] width 154 height 26
click at [106, 440] on div "Upload Image https://cdn.shopify.com/s/files/1/0745/5834/1341/files/gempages_57…" at bounding box center [140, 356] width 176 height 184
click at [161, 390] on input "https://cdn.shopify.com/s/files/1/0745/5834/1341/files/gempages_579627086029783…" at bounding box center [140, 389] width 154 height 26
click at [158, 422] on div "or Browse gallery" at bounding box center [140, 416] width 154 height 17
click at [156, 421] on div "Browse gallery" at bounding box center [145, 415] width 60 height 13
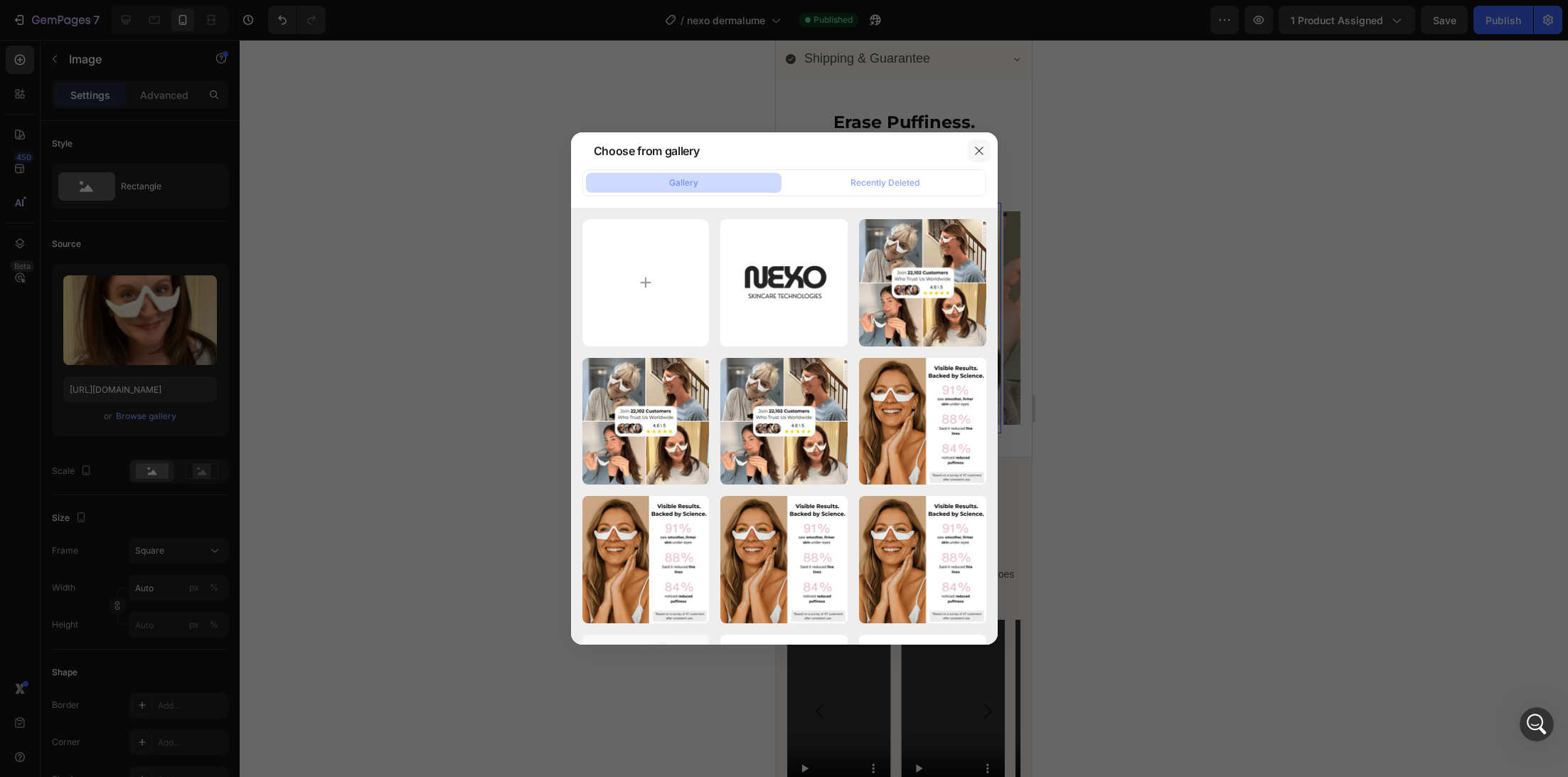
click at [983, 158] on button "button" at bounding box center [979, 151] width 23 height 23
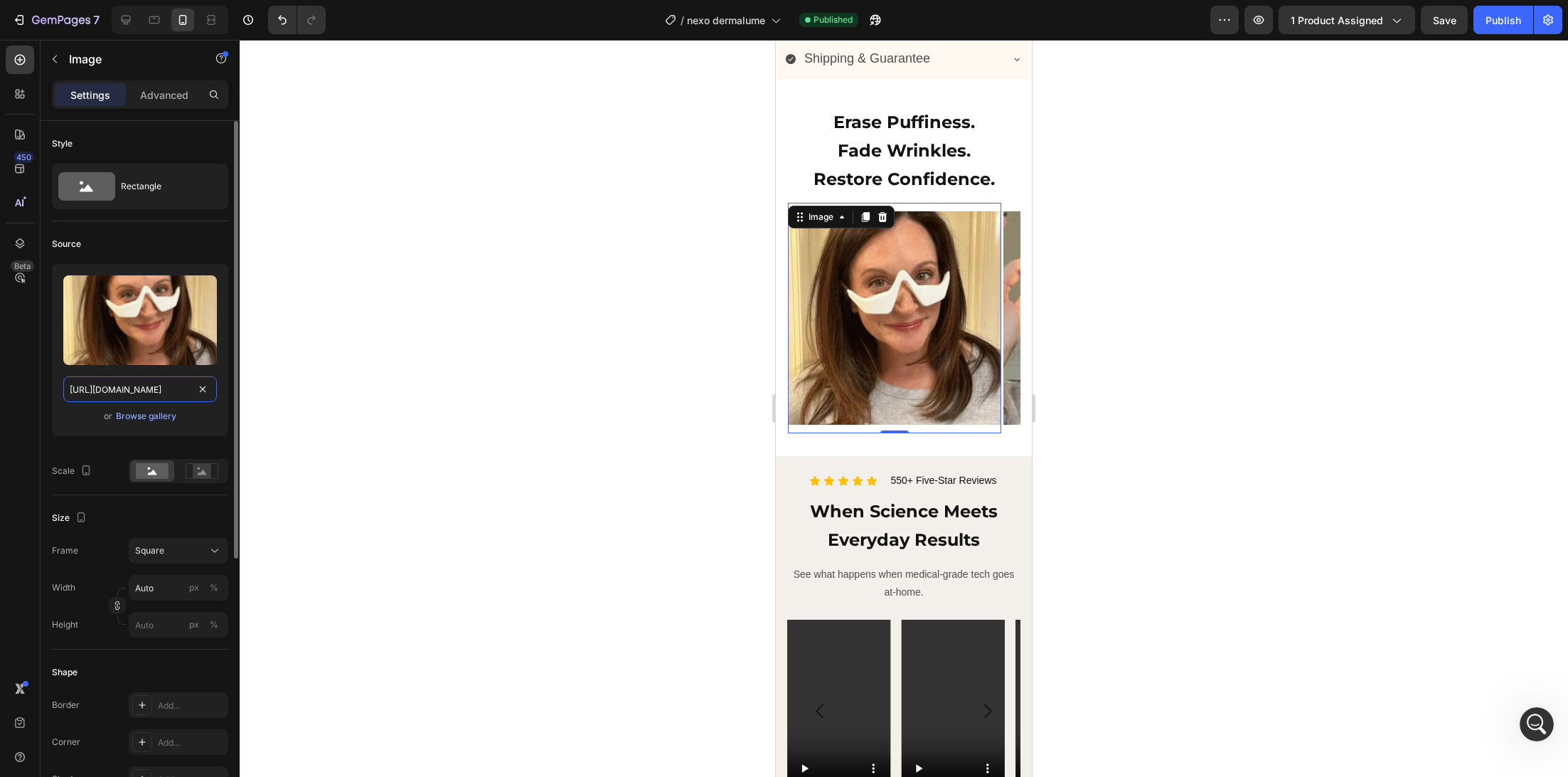
click at [184, 386] on input "https://cdn.shopify.com/s/files/1/0745/5834/1341/files/gempages_579627086029783…" at bounding box center [140, 389] width 154 height 26
click at [200, 464] on rect at bounding box center [202, 471] width 19 height 14
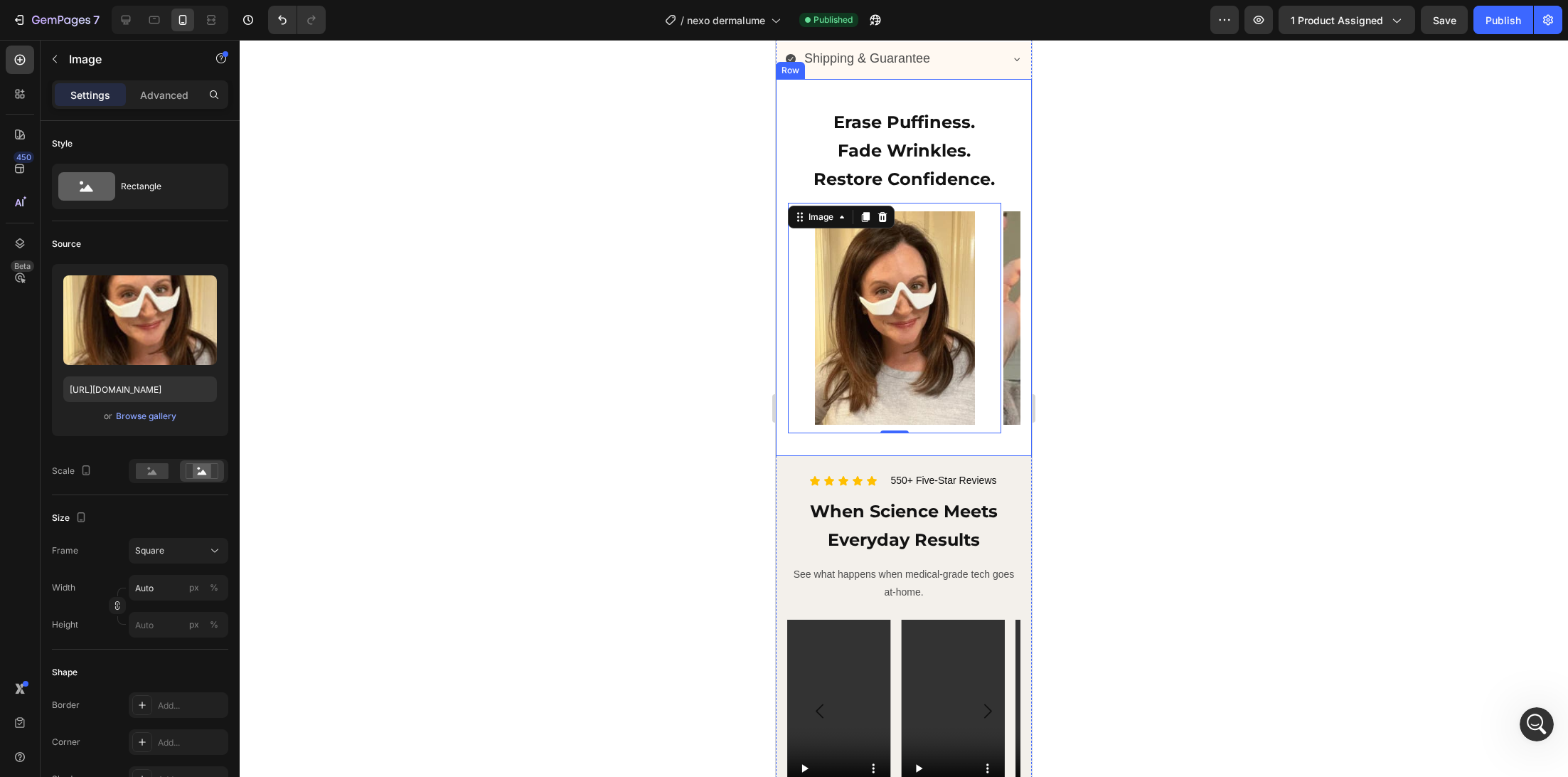
click at [1006, 375] on div "Erase Puffiness. Fade Wrinkles. Restore Confidence. Heading Image 0 Image Image…" at bounding box center [904, 267] width 256 height 377
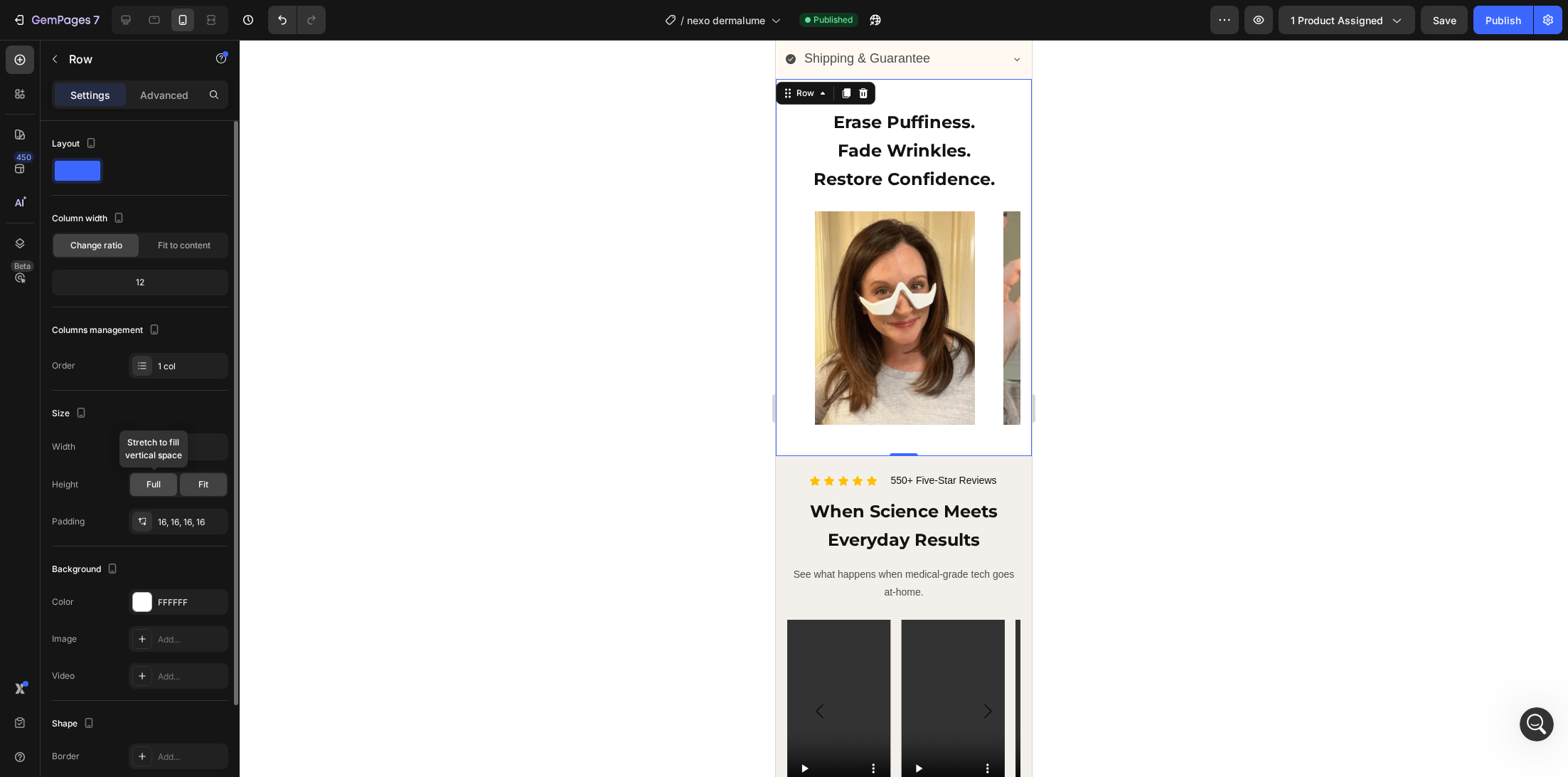
click at [161, 477] on div "Full" at bounding box center [153, 484] width 47 height 23
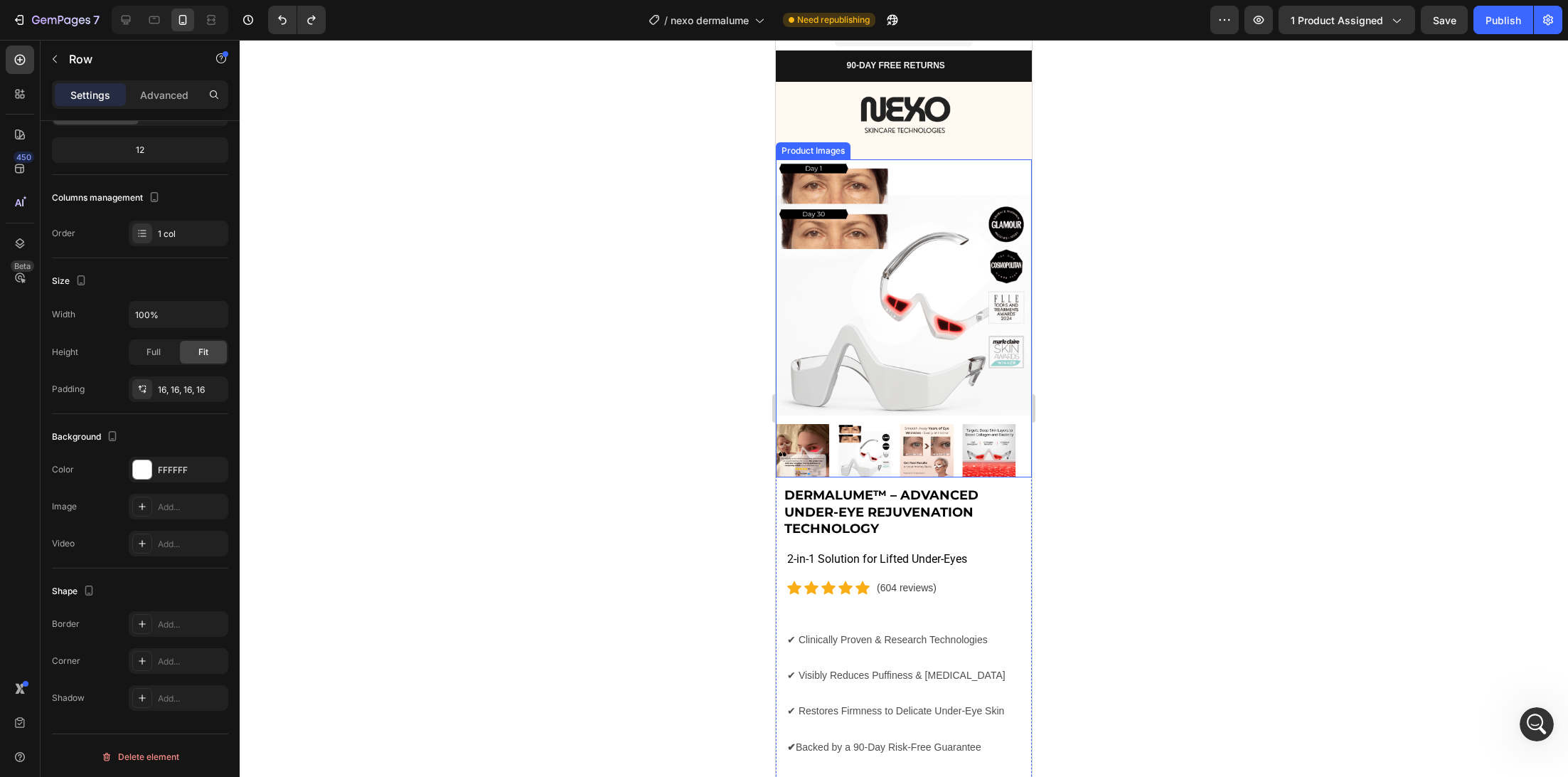
scroll to position [0, 0]
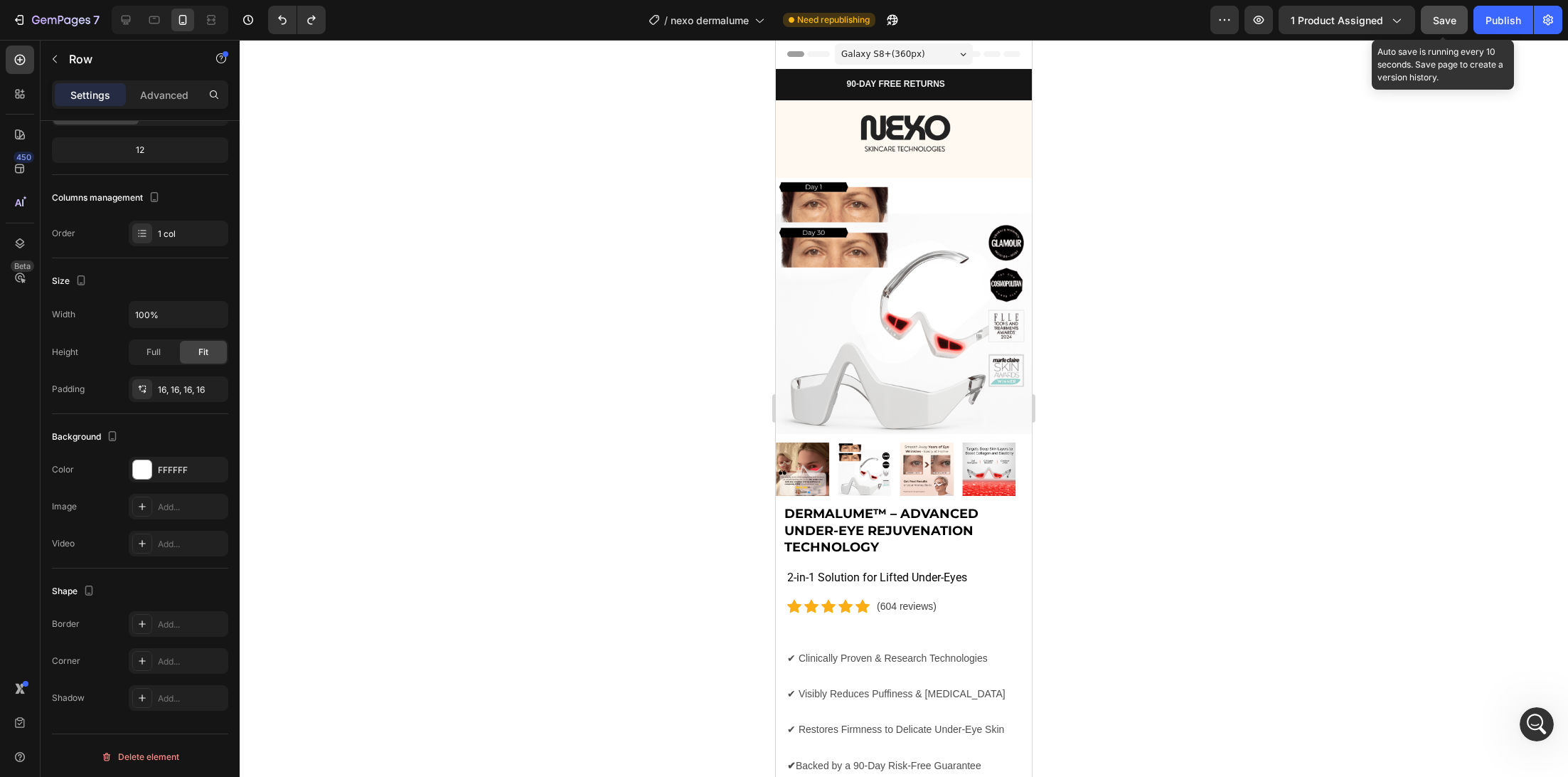
click at [1445, 26] on span "Save" at bounding box center [1445, 20] width 24 height 12
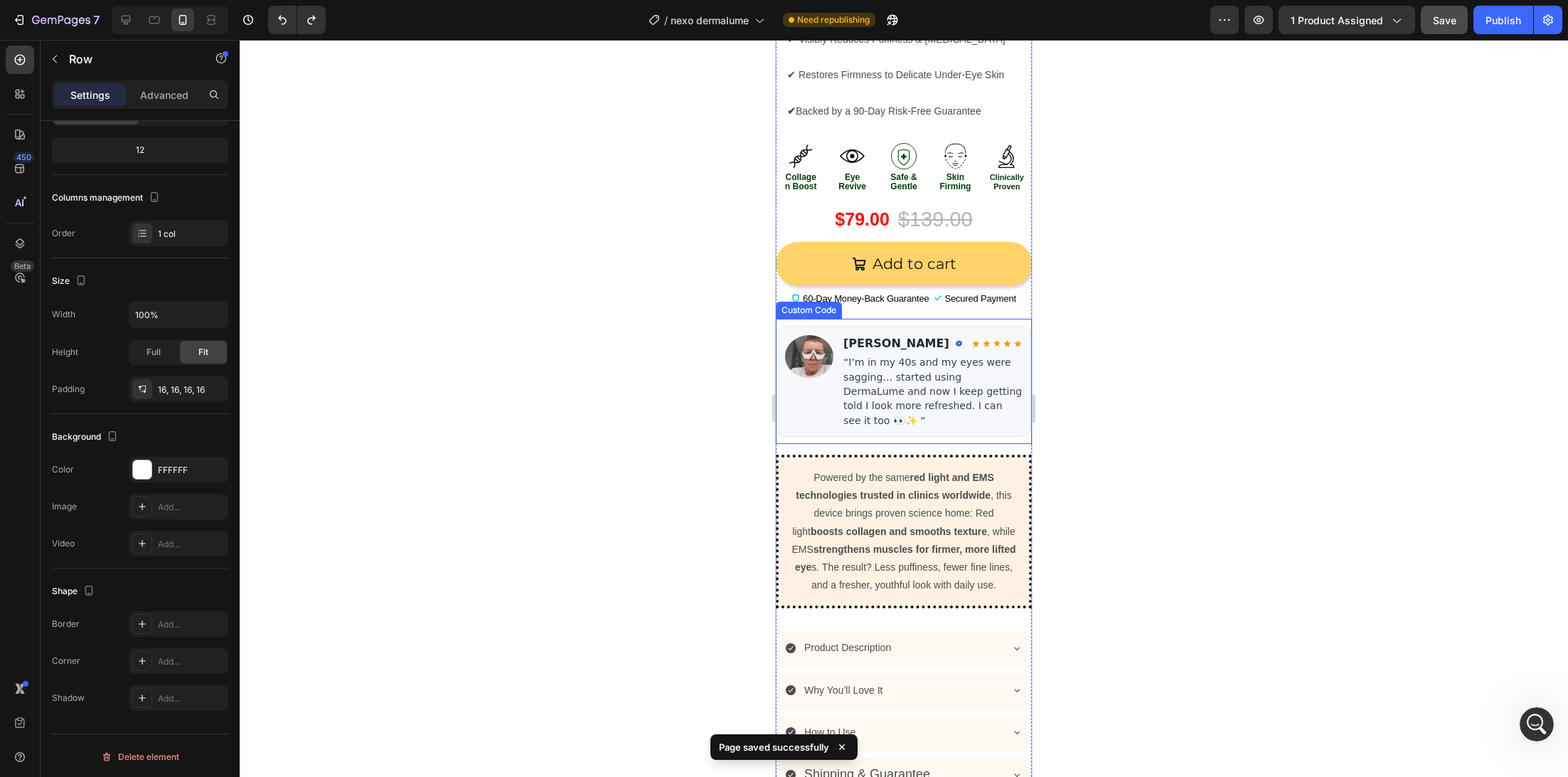
scroll to position [449, 0]
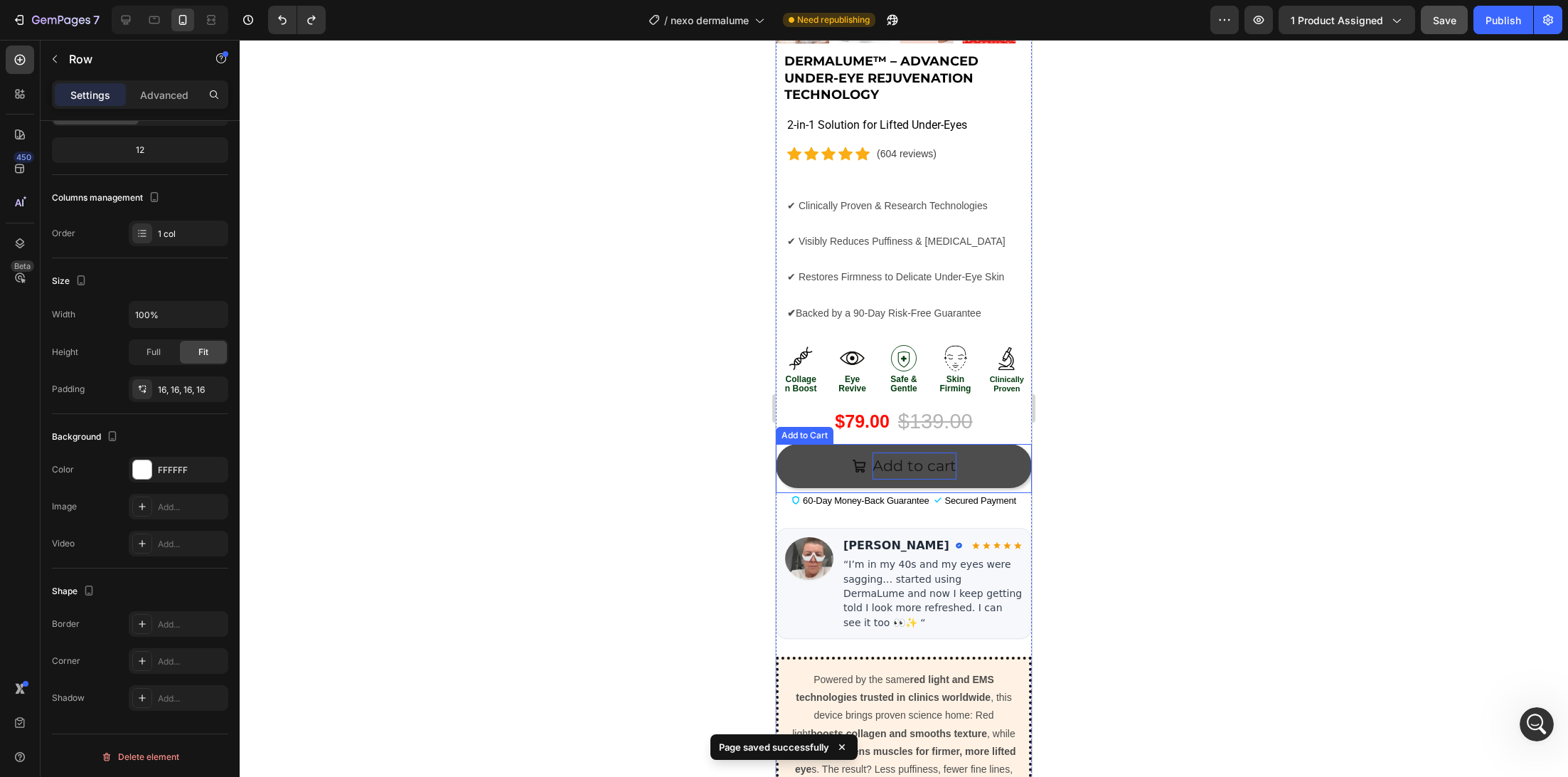
click at [921, 453] on div "Add to cart" at bounding box center [915, 466] width 84 height 27
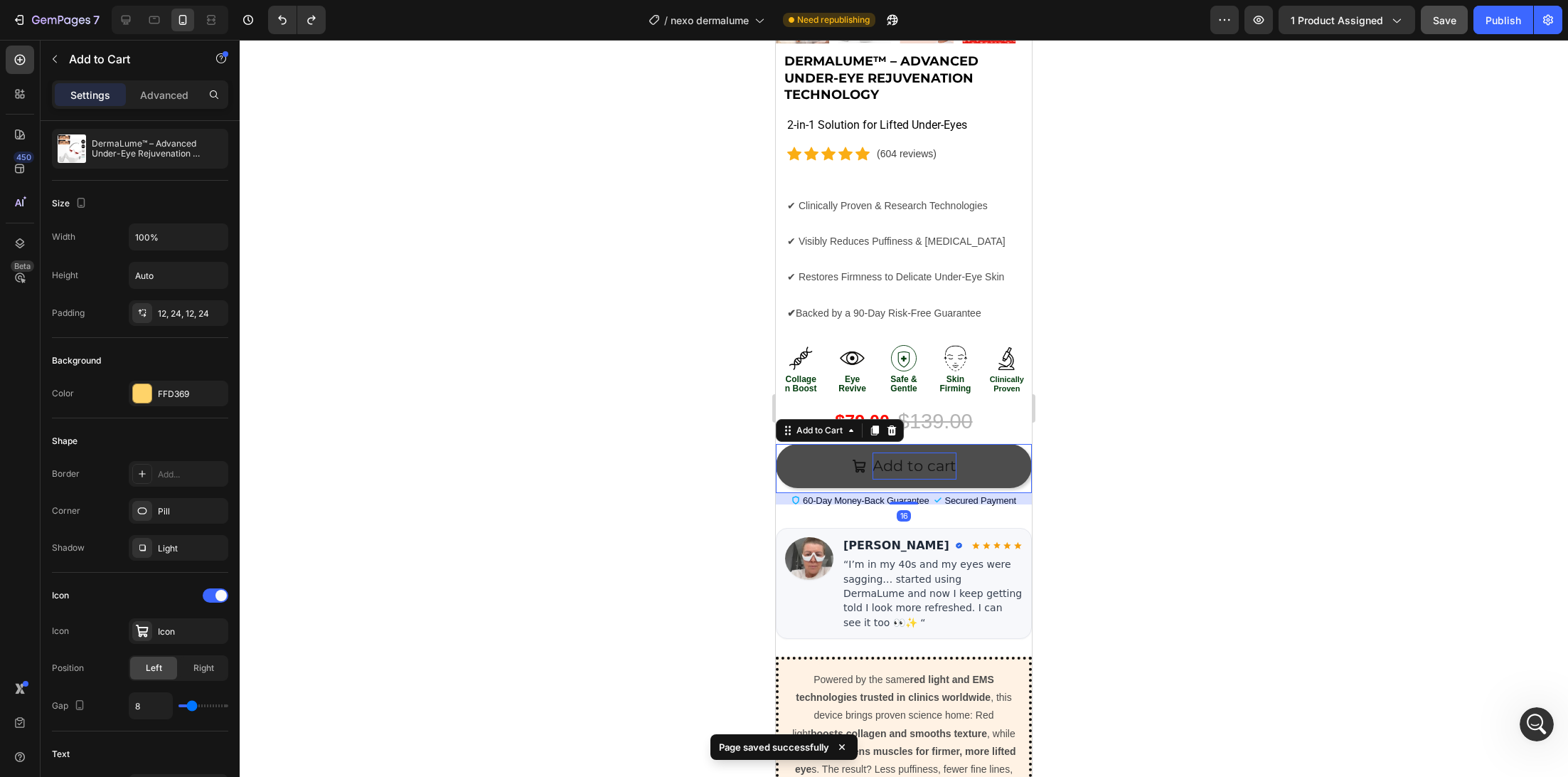
scroll to position [0, 0]
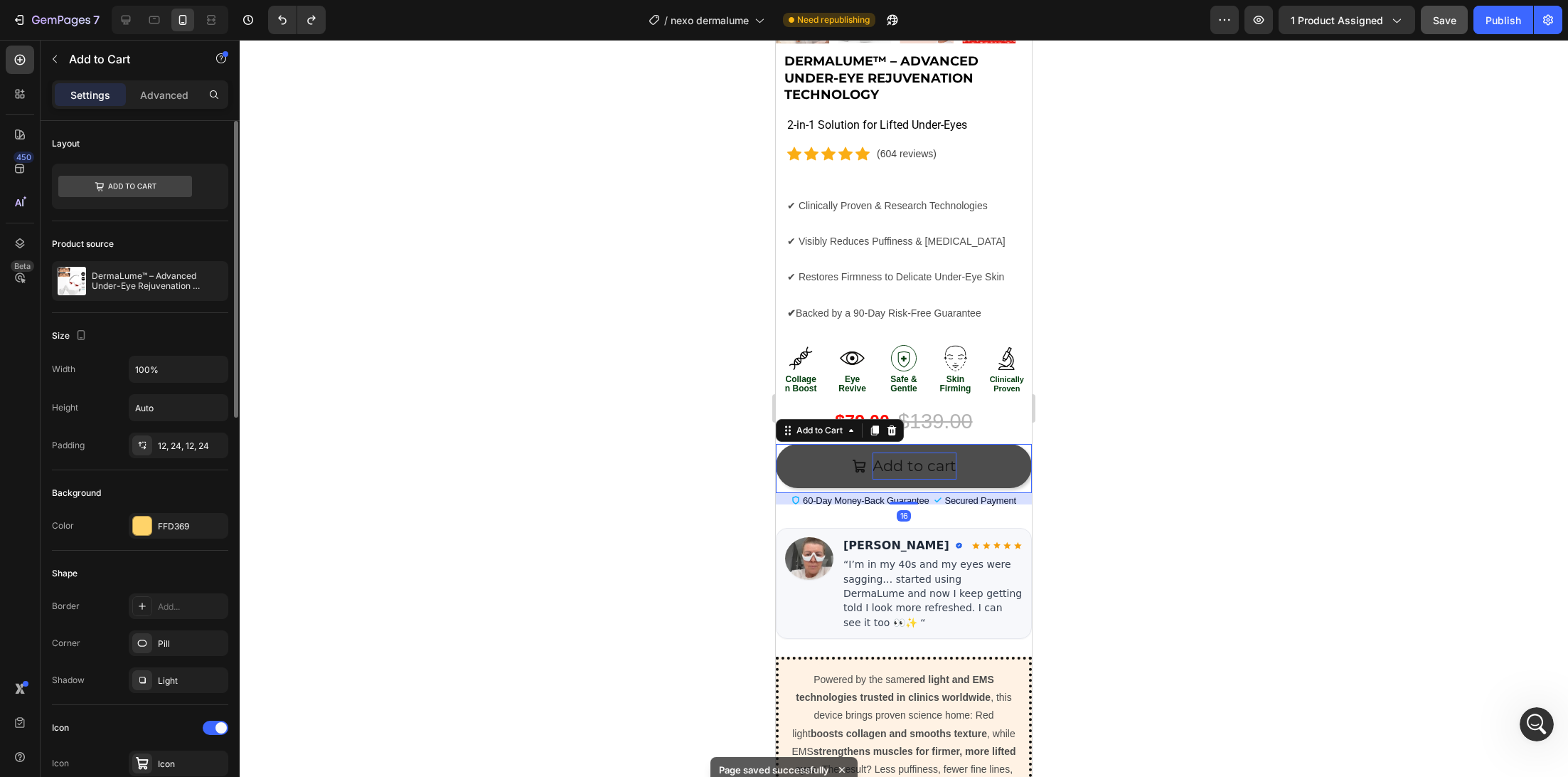
click at [908, 453] on div "Add to cart" at bounding box center [915, 466] width 84 height 27
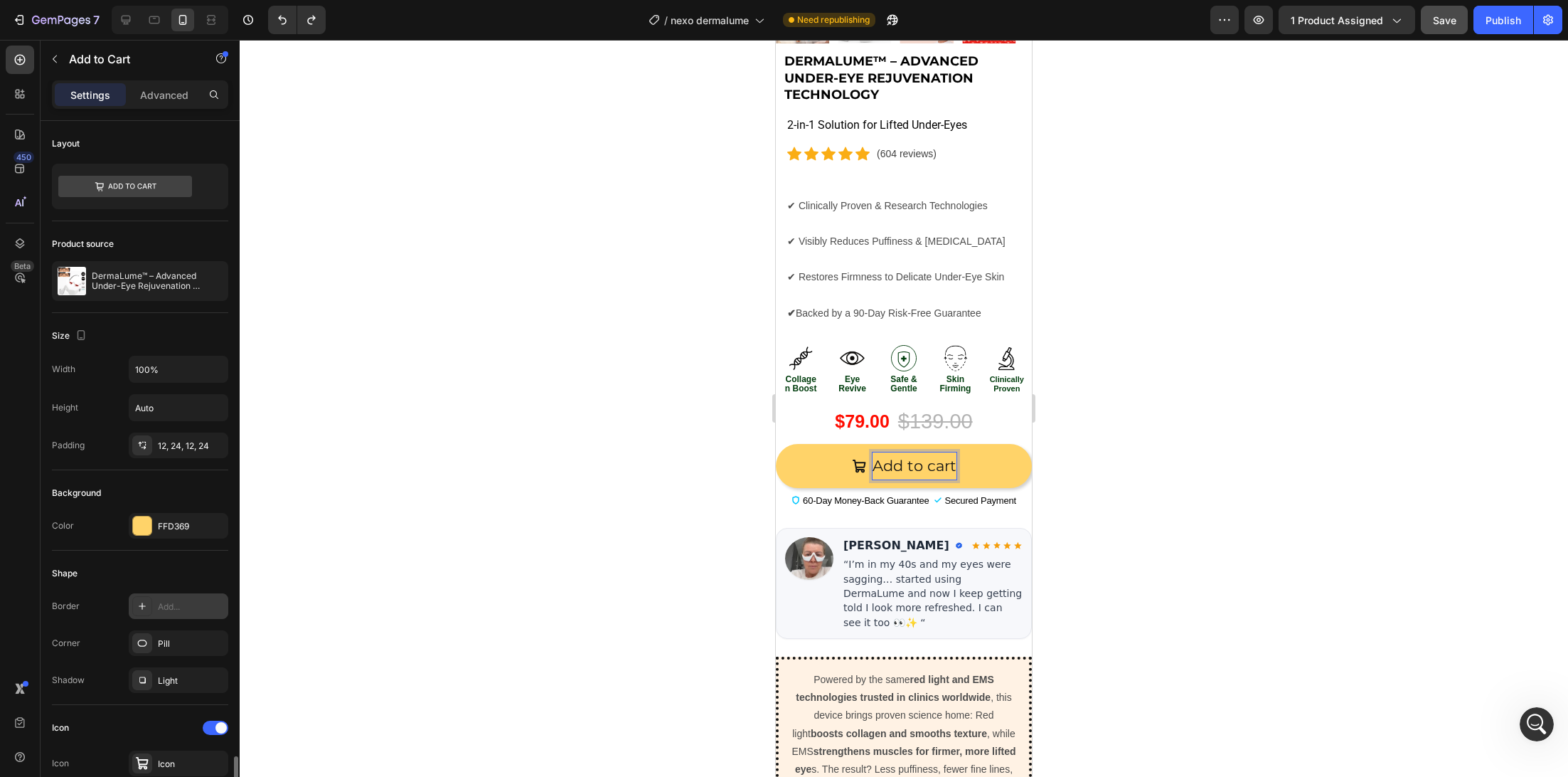
scroll to position [445, 0]
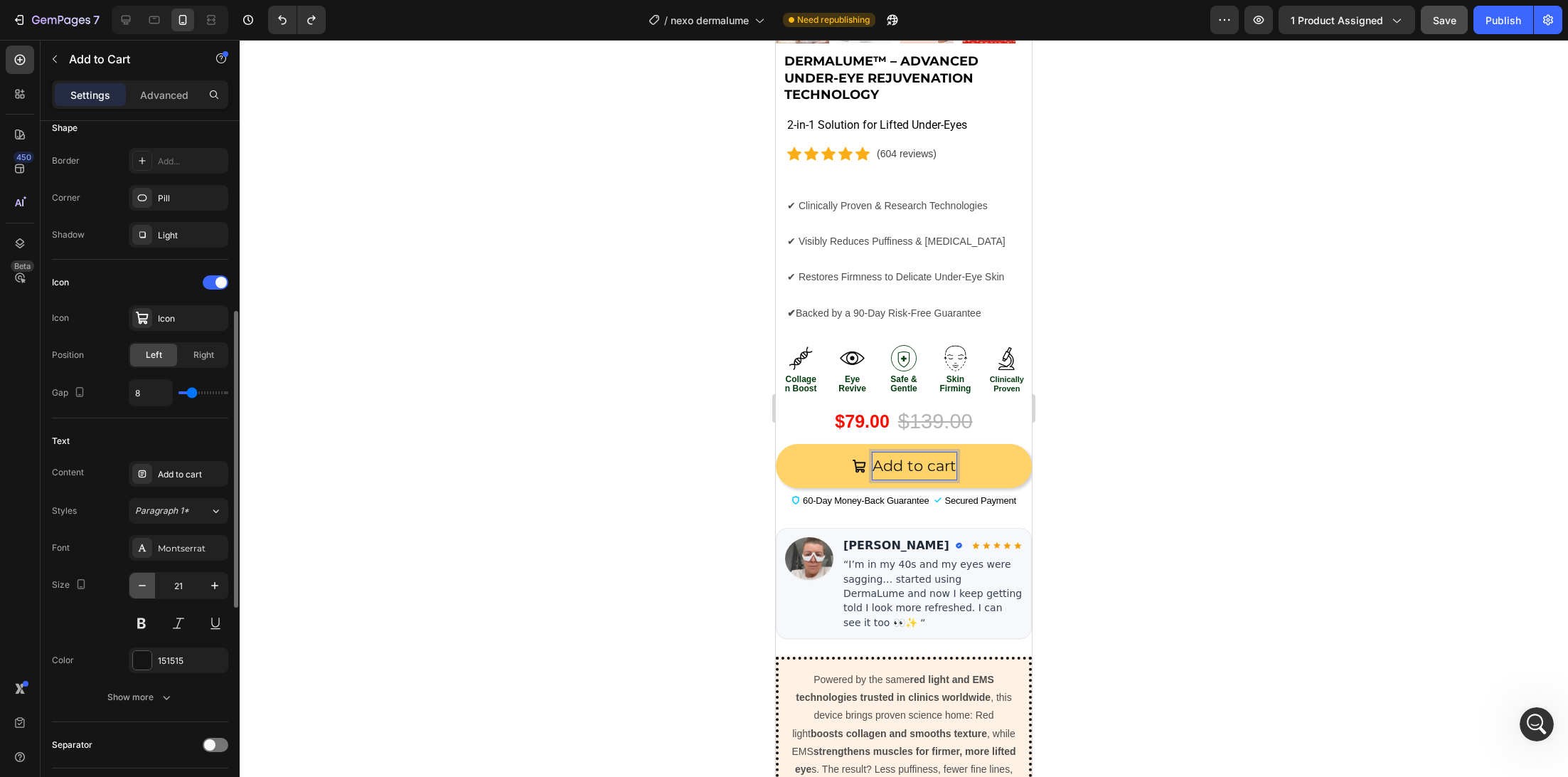
click at [153, 579] on button "button" at bounding box center [142, 586] width 26 height 26
click at [150, 578] on button "button" at bounding box center [142, 586] width 26 height 26
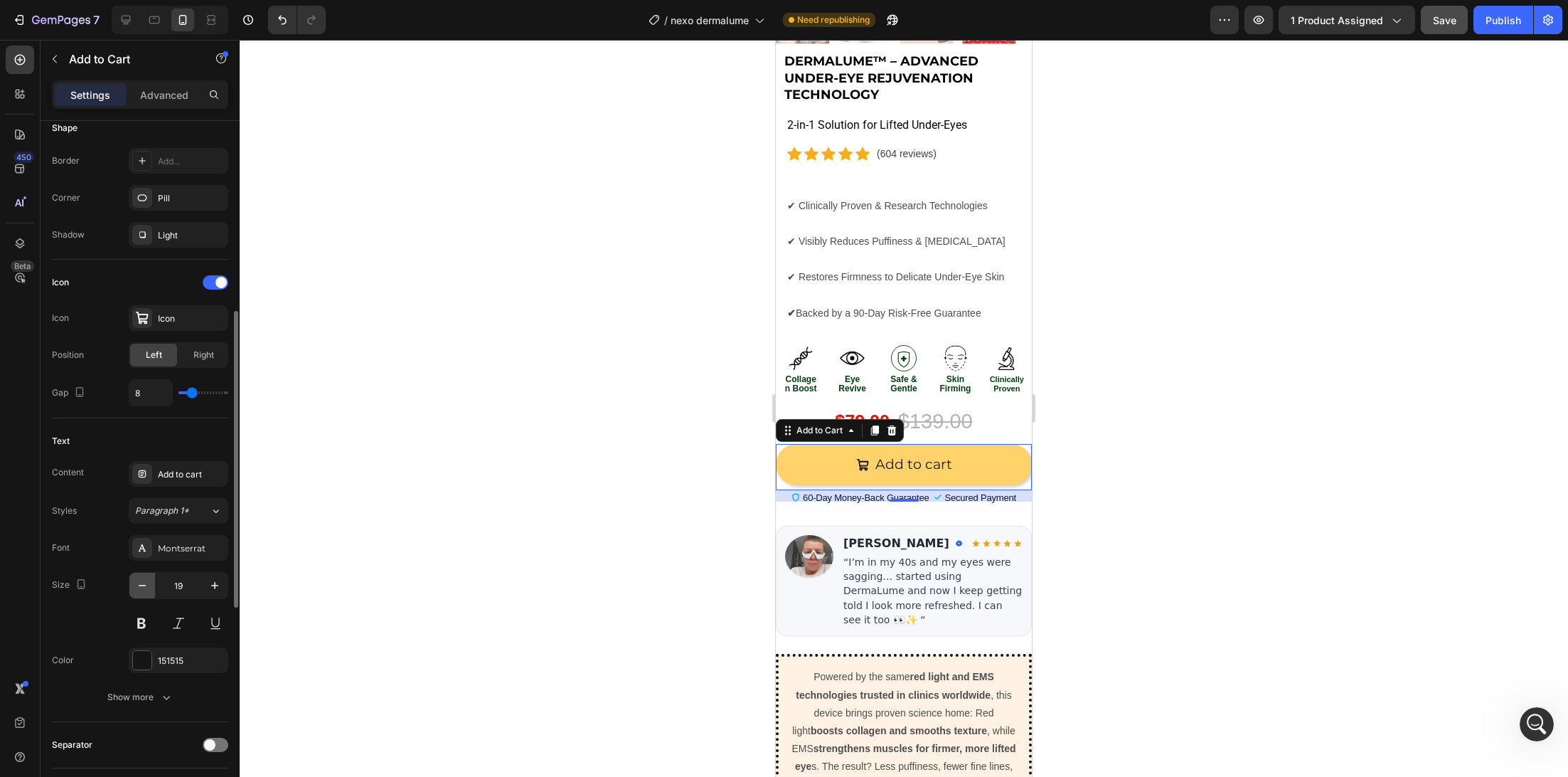
click at [150, 578] on button "button" at bounding box center [142, 586] width 26 height 26
type input "18"
click at [345, 555] on div at bounding box center [904, 408] width 1328 height 737
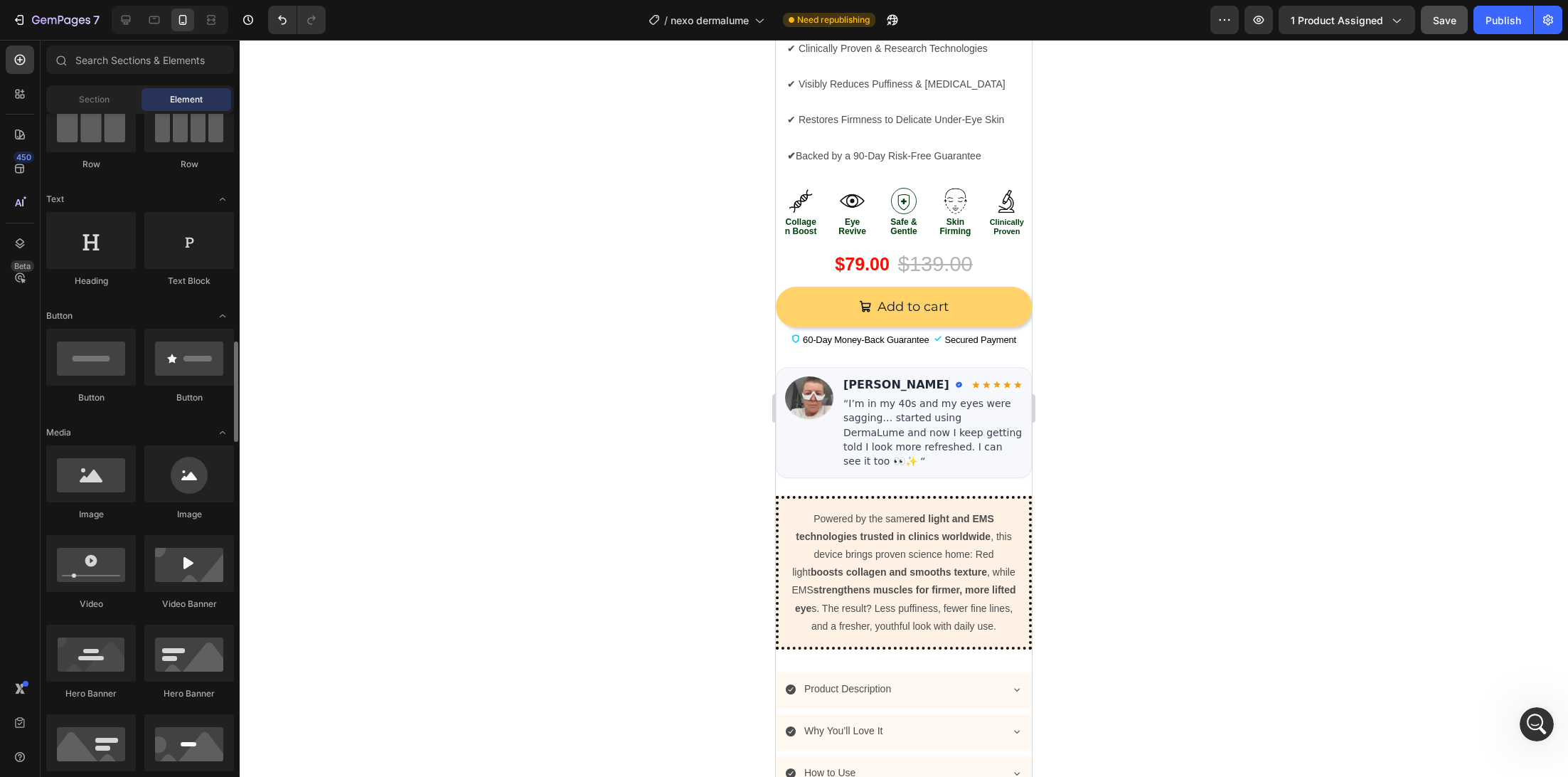
scroll to position [318, 0]
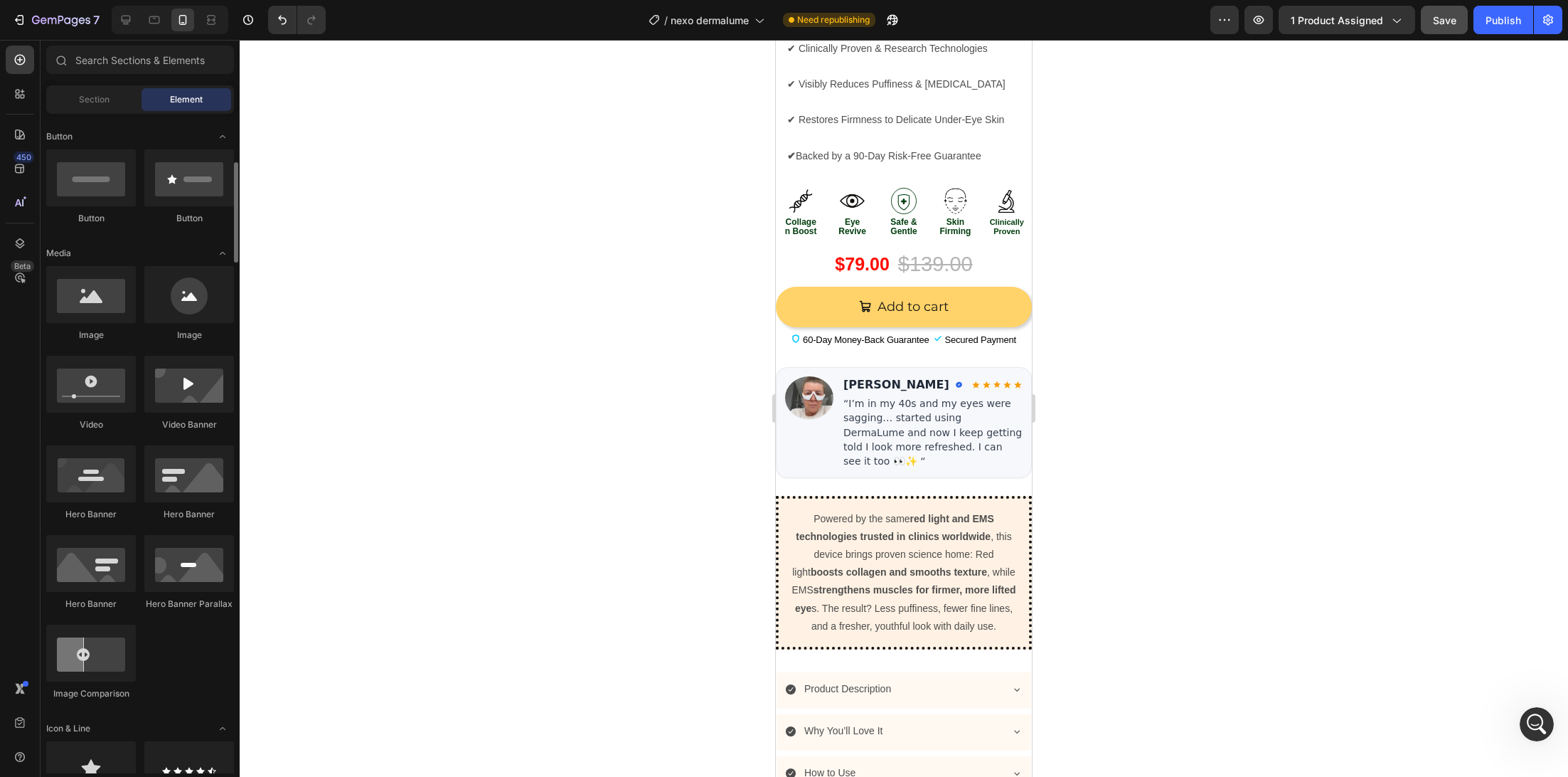
click at [527, 500] on div at bounding box center [904, 408] width 1328 height 737
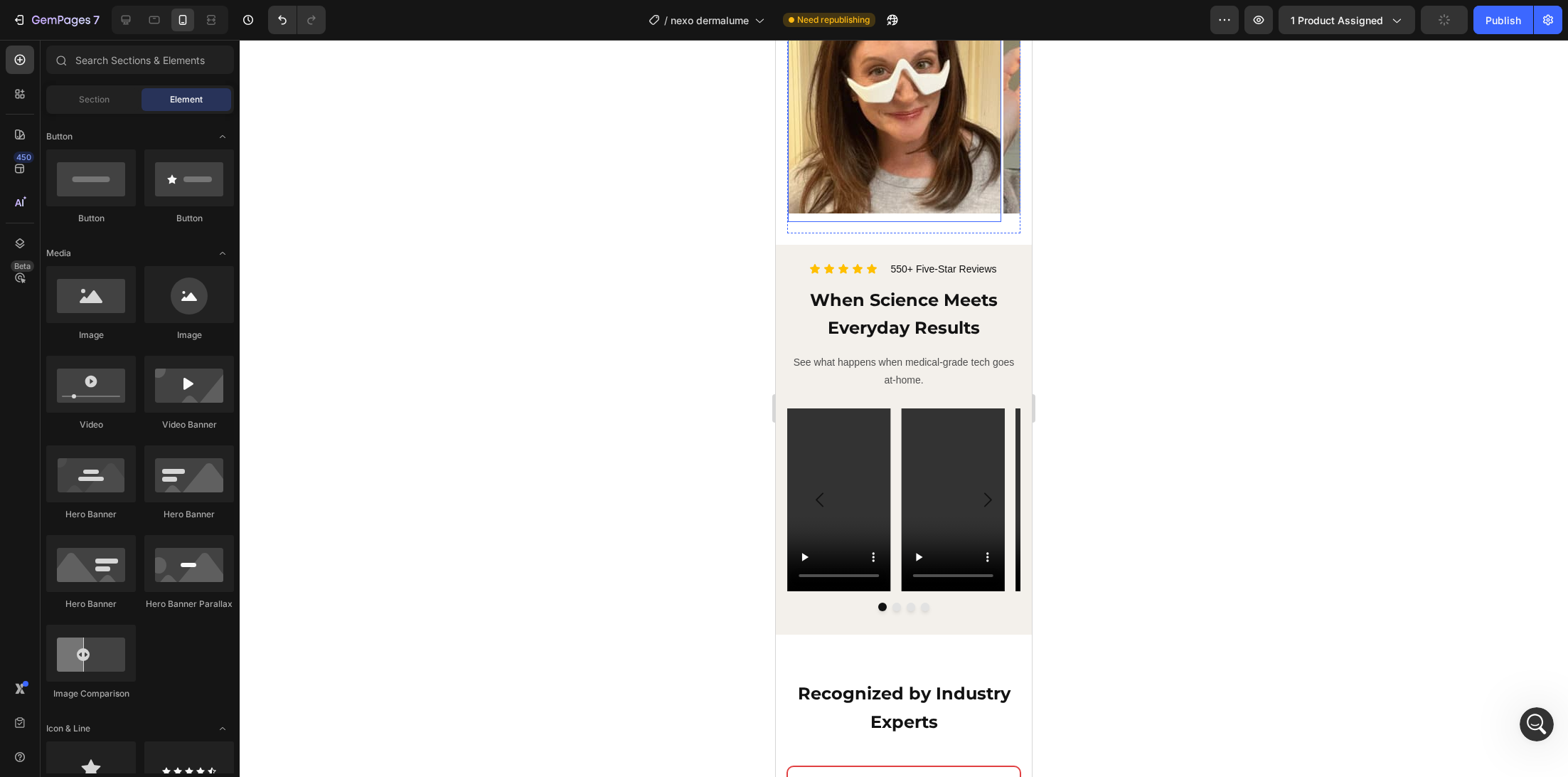
scroll to position [1587, 0]
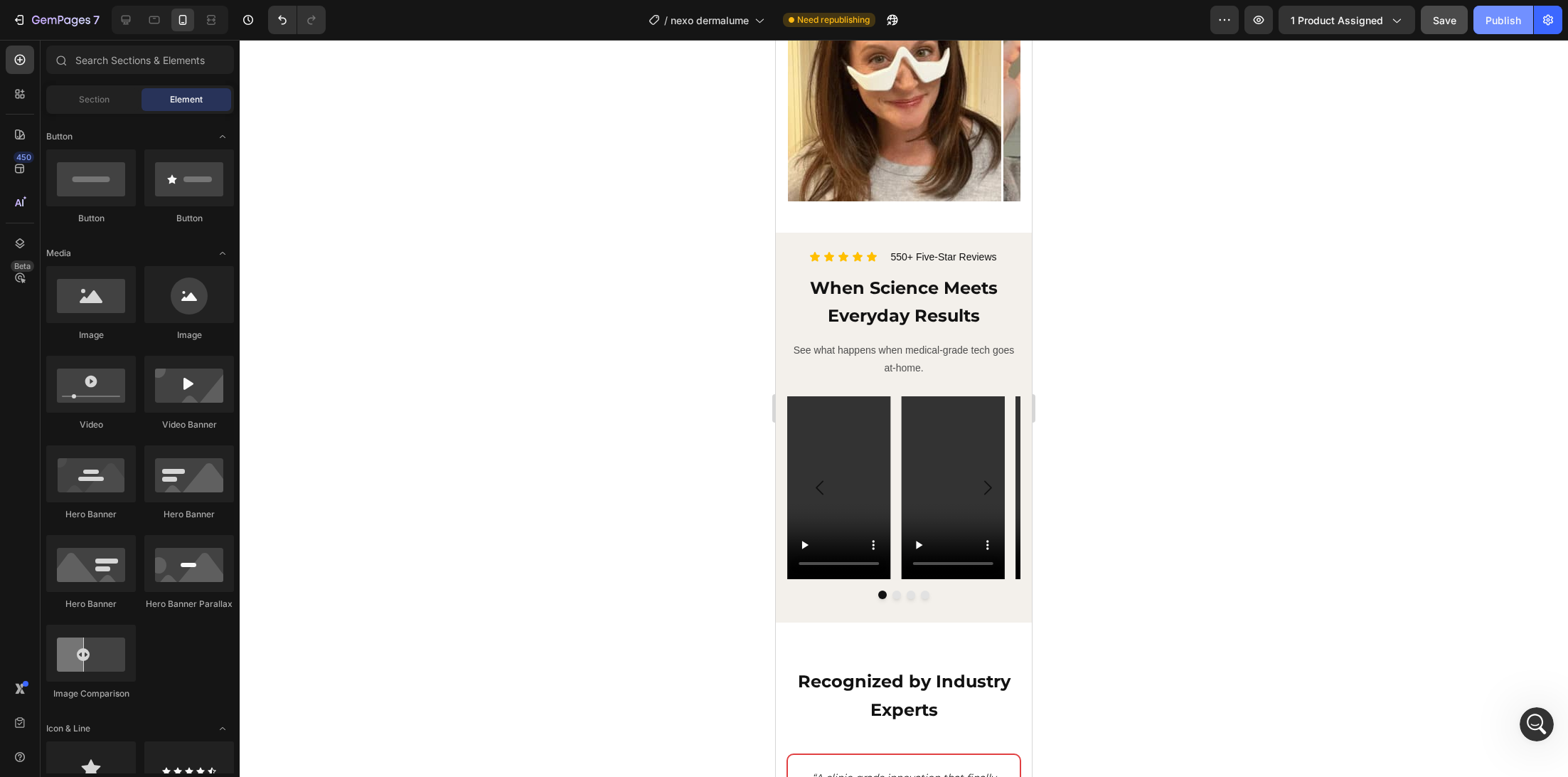
click at [1517, 17] on div "Publish" at bounding box center [1503, 20] width 36 height 15
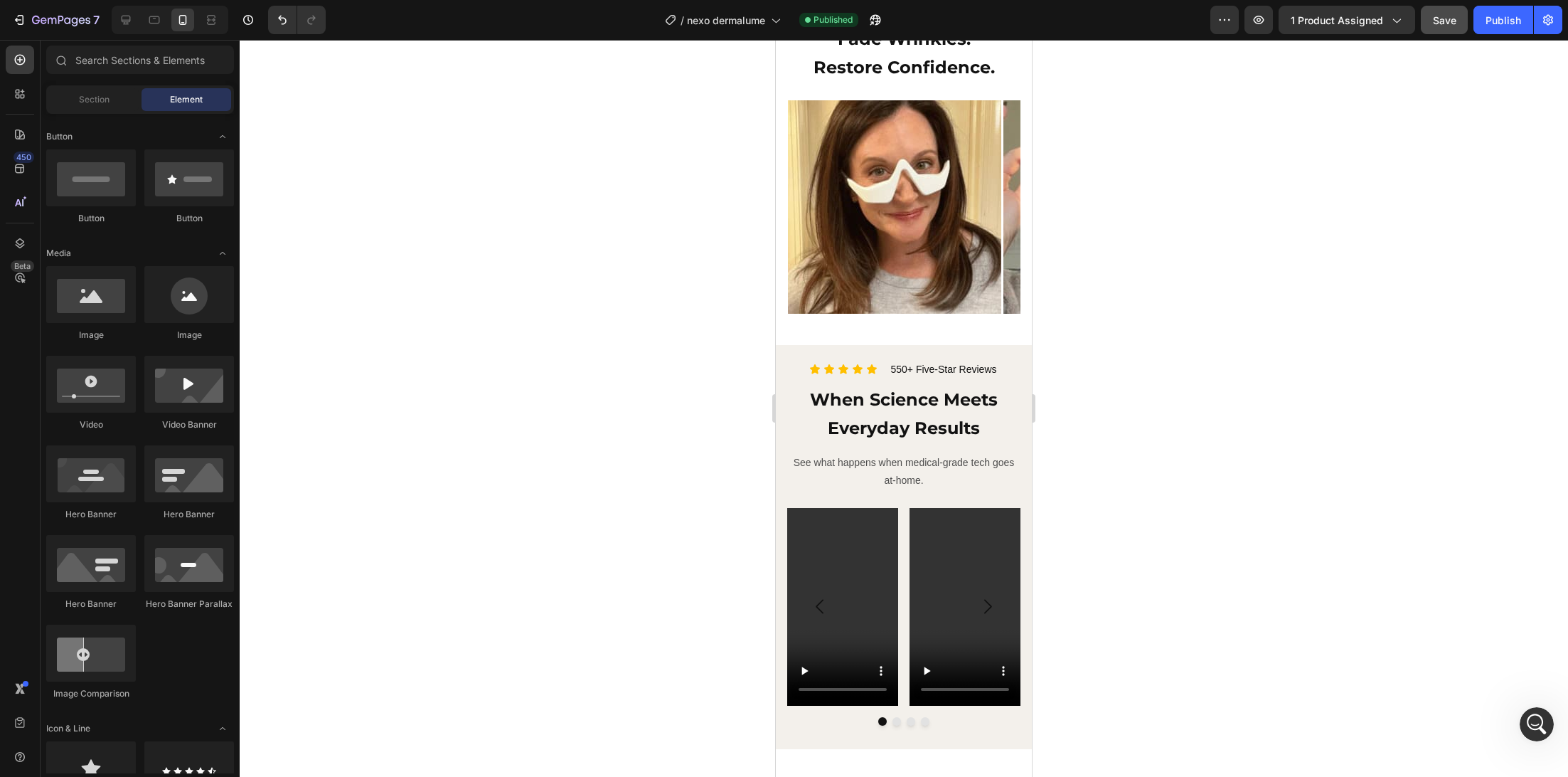
scroll to position [1486, 0]
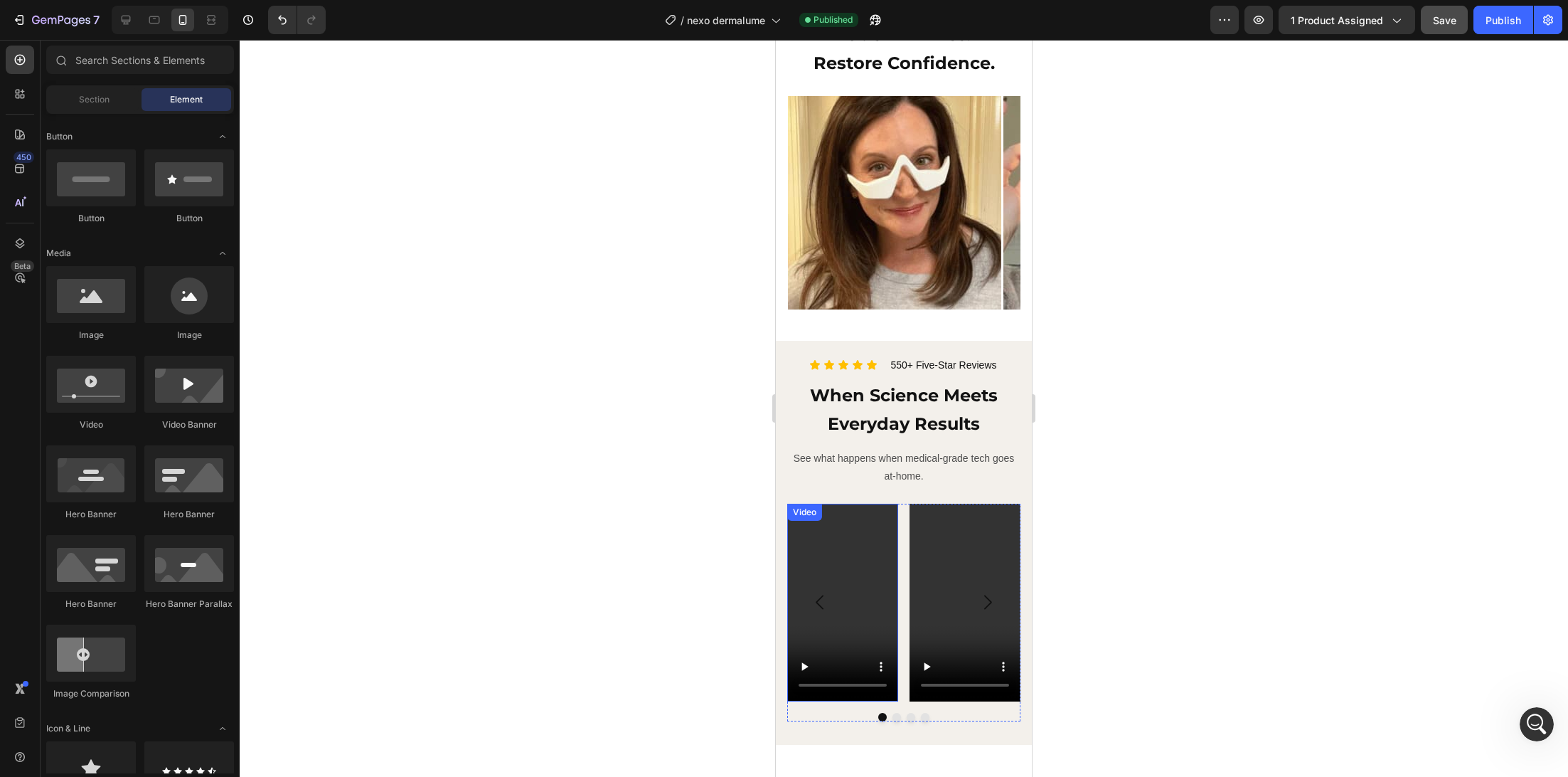
click at [839, 546] on video at bounding box center [842, 603] width 111 height 197
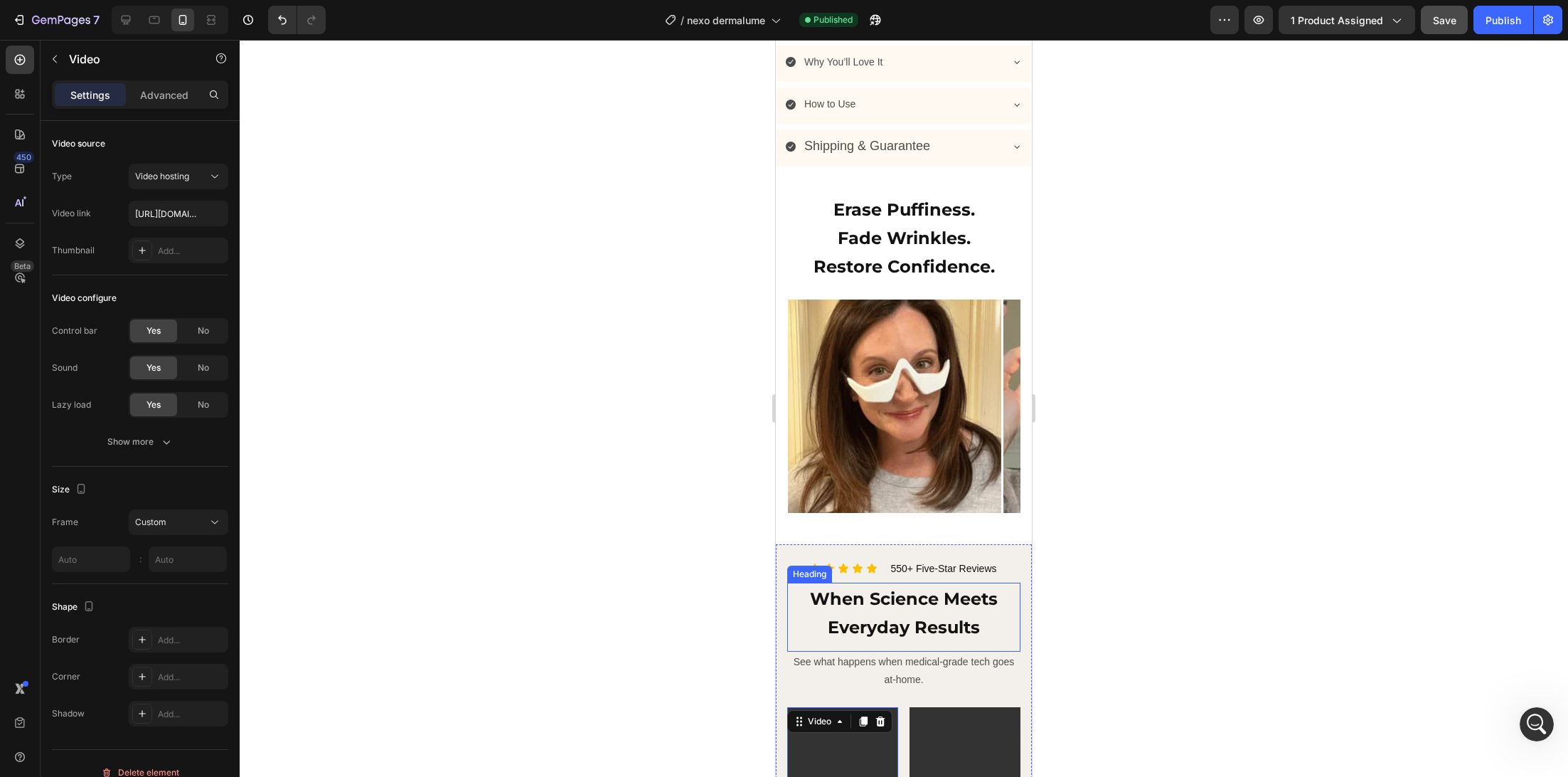
scroll to position [1275, 0]
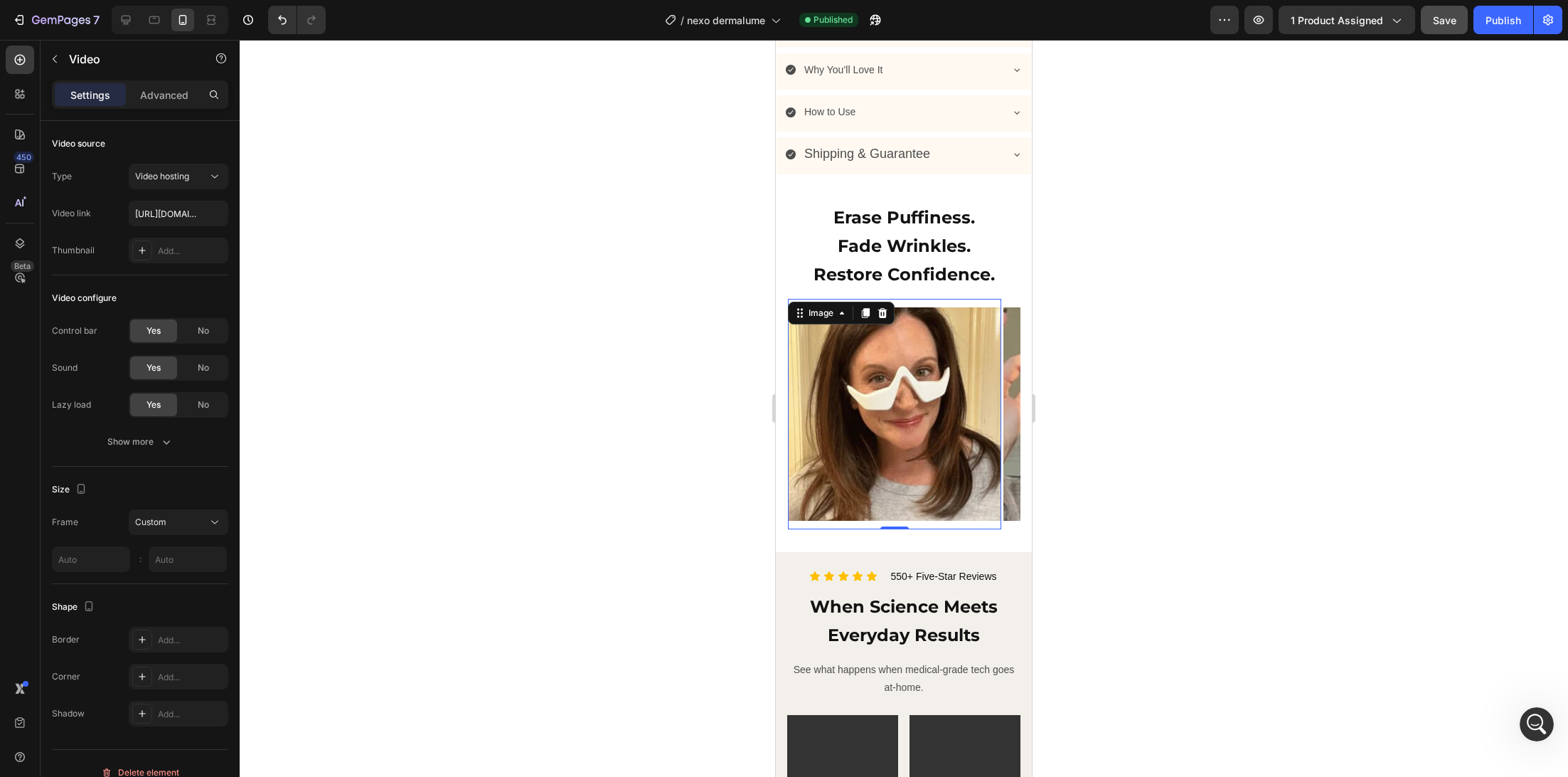
click at [885, 374] on img at bounding box center [894, 414] width 214 height 214
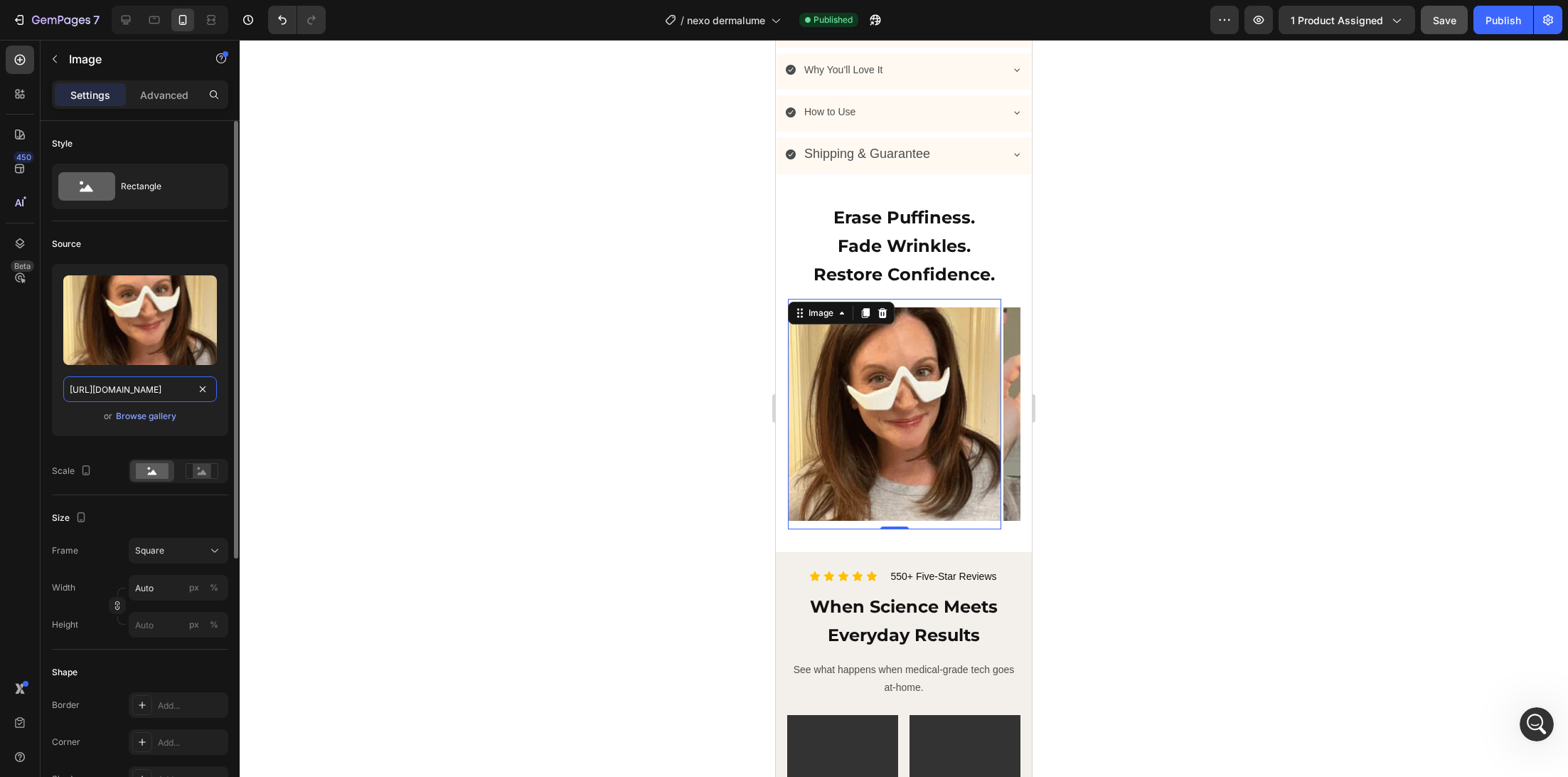
click at [154, 386] on input "https://cdn.shopify.com/s/files/1/0745/5834/1341/files/gempages_579627086029783…" at bounding box center [140, 389] width 154 height 26
drag, startPoint x: 157, startPoint y: 386, endPoint x: 852, endPoint y: 26, distance: 782.7
click at [0, 0] on div "7 Version history / nexo dermalume Published Published at a few seconds ago Pre…" at bounding box center [784, 0] width 1568 height 0
click at [1007, 346] on img at bounding box center [1109, 414] width 214 height 214
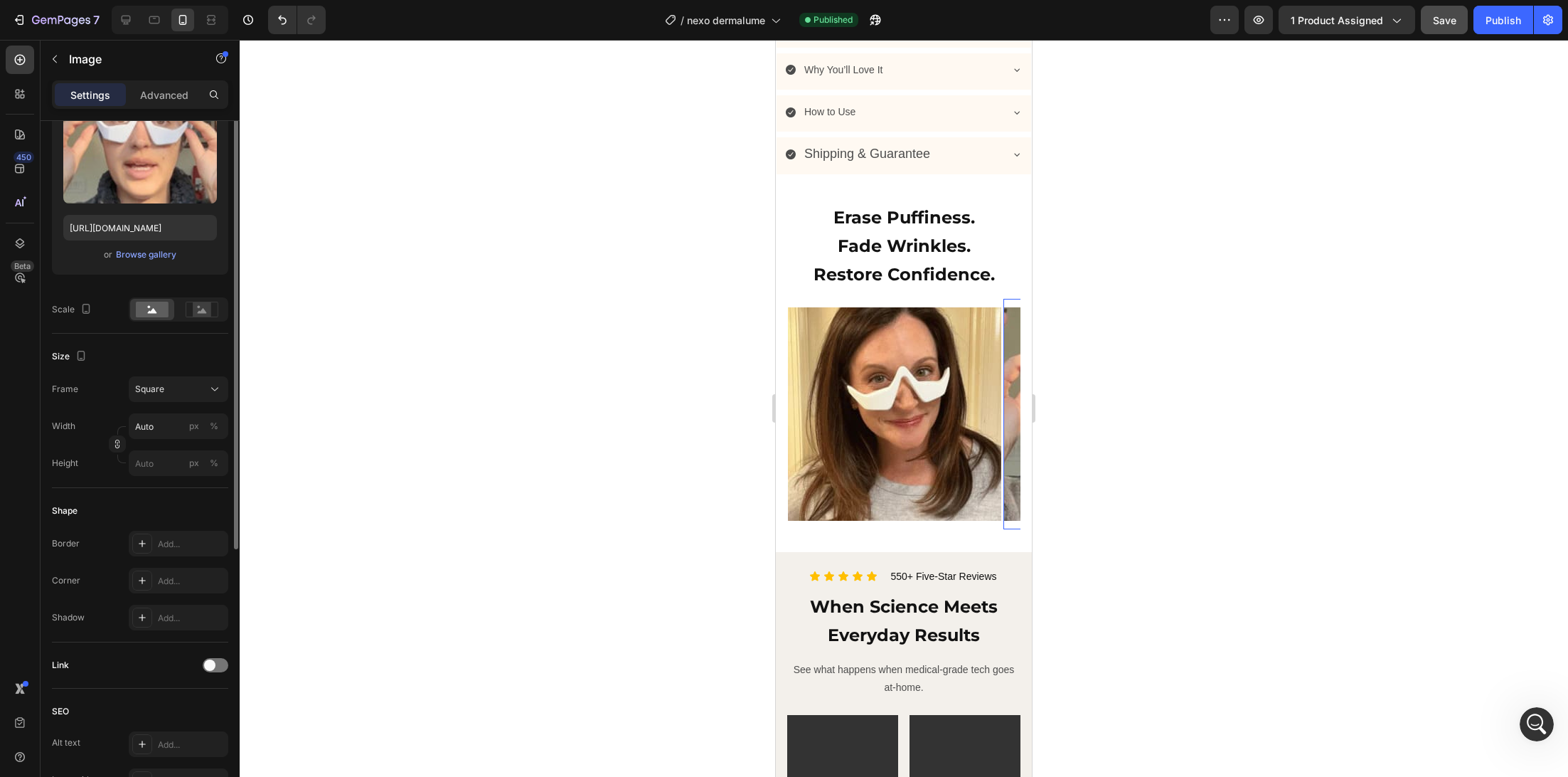
scroll to position [0, 0]
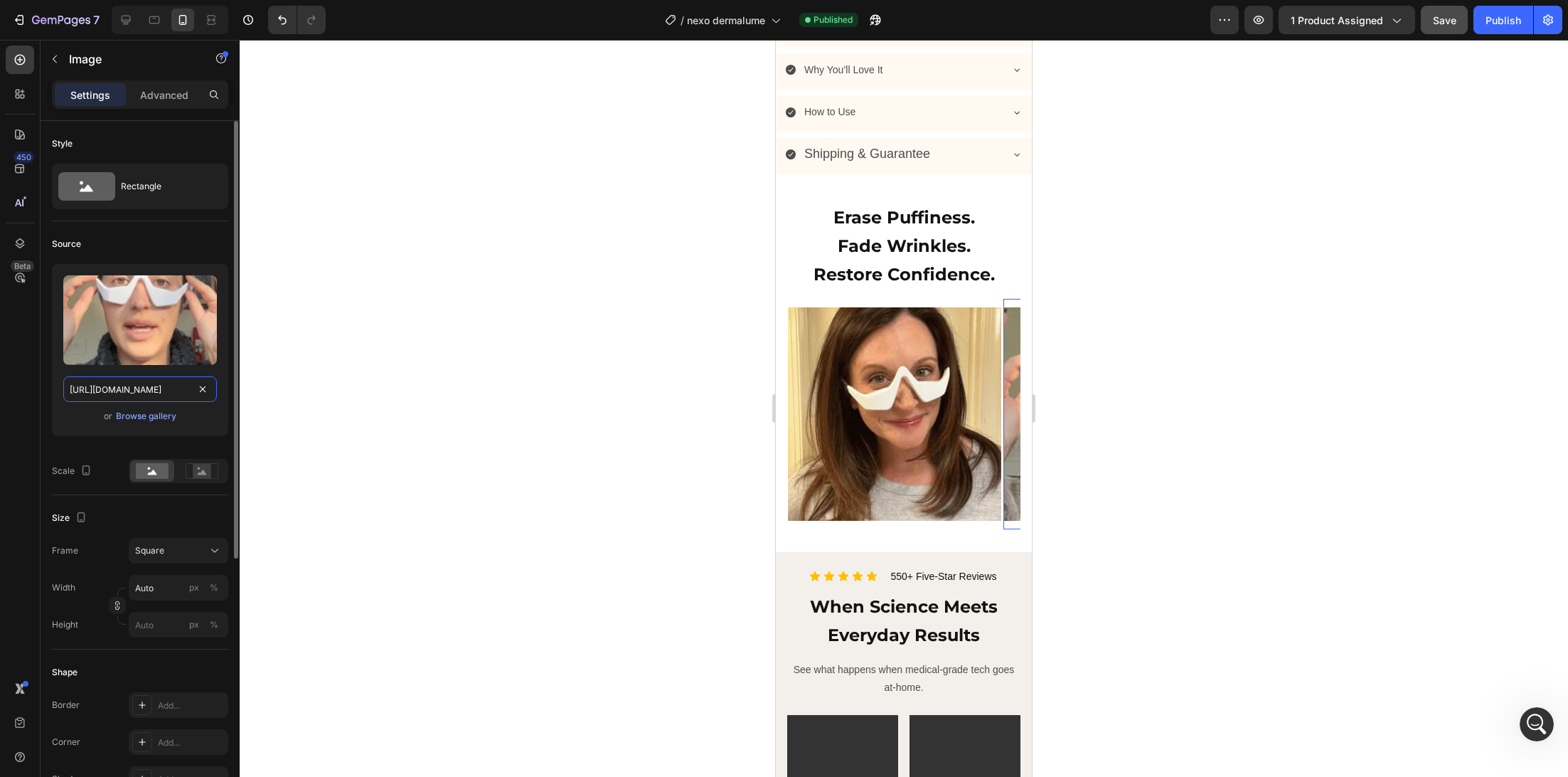
click at [128, 388] on input "https://cdn.shopify.com/s/files/1/0745/5834/1341/files/gempages_579627086029783…" at bounding box center [140, 389] width 154 height 26
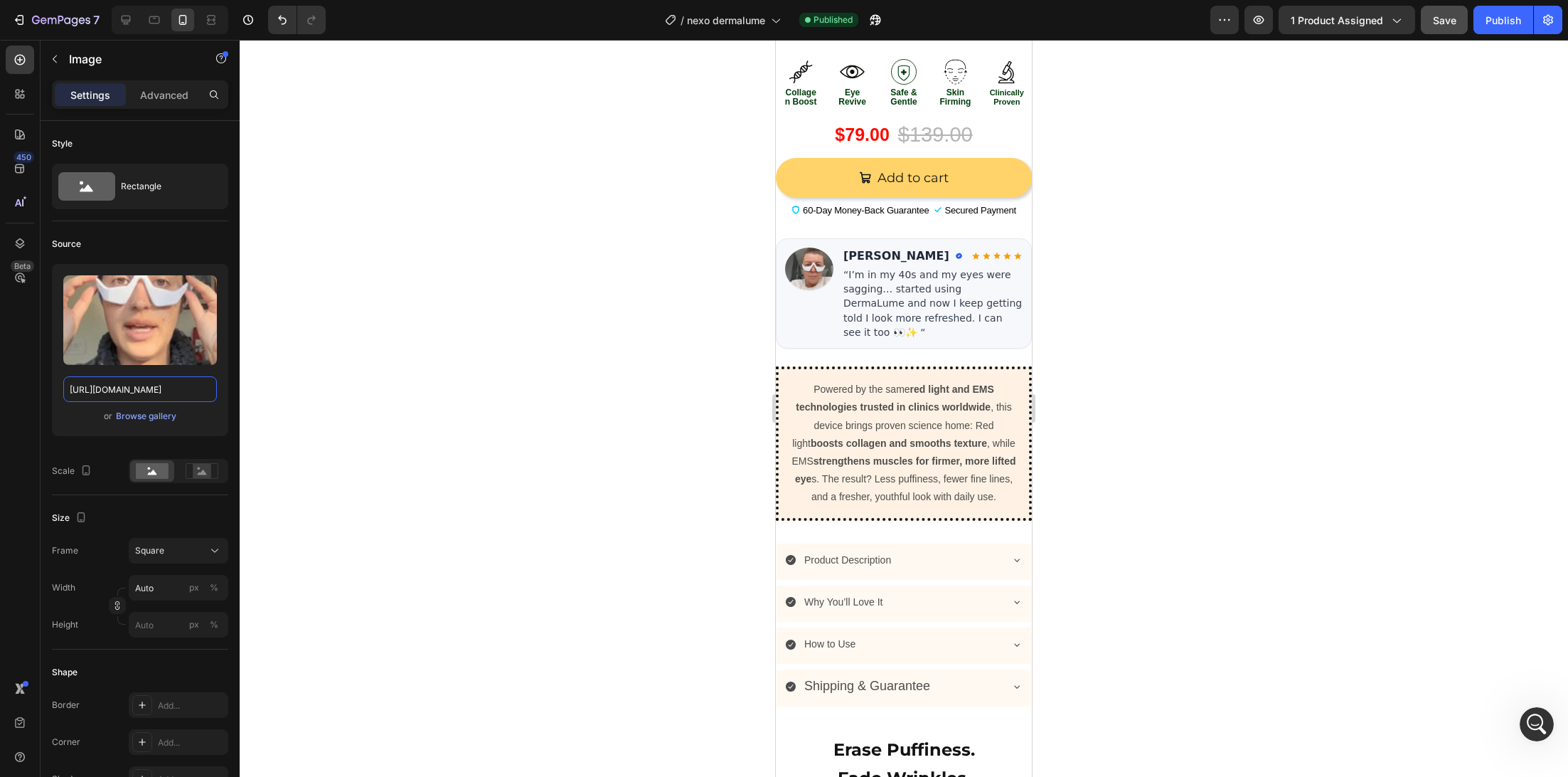
scroll to position [739, 0]
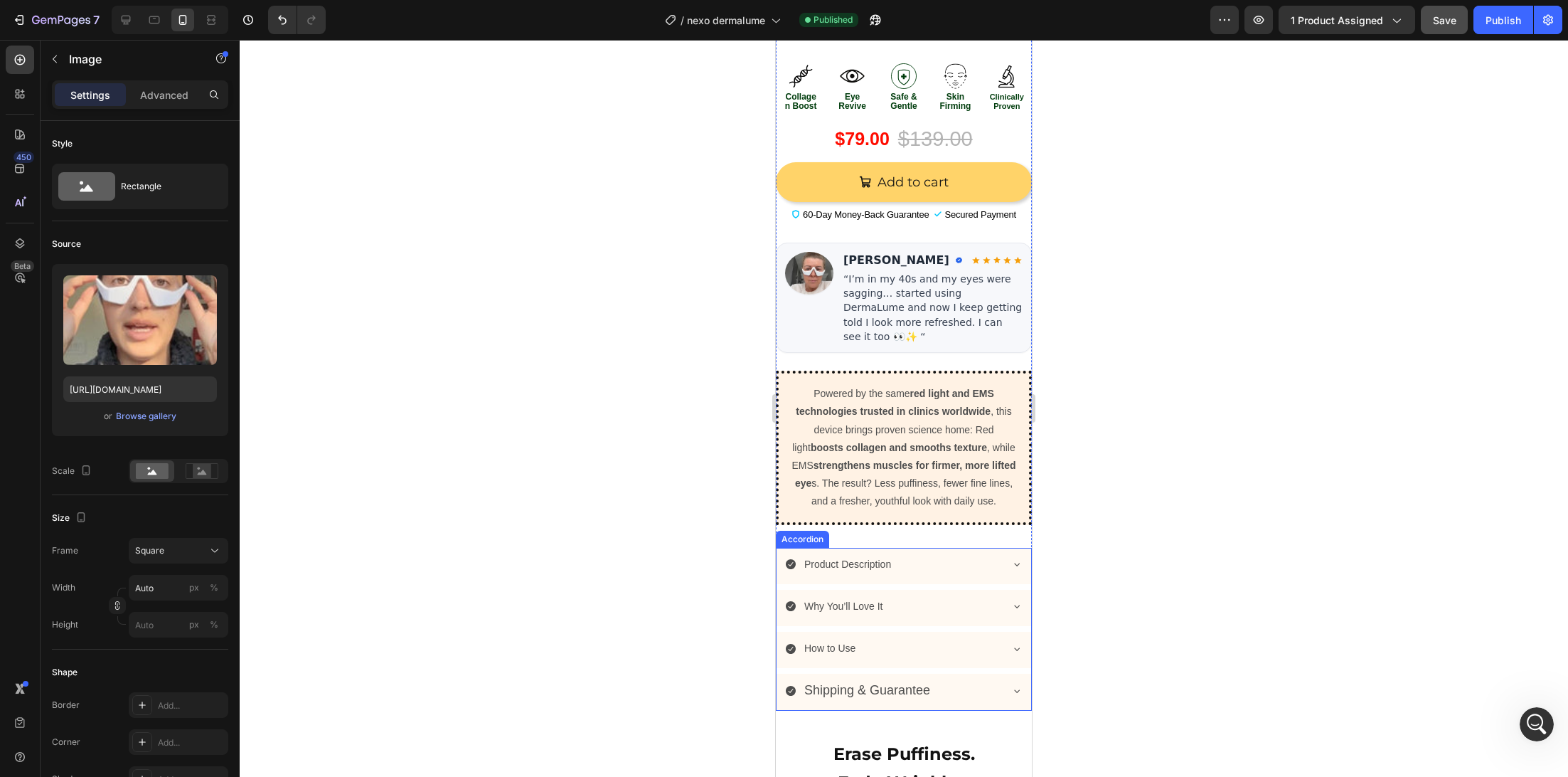
click at [864, 683] on span "Shipping & Guarantee" at bounding box center [867, 689] width 126 height 14
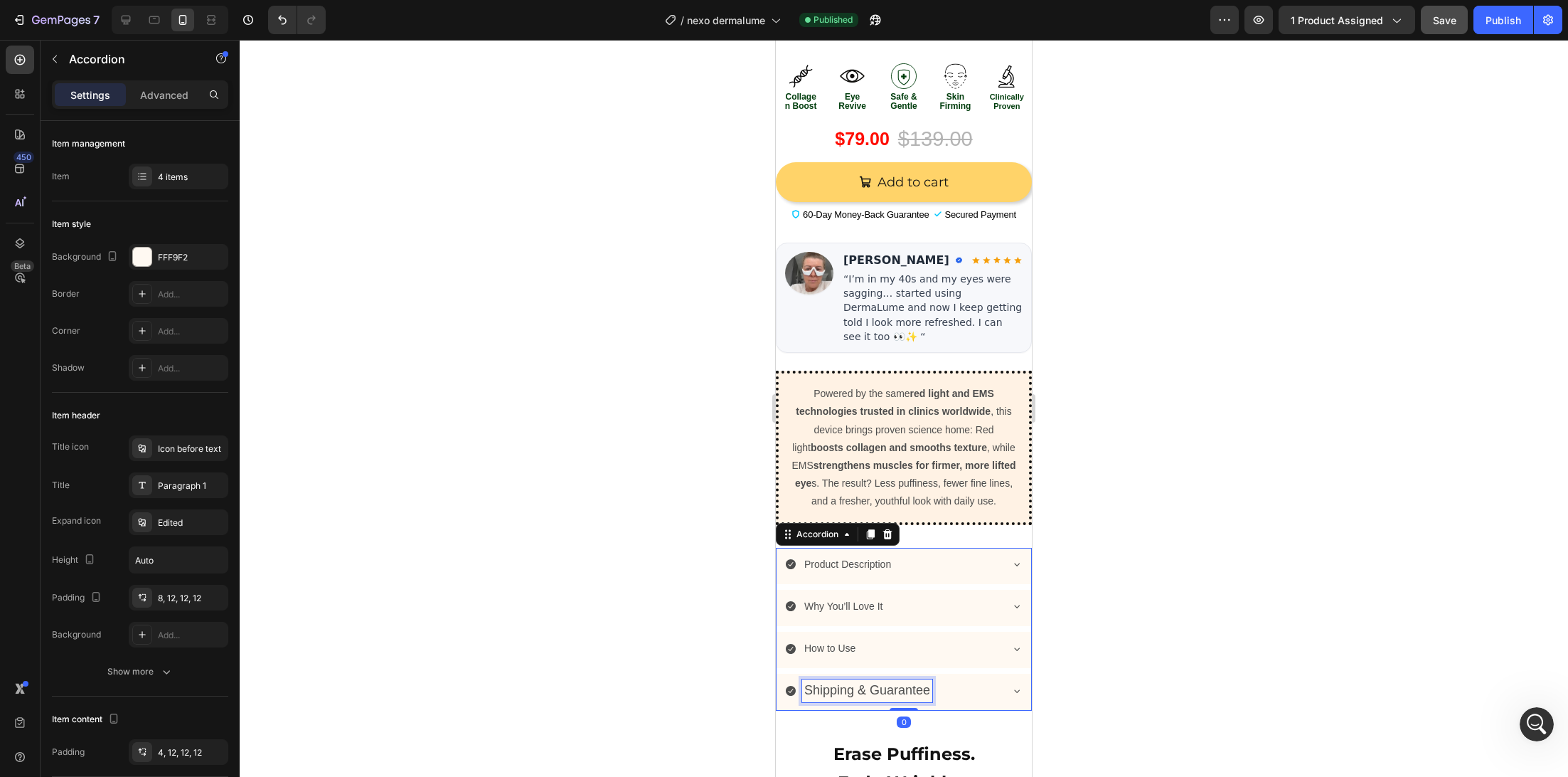
click at [864, 683] on span "Shipping & Guarantee" at bounding box center [867, 689] width 126 height 14
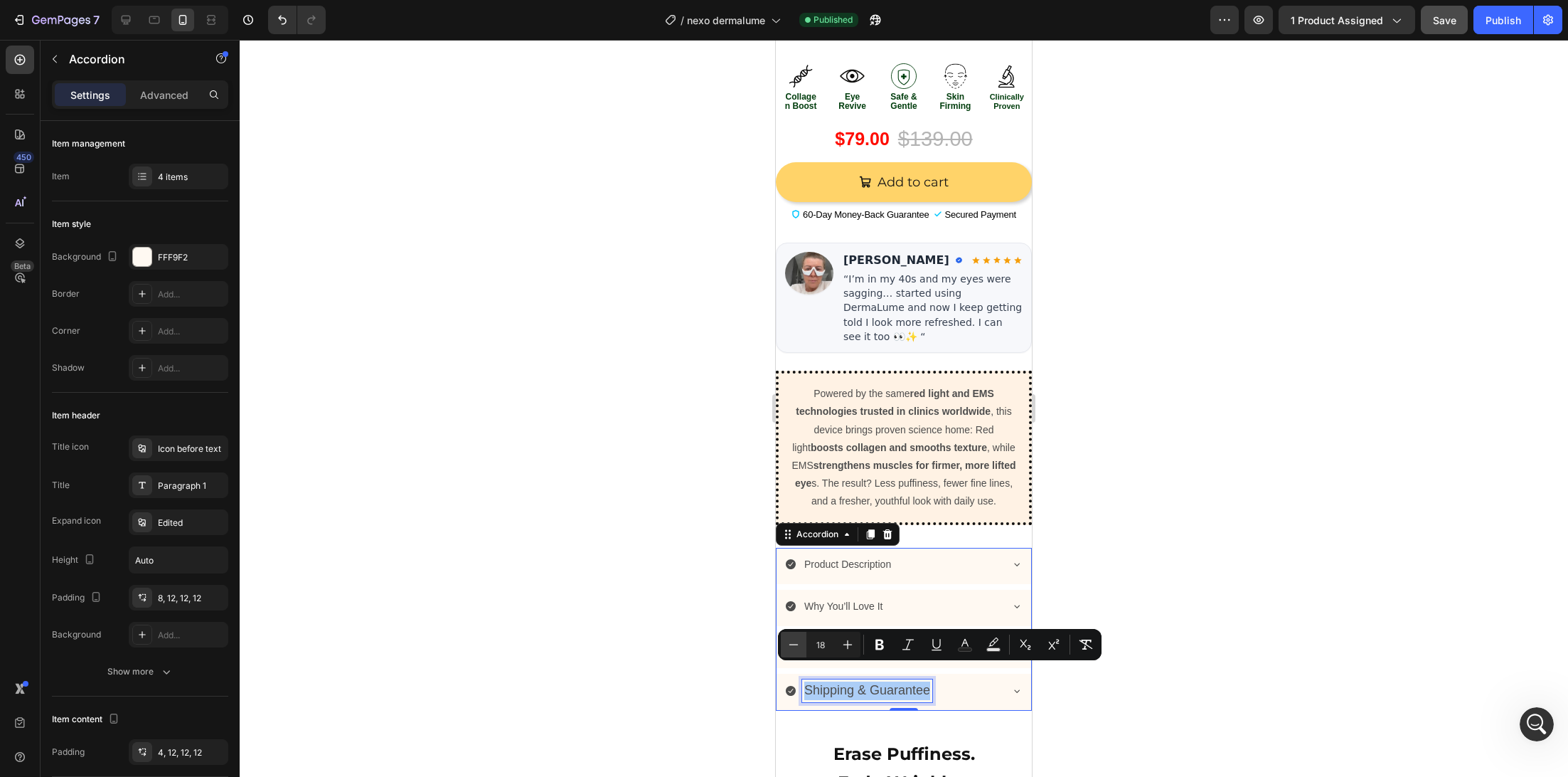
click at [793, 643] on icon "Editor contextual toolbar" at bounding box center [793, 644] width 14 height 14
click at [792, 643] on icon "Editor contextual toolbar" at bounding box center [793, 644] width 14 height 14
type input "14"
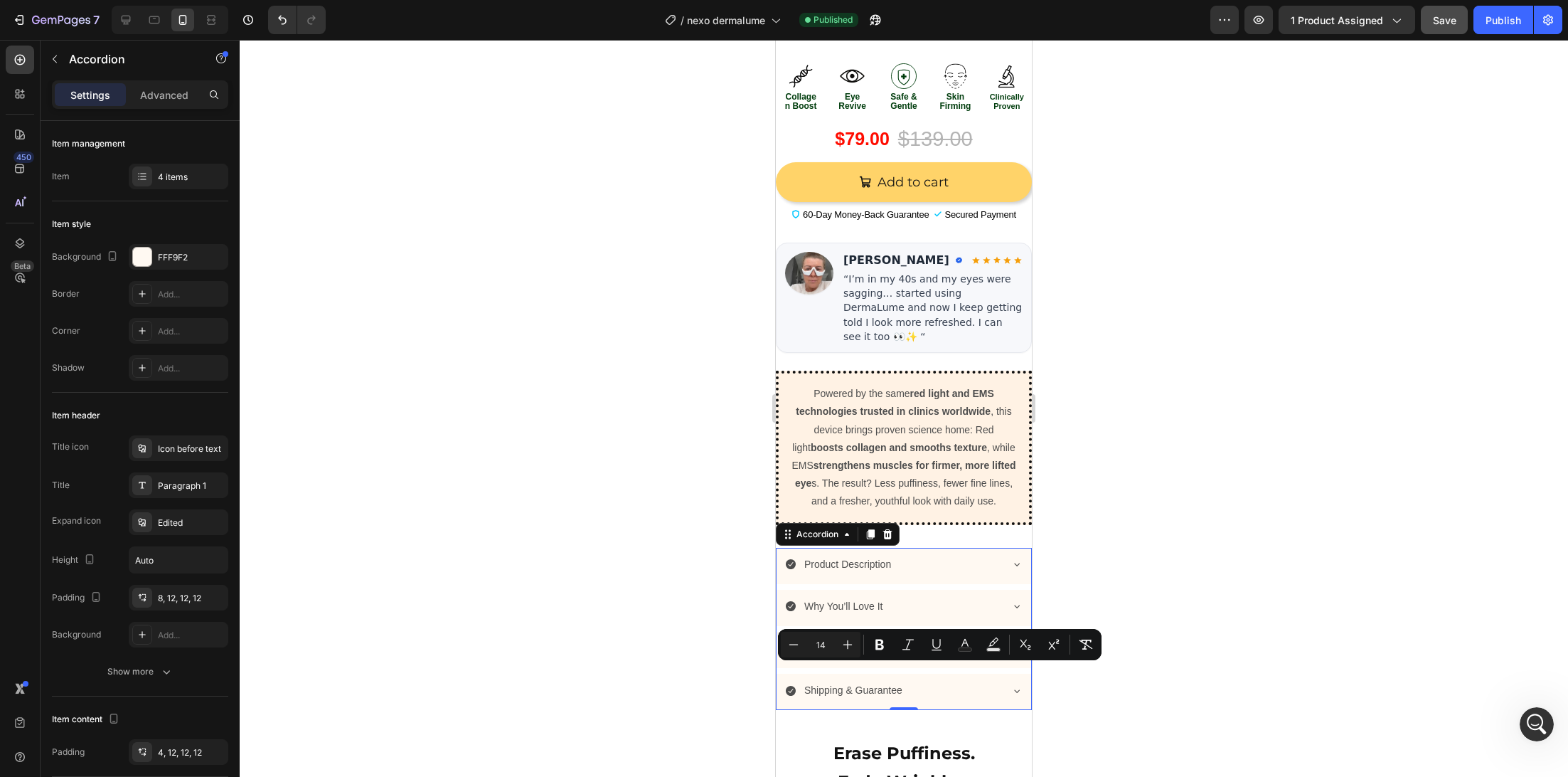
click at [695, 648] on div at bounding box center [904, 408] width 1328 height 737
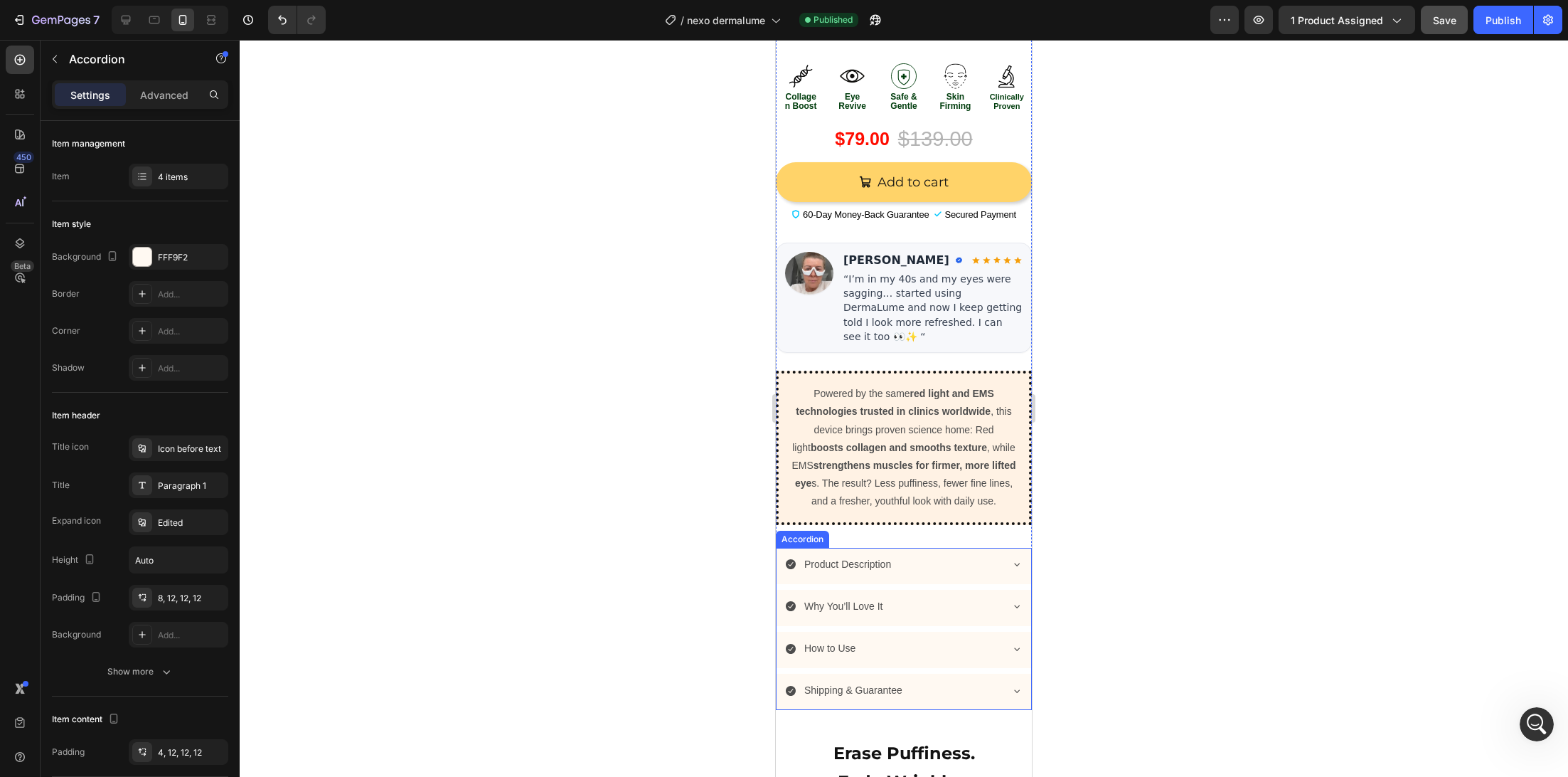
click at [825, 643] on span "How to Use" at bounding box center [830, 648] width 51 height 11
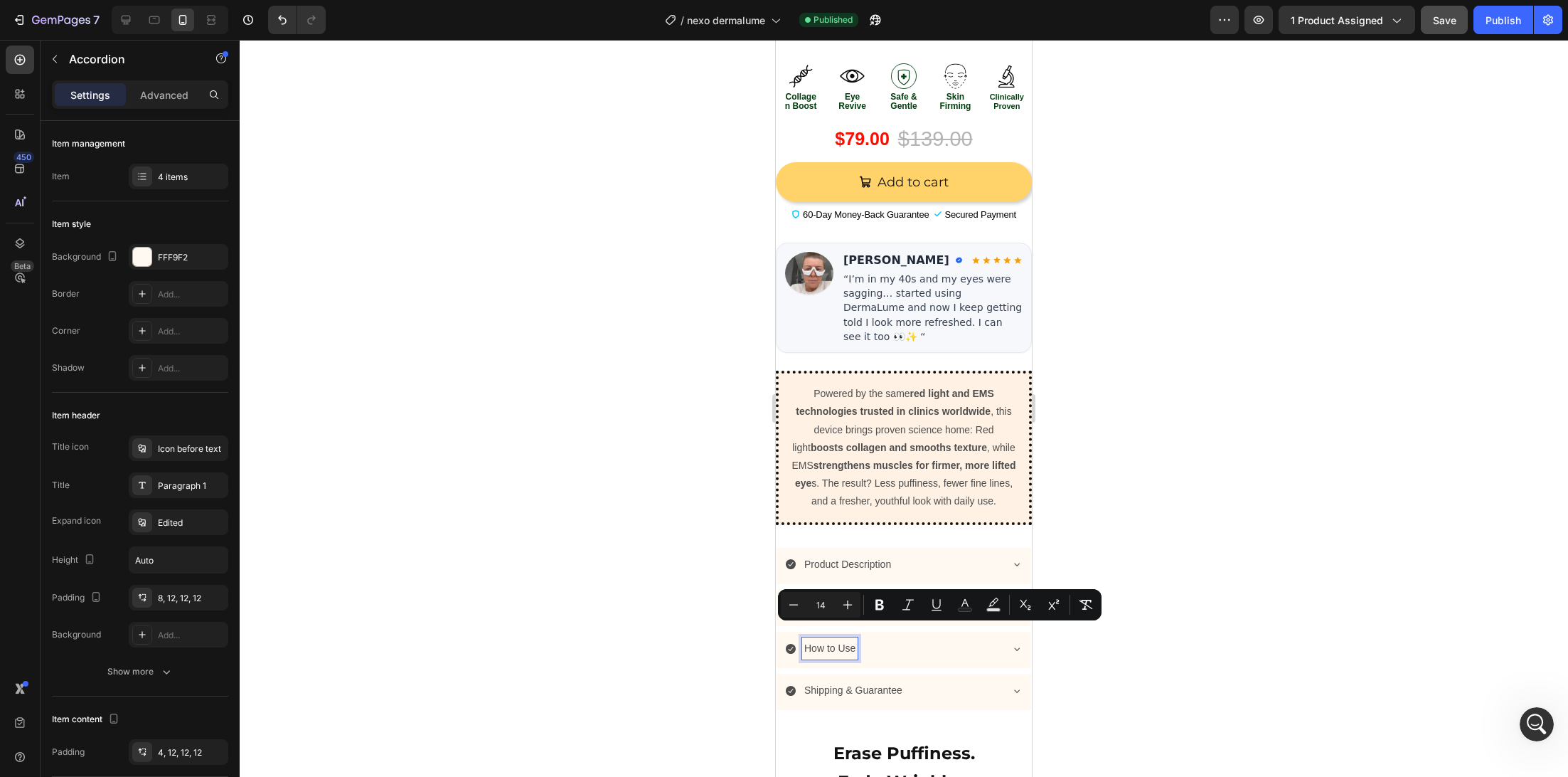
click at [710, 642] on div at bounding box center [904, 408] width 1328 height 737
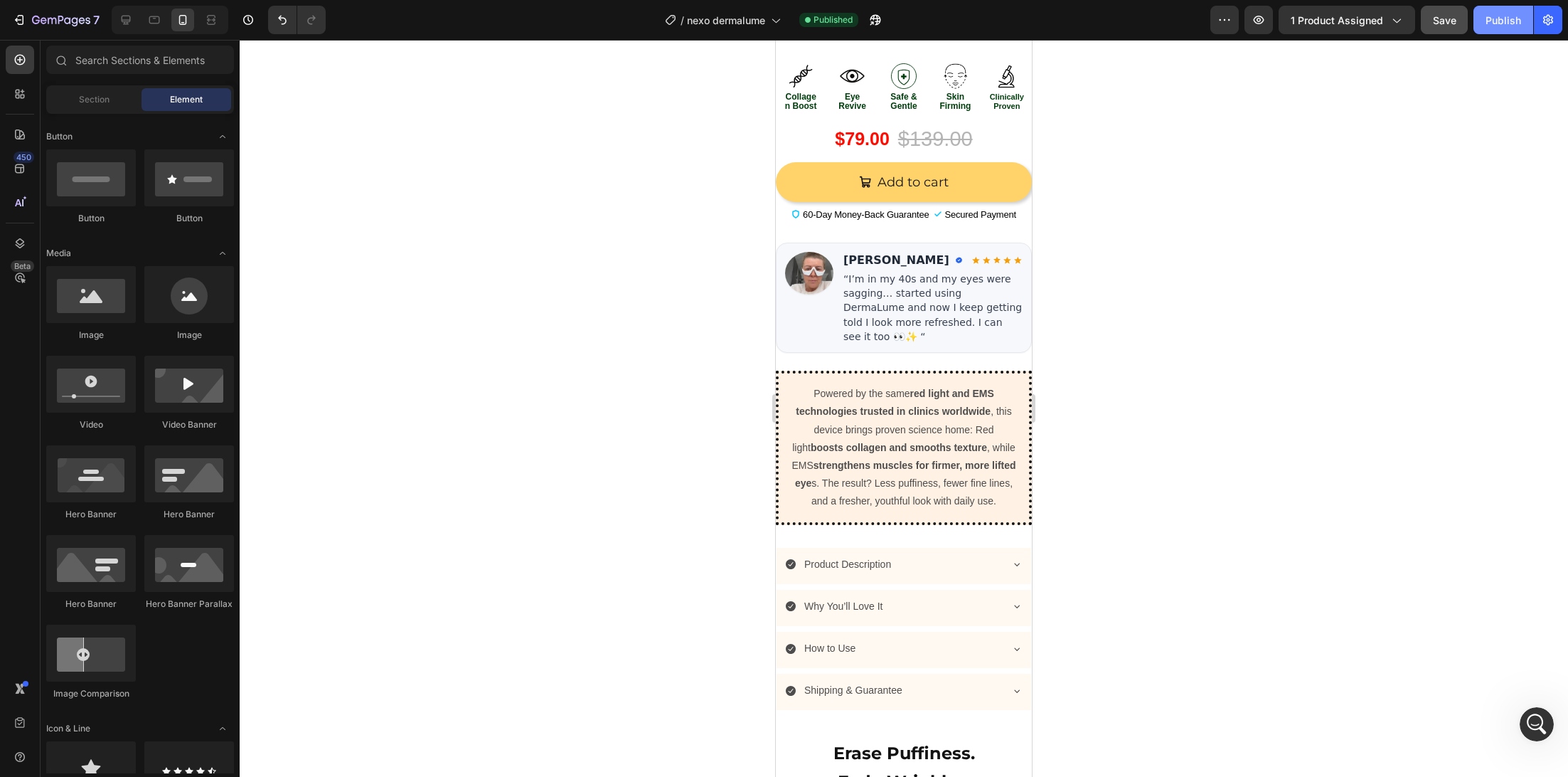
click at [1501, 15] on div "Publish" at bounding box center [1503, 20] width 36 height 15
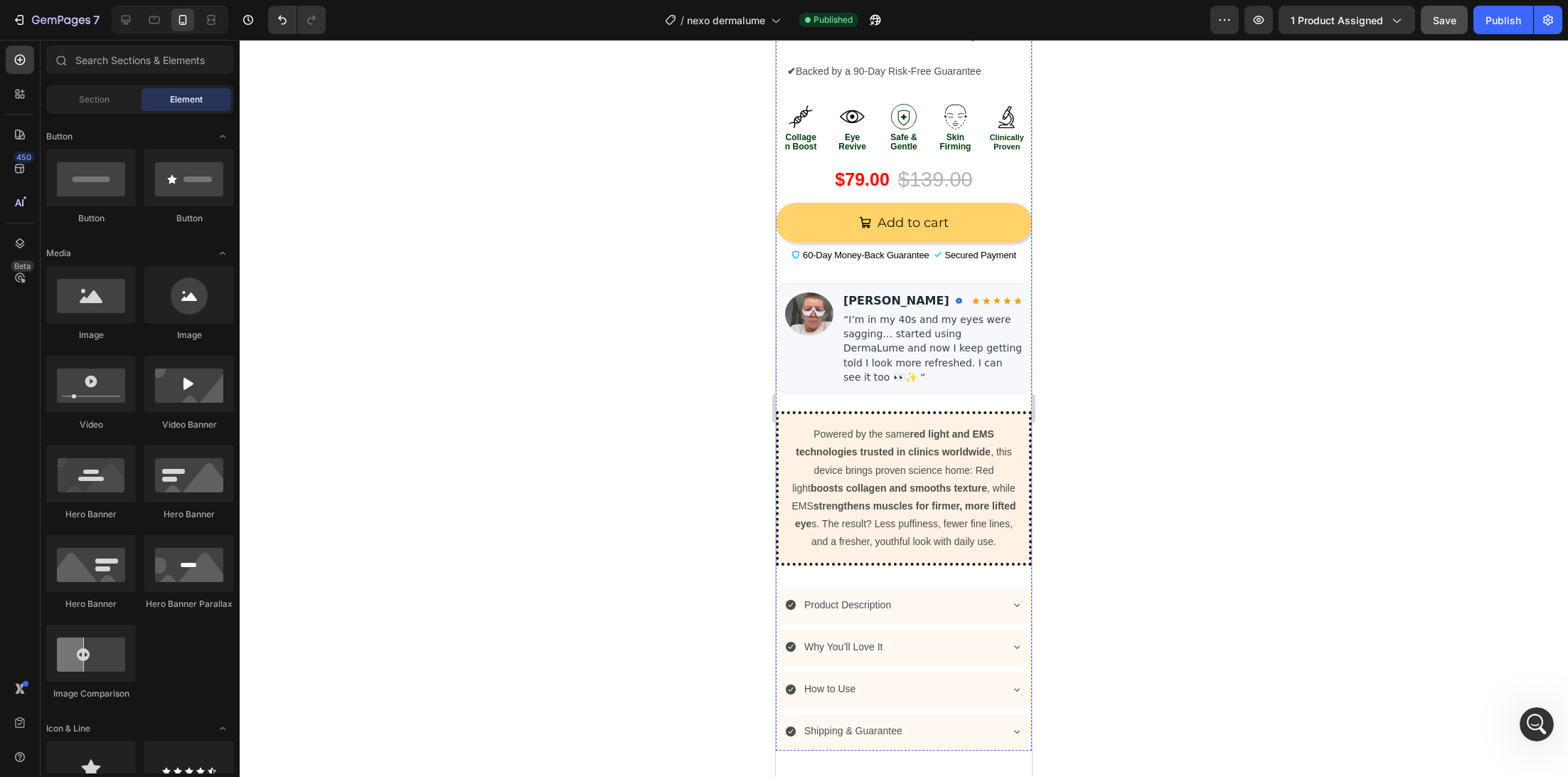
scroll to position [1347, 0]
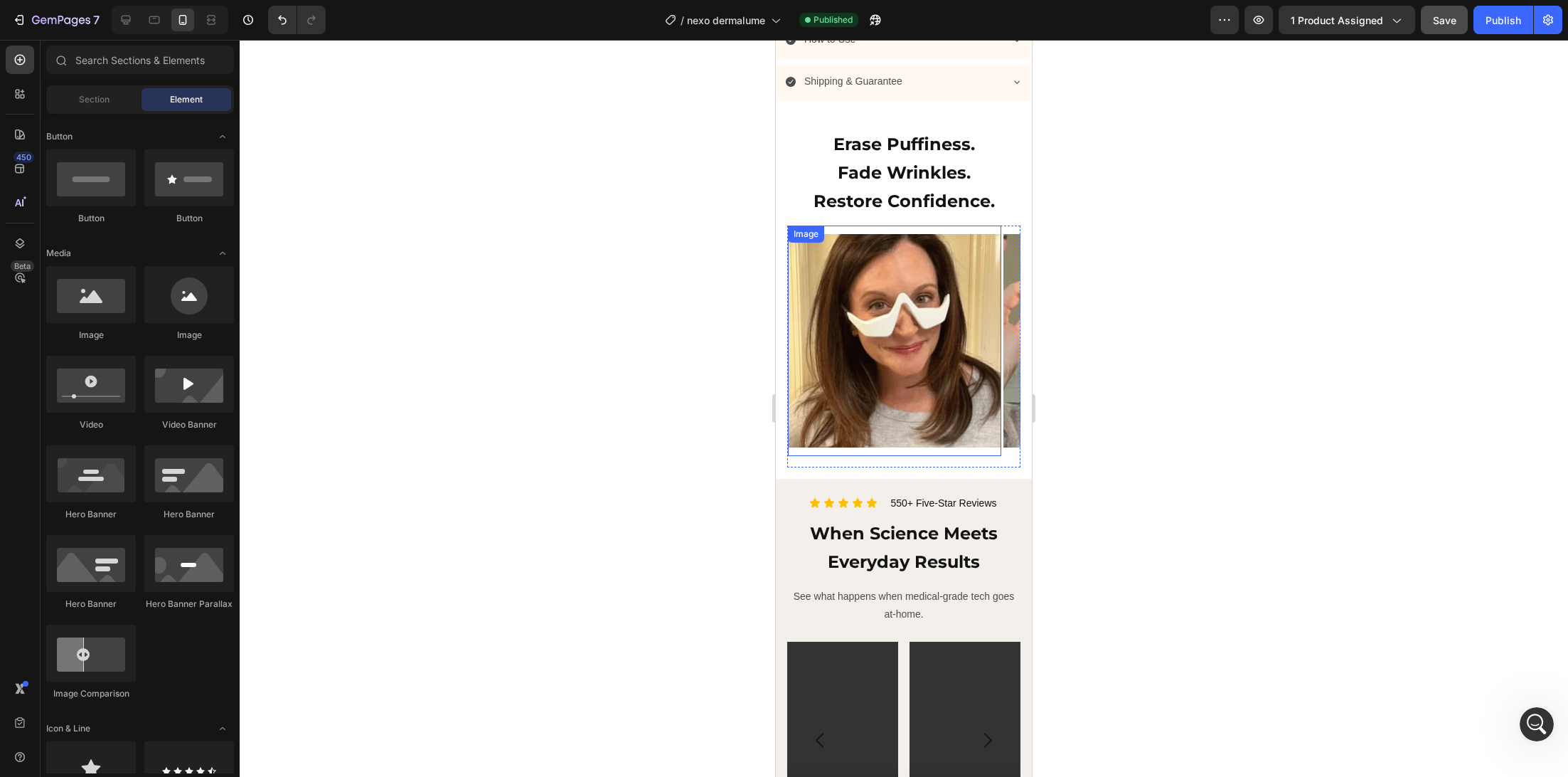
click at [898, 346] on img at bounding box center [894, 340] width 214 height 214
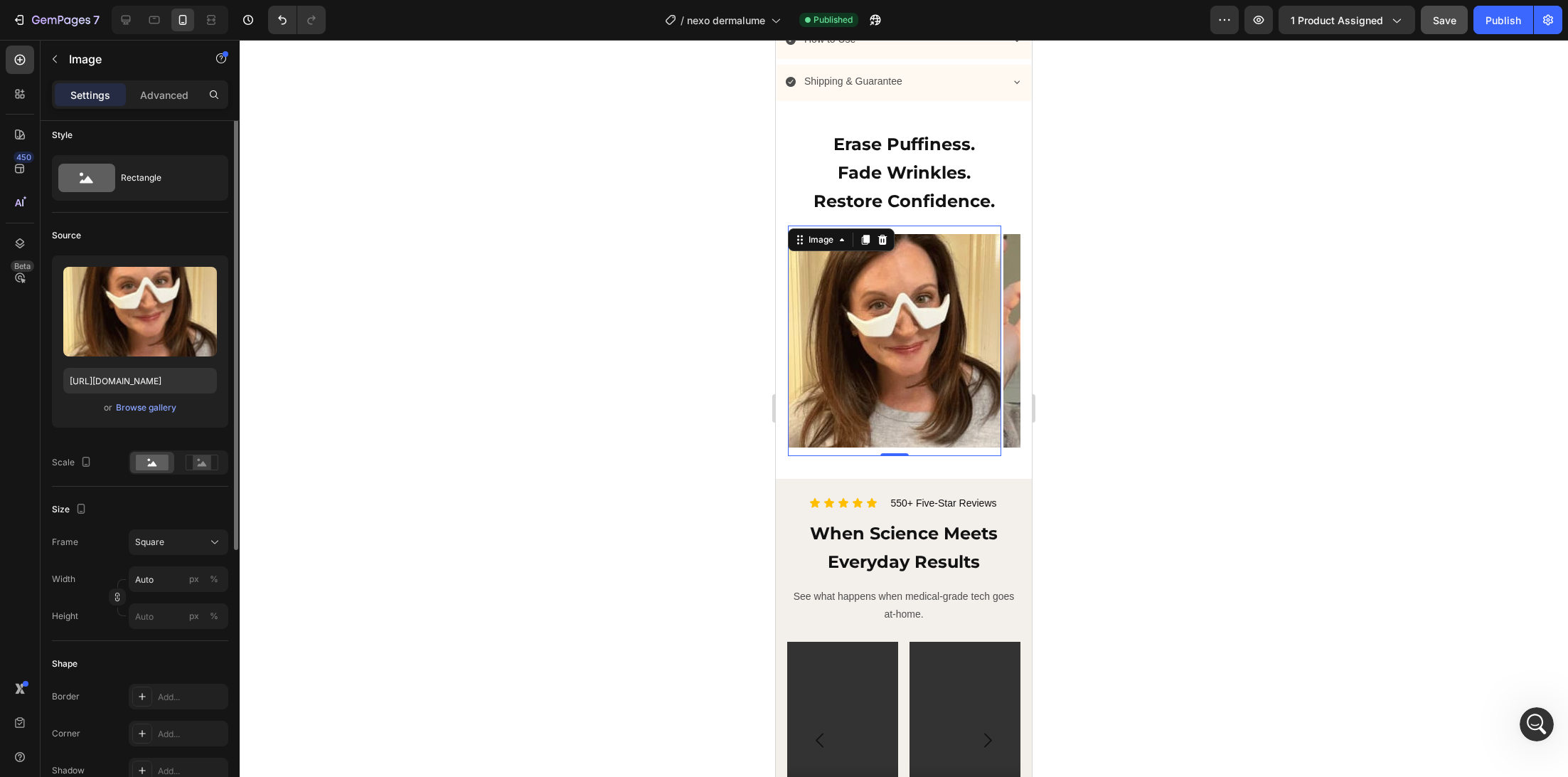
scroll to position [0, 0]
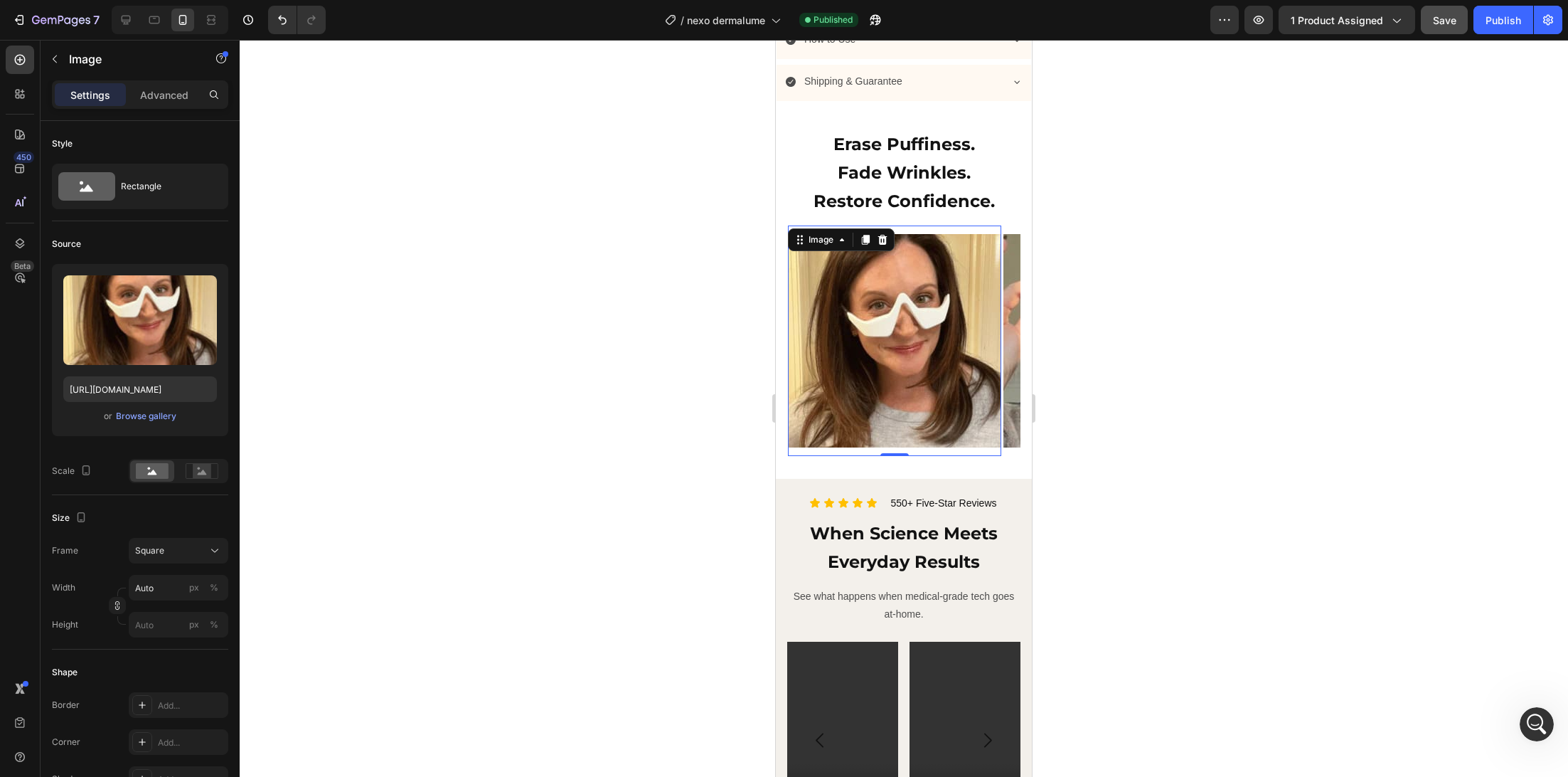
click at [178, 107] on div "Settings Advanced" at bounding box center [140, 94] width 176 height 28
click at [178, 106] on div "Settings Advanced" at bounding box center [140, 94] width 176 height 28
click at [170, 98] on p "Advanced" at bounding box center [164, 95] width 48 height 15
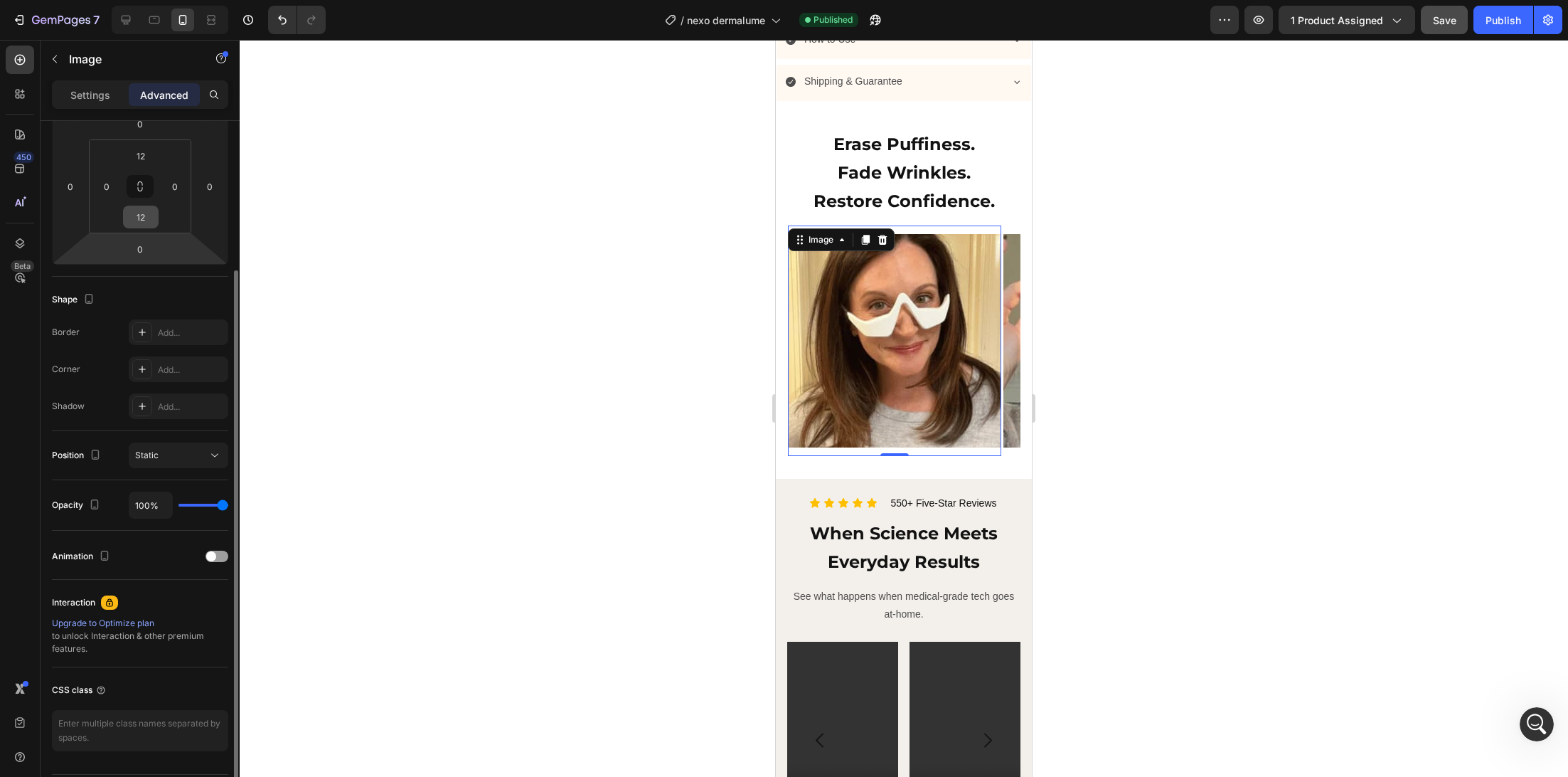
scroll to position [211, 0]
click at [152, 448] on span "Static" at bounding box center [147, 454] width 24 height 11
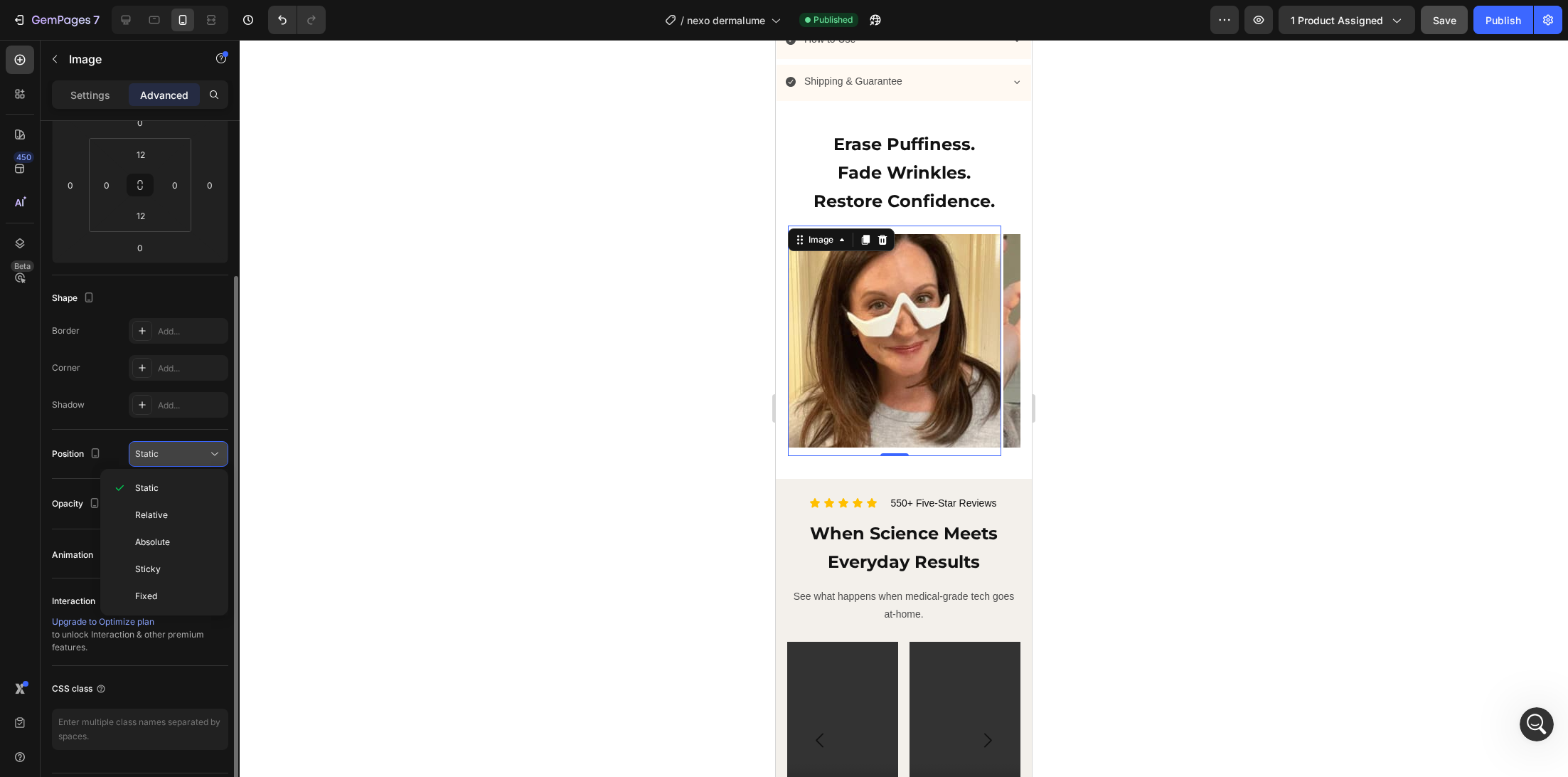
click at [152, 448] on span "Static" at bounding box center [147, 454] width 24 height 11
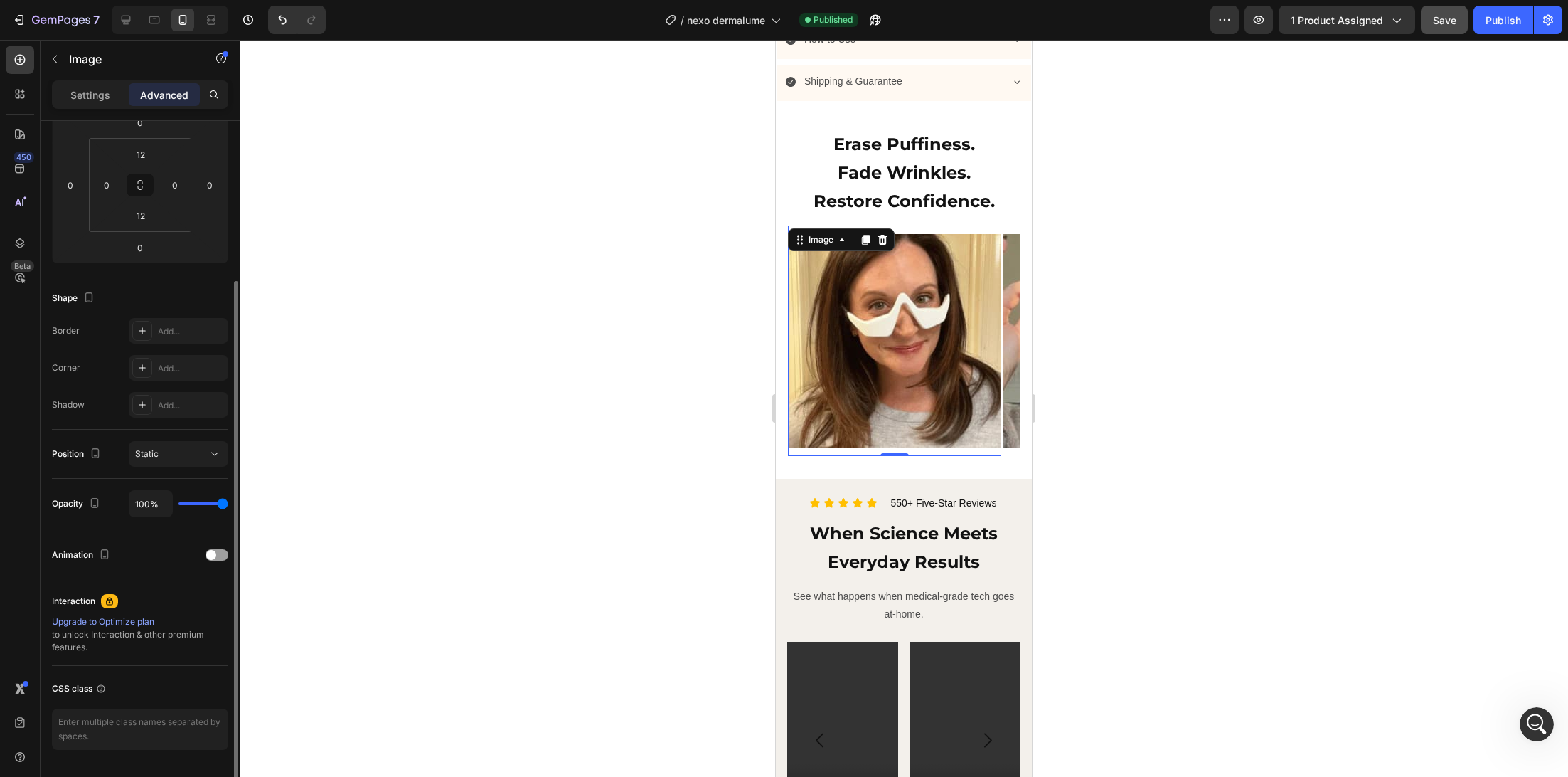
scroll to position [249, 0]
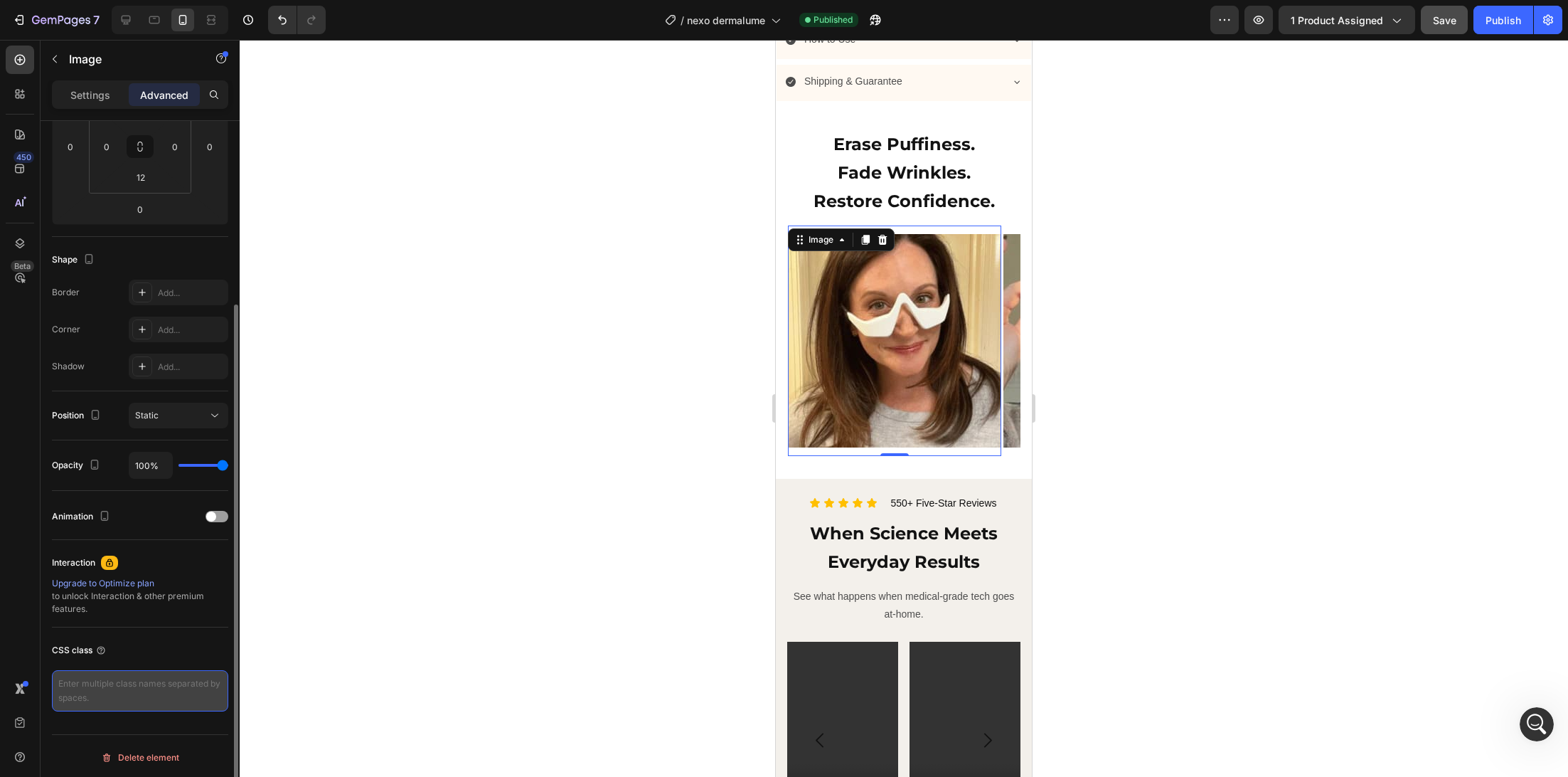
click at [185, 691] on textarea at bounding box center [140, 690] width 176 height 41
click at [210, 654] on div "CSS class" at bounding box center [140, 650] width 176 height 23
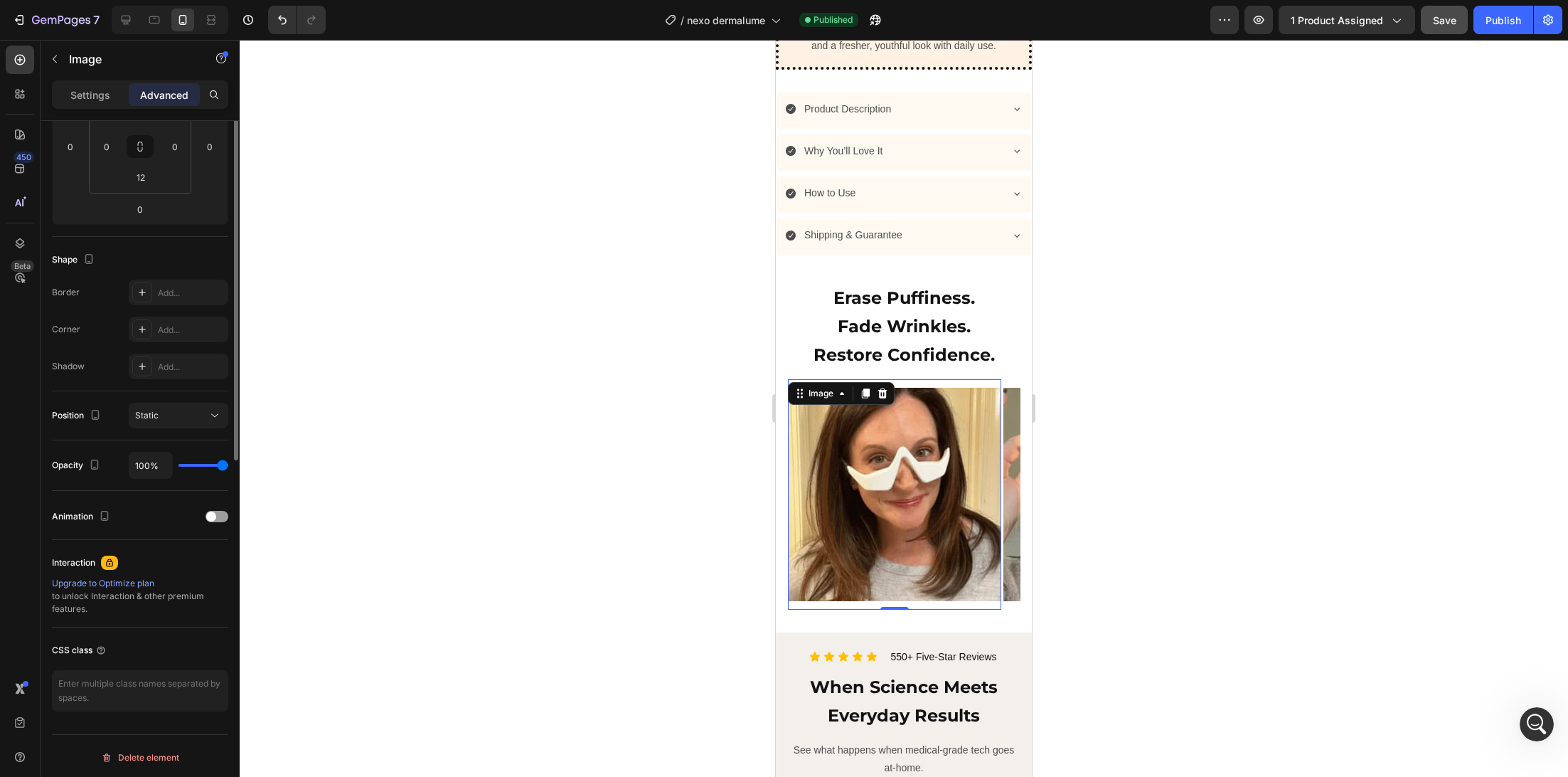
scroll to position [0, 0]
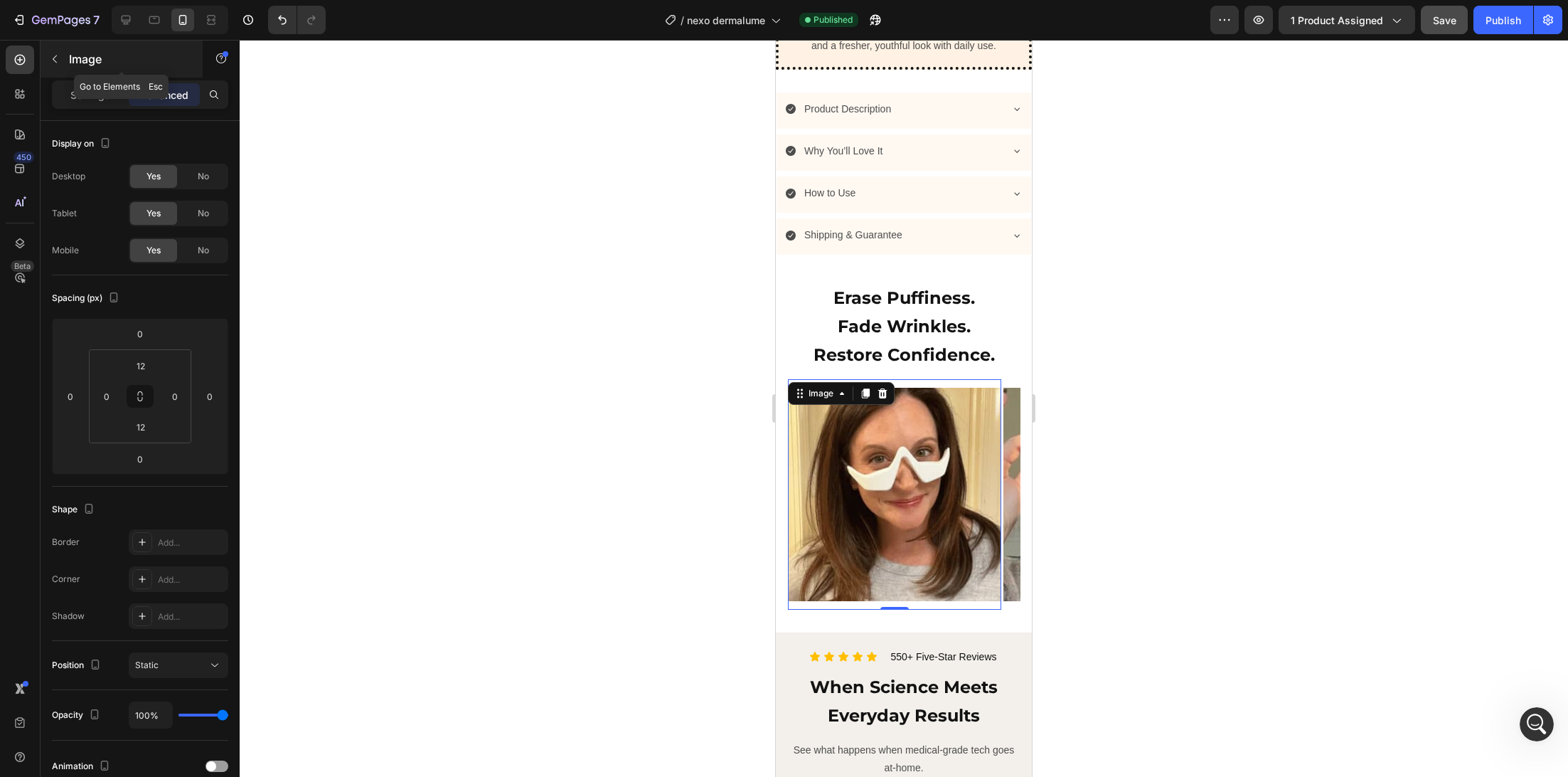
click at [59, 60] on icon "button" at bounding box center [54, 59] width 11 height 11
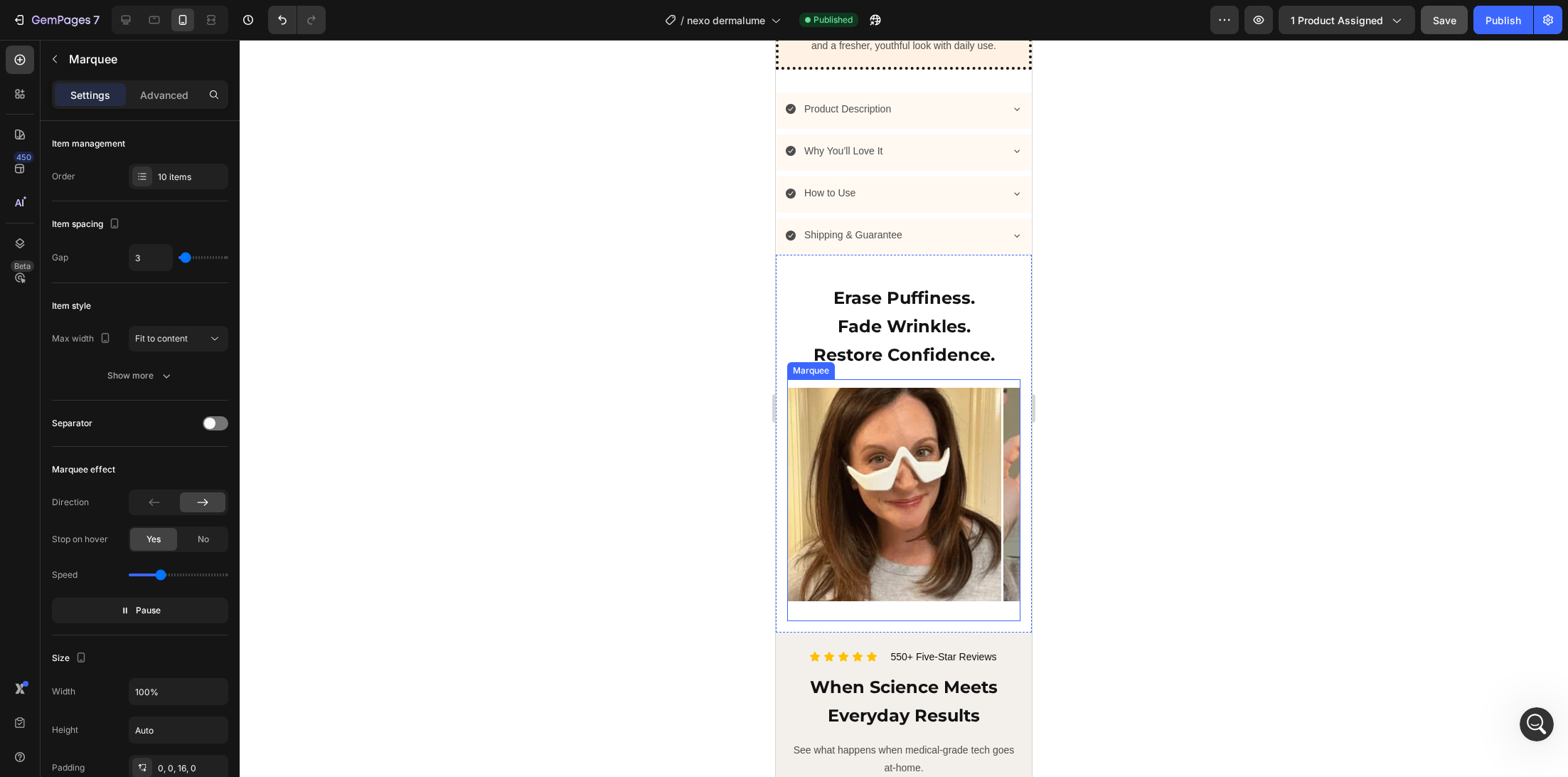
click at [937, 591] on div "Image Image Image Image Image Image Image Image Image Image Image Image Image I…" at bounding box center [904, 500] width 233 height 242
click at [57, 59] on icon "button" at bounding box center [54, 59] width 11 height 11
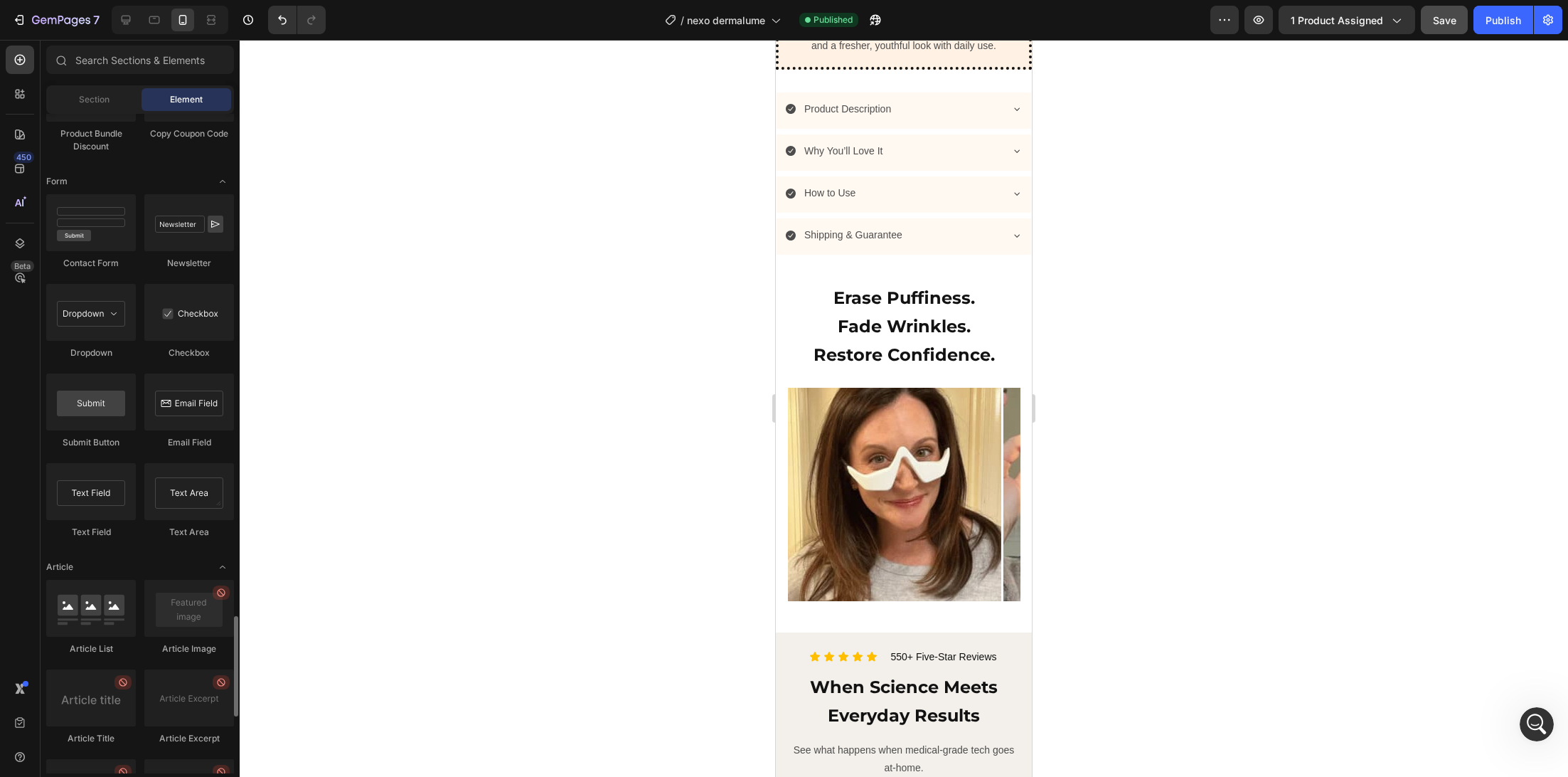
scroll to position [3650, 0]
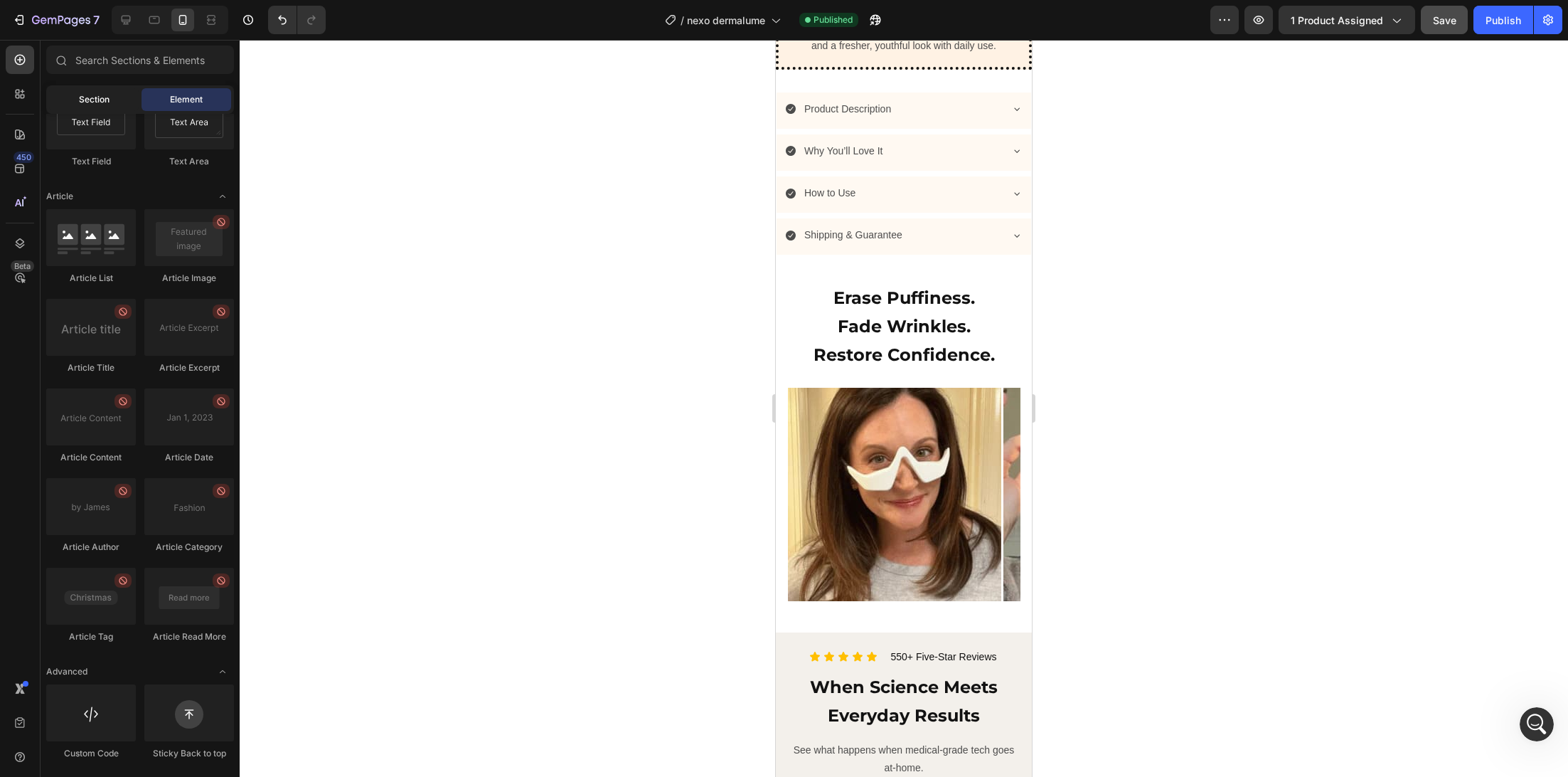
click at [123, 96] on div "Section" at bounding box center [94, 100] width 89 height 23
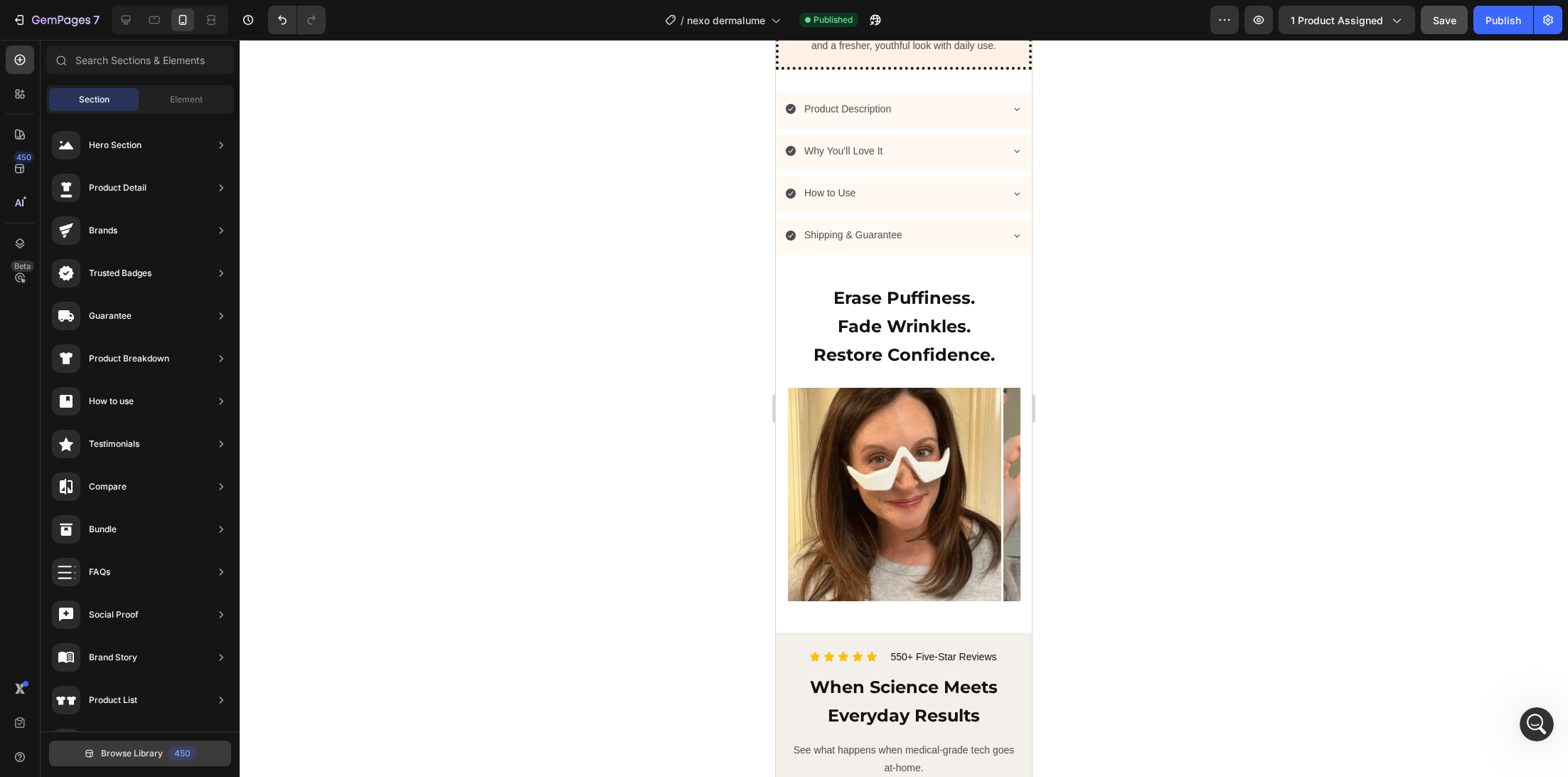
click at [125, 753] on span "Browse Library" at bounding box center [132, 753] width 62 height 13
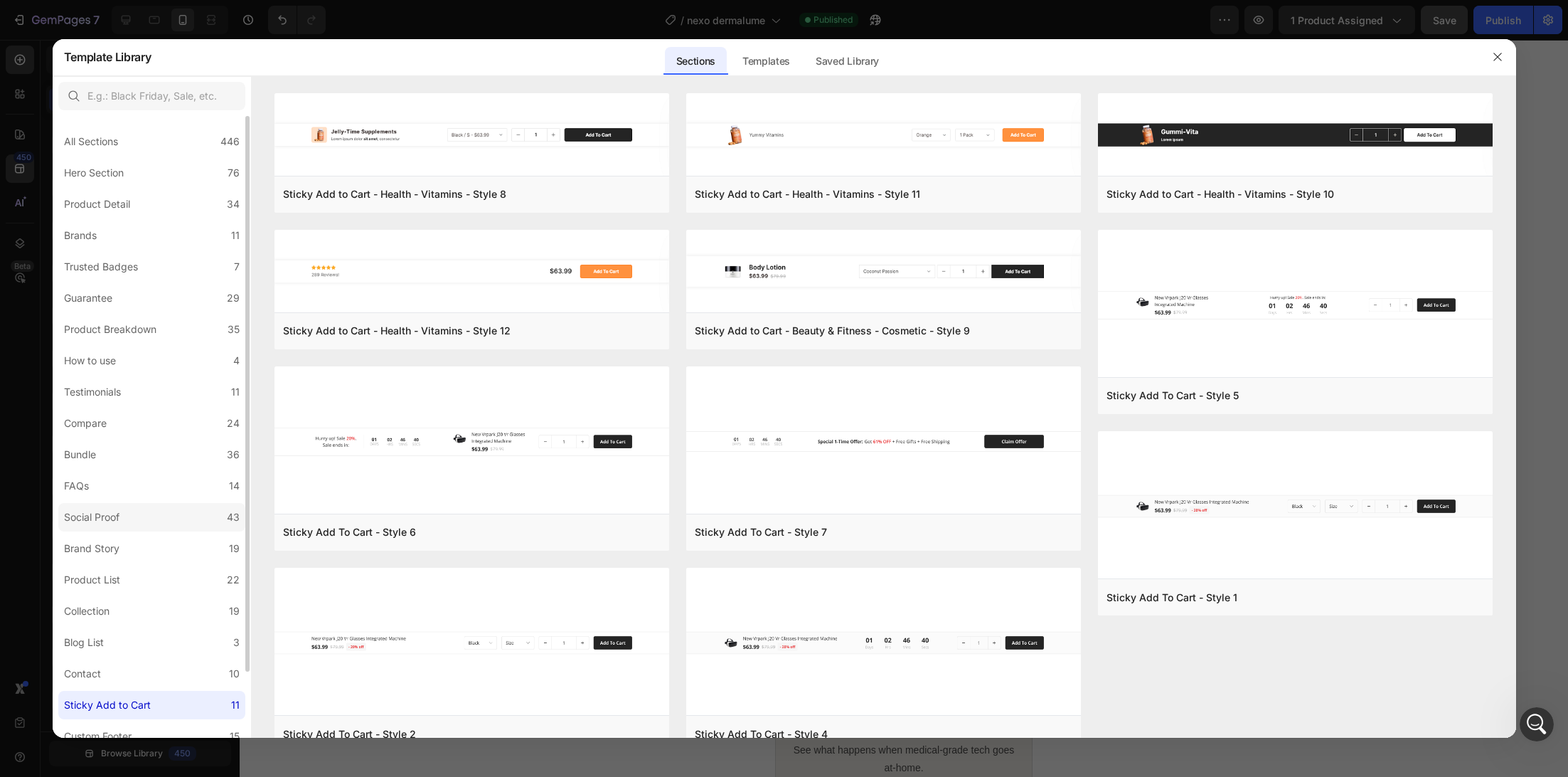
click at [132, 509] on label "Social Proof 43" at bounding box center [152, 517] width 187 height 28
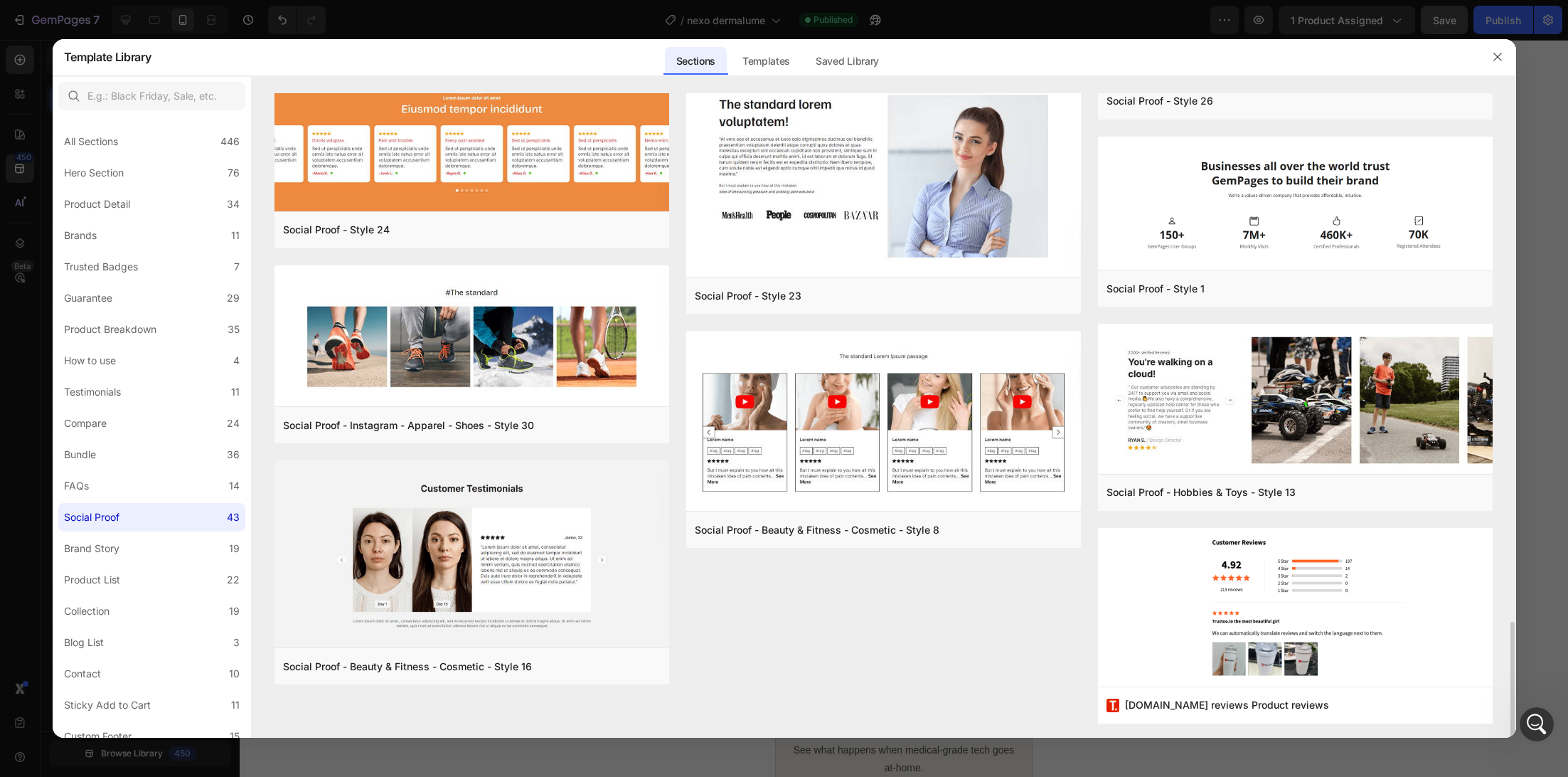
scroll to position [2940, 0]
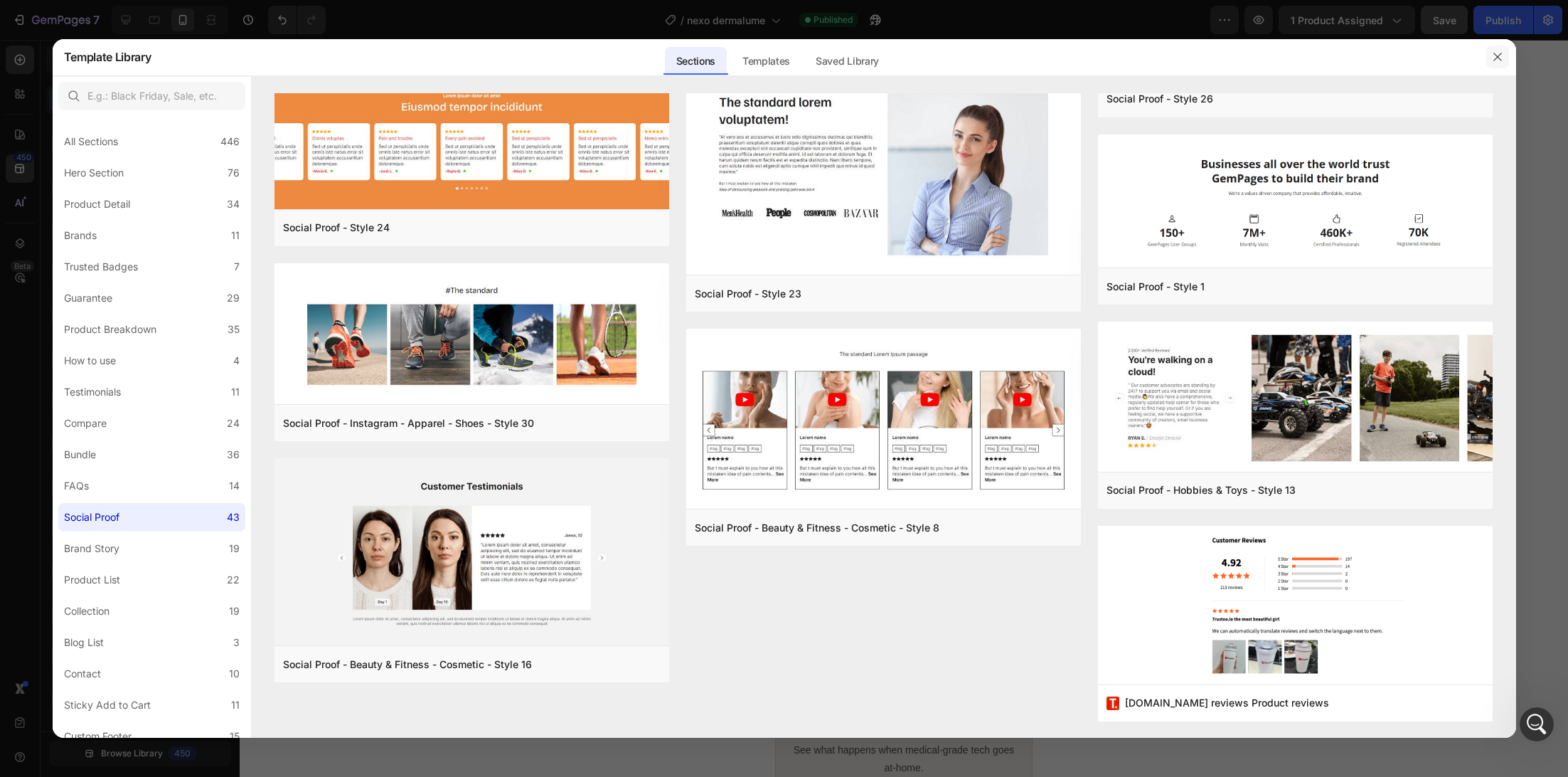
click at [1493, 58] on icon "button" at bounding box center [1497, 56] width 11 height 11
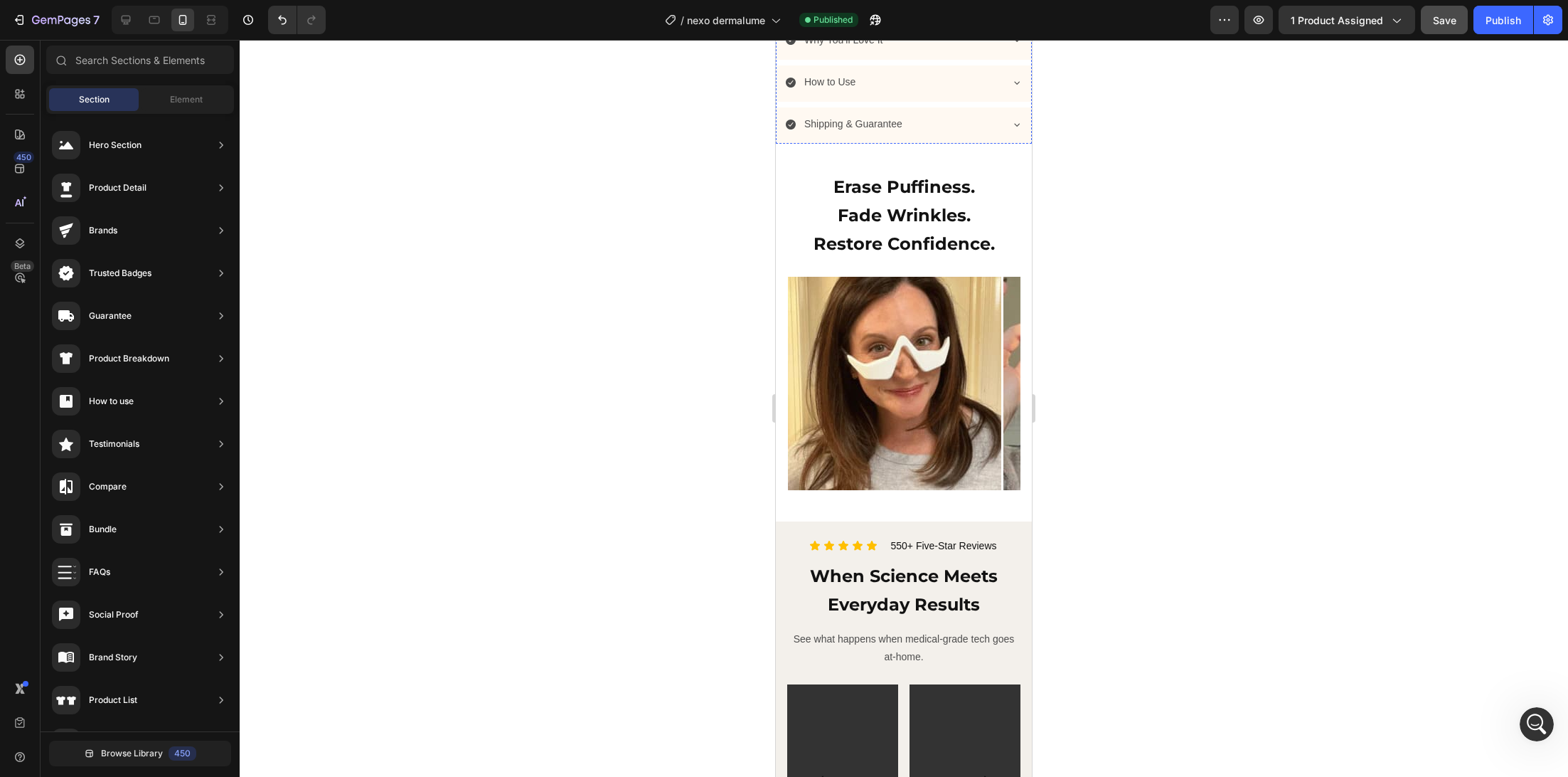
scroll to position [1277, 0]
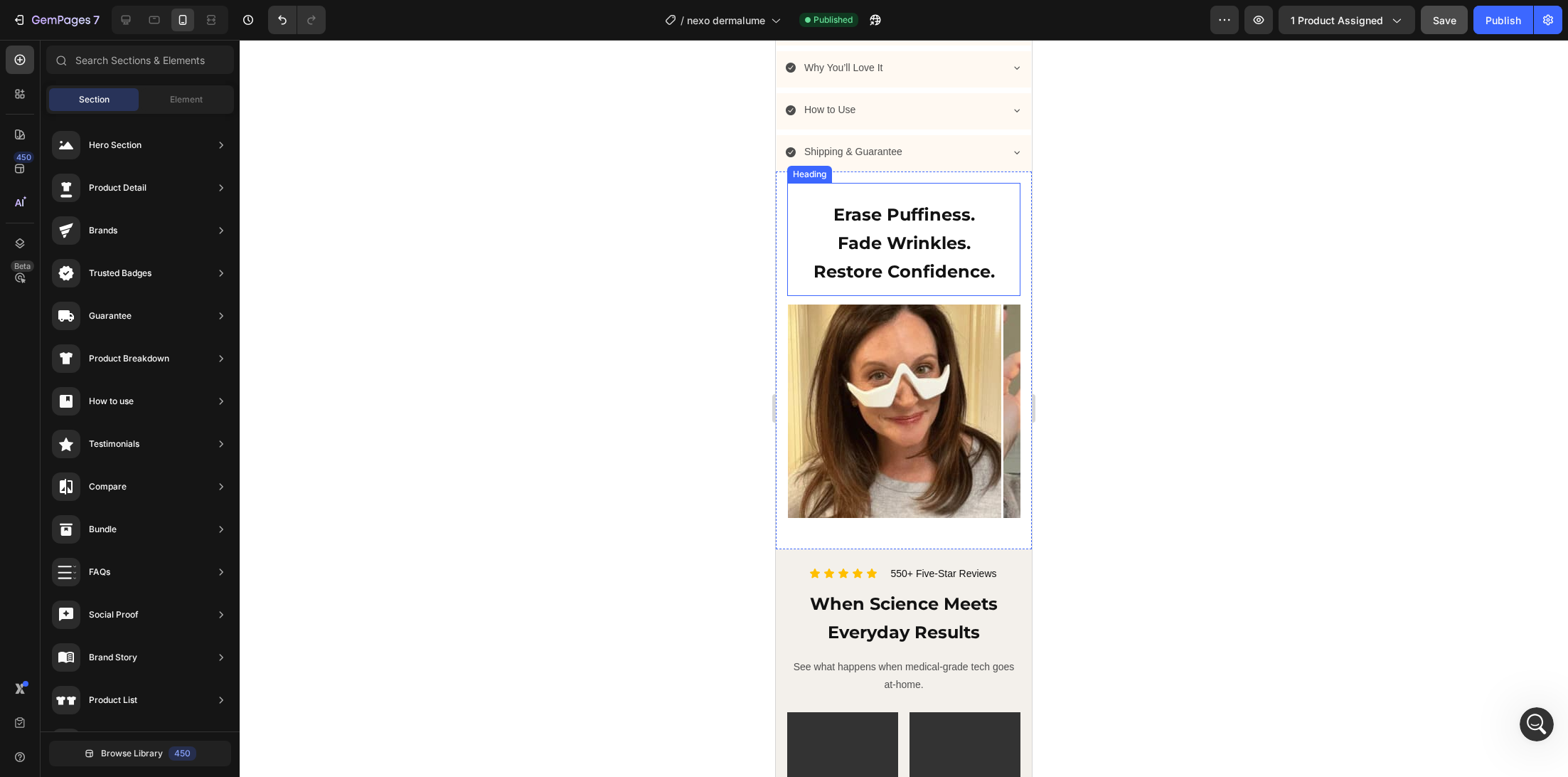
click at [833, 306] on img at bounding box center [894, 411] width 214 height 214
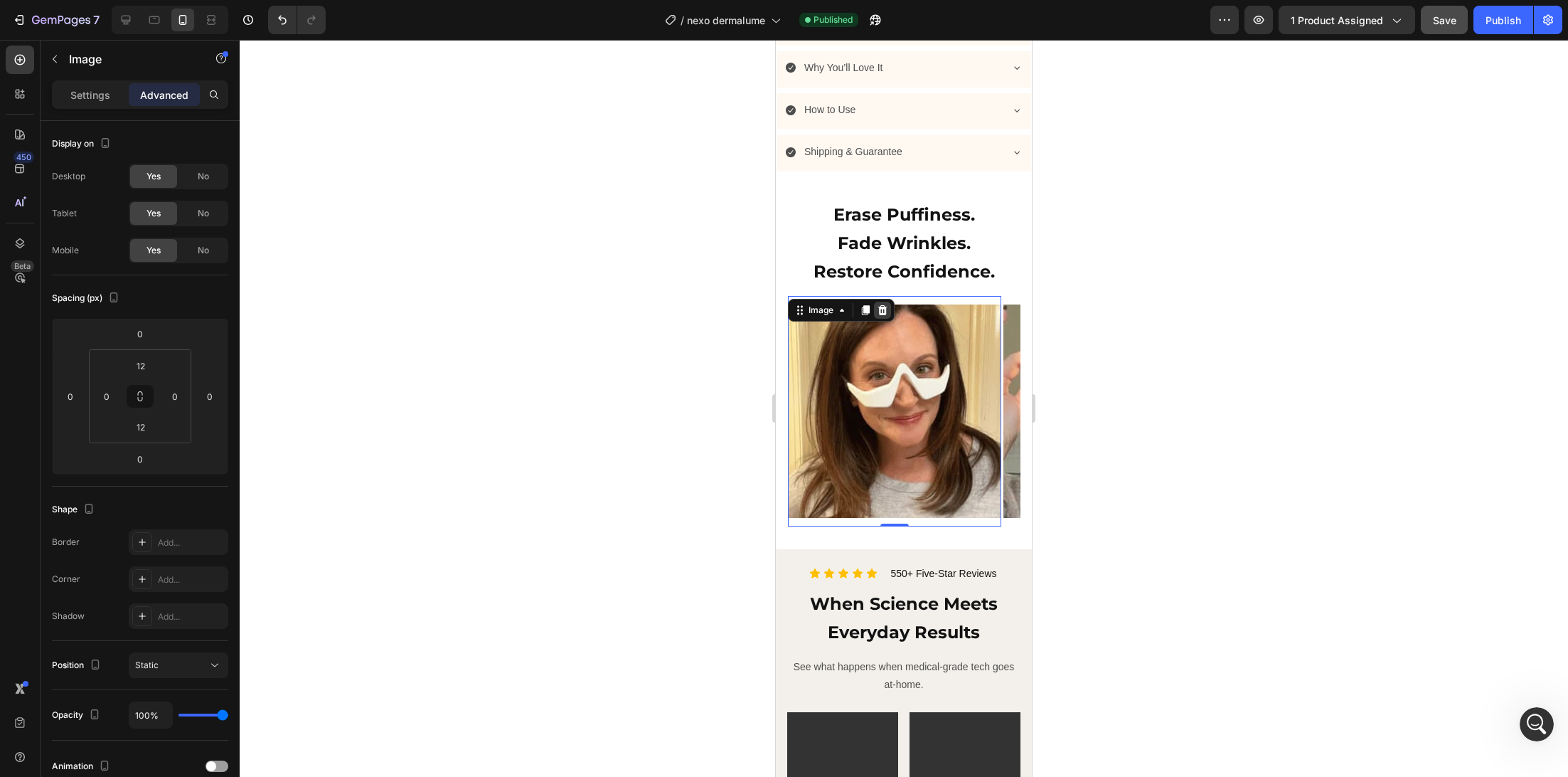
click at [886, 301] on div at bounding box center [882, 310] width 17 height 17
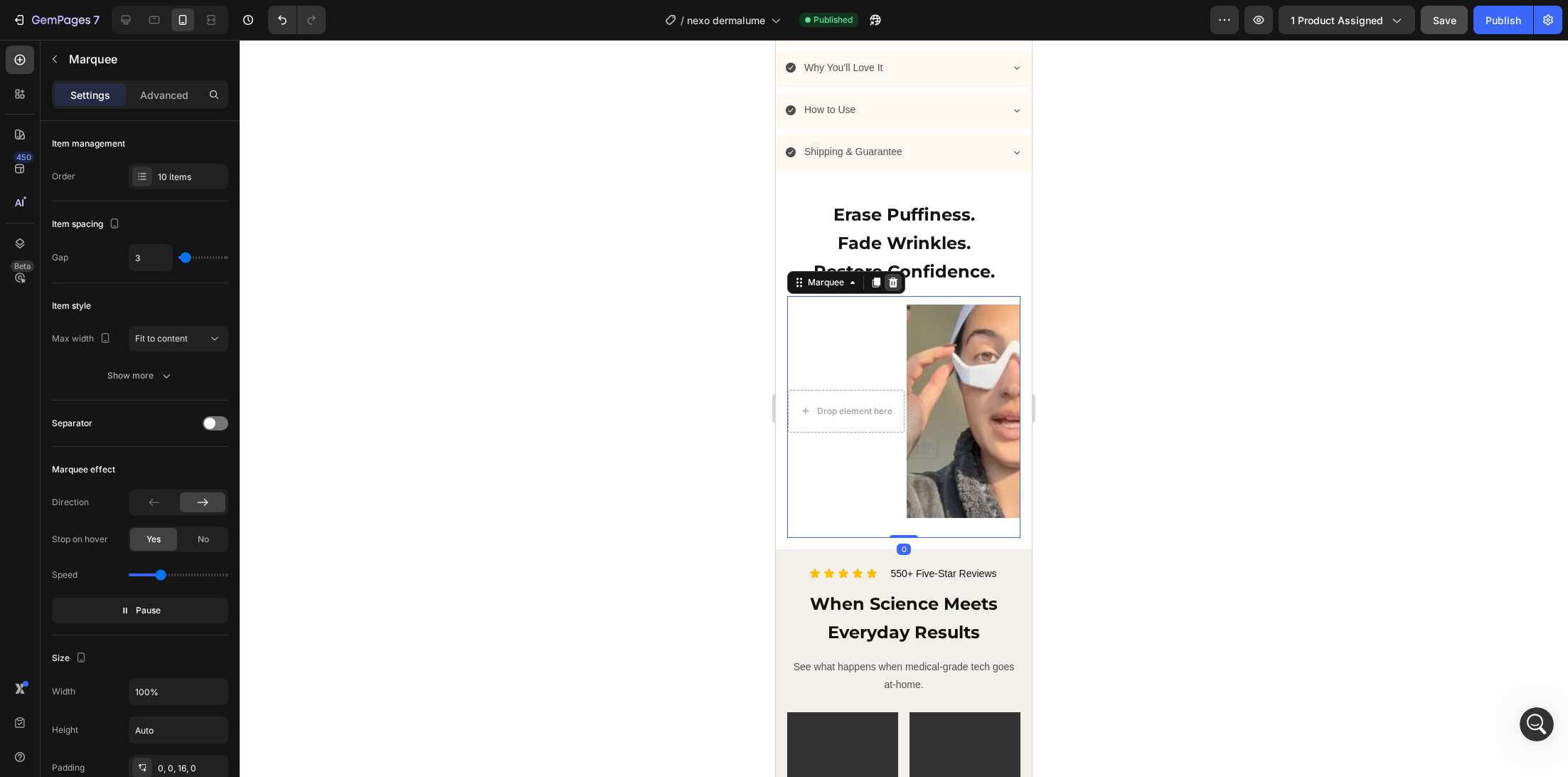
click at [894, 277] on icon at bounding box center [892, 282] width 11 height 11
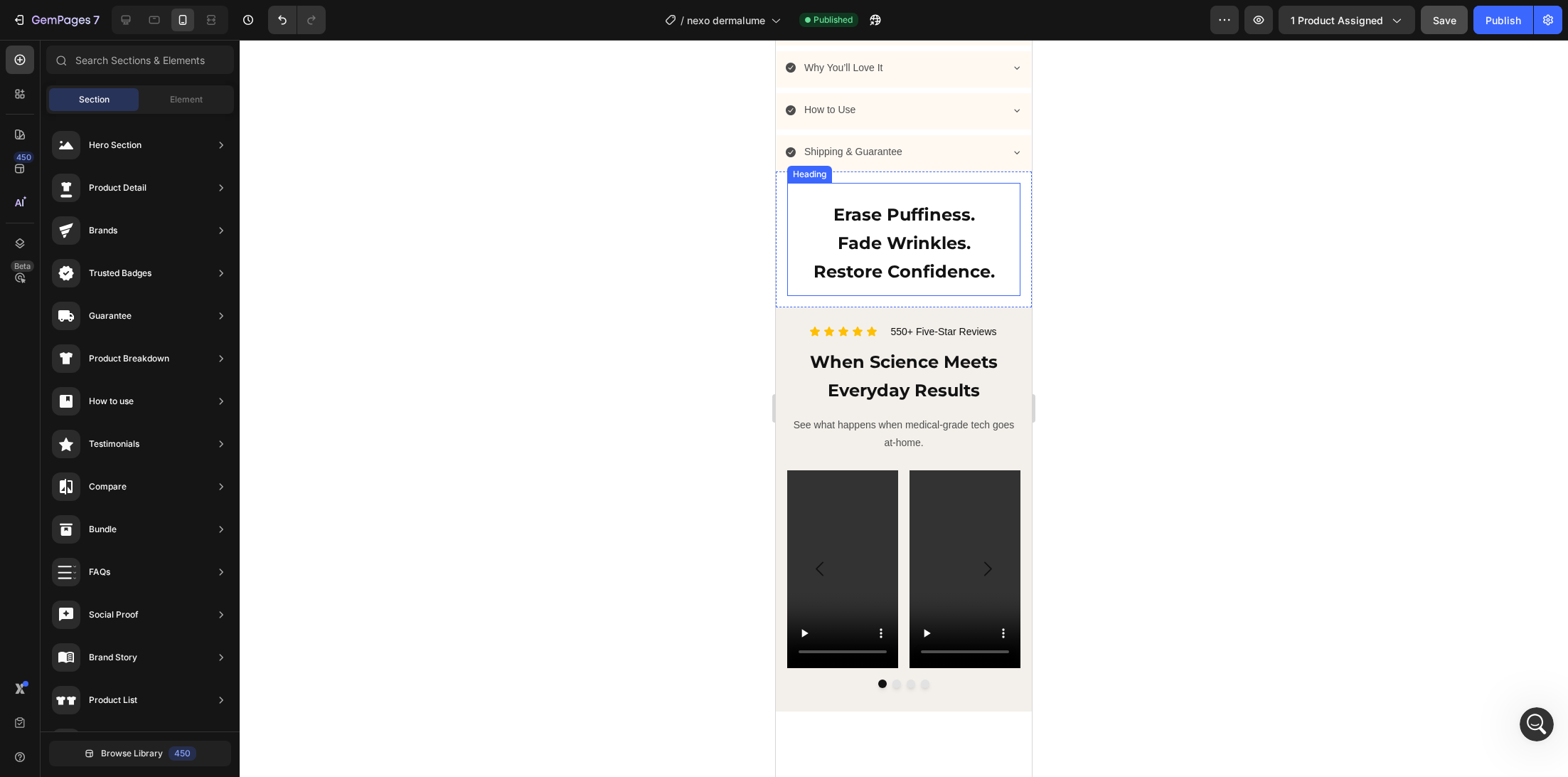
click at [898, 236] on h2 "Erase Puffiness. Fade Wrinkles. Restore Confidence." at bounding box center [904, 242] width 233 height 88
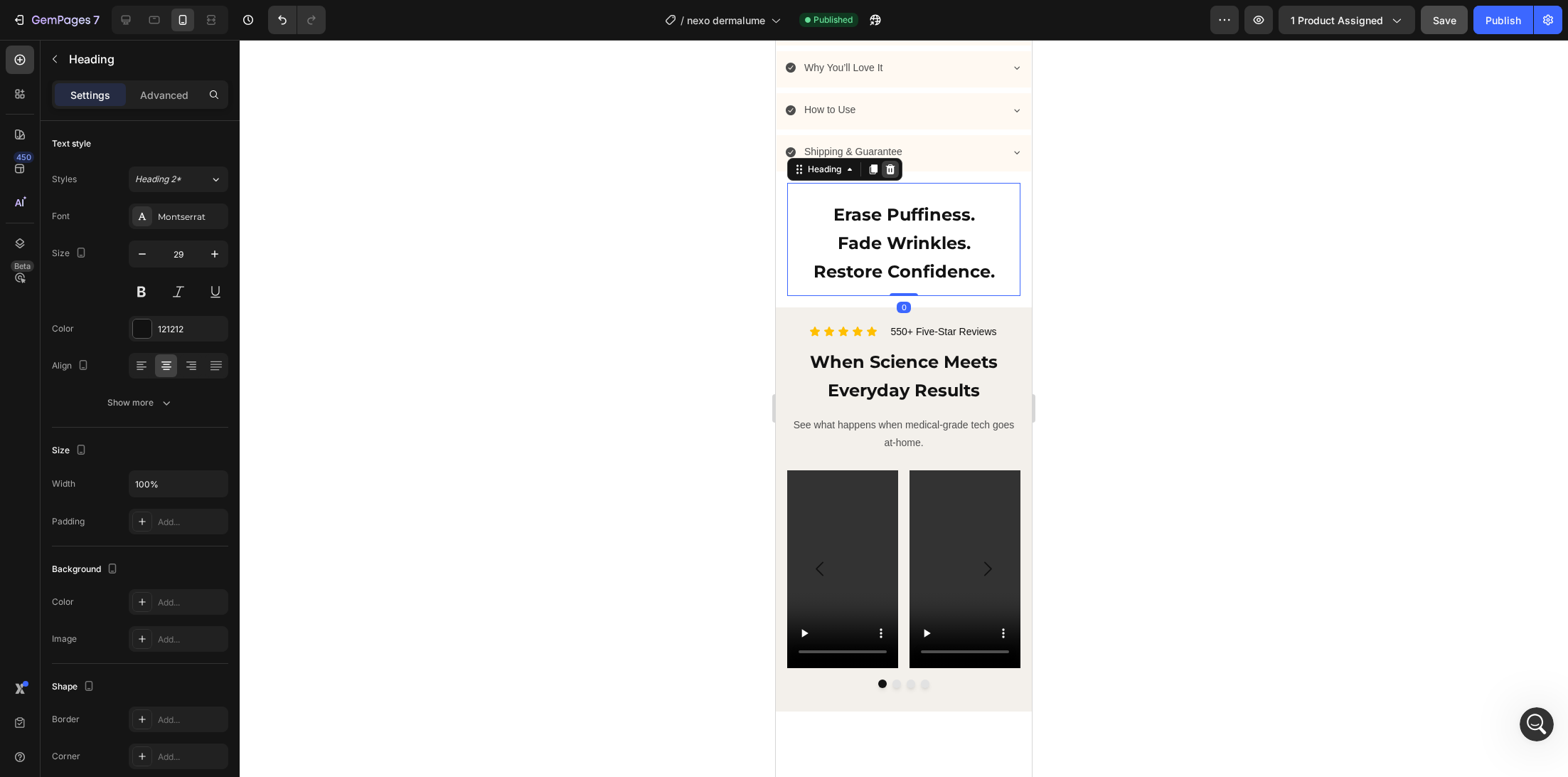
click at [890, 163] on icon at bounding box center [890, 169] width 11 height 11
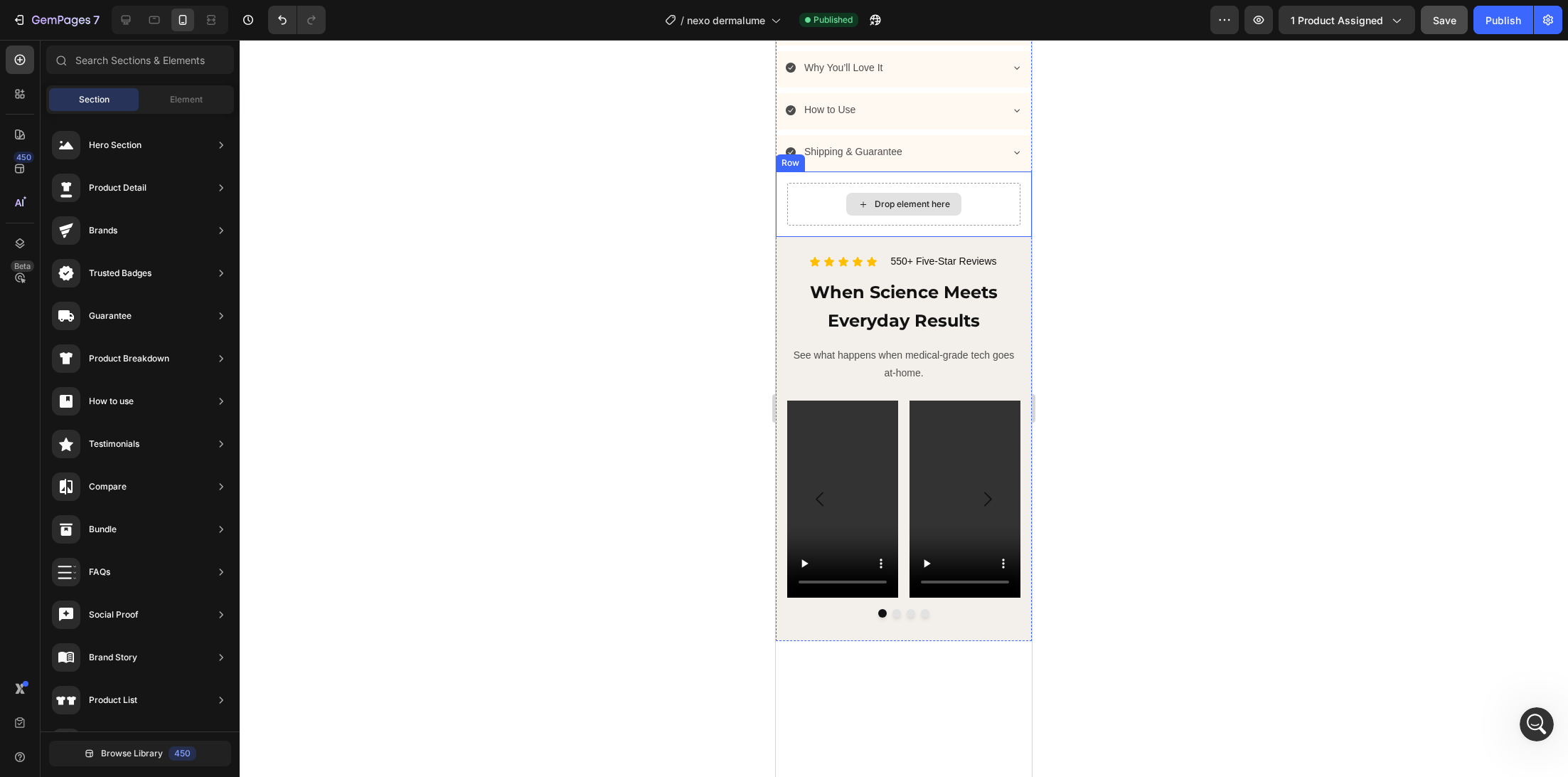
click at [900, 193] on div "Drop element here" at bounding box center [904, 204] width 115 height 23
click at [825, 171] on div "Drop element here Row 0" at bounding box center [904, 203] width 256 height 66
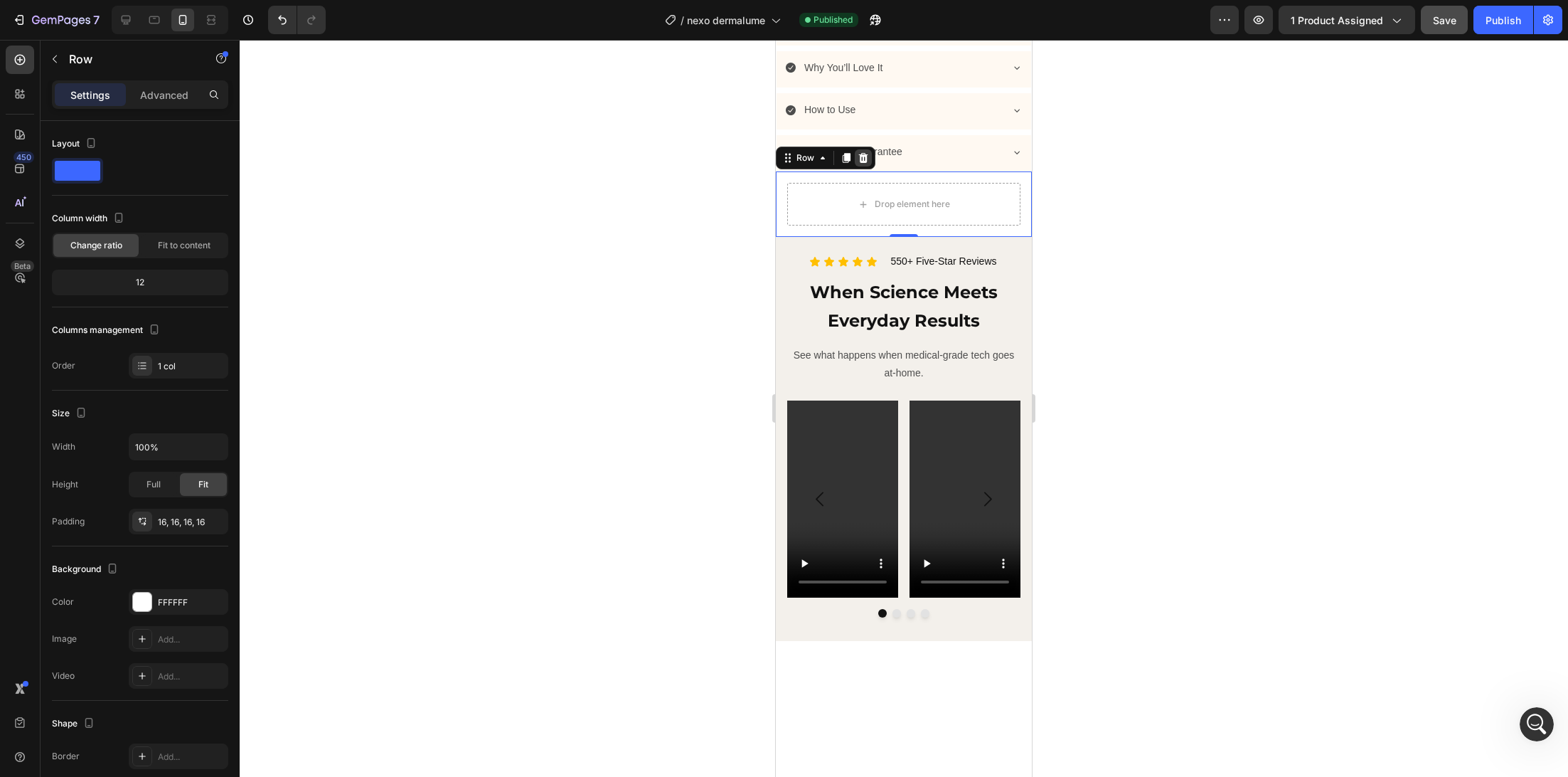
click at [860, 153] on icon at bounding box center [864, 158] width 9 height 10
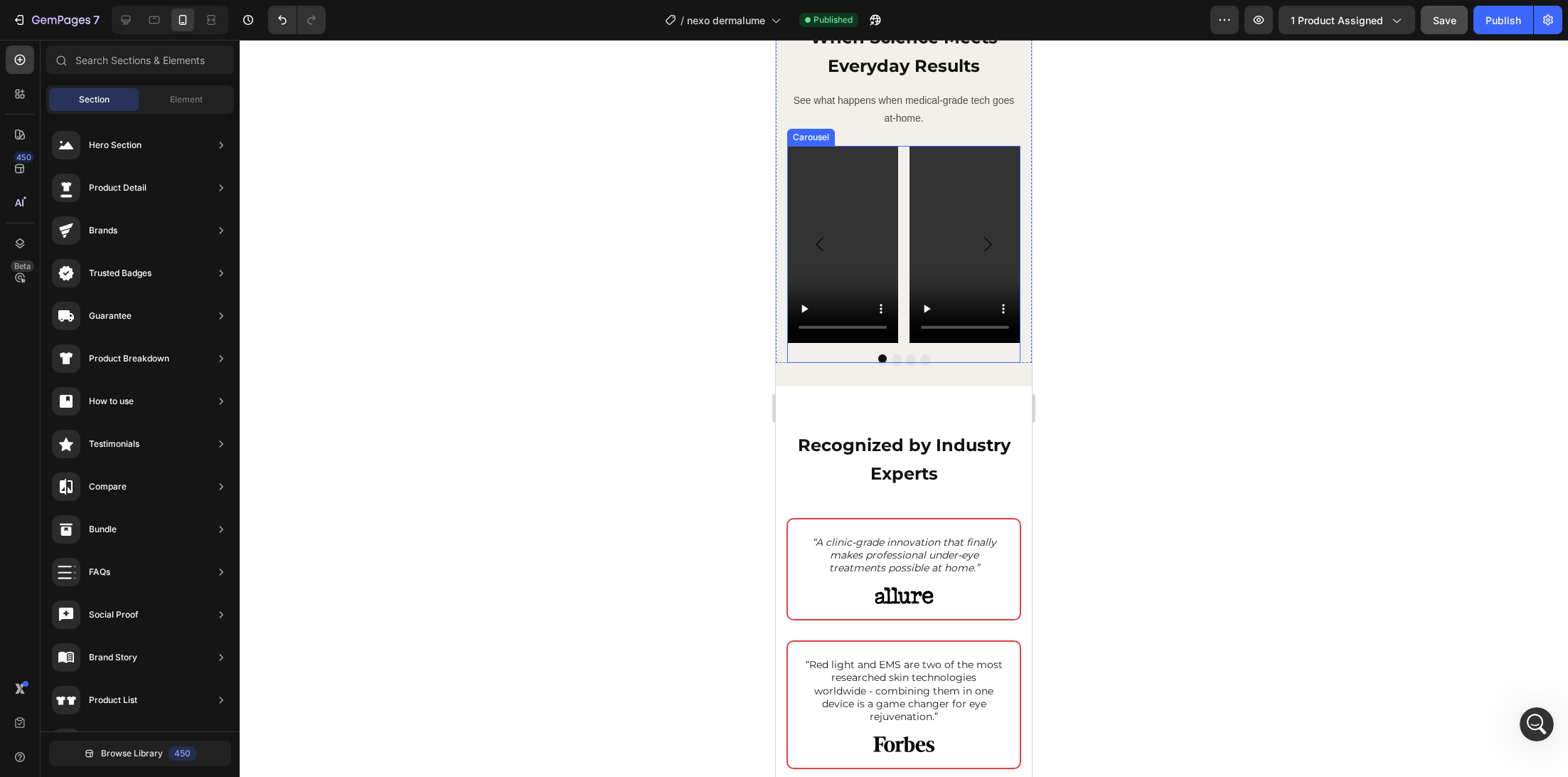
scroll to position [1498, 0]
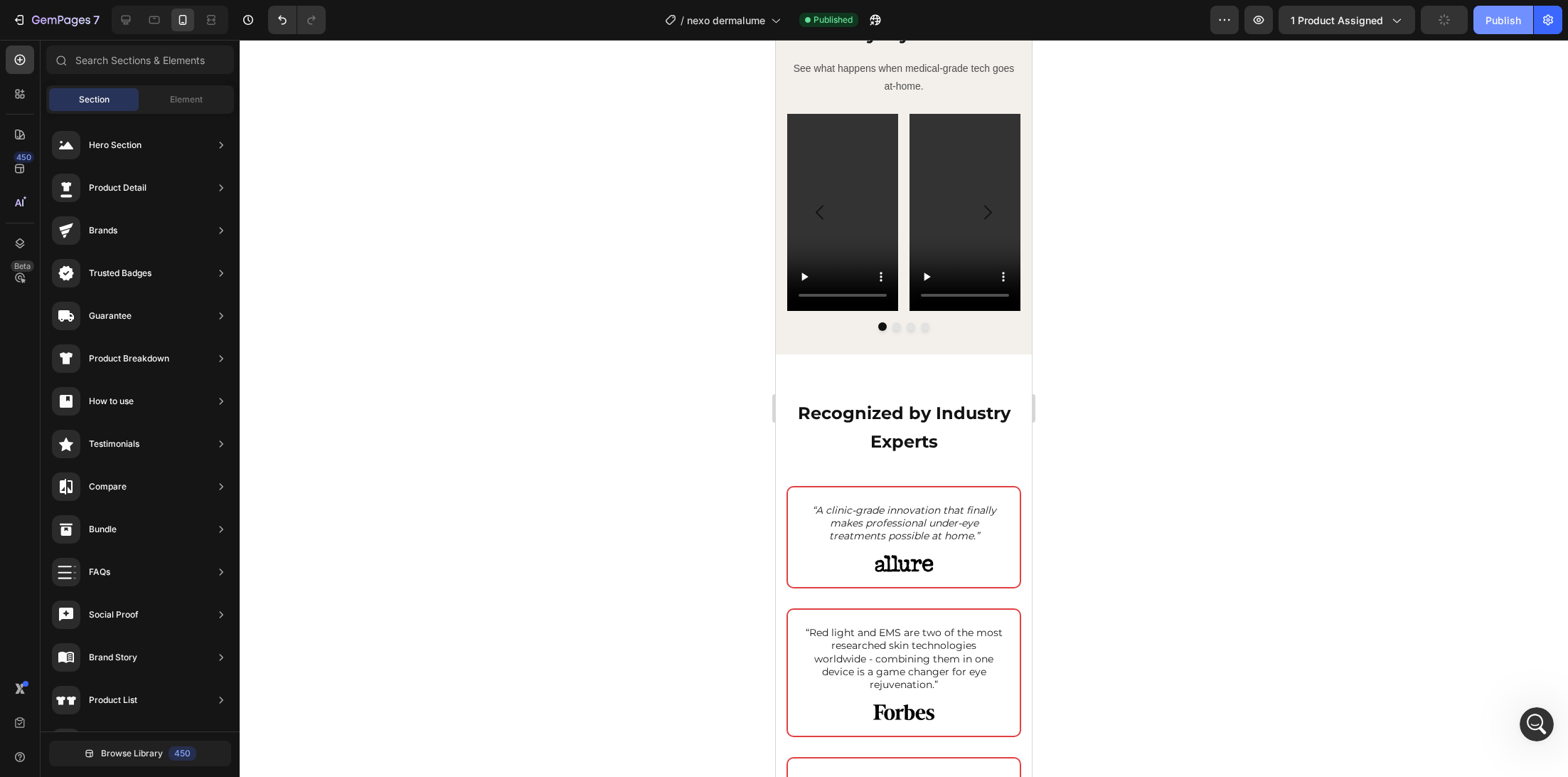
click at [1492, 25] on div "Publish" at bounding box center [1503, 20] width 36 height 15
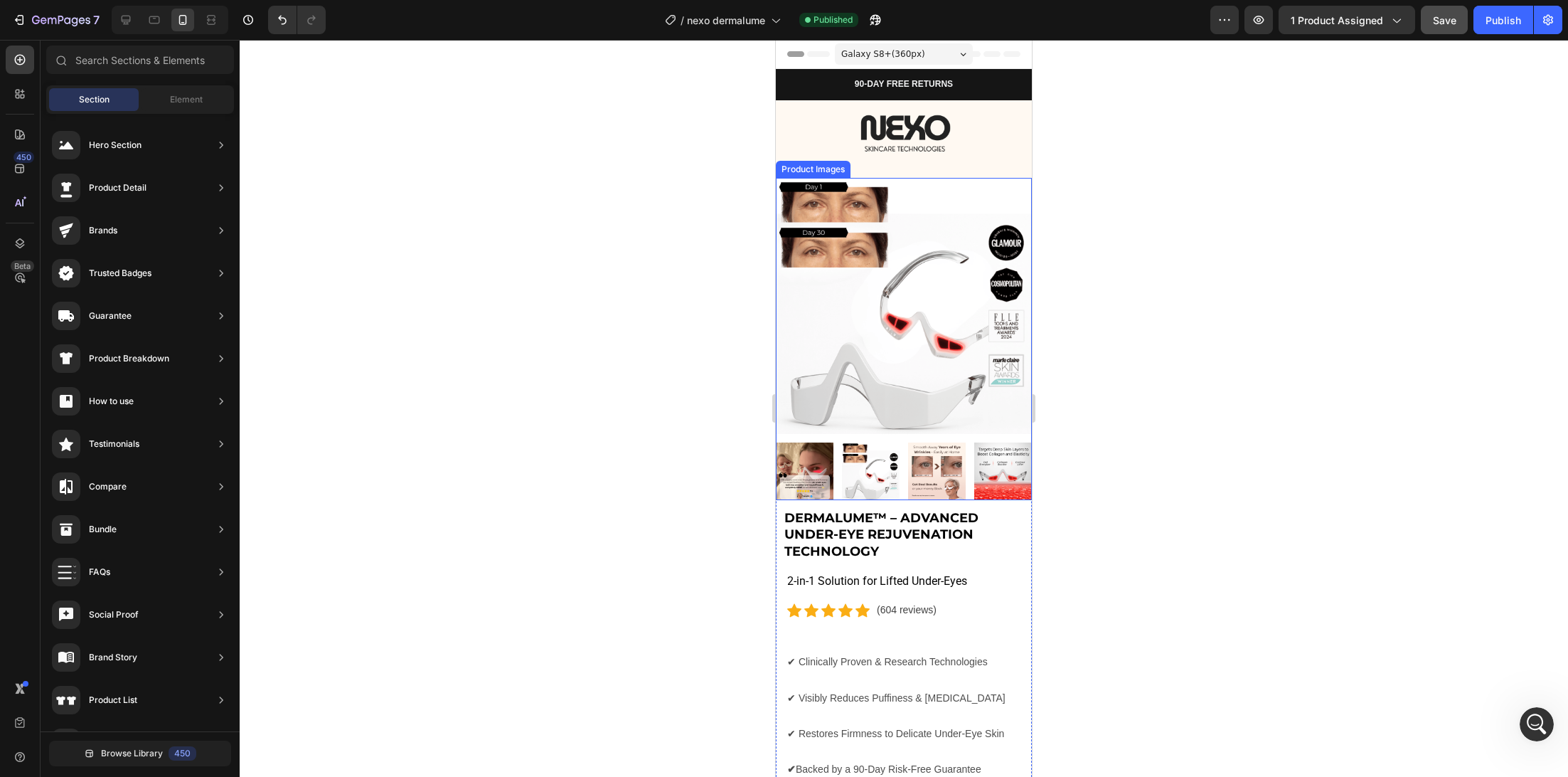
click at [814, 203] on img at bounding box center [904, 306] width 256 height 256
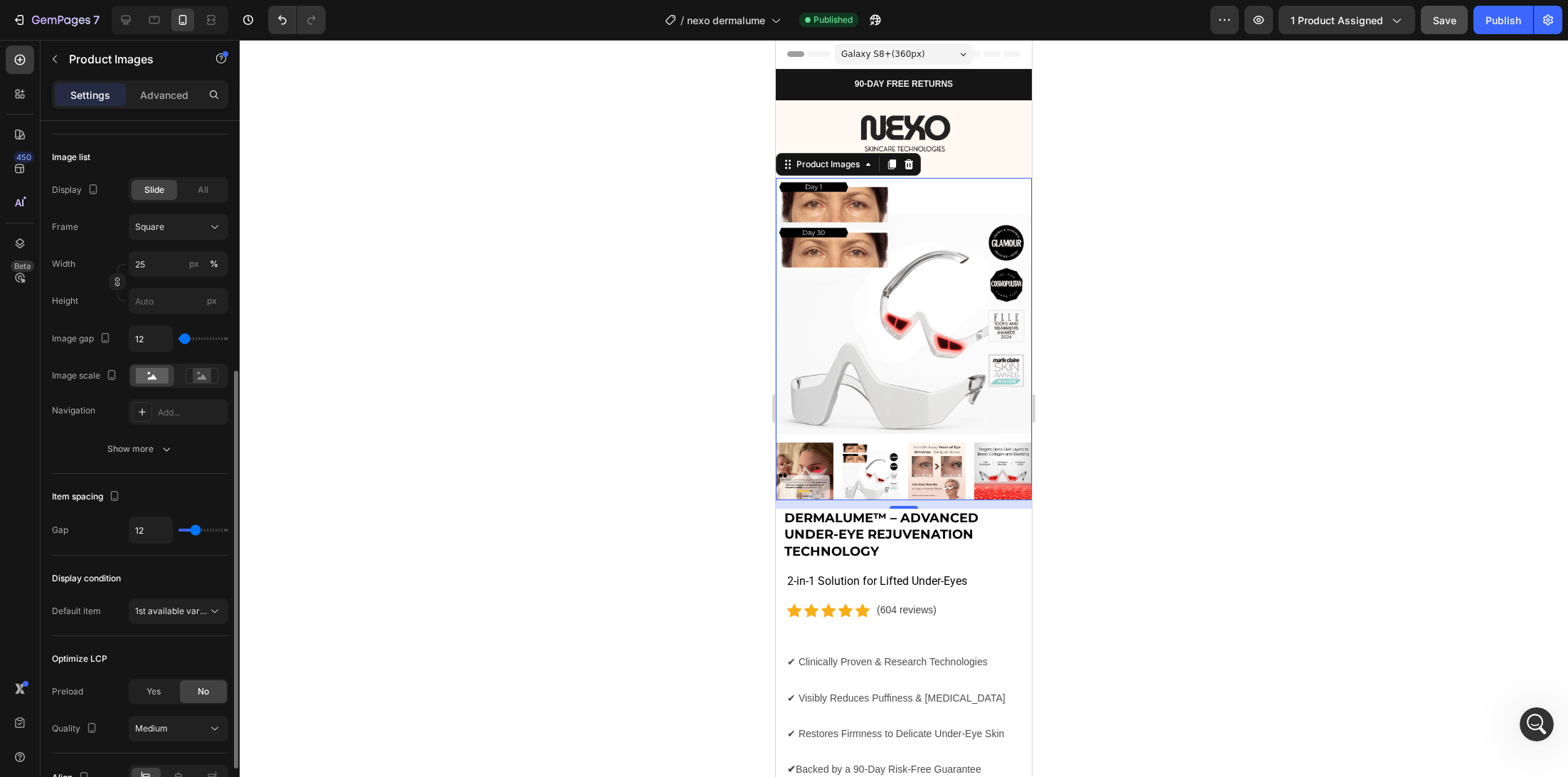
scroll to position [440, 0]
click at [830, 161] on div "Product Images" at bounding box center [828, 164] width 69 height 13
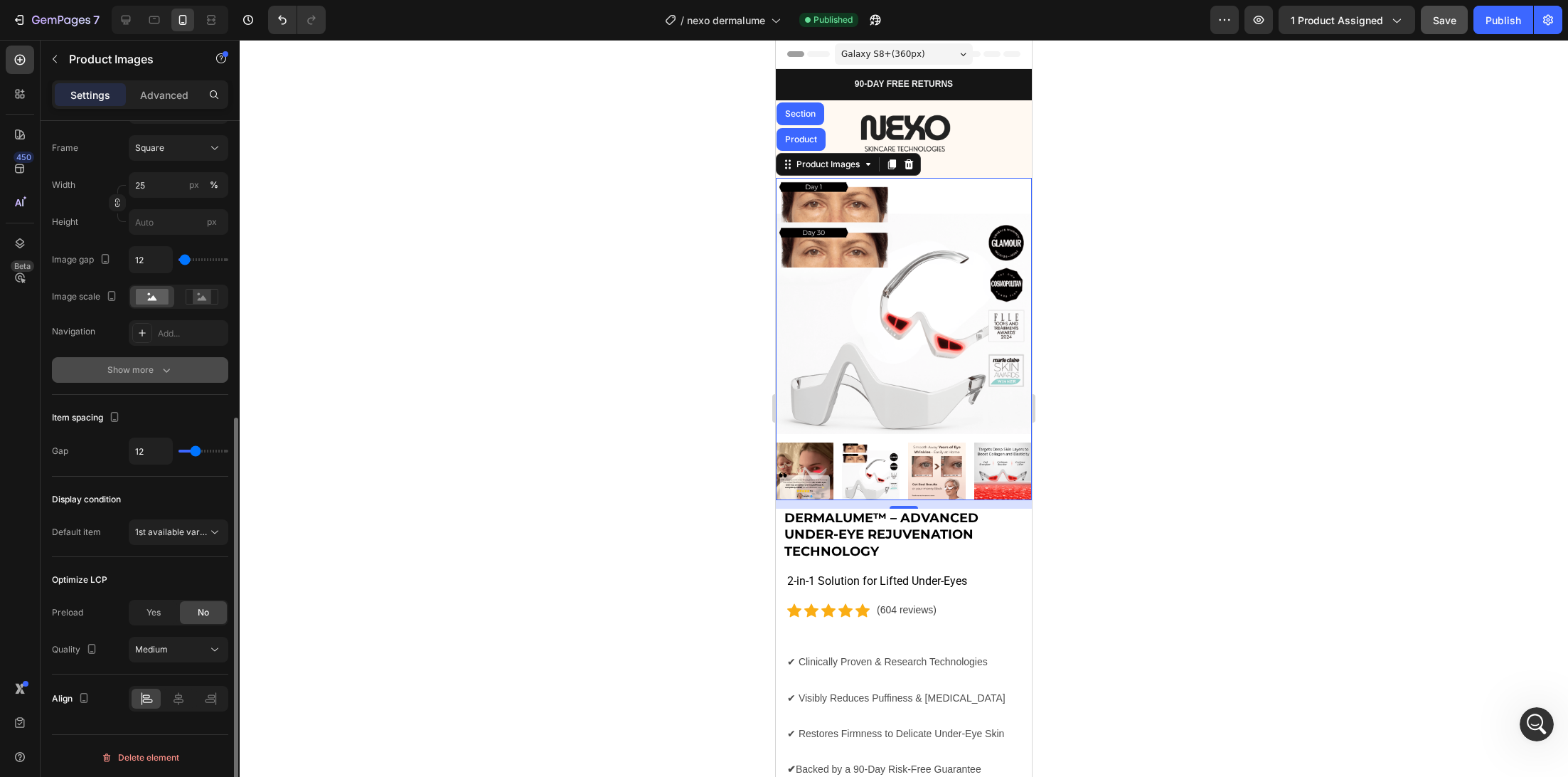
scroll to position [521, 0]
click at [140, 613] on div "Yes" at bounding box center [153, 613] width 47 height 23
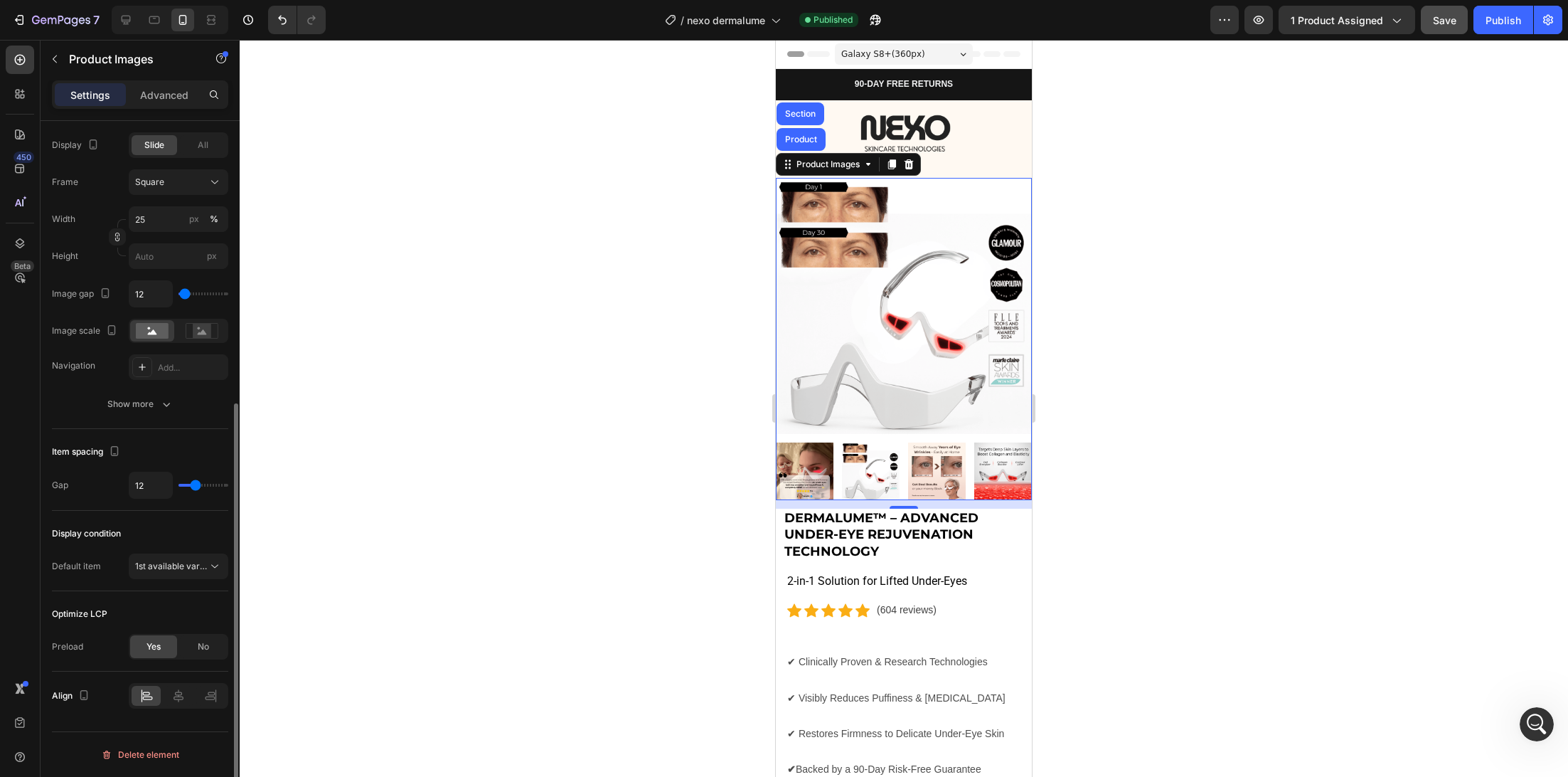
scroll to position [484, 0]
click at [1495, 28] on button "Publish" at bounding box center [1503, 20] width 60 height 28
click at [716, 317] on div at bounding box center [904, 408] width 1328 height 737
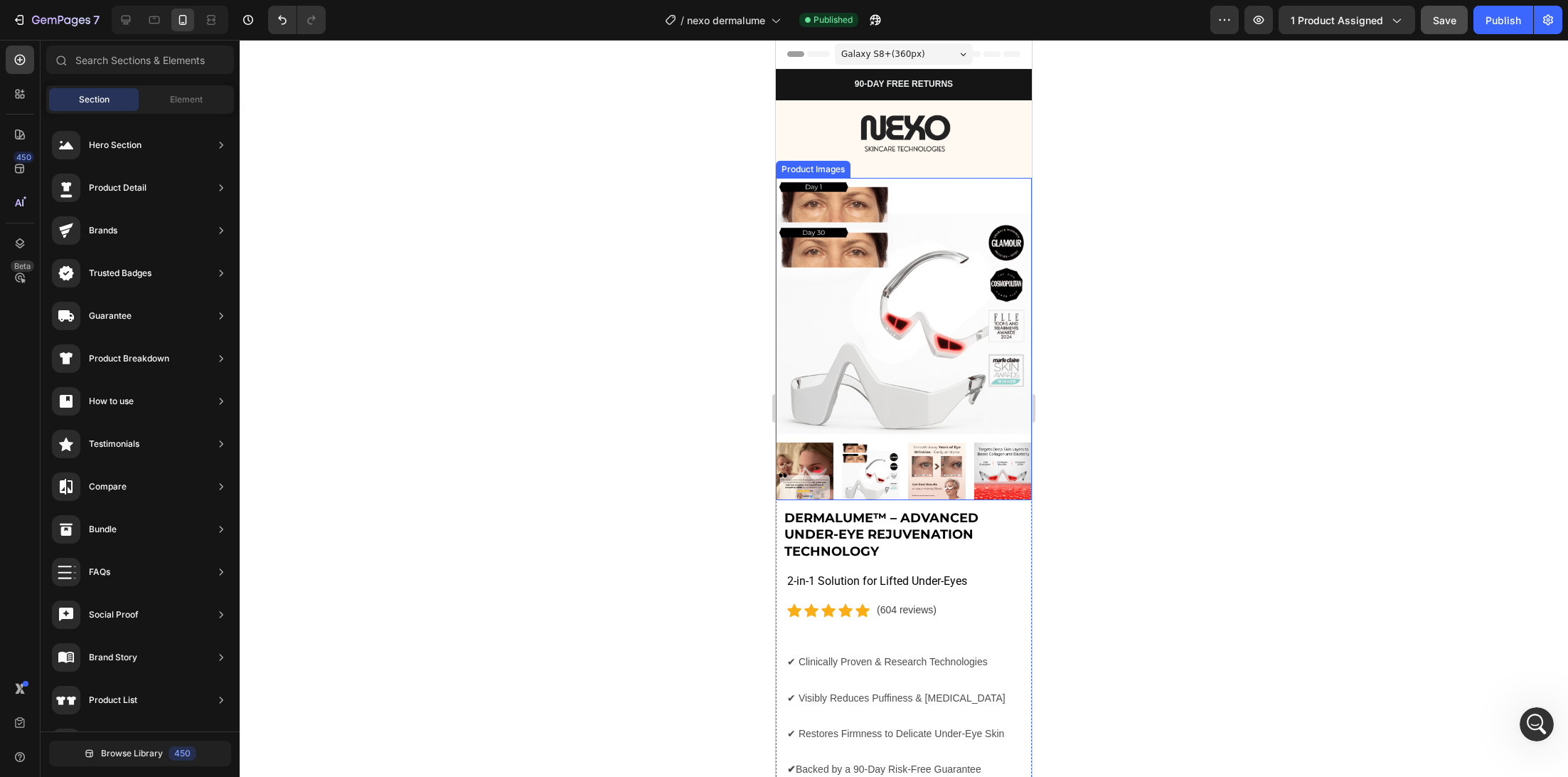
click at [946, 369] on img at bounding box center [904, 306] width 256 height 256
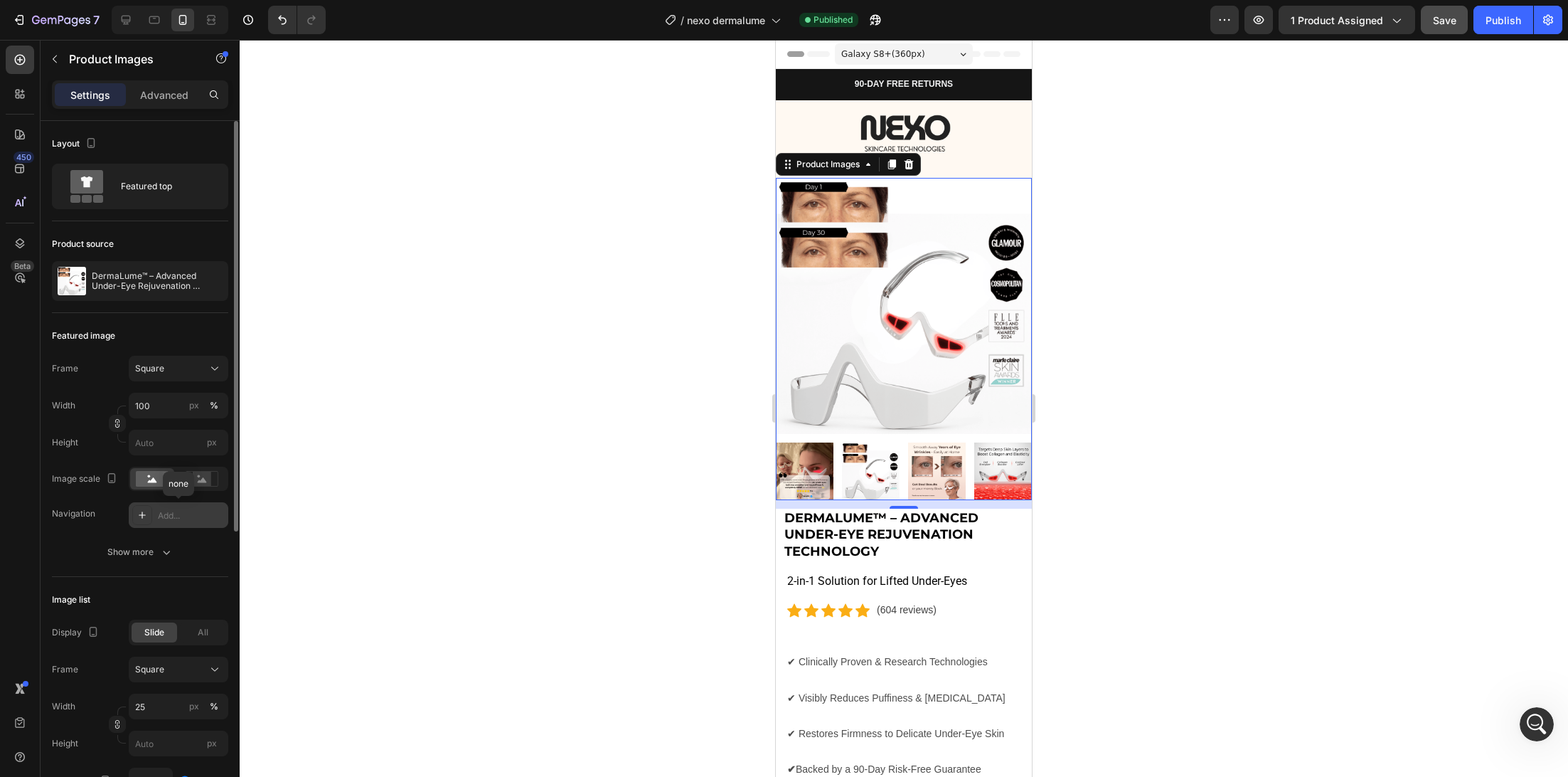
click at [213, 513] on div "Add..." at bounding box center [191, 515] width 67 height 13
click at [48, 583] on div "Layout Featured top Product source DermaLume™ – Advanced Under-Eye Rejuvenation…" at bounding box center [140, 712] width 199 height 1184
click at [95, 635] on icon "button" at bounding box center [93, 631] width 8 height 10
click at [41, 629] on div "Layout Featured top Product source DermaLume™ – Advanced Under-Eye Rejuvenation…" at bounding box center [140, 712] width 199 height 1184
click at [201, 632] on span "All" at bounding box center [202, 632] width 11 height 13
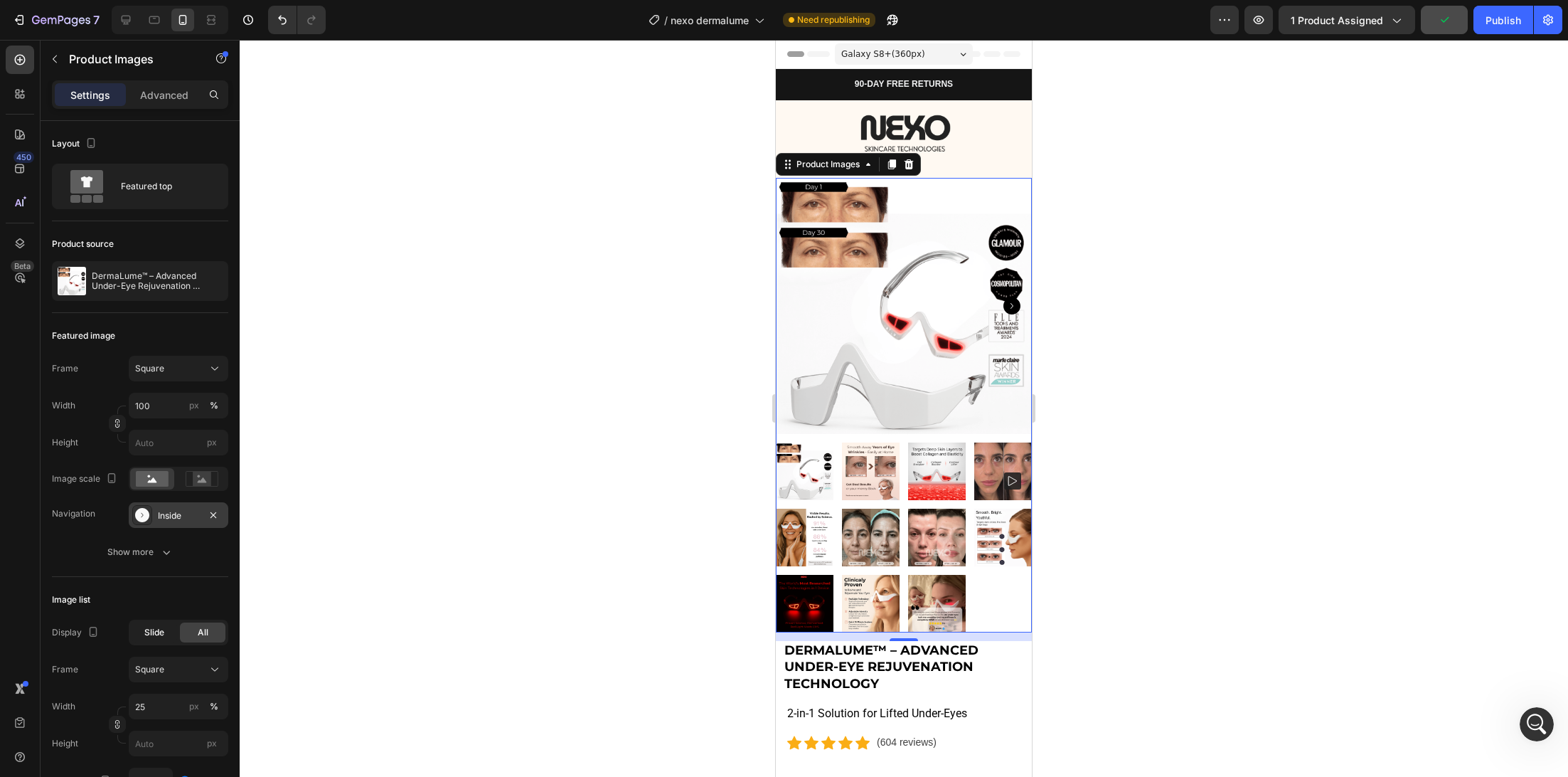
click at [153, 634] on span "Slide" at bounding box center [154, 632] width 20 height 13
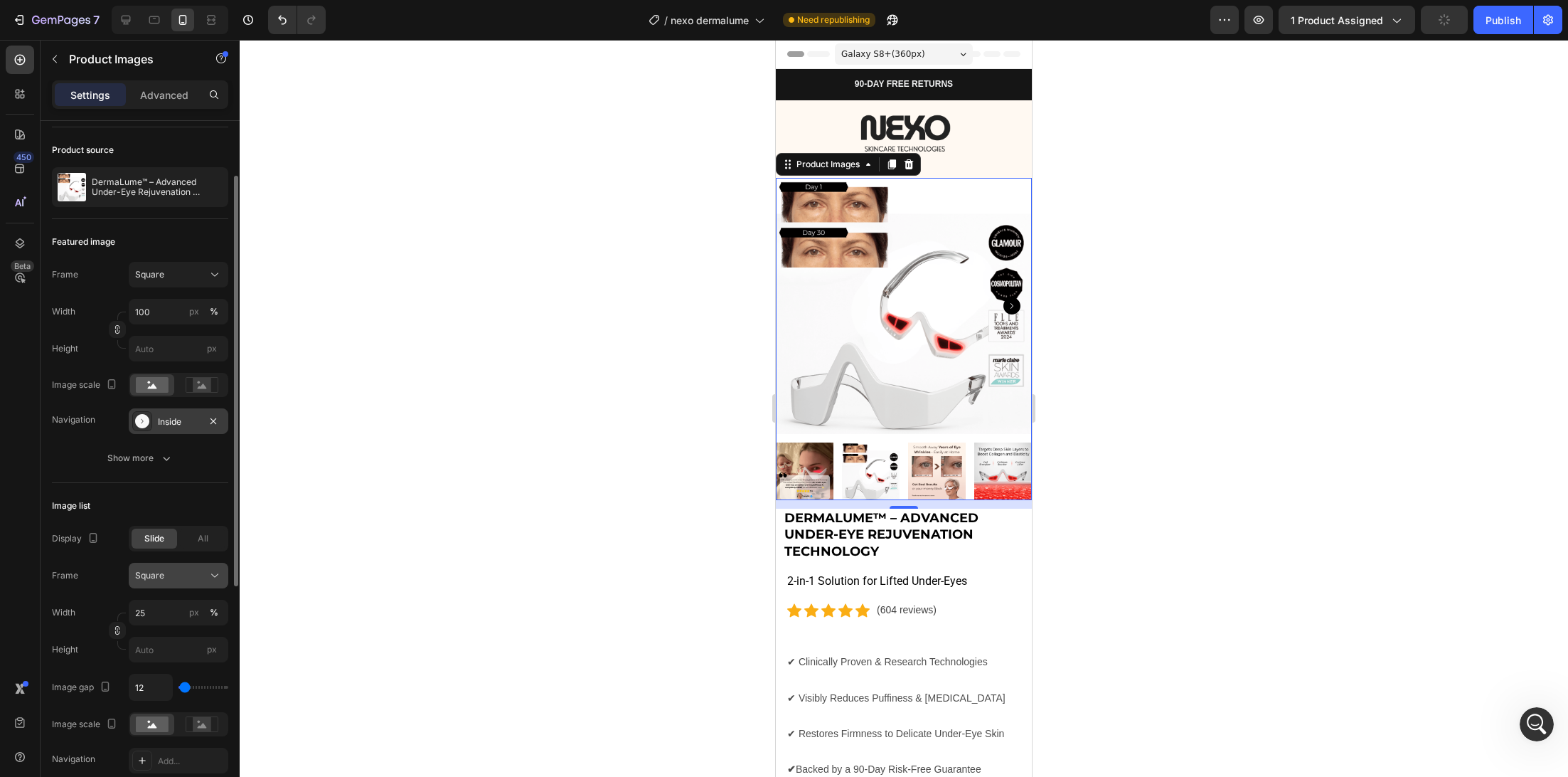
scroll to position [0, 0]
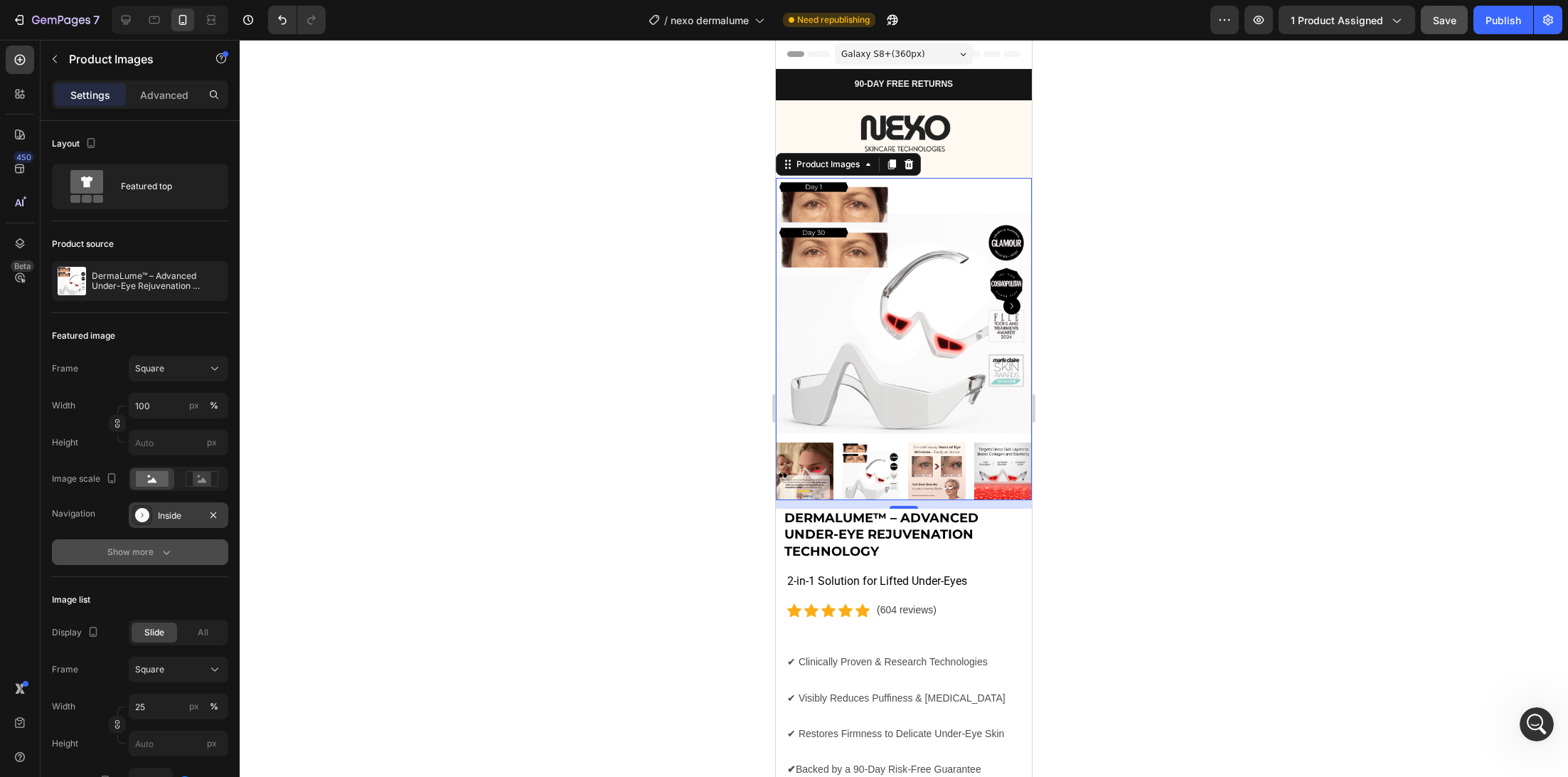
click at [150, 552] on div "Show more" at bounding box center [140, 551] width 66 height 14
click at [173, 511] on div "Inside" at bounding box center [179, 515] width 41 height 13
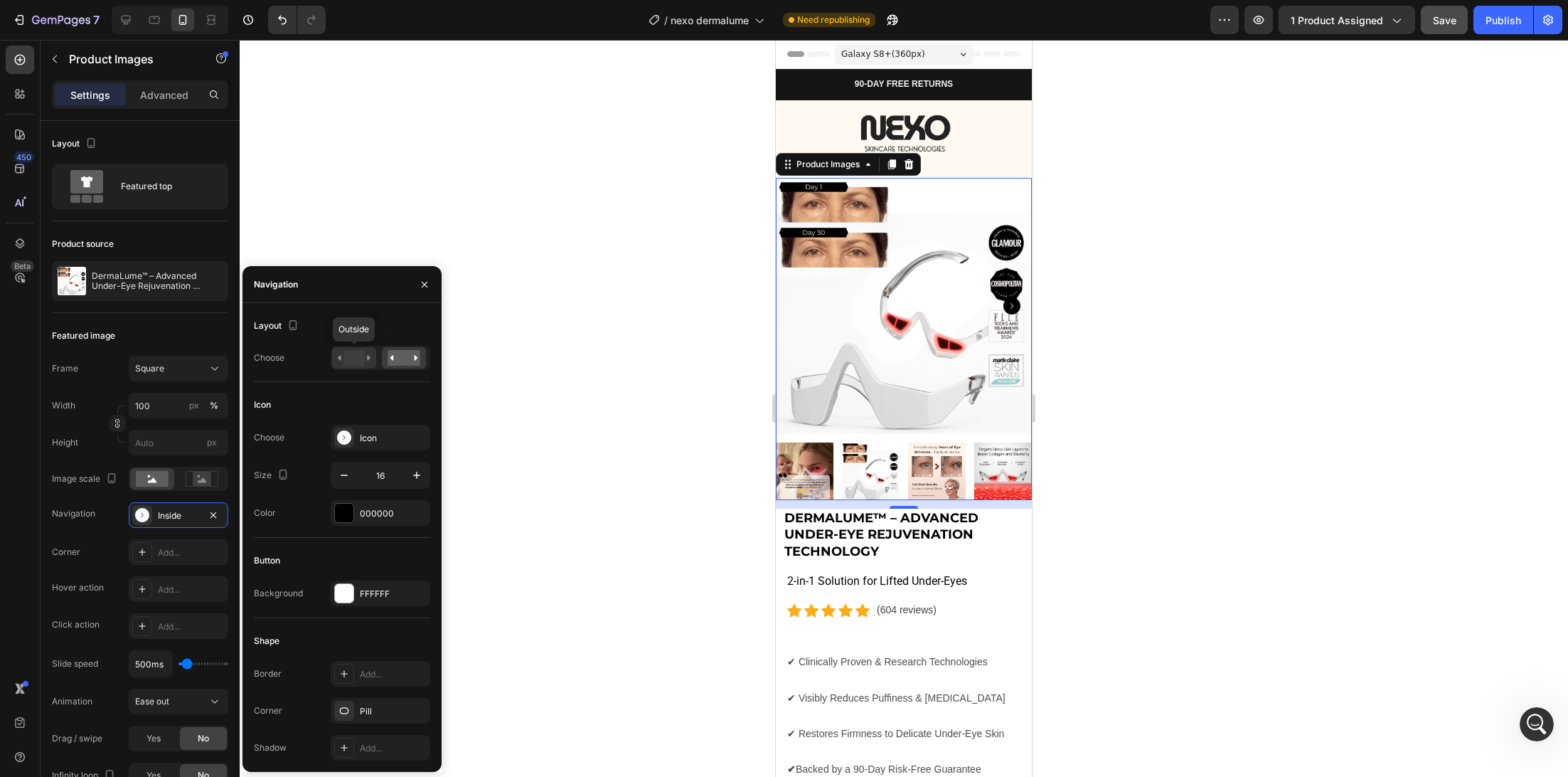
click at [349, 363] on rect at bounding box center [354, 357] width 20 height 15
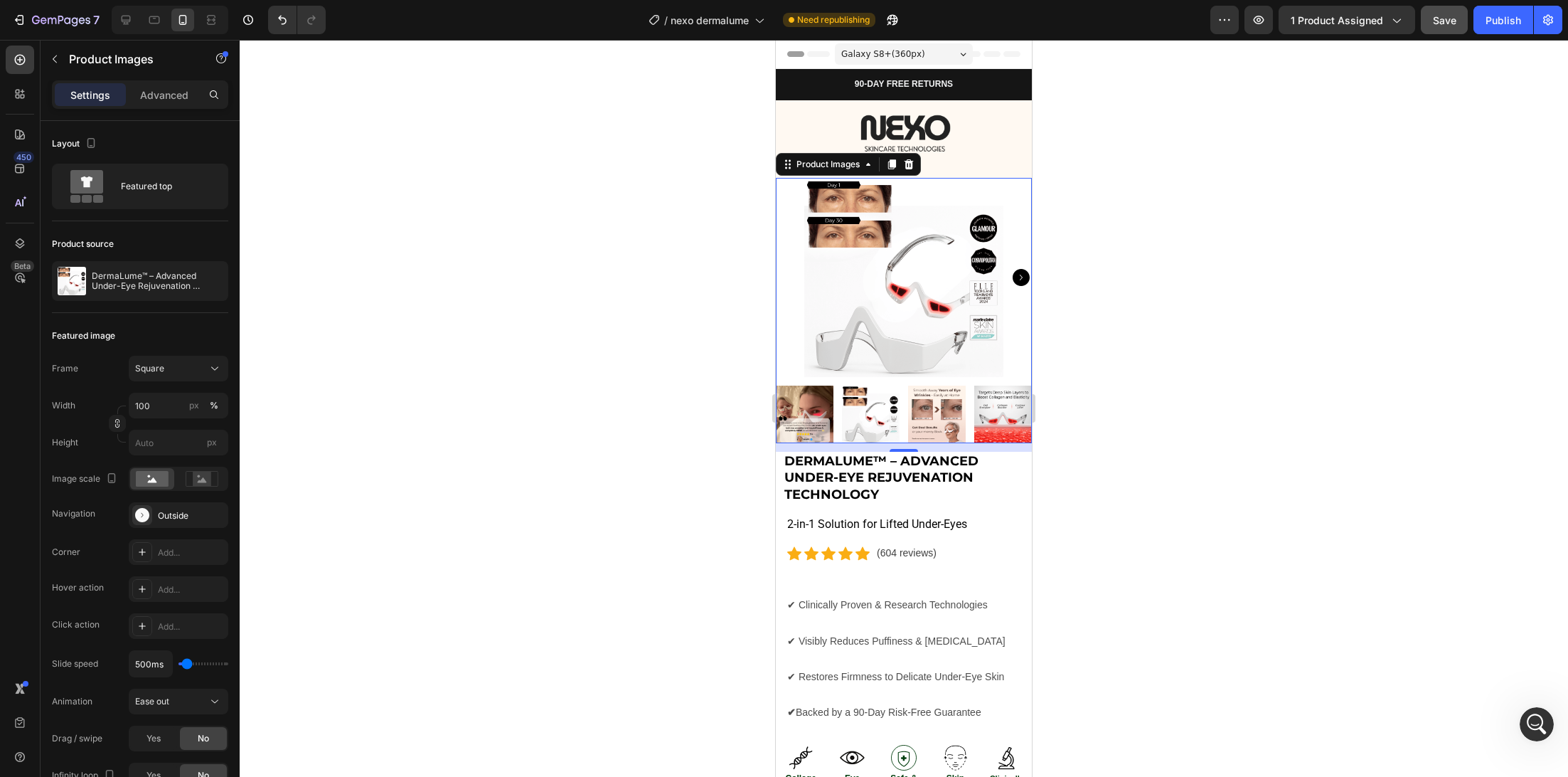
click at [488, 501] on div at bounding box center [904, 408] width 1328 height 737
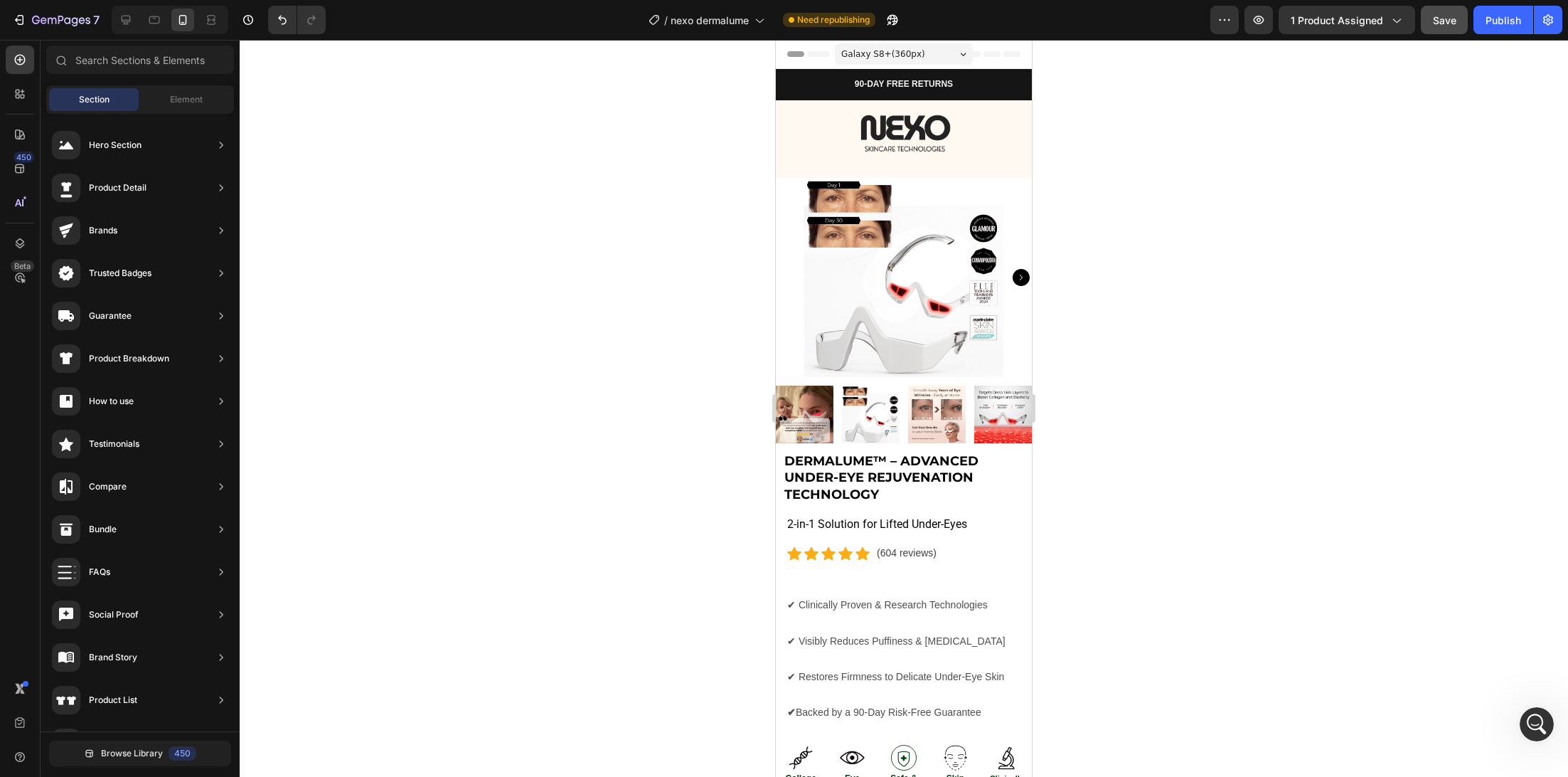
click at [707, 377] on div at bounding box center [904, 408] width 1328 height 737
click at [1485, 23] on button "Publish" at bounding box center [1503, 20] width 60 height 28
click at [1019, 276] on icon "Carousel Next Arrow" at bounding box center [1021, 277] width 17 height 17
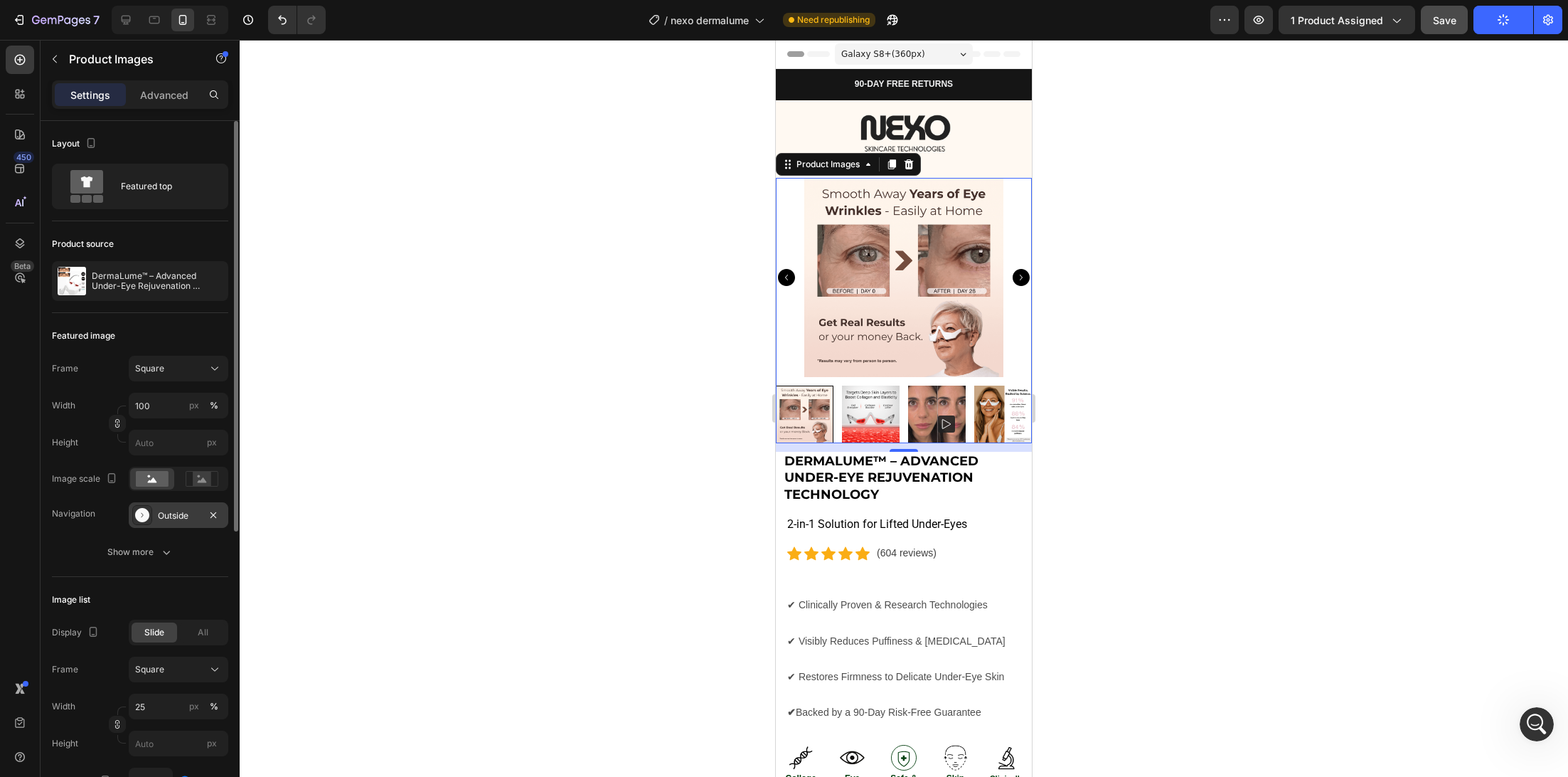
click at [180, 524] on div "Outside" at bounding box center [178, 515] width 100 height 26
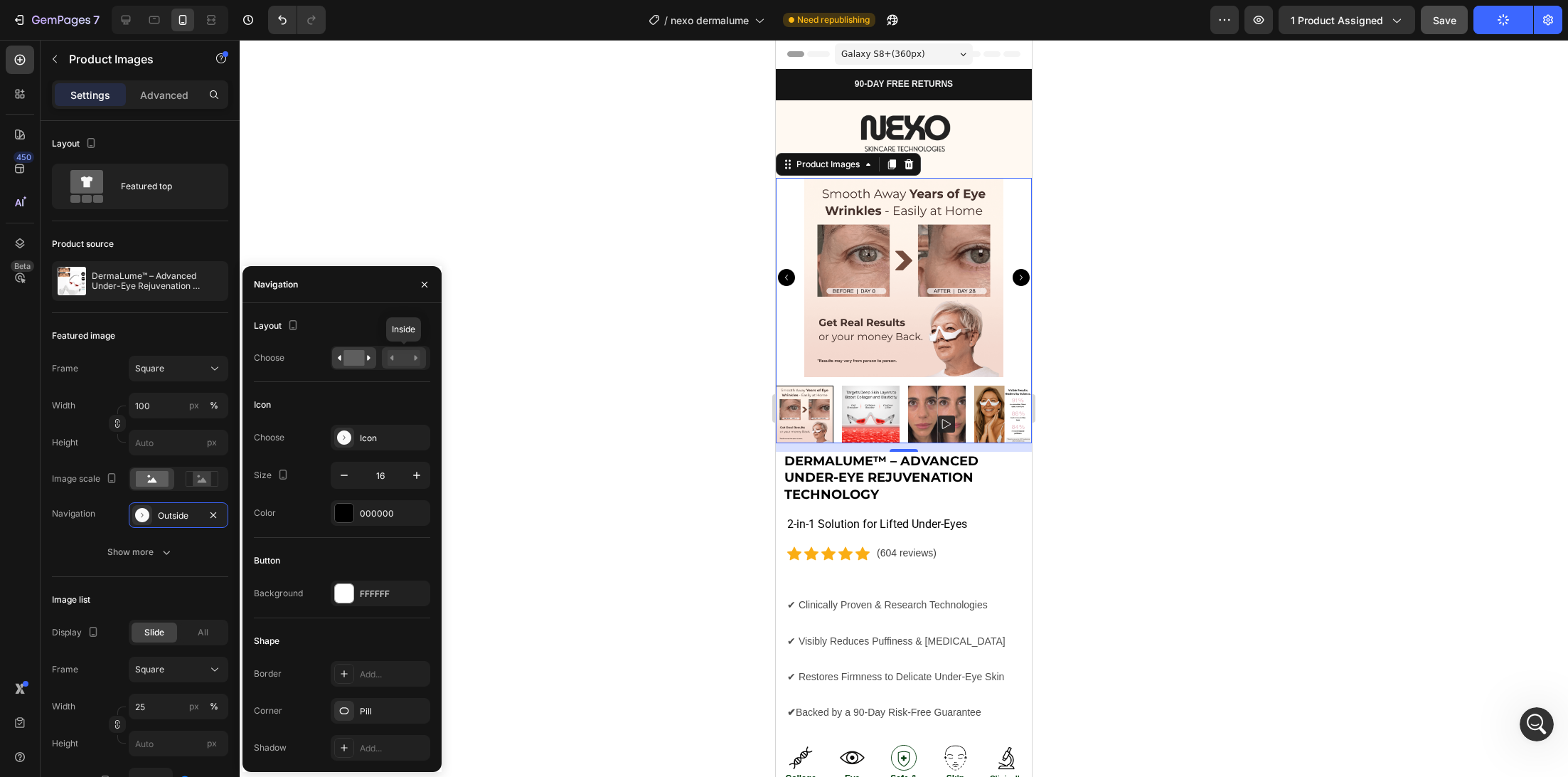
click at [398, 357] on rect at bounding box center [404, 357] width 32 height 15
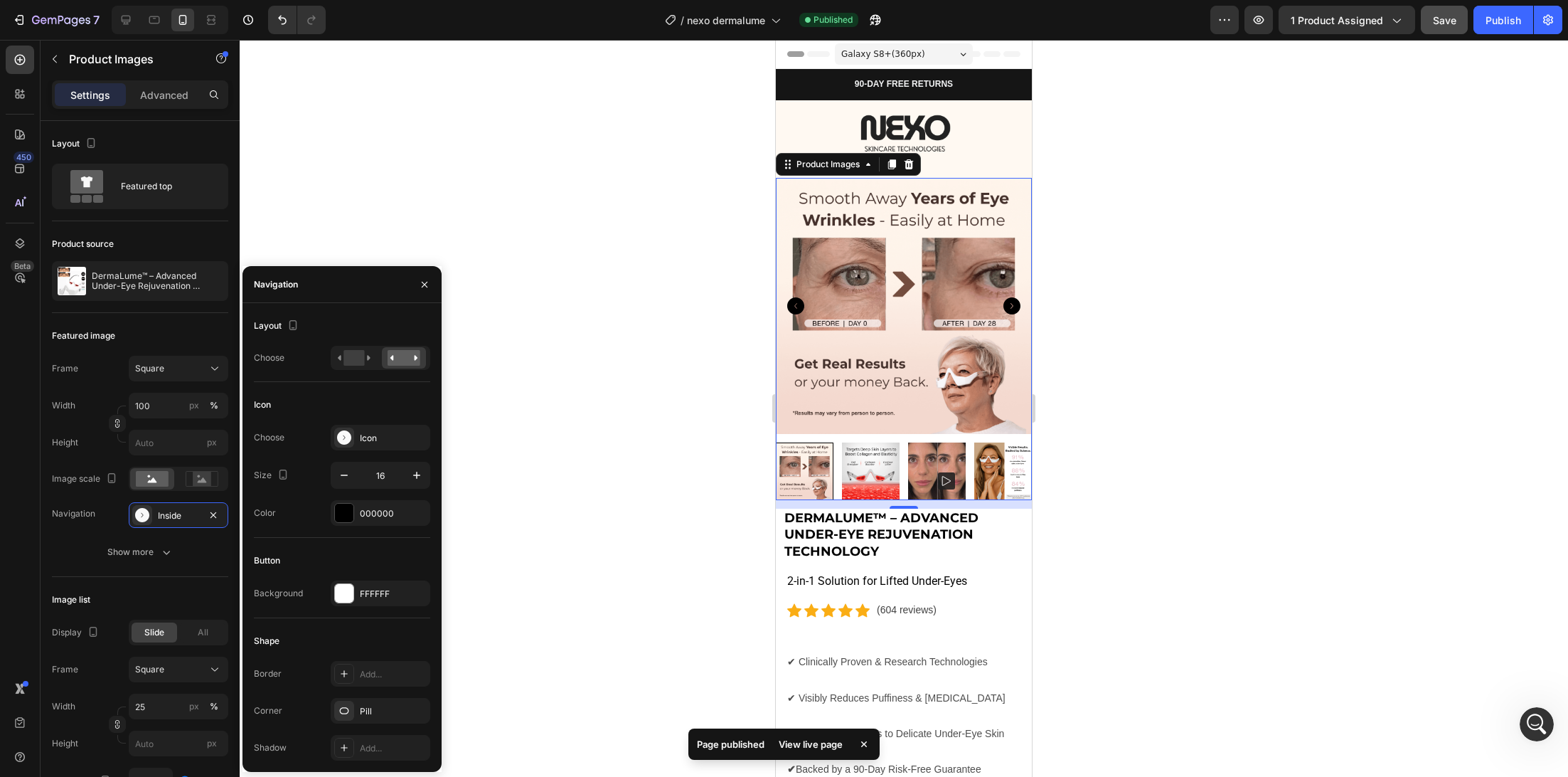
click at [516, 522] on div at bounding box center [904, 408] width 1328 height 737
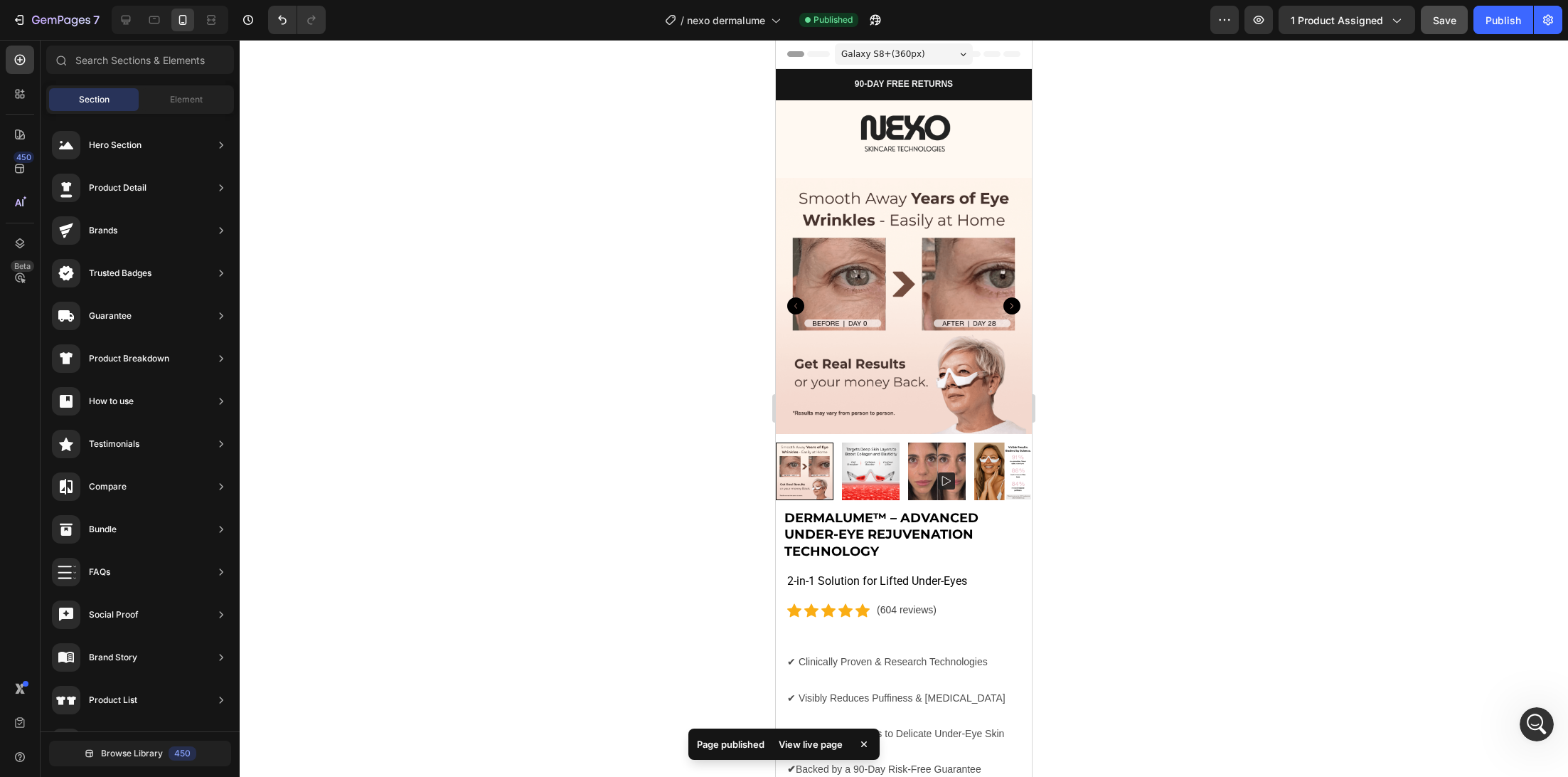
click at [540, 384] on div at bounding box center [904, 408] width 1328 height 737
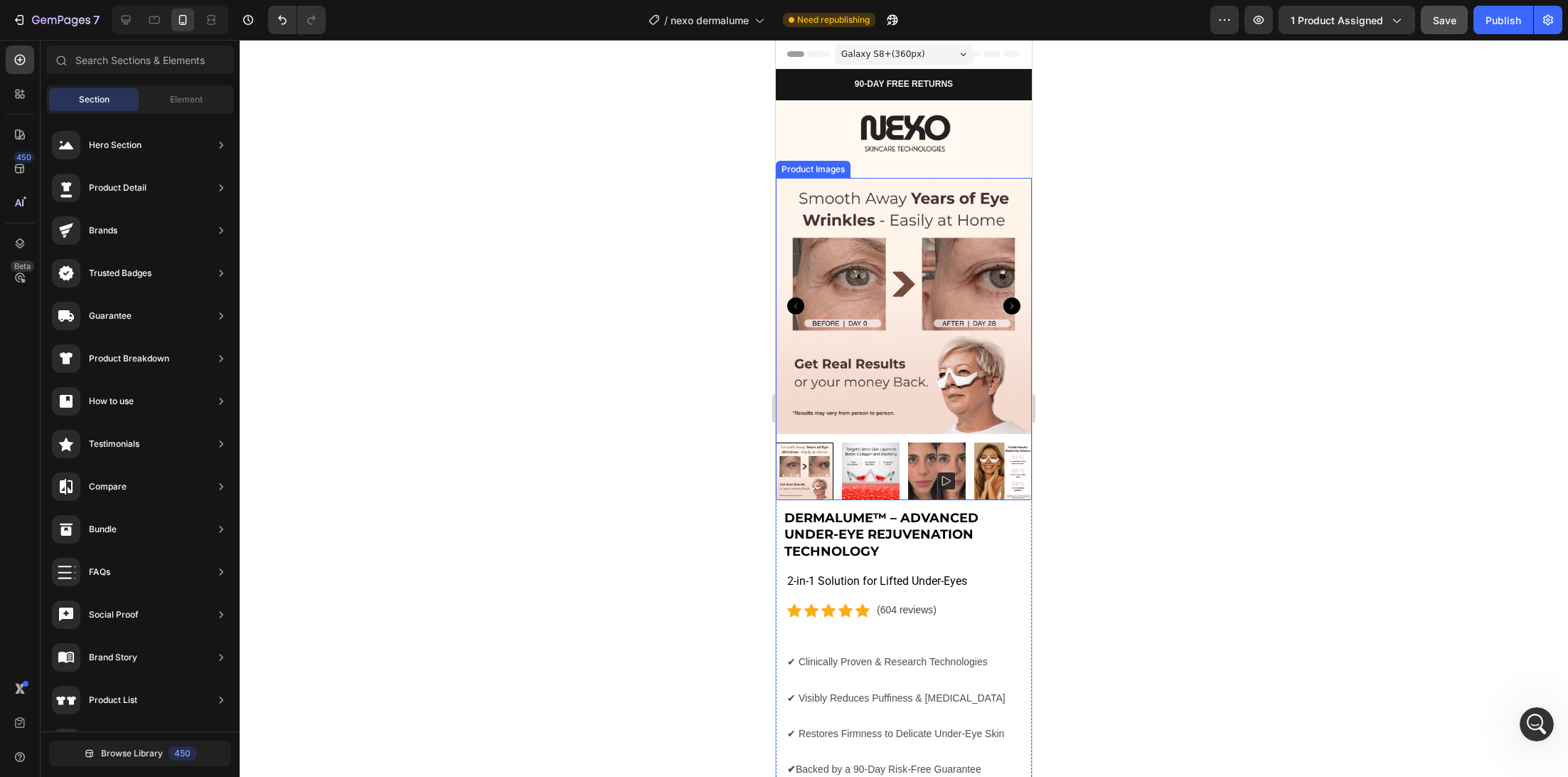
click at [815, 245] on img at bounding box center [904, 306] width 256 height 256
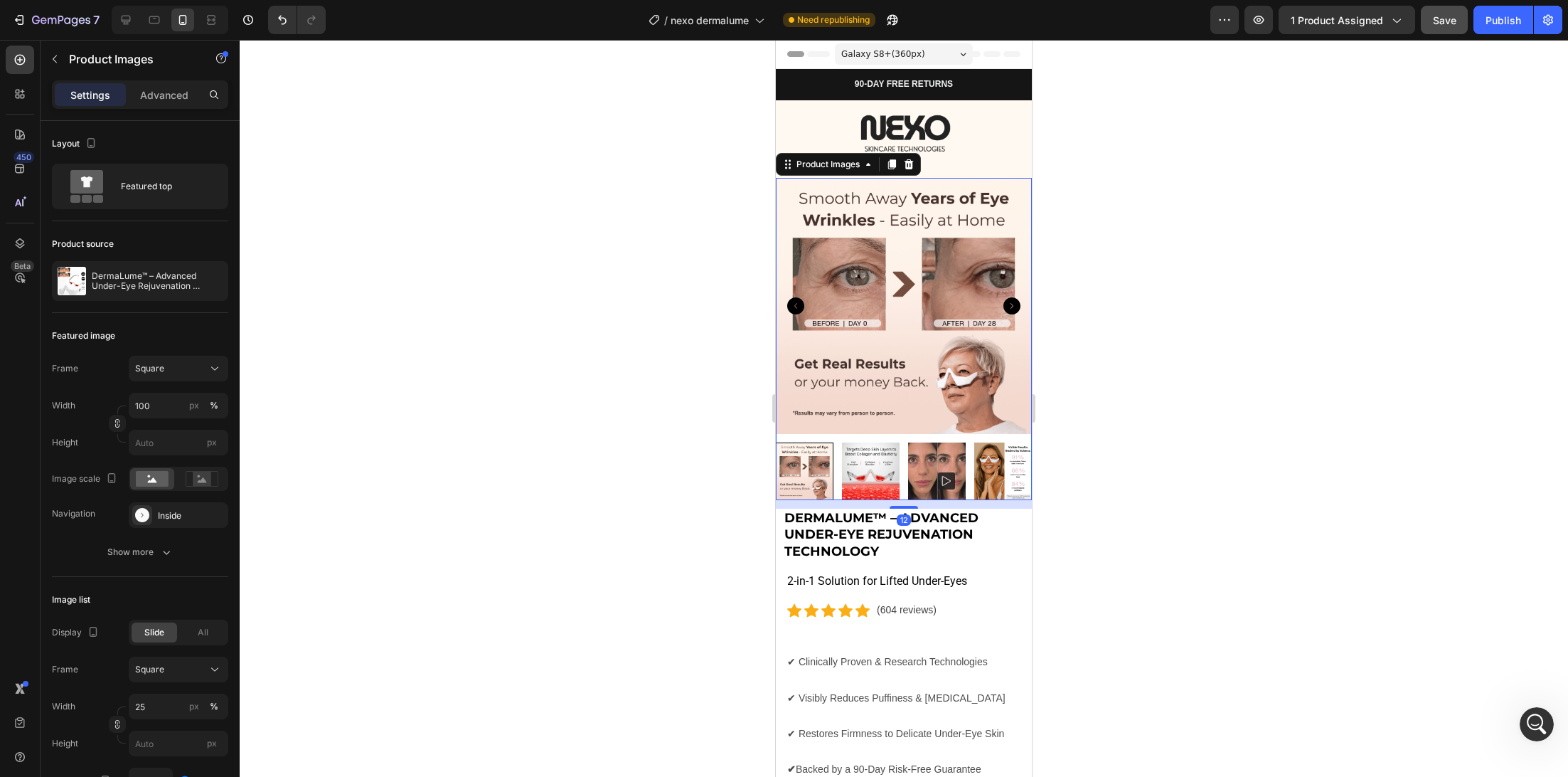
click at [797, 310] on icon "Carousel Back Arrow" at bounding box center [795, 306] width 17 height 17
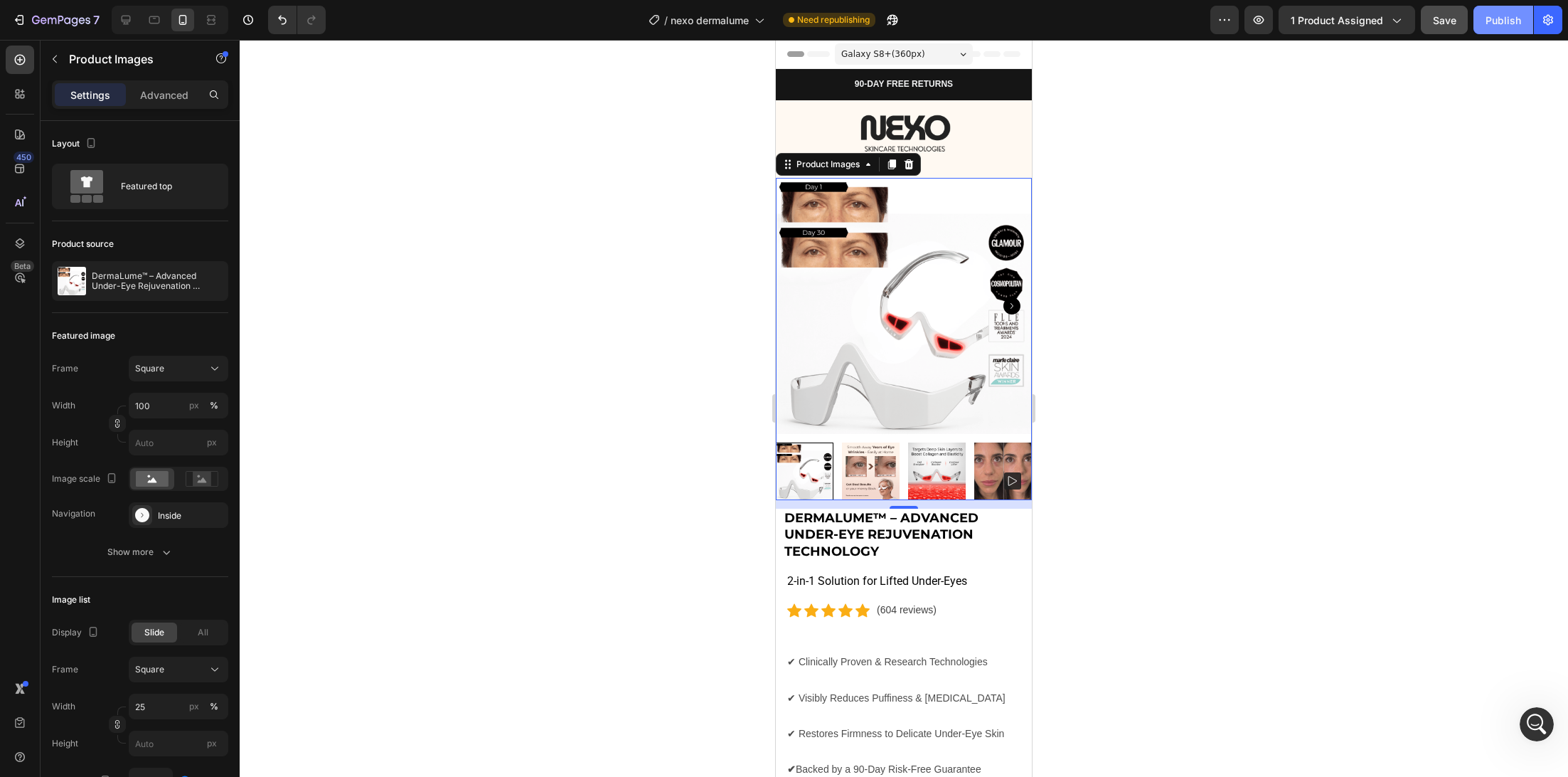
click at [1491, 22] on div "Publish" at bounding box center [1503, 20] width 36 height 15
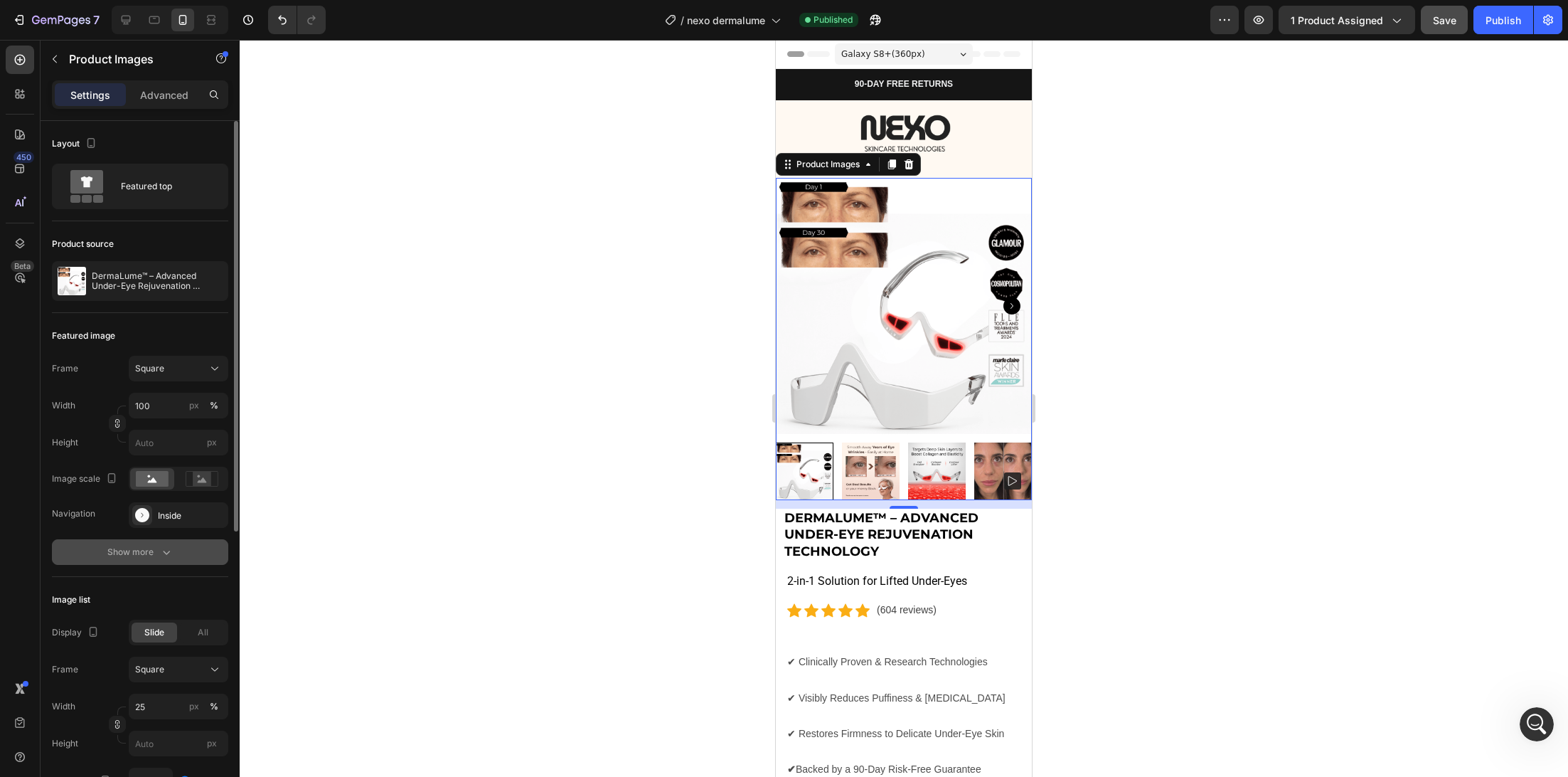
click at [167, 555] on icon "button" at bounding box center [166, 551] width 14 height 14
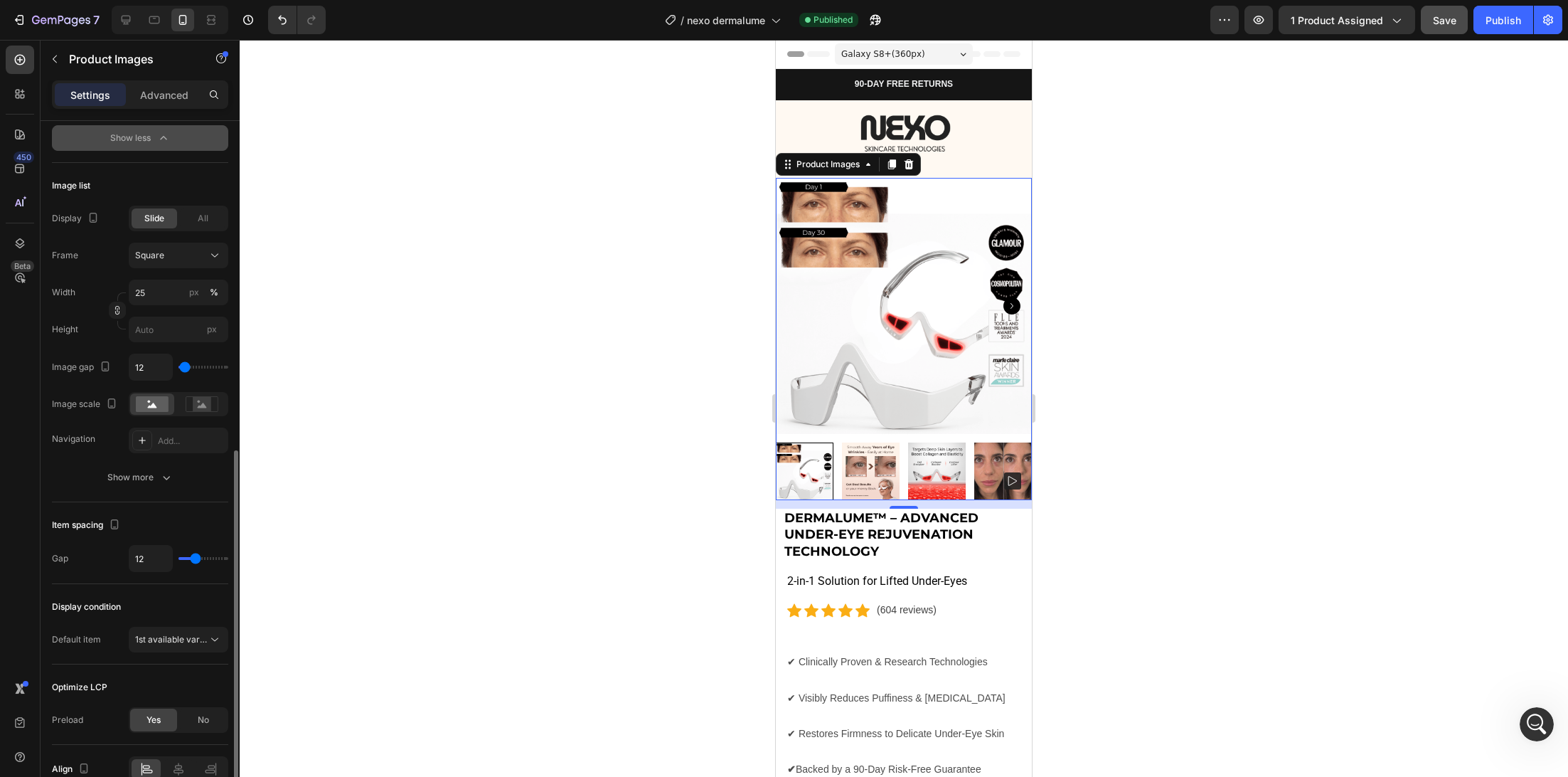
scroll to position [675, 0]
click at [140, 464] on button "Show more" at bounding box center [140, 477] width 176 height 26
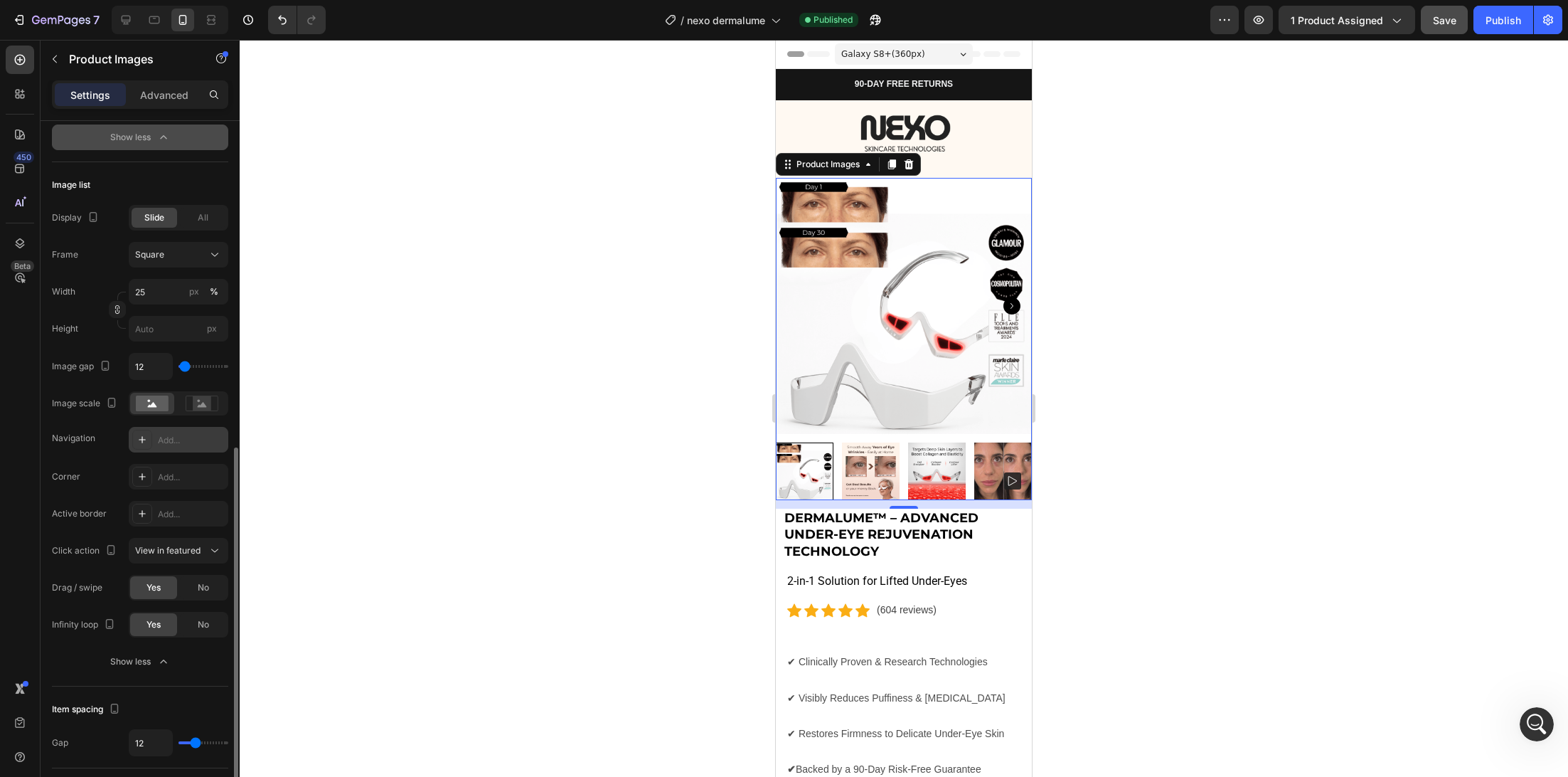
click at [174, 440] on div "Add..." at bounding box center [191, 440] width 67 height 13
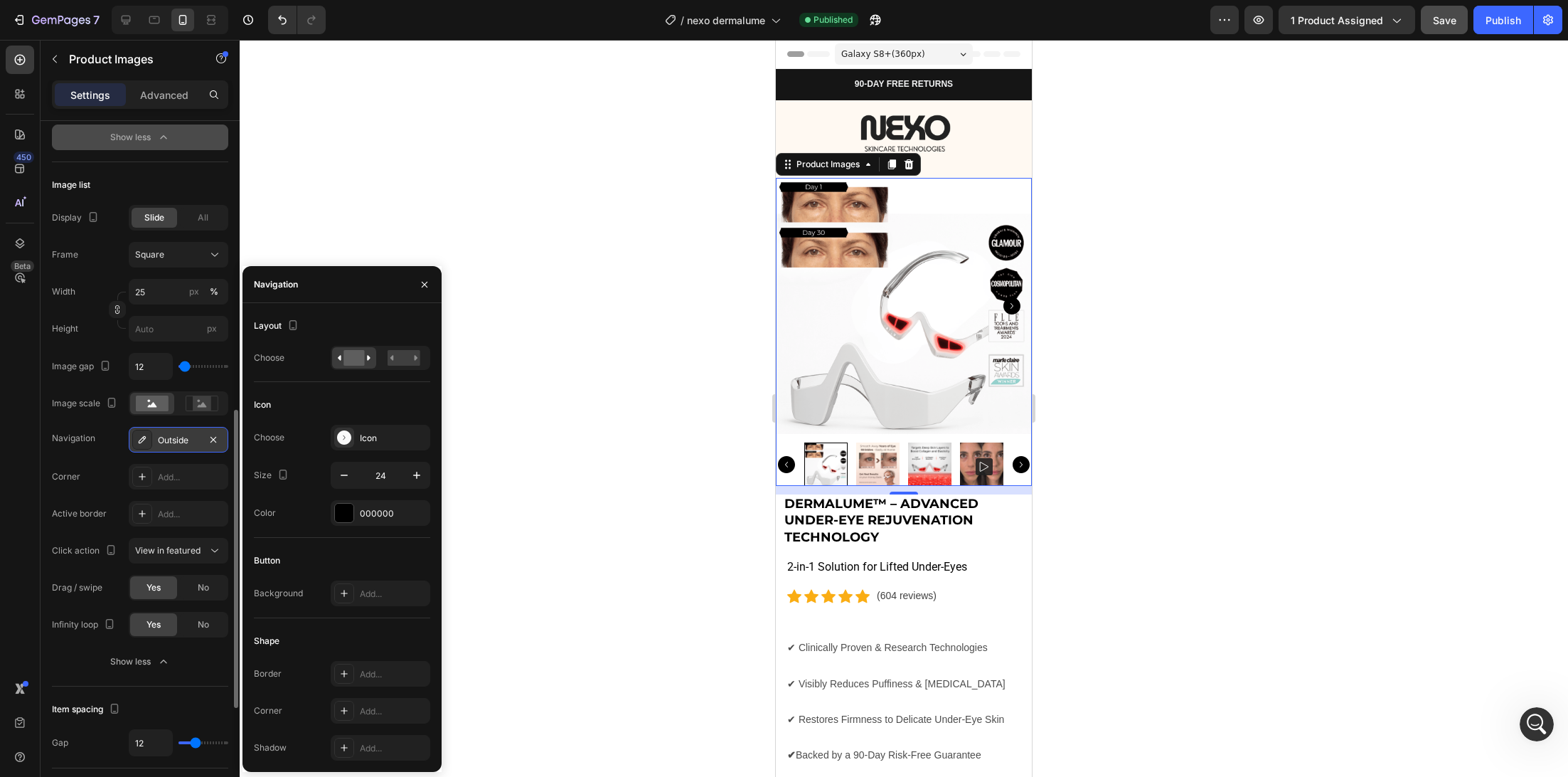
click at [52, 441] on div "Navigation" at bounding box center [73, 437] width 43 height 13
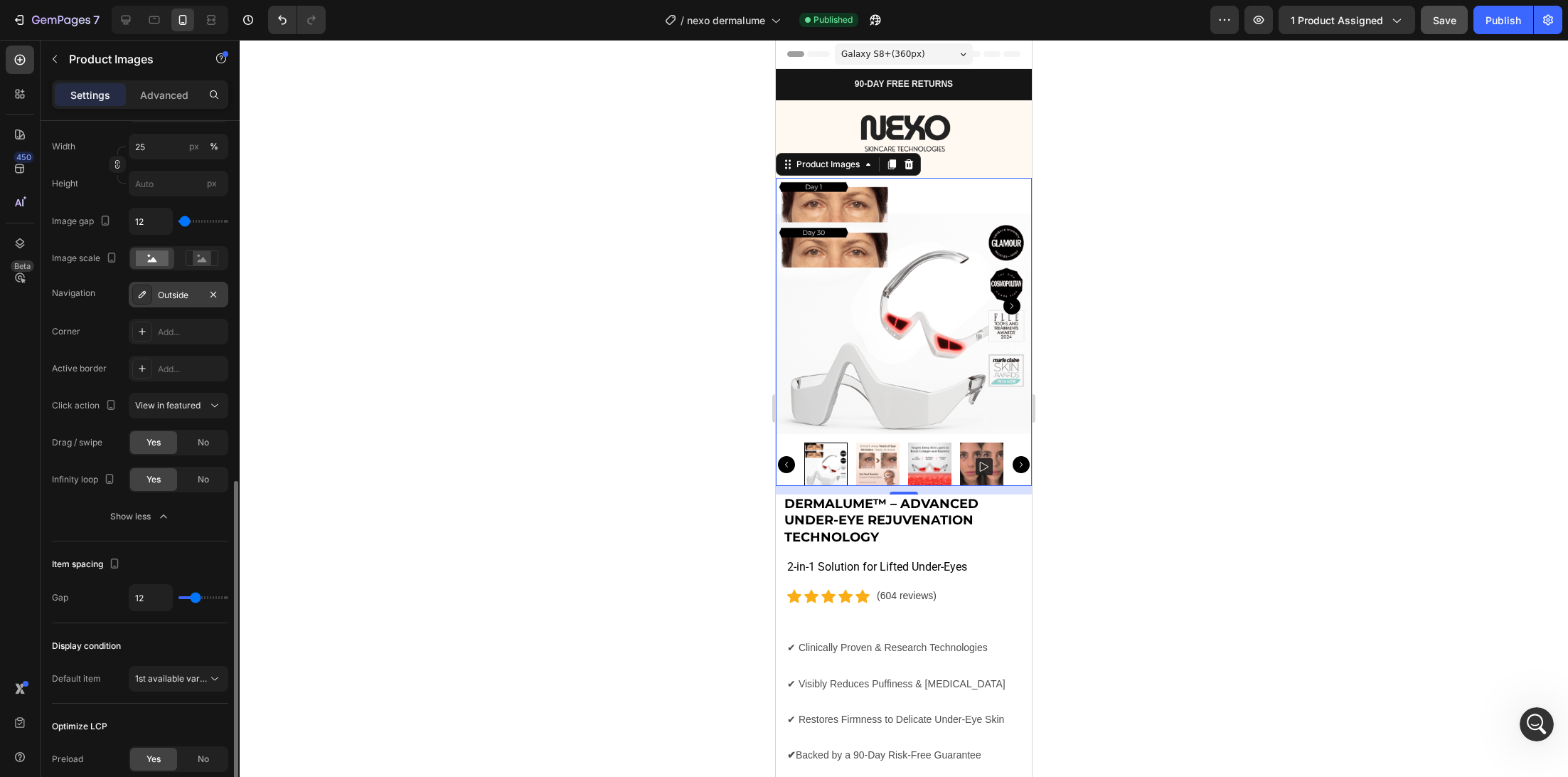
scroll to position [826, 0]
click at [210, 396] on icon at bounding box center [214, 399] width 14 height 14
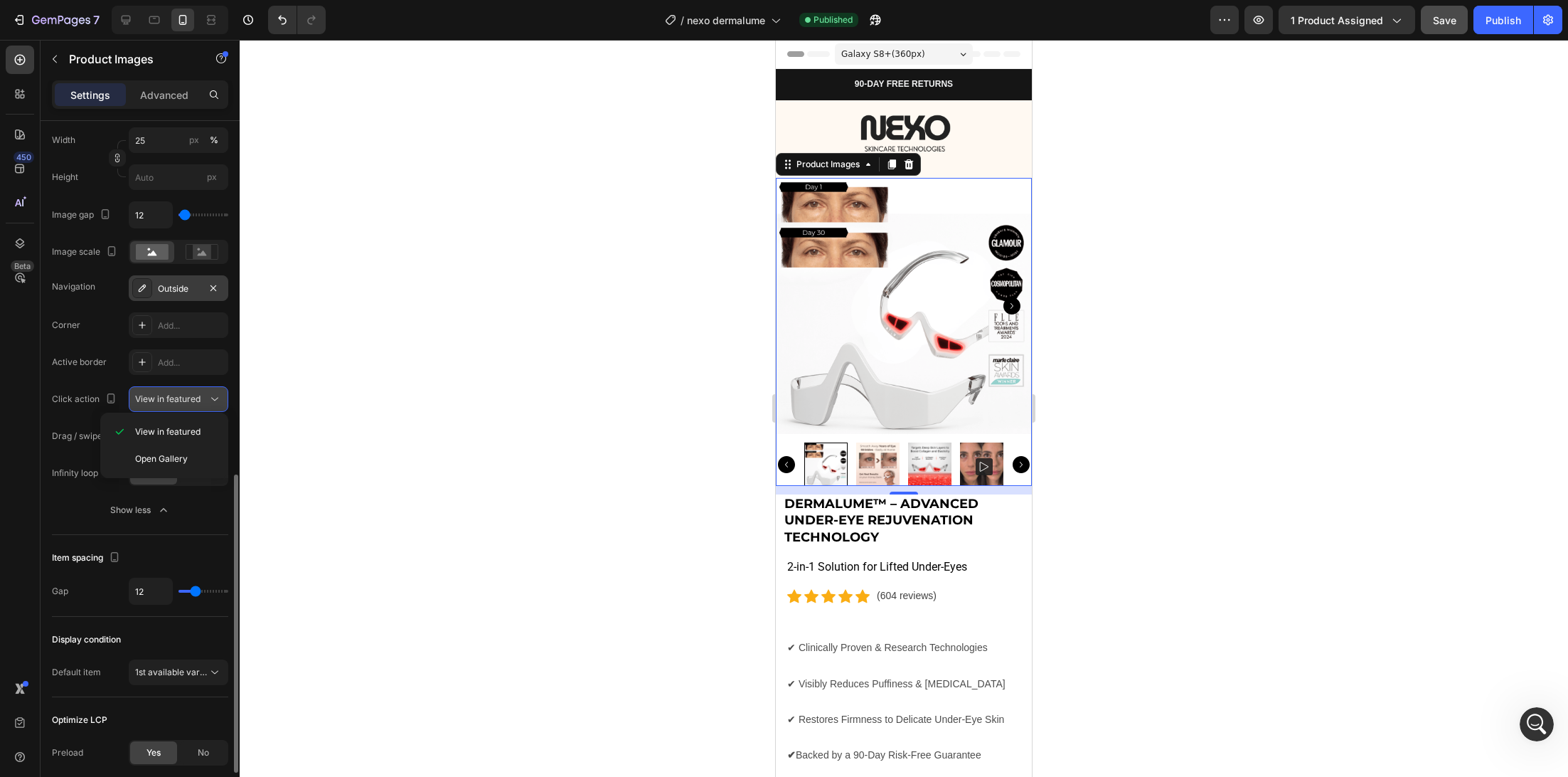
click at [210, 396] on icon at bounding box center [214, 399] width 14 height 14
click at [193, 436] on div "No" at bounding box center [202, 436] width 47 height 23
click at [157, 434] on span "Yes" at bounding box center [153, 436] width 14 height 13
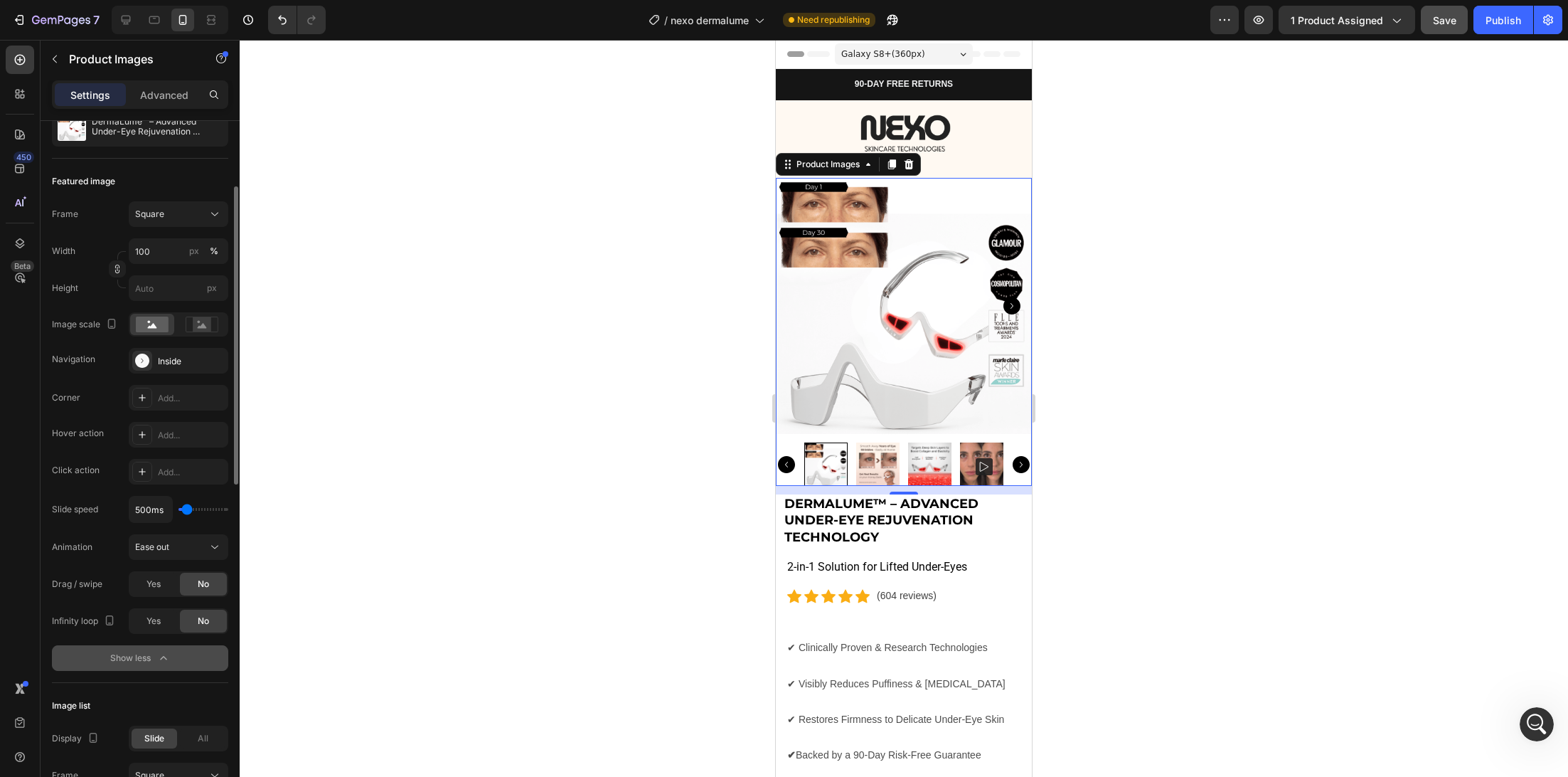
scroll to position [154, 0]
click at [160, 554] on button "Ease out" at bounding box center [178, 548] width 100 height 26
click at [181, 581] on p "Ease in" at bounding box center [175, 580] width 81 height 13
click at [195, 552] on div "Ease in" at bounding box center [171, 547] width 72 height 13
click at [1023, 461] on icon "Carousel Next Arrow" at bounding box center [1021, 465] width 17 height 17
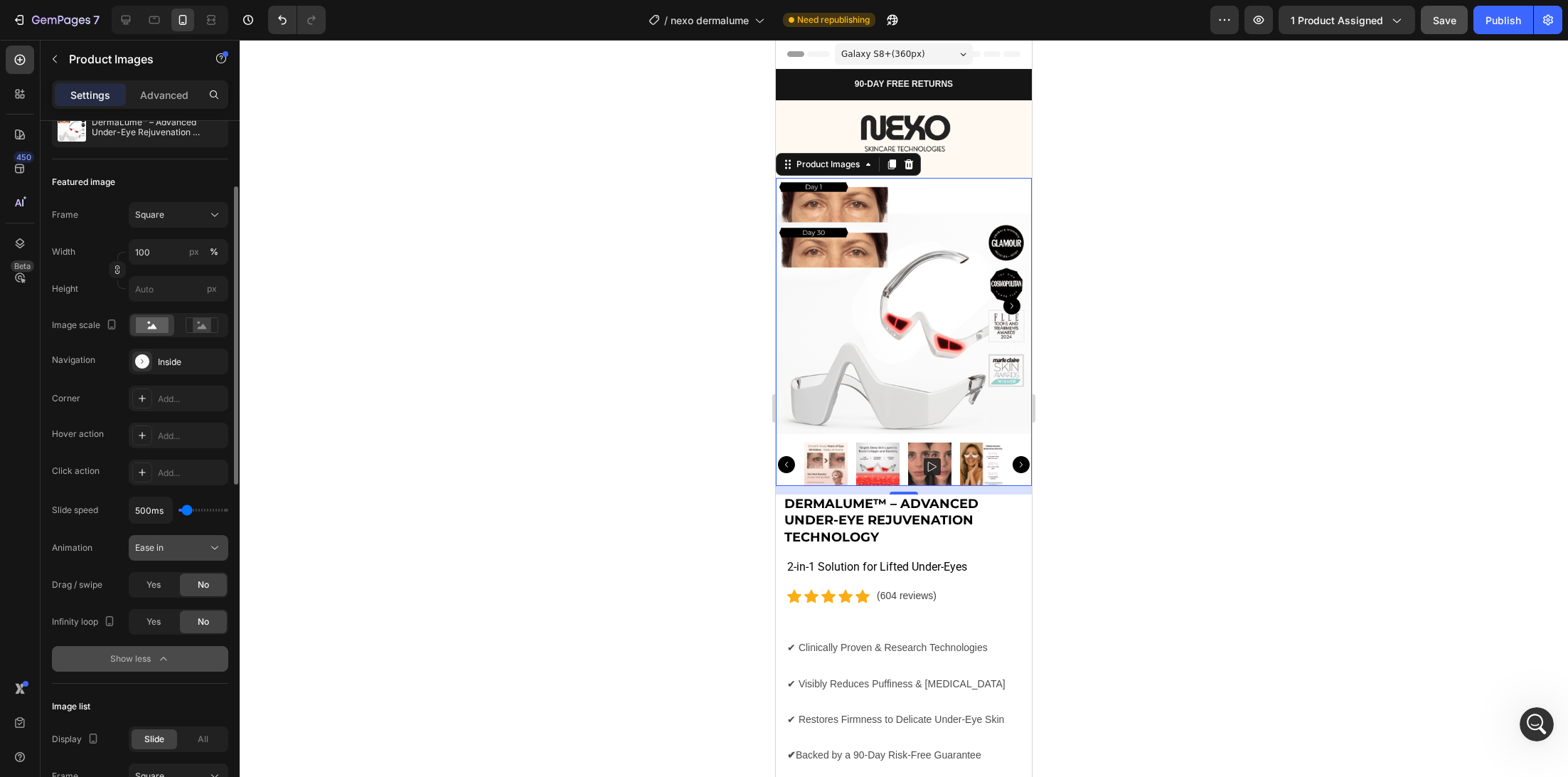
click at [182, 547] on div "Ease in" at bounding box center [171, 547] width 72 height 13
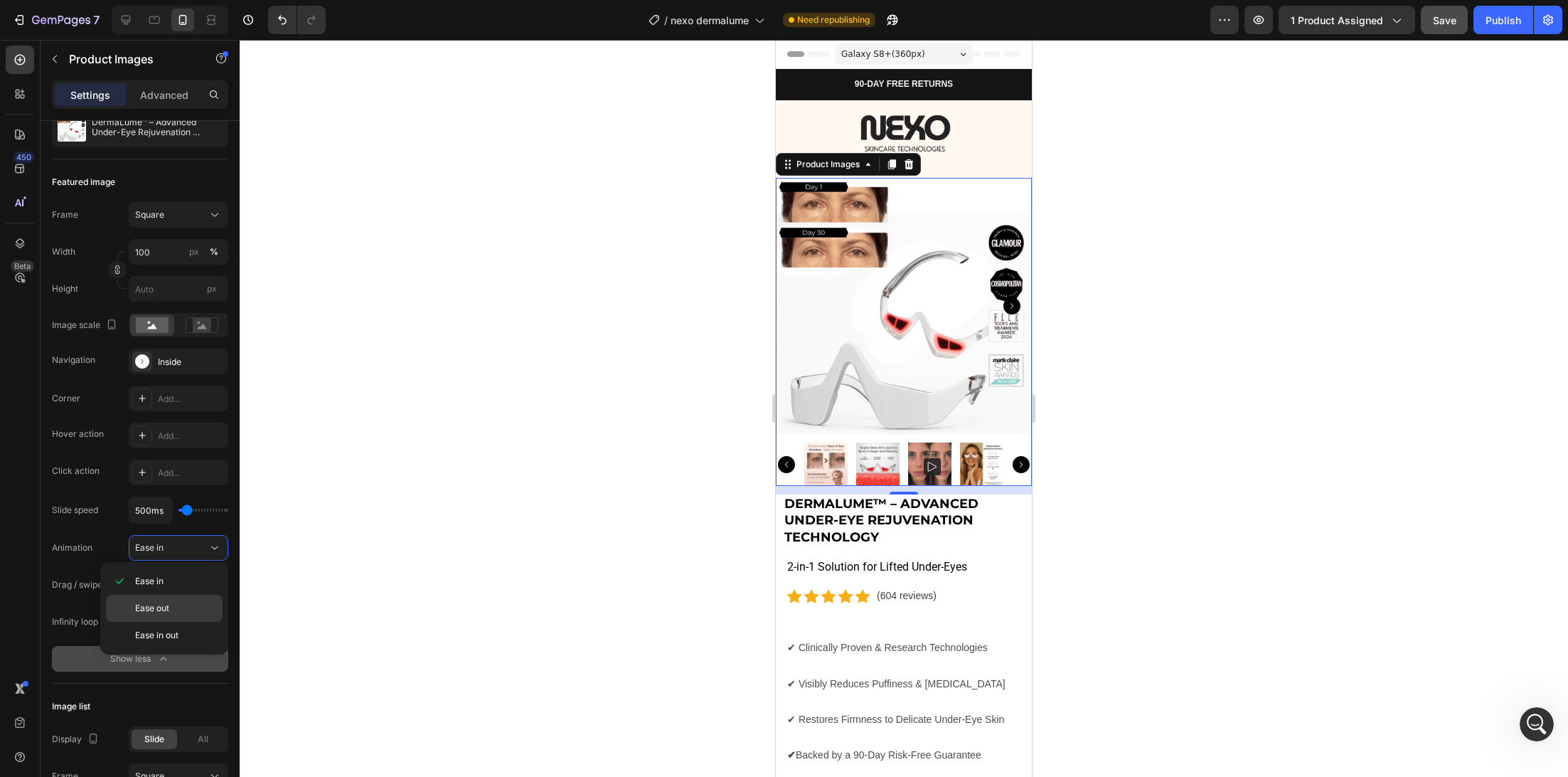
click at [169, 604] on span "Ease out" at bounding box center [152, 608] width 34 height 13
click at [1501, 29] on button "Publish" at bounding box center [1503, 20] width 60 height 28
click at [1537, 717] on icon "Open Intercom Messenger" at bounding box center [1535, 723] width 24 height 24
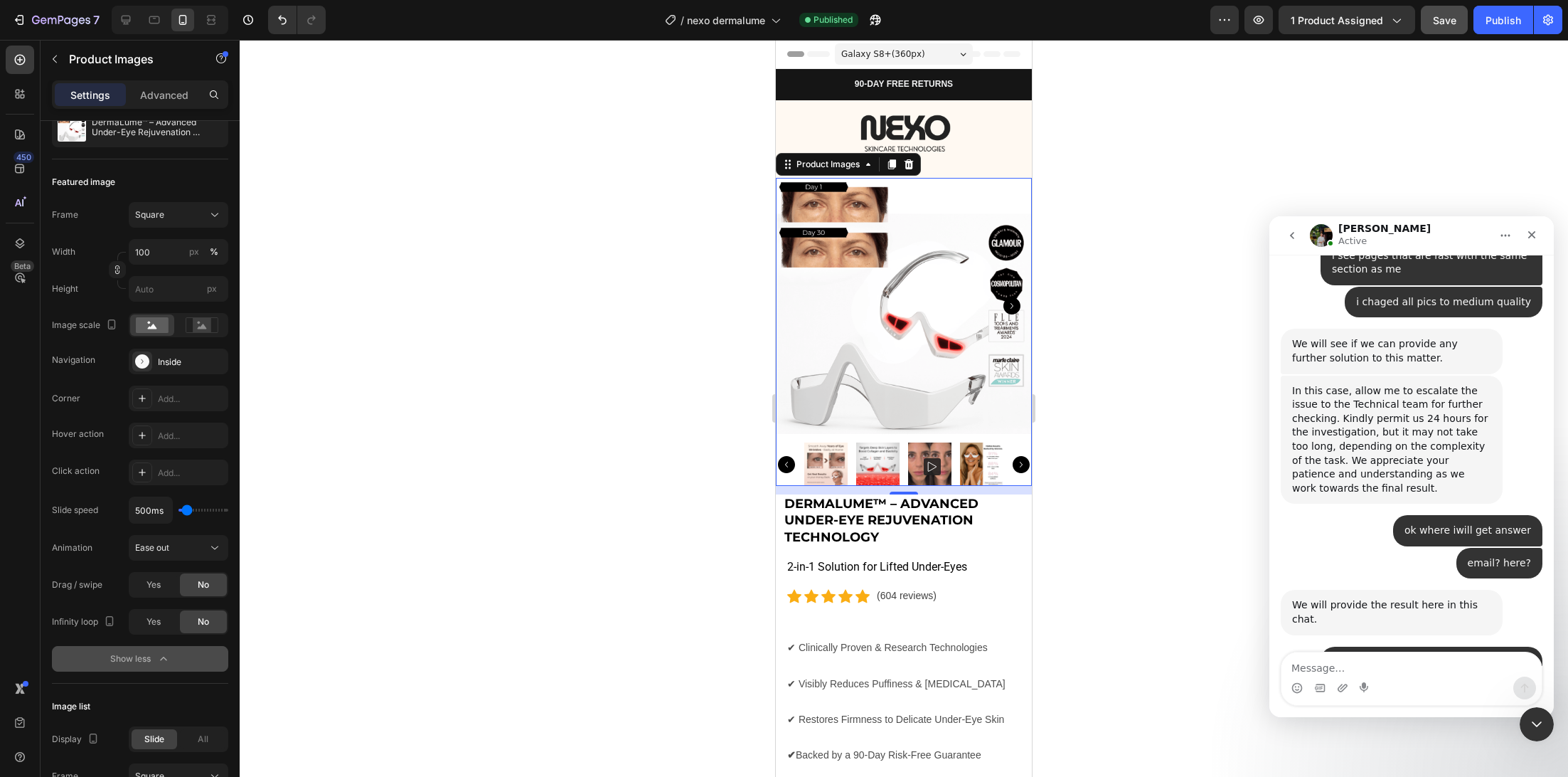
scroll to position [3073, 0]
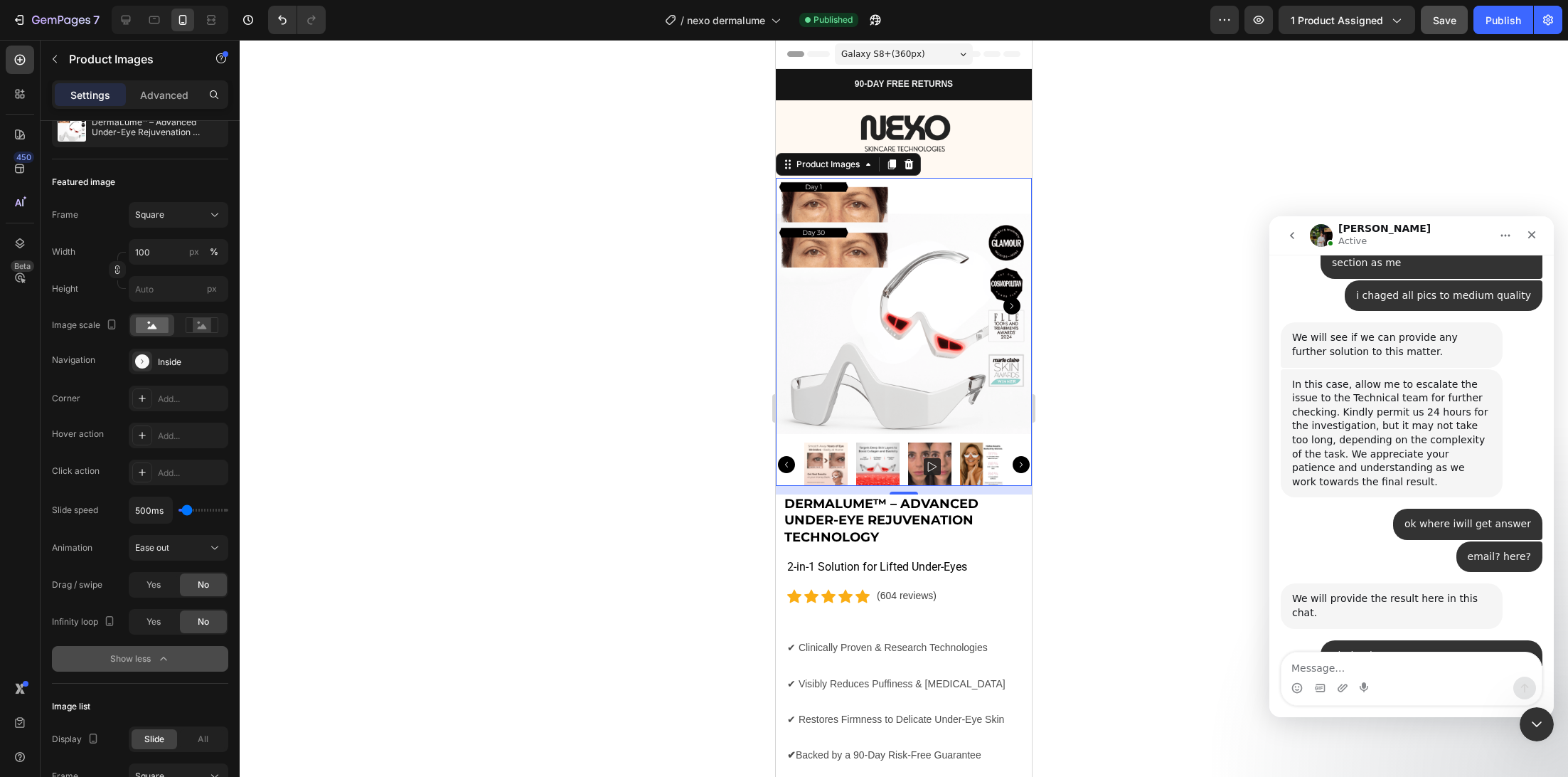
click at [1441, 681] on div "Intercom messenger" at bounding box center [1411, 688] width 260 height 23
click at [1443, 670] on textarea "Message…" at bounding box center [1411, 664] width 260 height 24
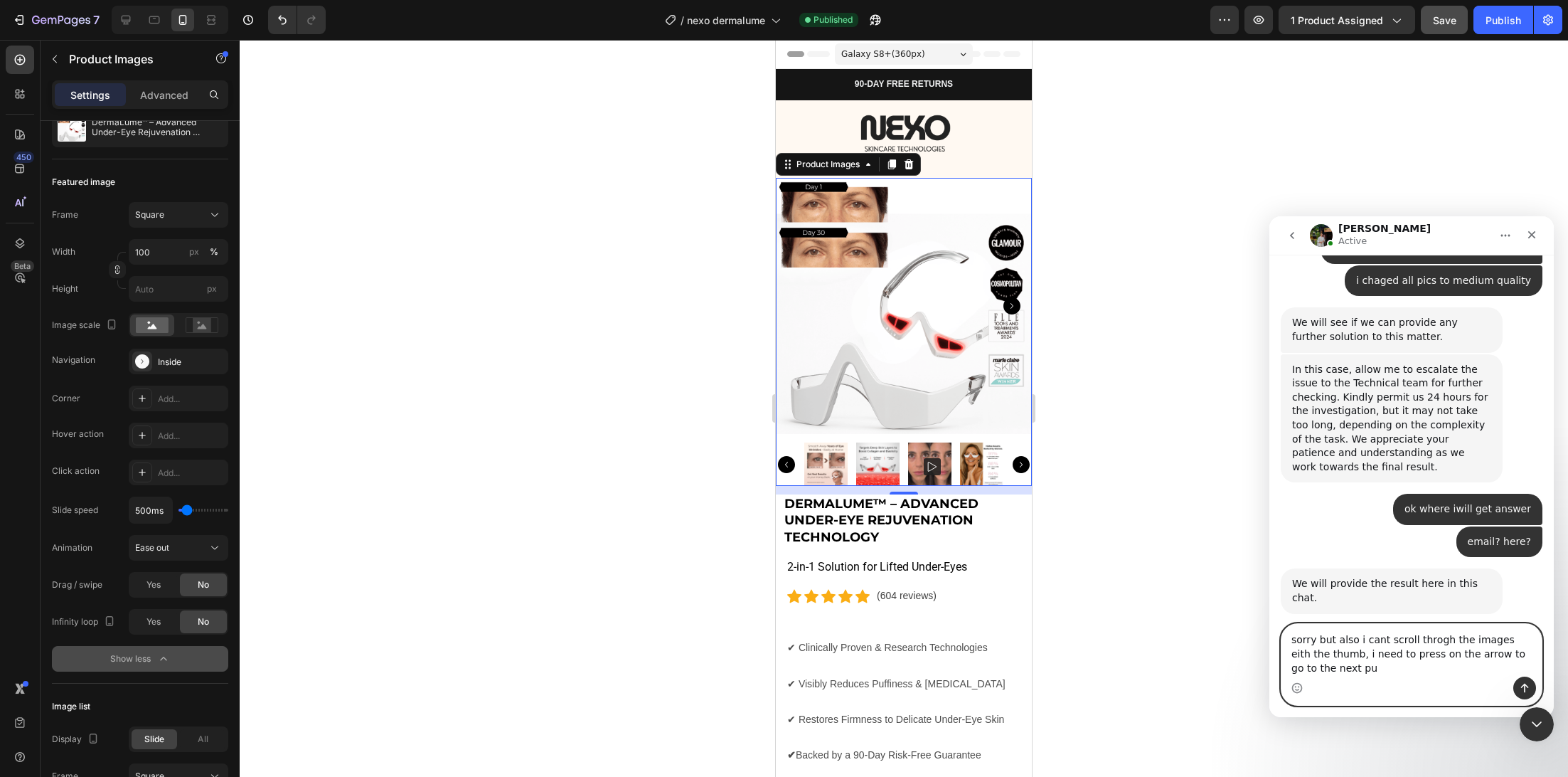
scroll to position [3102, 0]
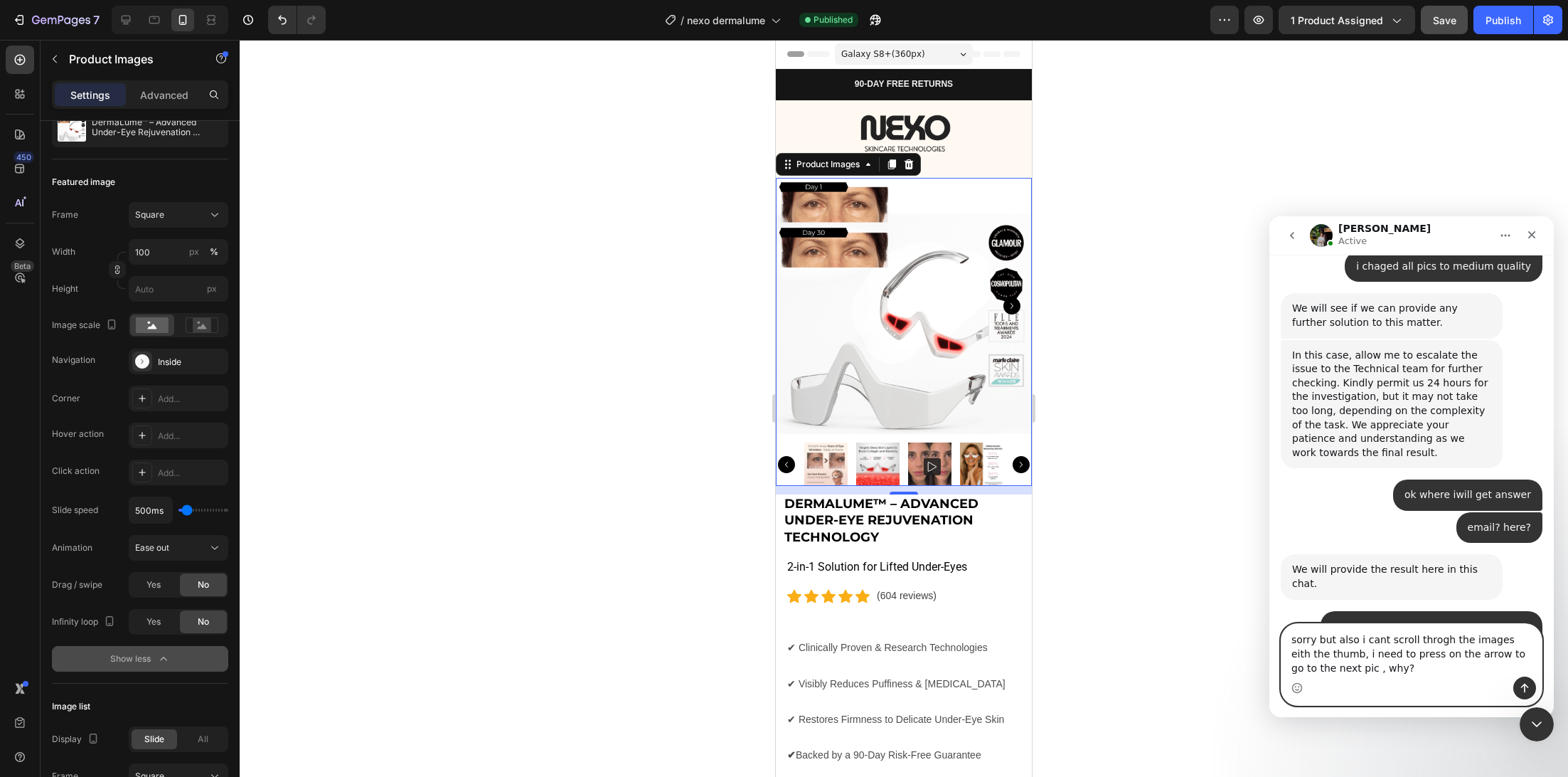
type textarea "sorry but also i cant scroll throgh the images eith the thumb, i need to press …"
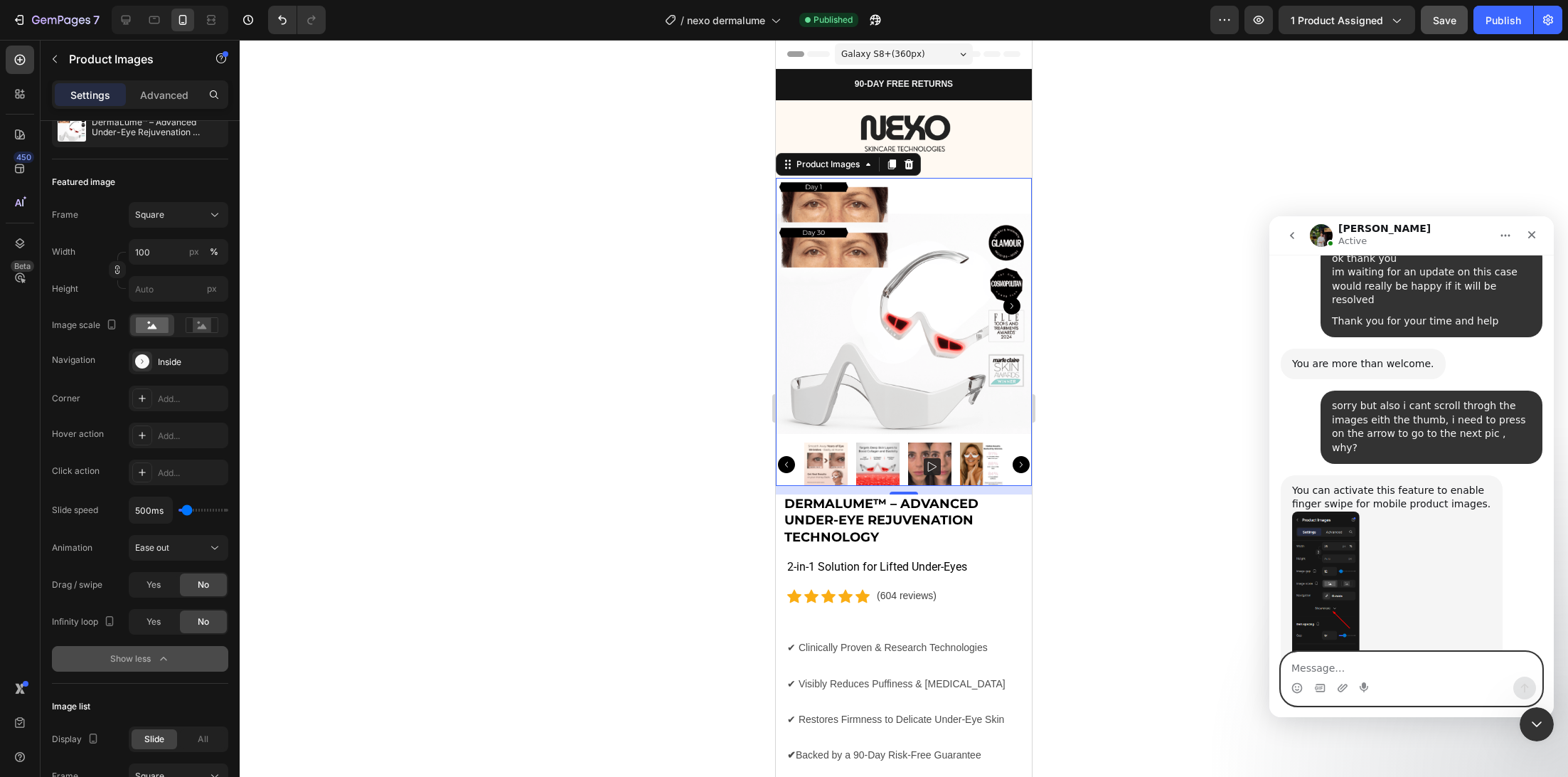
scroll to position [3459, 0]
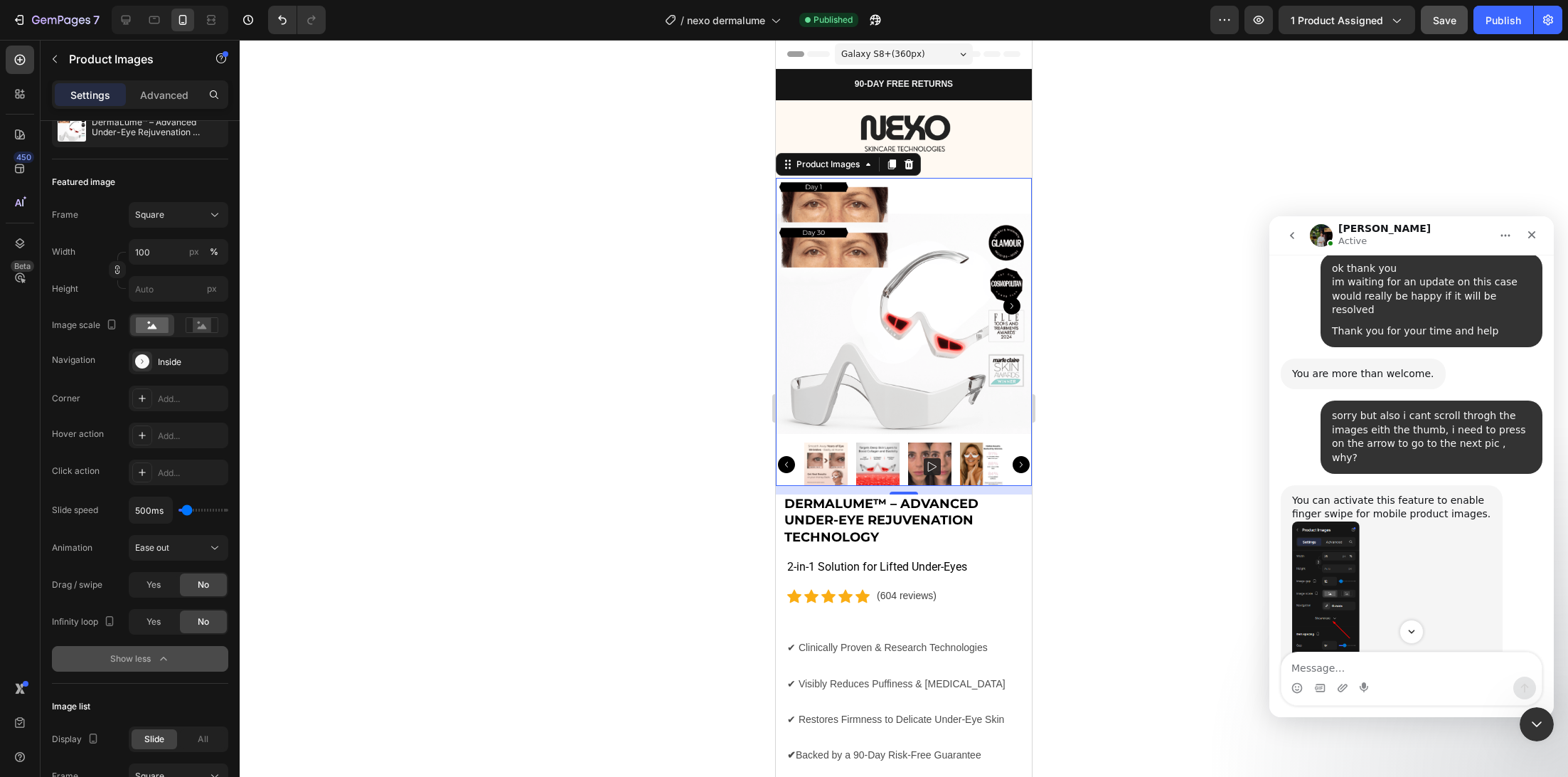
click at [1337, 522] on img "Jeremy says…" at bounding box center [1326, 617] width 67 height 191
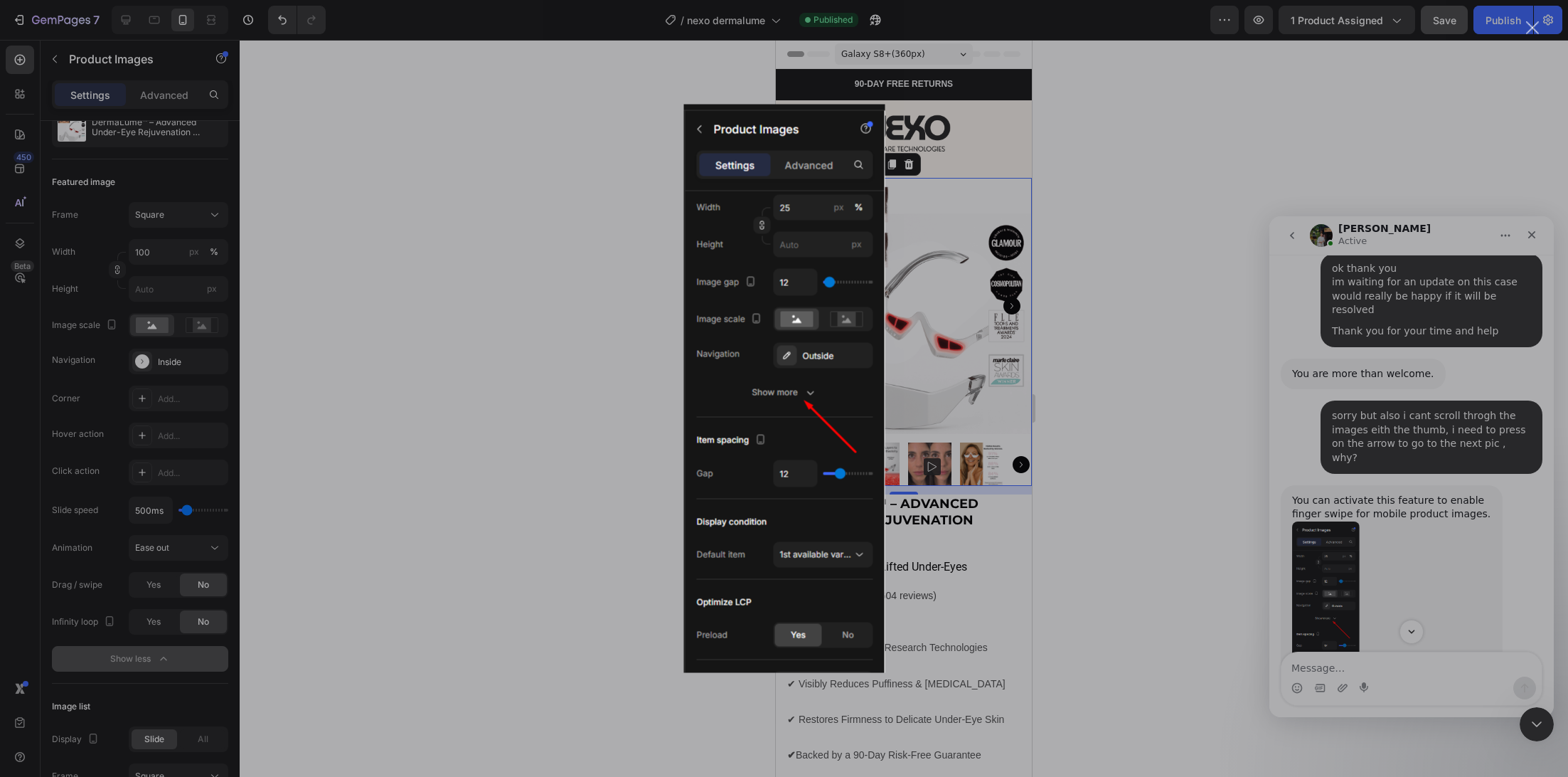
scroll to position [0, 0]
click at [1337, 418] on div "Intercom messenger" at bounding box center [784, 388] width 1568 height 777
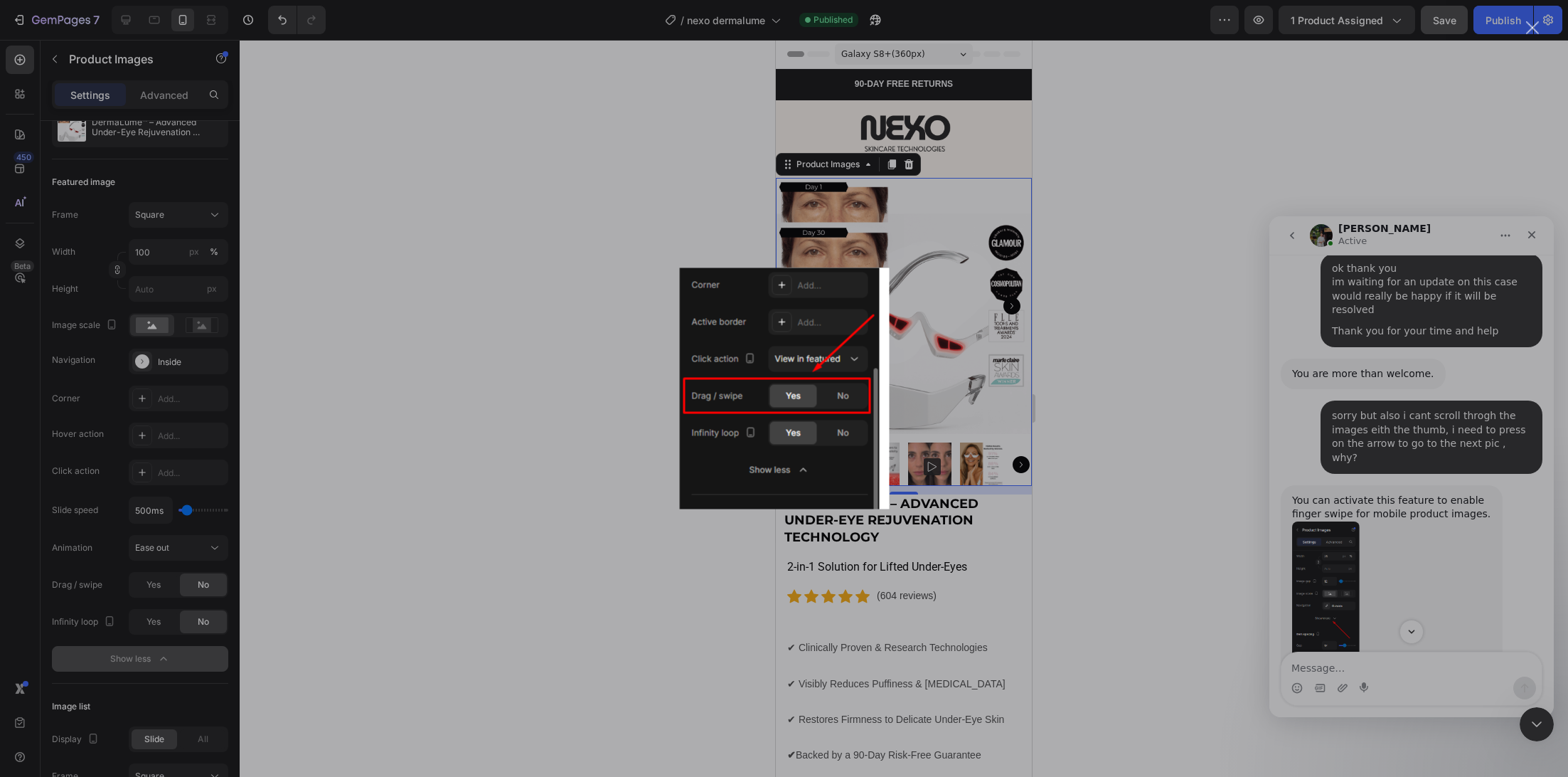
click at [1327, 583] on div "Intercom messenger" at bounding box center [784, 388] width 1568 height 777
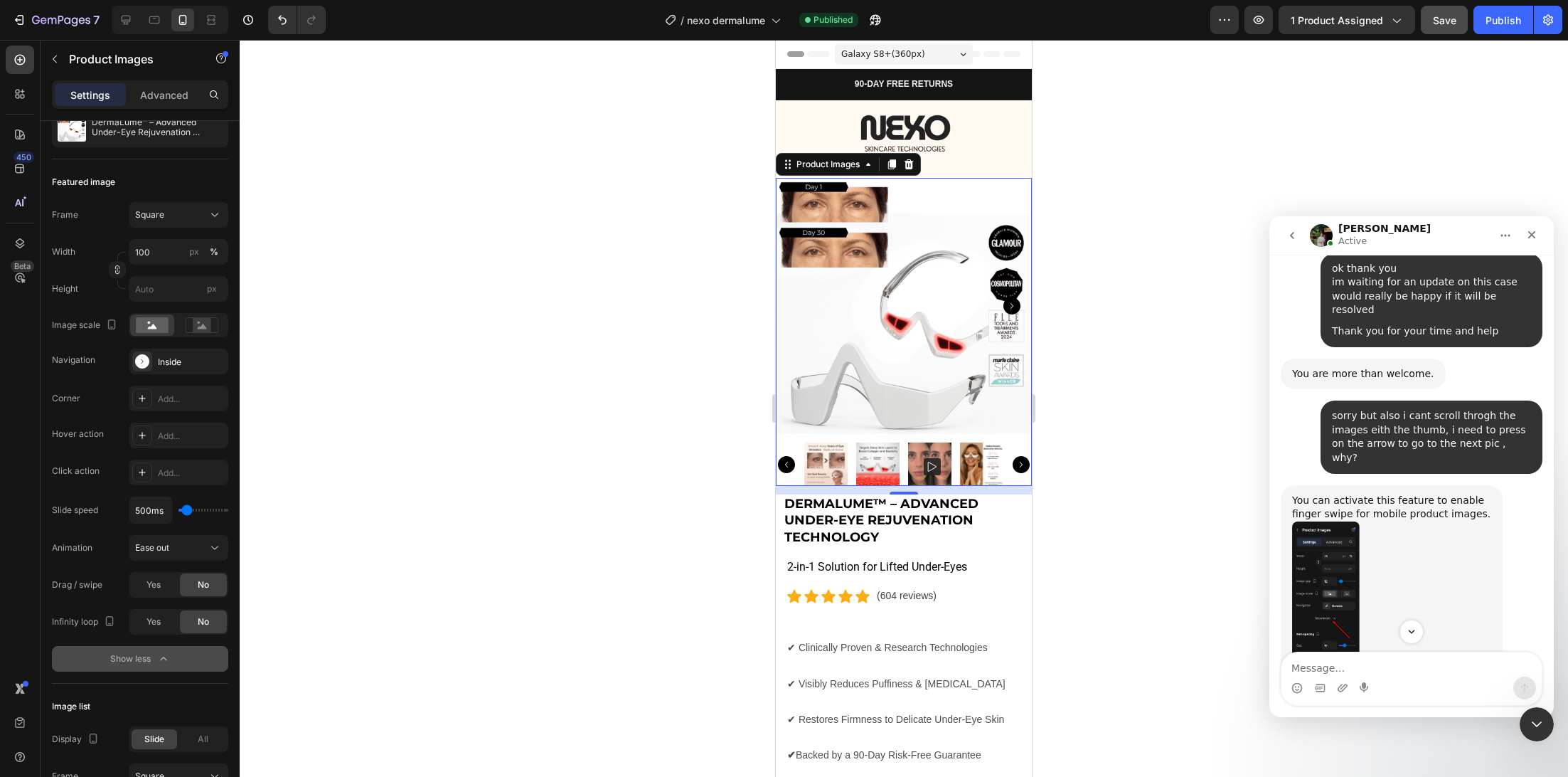
scroll to position [3537, 0]
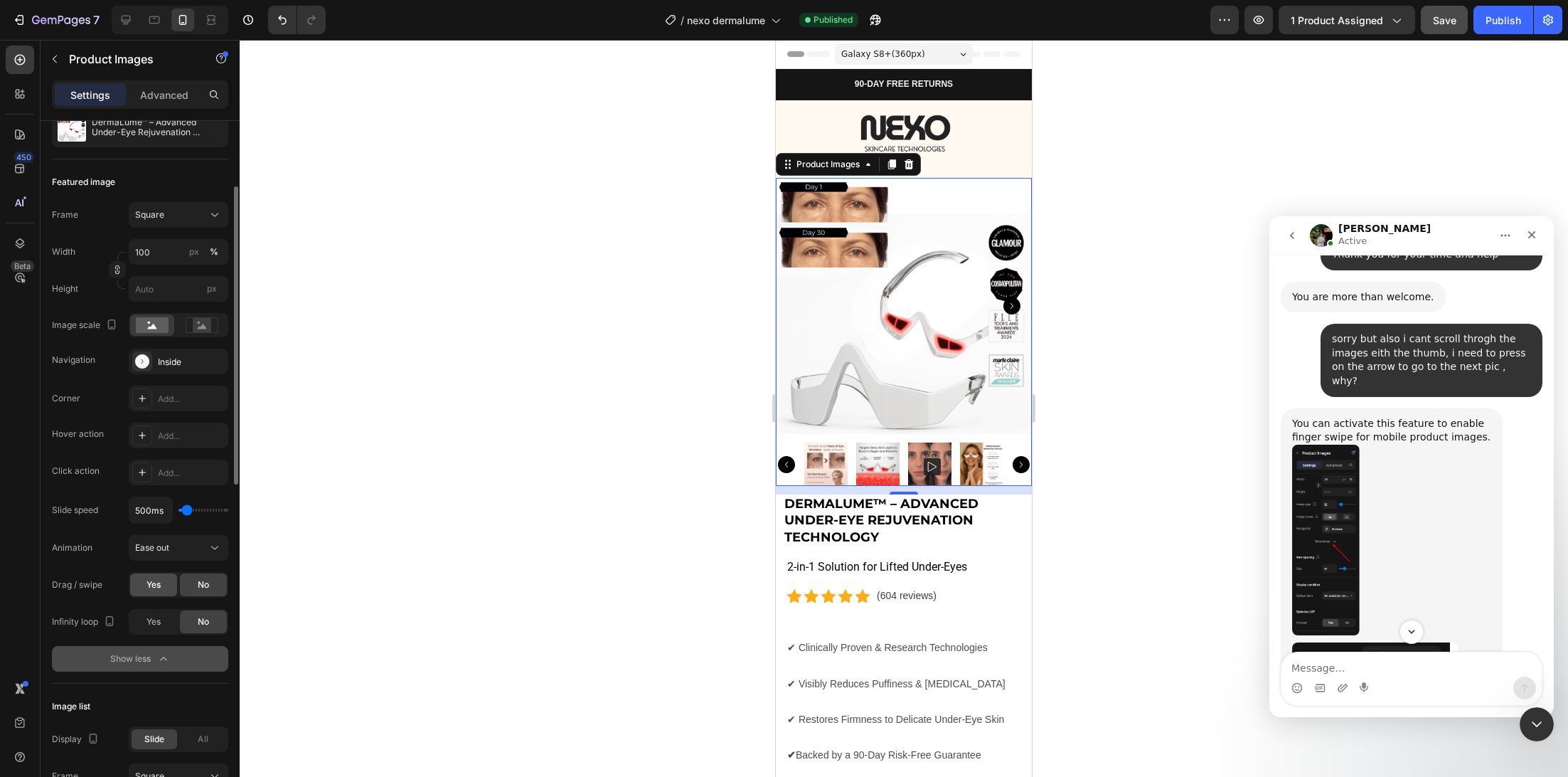
click at [147, 587] on span "Yes" at bounding box center [153, 585] width 14 height 13
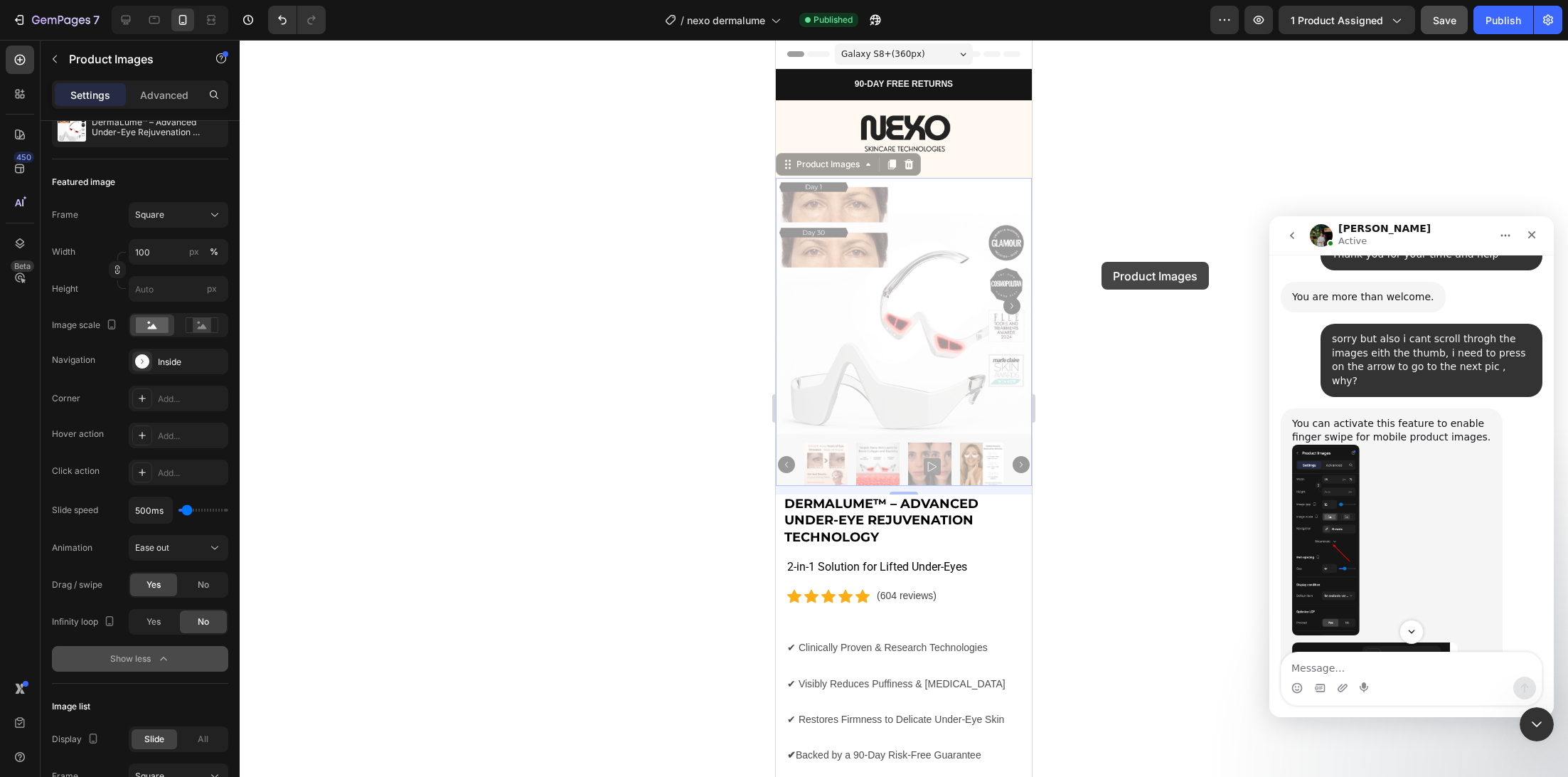
click at [1107, 258] on div at bounding box center [904, 408] width 1328 height 737
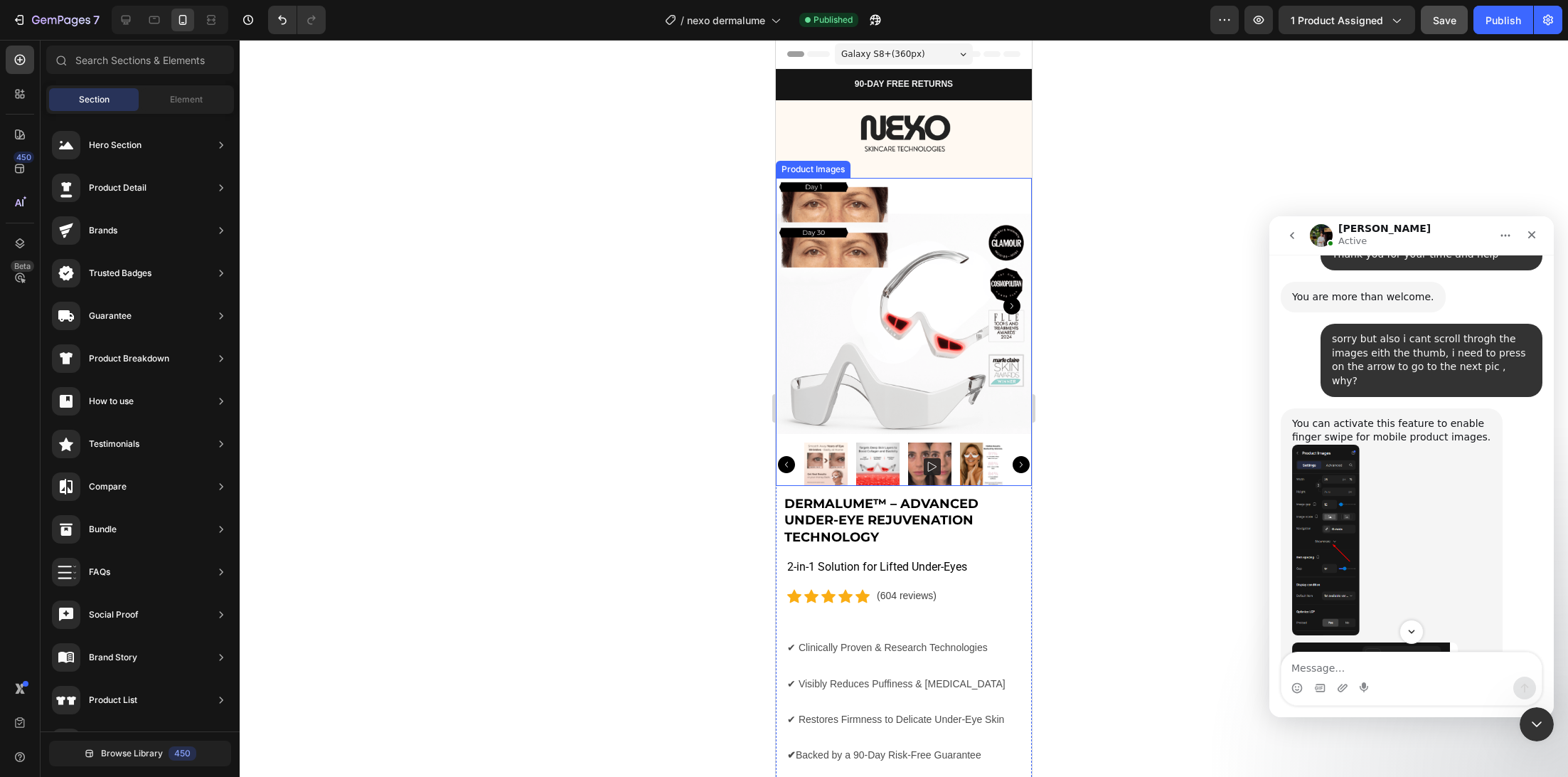
click at [904, 356] on img at bounding box center [904, 306] width 256 height 256
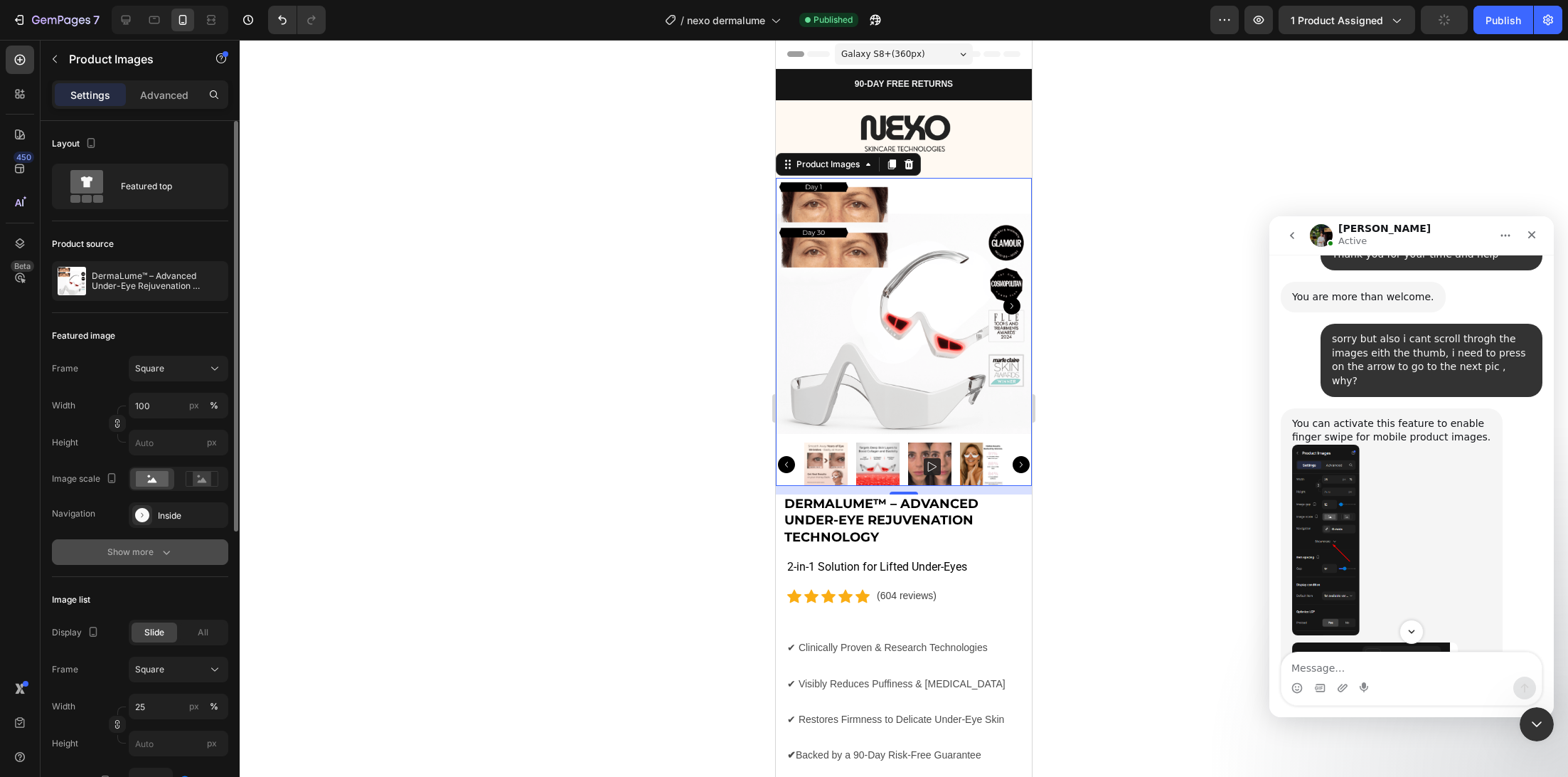
click at [115, 550] on div "Show more" at bounding box center [140, 551] width 66 height 14
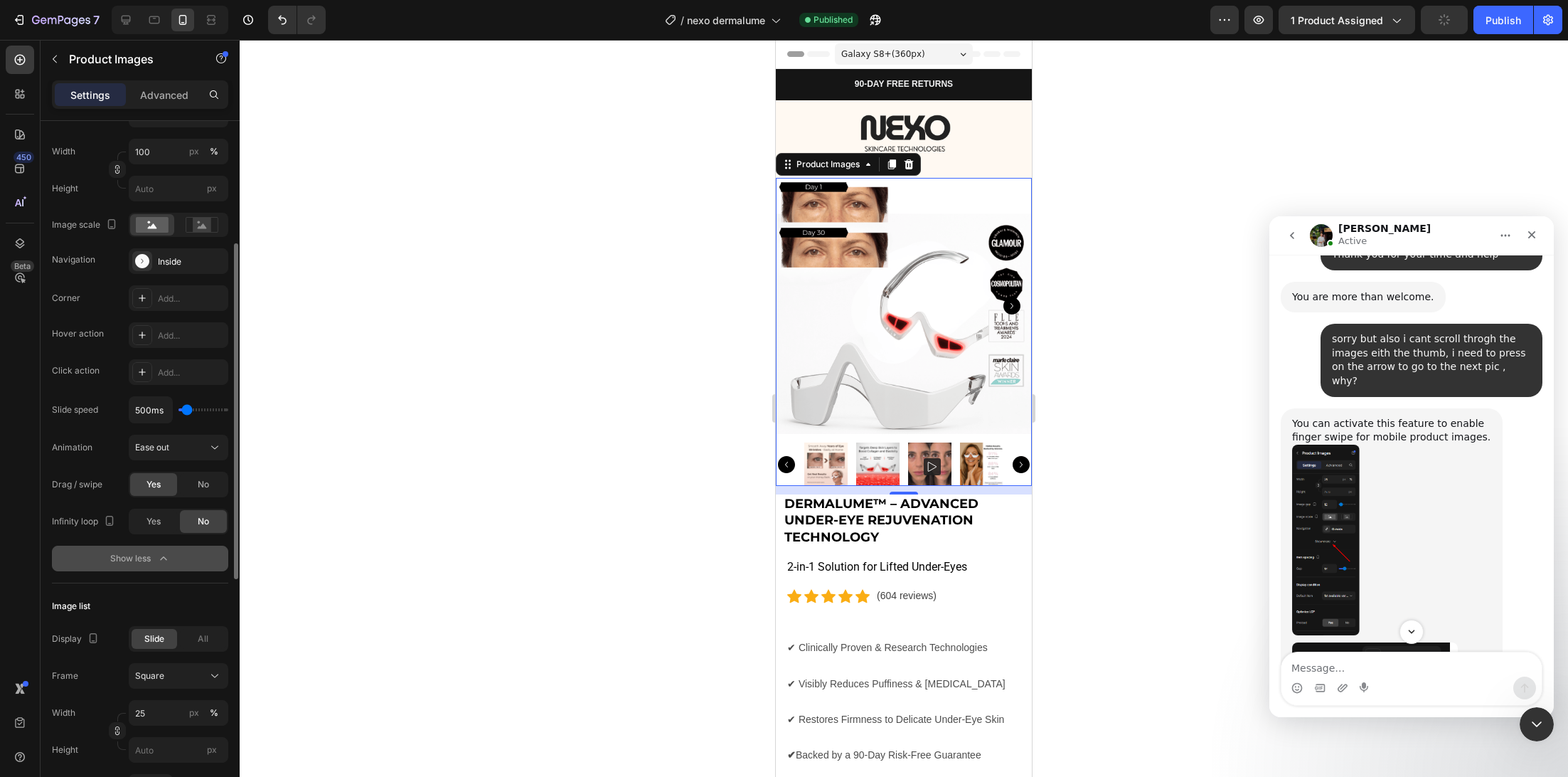
scroll to position [253, 0]
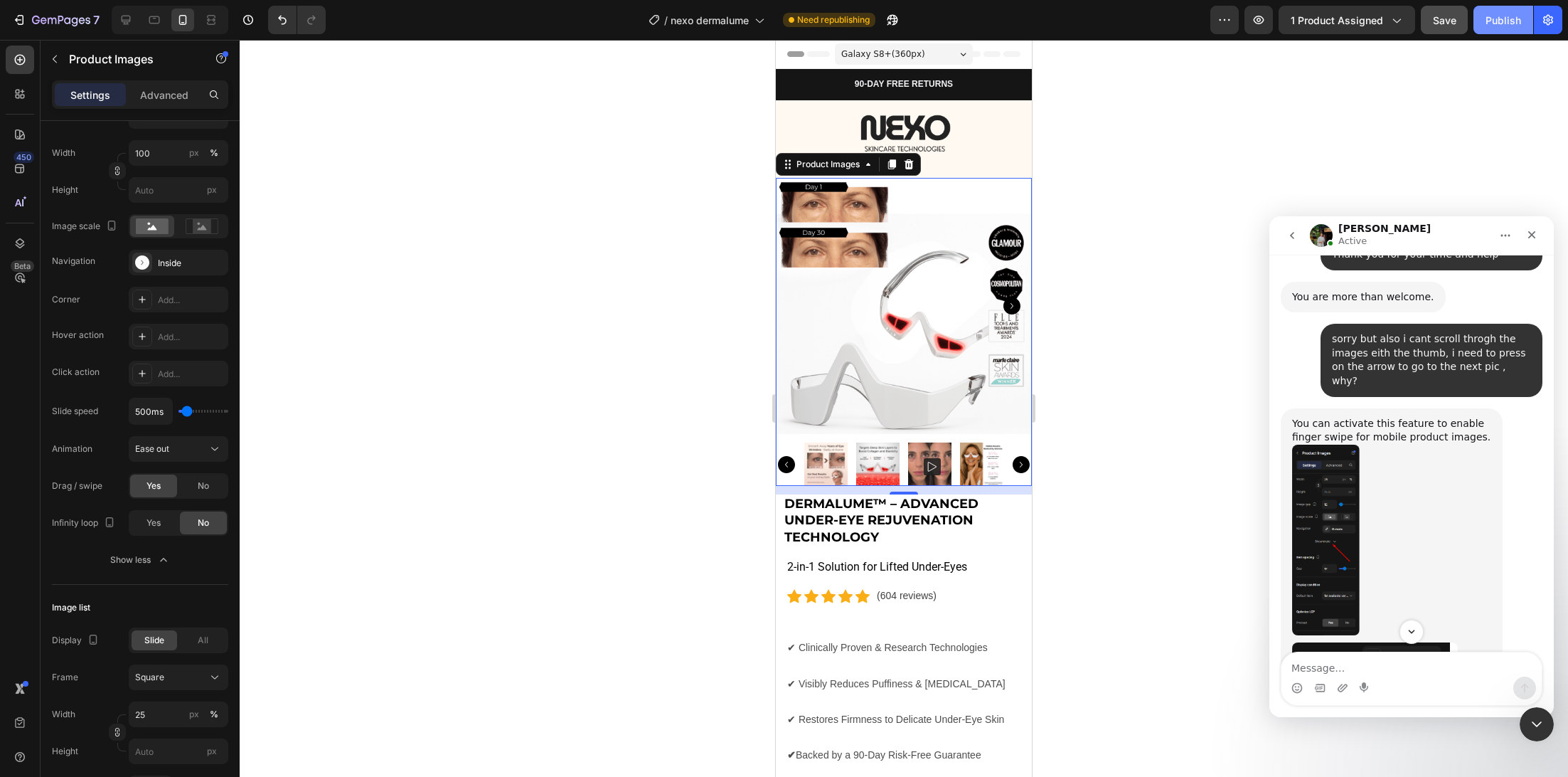
click at [1502, 26] on div "Publish" at bounding box center [1503, 20] width 36 height 15
click at [1366, 681] on div "Intercom messenger" at bounding box center [1365, 688] width 11 height 23
click at [1366, 674] on textarea "Message…" at bounding box center [1411, 664] width 260 height 24
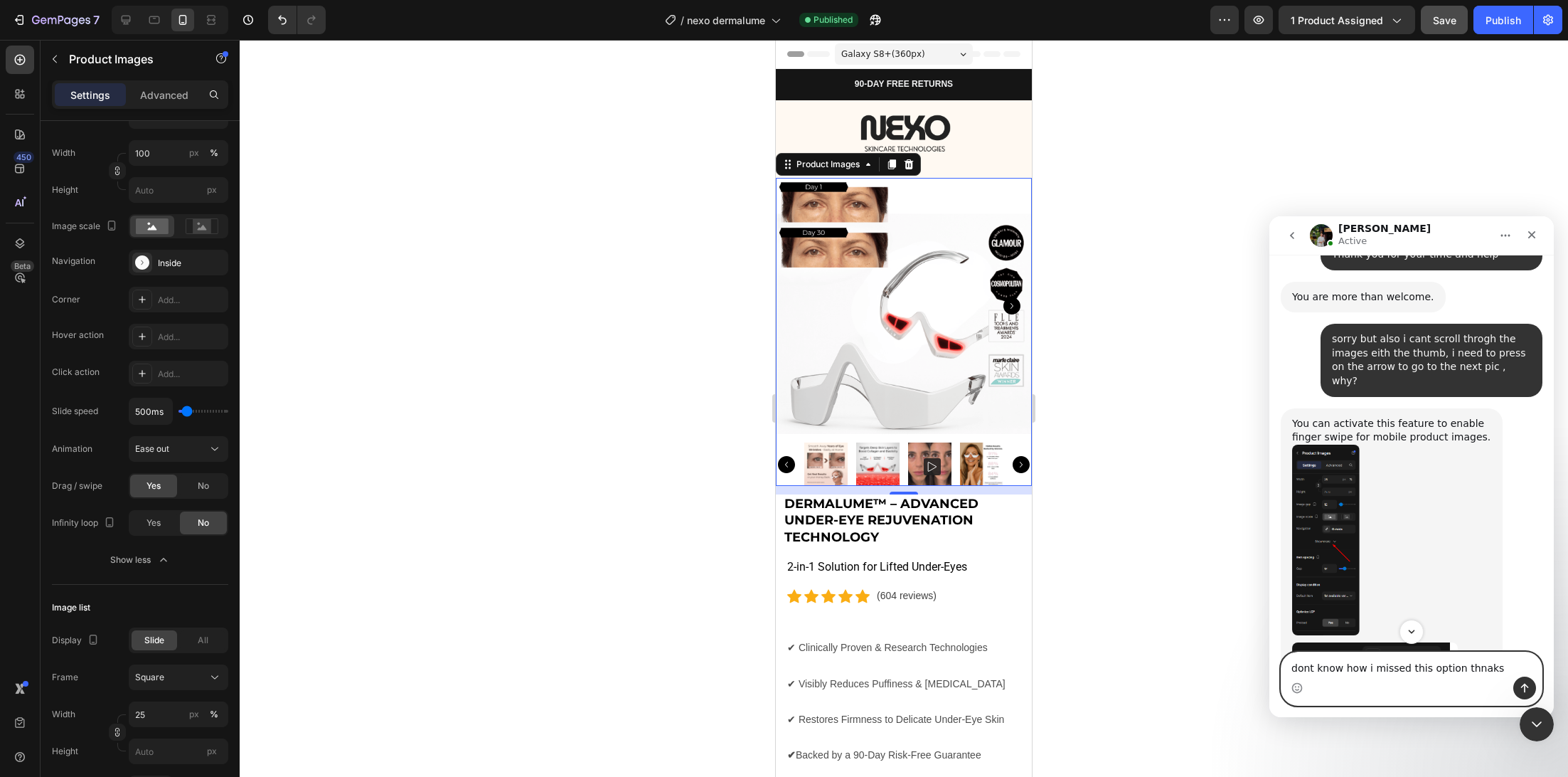
type textarea "dont know how i missed this option thnaks"
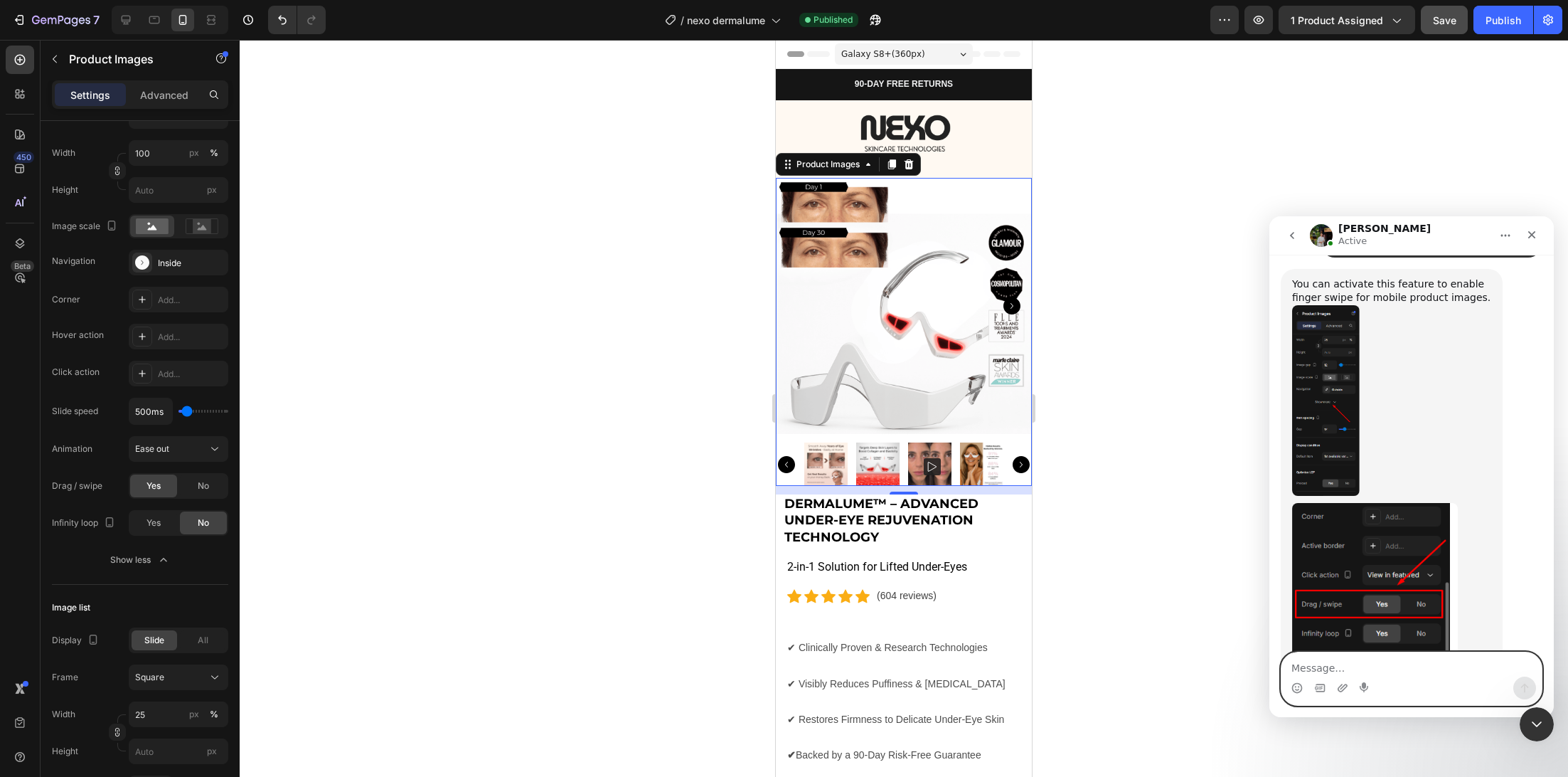
scroll to position [3676, 0]
click at [1543, 237] on div "Close" at bounding box center [1531, 235] width 26 height 26
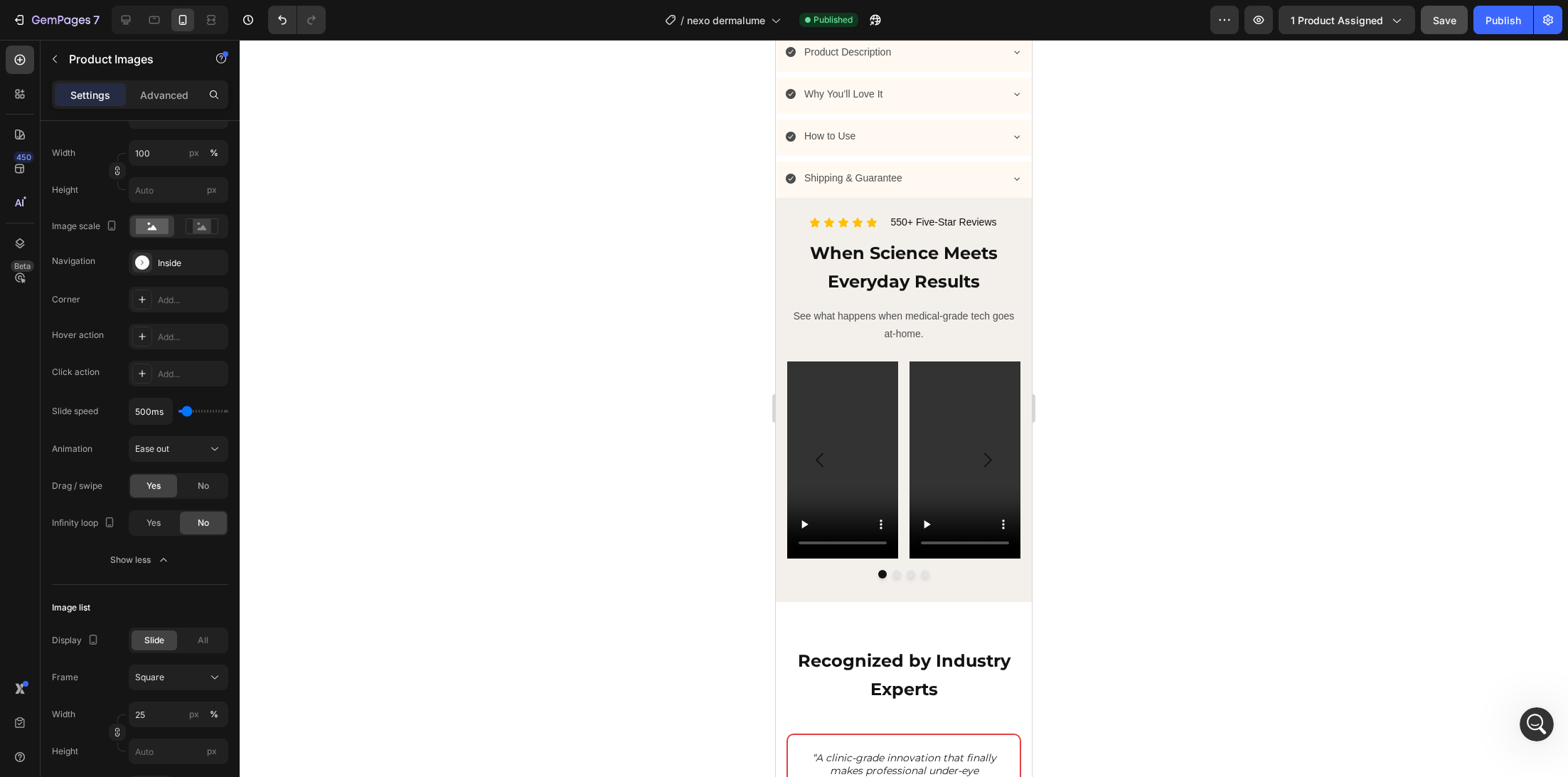
scroll to position [1247, 0]
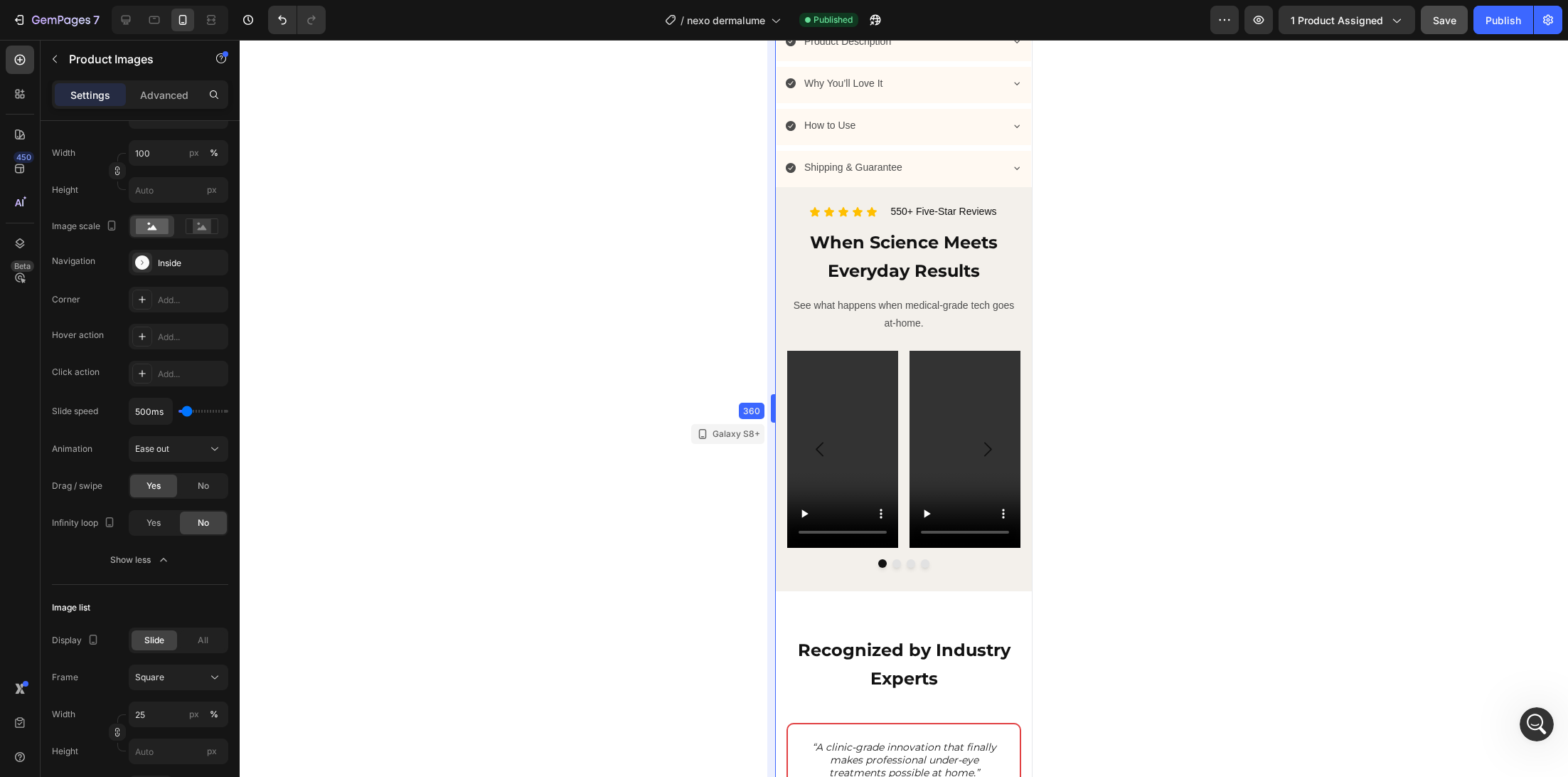
drag, startPoint x: 767, startPoint y: 531, endPoint x: 887, endPoint y: 398, distance: 179.1
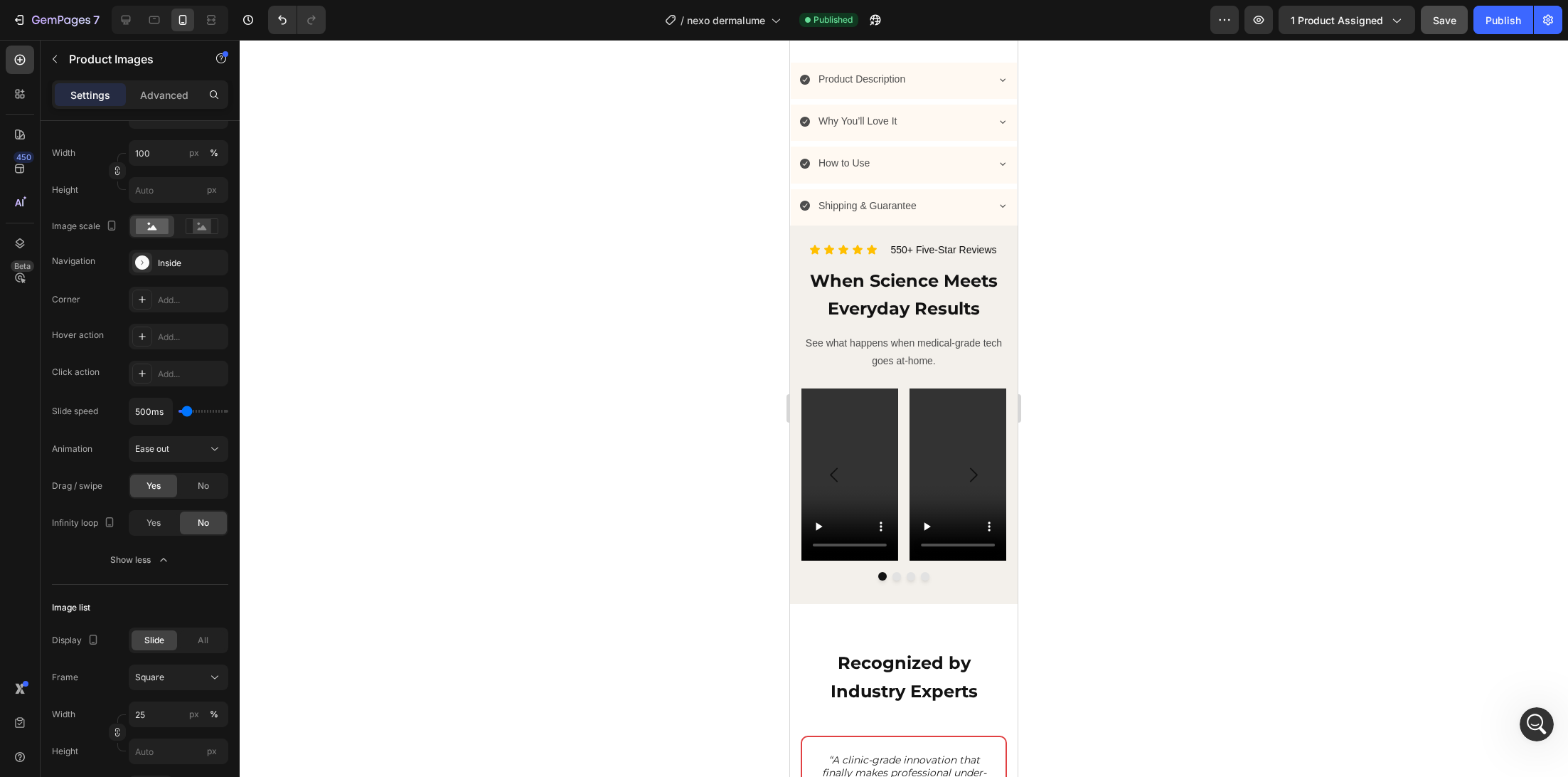
scroll to position [1267, 0]
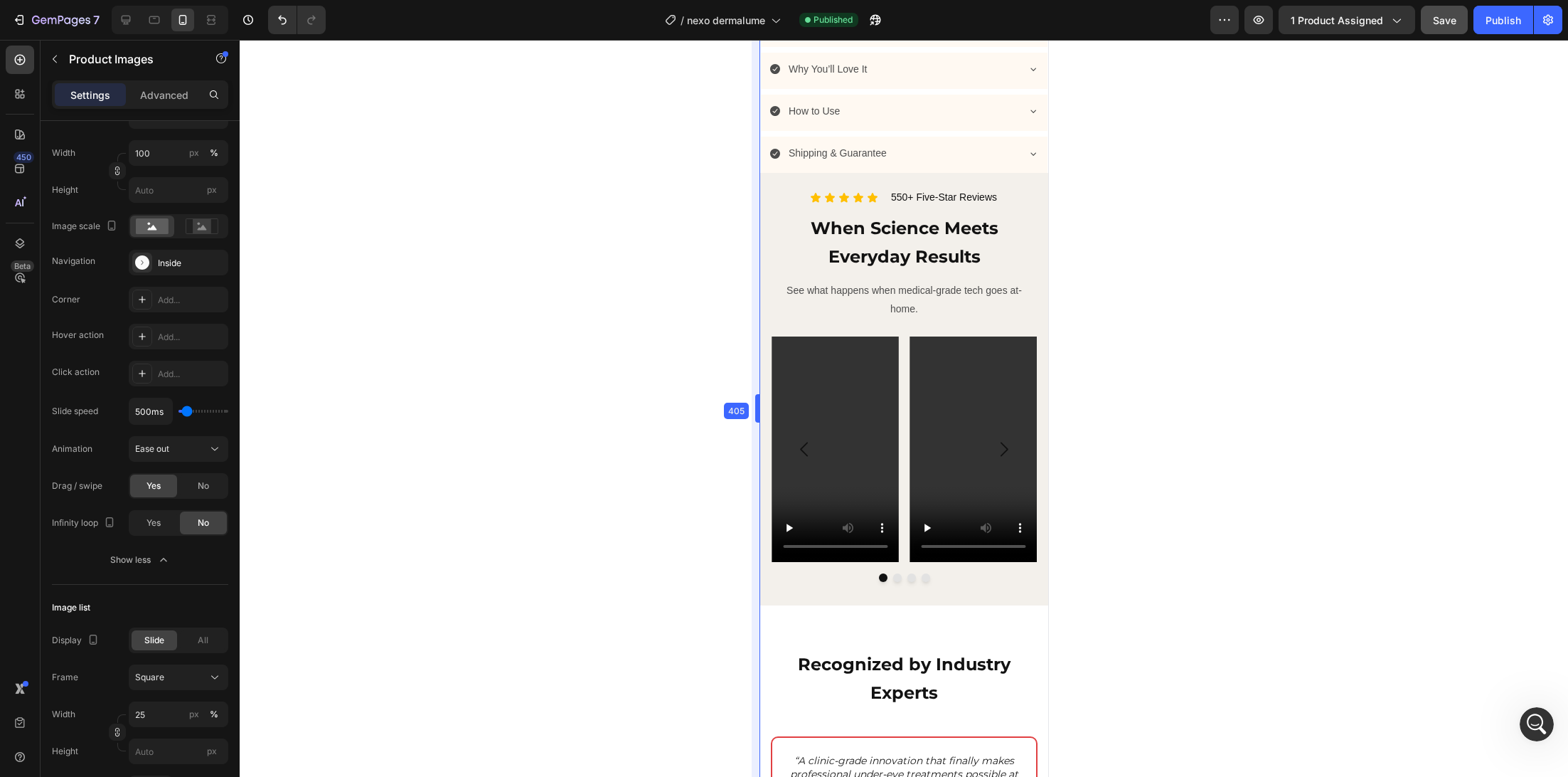
drag, startPoint x: 787, startPoint y: 423, endPoint x: 670, endPoint y: 448, distance: 119.6
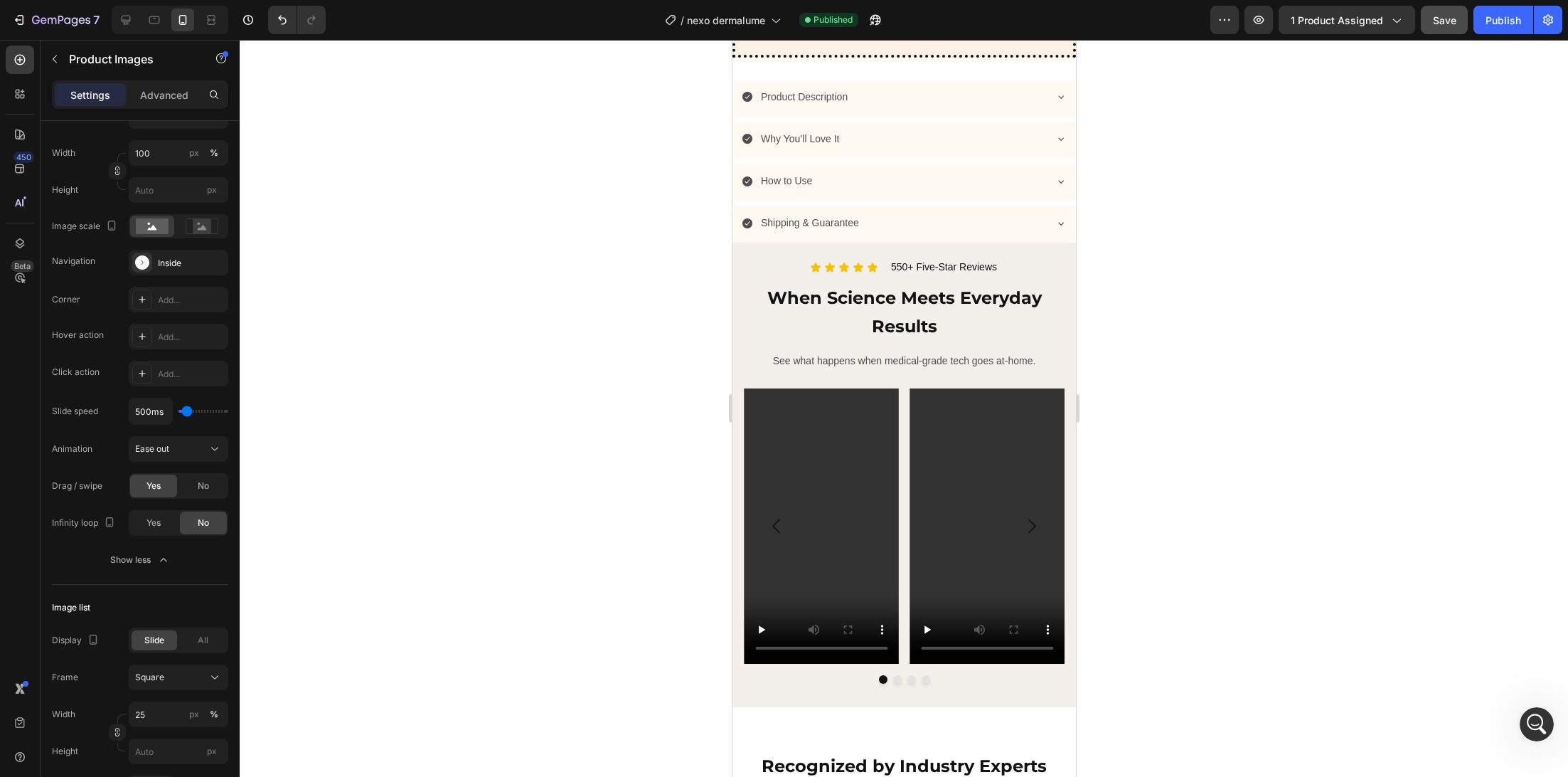
scroll to position [1311, 0]
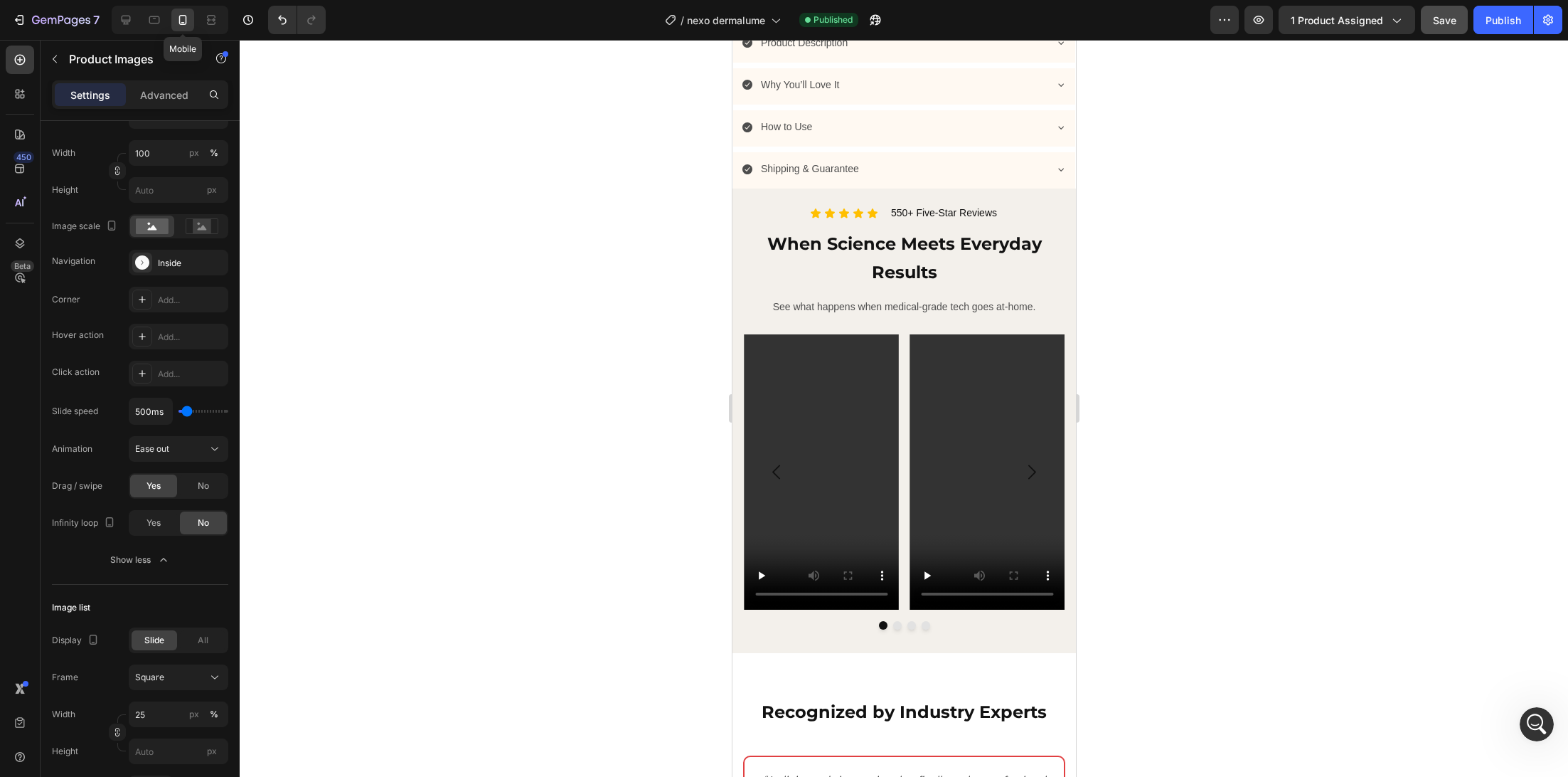
click at [189, 15] on icon at bounding box center [182, 20] width 14 height 14
click at [163, 20] on div at bounding box center [154, 20] width 23 height 23
type input "21"
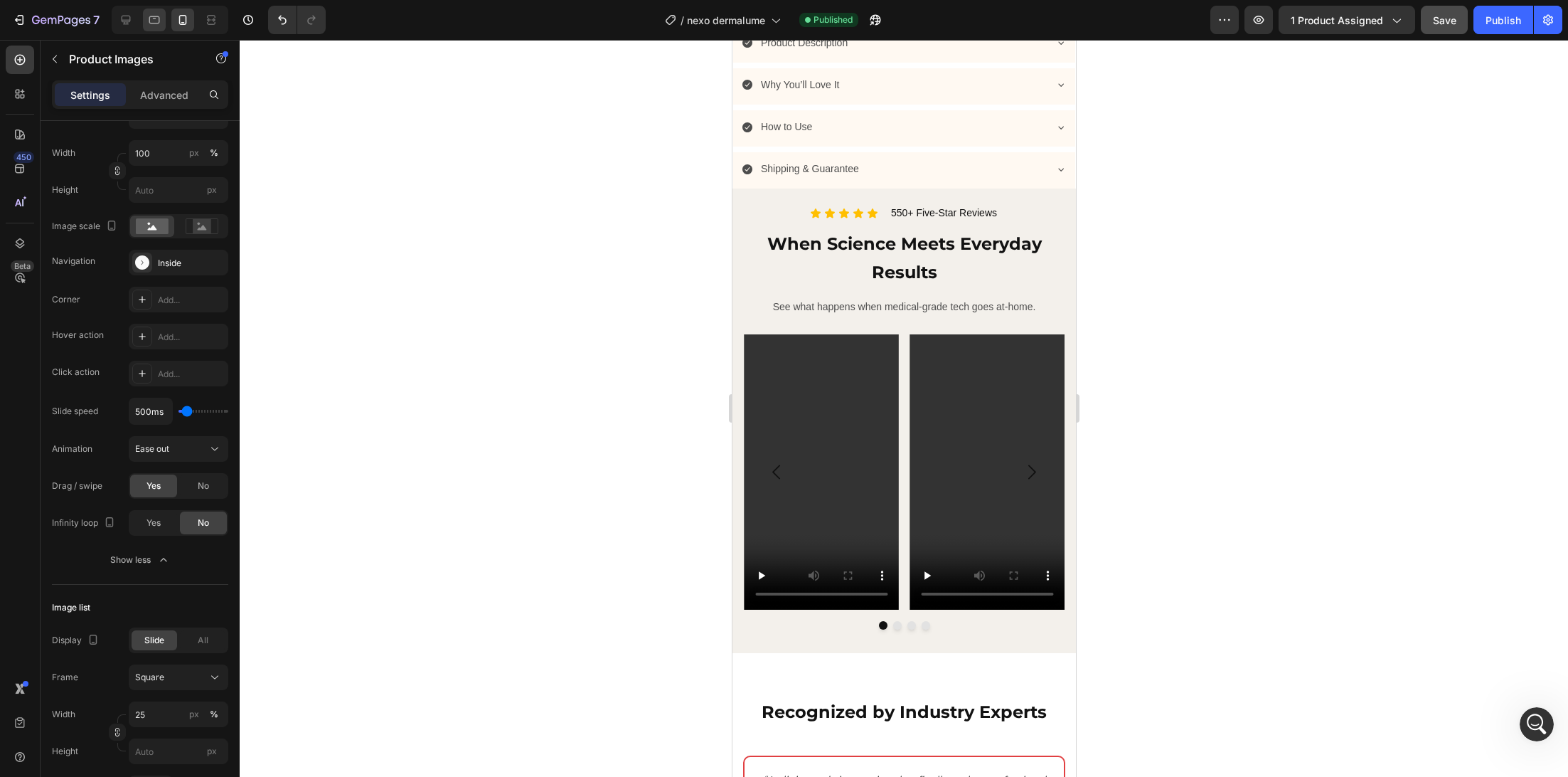
type input "21"
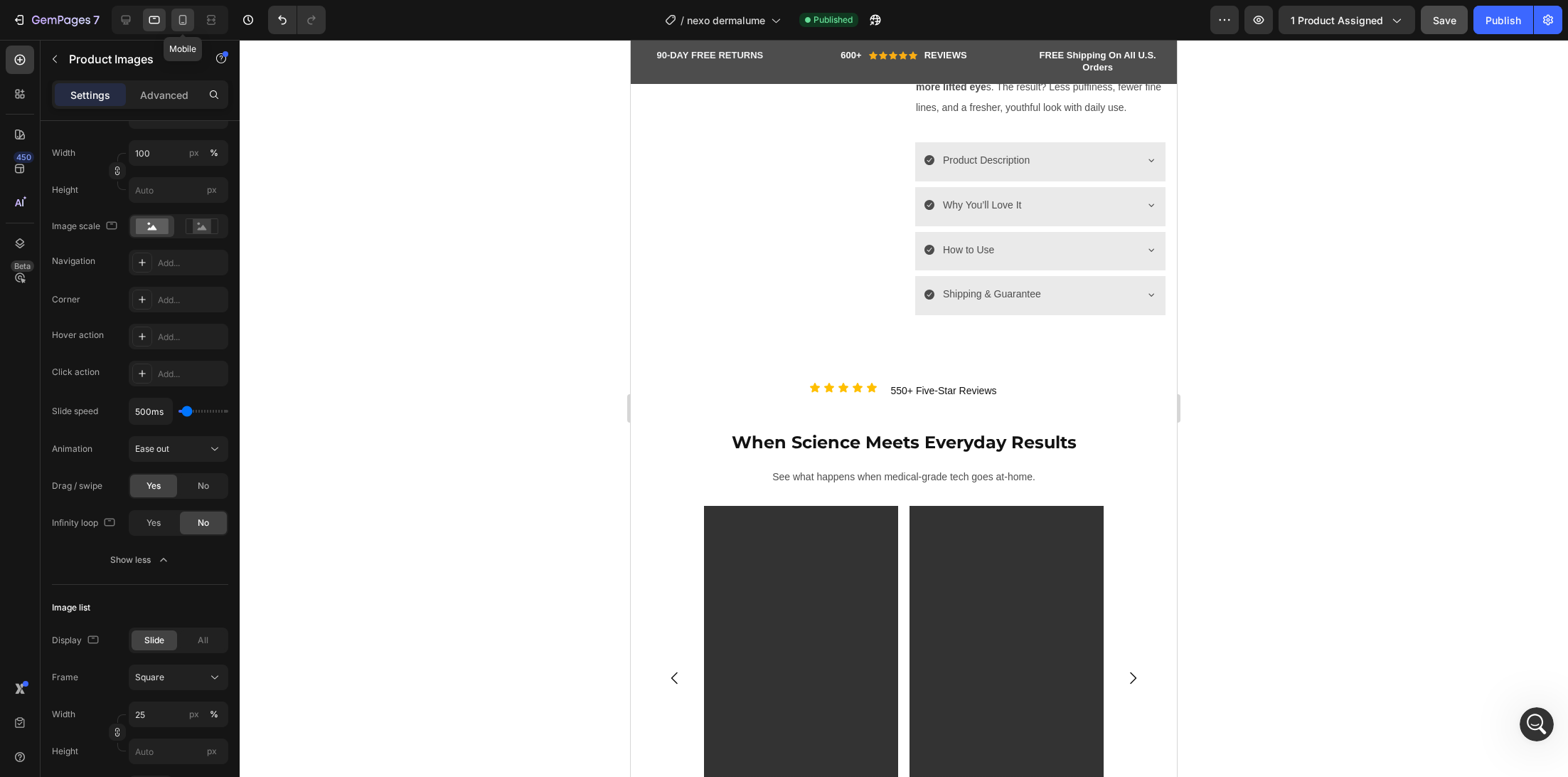
click at [193, 20] on div at bounding box center [182, 20] width 23 height 23
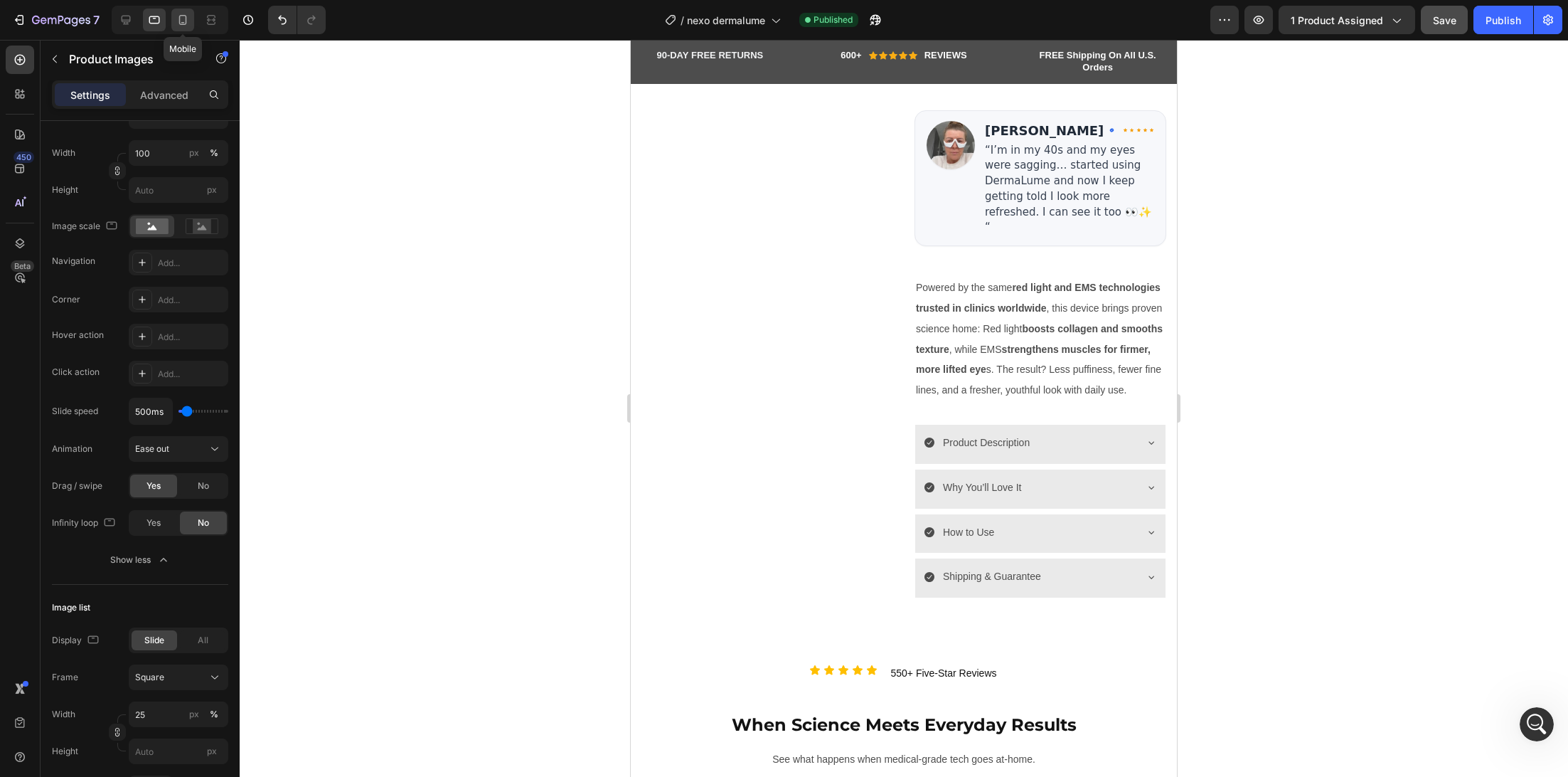
type input "12"
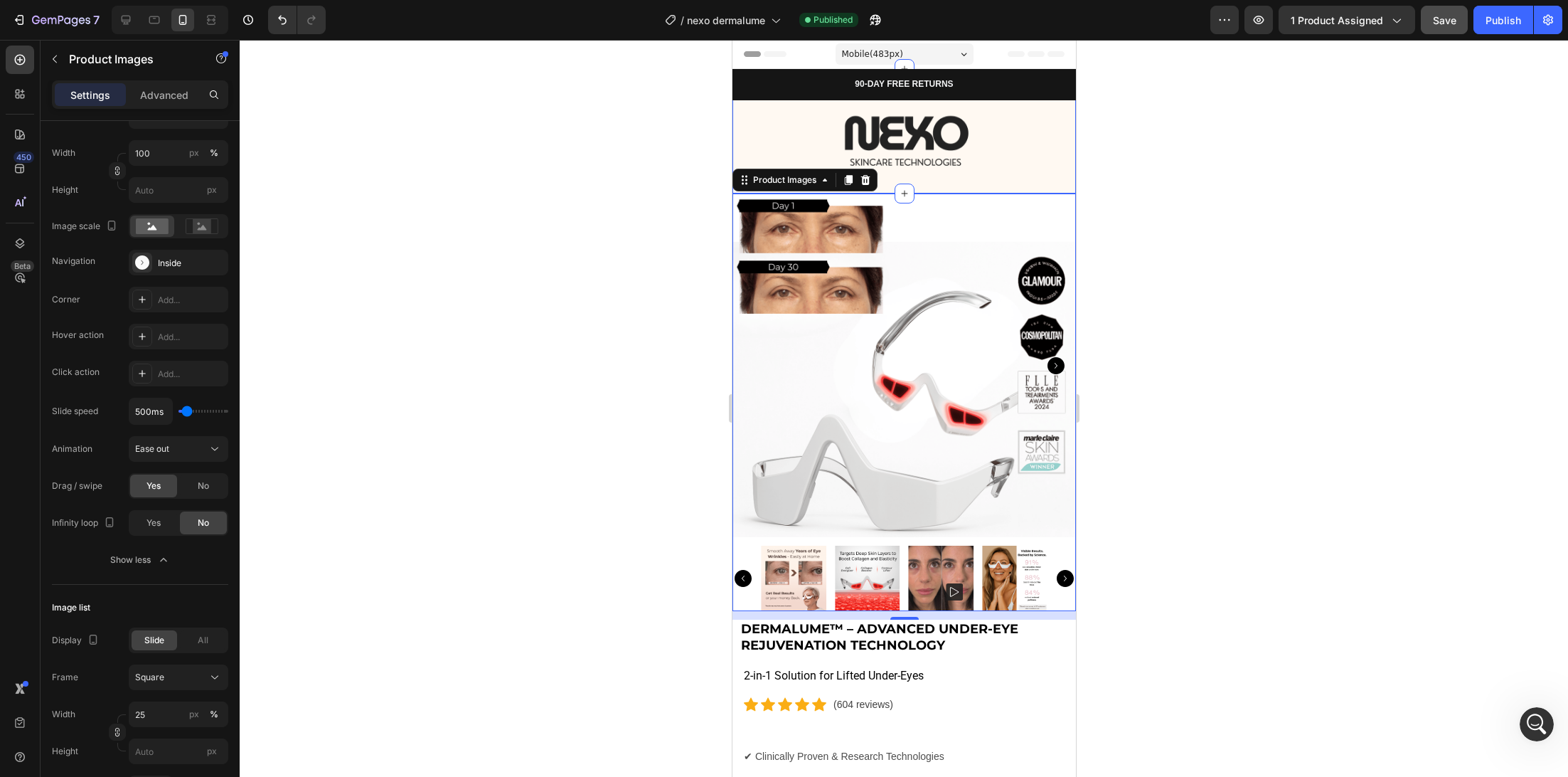
click at [1015, 180] on div "Image Section 1" at bounding box center [904, 131] width 344 height 124
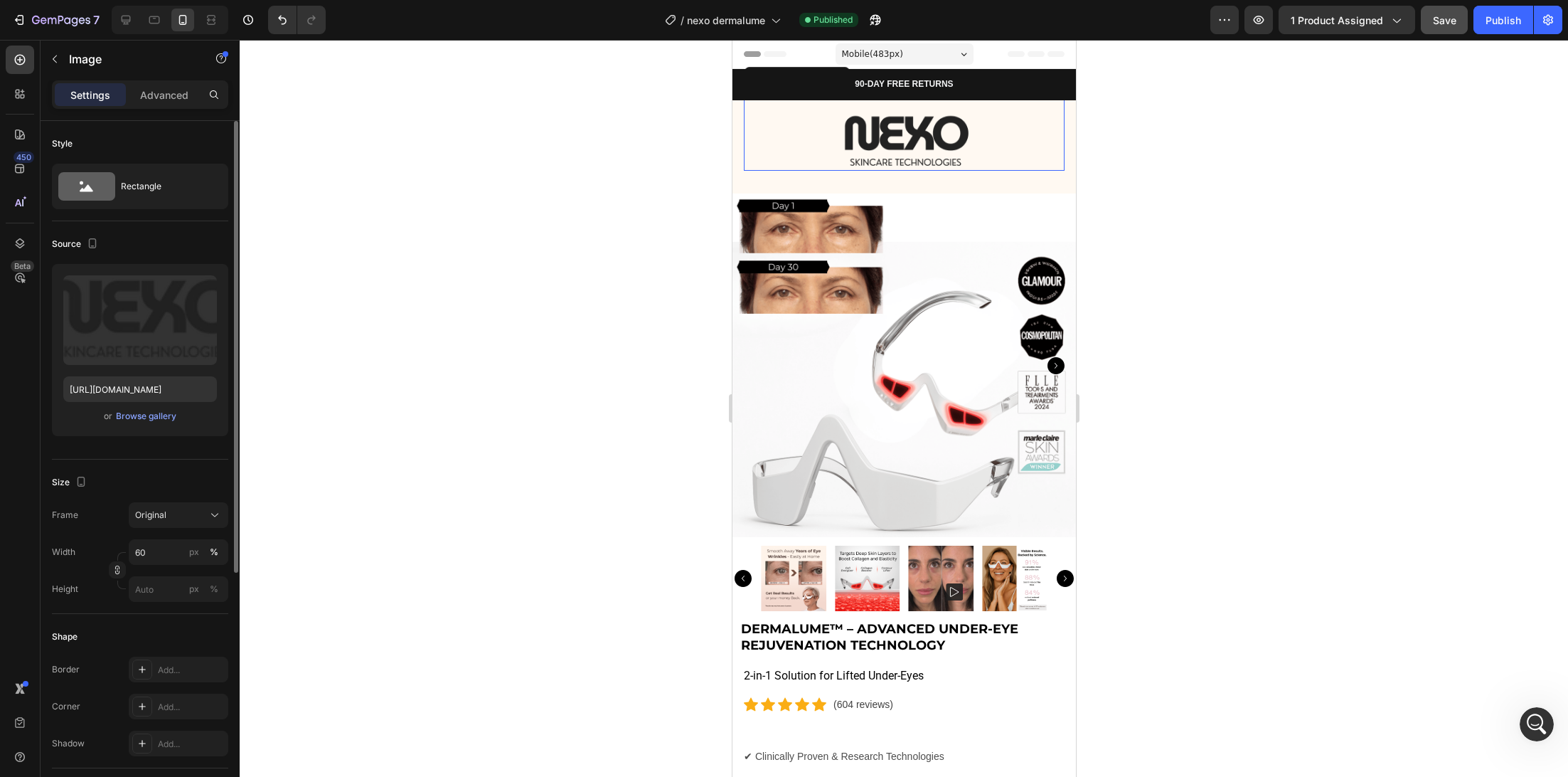
click at [994, 154] on img at bounding box center [904, 142] width 193 height 58
click at [168, 102] on p "Advanced" at bounding box center [164, 95] width 48 height 15
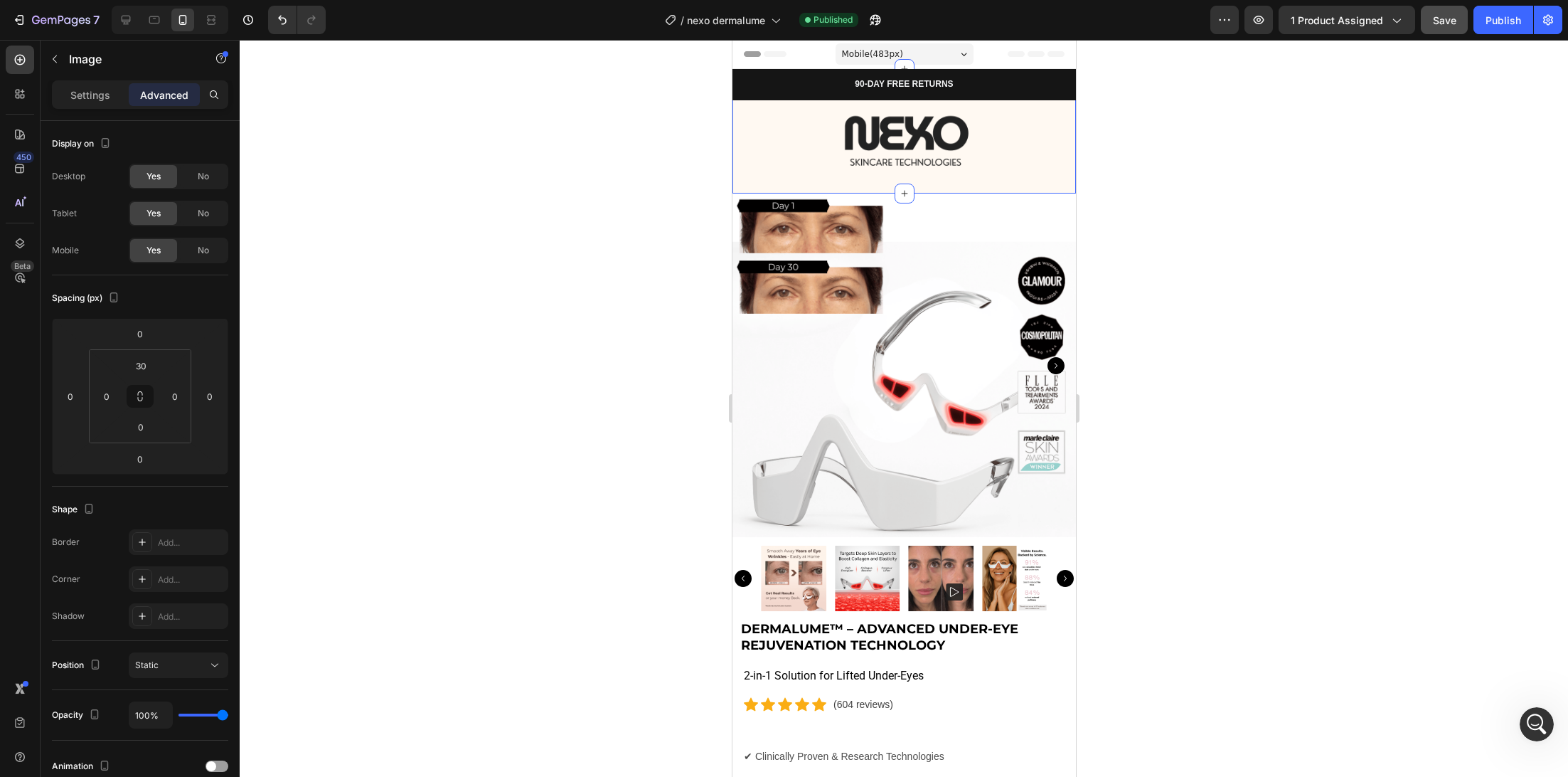
click at [920, 180] on div "Image Section 1 Create Theme Section AI Content Write with GemAI What would you…" at bounding box center [904, 131] width 344 height 124
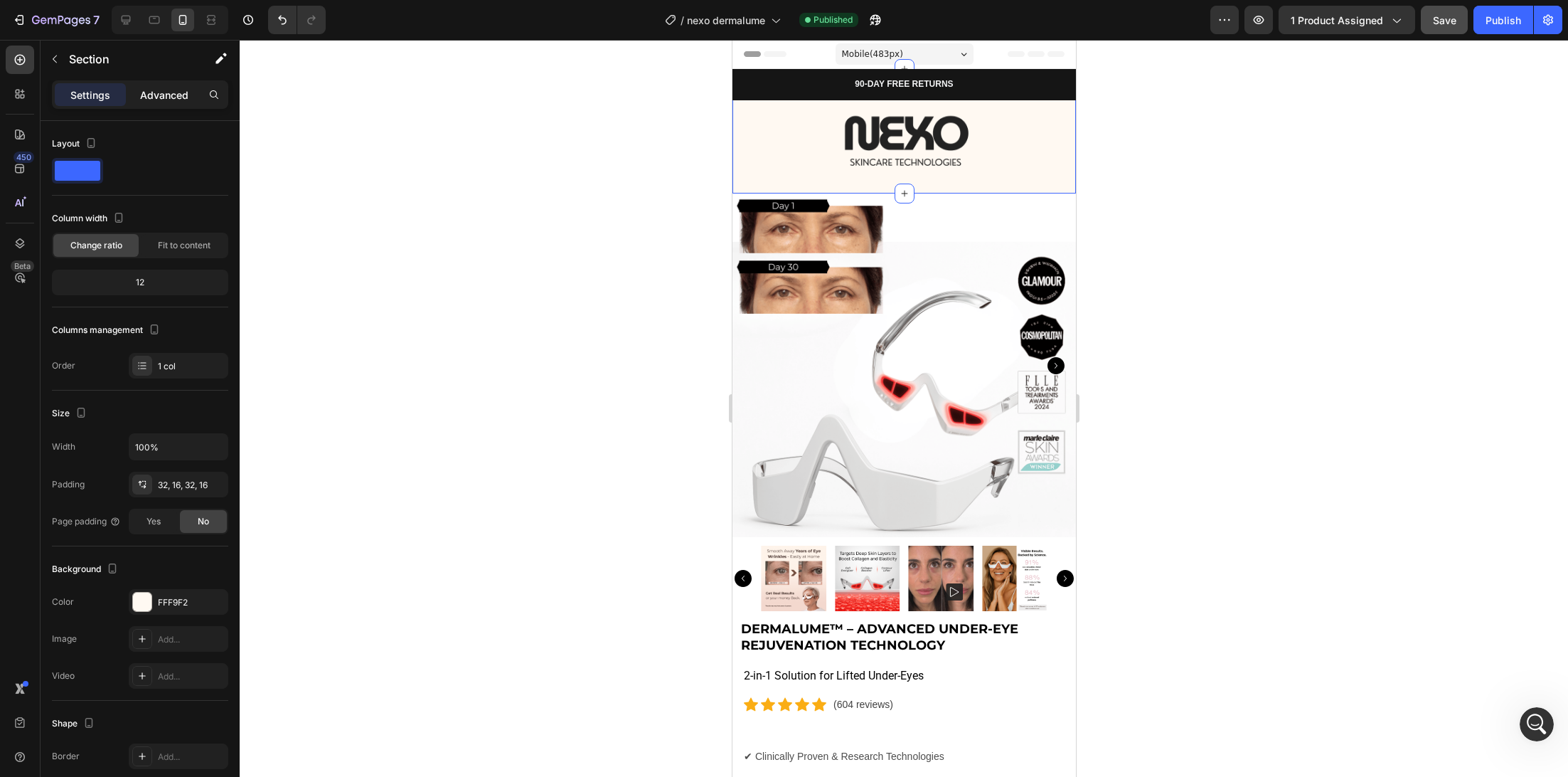
click at [166, 89] on p "Advanced" at bounding box center [164, 95] width 48 height 15
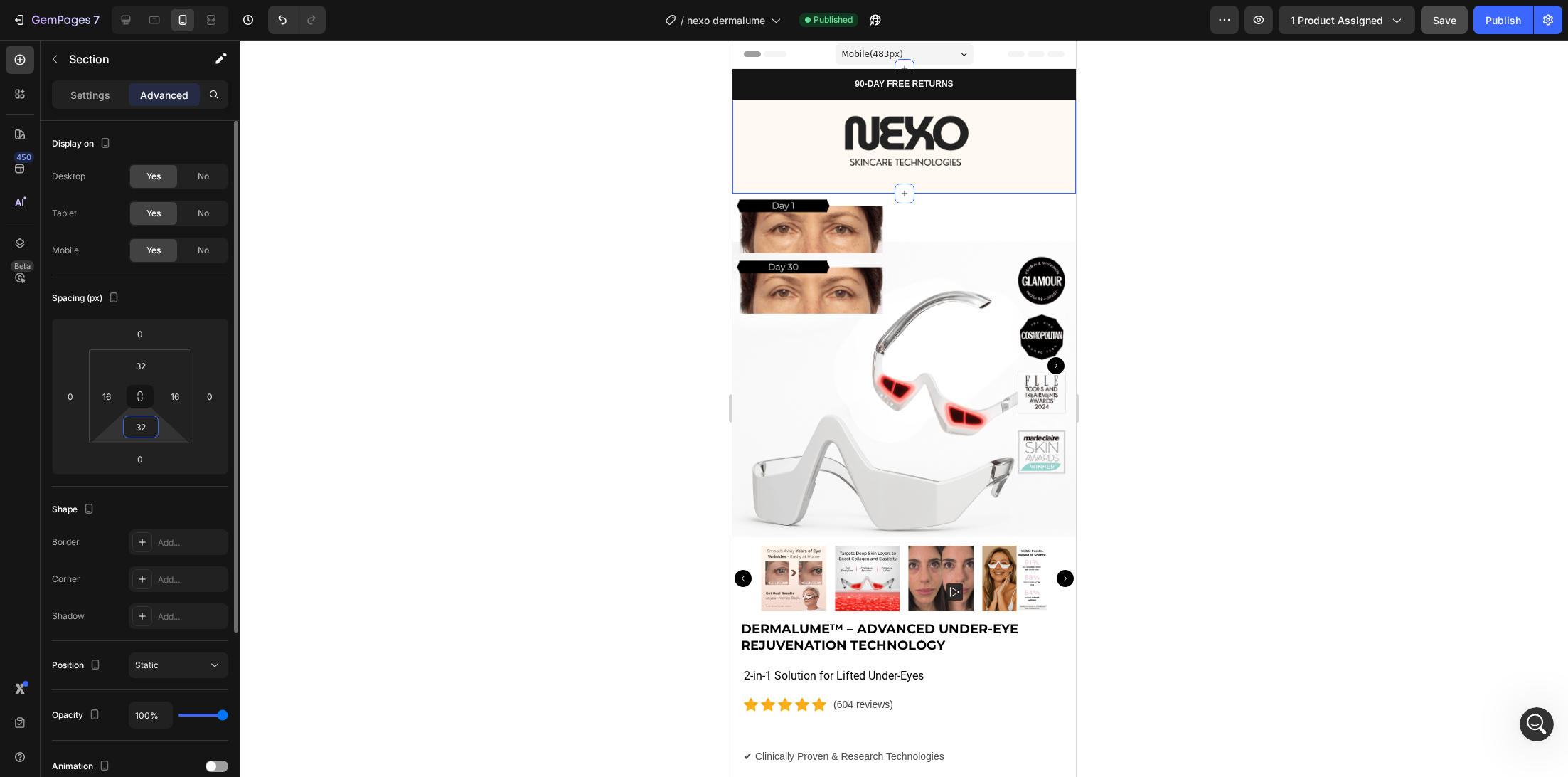
click at [147, 433] on input "32" at bounding box center [140, 426] width 28 height 21
type input "0"
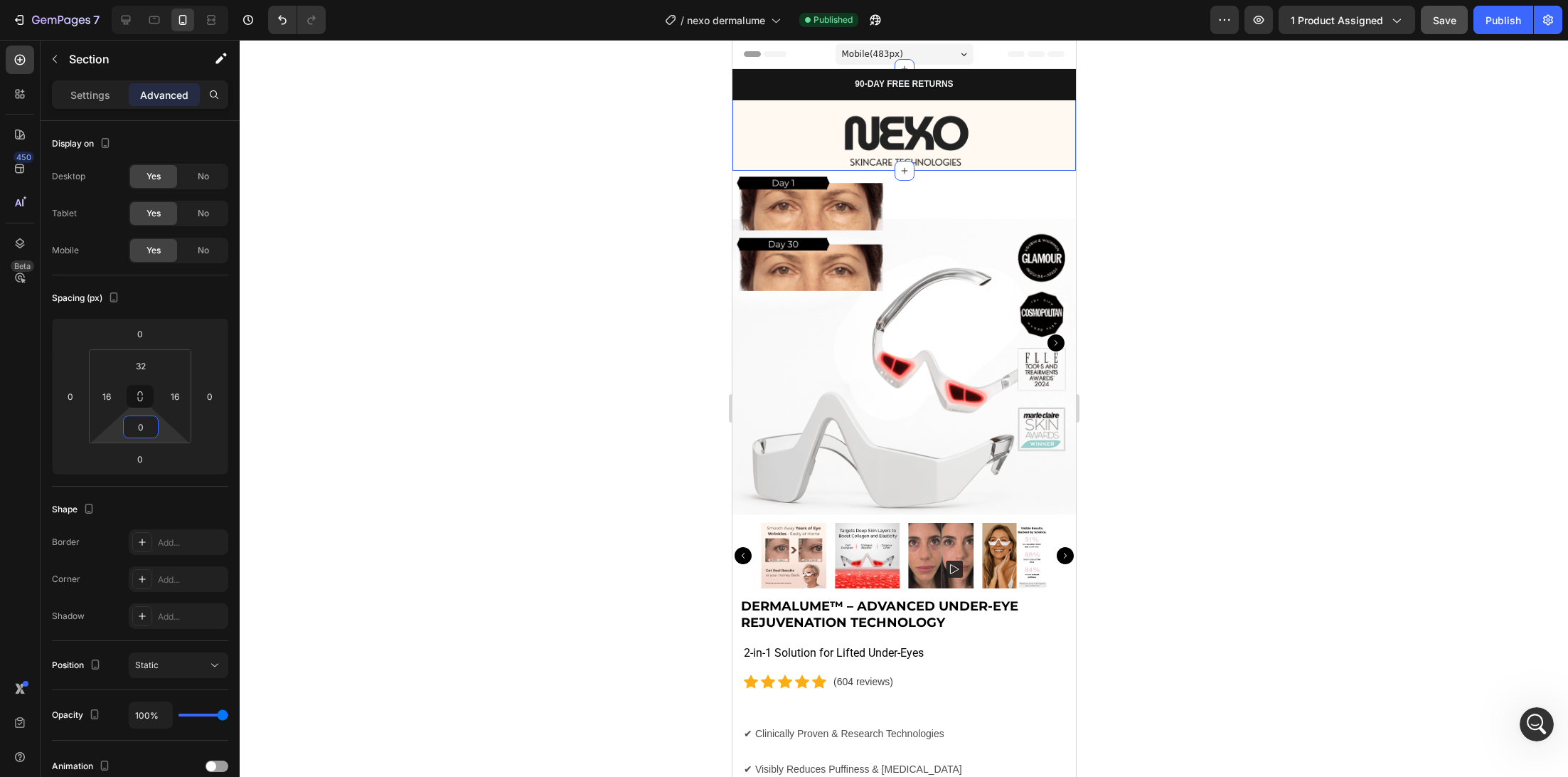
click at [592, 287] on div at bounding box center [904, 408] width 1328 height 737
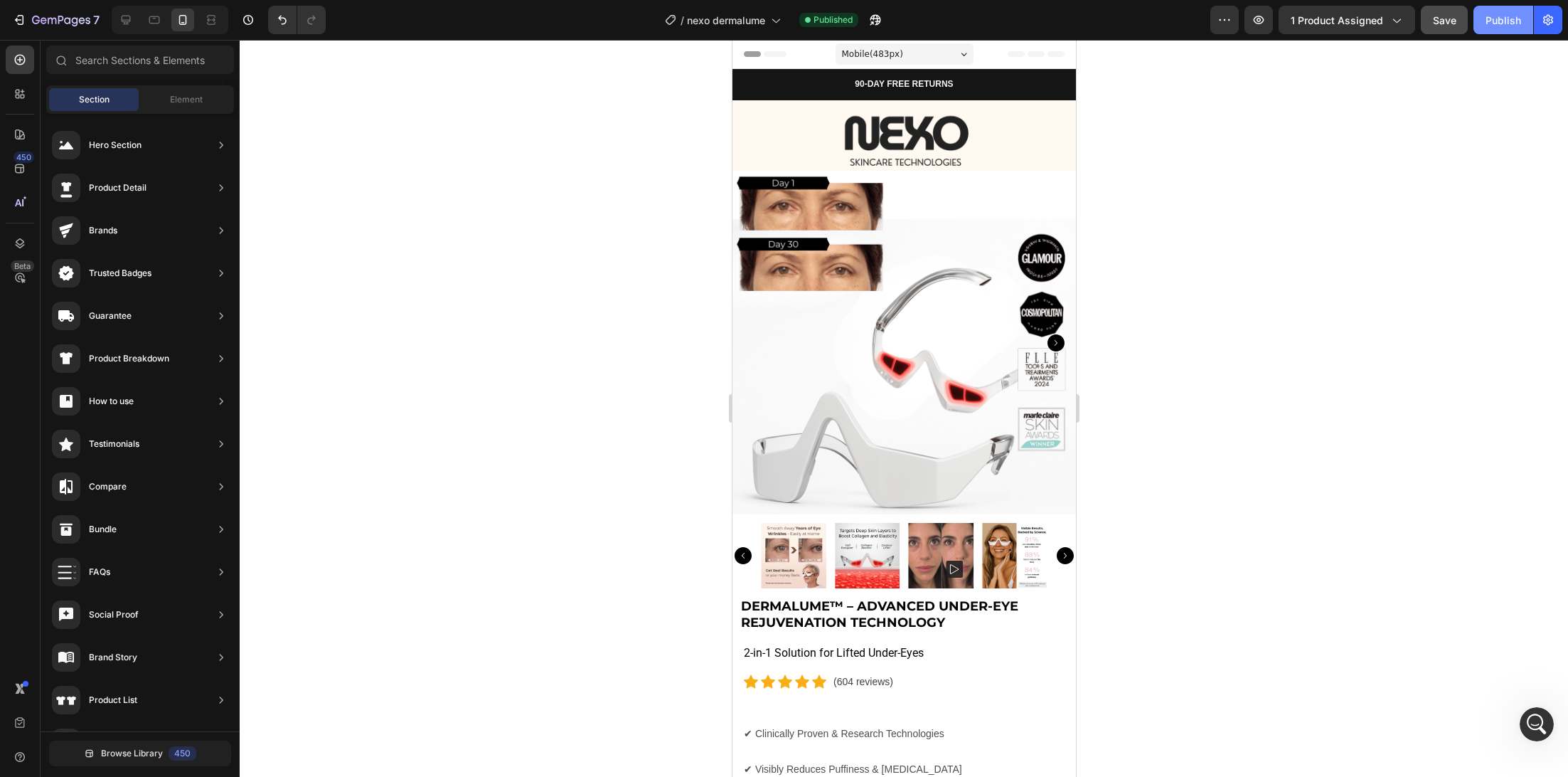
click at [1509, 26] on div "Publish" at bounding box center [1503, 20] width 36 height 15
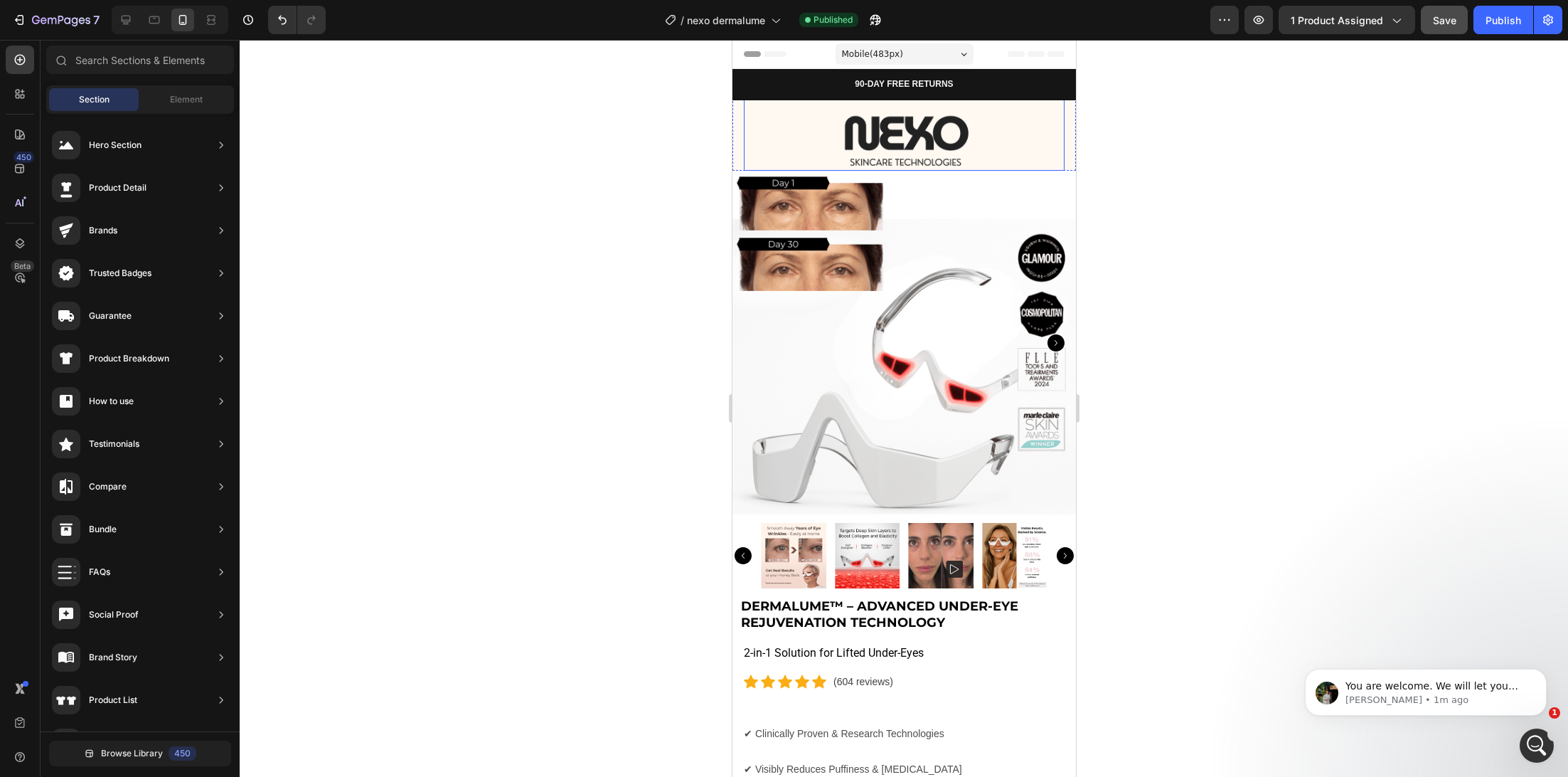
scroll to position [3734, 0]
click at [874, 142] on img at bounding box center [904, 142] width 193 height 58
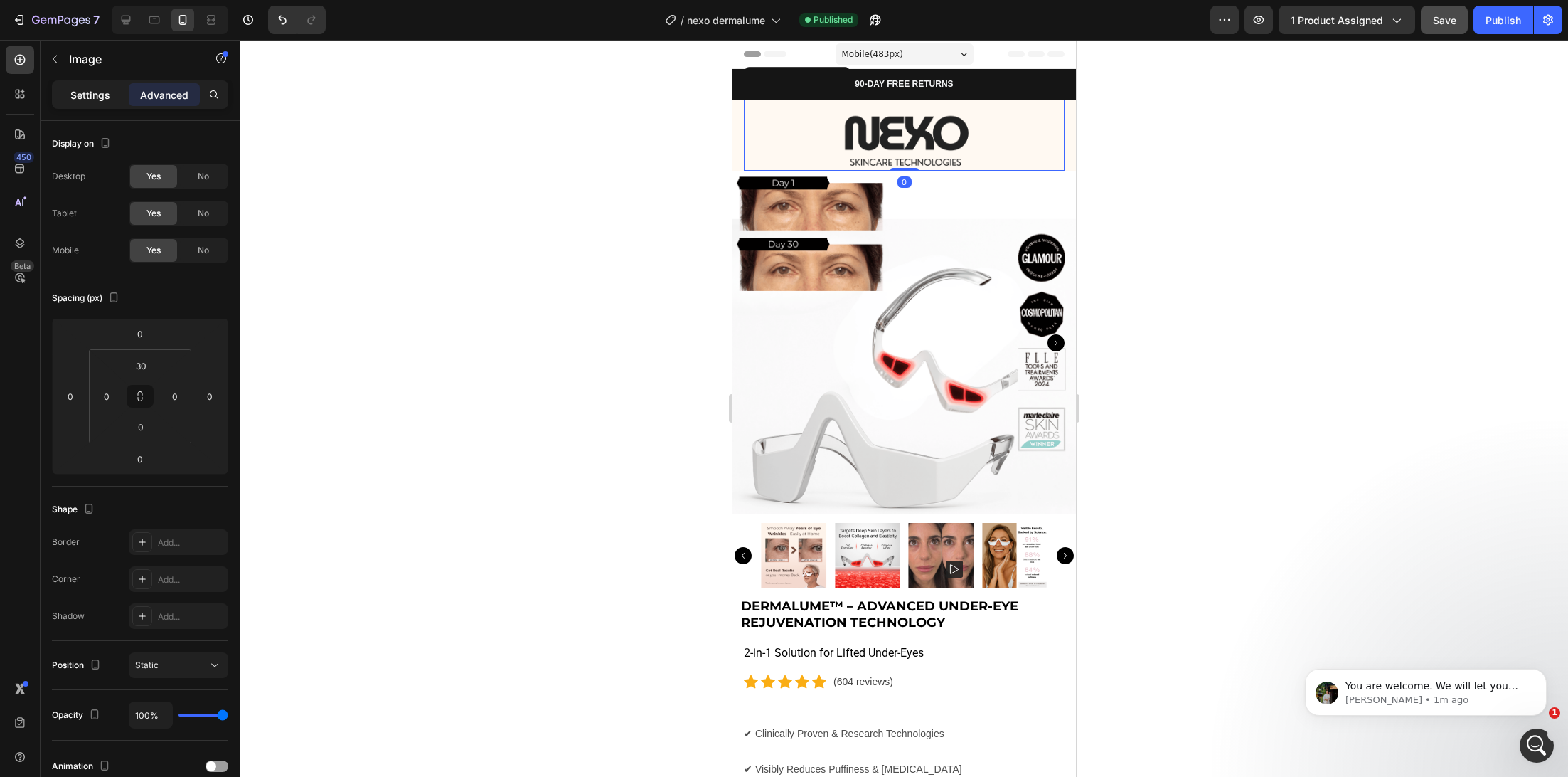
click at [84, 101] on p "Settings" at bounding box center [90, 95] width 40 height 15
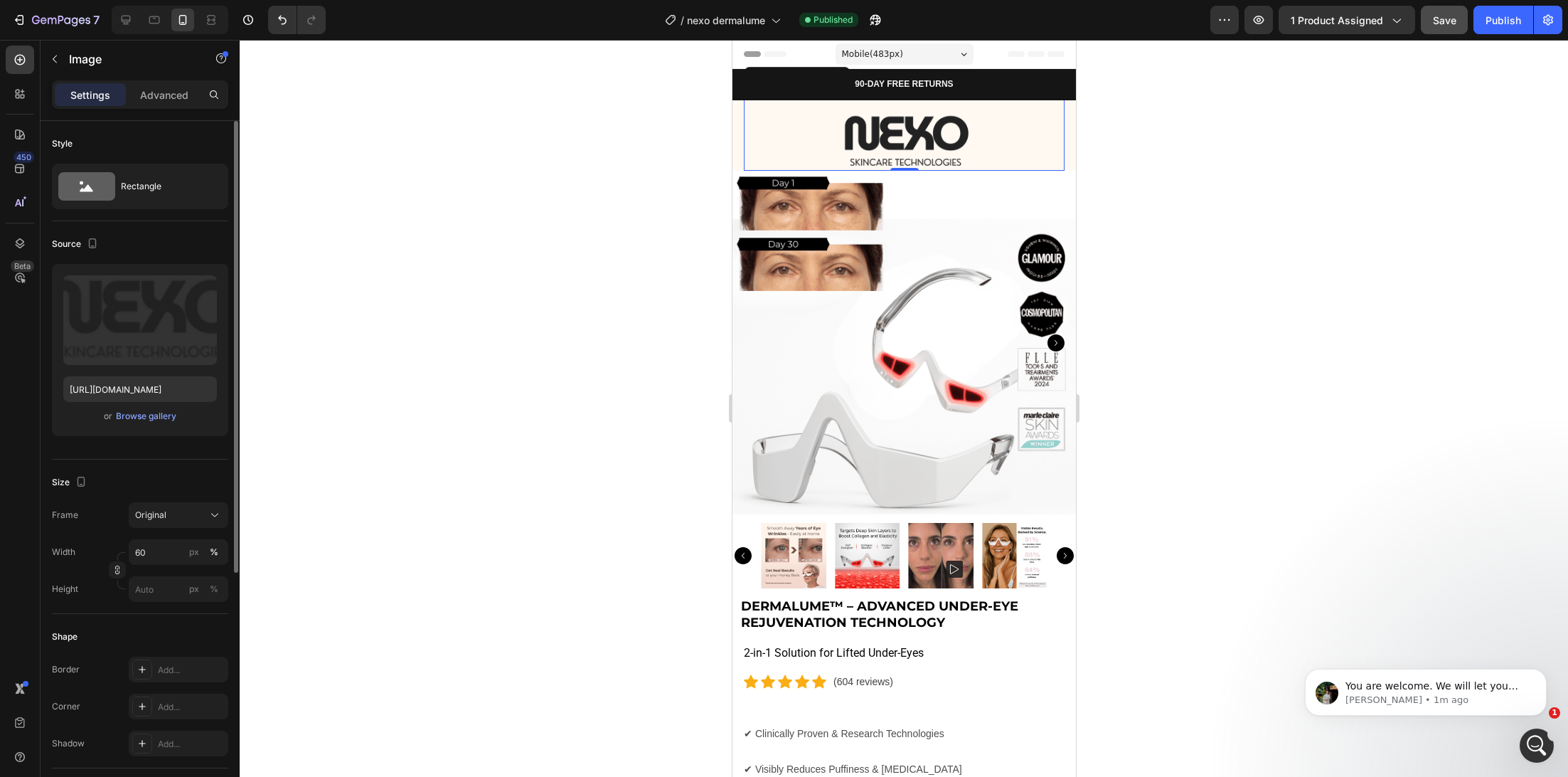
click at [145, 429] on div "Upload Image https://cdn.shopify.com/s/files/1/0745/5834/1341/files/gempages_57…" at bounding box center [140, 350] width 176 height 172
click at [145, 425] on div "Upload Image https://cdn.shopify.com/s/files/1/0745/5834/1341/files/gempages_57…" at bounding box center [140, 350] width 176 height 172
click at [145, 422] on button "Browse gallery" at bounding box center [145, 416] width 62 height 14
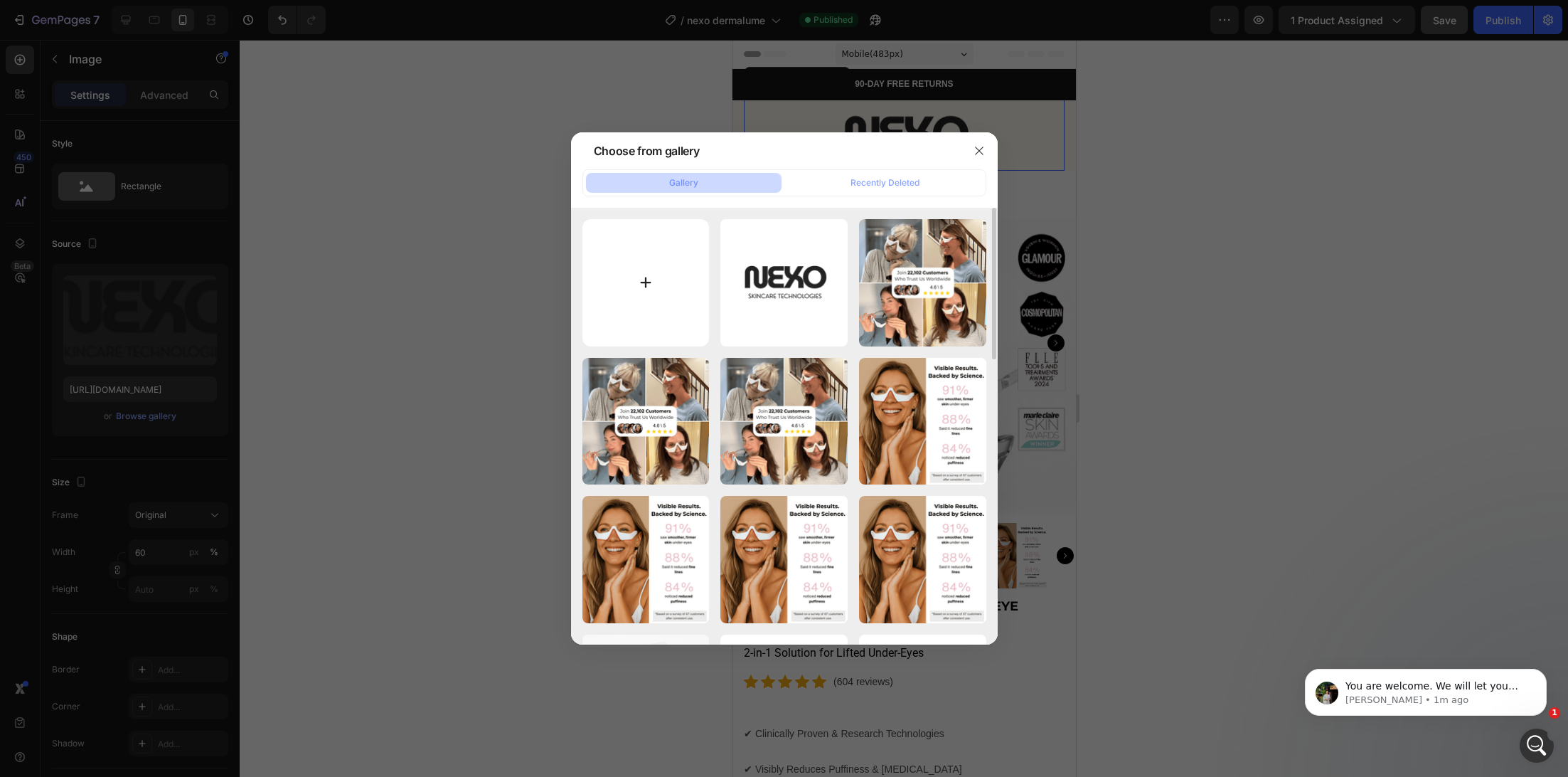
click at [630, 288] on input "file" at bounding box center [647, 283] width 128 height 128
type input "C:\fakepath\]]]] (1).png"
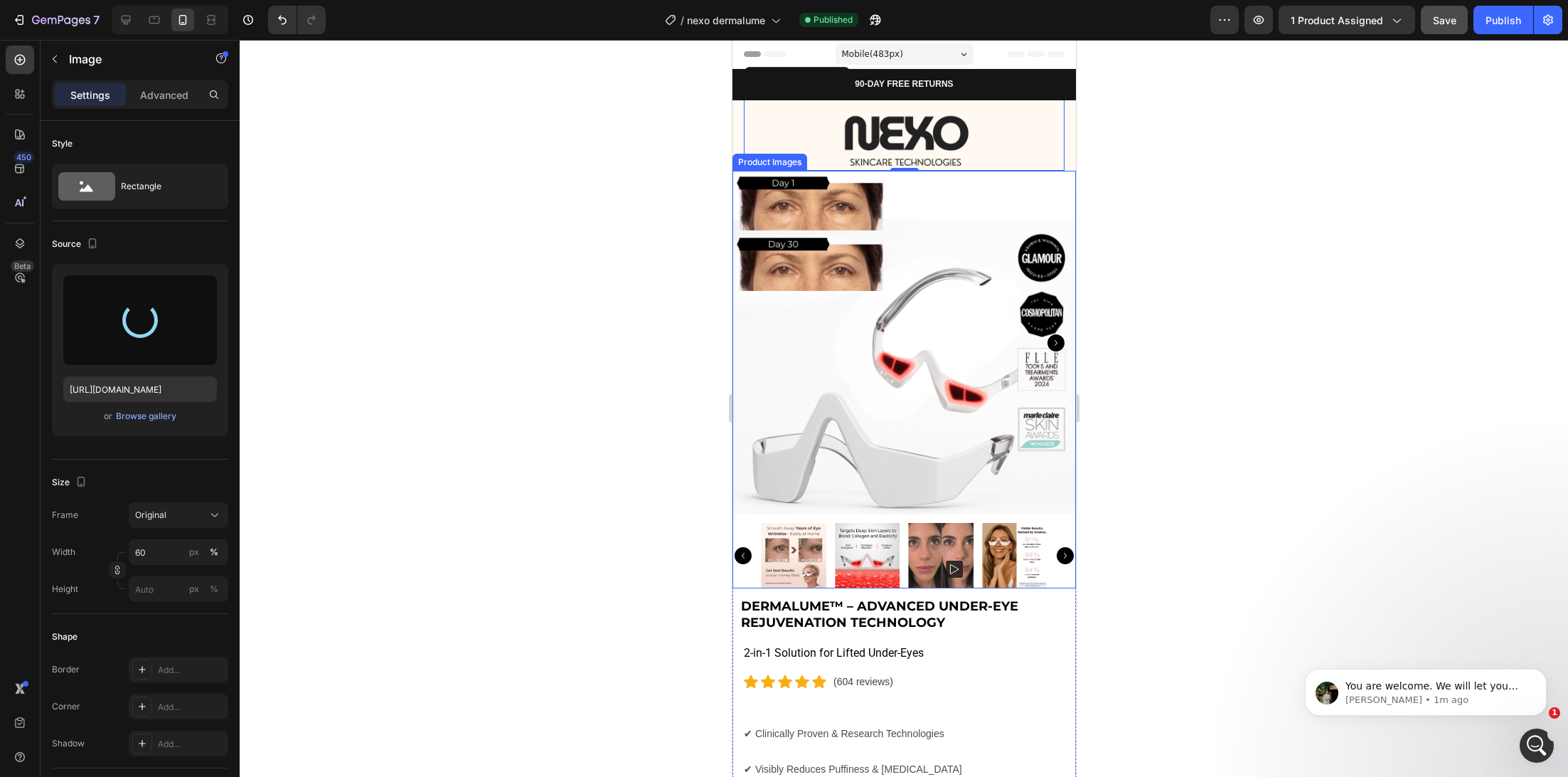
type input "https://cdn.shopify.com/s/files/1/0745/5834/1341/files/gempages_579627086029783…"
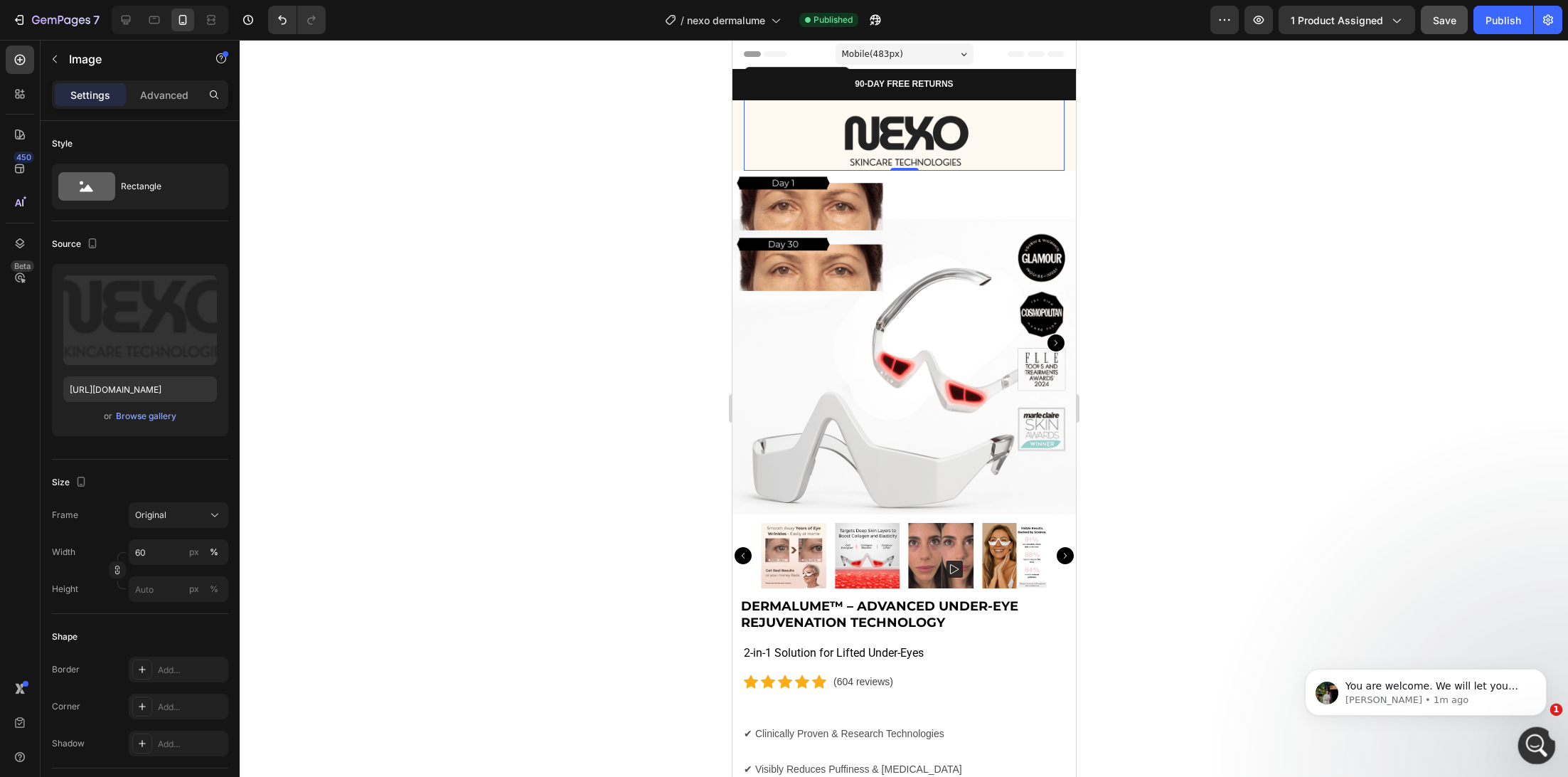
click at [1519, 749] on div "Open Intercom Messenger" at bounding box center [1534, 743] width 47 height 47
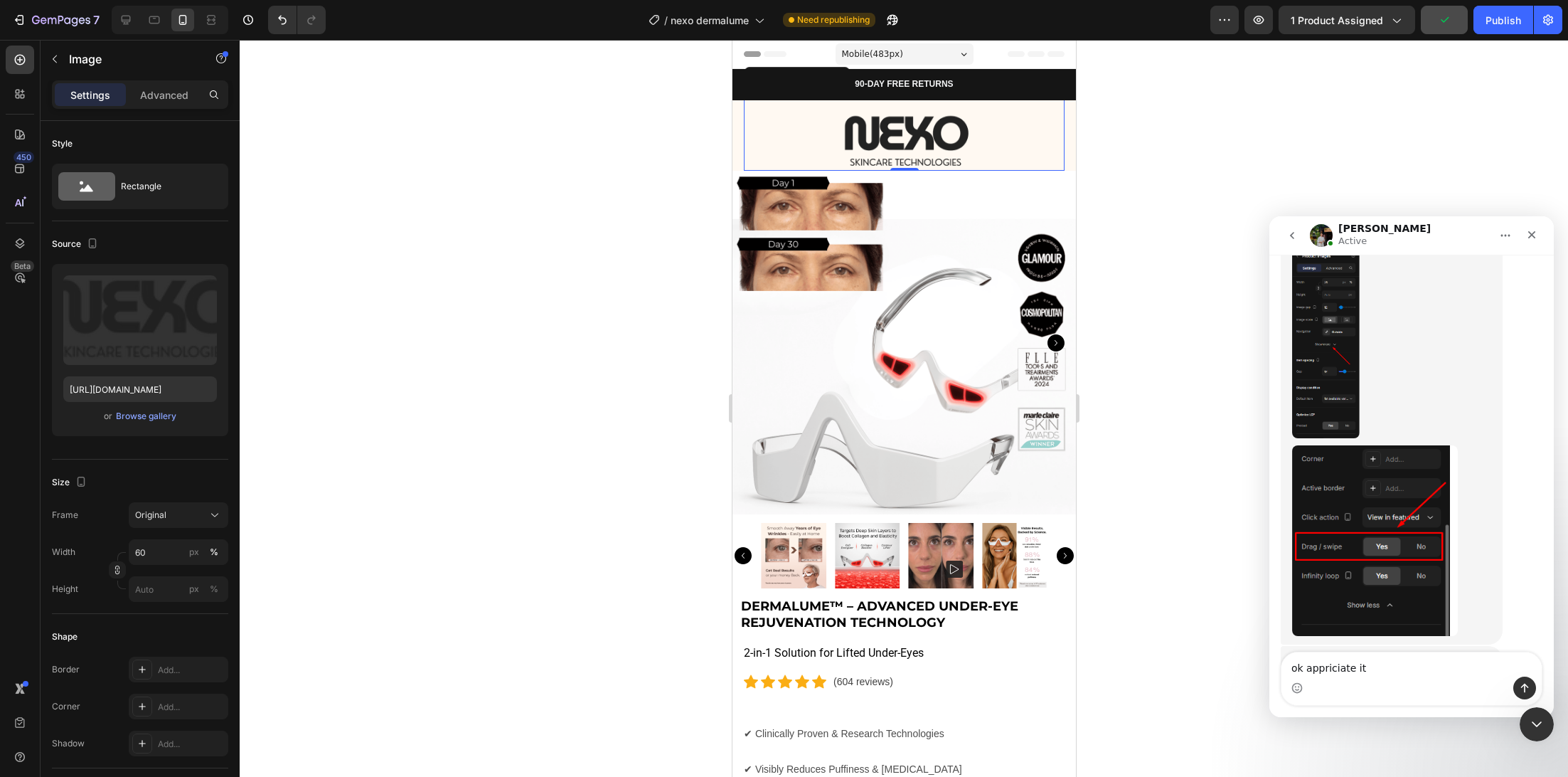
type textarea "ok appriciate it"
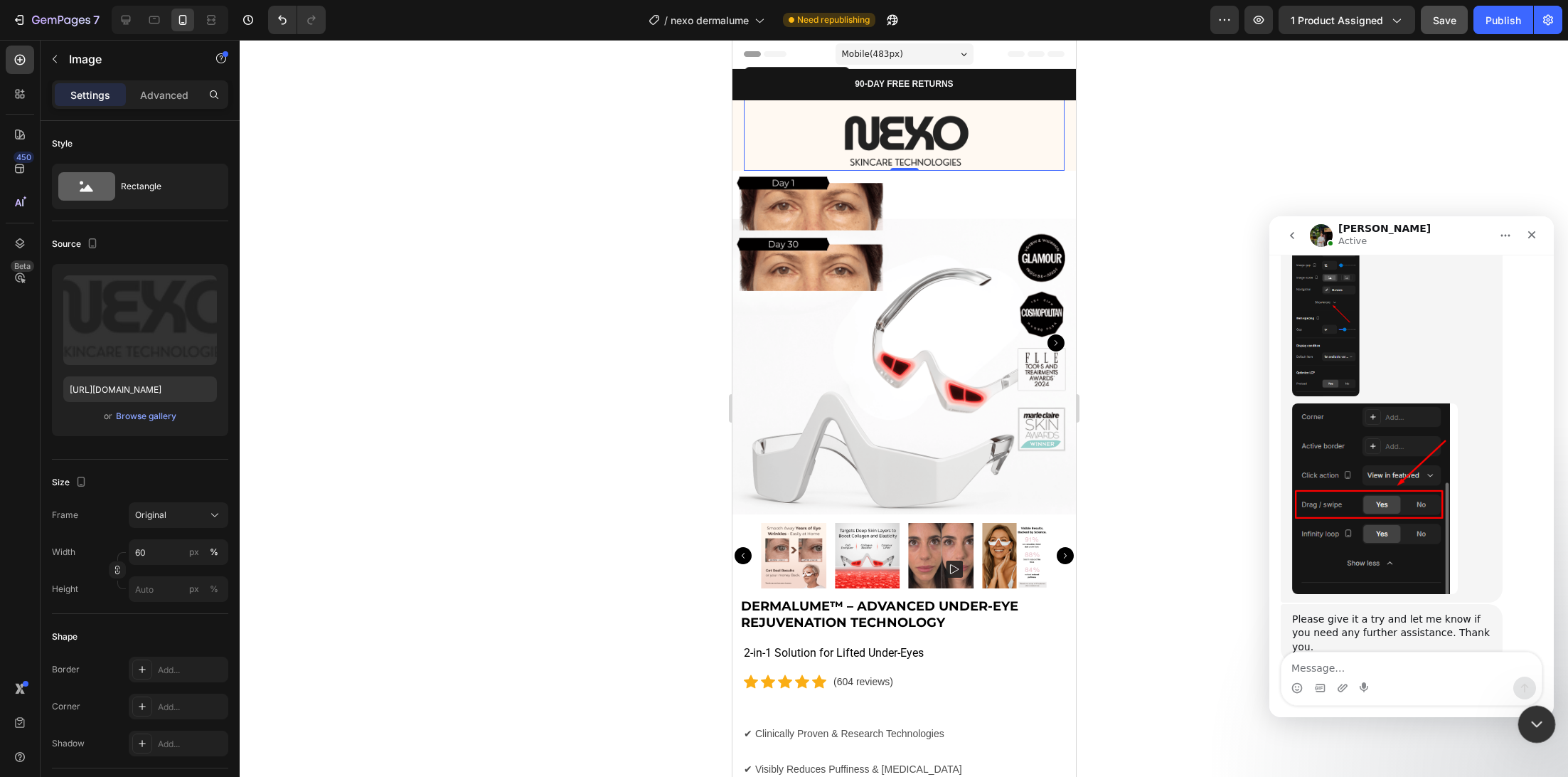
click at [1538, 726] on icon "Close Intercom Messenger" at bounding box center [1535, 722] width 17 height 17
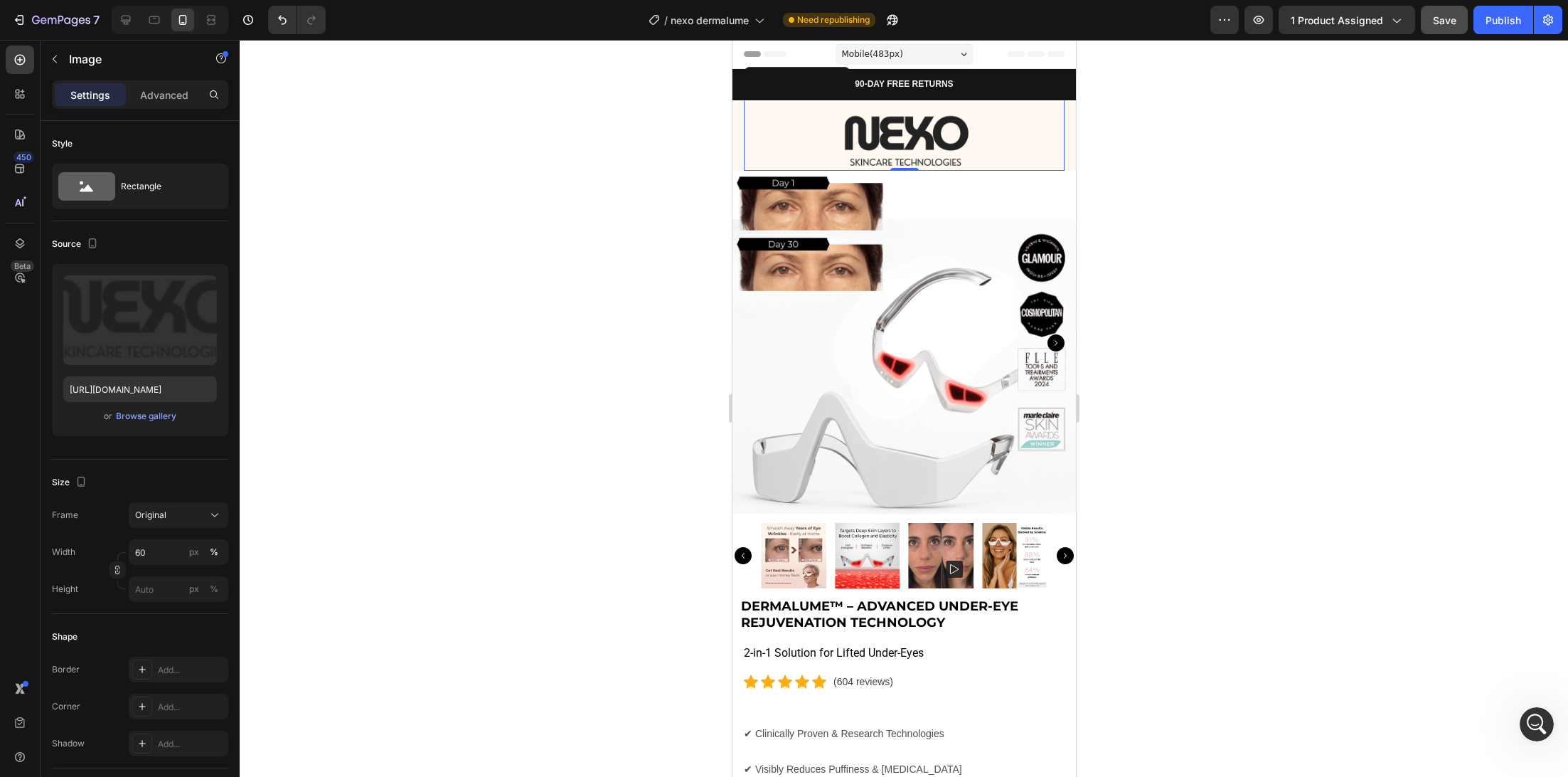
click at [1220, 292] on div at bounding box center [904, 408] width 1328 height 737
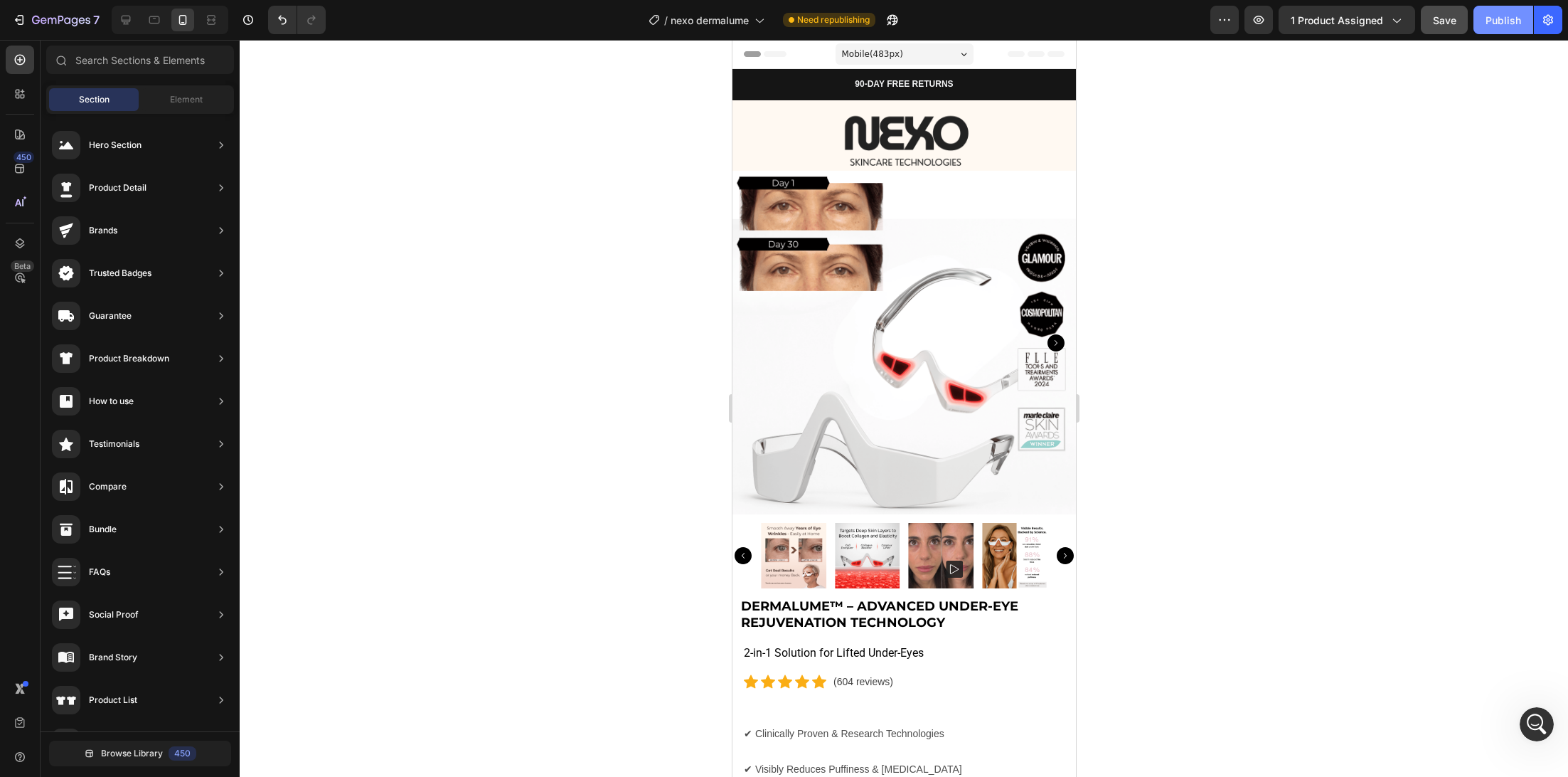
click at [1509, 11] on button "Publish" at bounding box center [1503, 20] width 60 height 28
click at [856, 553] on img at bounding box center [866, 555] width 66 height 66
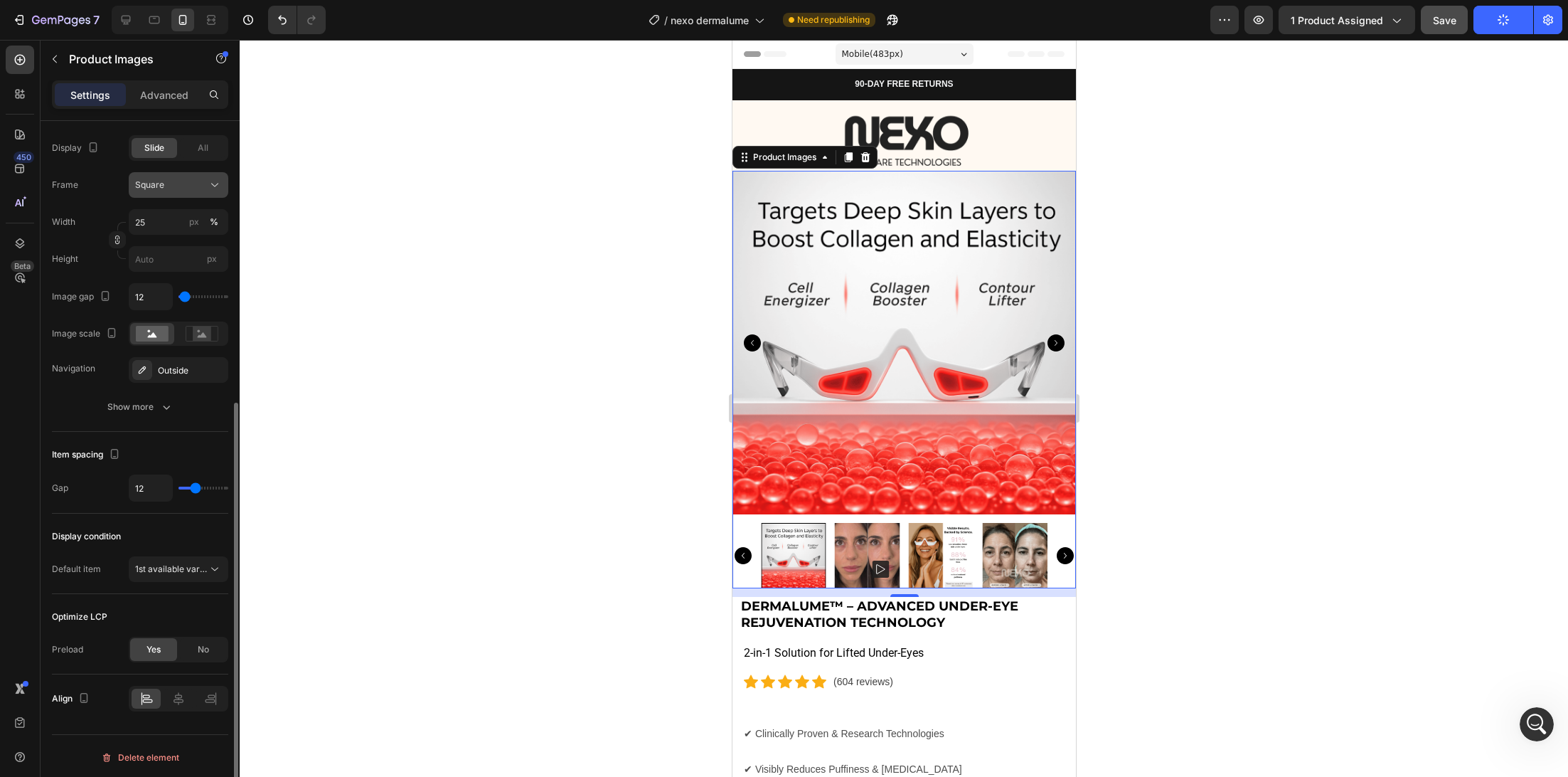
scroll to position [483, 0]
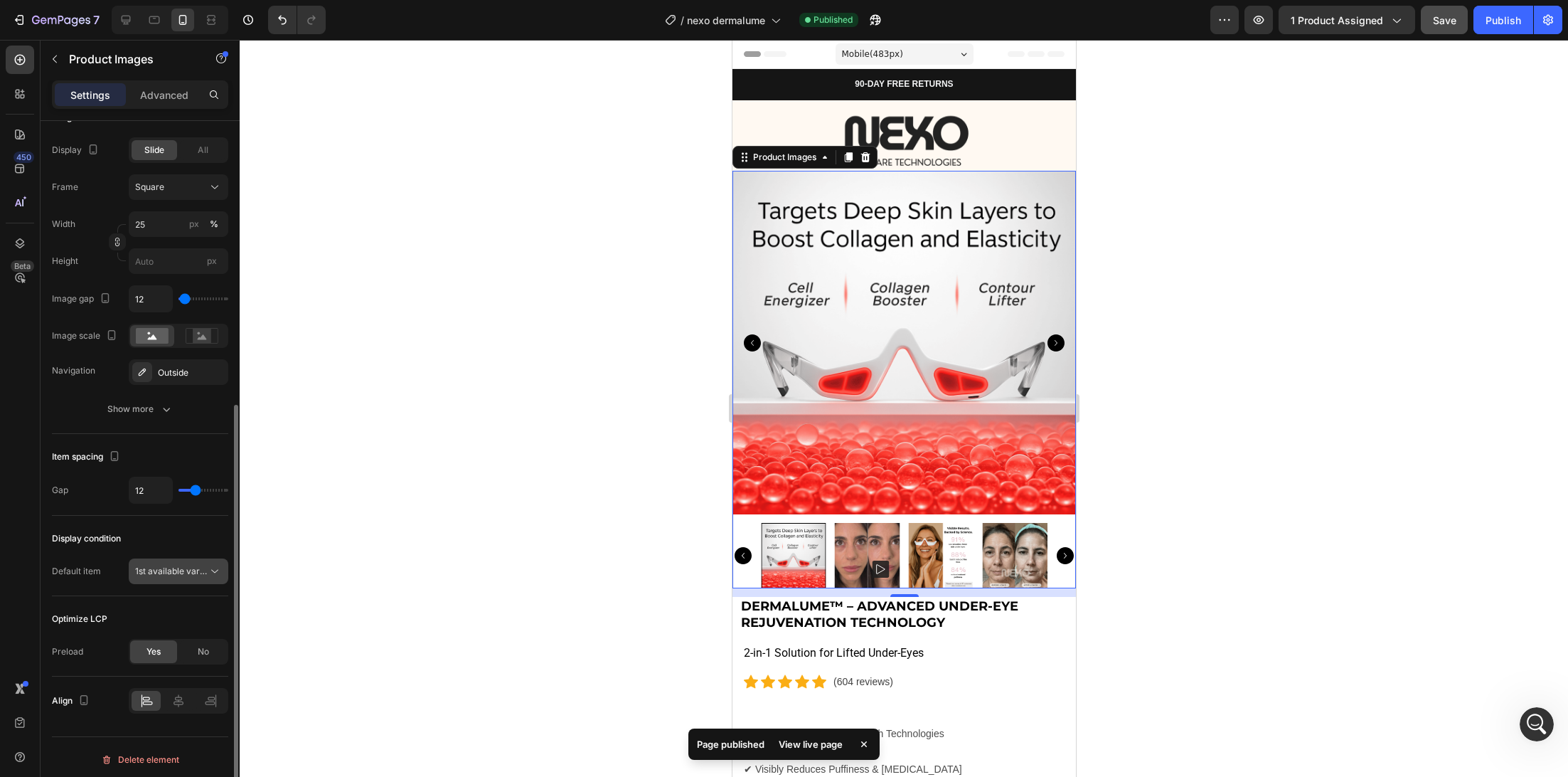
click at [199, 568] on span "1st available variant" at bounding box center [175, 570] width 80 height 11
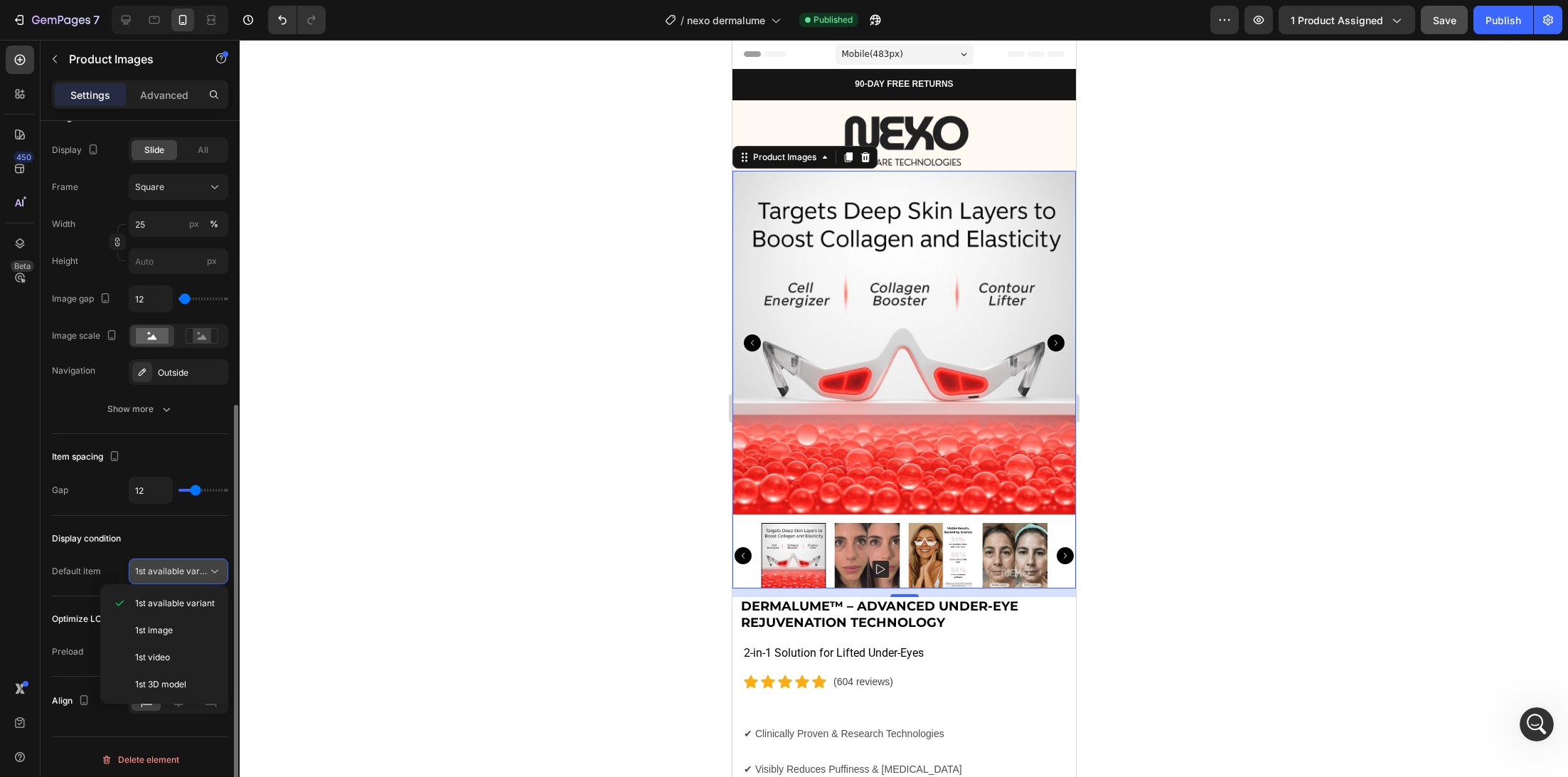
click at [199, 568] on span "1st available variant" at bounding box center [175, 570] width 80 height 11
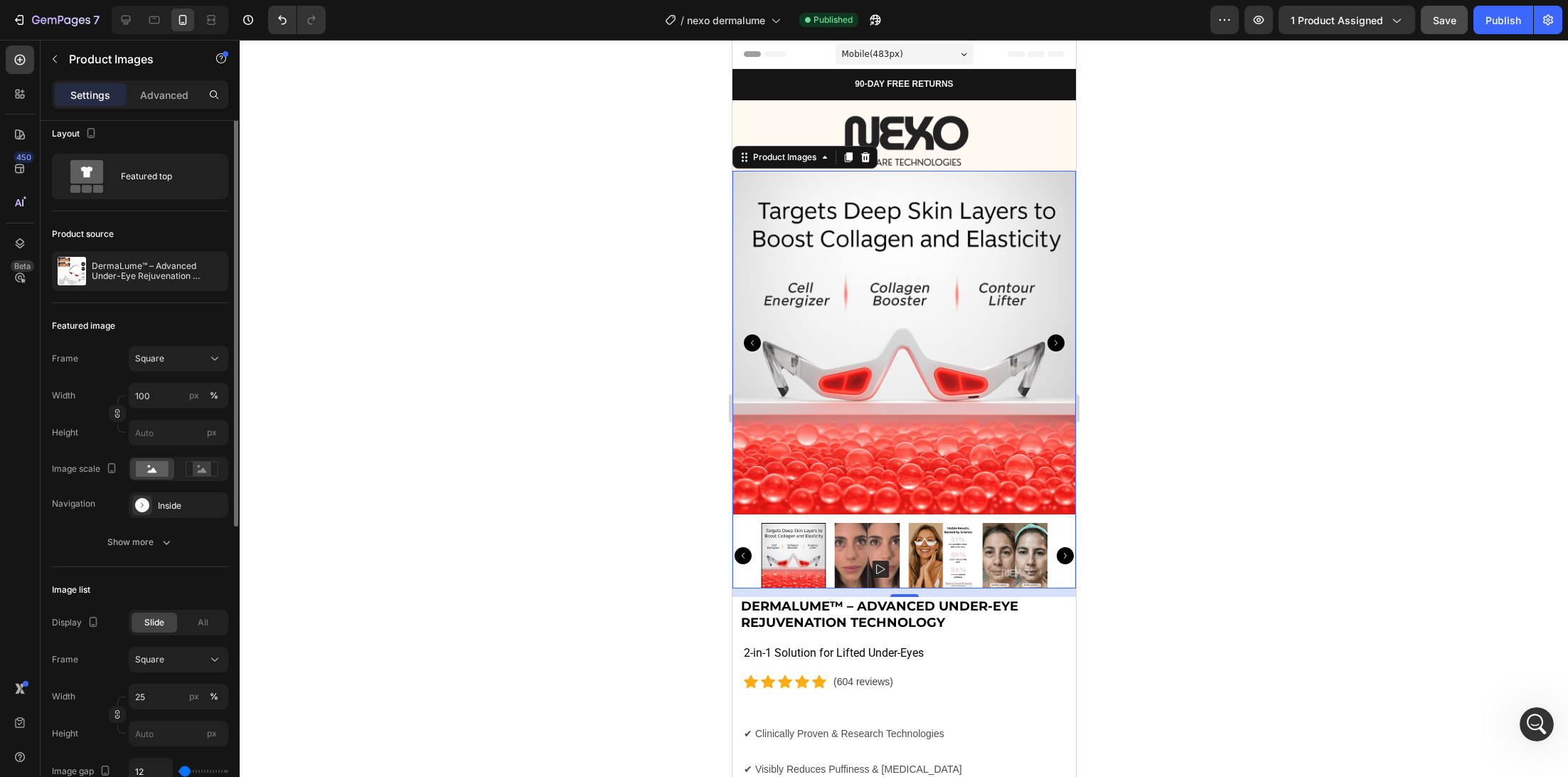
scroll to position [0, 0]
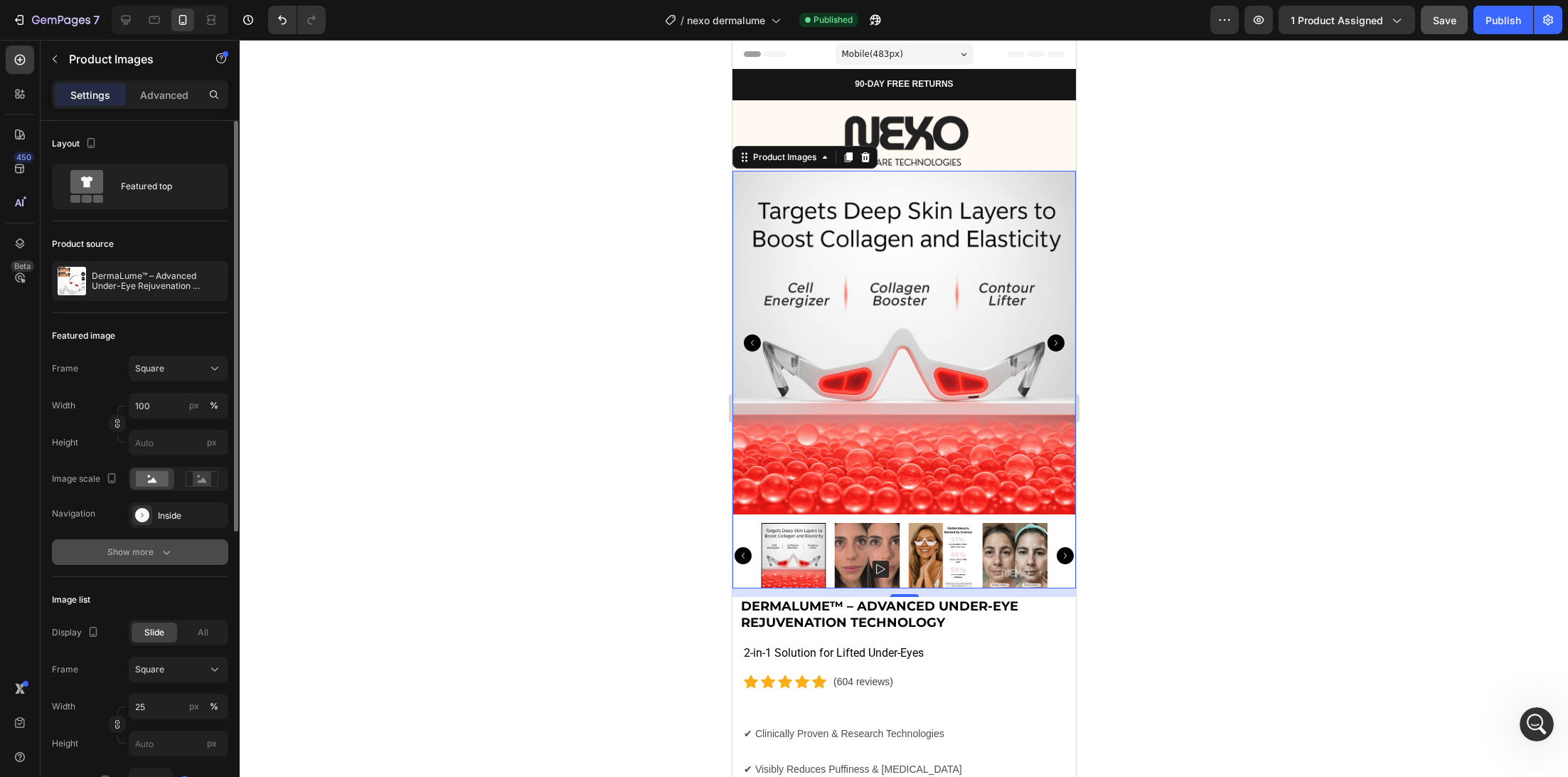
click at [184, 548] on button "Show more" at bounding box center [140, 552] width 176 height 26
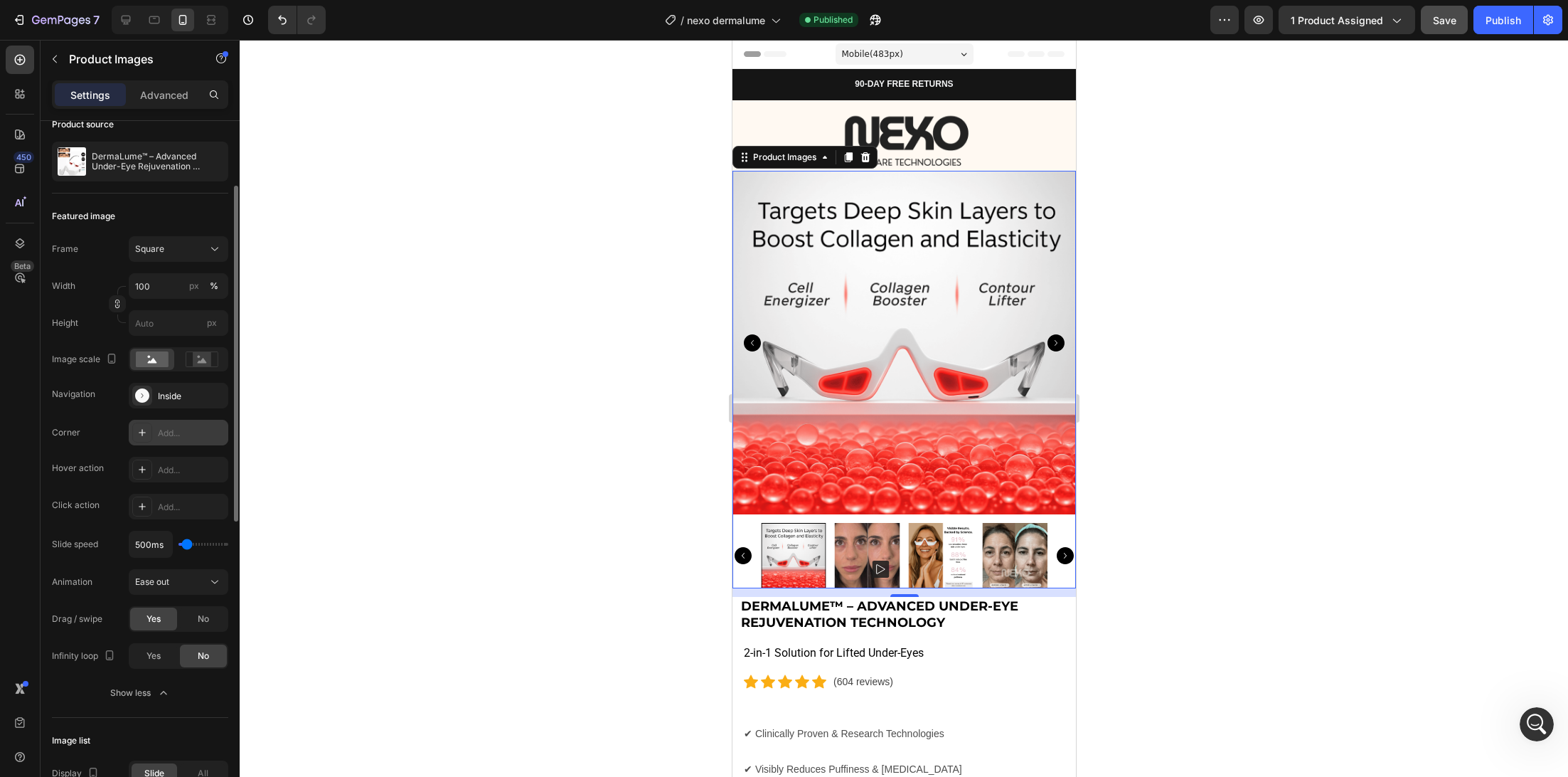
scroll to position [107, 0]
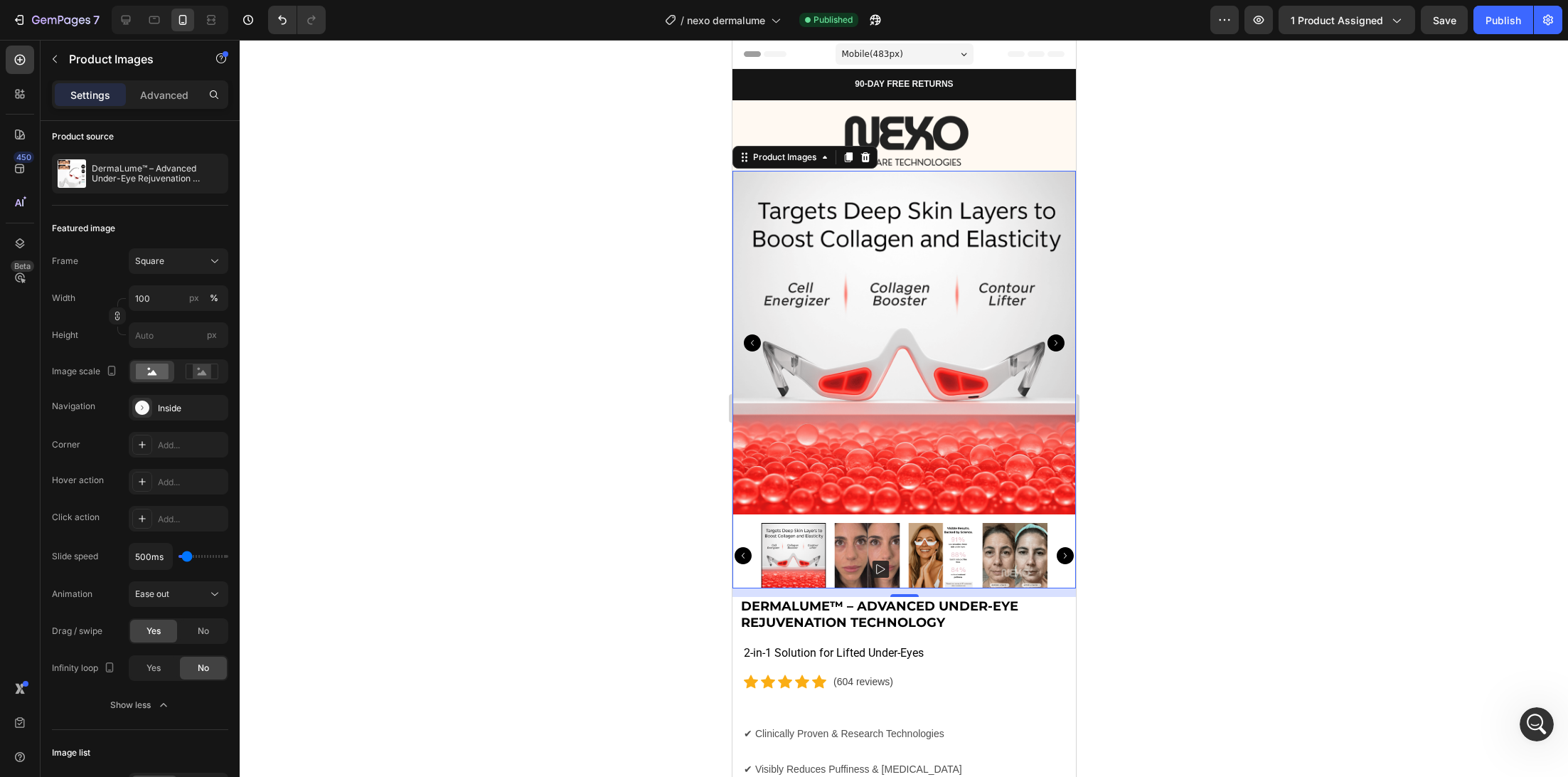
scroll to position [3776, 0]
click at [1511, 23] on div "Publish" at bounding box center [1503, 20] width 36 height 15
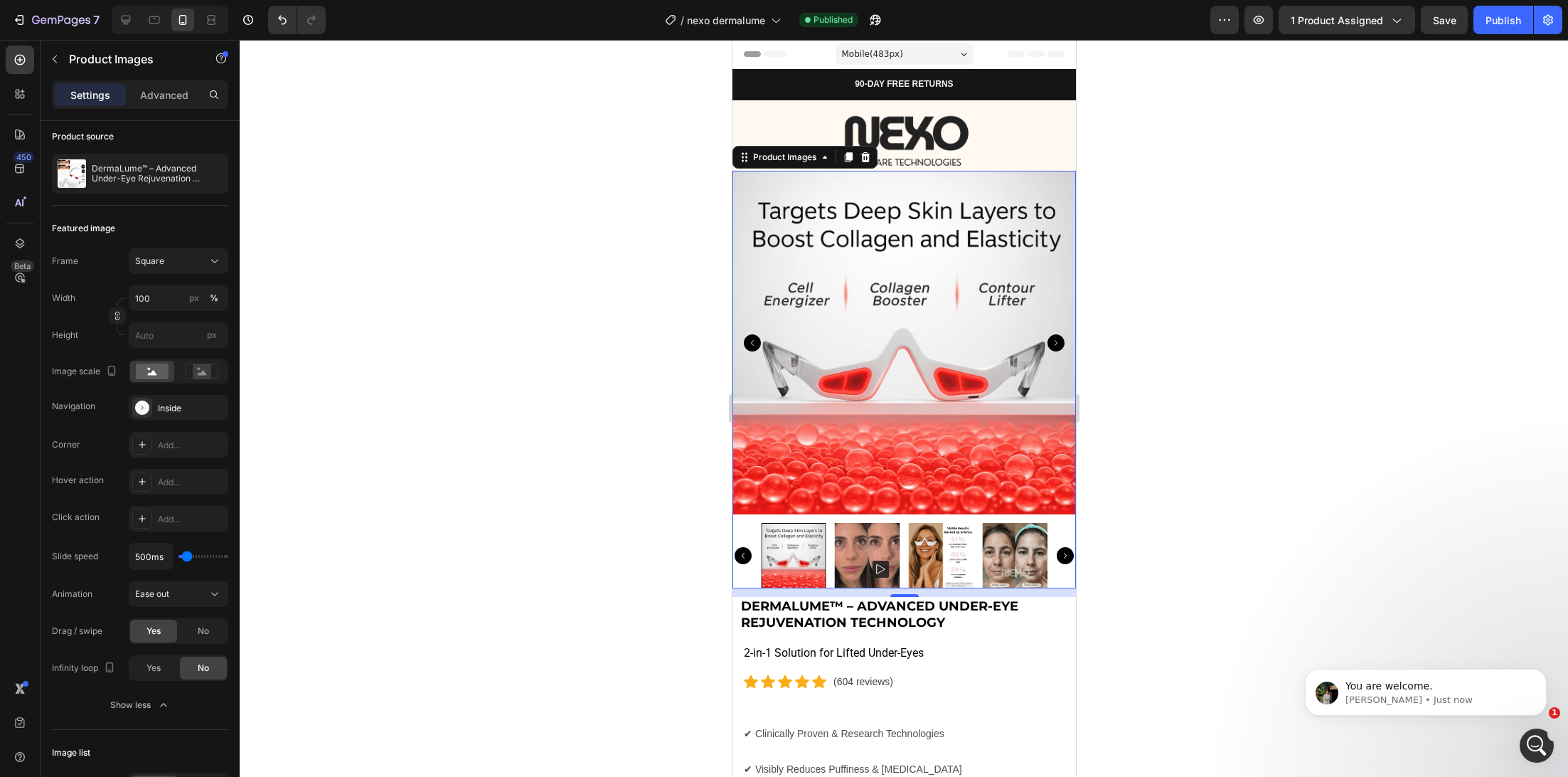
scroll to position [3819, 0]
click at [795, 155] on div "Product Images" at bounding box center [784, 157] width 69 height 13
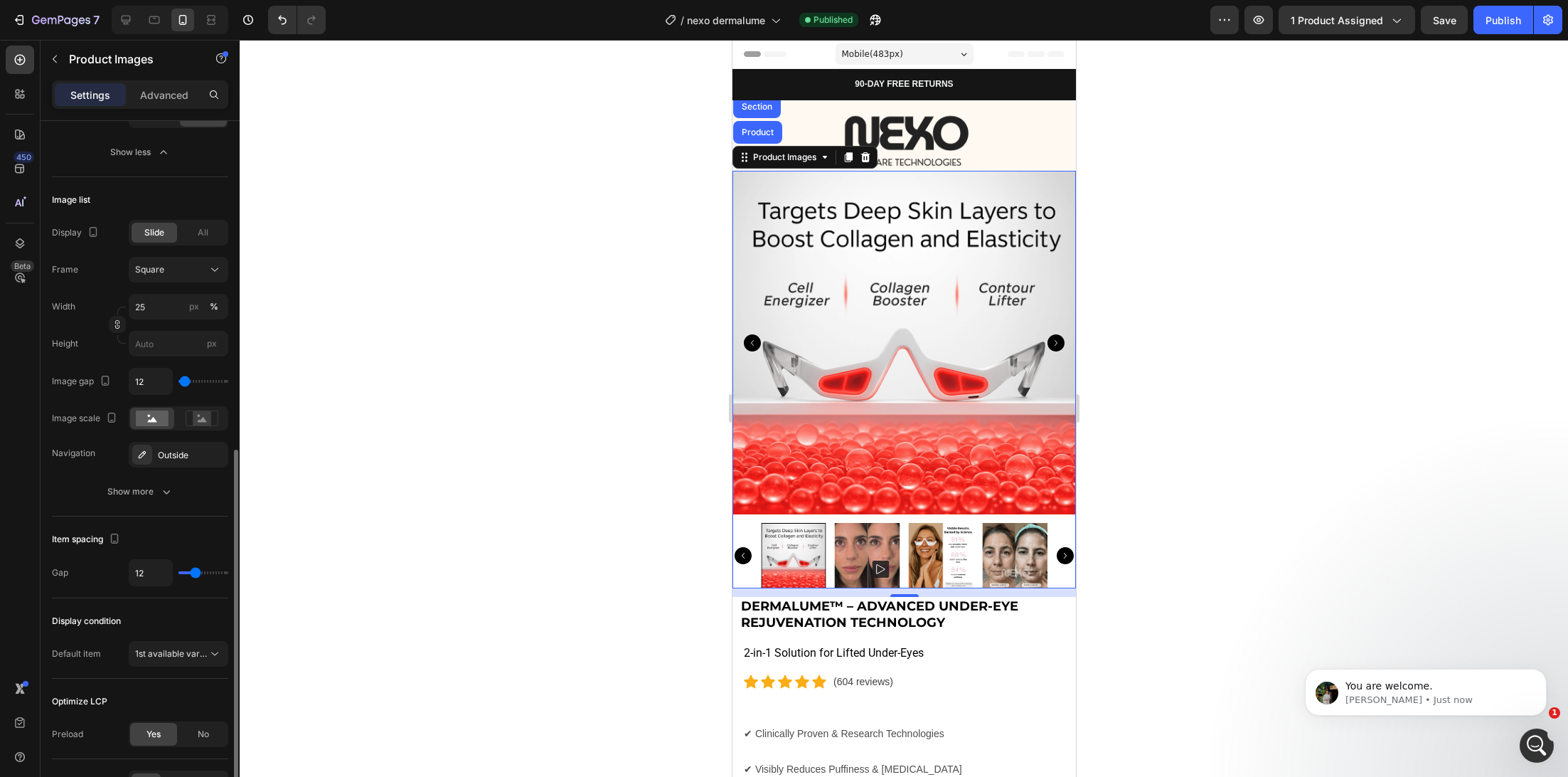
scroll to position [745, 0]
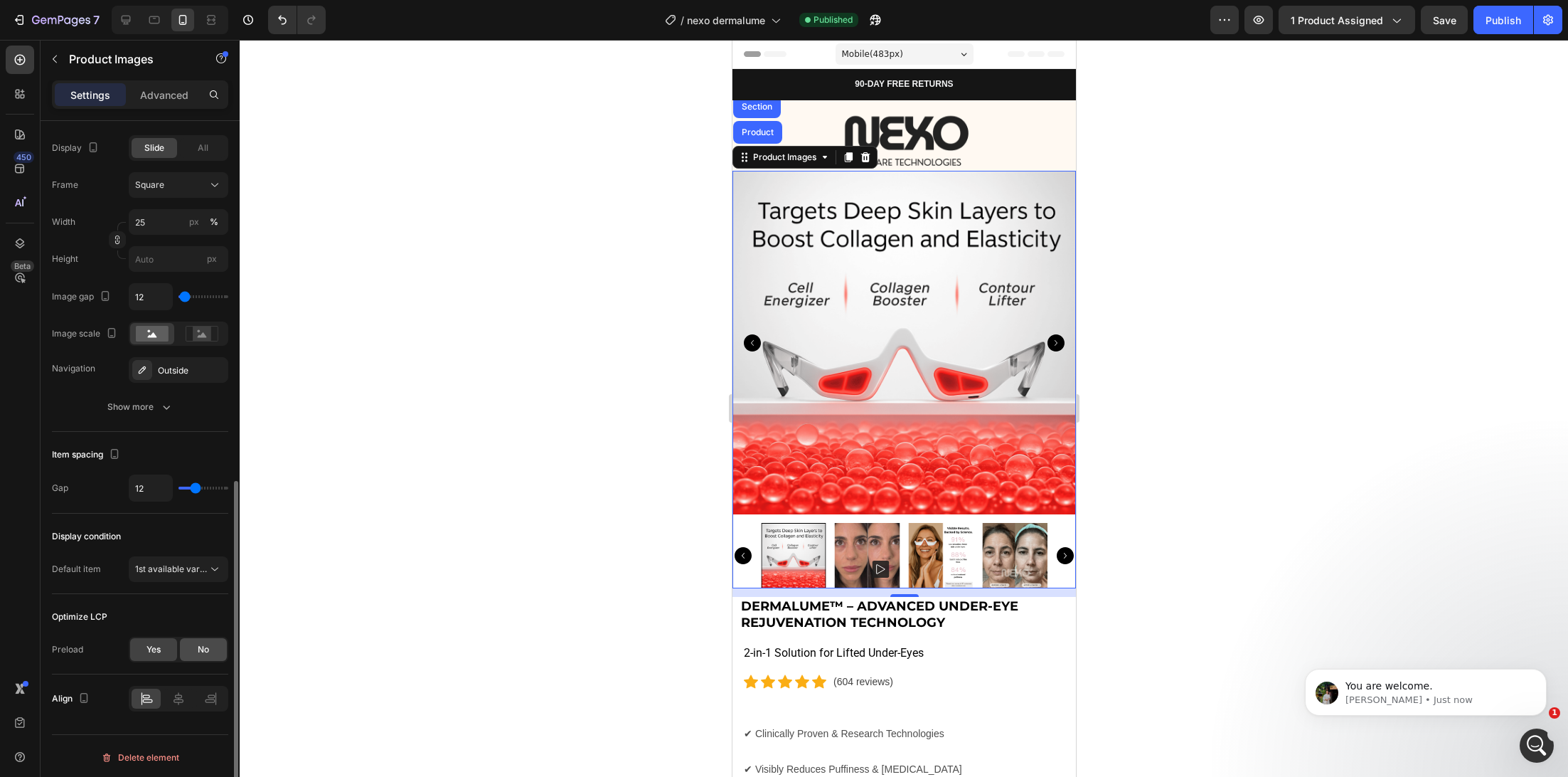
click at [208, 656] on div "No" at bounding box center [202, 649] width 47 height 23
click at [199, 674] on button "Medium" at bounding box center [178, 687] width 100 height 26
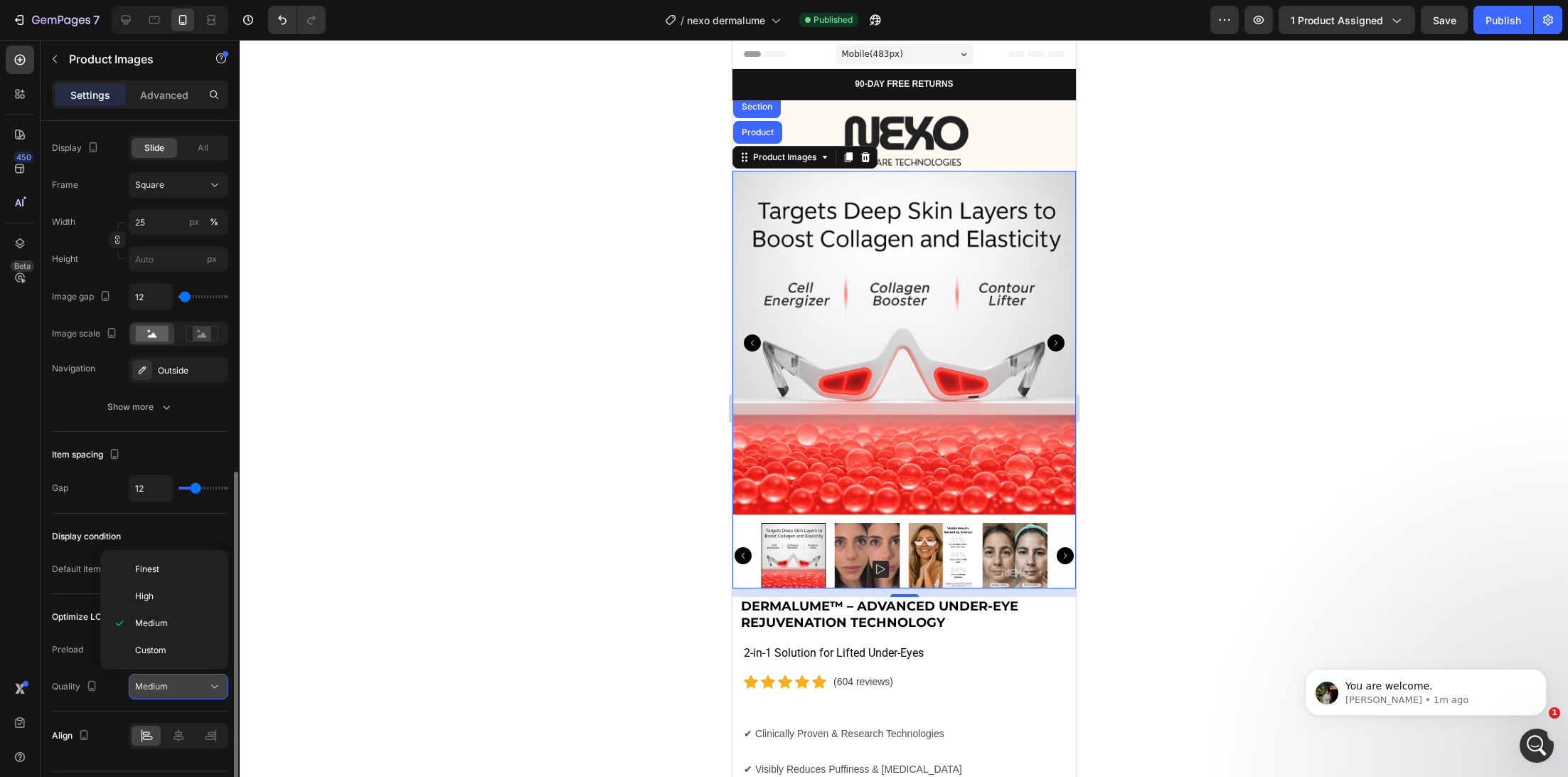
click at [199, 674] on button "Medium" at bounding box center [178, 687] width 100 height 26
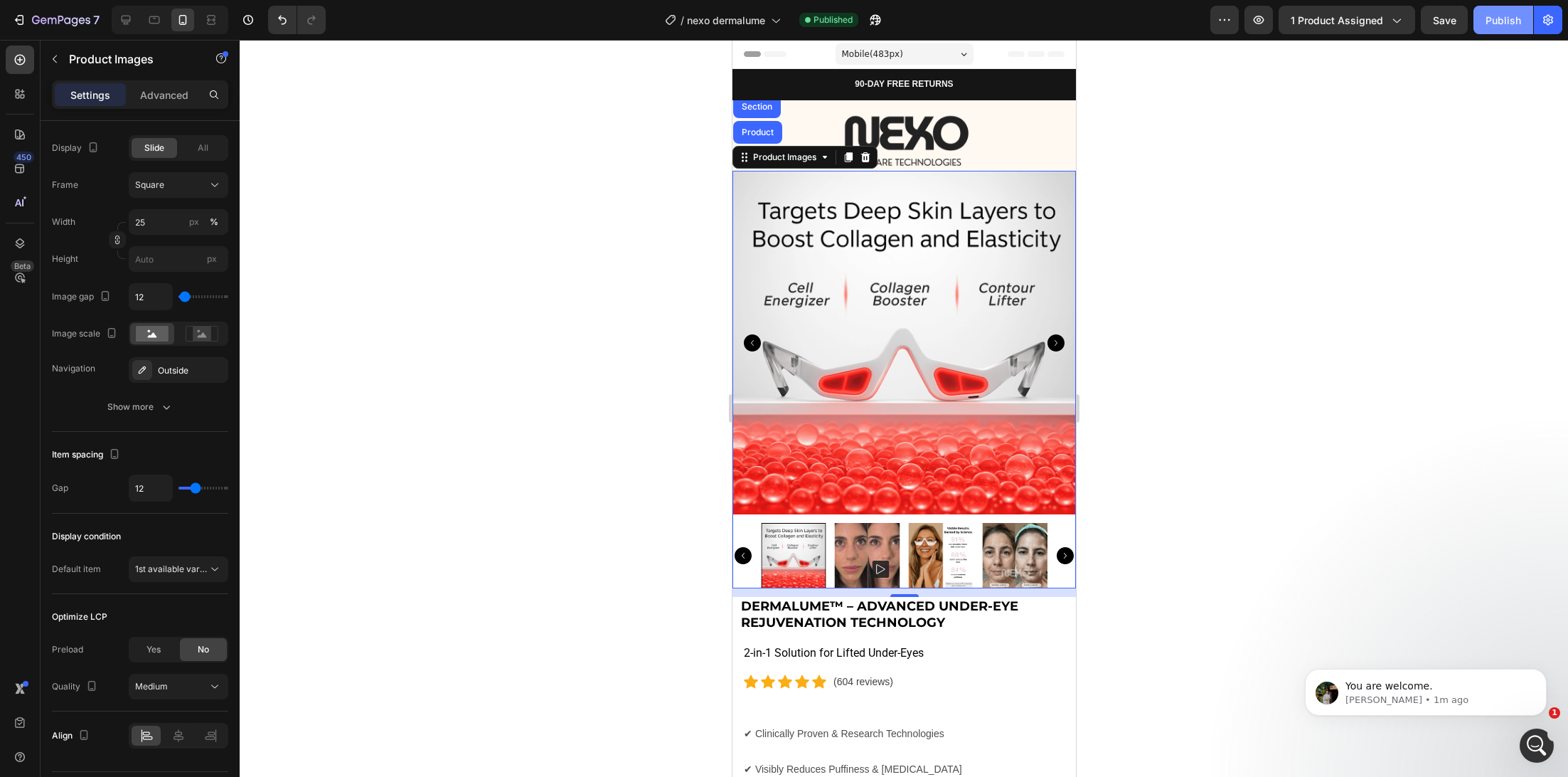
click at [1494, 29] on button "Publish" at bounding box center [1503, 20] width 60 height 28
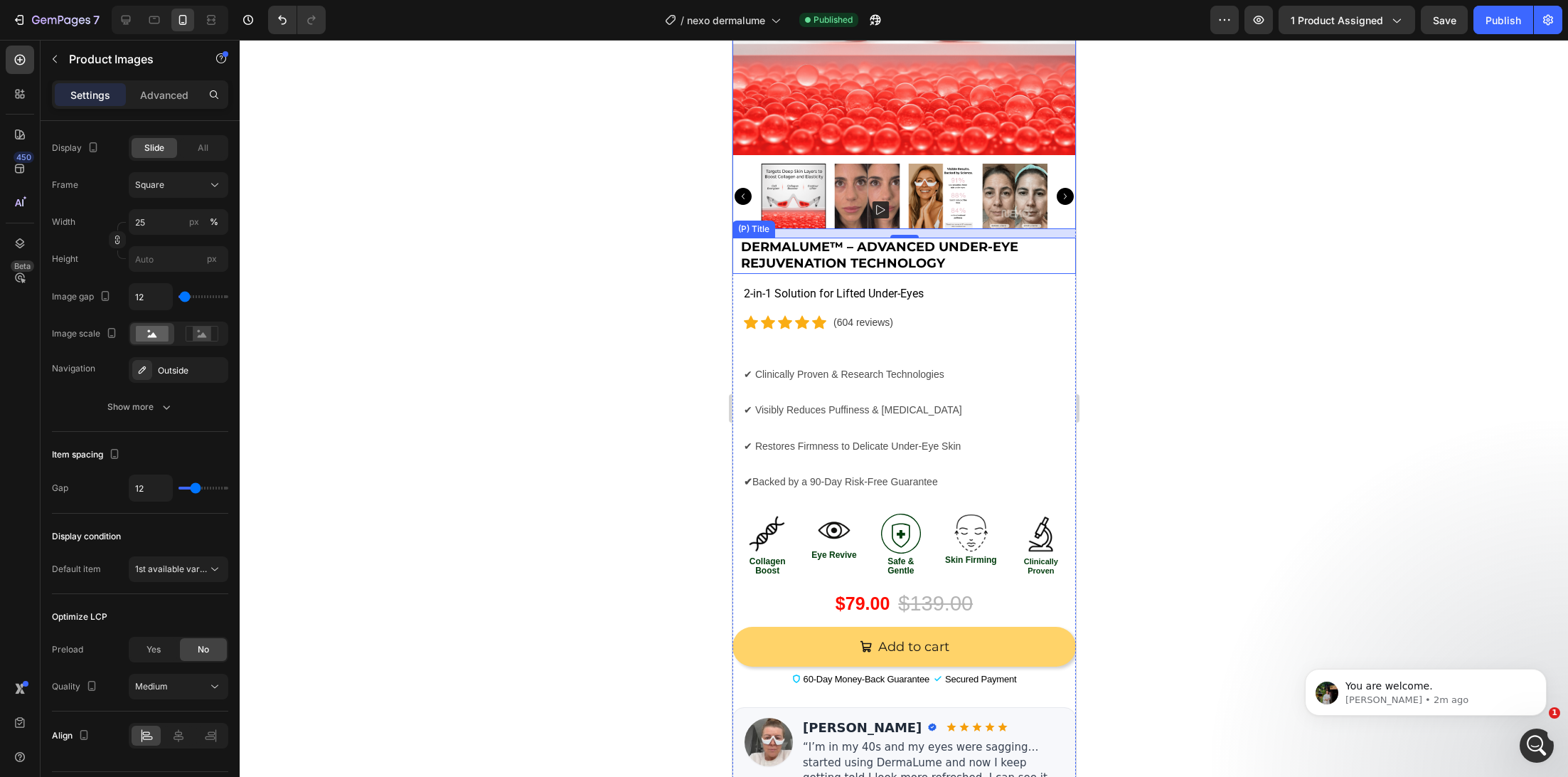
scroll to position [630, 0]
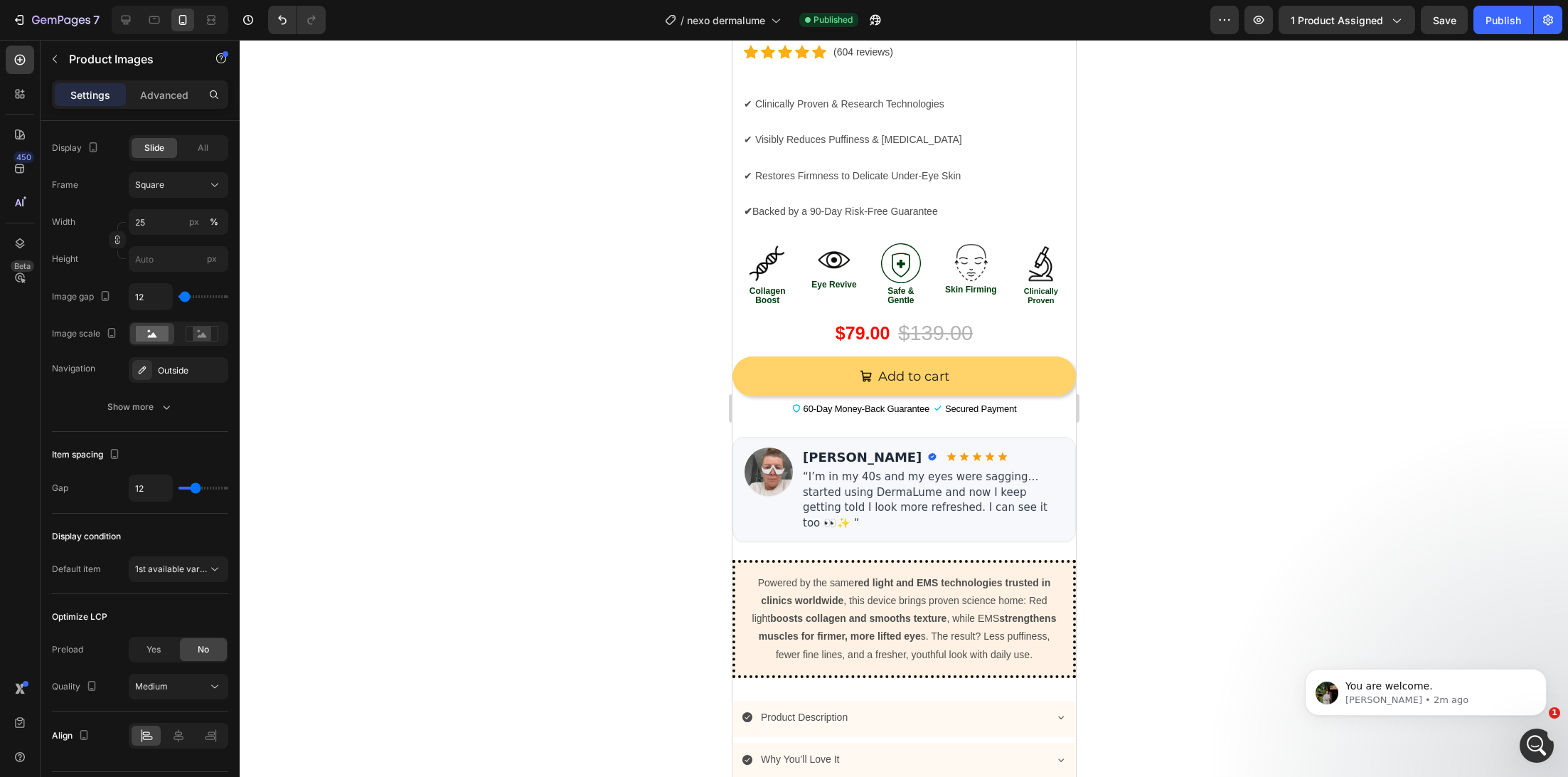
click at [1173, 379] on div at bounding box center [904, 408] width 1328 height 737
